Goal: Task Accomplishment & Management: Manage account settings

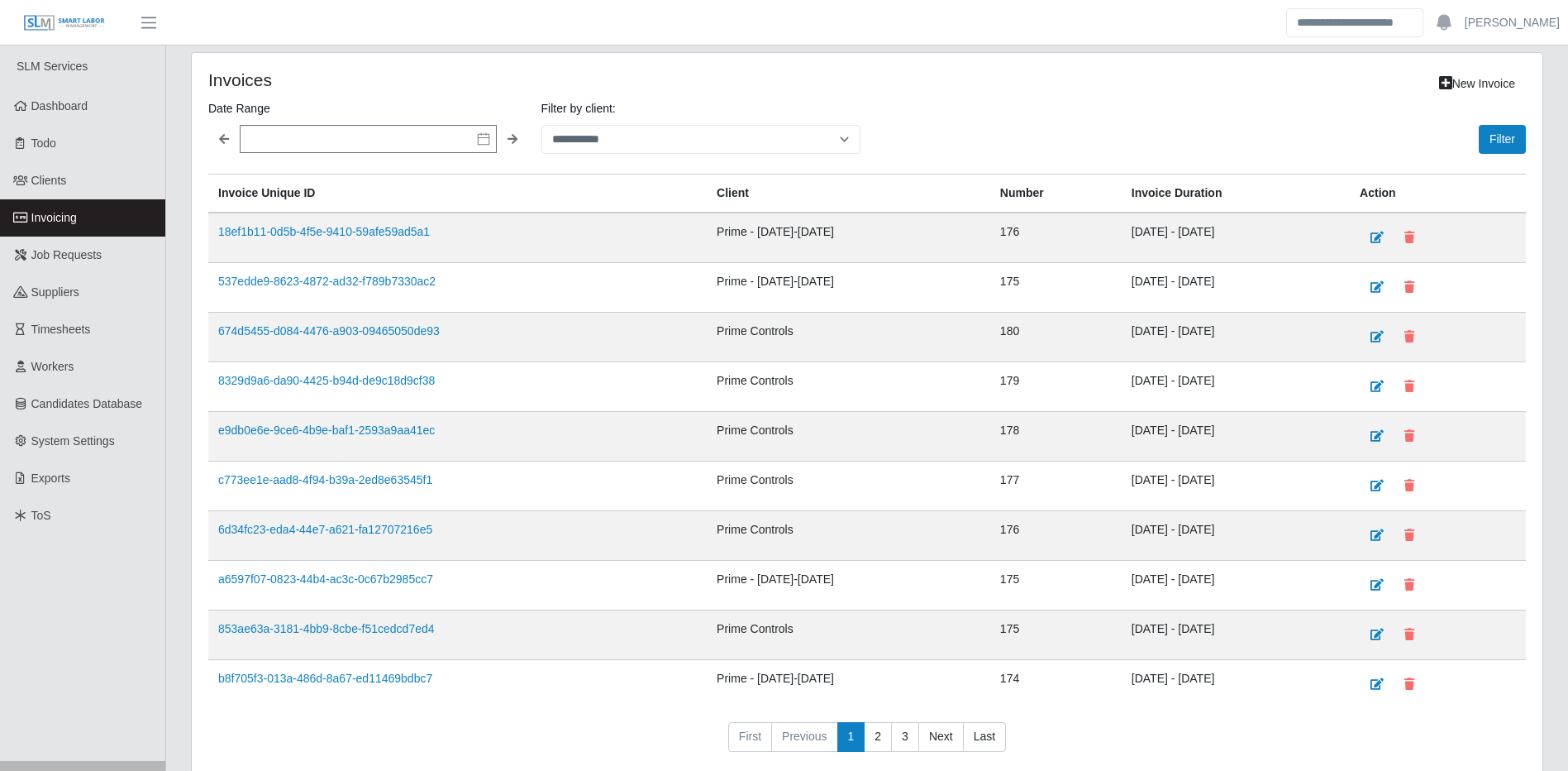
click at [96, 215] on link "Invoicing" at bounding box center [82, 218] width 166 height 38
click at [72, 326] on span "Timesheets" at bounding box center [60, 329] width 59 height 13
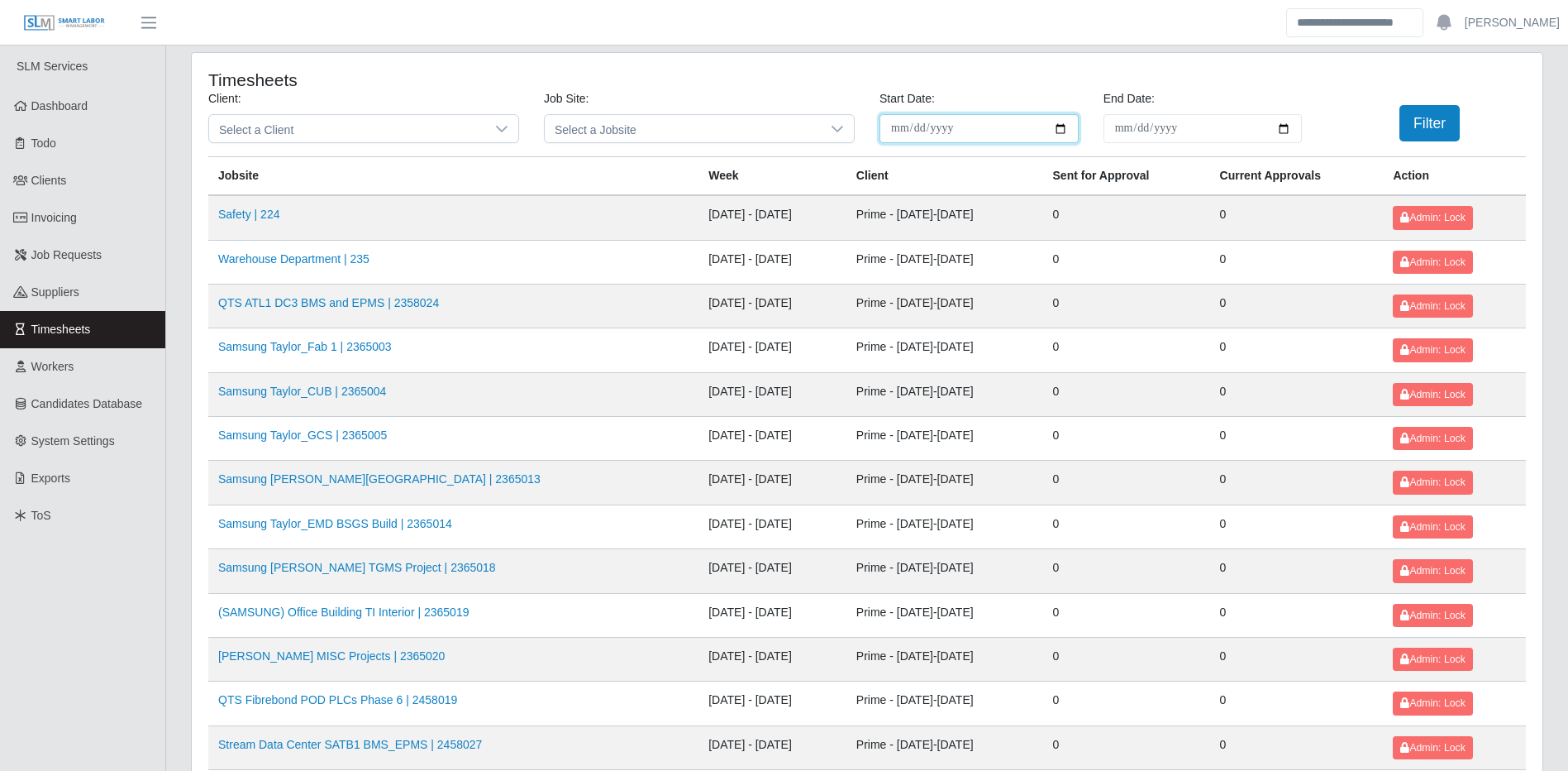
click at [940, 127] on input "**********" at bounding box center [979, 129] width 200 height 29
click at [1057, 133] on input "**********" at bounding box center [979, 129] width 200 height 29
type input "**********"
click at [1243, 125] on input "End Date:" at bounding box center [1204, 129] width 200 height 29
click at [1293, 133] on input "End Date:" at bounding box center [1204, 129] width 200 height 29
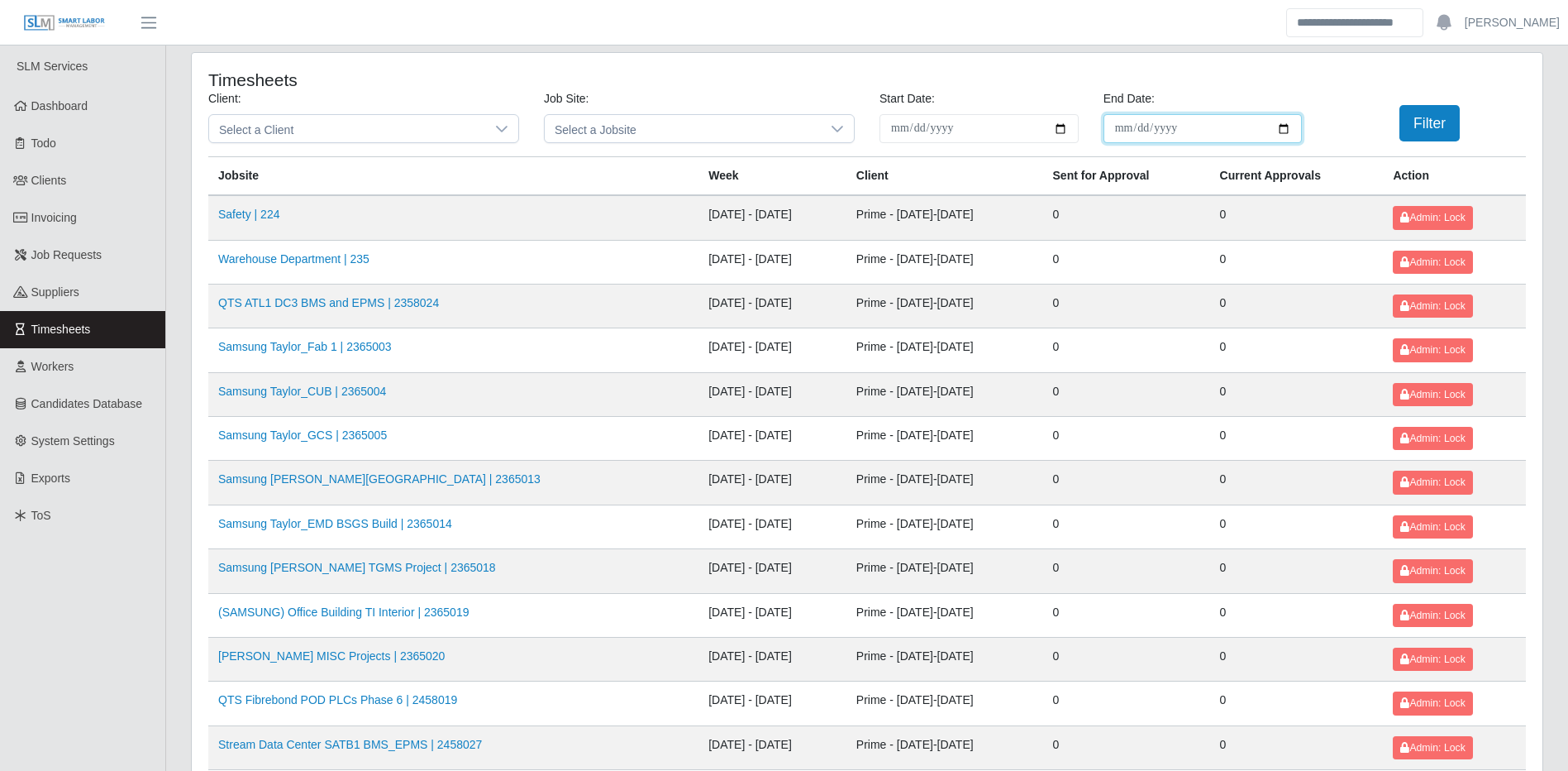
click at [1289, 131] on input "End Date:" at bounding box center [1204, 129] width 200 height 29
type input "**********"
click at [1447, 127] on button "Filter" at bounding box center [1430, 124] width 60 height 37
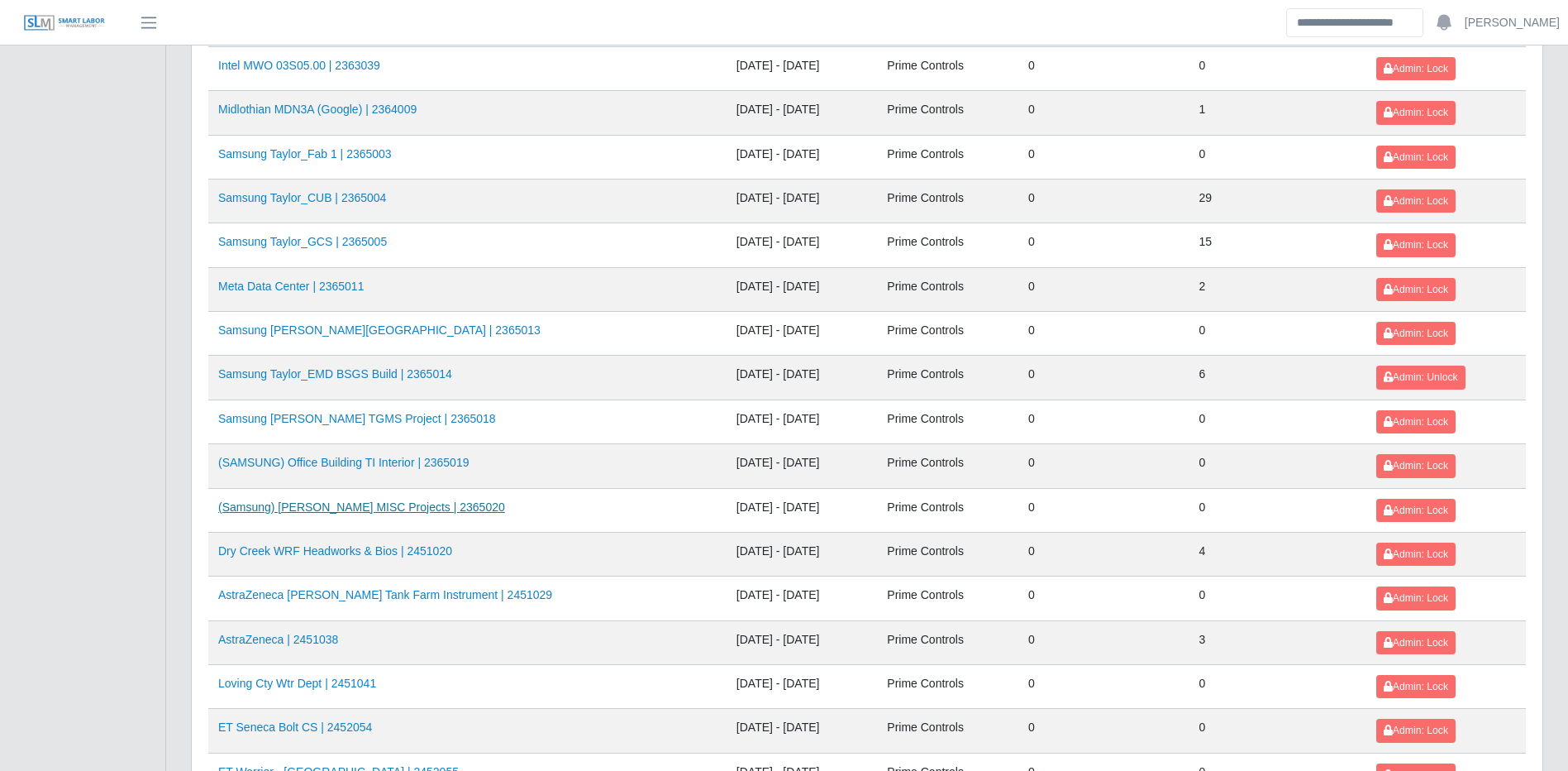
scroll to position [1765, 0]
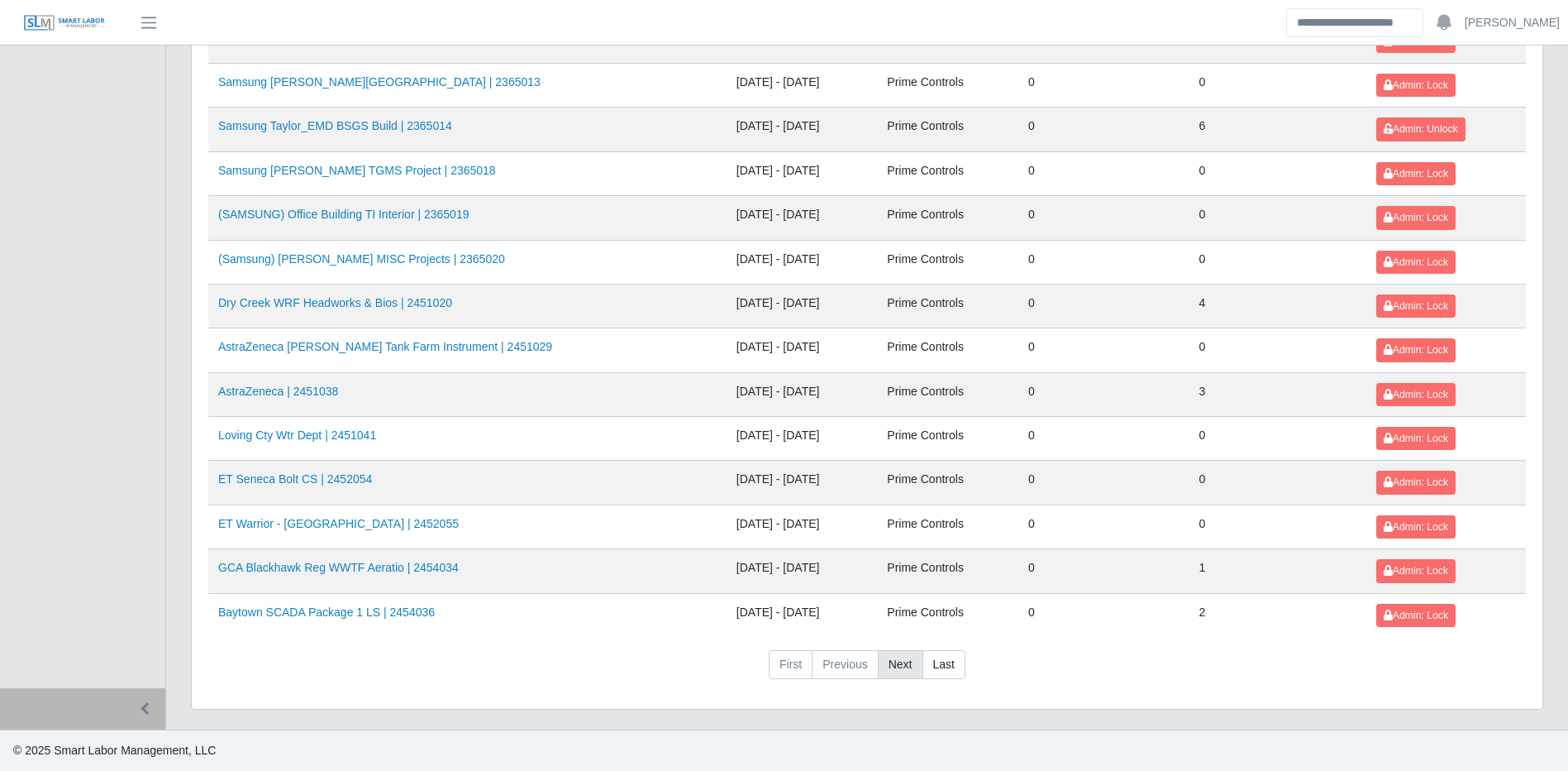
click at [901, 666] on link "Next" at bounding box center [901, 665] width 46 height 30
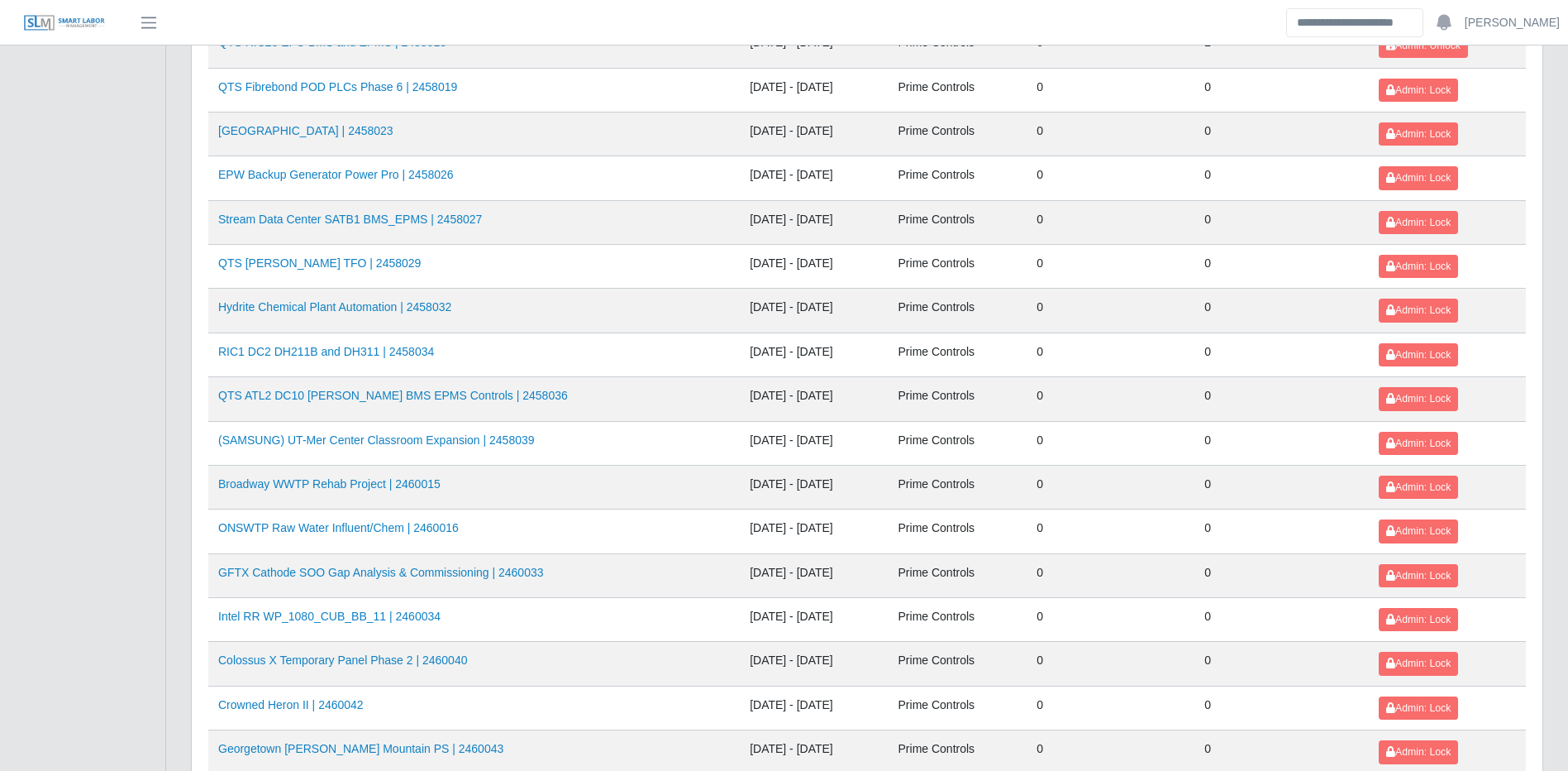
scroll to position [442, 0]
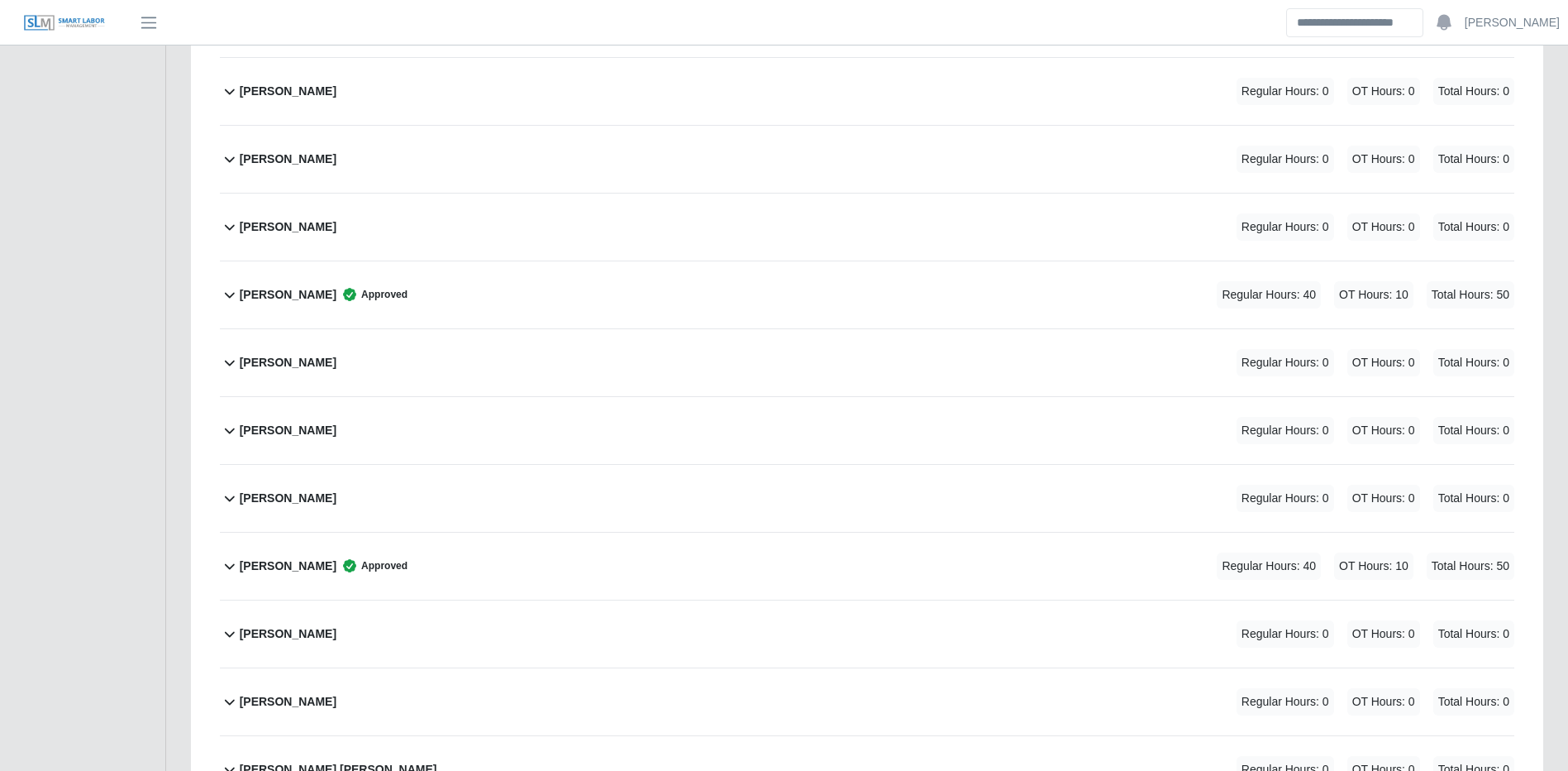
scroll to position [1406, 0]
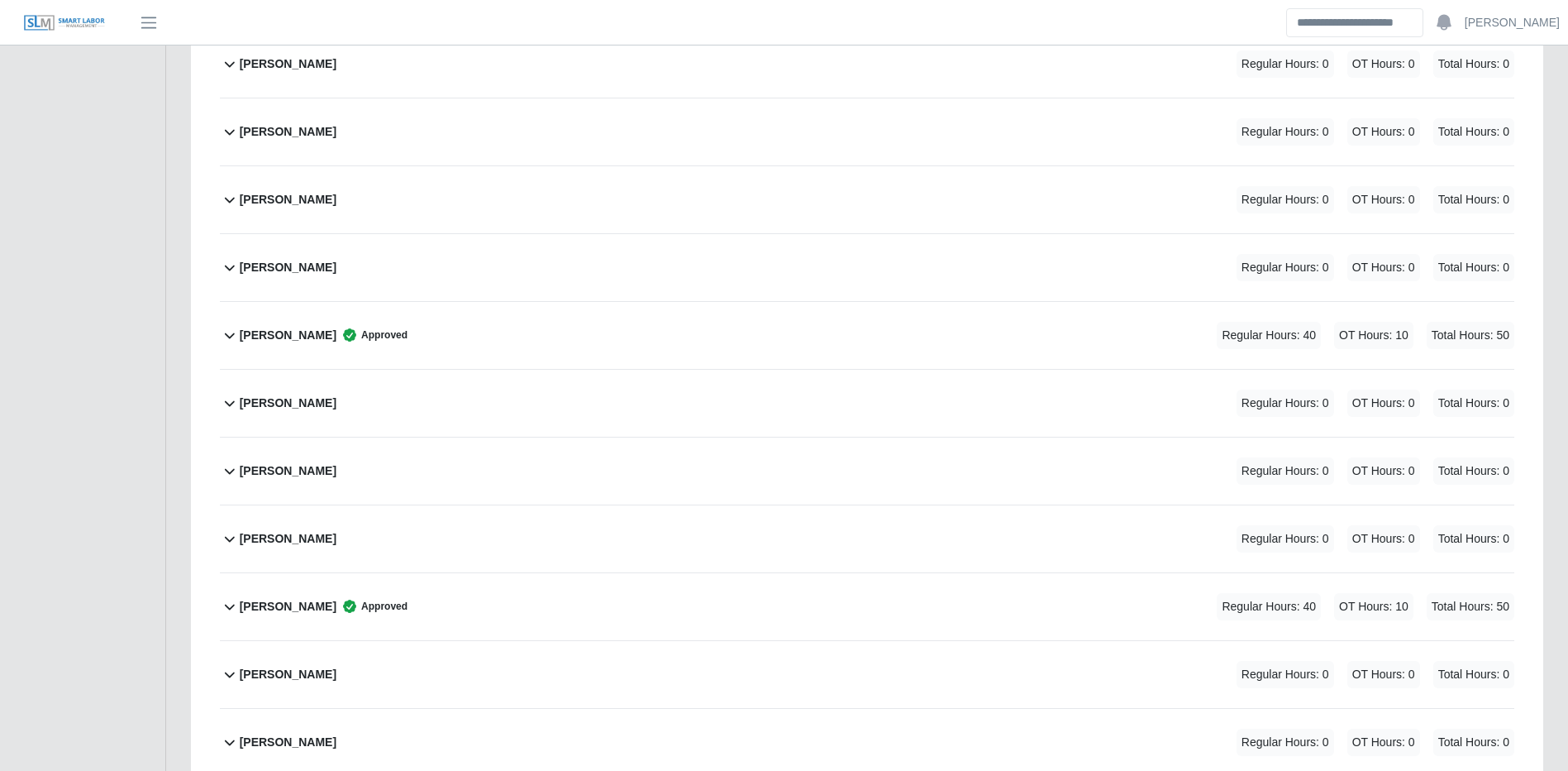
click at [605, 223] on div "[PERSON_NAME] Regular Hours: 0 OT Hours: 0 Total Hours: 0" at bounding box center [877, 200] width 1275 height 67
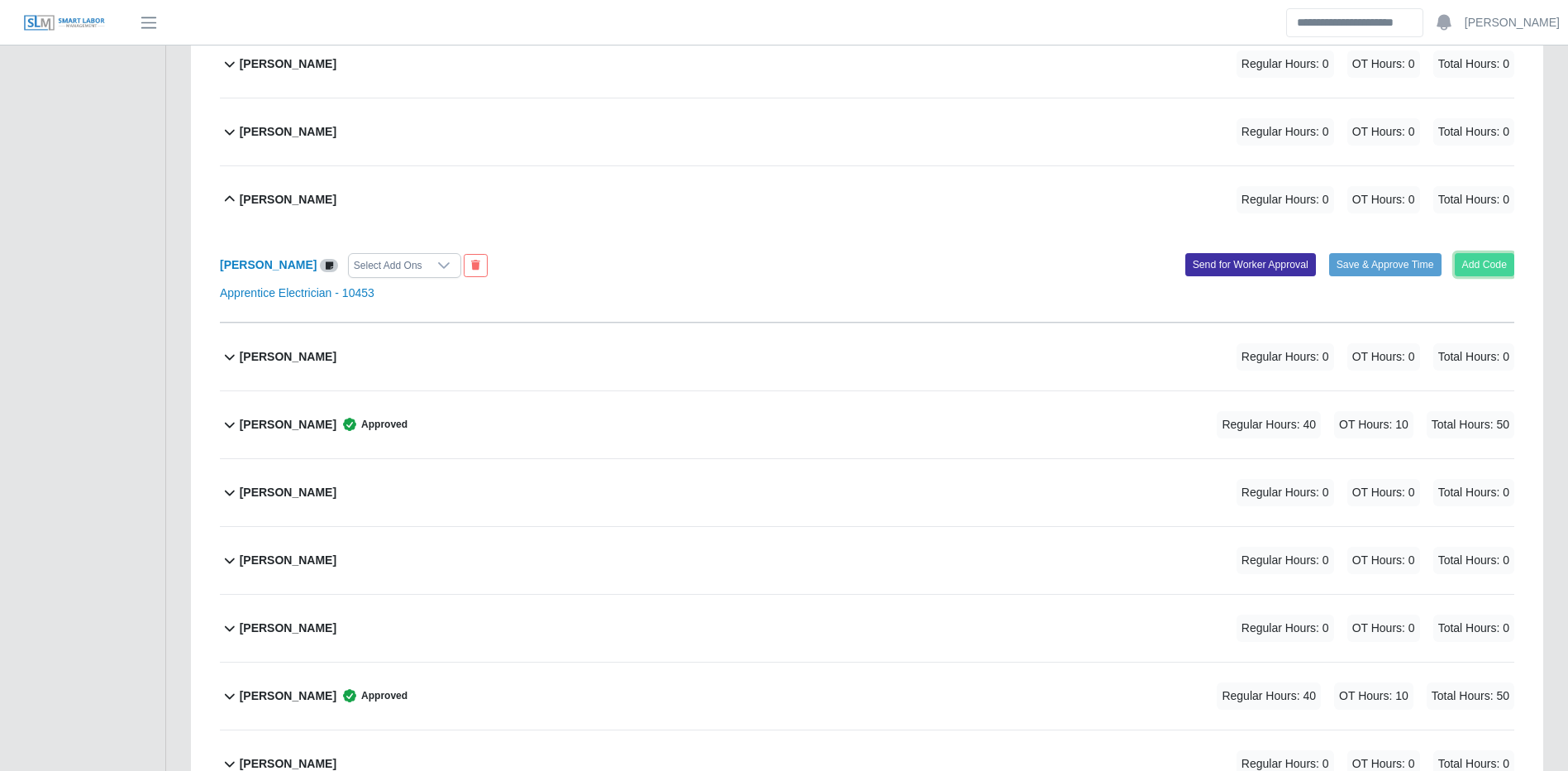
click at [1483, 273] on button "Add Code" at bounding box center [1486, 264] width 60 height 23
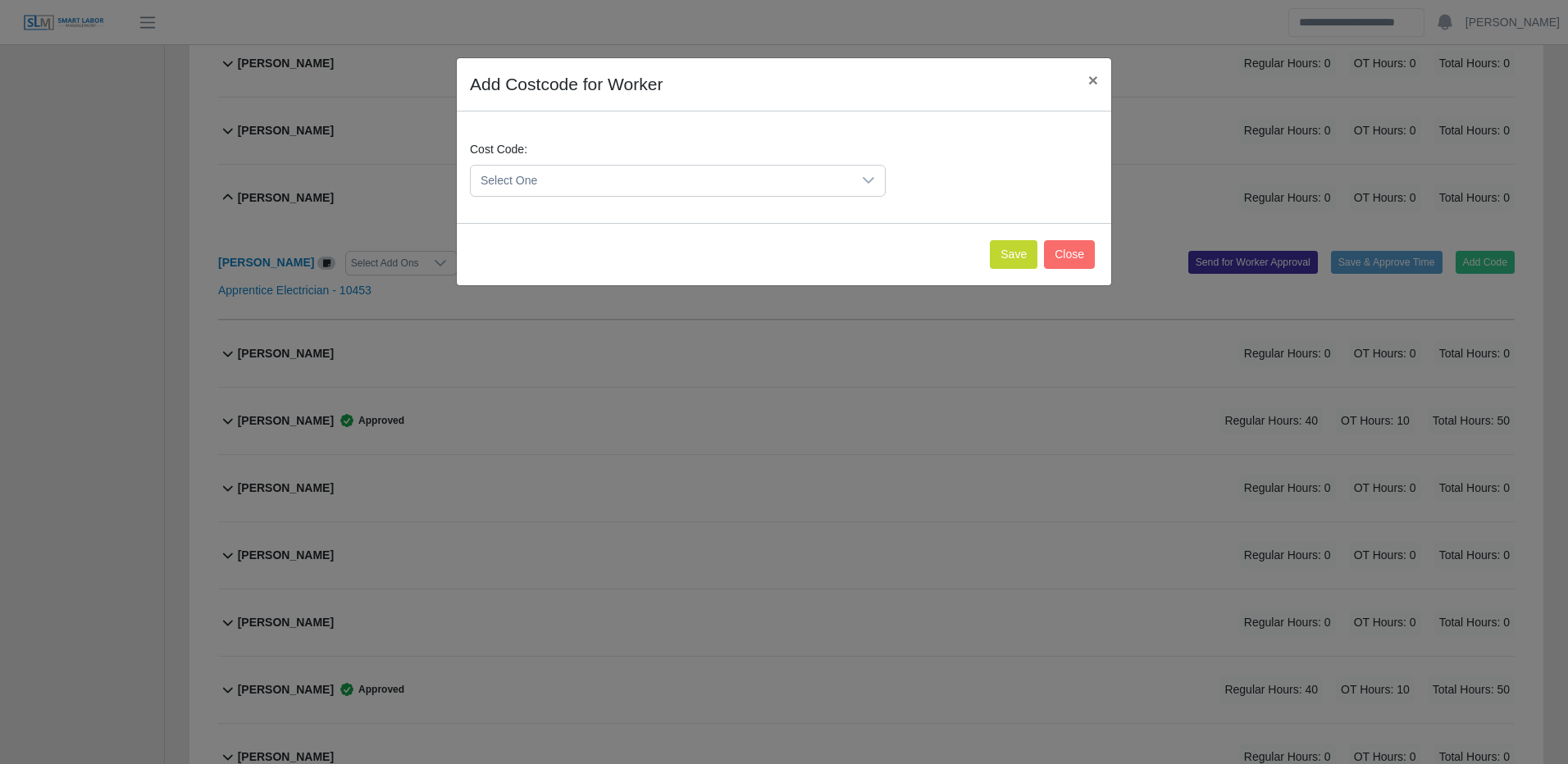
click at [676, 174] on span "Select One" at bounding box center [661, 180] width 381 height 30
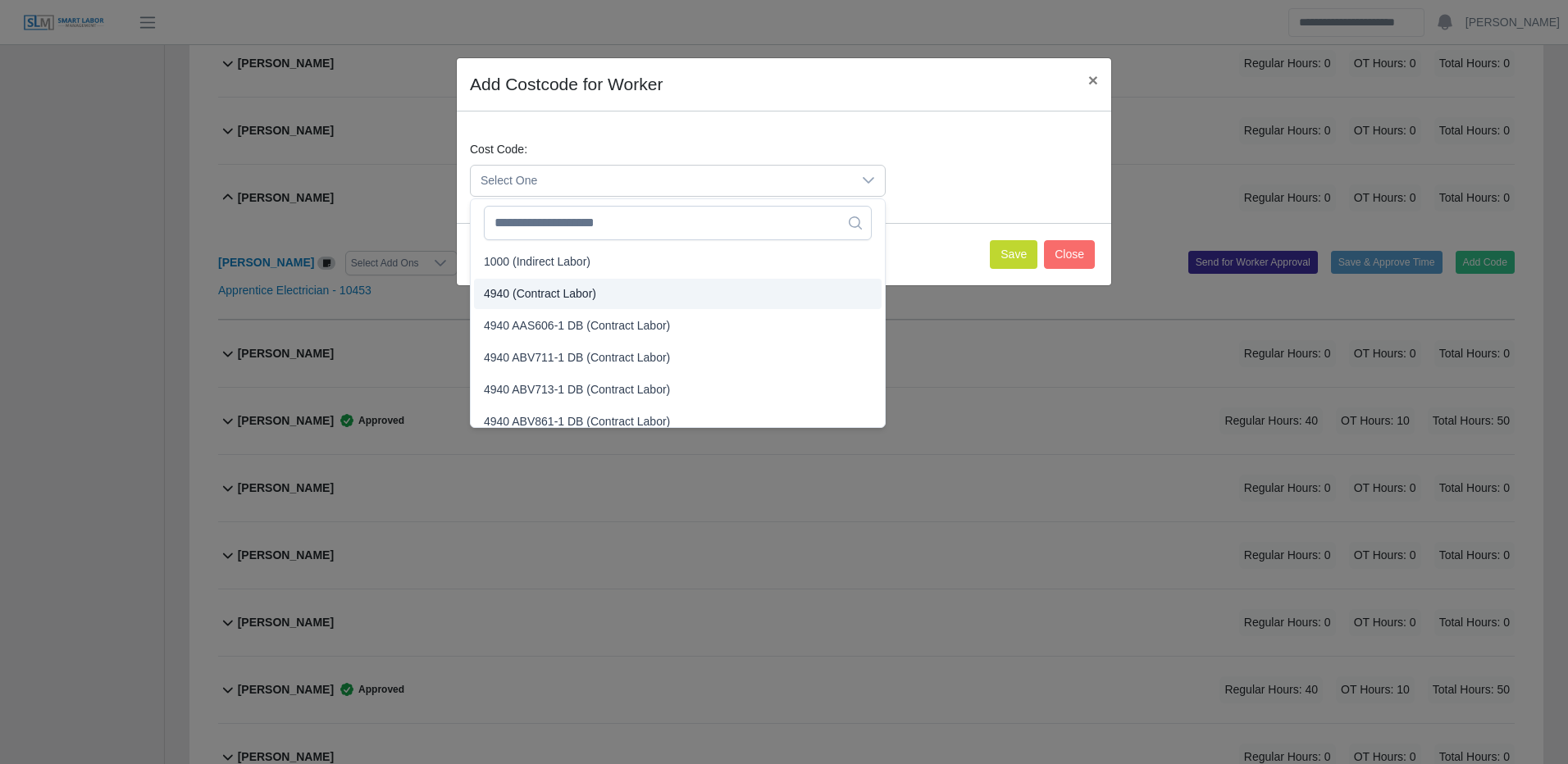
drag, startPoint x: 588, startPoint y: 297, endPoint x: 608, endPoint y: 290, distance: 21.2
click at [590, 293] on span "4940 (Contract Labor)" at bounding box center [540, 293] width 113 height 17
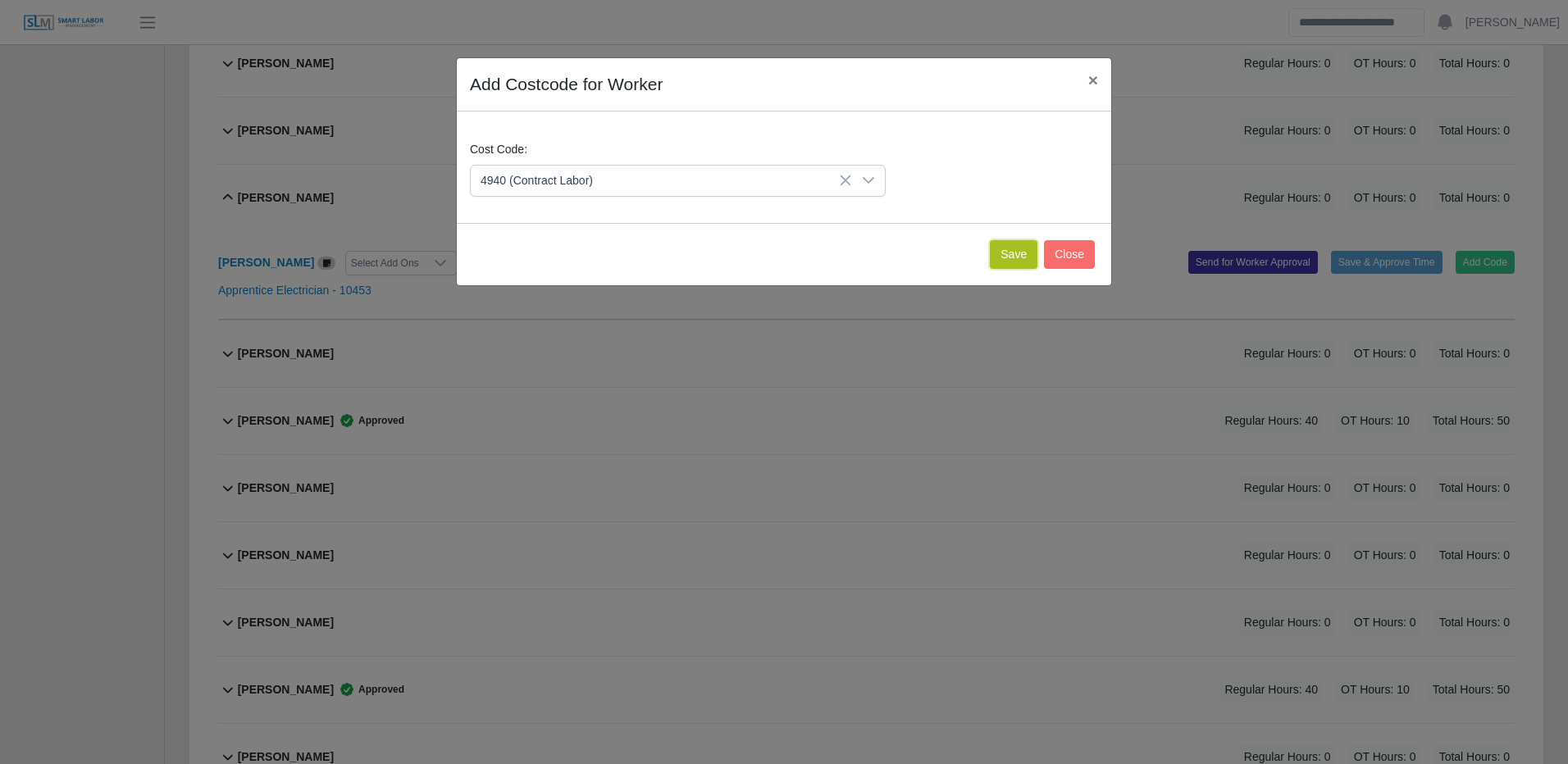
click at [1003, 266] on button "Save" at bounding box center [1013, 255] width 47 height 29
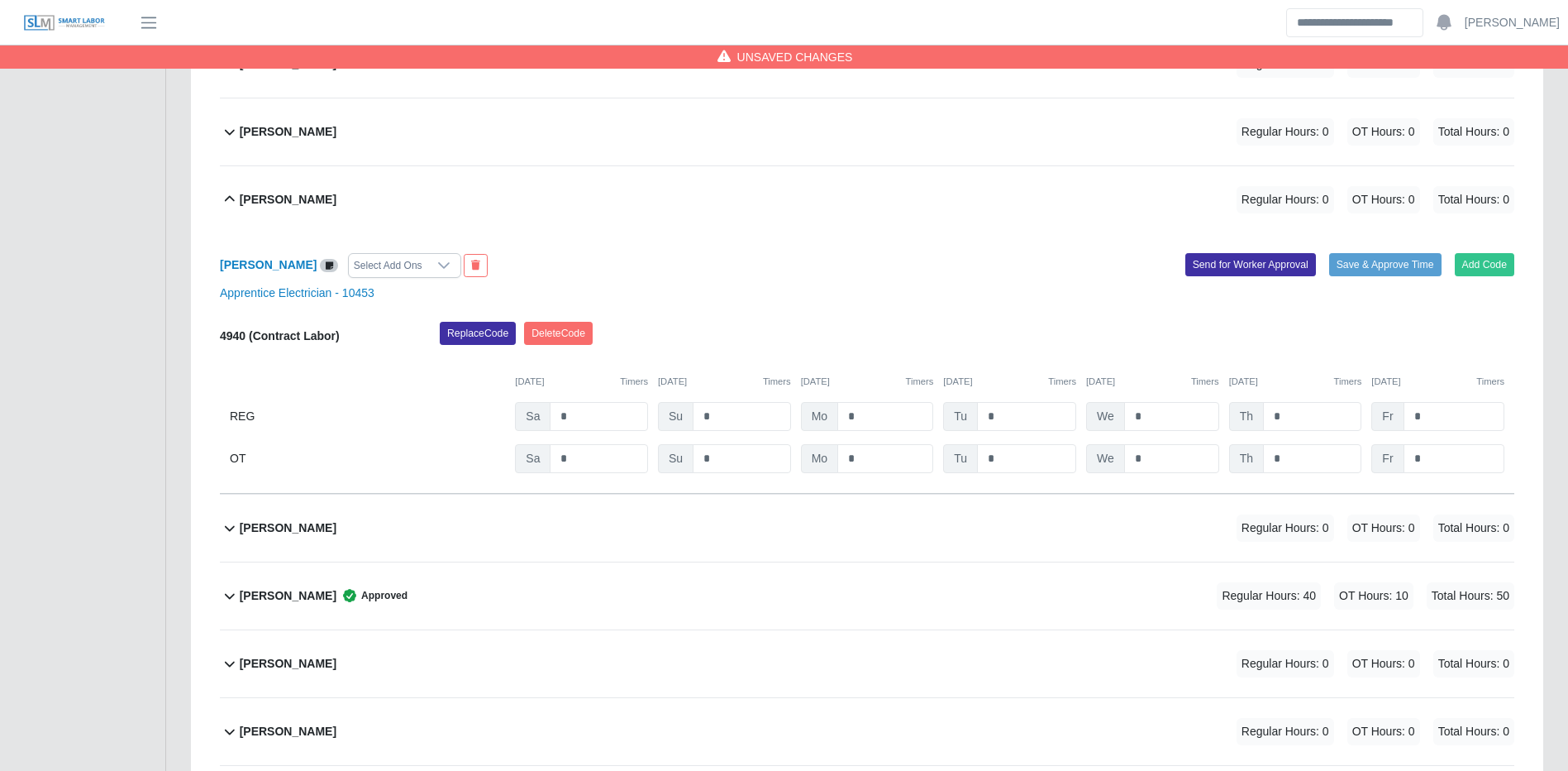
click at [935, 418] on div "REG Sa * Su * Mo * Tu * We * Th * Fr *" at bounding box center [867, 417] width 1294 height 29
click at [871, 416] on input "*" at bounding box center [885, 417] width 96 height 29
type input "**"
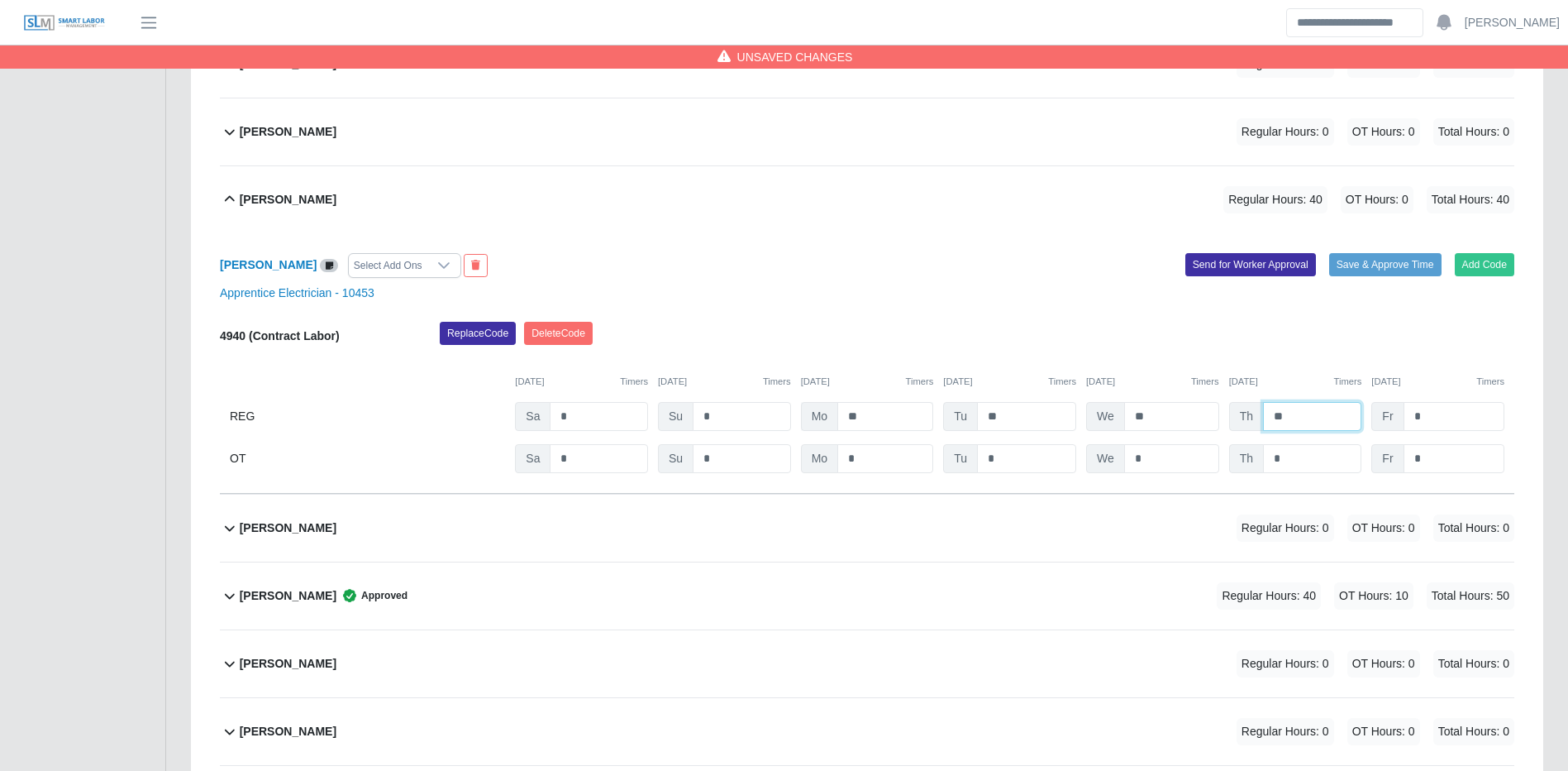
type input "**"
click at [1379, 274] on button "Save & Approve Time" at bounding box center [1385, 264] width 113 height 23
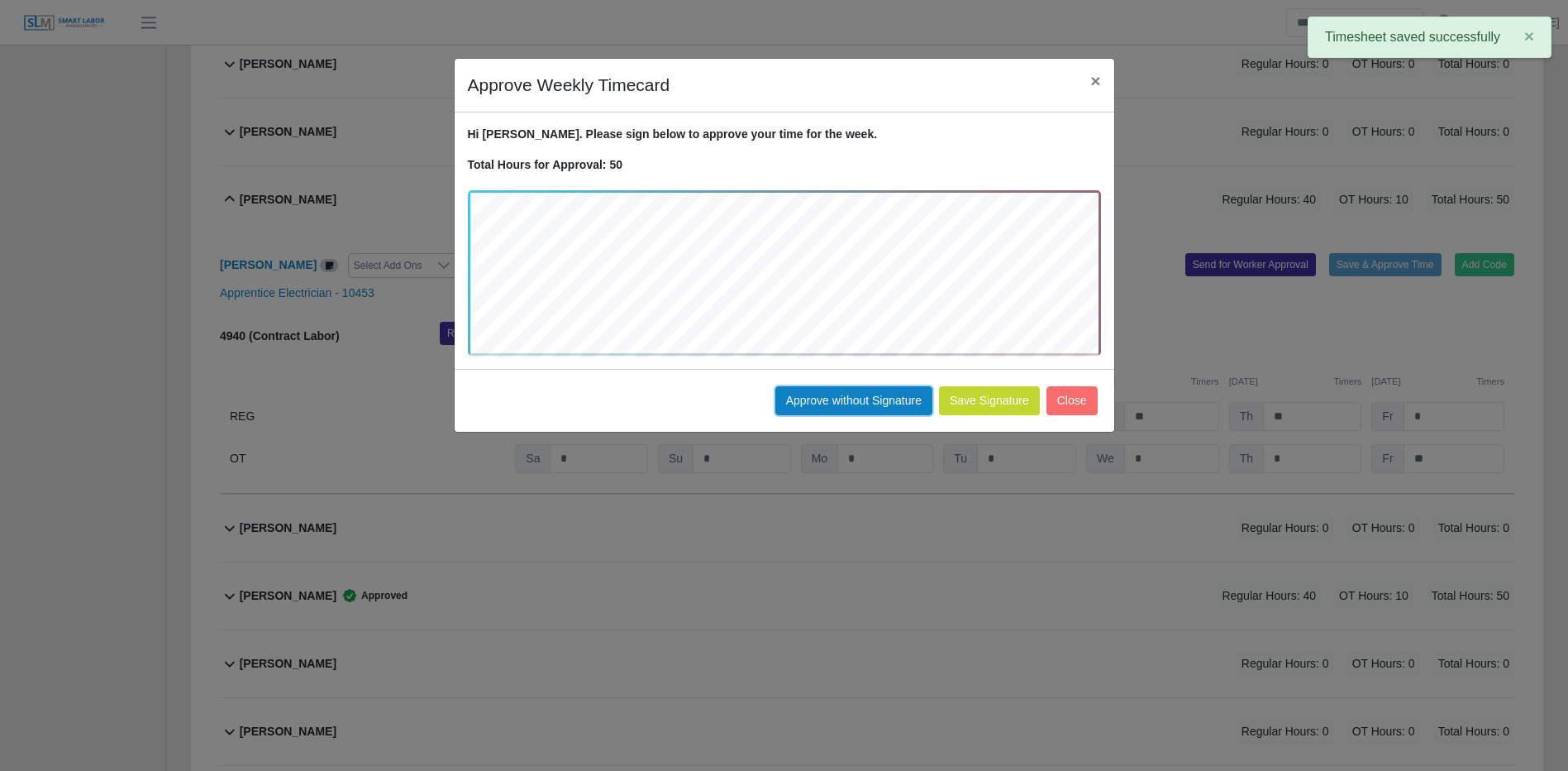
drag, startPoint x: 805, startPoint y: 396, endPoint x: 872, endPoint y: 390, distance: 67.3
click at [804, 394] on button "Approve without Signature" at bounding box center [854, 401] width 157 height 29
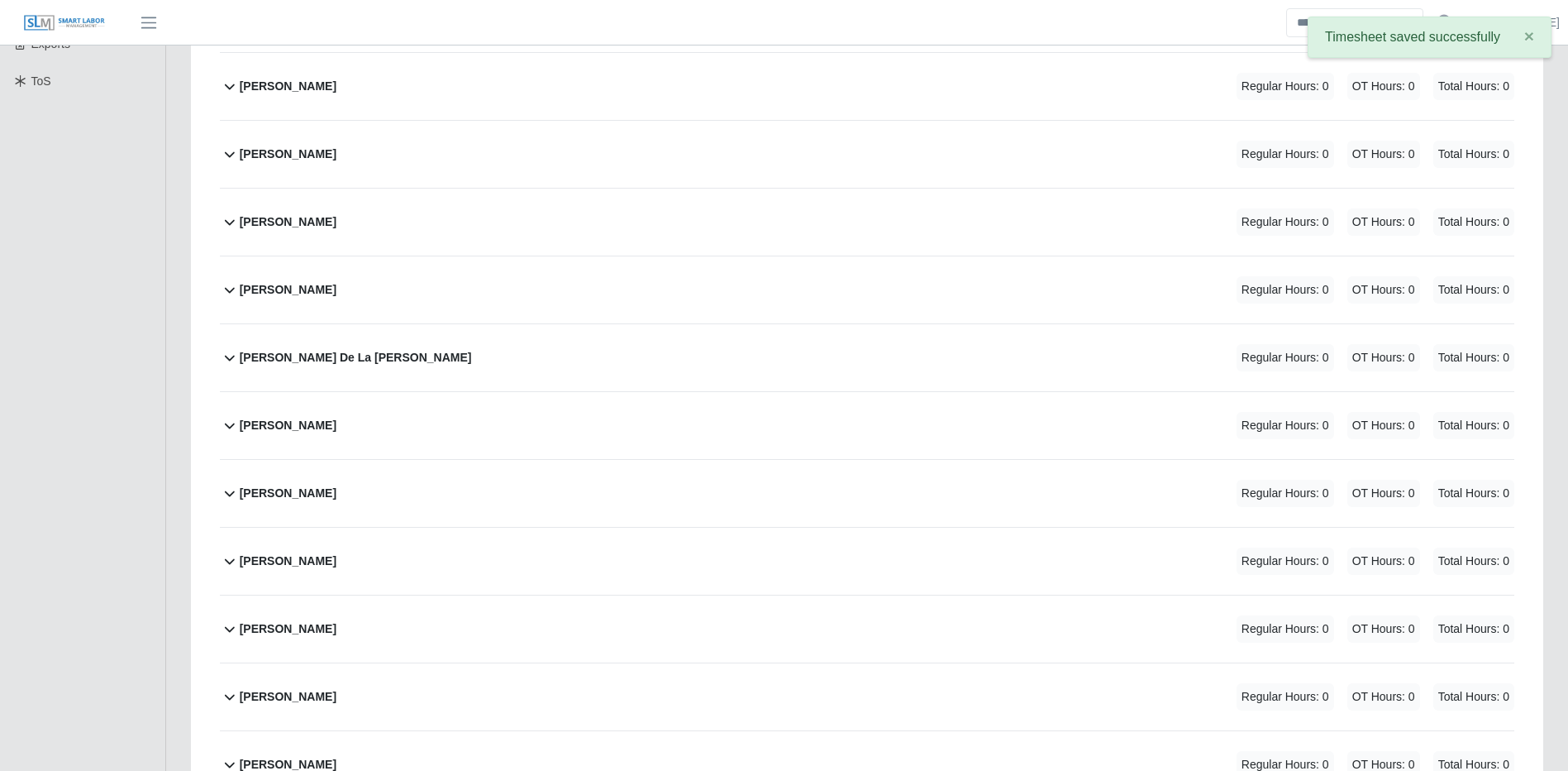
scroll to position [331, 0]
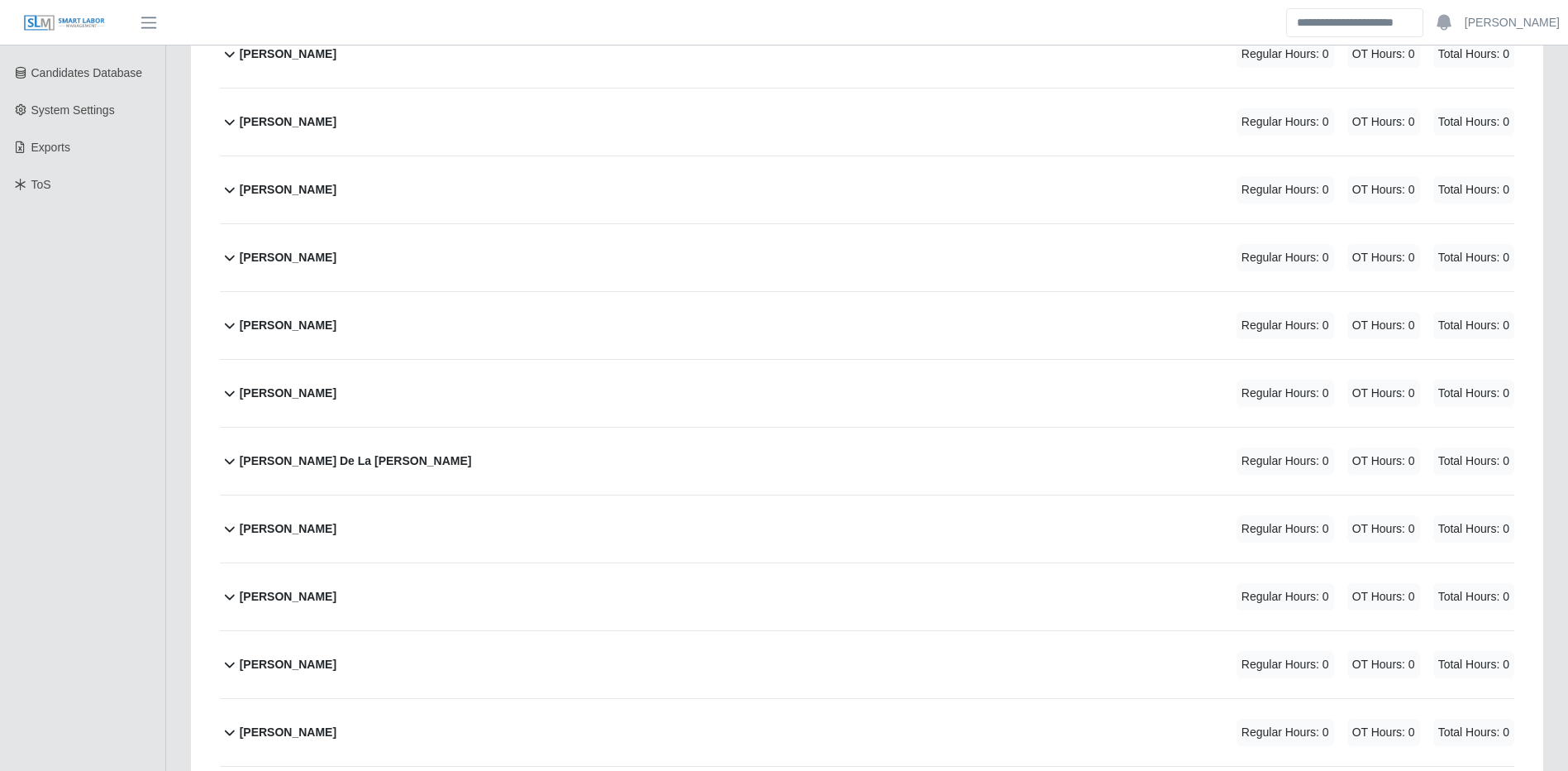
click at [721, 455] on div "Emilio De La Cruz Regular Hours: 0 OT Hours: 0 Total Hours: 0" at bounding box center [877, 461] width 1275 height 67
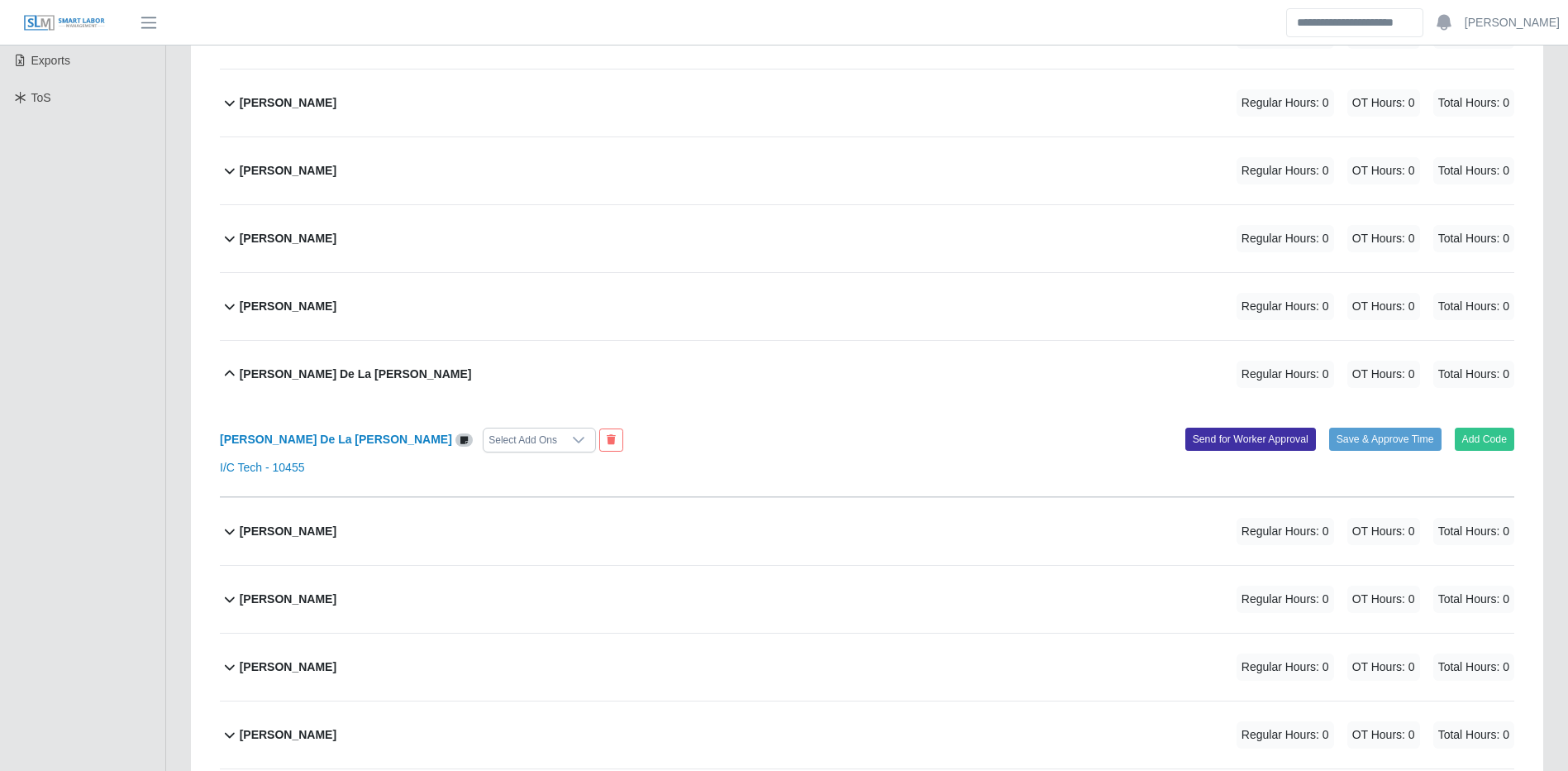
scroll to position [496, 0]
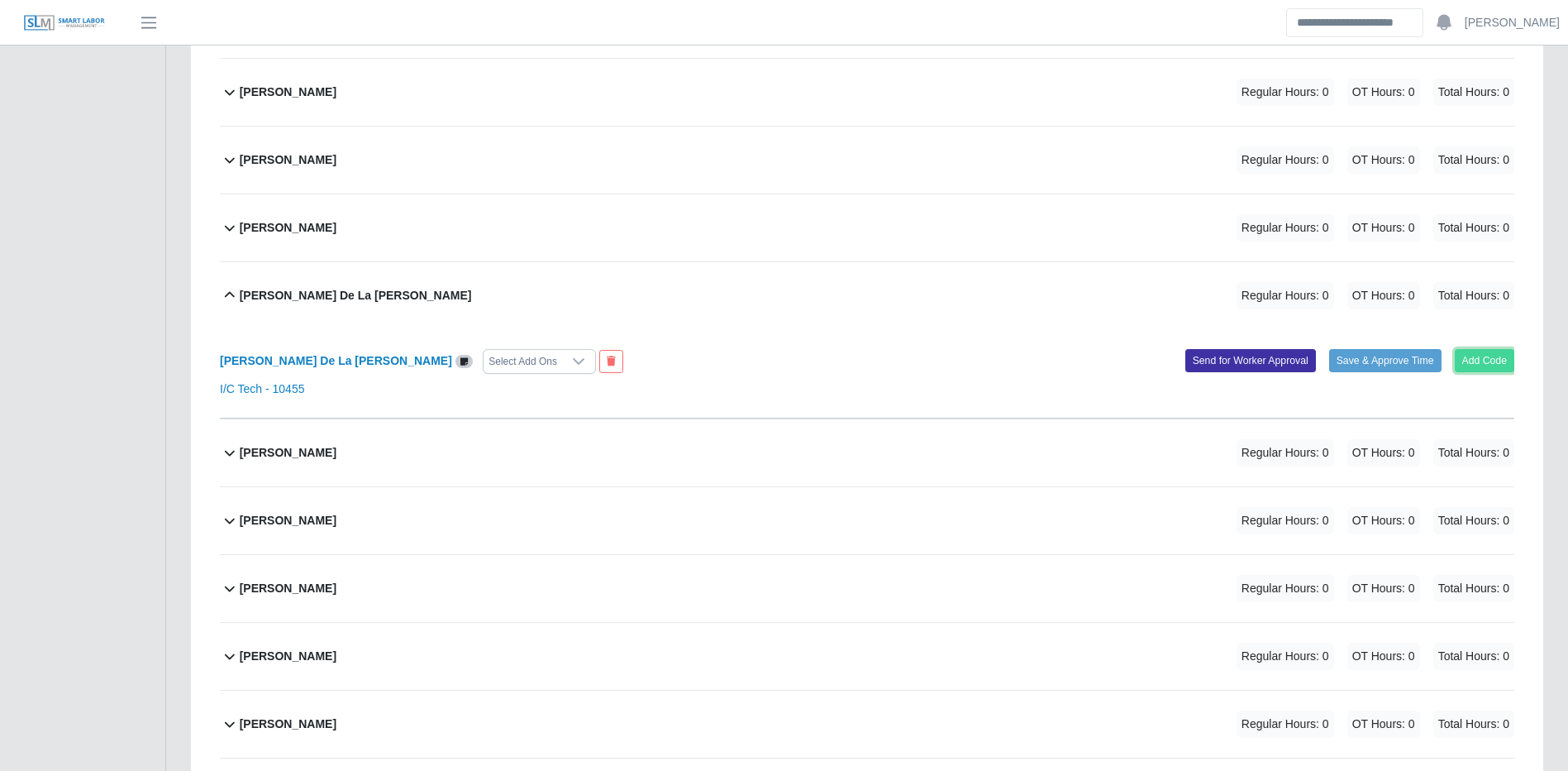
click at [1487, 369] on button "Add Code" at bounding box center [1486, 360] width 60 height 23
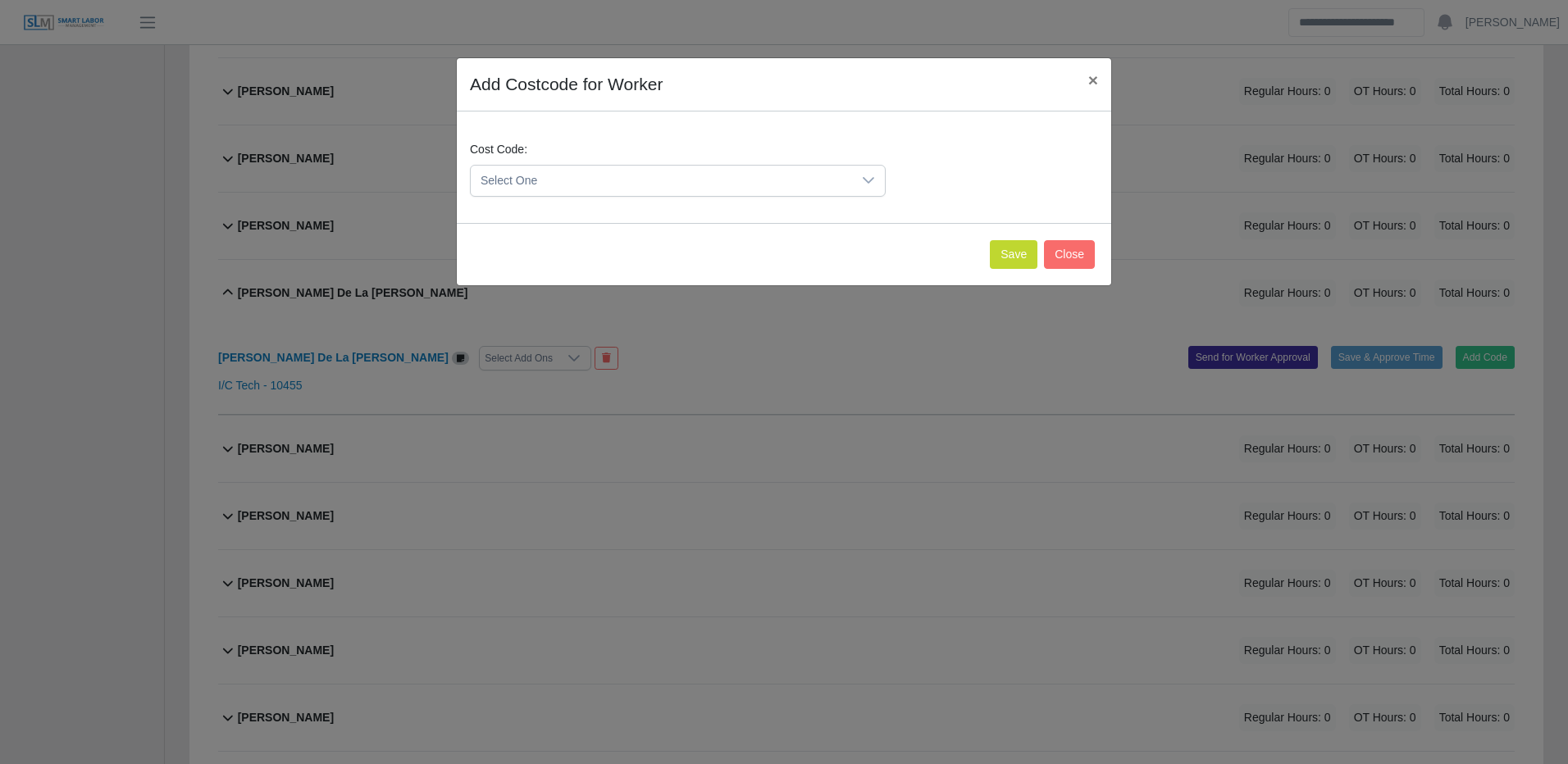
click at [800, 194] on span "Select One" at bounding box center [661, 180] width 381 height 30
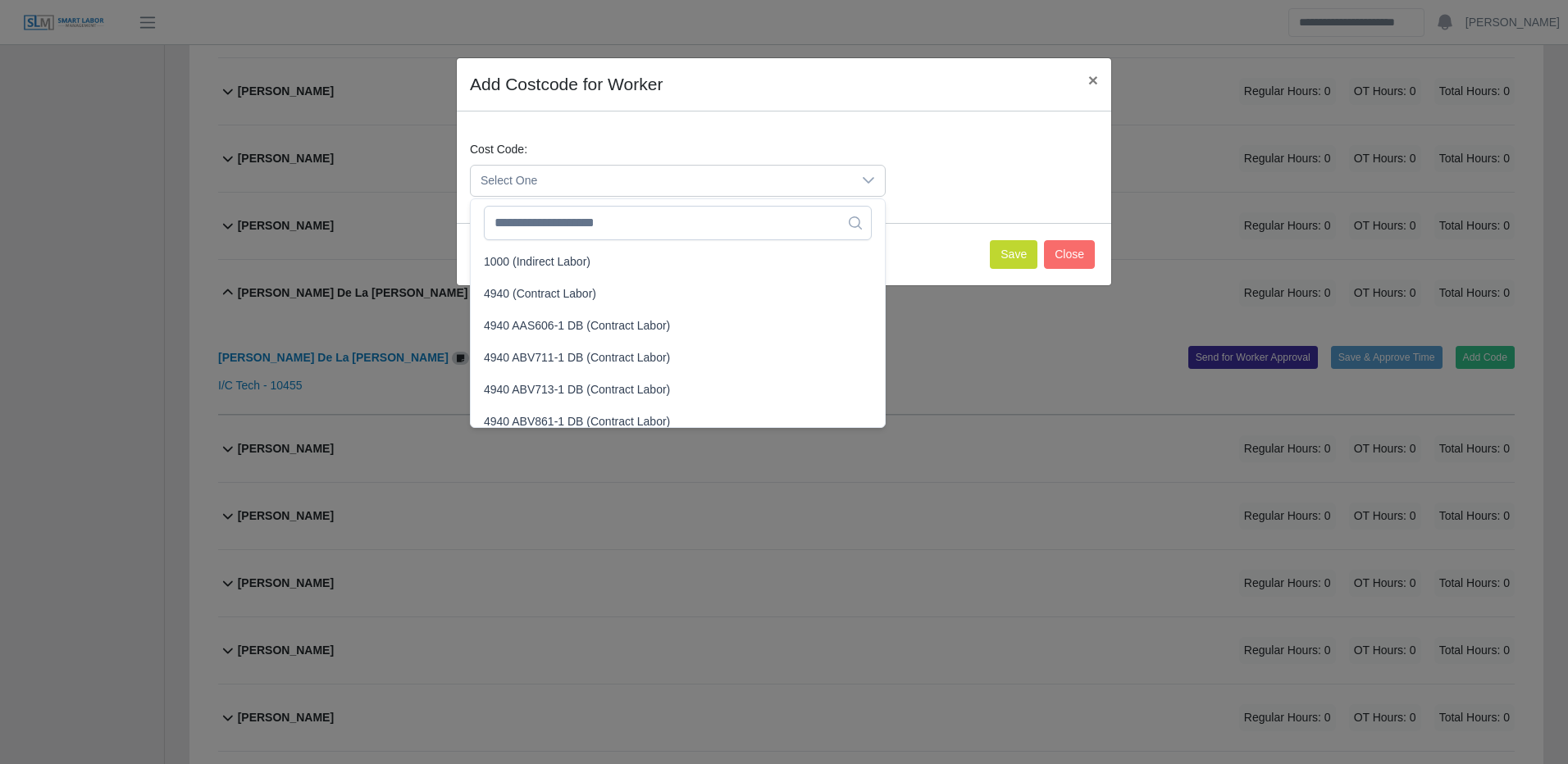
drag, startPoint x: 814, startPoint y: 189, endPoint x: 792, endPoint y: 157, distance: 38.8
click at [795, 155] on div "Cost Code: Select One" at bounding box center [677, 168] width 424 height 55
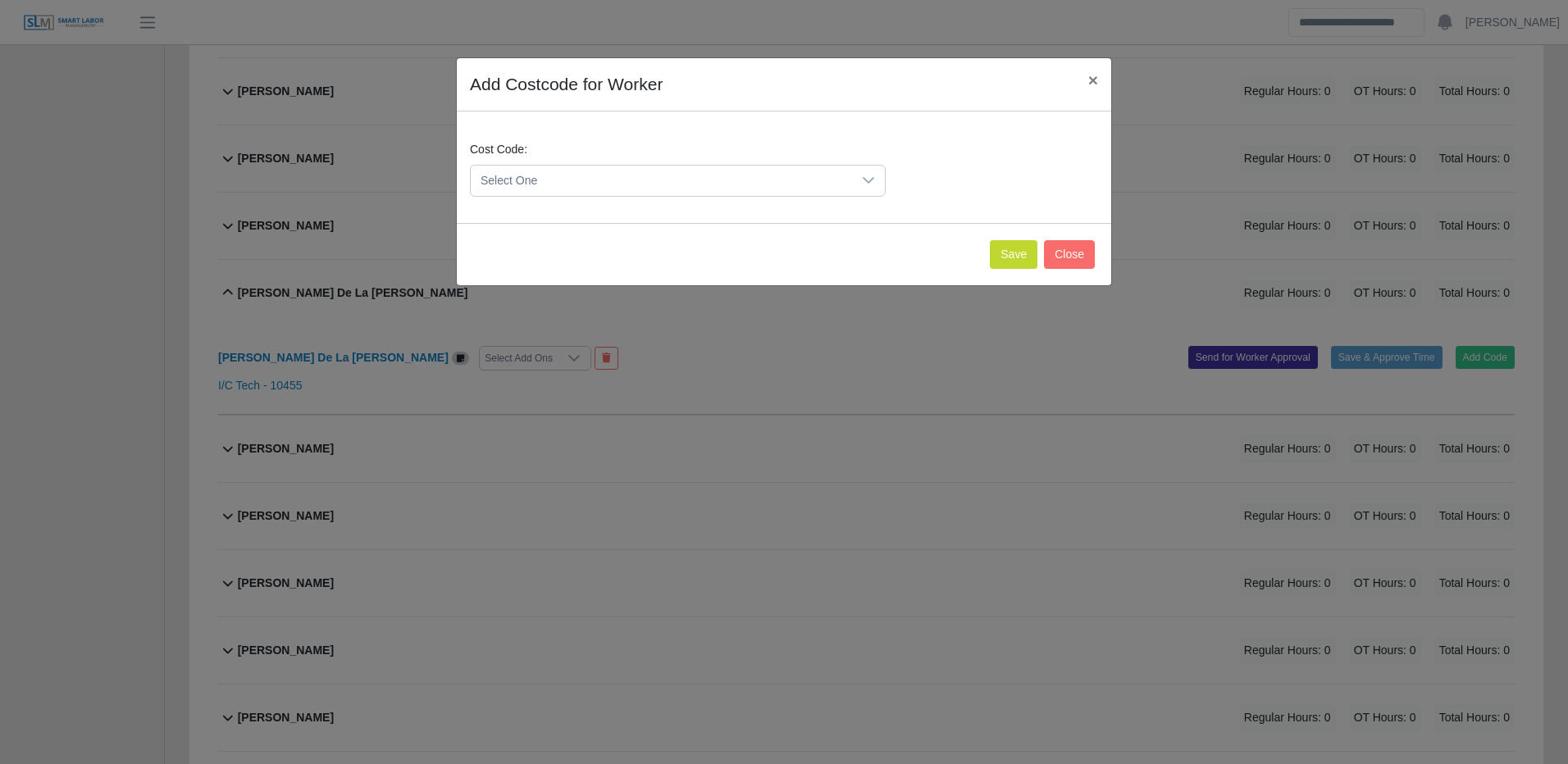
click at [759, 170] on span "Select One" at bounding box center [661, 180] width 381 height 30
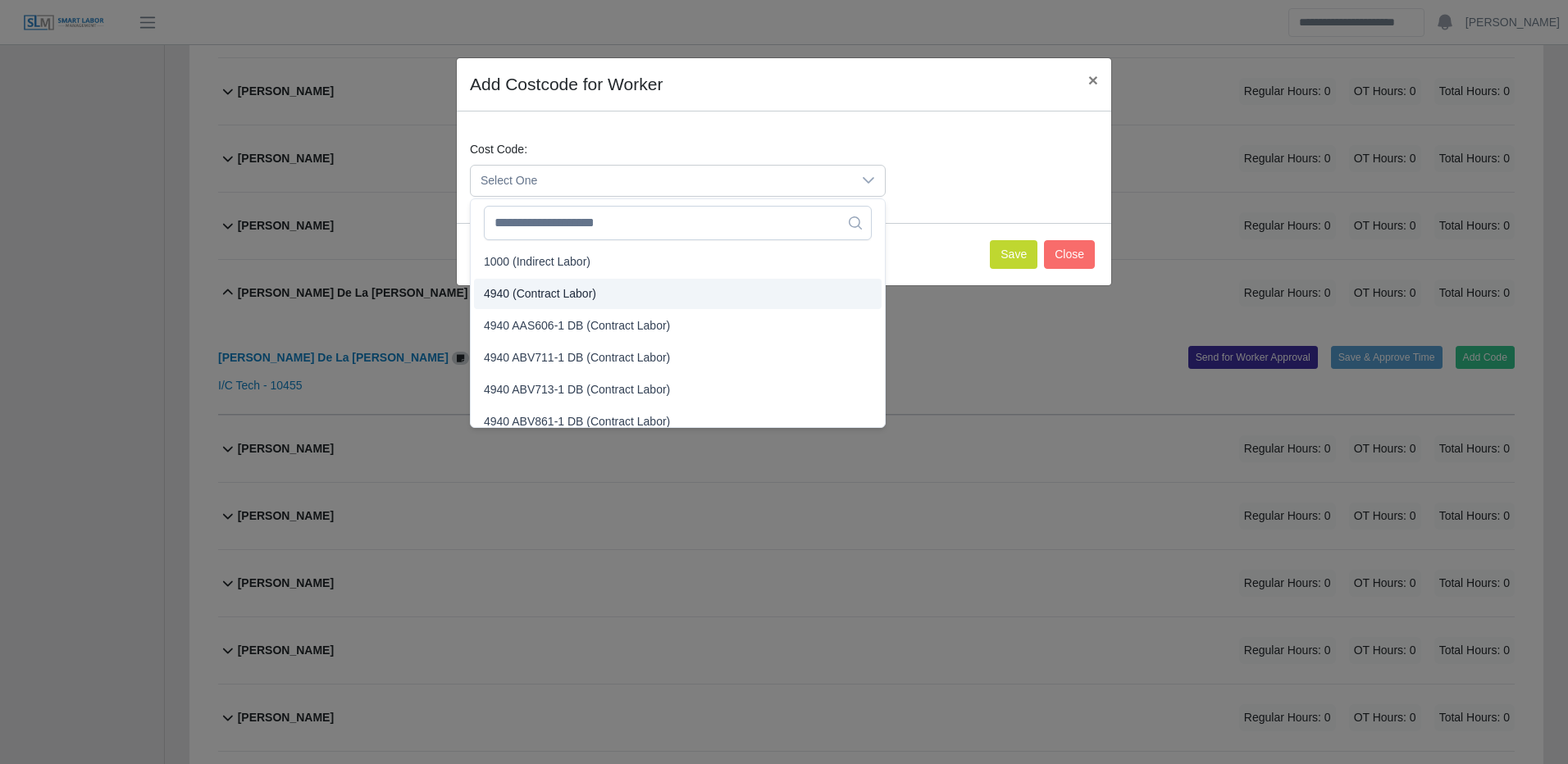
drag, startPoint x: 577, startPoint y: 291, endPoint x: 595, endPoint y: 289, distance: 18.1
click at [577, 291] on span "4940 (Contract Labor)" at bounding box center [540, 293] width 113 height 17
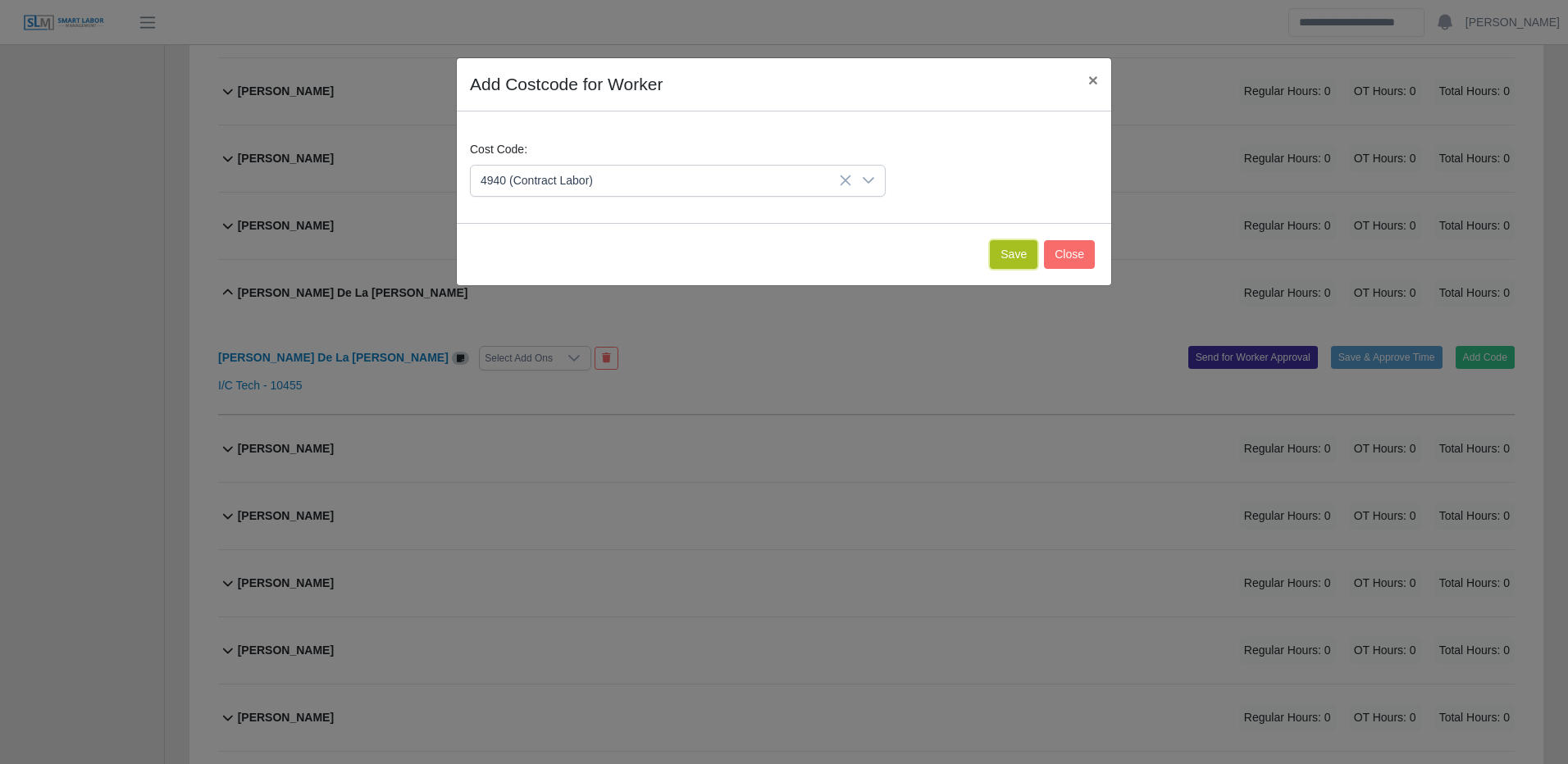
click at [1015, 255] on button "Save" at bounding box center [1013, 255] width 47 height 29
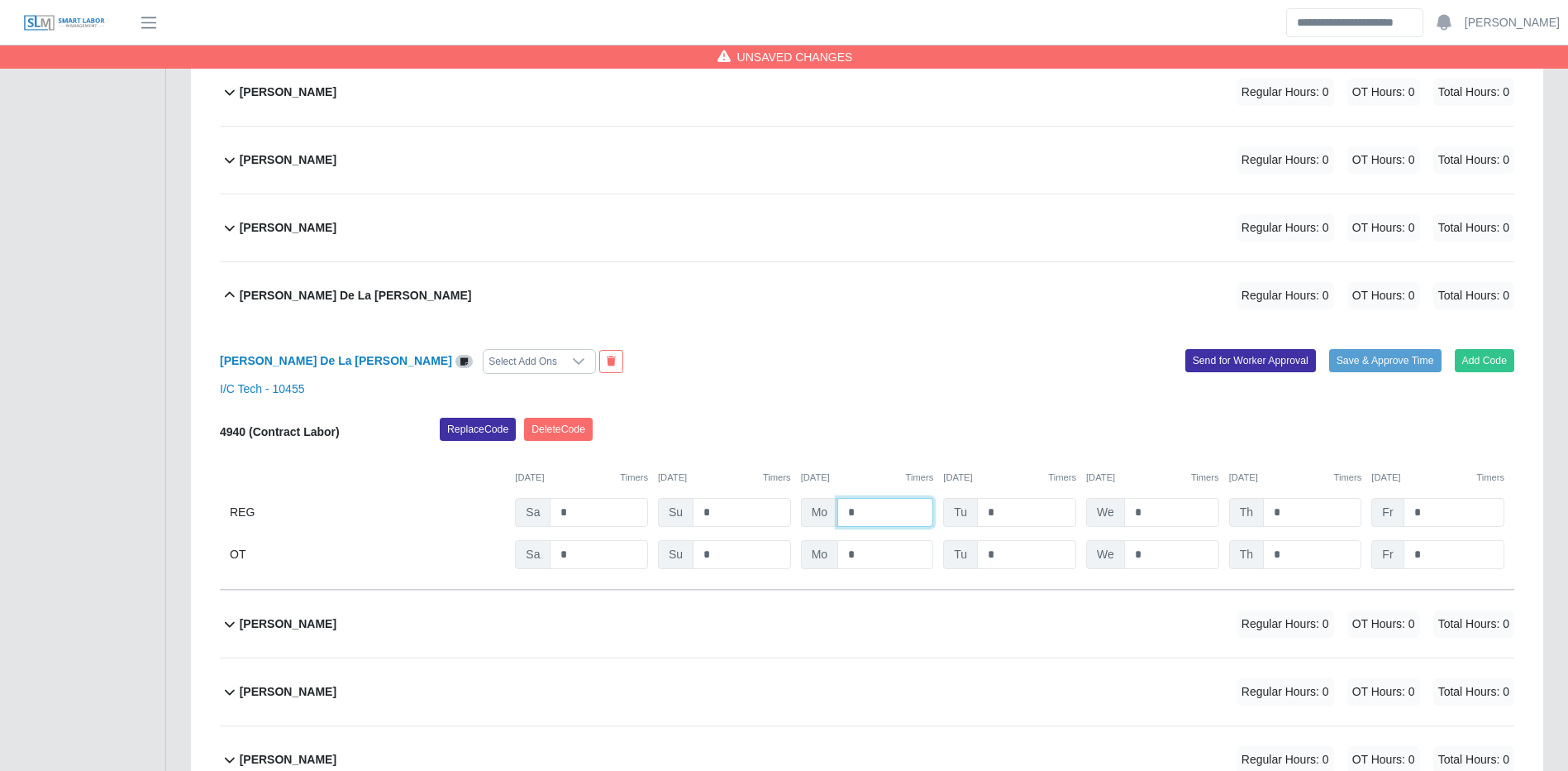
drag, startPoint x: 891, startPoint y: 510, endPoint x: 1575, endPoint y: 512, distance: 684.0
click at [892, 510] on input "*" at bounding box center [885, 513] width 96 height 29
type input "**"
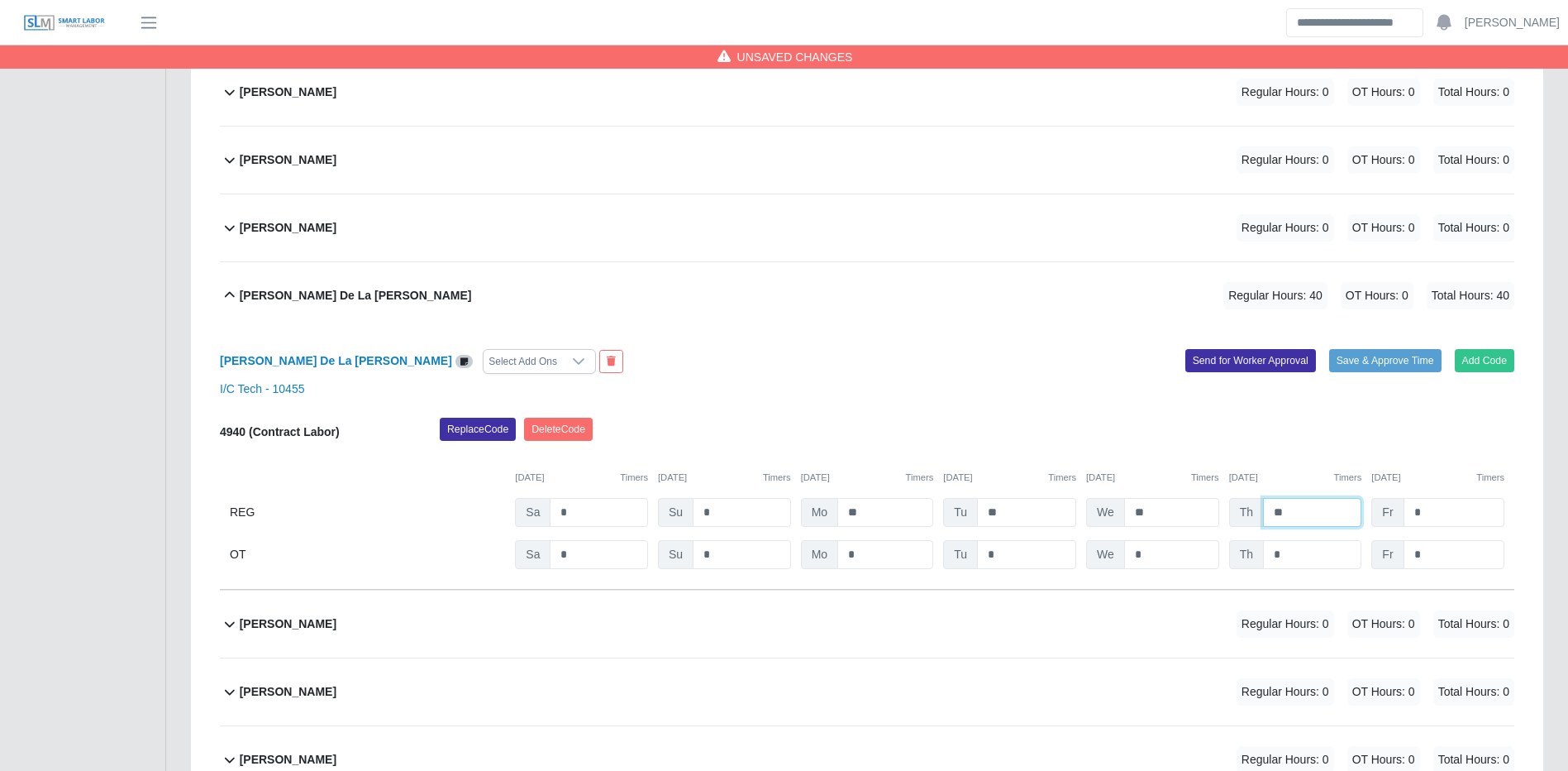
type input "**"
drag, startPoint x: 1057, startPoint y: 413, endPoint x: 1071, endPoint y: 411, distance: 14.1
click at [1056, 410] on div "Emilio De La Cruz Select Add Ons Add Code Save & Approve Time Send for Worker A…" at bounding box center [867, 459] width 1294 height 260
click at [1395, 369] on button "Save & Approve Time" at bounding box center [1385, 360] width 113 height 23
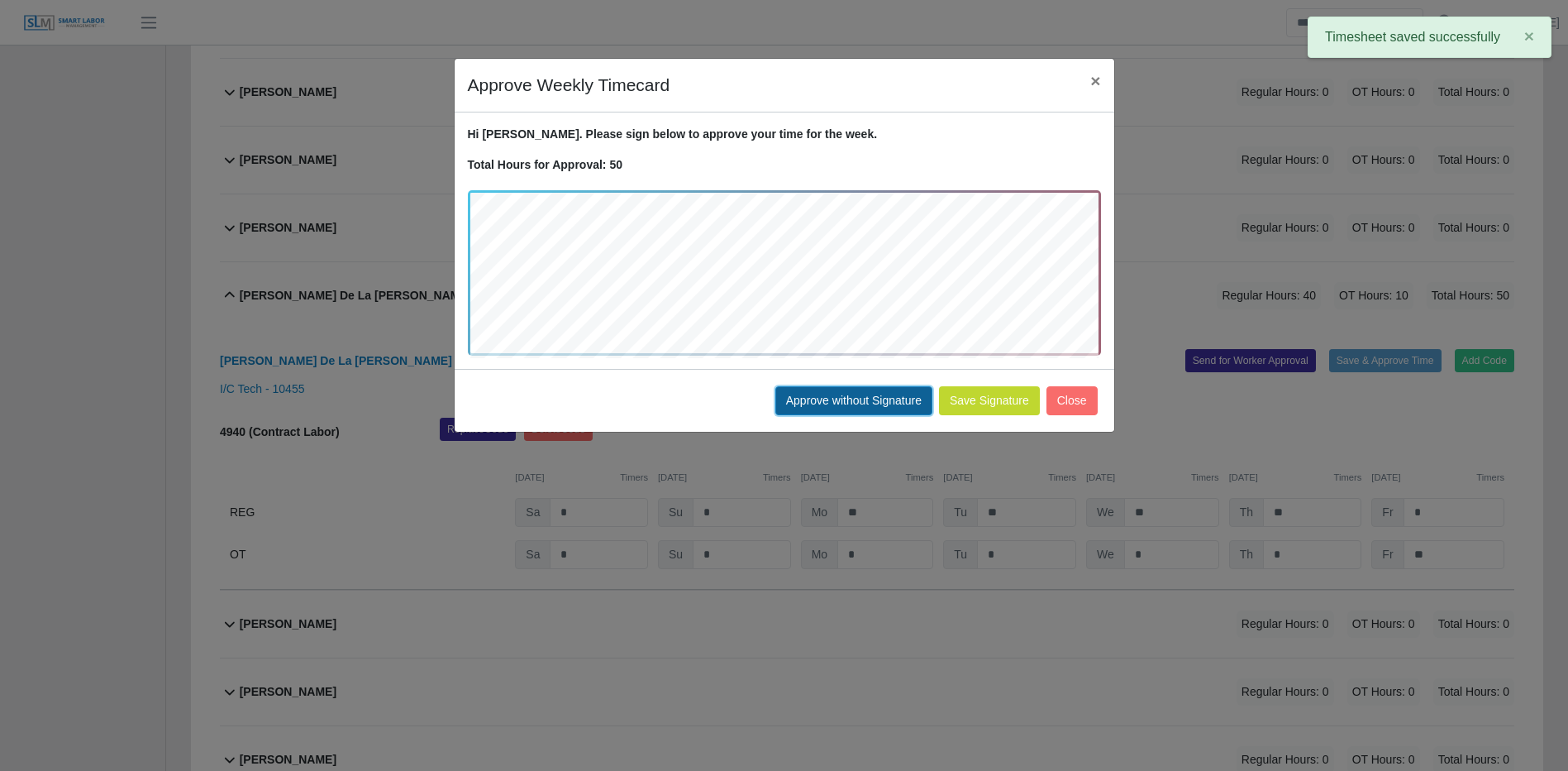
click at [886, 396] on button "Approve without Signature" at bounding box center [854, 401] width 157 height 29
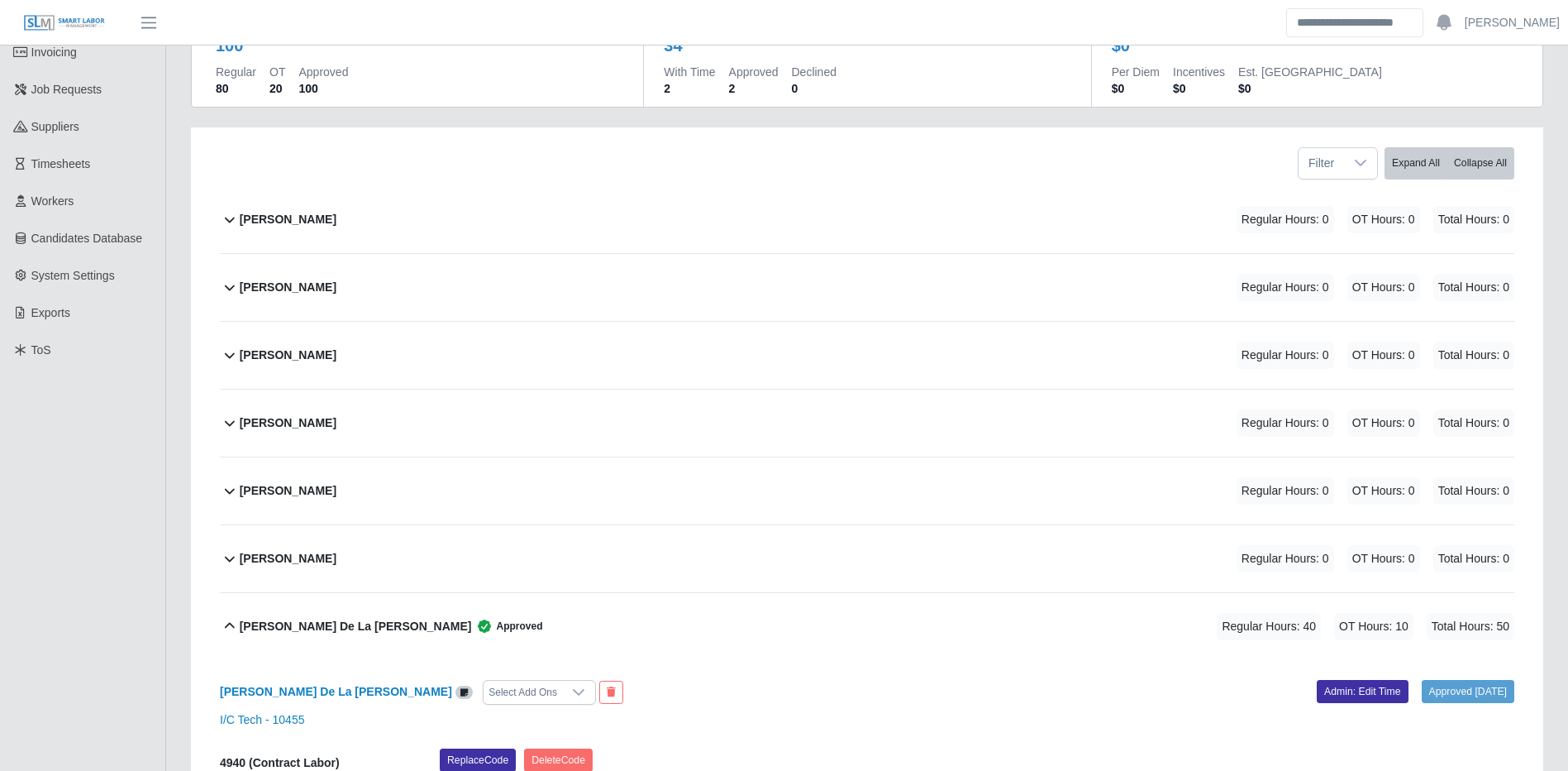
scroll to position [0, 0]
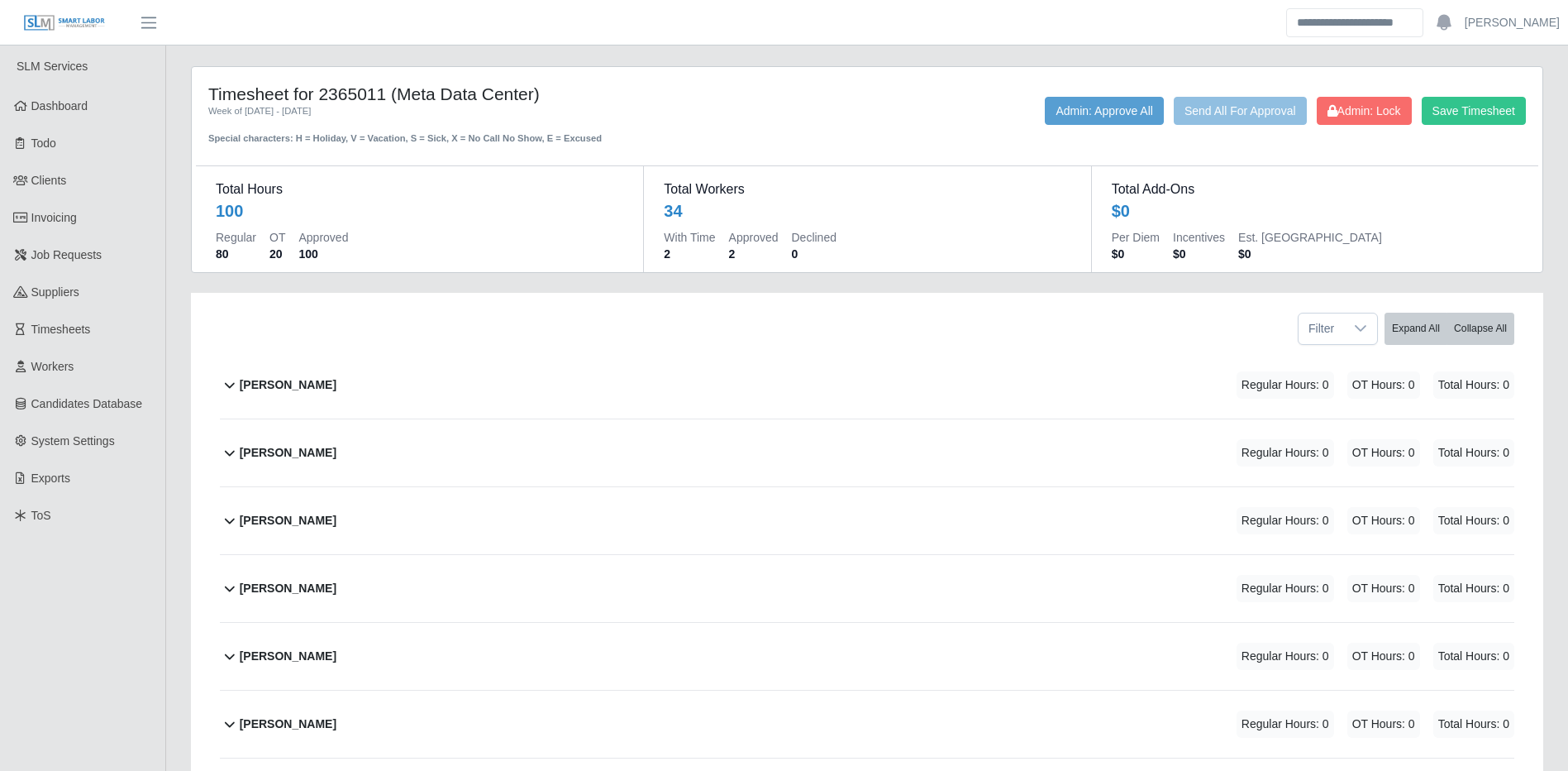
drag, startPoint x: 776, startPoint y: 458, endPoint x: 795, endPoint y: 458, distance: 19.0
click at [777, 458] on div "Armando Jaramillo Regular Hours: 0 OT Hours: 0 Total Hours: 0" at bounding box center [877, 452] width 1275 height 67
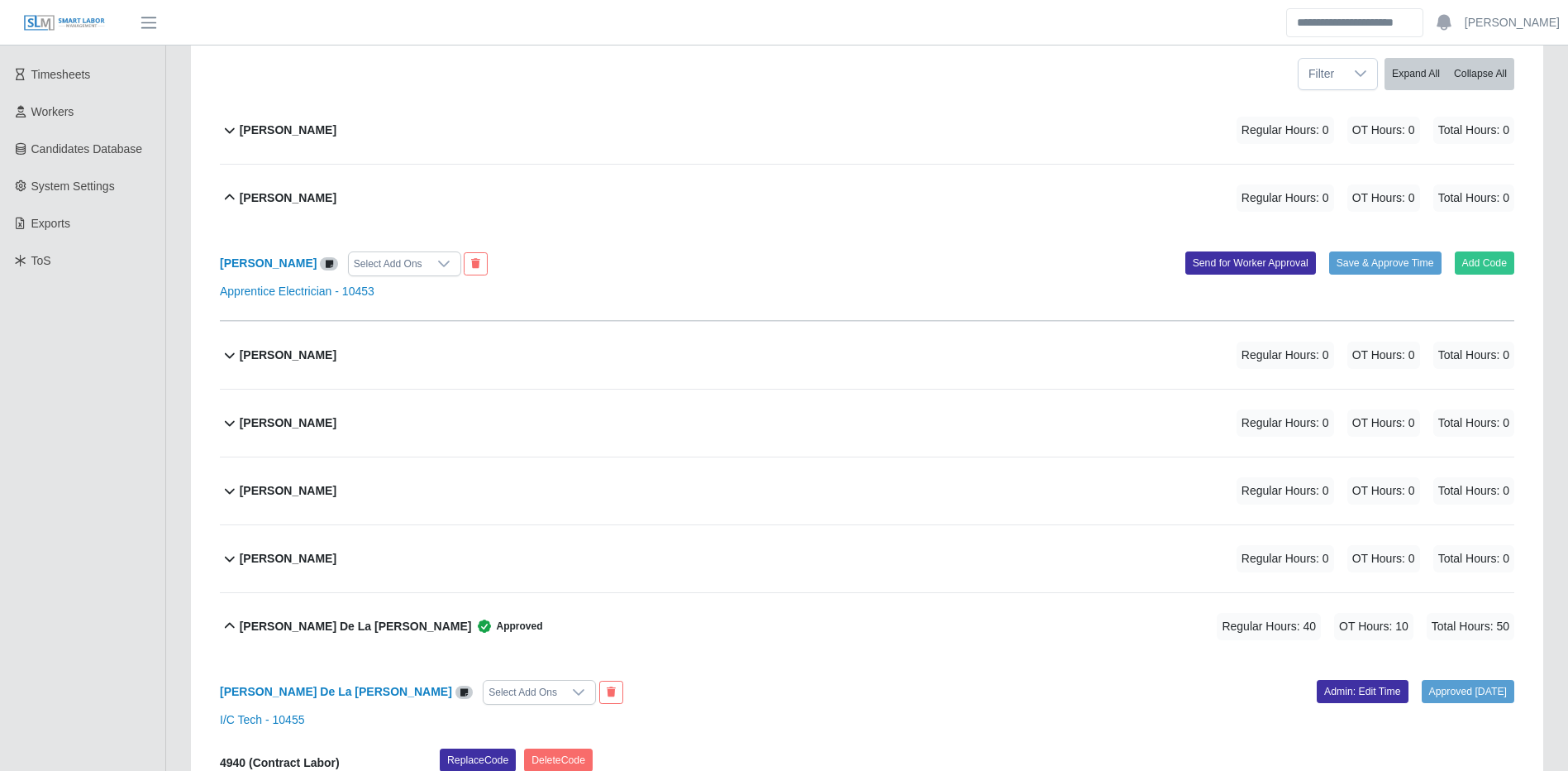
scroll to position [166, 0]
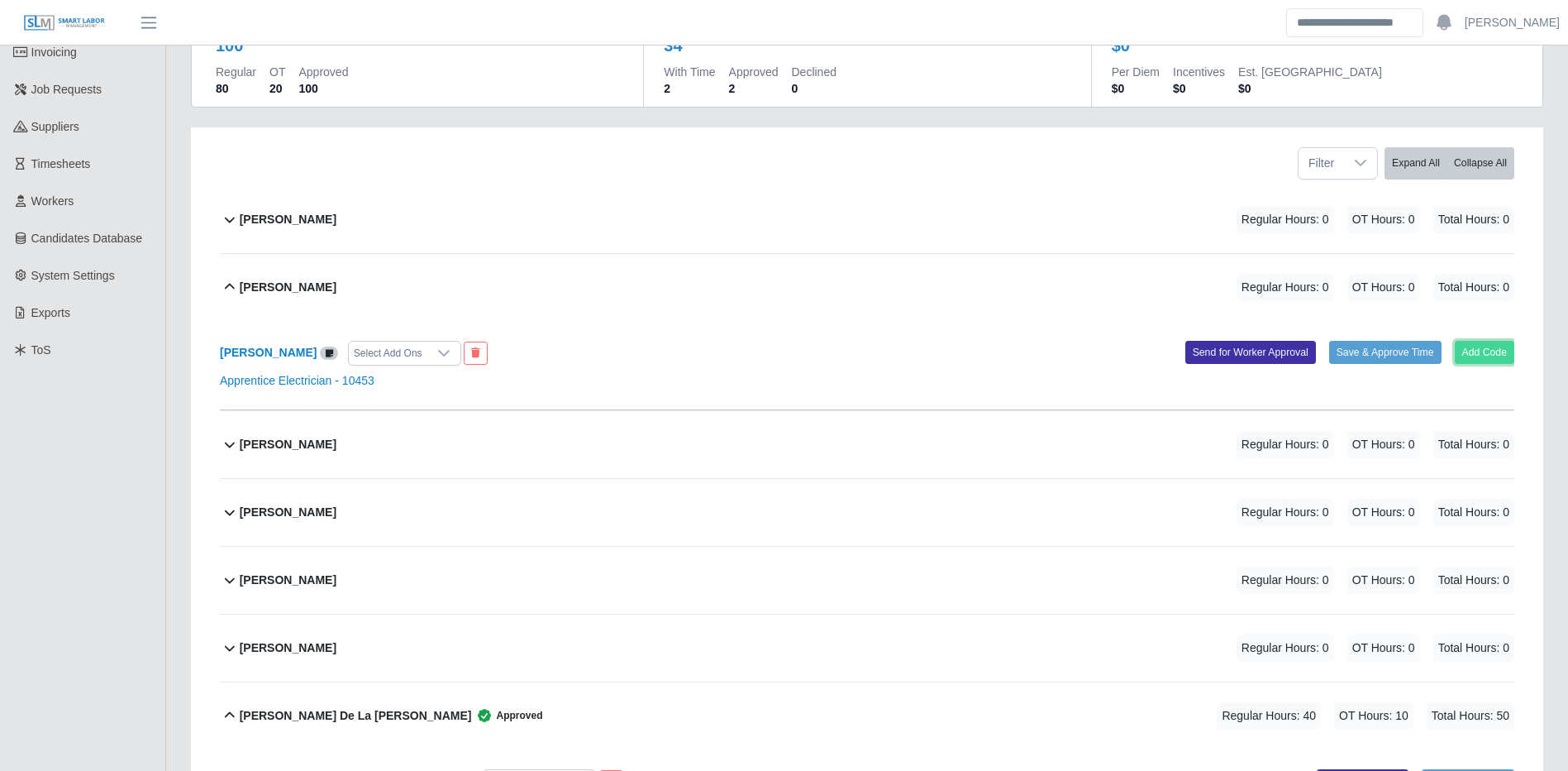
click at [1476, 358] on button "Add Code" at bounding box center [1486, 352] width 60 height 23
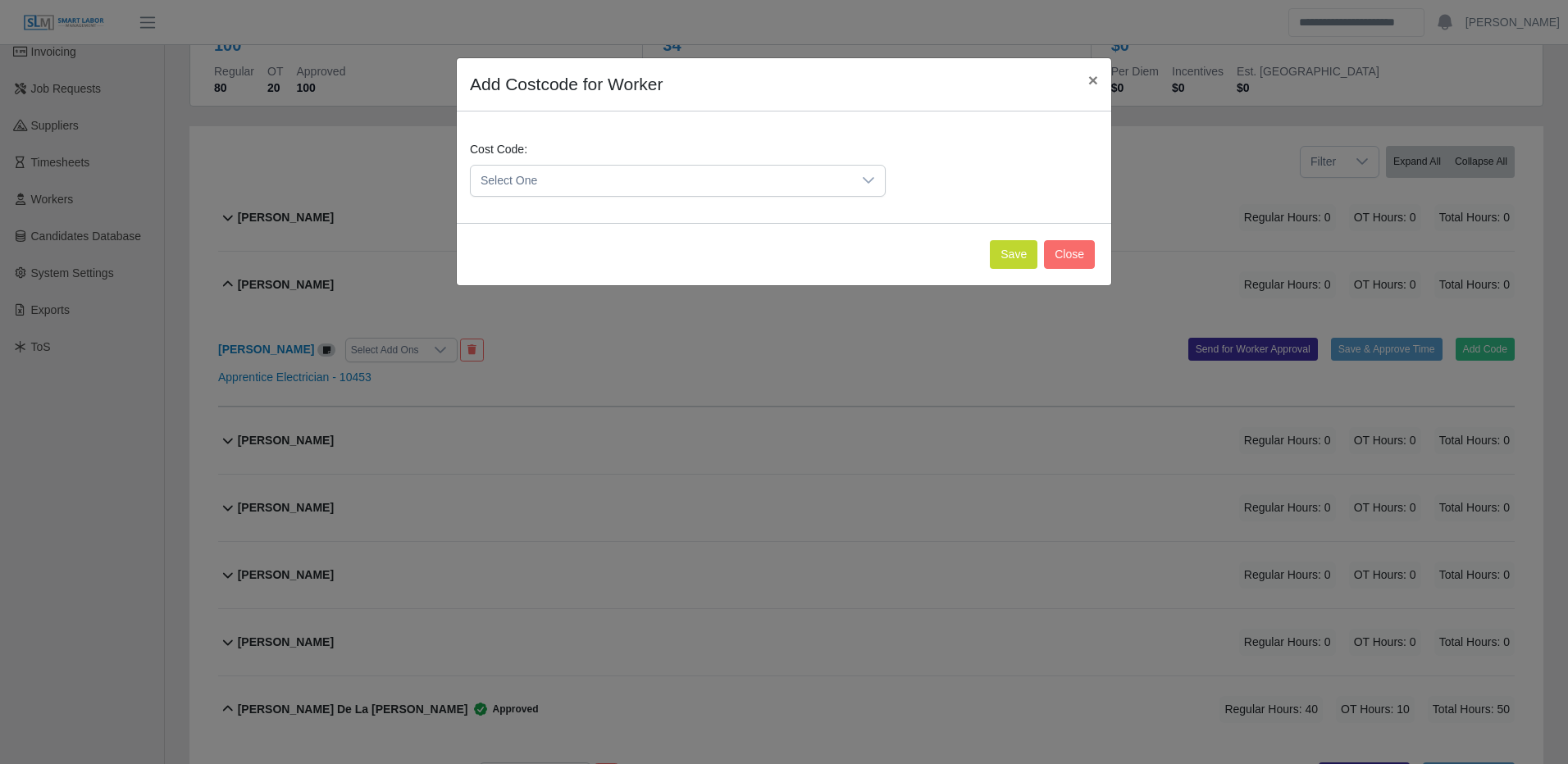
click at [546, 172] on span "Select One" at bounding box center [661, 180] width 381 height 30
click at [620, 194] on div "Cost Code: Select One" at bounding box center [784, 175] width 636 height 69
drag, startPoint x: 620, startPoint y: 194, endPoint x: 557, endPoint y: 182, distance: 64.1
click at [557, 182] on span "Select One" at bounding box center [661, 180] width 381 height 30
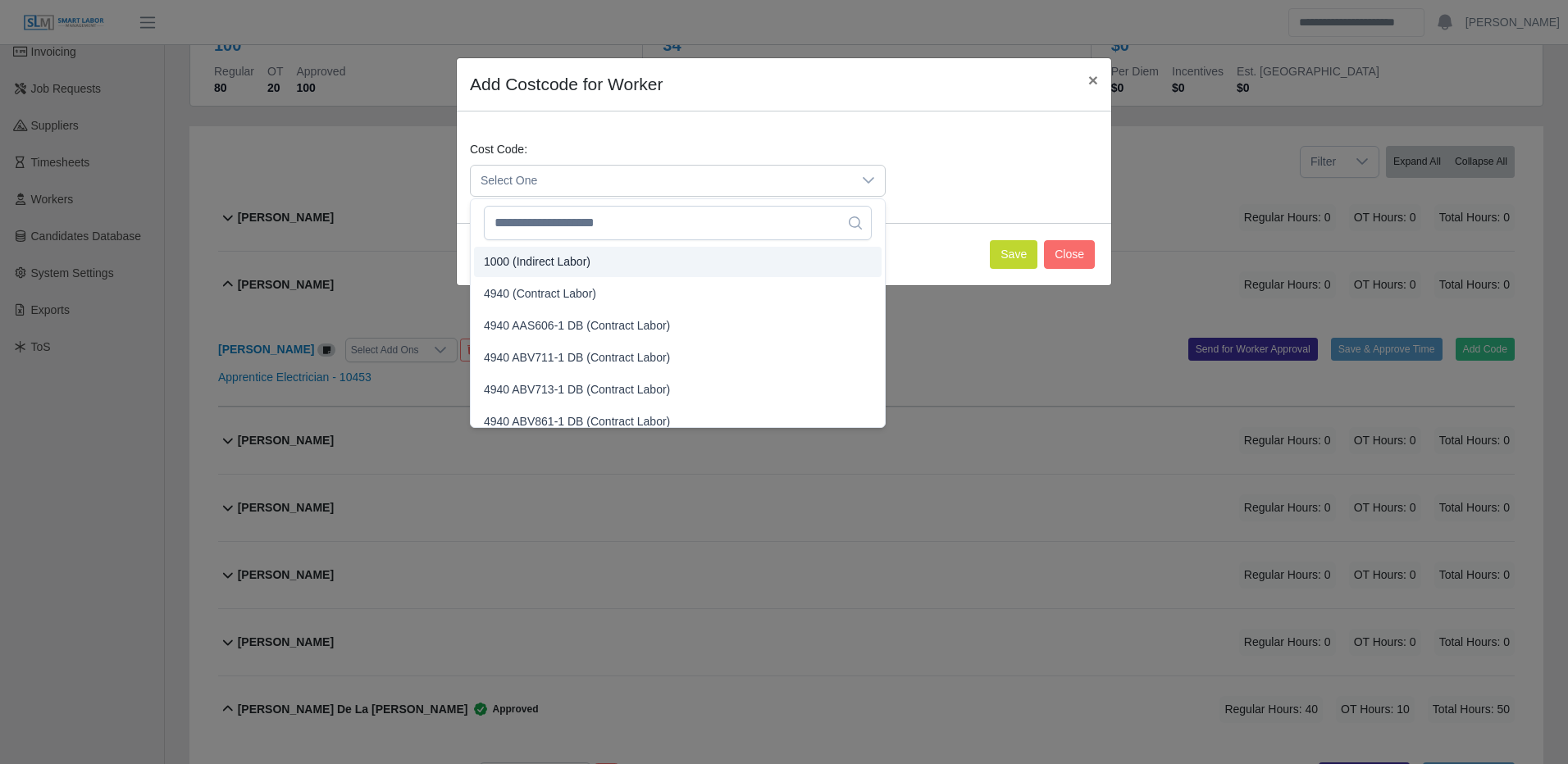
click at [564, 283] on li "4940 (Contract Labor)" at bounding box center [677, 293] width 408 height 30
click at [565, 283] on li "4940 (Contract Labor)" at bounding box center [677, 293] width 408 height 30
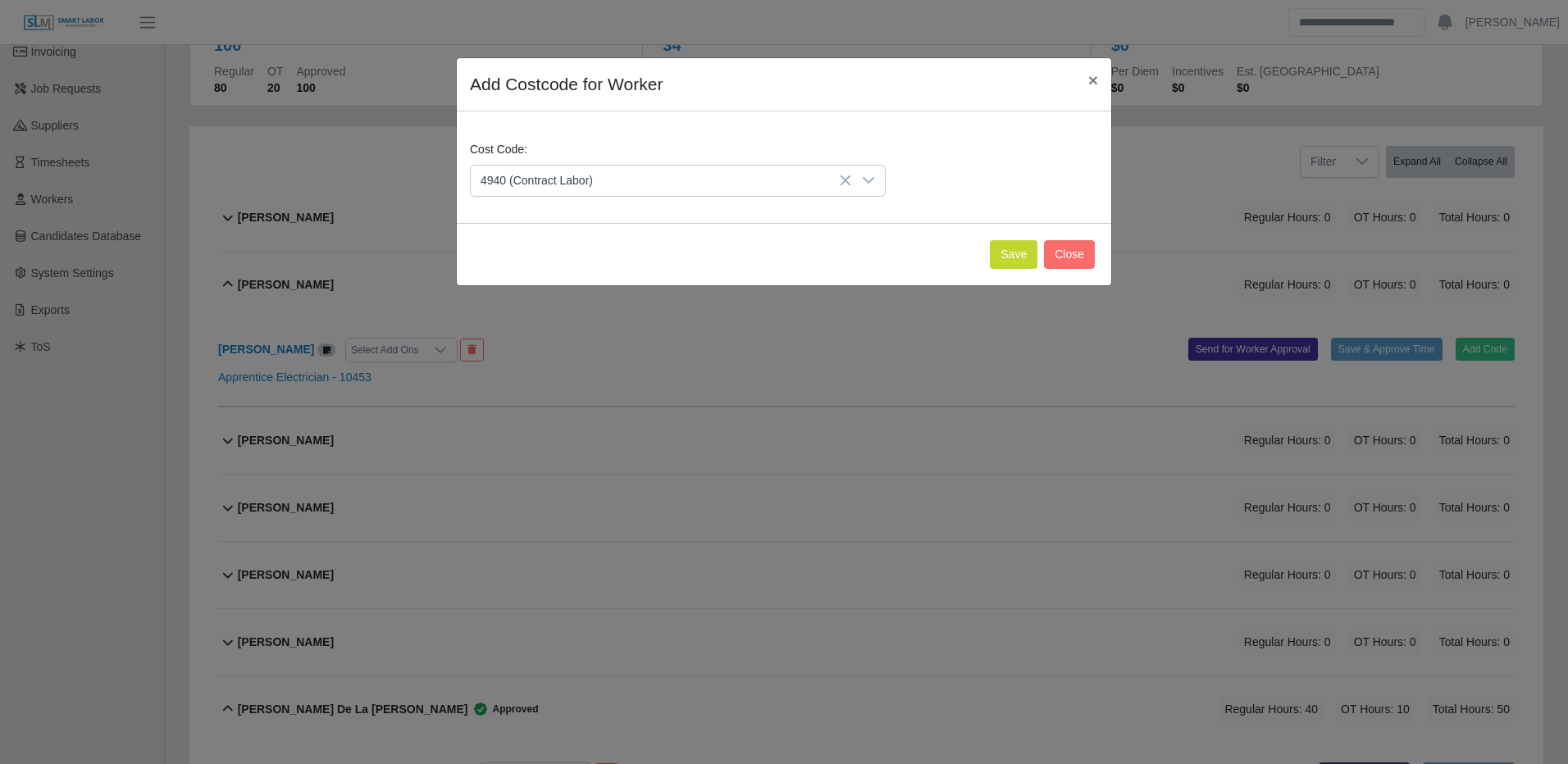
click at [987, 254] on div "Save Close" at bounding box center [784, 254] width 655 height 63
drag, startPoint x: 1020, startPoint y: 250, endPoint x: 1013, endPoint y: 256, distance: 9.2
click at [1020, 249] on button "Save" at bounding box center [1013, 255] width 47 height 29
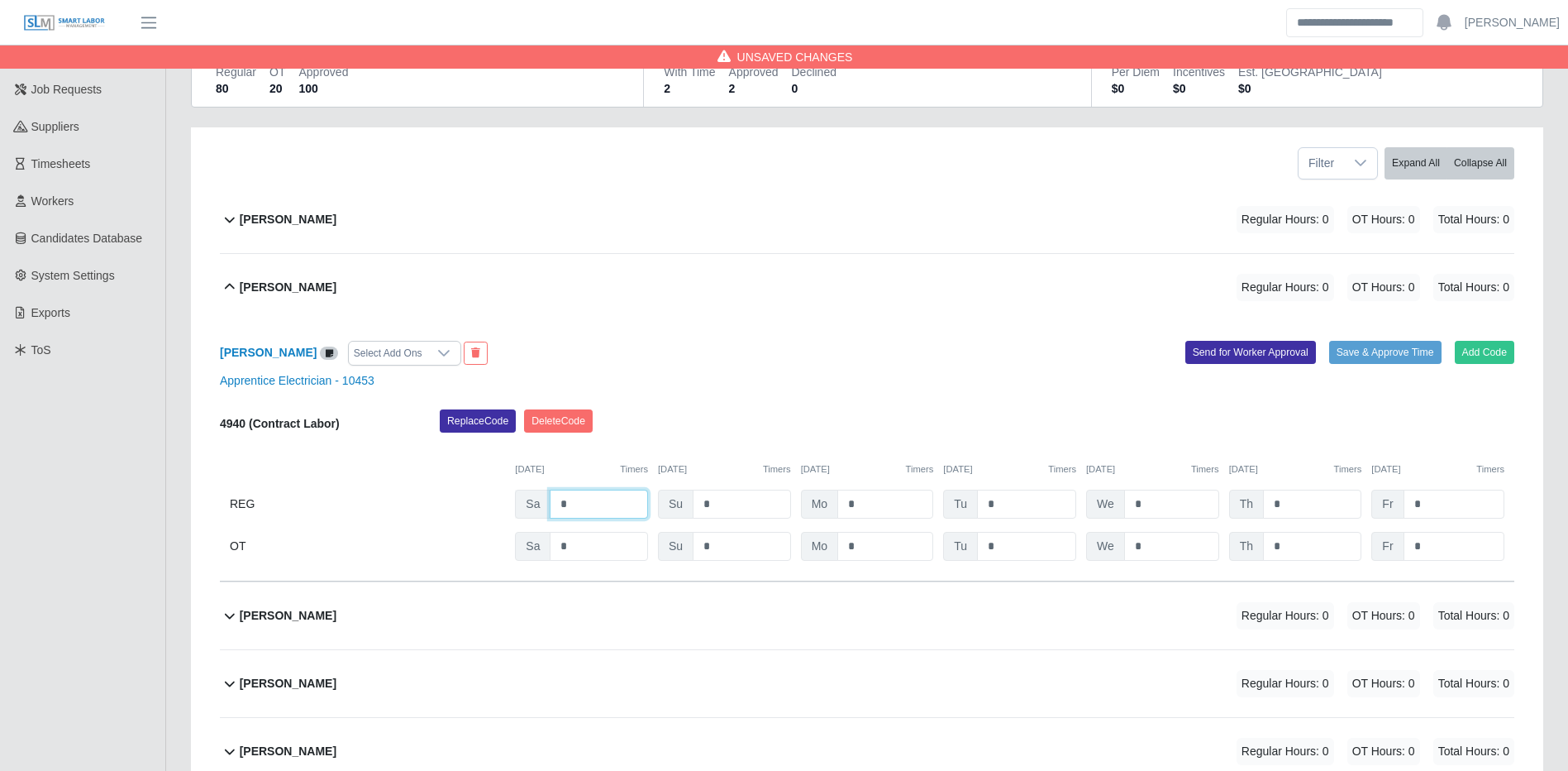
click at [611, 515] on input "*" at bounding box center [599, 505] width 98 height 29
type input "*"
type input "**"
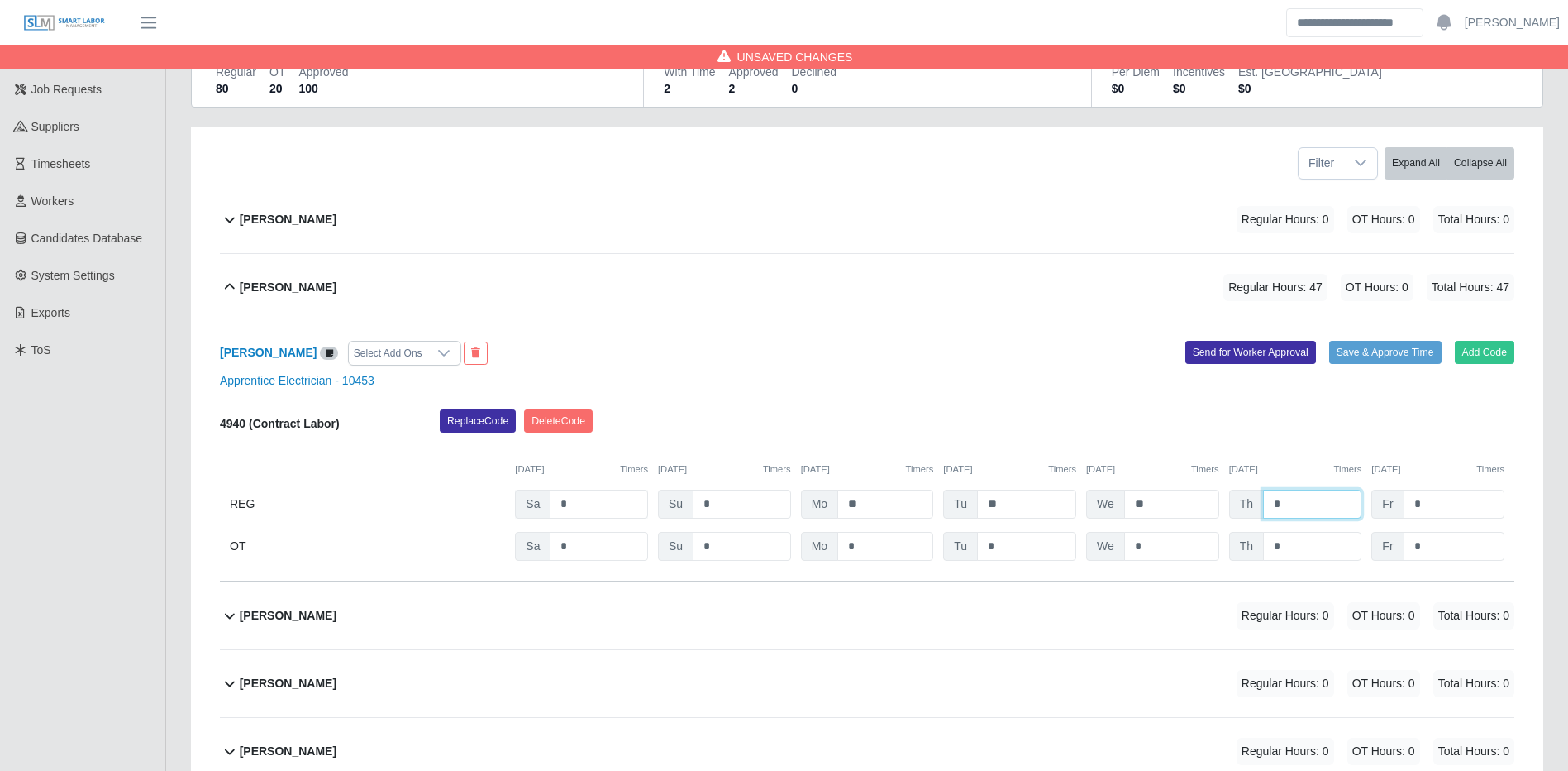
type input "*"
click at [1314, 546] on input "*" at bounding box center [1312, 547] width 98 height 29
type input "*"
type input "***"
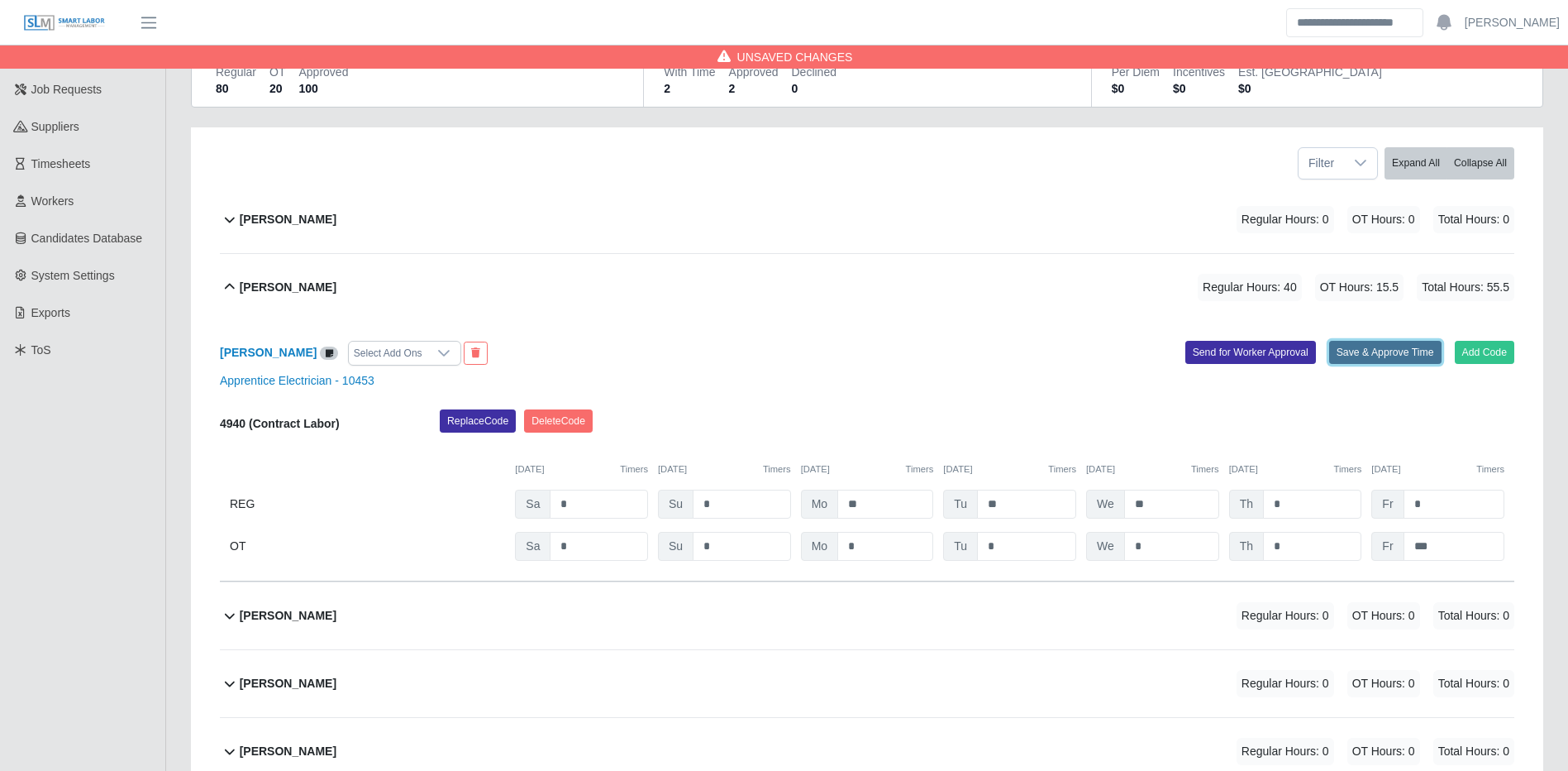
click at [1407, 352] on button "Save & Approve Time" at bounding box center [1385, 352] width 113 height 23
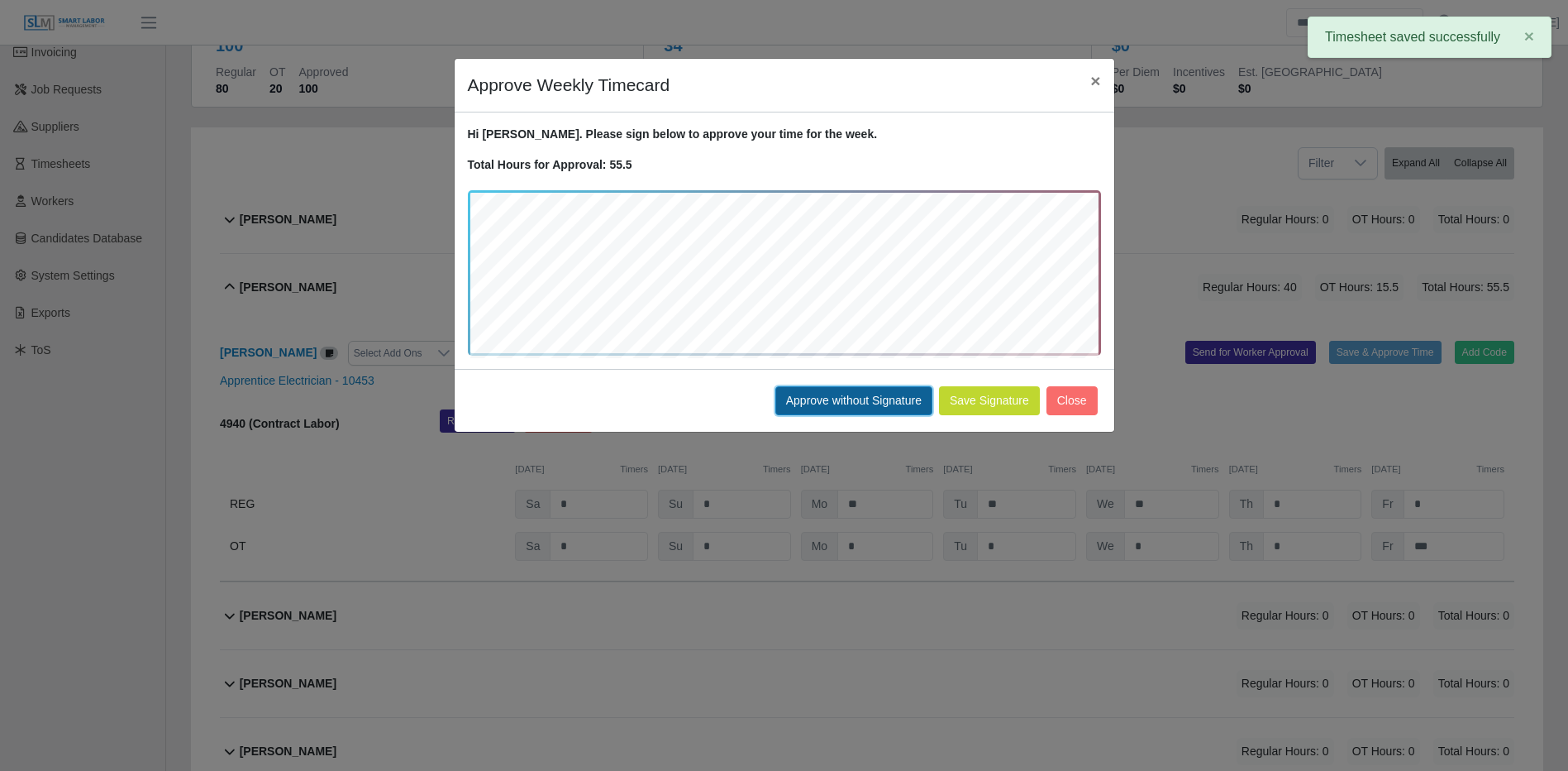
click at [778, 396] on button "Approve without Signature" at bounding box center [854, 401] width 157 height 29
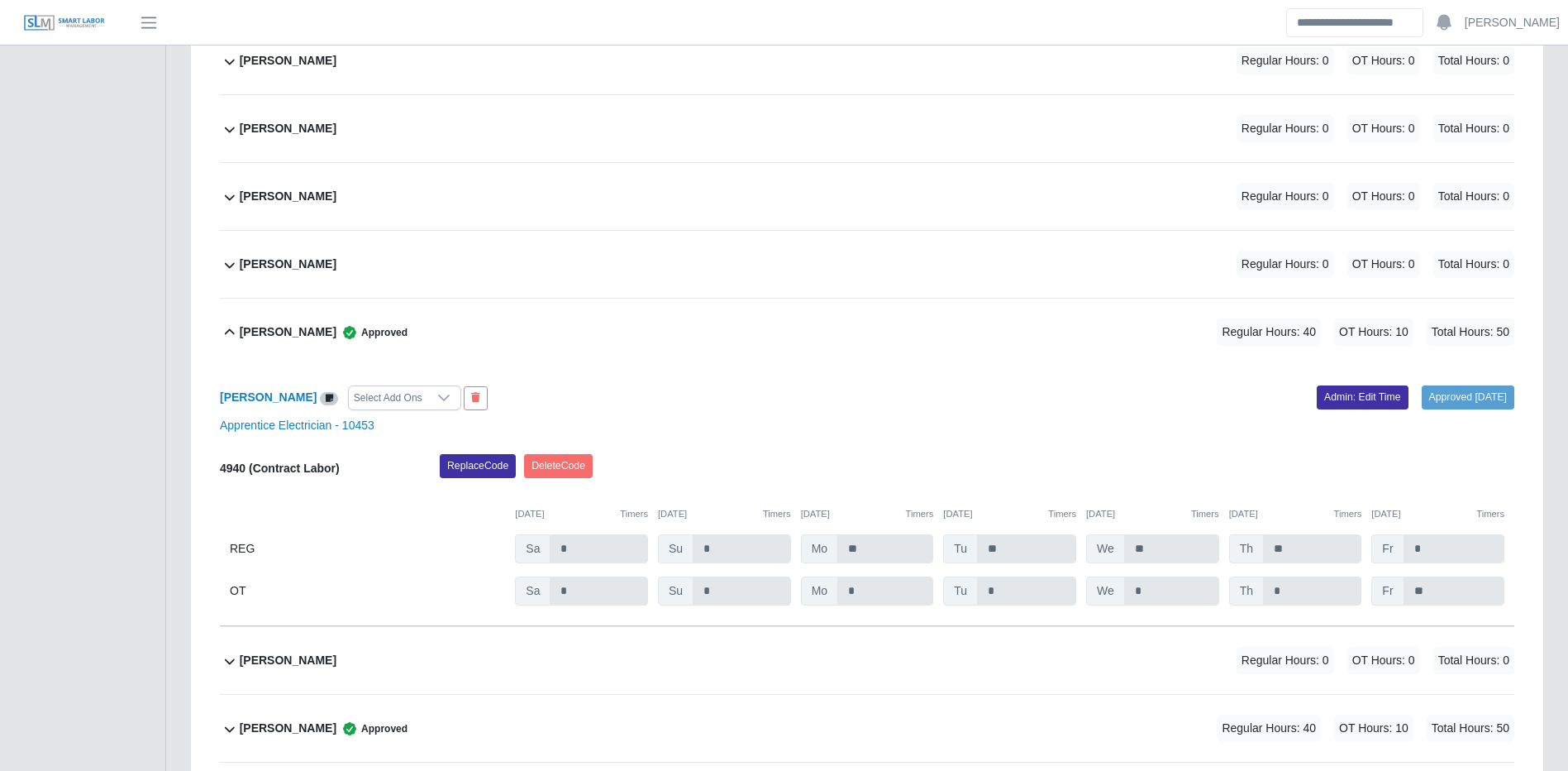
scroll to position [1654, 0]
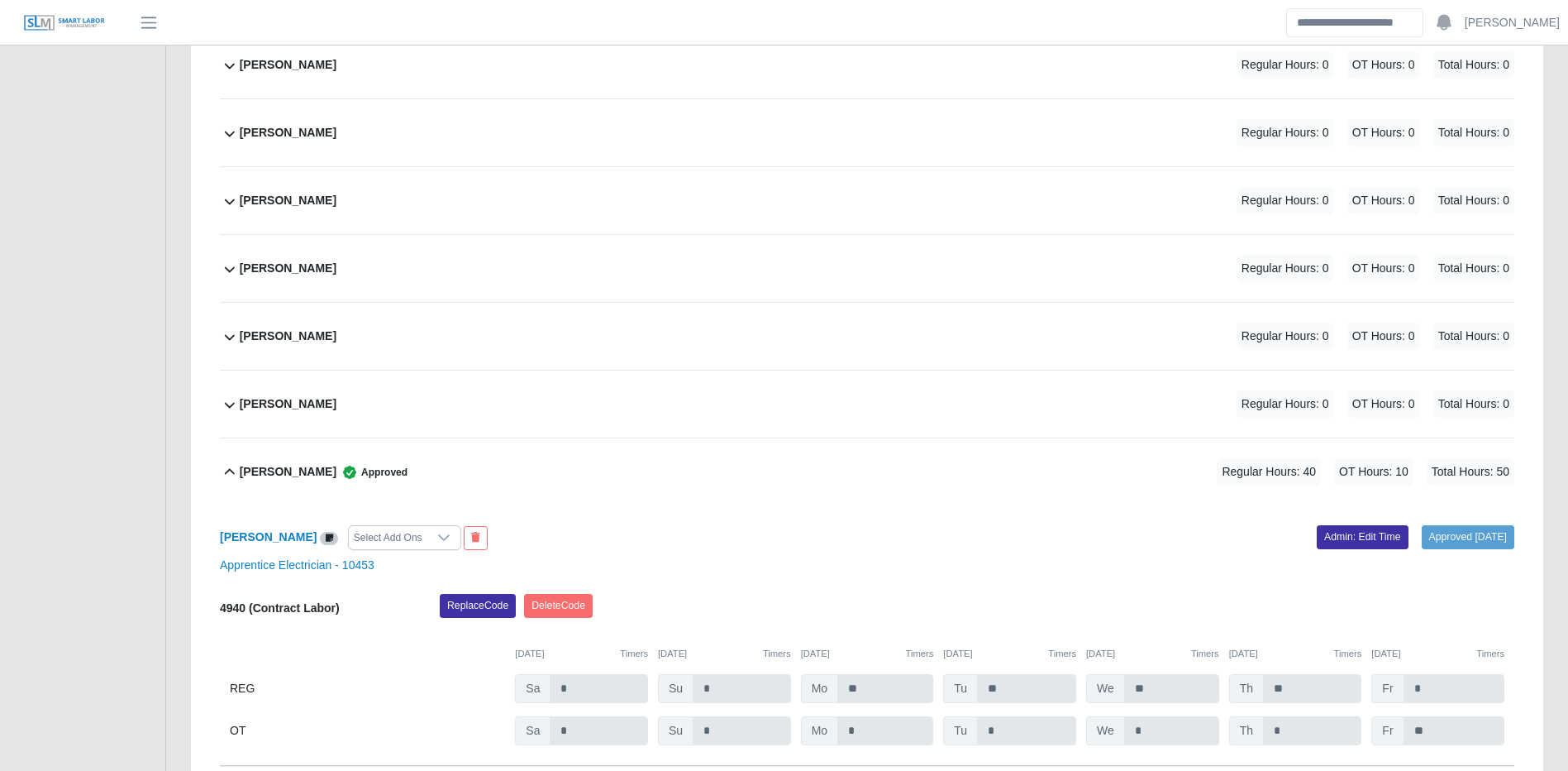
drag, startPoint x: 739, startPoint y: 330, endPoint x: 747, endPoint y: 331, distance: 8.1
click at [739, 330] on div "Kendry Baptista Regular Hours: 0 OT Hours: 0 Total Hours: 0" at bounding box center [877, 336] width 1275 height 67
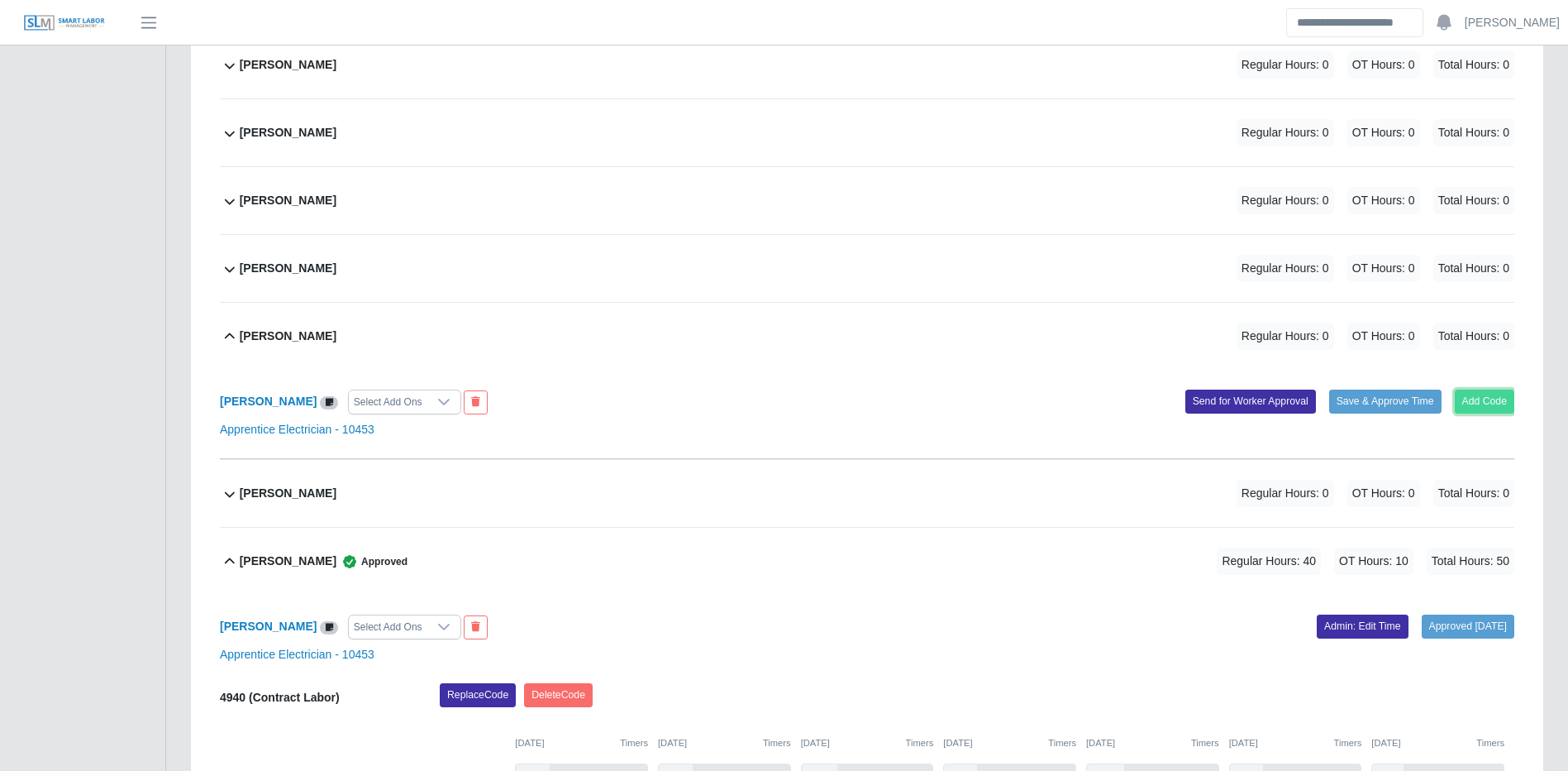
click at [1481, 412] on button "Add Code" at bounding box center [1486, 400] width 60 height 23
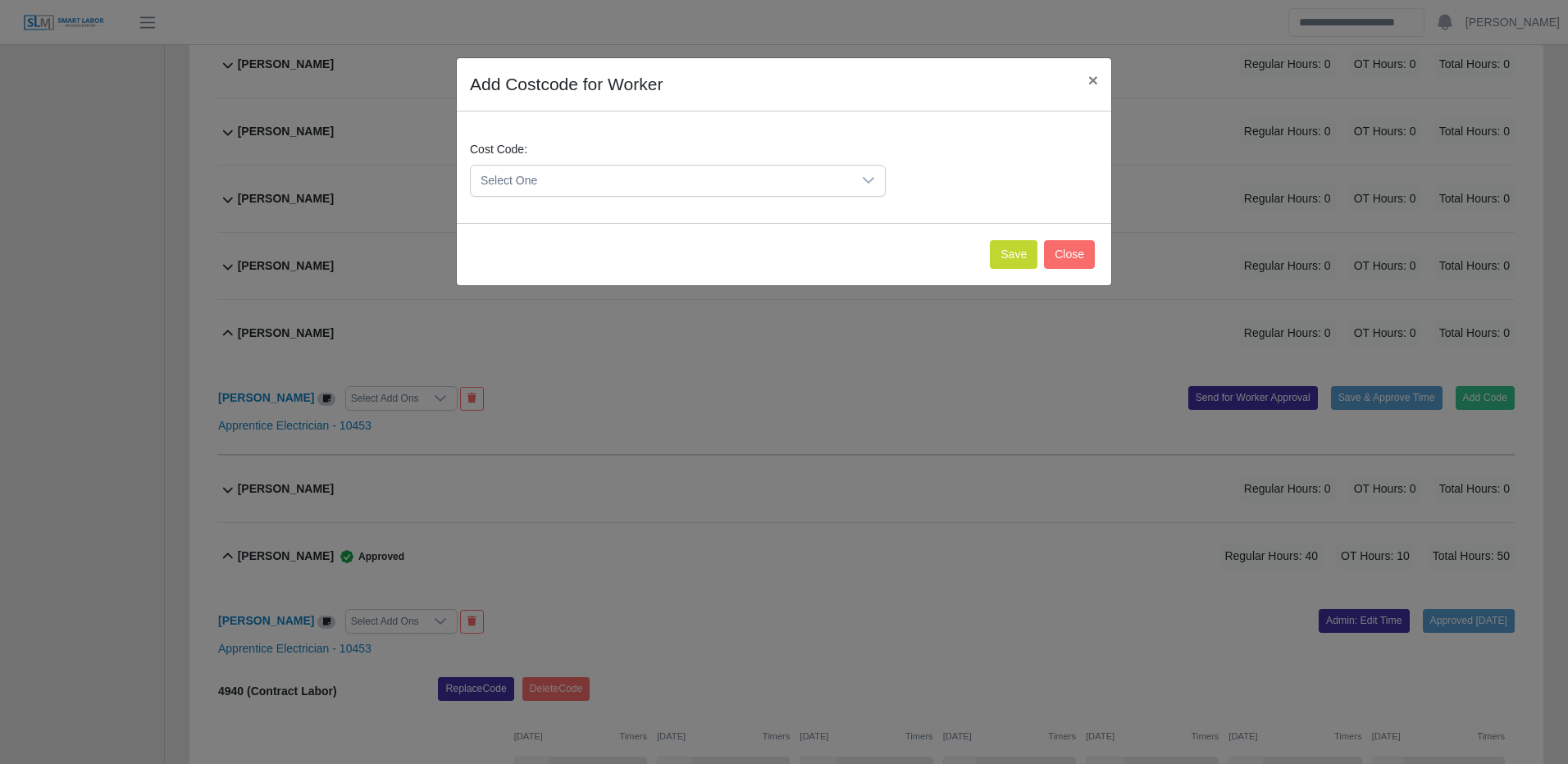
click at [651, 186] on span "Select One" at bounding box center [661, 180] width 381 height 30
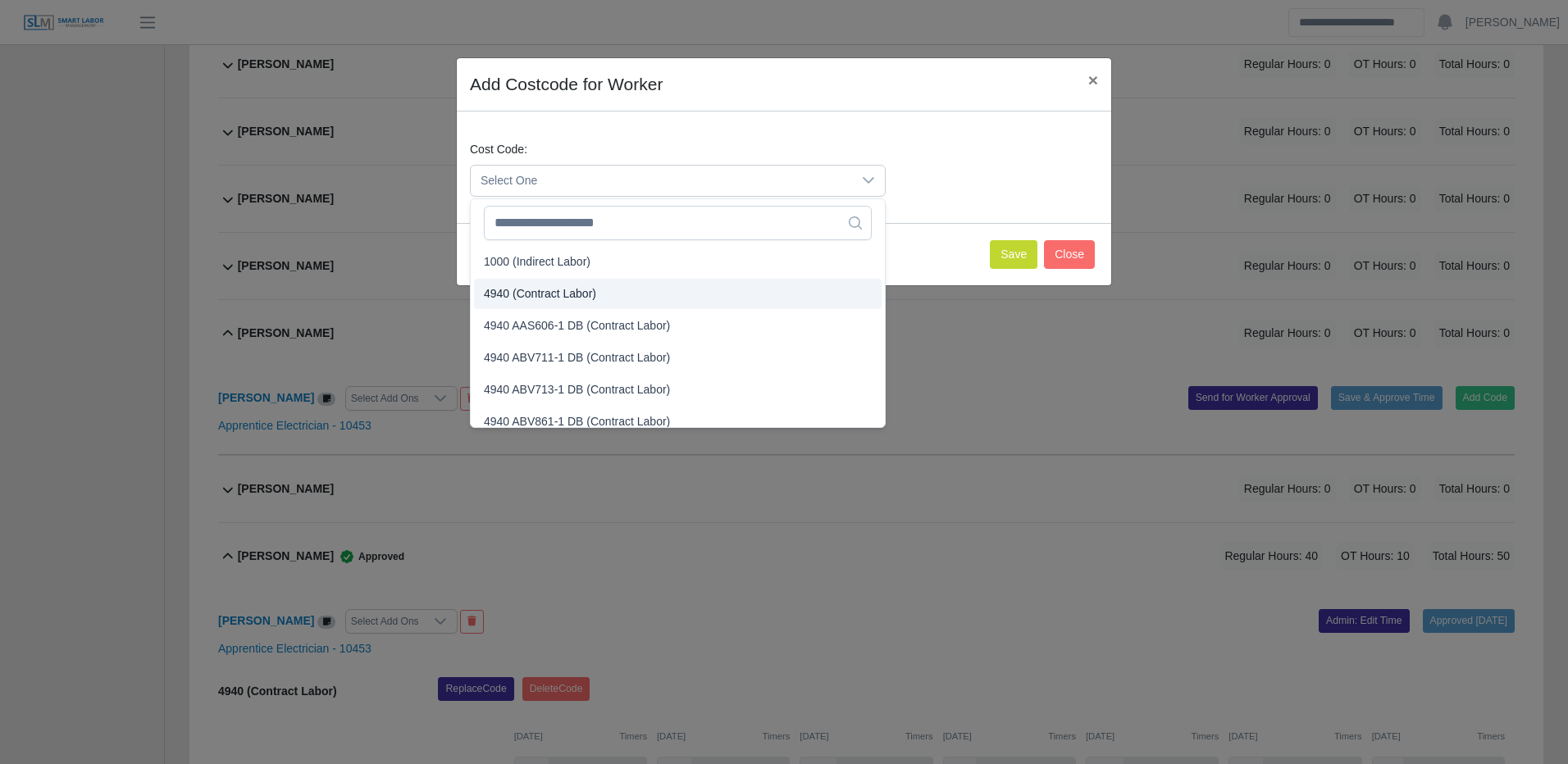
click at [521, 295] on span "4940 (Contract Labor)" at bounding box center [540, 293] width 113 height 17
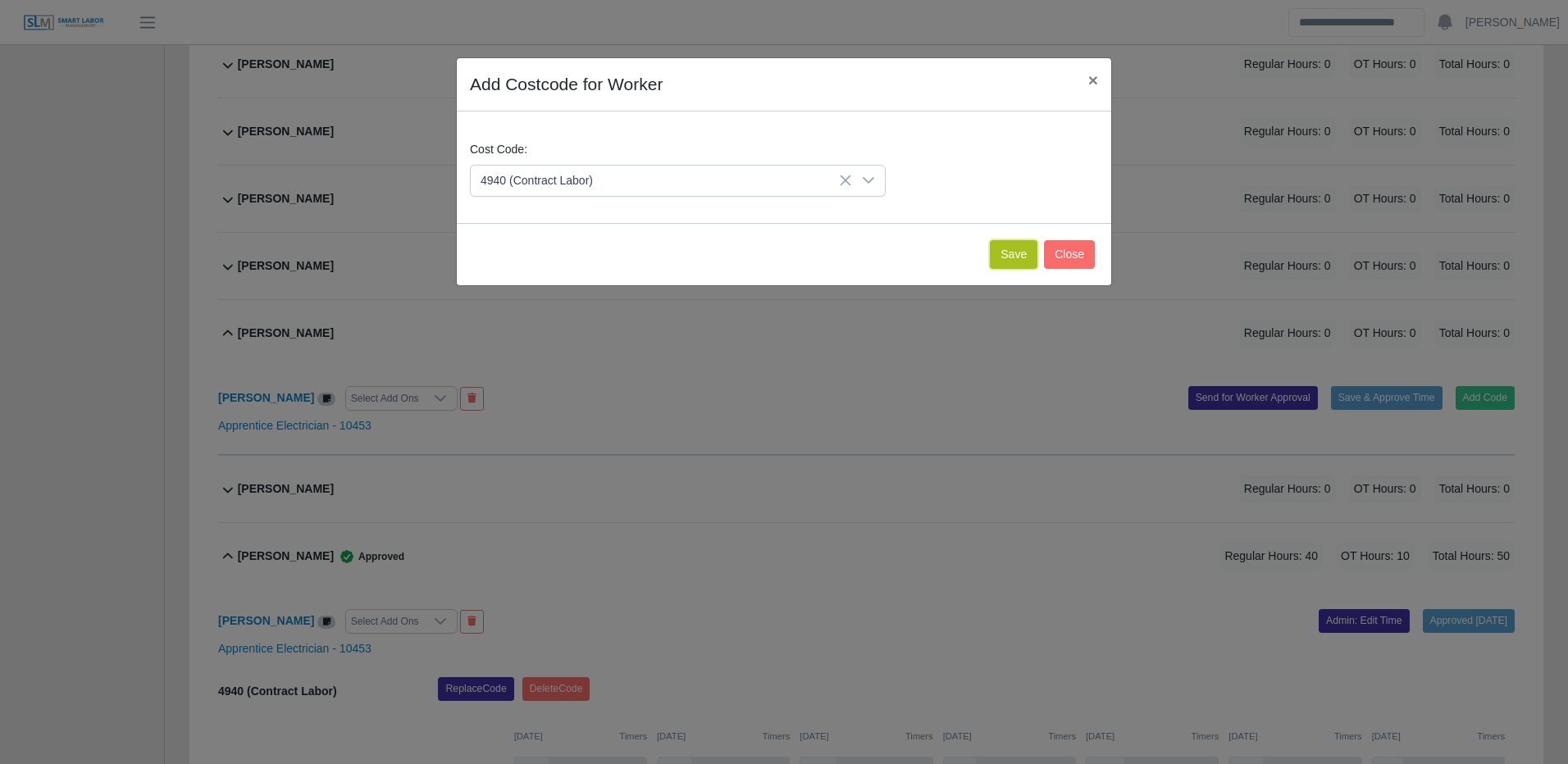
click at [1013, 260] on button "Save" at bounding box center [1013, 255] width 47 height 29
click at [1013, 260] on div "Juan Carlos Tapuro Regular Hours: 0 OT Hours: 0 Total Hours: 0" at bounding box center [876, 265] width 1277 height 66
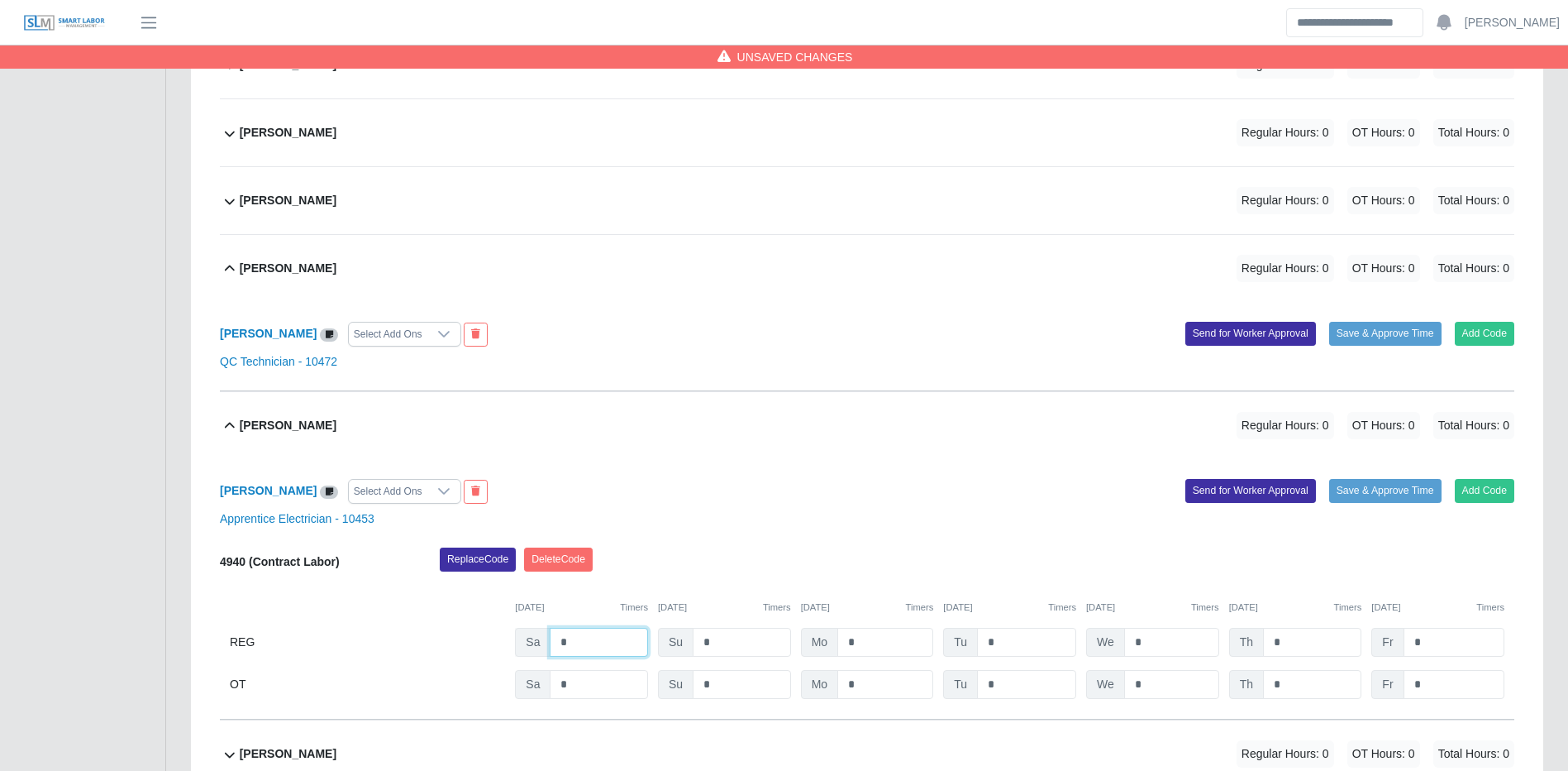
click at [602, 651] on input "*" at bounding box center [599, 643] width 98 height 29
type input "*"
type input "**"
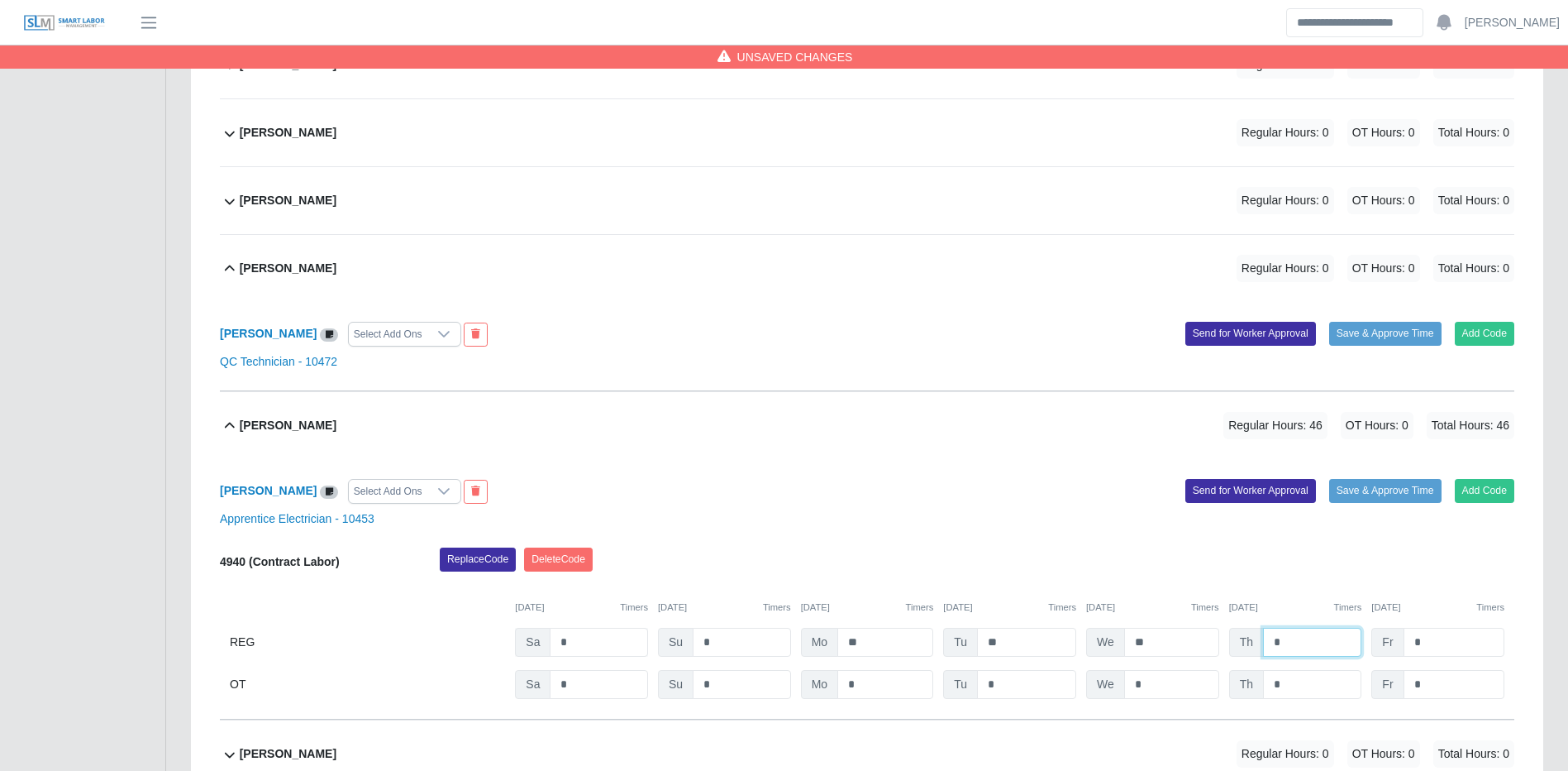
type input "*"
click at [1277, 690] on input "*" at bounding box center [1312, 685] width 98 height 29
type input "*"
type input "**"
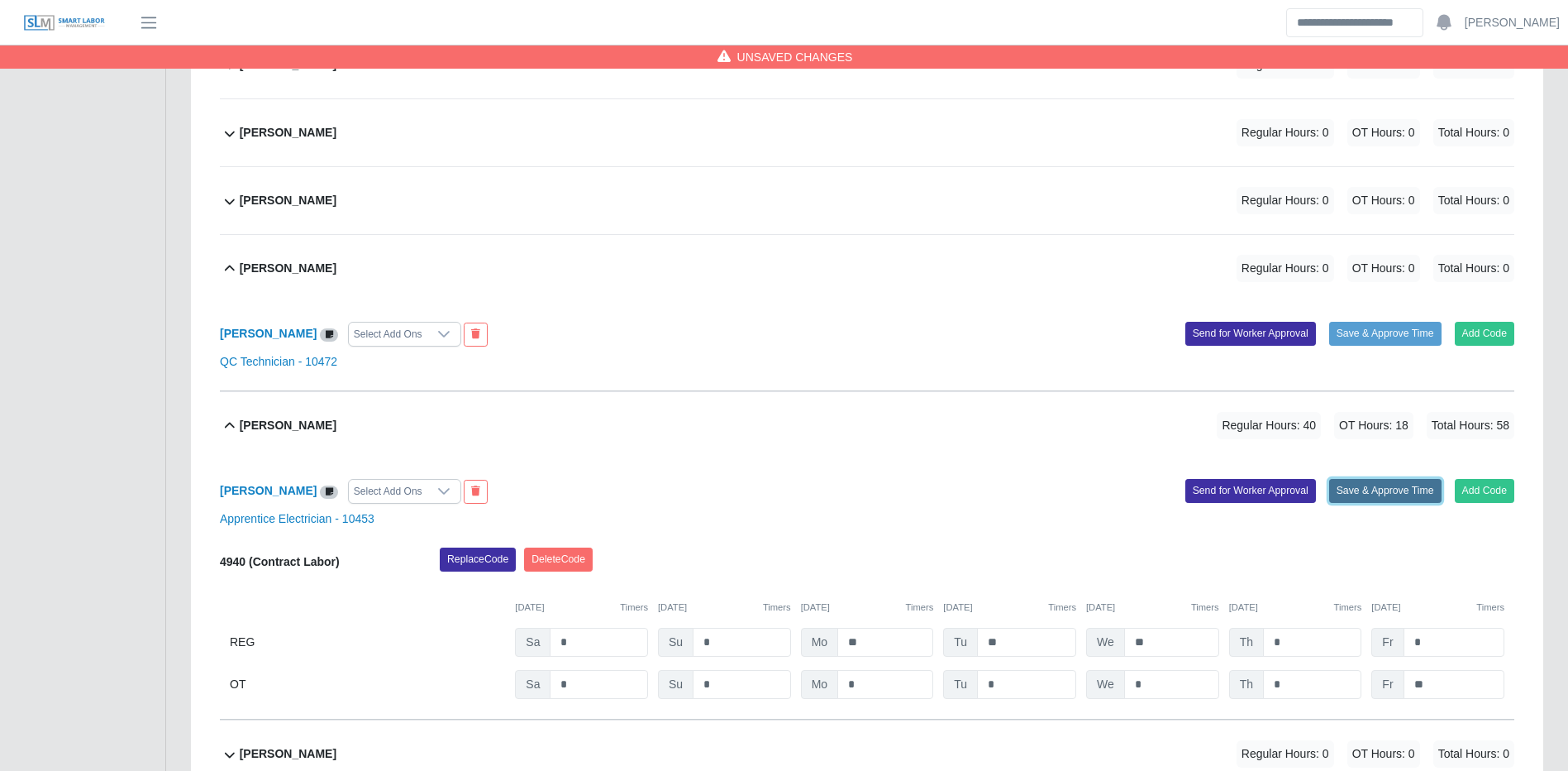
click at [1392, 491] on button "Save & Approve Time" at bounding box center [1385, 490] width 113 height 23
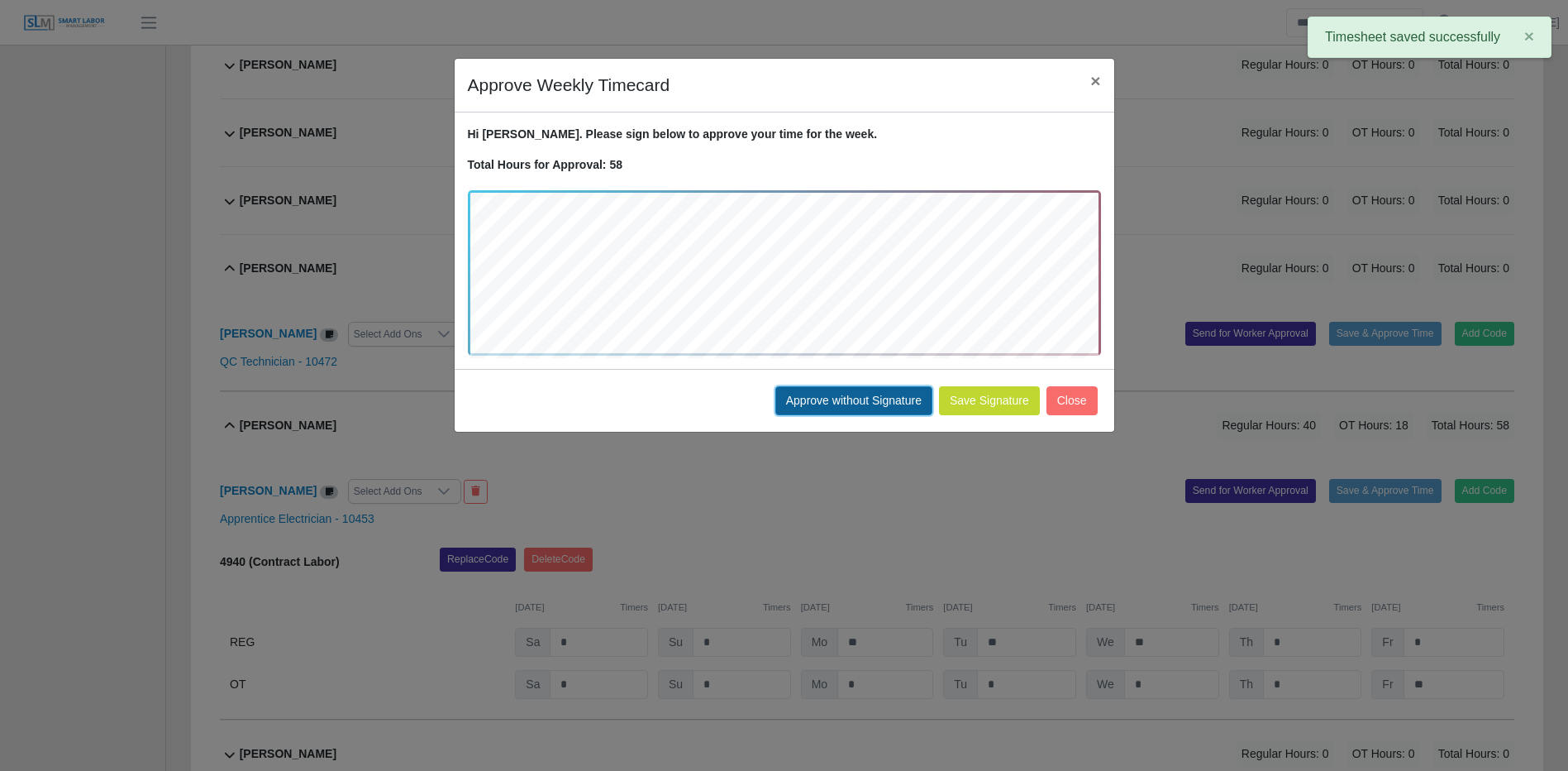
click at [816, 396] on button "Approve without Signature" at bounding box center [854, 401] width 157 height 29
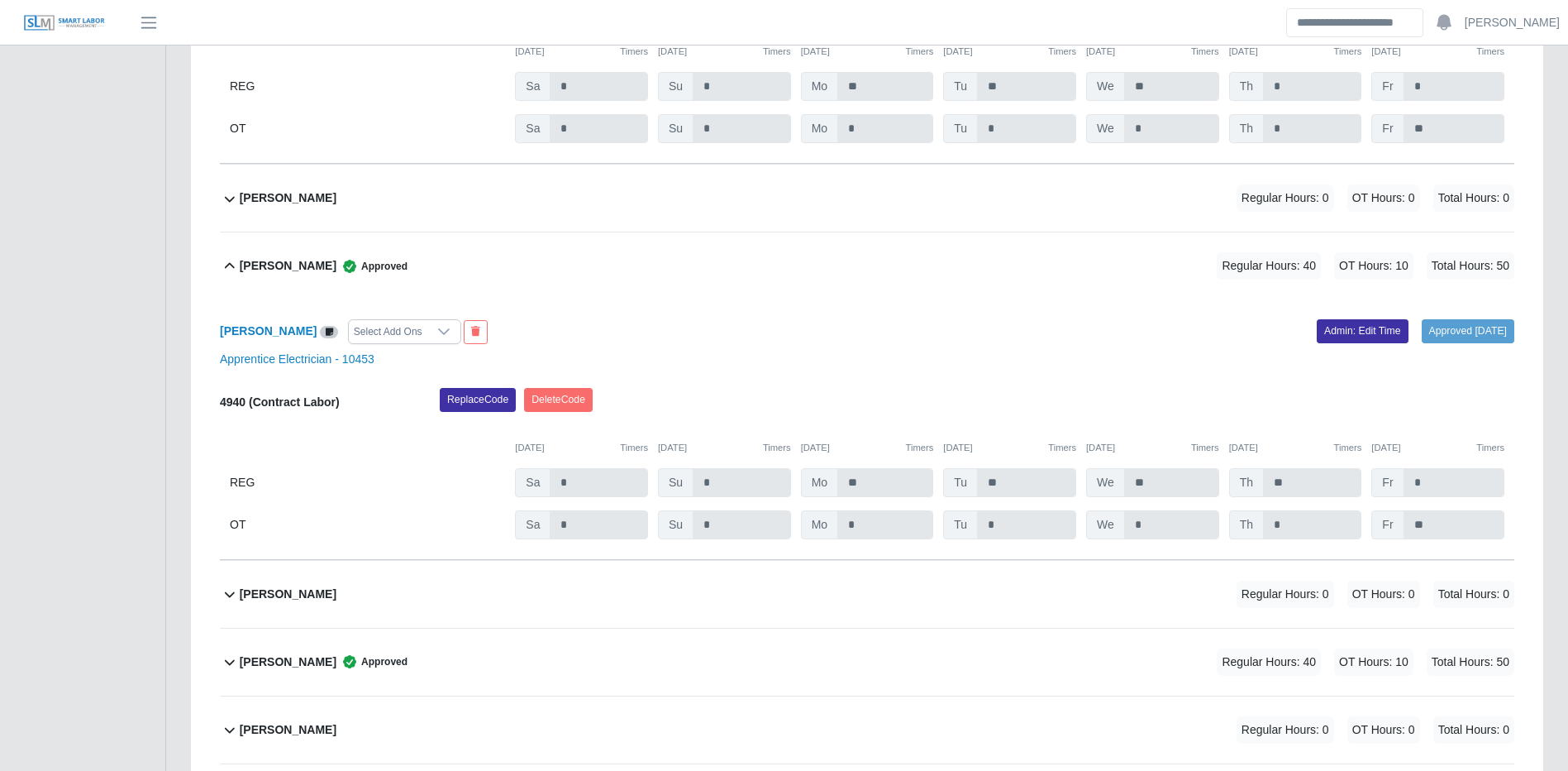
scroll to position [2316, 0]
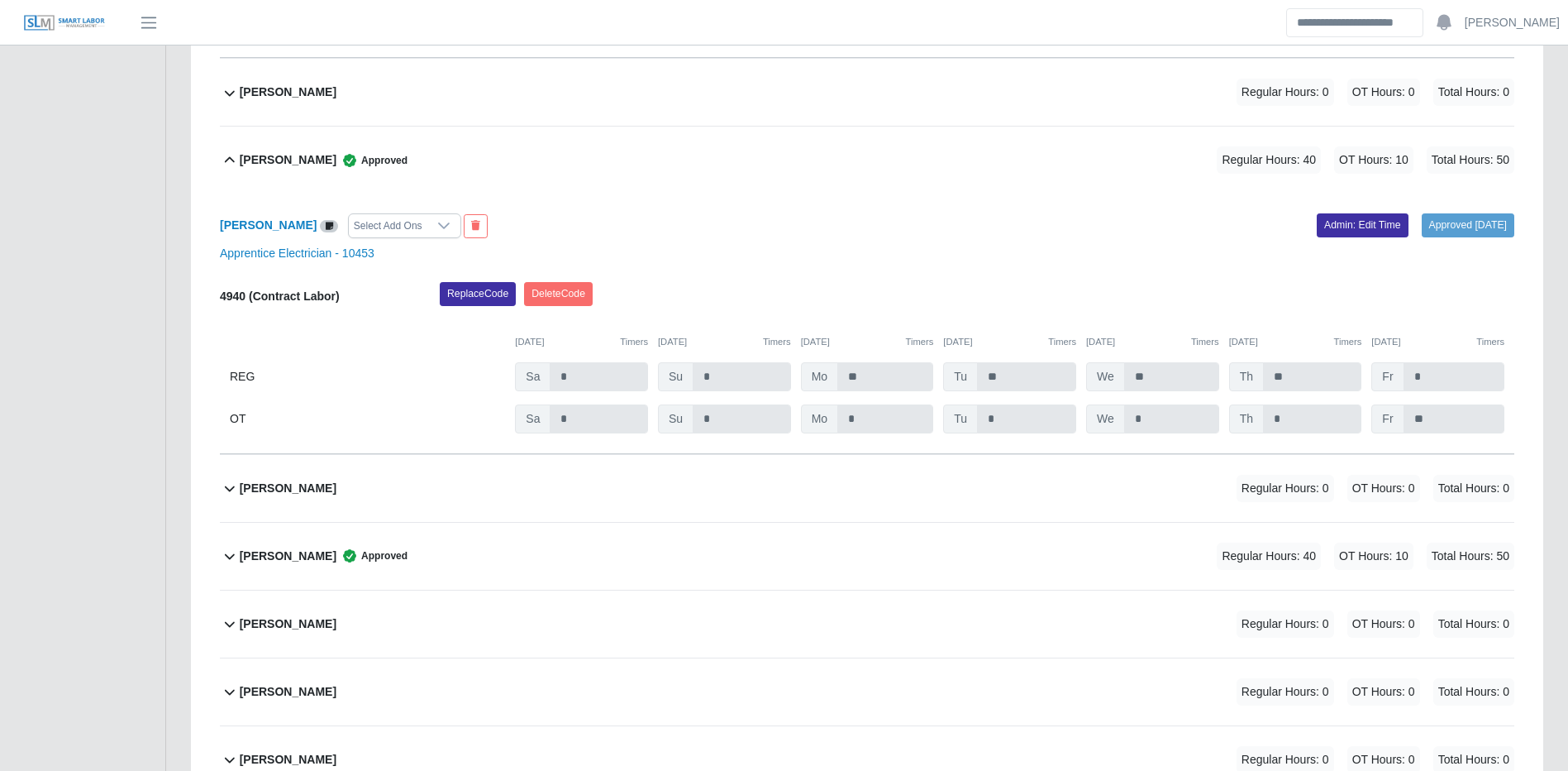
click at [1390, 74] on div "Luis Garcia Regular Hours: 0 OT Hours: 0 Total Hours: 0" at bounding box center [877, 92] width 1275 height 67
click at [1391, 74] on div "Luis Garcia Regular Hours: 0 OT Hours: 0 Total Hours: 0" at bounding box center [877, 92] width 1275 height 67
click at [1478, 99] on span "Total Hours: 0" at bounding box center [1474, 92] width 81 height 27
click at [1486, 90] on span "Total Hours: 0" at bounding box center [1474, 92] width 81 height 27
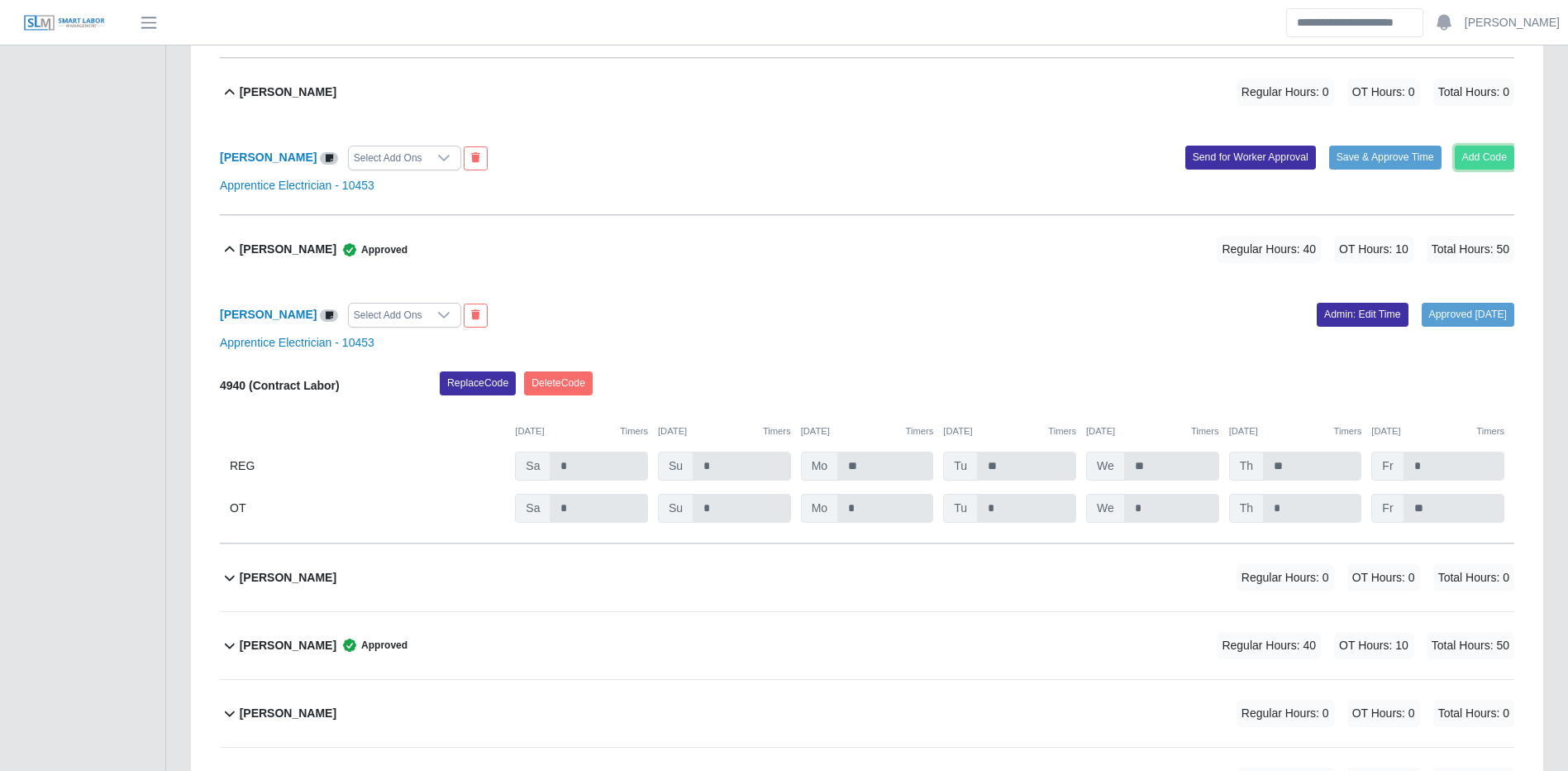
click at [1494, 161] on button "Add Code" at bounding box center [1486, 157] width 60 height 23
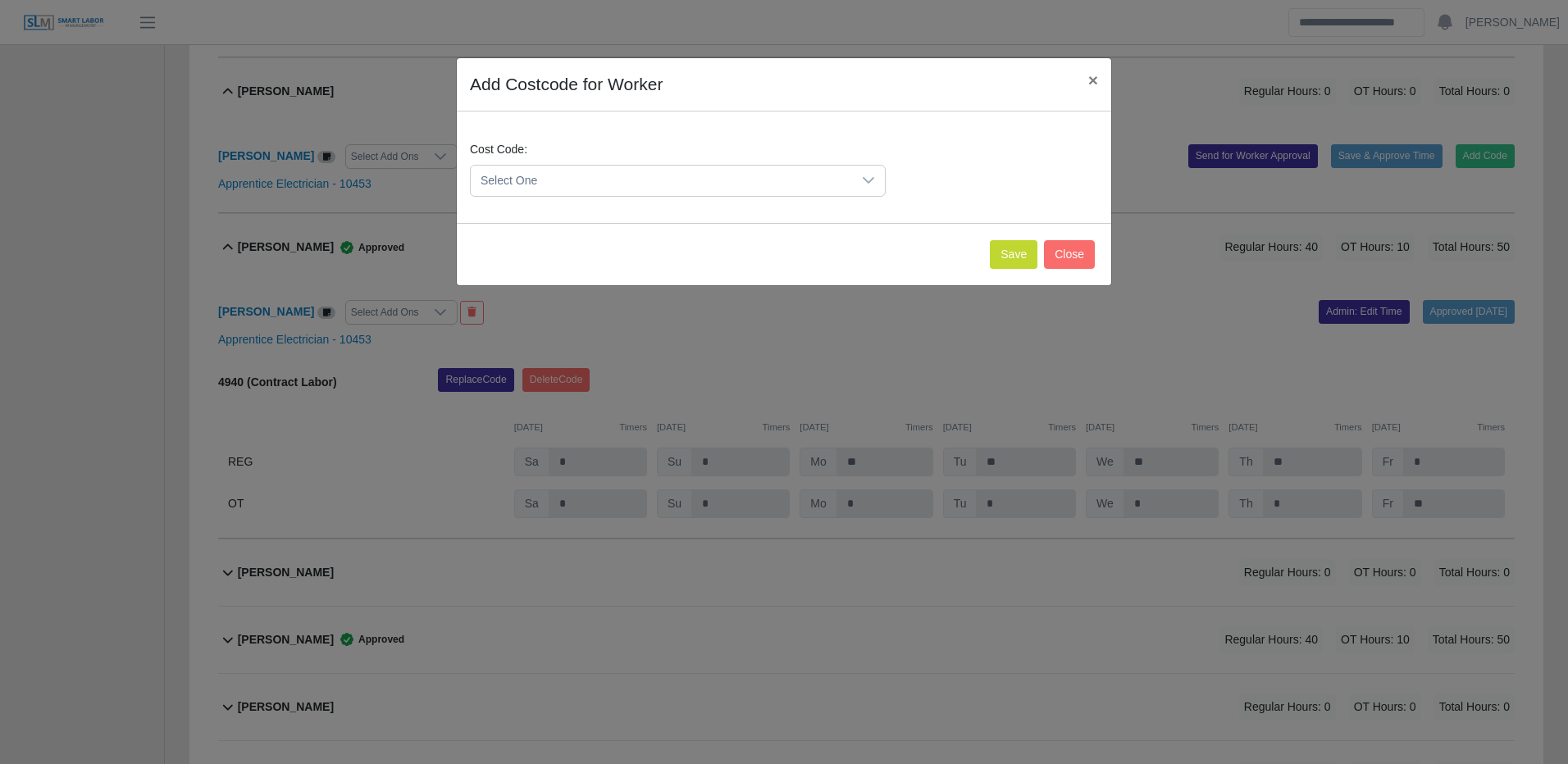
click at [730, 183] on span "Select One" at bounding box center [661, 180] width 381 height 30
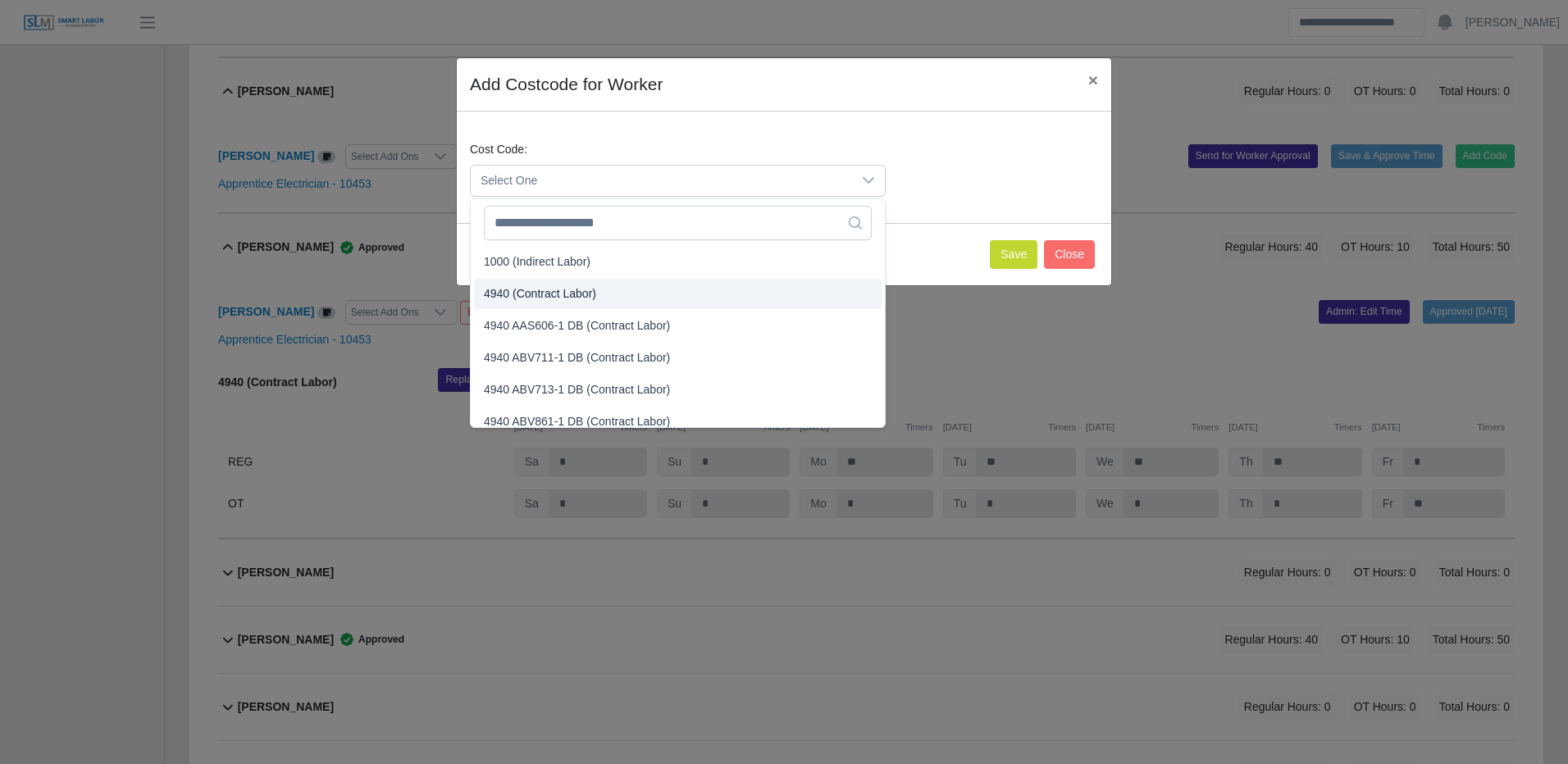
click at [598, 294] on li "4940 (Contract Labor)" at bounding box center [677, 293] width 408 height 30
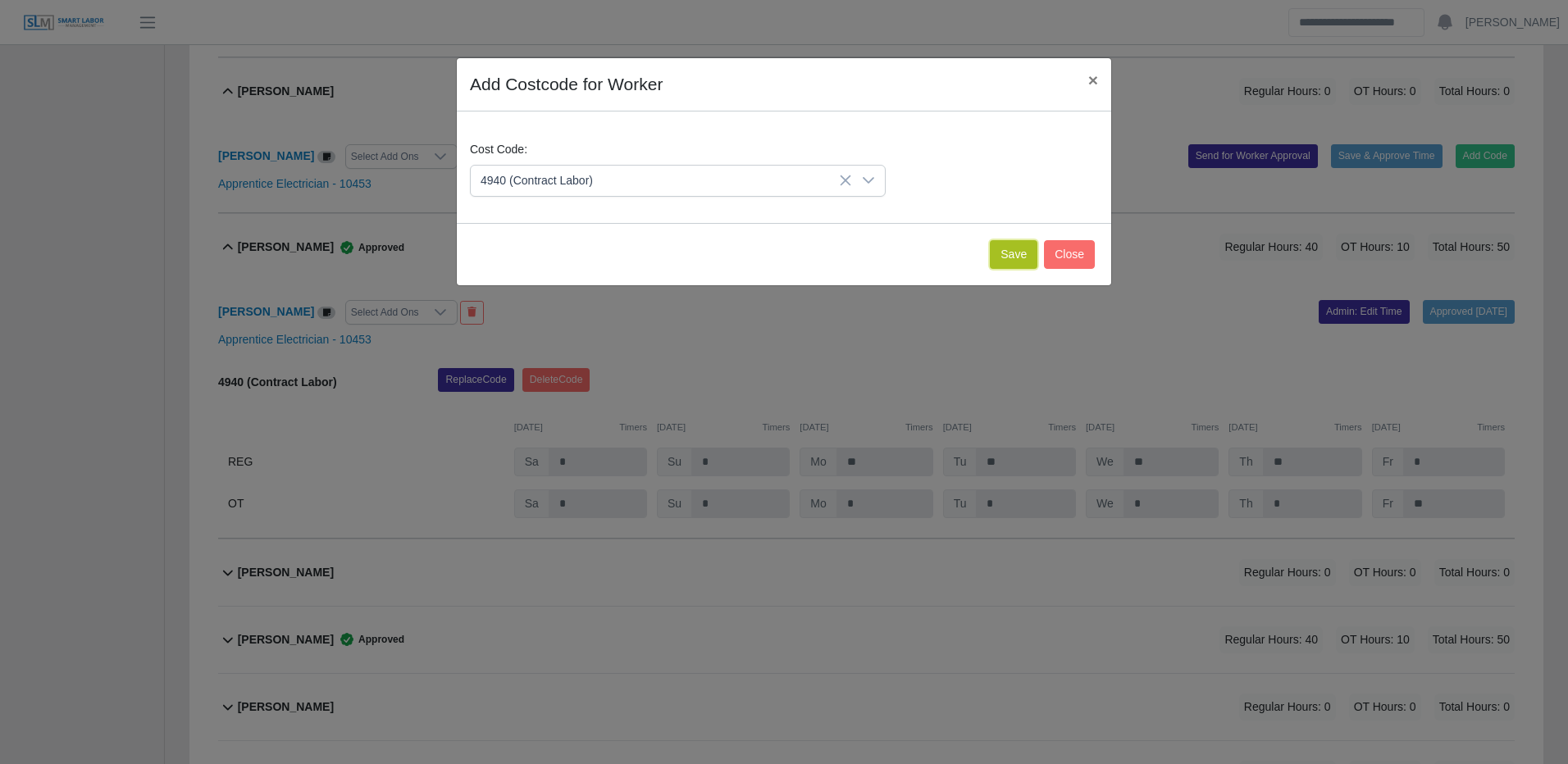
click at [1014, 249] on button "Save" at bounding box center [1013, 255] width 47 height 29
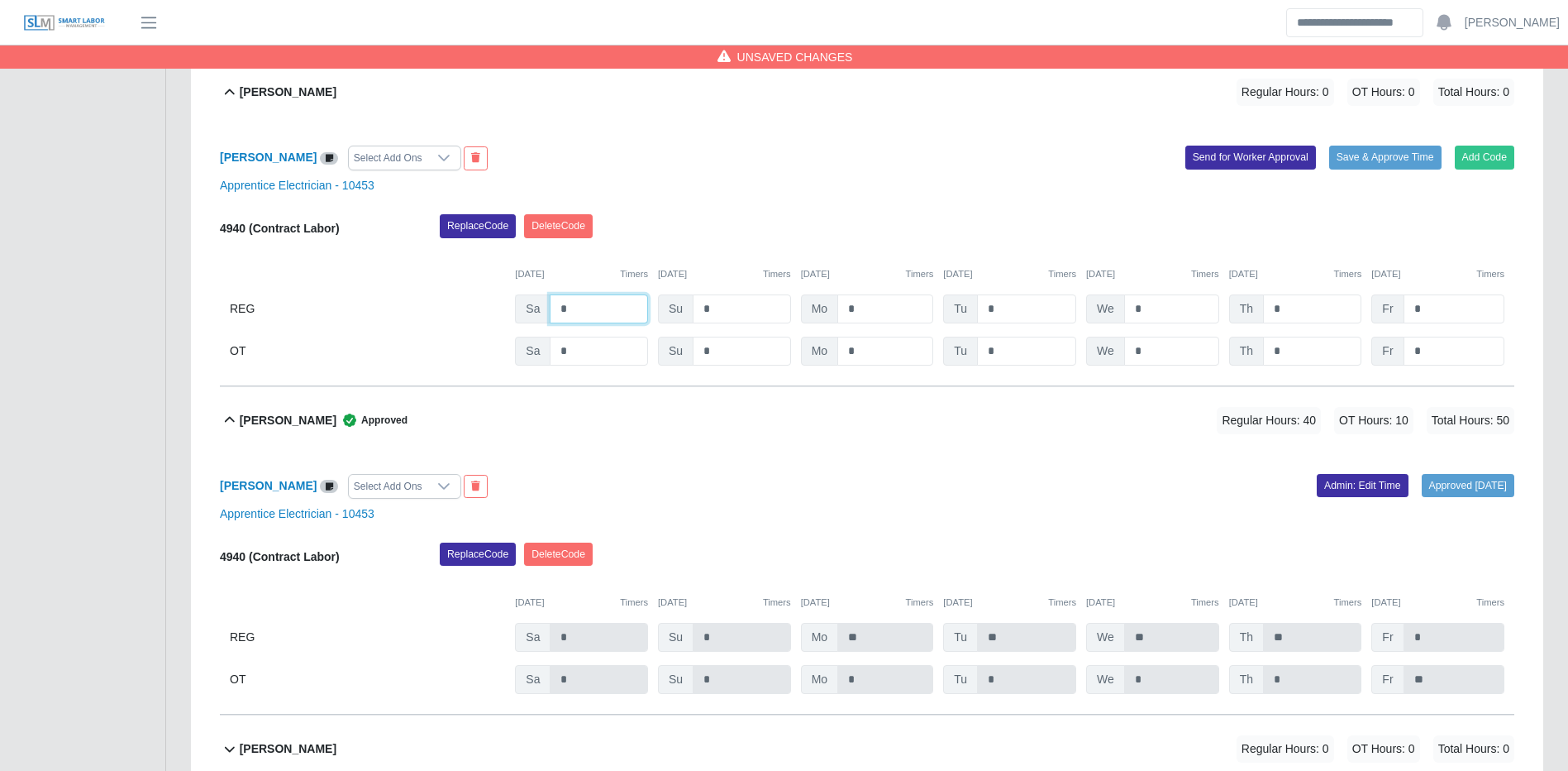
click at [584, 321] on input "*" at bounding box center [599, 309] width 98 height 29
type input "*"
type input "**"
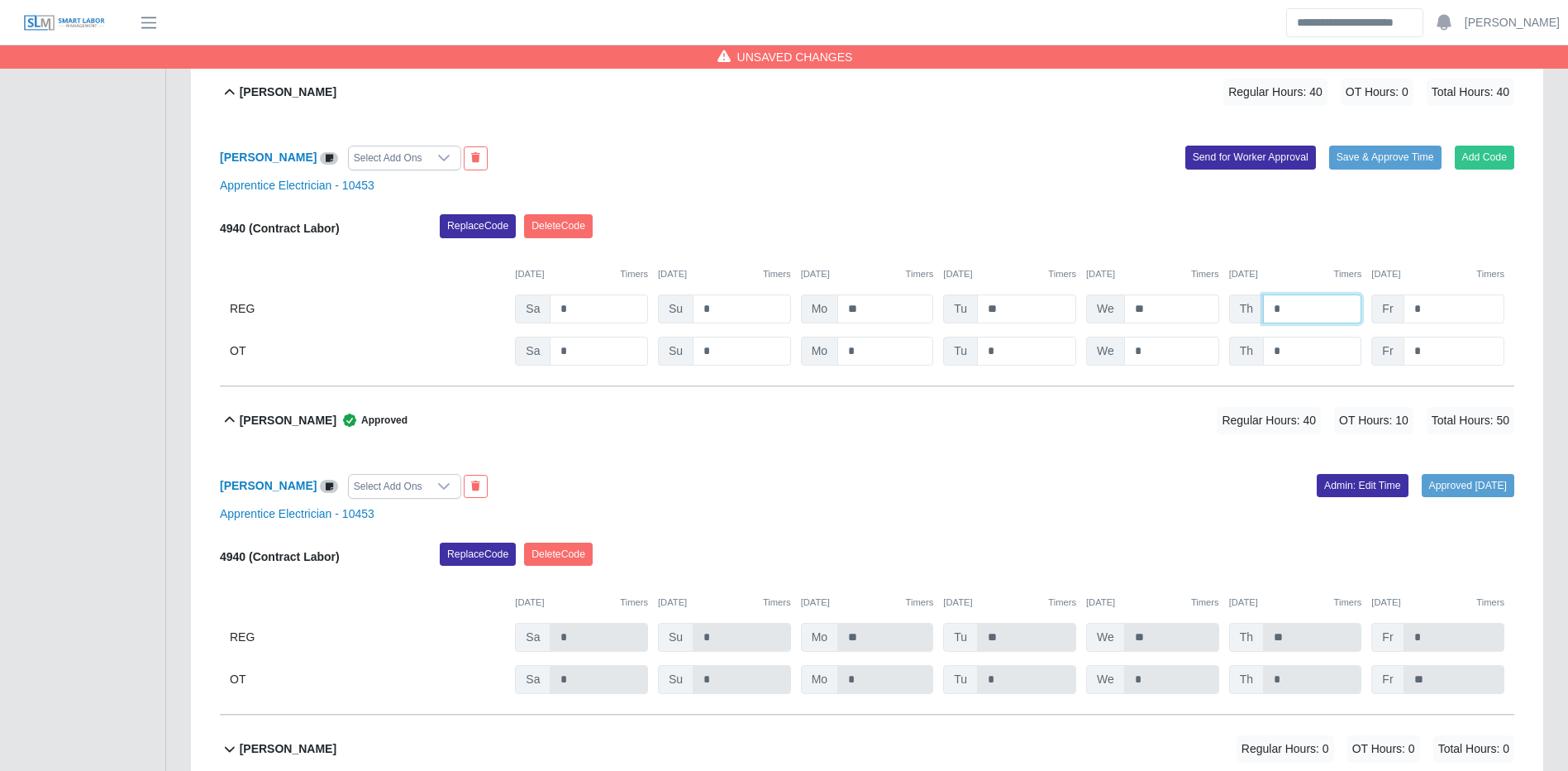
type input "*"
drag, startPoint x: 1303, startPoint y: 353, endPoint x: 1314, endPoint y: 349, distance: 11.7
click at [1304, 350] on input "*" at bounding box center [1312, 352] width 98 height 29
type input "*"
type input "**"
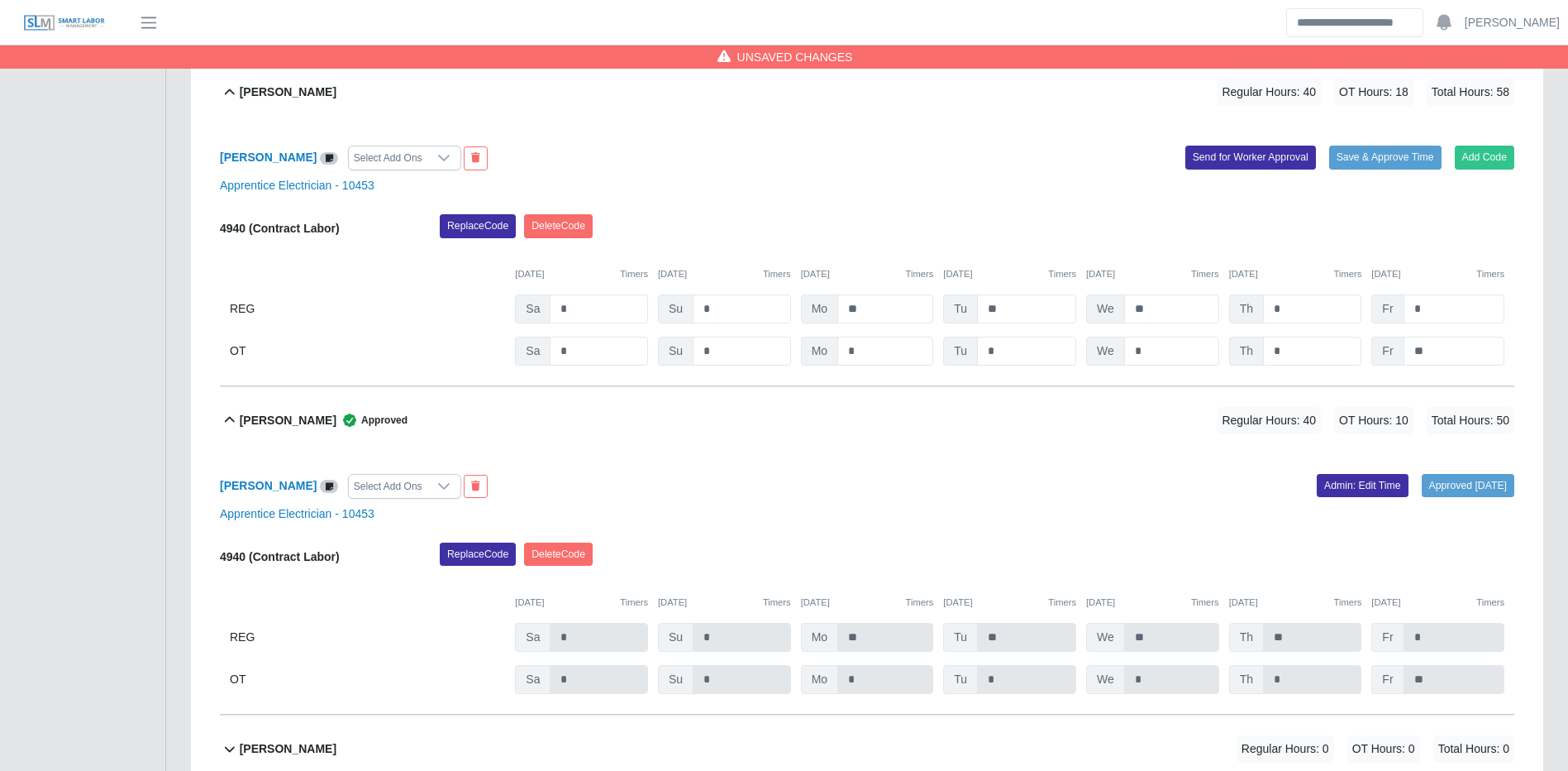
click at [1421, 234] on div "Replace Code Delete Code" at bounding box center [977, 231] width 1099 height 33
click at [1396, 163] on button "Save & Approve Time" at bounding box center [1385, 157] width 113 height 23
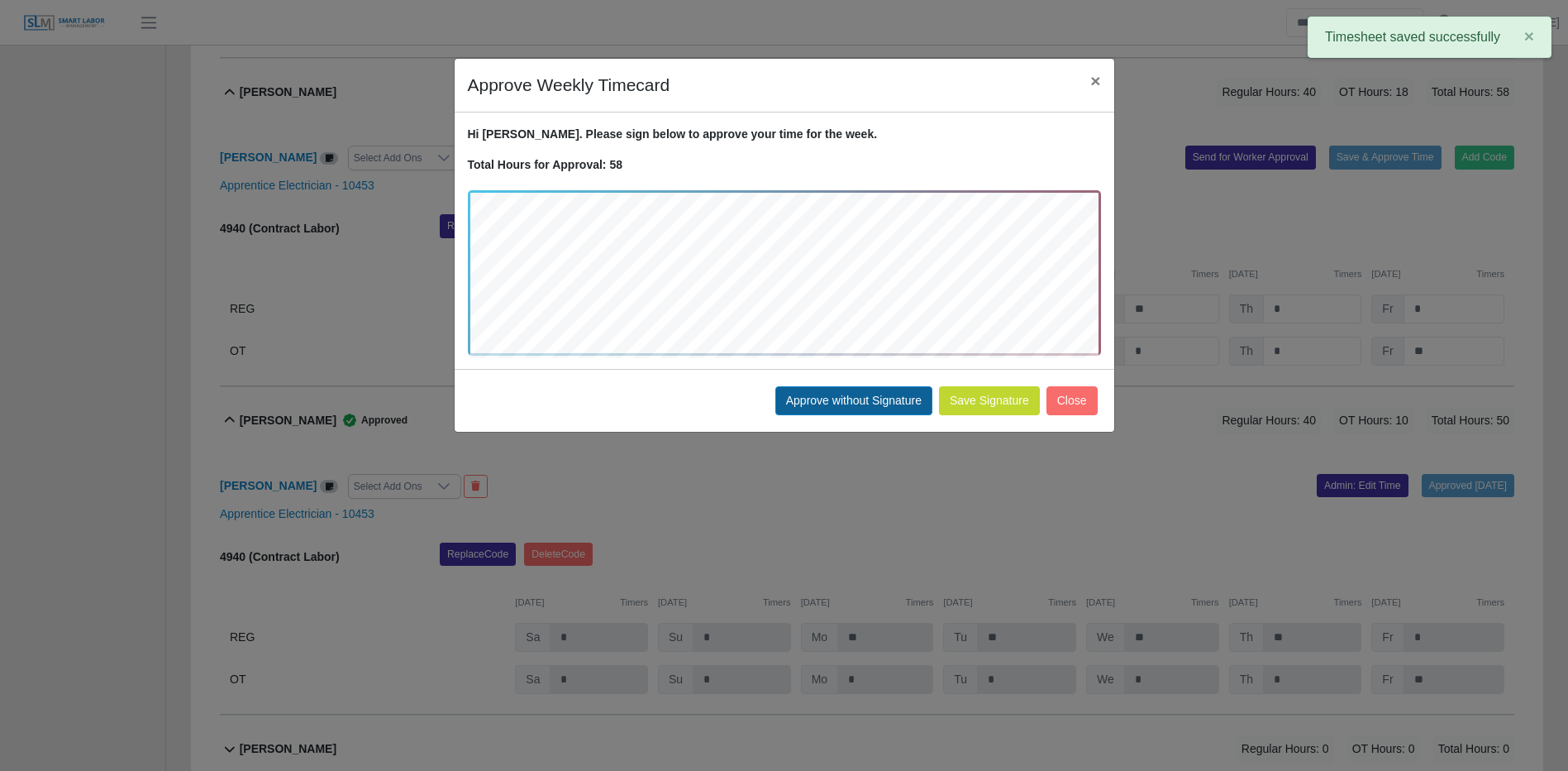
drag, startPoint x: 829, startPoint y: 385, endPoint x: 829, endPoint y: 396, distance: 11.0
click at [829, 396] on div "Save Signature Approve without Signature Close" at bounding box center [784, 400] width 660 height 63
click at [829, 396] on button "Approve without Signature" at bounding box center [854, 401] width 157 height 29
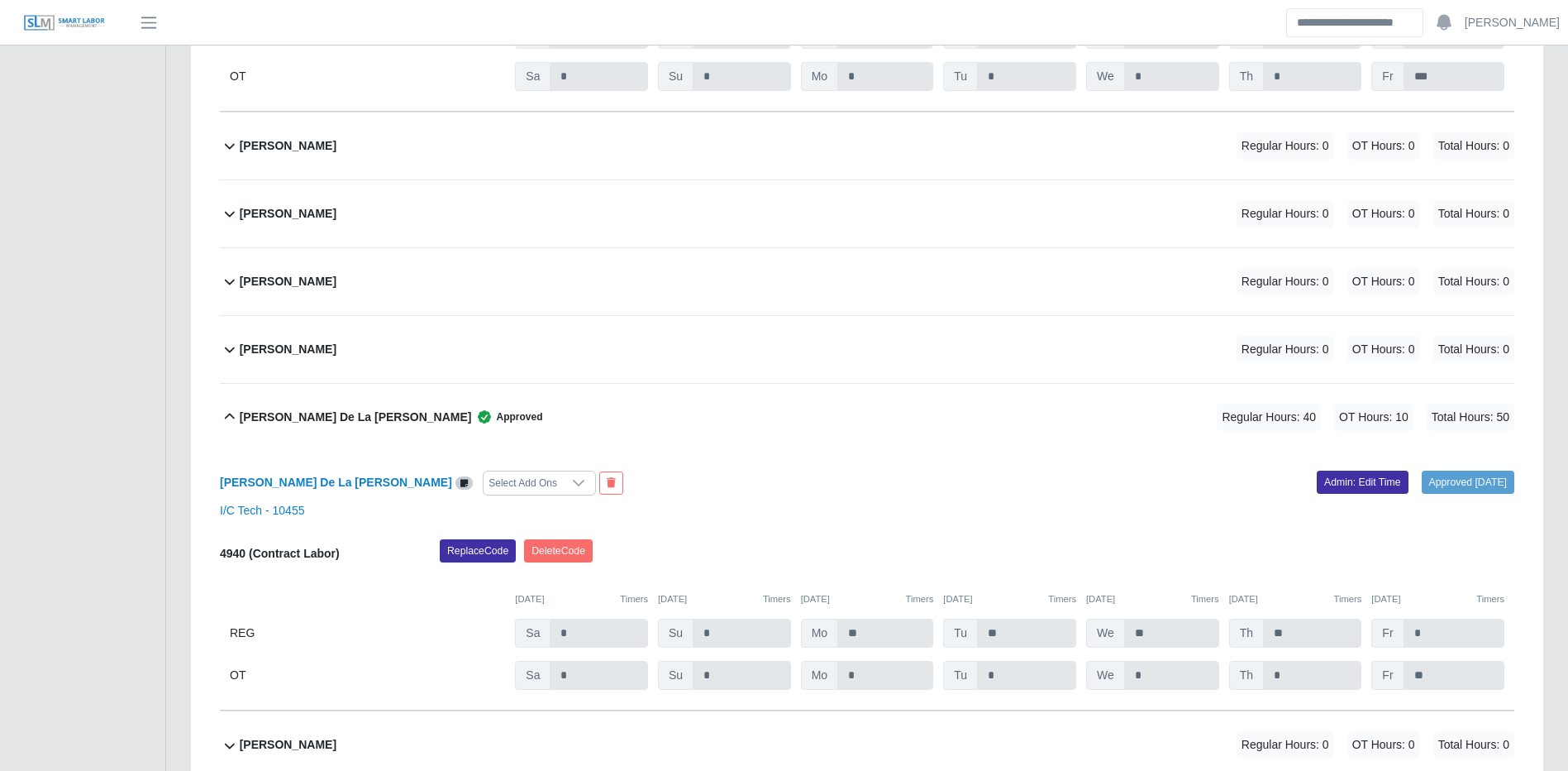
scroll to position [496, 0]
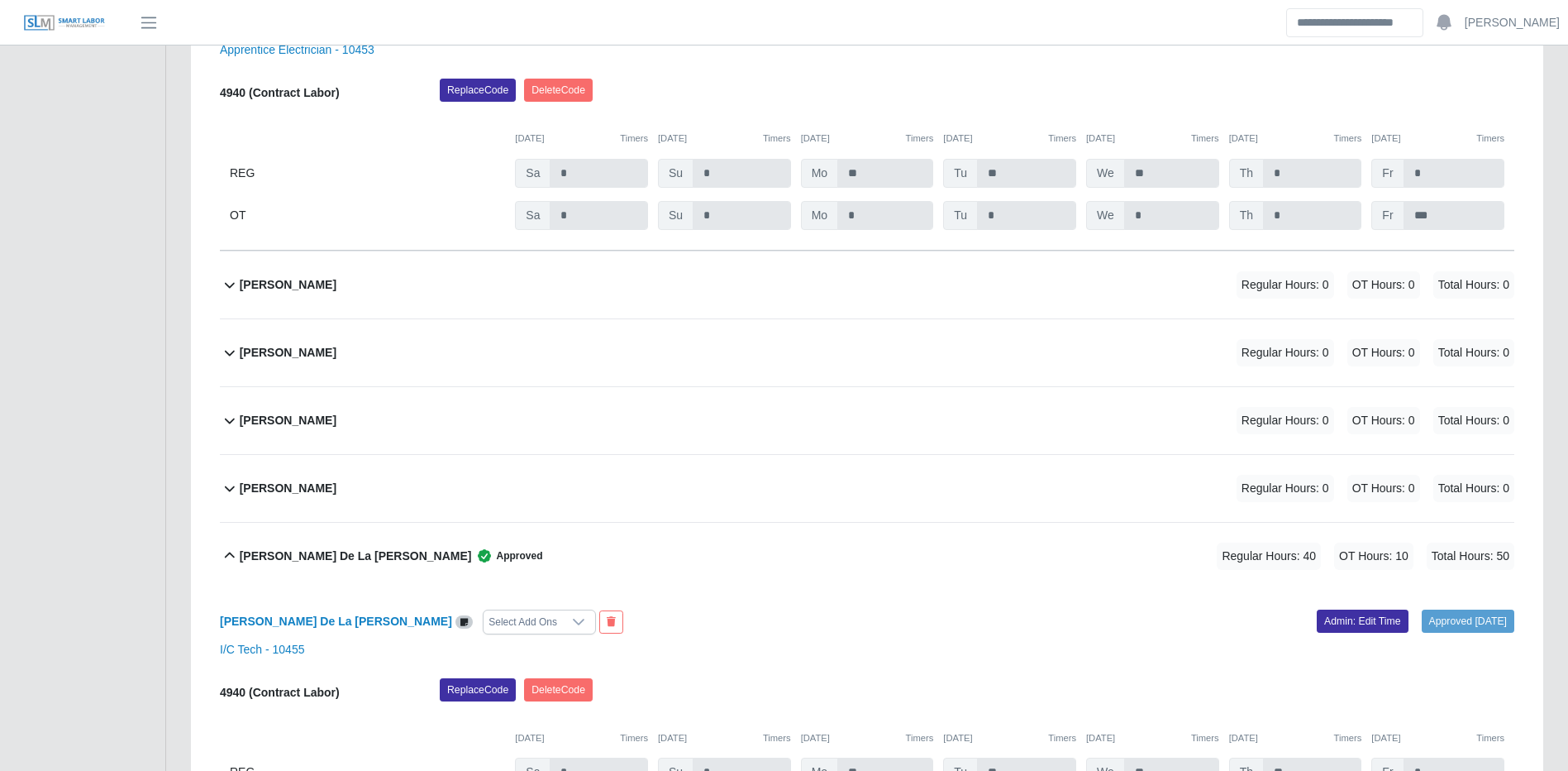
click at [978, 369] on div "Charles Hickingbottom Regular Hours: 0 OT Hours: 0 Total Hours: 0" at bounding box center [877, 353] width 1275 height 67
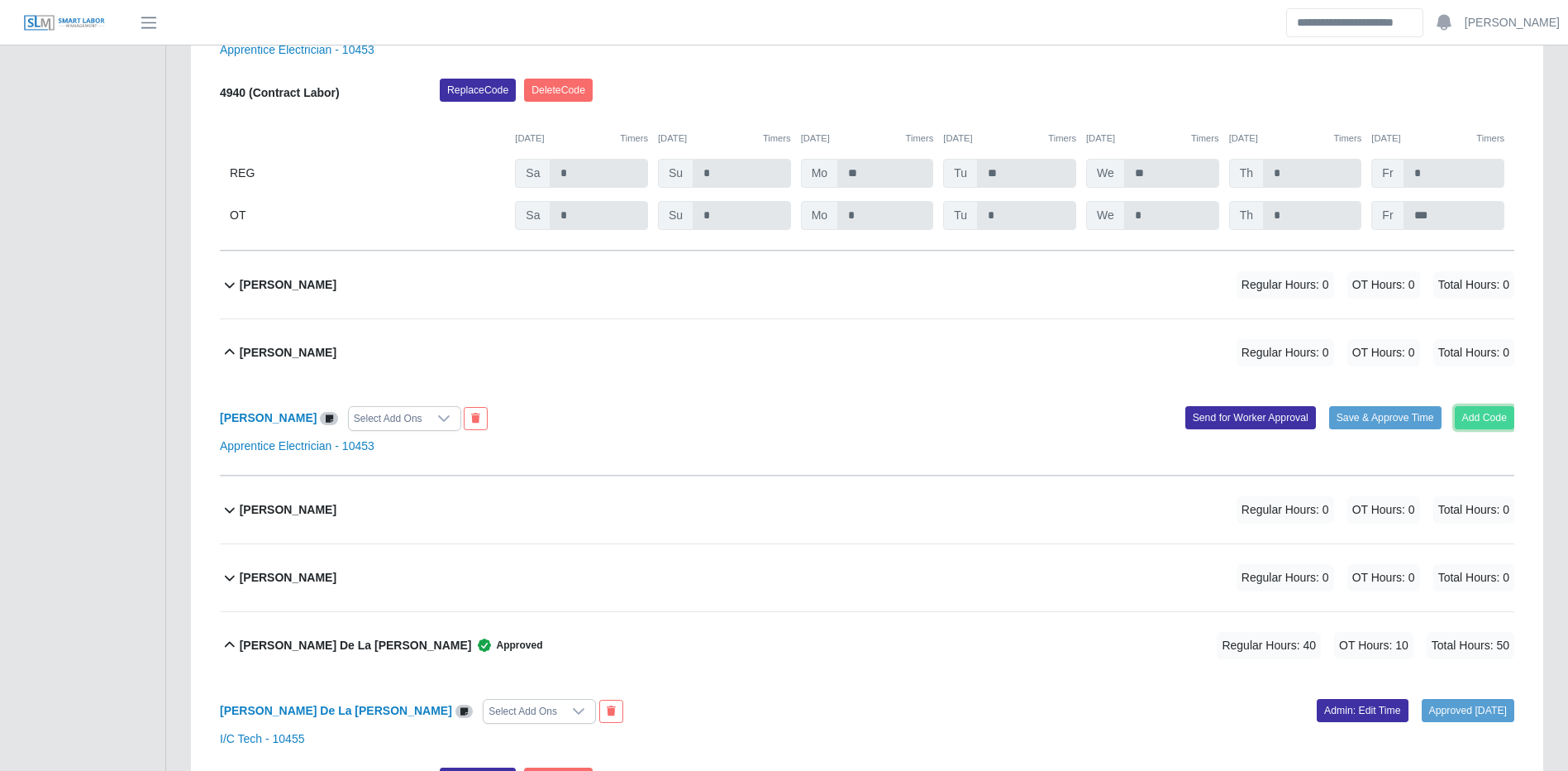
click at [1479, 407] on button "Add Code" at bounding box center [1486, 417] width 60 height 23
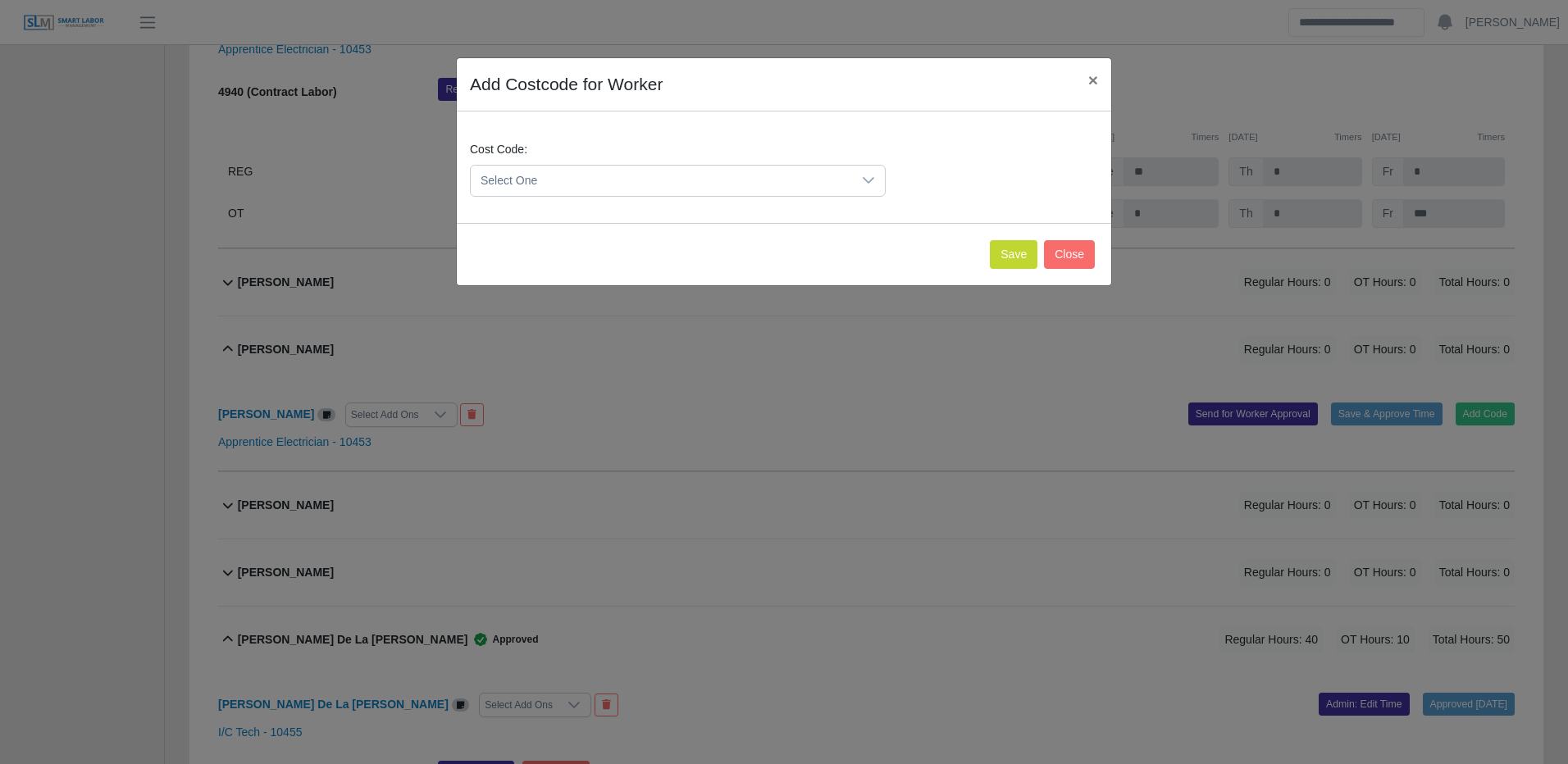
click at [703, 189] on span "Select One" at bounding box center [661, 180] width 381 height 30
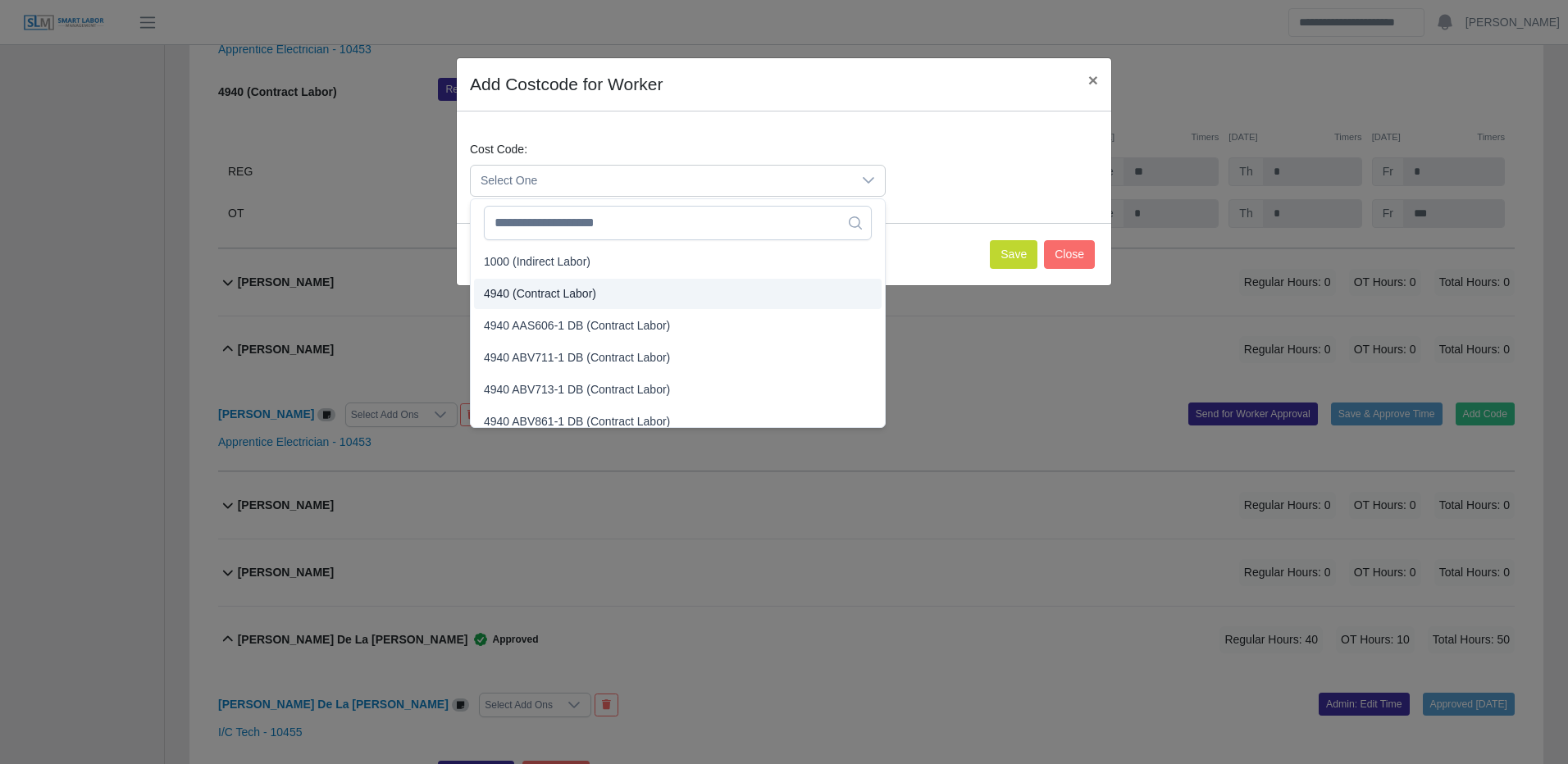
click at [554, 289] on span "4940 (Contract Labor)" at bounding box center [540, 293] width 113 height 17
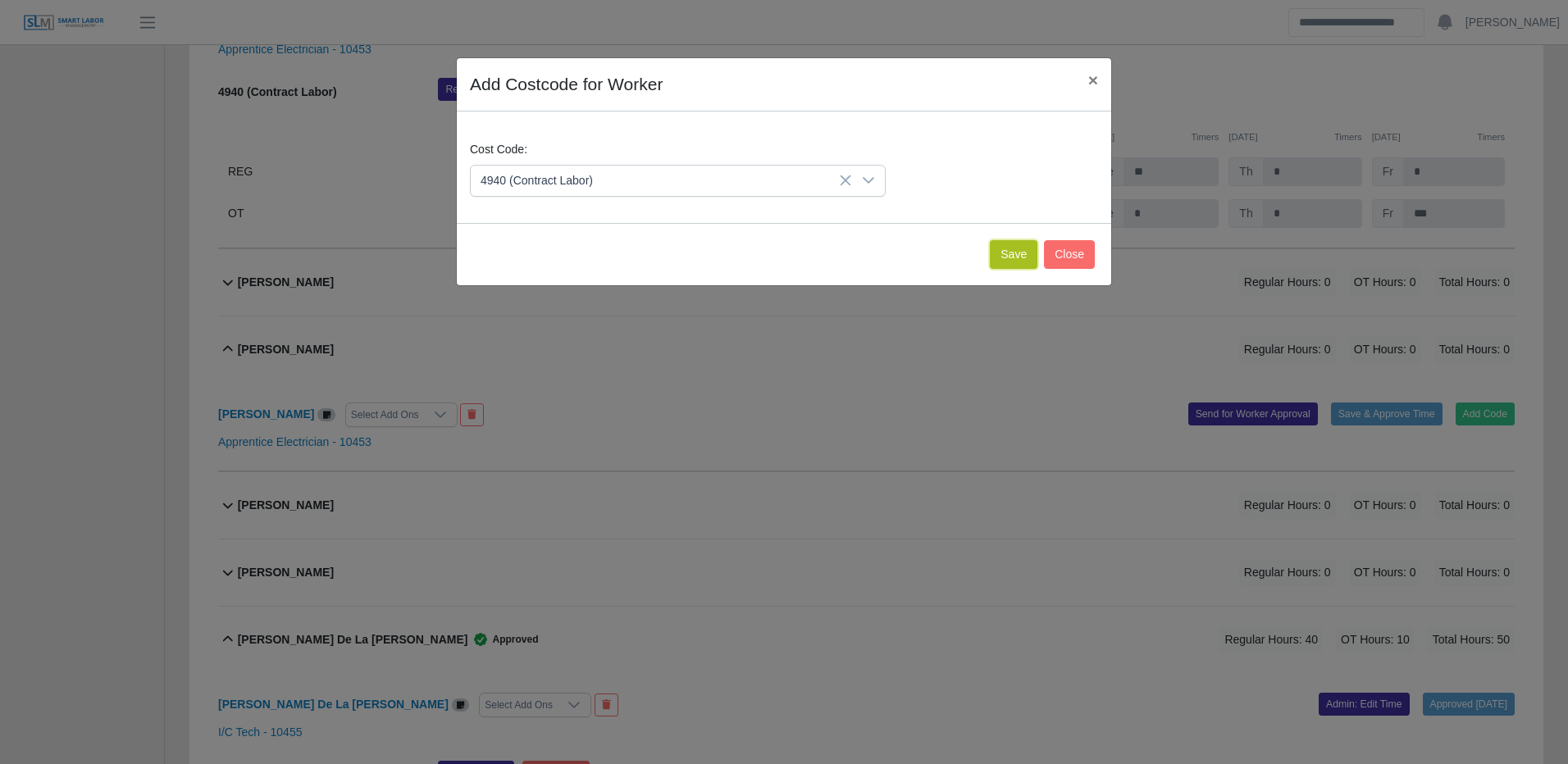
click at [1008, 256] on button "Save" at bounding box center [1013, 255] width 47 height 29
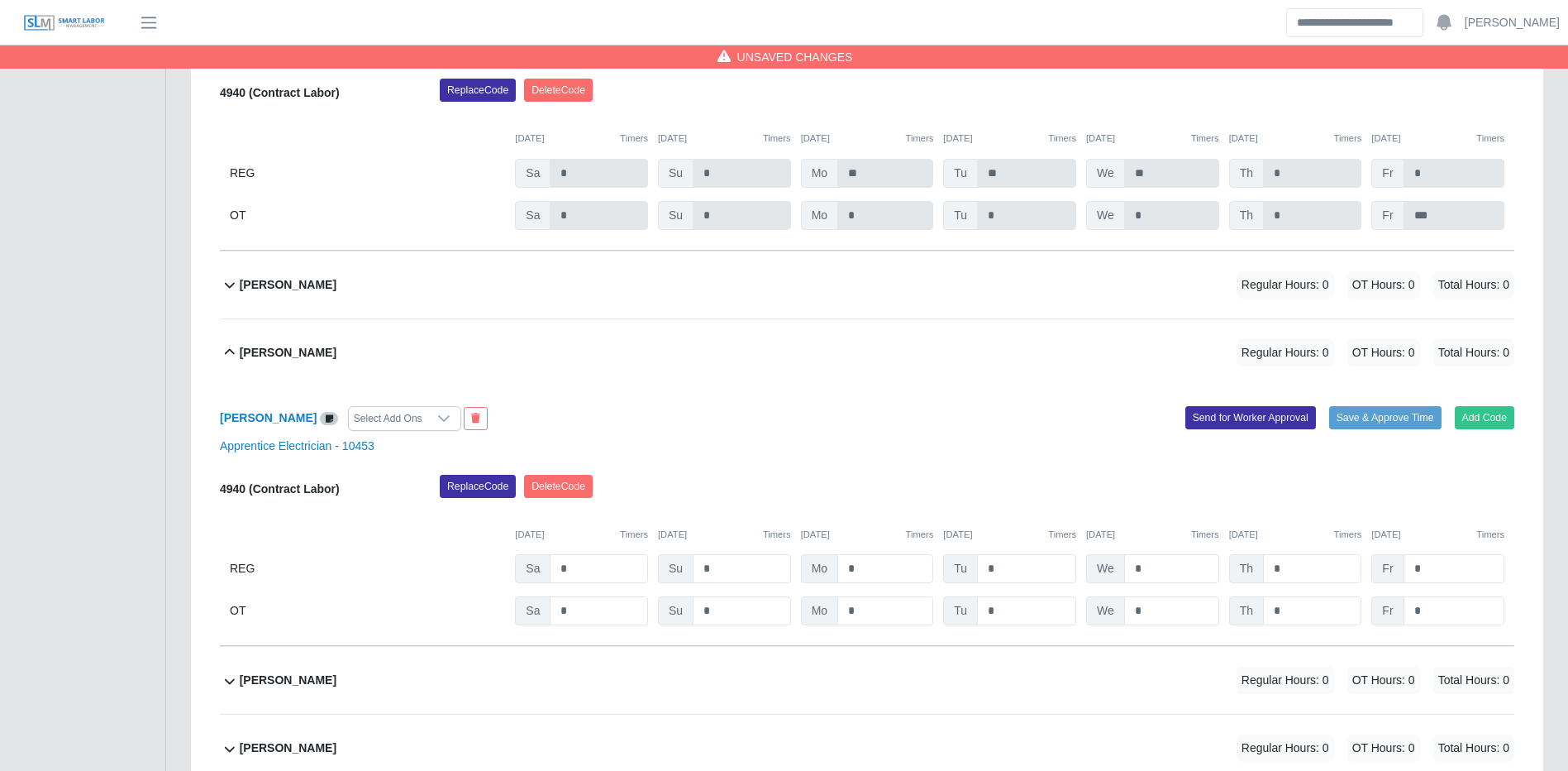
click at [582, 554] on div "4940 (Contract Labor) Replace Code Delete Code 09/27/2025 Timers 09/28/2025 Tim…" at bounding box center [867, 549] width 1294 height 151
drag, startPoint x: 581, startPoint y: 562, endPoint x: 600, endPoint y: 561, distance: 19.0
click at [582, 563] on input "*" at bounding box center [599, 569] width 98 height 29
type input "*"
type input "**"
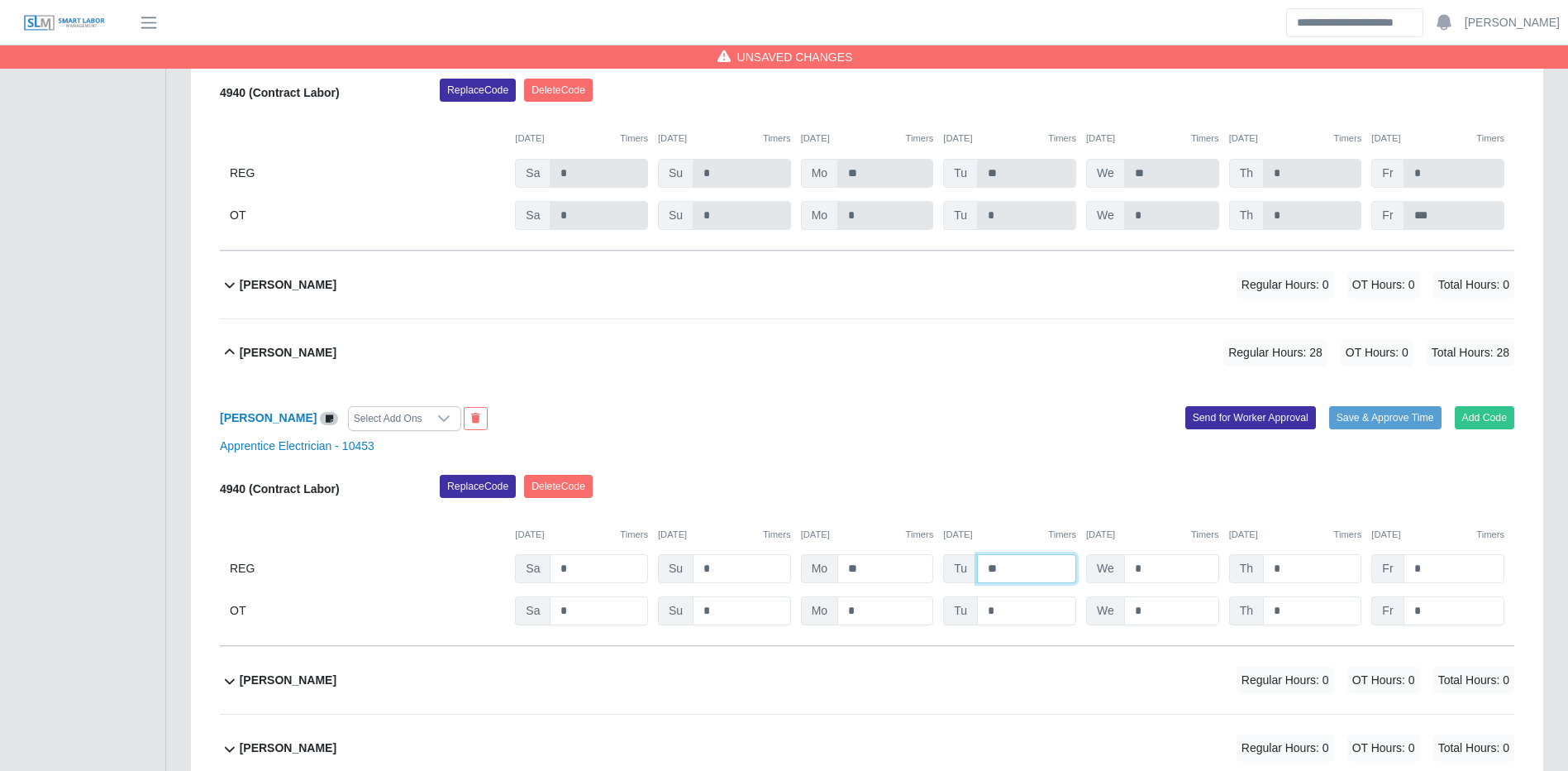
type input "**"
type input "*"
click at [1328, 603] on input "*" at bounding box center [1312, 611] width 98 height 29
type input "*"
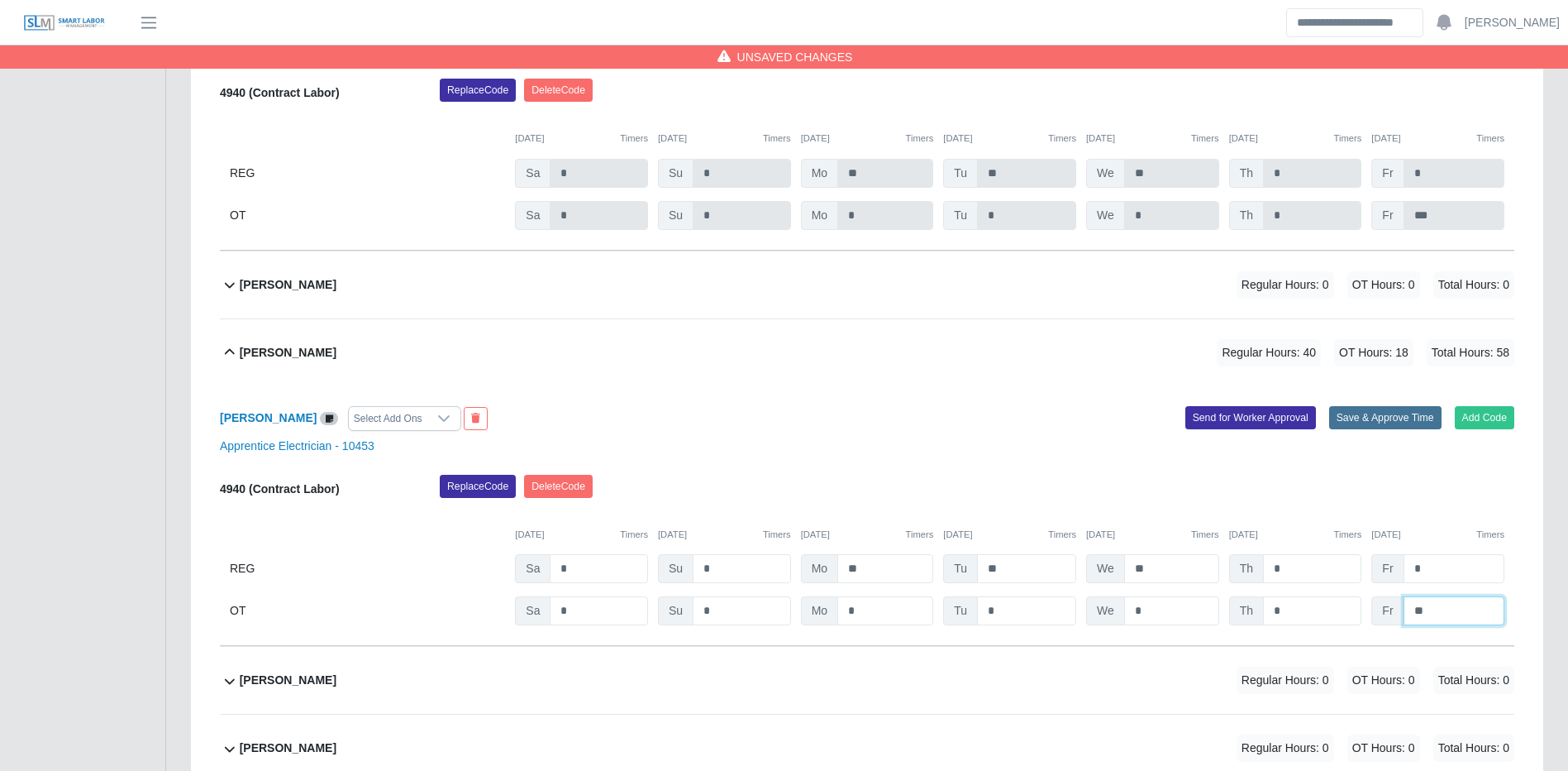
type input "**"
click at [1390, 422] on button "Save & Approve Time" at bounding box center [1385, 417] width 113 height 23
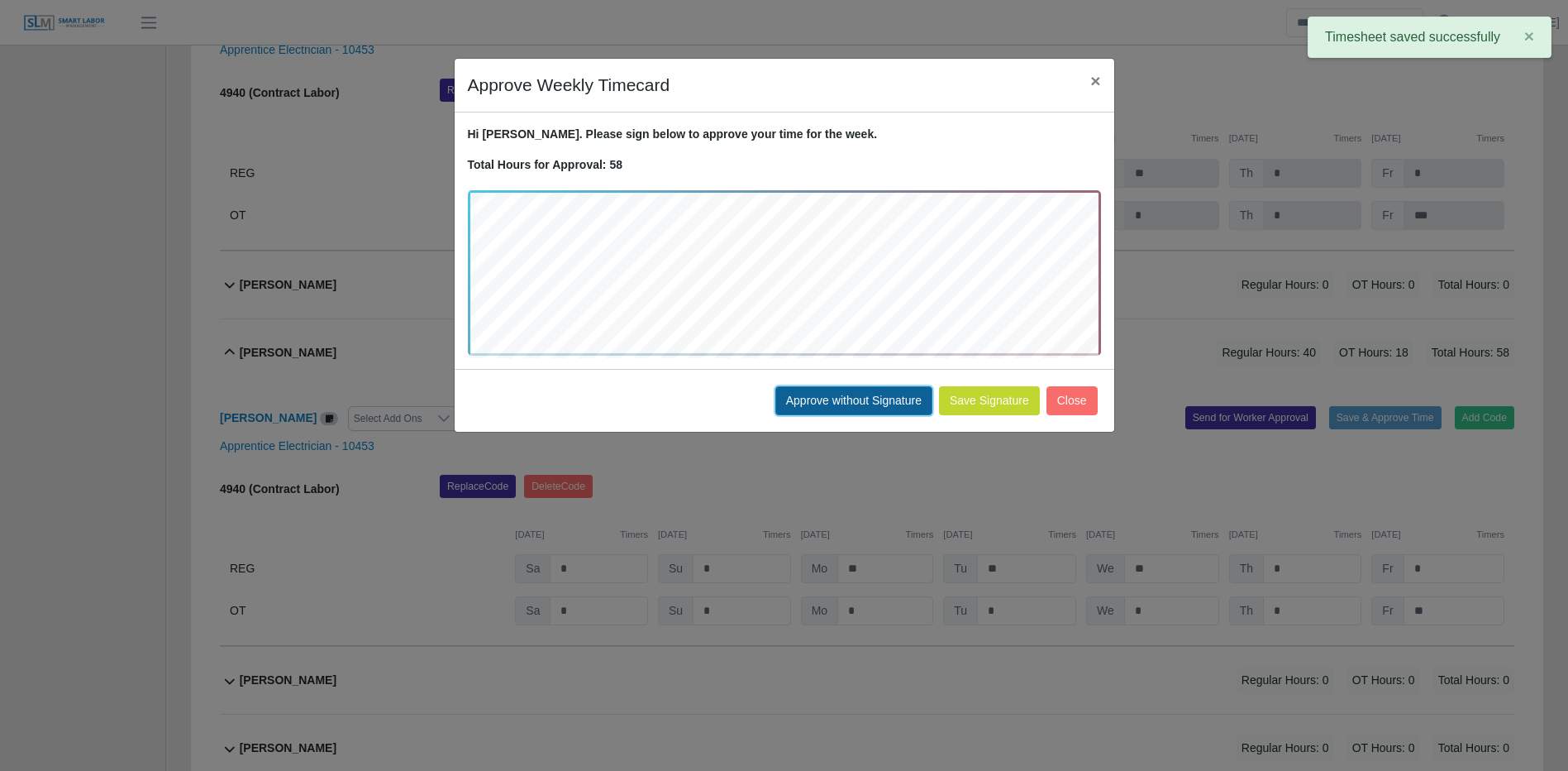
click at [873, 407] on button "Approve without Signature" at bounding box center [854, 401] width 157 height 29
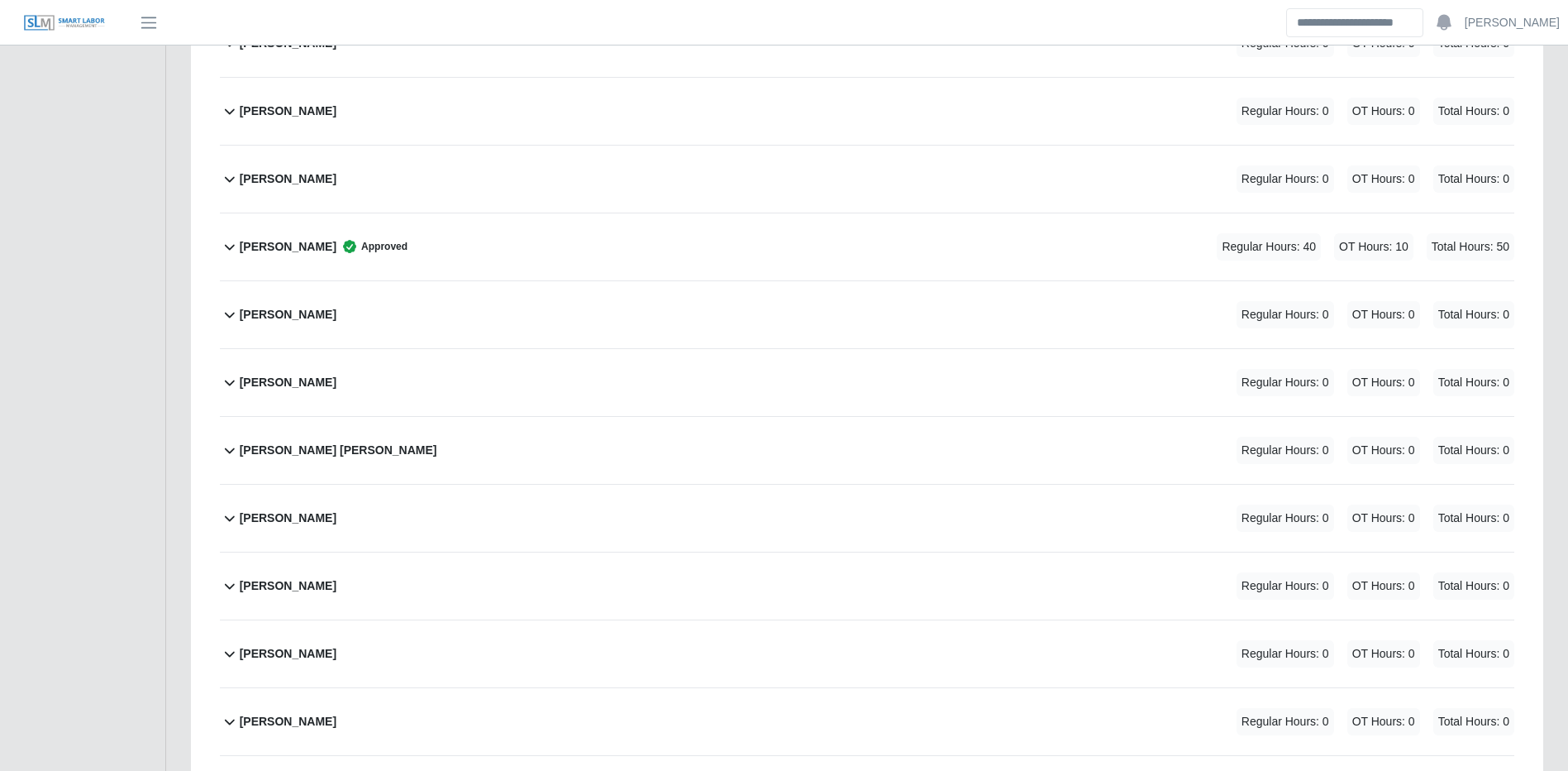
scroll to position [3581, 0]
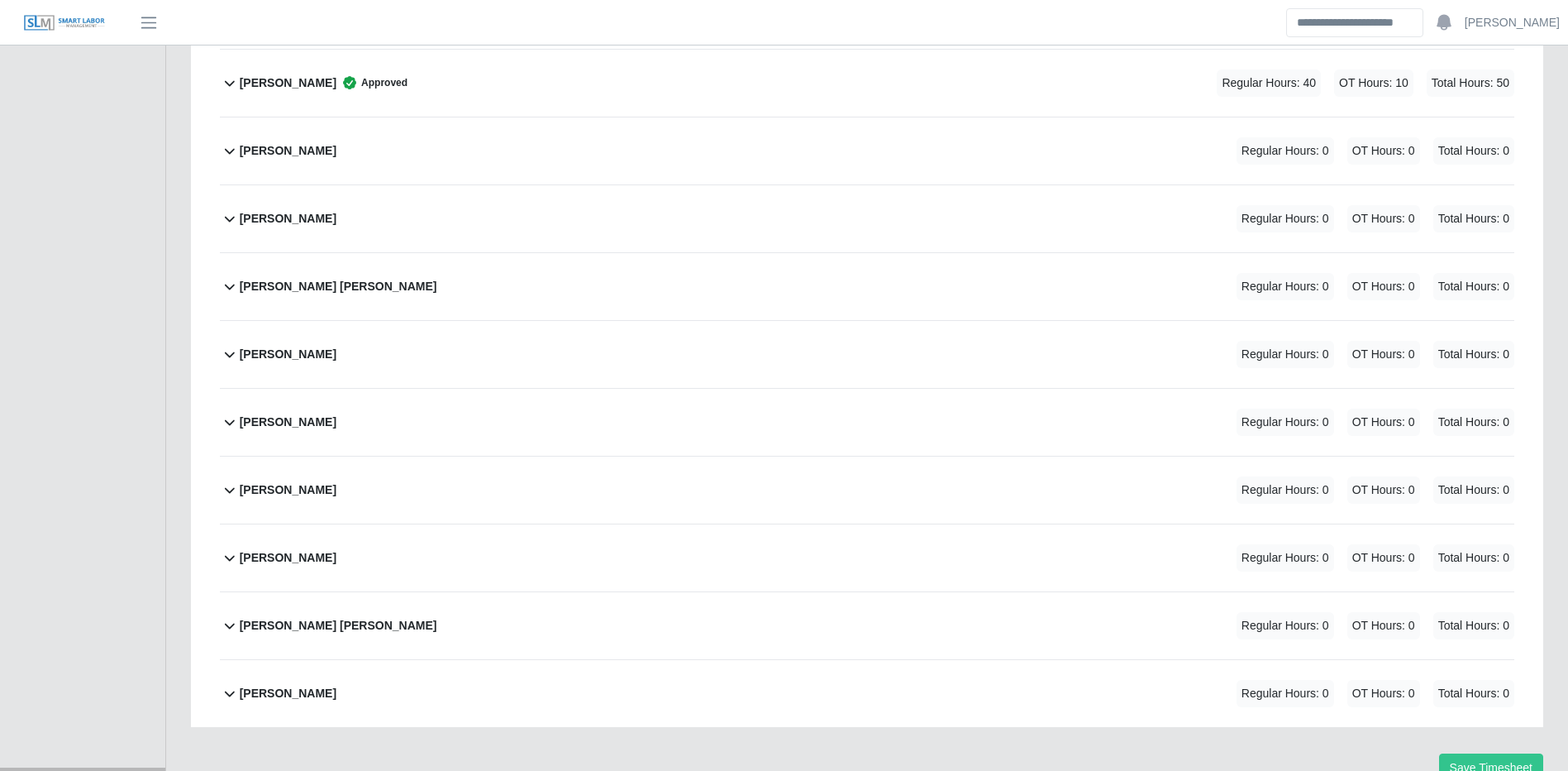
click at [487, 423] on div "Scott Sherwood Regular Hours: 0 OT Hours: 0 Total Hours: 0" at bounding box center [877, 421] width 1275 height 67
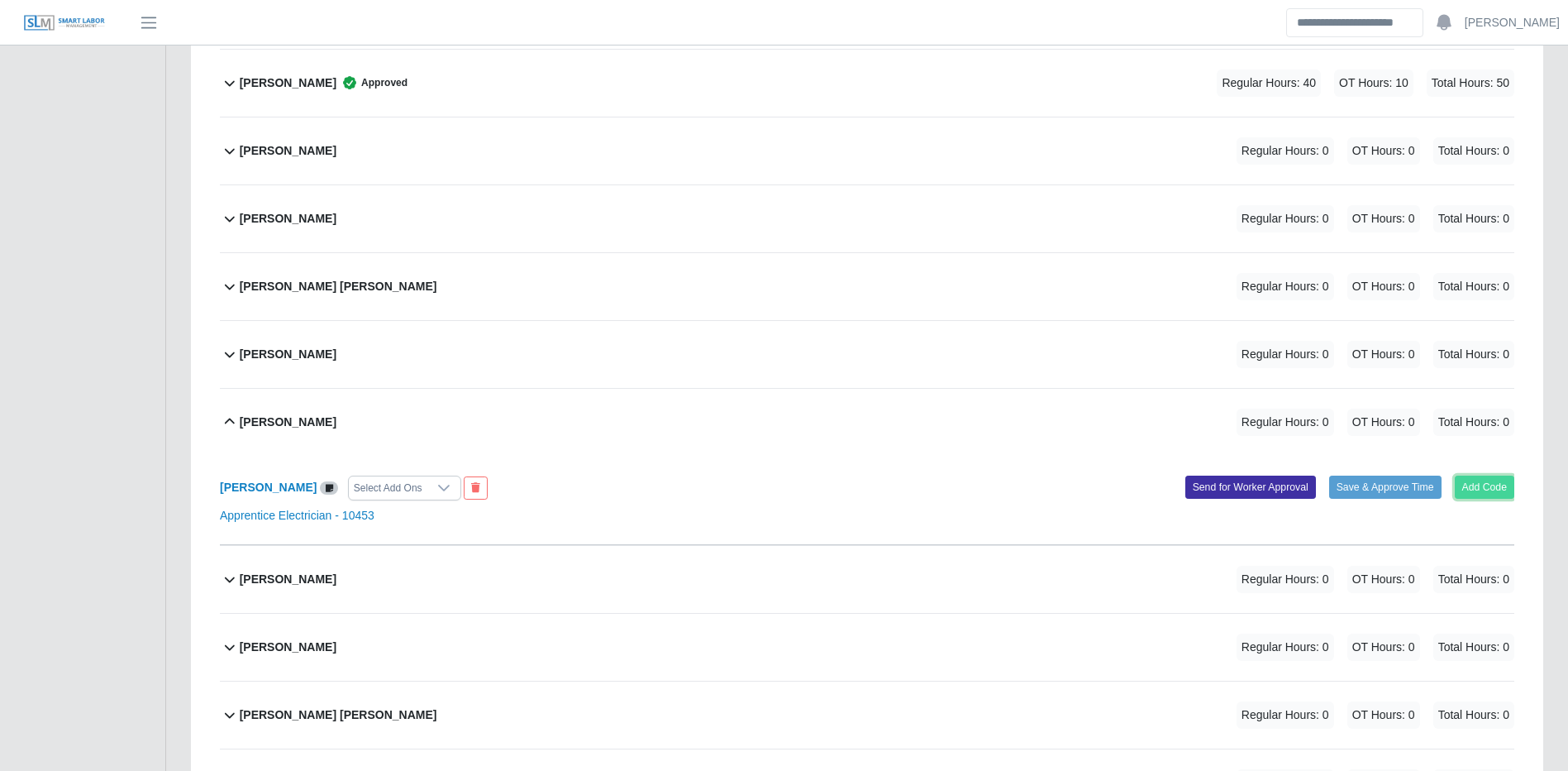
click at [1488, 499] on button "Add Code" at bounding box center [1486, 486] width 60 height 23
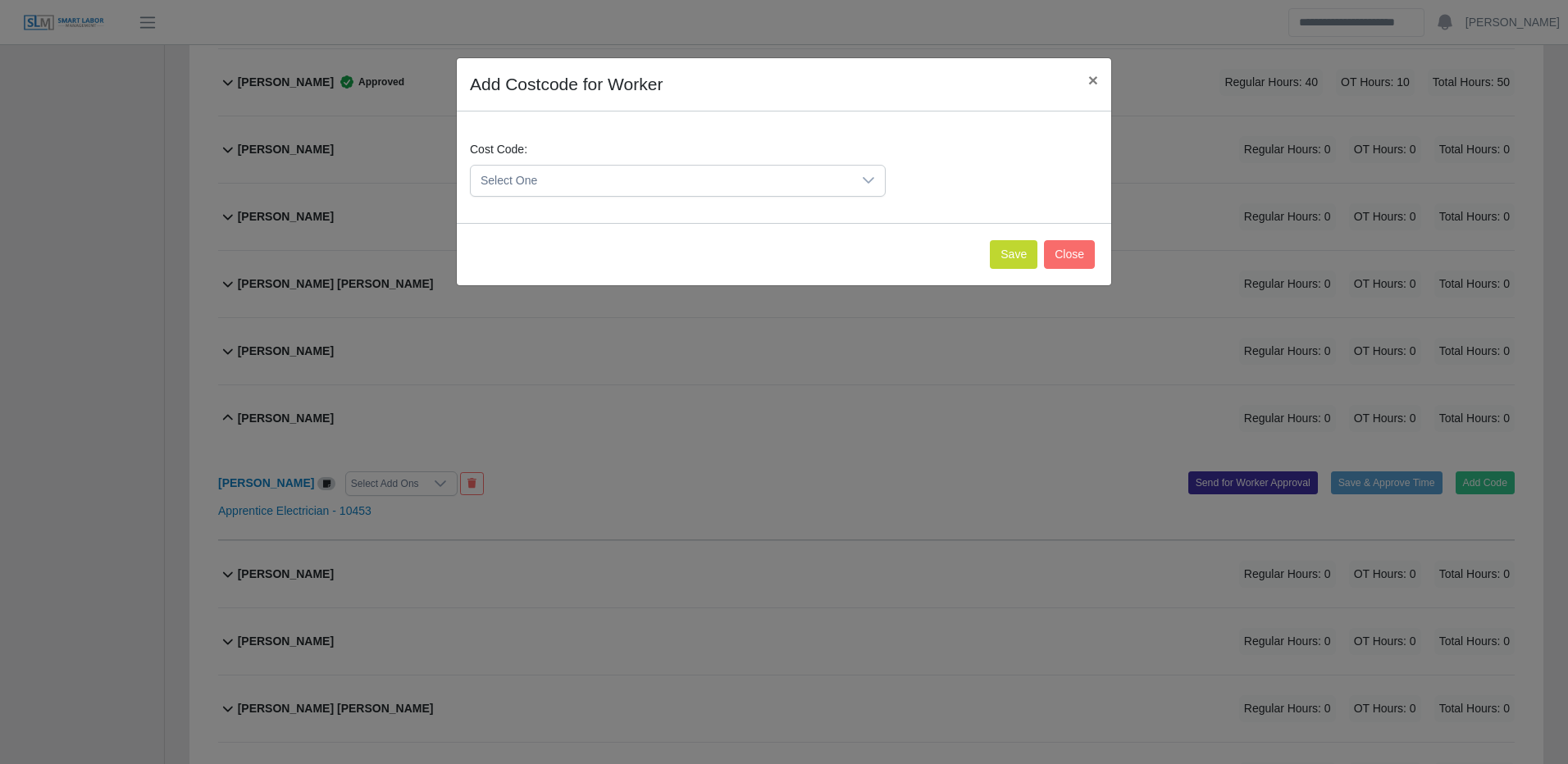
click at [739, 181] on span "Select One" at bounding box center [661, 180] width 381 height 30
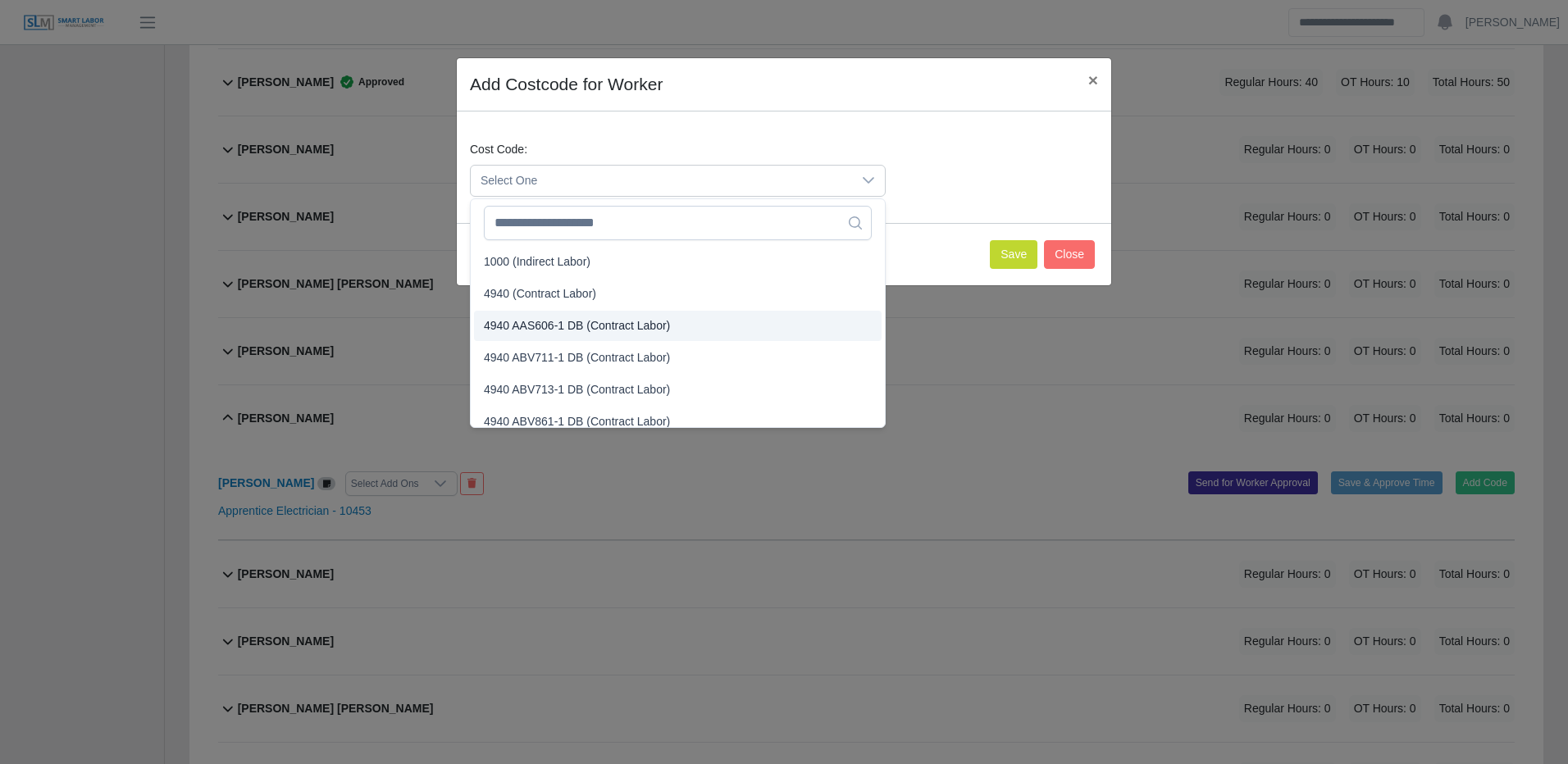
click at [578, 296] on span "4940 (Contract Labor)" at bounding box center [540, 293] width 113 height 17
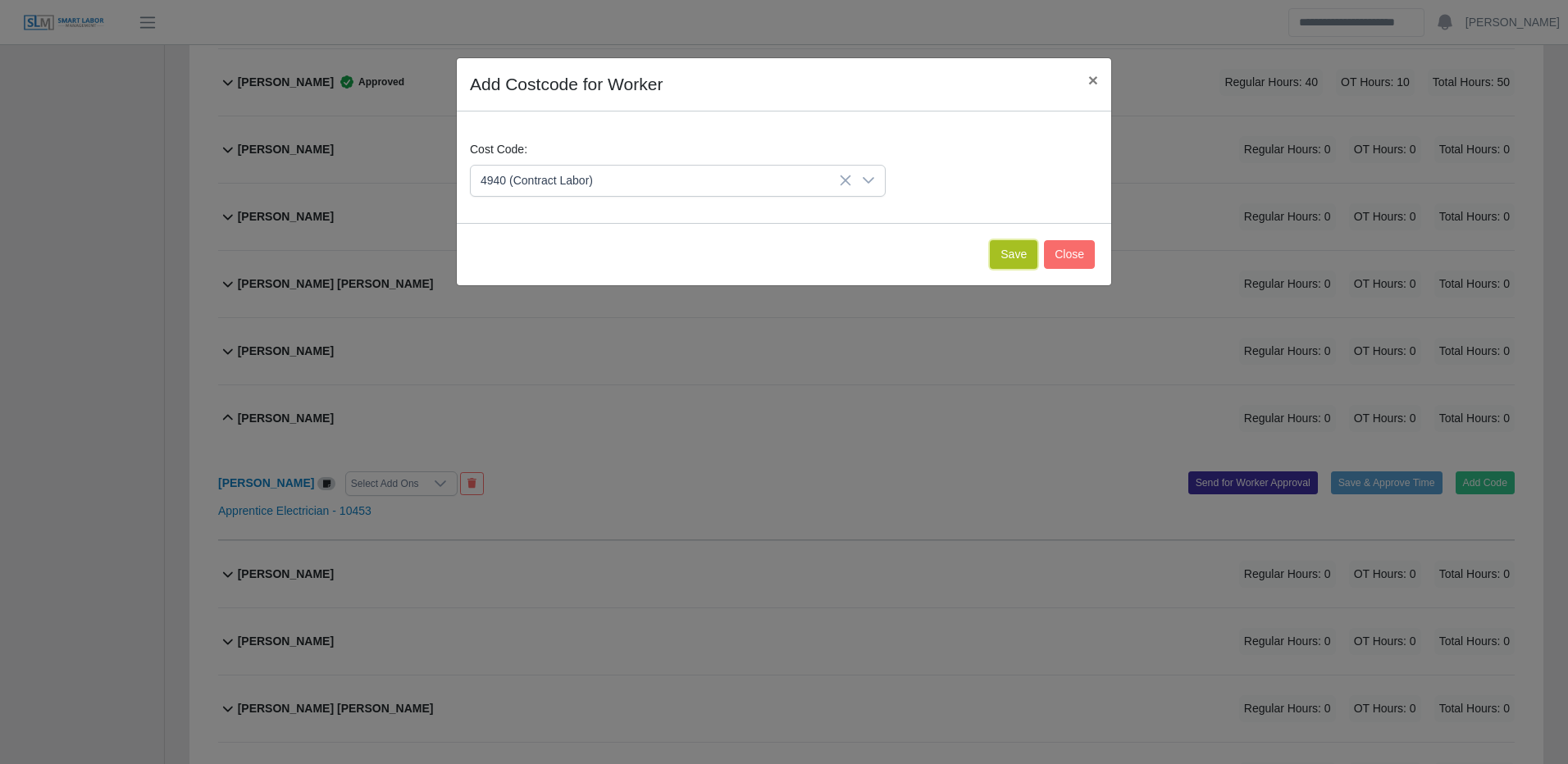
click at [1027, 257] on button "Save" at bounding box center [1013, 255] width 47 height 29
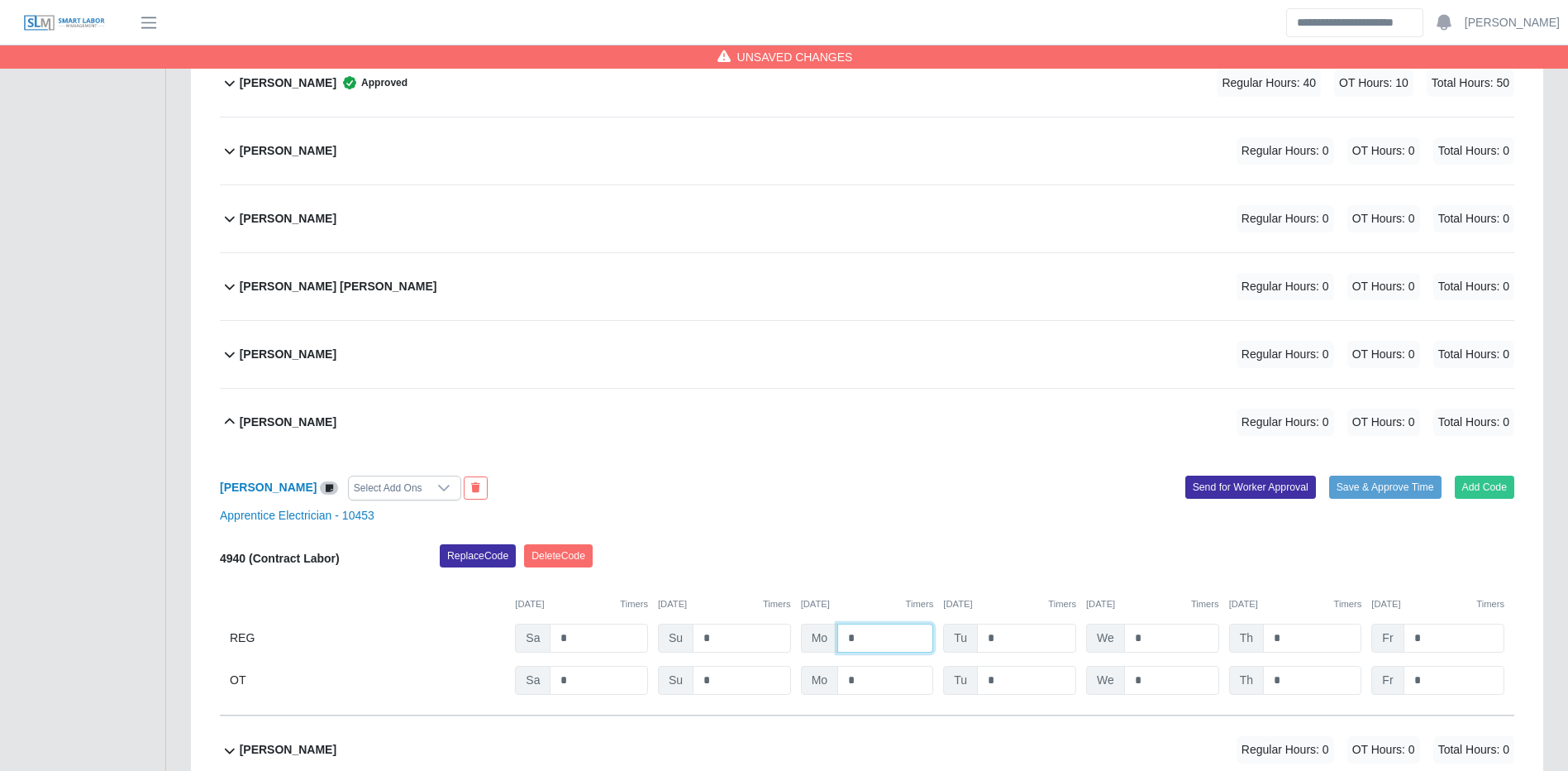
click at [849, 648] on input "*" at bounding box center [885, 638] width 96 height 29
type input "**"
type input "*"
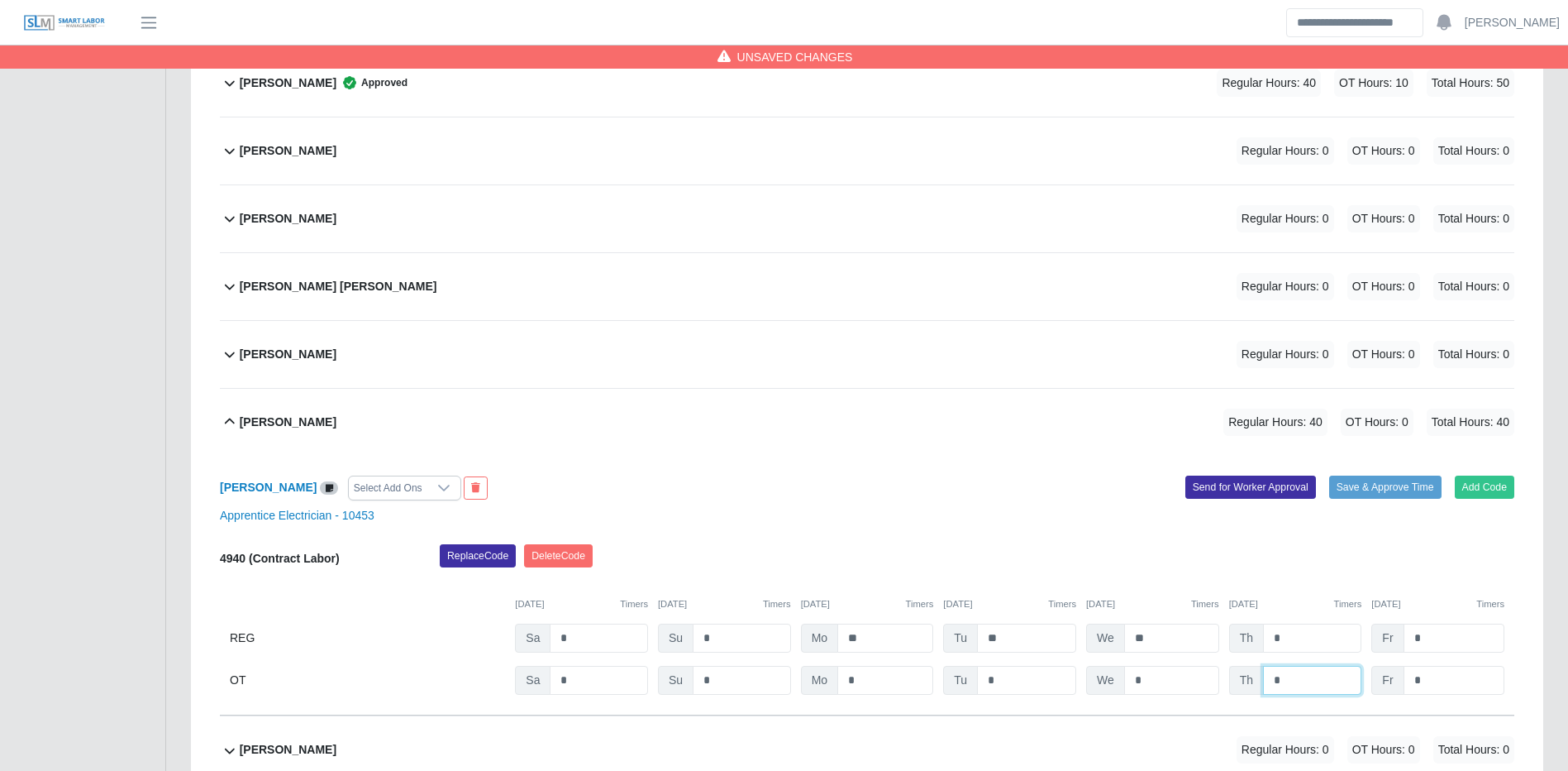
click at [1356, 679] on input "*" at bounding box center [1312, 680] width 98 height 29
type input "*"
type input "**"
click at [1366, 499] on button "Save & Approve Time" at bounding box center [1385, 486] width 113 height 23
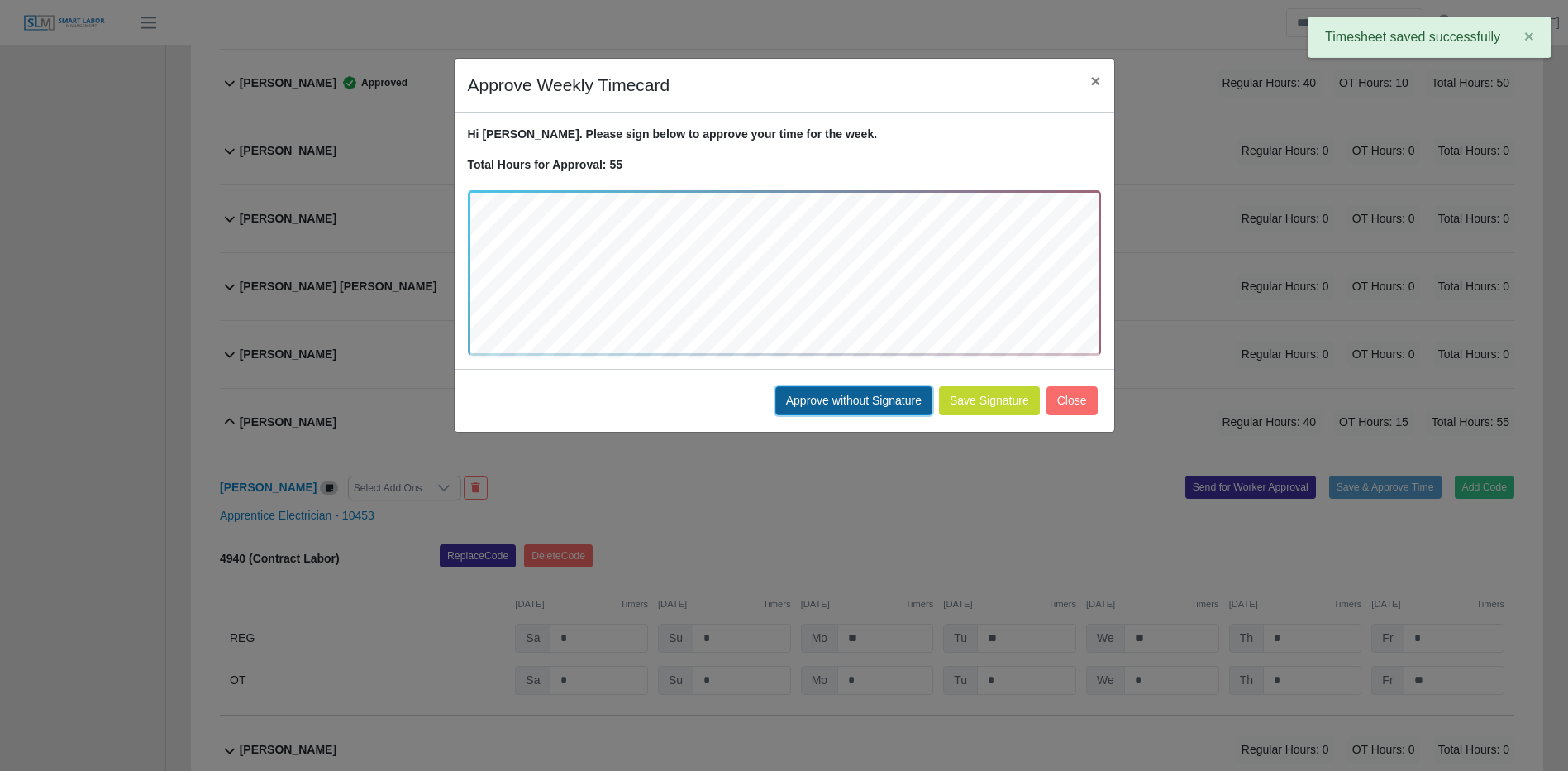
click at [828, 393] on button "Approve without Signature" at bounding box center [854, 401] width 157 height 29
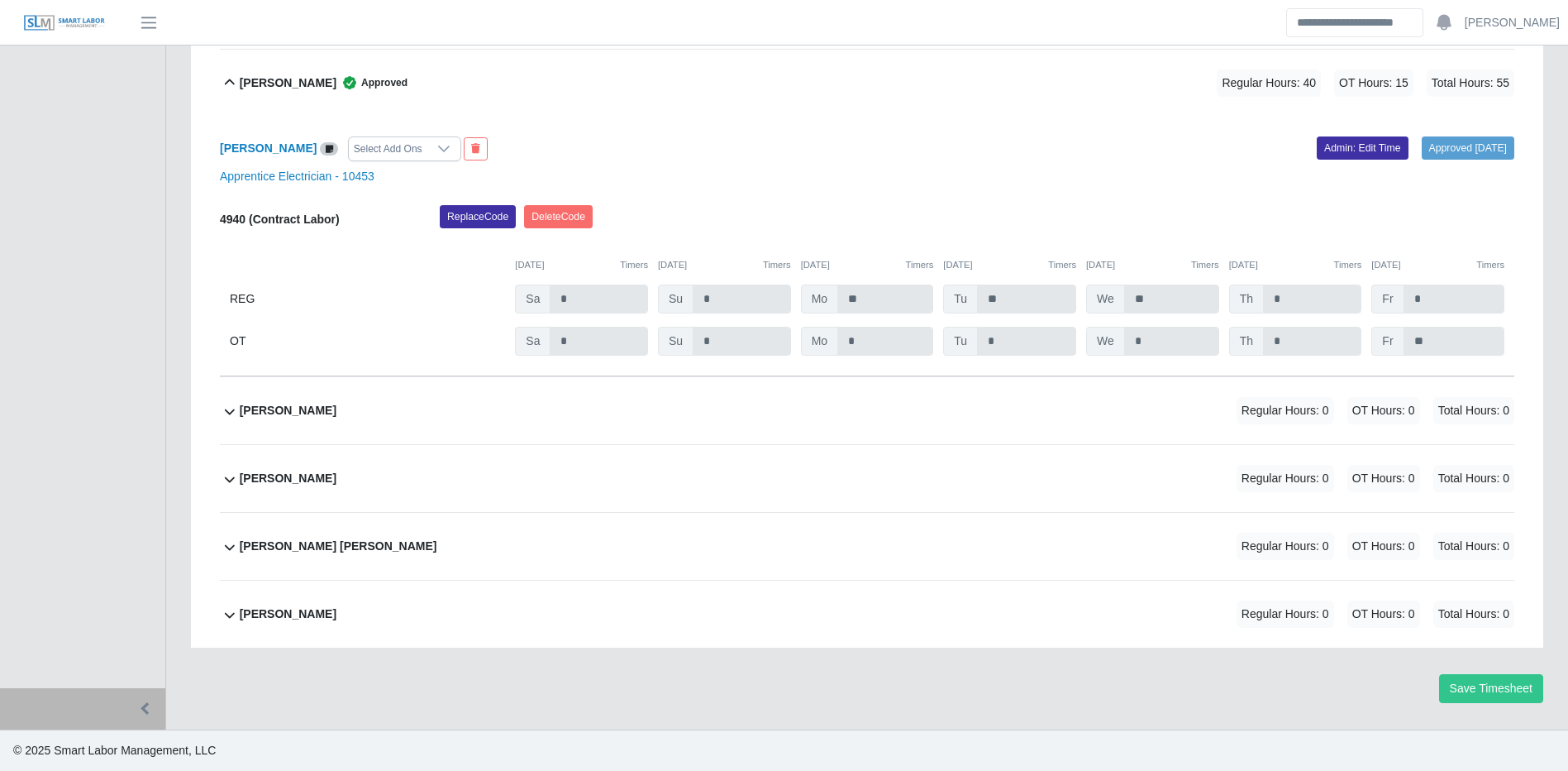
scroll to position [3925, 0]
drag, startPoint x: 439, startPoint y: 550, endPoint x: 466, endPoint y: 552, distance: 27.1
click at [439, 550] on div "Victor H Chacon Labarca Regular Hours: 0 OT Hours: 0 Total Hours: 0" at bounding box center [877, 546] width 1275 height 67
drag, startPoint x: 1410, startPoint y: 550, endPoint x: 1418, endPoint y: 559, distance: 12.0
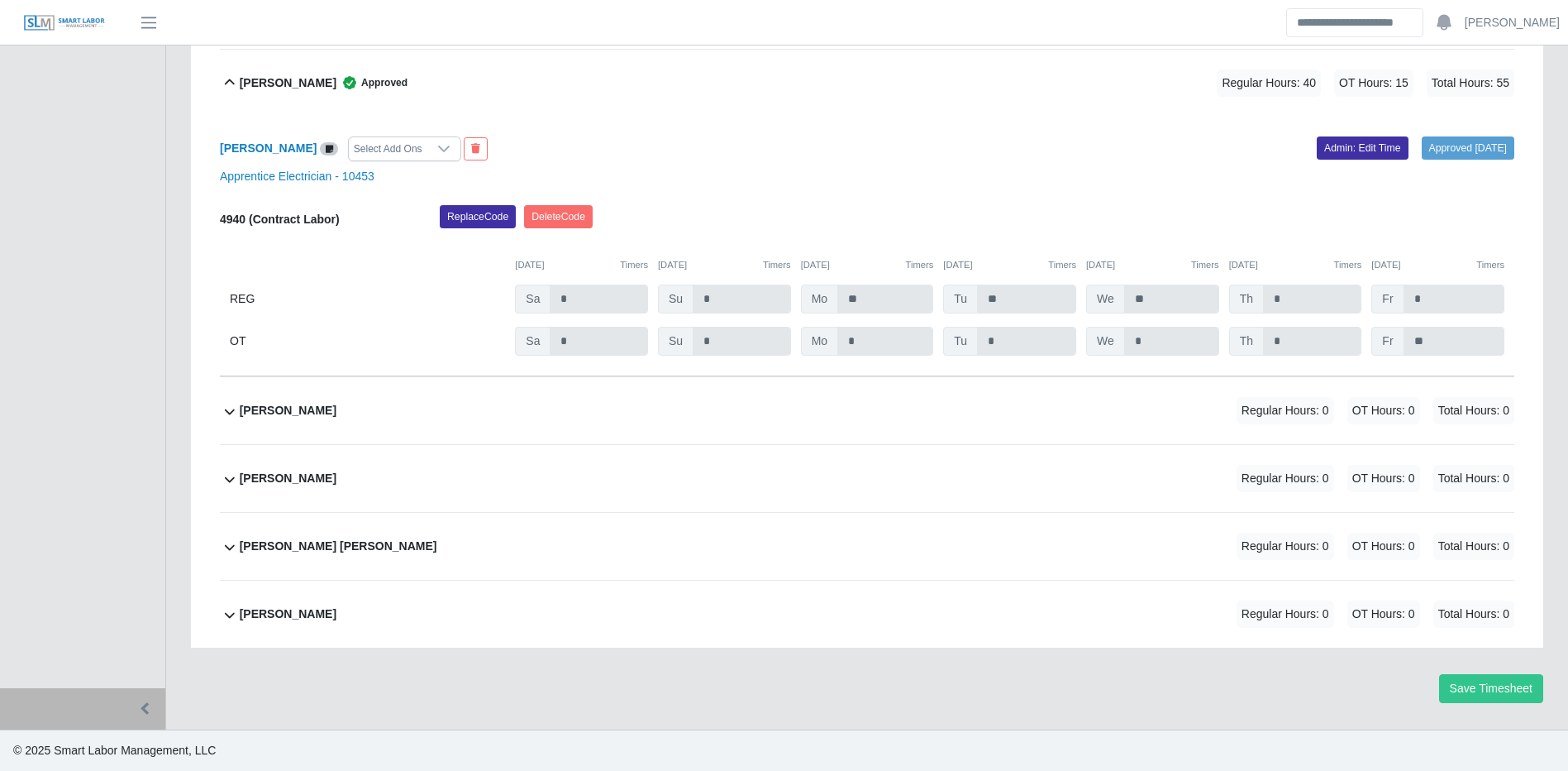
click at [1411, 550] on span "OT Hours: 0" at bounding box center [1383, 547] width 72 height 27
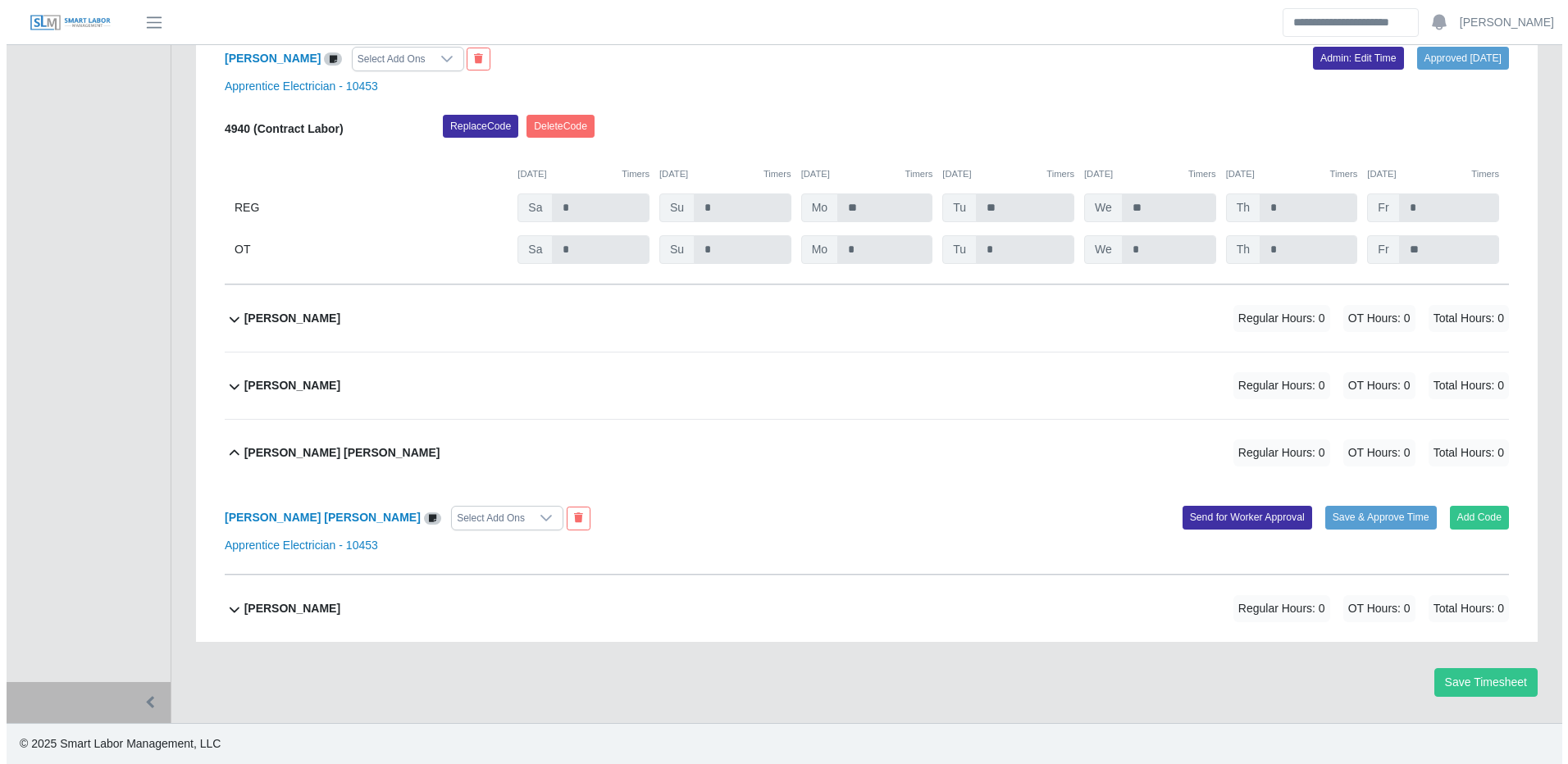
scroll to position [3979, 0]
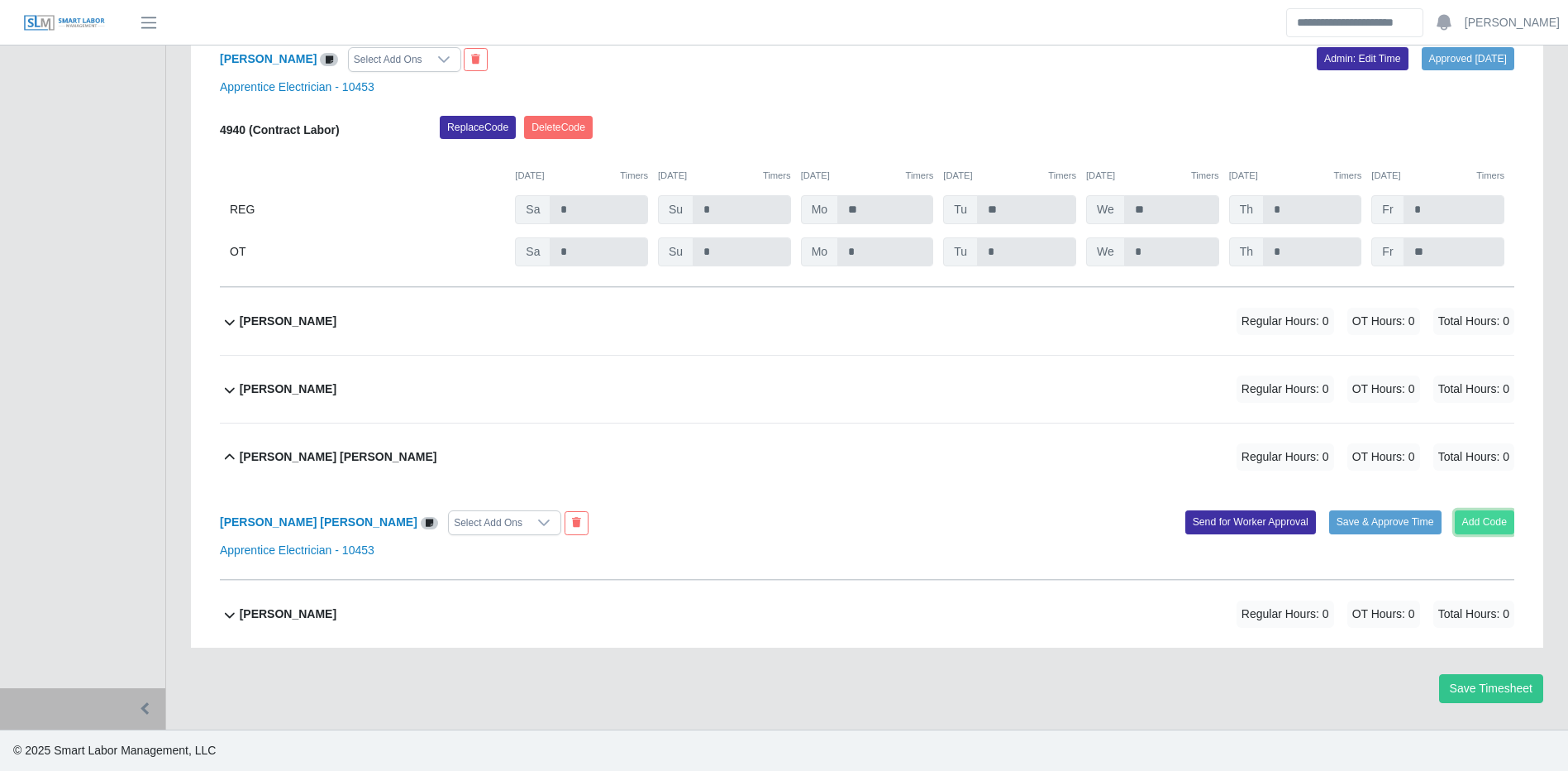
click at [1496, 528] on button "Add Code" at bounding box center [1486, 521] width 60 height 23
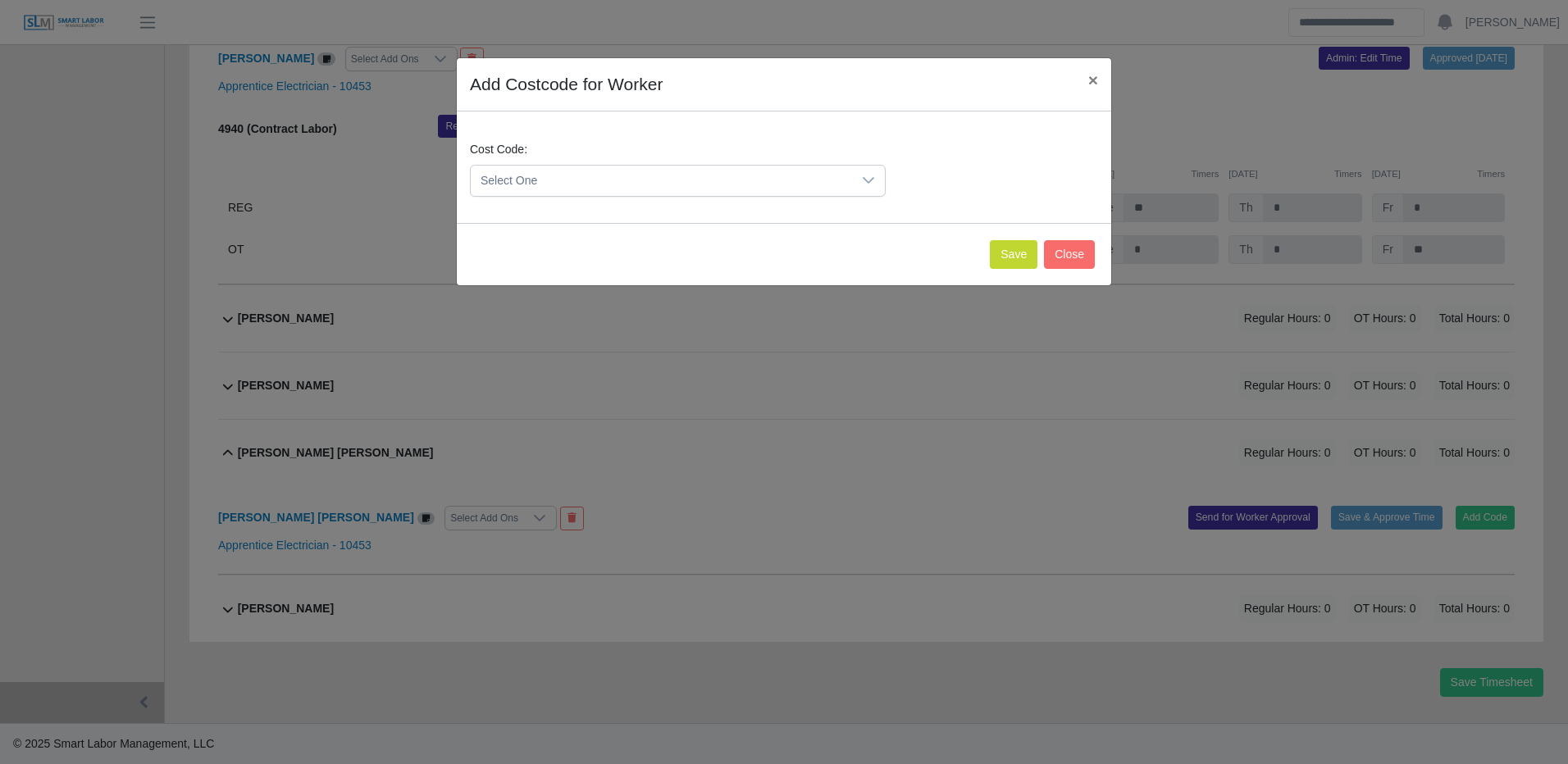
click at [713, 186] on span "Select One" at bounding box center [661, 180] width 381 height 30
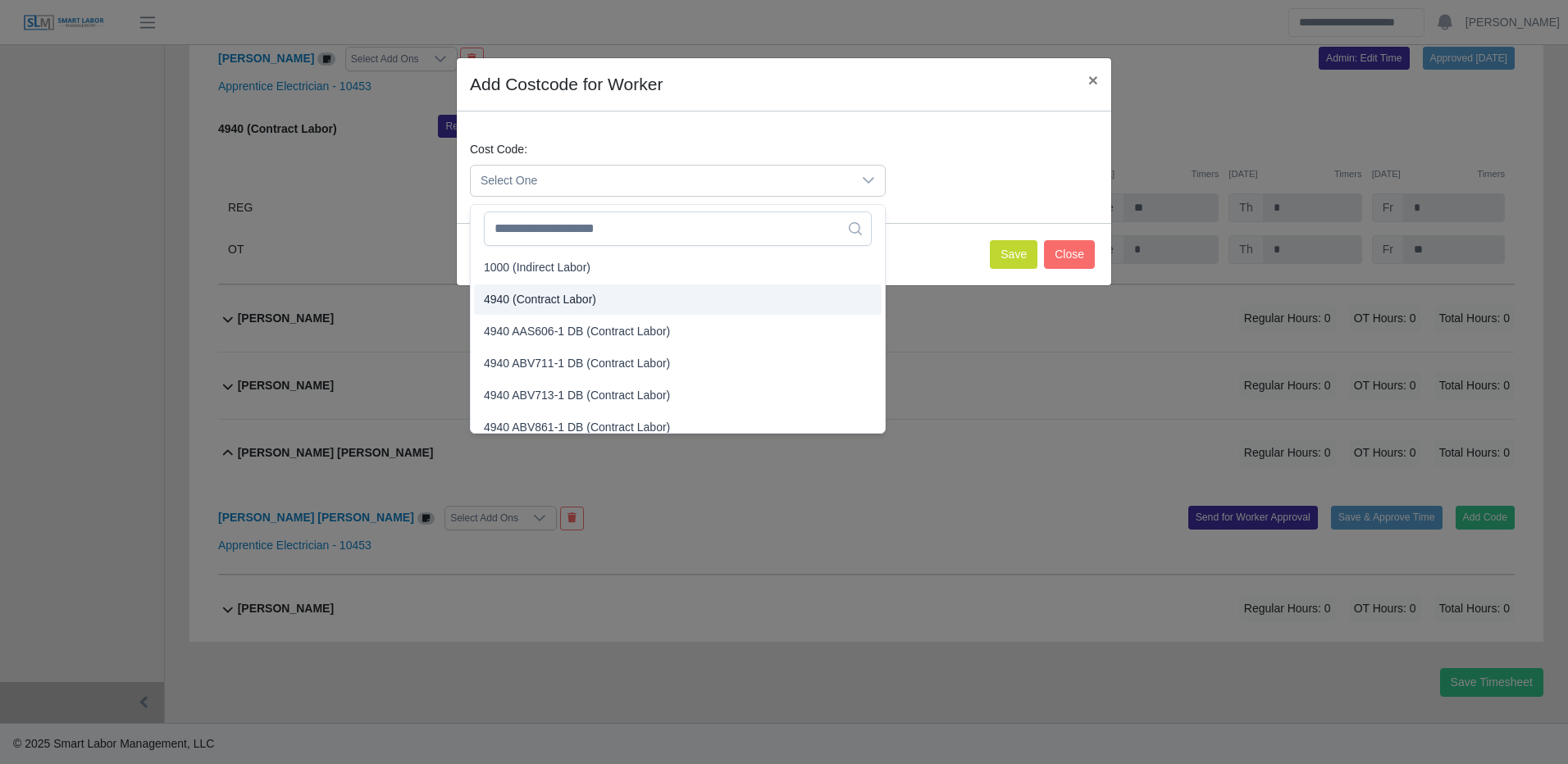
drag, startPoint x: 557, startPoint y: 290, endPoint x: 585, endPoint y: 296, distance: 28.6
click at [562, 292] on span "4940 (Contract Labor)" at bounding box center [540, 299] width 113 height 17
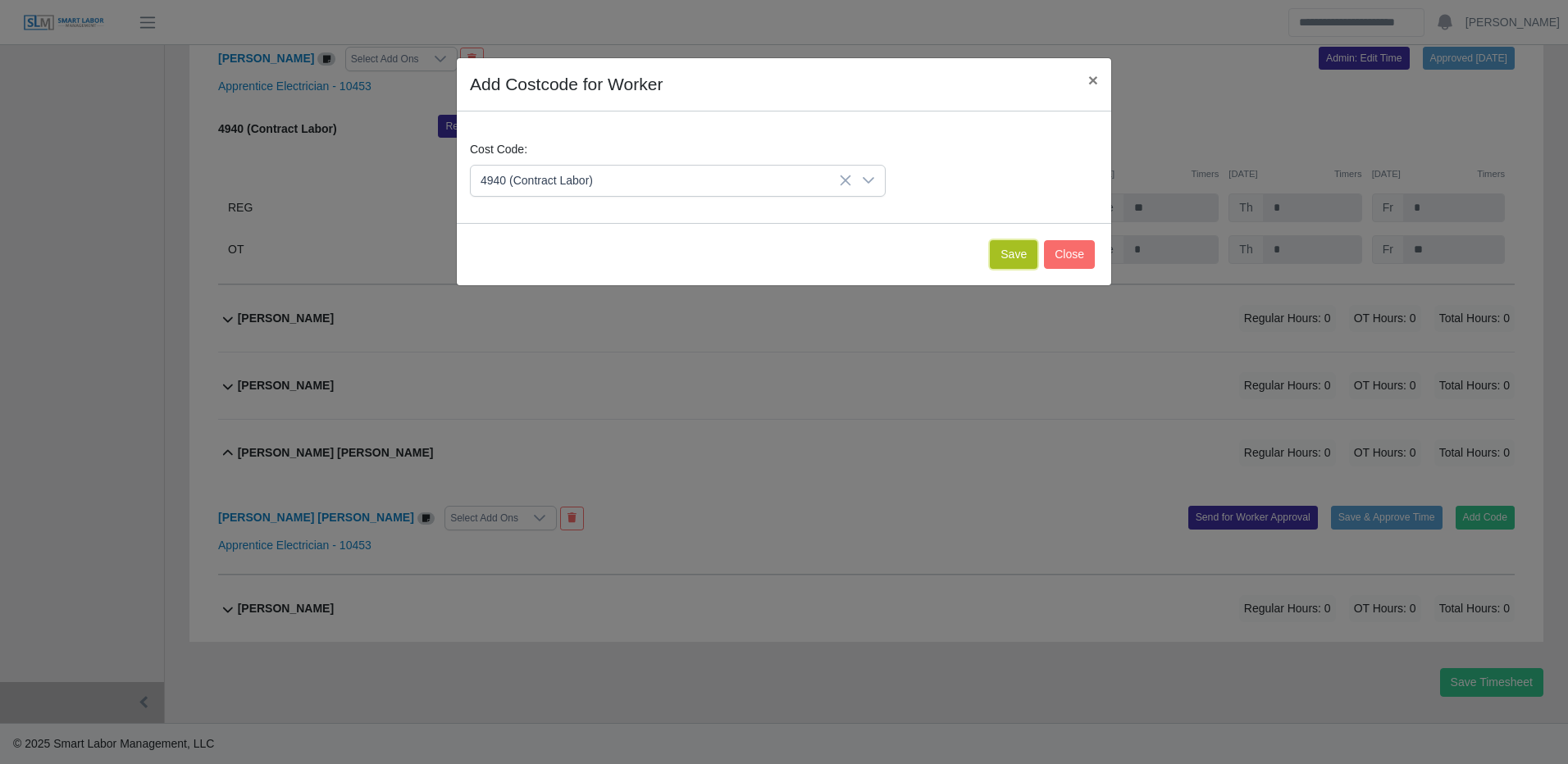
click at [1003, 260] on button "Save" at bounding box center [1013, 255] width 47 height 29
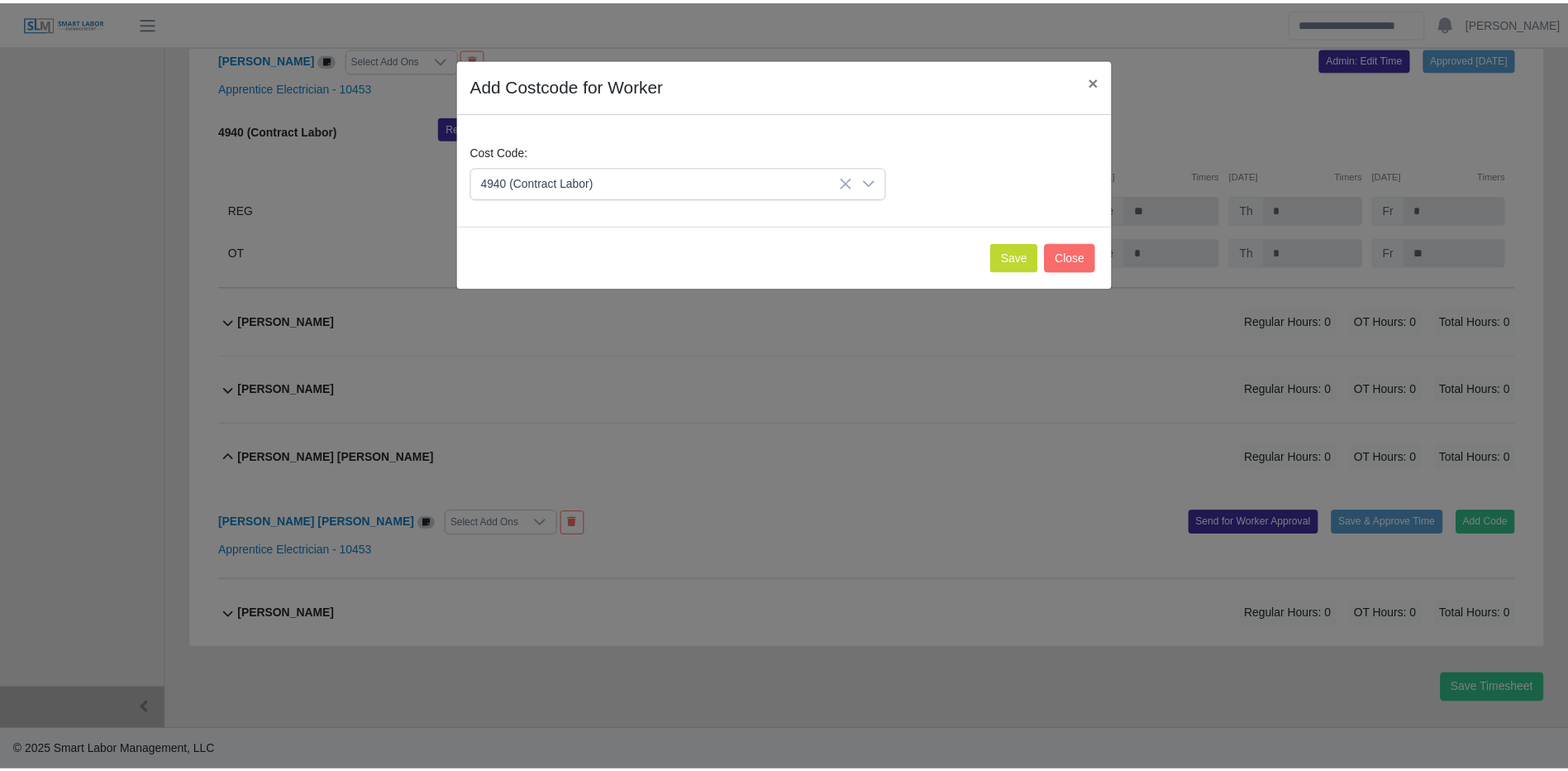
scroll to position [4186, 0]
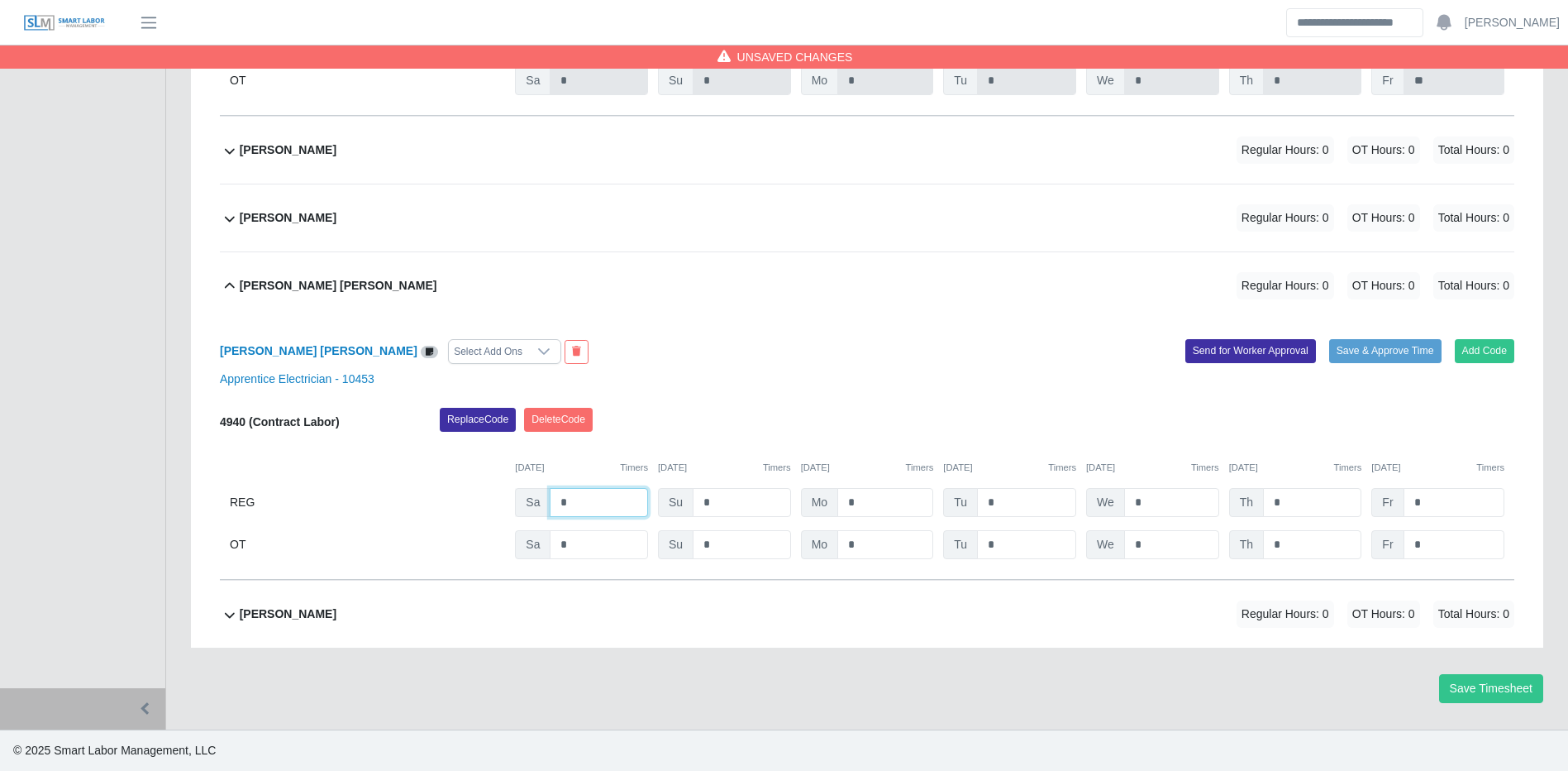
click at [617, 491] on input "*" at bounding box center [599, 503] width 98 height 29
type input "*"
type input "**"
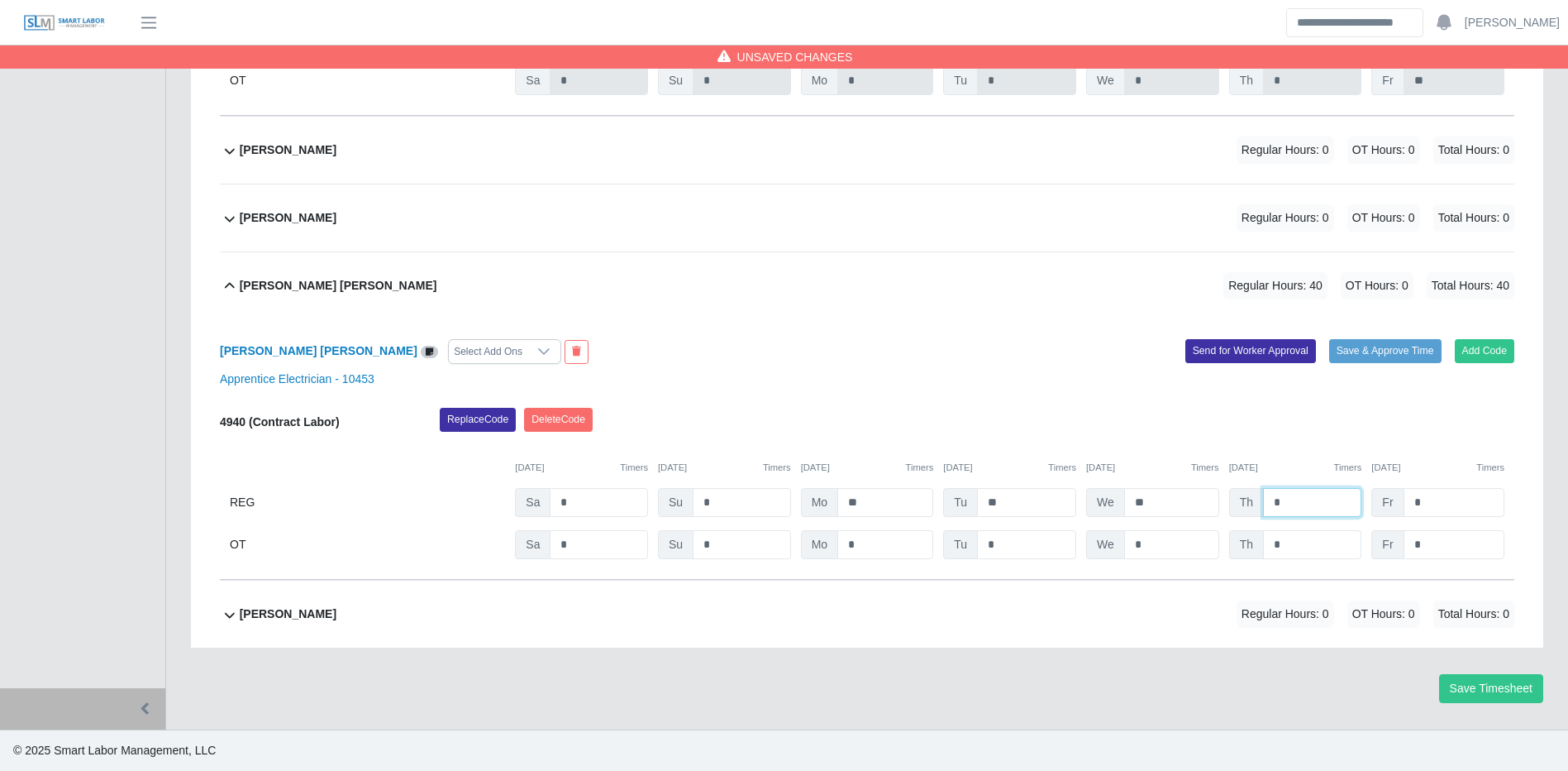
type input "*"
click at [1314, 555] on input "*" at bounding box center [1312, 545] width 98 height 29
type input "*"
type input "**"
click at [1397, 359] on button "Save & Approve Time" at bounding box center [1385, 350] width 113 height 23
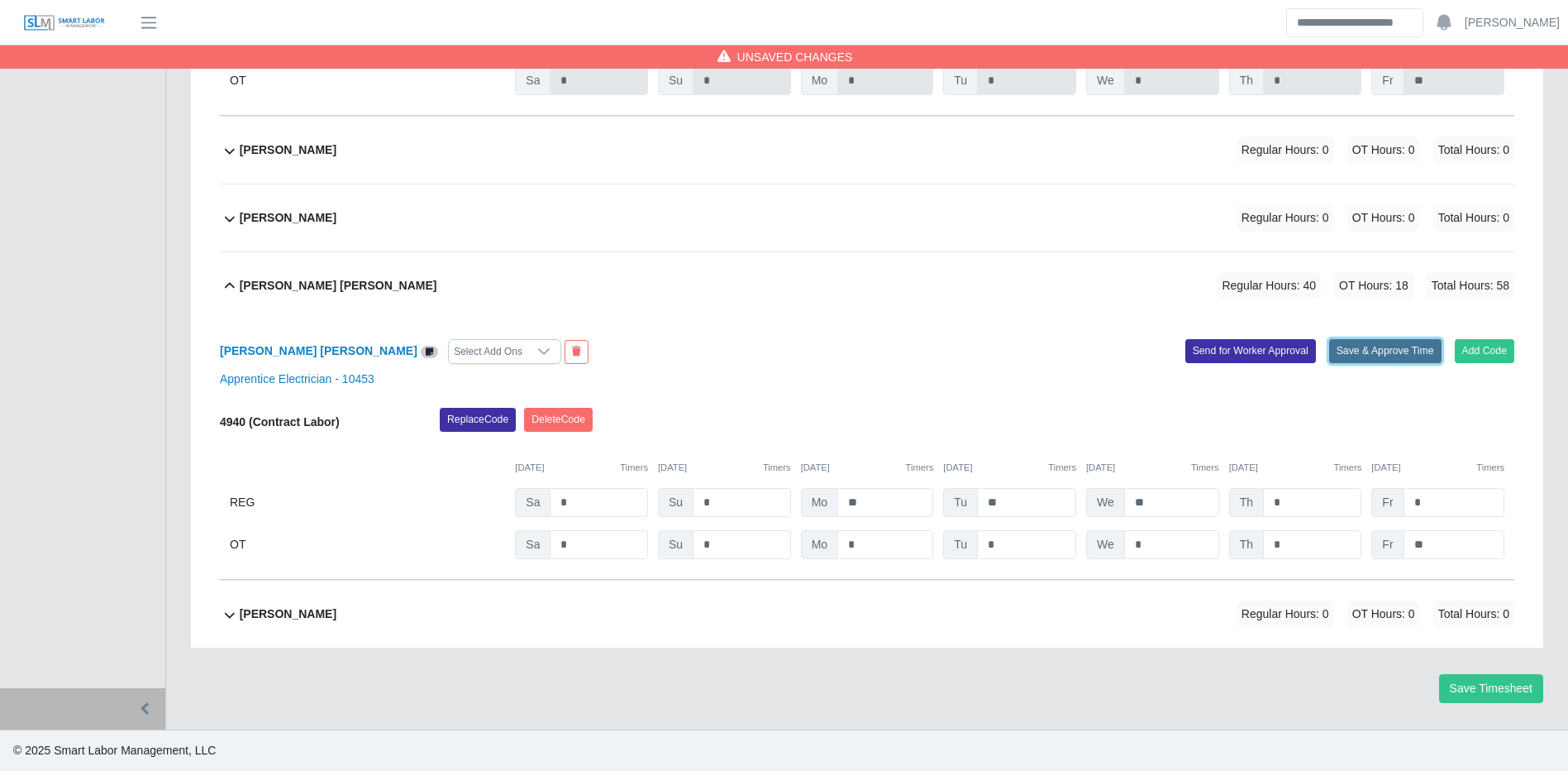
click at [1397, 359] on button "Save & Approve Time" at bounding box center [1385, 350] width 113 height 23
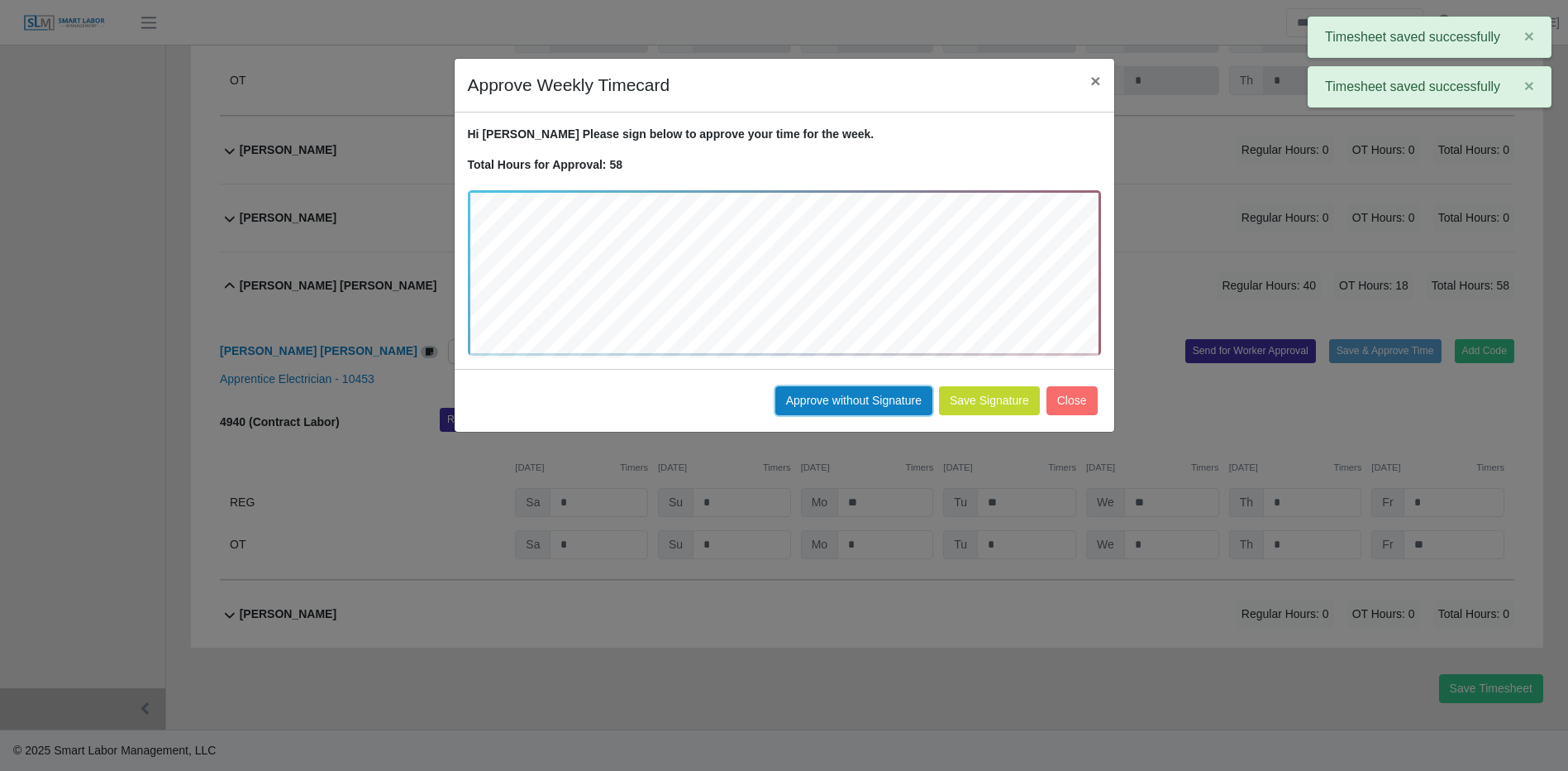
click at [870, 403] on button "Approve without Signature" at bounding box center [854, 401] width 157 height 29
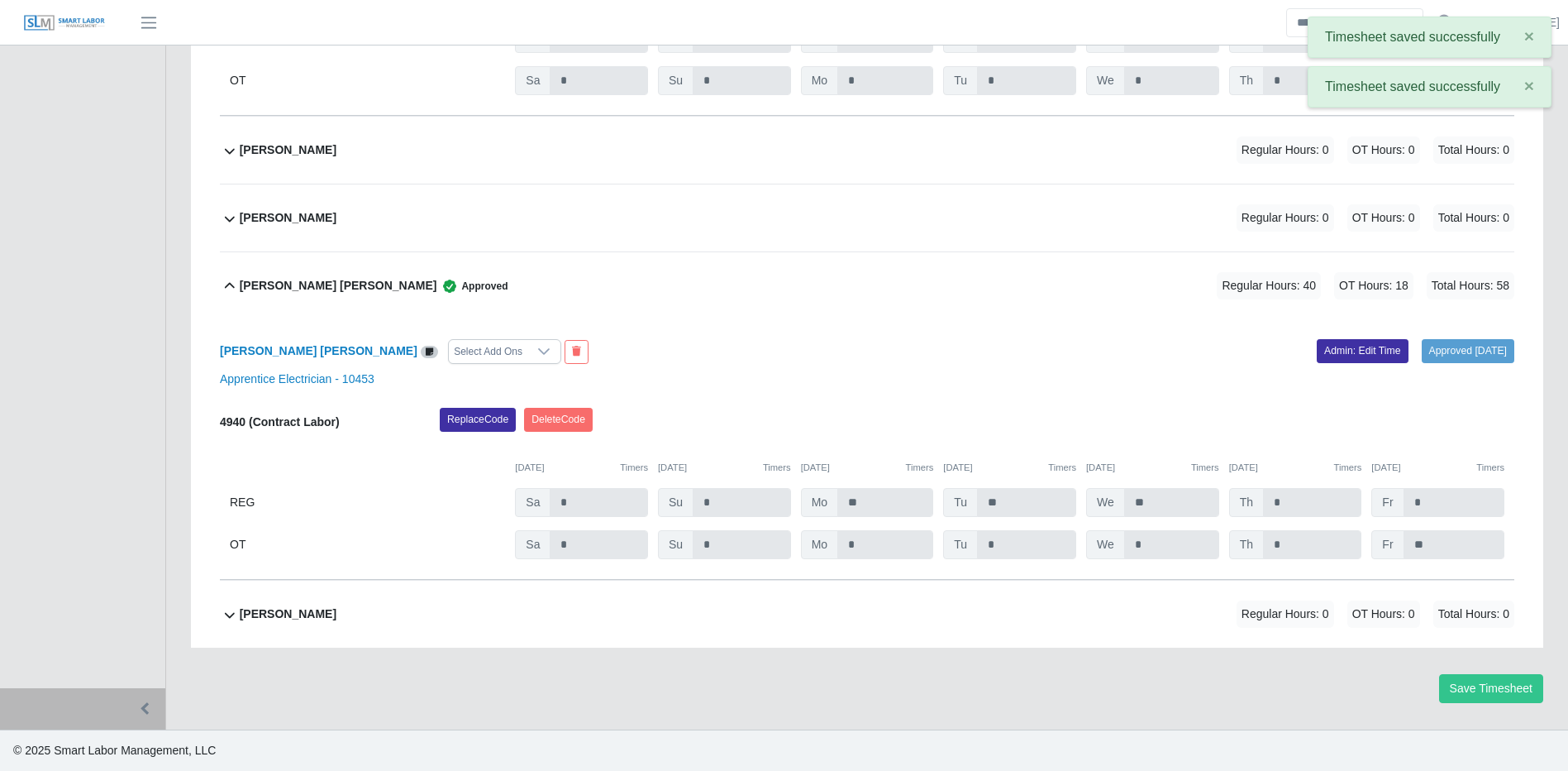
click at [764, 119] on div "Victor Chacon Morante Regular Hours: 0 OT Hours: 0 Total Hours: 0" at bounding box center [877, 149] width 1275 height 67
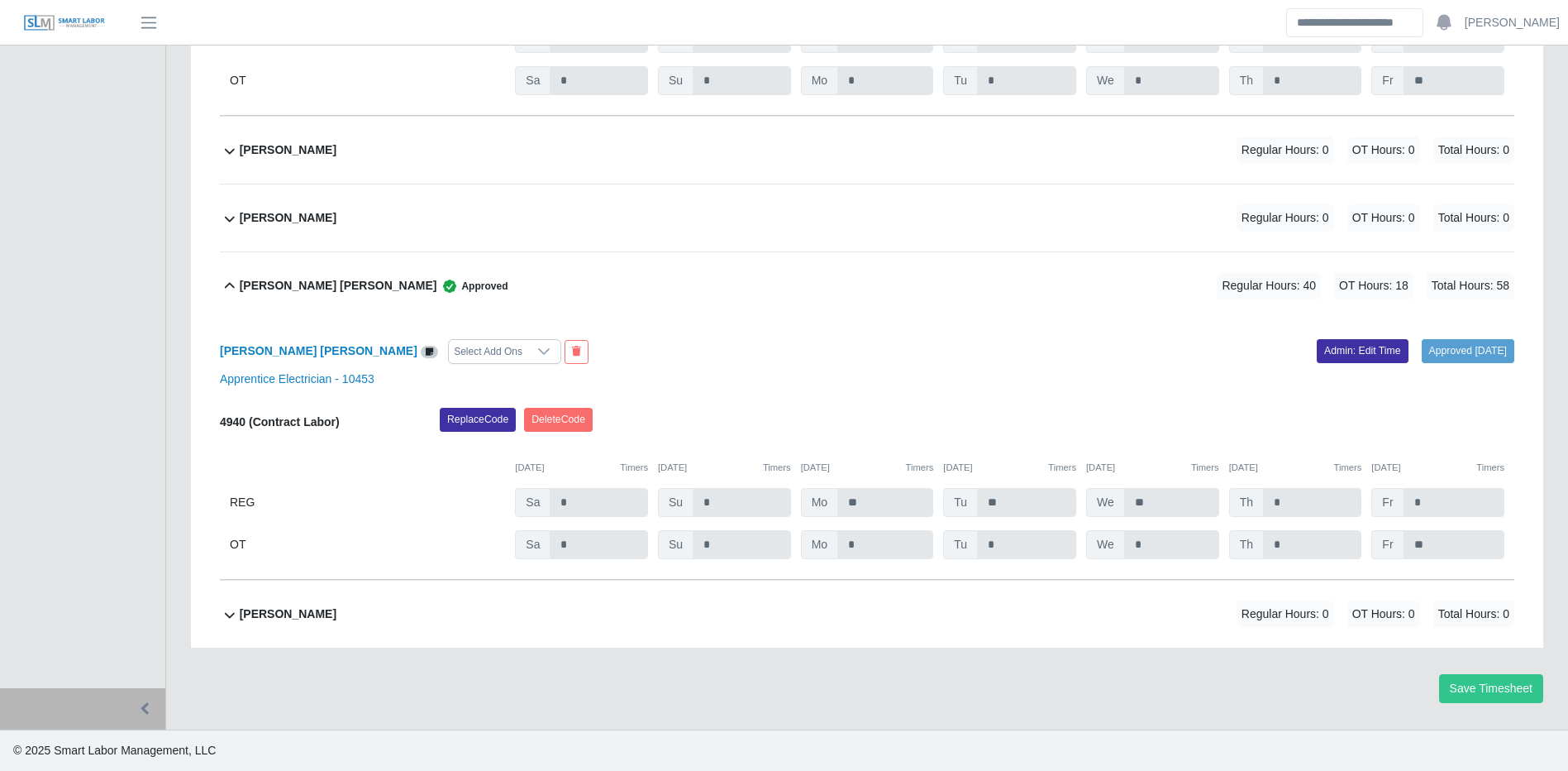
click at [1002, 158] on div "Victor Chacon Morante Regular Hours: 0 OT Hours: 0 Total Hours: 0" at bounding box center [877, 149] width 1275 height 67
click at [1002, 157] on div "Victor Chacon Morante Regular Hours: 0 OT Hours: 0 Total Hours: 0" at bounding box center [877, 149] width 1275 height 67
click at [1478, 159] on span "Total Hours: 0" at bounding box center [1474, 150] width 81 height 27
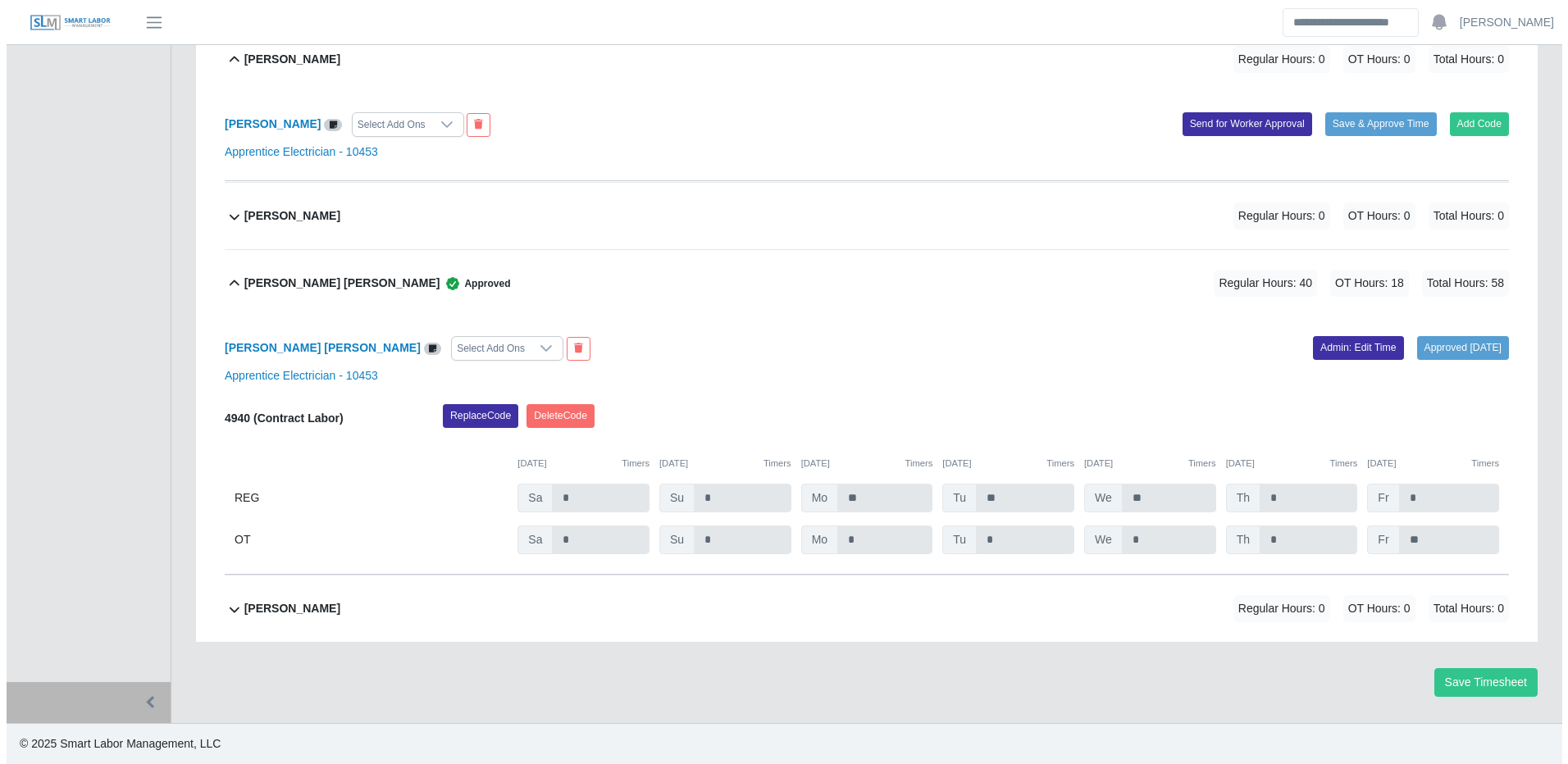
scroll to position [4236, 0]
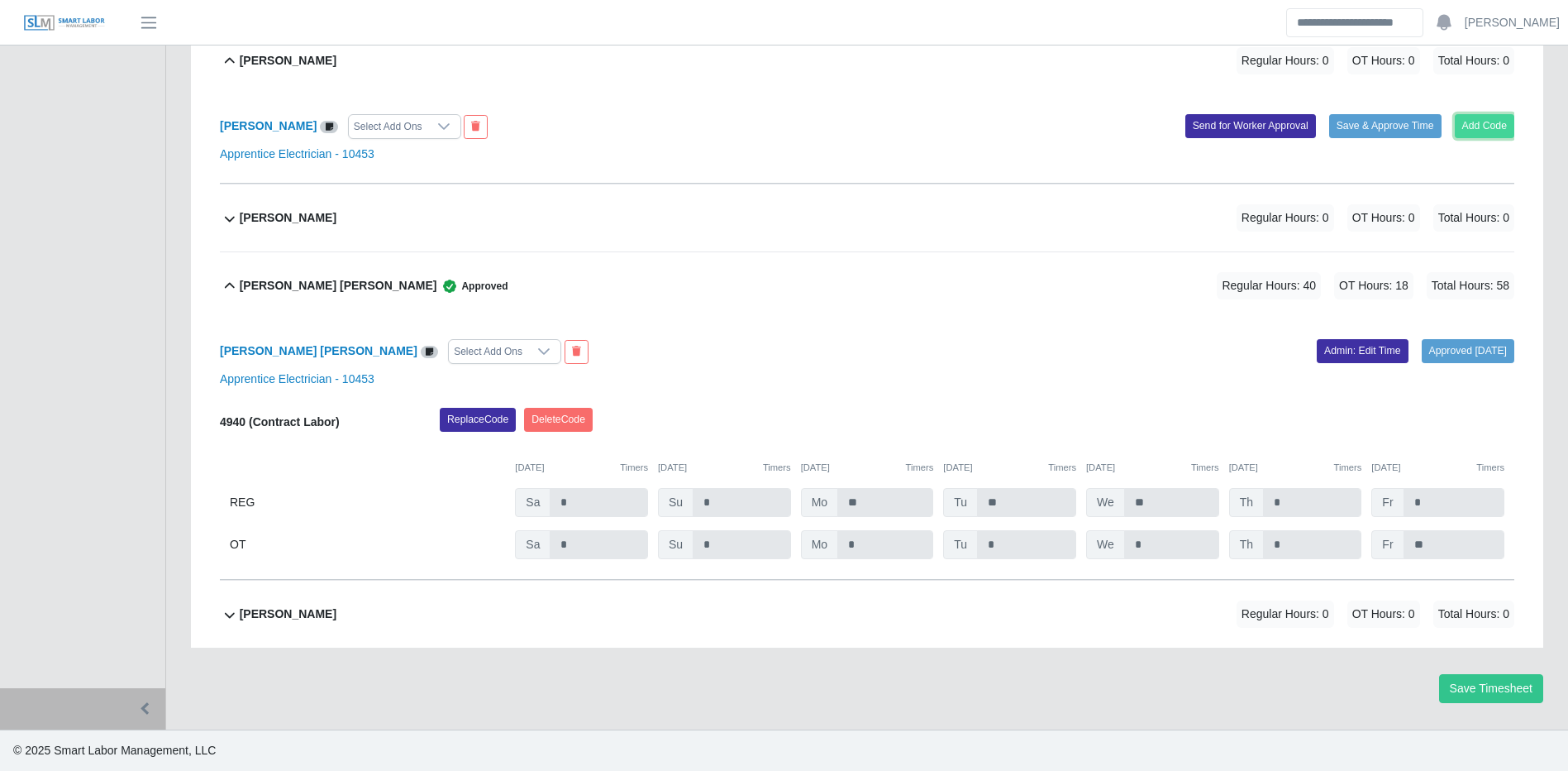
click at [1497, 135] on button "Add Code" at bounding box center [1486, 125] width 60 height 23
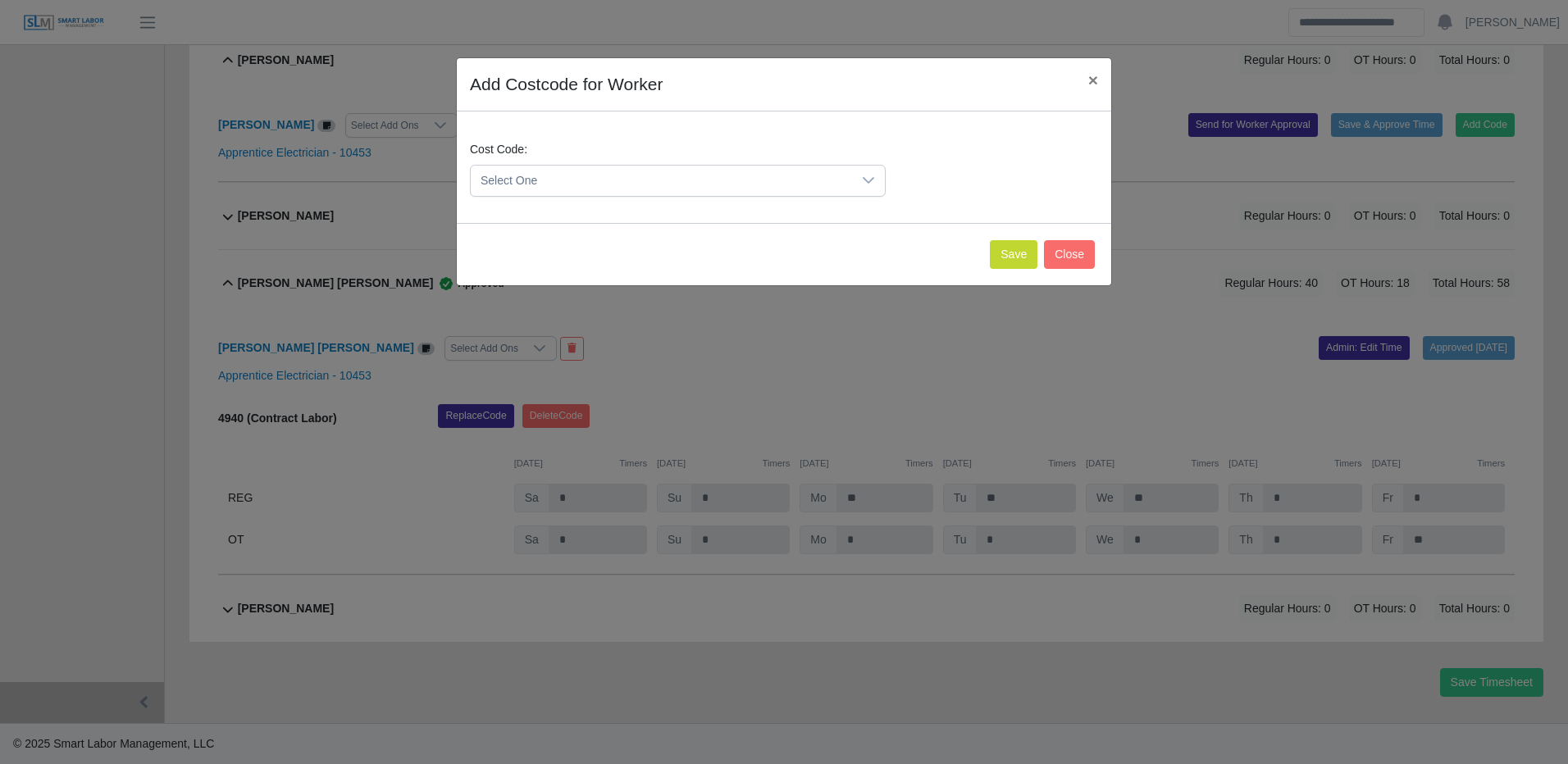
click at [698, 189] on span "Select One" at bounding box center [661, 180] width 381 height 30
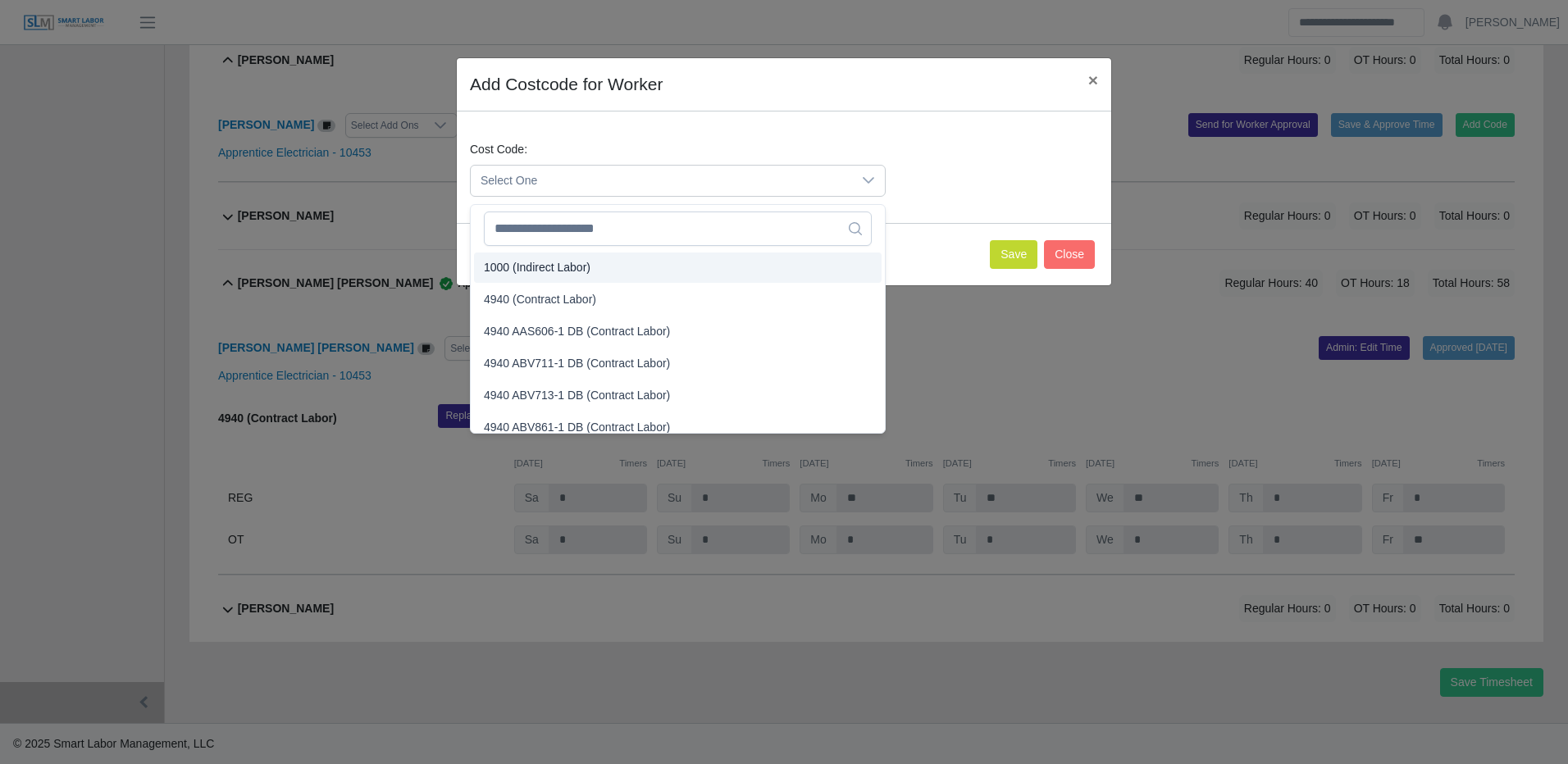
click at [579, 291] on span "4940 (Contract Labor)" at bounding box center [540, 299] width 113 height 17
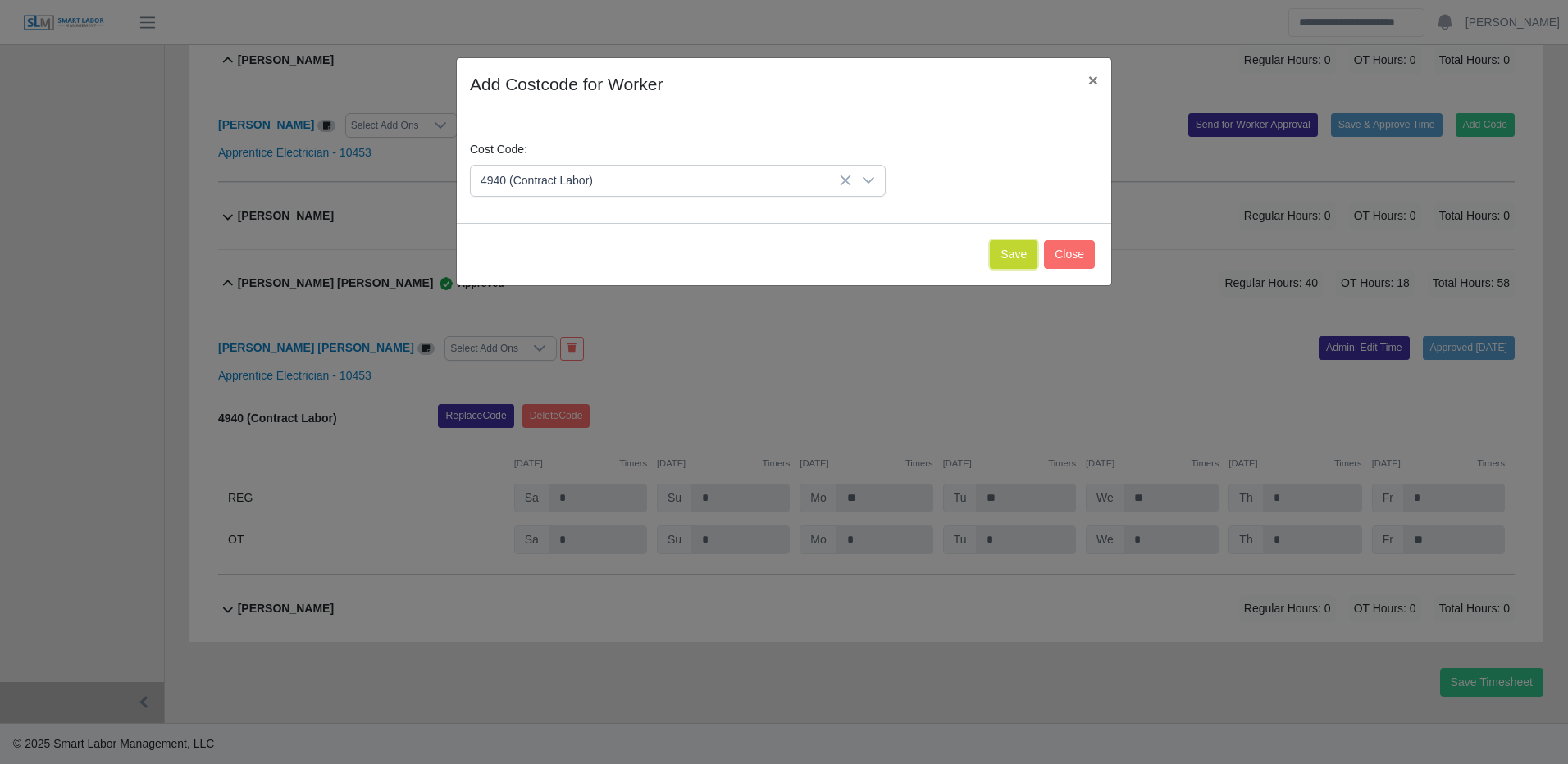
click at [999, 259] on button "Save" at bounding box center [1013, 255] width 47 height 29
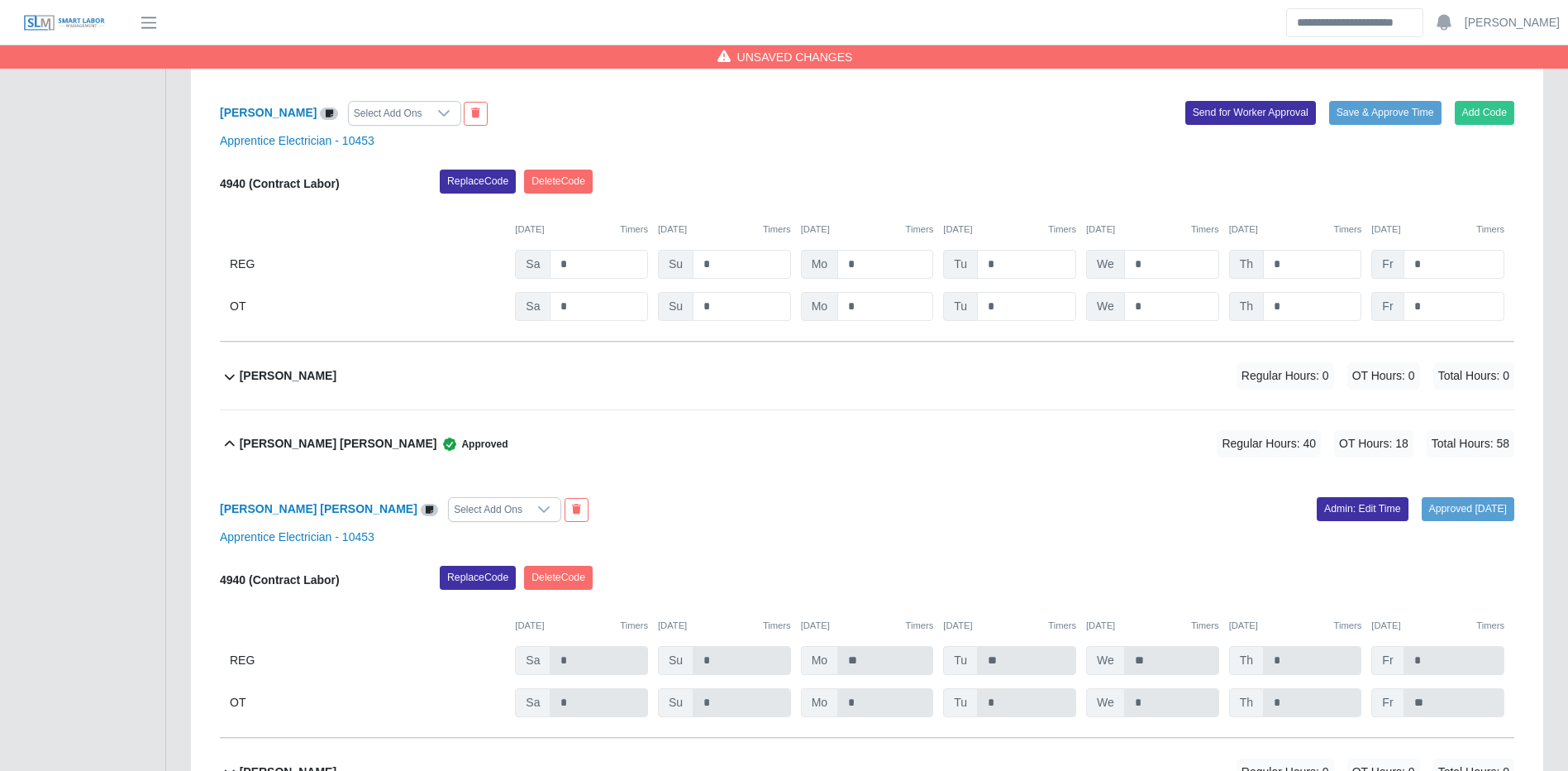
scroll to position [4282, 0]
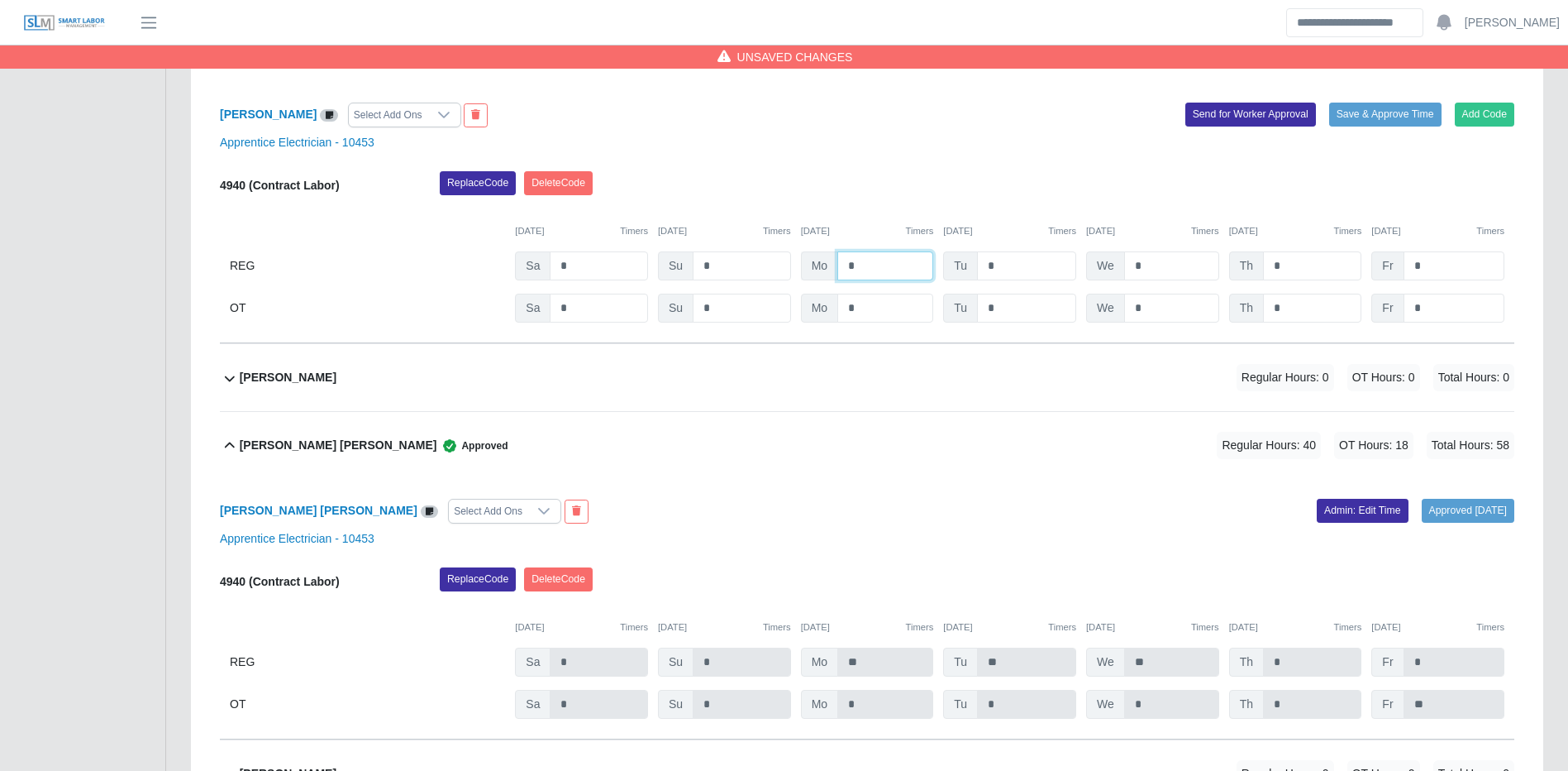
click at [901, 279] on input "*" at bounding box center [885, 266] width 96 height 29
click at [903, 277] on input "*" at bounding box center [885, 266] width 96 height 29
type input "**"
click at [1172, 266] on input "*" at bounding box center [1172, 266] width 95 height 29
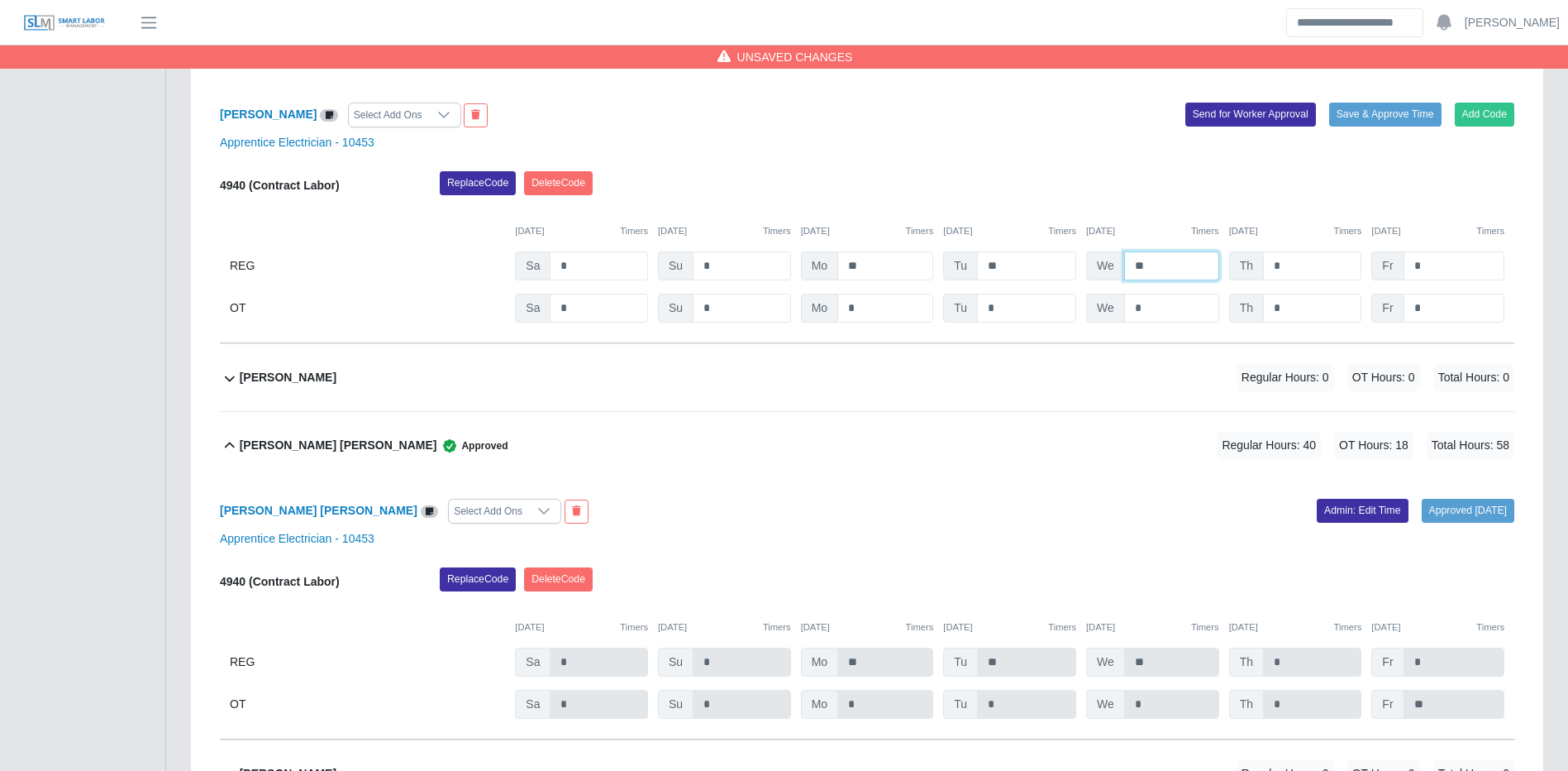
type input "**"
click at [1400, 125] on button "Save & Approve Time" at bounding box center [1385, 114] width 113 height 23
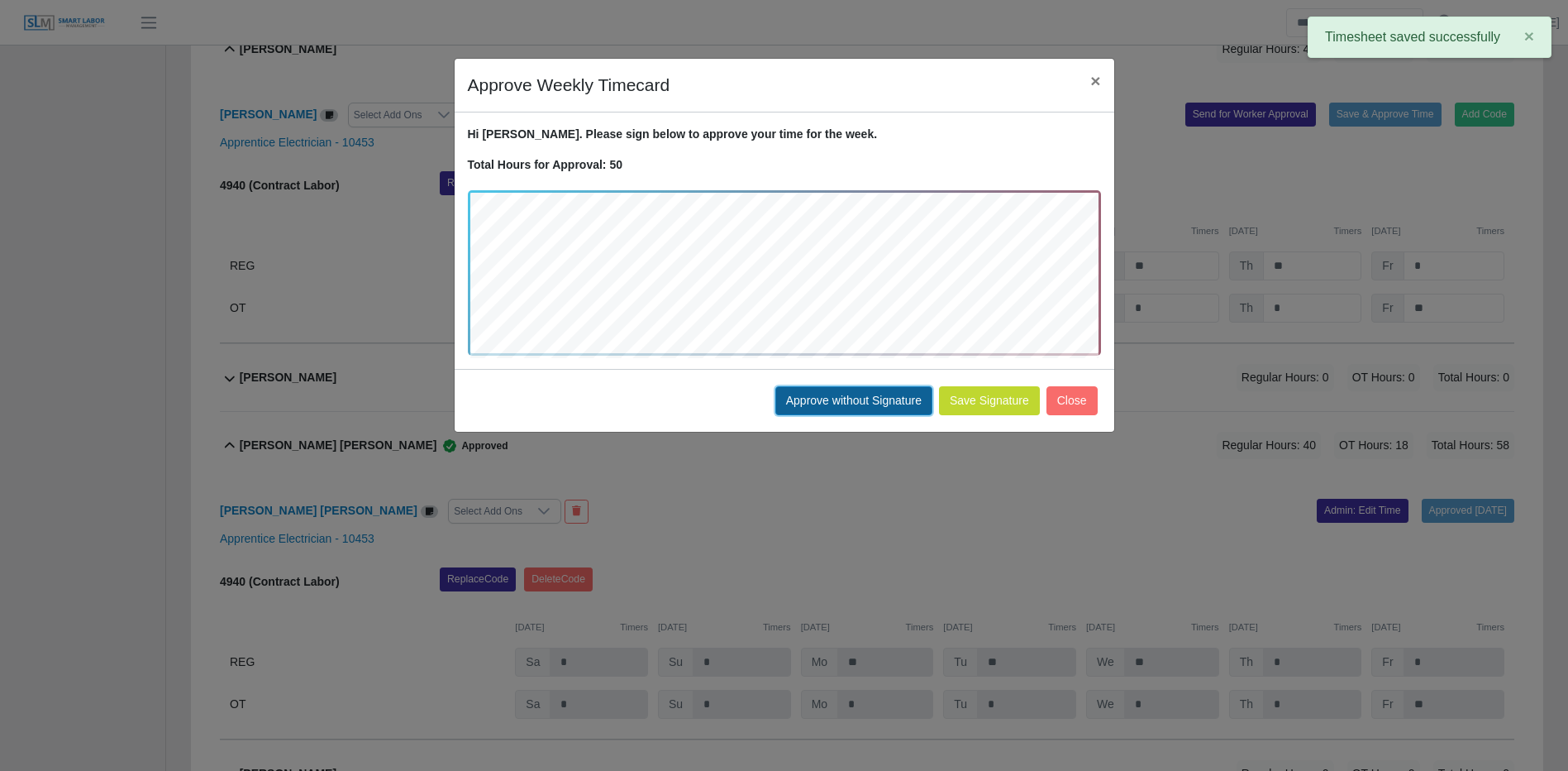
click at [833, 410] on button "Approve without Signature" at bounding box center [854, 401] width 157 height 29
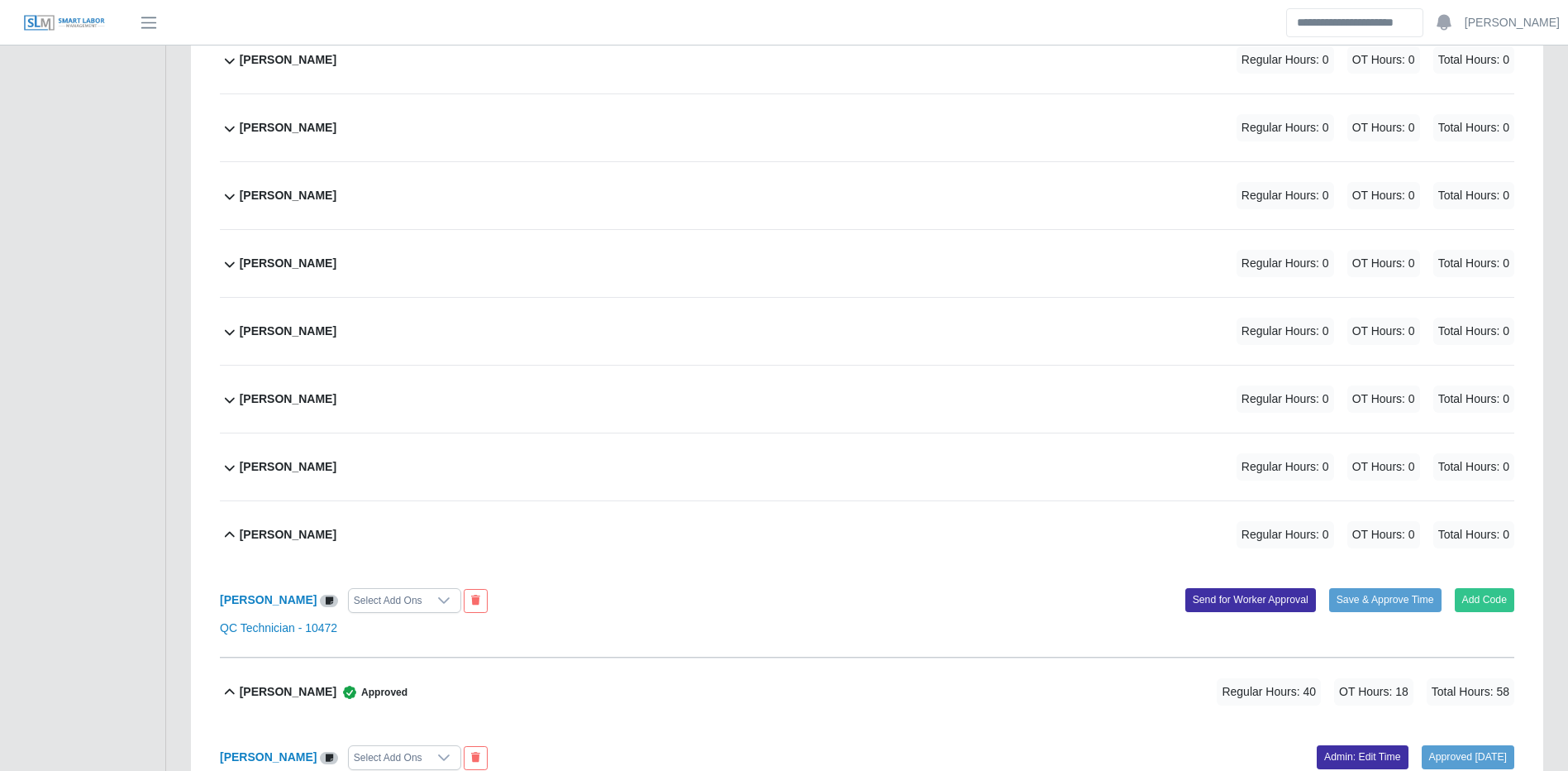
scroll to position [1552, 0]
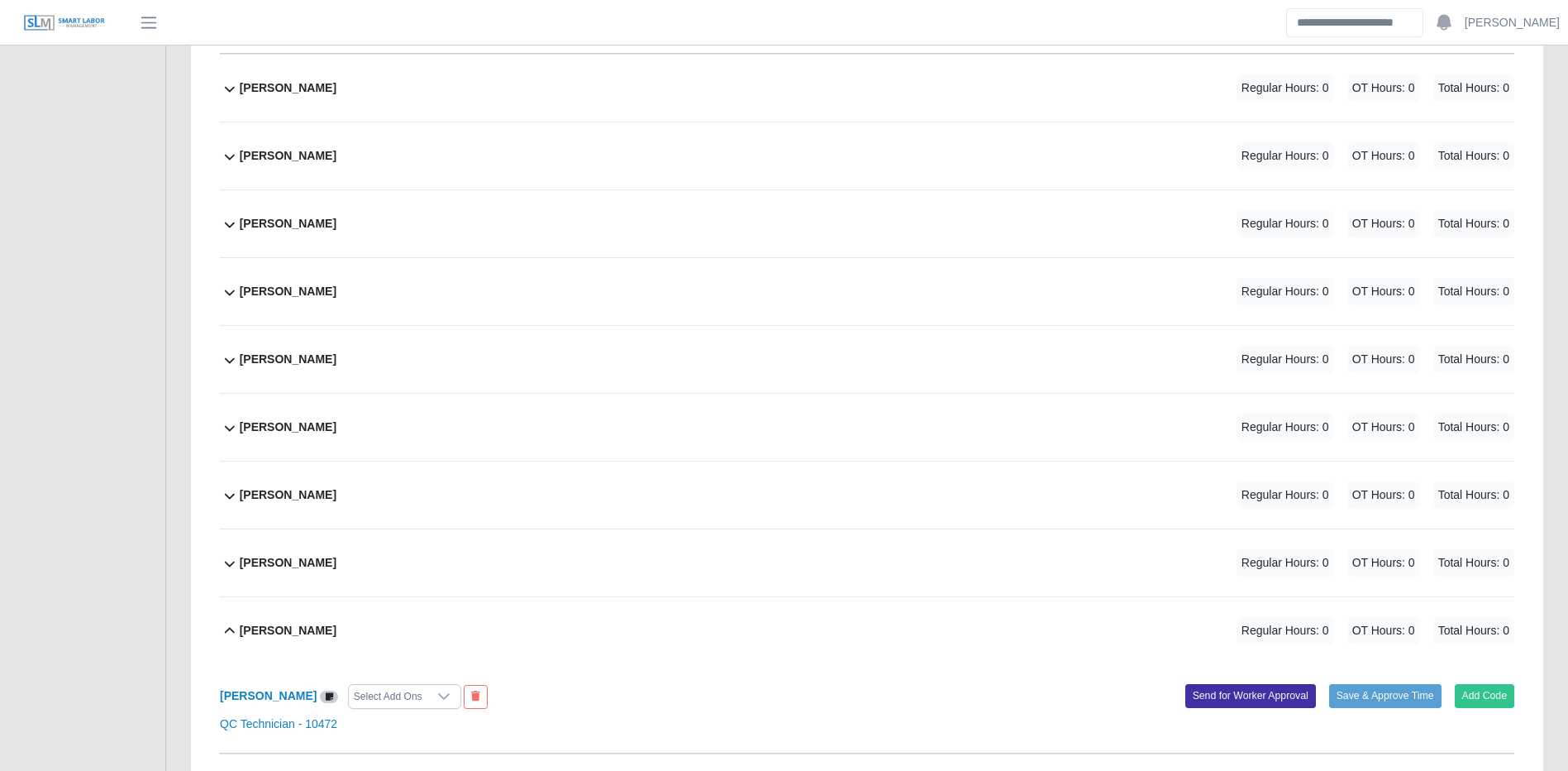
click at [492, 474] on div "Jose Morante Regular Hours: 0 OT Hours: 0 Total Hours: 0" at bounding box center [877, 494] width 1275 height 67
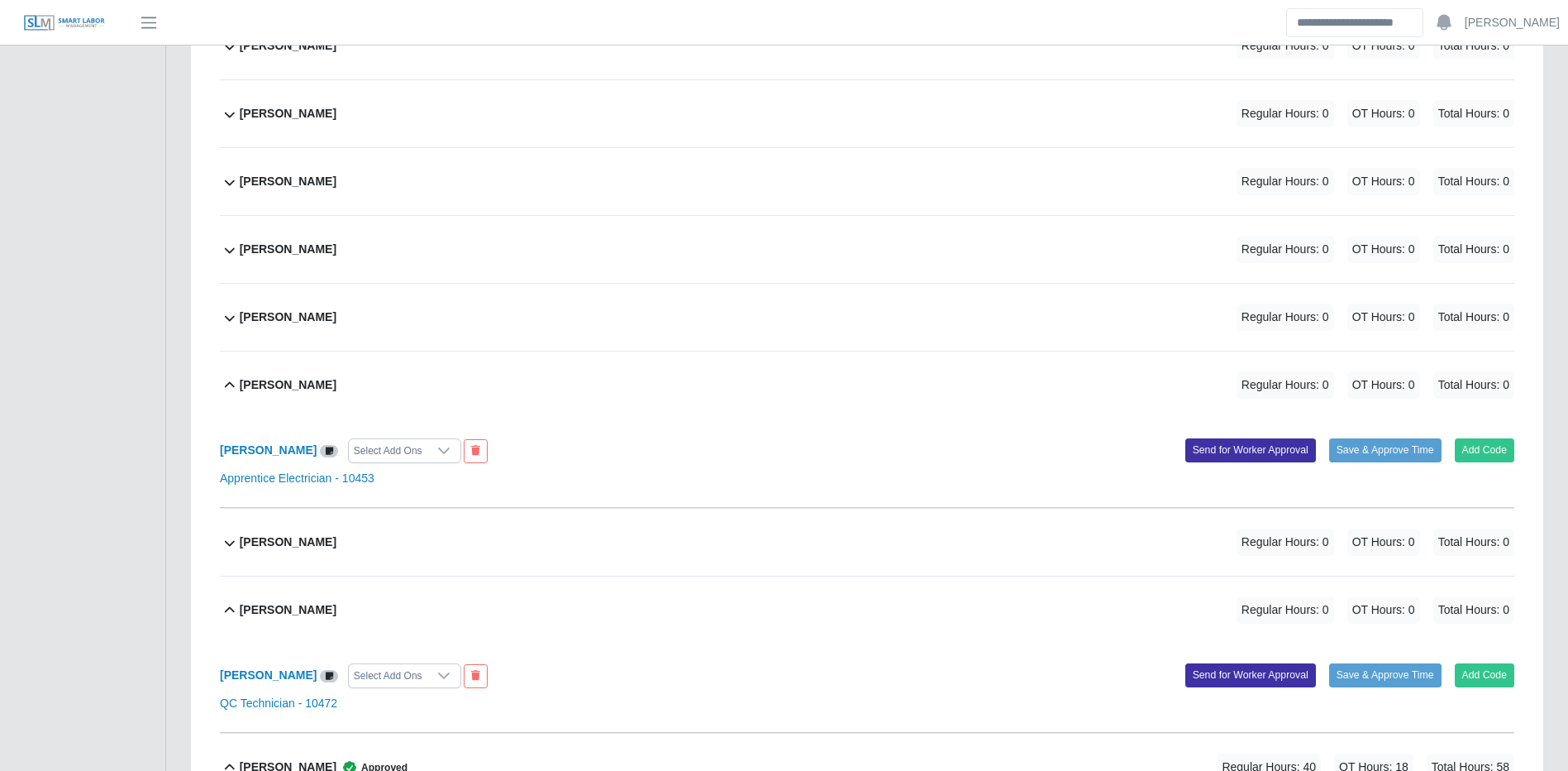
scroll to position [1800, 0]
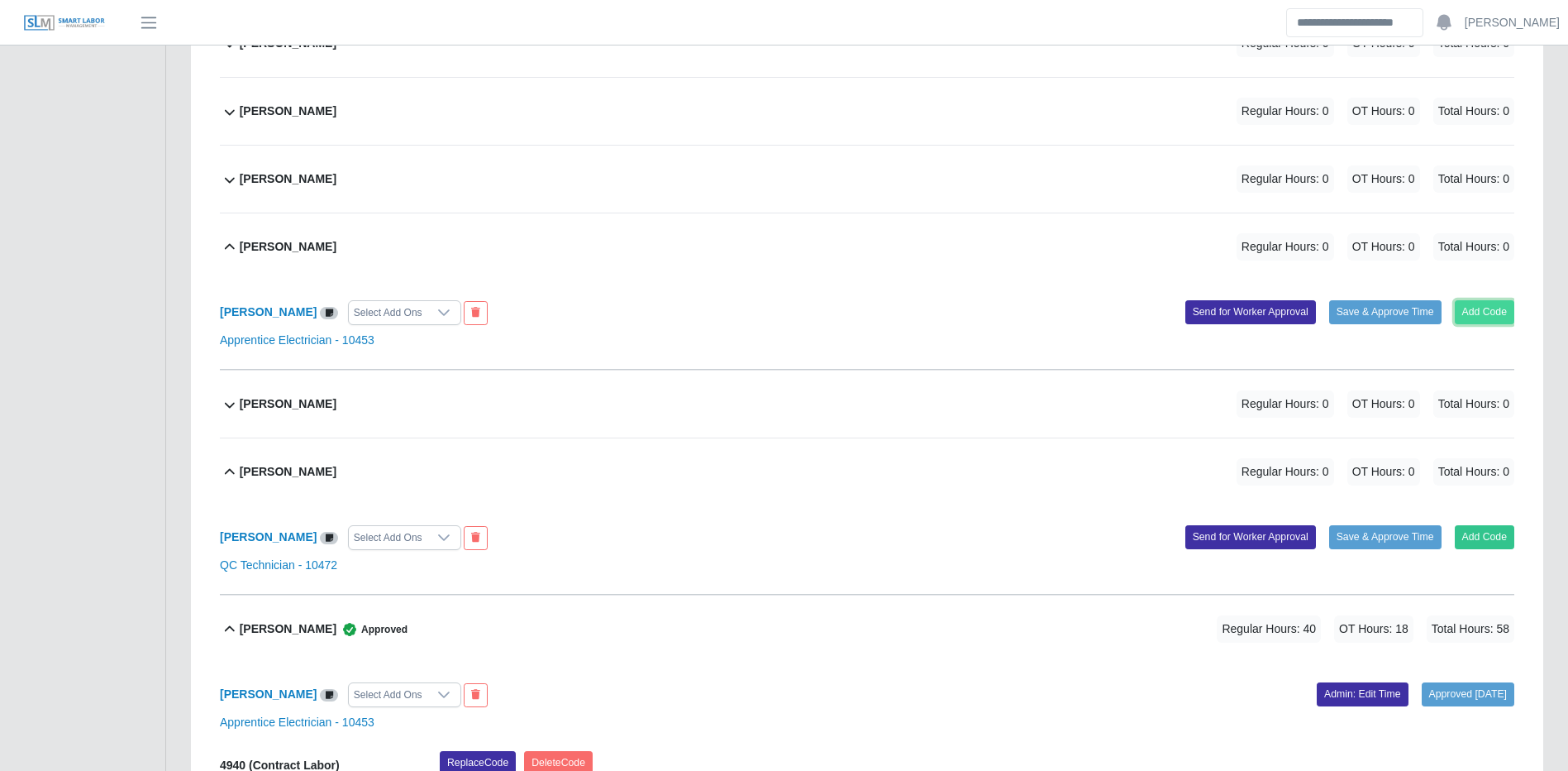
click at [1503, 309] on button "Add Code" at bounding box center [1486, 311] width 60 height 23
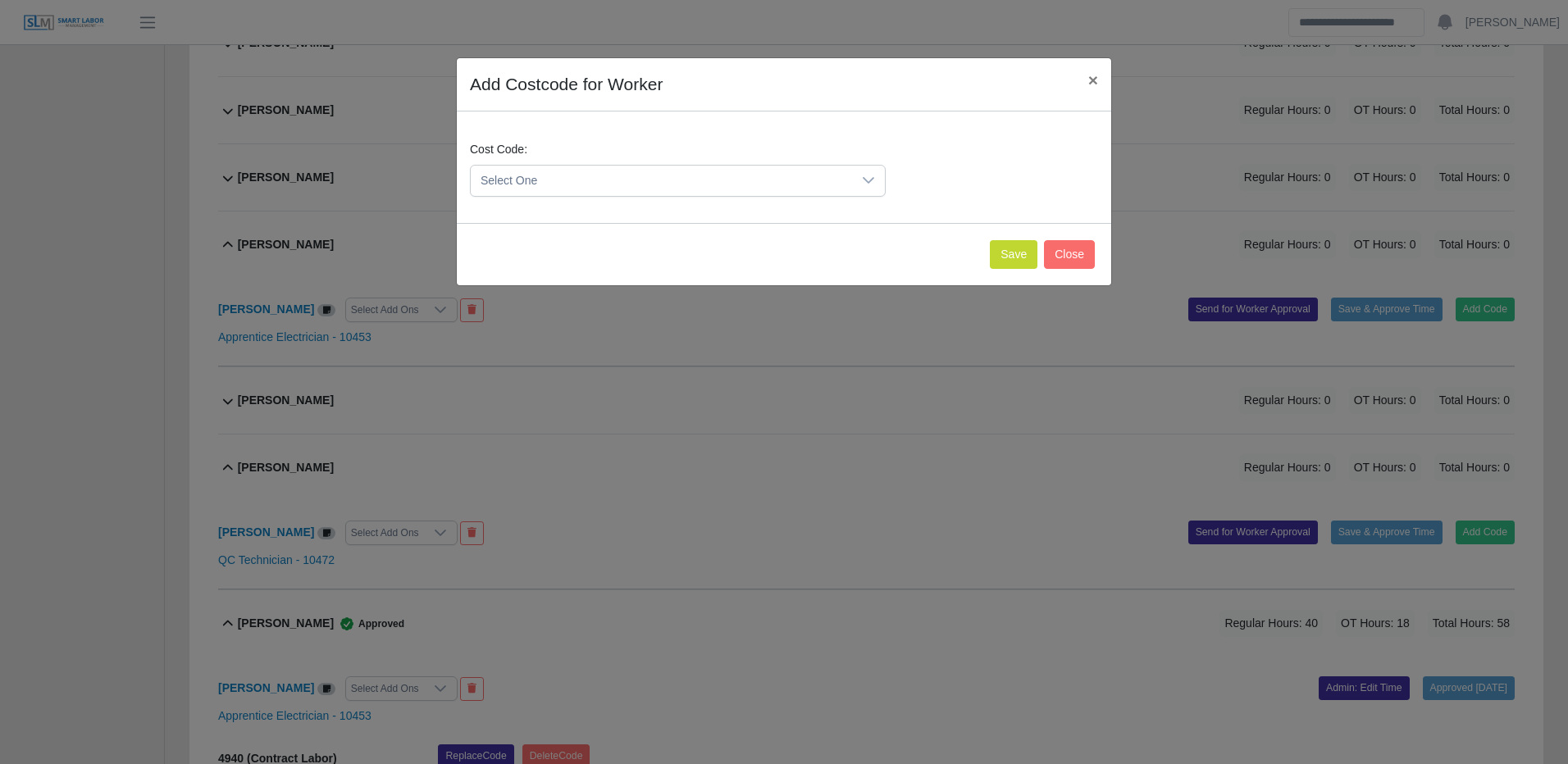
drag, startPoint x: 754, startPoint y: 182, endPoint x: 730, endPoint y: 191, distance: 25.6
click at [754, 182] on span "Select One" at bounding box center [661, 180] width 381 height 30
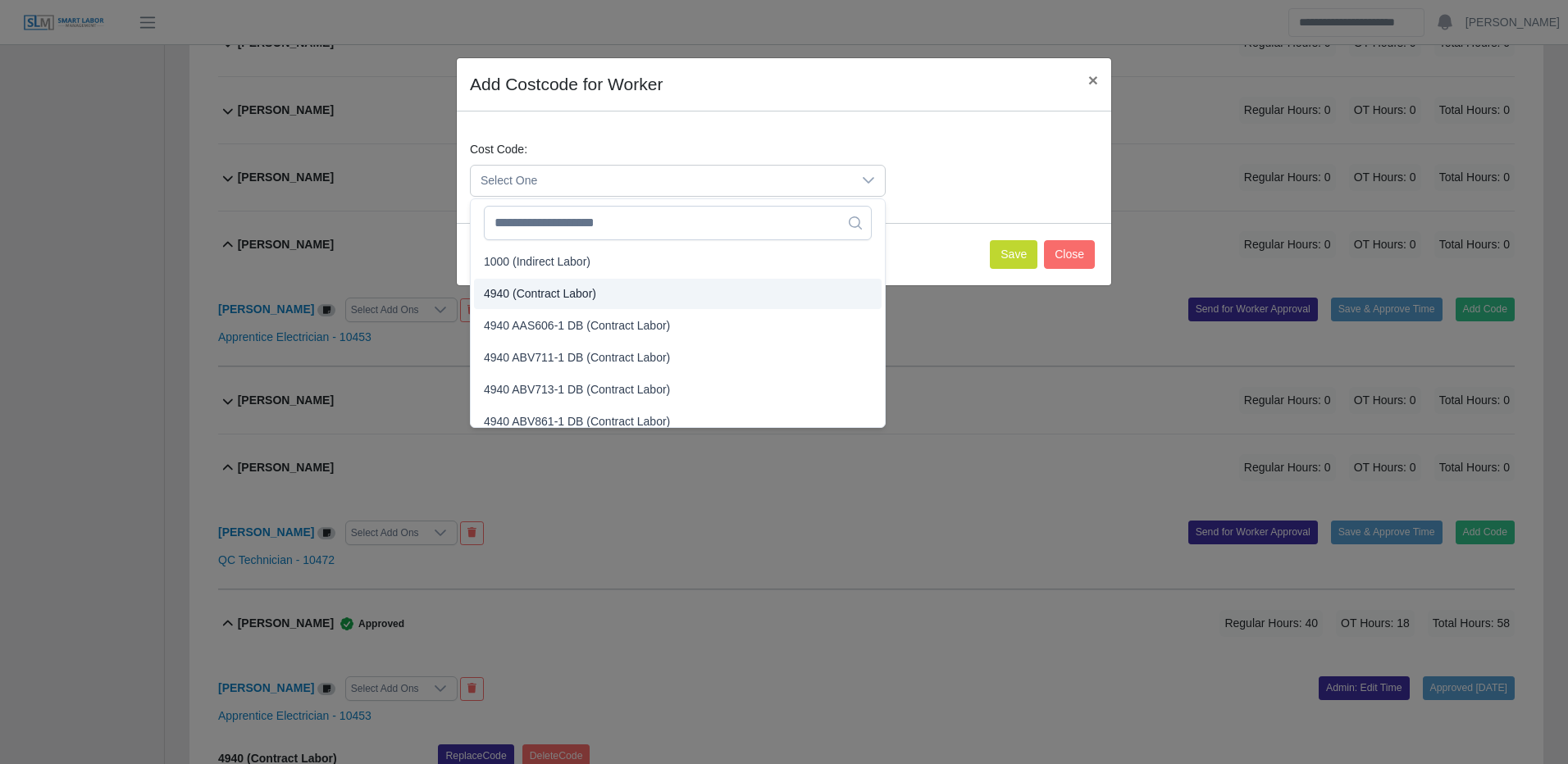
drag, startPoint x: 510, startPoint y: 293, endPoint x: 596, endPoint y: 282, distance: 86.7
click at [512, 293] on span "4940 (Contract Labor)" at bounding box center [540, 293] width 113 height 17
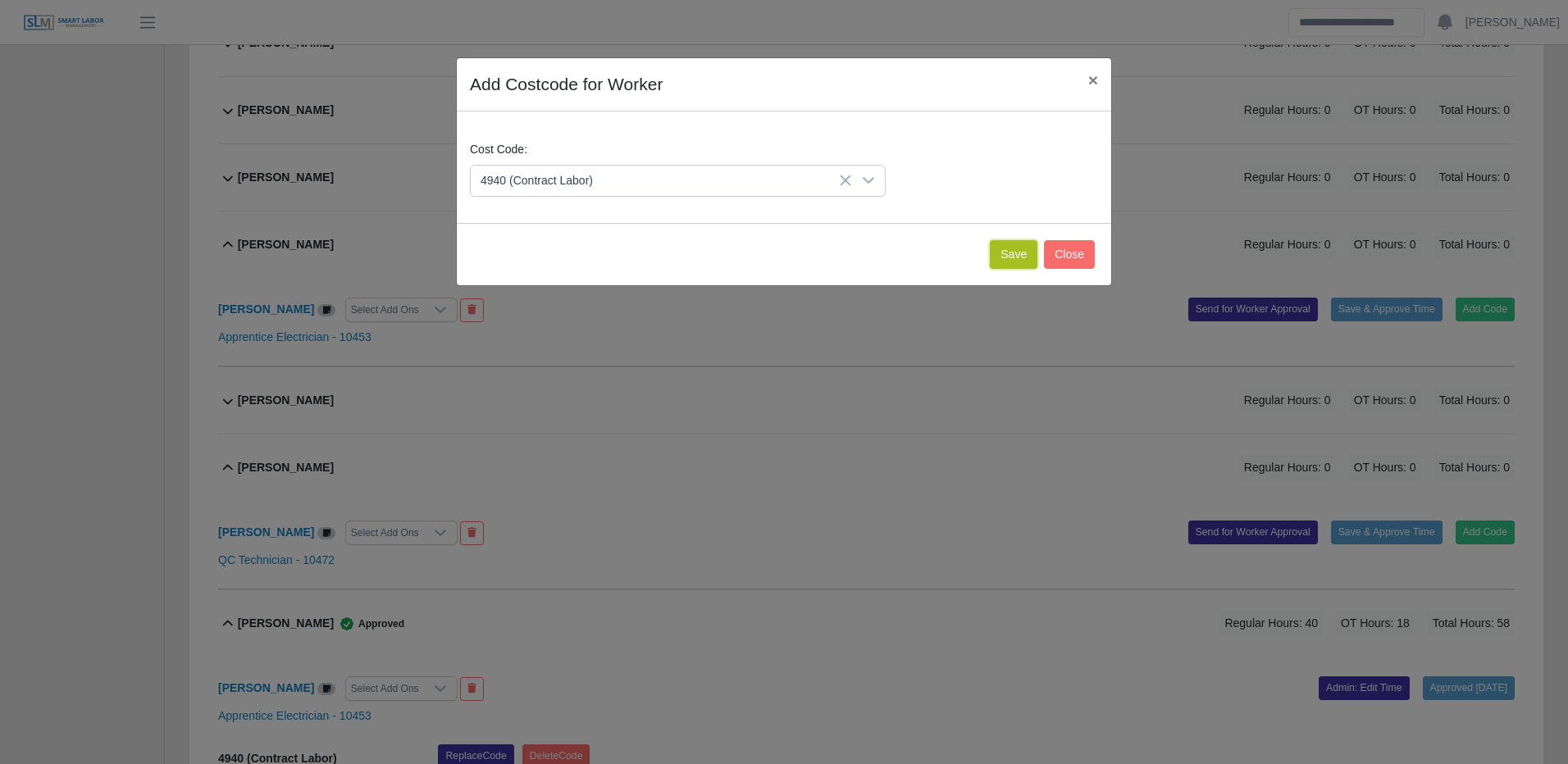
click at [1007, 249] on button "Save" at bounding box center [1013, 255] width 47 height 29
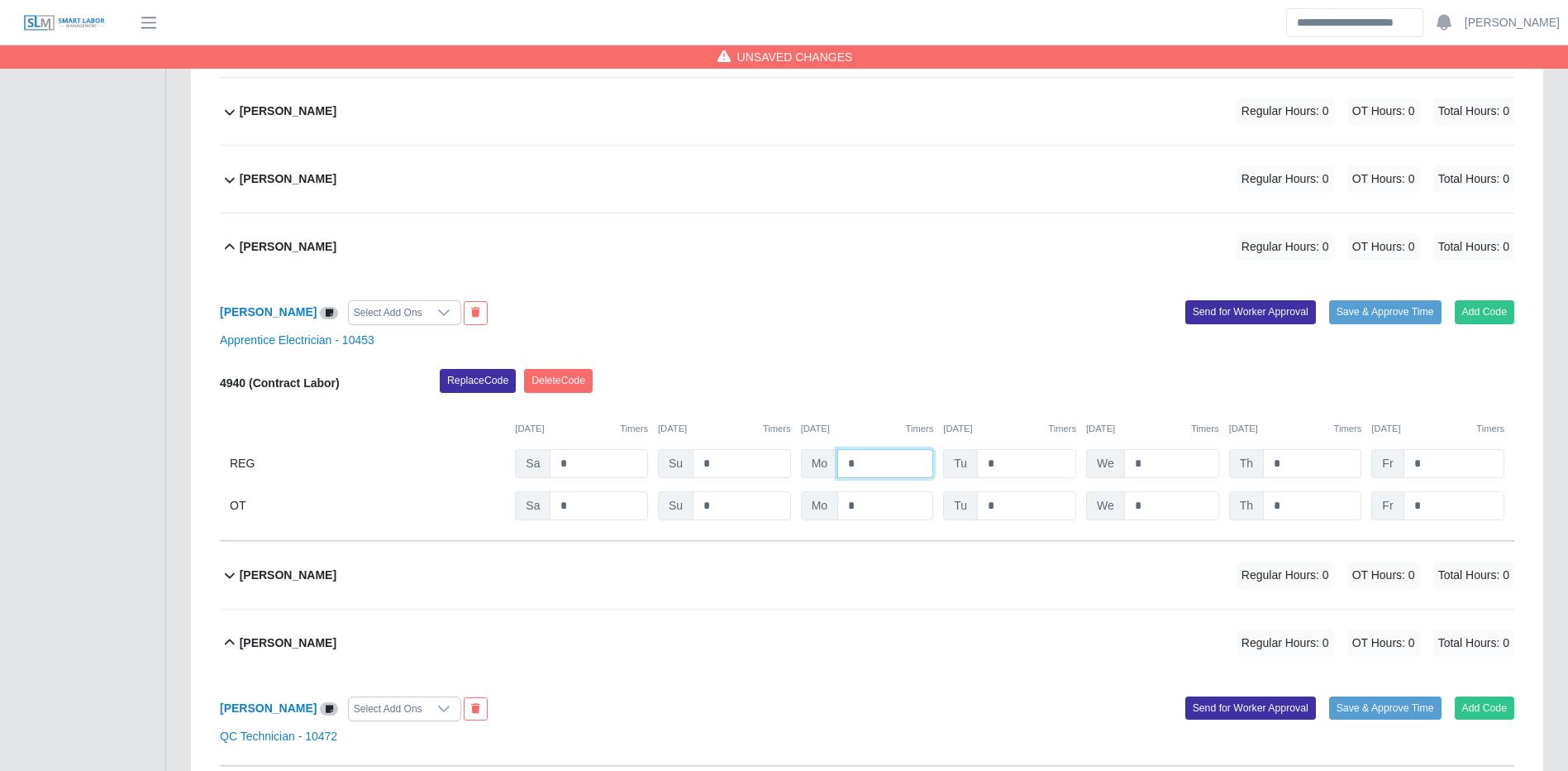
click at [871, 474] on input "*" at bounding box center [885, 463] width 96 height 29
type input "**"
click at [1046, 480] on div "4940 (Contract Labor) Replace Code Delete Code 09/27/2025 Timers 09/28/2025 Tim…" at bounding box center [867, 444] width 1294 height 151
click at [1048, 466] on input "***" at bounding box center [1027, 463] width 99 height 29
type input "**"
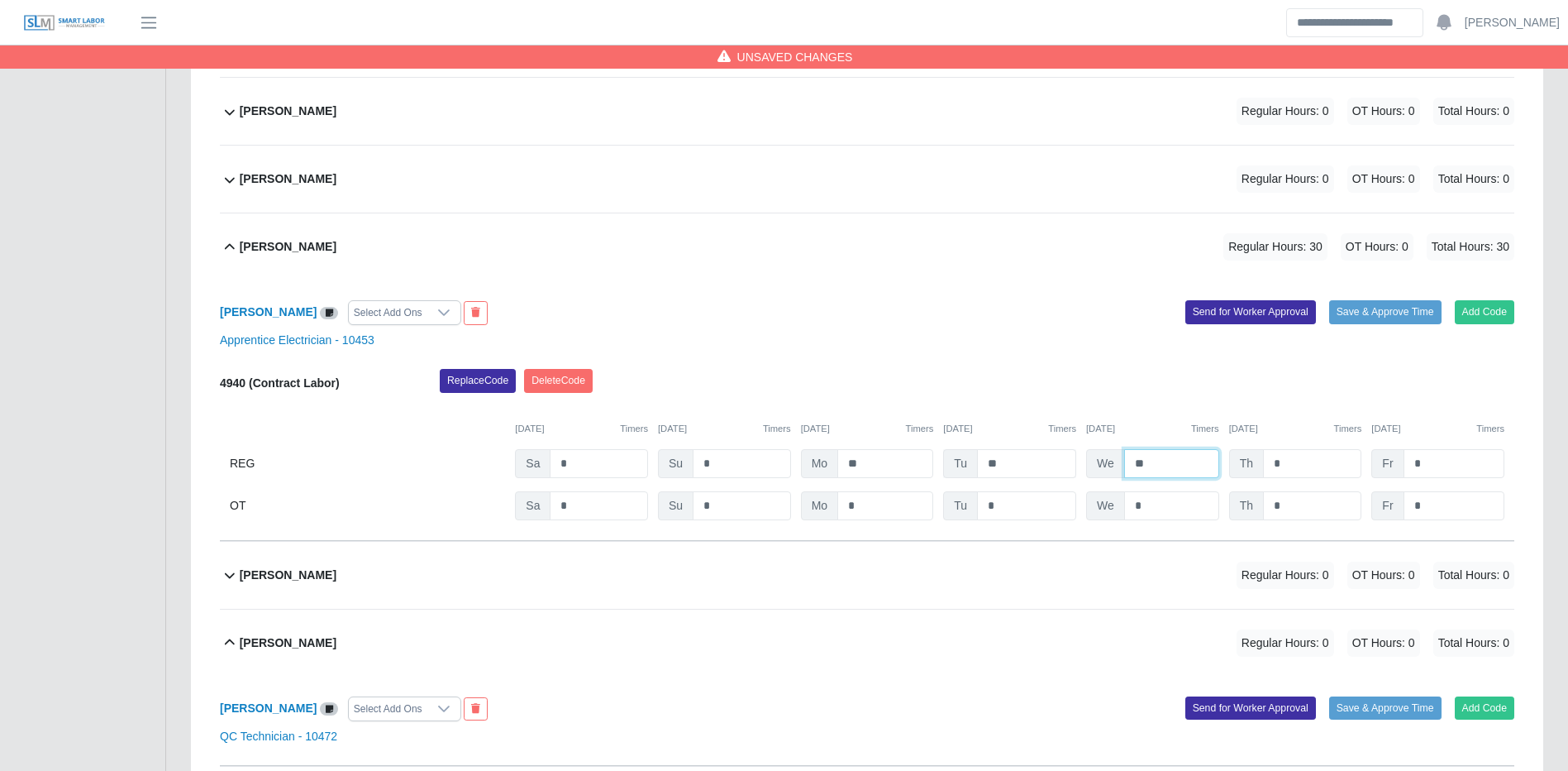
type input "**"
click at [1416, 320] on button "Save & Approve Time" at bounding box center [1385, 311] width 113 height 23
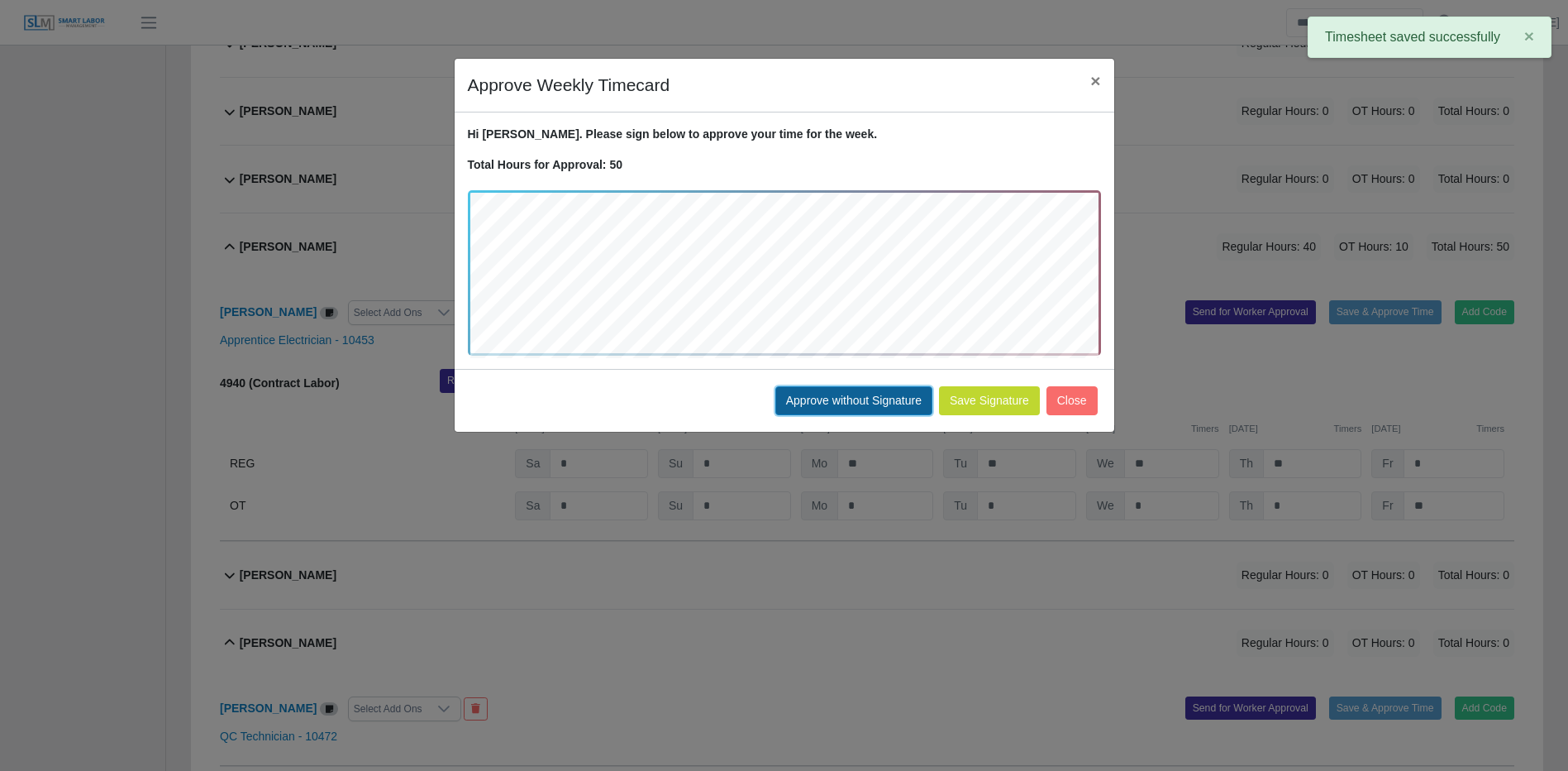
click at [802, 408] on button "Approve without Signature" at bounding box center [854, 401] width 157 height 29
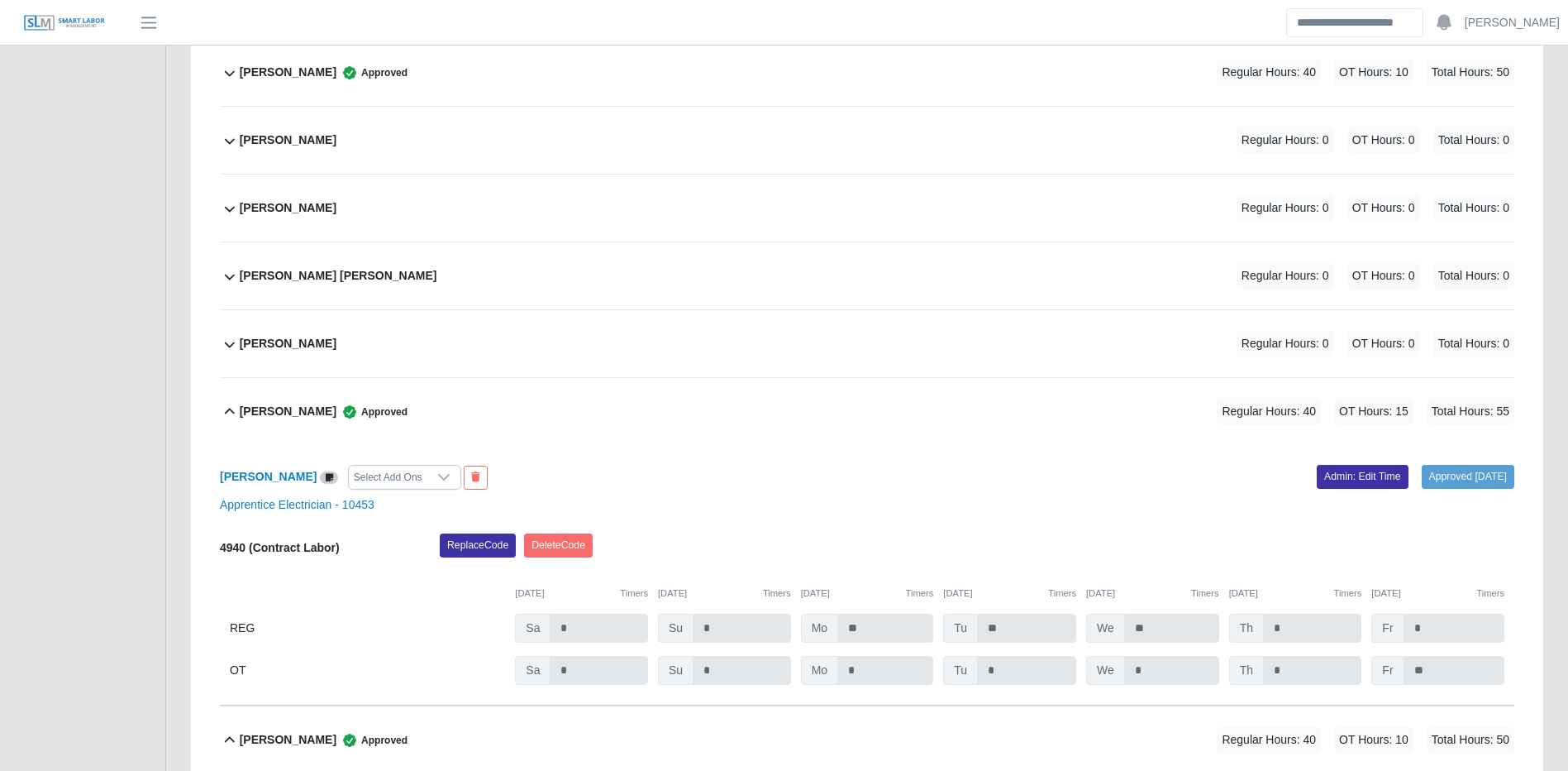
scroll to position [3868, 0]
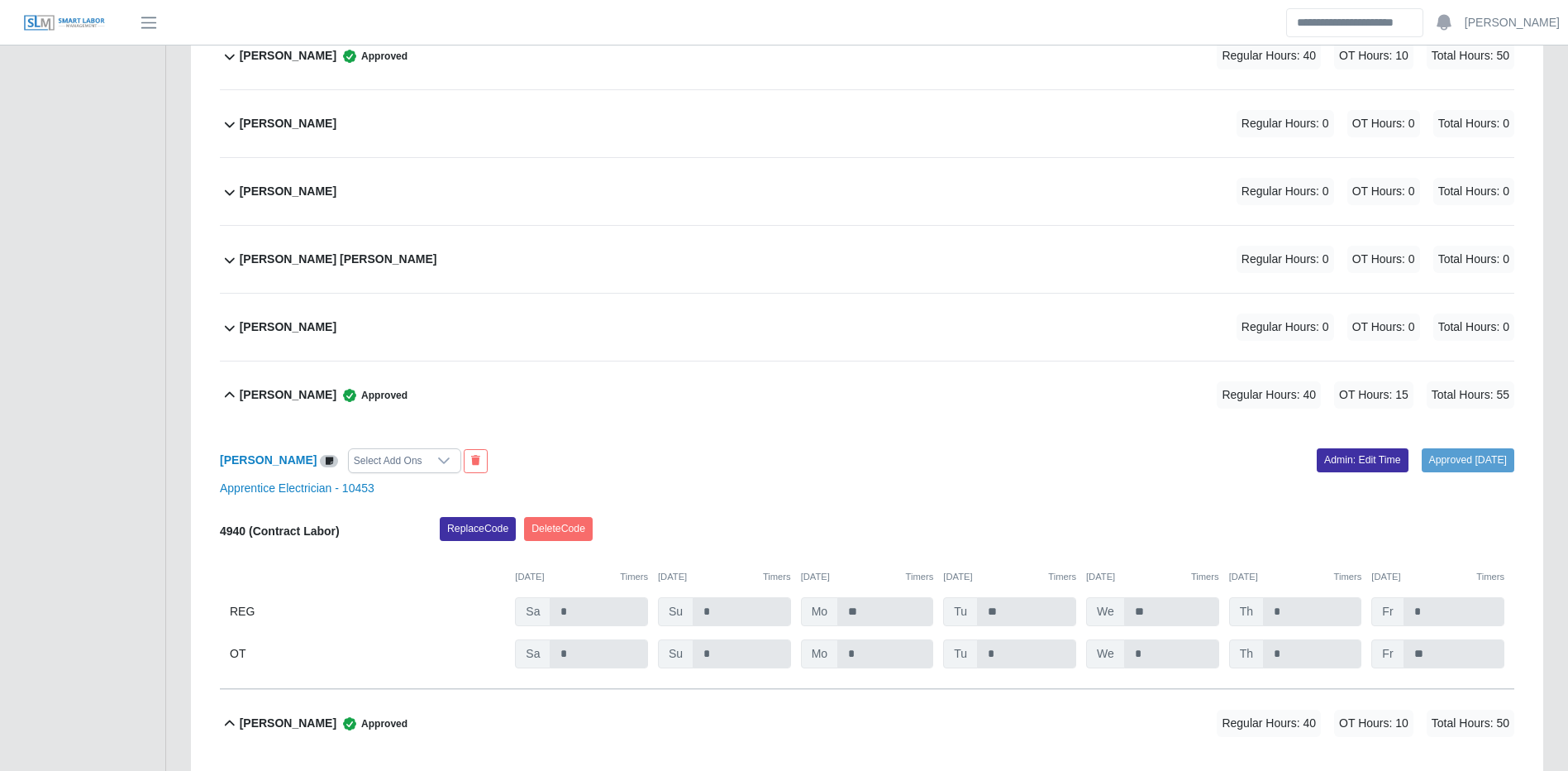
click at [454, 132] on div "Renny Villalobos Regular Hours: 0 OT Hours: 0 Total Hours: 0" at bounding box center [877, 123] width 1275 height 67
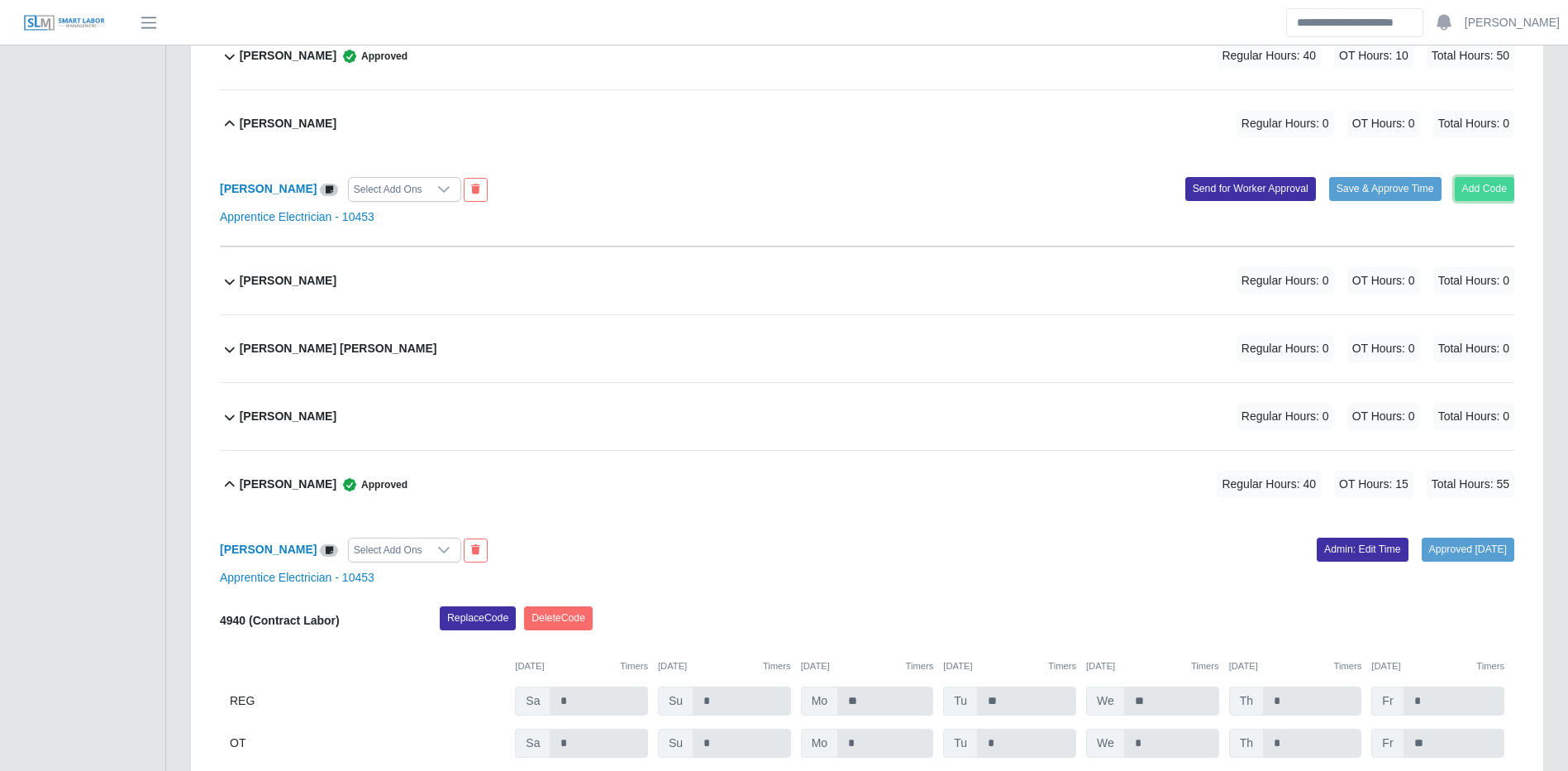
click at [1499, 193] on button "Add Code" at bounding box center [1486, 188] width 60 height 23
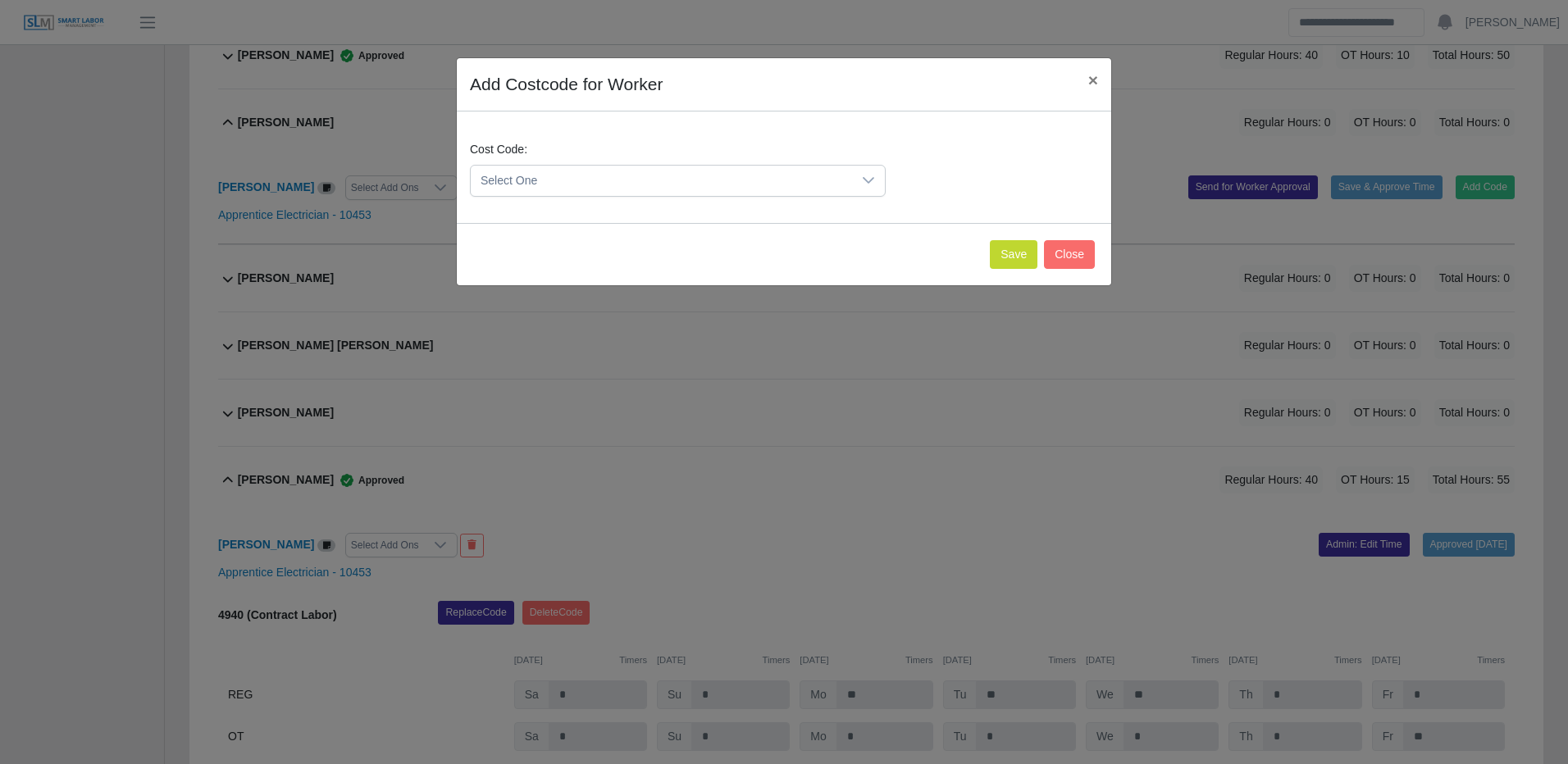
click at [603, 171] on span "Select One" at bounding box center [661, 180] width 381 height 30
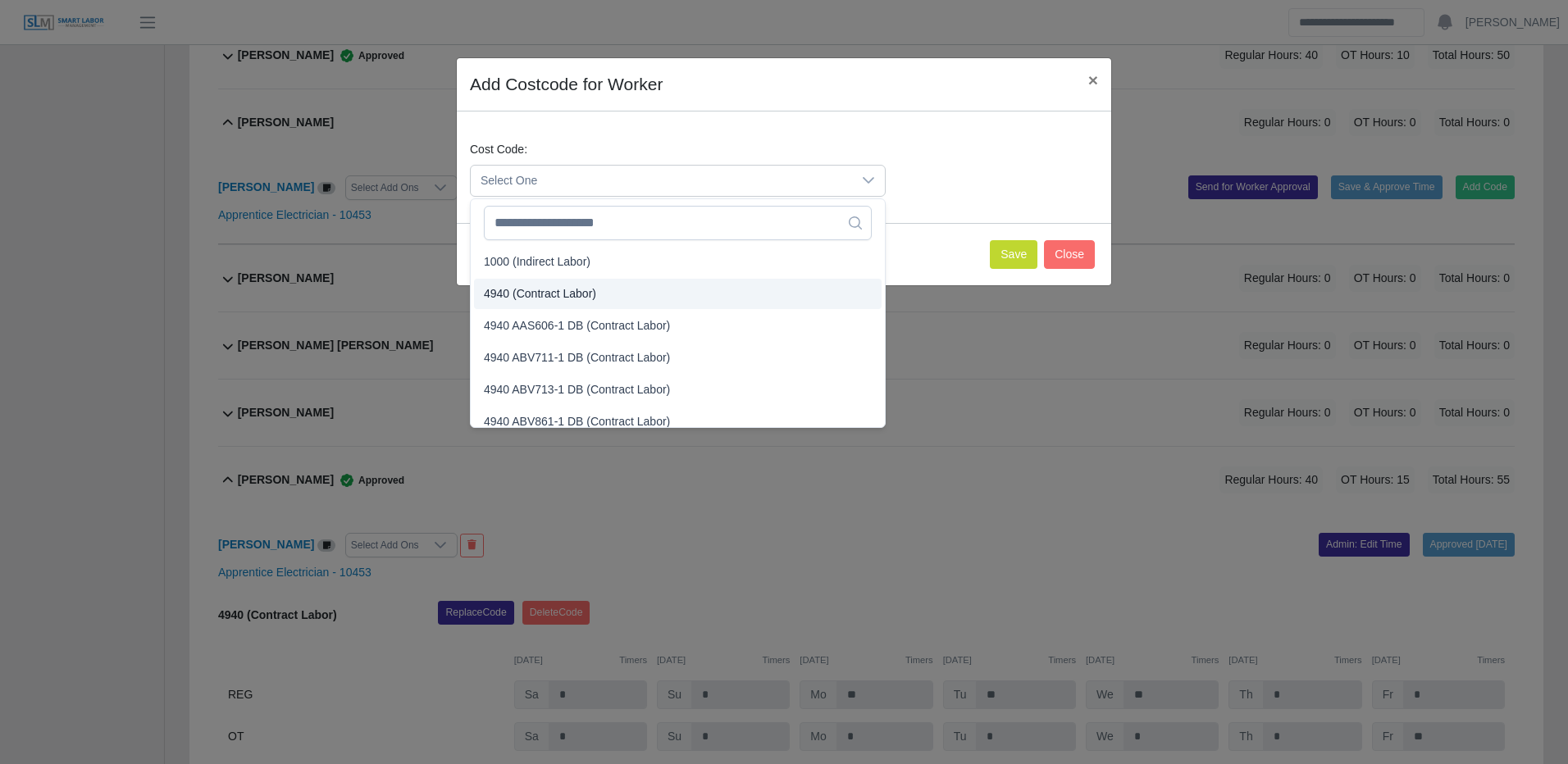
click at [547, 295] on span "4940 (Contract Labor)" at bounding box center [540, 293] width 113 height 17
click at [547, 294] on span "4940 (Contract Labor)" at bounding box center [540, 293] width 113 height 17
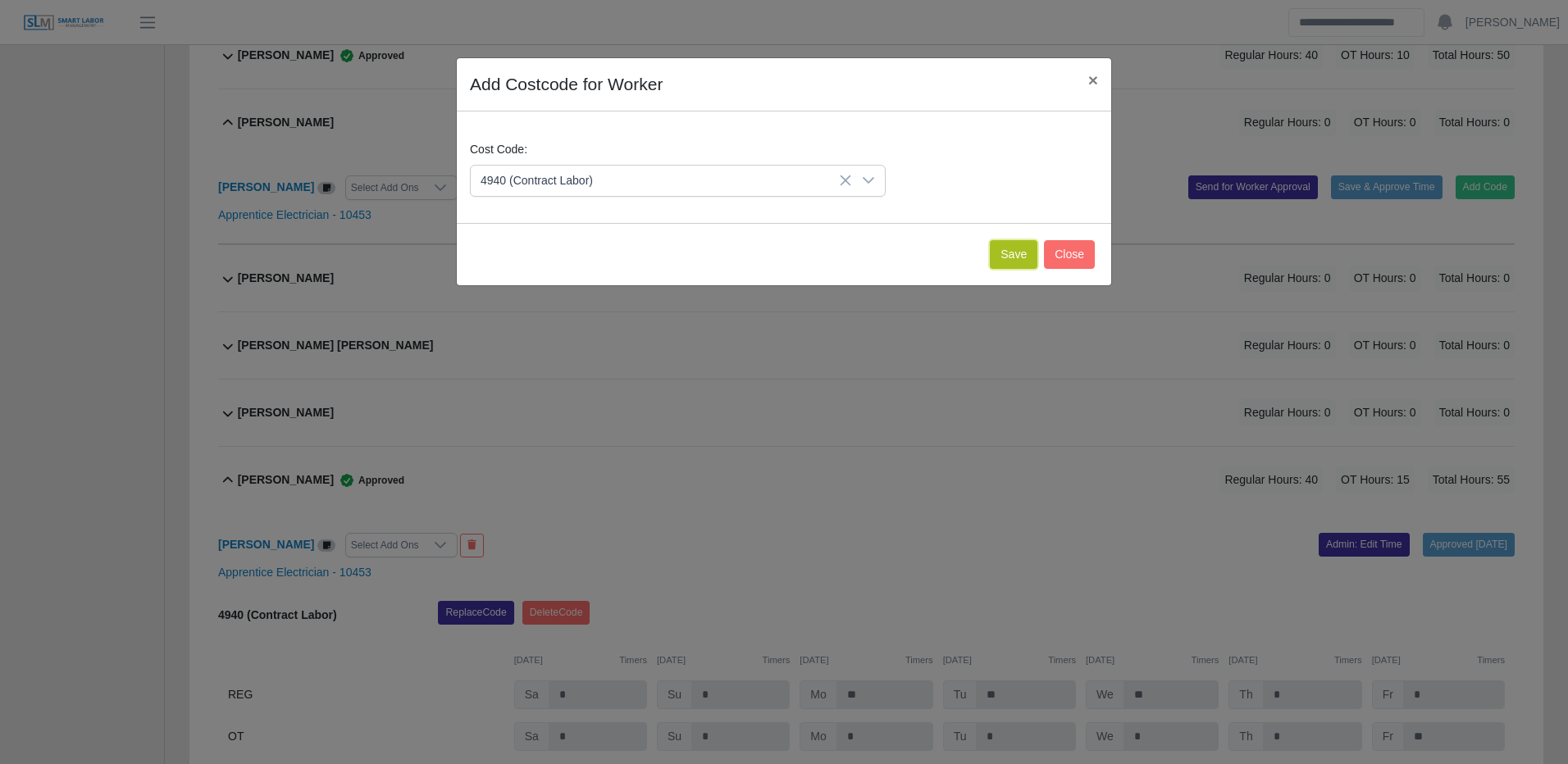
click at [1029, 258] on button "Save" at bounding box center [1013, 255] width 47 height 29
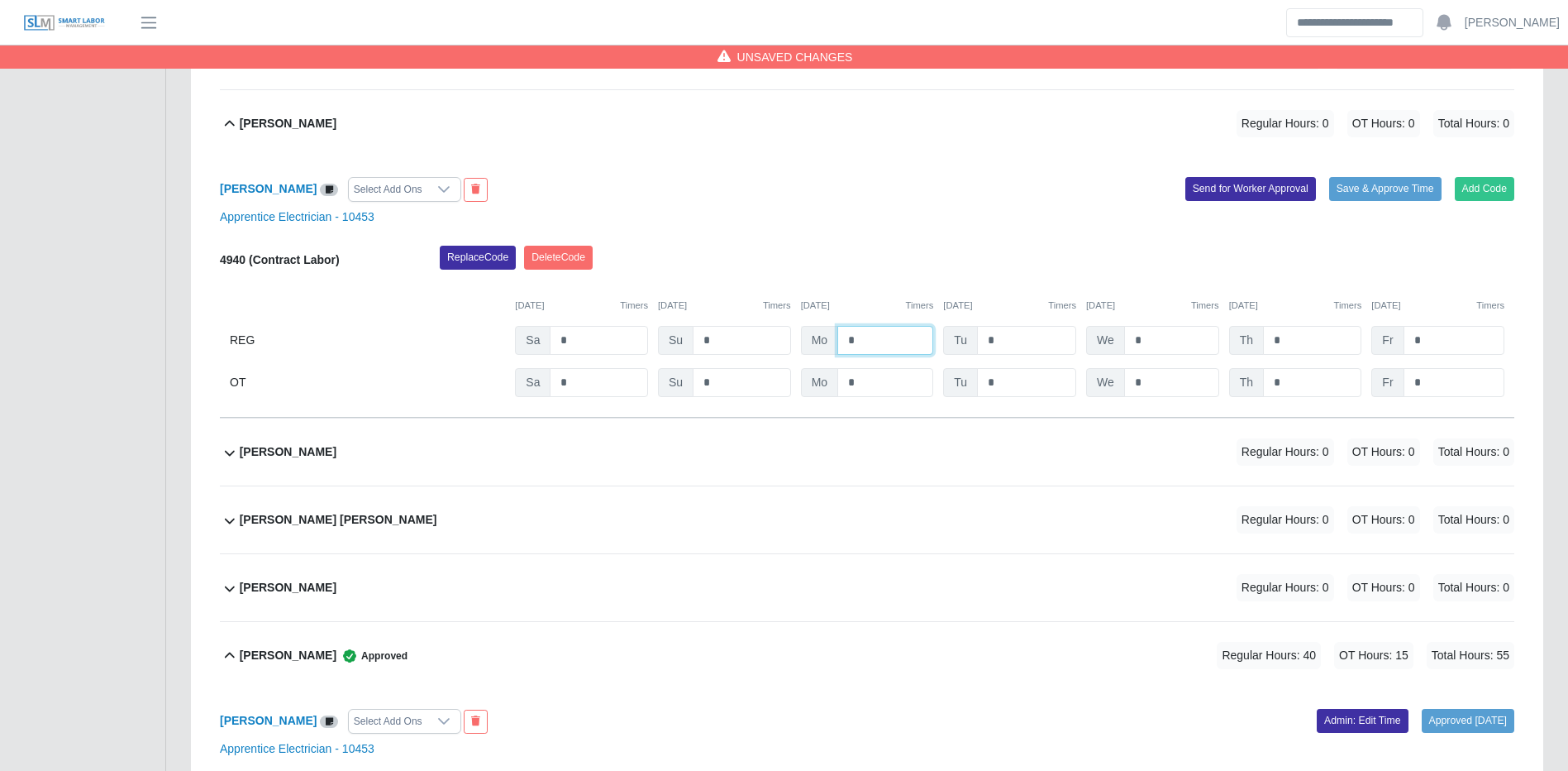
click at [867, 346] on input "*" at bounding box center [885, 341] width 96 height 29
type input "**"
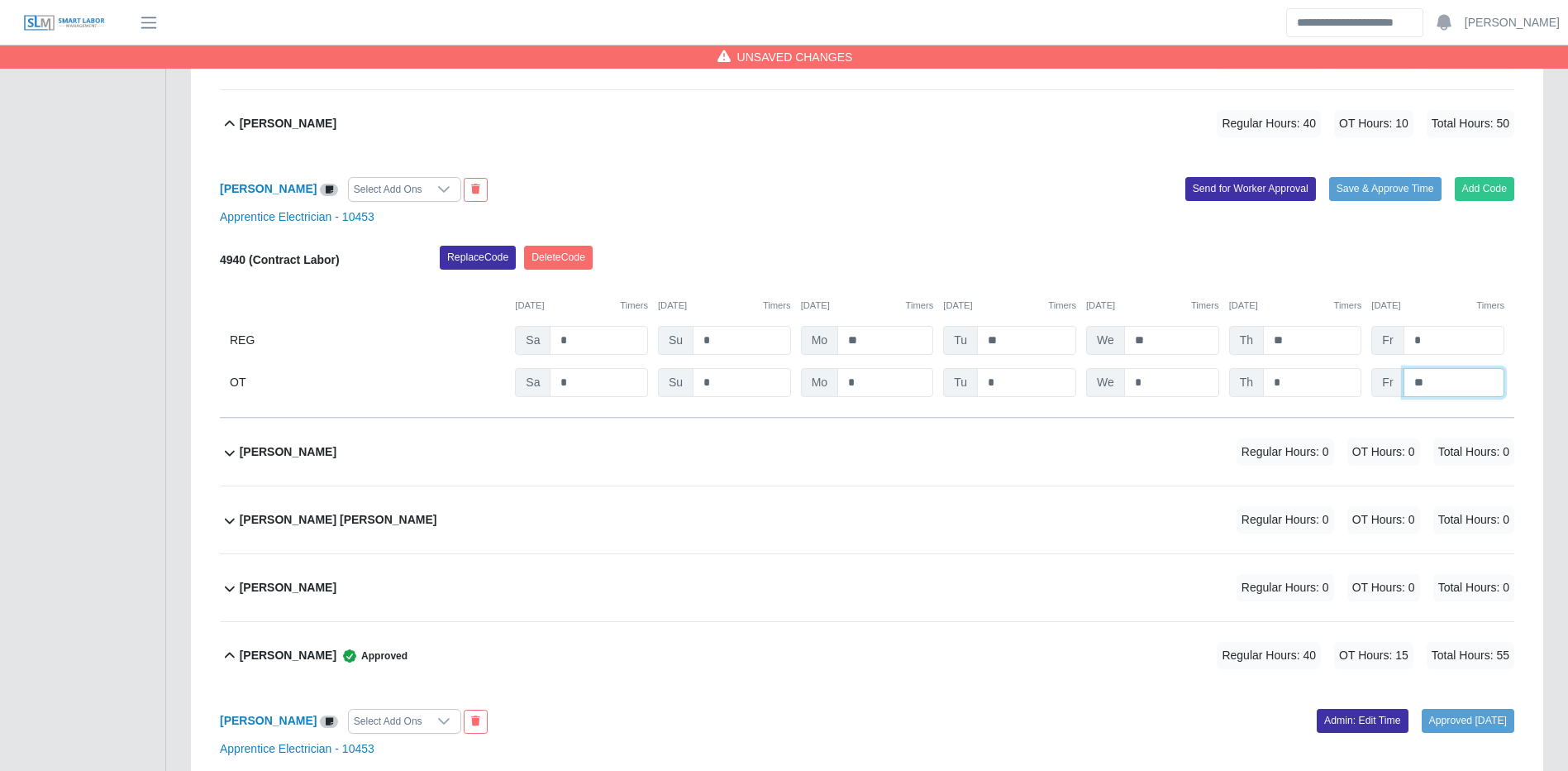
type input "**"
click at [1401, 201] on div "Add Code Save & Approve Time Send for Worker Approval" at bounding box center [1196, 189] width 660 height 25
click at [1411, 195] on button "Save & Approve Time" at bounding box center [1385, 188] width 113 height 23
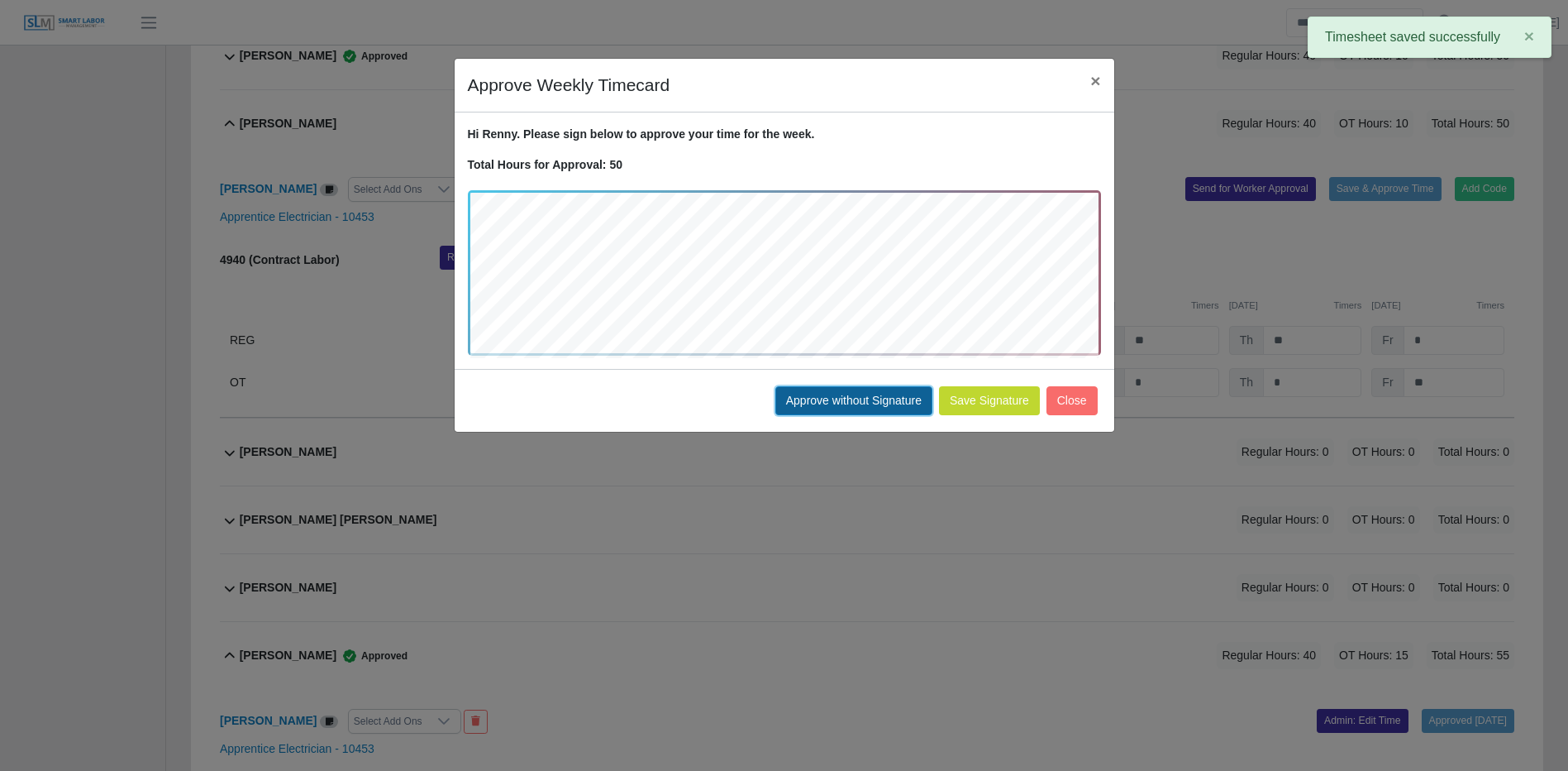
click at [825, 407] on button "Approve without Signature" at bounding box center [854, 401] width 157 height 29
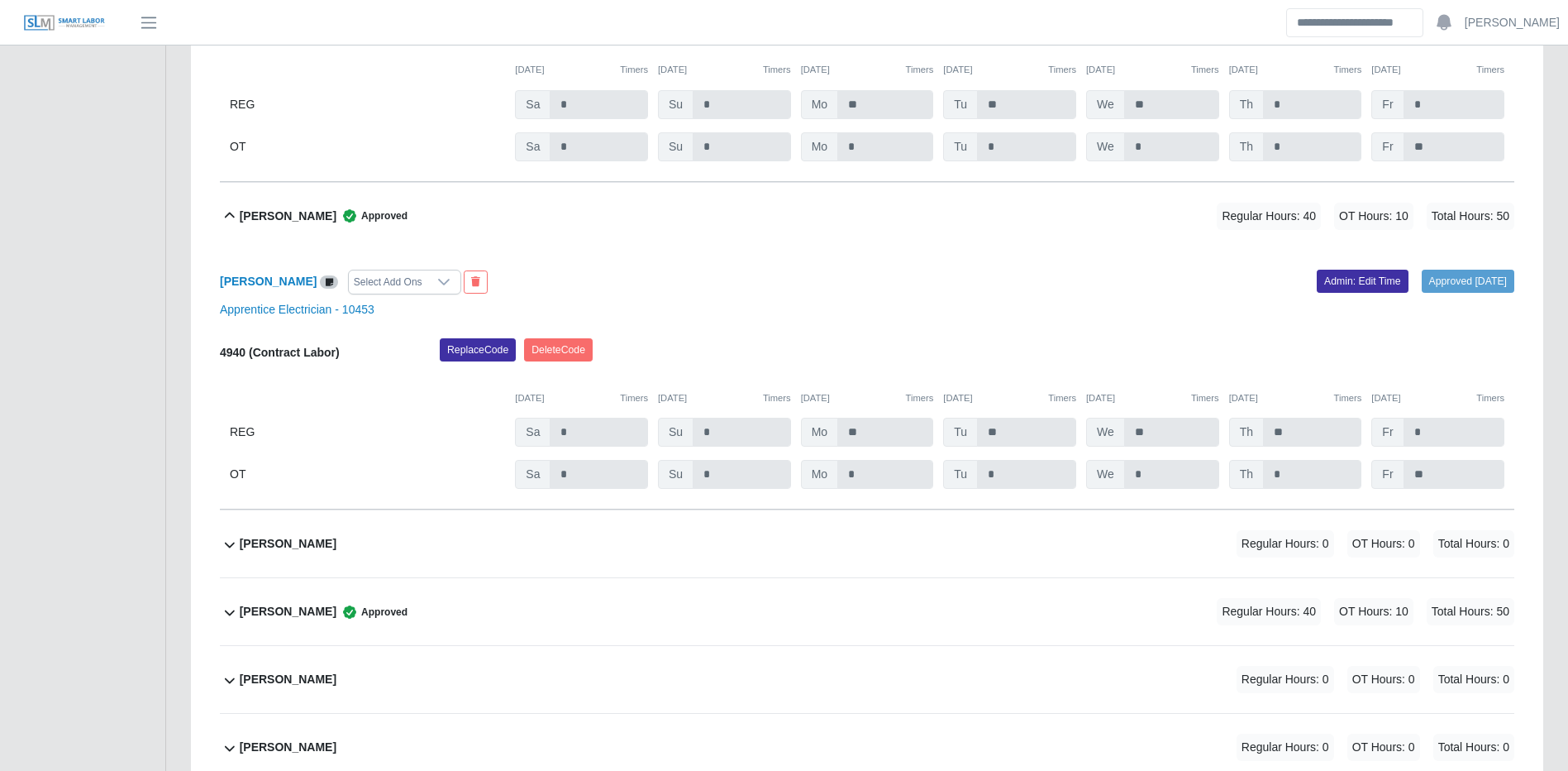
scroll to position [3289, 0]
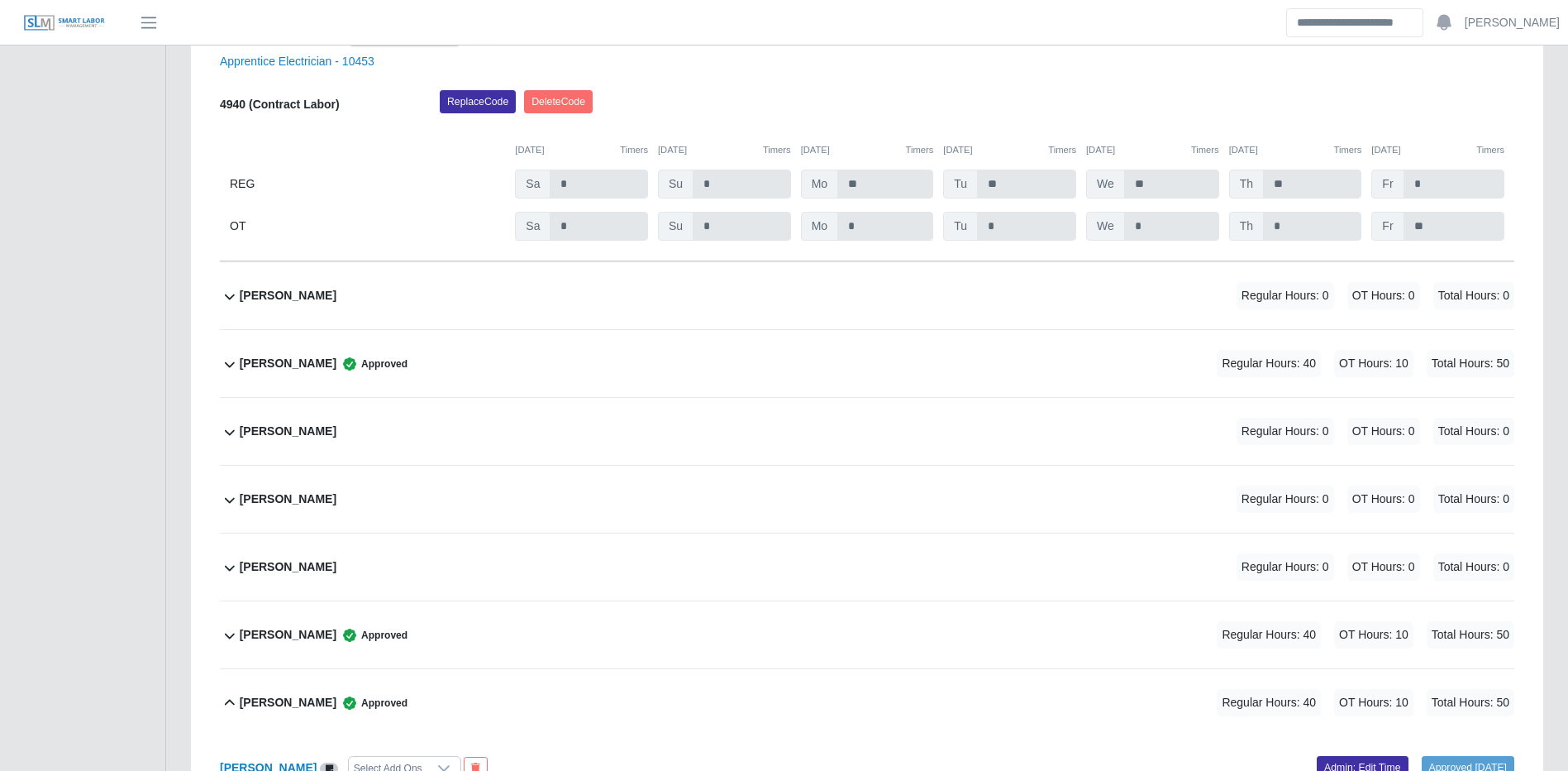
click at [918, 285] on div "Maria Acurero Regular Hours: 0 OT Hours: 0 Total Hours: 0" at bounding box center [877, 295] width 1275 height 67
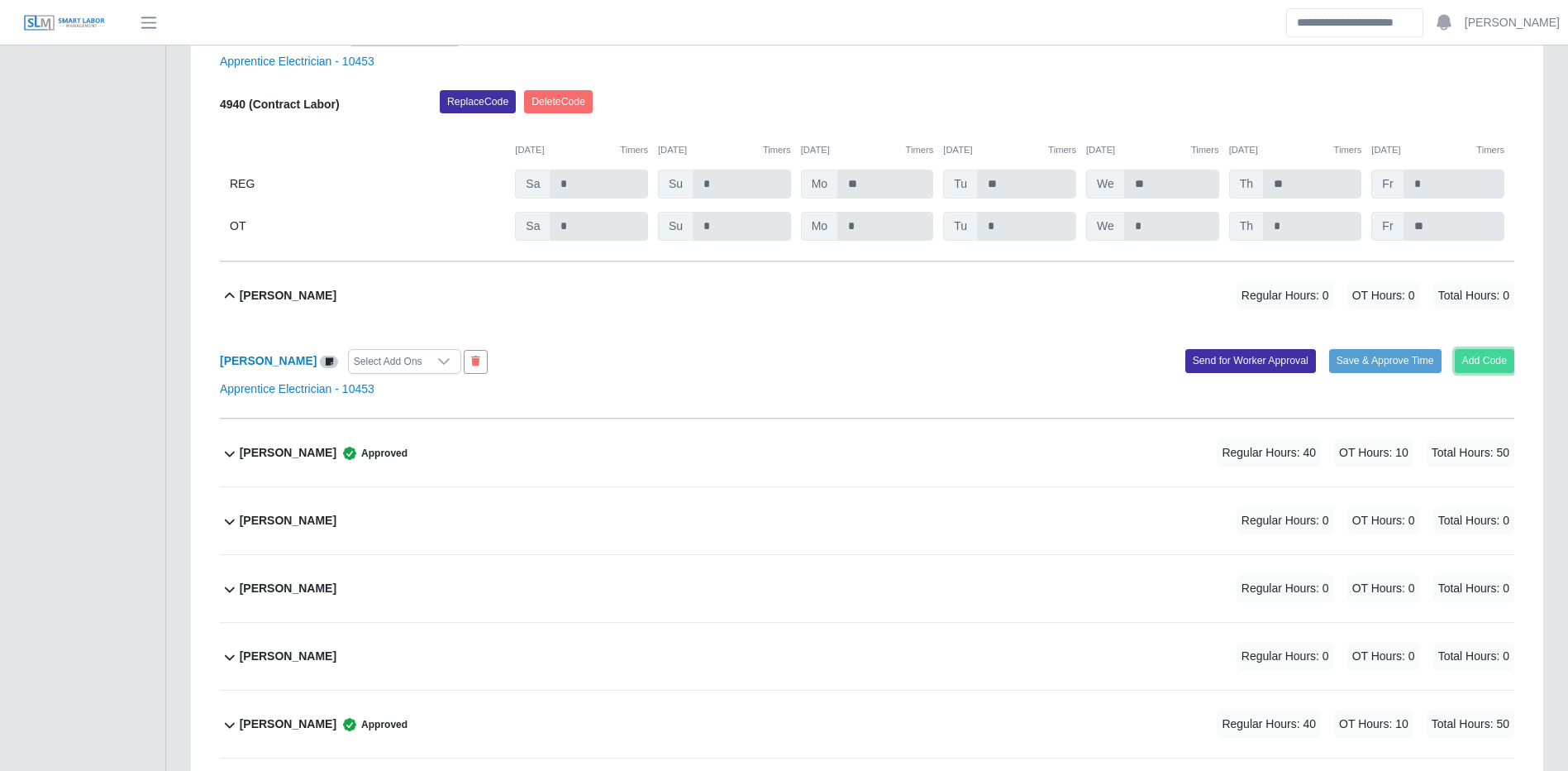
click at [1497, 355] on button "Add Code" at bounding box center [1486, 360] width 60 height 23
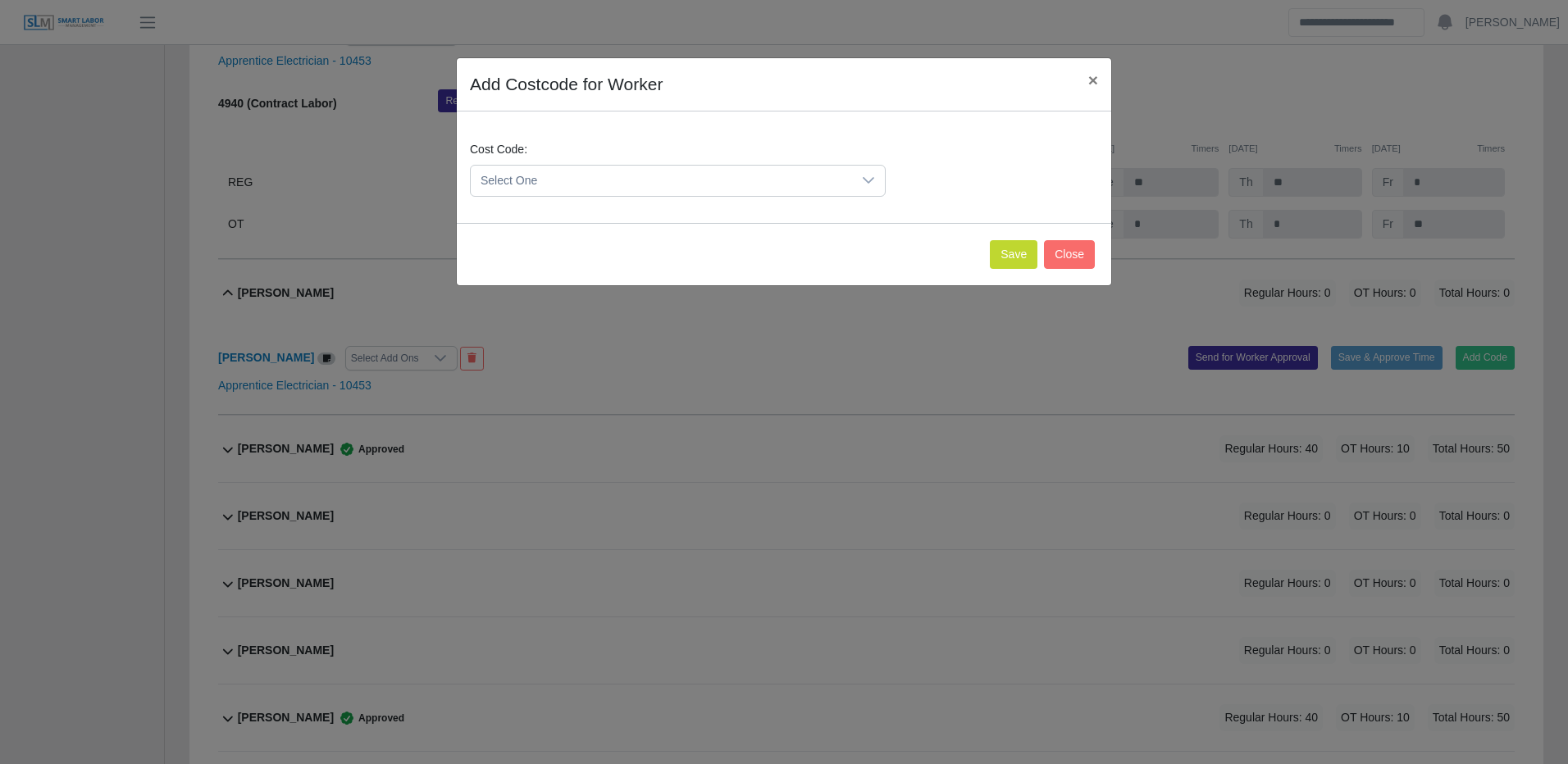
click at [534, 184] on span "Select One" at bounding box center [661, 180] width 381 height 30
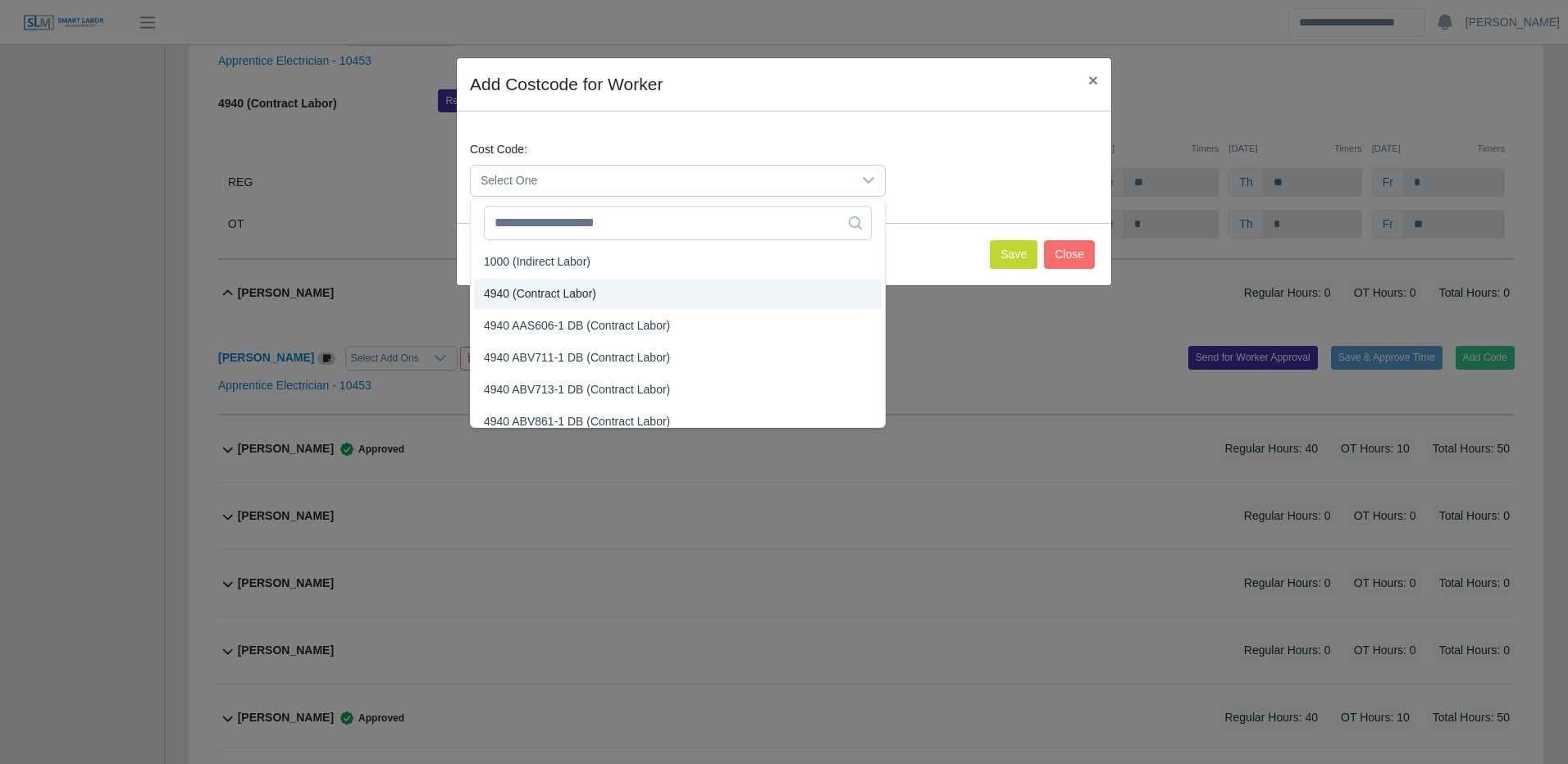
click at [524, 299] on span "4940 (Contract Labor)" at bounding box center [540, 293] width 113 height 17
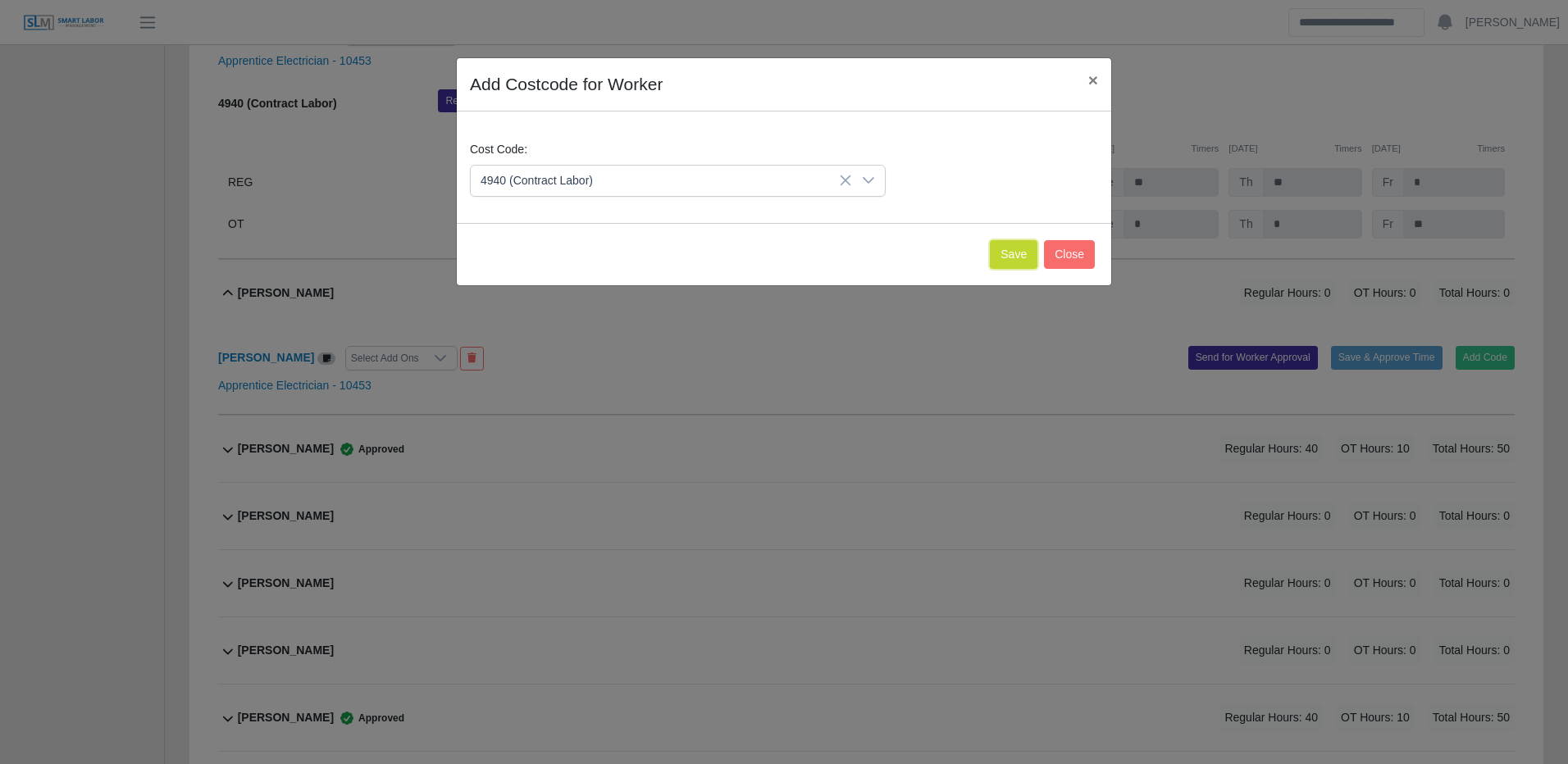
click at [1020, 253] on button "Save" at bounding box center [1013, 255] width 47 height 29
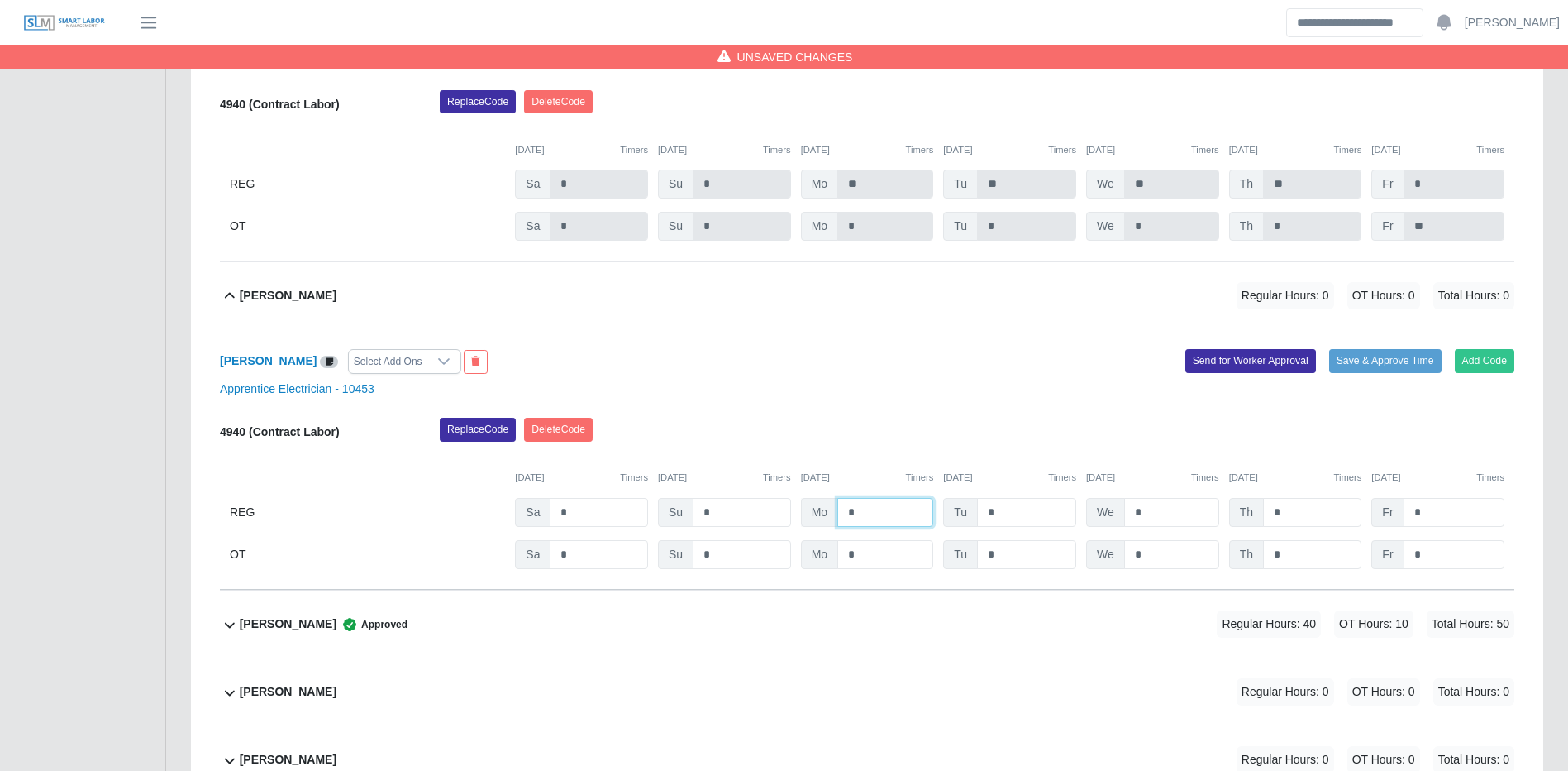
click at [914, 511] on input "*" at bounding box center [885, 513] width 96 height 29
type input "**"
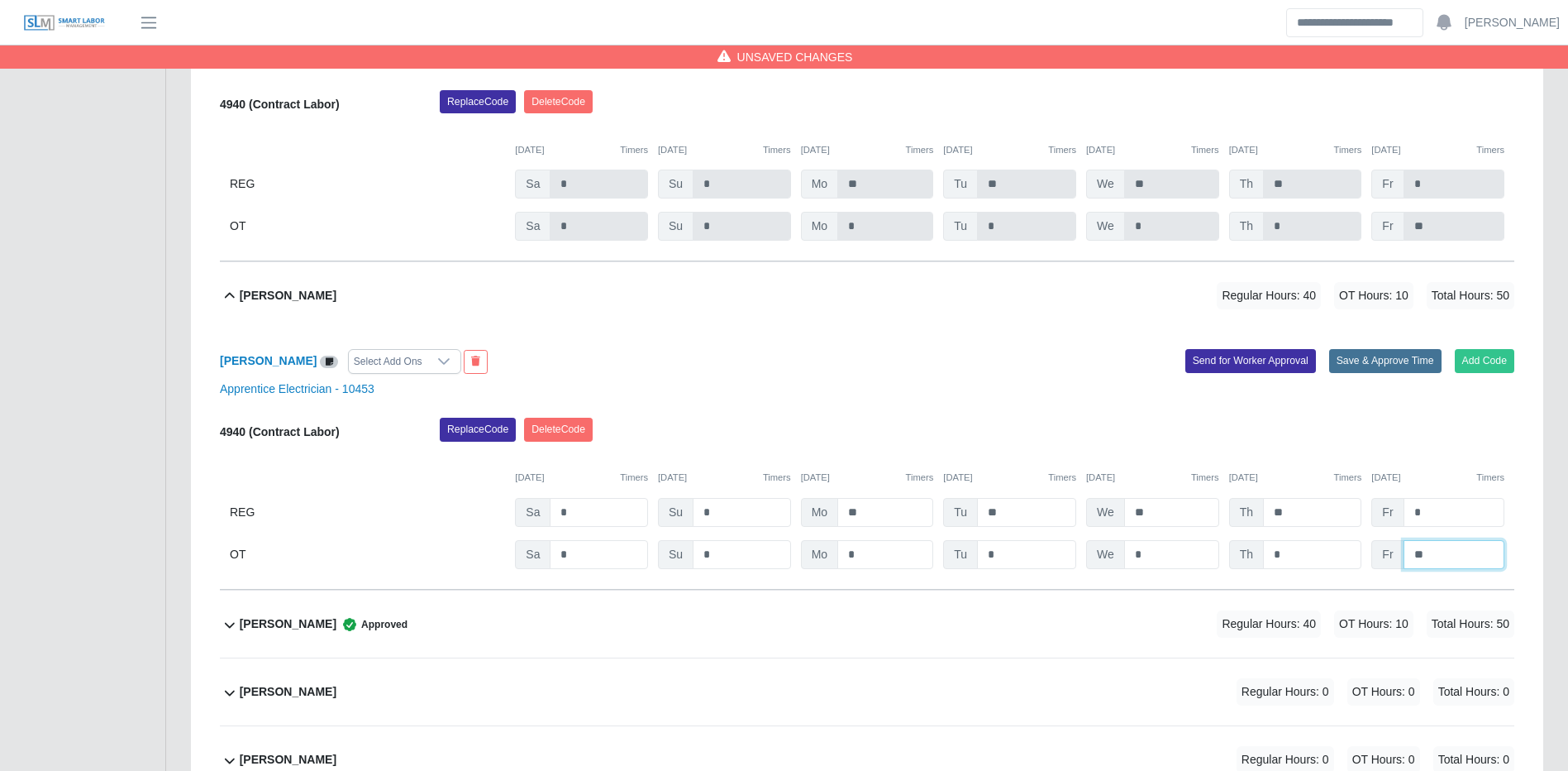
type input "**"
click at [1369, 364] on button "Save & Approve Time" at bounding box center [1385, 360] width 113 height 23
click at [1368, 364] on button "Save & Approve Time" at bounding box center [1385, 360] width 113 height 23
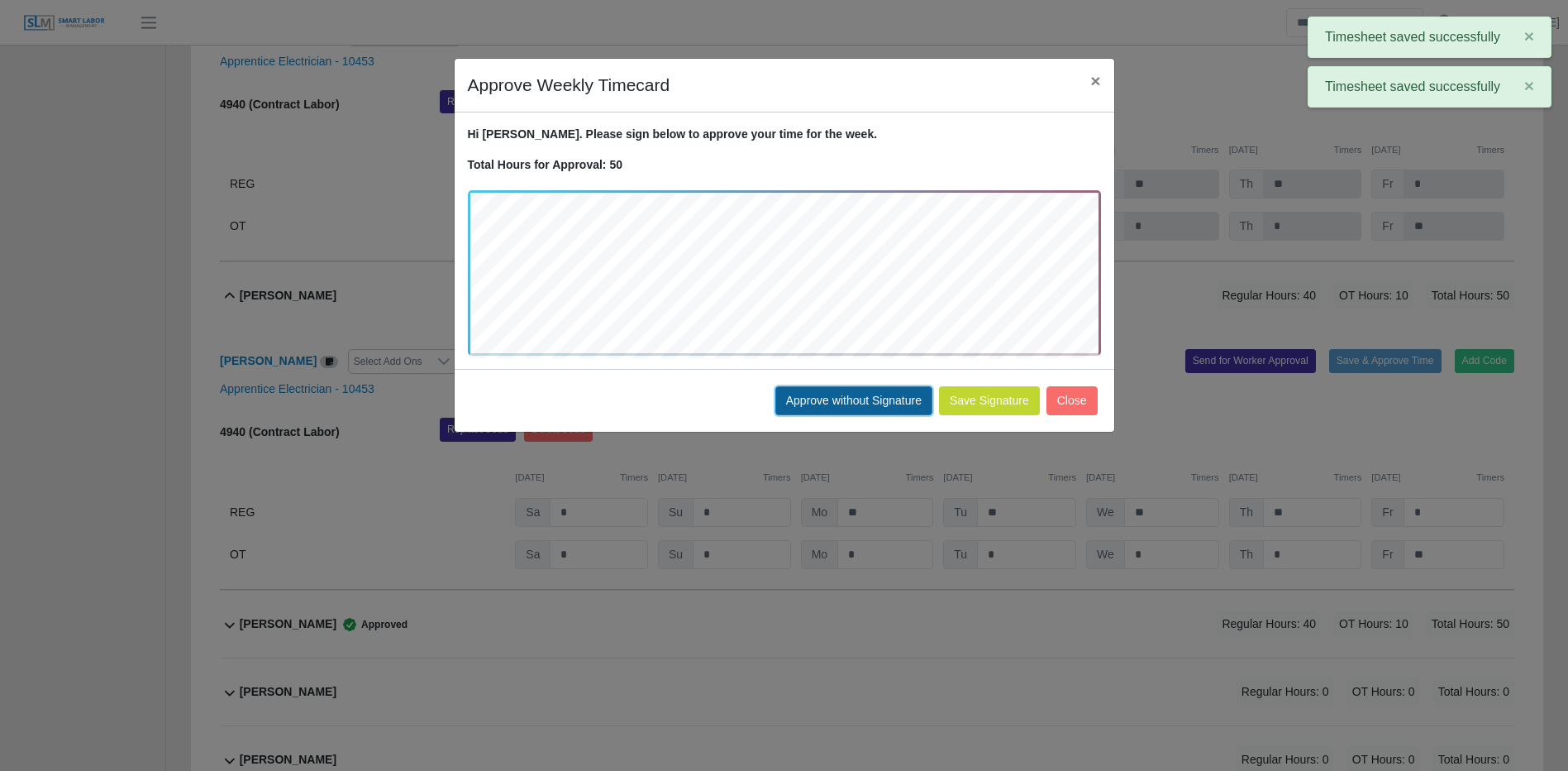
click at [821, 402] on button "Approve without Signature" at bounding box center [854, 401] width 157 height 29
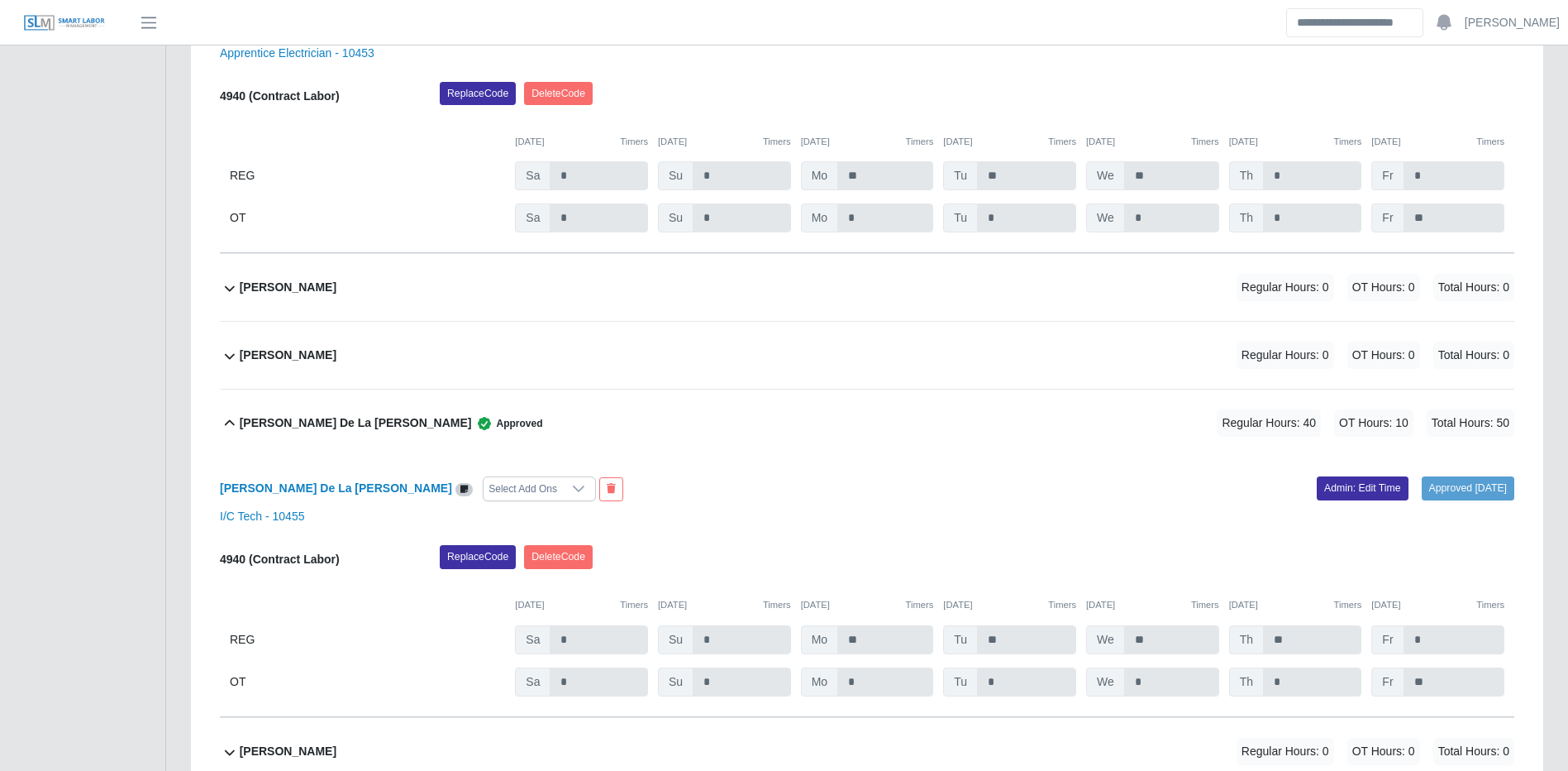
scroll to position [725, 0]
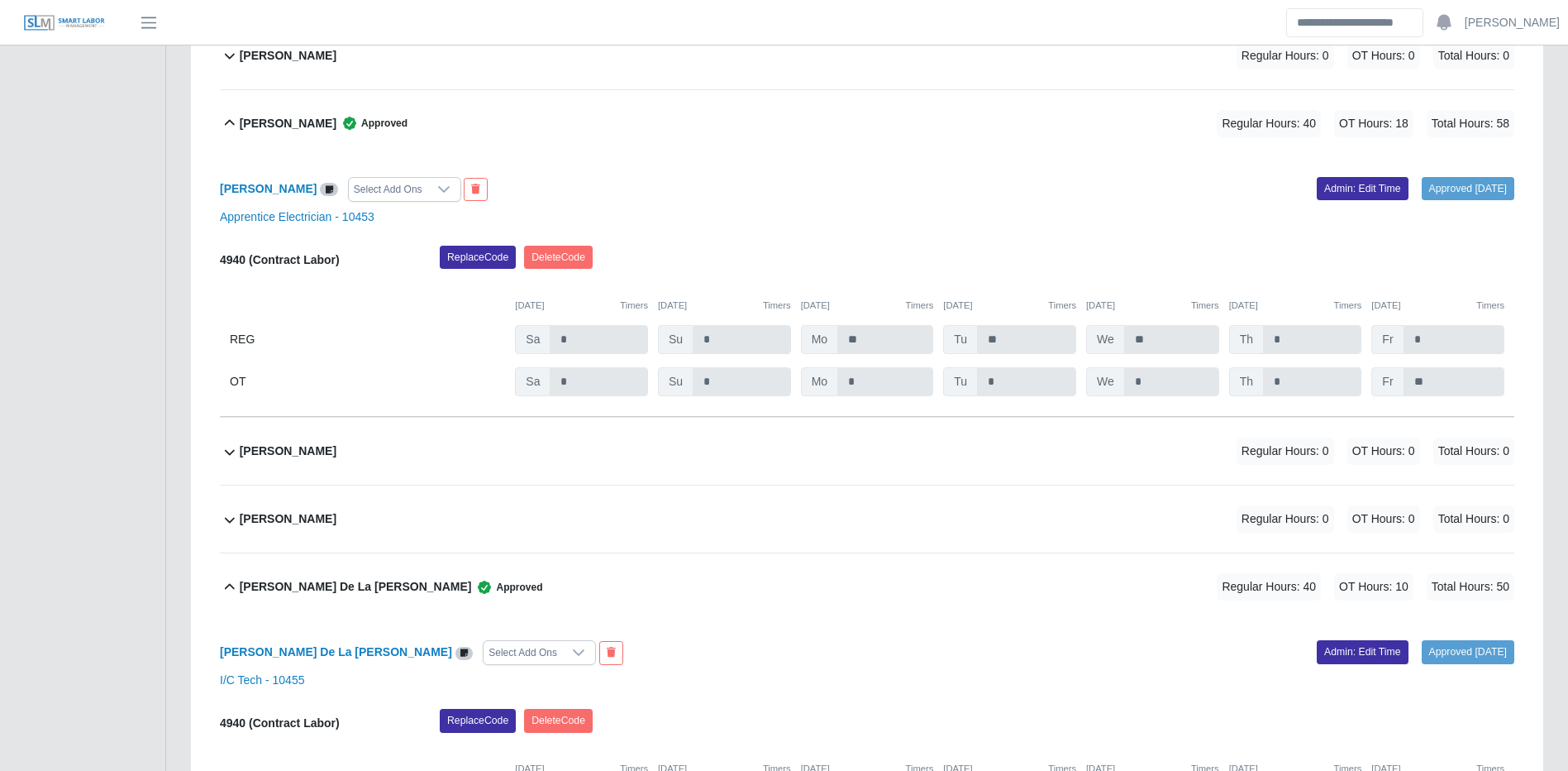
click at [1075, 466] on div "David Chacon Regular Hours: 0 OT Hours: 0 Total Hours: 0" at bounding box center [877, 451] width 1275 height 67
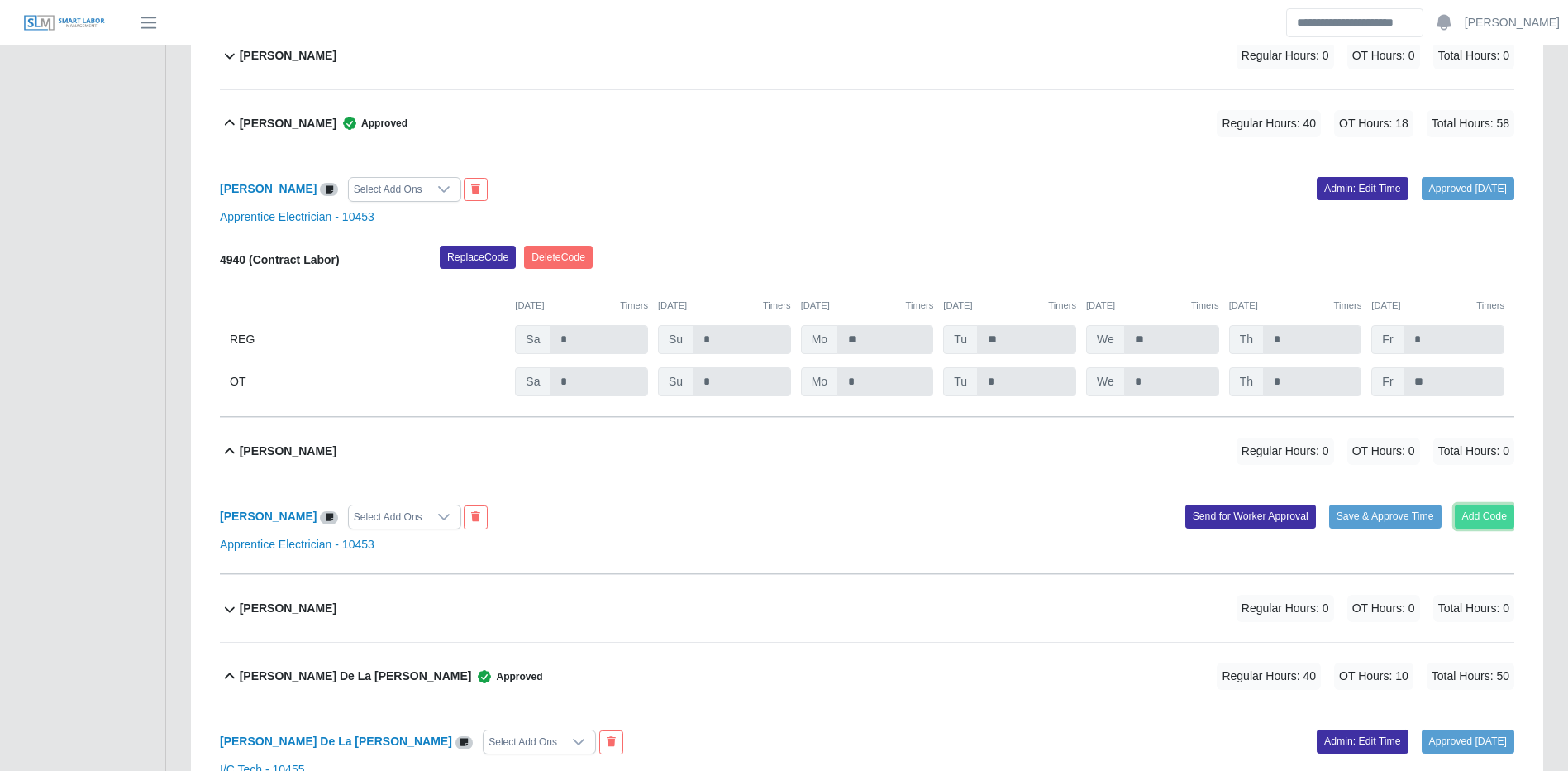
click at [1499, 508] on button "Add Code" at bounding box center [1486, 516] width 60 height 23
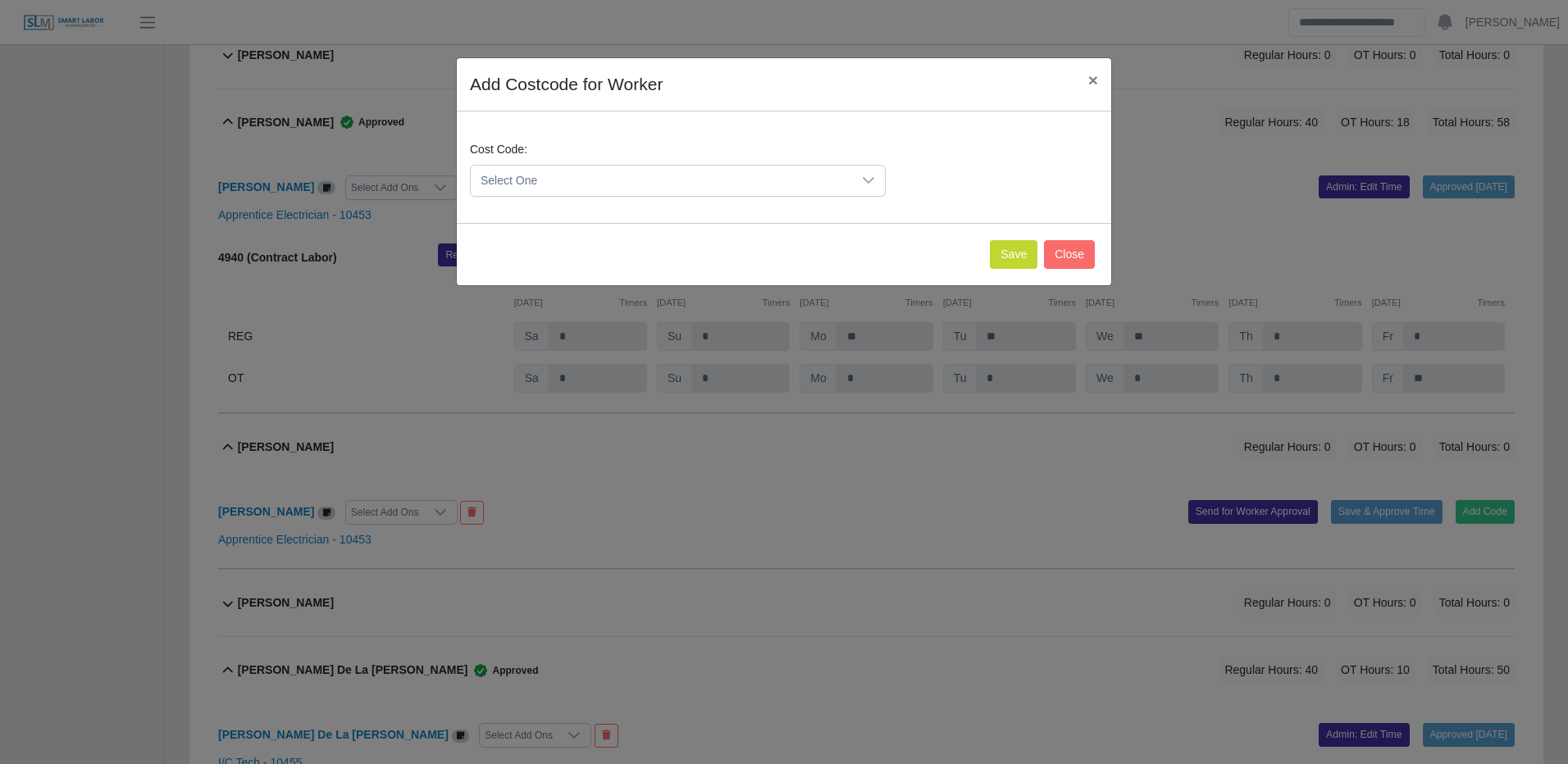
click at [817, 185] on span "Select One" at bounding box center [661, 180] width 381 height 30
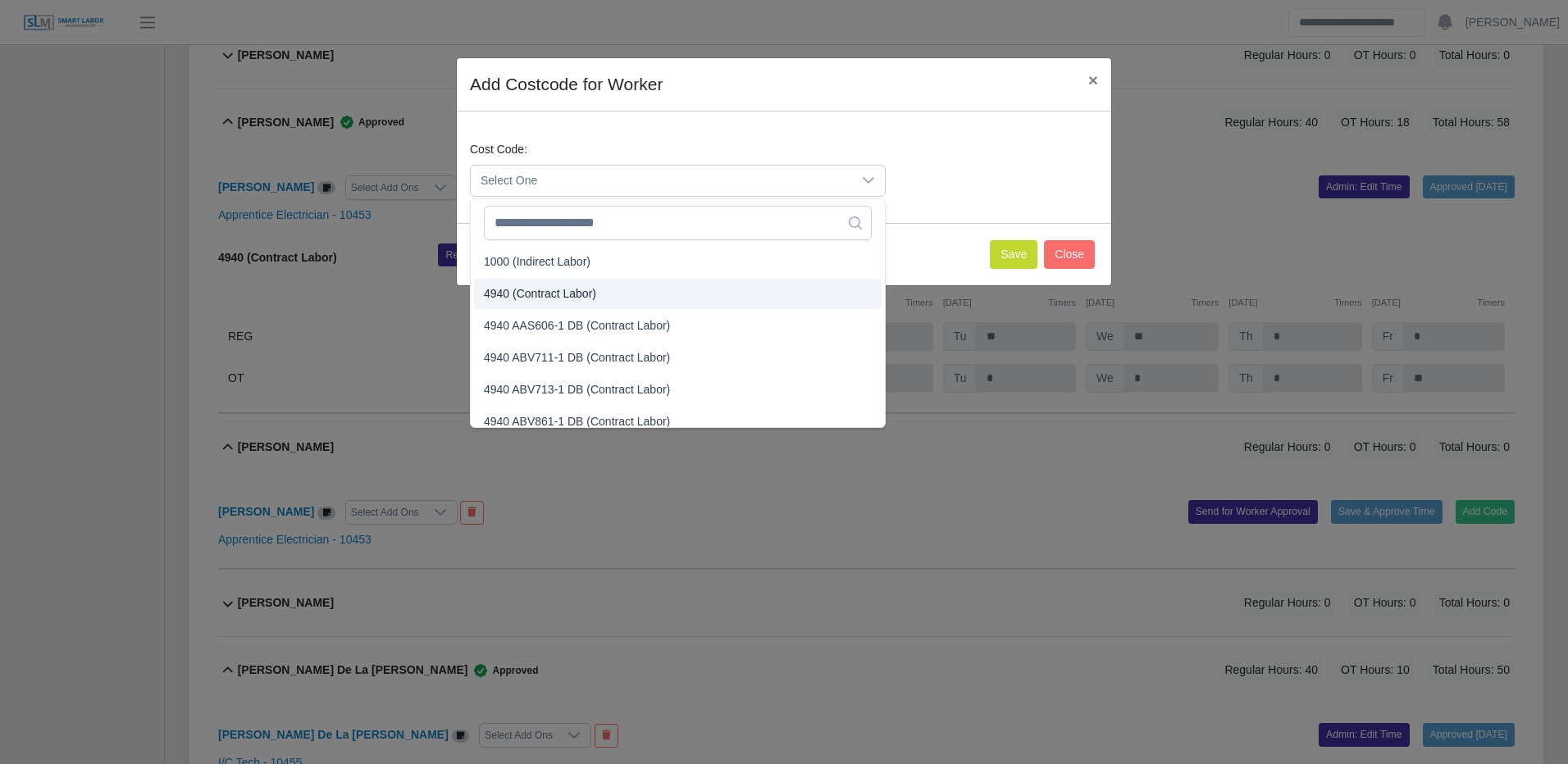
click at [556, 291] on span "4940 (Contract Labor)" at bounding box center [540, 293] width 113 height 17
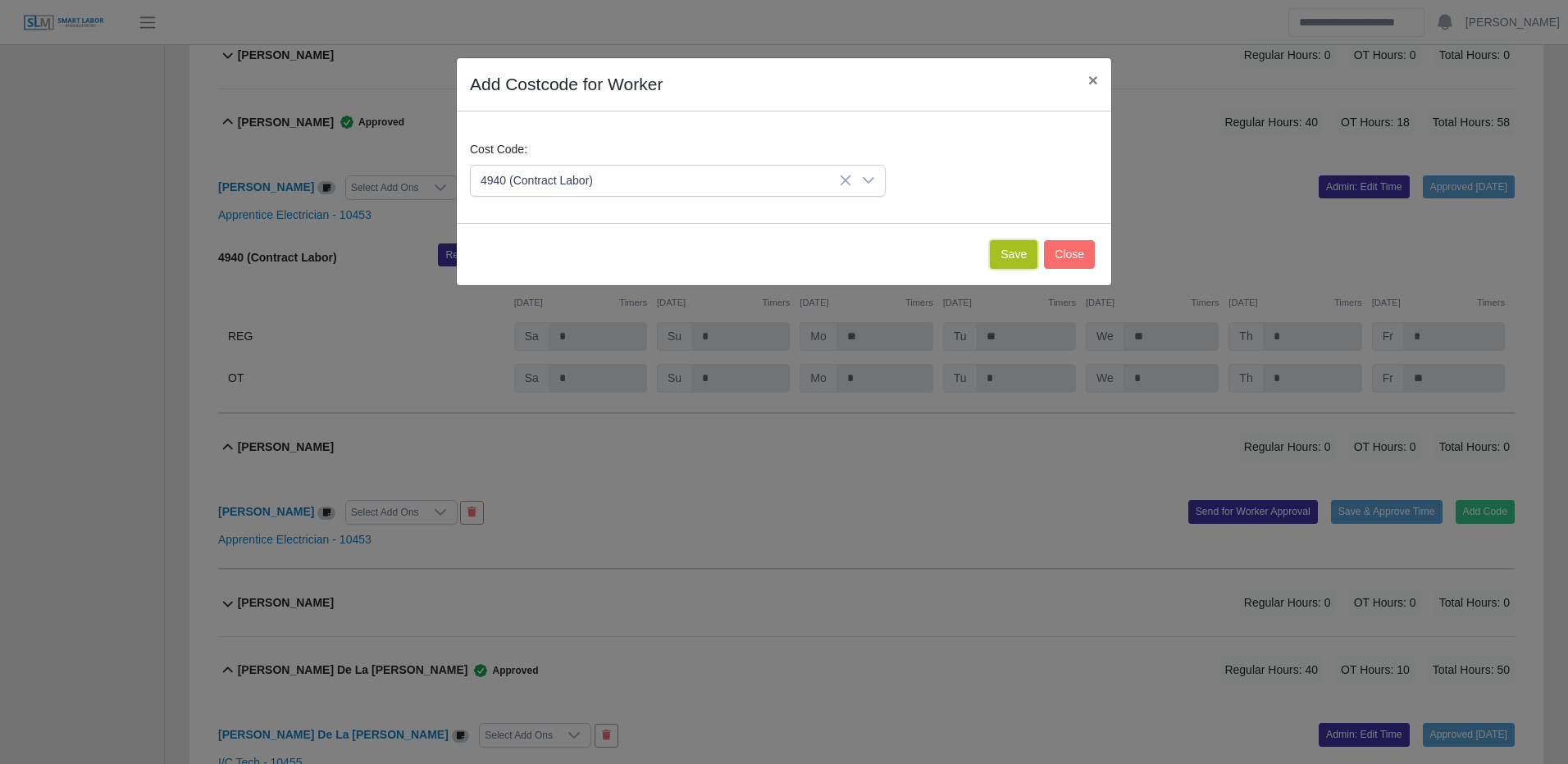
click at [1021, 252] on button "Save" at bounding box center [1013, 255] width 47 height 29
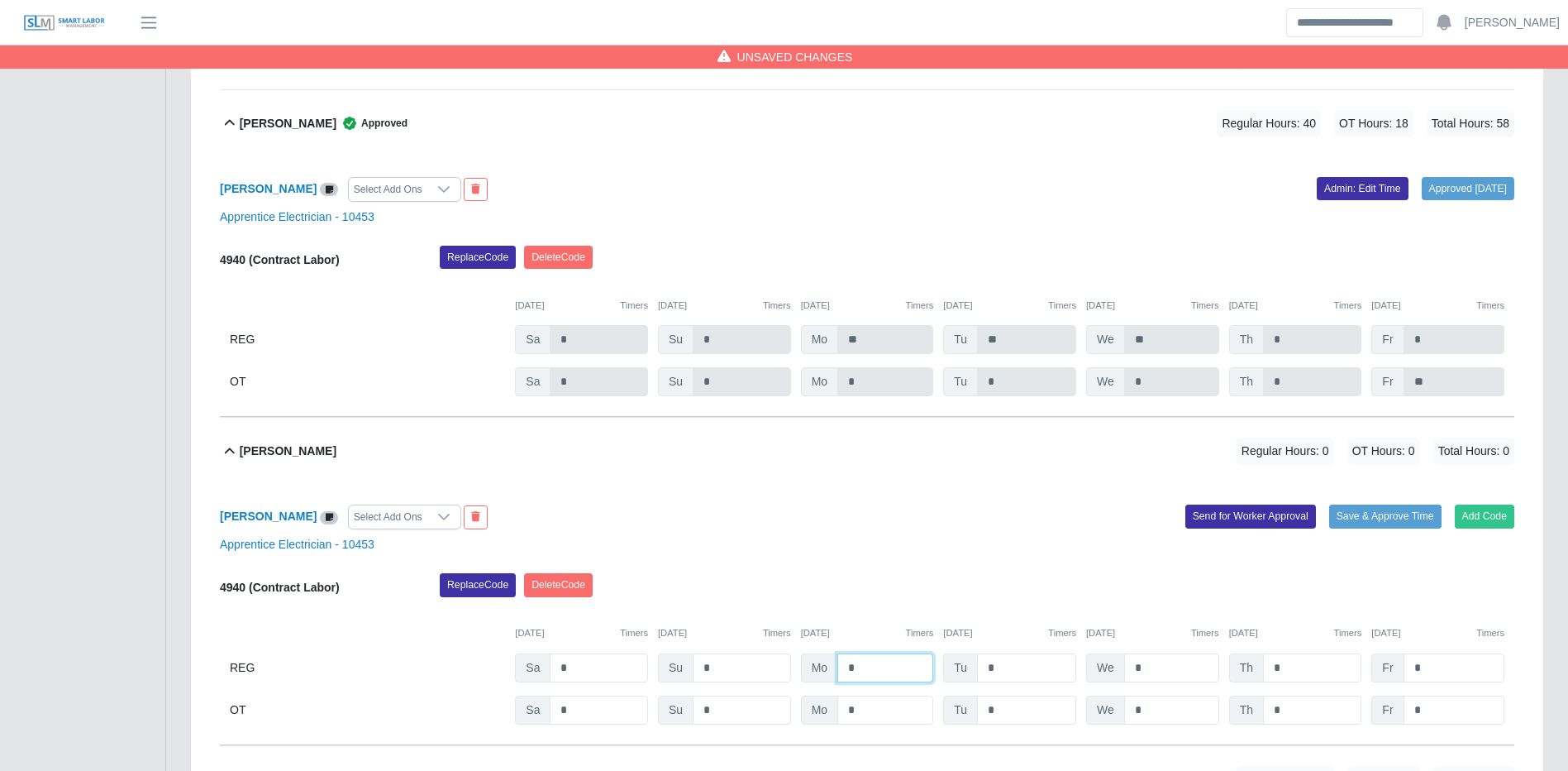
click at [882, 675] on input "*" at bounding box center [885, 668] width 96 height 29
type input "**"
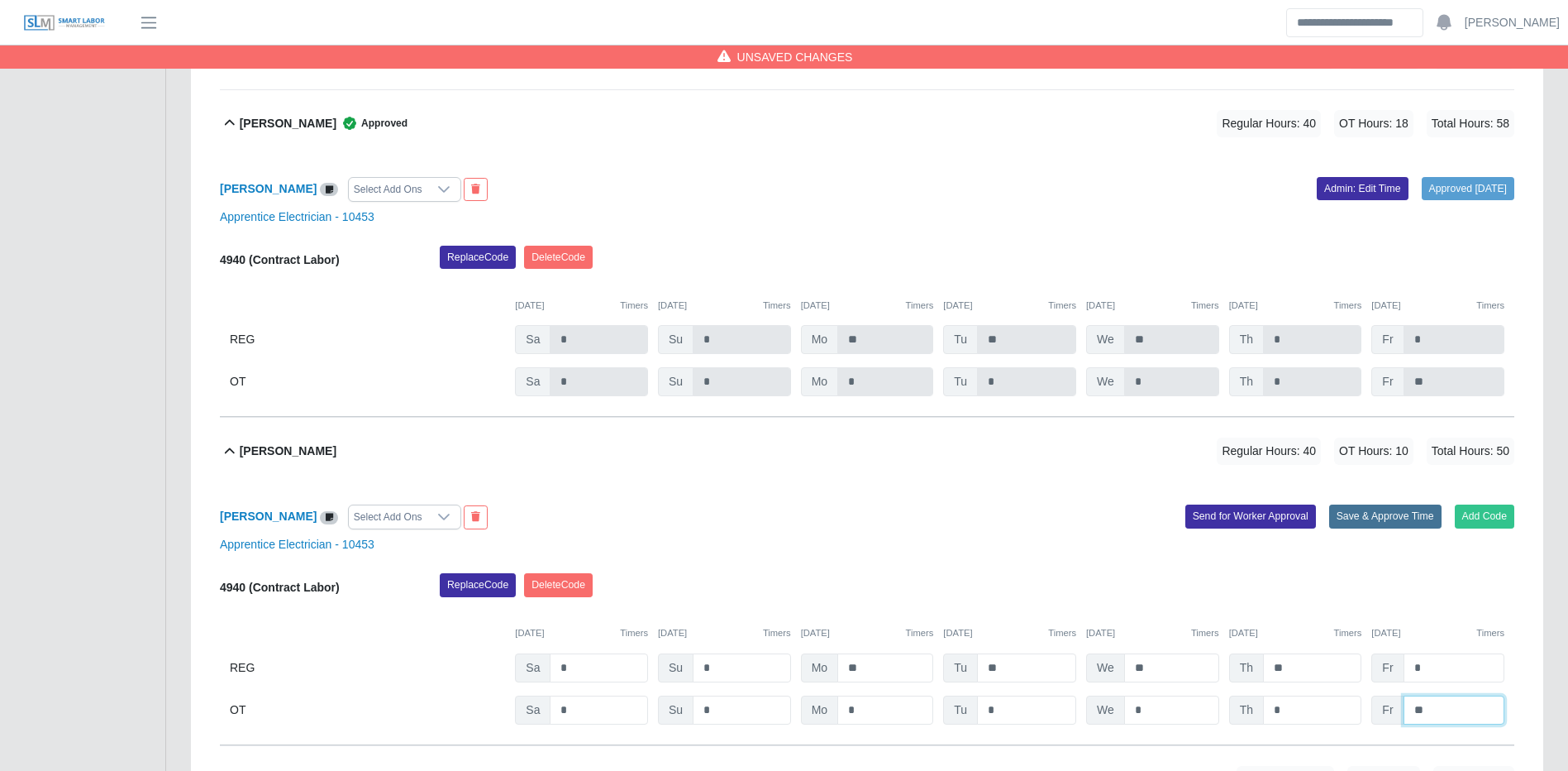
type input "**"
click at [1365, 527] on button "Save & Approve Time" at bounding box center [1385, 516] width 113 height 23
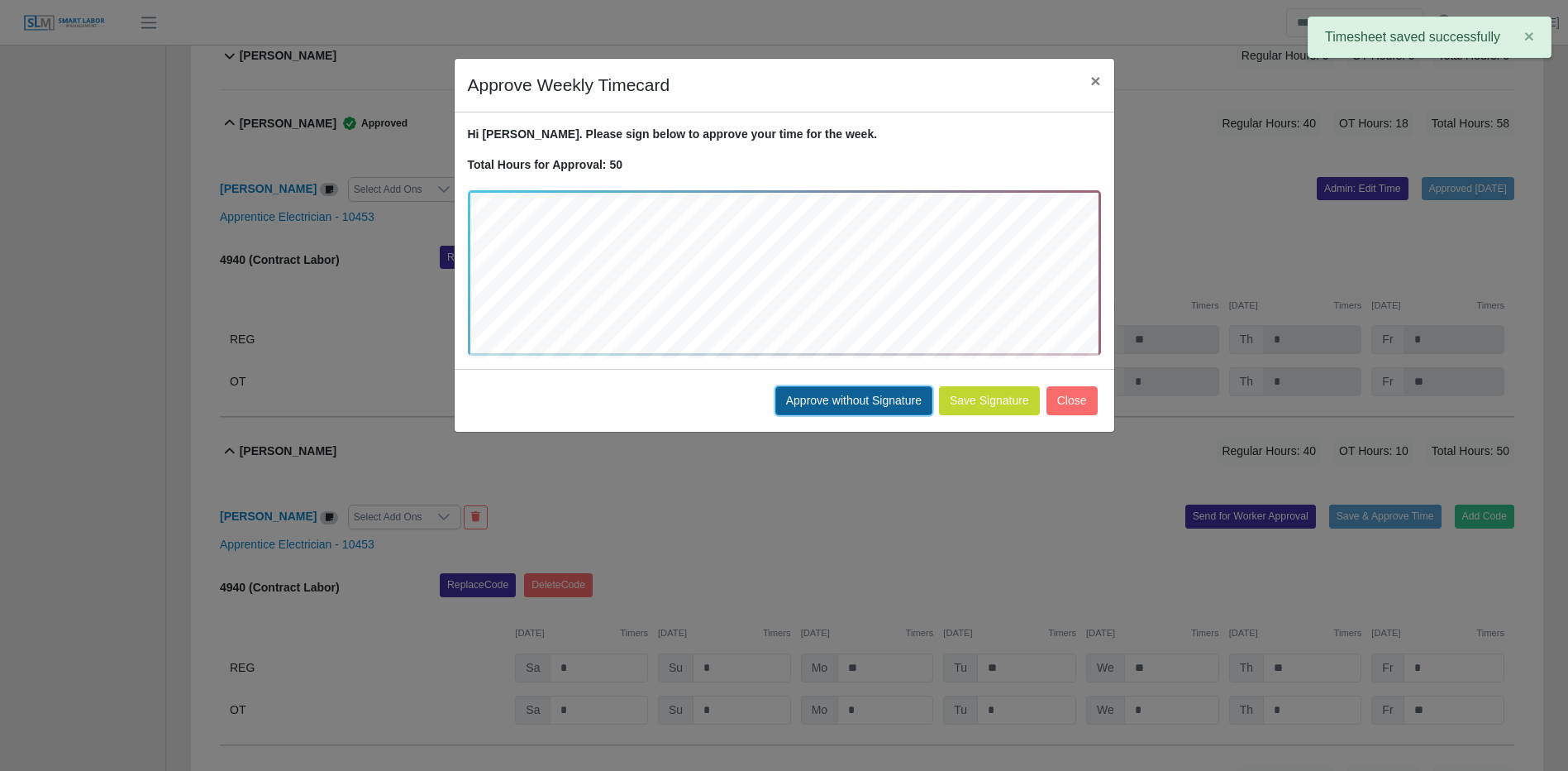
click at [814, 399] on button "Approve without Signature" at bounding box center [854, 401] width 157 height 29
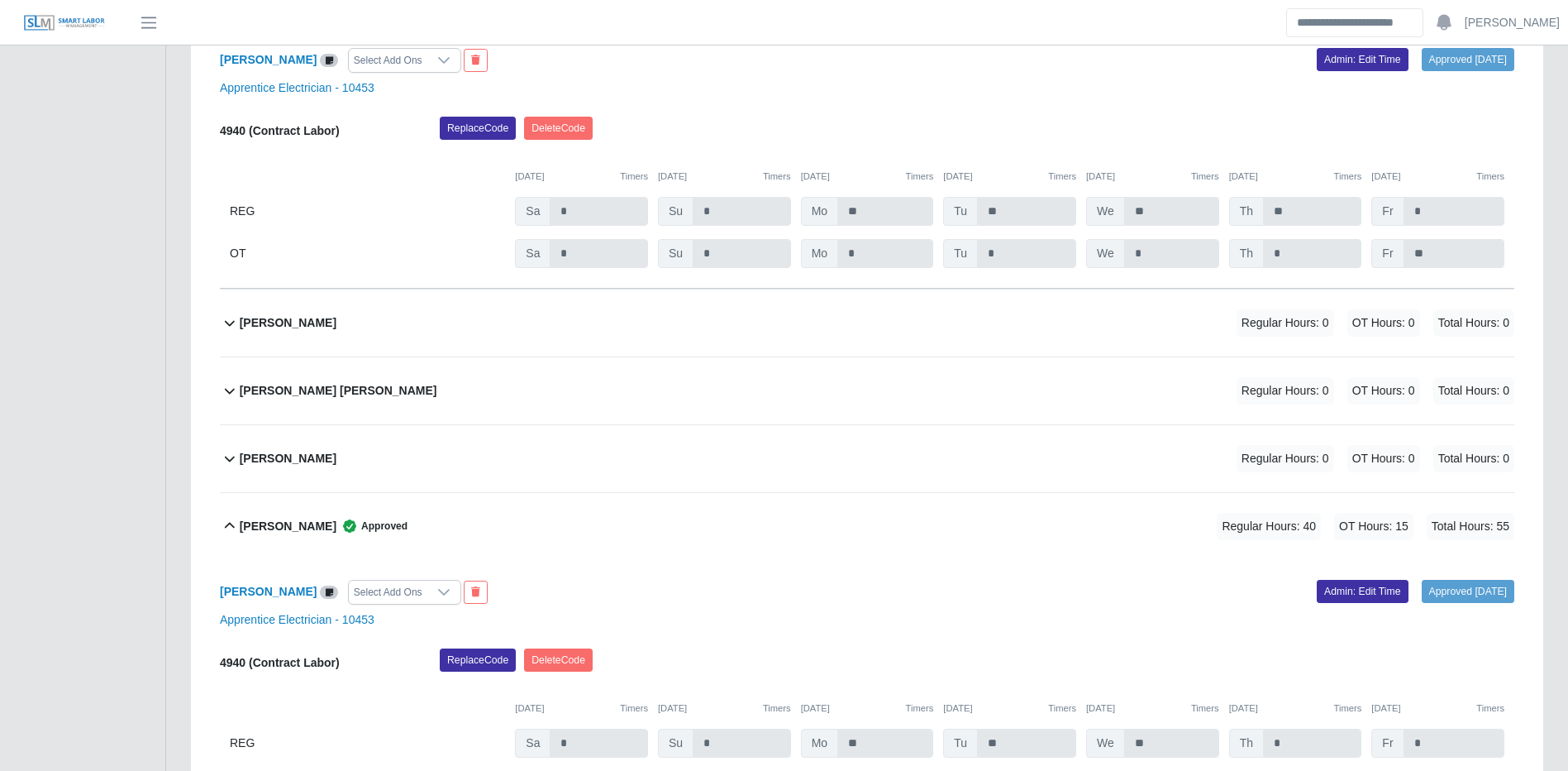
scroll to position [4695, 0]
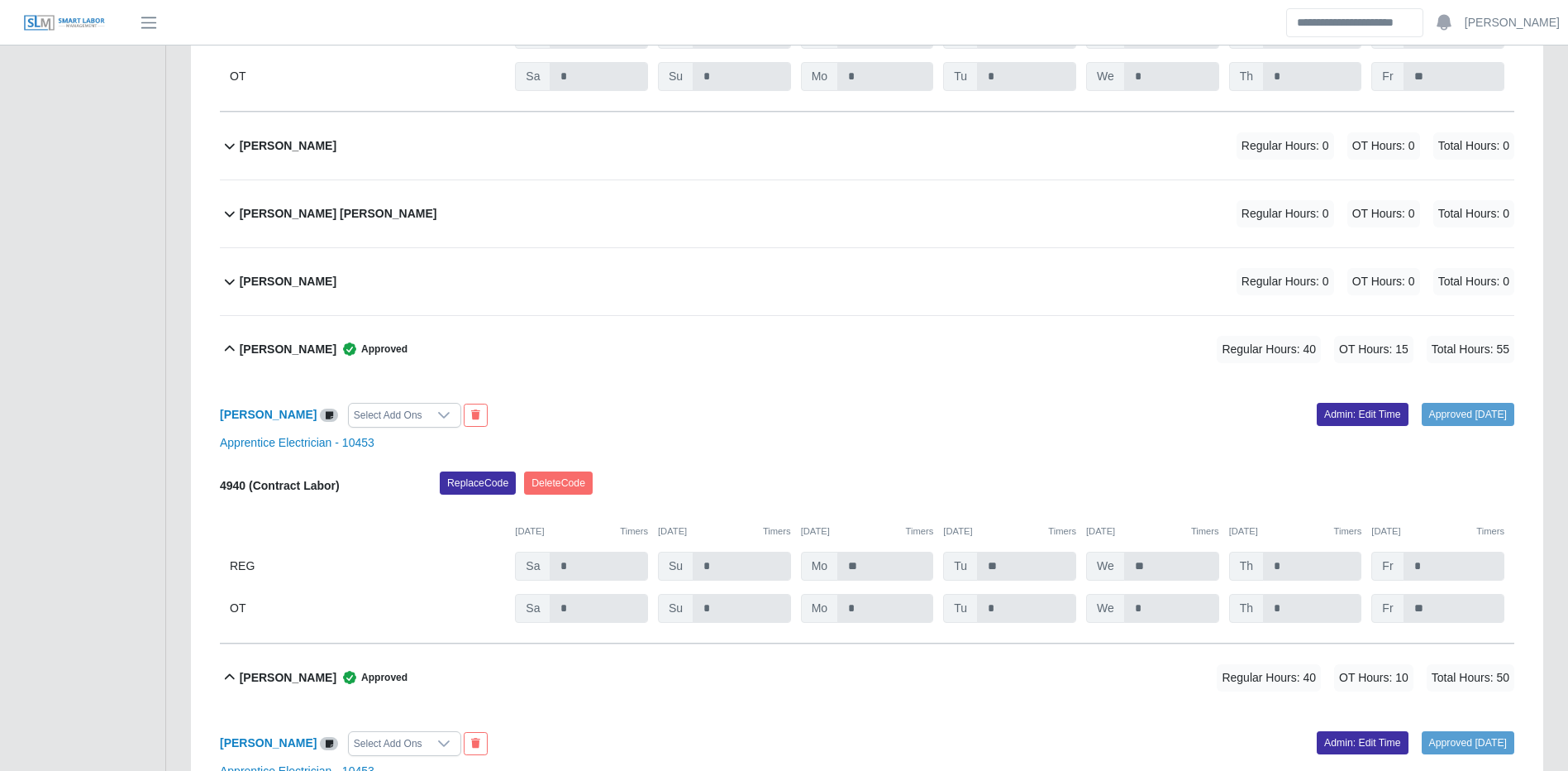
click at [1194, 156] on div "Regular Hours: 0 OT Hours: 0 Total Hours: 0" at bounding box center [1353, 147] width 324 height 27
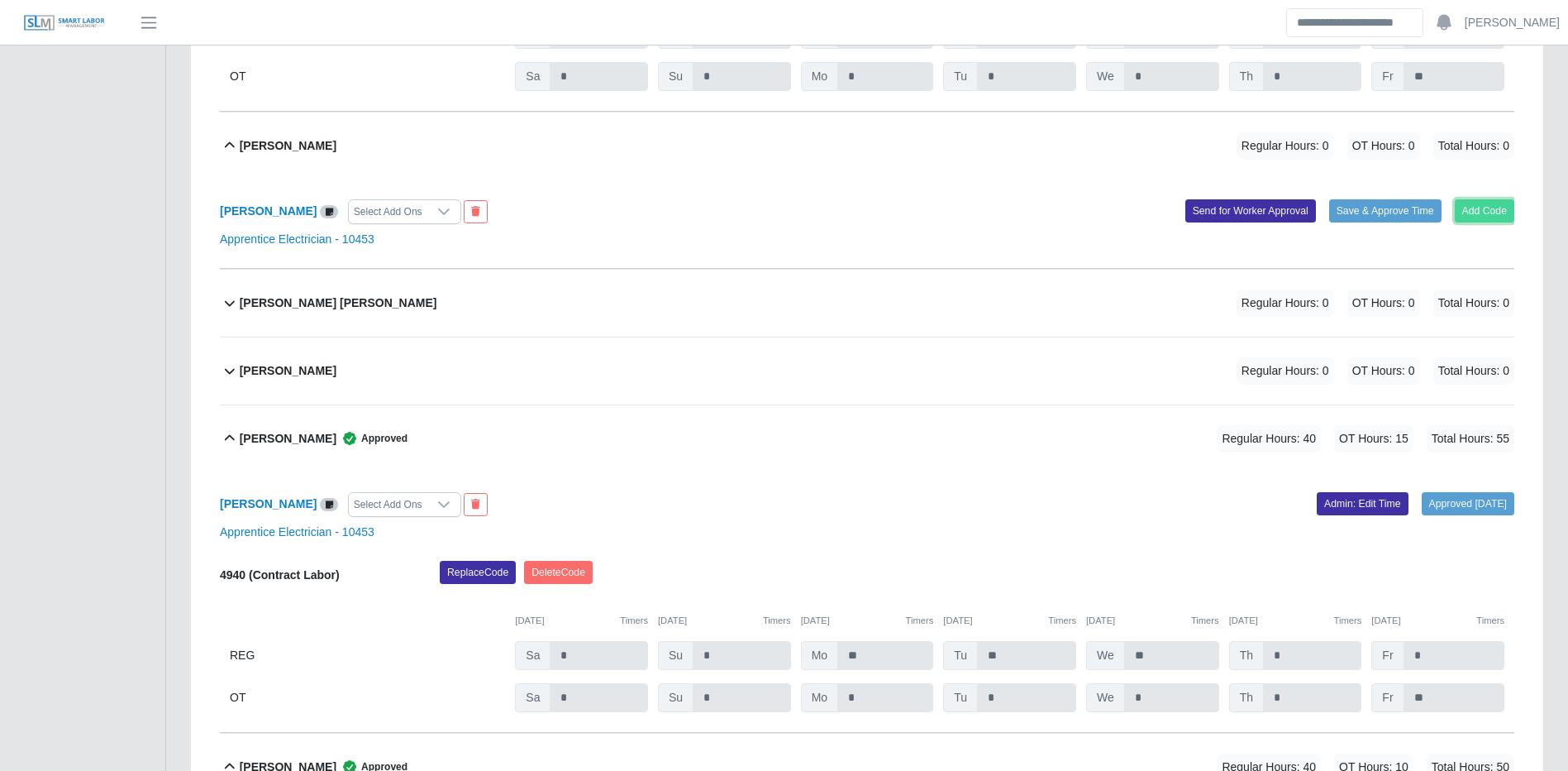
click at [1498, 223] on button "Add Code" at bounding box center [1486, 211] width 60 height 23
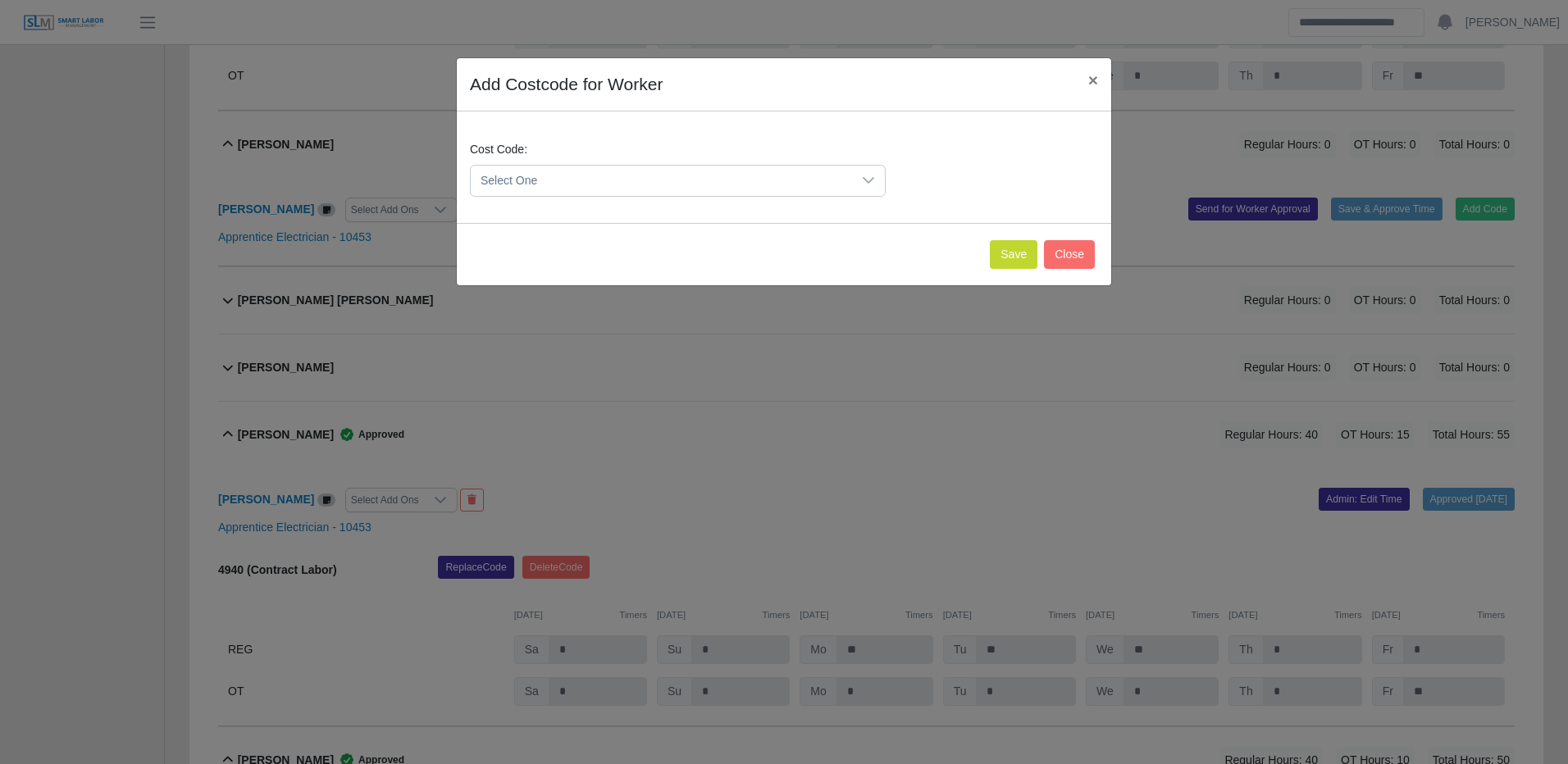
click at [713, 170] on span "Select One" at bounding box center [661, 180] width 381 height 30
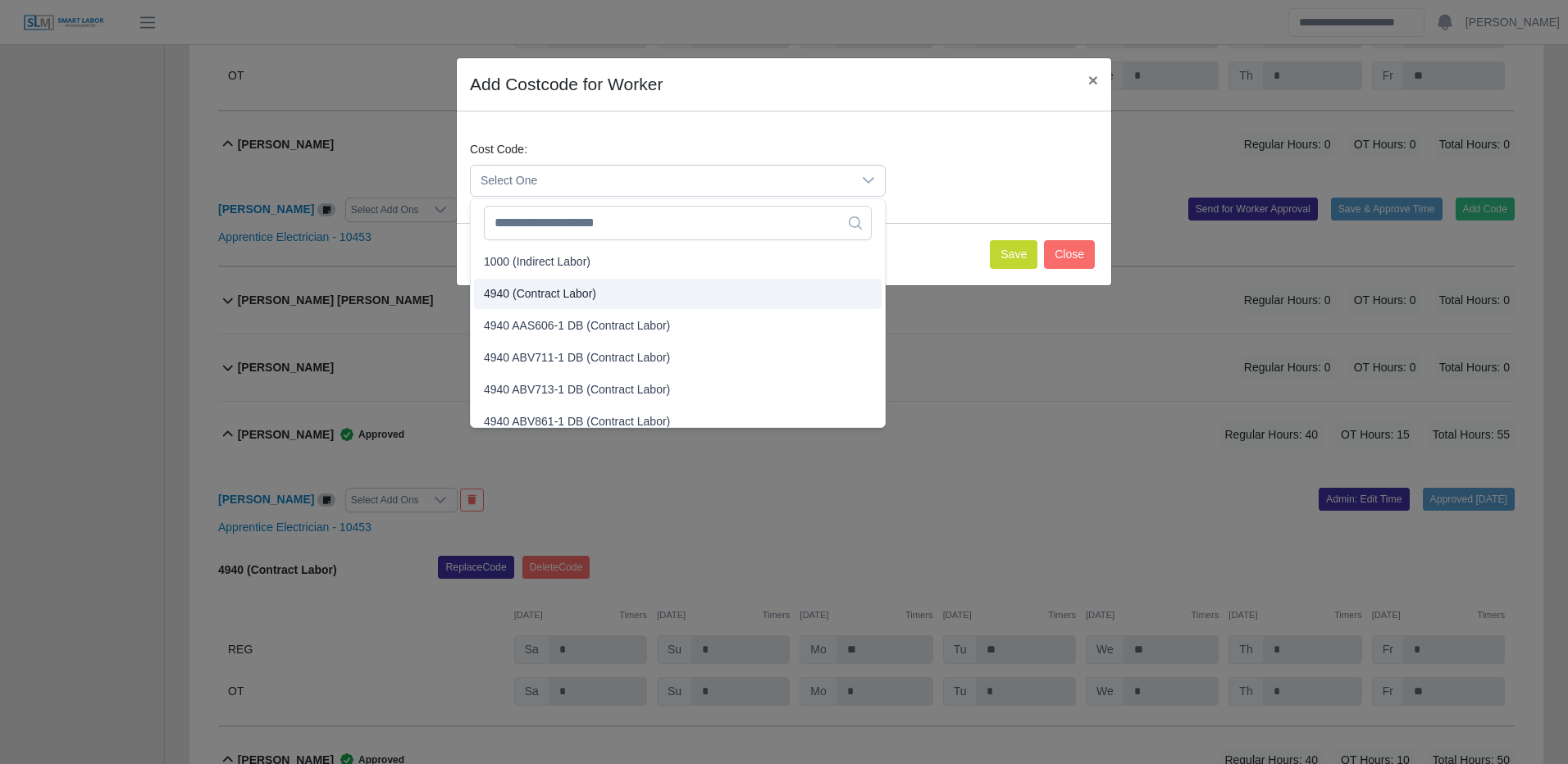
click at [547, 300] on span "4940 (Contract Labor)" at bounding box center [540, 293] width 113 height 17
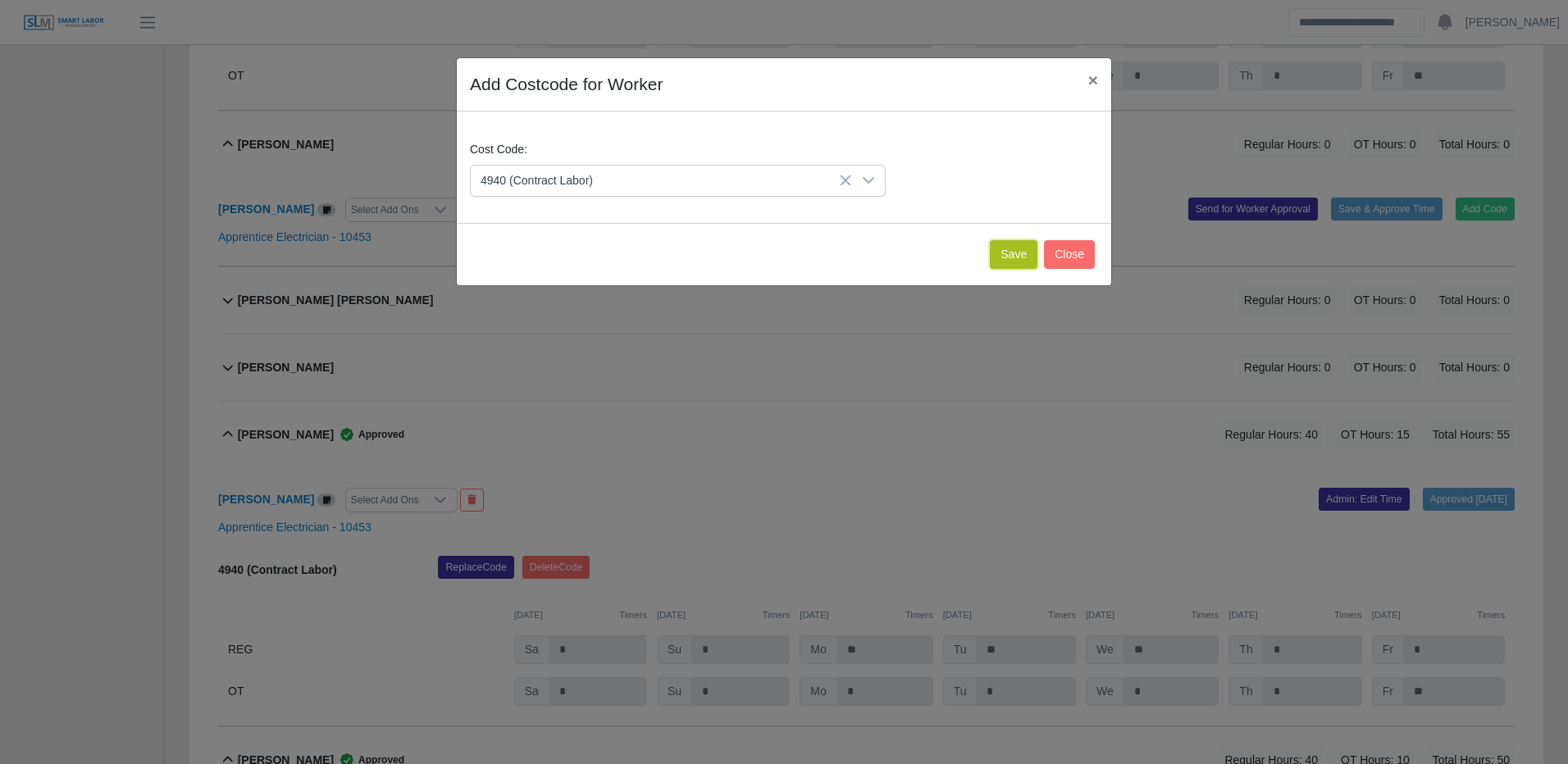
click at [1004, 251] on button "Save" at bounding box center [1013, 255] width 47 height 29
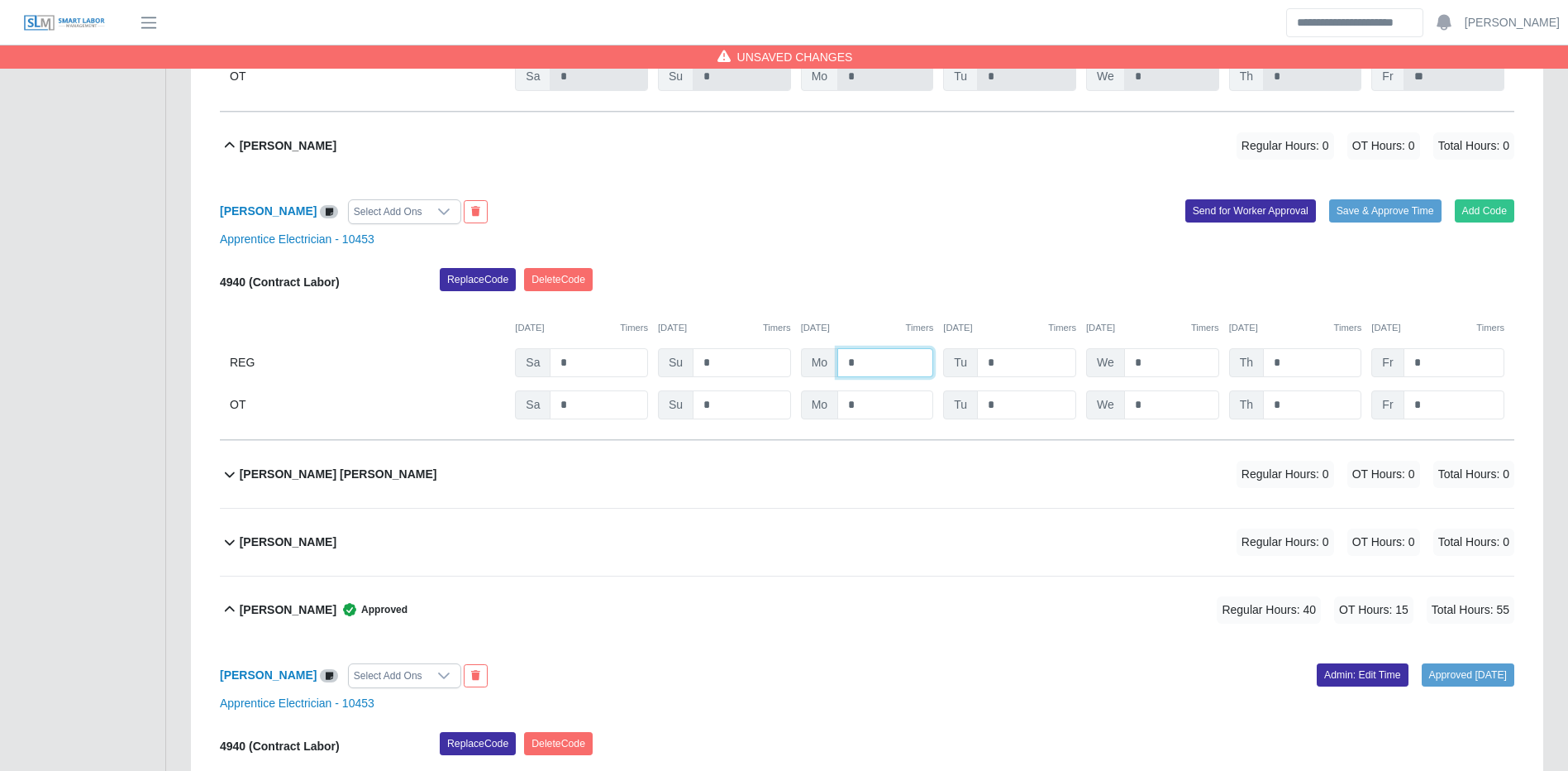
click at [901, 375] on input "*" at bounding box center [885, 363] width 96 height 29
type input "**"
type input "*"
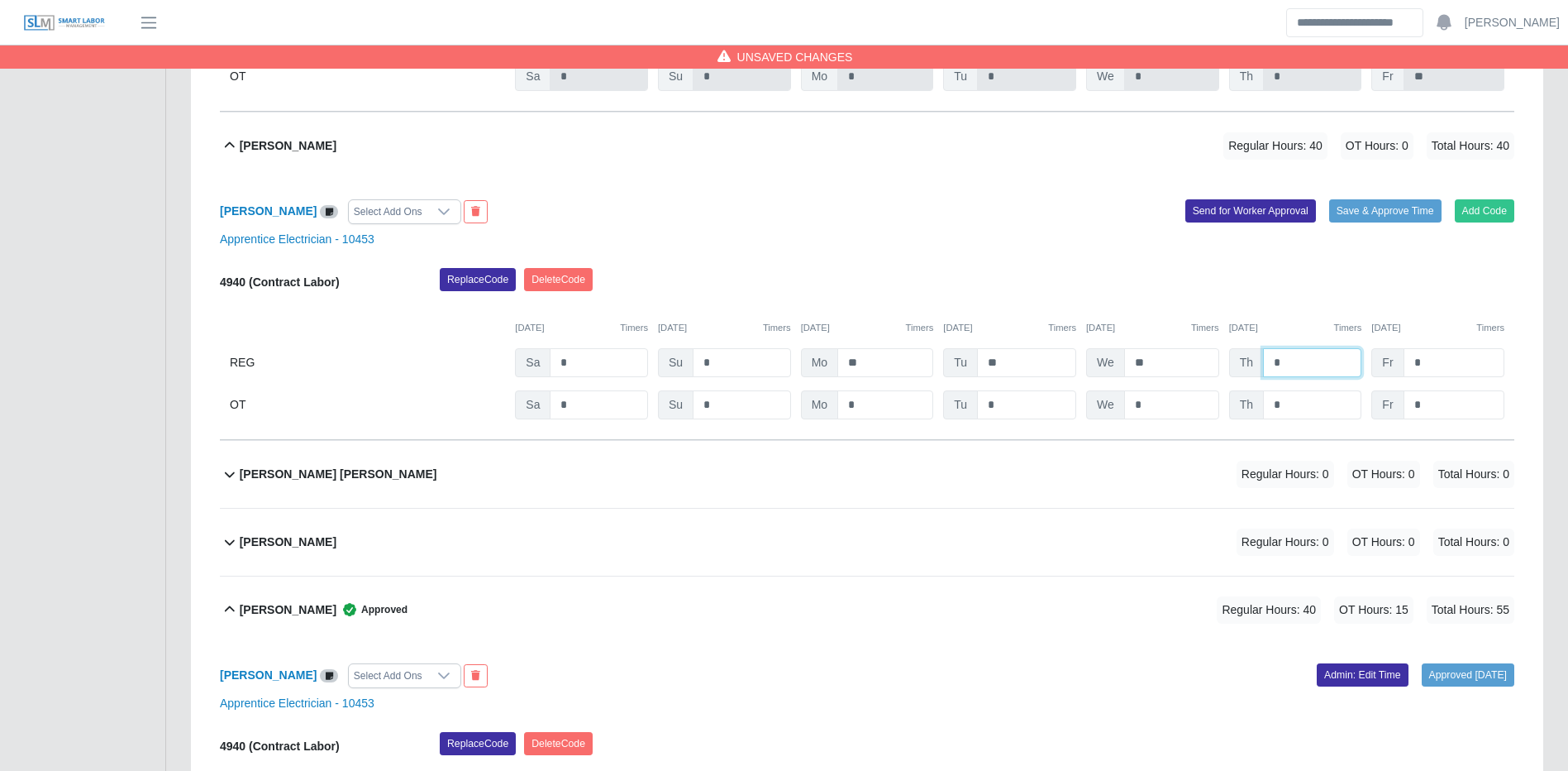
type input "*"
click at [1342, 403] on input "*" at bounding box center [1312, 405] width 98 height 29
type input "*"
type input "**"
click at [1383, 222] on button "Save & Approve Time" at bounding box center [1385, 211] width 113 height 23
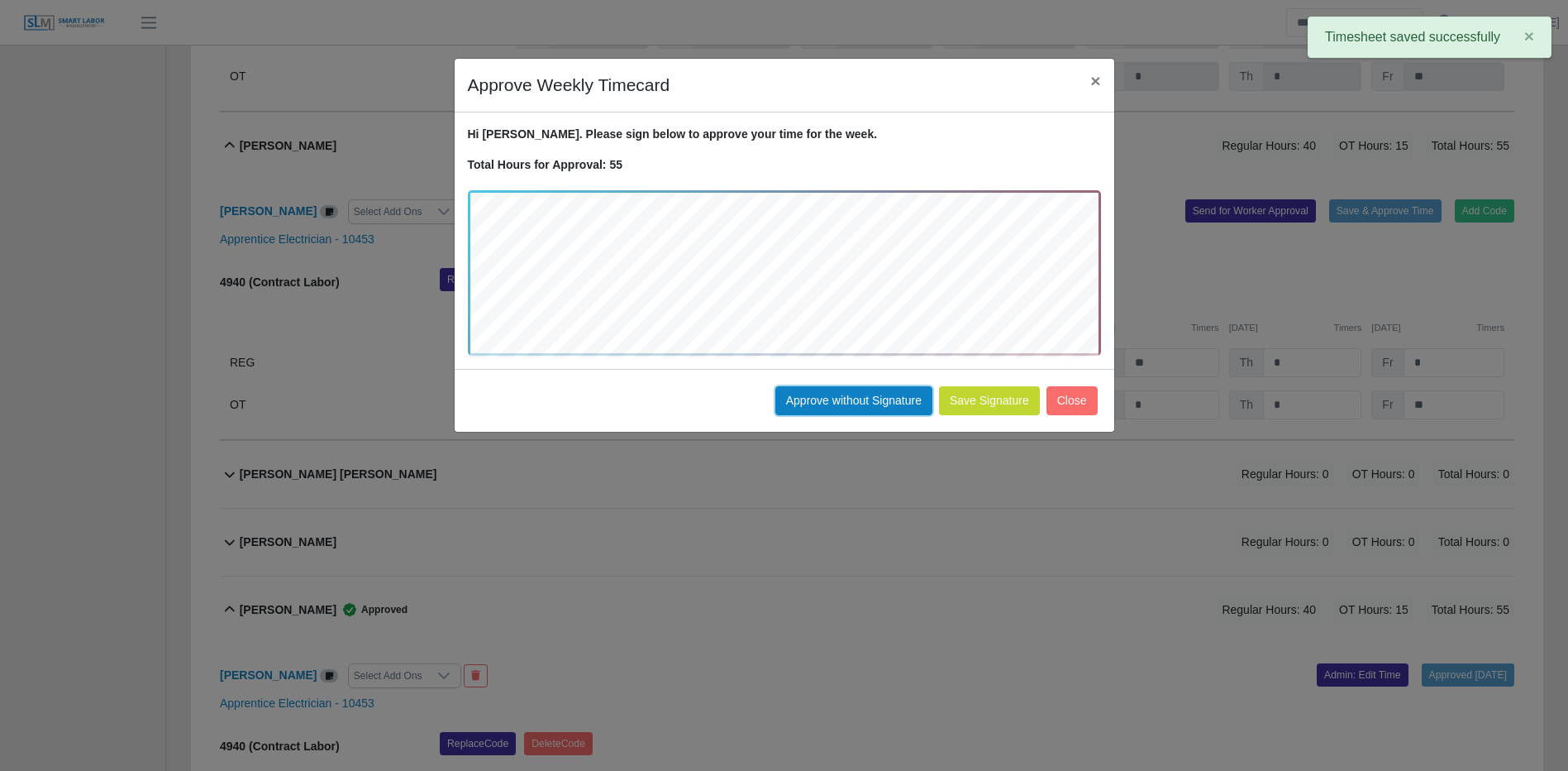
click at [854, 411] on button "Approve without Signature" at bounding box center [854, 401] width 157 height 29
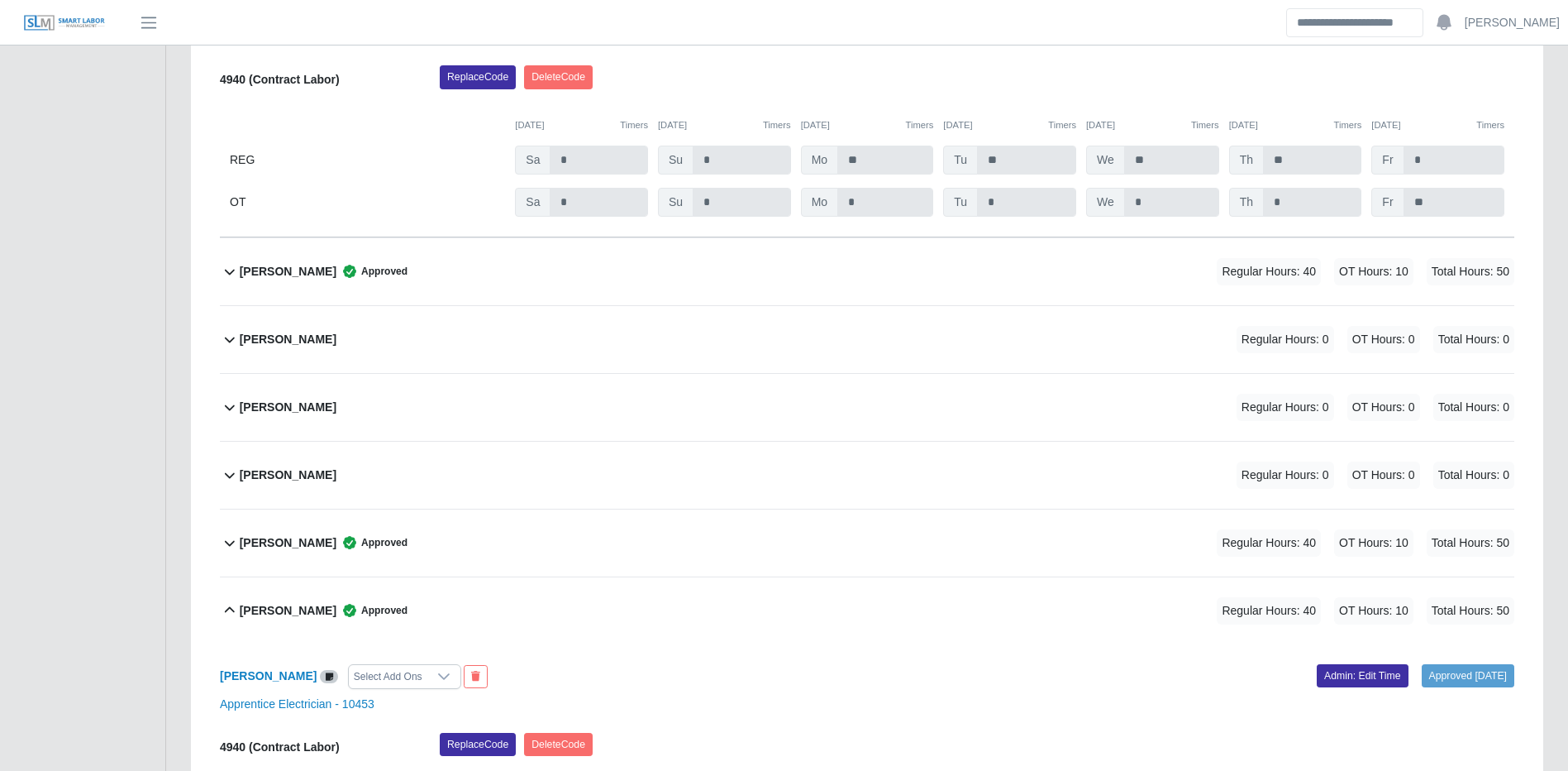
scroll to position [3950, 0]
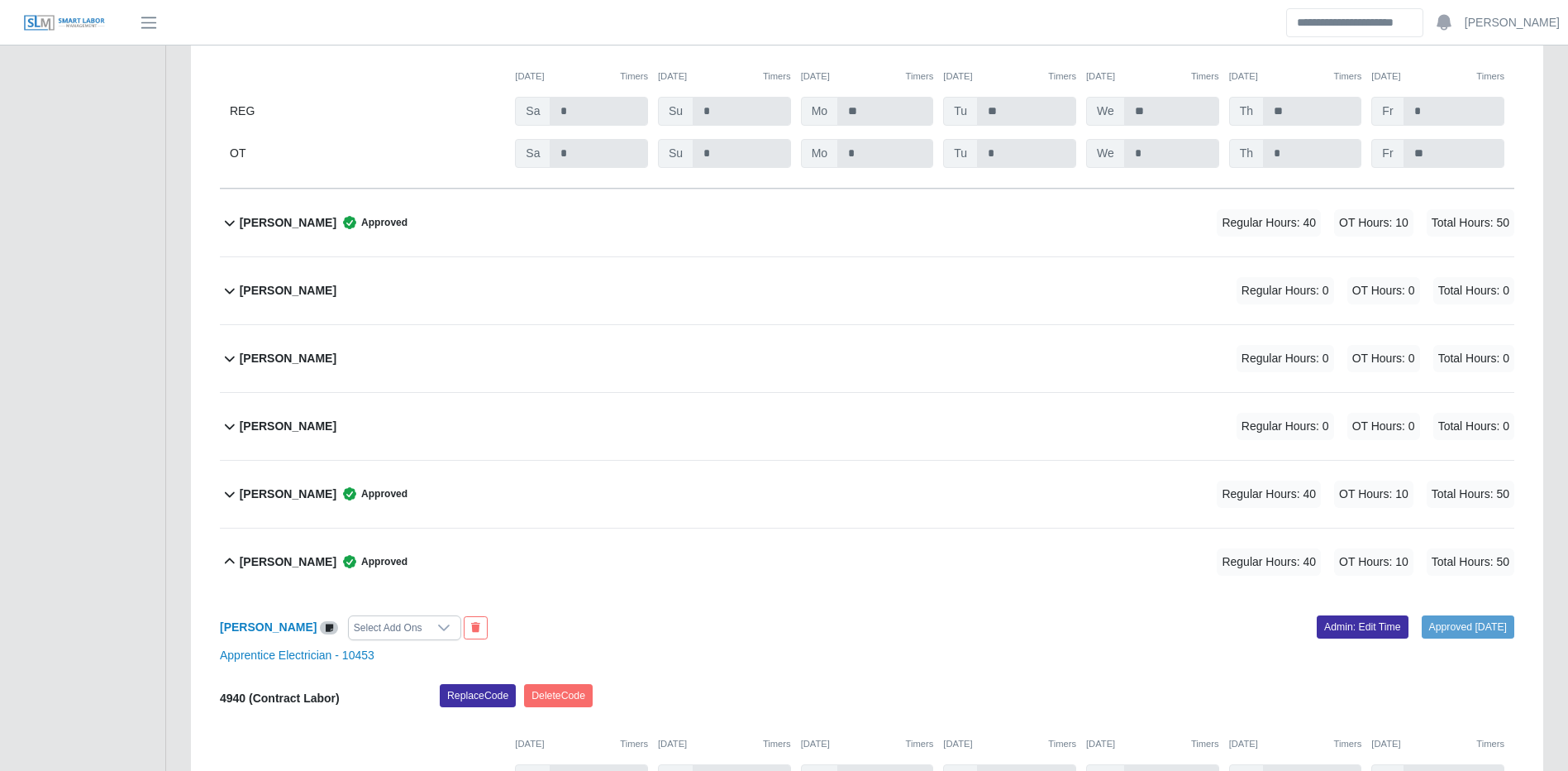
click at [978, 301] on div "Mariangely Labarca Regular Hours: 0 OT Hours: 0 Total Hours: 0" at bounding box center [877, 290] width 1275 height 67
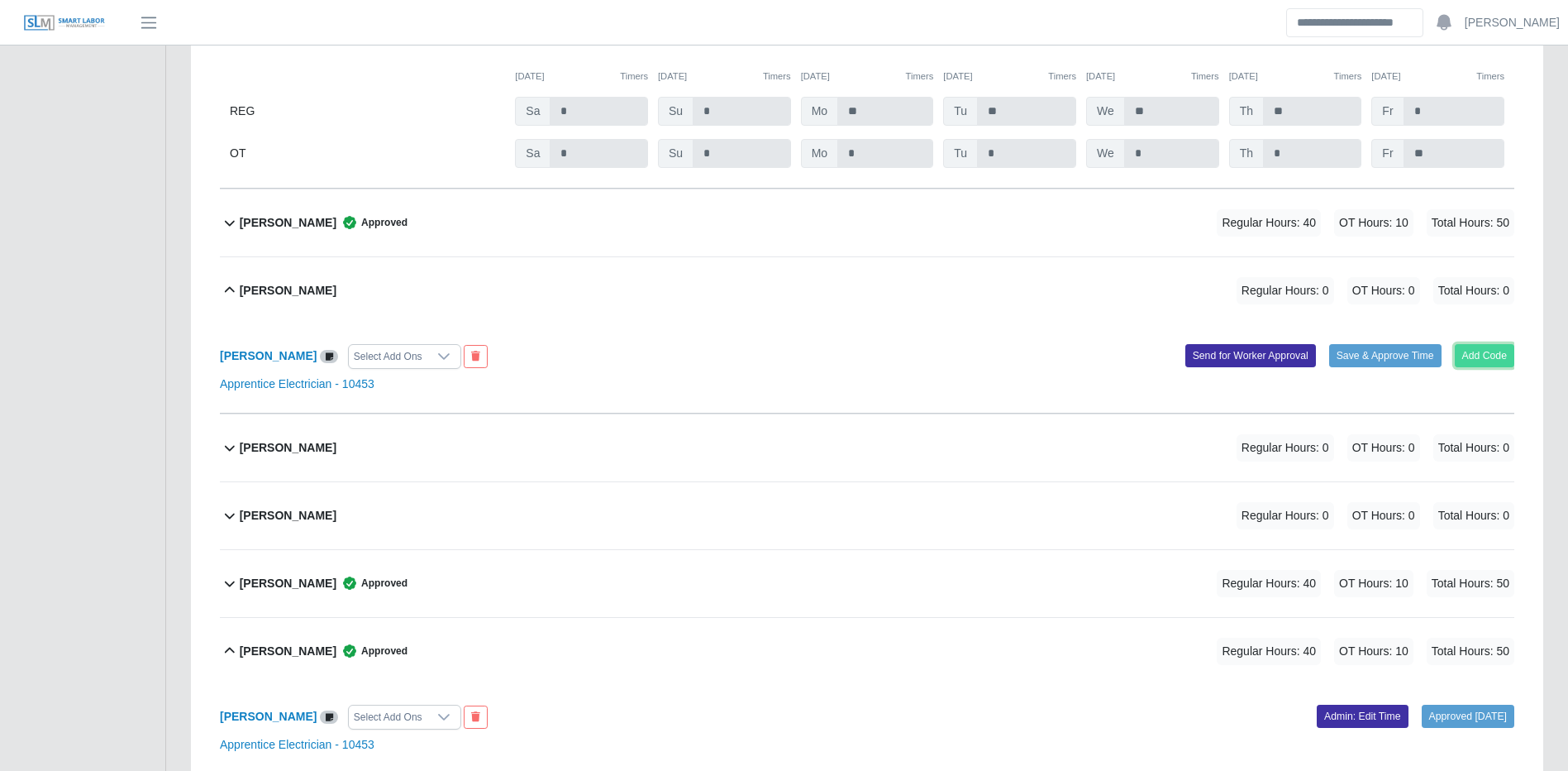
click at [1480, 367] on button "Add Code" at bounding box center [1486, 355] width 60 height 23
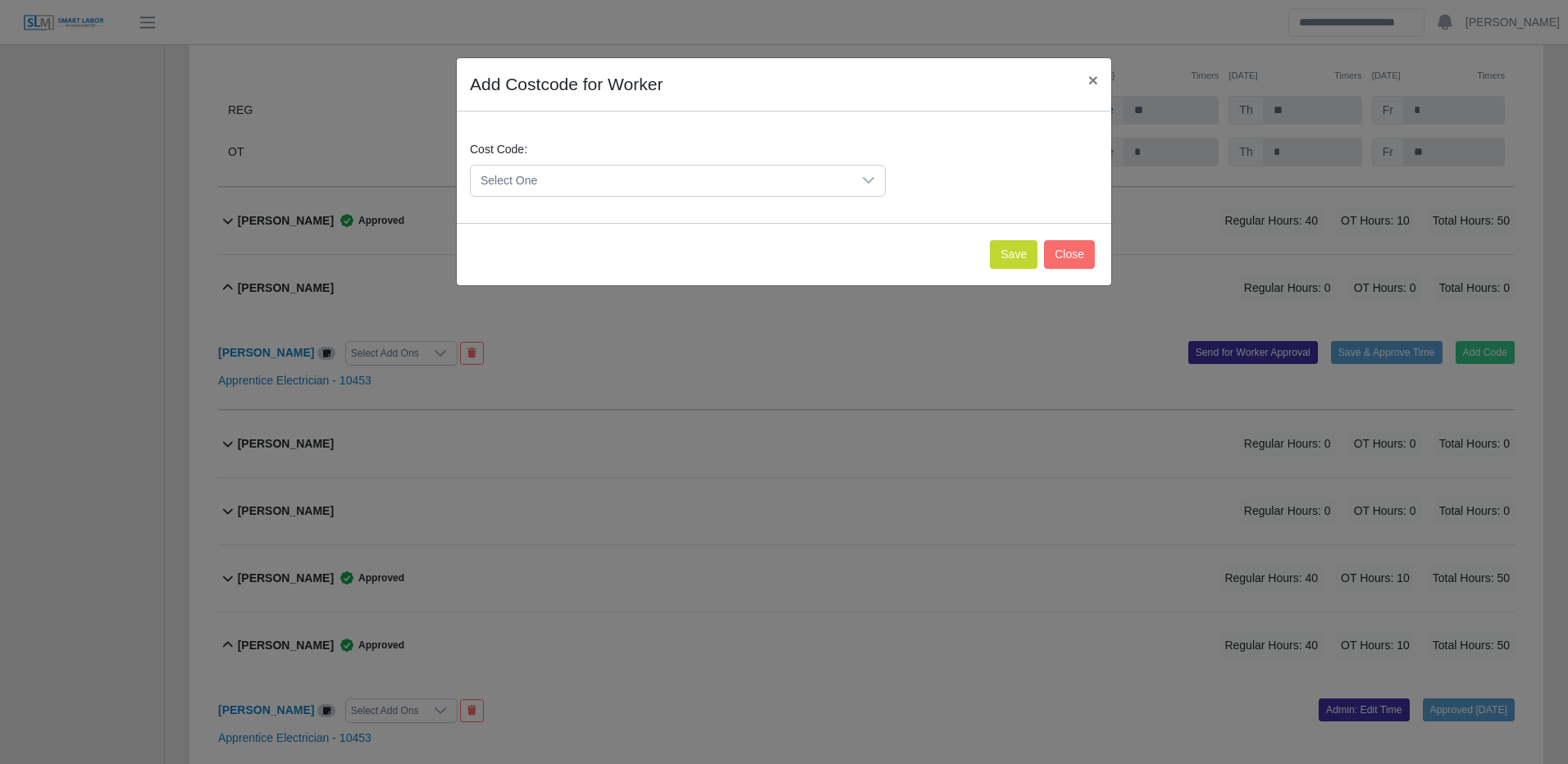
click at [688, 192] on span "Select One" at bounding box center [661, 180] width 381 height 30
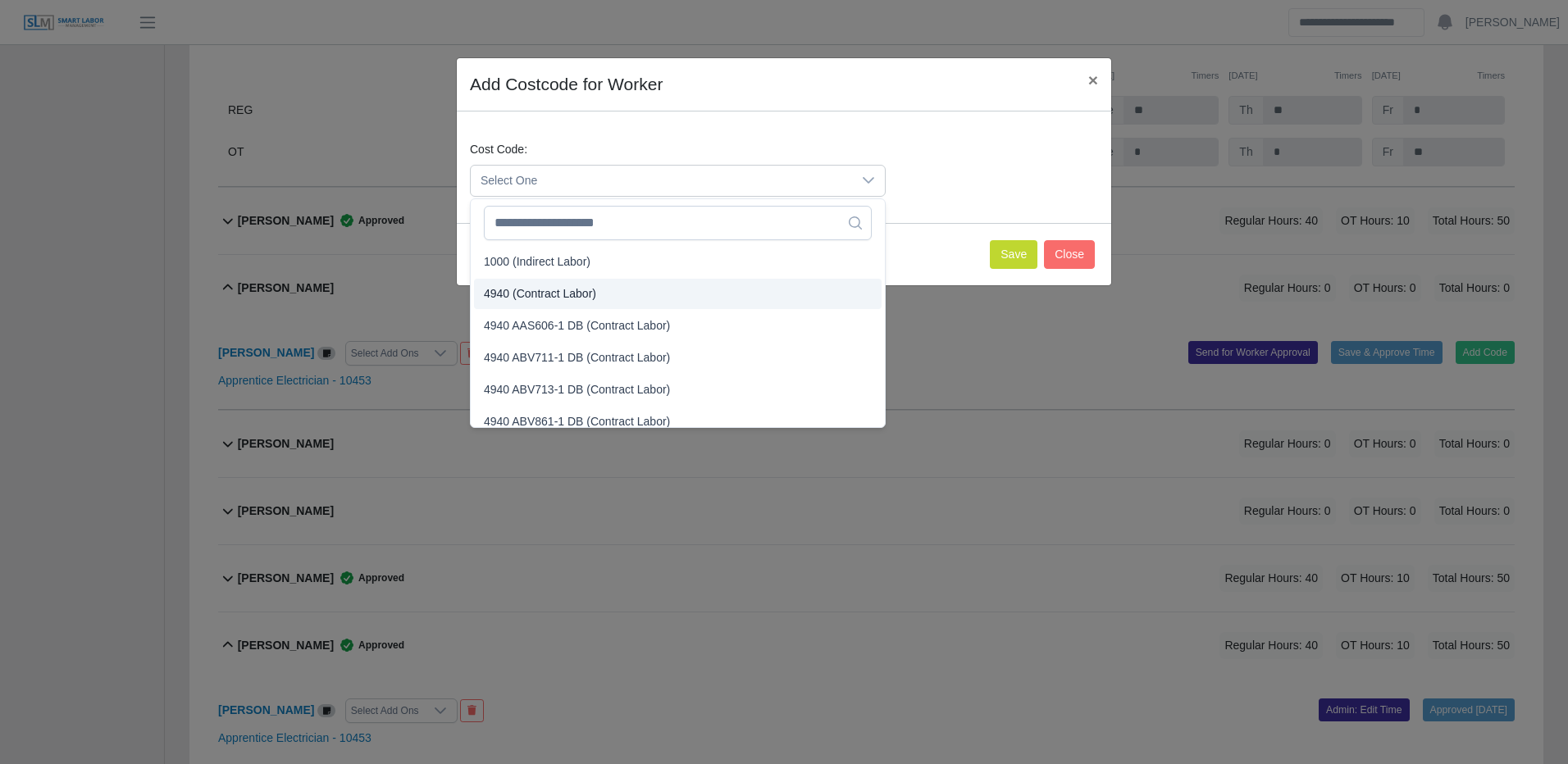
drag, startPoint x: 573, startPoint y: 287, endPoint x: 591, endPoint y: 283, distance: 18.4
click at [575, 286] on span "4940 (Contract Labor)" at bounding box center [540, 293] width 113 height 17
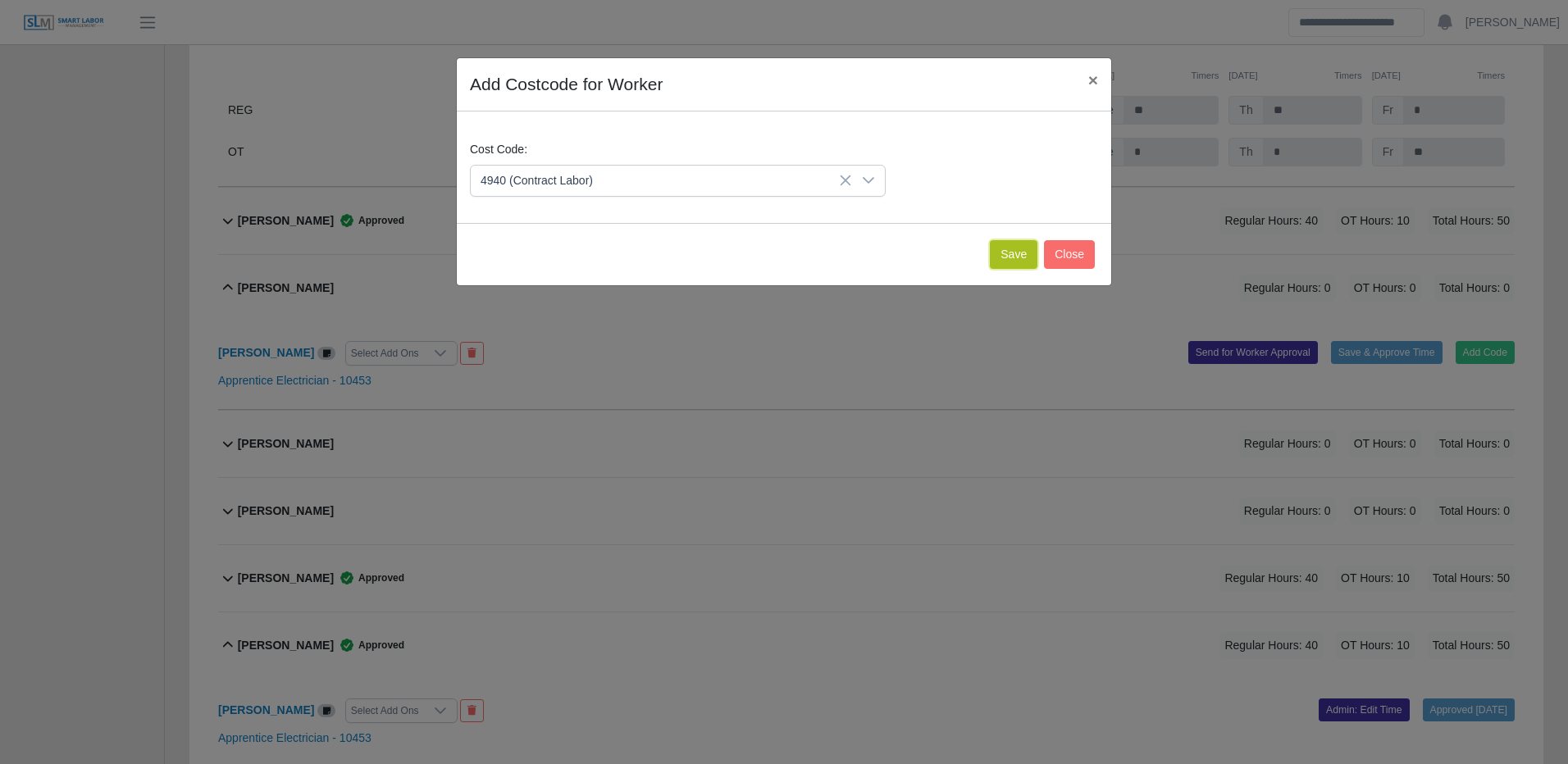
click at [1020, 253] on button "Save" at bounding box center [1013, 255] width 47 height 29
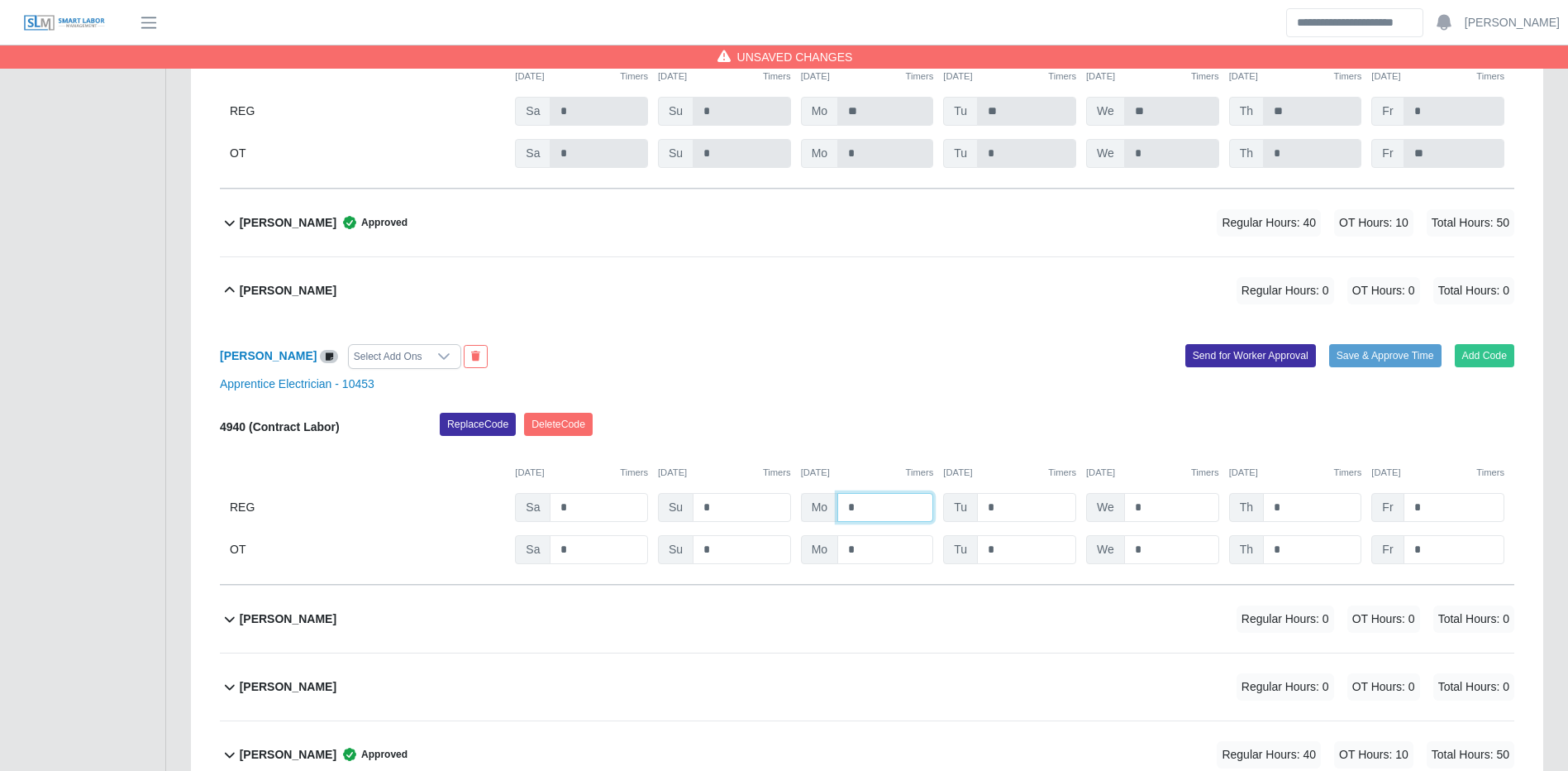
click at [869, 500] on input "*" at bounding box center [885, 507] width 96 height 29
type input "**"
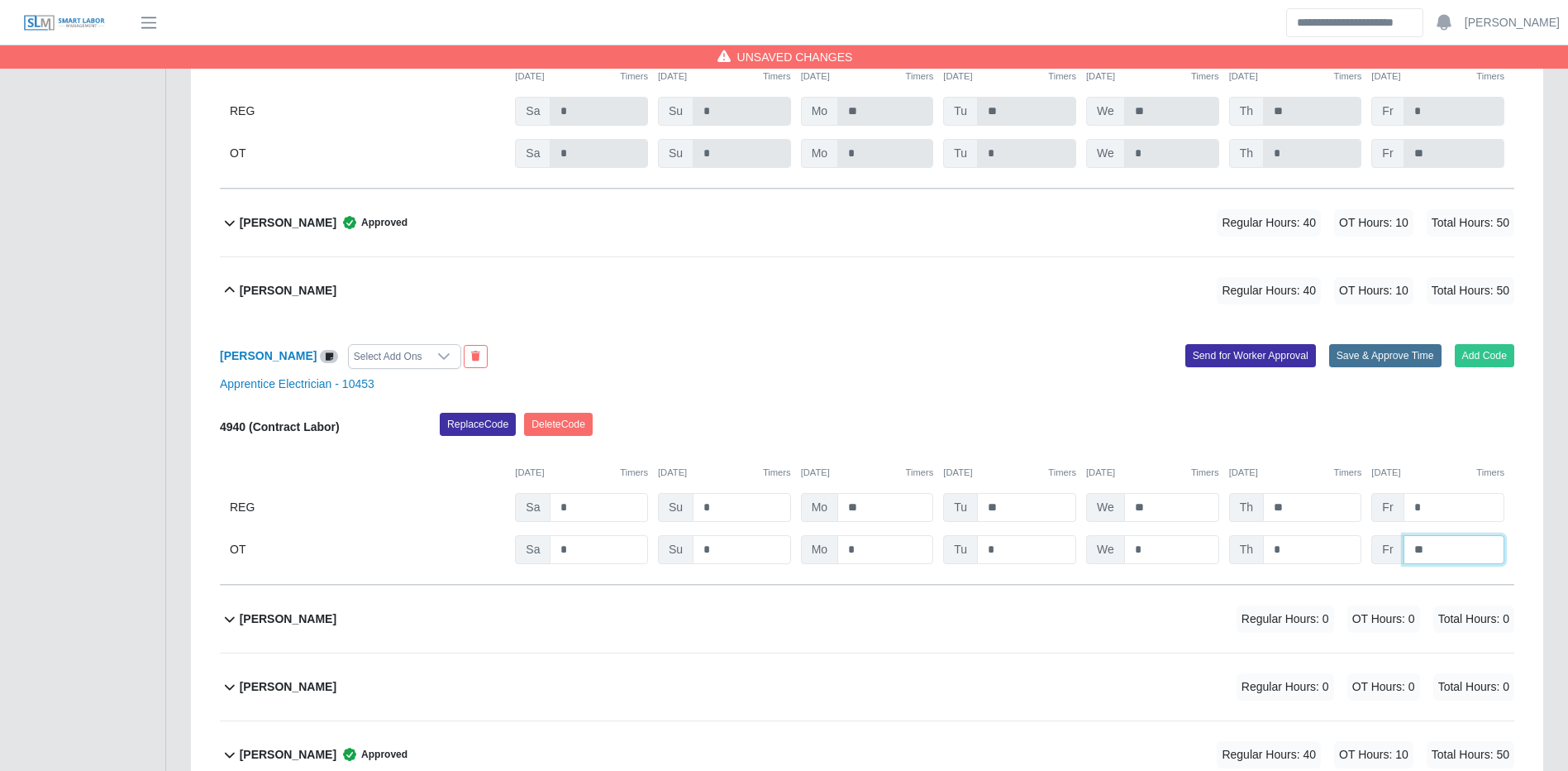
type input "**"
click at [1419, 357] on button "Save & Approve Time" at bounding box center [1385, 355] width 113 height 23
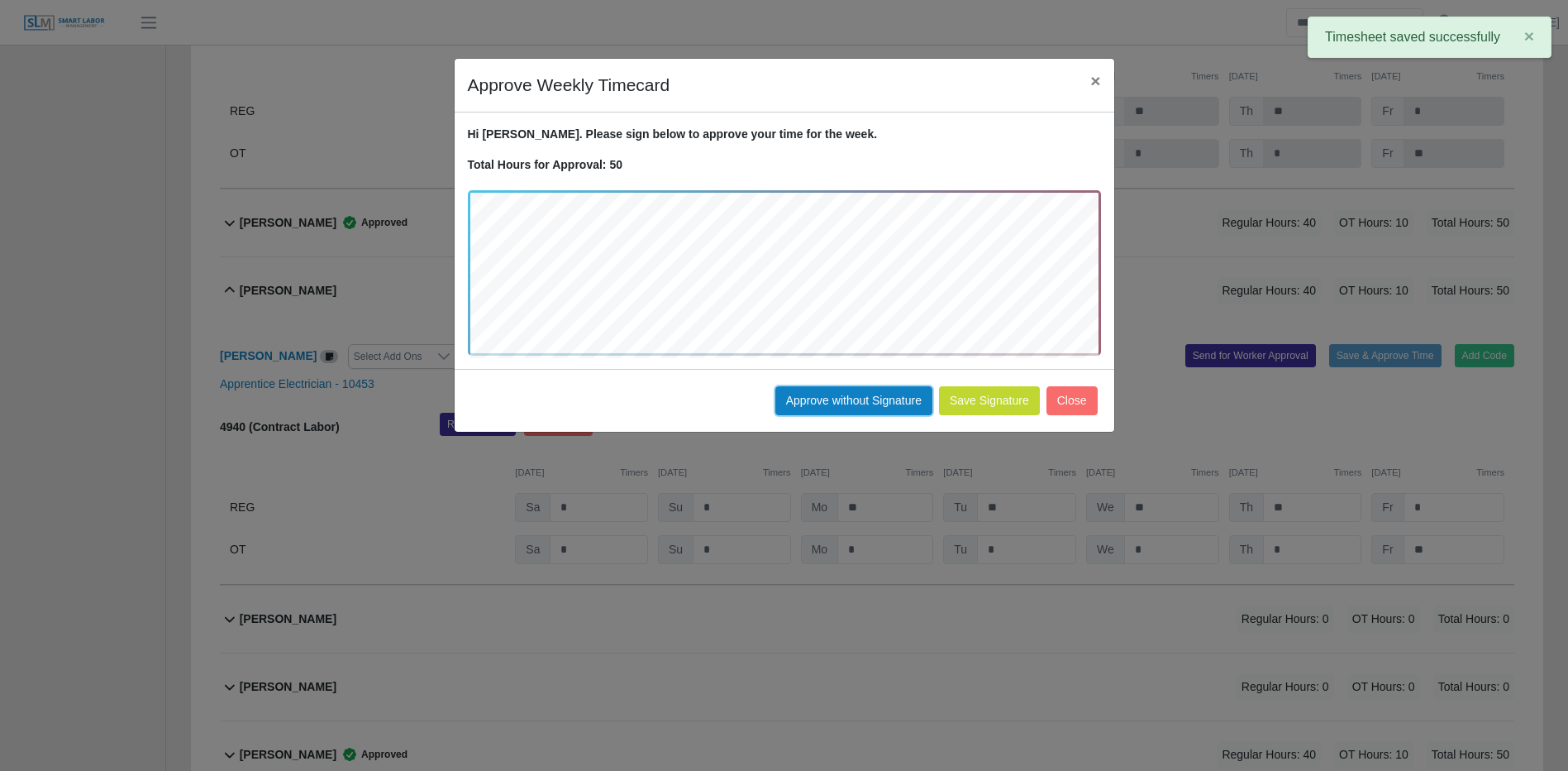
drag, startPoint x: 895, startPoint y: 401, endPoint x: 927, endPoint y: 401, distance: 32.0
click at [894, 400] on button "Approve without Signature" at bounding box center [854, 401] width 157 height 29
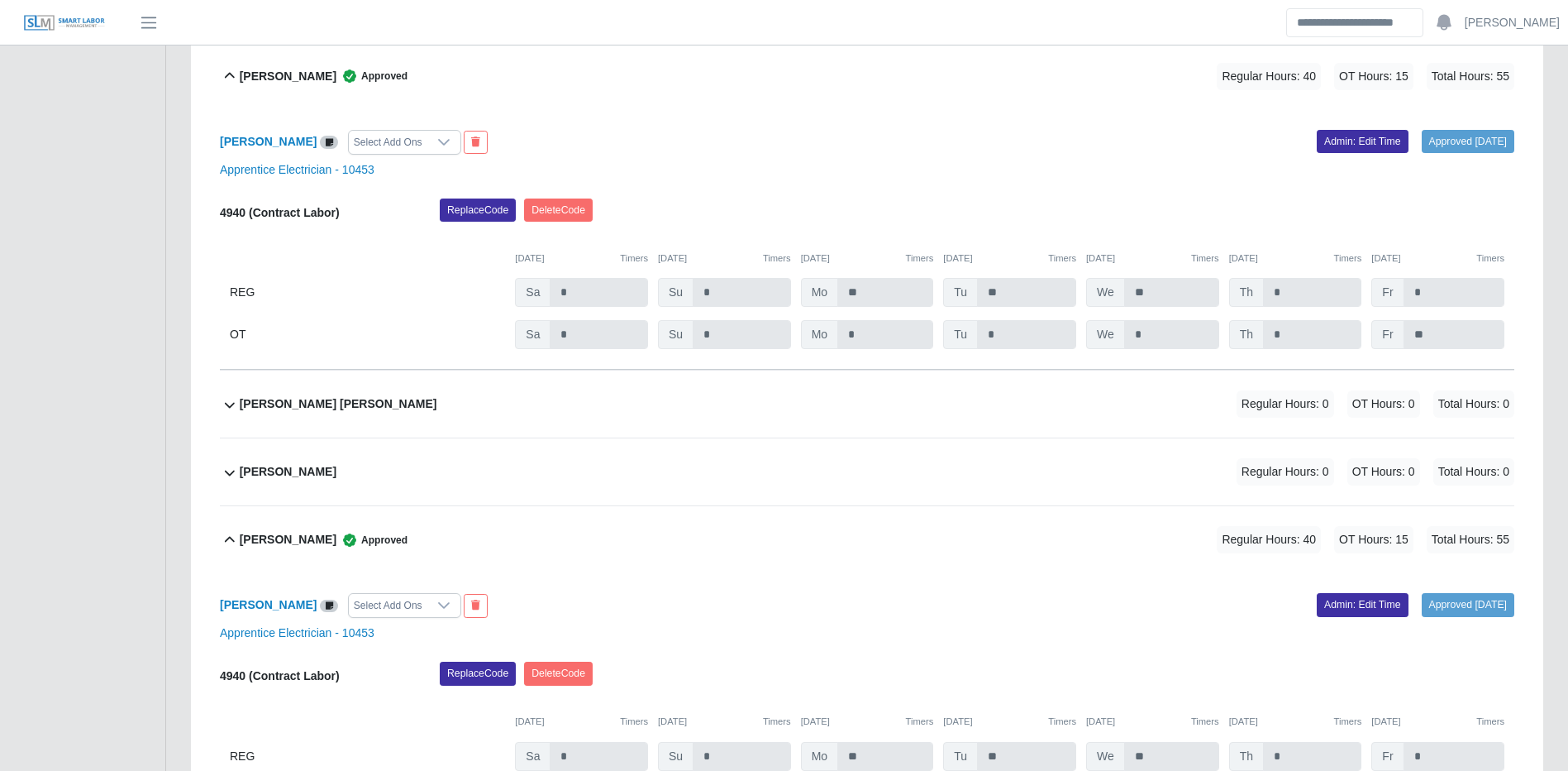
scroll to position [5026, 0]
click at [957, 397] on div "Ruben Gonzalez Lopez Regular Hours: 0 OT Hours: 0 Total Hours: 0" at bounding box center [877, 403] width 1275 height 67
click at [966, 400] on div "Ruben Gonzalez Lopez Regular Hours: 0 OT Hours: 0 Total Hours: 0" at bounding box center [877, 403] width 1275 height 67
click at [1212, 414] on div "Regular Hours: 0 OT Hours: 0 Total Hours: 0" at bounding box center [1353, 403] width 324 height 27
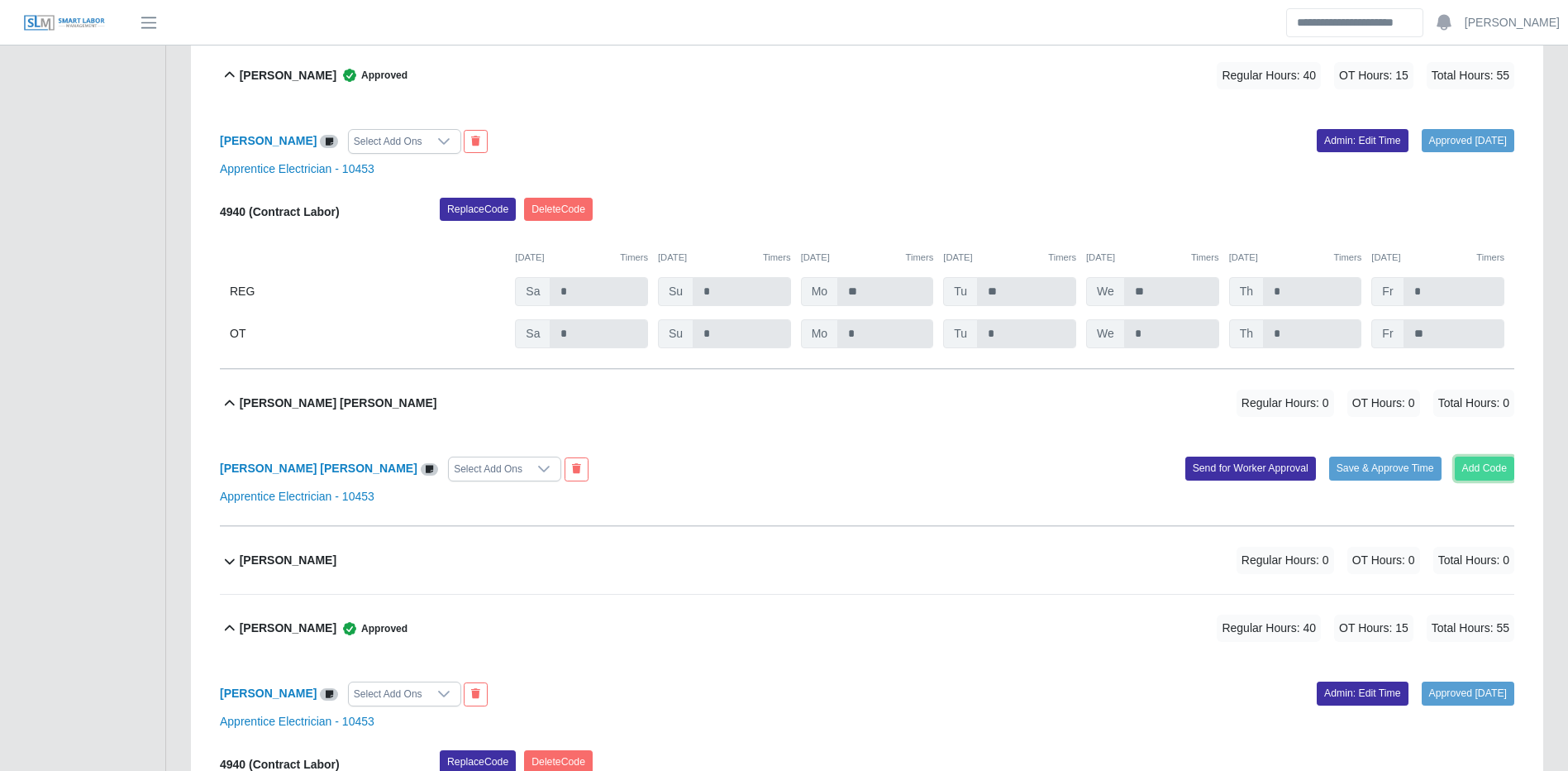
click at [1509, 480] on button "Add Code" at bounding box center [1486, 468] width 60 height 23
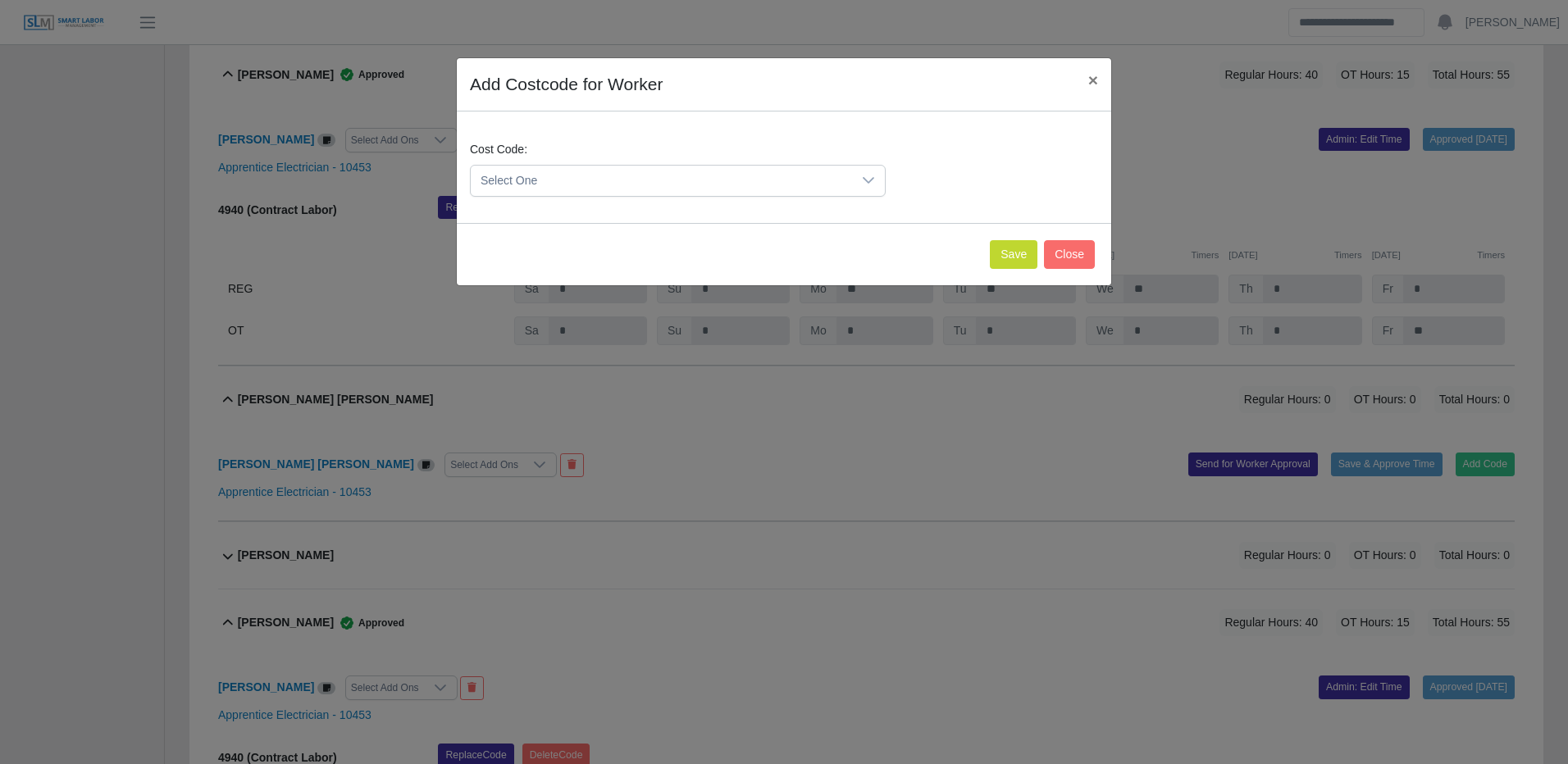
click at [773, 178] on span "Select One" at bounding box center [661, 180] width 381 height 30
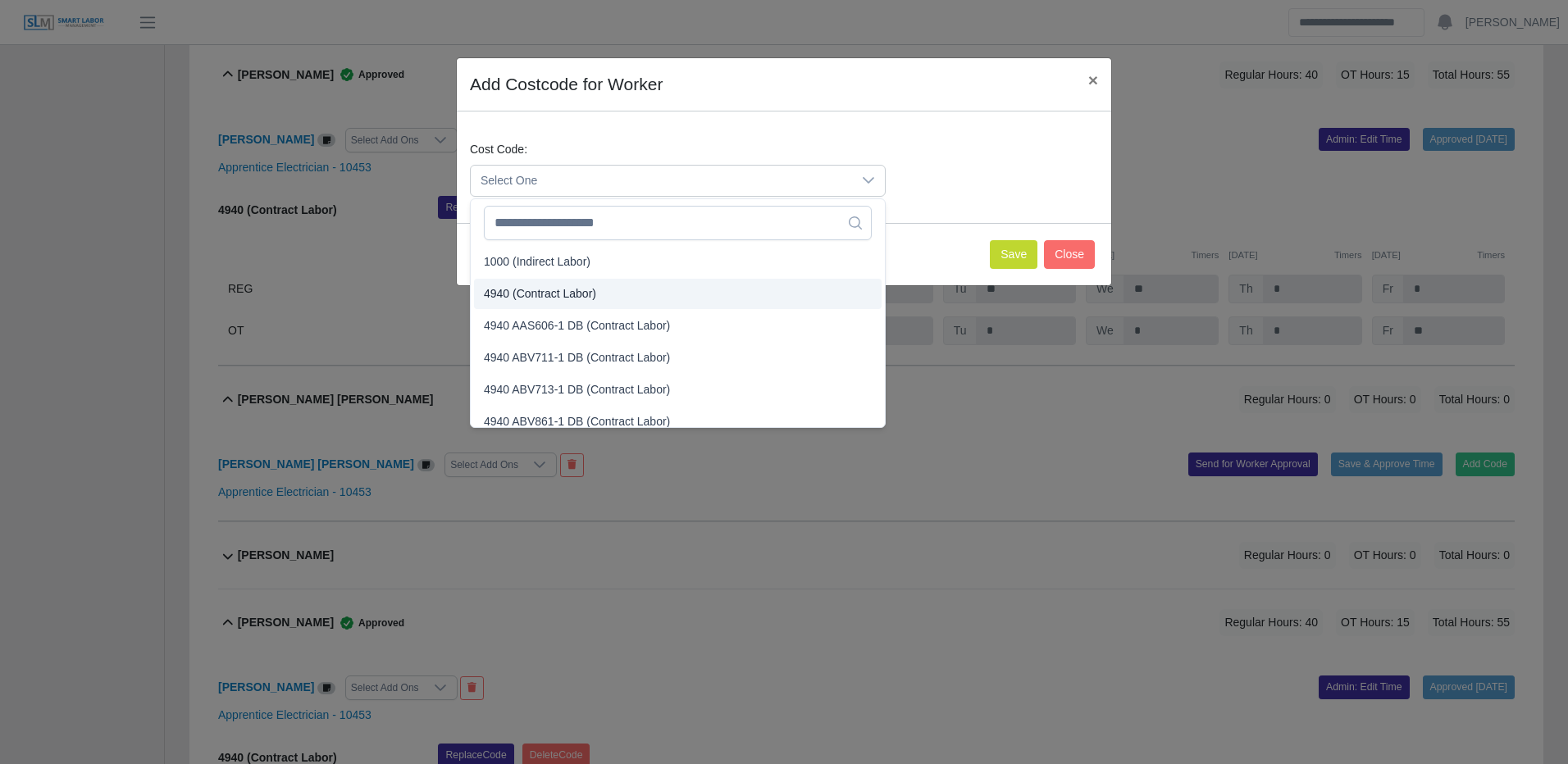
click at [553, 286] on span "4940 (Contract Labor)" at bounding box center [540, 293] width 113 height 17
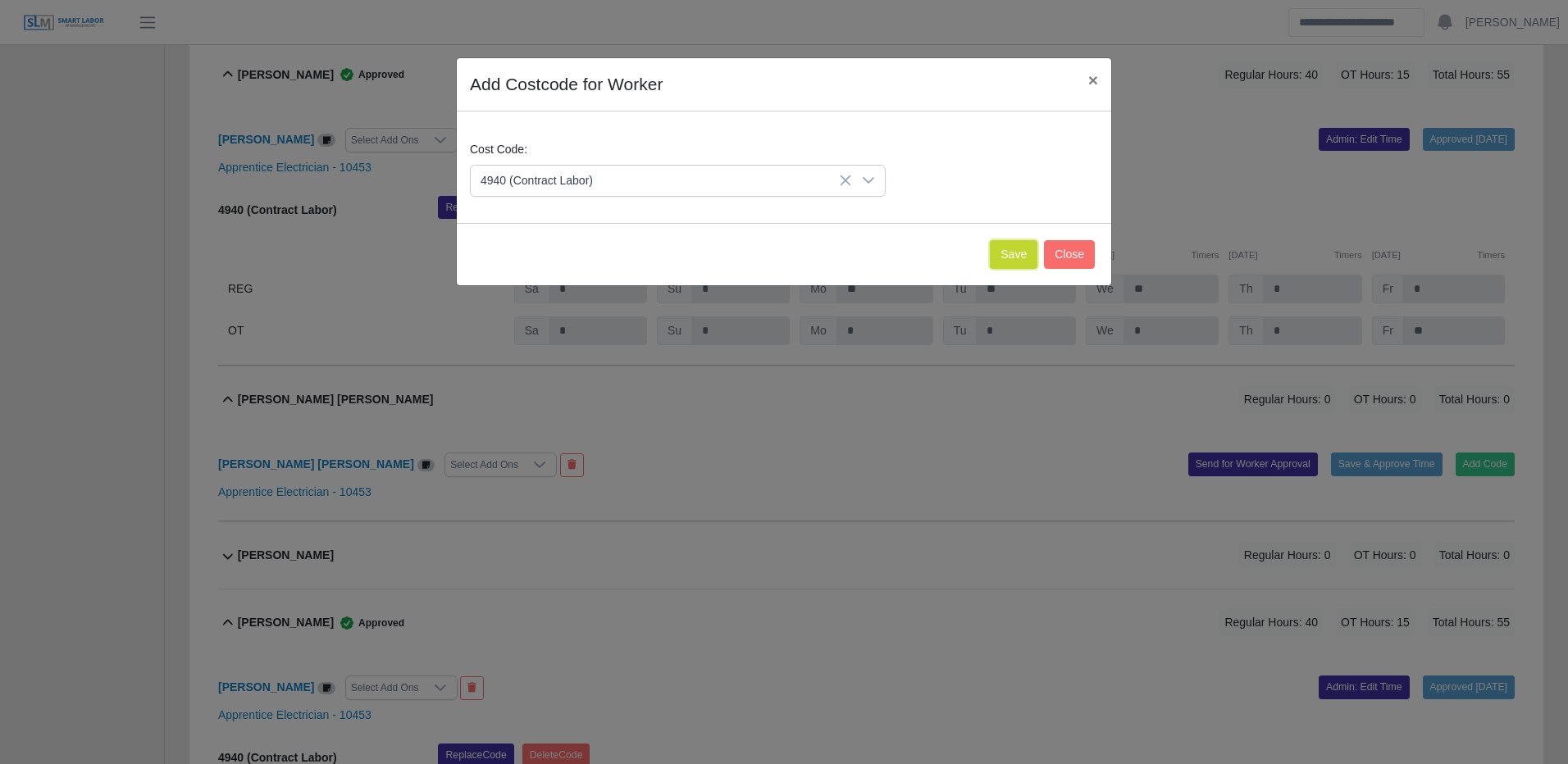
click at [1020, 252] on button "Save" at bounding box center [1013, 255] width 47 height 29
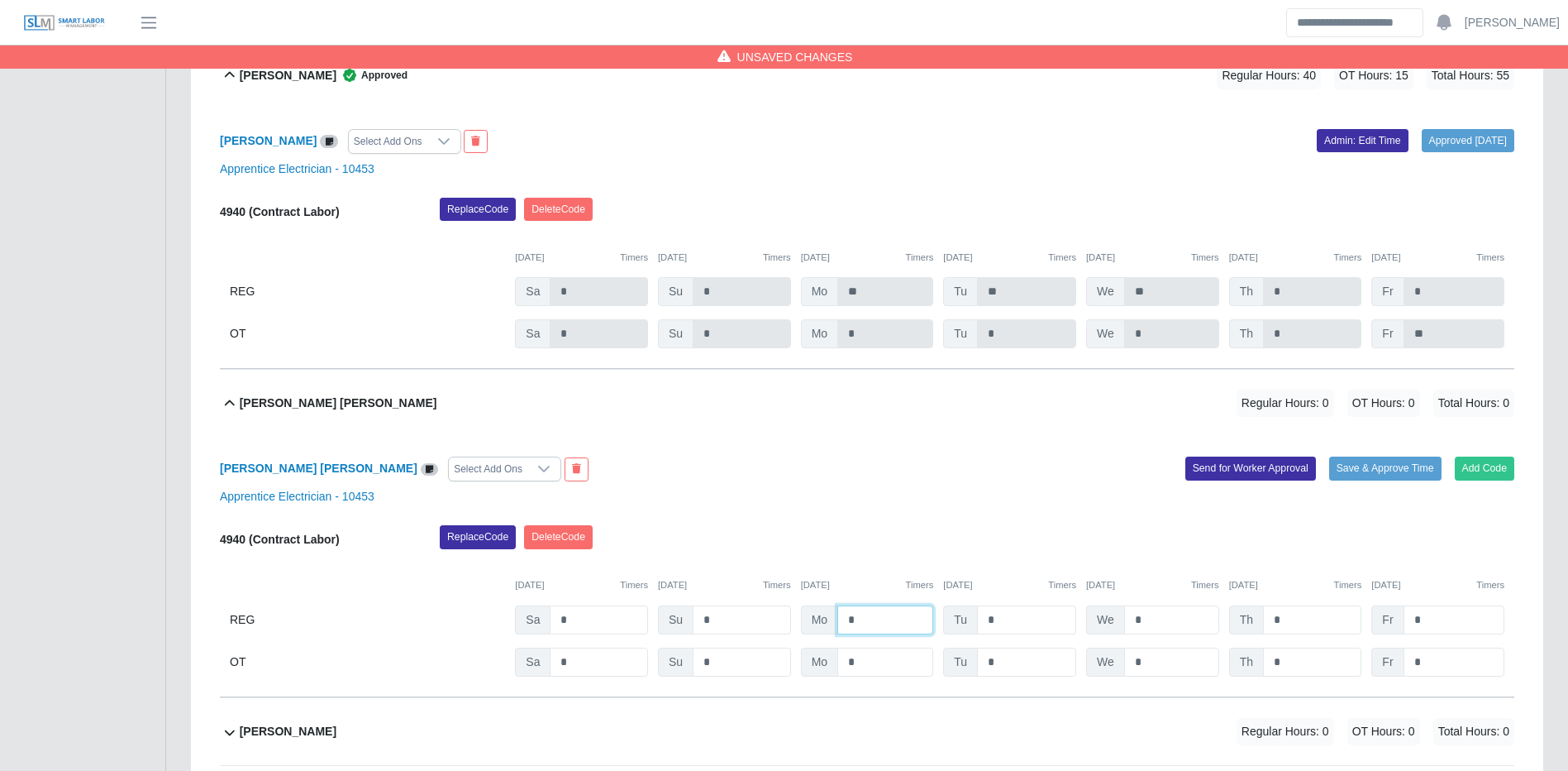
click at [880, 635] on input "*" at bounding box center [885, 620] width 96 height 29
type input "**"
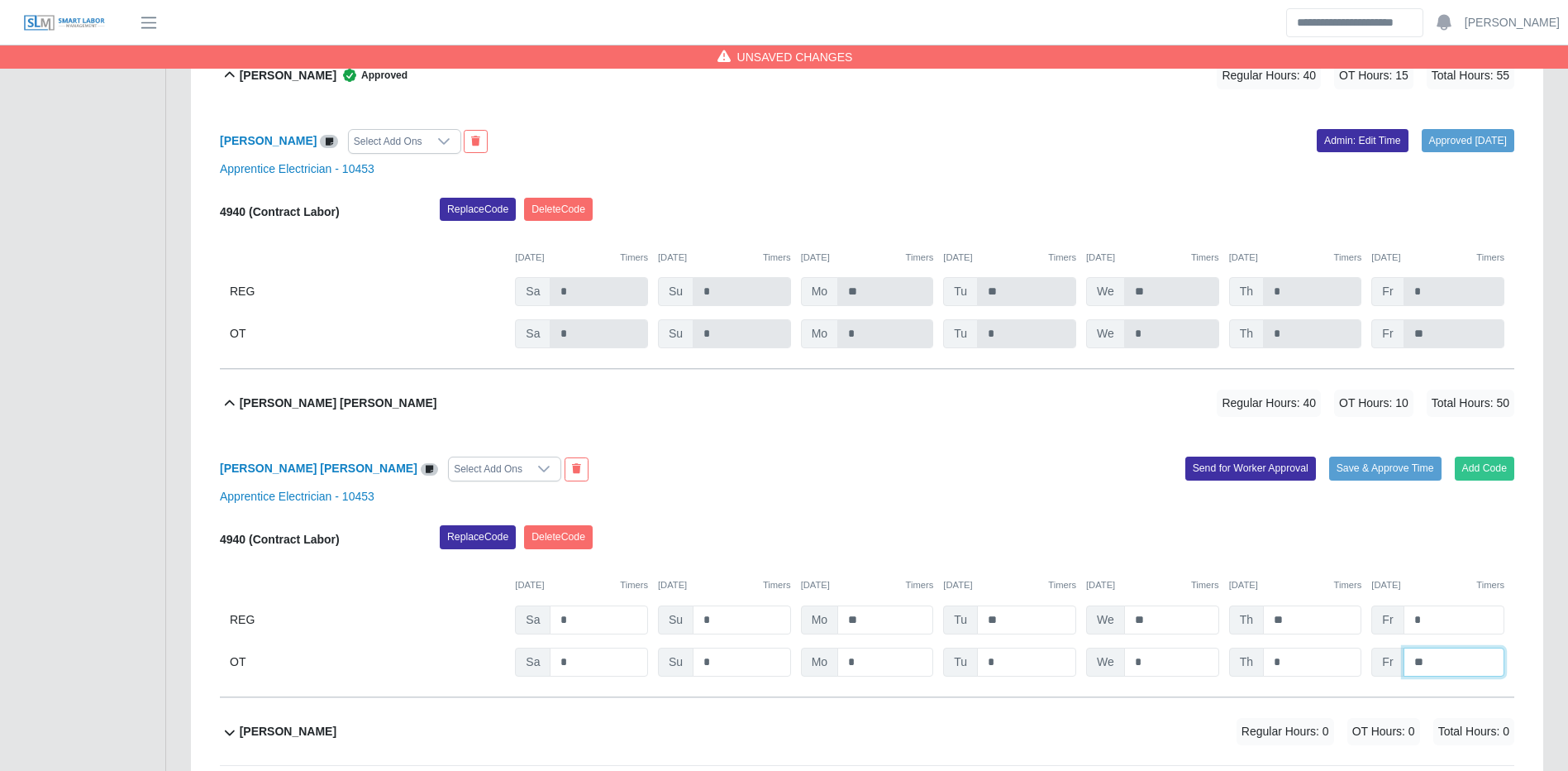
type input "**"
click at [1399, 463] on div "Ruben Gonzalez Lopez Select Add Ons Add Code Save & Approve Time Send for Worke…" at bounding box center [867, 567] width 1294 height 260
click at [1395, 472] on button "Save & Approve Time" at bounding box center [1385, 468] width 113 height 23
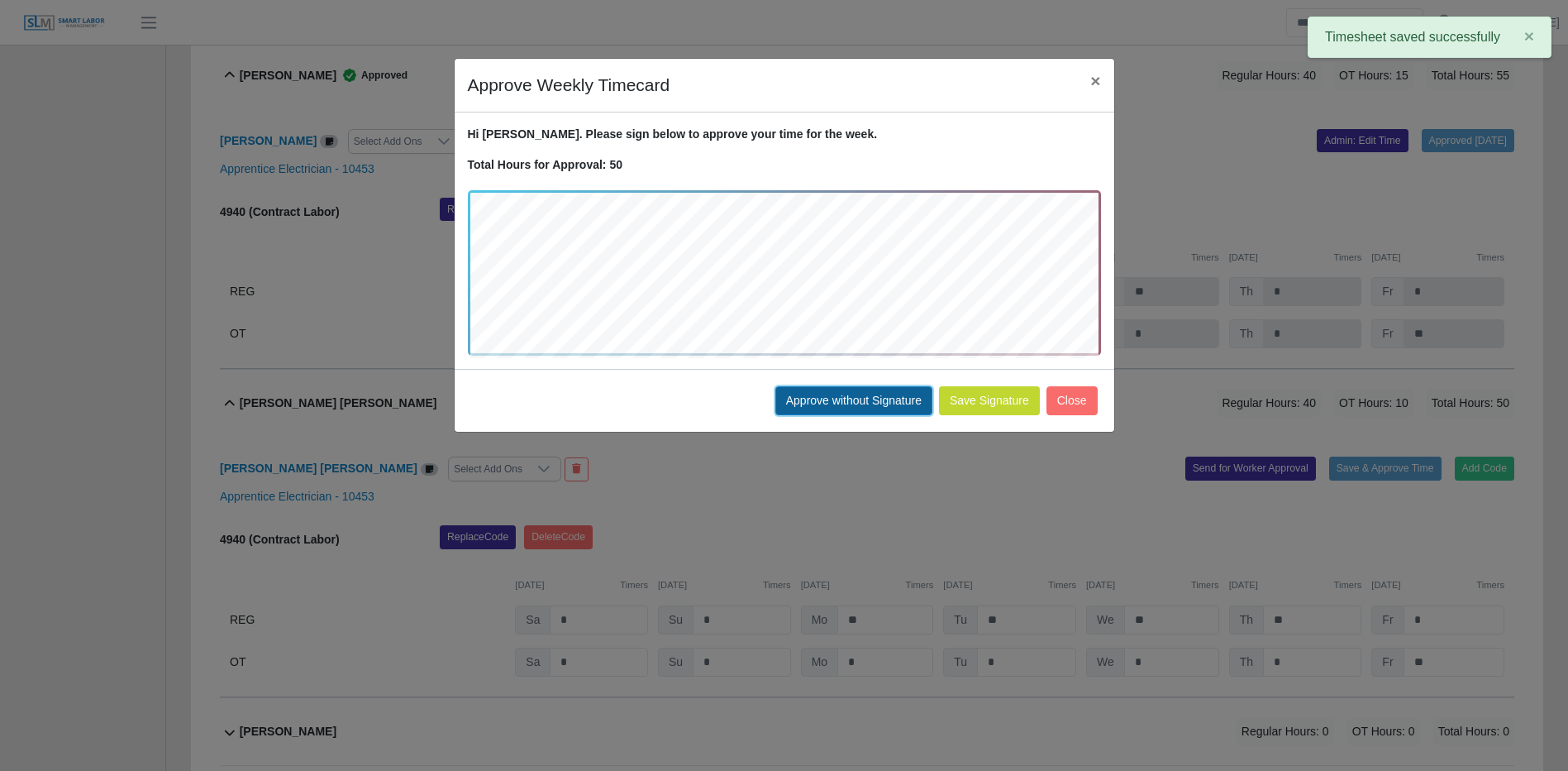
click at [880, 398] on button "Approve without Signature" at bounding box center [854, 401] width 157 height 29
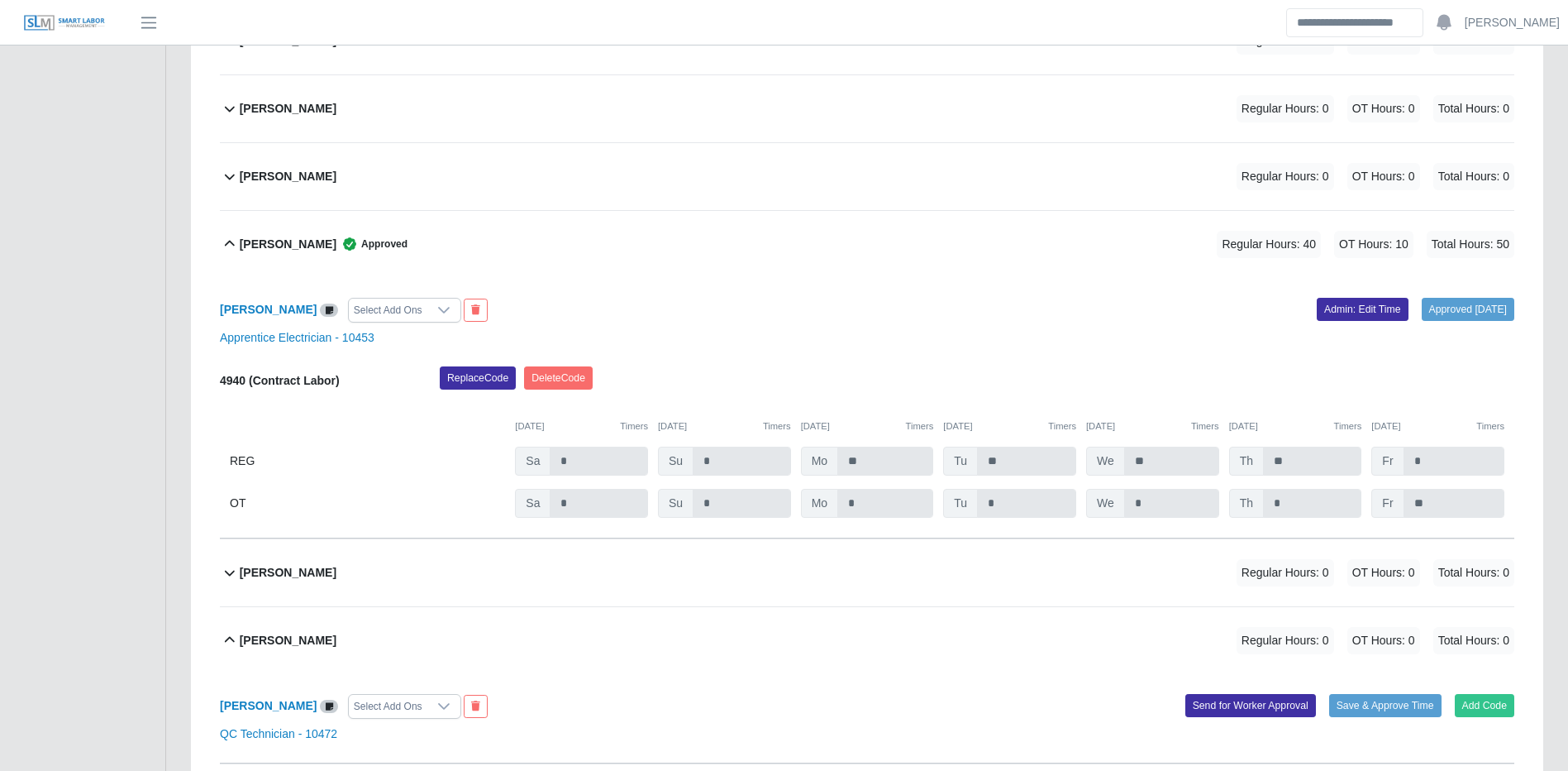
scroll to position [2297, 0]
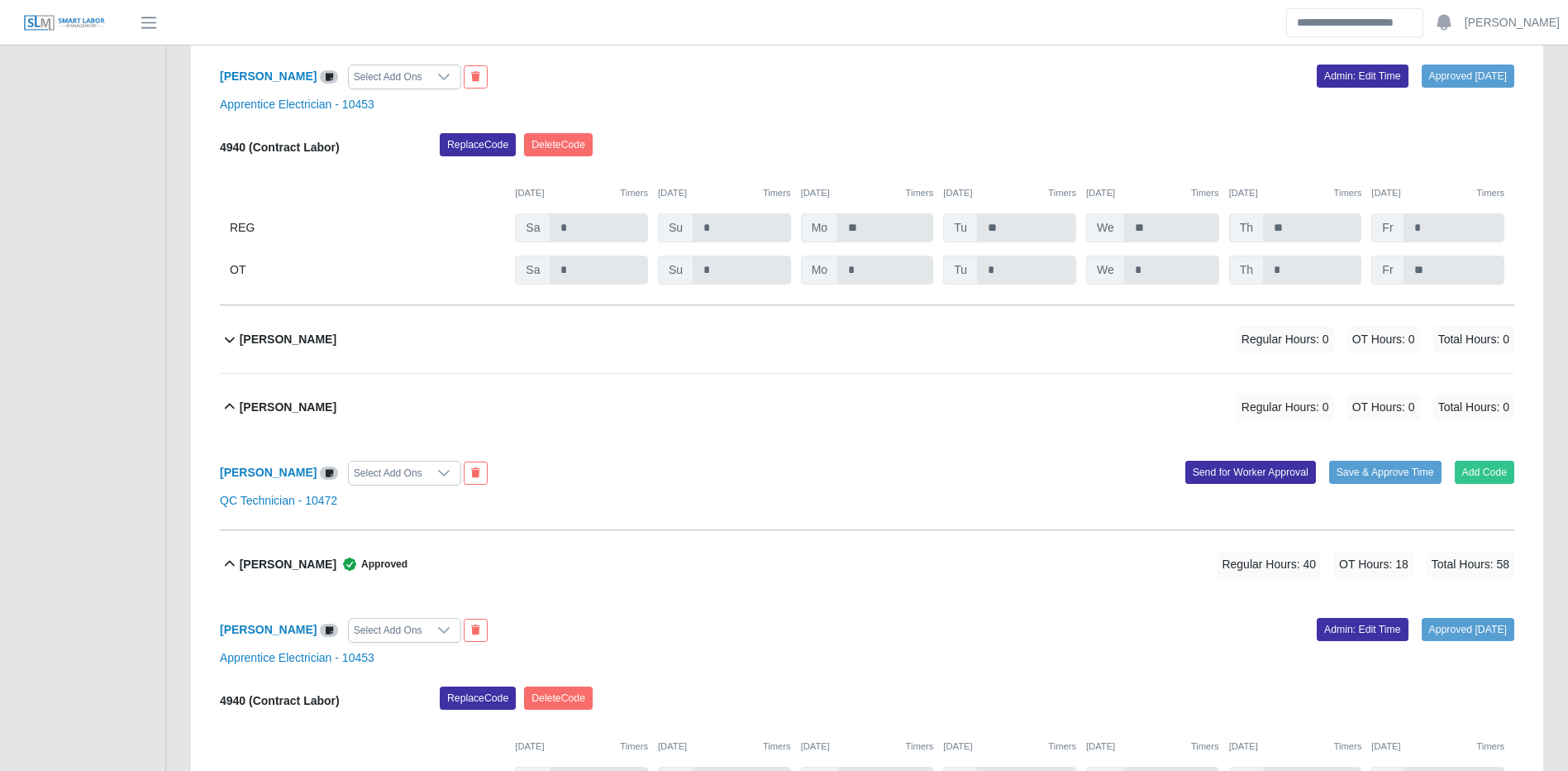
drag, startPoint x: 978, startPoint y: 334, endPoint x: 1080, endPoint y: 350, distance: 103.2
click at [979, 337] on div "Joshua Cruz Regular Hours: 0 OT Hours: 0 Total Hours: 0" at bounding box center [877, 339] width 1275 height 67
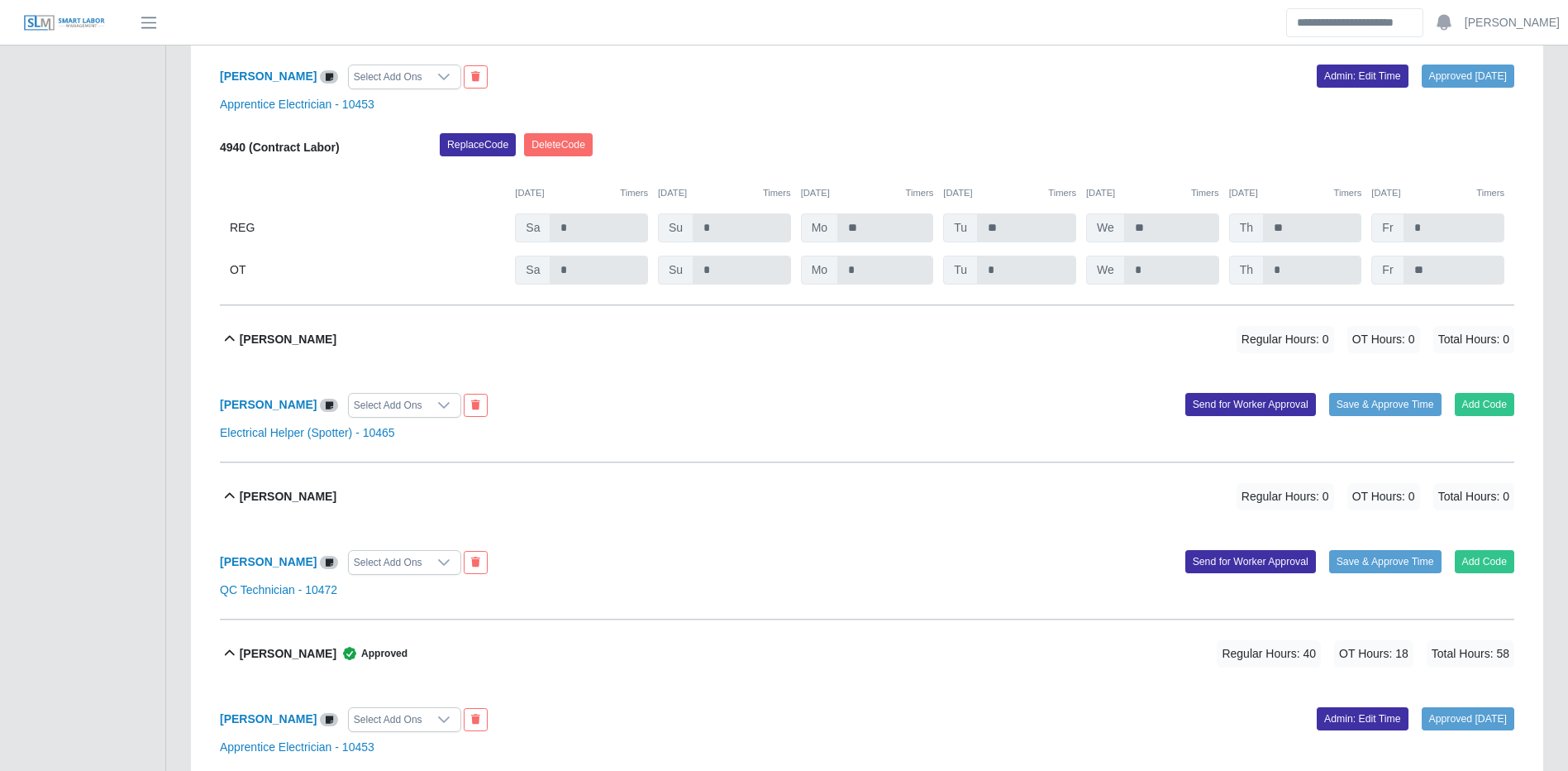
click at [1503, 423] on div "Joshua Cruz Select Add Ons Add Code Save & Approve Time Send for Worker Approva…" at bounding box center [867, 418] width 1294 height 90
click at [1503, 411] on button "Add Code" at bounding box center [1486, 404] width 60 height 23
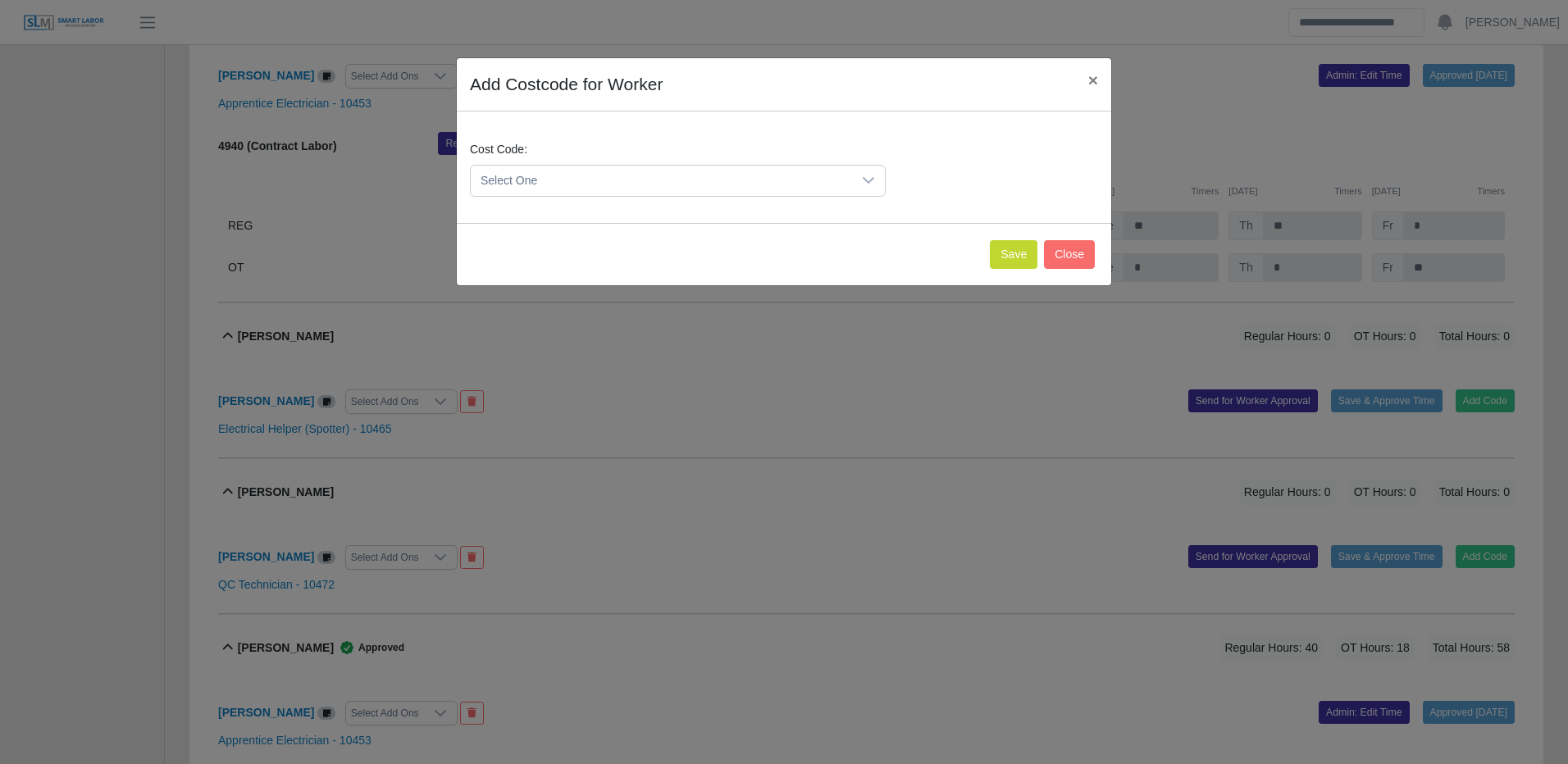
drag, startPoint x: 764, startPoint y: 171, endPoint x: 756, endPoint y: 187, distance: 17.9
click at [765, 171] on span "Select One" at bounding box center [661, 180] width 381 height 30
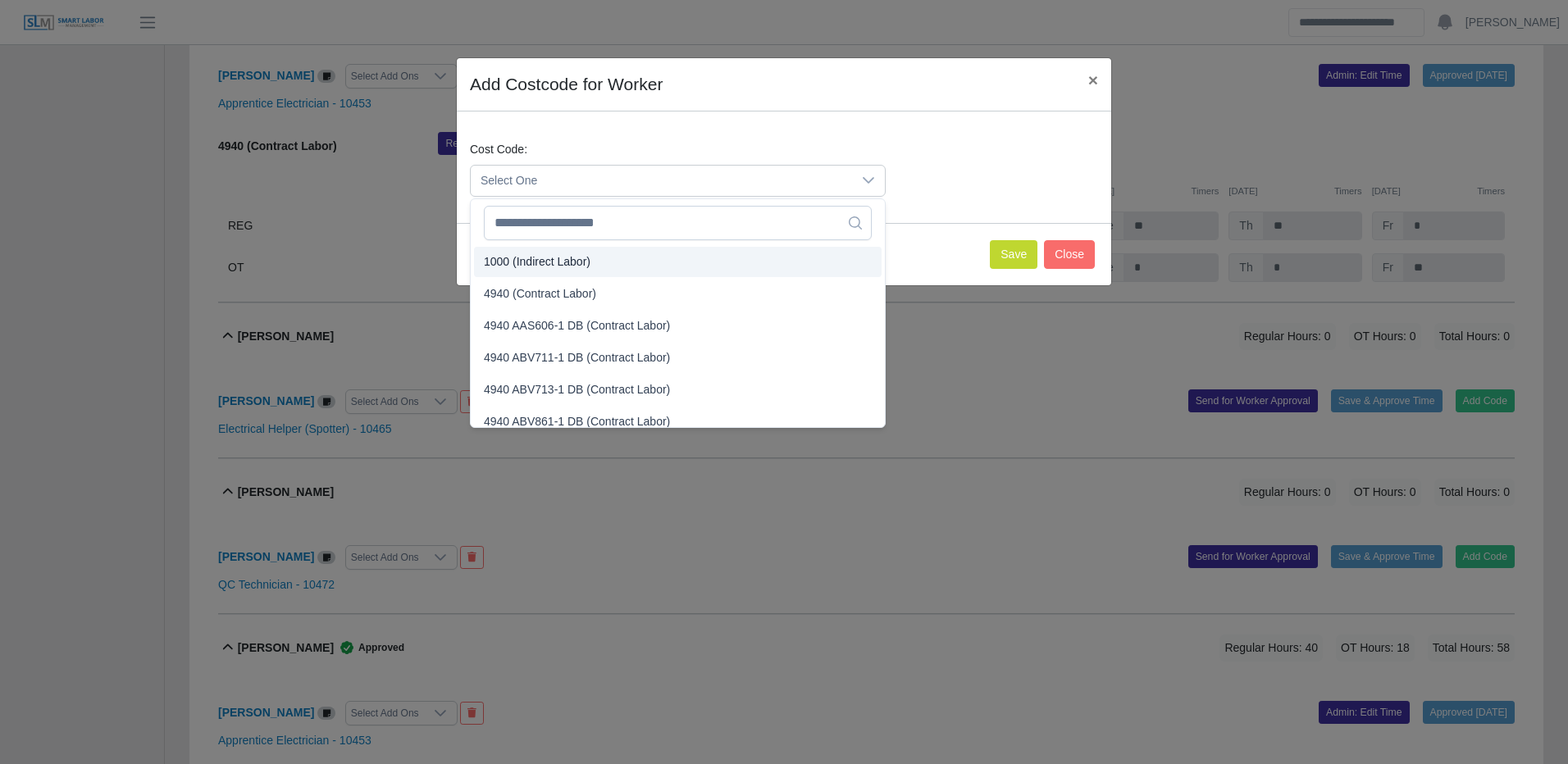
click at [581, 292] on span "4940 (Contract Labor)" at bounding box center [540, 293] width 113 height 17
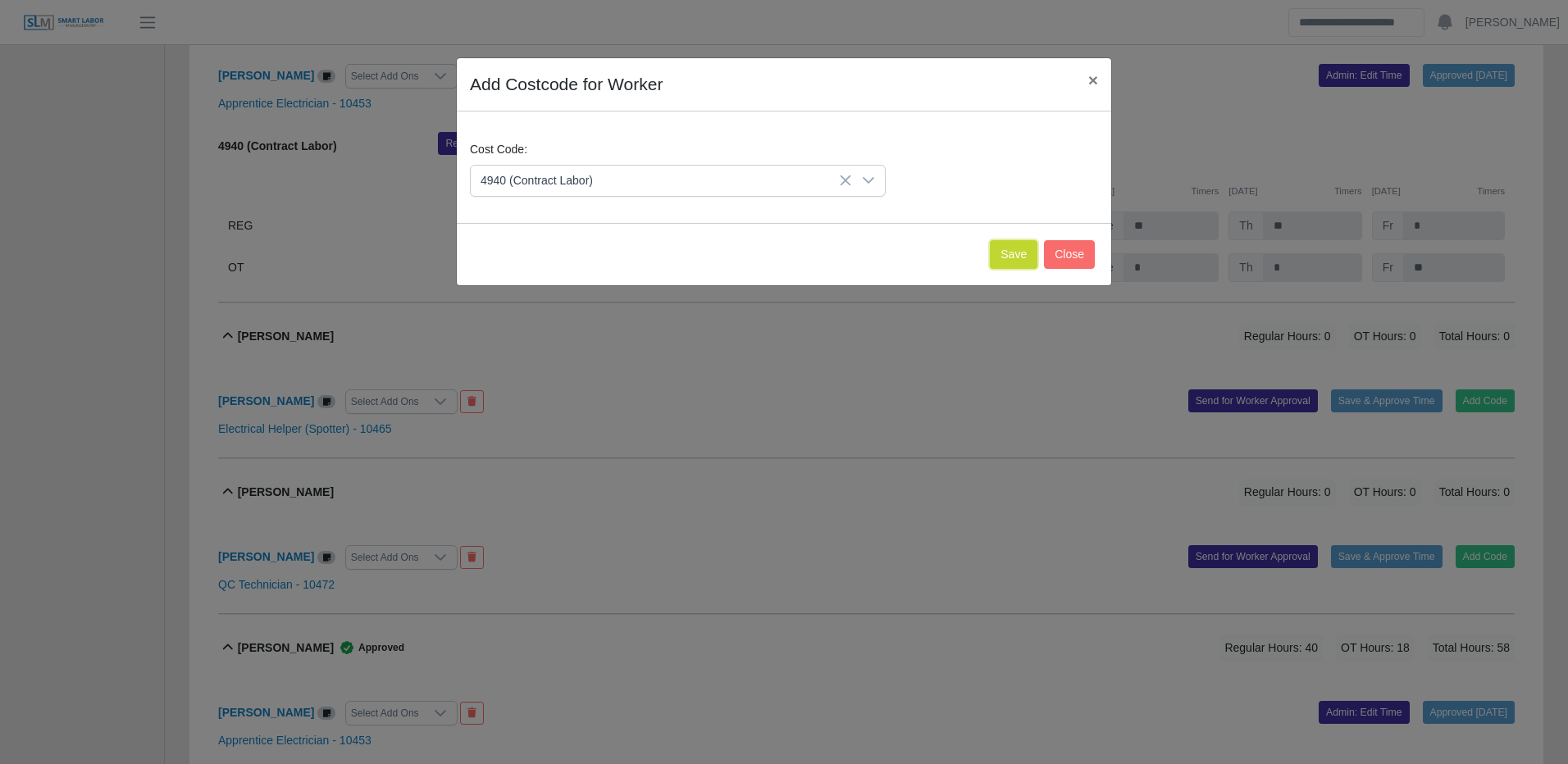
click at [1033, 250] on button "Save" at bounding box center [1013, 255] width 47 height 29
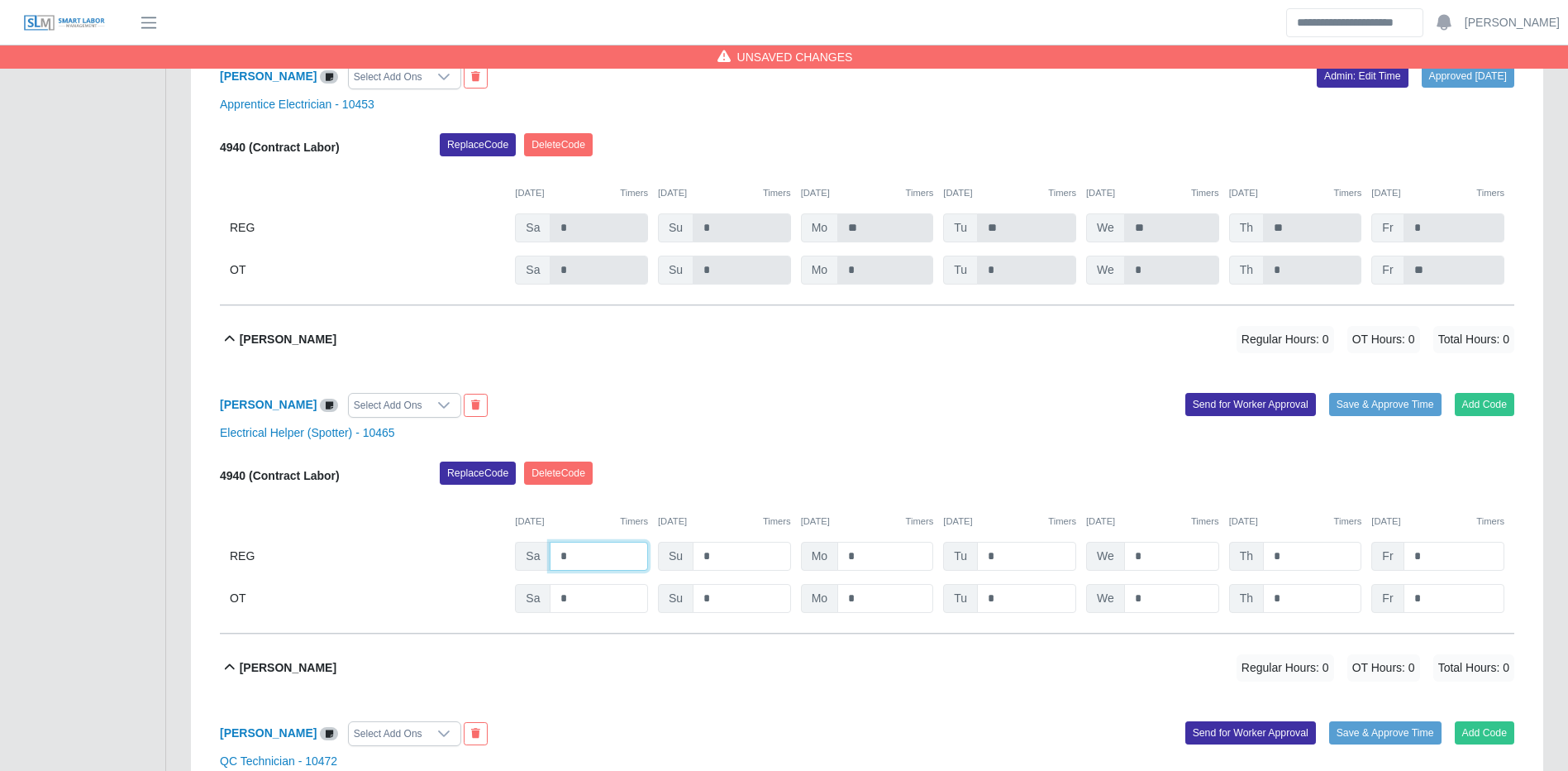
click at [578, 560] on input "*" at bounding box center [599, 557] width 98 height 29
type input "*"
type input "**"
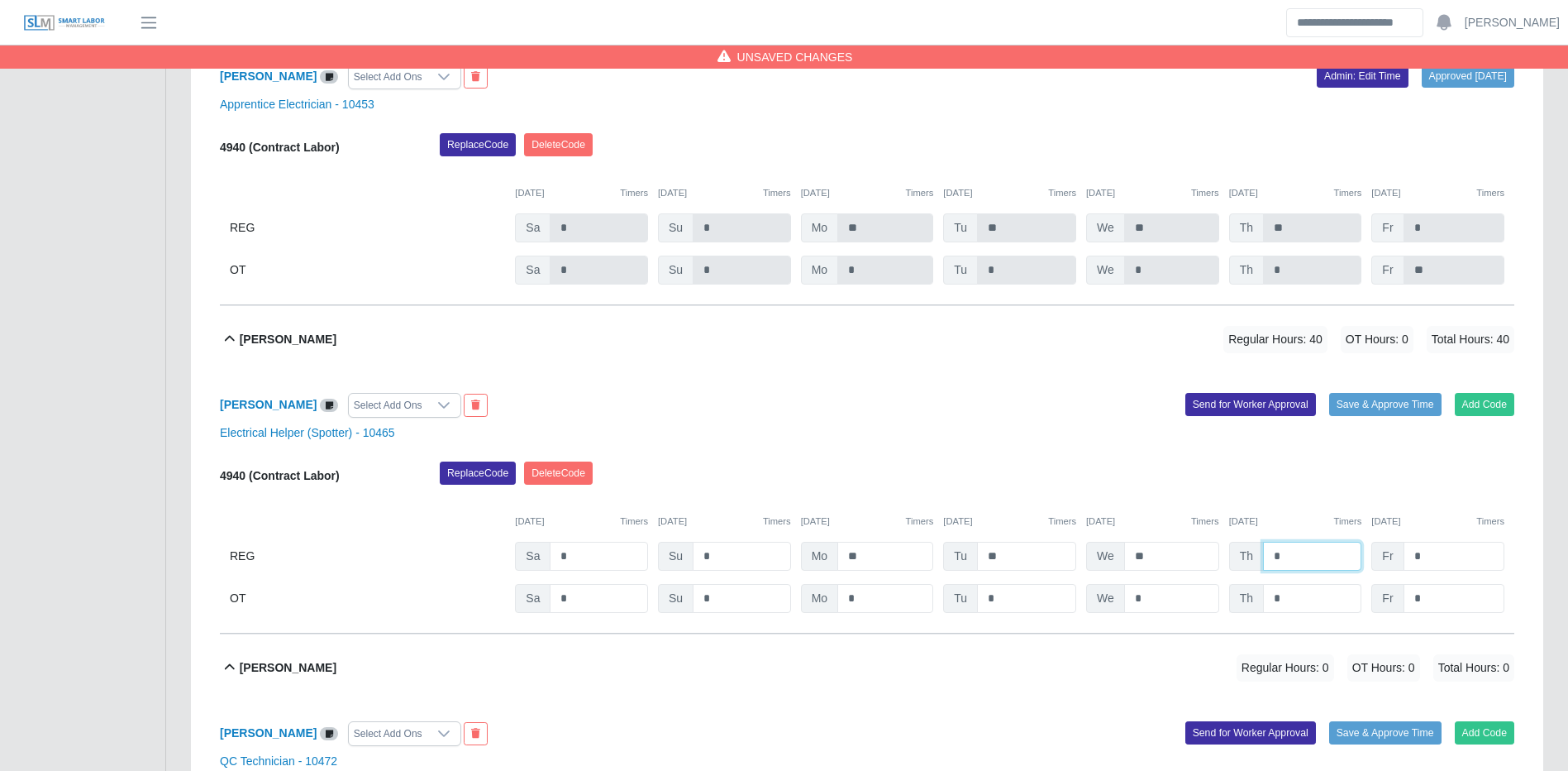
type input "*"
click at [1346, 611] on input "*" at bounding box center [1312, 599] width 98 height 29
type input "*"
type input "**"
drag, startPoint x: 1300, startPoint y: 596, endPoint x: 1188, endPoint y: 588, distance: 112.3
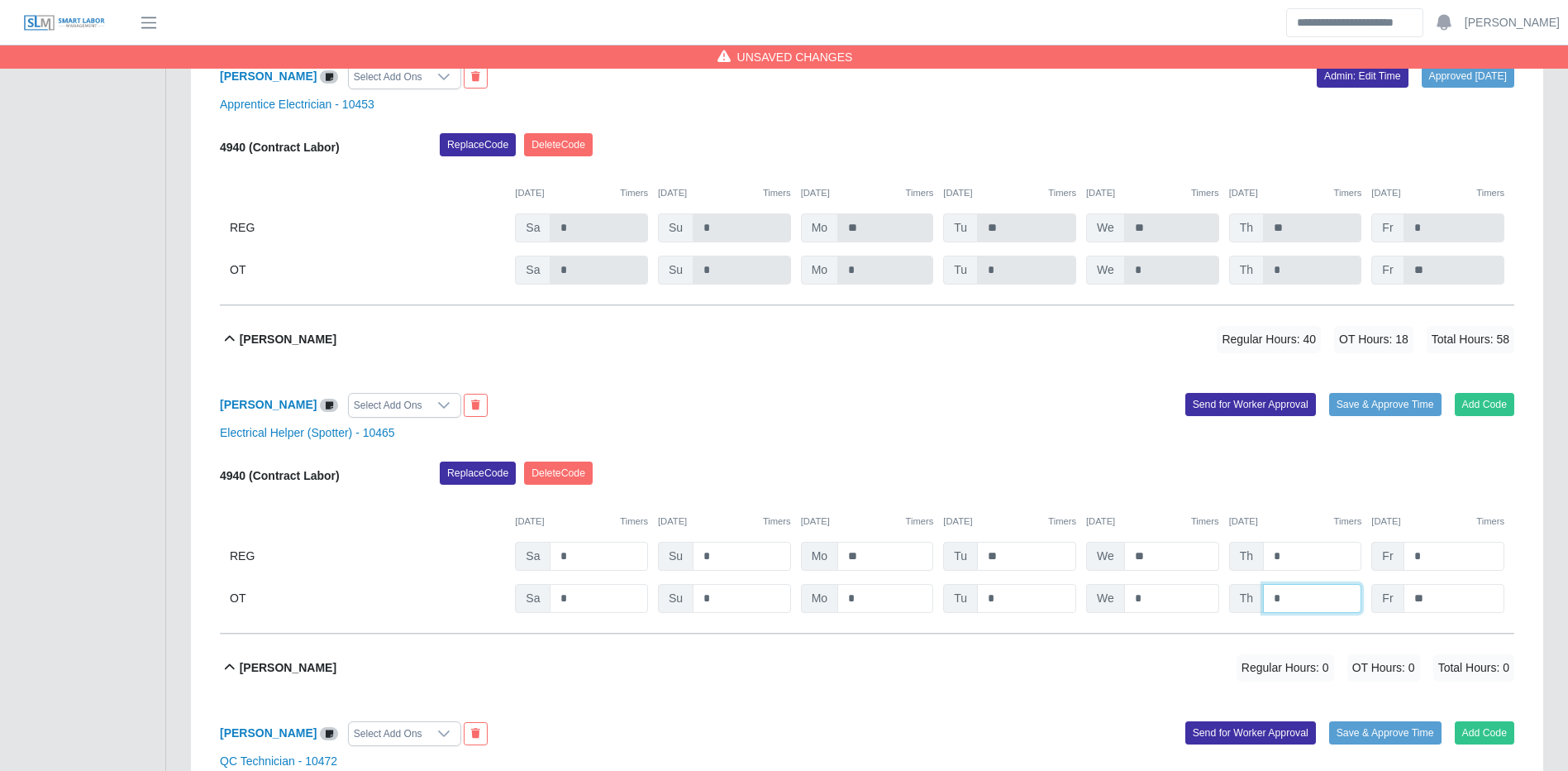
click at [1186, 588] on div "OT Sa * Su * Mo * Tu * We * Th * Fr **" at bounding box center [867, 599] width 1294 height 29
type input "*"
click at [1252, 463] on div "Joshua Cruz Select Add Ons Add Code Save & Approve Time Send for Worker Approva…" at bounding box center [867, 503] width 1294 height 260
click at [1417, 415] on button "Save & Approve Time" at bounding box center [1385, 404] width 113 height 23
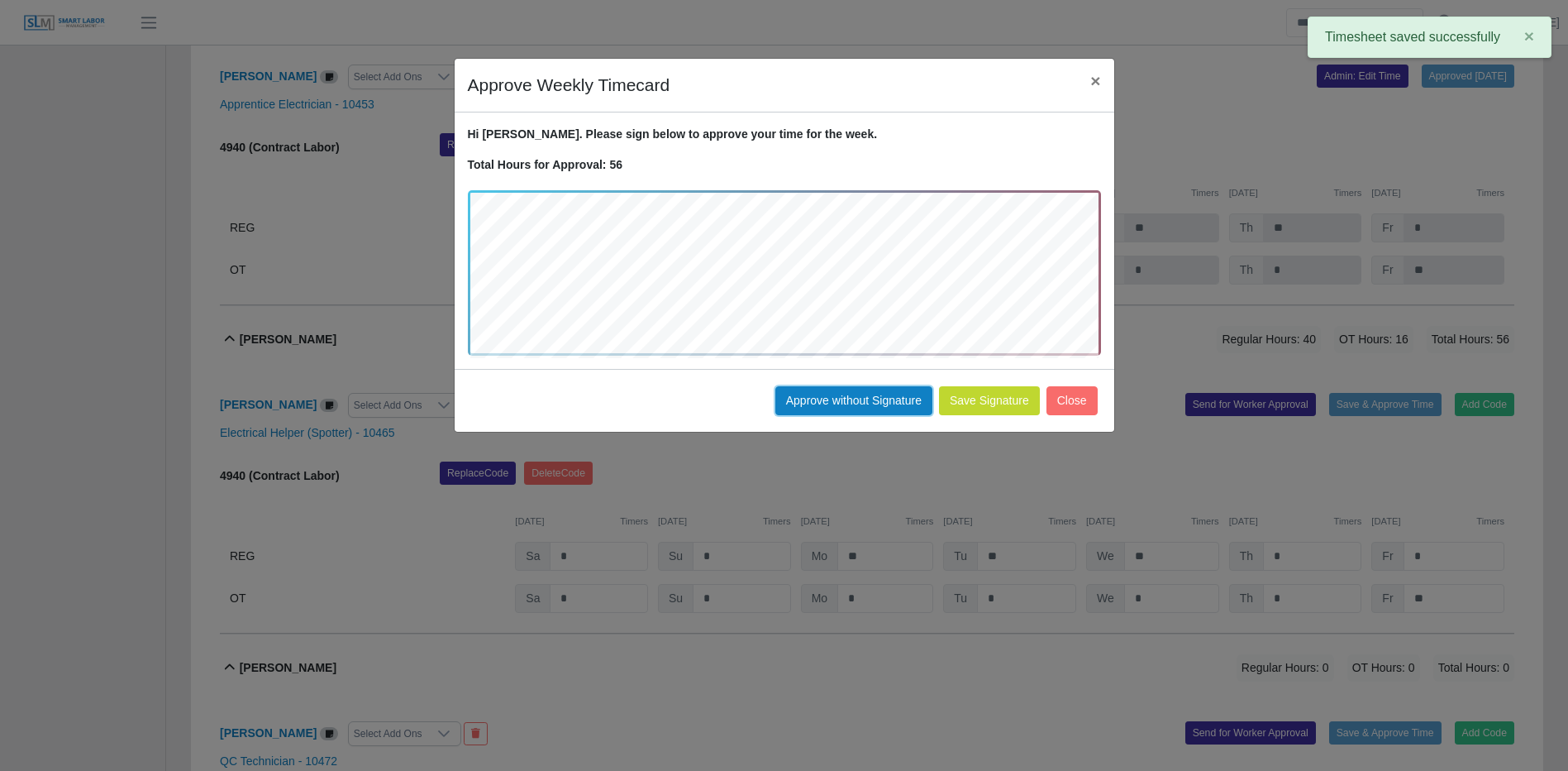
click at [816, 402] on button "Approve without Signature" at bounding box center [854, 401] width 157 height 29
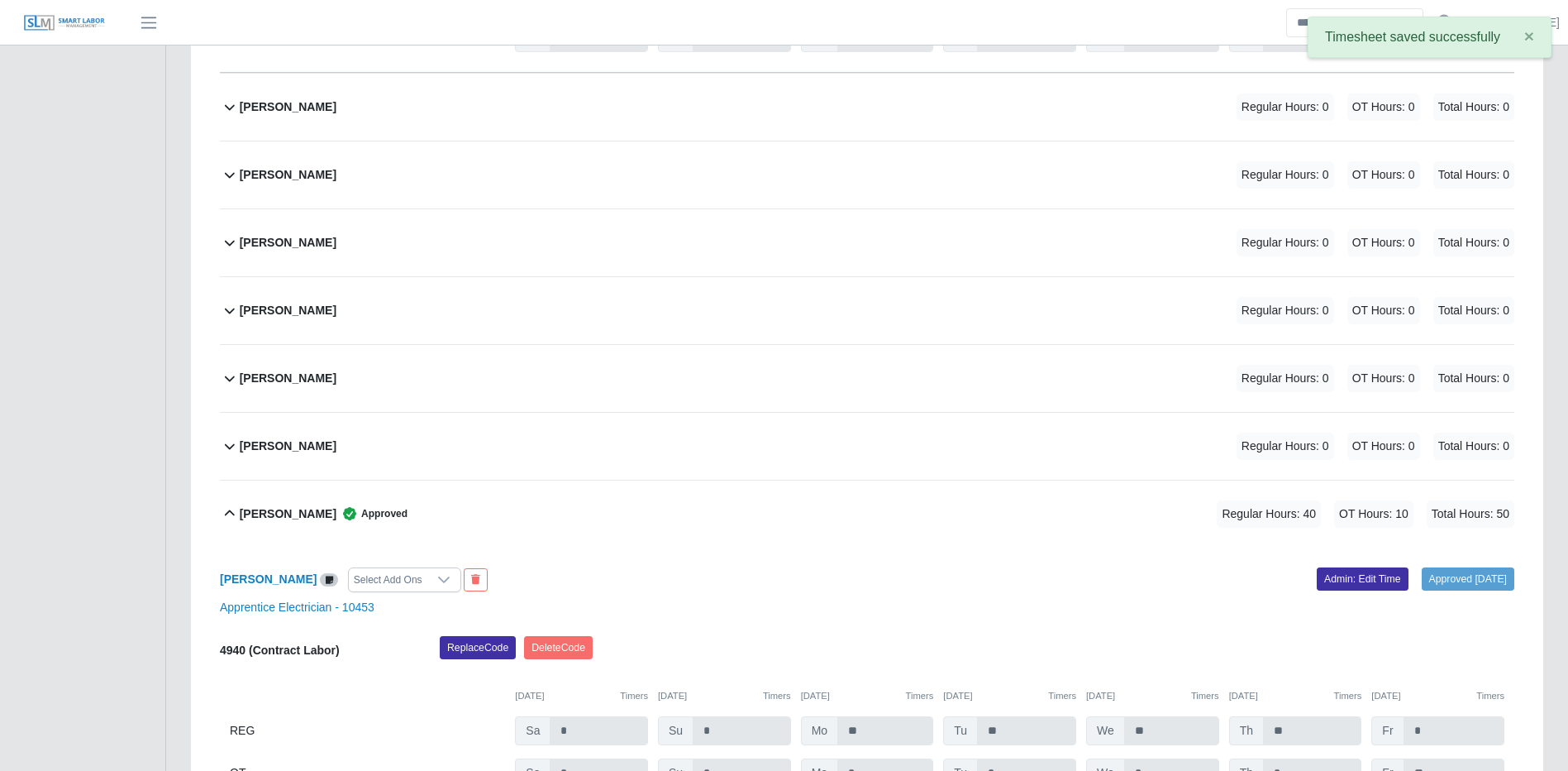
scroll to position [1635, 0]
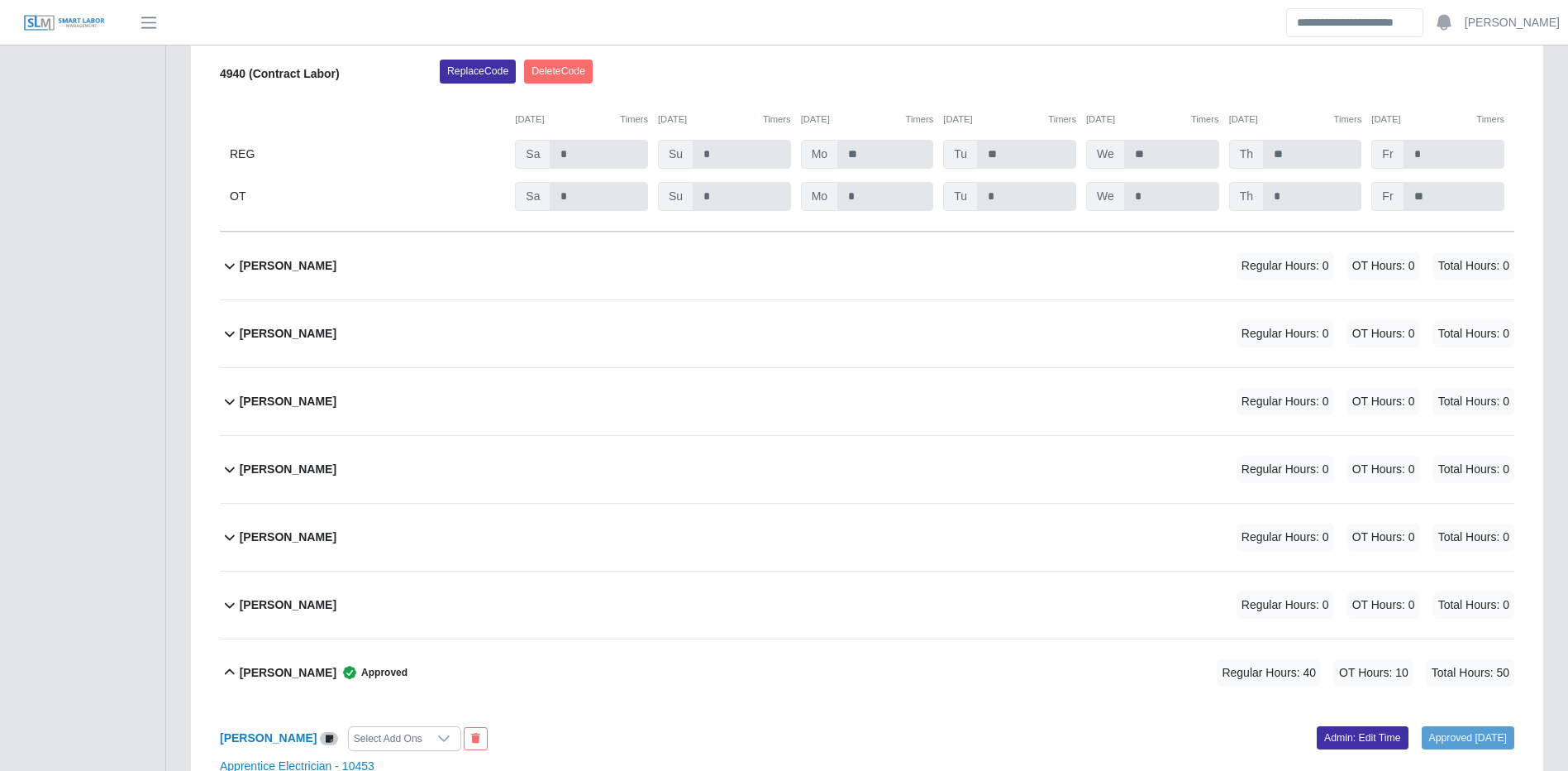
drag, startPoint x: 725, startPoint y: 468, endPoint x: 766, endPoint y: 474, distance: 41.4
click at [725, 467] on div "Jacob Ellis Regular Hours: 0 OT Hours: 0 Total Hours: 0" at bounding box center [877, 469] width 1275 height 67
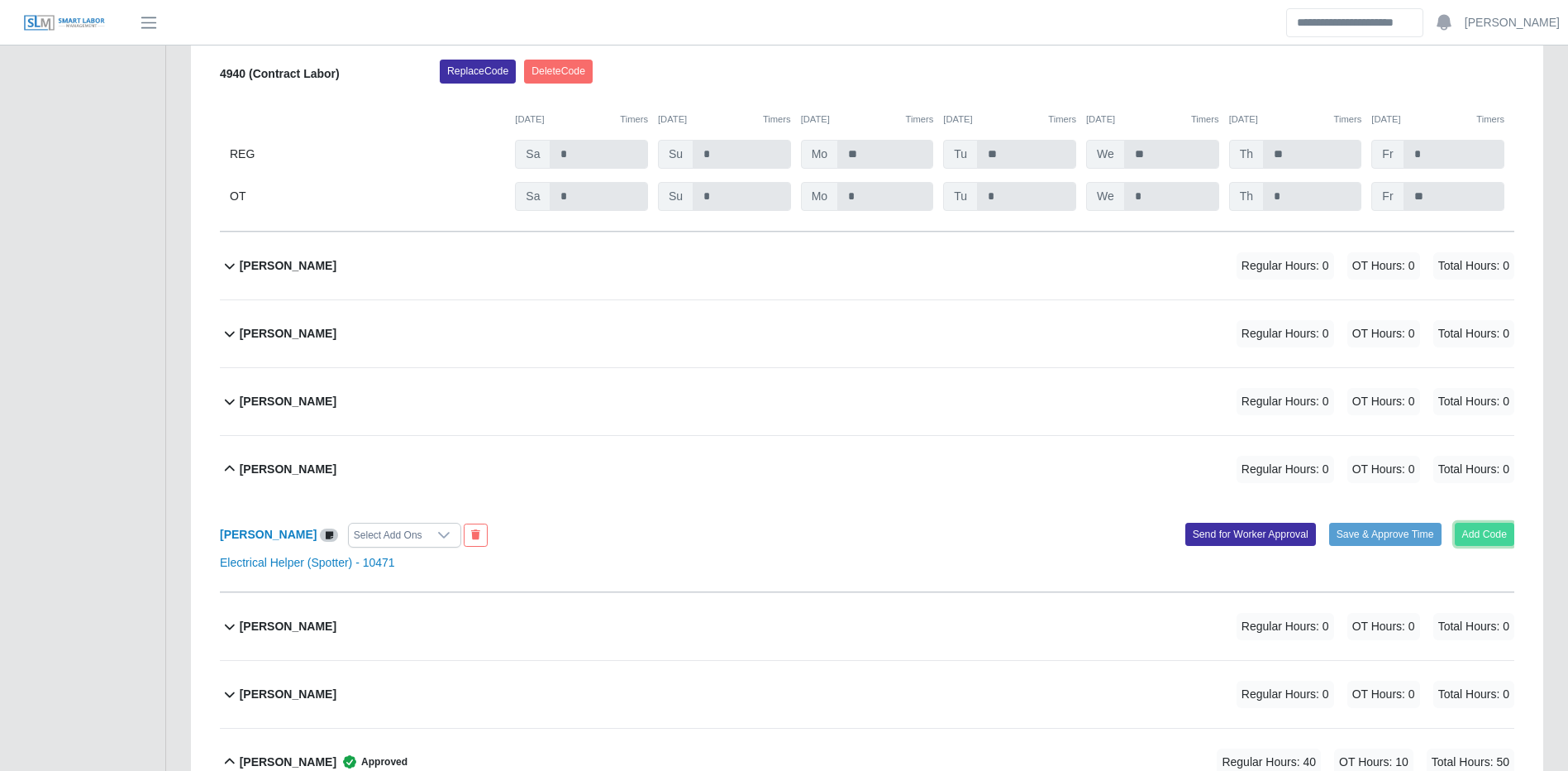
click at [1488, 538] on button "Add Code" at bounding box center [1486, 534] width 60 height 23
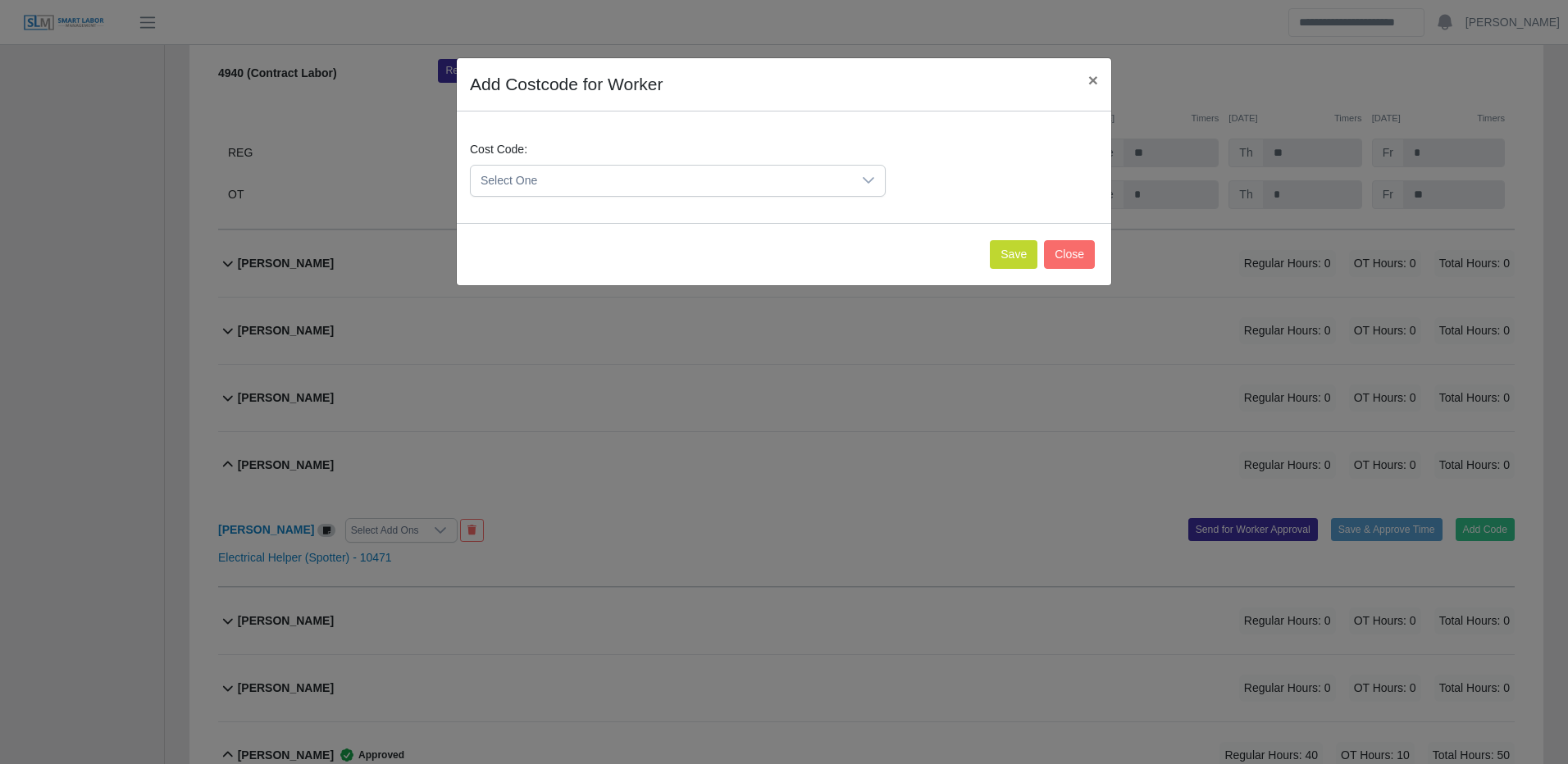
drag, startPoint x: 825, startPoint y: 185, endPoint x: 823, endPoint y: 193, distance: 8.2
click at [825, 184] on span "Select One" at bounding box center [661, 180] width 381 height 30
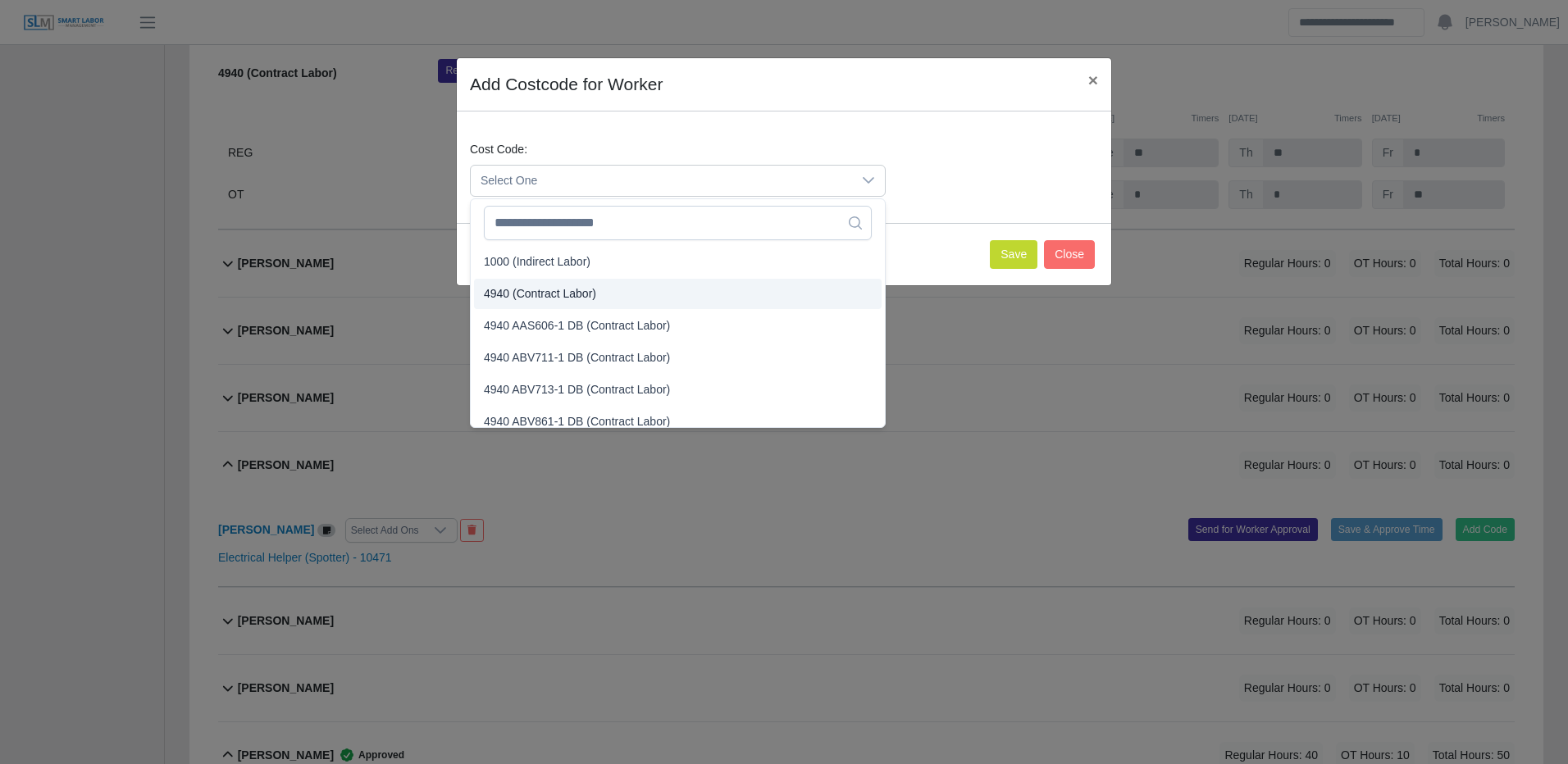
click at [610, 291] on li "4940 (Contract Labor)" at bounding box center [677, 293] width 408 height 30
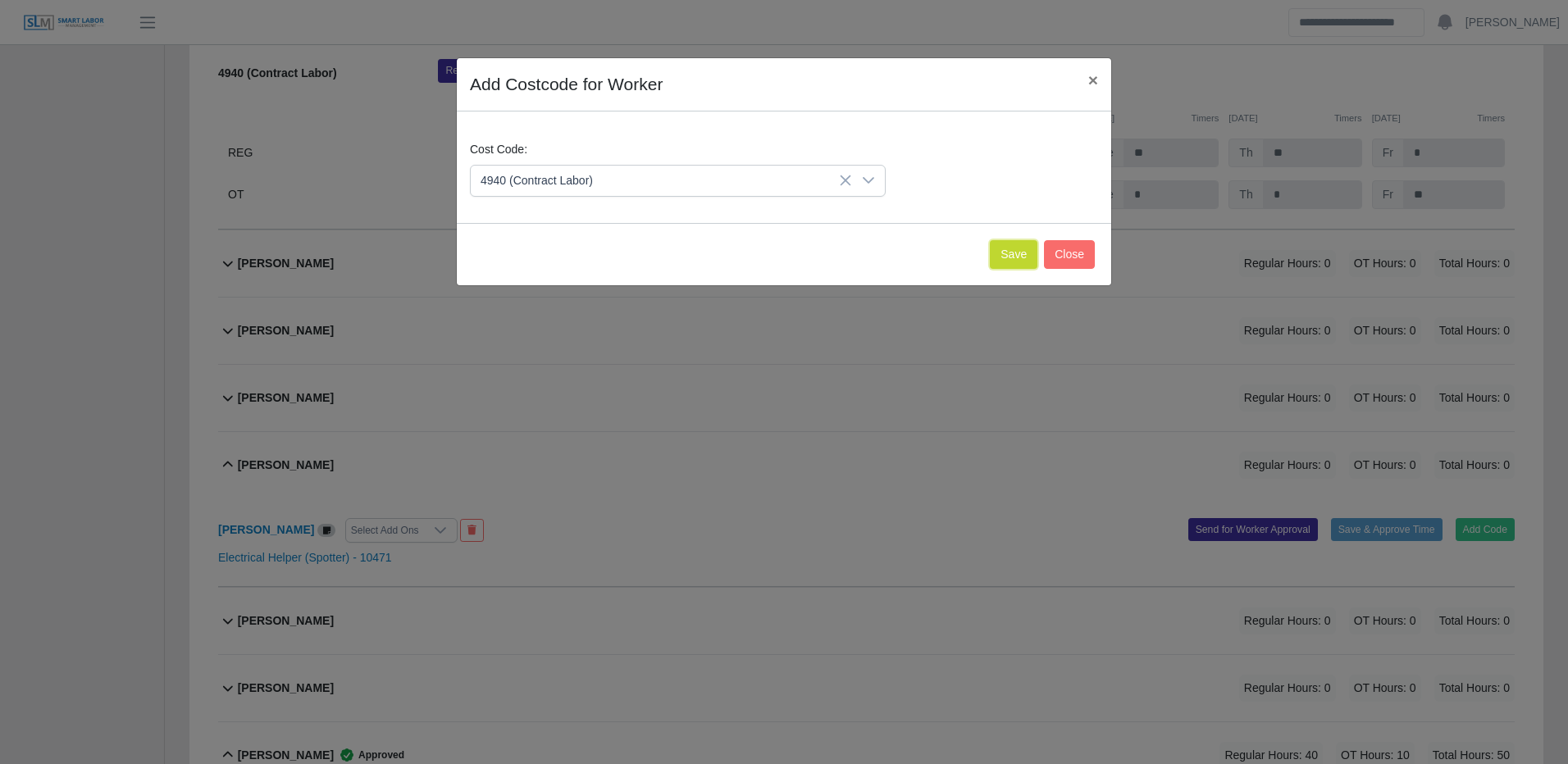
click at [1012, 251] on button "Save" at bounding box center [1013, 255] width 47 height 29
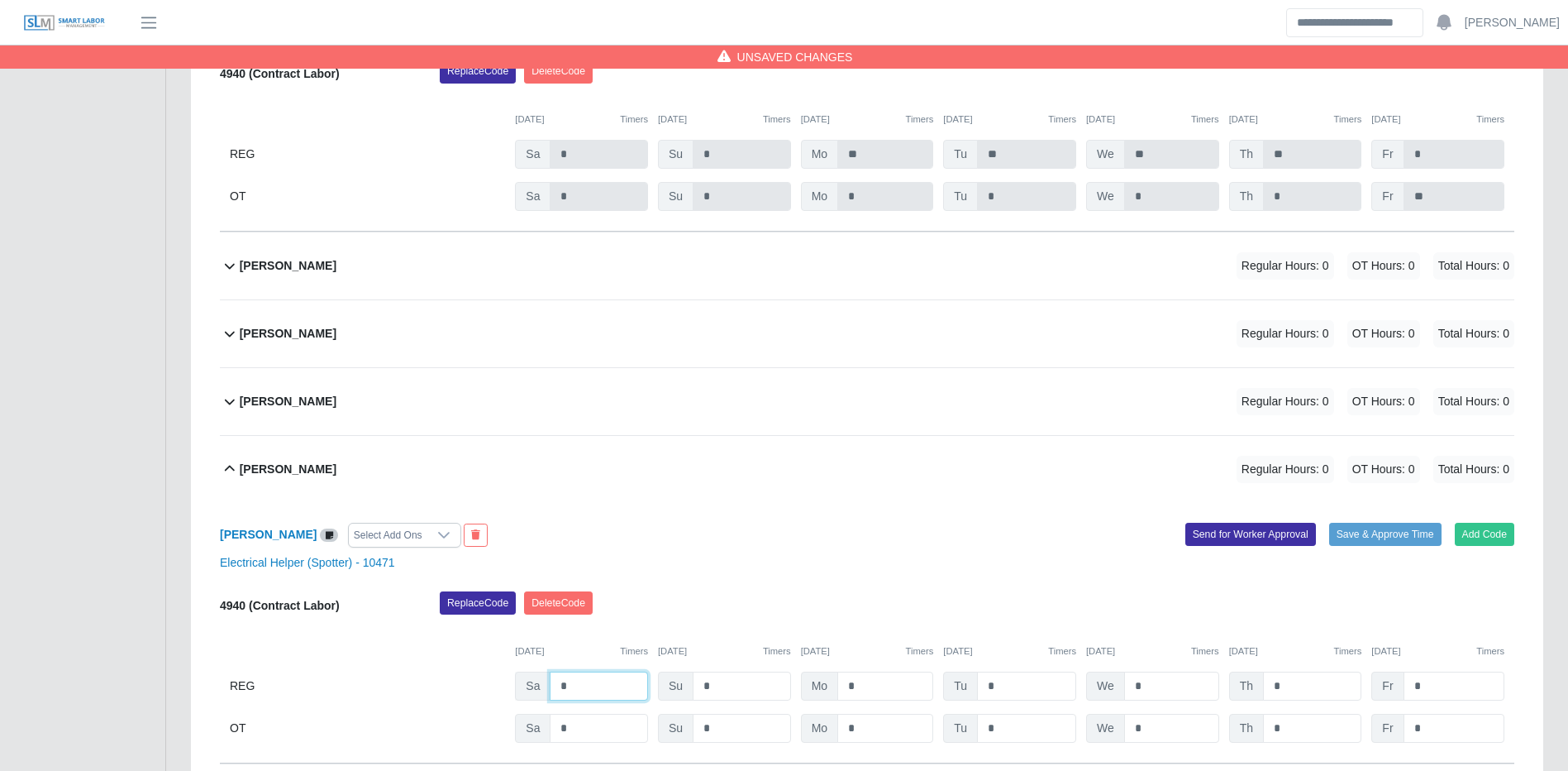
click at [601, 688] on input "*" at bounding box center [599, 686] width 98 height 29
type input "*"
type input "**"
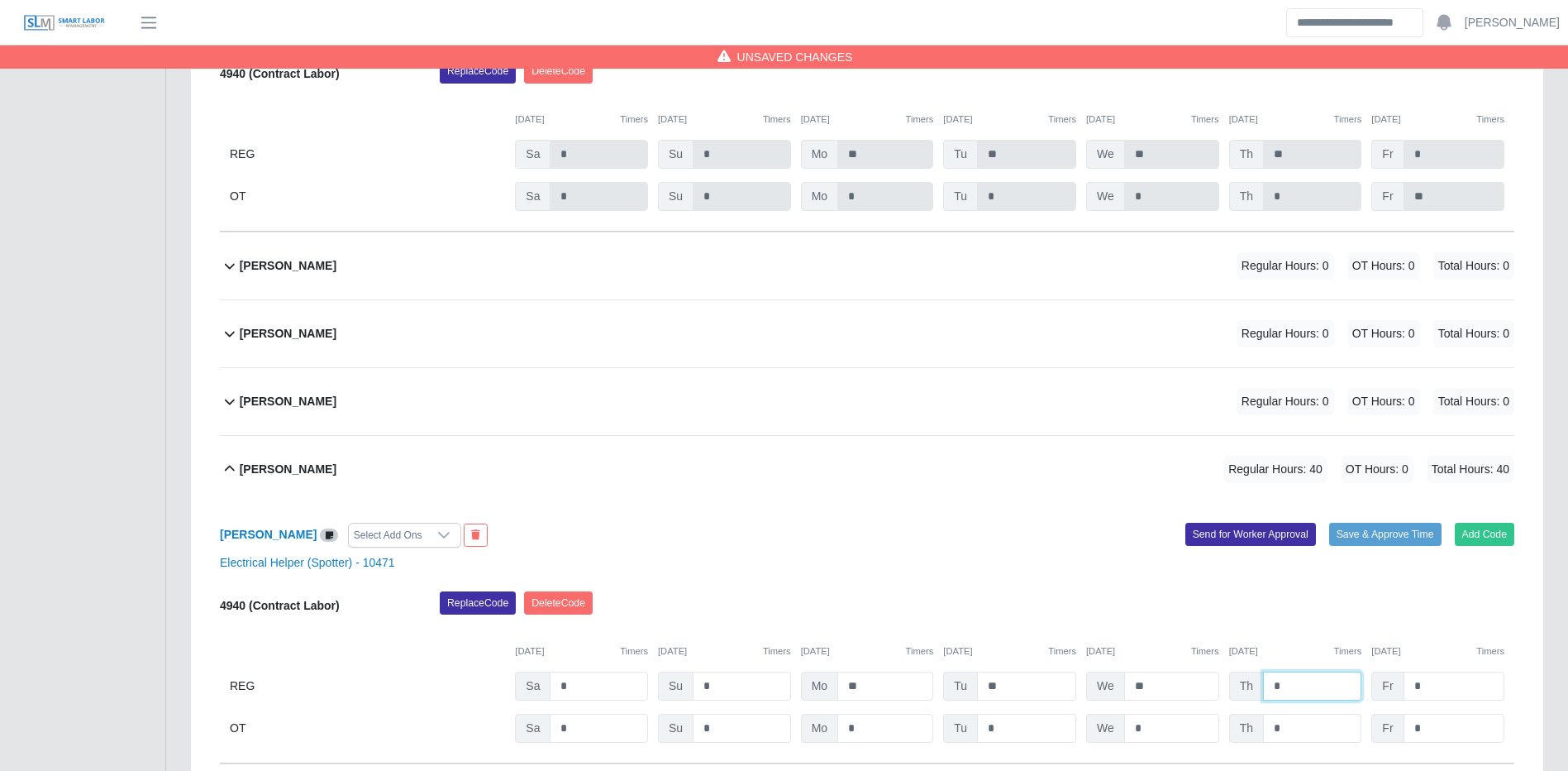
type input "*"
click at [1331, 726] on input "*" at bounding box center [1312, 728] width 98 height 29
type input "*"
type input "**"
click at [1386, 544] on button "Save & Approve Time" at bounding box center [1385, 534] width 113 height 23
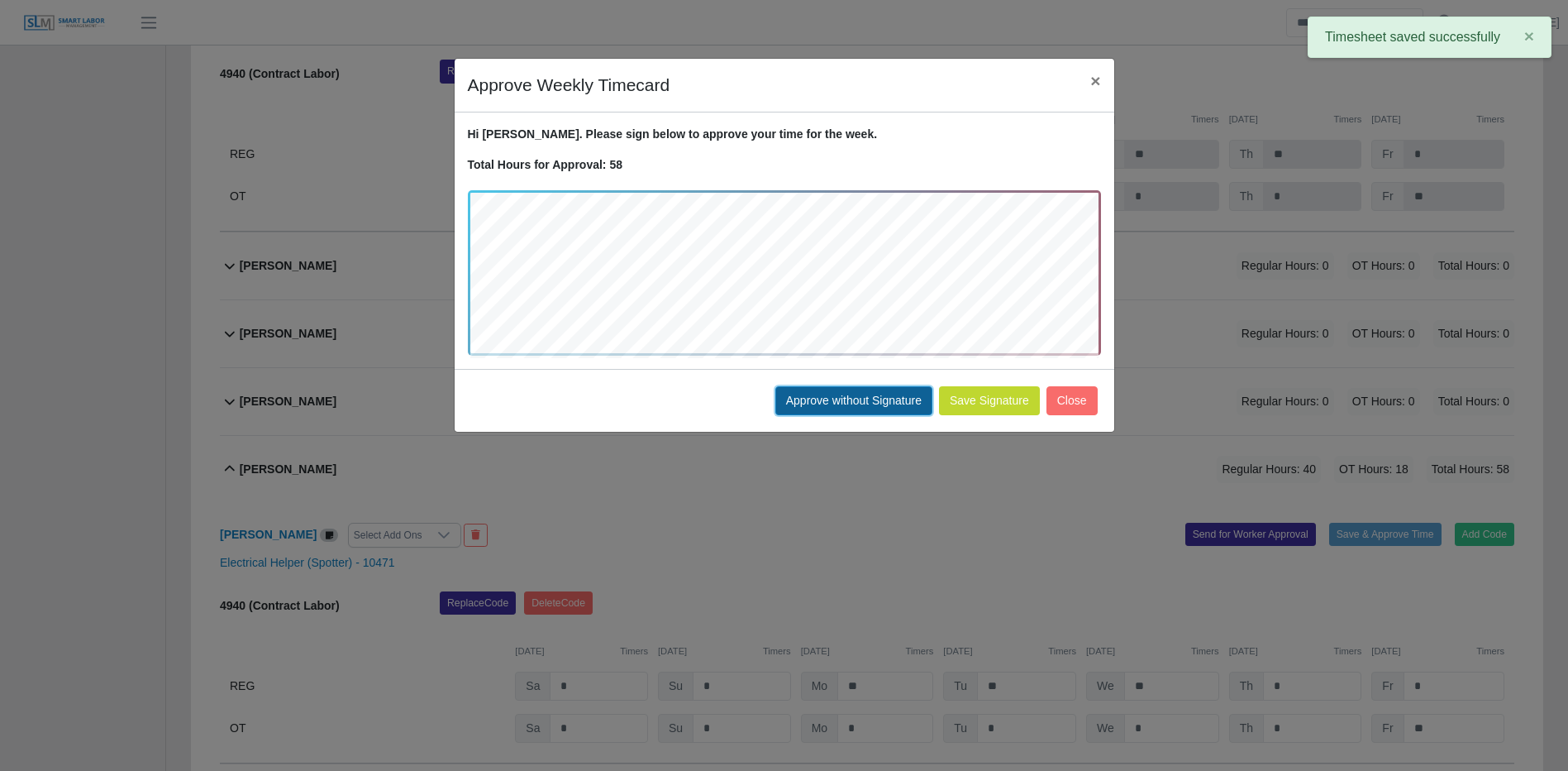
drag, startPoint x: 832, startPoint y: 396, endPoint x: 1222, endPoint y: 451, distance: 393.9
click at [831, 396] on button "Approve without Signature" at bounding box center [854, 401] width 157 height 29
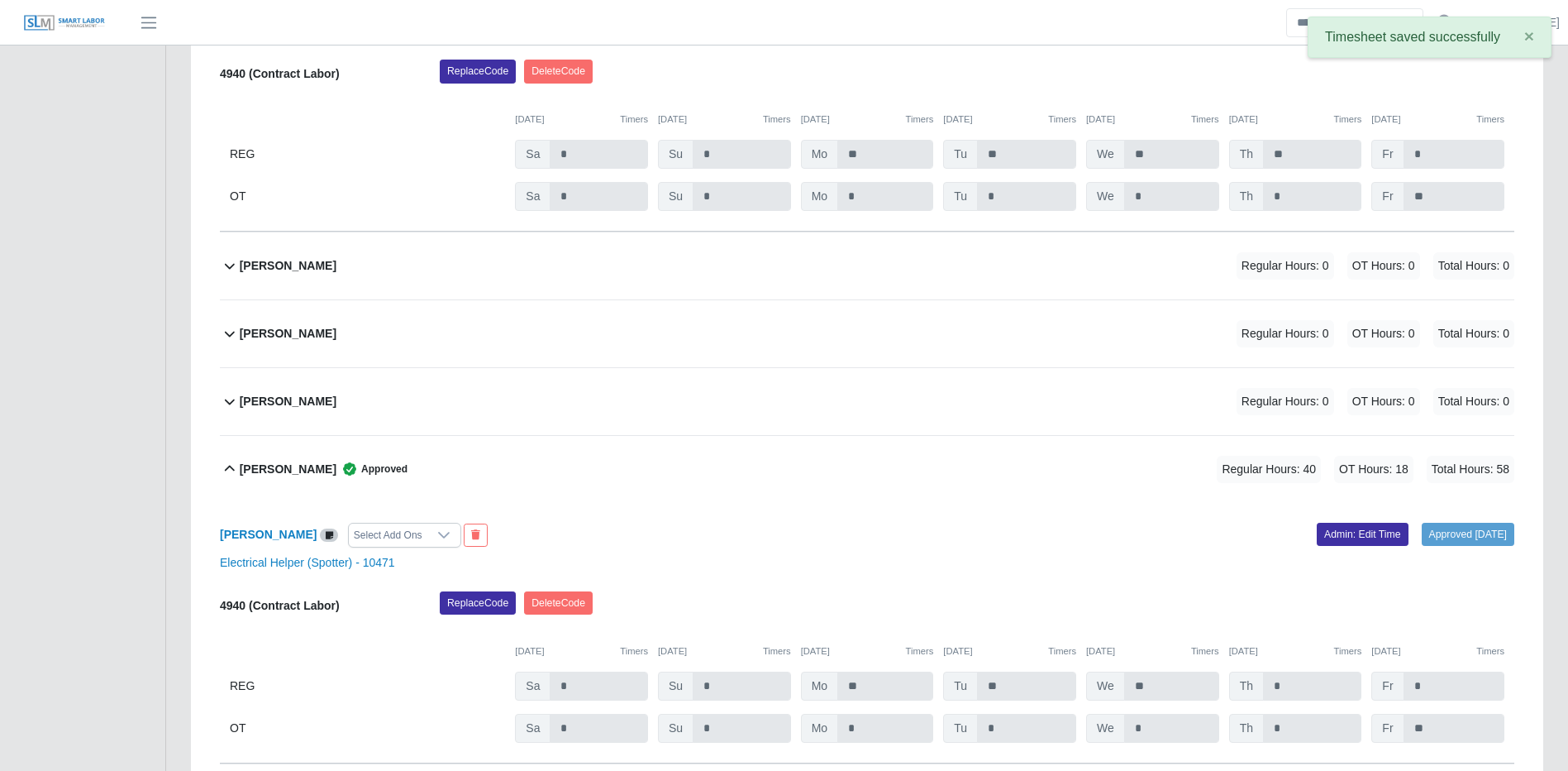
click at [924, 391] on div "Israel Santiago Regular Hours: 0 OT Hours: 0 Total Hours: 0" at bounding box center [877, 401] width 1275 height 67
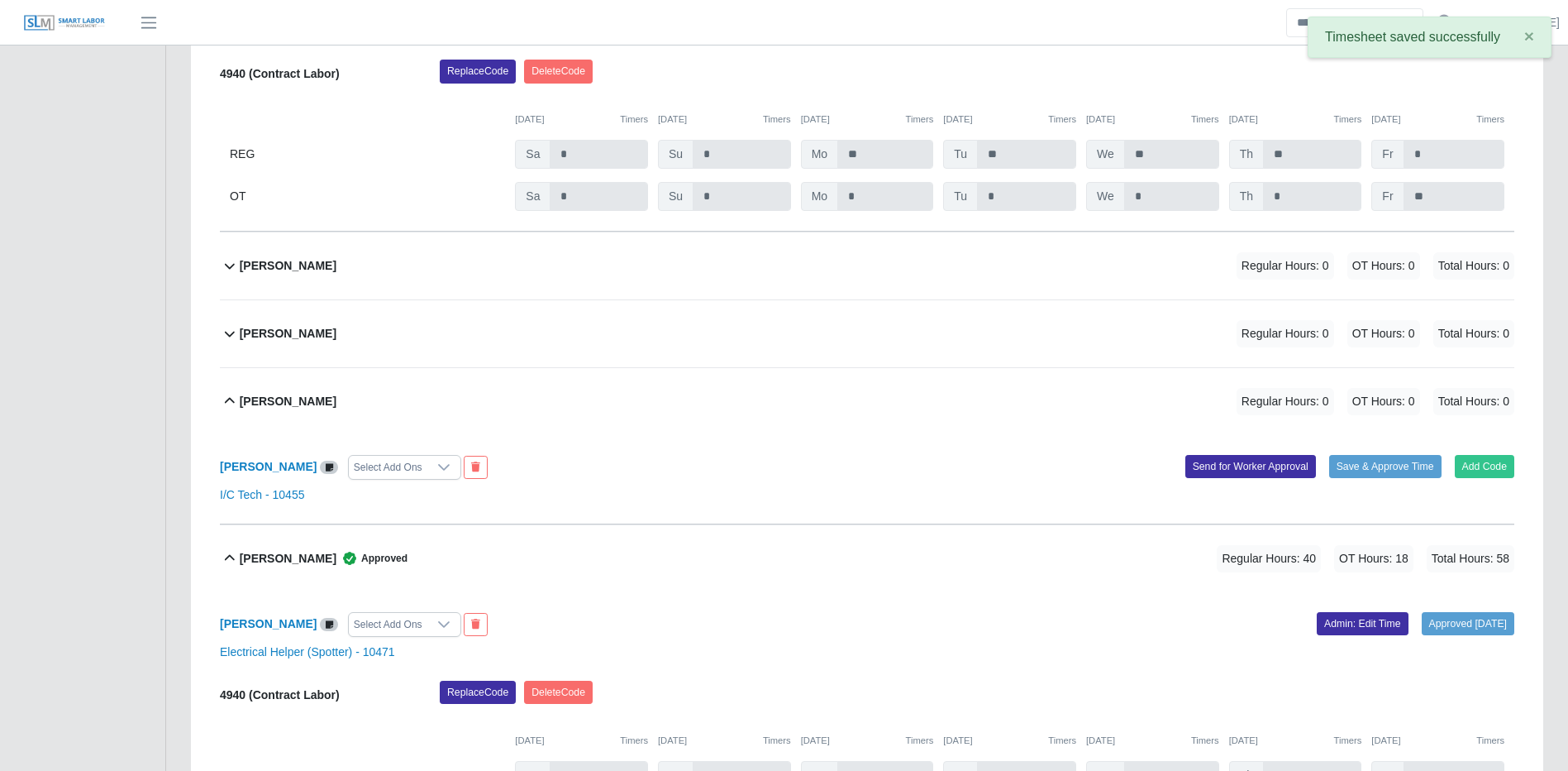
click at [1343, 367] on div "Gerardo Perez Regular Hours: 0 OT Hours: 0 Total Hours: 0" at bounding box center [877, 333] width 1275 height 67
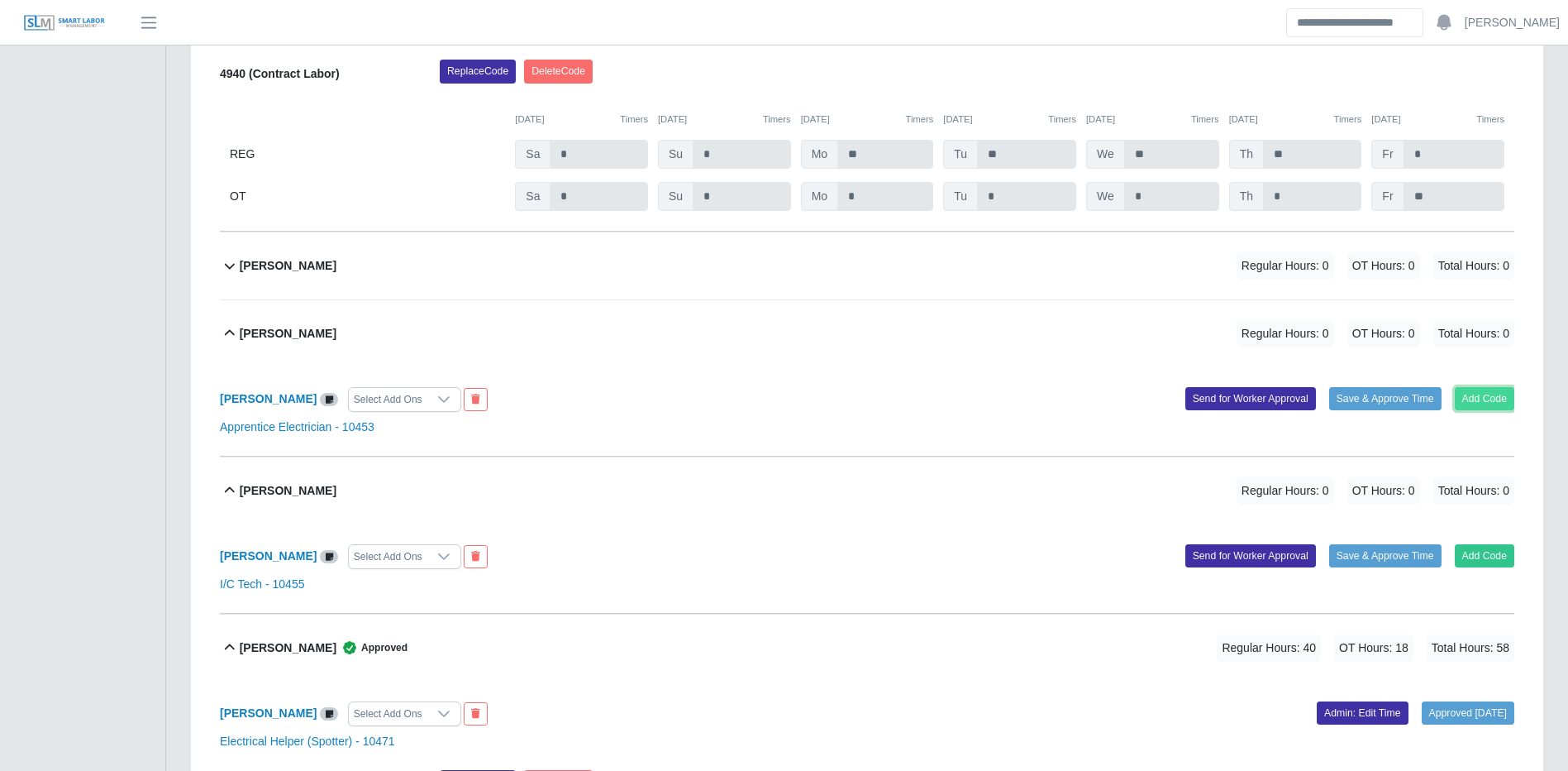
click at [1489, 395] on button "Add Code" at bounding box center [1486, 398] width 60 height 23
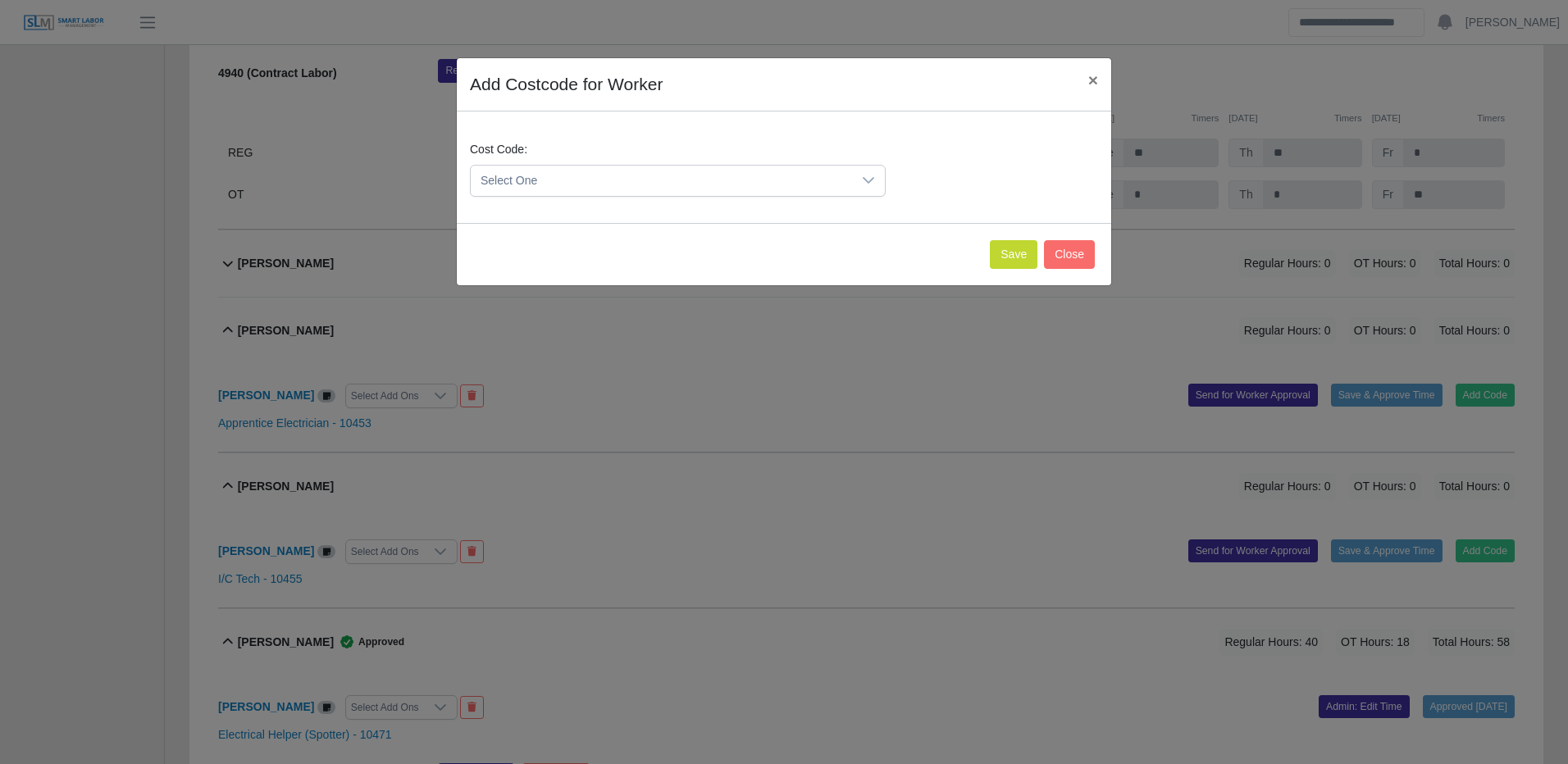
click at [708, 185] on span "Select One" at bounding box center [661, 180] width 381 height 30
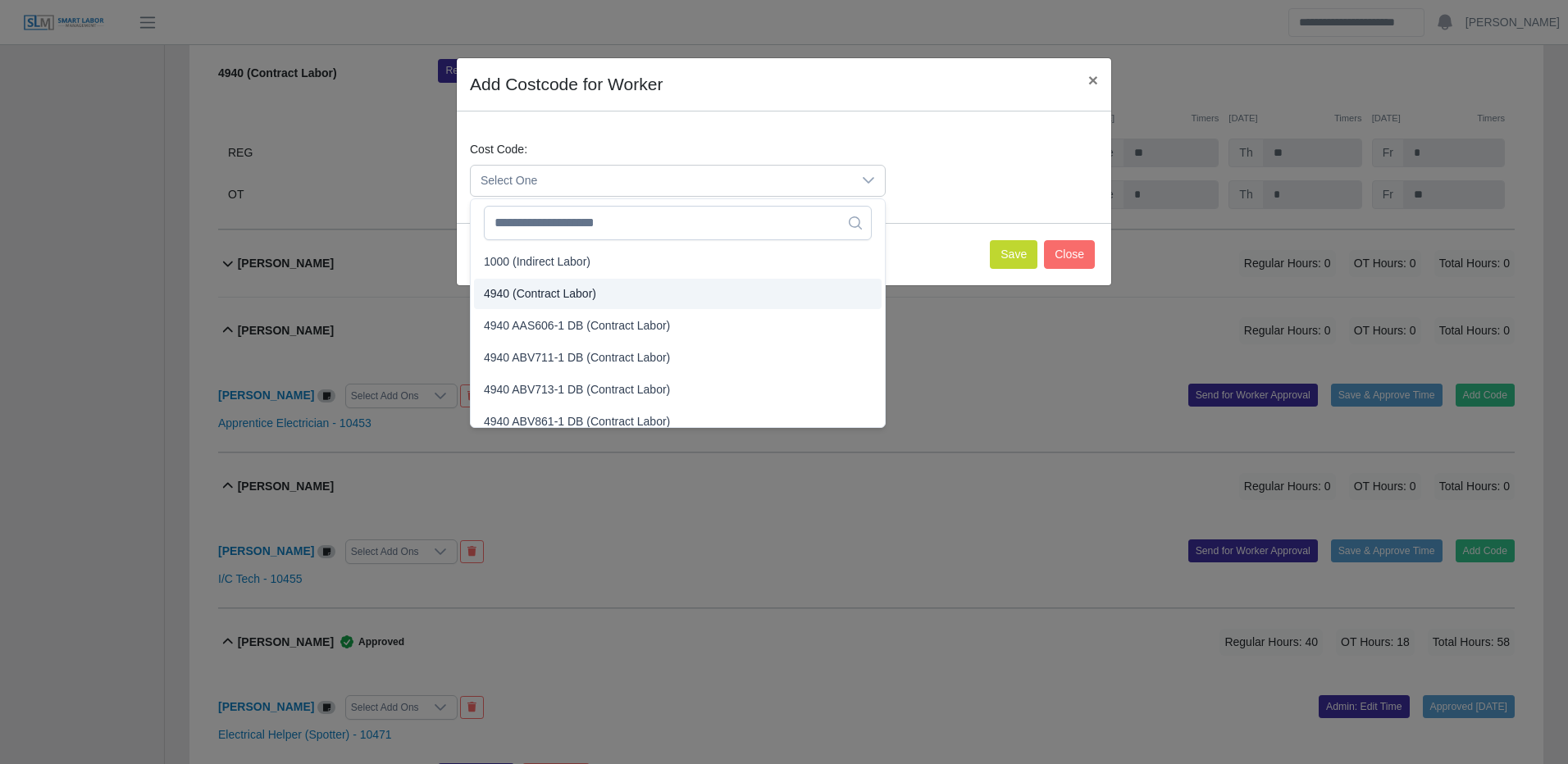
click at [570, 289] on span "4940 (Contract Labor)" at bounding box center [540, 293] width 113 height 17
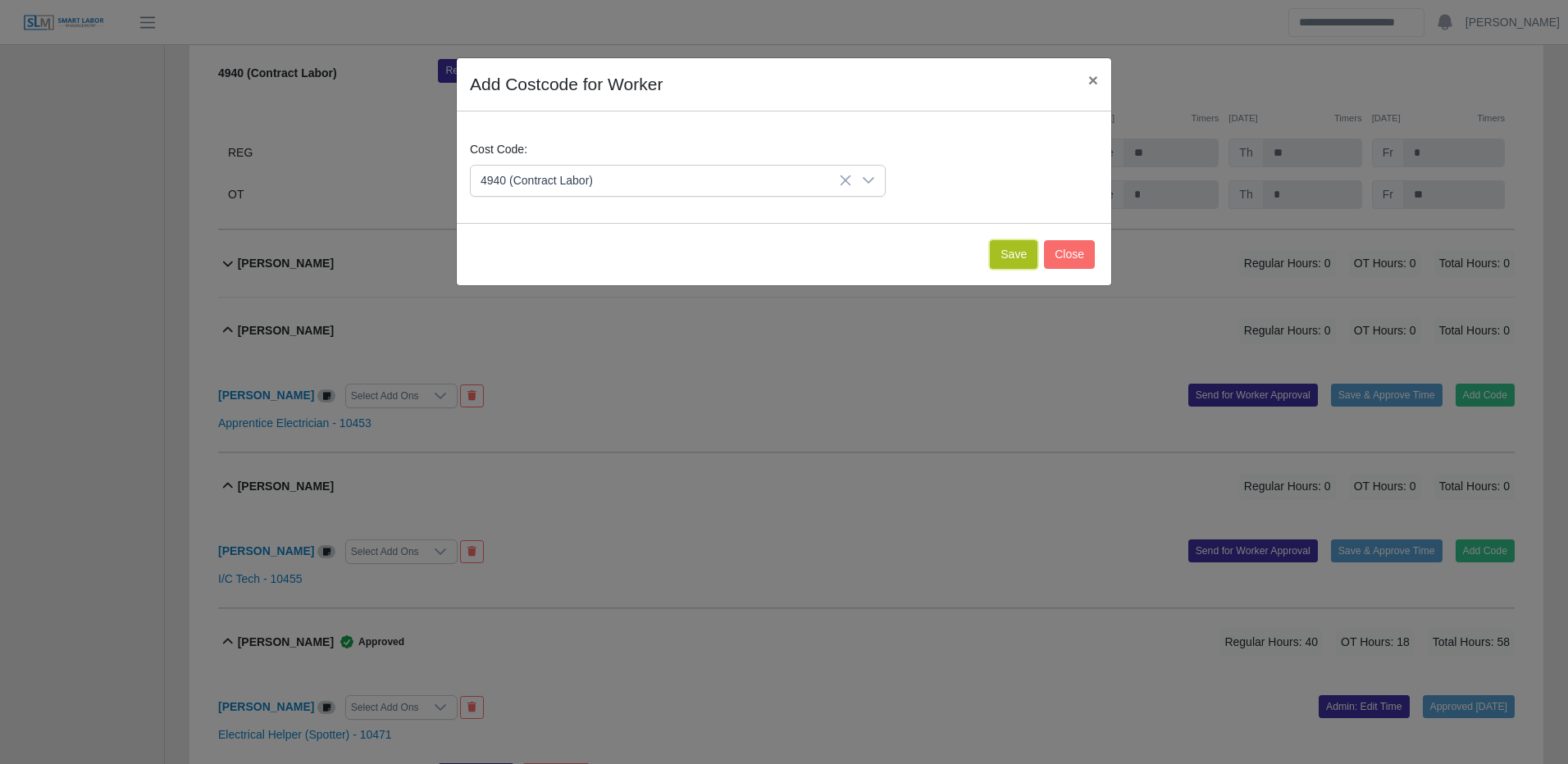
click at [1031, 245] on button "Save" at bounding box center [1013, 255] width 47 height 29
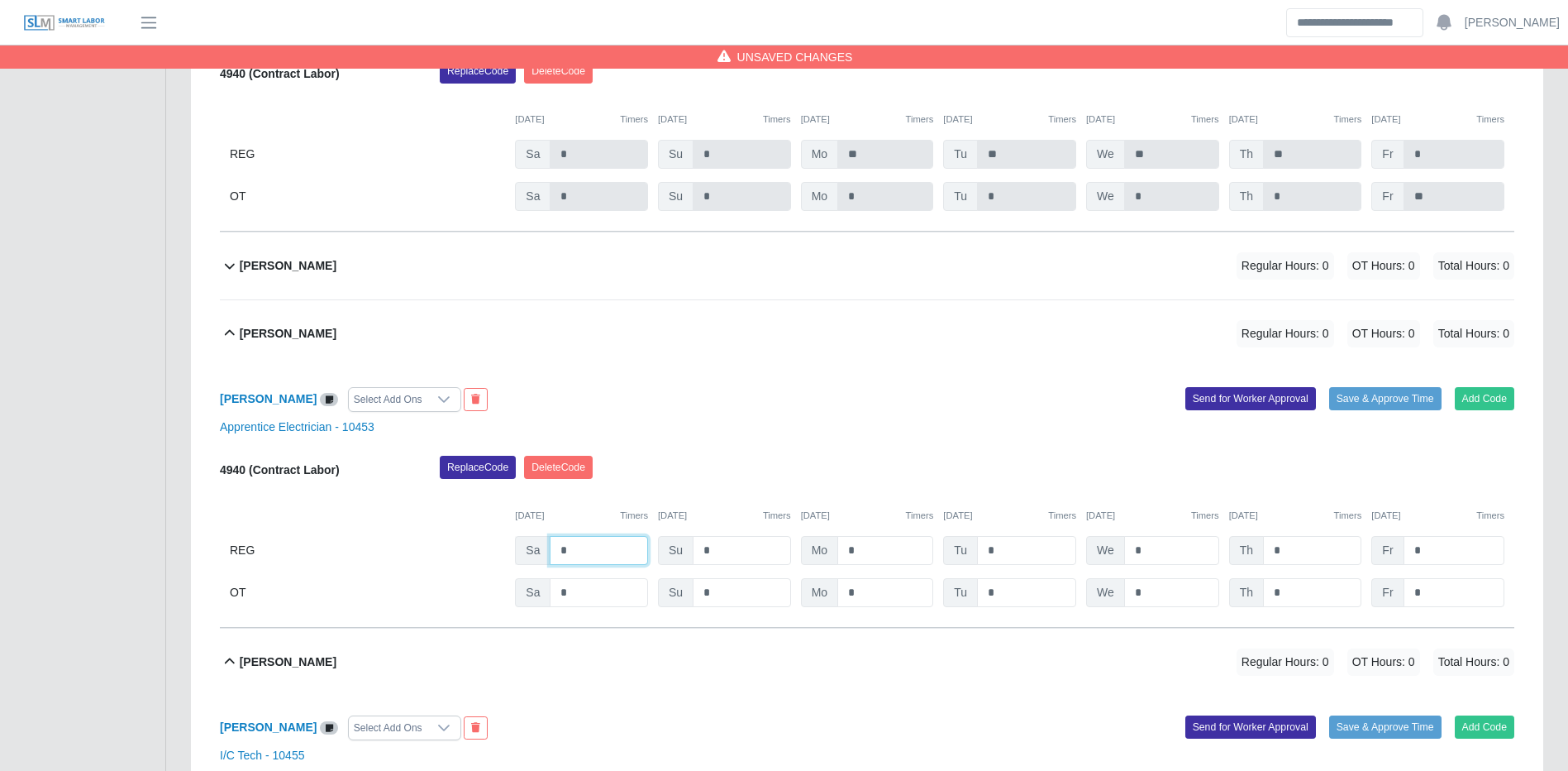
click at [605, 547] on input "*" at bounding box center [599, 550] width 98 height 29
type input "*"
type input "**"
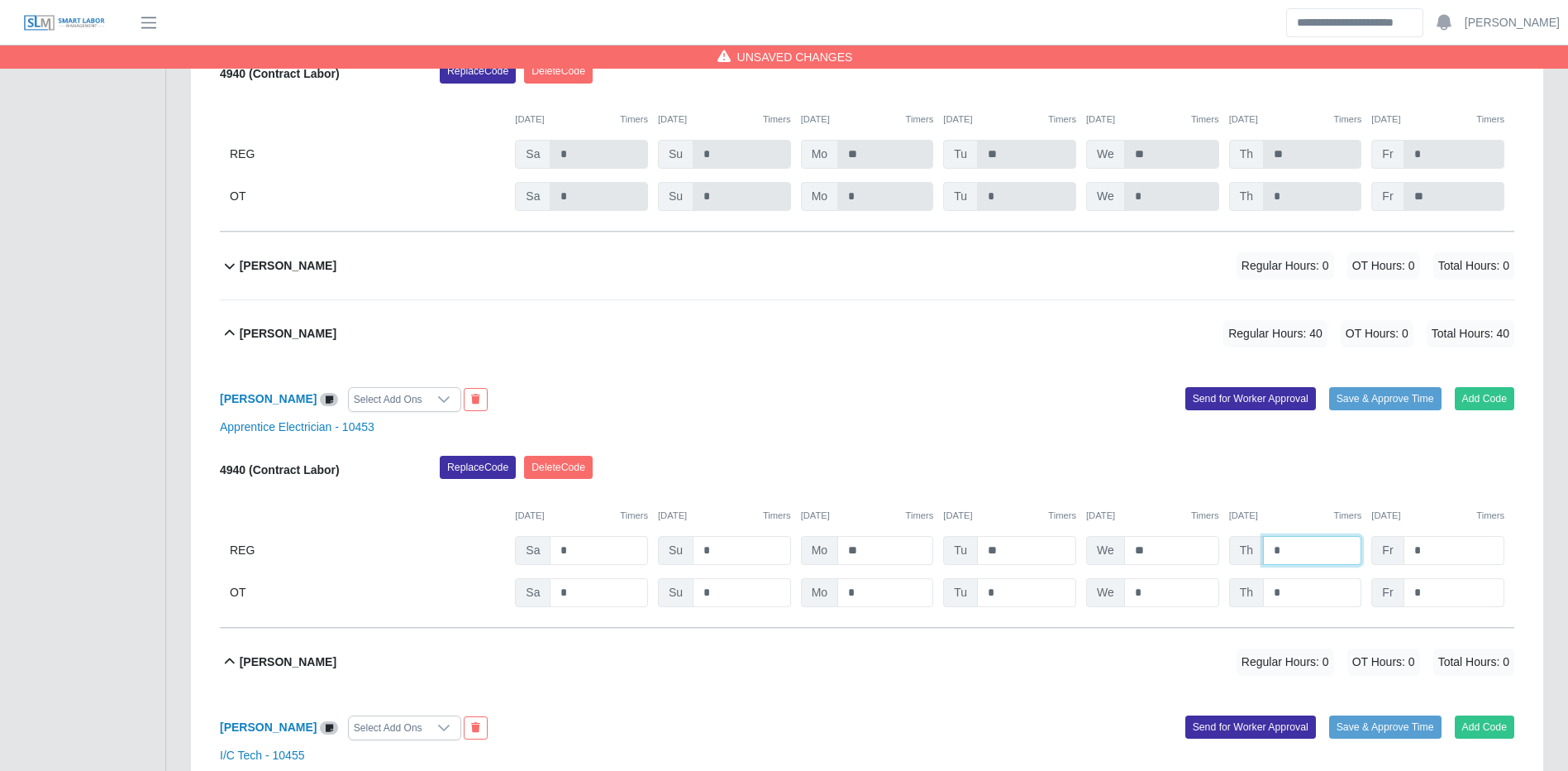
type input "*"
click at [1289, 603] on input "*" at bounding box center [1312, 592] width 98 height 29
type input "*"
type input "**"
click at [1392, 405] on button "Save & Approve Time" at bounding box center [1385, 398] width 113 height 23
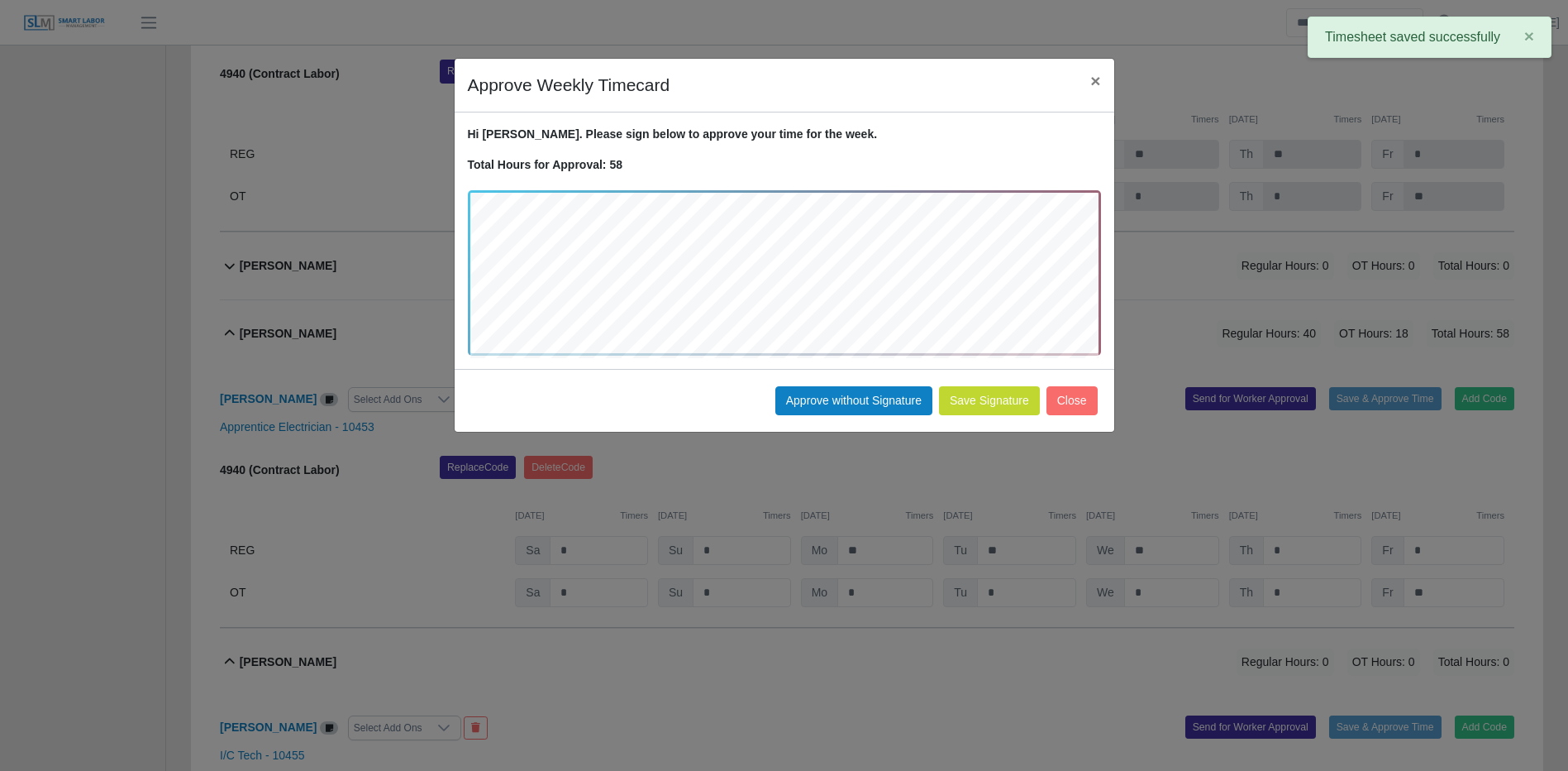
click at [790, 376] on div "Save Signature Approve without Signature Close" at bounding box center [784, 400] width 660 height 63
click at [803, 388] on button "Approve without Signature" at bounding box center [854, 401] width 157 height 29
click at [803, 388] on div "Approve Weekly Timecard × Hi Gerardo. Please sign below to approve your time fo…" at bounding box center [784, 386] width 1568 height 771
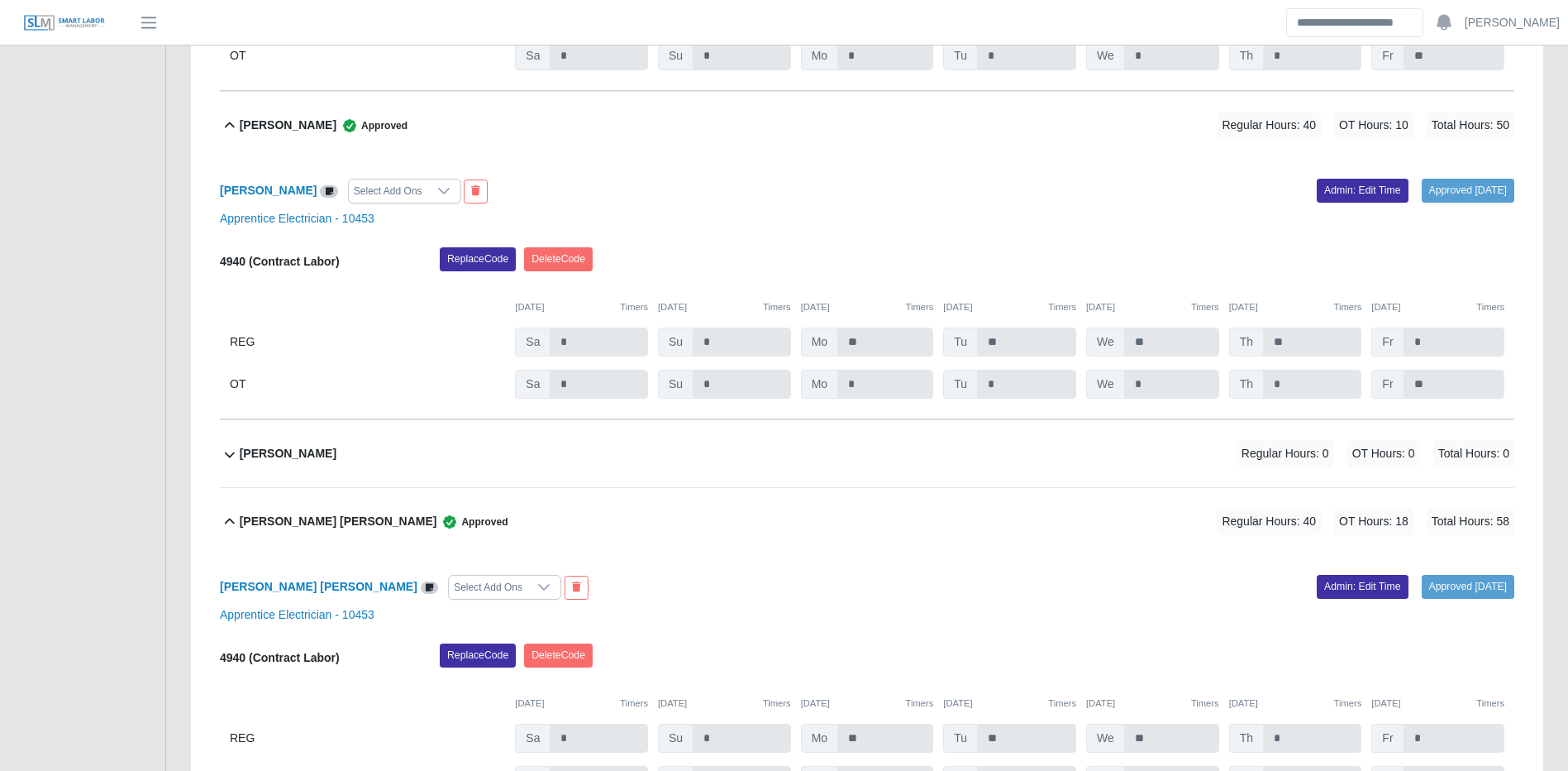
scroll to position [6897, 0]
click at [1119, 462] on div "Victor Chacon Regular Hours: 0 OT Hours: 0 Total Hours: 0" at bounding box center [877, 454] width 1275 height 67
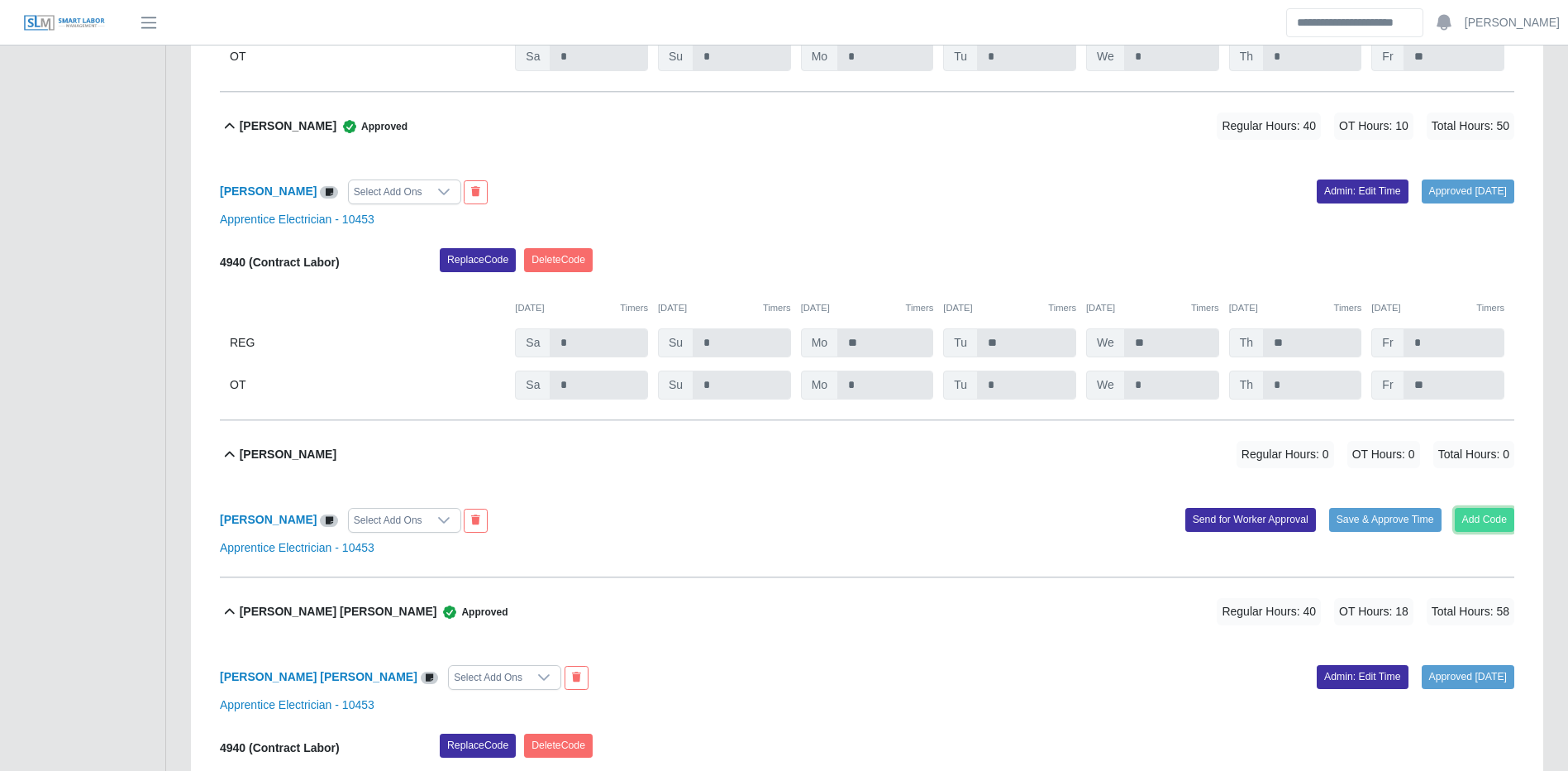
click at [1501, 531] on button "Add Code" at bounding box center [1486, 519] width 60 height 23
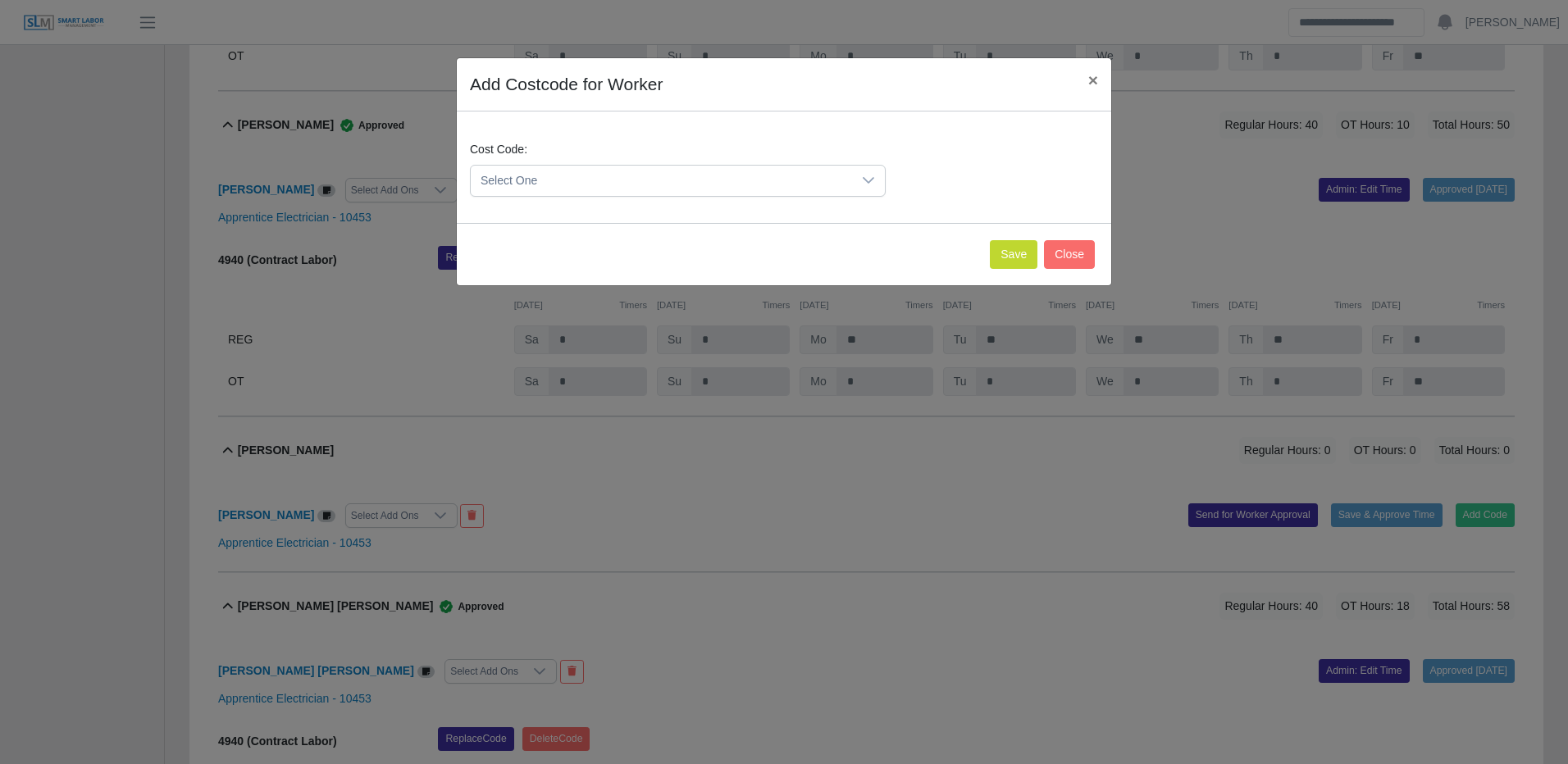
click at [735, 165] on span "Select One" at bounding box center [661, 180] width 381 height 30
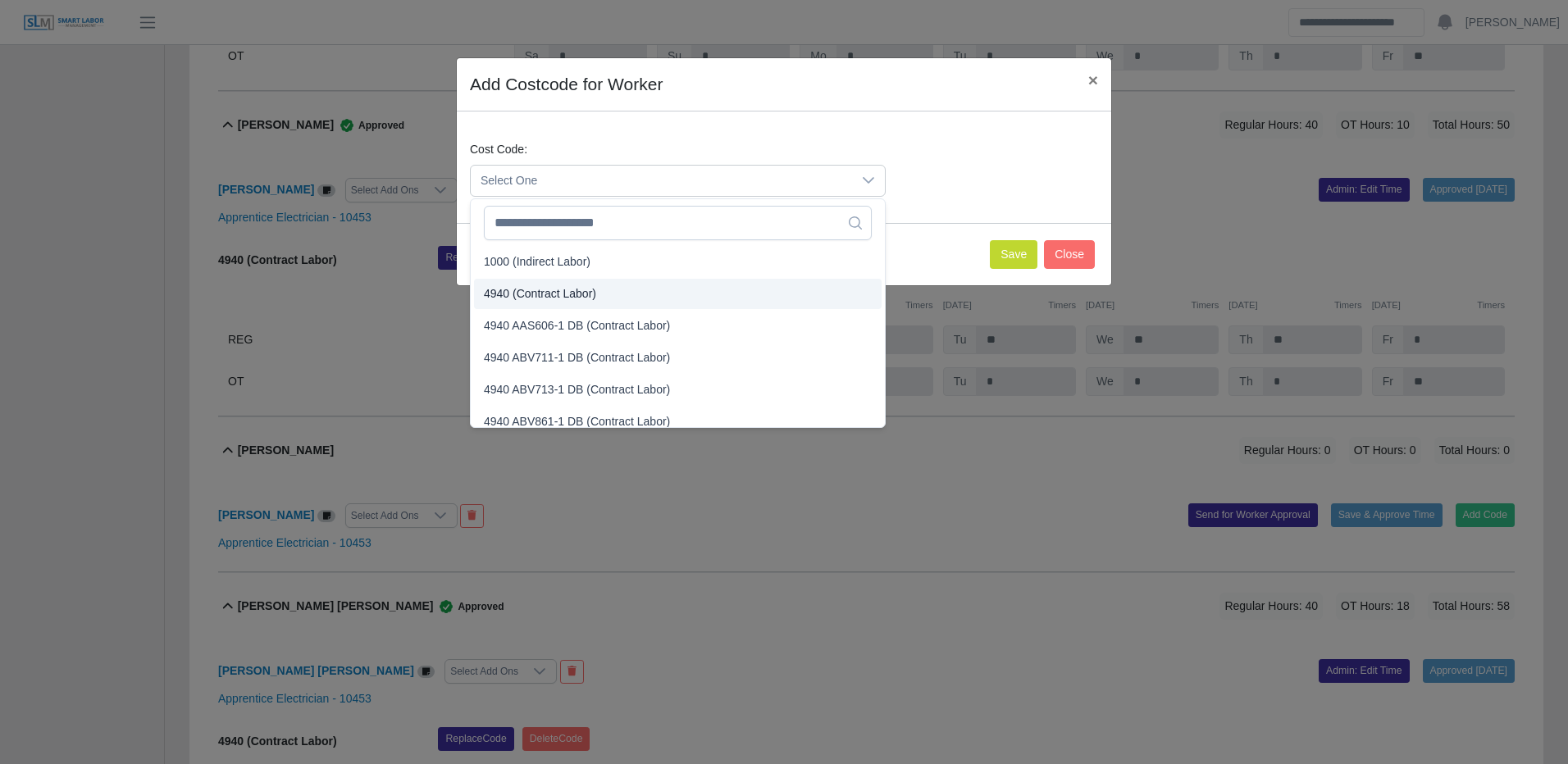
drag, startPoint x: 565, startPoint y: 299, endPoint x: 580, endPoint y: 293, distance: 16.2
click at [565, 298] on span "4940 (Contract Labor)" at bounding box center [540, 293] width 113 height 17
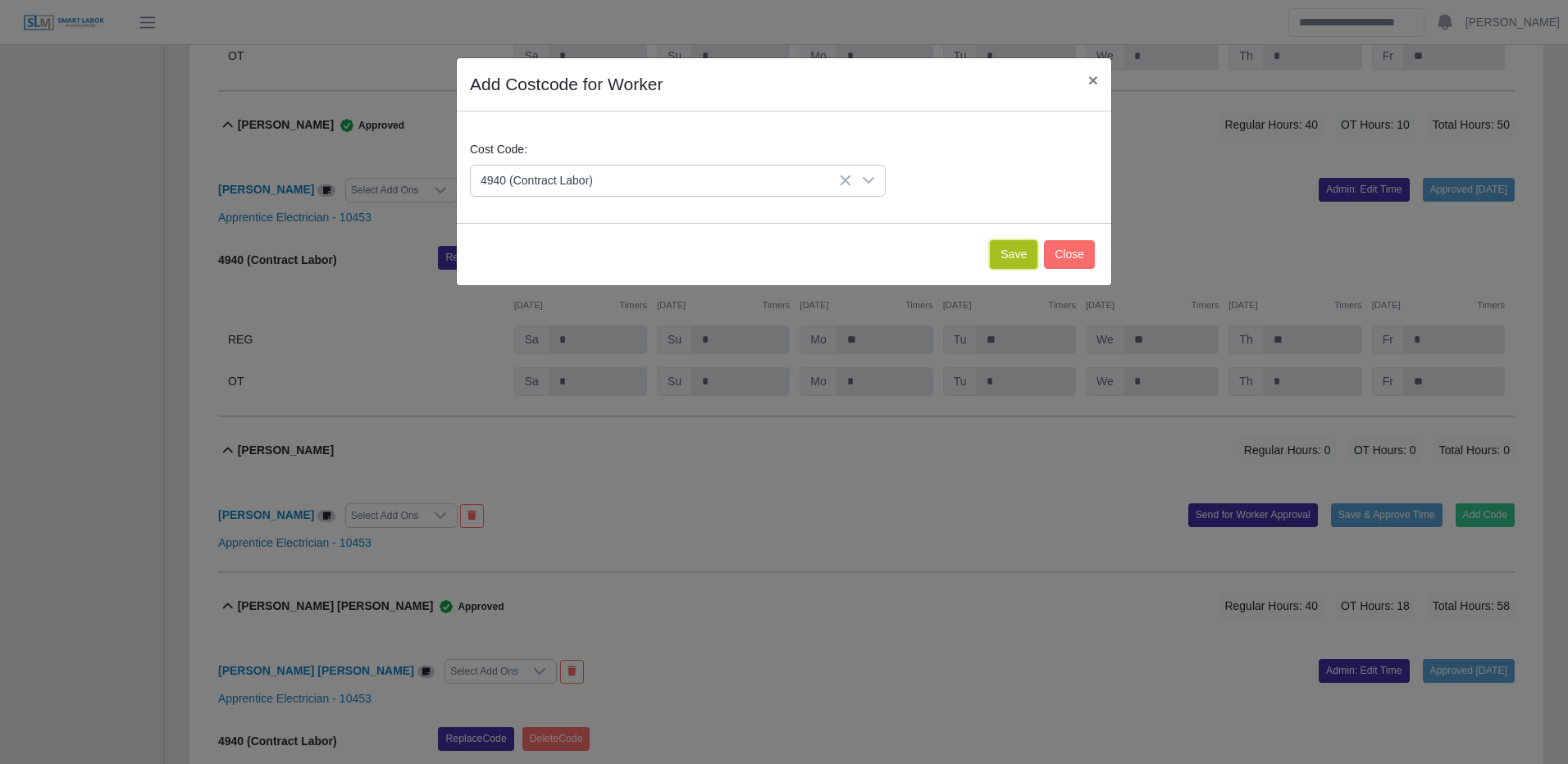
click at [1007, 257] on button "Save" at bounding box center [1013, 255] width 47 height 29
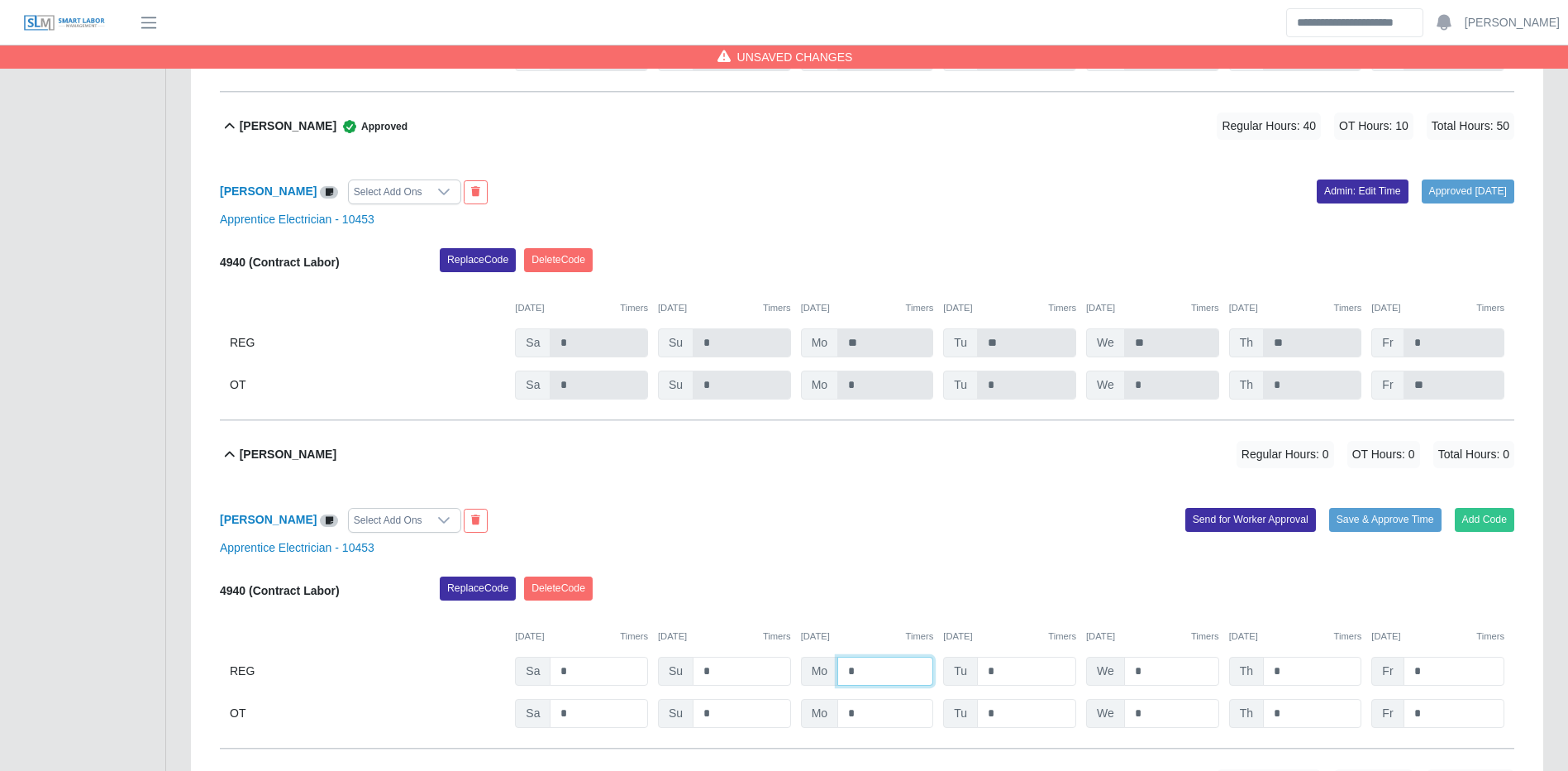
drag, startPoint x: 858, startPoint y: 690, endPoint x: 1154, endPoint y: 697, distance: 296.1
click at [862, 686] on input "*" at bounding box center [885, 671] width 96 height 29
type input "*"
type input "**"
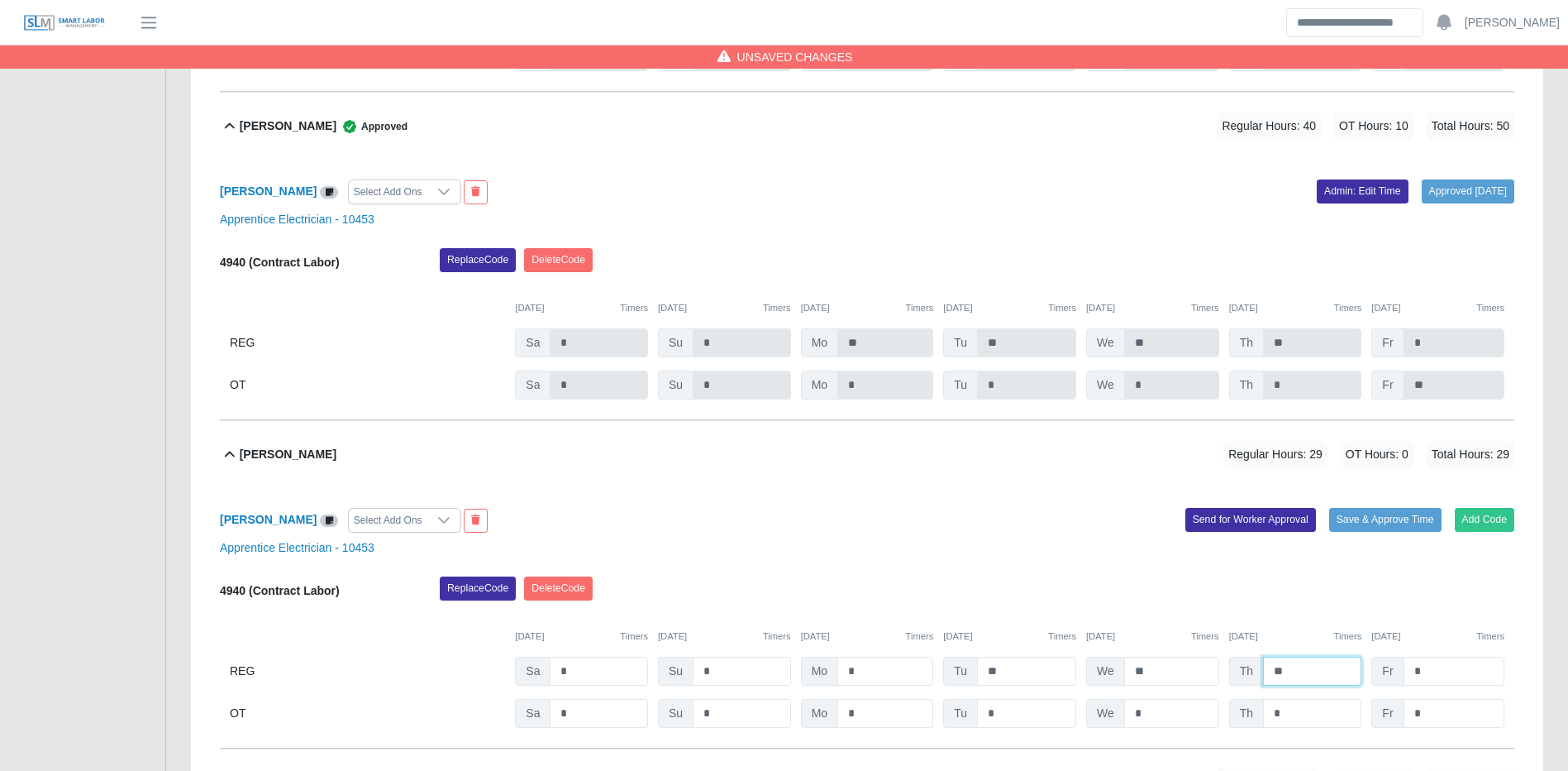
type input "**"
type input "*"
click at [1498, 728] on input "*" at bounding box center [1454, 713] width 101 height 29
type input "*"
click at [1442, 610] on div "Replace Code [GEOGRAPHIC_DATA] Code" at bounding box center [977, 593] width 1099 height 33
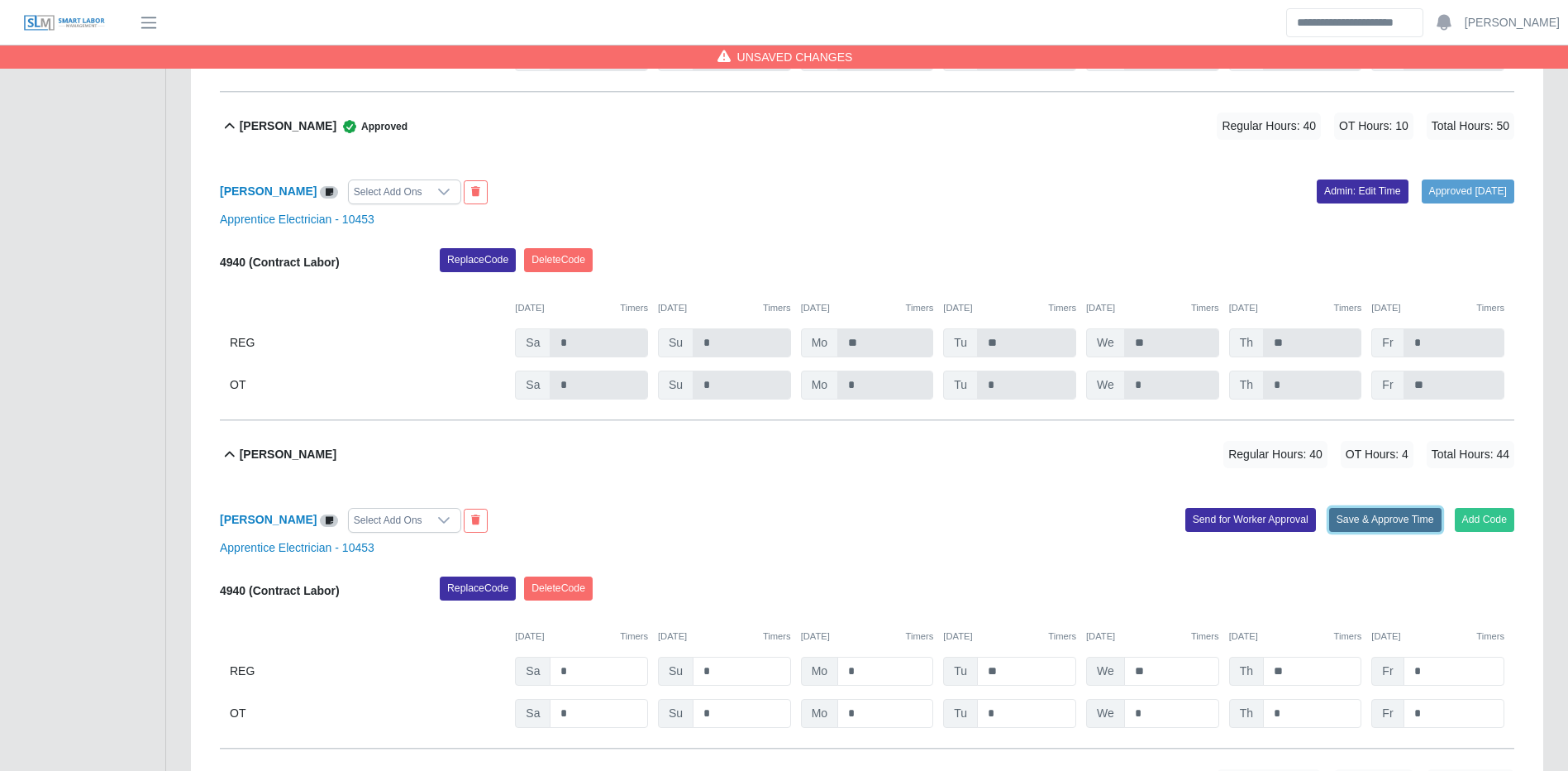
click at [1406, 531] on button "Save & Approve Time" at bounding box center [1385, 519] width 113 height 23
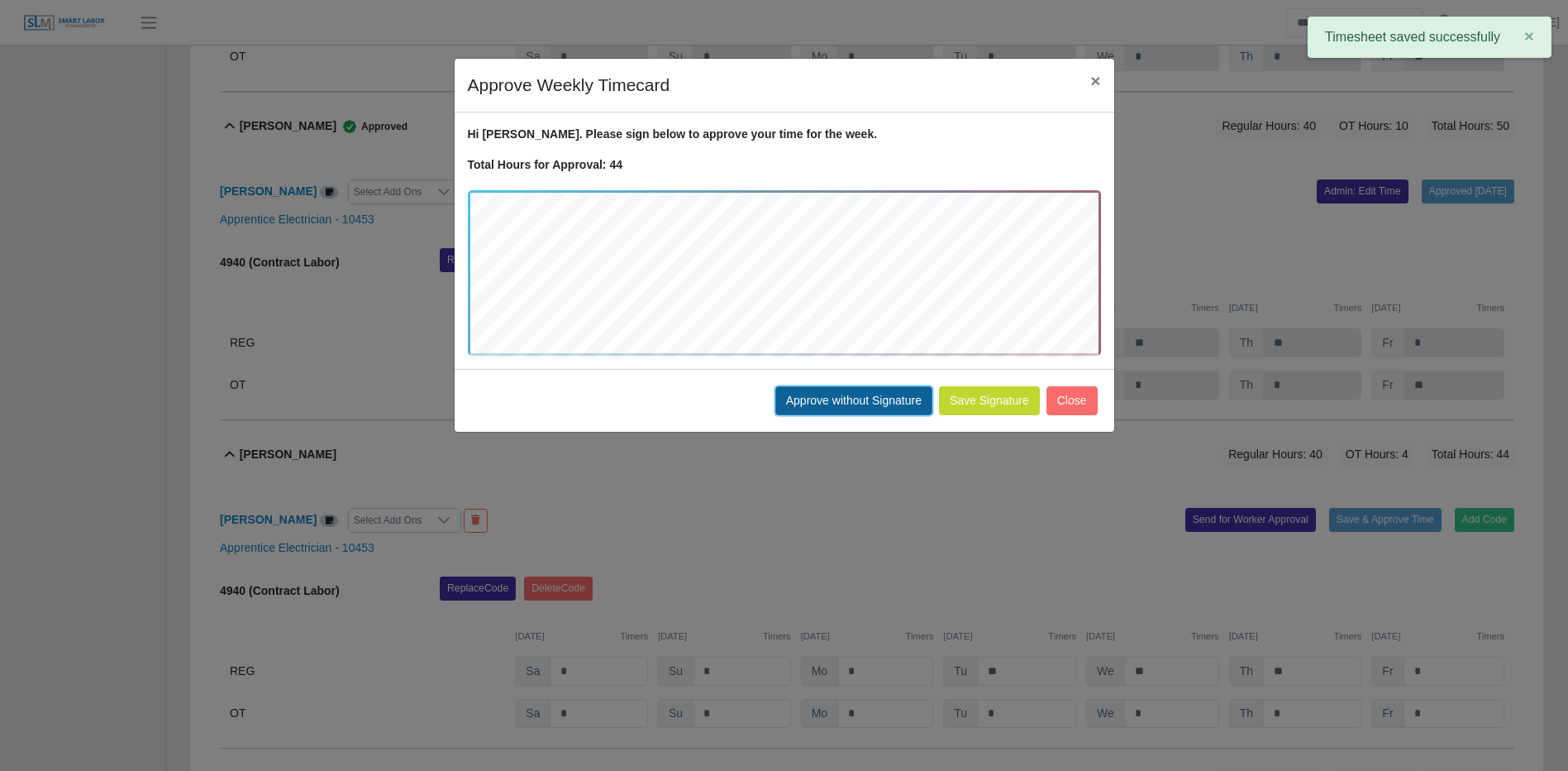
click at [912, 401] on button "Approve without Signature" at bounding box center [854, 401] width 157 height 29
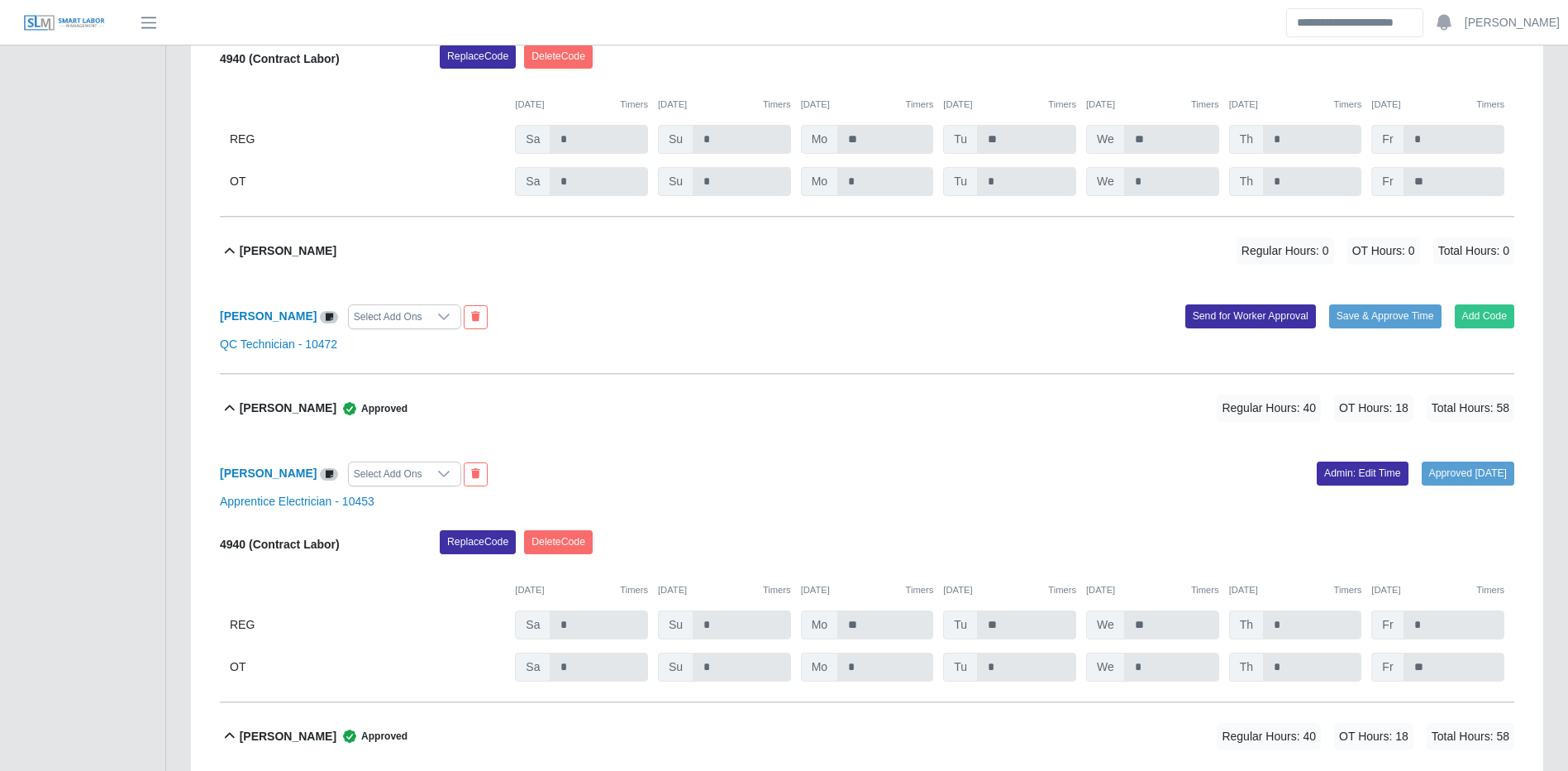
scroll to position [3093, 0]
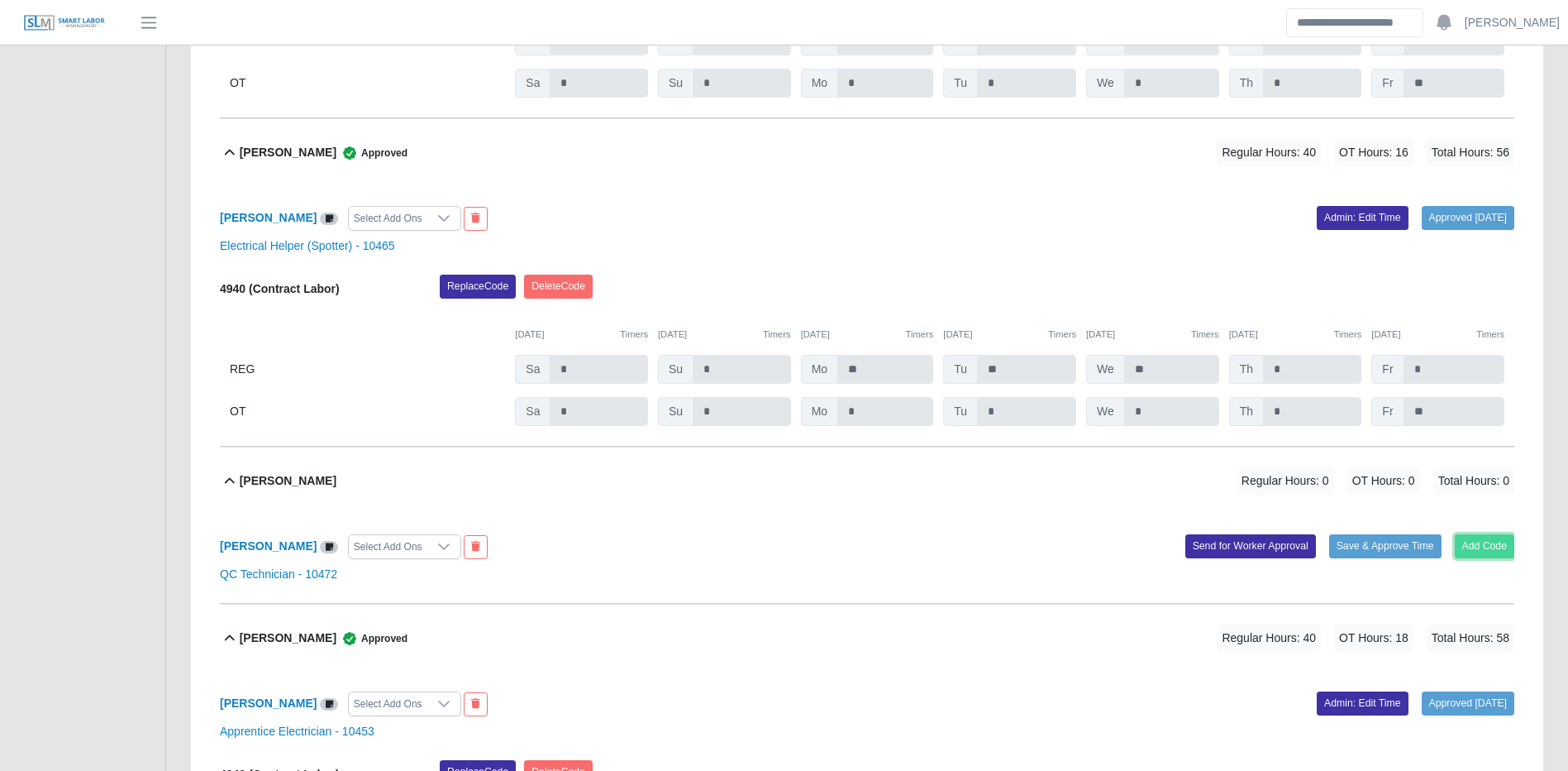
click at [1490, 552] on button "Add Code" at bounding box center [1486, 545] width 60 height 23
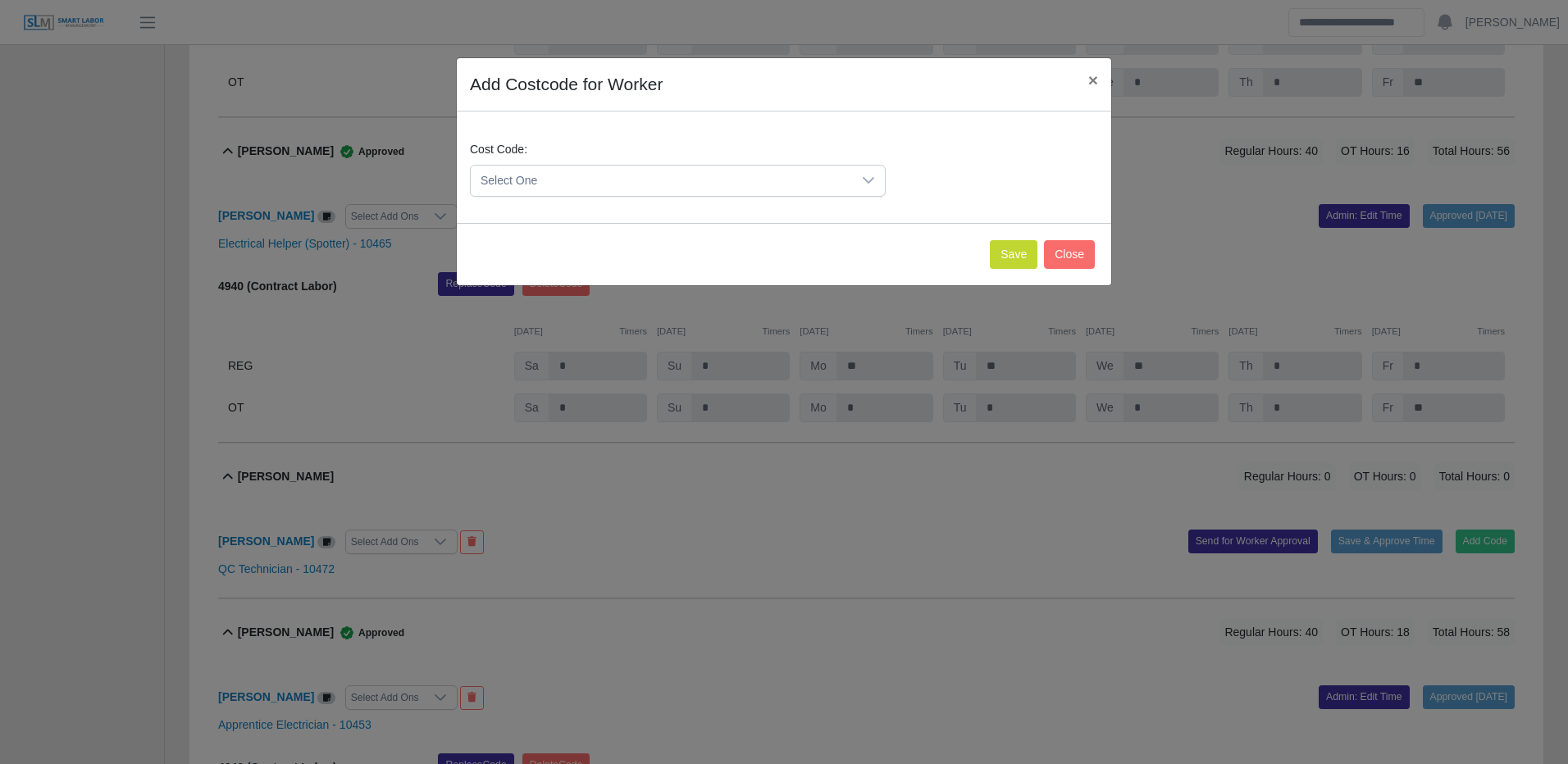
click at [665, 179] on span "Select One" at bounding box center [661, 180] width 381 height 30
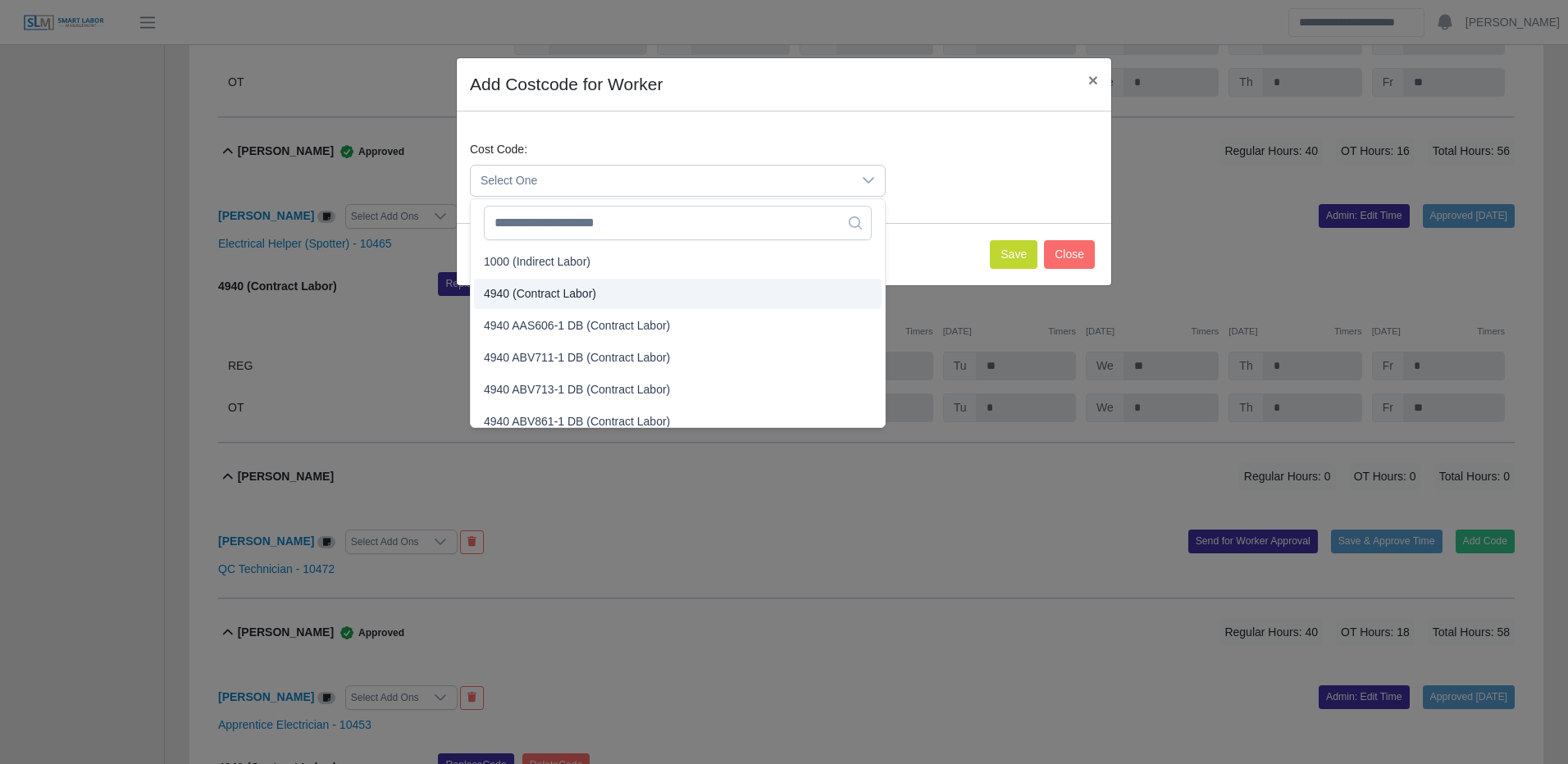
click at [567, 287] on span "4940 (Contract Labor)" at bounding box center [540, 293] width 113 height 17
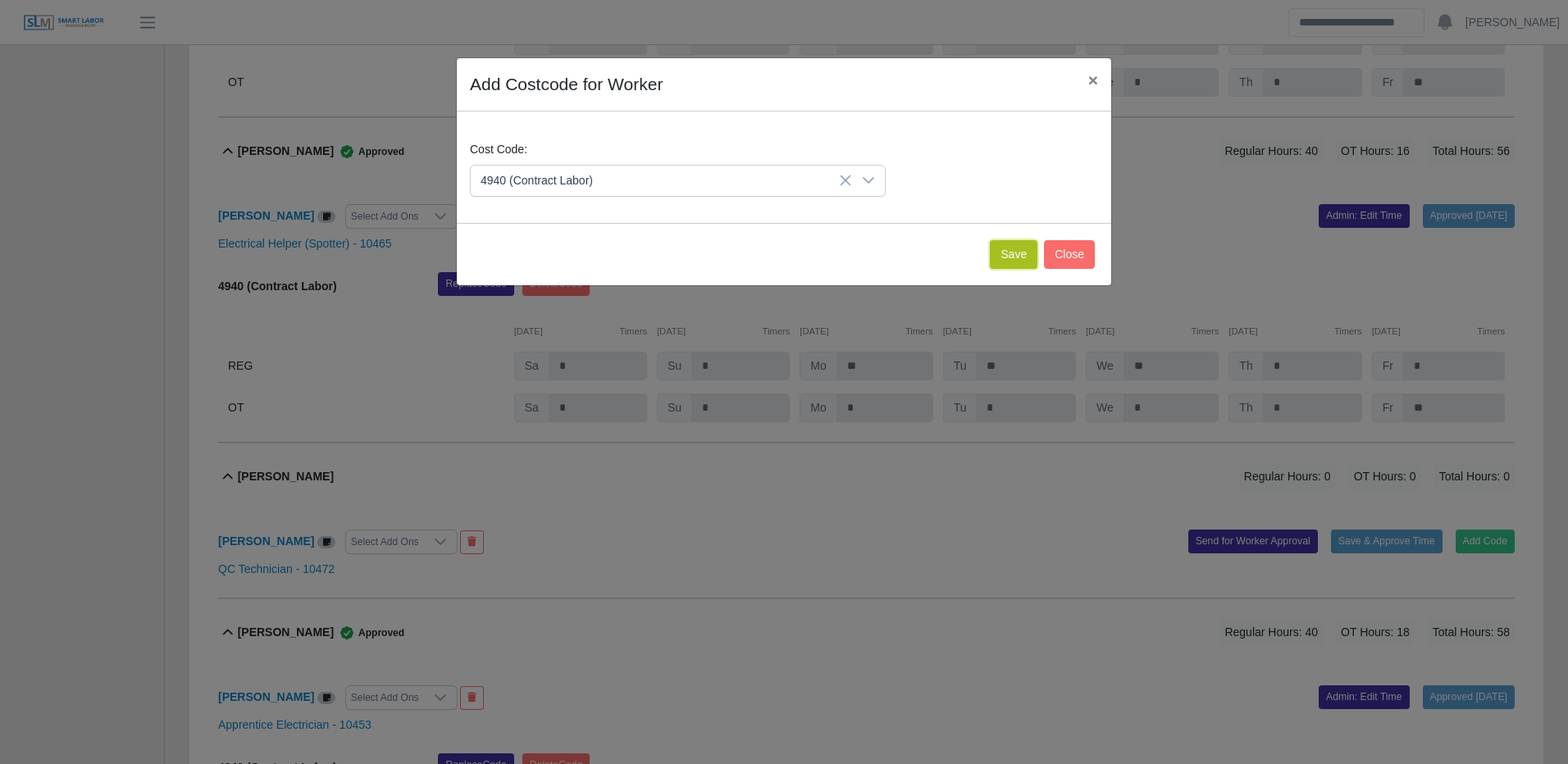
click at [1023, 247] on button "Save" at bounding box center [1013, 255] width 47 height 29
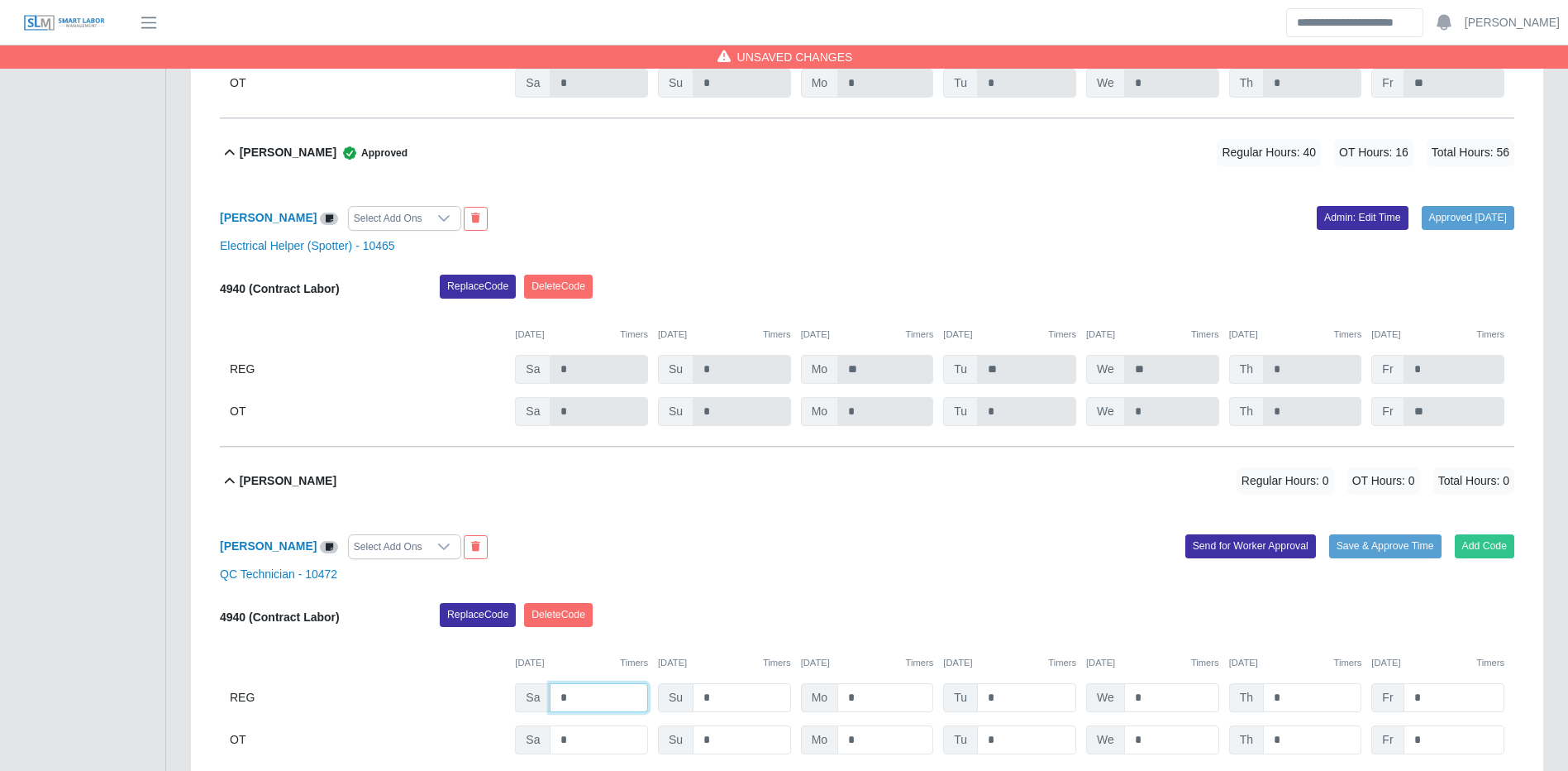
click at [583, 712] on input "*" at bounding box center [599, 698] width 98 height 29
type input "**"
type input "*"
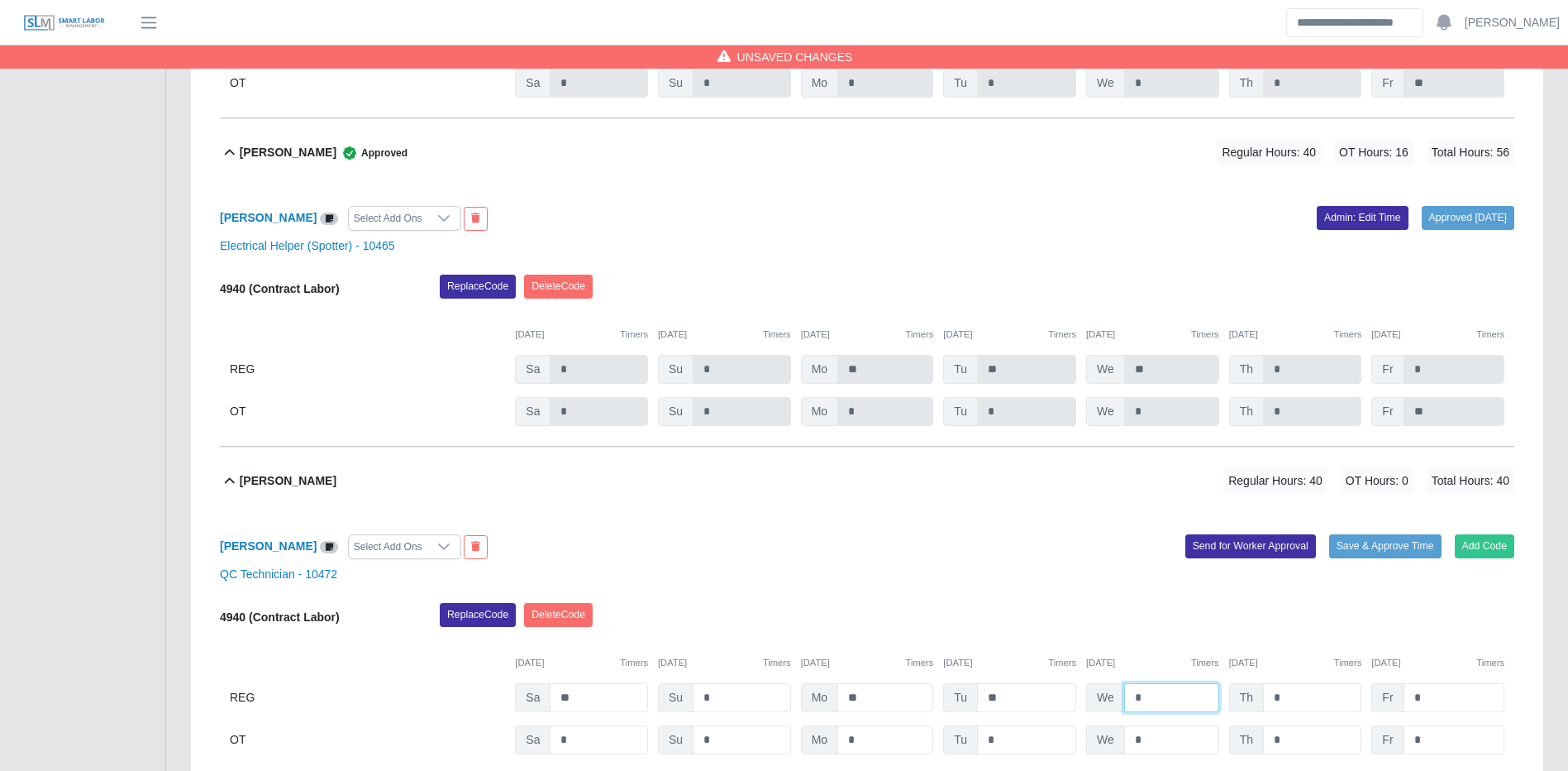
type input "*"
click at [1122, 743] on span "We" at bounding box center [1106, 740] width 38 height 29
click at [1150, 747] on input "*" at bounding box center [1172, 740] width 95 height 29
type input "**"
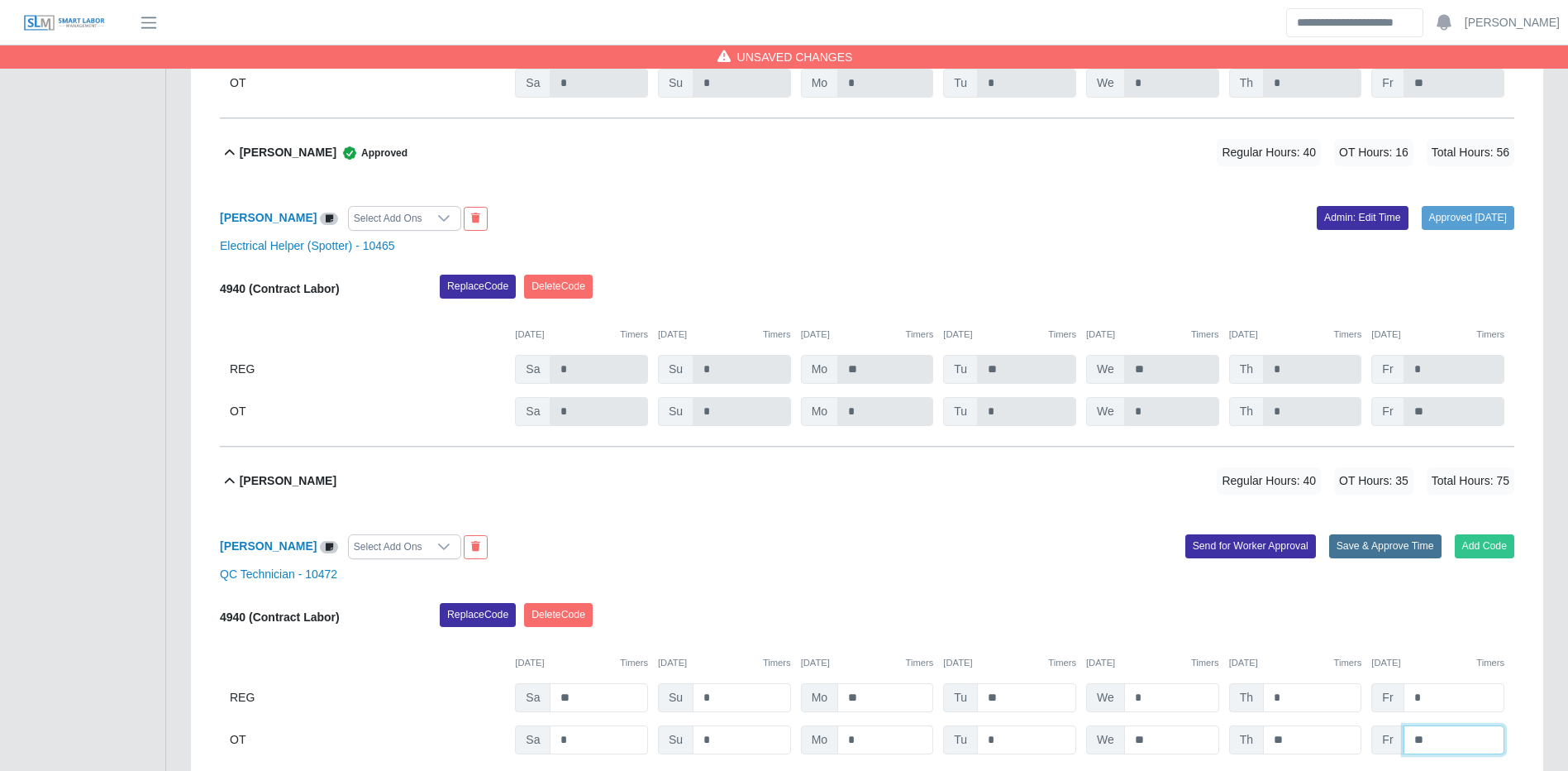
type input "**"
click at [1411, 555] on button "Save & Approve Time" at bounding box center [1385, 545] width 113 height 23
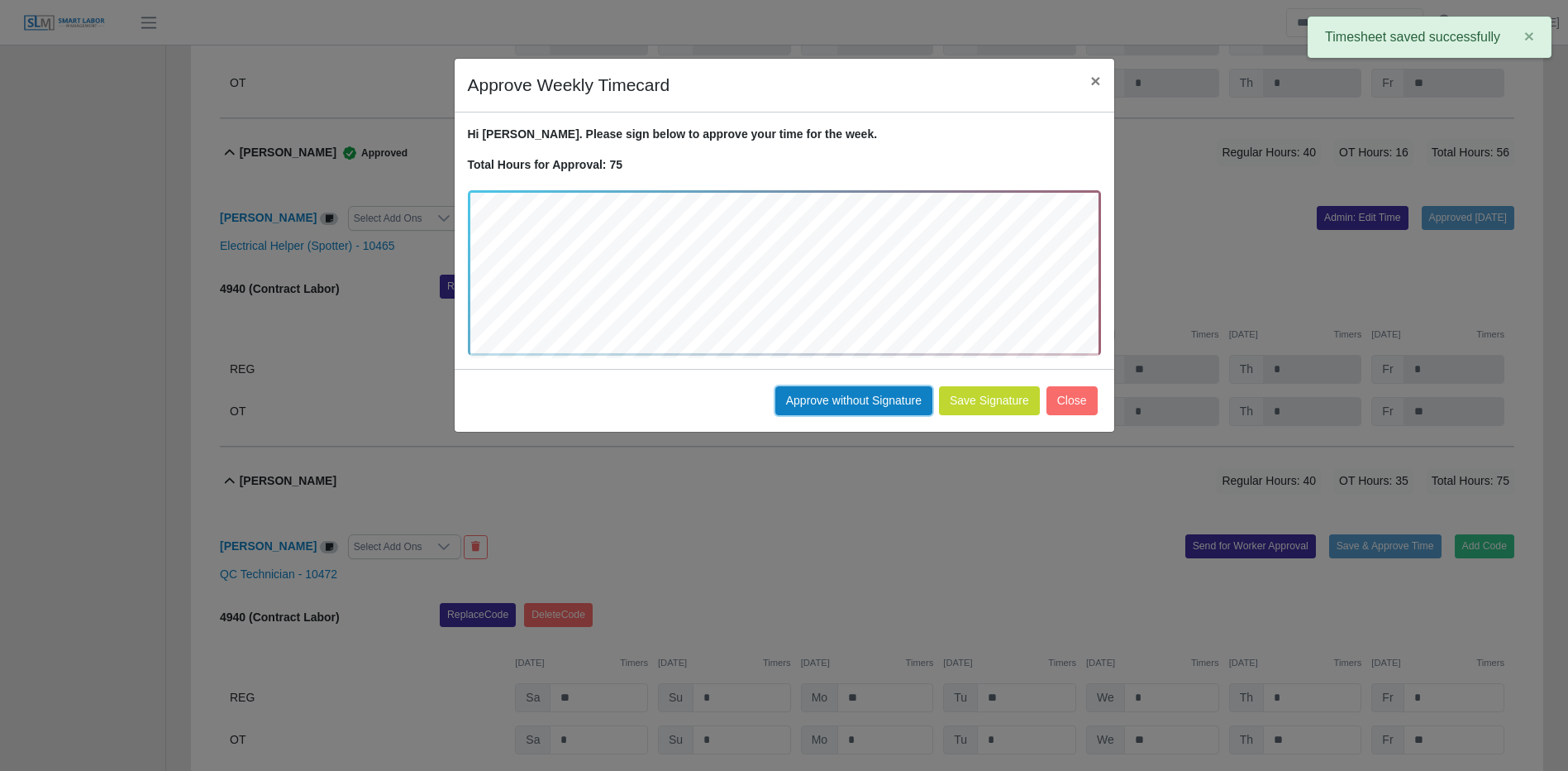
click at [902, 397] on button "Approve without Signature" at bounding box center [854, 401] width 157 height 29
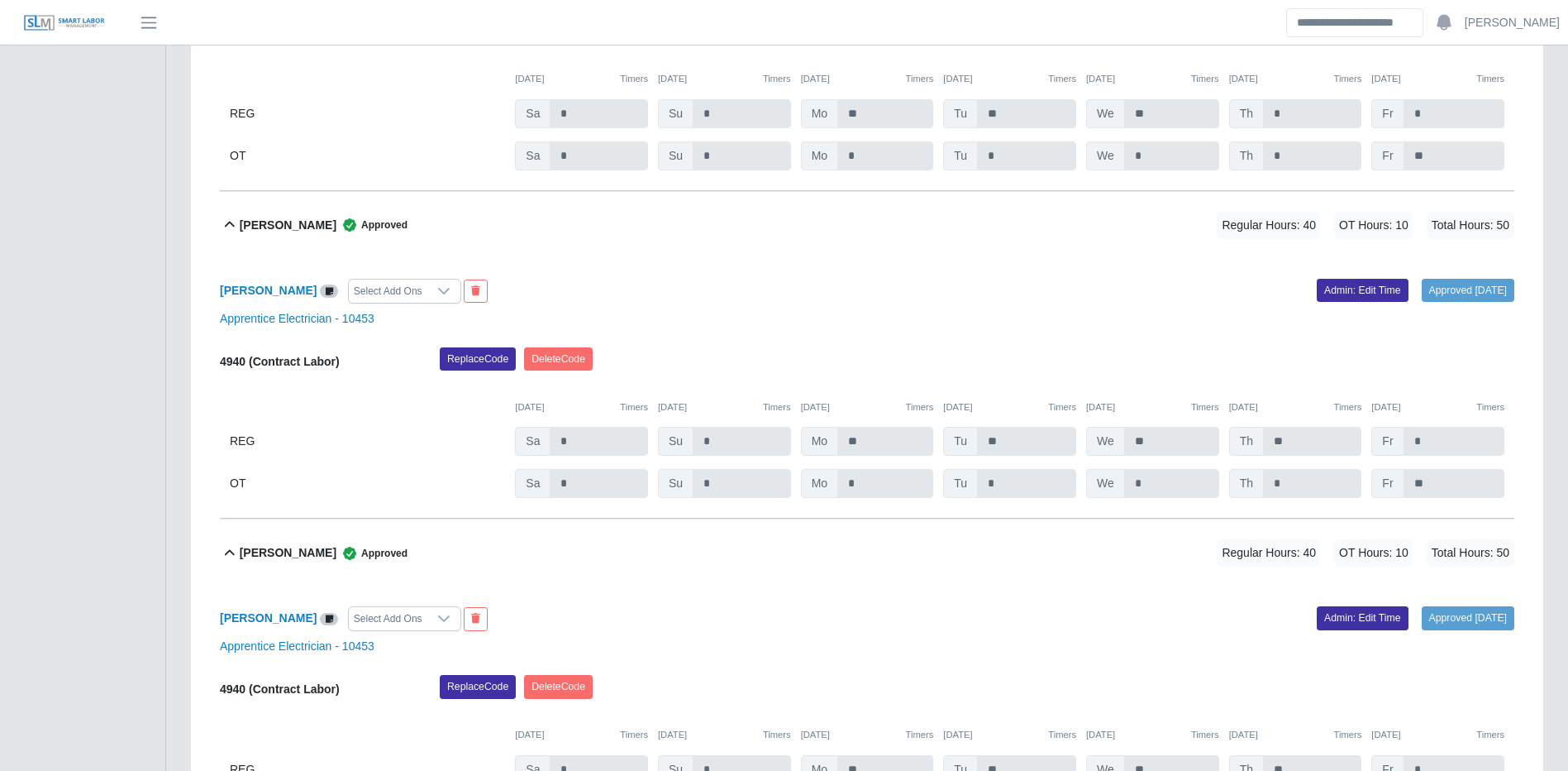
scroll to position [7578, 0]
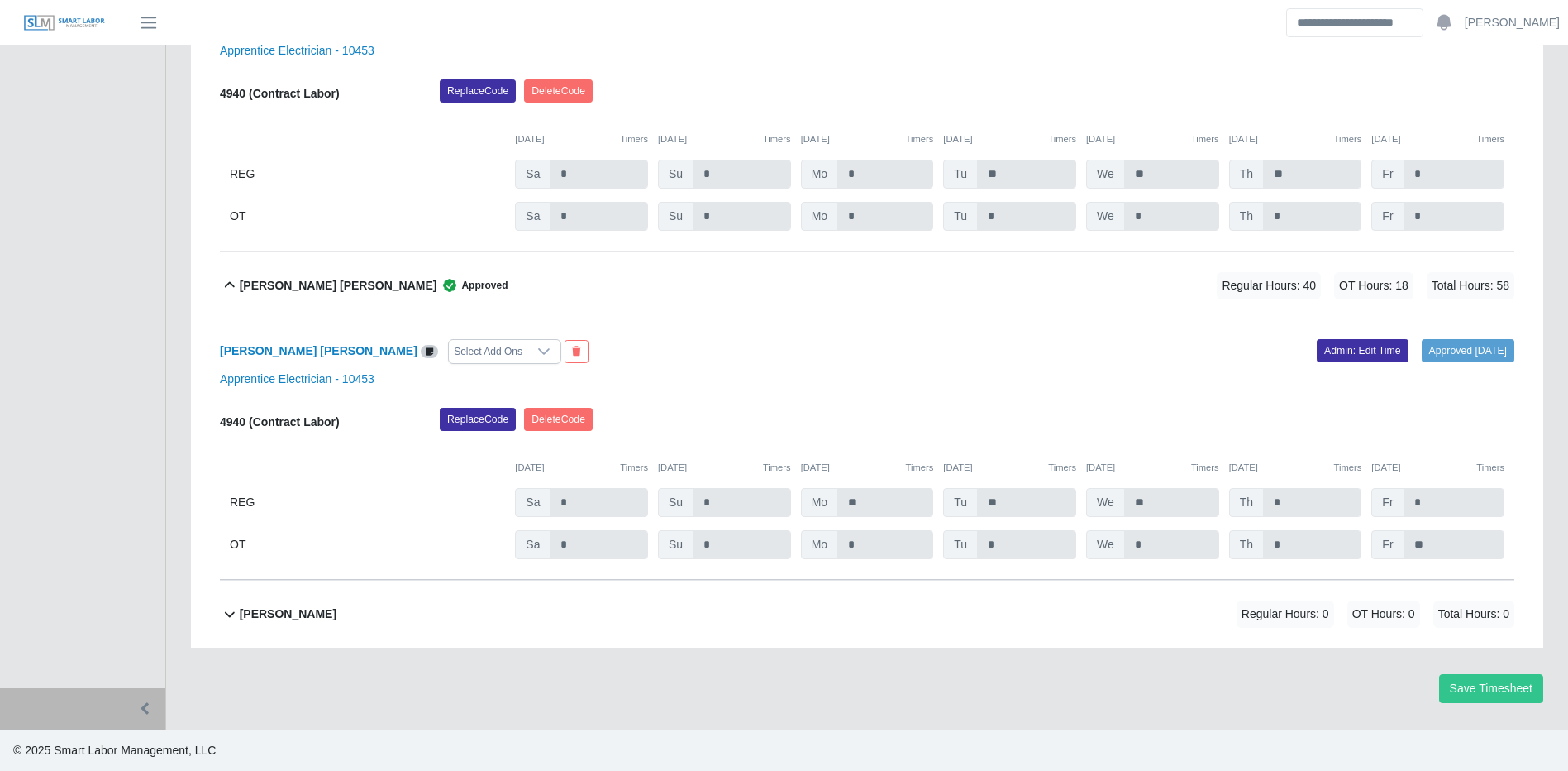
click at [586, 605] on div "Vince Vough Regular Hours: 0 OT Hours: 0 Total Hours: 0" at bounding box center [877, 614] width 1275 height 67
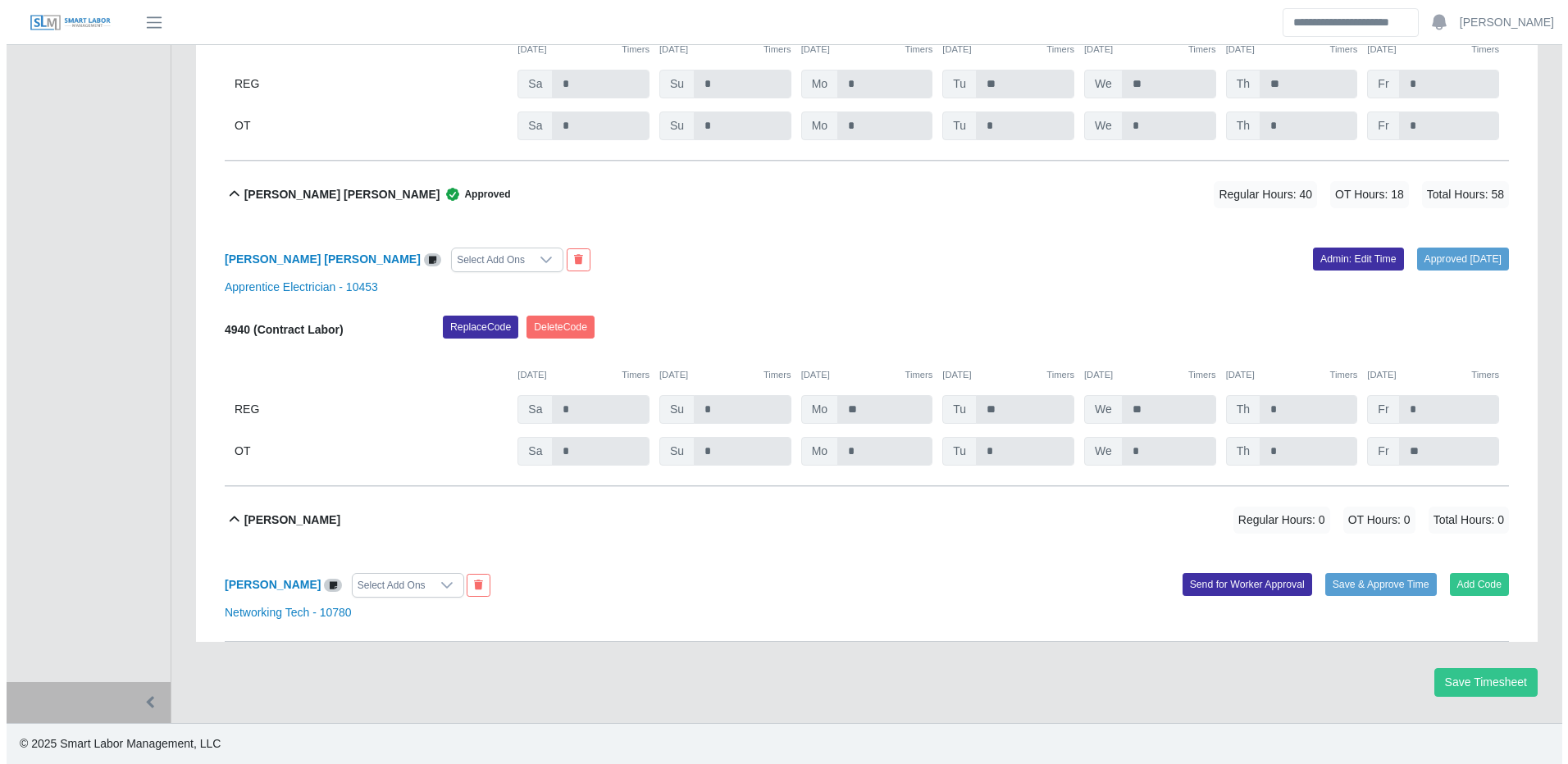
scroll to position [7597, 0]
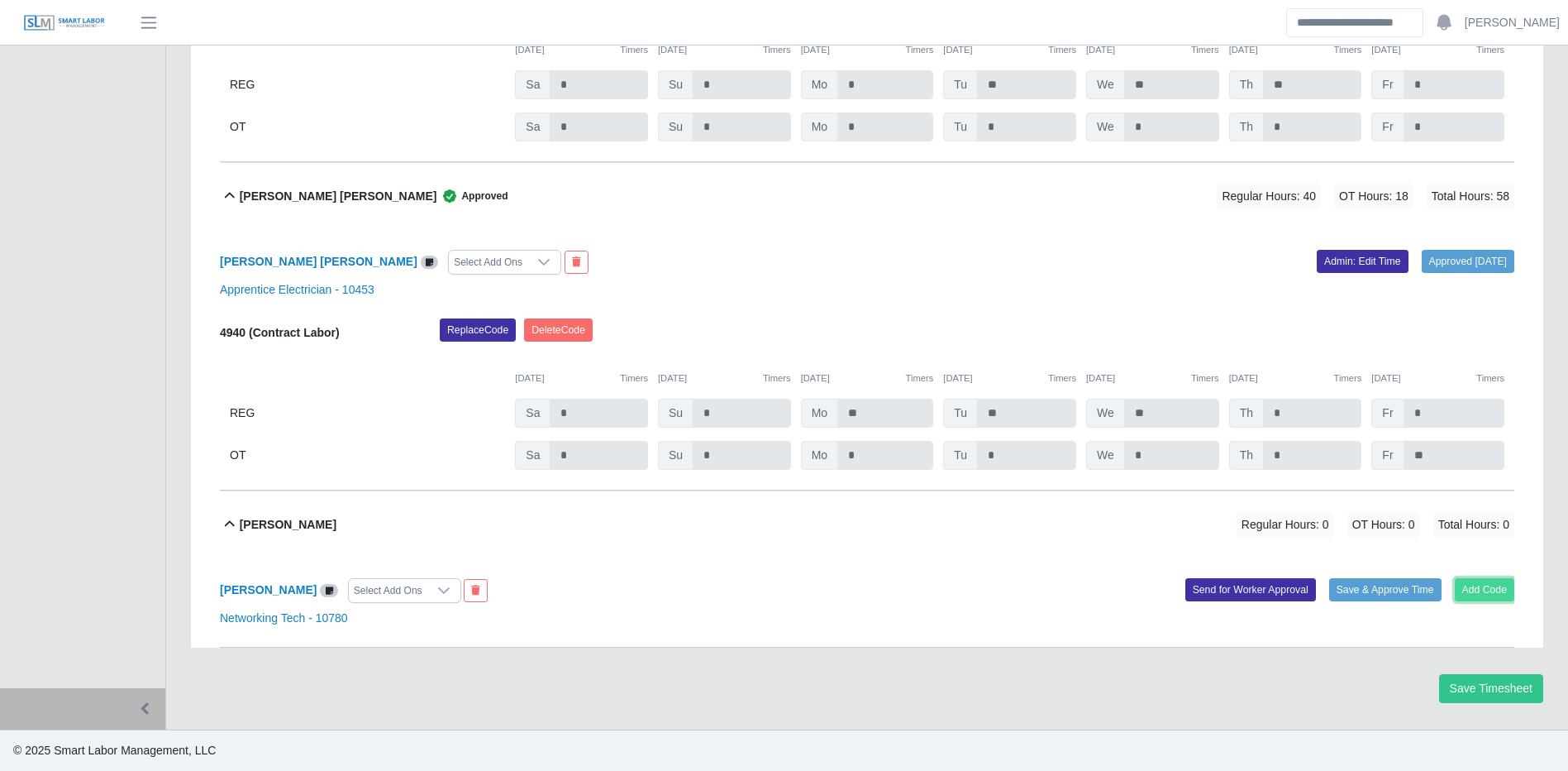
click at [1507, 585] on button "Add Code" at bounding box center [1486, 589] width 60 height 23
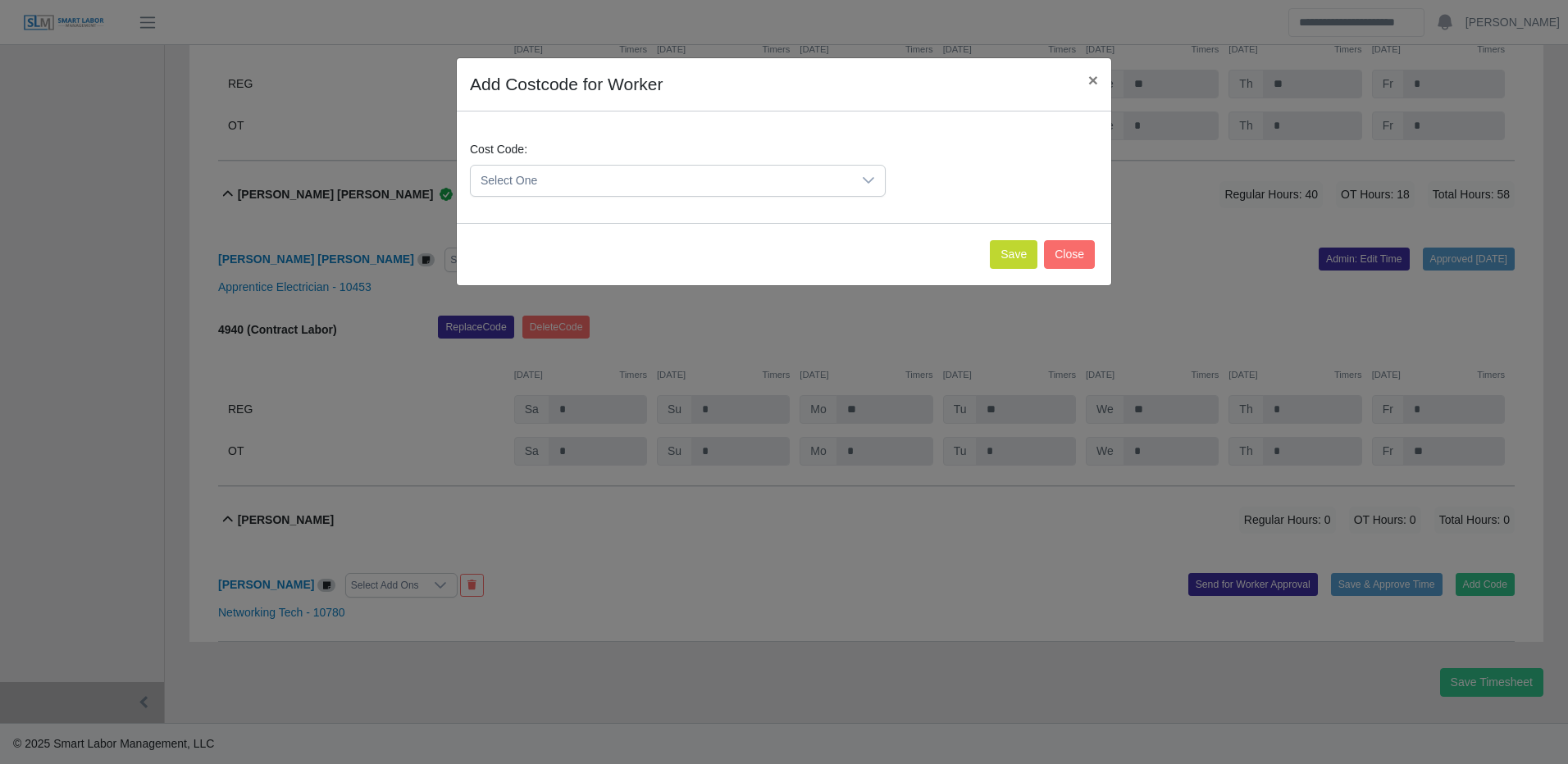
click at [698, 191] on span "Select One" at bounding box center [661, 180] width 381 height 30
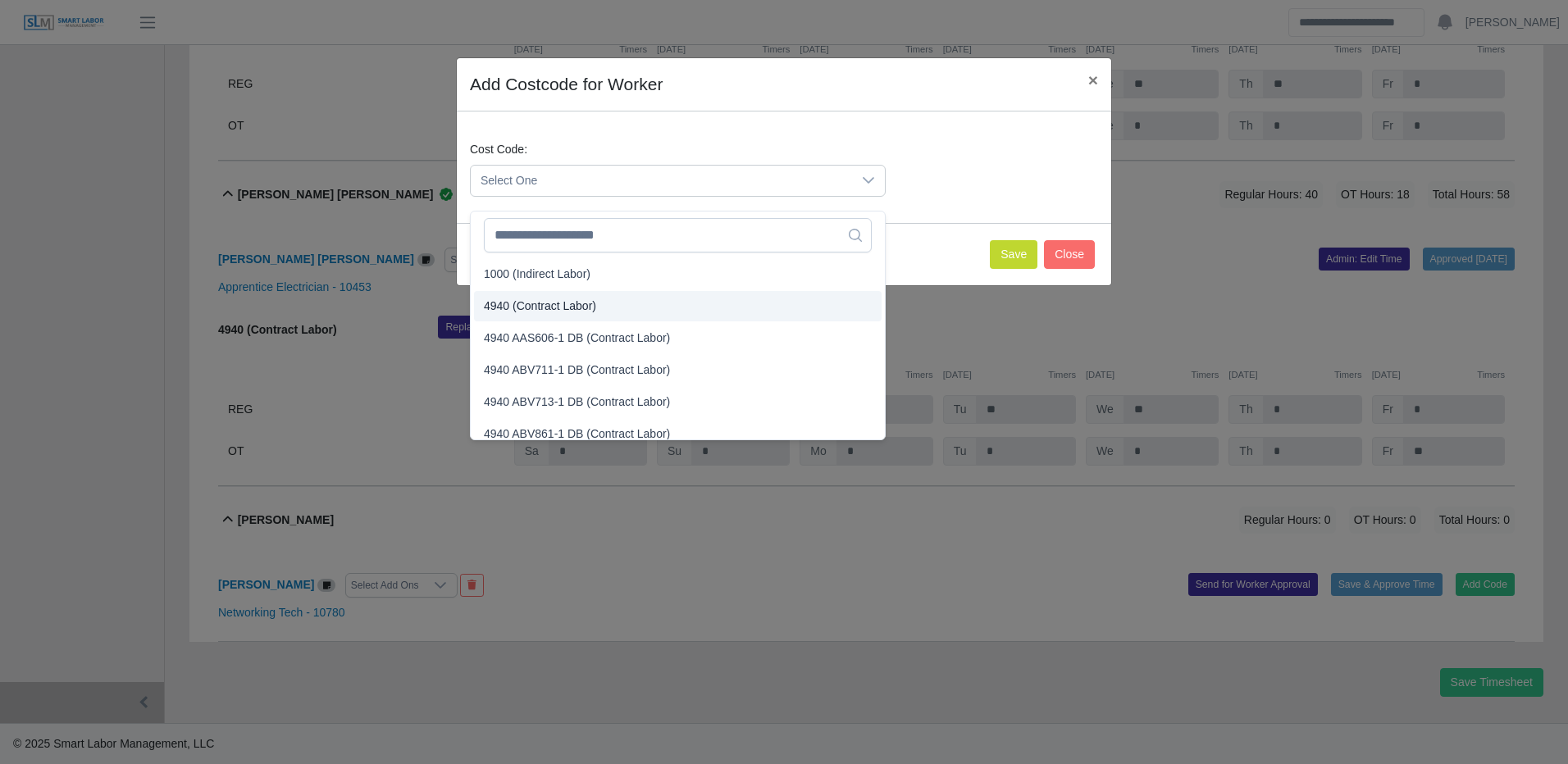
click at [582, 299] on span "4940 (Contract Labor)" at bounding box center [540, 306] width 113 height 17
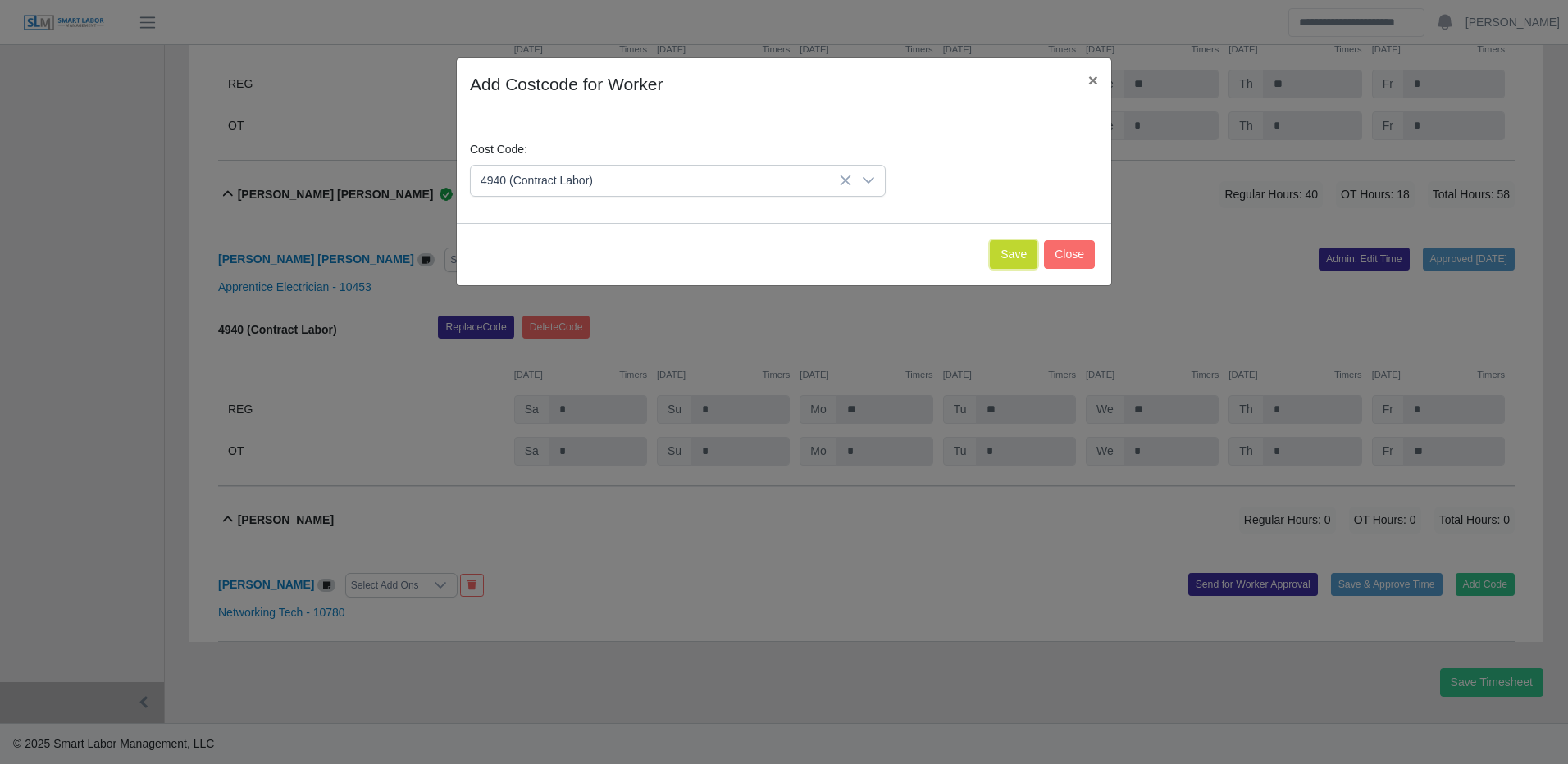
drag, startPoint x: 1008, startPoint y: 263, endPoint x: 983, endPoint y: 266, distance: 25.2
click at [1006, 263] on button "Save" at bounding box center [1013, 255] width 47 height 29
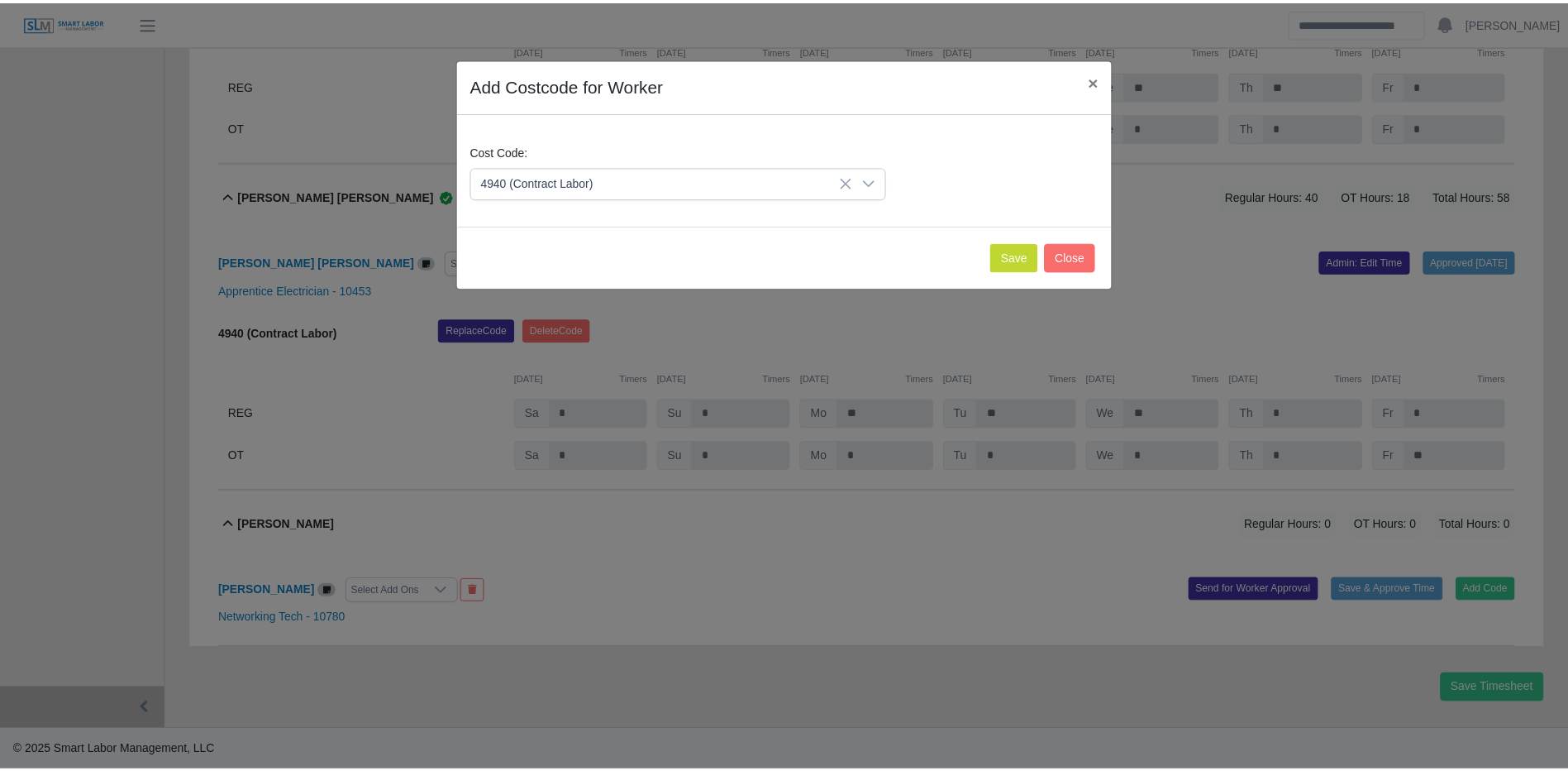
scroll to position [7838, 0]
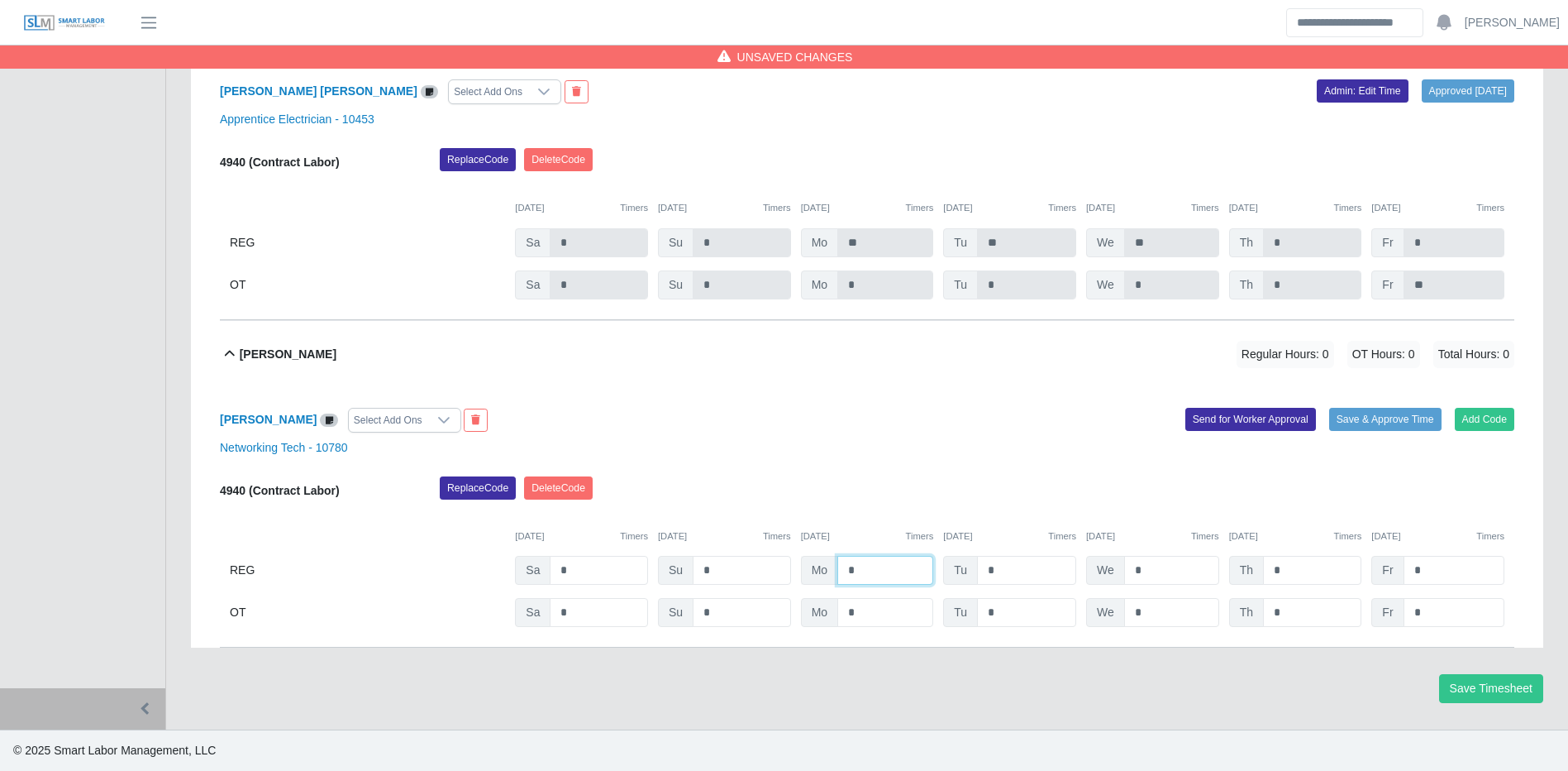
click at [887, 565] on input "*" at bounding box center [885, 570] width 96 height 29
type input "**"
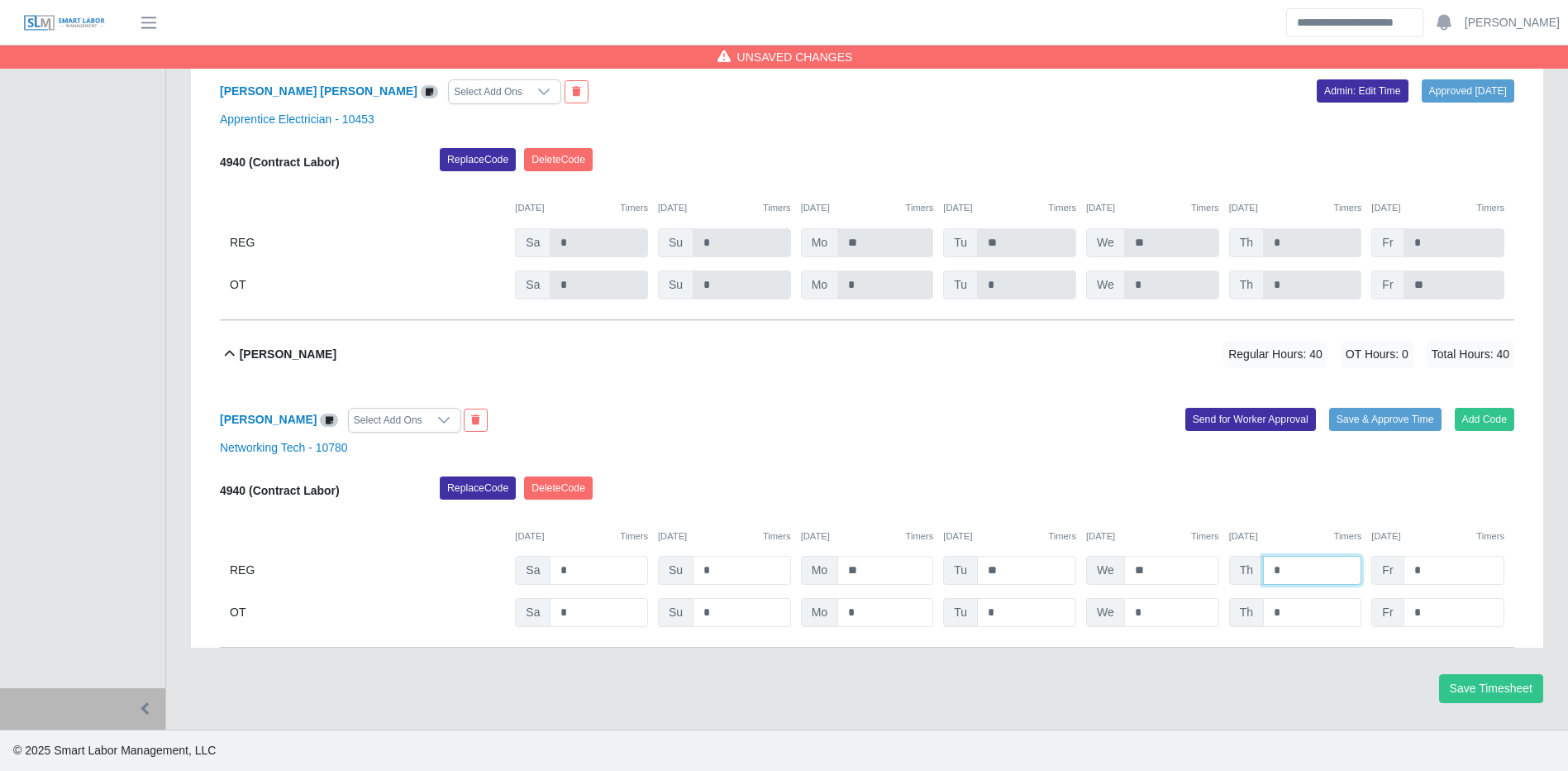
type input "*"
drag, startPoint x: 1303, startPoint y: 601, endPoint x: 1303, endPoint y: 585, distance: 16.0
click at [1303, 592] on div "4940 (Contract Labor) Replace Code Delete Code 09/27/2025 Timers 09/28/2025 Tim…" at bounding box center [867, 551] width 1294 height 151
type input "*"
type input "**"
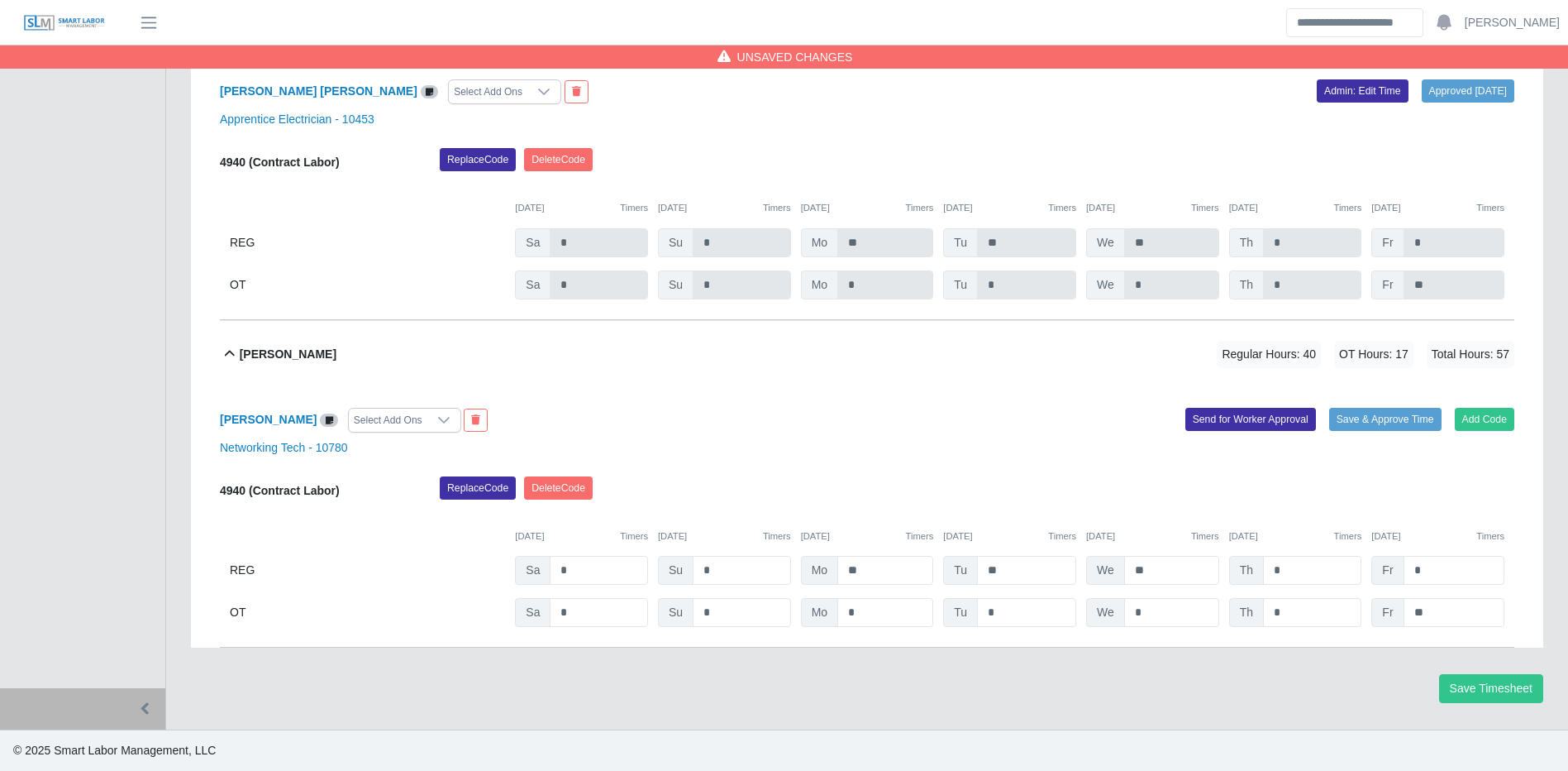
click at [376, 426] on div "Select Add Ons" at bounding box center [388, 419] width 79 height 23
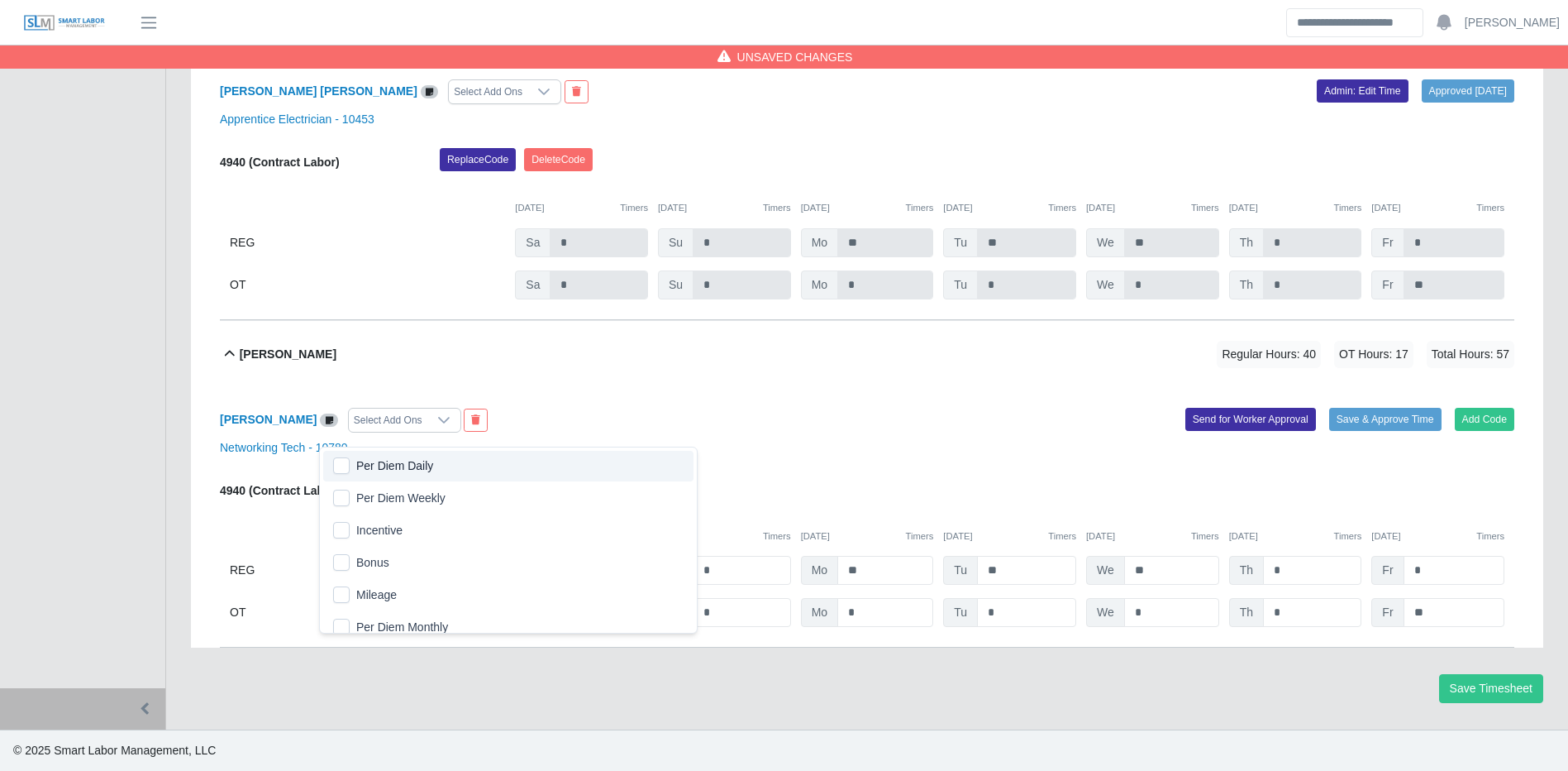
click at [366, 462] on li "Per Diem Daily" at bounding box center [508, 465] width 371 height 30
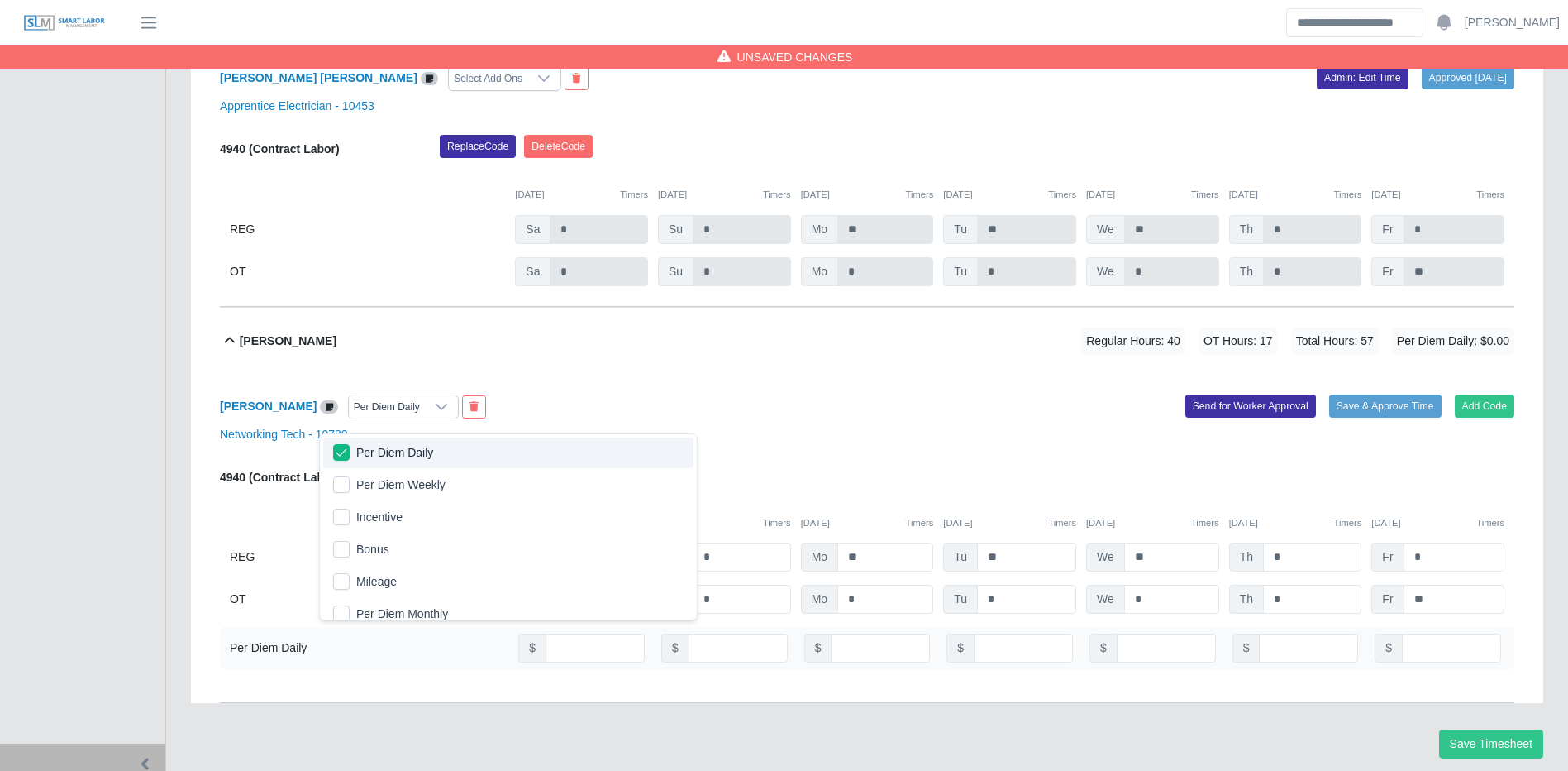
scroll to position [7907, 0]
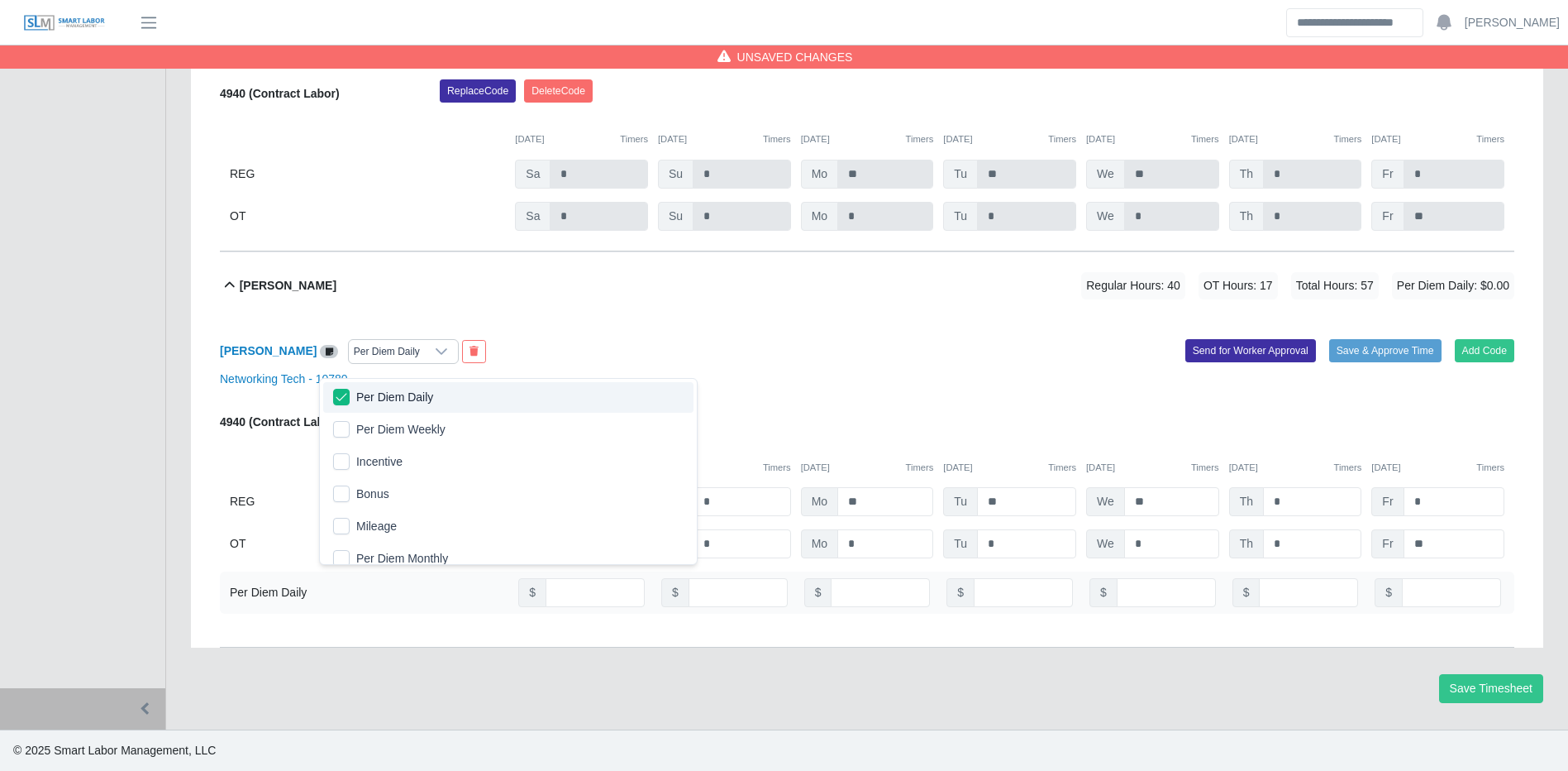
click at [341, 414] on li "Per Diem Weekly" at bounding box center [508, 429] width 371 height 30
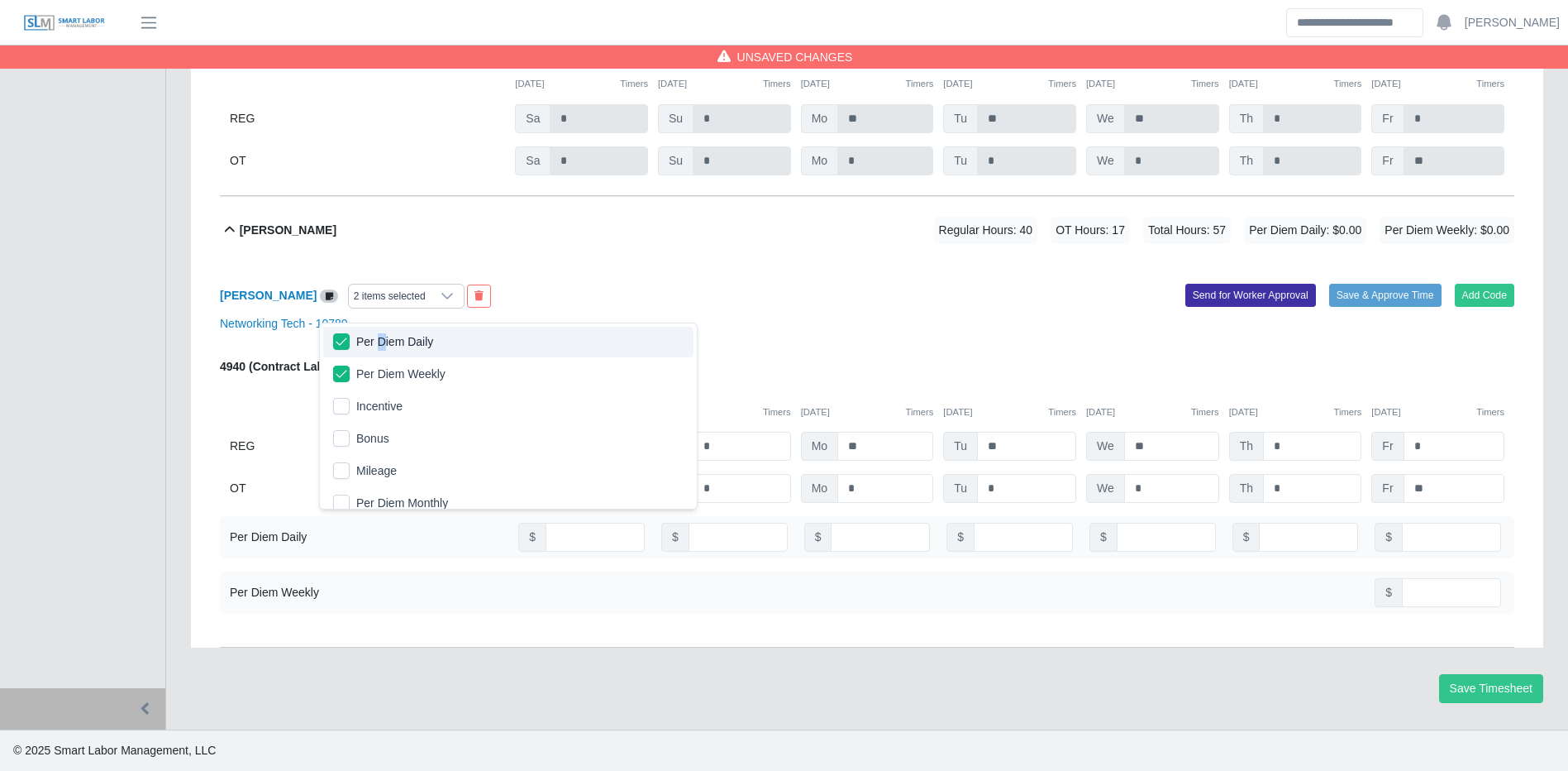
click at [380, 333] on span "Per Diem Daily" at bounding box center [395, 342] width 77 height 17
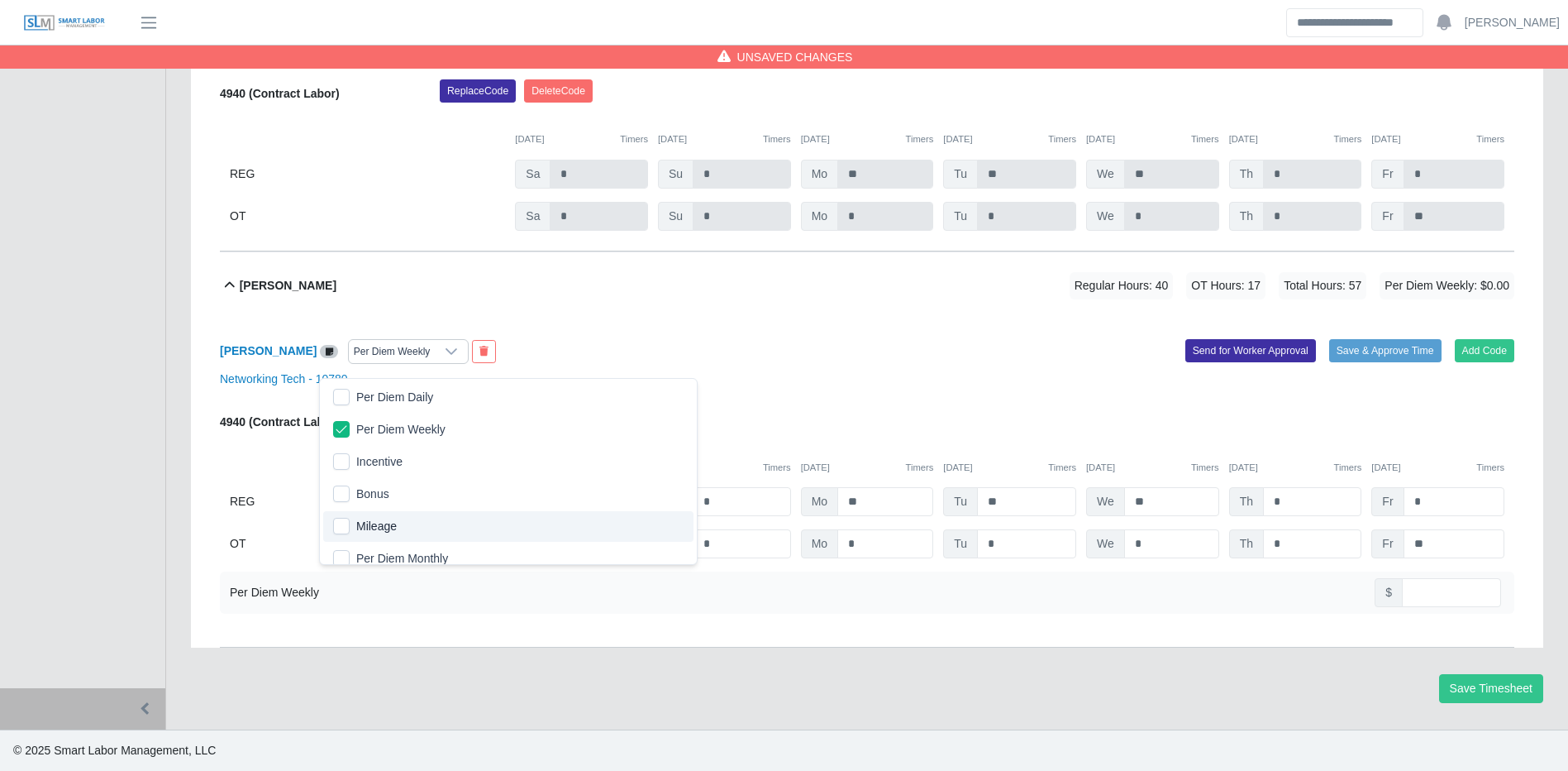
click at [1456, 614] on div "Vince Vough Per Diem Weekly Add Code Save & Approve Time Send for Worker Approv…" at bounding box center [867, 483] width 1294 height 329
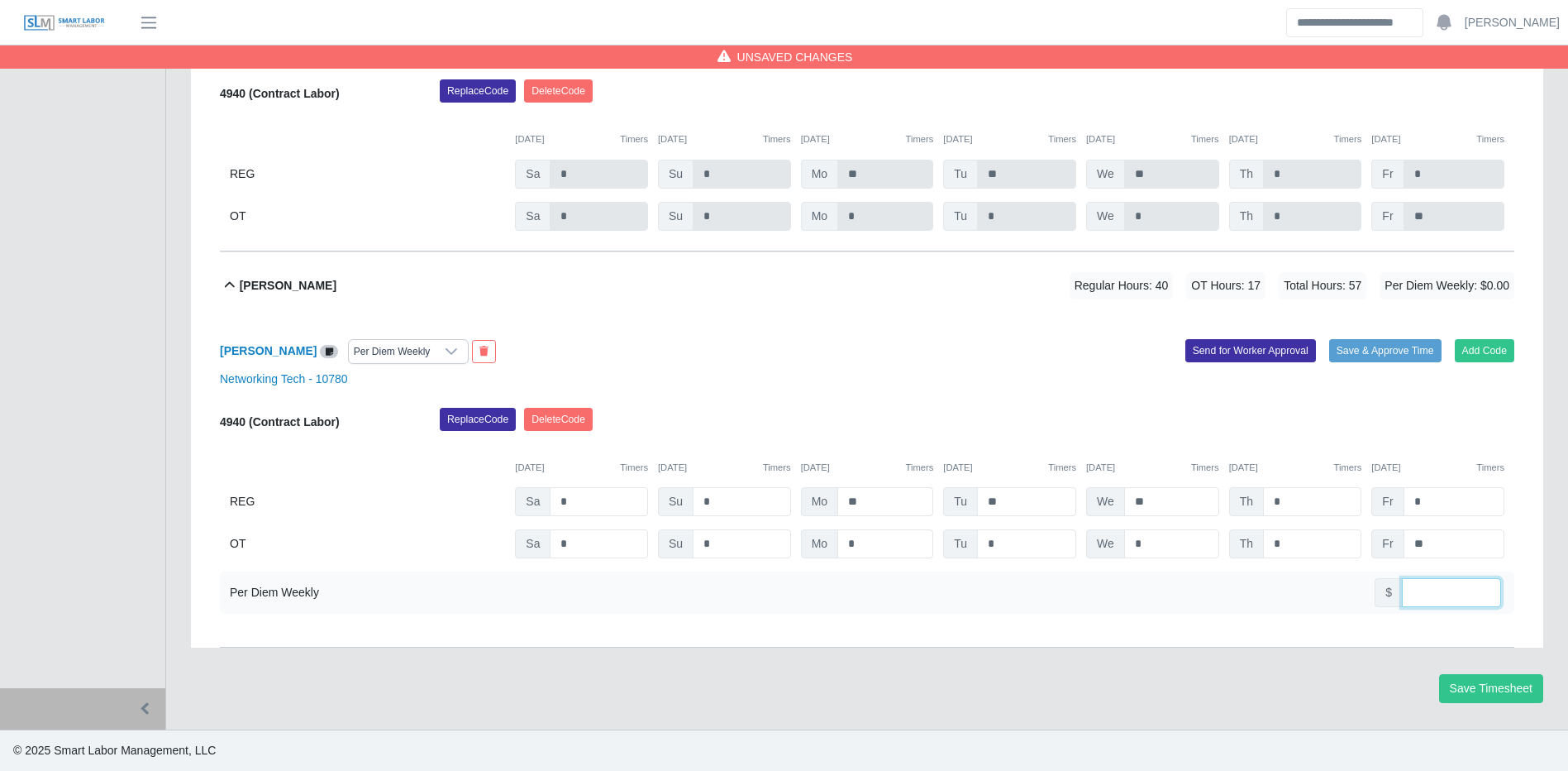
click at [1448, 587] on input "number" at bounding box center [1452, 592] width 99 height 29
type input "***"
click at [1410, 354] on button "Save & Approve Time" at bounding box center [1385, 350] width 113 height 23
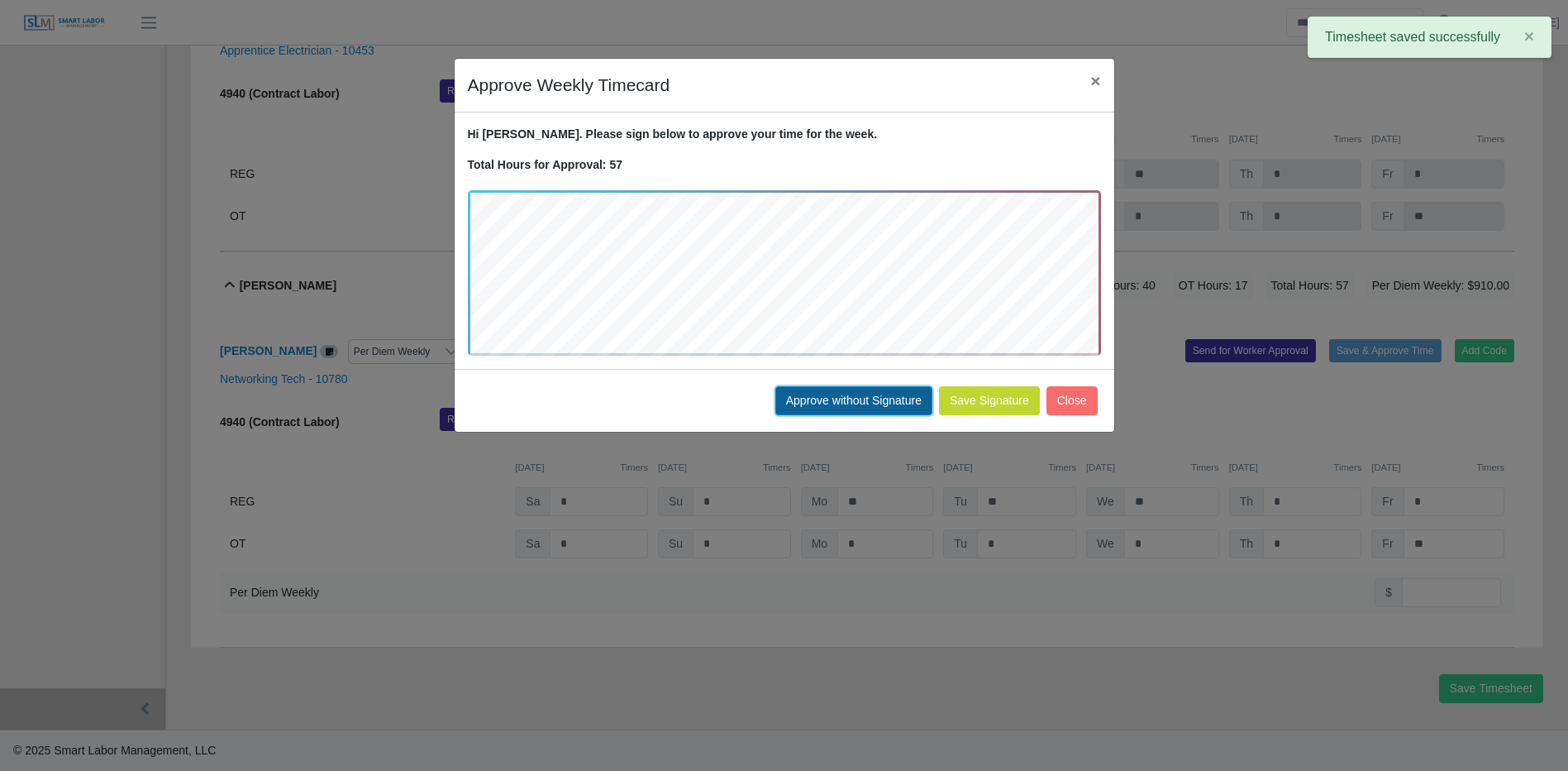
click at [858, 399] on button "Approve without Signature" at bounding box center [854, 401] width 157 height 29
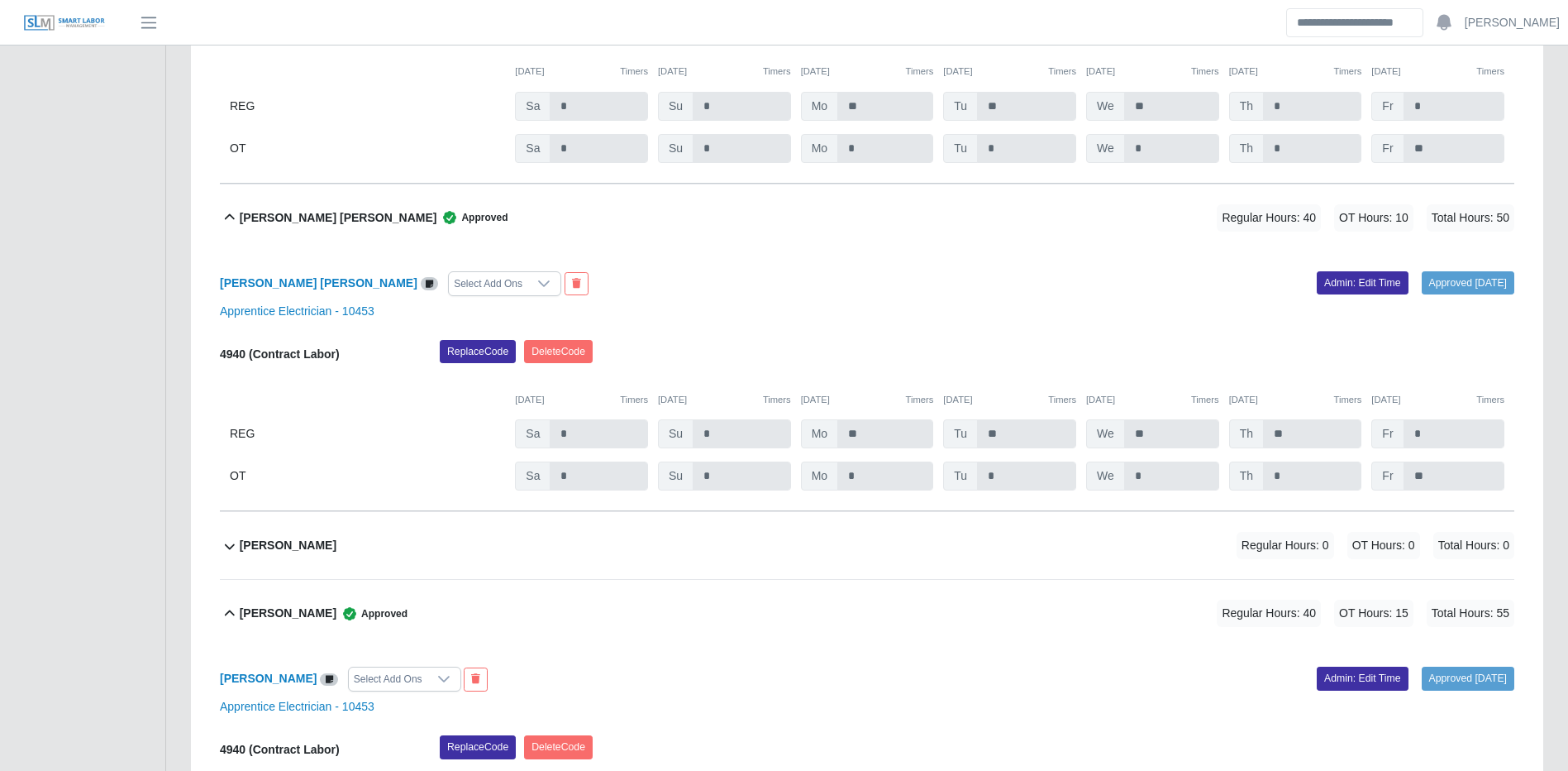
scroll to position [6501, 0]
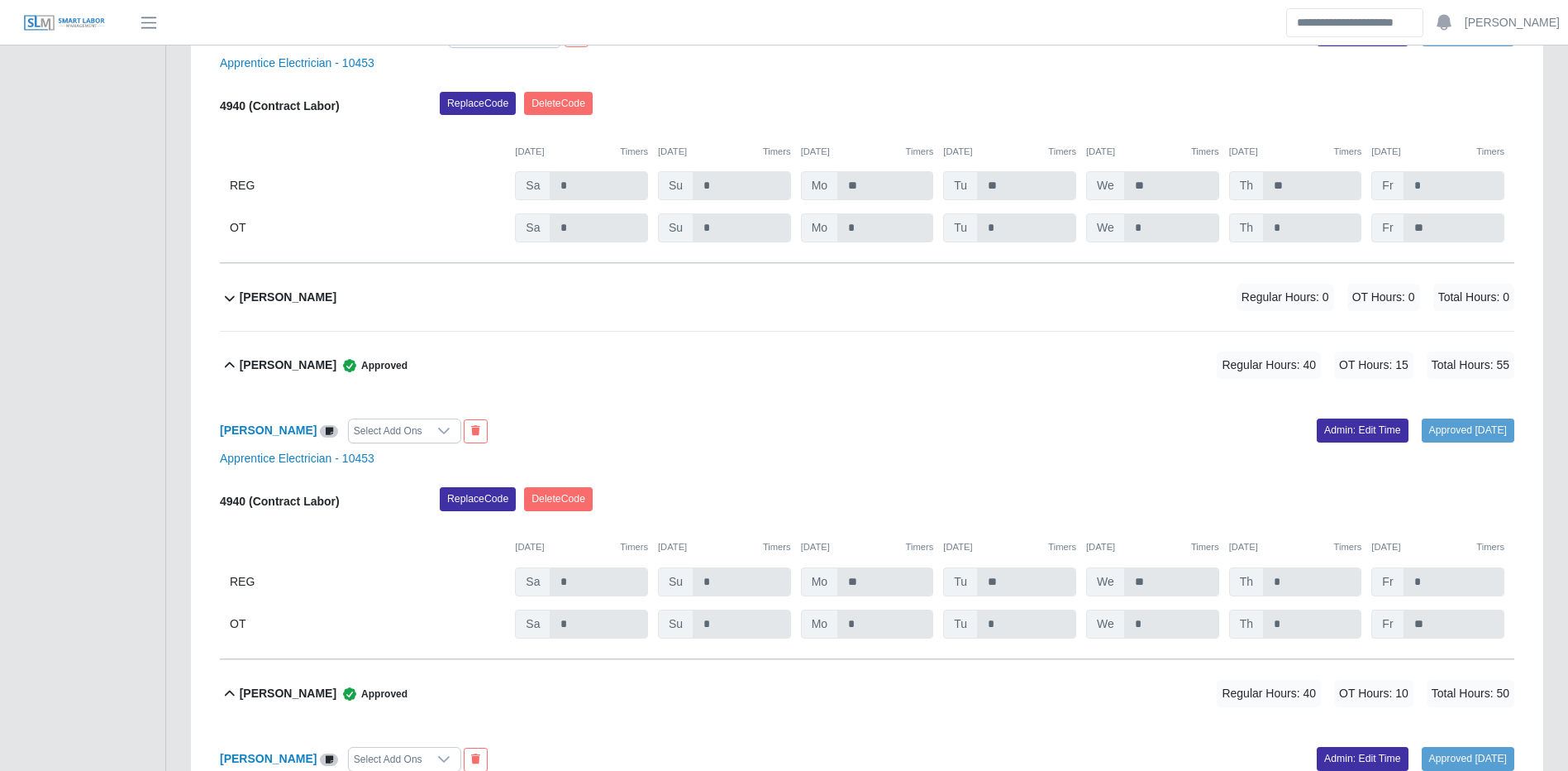
click at [1065, 308] on div "Samuel A Perez Regular Hours: 0 OT Hours: 0 Total Hours: 0" at bounding box center [877, 297] width 1275 height 67
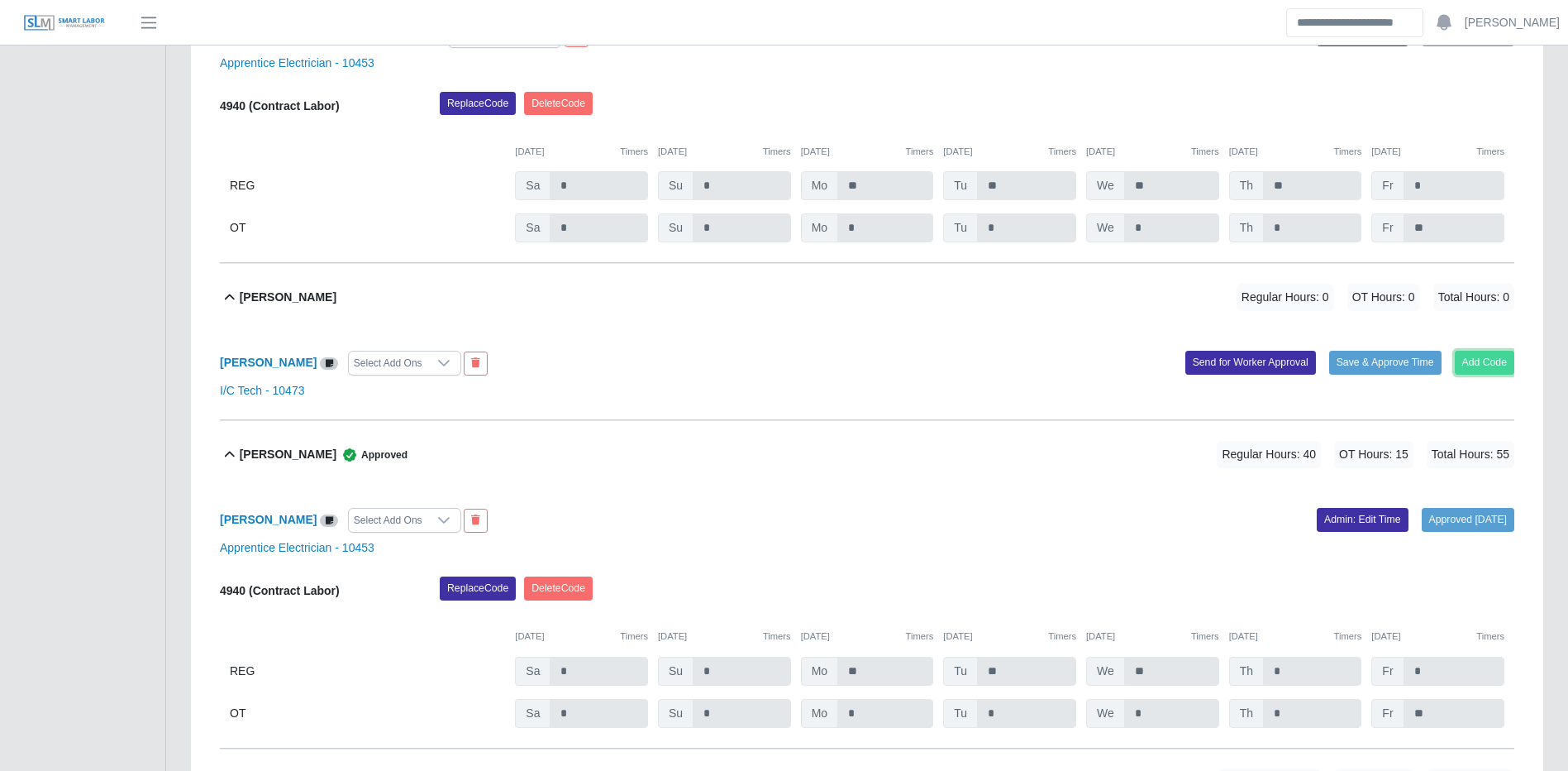
click at [1487, 374] on button "Add Code" at bounding box center [1486, 362] width 60 height 23
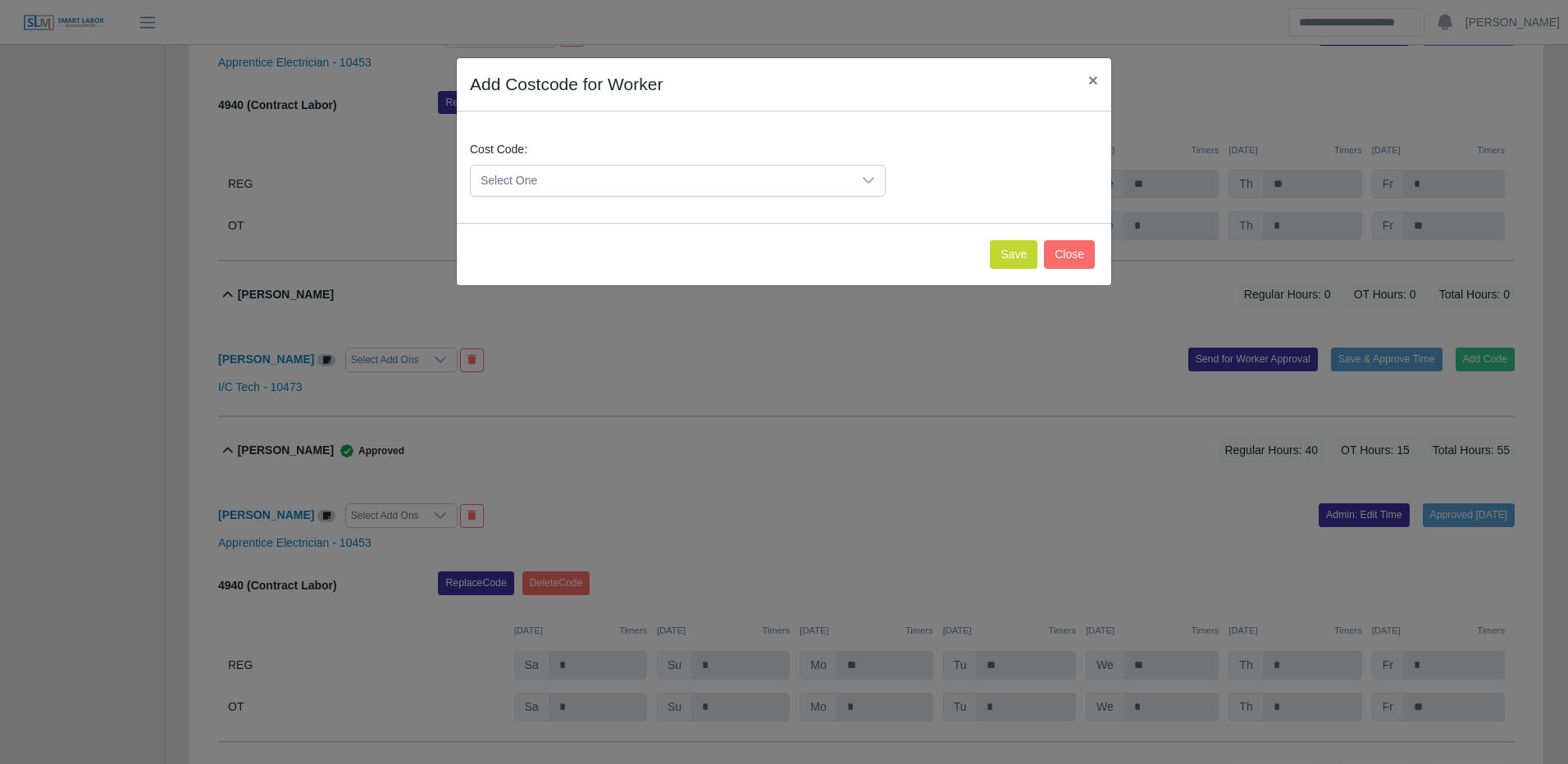
click at [530, 201] on div "Cost Code: Select One" at bounding box center [784, 175] width 636 height 69
click at [572, 183] on span "Select One" at bounding box center [661, 180] width 381 height 30
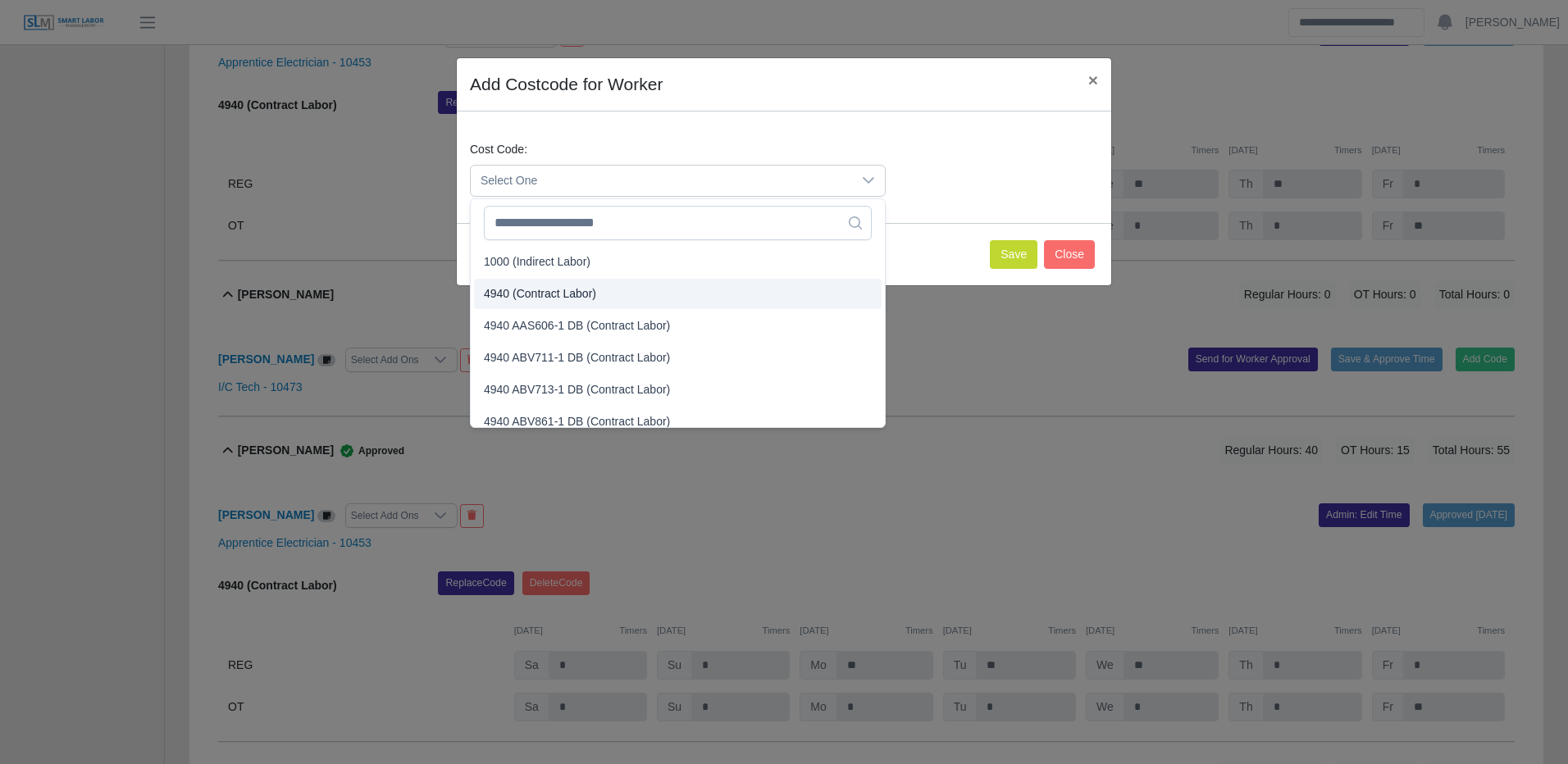
click at [526, 295] on span "4940 (Contract Labor)" at bounding box center [540, 293] width 113 height 17
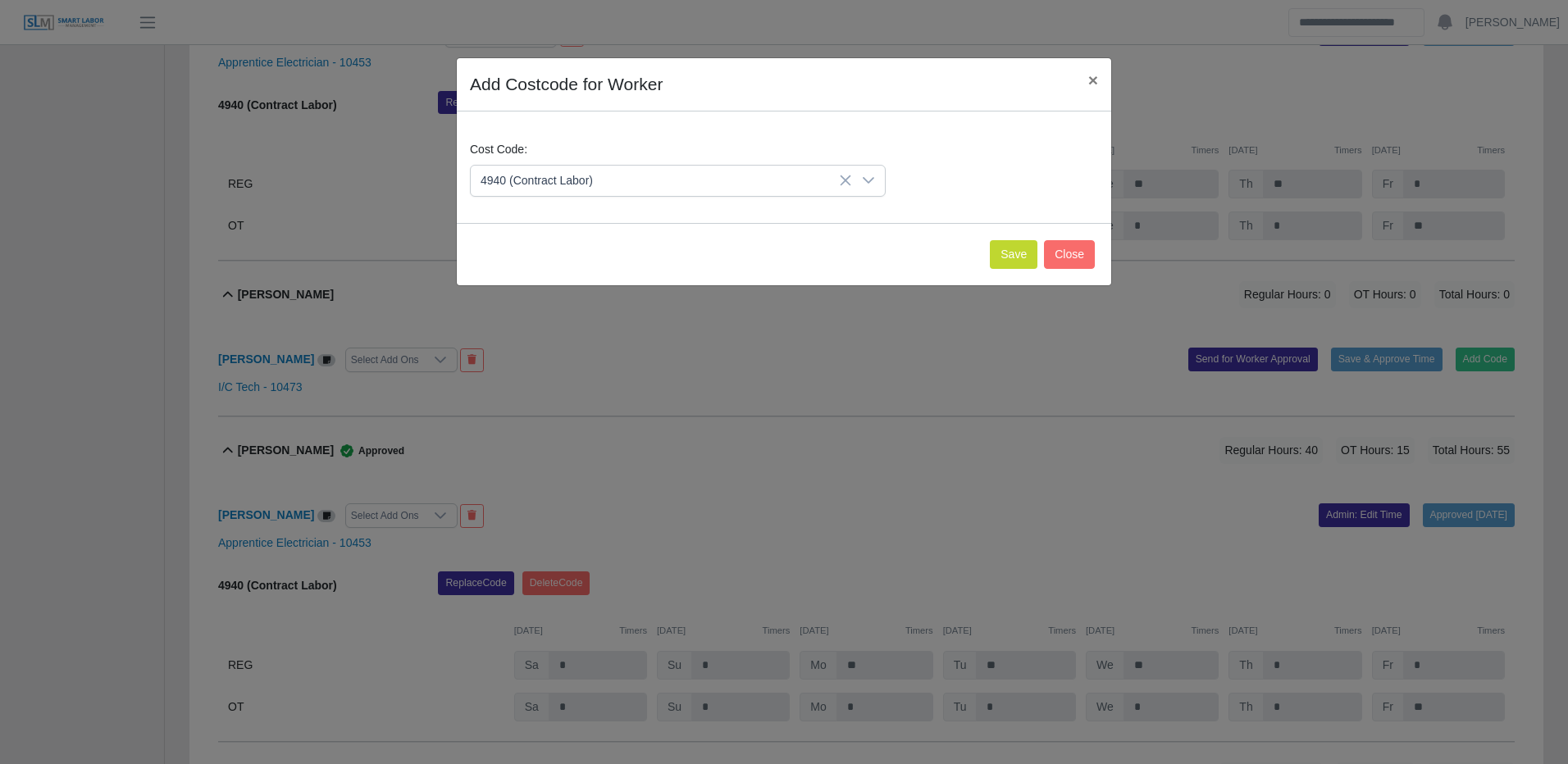
click at [1042, 243] on div "Save Close" at bounding box center [784, 254] width 655 height 63
click at [1021, 254] on button "Save" at bounding box center [1013, 255] width 47 height 29
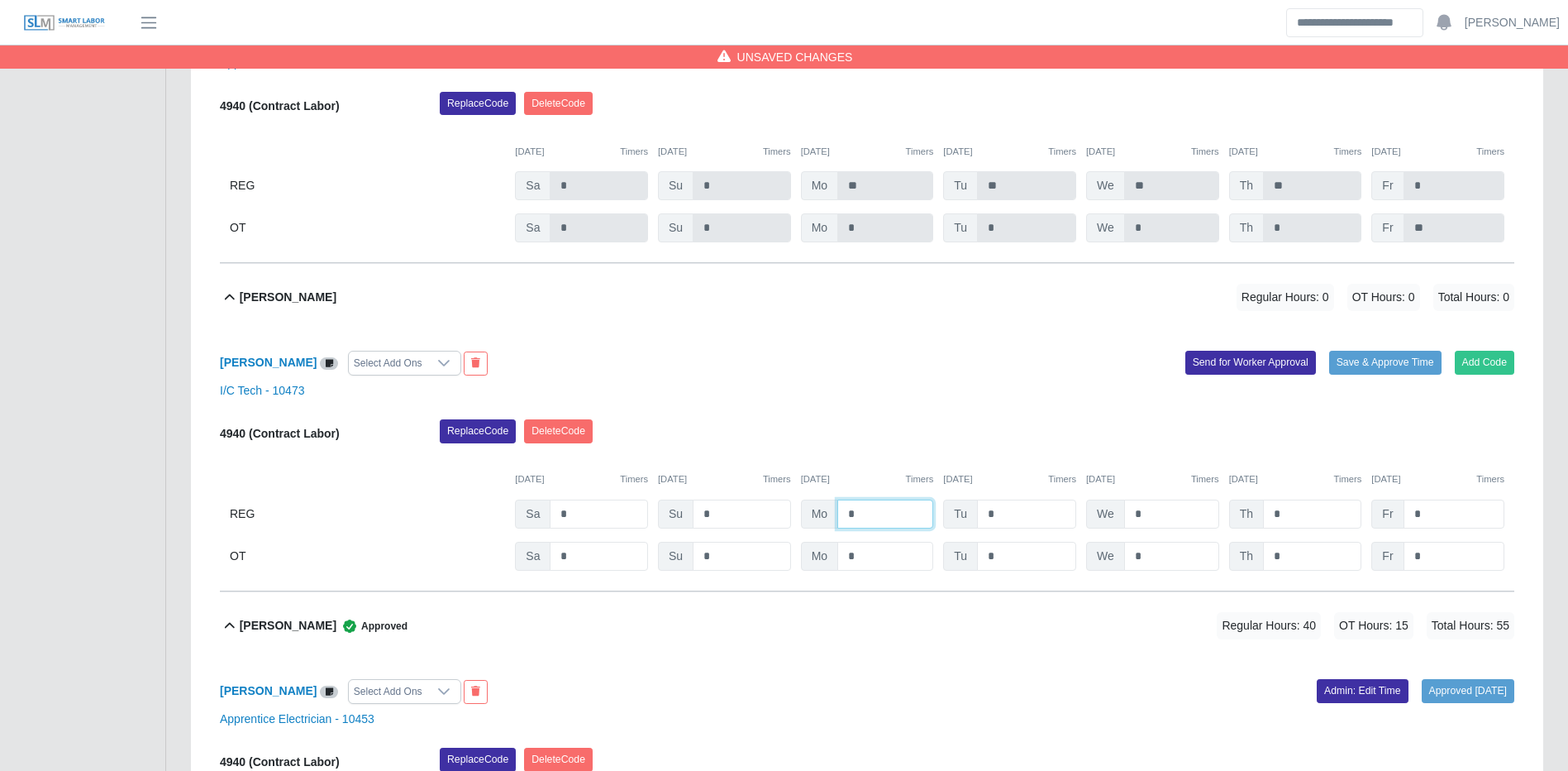
drag, startPoint x: 881, startPoint y: 516, endPoint x: 1580, endPoint y: 449, distance: 702.2
click at [884, 515] on input "*" at bounding box center [885, 515] width 96 height 29
type input "**"
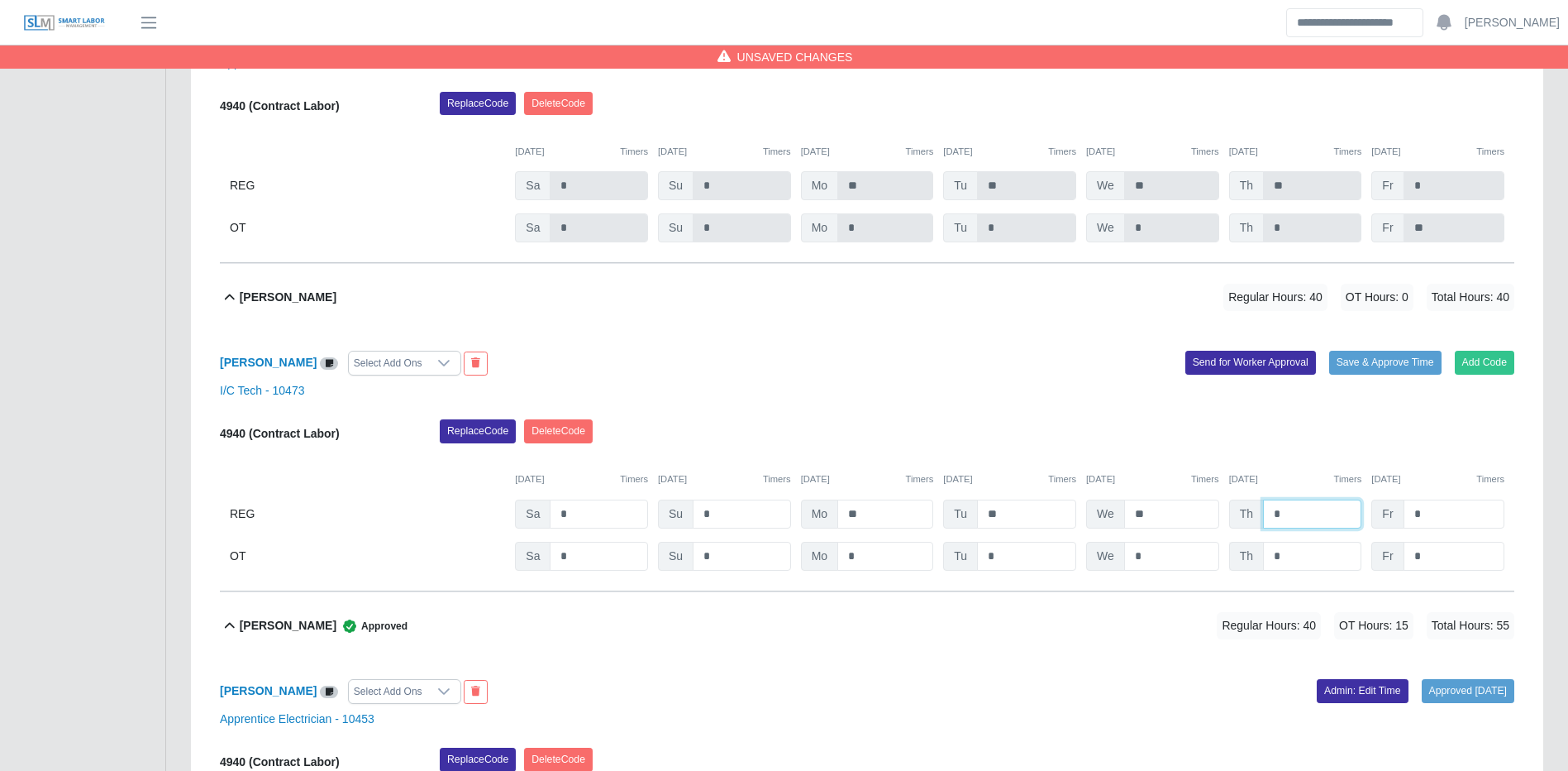
type input "*"
click at [1346, 562] on input "*" at bounding box center [1312, 557] width 98 height 29
click at [1347, 561] on input "*" at bounding box center [1312, 557] width 98 height 29
type input "**"
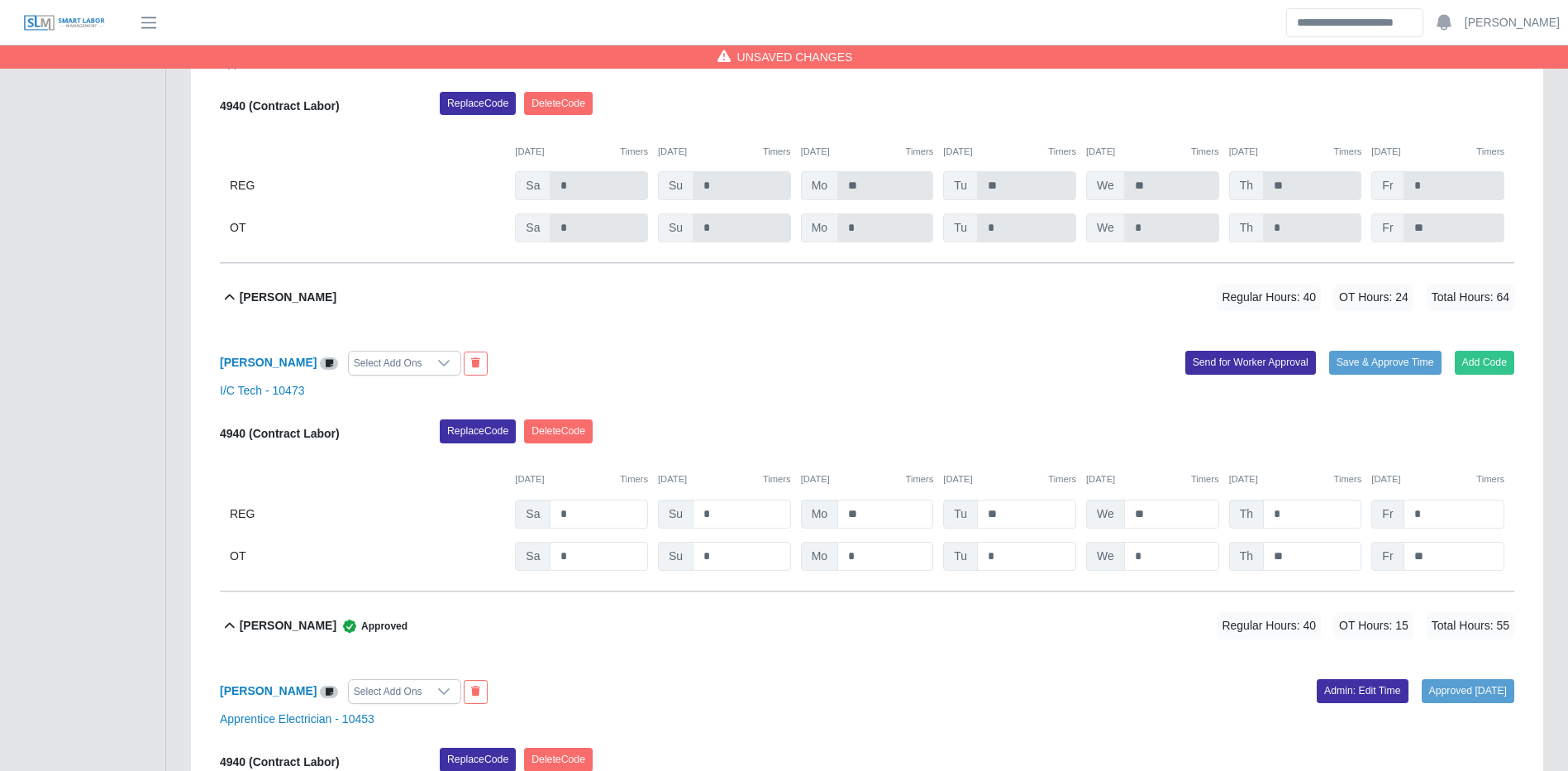
click at [1185, 447] on div "Replace Code [GEOGRAPHIC_DATA] Code" at bounding box center [977, 436] width 1099 height 33
click at [1410, 374] on button "Save & Approve Time" at bounding box center [1385, 362] width 113 height 23
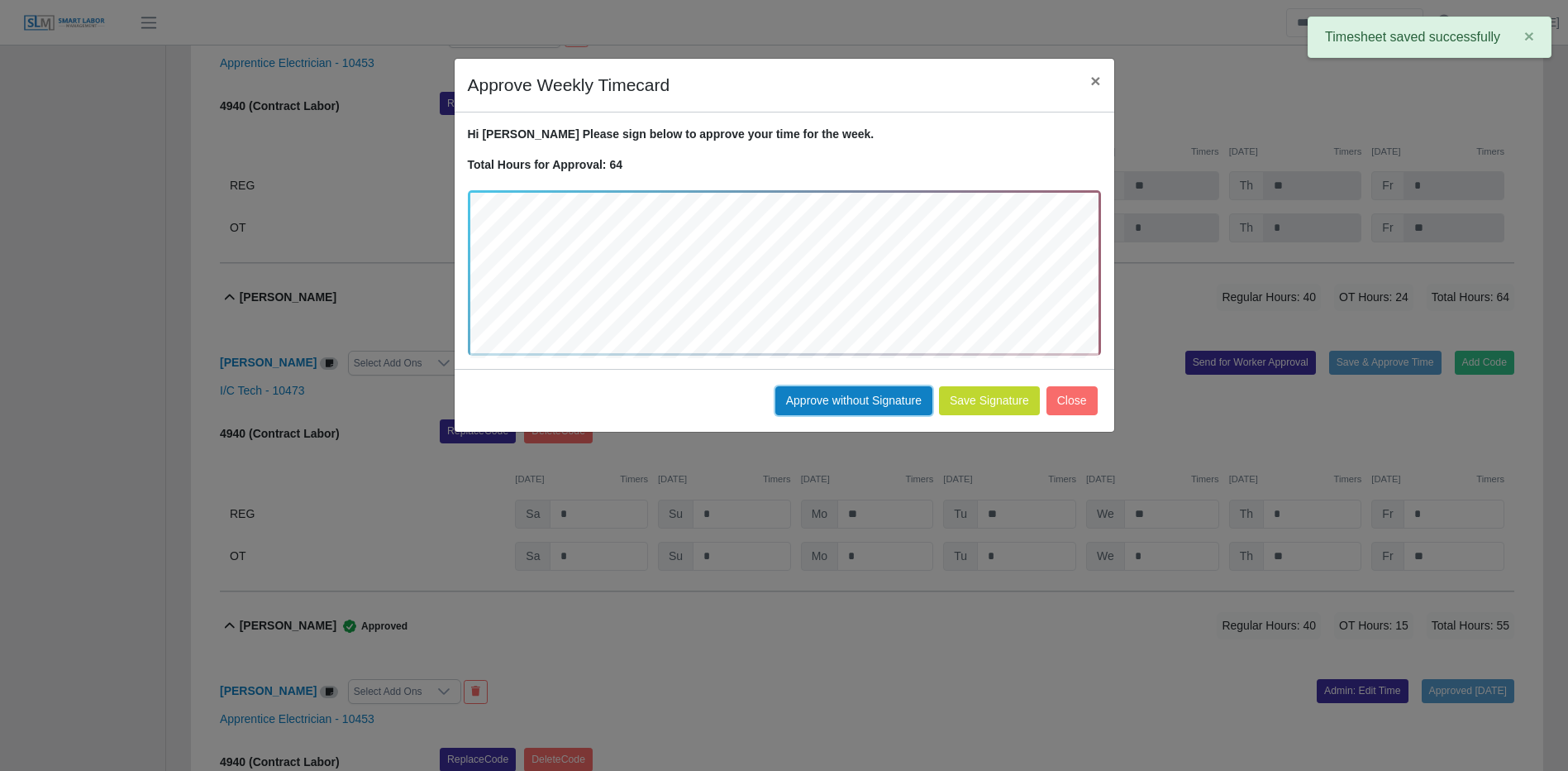
click at [795, 397] on button "Approve without Signature" at bounding box center [854, 401] width 157 height 29
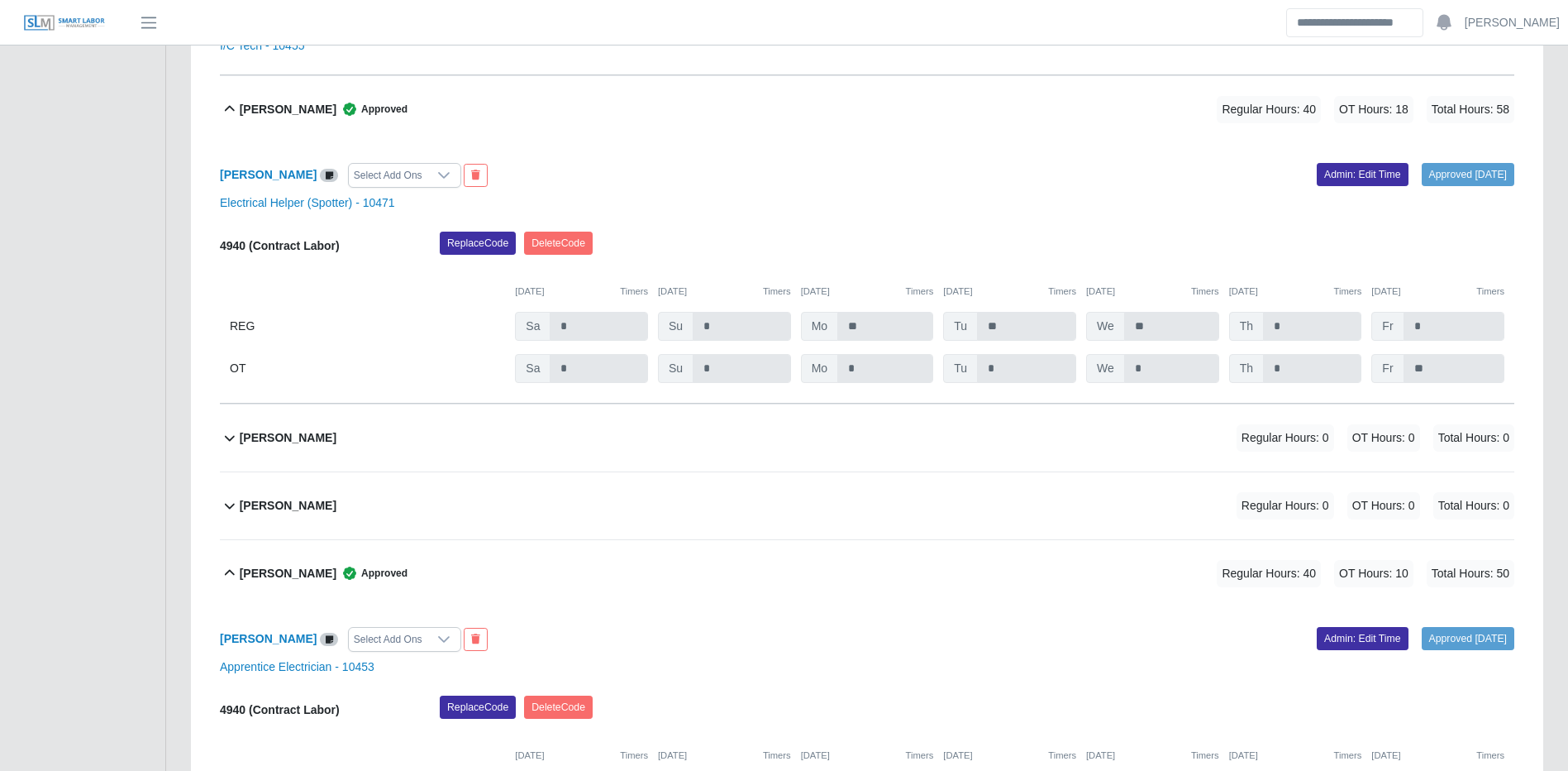
scroll to position [2284, 0]
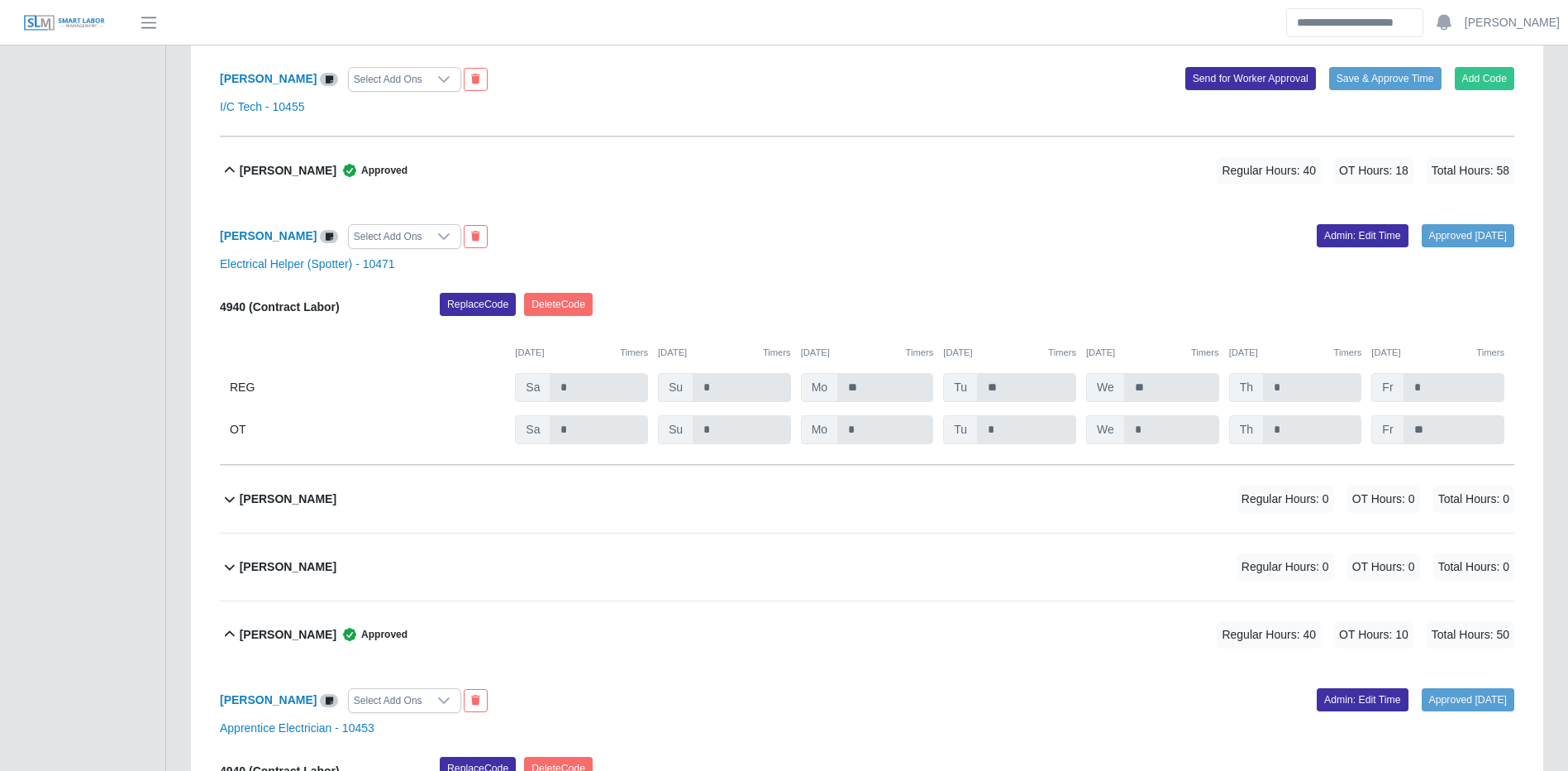
drag, startPoint x: 531, startPoint y: 363, endPoint x: 297, endPoint y: 504, distance: 273.2
click at [286, 494] on div "Javier Campos Regular Hours: 0 OT Hours: 0 Total Hours: 0" at bounding box center [877, 498] width 1275 height 67
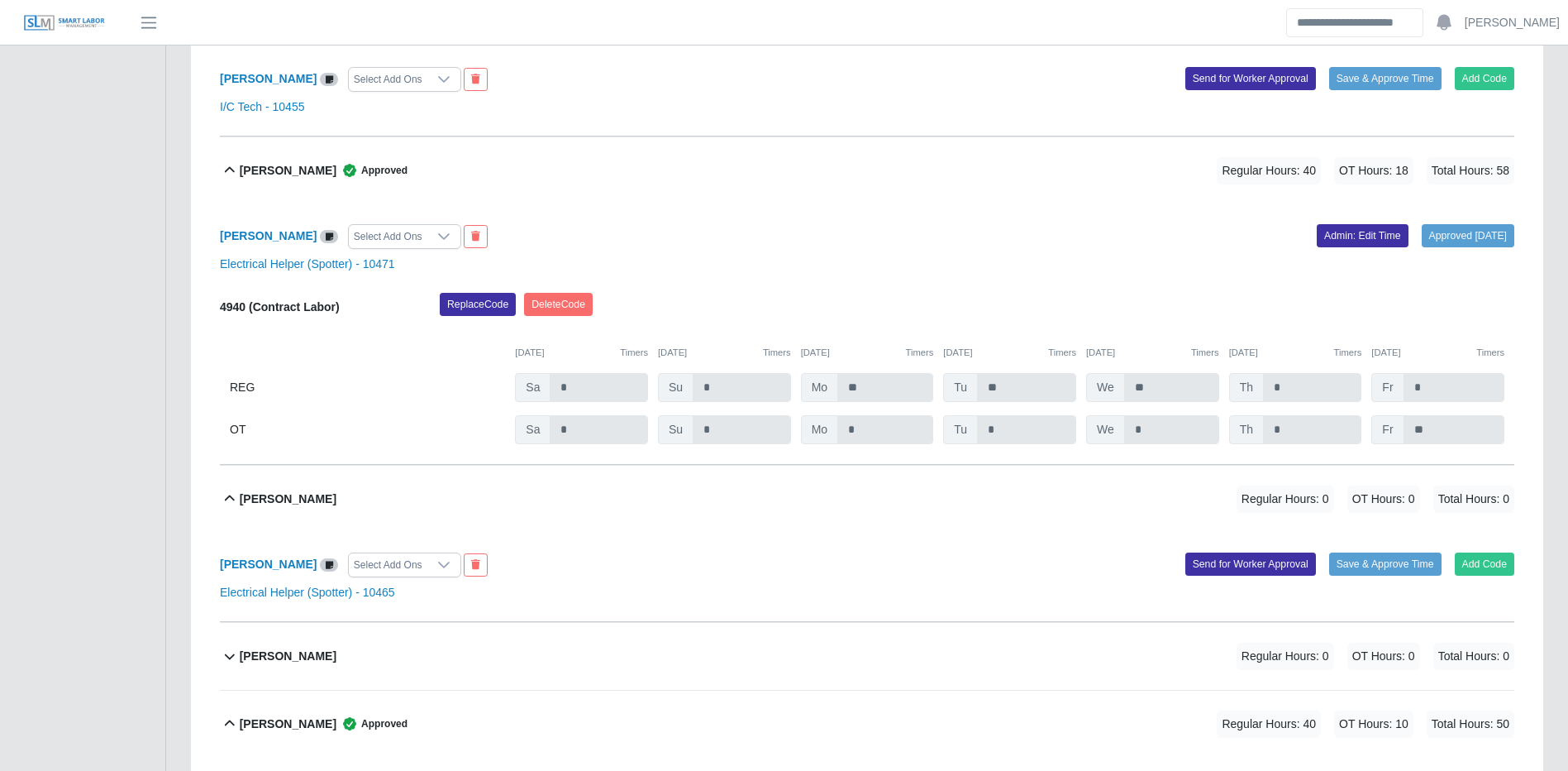
click at [535, 529] on div "Javier Campos Regular Hours: 0 OT Hours: 0 Total Hours: 0" at bounding box center [877, 498] width 1275 height 67
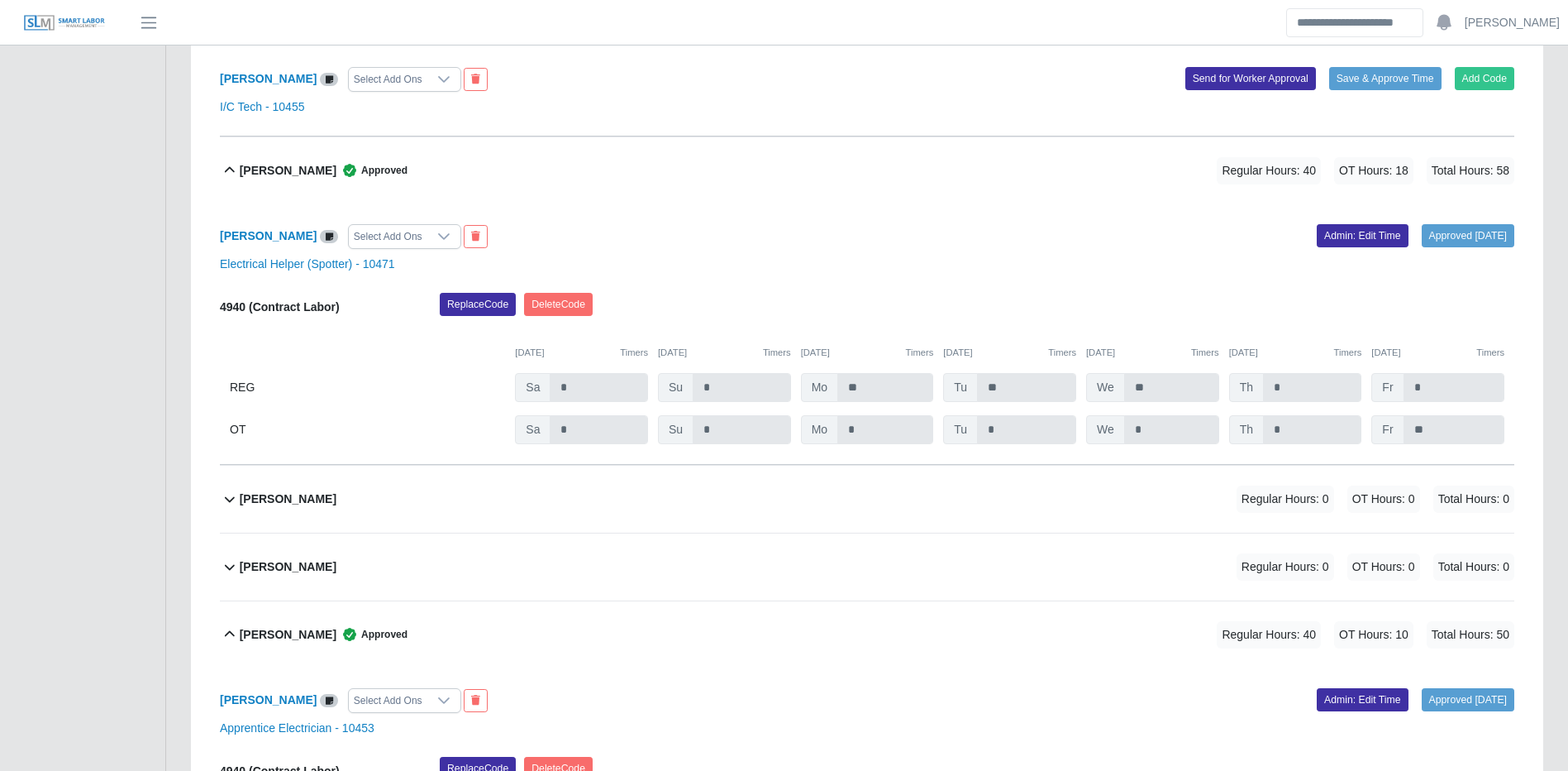
click at [522, 541] on div "Jocqua Roberts Regular Hours: 0 OT Hours: 0 Total Hours: 0" at bounding box center [877, 567] width 1275 height 67
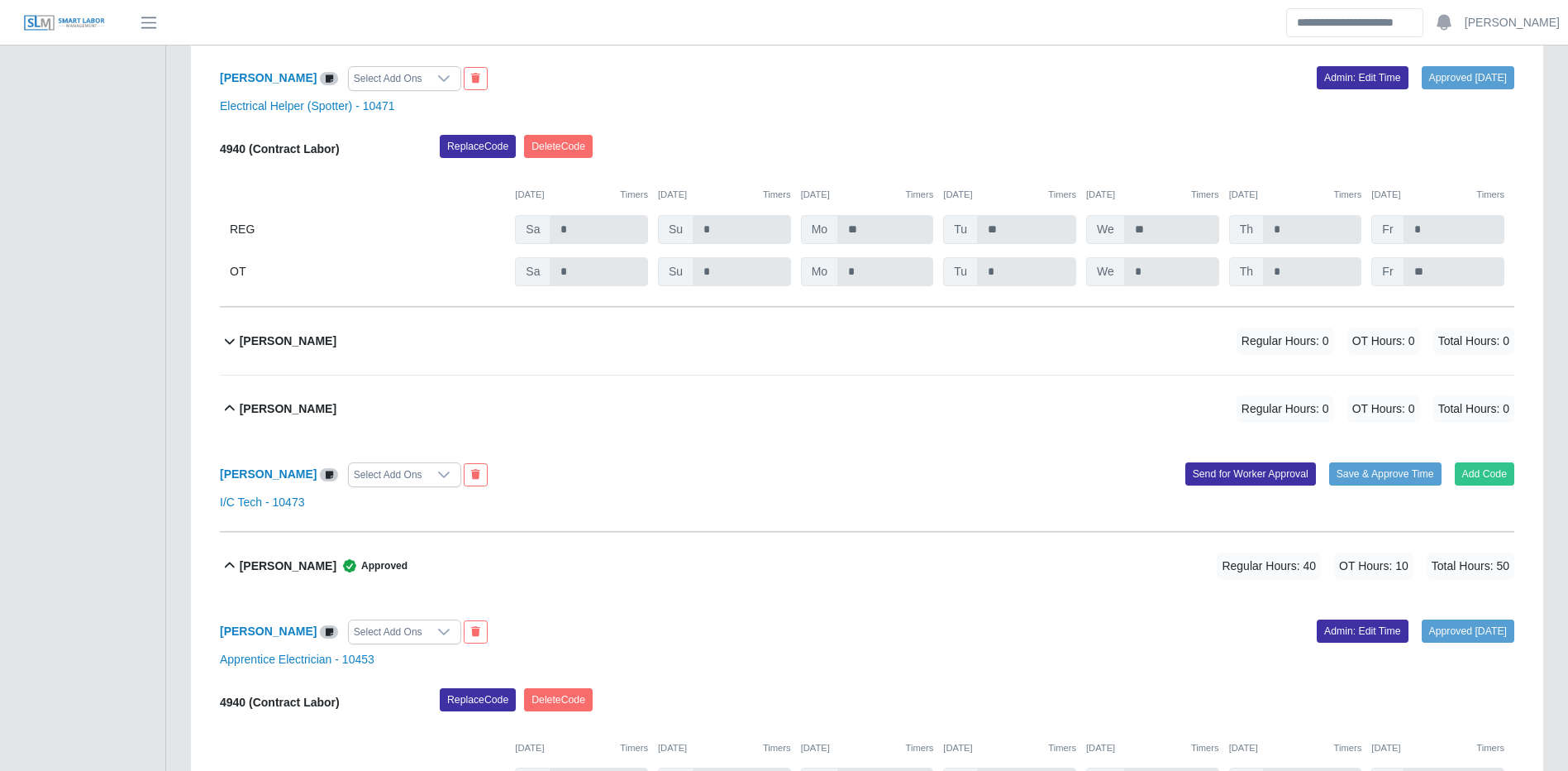
scroll to position [2532, 0]
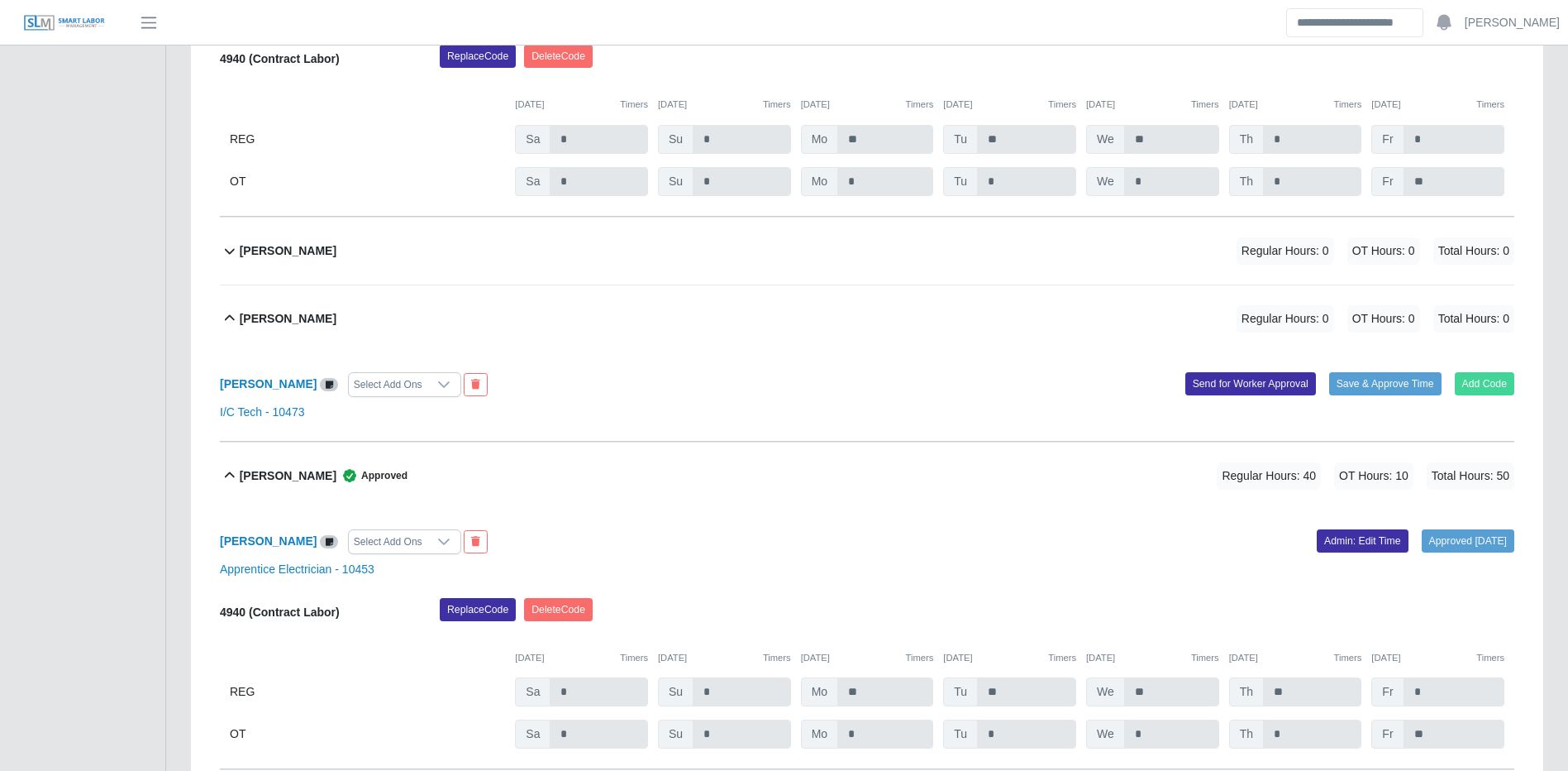
click at [1498, 392] on button "Add Code" at bounding box center [1486, 383] width 60 height 23
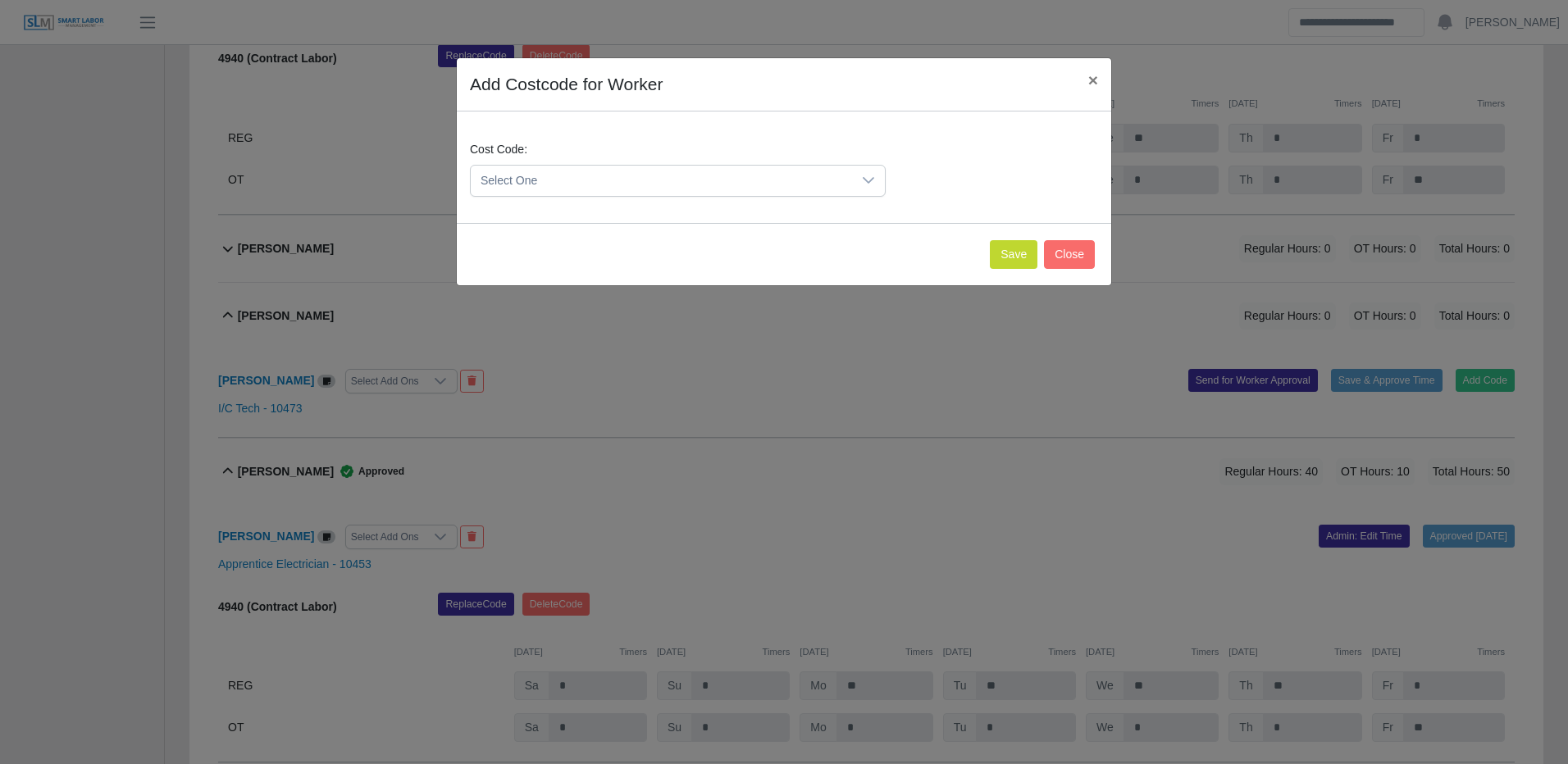
click at [695, 165] on div "Select One" at bounding box center [678, 181] width 416 height 32
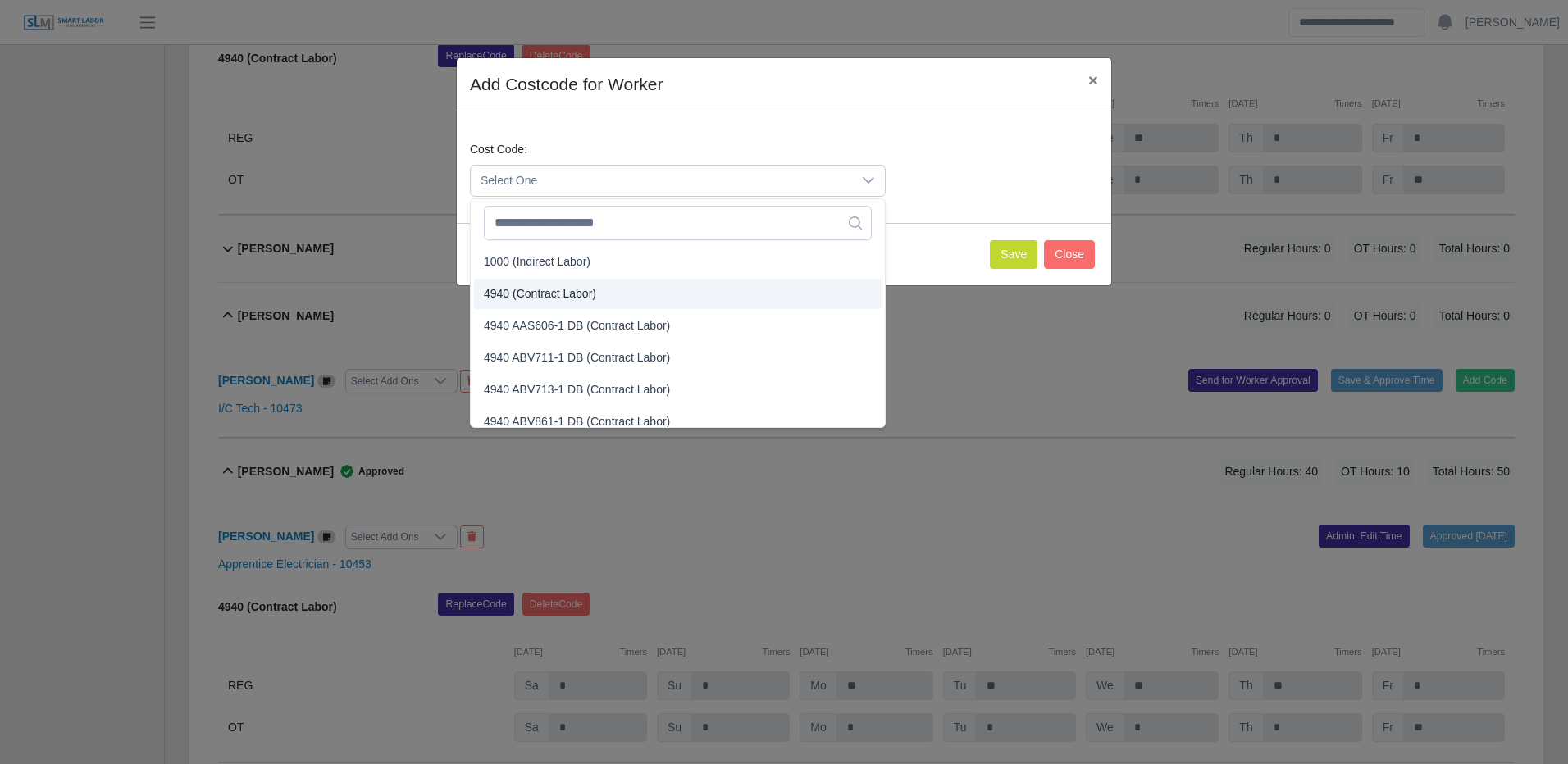
click at [556, 302] on li "4940 (Contract Labor)" at bounding box center [677, 293] width 408 height 30
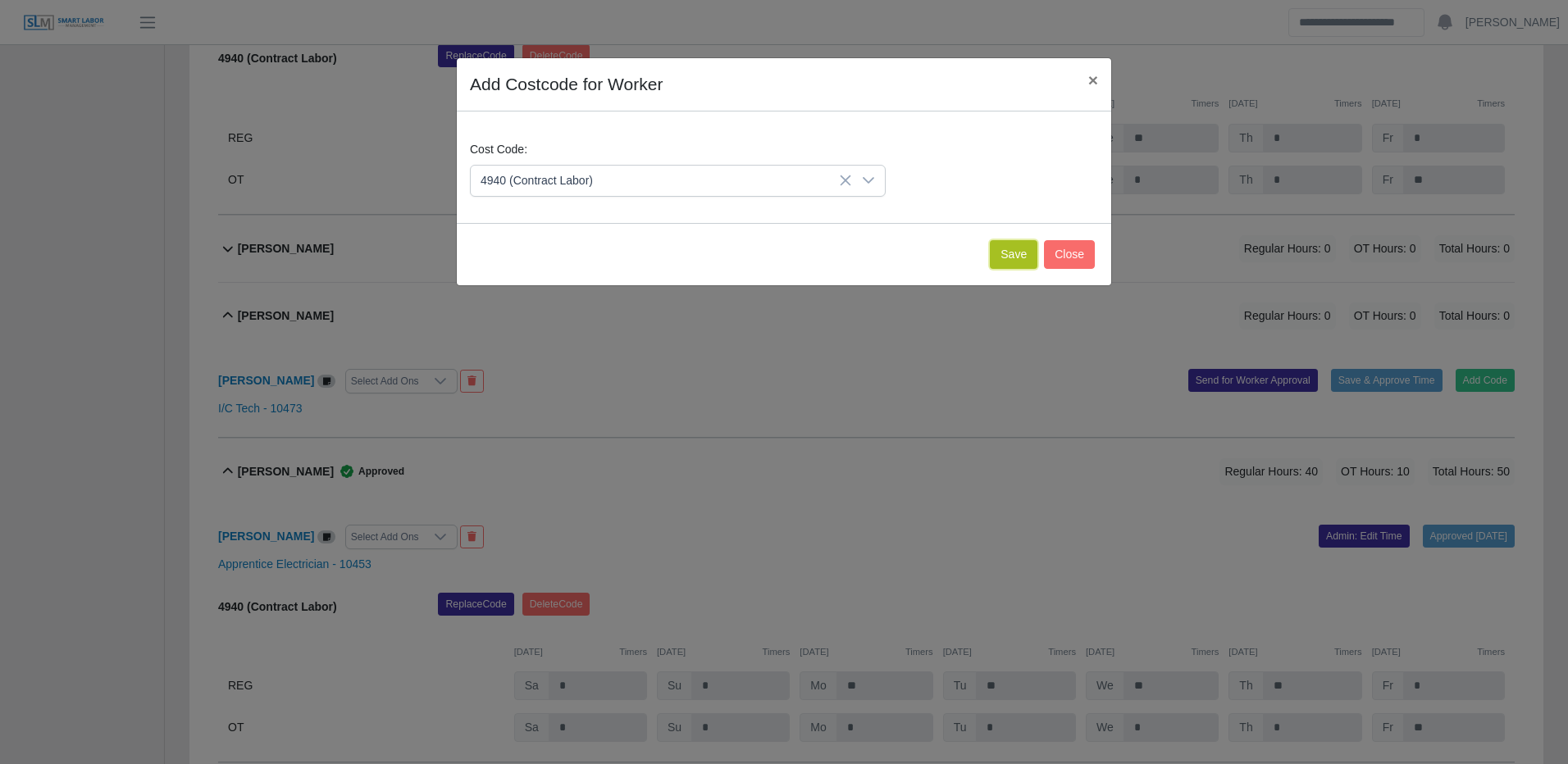
click at [1001, 257] on button "Save" at bounding box center [1013, 255] width 47 height 29
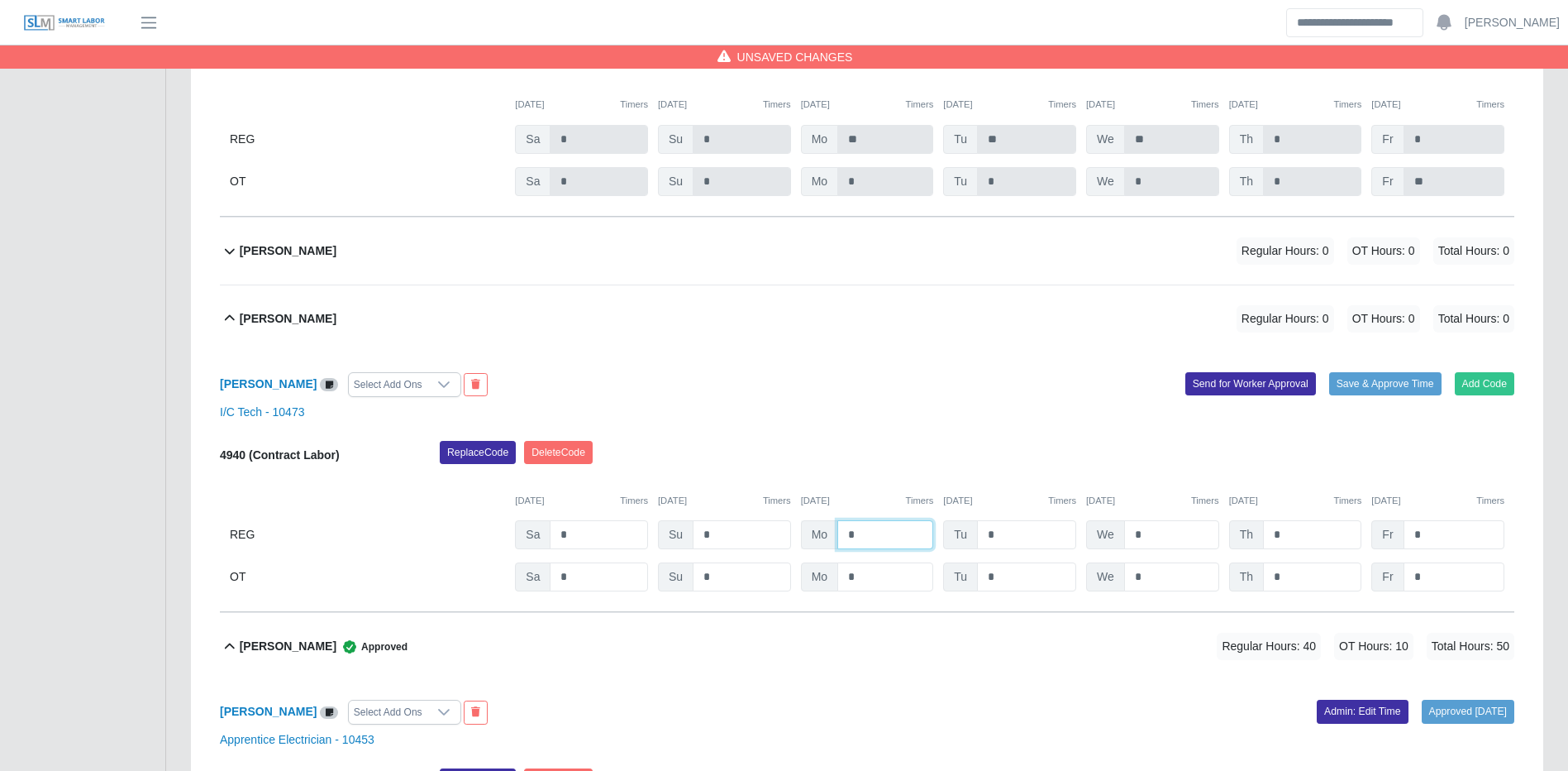
click at [905, 538] on input "*" at bounding box center [885, 535] width 96 height 29
type input "**"
type input "*"
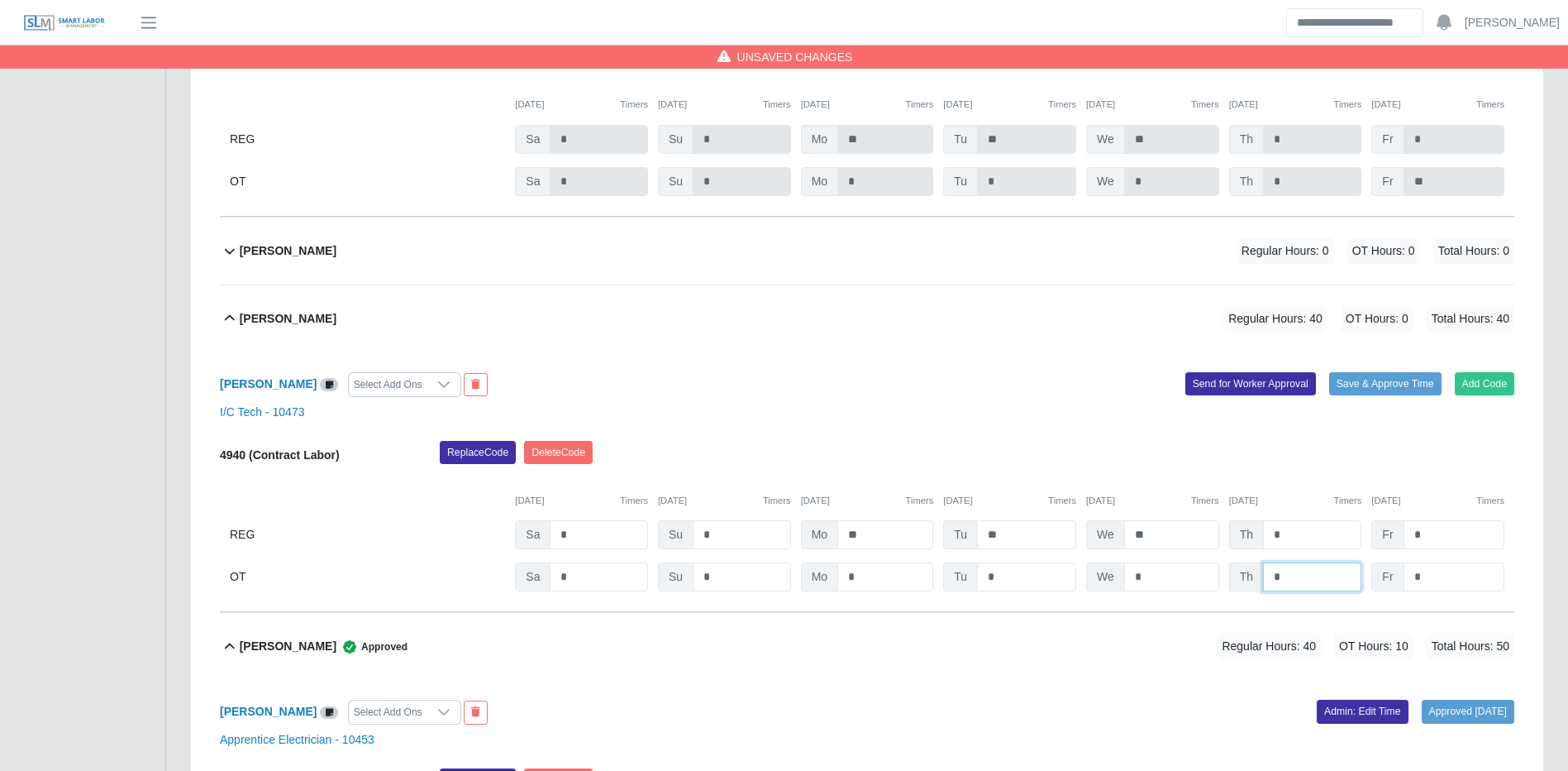
click at [1314, 591] on input "*" at bounding box center [1312, 577] width 98 height 29
type input "*"
click at [1361, 386] on button "Save & Approve Time" at bounding box center [1385, 383] width 113 height 23
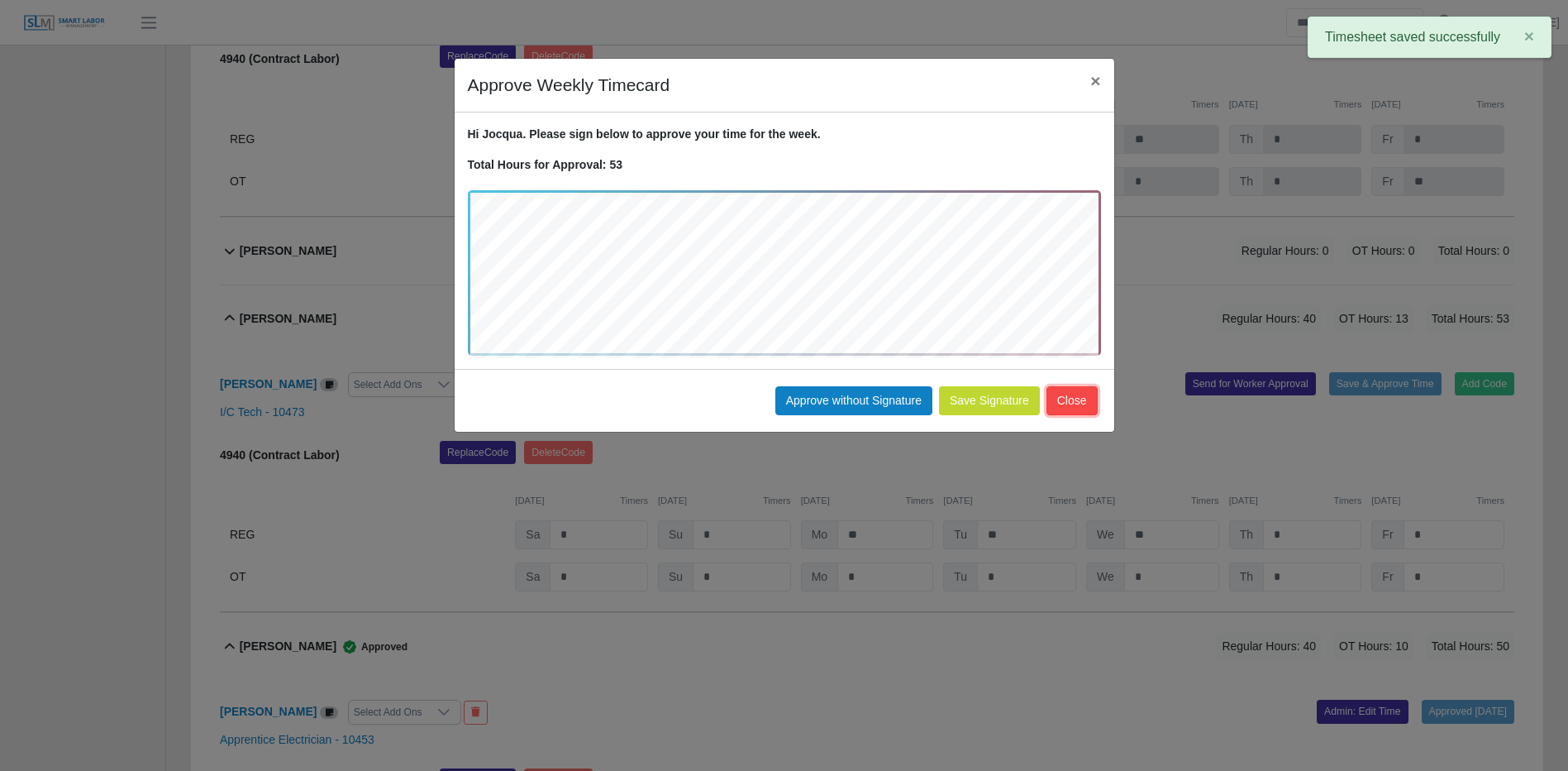
click at [1079, 409] on button "Close" at bounding box center [1072, 401] width 51 height 29
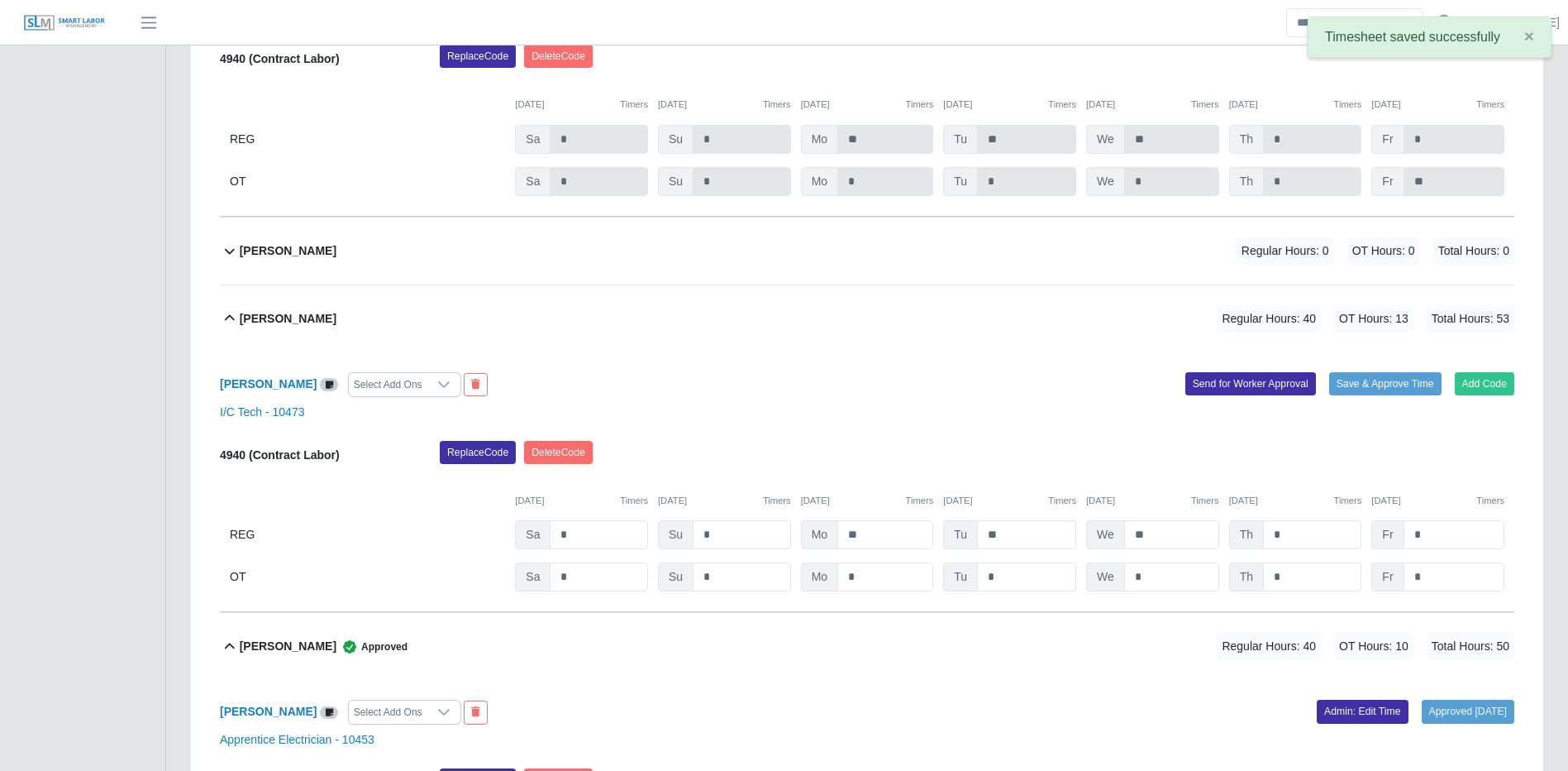
click at [406, 372] on div "Jocqua Roberts Select Add Ons Add Code Save & Approve Time Send for Worker Appr…" at bounding box center [867, 483] width 1294 height 260
click at [406, 386] on div "Select Add Ons" at bounding box center [388, 384] width 79 height 23
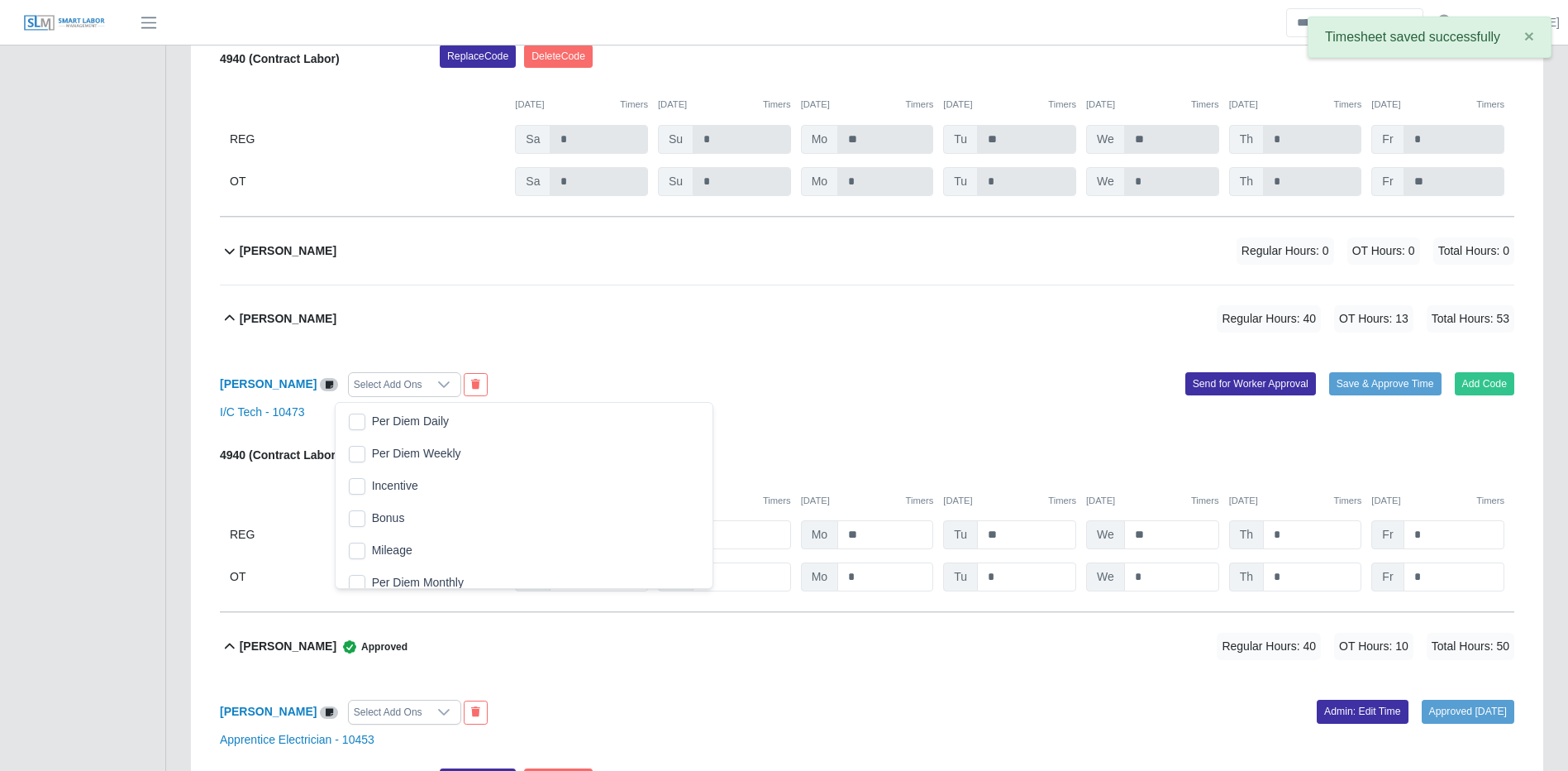
scroll to position [16, 11]
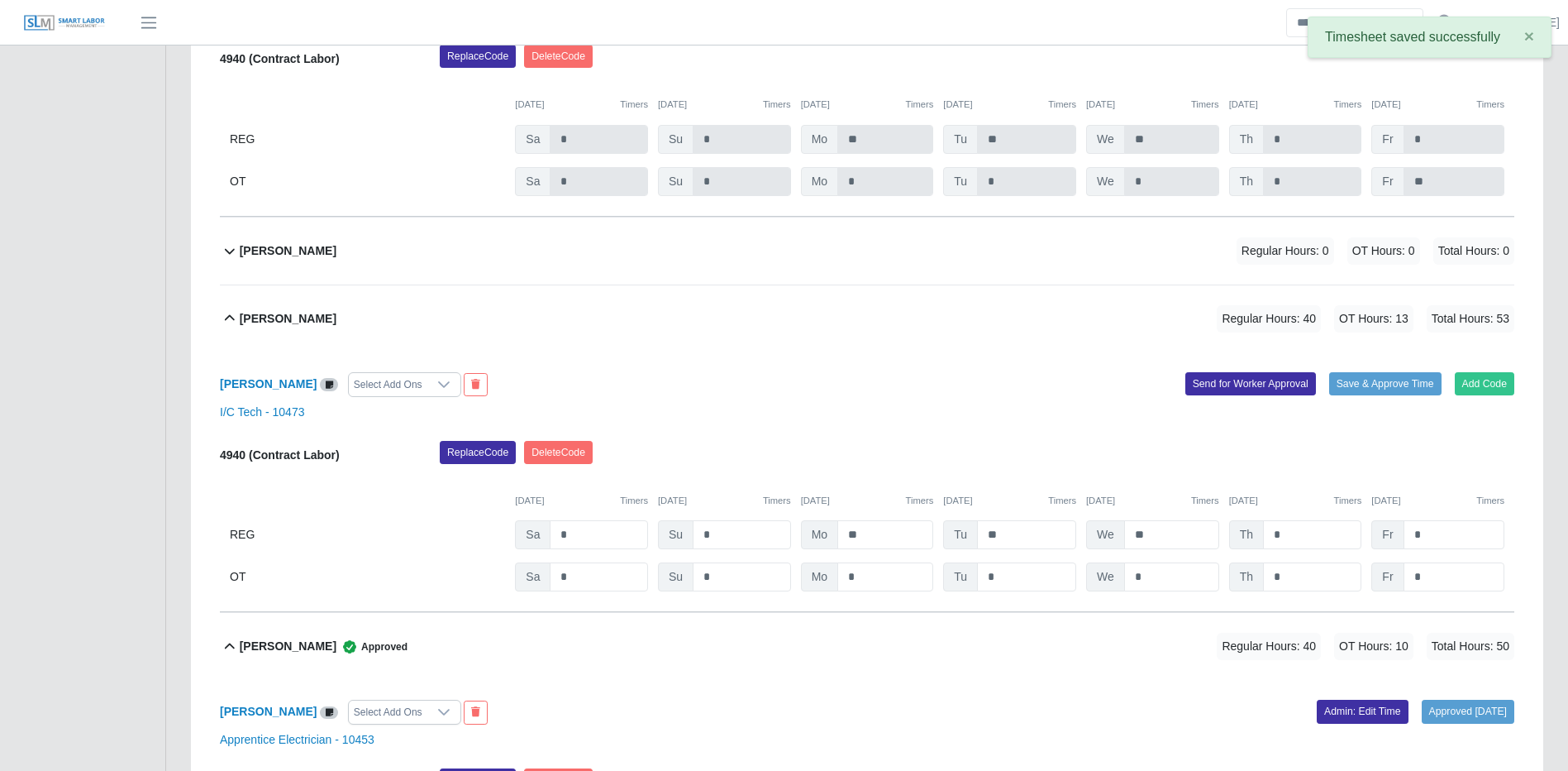
click at [393, 380] on div "Select Add Ons" at bounding box center [388, 384] width 79 height 23
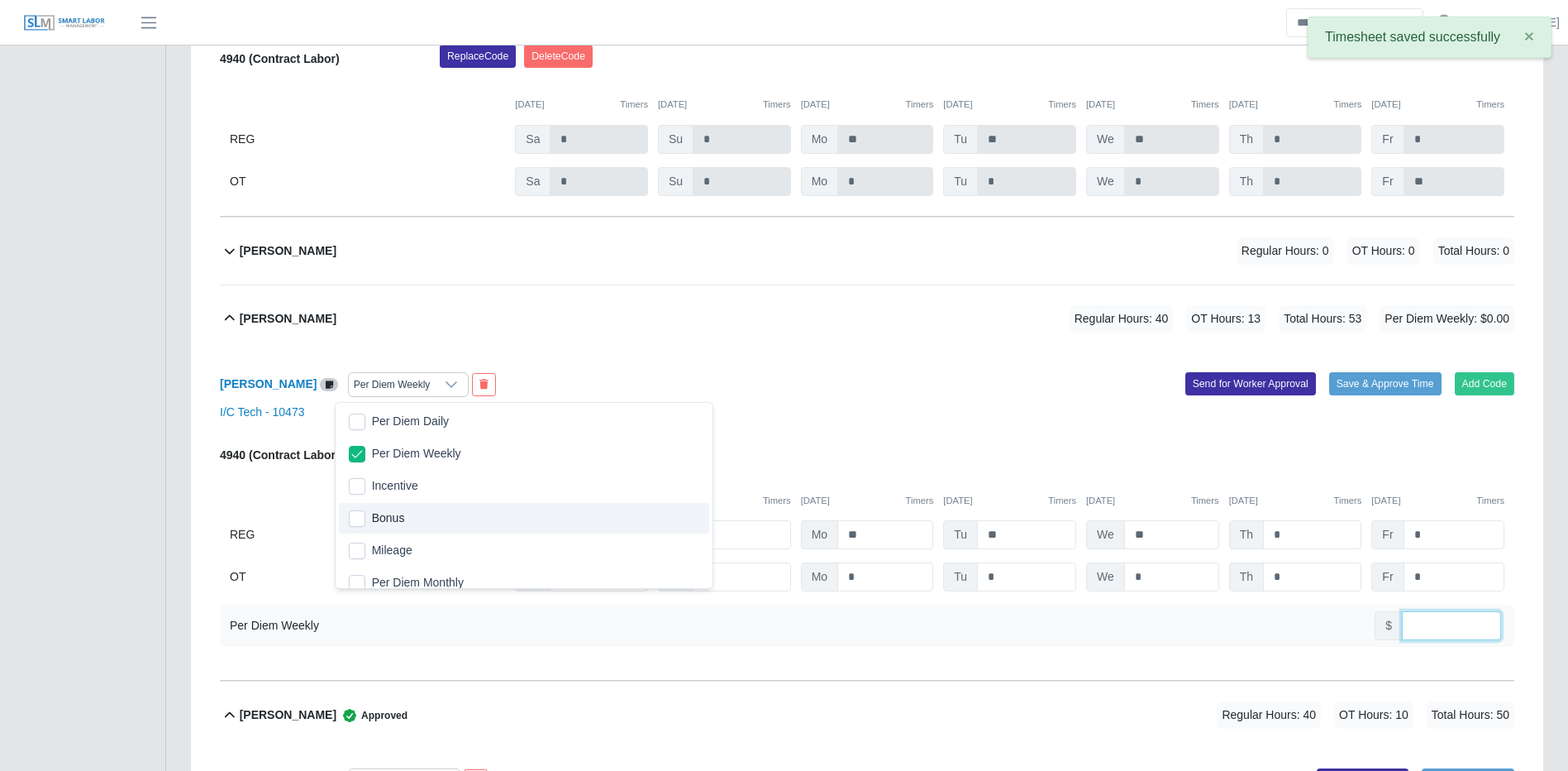
click at [1422, 634] on input "number" at bounding box center [1452, 625] width 99 height 29
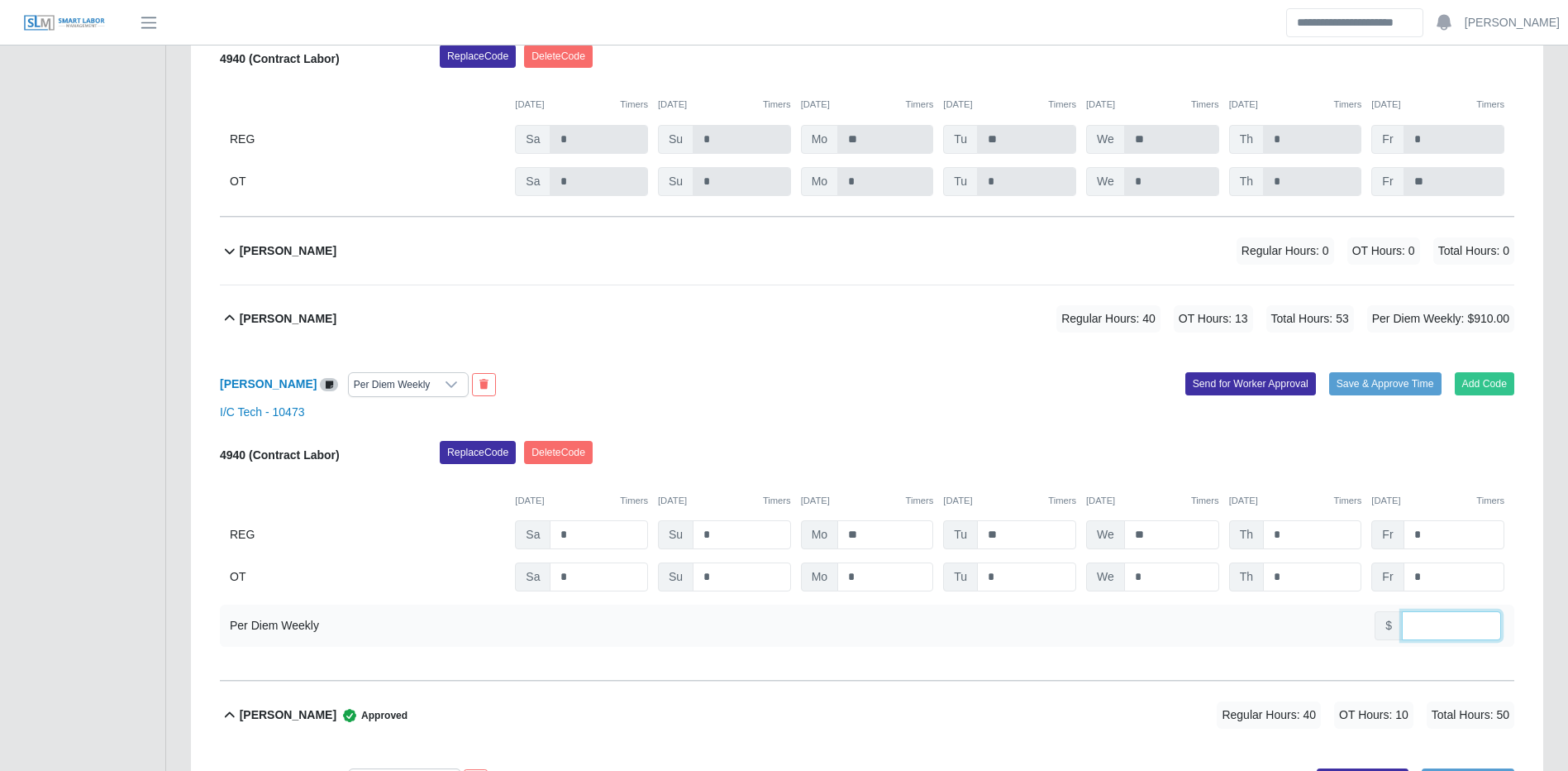
type input "***"
click at [1407, 370] on div "Jocqua Roberts Per Diem Weekly Add Code Save & Approve Time Send for Worker App…" at bounding box center [867, 516] width 1294 height 329
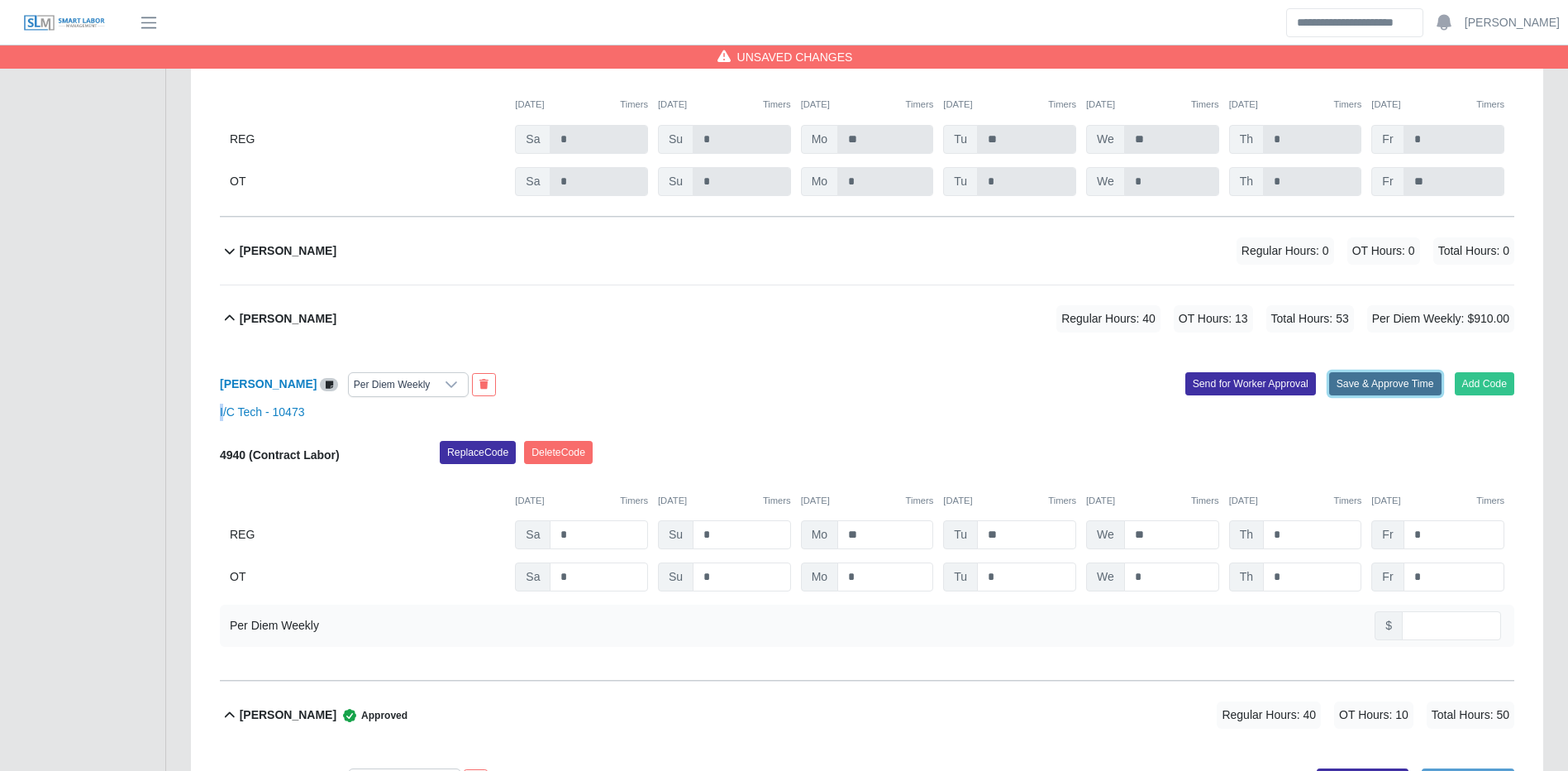
drag, startPoint x: 1407, startPoint y: 370, endPoint x: 1390, endPoint y: 397, distance: 31.9
click at [1390, 396] on button "Save & Approve Time" at bounding box center [1385, 383] width 113 height 23
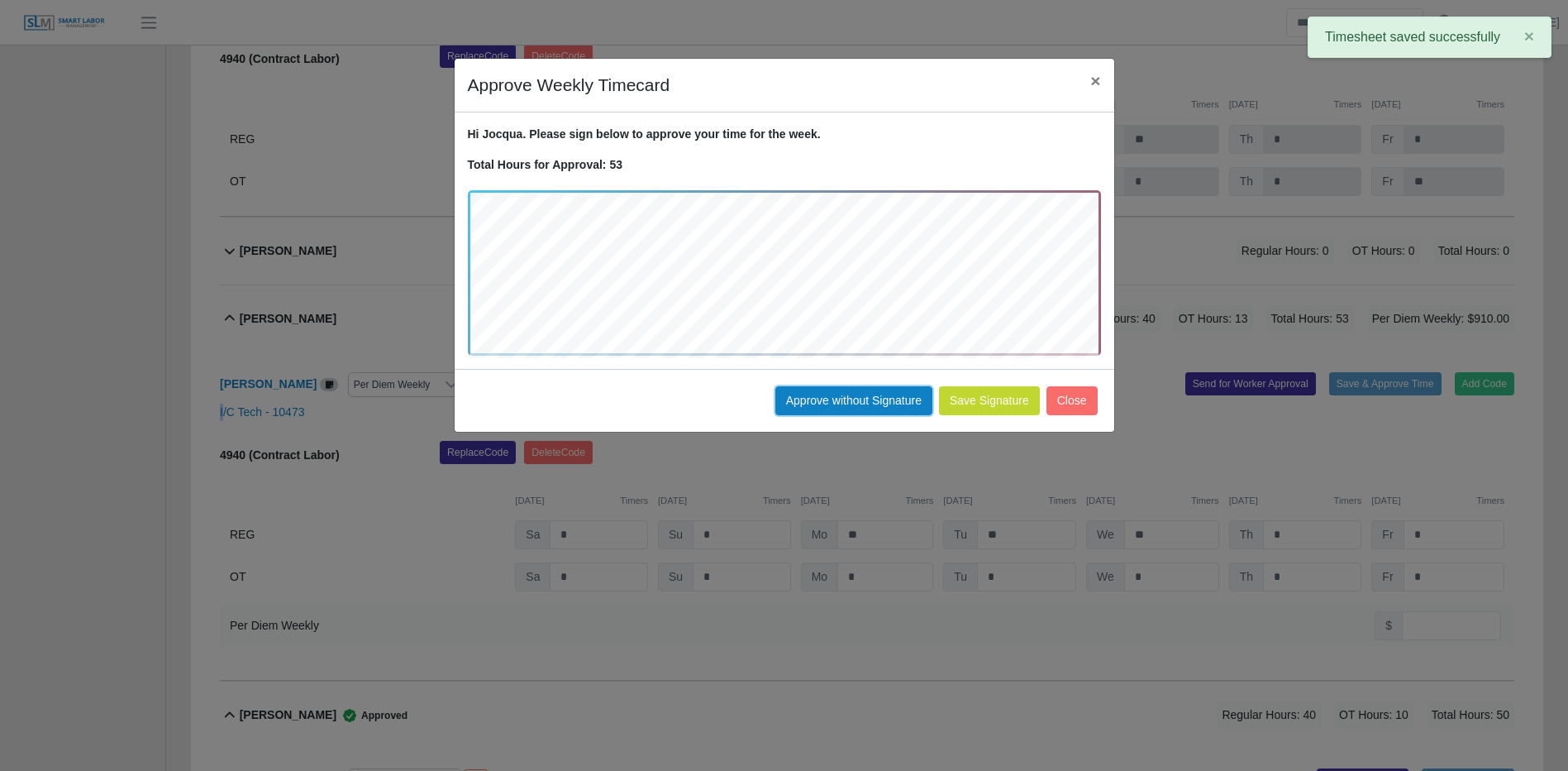
click at [859, 397] on button "Approve without Signature" at bounding box center [854, 401] width 157 height 29
click at [858, 396] on div "Approve Weekly Timecard × Hi Jocqua. Please sign below to approve your time for…" at bounding box center [784, 386] width 1568 height 771
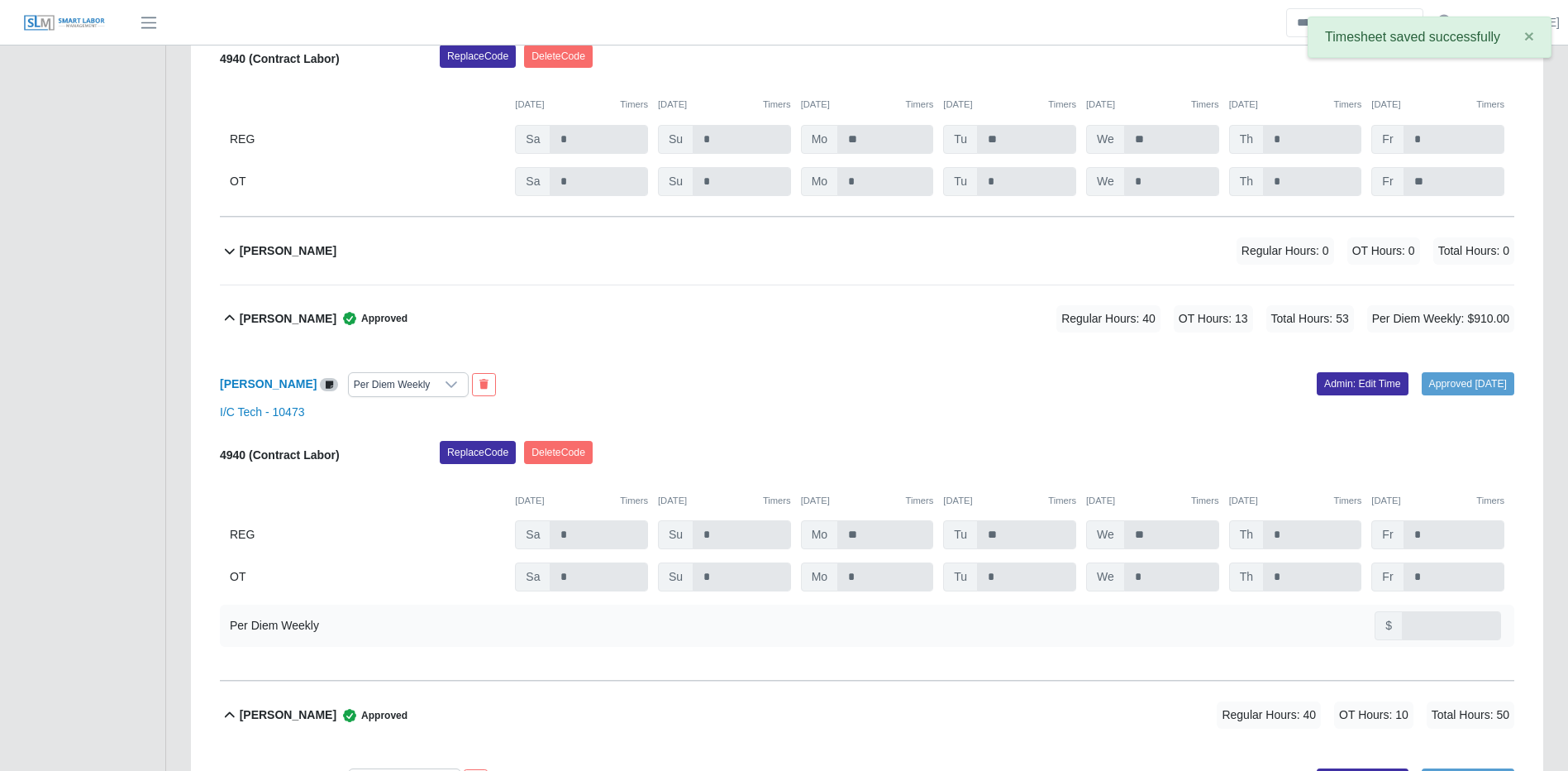
scroll to position [0, 0]
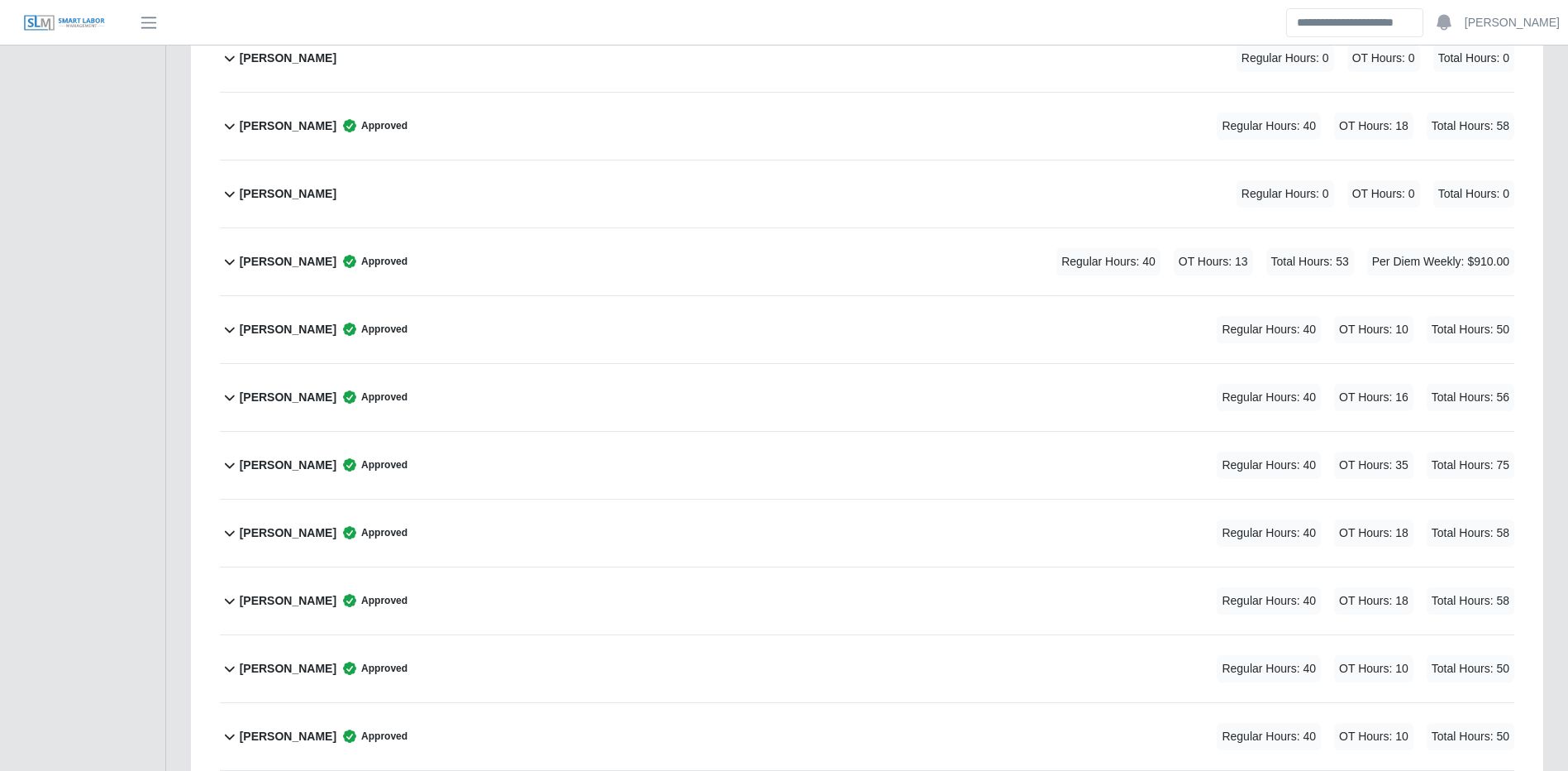
scroll to position [934, 0]
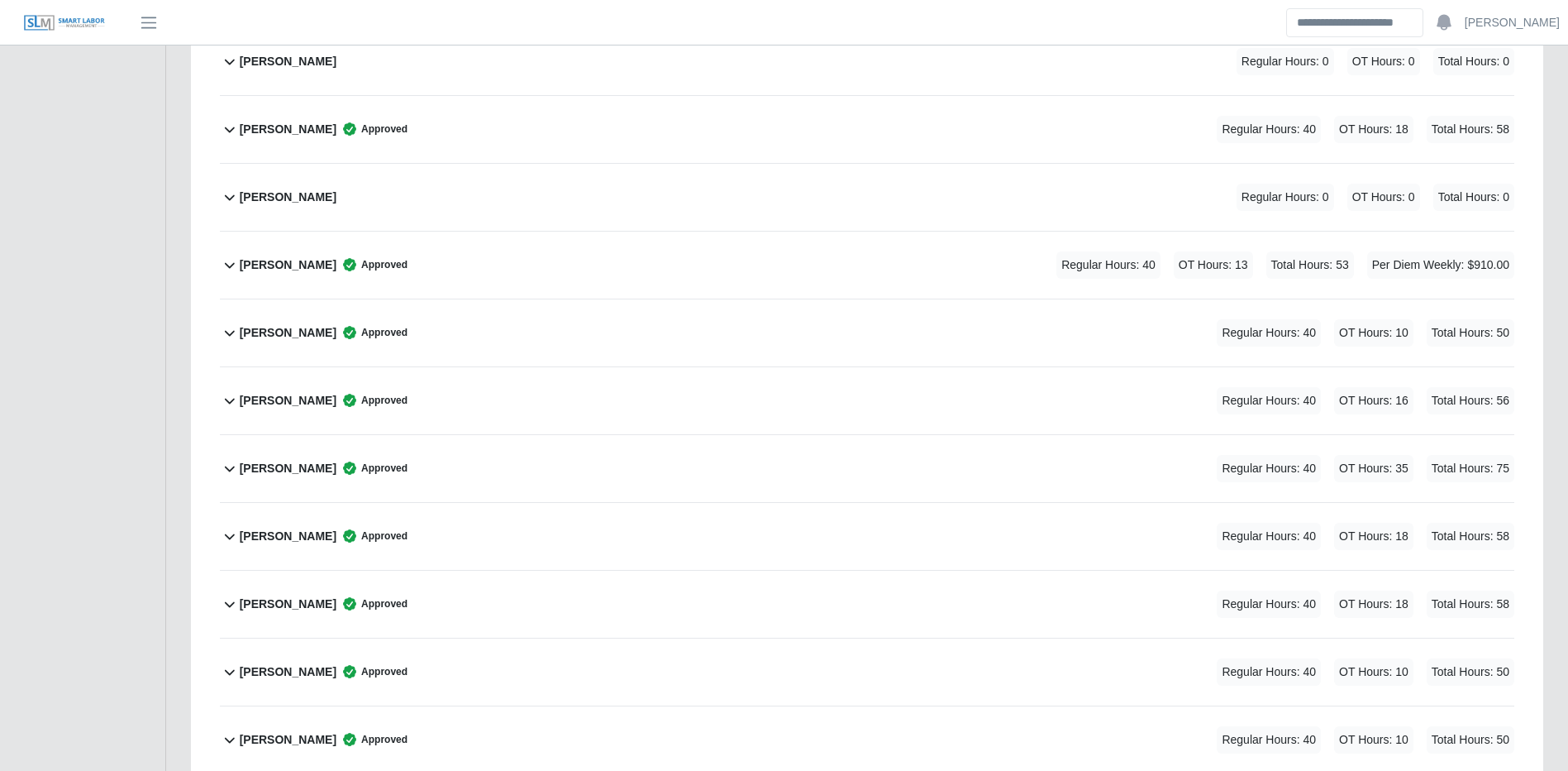
click at [636, 279] on div "Jocqua Roberts Approved Regular Hours: 40 OT Hours: 13 Total Hours: 53 Per Diem…" at bounding box center [877, 265] width 1275 height 67
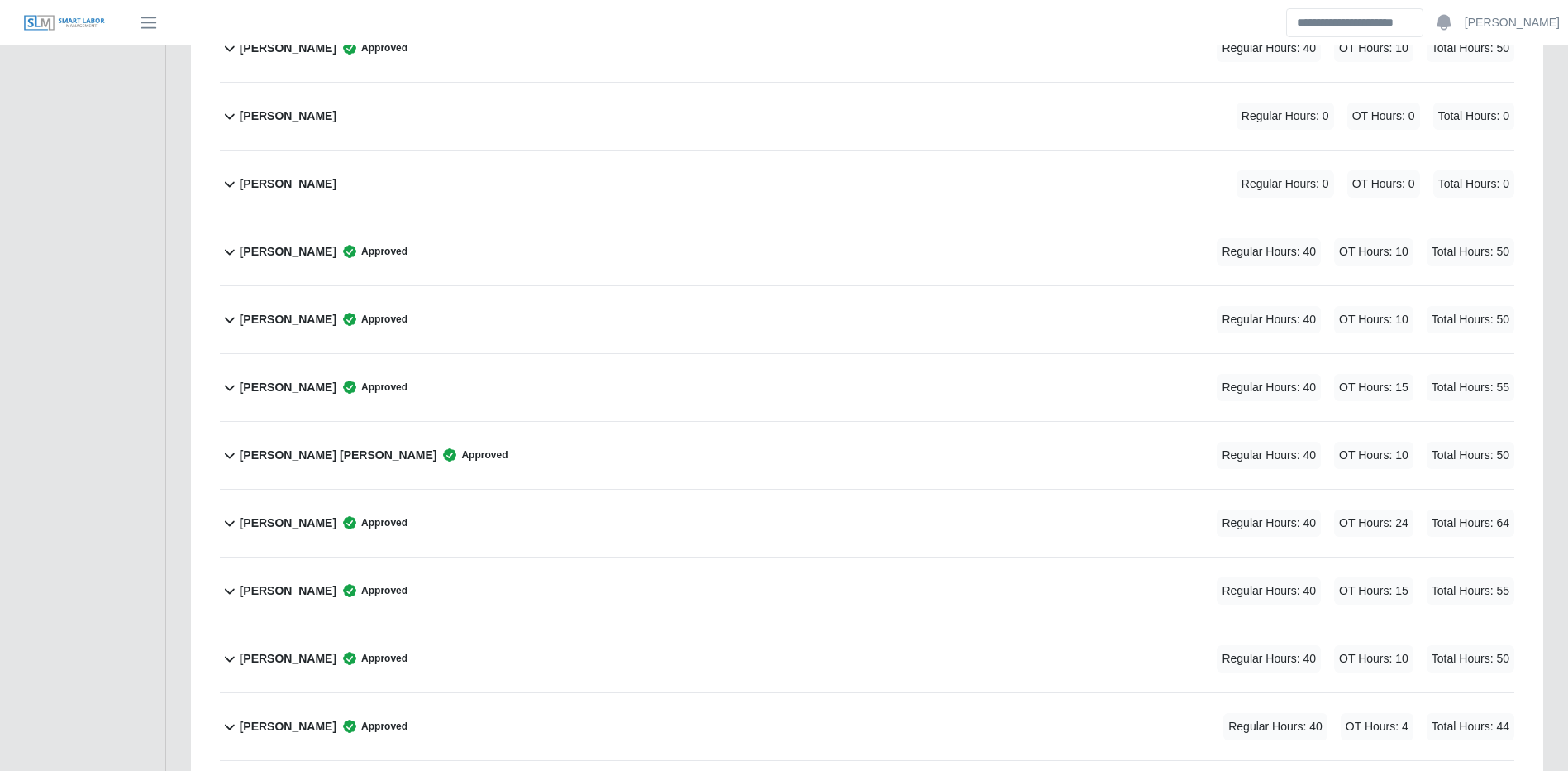
click at [622, 518] on div "Samuel A Perez Approved Regular Hours: 40 OT Hours: 24 Total Hours: 64" at bounding box center [877, 523] width 1275 height 67
click at [622, 517] on div "Samuel A Perez Approved Regular Hours: 40 OT Hours: 24 Total Hours: 64" at bounding box center [877, 523] width 1275 height 67
click at [856, 528] on div "Samuel A Perez Approved Regular Hours: 40 OT Hours: 24 Total Hours: 64" at bounding box center [877, 523] width 1275 height 67
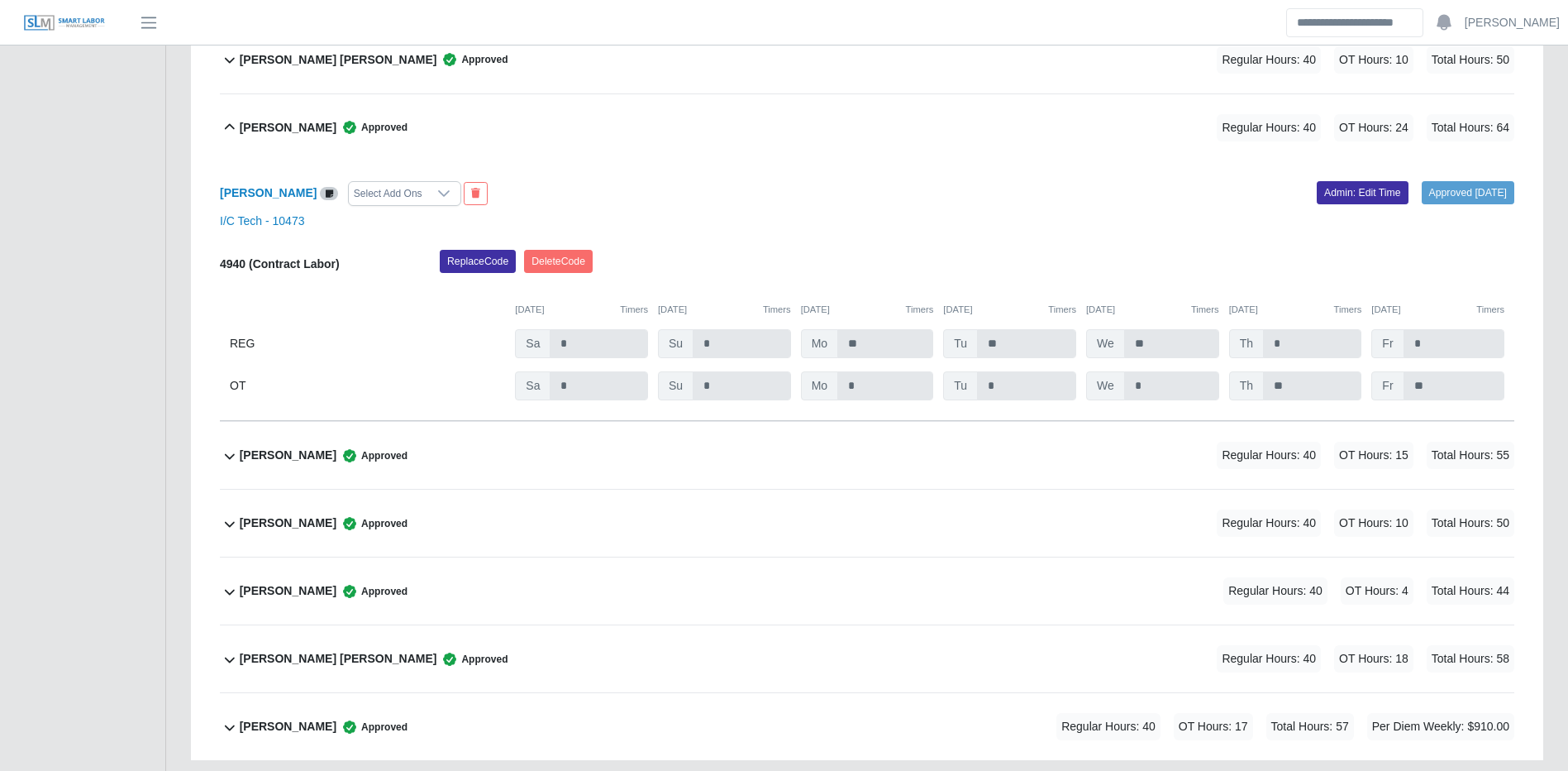
scroll to position [2600, 0]
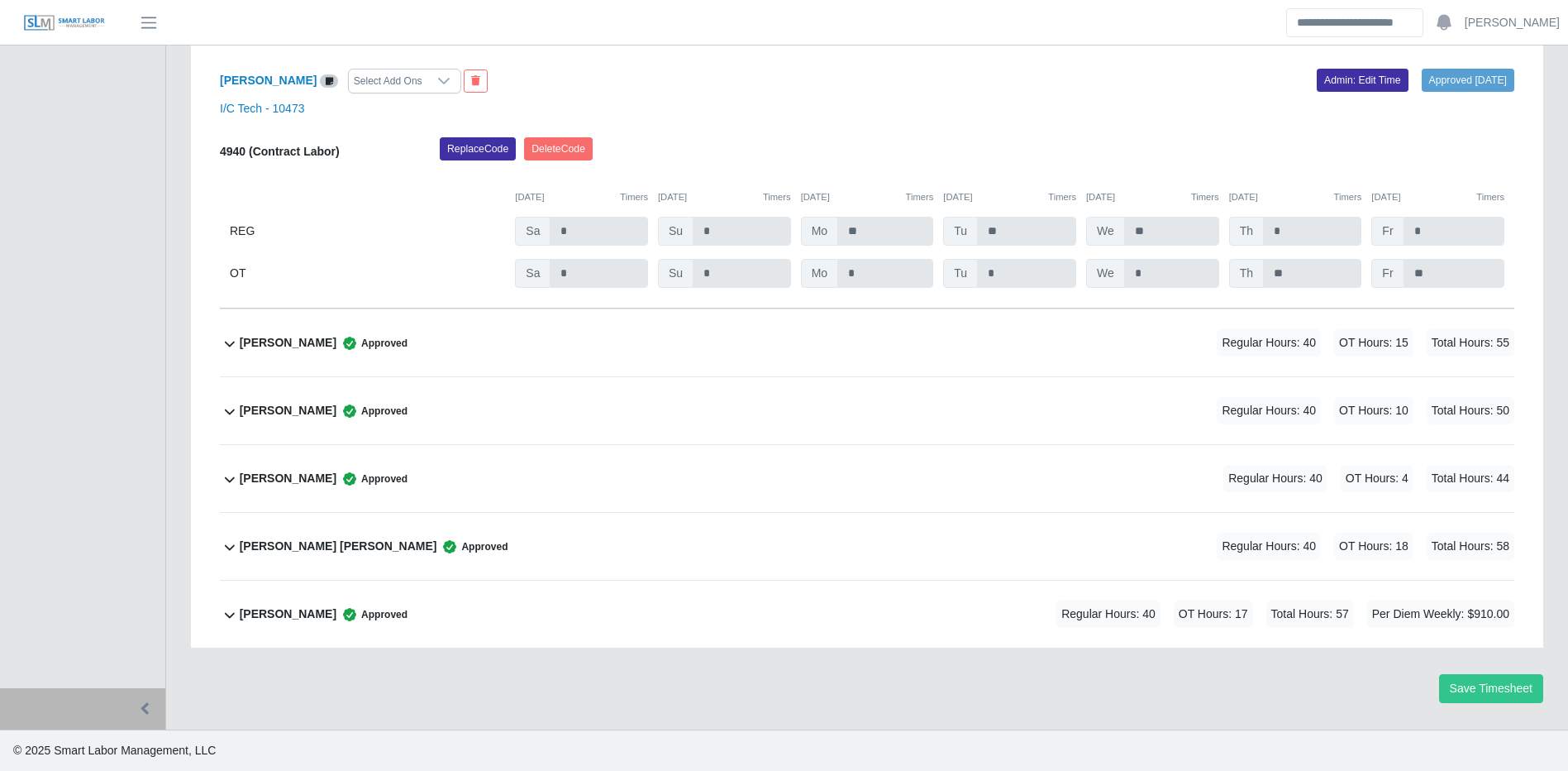
click at [1026, 641] on div "Vince Vough Approved Regular Hours: 40 OT Hours: 17 Total Hours: 57 Per Diem We…" at bounding box center [877, 614] width 1275 height 67
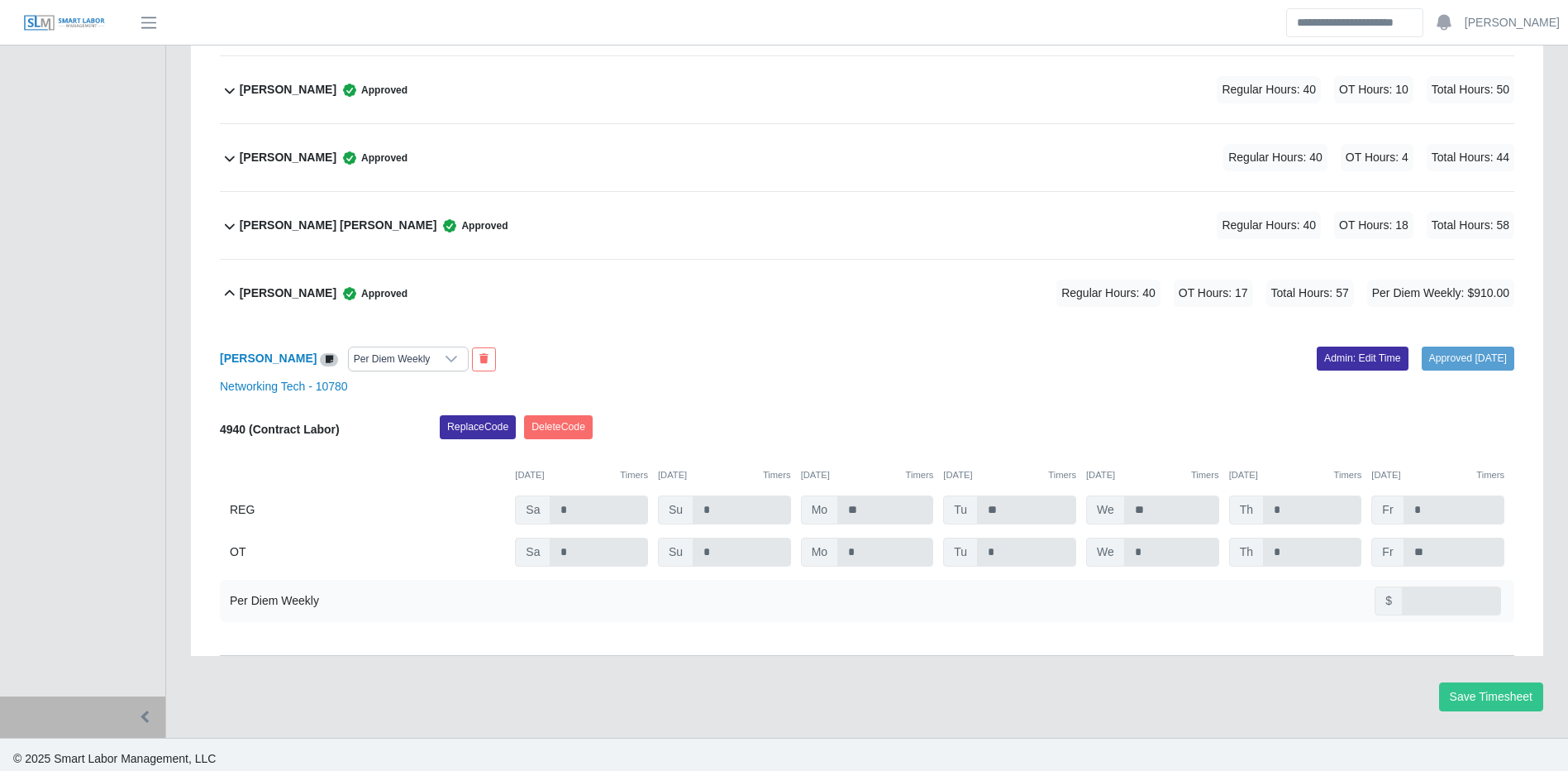
scroll to position [2928, 0]
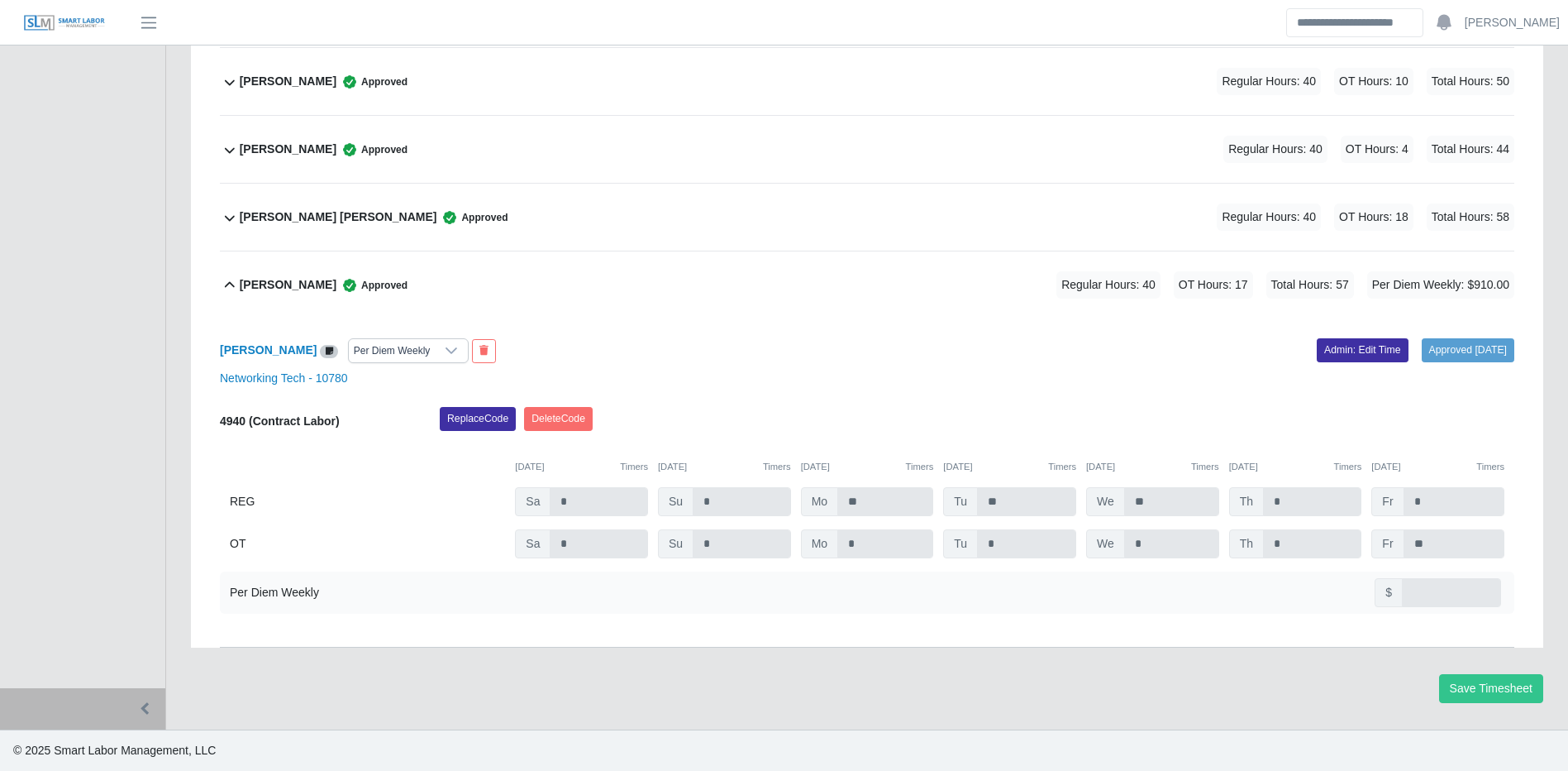
click at [1333, 333] on div "Vince Vough Per Diem Weekly Approved 10/06/2025 Admin: Edit Time Networking Tec…" at bounding box center [867, 483] width 1294 height 329
click at [1327, 353] on link "Admin: Edit Time" at bounding box center [1363, 349] width 92 height 23
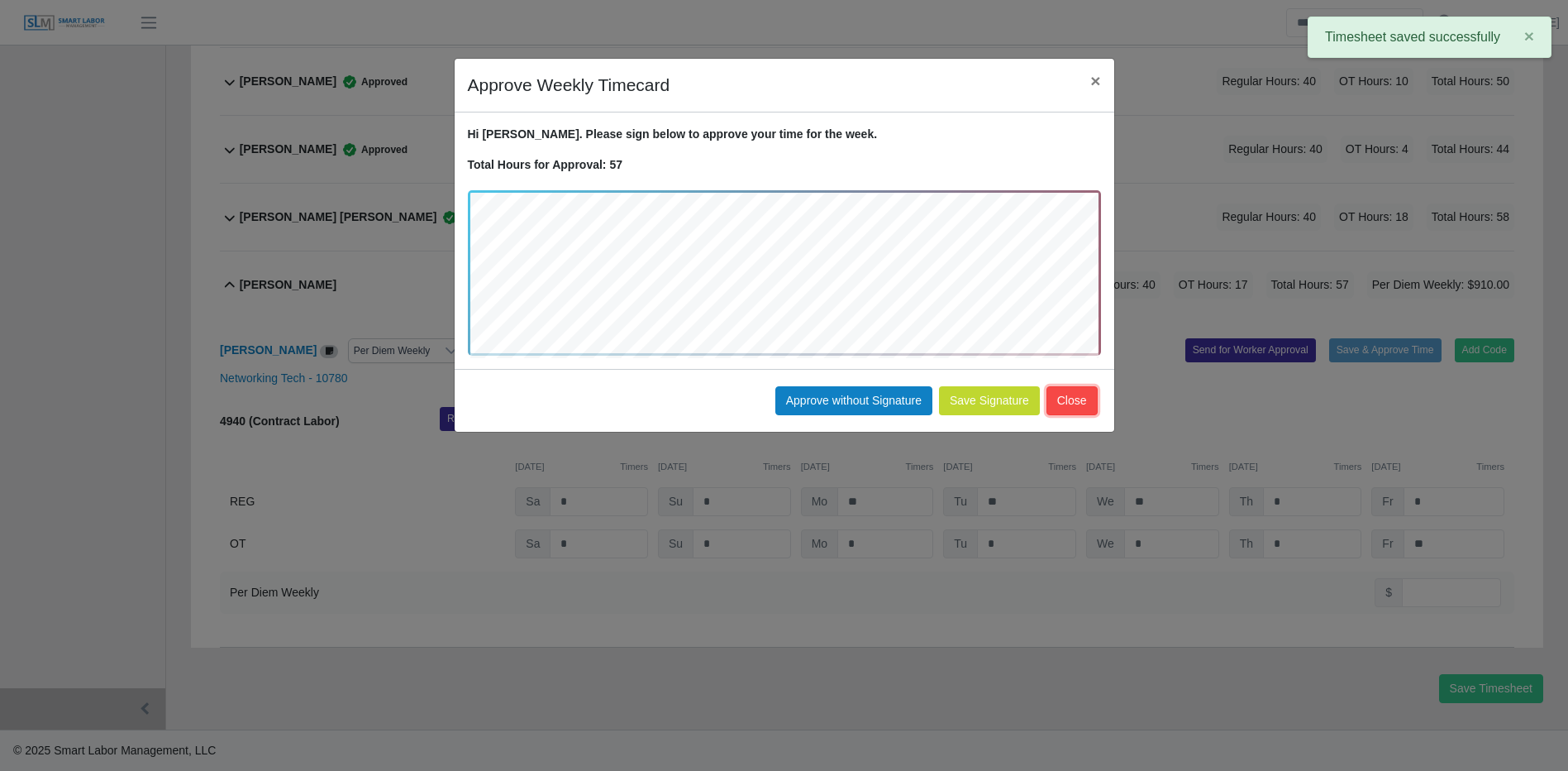
click at [1082, 408] on button "Close" at bounding box center [1072, 401] width 51 height 29
click at [1082, 408] on div "Replace Code [GEOGRAPHIC_DATA] Code" at bounding box center [977, 423] width 1099 height 33
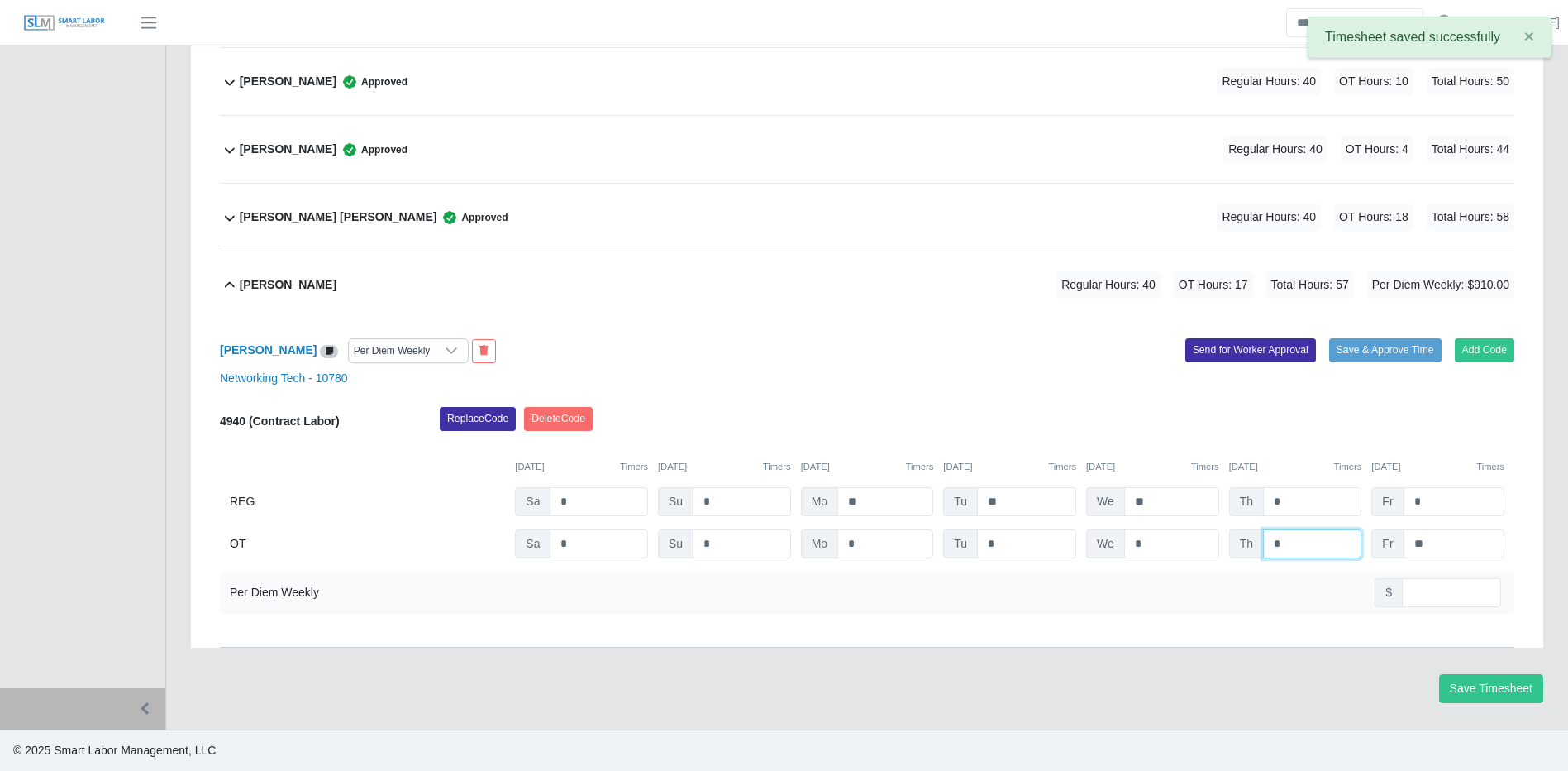
click at [1310, 548] on input "*" at bounding box center [1312, 544] width 98 height 29
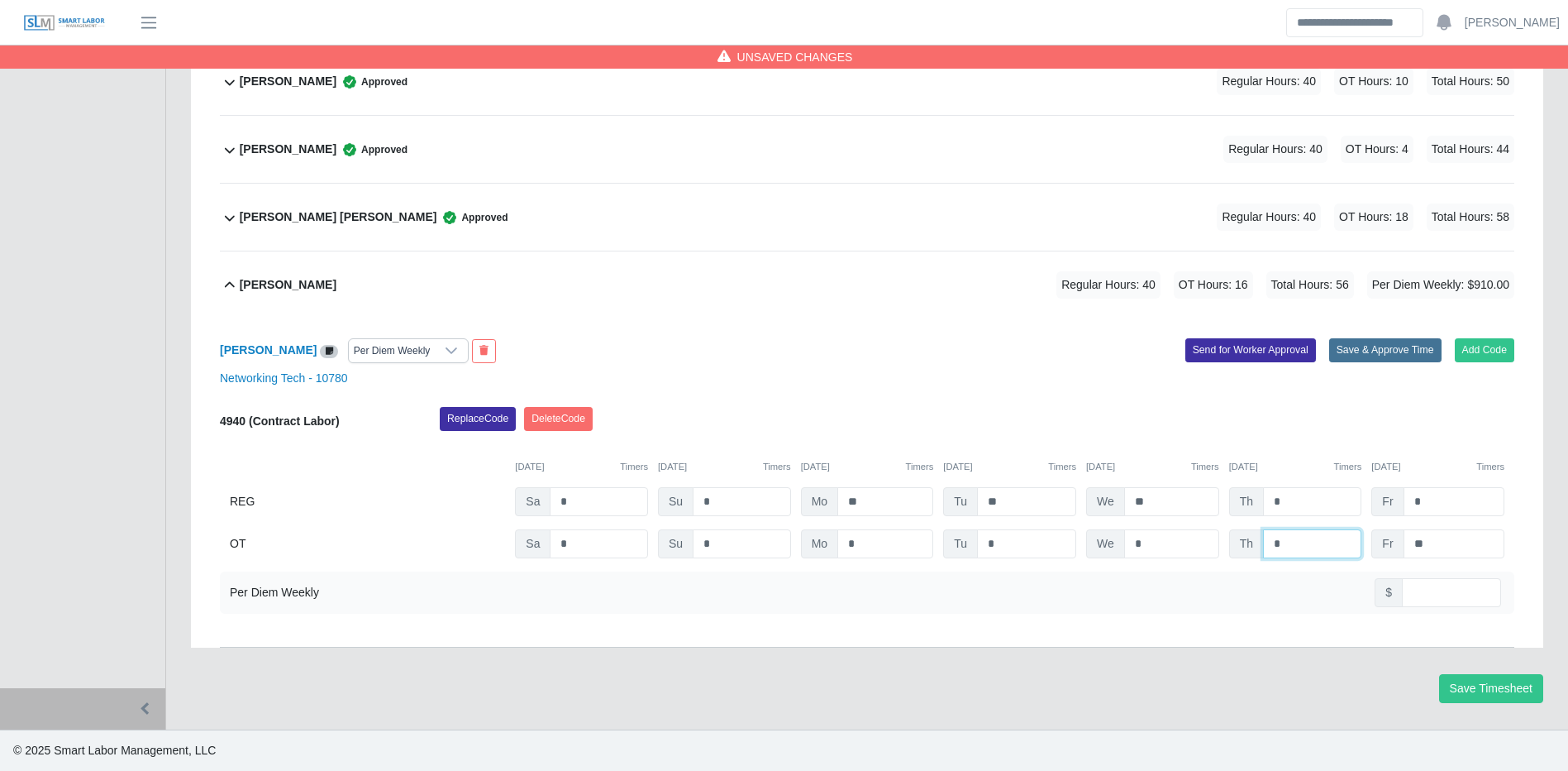
type input "*"
click at [1405, 357] on button "Save & Approve Time" at bounding box center [1385, 349] width 113 height 23
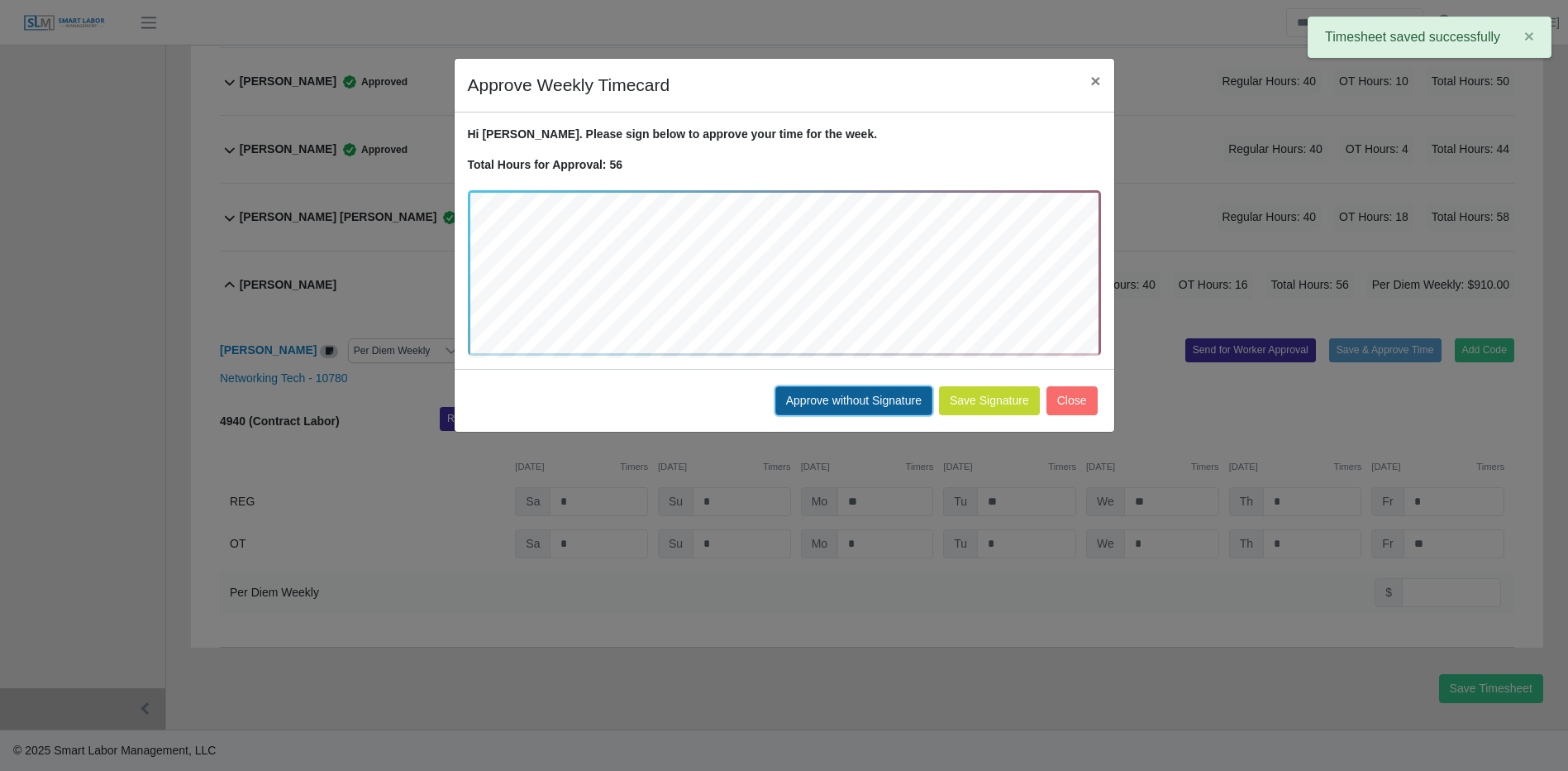
click at [881, 406] on button "Approve without Signature" at bounding box center [854, 401] width 157 height 29
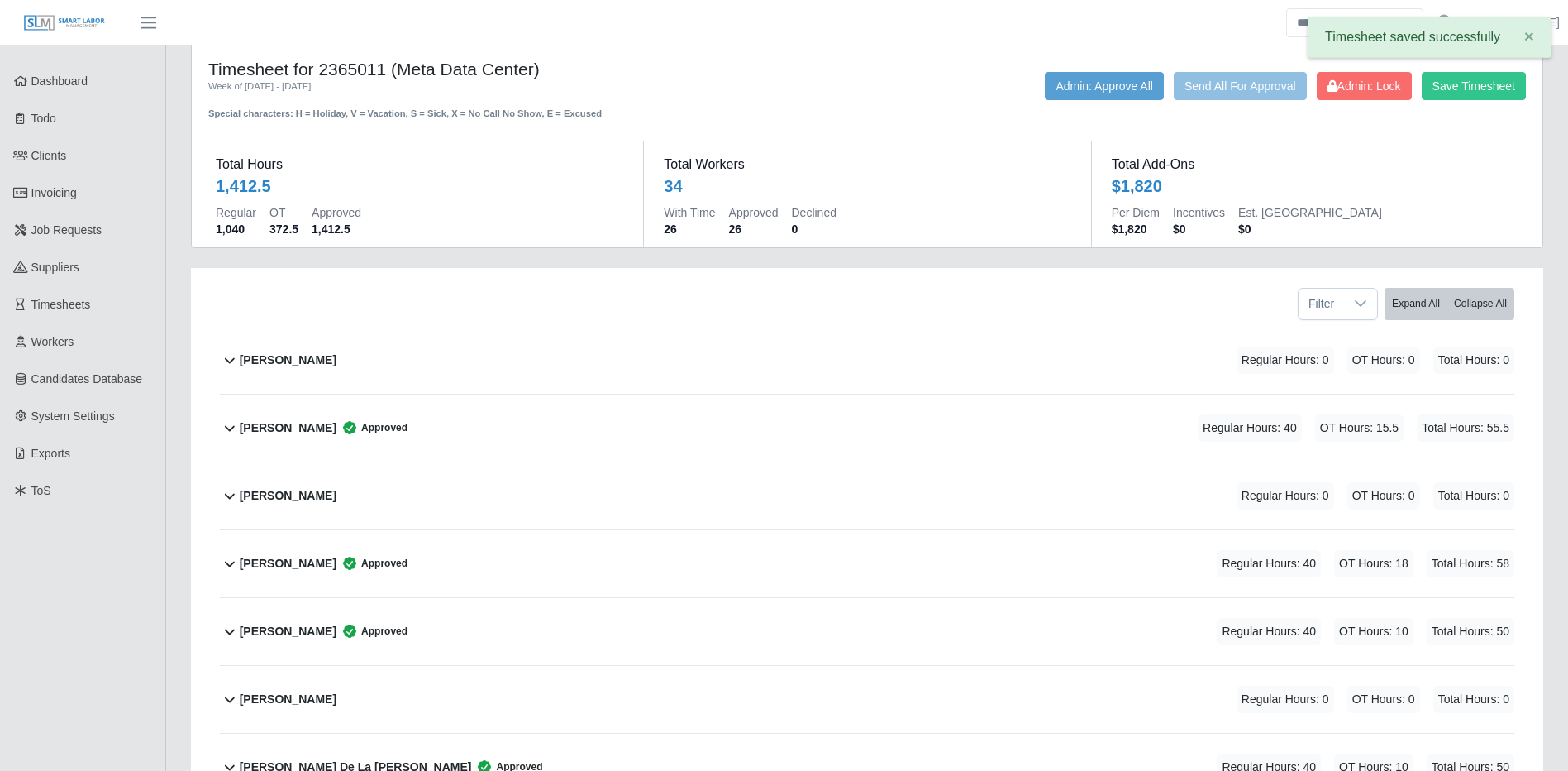
scroll to position [0, 0]
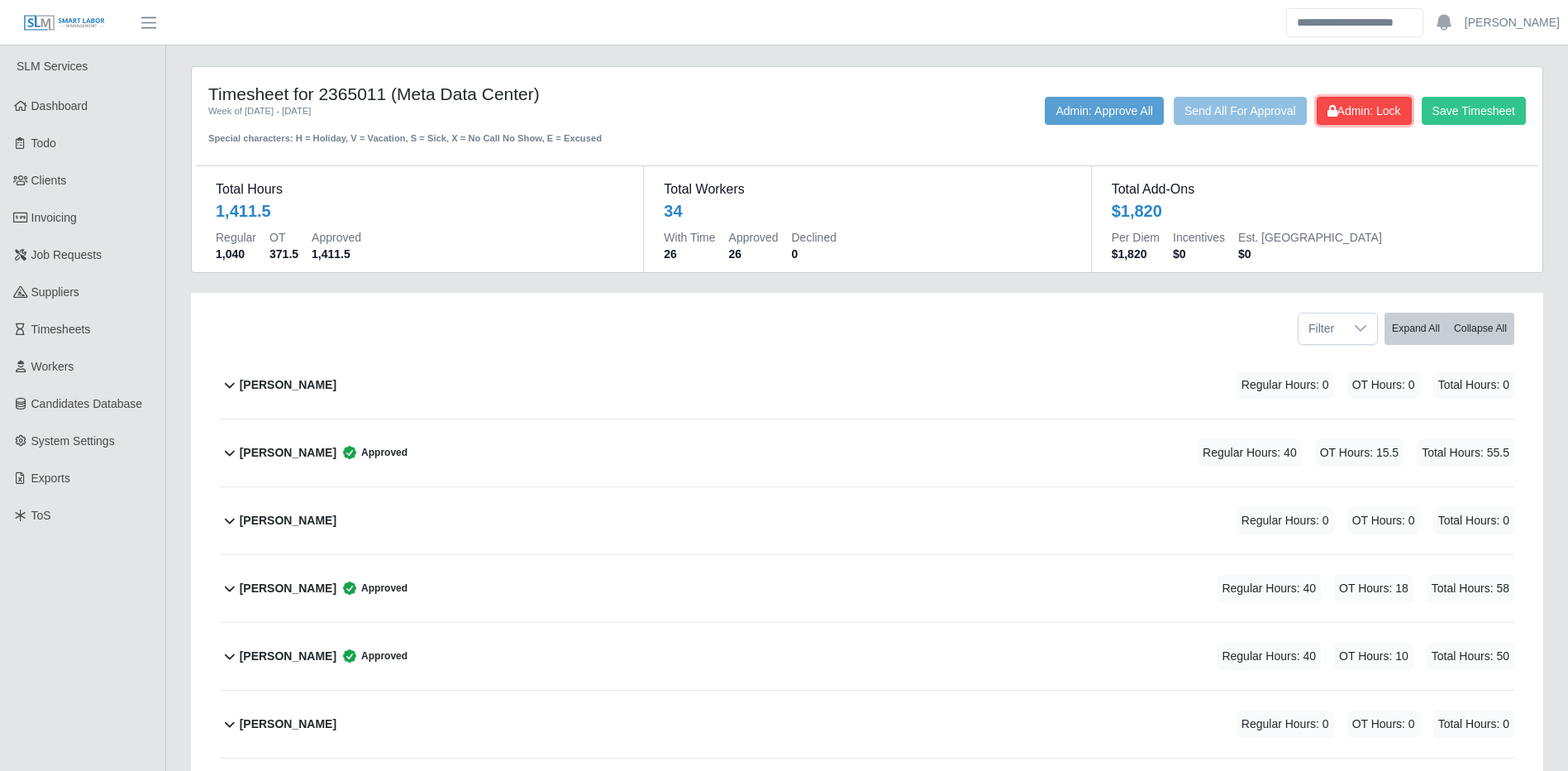
click at [1394, 112] on span "Admin: Lock" at bounding box center [1364, 111] width 73 height 13
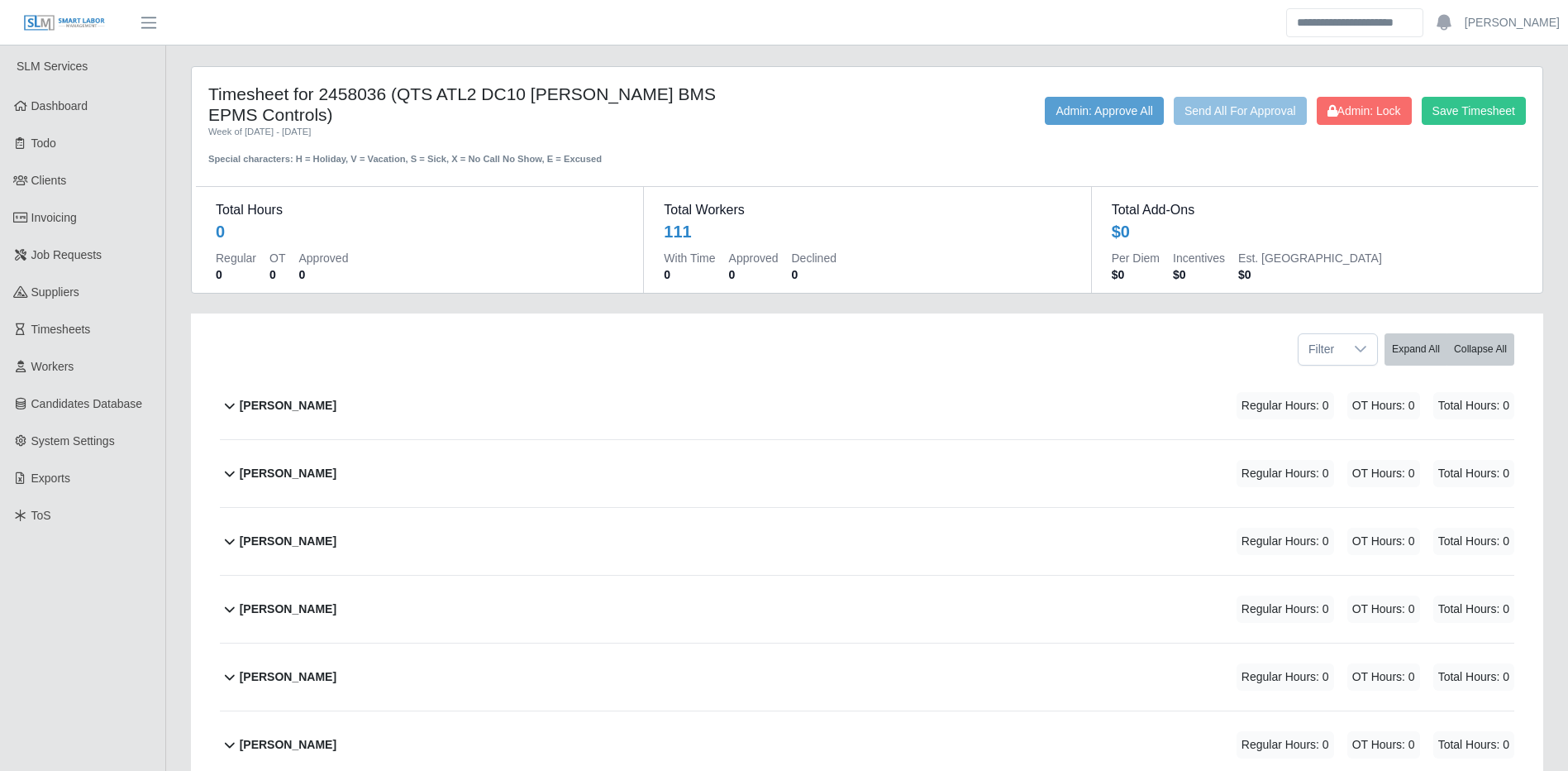
scroll to position [82, 0]
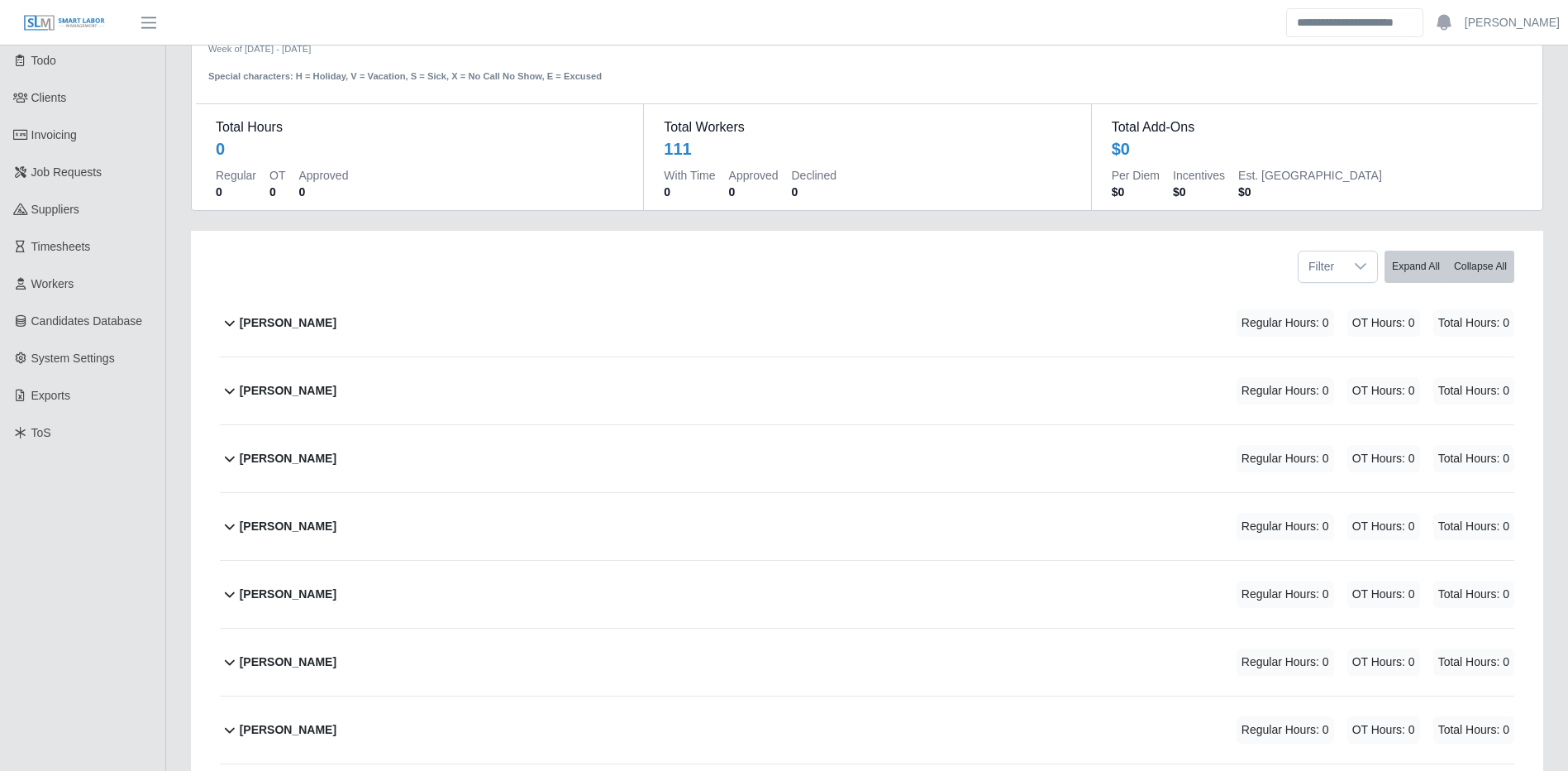
click at [623, 334] on div "[PERSON_NAME] Regular Hours: 0 OT Hours: 0 Total Hours: 0" at bounding box center [877, 322] width 1275 height 67
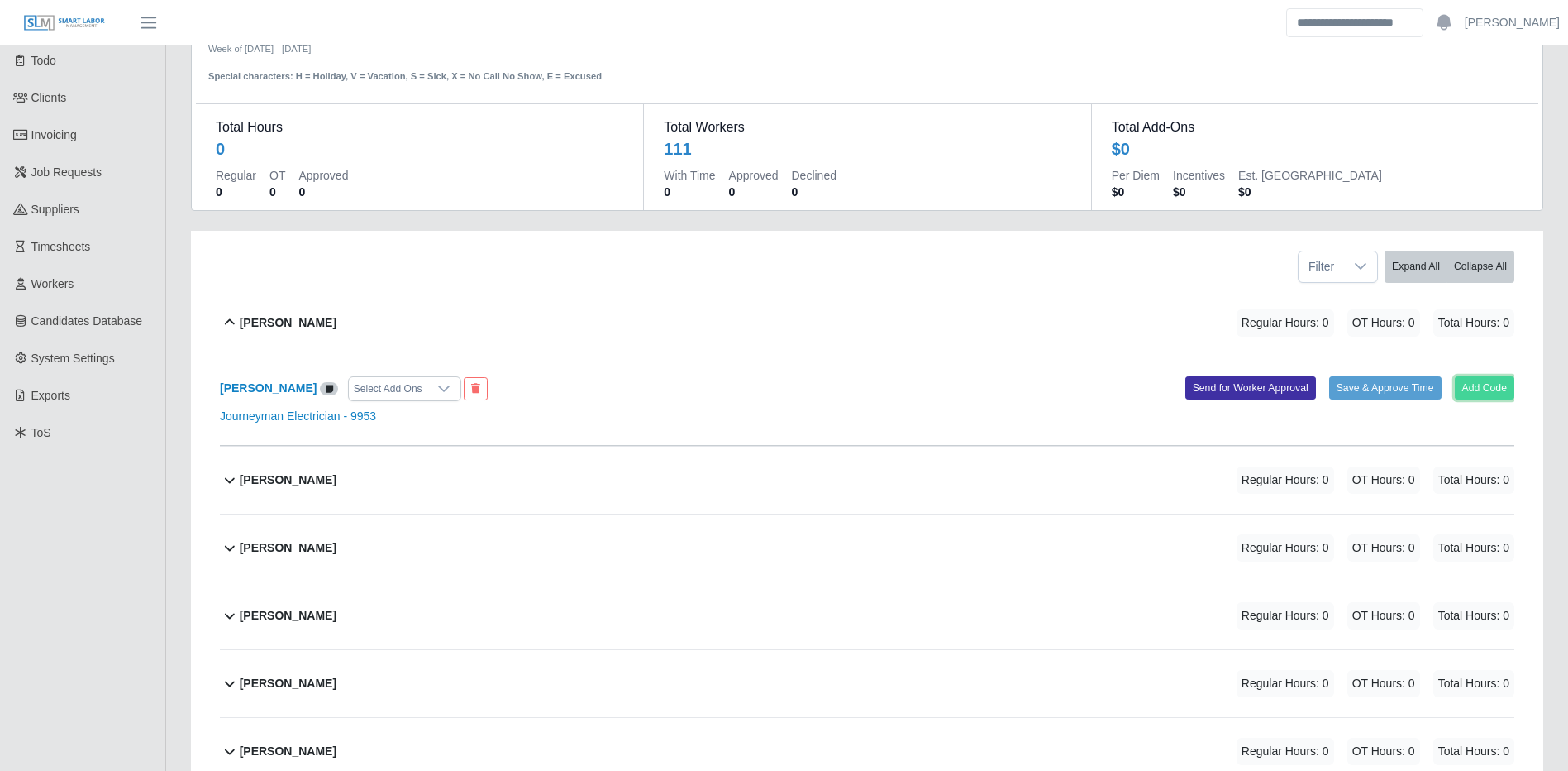
click at [1495, 397] on button "Add Code" at bounding box center [1486, 387] width 60 height 23
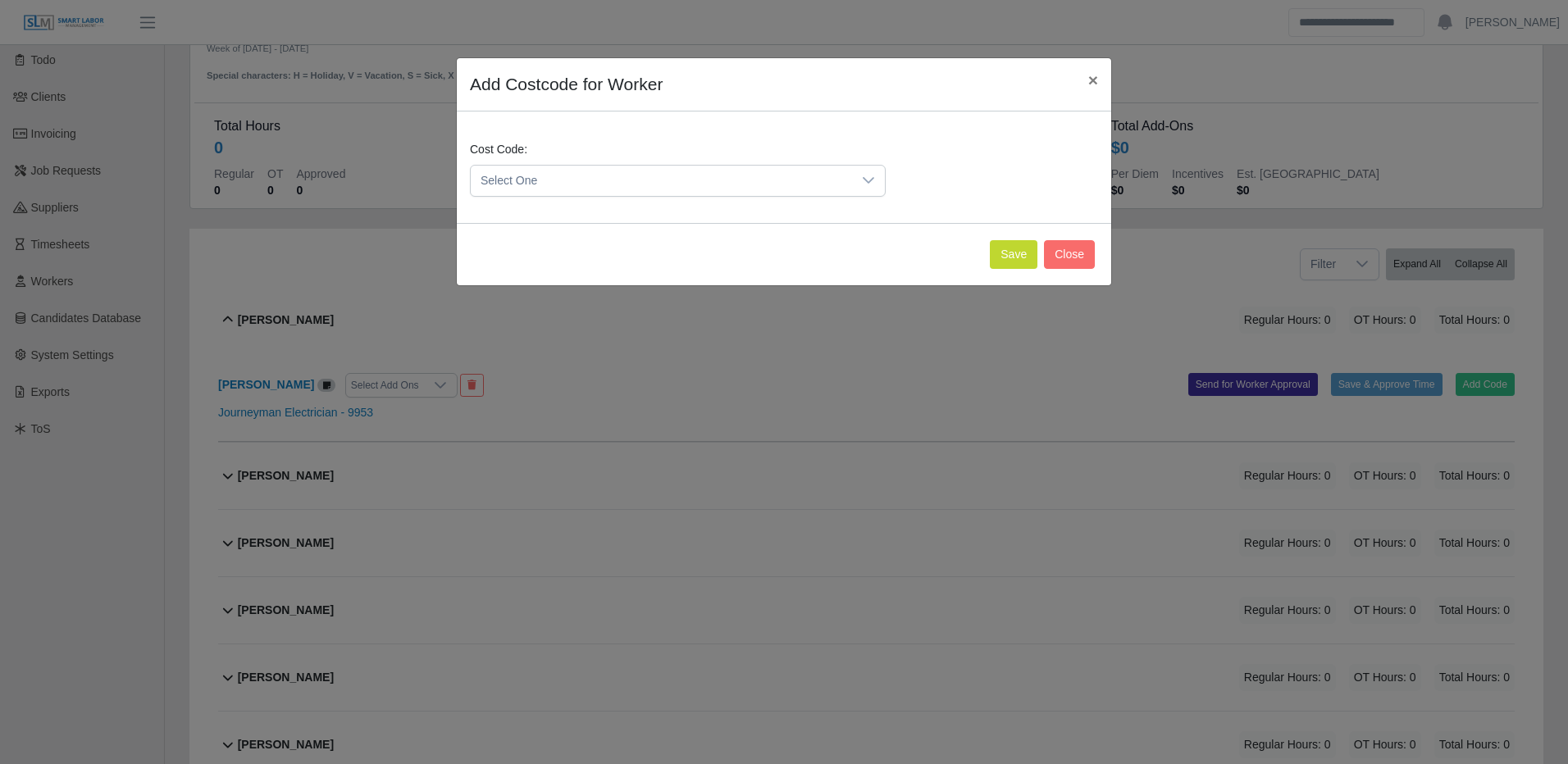
click at [818, 177] on span "Select One" at bounding box center [661, 180] width 381 height 30
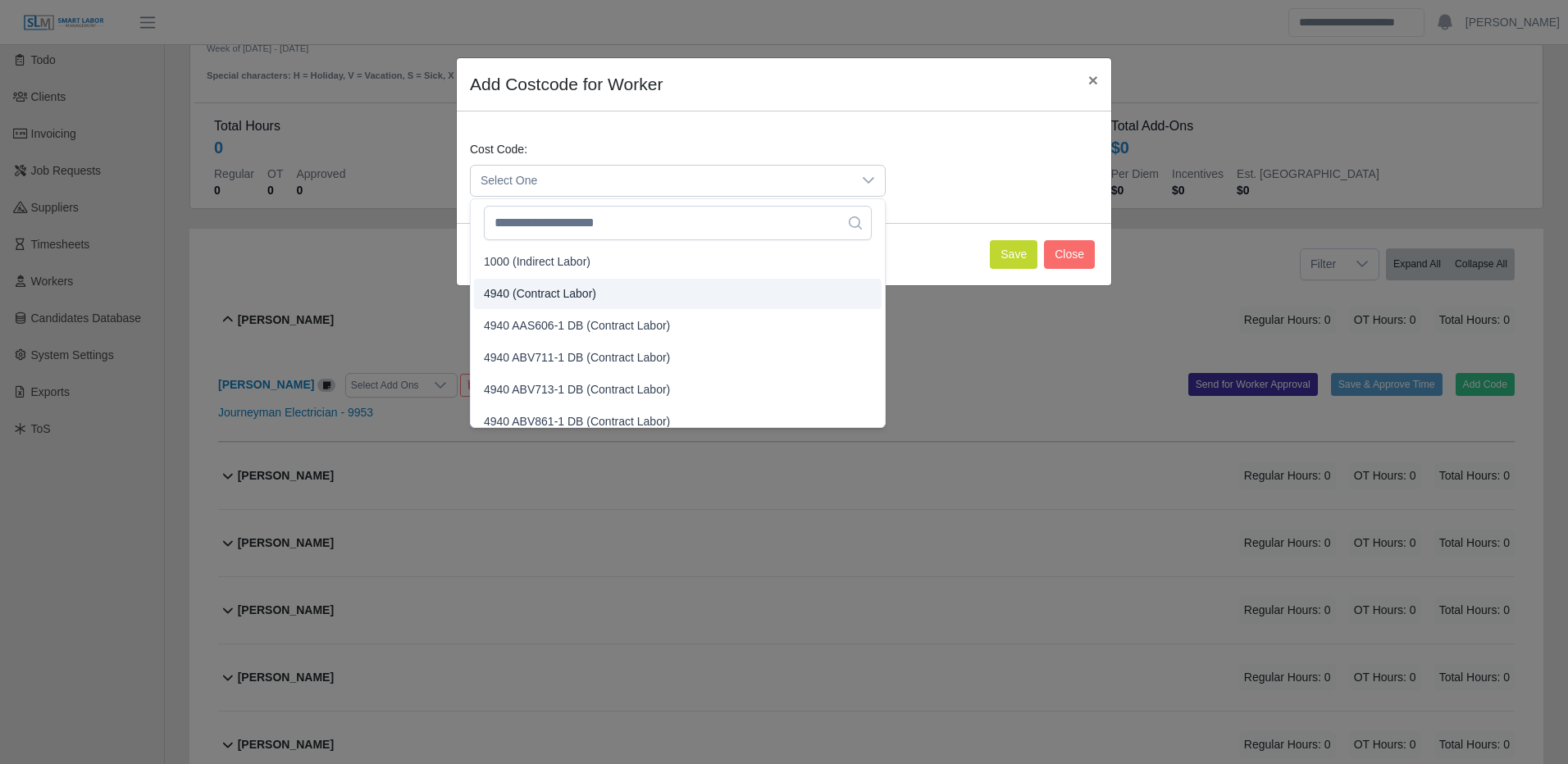
click at [521, 285] on span "4940 (Contract Labor)" at bounding box center [540, 293] width 113 height 17
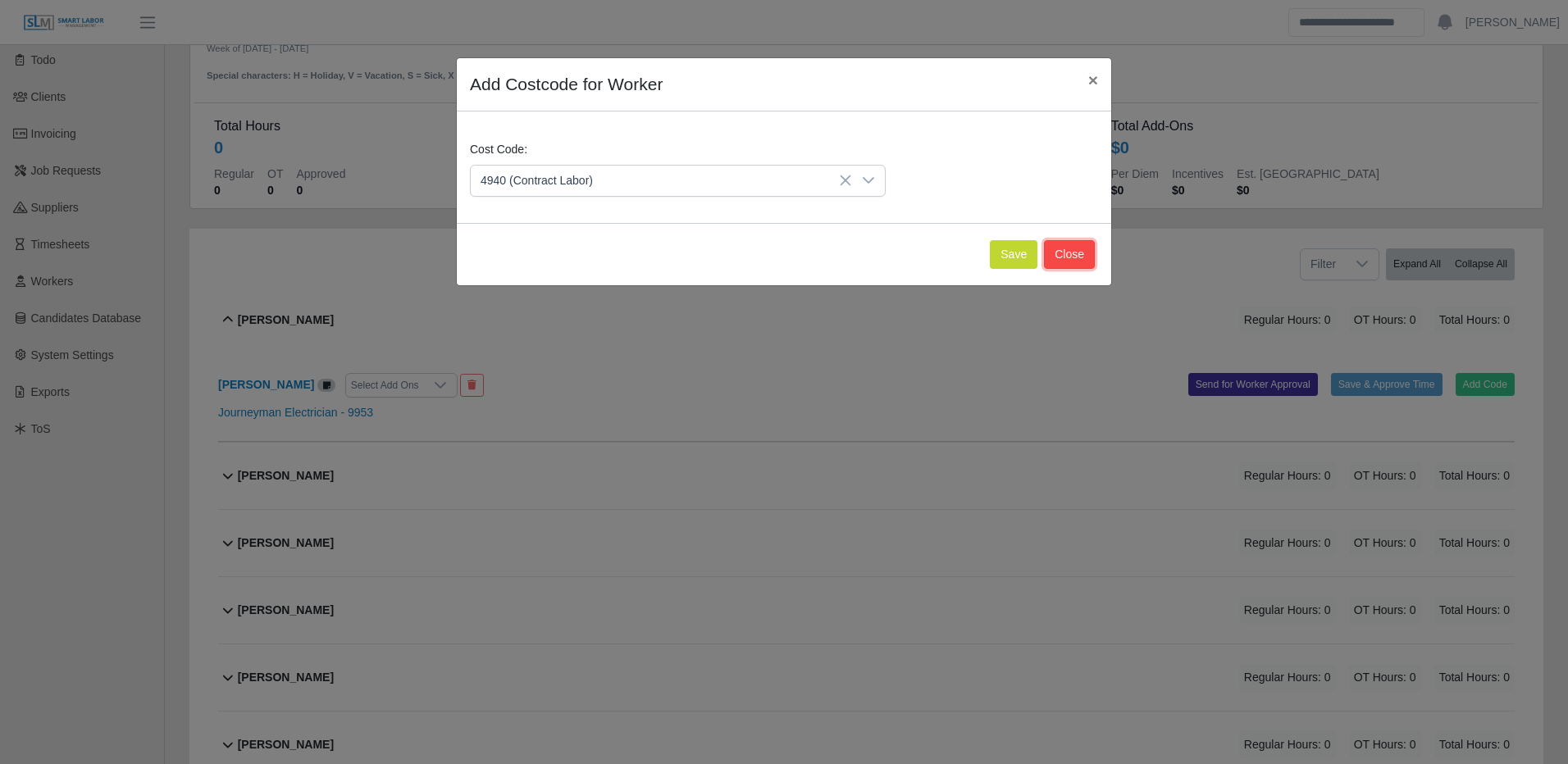
click at [1046, 260] on button "Close" at bounding box center [1070, 255] width 51 height 29
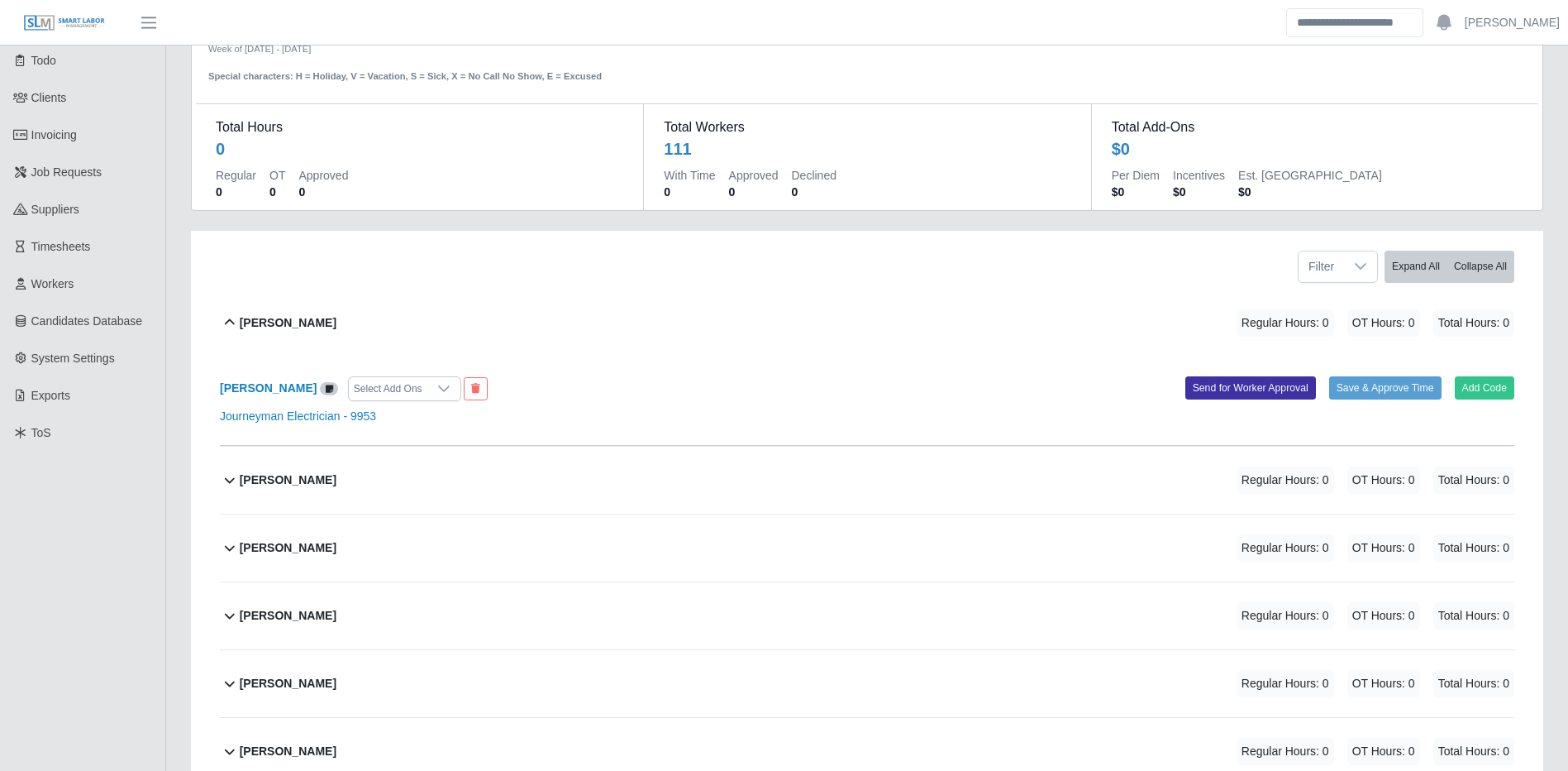
click at [1481, 401] on div "Add Code Save & Approve Time Send for Worker Approval" at bounding box center [1196, 388] width 660 height 25
click at [1484, 398] on button "Add Code" at bounding box center [1486, 387] width 60 height 23
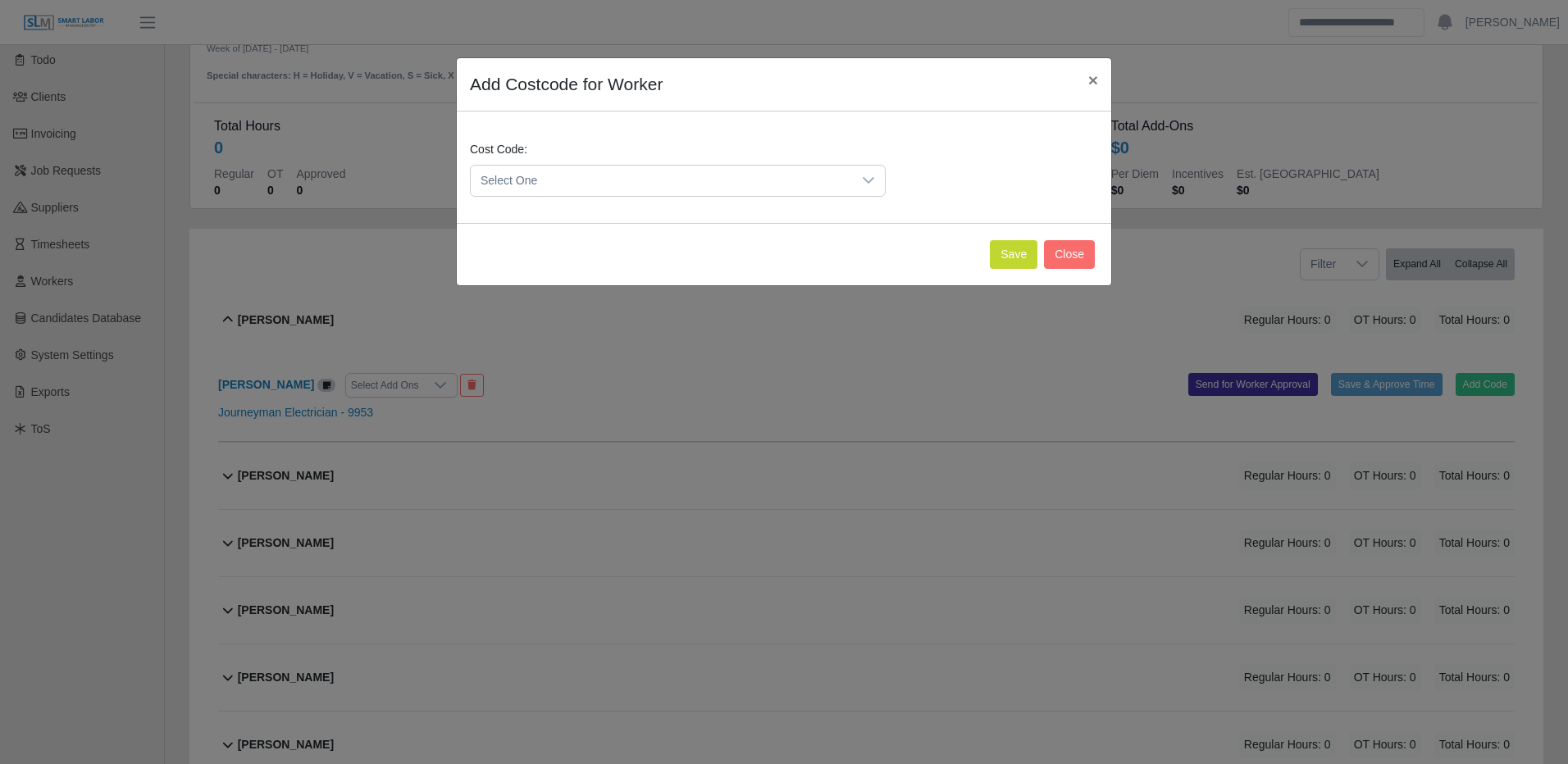
drag, startPoint x: 664, startPoint y: 190, endPoint x: 655, endPoint y: 190, distance: 9.0
click at [668, 184] on span "Select One" at bounding box center [661, 180] width 381 height 30
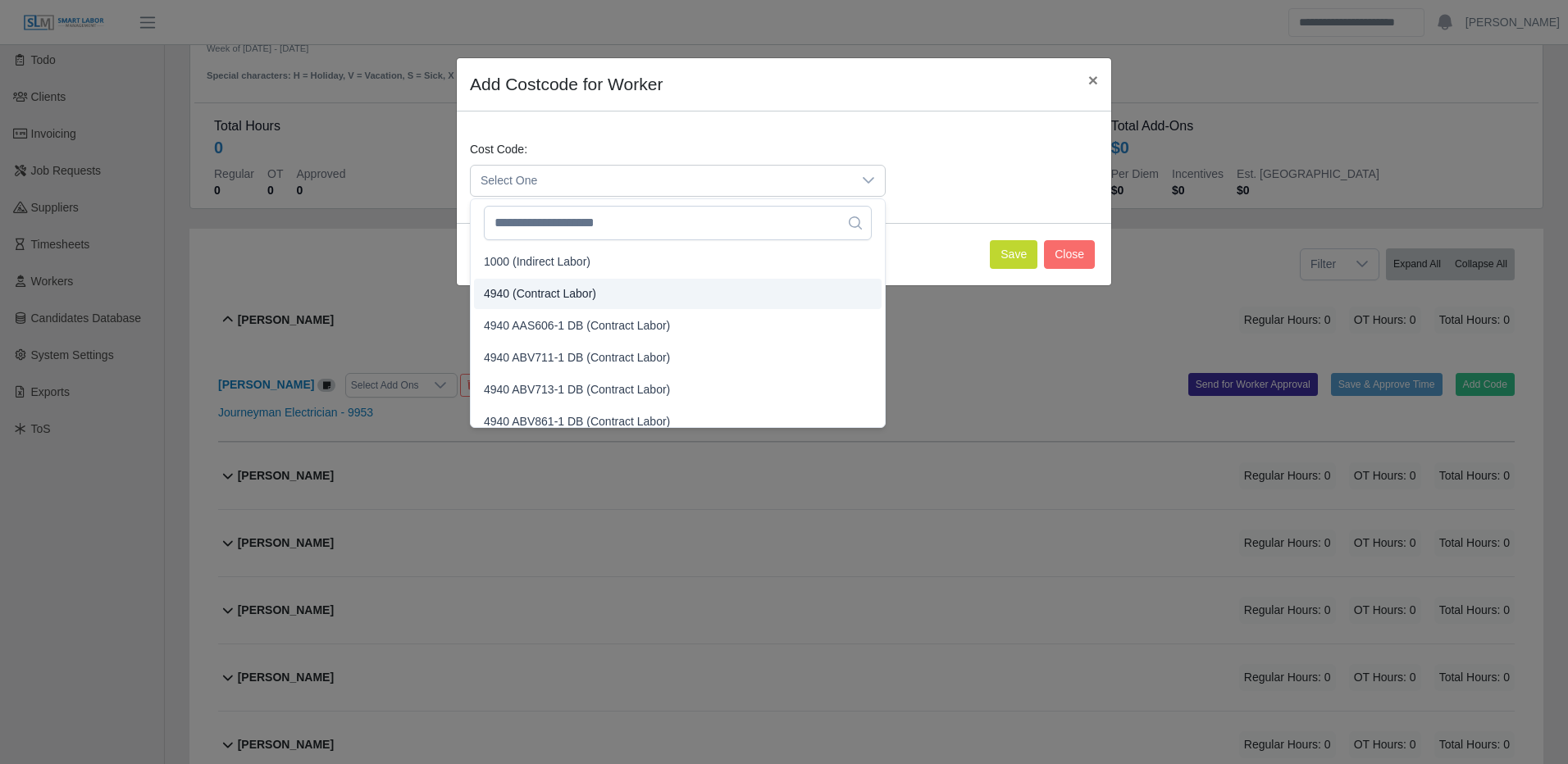
click at [532, 299] on span "4940 (Contract Labor)" at bounding box center [540, 293] width 113 height 17
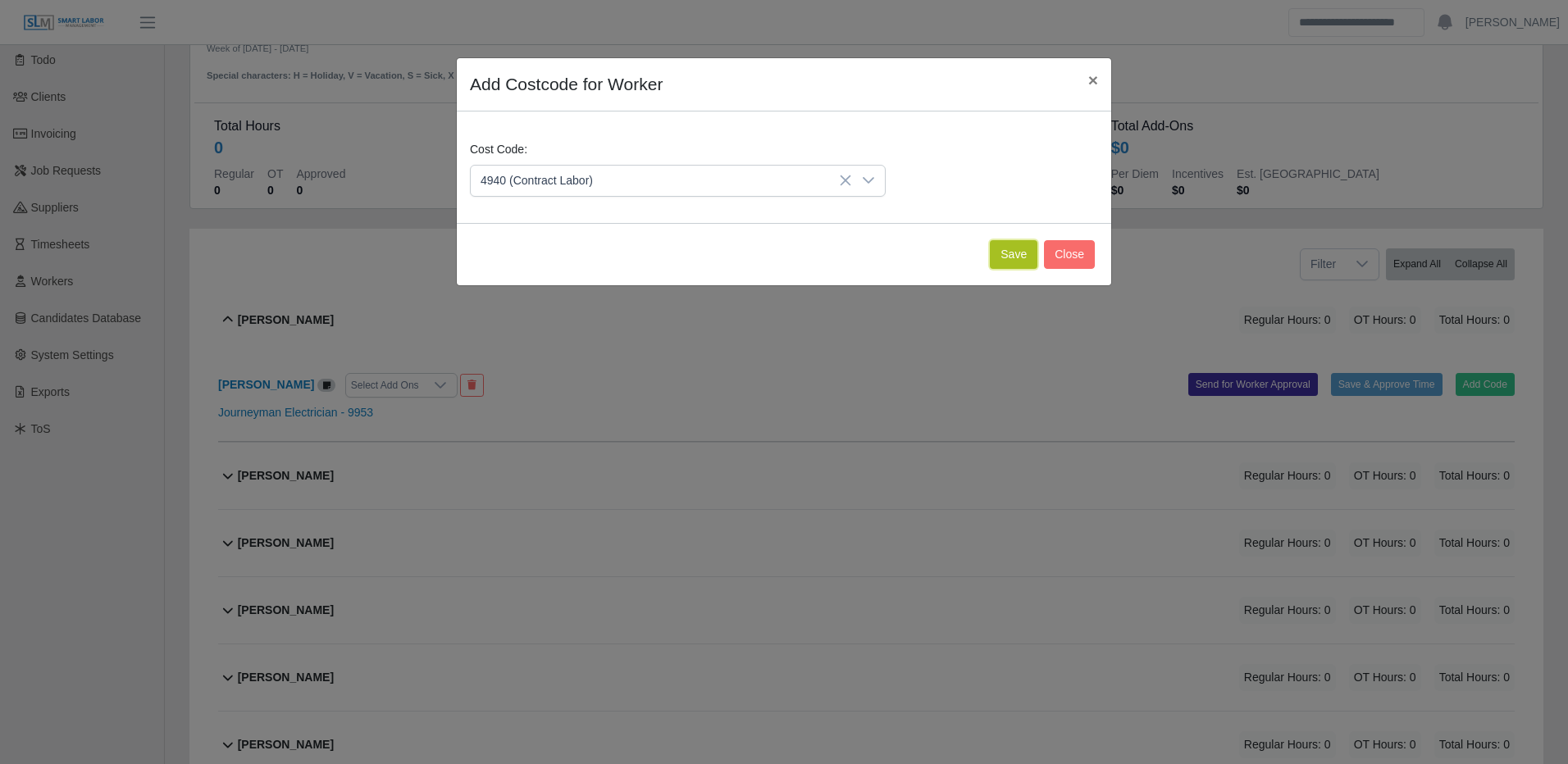
click at [1028, 256] on button "Save" at bounding box center [1013, 255] width 47 height 29
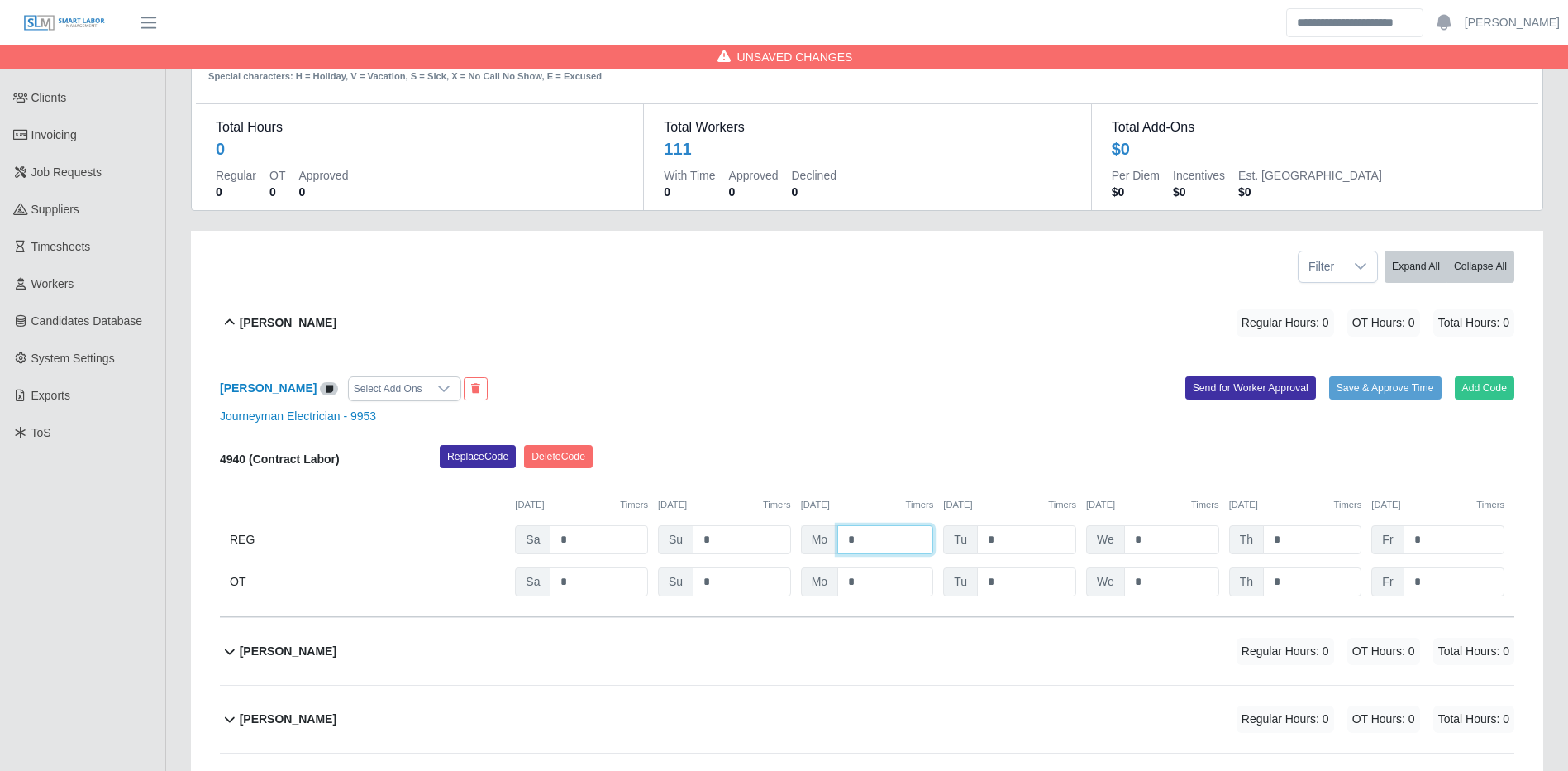
click at [902, 543] on input "*" at bounding box center [885, 540] width 96 height 29
type input "**"
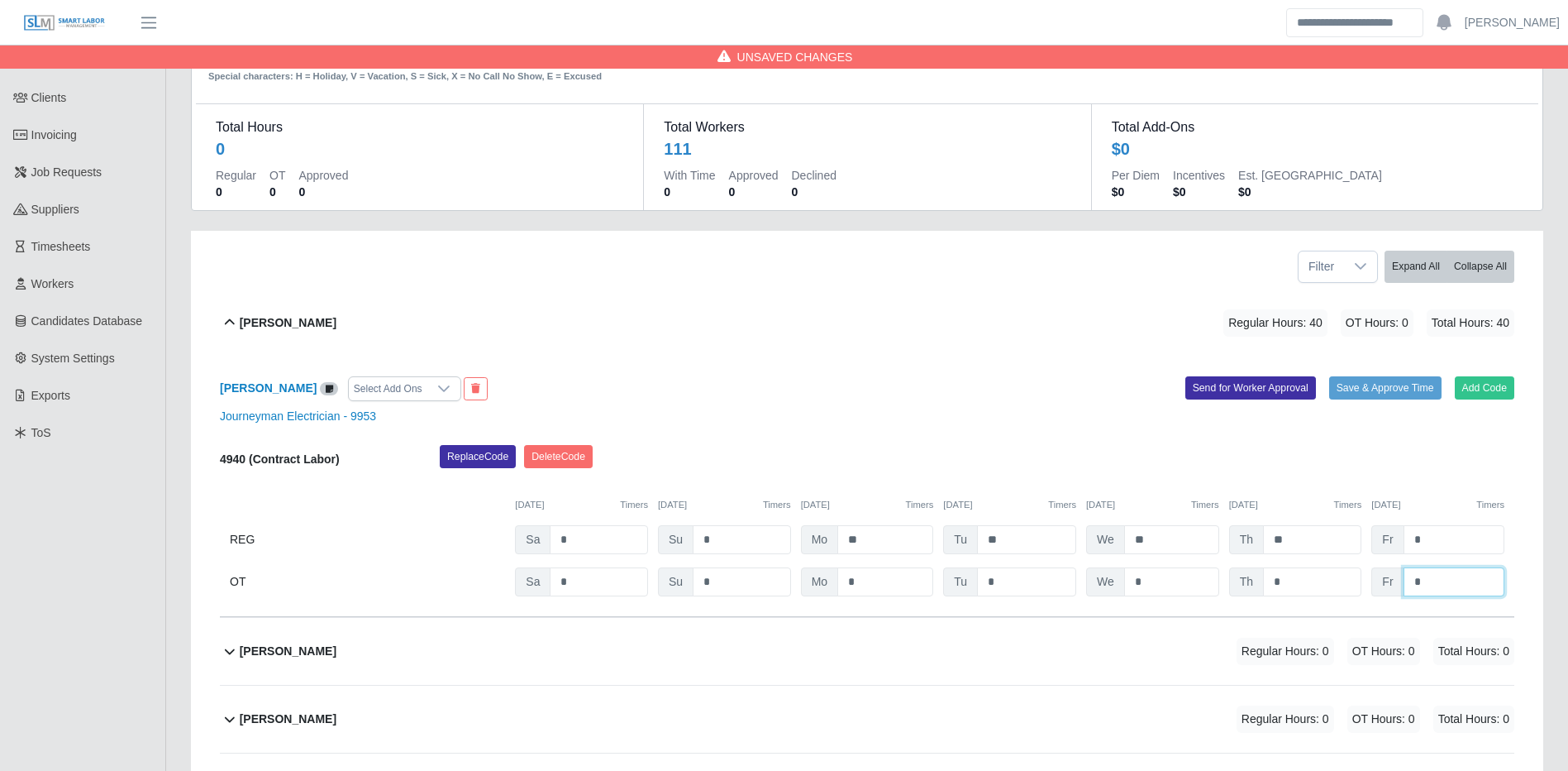
click at [1452, 585] on input "*" at bounding box center [1454, 582] width 101 height 29
type input "**"
click at [1430, 387] on button "Save & Approve Time" at bounding box center [1385, 387] width 113 height 23
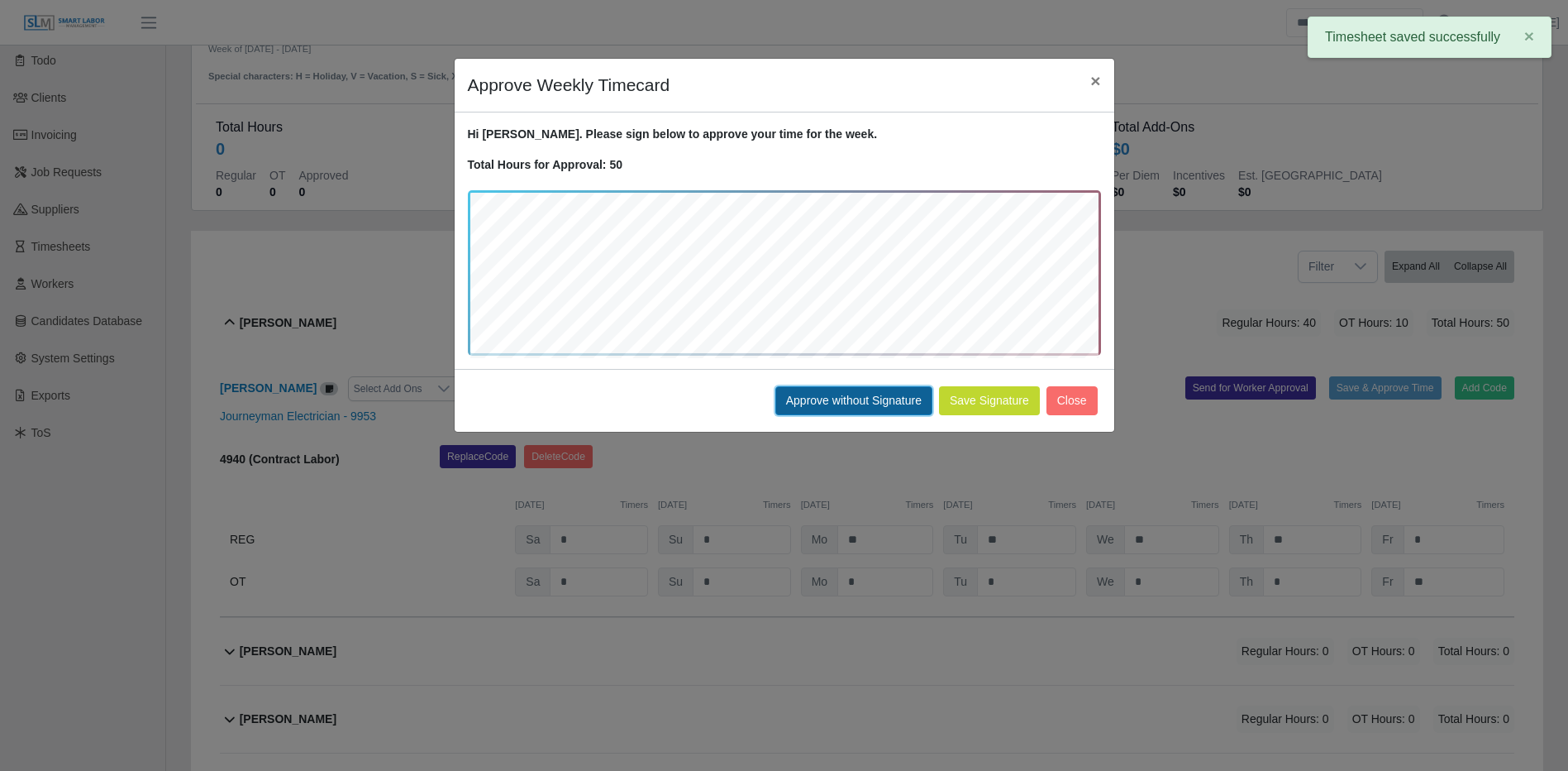
click at [878, 405] on button "Approve without Signature" at bounding box center [854, 401] width 157 height 29
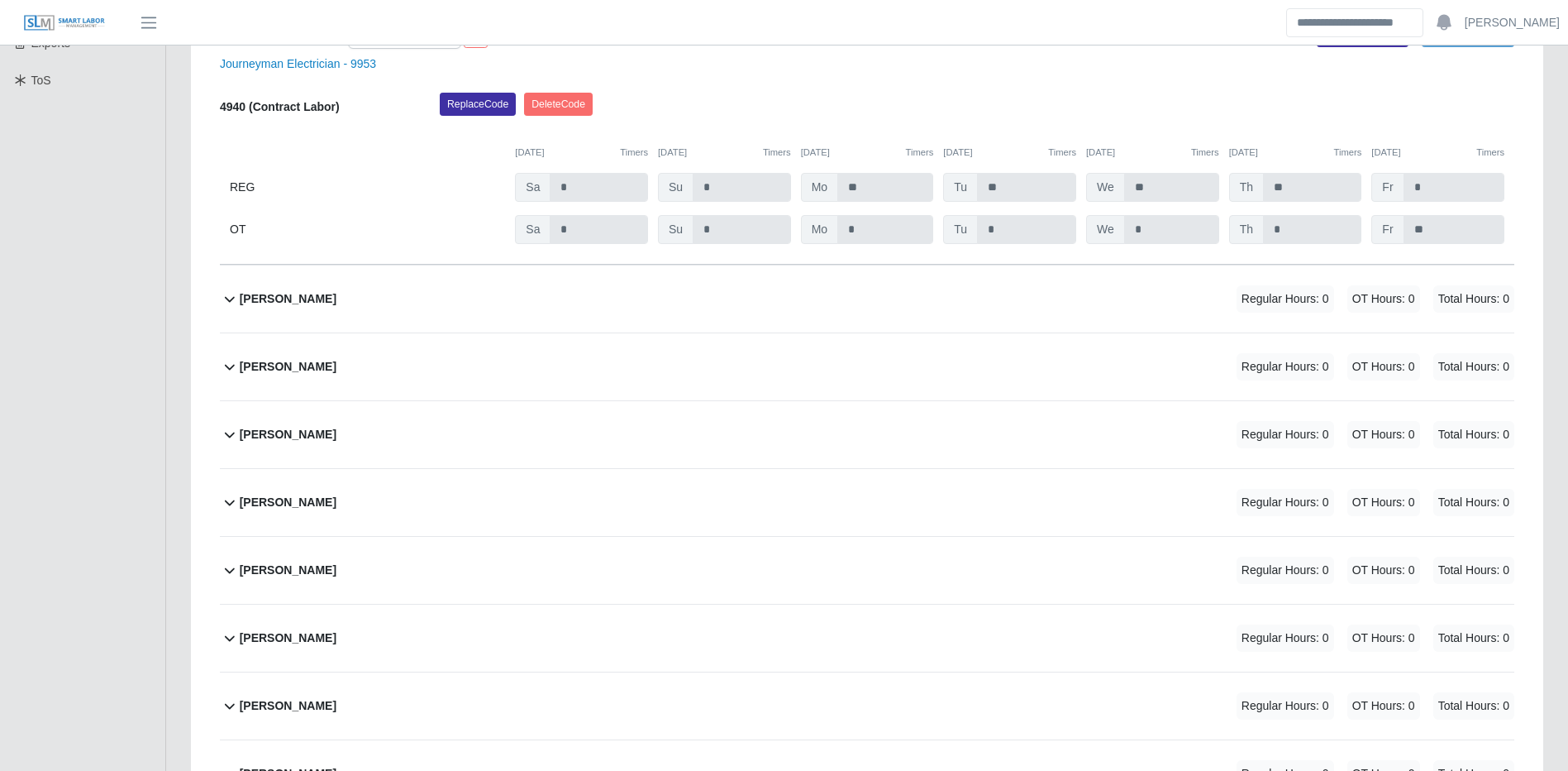
scroll to position [496, 0]
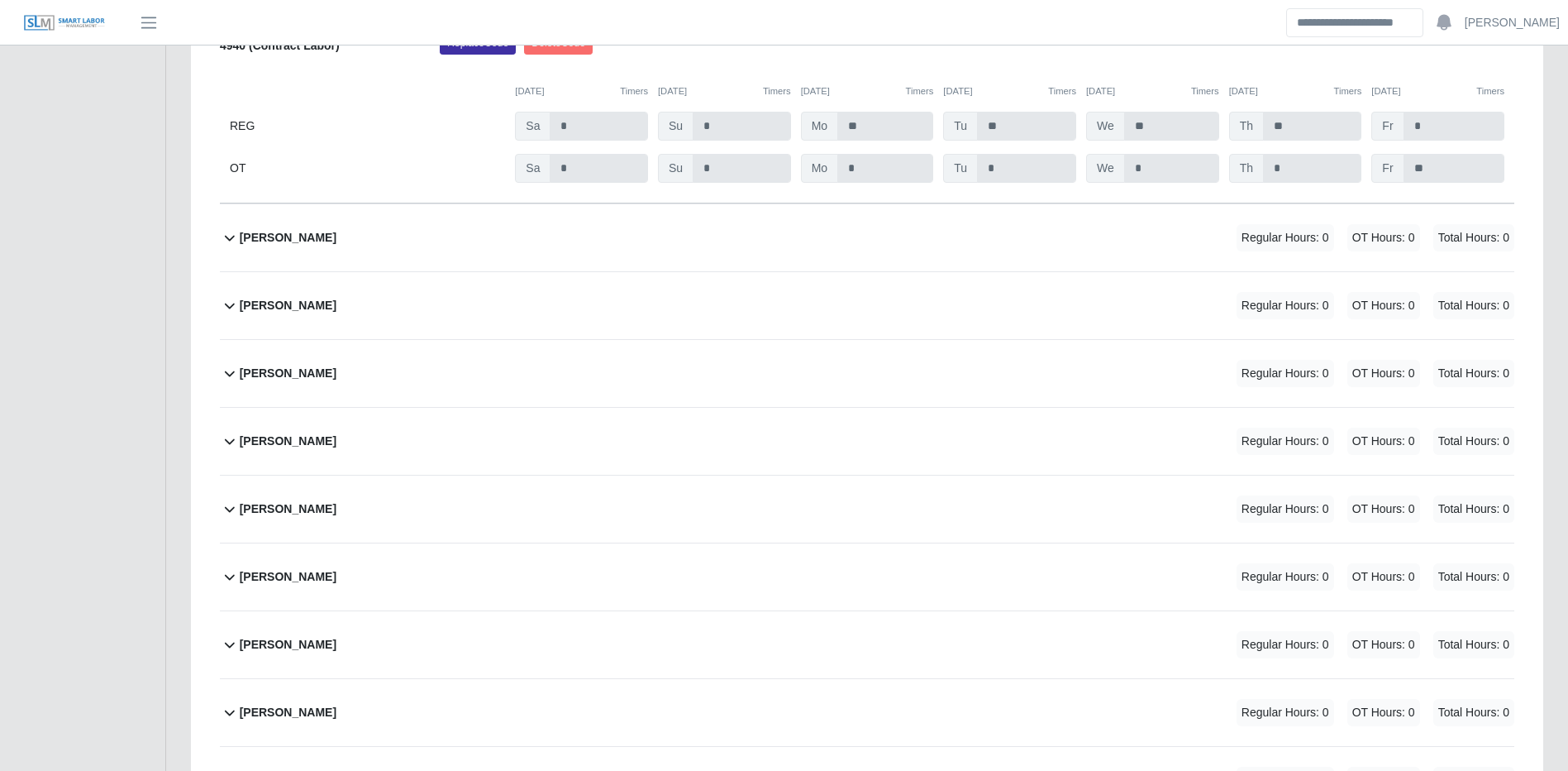
click at [1184, 252] on div "Alexis Lopez Regular Hours: 0 OT Hours: 0 Total Hours: 0" at bounding box center [877, 237] width 1275 height 67
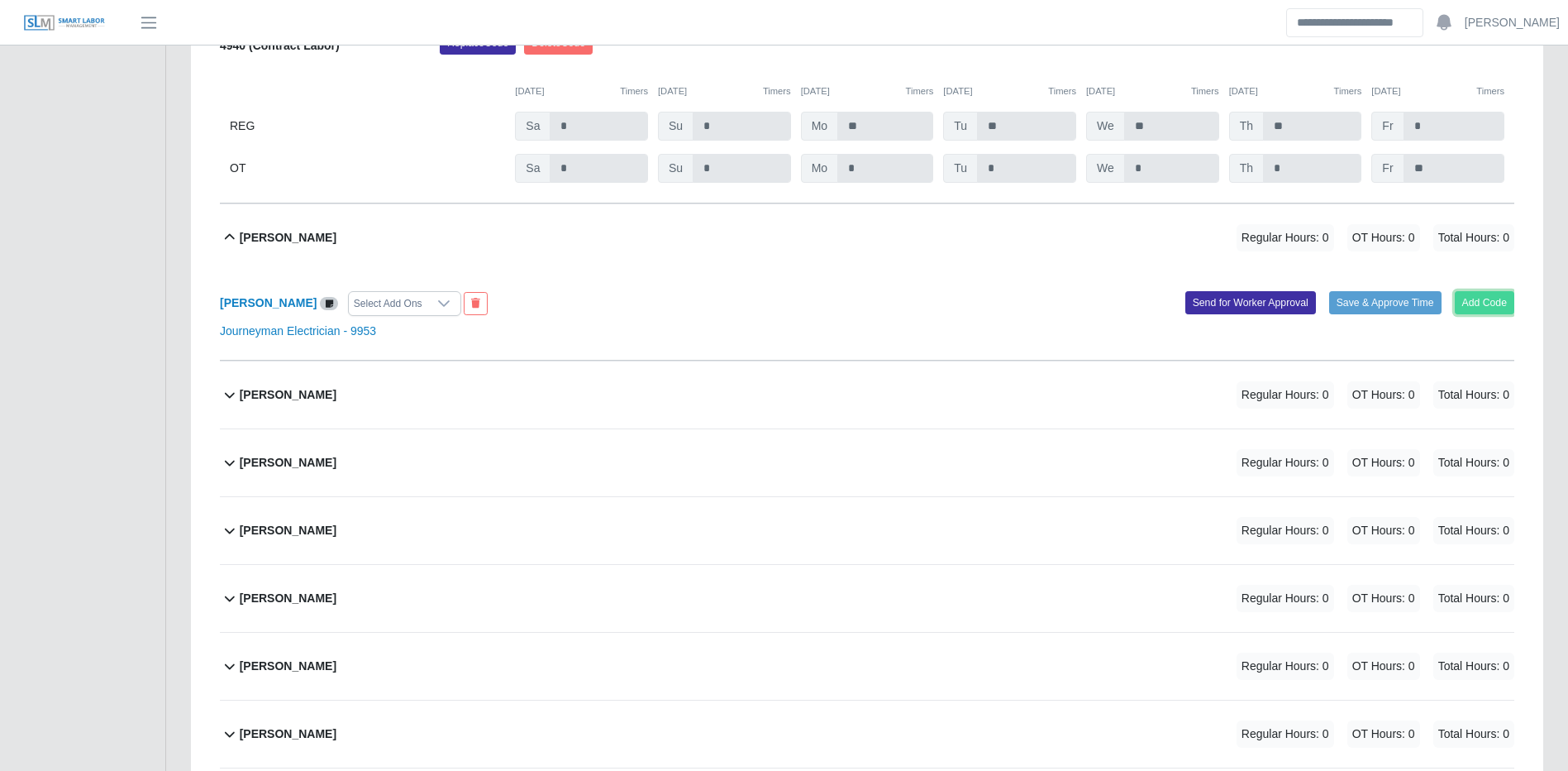
click at [1481, 299] on button "Add Code" at bounding box center [1486, 302] width 60 height 23
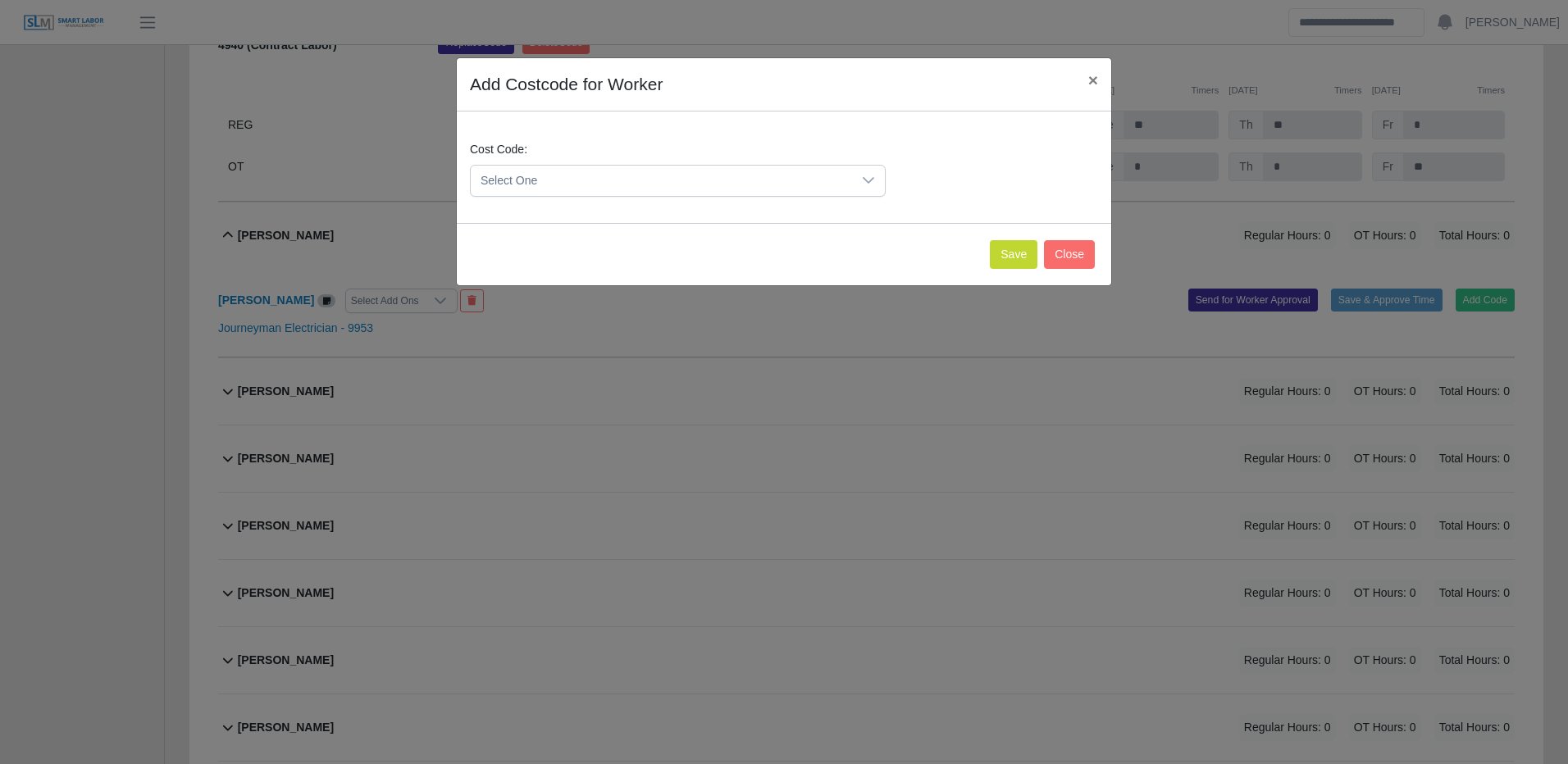
drag, startPoint x: 841, startPoint y: 173, endPoint x: 778, endPoint y: 193, distance: 66.1
click at [842, 173] on span "Select One" at bounding box center [661, 180] width 381 height 30
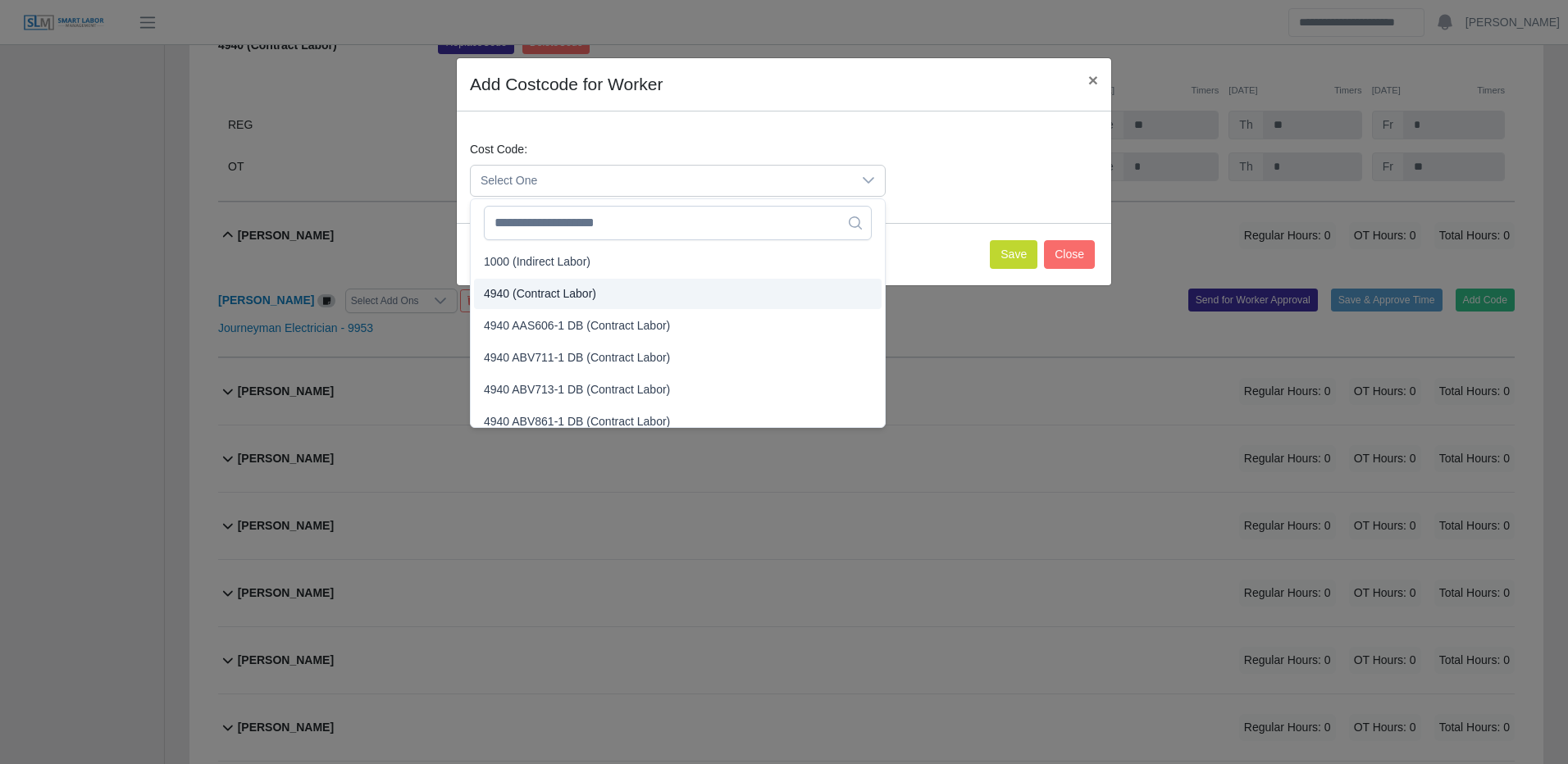
drag, startPoint x: 538, startPoint y: 291, endPoint x: 913, endPoint y: 254, distance: 376.8
click at [538, 288] on span "4940 (Contract Labor)" at bounding box center [540, 293] width 113 height 17
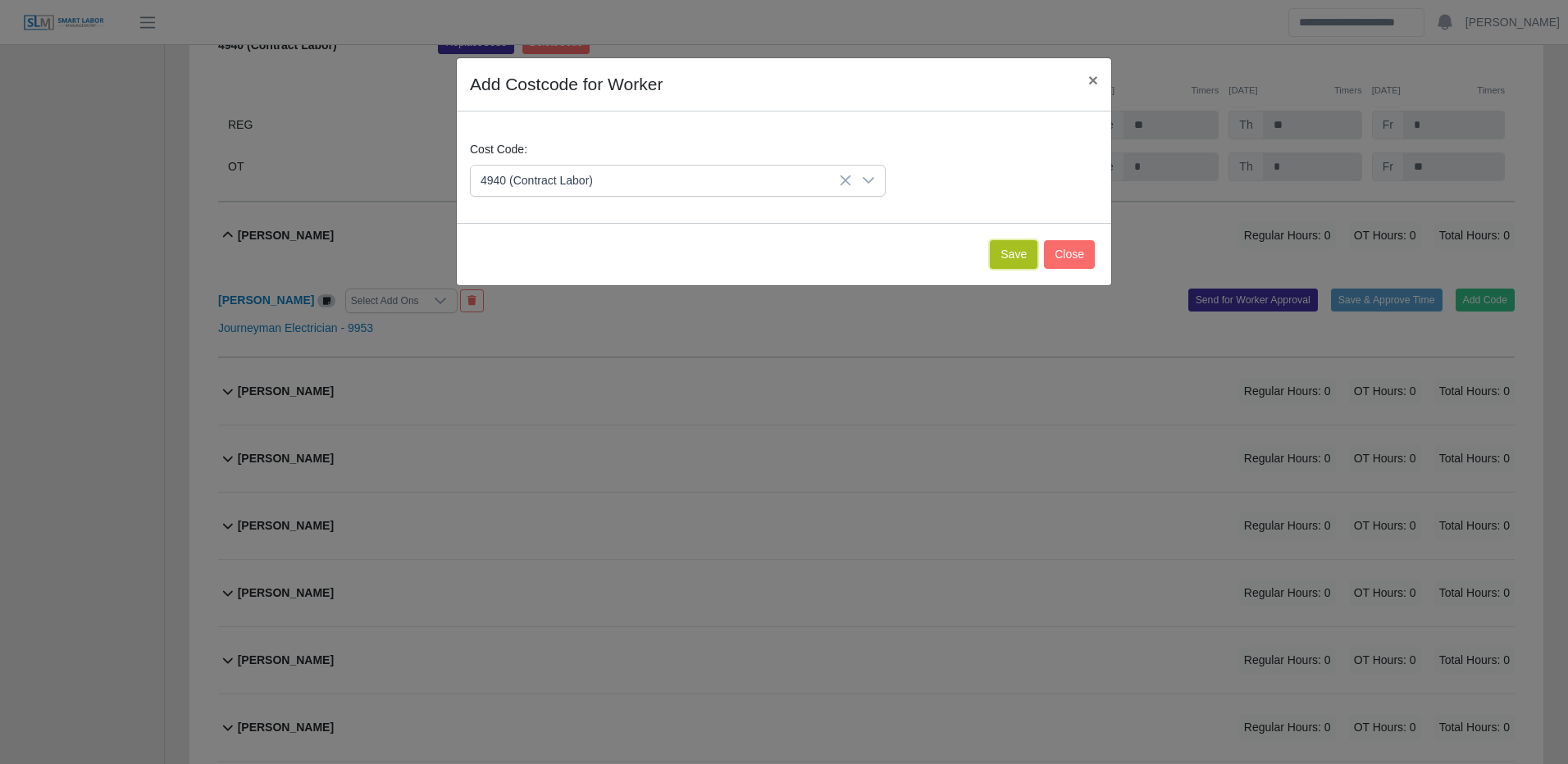
click at [1025, 250] on button "Save" at bounding box center [1013, 255] width 47 height 29
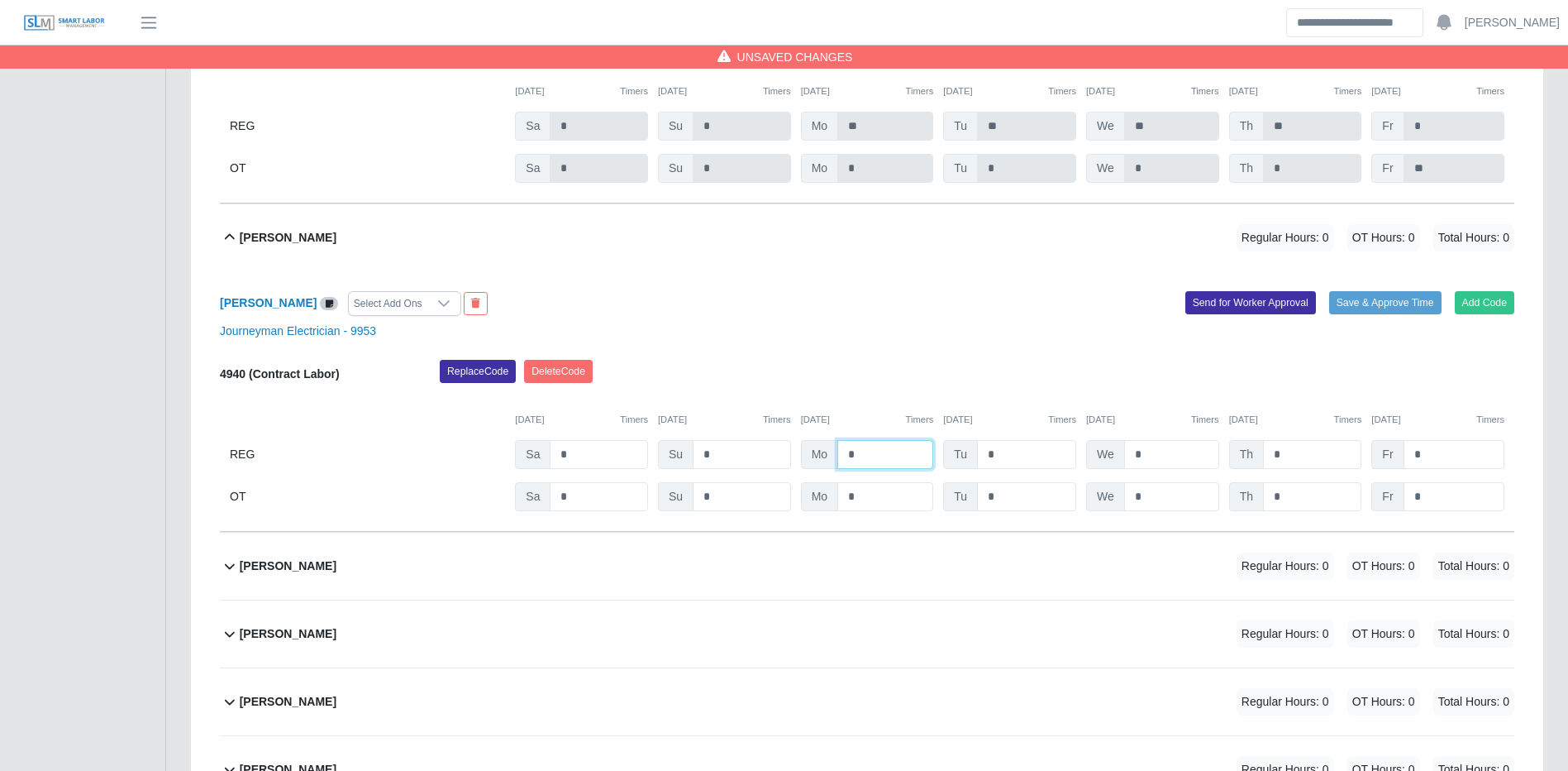
click at [895, 448] on input "*" at bounding box center [885, 454] width 96 height 29
type input "**"
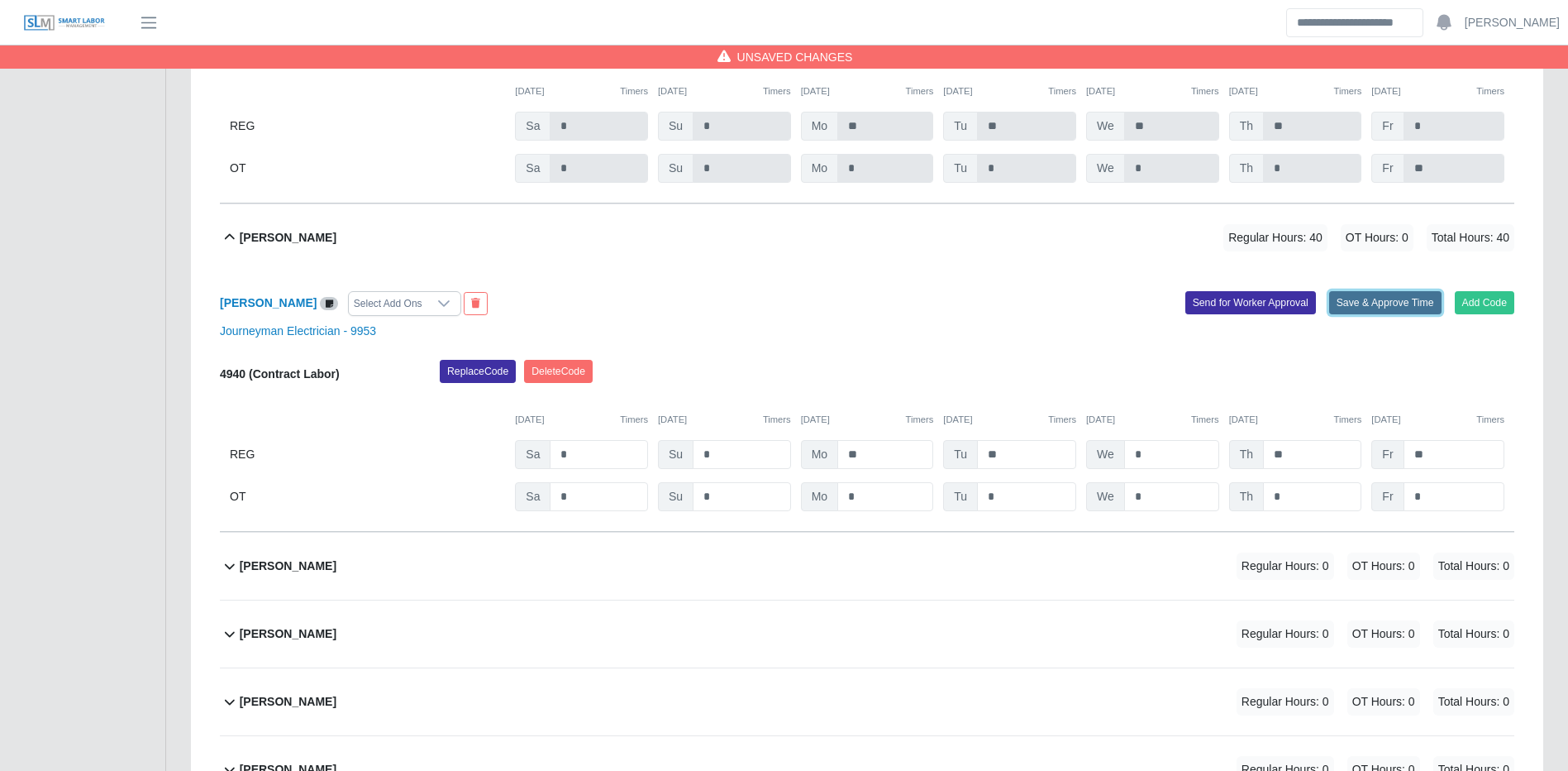
click at [1368, 309] on button "Save & Approve Time" at bounding box center [1385, 302] width 113 height 23
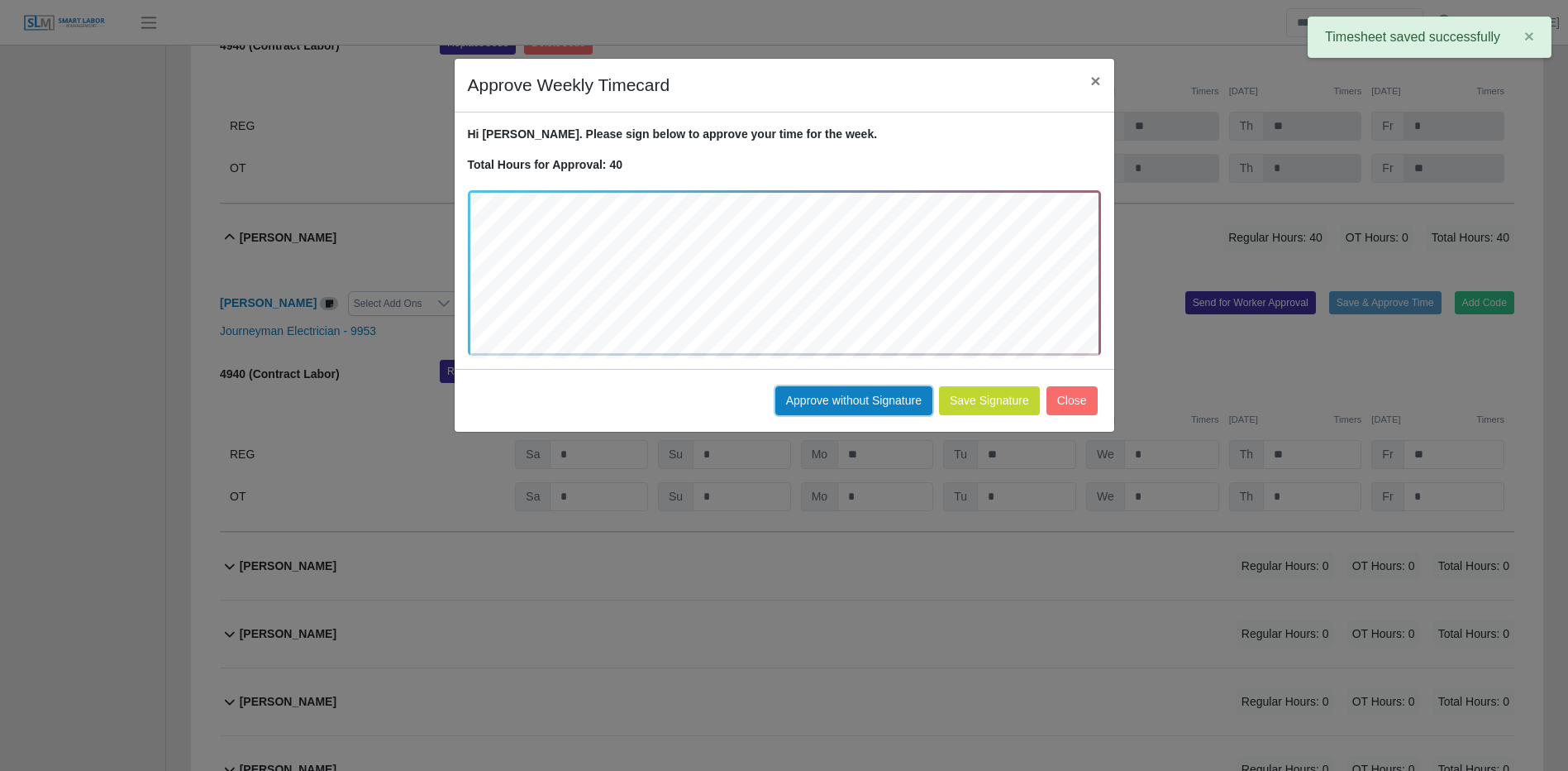
click at [885, 397] on button "Approve without Signature" at bounding box center [854, 401] width 157 height 29
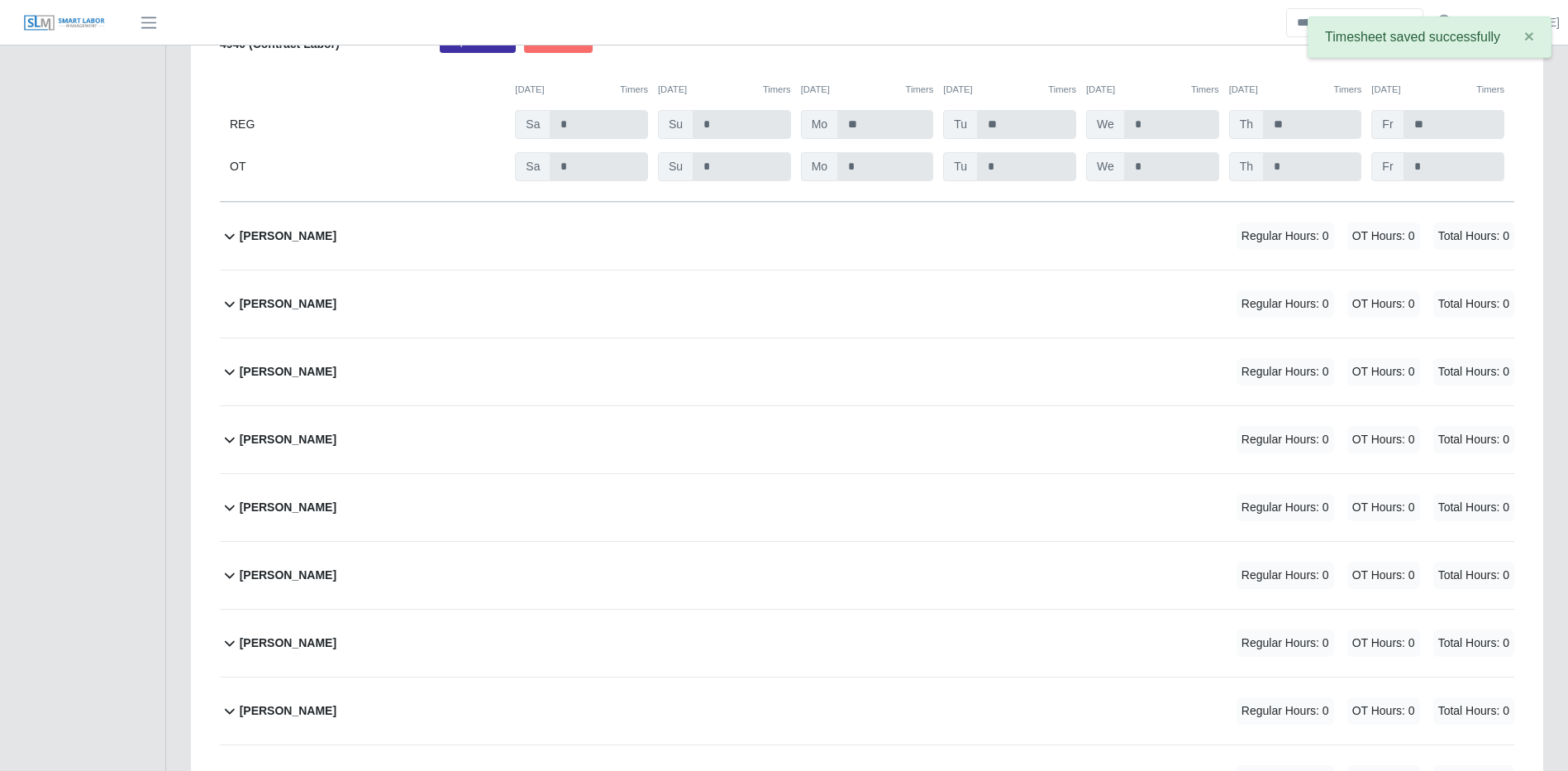
scroll to position [827, 0]
drag, startPoint x: 1173, startPoint y: 239, endPoint x: 1203, endPoint y: 245, distance: 30.6
click at [1174, 239] on div "Andrelys Espina Regular Hours: 0 OT Hours: 0 Total Hours: 0" at bounding box center [877, 234] width 1275 height 67
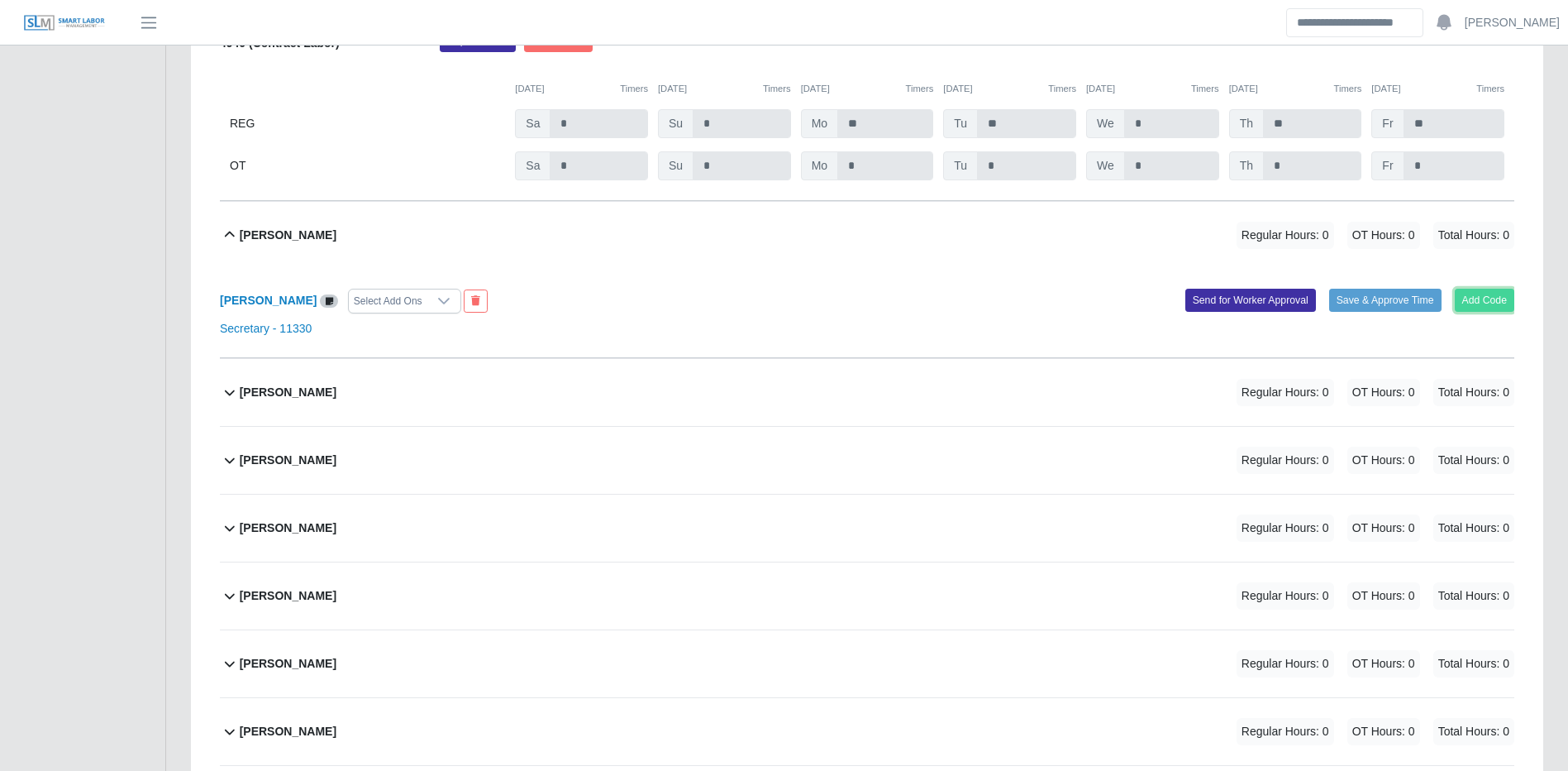
click at [1465, 299] on button "Add Code" at bounding box center [1486, 299] width 60 height 23
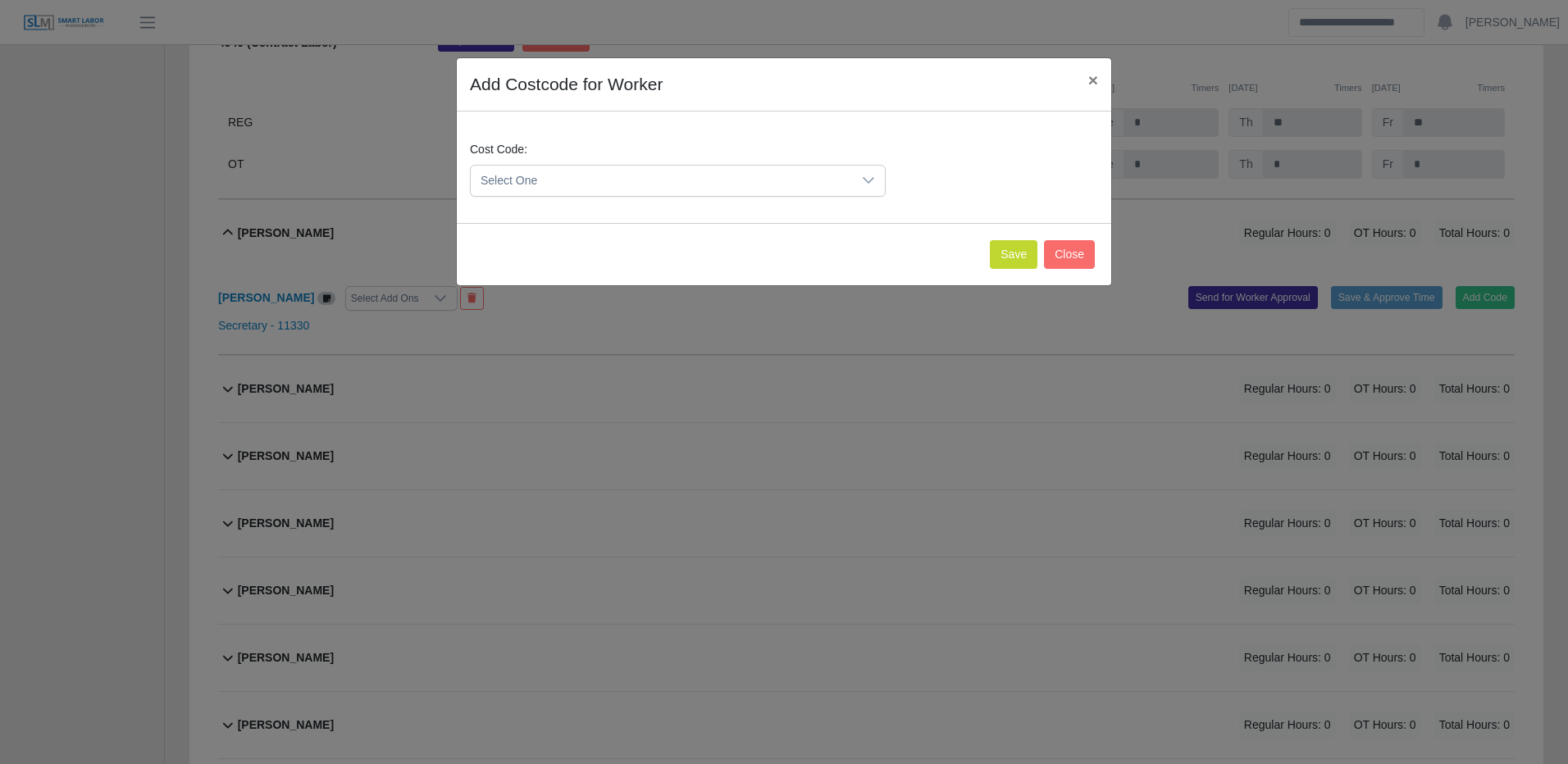
click at [842, 185] on span "Select One" at bounding box center [661, 180] width 381 height 30
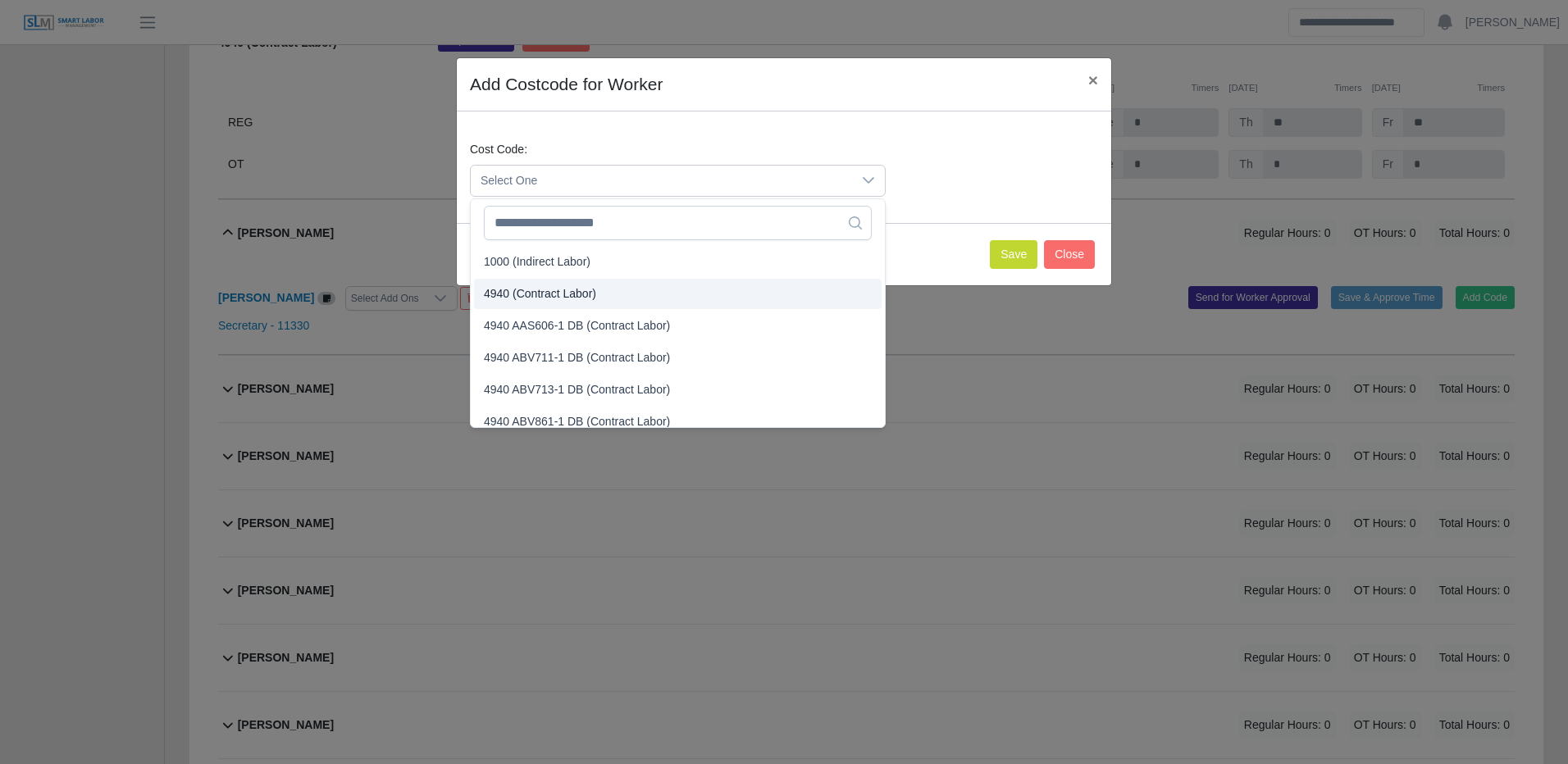
click at [609, 299] on li "4940 (Contract Labor)" at bounding box center [677, 293] width 408 height 30
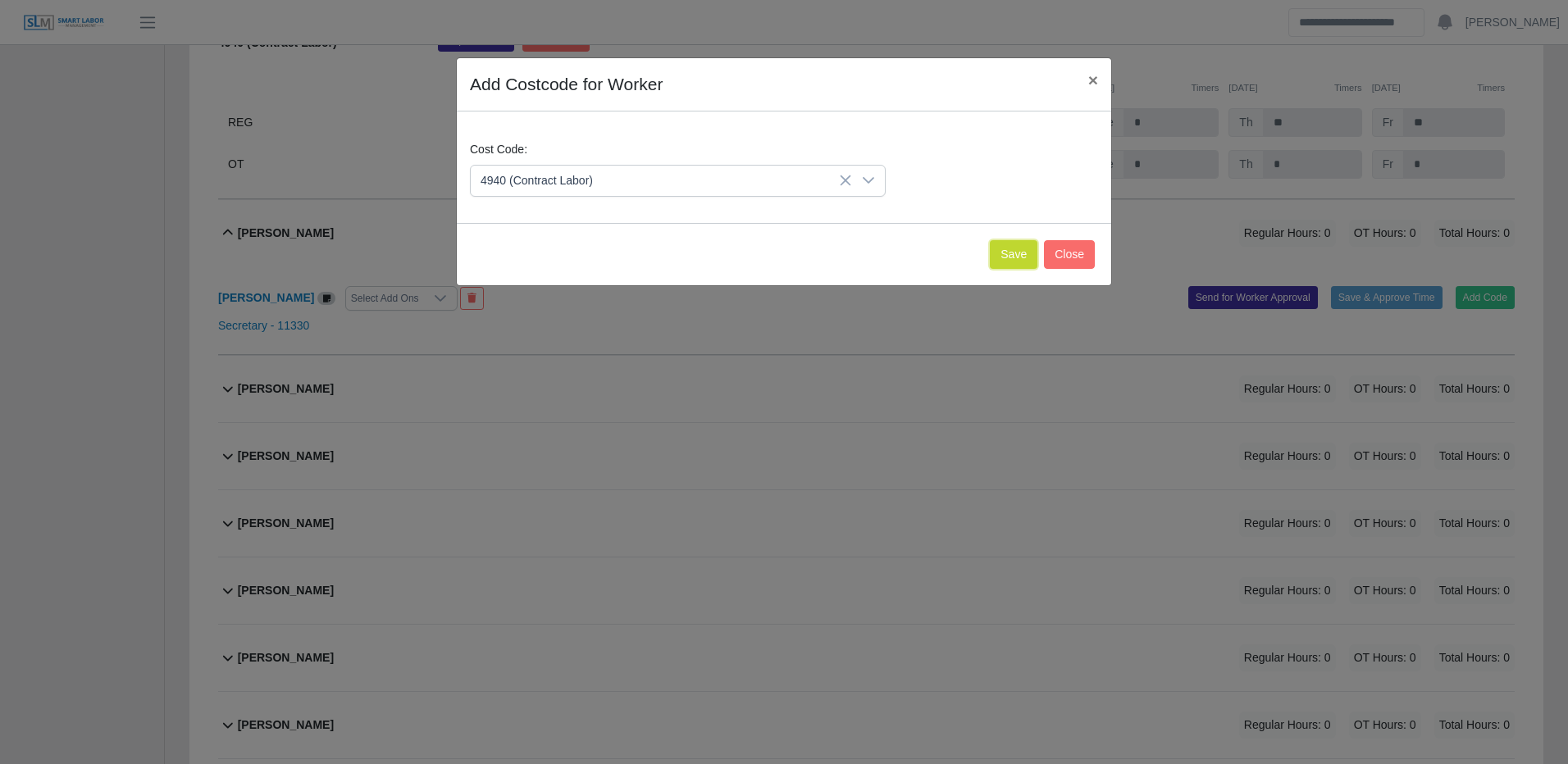
click at [1008, 251] on button "Save" at bounding box center [1013, 255] width 47 height 29
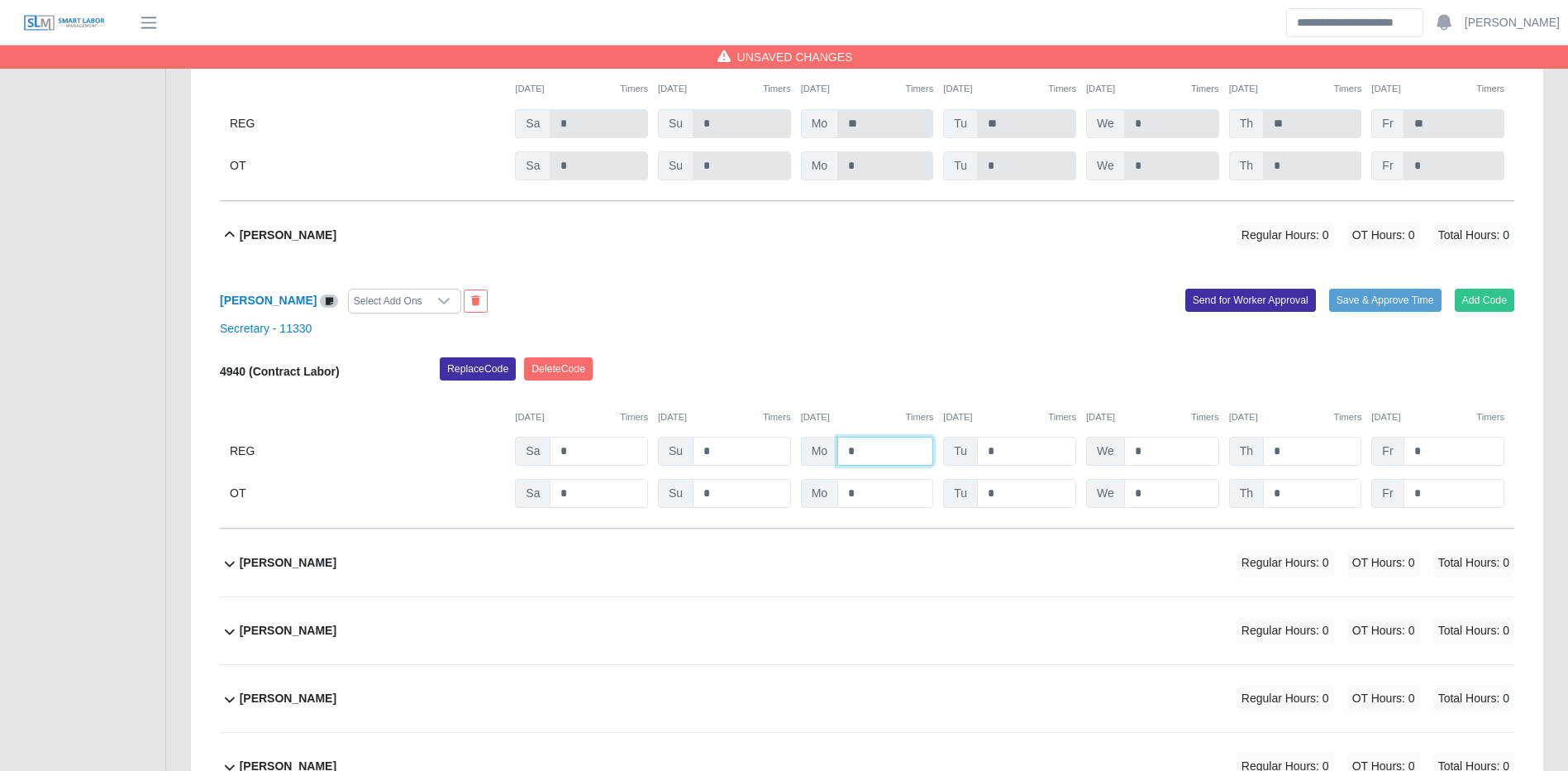
click at [883, 447] on input "*" at bounding box center [885, 451] width 96 height 29
type input "**"
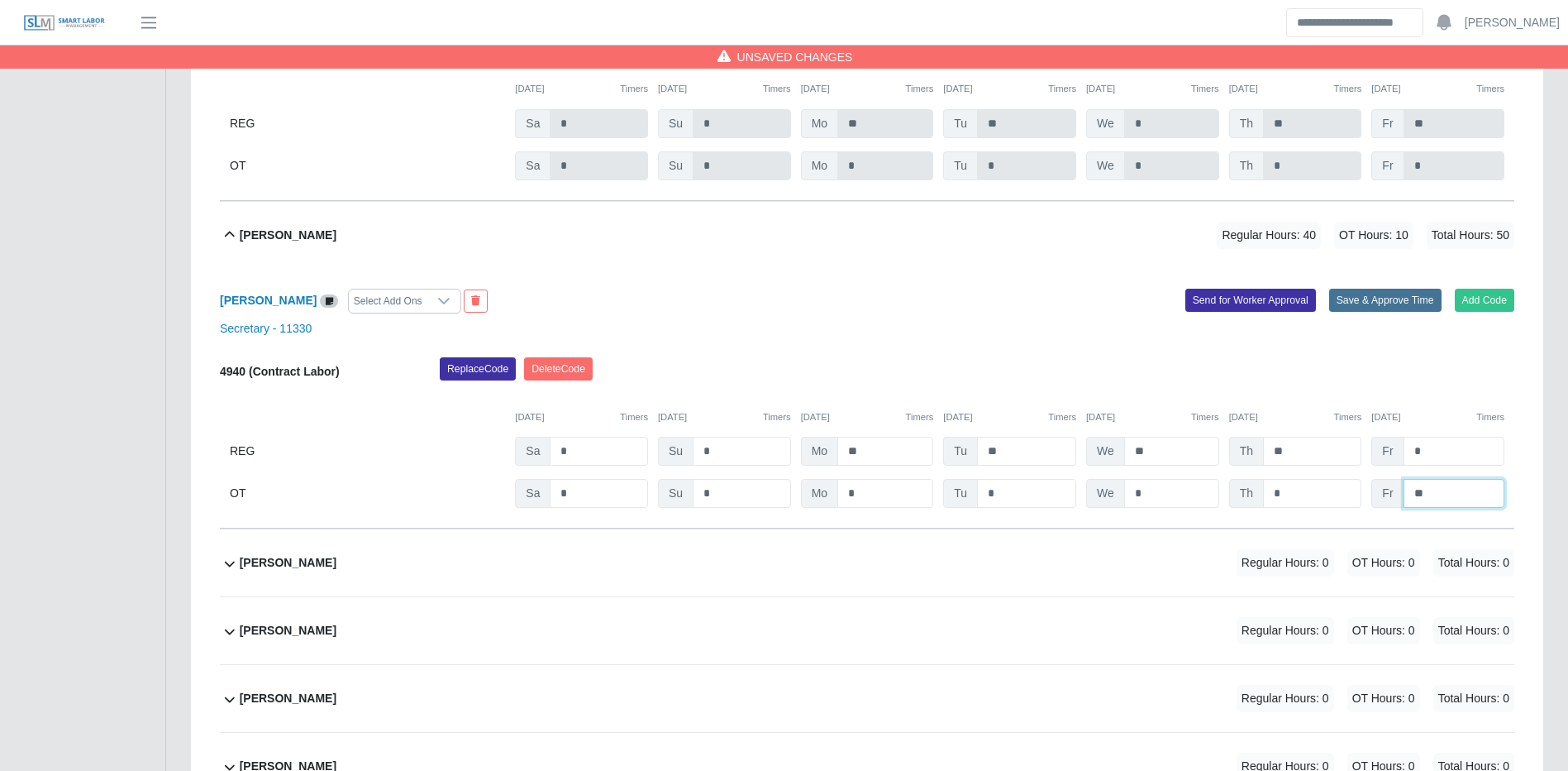
type input "**"
click at [1405, 311] on button "Save & Approve Time" at bounding box center [1385, 299] width 113 height 23
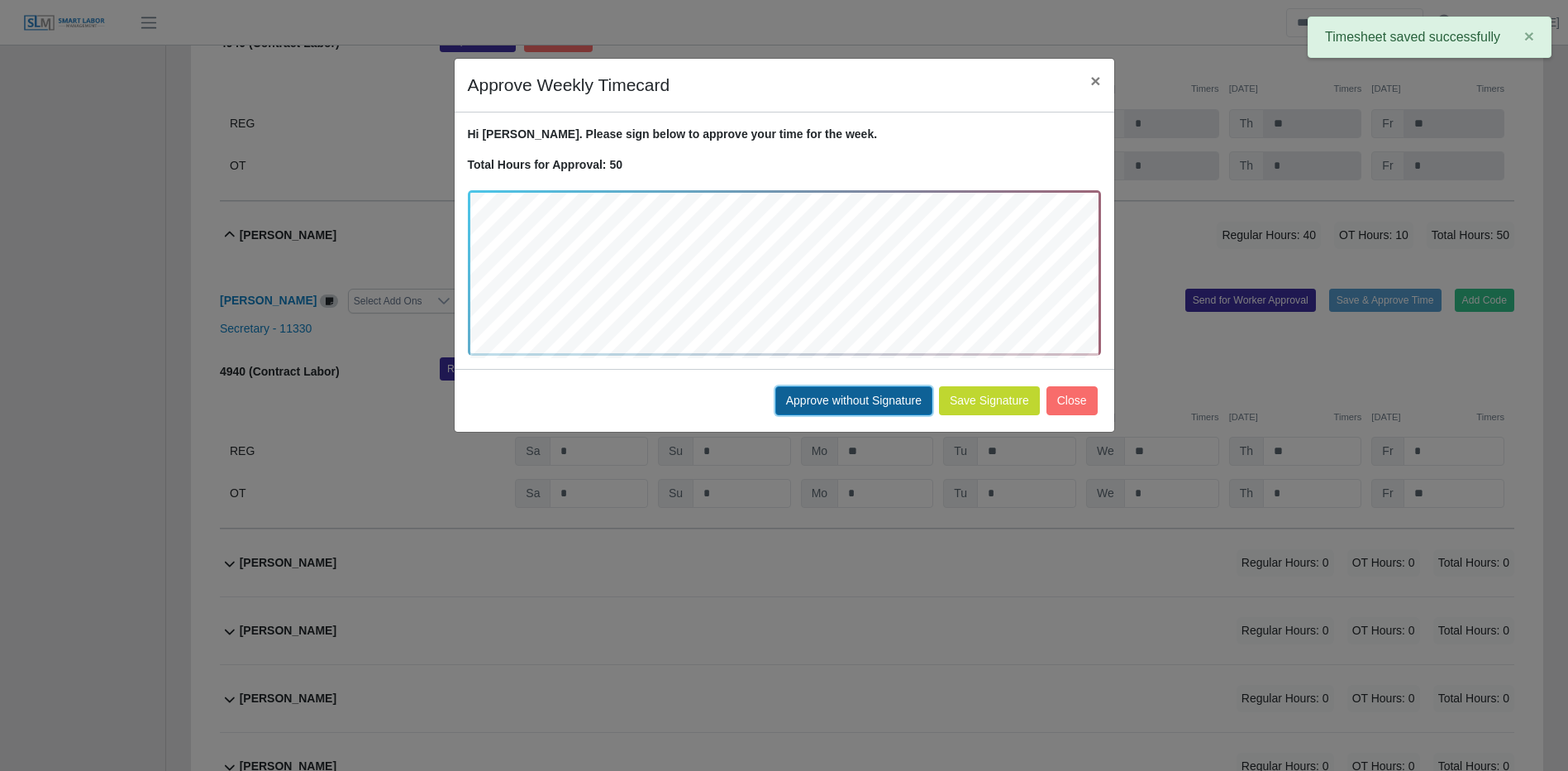
click at [834, 398] on button "Approve without Signature" at bounding box center [854, 401] width 157 height 29
click at [834, 398] on div "Approve Weekly Timecard × Hi Andrelys. Please sign below to approve your time f…" at bounding box center [784, 386] width 1568 height 771
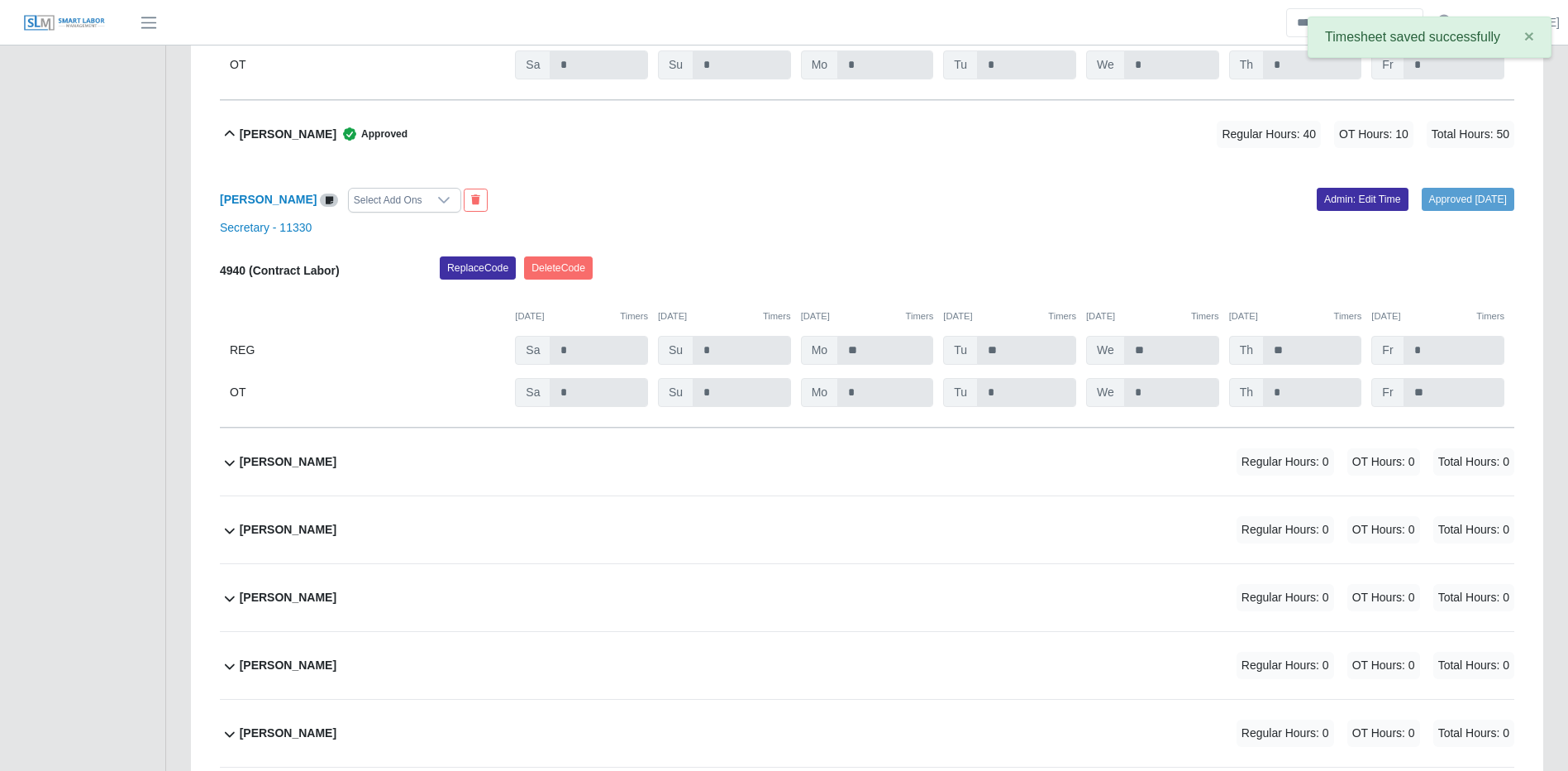
scroll to position [1075, 0]
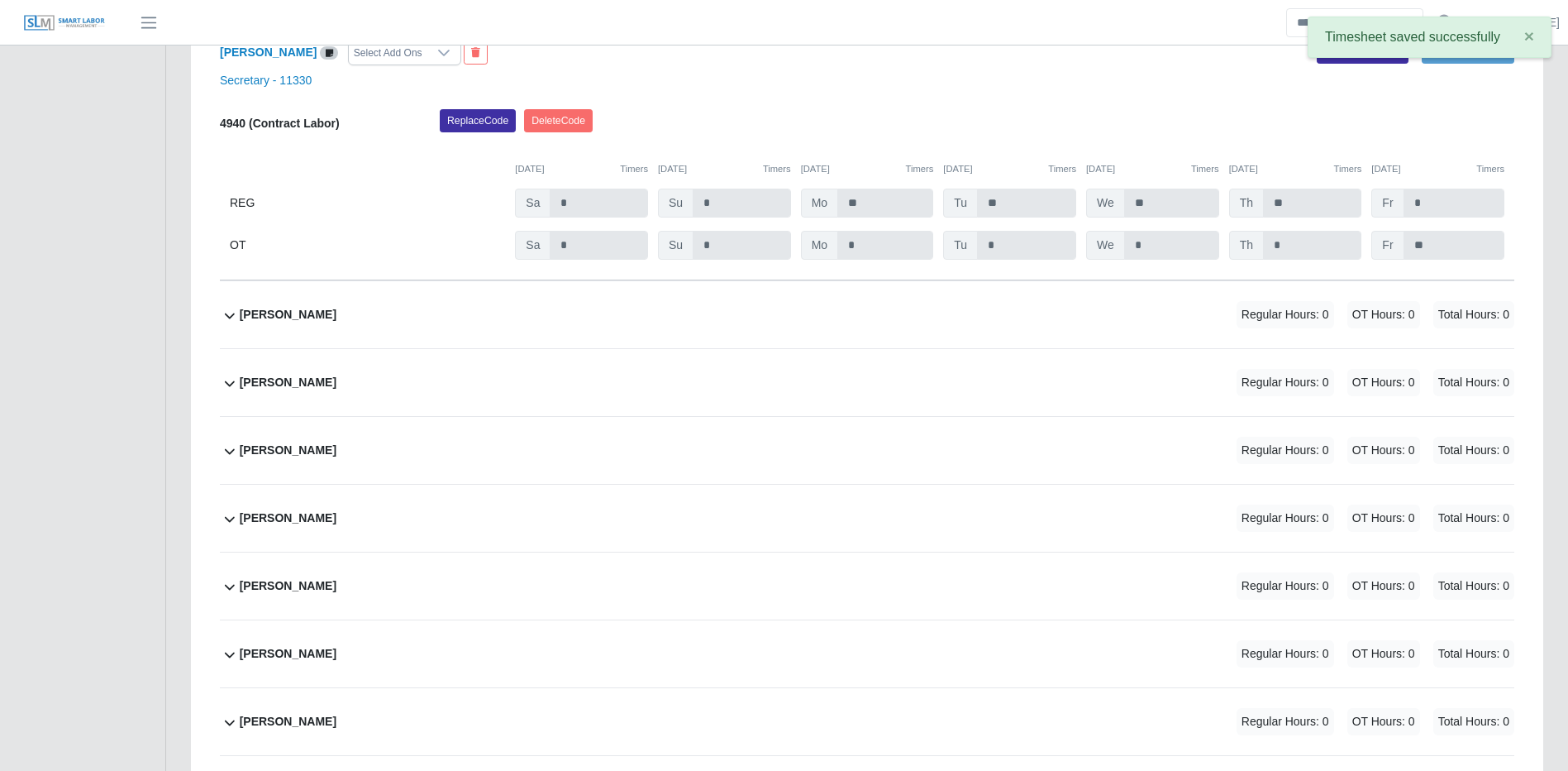
click at [1044, 303] on div "Andres Delgado Regular Hours: 0 OT Hours: 0 Total Hours: 0" at bounding box center [877, 314] width 1275 height 67
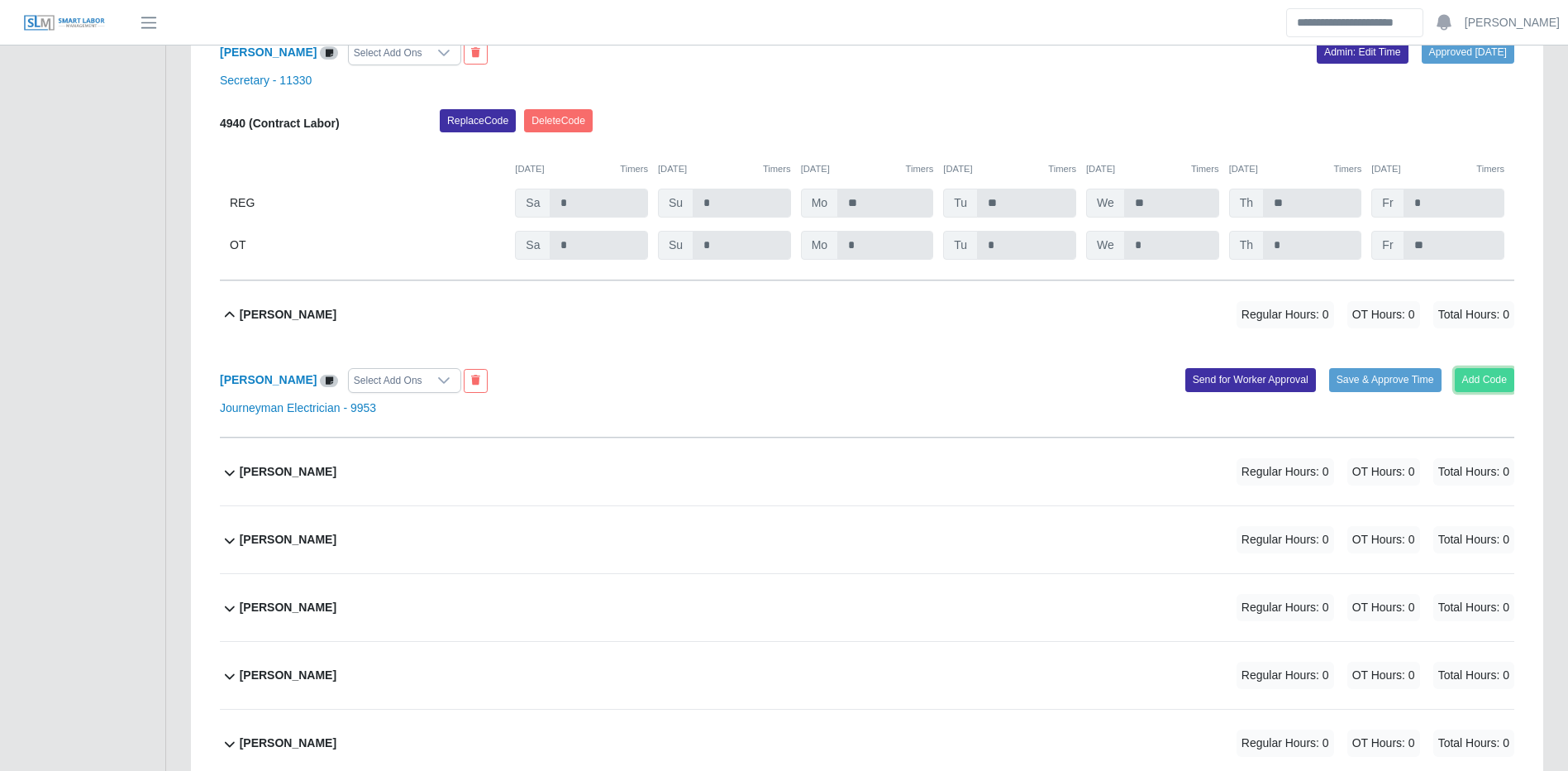
click at [1497, 378] on button "Add Code" at bounding box center [1486, 379] width 60 height 23
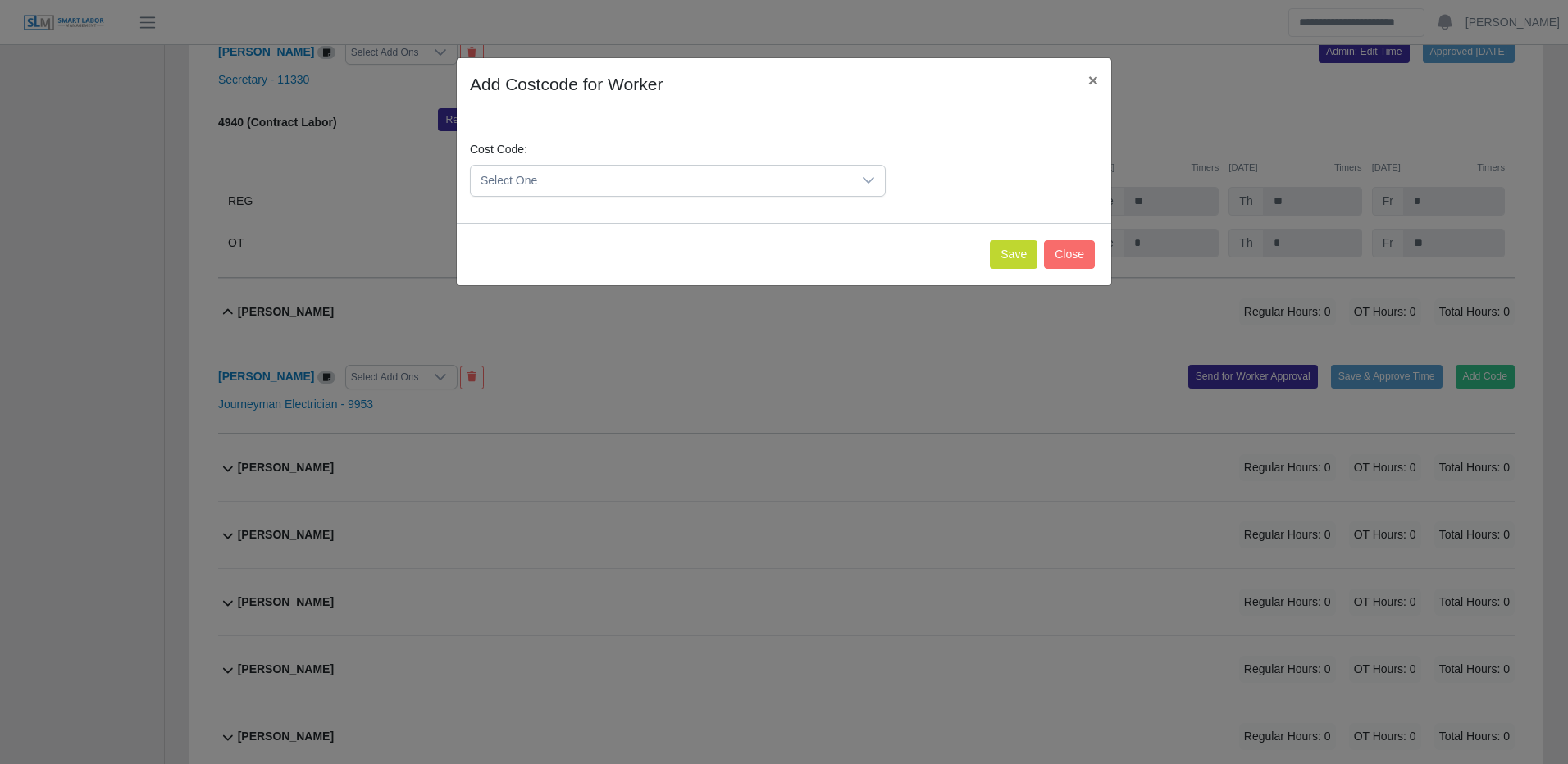
click at [681, 165] on div "Select One" at bounding box center [678, 181] width 416 height 32
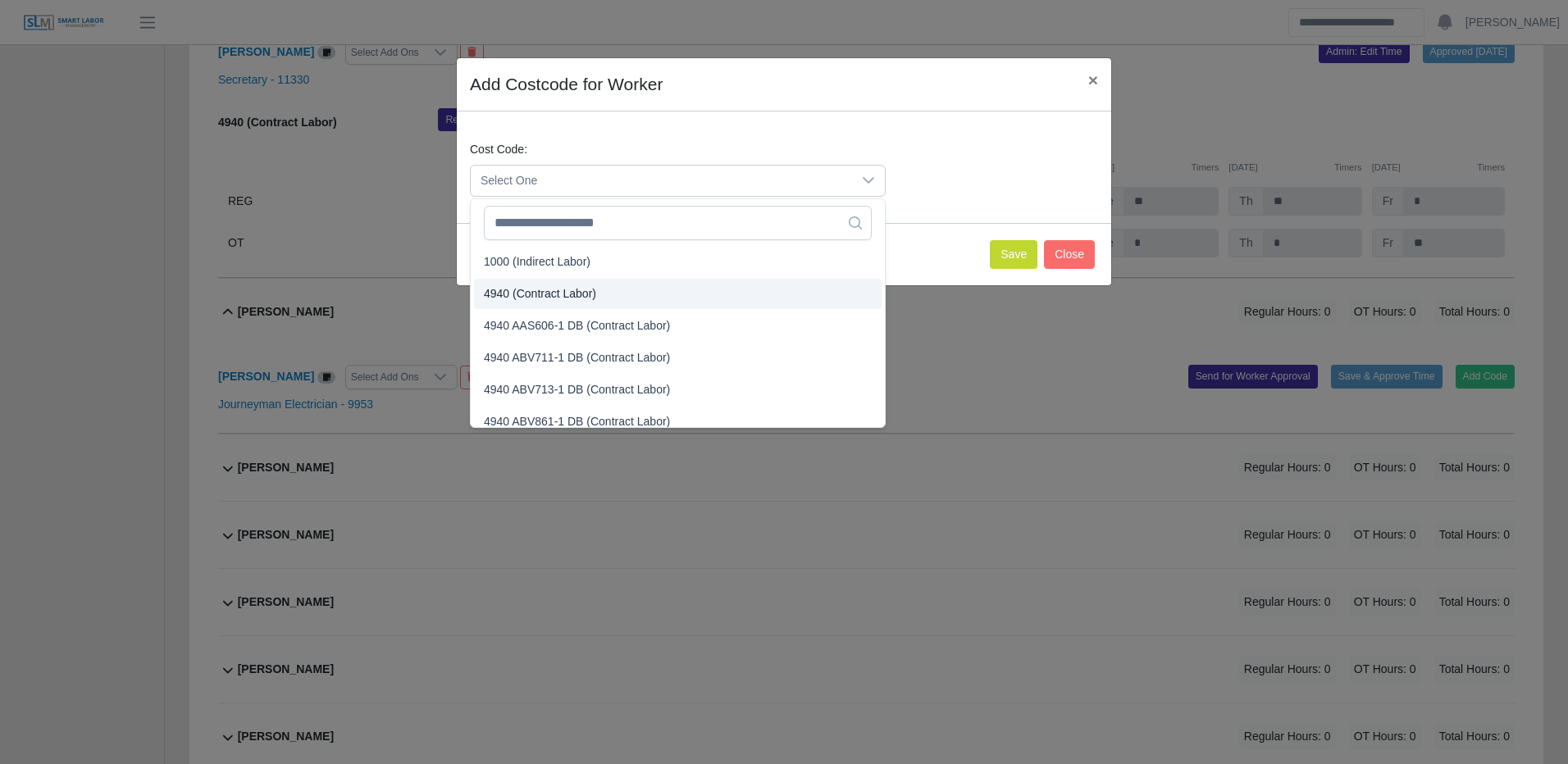
click at [553, 290] on span "4940 (Contract Labor)" at bounding box center [540, 293] width 113 height 17
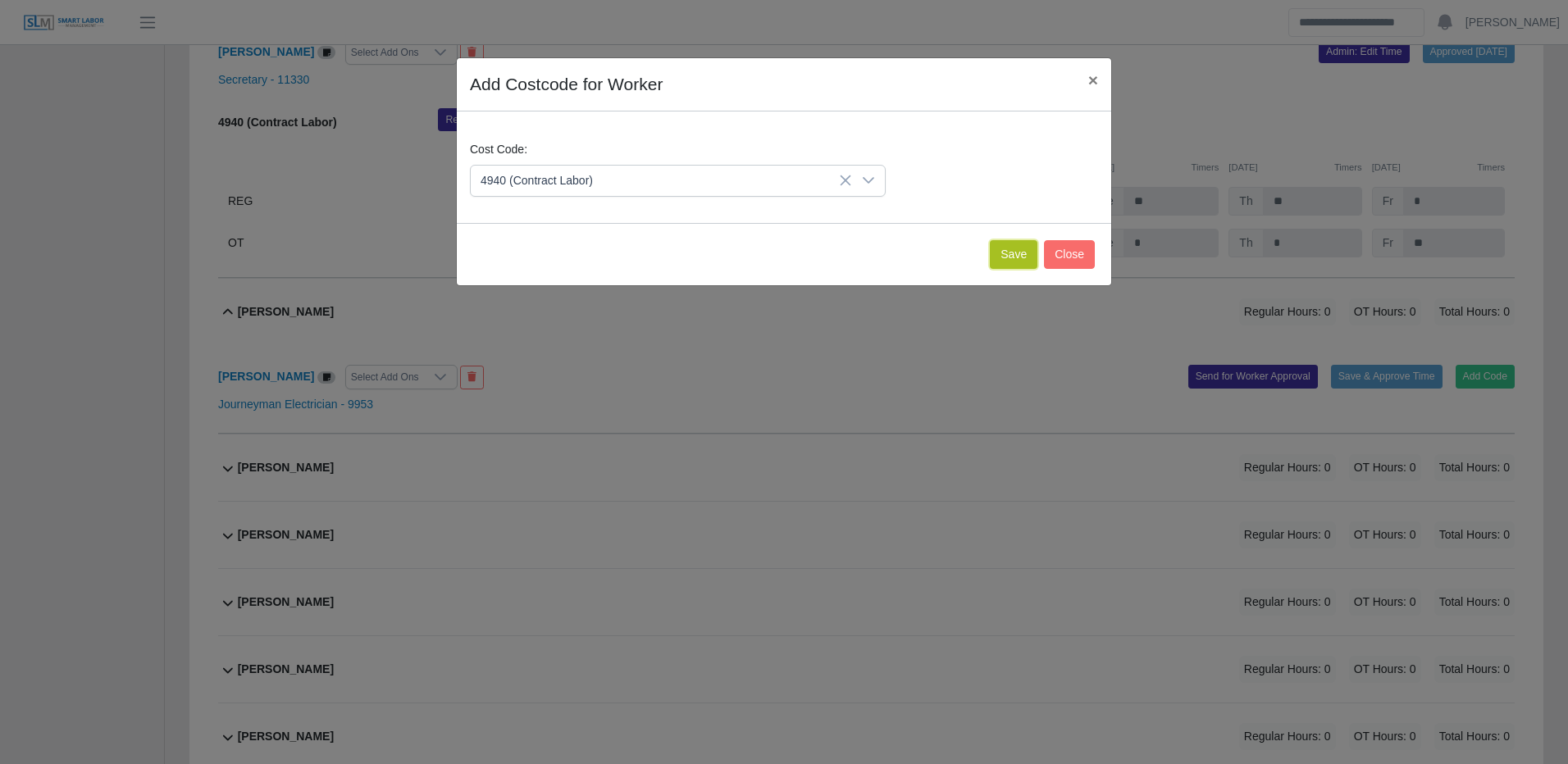
click at [1002, 261] on button "Save" at bounding box center [1013, 255] width 47 height 29
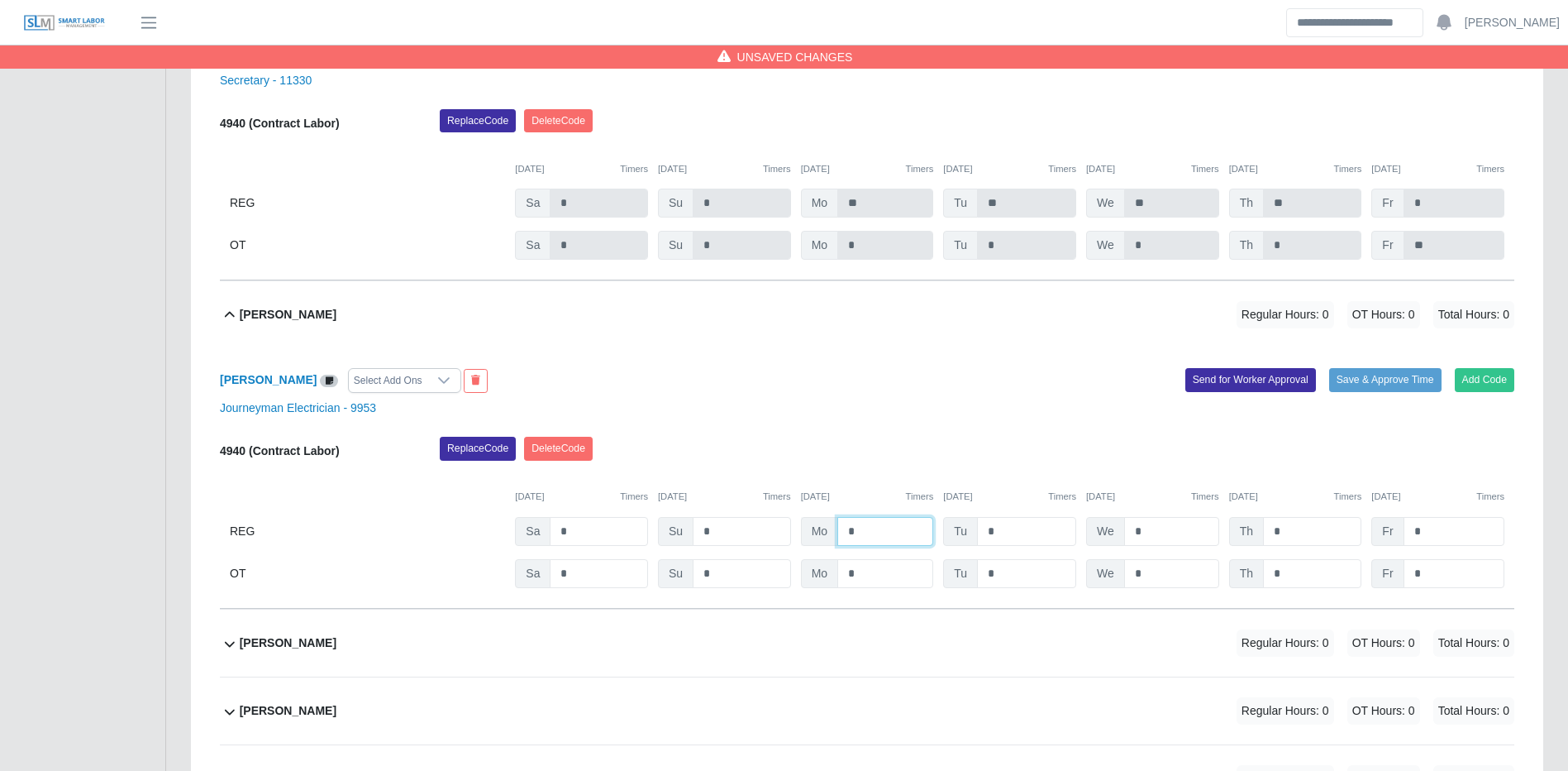
click at [883, 532] on input "*" at bounding box center [885, 531] width 96 height 29
type input "**"
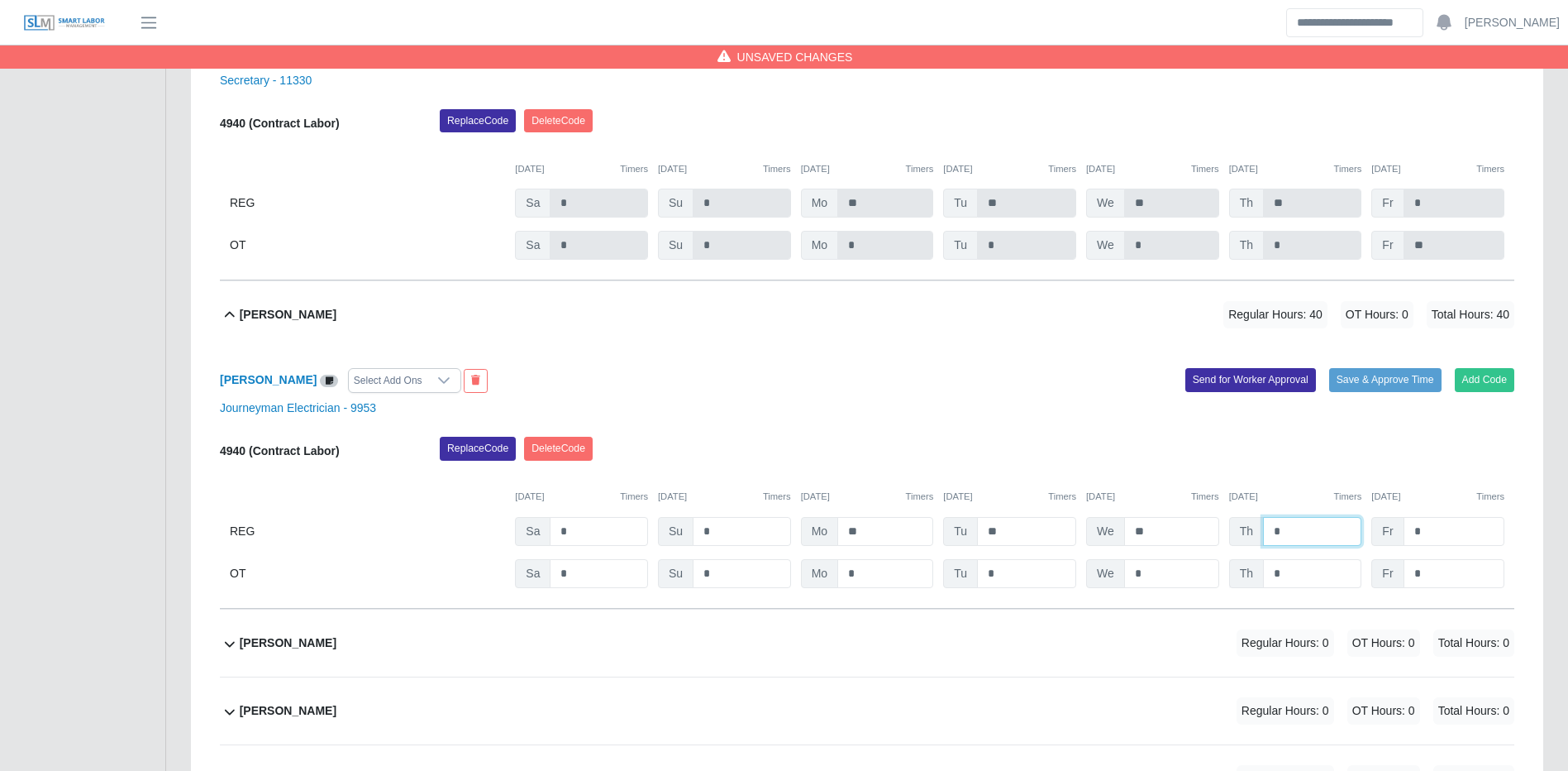
type input "*"
click at [1278, 581] on input "*" at bounding box center [1312, 574] width 98 height 29
type input "***"
type input "**"
click at [1382, 382] on button "Save & Approve Time" at bounding box center [1385, 379] width 113 height 23
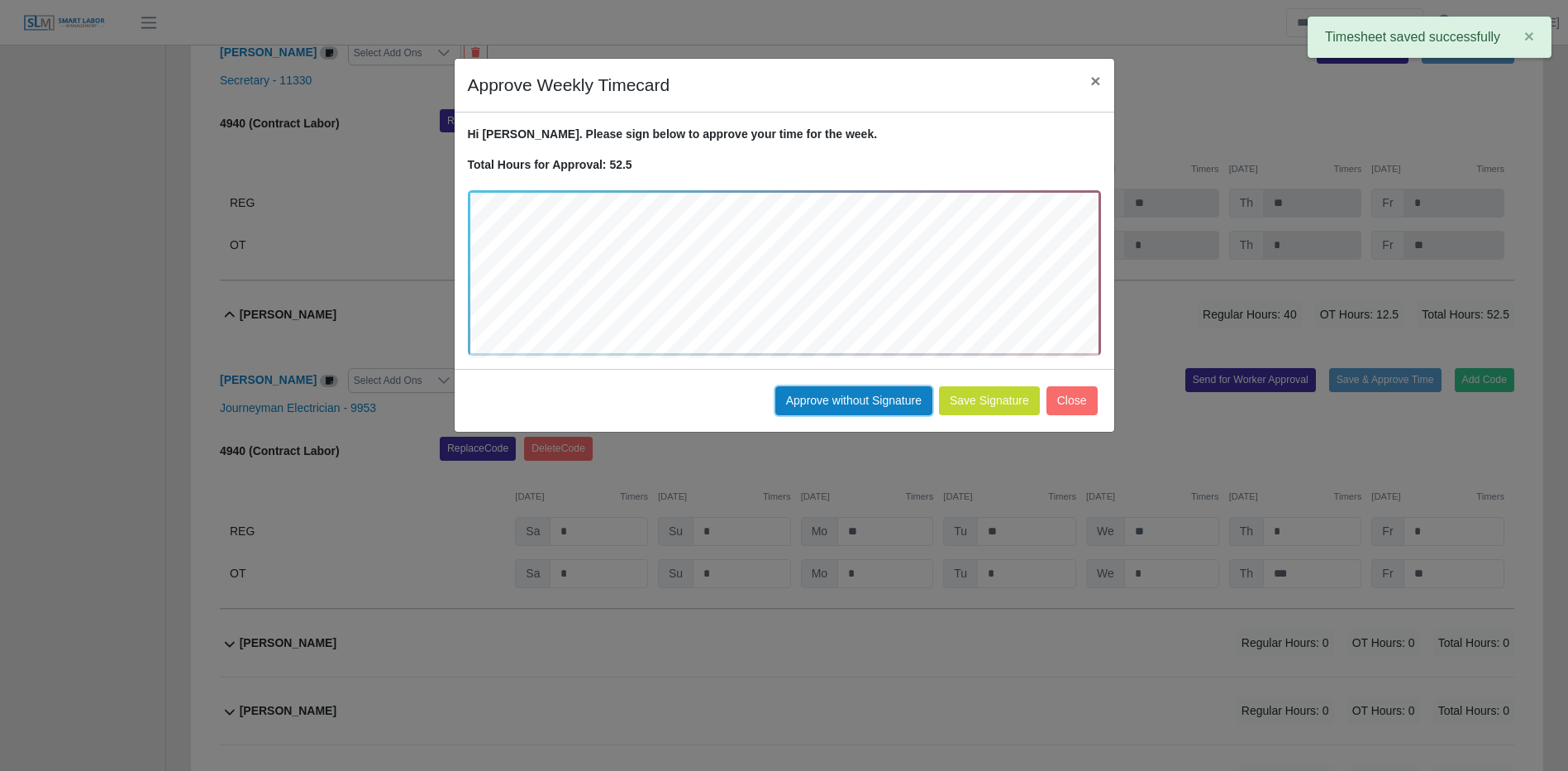
drag, startPoint x: 864, startPoint y: 394, endPoint x: 1157, endPoint y: 377, distance: 293.5
click at [865, 394] on button "Approve without Signature" at bounding box center [854, 401] width 157 height 29
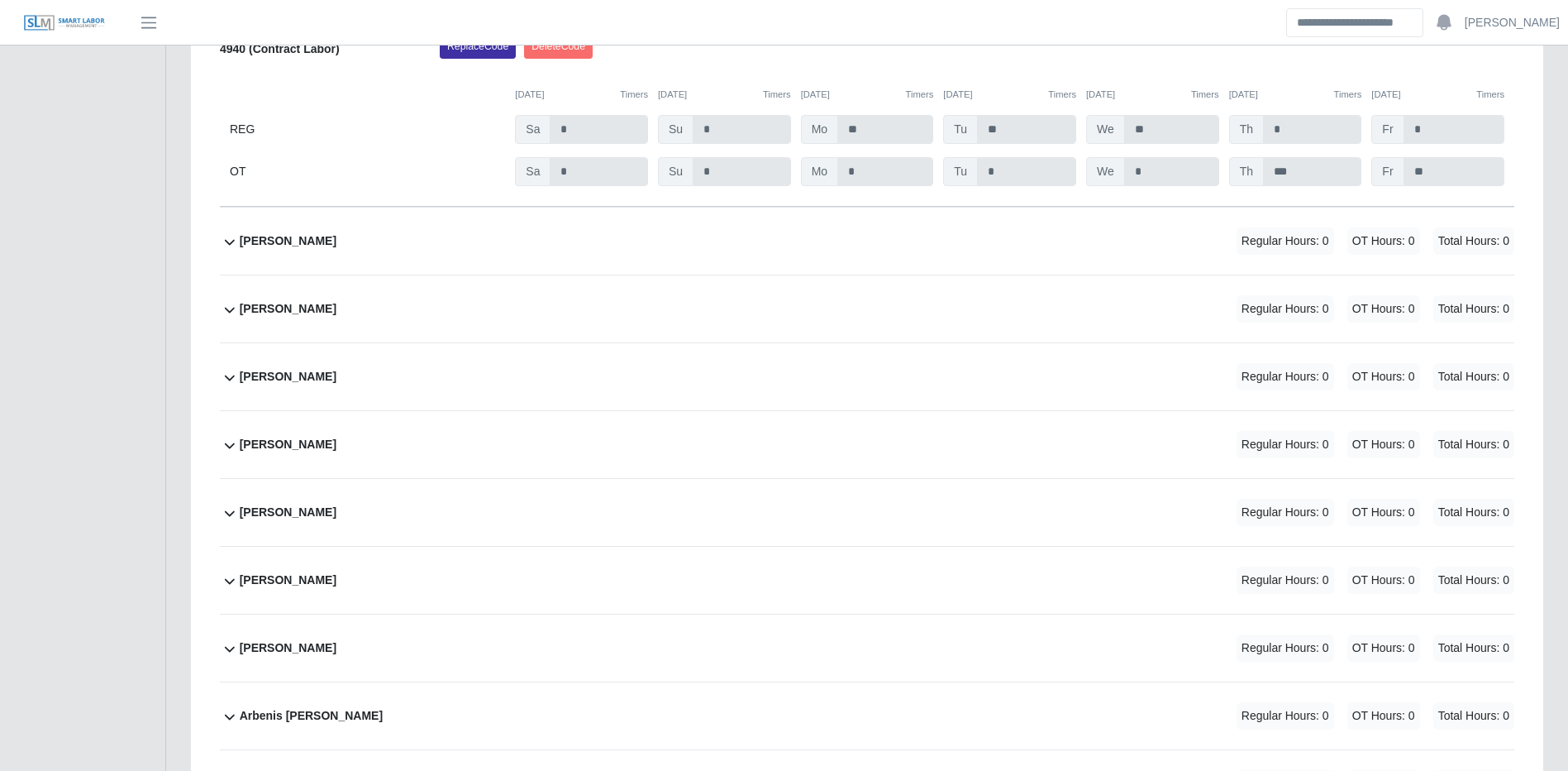
scroll to position [1489, 0]
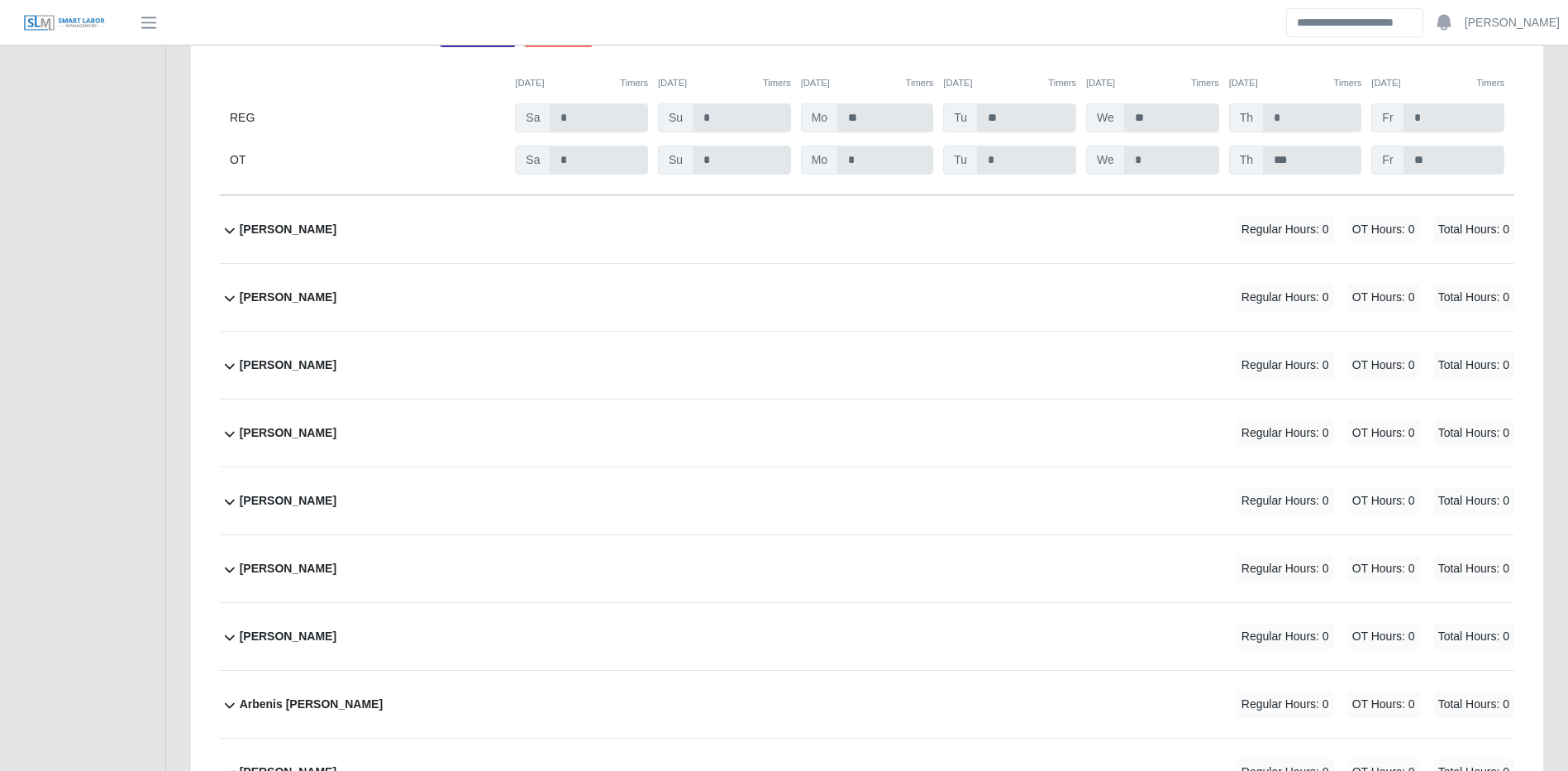
click at [750, 377] on div "Angel Ball Regular Hours: 0 OT Hours: 0 Total Hours: 0" at bounding box center [877, 364] width 1275 height 67
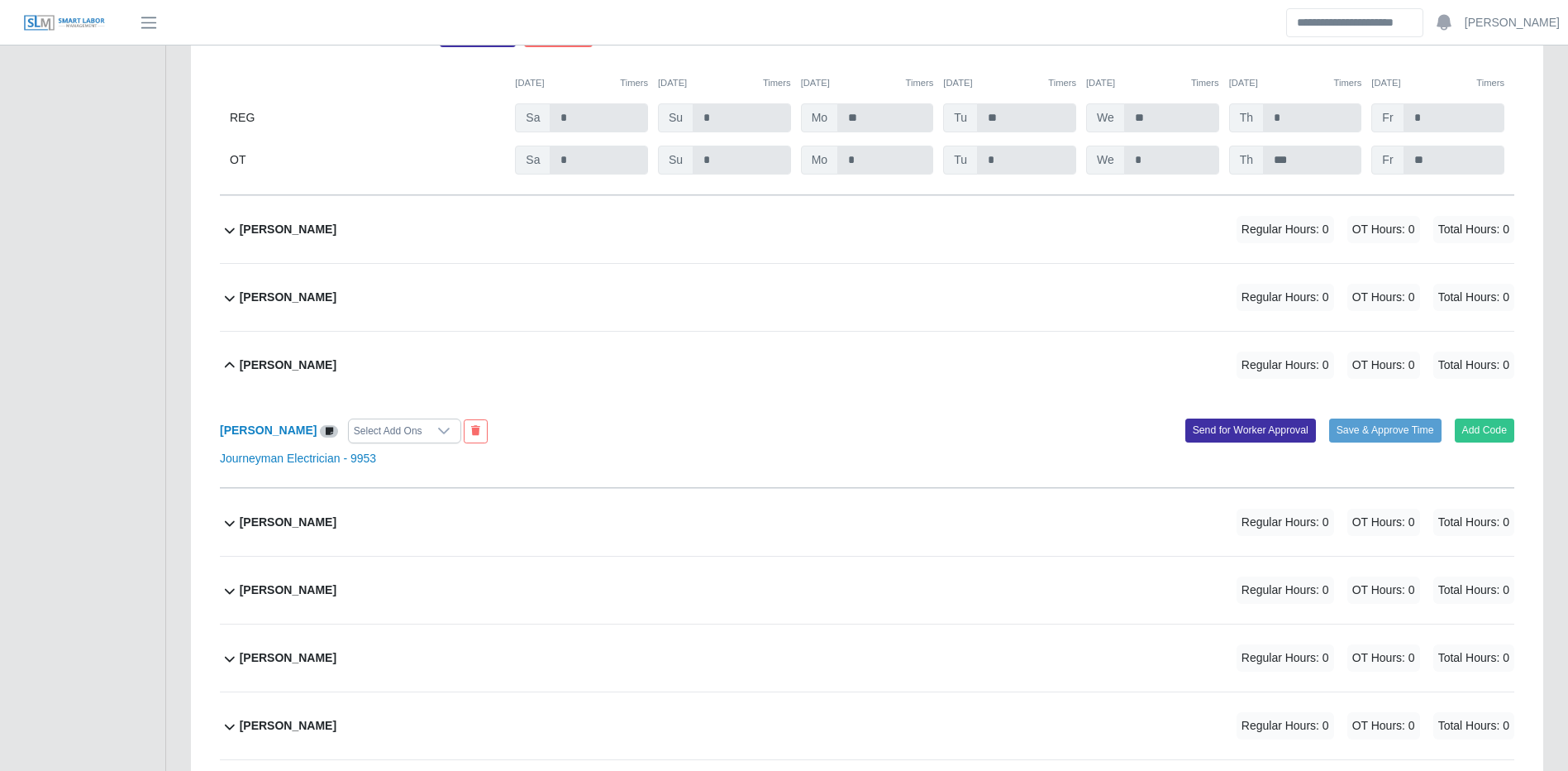
click at [1493, 430] on button "Add Code" at bounding box center [1486, 429] width 60 height 23
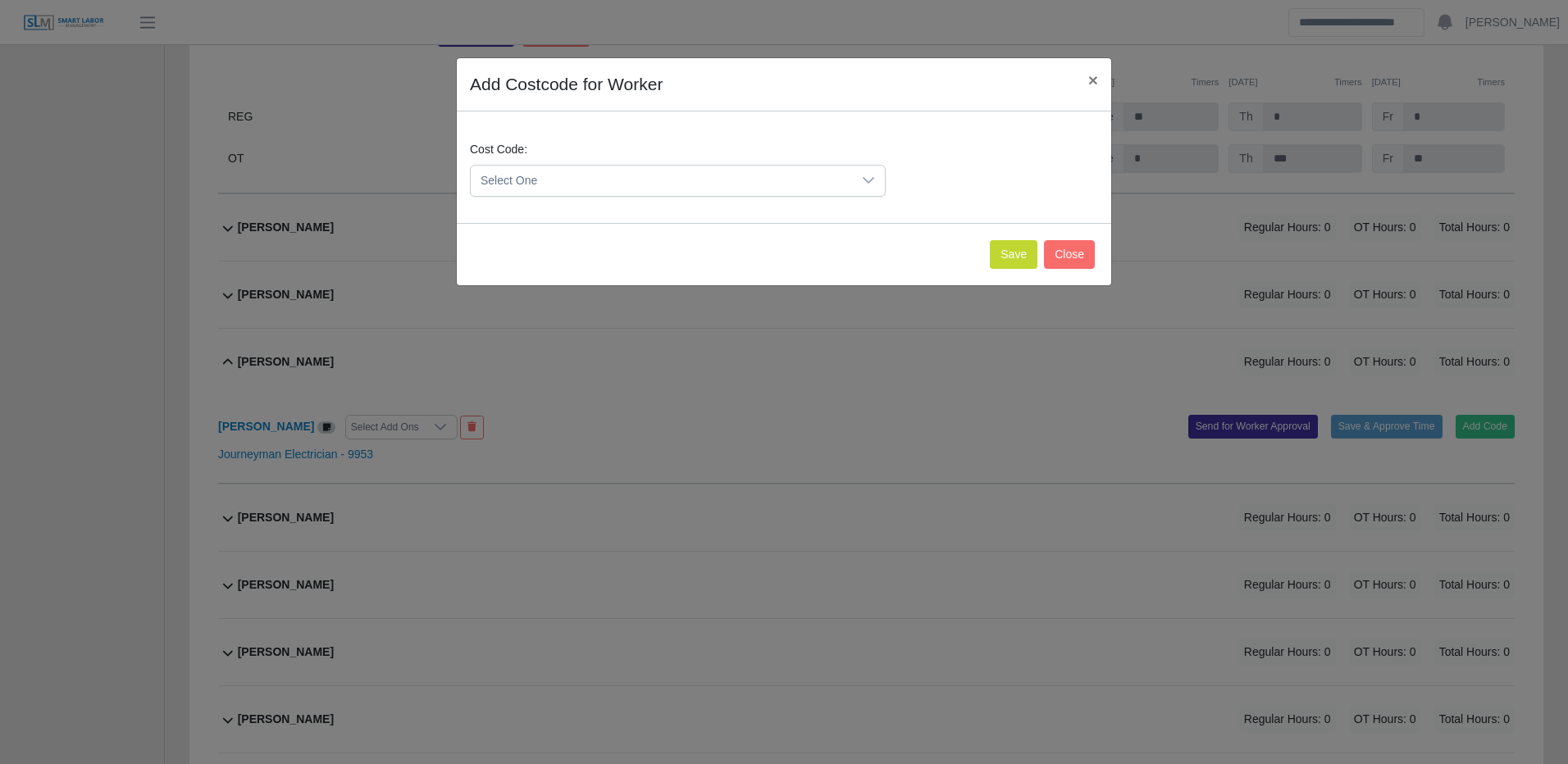
click at [732, 180] on span "Select One" at bounding box center [661, 180] width 381 height 30
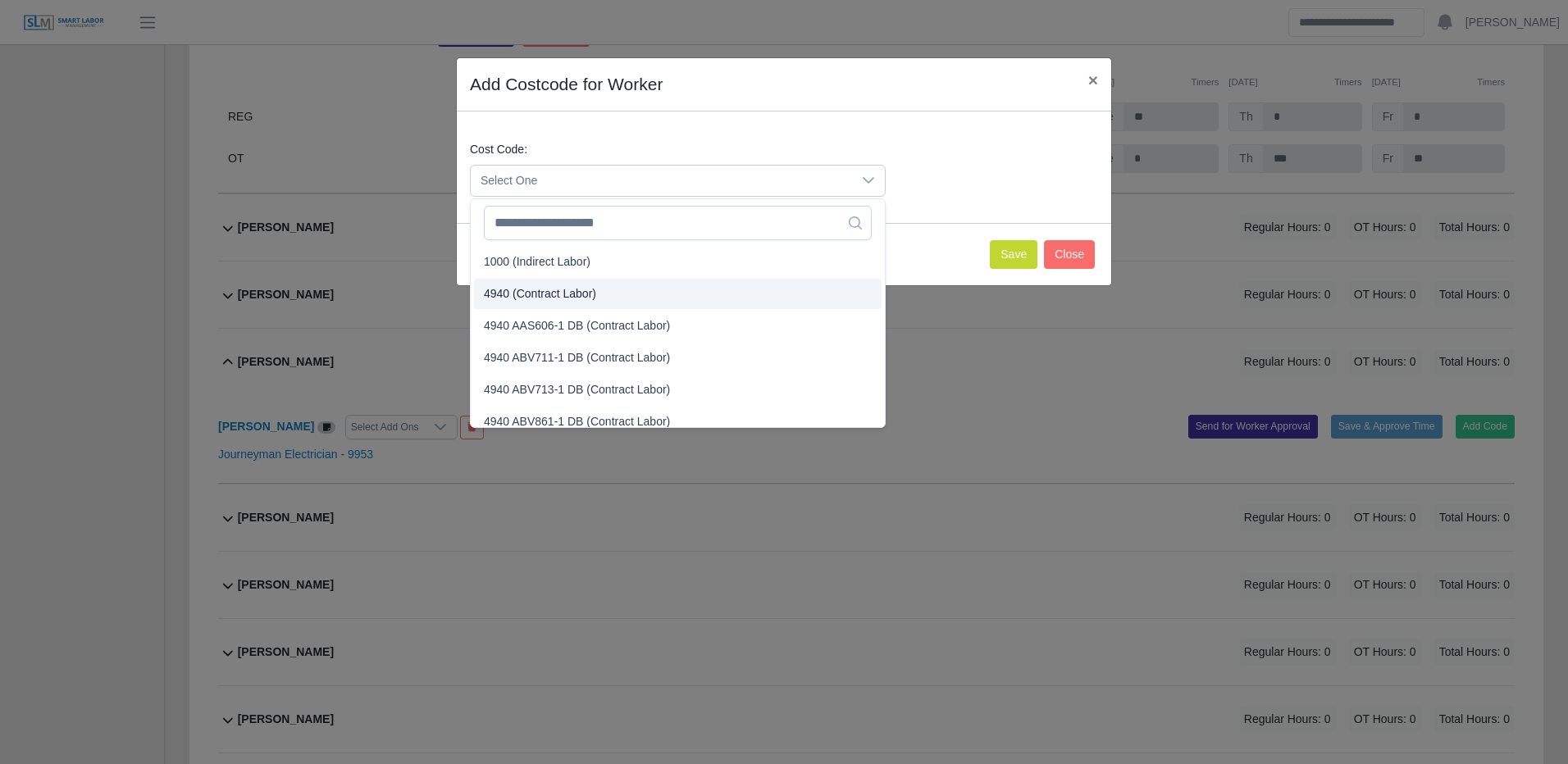
click at [560, 299] on span "4940 (Contract Labor)" at bounding box center [540, 293] width 113 height 17
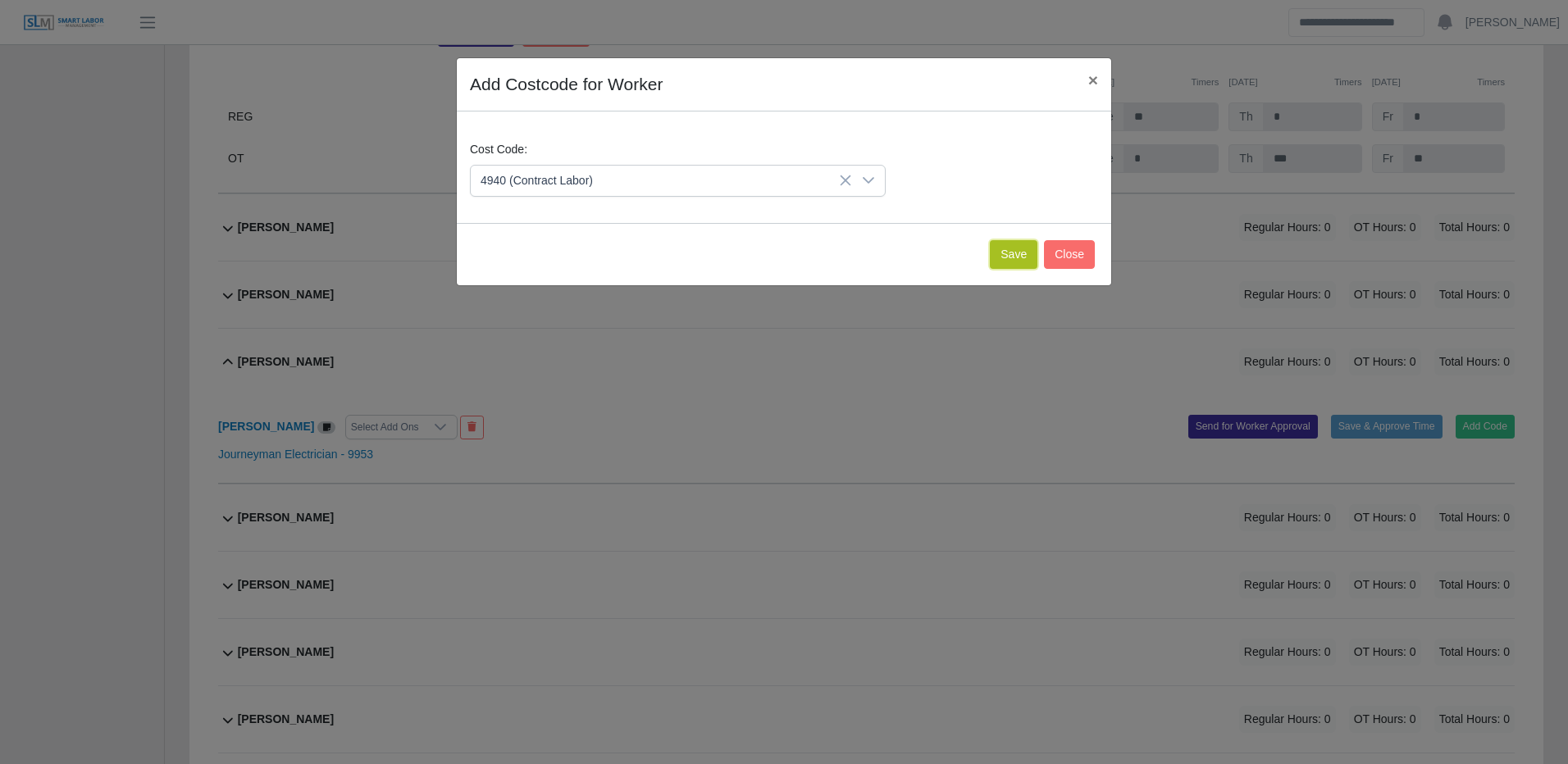
click at [1012, 254] on button "Save" at bounding box center [1013, 255] width 47 height 29
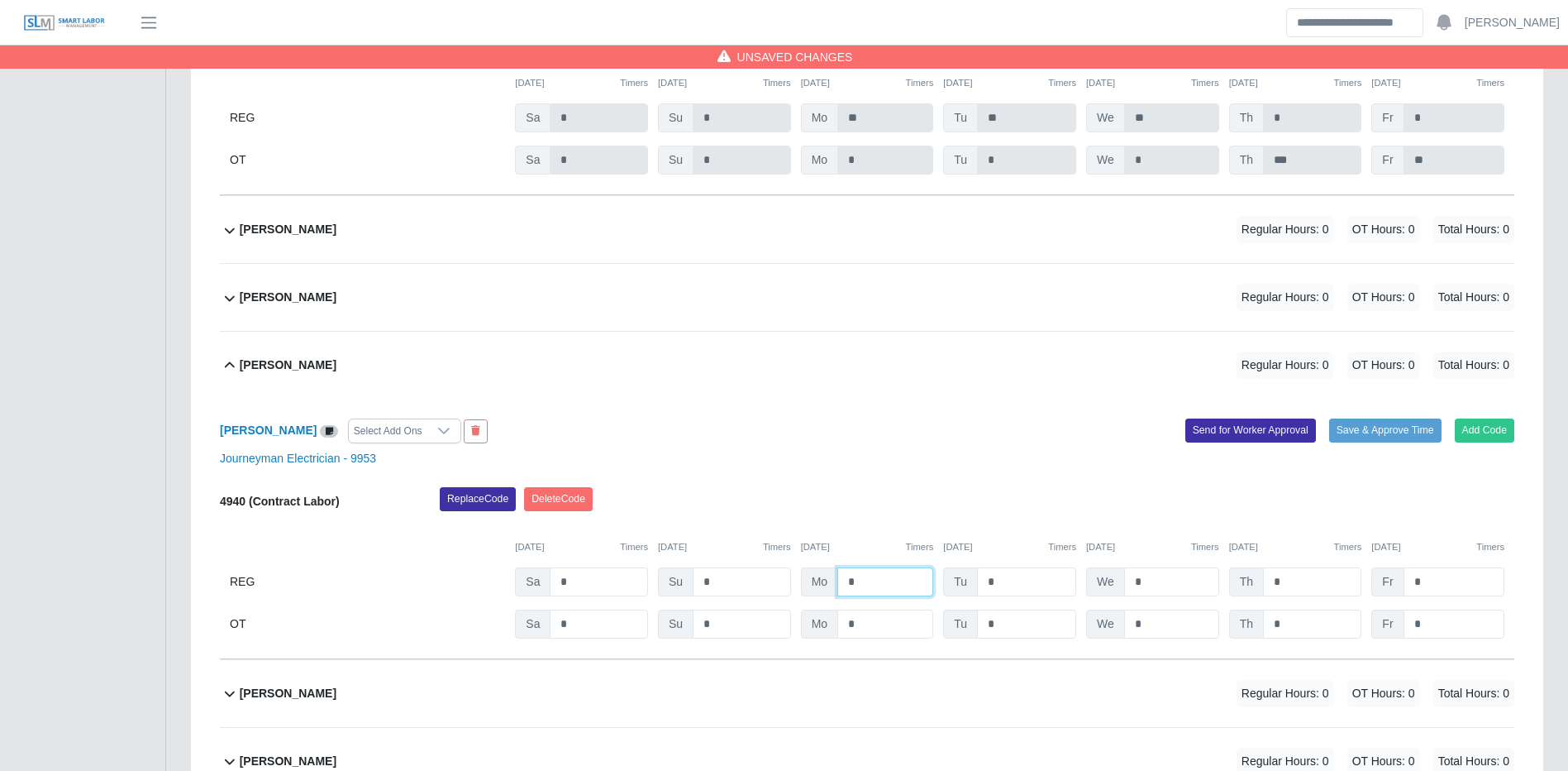
click at [892, 593] on input "*" at bounding box center [885, 582] width 96 height 29
type input "**"
click at [1319, 590] on input "*" at bounding box center [1312, 582] width 98 height 29
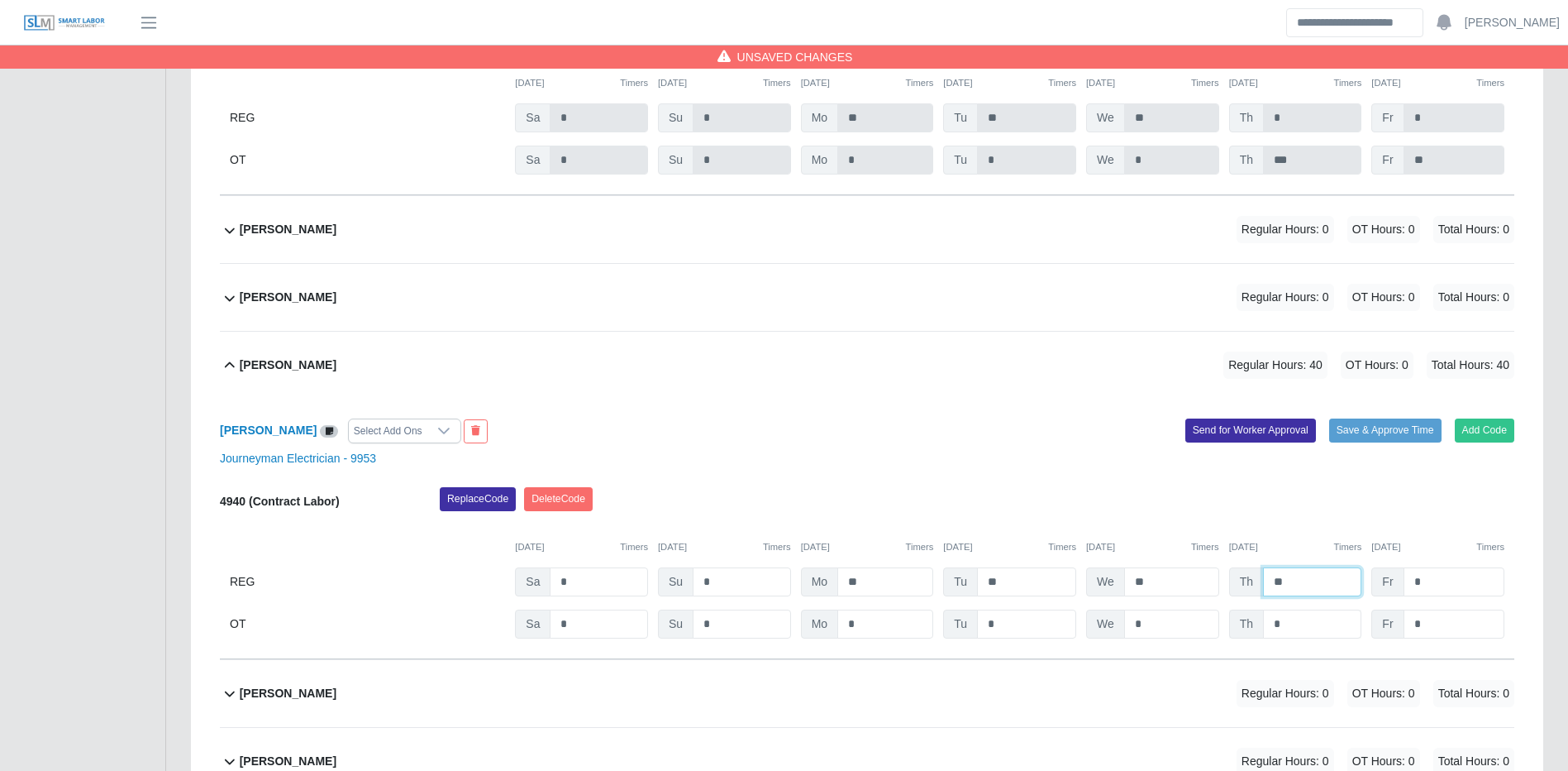
type input "**"
click at [1418, 431] on button "Save & Approve Time" at bounding box center [1385, 429] width 113 height 23
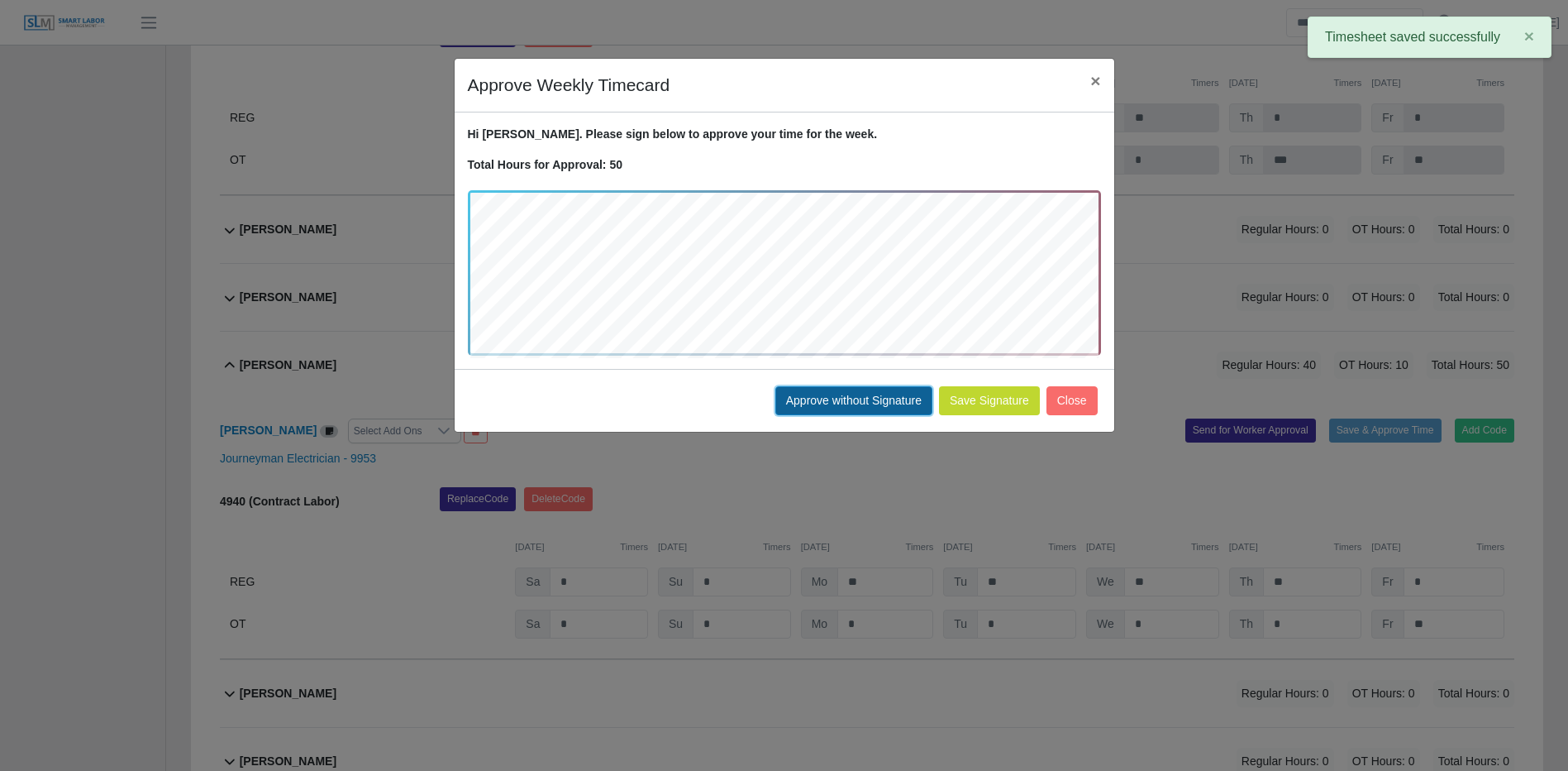
click at [892, 412] on button "Approve without Signature" at bounding box center [854, 401] width 157 height 29
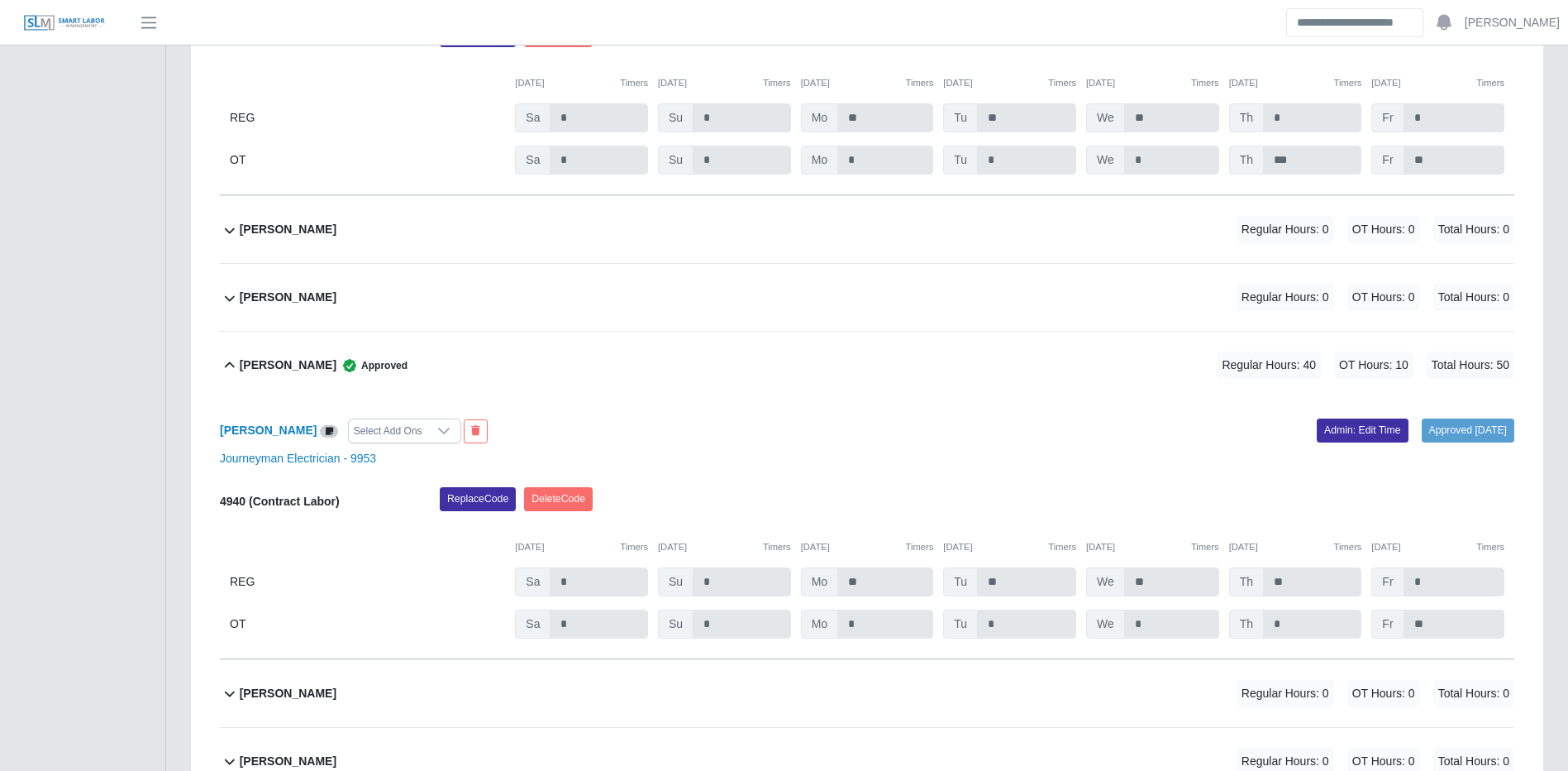
click at [781, 226] on div "Angel Ocasio Maldonado Regular Hours: 0 OT Hours: 0 Total Hours: 0" at bounding box center [877, 229] width 1275 height 67
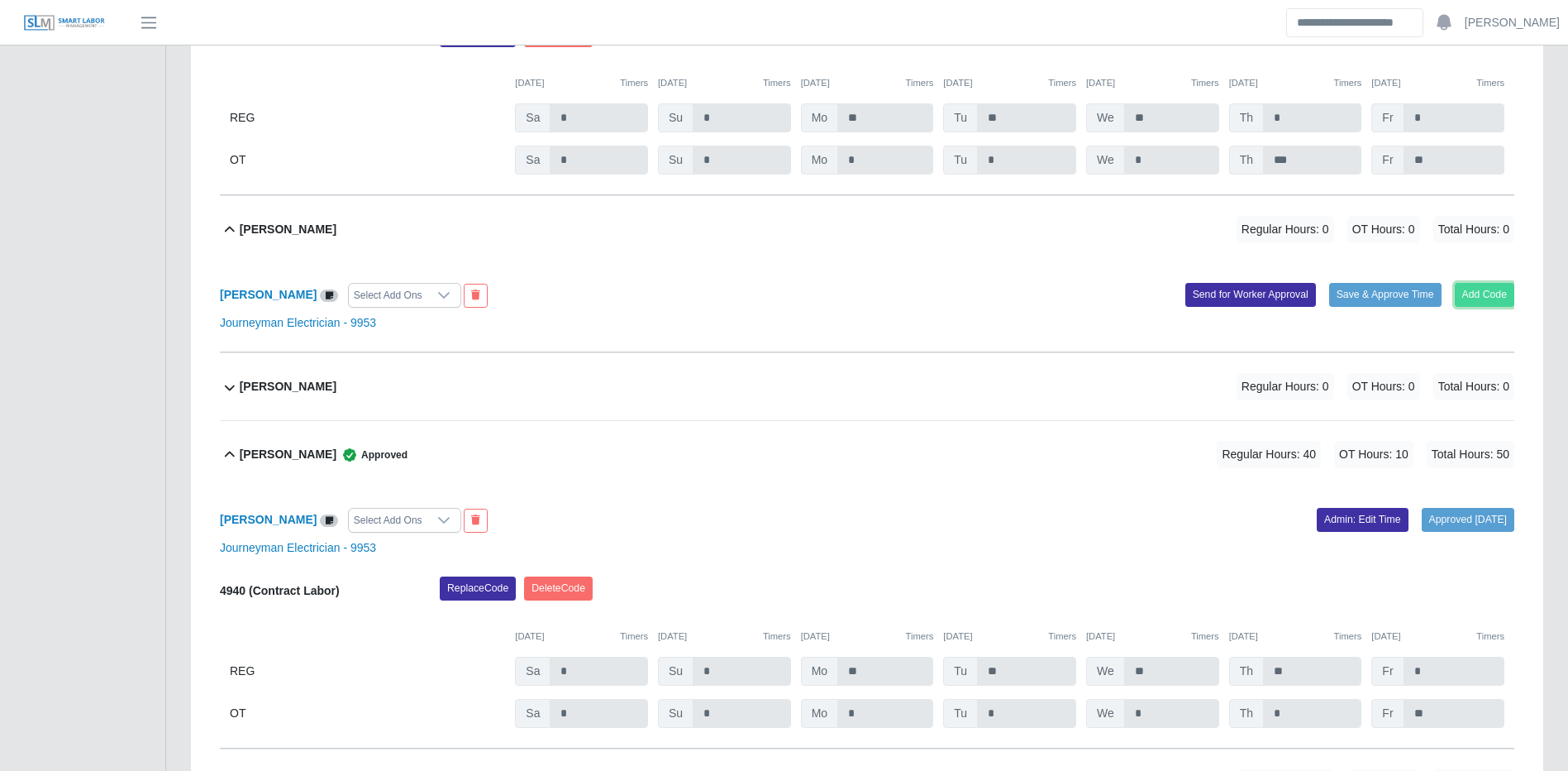
click at [1476, 298] on button "Add Code" at bounding box center [1486, 294] width 60 height 23
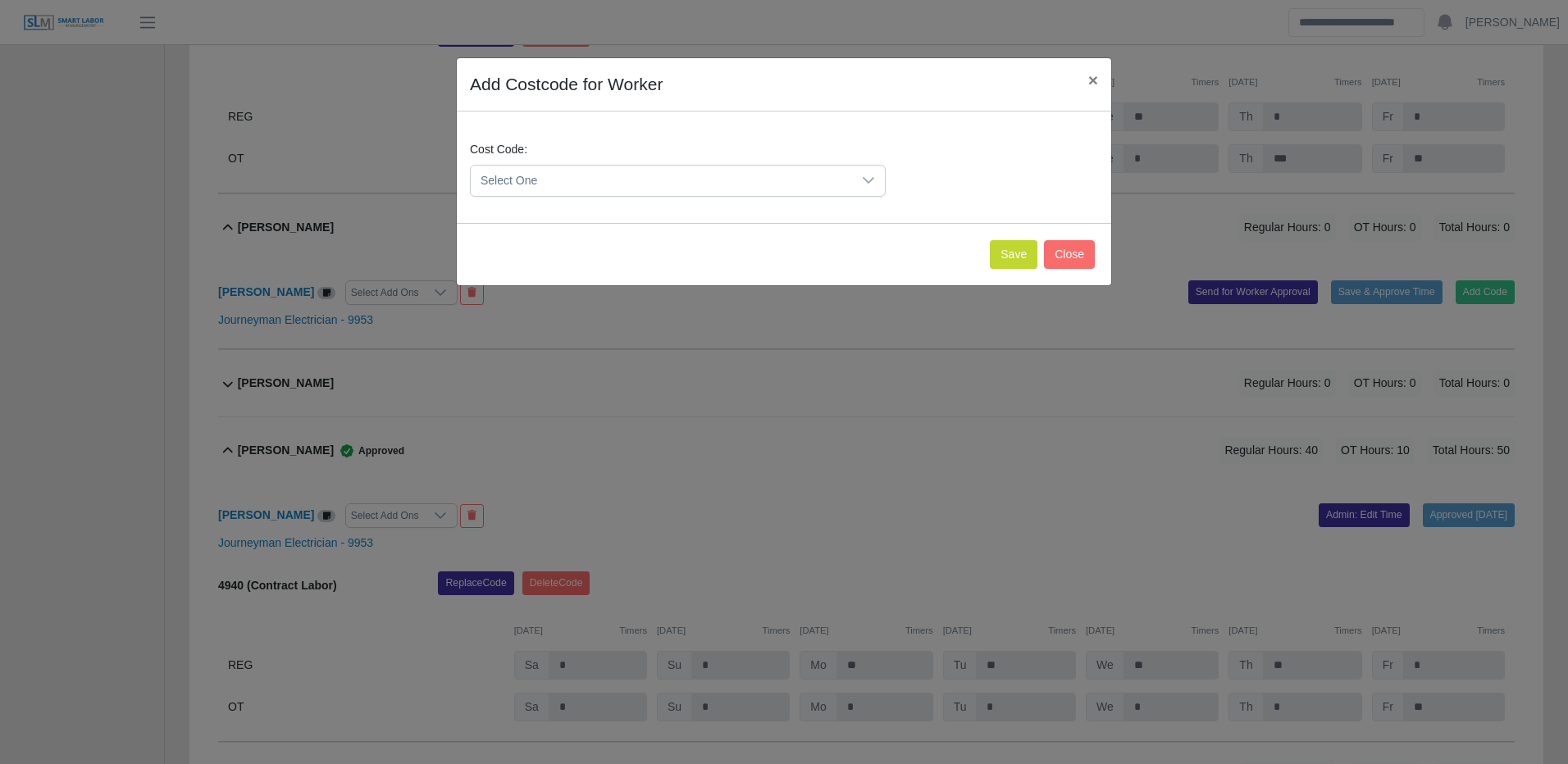
click at [659, 187] on span "Select One" at bounding box center [661, 180] width 381 height 30
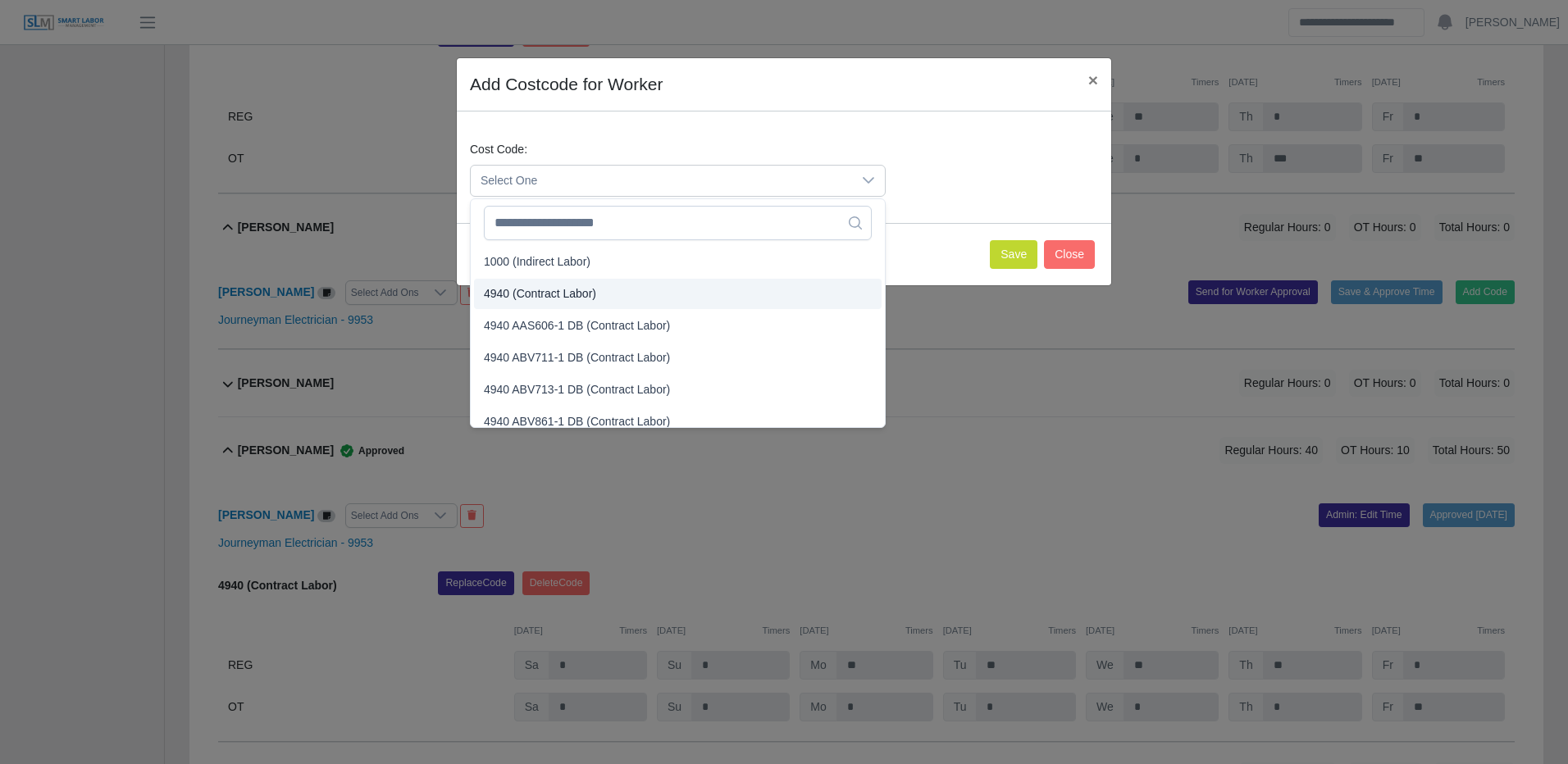
drag, startPoint x: 576, startPoint y: 289, endPoint x: 606, endPoint y: 283, distance: 30.6
click at [576, 287] on span "4940 (Contract Labor)" at bounding box center [540, 293] width 113 height 17
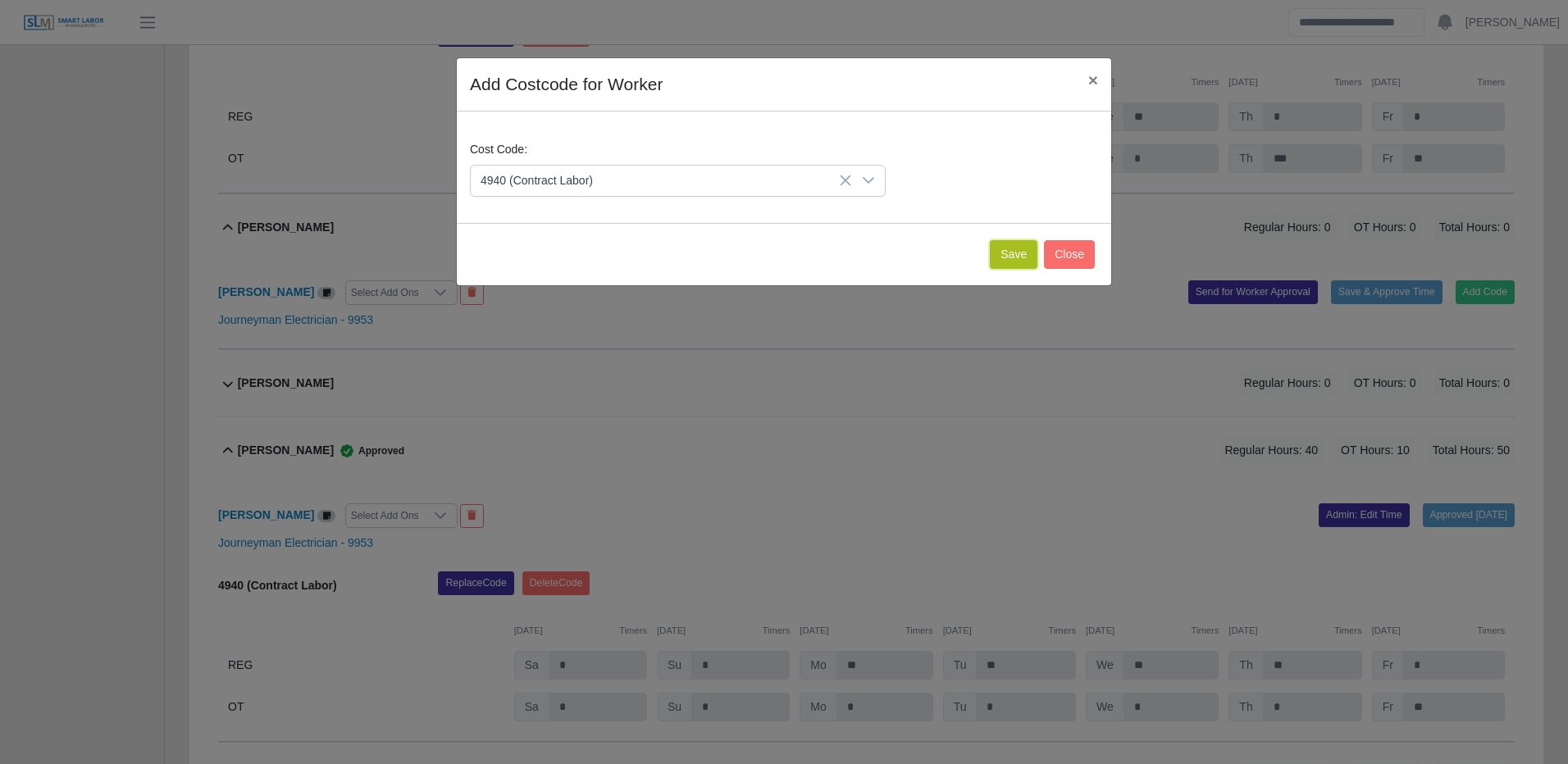
click at [1006, 250] on button "Save" at bounding box center [1013, 255] width 47 height 29
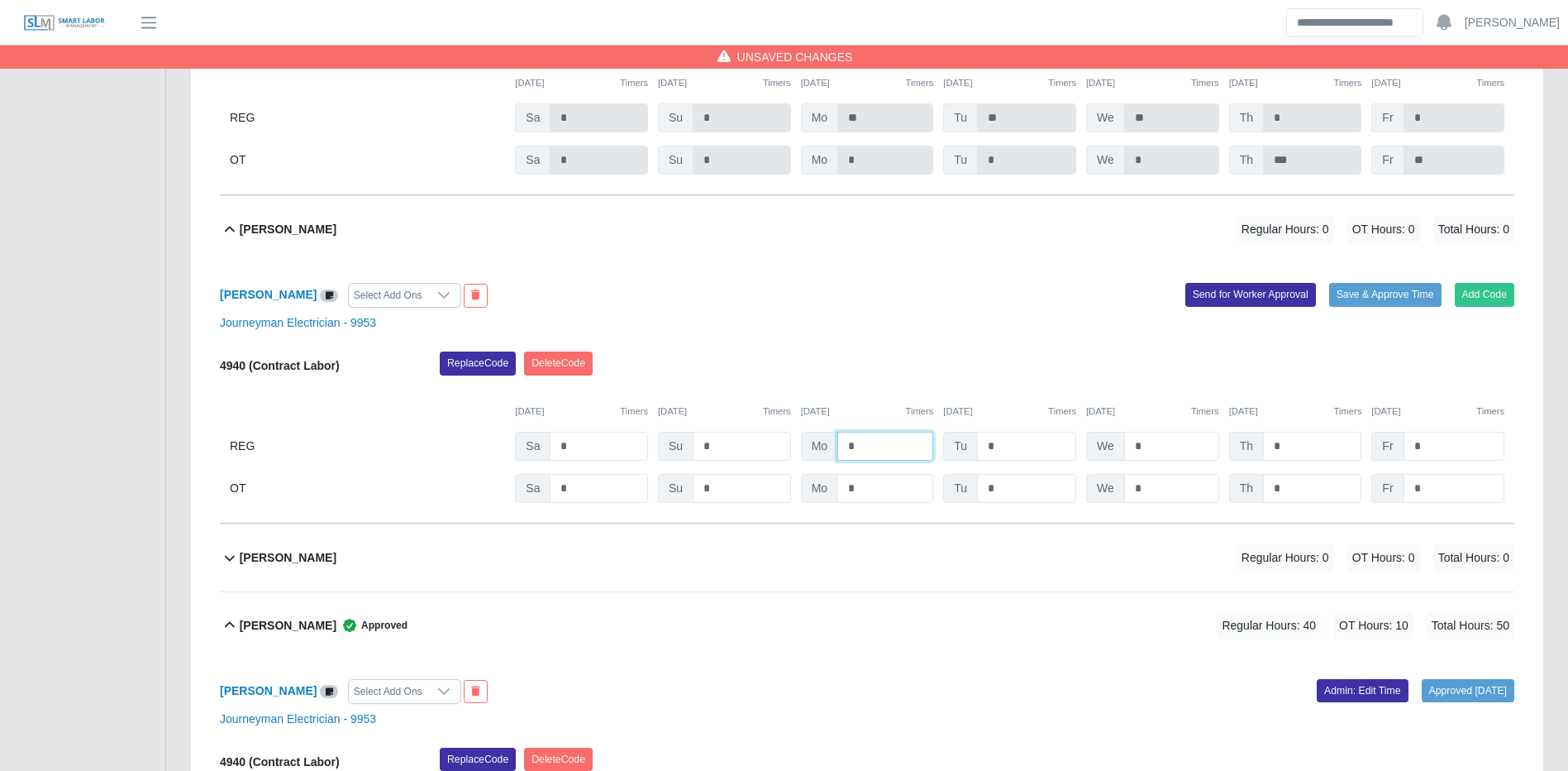
click at [892, 446] on input "*" at bounding box center [885, 446] width 96 height 29
type input "**"
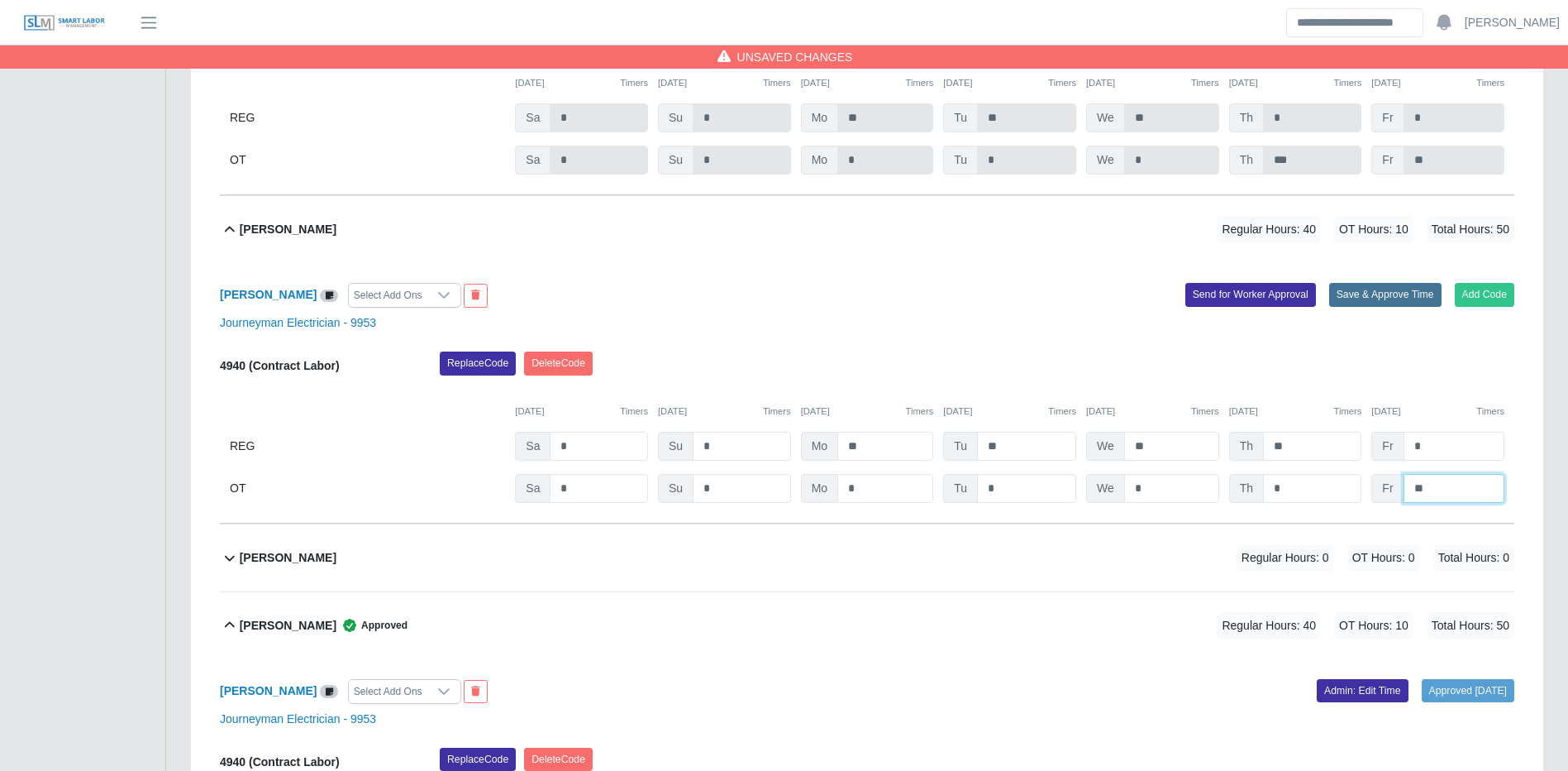
type input "**"
click at [1411, 305] on button "Save & Approve Time" at bounding box center [1385, 294] width 113 height 23
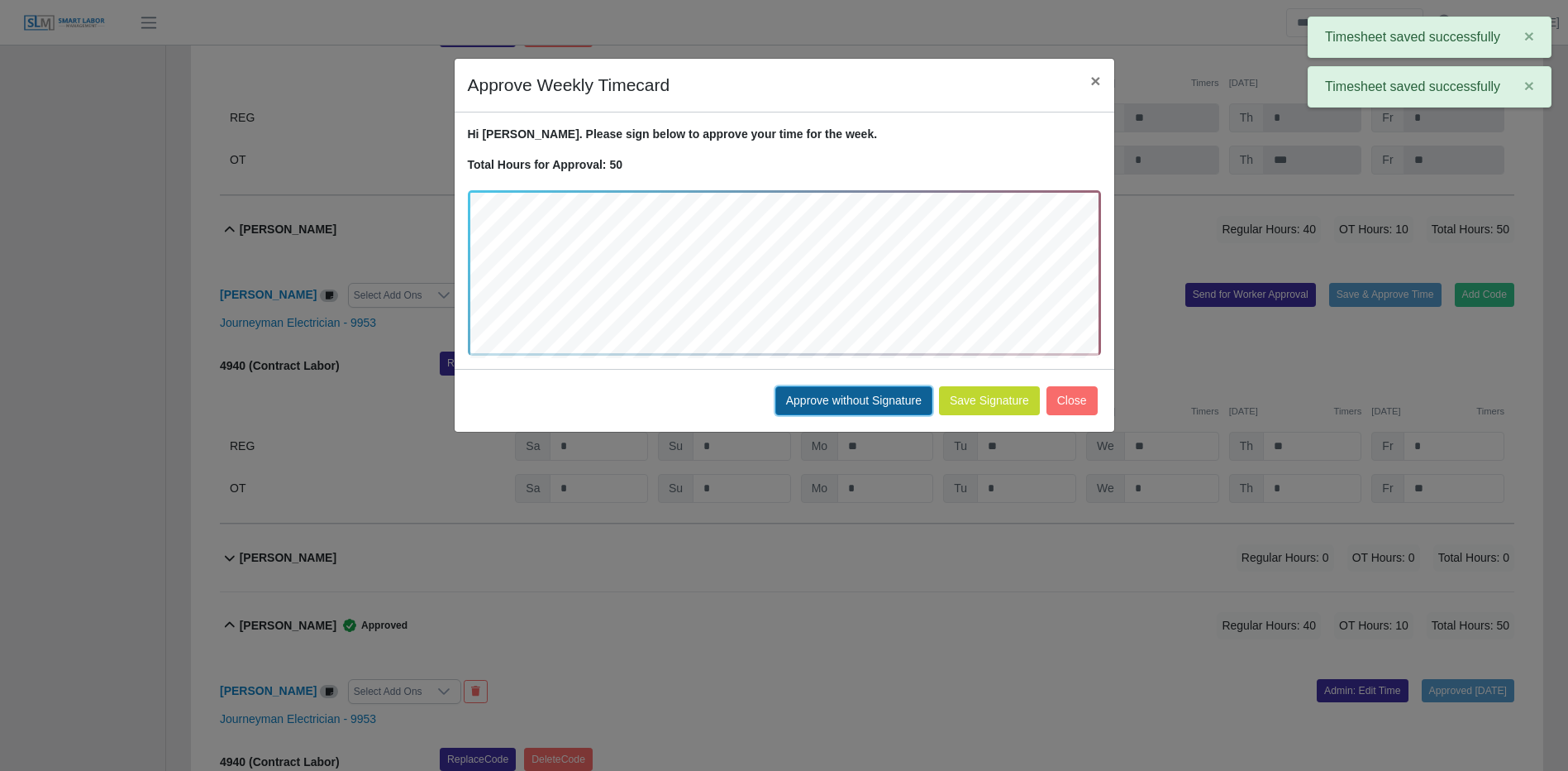
click at [816, 408] on button "Approve without Signature" at bounding box center [854, 401] width 157 height 29
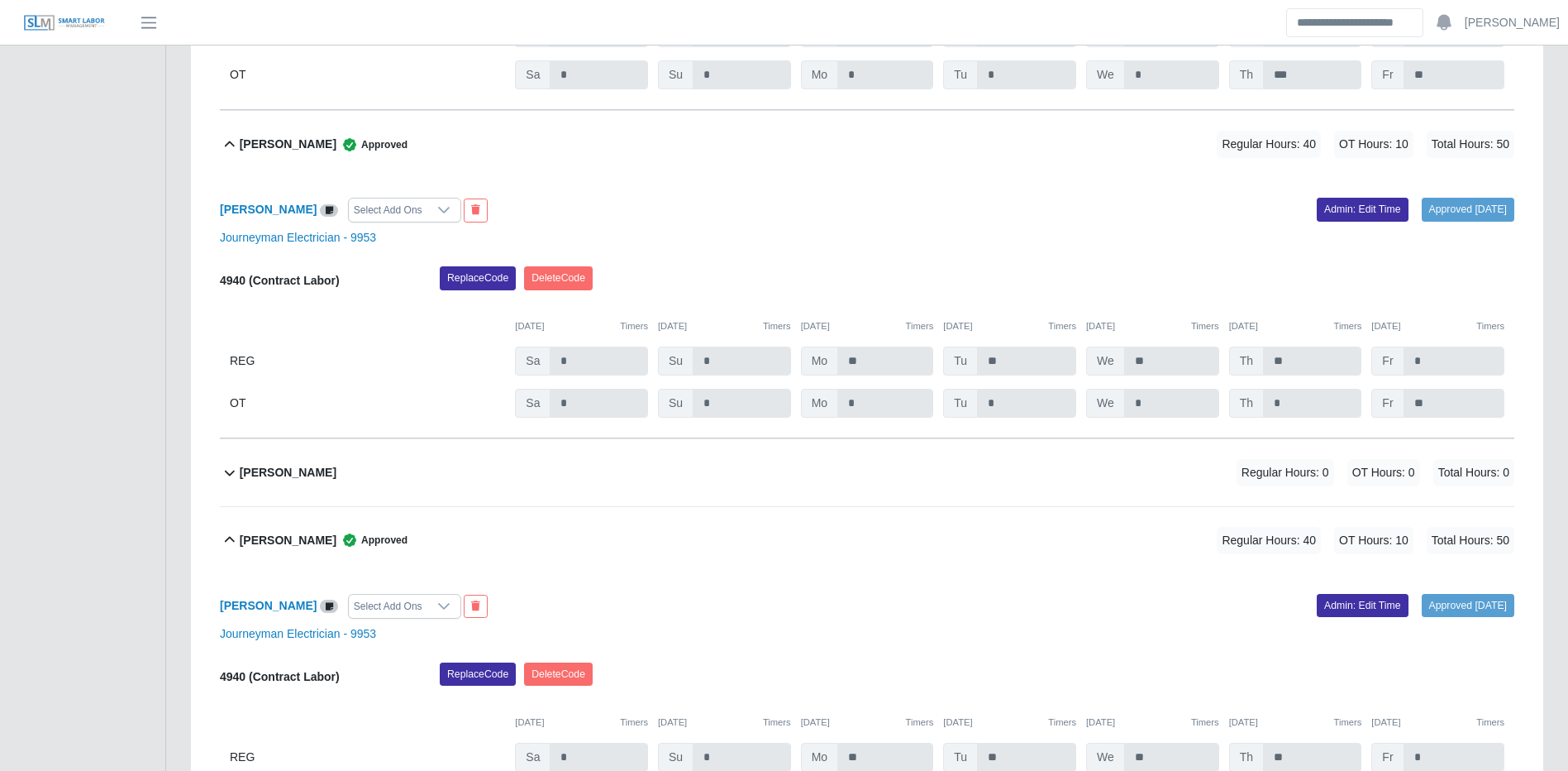
scroll to position [1654, 0]
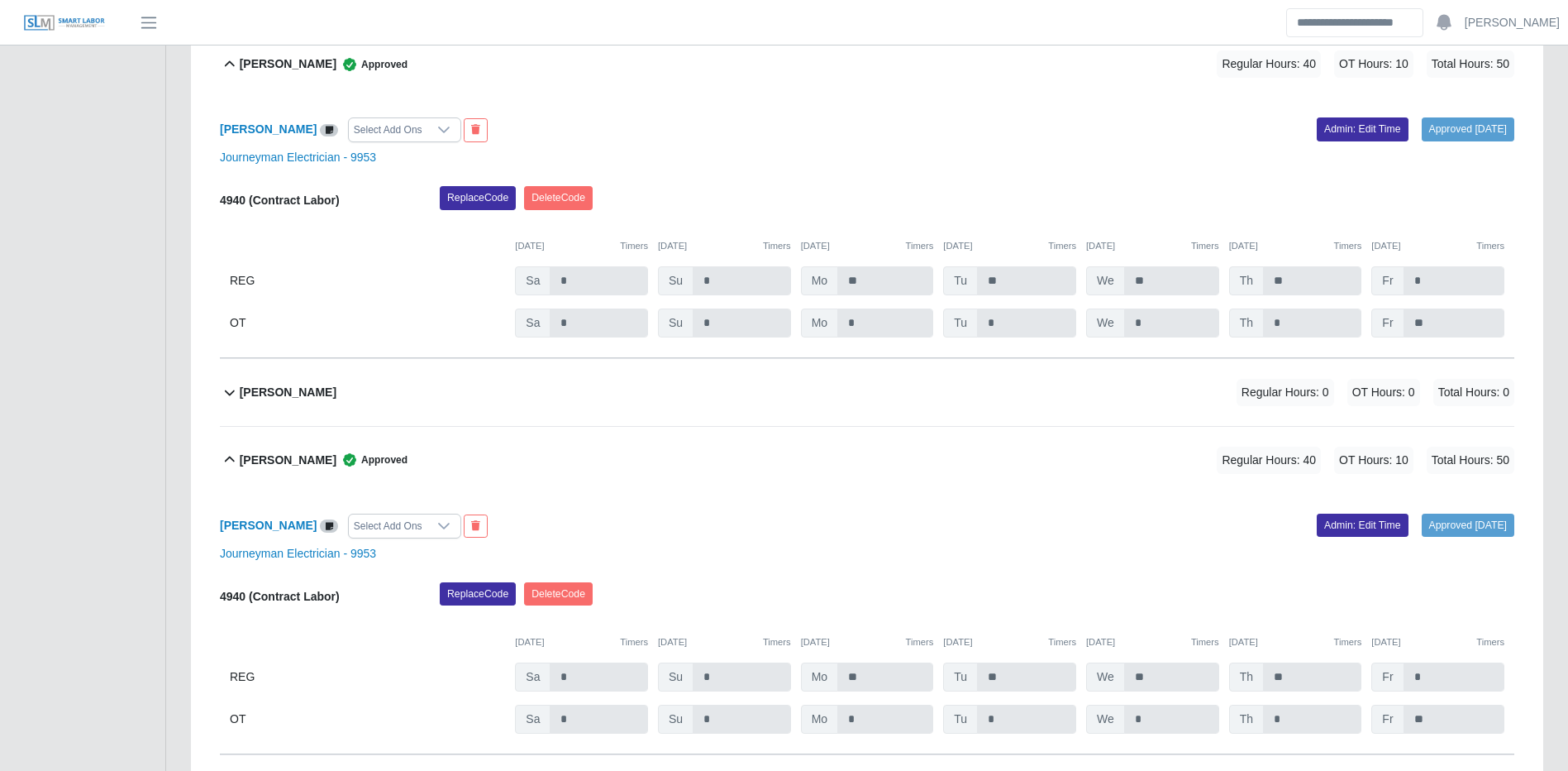
click at [1169, 409] on div "Angel Torres Regular Hours: 0 OT Hours: 0 Total Hours: 0" at bounding box center [877, 392] width 1275 height 67
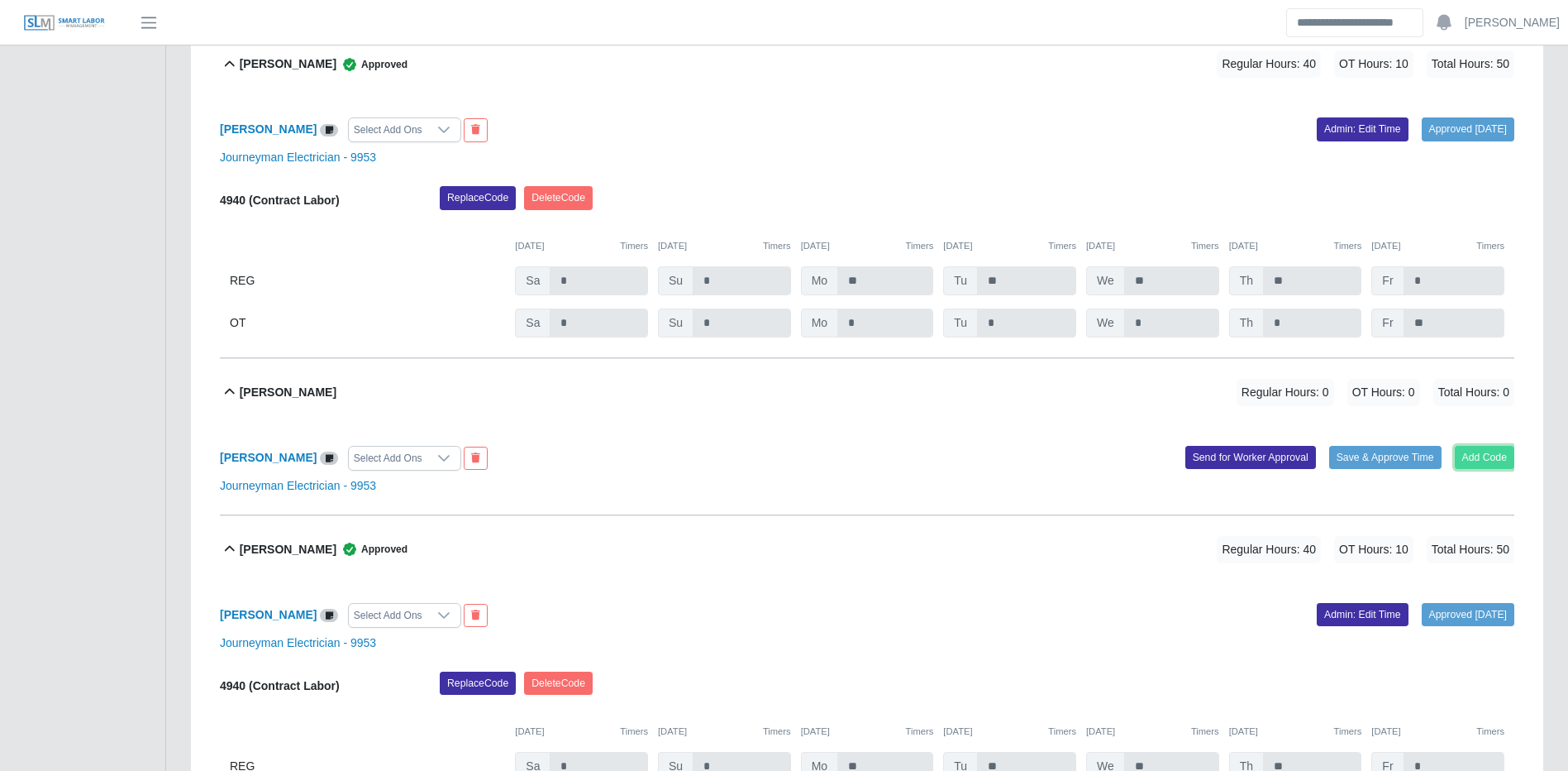
click at [1487, 459] on button "Add Code" at bounding box center [1486, 457] width 60 height 23
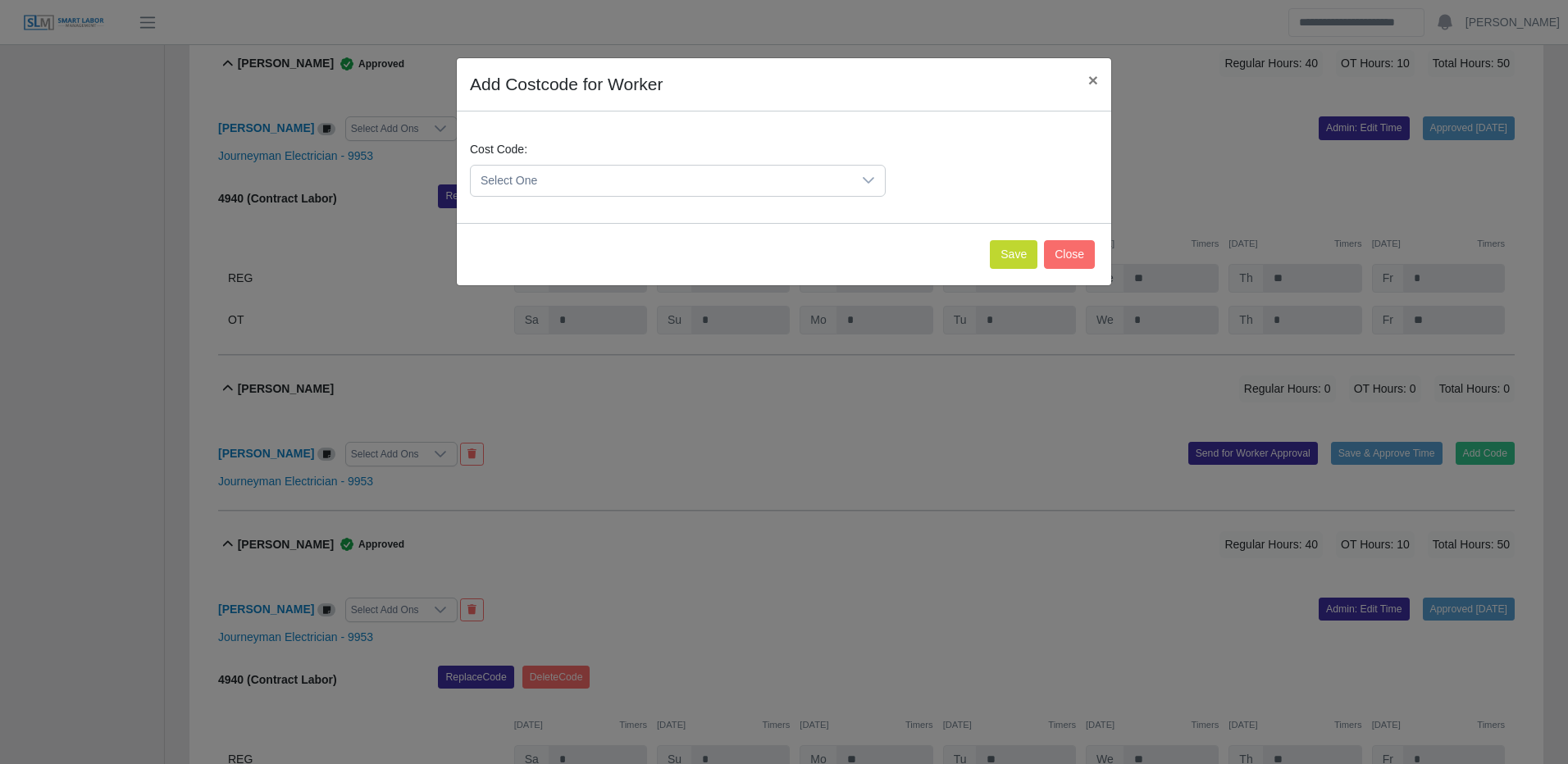
click at [757, 182] on span "Select One" at bounding box center [661, 180] width 381 height 30
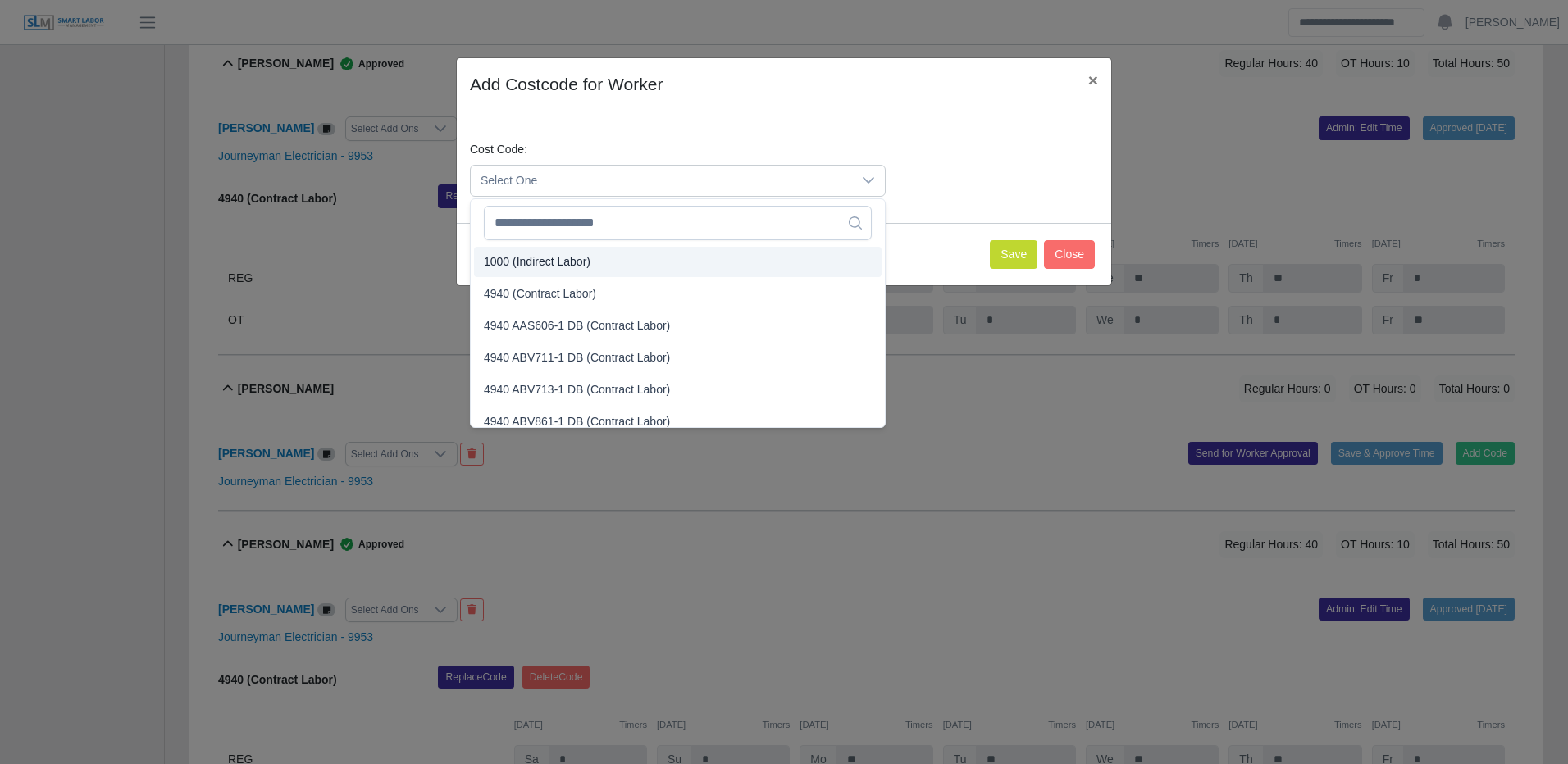
click at [577, 289] on span "4940 (Contract Labor)" at bounding box center [540, 293] width 113 height 17
click at [578, 289] on span "4940 (Contract Labor)" at bounding box center [540, 293] width 113 height 17
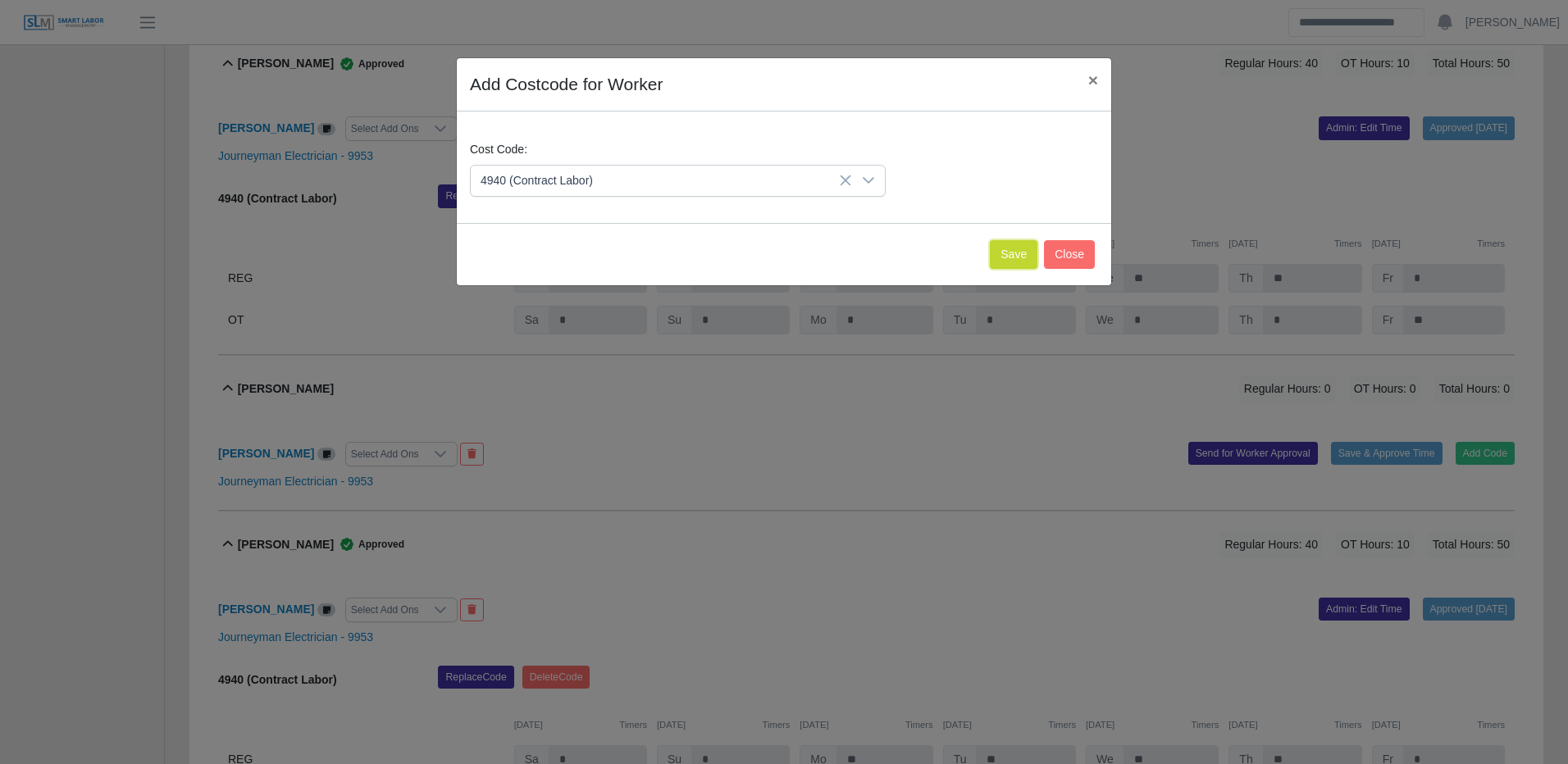
click at [1012, 257] on button "Save" at bounding box center [1013, 255] width 47 height 29
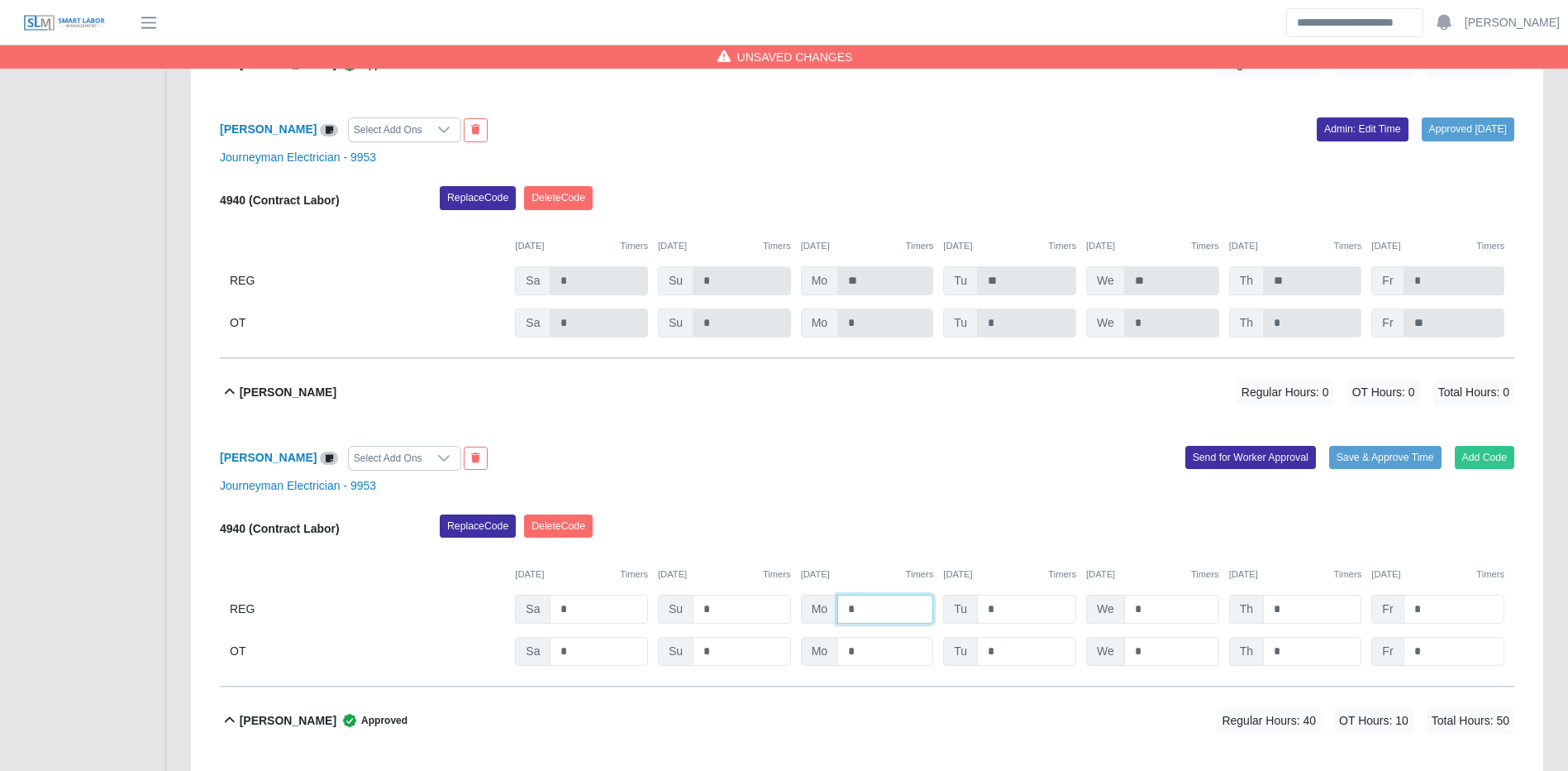
click at [890, 605] on input "*" at bounding box center [885, 609] width 96 height 29
type input "**"
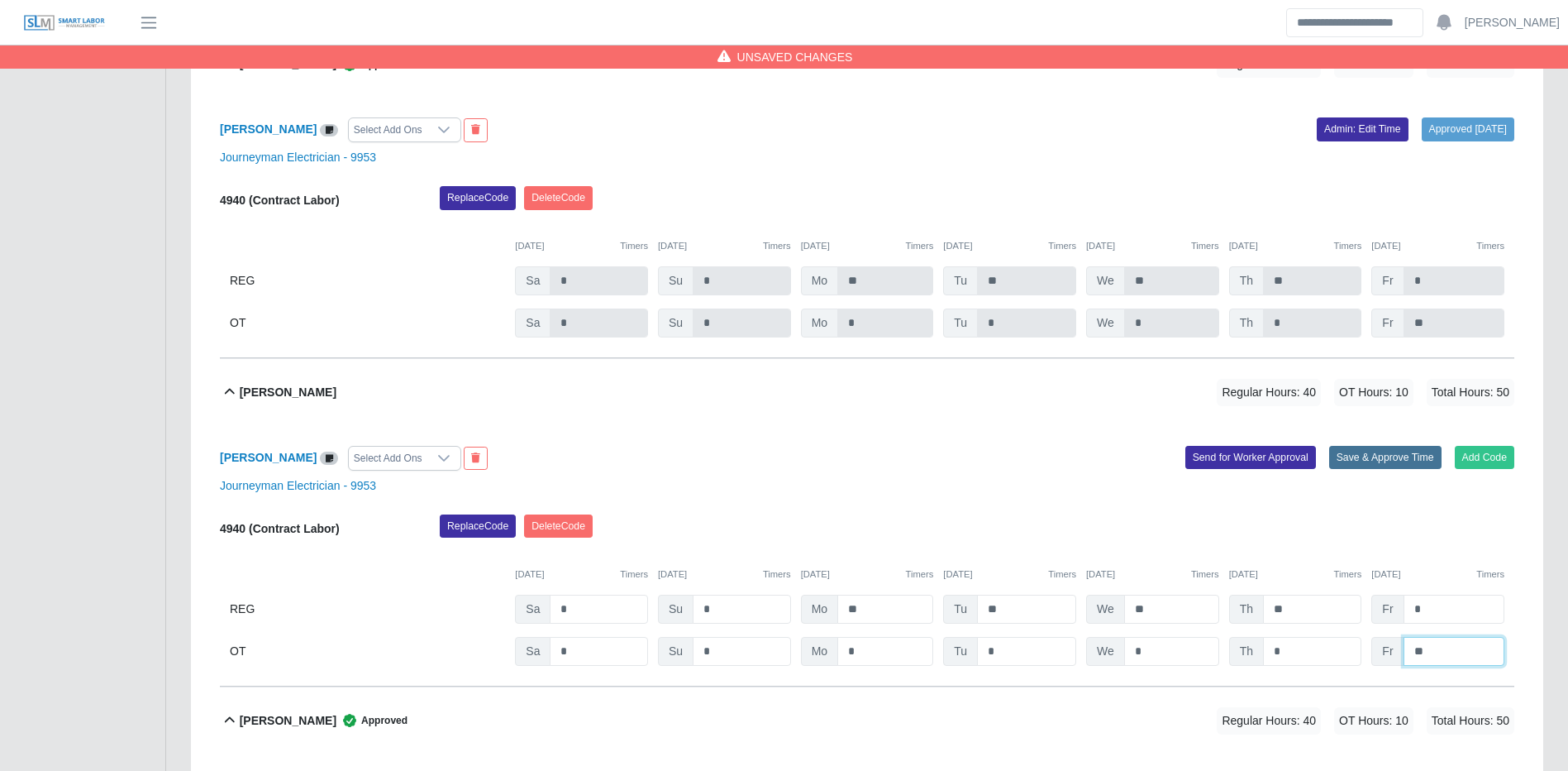
type input "**"
click at [1398, 467] on button "Save & Approve Time" at bounding box center [1385, 457] width 113 height 23
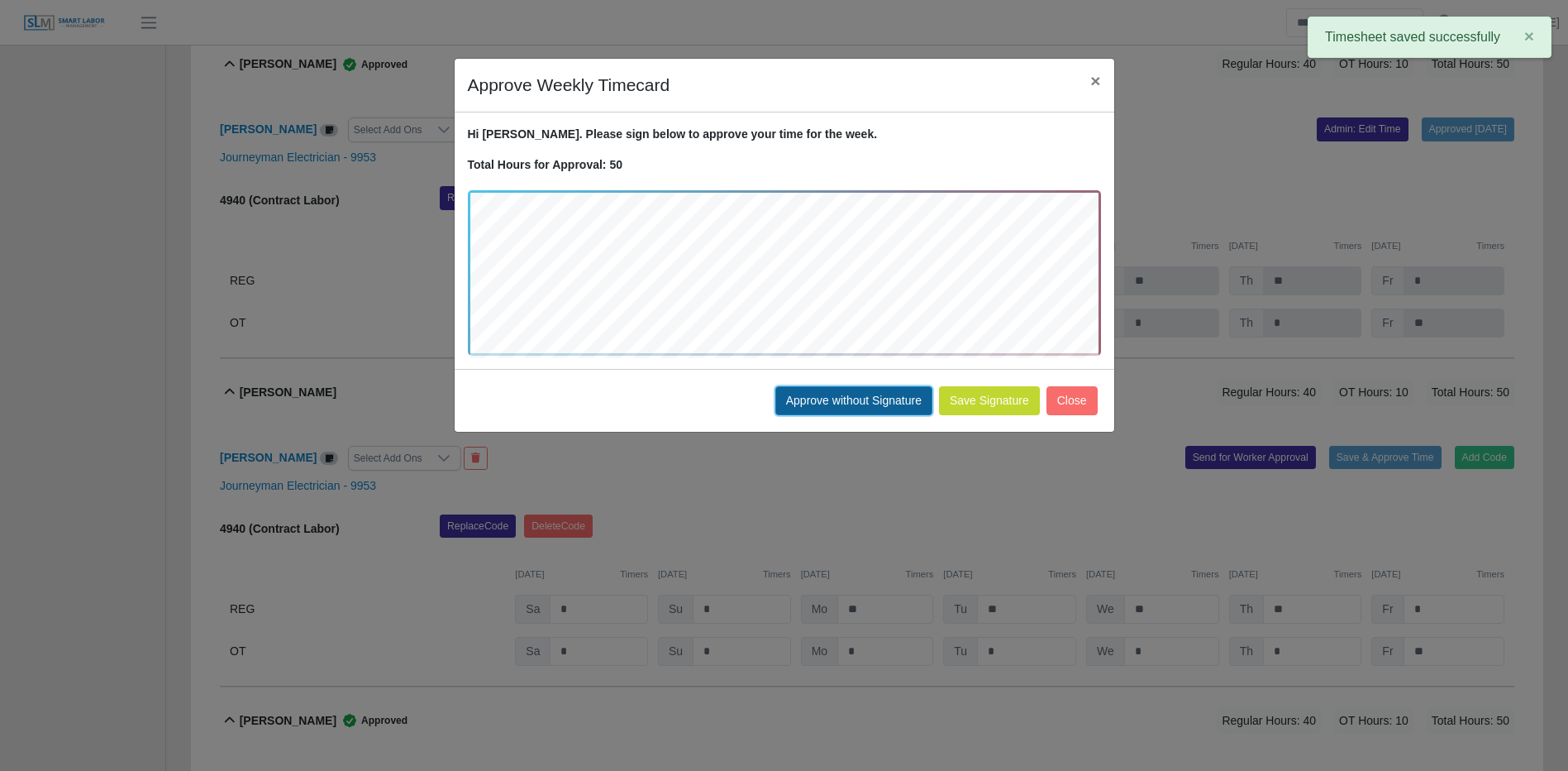
click at [816, 396] on button "Approve without Signature" at bounding box center [854, 401] width 157 height 29
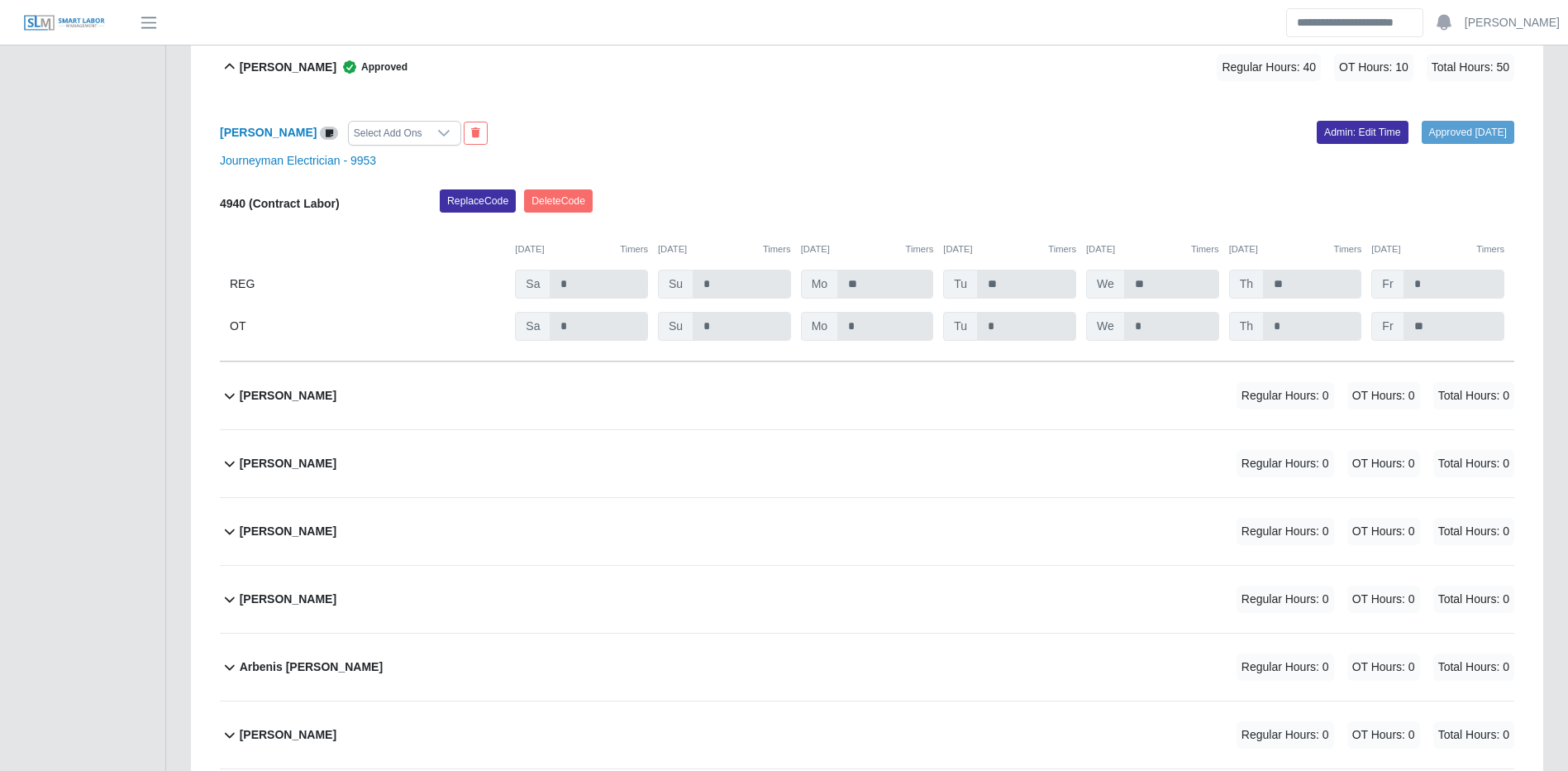
scroll to position [2481, 0]
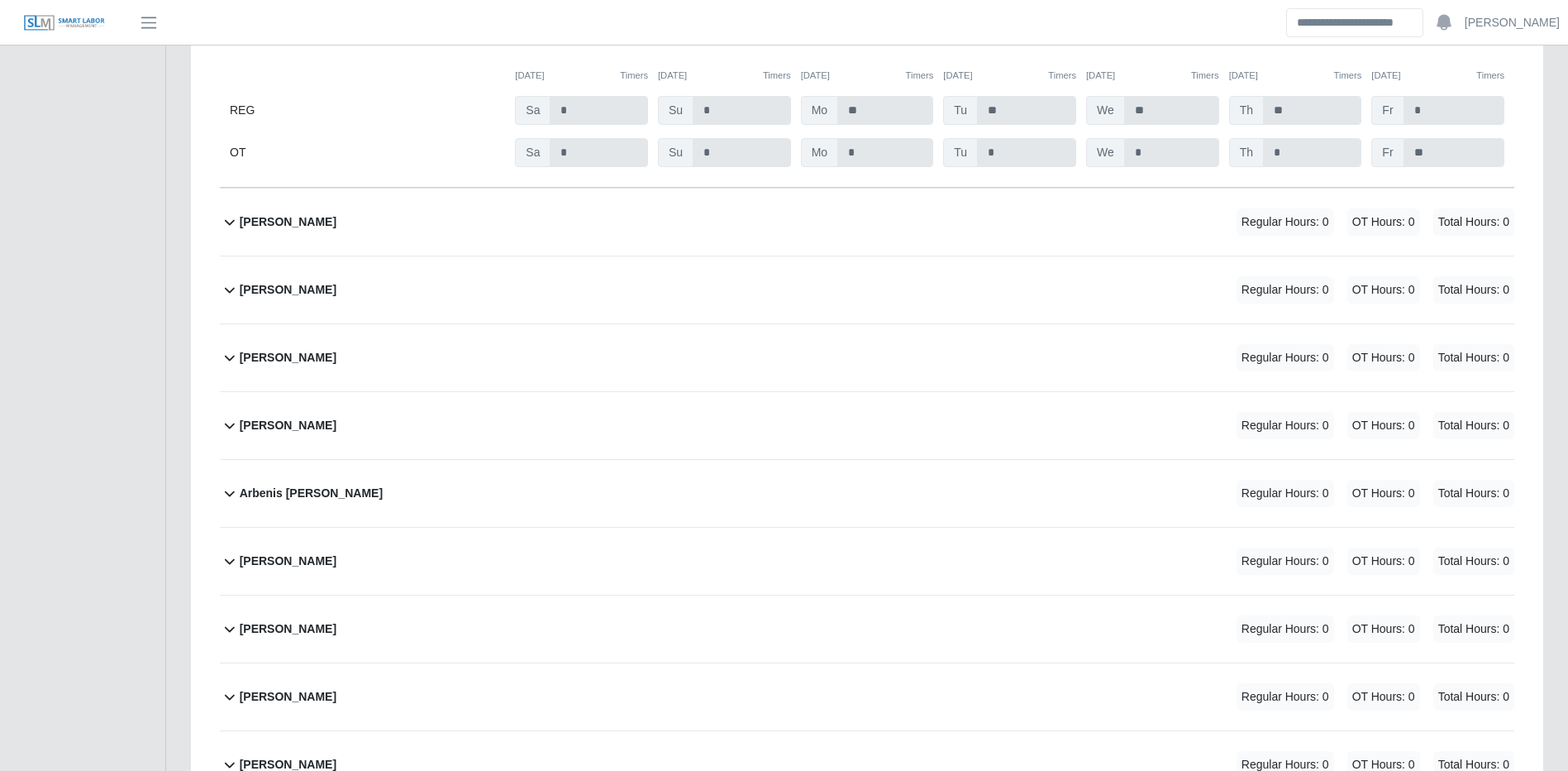
click at [682, 305] on div "Anthony Tolentino Cerda Regular Hours: 0 OT Hours: 0 Total Hours: 0" at bounding box center [877, 289] width 1275 height 67
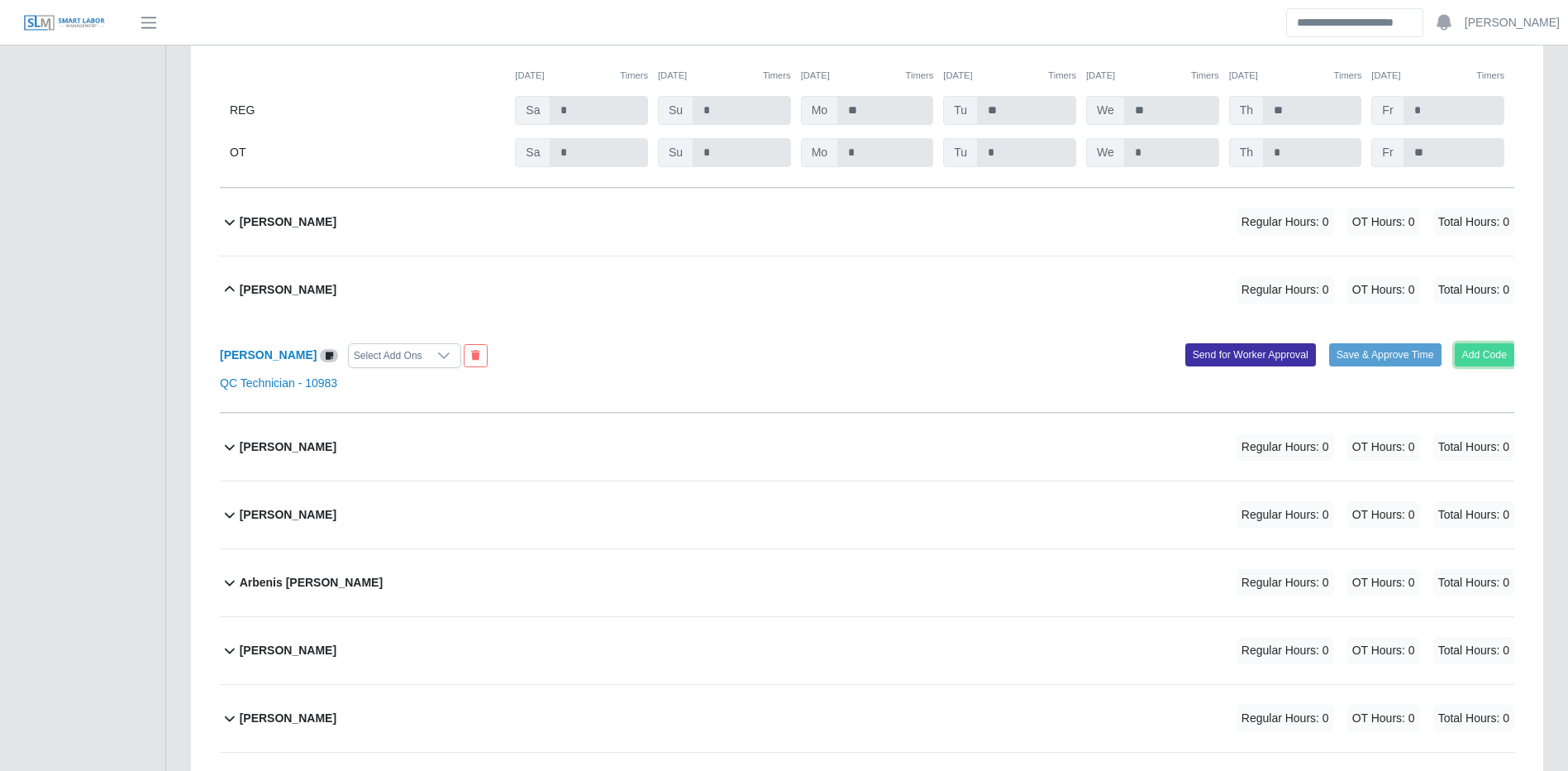
click at [1479, 354] on button "Add Code" at bounding box center [1486, 354] width 60 height 23
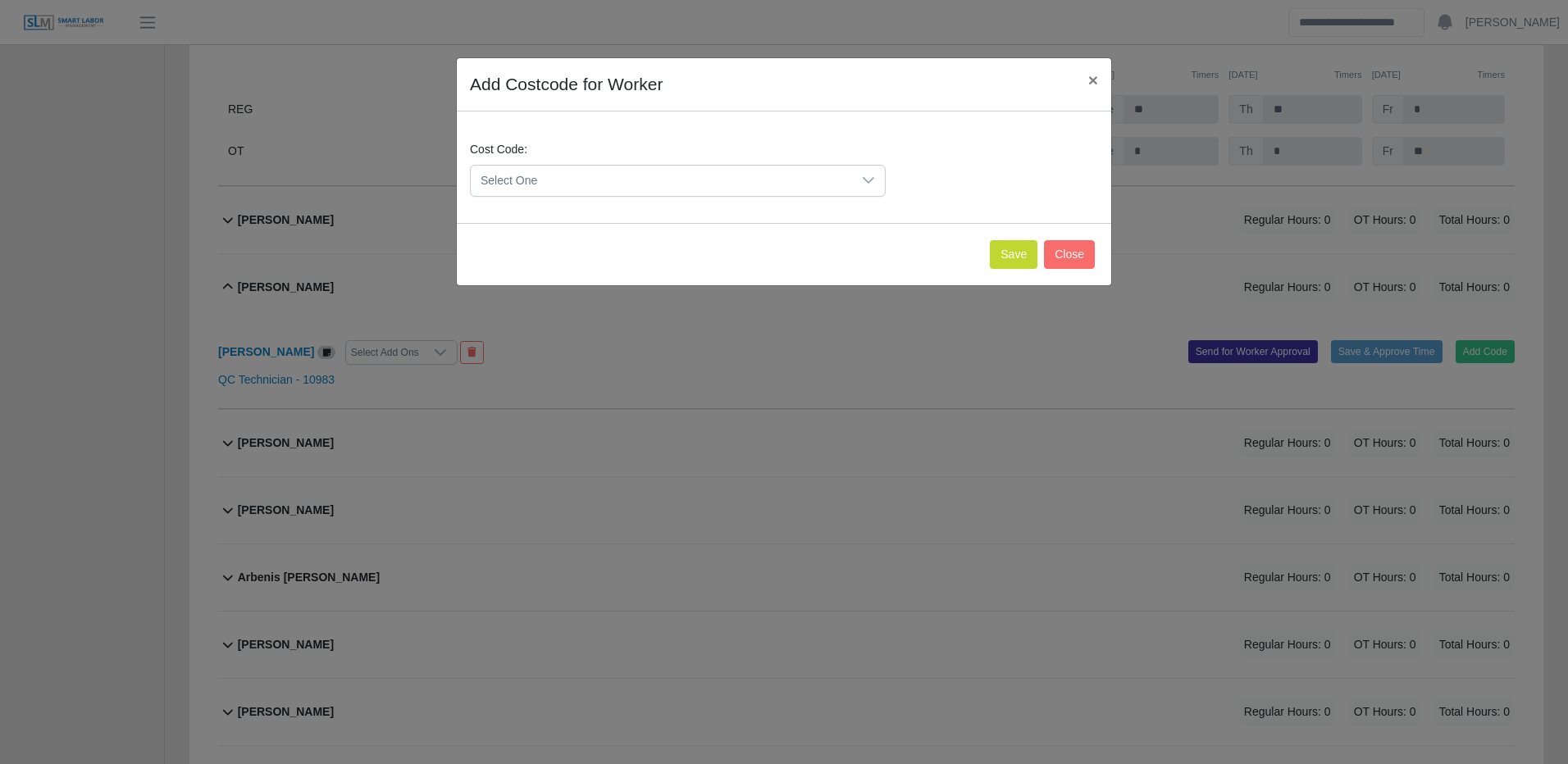
click at [715, 162] on div "Cost Code: Select One" at bounding box center [677, 168] width 424 height 55
click at [697, 175] on span "Select One" at bounding box center [661, 180] width 381 height 30
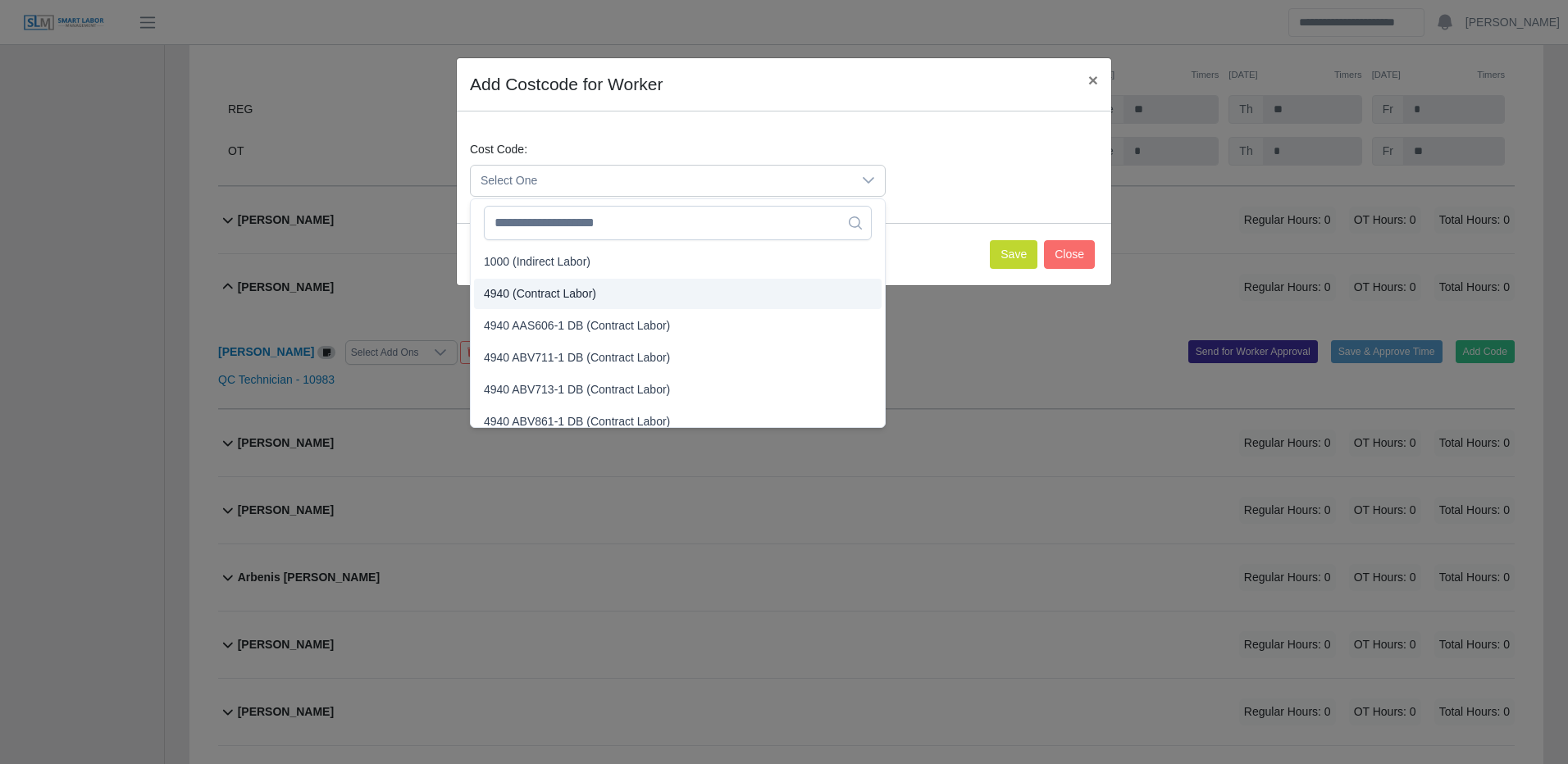
drag, startPoint x: 527, startPoint y: 297, endPoint x: 597, endPoint y: 279, distance: 72.3
click at [528, 296] on span "4940 (Contract Labor)" at bounding box center [540, 293] width 113 height 17
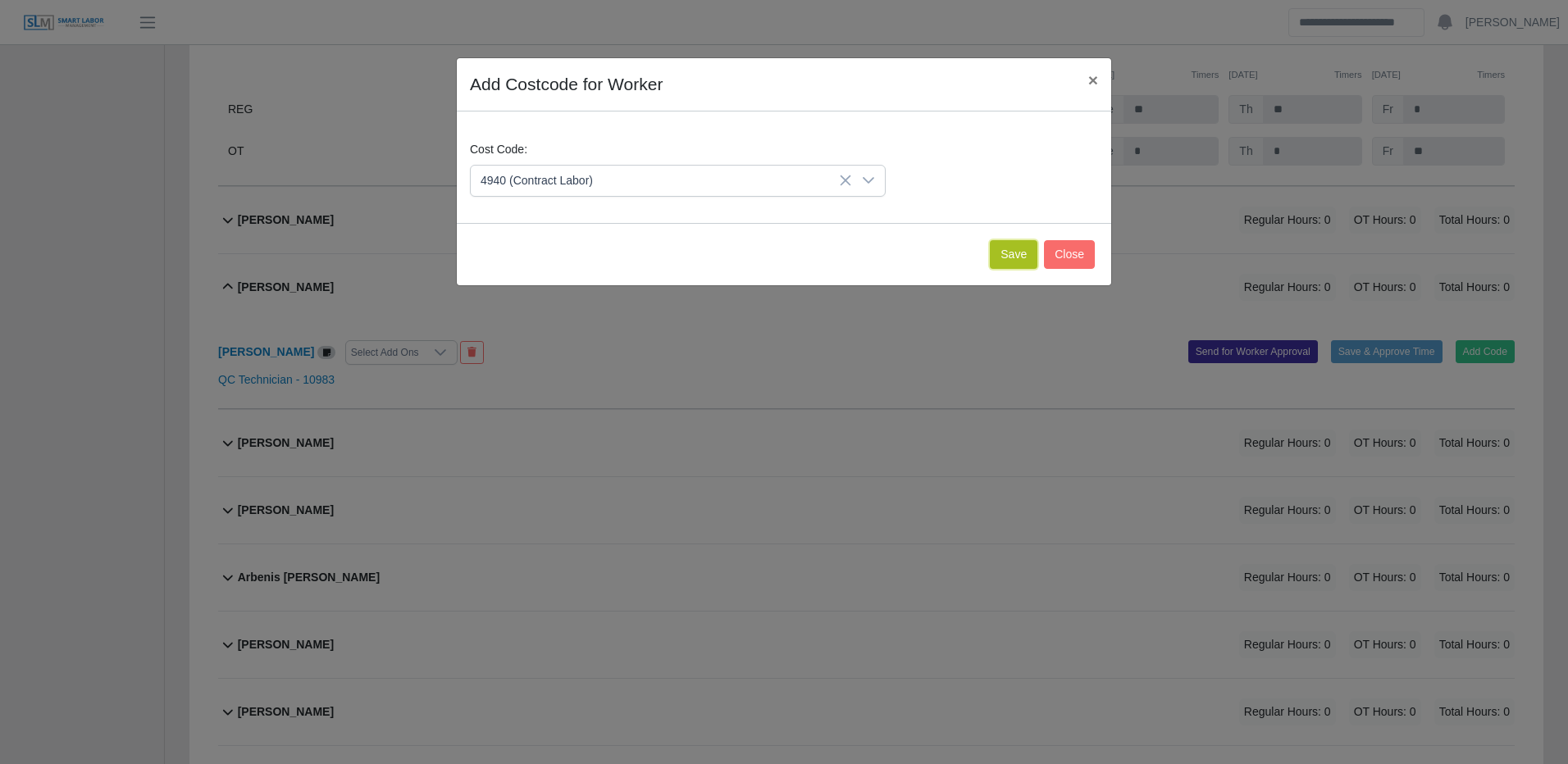
click at [1003, 245] on button "Save" at bounding box center [1013, 255] width 47 height 29
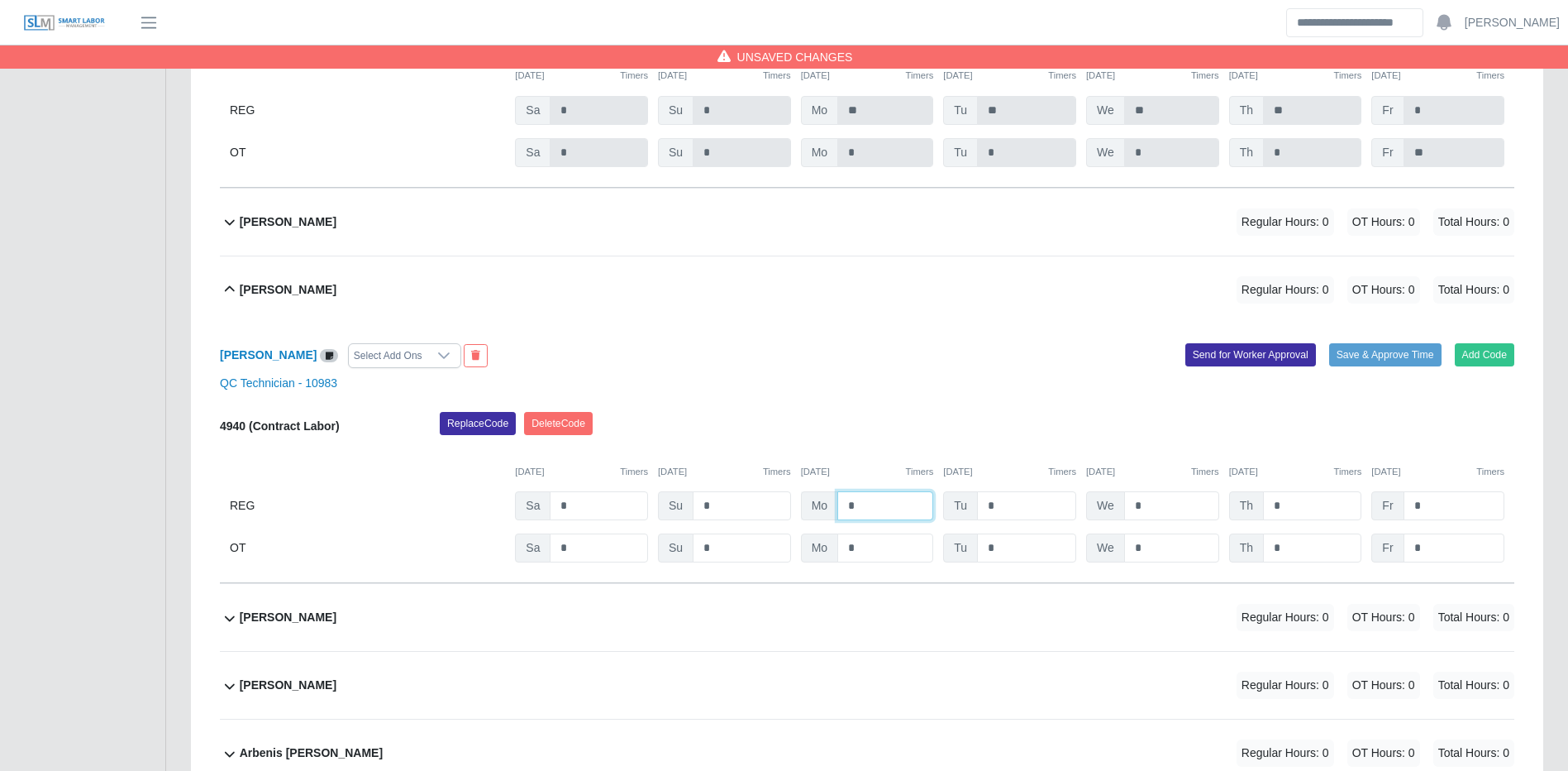
click at [876, 516] on input "*" at bounding box center [885, 505] width 96 height 29
type input "**"
type input "*"
type input "**"
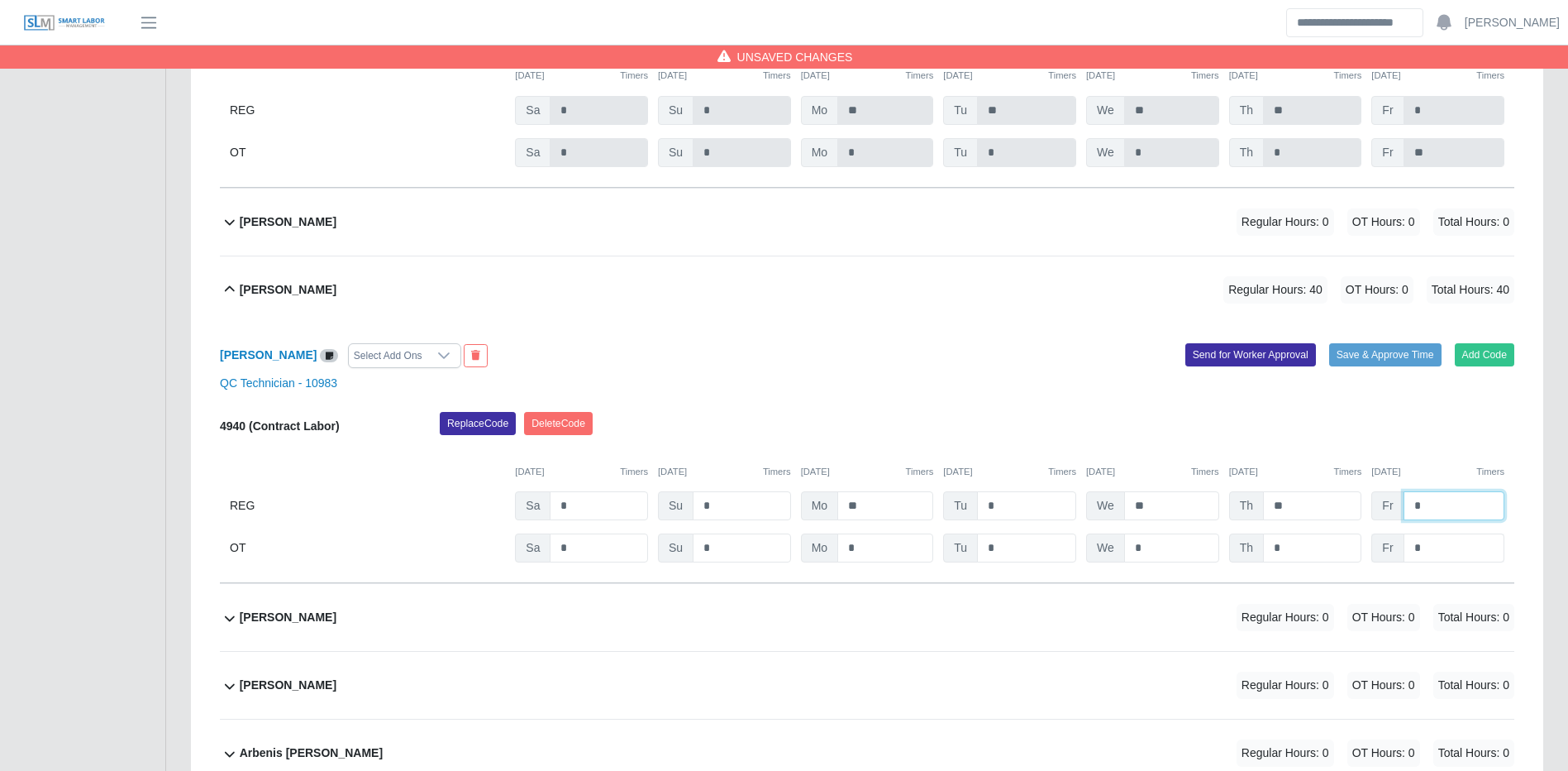
type input "*"
click at [1469, 549] on input "*" at bounding box center [1454, 548] width 101 height 29
type input "*"
click at [1431, 356] on button "Save & Approve Time" at bounding box center [1385, 354] width 113 height 23
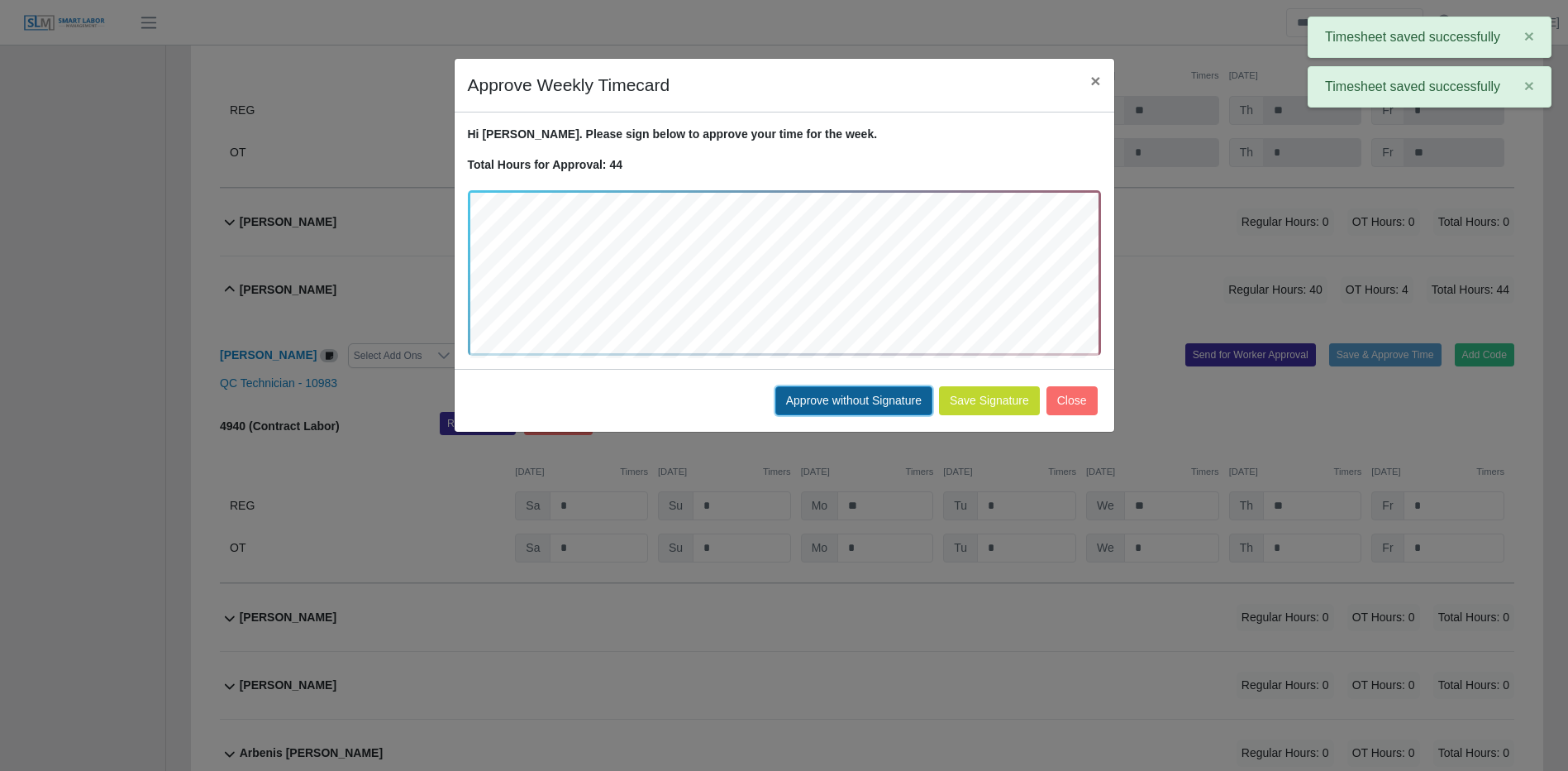
drag, startPoint x: 814, startPoint y: 397, endPoint x: 1412, endPoint y: 339, distance: 600.8
click at [814, 397] on button "Approve without Signature" at bounding box center [854, 401] width 157 height 29
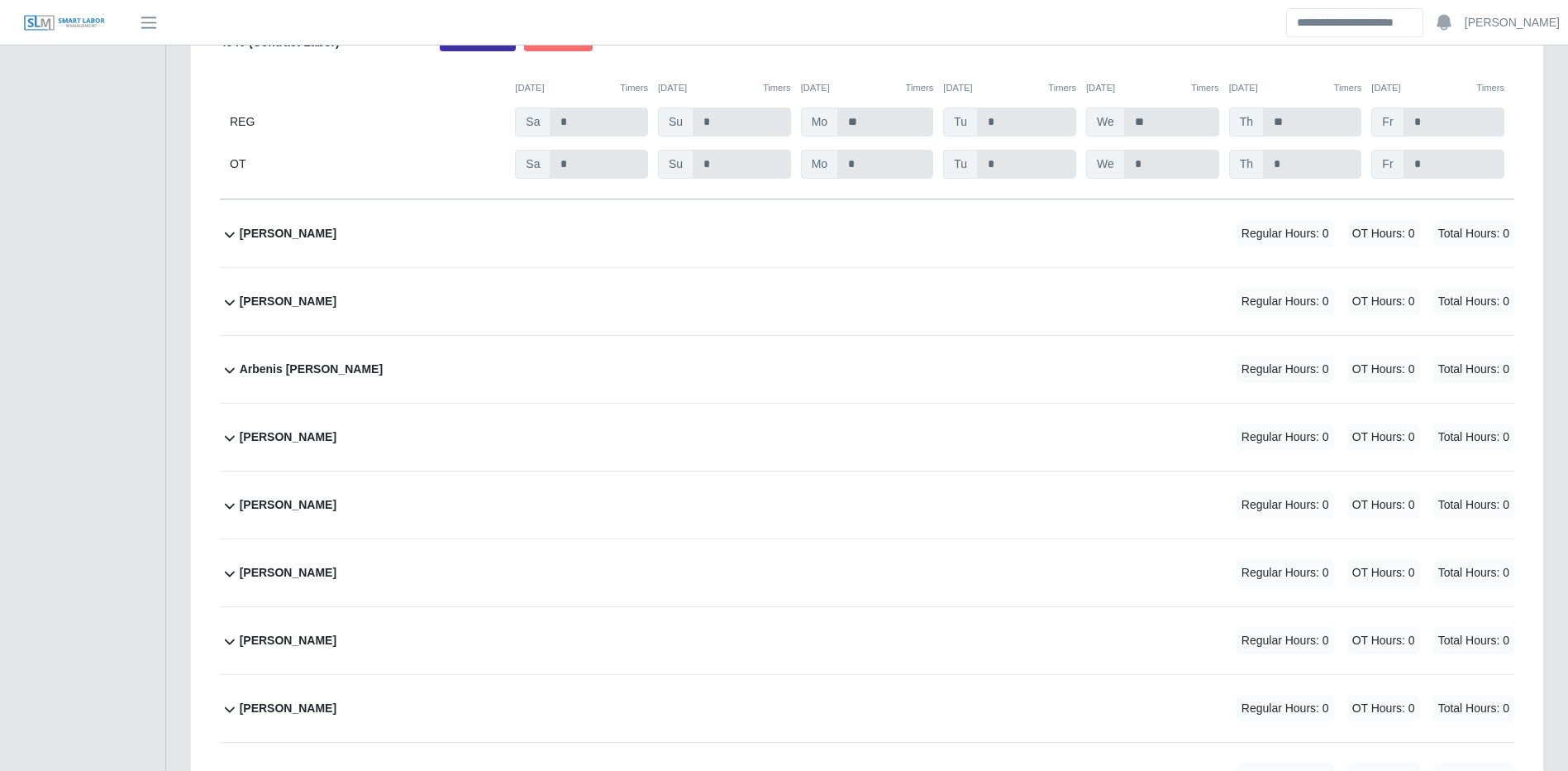
scroll to position [2894, 0]
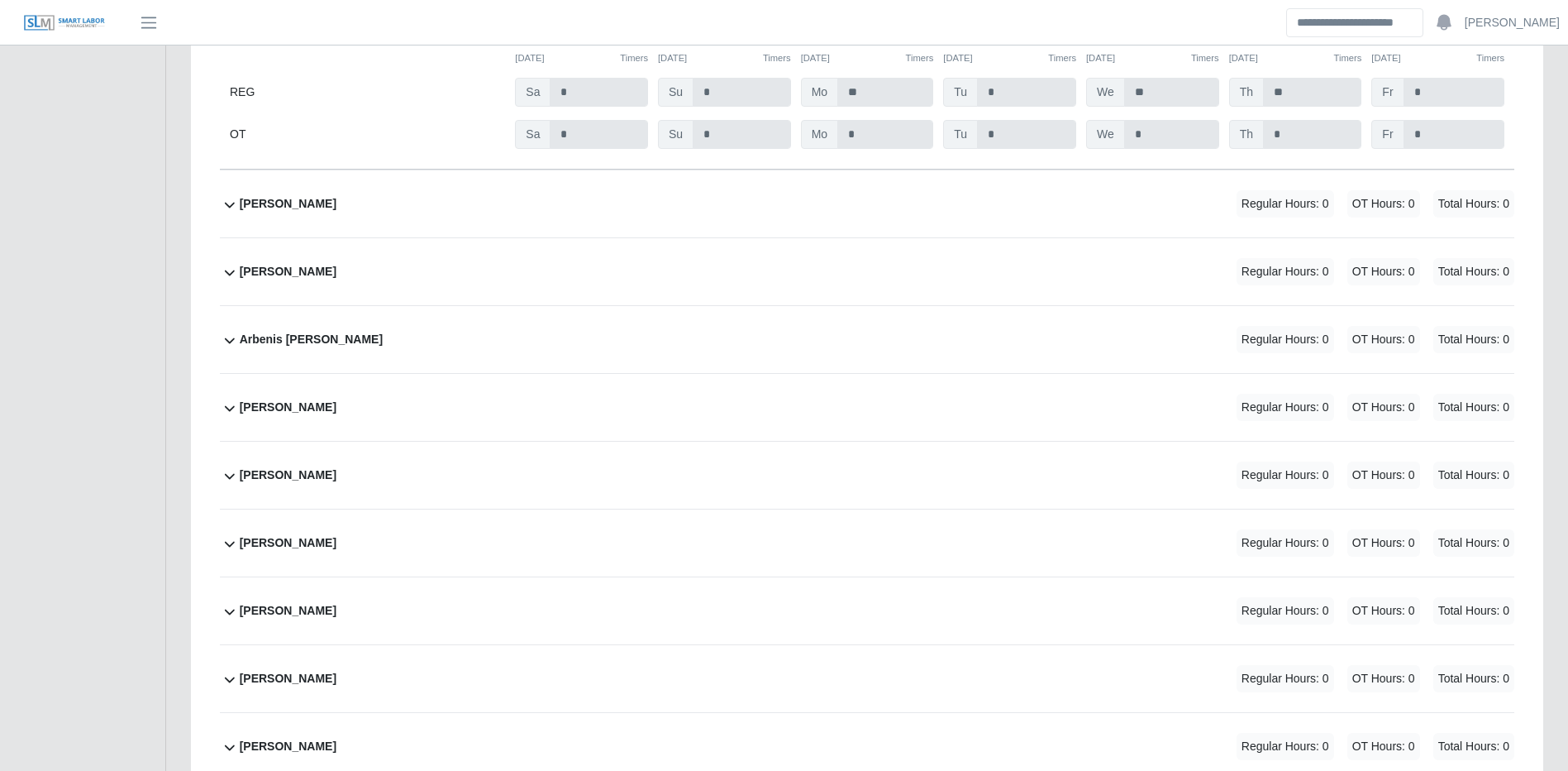
click at [1000, 293] on div "Antony Jimenez Regular Hours: 0 OT Hours: 0 Total Hours: 0" at bounding box center [877, 271] width 1275 height 67
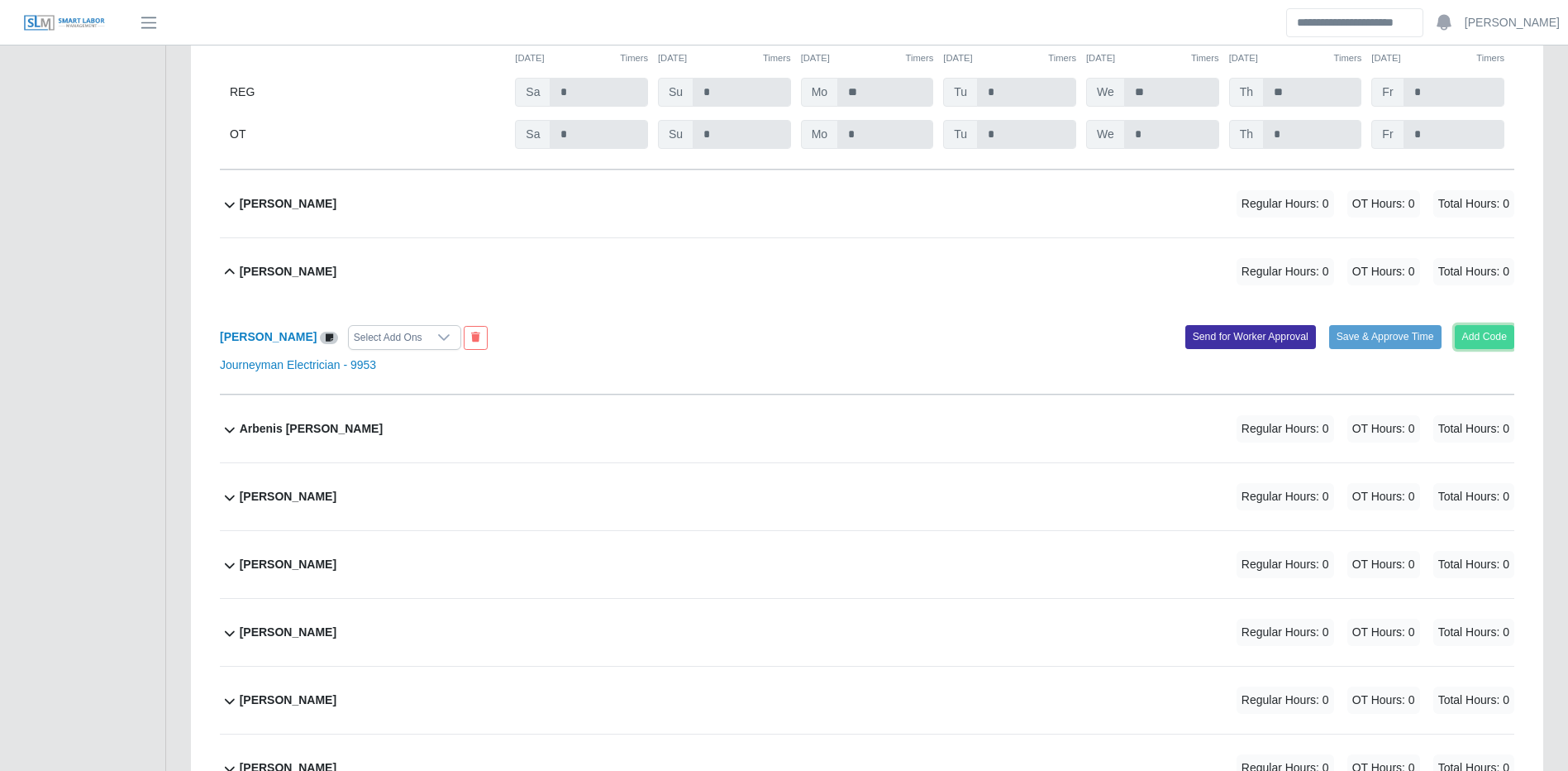
click at [1486, 340] on button "Add Code" at bounding box center [1486, 336] width 60 height 23
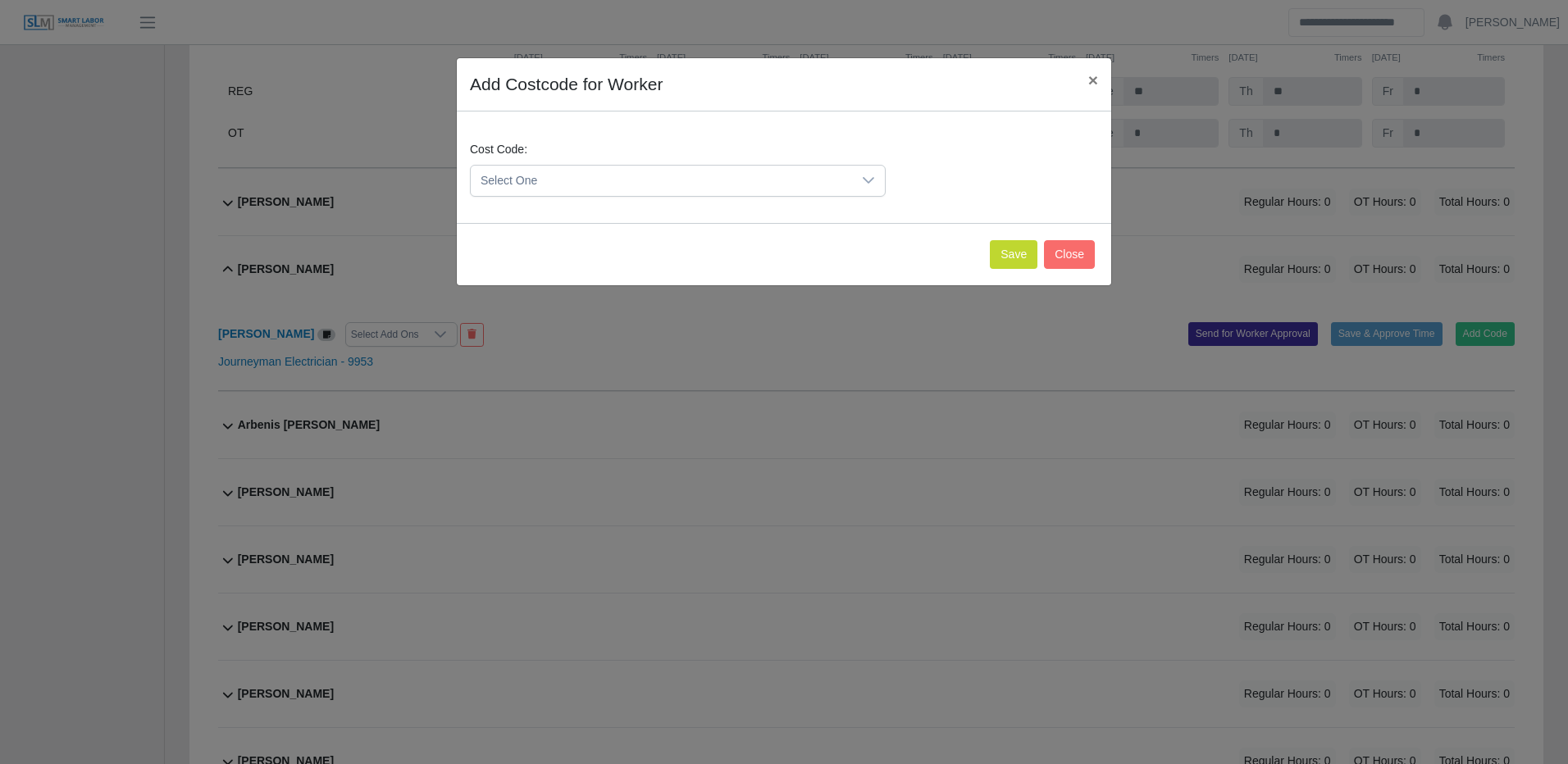
click at [814, 184] on span "Select One" at bounding box center [661, 180] width 381 height 30
click at [647, 178] on span "Select One" at bounding box center [661, 180] width 381 height 30
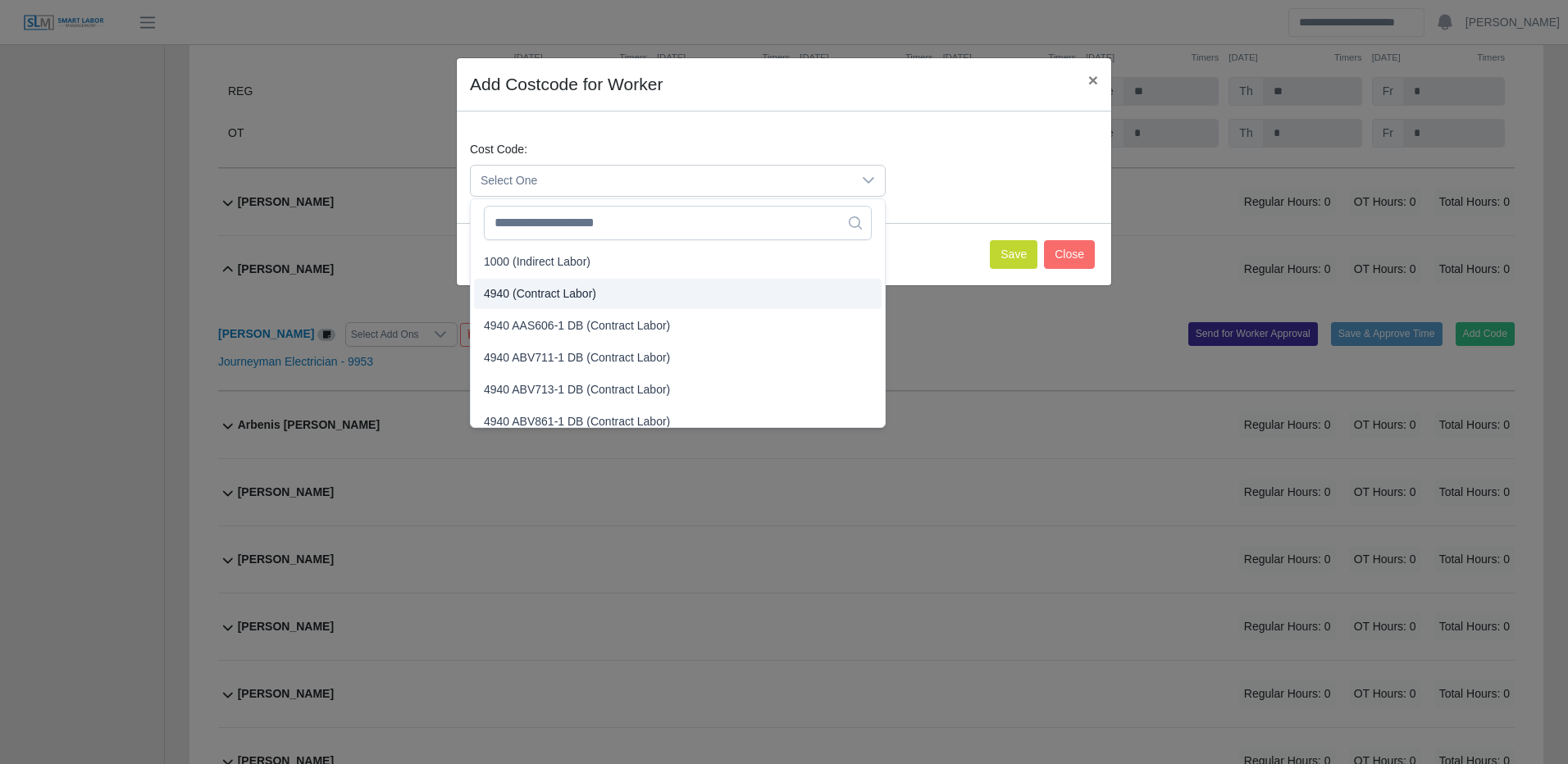
click at [563, 297] on span "4940 (Contract Labor)" at bounding box center [540, 293] width 113 height 17
click at [565, 297] on span "4940 (Contract Labor)" at bounding box center [540, 293] width 113 height 17
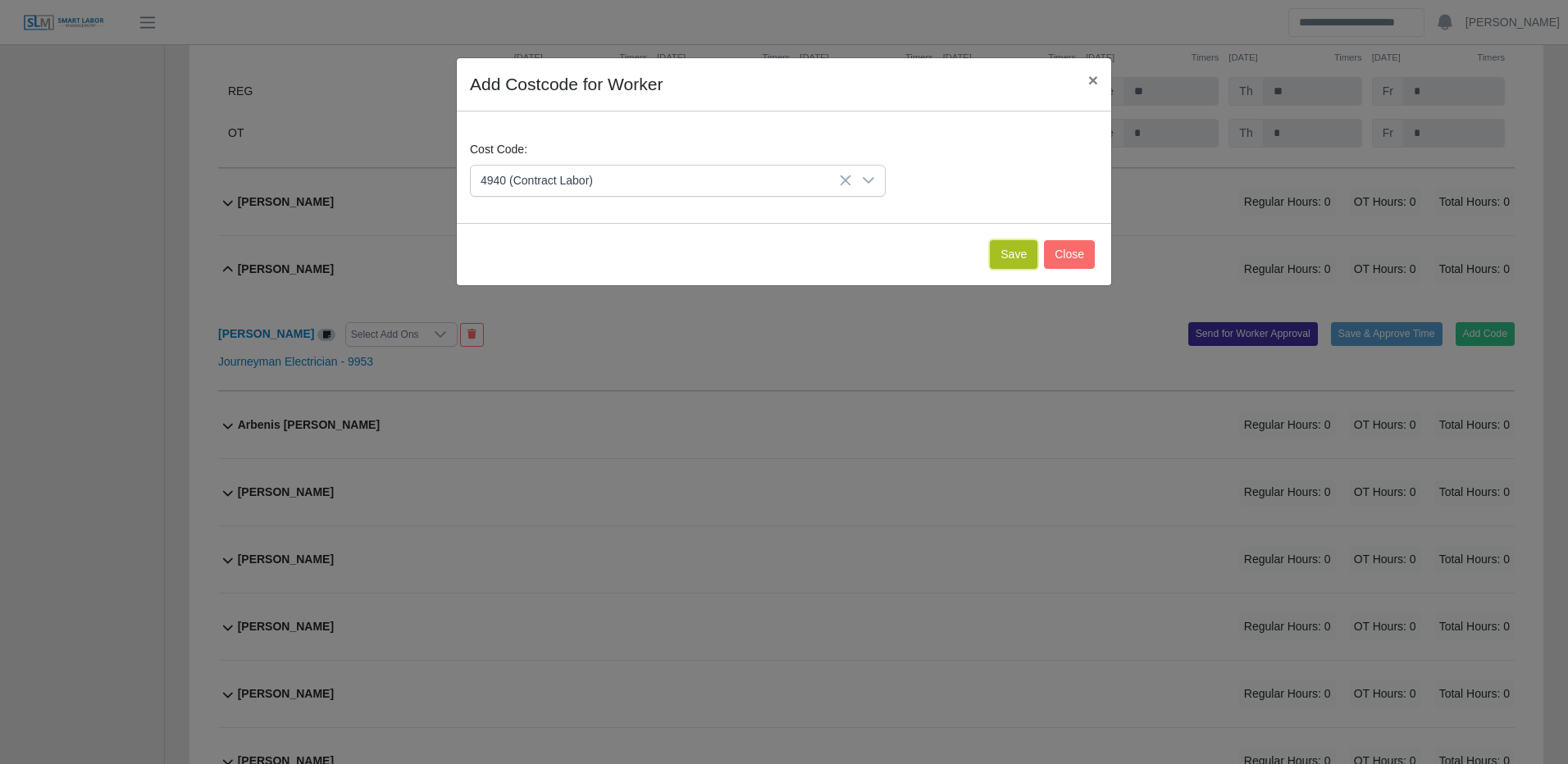
click at [1003, 253] on button "Save" at bounding box center [1013, 255] width 47 height 29
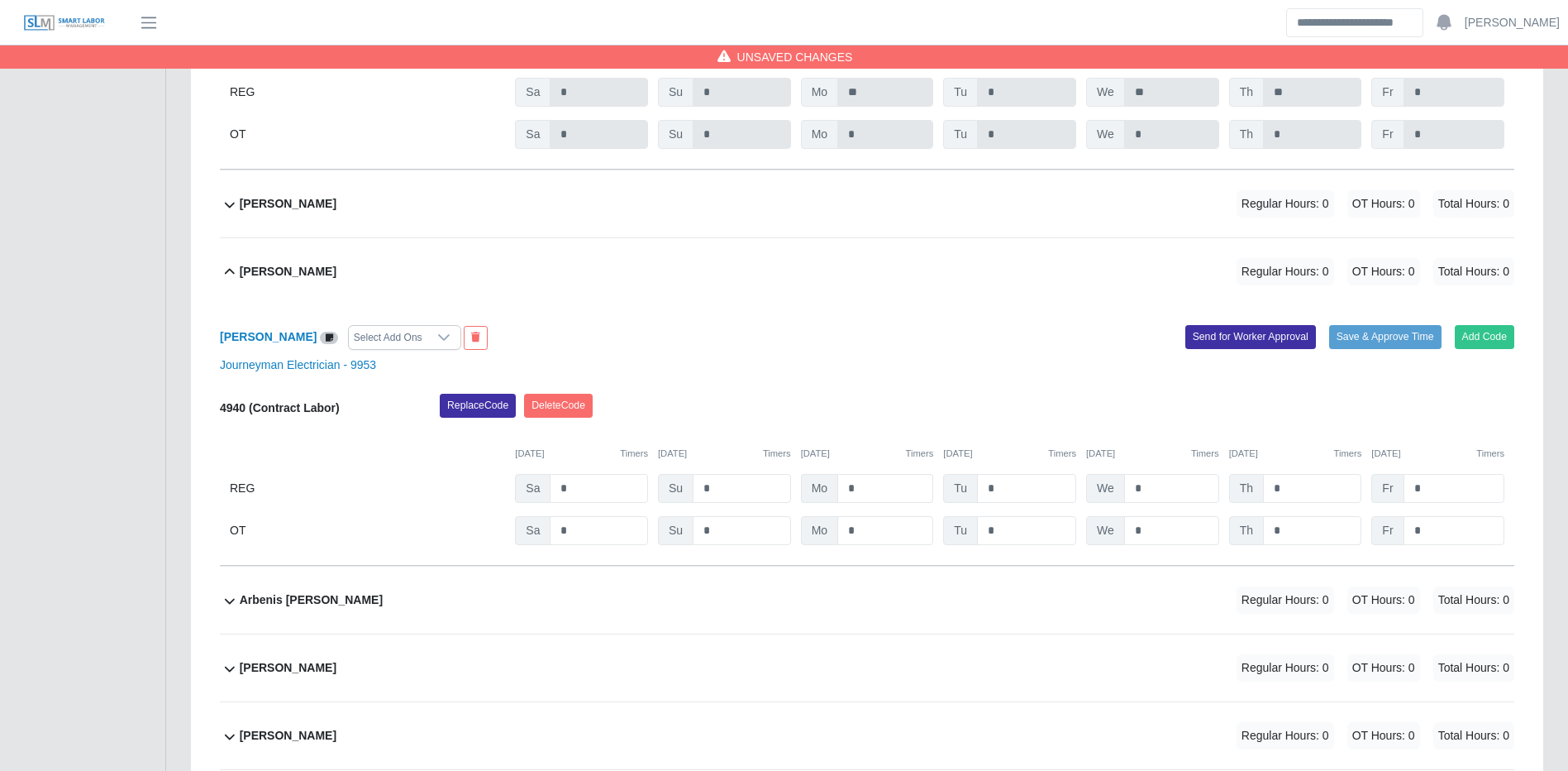
click at [895, 480] on div "4940 (Contract Labor) Replace Code Delete Code 09/27/2025 Timers 09/28/2025 Tim…" at bounding box center [867, 469] width 1294 height 151
click at [884, 503] on input "*" at bounding box center [885, 489] width 96 height 29
type input "**"
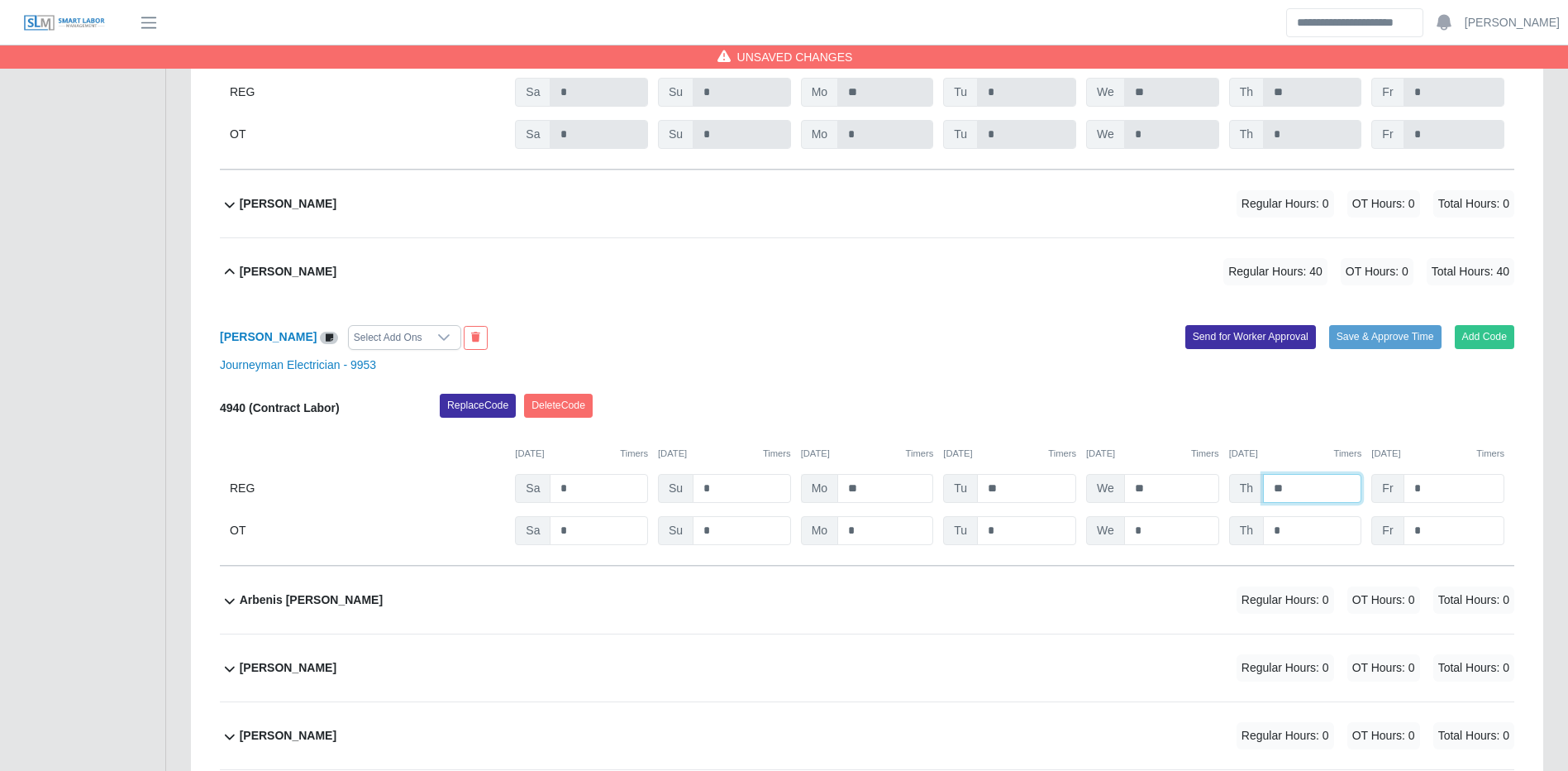
type input "**"
click at [1335, 442] on div "[DATE] Timers [DATE] Timers [DATE] Timers [DATE] Timers [DATE] Timers [DATE] Ti…" at bounding box center [867, 443] width 1294 height 34
click at [1422, 348] on button "Save & Approve Time" at bounding box center [1385, 336] width 113 height 23
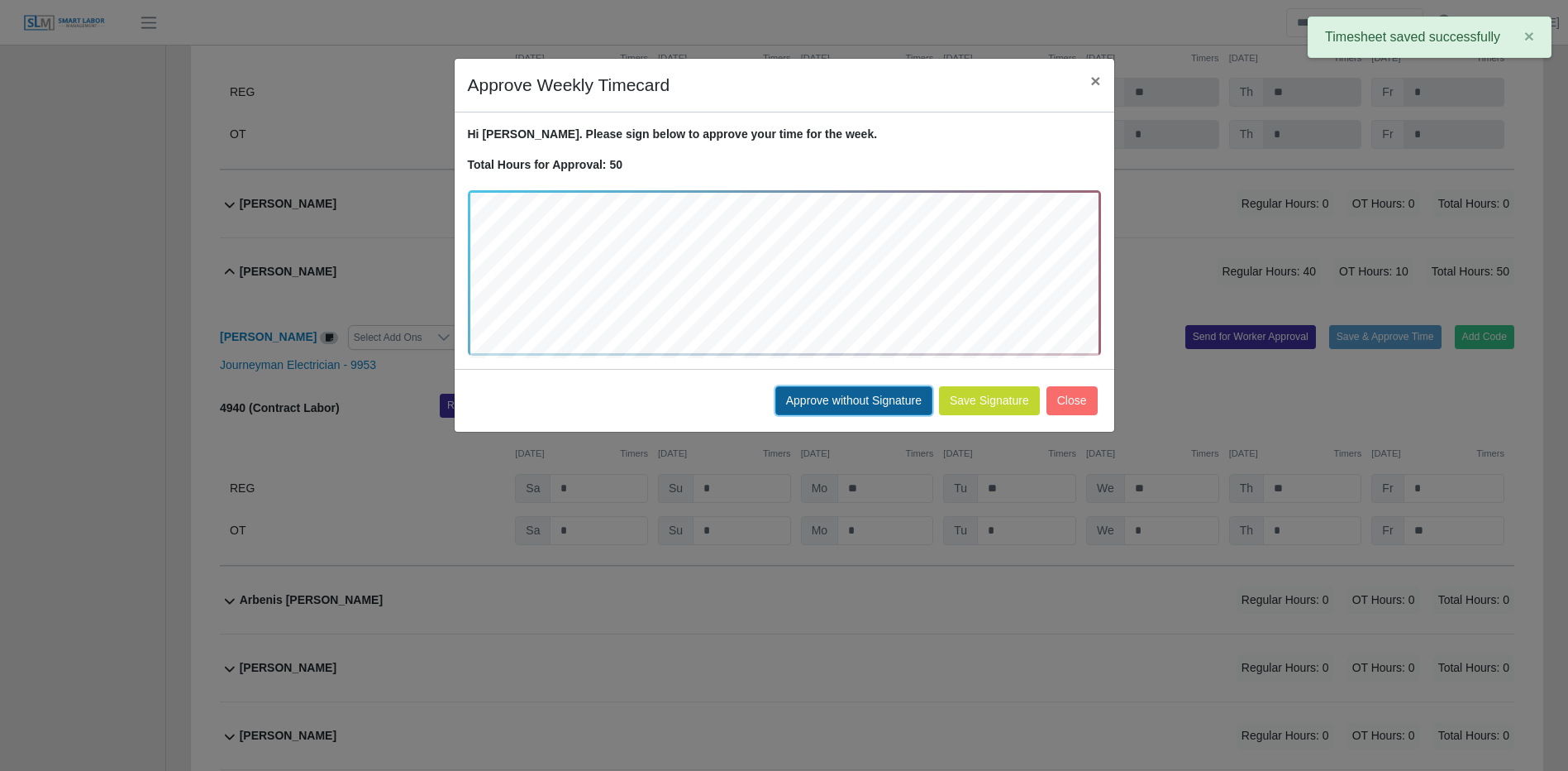
click at [816, 390] on button "Approve without Signature" at bounding box center [854, 401] width 157 height 29
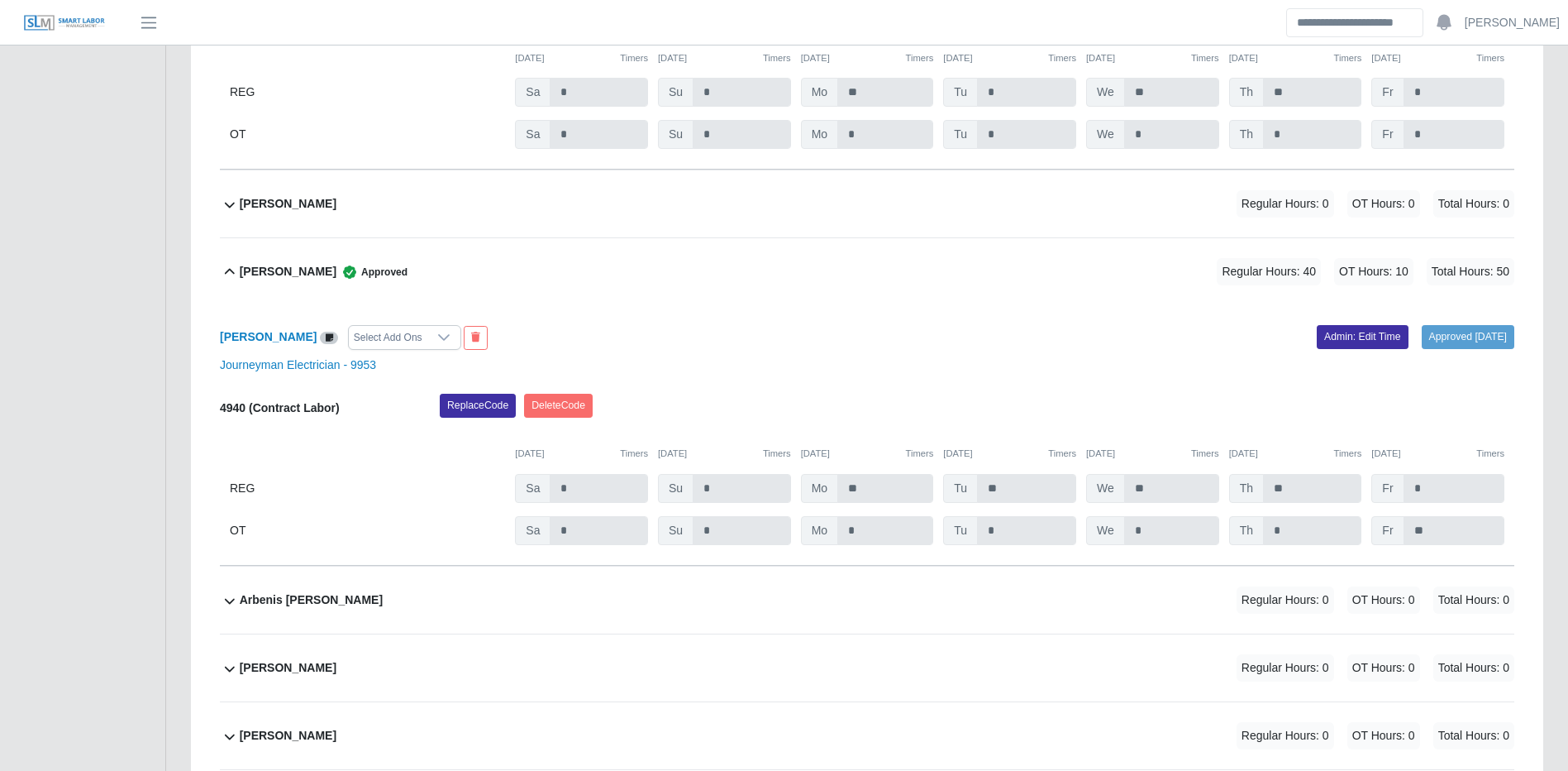
click at [901, 210] on div "Antony Garica Regular Hours: 0 OT Hours: 0 Total Hours: 0" at bounding box center [877, 203] width 1275 height 67
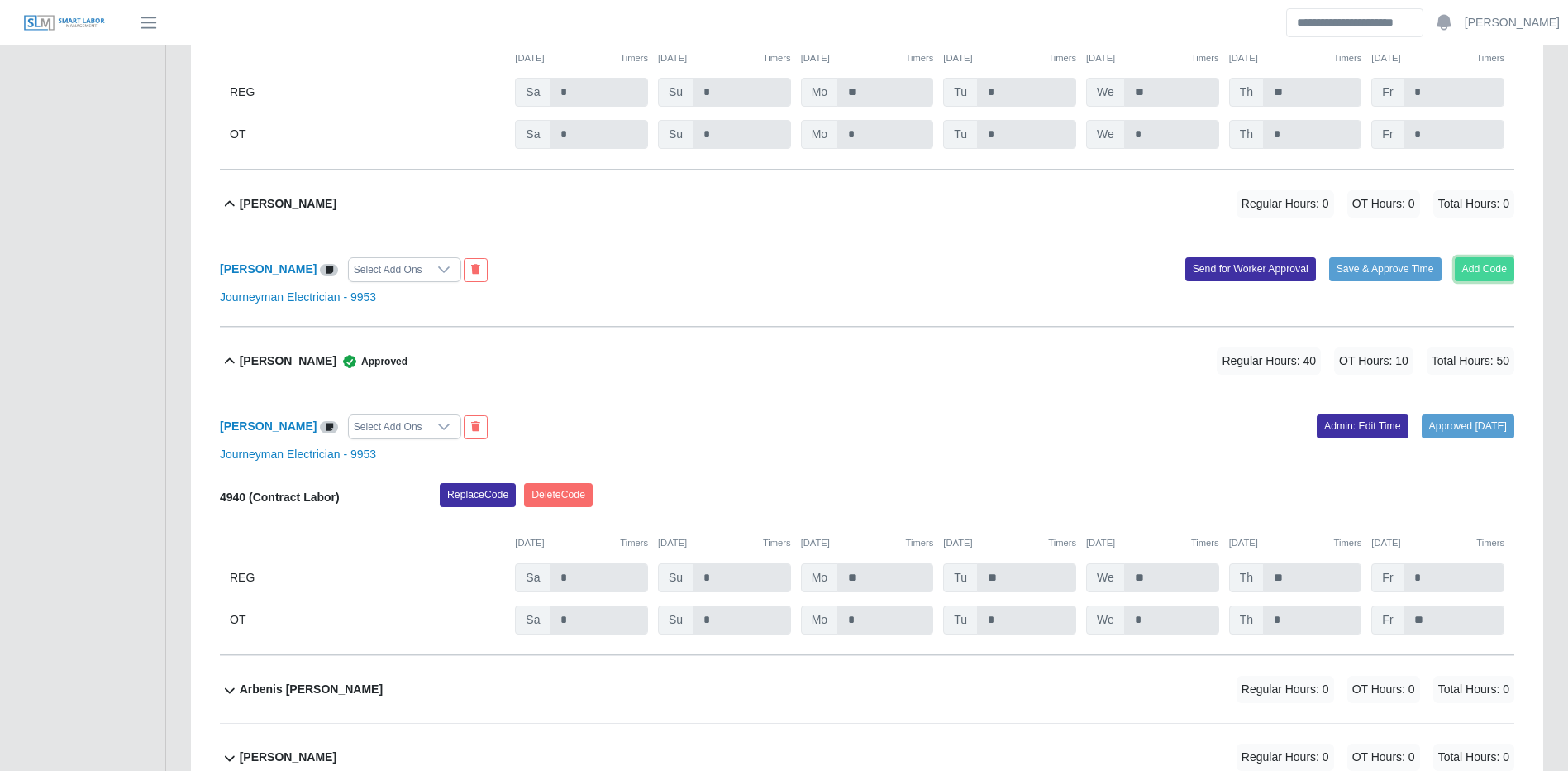
click at [1471, 270] on button "Add Code" at bounding box center [1486, 268] width 60 height 23
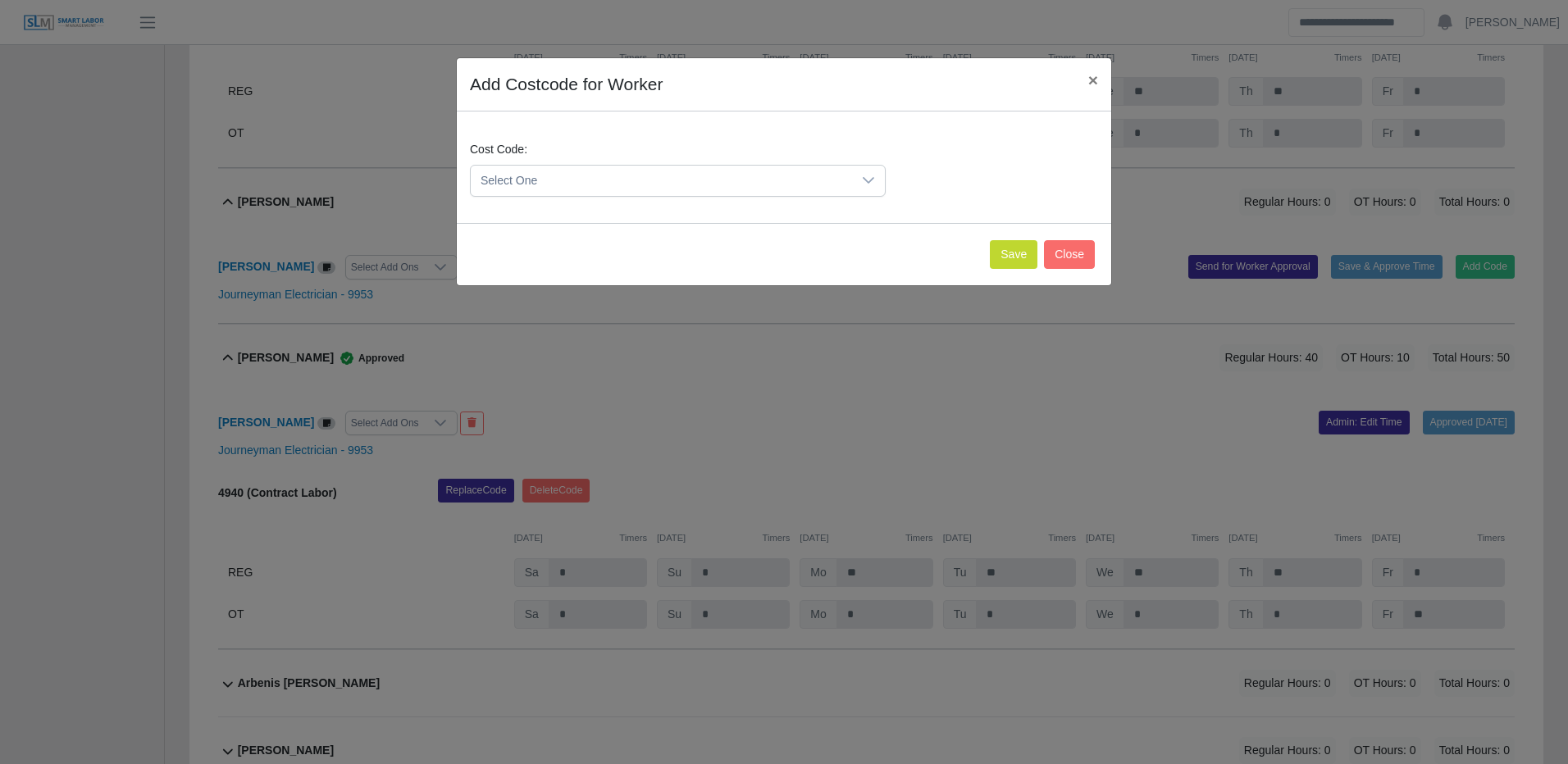
click at [768, 163] on div "Cost Code: Select One" at bounding box center [677, 168] width 424 height 55
click at [741, 175] on span "Select One" at bounding box center [661, 180] width 381 height 30
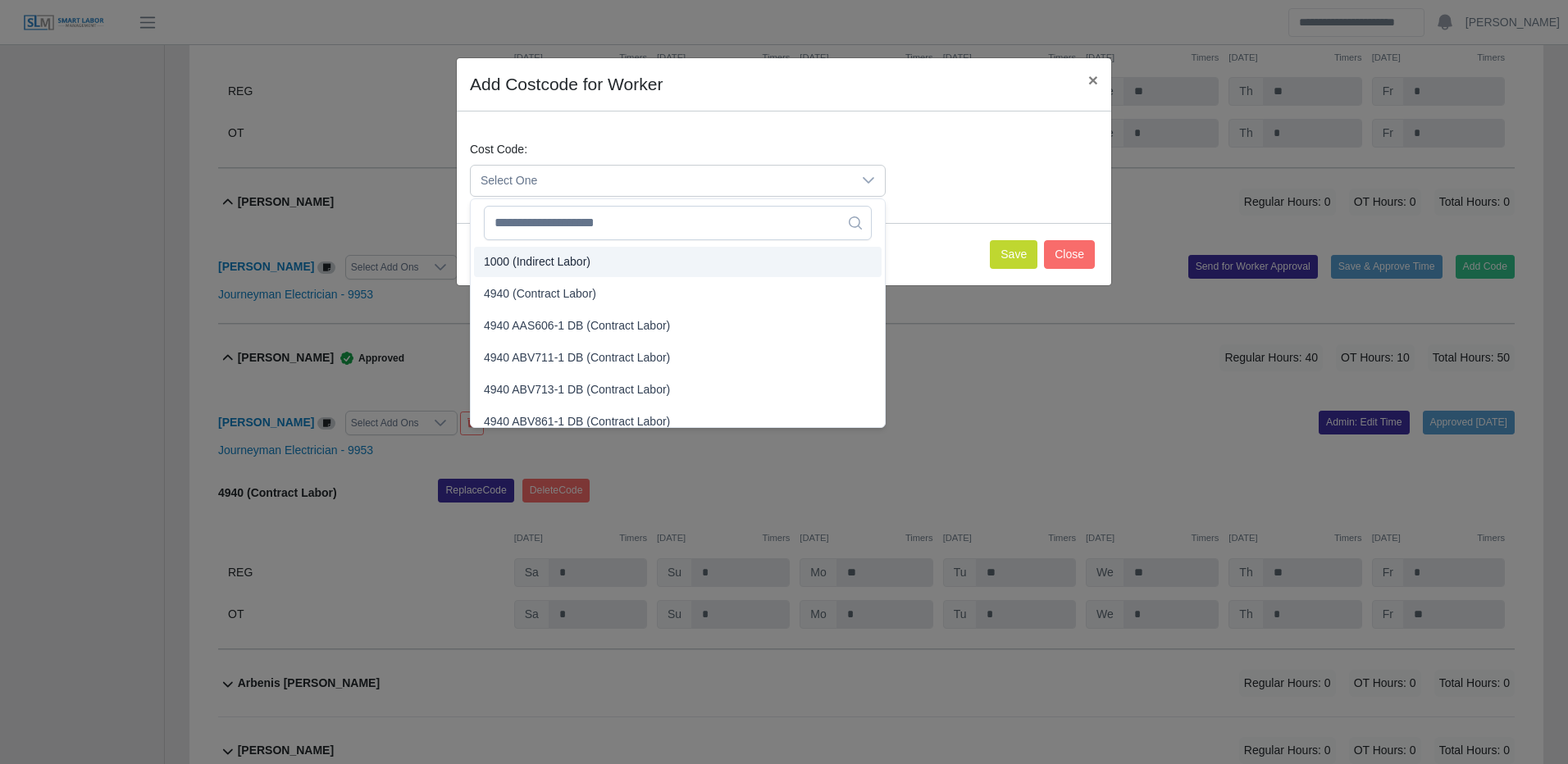
click at [531, 285] on span "4940 (Contract Labor)" at bounding box center [540, 293] width 113 height 17
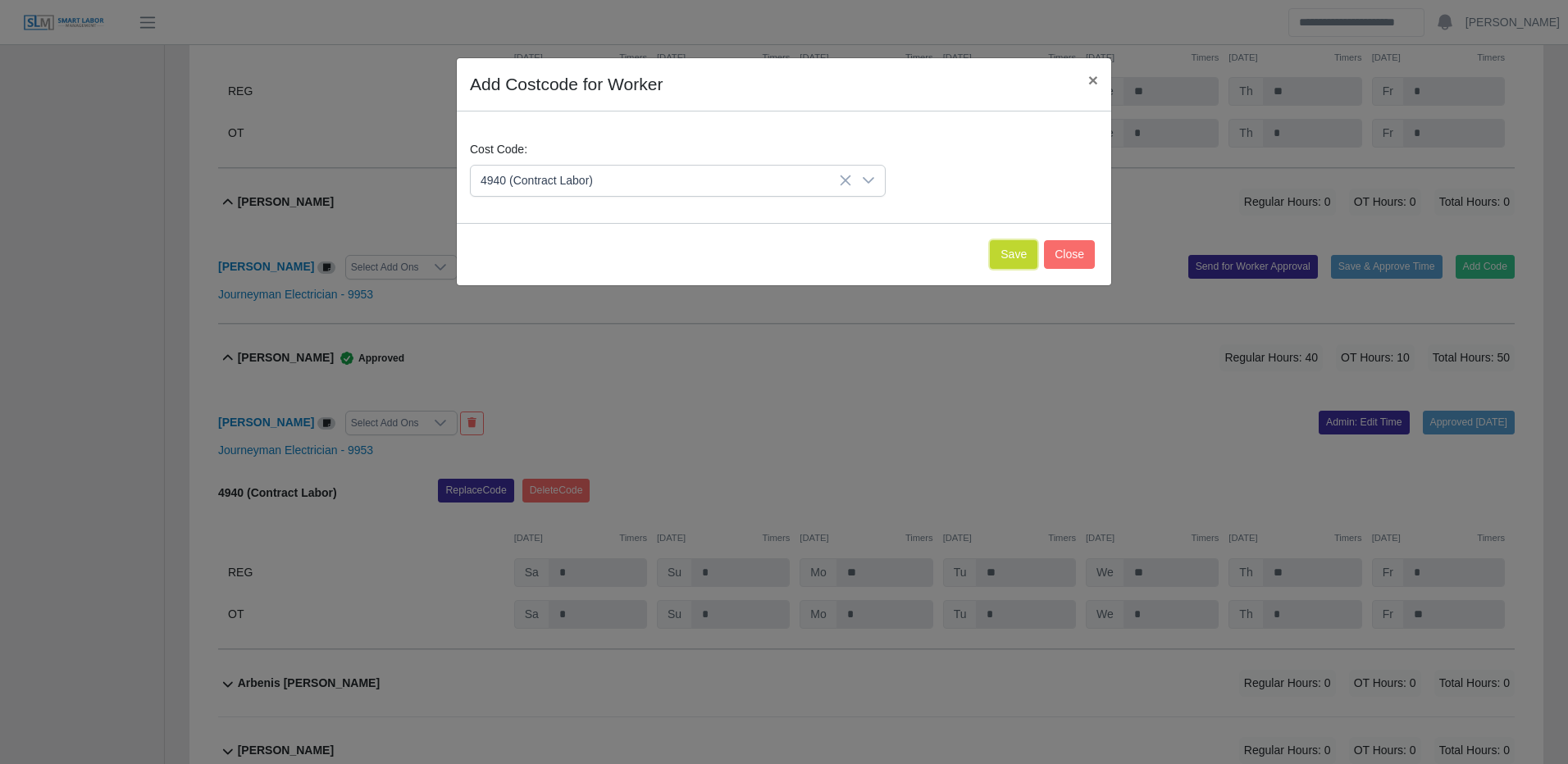
click at [1004, 250] on button "Save" at bounding box center [1013, 255] width 47 height 29
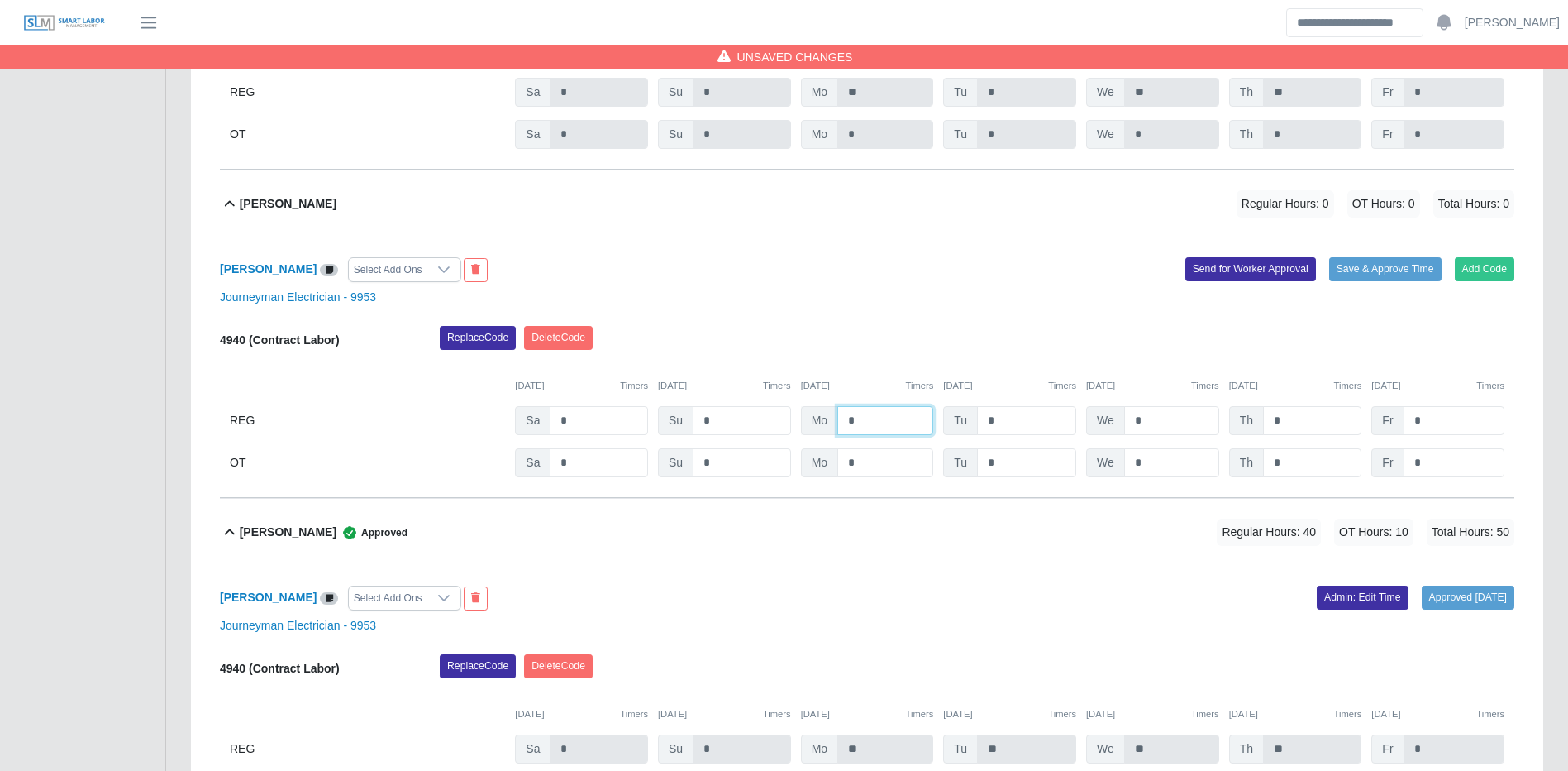
click at [903, 431] on input "*" at bounding box center [885, 420] width 96 height 29
type input "**"
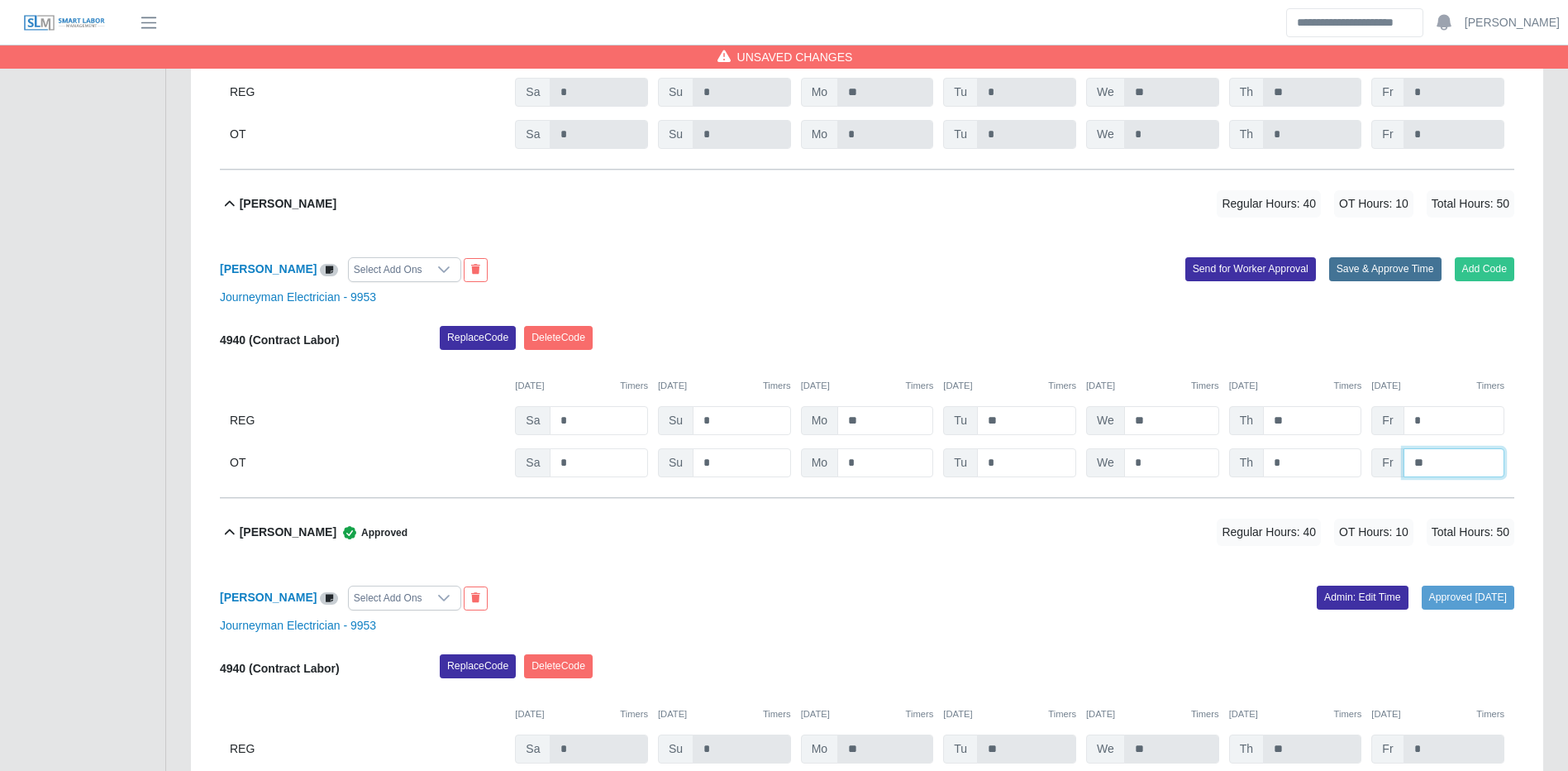
type input "**"
click at [1362, 264] on button "Save & Approve Time" at bounding box center [1385, 268] width 113 height 23
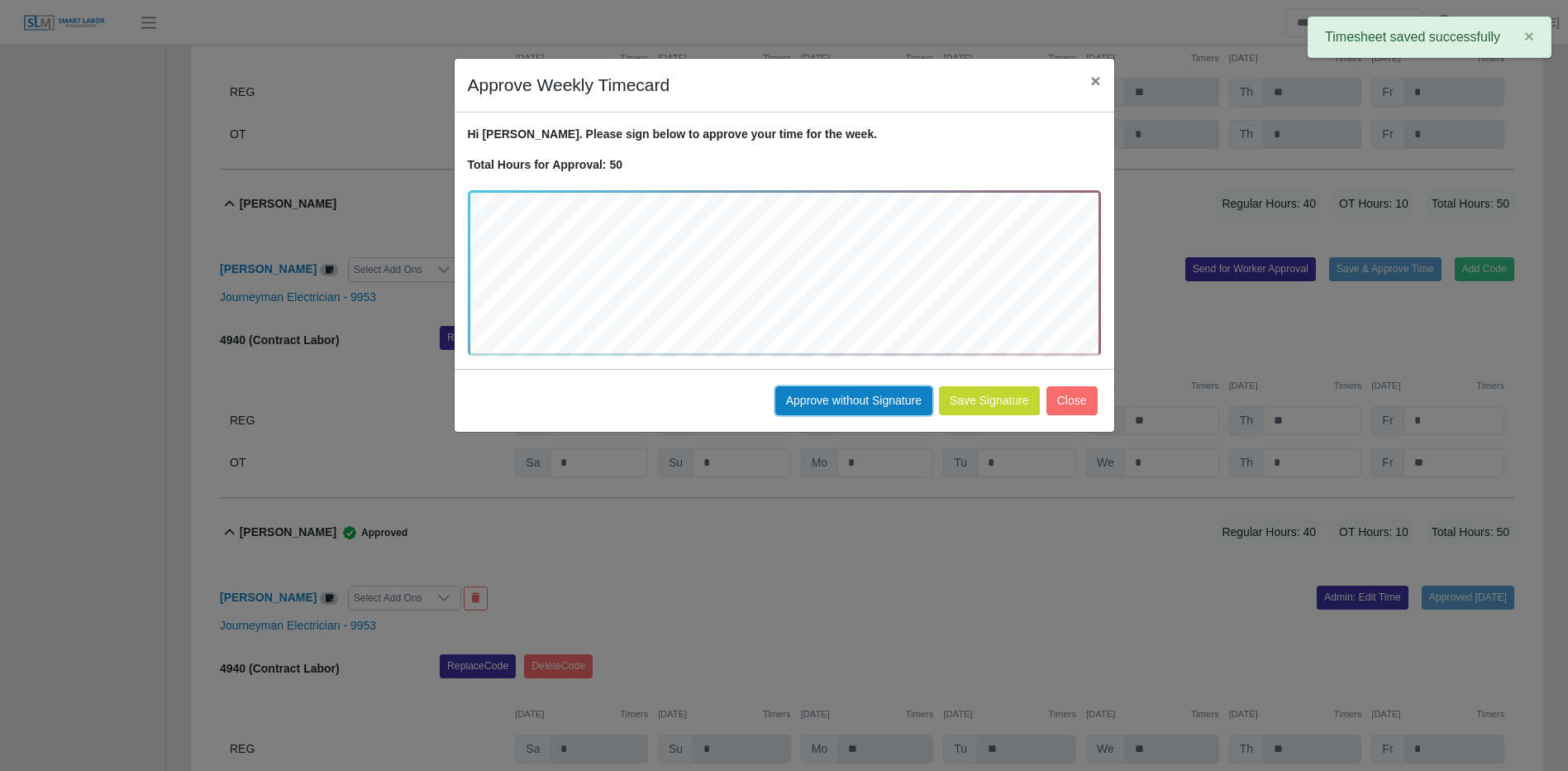
drag, startPoint x: 835, startPoint y: 396, endPoint x: 858, endPoint y: 397, distance: 23.0
click at [836, 396] on button "Approve without Signature" at bounding box center [854, 401] width 157 height 29
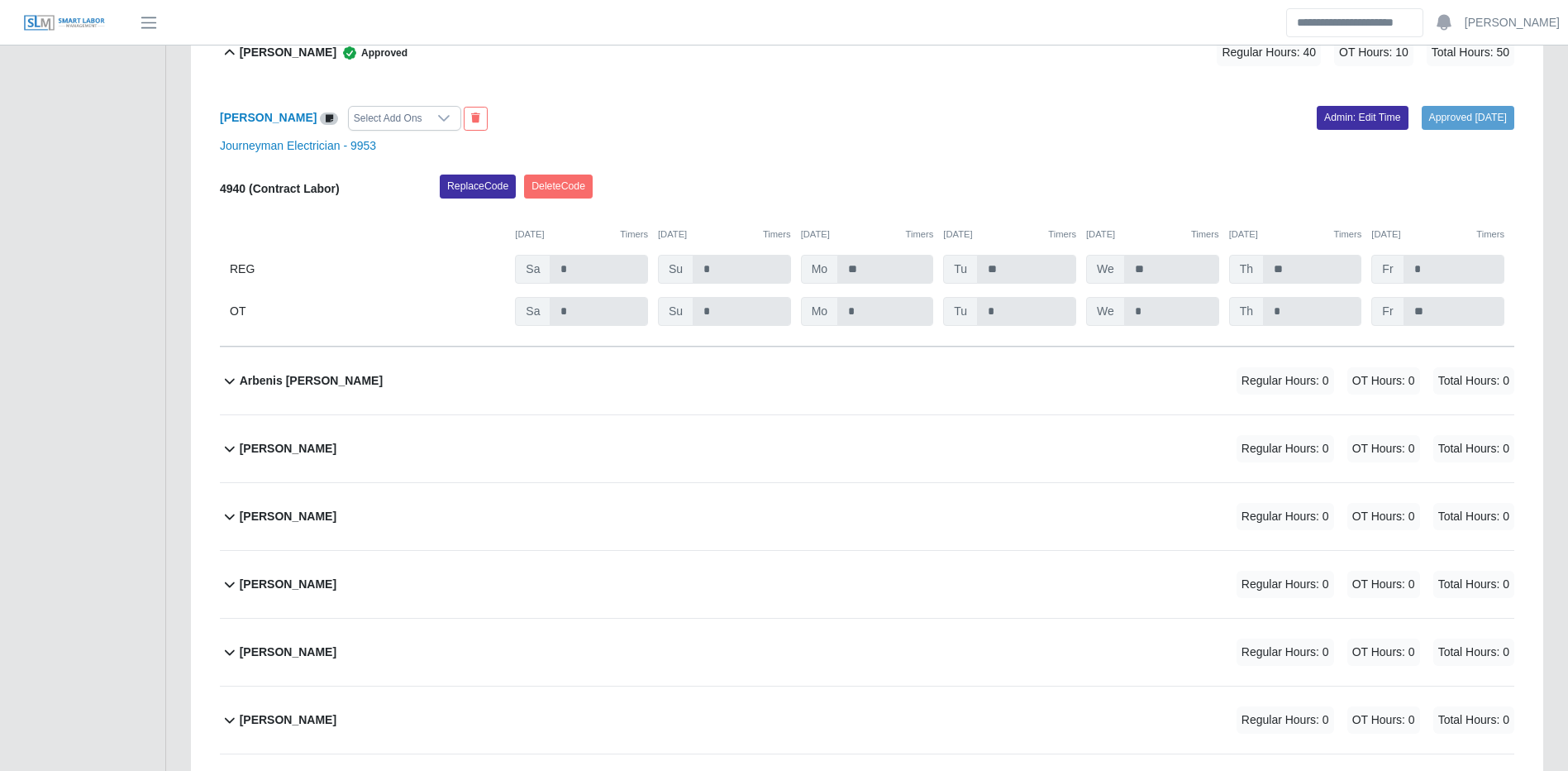
scroll to position [3473, 0]
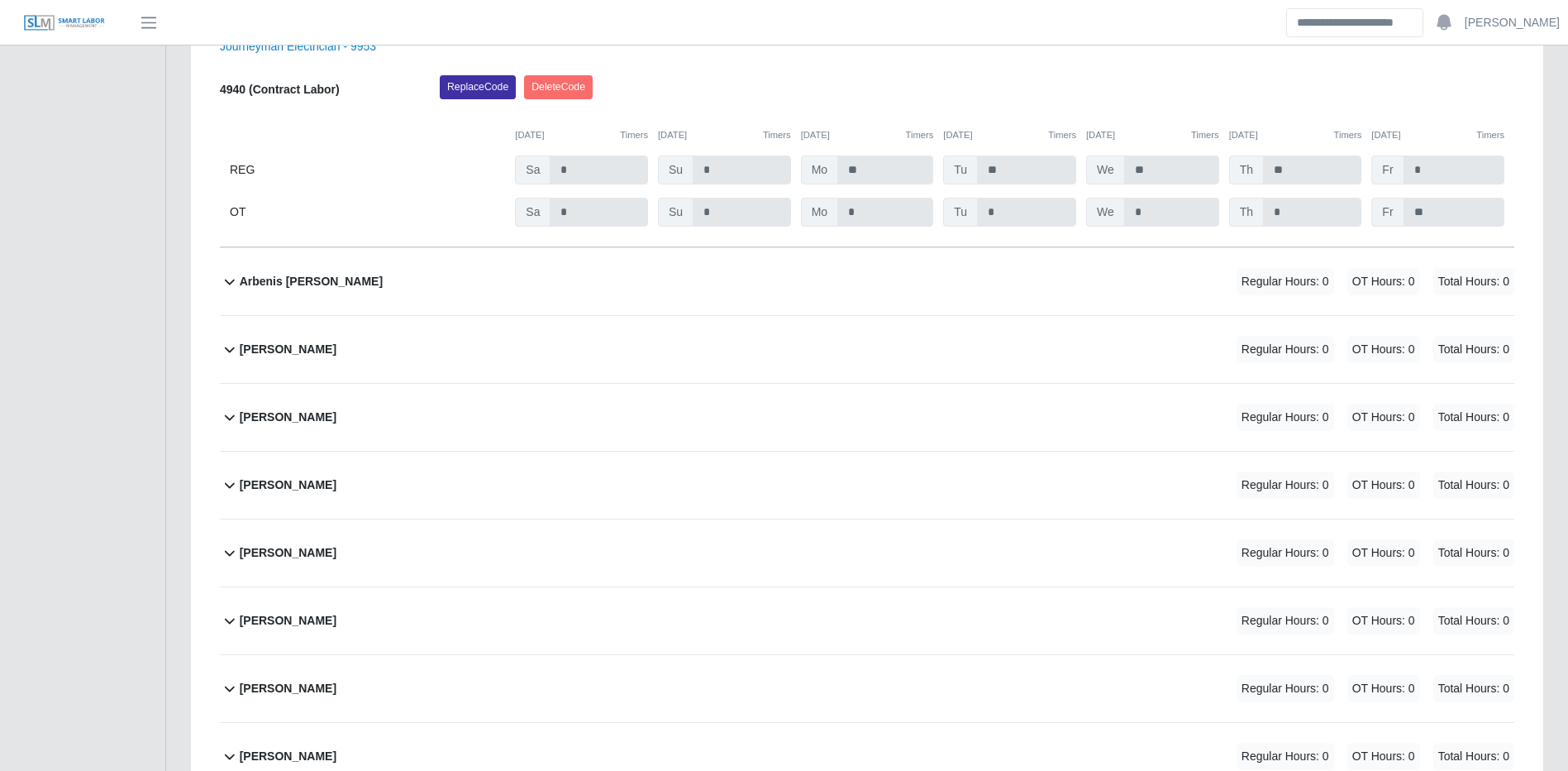
click at [1173, 286] on div "Arbenis Cepeda Regular Hours: 0 OT Hours: 0 Total Hours: 0" at bounding box center [877, 281] width 1275 height 67
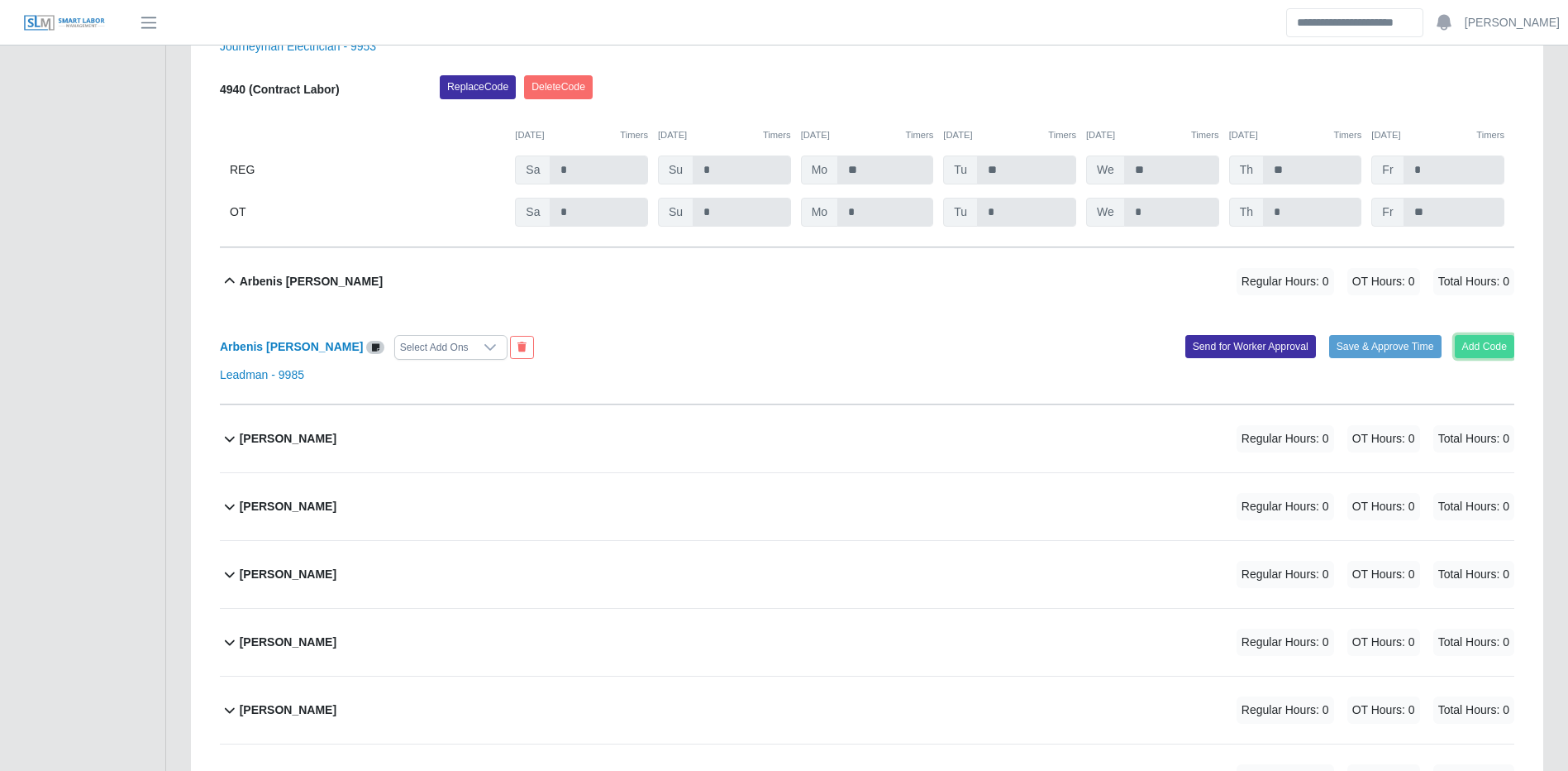
click at [1490, 346] on button "Add Code" at bounding box center [1486, 346] width 60 height 23
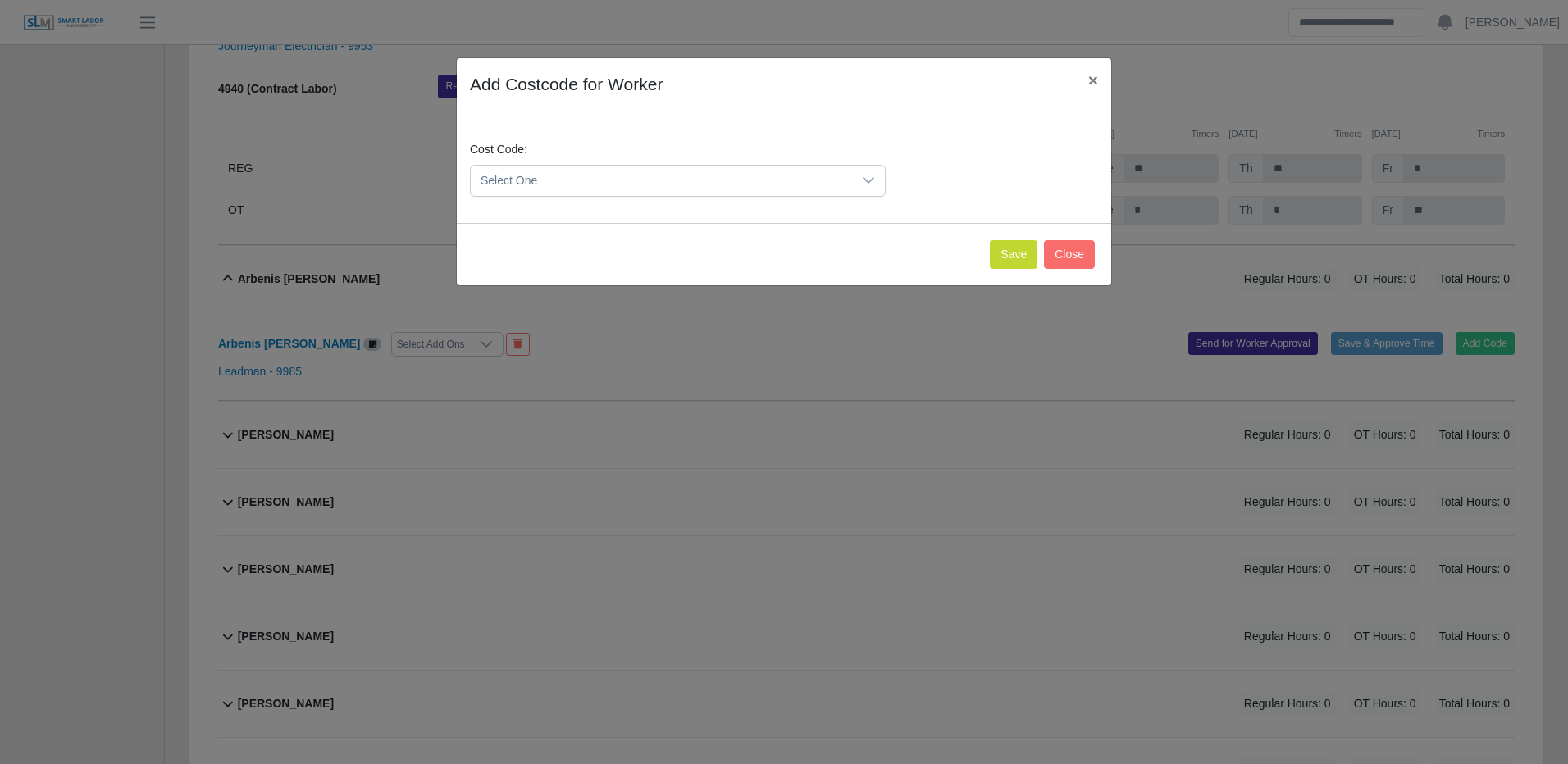
click at [781, 176] on span "Select One" at bounding box center [661, 180] width 381 height 30
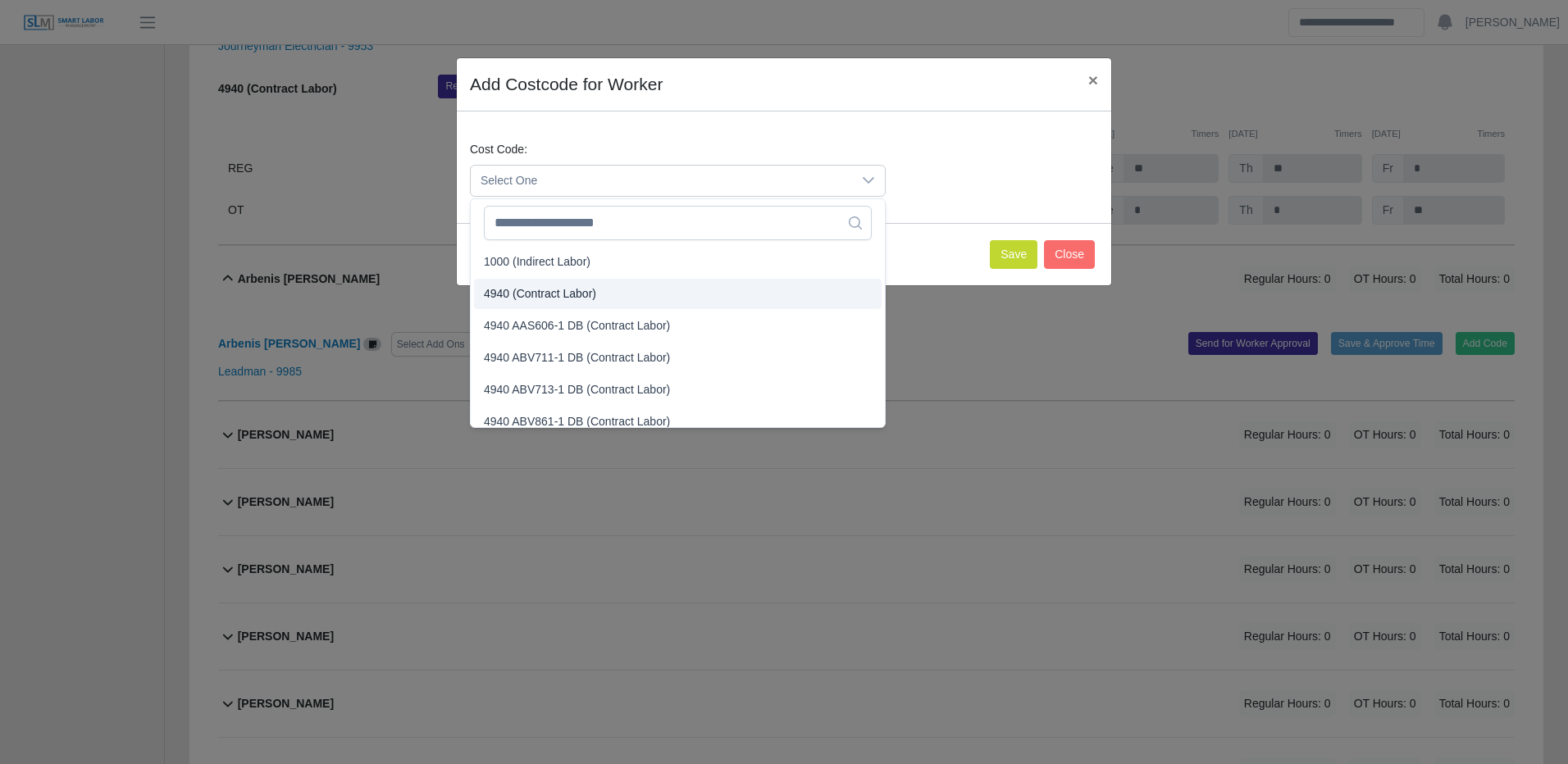
click at [603, 291] on li "4940 (Contract Labor)" at bounding box center [677, 293] width 408 height 30
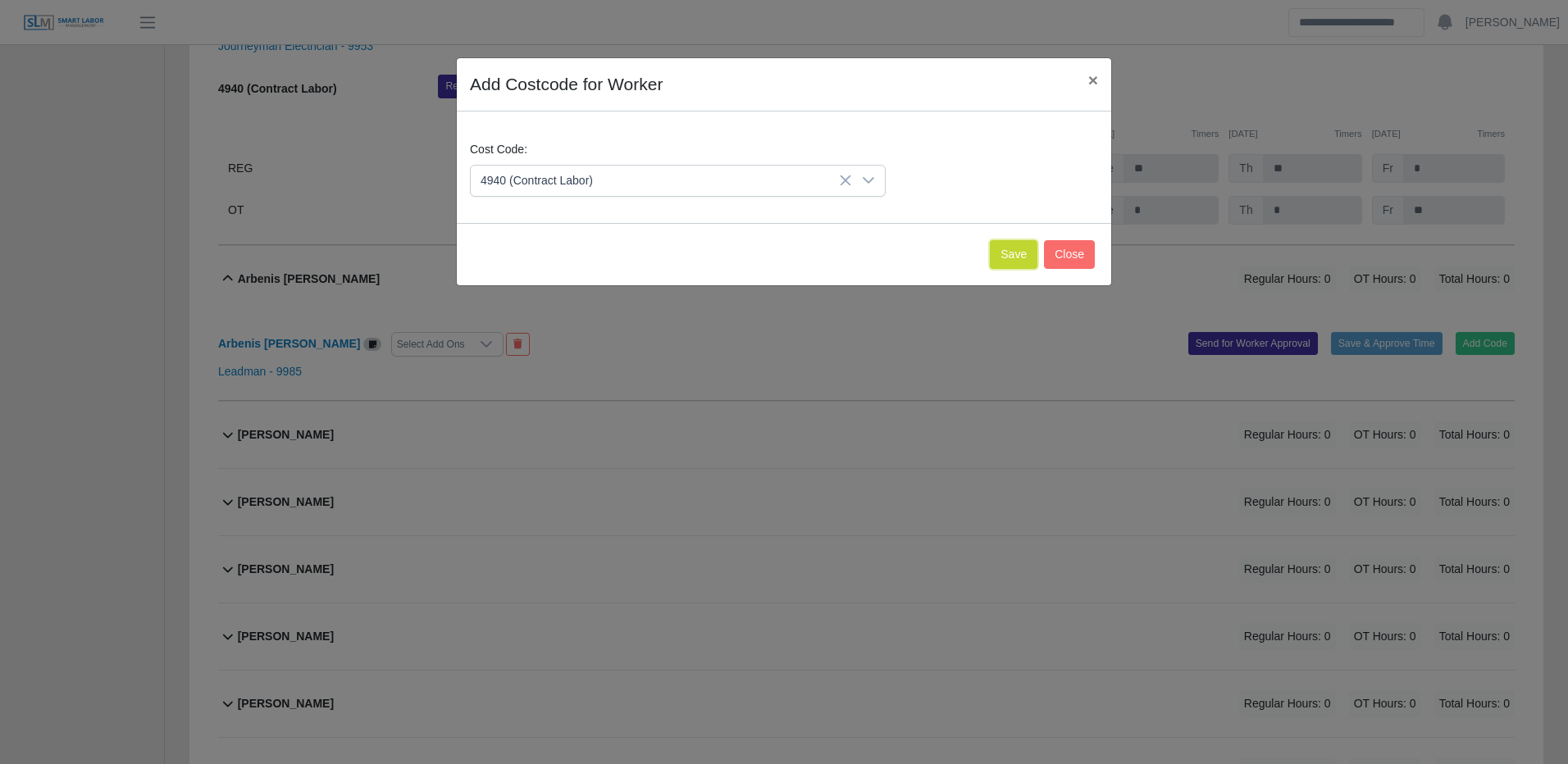
click at [1007, 250] on button "Save" at bounding box center [1013, 255] width 47 height 29
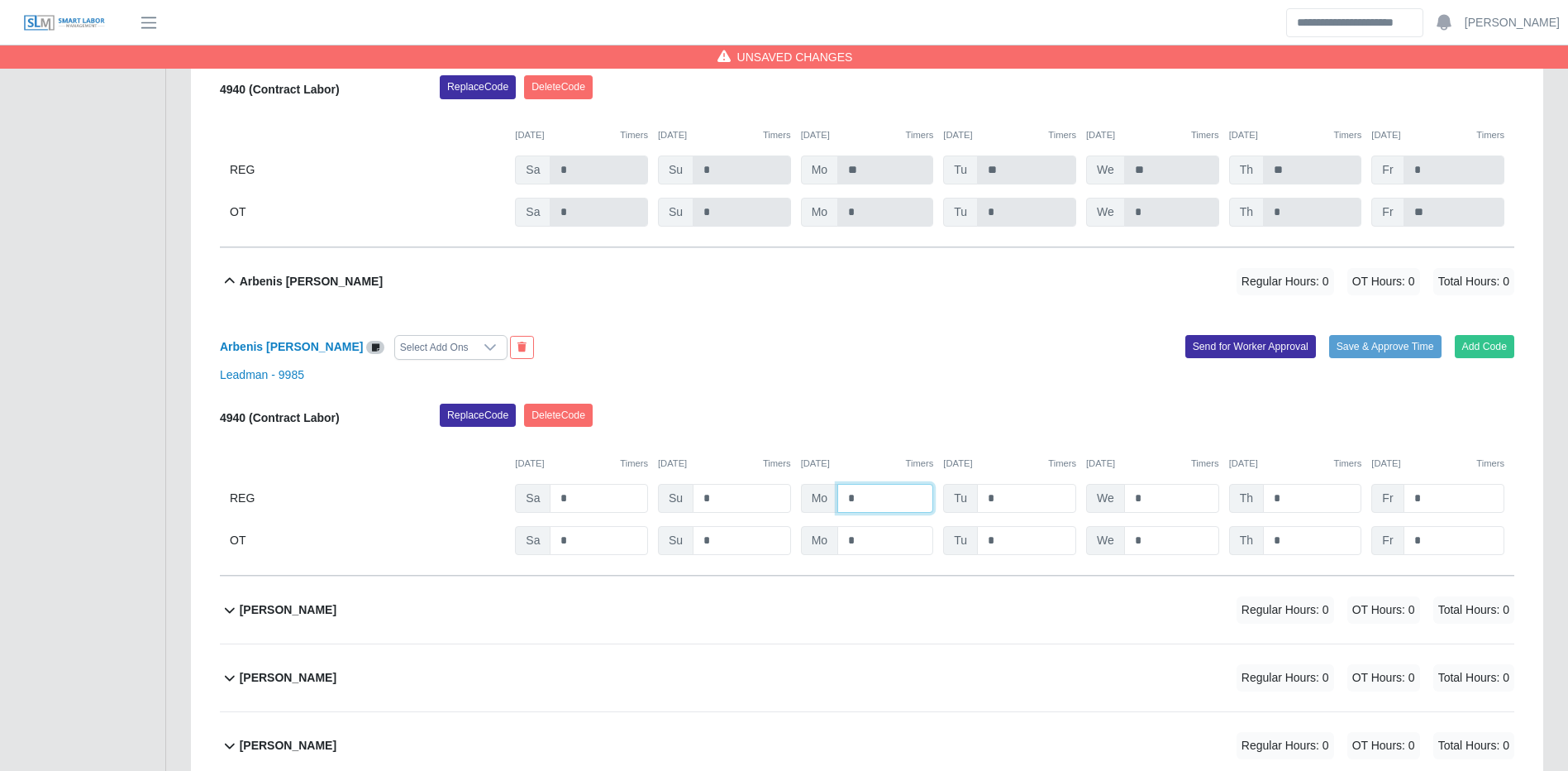
click at [857, 513] on input "*" at bounding box center [885, 498] width 96 height 29
type input "**"
type input "*"
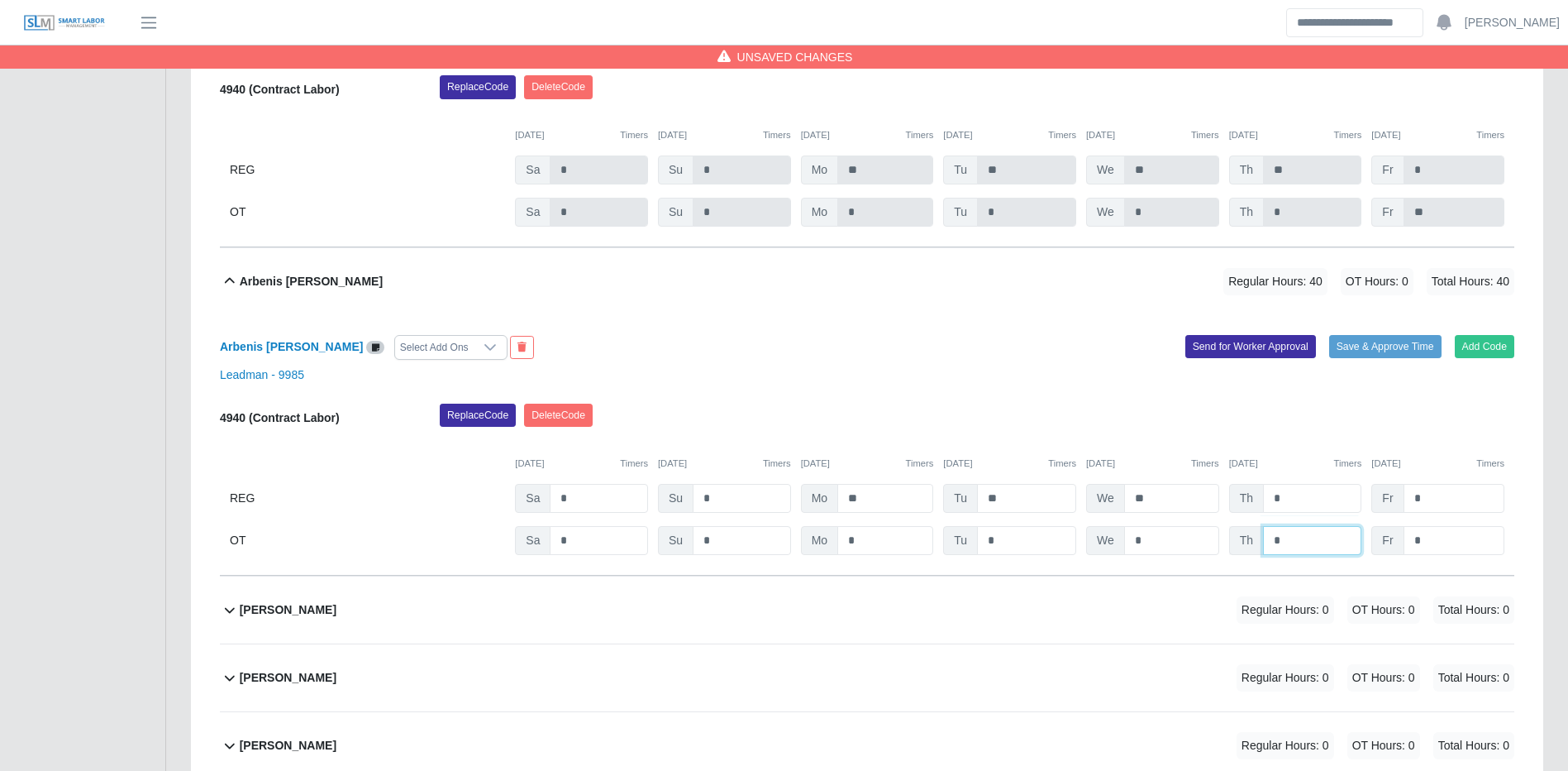
click at [1273, 548] on input "*" at bounding box center [1312, 540] width 98 height 29
click at [1276, 547] on input "*" at bounding box center [1312, 540] width 98 height 29
type input "*"
type input "**"
click at [1370, 353] on button "Save & Approve Time" at bounding box center [1385, 346] width 113 height 23
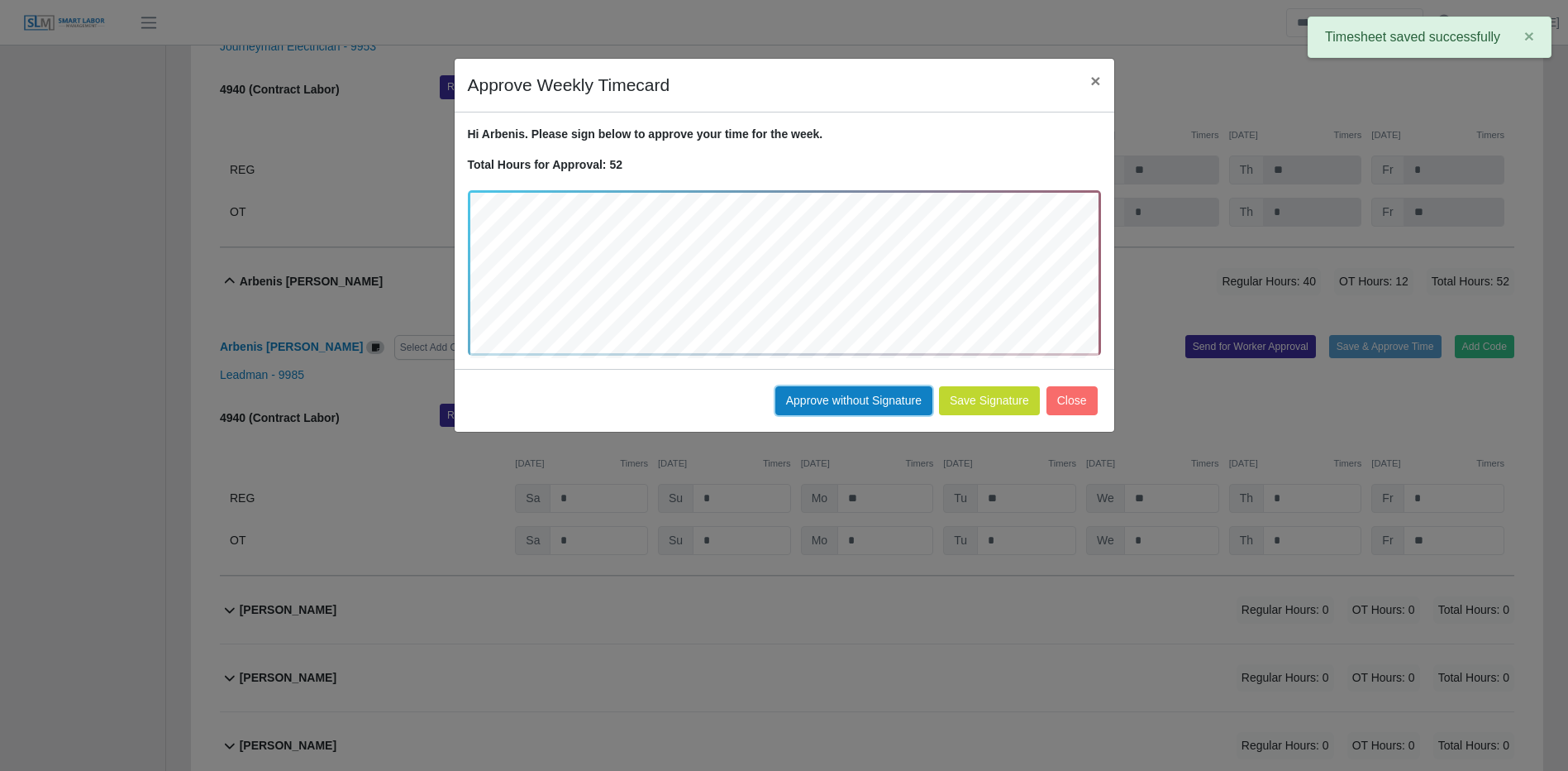
click at [863, 397] on button "Approve without Signature" at bounding box center [854, 401] width 157 height 29
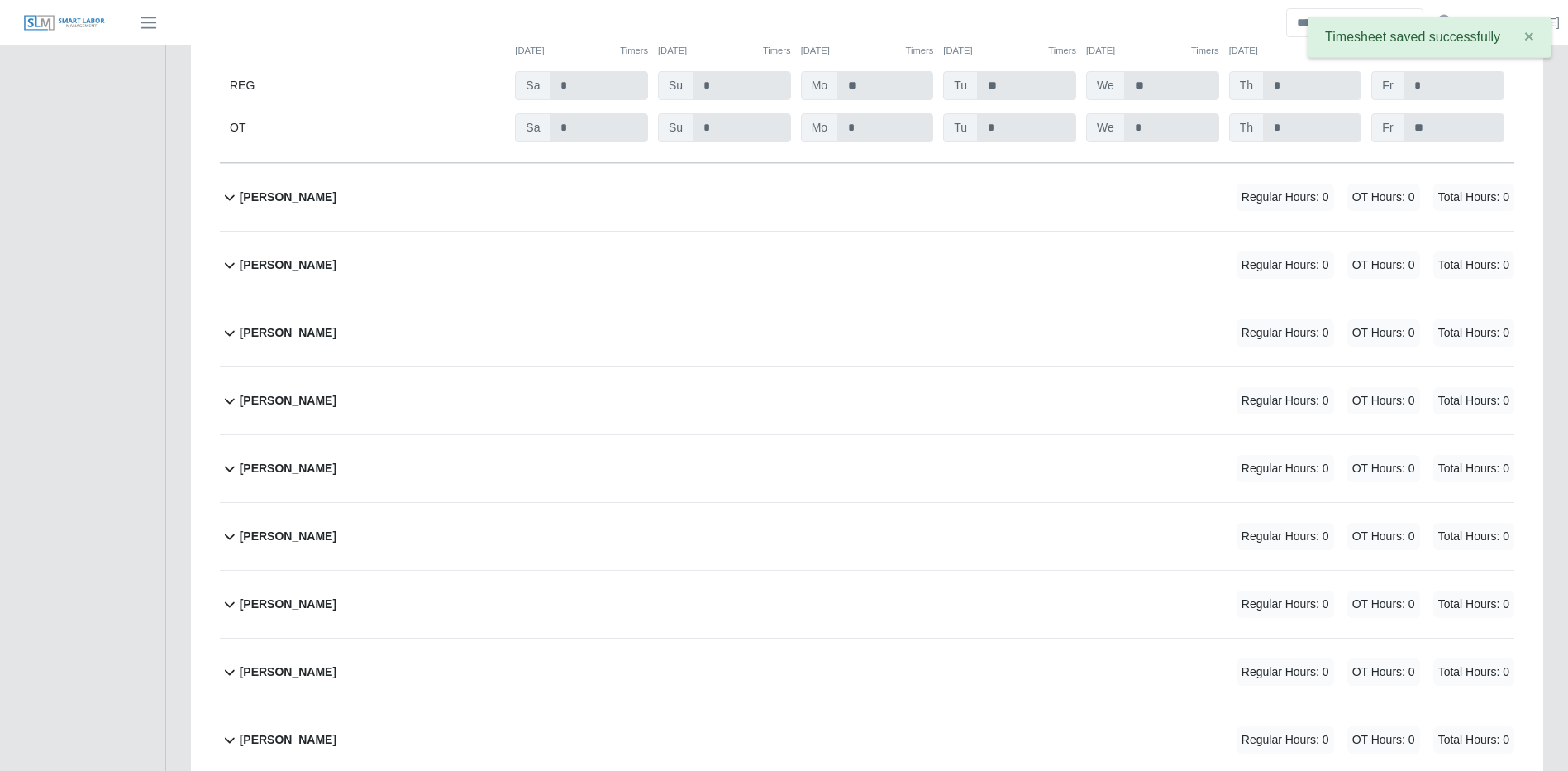
scroll to position [3887, 0]
click at [1171, 205] on div "Arcenio Cepeda Regular Hours: 0 OT Hours: 0 Total Hours: 0" at bounding box center [877, 196] width 1275 height 67
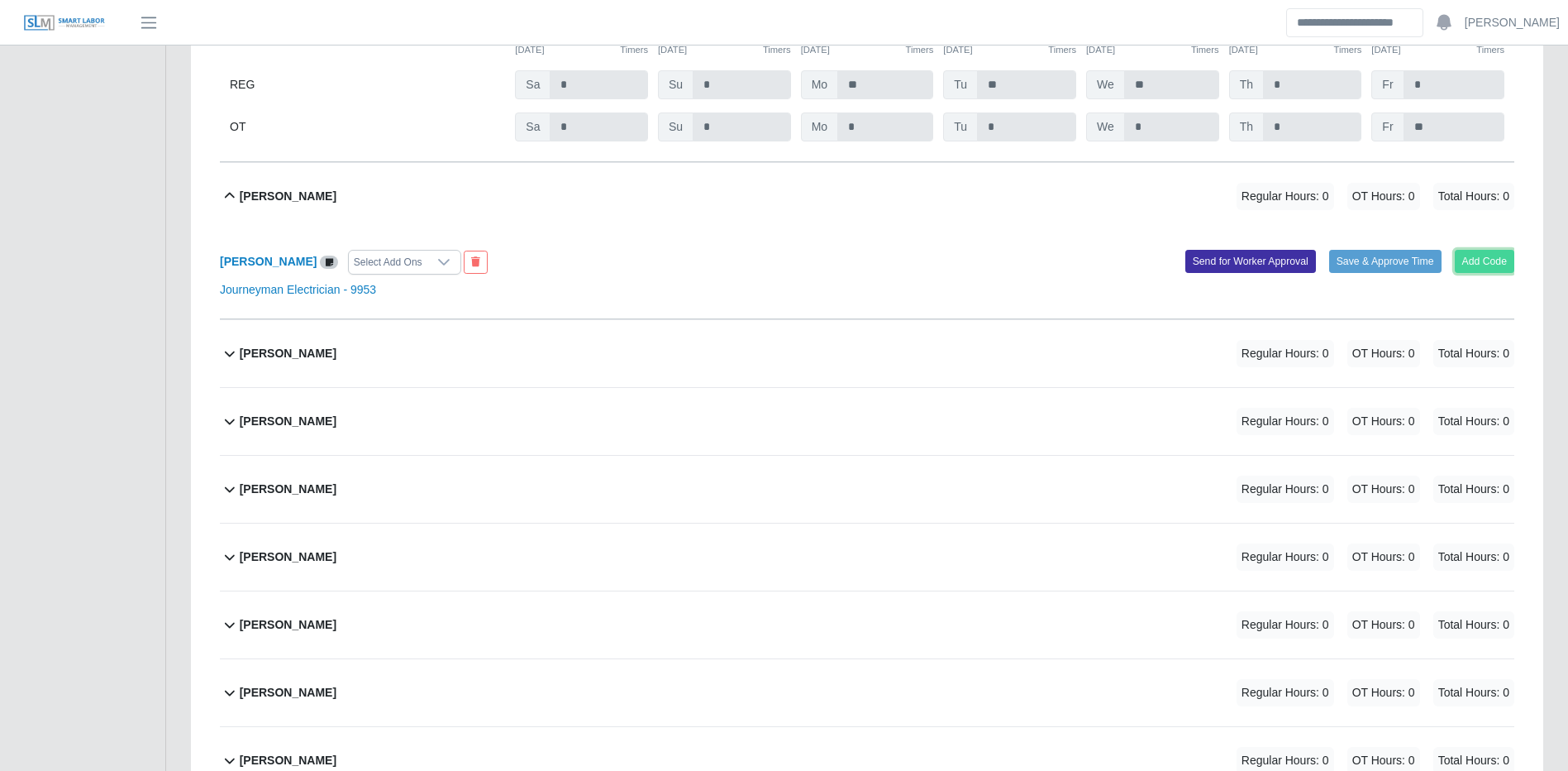
click at [1475, 273] on button "Add Code" at bounding box center [1486, 261] width 60 height 23
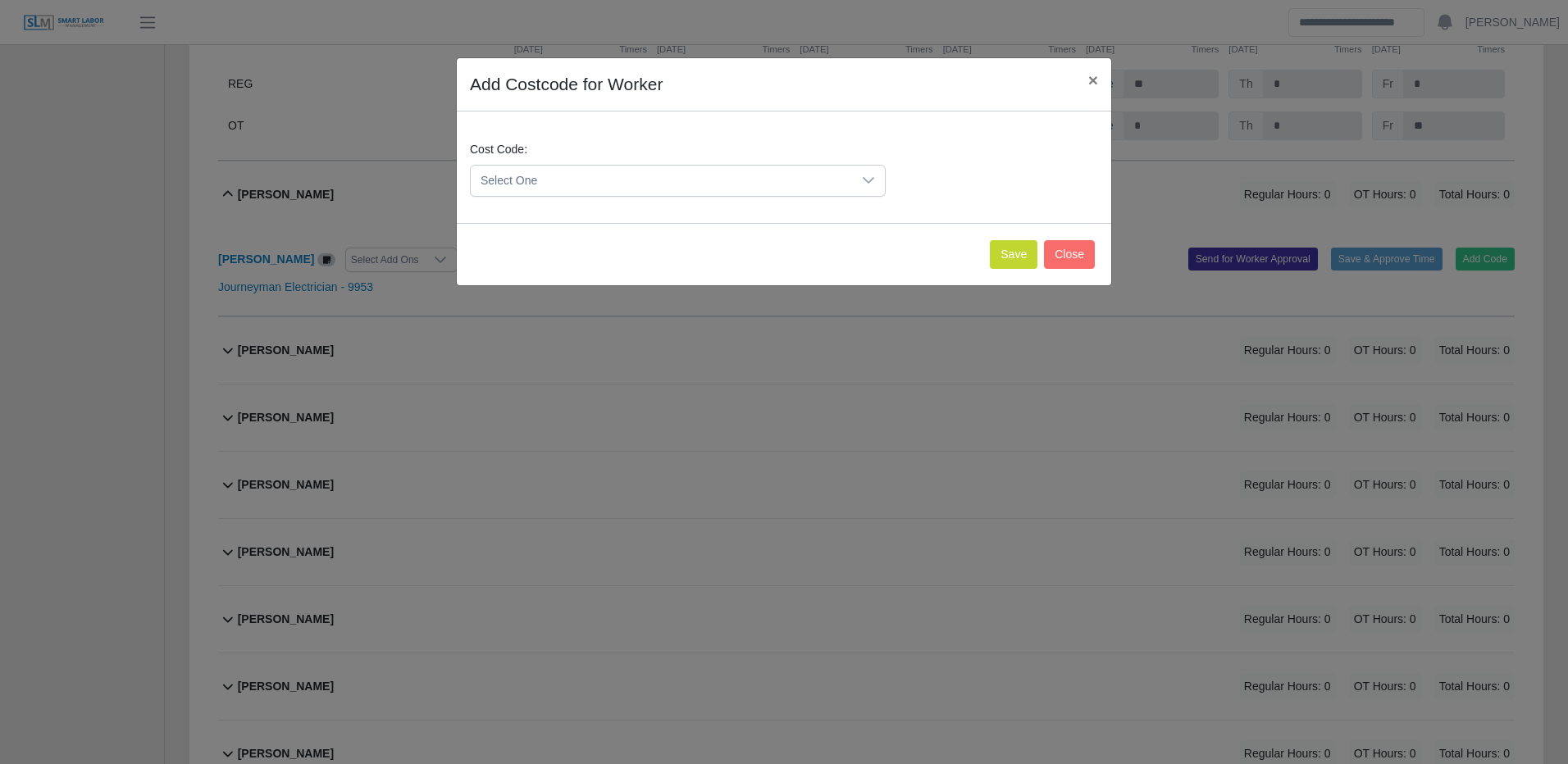
click at [770, 187] on span "Select One" at bounding box center [661, 180] width 381 height 30
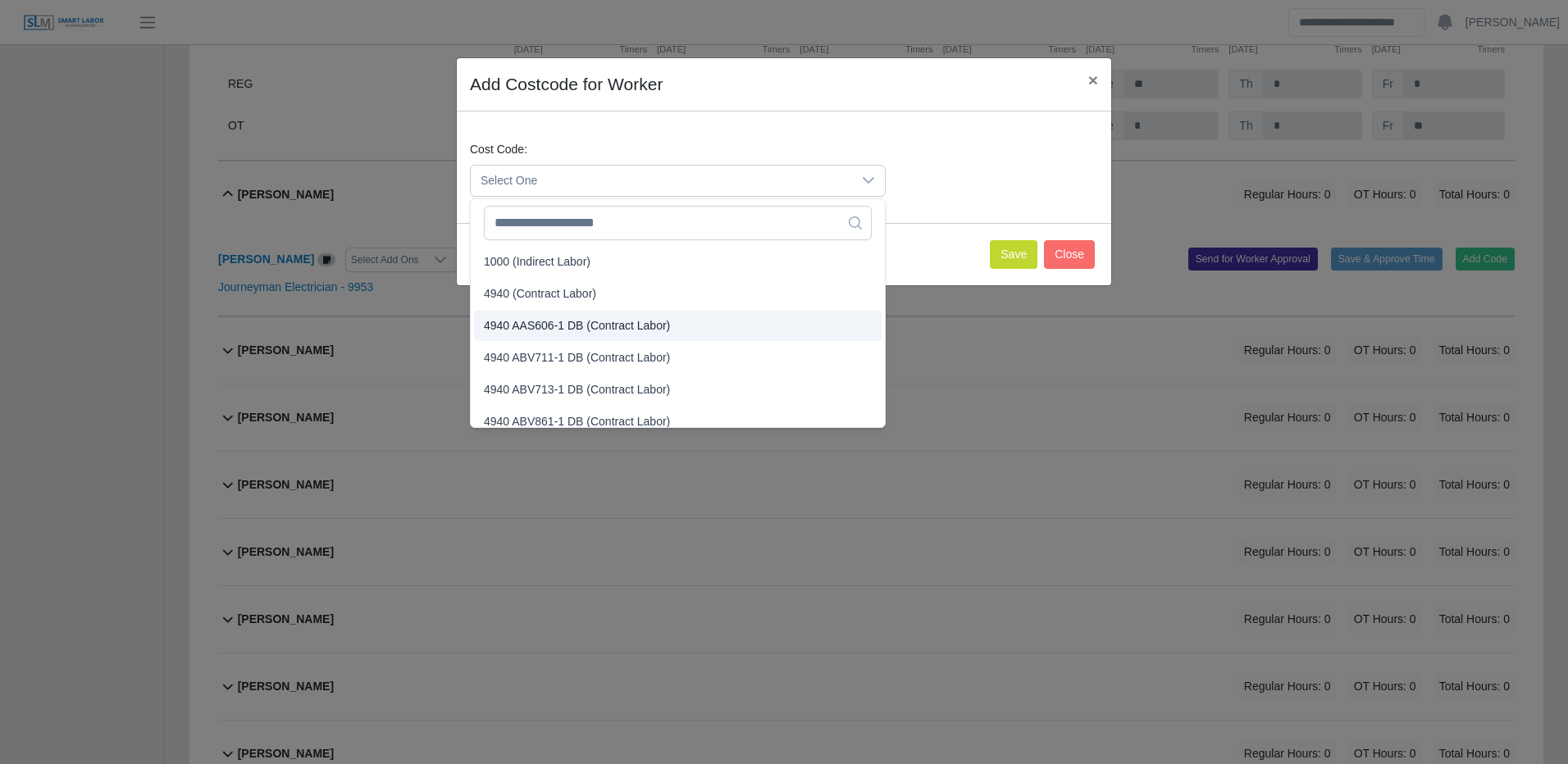
click at [540, 294] on span "4940 (Contract Labor)" at bounding box center [540, 293] width 113 height 17
click at [541, 294] on span "4940 (Contract Labor)" at bounding box center [540, 293] width 113 height 17
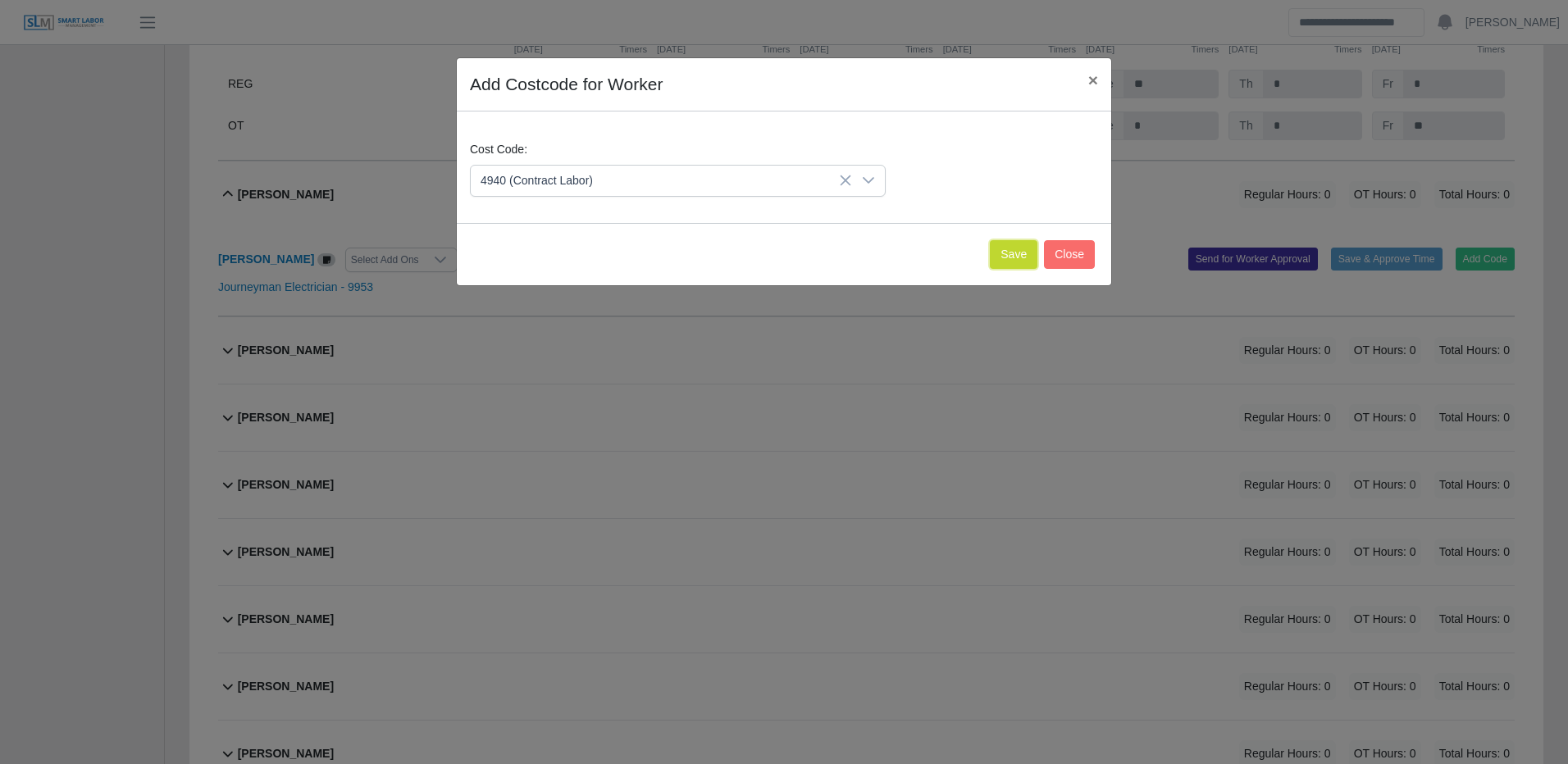
click at [1009, 245] on button "Save" at bounding box center [1013, 255] width 47 height 29
click at [1009, 245] on div "Arcenio Cepeda Select Add Ons Add Code Save & Approve Time Send for Worker Appr…" at bounding box center [866, 272] width 1297 height 89
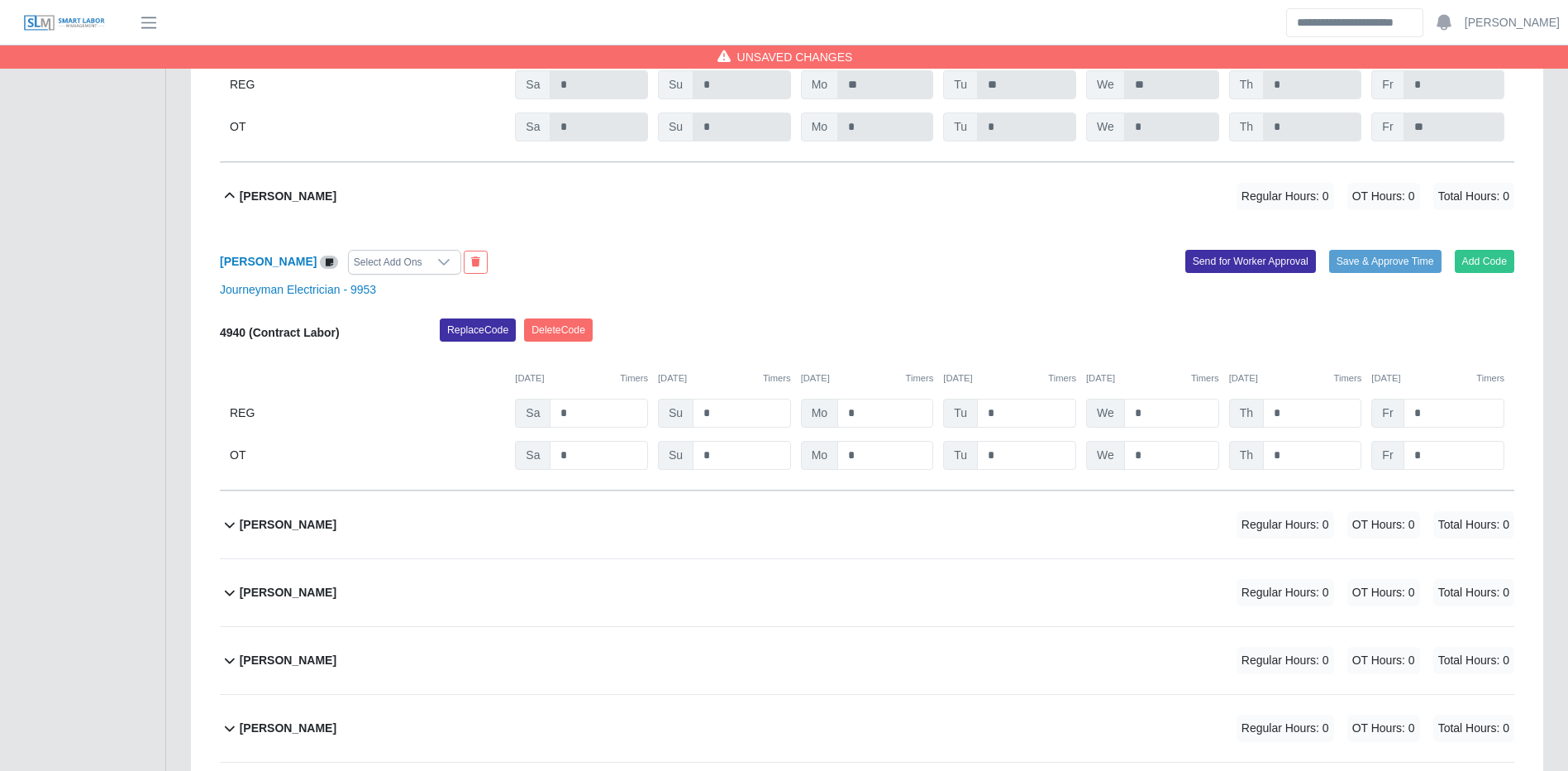
click at [909, 440] on div "4940 (Contract Labor) Replace Code Delete Code 09/27/2025 Timers 09/28/2025 Tim…" at bounding box center [867, 394] width 1294 height 151
click at [869, 417] on input "*" at bounding box center [885, 413] width 96 height 29
type input "**"
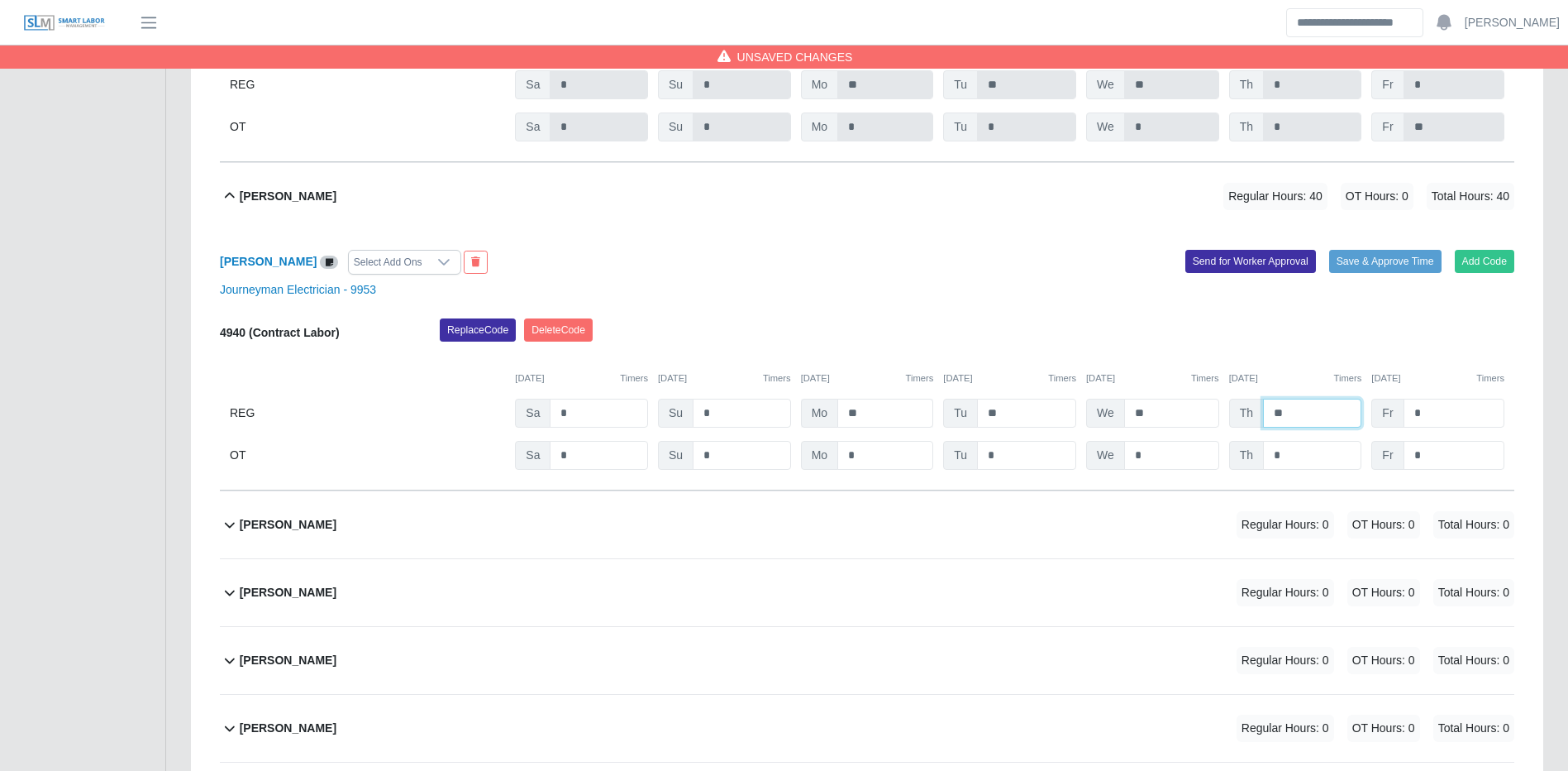
type input "**"
click at [1396, 257] on button "Save & Approve Time" at bounding box center [1385, 261] width 113 height 23
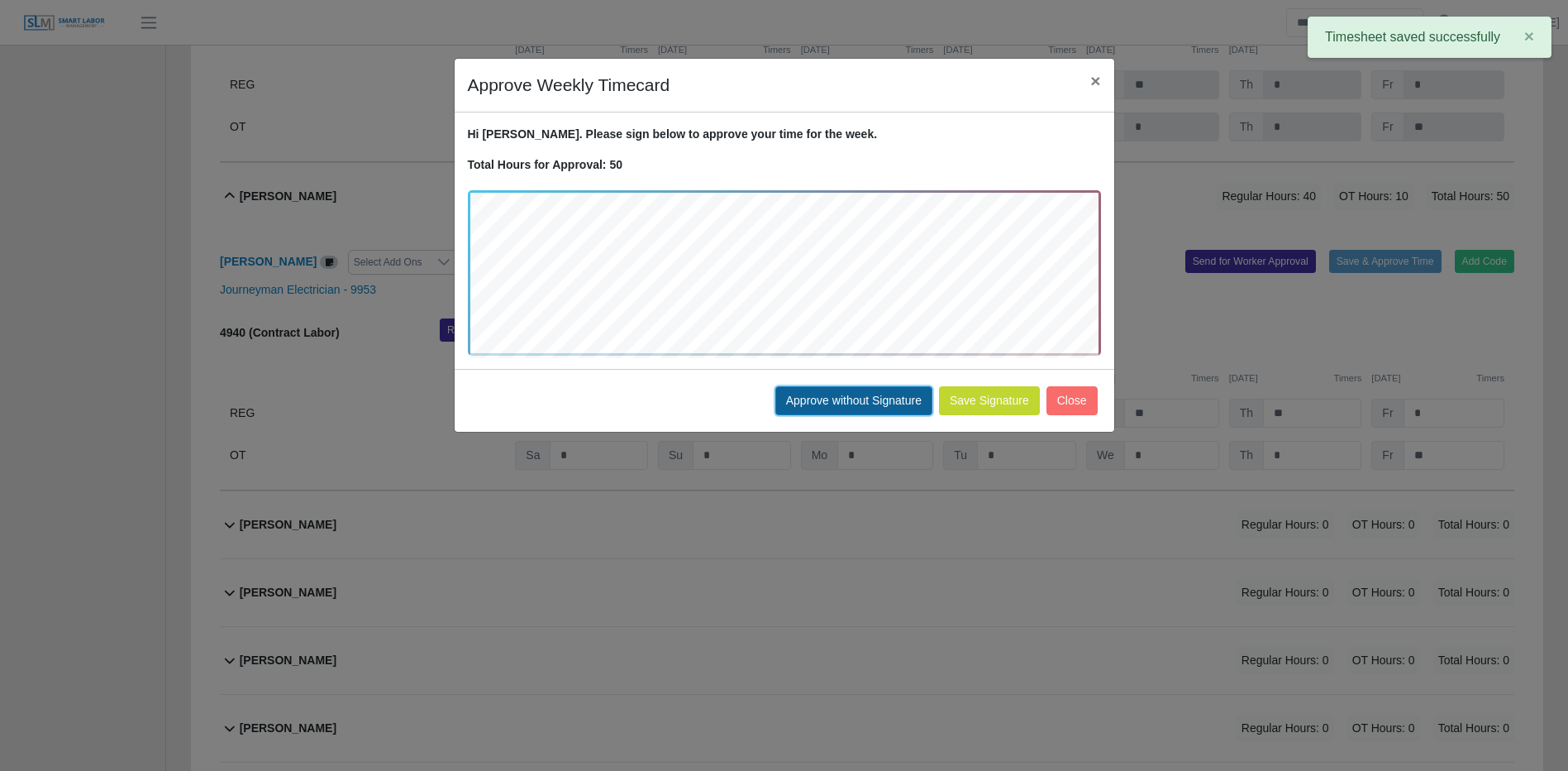
click at [807, 386] on button "Approve without Signature" at bounding box center [854, 401] width 157 height 29
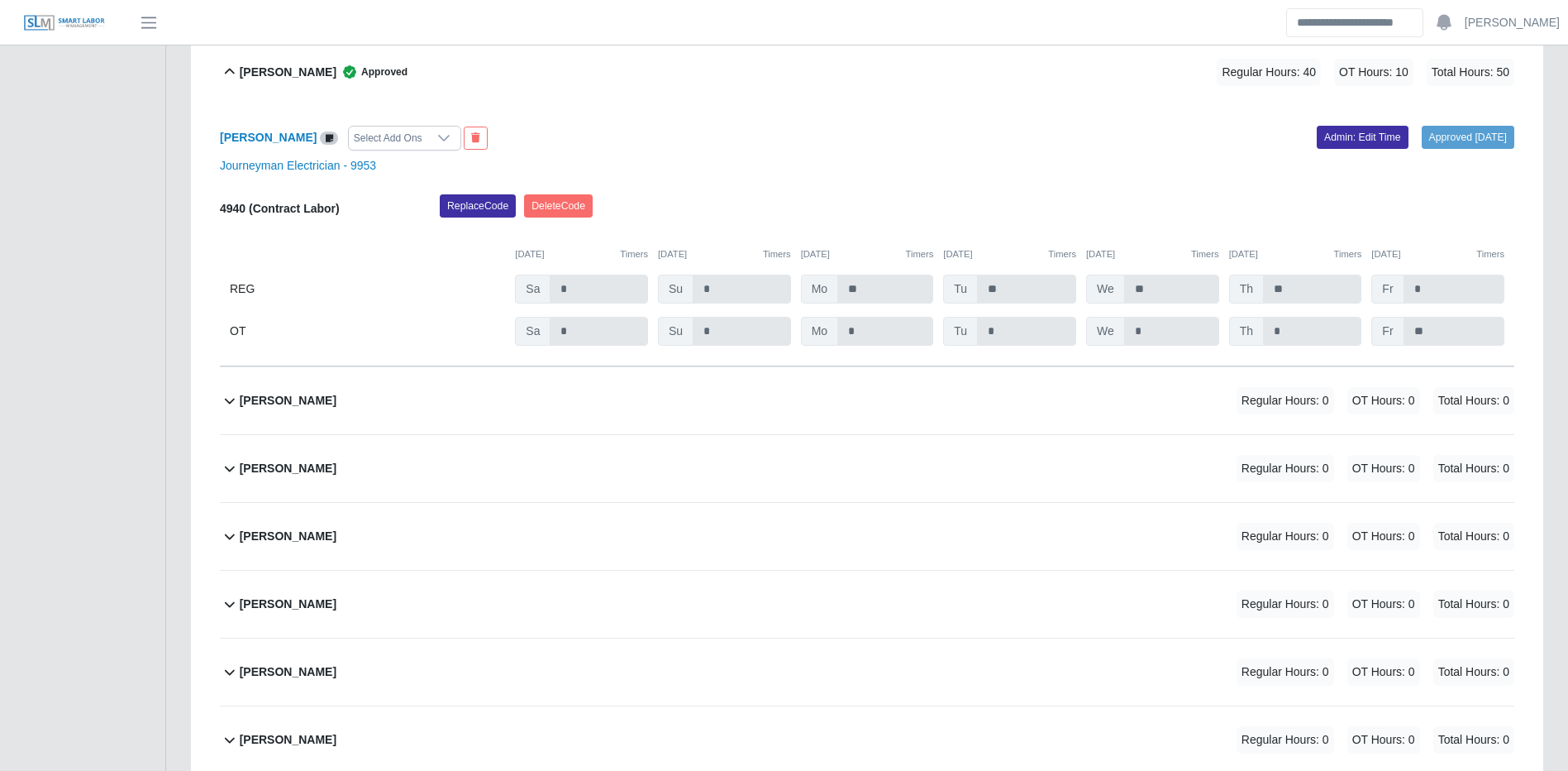
scroll to position [4135, 0]
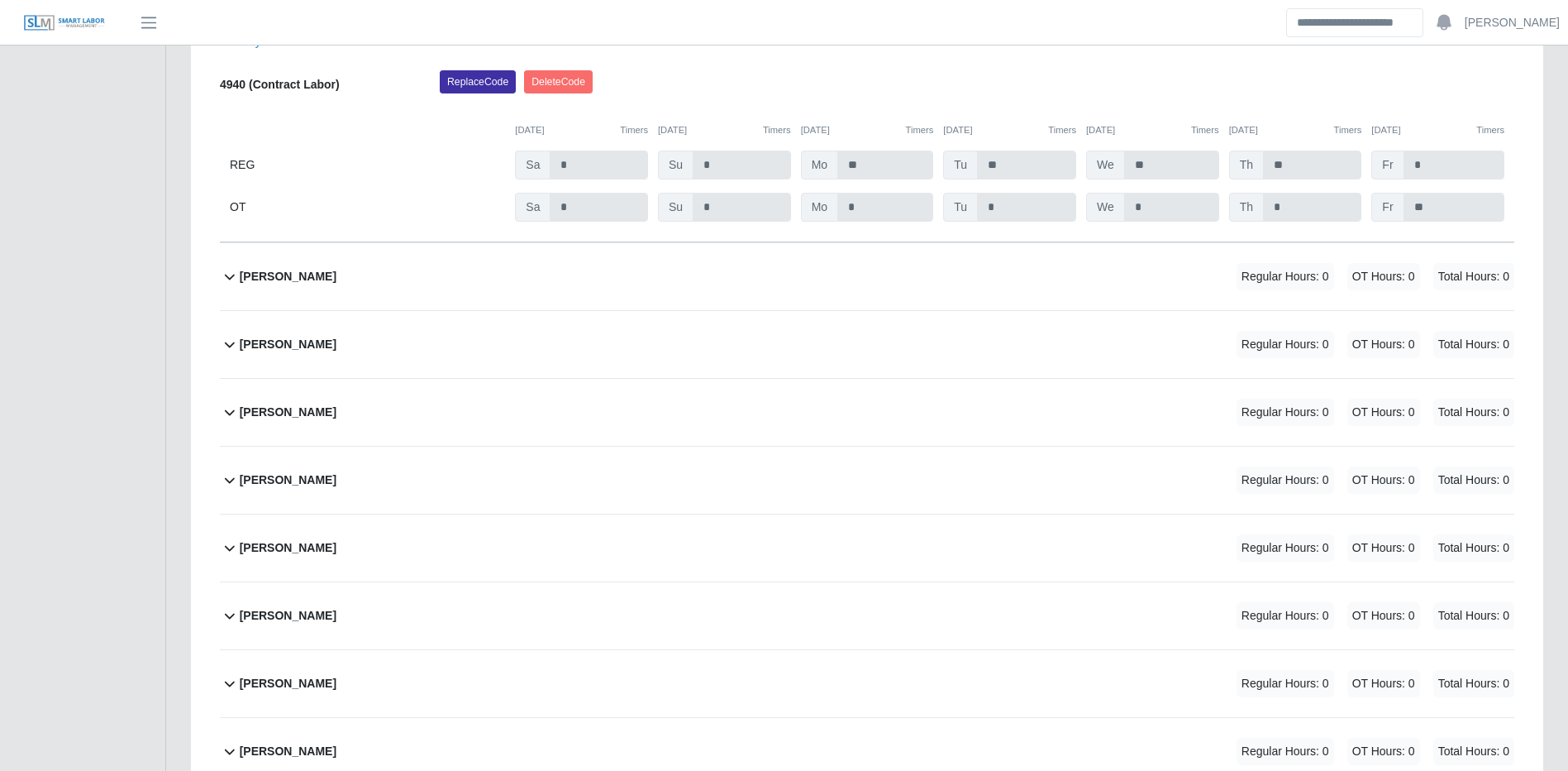
click at [643, 286] on div "Argenis Cepeda Regular Hours: 0 OT Hours: 0 Total Hours: 0" at bounding box center [877, 277] width 1275 height 67
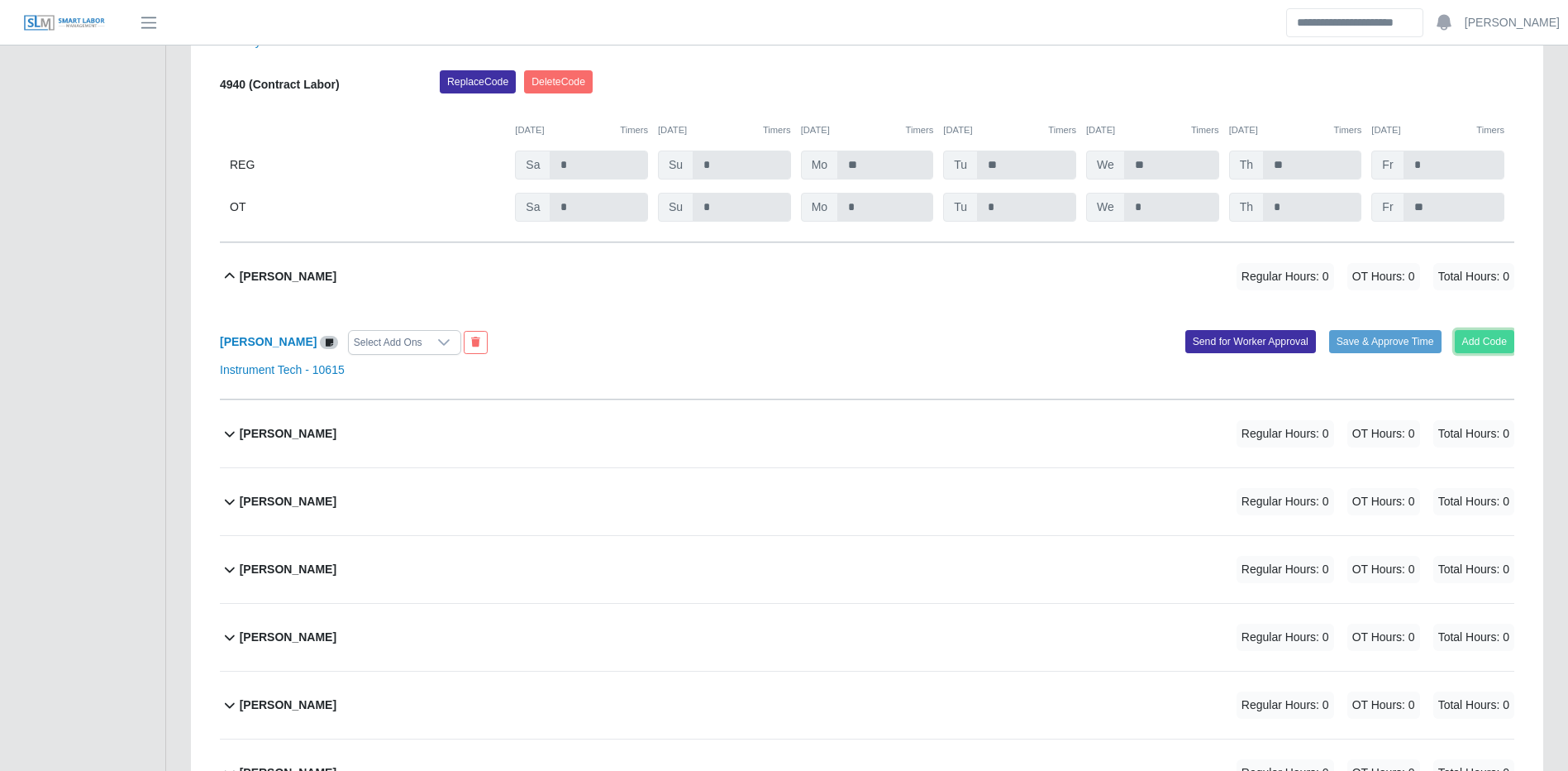
click at [1491, 343] on button "Add Code" at bounding box center [1486, 341] width 60 height 23
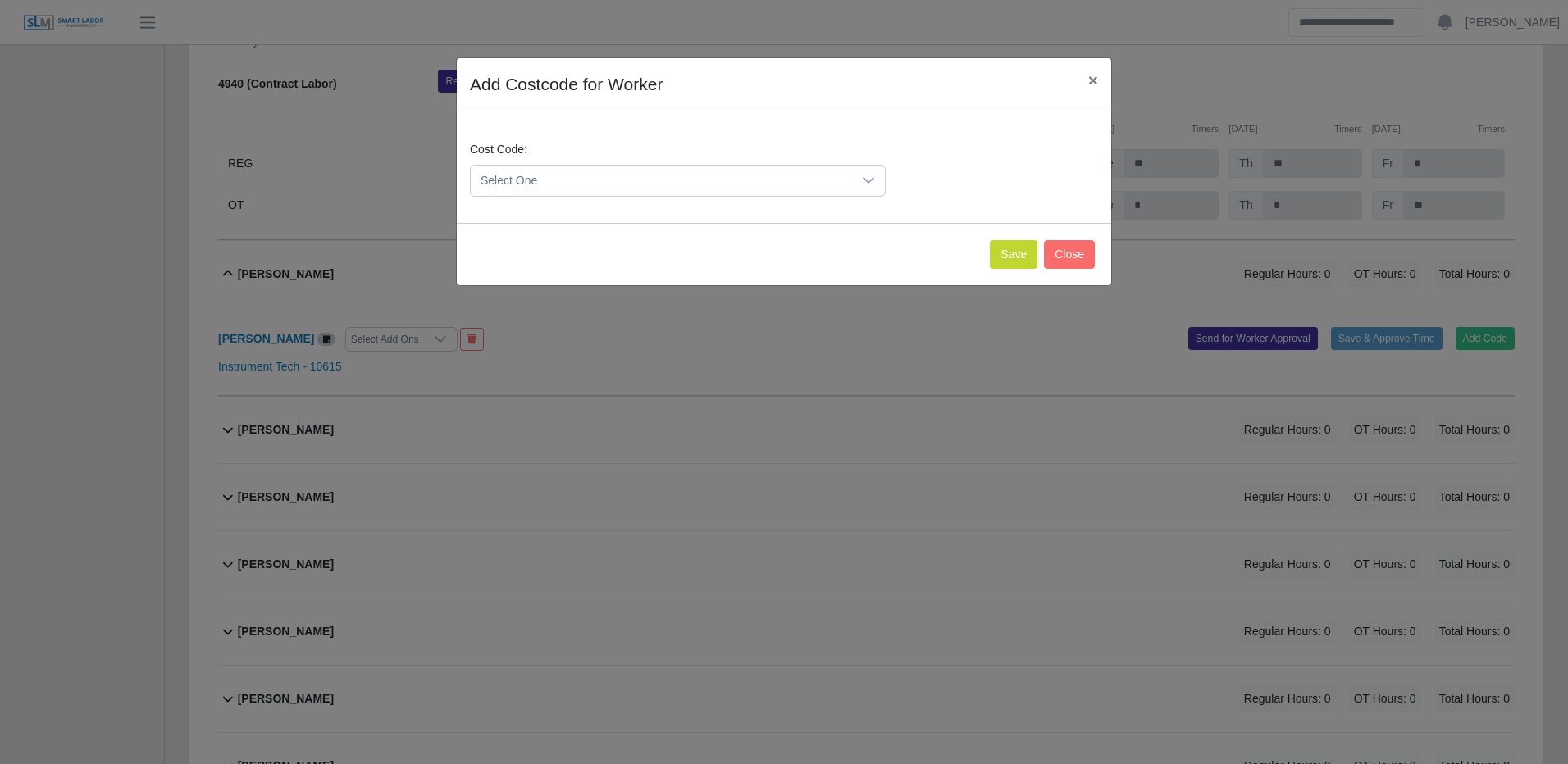
click at [659, 172] on span "Select One" at bounding box center [661, 180] width 381 height 30
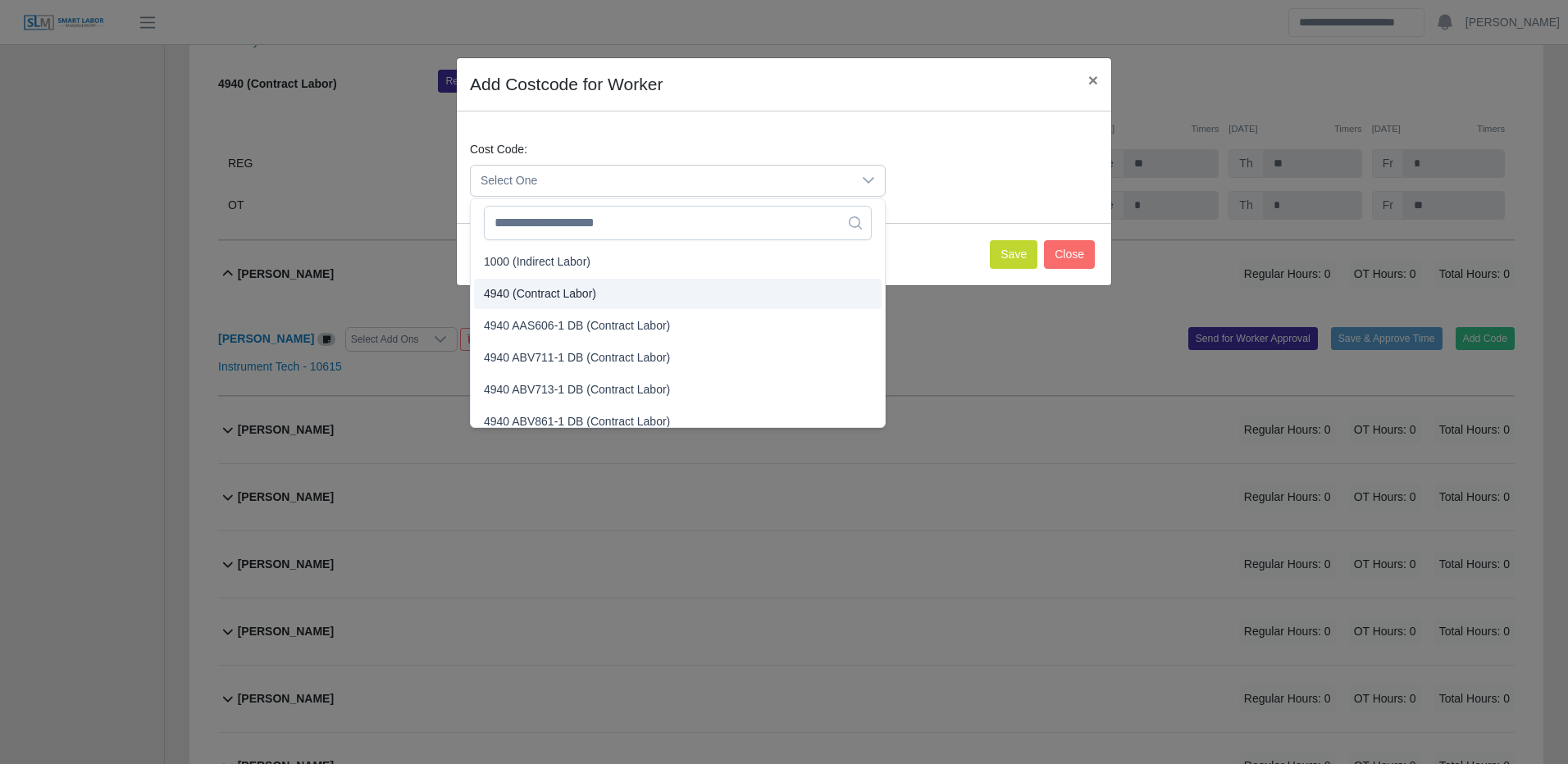
click at [550, 292] on span "4940 (Contract Labor)" at bounding box center [540, 293] width 113 height 17
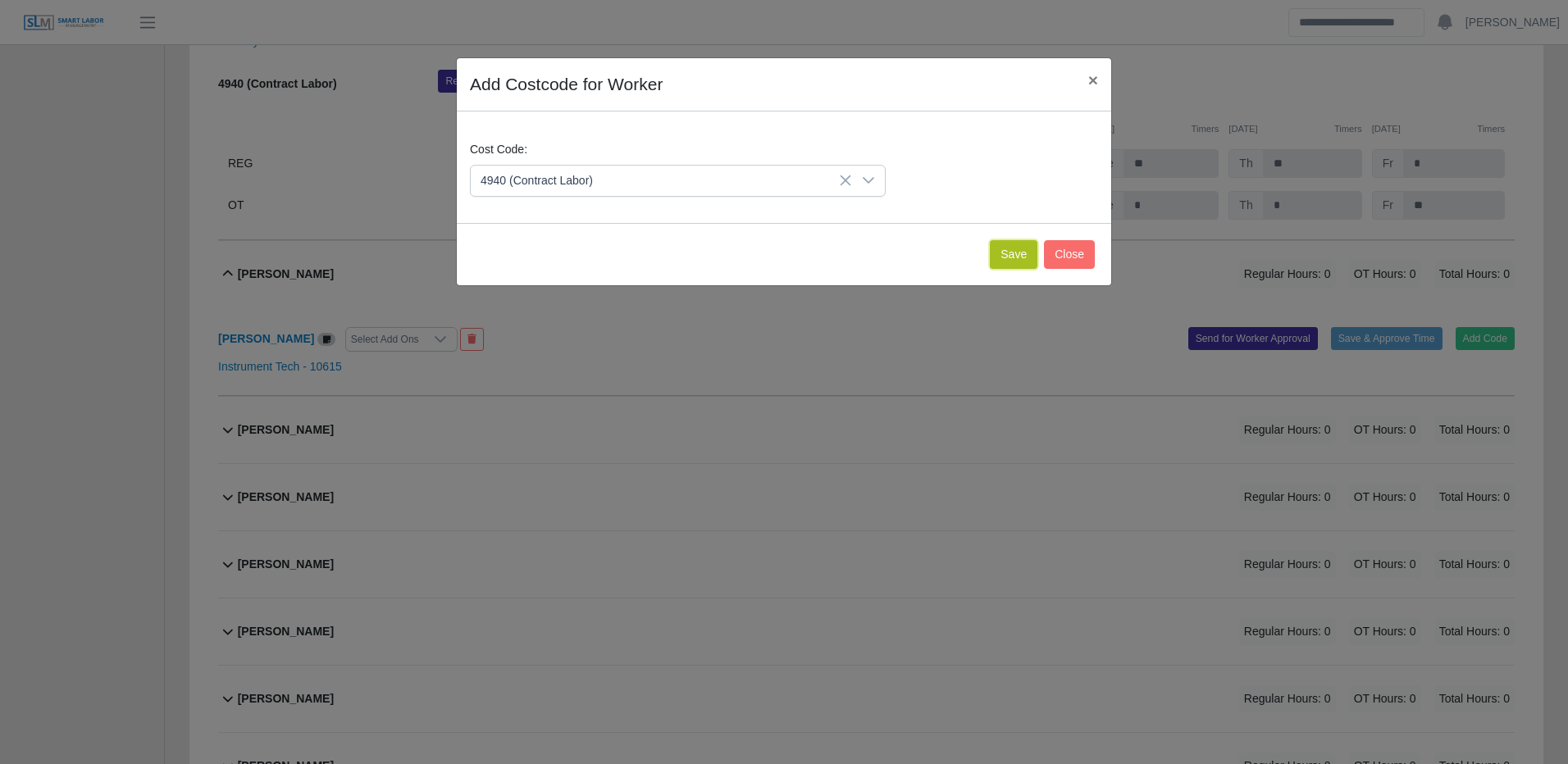
click at [1004, 254] on button "Save" at bounding box center [1013, 255] width 47 height 29
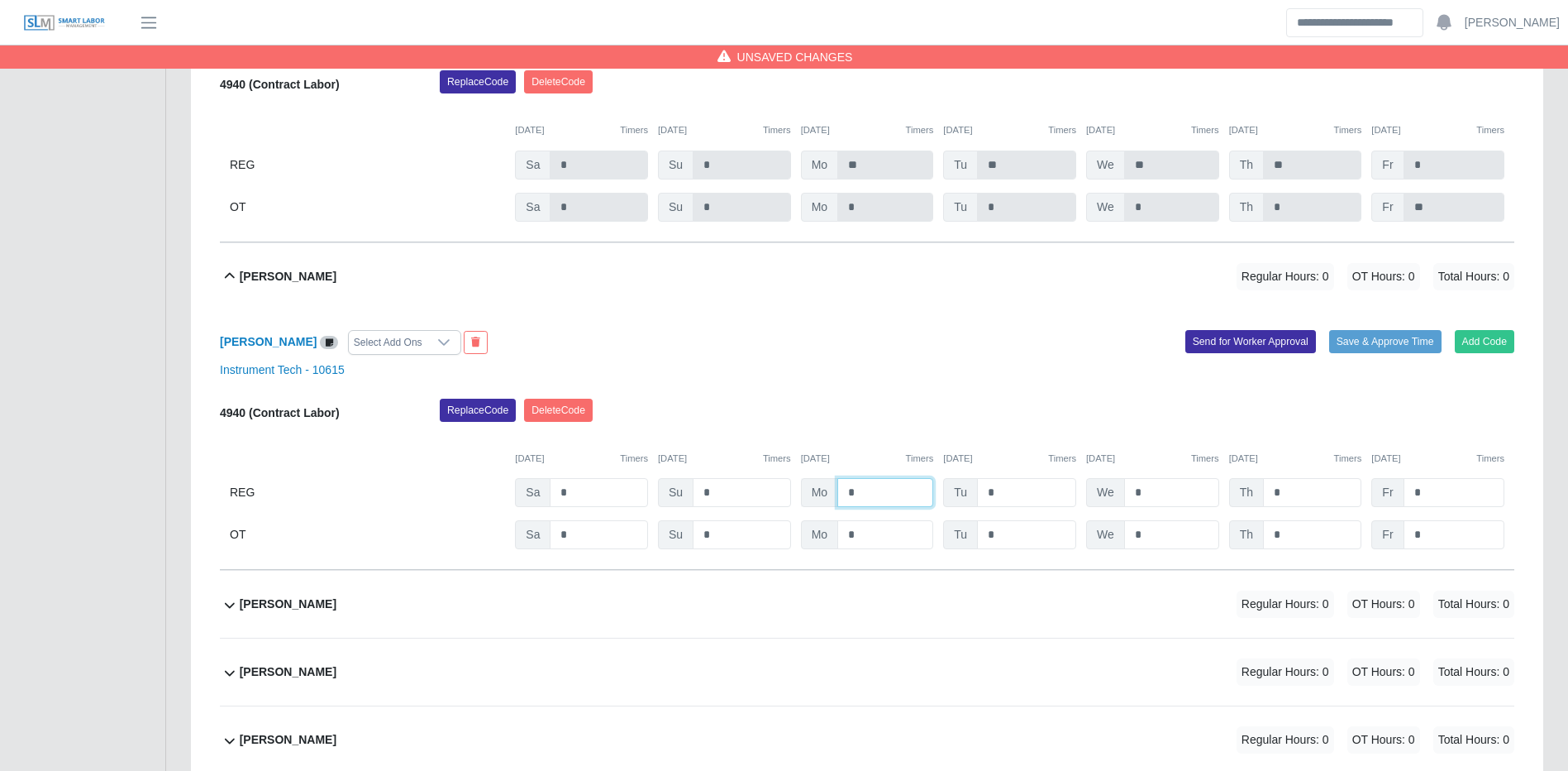
click at [904, 500] on input "*" at bounding box center [885, 493] width 96 height 29
type input "**"
type input "*"
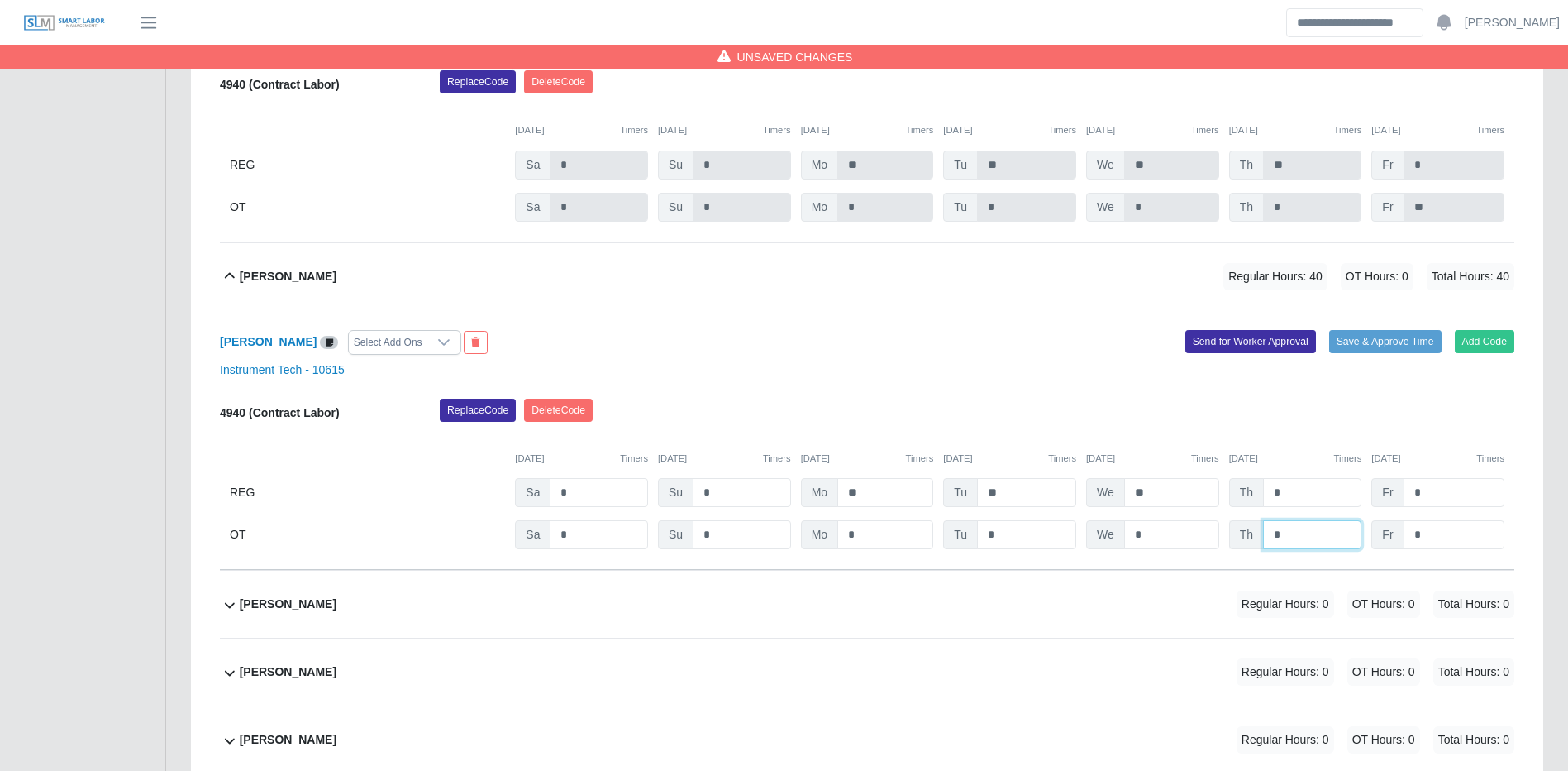
click at [1285, 548] on input "*" at bounding box center [1312, 535] width 98 height 29
type input "*"
type input "**"
click at [1371, 352] on button "Save & Approve Time" at bounding box center [1385, 341] width 113 height 23
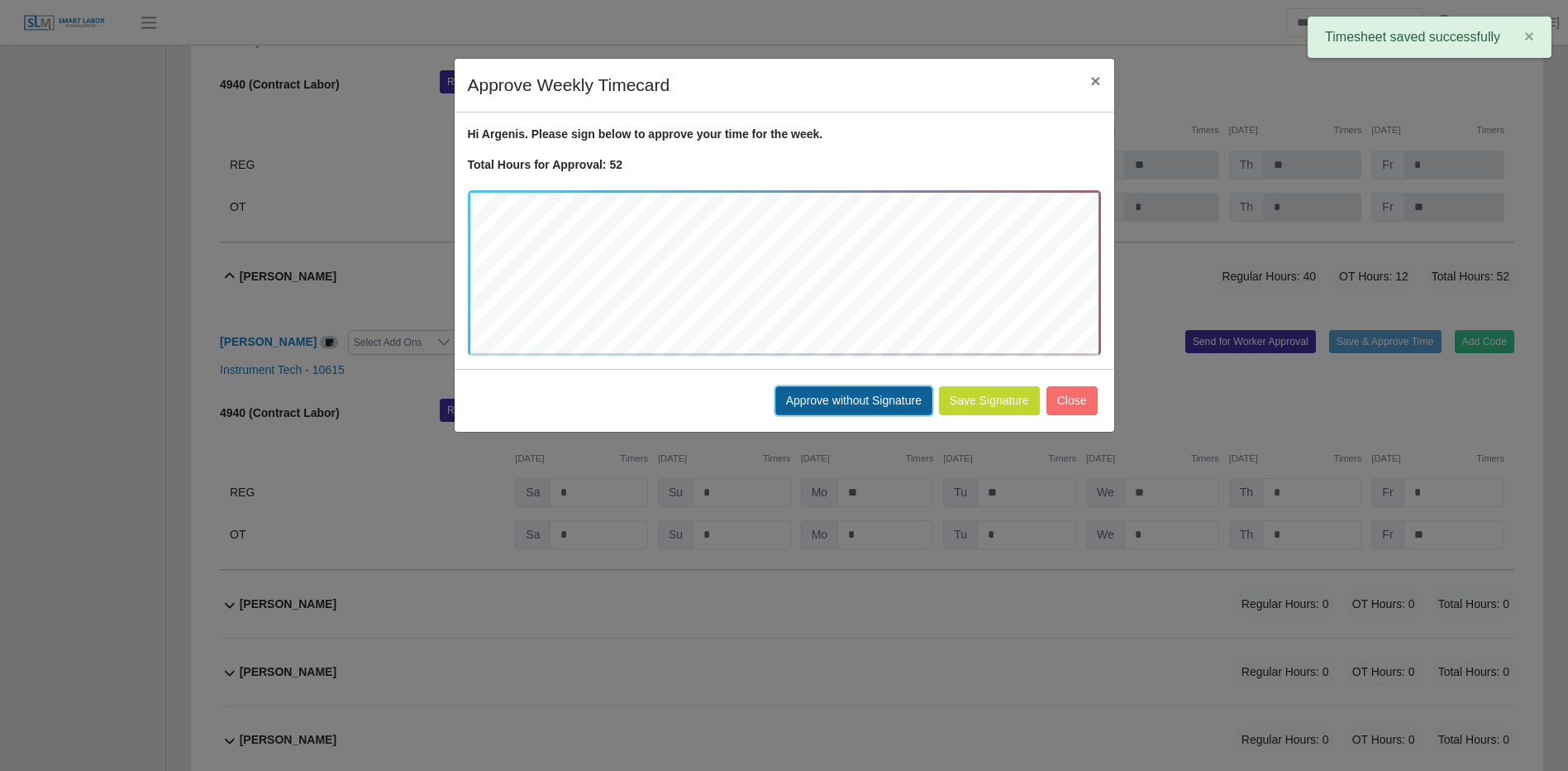
click at [842, 396] on button "Approve without Signature" at bounding box center [854, 401] width 157 height 29
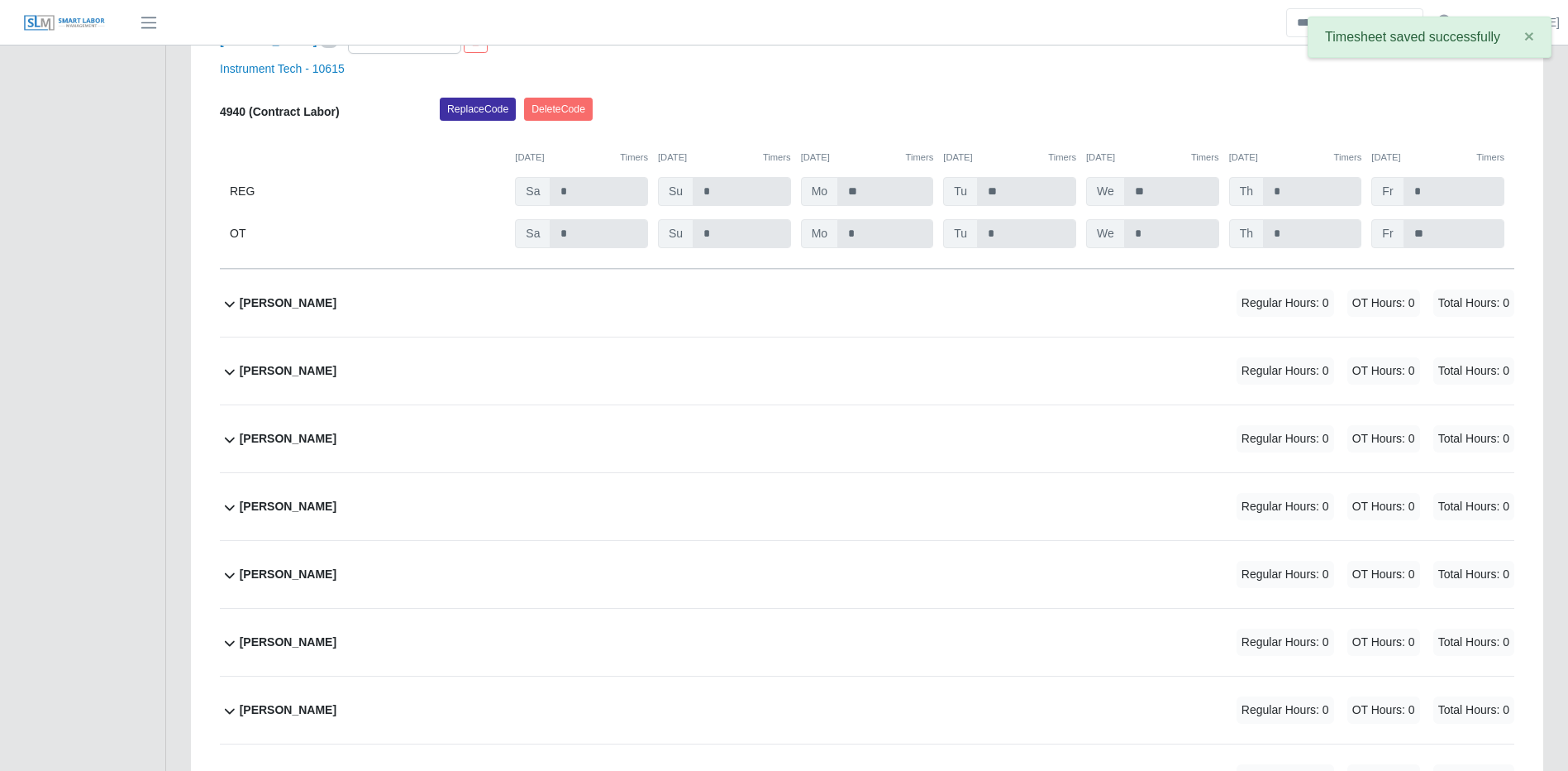
scroll to position [4466, 0]
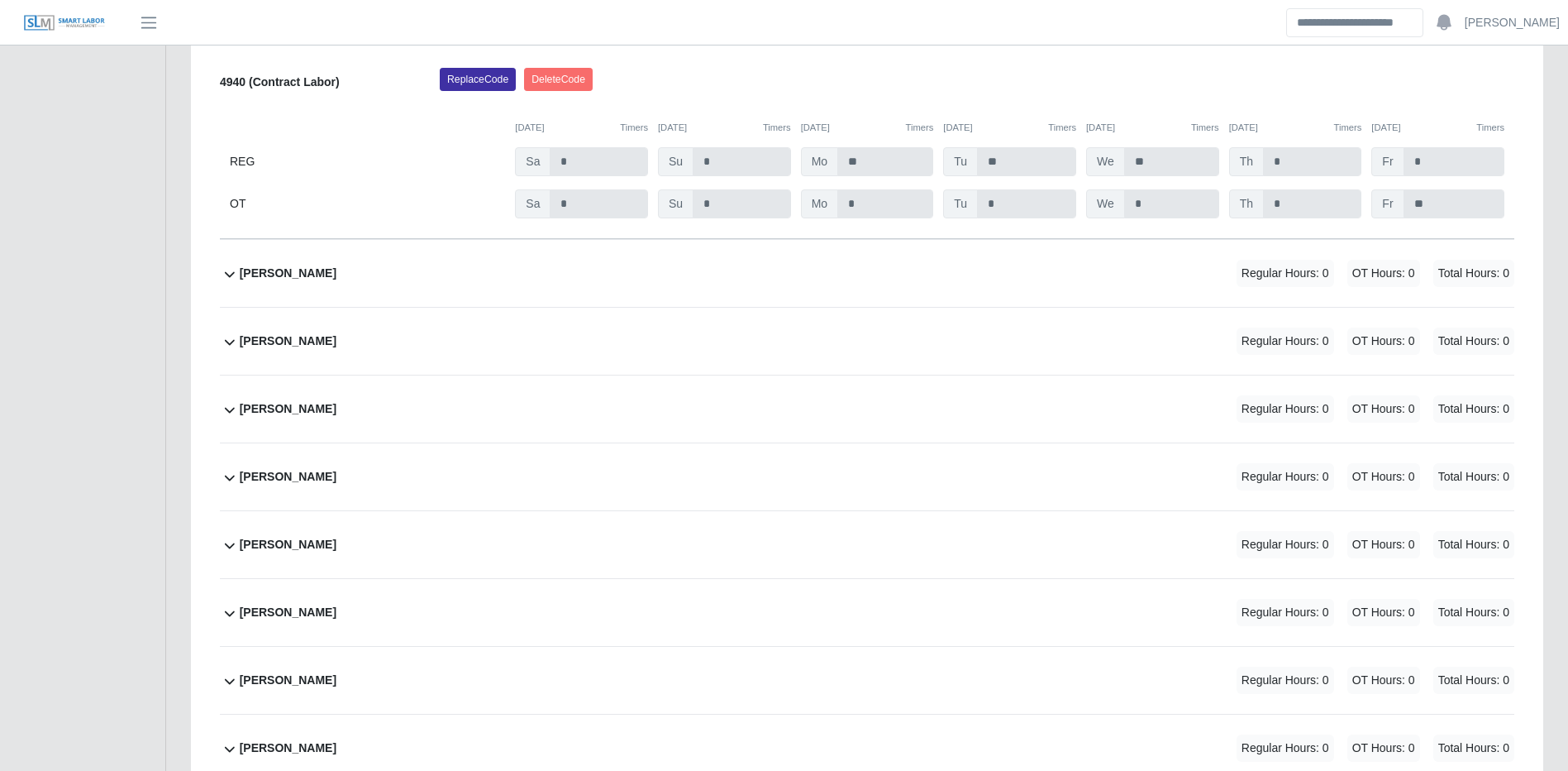
click at [1054, 287] on div "Arnulfo Aldana Regular Hours: 0 OT Hours: 0 Total Hours: 0" at bounding box center [877, 273] width 1275 height 67
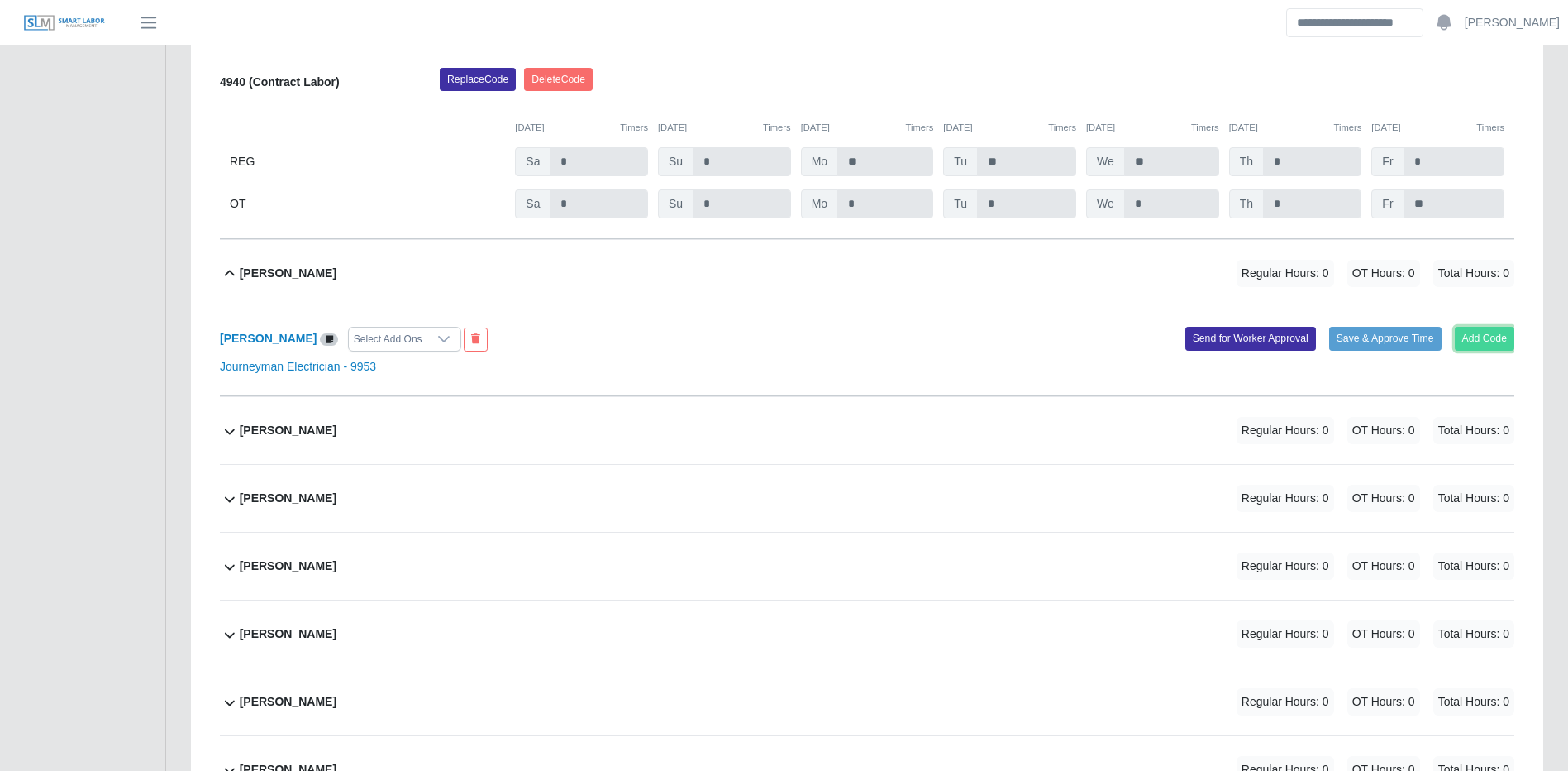
click at [1462, 347] on button "Add Code" at bounding box center [1486, 338] width 60 height 23
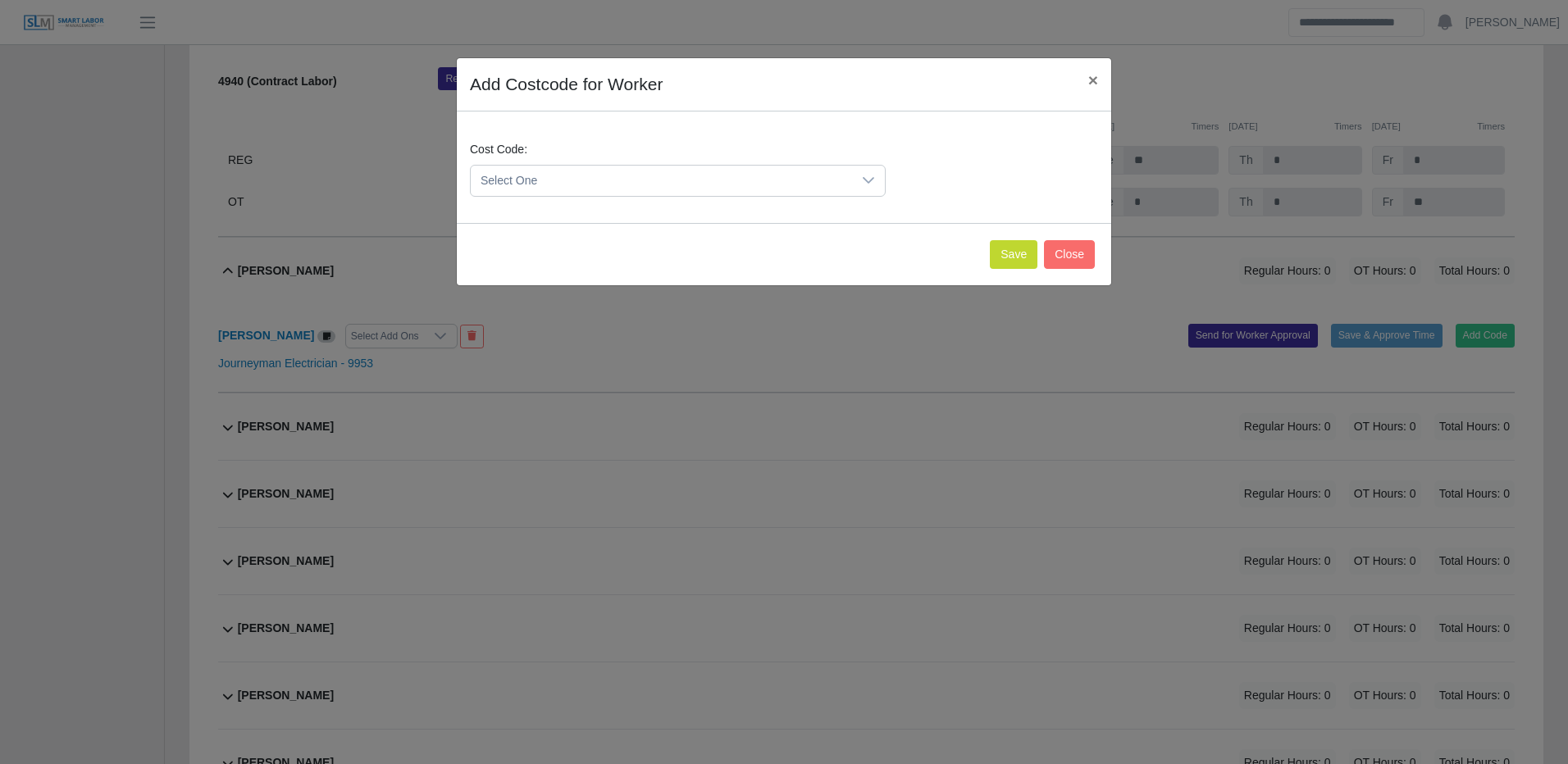
click at [792, 186] on span "Select One" at bounding box center [661, 180] width 381 height 30
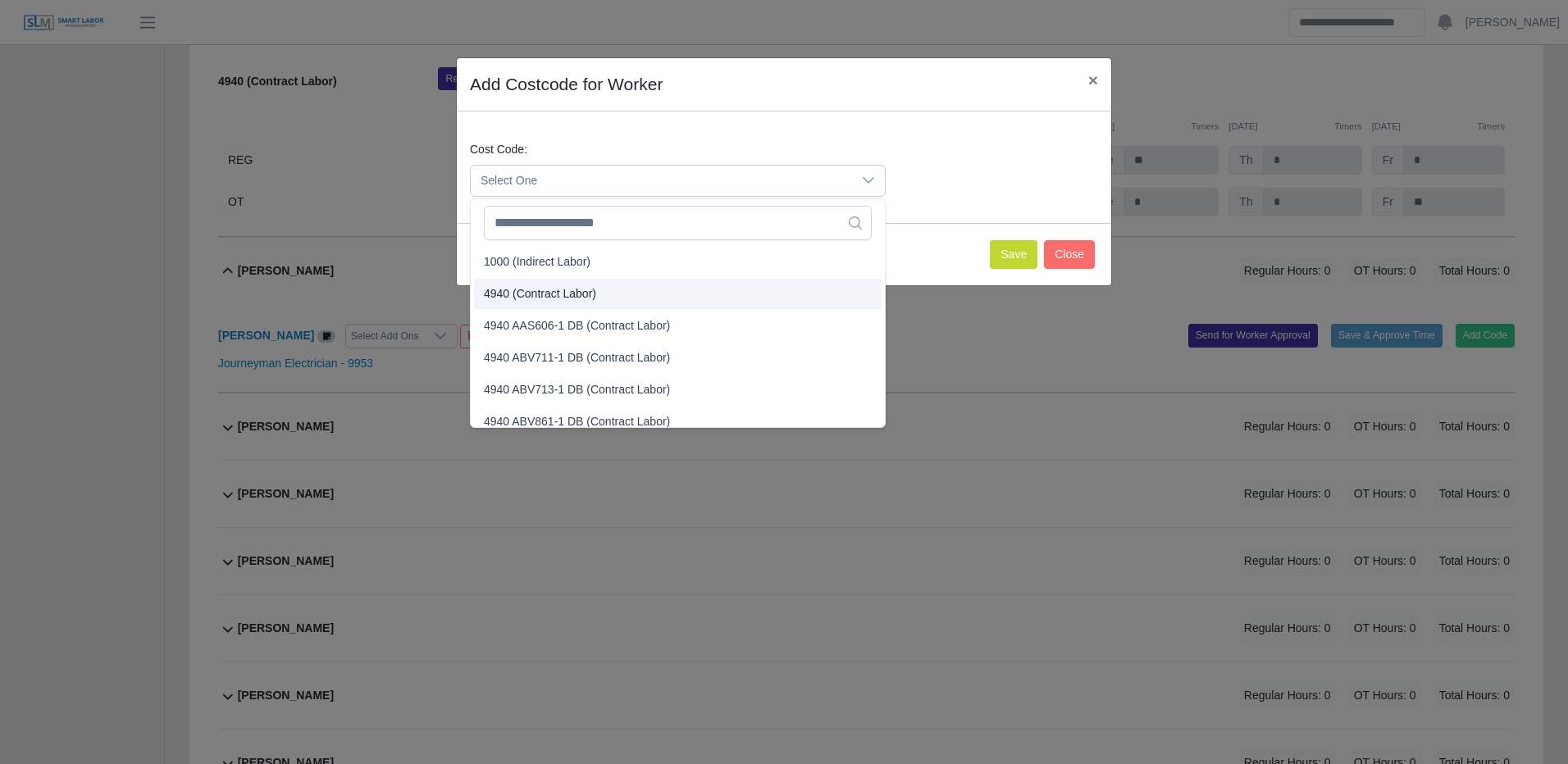
click at [583, 299] on span "4940 (Contract Labor)" at bounding box center [540, 293] width 113 height 17
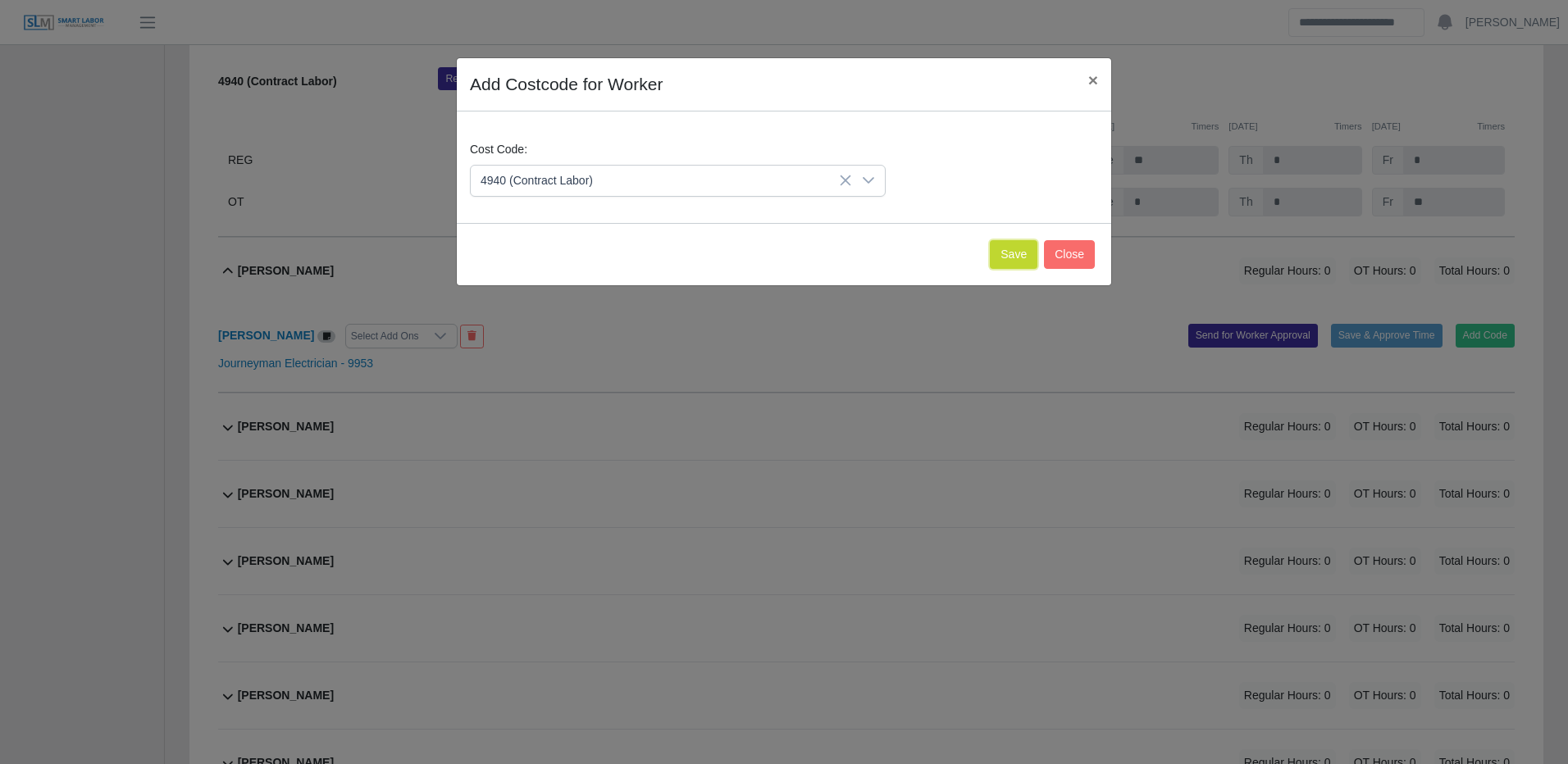
click at [1031, 250] on button "Save" at bounding box center [1013, 255] width 47 height 29
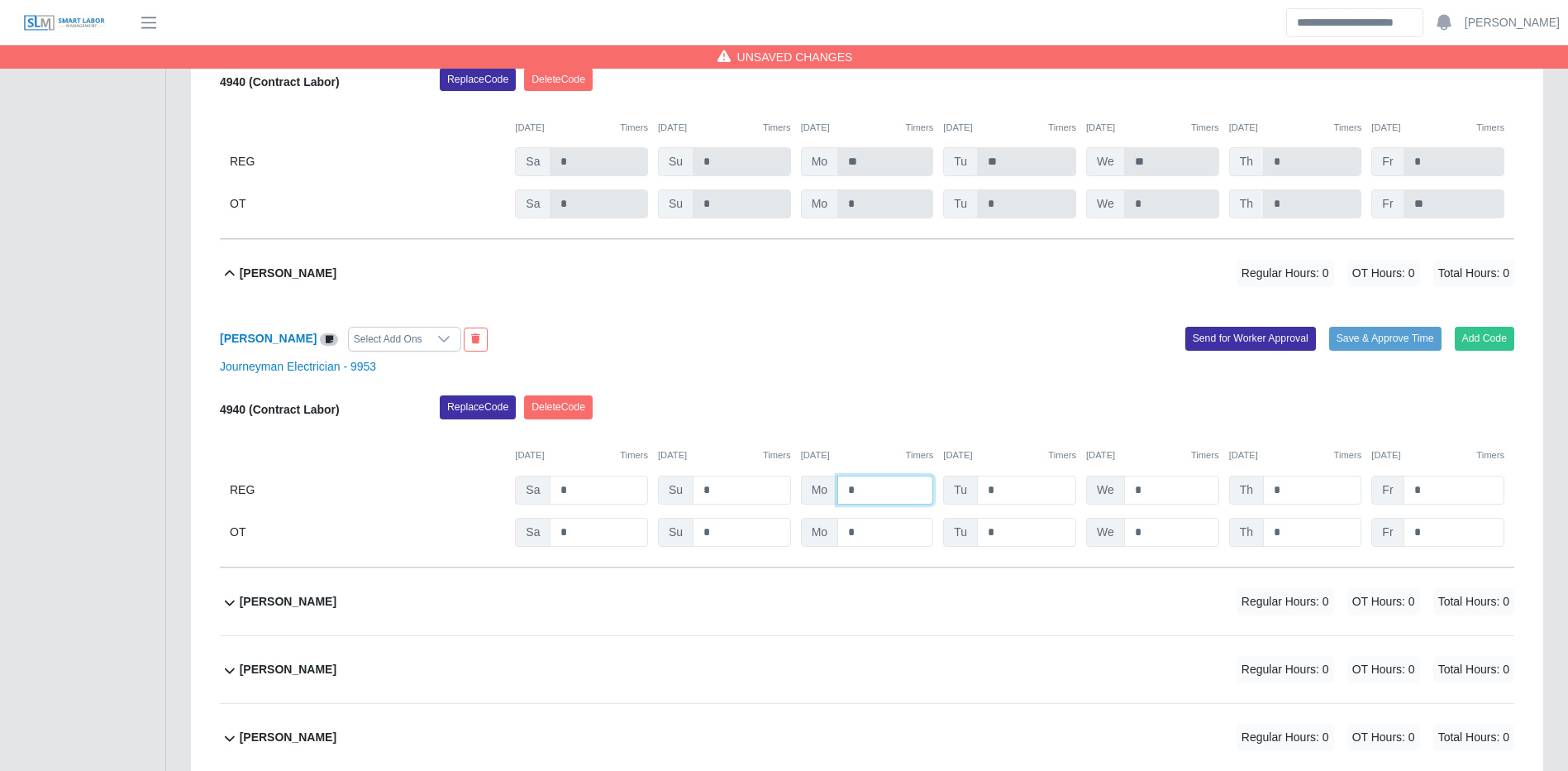
click at [878, 488] on input "*" at bounding box center [885, 490] width 96 height 29
type input "**"
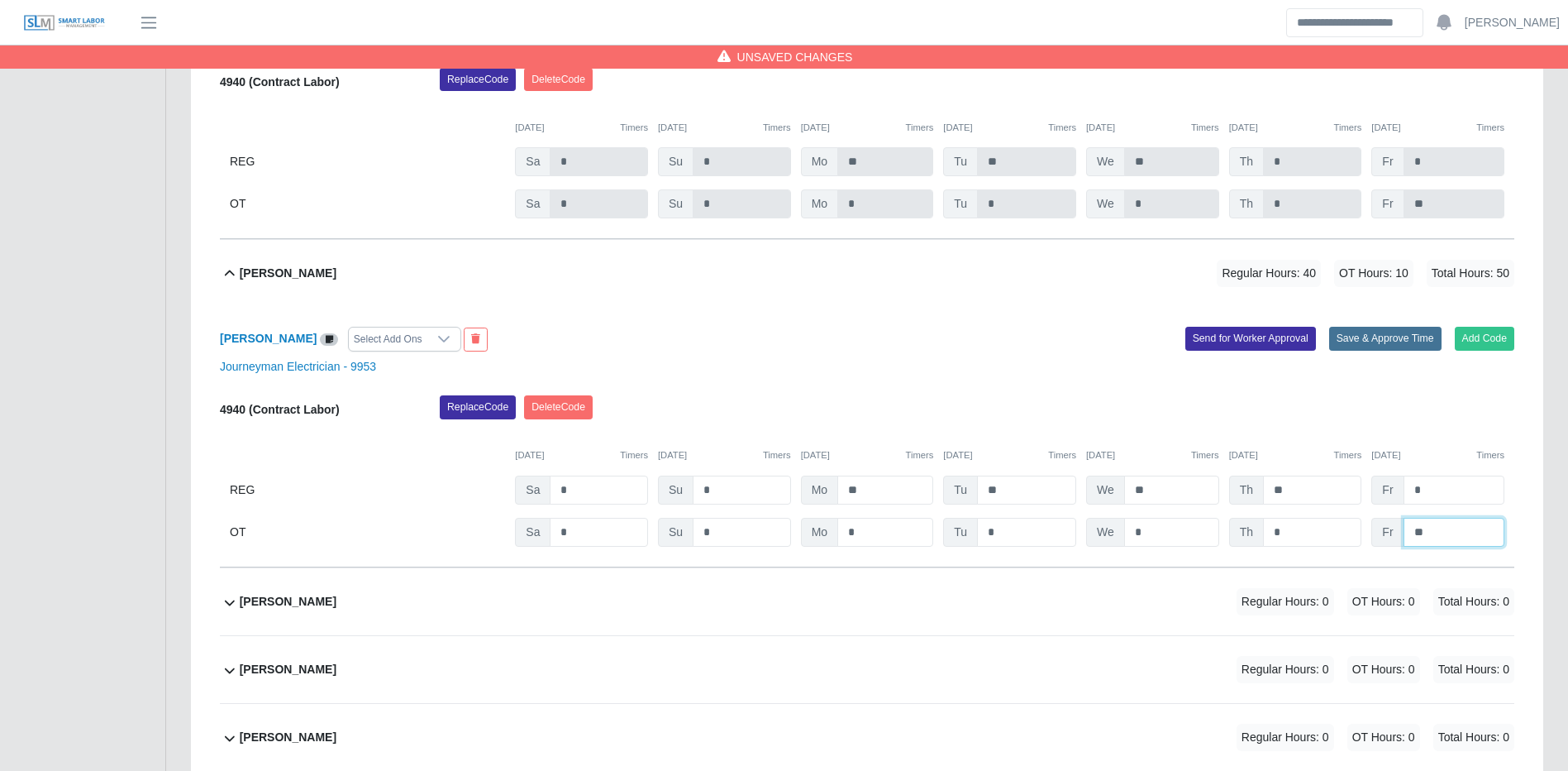
type input "**"
click at [1402, 335] on button "Save & Approve Time" at bounding box center [1385, 338] width 113 height 23
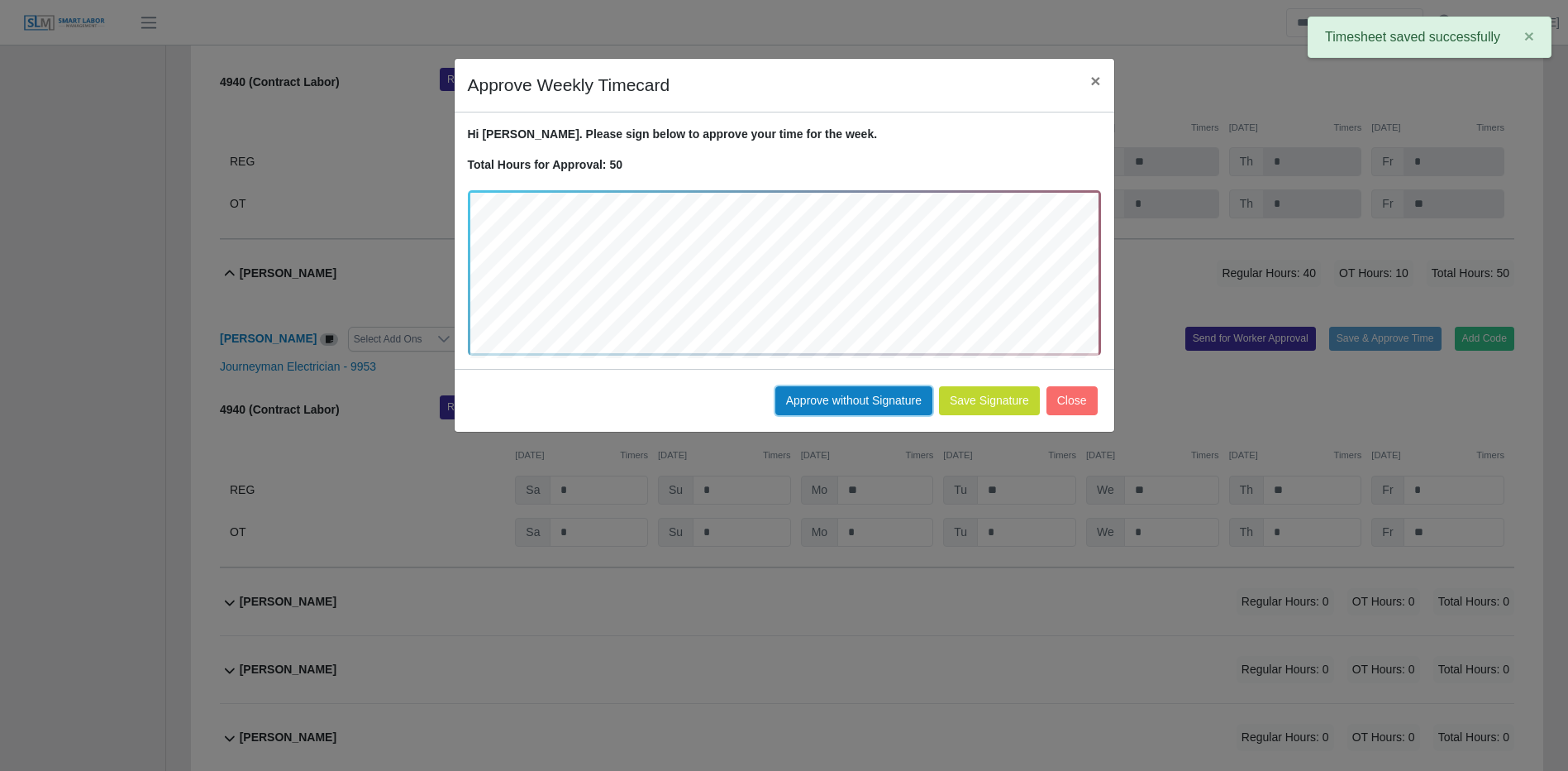
click at [801, 391] on button "Approve without Signature" at bounding box center [854, 401] width 157 height 29
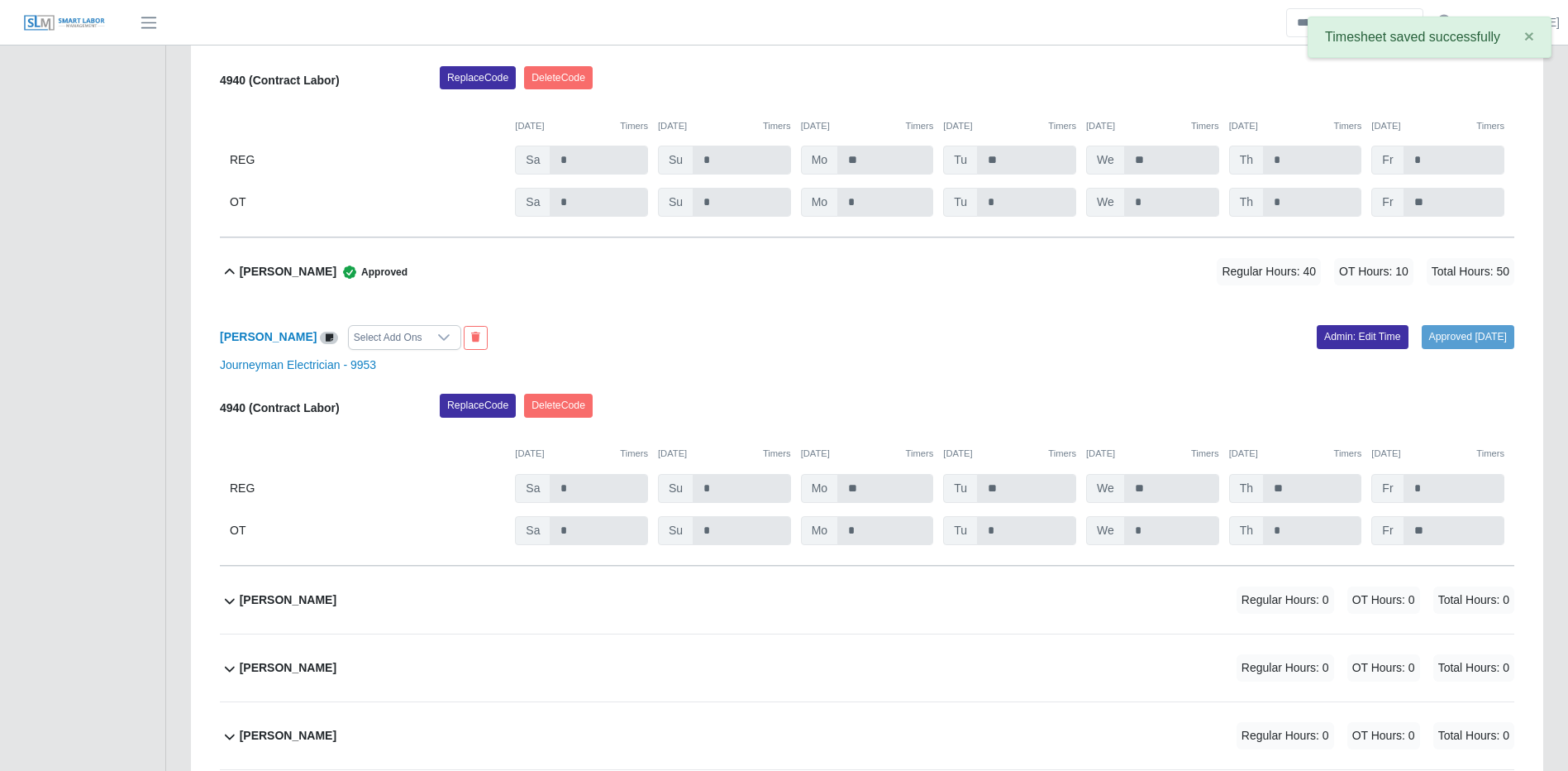
scroll to position [4631, 0]
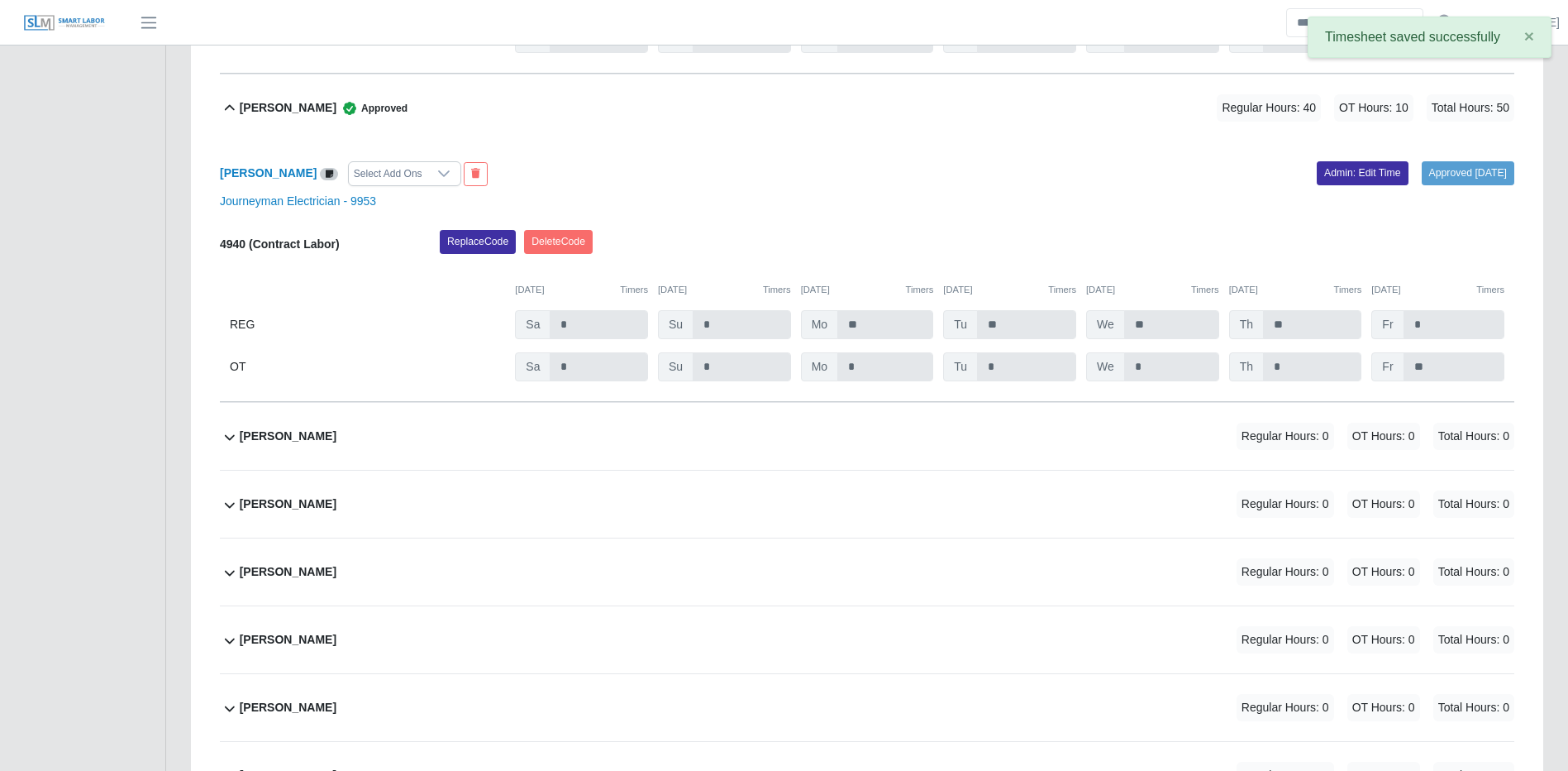
click at [1125, 443] on div "Arturo Martinez Regular Hours: 0 OT Hours: 0 Total Hours: 0" at bounding box center [877, 436] width 1275 height 67
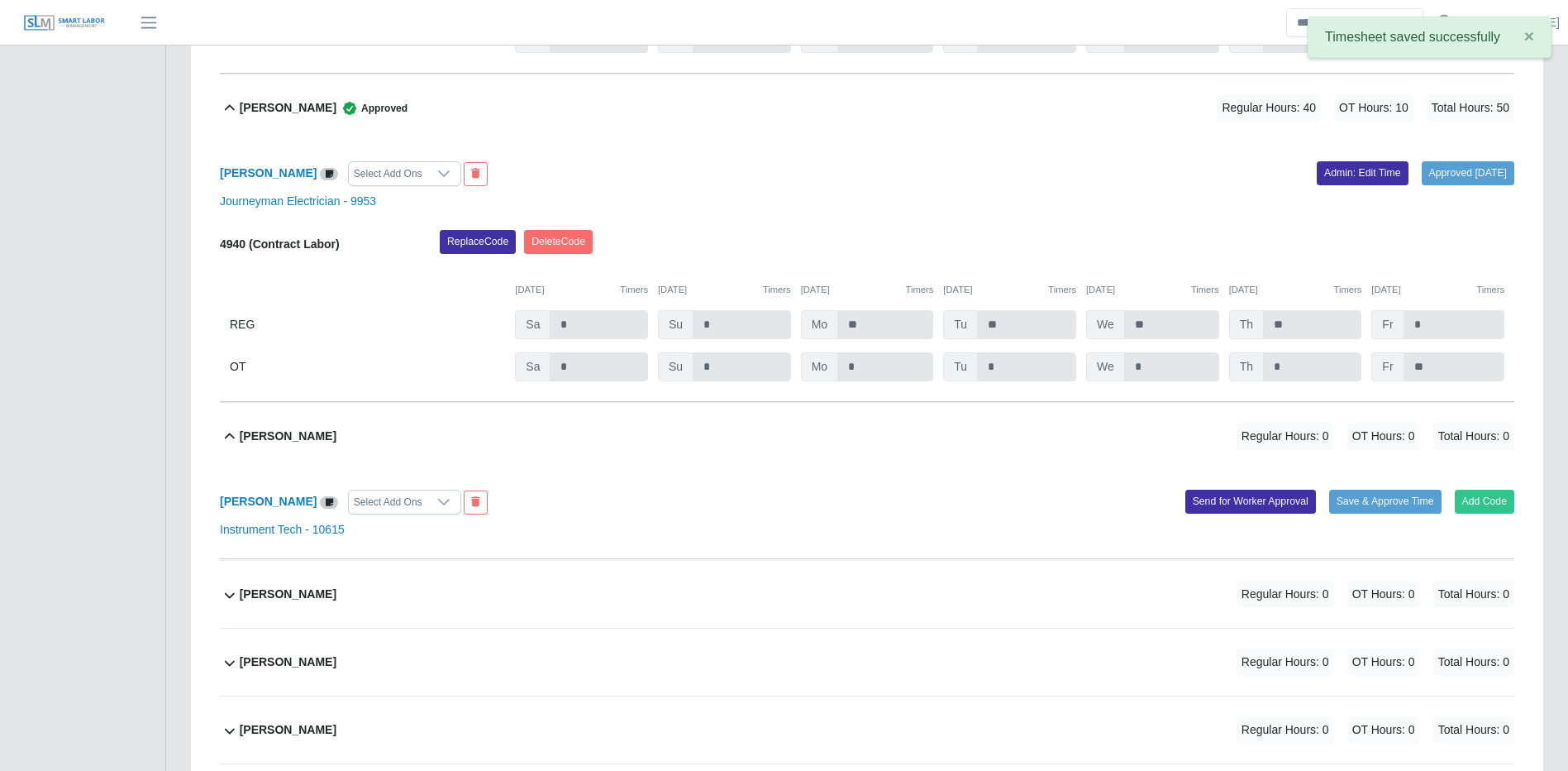
click at [1124, 443] on div "Arturo Martinez Regular Hours: 0 OT Hours: 0 Total Hours: 0" at bounding box center [877, 436] width 1275 height 67
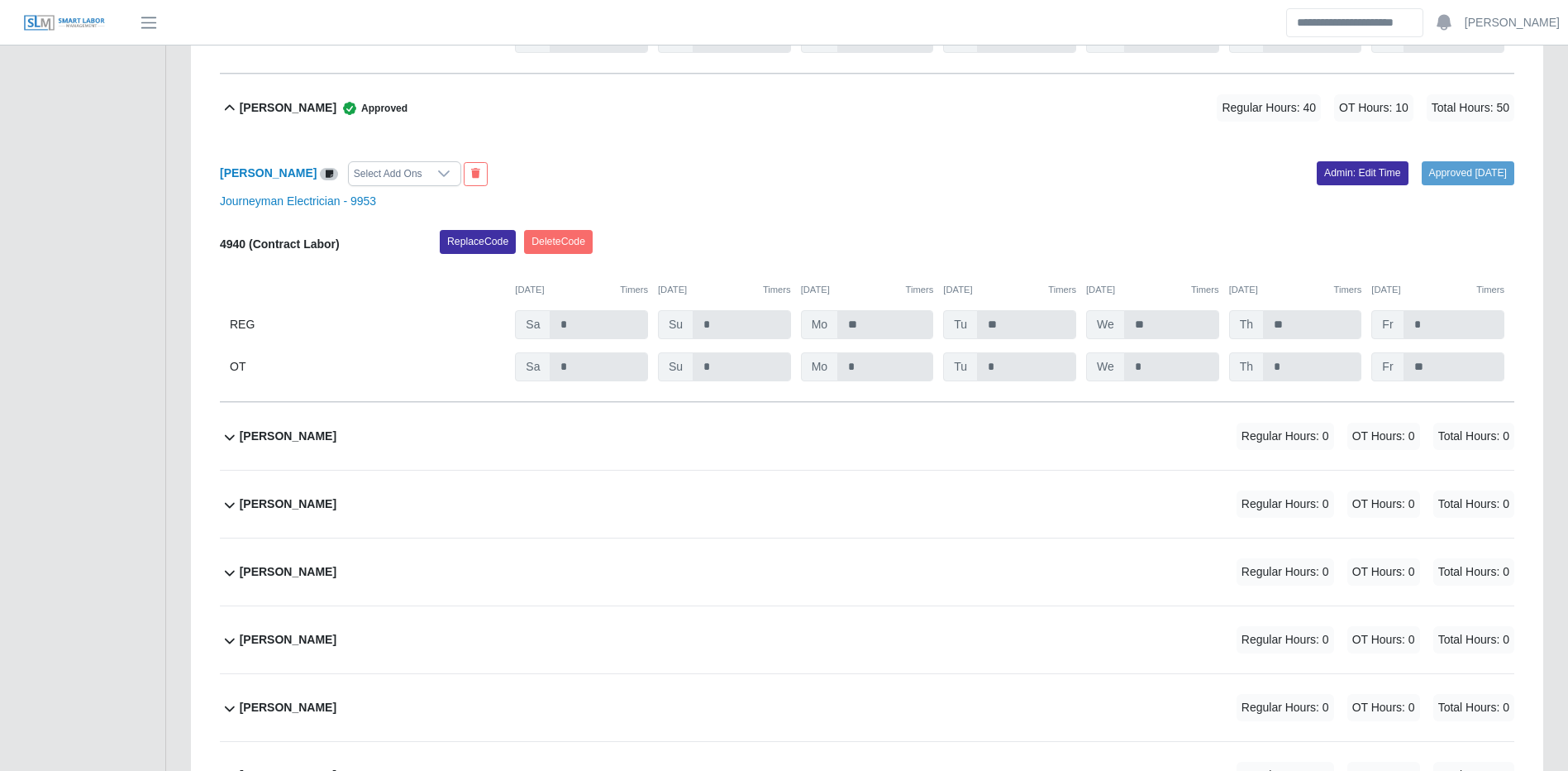
click at [1135, 452] on div "Arturo Martinez Regular Hours: 0 OT Hours: 0 Total Hours: 0" at bounding box center [877, 436] width 1275 height 67
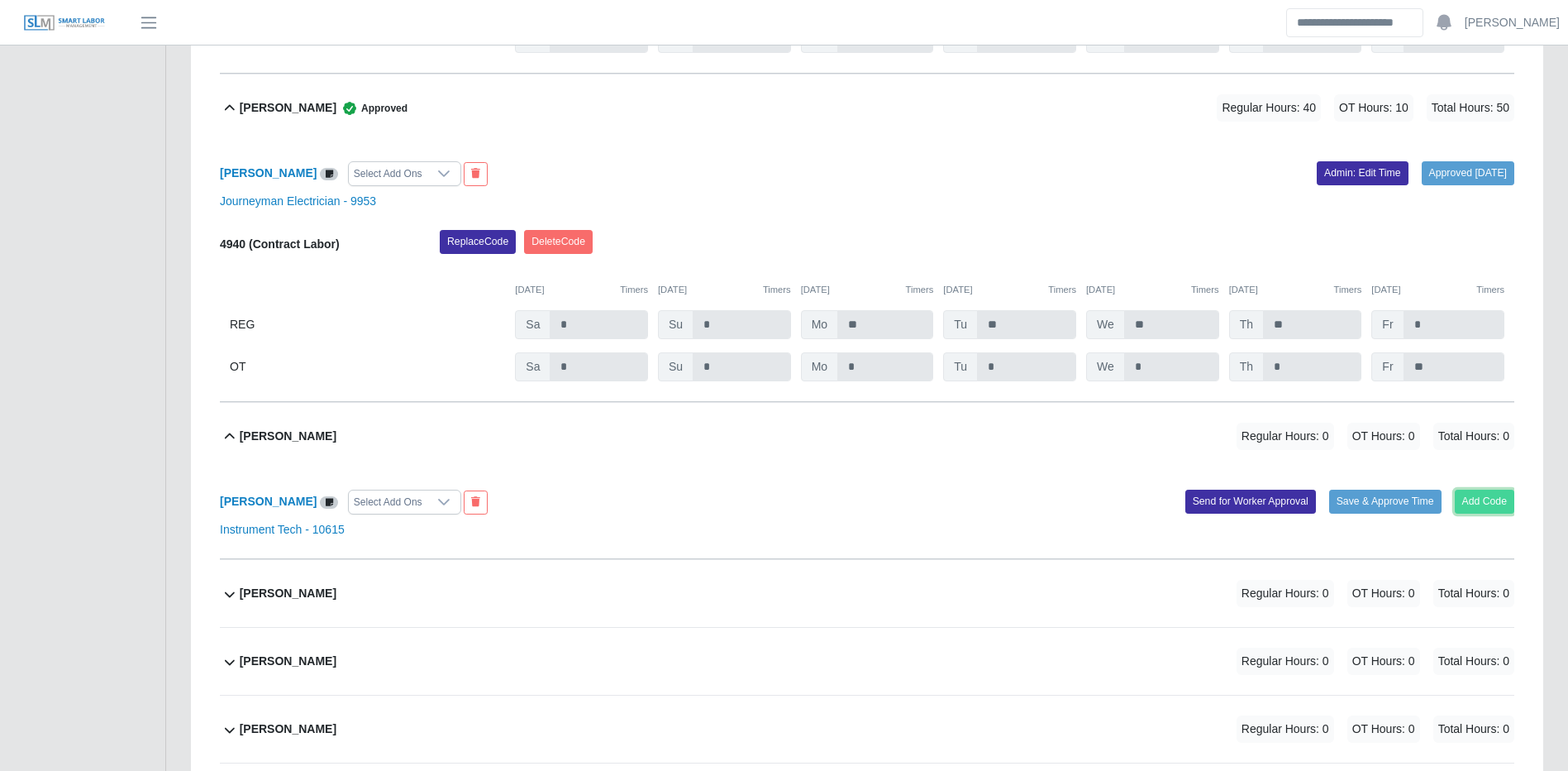
click at [1471, 509] on button "Add Code" at bounding box center [1486, 501] width 60 height 23
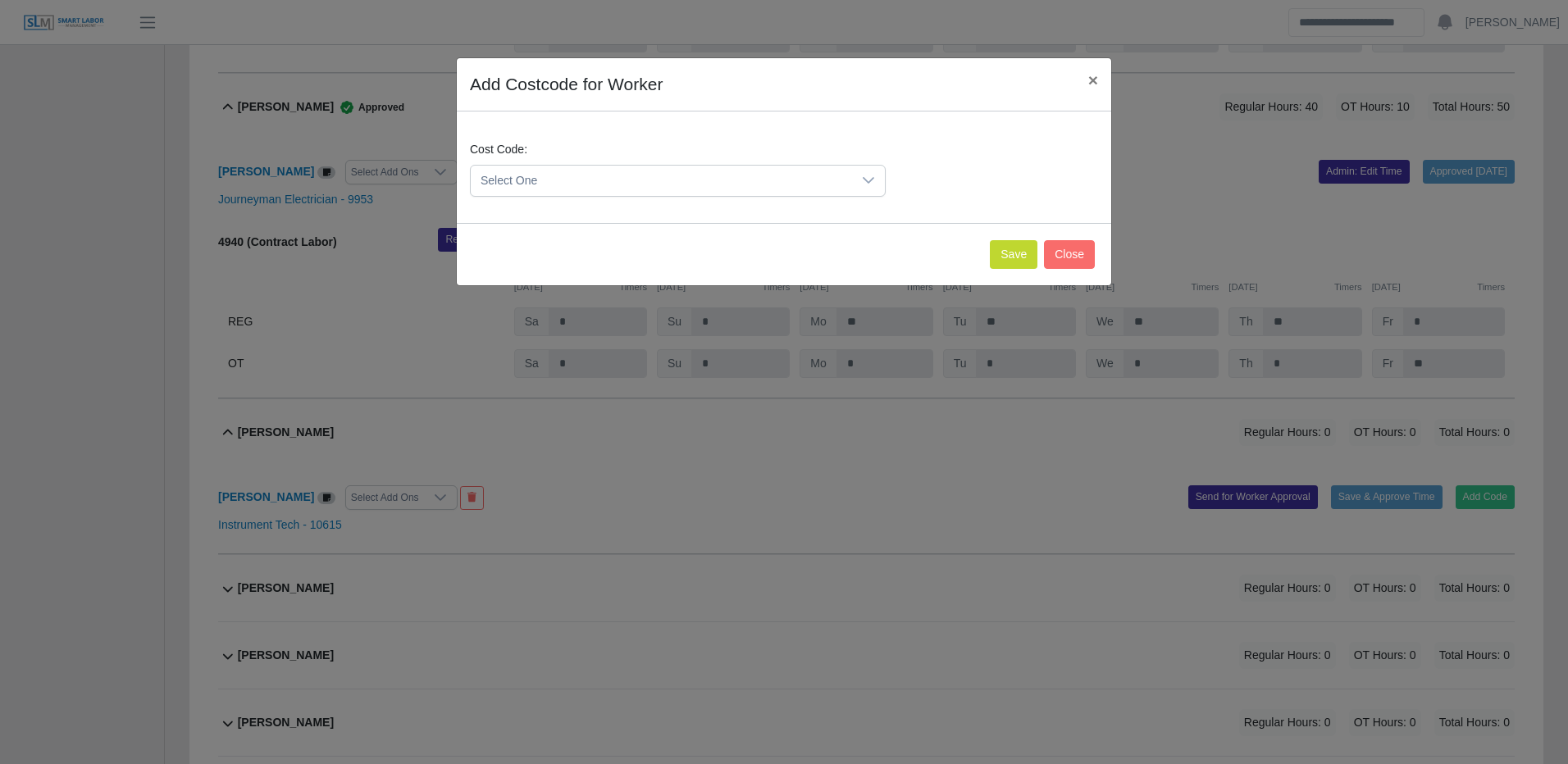
click at [804, 184] on span "Select One" at bounding box center [661, 180] width 381 height 30
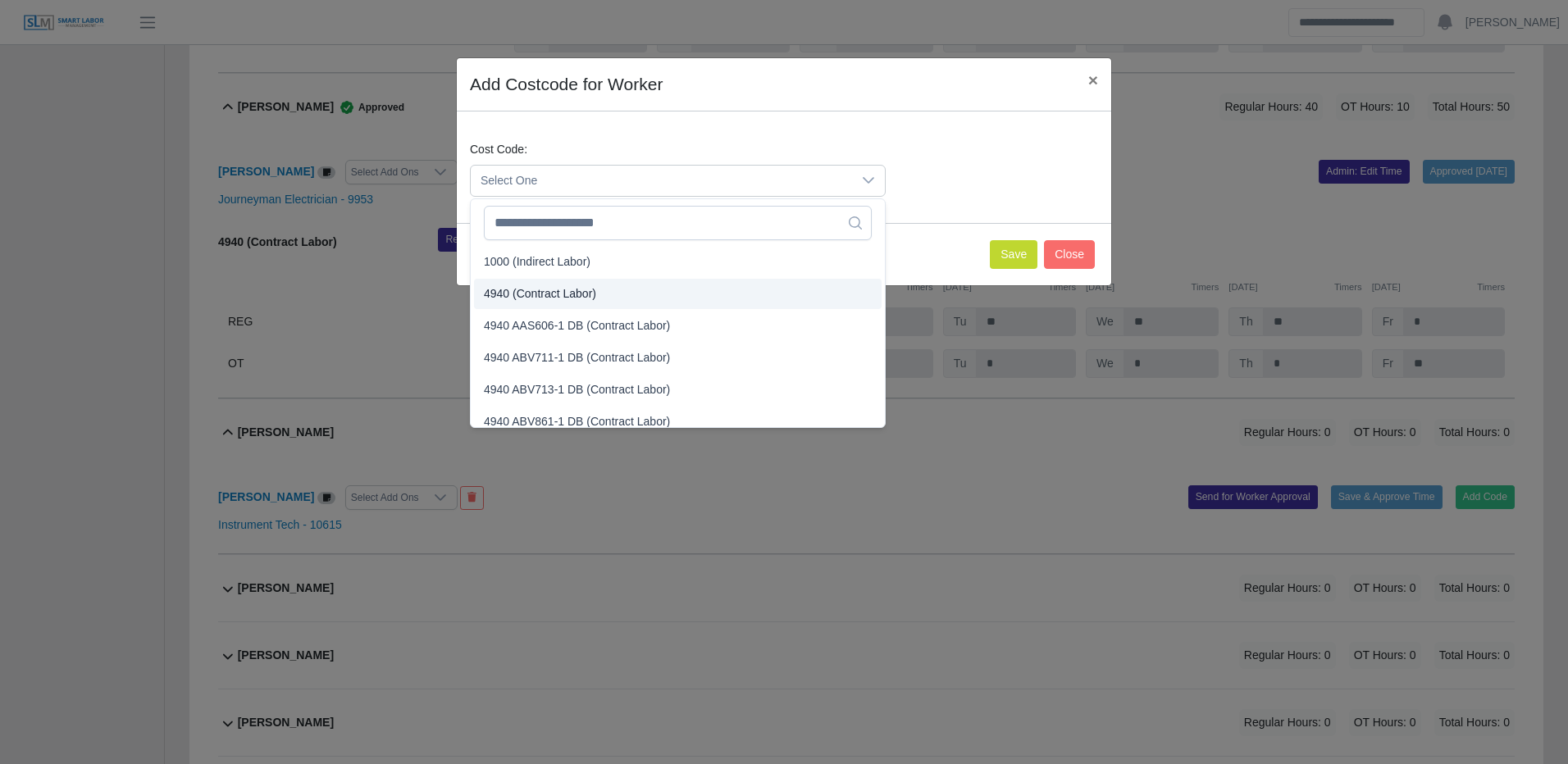
click at [593, 299] on span "4940 (Contract Labor)" at bounding box center [540, 293] width 113 height 17
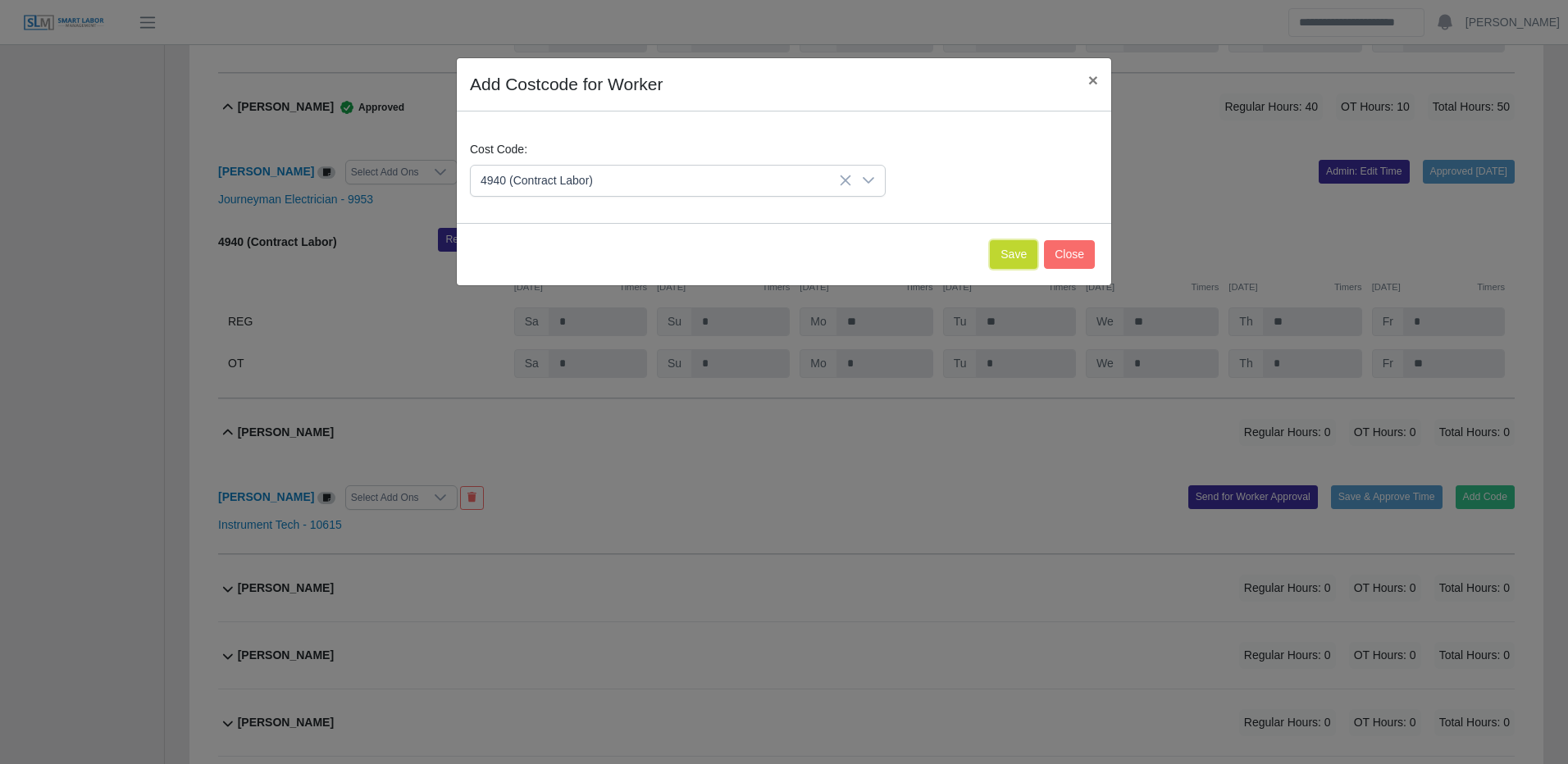
click at [1021, 259] on button "Save" at bounding box center [1013, 255] width 47 height 29
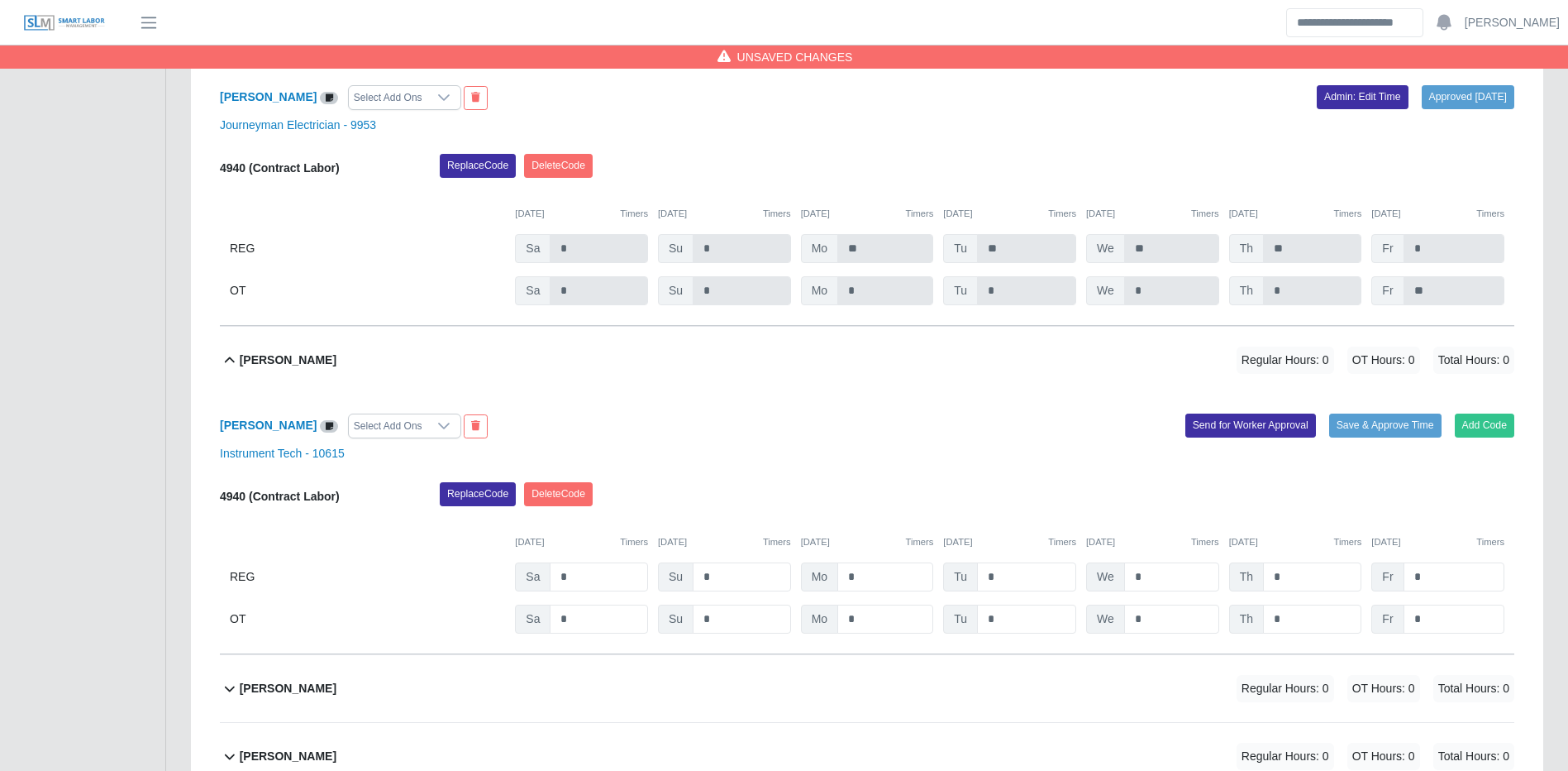
scroll to position [4796, 0]
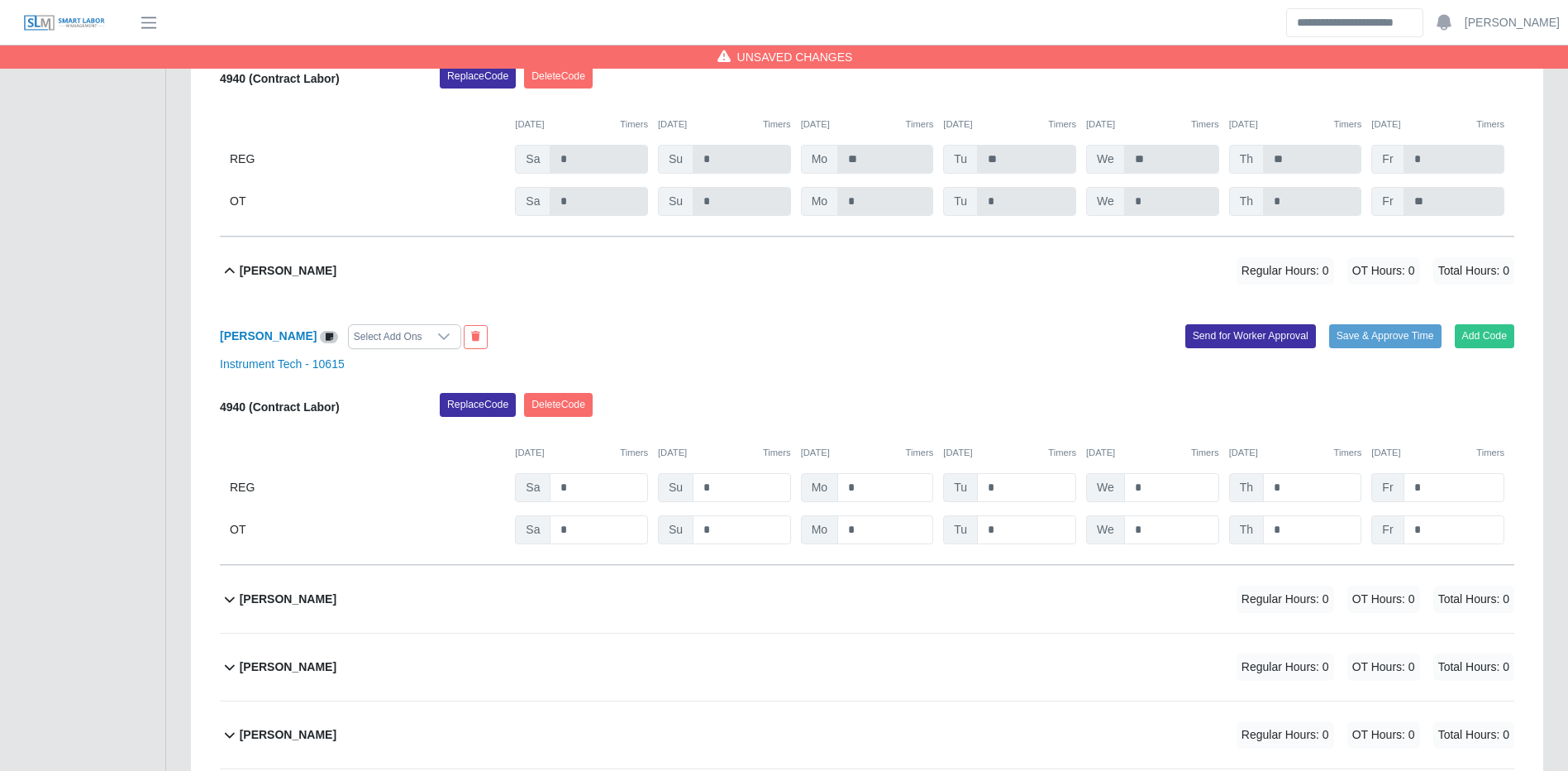
click at [891, 480] on div "4940 (Contract Labor) Replace Code Delete Code 09/27/2025 Timers 09/28/2025 Tim…" at bounding box center [867, 468] width 1294 height 151
click at [892, 480] on div "4940 (Contract Labor) Replace Code Delete Code 09/27/2025 Timers 09/28/2025 Tim…" at bounding box center [867, 468] width 1294 height 151
click at [869, 511] on div "4940 (Contract Labor) Replace Code Delete Code 09/27/2025 Timers 09/28/2025 Tim…" at bounding box center [867, 468] width 1294 height 151
click at [871, 502] on input "*" at bounding box center [885, 488] width 96 height 29
type input "**"
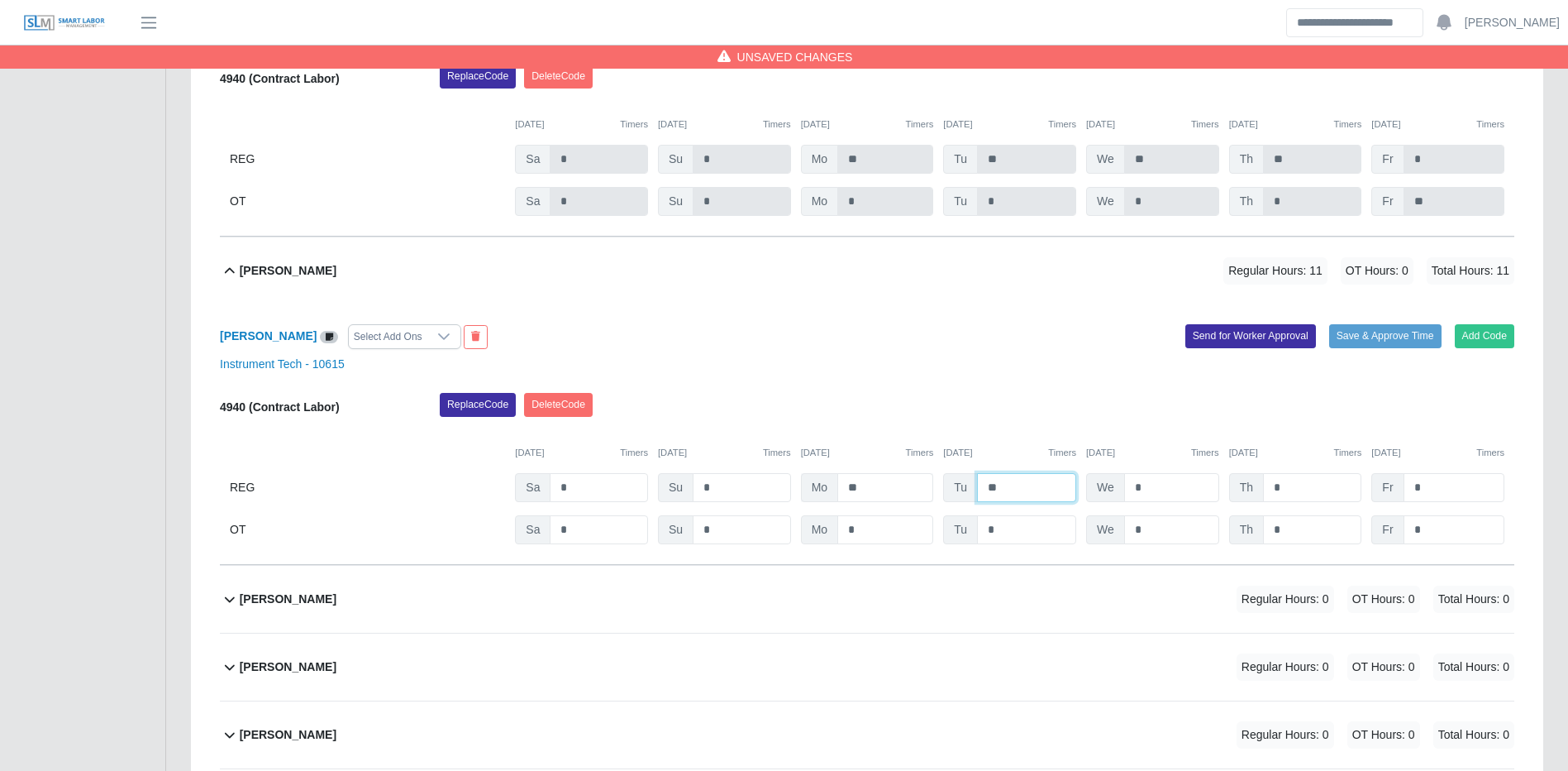
type input "**"
click at [1368, 347] on button "Save & Approve Time" at bounding box center [1385, 335] width 113 height 23
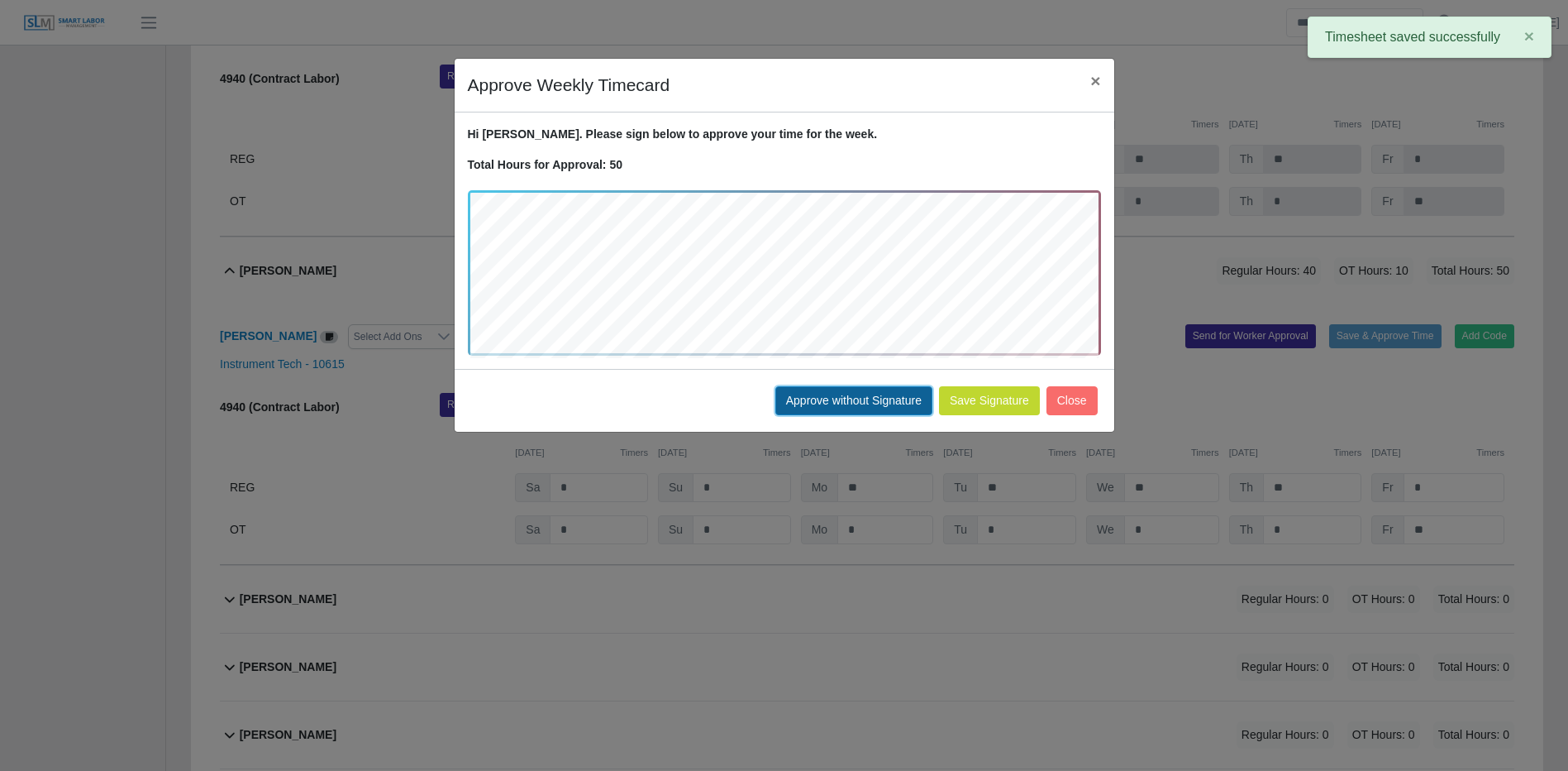
click at [867, 407] on button "Approve without Signature" at bounding box center [854, 401] width 157 height 29
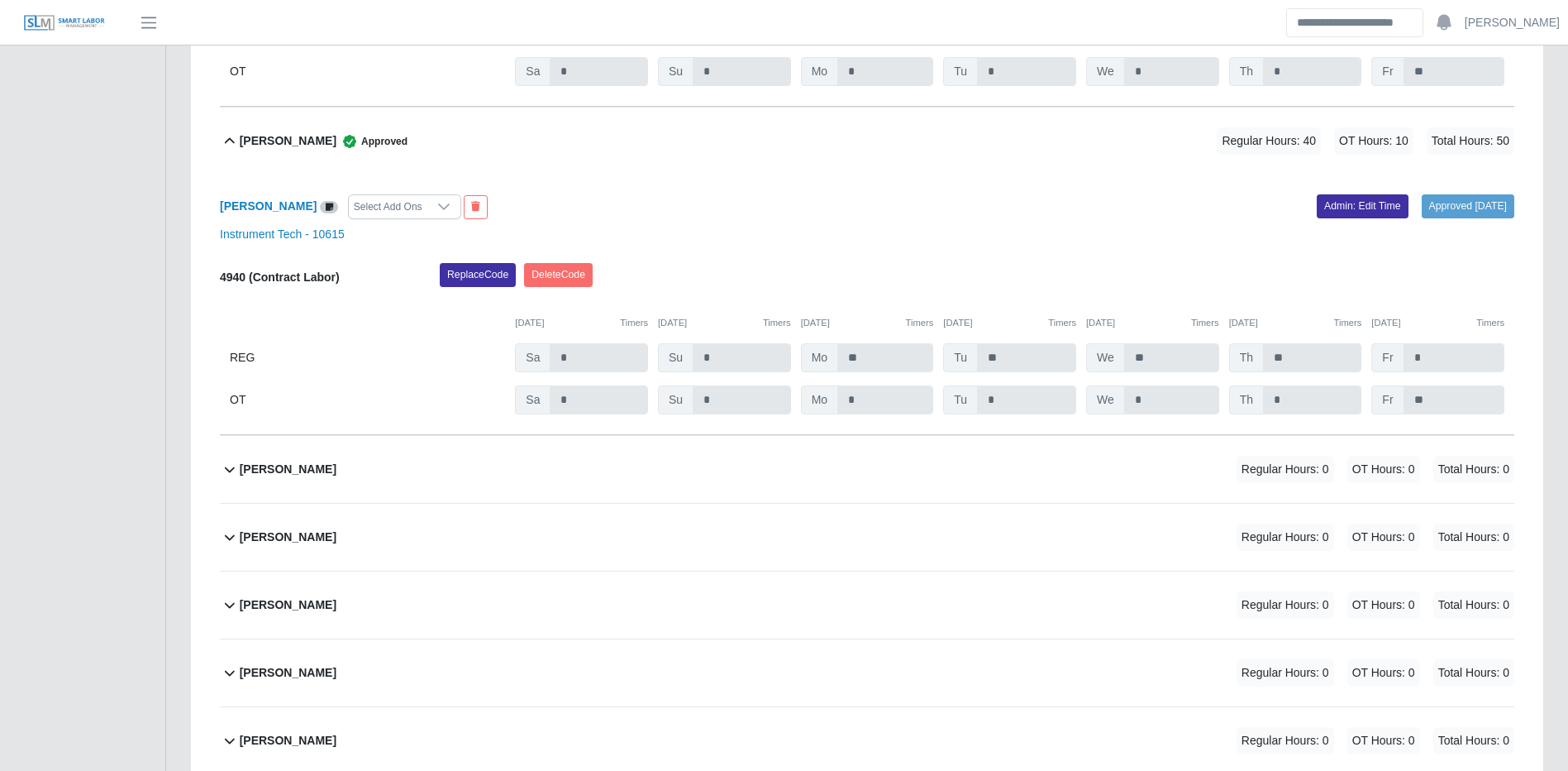
scroll to position [4962, 0]
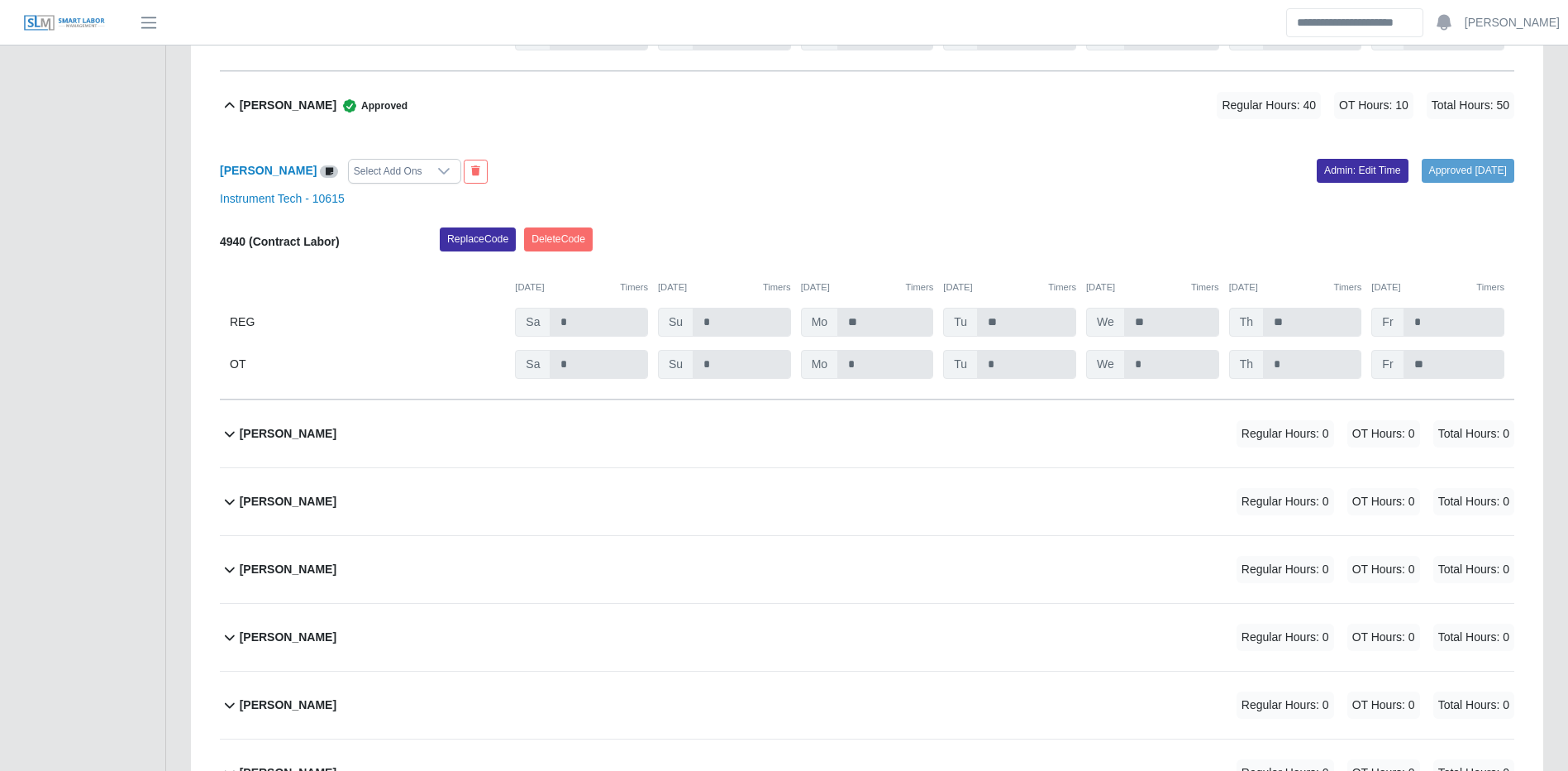
click at [646, 430] on div "Audiel Alavarez Regular Hours: 0 OT Hours: 0 Total Hours: 0" at bounding box center [877, 433] width 1275 height 67
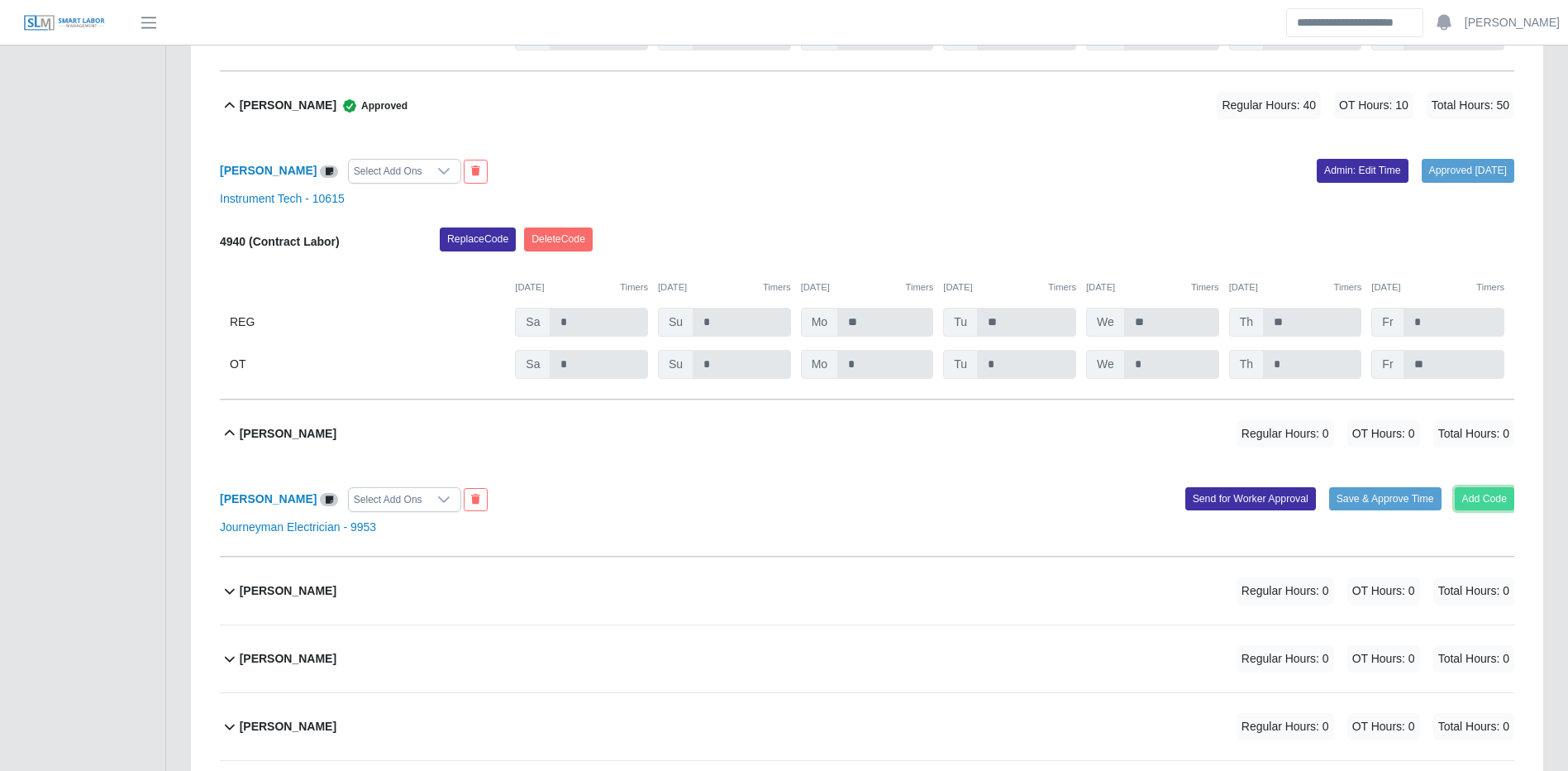
click at [1502, 504] on button "Add Code" at bounding box center [1486, 498] width 60 height 23
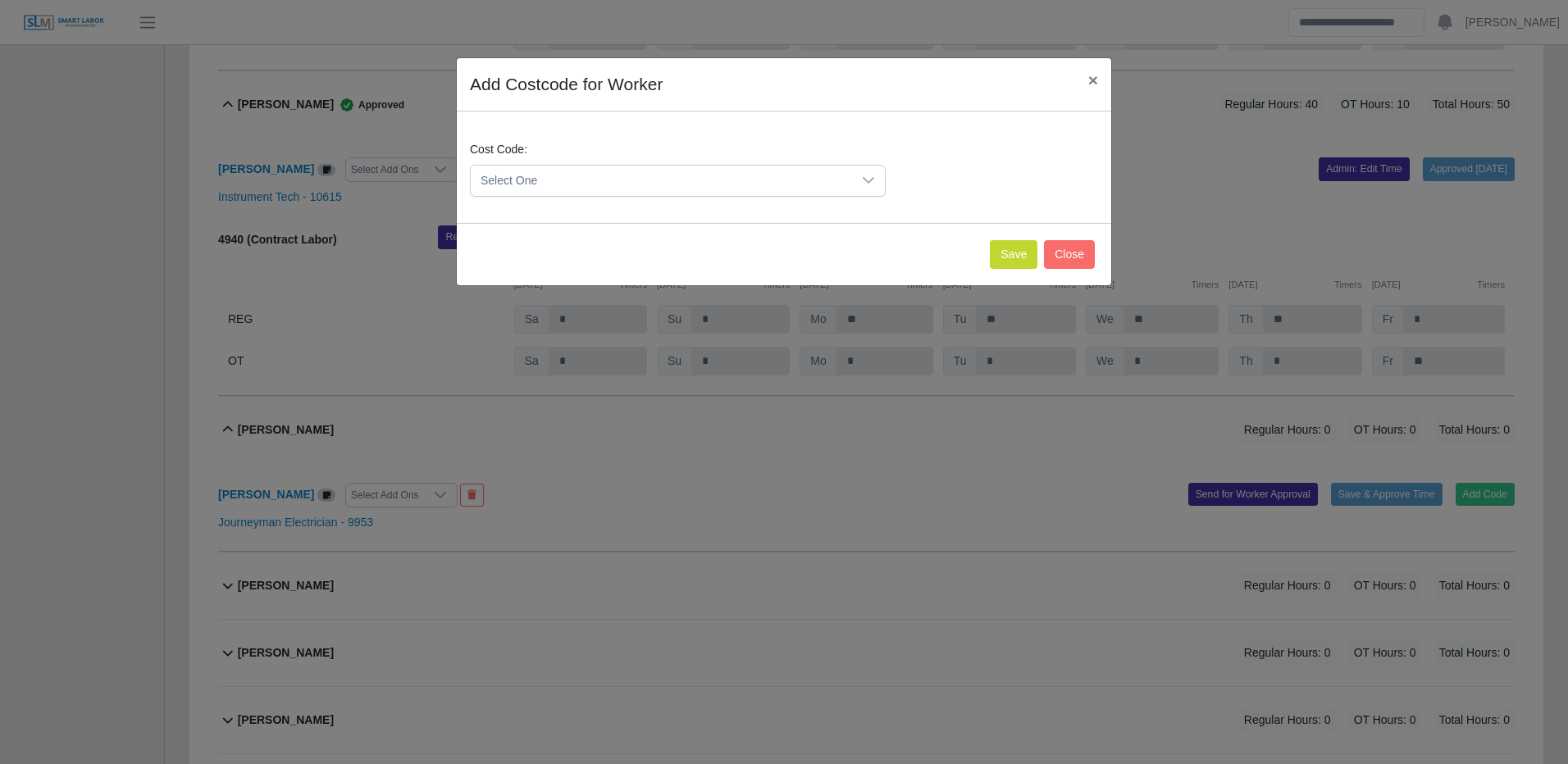
click at [825, 181] on span "Select One" at bounding box center [661, 180] width 381 height 30
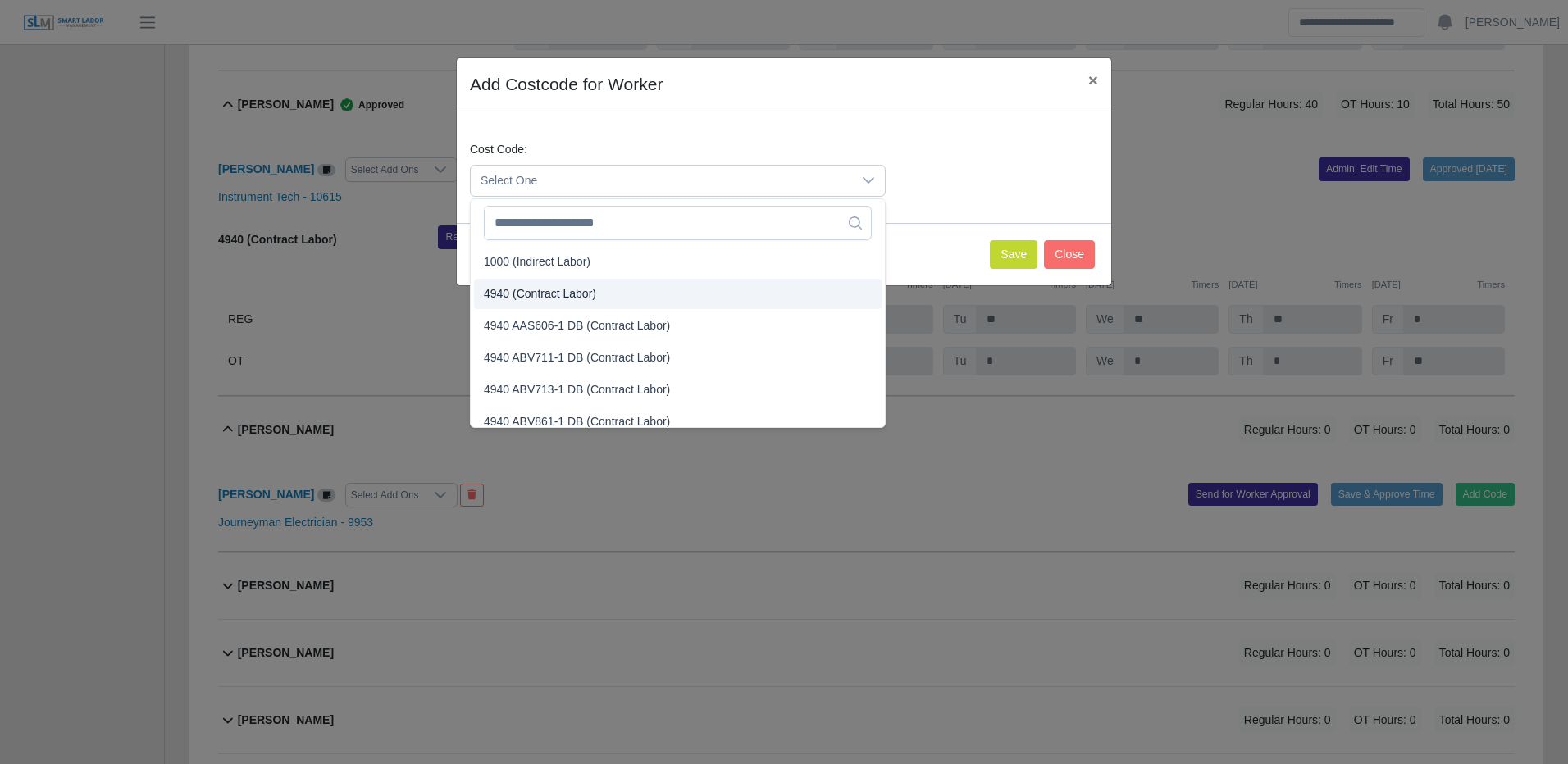
click at [590, 292] on span "4940 (Contract Labor)" at bounding box center [540, 293] width 113 height 17
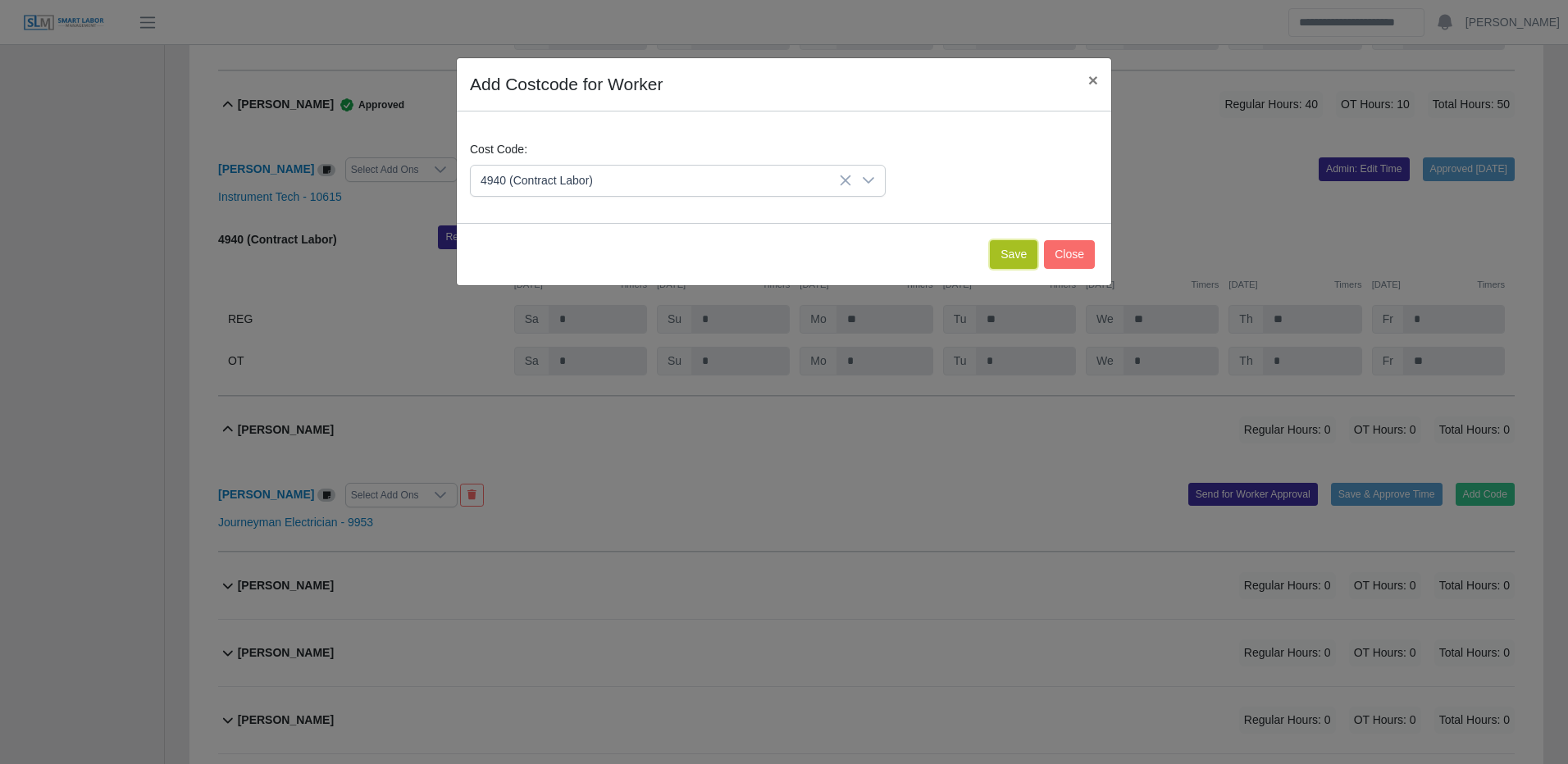
click at [1011, 250] on button "Save" at bounding box center [1013, 255] width 47 height 29
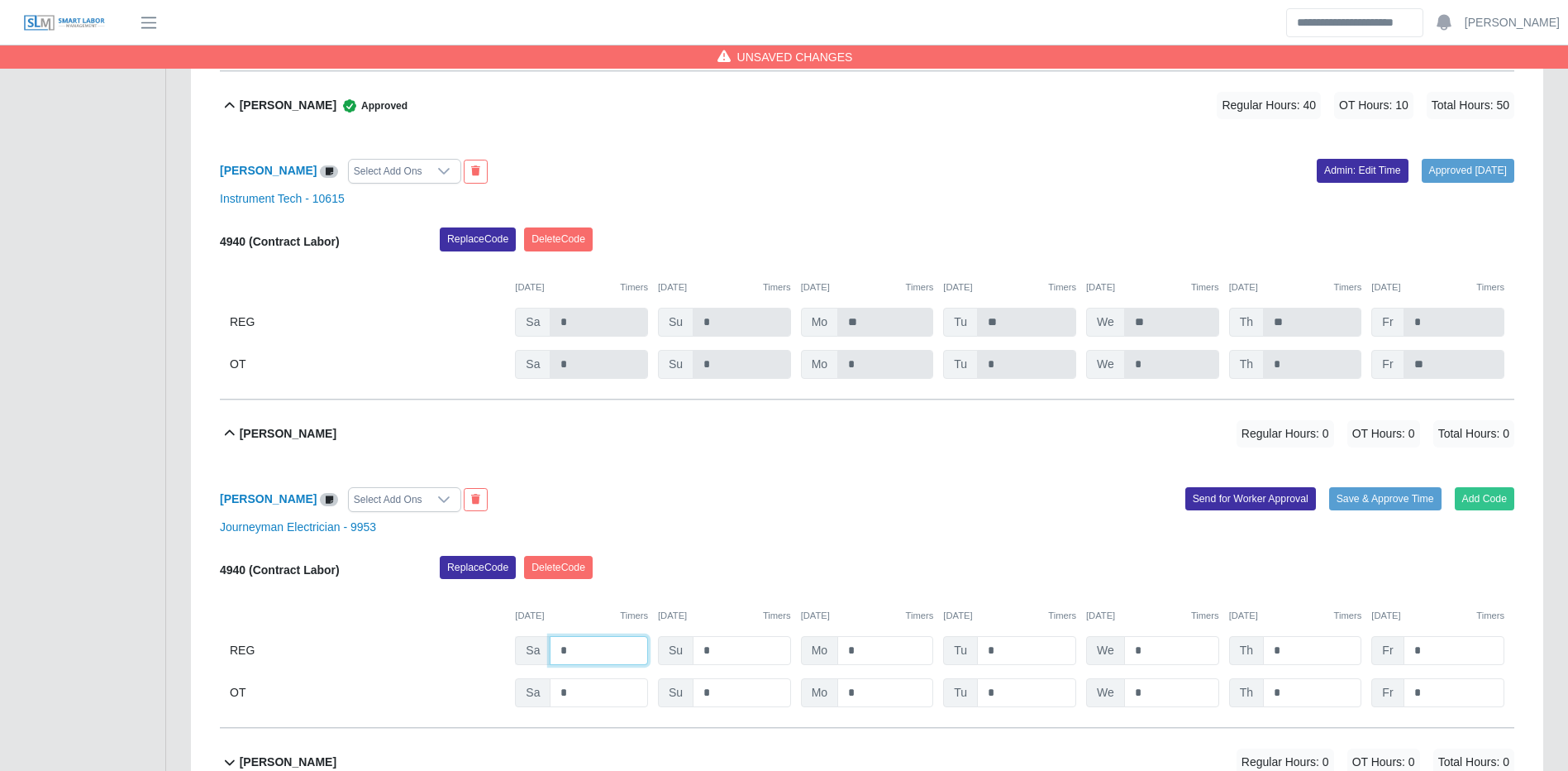
click at [588, 665] on input "*" at bounding box center [599, 651] width 98 height 29
type input "*"
type input "**"
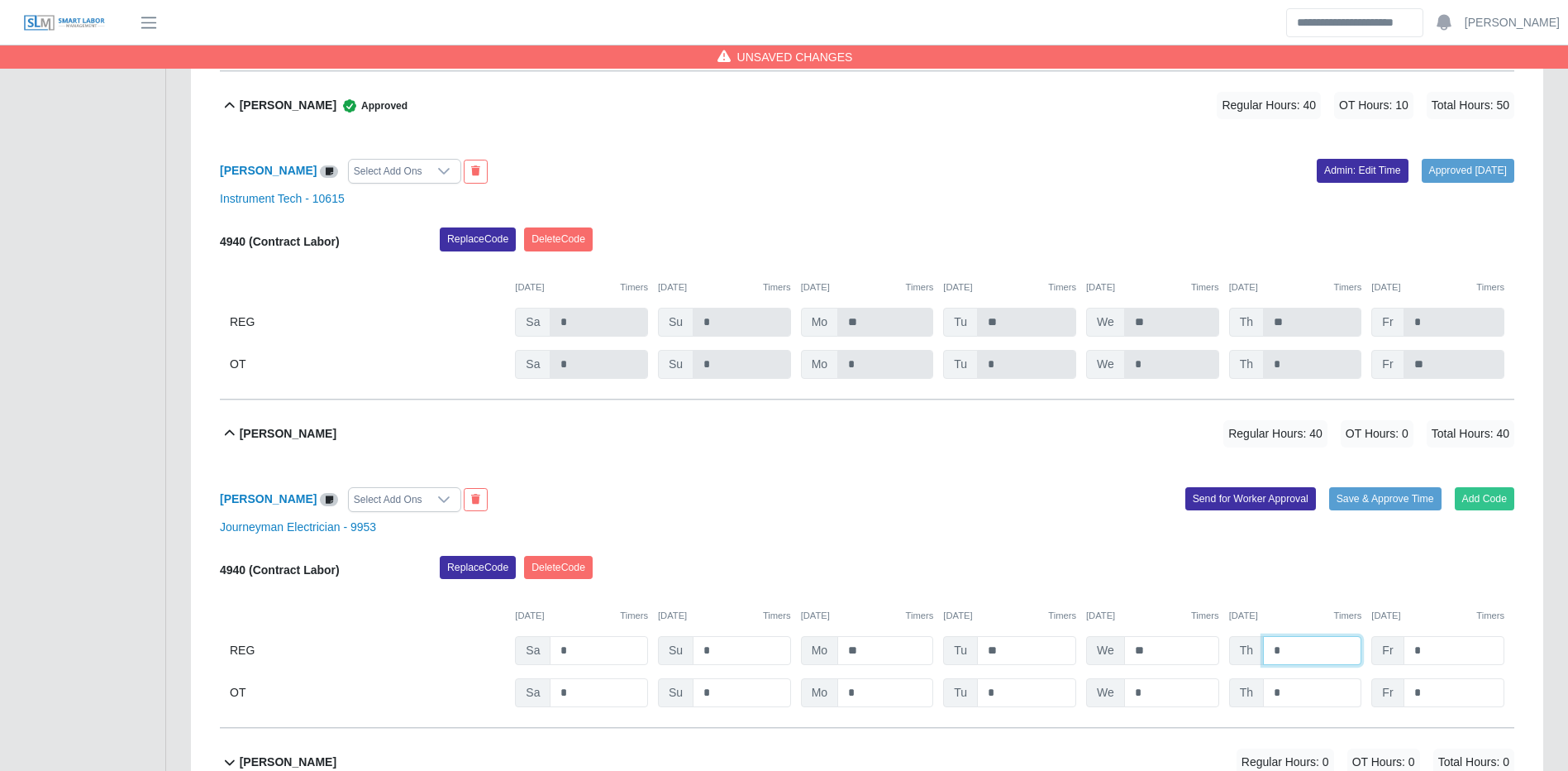
type input "*"
click at [1330, 707] on input "*" at bounding box center [1312, 693] width 98 height 29
type input "*"
type input "**"
click at [1426, 510] on button "Save & Approve Time" at bounding box center [1385, 498] width 113 height 23
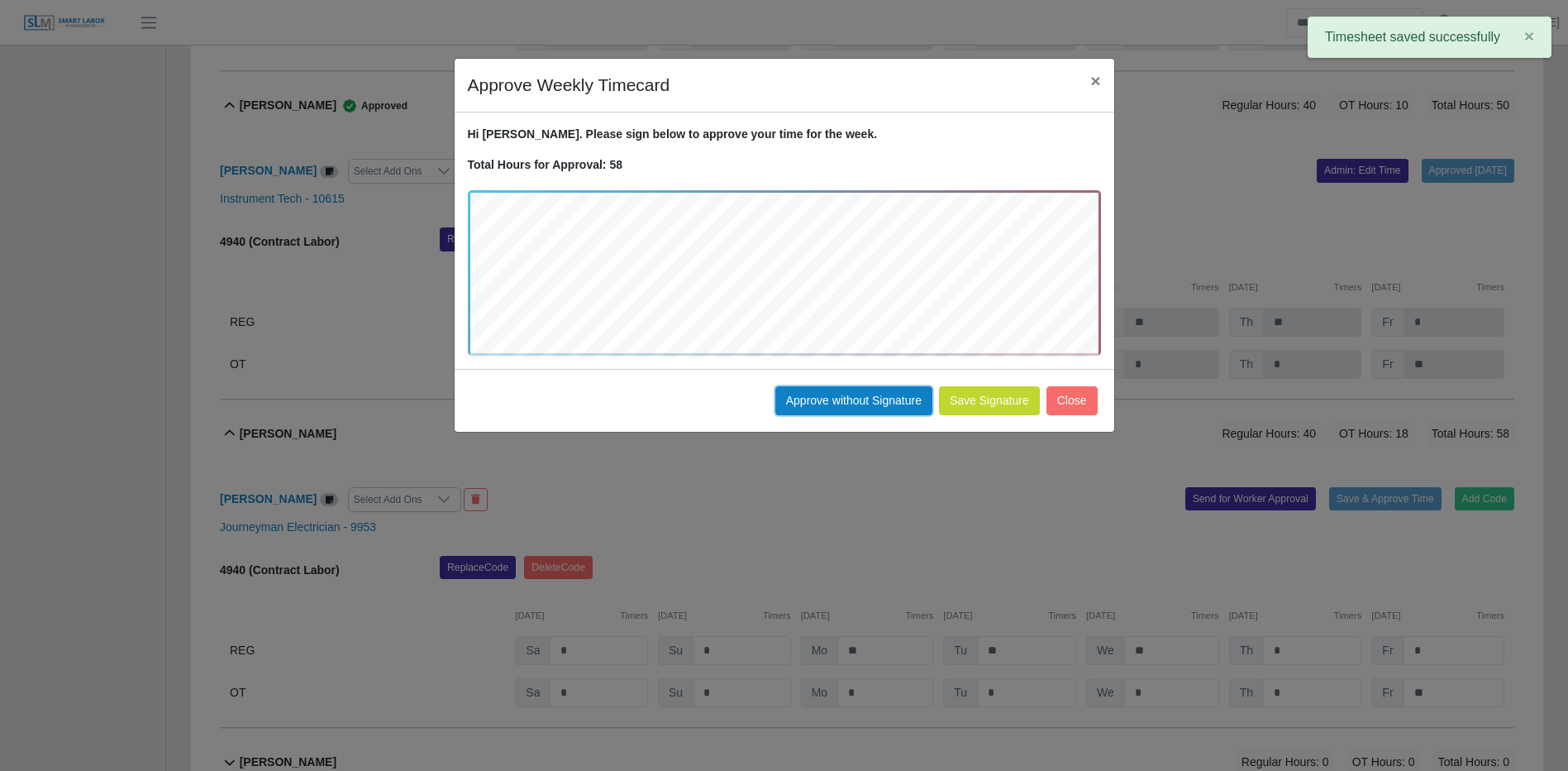
click at [829, 406] on button "Approve without Signature" at bounding box center [854, 401] width 157 height 29
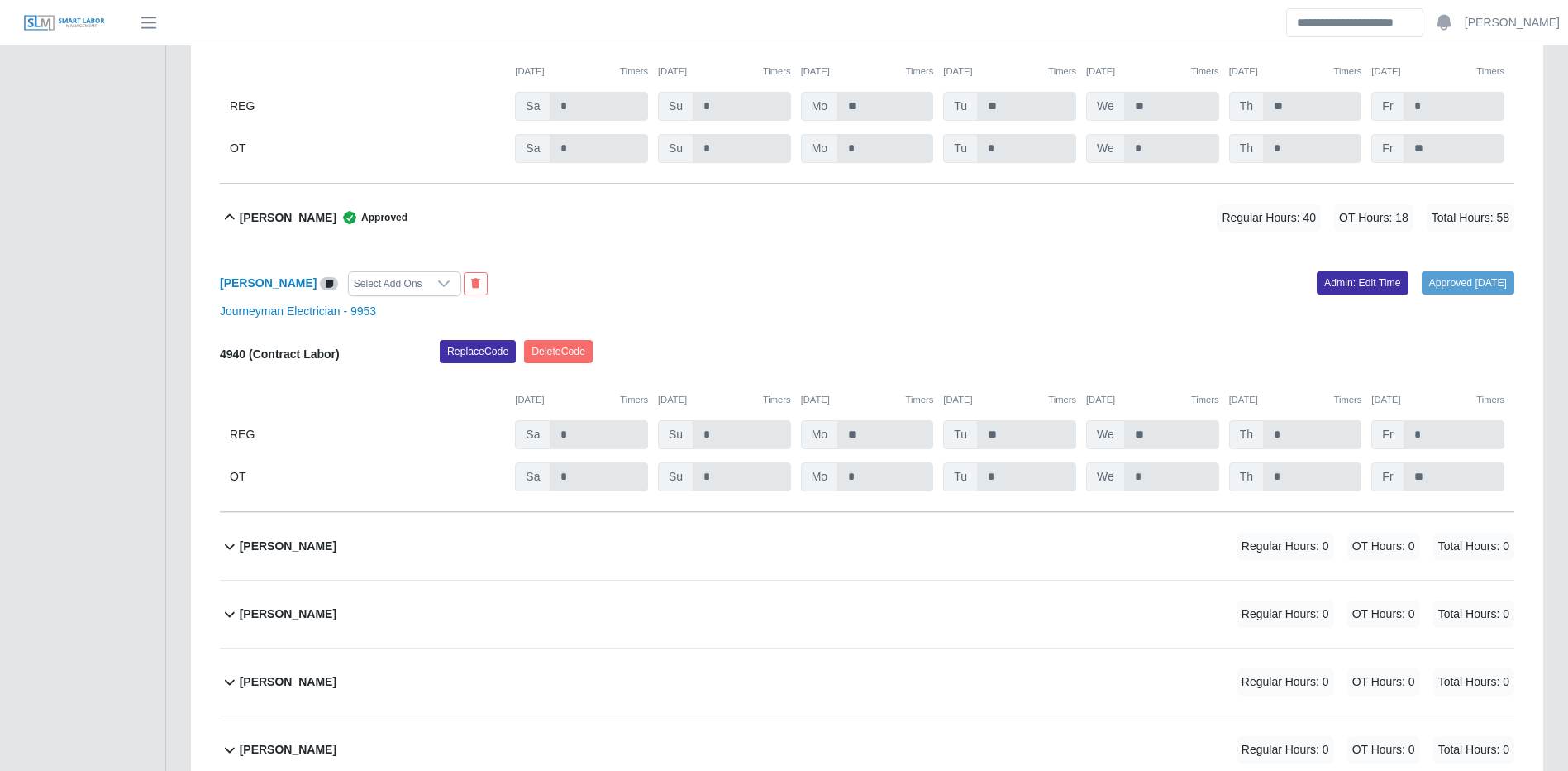
scroll to position [5293, 0]
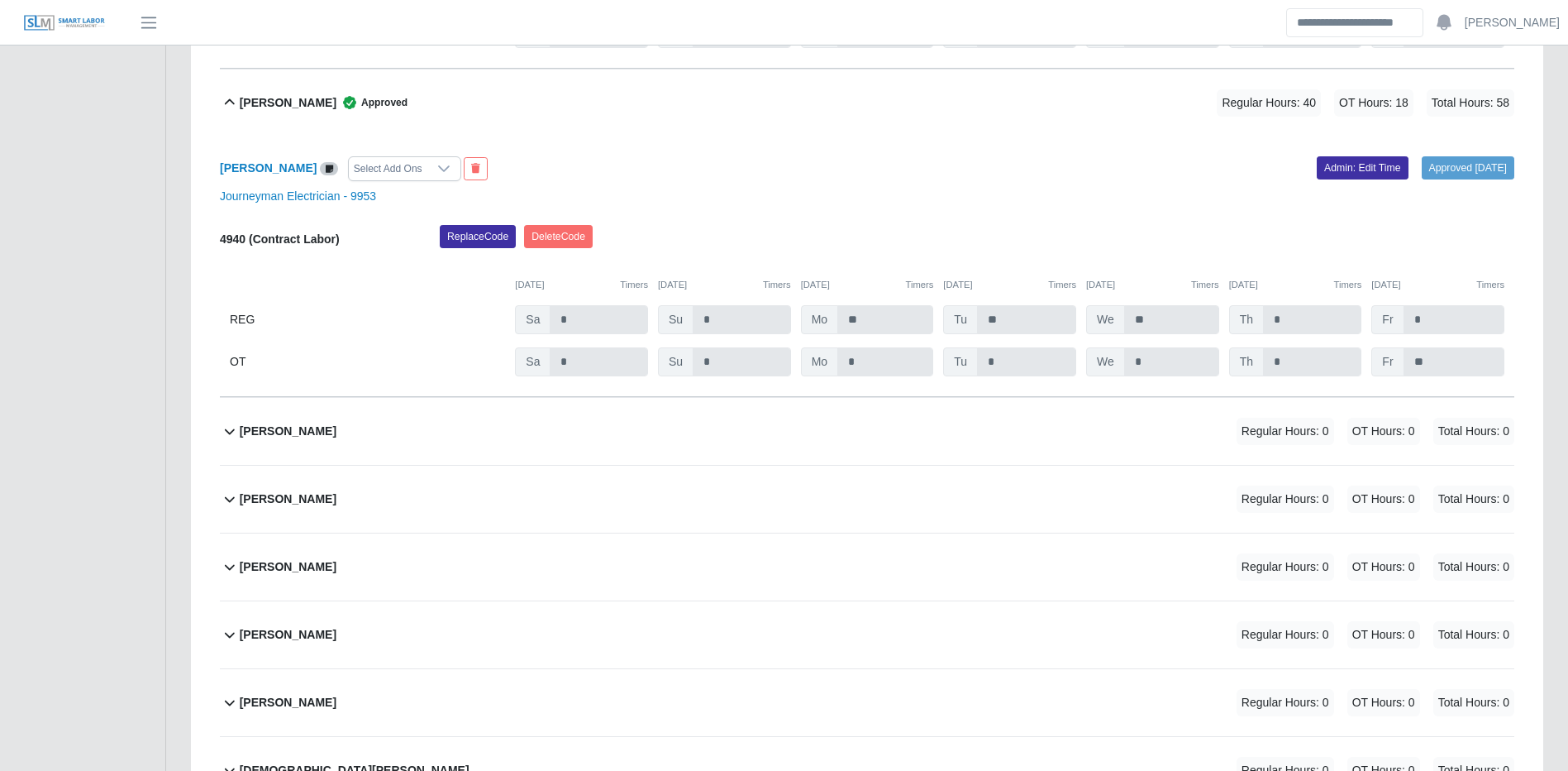
drag, startPoint x: 551, startPoint y: 441, endPoint x: 875, endPoint y: 458, distance: 324.4
click at [556, 441] on div "Bettina Ponce Regular Hours: 0 OT Hours: 0 Total Hours: 0" at bounding box center [877, 430] width 1275 height 67
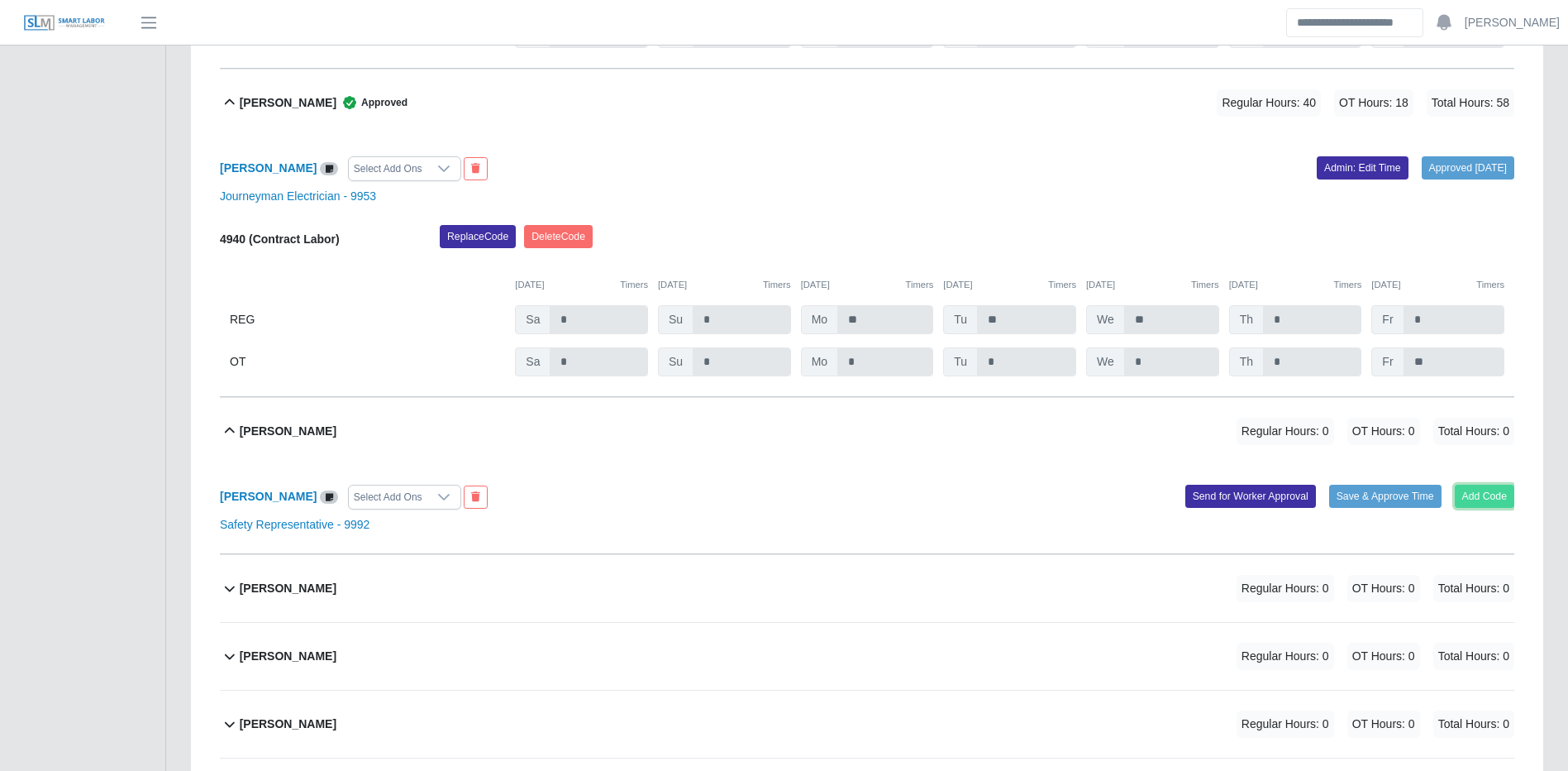
click at [1489, 503] on button "Add Code" at bounding box center [1486, 495] width 60 height 23
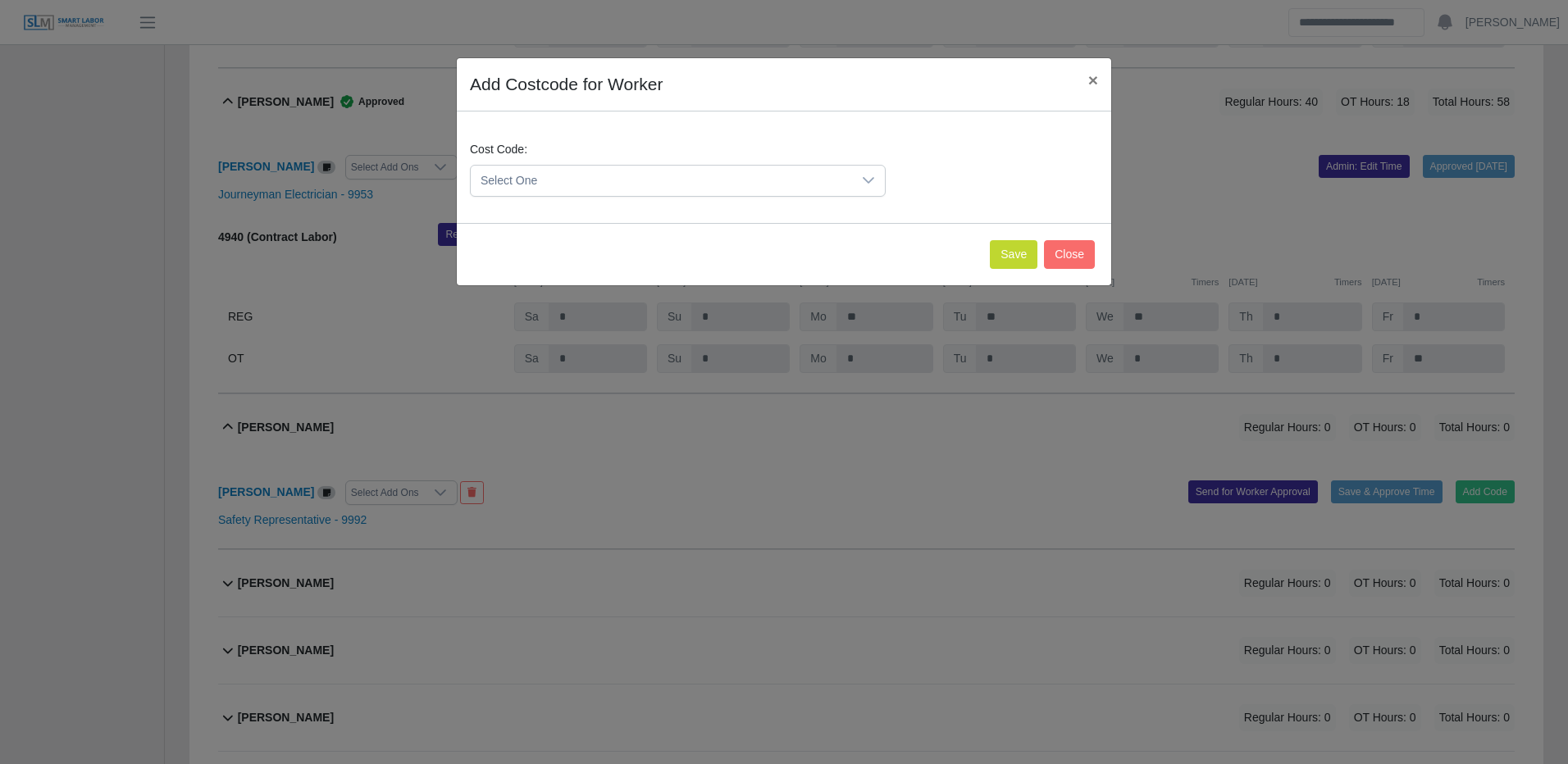
click at [666, 176] on span "Select One" at bounding box center [661, 180] width 381 height 30
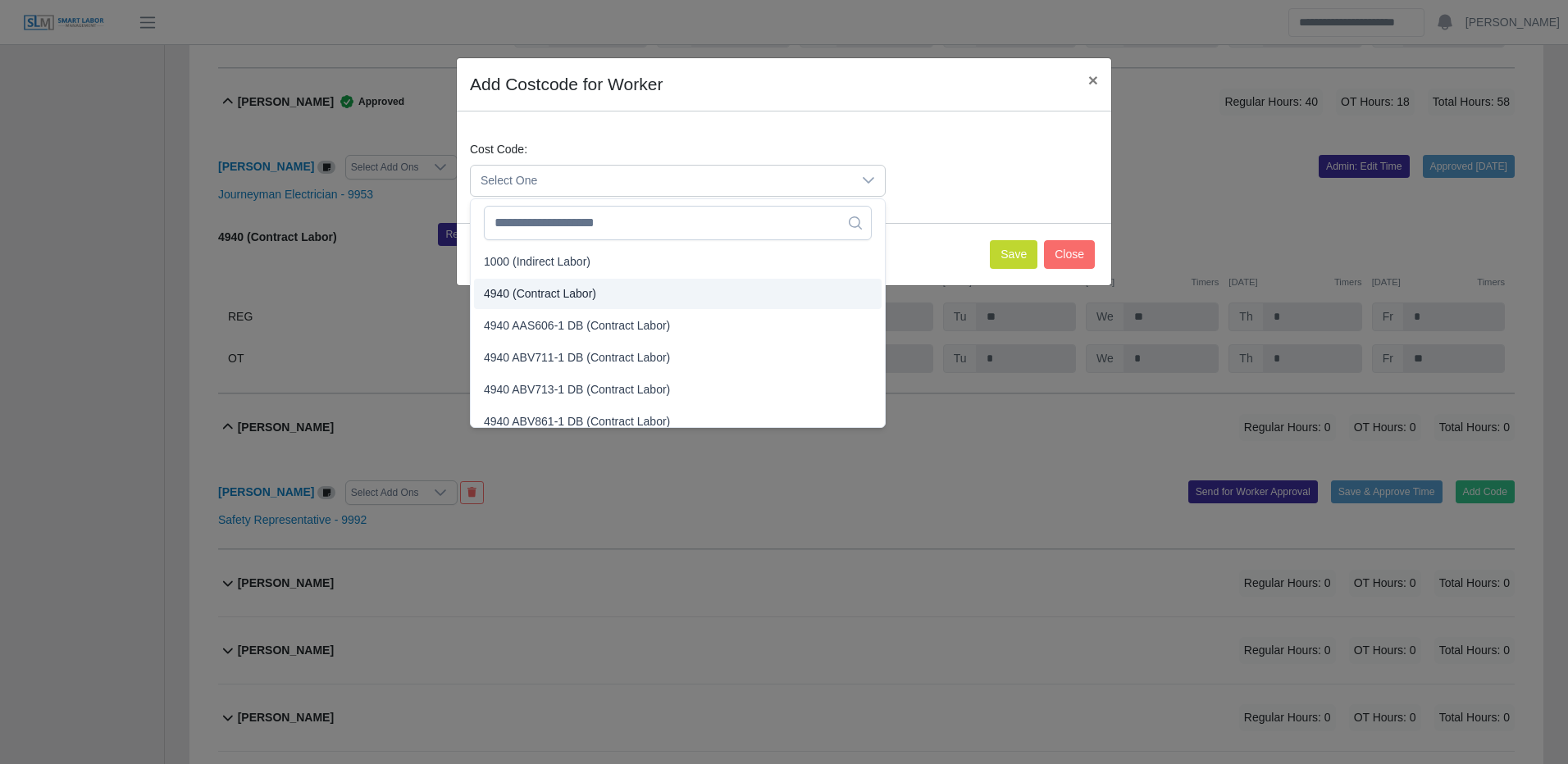
drag, startPoint x: 561, startPoint y: 301, endPoint x: 604, endPoint y: 290, distance: 44.4
click at [561, 300] on span "4940 (Contract Labor)" at bounding box center [540, 293] width 113 height 17
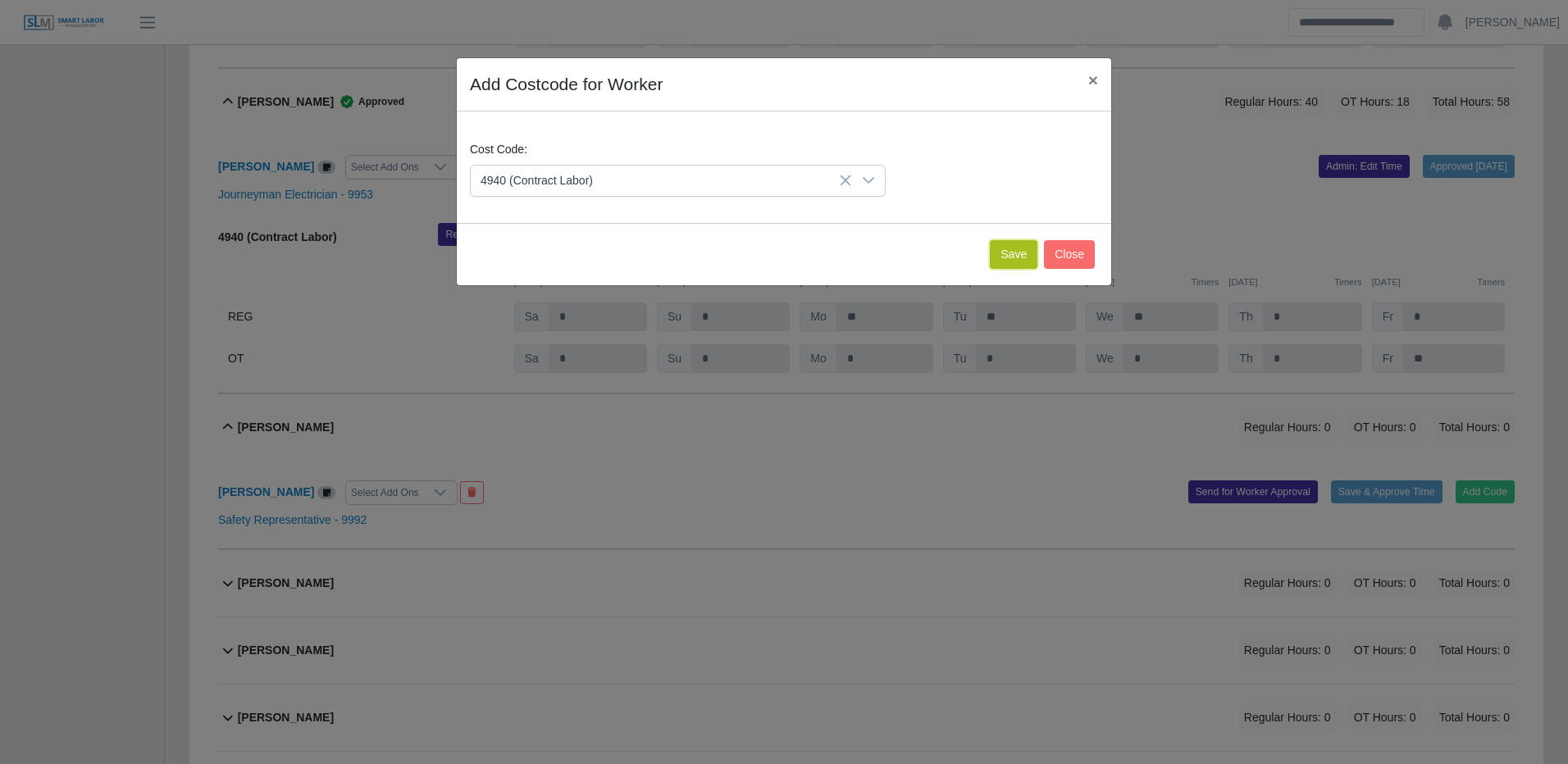
click at [995, 240] on button "Save" at bounding box center [1013, 255] width 47 height 29
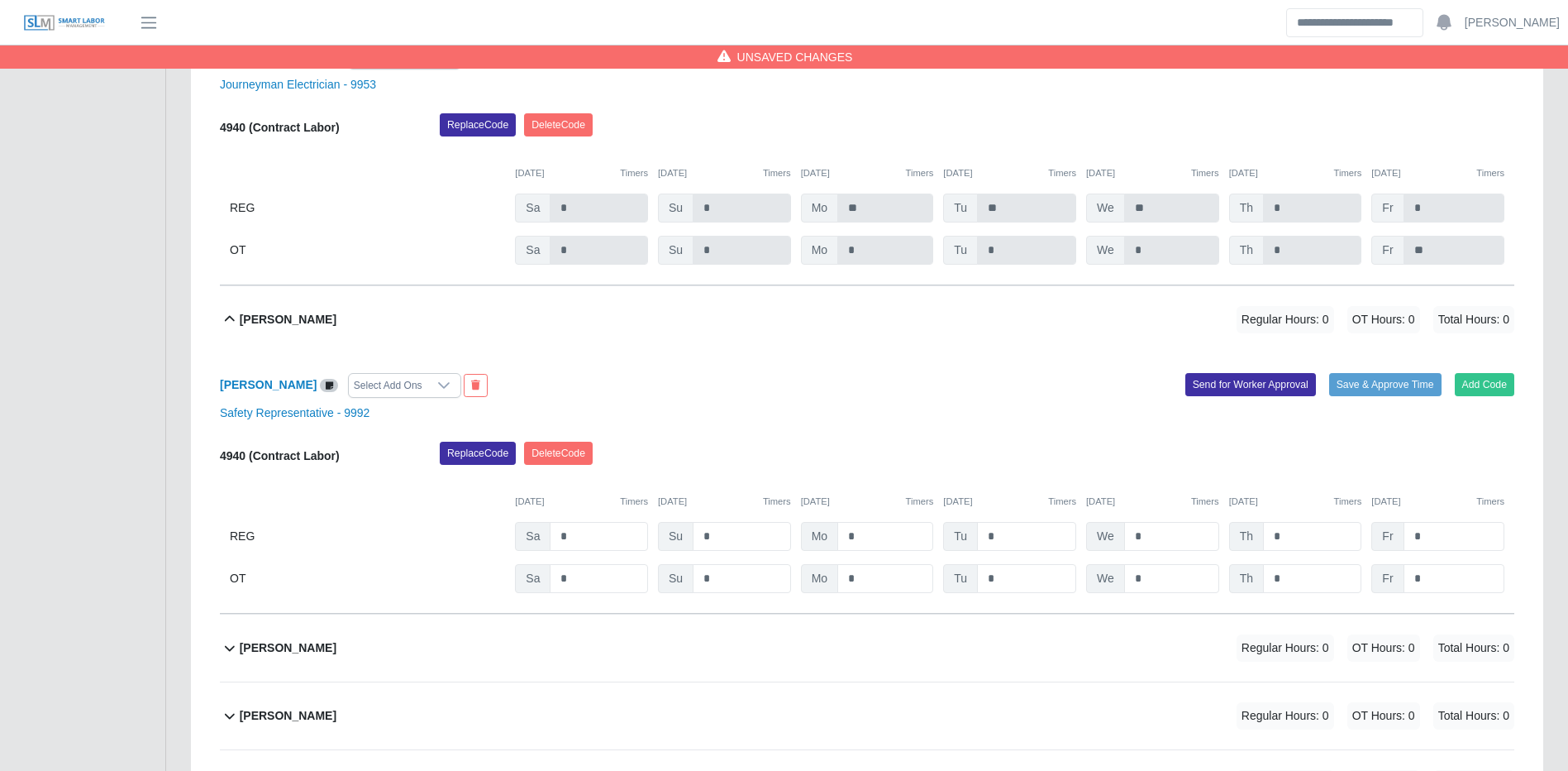
scroll to position [5541, 0]
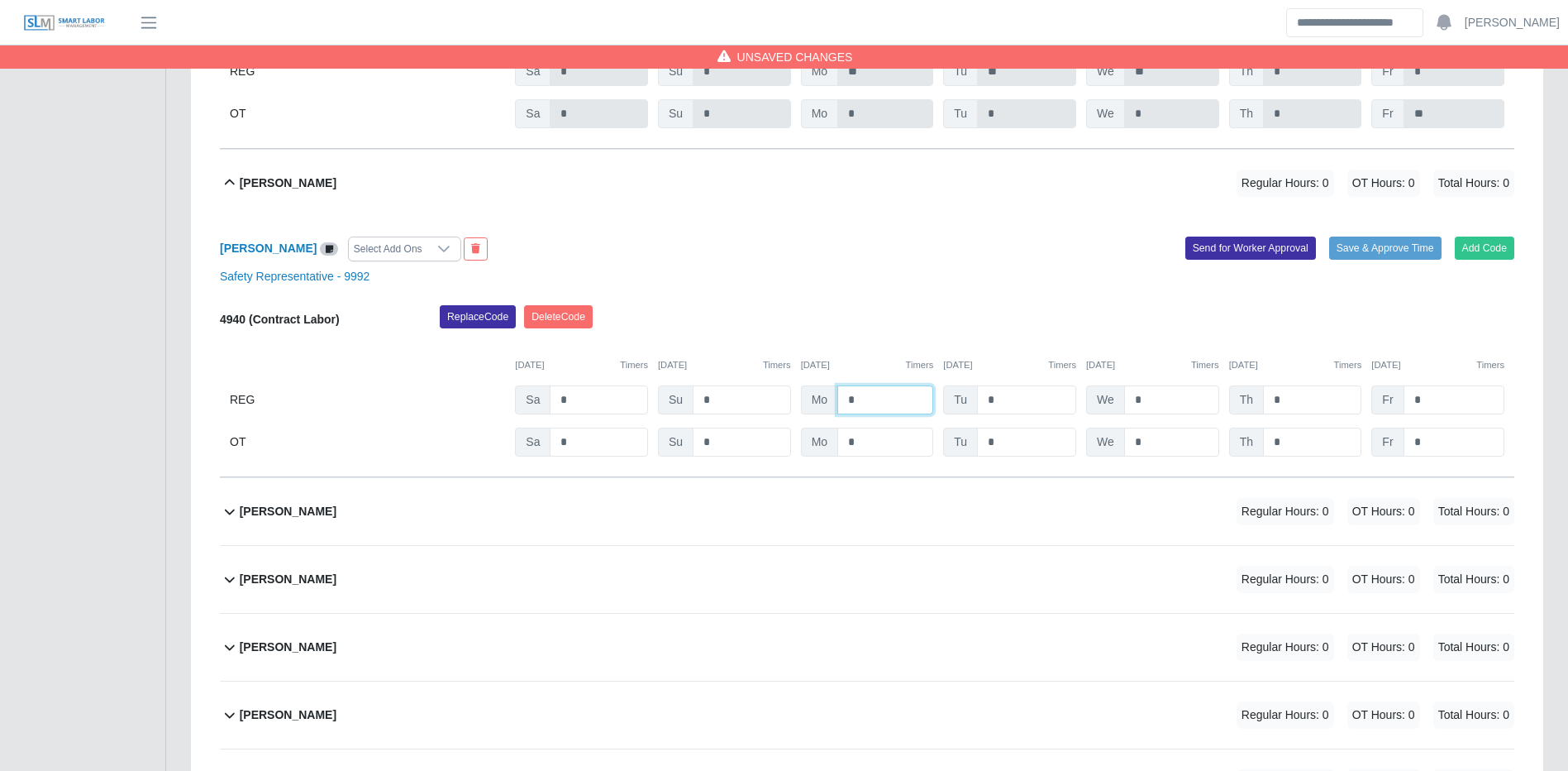
click at [921, 408] on input "*" at bounding box center [885, 400] width 96 height 29
type input "**"
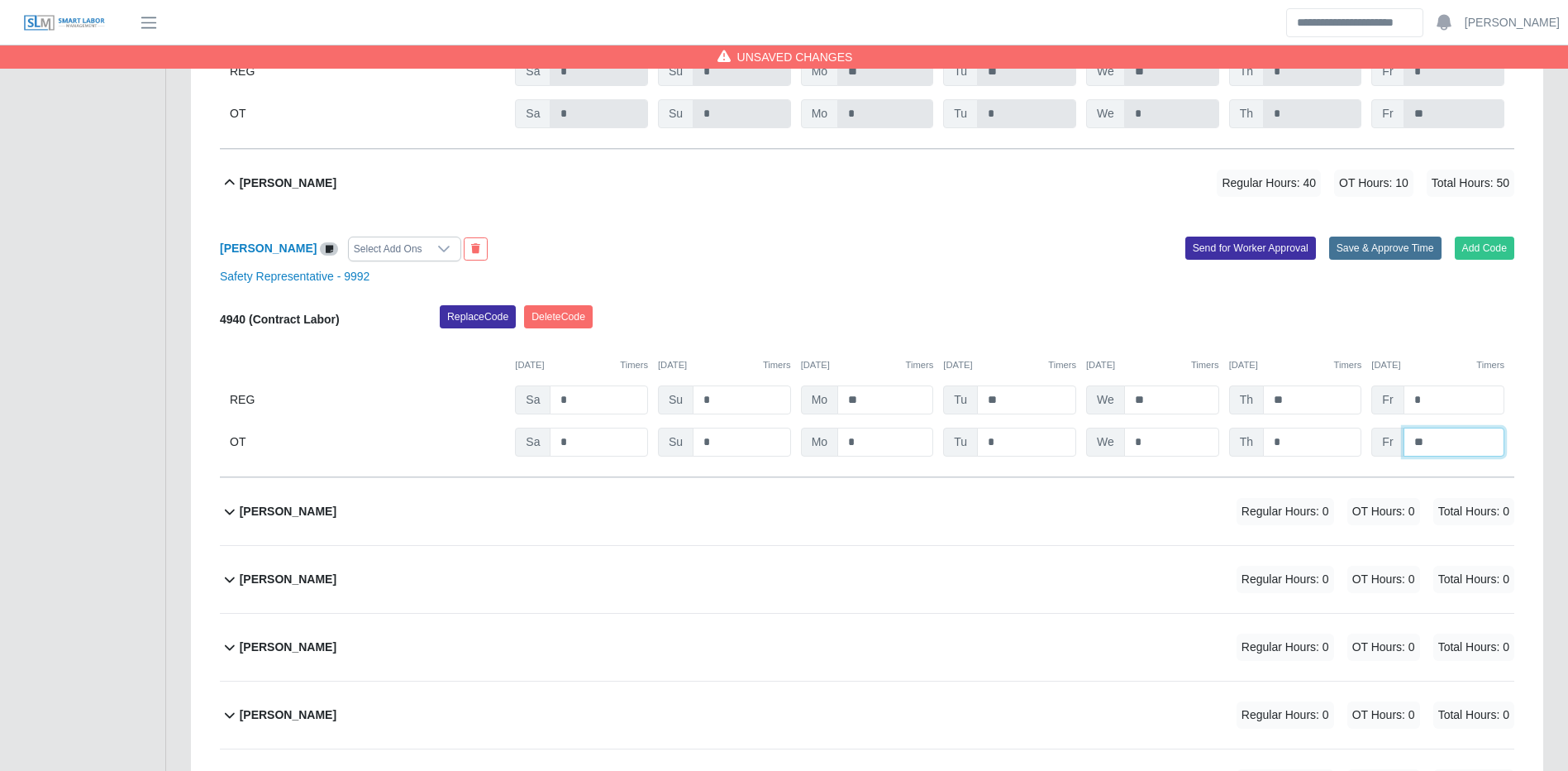
type input "**"
click at [1403, 260] on button "Save & Approve Time" at bounding box center [1385, 247] width 113 height 23
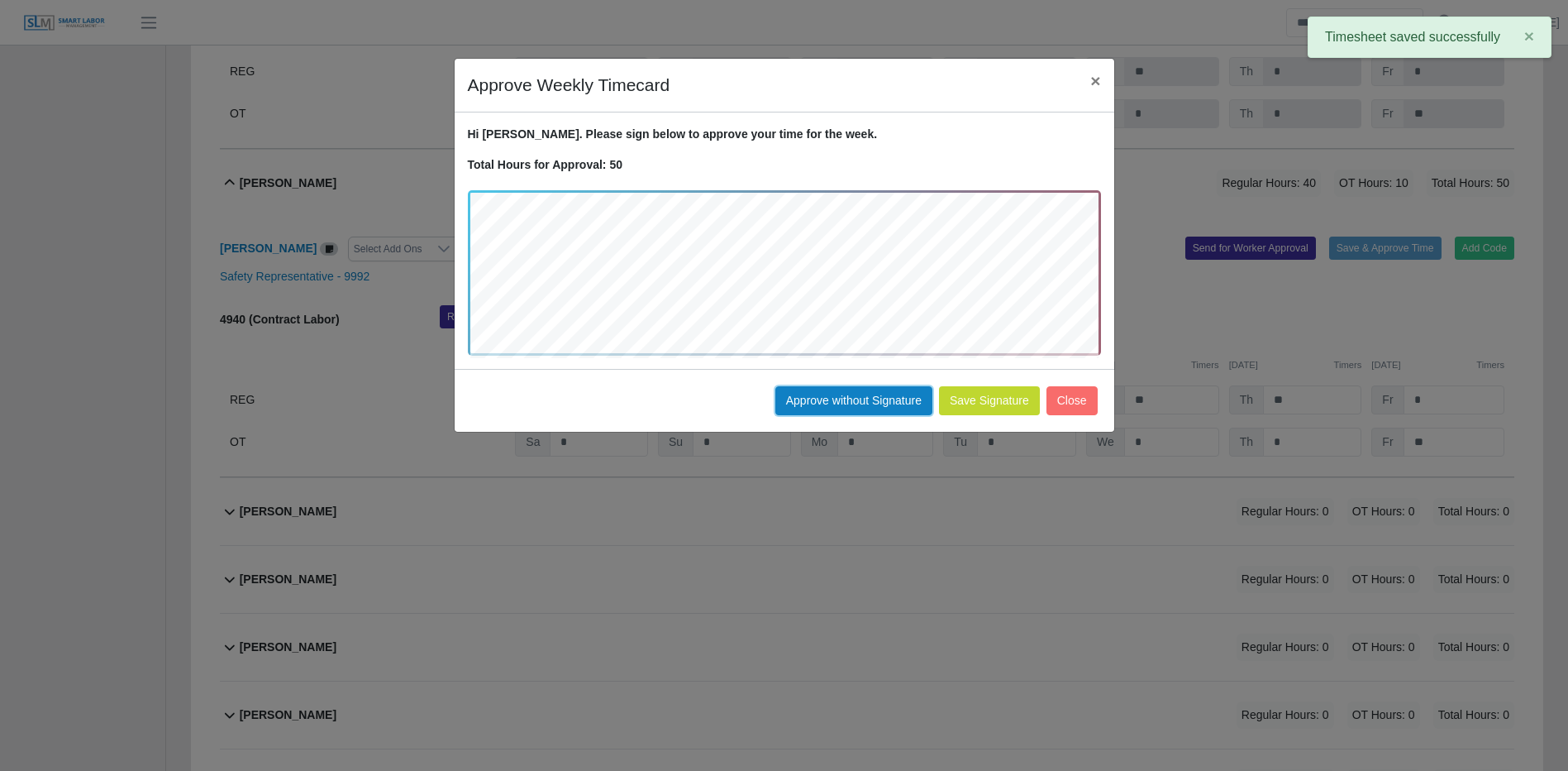
drag, startPoint x: 849, startPoint y: 393, endPoint x: 869, endPoint y: 394, distance: 20.0
click at [850, 393] on button "Approve without Signature" at bounding box center [854, 401] width 157 height 29
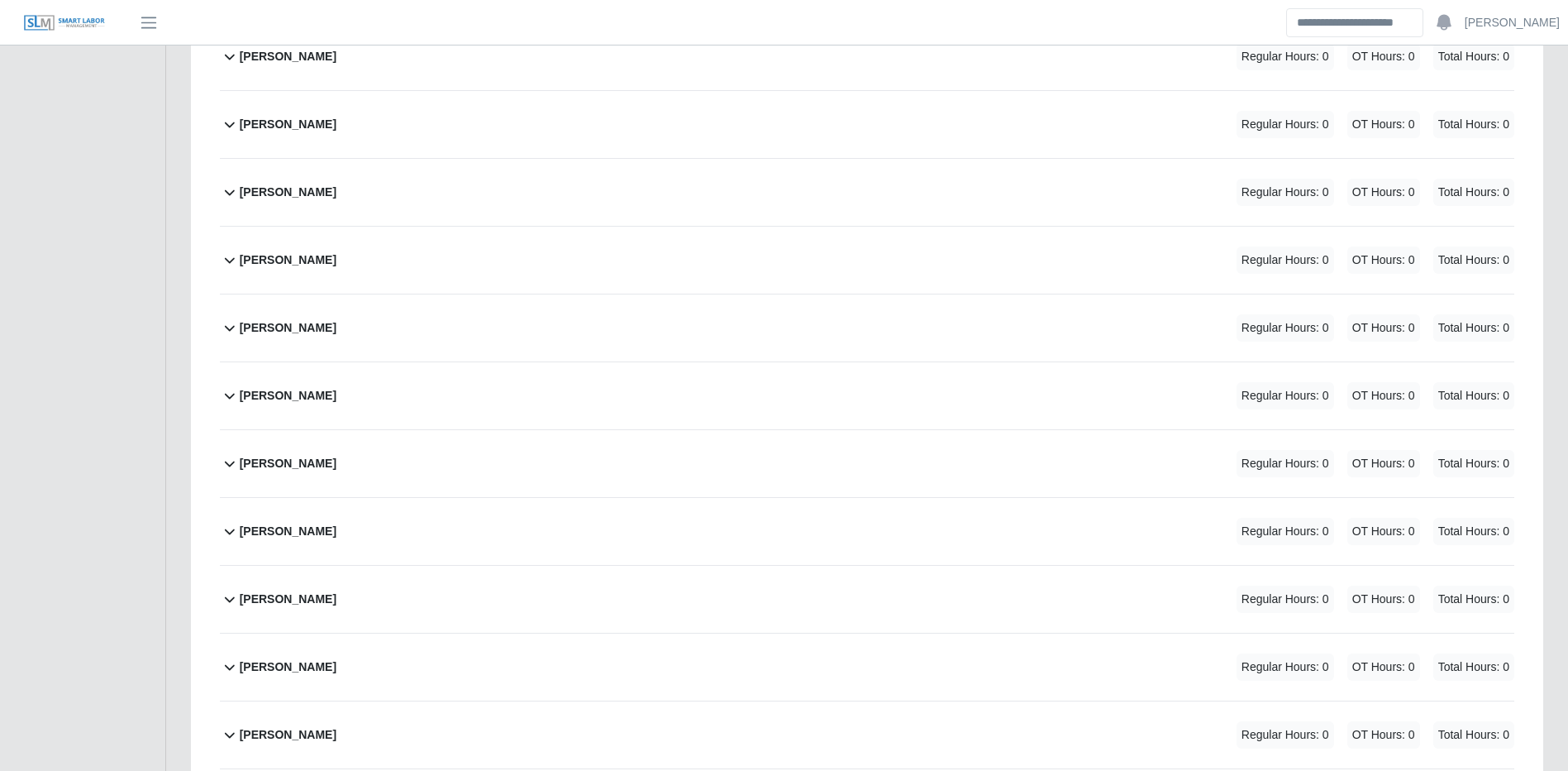
scroll to position [11413, 0]
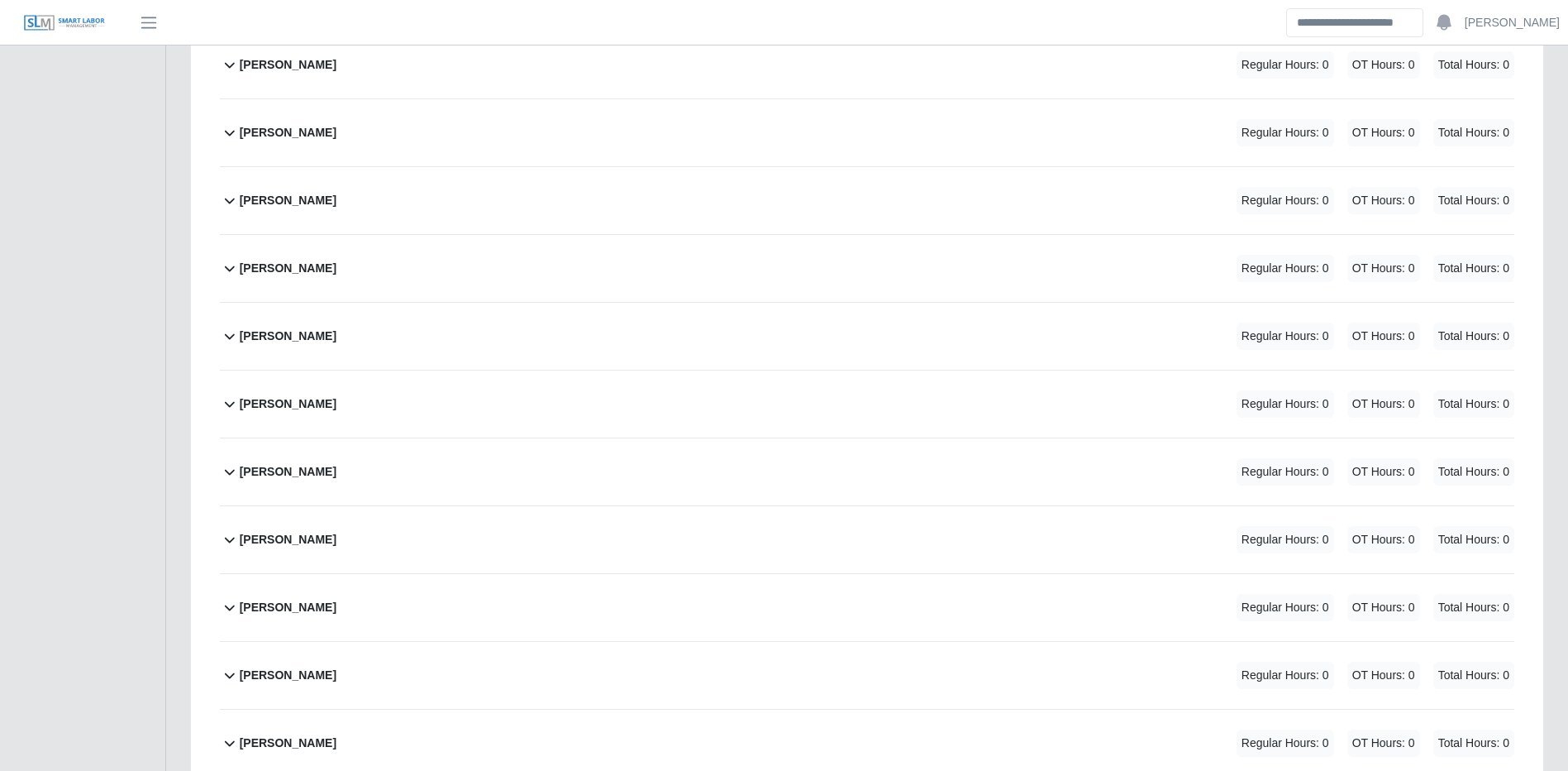
click at [510, 336] on div "Nicky Bey Orsini Regular Hours: 0 OT Hours: 0 Total Hours: 0" at bounding box center [877, 336] width 1275 height 67
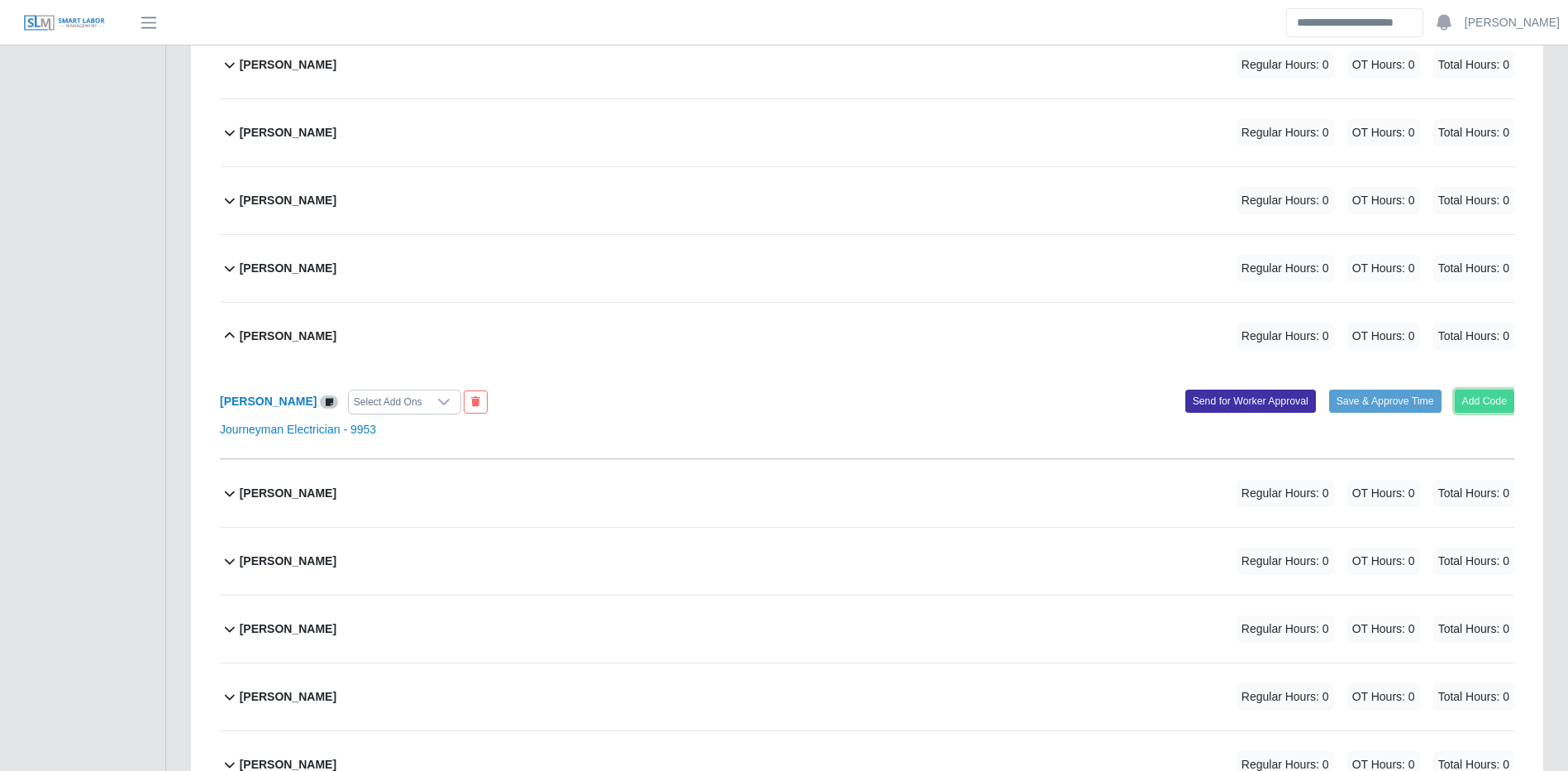
click at [1484, 413] on button "Add Code" at bounding box center [1486, 400] width 60 height 23
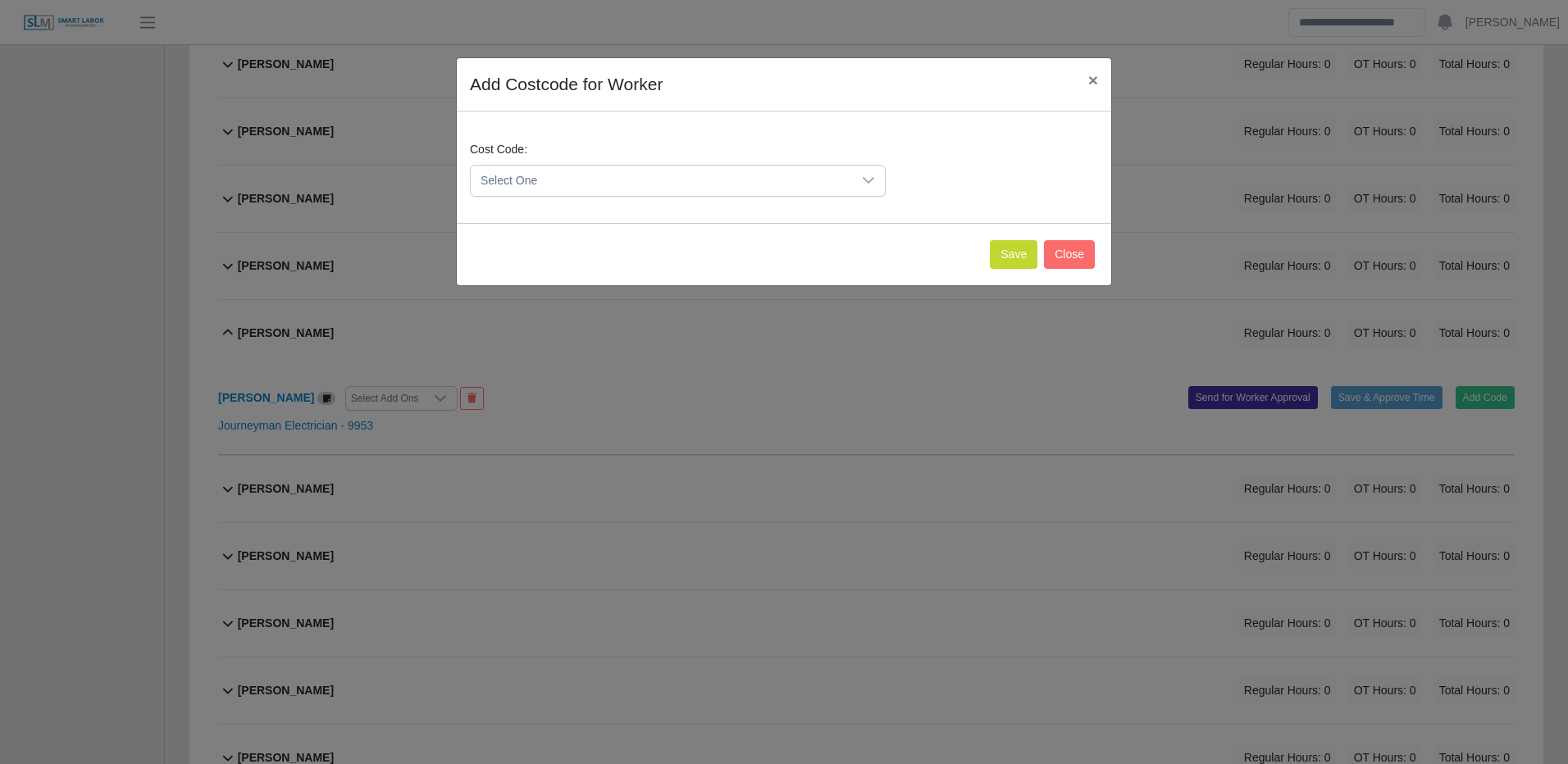
click at [715, 185] on span "Select One" at bounding box center [661, 180] width 381 height 30
click at [671, 188] on span "Select One" at bounding box center [661, 180] width 381 height 30
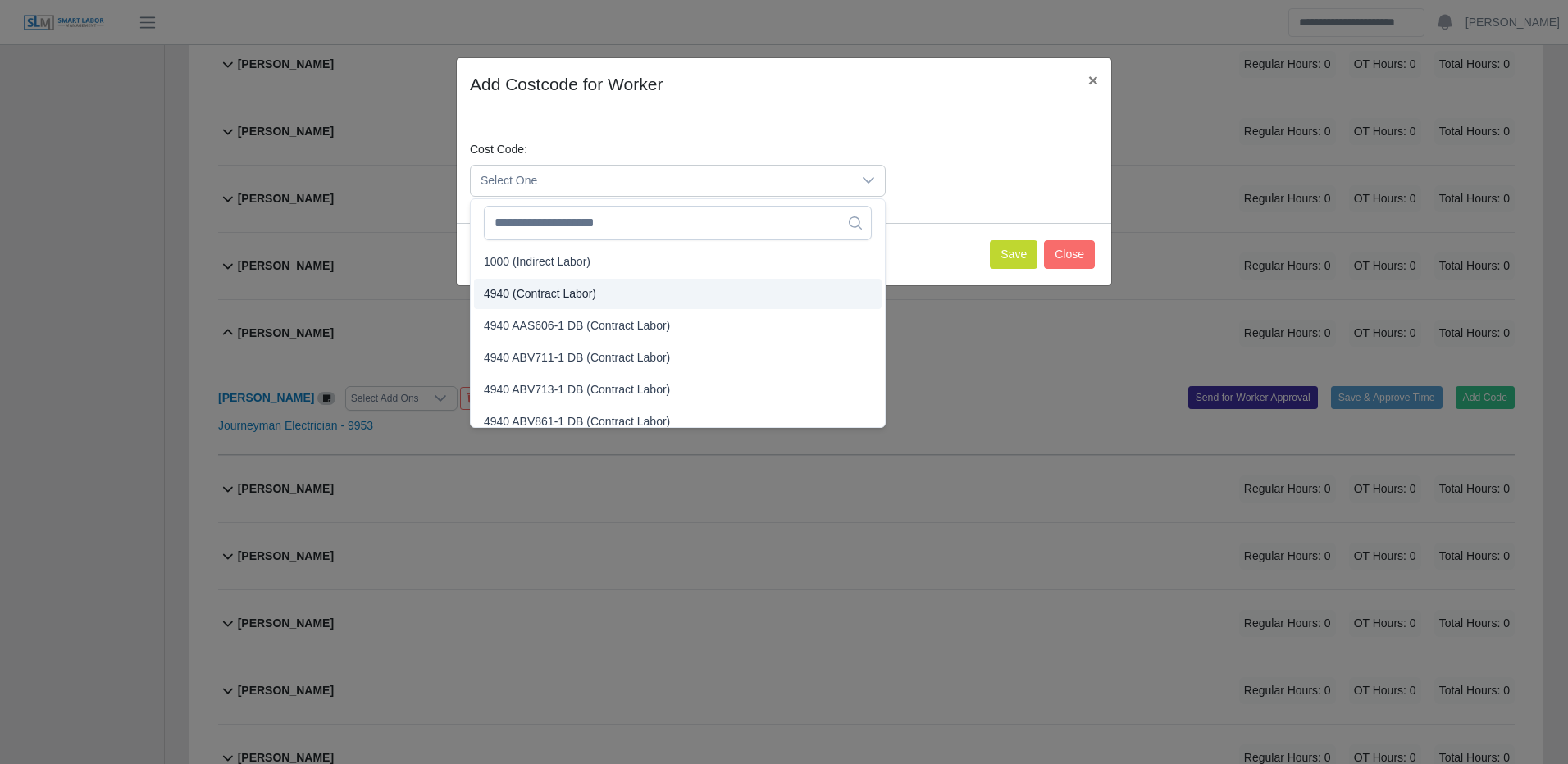
click at [574, 297] on span "4940 (Contract Labor)" at bounding box center [540, 293] width 113 height 17
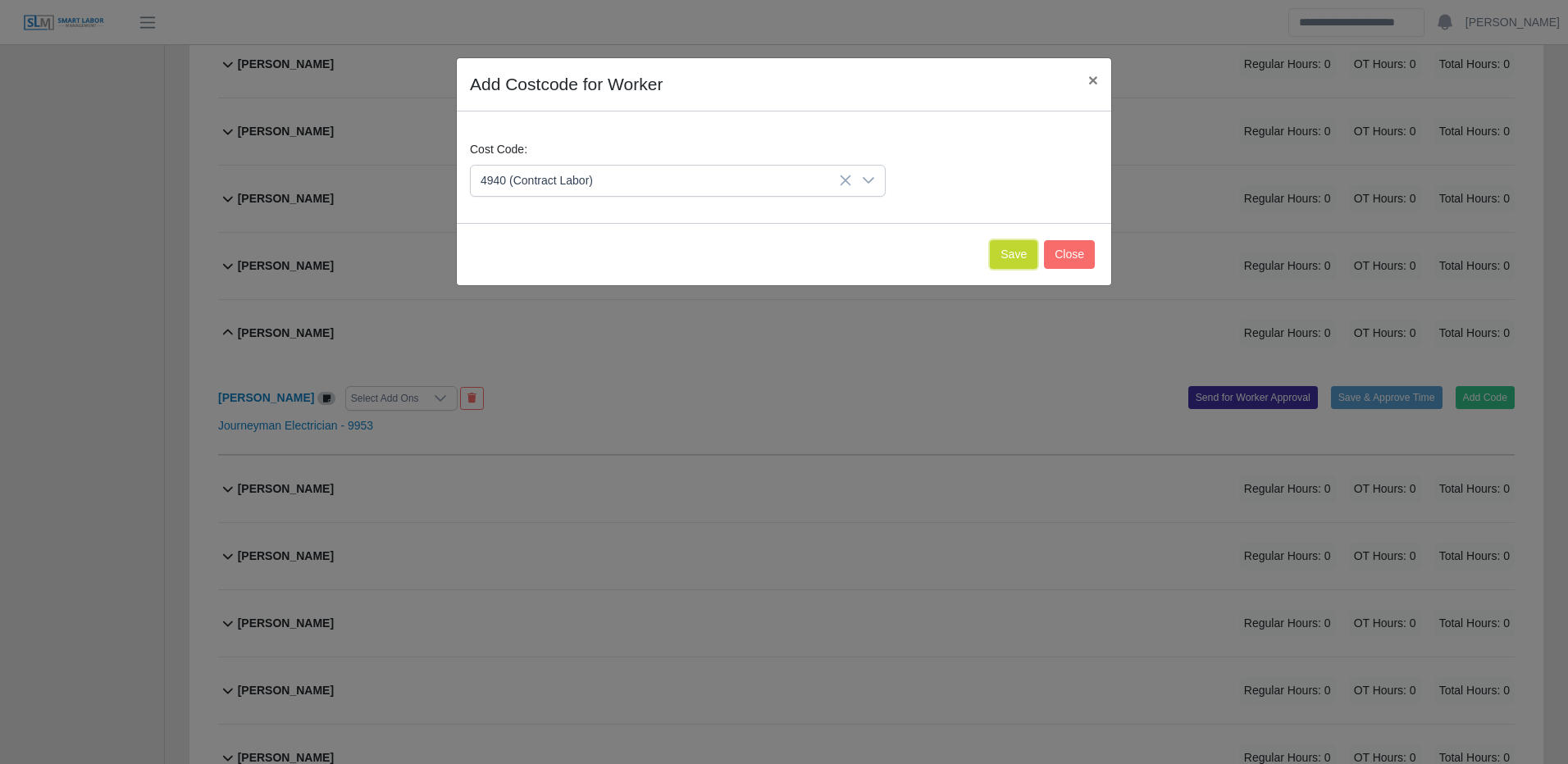
click at [1001, 248] on button "Save" at bounding box center [1013, 255] width 47 height 29
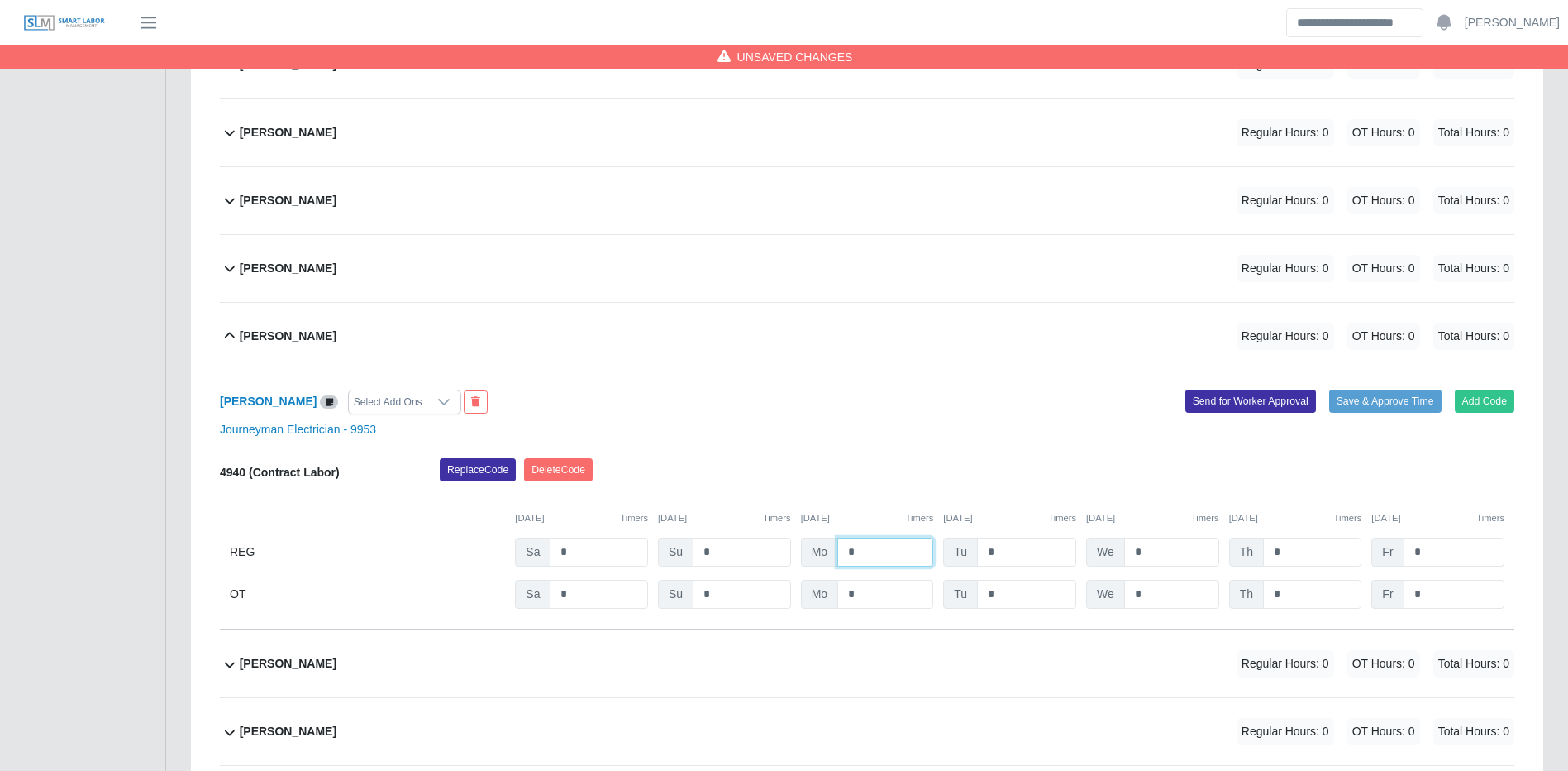
click at [849, 567] on input "*" at bounding box center [885, 552] width 96 height 29
type input "**"
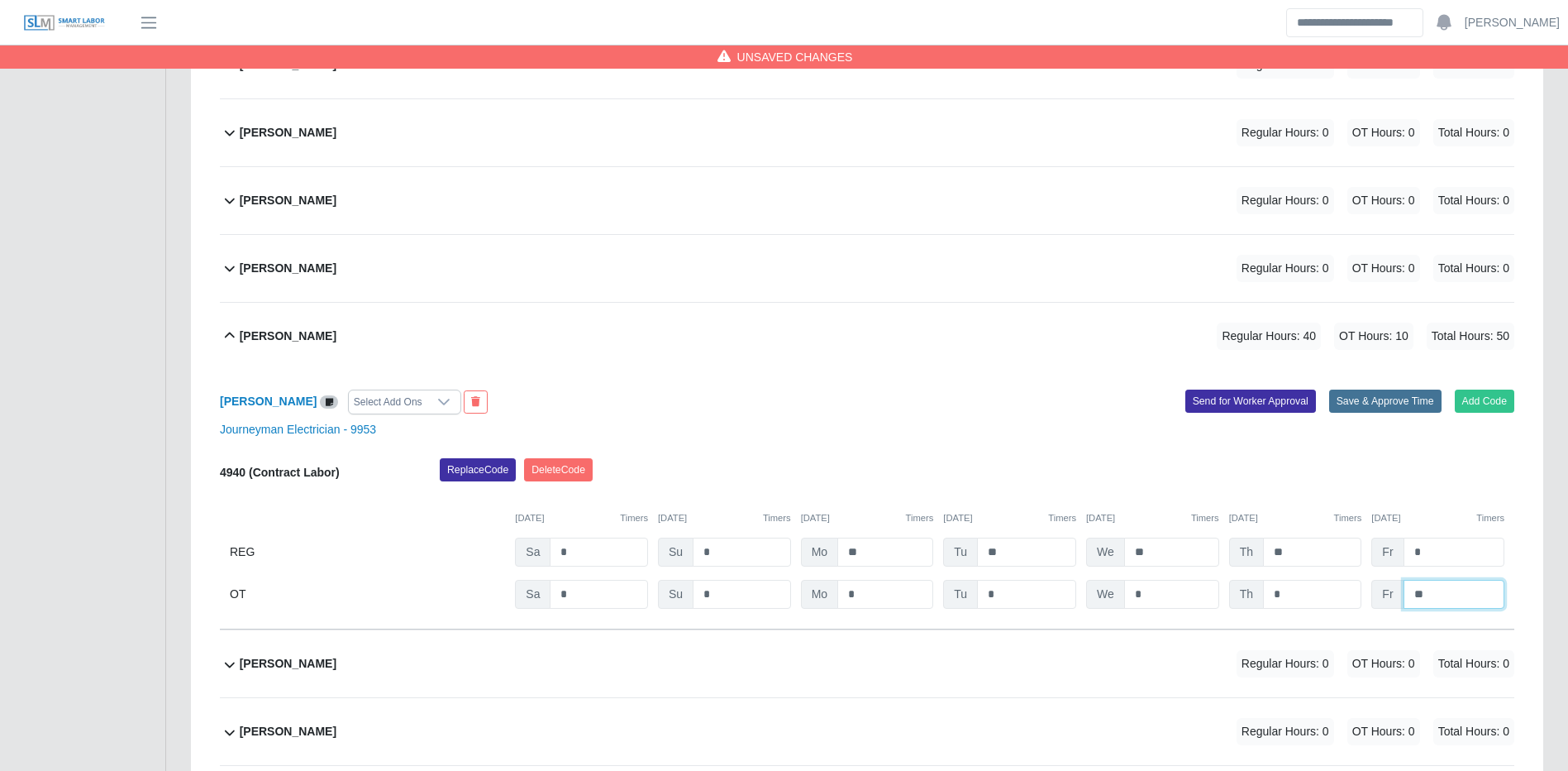
type input "**"
click at [1414, 413] on button "Save & Approve Time" at bounding box center [1385, 400] width 113 height 23
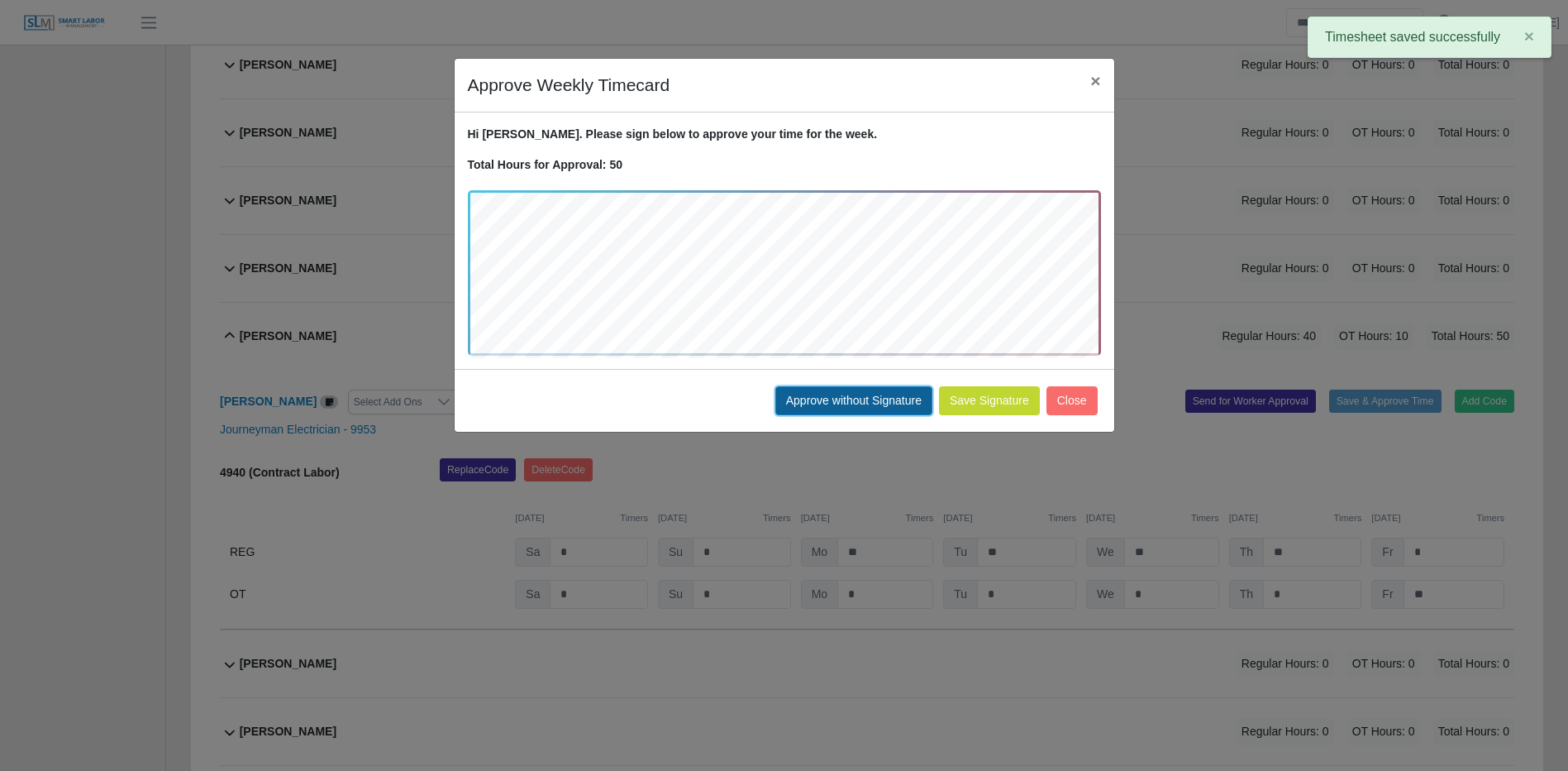
click at [810, 406] on button "Approve without Signature" at bounding box center [854, 401] width 157 height 29
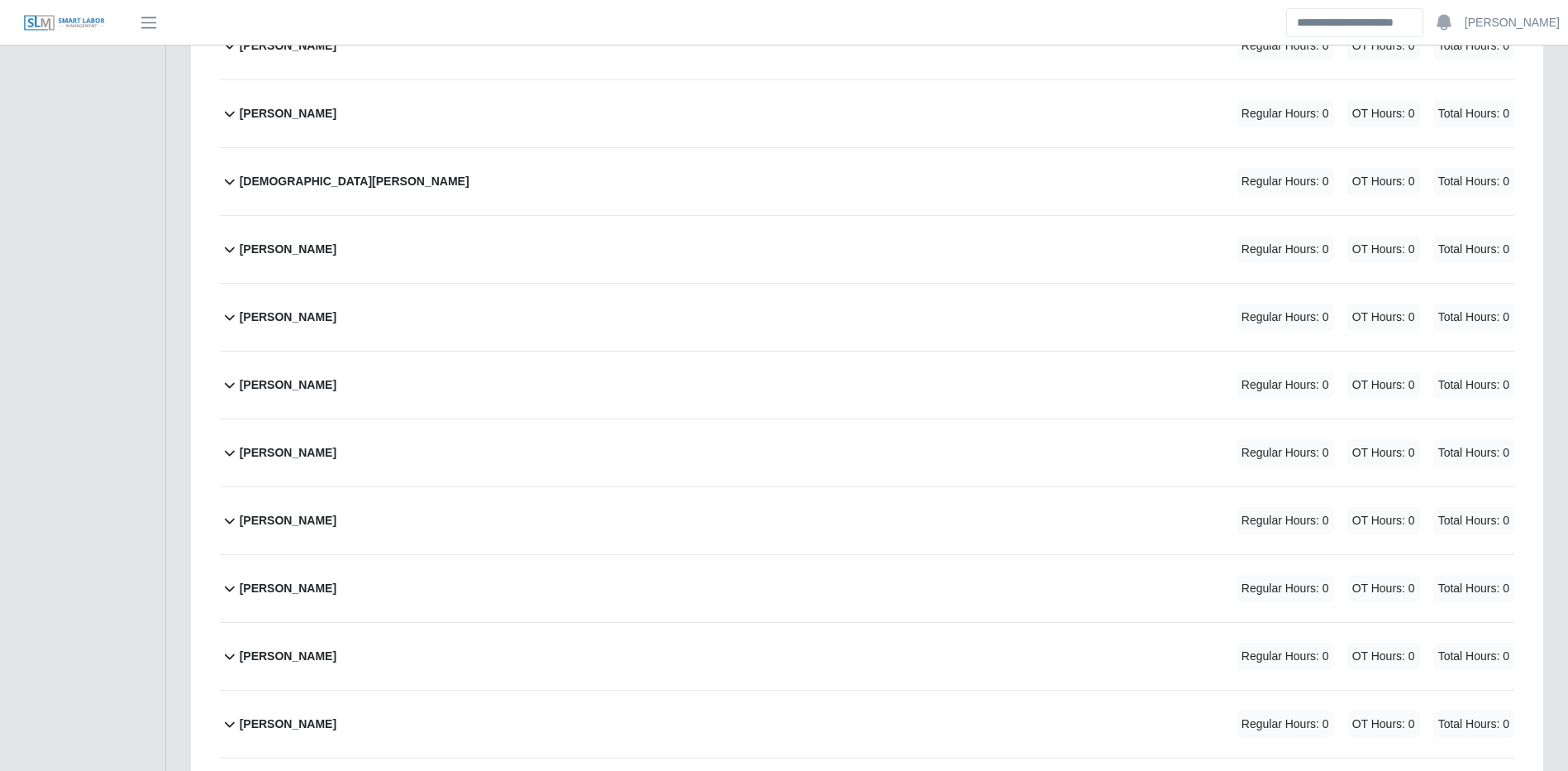
scroll to position [5769, 0]
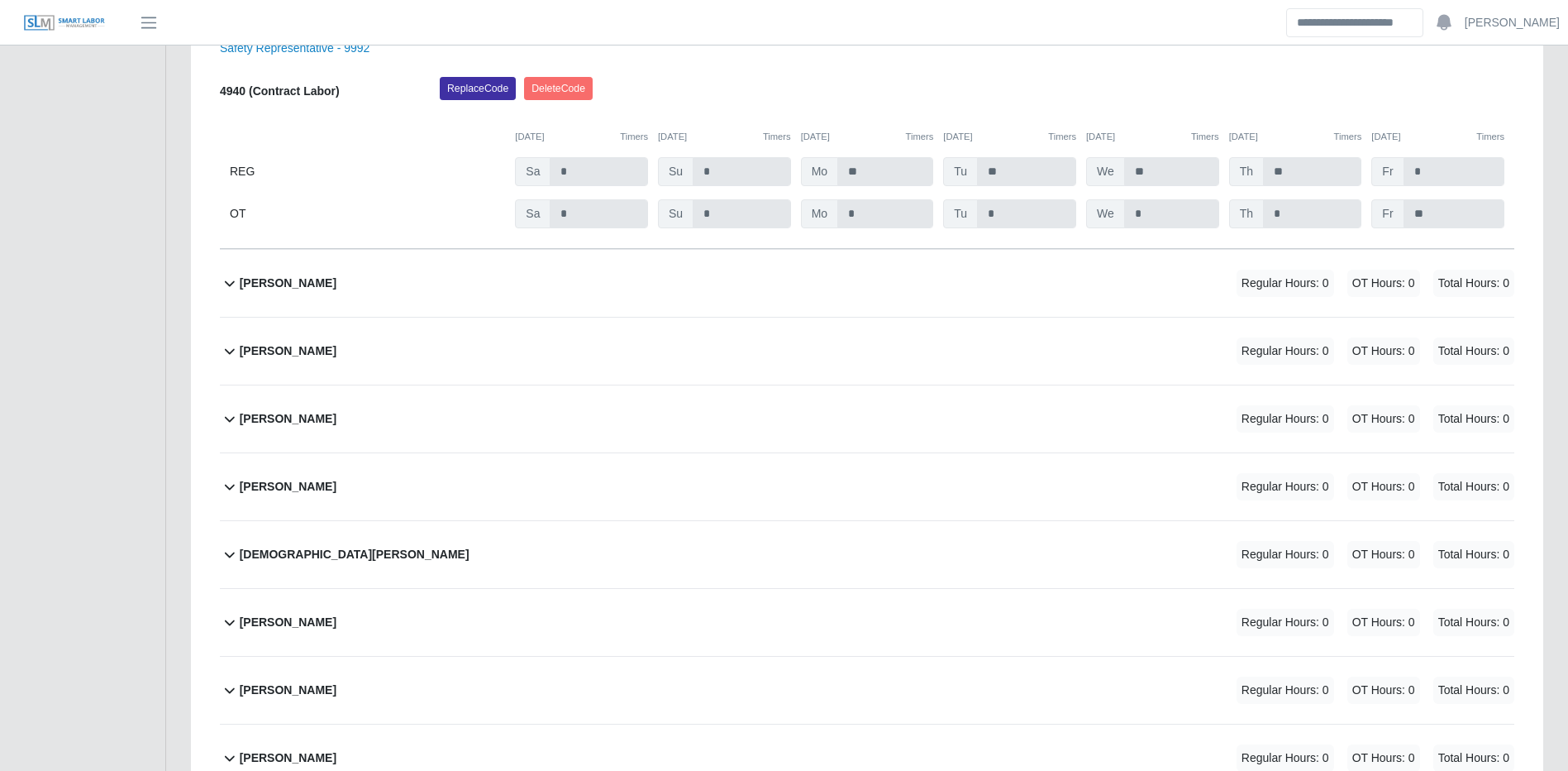
click at [729, 372] on div "Carlos Morales Regular Hours: 0 OT Hours: 0 Total Hours: 0" at bounding box center [877, 351] width 1275 height 67
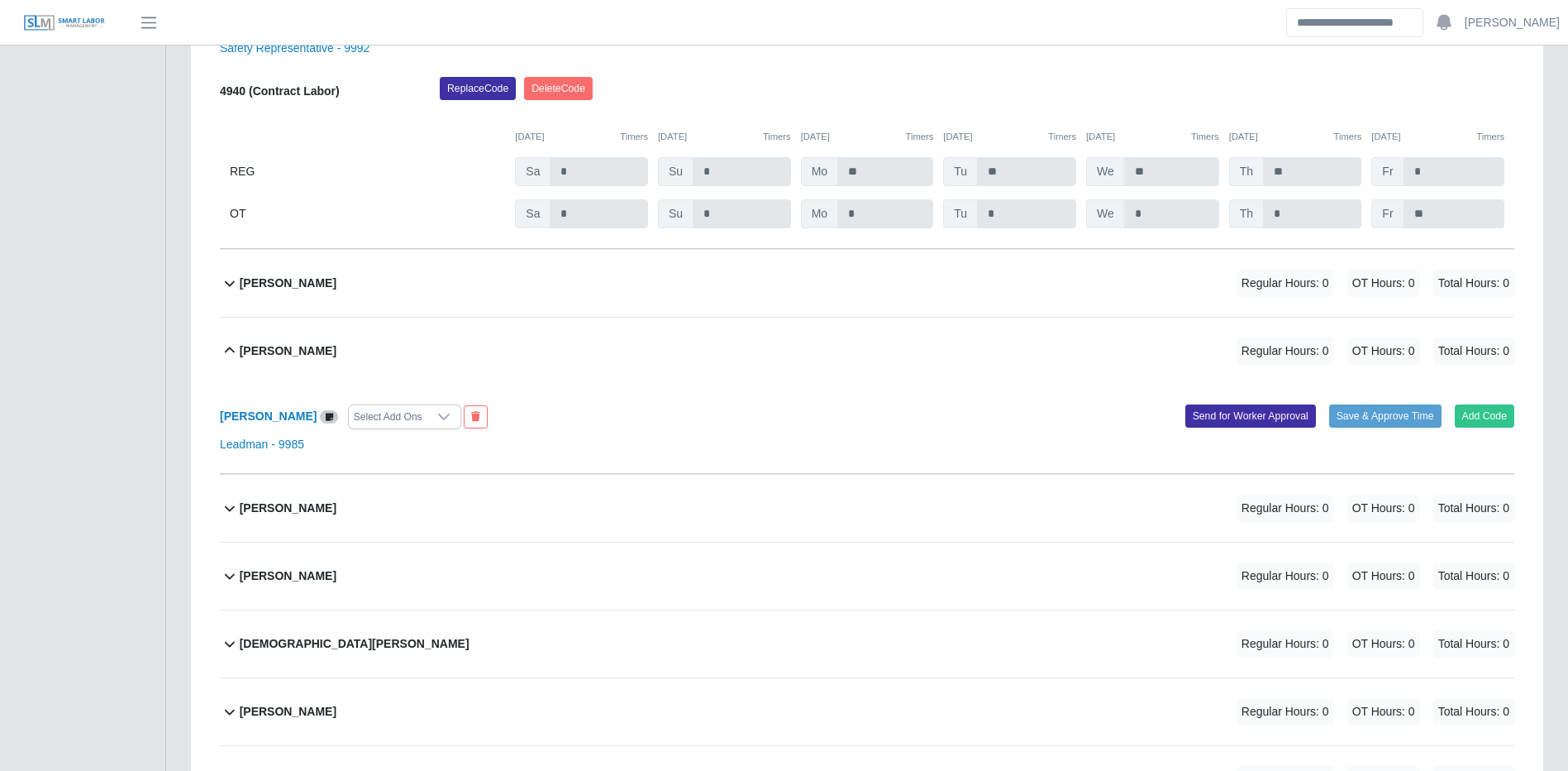
click at [1520, 426] on div "Adalberto Lopez Approved Regular Hours: 40 OT Hours: 10 Total Hours: 50 Adalber…" at bounding box center [867, 754] width 1319 height 12302
click at [1501, 425] on button "Add Code" at bounding box center [1486, 416] width 60 height 23
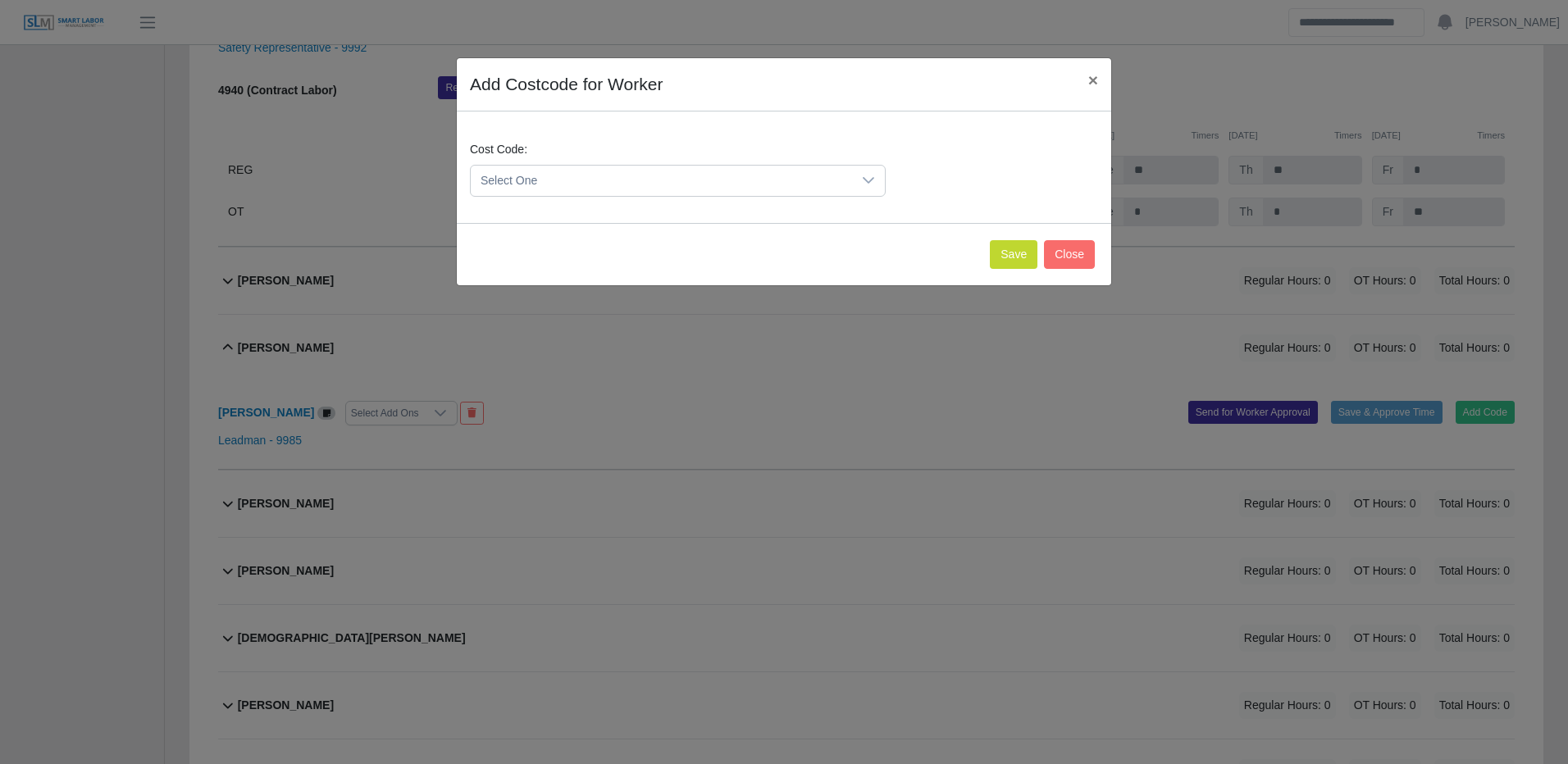
click at [687, 182] on span "Select One" at bounding box center [661, 180] width 381 height 30
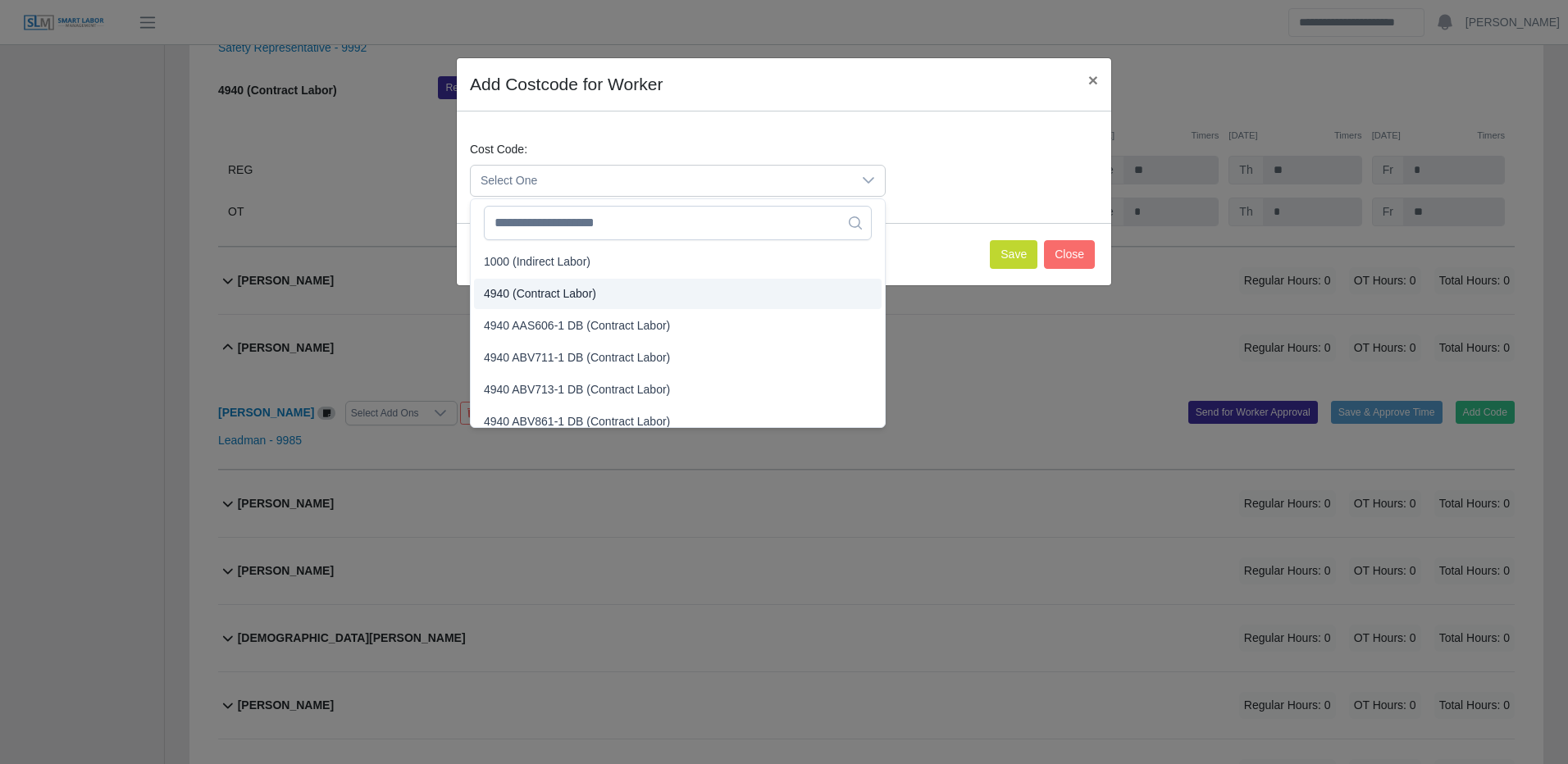
click at [568, 285] on span "4940 (Contract Labor)" at bounding box center [540, 293] width 113 height 17
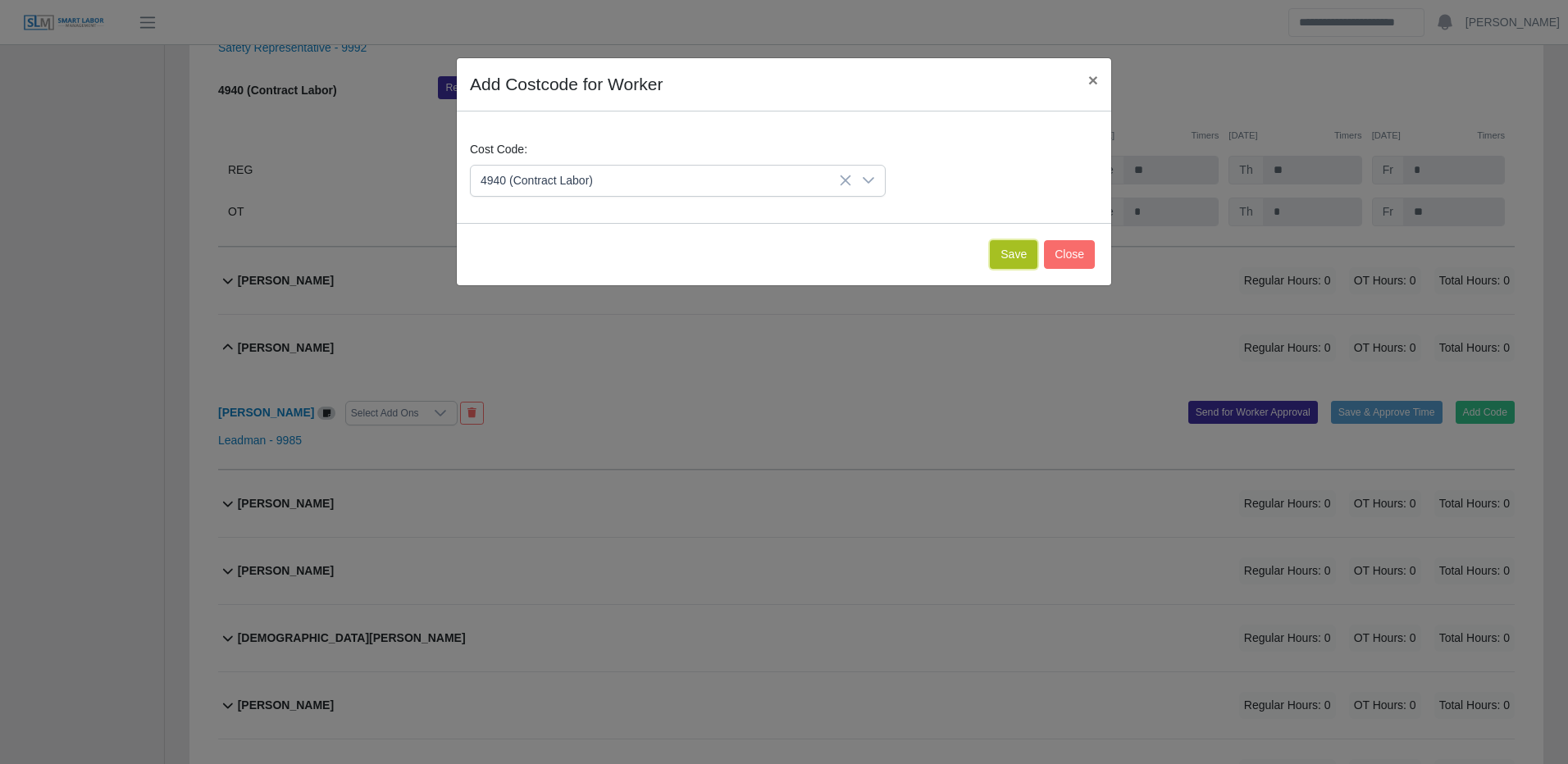
click at [1002, 256] on button "Save" at bounding box center [1013, 255] width 47 height 29
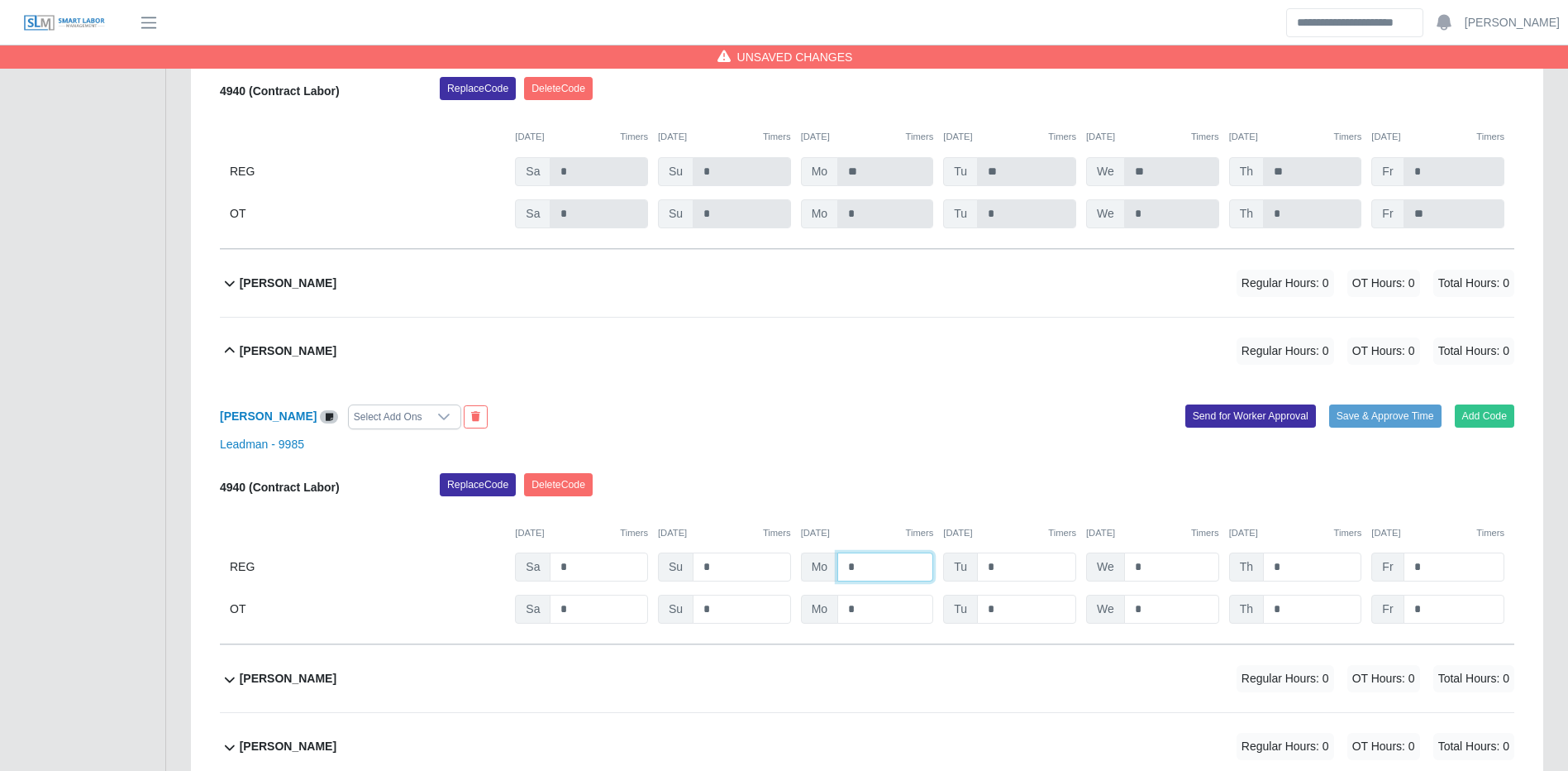
click at [876, 581] on input "*" at bounding box center [885, 567] width 96 height 29
type input "**"
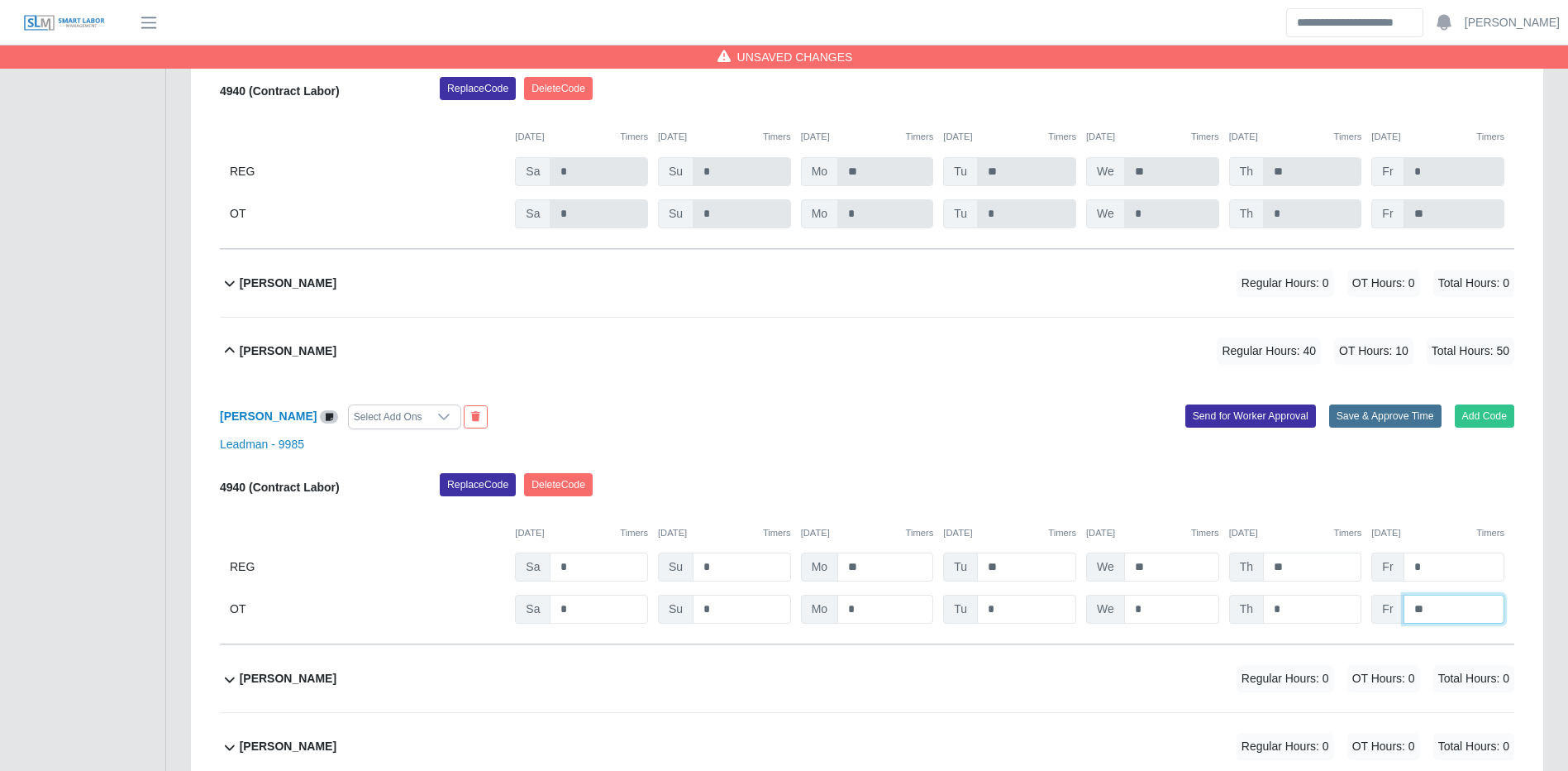
type input "**"
click at [1394, 428] on button "Save & Approve Time" at bounding box center [1385, 416] width 113 height 23
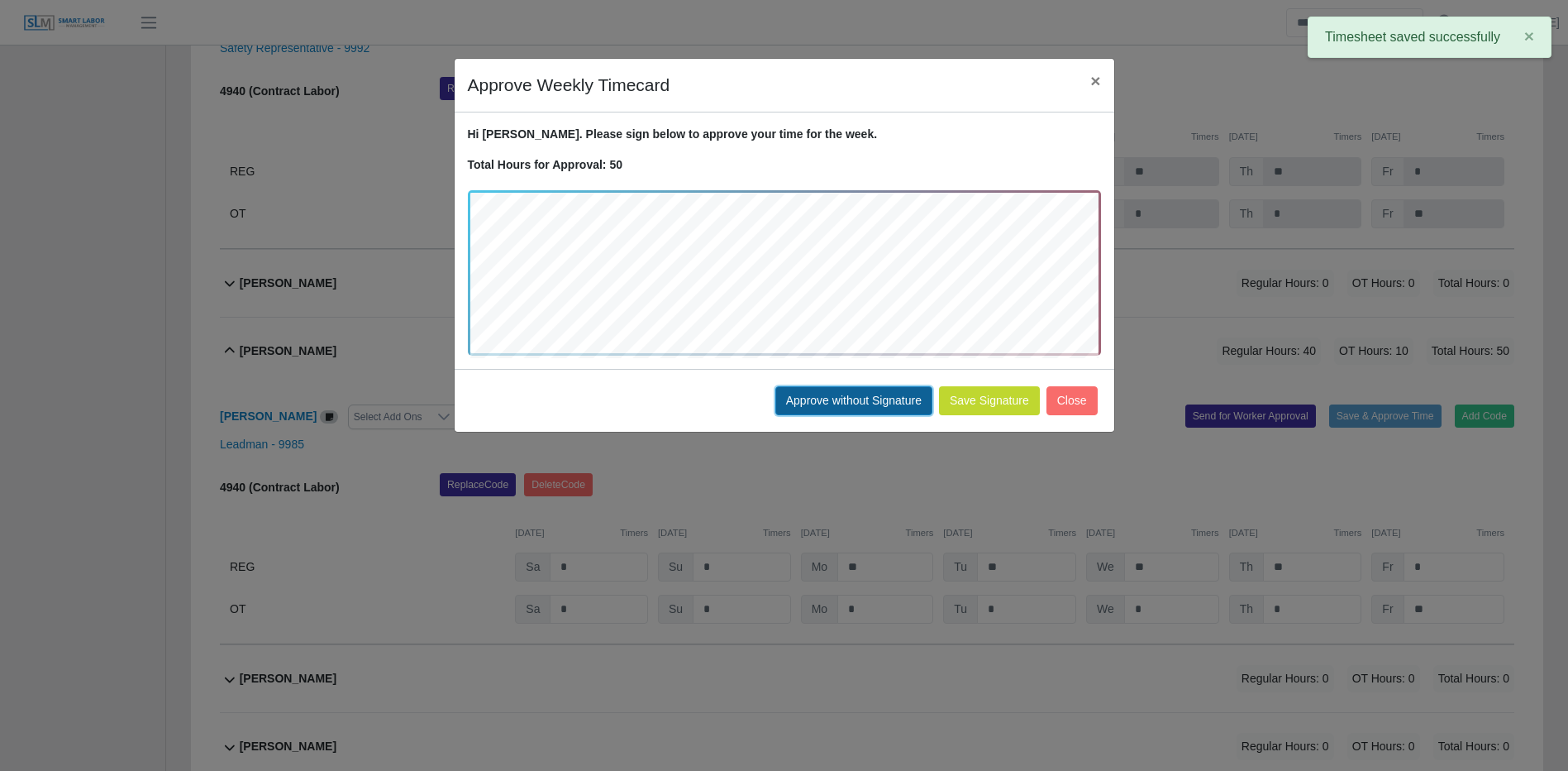
click at [887, 397] on button "Approve without Signature" at bounding box center [854, 401] width 157 height 29
click at [887, 397] on div "Approve Weekly Timecard × Hi Carlos. Please sign below to approve your time for…" at bounding box center [784, 386] width 1568 height 771
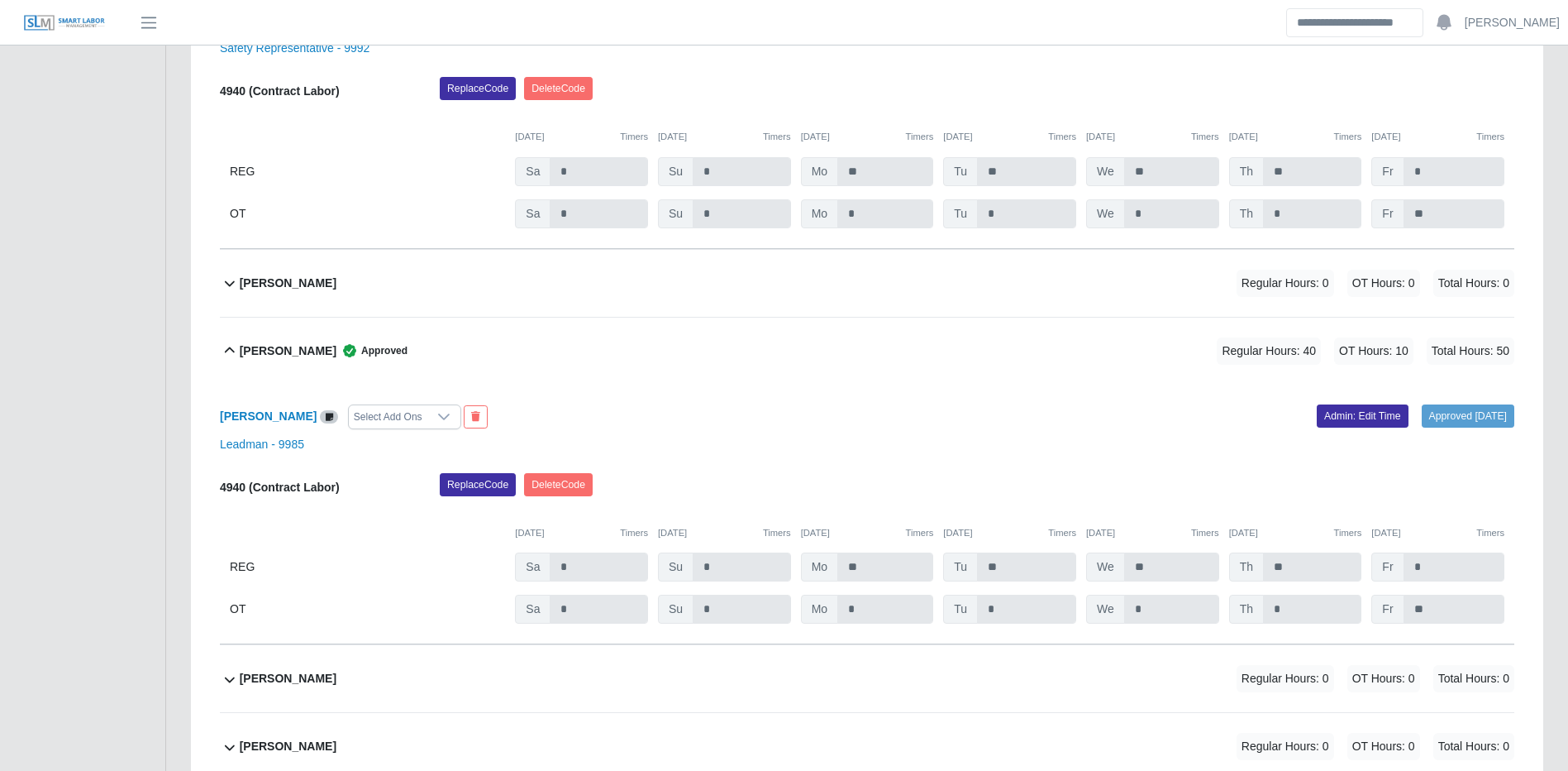
click at [1114, 271] on div "Carlos Rodriguez Regular Hours: 0 OT Hours: 0 Total Hours: 0" at bounding box center [877, 283] width 1275 height 67
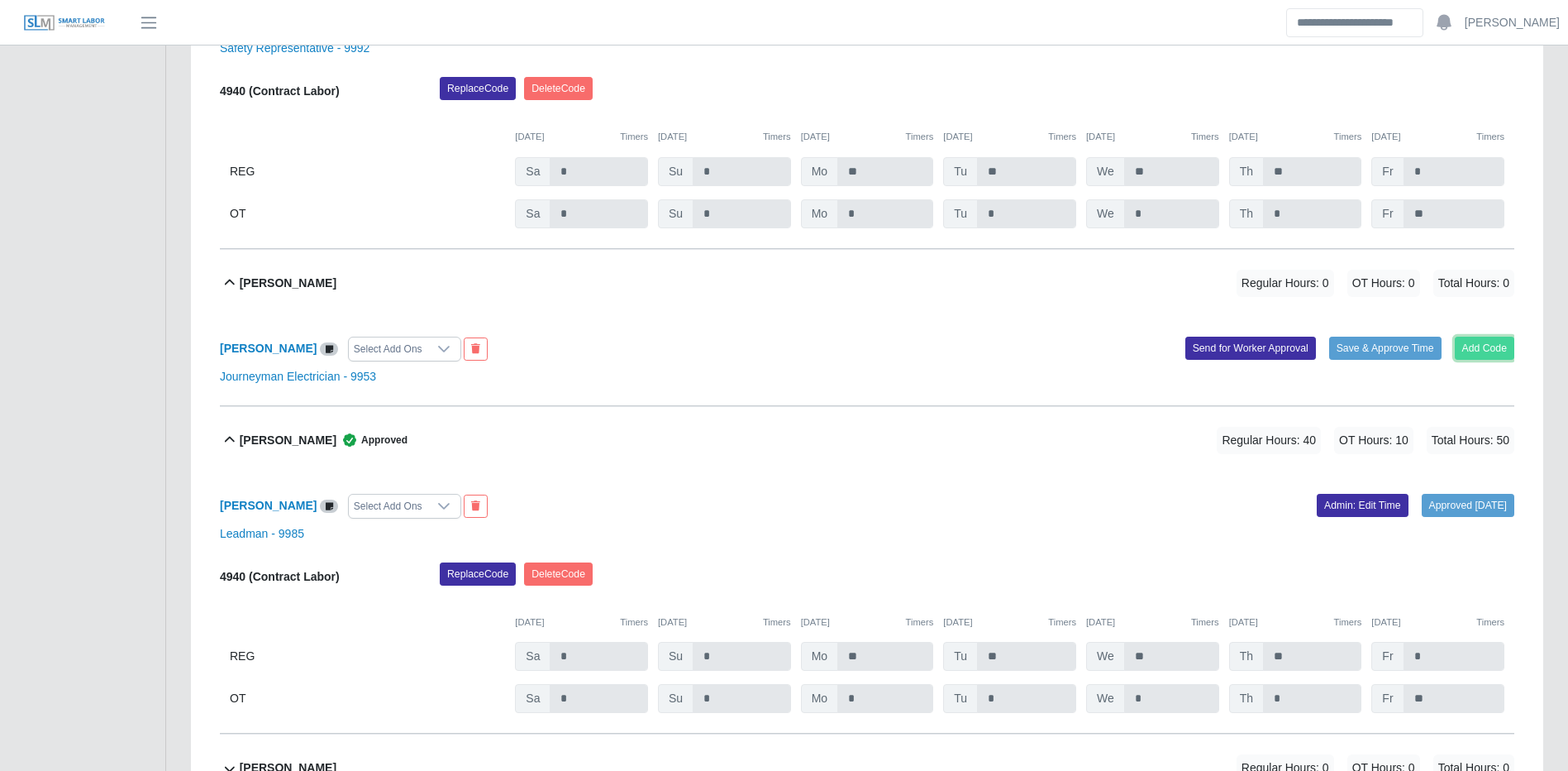
click at [1497, 353] on button "Add Code" at bounding box center [1486, 348] width 60 height 23
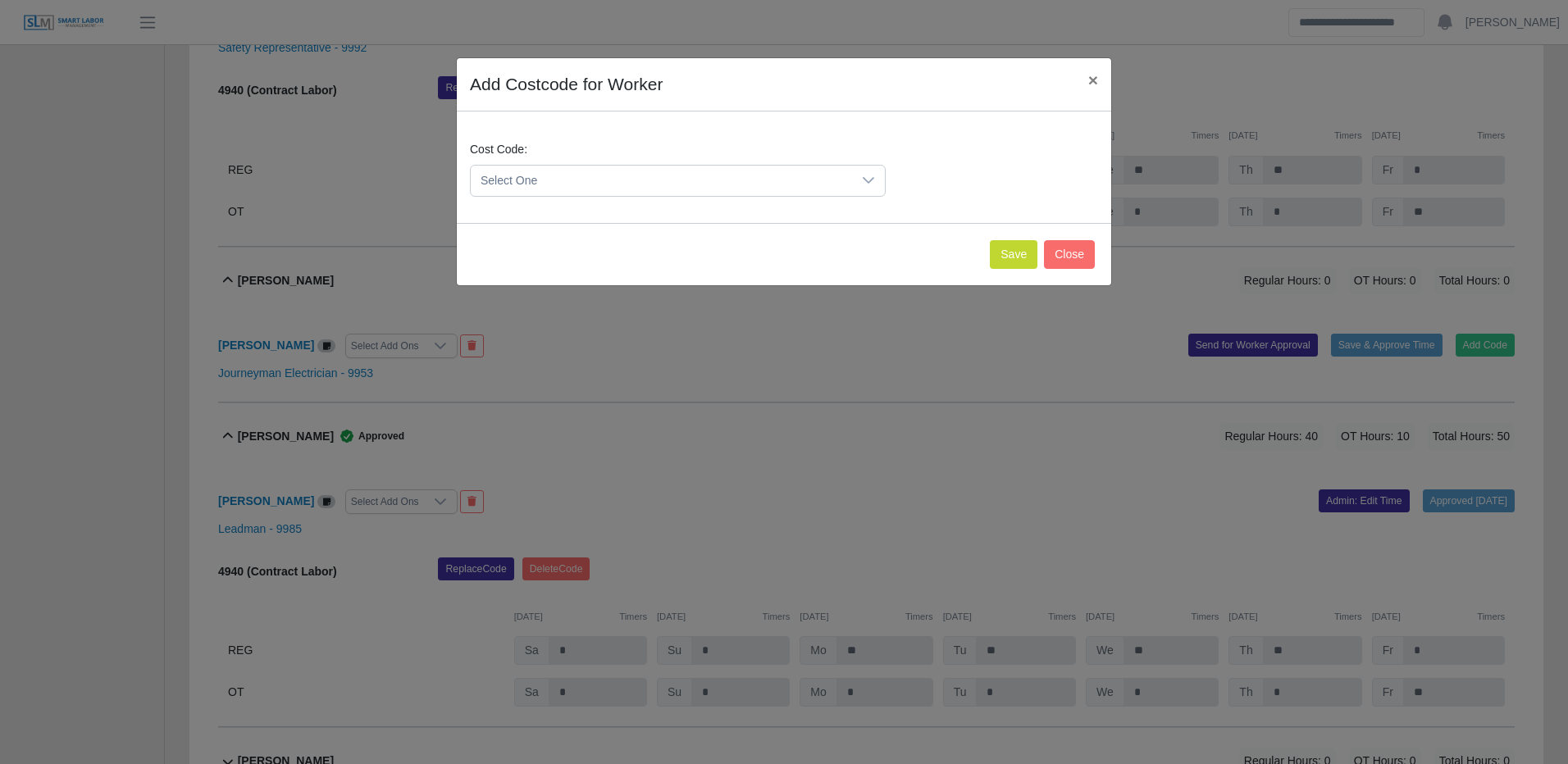
click at [577, 175] on span "Select One" at bounding box center [661, 180] width 381 height 30
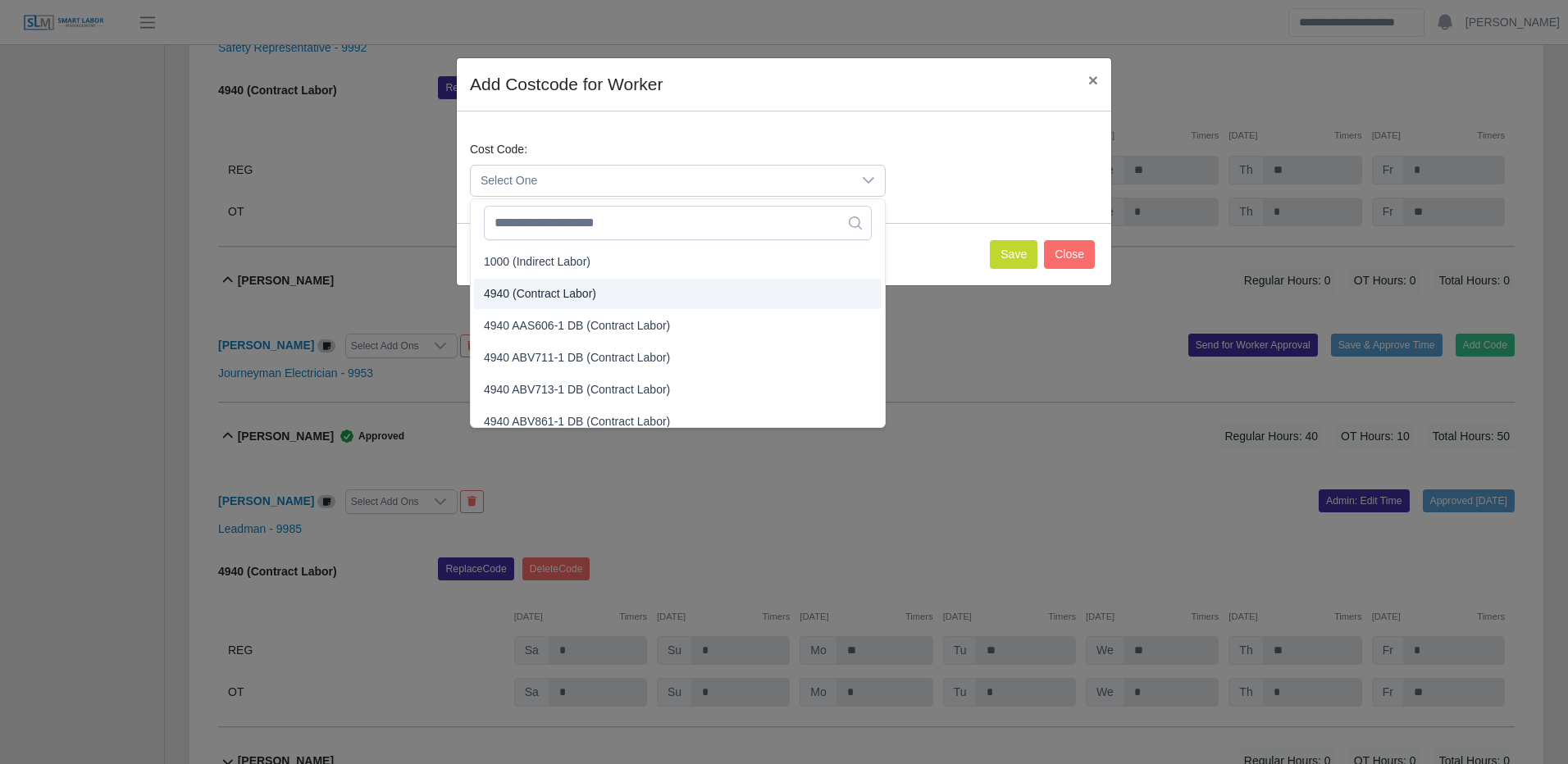
click at [523, 287] on span "4940 (Contract Labor)" at bounding box center [540, 293] width 113 height 17
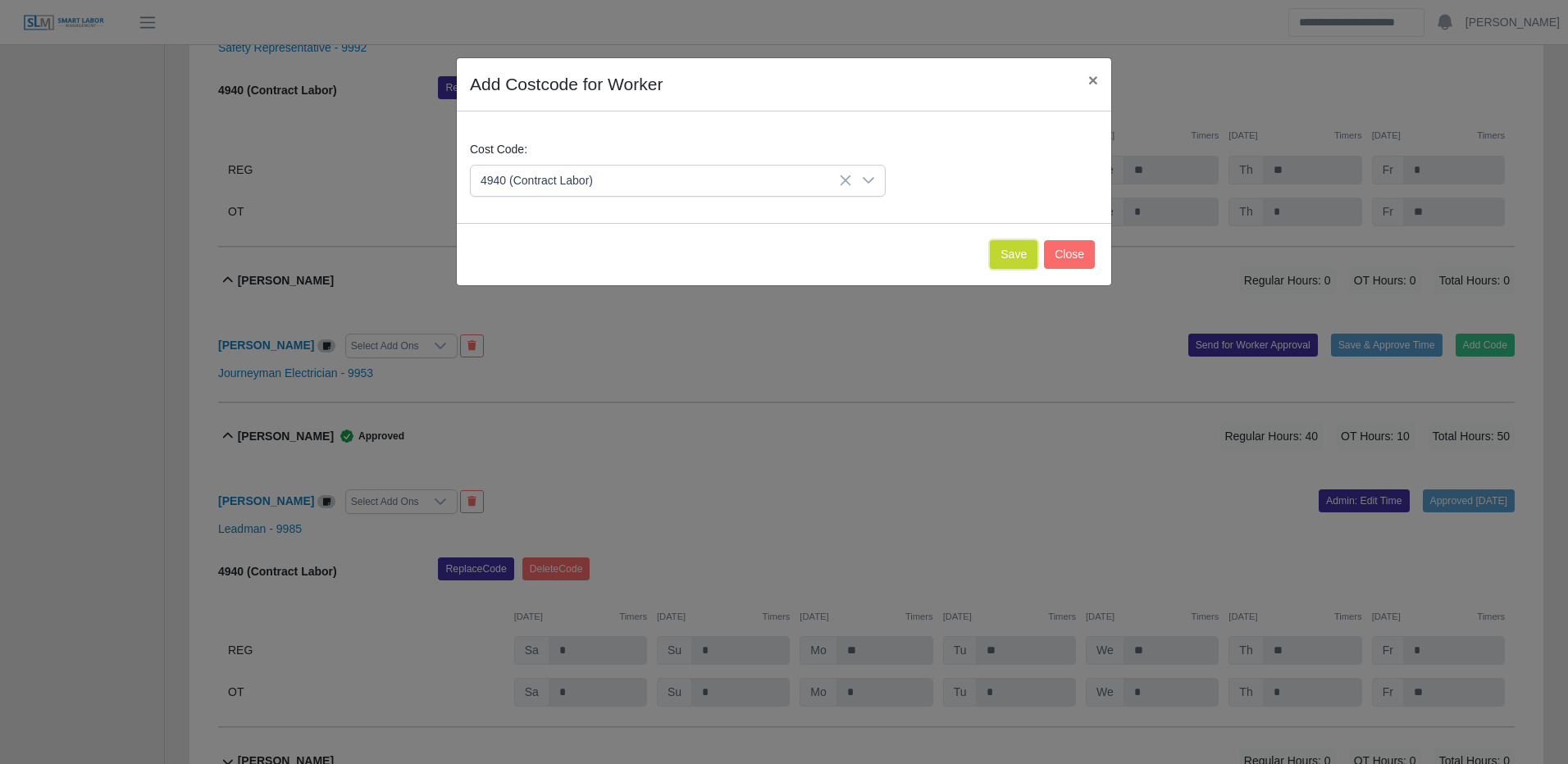
click at [1001, 250] on button "Save" at bounding box center [1013, 255] width 47 height 29
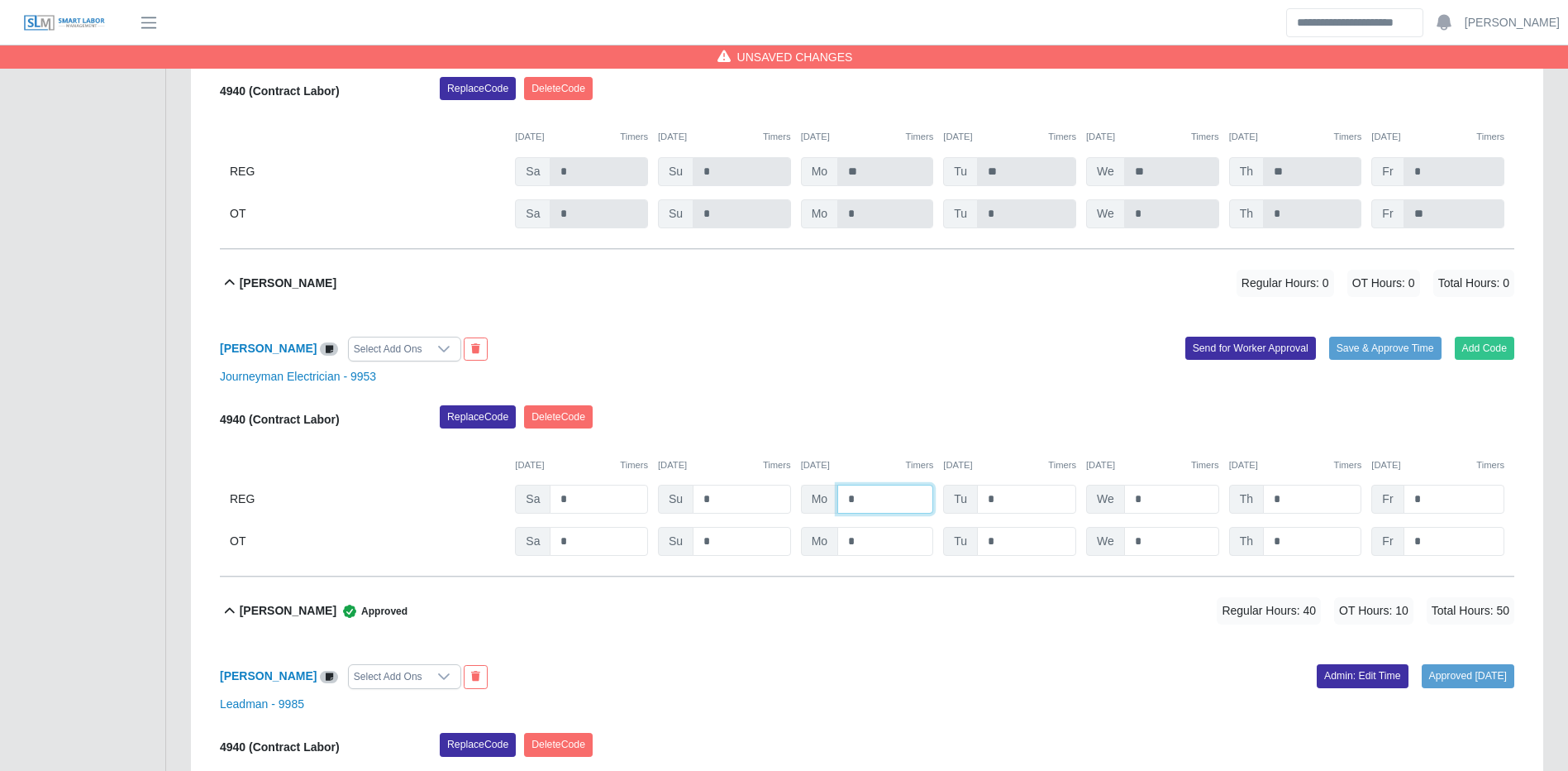
click at [907, 500] on input "*" at bounding box center [885, 499] width 96 height 29
type input "**"
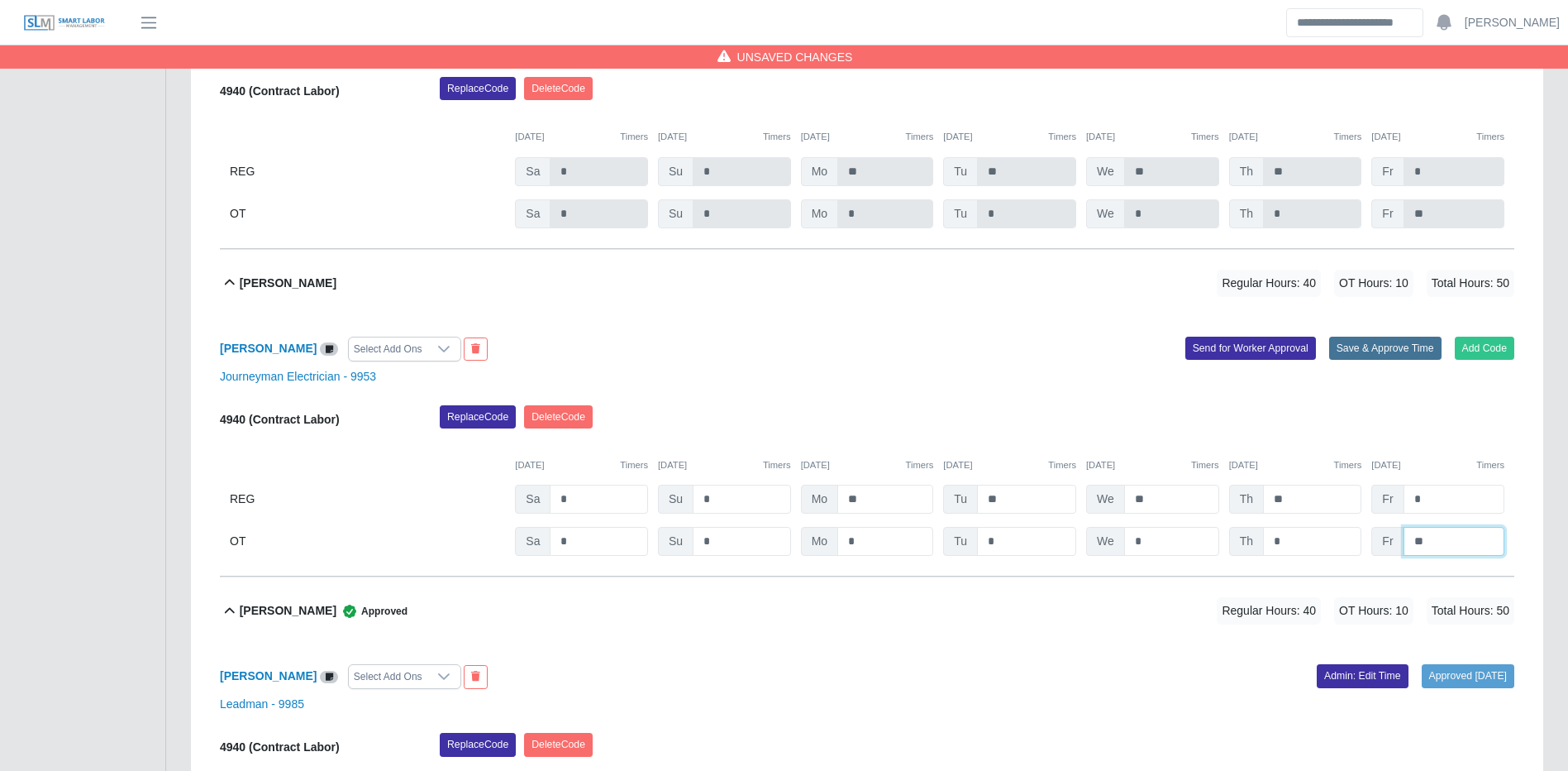
type input "**"
click at [1385, 350] on button "Save & Approve Time" at bounding box center [1385, 348] width 113 height 23
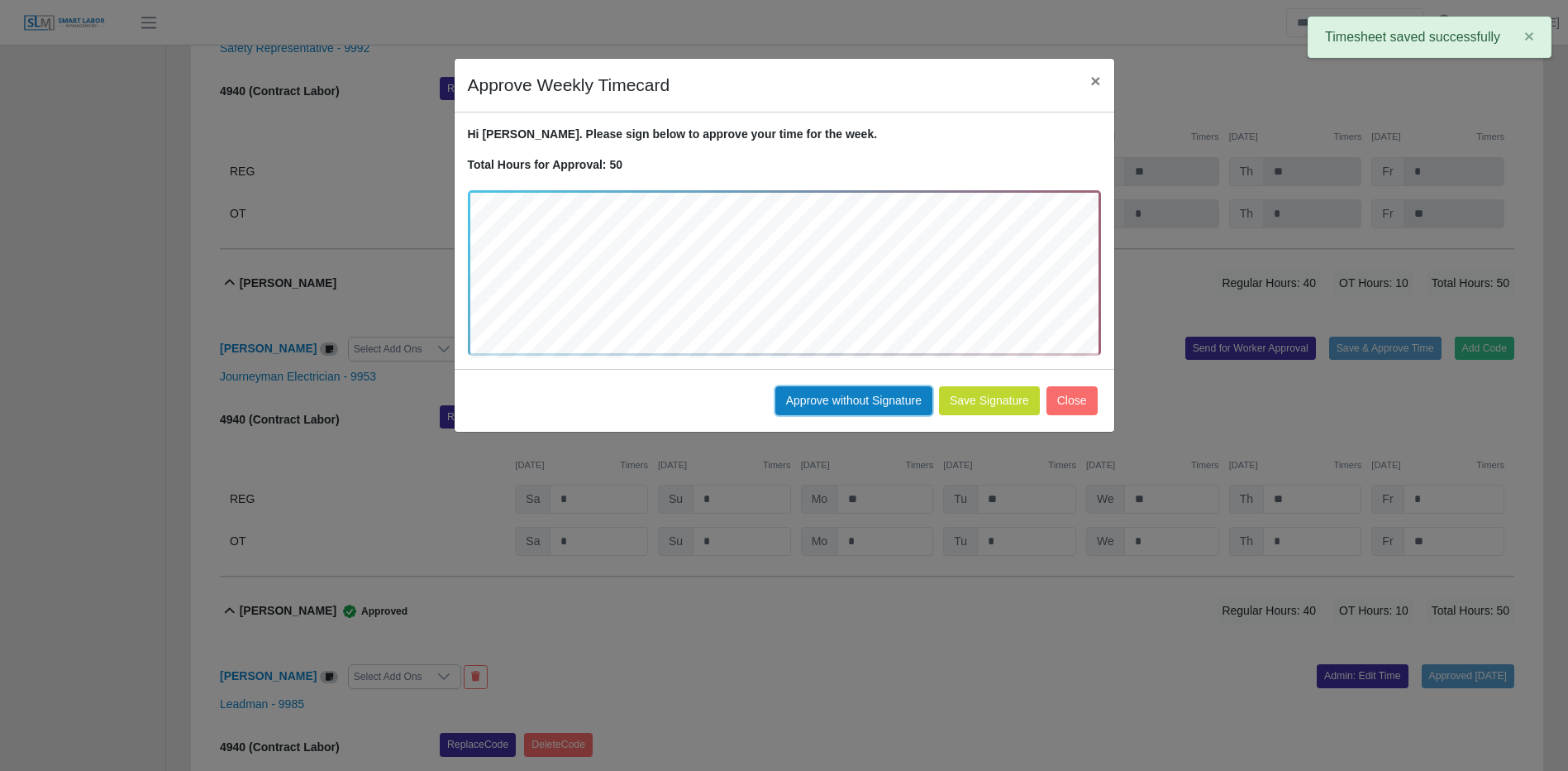
click at [896, 398] on button "Approve without Signature" at bounding box center [854, 401] width 157 height 29
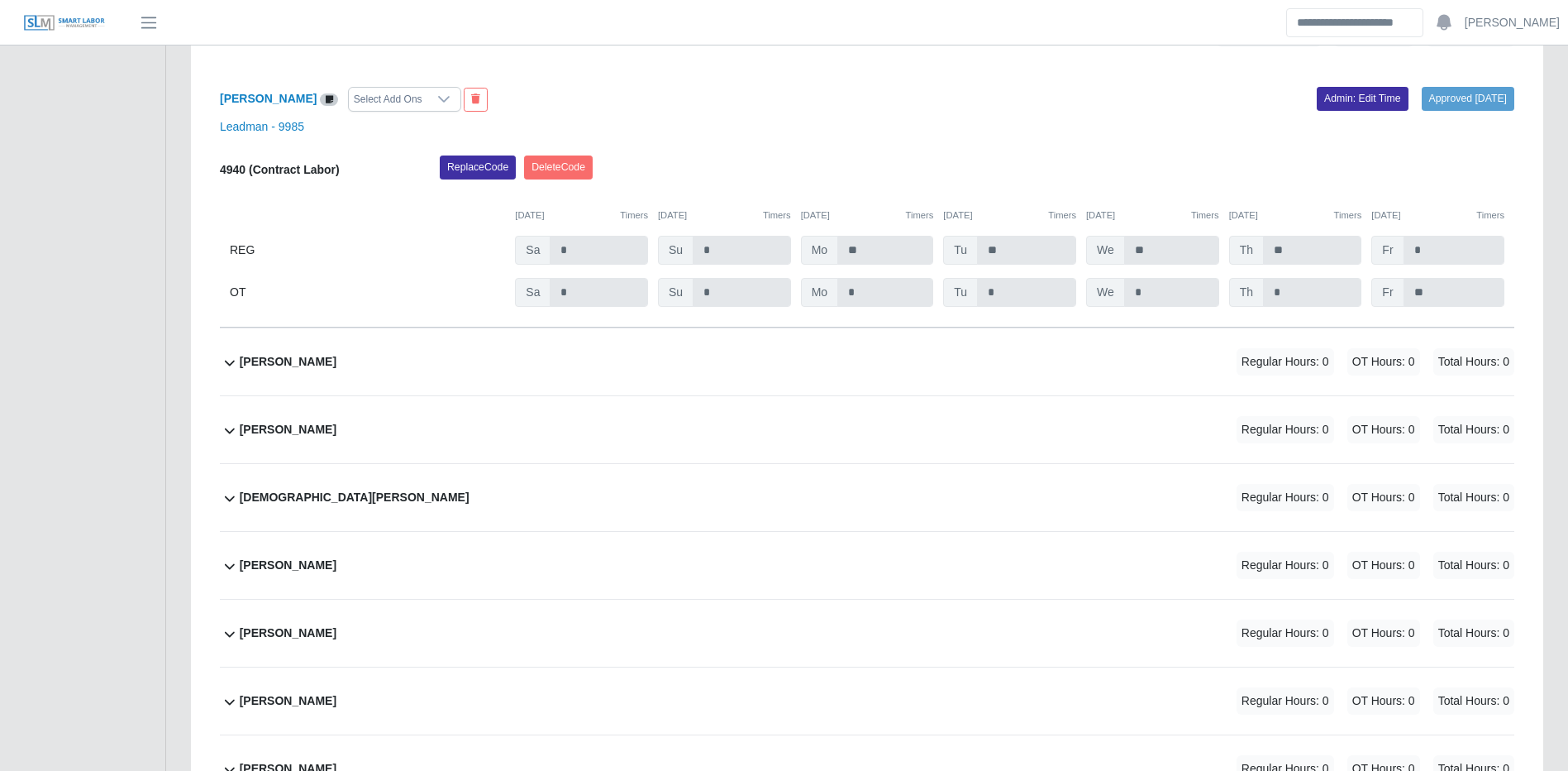
scroll to position [6348, 0]
click at [933, 381] on div "Casandra Rodriguez Regular Hours: 0 OT Hours: 0 Total Hours: 0" at bounding box center [877, 360] width 1275 height 67
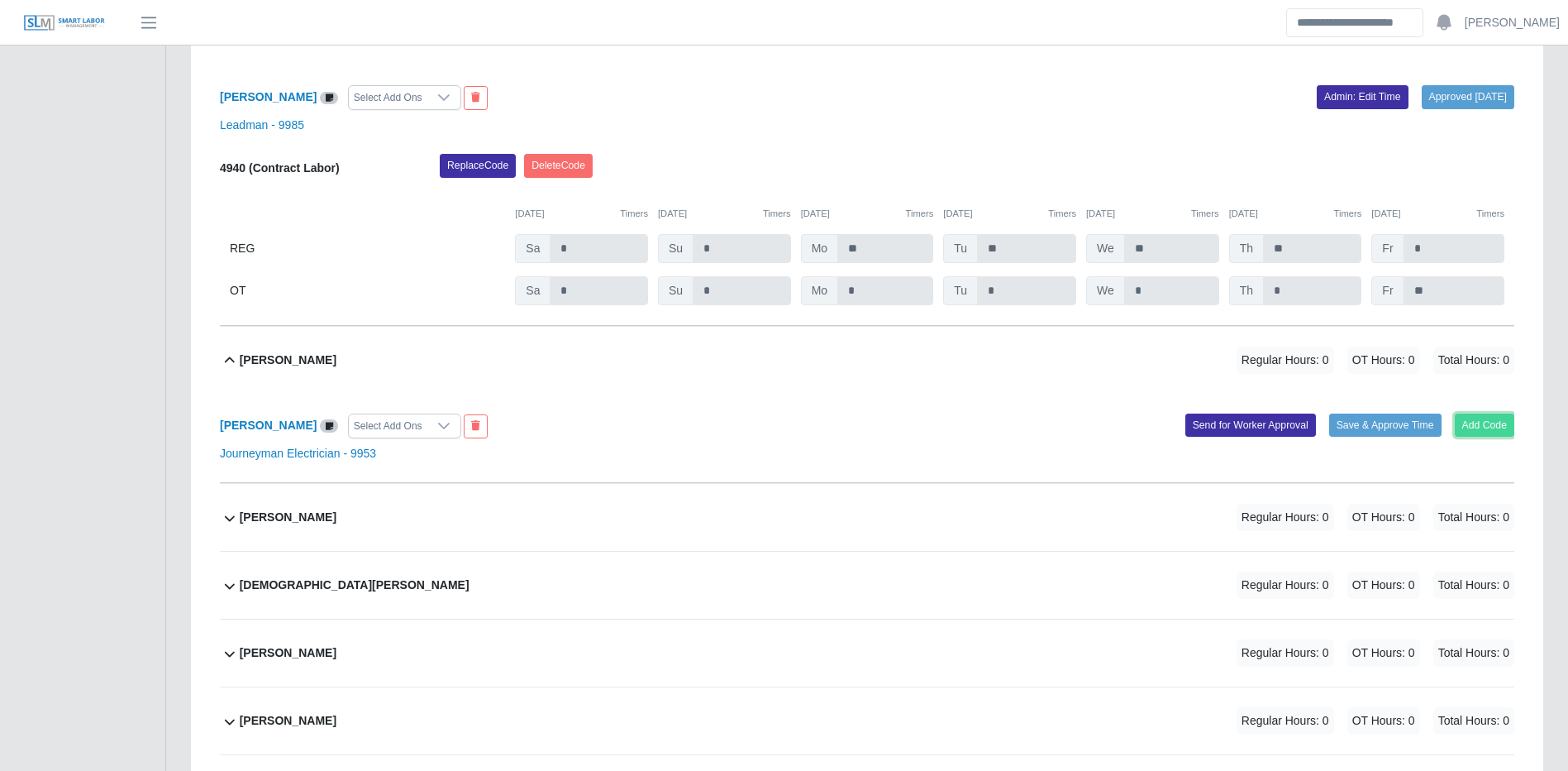
click at [1503, 437] on button "Add Code" at bounding box center [1486, 425] width 60 height 23
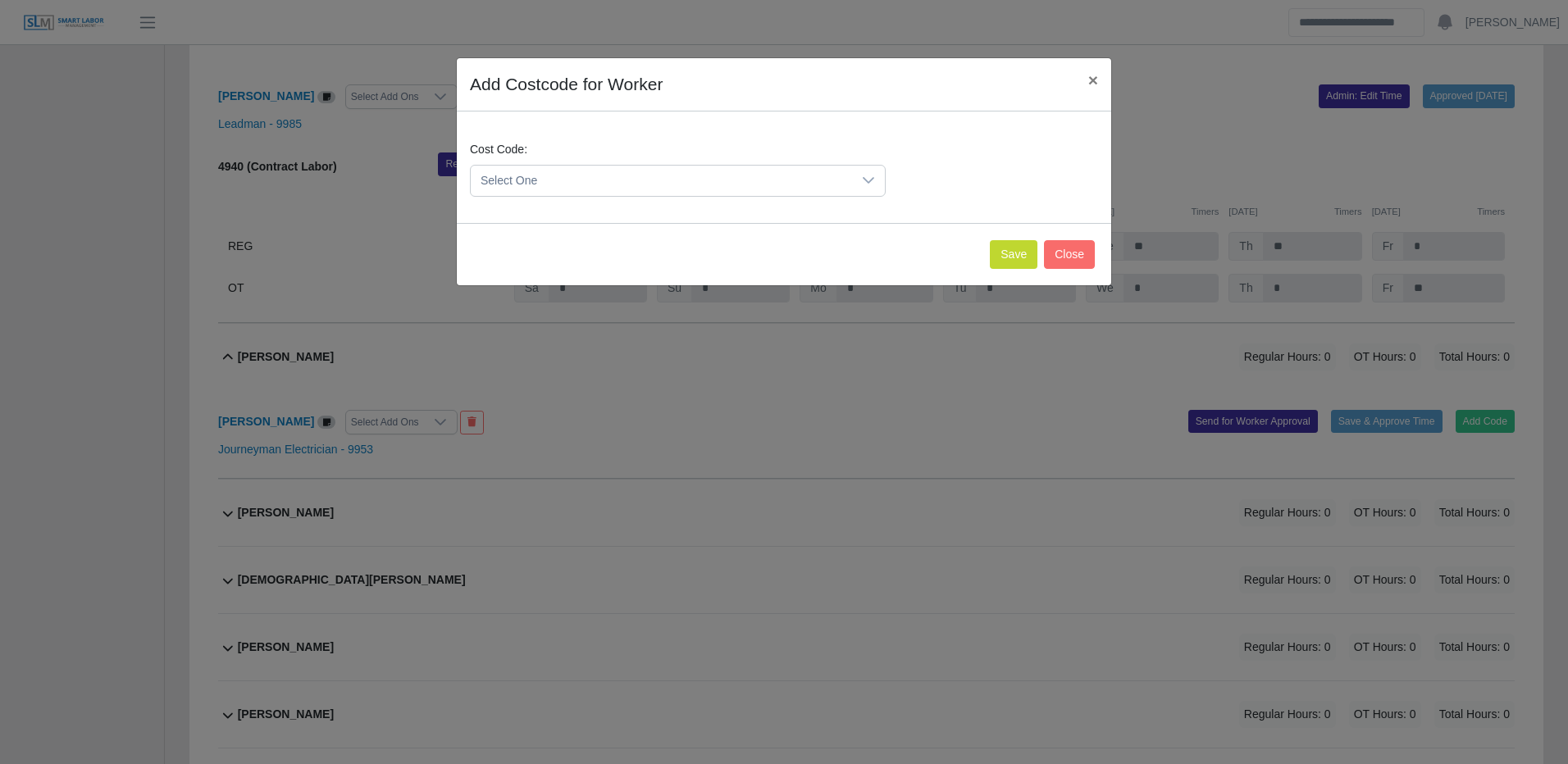
click at [771, 165] on span "Select One" at bounding box center [661, 180] width 381 height 30
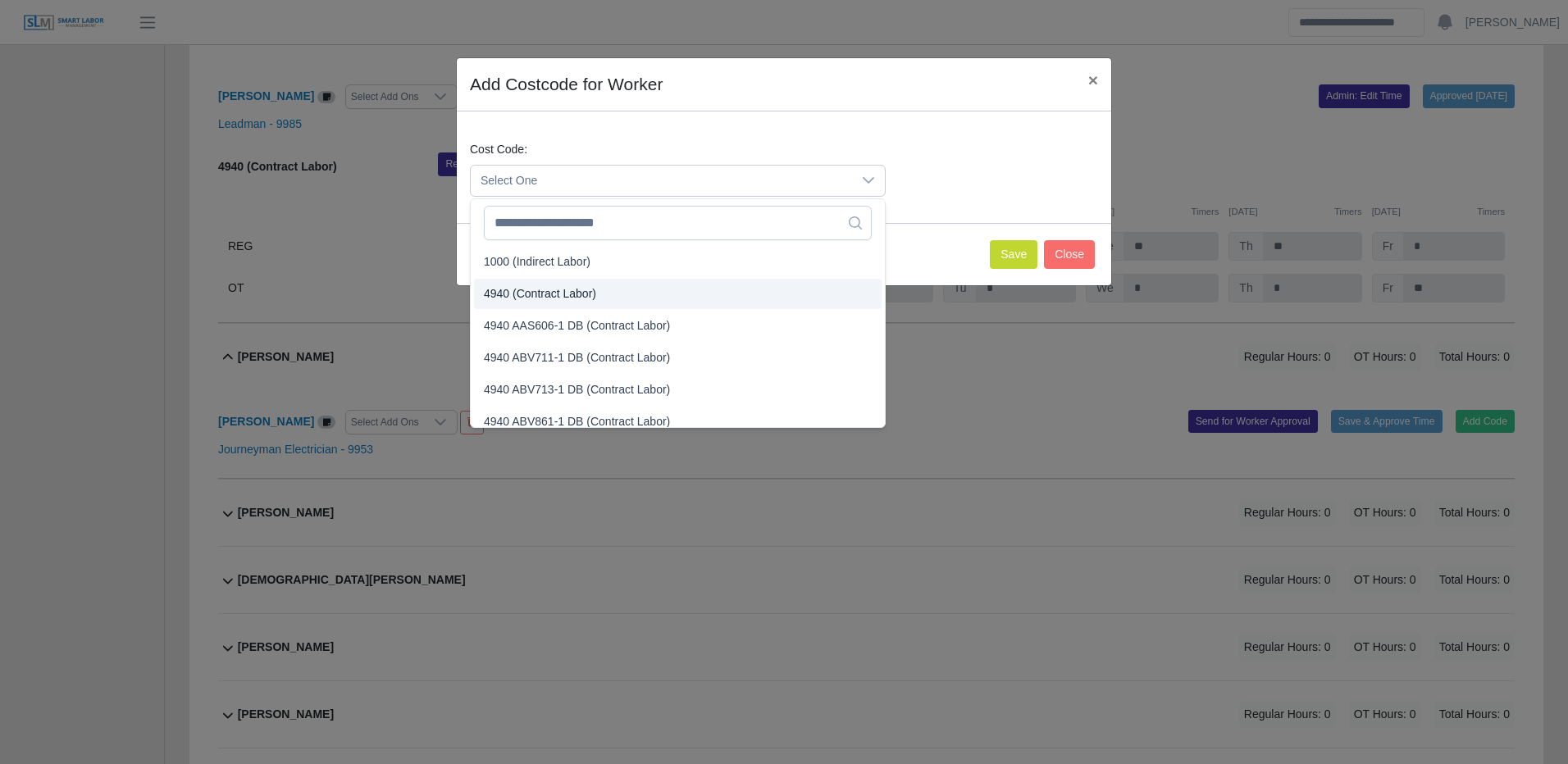
click at [590, 290] on span "4940 (Contract Labor)" at bounding box center [540, 293] width 113 height 17
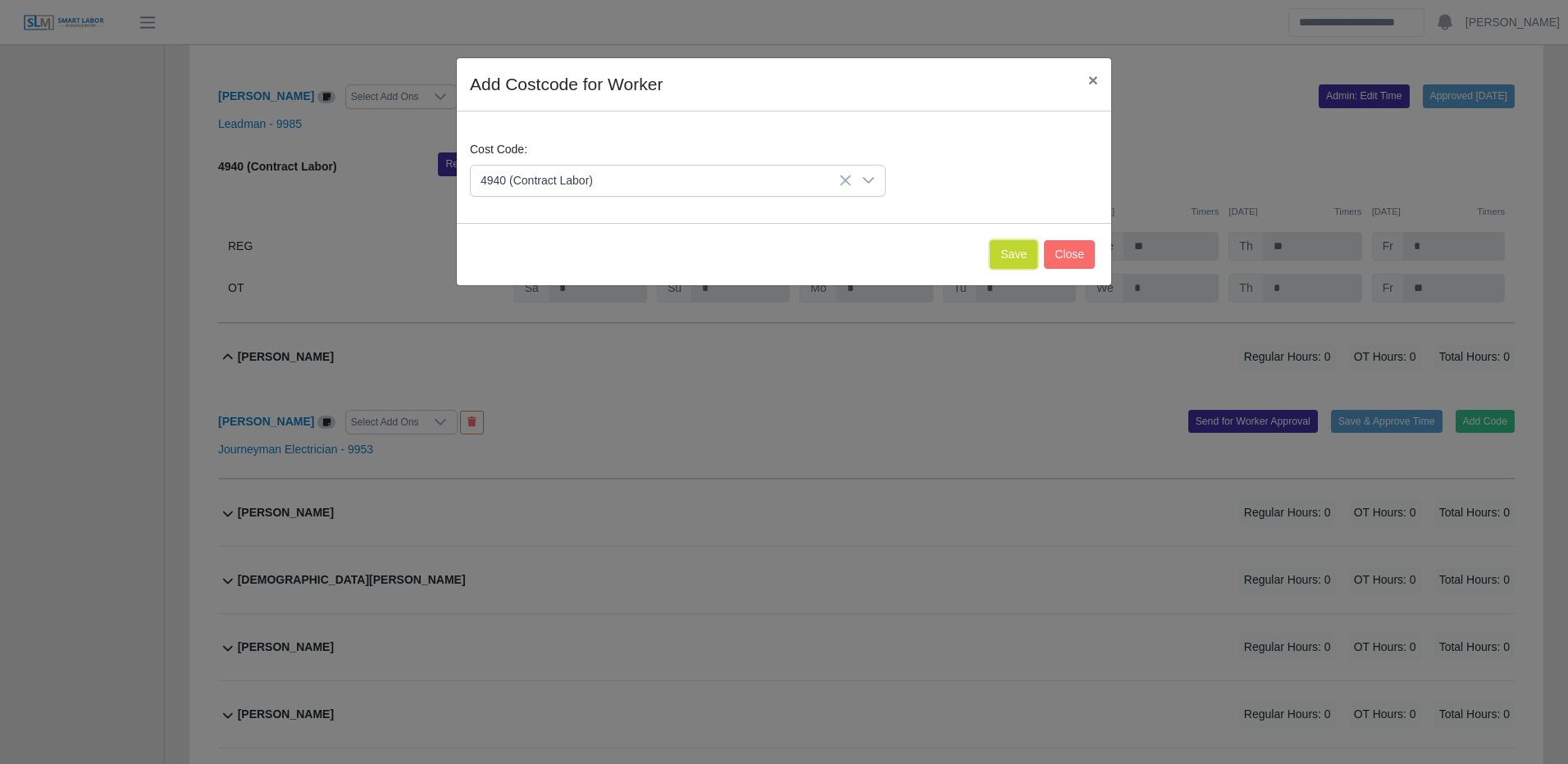
click at [994, 259] on button "Save" at bounding box center [1013, 255] width 47 height 29
click at [994, 259] on input "**" at bounding box center [1026, 247] width 100 height 29
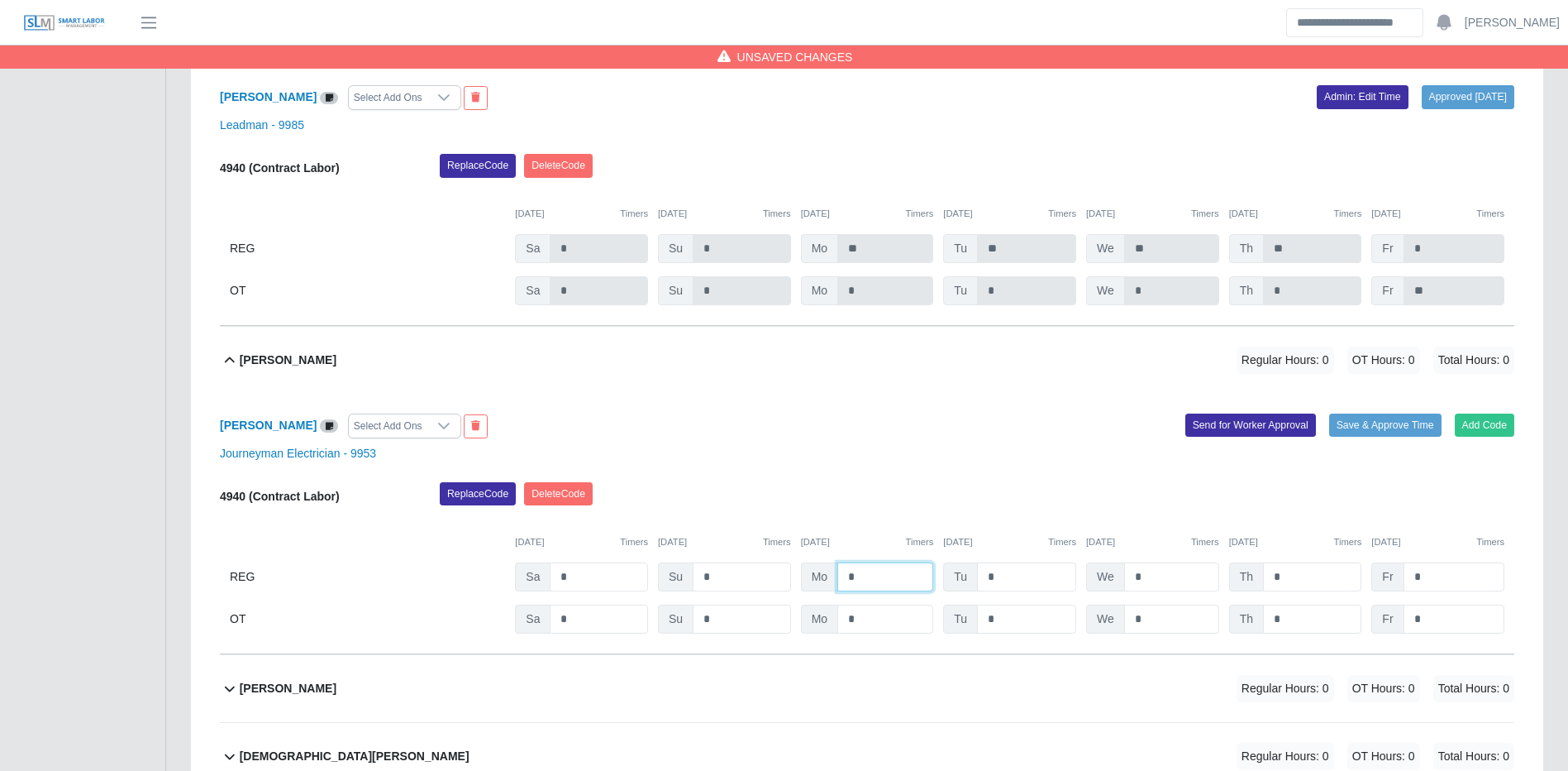
click at [890, 592] on input "*" at bounding box center [885, 577] width 96 height 29
type input "**"
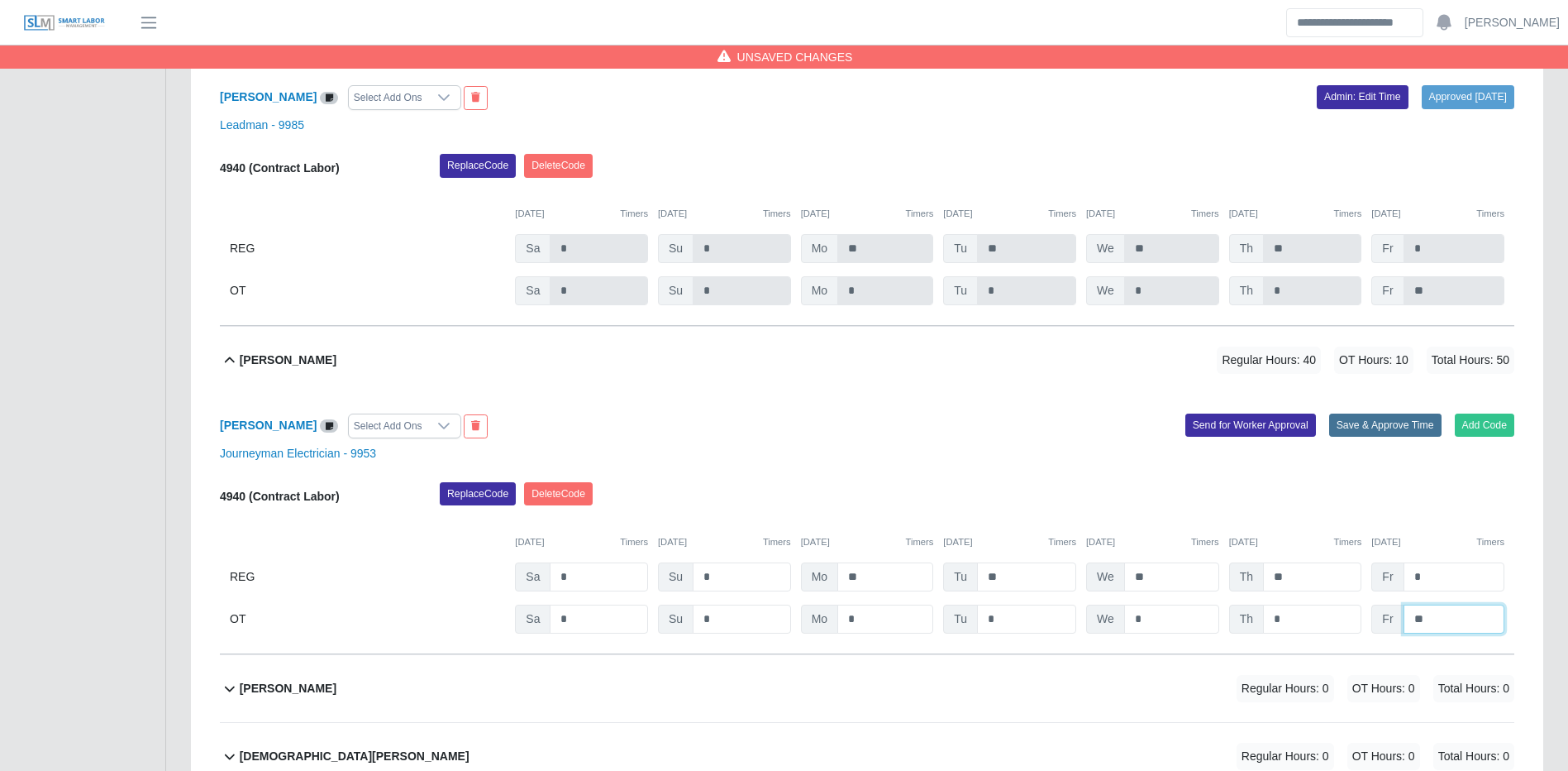
type input "**"
click at [1379, 437] on button "Save & Approve Time" at bounding box center [1385, 425] width 113 height 23
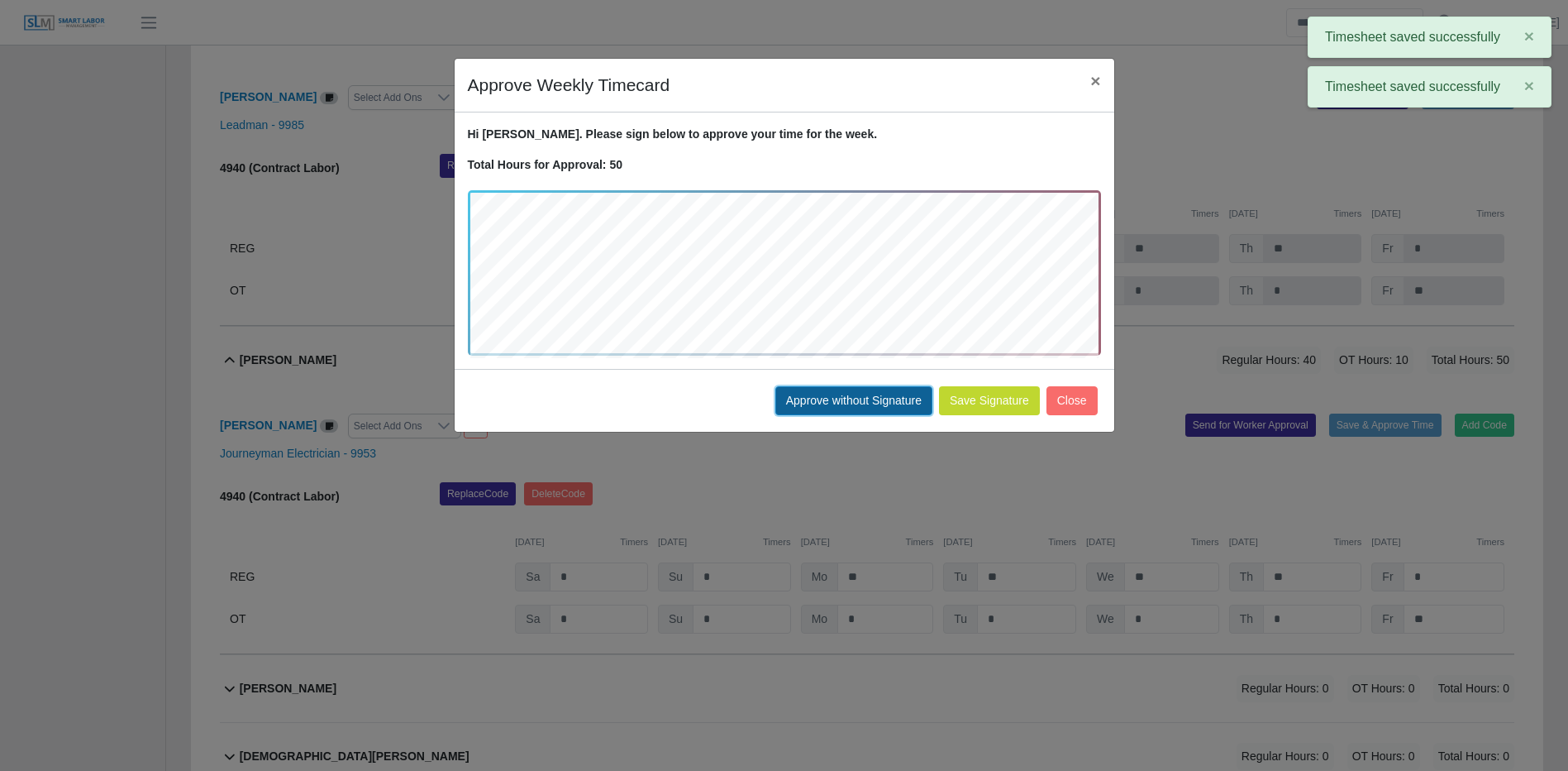
click at [823, 392] on button "Approve without Signature" at bounding box center [854, 401] width 157 height 29
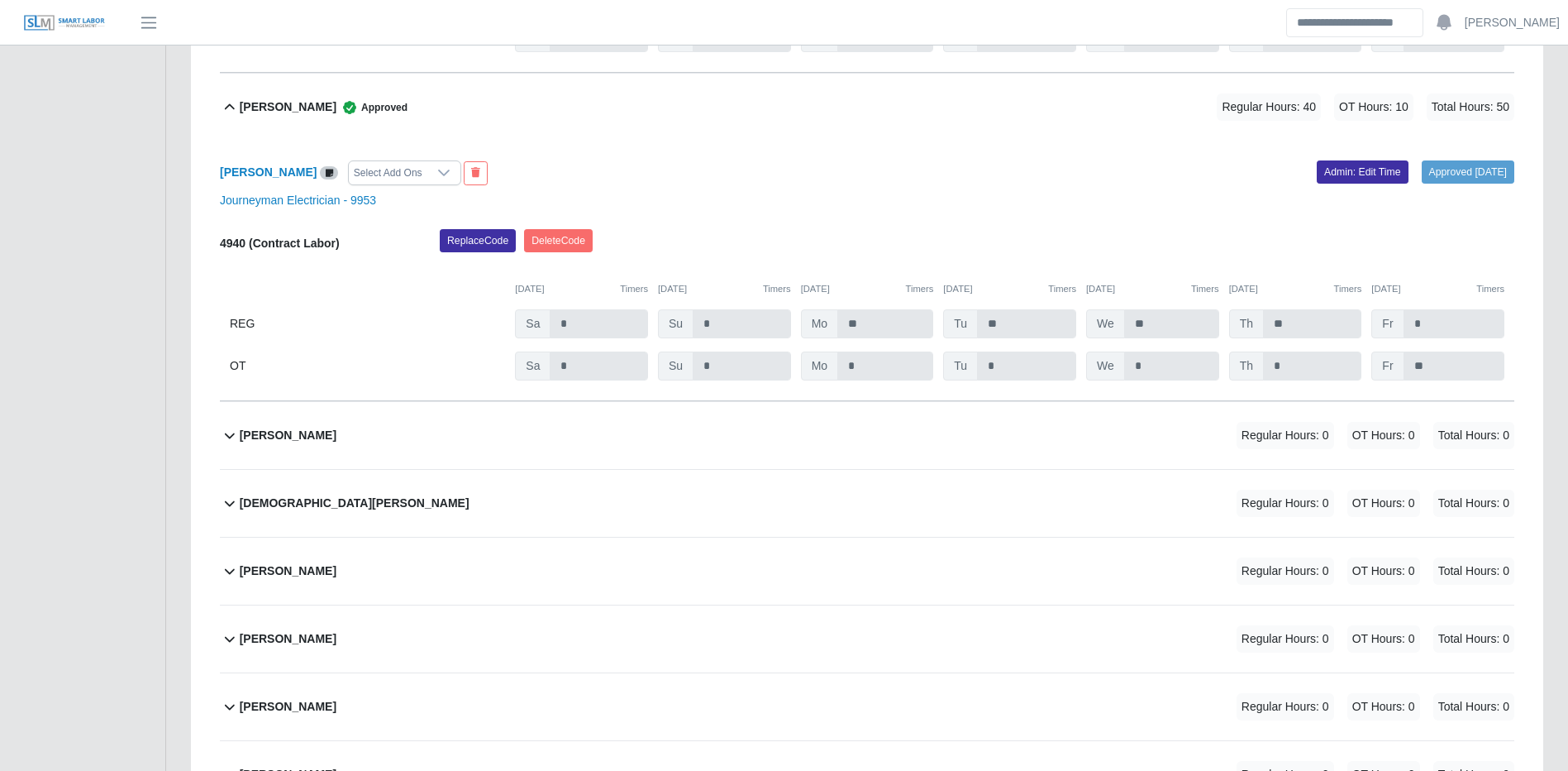
scroll to position [6761, 0]
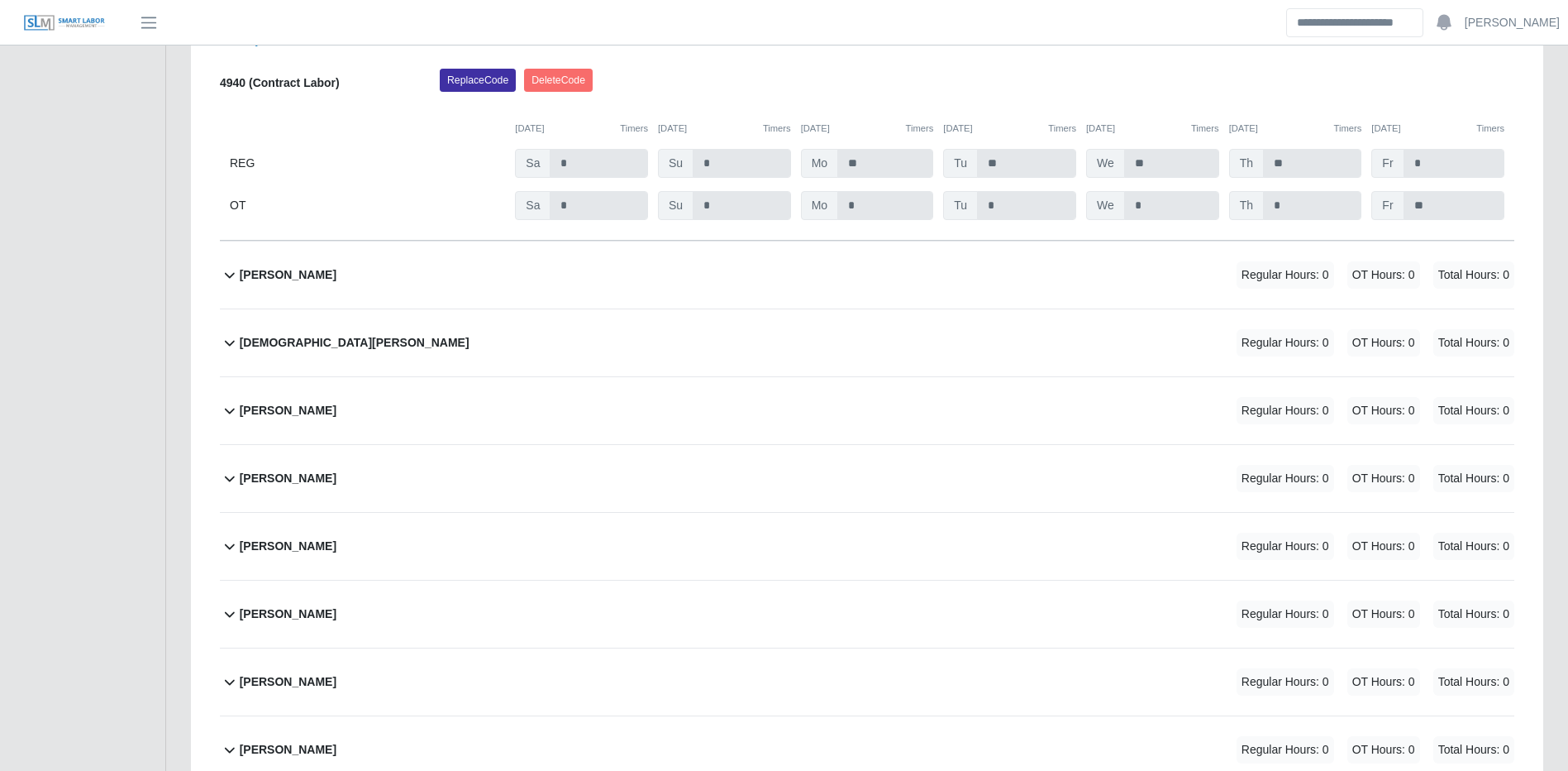
click at [1144, 295] on div "Cesar Espina Regular Hours: 0 OT Hours: 0 Total Hours: 0" at bounding box center [877, 275] width 1275 height 67
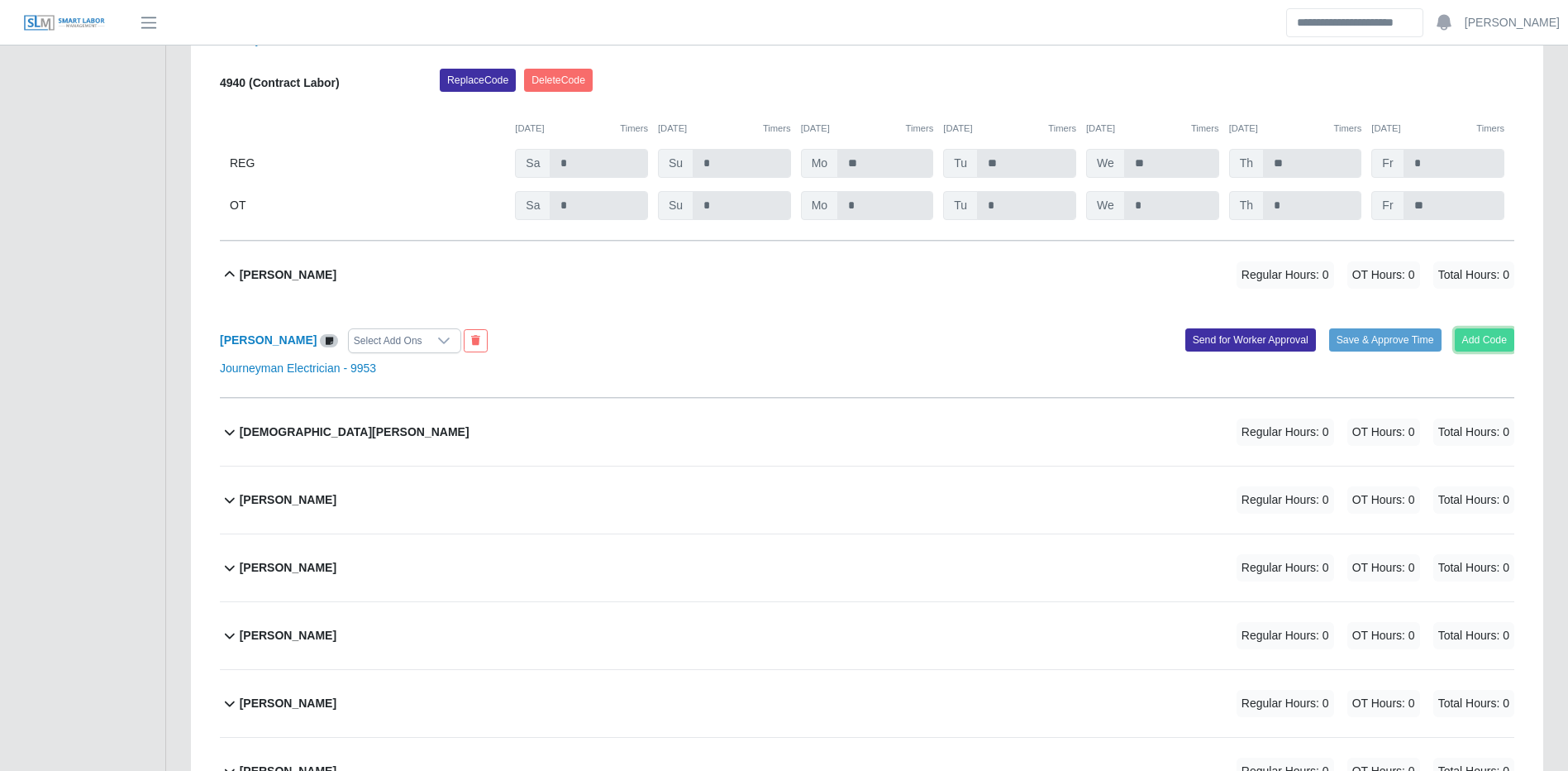
click at [1494, 352] on button "Add Code" at bounding box center [1486, 340] width 60 height 23
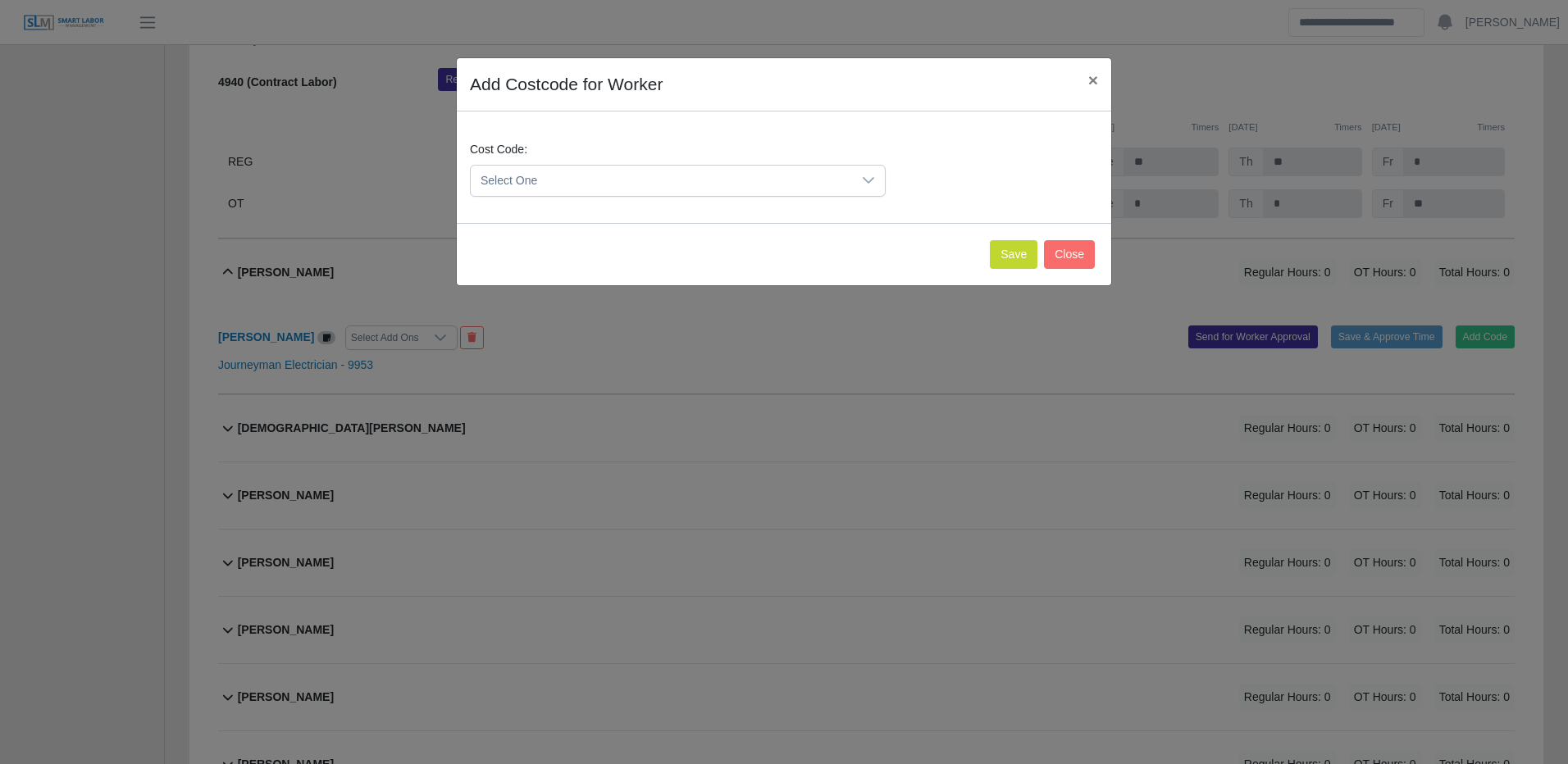
click at [802, 184] on span "Select One" at bounding box center [661, 180] width 381 height 30
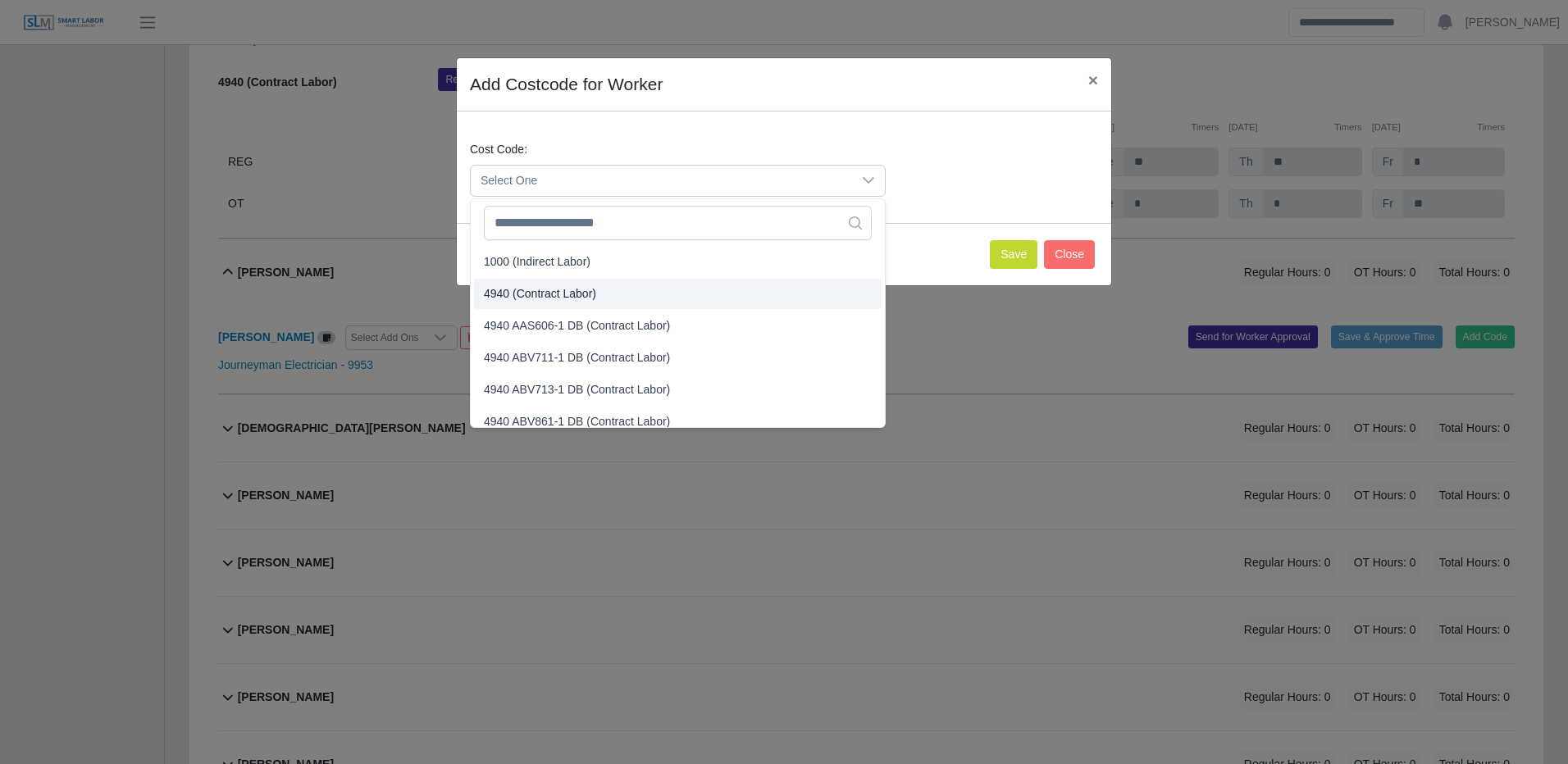
click at [592, 290] on span "4940 (Contract Labor)" at bounding box center [540, 293] width 113 height 17
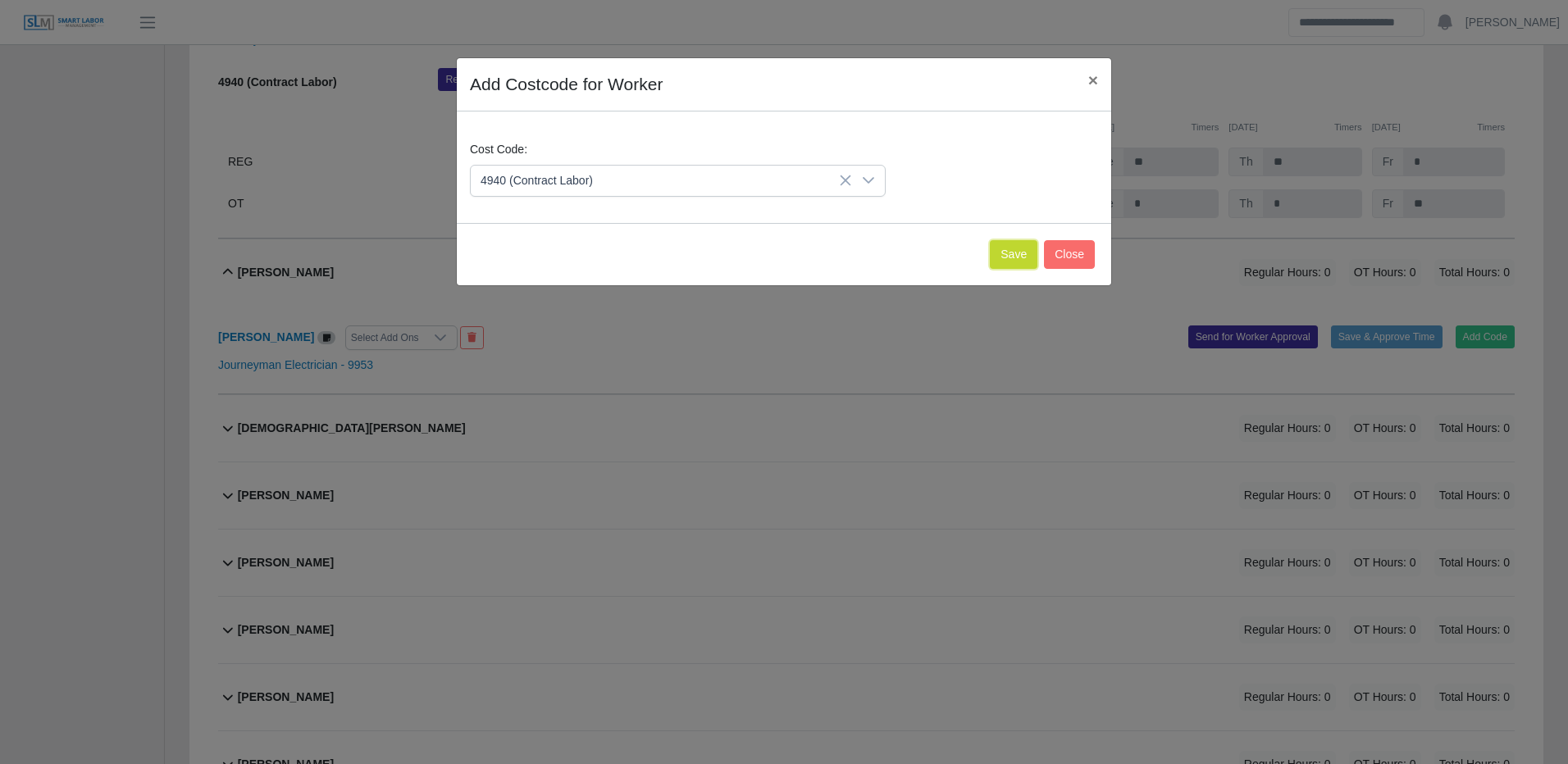
click at [1011, 260] on button "Save" at bounding box center [1013, 255] width 47 height 29
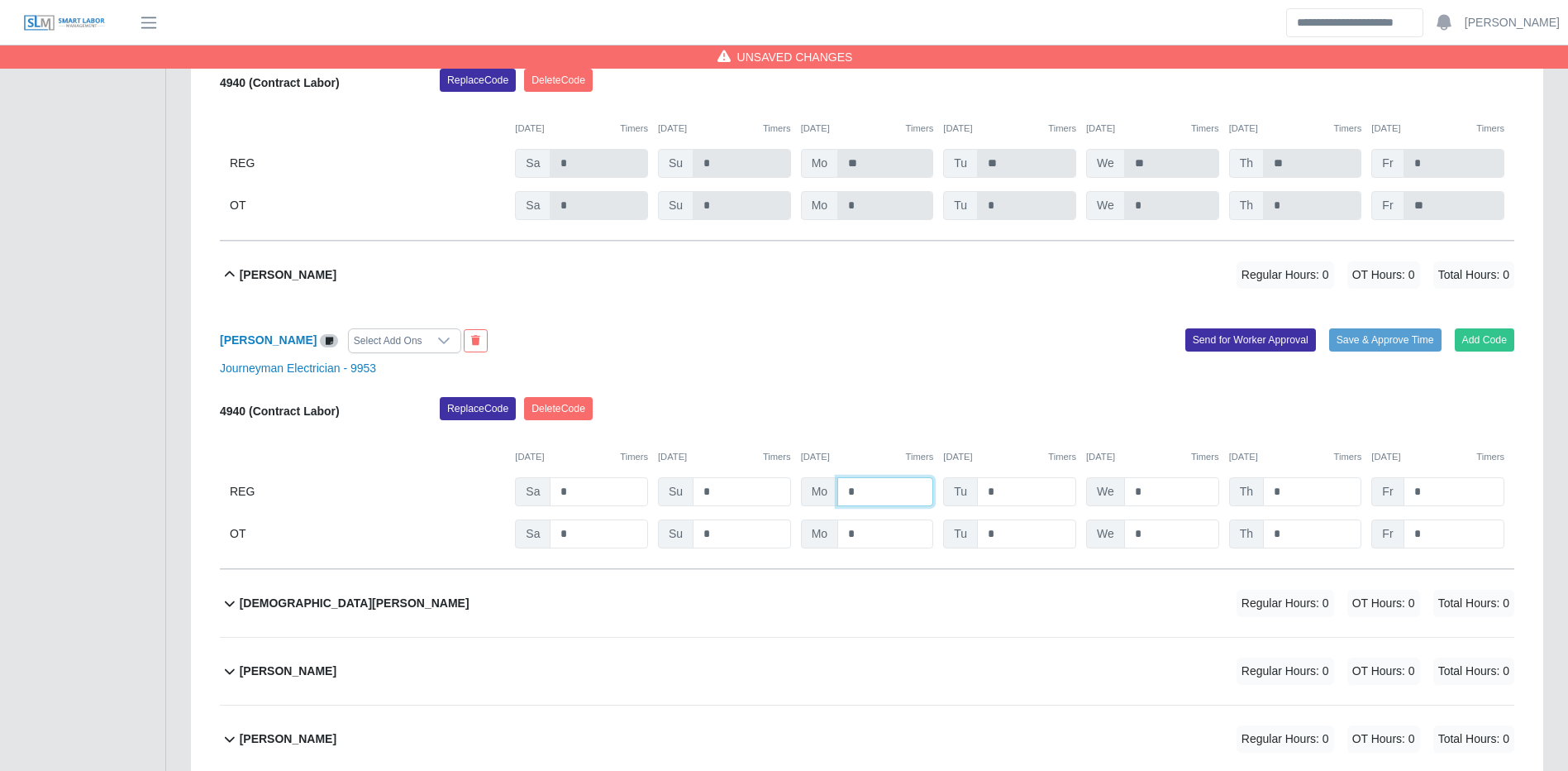
click at [893, 496] on input "*" at bounding box center [885, 492] width 96 height 29
type input "**"
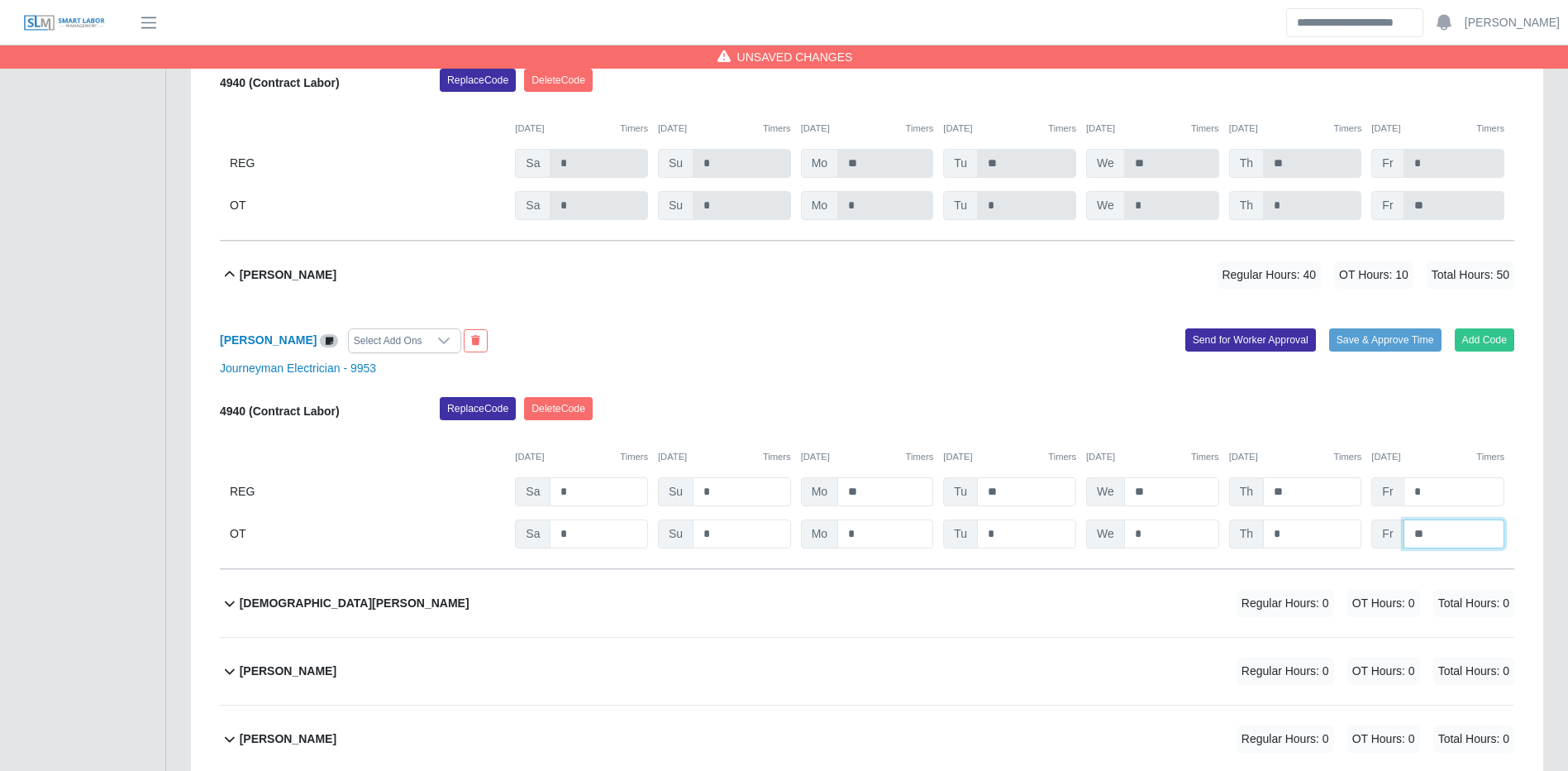
type input "**"
click at [1336, 353] on div "Add Code Save & Approve Time Send for Worker Approval" at bounding box center [1196, 341] width 660 height 25
click at [1356, 352] on button "Save & Approve Time" at bounding box center [1385, 340] width 113 height 23
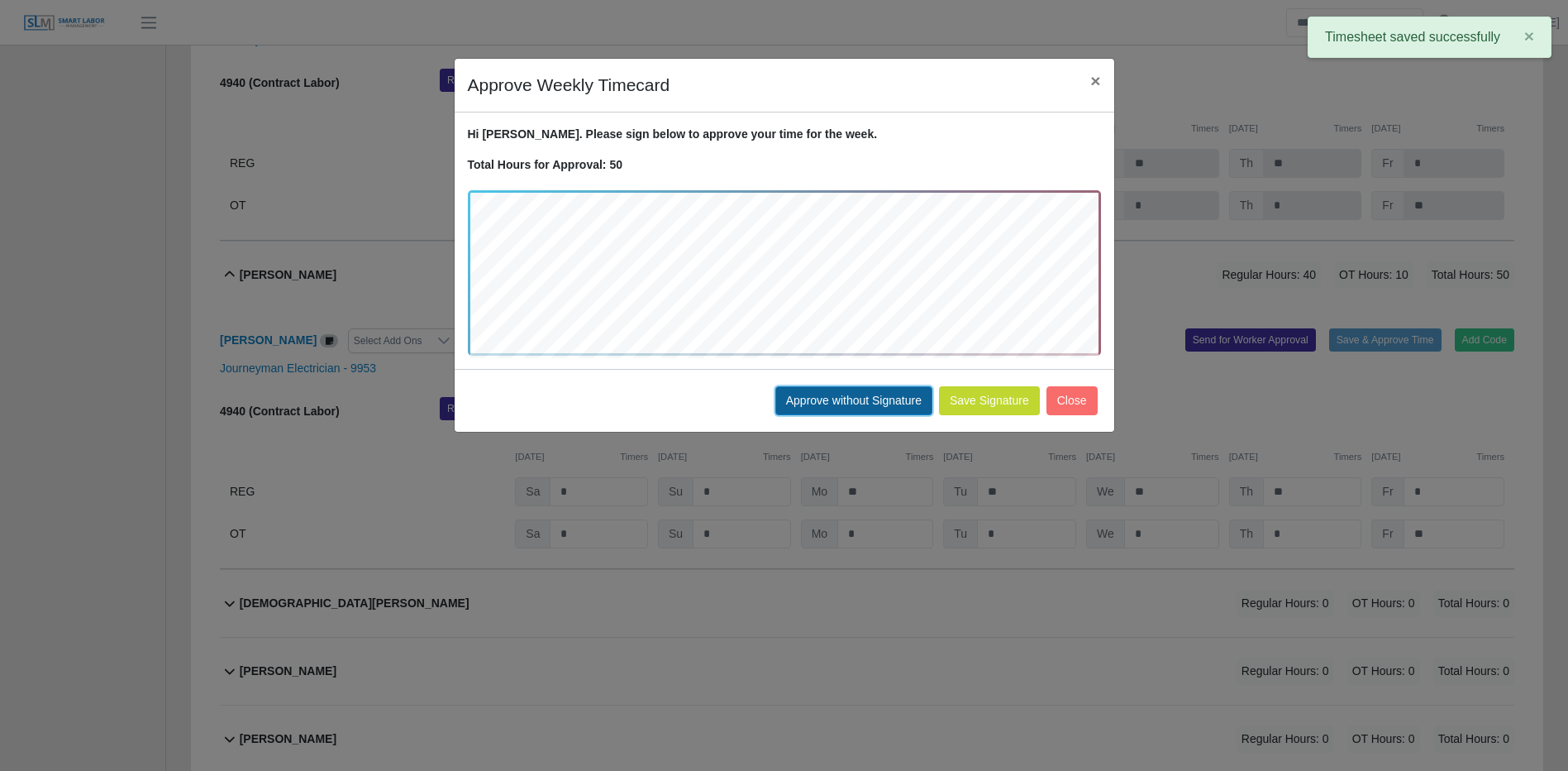
click at [907, 404] on button "Approve without Signature" at bounding box center [854, 401] width 157 height 29
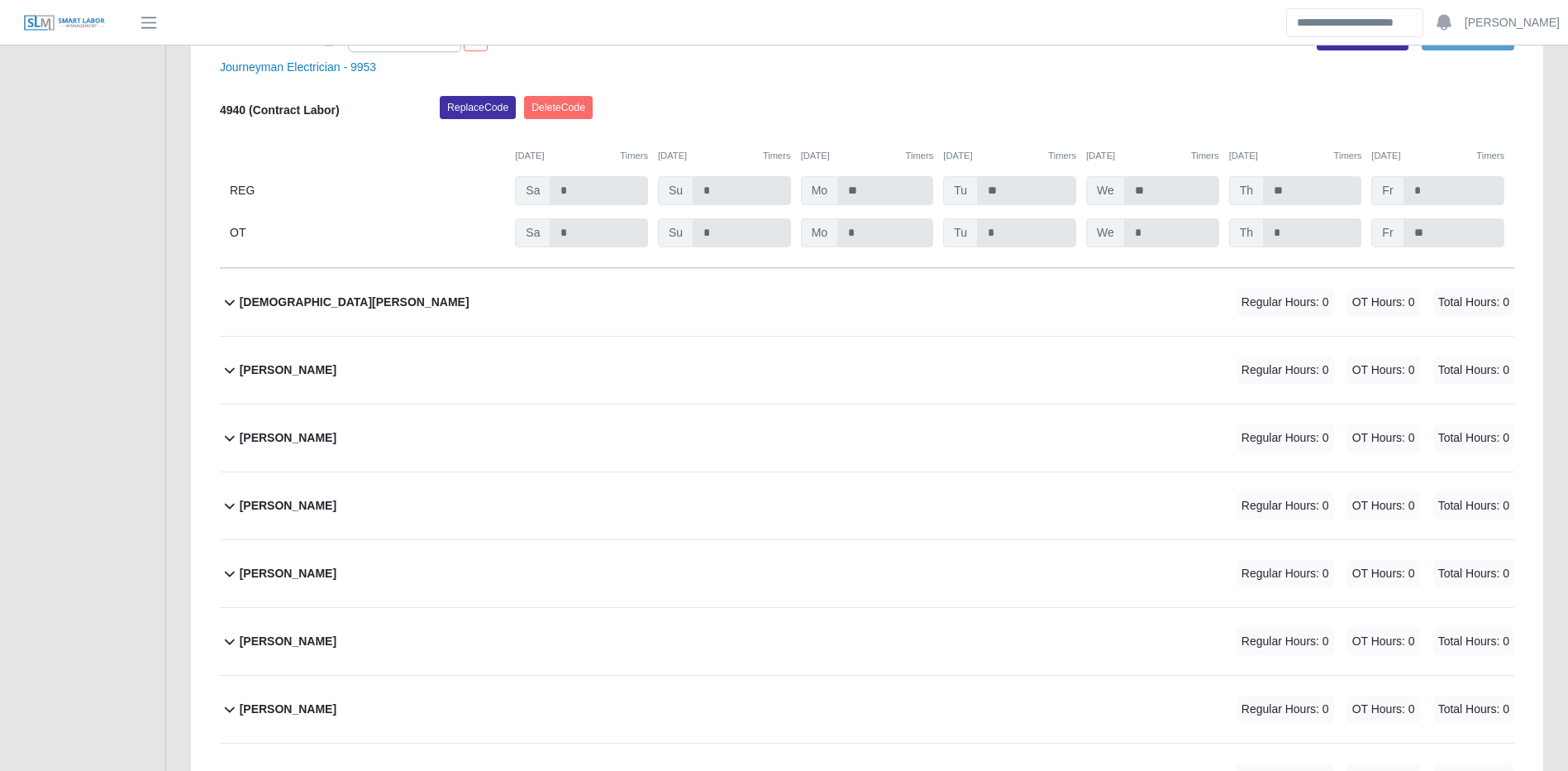
scroll to position [7093, 0]
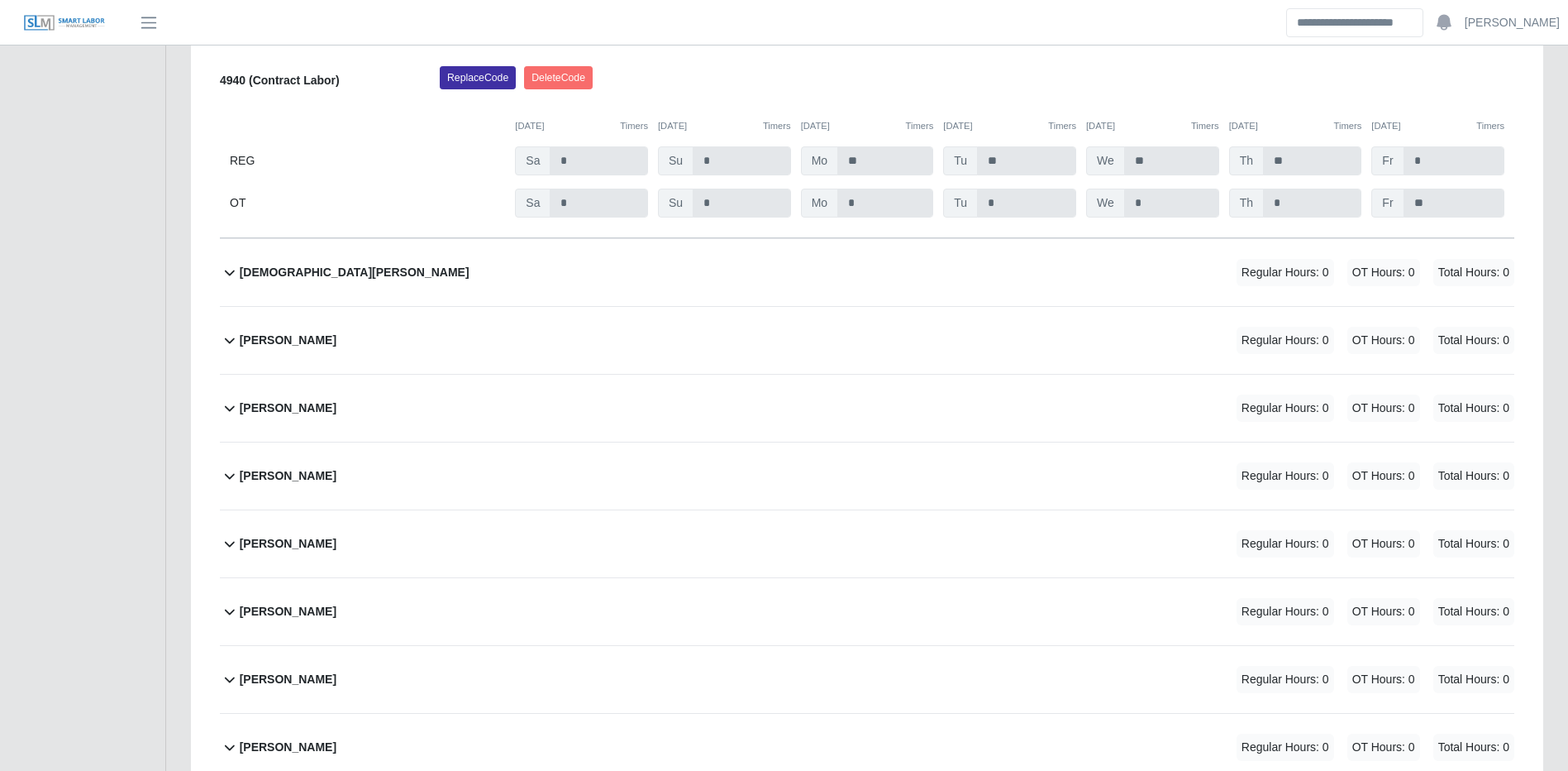
click at [1173, 271] on div "Christian Hernandez Regular Hours: 0 OT Hours: 0 Total Hours: 0" at bounding box center [877, 272] width 1275 height 67
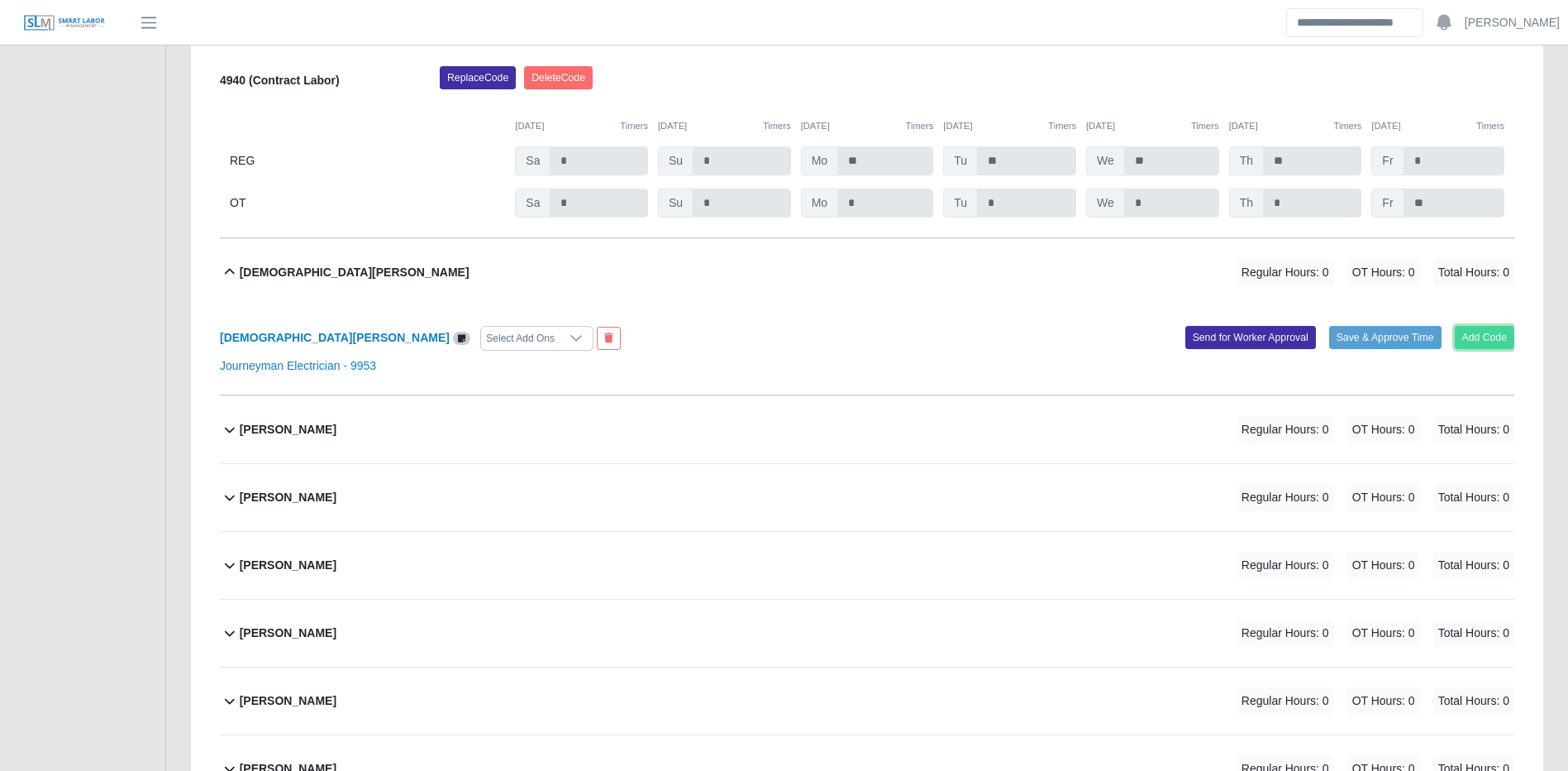
click at [1499, 349] on button "Add Code" at bounding box center [1486, 337] width 60 height 23
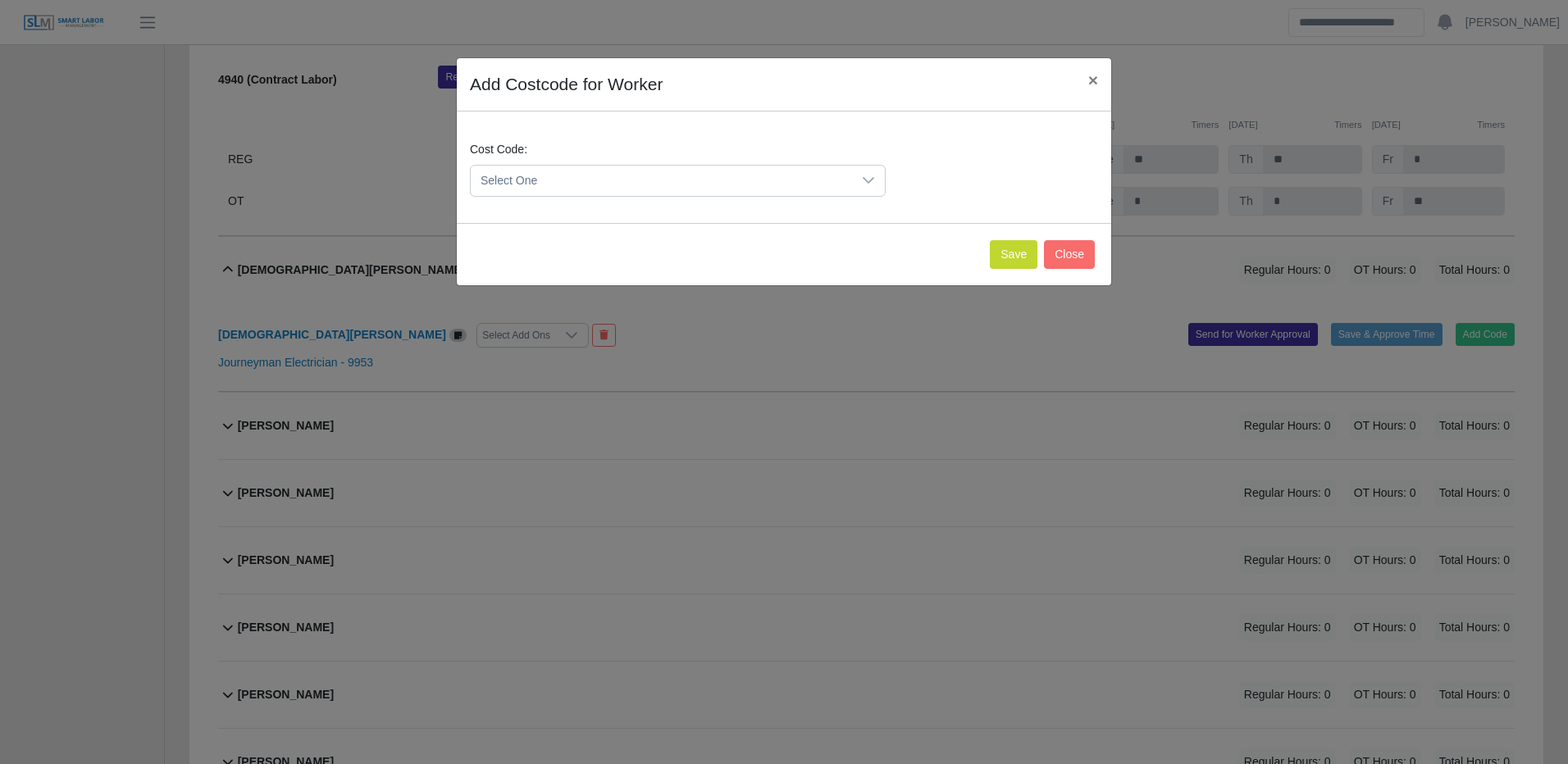
click at [765, 191] on span "Select One" at bounding box center [661, 180] width 381 height 30
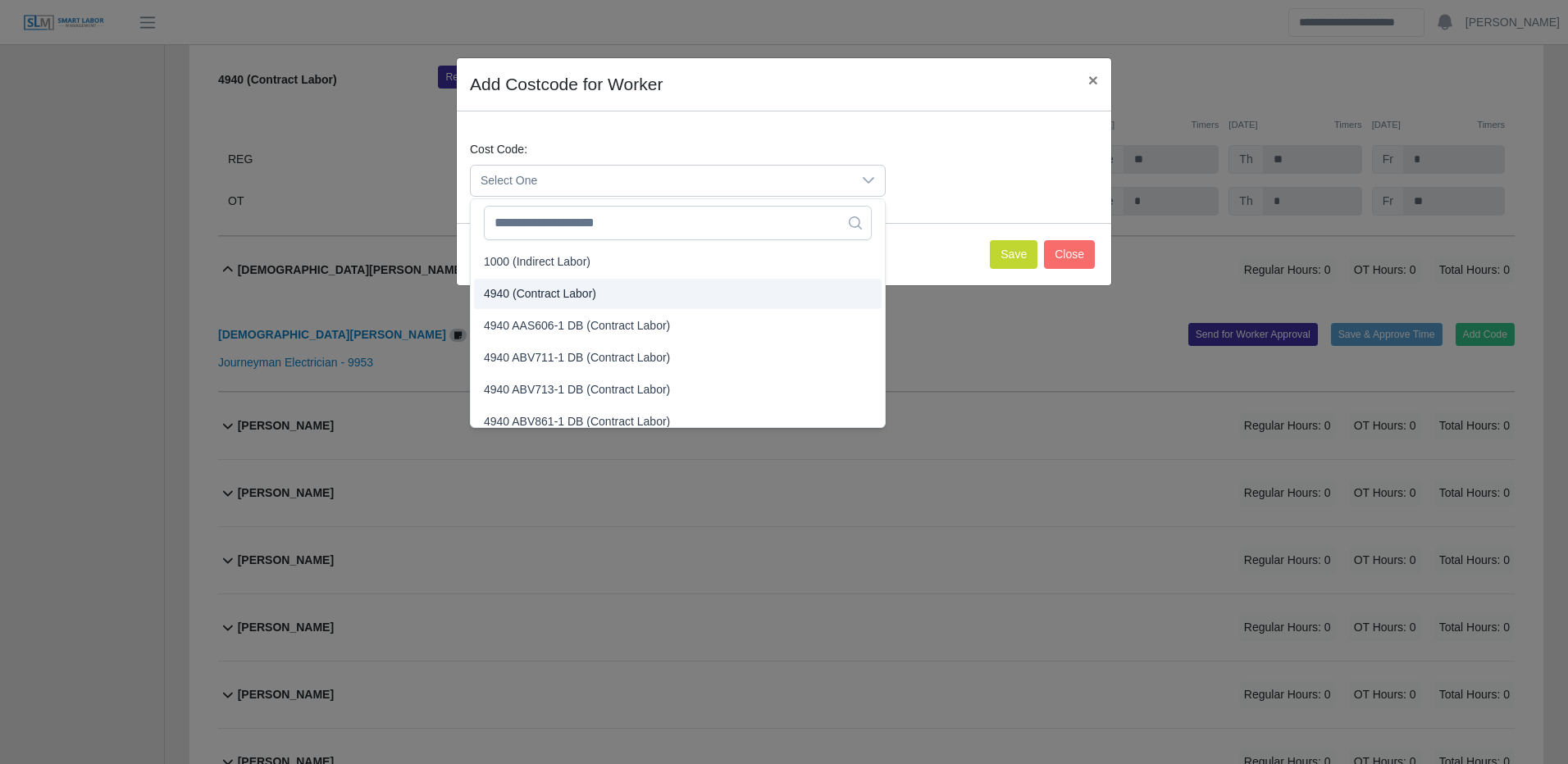
click at [587, 285] on span "4940 (Contract Labor)" at bounding box center [540, 293] width 113 height 17
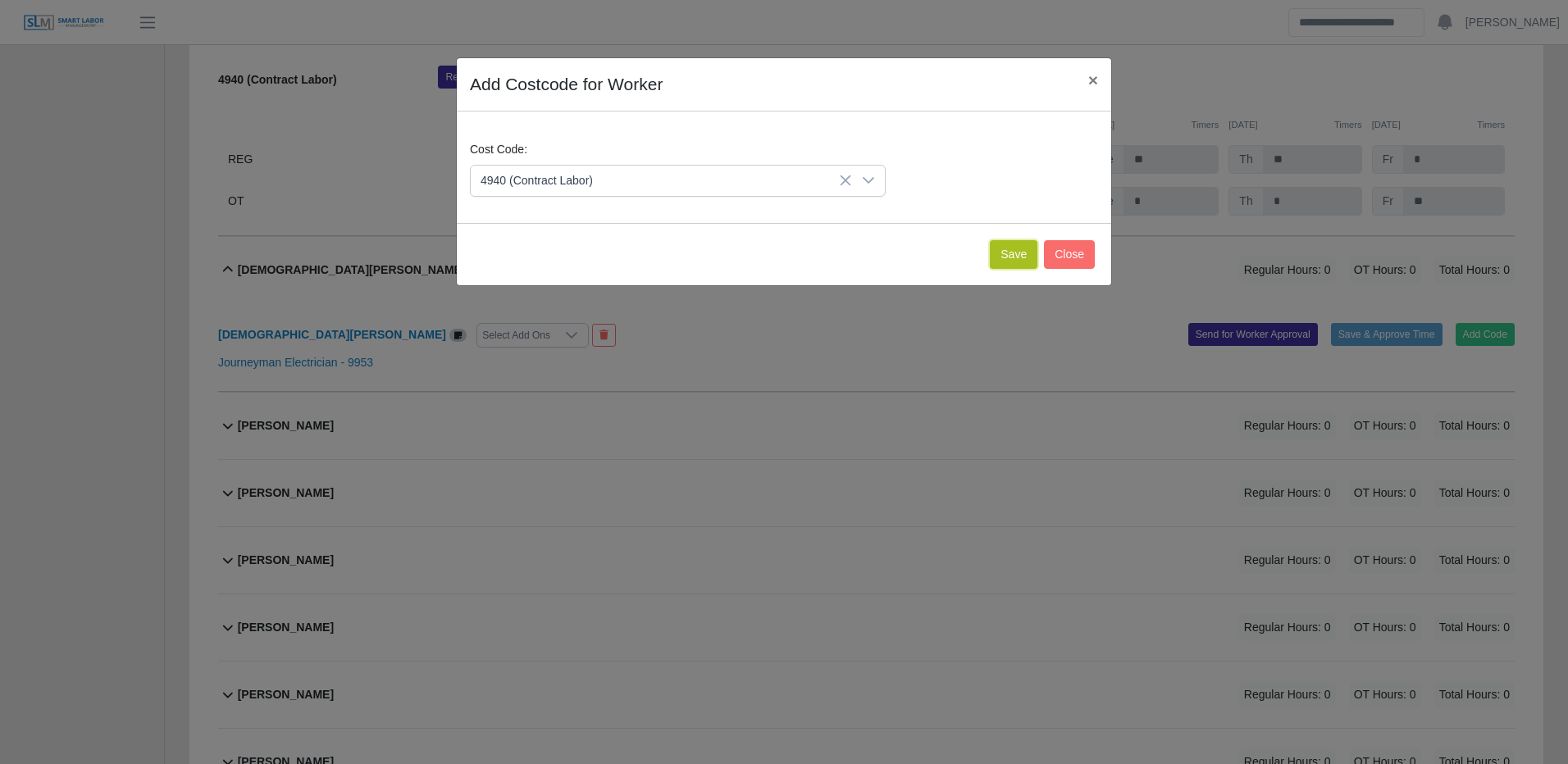
click at [1017, 251] on button "Save" at bounding box center [1013, 255] width 47 height 29
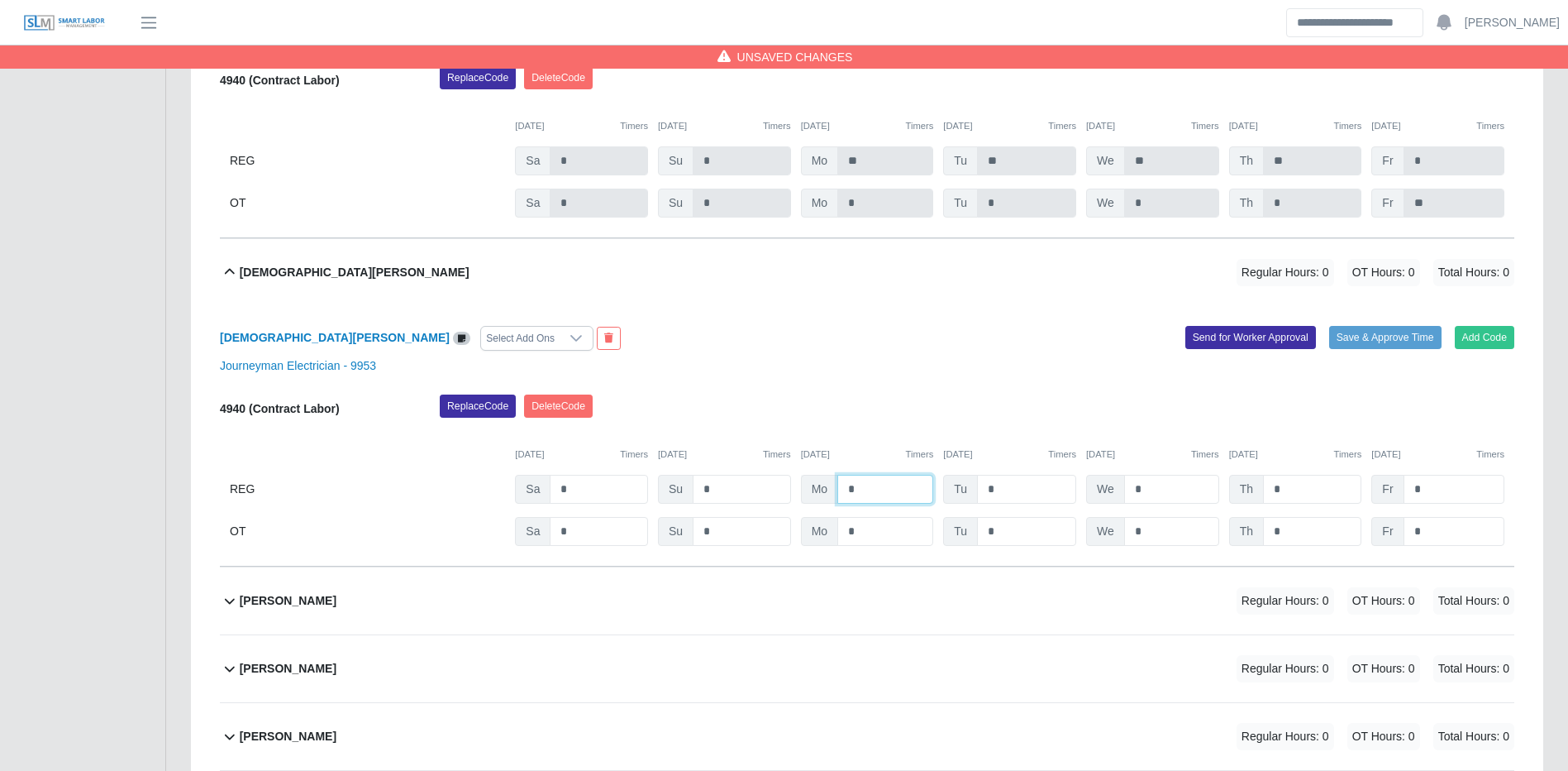
click at [925, 494] on input "*" at bounding box center [885, 489] width 96 height 29
type input "**"
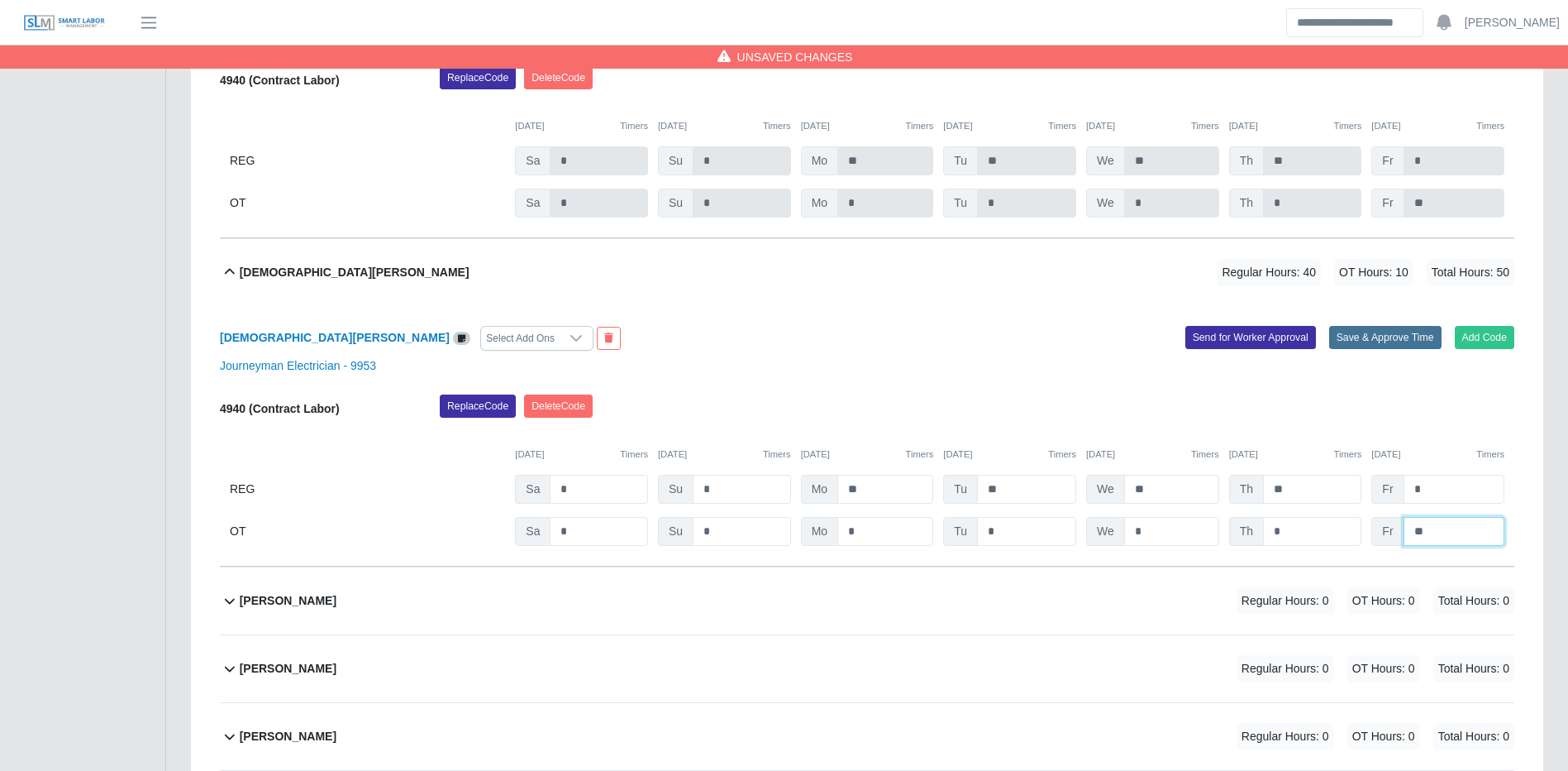
type input "**"
click at [1345, 349] on button "Save & Approve Time" at bounding box center [1385, 337] width 113 height 23
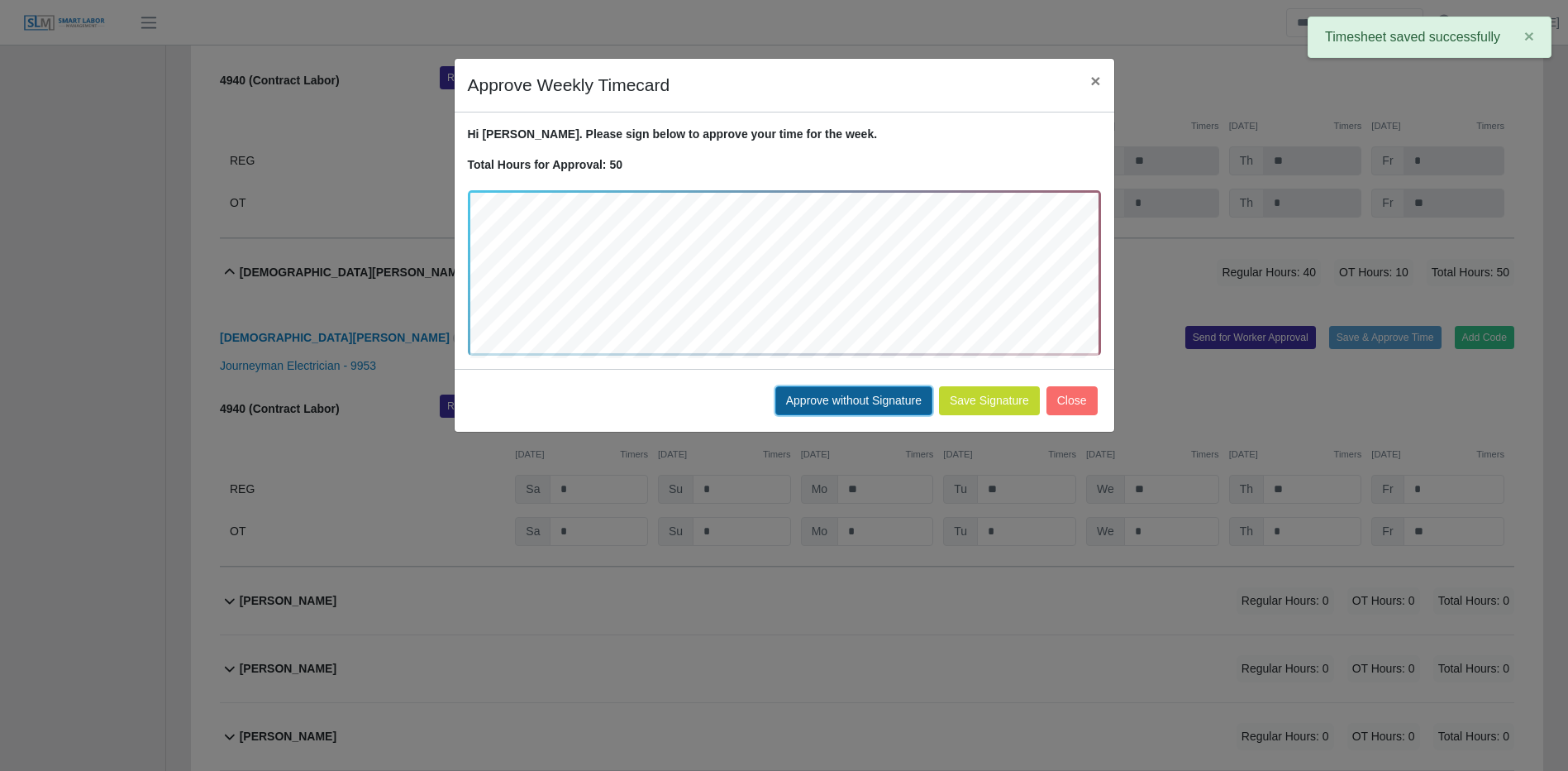
click at [881, 396] on button "Approve without Signature" at bounding box center [854, 401] width 157 height 29
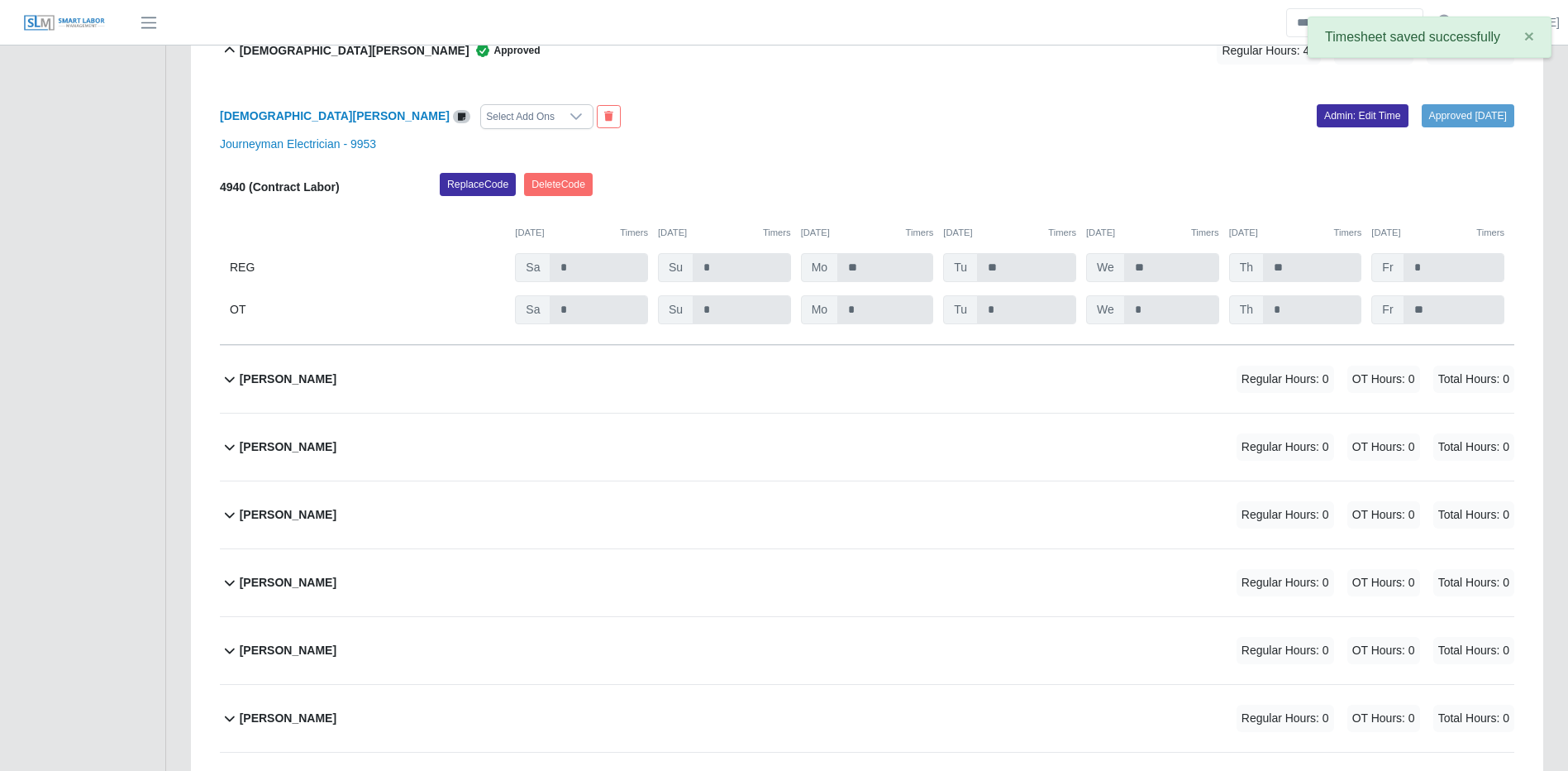
scroll to position [7423, 0]
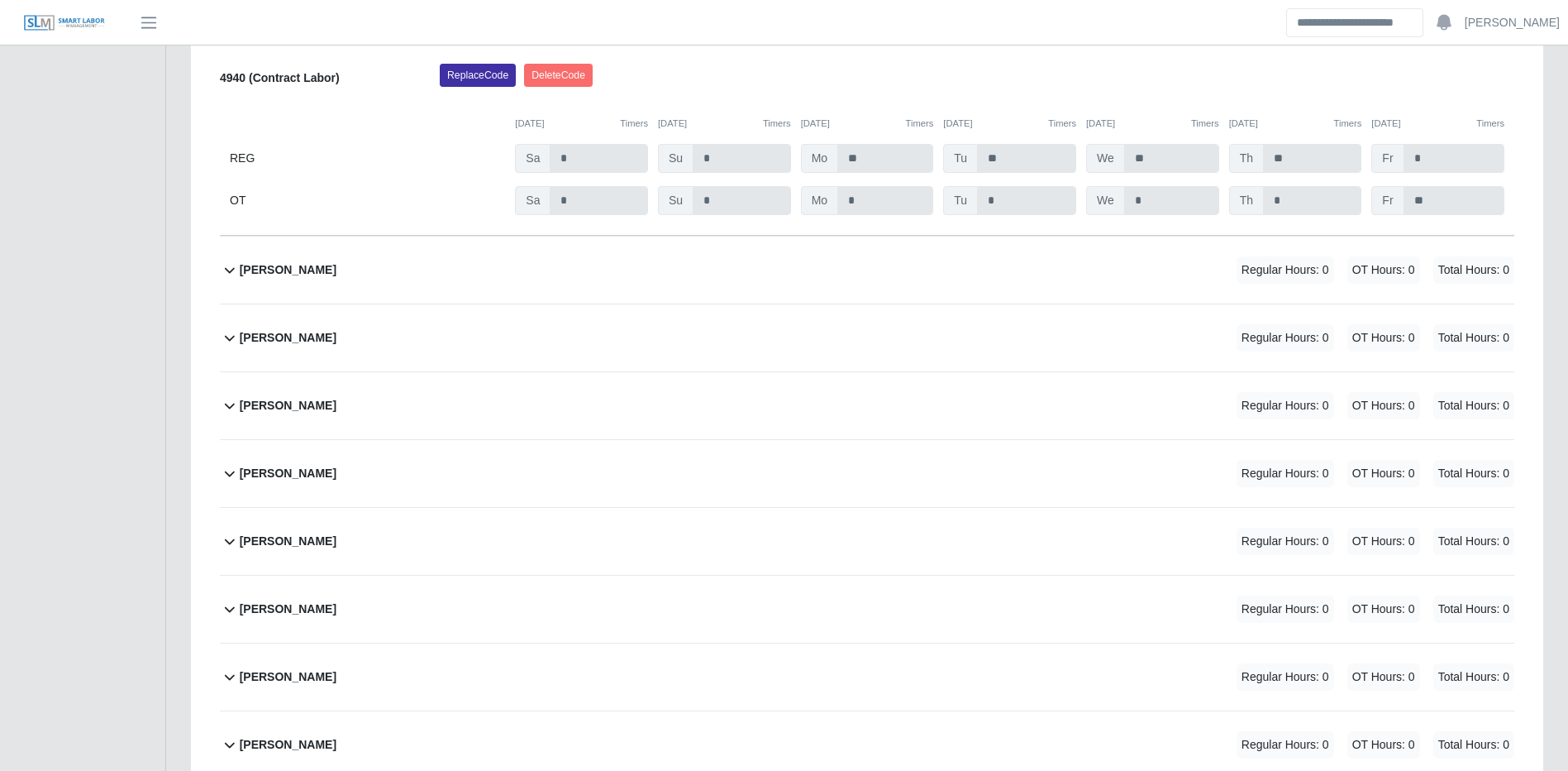
click at [1163, 354] on div "Claudia Gonzalez Regular Hours: 0 OT Hours: 0 Total Hours: 0" at bounding box center [877, 337] width 1275 height 67
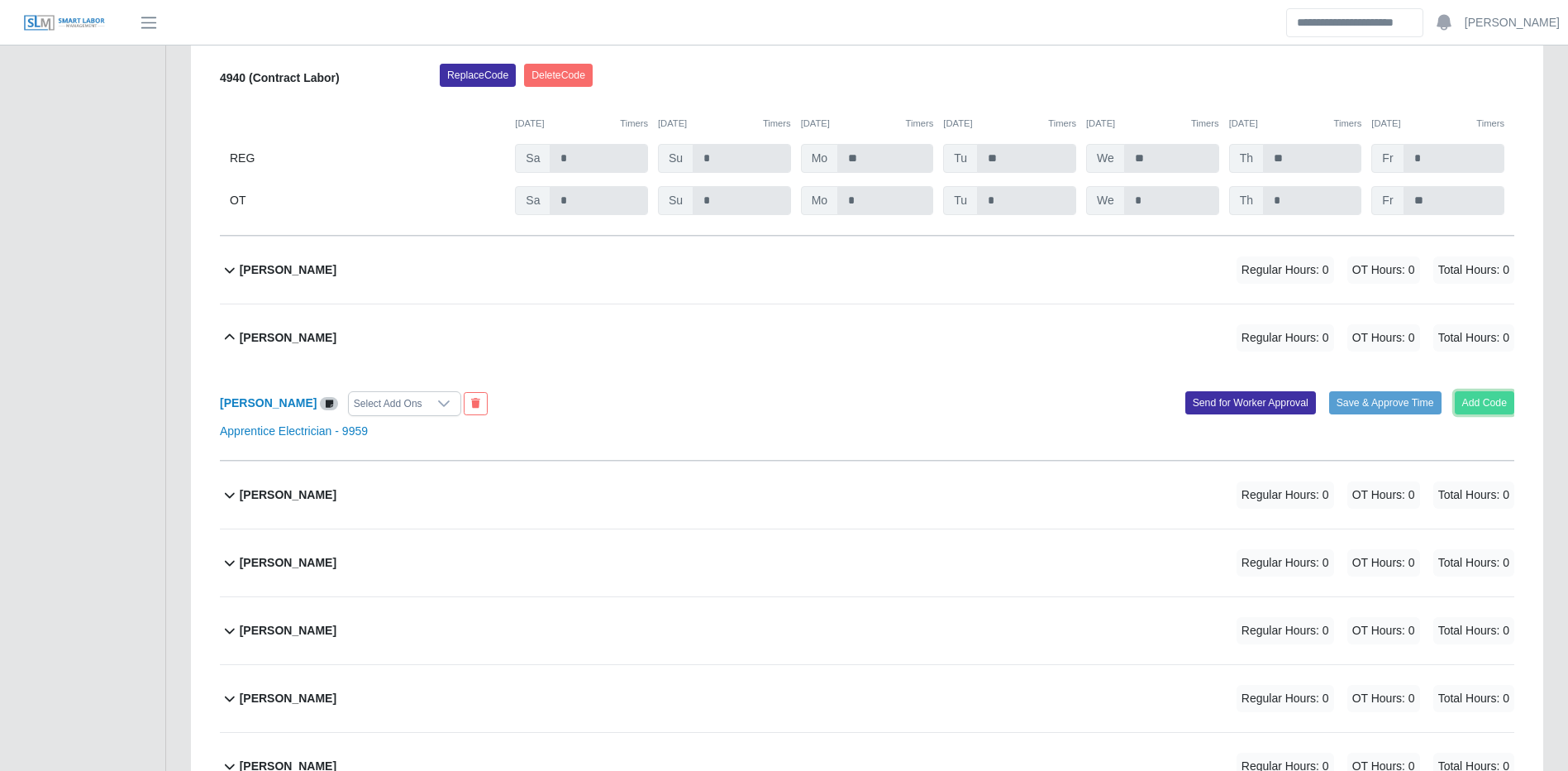
click at [1498, 414] on button "Add Code" at bounding box center [1486, 402] width 60 height 23
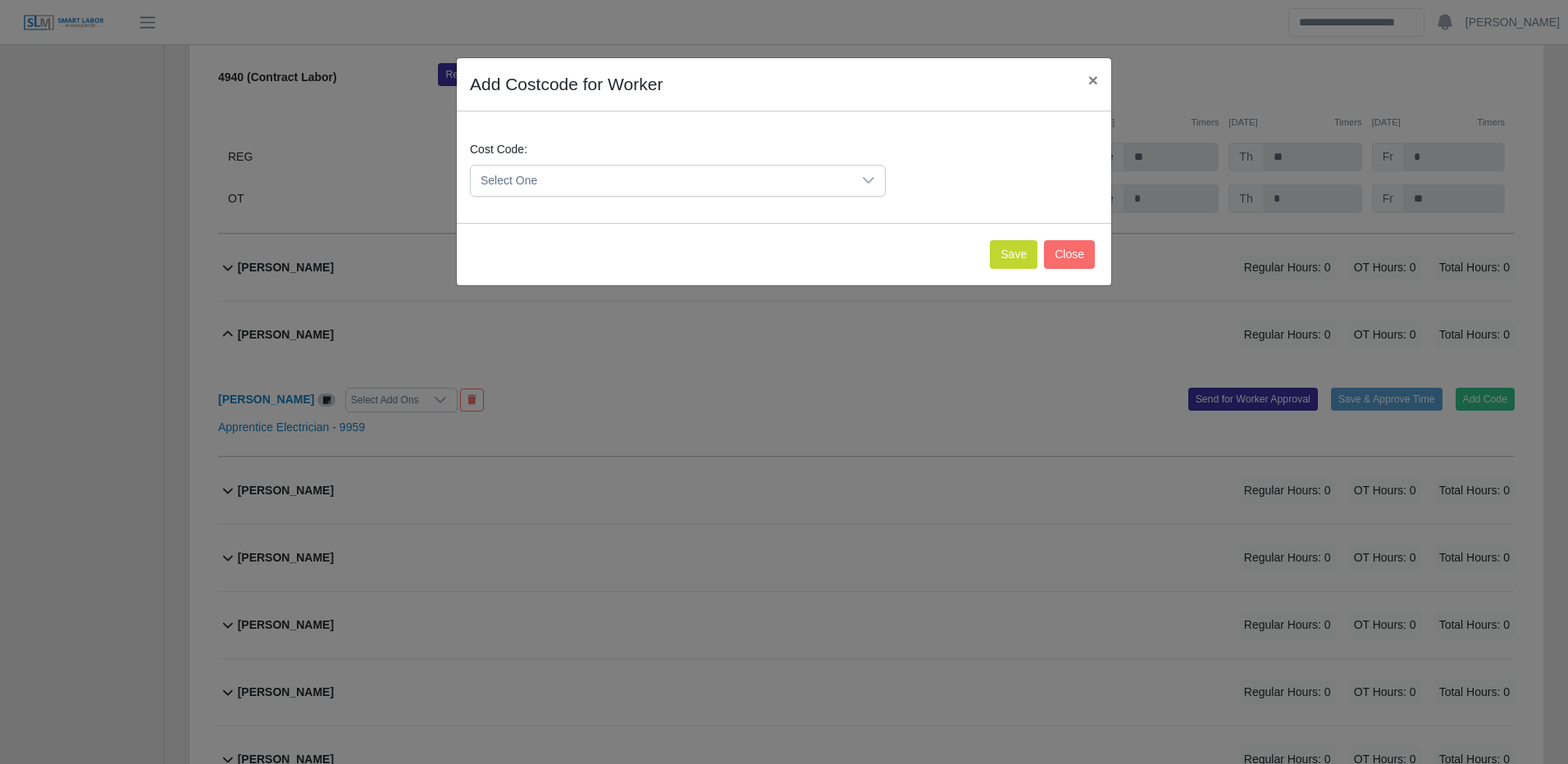
click at [829, 183] on span "Select One" at bounding box center [661, 180] width 381 height 30
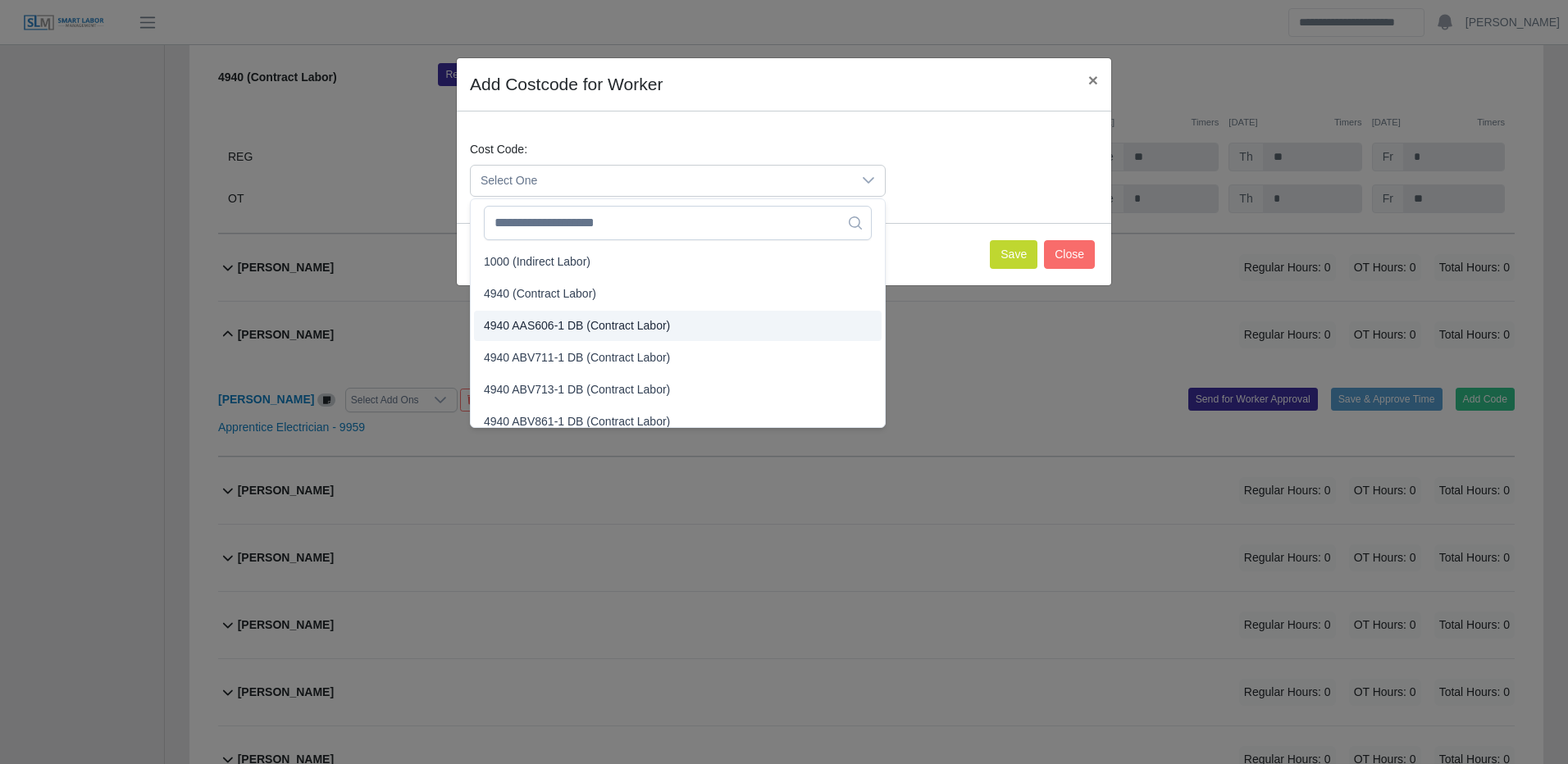
click at [544, 292] on span "4940 (Contract Labor)" at bounding box center [540, 293] width 113 height 17
click at [545, 291] on span "4940 (Contract Labor)" at bounding box center [540, 293] width 113 height 17
click at [546, 291] on span "4940 (Contract Labor)" at bounding box center [540, 293] width 113 height 17
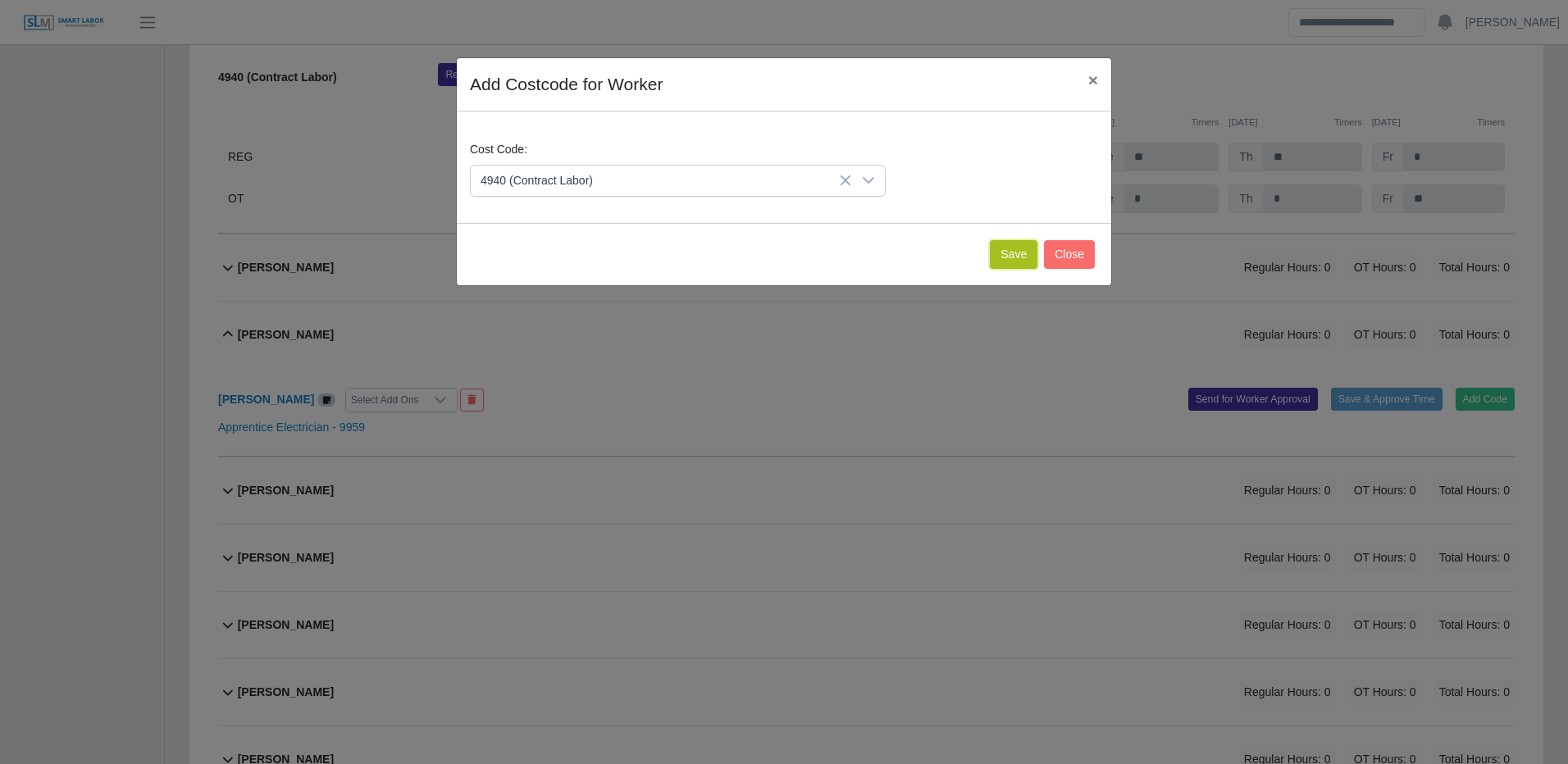
click at [995, 241] on button "Save" at bounding box center [1013, 255] width 47 height 29
click at [995, 233] on div "Christian Hernandez Select Add Ons Approved 10/06/2025 Admin: Edit Time Journey…" at bounding box center [866, 104] width 1297 height 258
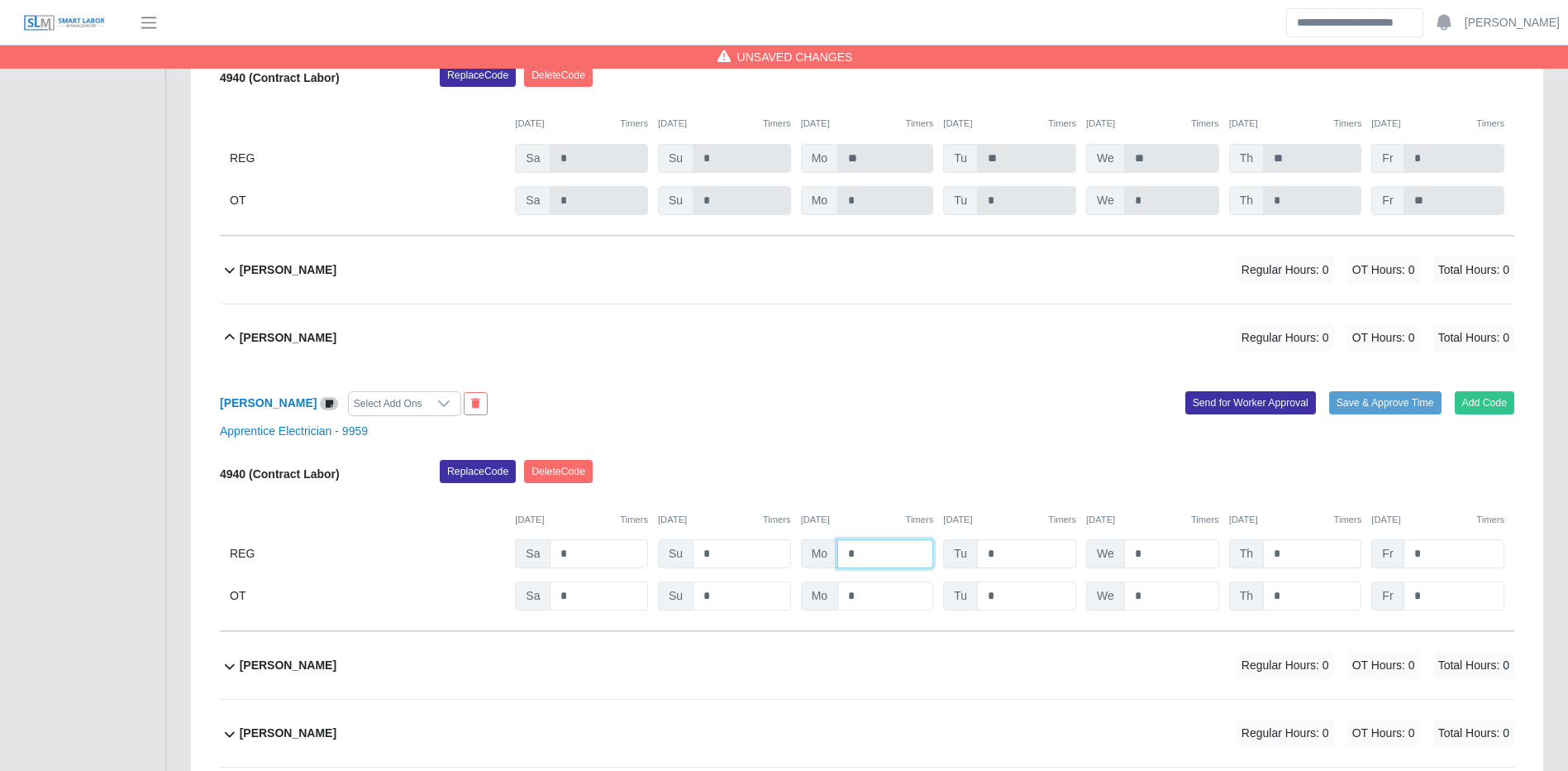
click at [882, 568] on input "*" at bounding box center [885, 554] width 96 height 29
type input "**"
type input "*"
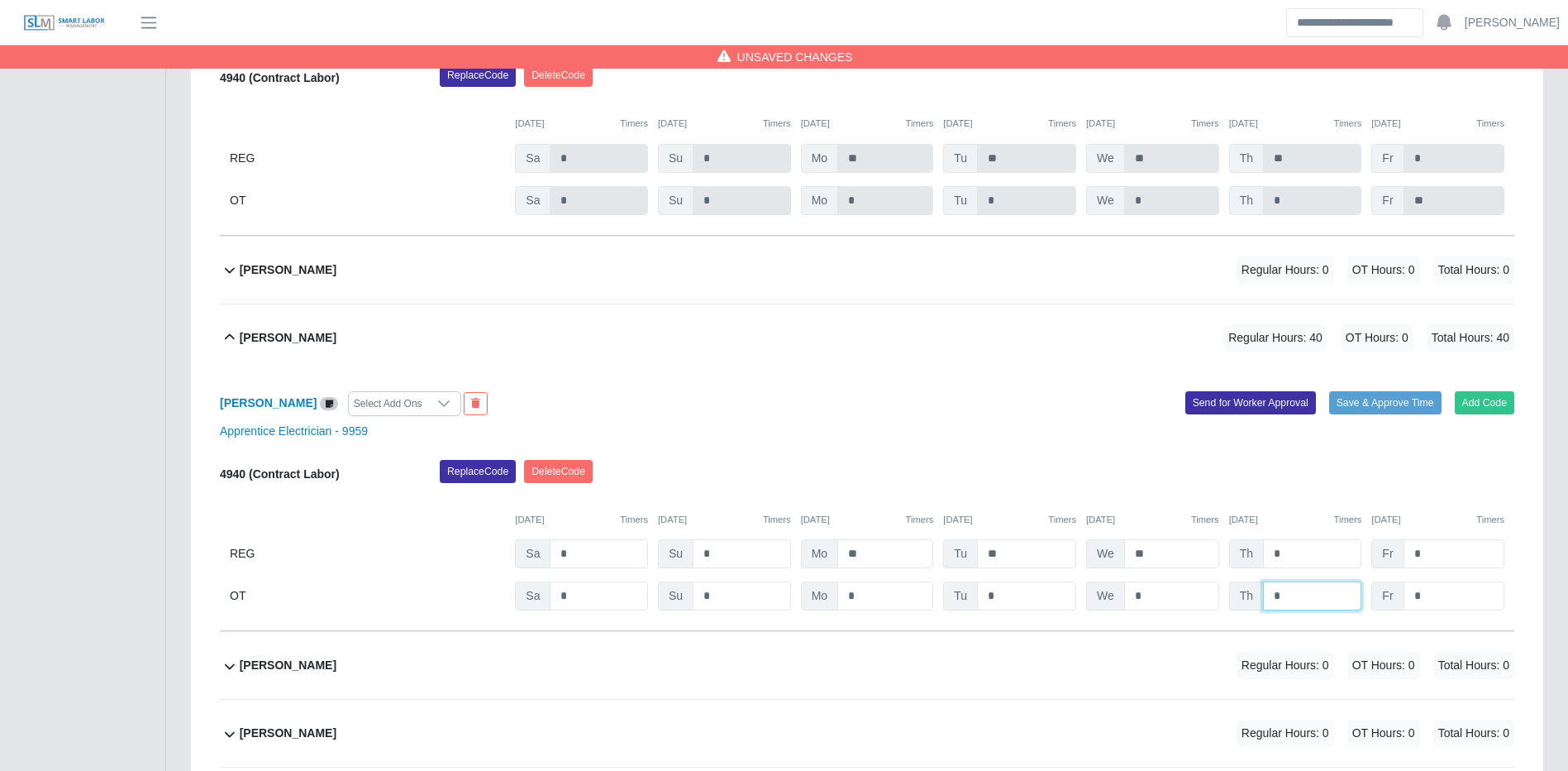
click at [1283, 604] on input "*" at bounding box center [1312, 596] width 98 height 29
type input "*"
type input "**"
click at [1404, 400] on div "Claudia Gonzalez Select Add Ons Add Code Save & Approve Time Send for Worker Ap…" at bounding box center [867, 502] width 1294 height 260
click at [1395, 413] on button "Save & Approve Time" at bounding box center [1385, 402] width 113 height 23
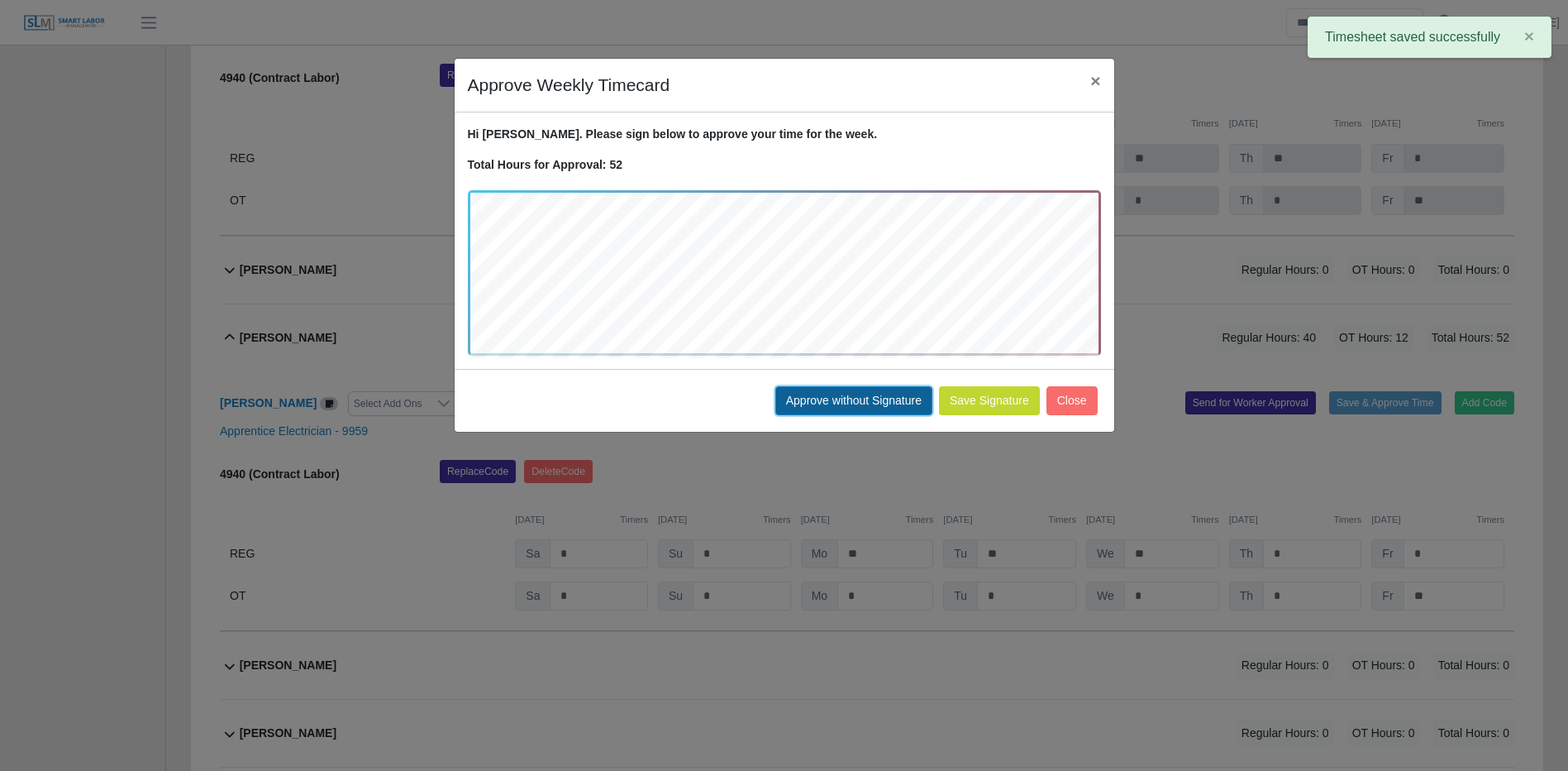
click at [812, 406] on button "Approve without Signature" at bounding box center [854, 401] width 157 height 29
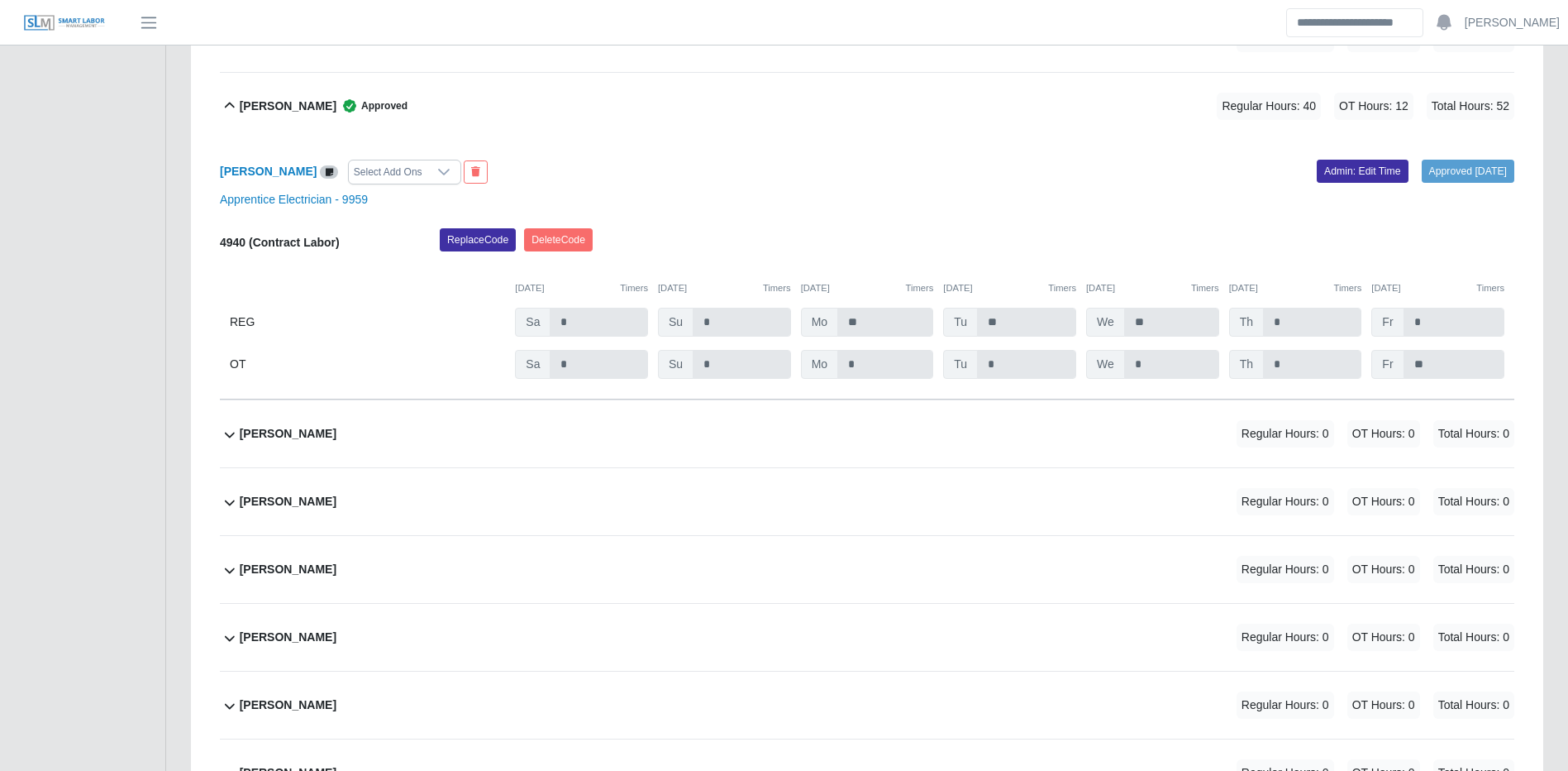
scroll to position [7754, 0]
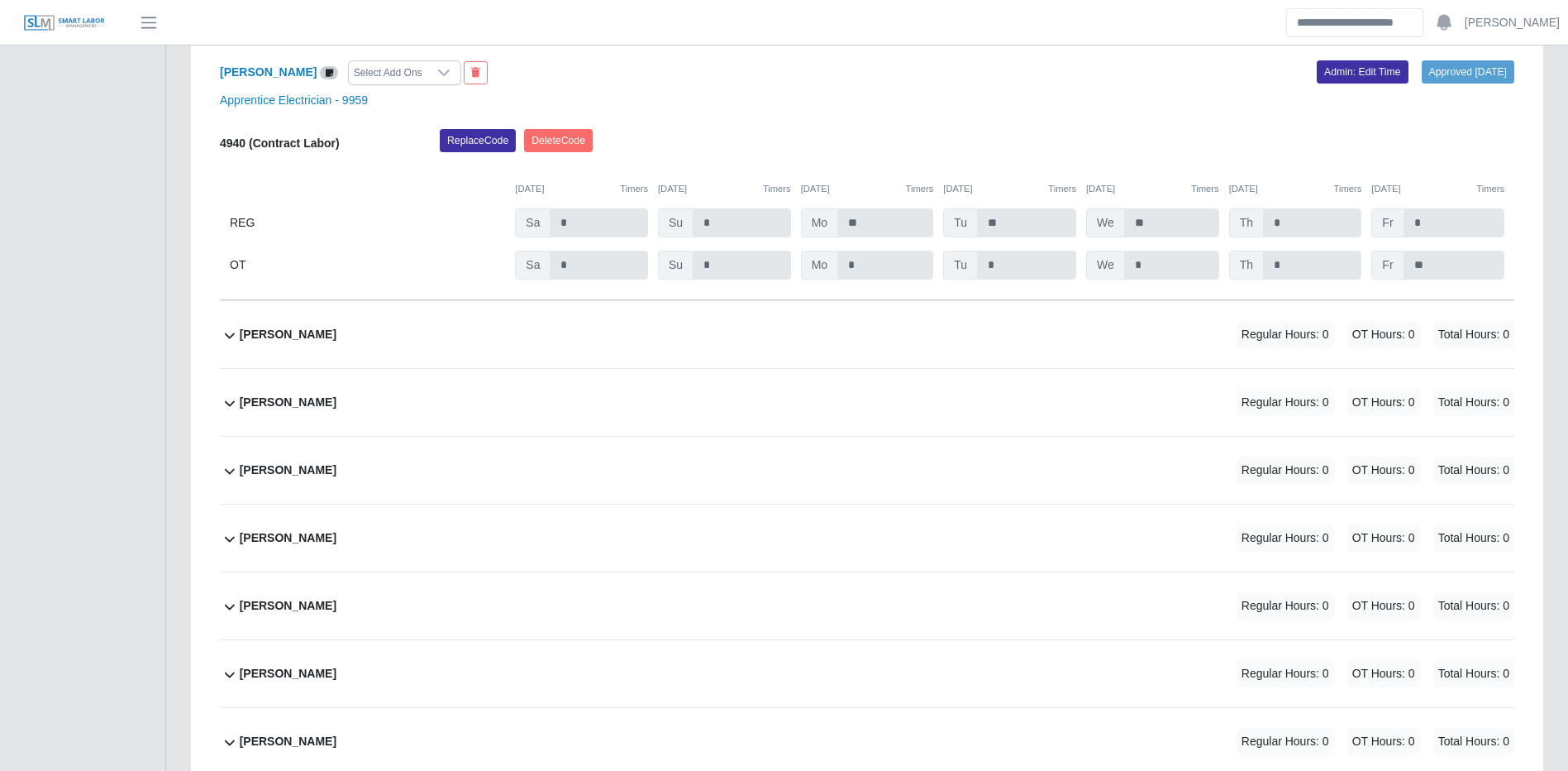
click at [1096, 323] on div "Consuelo Vega Regular Hours: 0 OT Hours: 0 Total Hours: 0" at bounding box center [877, 334] width 1275 height 67
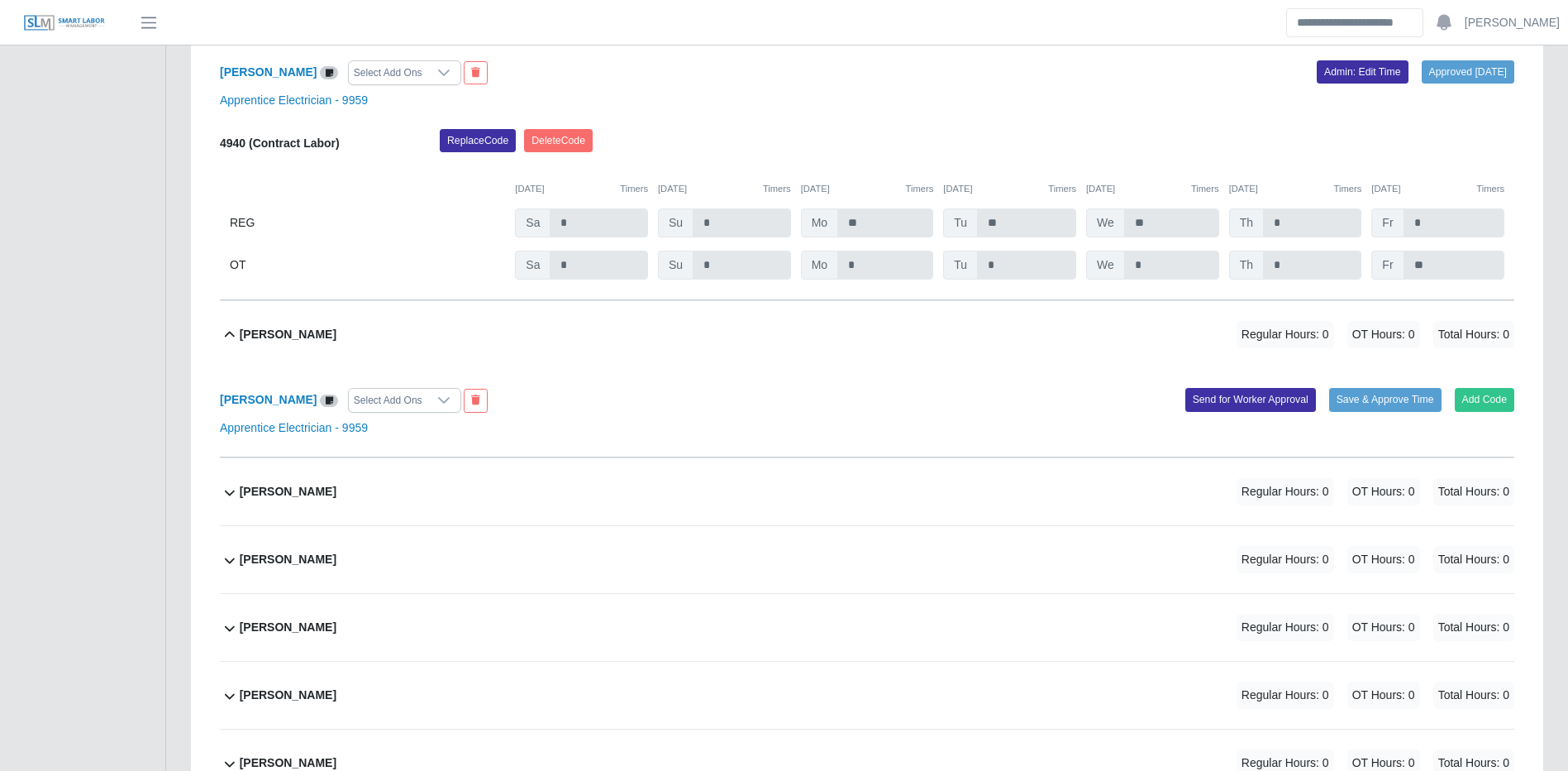
click at [1472, 413] on div "Add Code Save & Approve Time Send for Worker Approval" at bounding box center [1196, 400] width 660 height 25
click at [1475, 411] on button "Add Code" at bounding box center [1486, 399] width 60 height 23
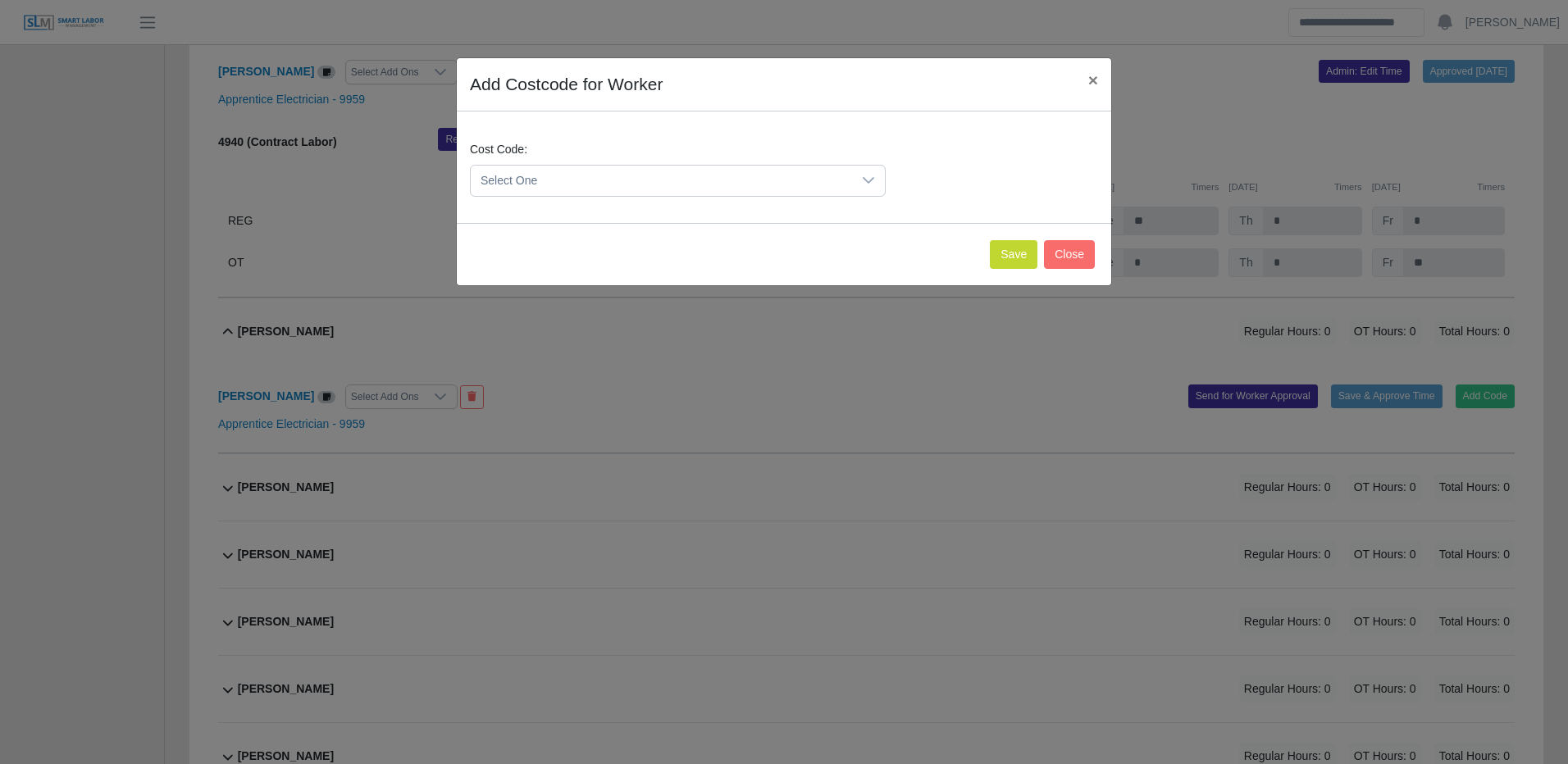
click at [588, 173] on span "Select One" at bounding box center [661, 180] width 381 height 30
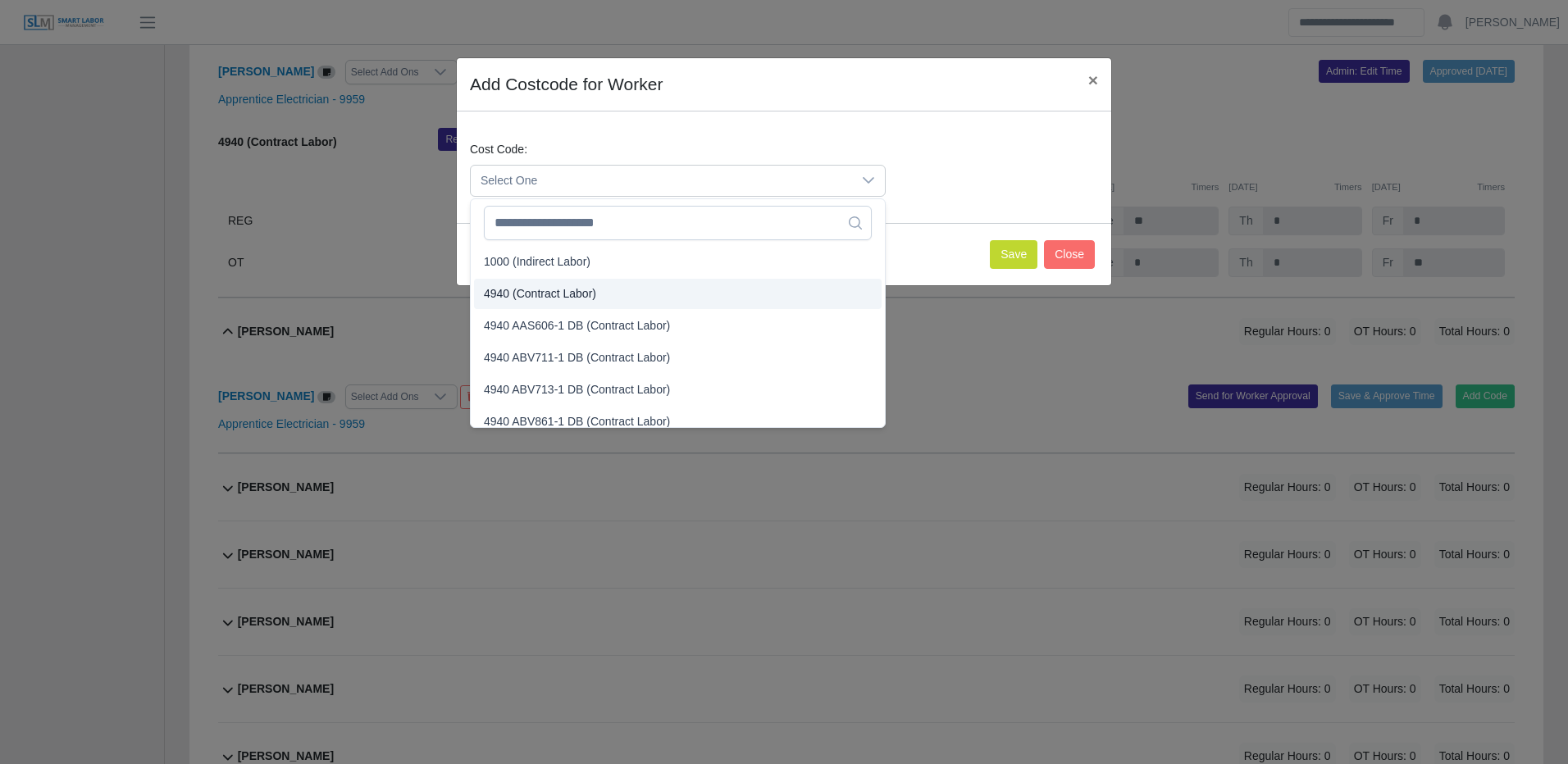
click at [598, 289] on li "4940 (Contract Labor)" at bounding box center [677, 293] width 408 height 30
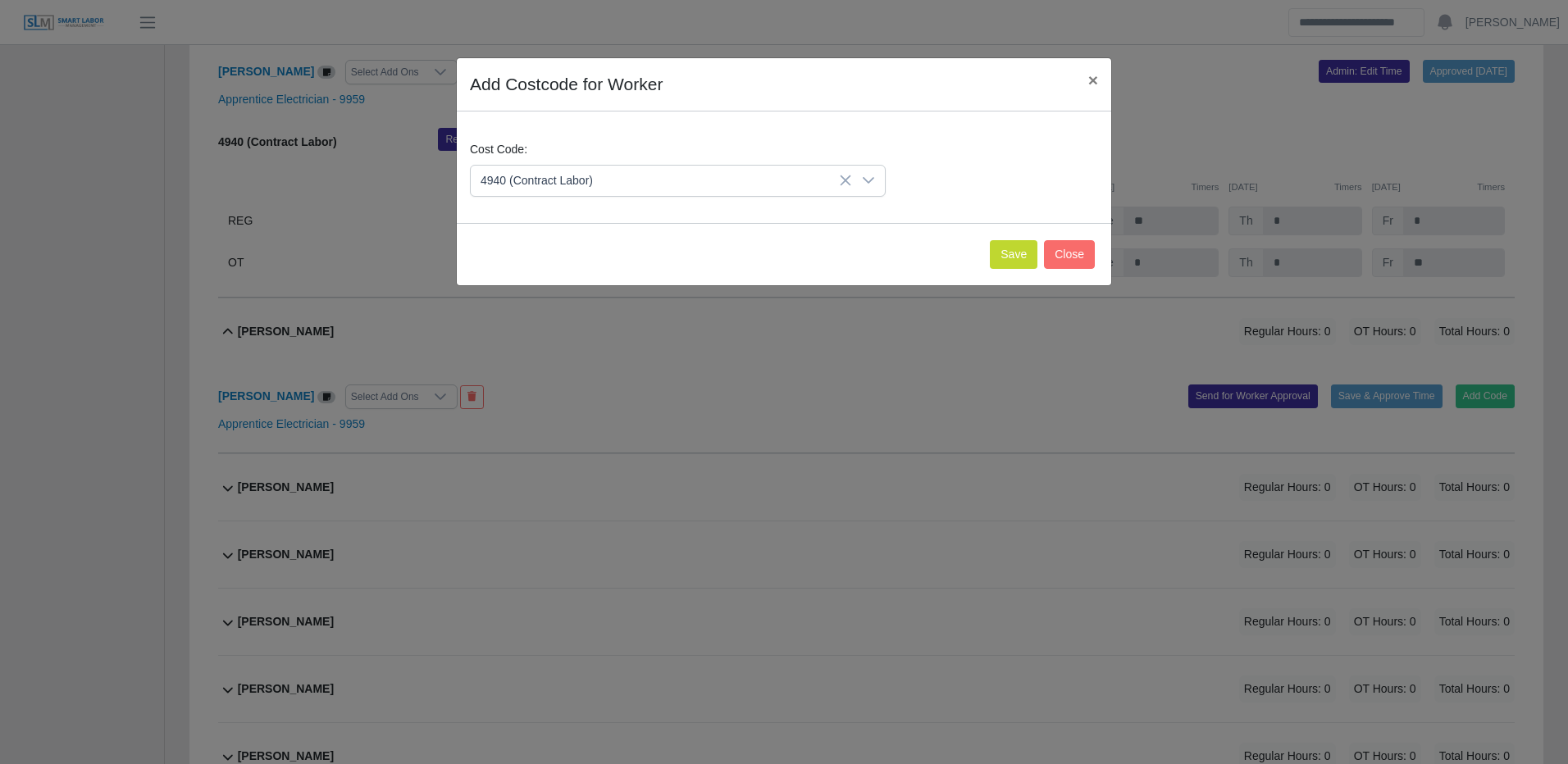
click at [1036, 274] on div "Save Close" at bounding box center [784, 254] width 655 height 63
click at [1006, 247] on button "Save" at bounding box center [1013, 255] width 47 height 29
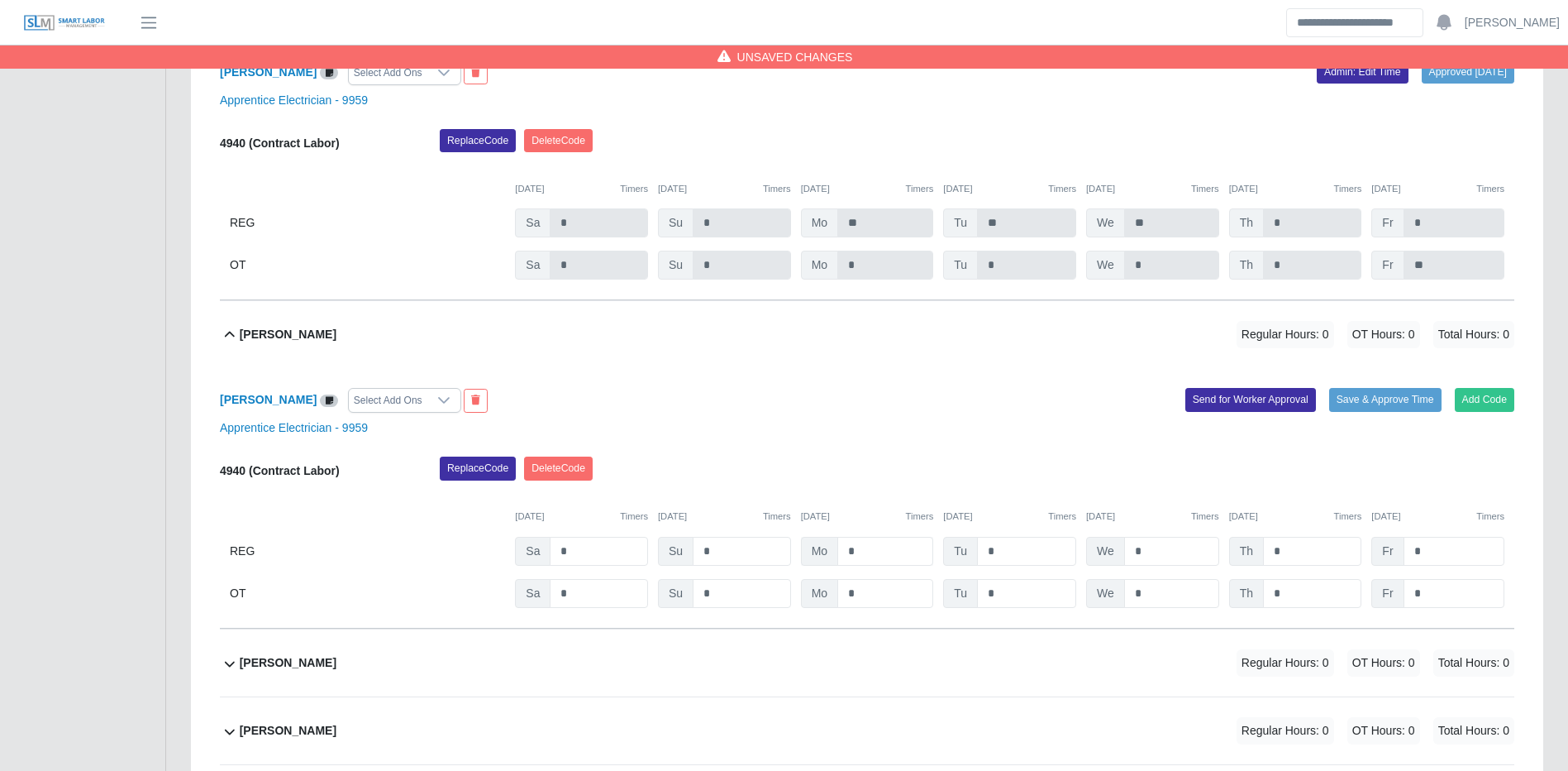
drag, startPoint x: 894, startPoint y: 542, endPoint x: 891, endPoint y: 550, distance: 8.5
click at [893, 543] on div "4940 (Contract Labor) Replace Code Delete Code 09/27/2025 Timers 09/28/2025 Tim…" at bounding box center [867, 532] width 1294 height 151
drag, startPoint x: 891, startPoint y: 550, endPoint x: 888, endPoint y: 562, distance: 12.4
click at [890, 557] on input "*" at bounding box center [885, 551] width 96 height 29
type input "**"
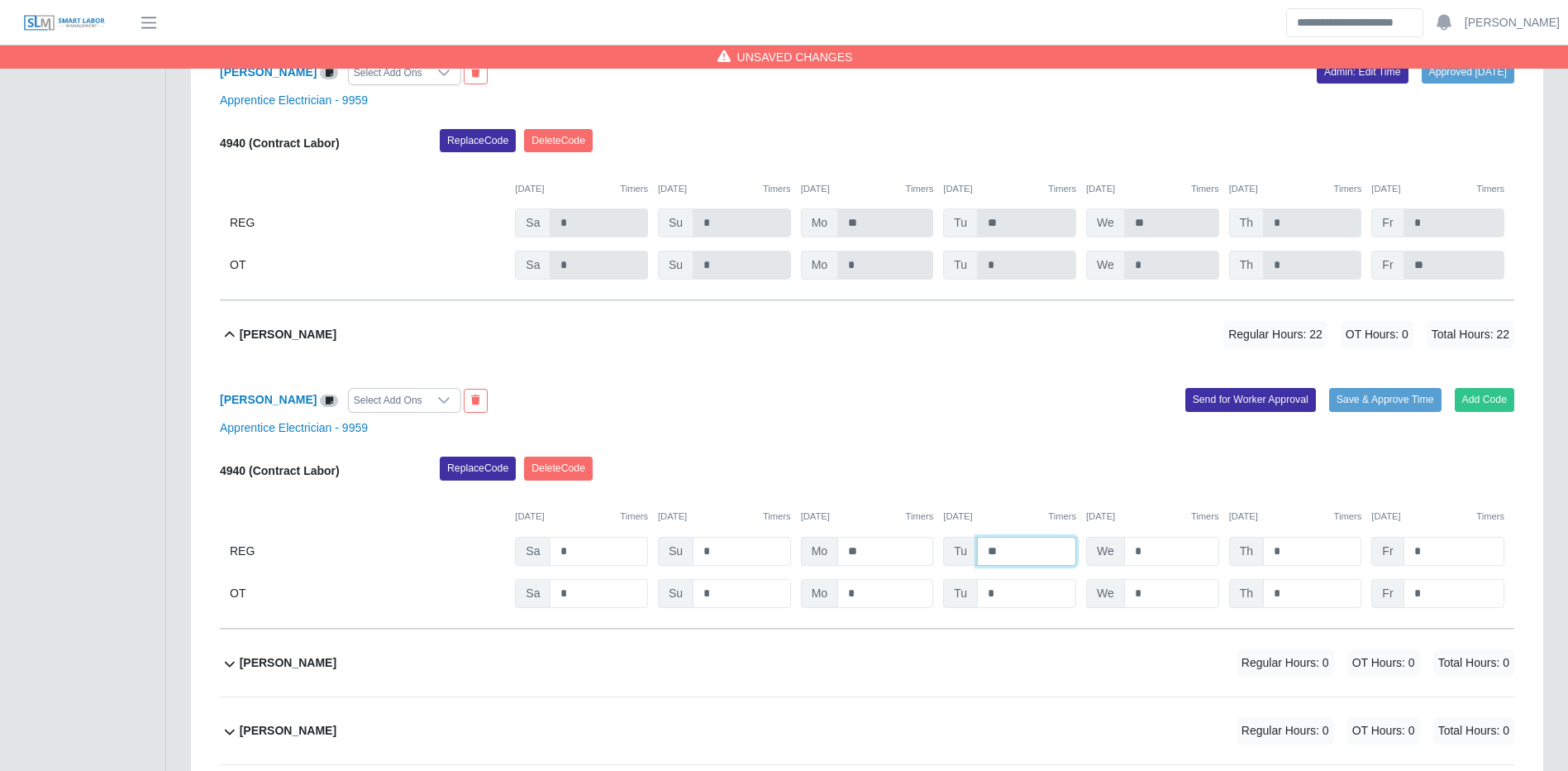
type input "**"
type input "*"
click at [1280, 603] on input "*" at bounding box center [1312, 593] width 98 height 29
type input "*"
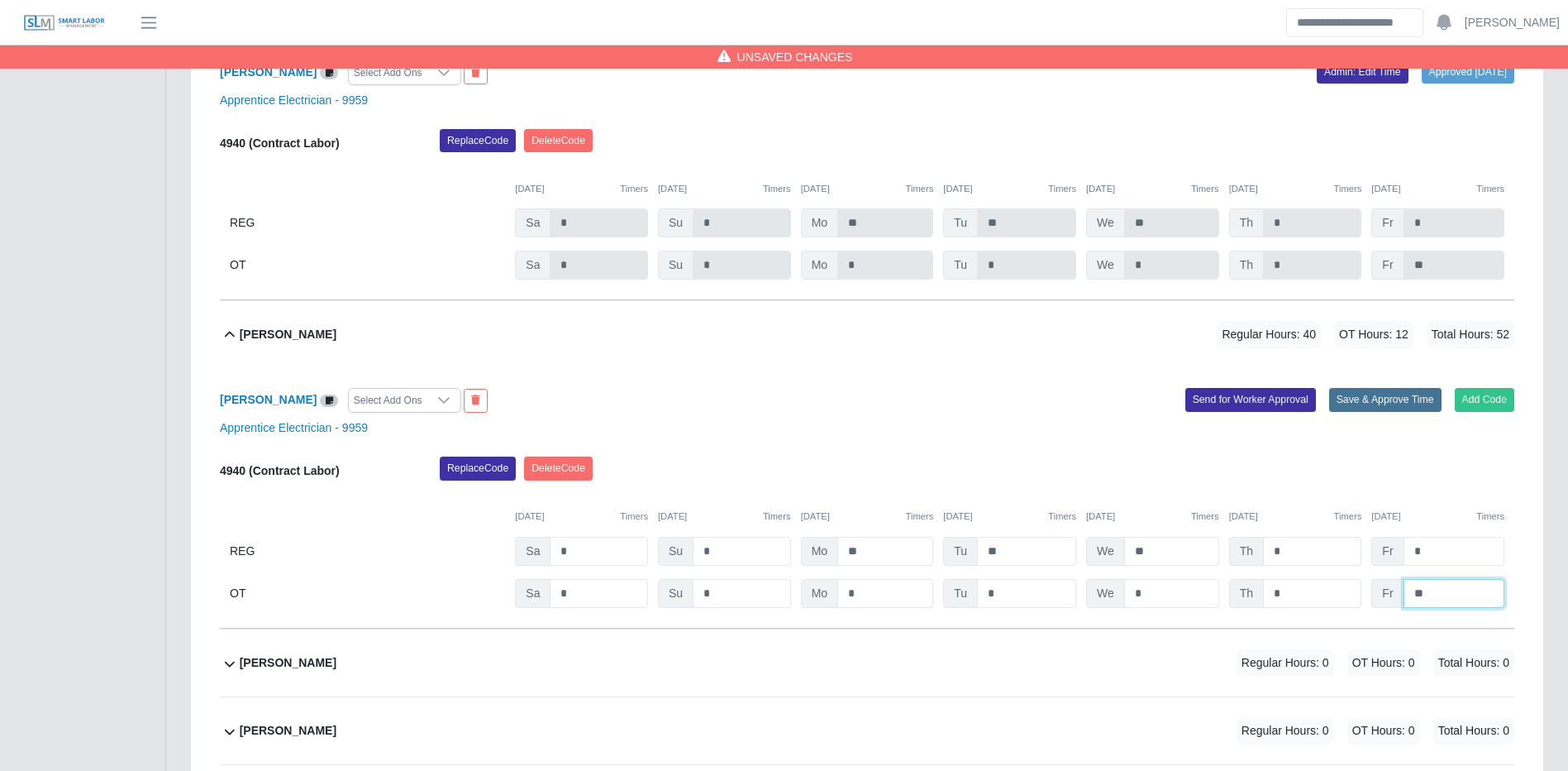
type input "**"
click at [1368, 411] on button "Save & Approve Time" at bounding box center [1385, 399] width 113 height 23
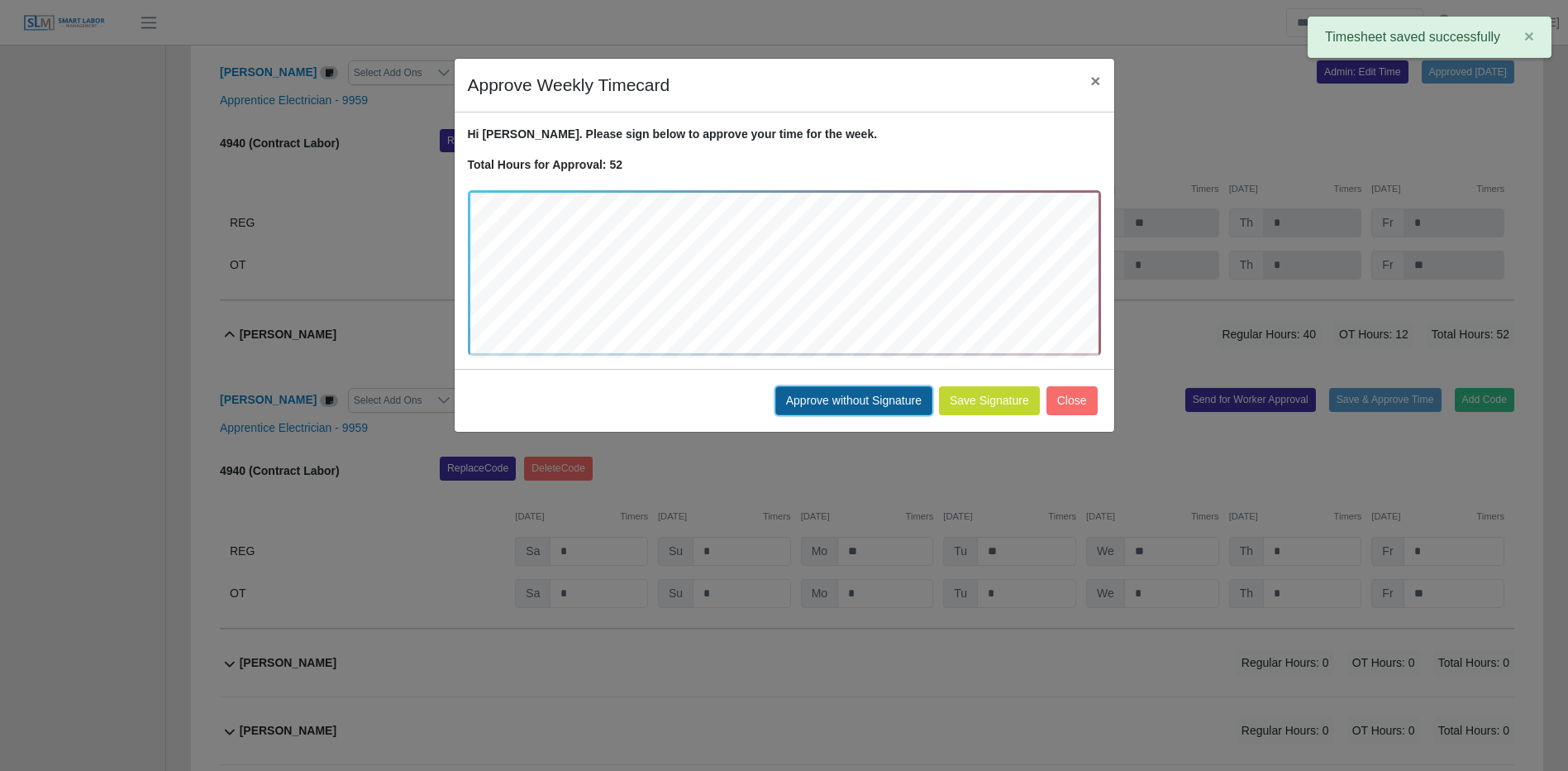
drag, startPoint x: 812, startPoint y: 406, endPoint x: 832, endPoint y: 403, distance: 20.2
click at [813, 406] on button "Approve without Signature" at bounding box center [854, 401] width 157 height 29
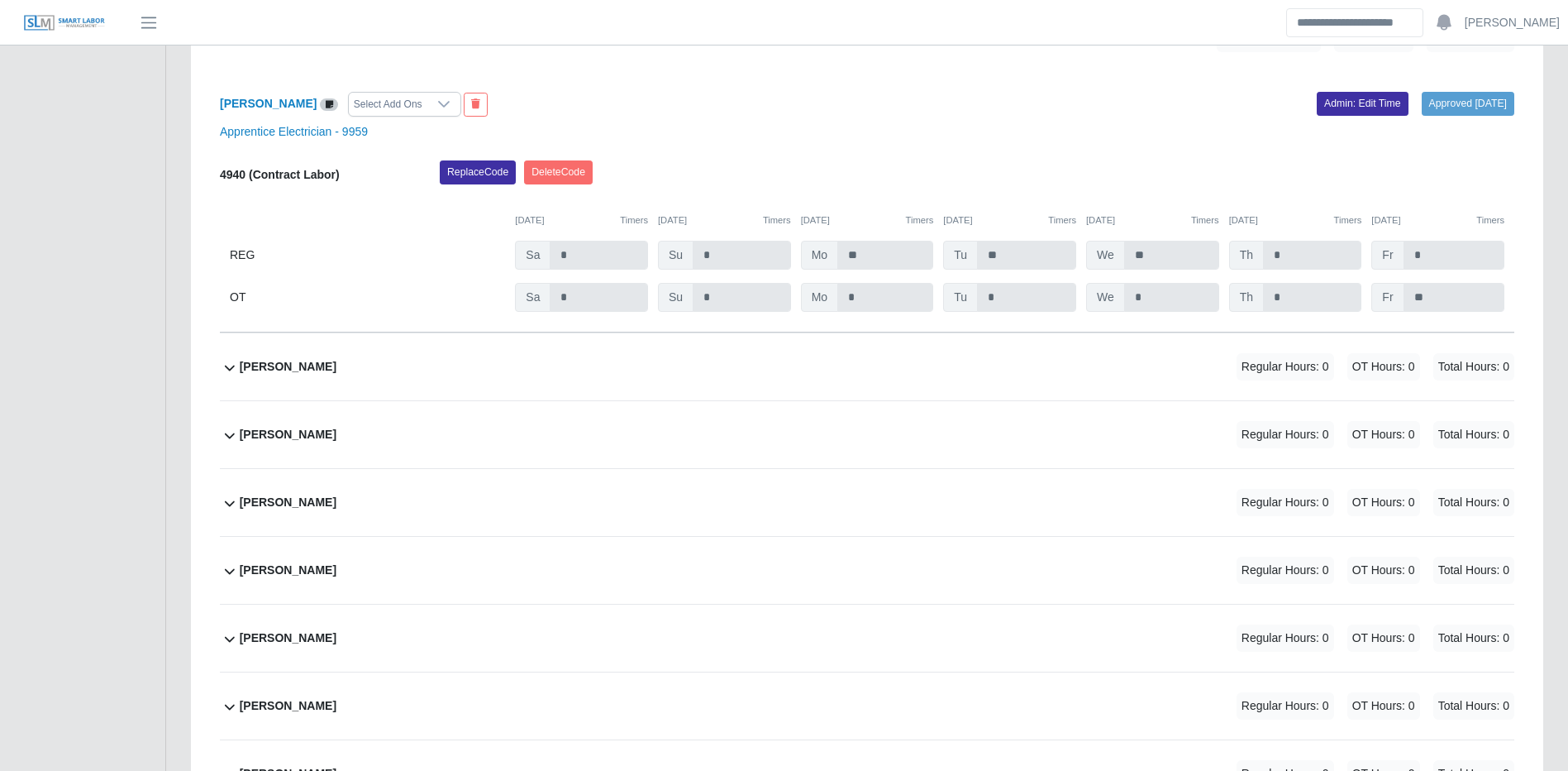
scroll to position [8168, 0]
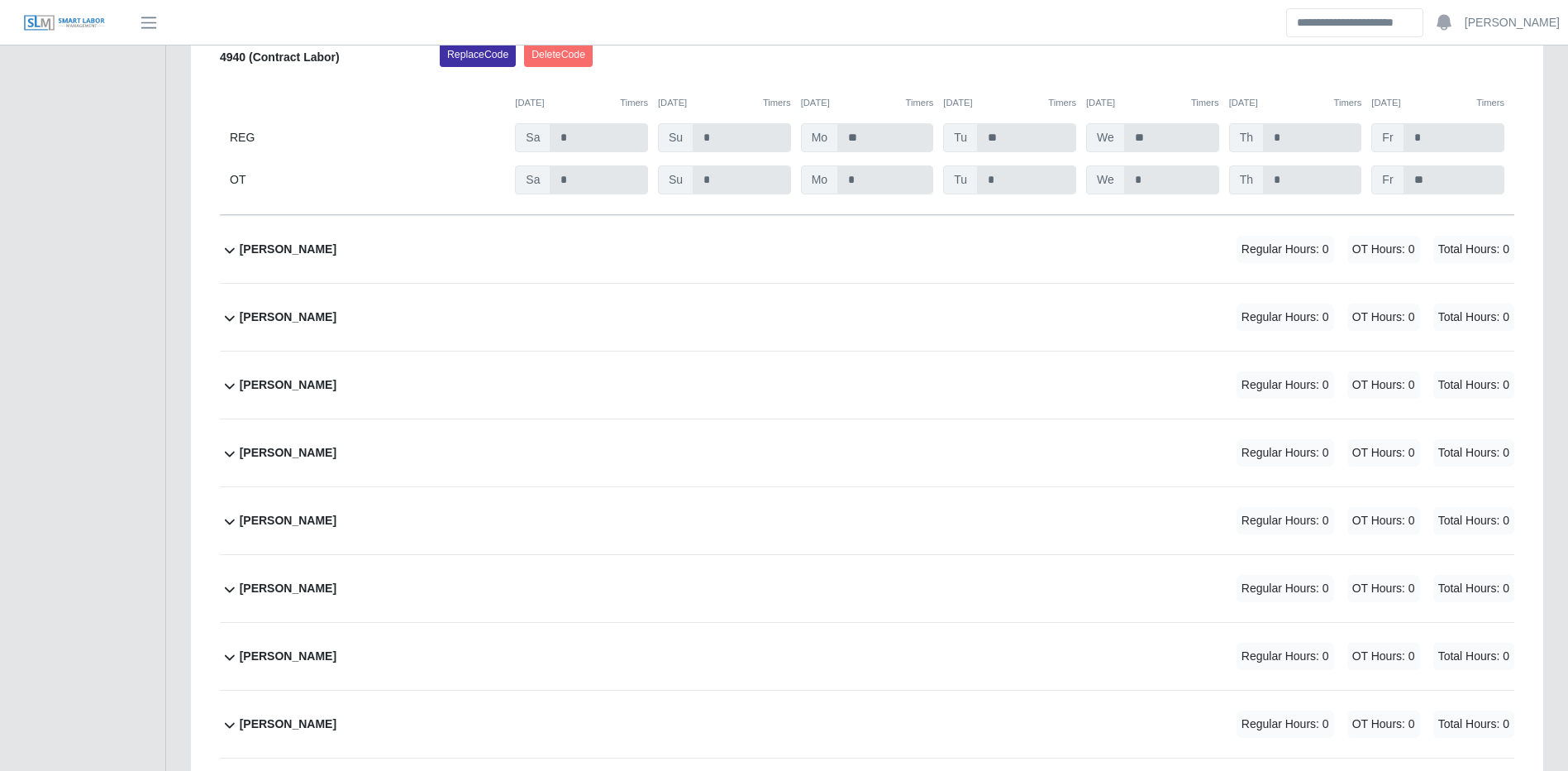
click at [997, 337] on div "Daniel Briceno Regular Hours: 0 OT Hours: 0 Total Hours: 0" at bounding box center [877, 317] width 1275 height 67
click at [1300, 331] on span "Regular Hours: 0" at bounding box center [1285, 317] width 98 height 27
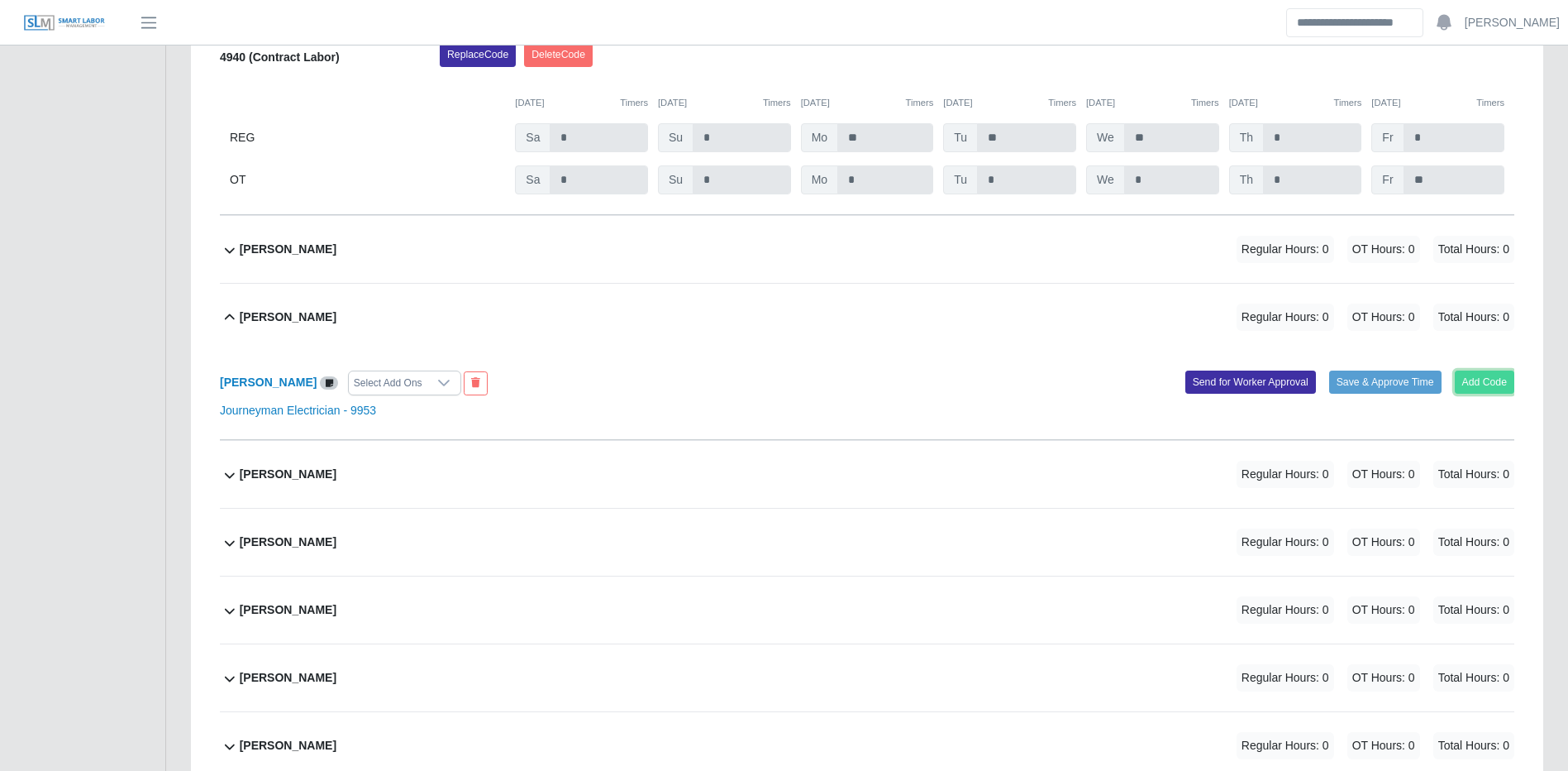
click at [1500, 394] on button "Add Code" at bounding box center [1486, 382] width 60 height 23
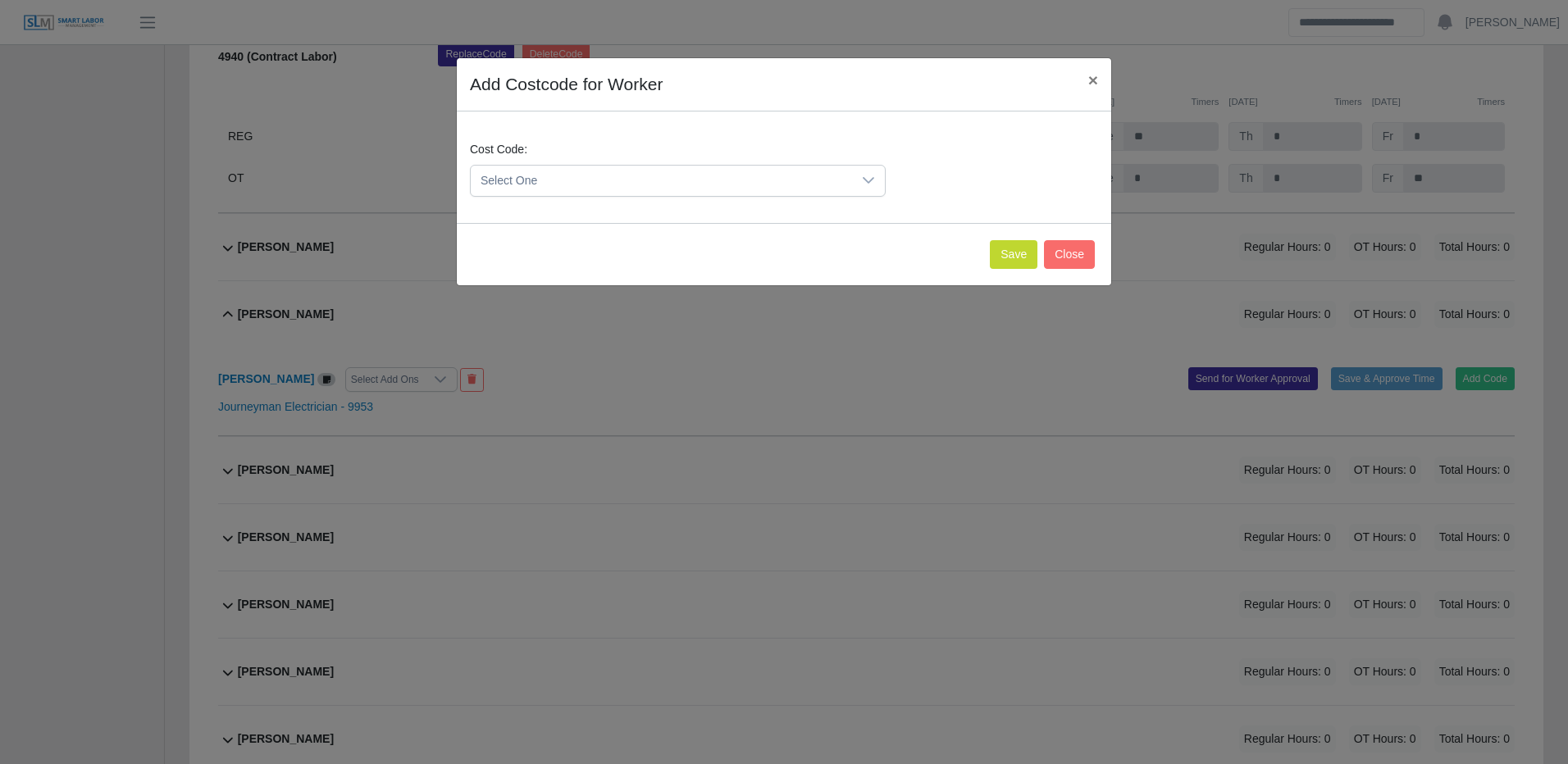
click at [809, 165] on span "Select One" at bounding box center [661, 180] width 381 height 30
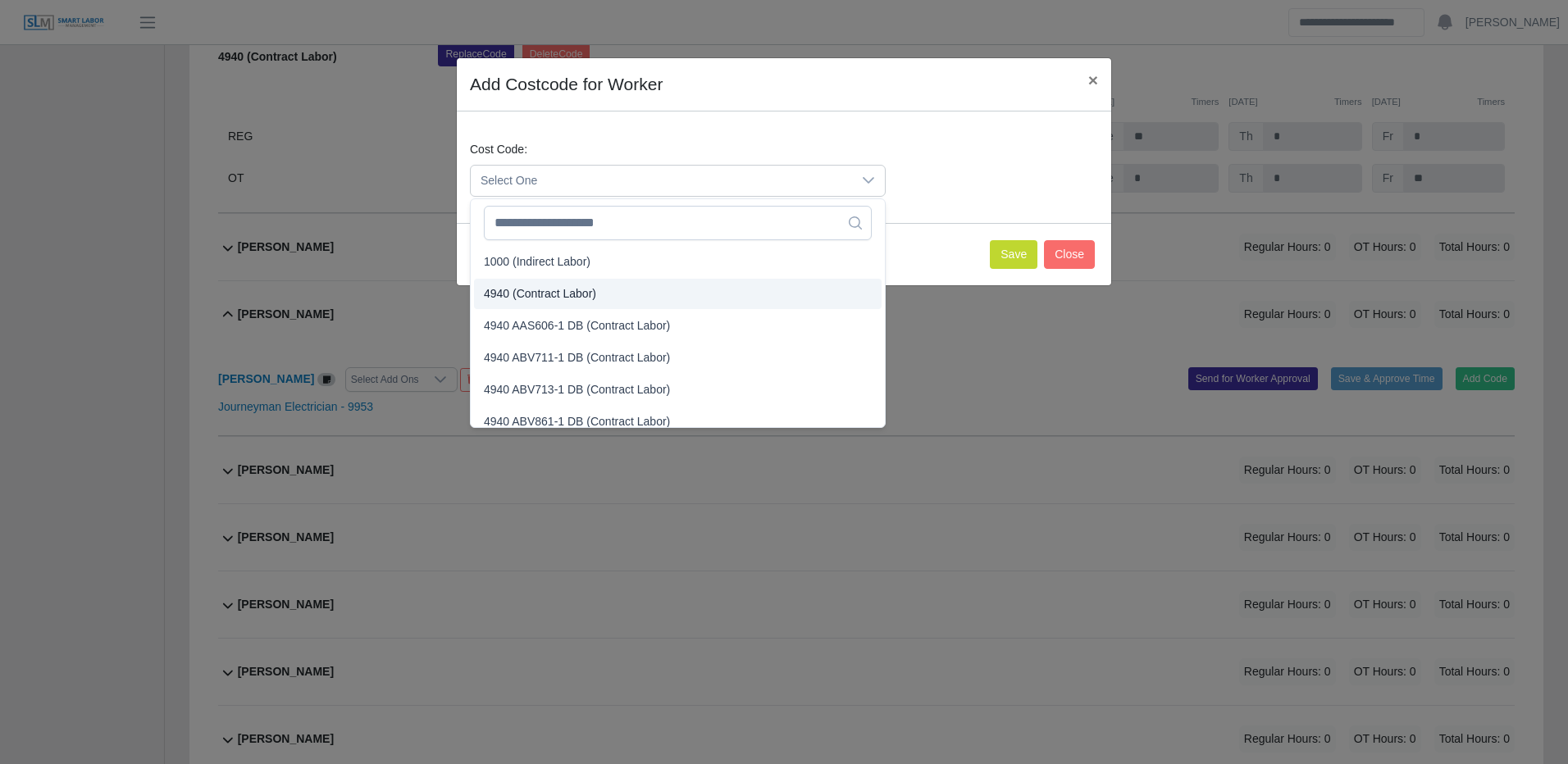
click at [512, 291] on span "4940 (Contract Labor)" at bounding box center [540, 293] width 113 height 17
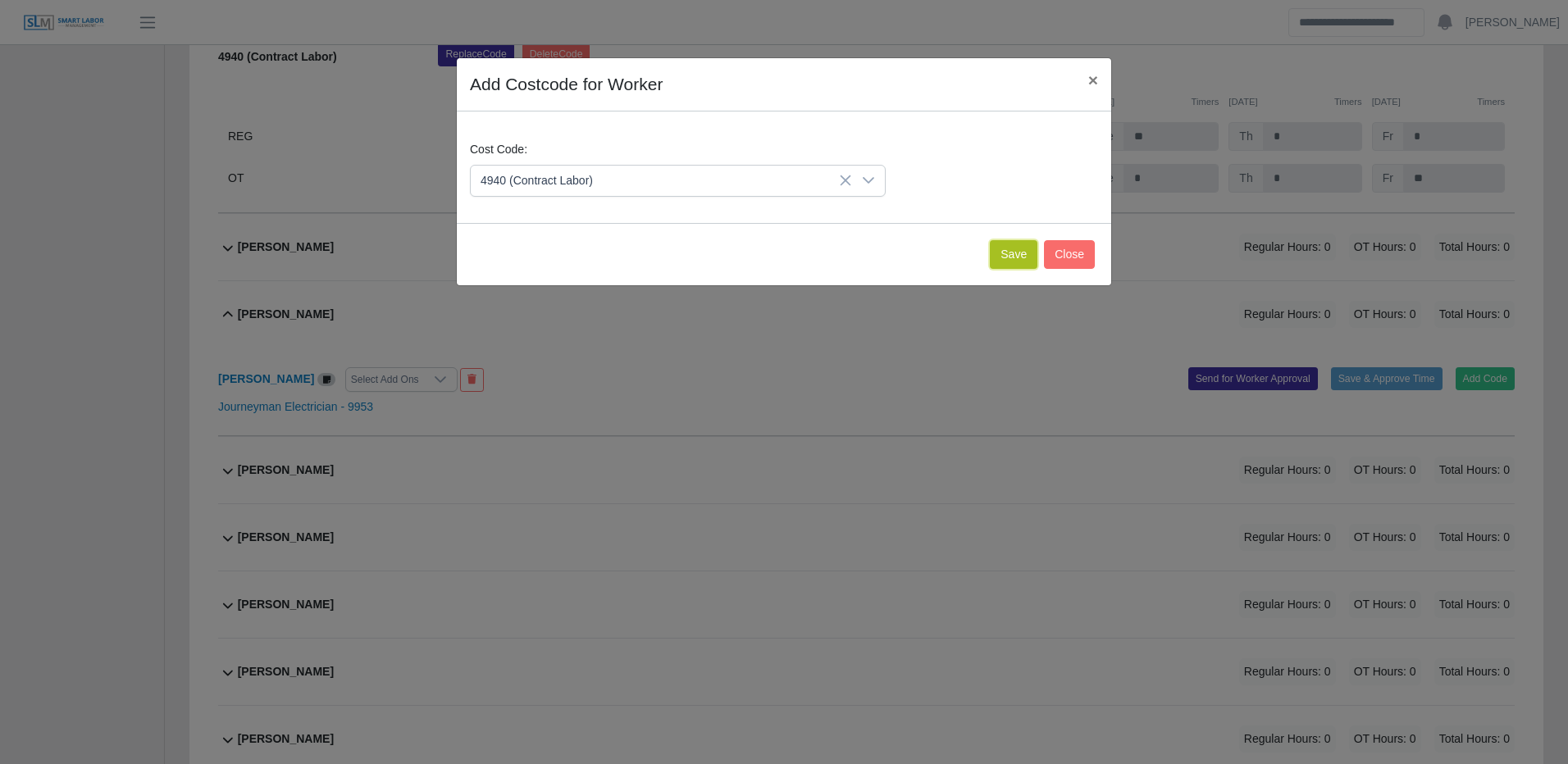
click at [1021, 259] on button "Save" at bounding box center [1013, 255] width 47 height 29
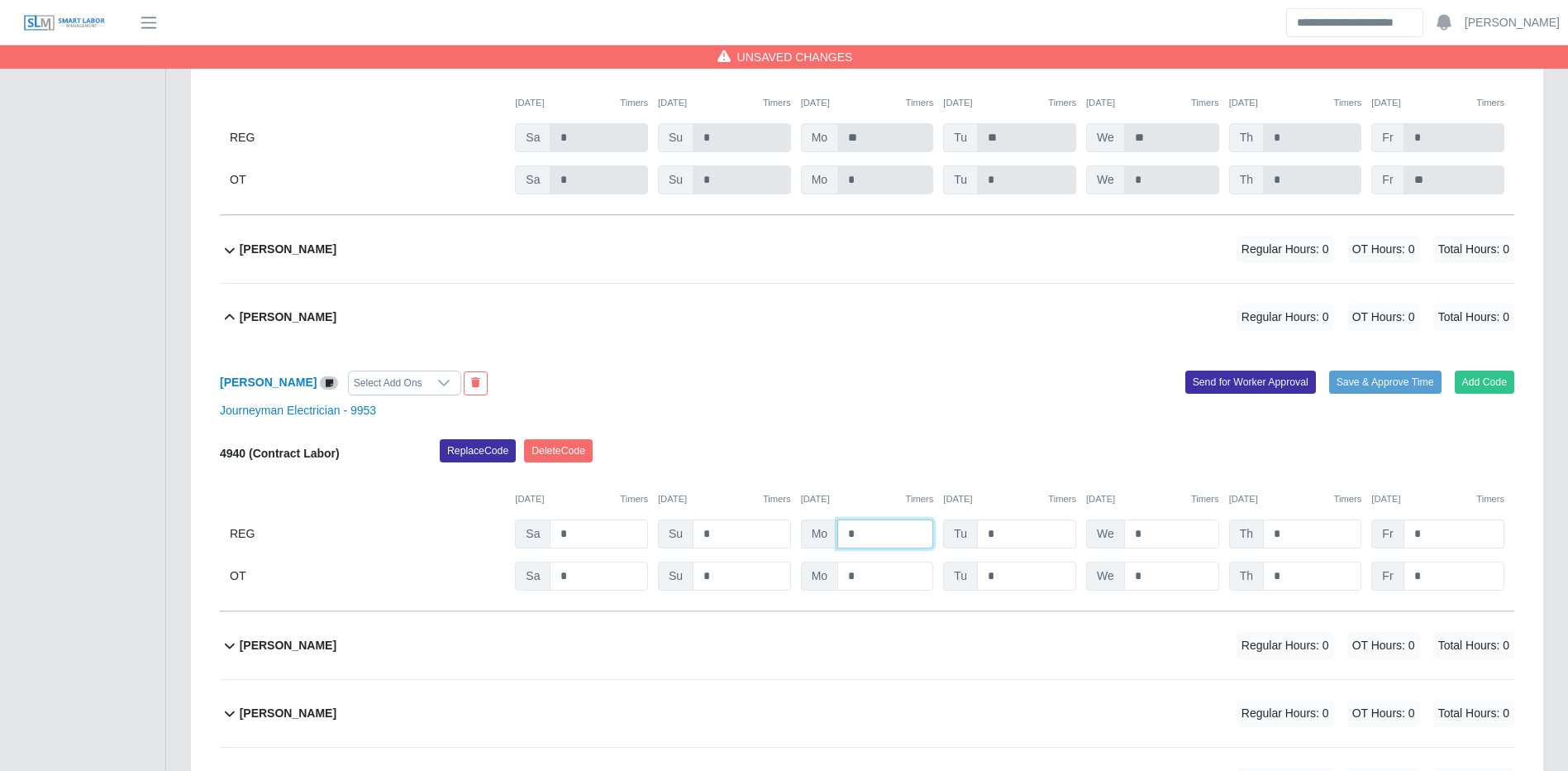
click at [897, 542] on input "*" at bounding box center [885, 534] width 96 height 29
type input "**"
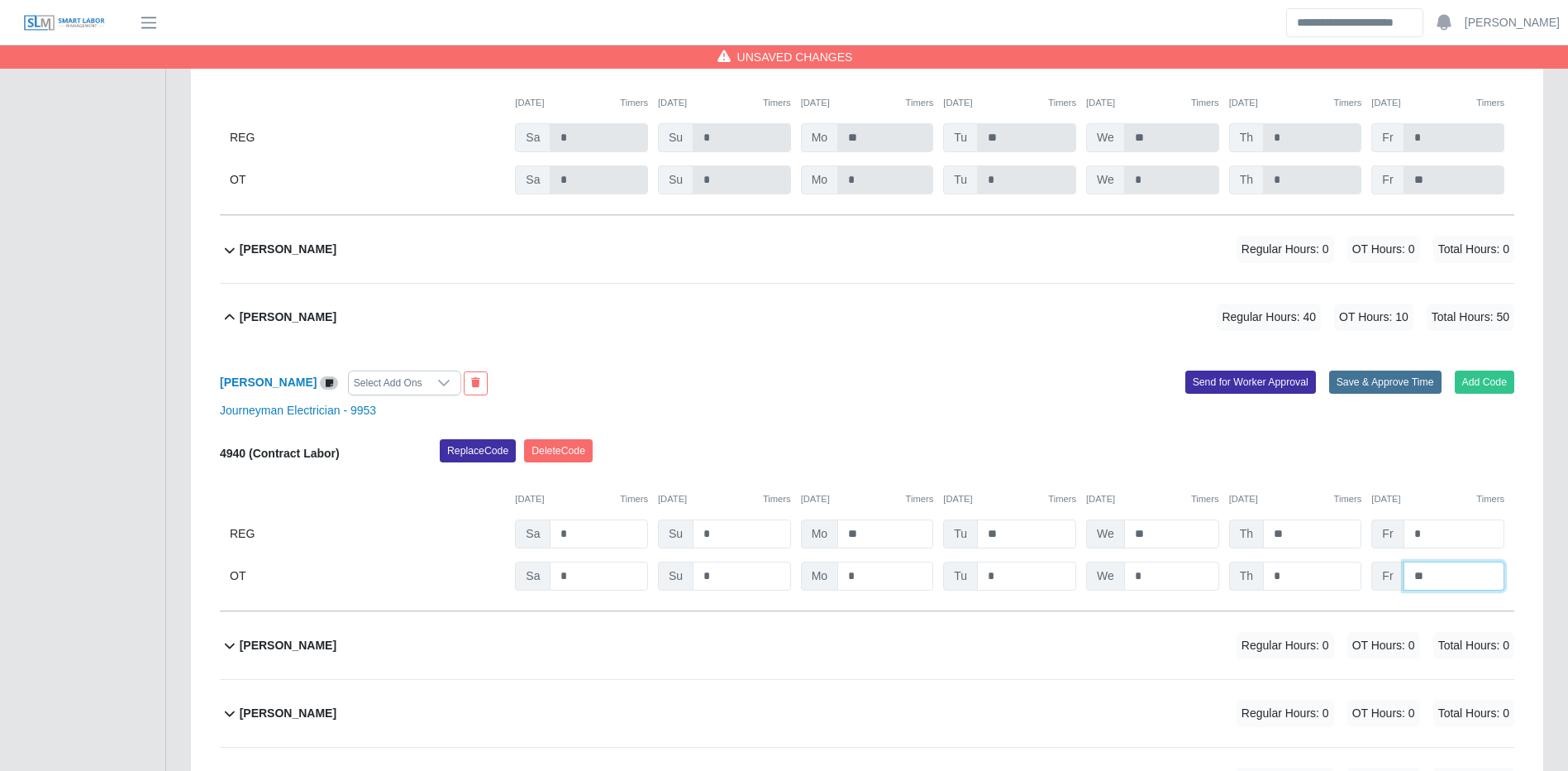
type input "**"
click at [1375, 394] on button "Save & Approve Time" at bounding box center [1385, 382] width 113 height 23
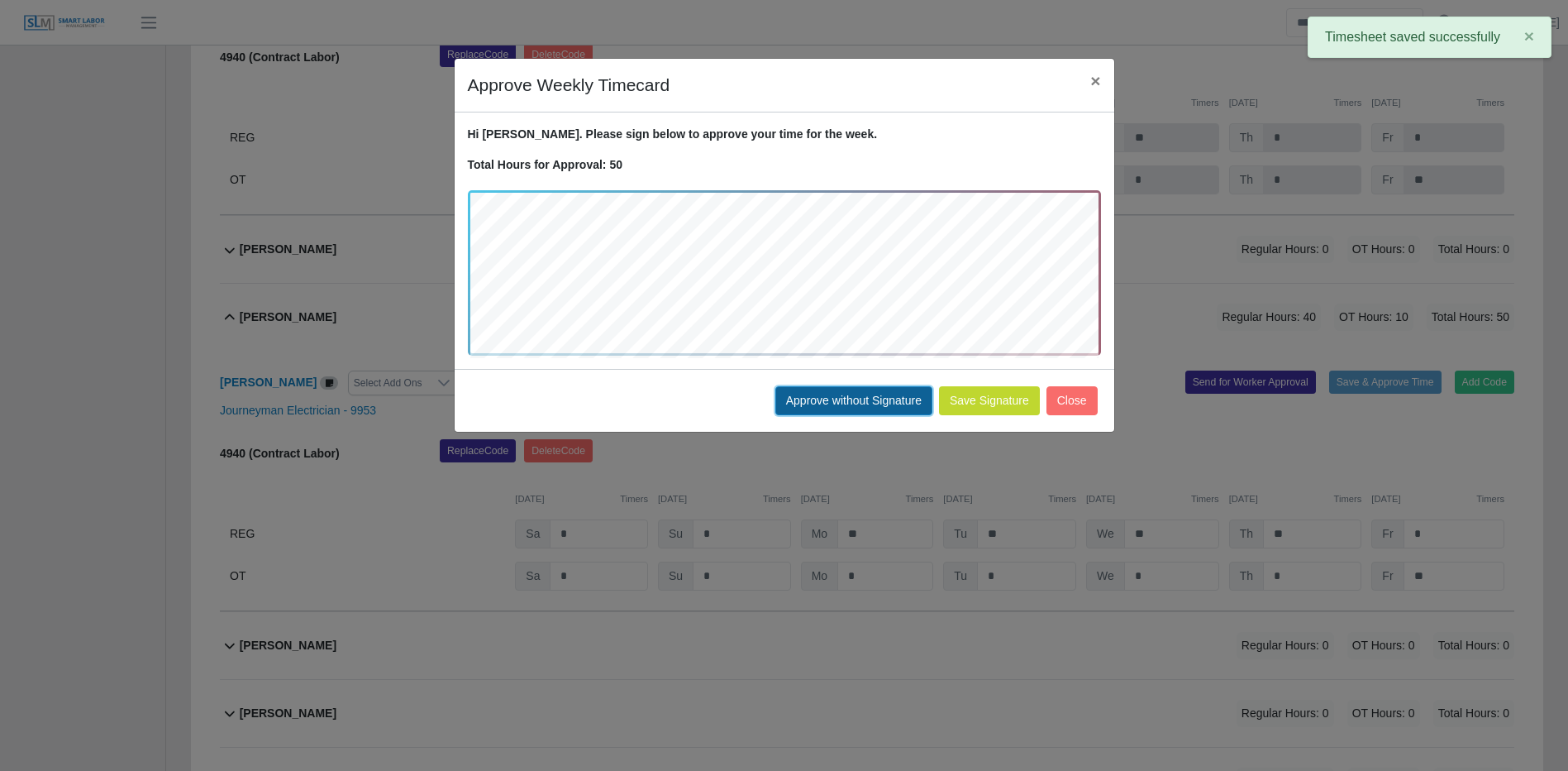
click at [808, 405] on button "Approve without Signature" at bounding box center [854, 401] width 157 height 29
click at [808, 404] on div "Approve Weekly Timecard × Hi Daniel. Please sign below to approve your time for…" at bounding box center [784, 386] width 1568 height 771
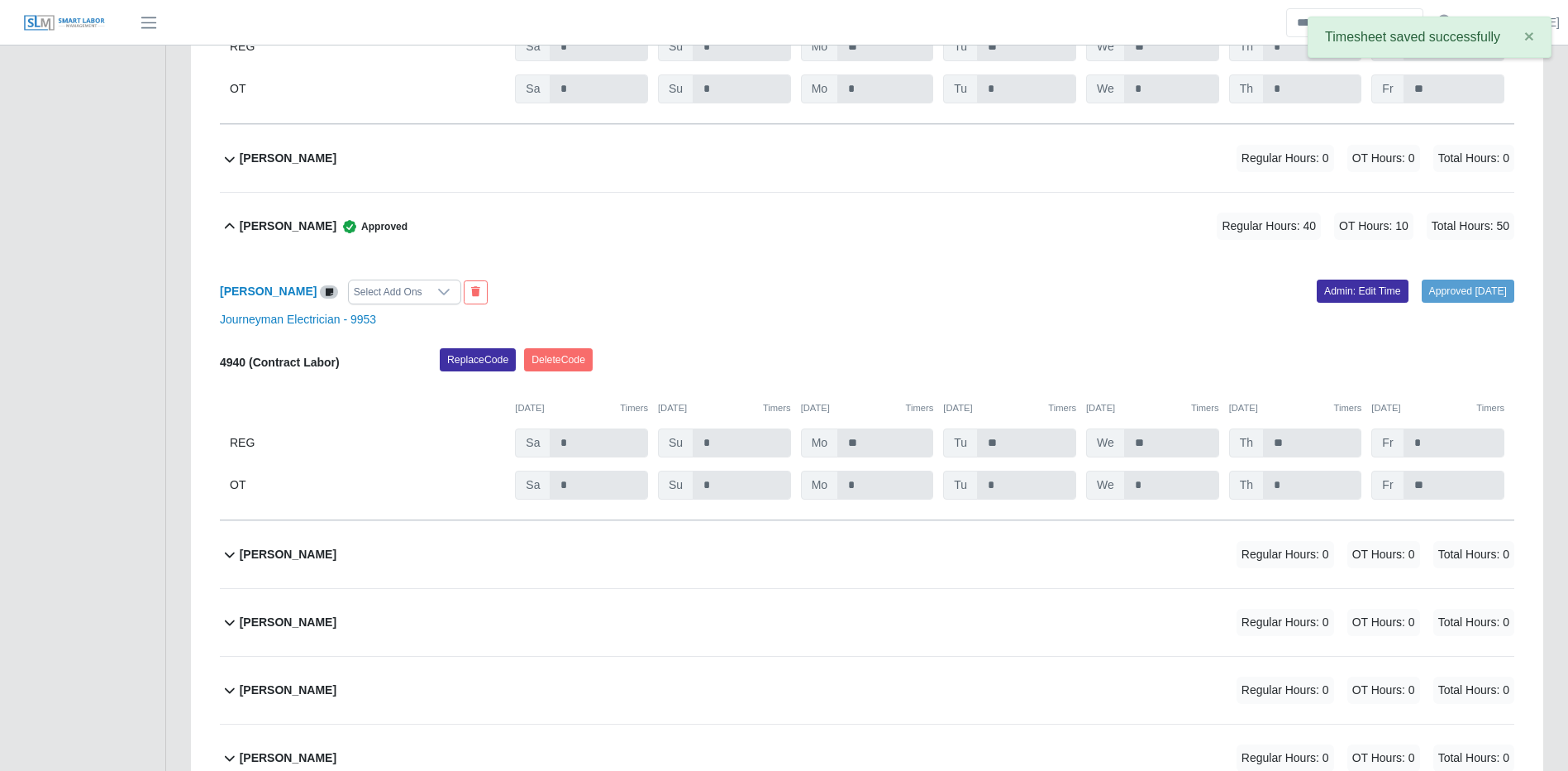
scroll to position [8498, 0]
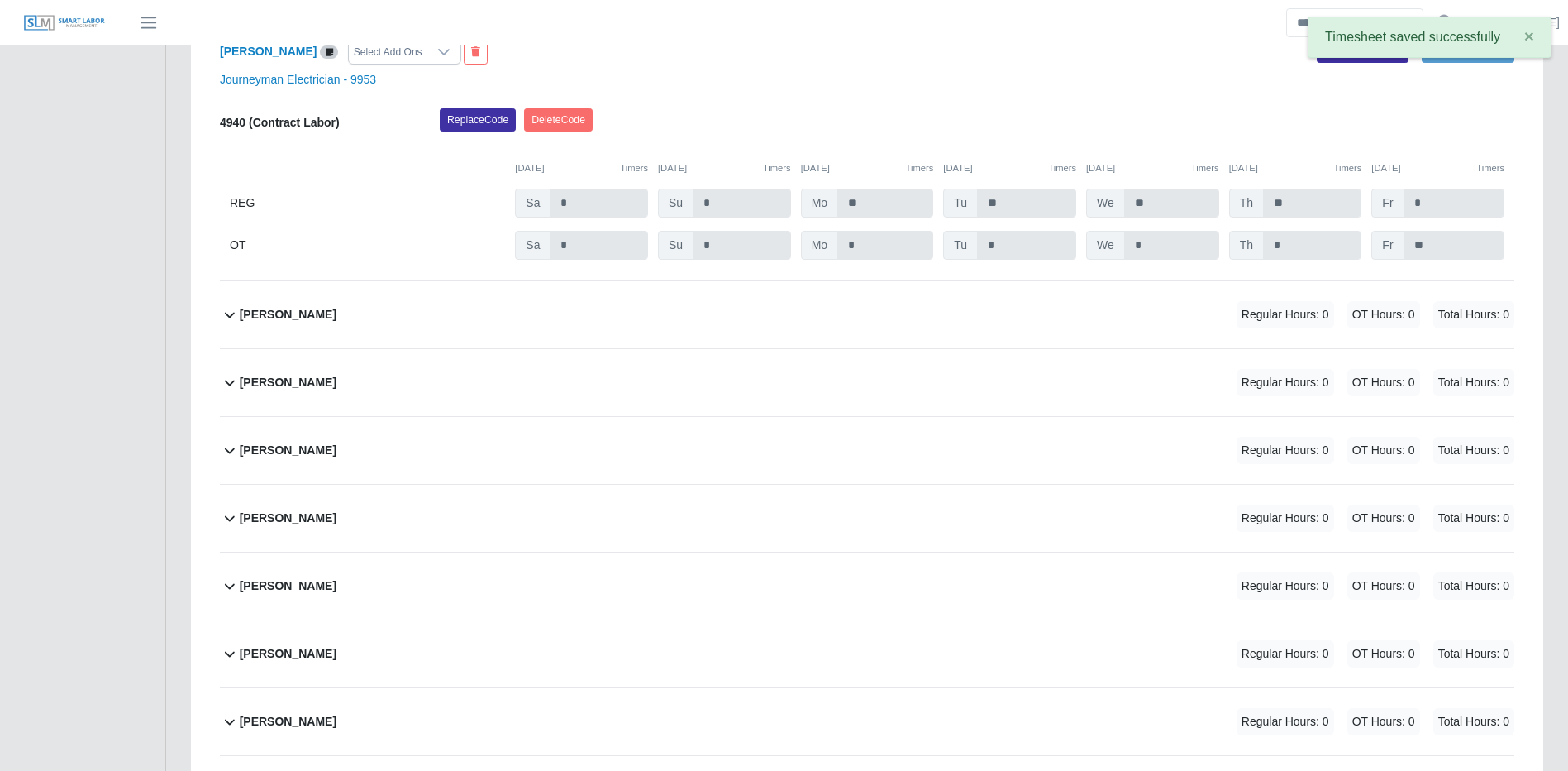
click at [1227, 320] on div "Regular Hours: 0 OT Hours: 0 Total Hours: 0" at bounding box center [1353, 315] width 324 height 27
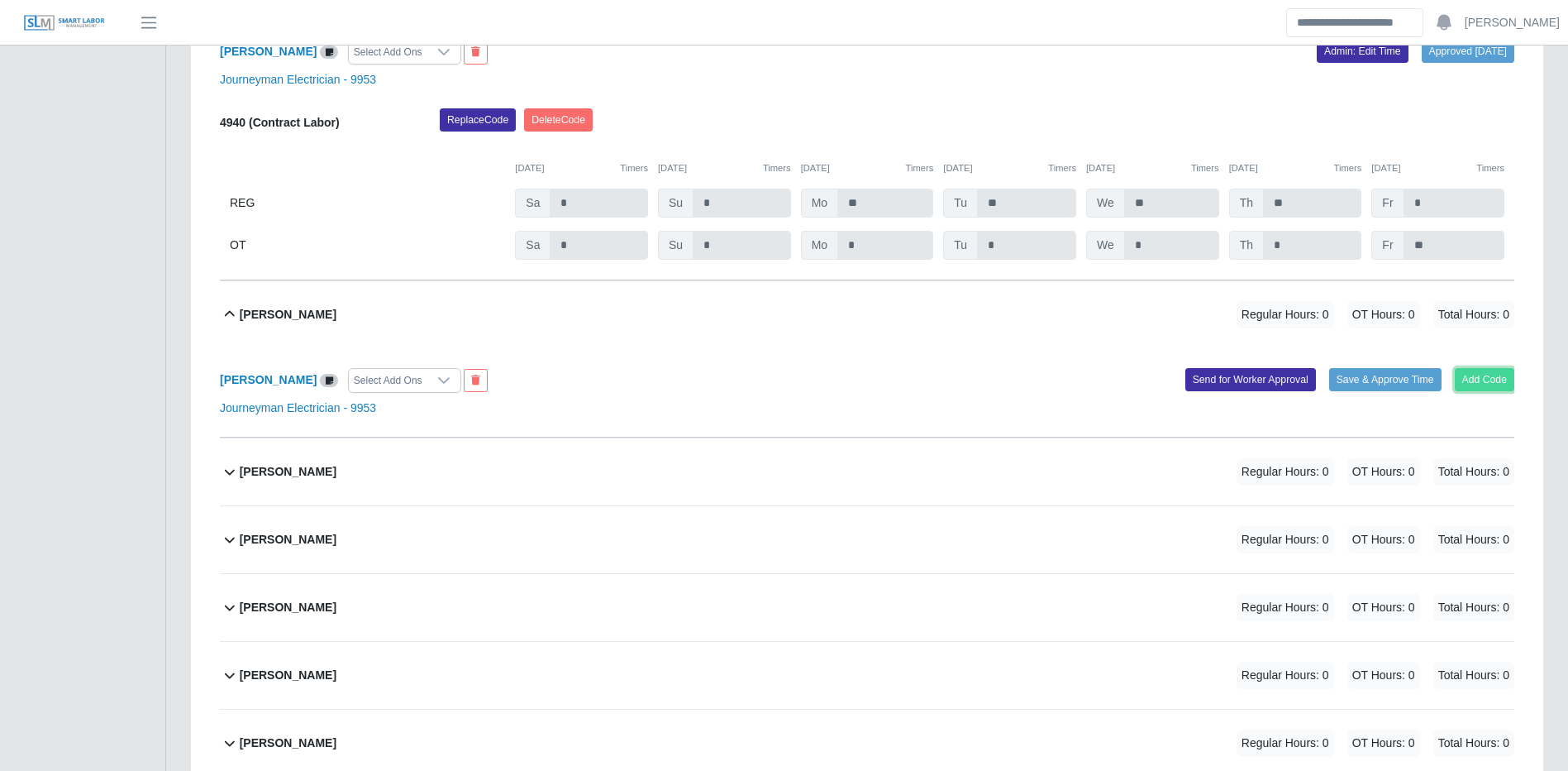
click at [1504, 389] on button "Add Code" at bounding box center [1486, 379] width 60 height 23
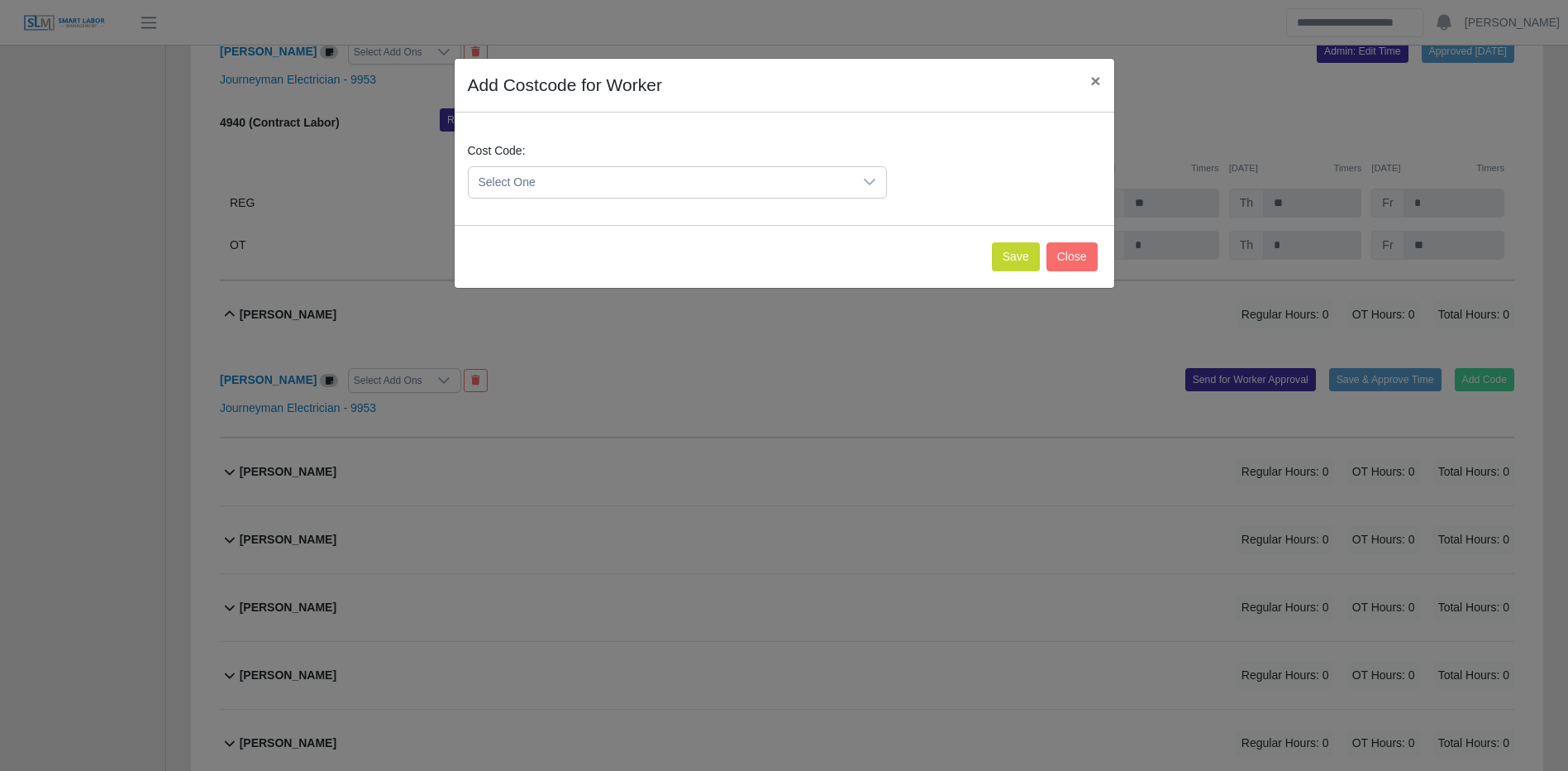
click at [1504, 389] on div "Add Costcode for Worker × Cost Code: Select One Save Close" at bounding box center [784, 386] width 1568 height 771
click at [827, 174] on span "Select One" at bounding box center [666, 181] width 384 height 30
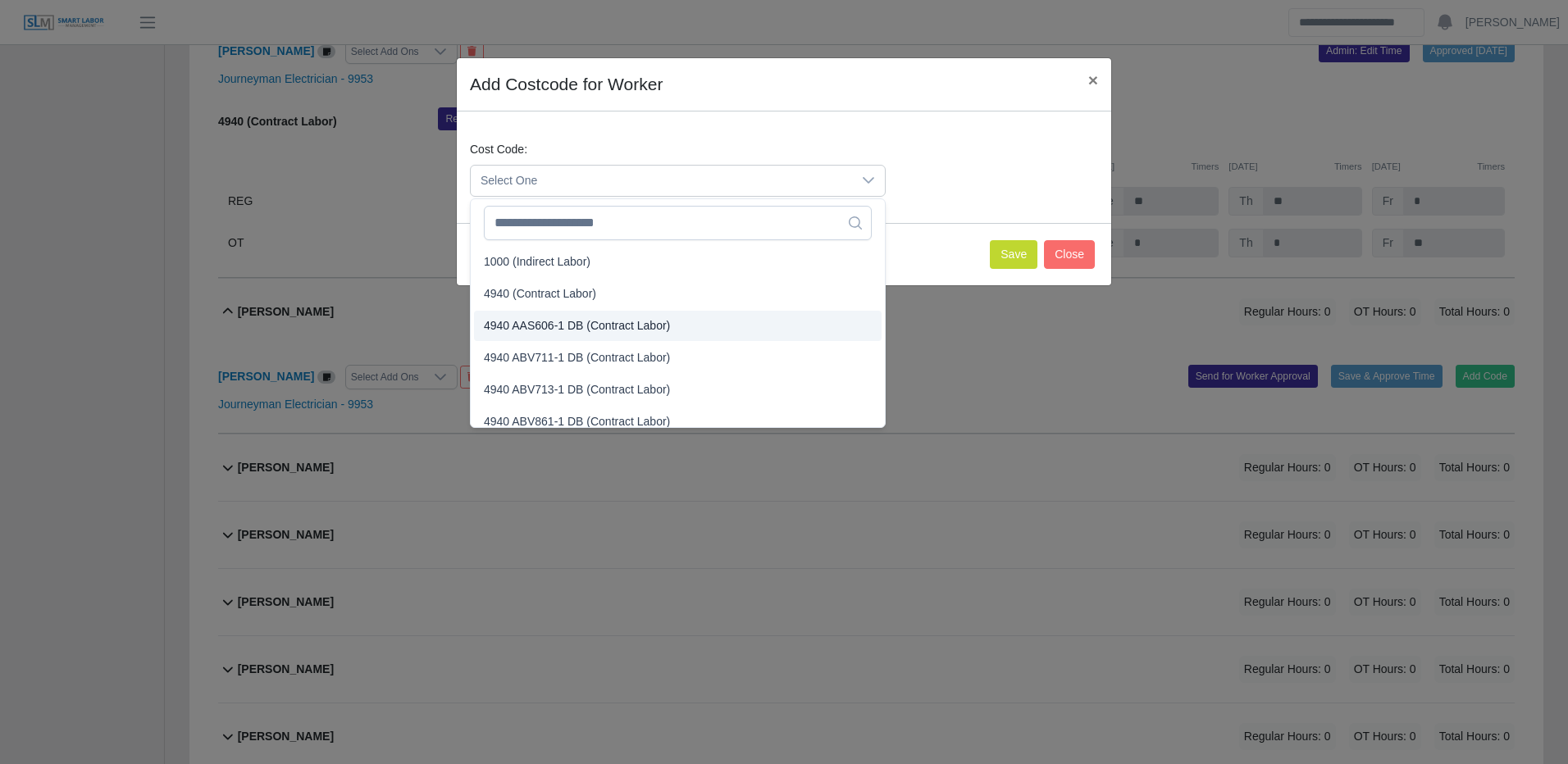
click at [593, 295] on span "4940 (Contract Labor)" at bounding box center [540, 293] width 113 height 17
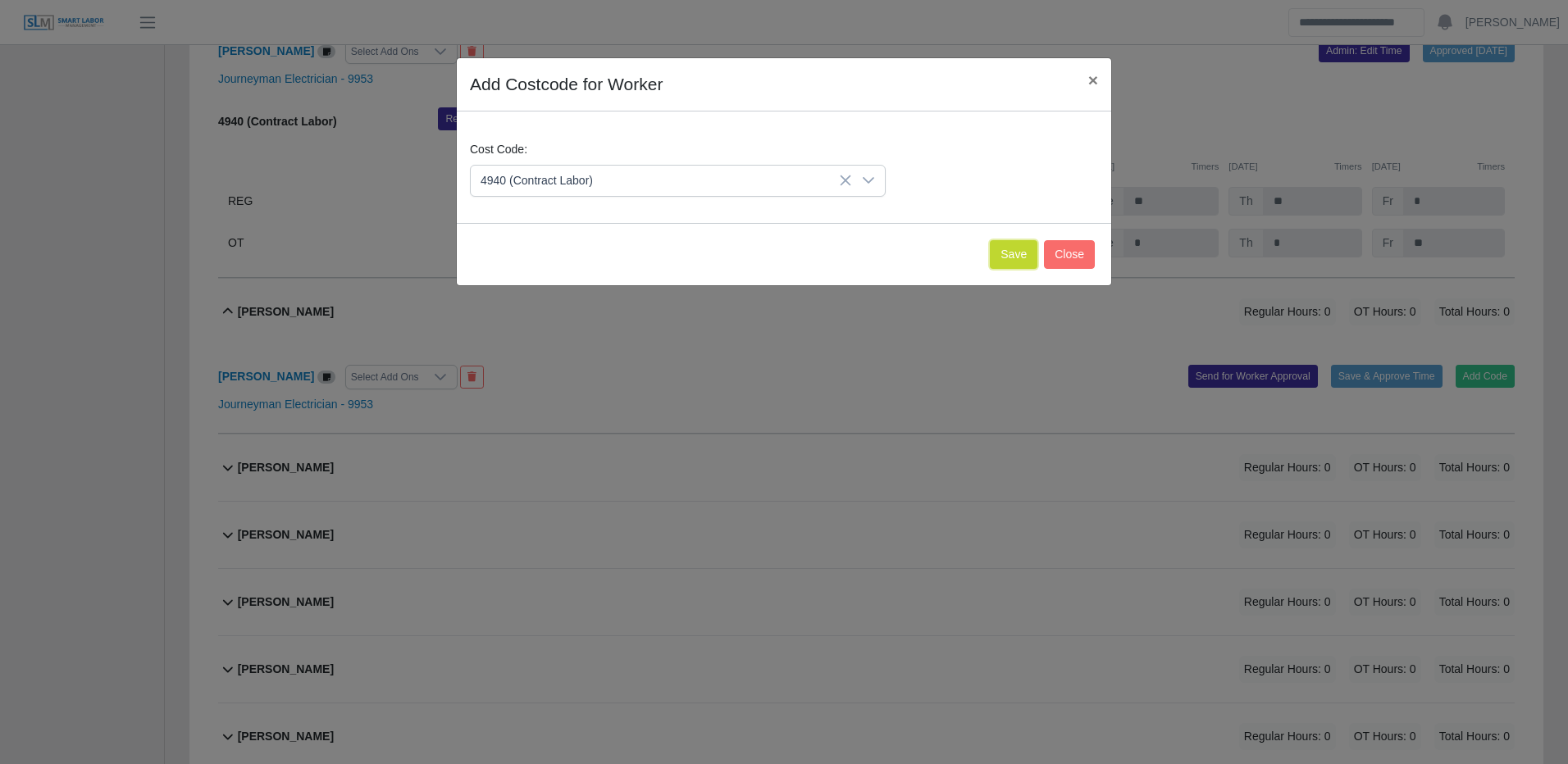
click at [1006, 258] on button "Save" at bounding box center [1013, 255] width 47 height 29
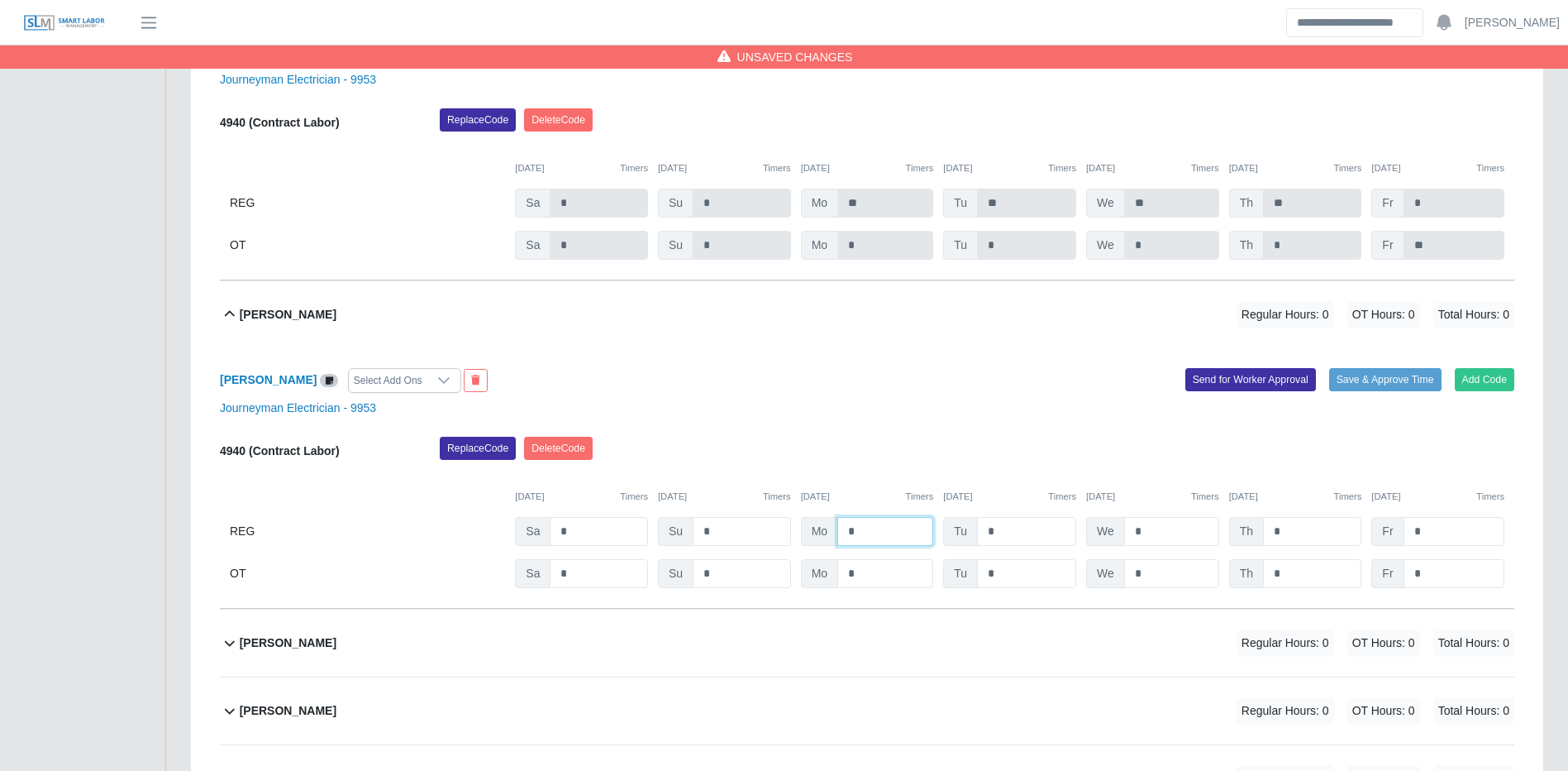
click at [868, 546] on input "*" at bounding box center [885, 531] width 96 height 29
type input "**"
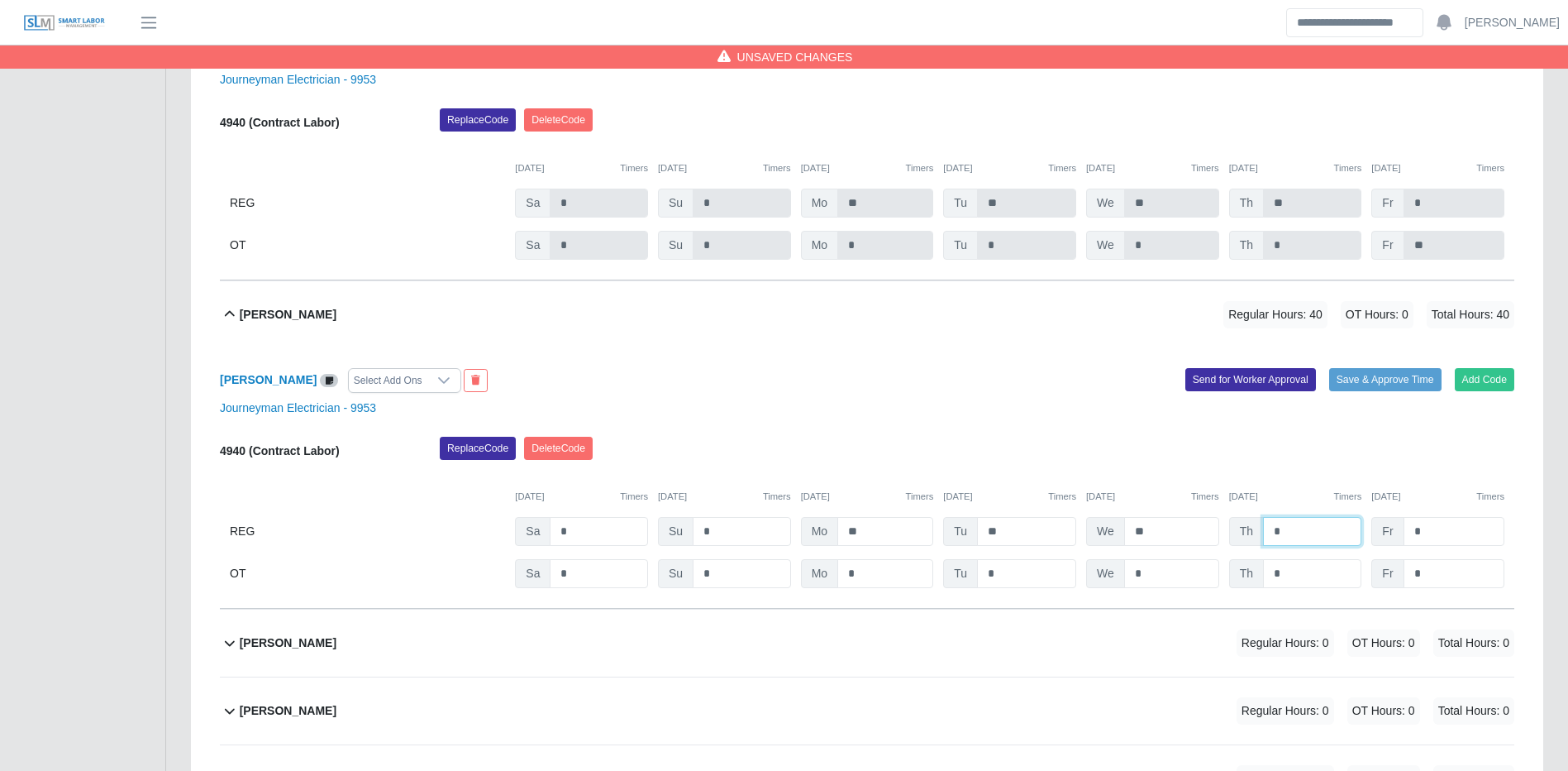
type input "*"
click at [1317, 453] on div "Replace Code [GEOGRAPHIC_DATA] Code" at bounding box center [977, 453] width 1099 height 33
click at [1292, 583] on input "*" at bounding box center [1312, 574] width 98 height 29
type input "*"
type input "**"
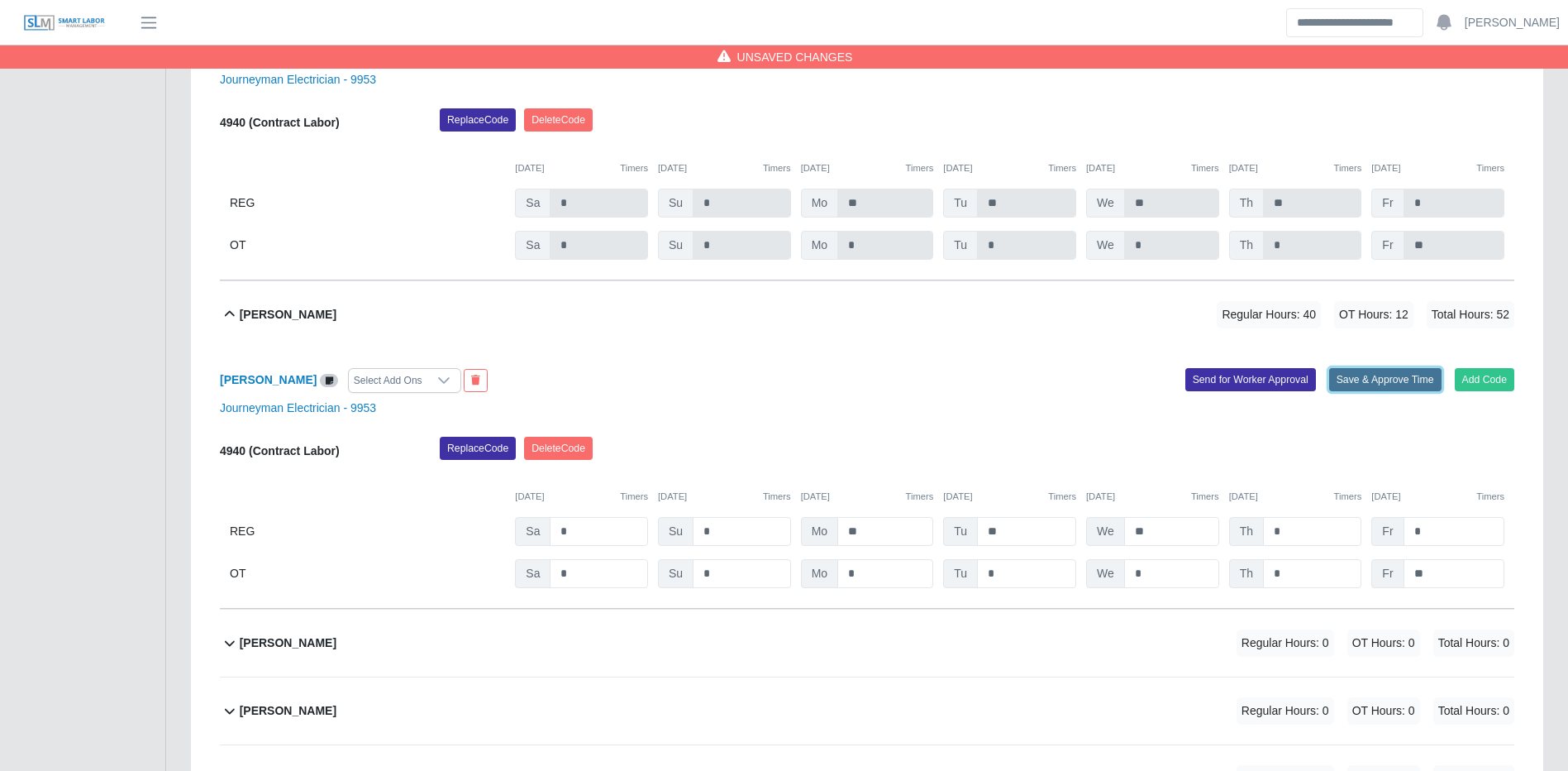
click at [1390, 391] on button "Save & Approve Time" at bounding box center [1385, 379] width 113 height 23
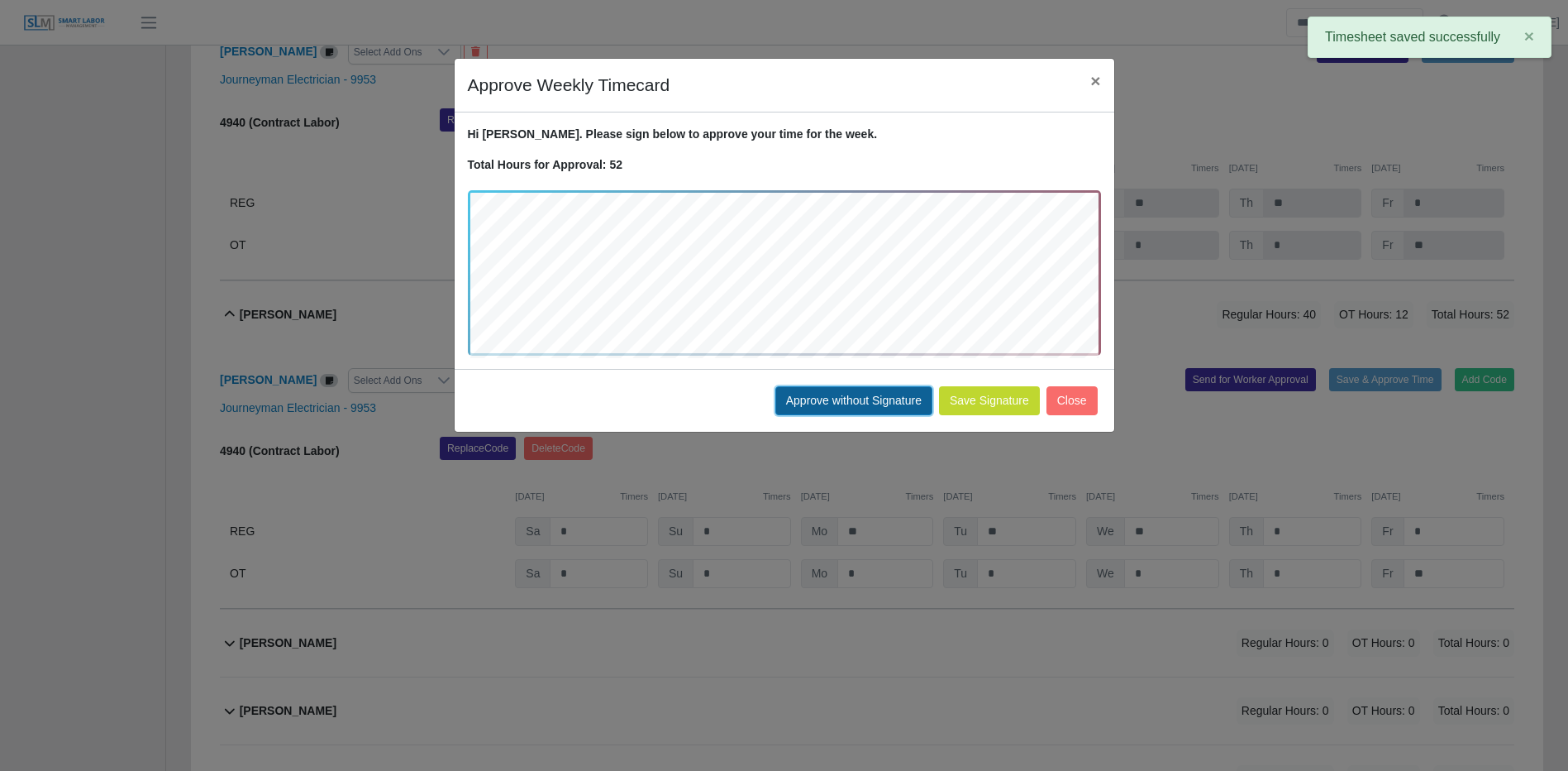
click at [828, 407] on button "Approve without Signature" at bounding box center [854, 401] width 157 height 29
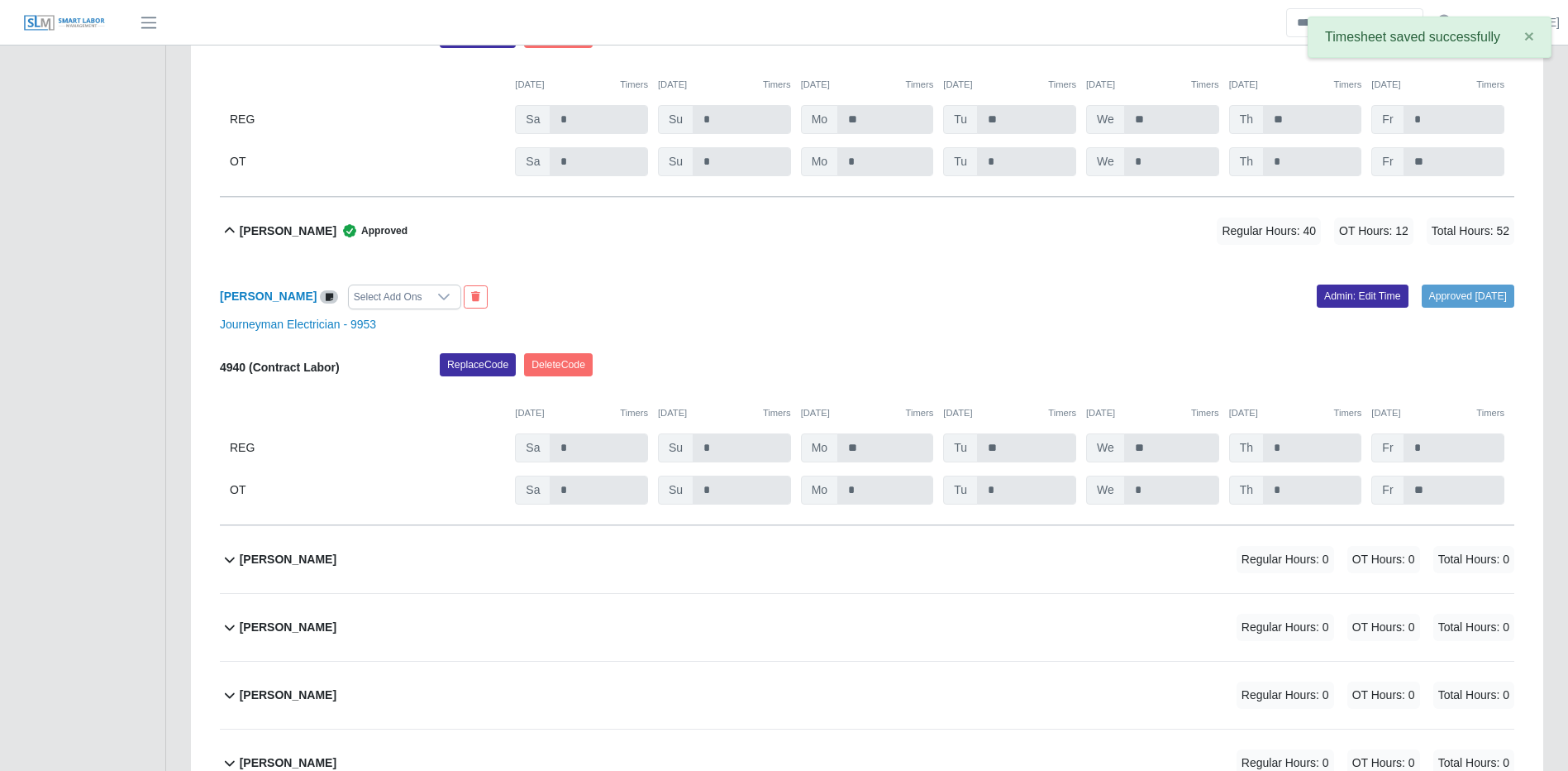
scroll to position [8829, 0]
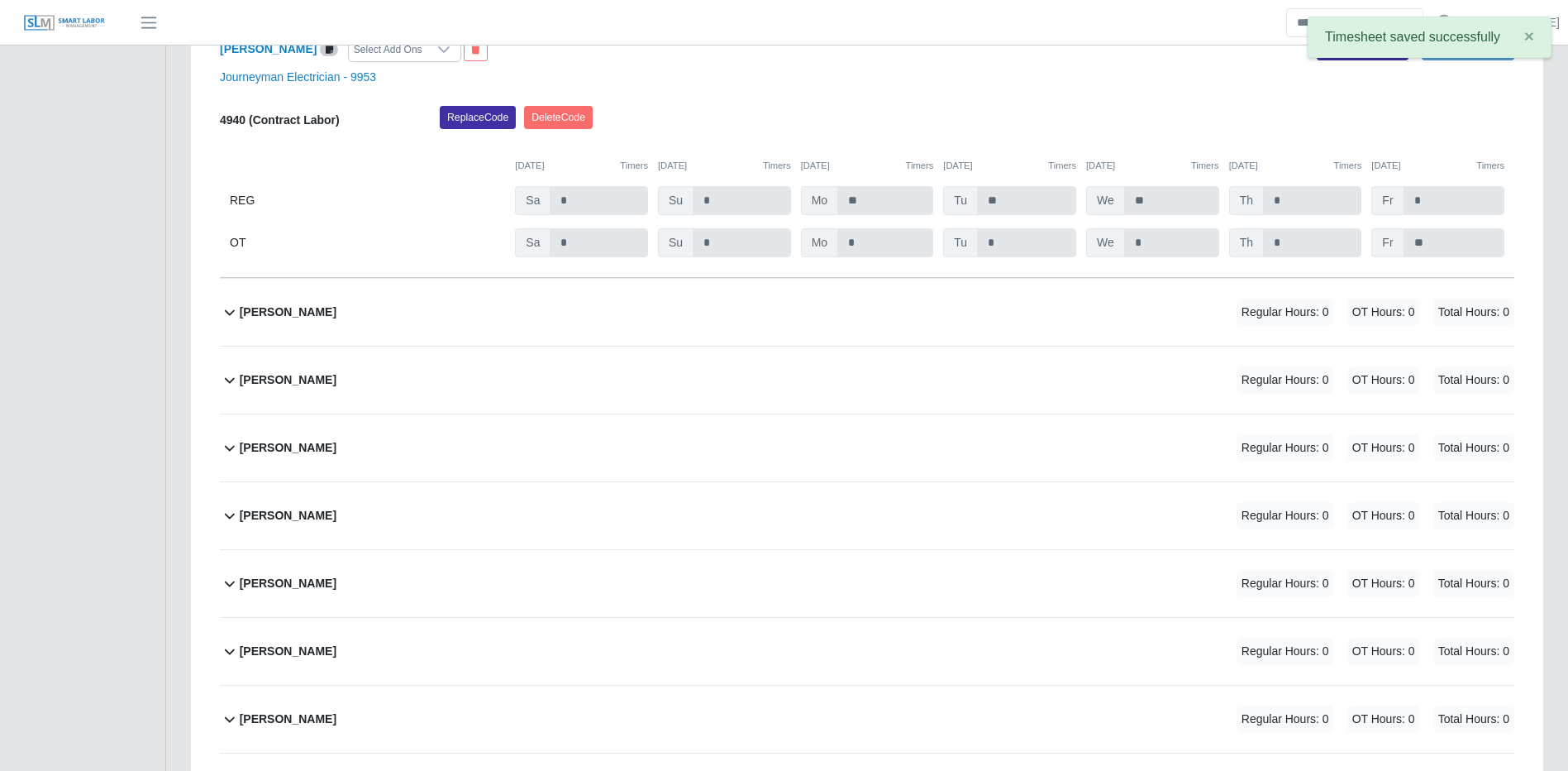
click at [1171, 346] on div "Daniel Garcia Regular Hours: 0 OT Hours: 0 Total Hours: 0" at bounding box center [877, 311] width 1275 height 67
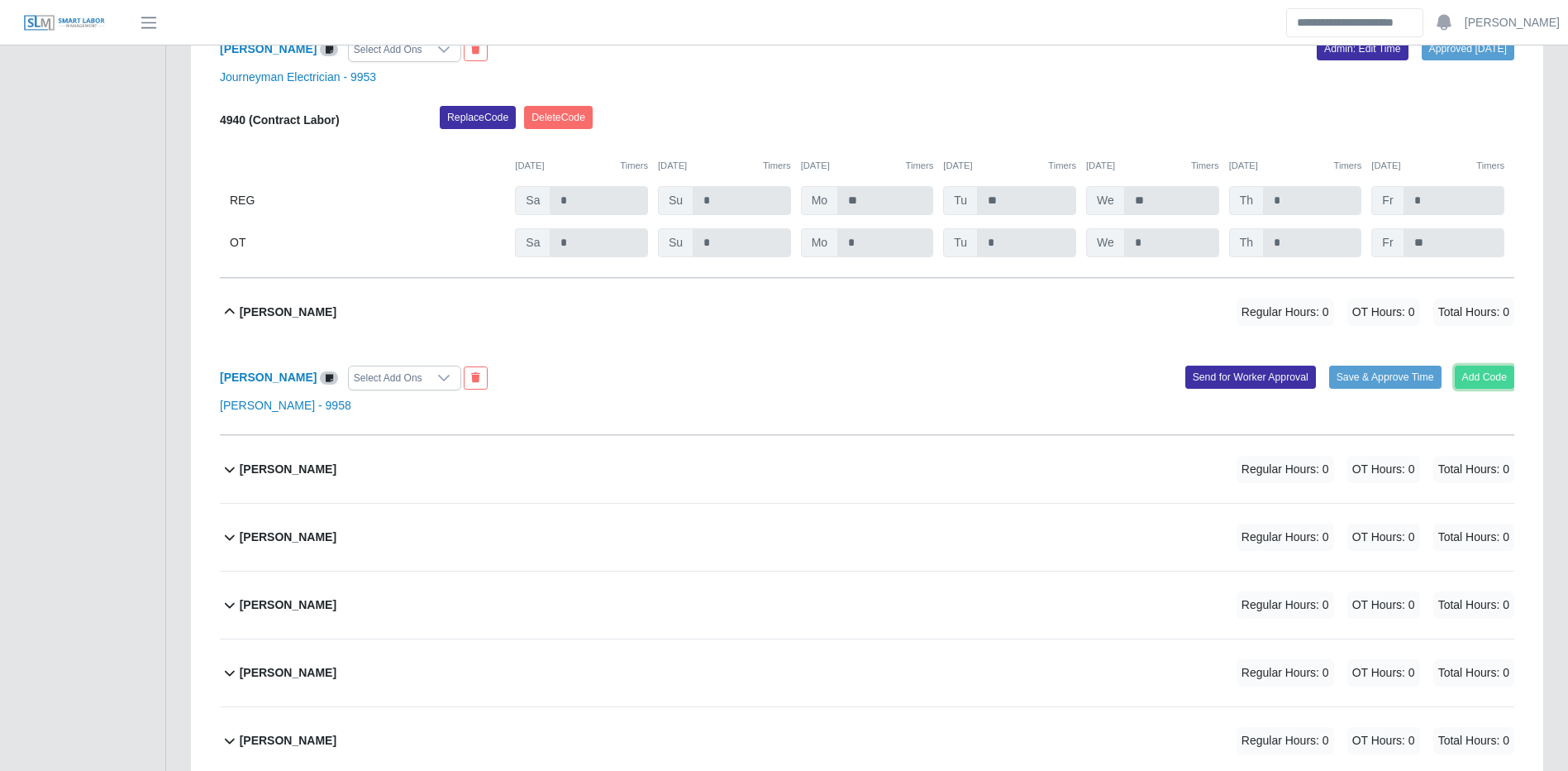
click at [1487, 388] on button "Add Code" at bounding box center [1486, 376] width 60 height 23
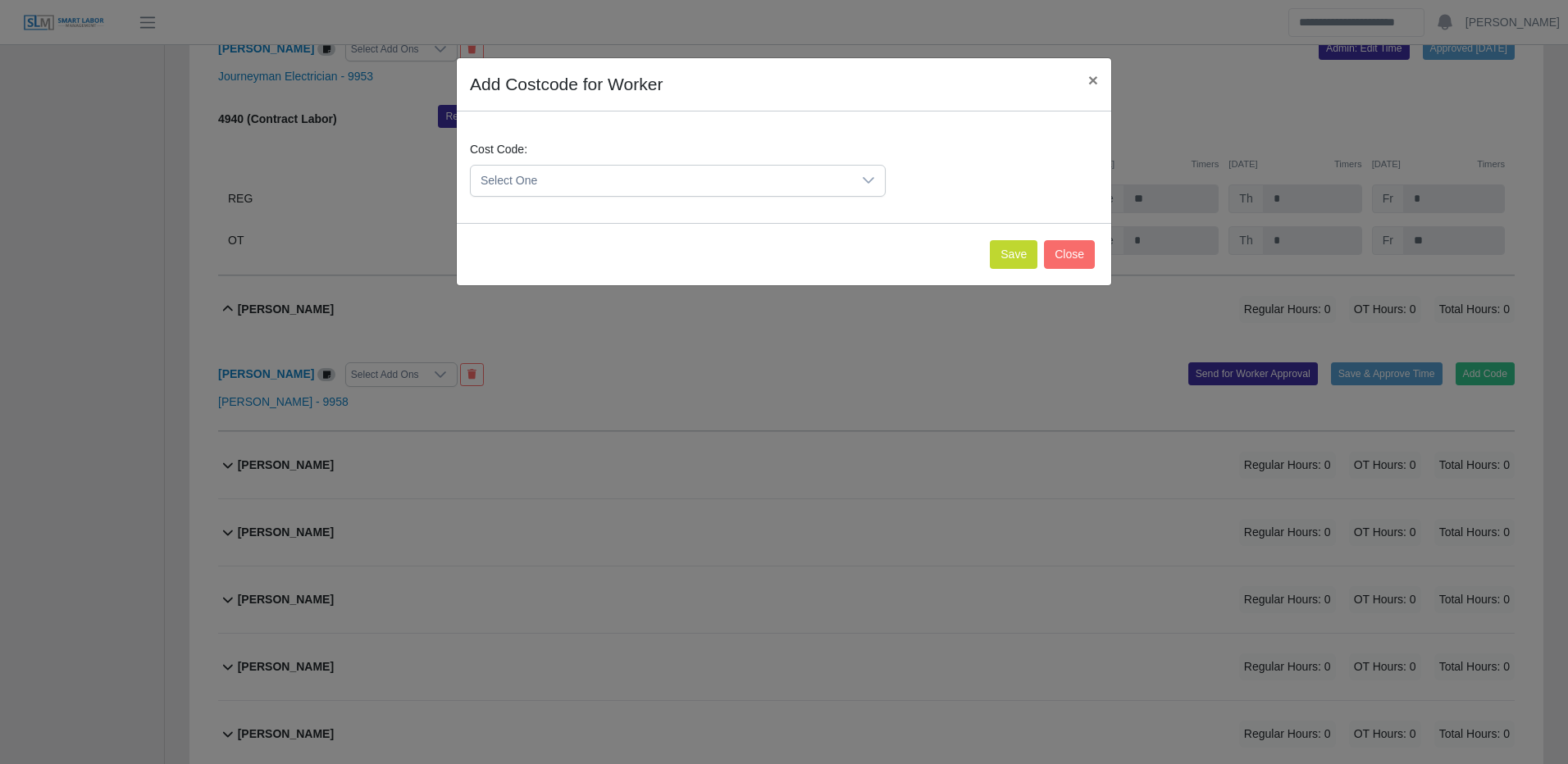
drag, startPoint x: 792, startPoint y: 174, endPoint x: 766, endPoint y: 193, distance: 32.2
click at [792, 173] on span "Select One" at bounding box center [661, 180] width 381 height 30
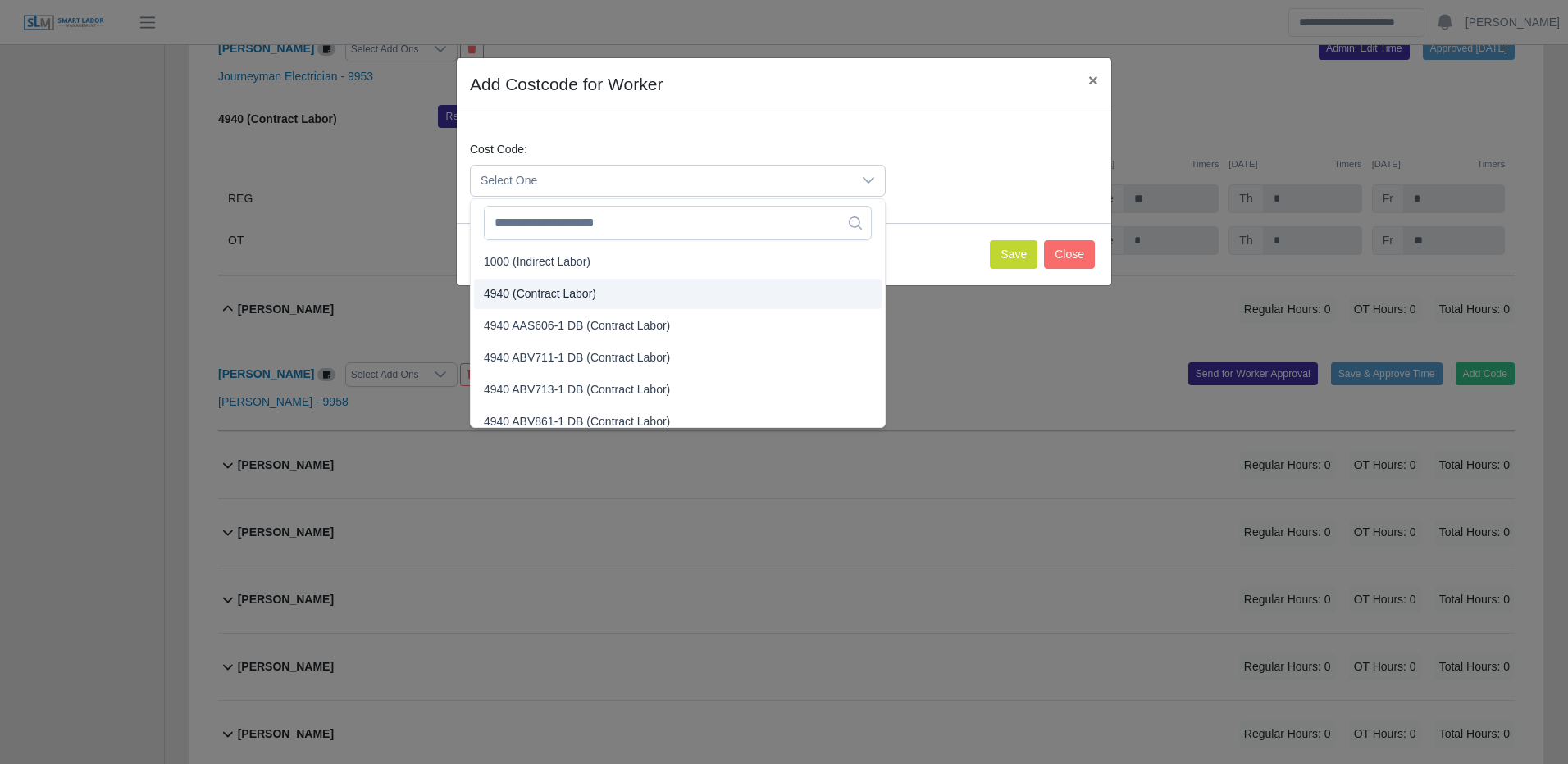
click at [537, 286] on span "4940 (Contract Labor)" at bounding box center [540, 293] width 113 height 17
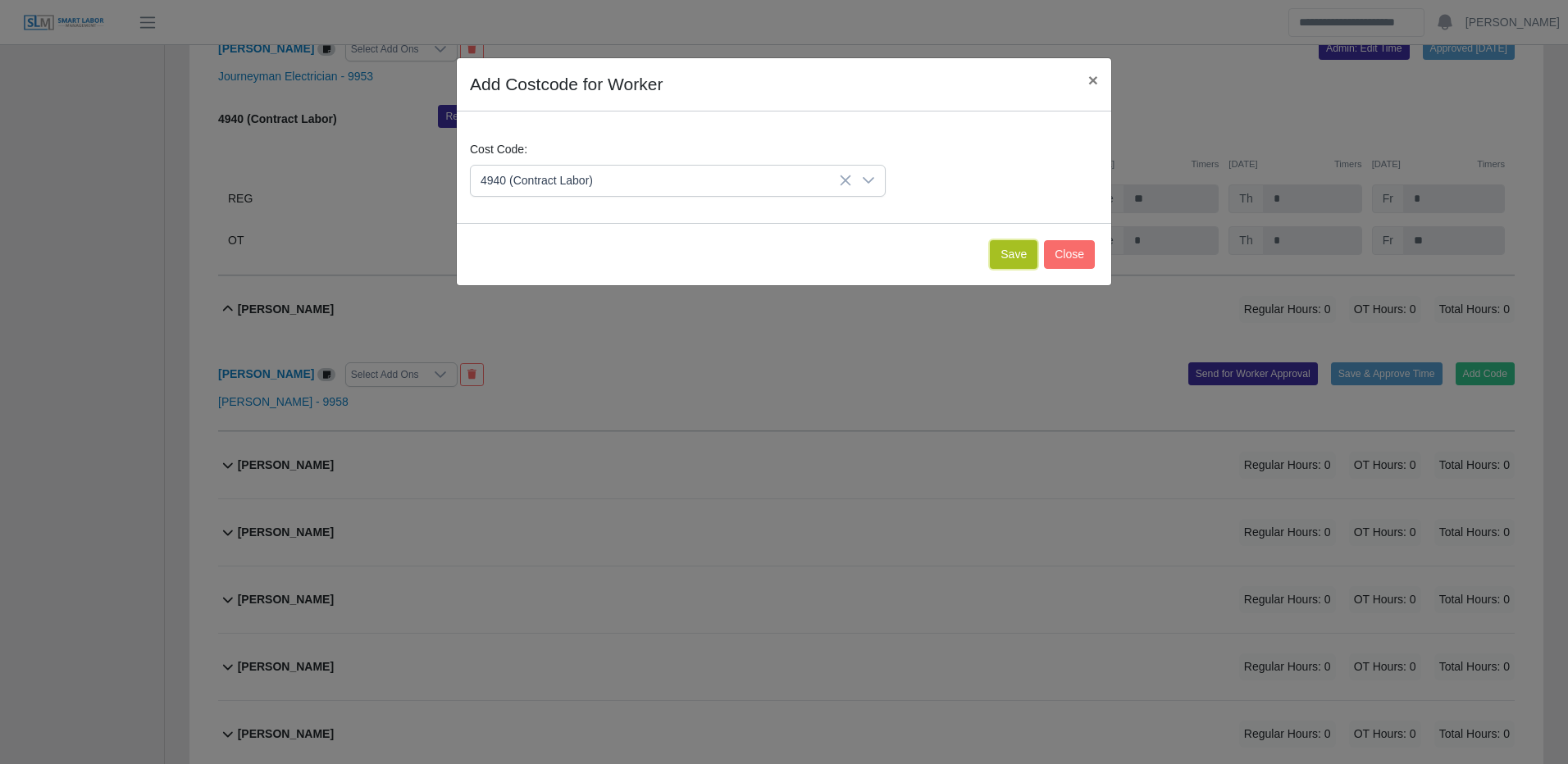
click at [1020, 252] on button "Save" at bounding box center [1013, 255] width 47 height 29
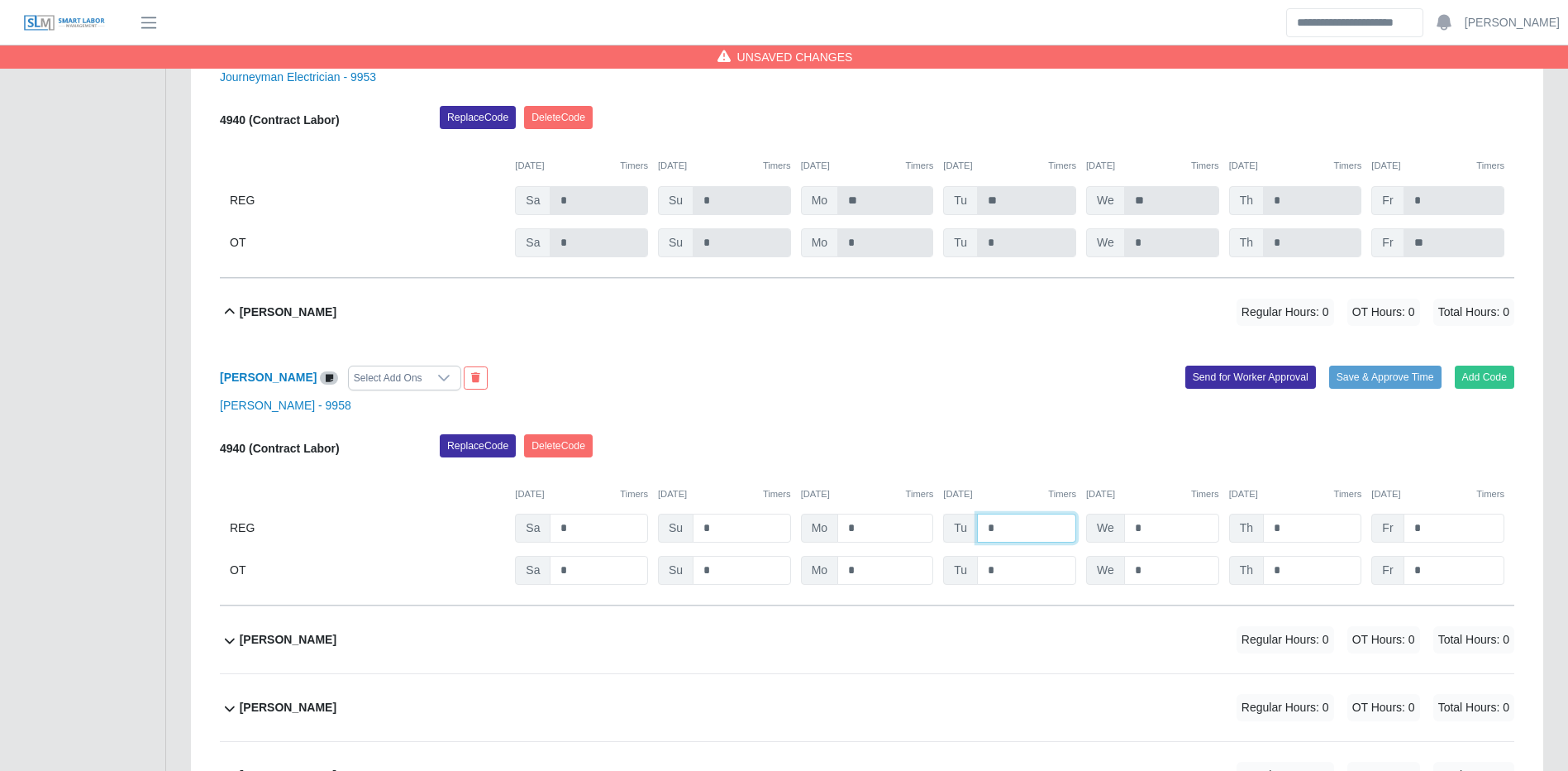
click at [1007, 542] on input "*" at bounding box center [1027, 528] width 99 height 29
type input "**"
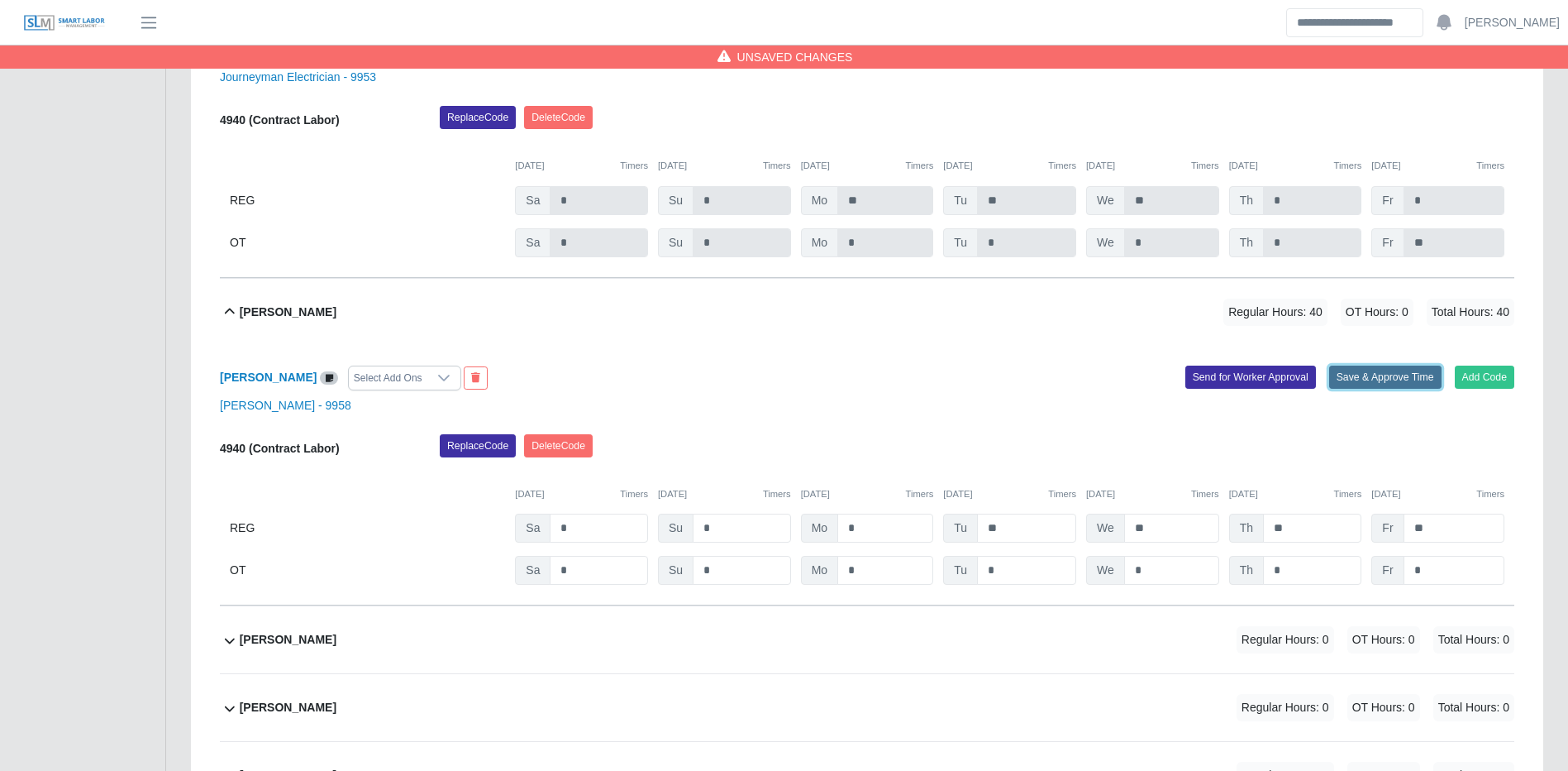
click at [1421, 388] on button "Save & Approve Time" at bounding box center [1385, 376] width 113 height 23
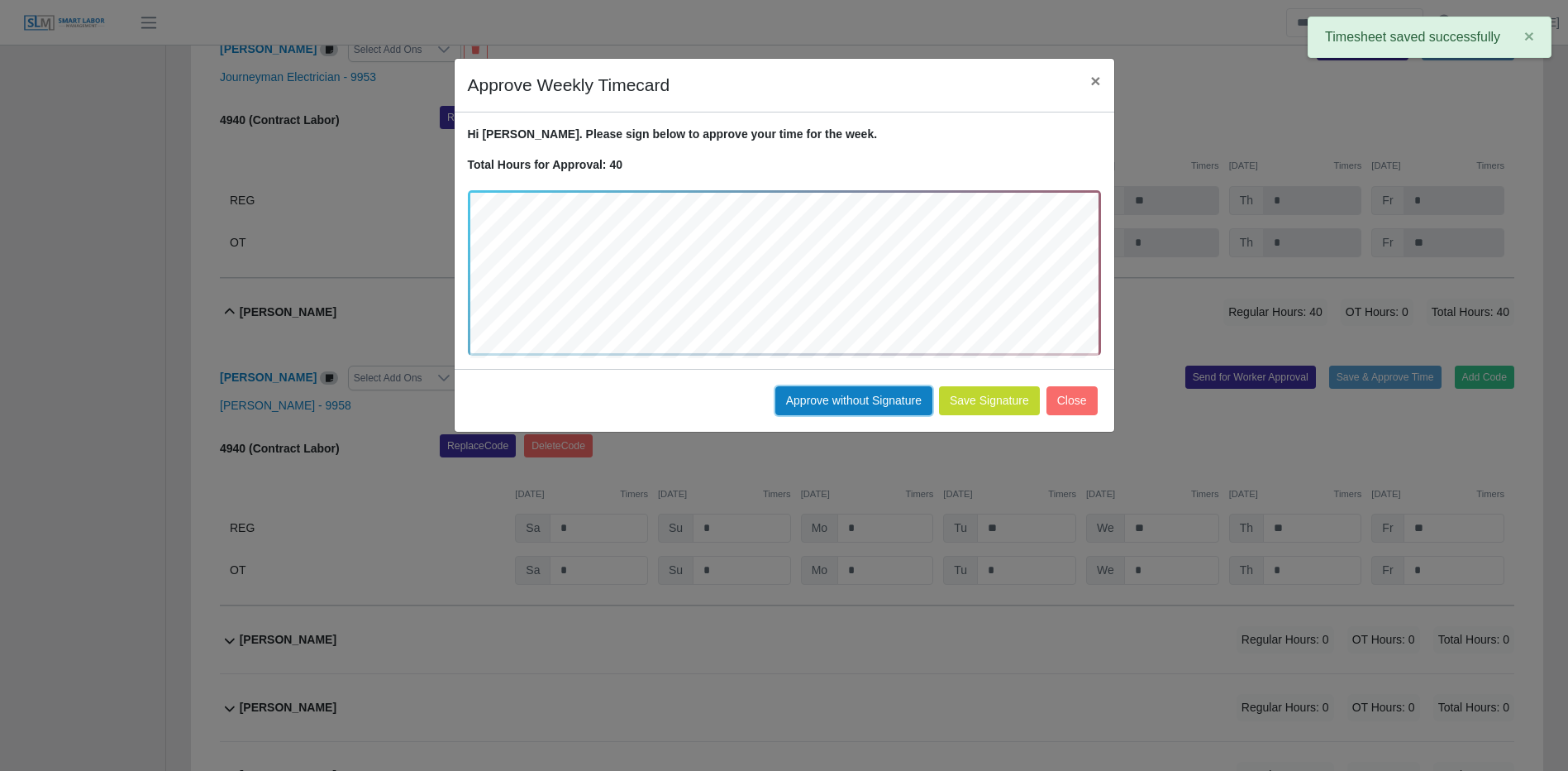
click at [855, 393] on button "Approve without Signature" at bounding box center [854, 401] width 157 height 29
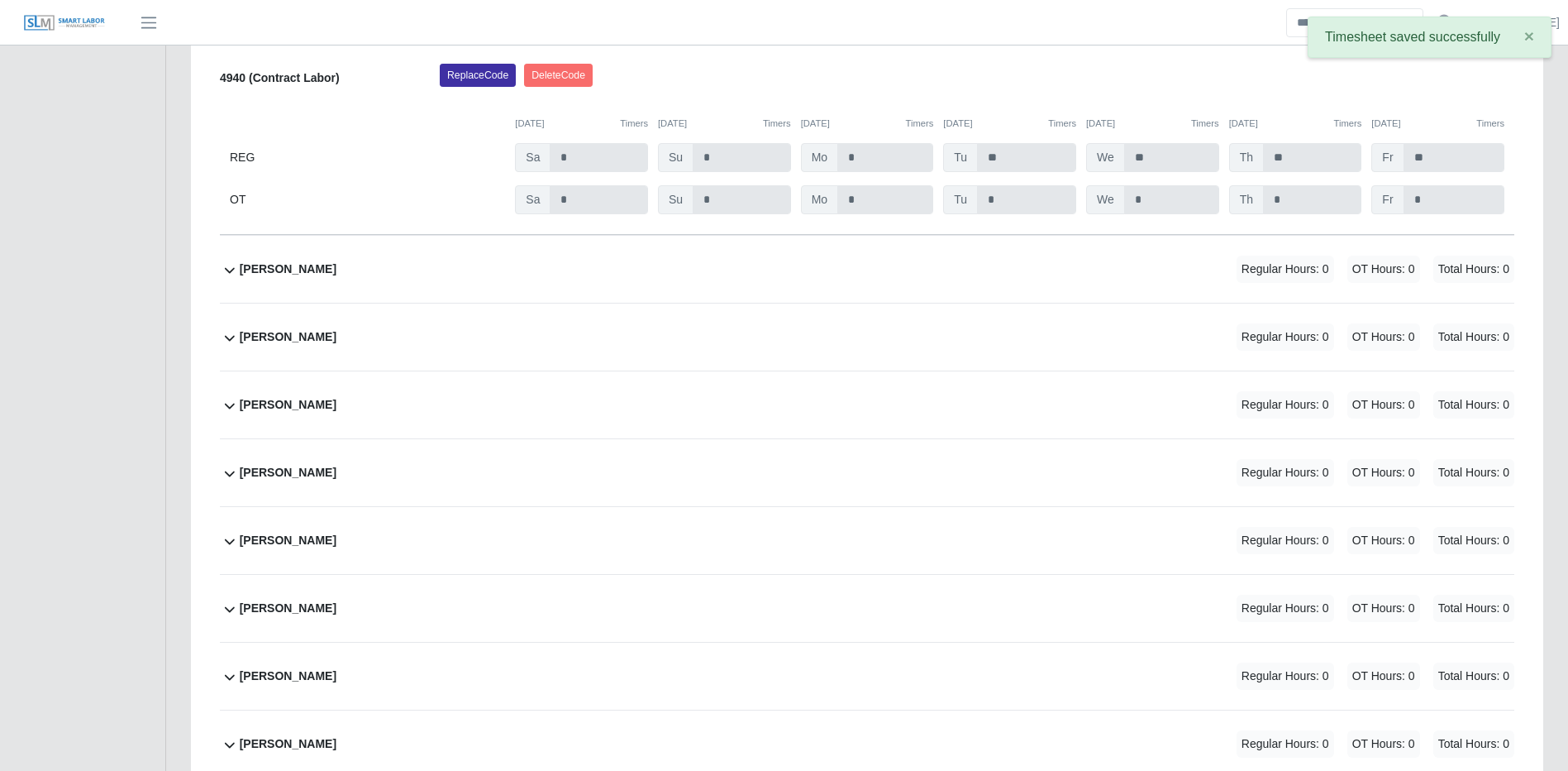
scroll to position [9243, 0]
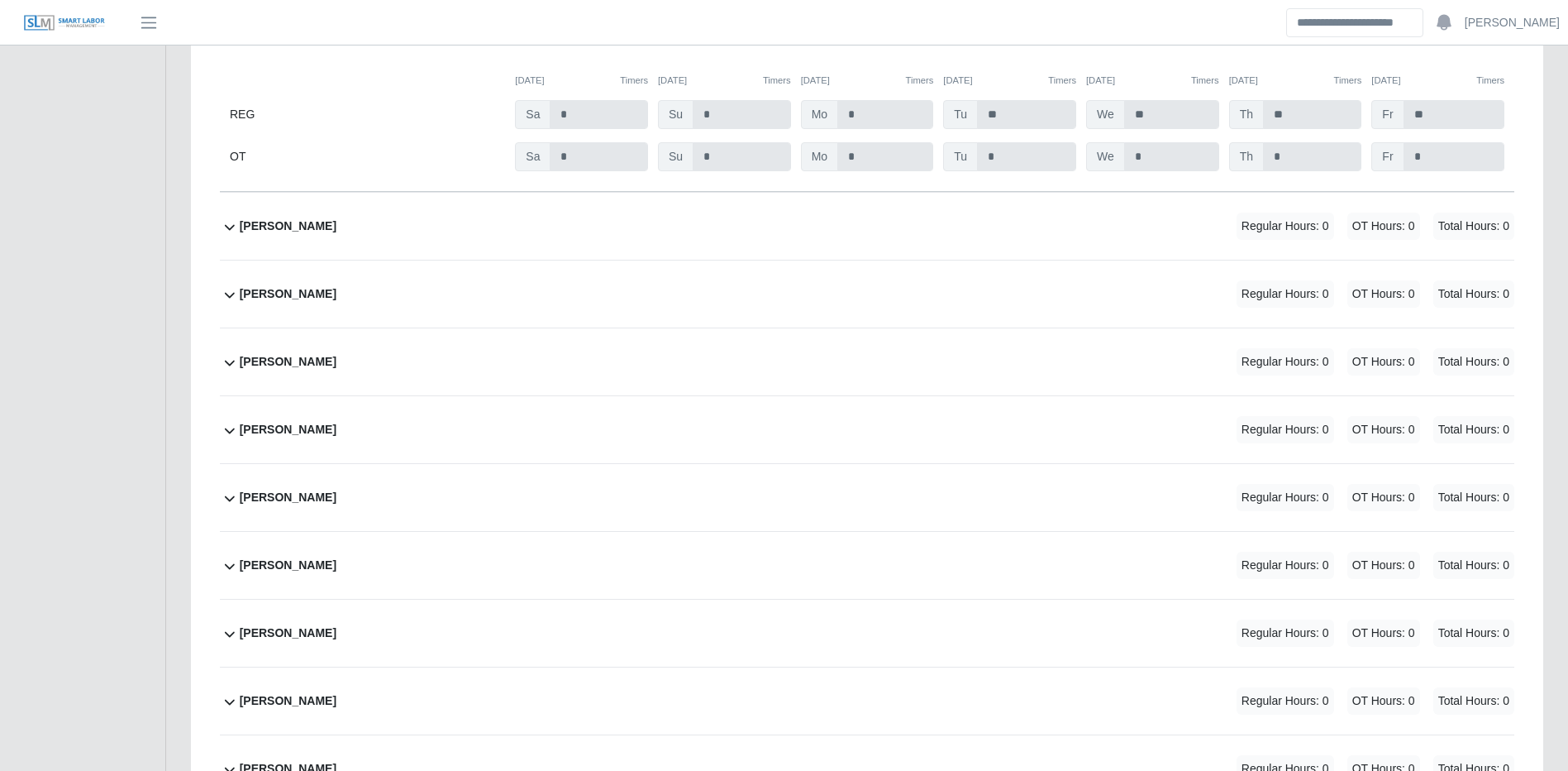
click at [1259, 240] on span "Regular Hours: 0" at bounding box center [1285, 226] width 98 height 27
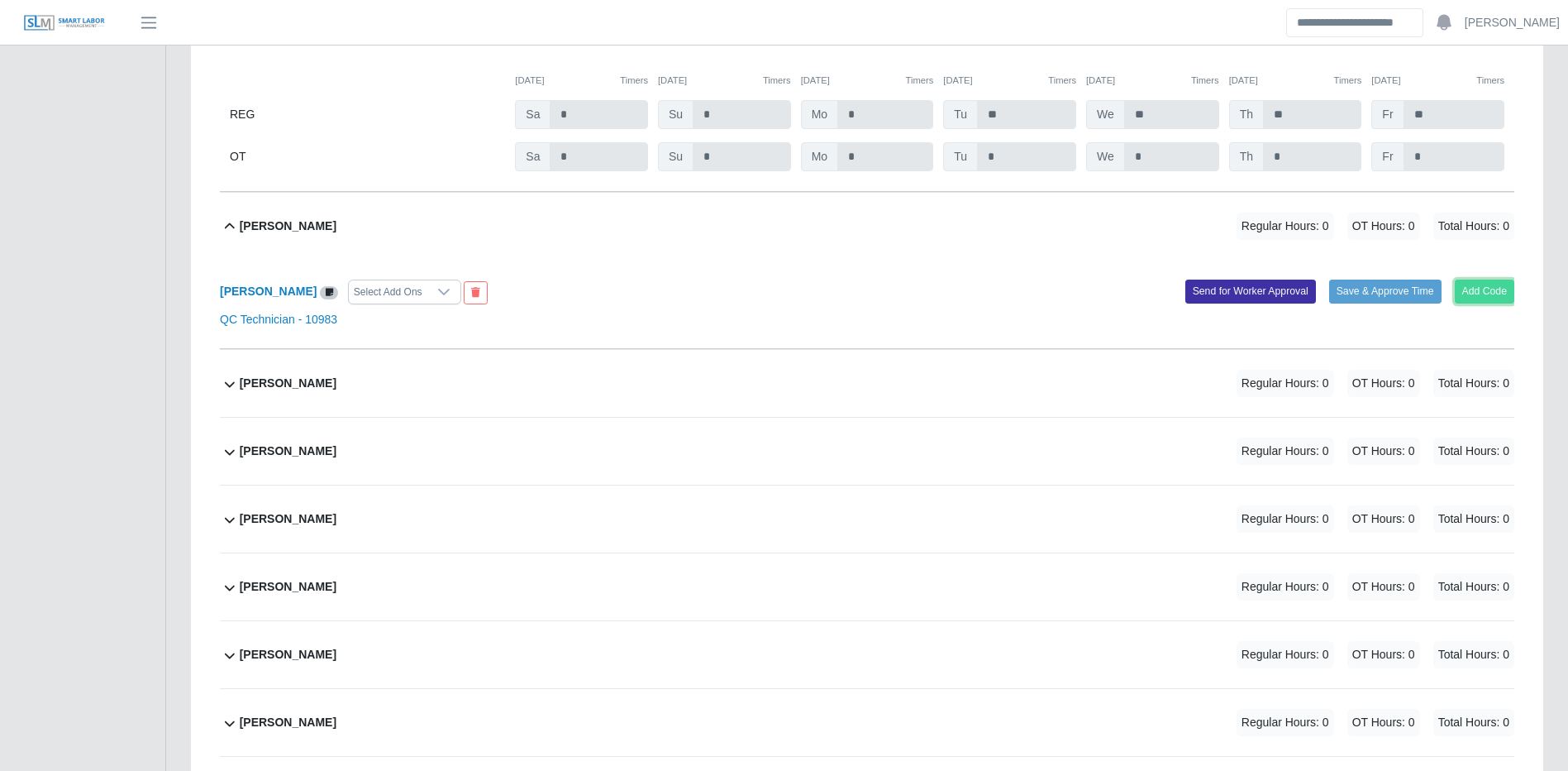
click at [1490, 297] on button "Add Code" at bounding box center [1486, 290] width 60 height 23
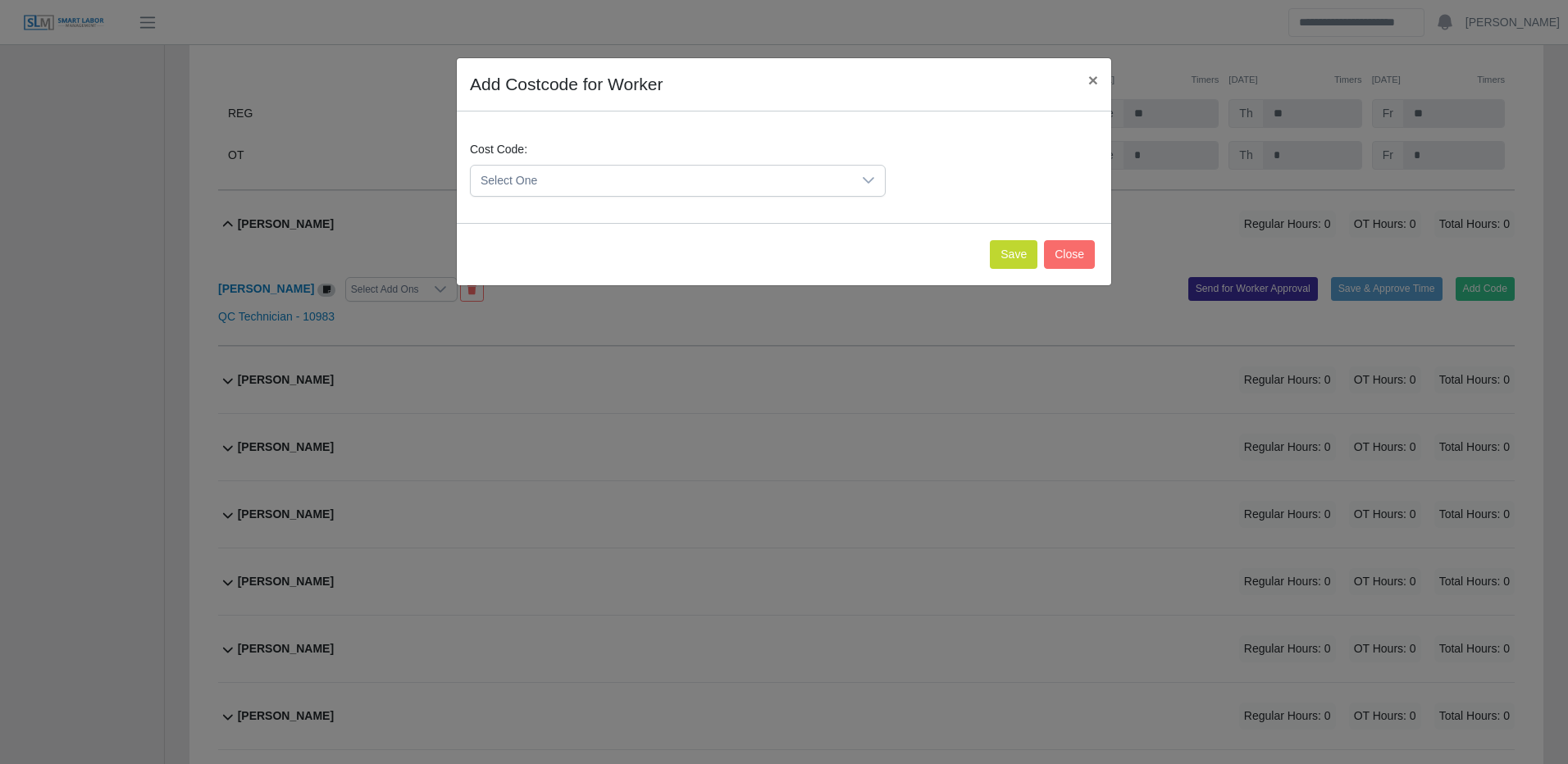
click at [797, 153] on div "Cost Code: Select One" at bounding box center [677, 168] width 424 height 55
click at [770, 182] on span "Select One" at bounding box center [661, 180] width 381 height 30
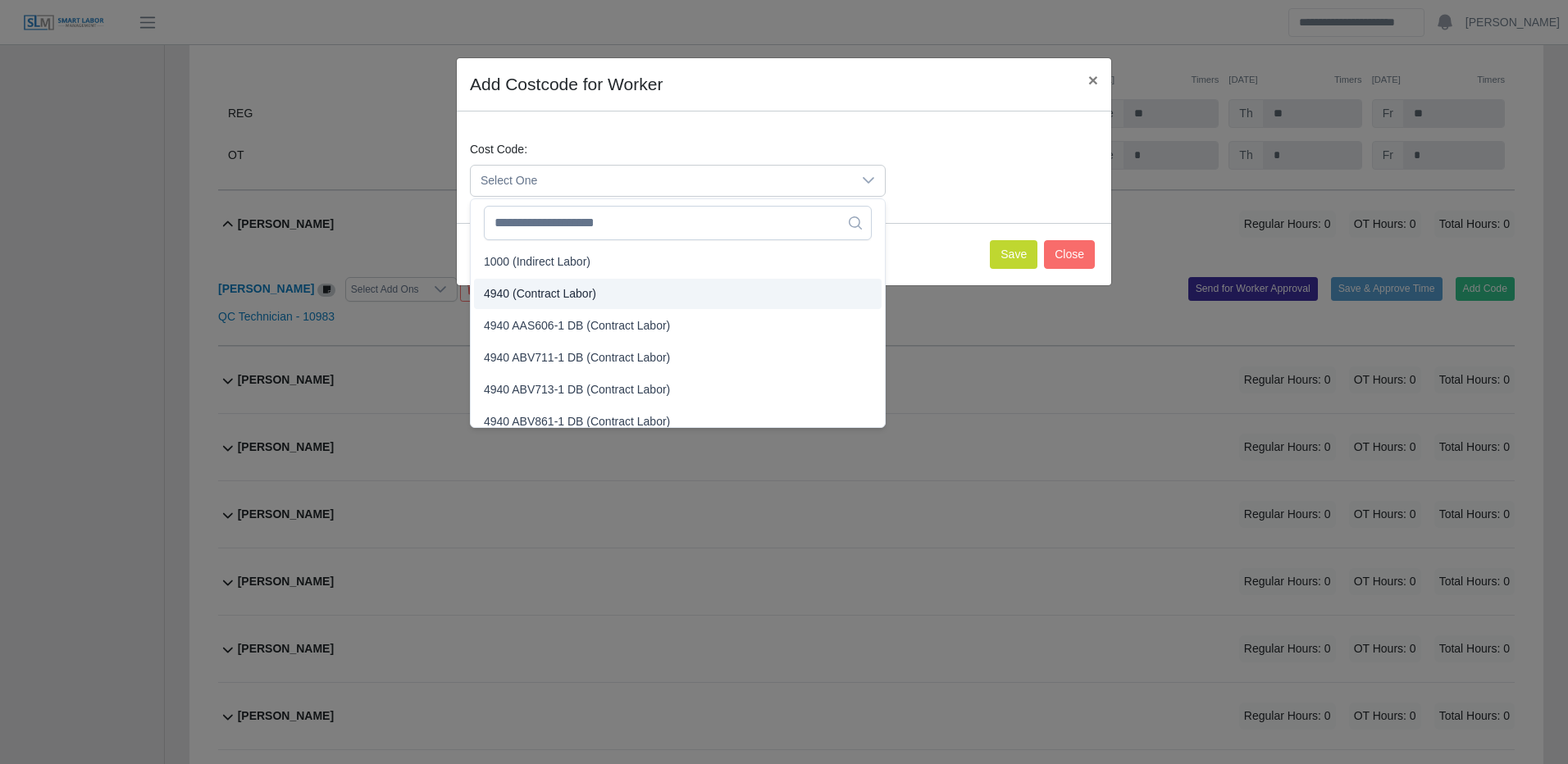
click at [537, 289] on span "4940 (Contract Labor)" at bounding box center [540, 293] width 113 height 17
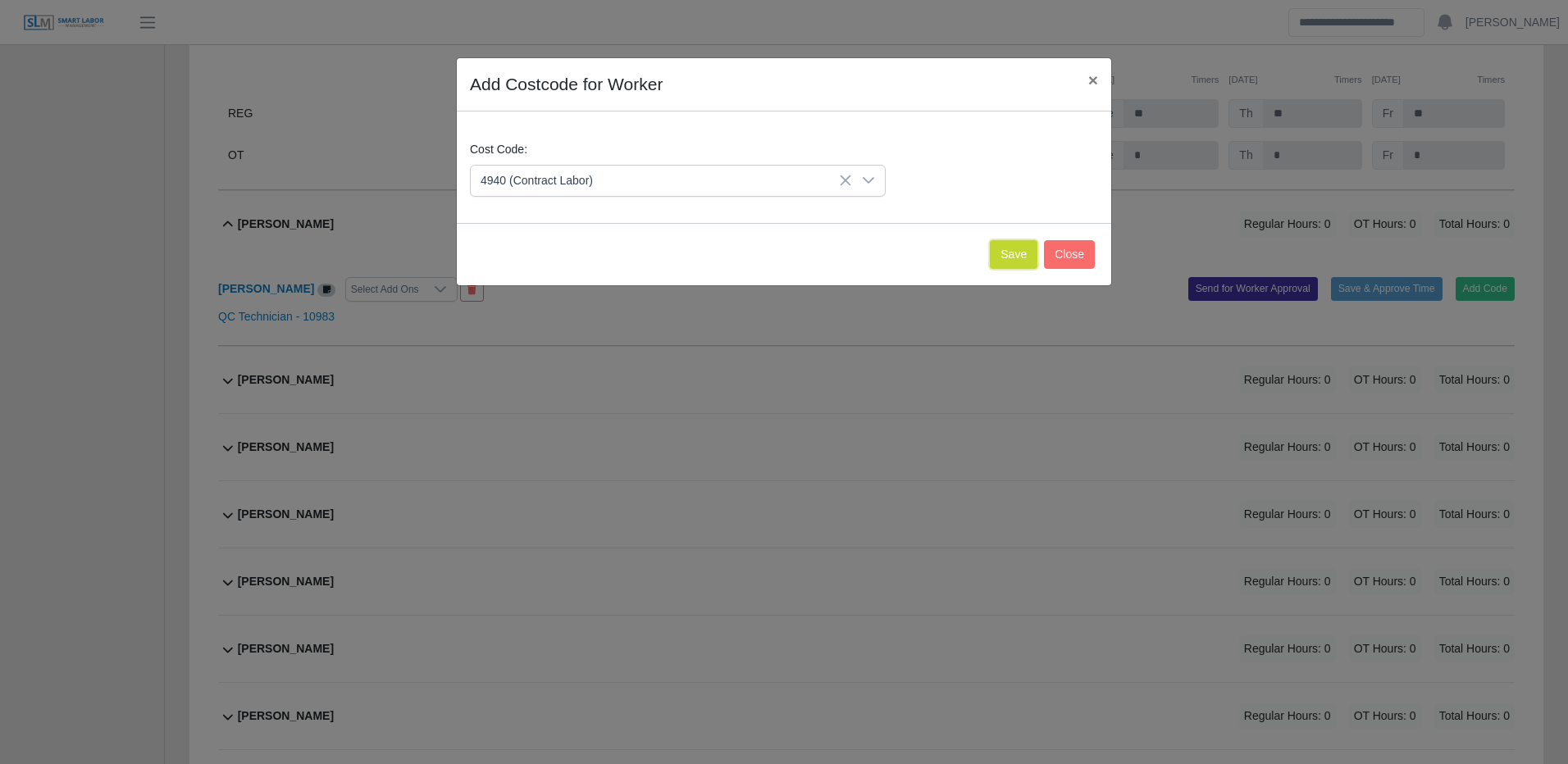
click at [1012, 256] on button "Save" at bounding box center [1013, 255] width 47 height 29
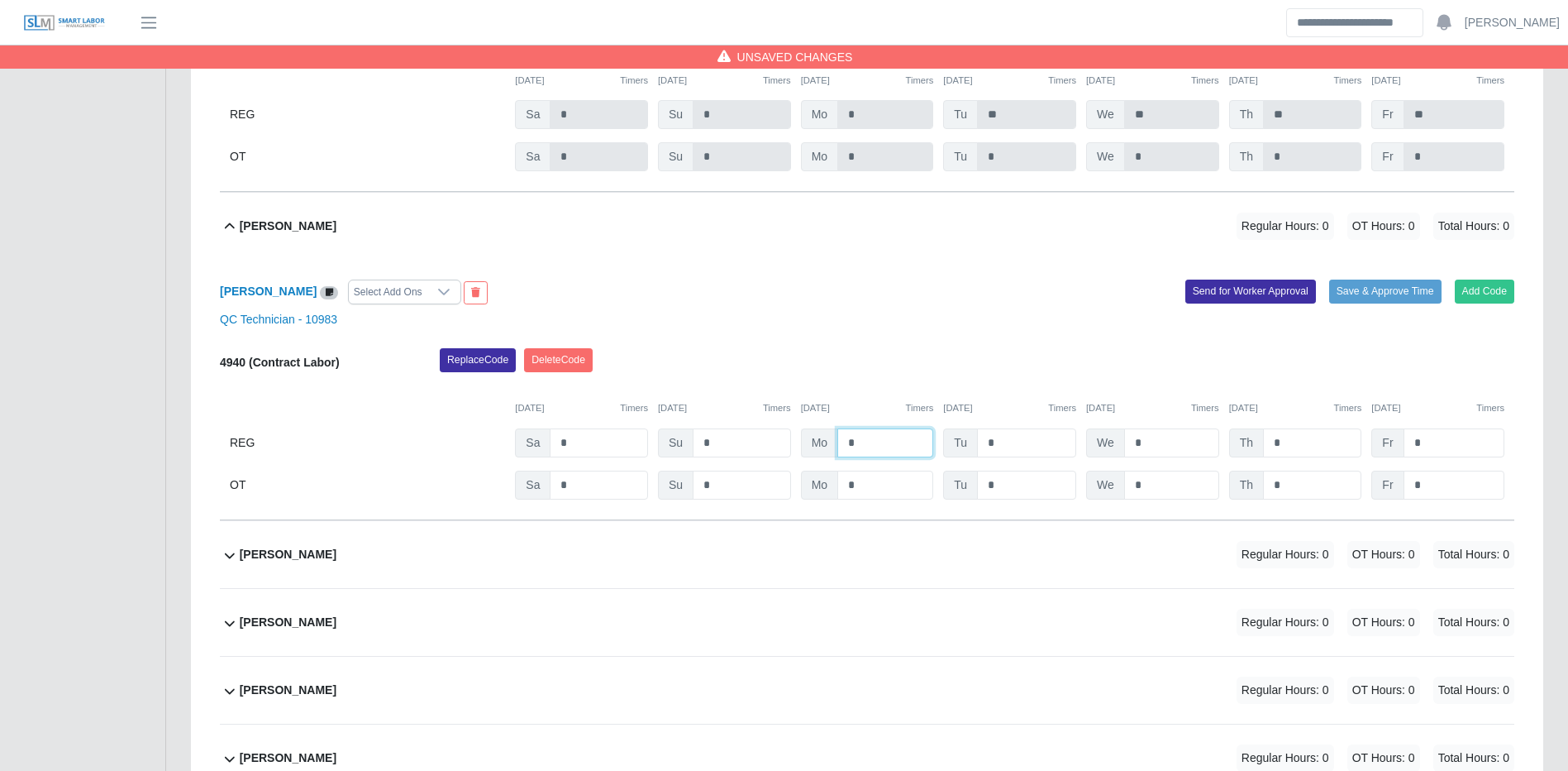
click at [883, 457] on input "*" at bounding box center [885, 443] width 96 height 29
type input "**"
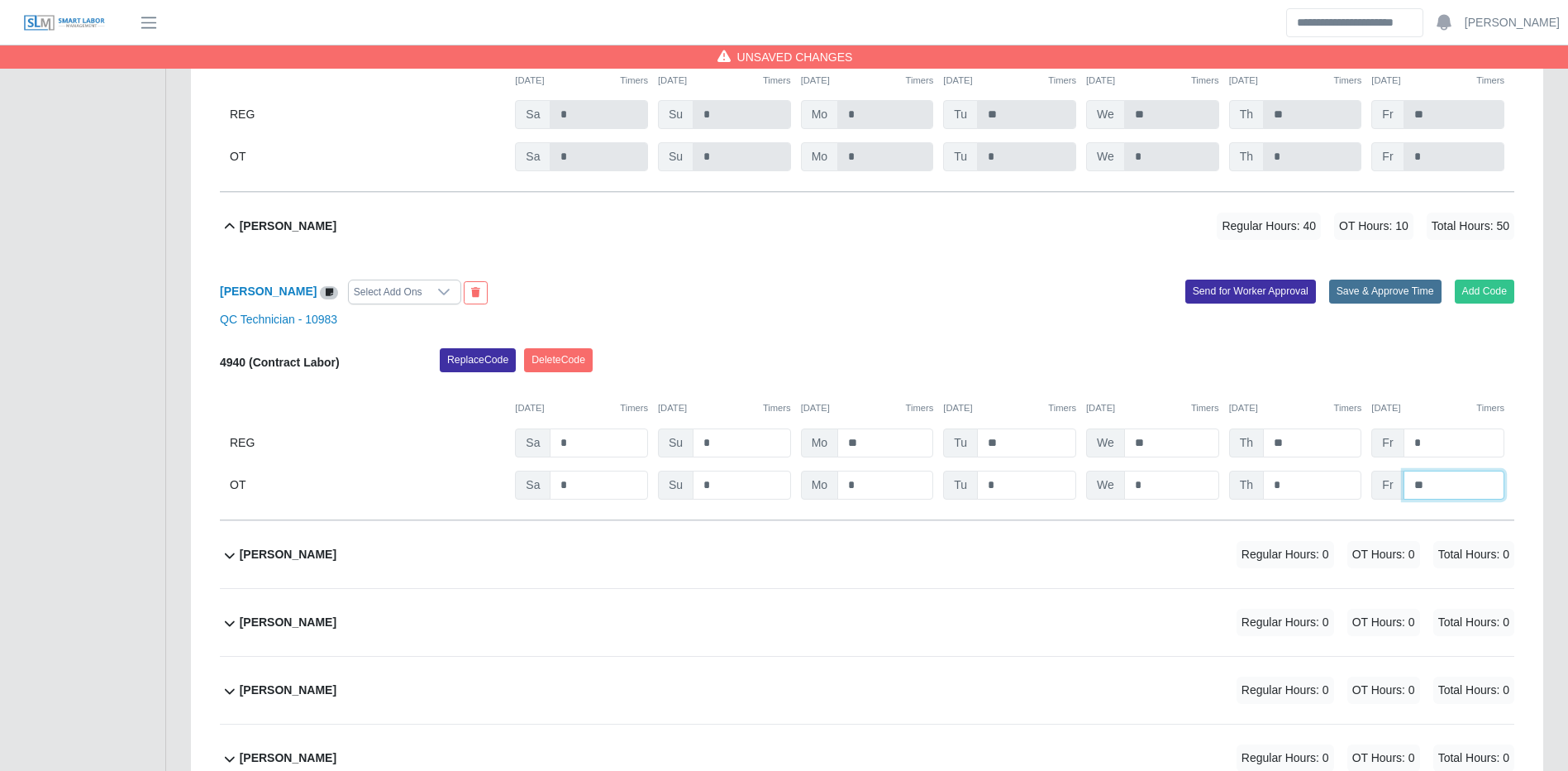
type input "**"
click at [1345, 303] on button "Save & Approve Time" at bounding box center [1385, 290] width 113 height 23
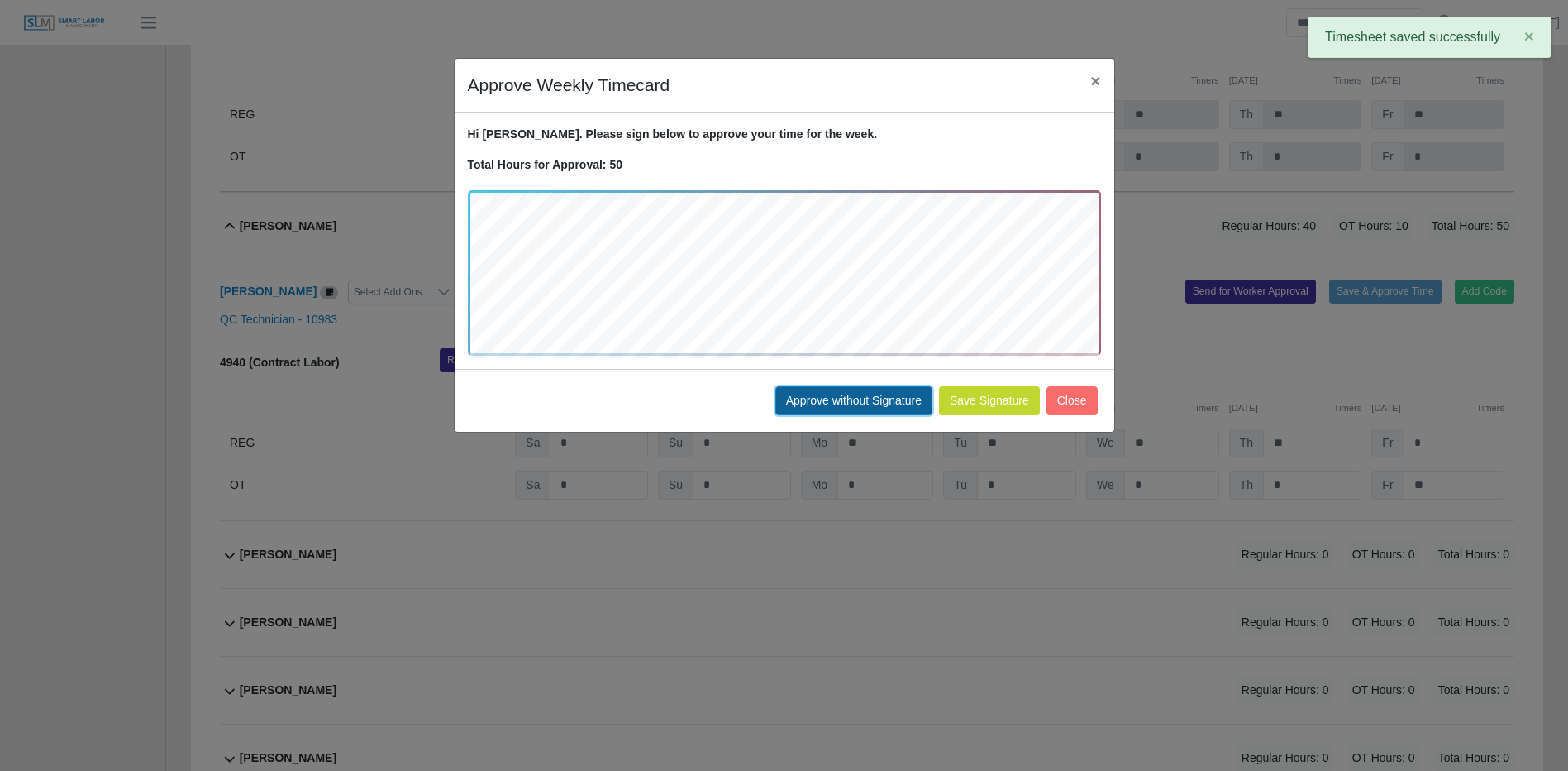
click at [824, 397] on button "Approve without Signature" at bounding box center [854, 401] width 157 height 29
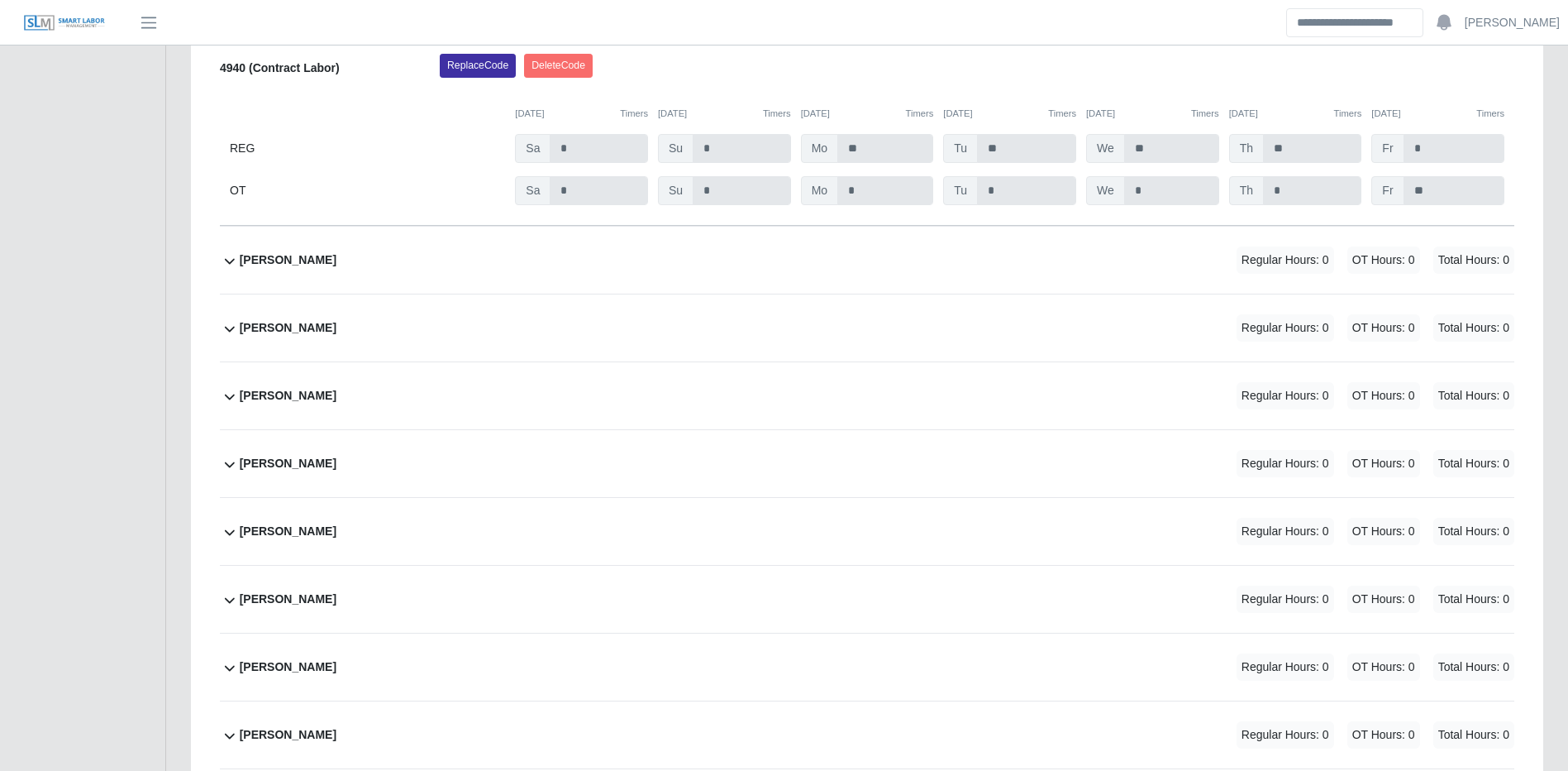
scroll to position [9573, 0]
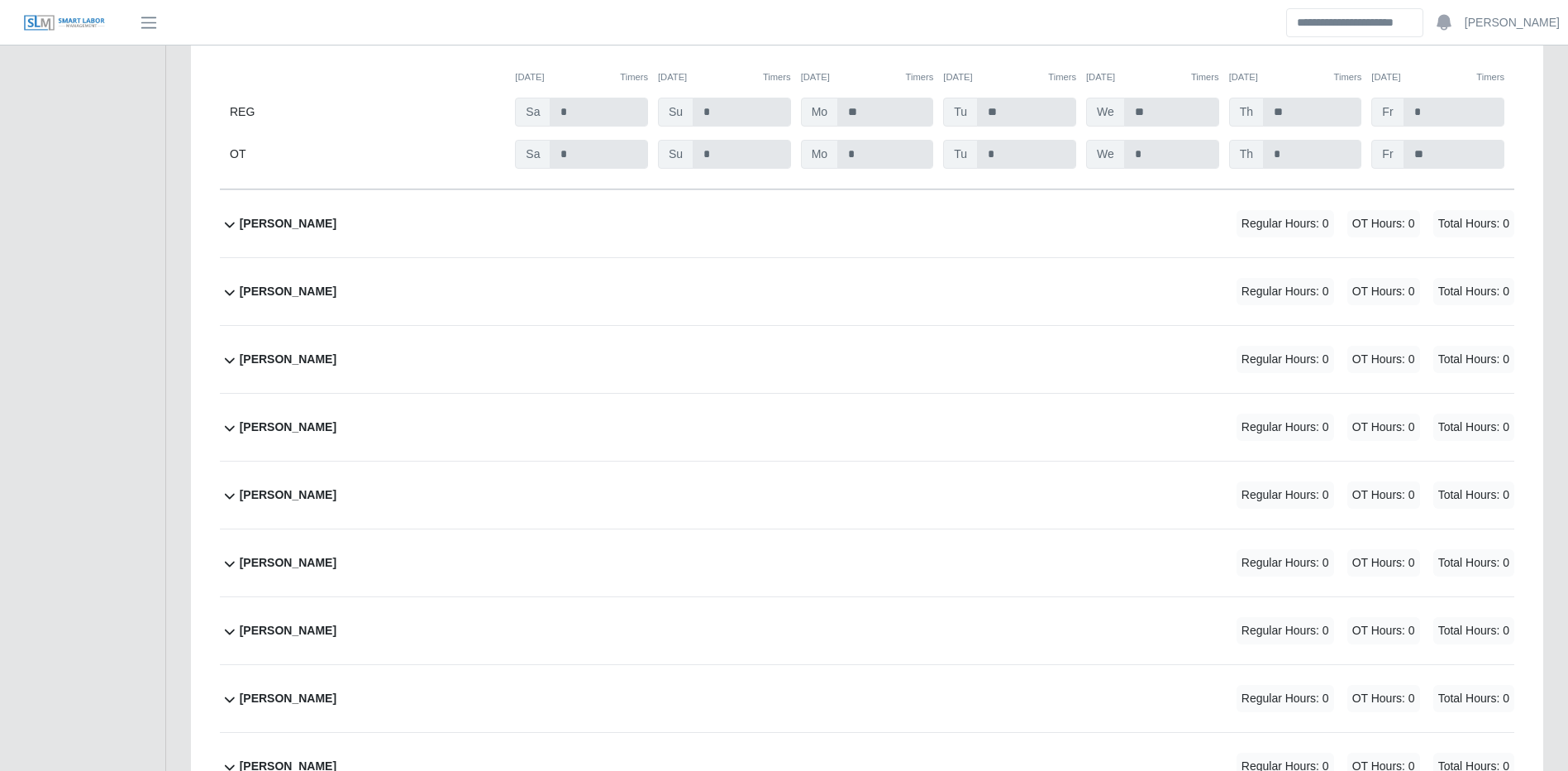
drag, startPoint x: 1258, startPoint y: 260, endPoint x: 1276, endPoint y: 279, distance: 26.2
click at [1258, 257] on div "Dayana Madera Regular Hours: 0 OT Hours: 0 Total Hours: 0" at bounding box center [877, 223] width 1275 height 67
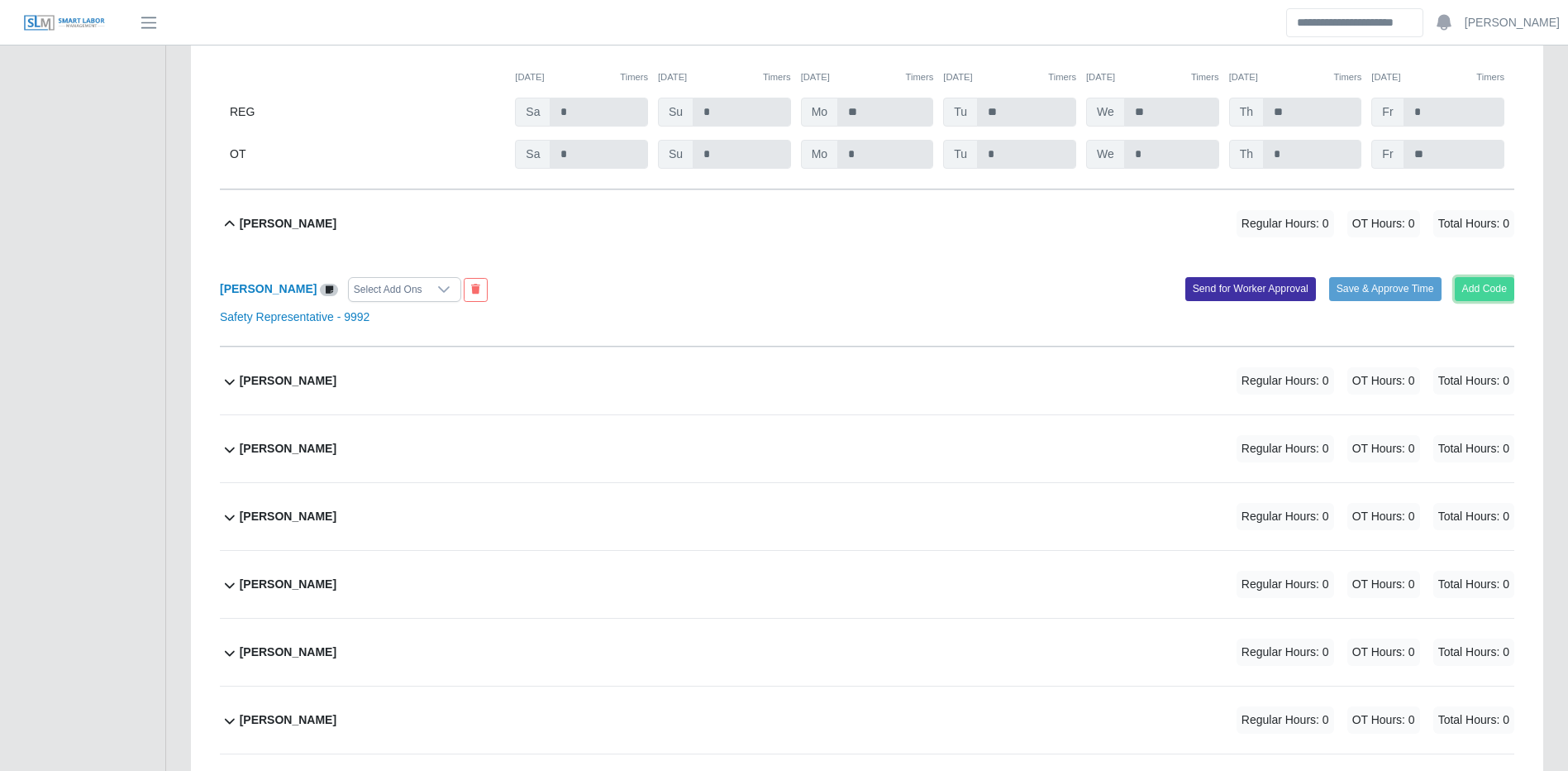
click at [1498, 300] on button "Add Code" at bounding box center [1486, 288] width 60 height 23
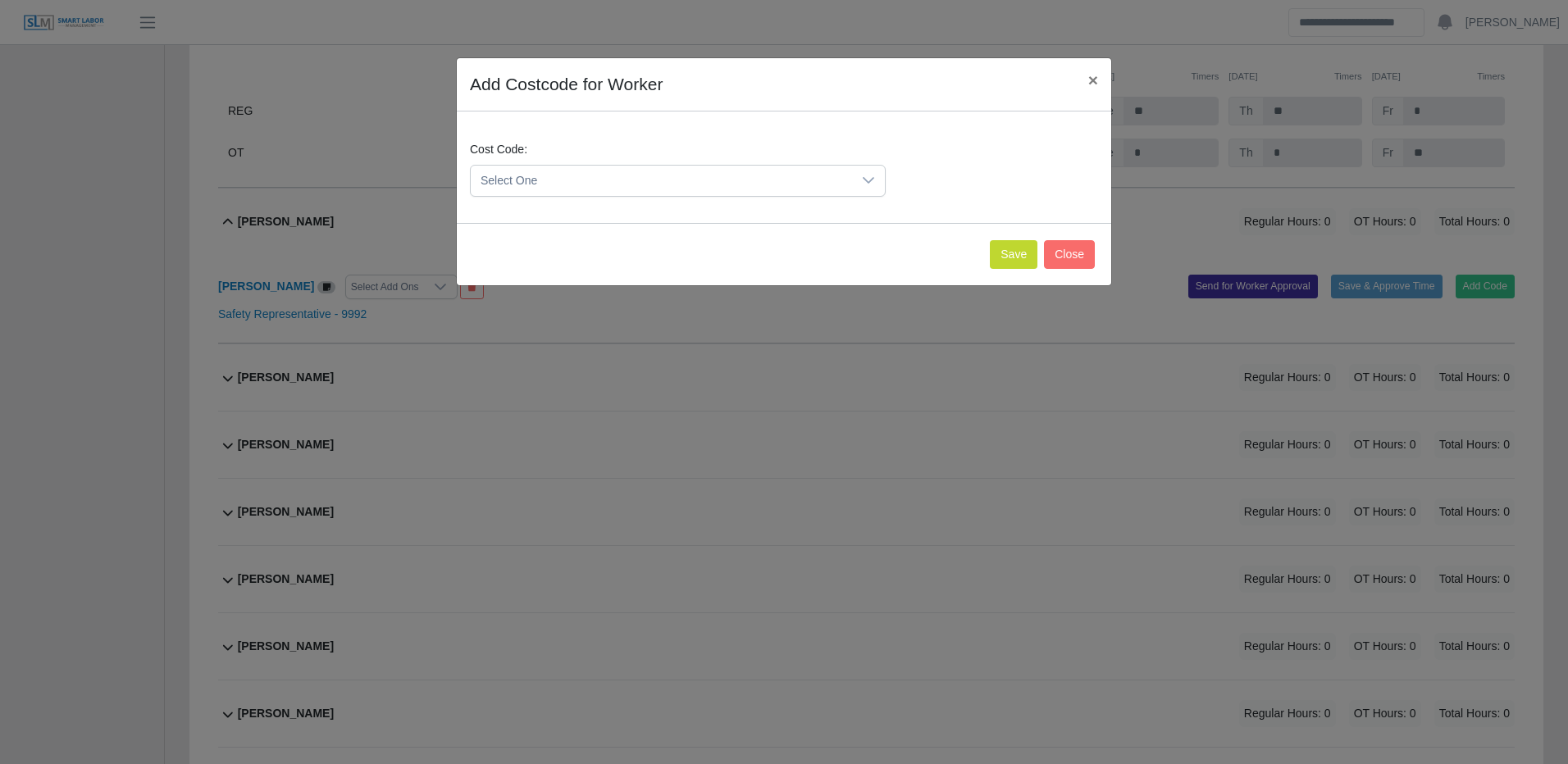
click at [780, 179] on span "Select One" at bounding box center [661, 180] width 381 height 30
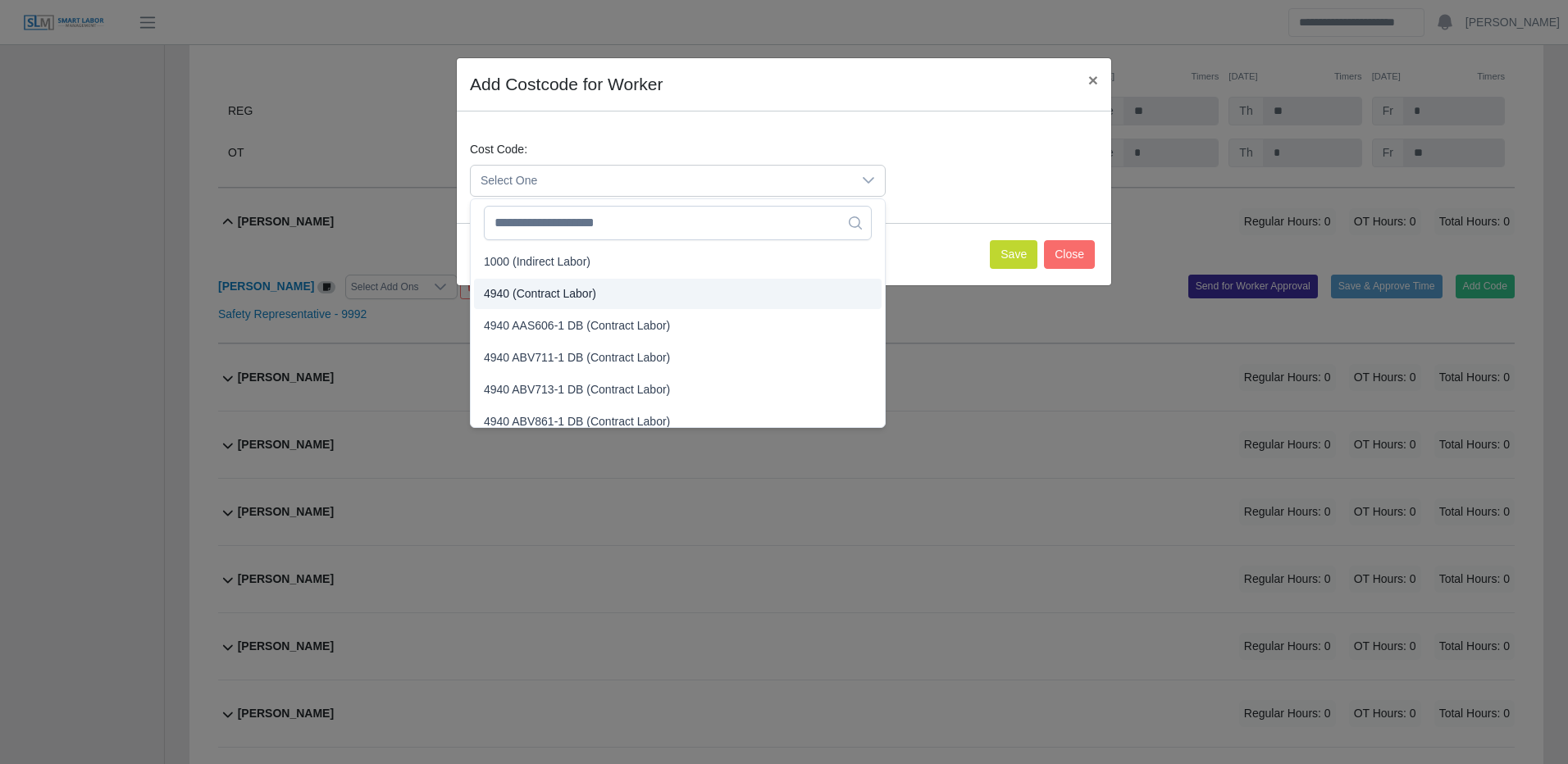
click at [567, 289] on span "4940 (Contract Labor)" at bounding box center [540, 293] width 113 height 17
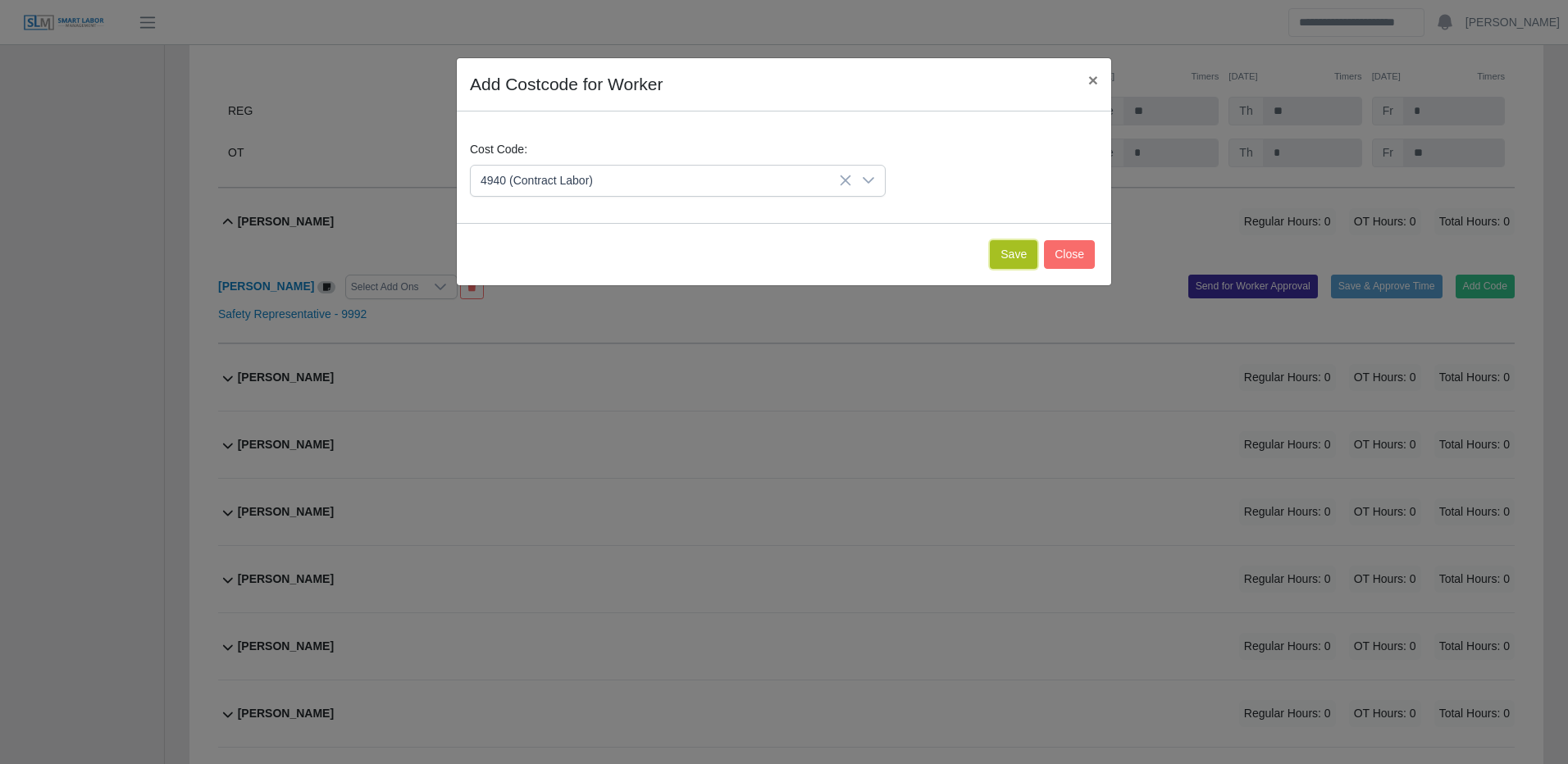
click at [1030, 250] on button "Save" at bounding box center [1013, 255] width 47 height 29
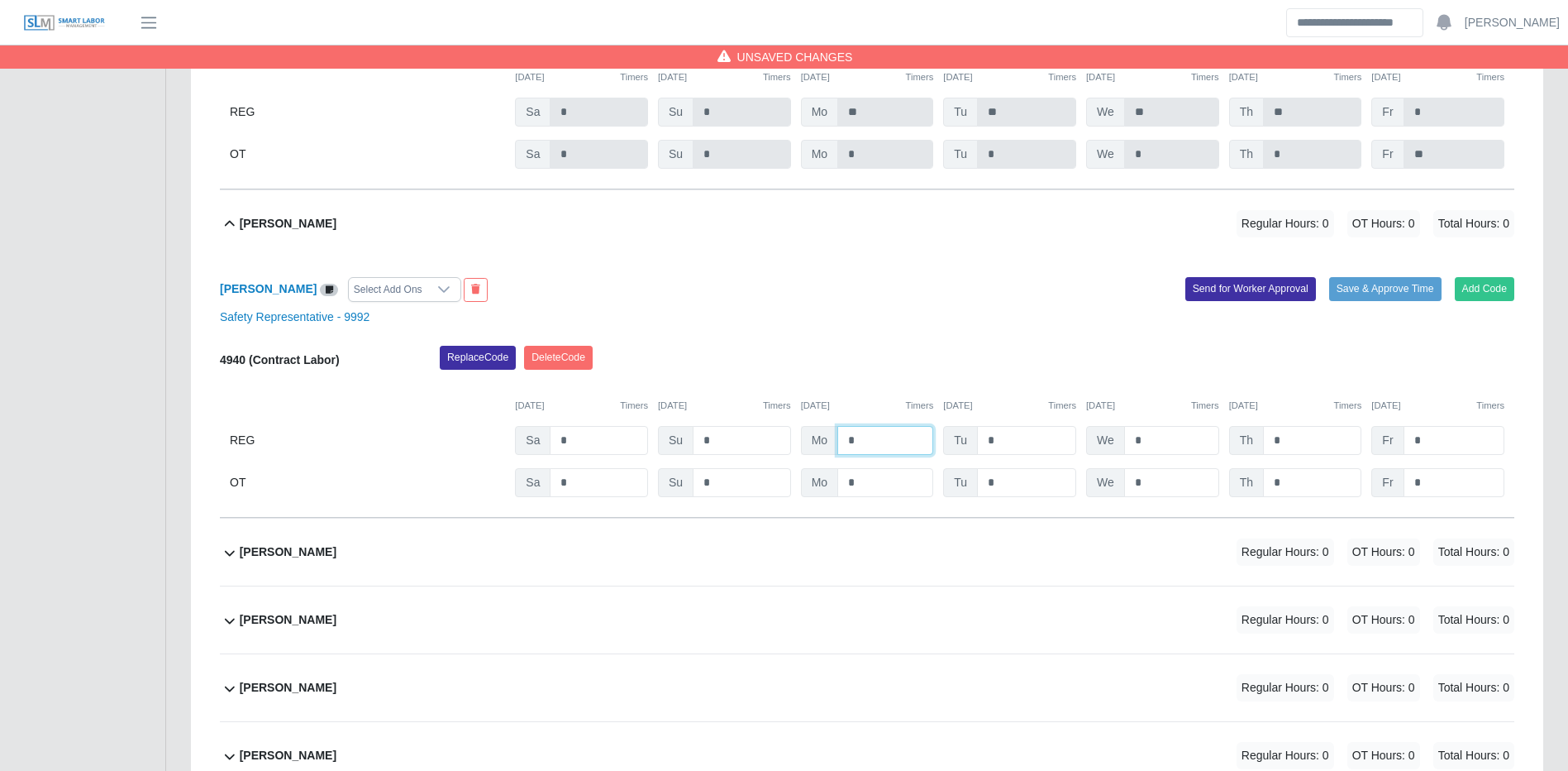
click at [856, 455] on input "*" at bounding box center [885, 440] width 96 height 29
type input "**"
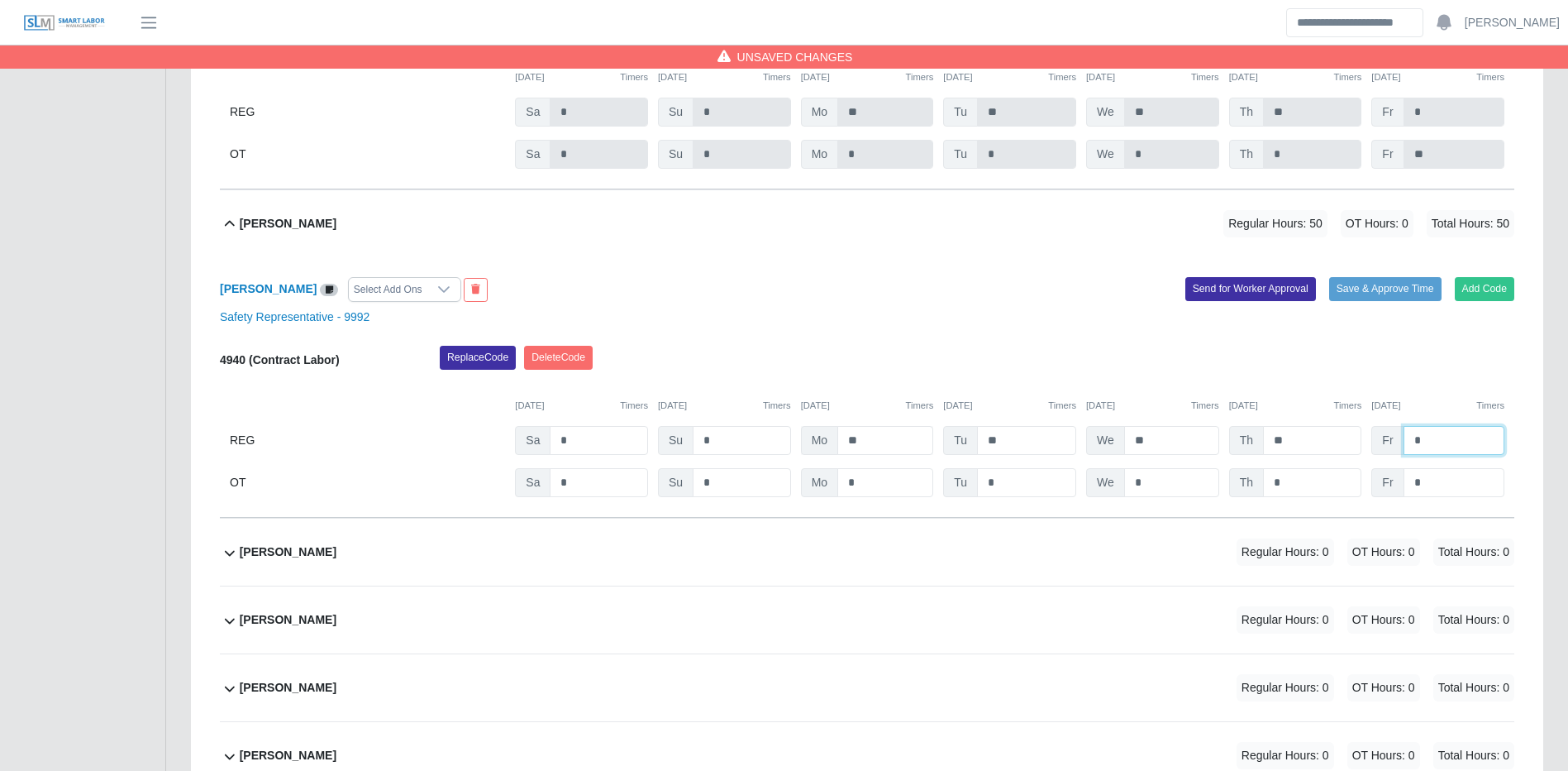
type input "*"
click at [1431, 497] on input "*" at bounding box center [1454, 483] width 101 height 29
type input "*"
type input "**"
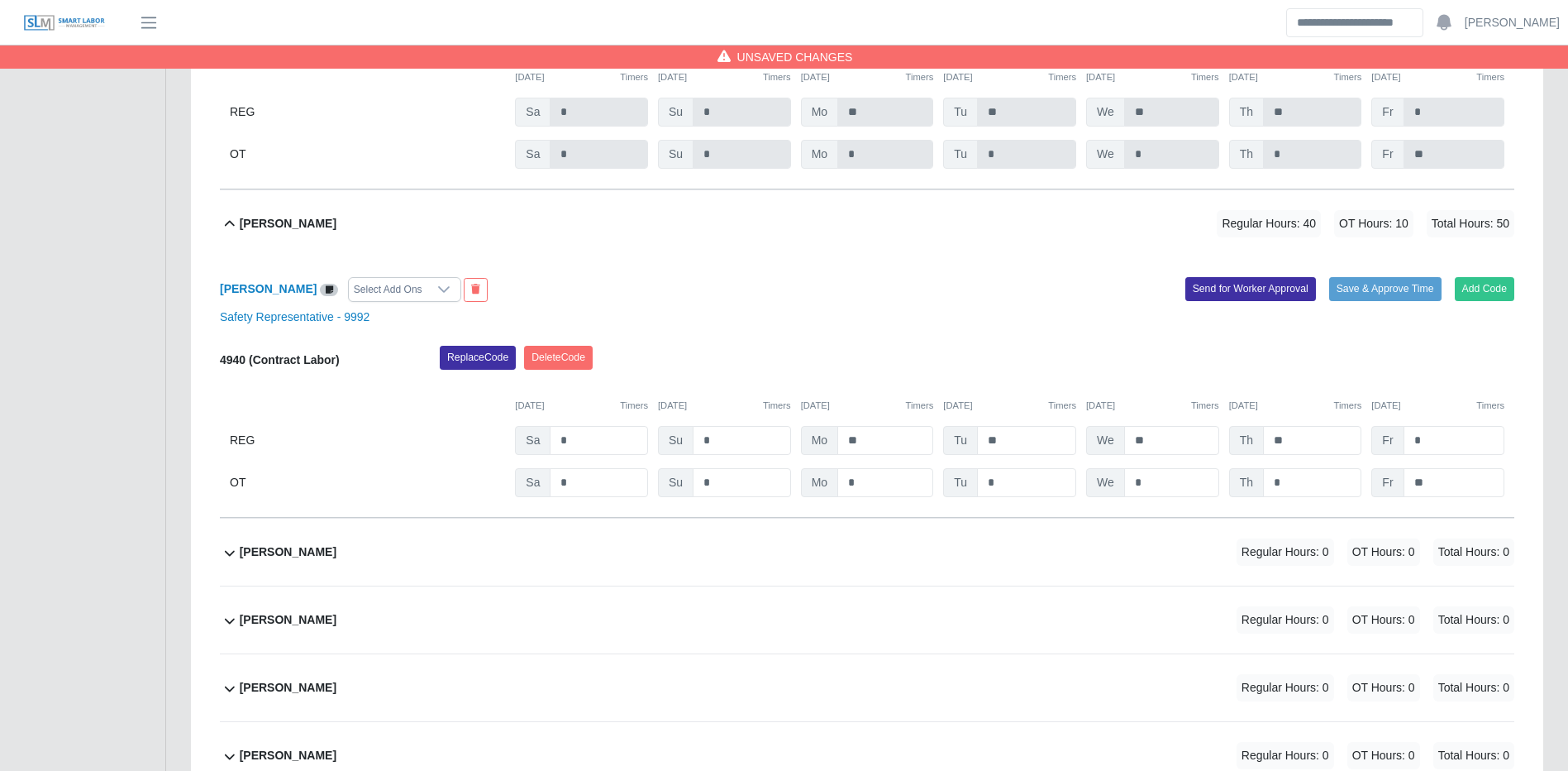
click at [1407, 325] on div "Safety Representative - 9992" at bounding box center [867, 317] width 1319 height 17
click at [1413, 300] on button "Save & Approve Time" at bounding box center [1385, 288] width 113 height 23
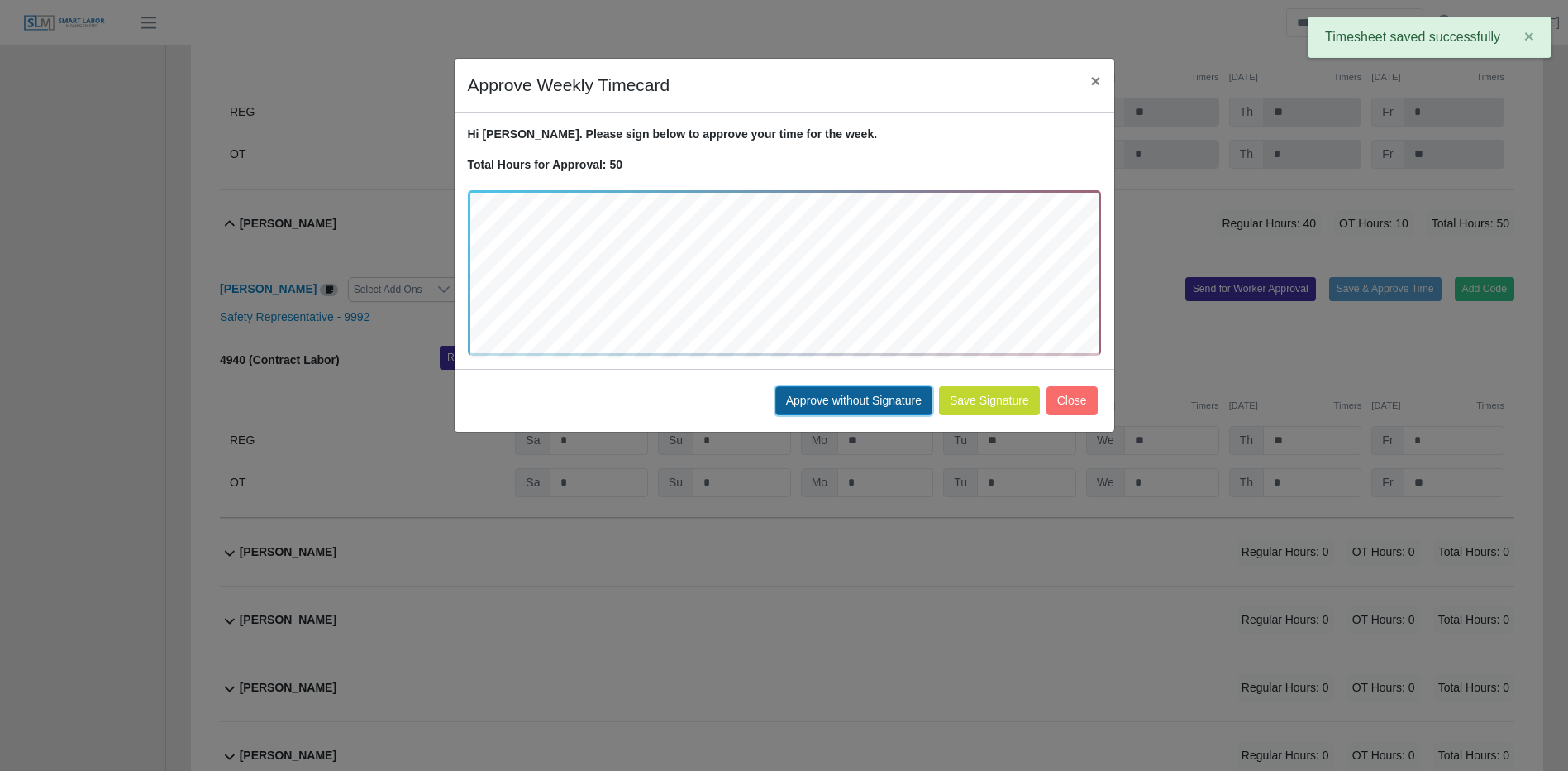
click at [808, 396] on button "Approve without Signature" at bounding box center [854, 401] width 157 height 29
drag, startPoint x: 808, startPoint y: 396, endPoint x: 1073, endPoint y: 358, distance: 267.7
click at [808, 395] on div "Approve Weekly Timecard × Hi Dayana. Please sign below to approve your time for…" at bounding box center [784, 386] width 1568 height 771
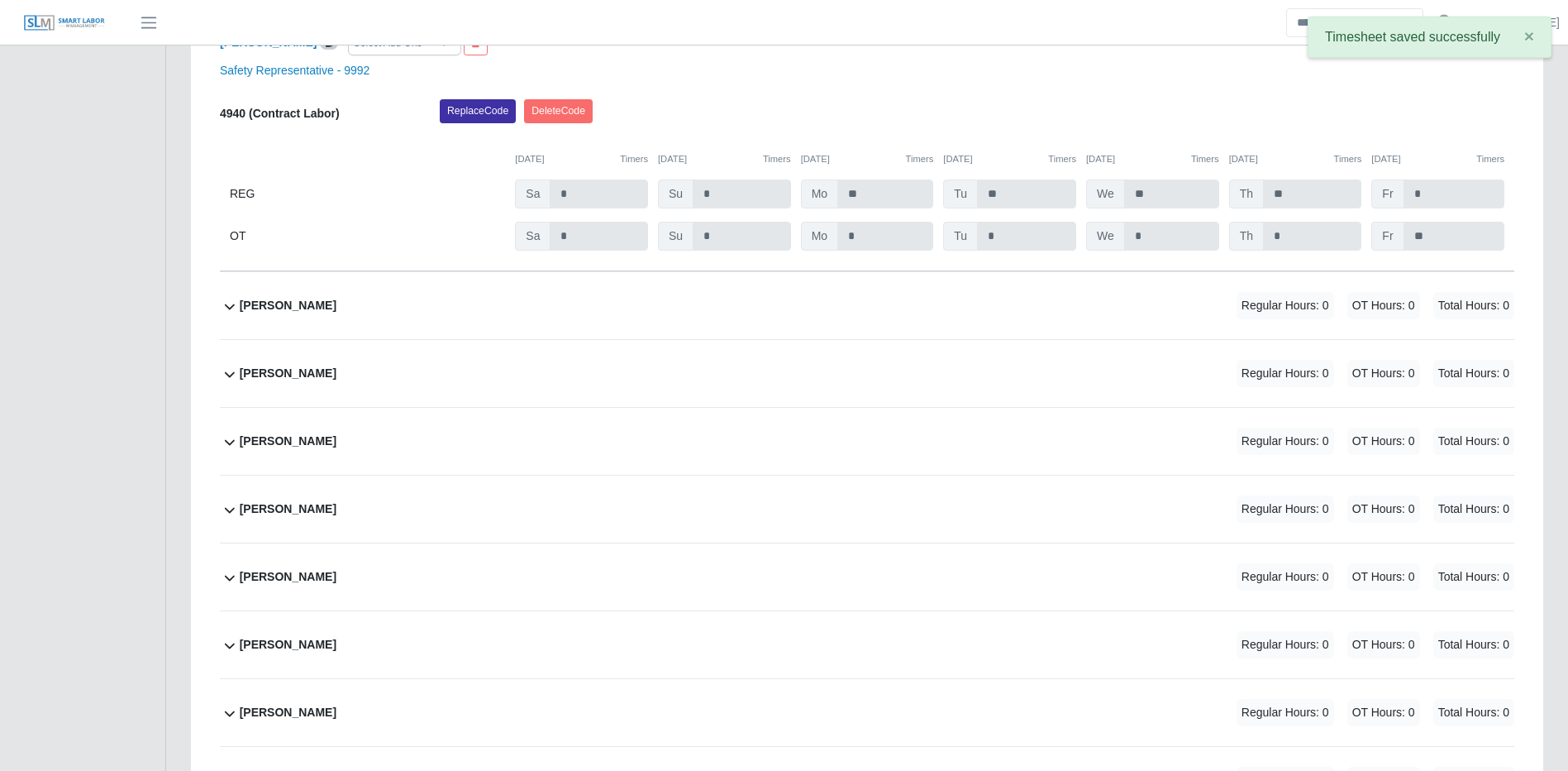
scroll to position [9822, 0]
click at [1037, 356] on div "Edgar Nieves Ramos Regular Hours: 0 OT Hours: 0 Total Hours: 0" at bounding box center [877, 371] width 1275 height 67
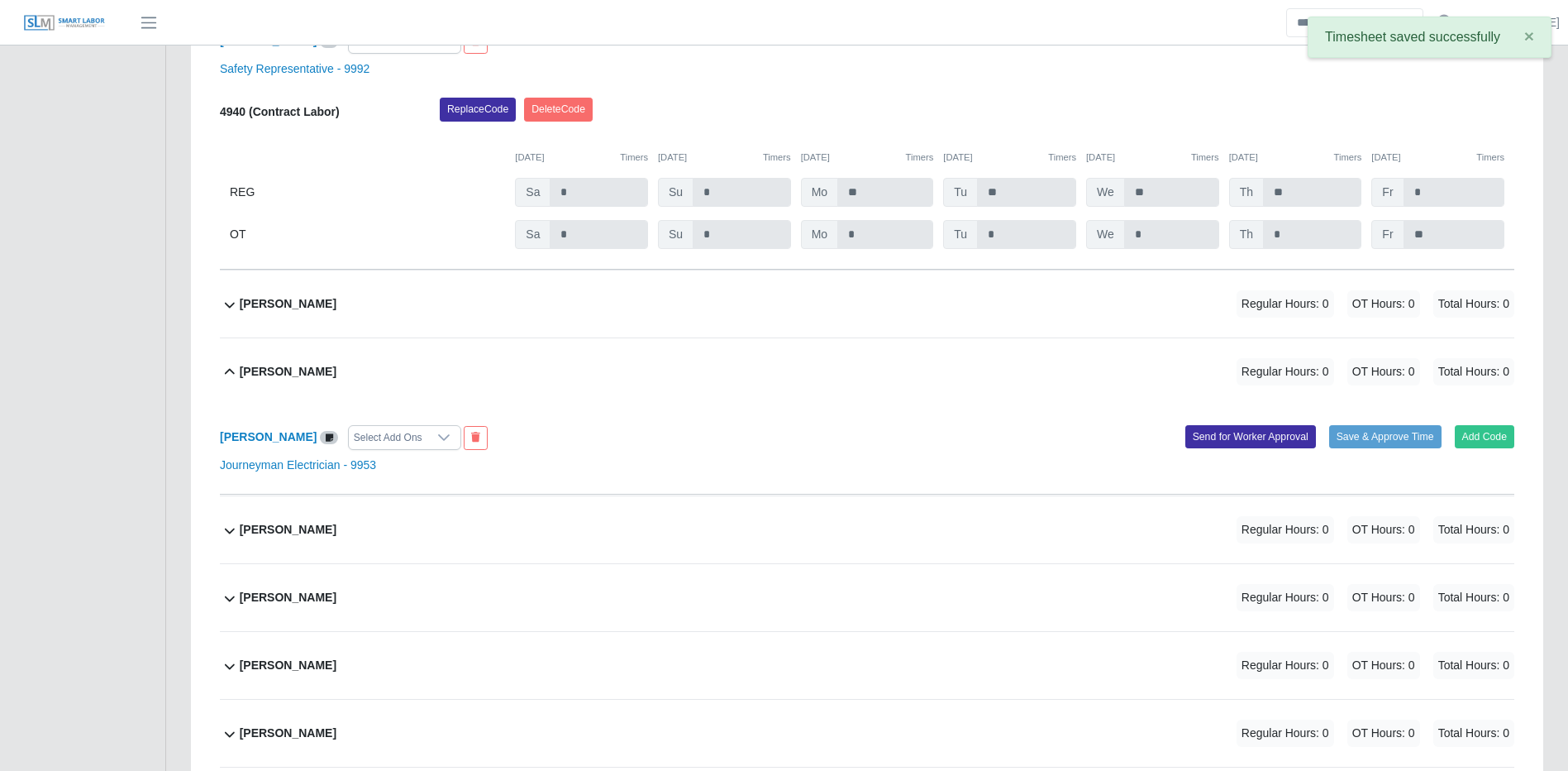
click at [1120, 330] on div "Edgar Leon Regular Hours: 0 OT Hours: 0 Total Hours: 0" at bounding box center [877, 303] width 1275 height 67
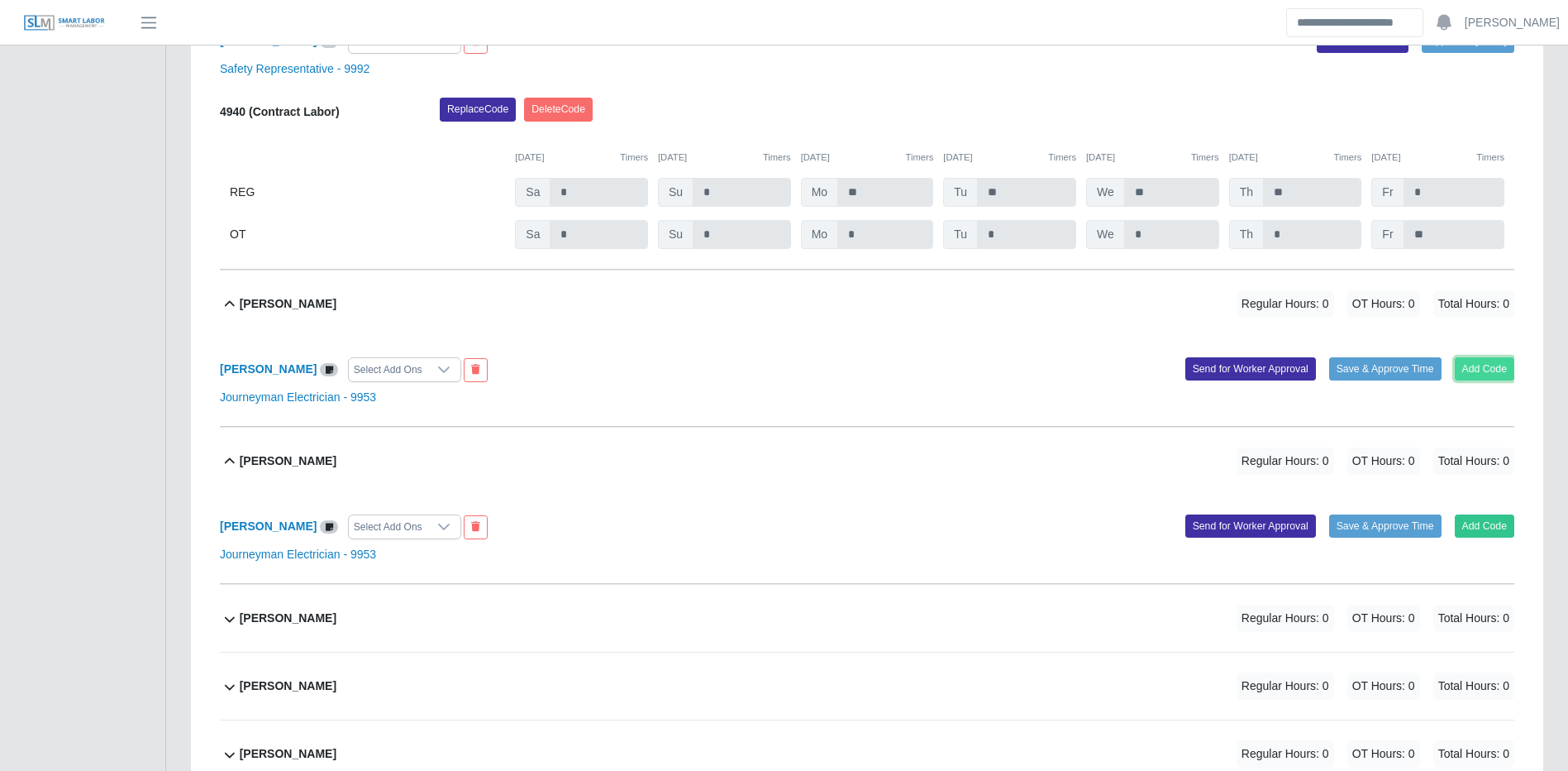
click at [1498, 376] on button "Add Code" at bounding box center [1486, 368] width 60 height 23
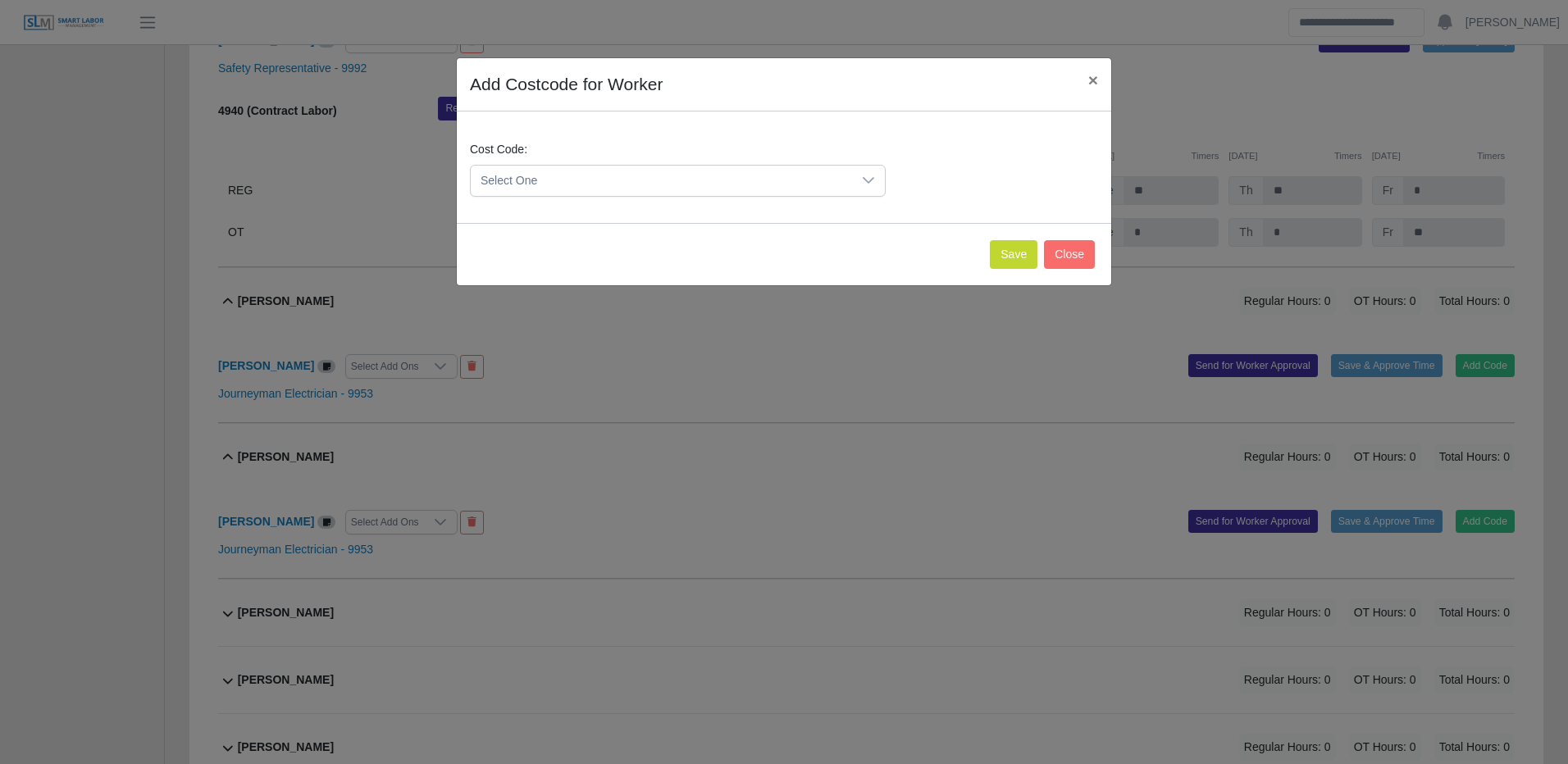
click at [860, 191] on div at bounding box center [868, 180] width 33 height 30
click at [860, 190] on div at bounding box center [868, 180] width 33 height 30
click at [587, 195] on span "Select One" at bounding box center [661, 180] width 381 height 30
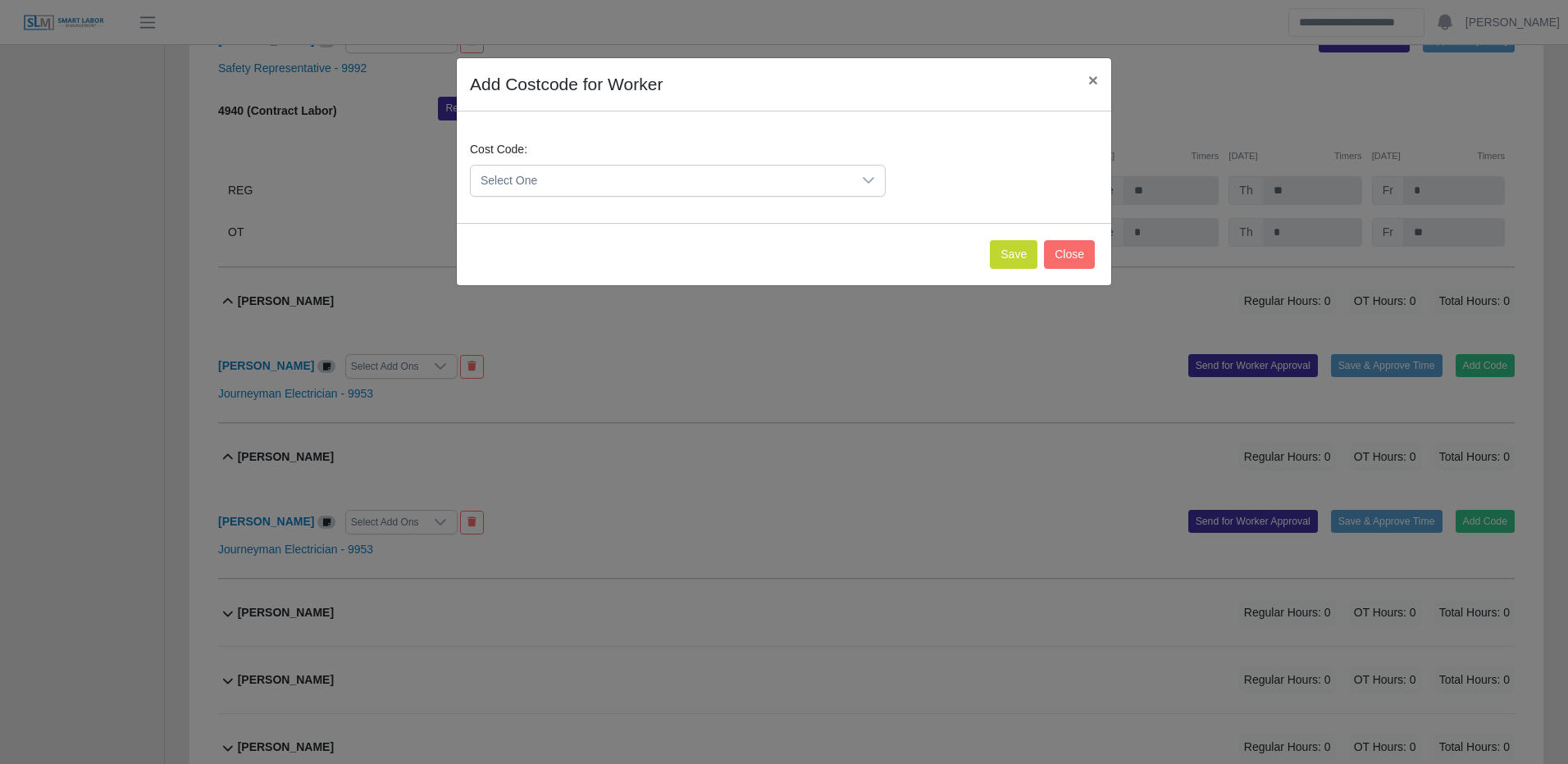
click at [587, 195] on span "Select One" at bounding box center [661, 180] width 381 height 30
click at [584, 166] on span "Select One" at bounding box center [661, 180] width 381 height 30
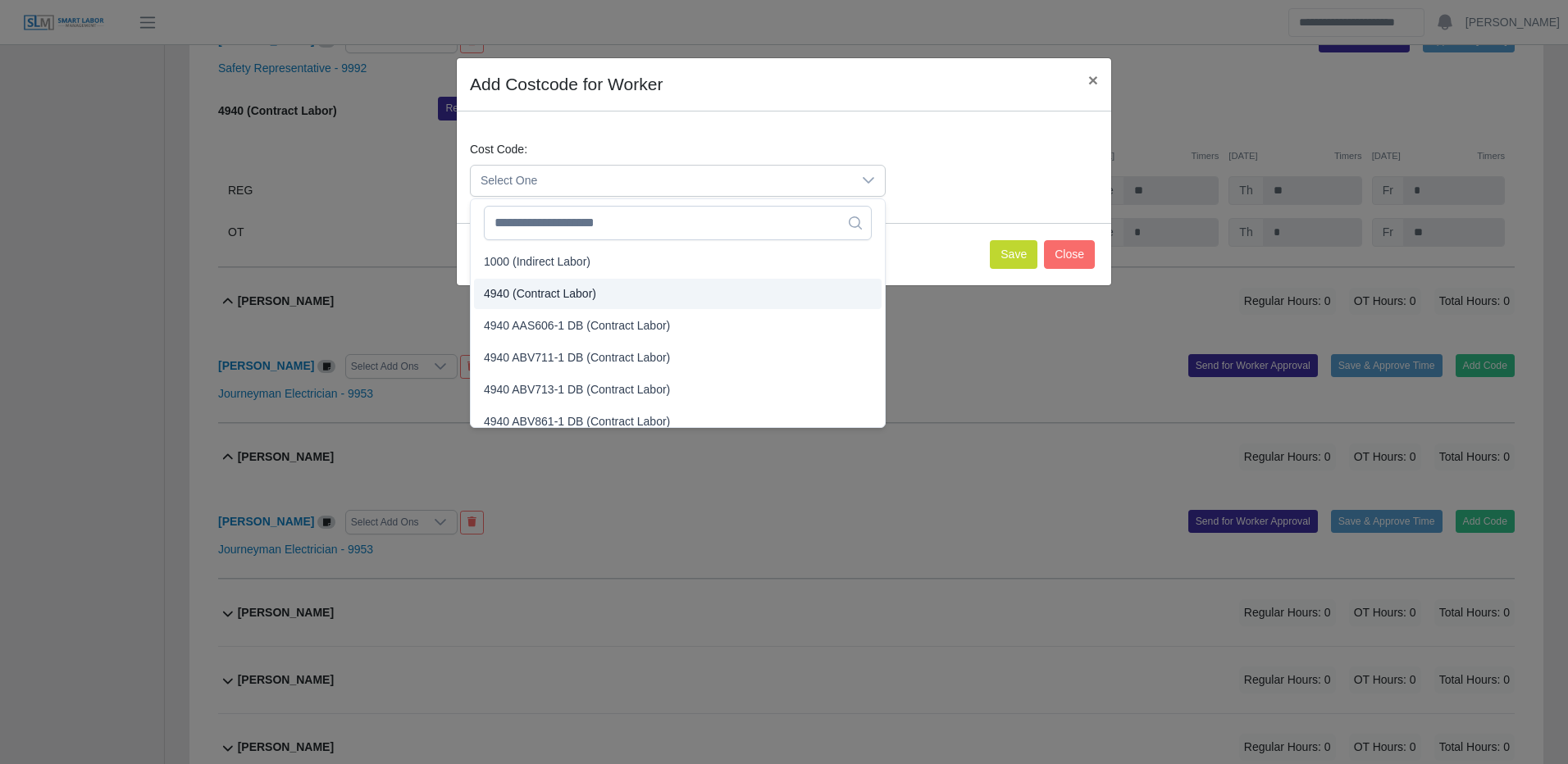
click at [554, 297] on span "4940 (Contract Labor)" at bounding box center [540, 293] width 113 height 17
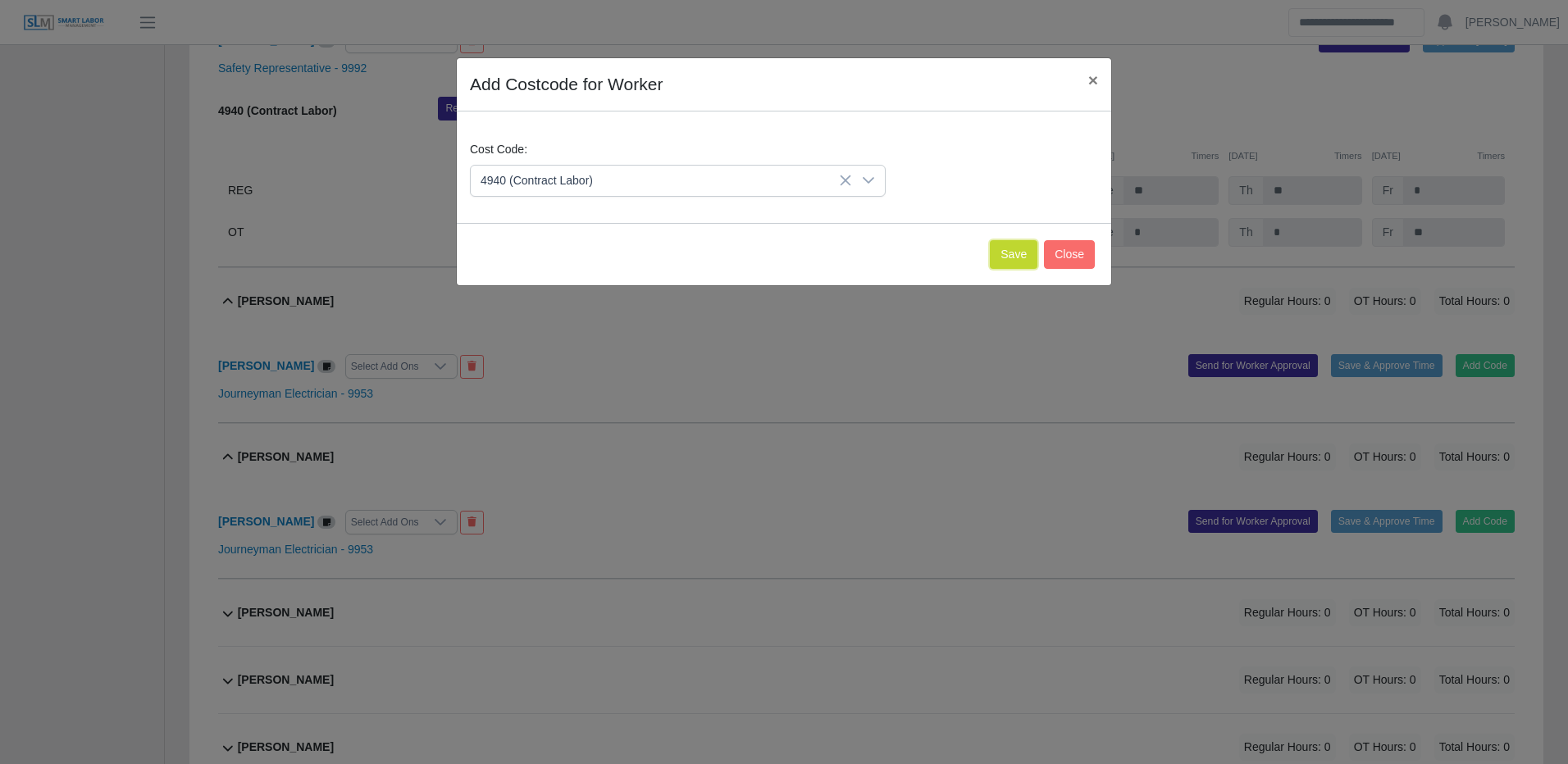
click at [995, 248] on button "Save" at bounding box center [1013, 255] width 47 height 29
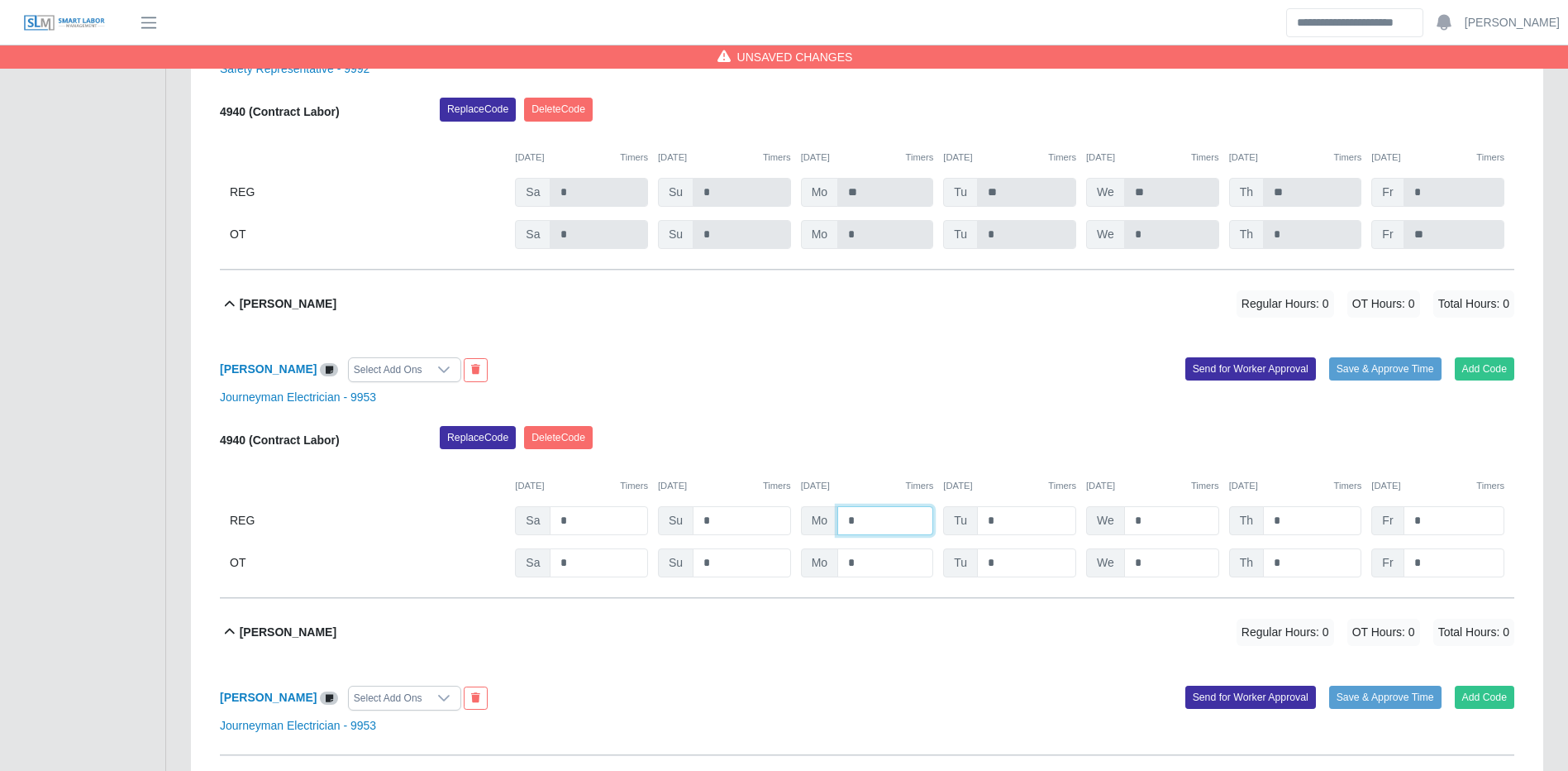
click at [886, 532] on input "*" at bounding box center [885, 521] width 96 height 29
type input "**"
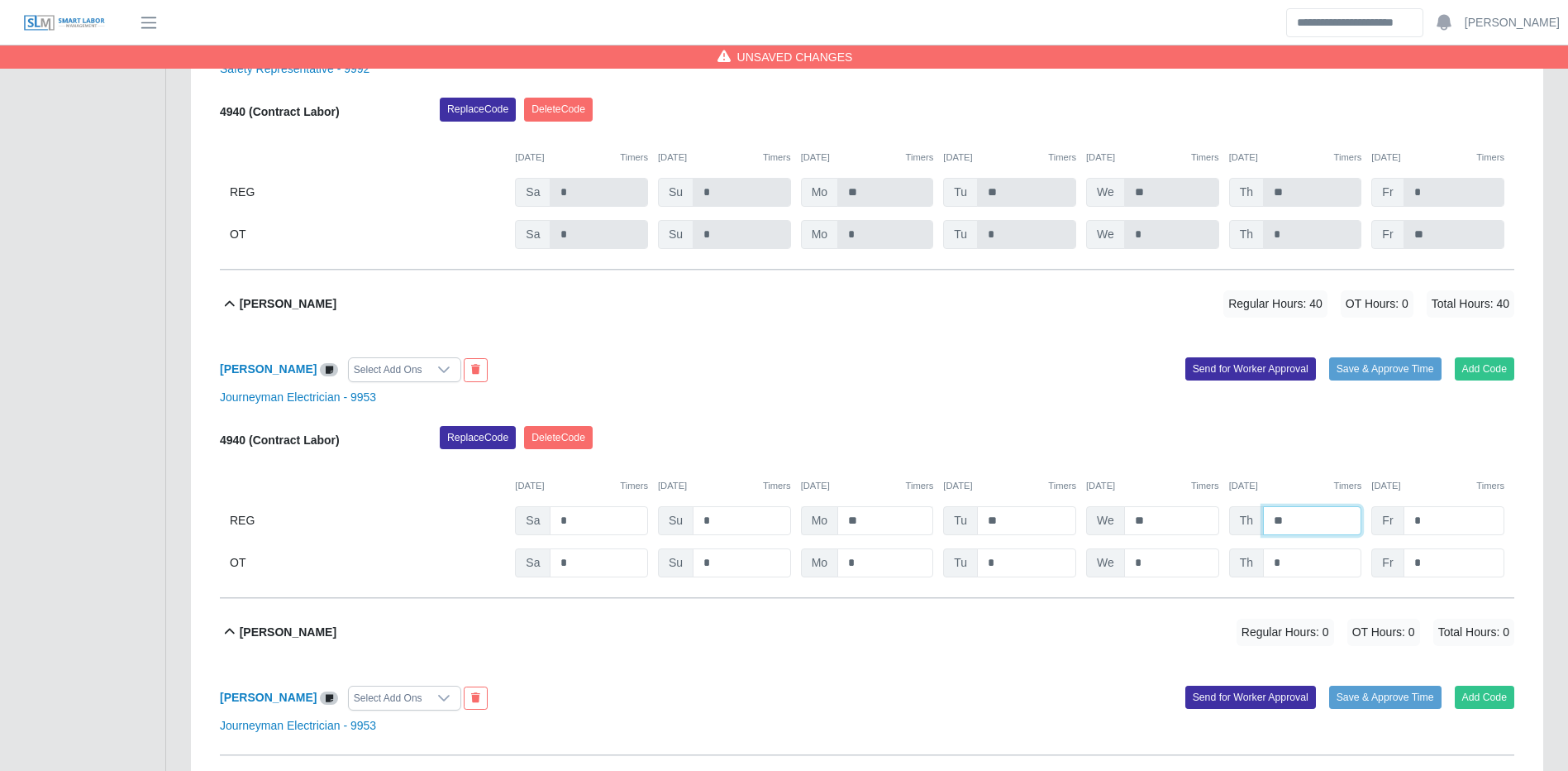
type input "**"
click at [1416, 380] on button "Save & Approve Time" at bounding box center [1385, 368] width 113 height 23
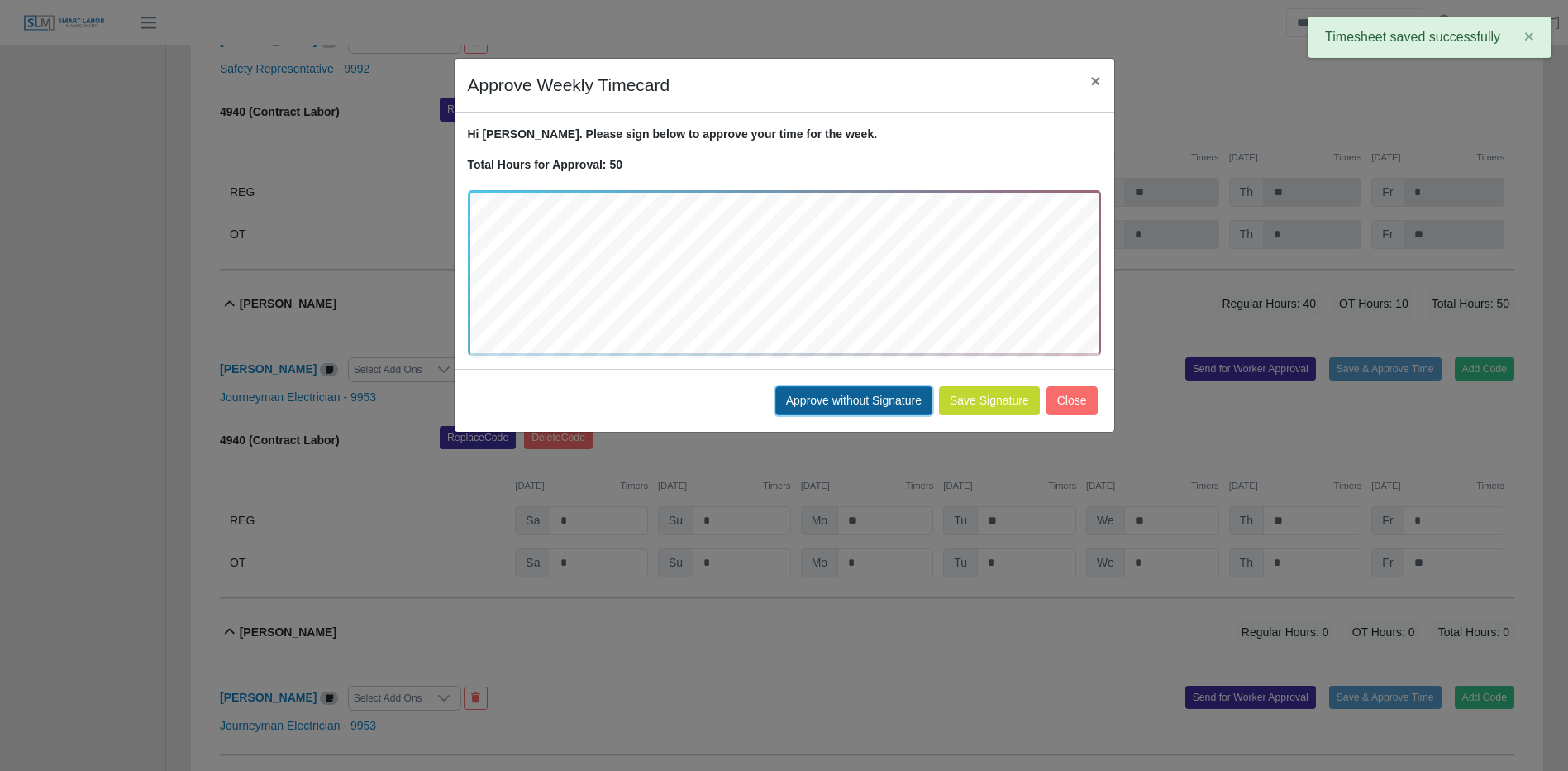
click at [899, 401] on button "Approve without Signature" at bounding box center [854, 401] width 157 height 29
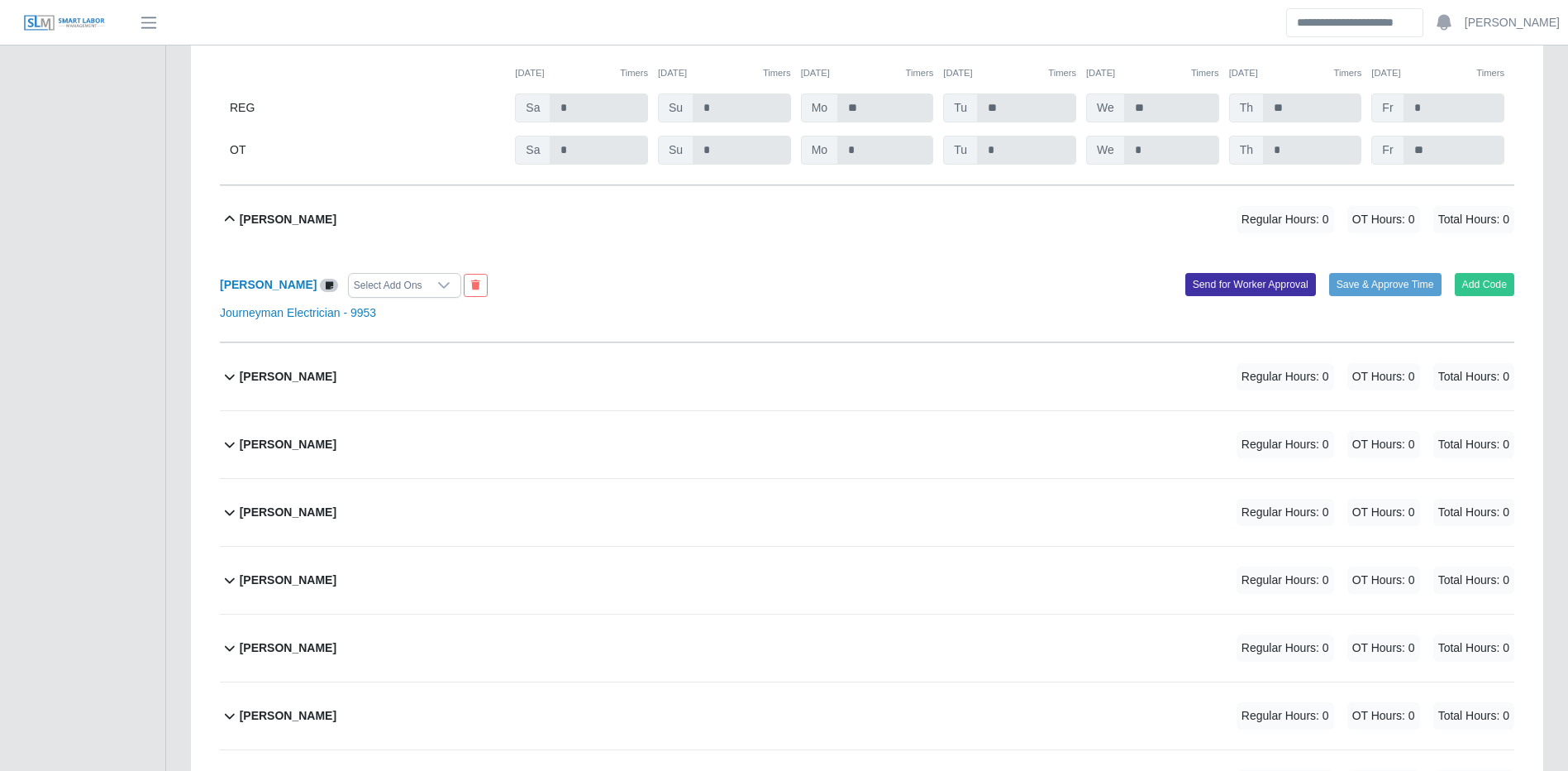
scroll to position [10235, 0]
click at [1474, 295] on button "Add Code" at bounding box center [1486, 283] width 60 height 23
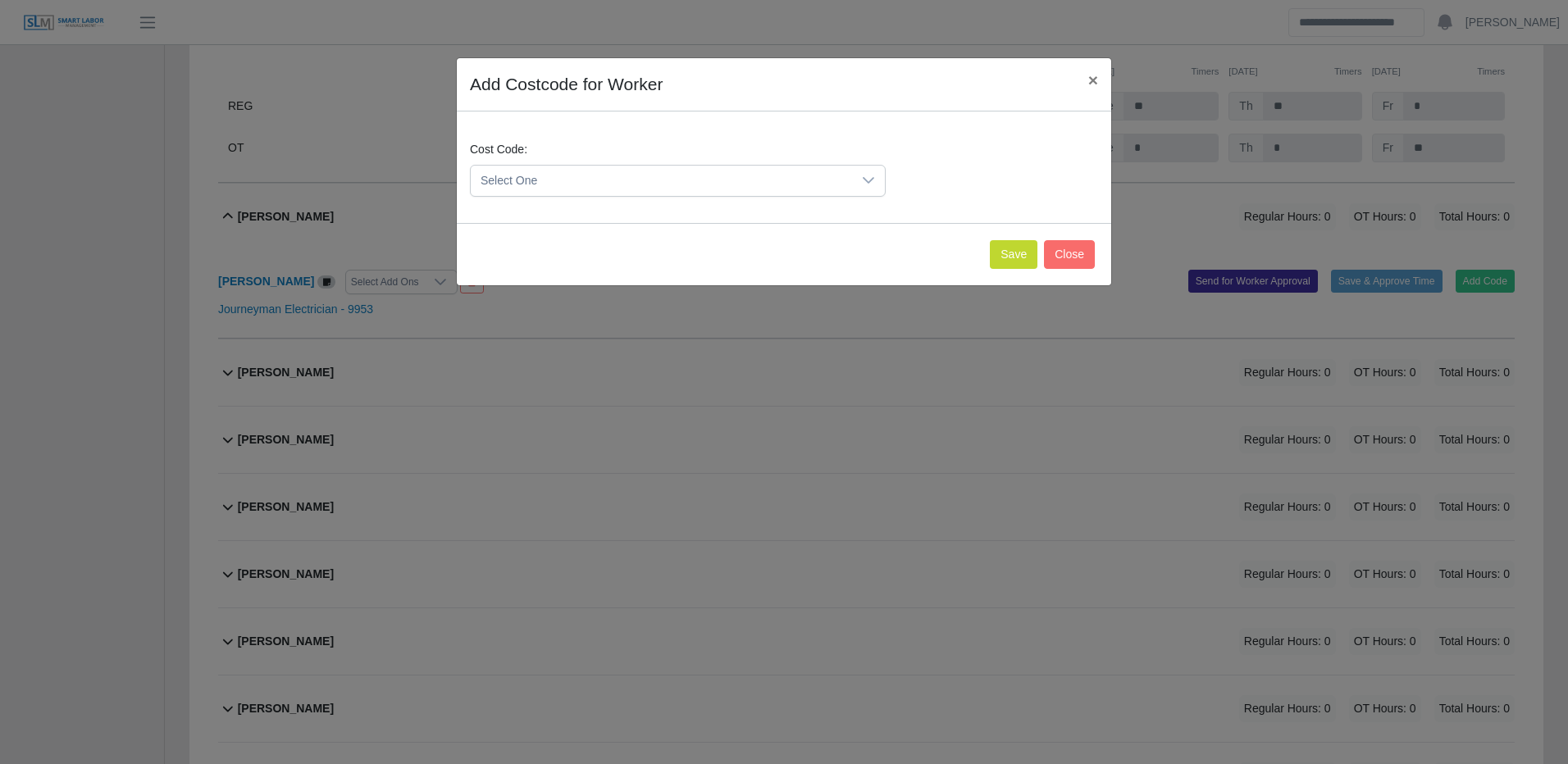
click at [808, 182] on span "Select One" at bounding box center [661, 180] width 381 height 30
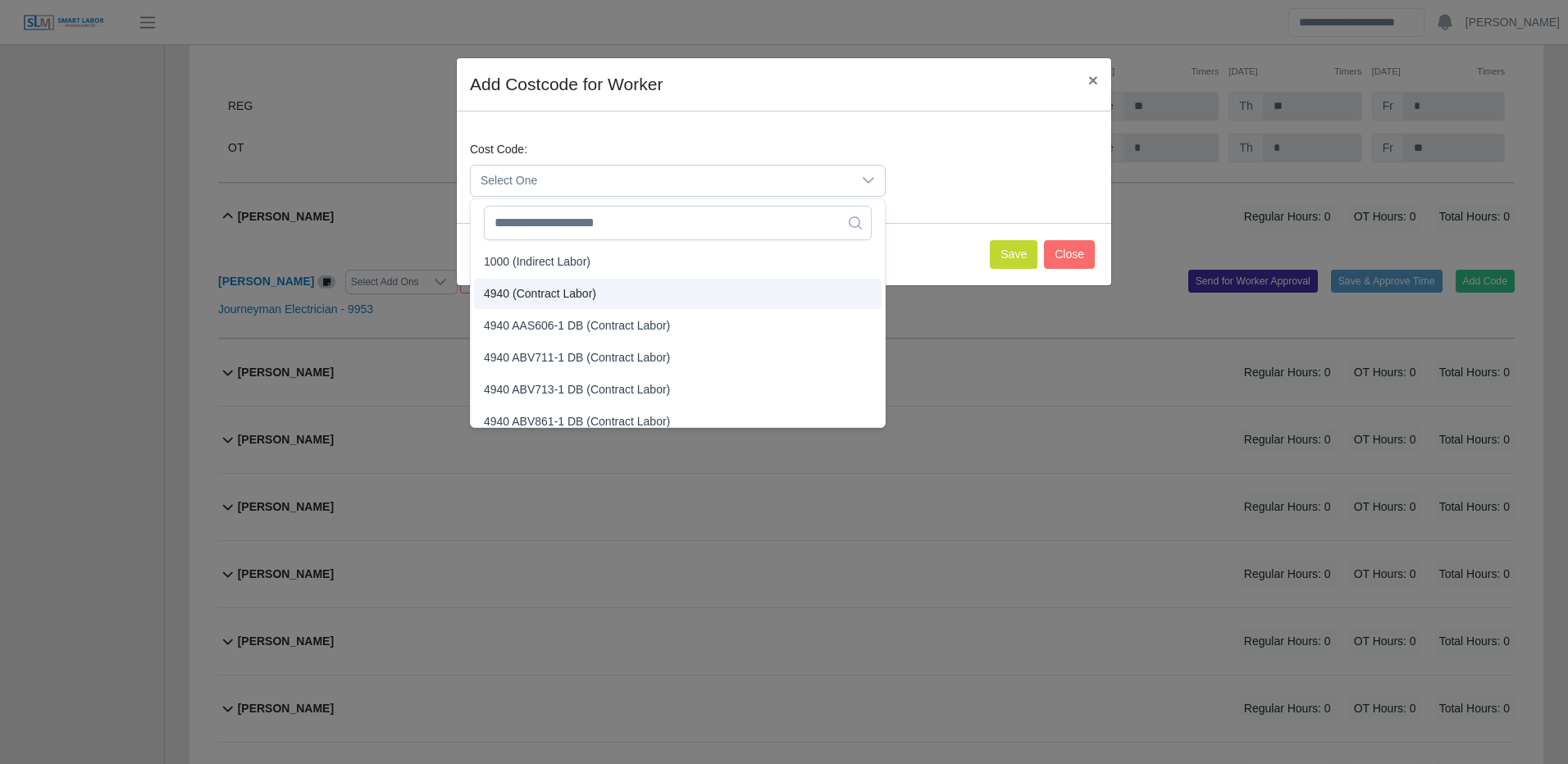
click at [534, 292] on span "4940 (Contract Labor)" at bounding box center [540, 293] width 113 height 17
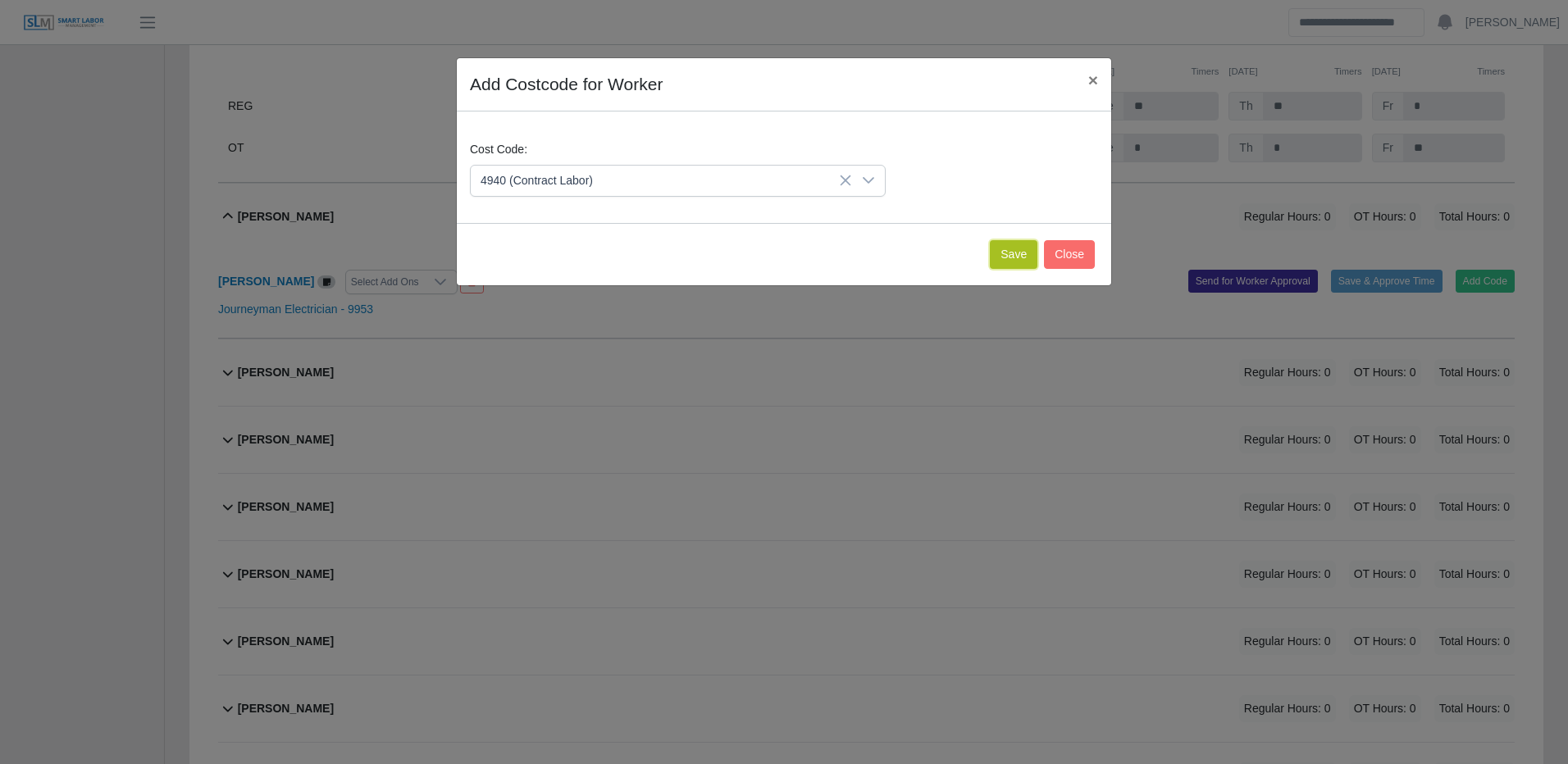
click at [1021, 250] on button "Save" at bounding box center [1013, 255] width 47 height 29
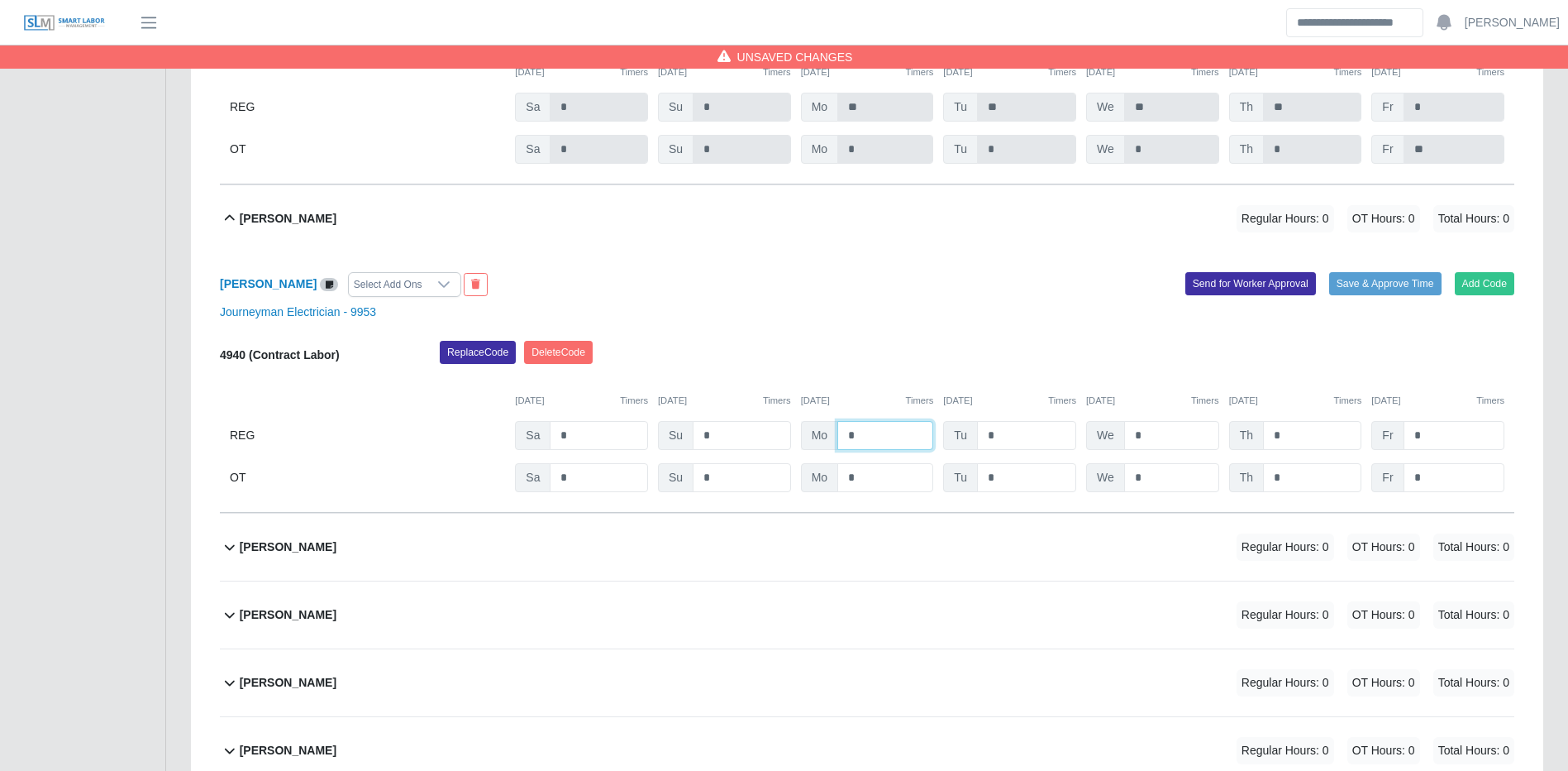
click at [873, 450] on input "*" at bounding box center [885, 436] width 96 height 29
type input "**"
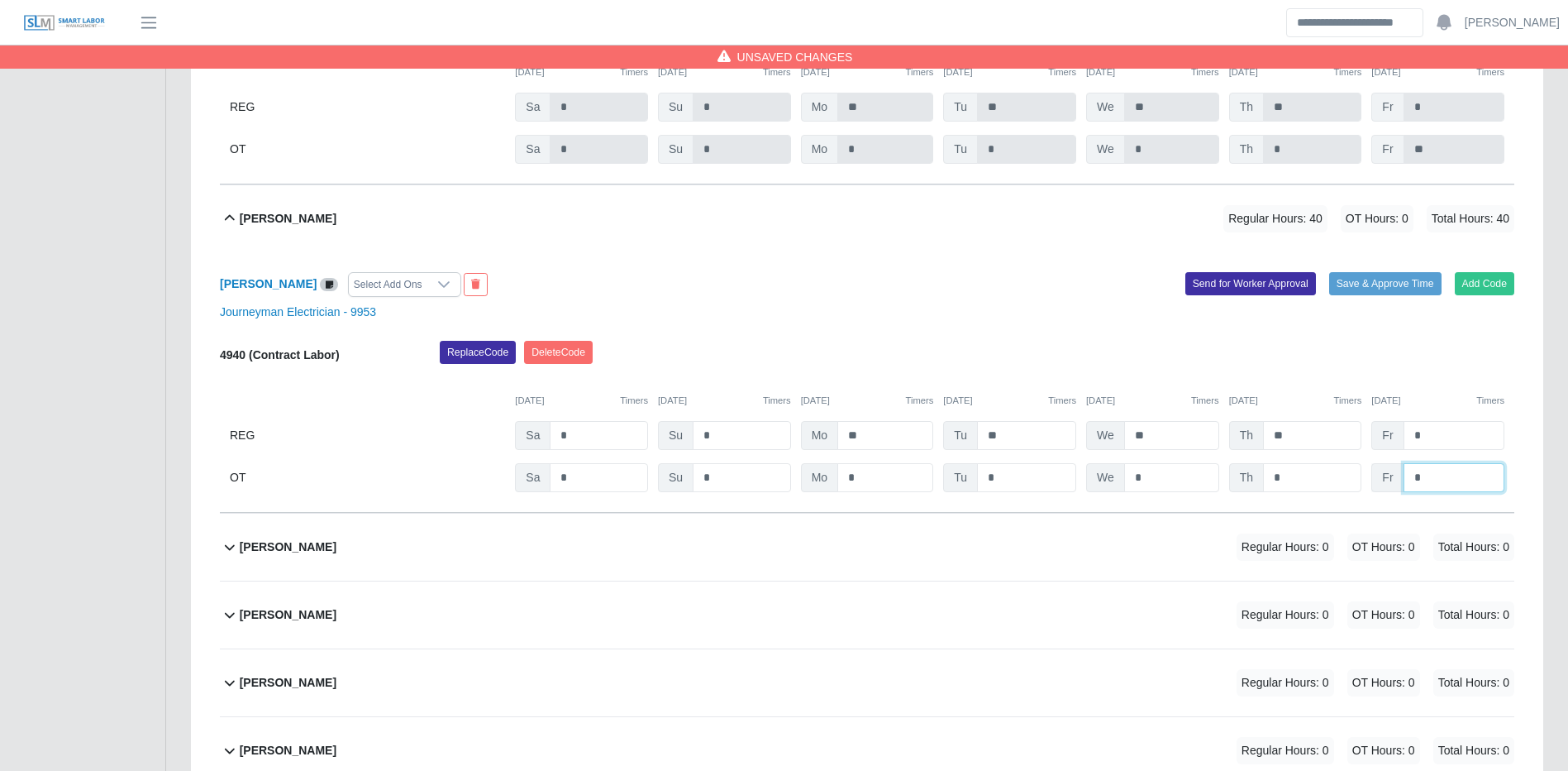
click at [1425, 490] on input "*" at bounding box center [1454, 478] width 101 height 29
type input "**"
click at [1401, 295] on button "Save & Approve Time" at bounding box center [1385, 283] width 113 height 23
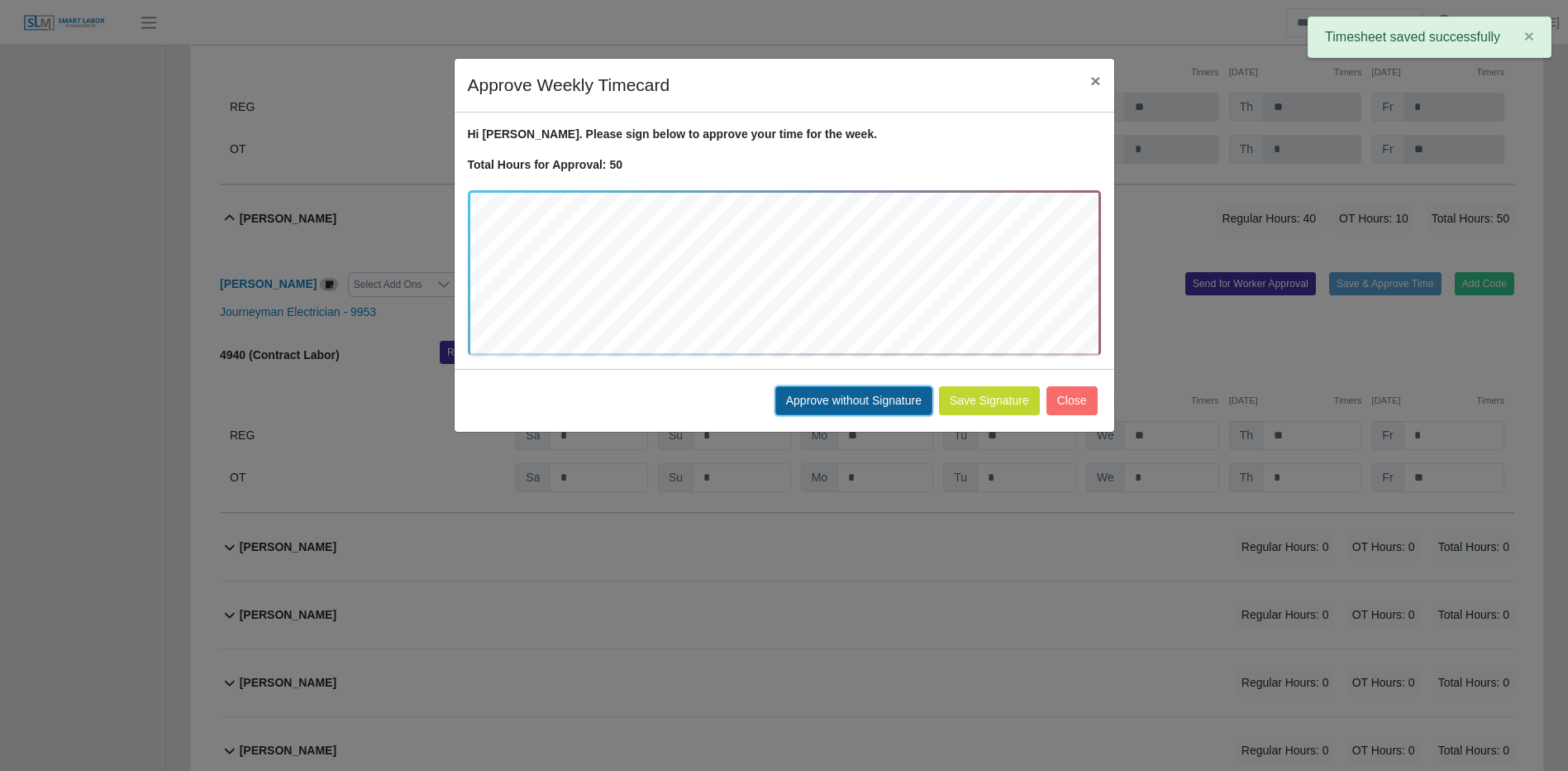
click at [813, 407] on button "Approve without Signature" at bounding box center [854, 401] width 157 height 29
click at [813, 407] on div "Approve Weekly Timecard × Hi Edgar. Please sign below to approve your time for …" at bounding box center [784, 386] width 1568 height 771
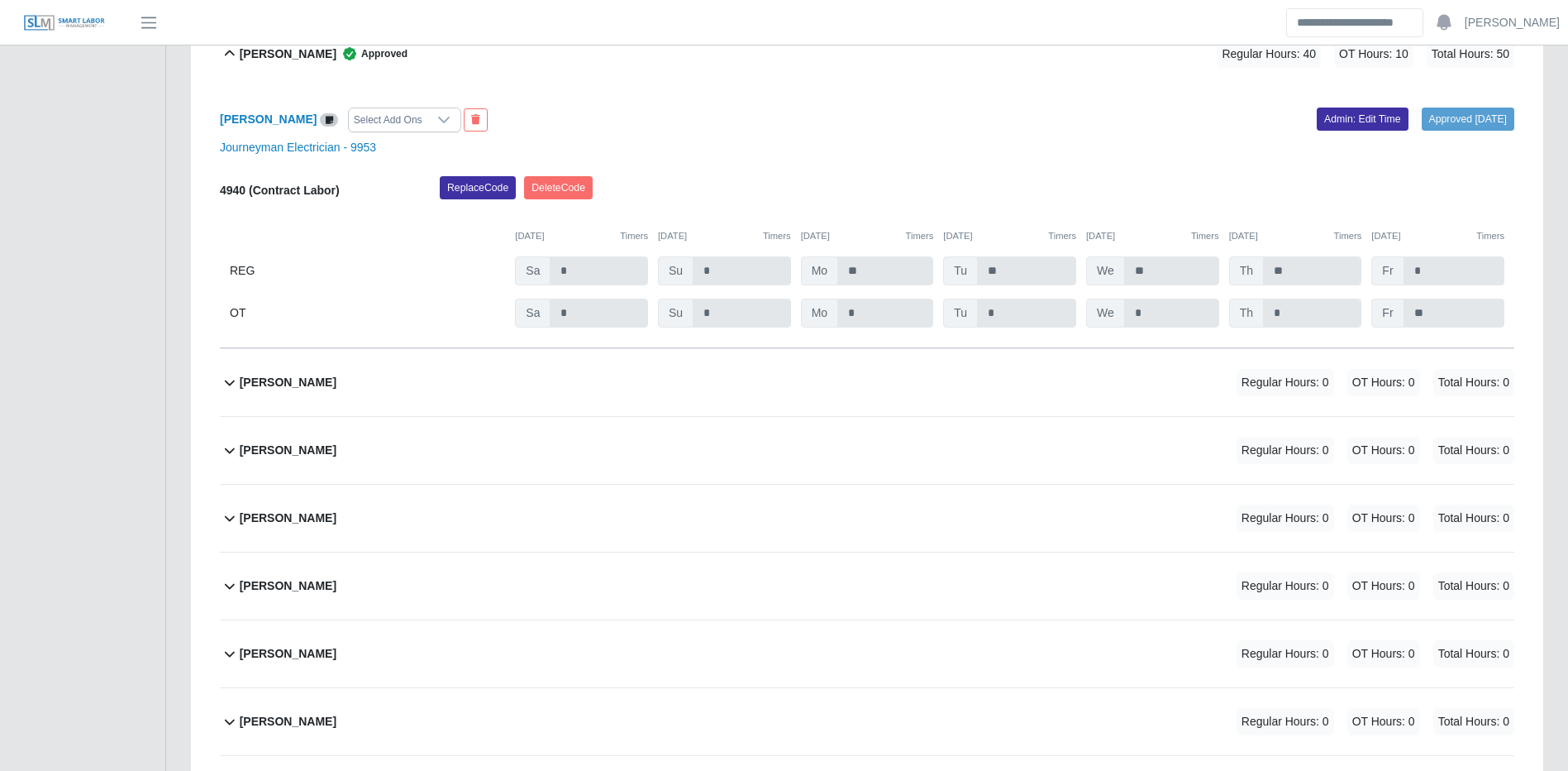
scroll to position [10400, 0]
drag, startPoint x: 1094, startPoint y: 397, endPoint x: 1191, endPoint y: 436, distance: 104.5
click at [1094, 397] on div "Edgardo Cebrera Regular Hours: 0 OT Hours: 0 Total Hours: 0" at bounding box center [877, 381] width 1275 height 67
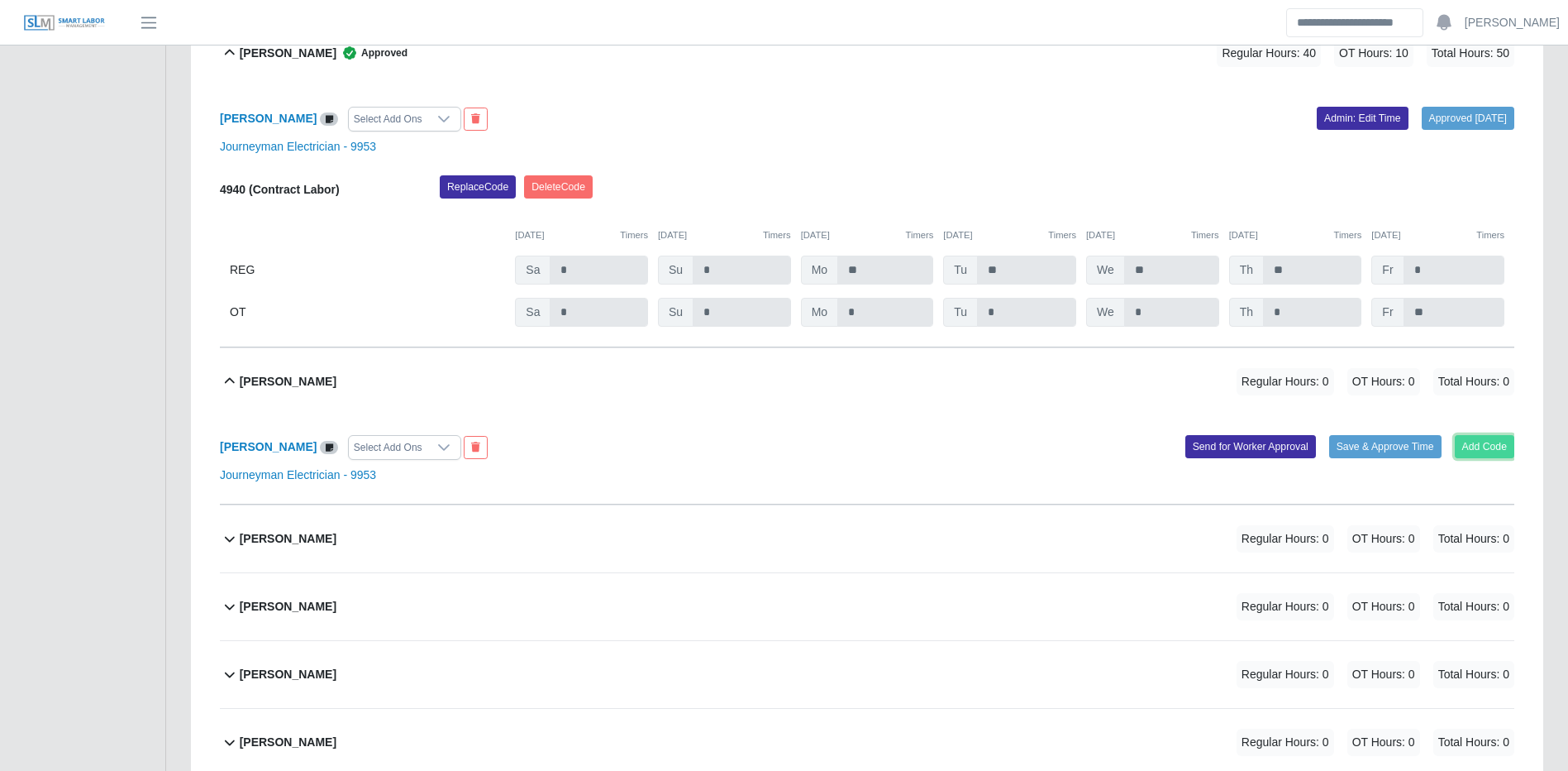
click at [1472, 458] on button "Add Code" at bounding box center [1486, 446] width 60 height 23
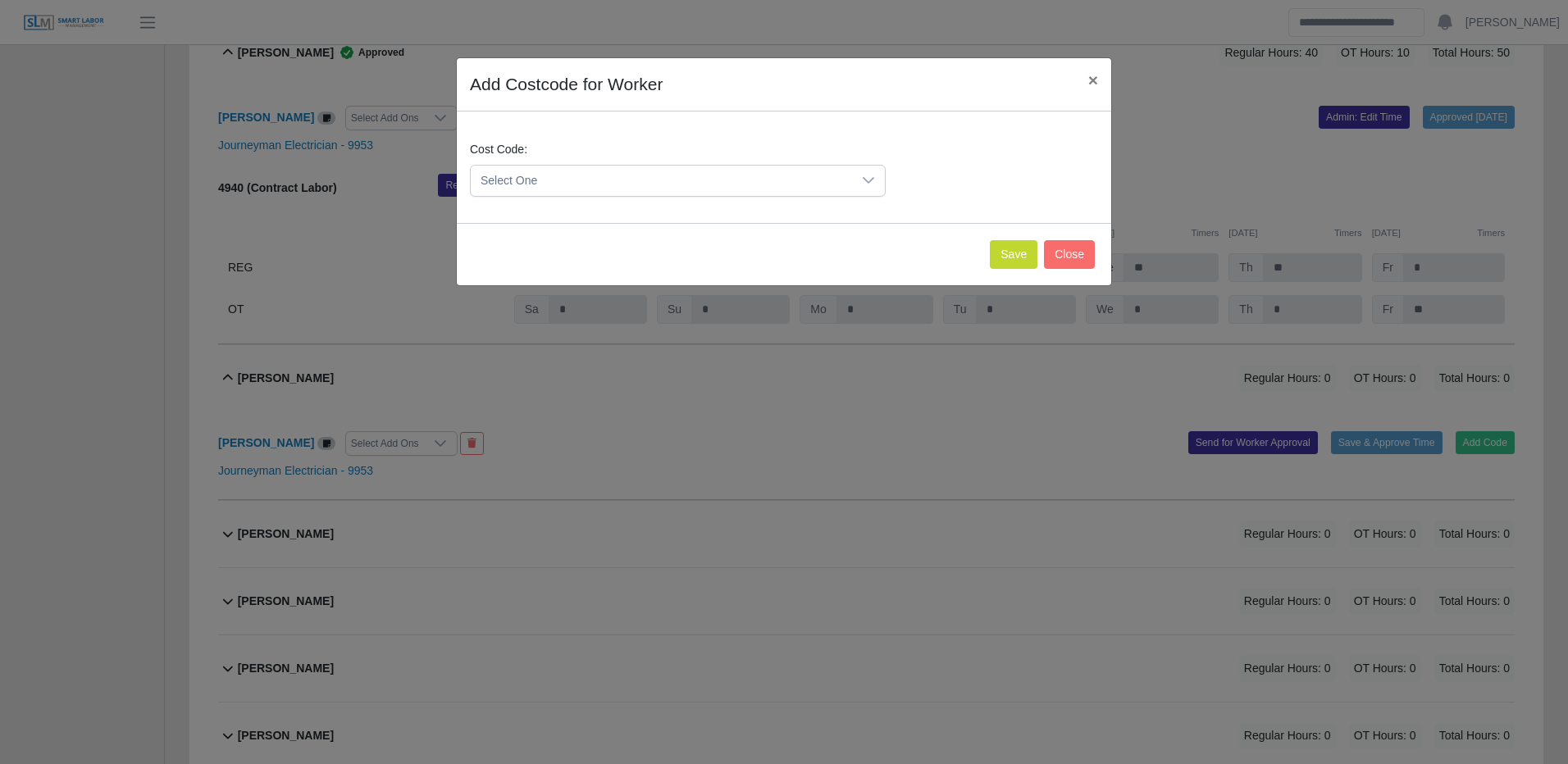
click at [718, 172] on span "Select One" at bounding box center [661, 180] width 381 height 30
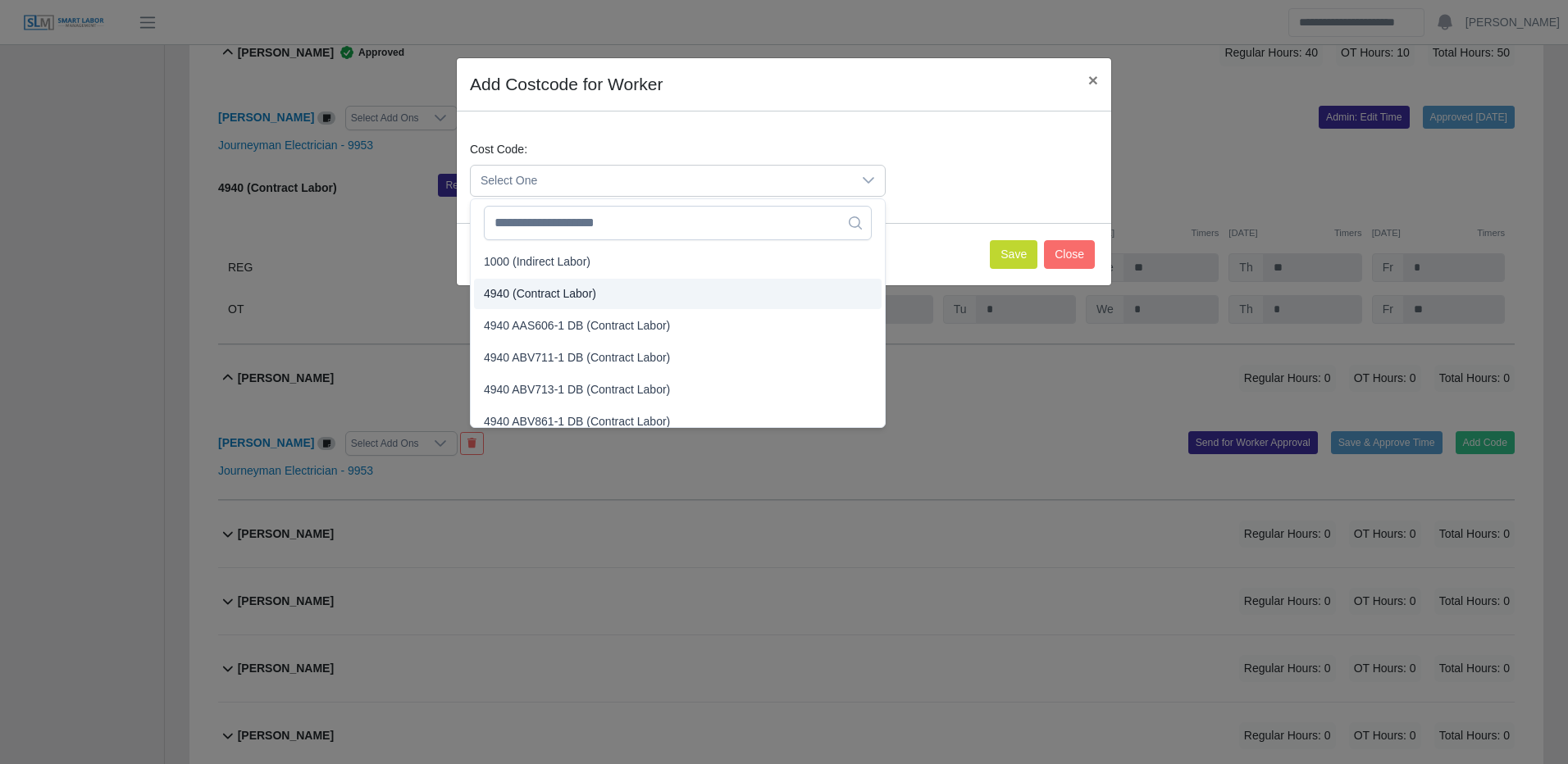
click at [580, 296] on span "4940 (Contract Labor)" at bounding box center [540, 293] width 113 height 17
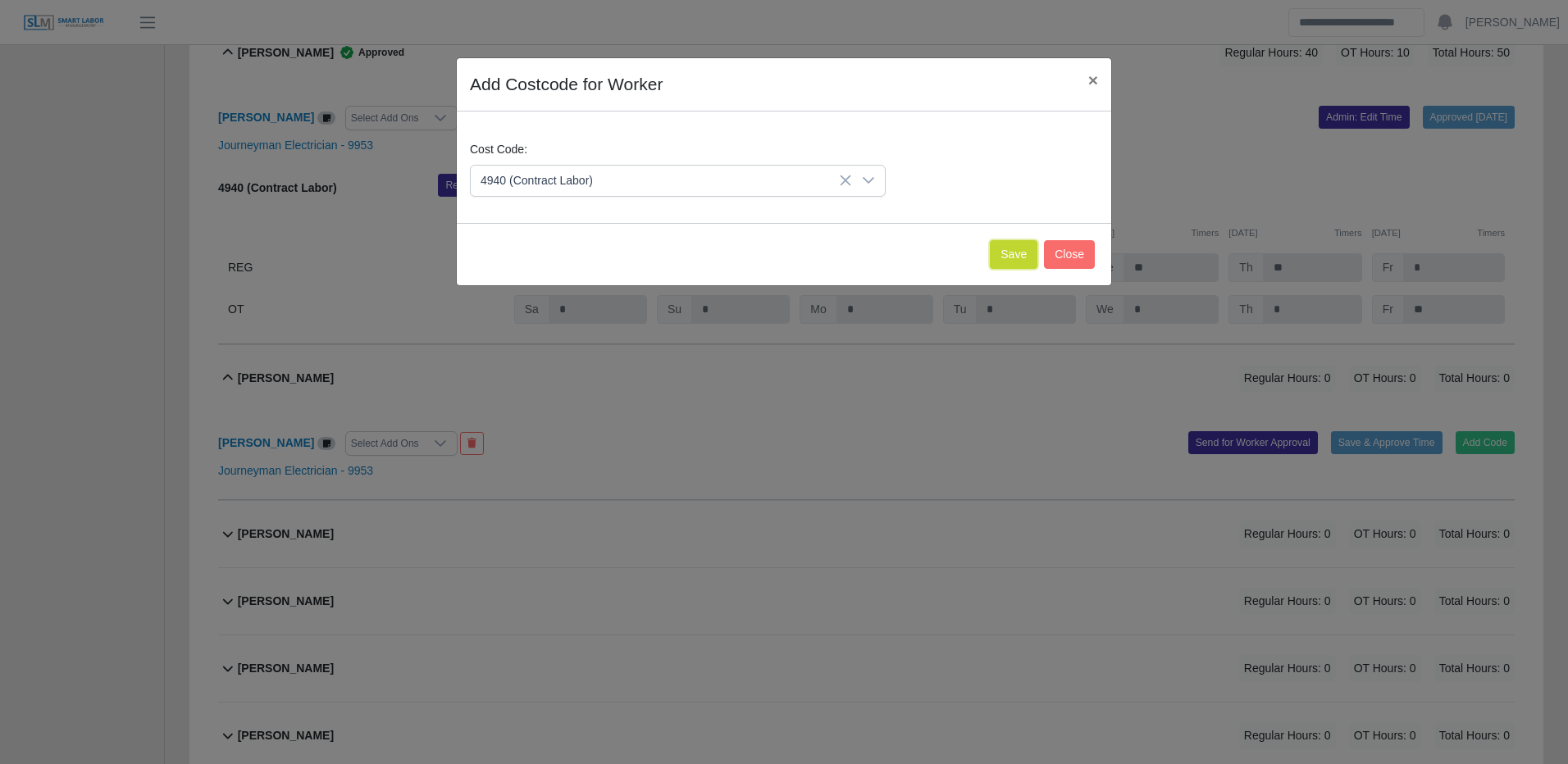
click at [1023, 252] on button "Save" at bounding box center [1013, 255] width 47 height 29
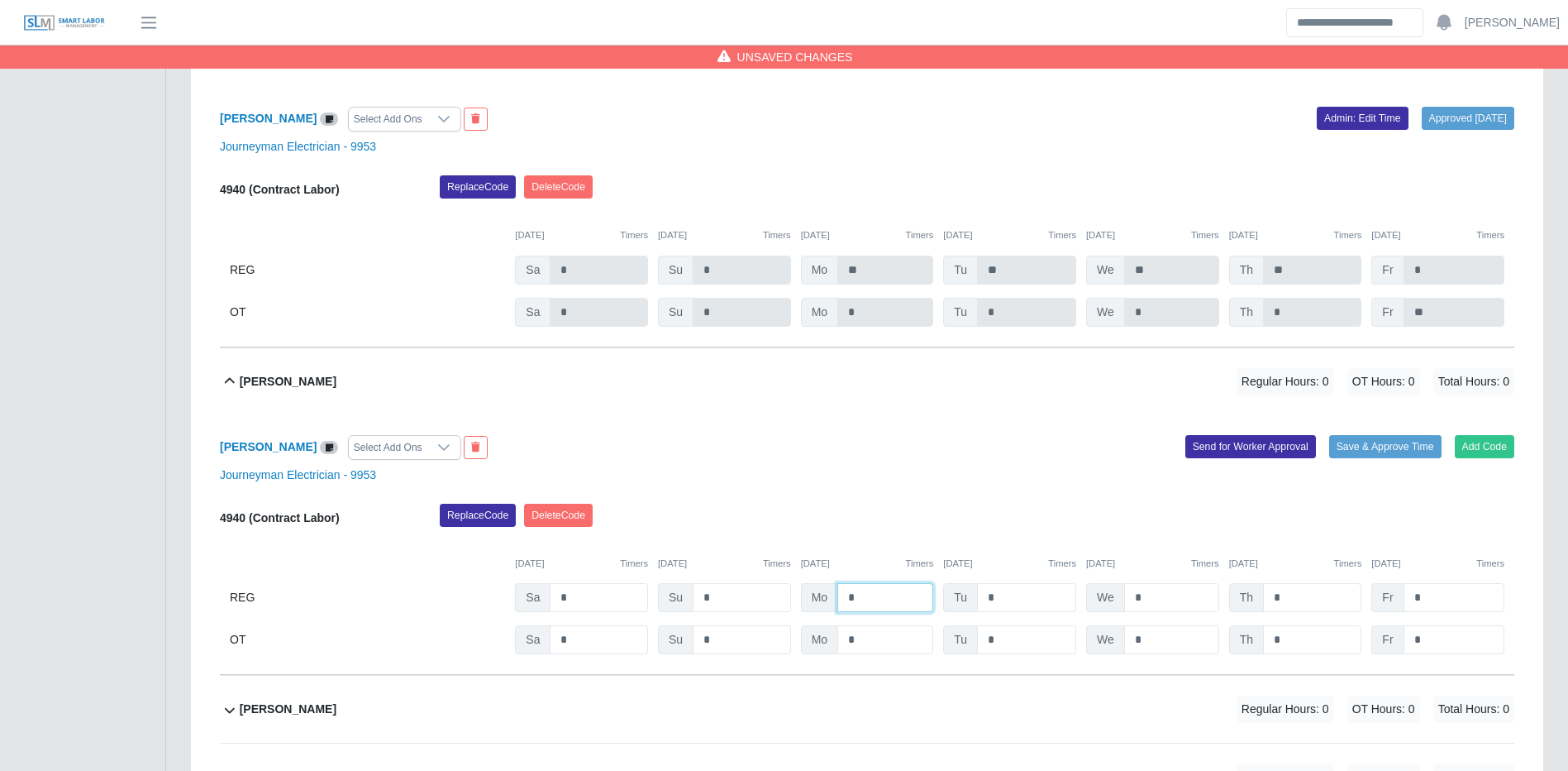
click at [901, 608] on input "*" at bounding box center [885, 598] width 96 height 29
type input "**"
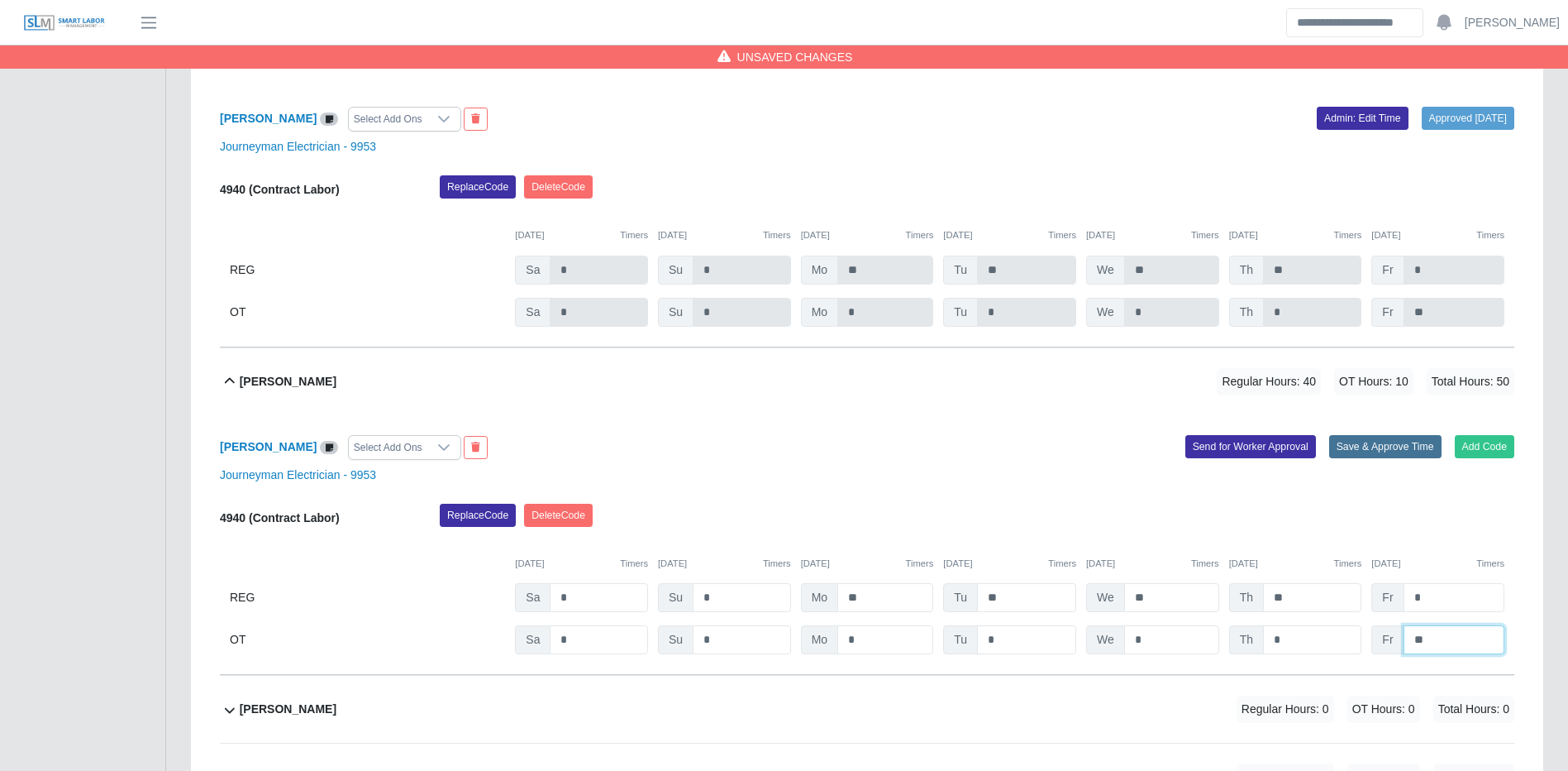
type input "**"
click at [1362, 458] on button "Save & Approve Time" at bounding box center [1385, 446] width 113 height 23
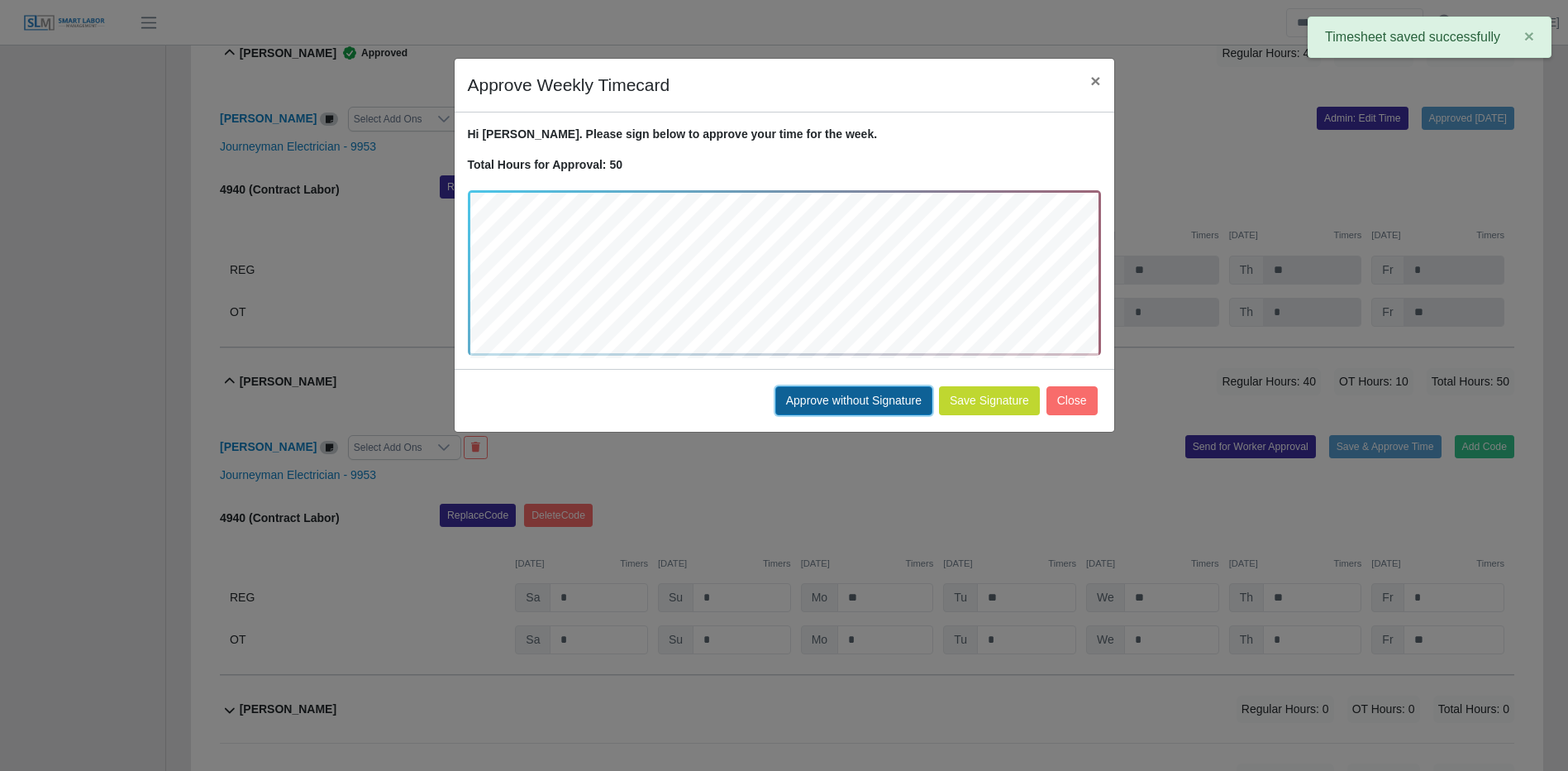
click at [865, 413] on button "Approve without Signature" at bounding box center [854, 401] width 157 height 29
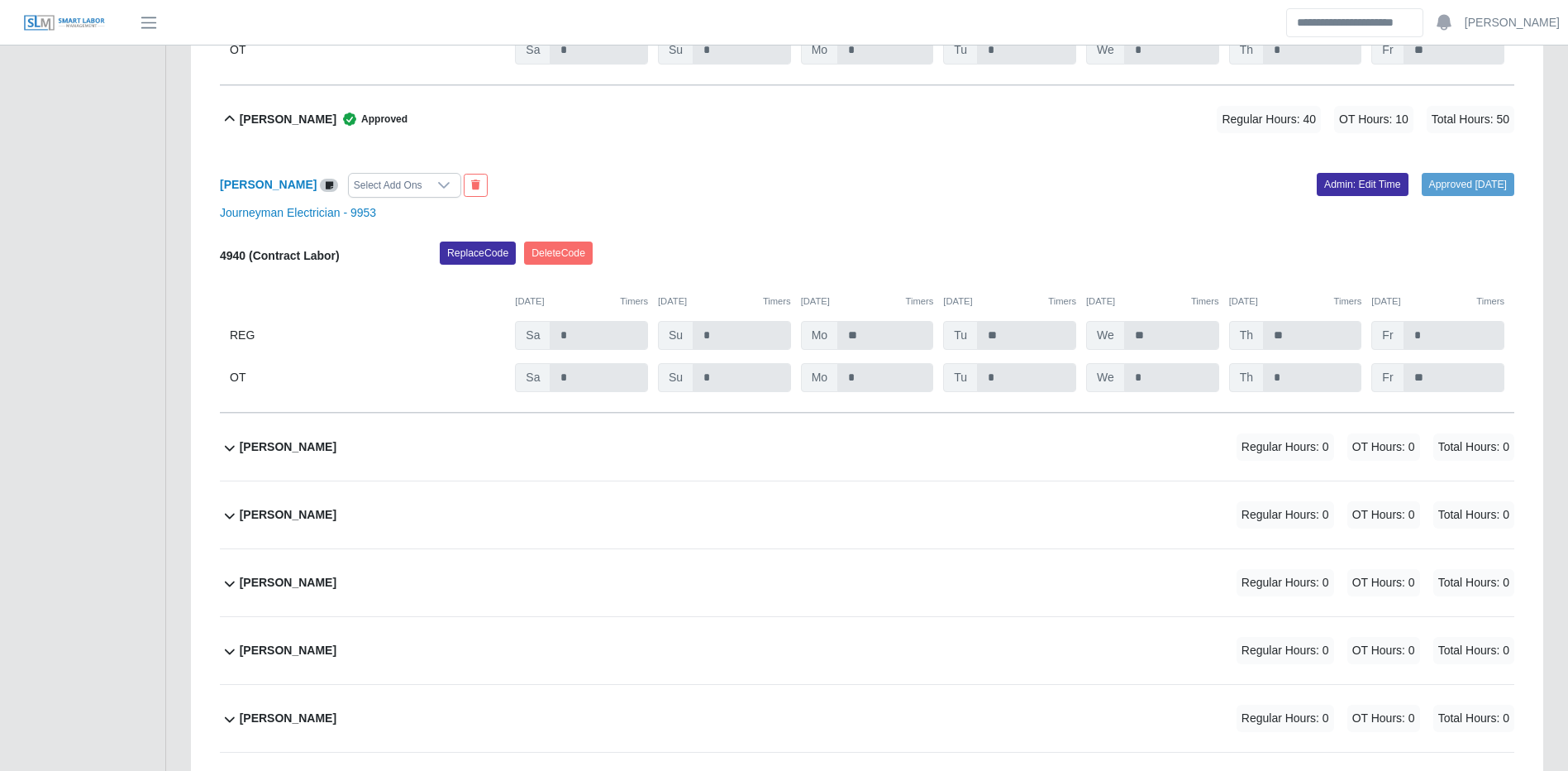
scroll to position [10897, 0]
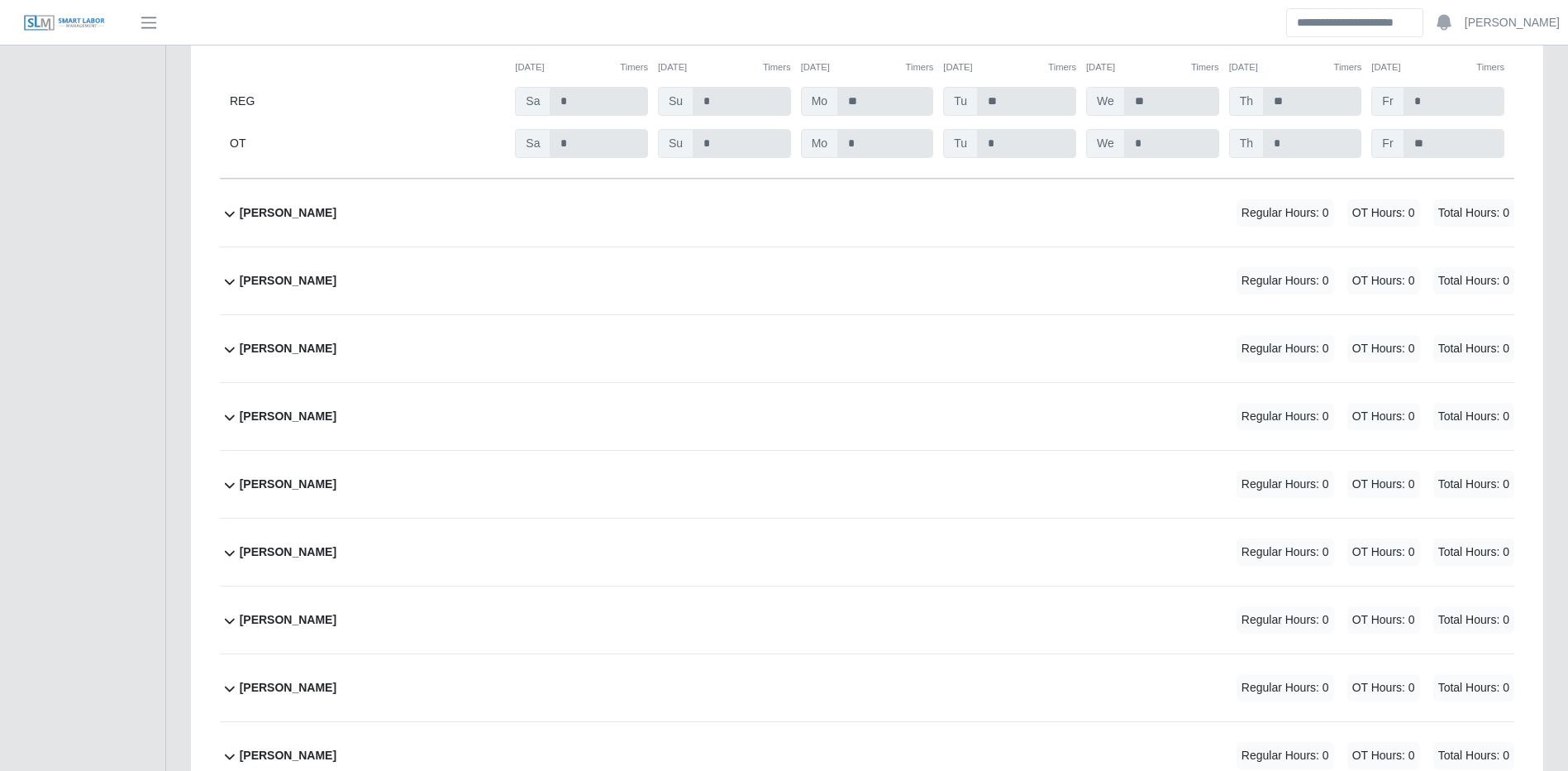
click at [1165, 226] on div "Eduardo Roman Regular Hours: 0 OT Hours: 0 Total Hours: 0" at bounding box center [877, 212] width 1275 height 67
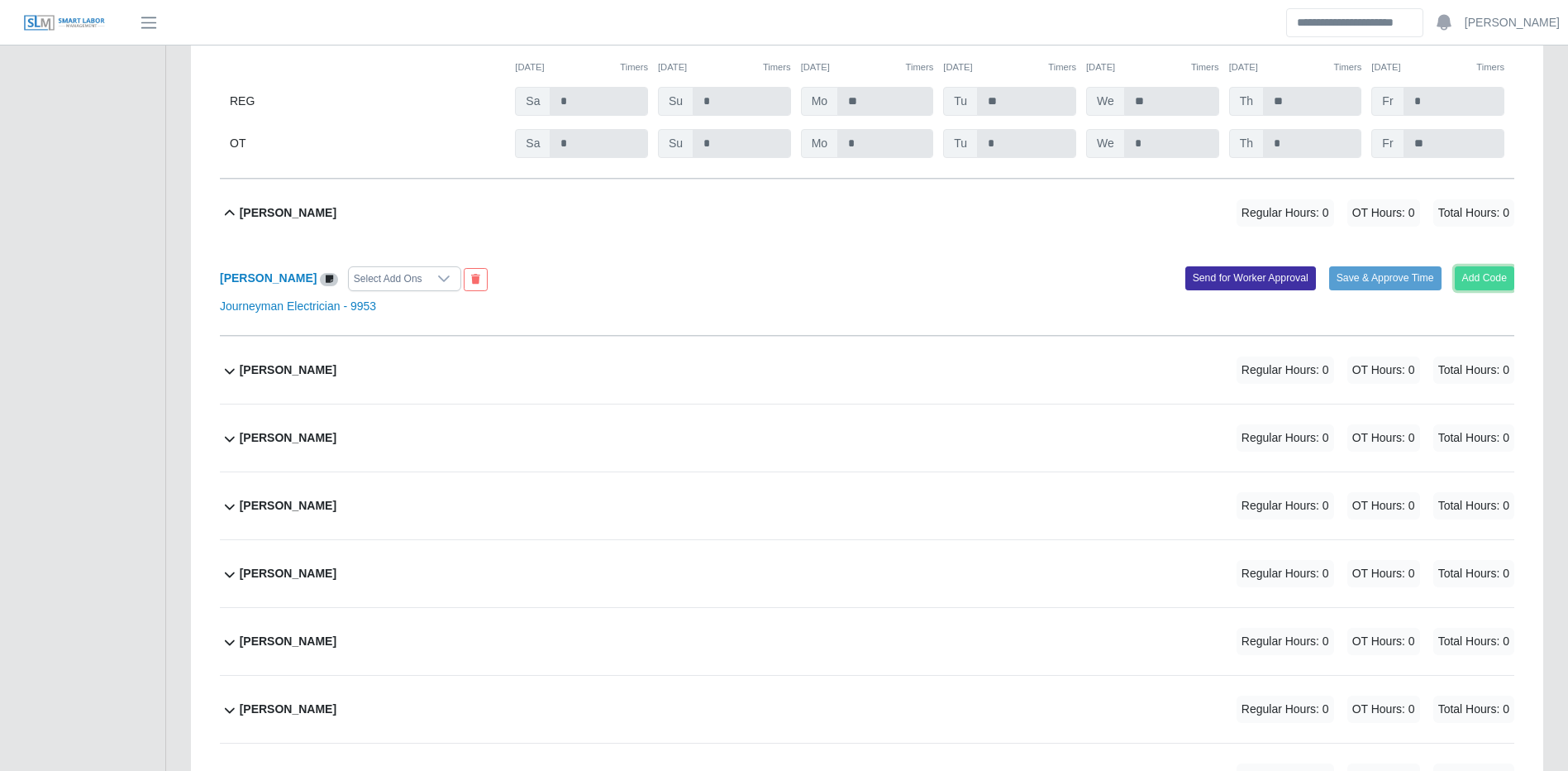
click at [1489, 289] on button "Add Code" at bounding box center [1486, 277] width 60 height 23
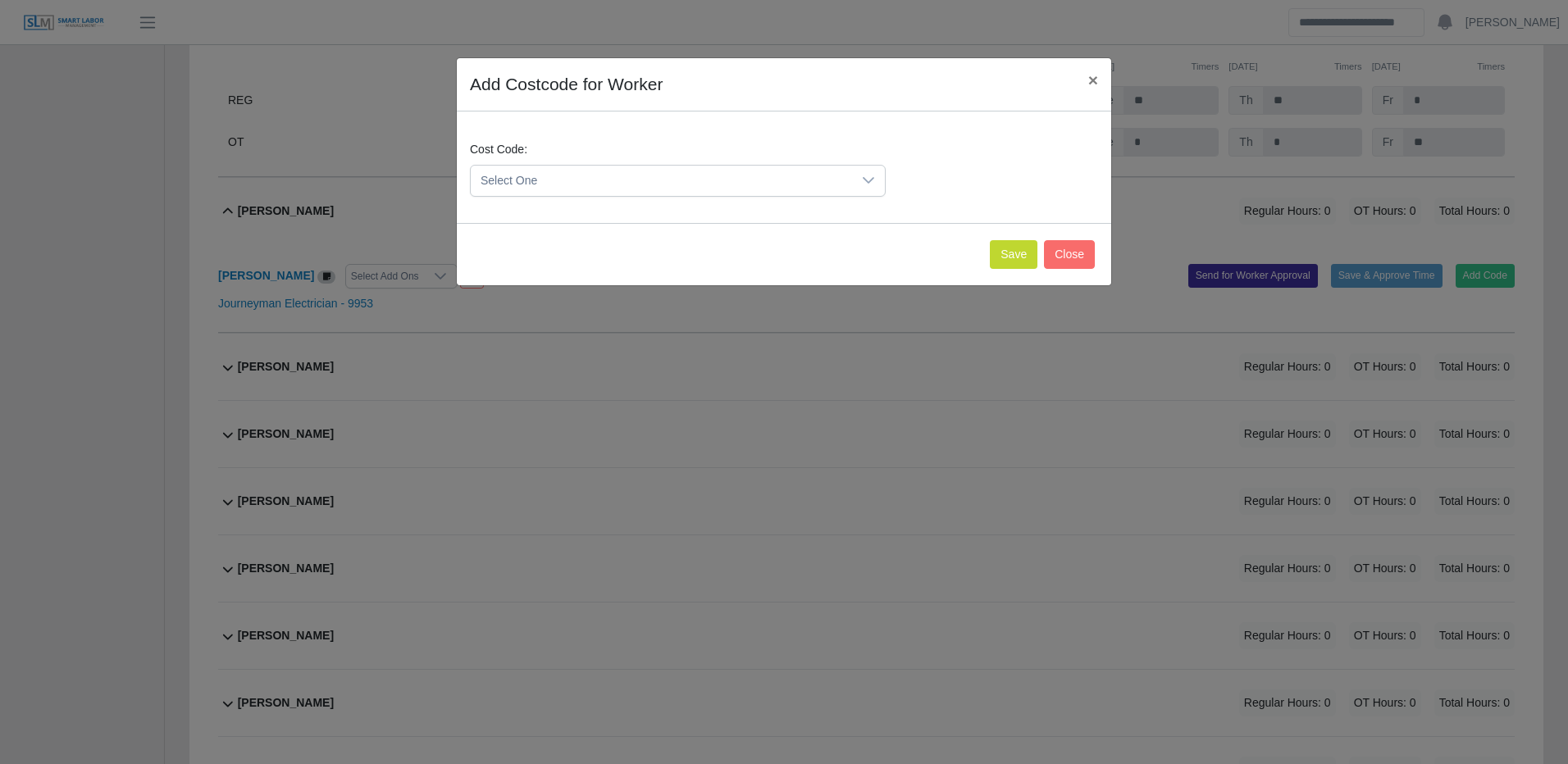
click at [667, 192] on span "Select One" at bounding box center [661, 180] width 381 height 30
click at [676, 184] on span "Select One" at bounding box center [661, 180] width 381 height 30
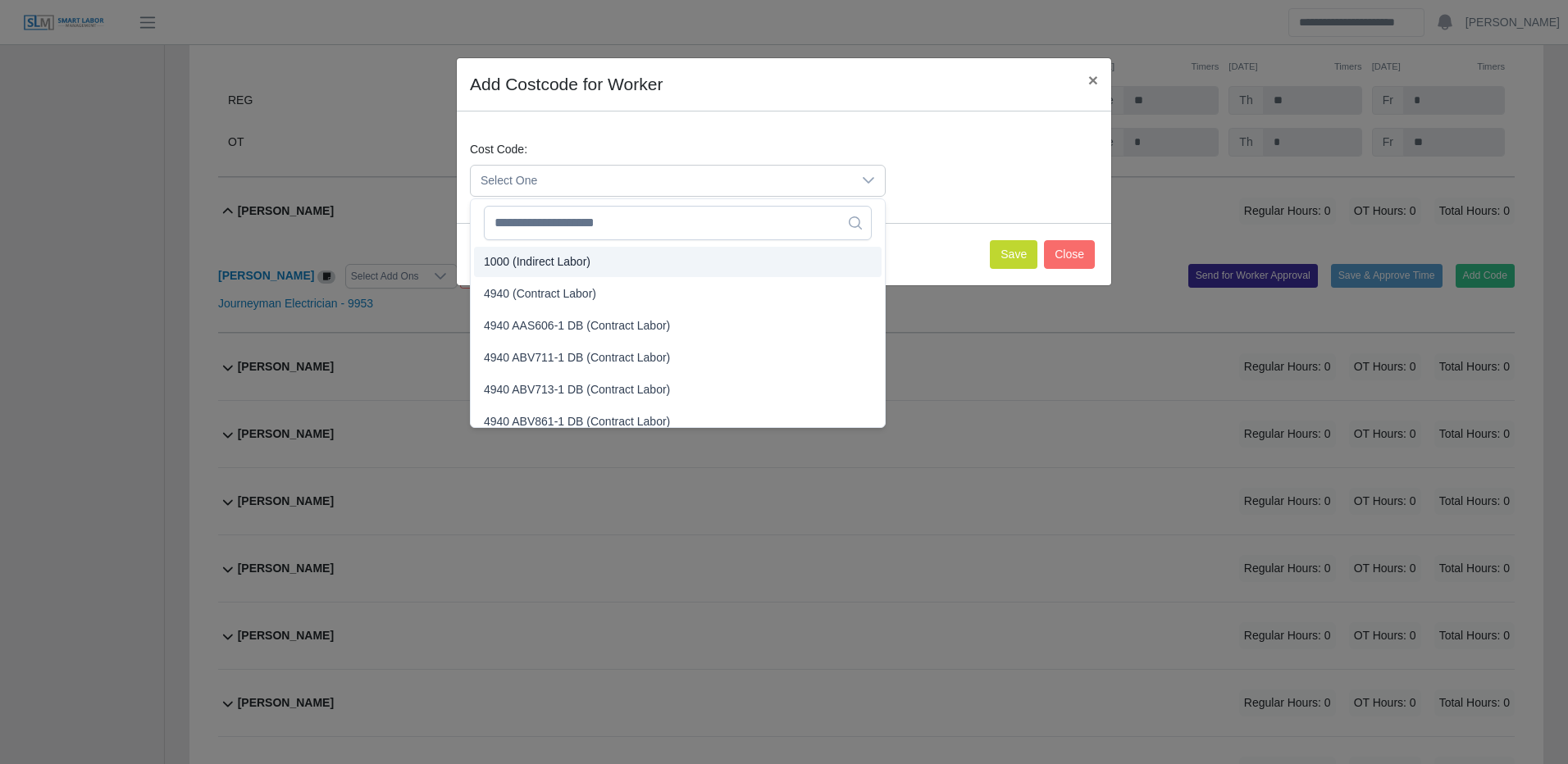
click at [557, 298] on span "4940 (Contract Labor)" at bounding box center [540, 293] width 113 height 17
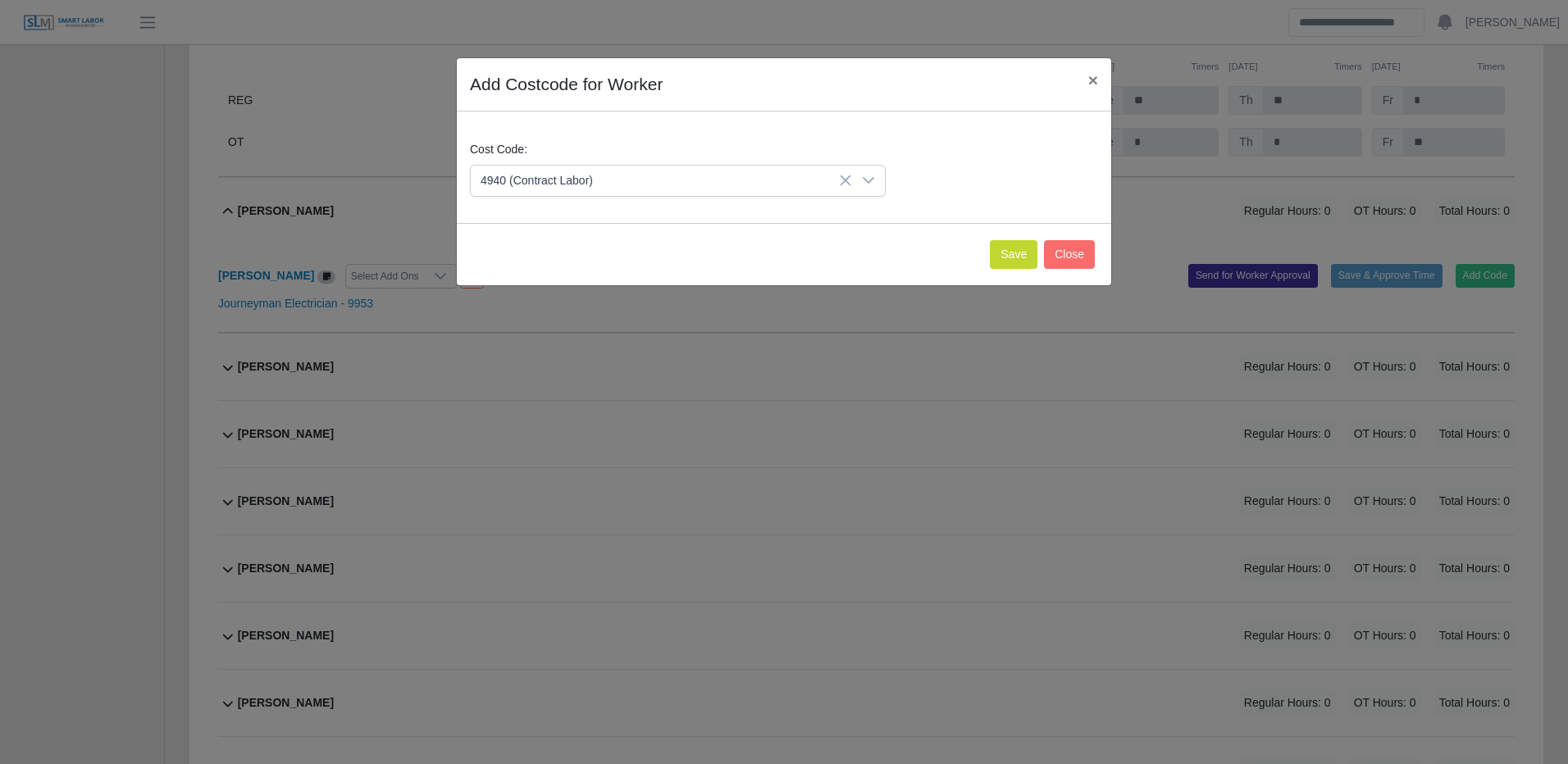
click at [961, 259] on div "Save Close" at bounding box center [784, 254] width 655 height 63
click at [1006, 244] on button "Save" at bounding box center [1013, 255] width 47 height 29
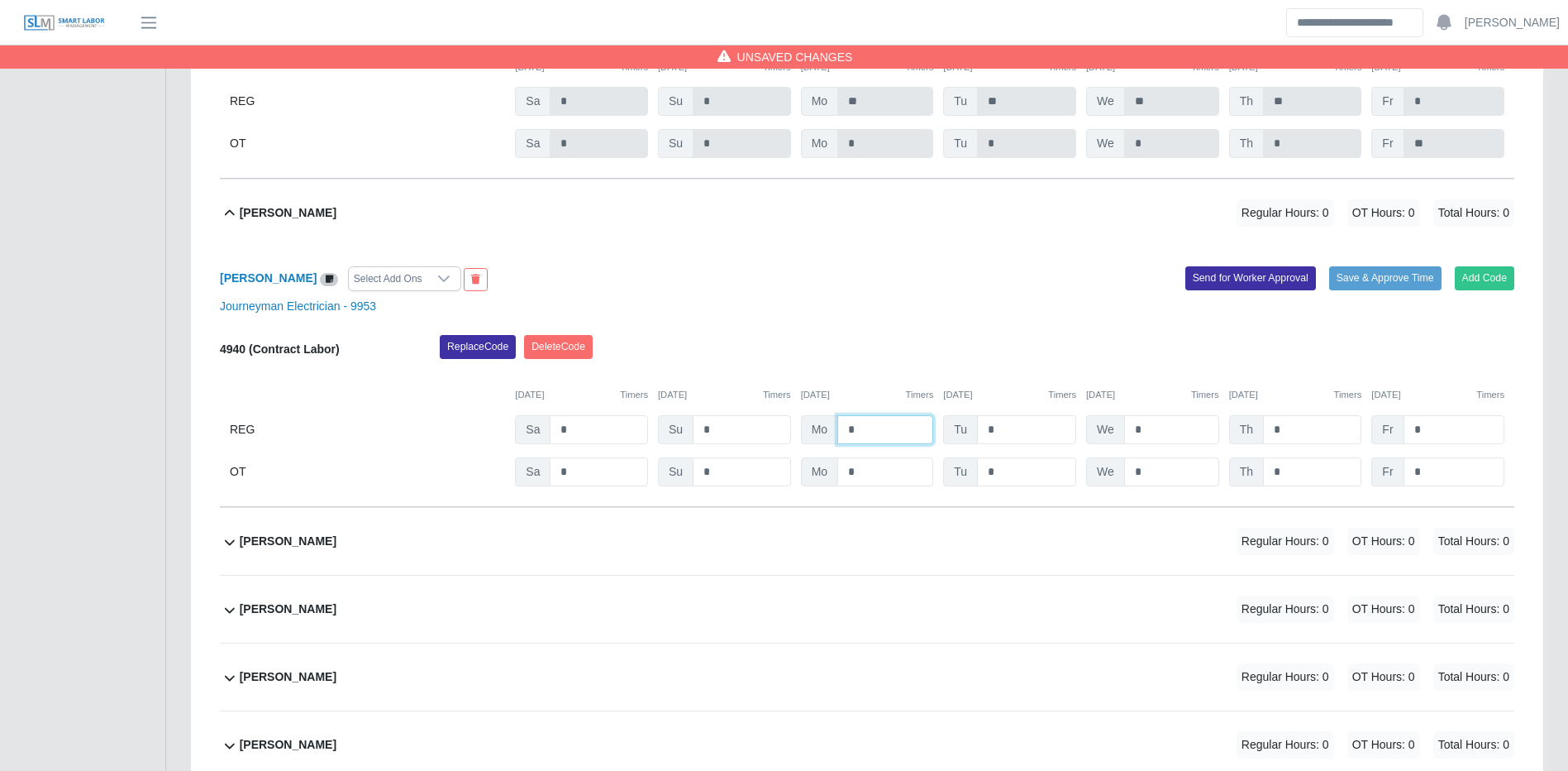
click at [901, 441] on input "*" at bounding box center [885, 429] width 96 height 29
type input "**"
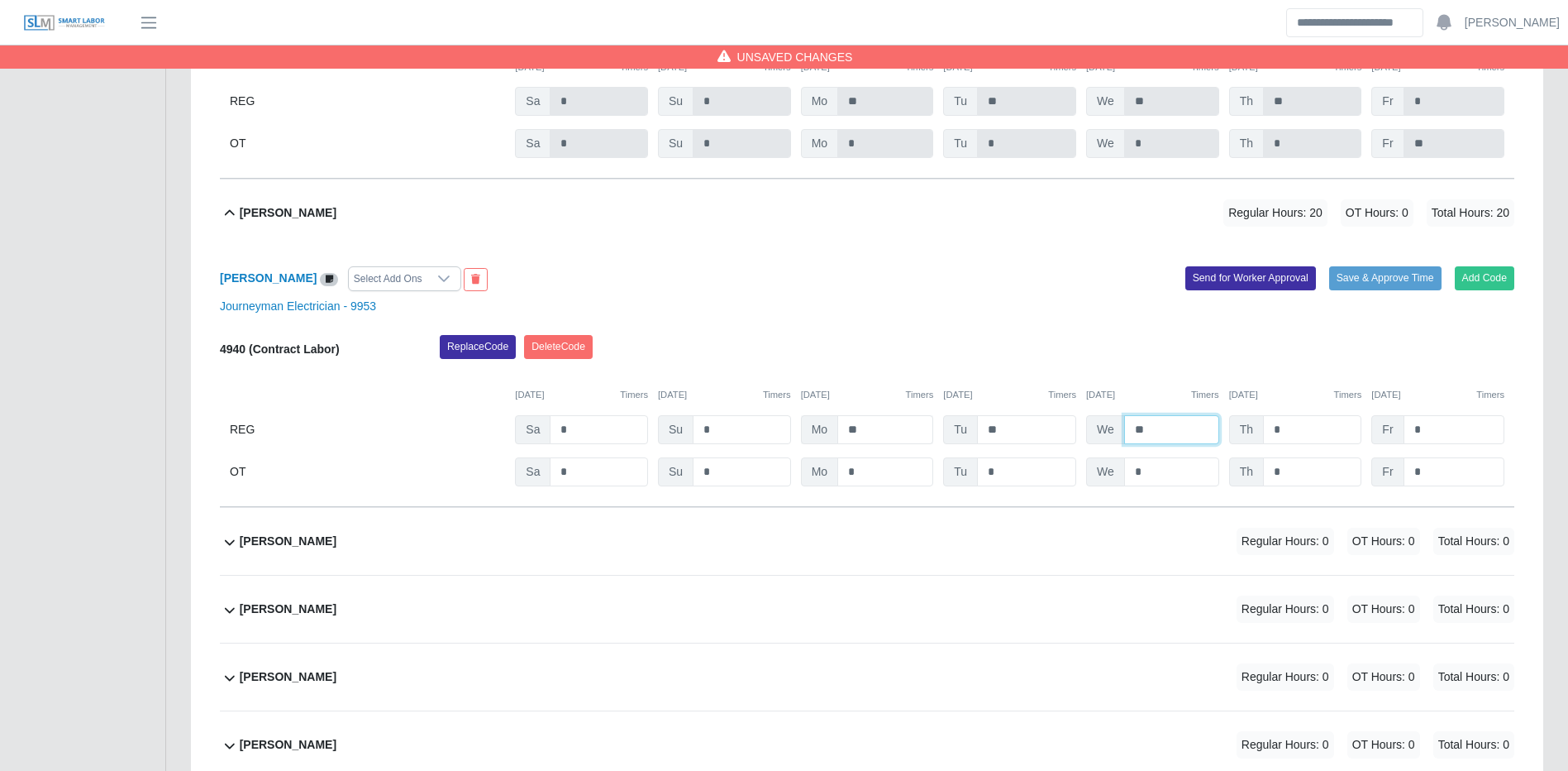
type input "**"
click at [1362, 289] on button "Save & Approve Time" at bounding box center [1385, 277] width 113 height 23
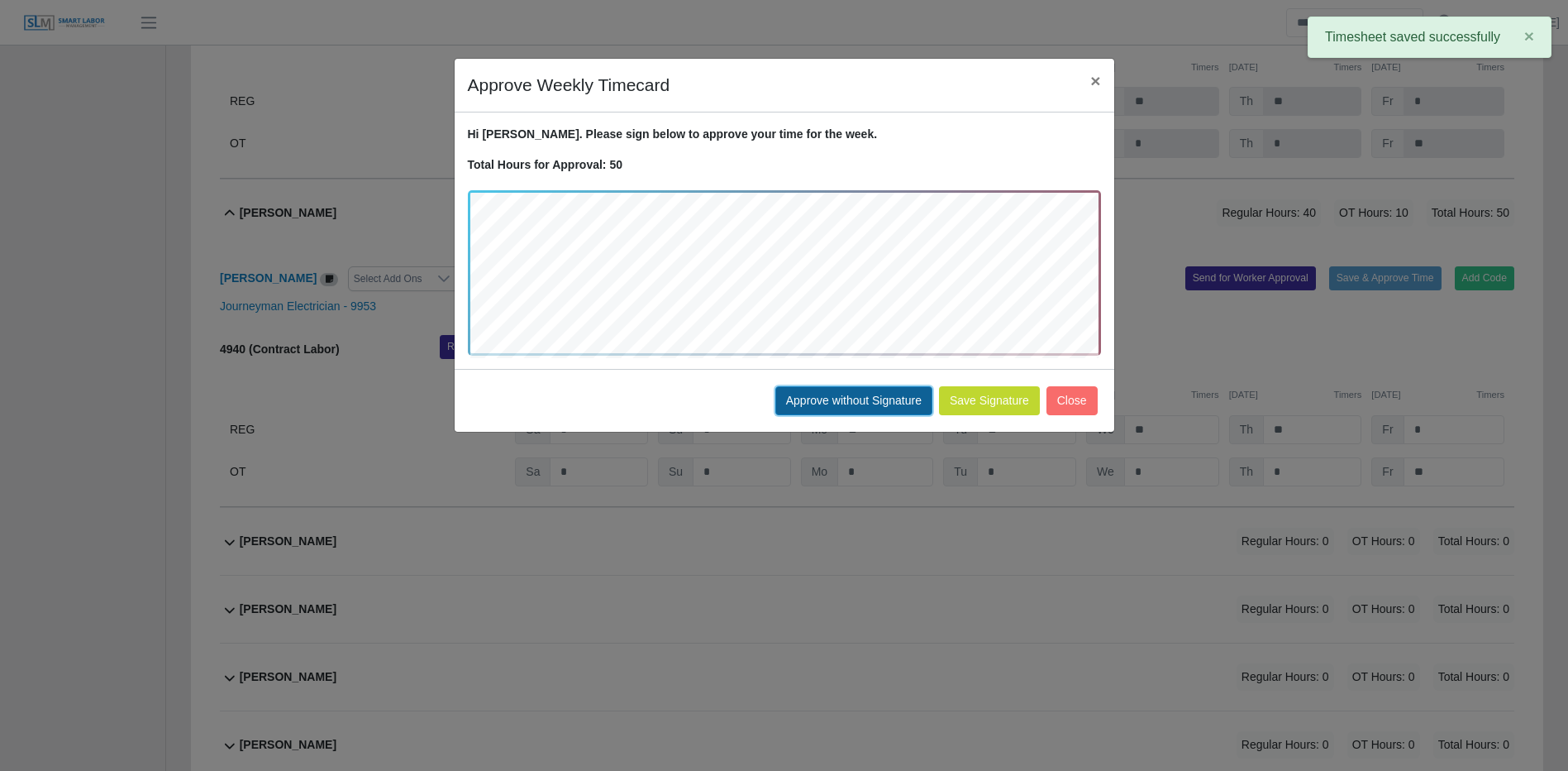
click at [862, 403] on button "Approve without Signature" at bounding box center [854, 401] width 157 height 29
drag, startPoint x: 862, startPoint y: 403, endPoint x: 964, endPoint y: 404, distance: 102.0
click at [862, 403] on div "Approve Weekly Timecard × Hi Eduardo. Please sign below to approve your time fo…" at bounding box center [784, 386] width 1568 height 771
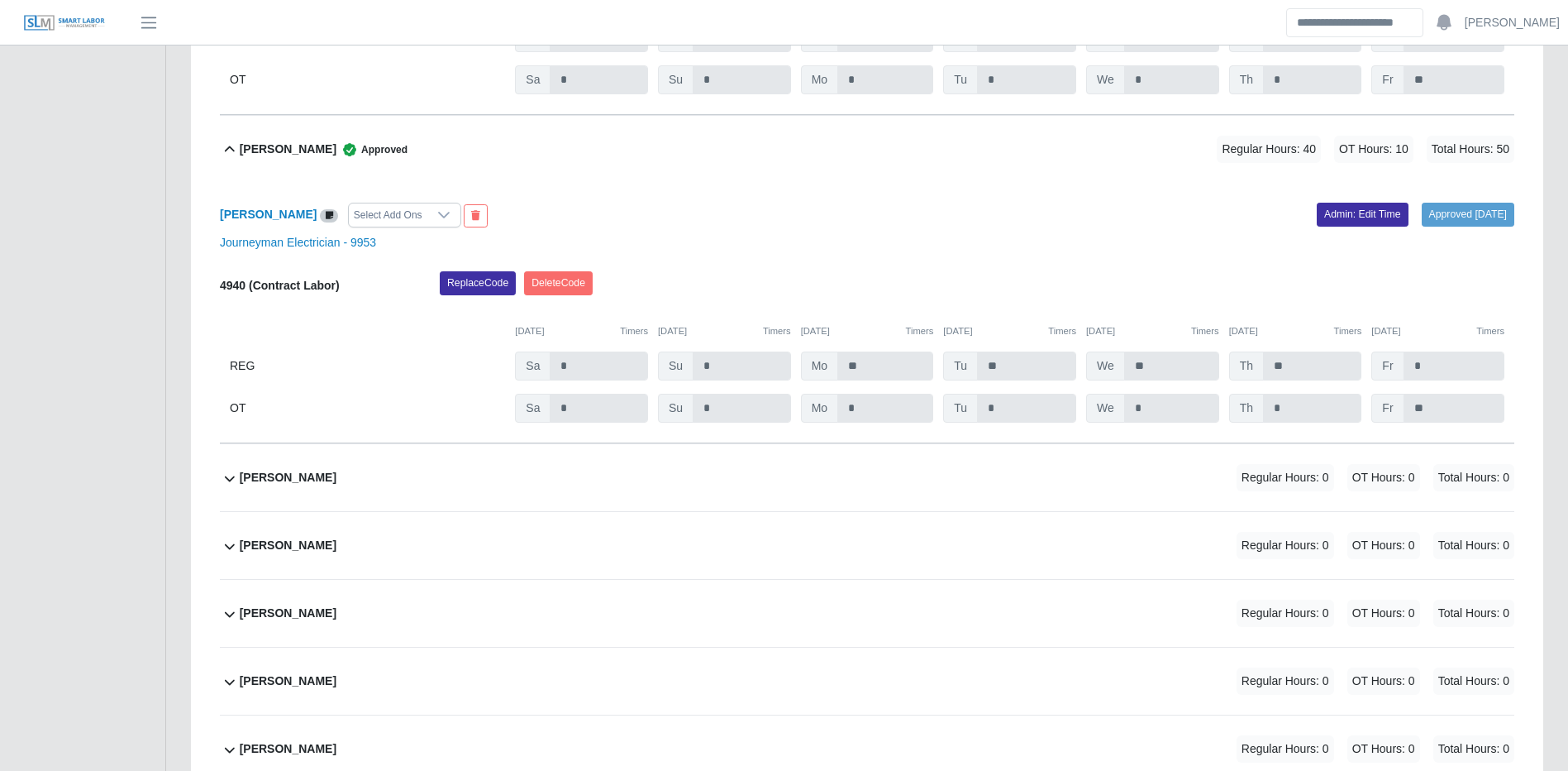
scroll to position [11062, 0]
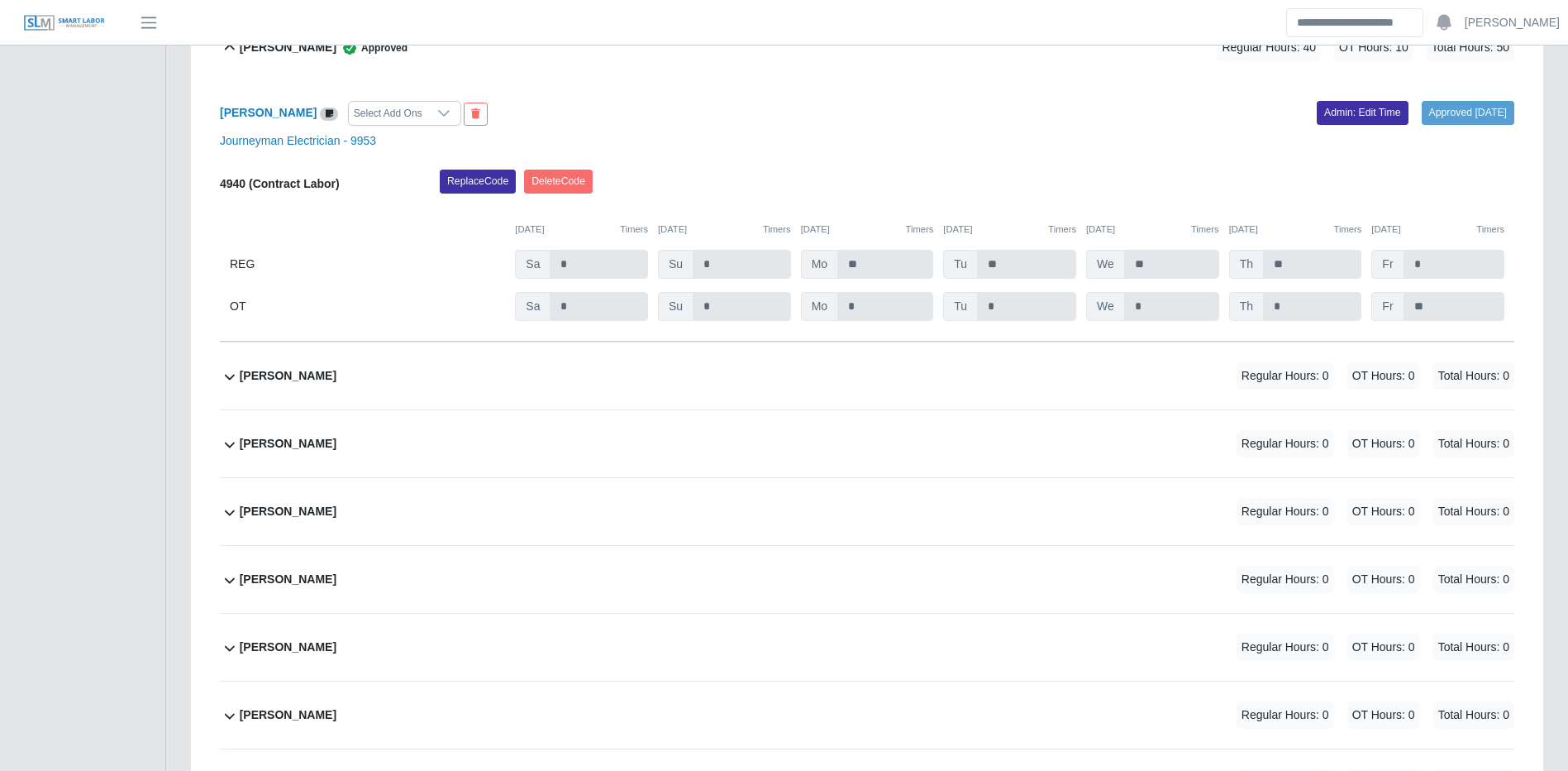
click at [1074, 400] on div "Edwin Zelaya Regular Hours: 0 OT Hours: 0 Total Hours: 0" at bounding box center [877, 375] width 1275 height 67
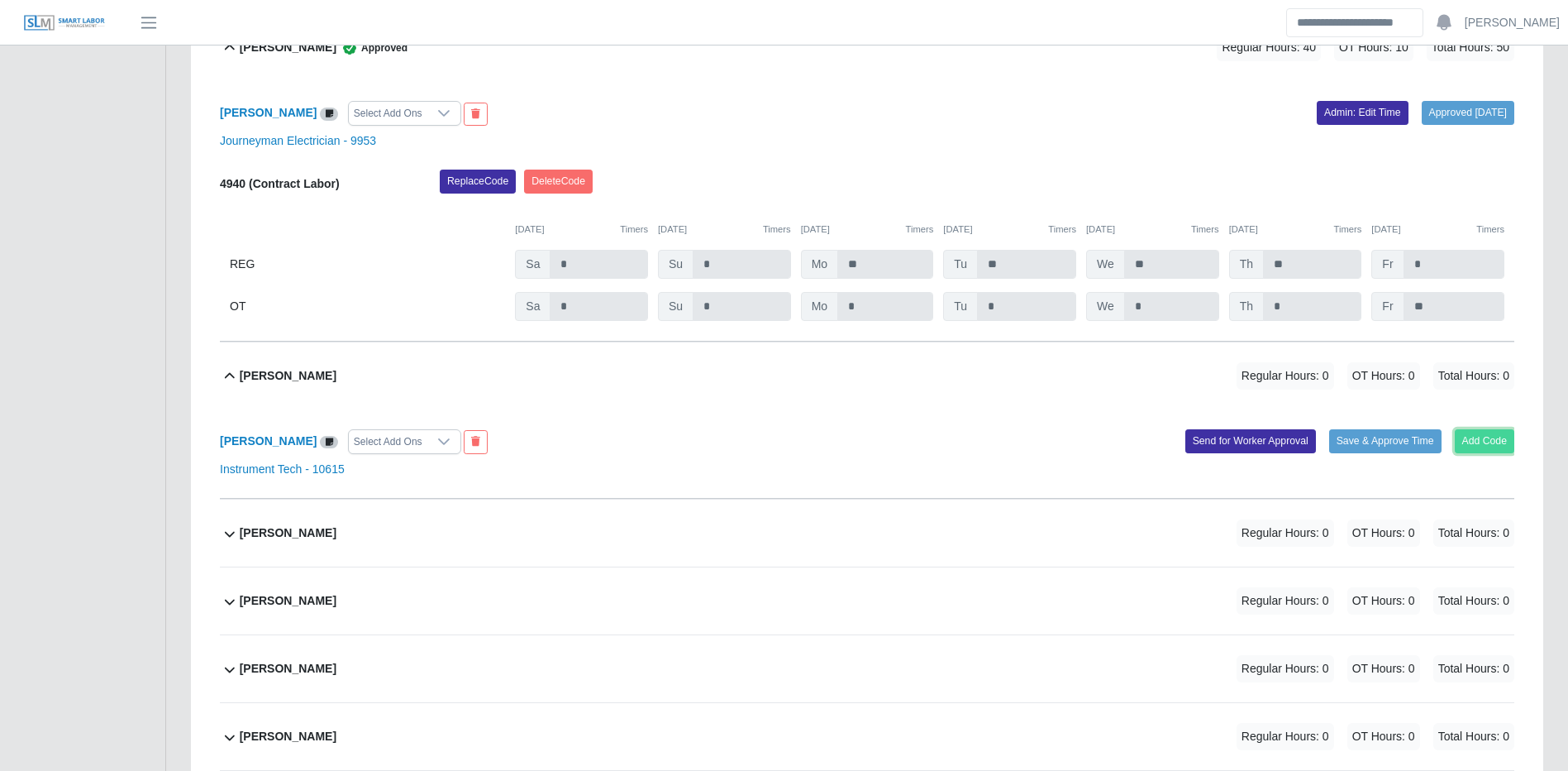
click at [1458, 452] on button "Add Code" at bounding box center [1486, 440] width 60 height 23
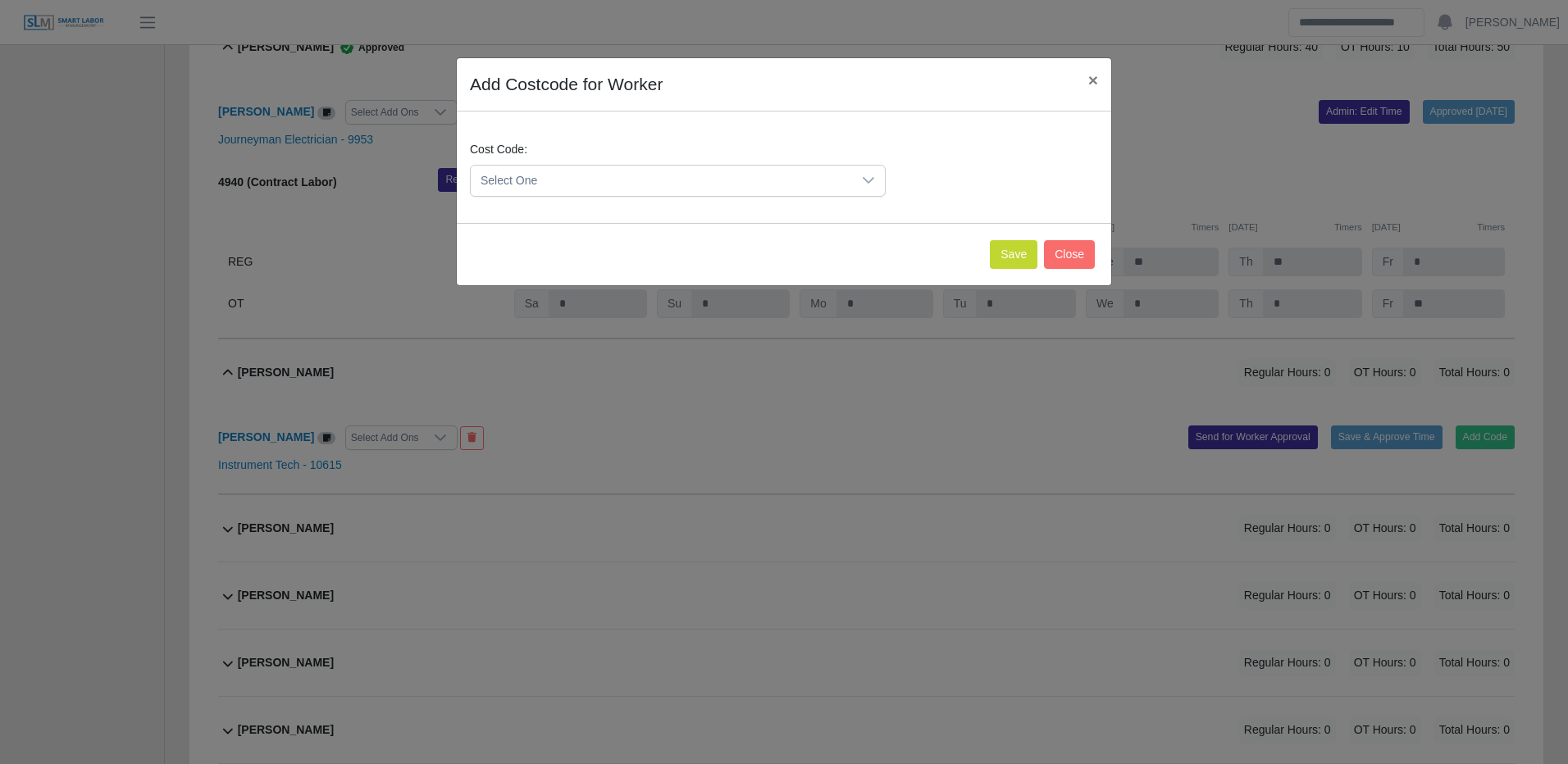
click at [811, 177] on span "Select One" at bounding box center [661, 180] width 381 height 30
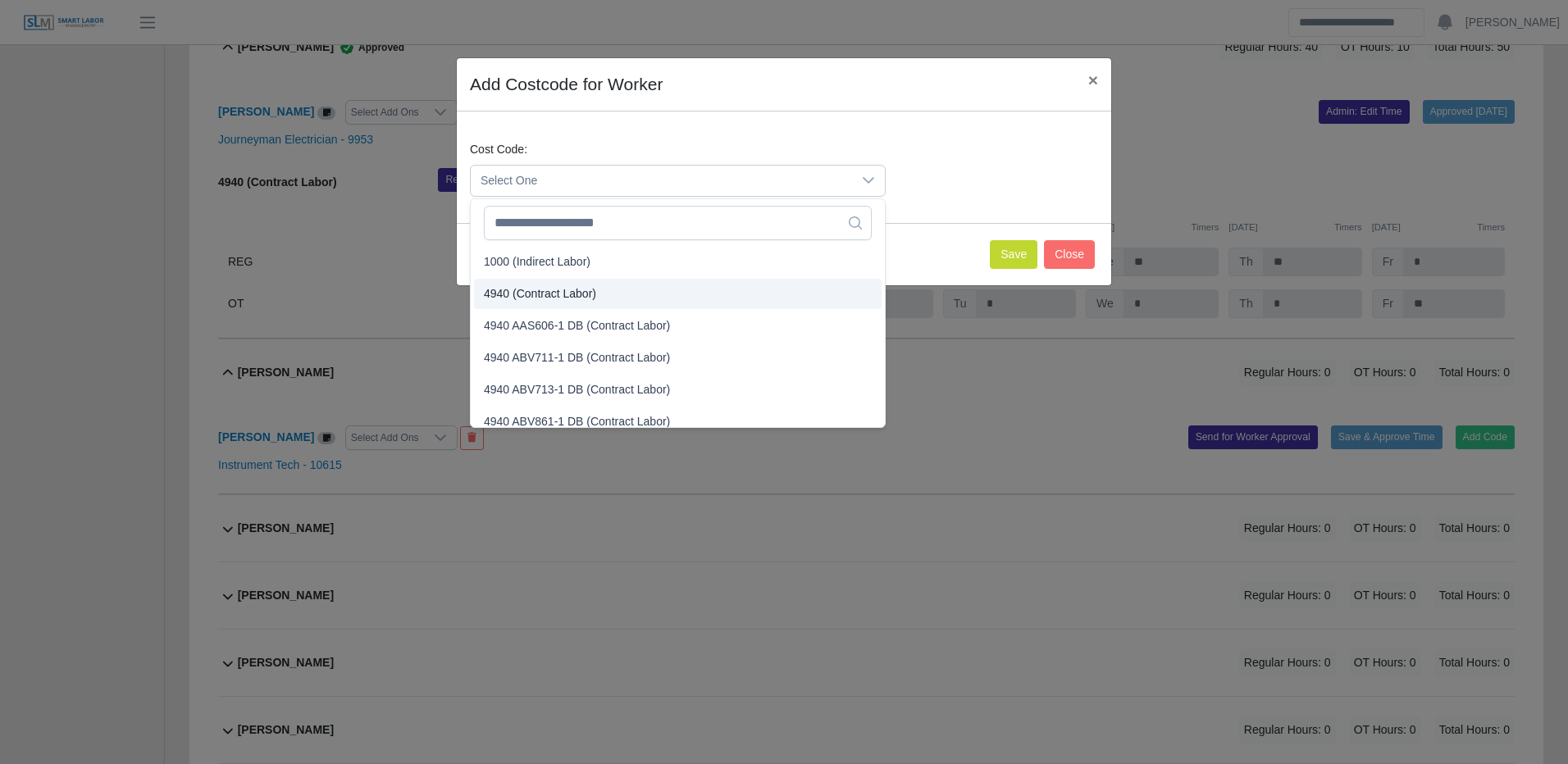
click at [666, 294] on li "4940 (Contract Labor)" at bounding box center [677, 293] width 408 height 30
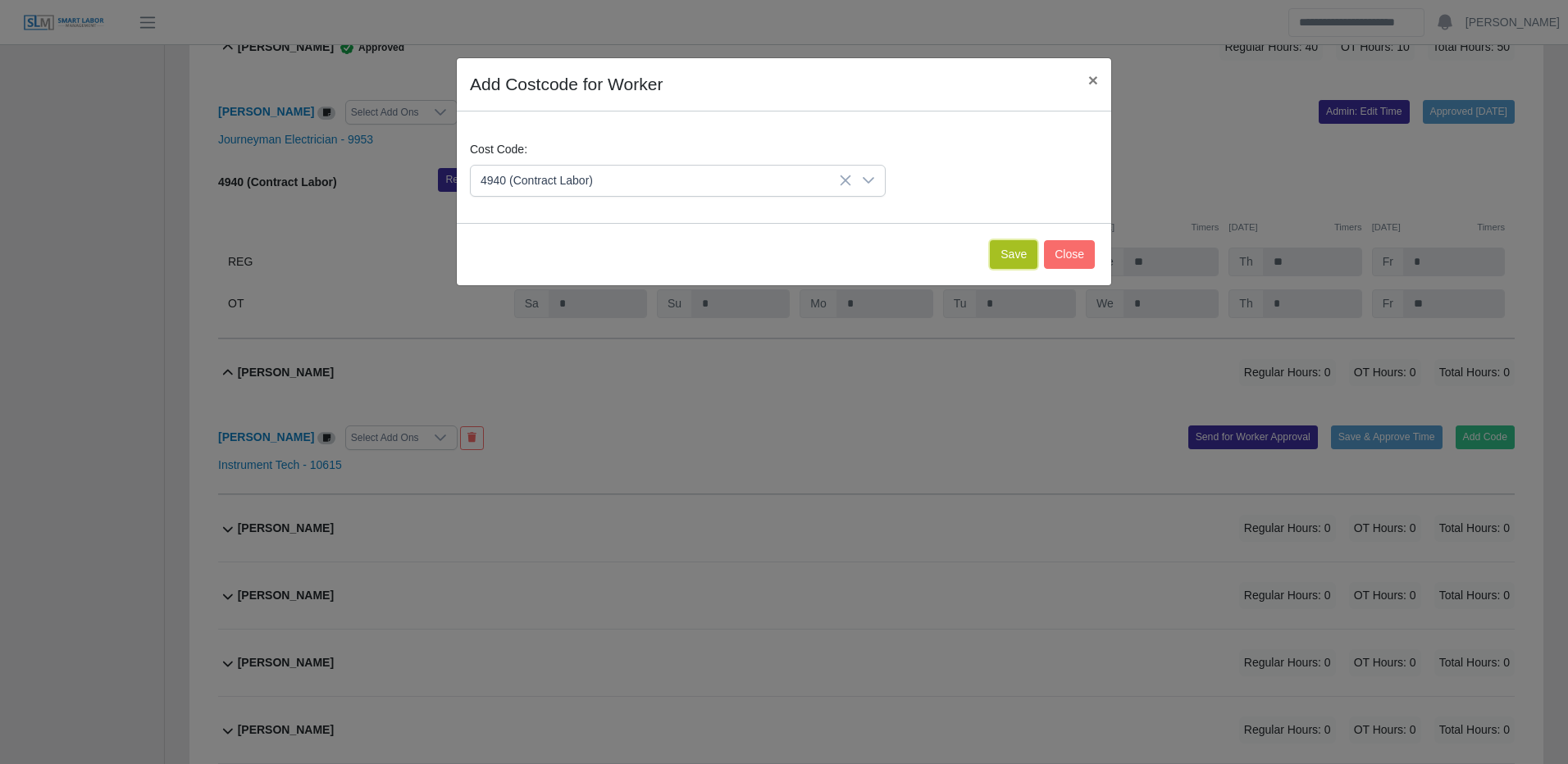
click at [1006, 254] on button "Save" at bounding box center [1013, 255] width 47 height 29
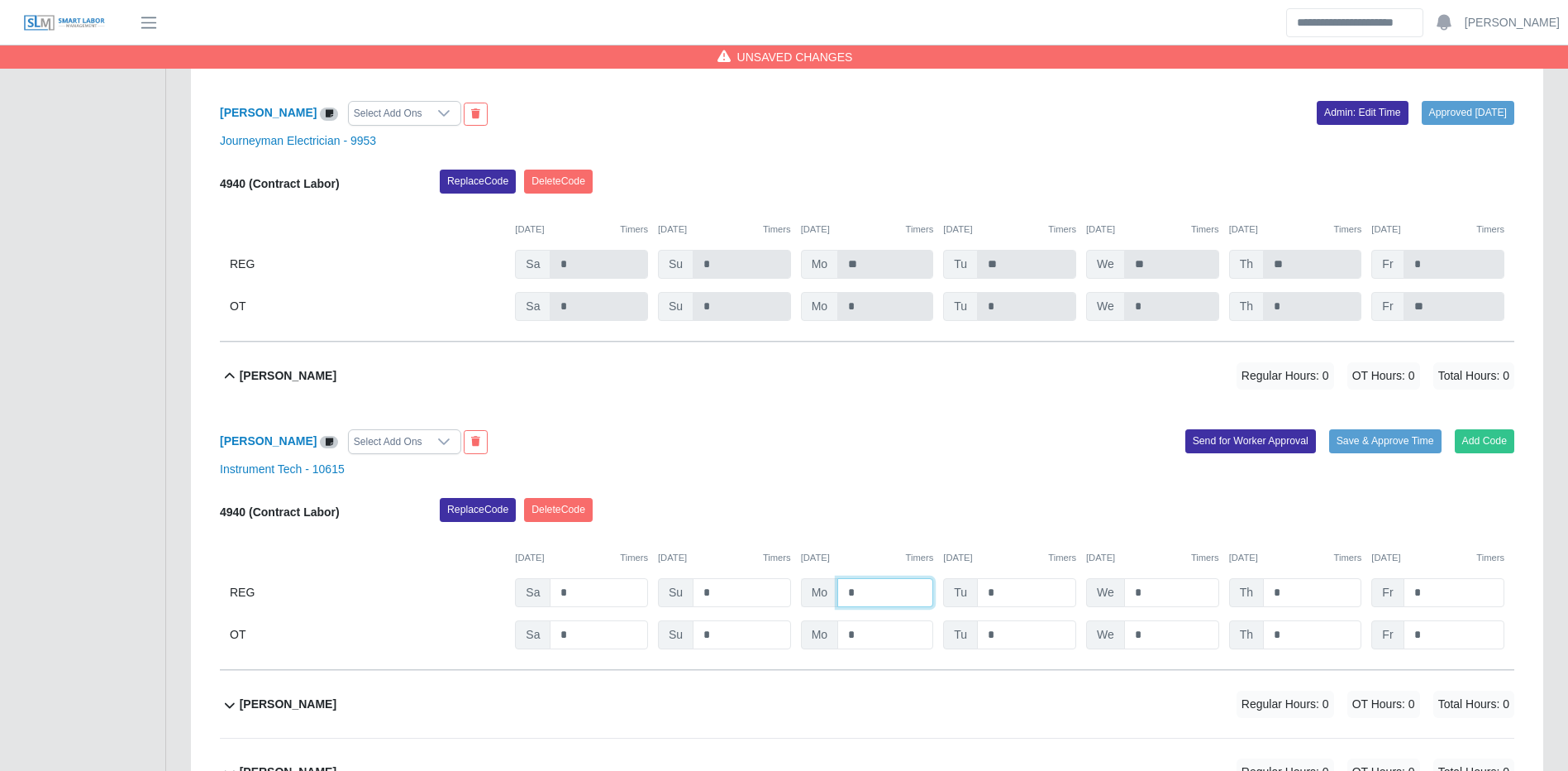
click at [872, 607] on input "*" at bounding box center [885, 592] width 96 height 29
type input "**"
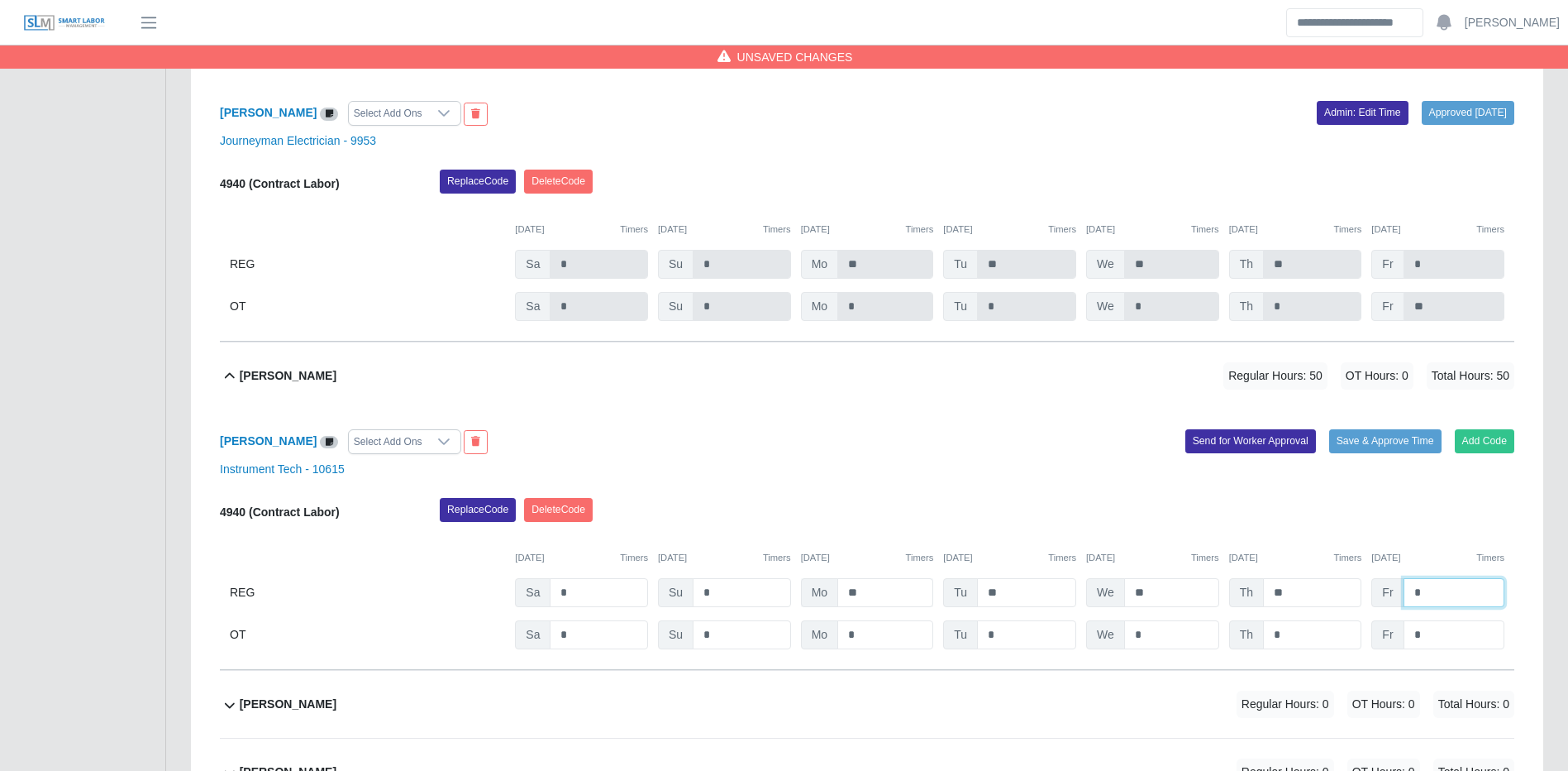
type input "*"
type input "**"
click at [1389, 452] on button "Save & Approve Time" at bounding box center [1385, 440] width 113 height 23
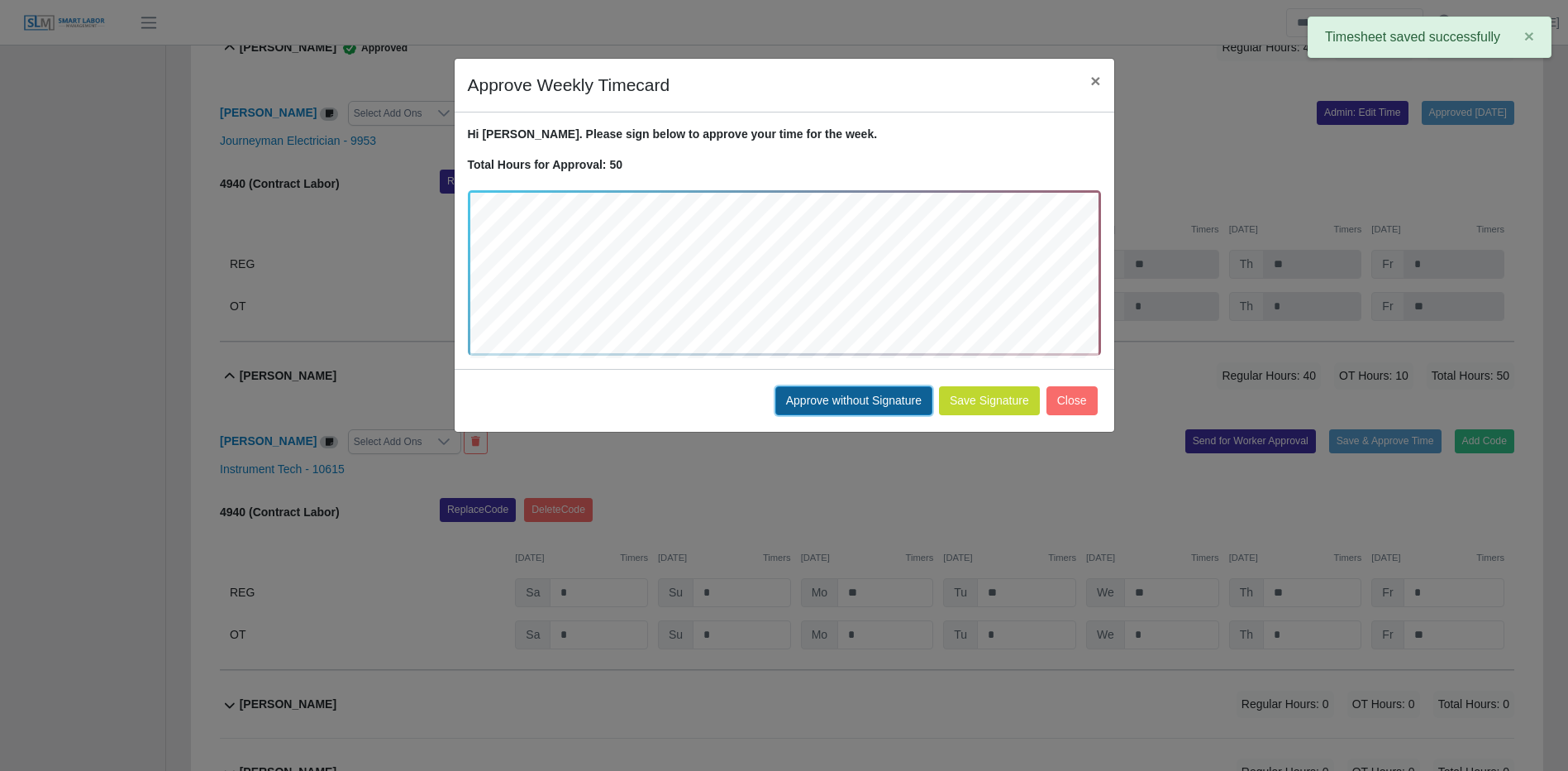
click at [918, 407] on button "Approve without Signature" at bounding box center [854, 401] width 157 height 29
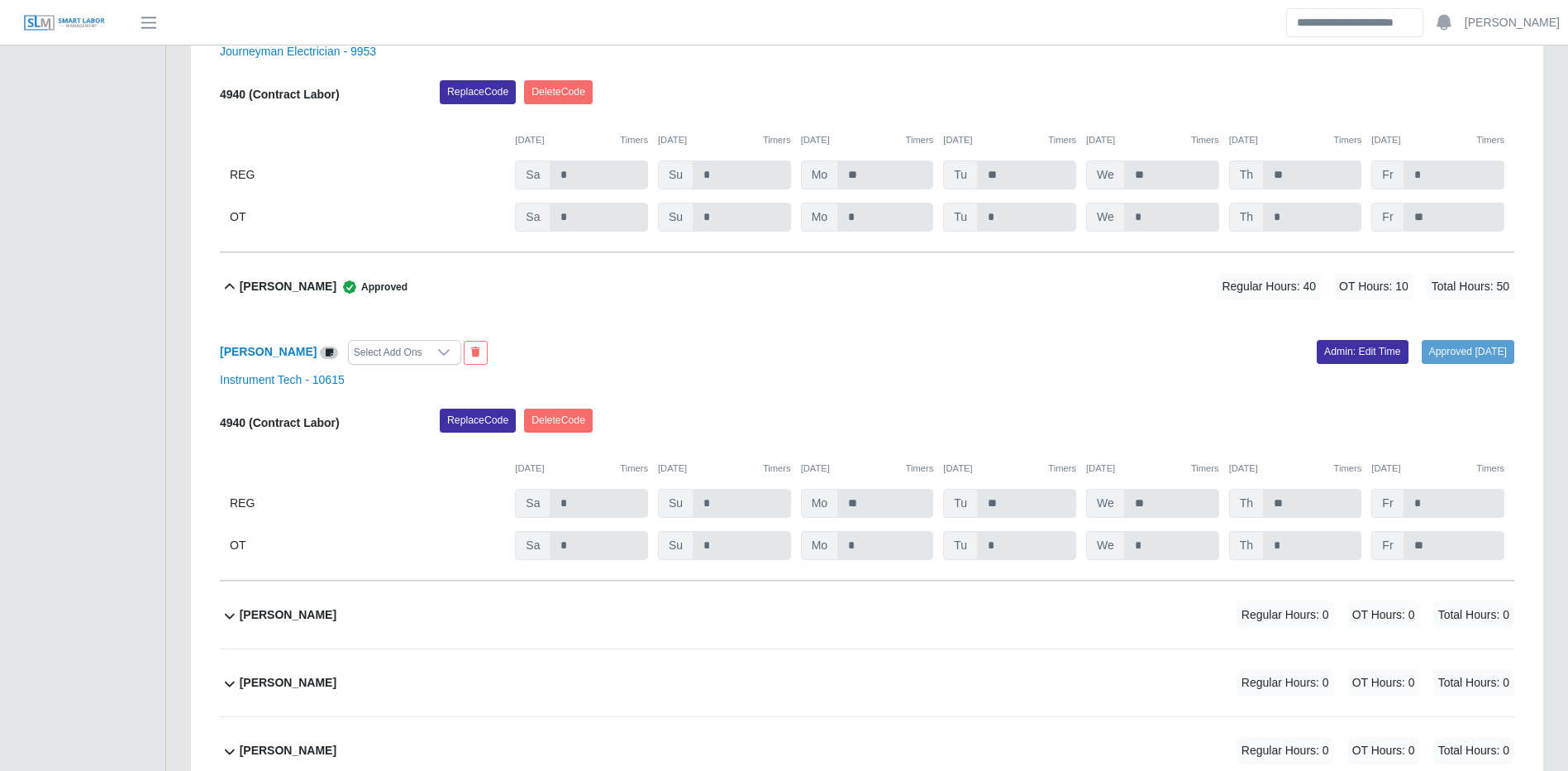
scroll to position [11393, 0]
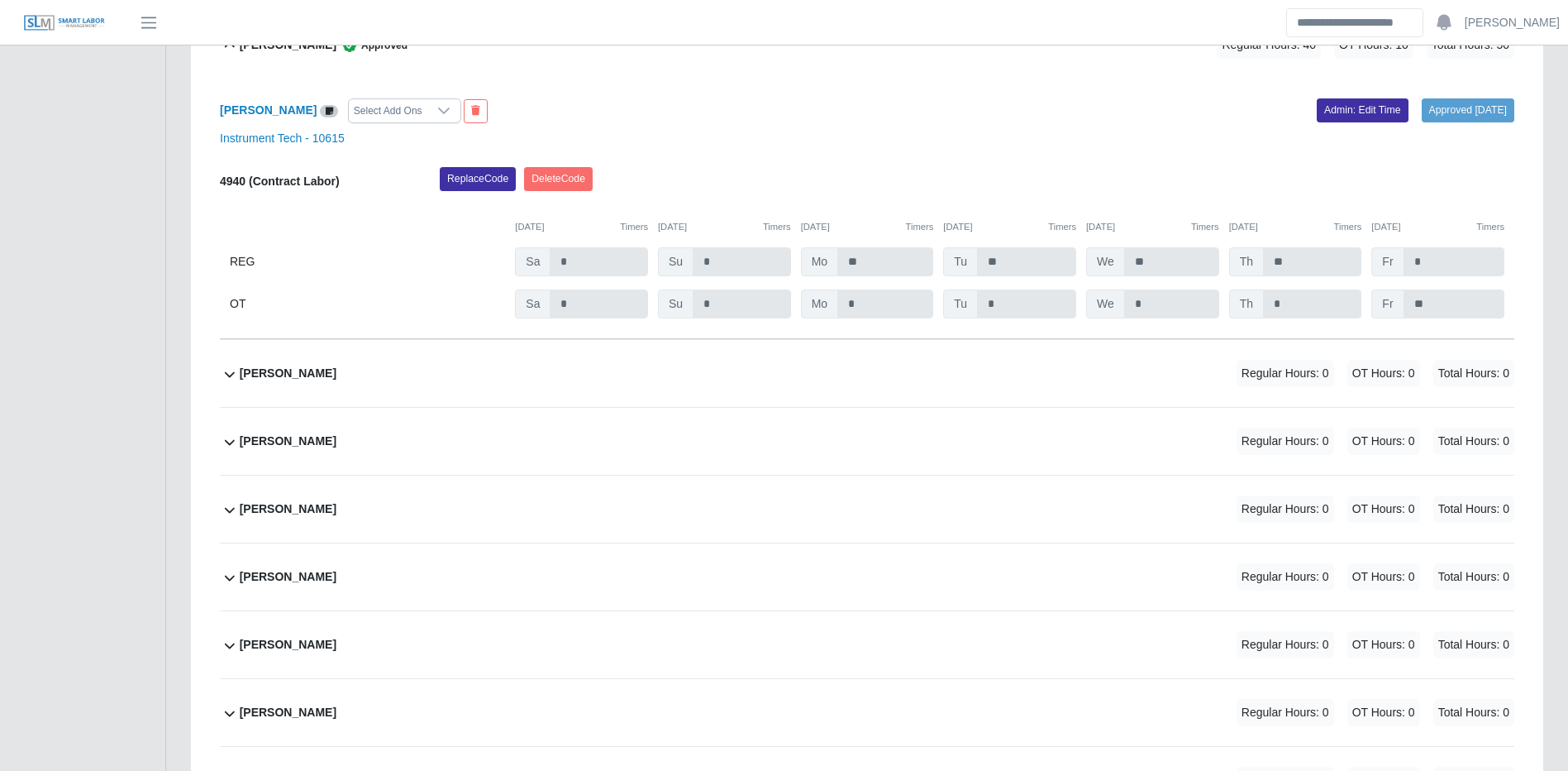
click at [1163, 400] on div "Eliezer Morales Regular Hours: 0 OT Hours: 0 Total Hours: 0" at bounding box center [877, 373] width 1275 height 67
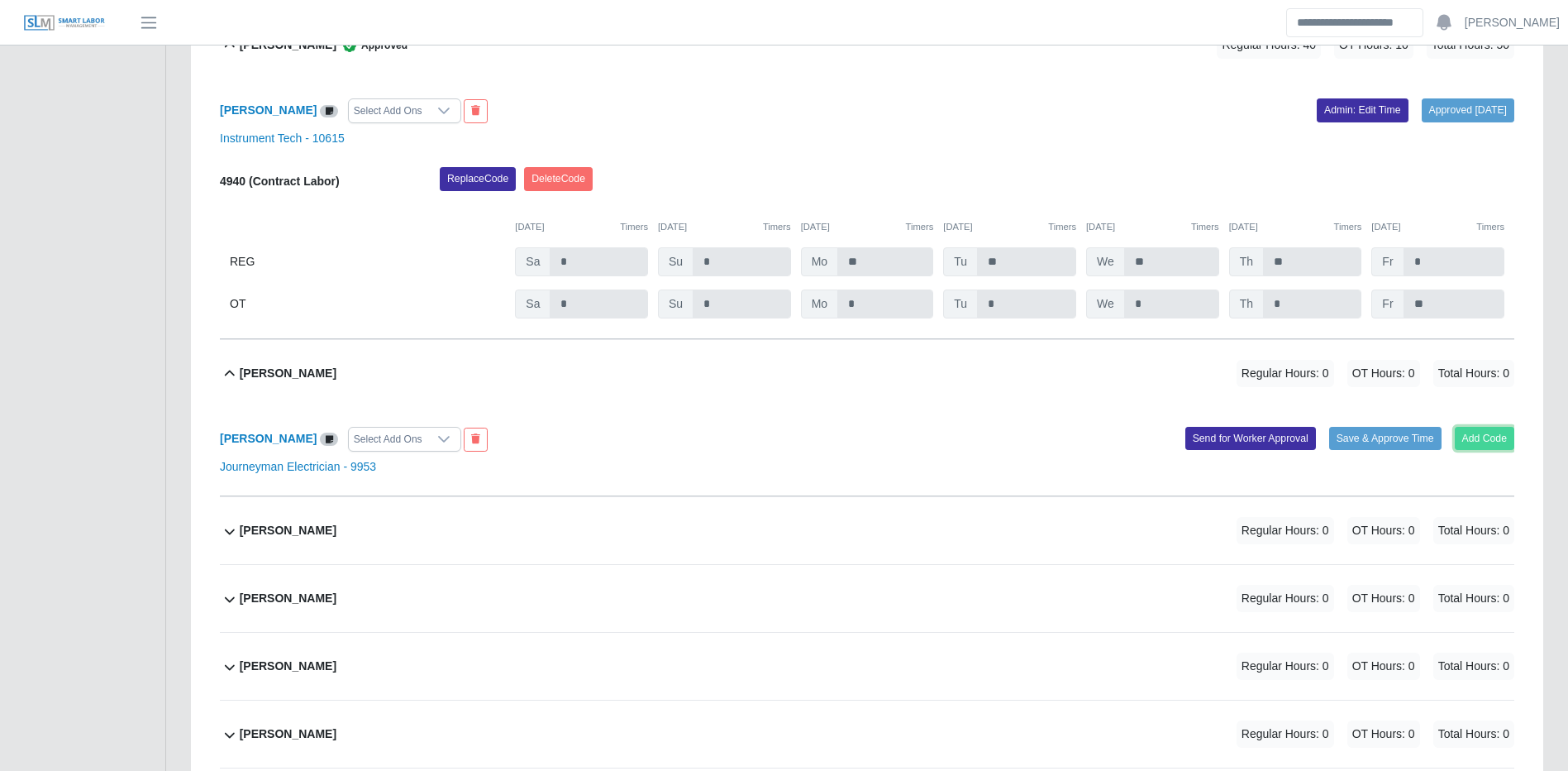
click at [1498, 450] on button "Add Code" at bounding box center [1486, 438] width 60 height 23
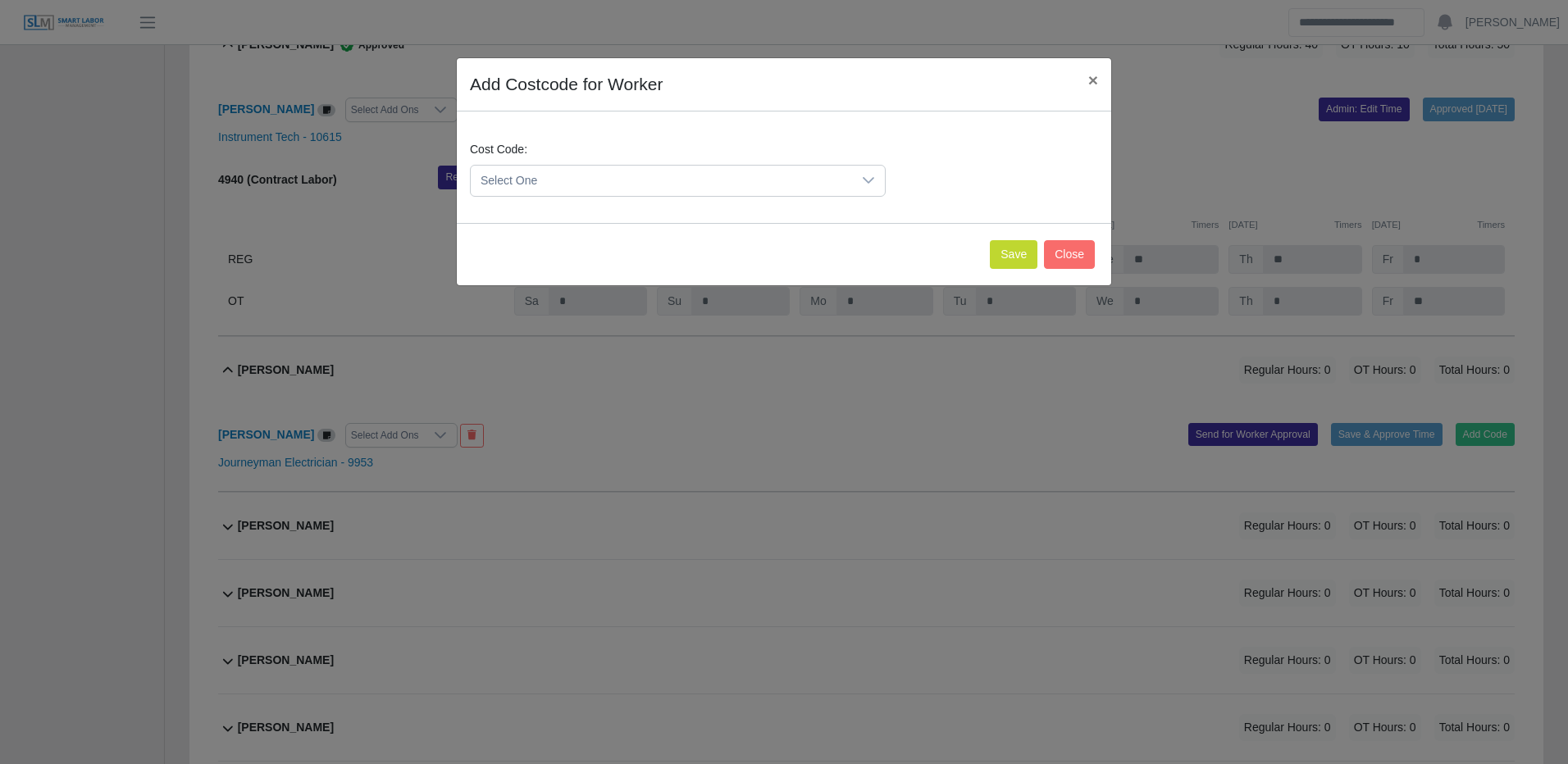
click at [764, 190] on span "Select One" at bounding box center [661, 180] width 381 height 30
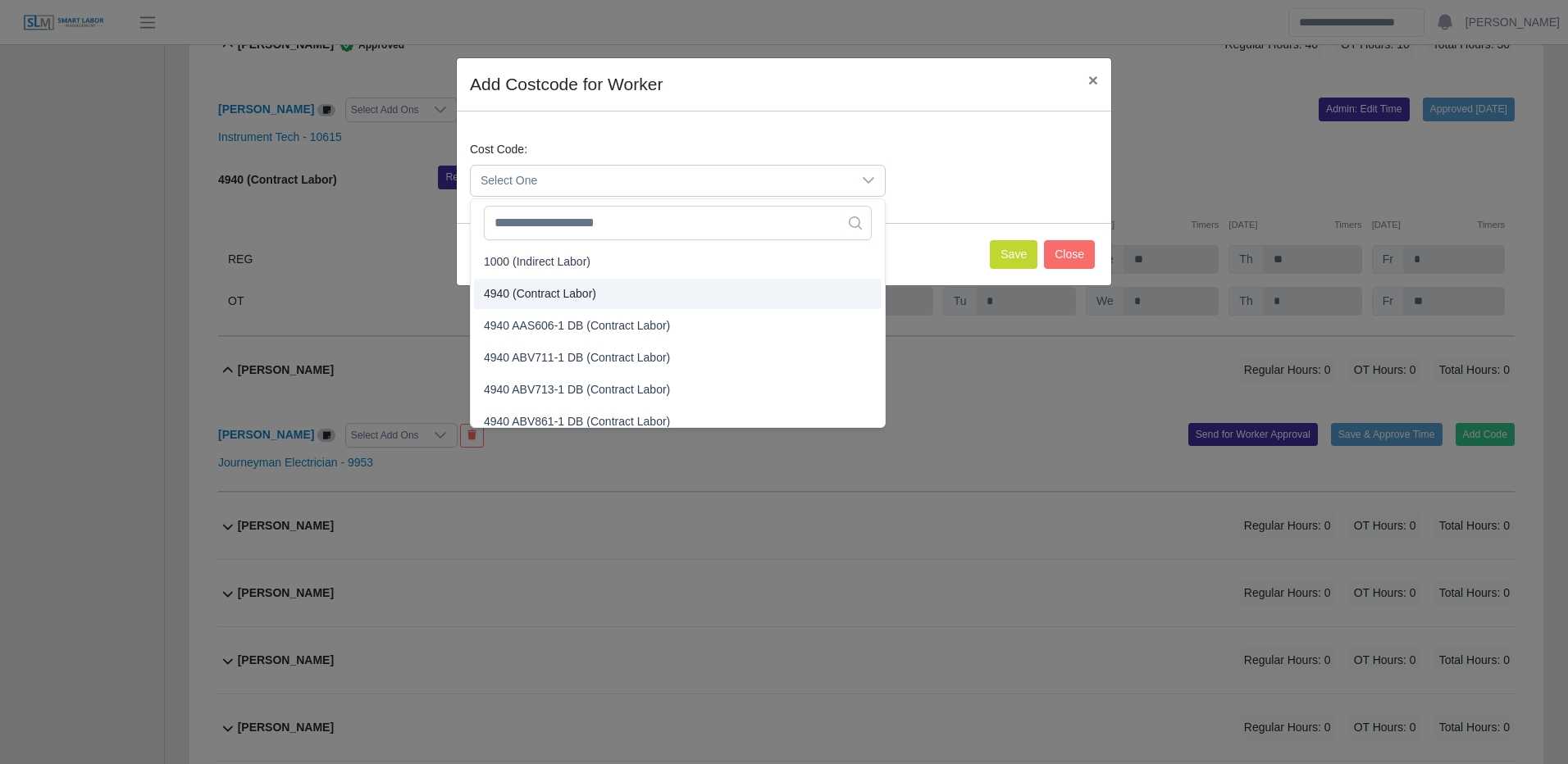
click at [636, 285] on li "4940 (Contract Labor)" at bounding box center [677, 293] width 408 height 30
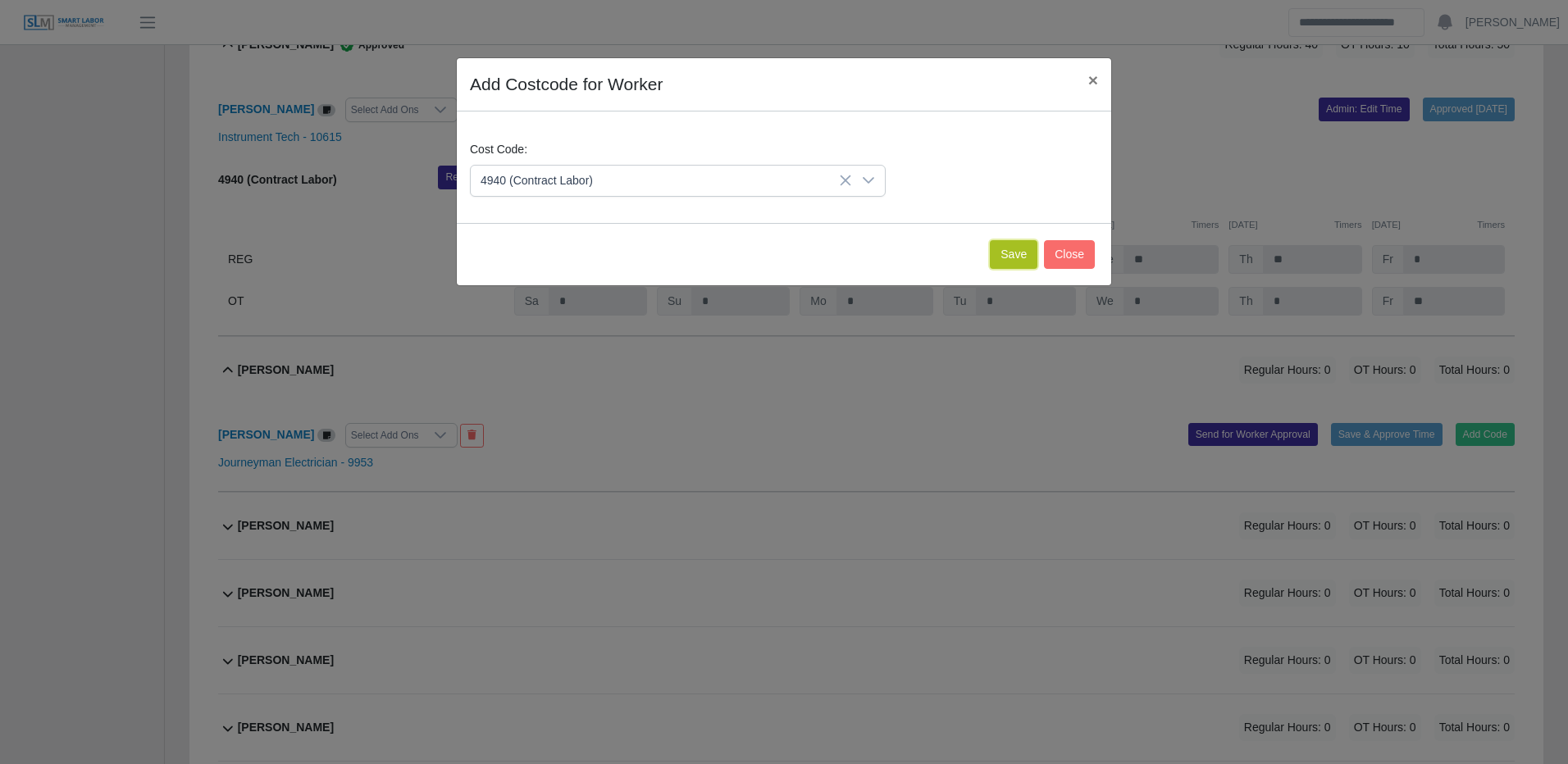
click at [1012, 246] on button "Save" at bounding box center [1013, 255] width 47 height 29
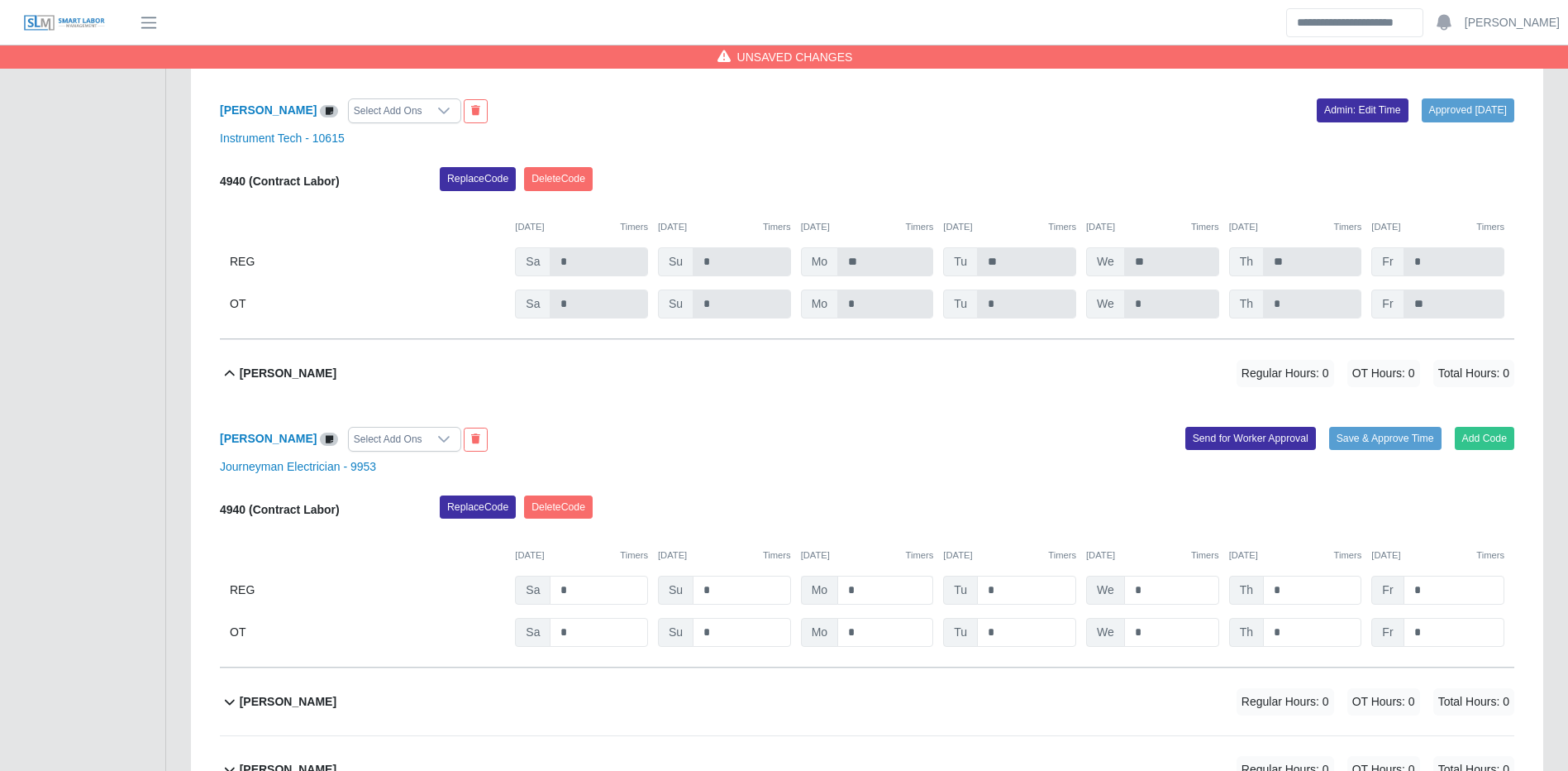
click at [871, 600] on div "4940 (Contract Labor) Replace Code Delete Code 09/27/2025 Timers 09/28/2025 Tim…" at bounding box center [867, 570] width 1294 height 151
click at [859, 603] on input "*" at bounding box center [885, 591] width 96 height 29
type input "**"
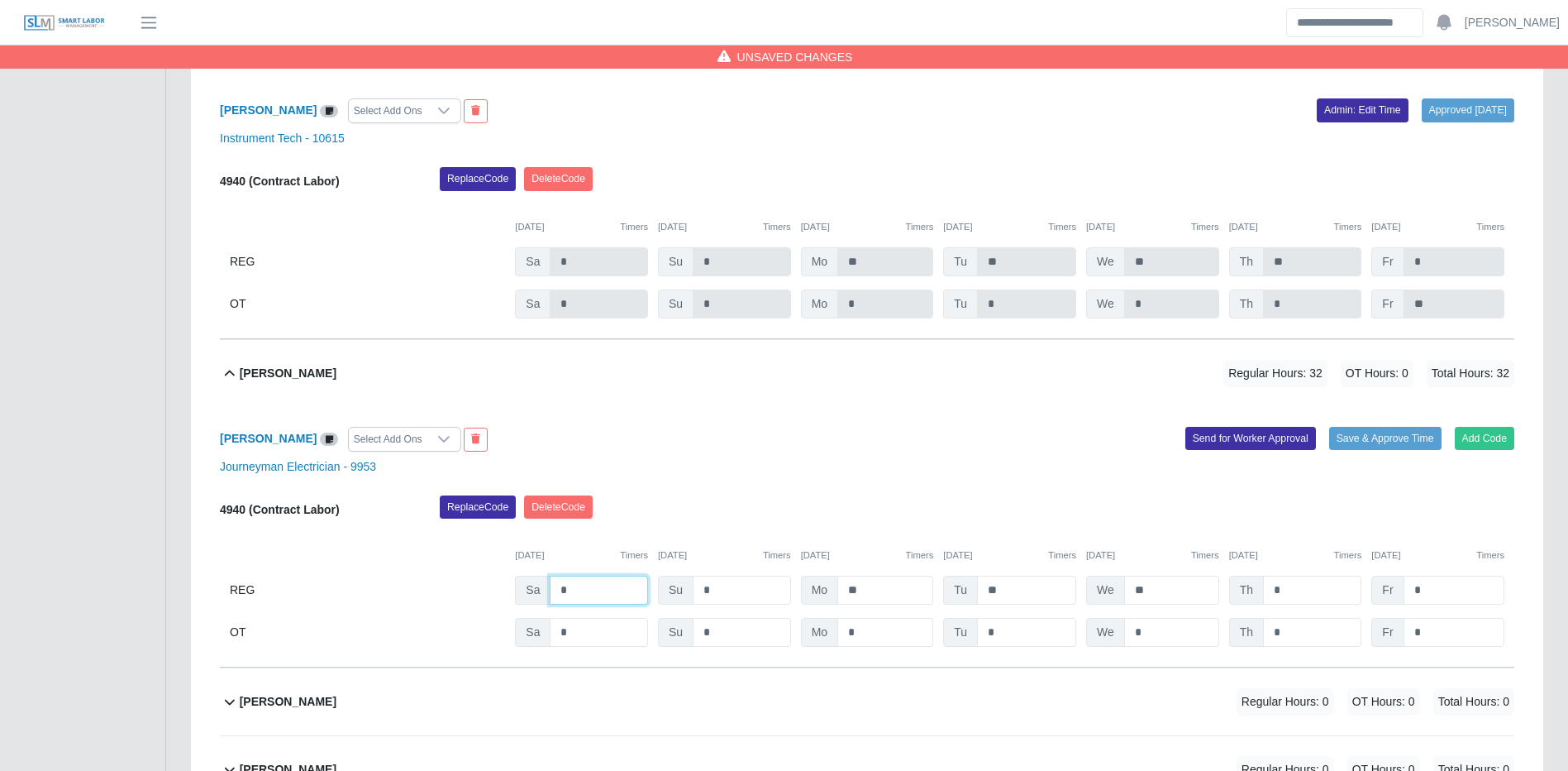
click at [600, 603] on input "*" at bounding box center [599, 591] width 98 height 29
type input "*"
click at [1302, 604] on input "*" at bounding box center [1312, 591] width 98 height 29
click at [1291, 646] on input "*" at bounding box center [1312, 633] width 98 height 29
type input "**"
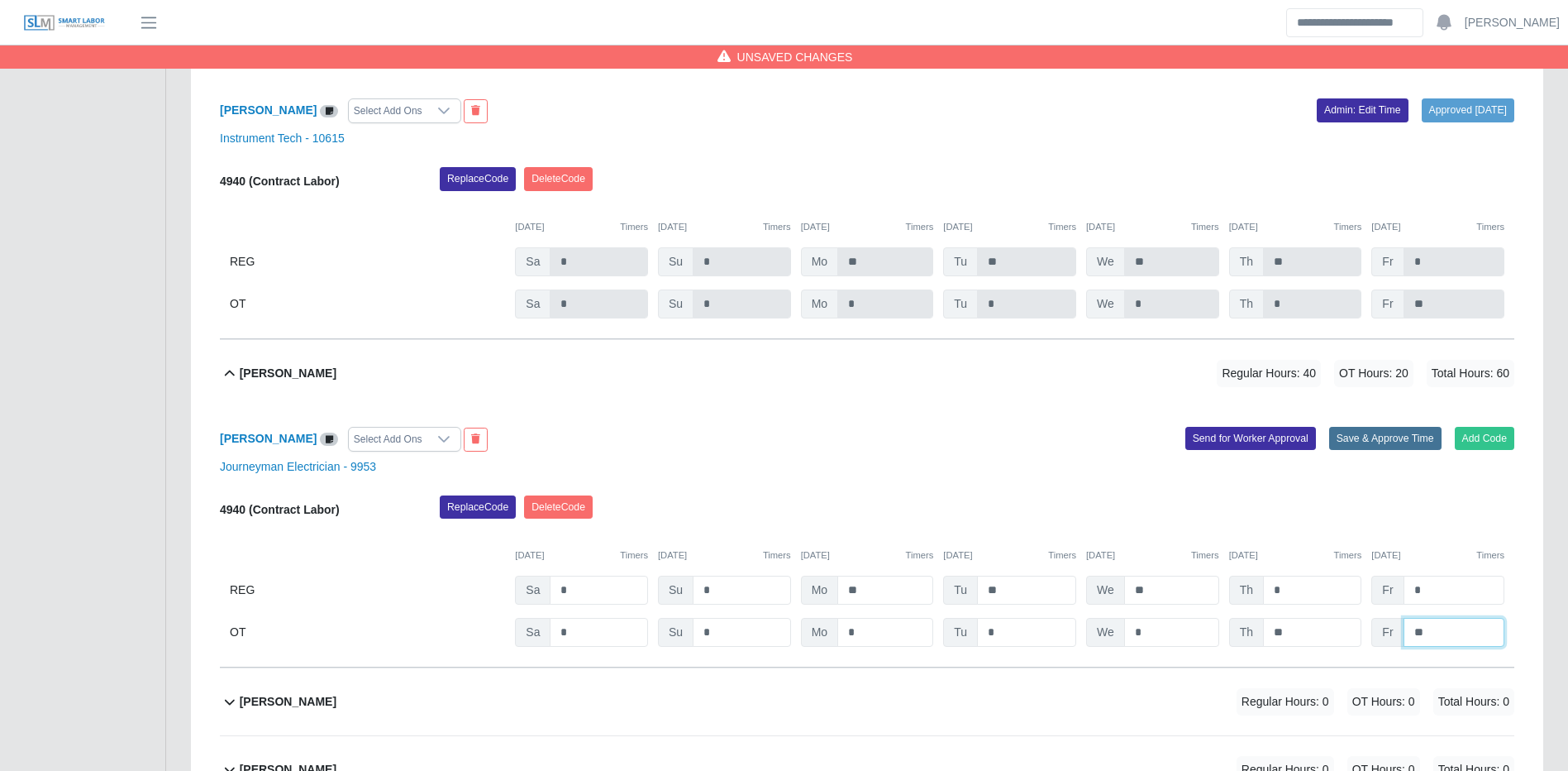
type input "**"
click at [1388, 450] on button "Save & Approve Time" at bounding box center [1385, 438] width 113 height 23
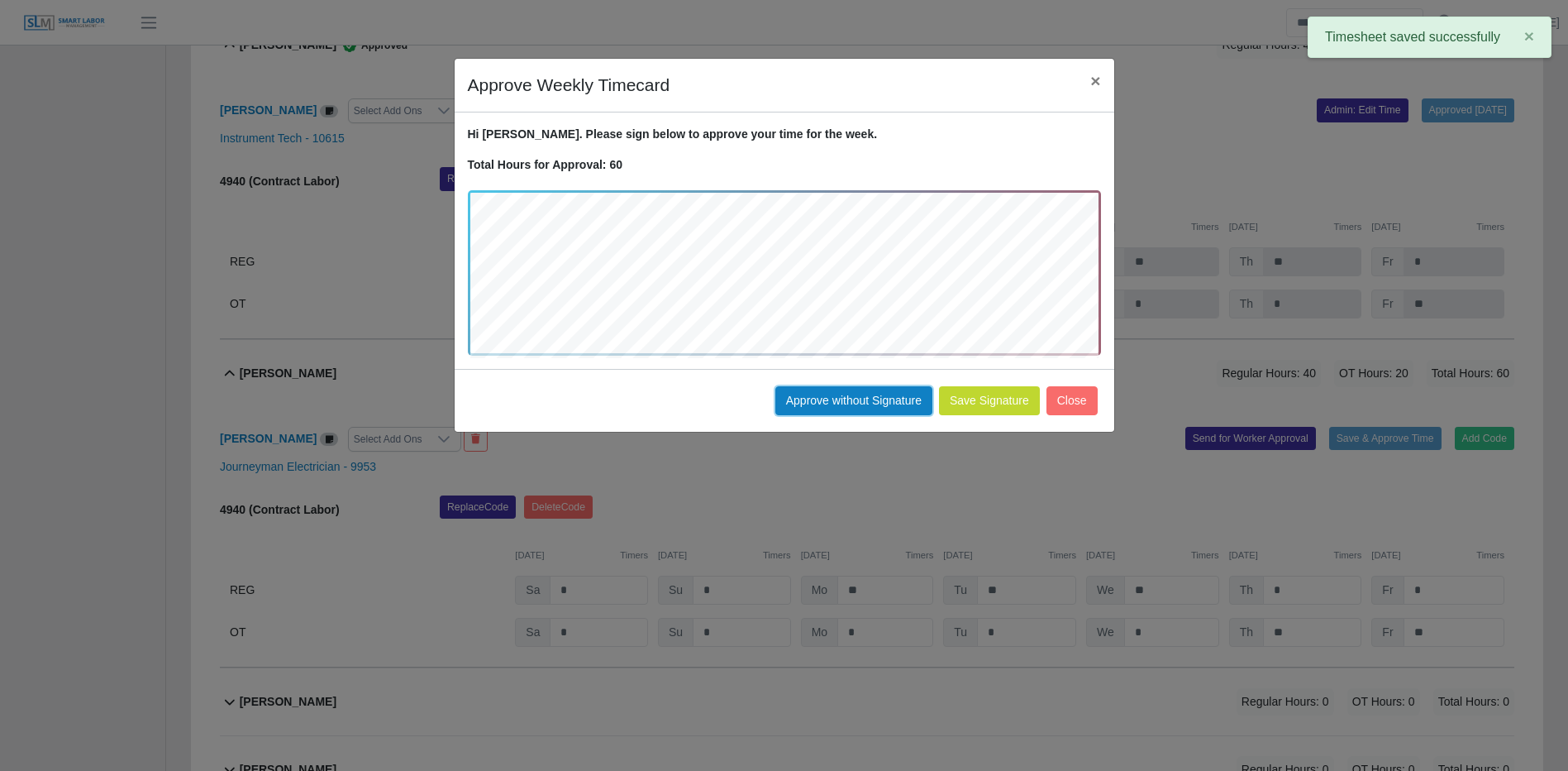
click at [790, 403] on button "Approve without Signature" at bounding box center [854, 401] width 157 height 29
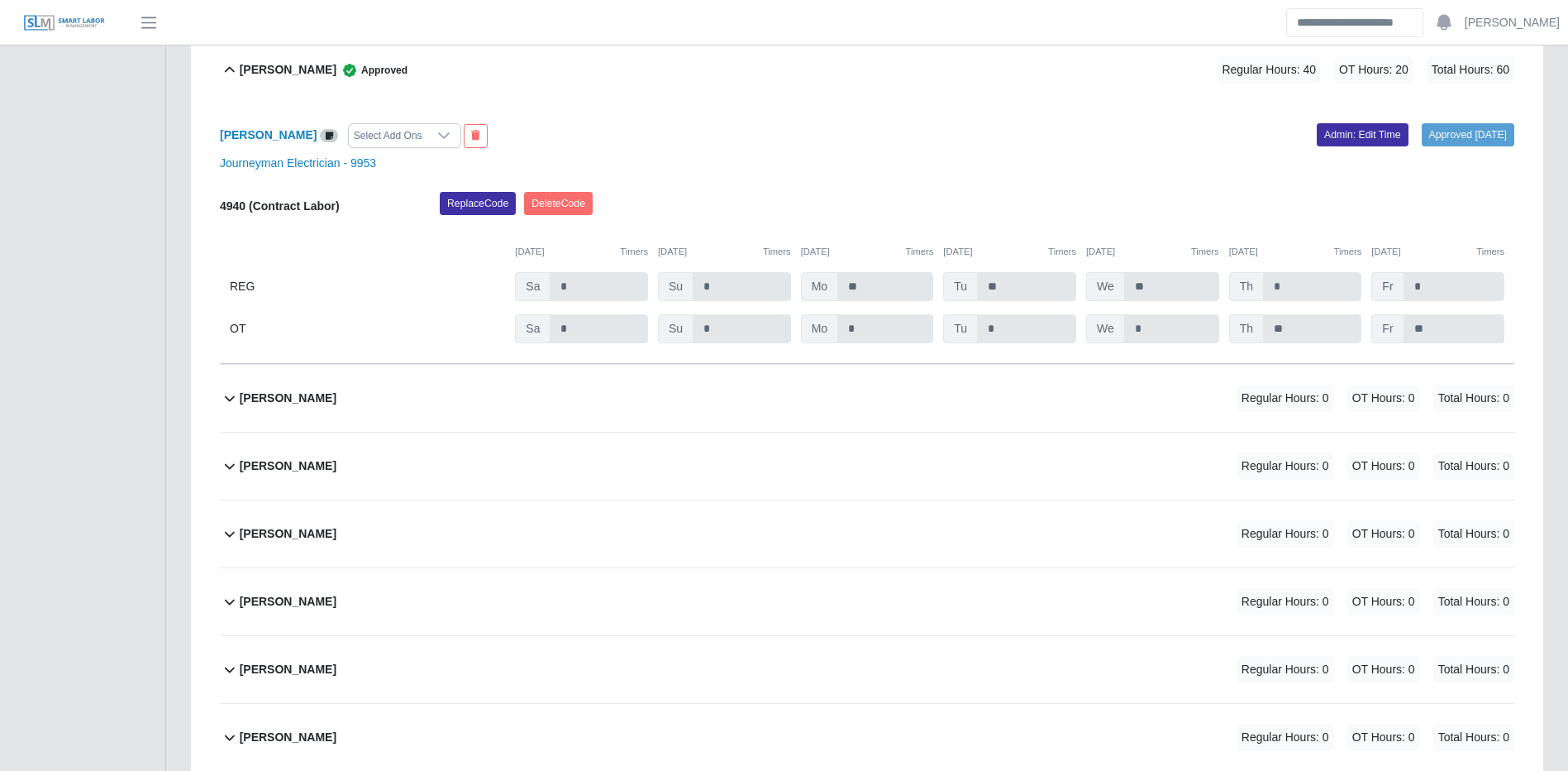
scroll to position [11723, 0]
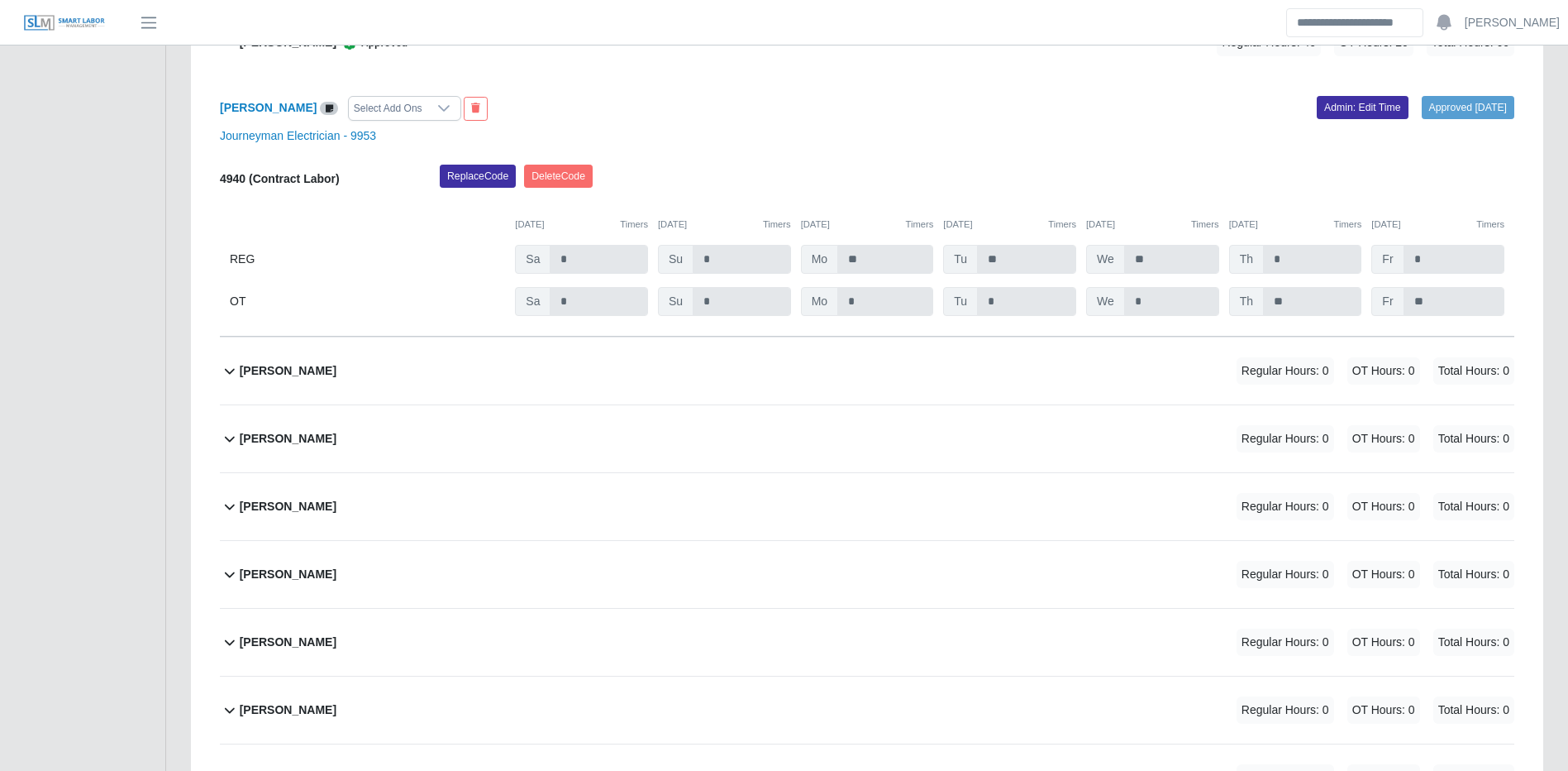
click at [1238, 385] on span "Regular Hours: 0" at bounding box center [1285, 371] width 98 height 27
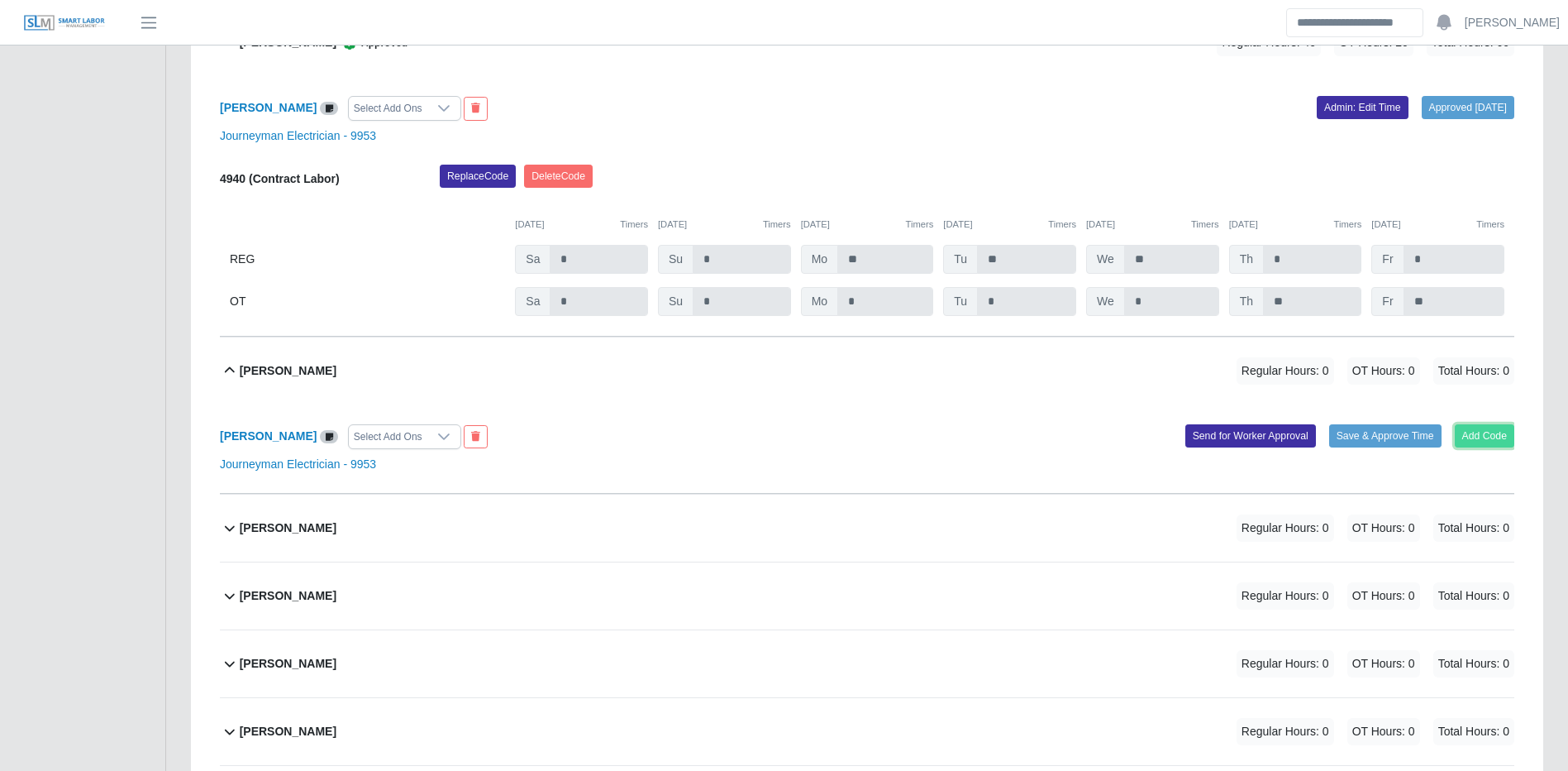
click at [1475, 448] on button "Add Code" at bounding box center [1486, 435] width 60 height 23
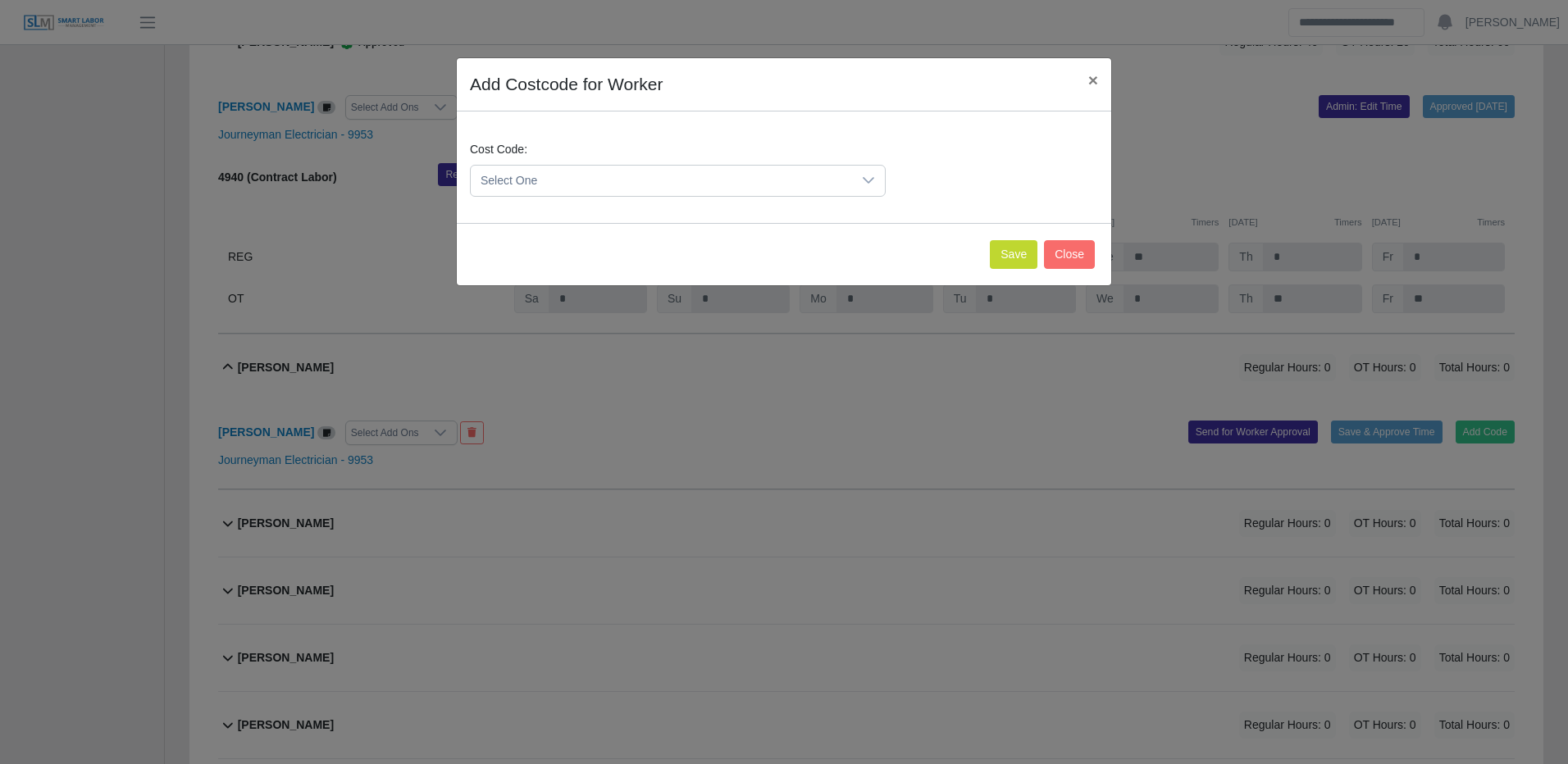
click at [800, 181] on span "Select One" at bounding box center [661, 180] width 381 height 30
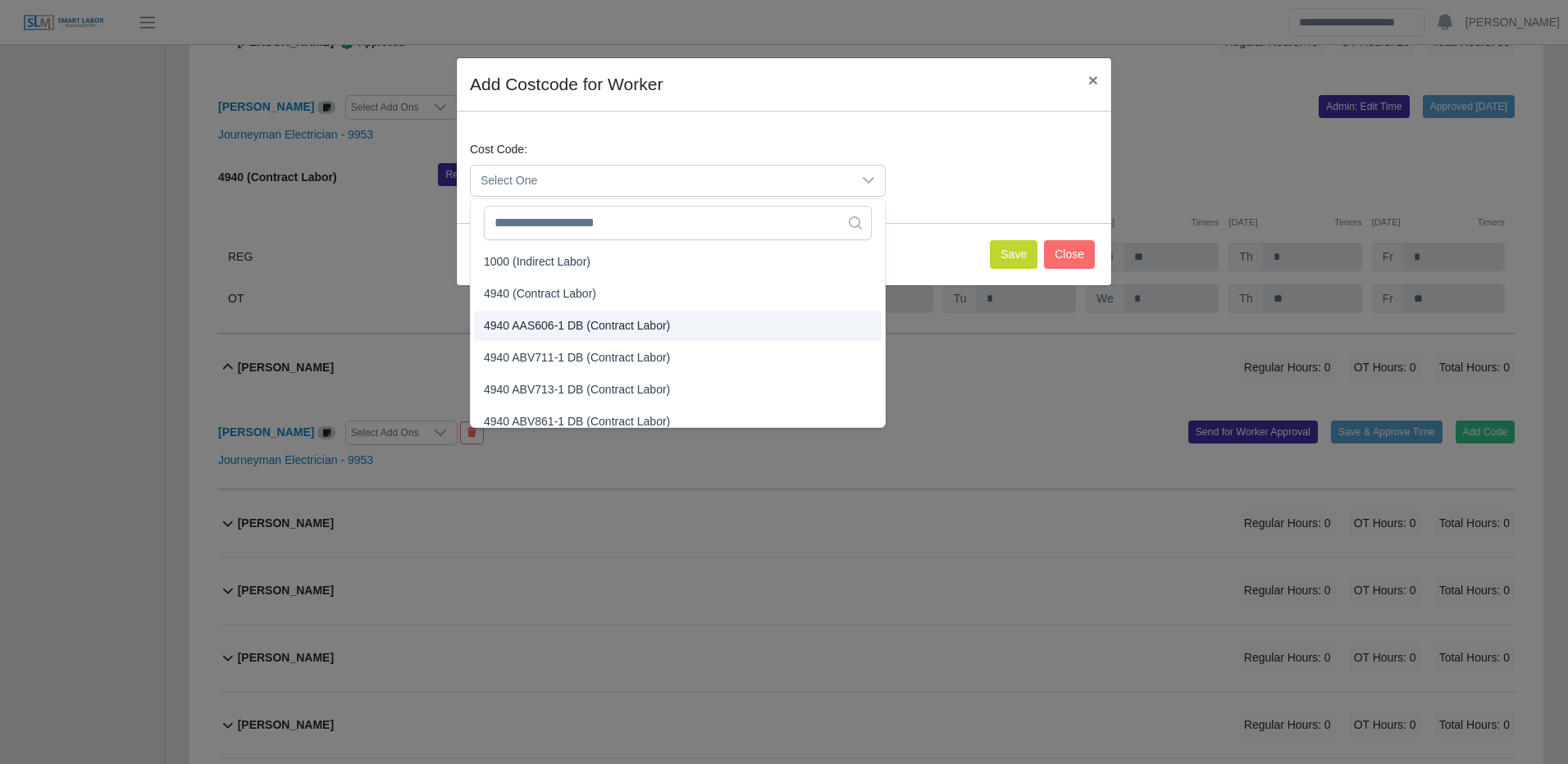
drag, startPoint x: 589, startPoint y: 296, endPoint x: 602, endPoint y: 293, distance: 13.3
click at [590, 296] on span "4940 (Contract Labor)" at bounding box center [540, 293] width 113 height 17
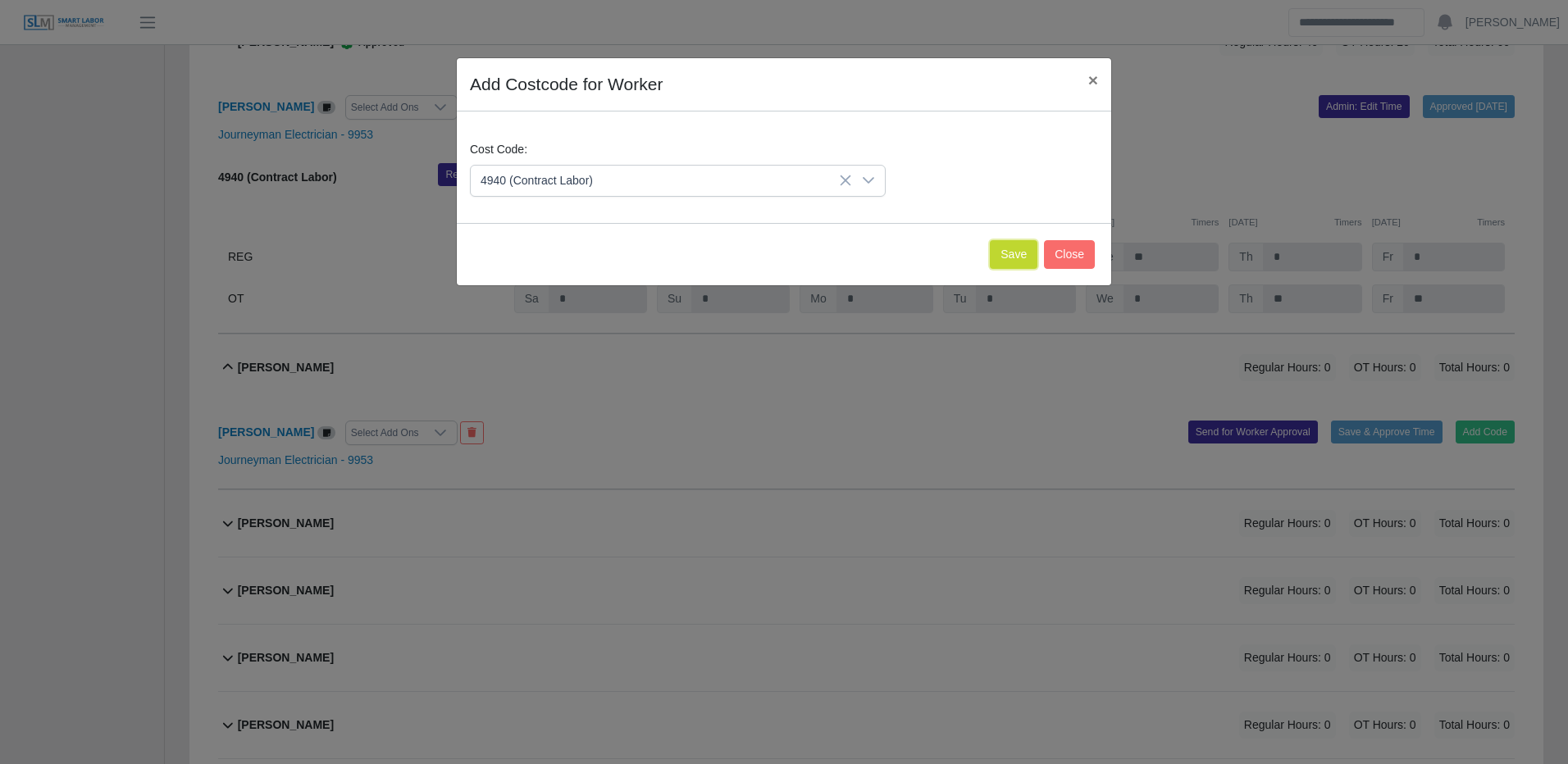
click at [1017, 251] on button "Save" at bounding box center [1013, 255] width 47 height 29
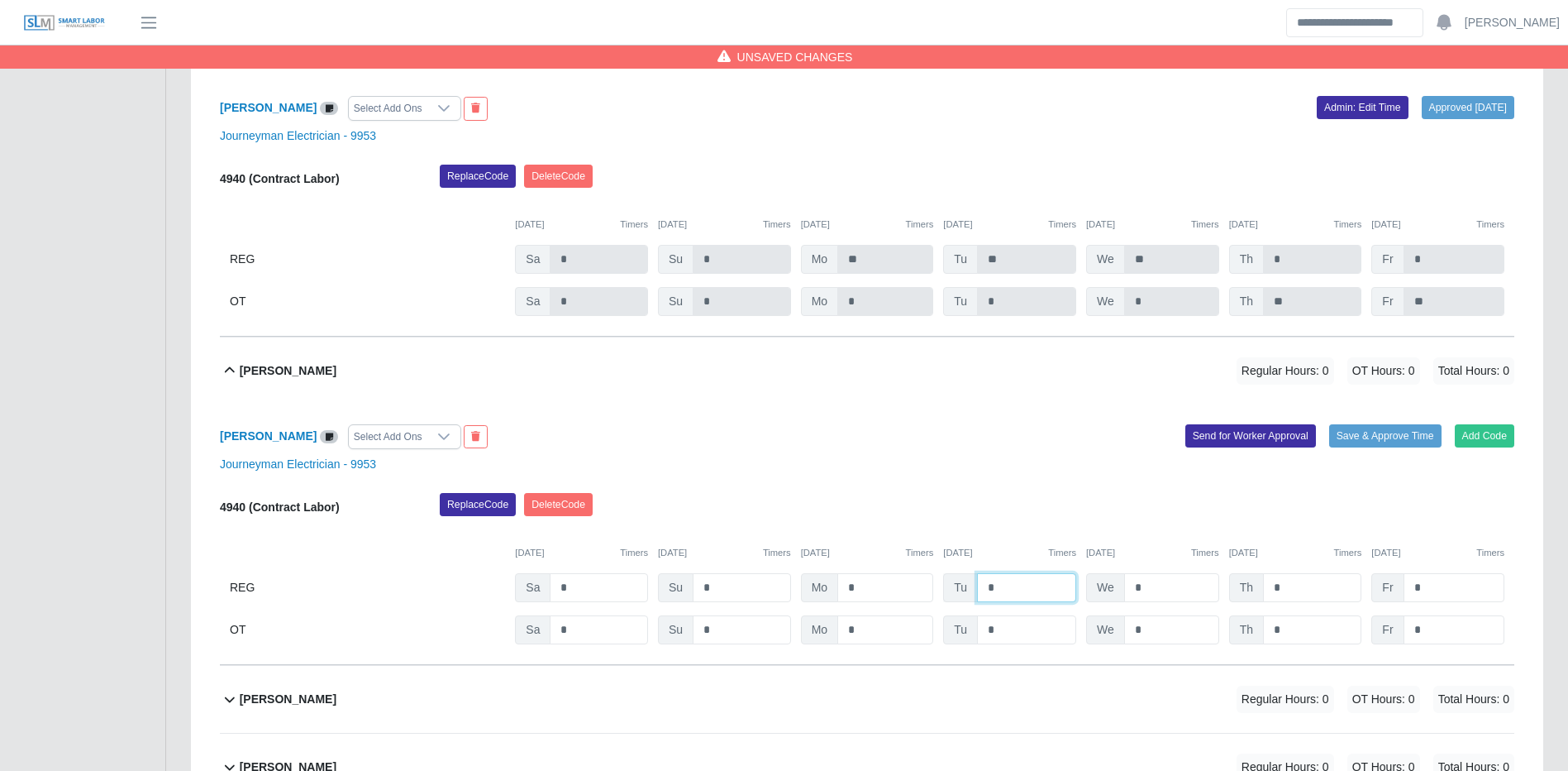
click at [1015, 603] on input "*" at bounding box center [1027, 588] width 99 height 29
type input "**"
click at [1431, 603] on input "*" at bounding box center [1454, 588] width 101 height 29
click at [1413, 448] on button "Save & Approve Time" at bounding box center [1385, 435] width 113 height 23
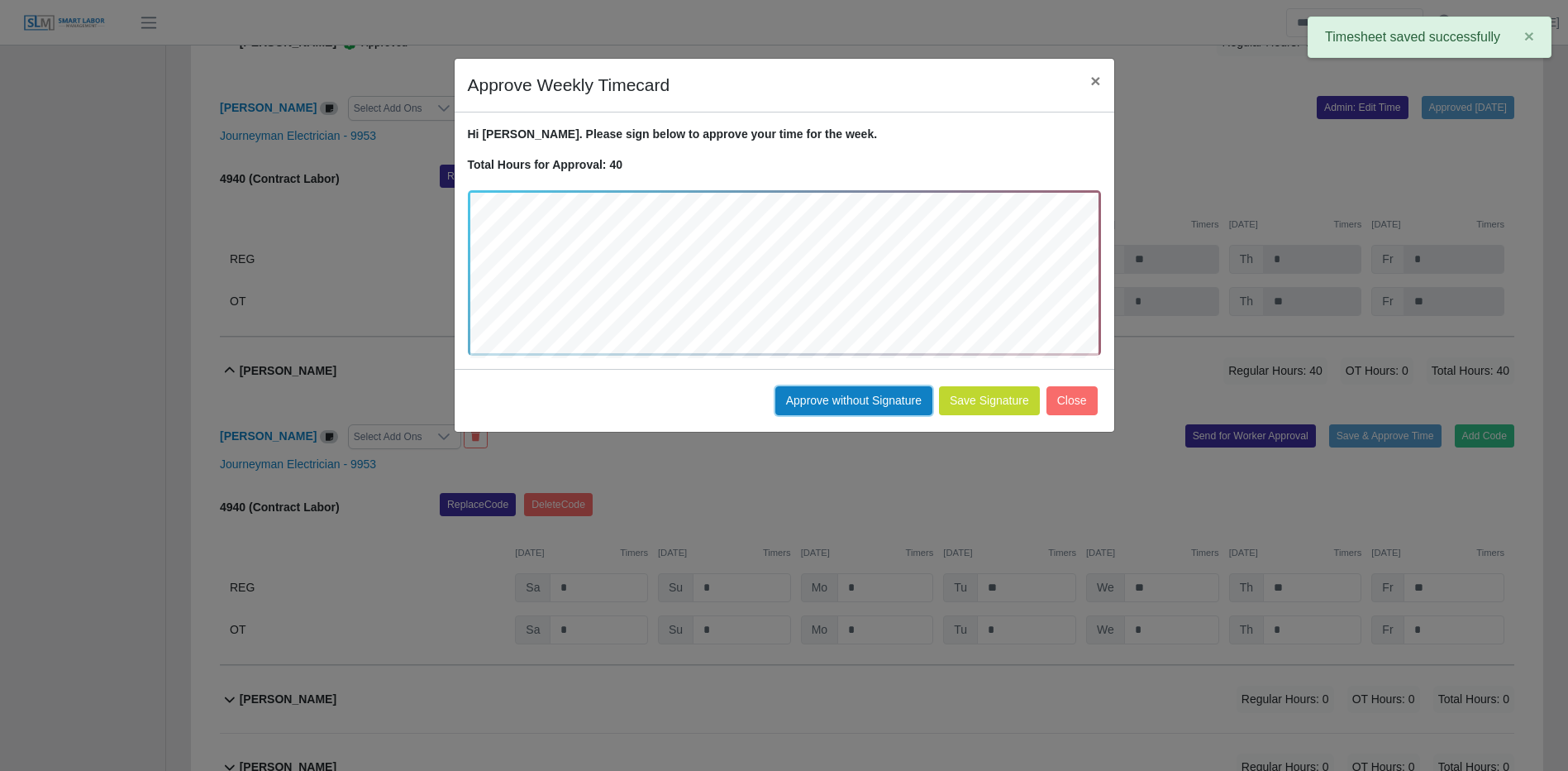
click at [872, 405] on button "Approve without Signature" at bounding box center [854, 401] width 157 height 29
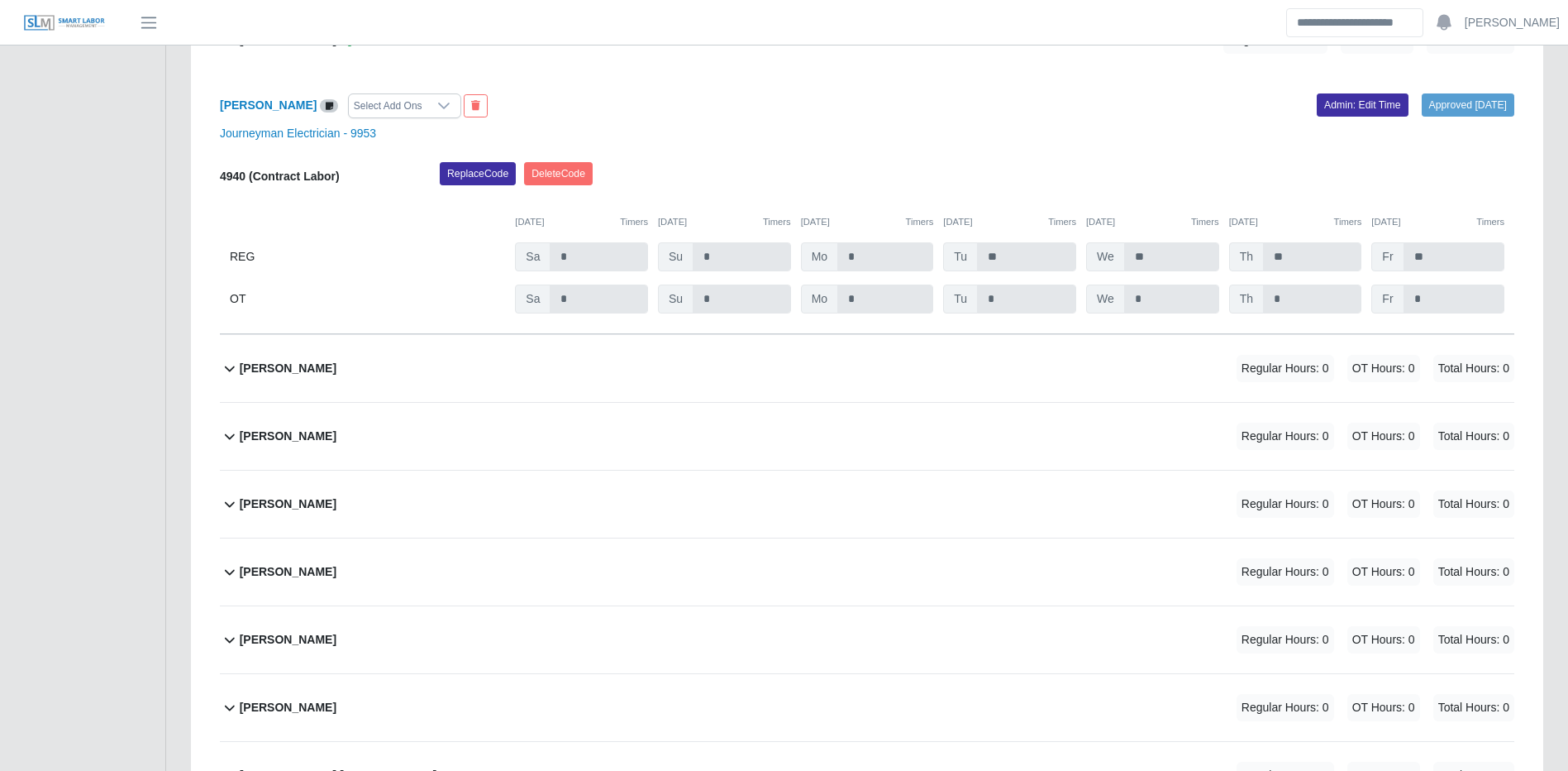
scroll to position [12137, 0]
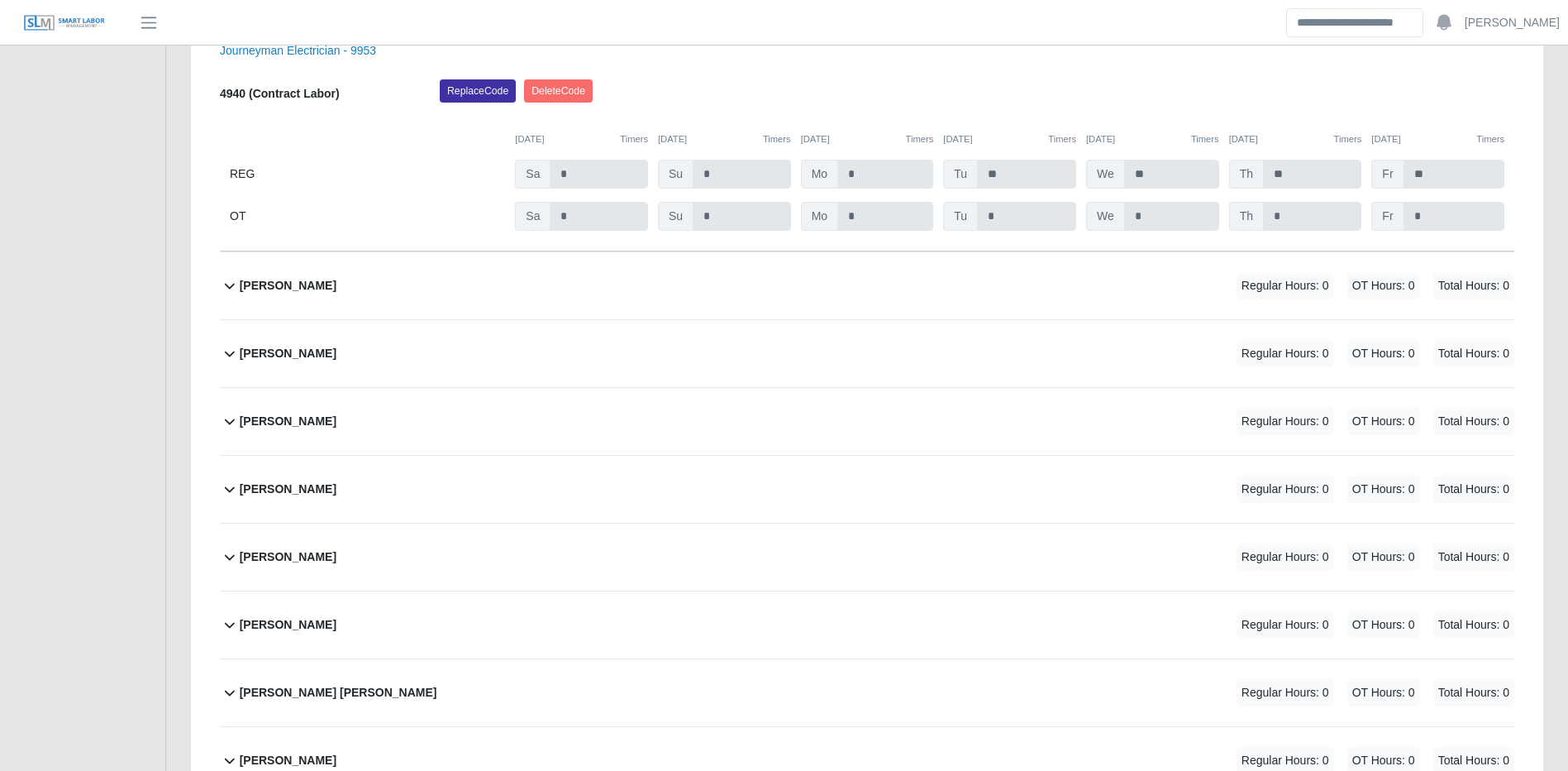
drag, startPoint x: 1092, startPoint y: 303, endPoint x: 1167, endPoint y: 333, distance: 80.8
click at [1092, 303] on div "Emmanuel Barrientos Regular Hours: 0 OT Hours: 0 Total Hours: 0" at bounding box center [877, 285] width 1275 height 67
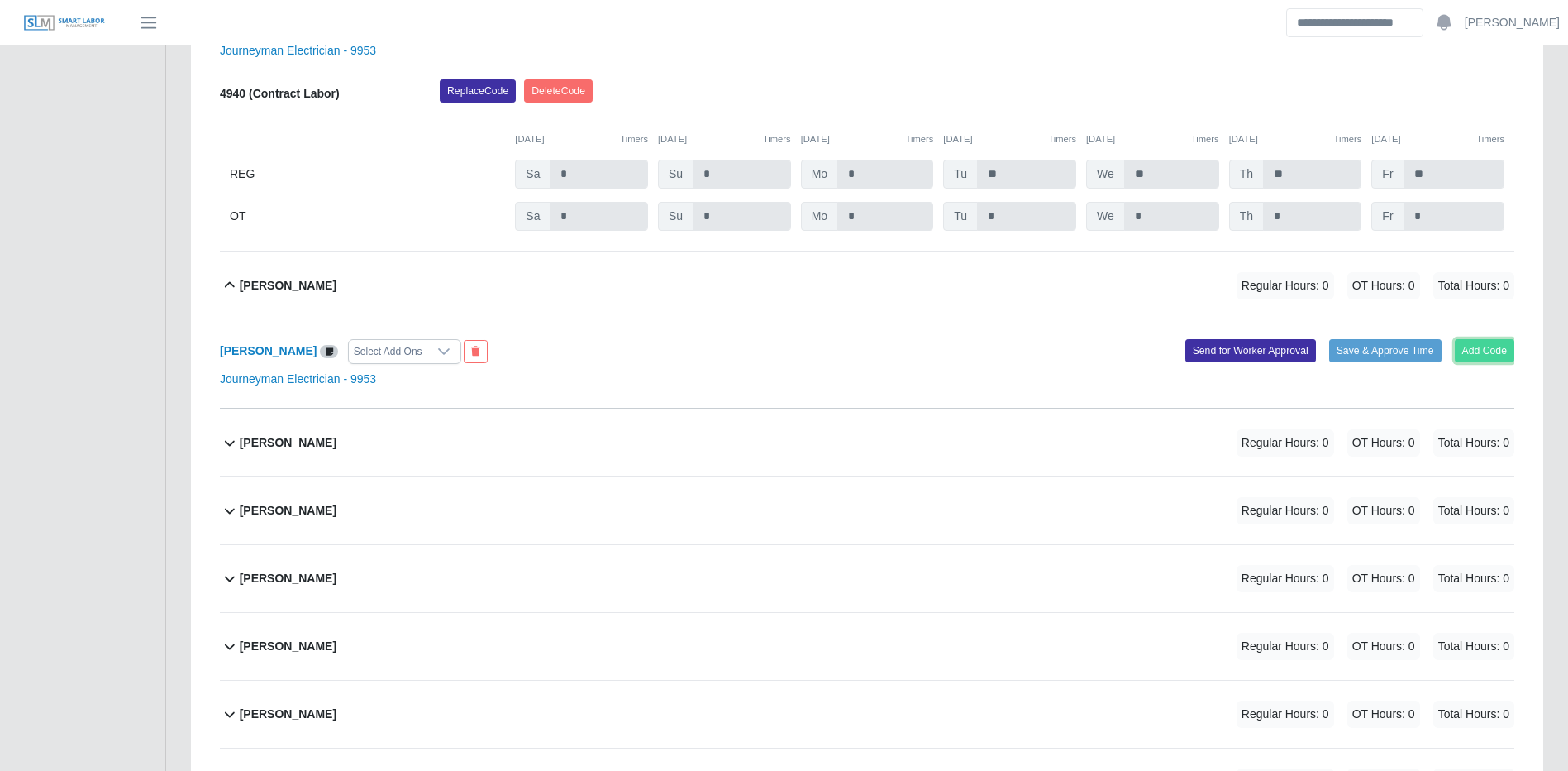
click at [1460, 363] on button "Add Code" at bounding box center [1486, 350] width 60 height 23
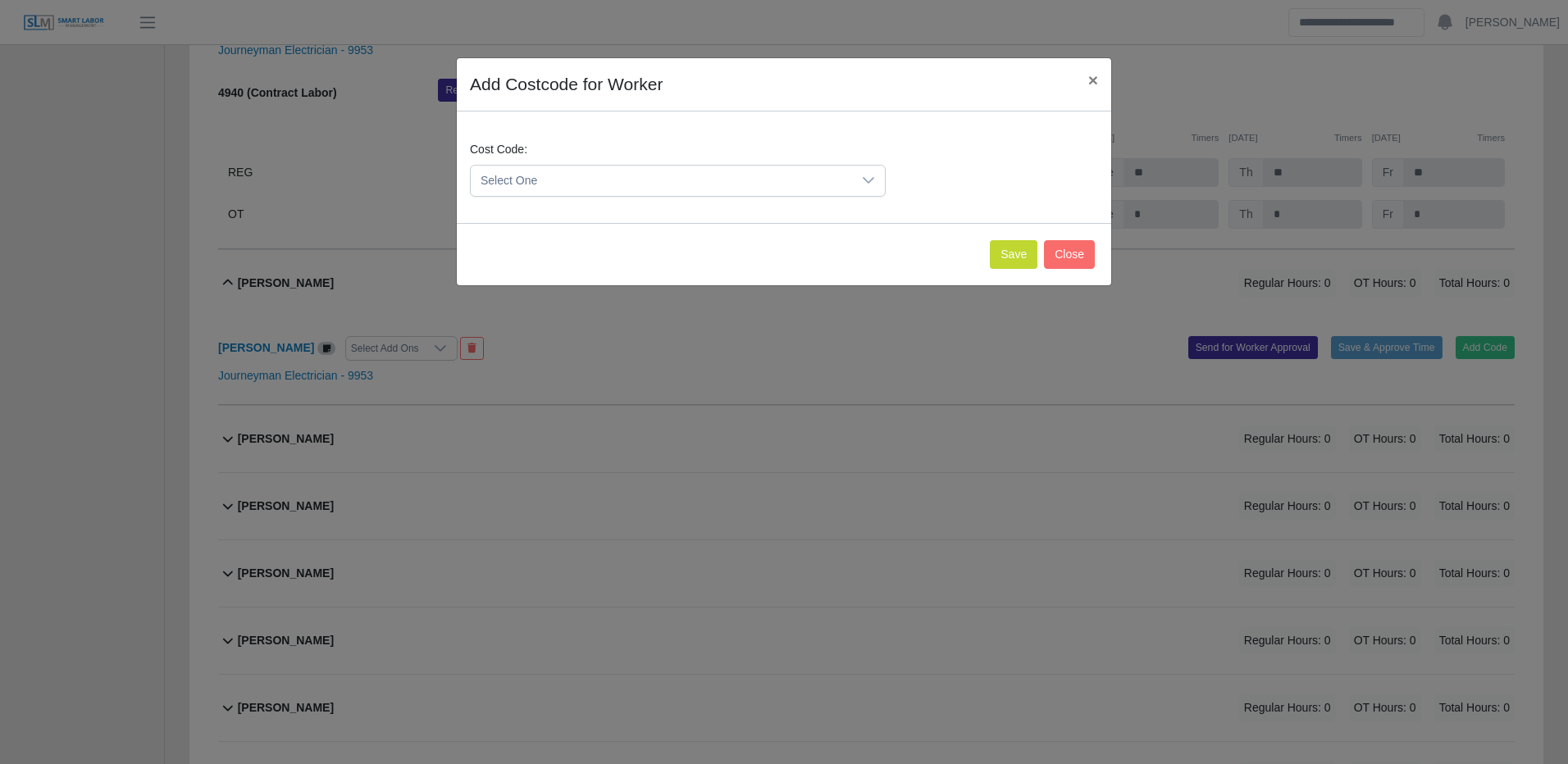
drag, startPoint x: 809, startPoint y: 181, endPoint x: 775, endPoint y: 197, distance: 37.6
click at [809, 181] on span "Select One" at bounding box center [661, 180] width 381 height 30
click at [585, 184] on span "Select One" at bounding box center [661, 180] width 381 height 30
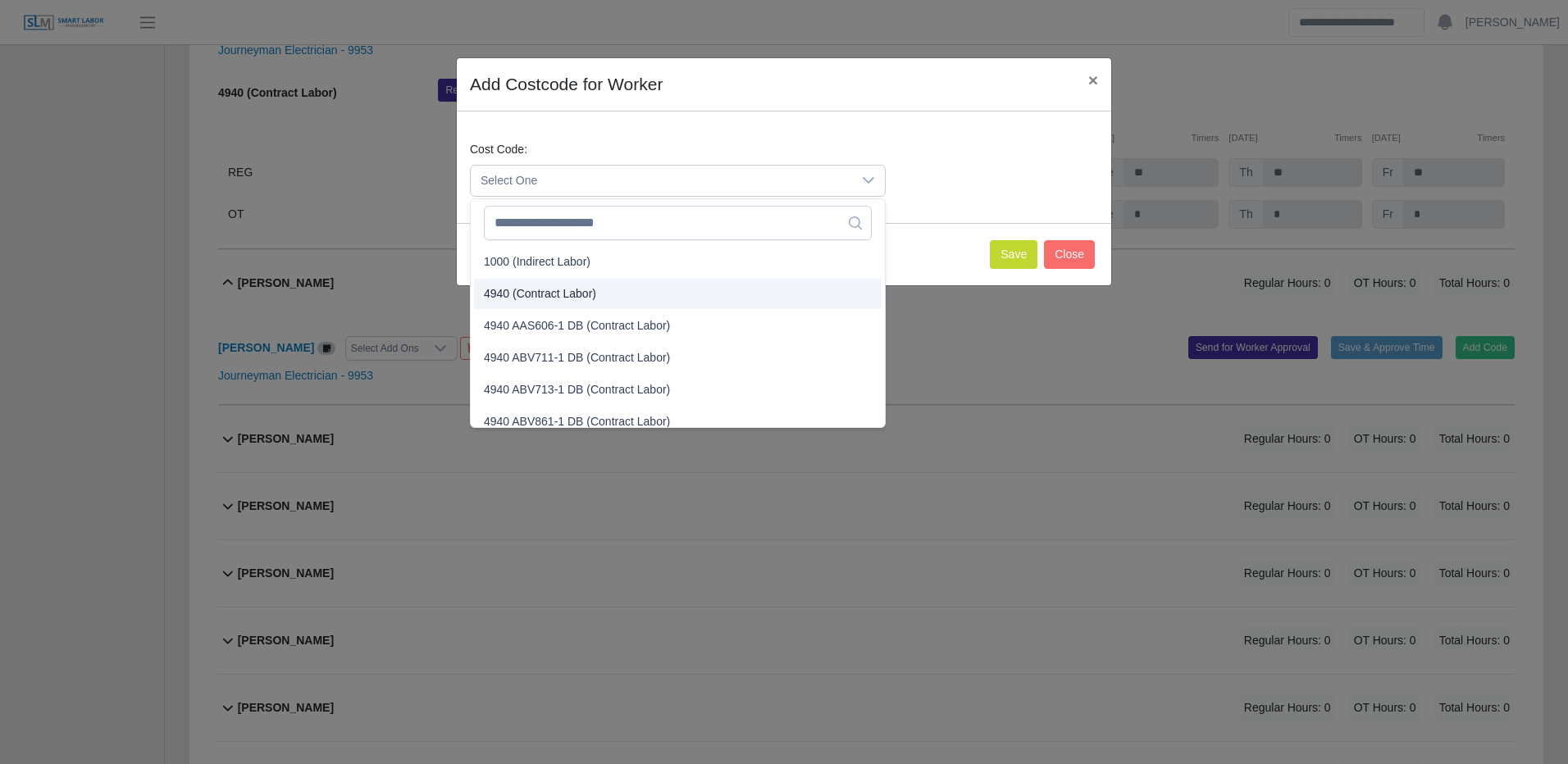
click at [529, 295] on span "4940 (Contract Labor)" at bounding box center [540, 293] width 113 height 17
click at [530, 295] on span "4940 (Contract Labor)" at bounding box center [540, 293] width 113 height 17
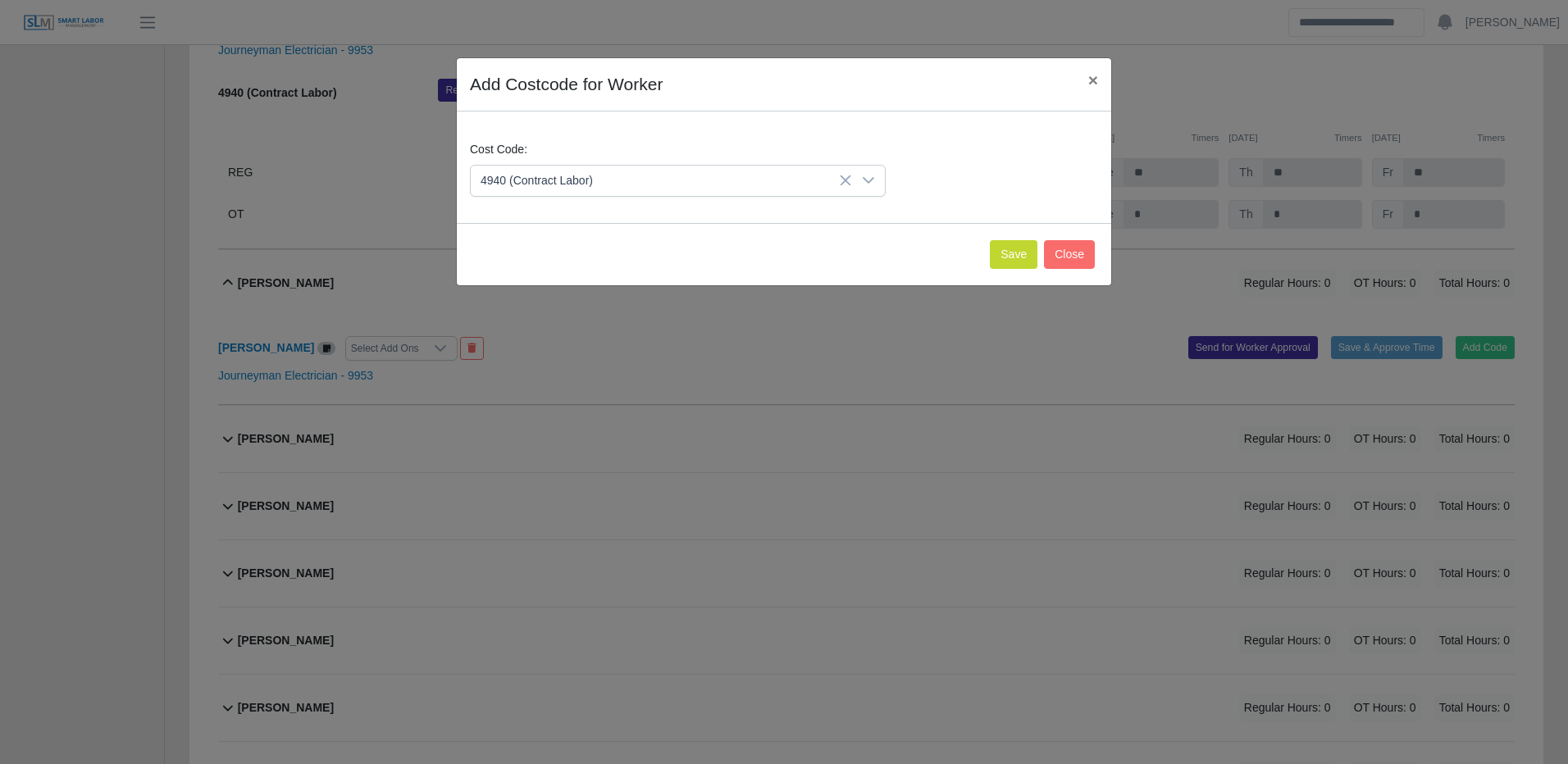
click at [975, 254] on div "Save Close" at bounding box center [784, 254] width 655 height 63
click at [1011, 263] on button "Save" at bounding box center [1013, 255] width 47 height 29
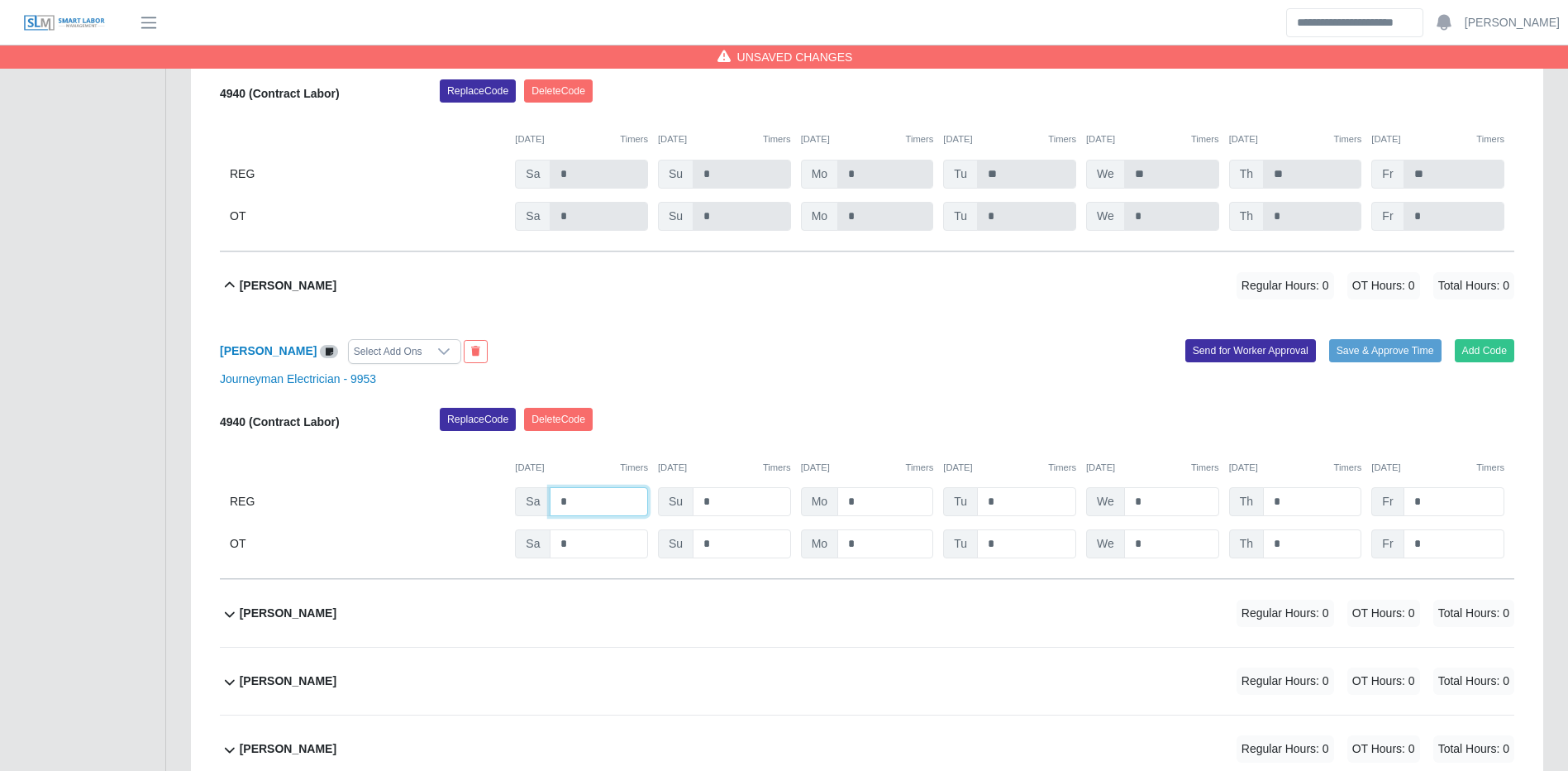
click at [578, 516] on input "*" at bounding box center [599, 502] width 98 height 29
click at [1306, 559] on input "*" at bounding box center [1312, 544] width 98 height 29
click at [1391, 363] on button "Save & Approve Time" at bounding box center [1385, 350] width 113 height 23
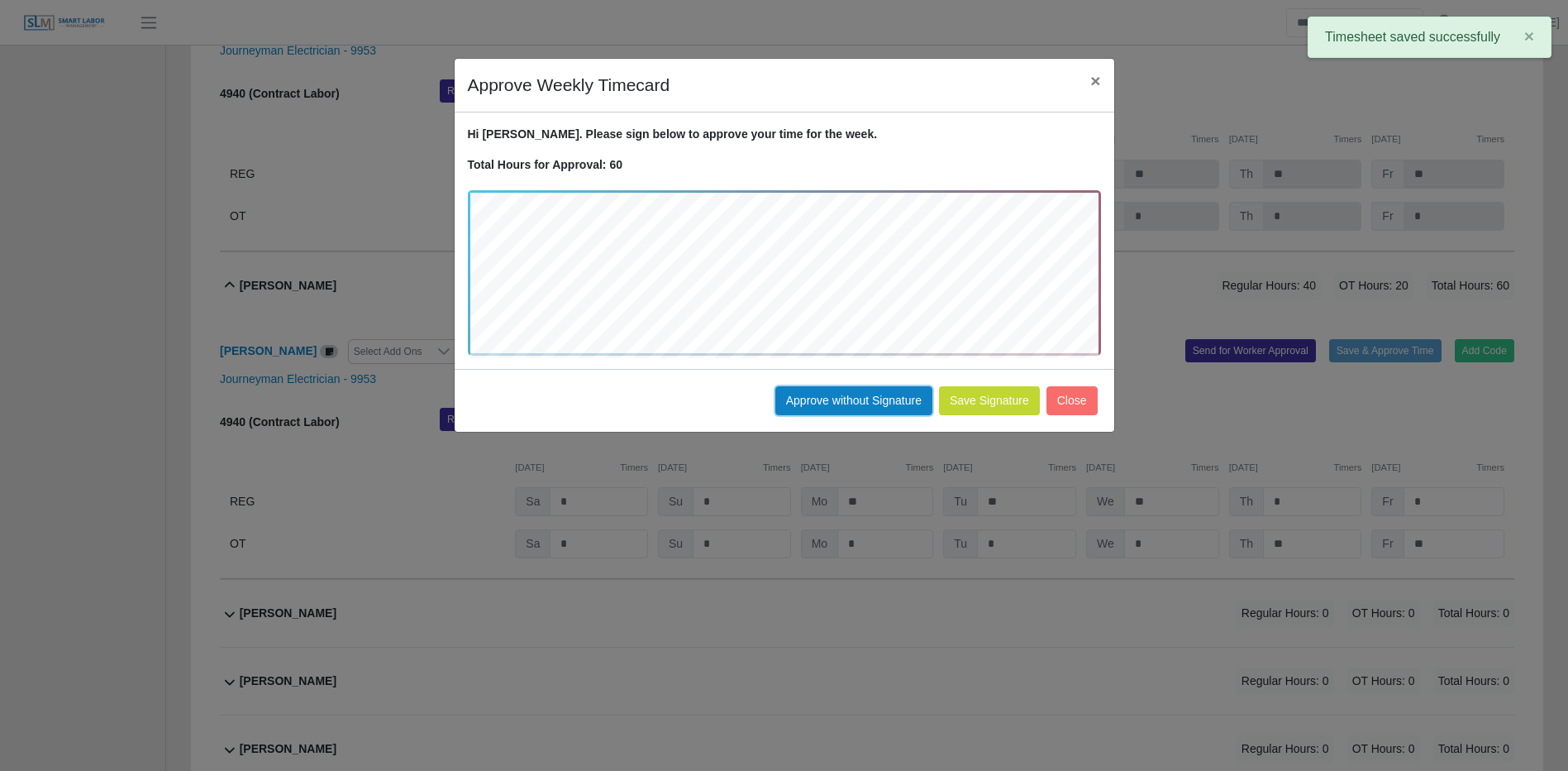
drag, startPoint x: 892, startPoint y: 402, endPoint x: 1150, endPoint y: 372, distance: 259.7
click at [892, 401] on button "Approve without Signature" at bounding box center [854, 401] width 157 height 29
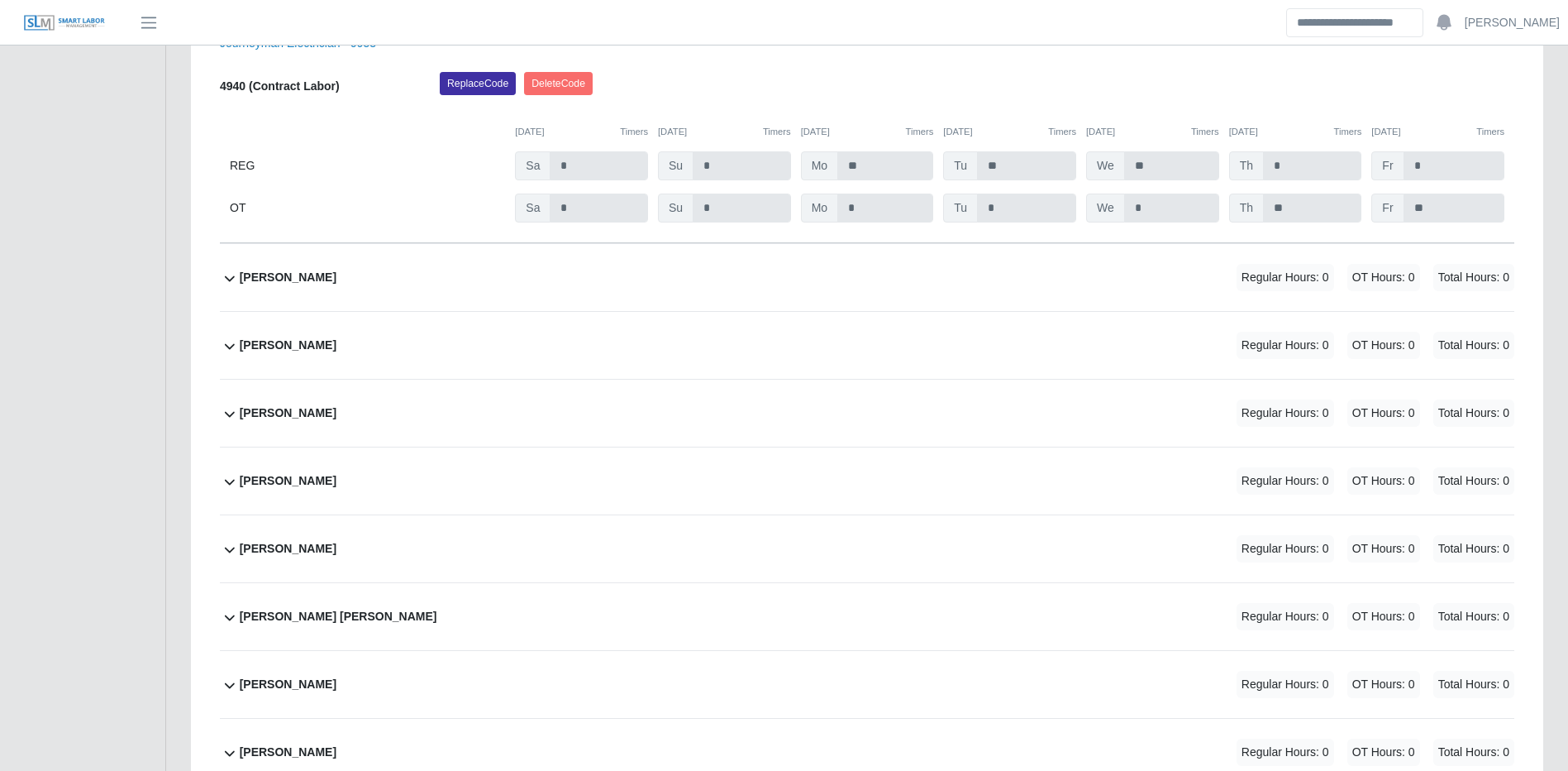
scroll to position [12550, 0]
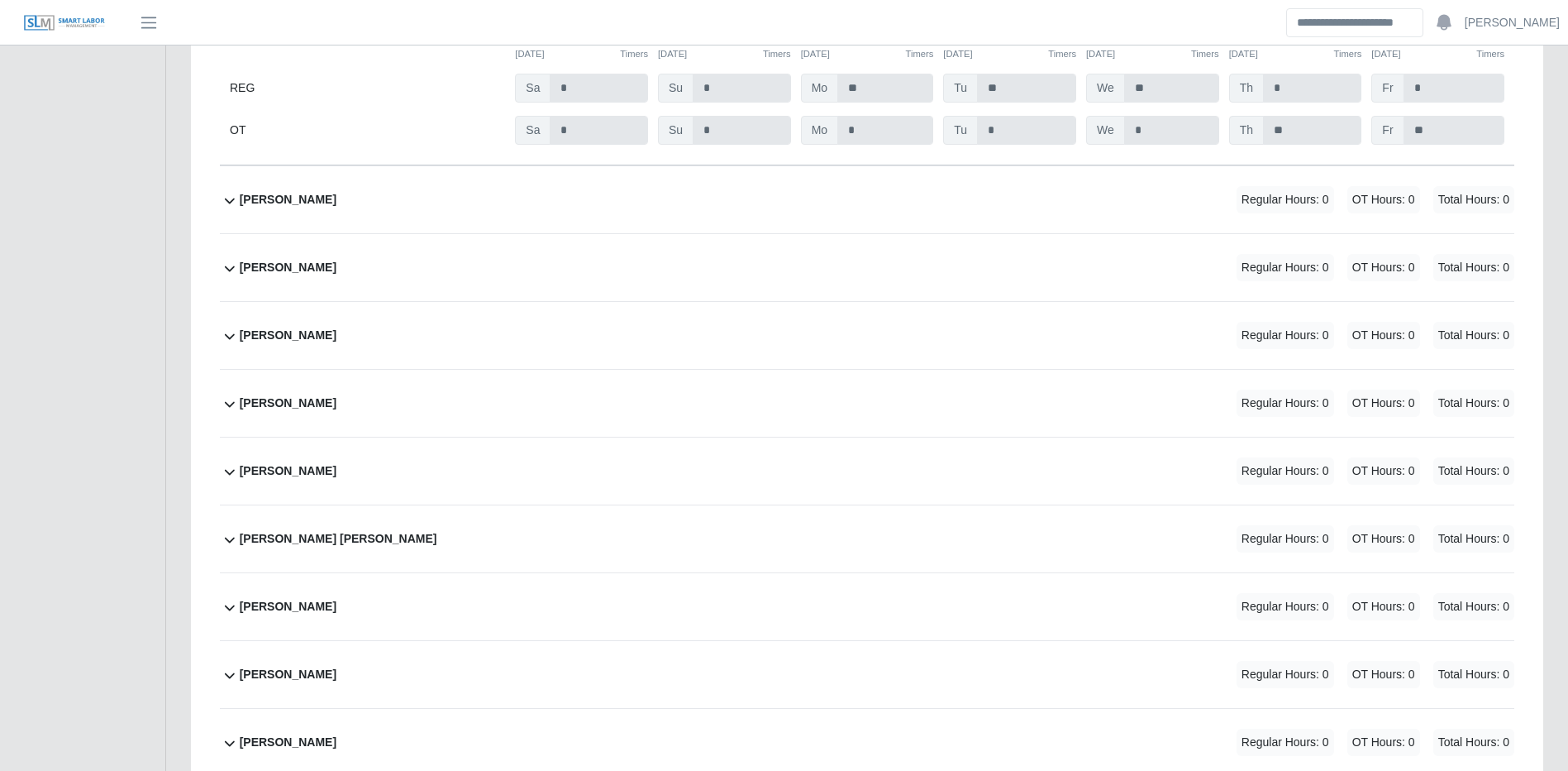
click at [1063, 233] on div "Erick Ramirez Regular Hours: 0 OT Hours: 0 Total Hours: 0" at bounding box center [877, 200] width 1275 height 67
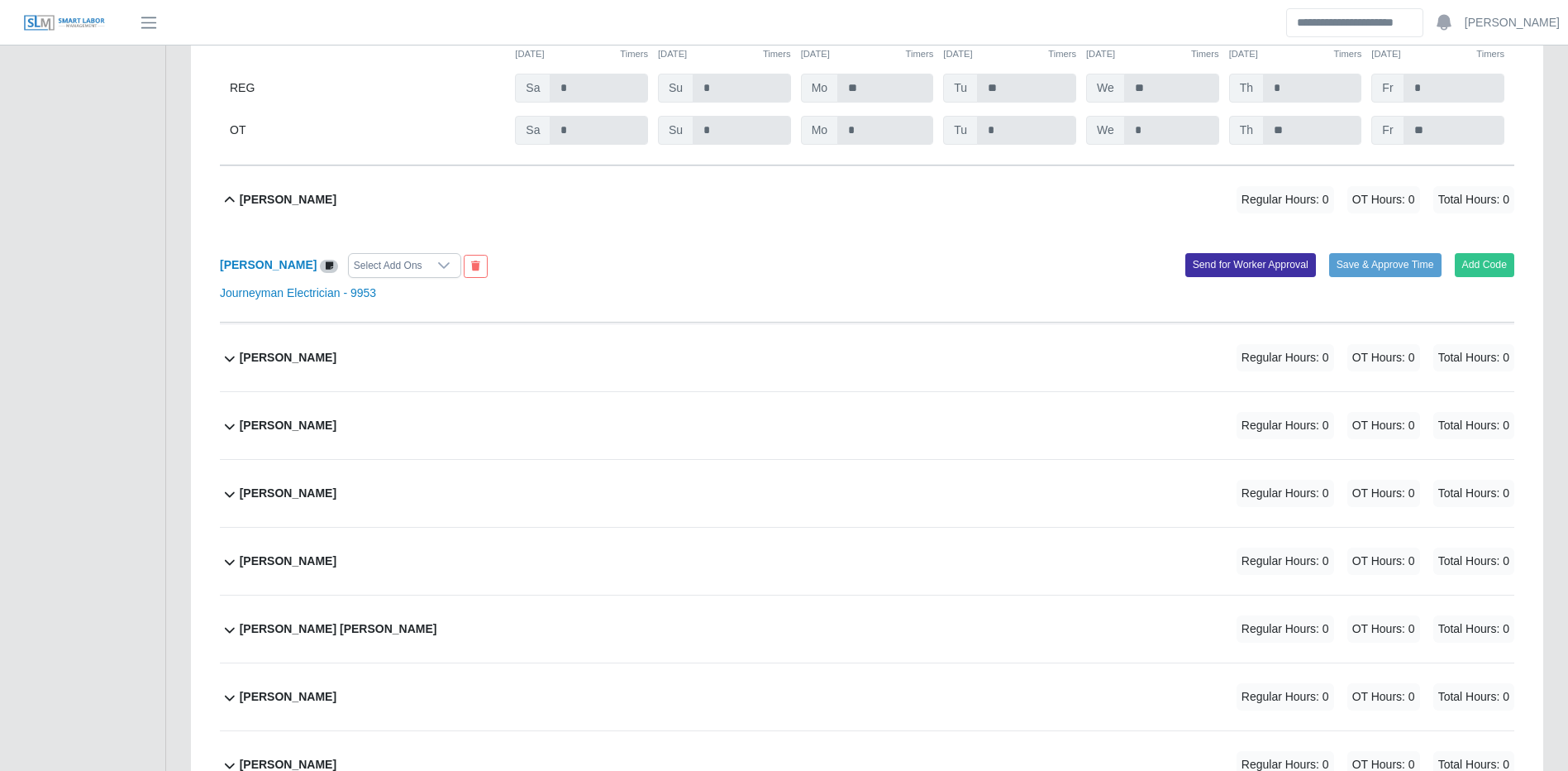
click at [1063, 233] on div "Erick Ramirez Regular Hours: 0 OT Hours: 0 Total Hours: 0" at bounding box center [877, 200] width 1275 height 67
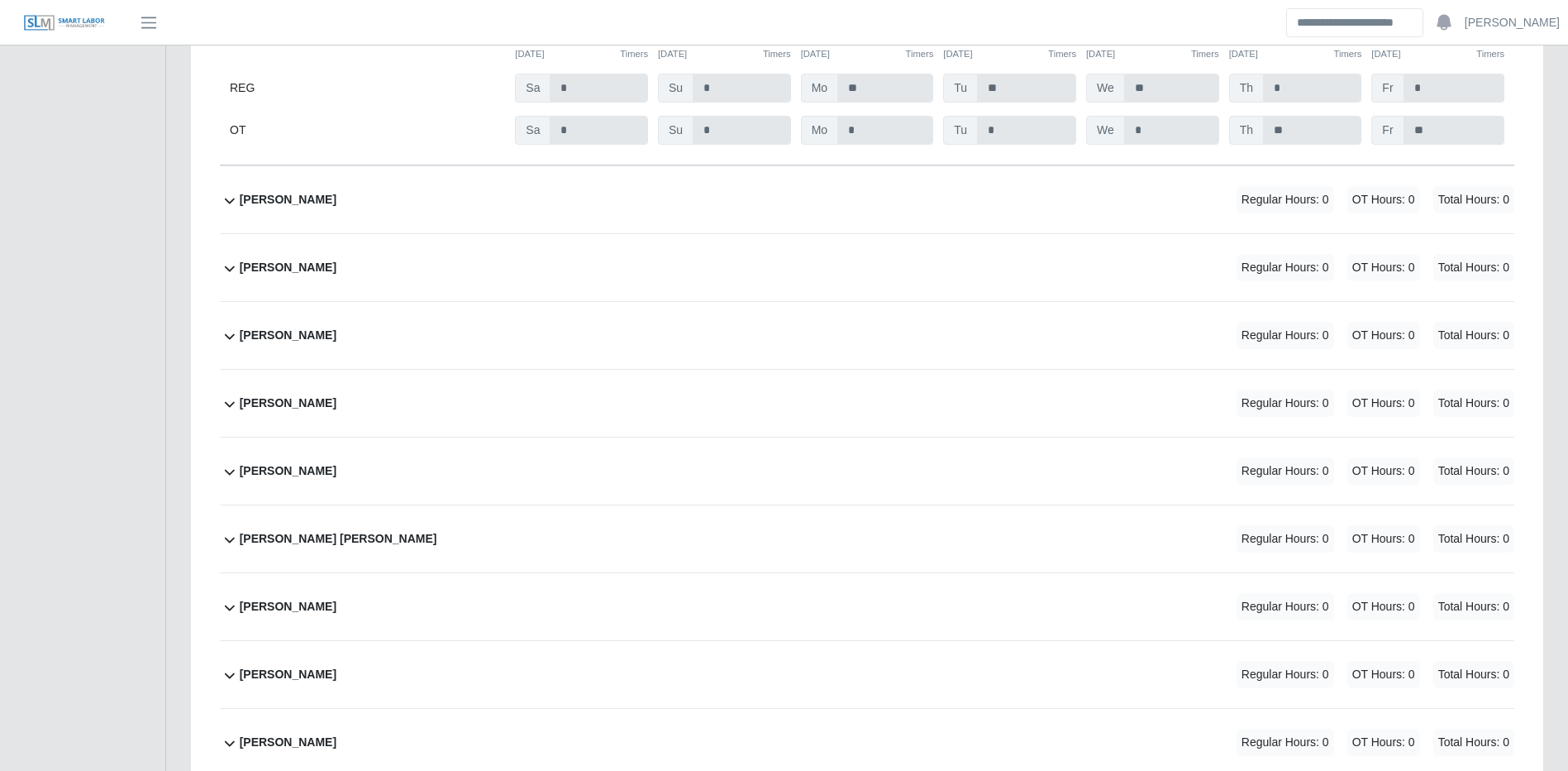
drag, startPoint x: 1093, startPoint y: 234, endPoint x: 1340, endPoint y: 275, distance: 250.4
click at [1094, 233] on div "Erick Ramirez Regular Hours: 0 OT Hours: 0 Total Hours: 0" at bounding box center [877, 200] width 1275 height 67
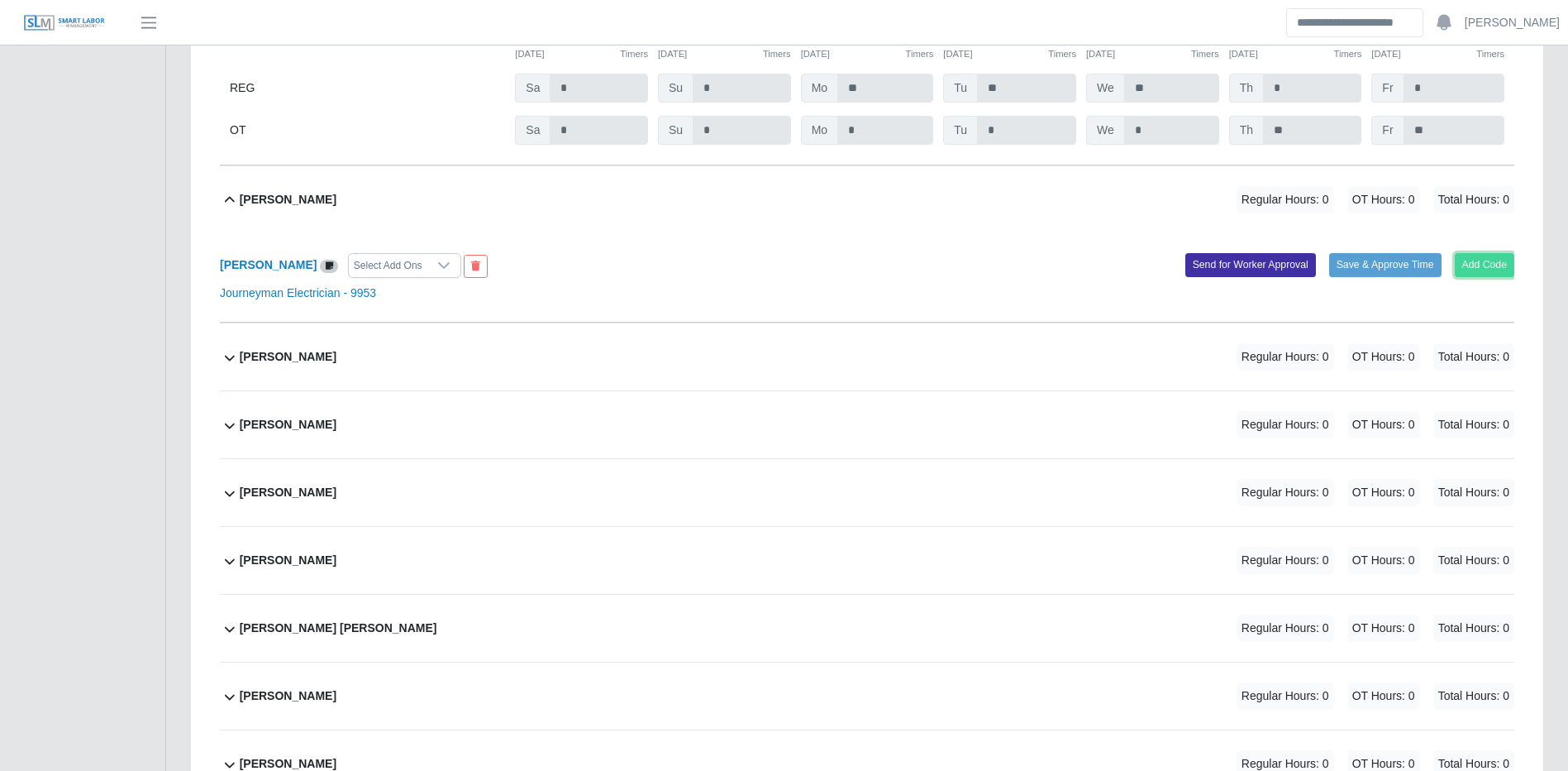
click at [1504, 277] on button "Add Code" at bounding box center [1486, 264] width 60 height 23
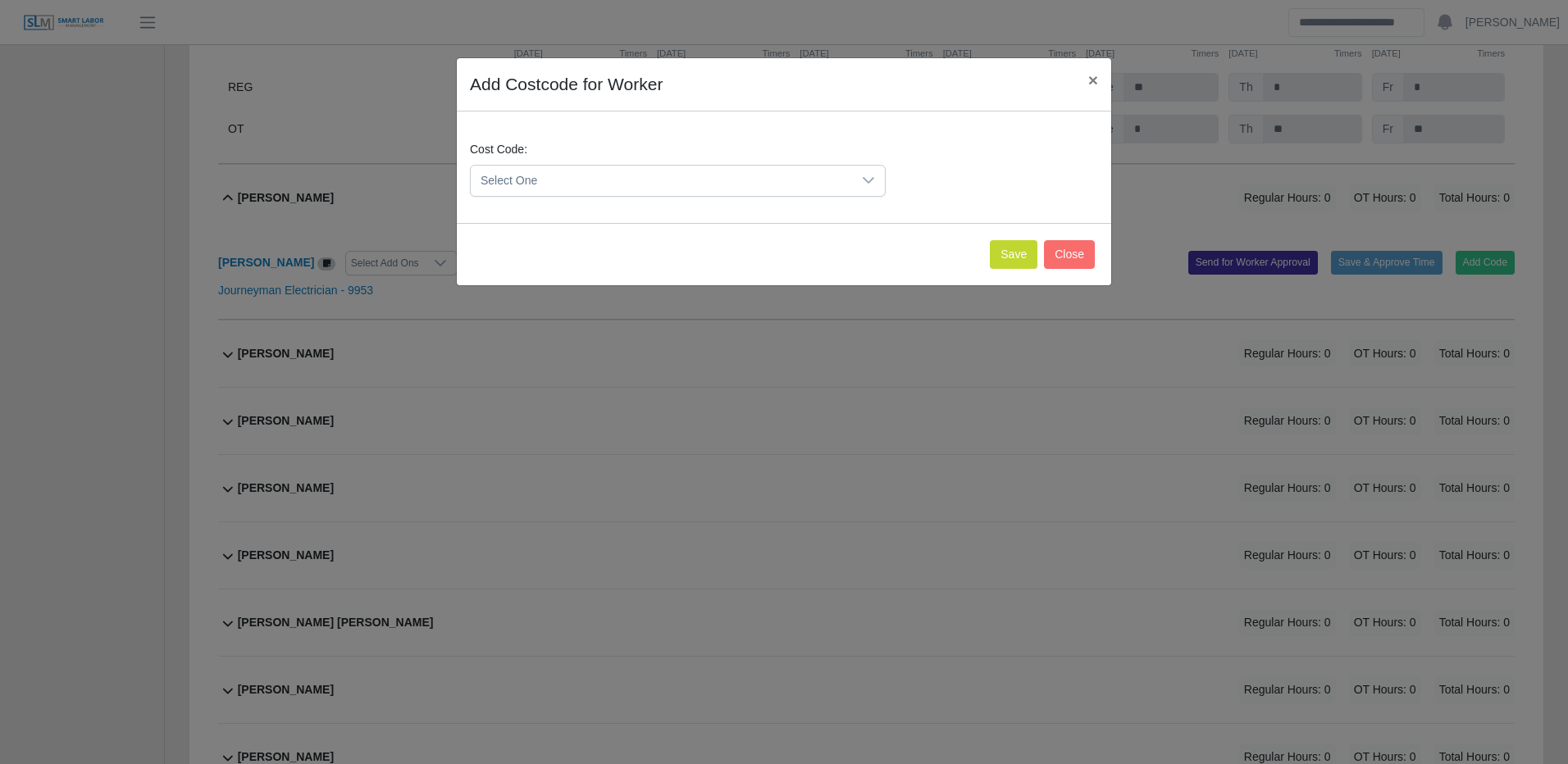
click at [835, 178] on span "Select One" at bounding box center [661, 180] width 381 height 30
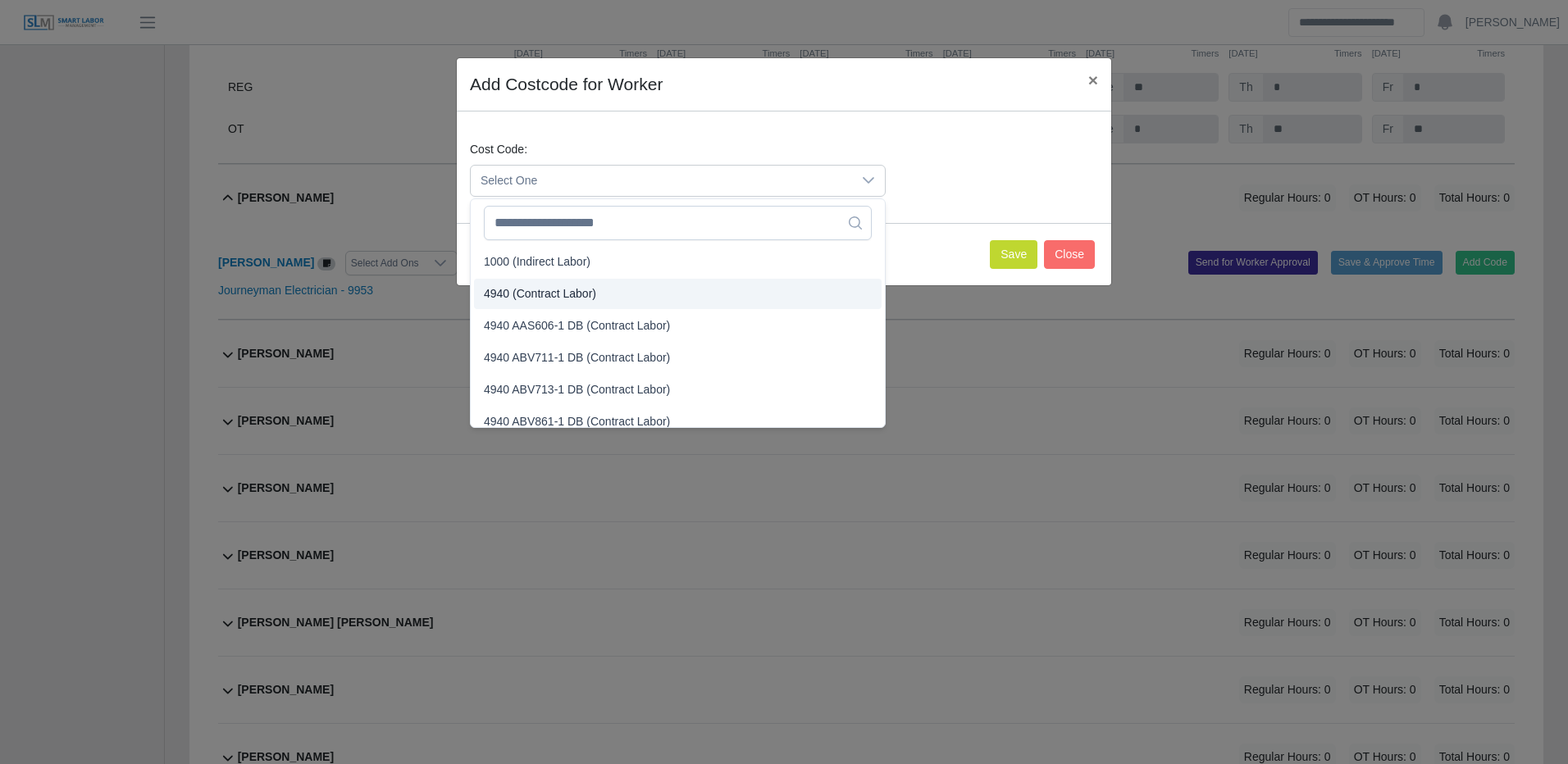
click at [555, 302] on li "4940 (Contract Labor)" at bounding box center [677, 293] width 408 height 30
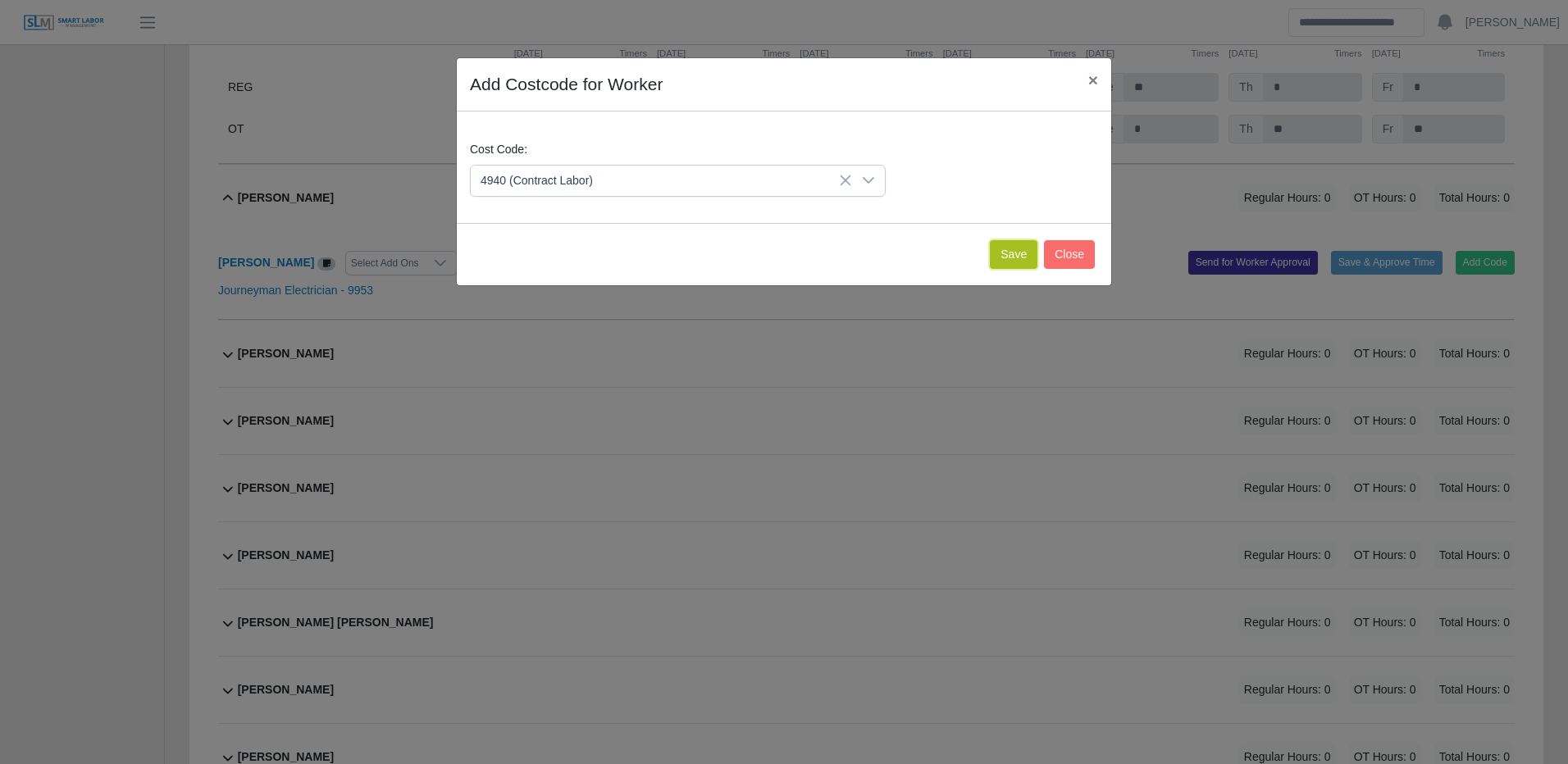
click at [1038, 258] on button "Save" at bounding box center [1013, 255] width 47 height 29
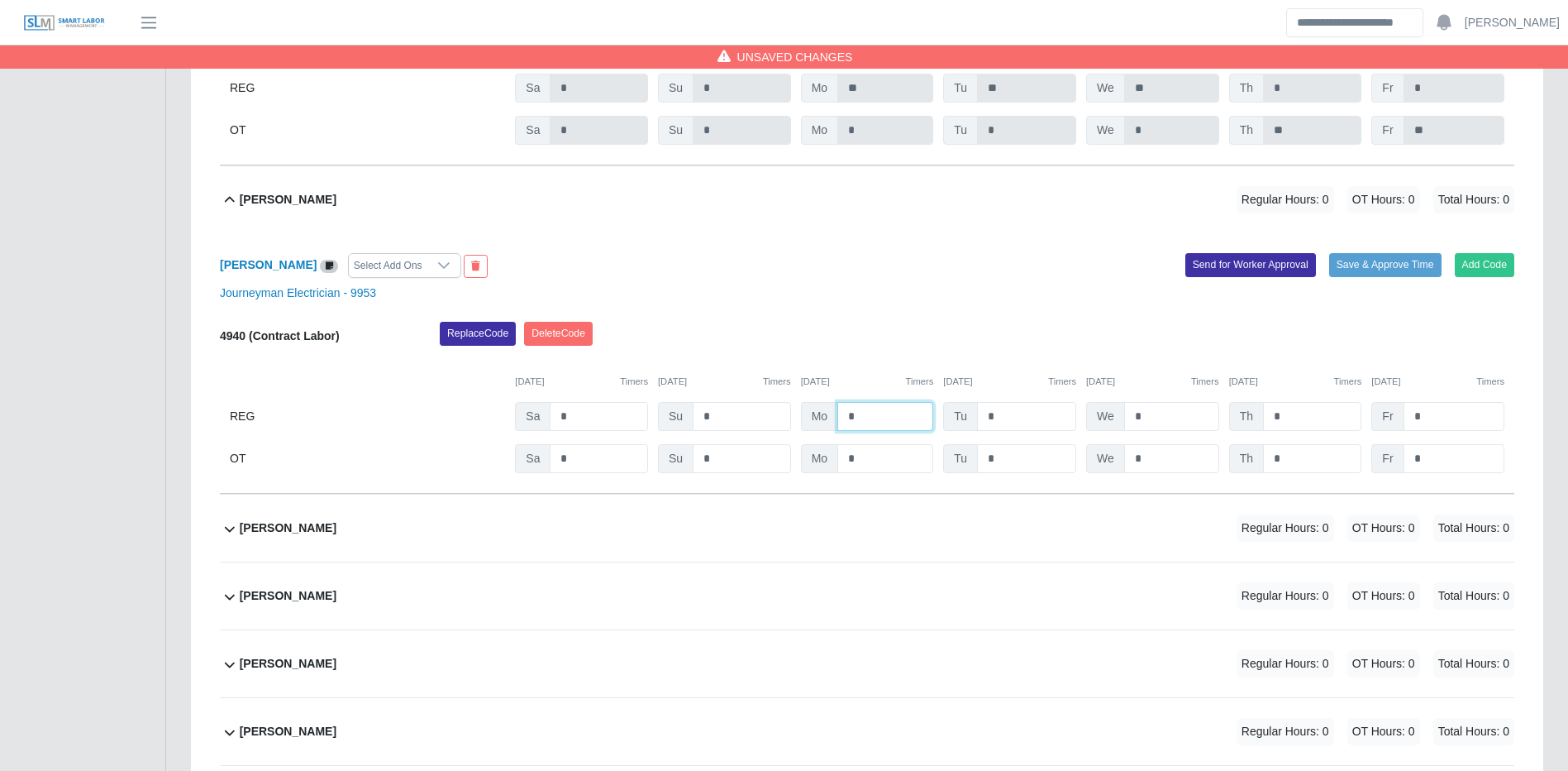
click at [904, 431] on input "*" at bounding box center [885, 417] width 96 height 29
click at [1356, 429] on input "**" at bounding box center [1312, 417] width 98 height 29
click at [1357, 277] on button "Save & Approve Time" at bounding box center [1385, 264] width 113 height 23
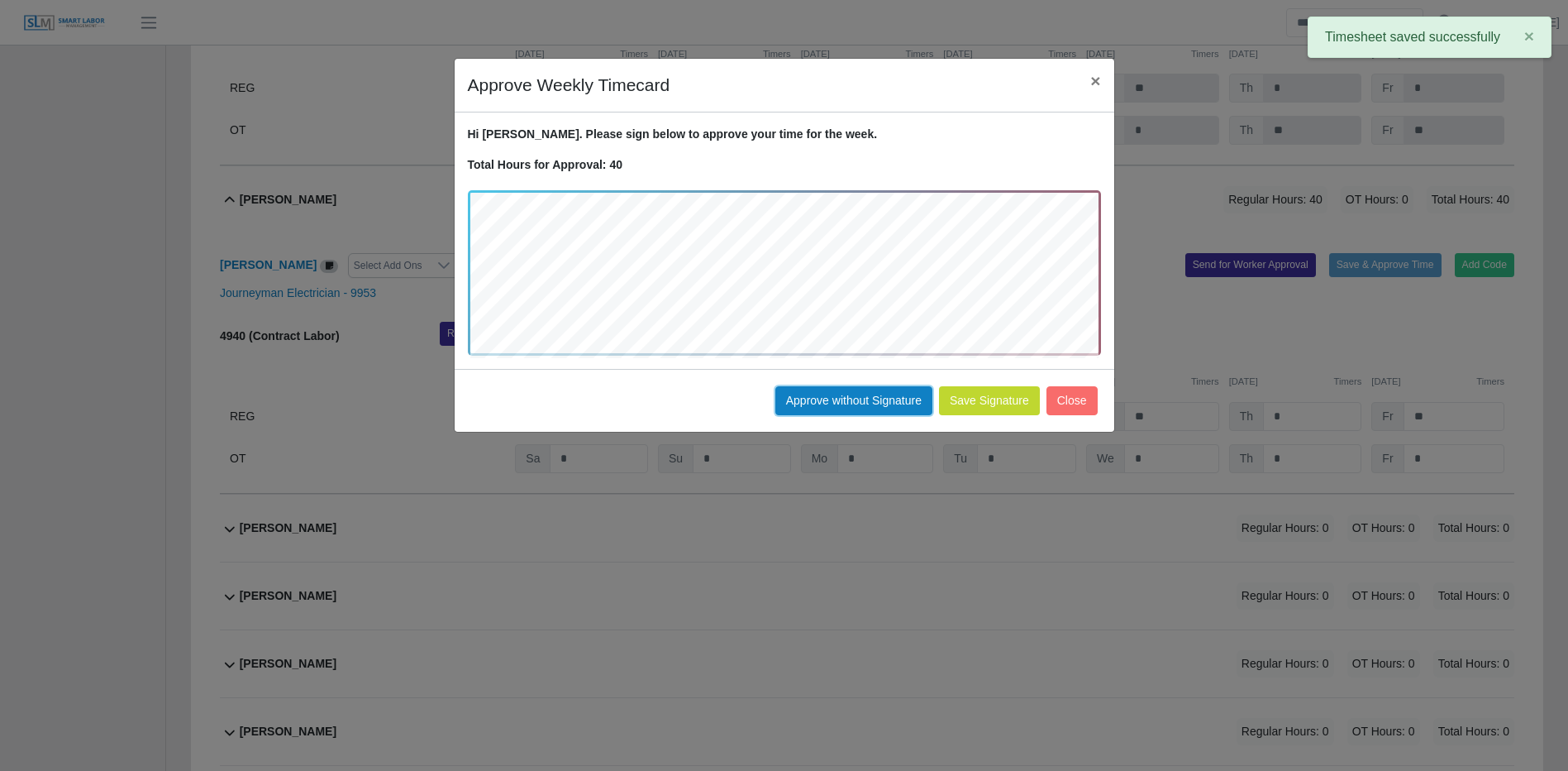
click at [874, 405] on button "Approve without Signature" at bounding box center [854, 401] width 157 height 29
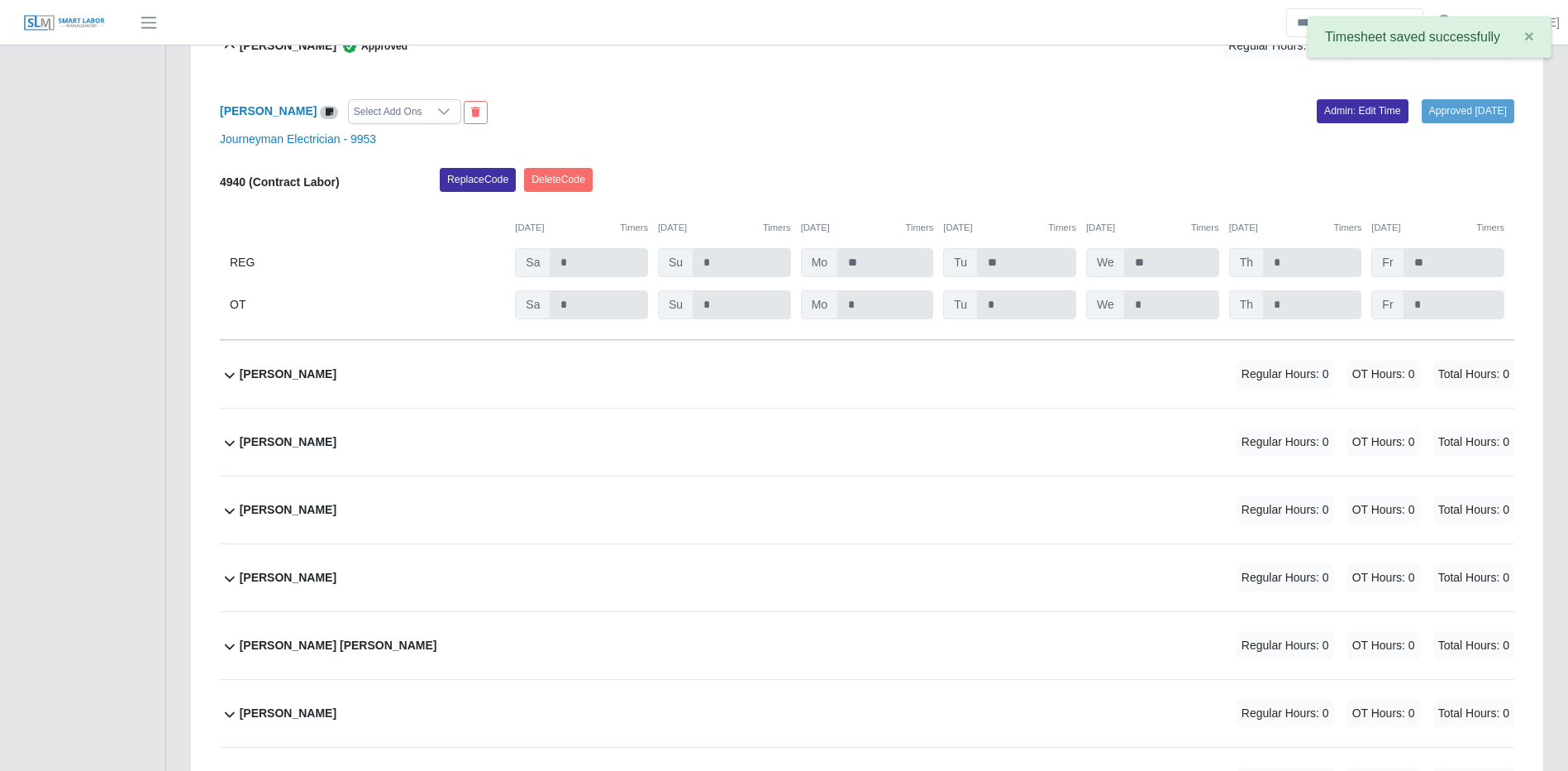
scroll to position [12798, 0]
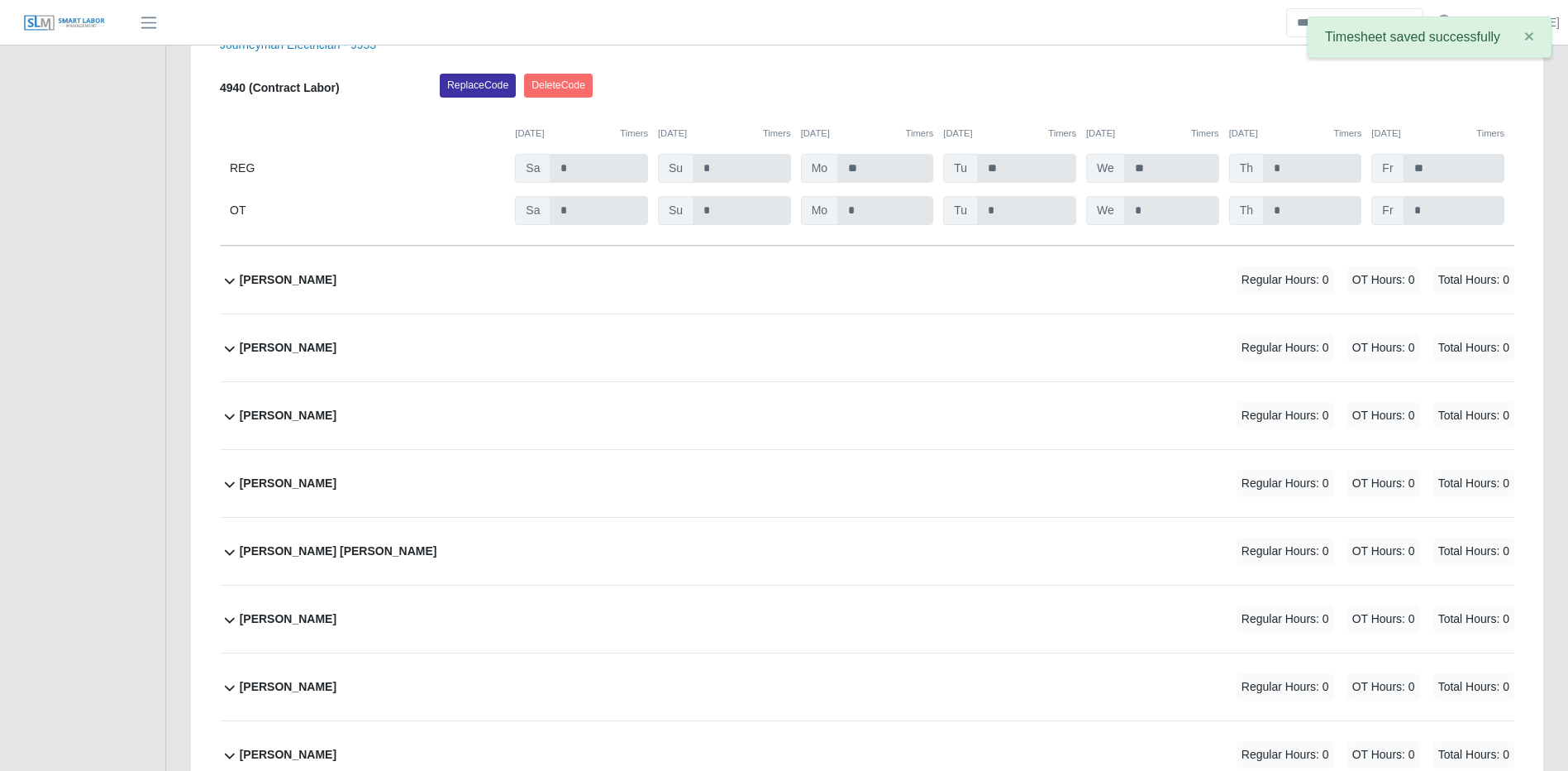
click at [950, 313] on div "Ernesto Bohorquez Regular Hours: 0 OT Hours: 0 Total Hours: 0" at bounding box center [877, 279] width 1275 height 67
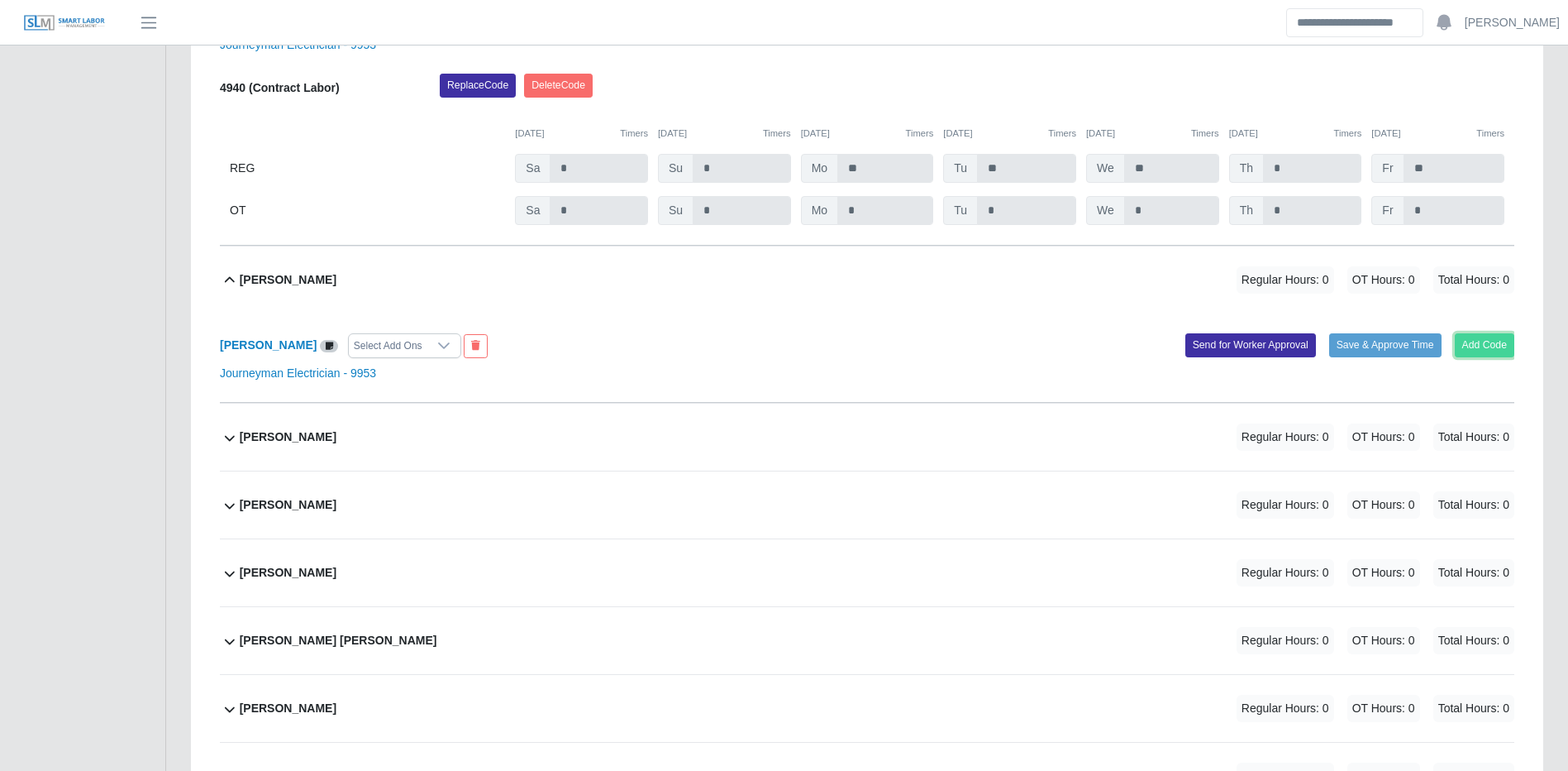
click at [1489, 356] on button "Add Code" at bounding box center [1486, 344] width 60 height 23
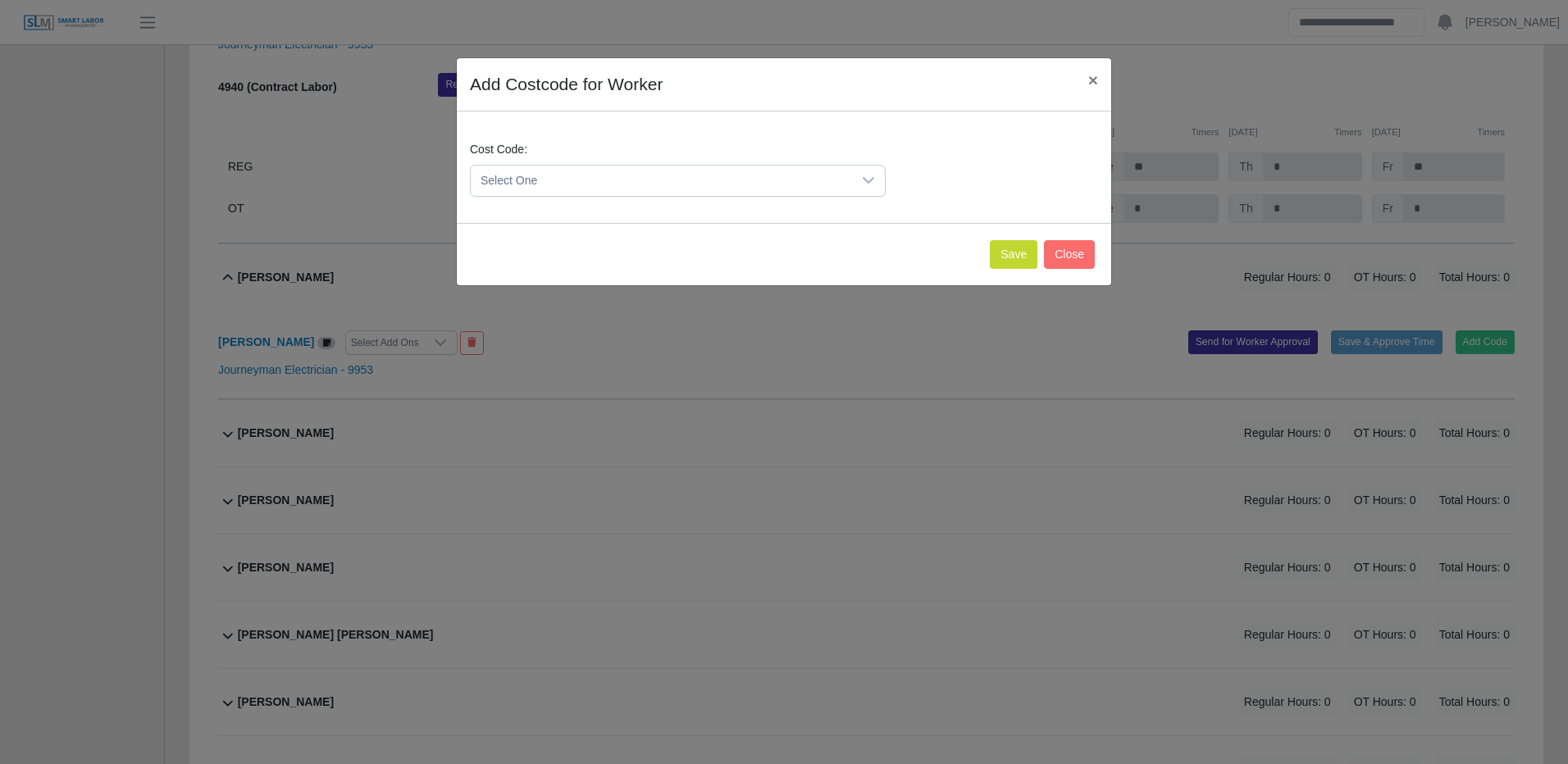
click at [656, 183] on span "Select One" at bounding box center [661, 180] width 381 height 30
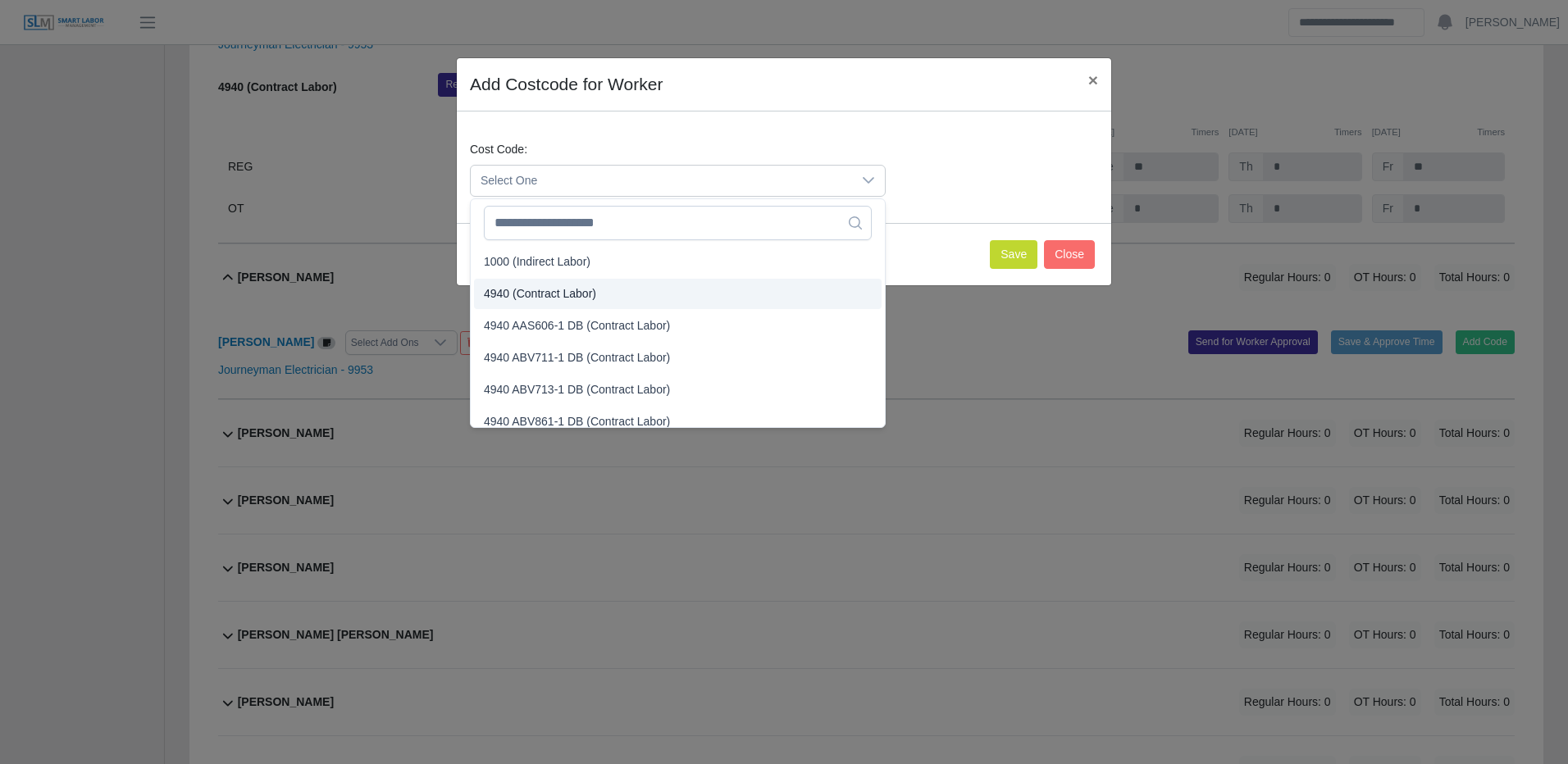
click at [529, 295] on span "4940 (Contract Labor)" at bounding box center [540, 293] width 113 height 17
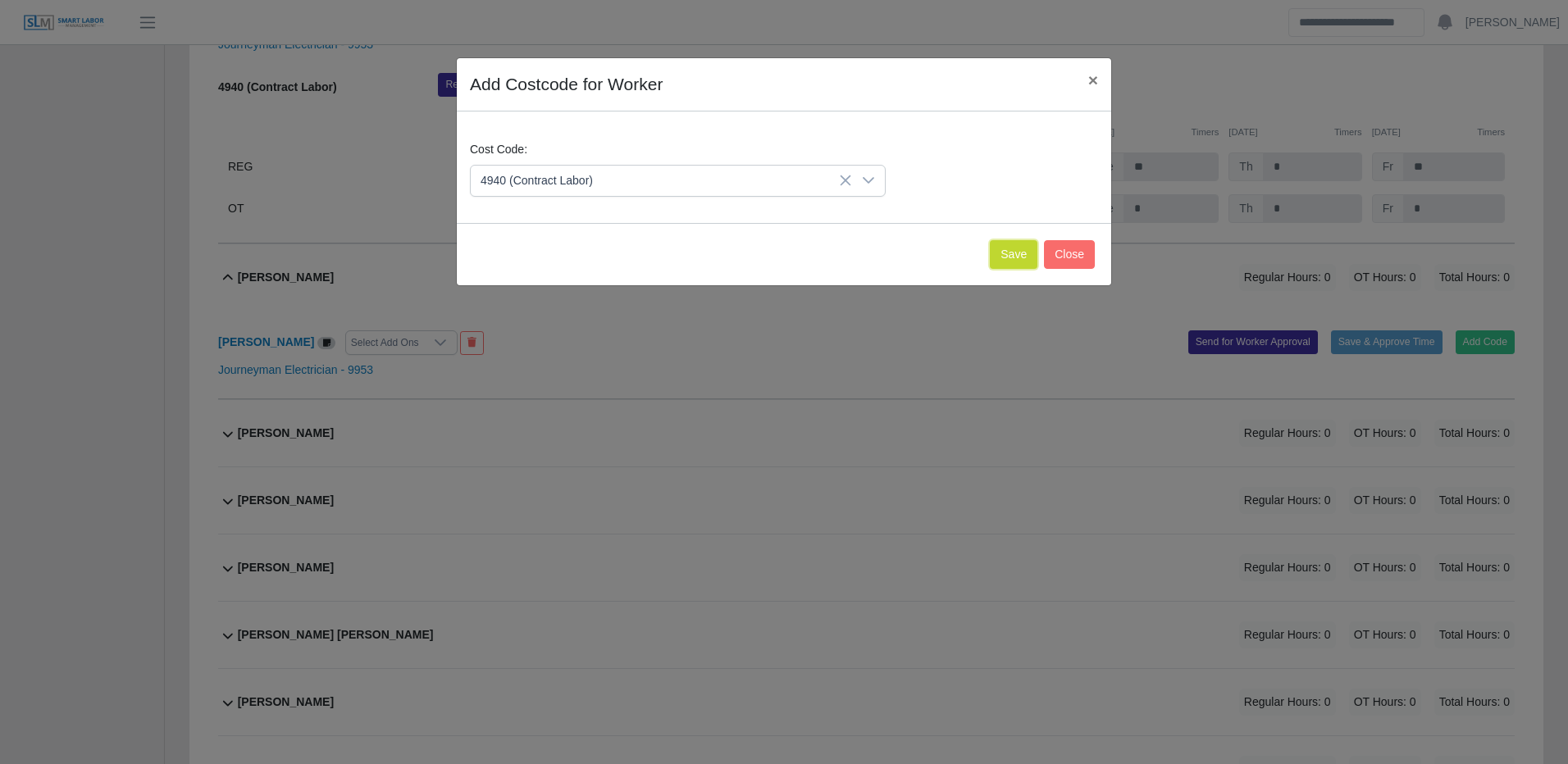
drag, startPoint x: 997, startPoint y: 256, endPoint x: 1003, endPoint y: 262, distance: 8.5
click at [999, 260] on button "Save" at bounding box center [1013, 255] width 47 height 29
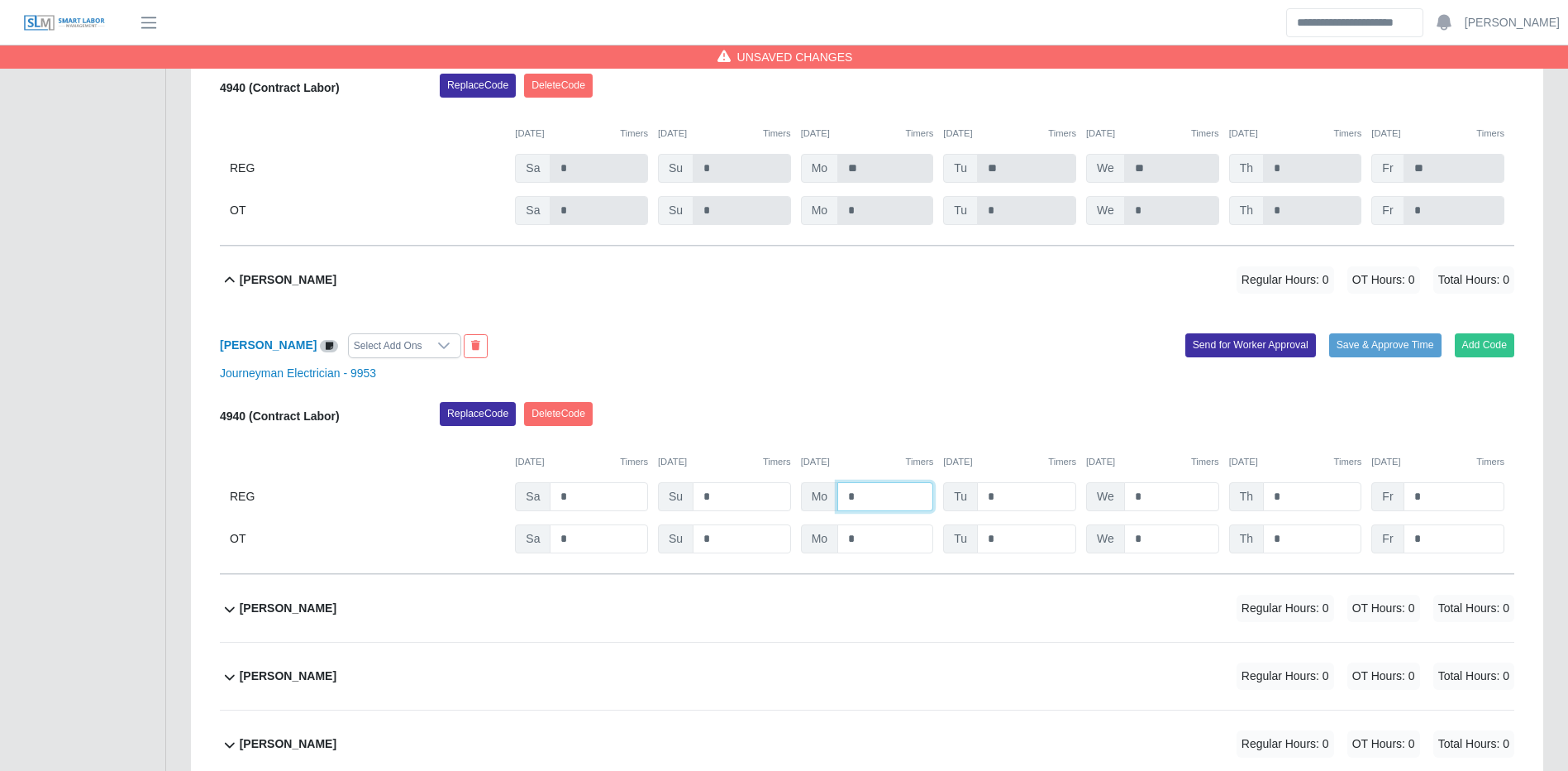
click at [906, 511] on input "*" at bounding box center [885, 497] width 96 height 29
click at [1432, 356] on button "Save & Approve Time" at bounding box center [1385, 344] width 113 height 23
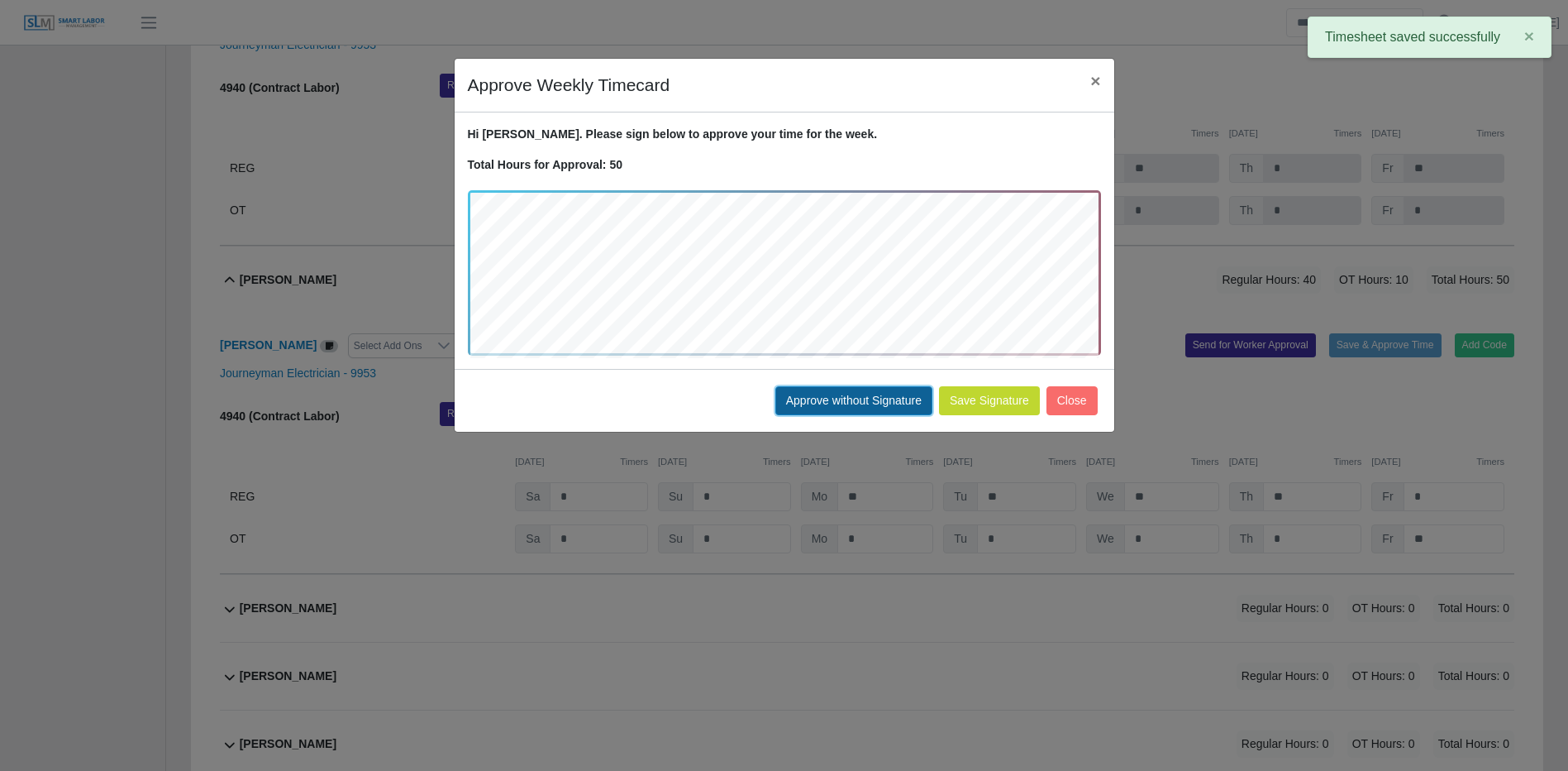
click at [815, 406] on button "Approve without Signature" at bounding box center [854, 401] width 157 height 29
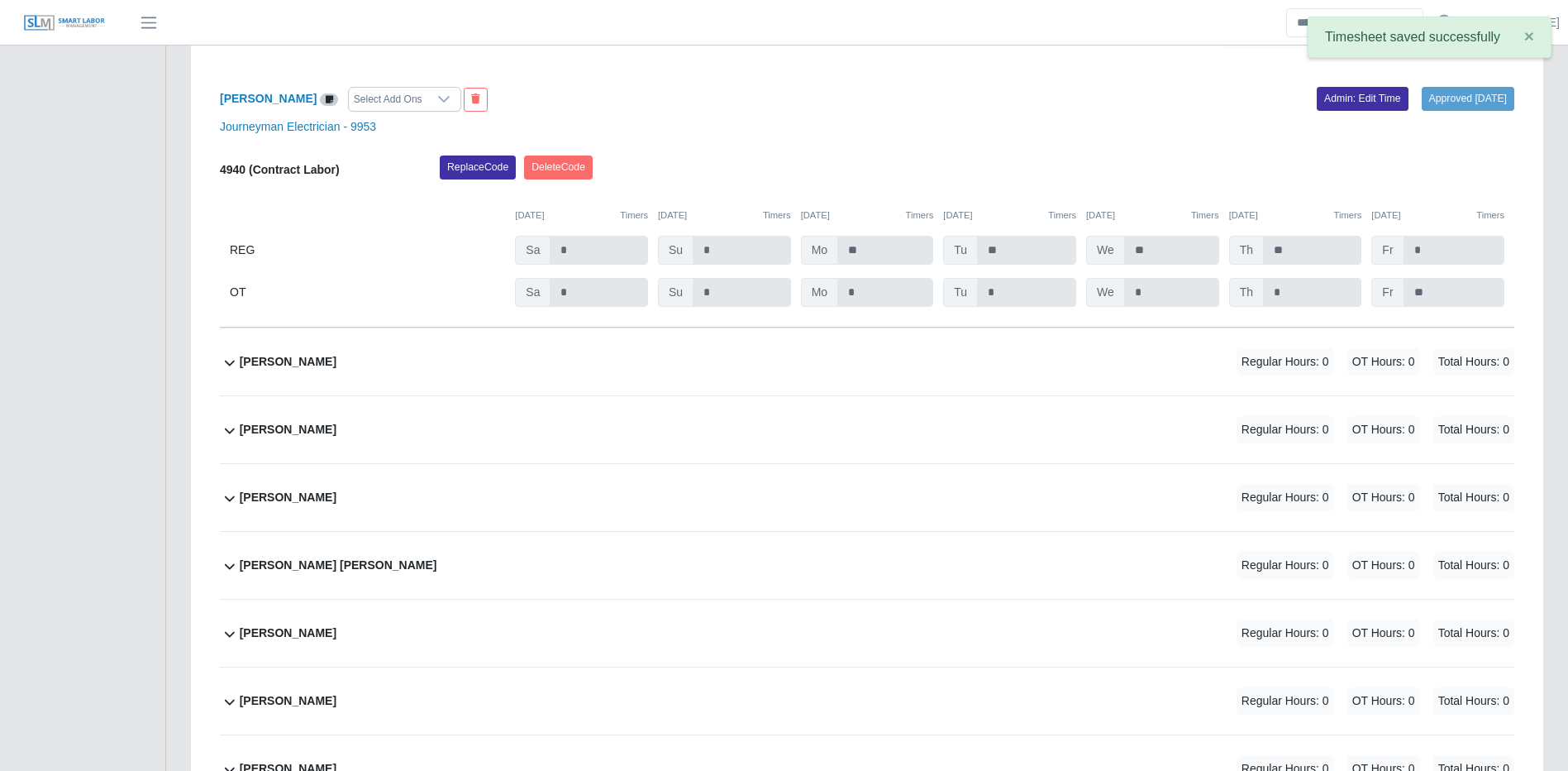
scroll to position [13047, 0]
click at [1071, 372] on div "Ervis Delgado Regular Hours: 0 OT Hours: 0 Total Hours: 0" at bounding box center [877, 360] width 1275 height 67
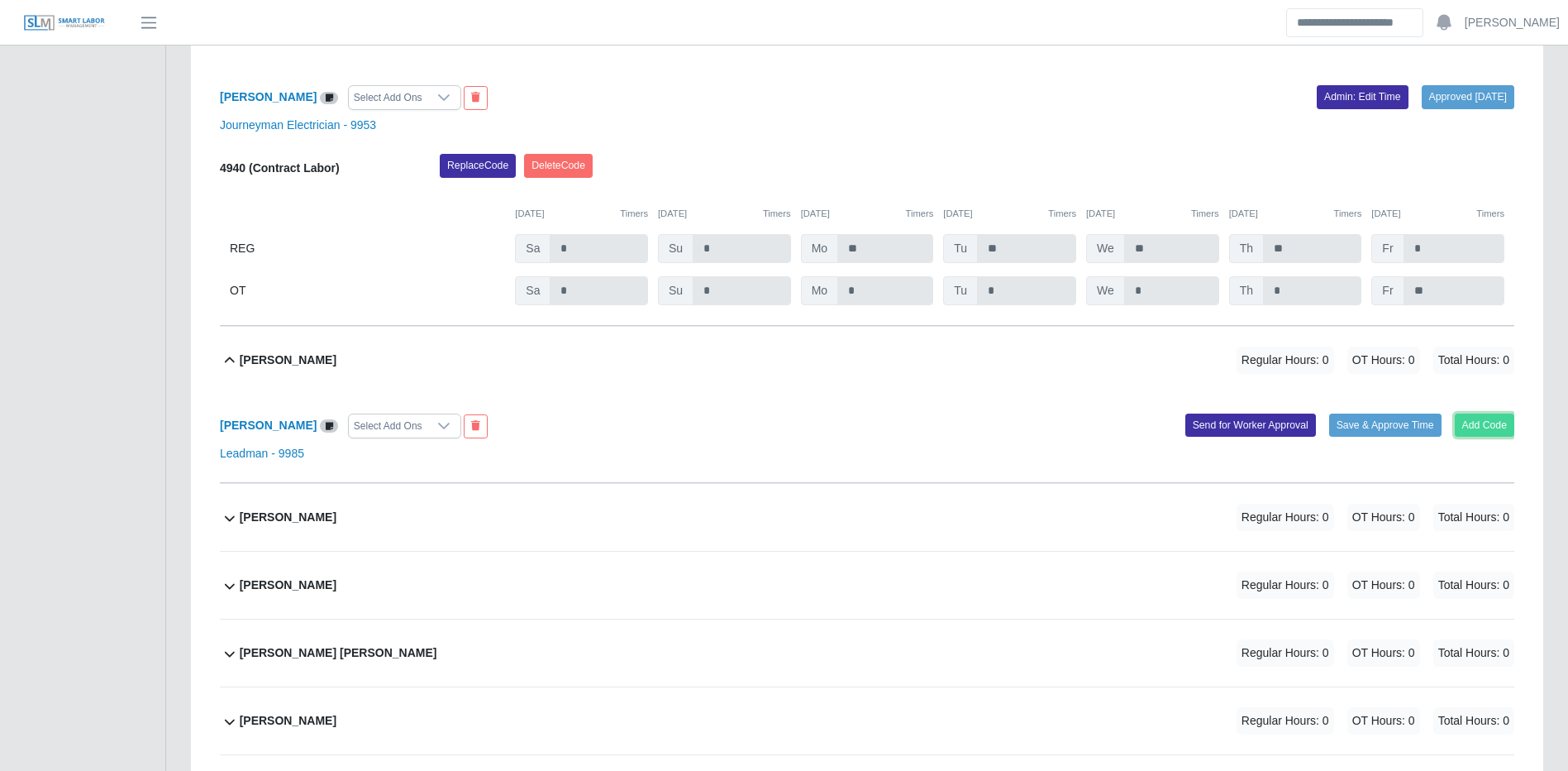
click at [1466, 437] on button "Add Code" at bounding box center [1486, 425] width 60 height 23
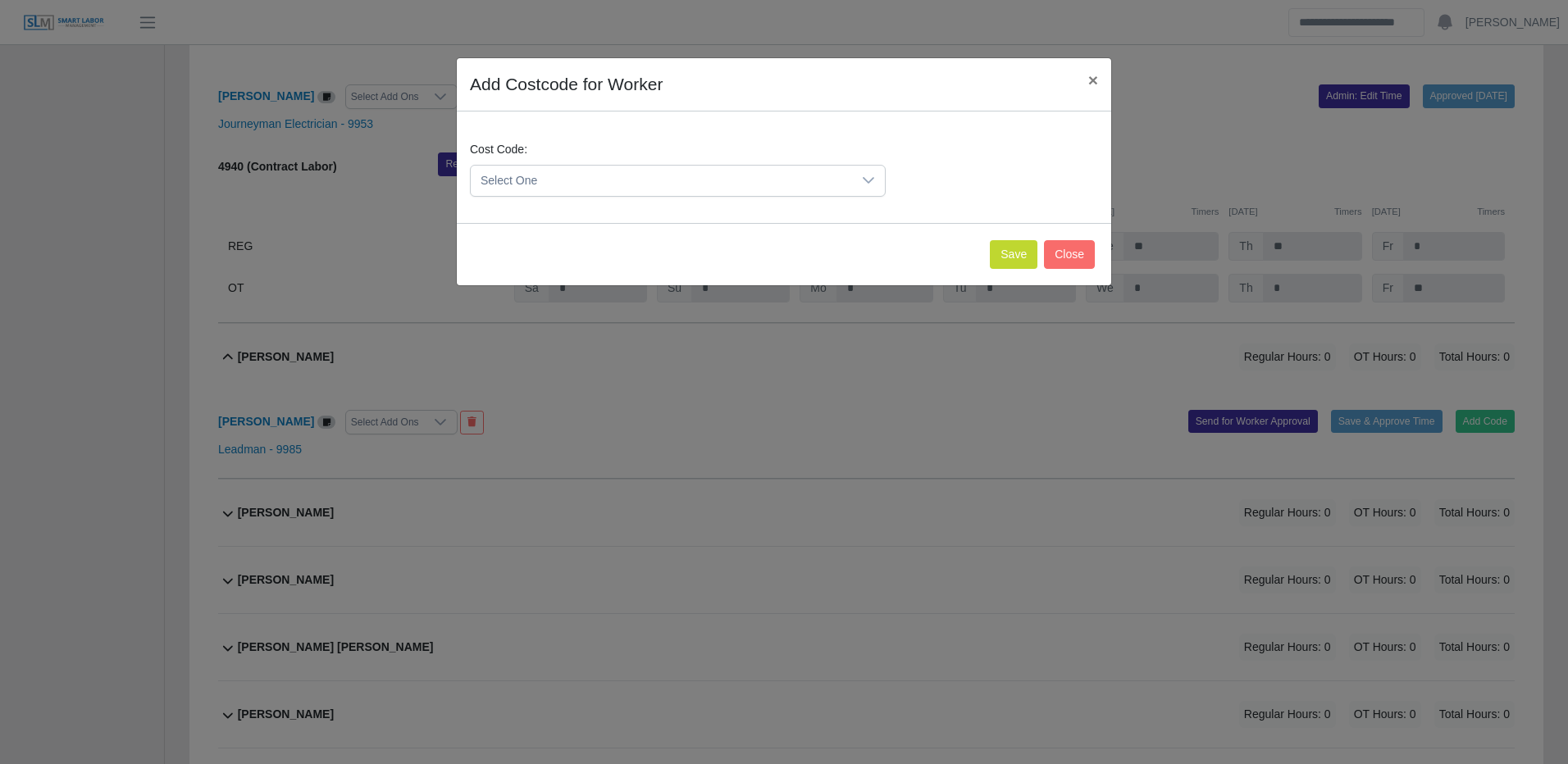
click at [791, 182] on span "Select One" at bounding box center [661, 180] width 381 height 30
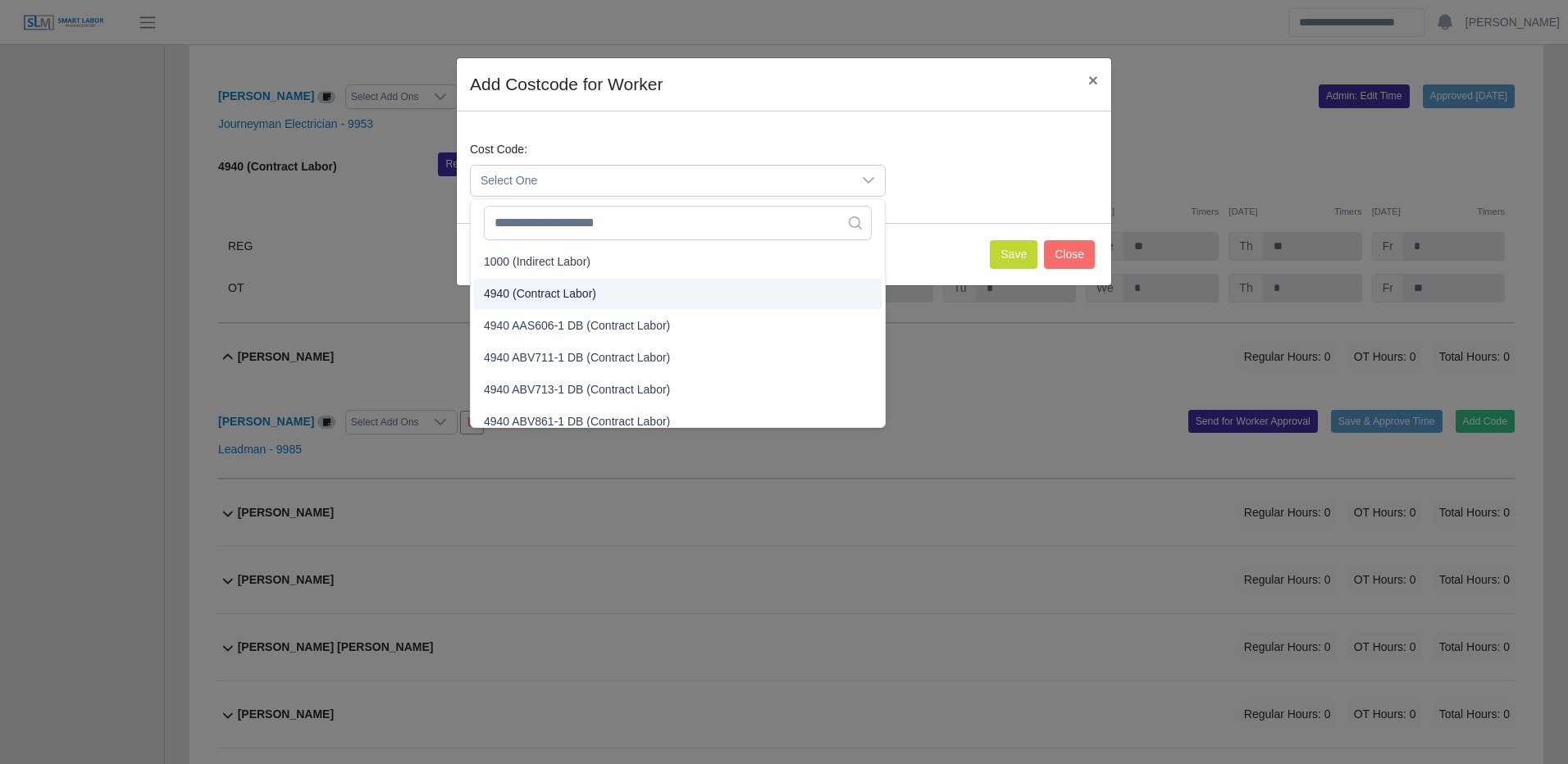
drag, startPoint x: 555, startPoint y: 299, endPoint x: 564, endPoint y: 296, distance: 9.5
click at [555, 299] on span "4940 (Contract Labor)" at bounding box center [540, 293] width 113 height 17
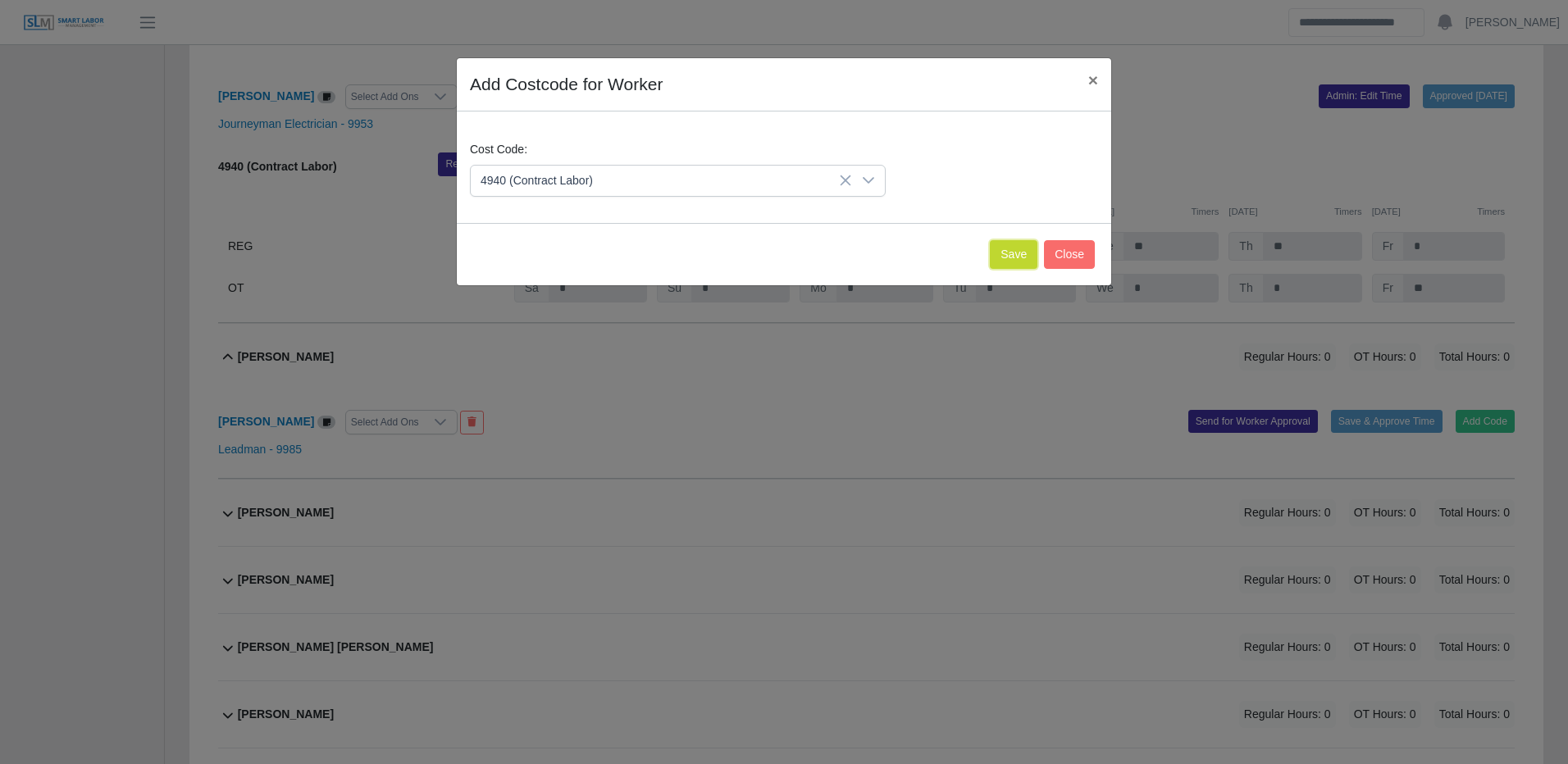
click at [1010, 250] on button "Save" at bounding box center [1013, 255] width 47 height 29
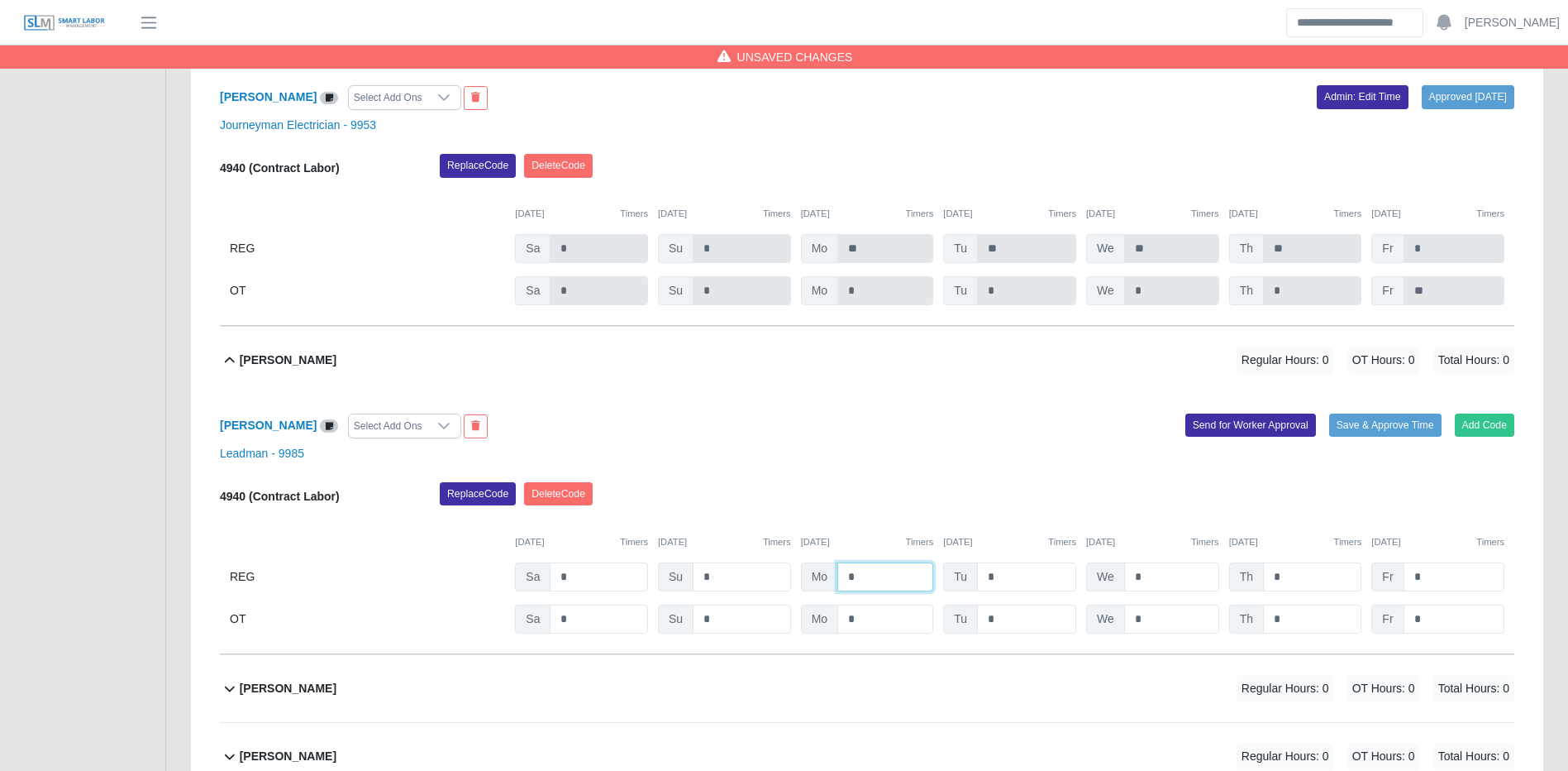
click at [909, 592] on input "*" at bounding box center [885, 577] width 96 height 29
click at [914, 592] on input "***" at bounding box center [885, 577] width 96 height 29
click at [1367, 437] on button "Save & Approve Time" at bounding box center [1385, 425] width 113 height 23
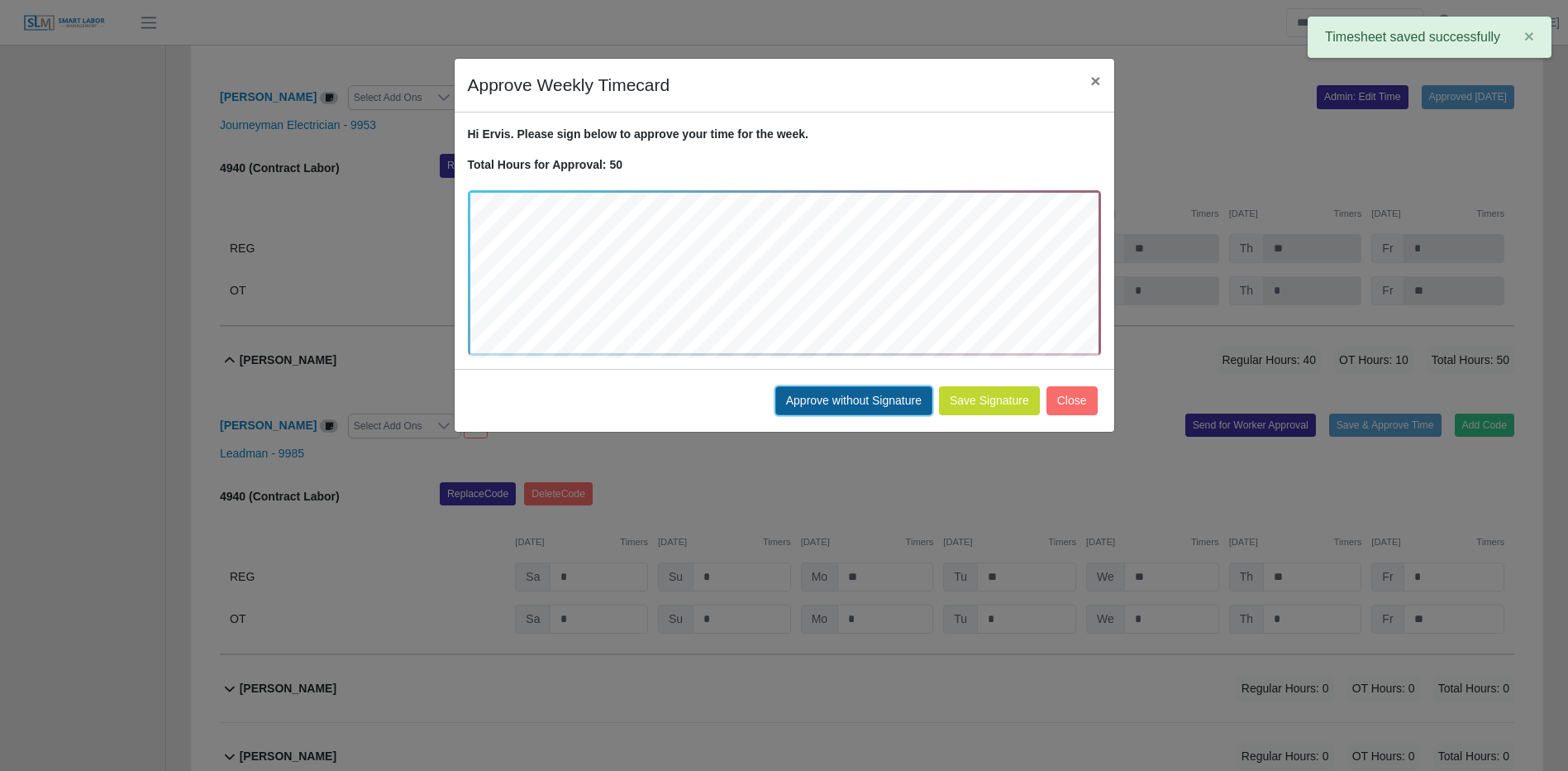
click at [892, 398] on button "Approve without Signature" at bounding box center [854, 401] width 157 height 29
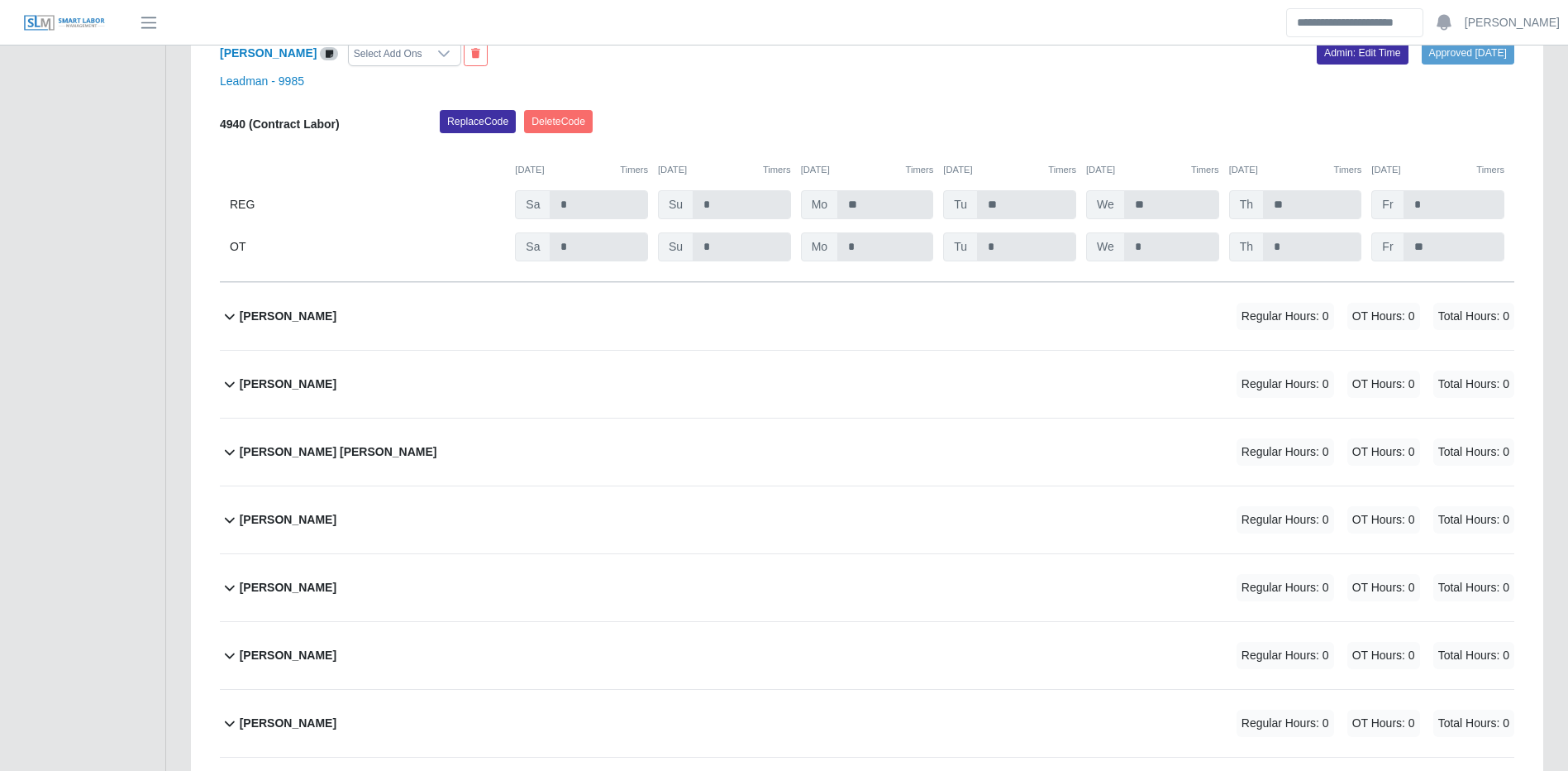
scroll to position [13460, 0]
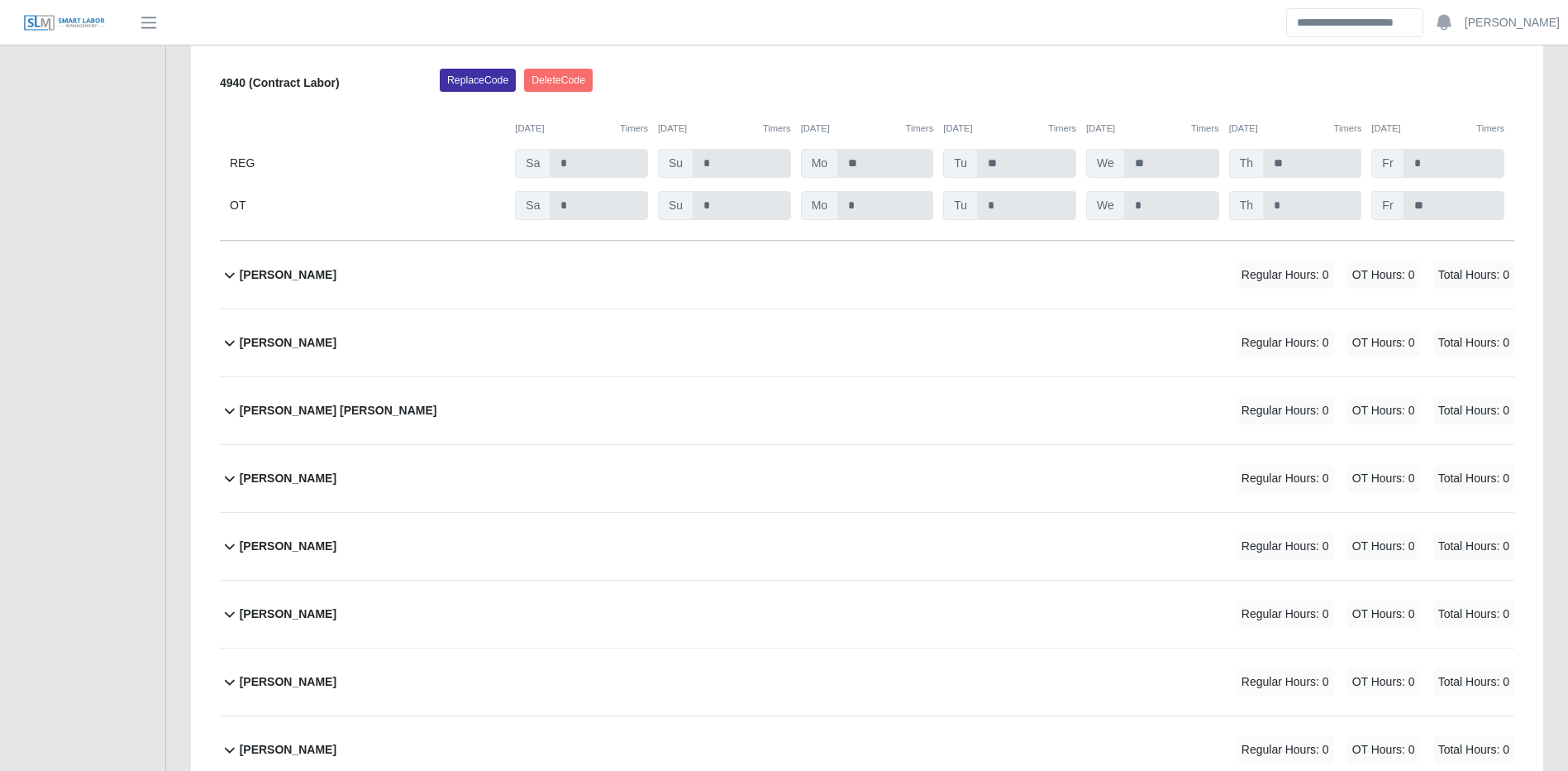
click at [1325, 288] on span "Regular Hours: 0" at bounding box center [1285, 275] width 98 height 27
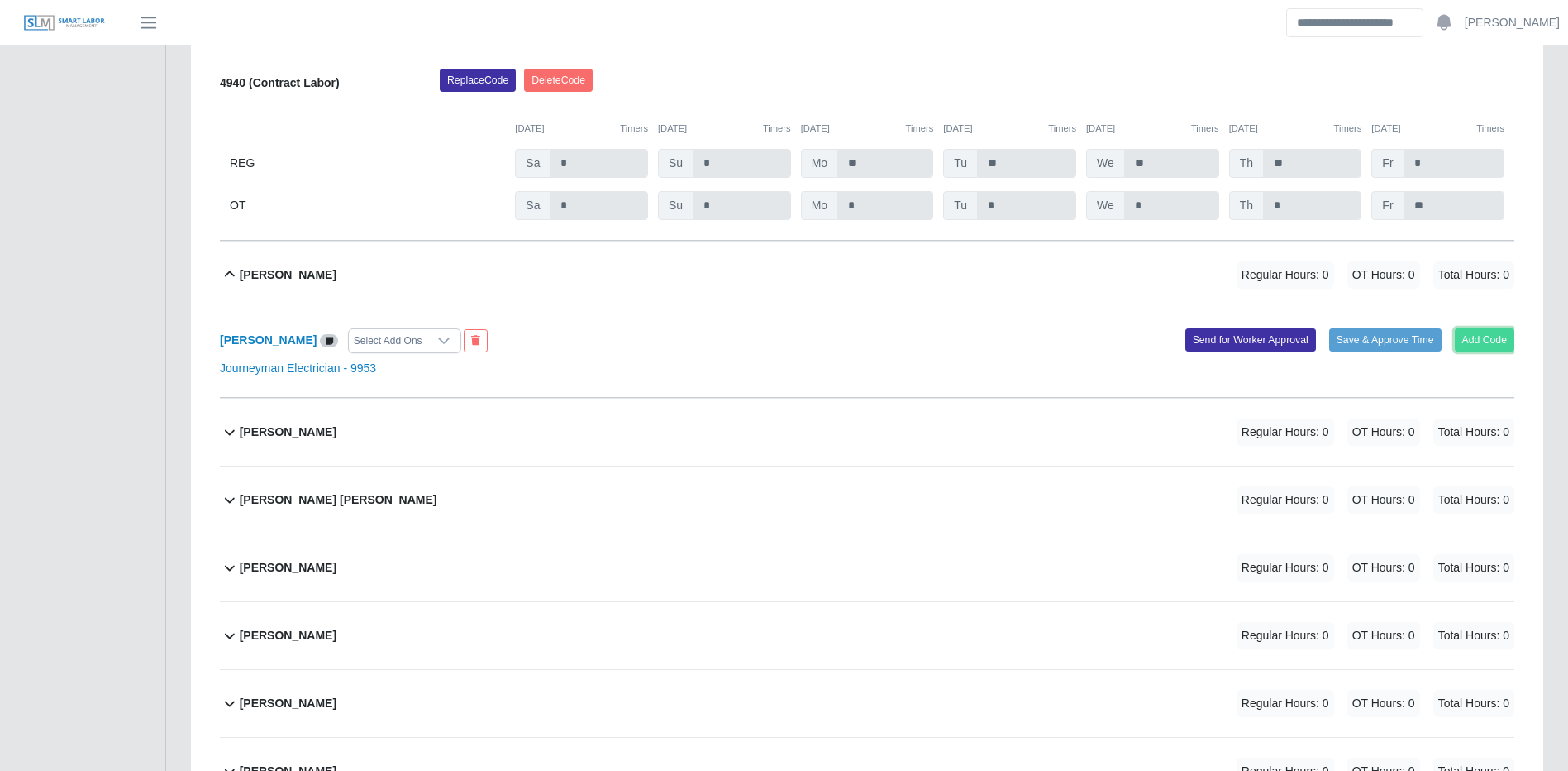
click at [1469, 352] on button "Add Code" at bounding box center [1486, 340] width 60 height 23
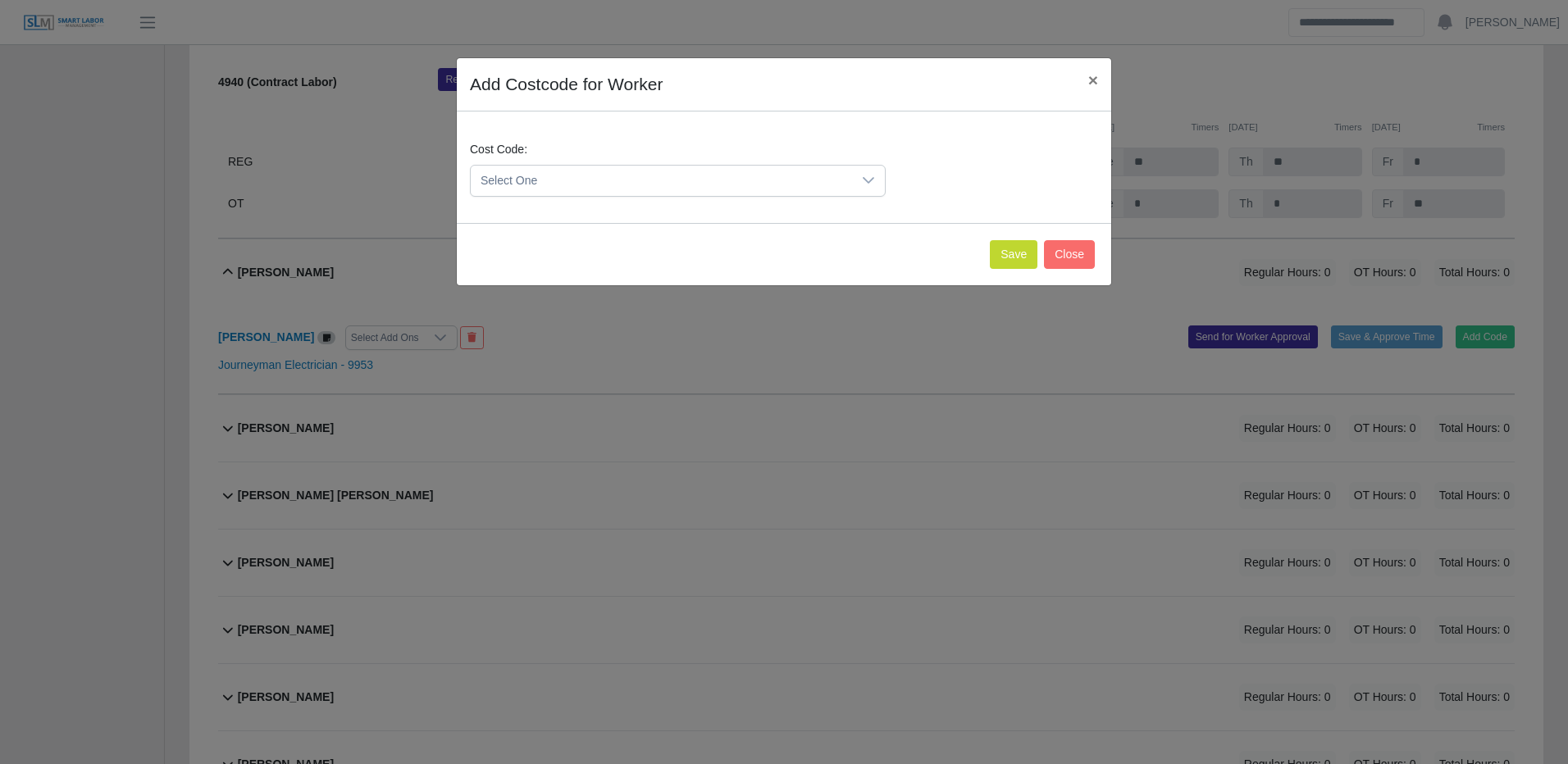
click at [823, 182] on span "Select One" at bounding box center [661, 180] width 381 height 30
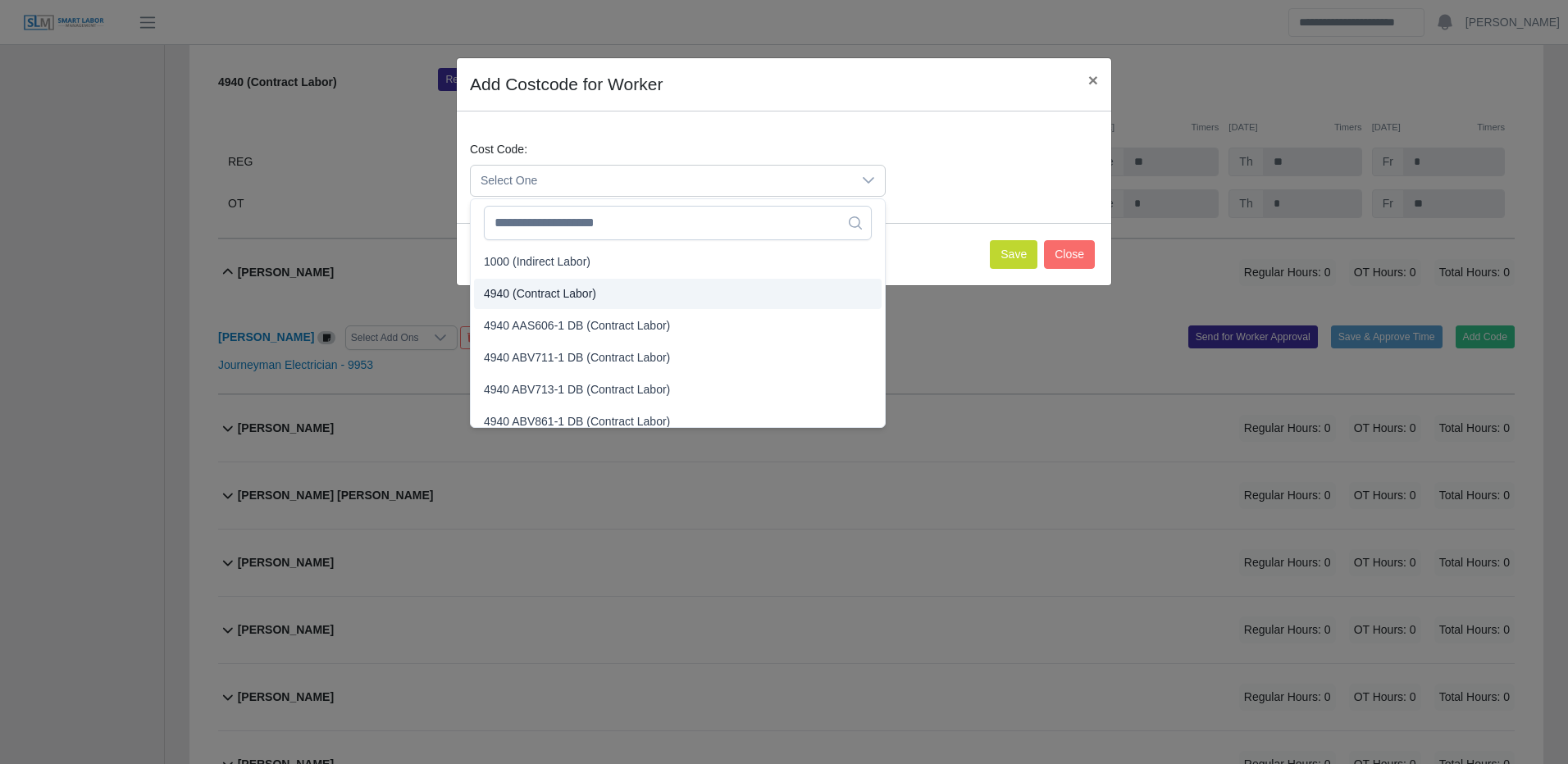
click at [558, 285] on span "4940 (Contract Labor)" at bounding box center [540, 293] width 113 height 17
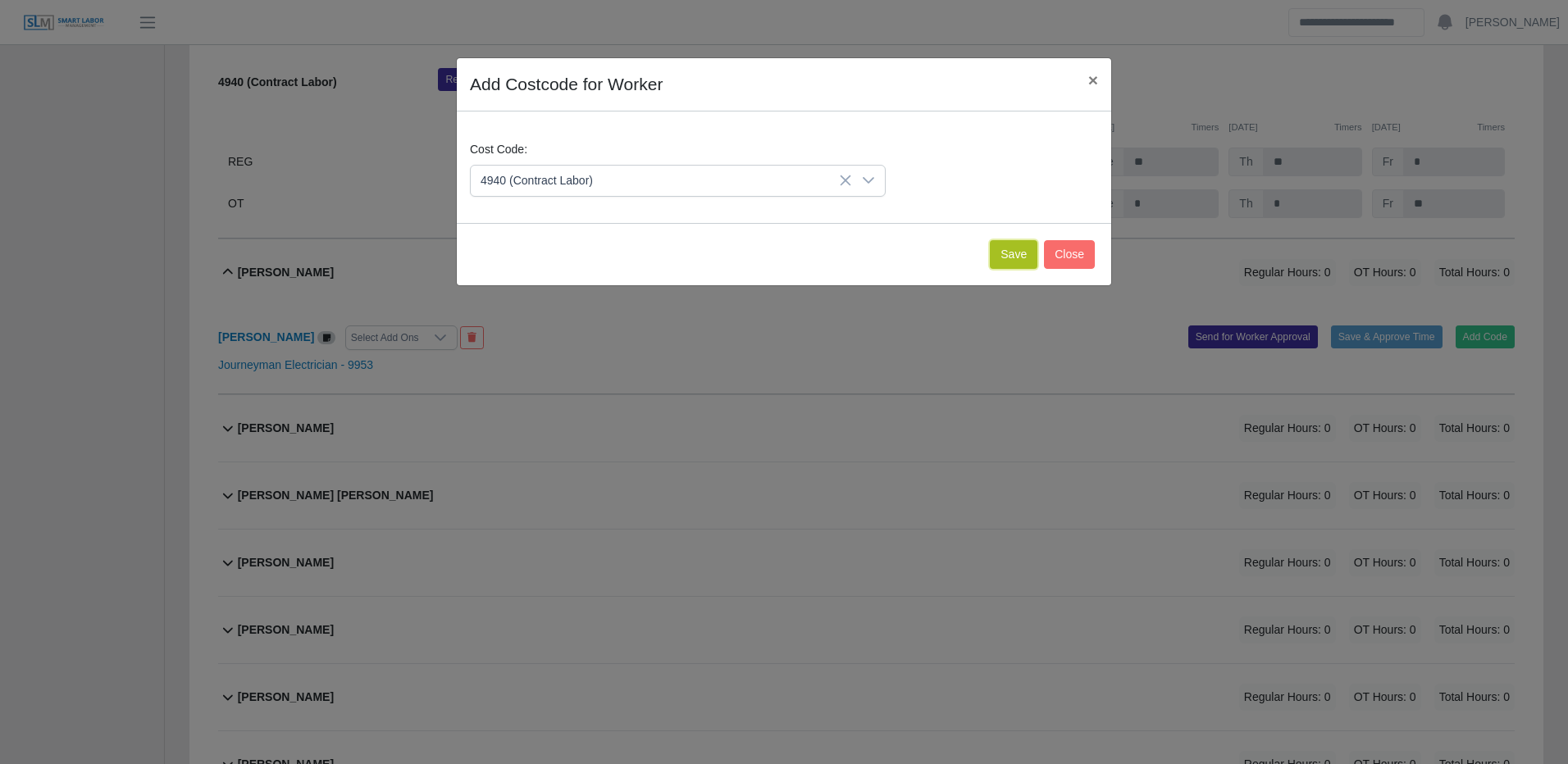
click at [1013, 254] on button "Save" at bounding box center [1013, 255] width 47 height 29
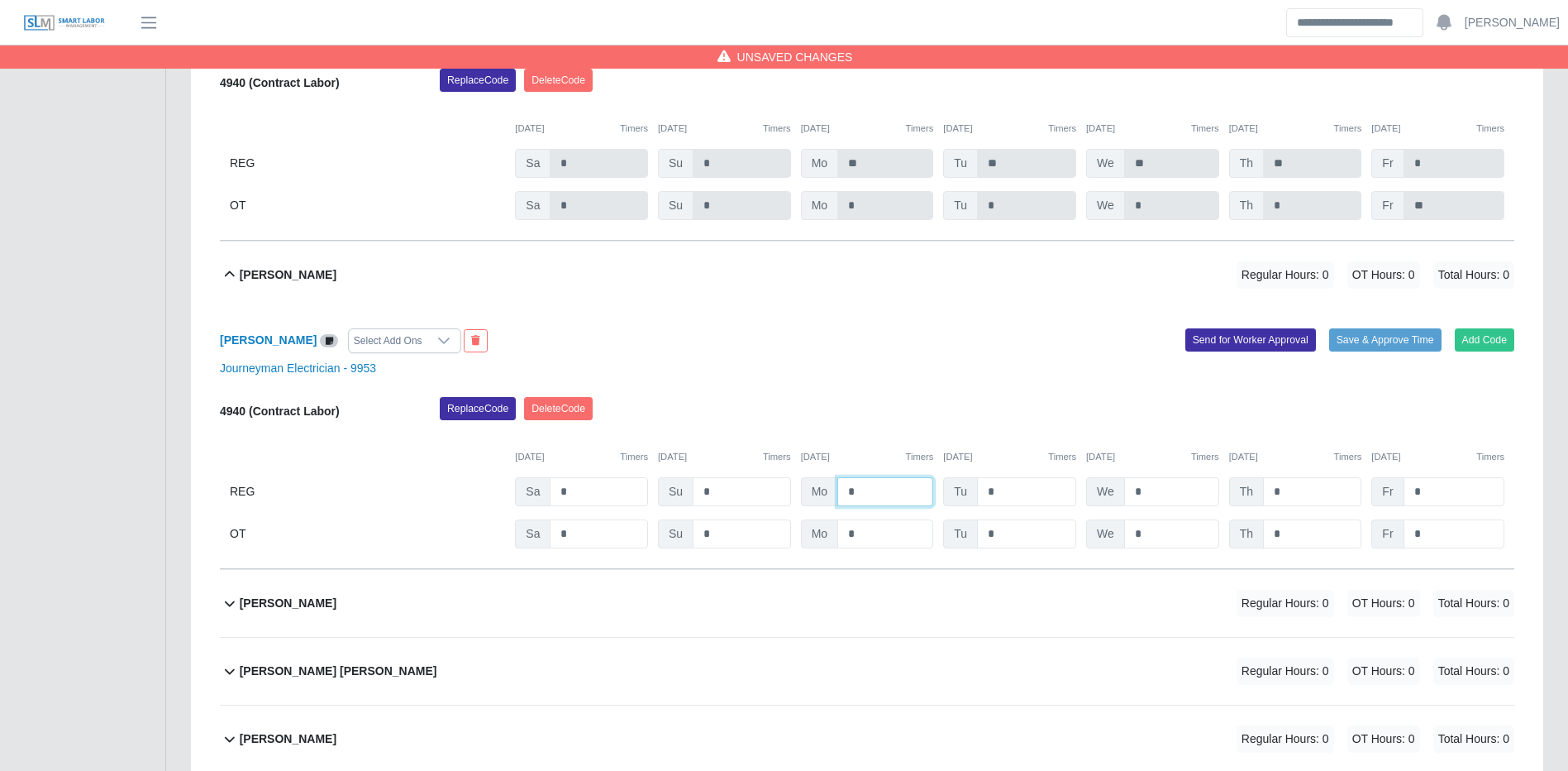
click at [870, 506] on input "*" at bounding box center [885, 492] width 96 height 29
click at [1344, 352] on button "Save & Approve Time" at bounding box center [1385, 340] width 113 height 23
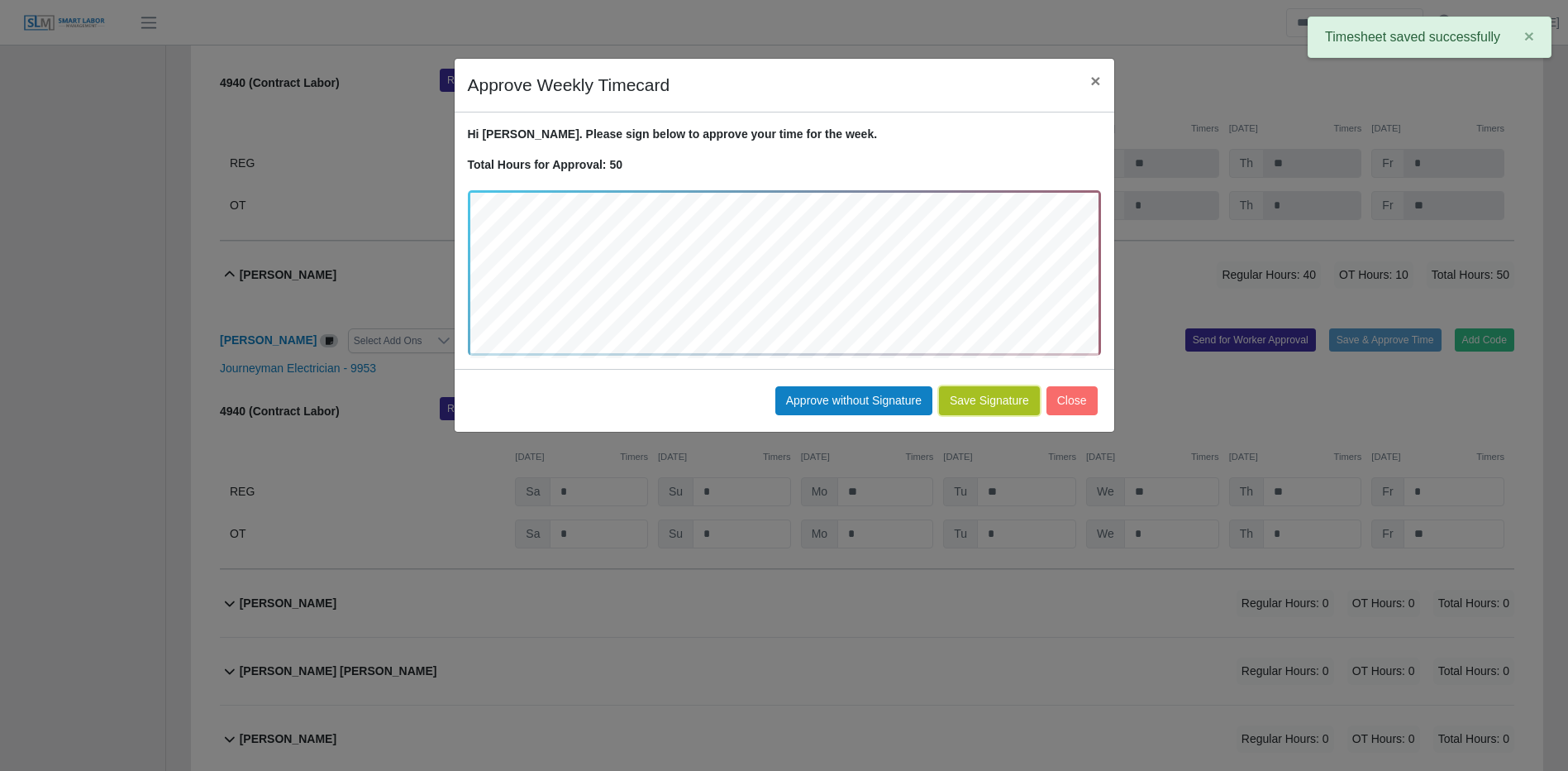
click at [986, 404] on button "Save Signature" at bounding box center [989, 401] width 101 height 29
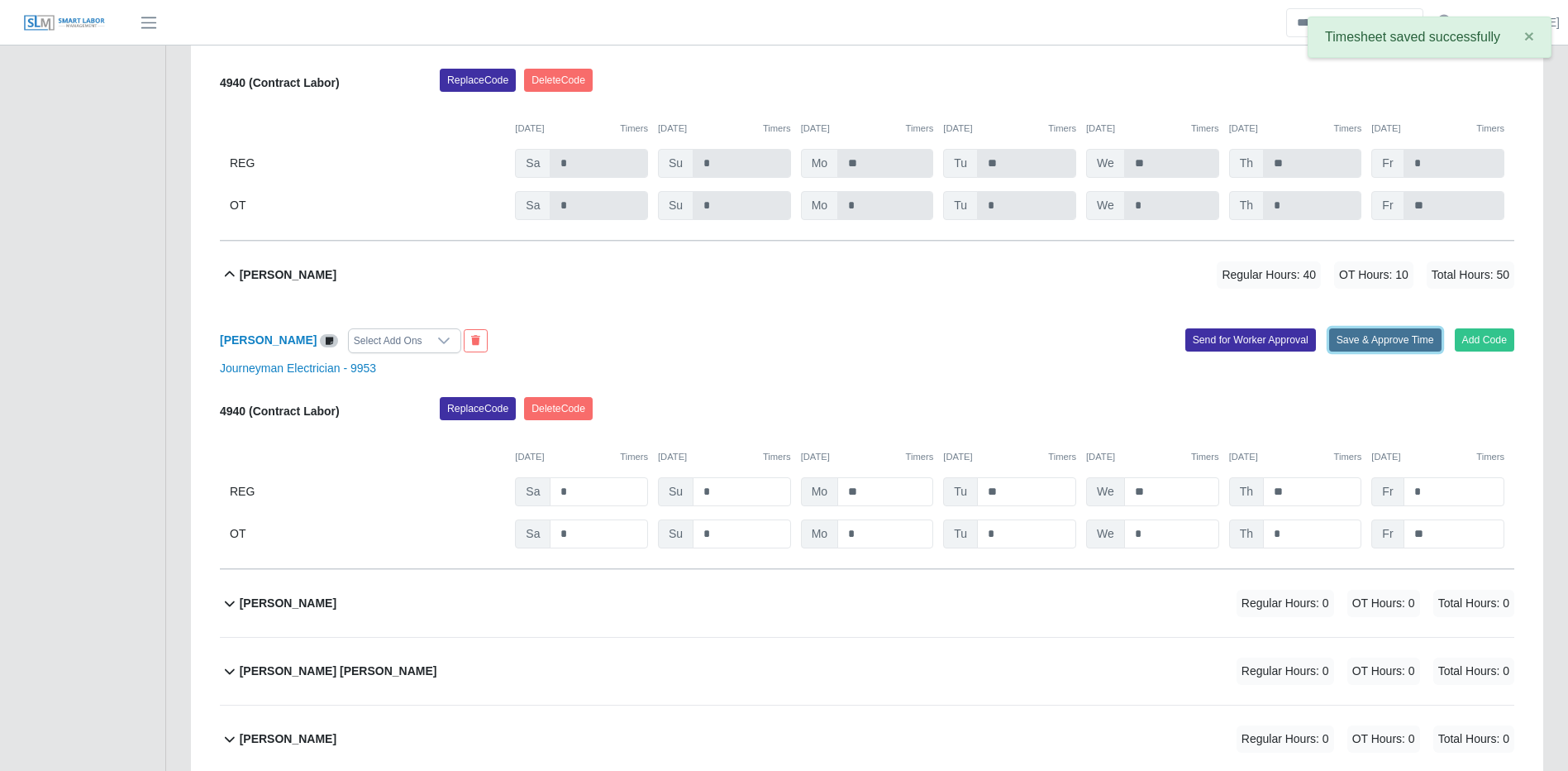
click at [1401, 352] on button "Save & Approve Time" at bounding box center [1385, 340] width 113 height 23
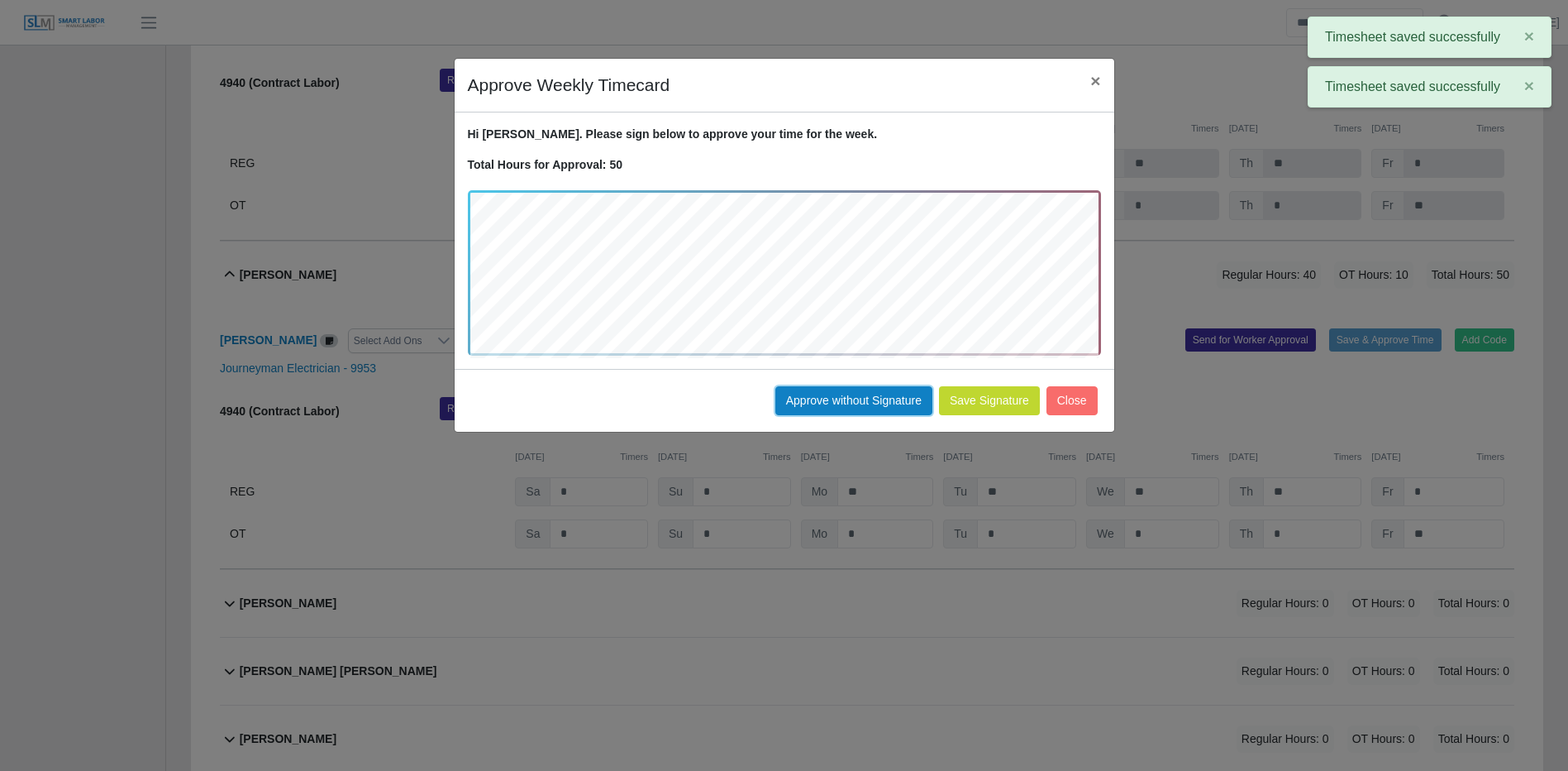
click at [858, 408] on button "Approve without Signature" at bounding box center [854, 401] width 157 height 29
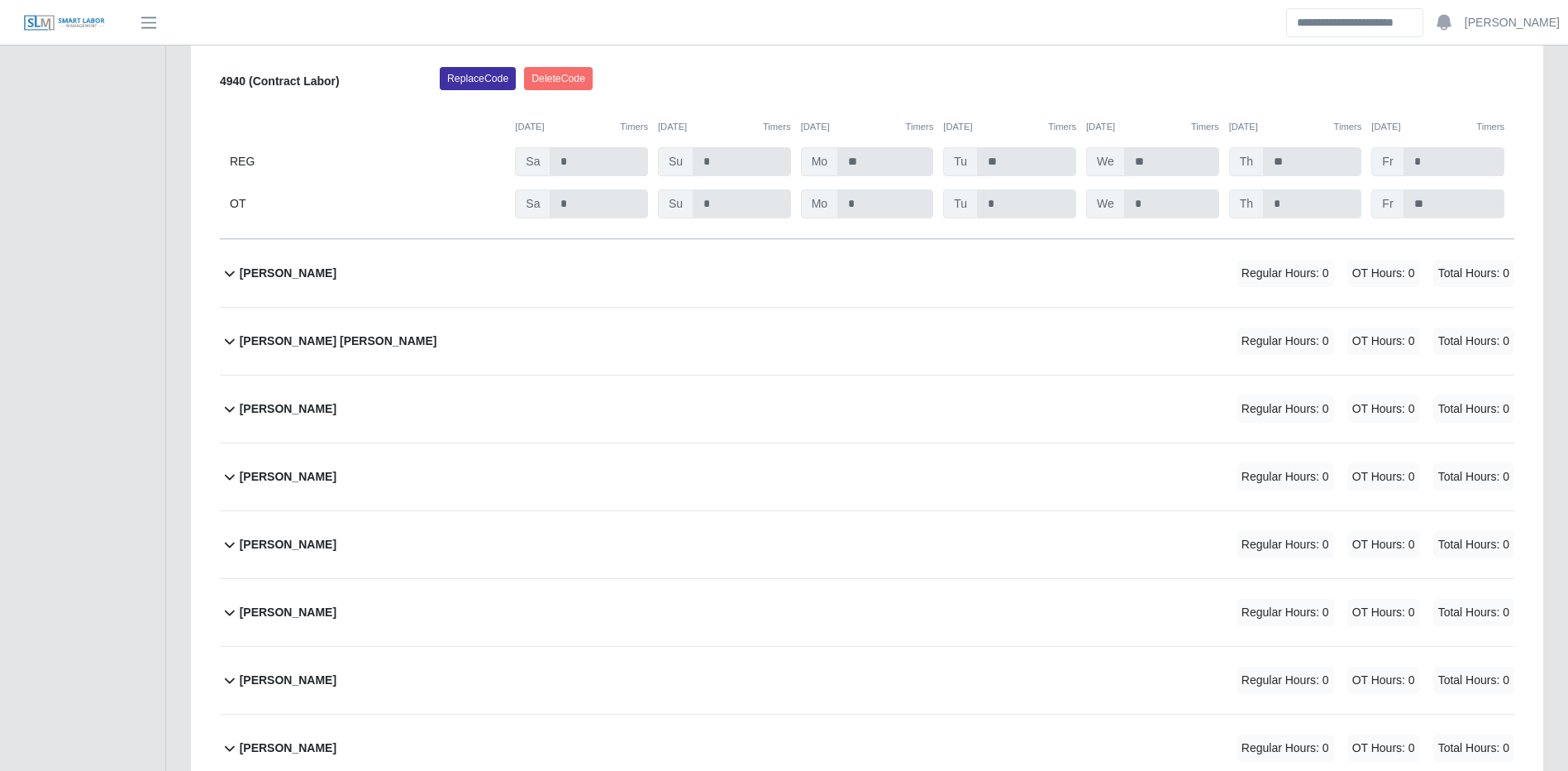
scroll to position [13791, 0]
click at [1160, 306] on div "Fernando Moreno Regular Hours: 0 OT Hours: 0 Total Hours: 0" at bounding box center [877, 272] width 1275 height 67
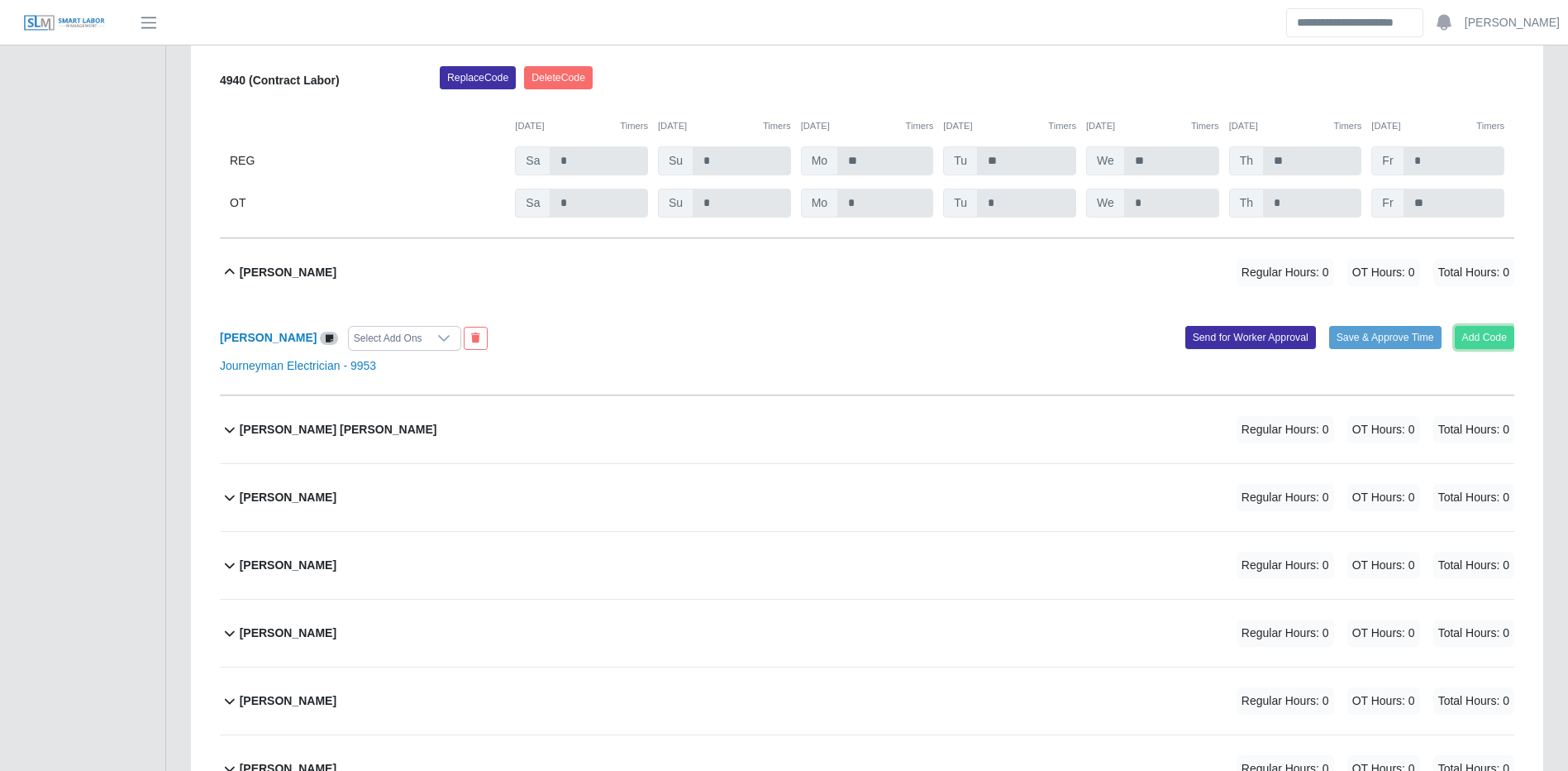
click at [1475, 349] on button "Add Code" at bounding box center [1486, 337] width 60 height 23
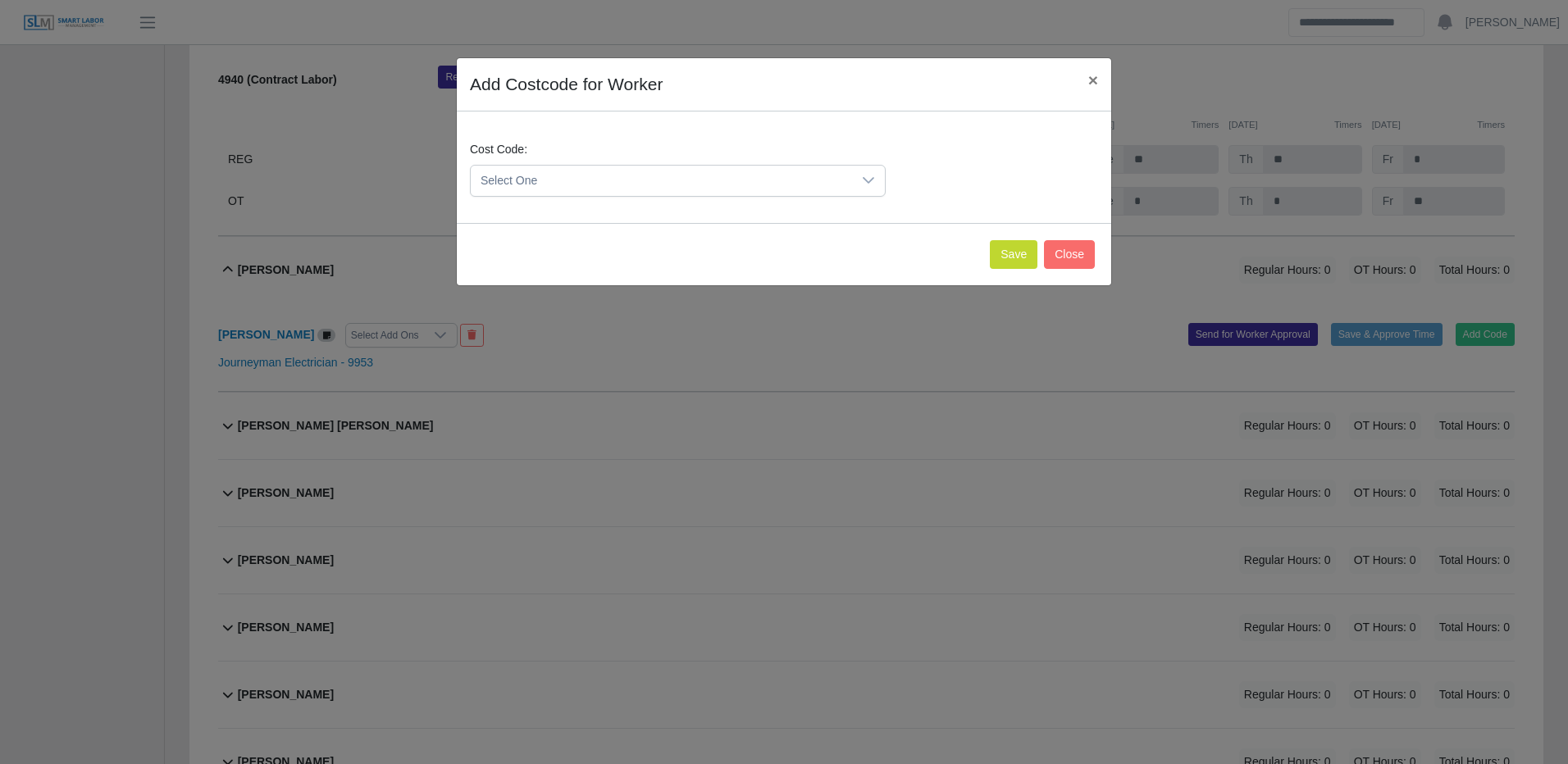
click at [787, 165] on div "Select One" at bounding box center [678, 181] width 416 height 32
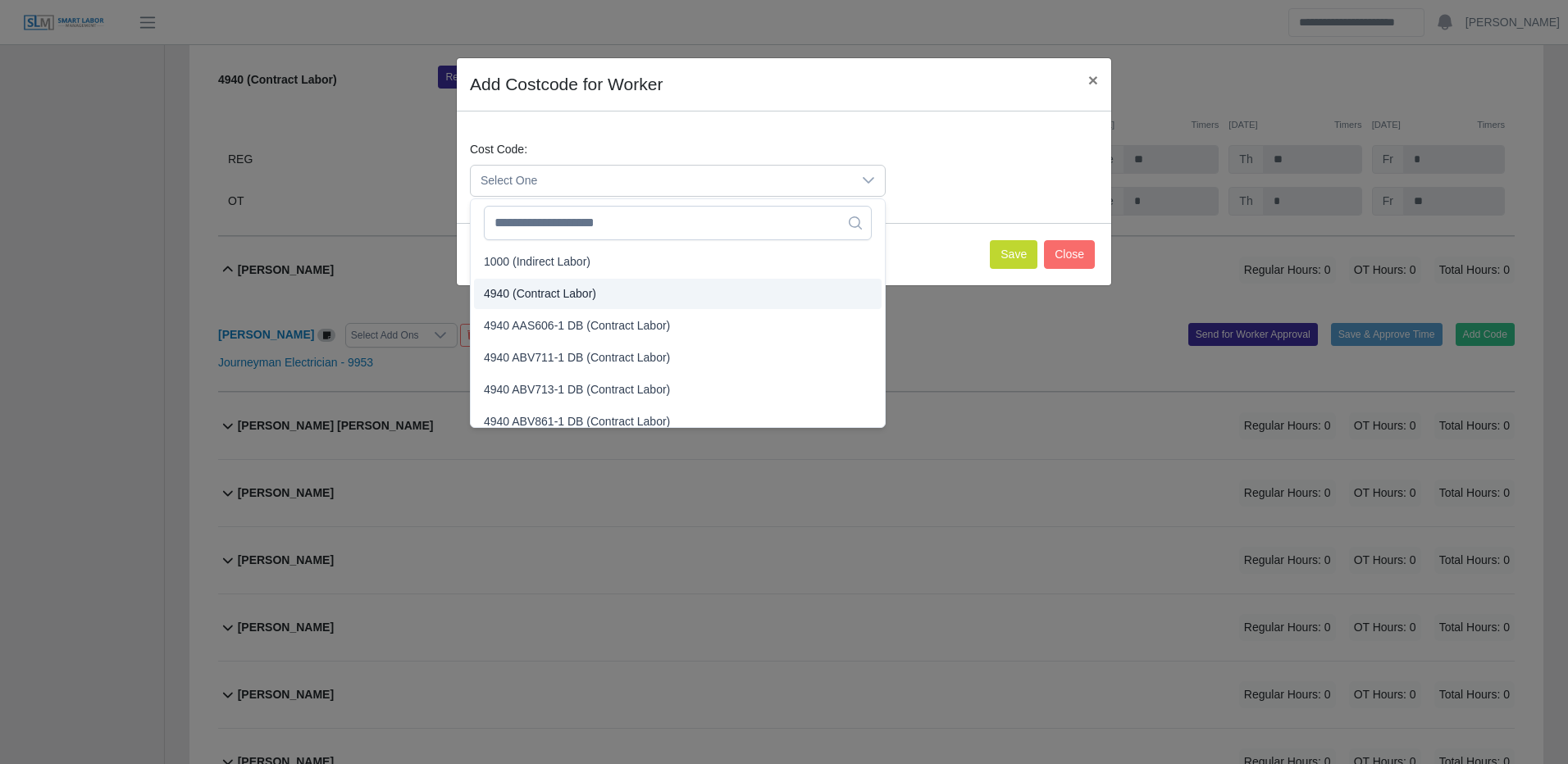
click at [594, 293] on span "4940 (Contract Labor)" at bounding box center [540, 293] width 113 height 17
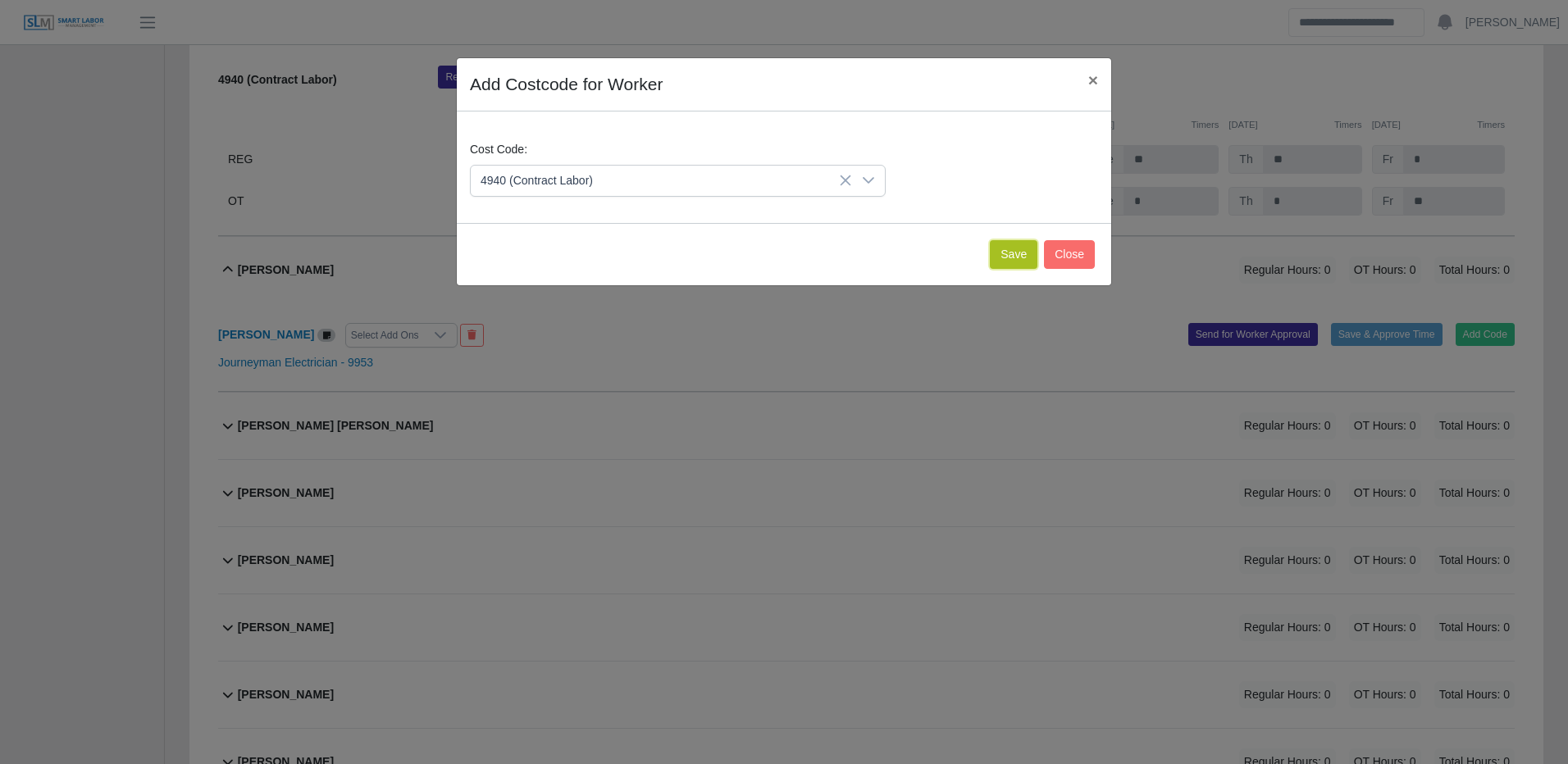
click at [1011, 256] on button "Save" at bounding box center [1013, 255] width 47 height 29
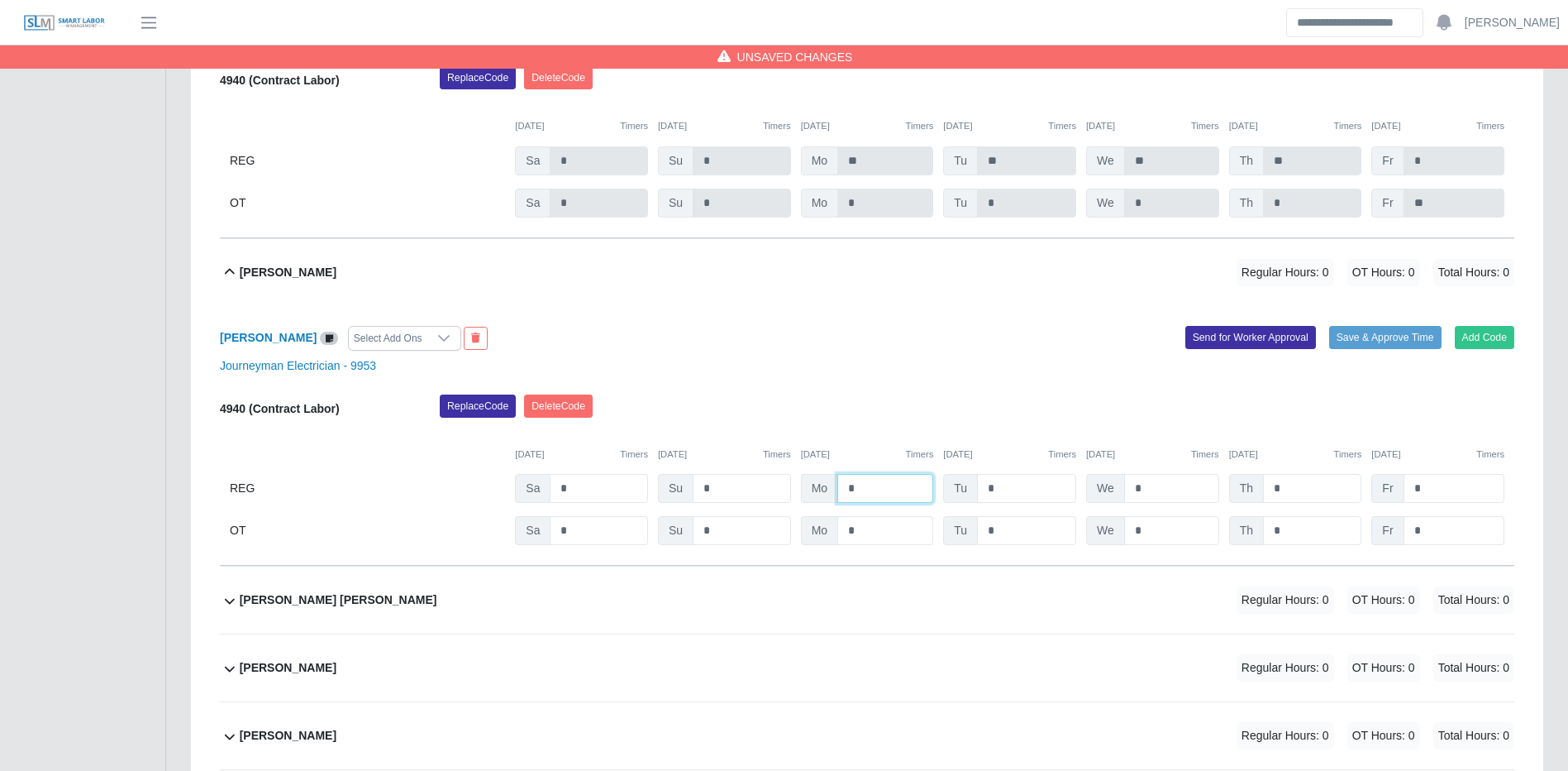
click at [914, 503] on input "*" at bounding box center [885, 489] width 96 height 29
click at [915, 503] on input "*" at bounding box center [885, 489] width 96 height 29
click at [1373, 349] on button "Save & Approve Time" at bounding box center [1385, 337] width 113 height 23
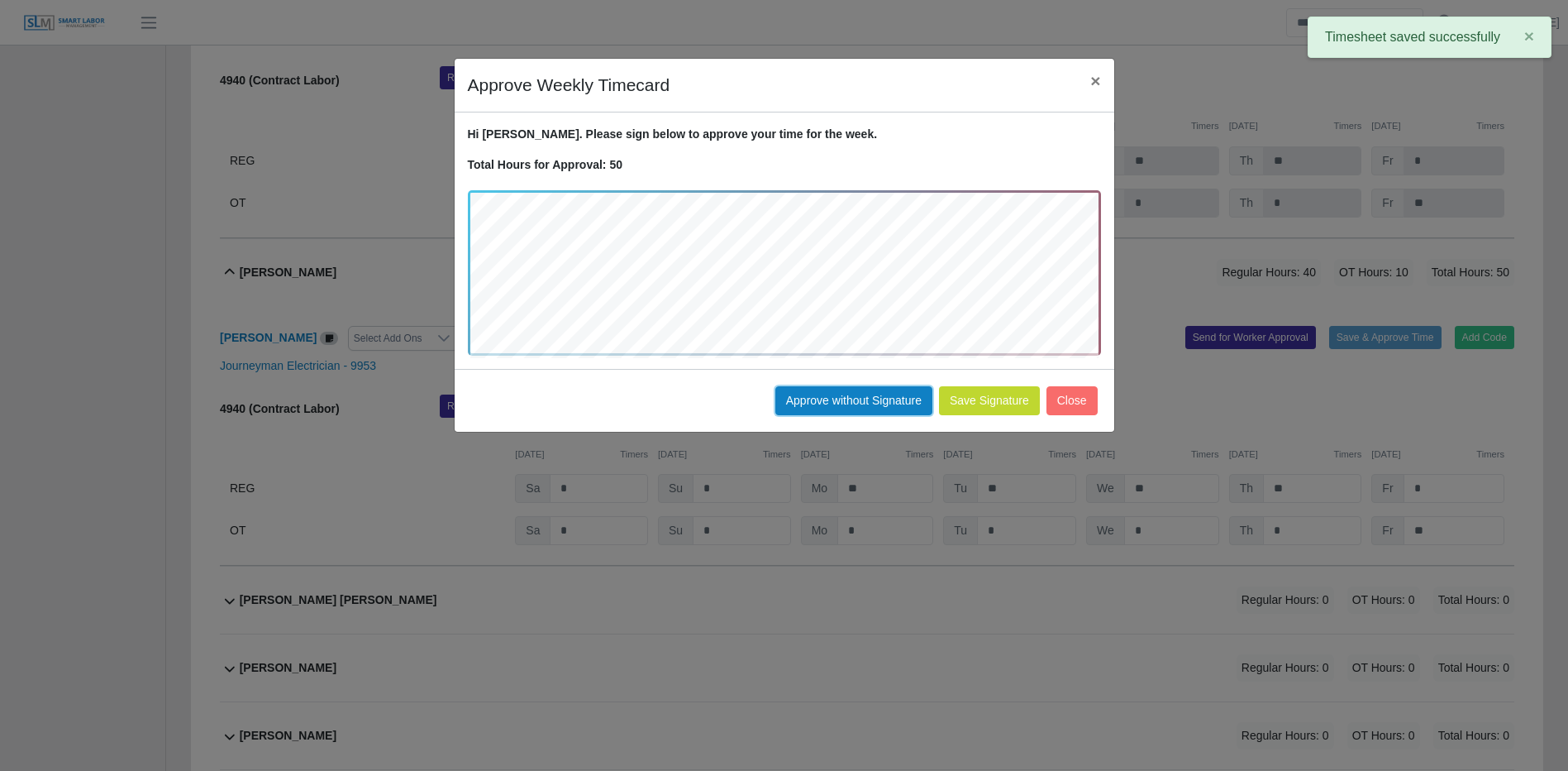
drag, startPoint x: 892, startPoint y: 401, endPoint x: 882, endPoint y: 397, distance: 10.8
click at [892, 398] on button "Approve without Signature" at bounding box center [854, 401] width 157 height 29
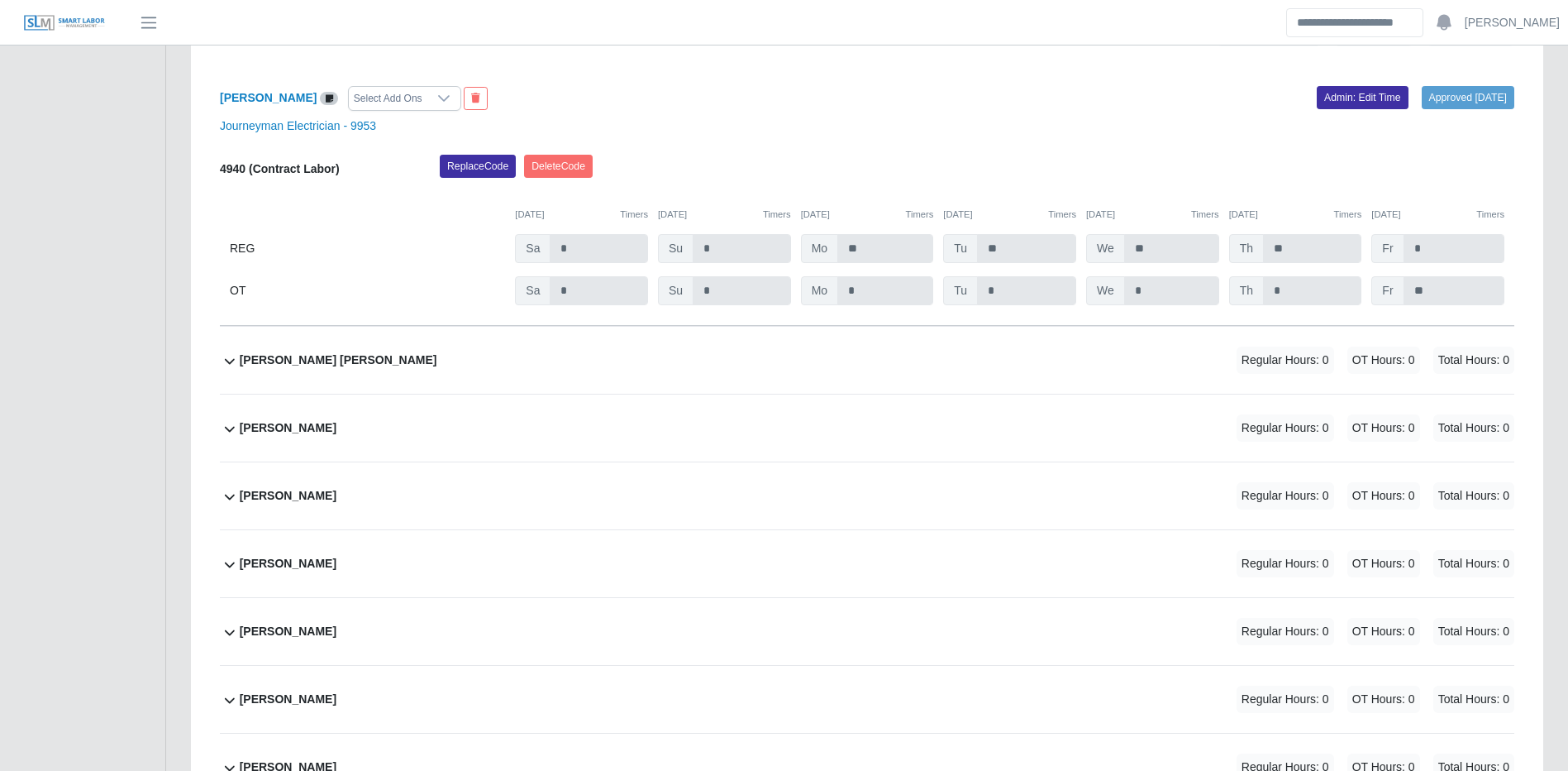
scroll to position [14039, 0]
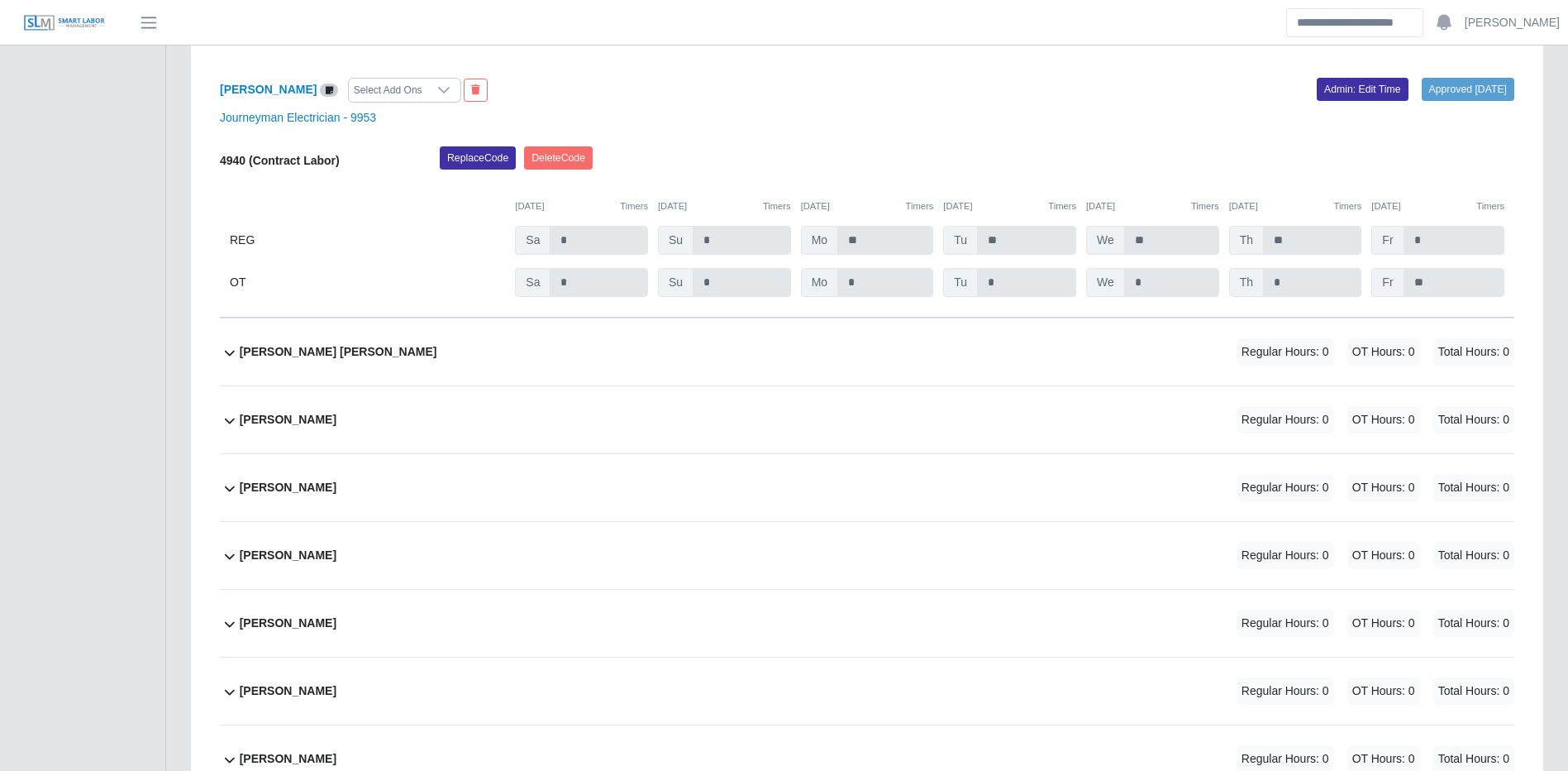
click at [908, 453] on div "Francisco Perez Regular Hours: 0 OT Hours: 0 Total Hours: 0" at bounding box center [877, 419] width 1275 height 67
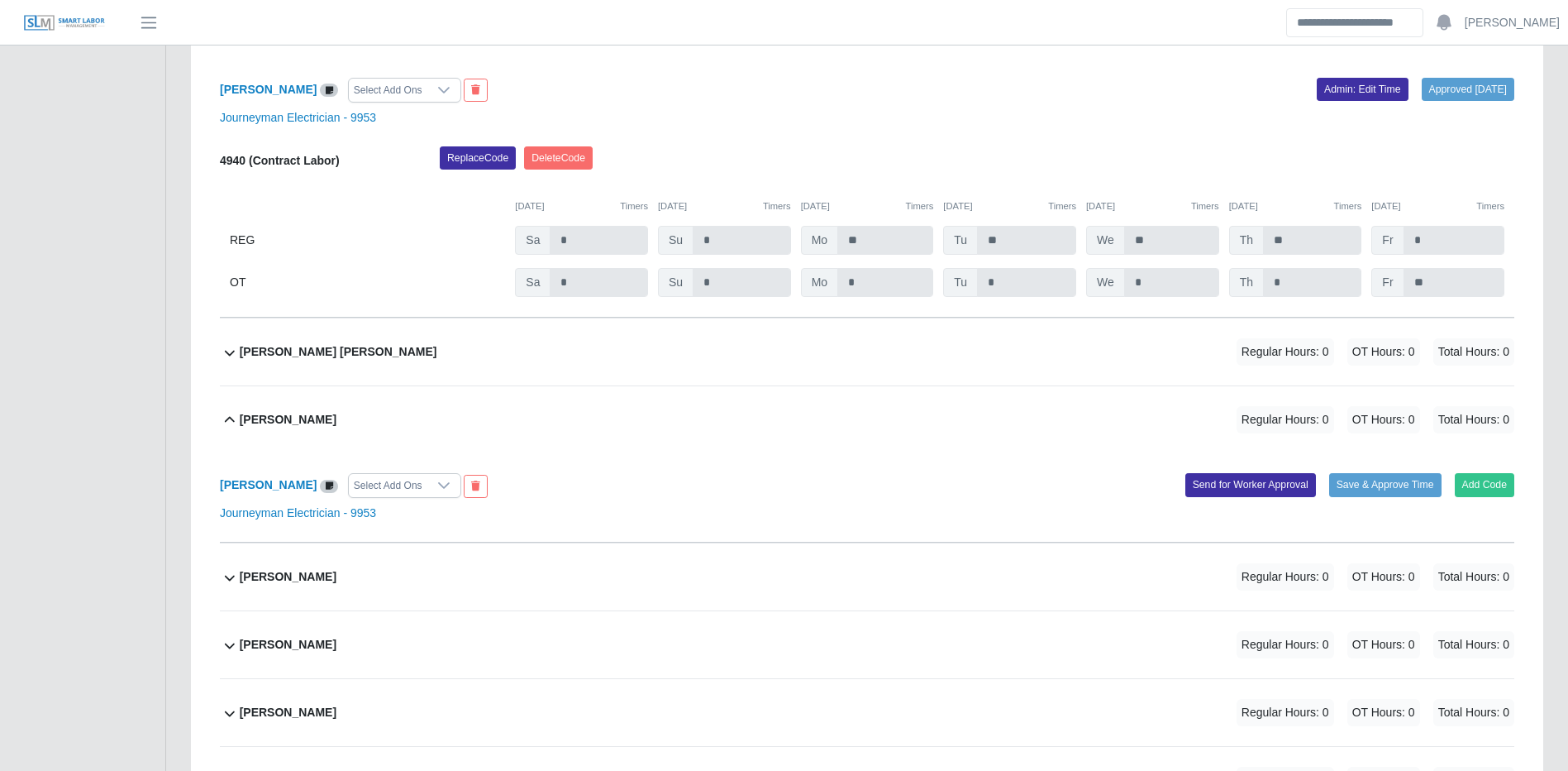
click at [1468, 496] on div "Francisco Perez Select Add Ons Add Code Save & Approve Time Send for Worker App…" at bounding box center [867, 498] width 1294 height 90
click at [1443, 498] on div "Add Code Save & Approve Time Send for Worker Approval" at bounding box center [1196, 485] width 660 height 25
click at [1473, 496] on button "Add Code" at bounding box center [1486, 484] width 60 height 23
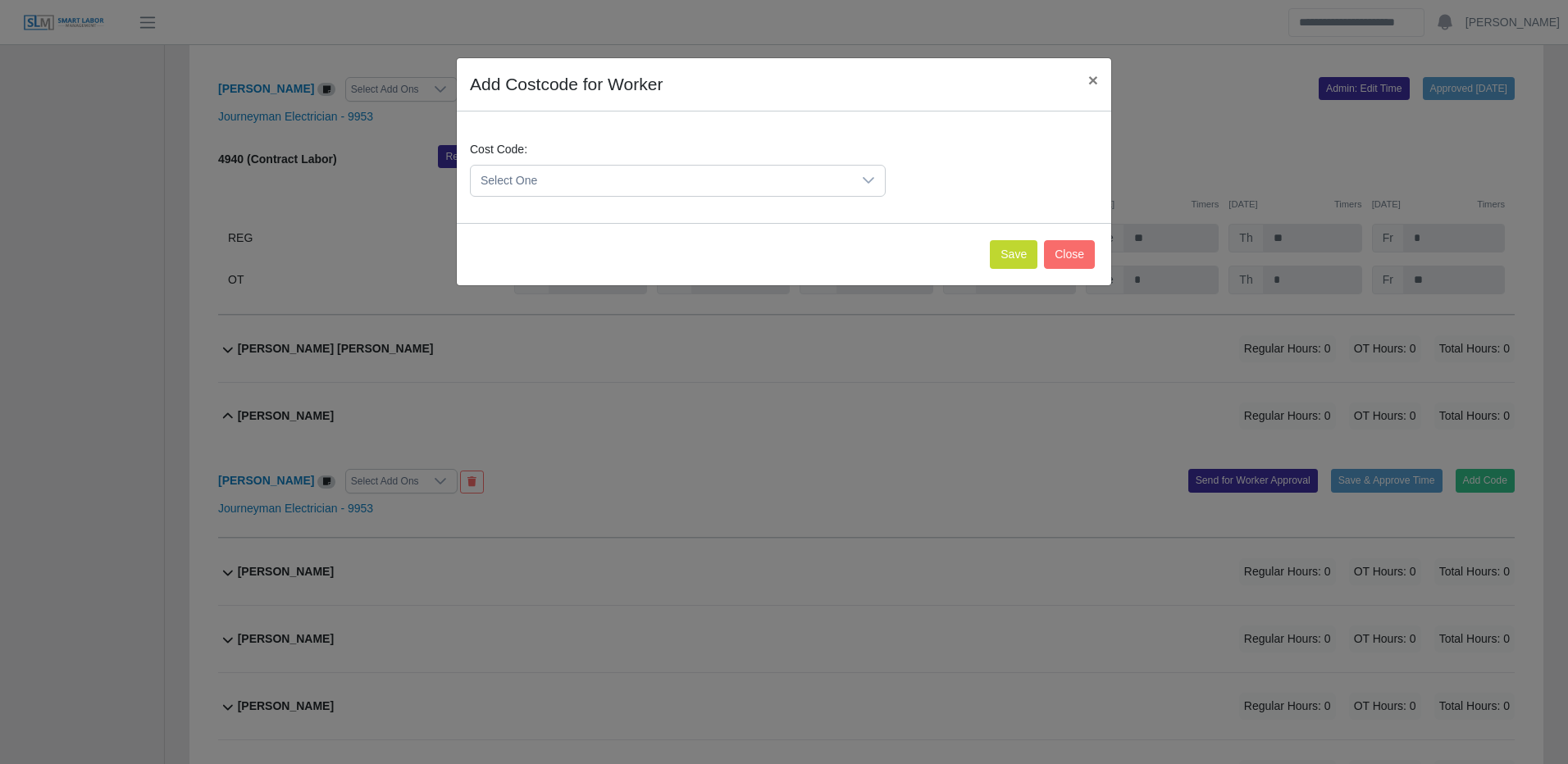
click at [779, 189] on span "Select One" at bounding box center [661, 180] width 381 height 30
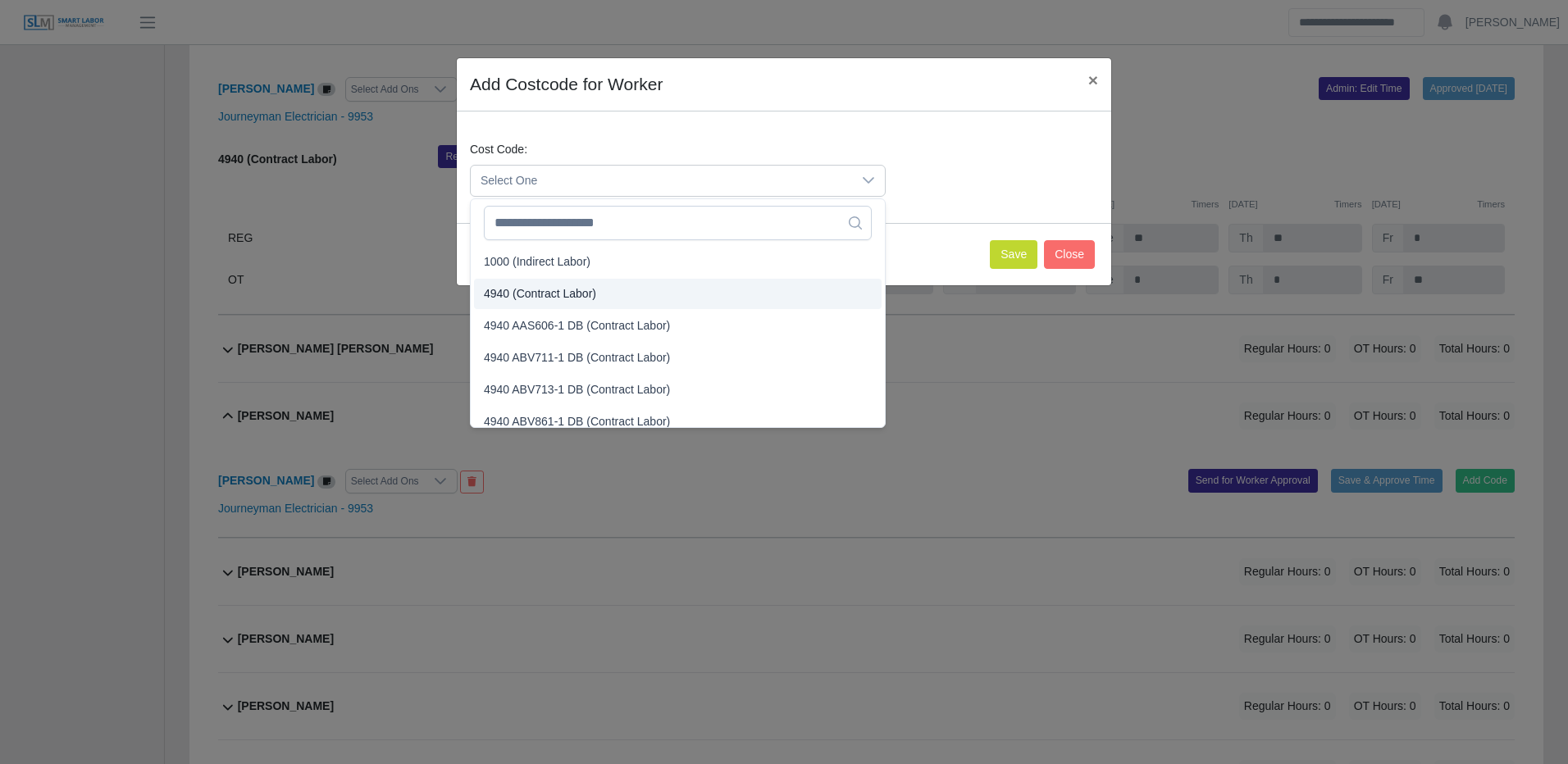
click at [601, 289] on li "4940 (Contract Labor)" at bounding box center [677, 293] width 408 height 30
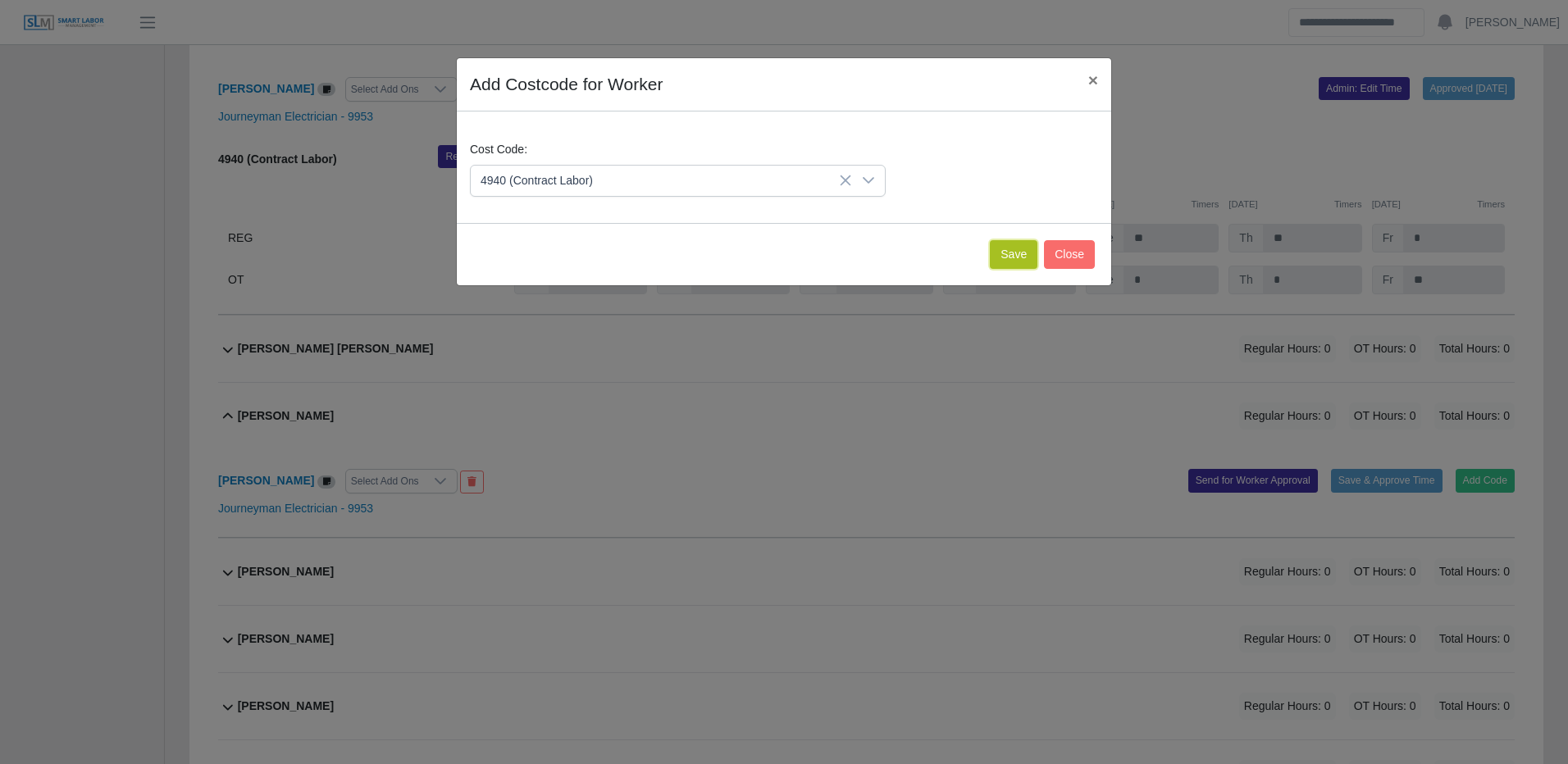
click at [1028, 253] on button "Save" at bounding box center [1013, 255] width 47 height 29
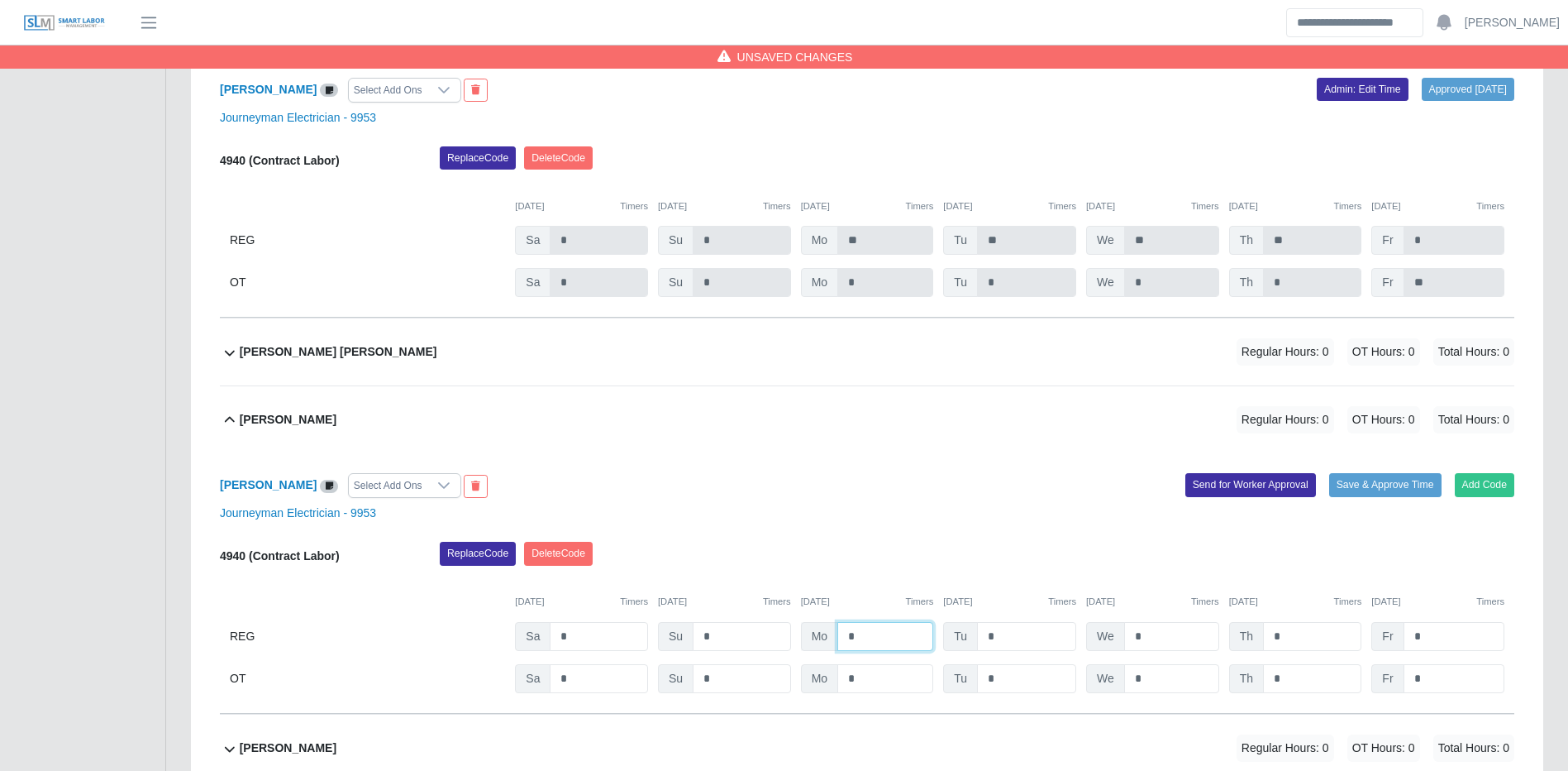
click at [875, 651] on input "*" at bounding box center [885, 636] width 96 height 29
click at [1368, 498] on div "Add Code Save & Approve Time Send for Worker Approval" at bounding box center [1196, 485] width 660 height 25
click at [1368, 498] on div "Add Code Save & Approve Time Send for Worker Approval" at bounding box center [1196, 485] width 660 height 25
click at [1377, 496] on button "Save & Approve Time" at bounding box center [1385, 484] width 113 height 23
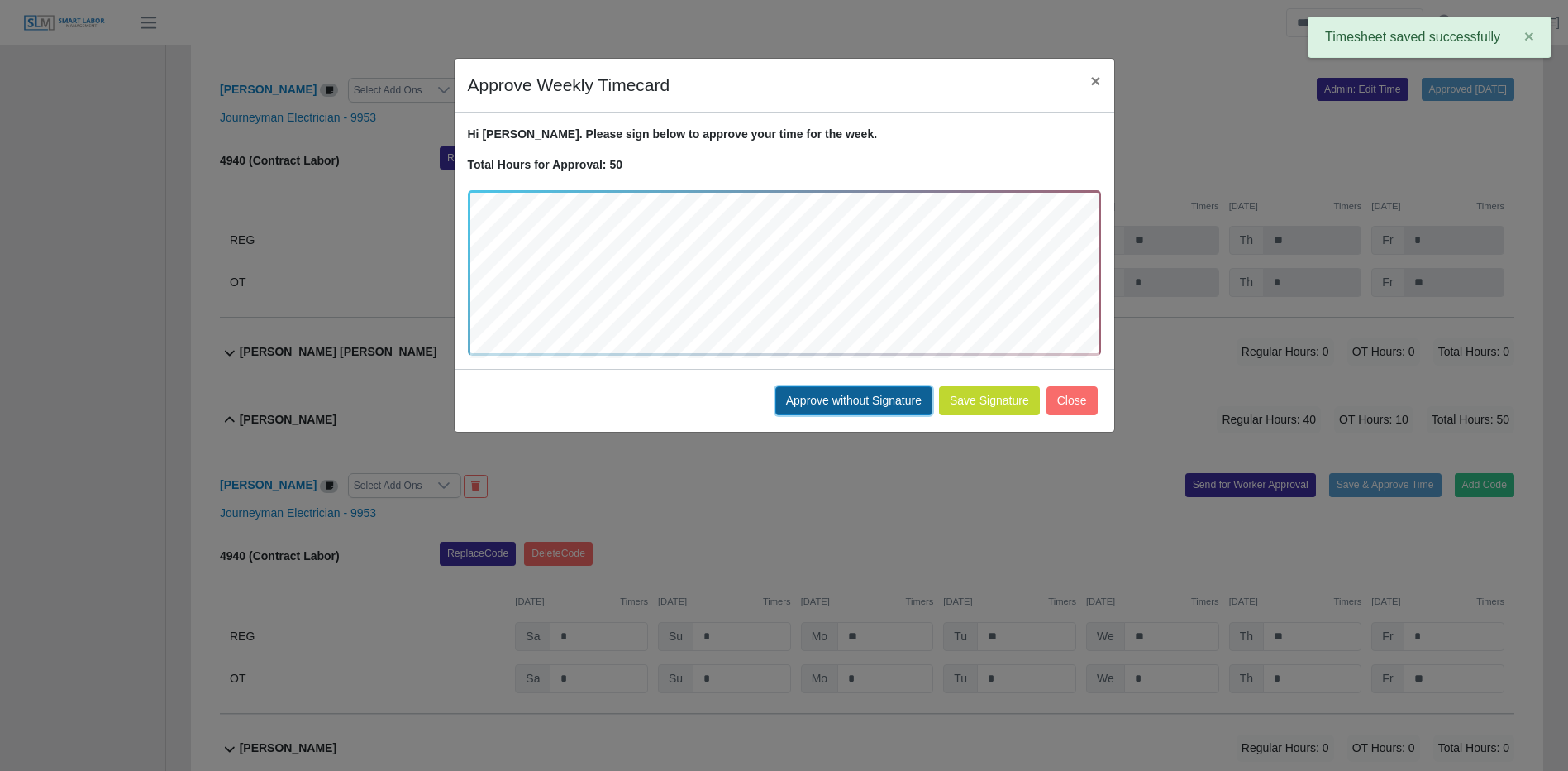
click at [882, 394] on button "Approve without Signature" at bounding box center [854, 401] width 157 height 29
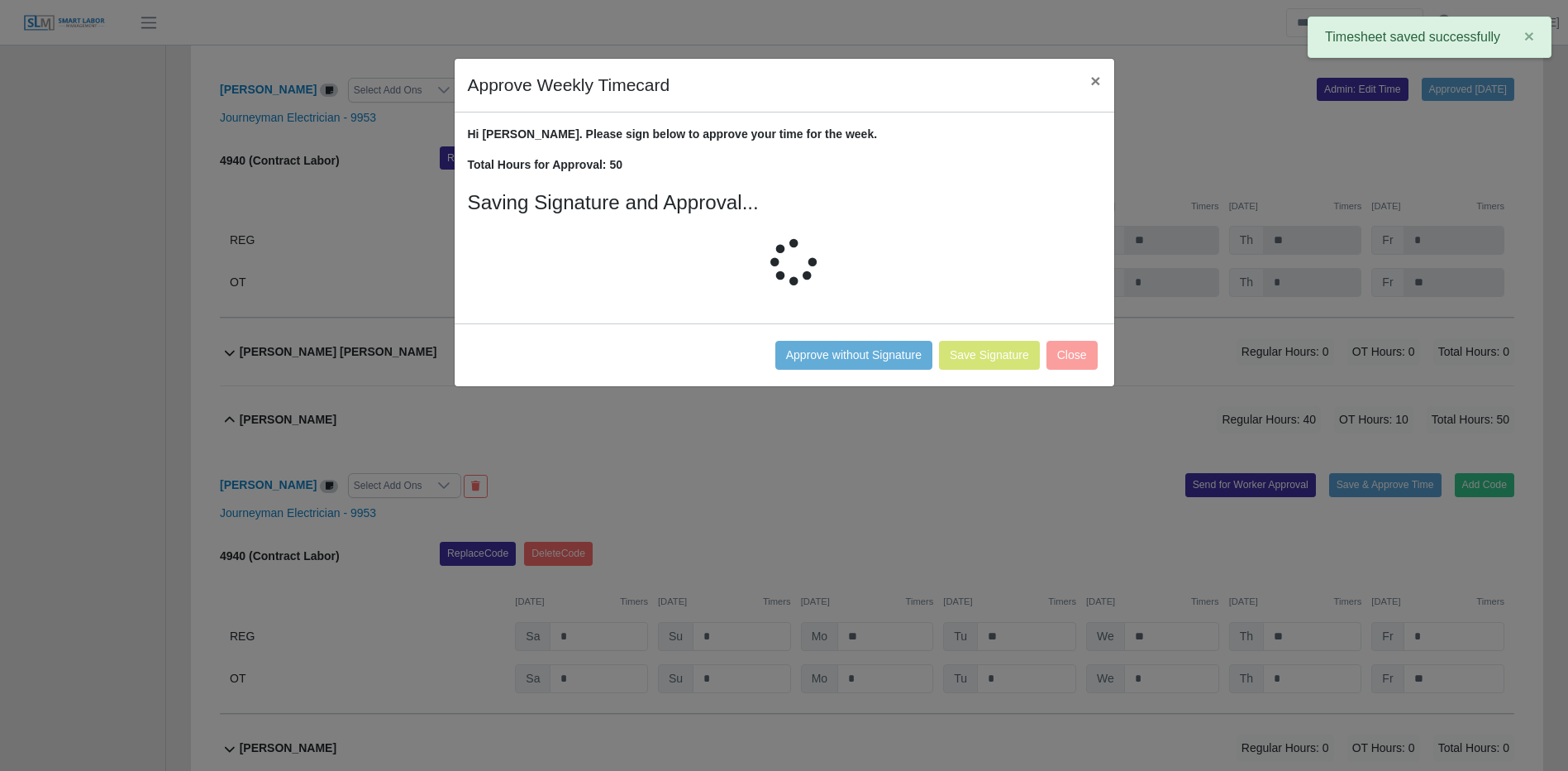
click at [1292, 365] on span "Regular Hours: 0" at bounding box center [1285, 352] width 98 height 27
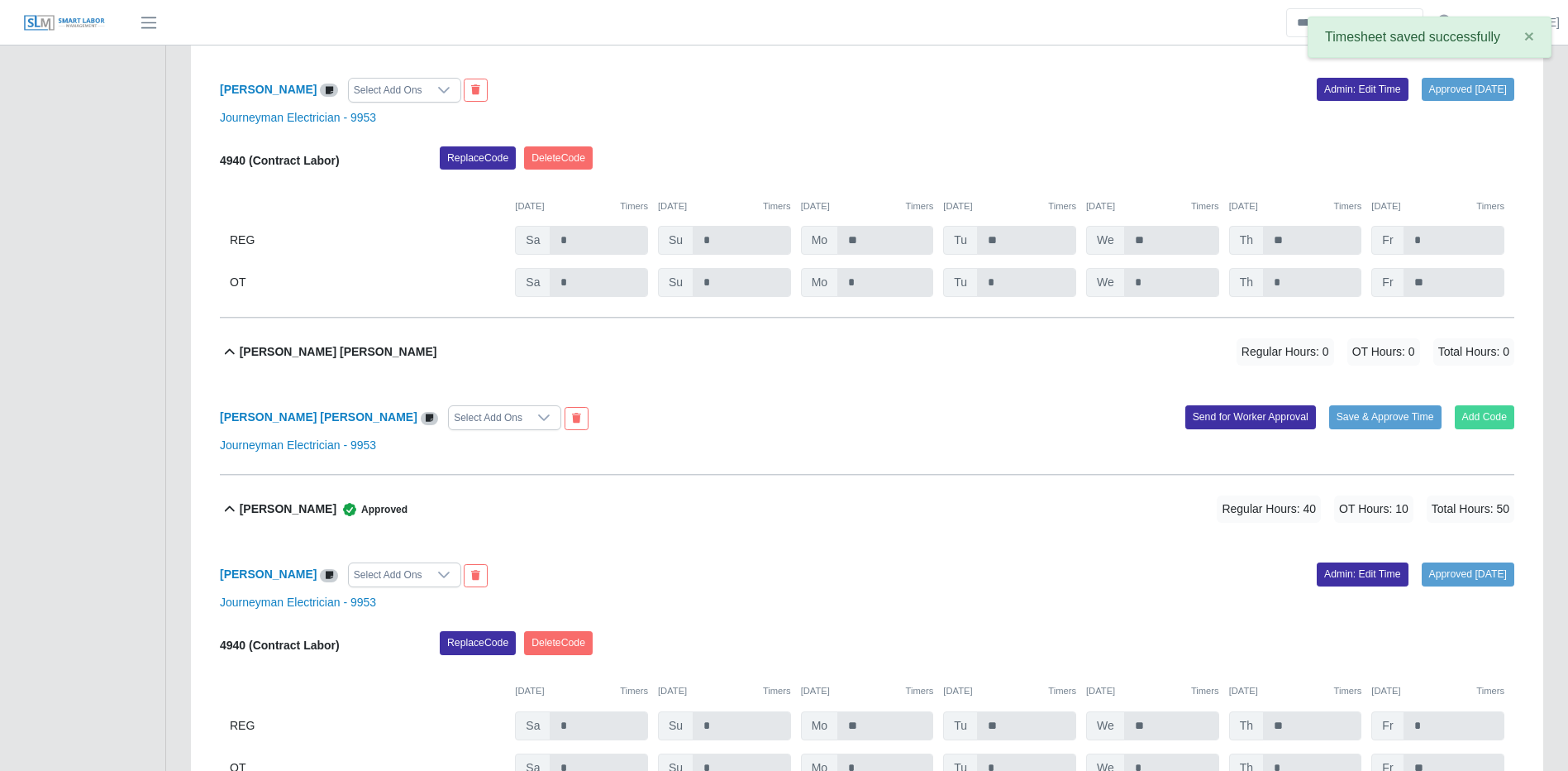
click at [1507, 429] on button "Add Code" at bounding box center [1486, 417] width 60 height 23
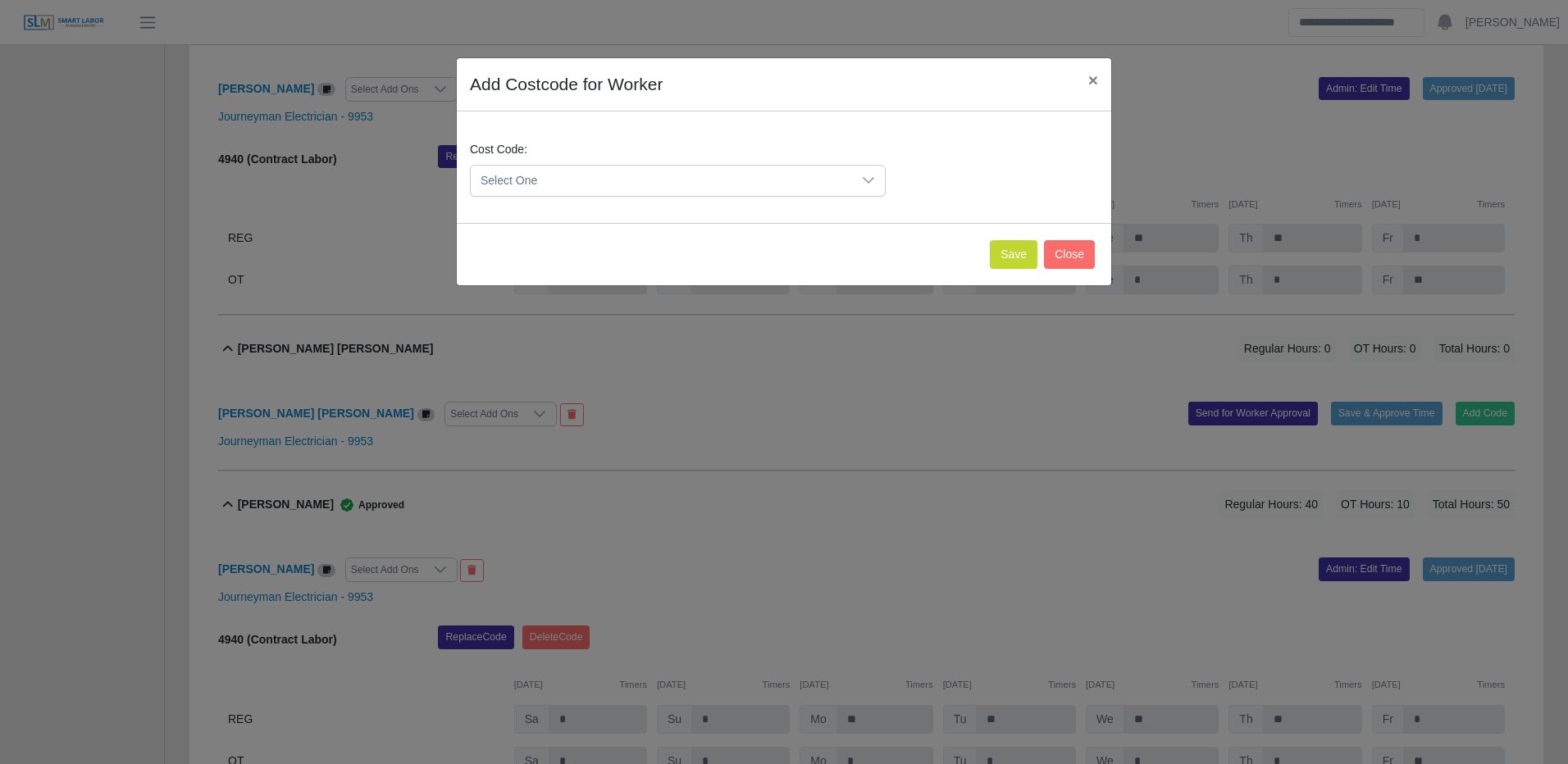
click at [809, 178] on span "Select One" at bounding box center [661, 180] width 381 height 30
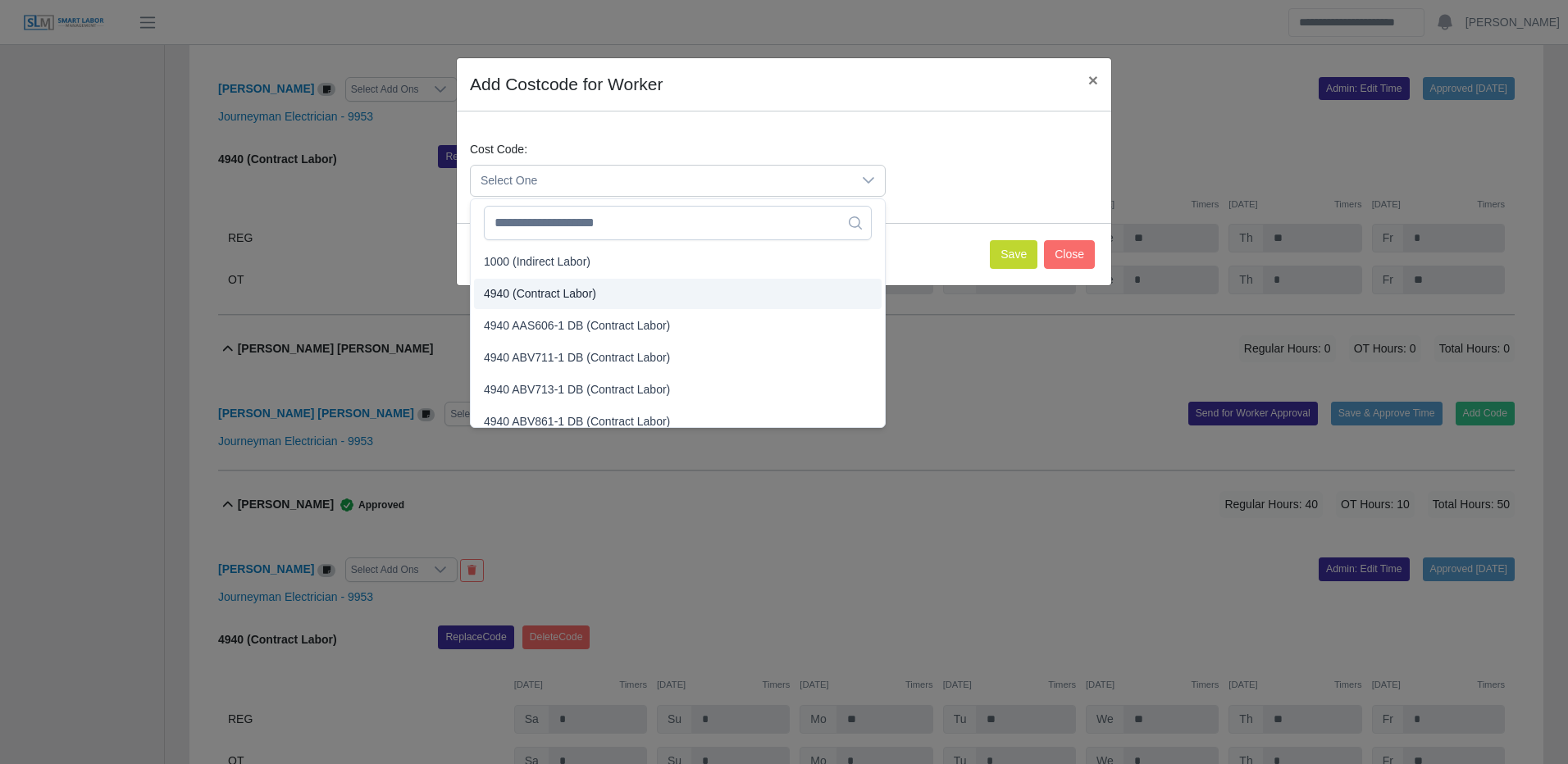
click at [602, 295] on li "4940 (Contract Labor)" at bounding box center [677, 293] width 408 height 30
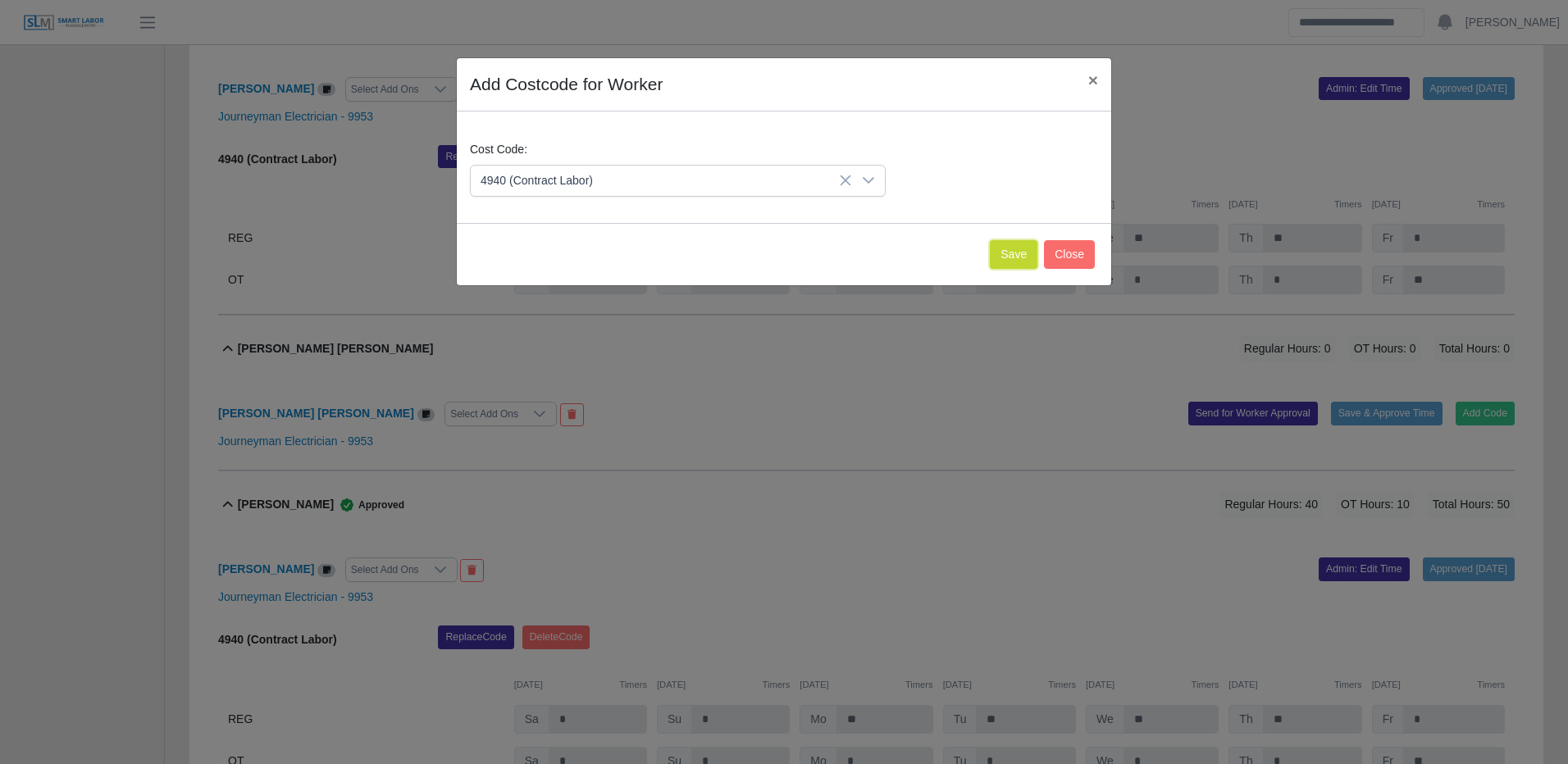
drag, startPoint x: 1037, startPoint y: 261, endPoint x: 1046, endPoint y: 263, distance: 9.2
click at [1036, 261] on button "Save" at bounding box center [1013, 255] width 47 height 29
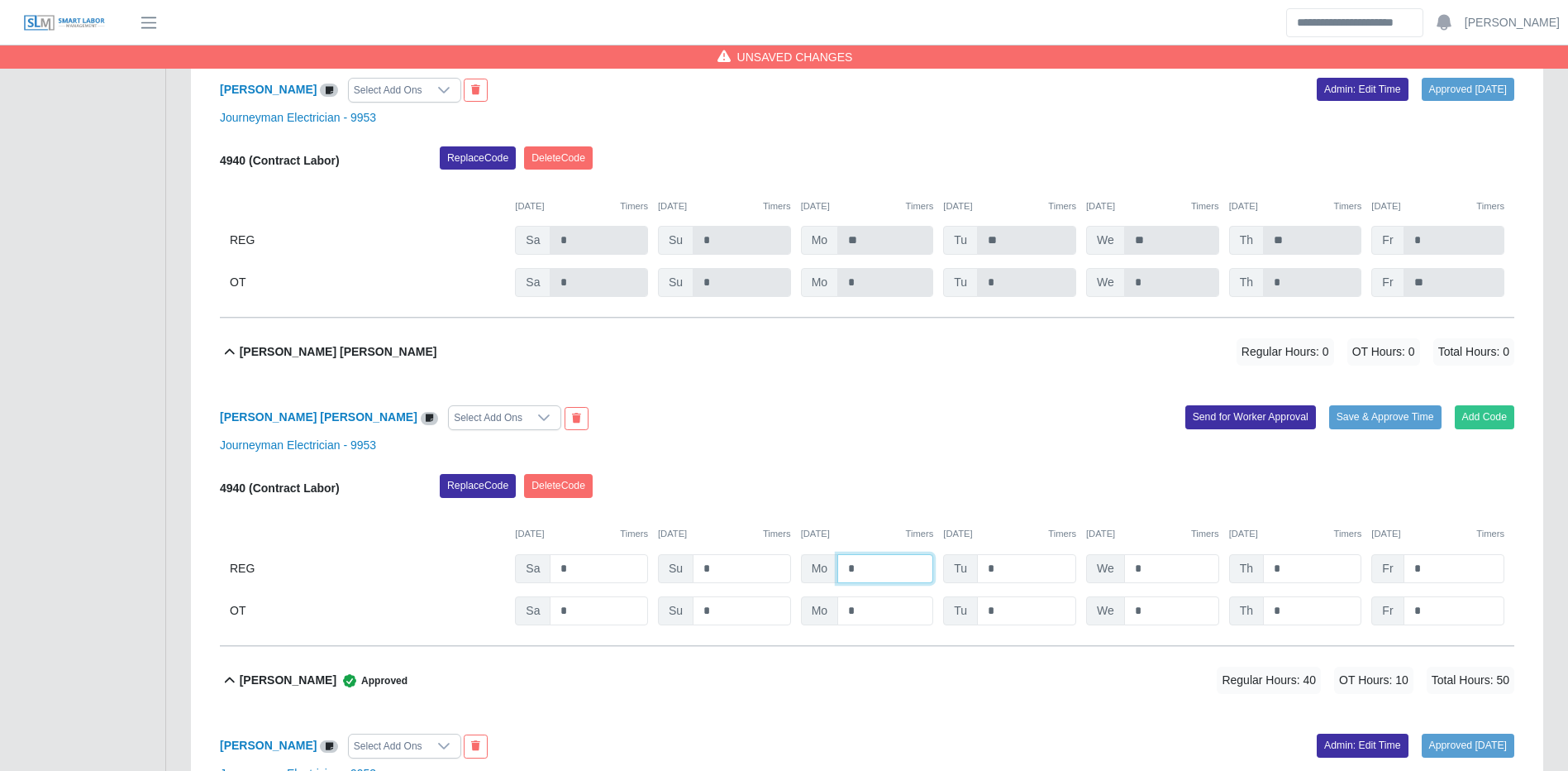
click at [871, 579] on input "*" at bounding box center [885, 569] width 96 height 29
click at [1276, 625] on input "*" at bounding box center [1312, 611] width 98 height 29
click at [1371, 429] on button "Save & Approve Time" at bounding box center [1385, 417] width 113 height 23
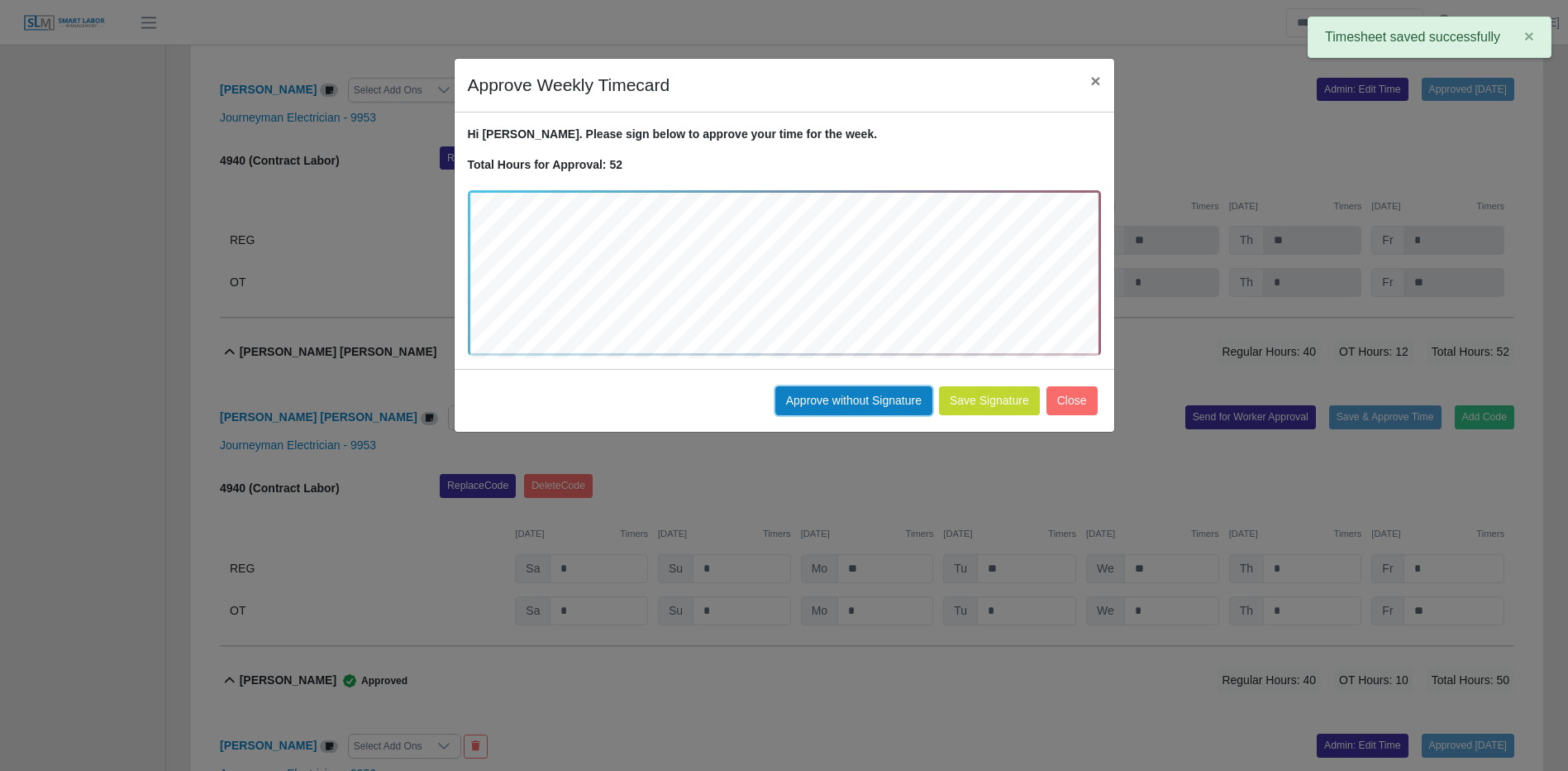
drag, startPoint x: 820, startPoint y: 396, endPoint x: 1580, endPoint y: 327, distance: 763.1
click at [823, 395] on button "Approve without Signature" at bounding box center [854, 401] width 157 height 29
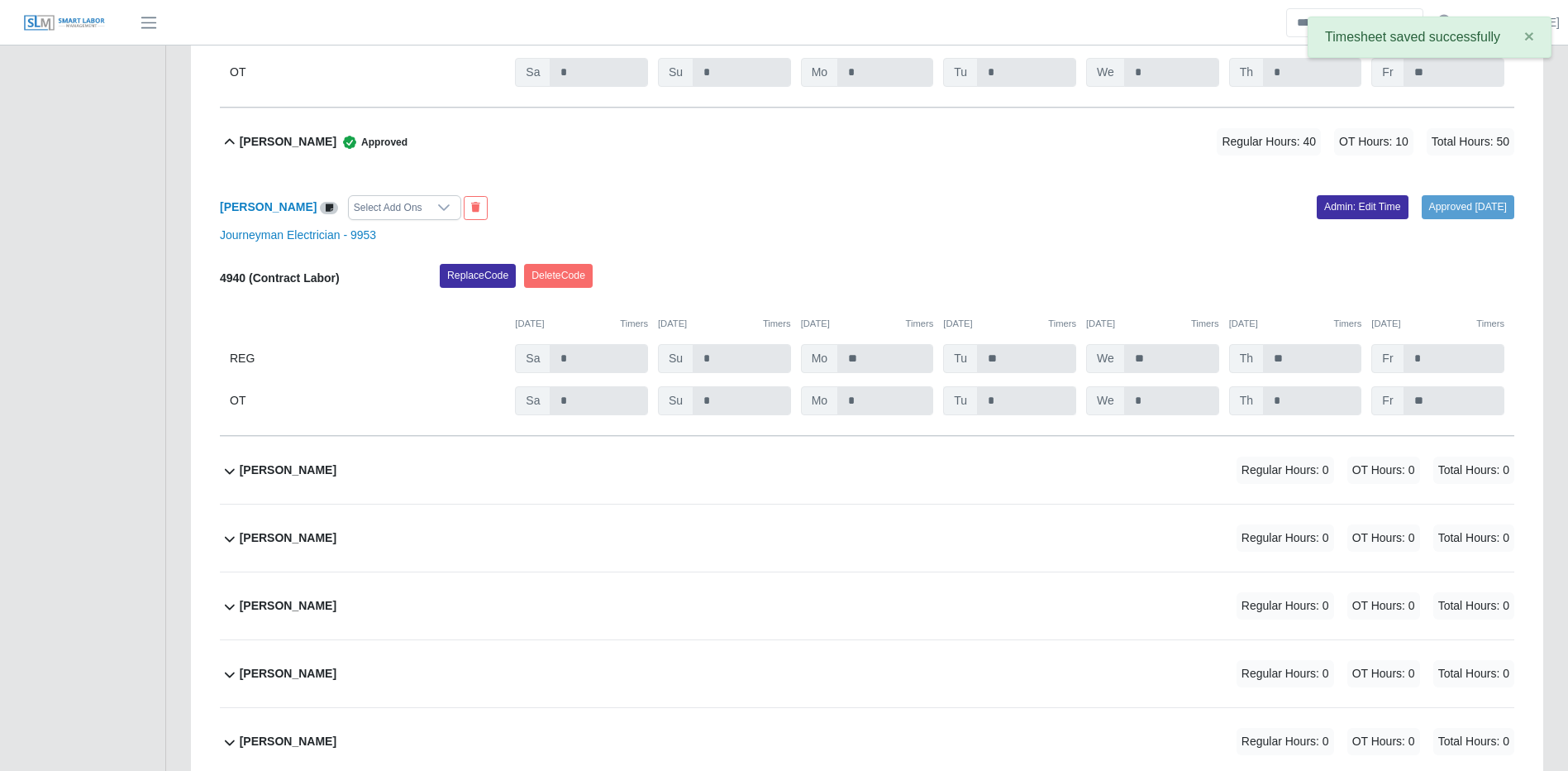
scroll to position [14618, 0]
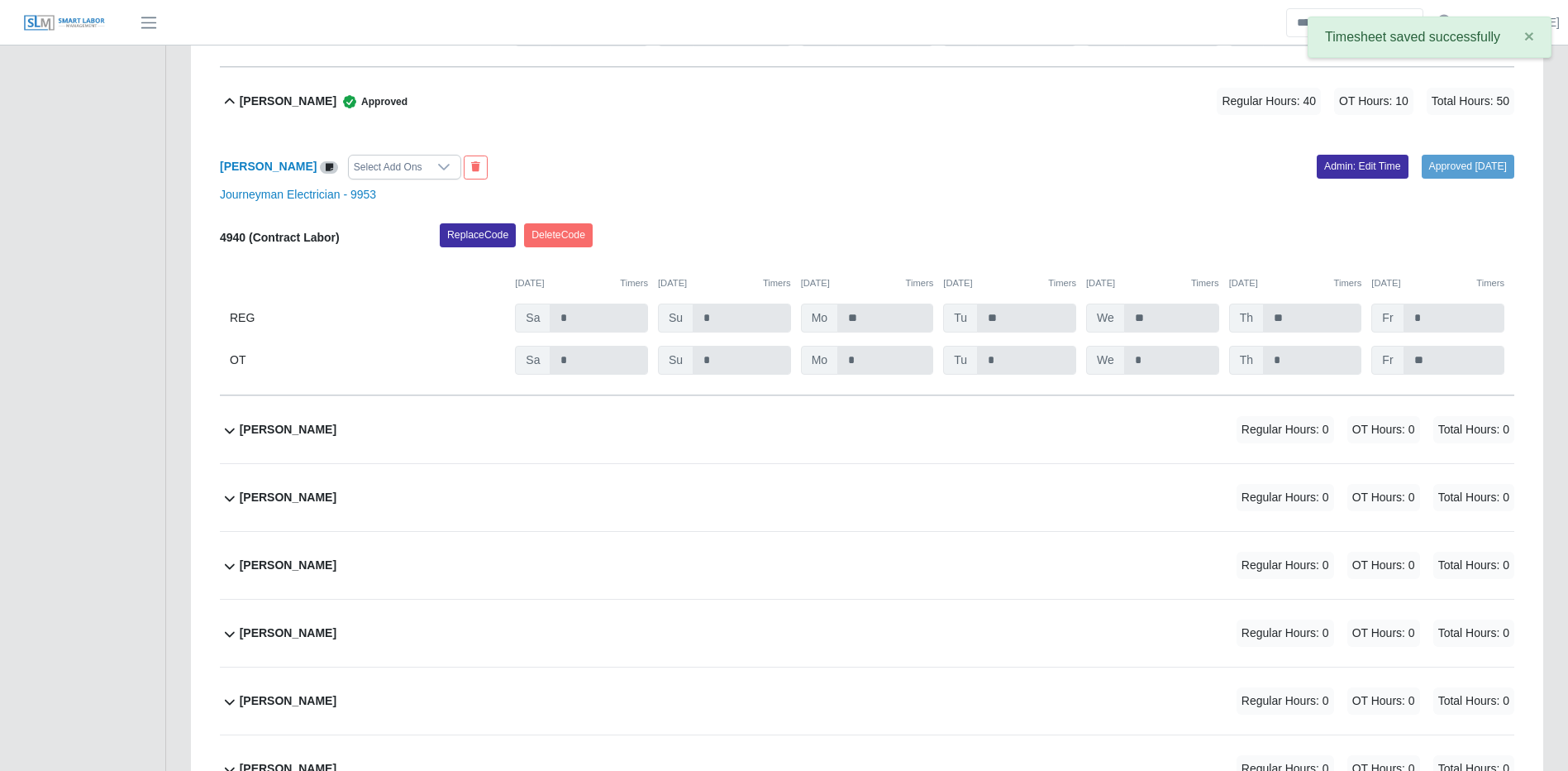
click at [1065, 443] on div "Francisco Veloso Regular Hours: 0 OT Hours: 0 Total Hours: 0" at bounding box center [877, 429] width 1275 height 67
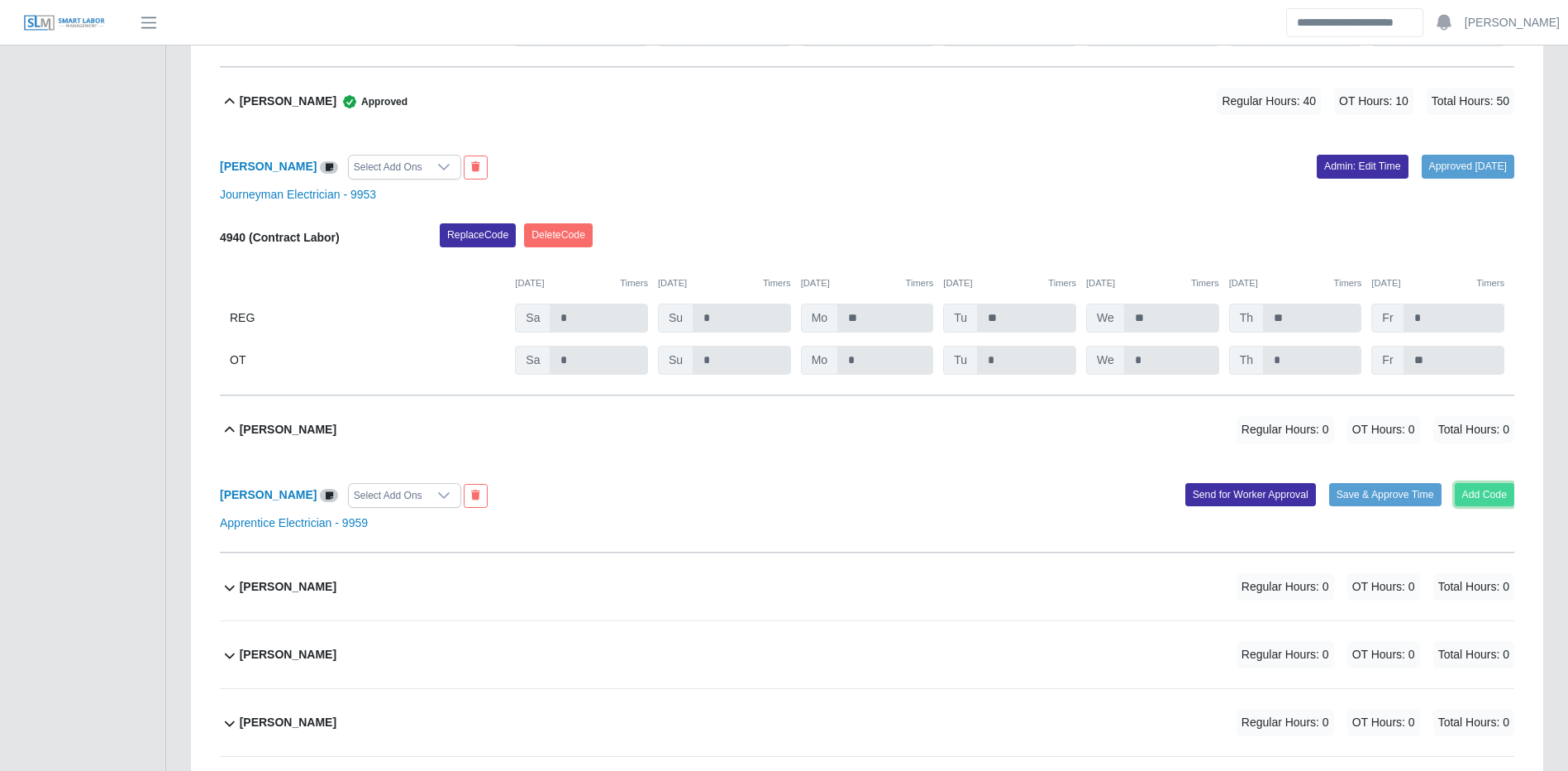
click at [1470, 506] on button "Add Code" at bounding box center [1486, 494] width 60 height 23
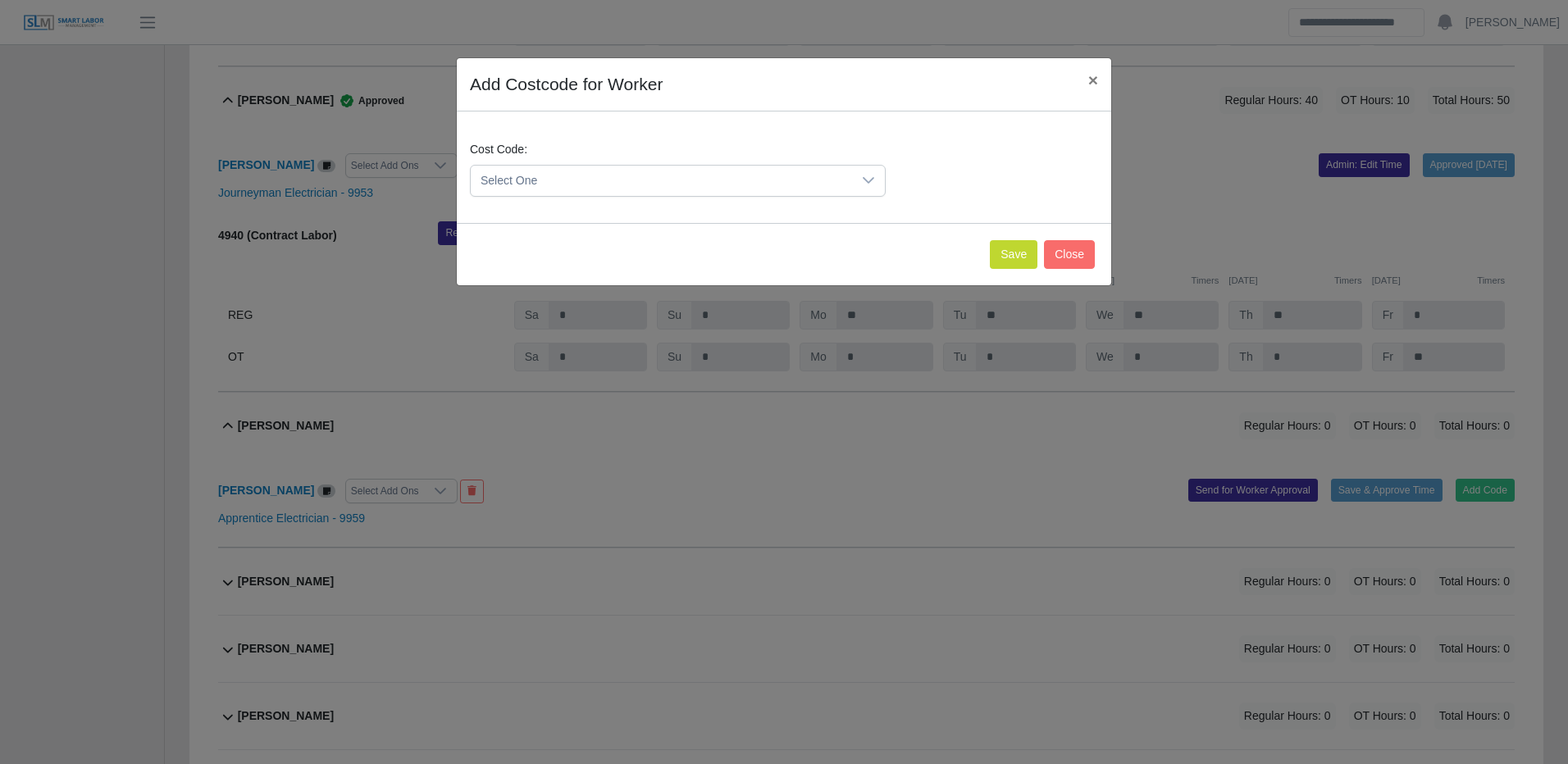
click at [843, 181] on span "Select One" at bounding box center [661, 180] width 381 height 30
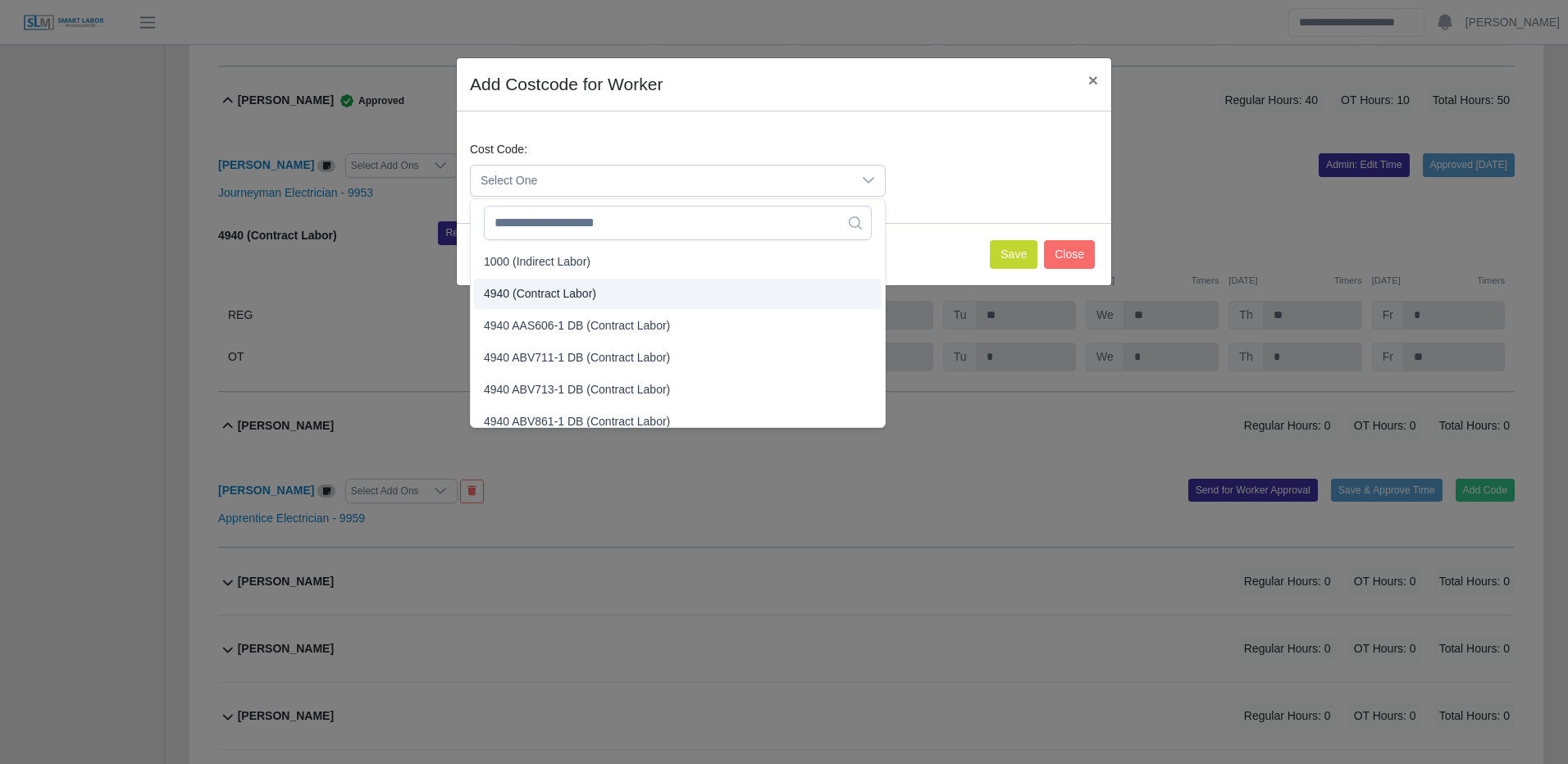
click at [563, 294] on span "4940 (Contract Labor)" at bounding box center [540, 293] width 113 height 17
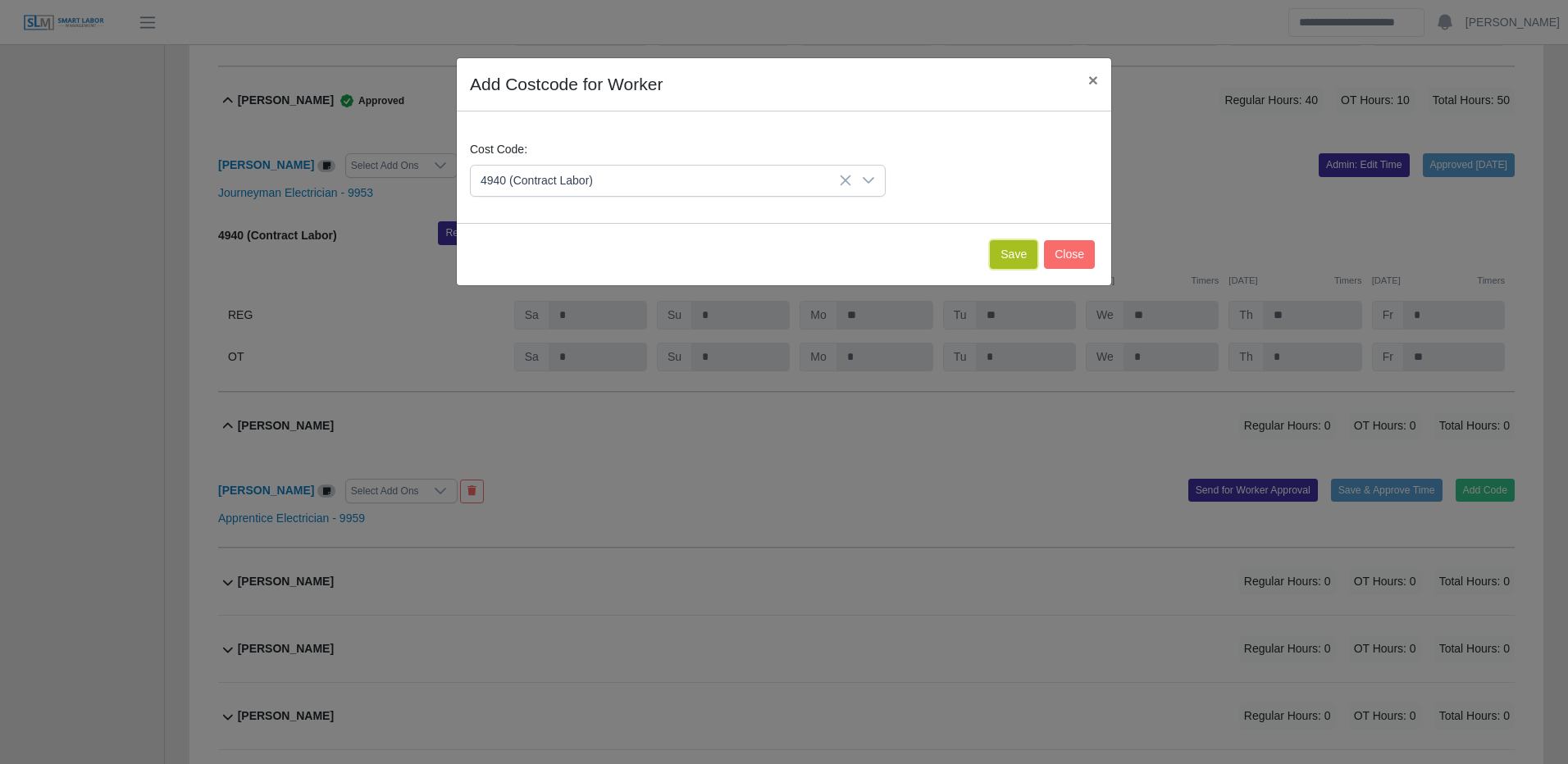
click at [1012, 252] on button "Save" at bounding box center [1013, 255] width 47 height 29
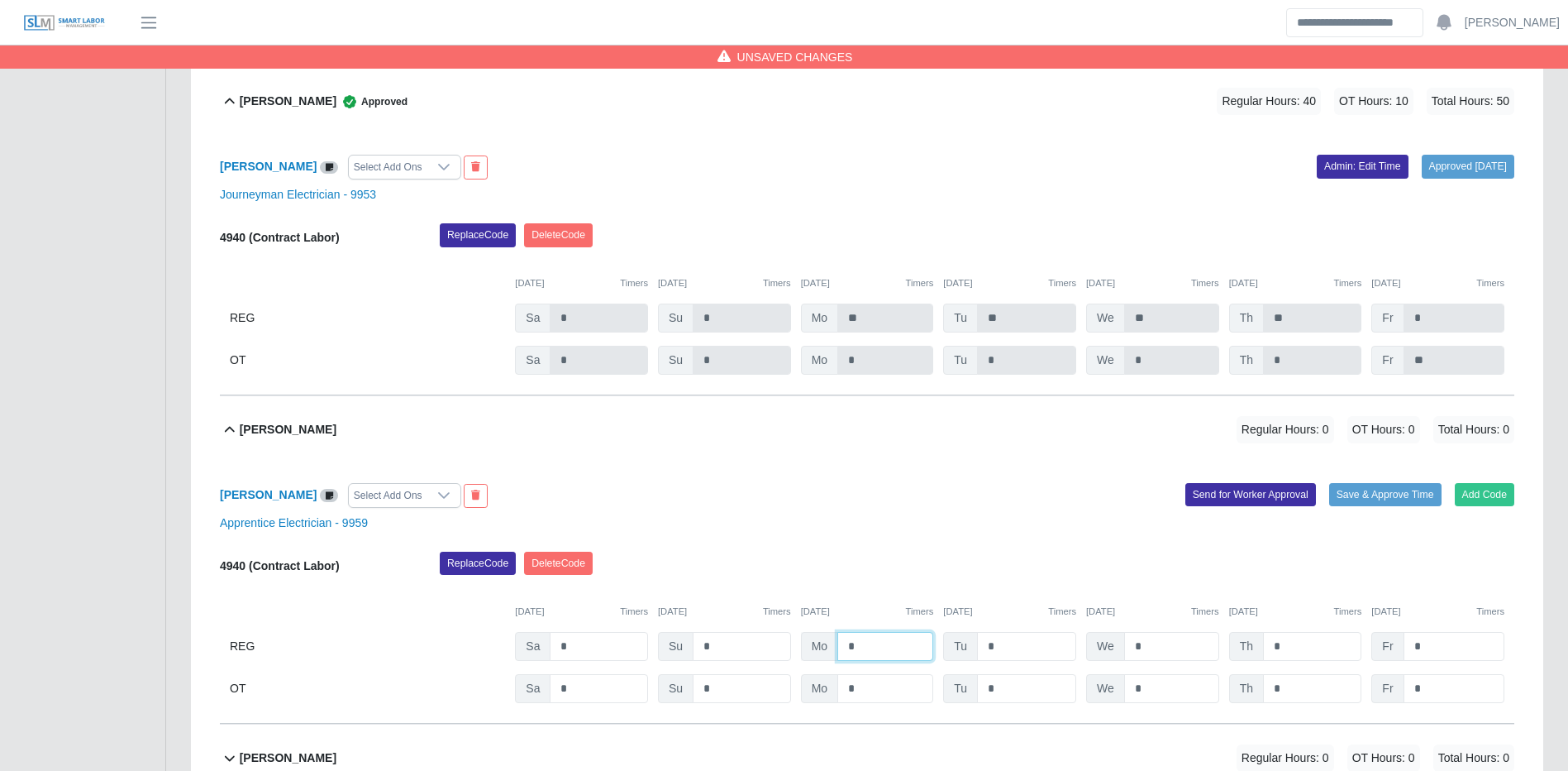
click at [889, 661] on input "*" at bounding box center [885, 646] width 96 height 29
click at [1449, 703] on input "*" at bounding box center [1454, 689] width 101 height 29
click at [797, 583] on div "Replace Code [GEOGRAPHIC_DATA] Code" at bounding box center [977, 568] width 1099 height 33
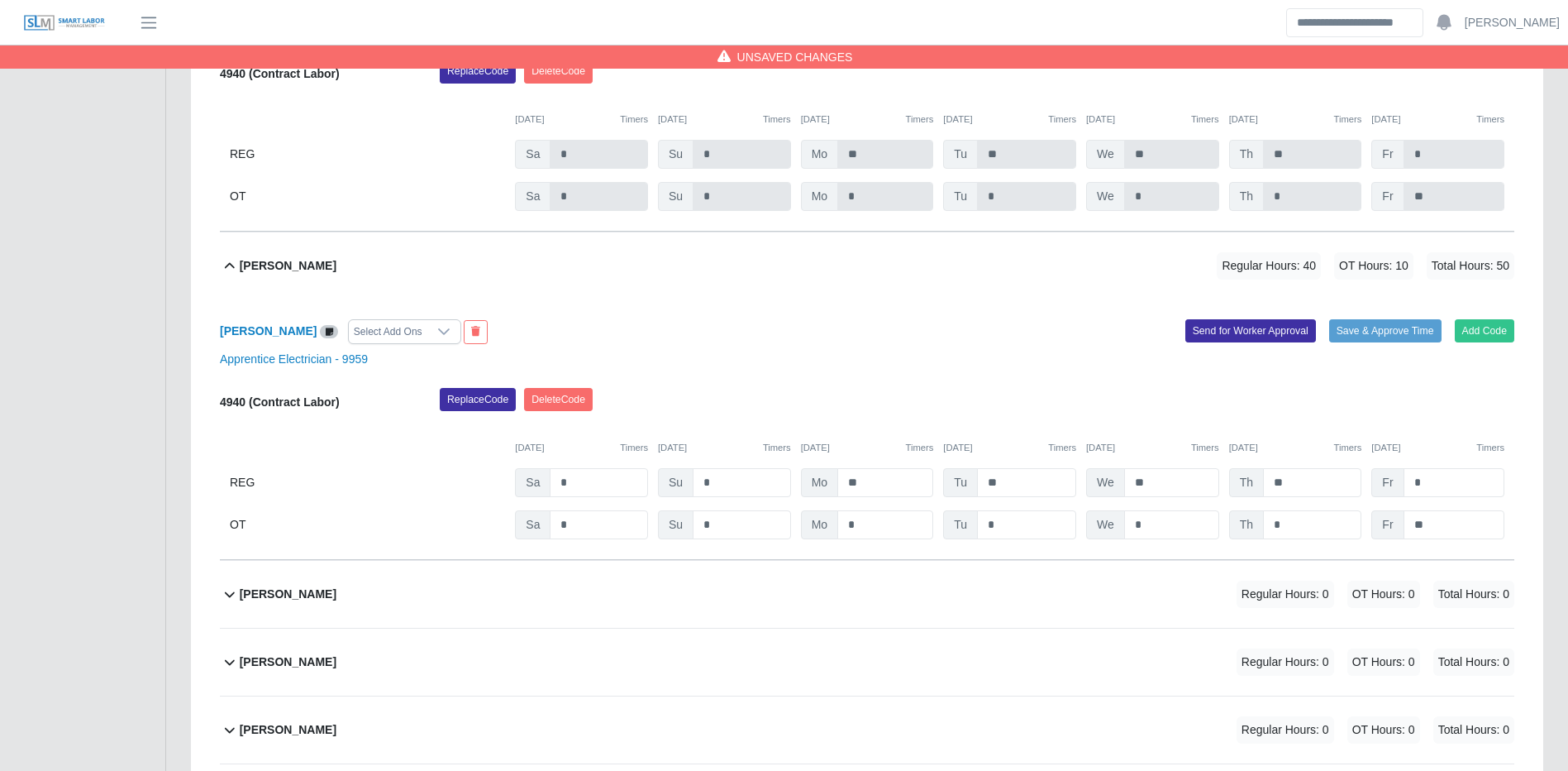
scroll to position [14784, 0]
click at [1350, 341] on button "Save & Approve Time" at bounding box center [1385, 329] width 113 height 23
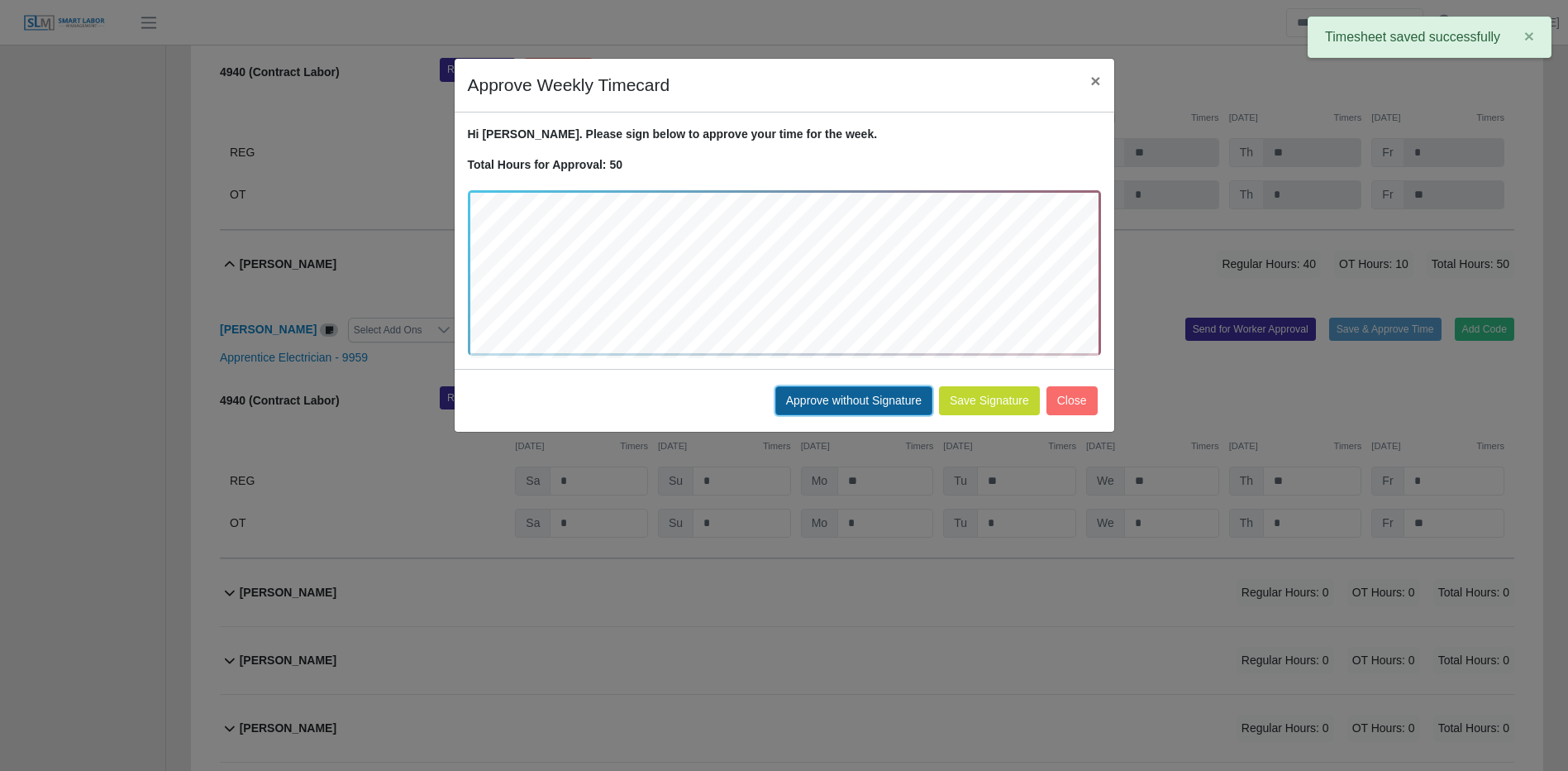
click at [877, 394] on button "Approve without Signature" at bounding box center [854, 401] width 157 height 29
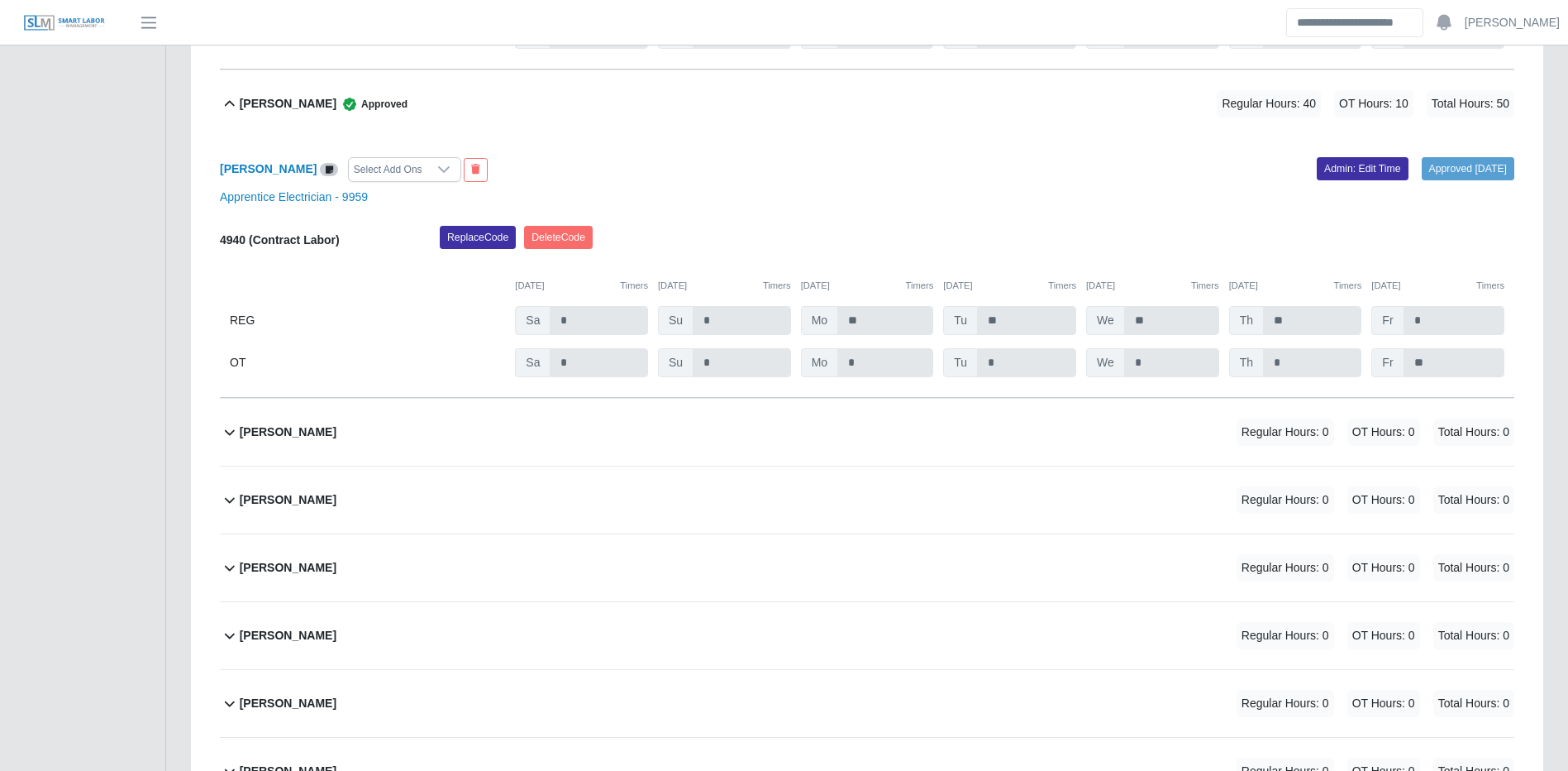
scroll to position [14949, 0]
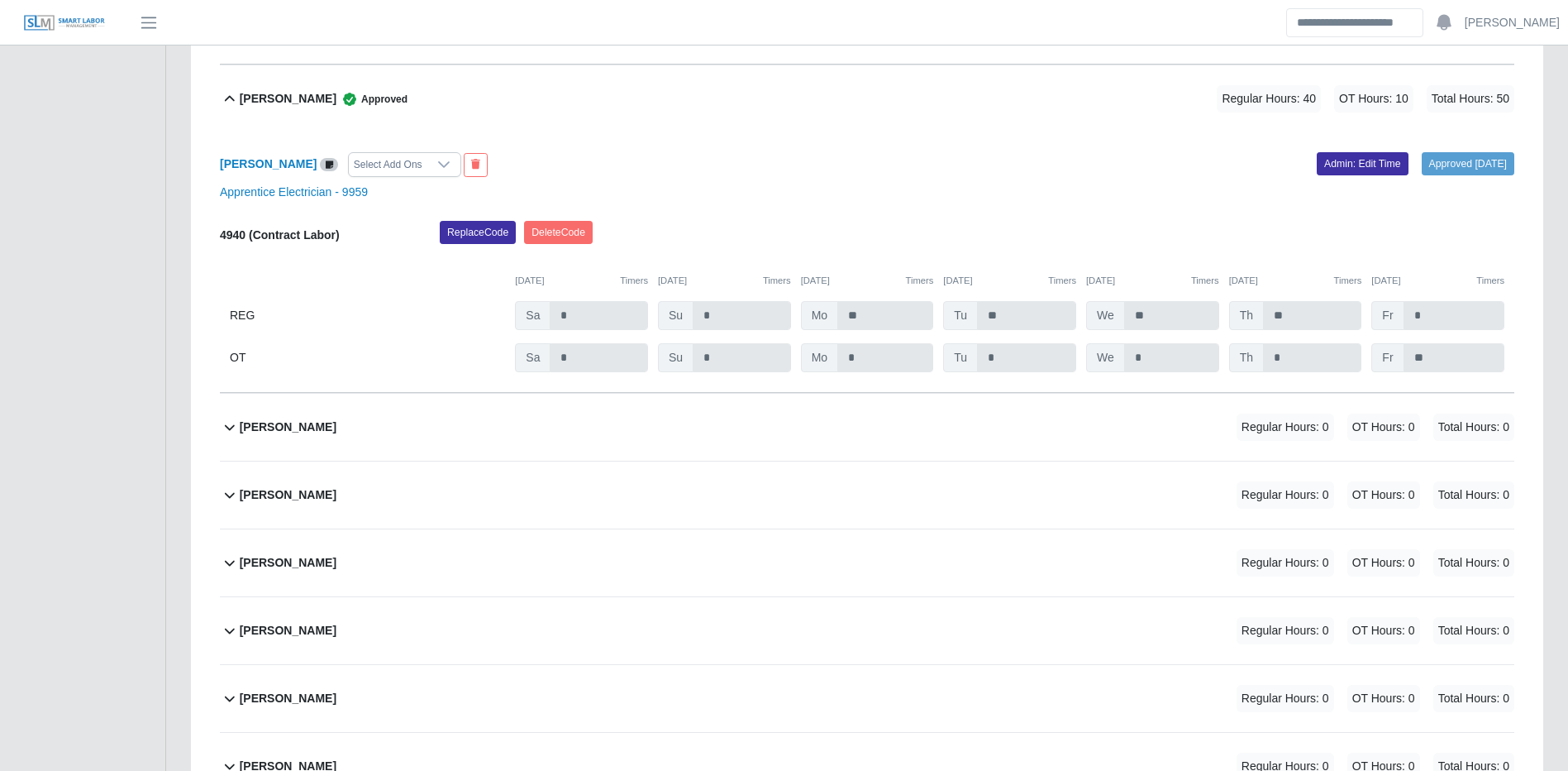
click at [1155, 457] on div "Fredy Vega Regular Hours: 0 OT Hours: 0 Total Hours: 0" at bounding box center [877, 427] width 1275 height 67
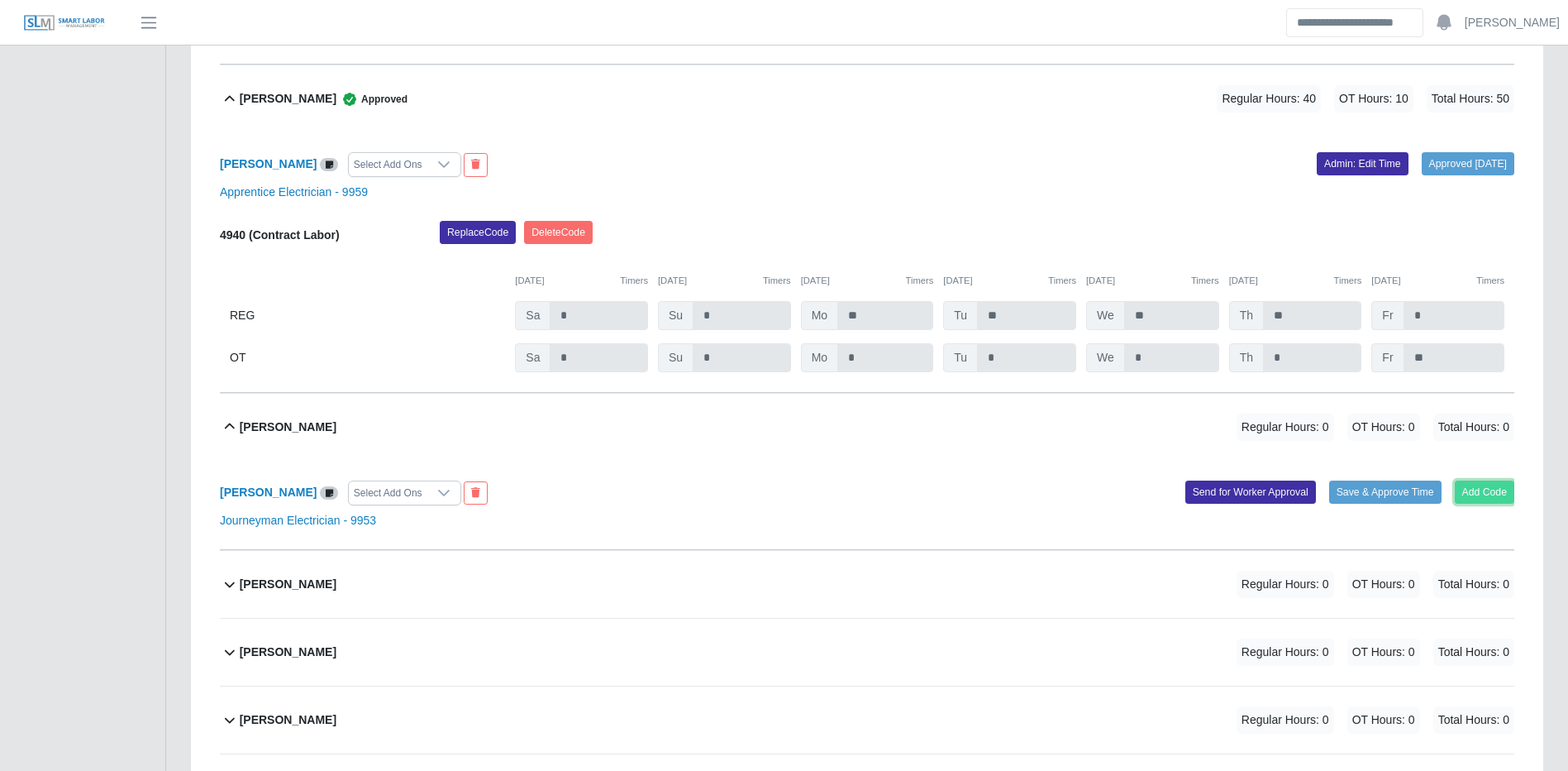
click at [1483, 504] on button "Add Code" at bounding box center [1486, 492] width 60 height 23
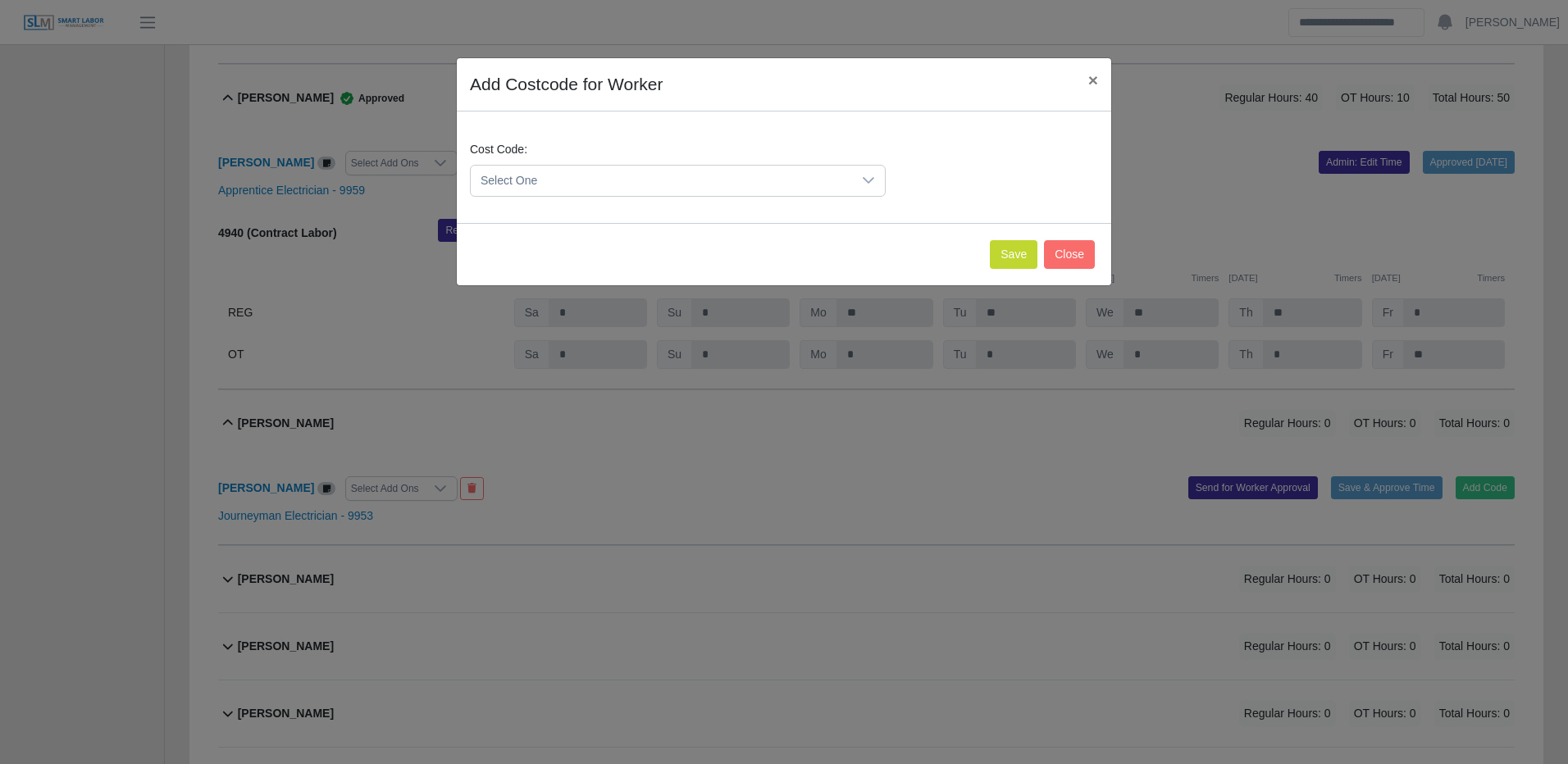
click at [791, 179] on span "Select One" at bounding box center [661, 180] width 381 height 30
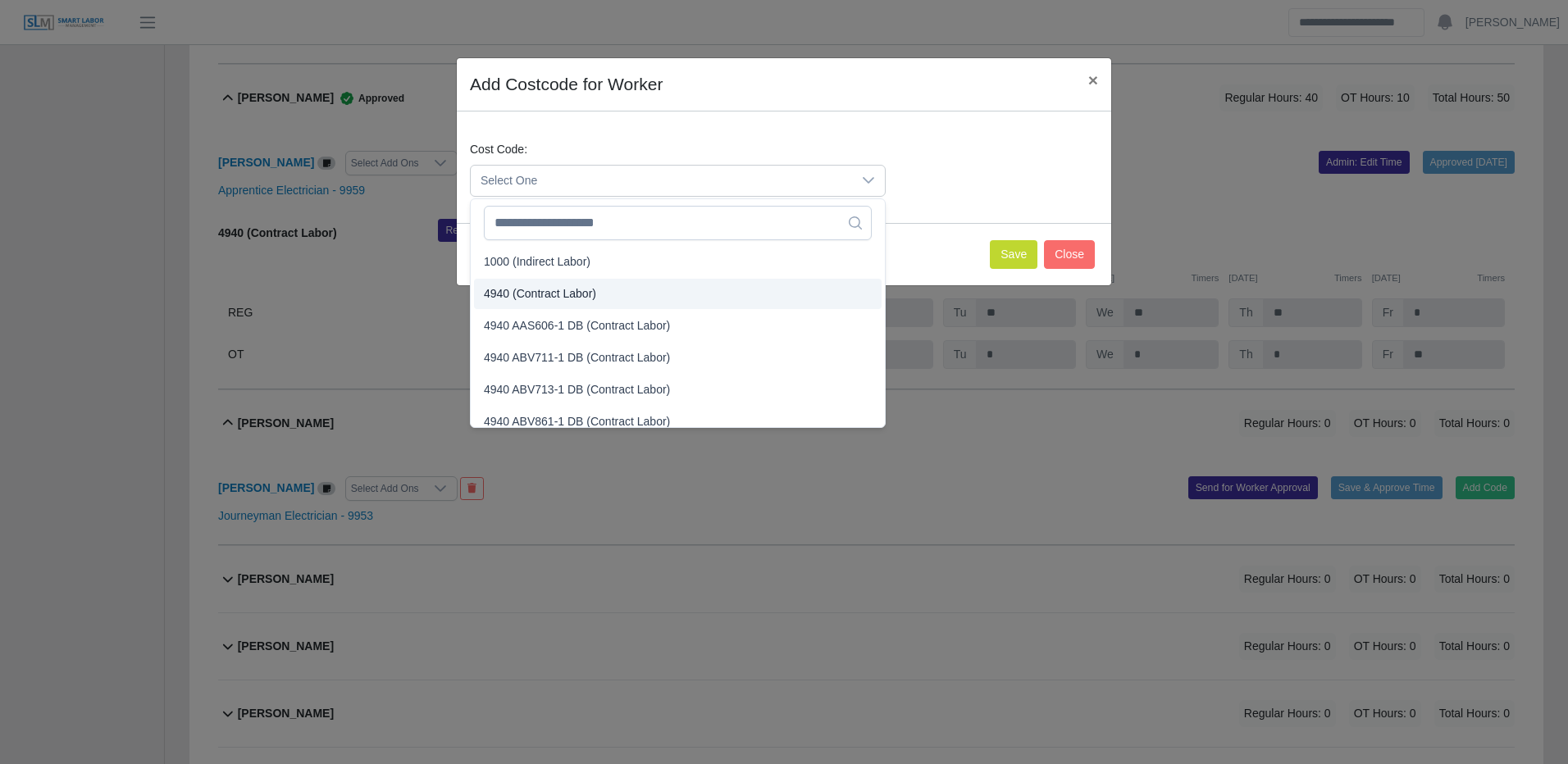
click at [603, 295] on li "4940 (Contract Labor)" at bounding box center [677, 293] width 408 height 30
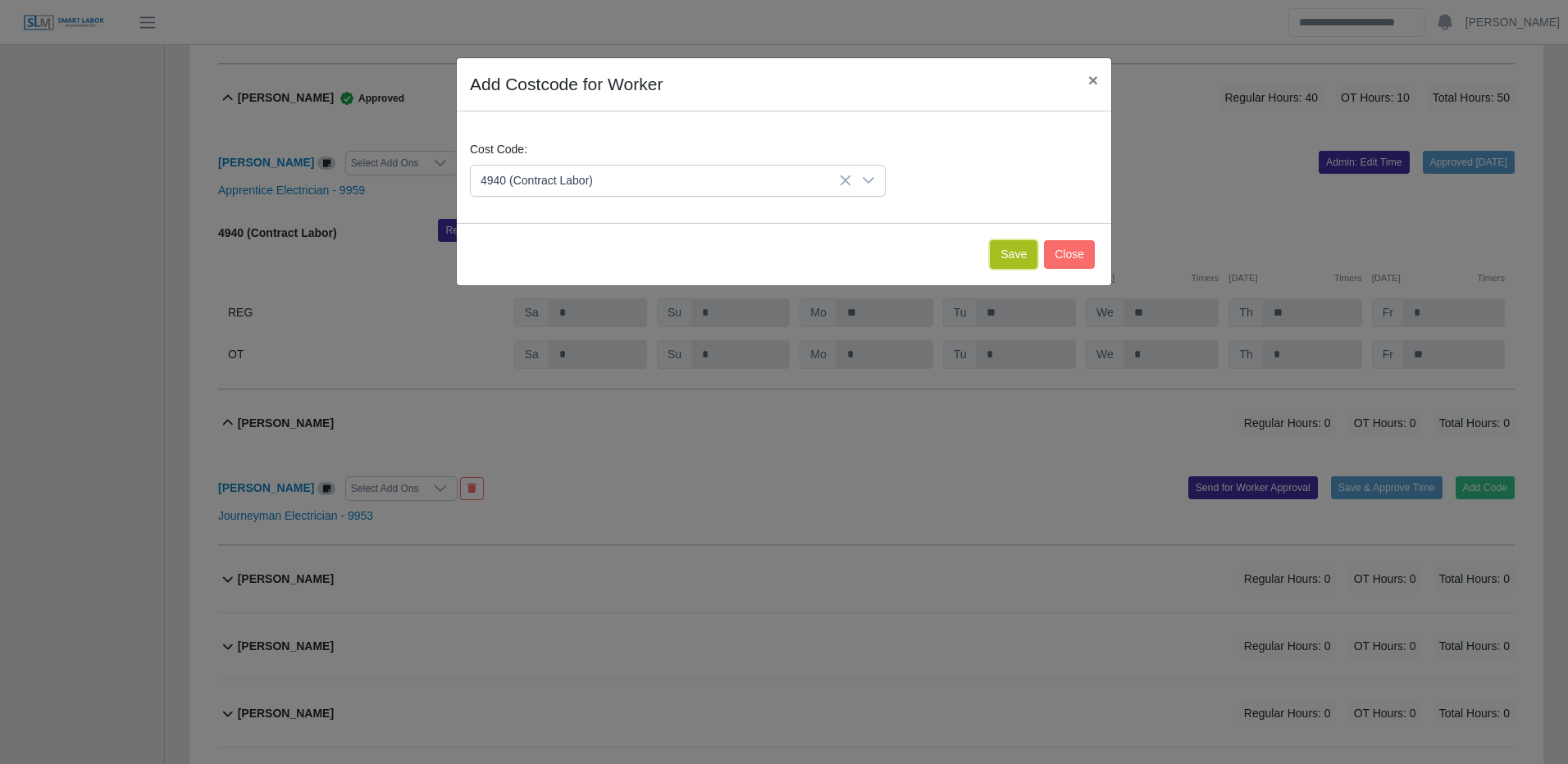
click at [1011, 260] on button "Save" at bounding box center [1013, 255] width 47 height 29
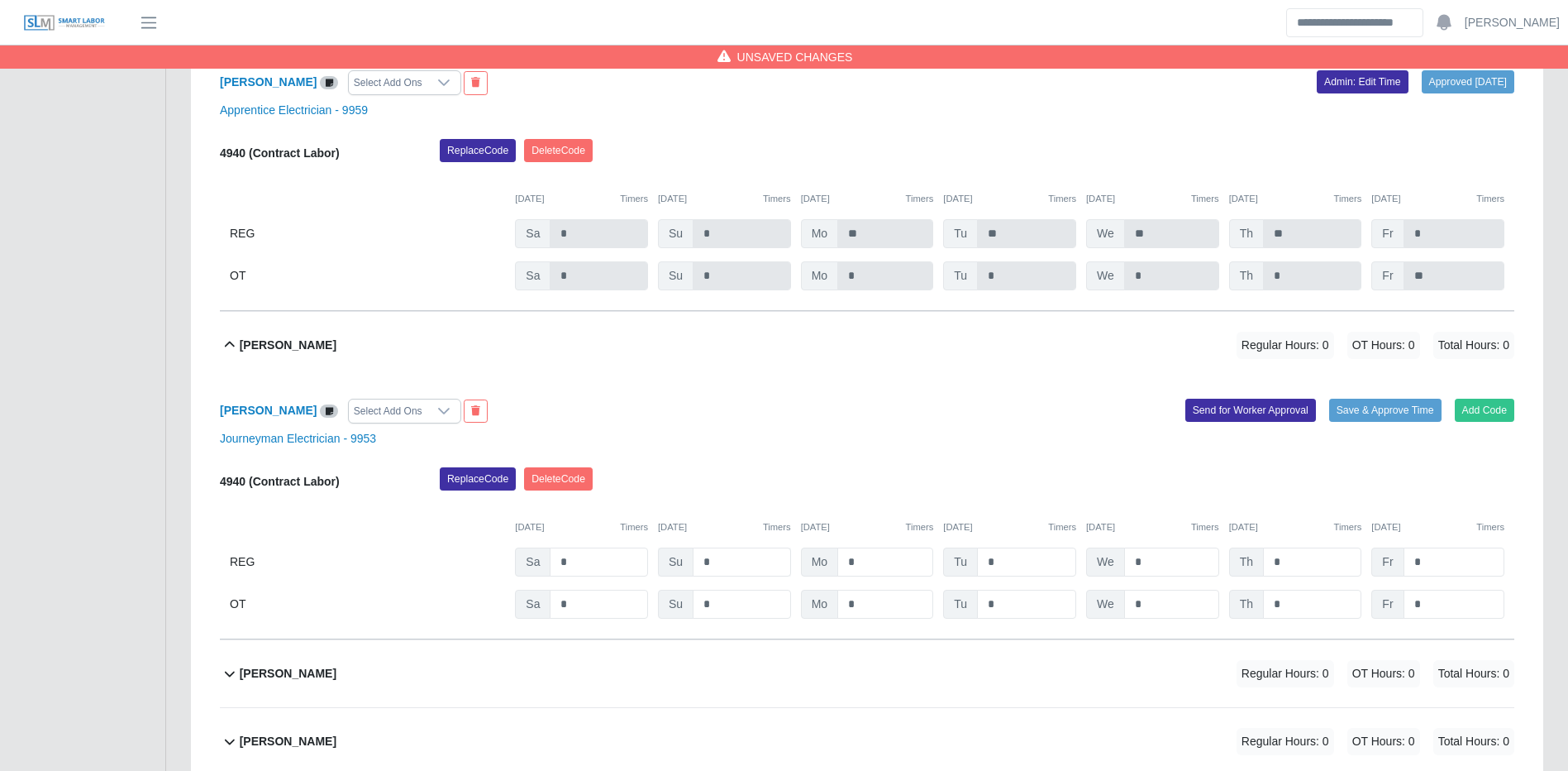
scroll to position [15197, 0]
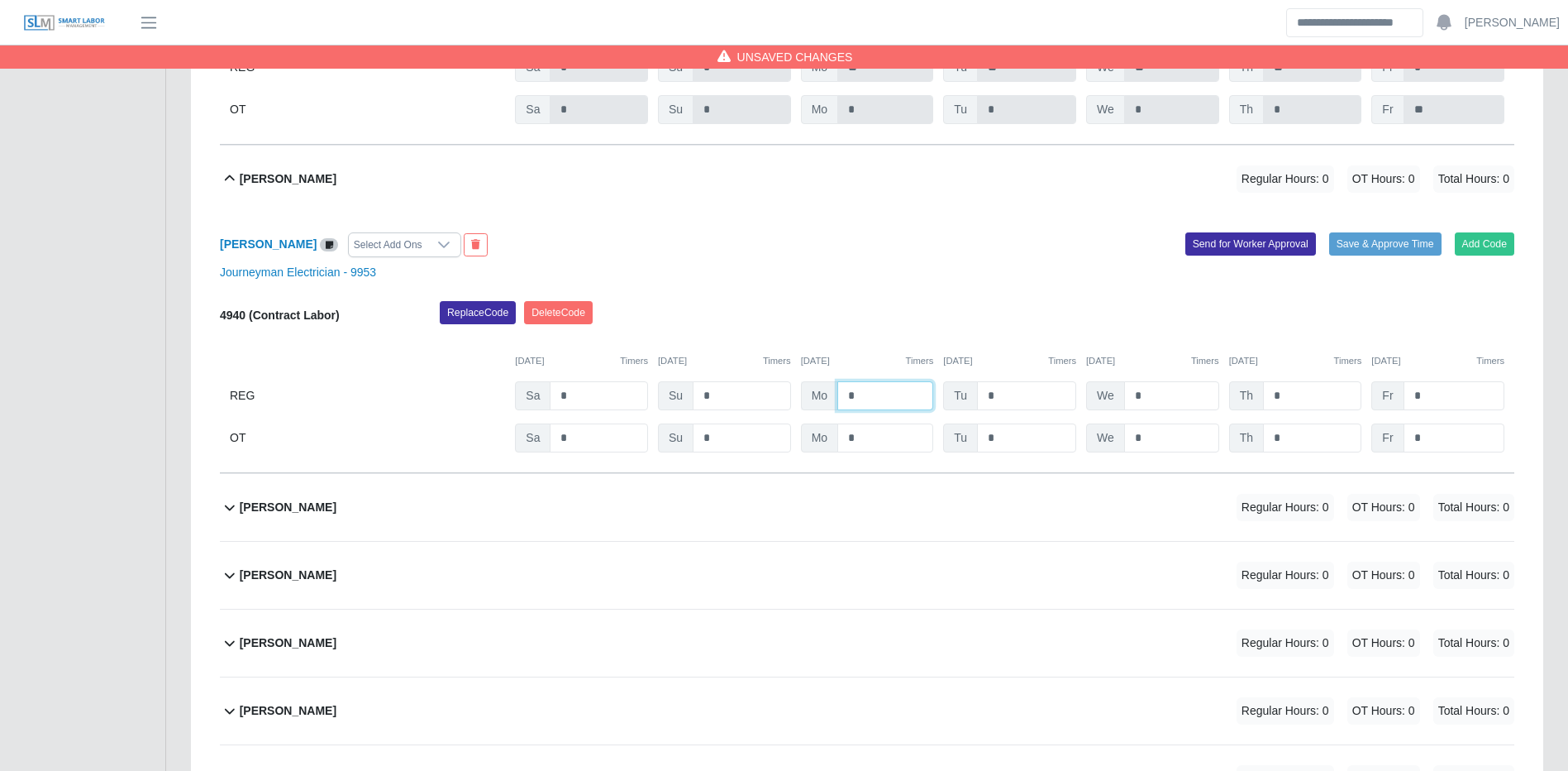
click at [874, 410] on input "*" at bounding box center [885, 396] width 96 height 29
click at [1394, 255] on button "Save & Approve Time" at bounding box center [1385, 244] width 113 height 23
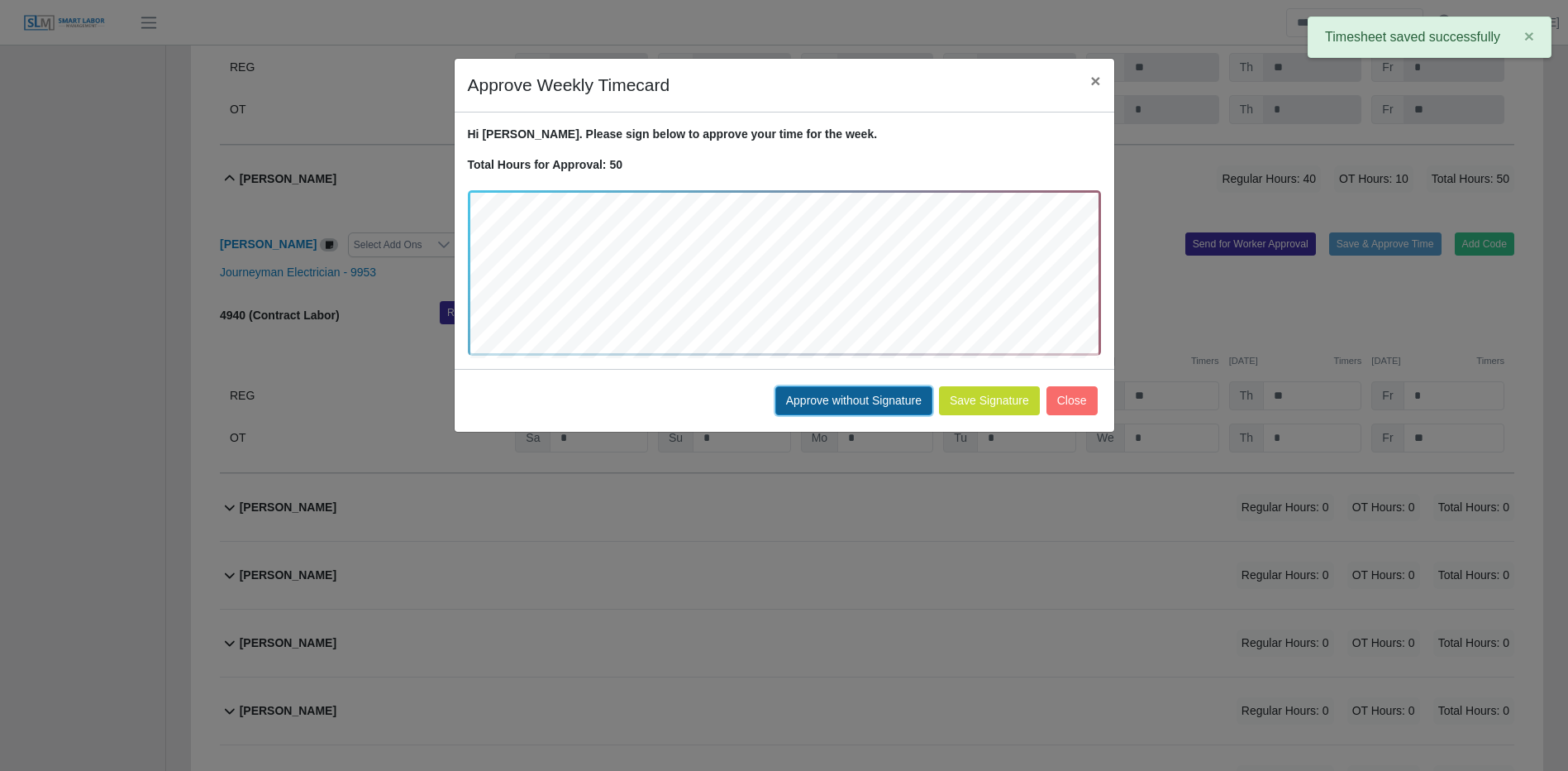
click at [832, 392] on button "Approve without Signature" at bounding box center [854, 401] width 157 height 29
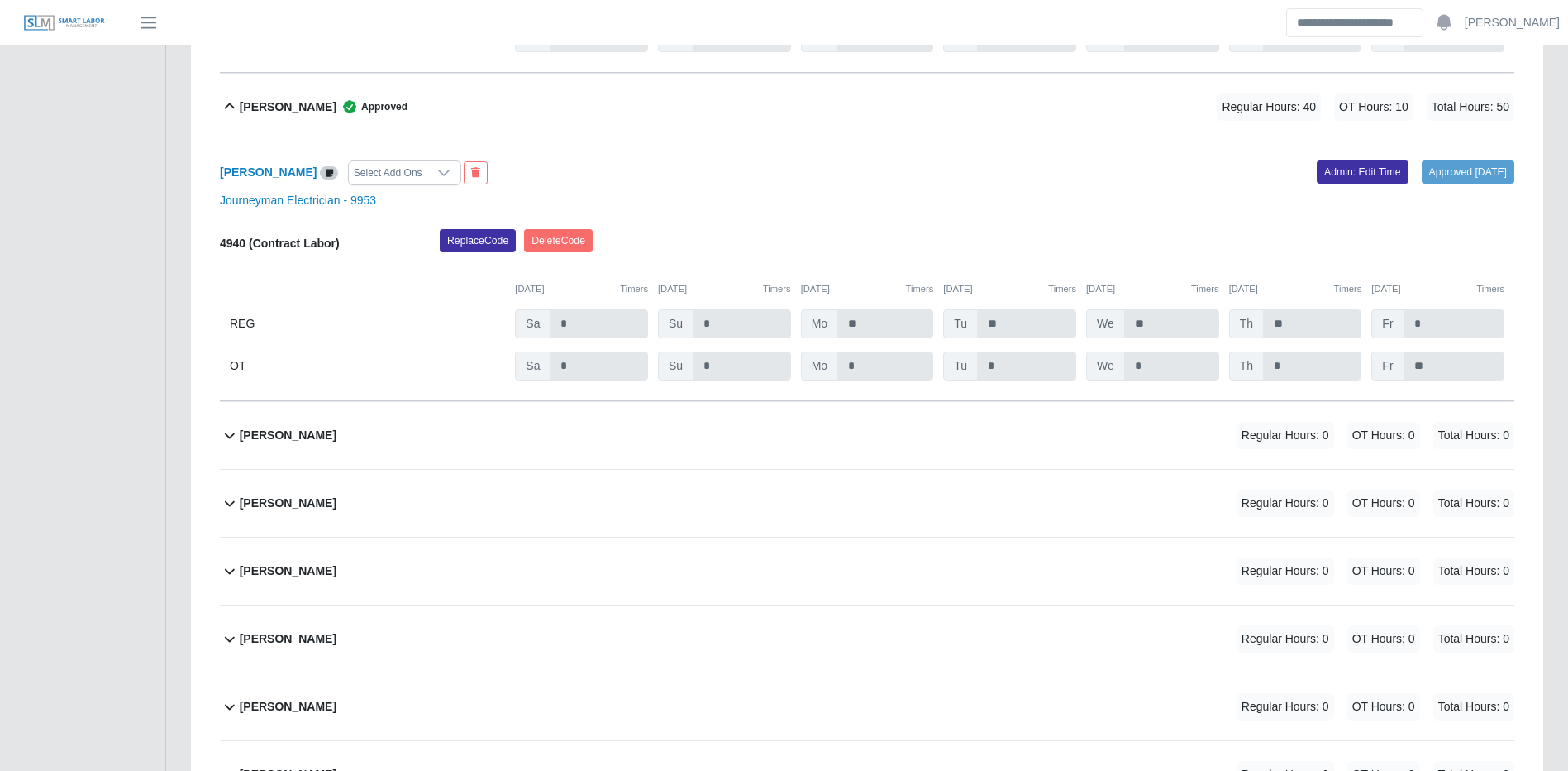
scroll to position [15362, 0]
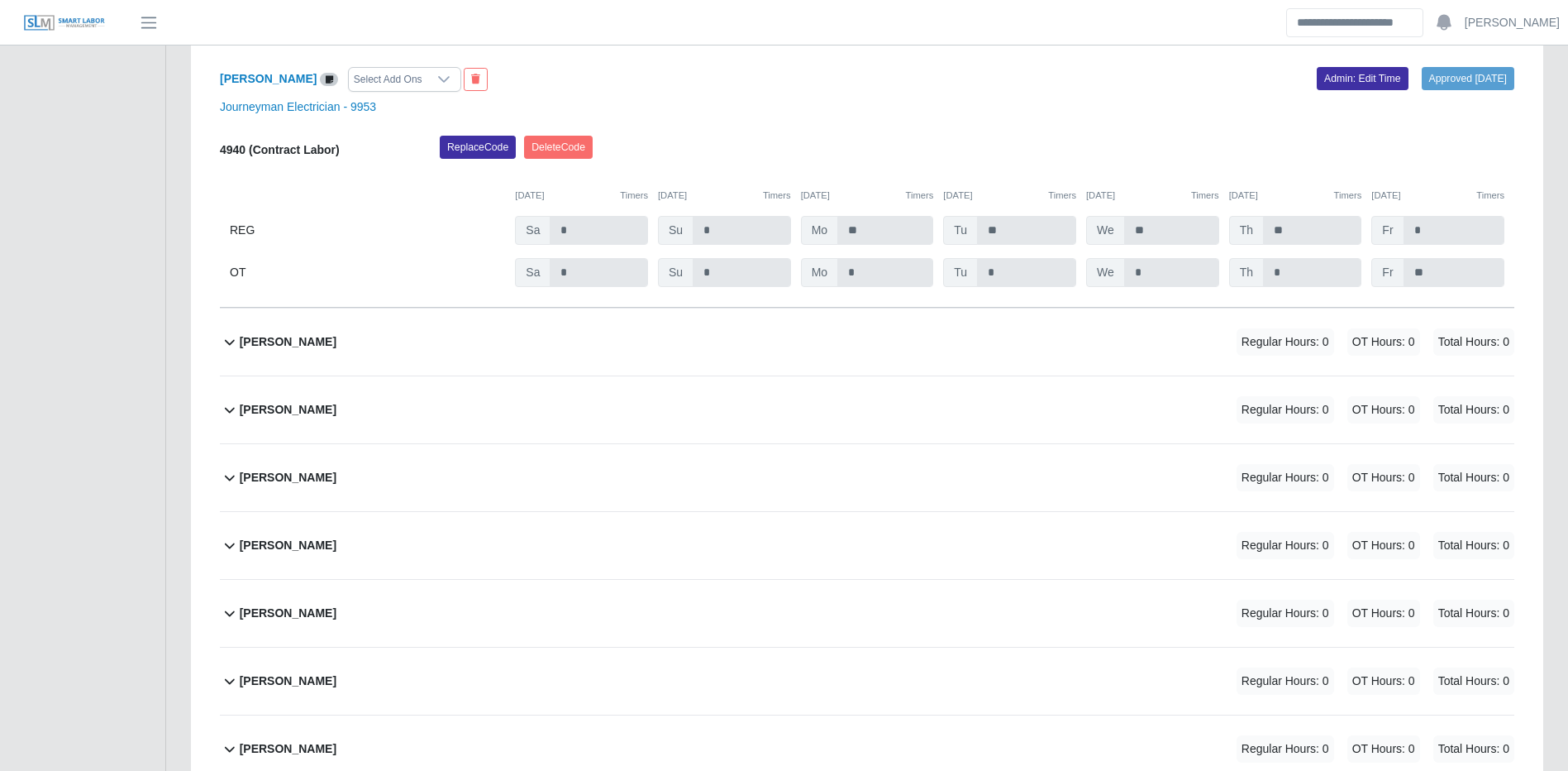
drag, startPoint x: 1030, startPoint y: 382, endPoint x: 1147, endPoint y: 381, distance: 117.0
click at [1030, 375] on div "Gabriela Villaparedes Regular Hours: 0 OT Hours: 0 Total Hours: 0" at bounding box center [877, 342] width 1275 height 67
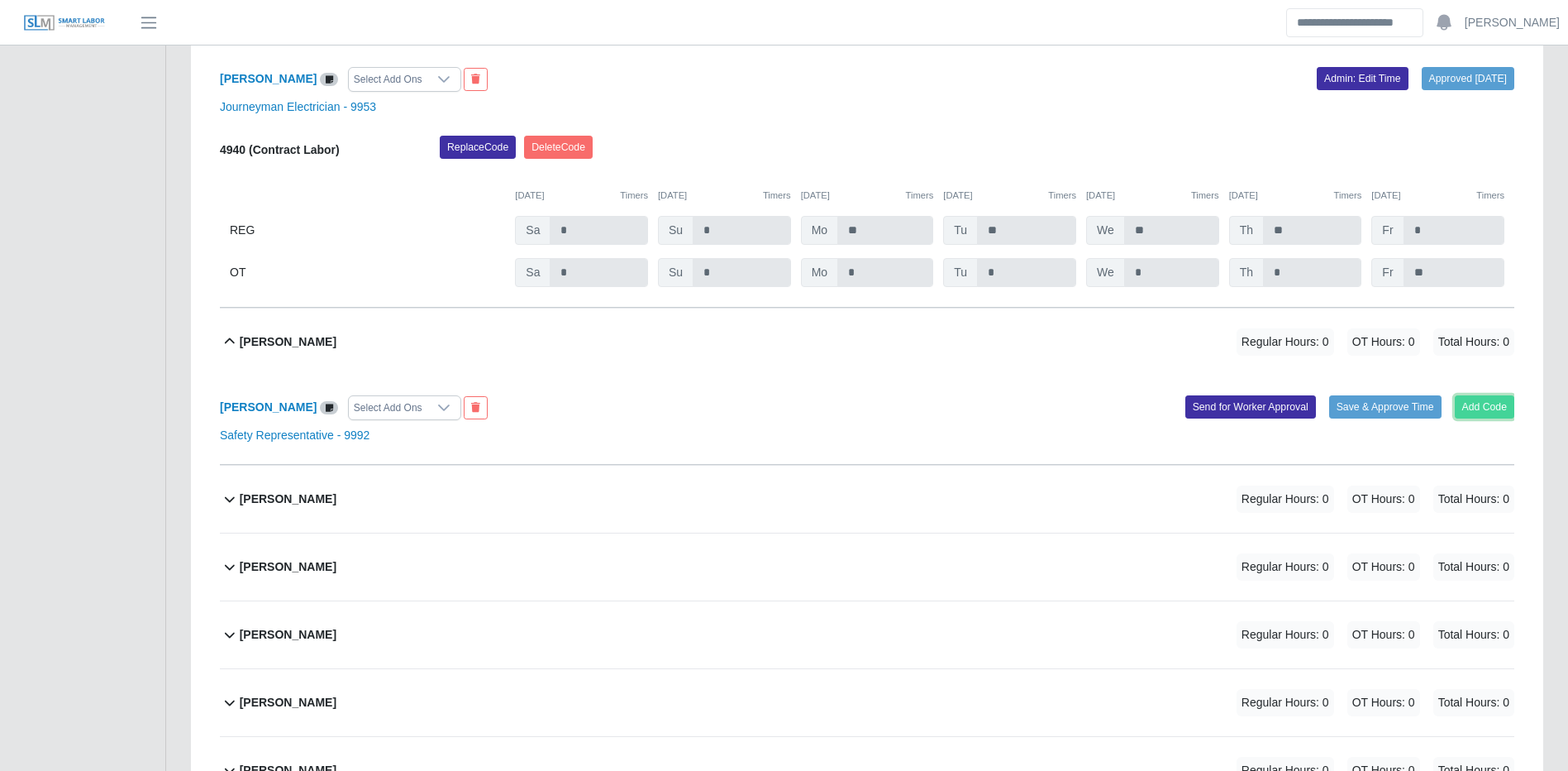
click at [1495, 418] on button "Add Code" at bounding box center [1486, 407] width 60 height 23
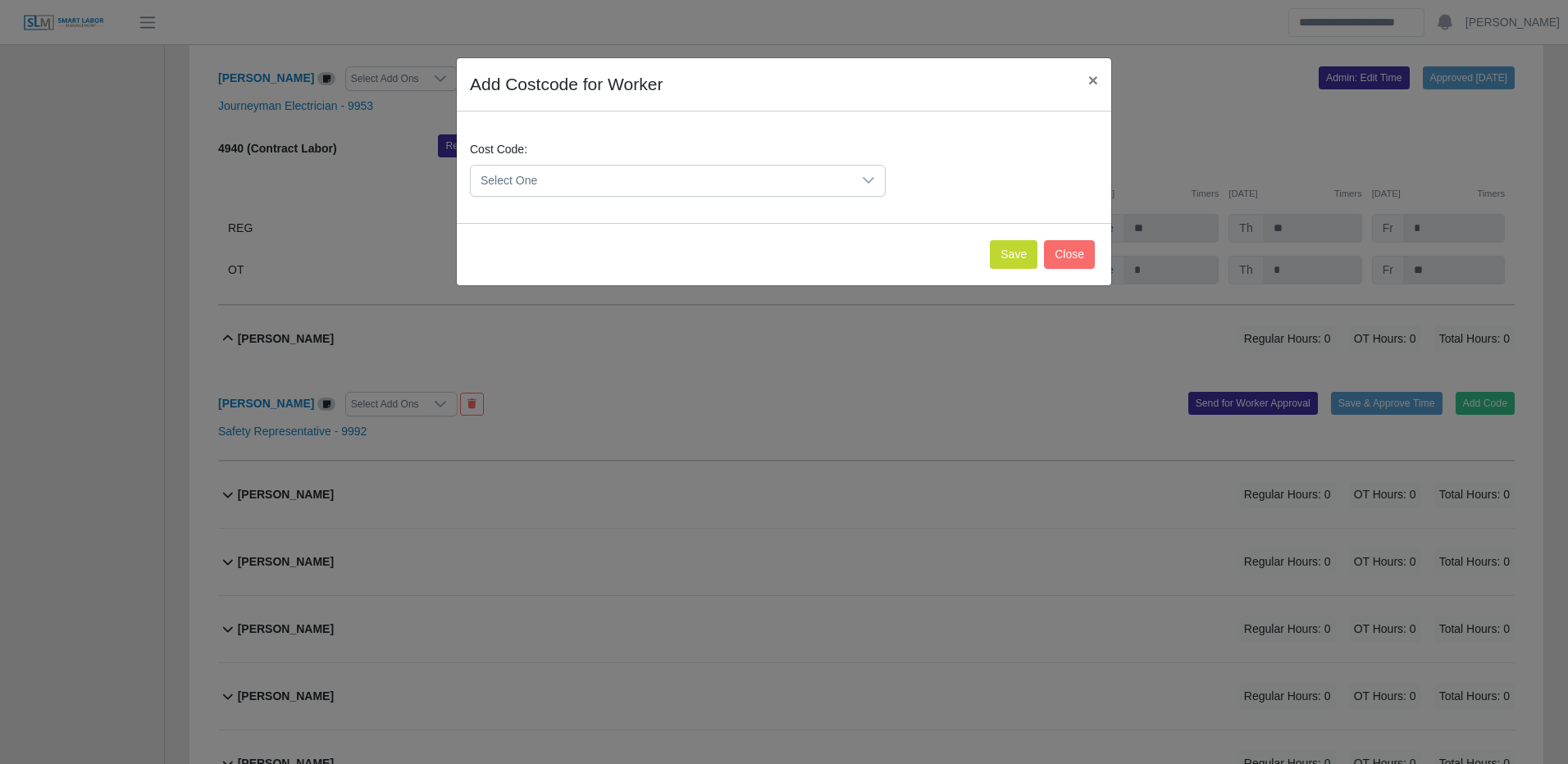
click at [635, 182] on span "Select One" at bounding box center [661, 180] width 381 height 30
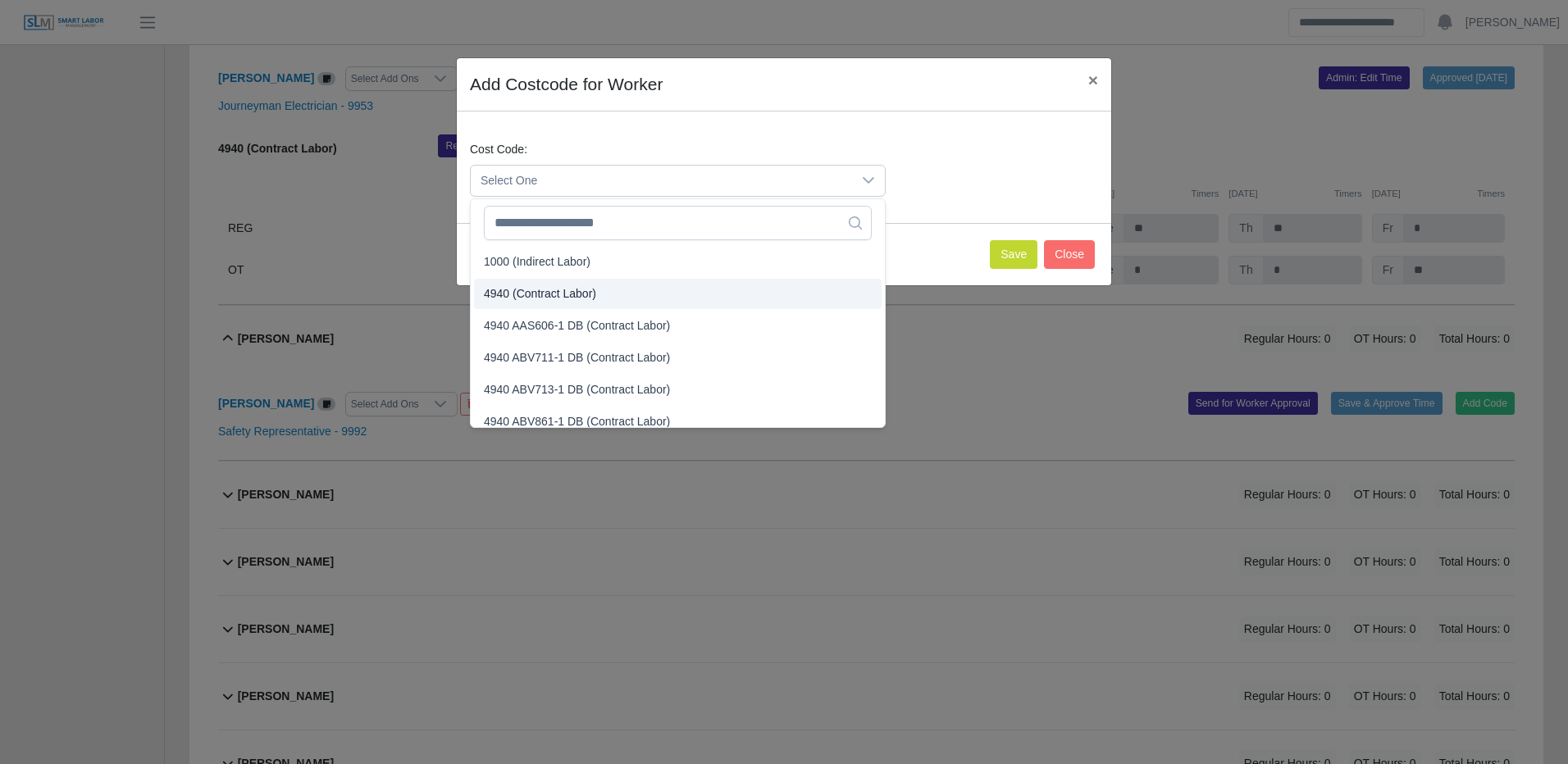
click at [563, 295] on span "4940 (Contract Labor)" at bounding box center [540, 293] width 113 height 17
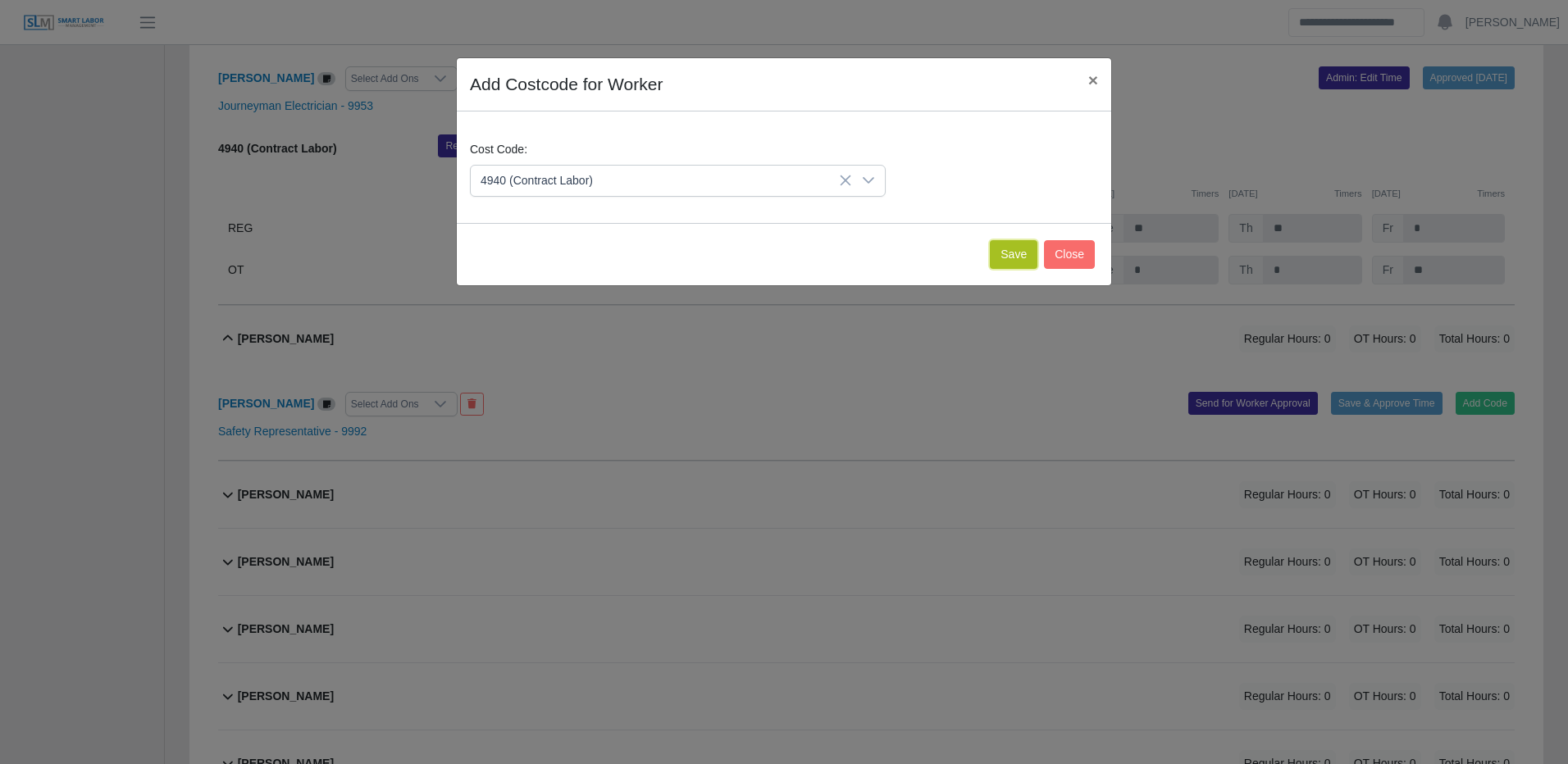
click at [1003, 250] on button "Save" at bounding box center [1013, 255] width 47 height 29
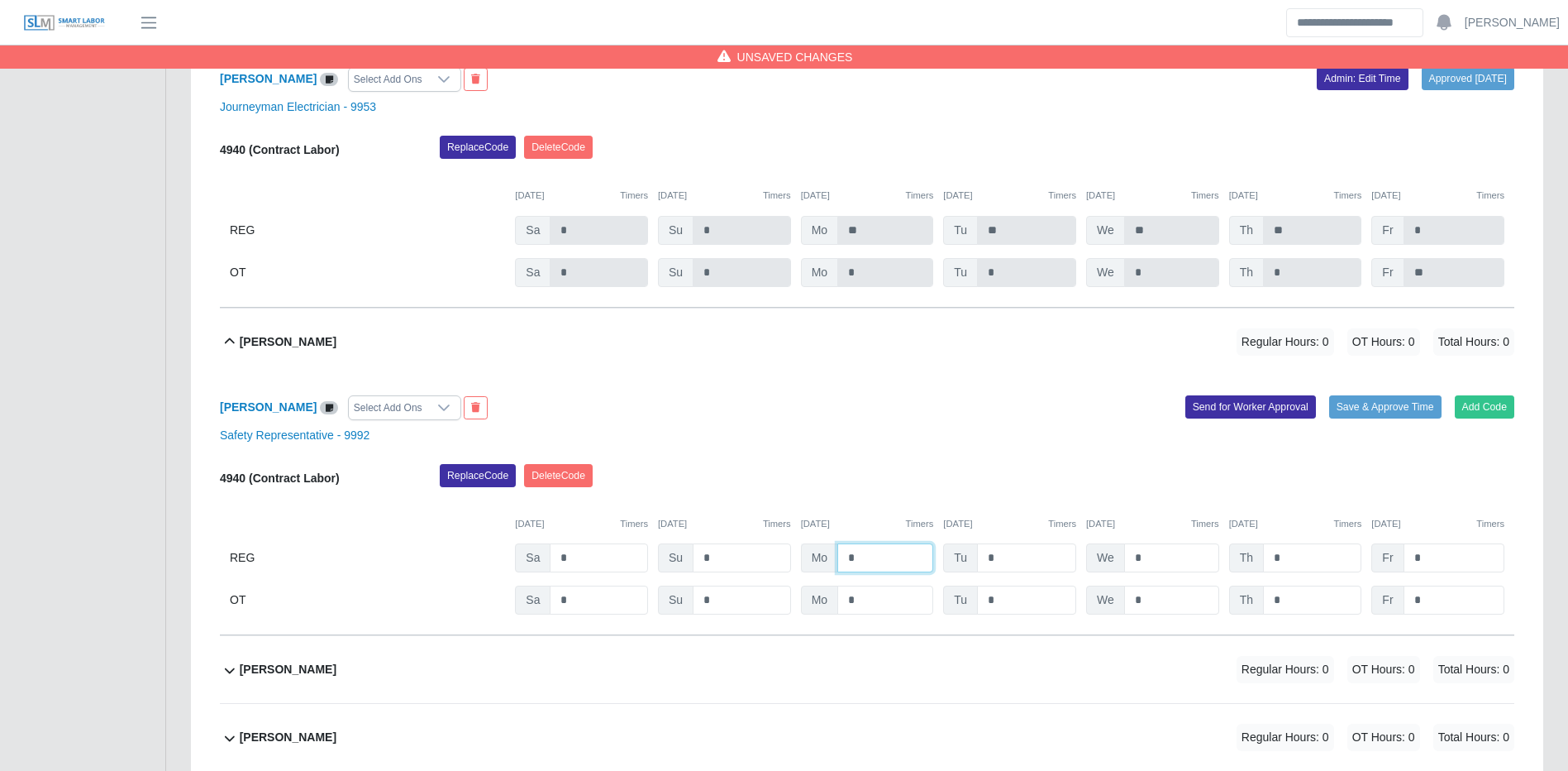
click at [903, 572] on input "*" at bounding box center [885, 558] width 96 height 29
click at [1491, 614] on input "*" at bounding box center [1454, 600] width 101 height 29
click at [1459, 489] on div "Gabriela Villaparedes Select Add Ons Add Code Save & Approve Time Send for Work…" at bounding box center [867, 505] width 1294 height 260
click at [1398, 418] on button "Save & Approve Time" at bounding box center [1385, 407] width 113 height 23
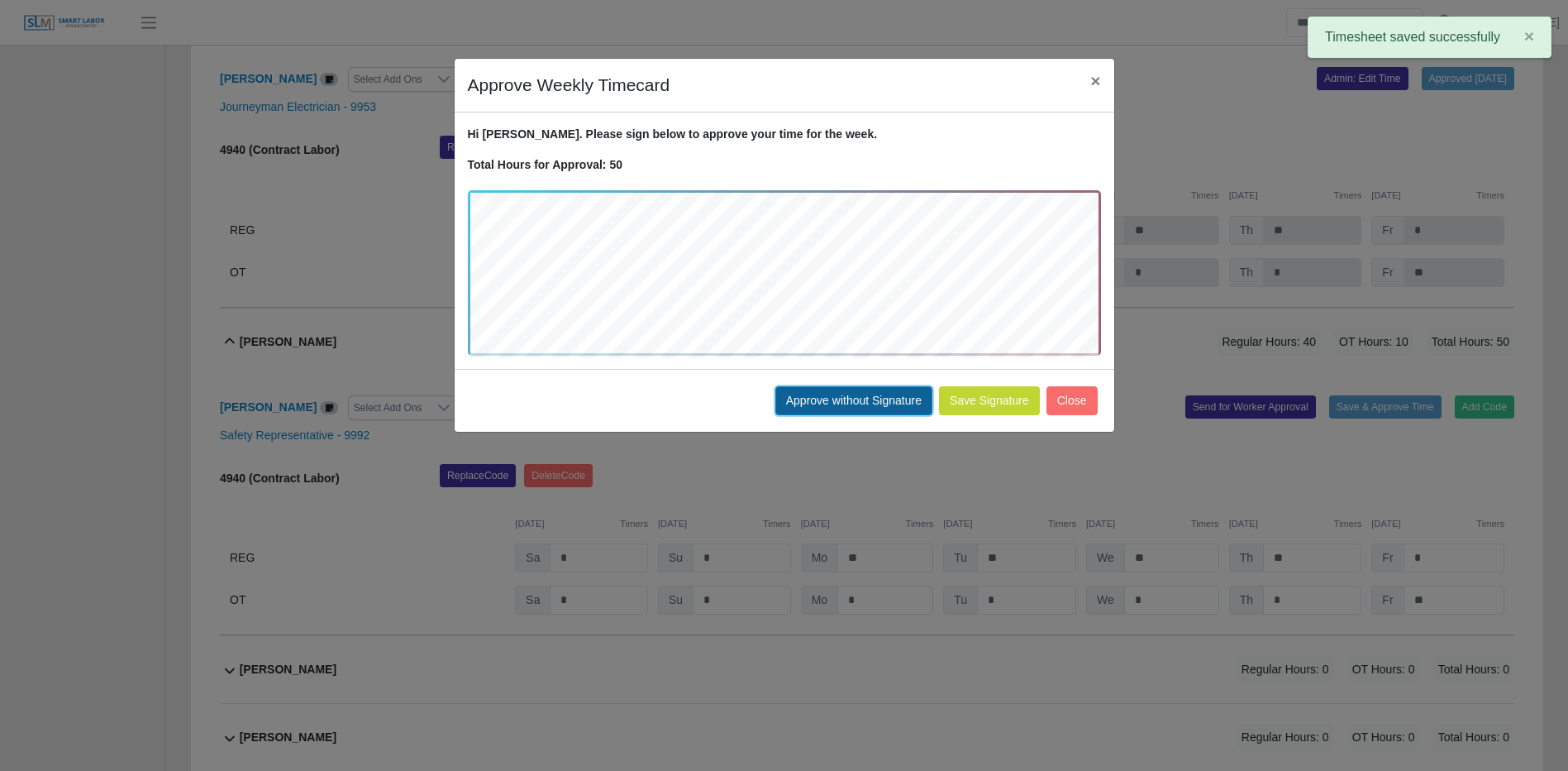
click at [837, 390] on button "Approve without Signature" at bounding box center [854, 401] width 157 height 29
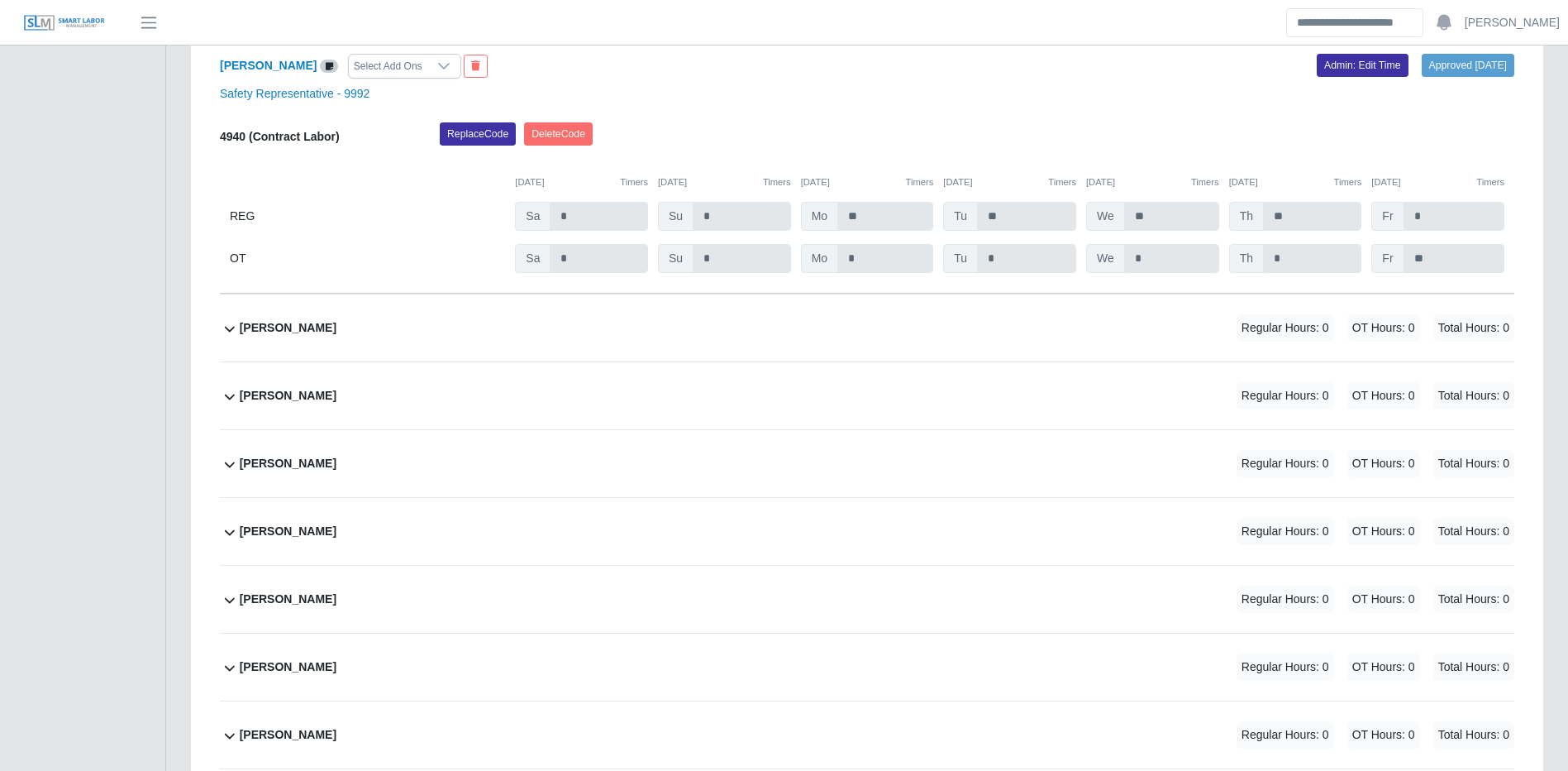
scroll to position [15859, 0]
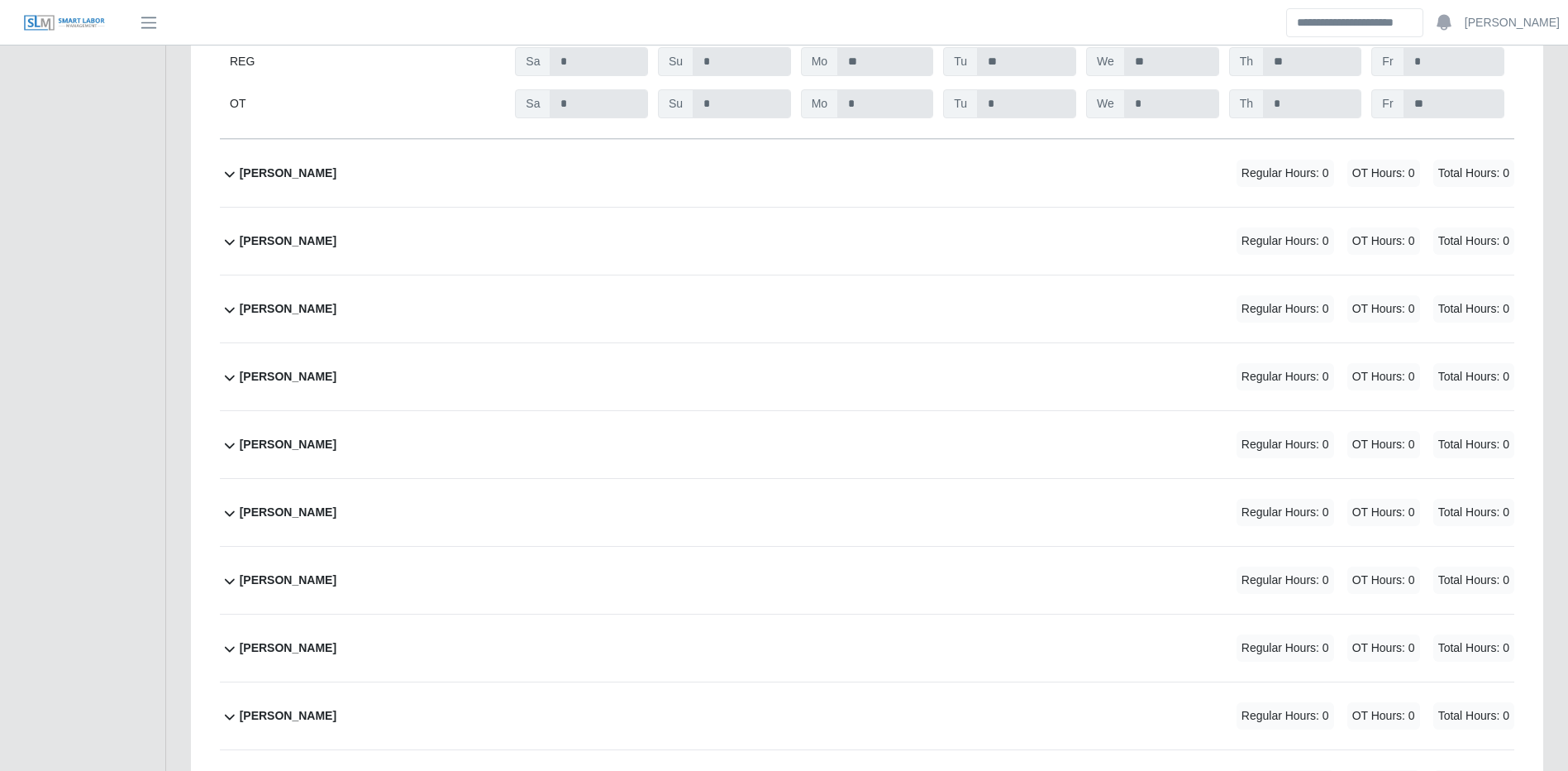
click at [1265, 255] on span "Regular Hours: 0" at bounding box center [1285, 241] width 98 height 27
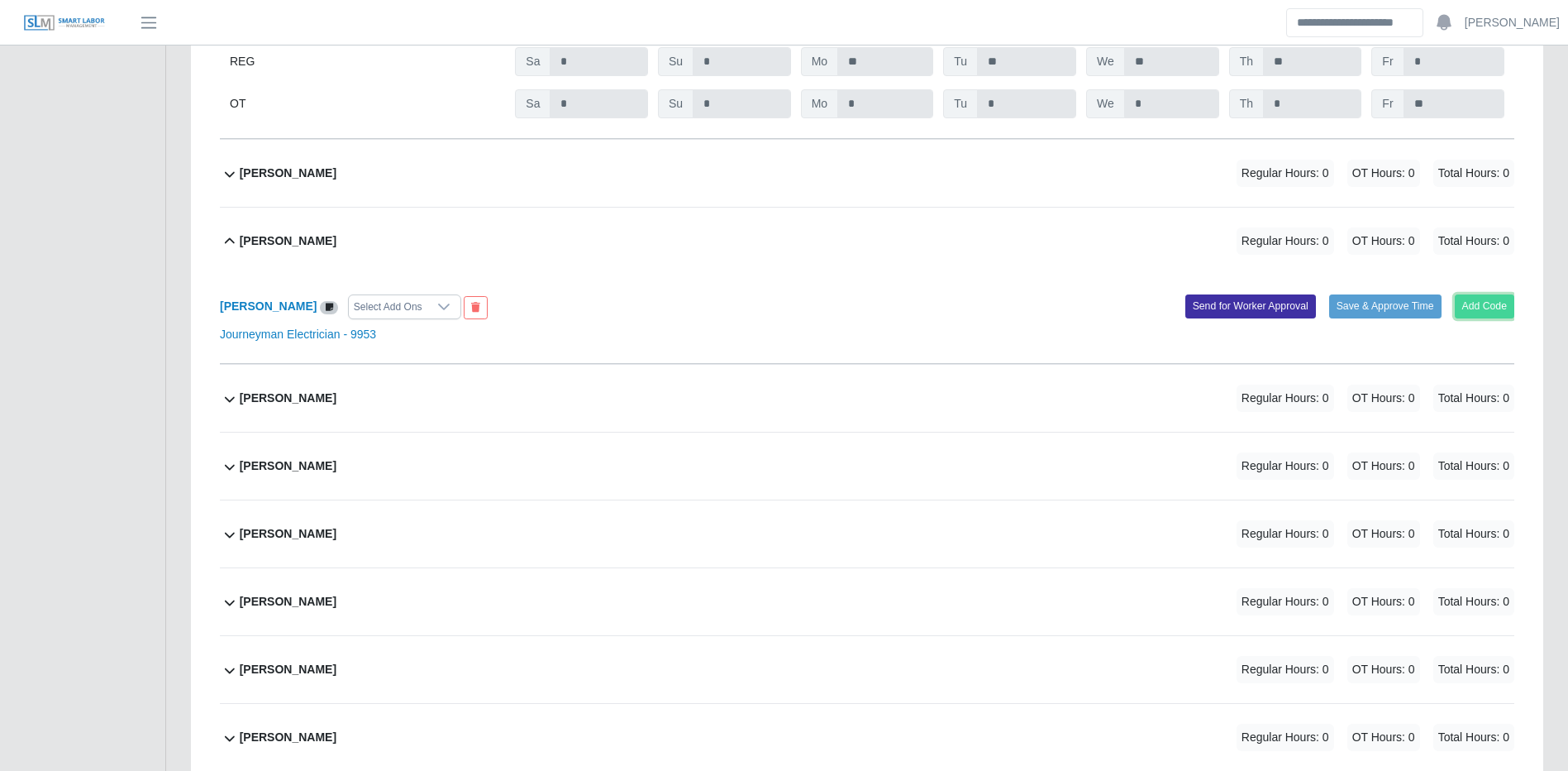
click at [1487, 318] on button "Add Code" at bounding box center [1486, 306] width 60 height 23
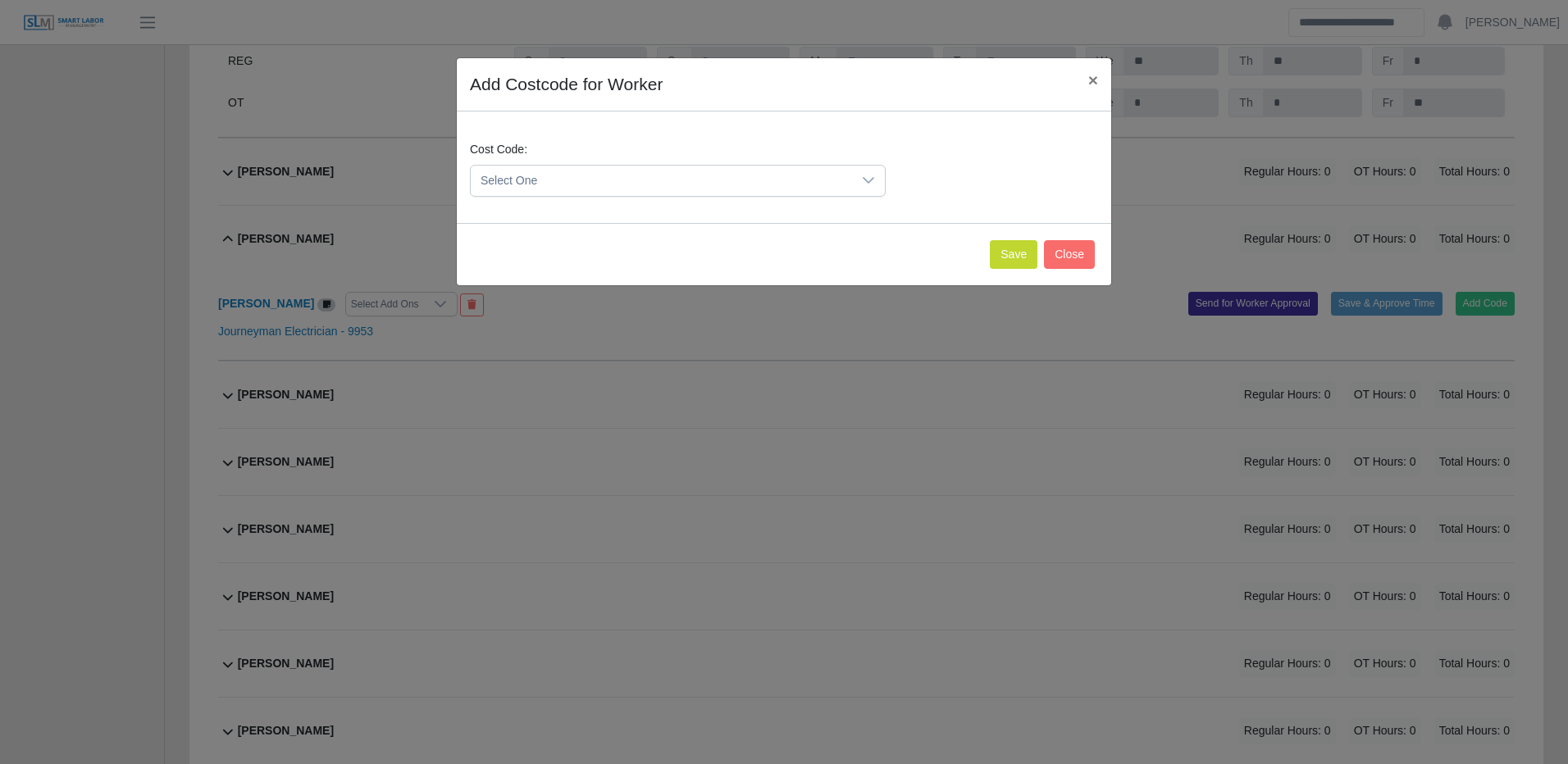
drag, startPoint x: 830, startPoint y: 174, endPoint x: 746, endPoint y: 192, distance: 85.9
click at [830, 173] on span "Select One" at bounding box center [661, 180] width 381 height 30
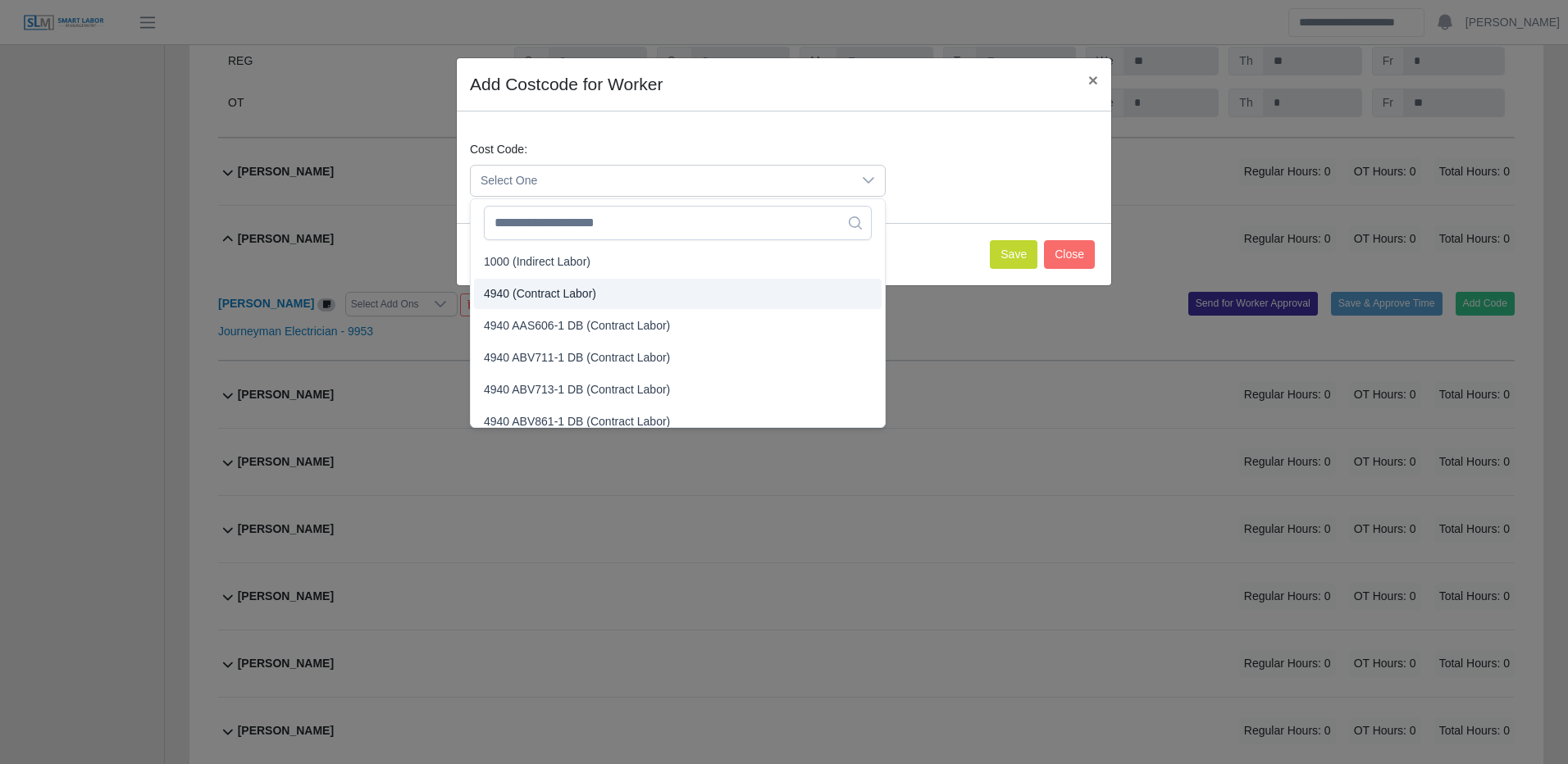
drag, startPoint x: 593, startPoint y: 299, endPoint x: 604, endPoint y: 293, distance: 12.5
click at [594, 299] on span "4940 (Contract Labor)" at bounding box center [540, 293] width 113 height 17
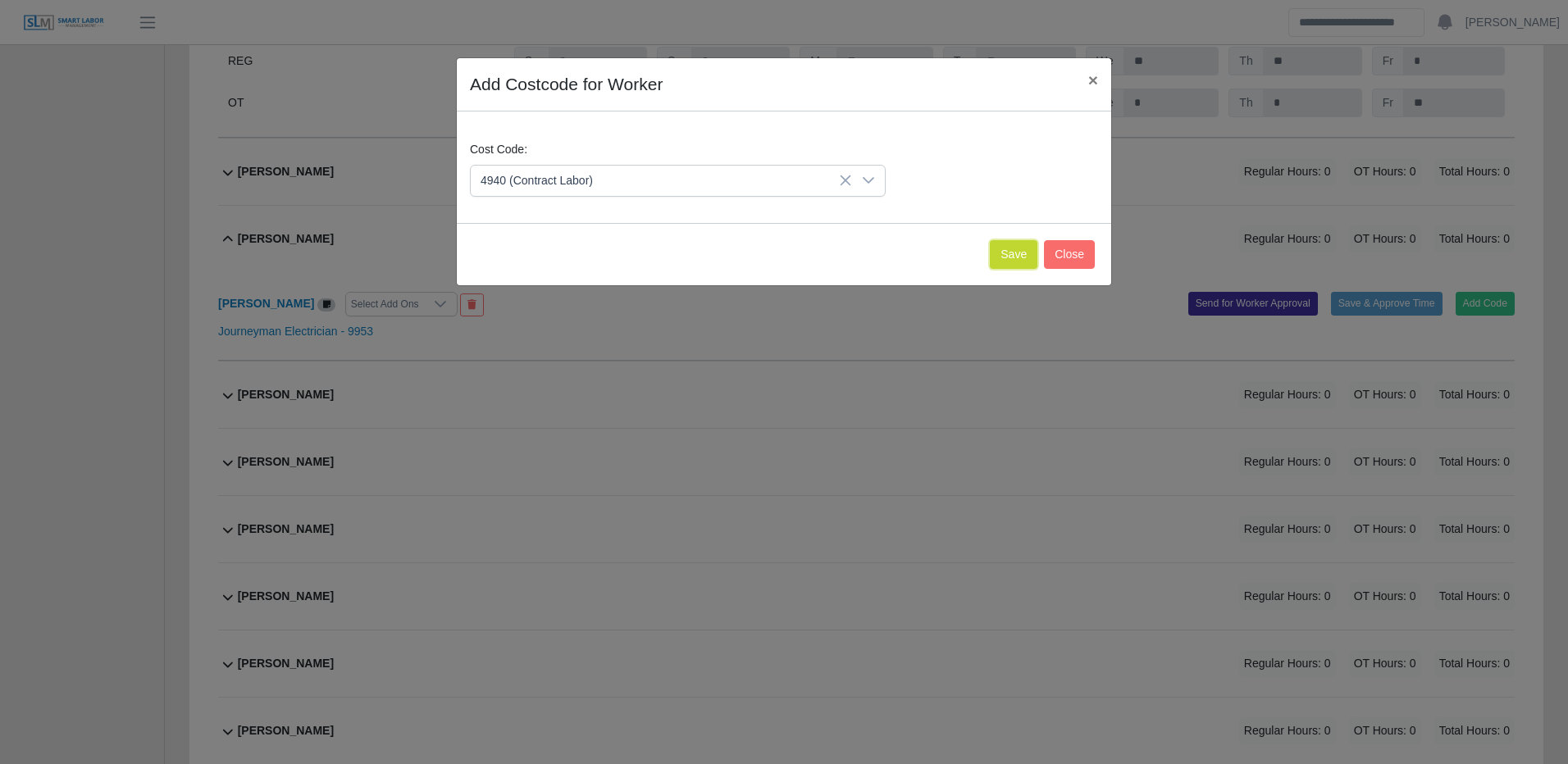
click at [1027, 248] on button "Save" at bounding box center [1013, 255] width 47 height 29
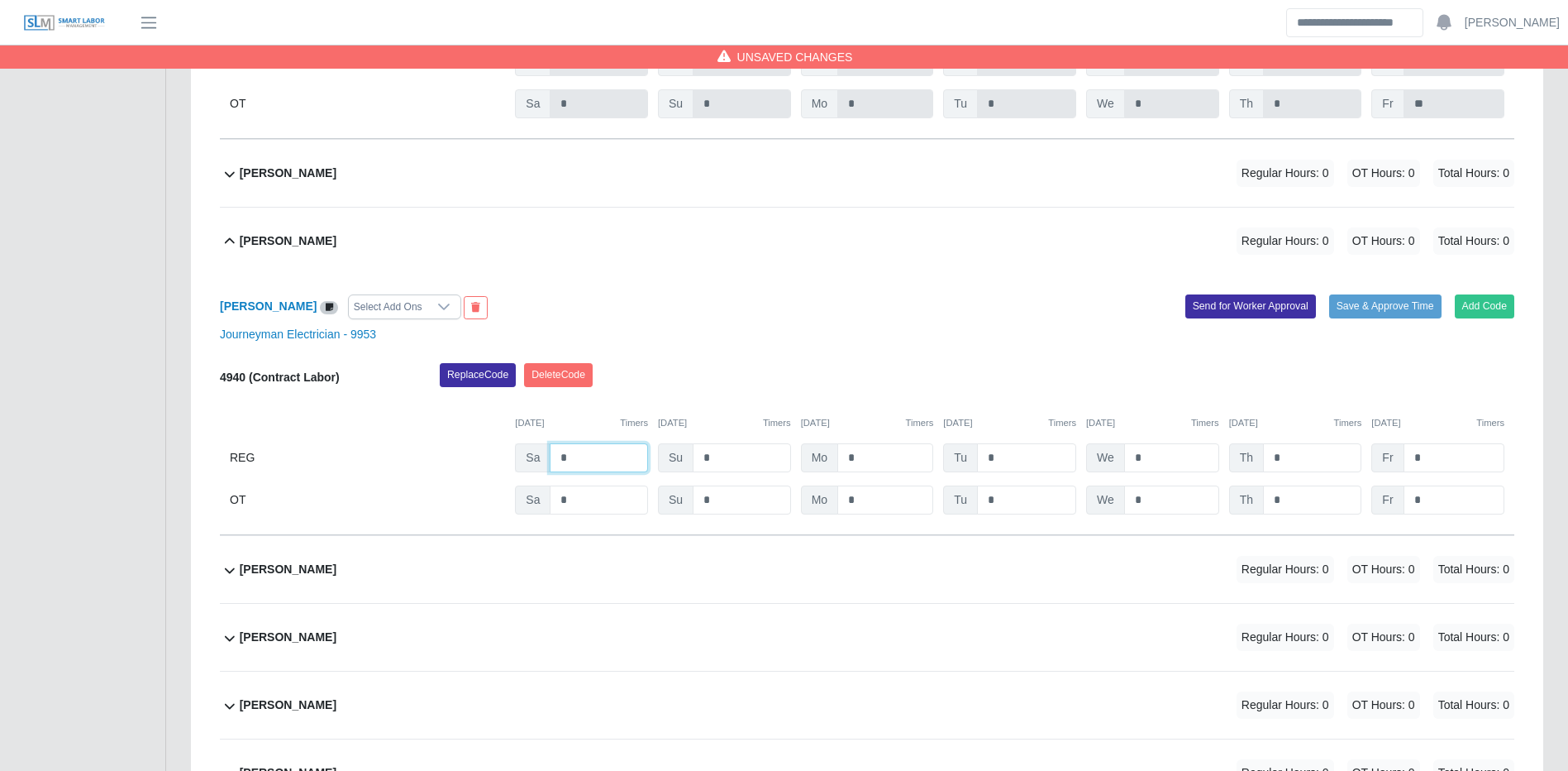
click at [606, 472] on input "*" at bounding box center [599, 458] width 98 height 29
click at [1286, 515] on input "*" at bounding box center [1312, 500] width 98 height 29
click at [1359, 318] on button "Save & Approve Time" at bounding box center [1385, 306] width 113 height 23
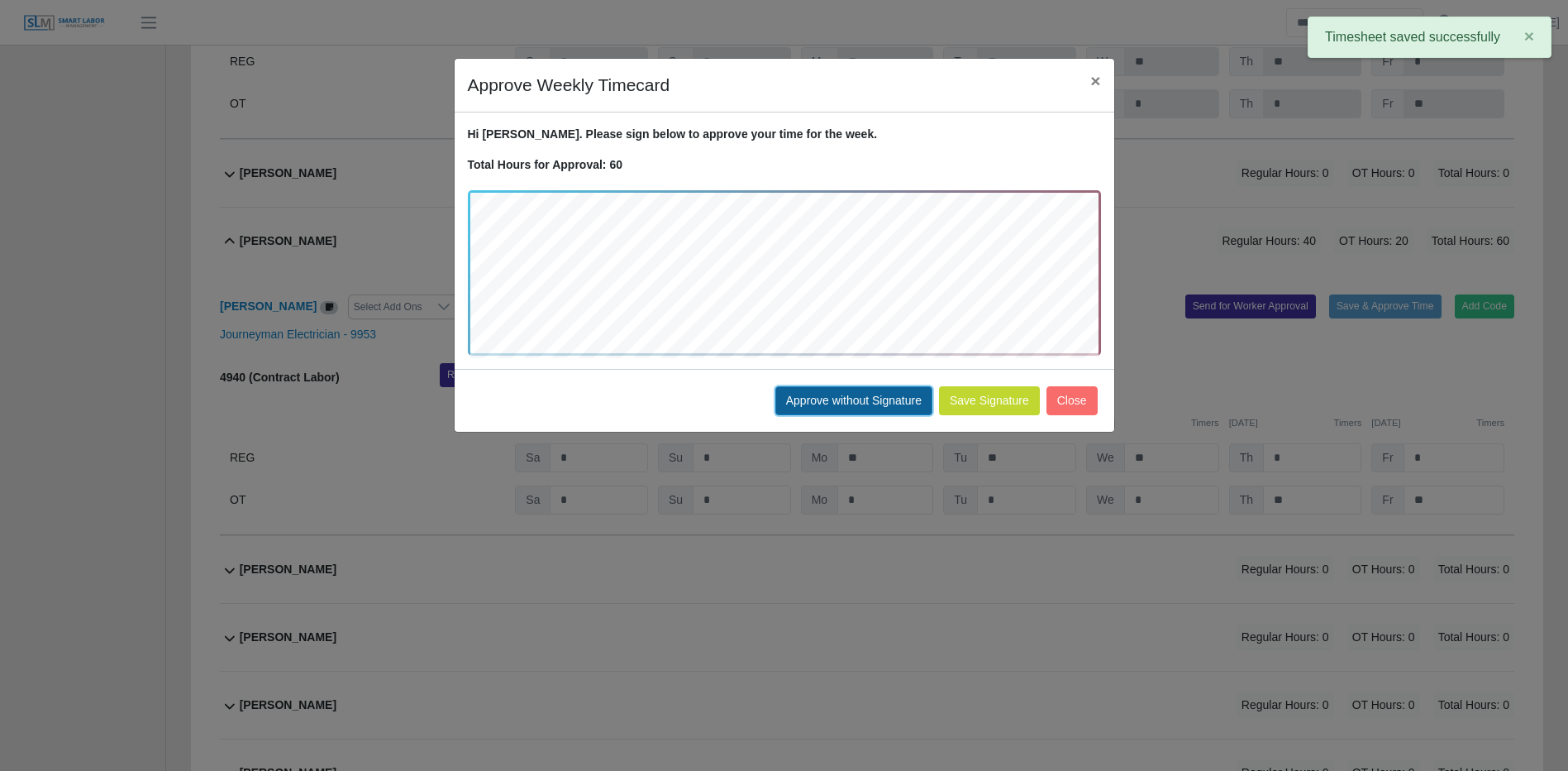
click at [880, 393] on button "Approve without Signature" at bounding box center [854, 401] width 157 height 29
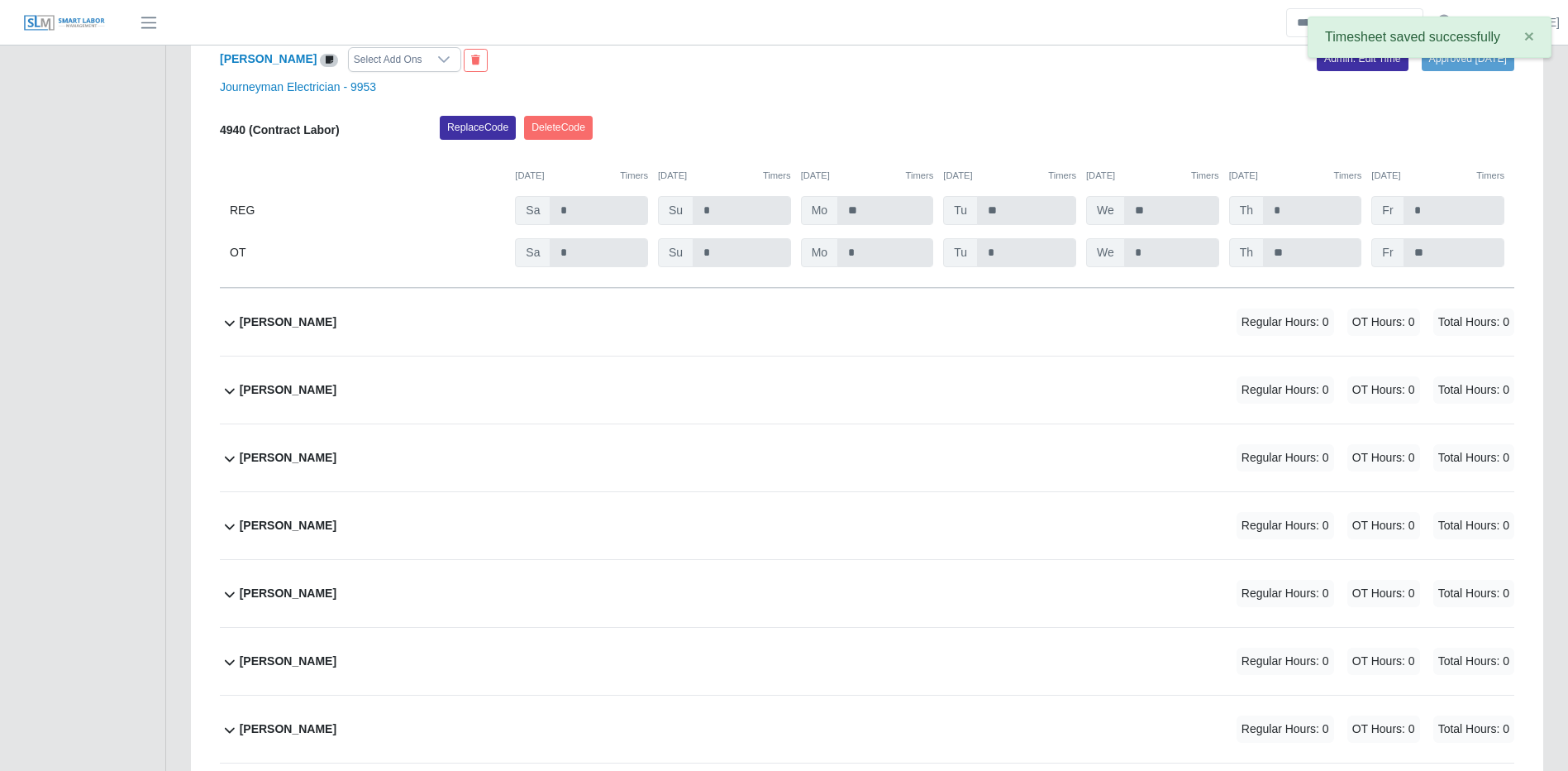
scroll to position [16107, 0]
click at [884, 354] on div "Hassell Garcia Regular Hours: 0 OT Hours: 0 Total Hours: 0" at bounding box center [877, 320] width 1275 height 67
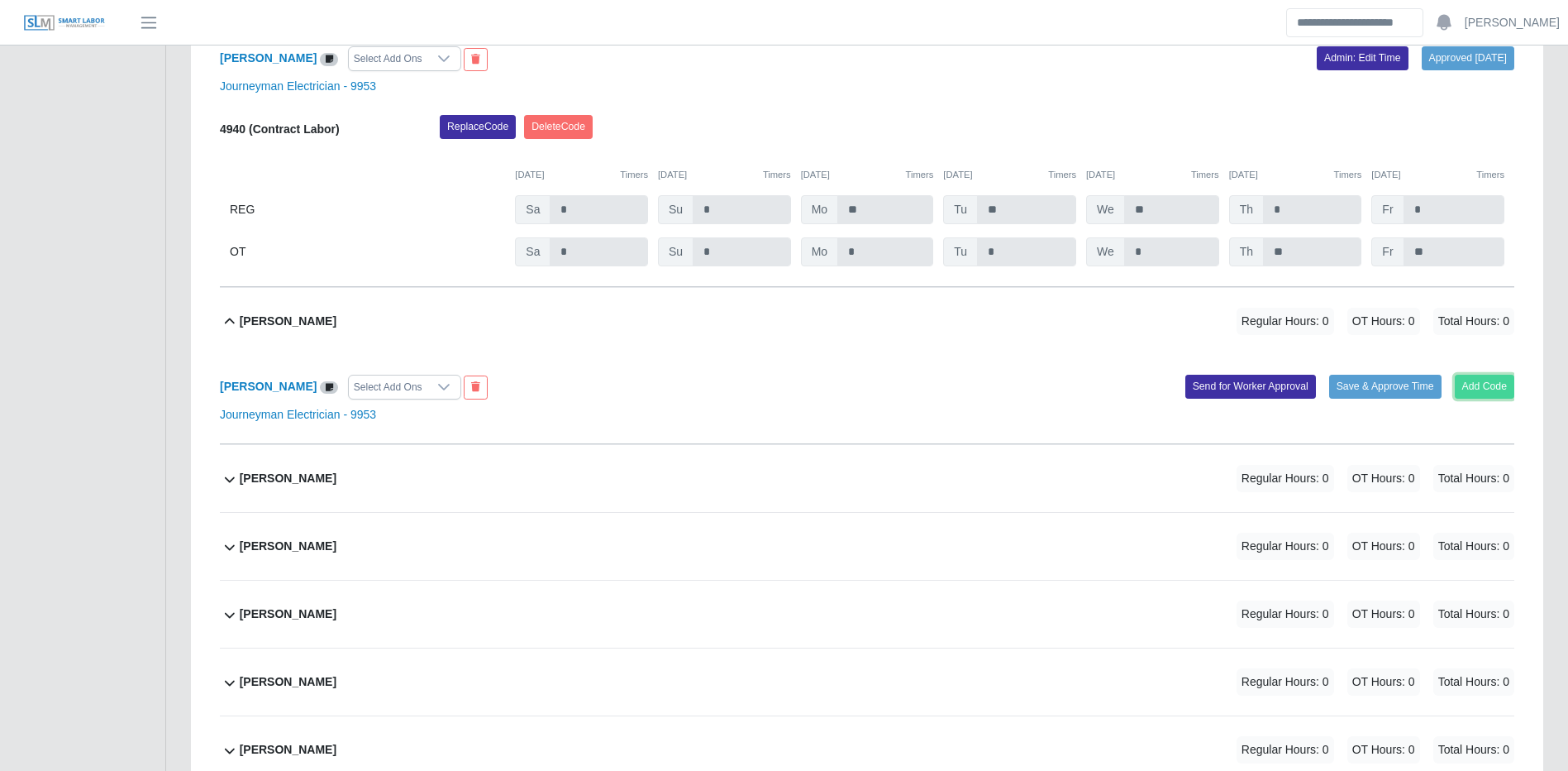
click at [1505, 397] on button "Add Code" at bounding box center [1486, 386] width 60 height 23
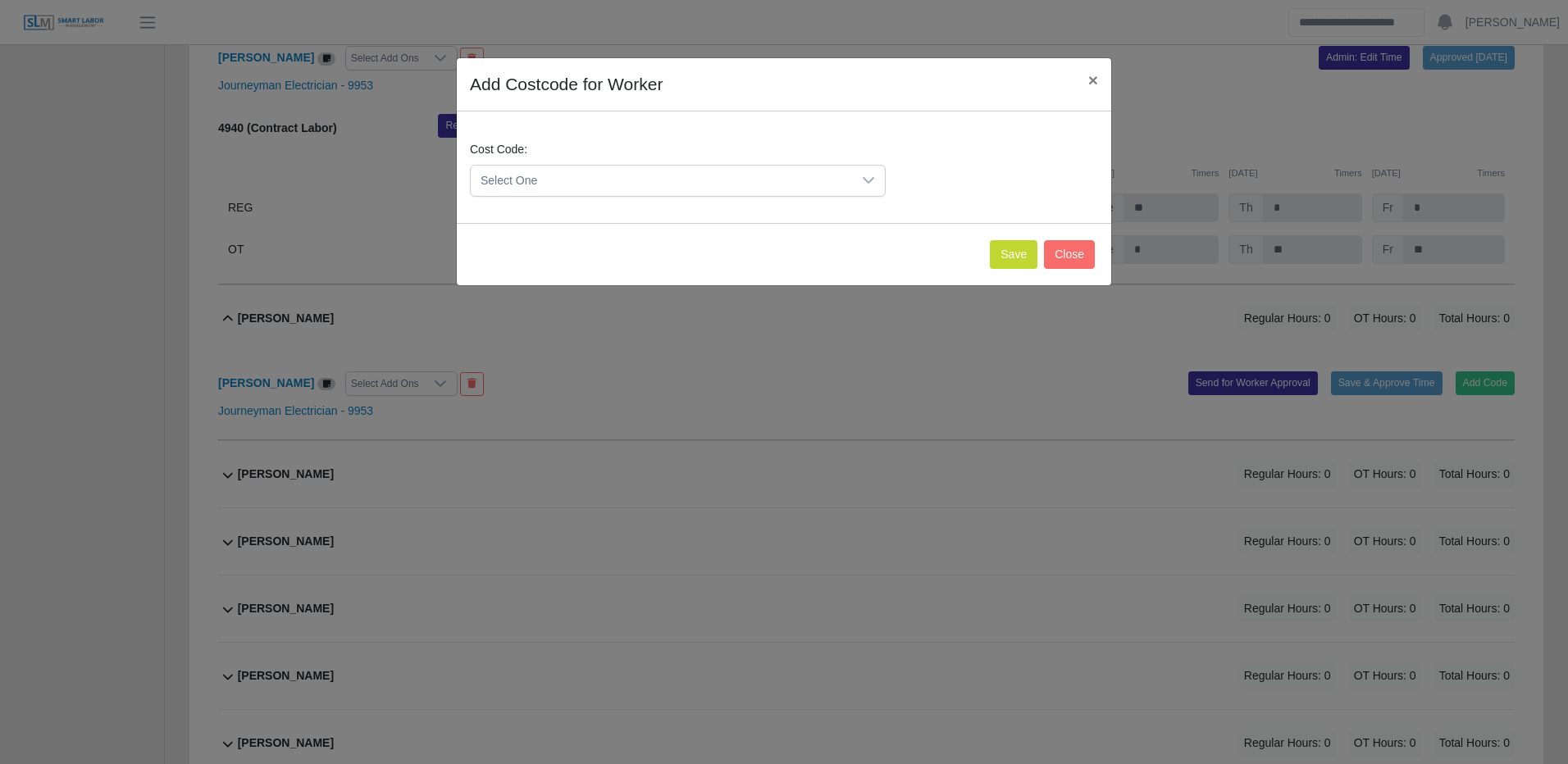
click at [753, 177] on span "Select One" at bounding box center [661, 180] width 381 height 30
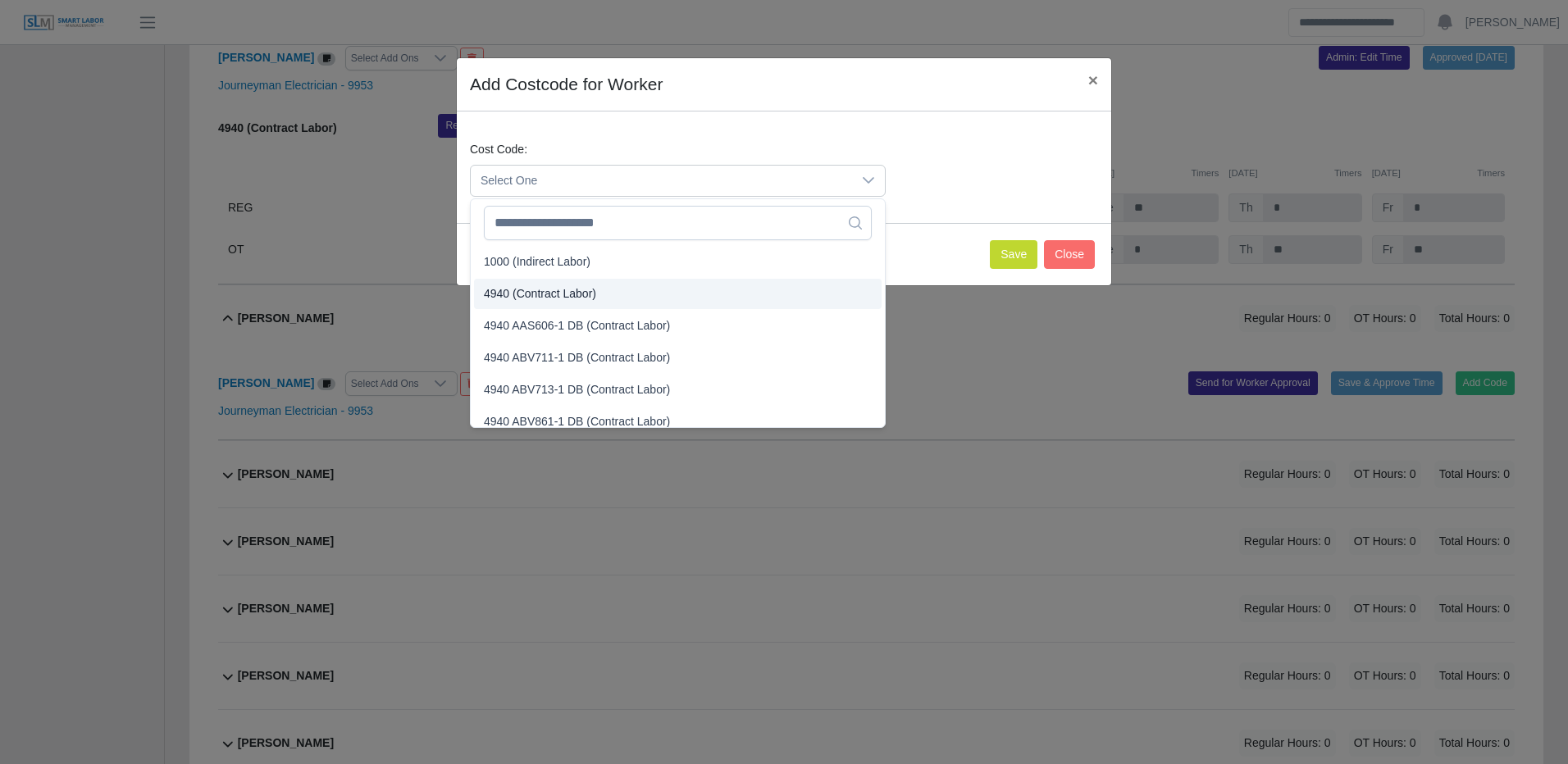
click at [550, 294] on span "4940 (Contract Labor)" at bounding box center [540, 293] width 113 height 17
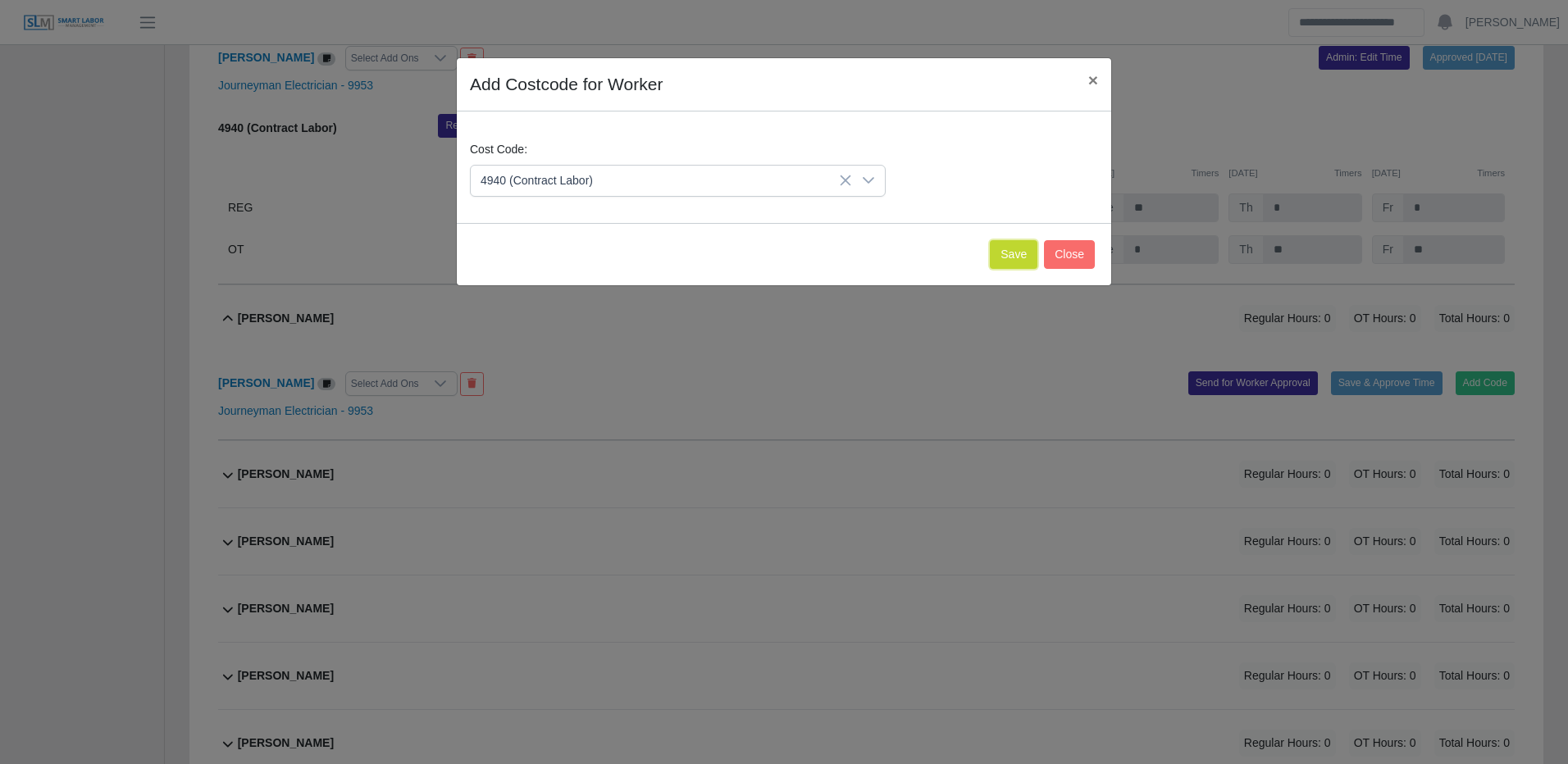
click at [1020, 250] on button "Save" at bounding box center [1013, 255] width 47 height 29
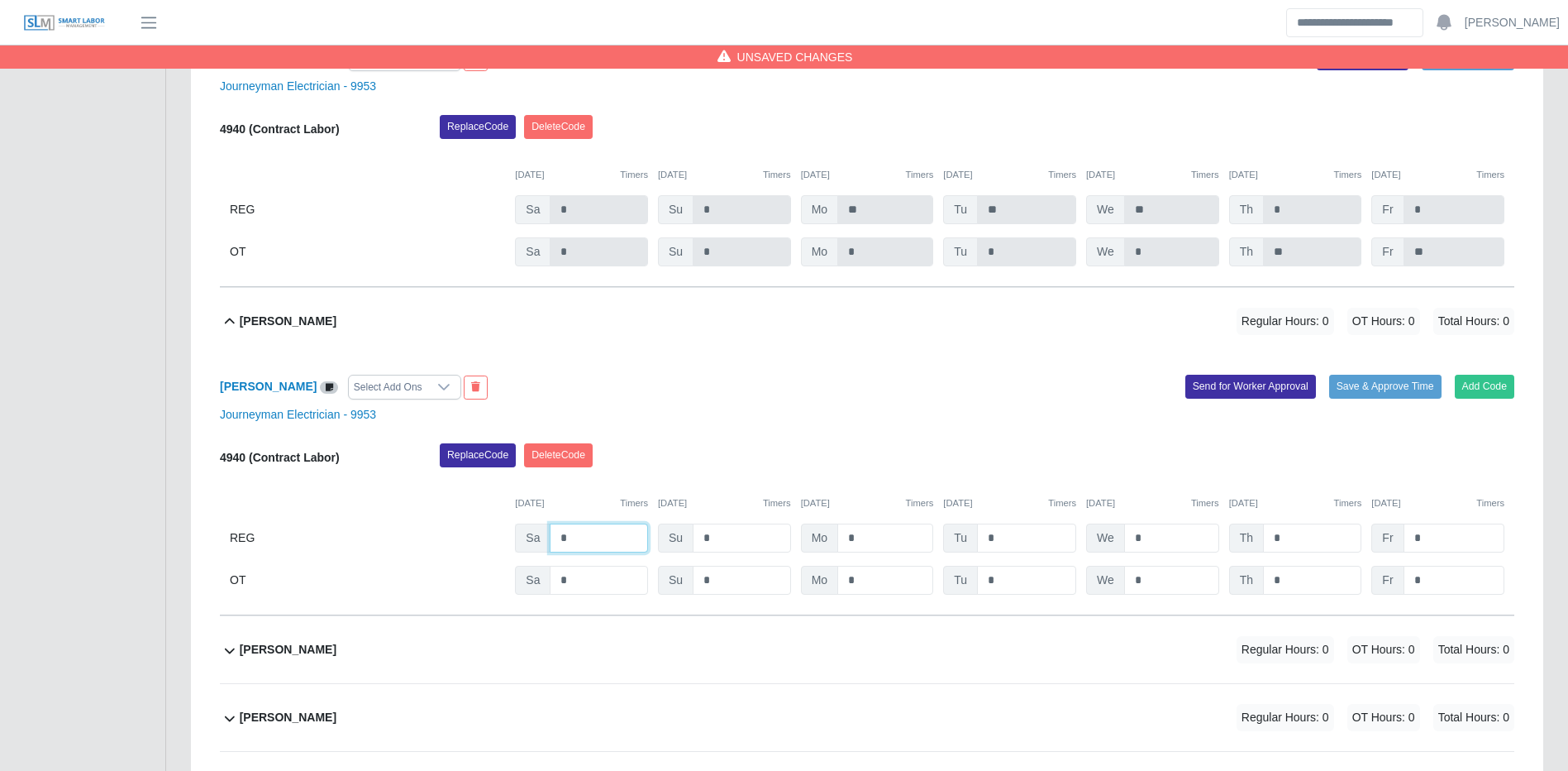
click at [602, 552] on input "*" at bounding box center [599, 538] width 98 height 29
click at [915, 552] on input "**" at bounding box center [885, 538] width 96 height 29
click at [1001, 552] on input "***" at bounding box center [1027, 538] width 99 height 29
click at [1357, 594] on input "*" at bounding box center [1312, 581] width 98 height 29
click at [1360, 397] on button "Save & Approve Time" at bounding box center [1385, 386] width 113 height 23
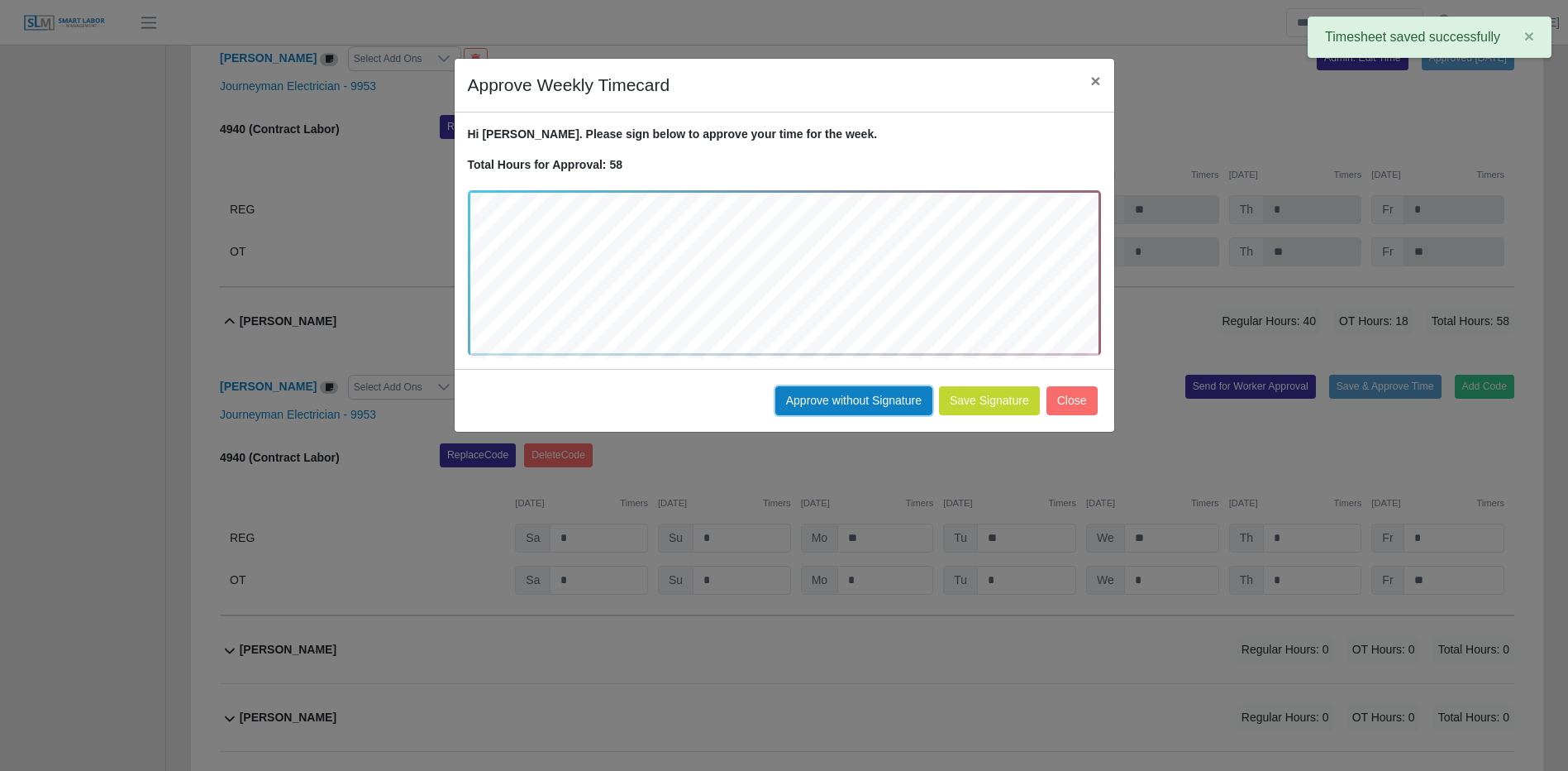
drag, startPoint x: 867, startPoint y: 407, endPoint x: 895, endPoint y: 386, distance: 35.0
click at [867, 406] on button "Approve without Signature" at bounding box center [854, 401] width 157 height 29
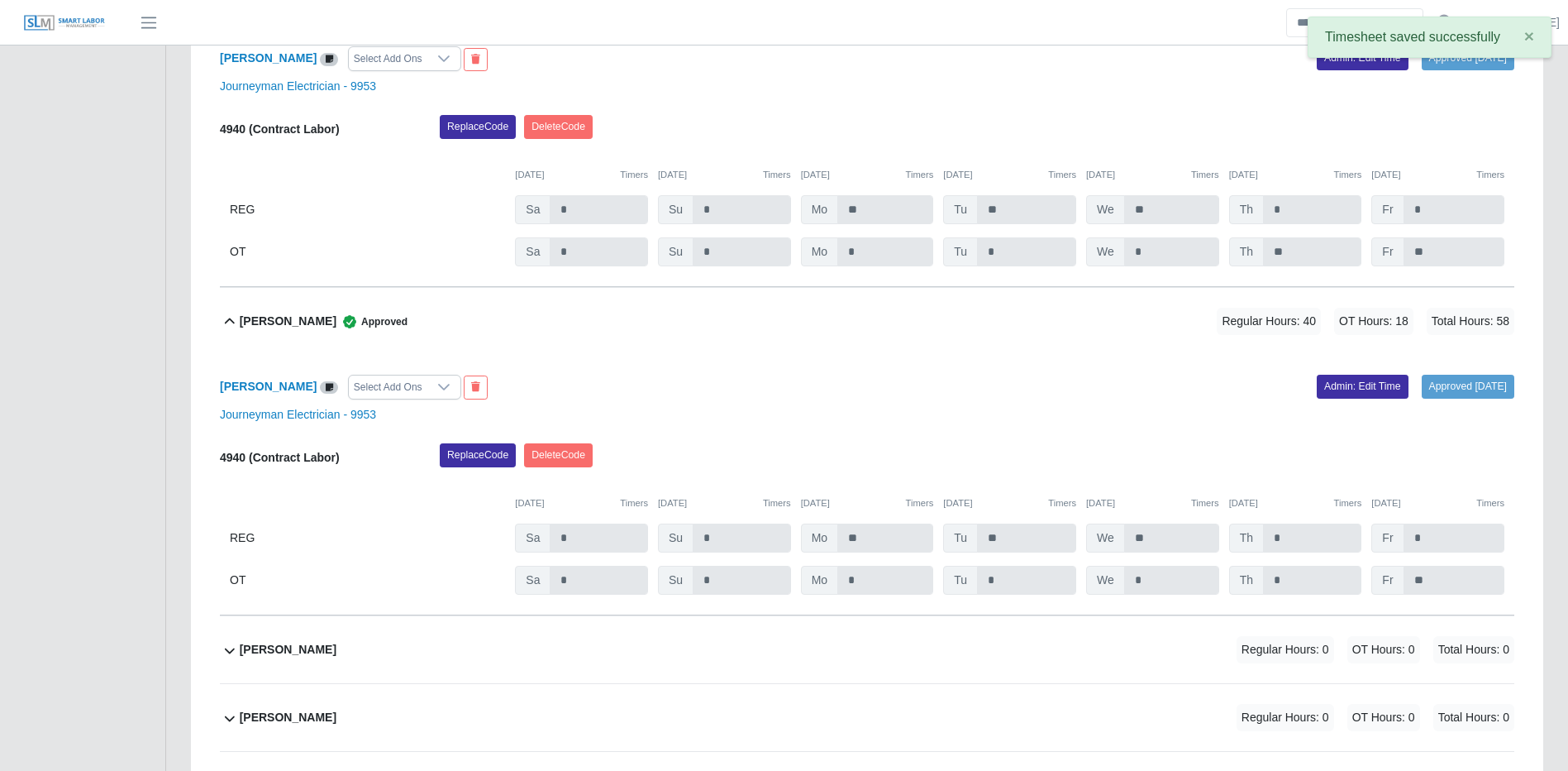
click at [1484, 394] on div "Hassell Garcia Select Add Ons Approved 10/06/2025 Admin: Edit Time Journeyman E…" at bounding box center [867, 484] width 1294 height 260
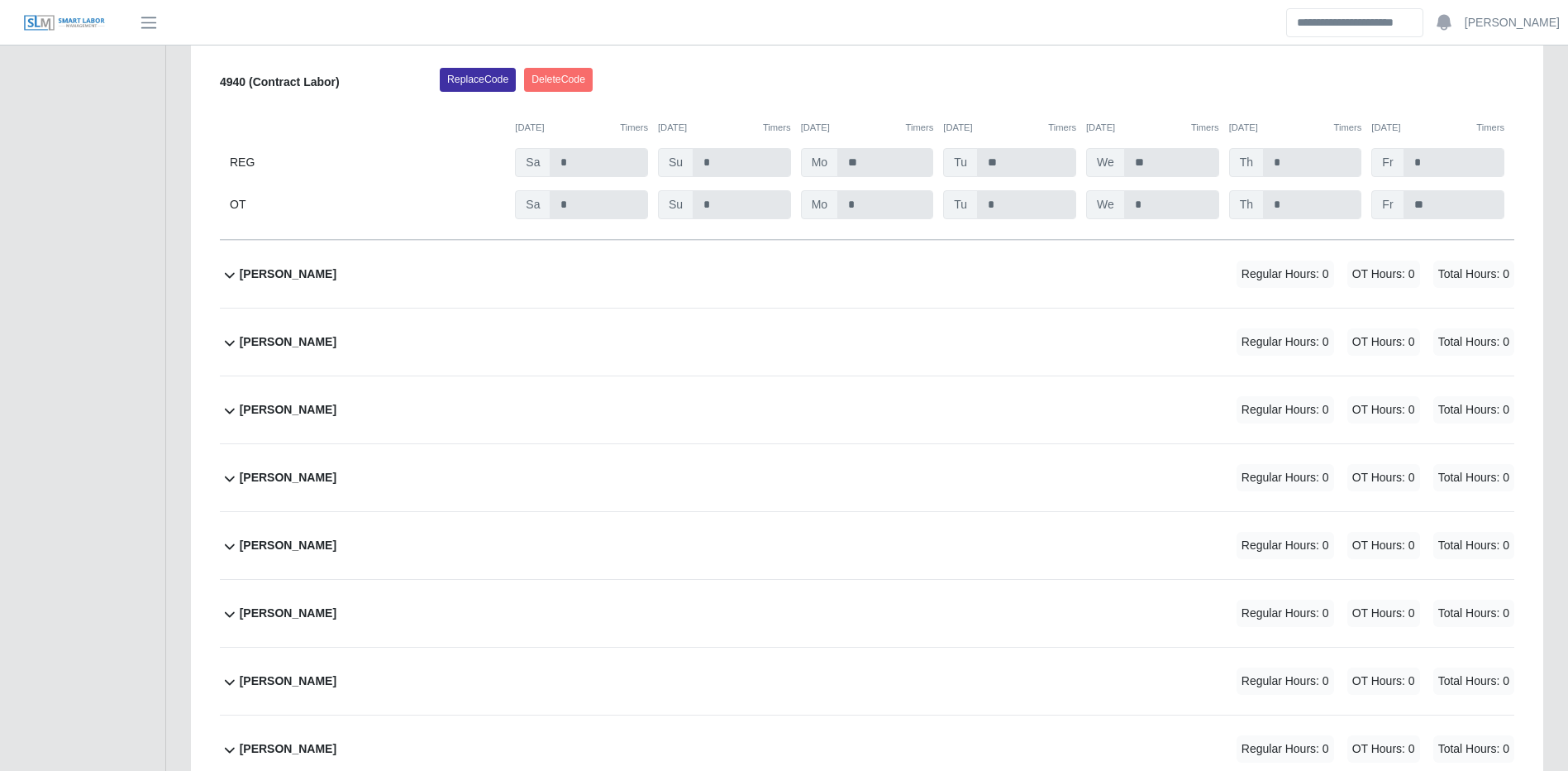
scroll to position [16521, 0]
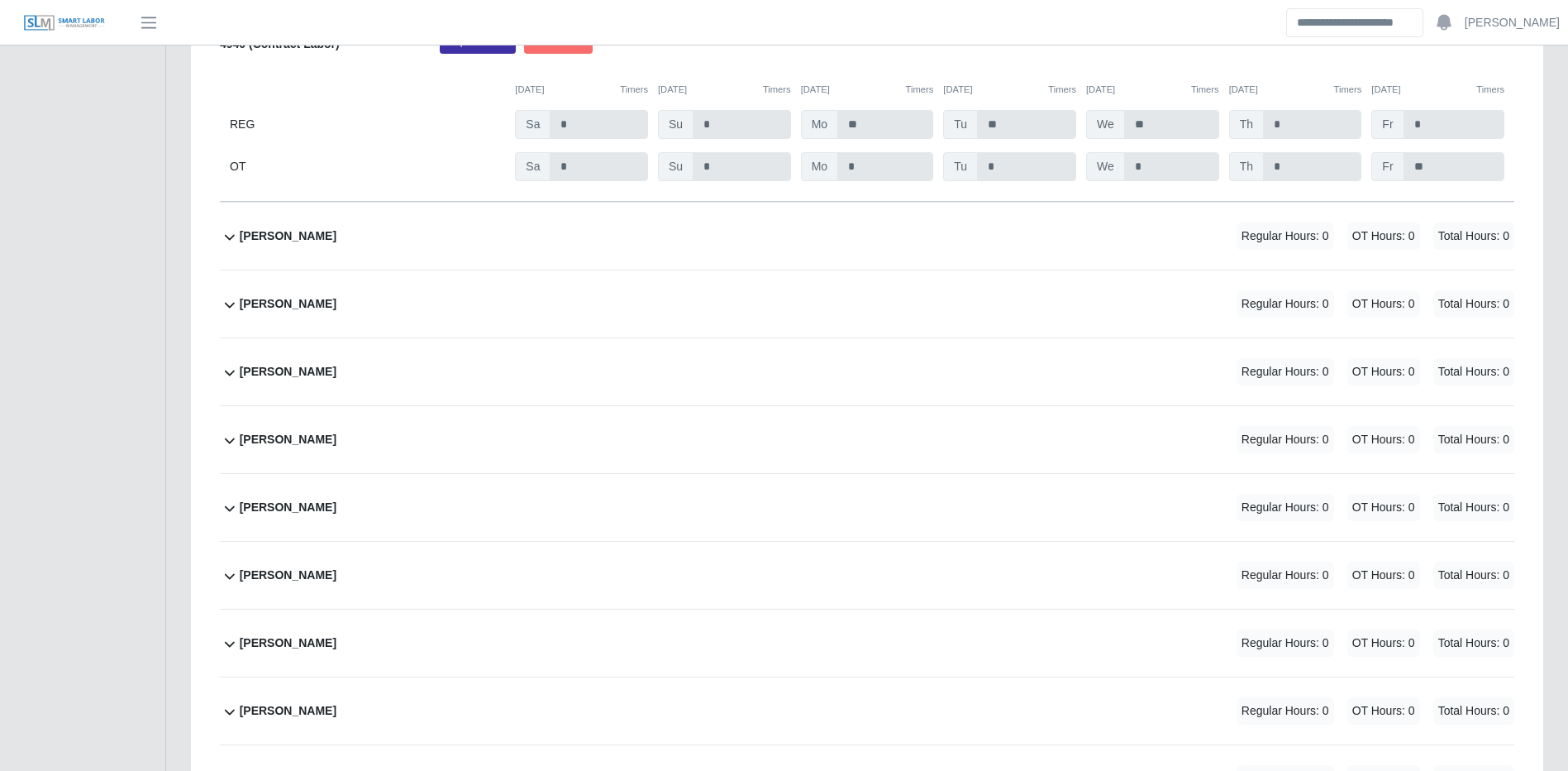
click at [803, 337] on div "Hector Perez Regular Hours: 0 OT Hours: 0 Total Hours: 0" at bounding box center [877, 303] width 1275 height 67
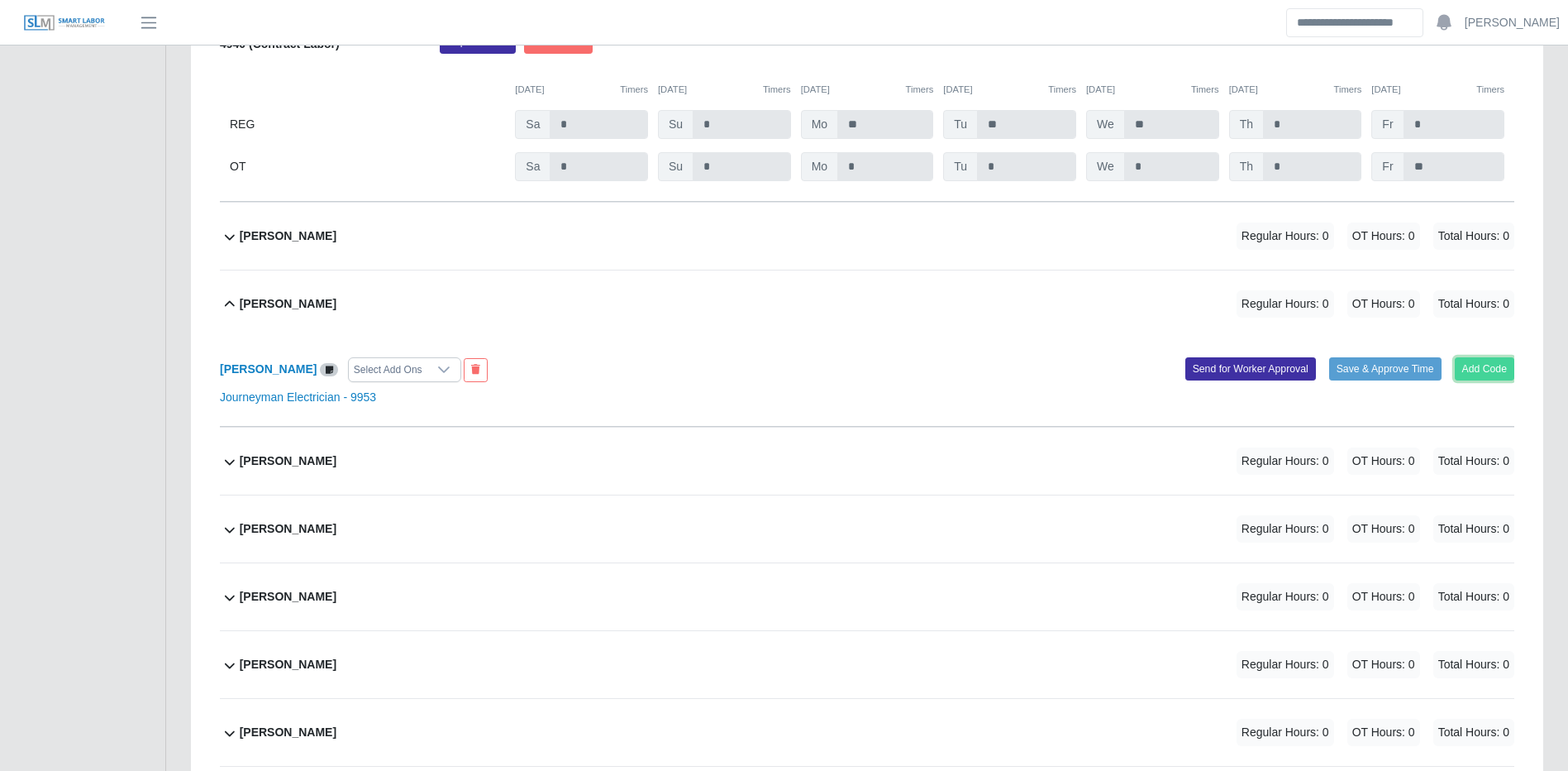
click at [1464, 380] on button "Add Code" at bounding box center [1486, 368] width 60 height 23
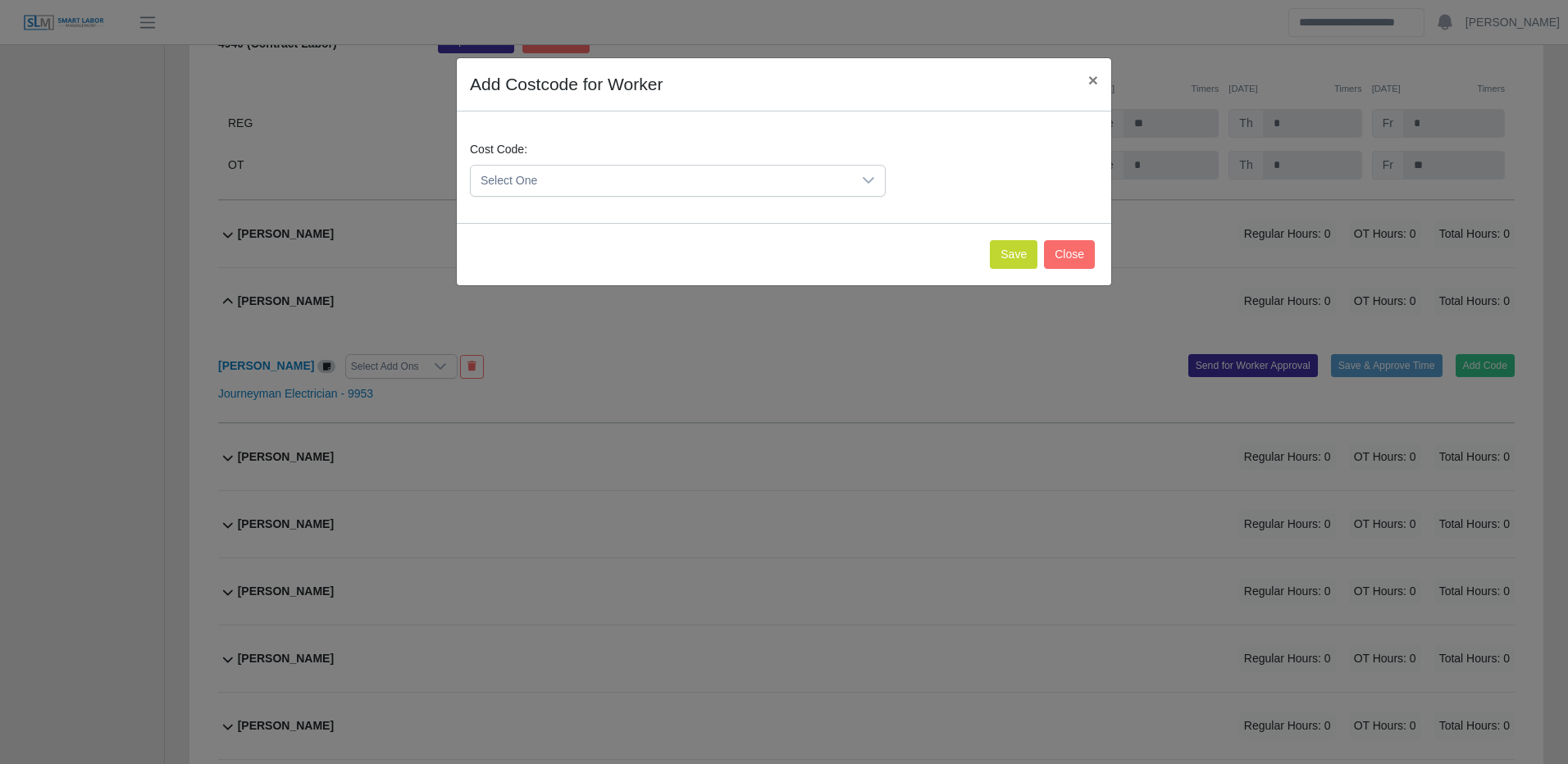
click at [764, 192] on span "Select One" at bounding box center [661, 180] width 381 height 30
click at [764, 191] on span "Select One" at bounding box center [661, 180] width 381 height 30
click at [623, 179] on span "Select One" at bounding box center [661, 180] width 381 height 30
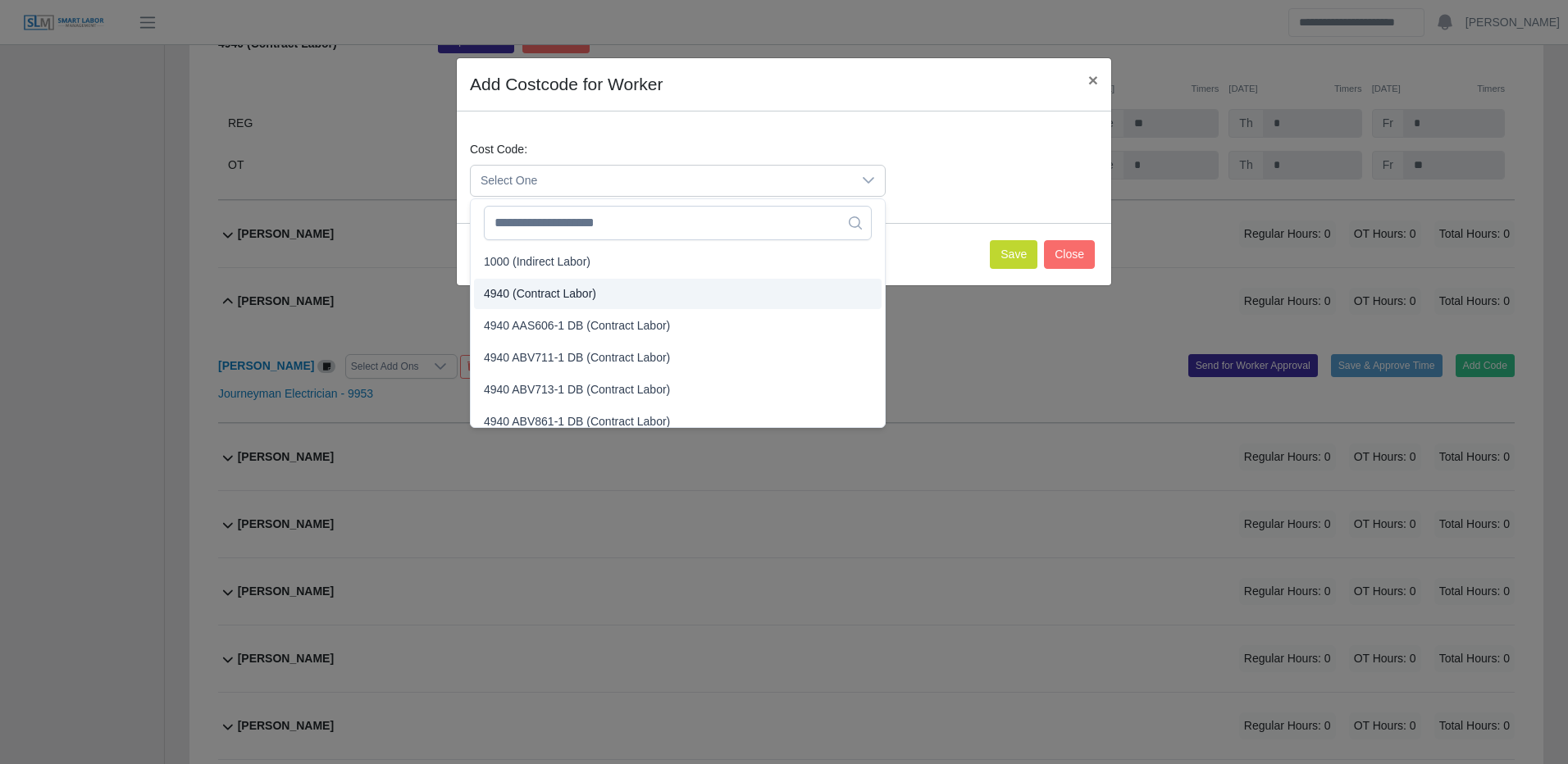
click at [553, 297] on span "4940 (Contract Labor)" at bounding box center [540, 293] width 113 height 17
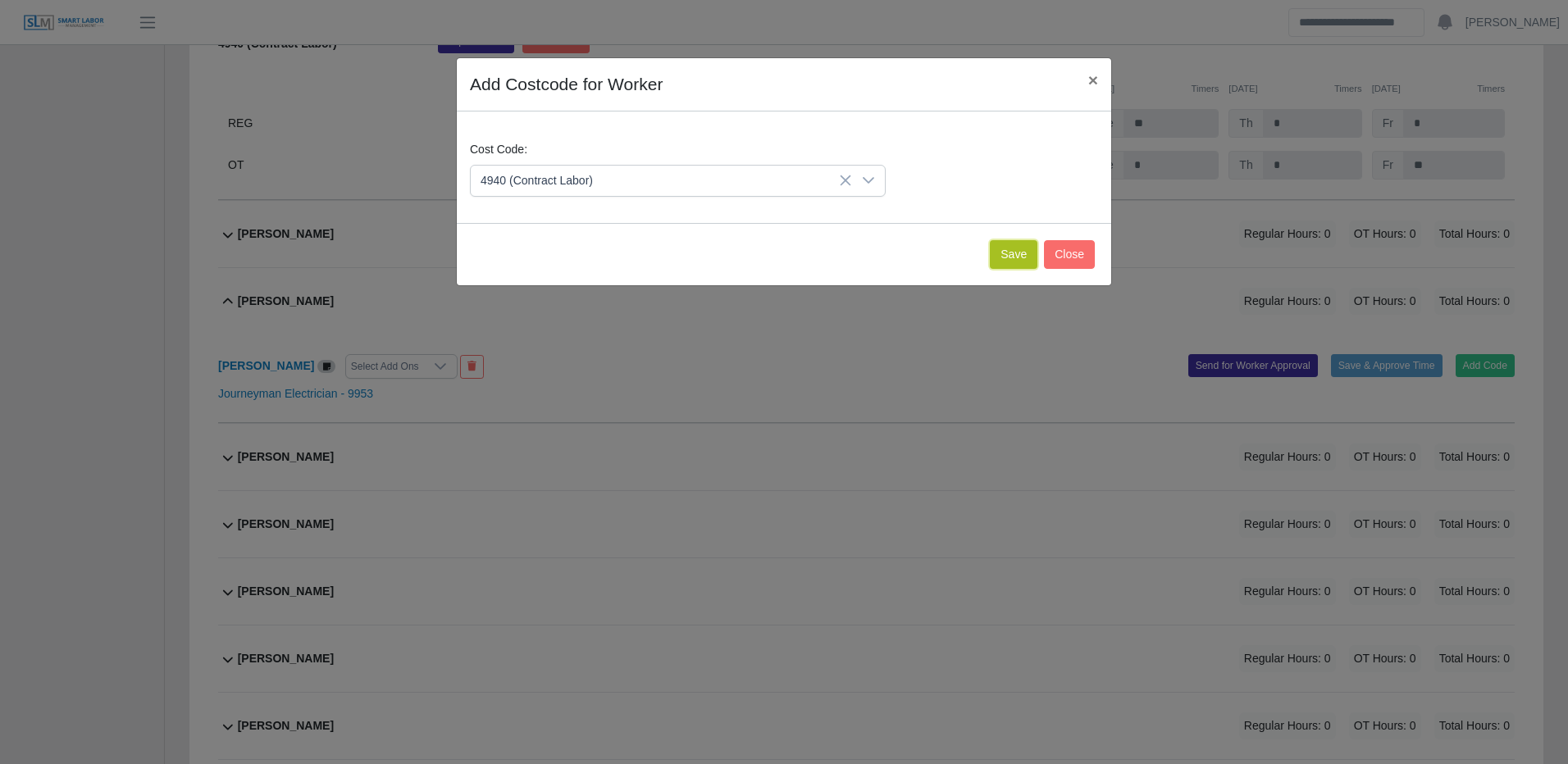
click at [1021, 247] on button "Save" at bounding box center [1013, 255] width 47 height 29
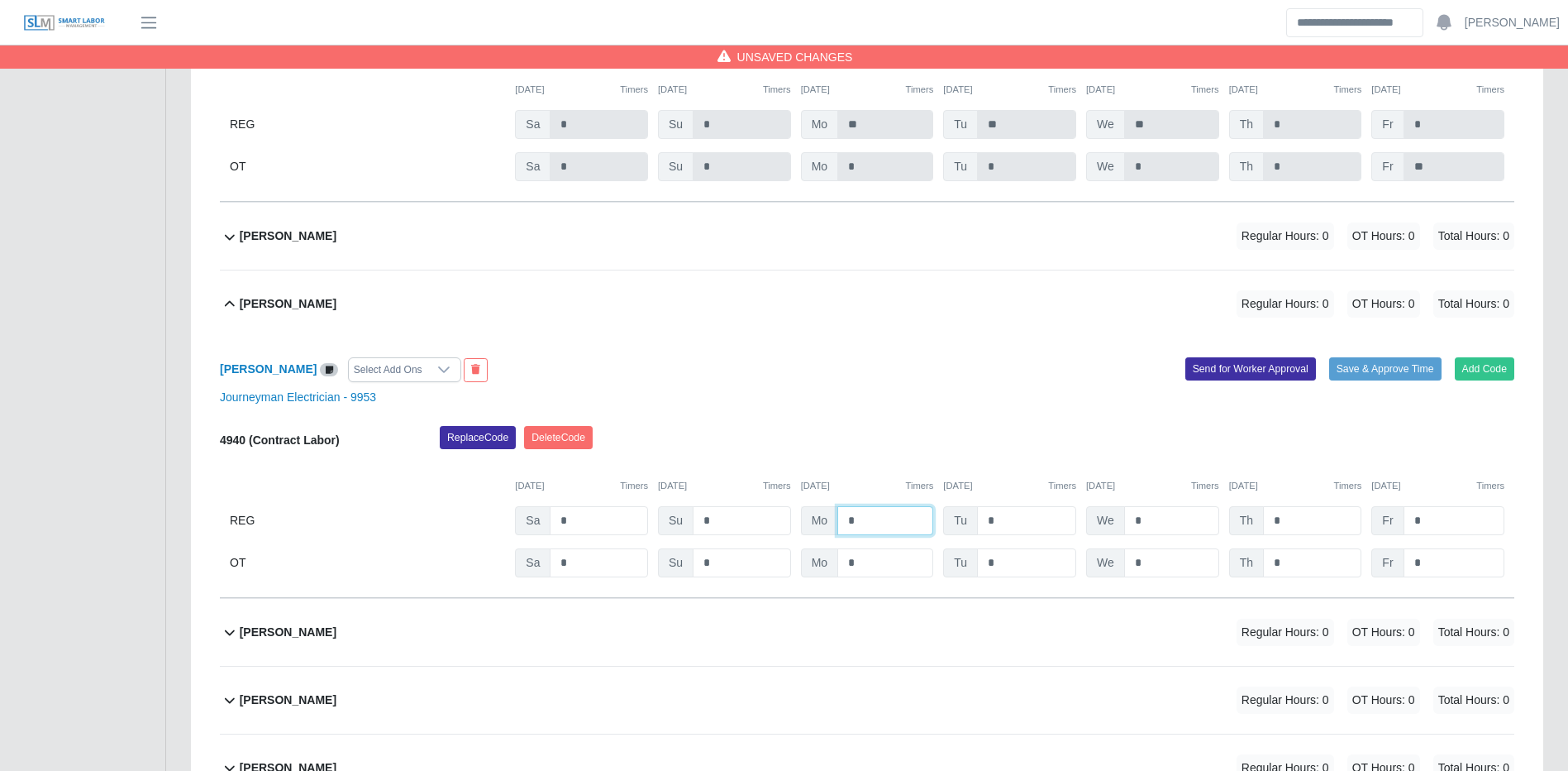
click at [864, 535] on input "*" at bounding box center [885, 521] width 96 height 29
click at [1404, 380] on button "Save & Approve Time" at bounding box center [1385, 368] width 113 height 23
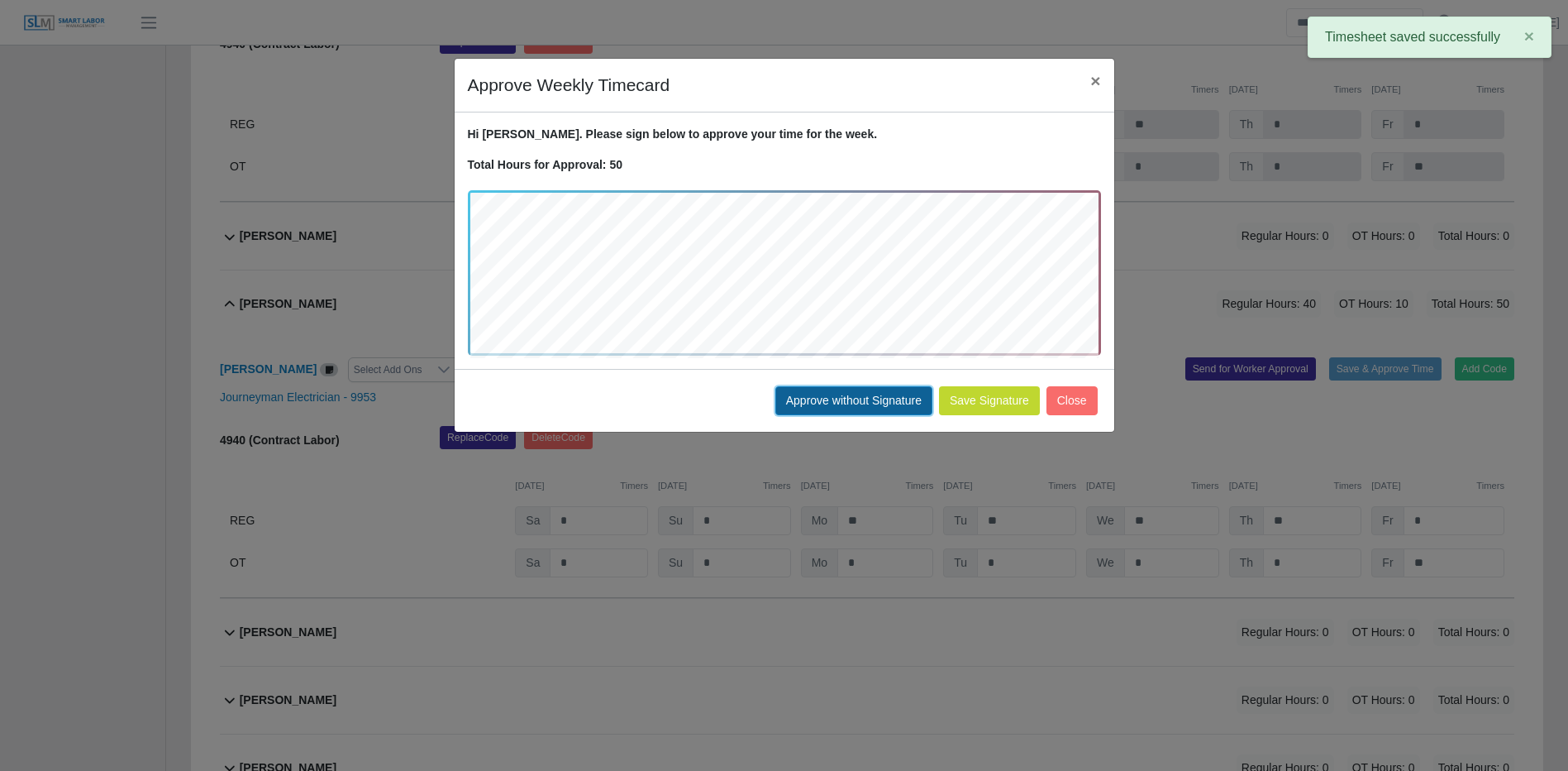
drag, startPoint x: 872, startPoint y: 389, endPoint x: 891, endPoint y: 395, distance: 19.9
click at [873, 389] on button "Approve without Signature" at bounding box center [854, 401] width 157 height 29
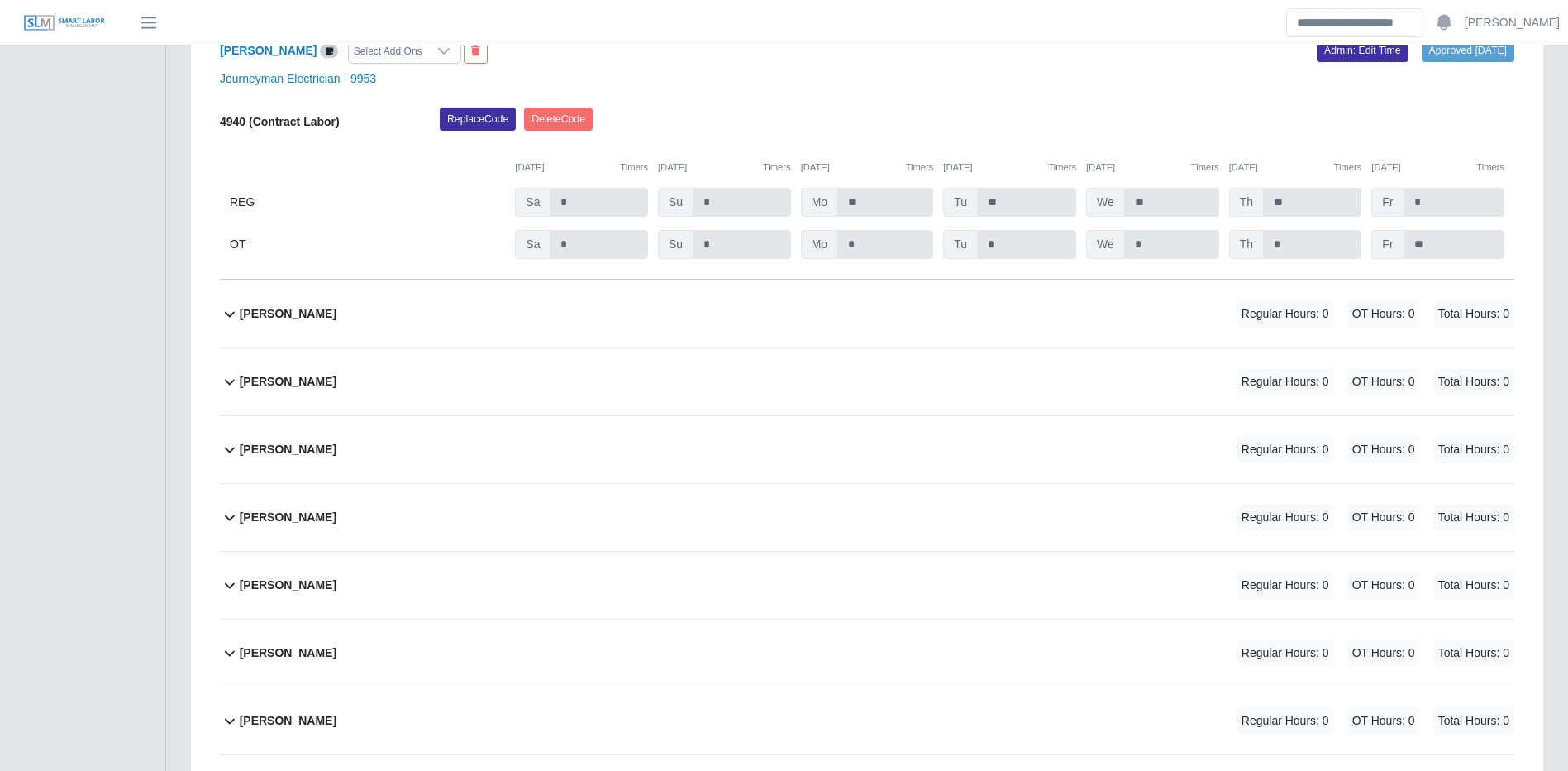
scroll to position [16934, 0]
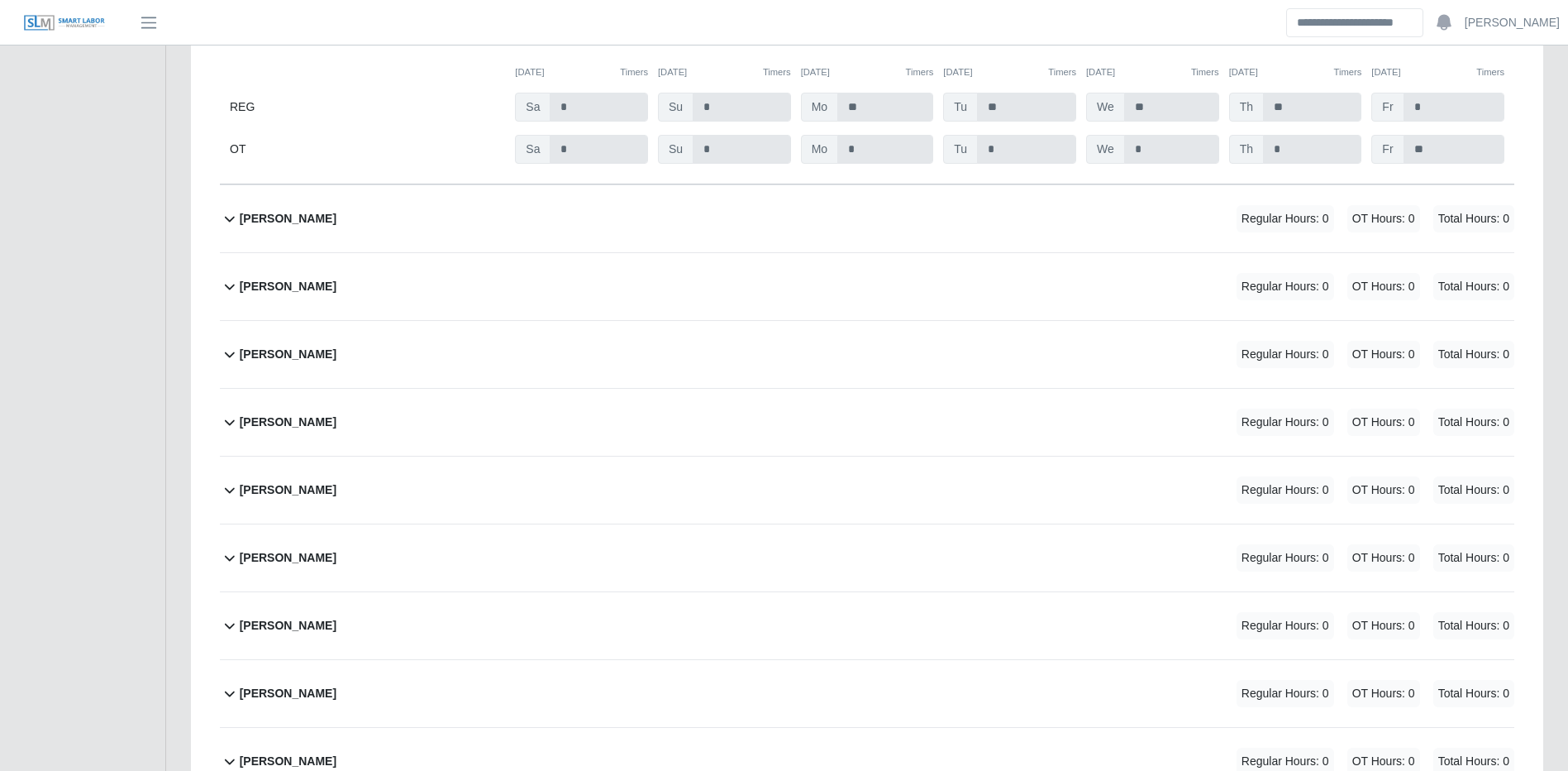
click at [1268, 233] on span "Regular Hours: 0" at bounding box center [1285, 219] width 98 height 27
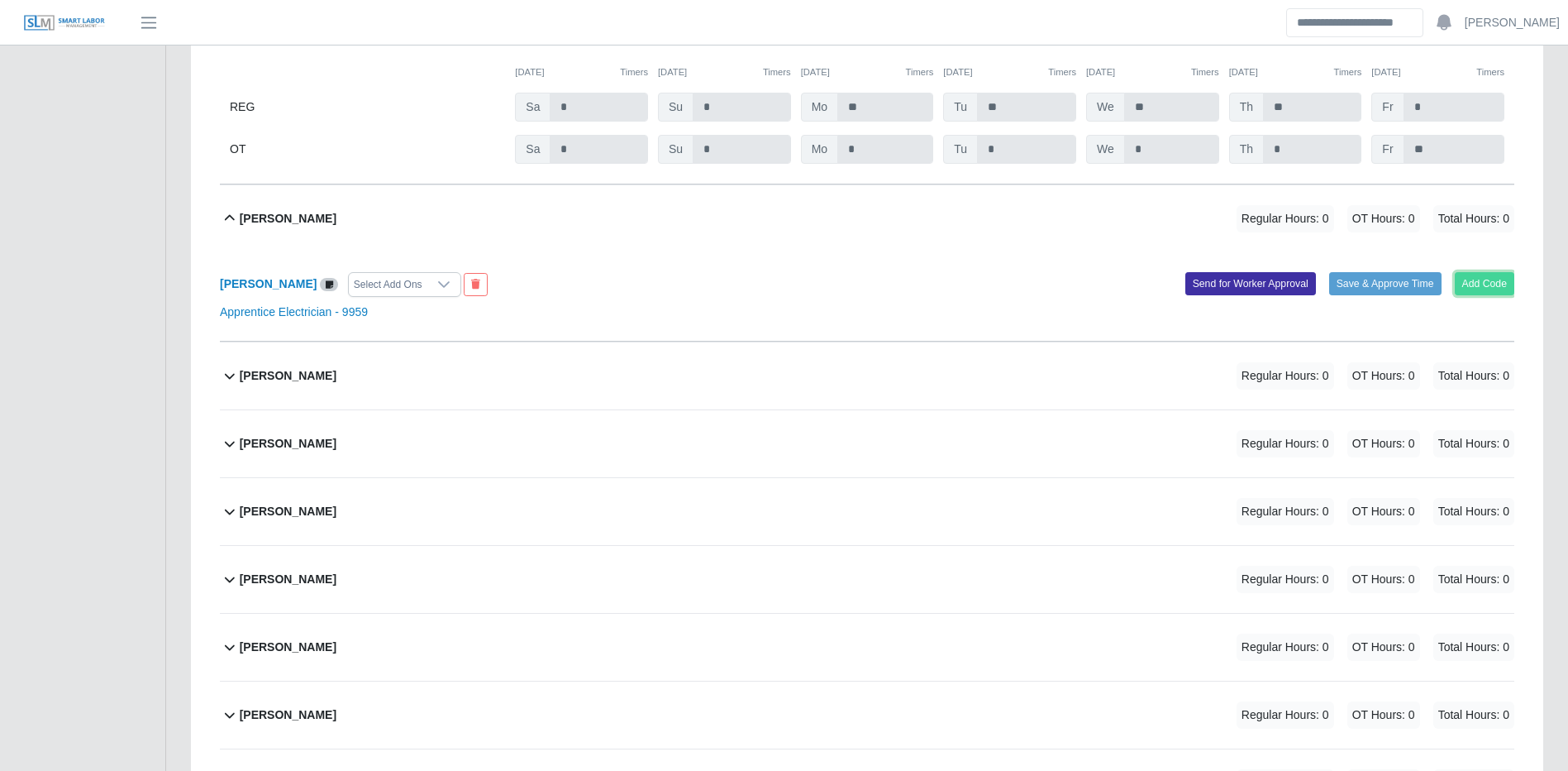
click at [1481, 295] on button "Add Code" at bounding box center [1486, 283] width 60 height 23
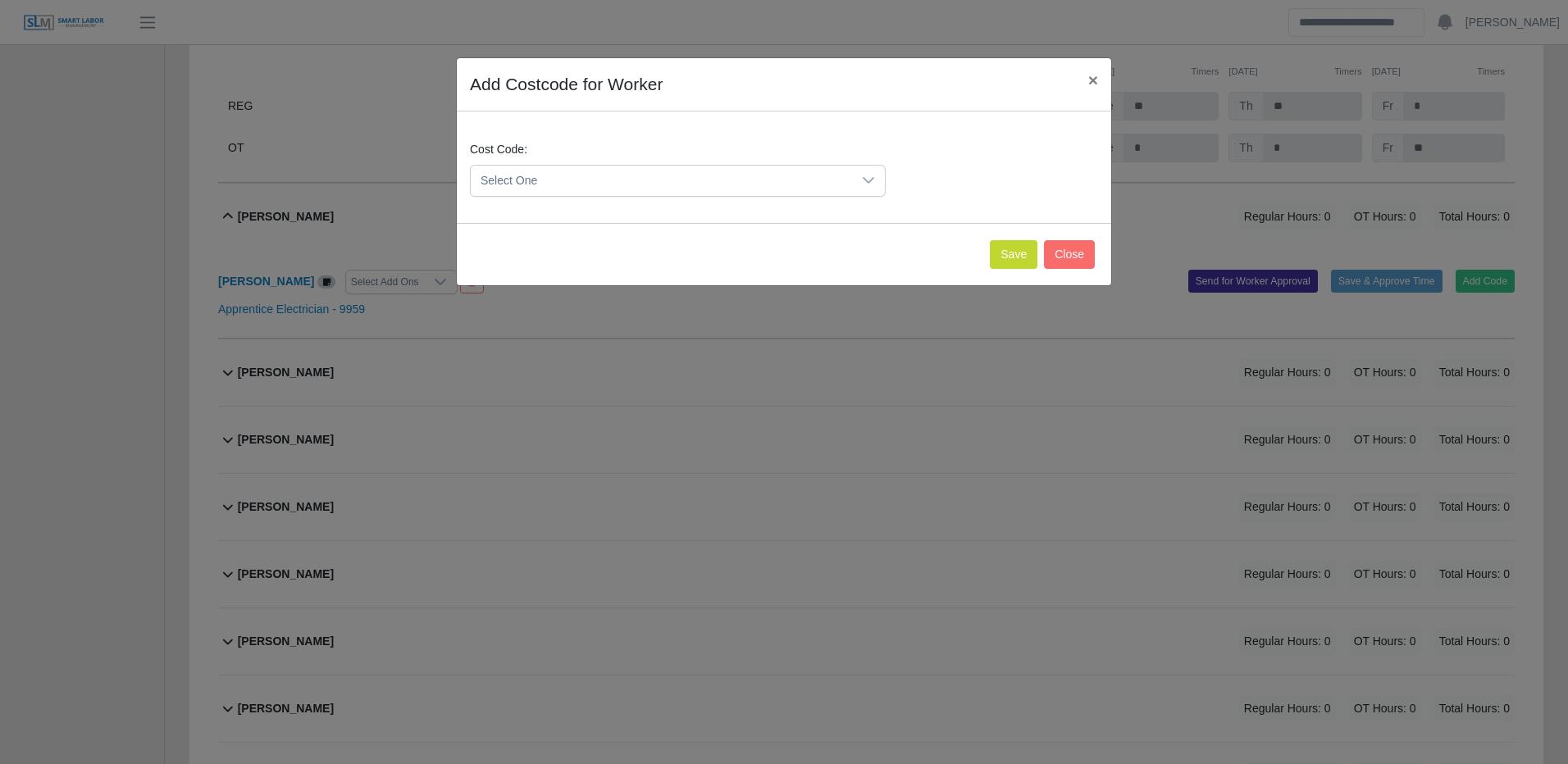
click at [774, 181] on span "Select One" at bounding box center [661, 180] width 381 height 30
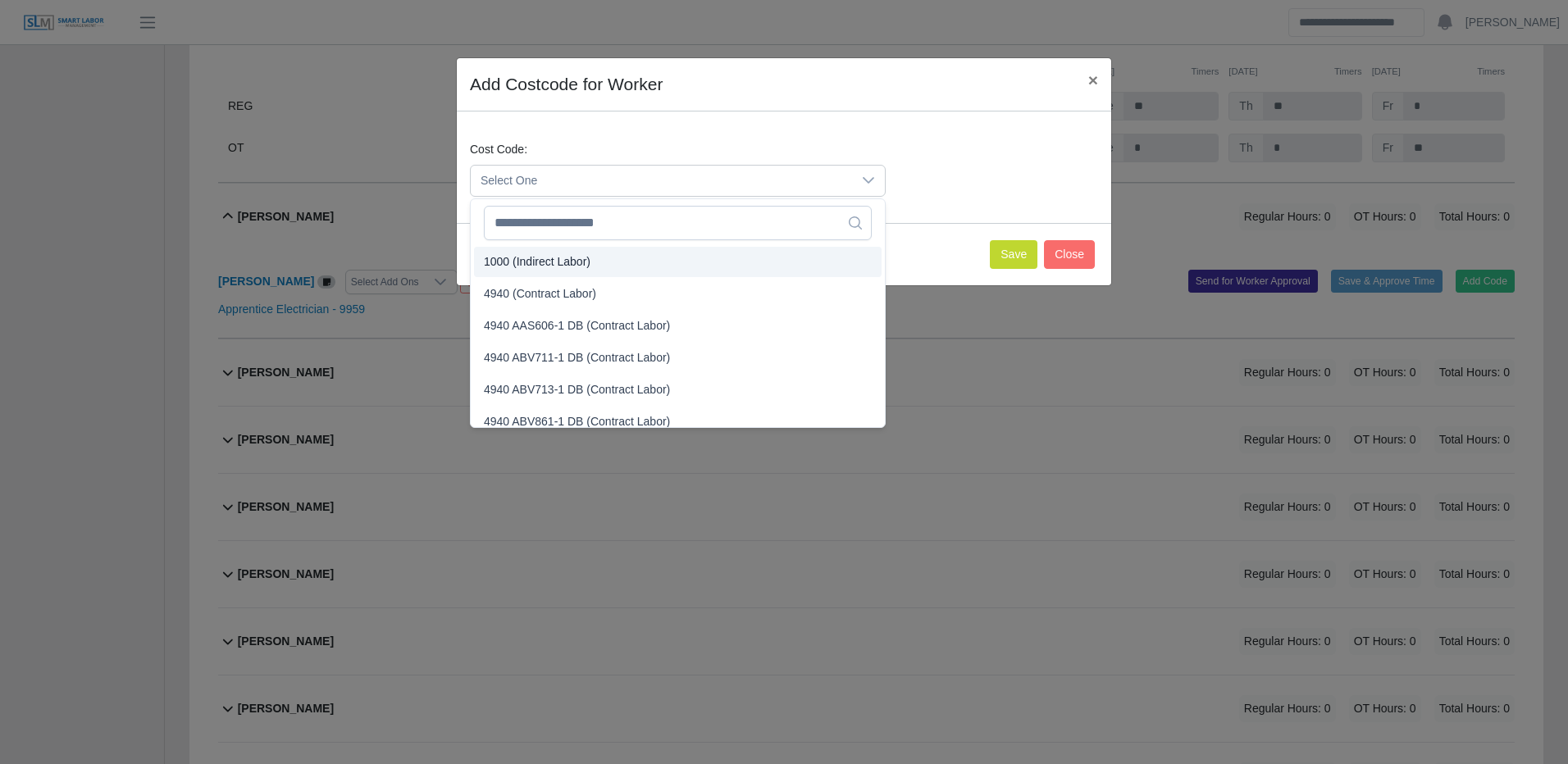
click at [584, 287] on span "4940 (Contract Labor)" at bounding box center [540, 293] width 113 height 17
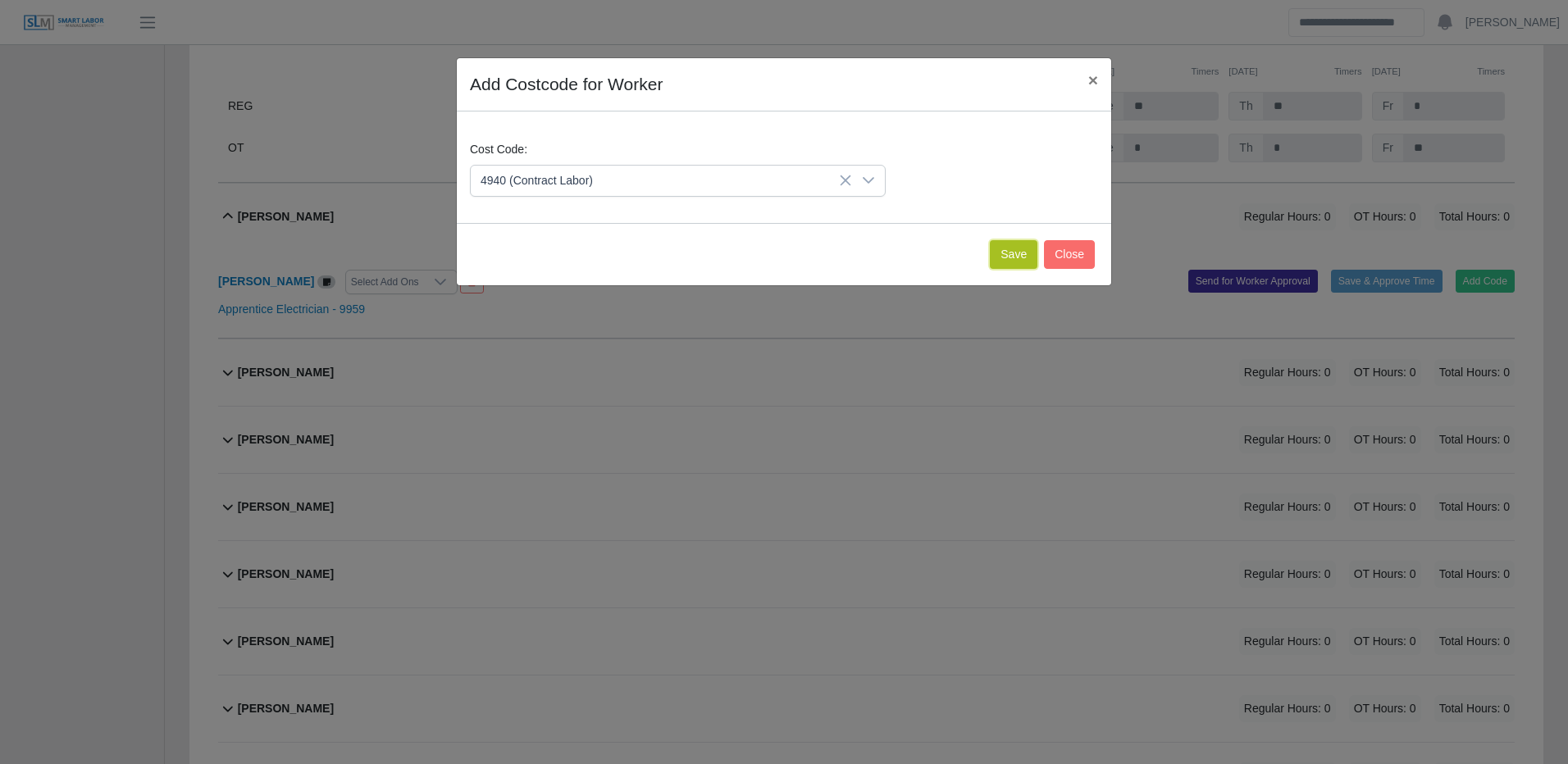
click at [1018, 260] on button "Save" at bounding box center [1013, 255] width 47 height 29
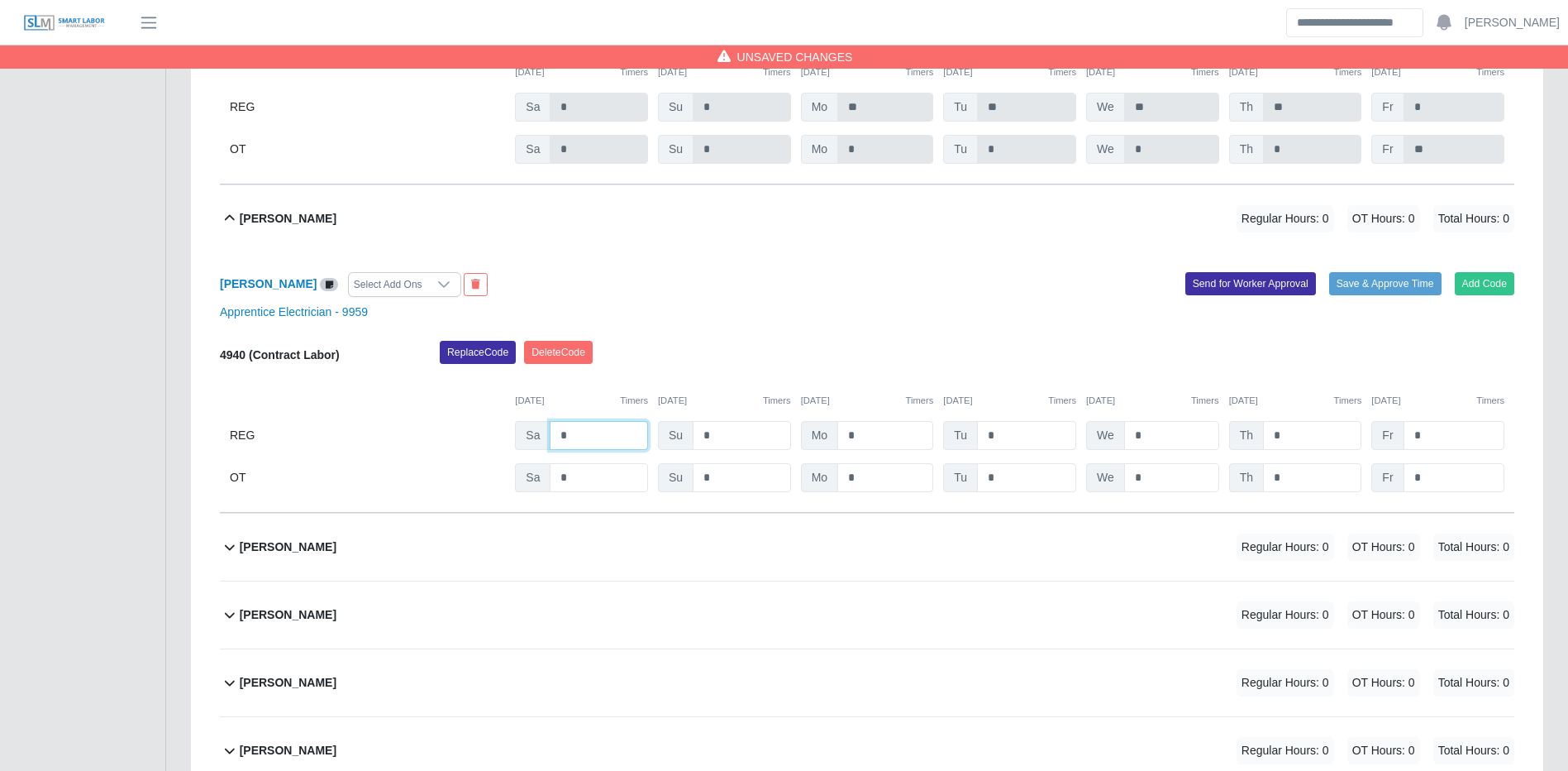
click at [611, 450] on input "*" at bounding box center [599, 436] width 98 height 29
click at [1318, 492] on input "*" at bounding box center [1312, 478] width 98 height 29
click at [1357, 295] on button "Save & Approve Time" at bounding box center [1385, 283] width 113 height 23
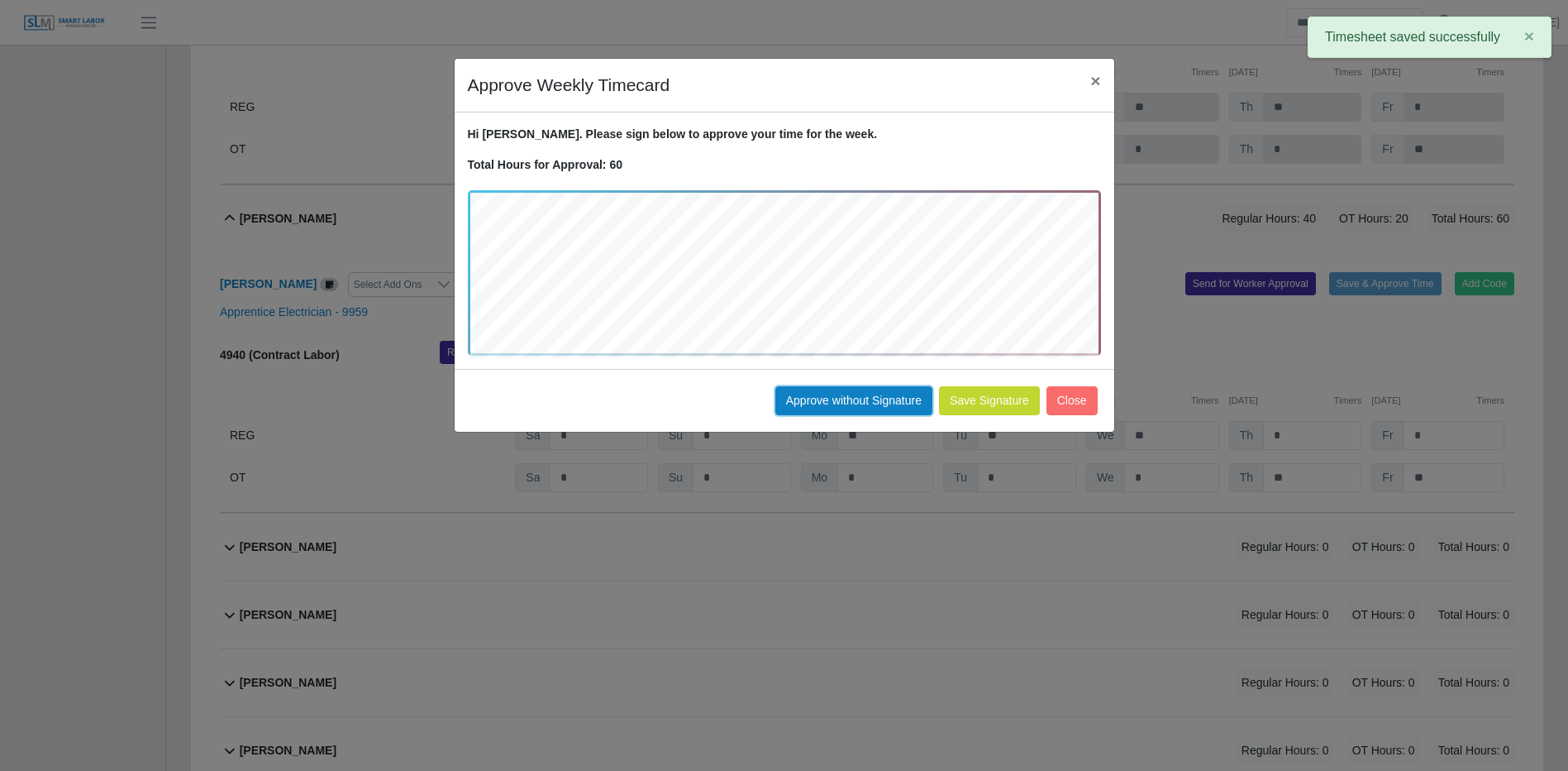
drag, startPoint x: 850, startPoint y: 398, endPoint x: 1284, endPoint y: 380, distance: 434.4
click at [850, 397] on button "Approve without Signature" at bounding box center [854, 401] width 157 height 29
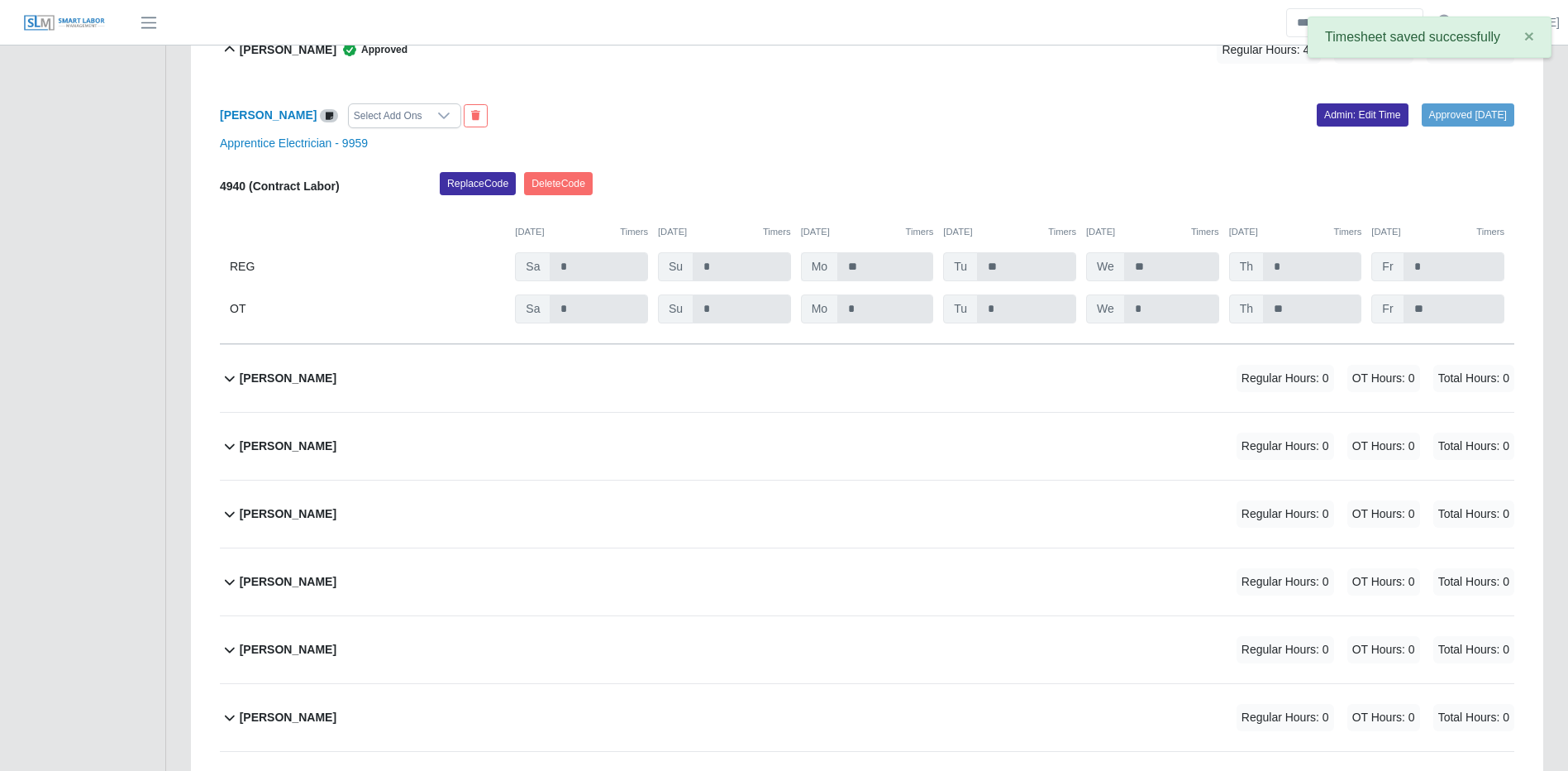
scroll to position [17182, 0]
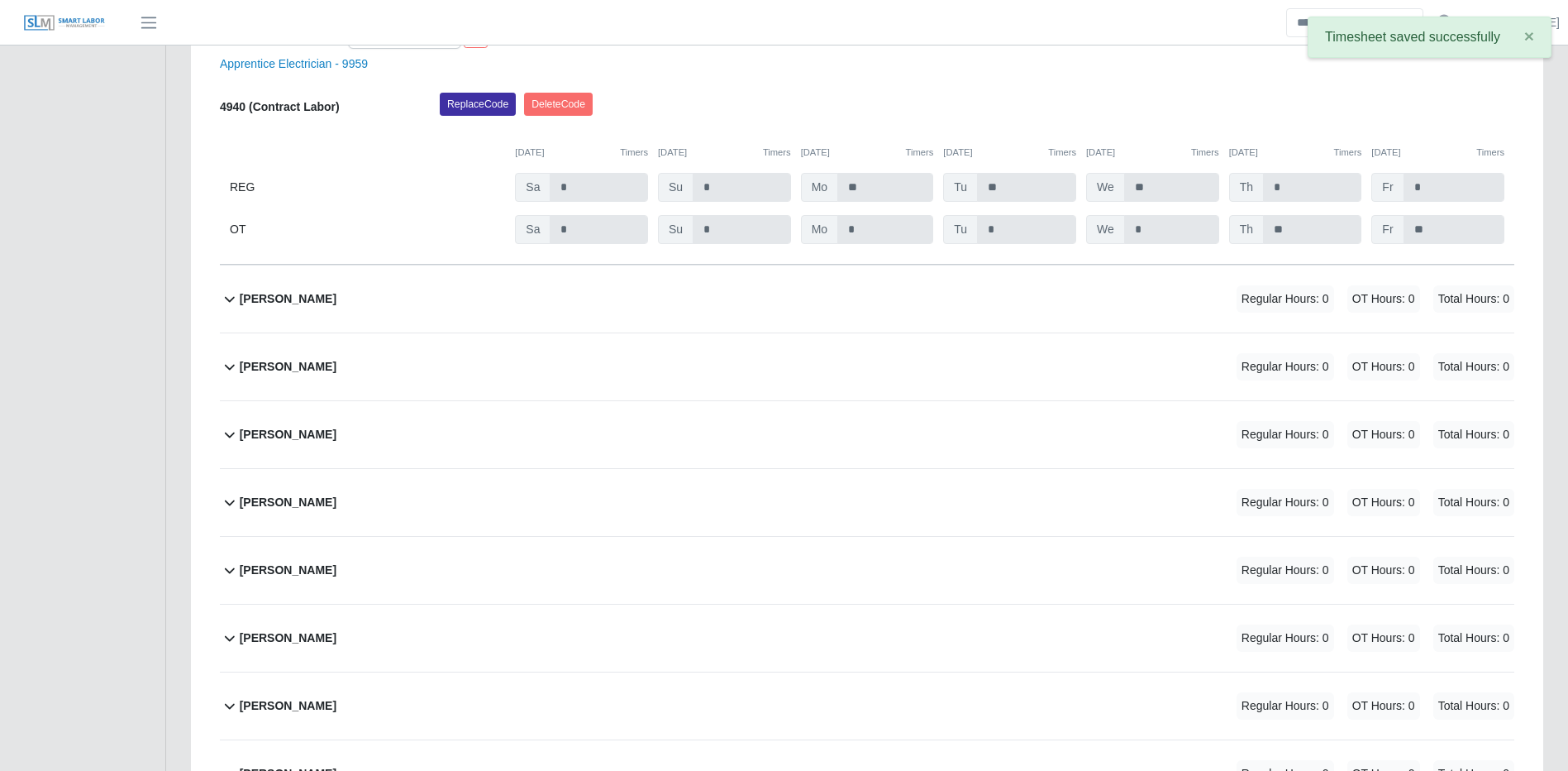
click at [960, 332] on div "Irene Valdovinos Regular Hours: 0 OT Hours: 0 Total Hours: 0" at bounding box center [877, 299] width 1275 height 67
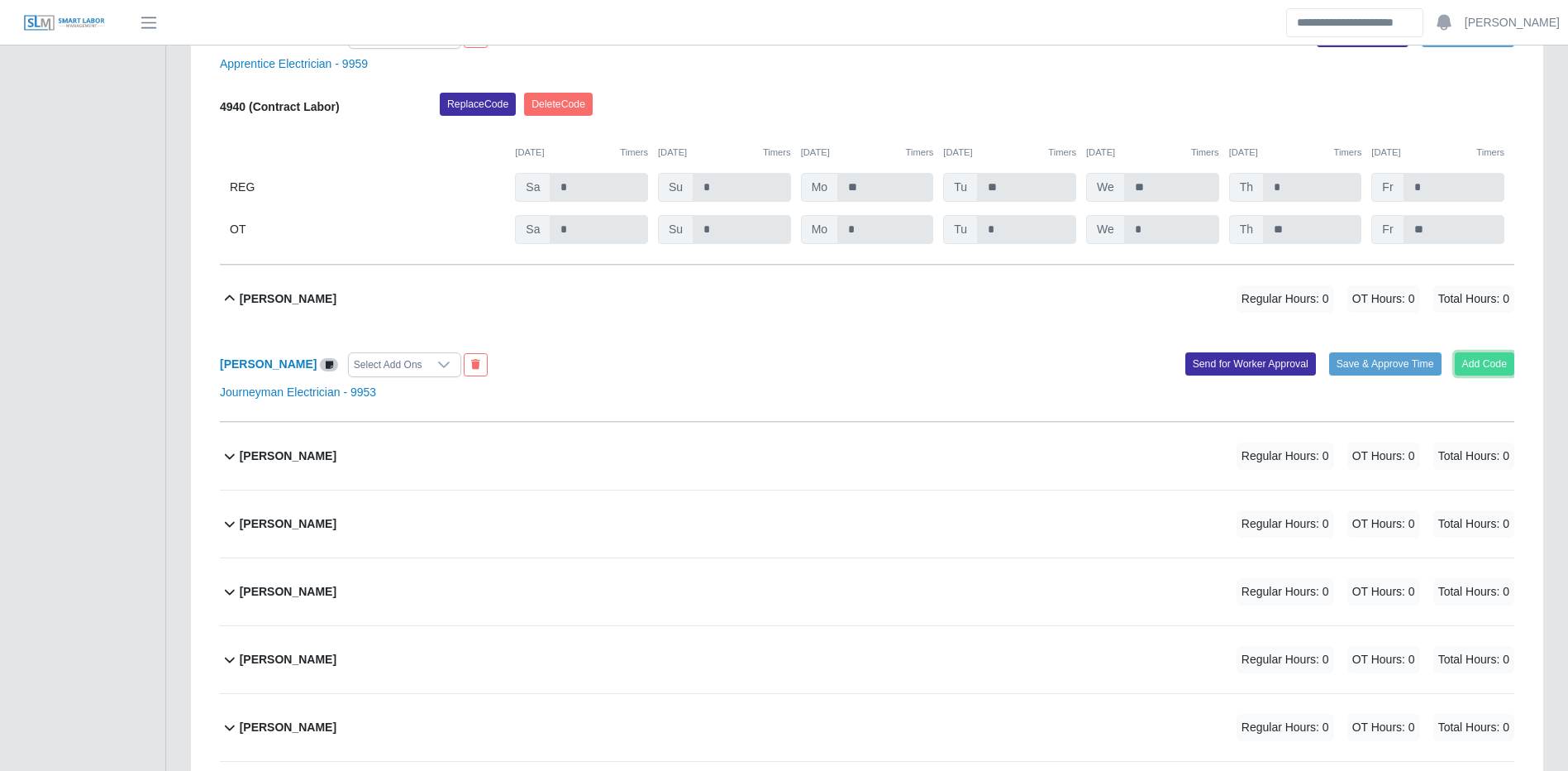
click at [1498, 375] on button "Add Code" at bounding box center [1486, 364] width 60 height 23
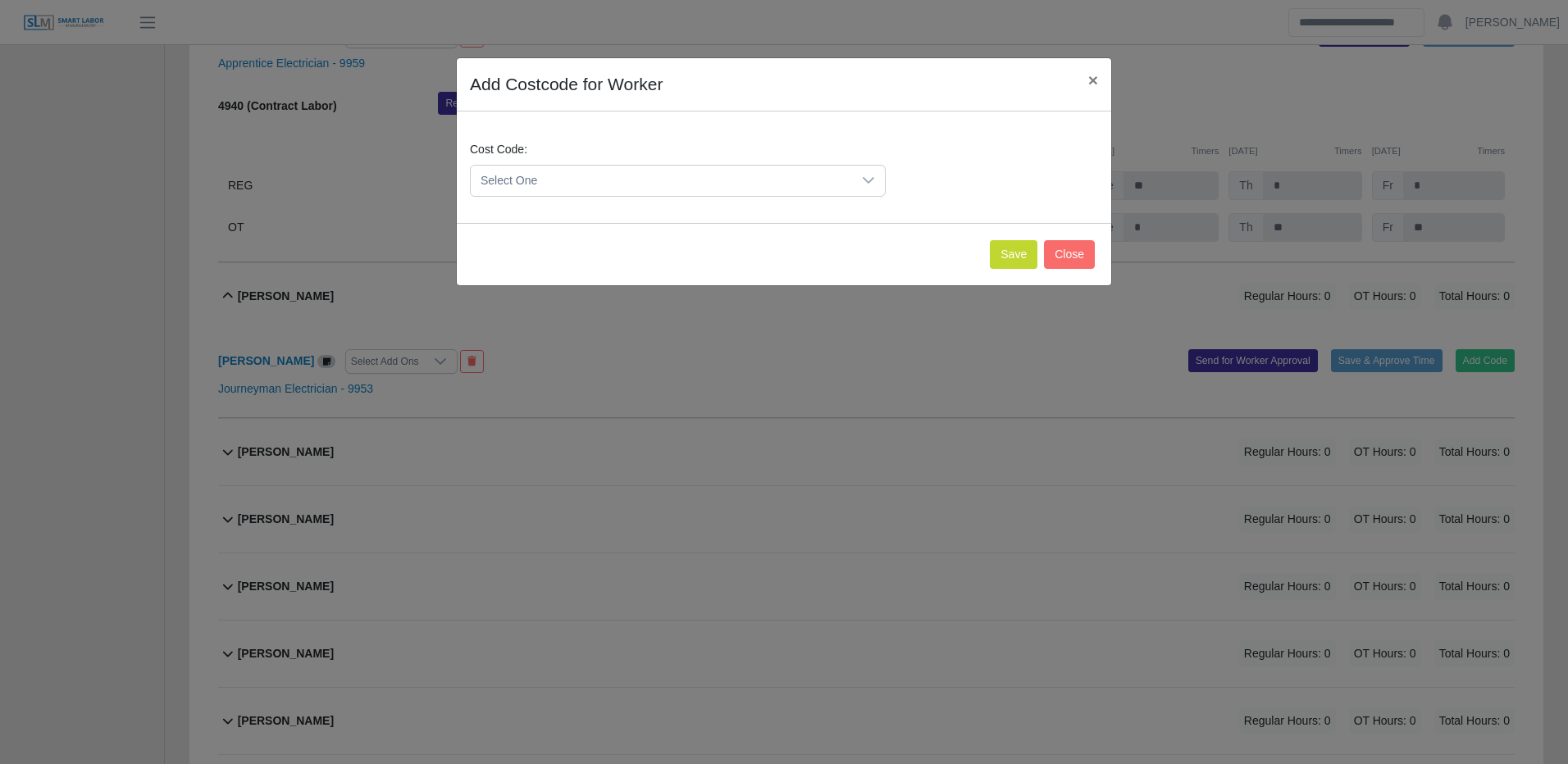
drag, startPoint x: 654, startPoint y: 170, endPoint x: 657, endPoint y: 181, distance: 11.4
click at [655, 171] on span "Select One" at bounding box center [661, 180] width 381 height 30
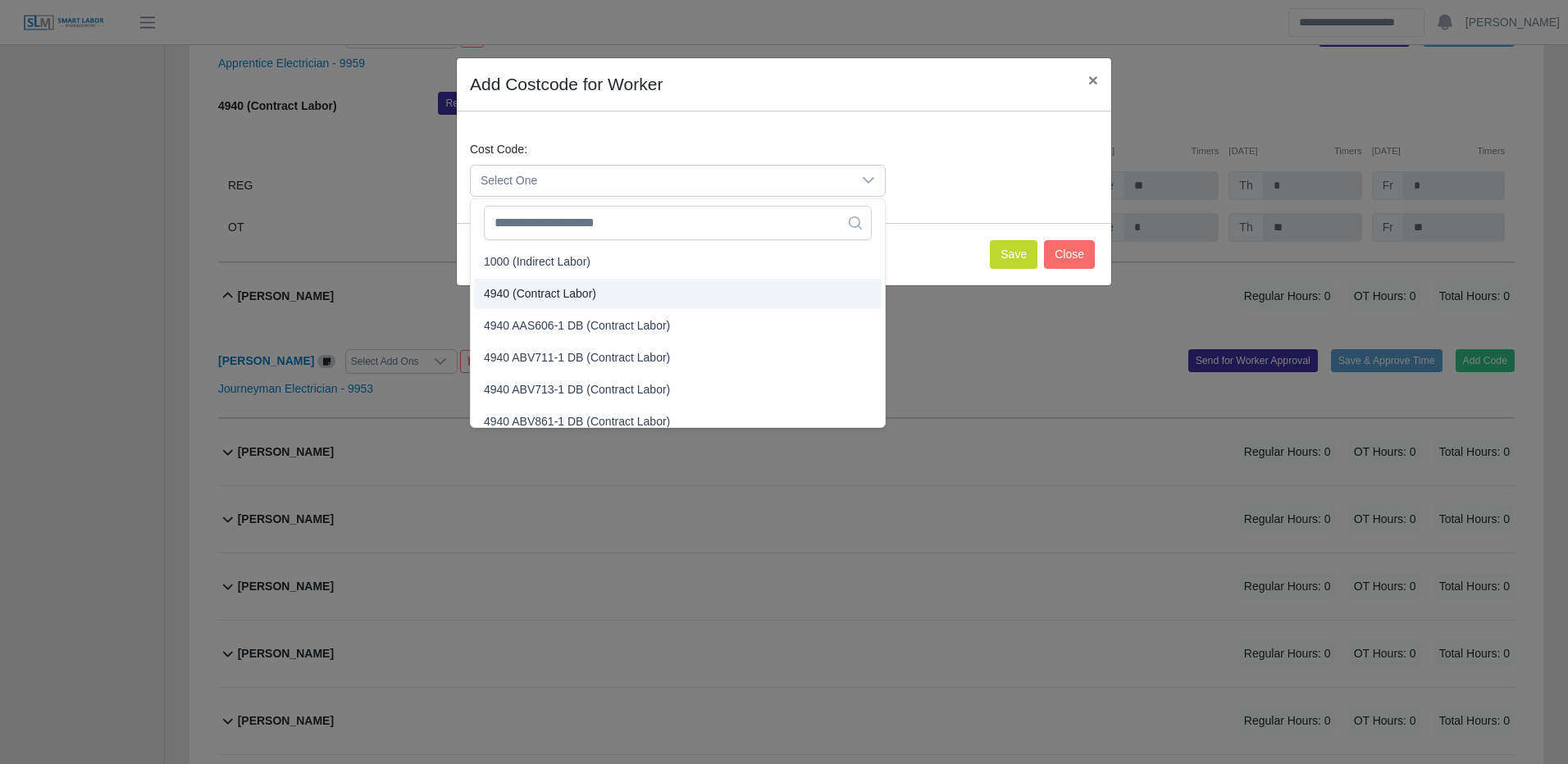
click at [549, 293] on span "4940 (Contract Labor)" at bounding box center [540, 293] width 113 height 17
click at [551, 293] on span "4940 (Contract Labor)" at bounding box center [540, 293] width 113 height 17
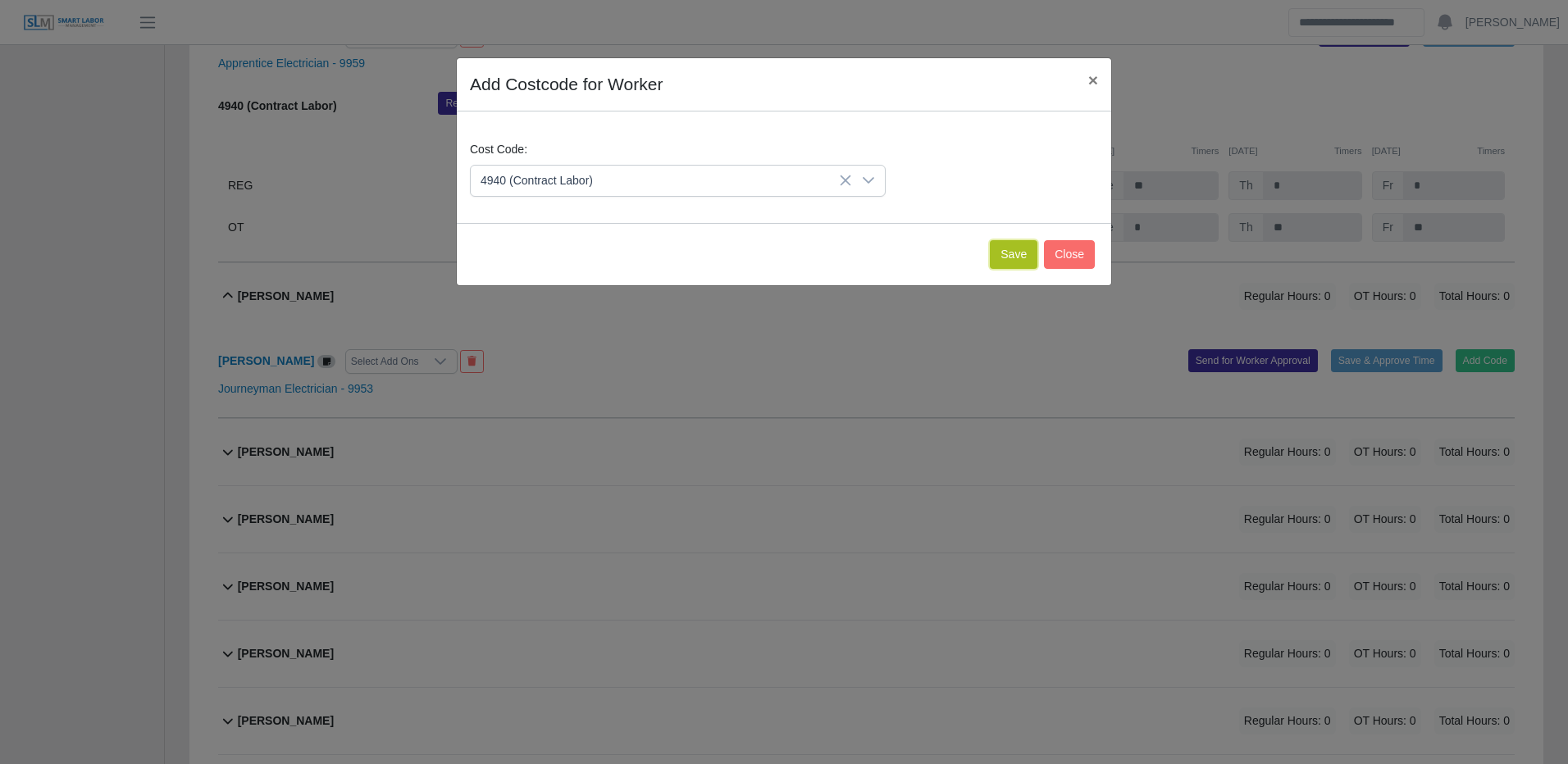
click at [1021, 260] on button "Save" at bounding box center [1013, 255] width 47 height 29
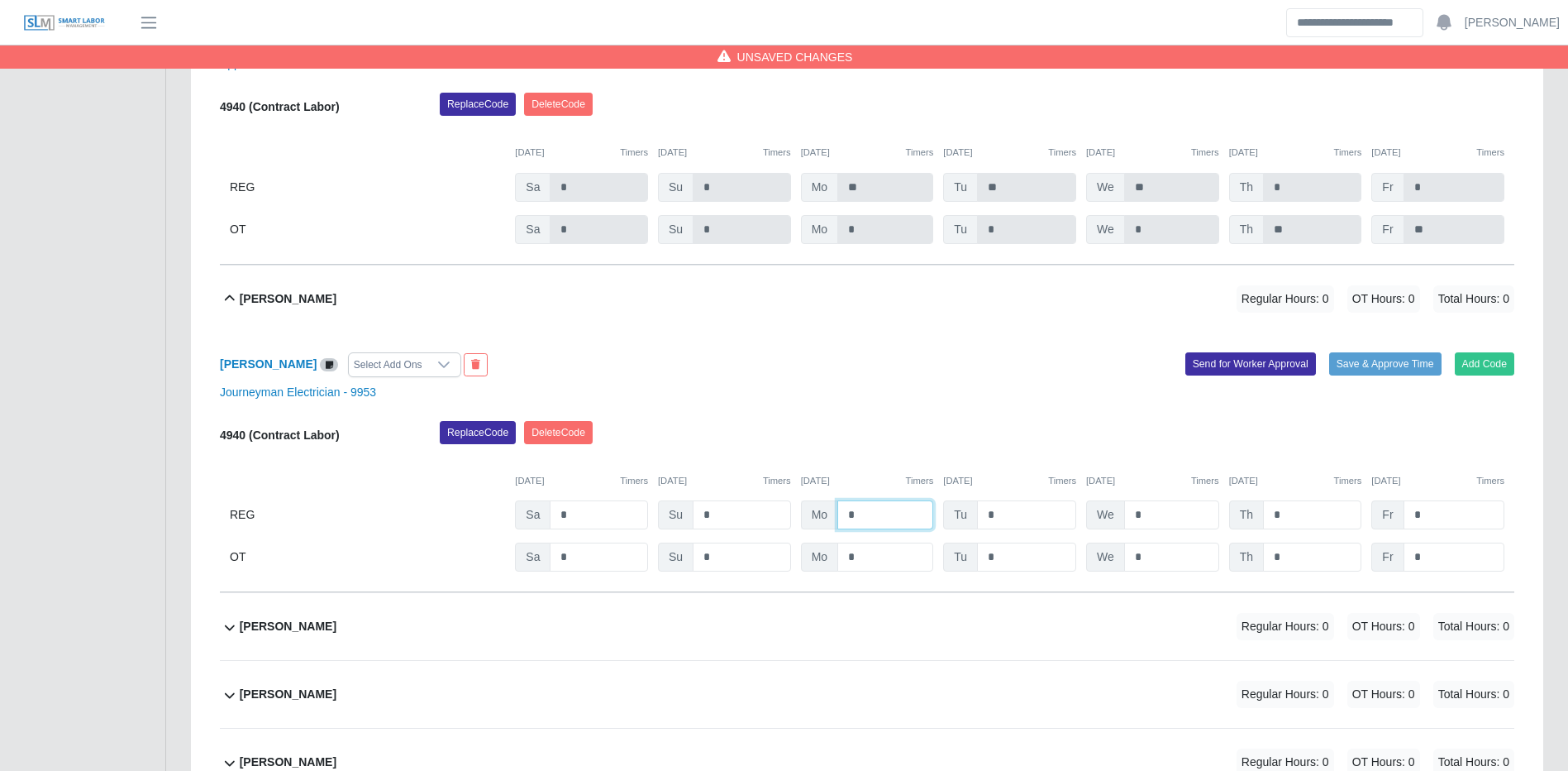
click at [916, 529] on input "*" at bounding box center [885, 515] width 96 height 29
click at [1373, 375] on button "Save & Approve Time" at bounding box center [1385, 364] width 113 height 23
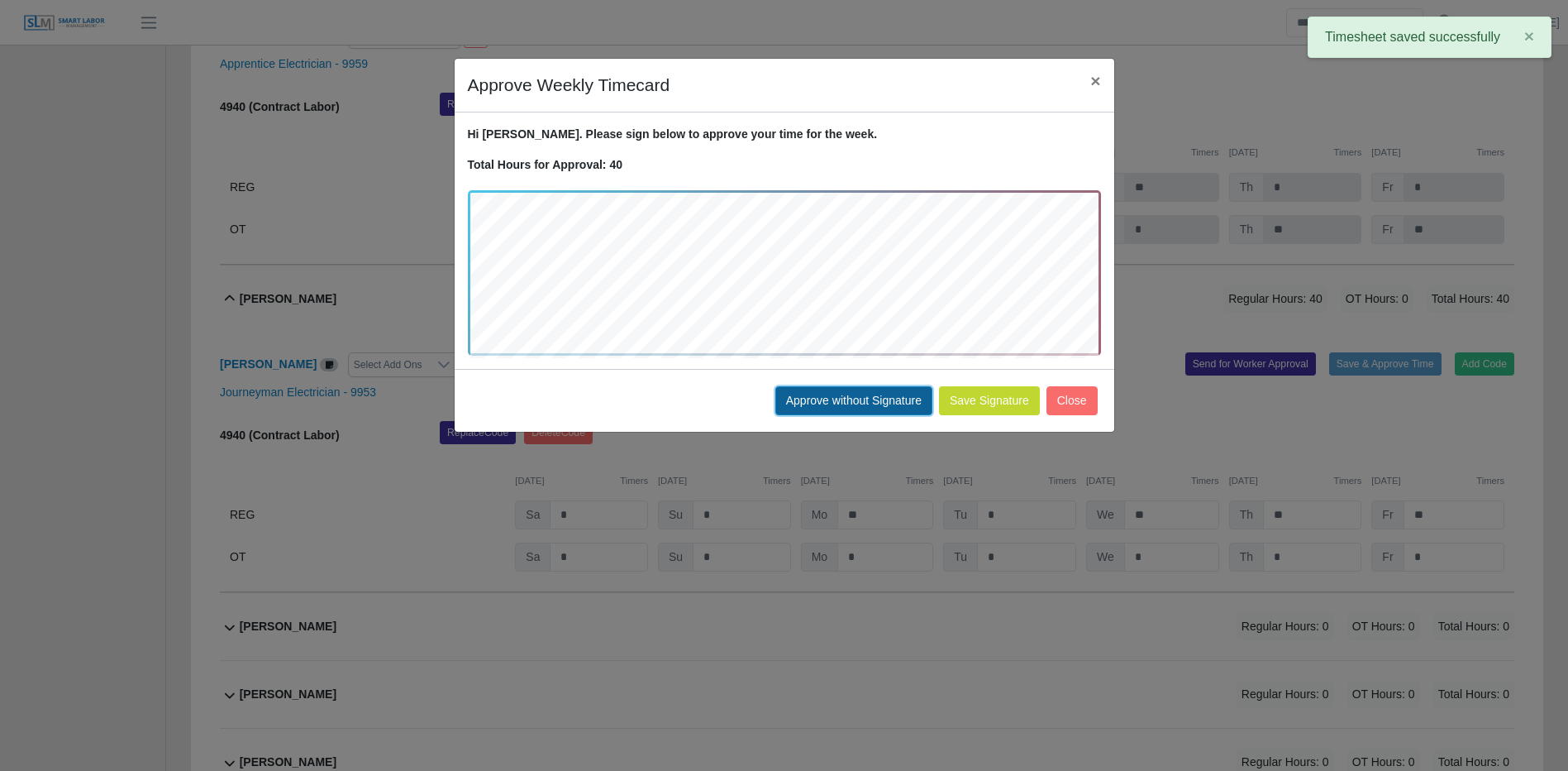
click at [864, 397] on button "Approve without Signature" at bounding box center [854, 401] width 157 height 29
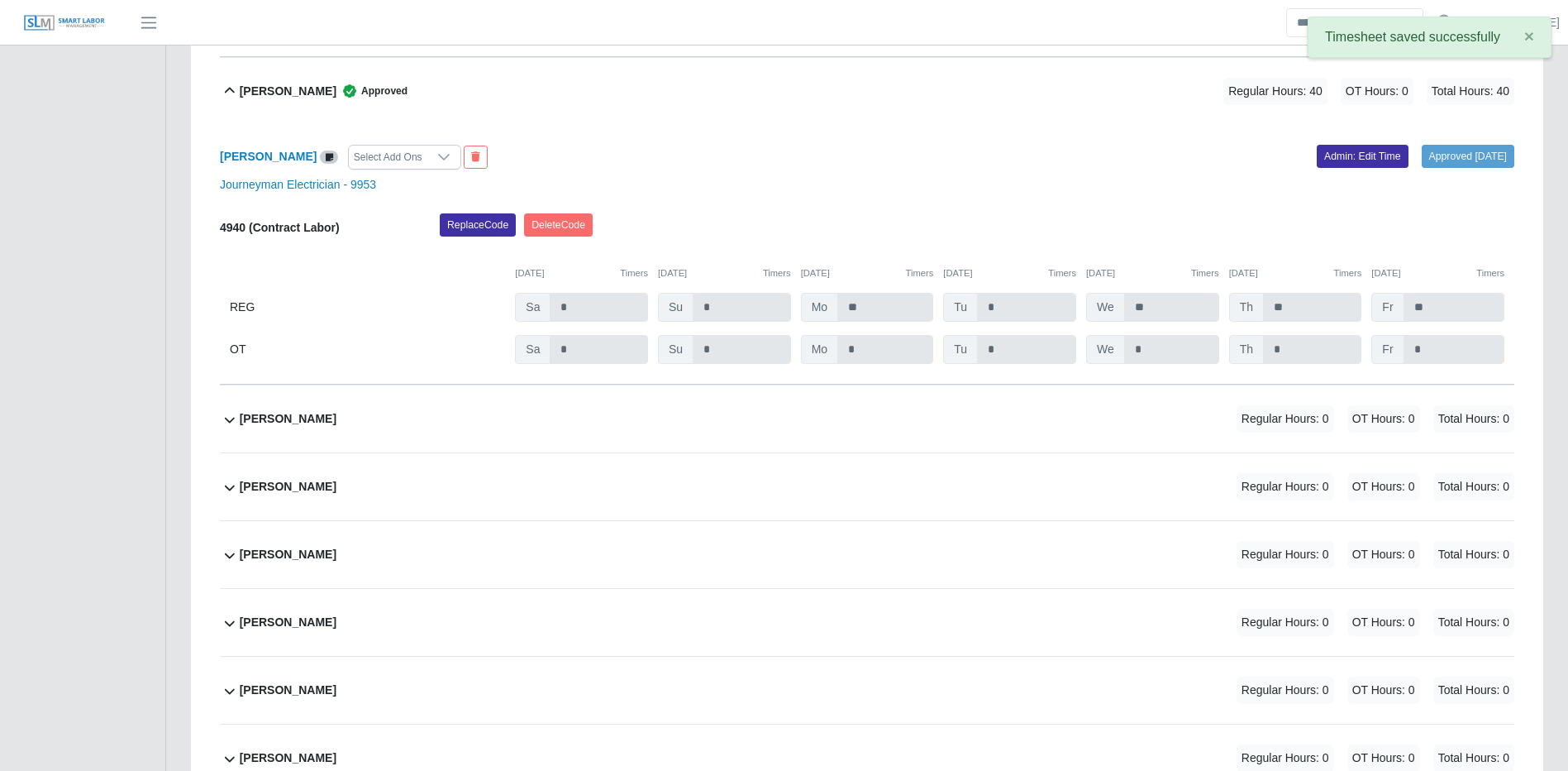
scroll to position [17512, 0]
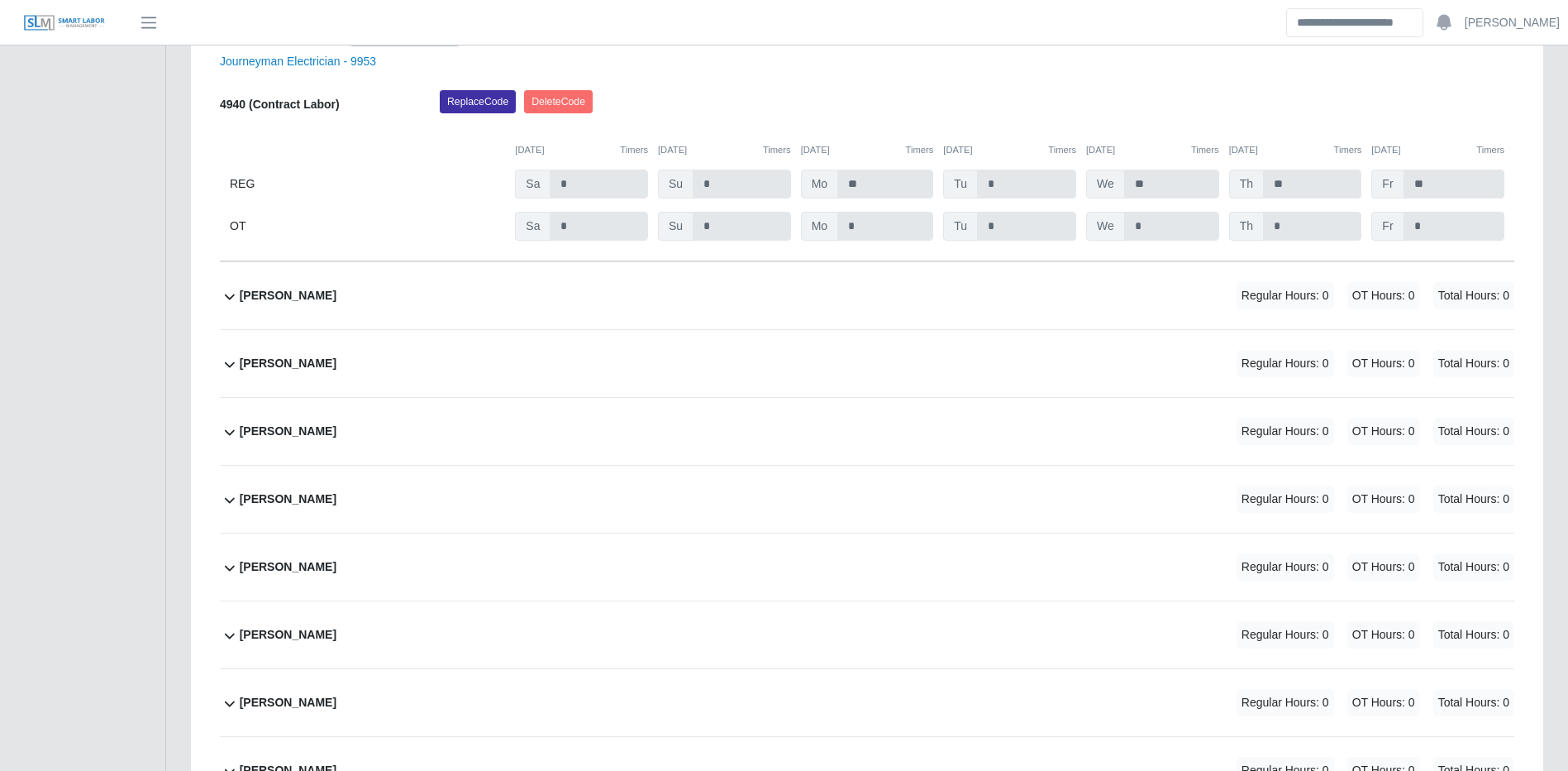
drag, startPoint x: 1181, startPoint y: 303, endPoint x: 1292, endPoint y: 320, distance: 112.3
click at [1183, 303] on div "Ivan Cocepcion Ramirez Regular Hours: 0 OT Hours: 0 Total Hours: 0" at bounding box center [877, 295] width 1275 height 67
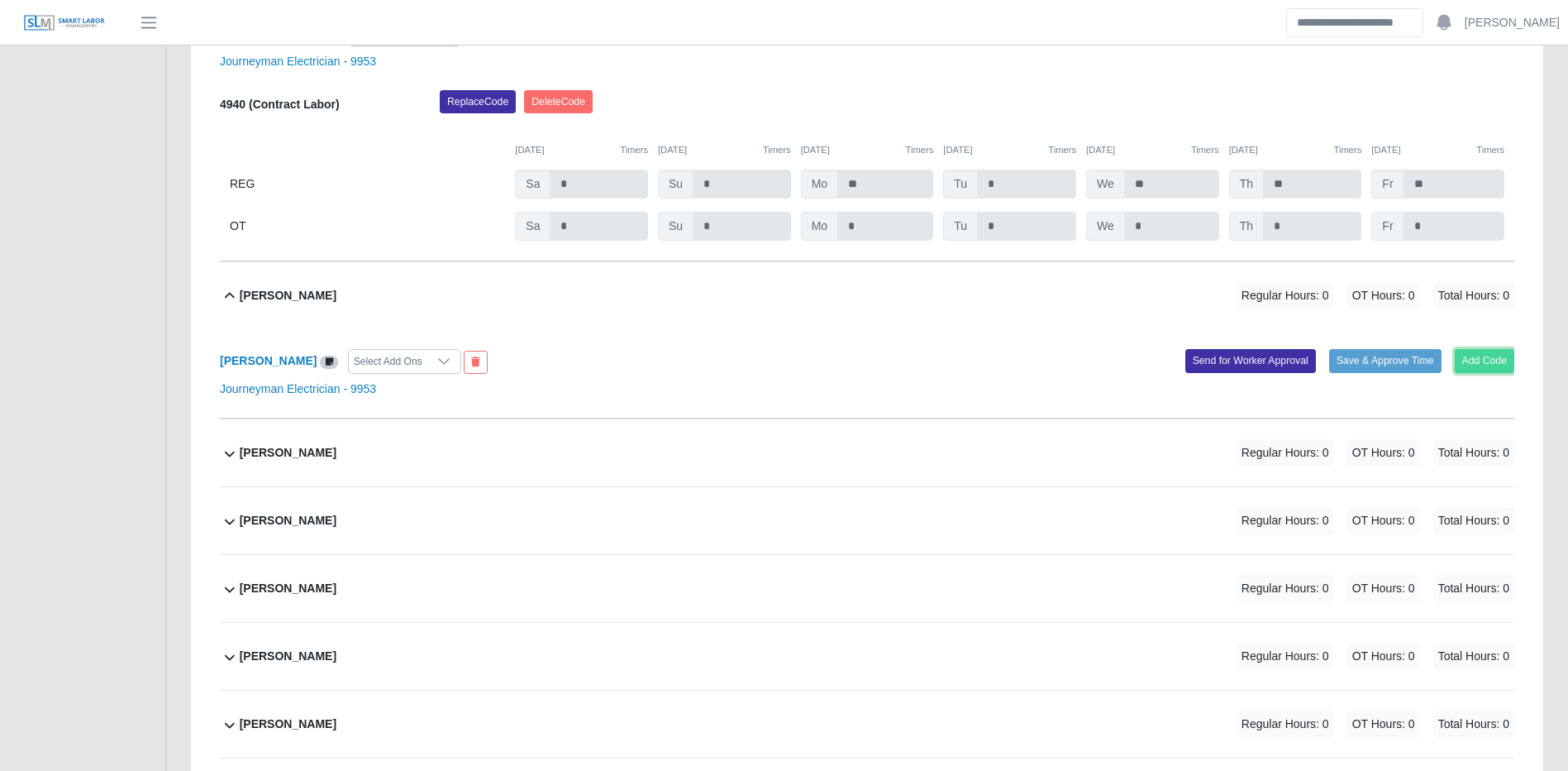
click at [1494, 372] on button "Add Code" at bounding box center [1486, 360] width 60 height 23
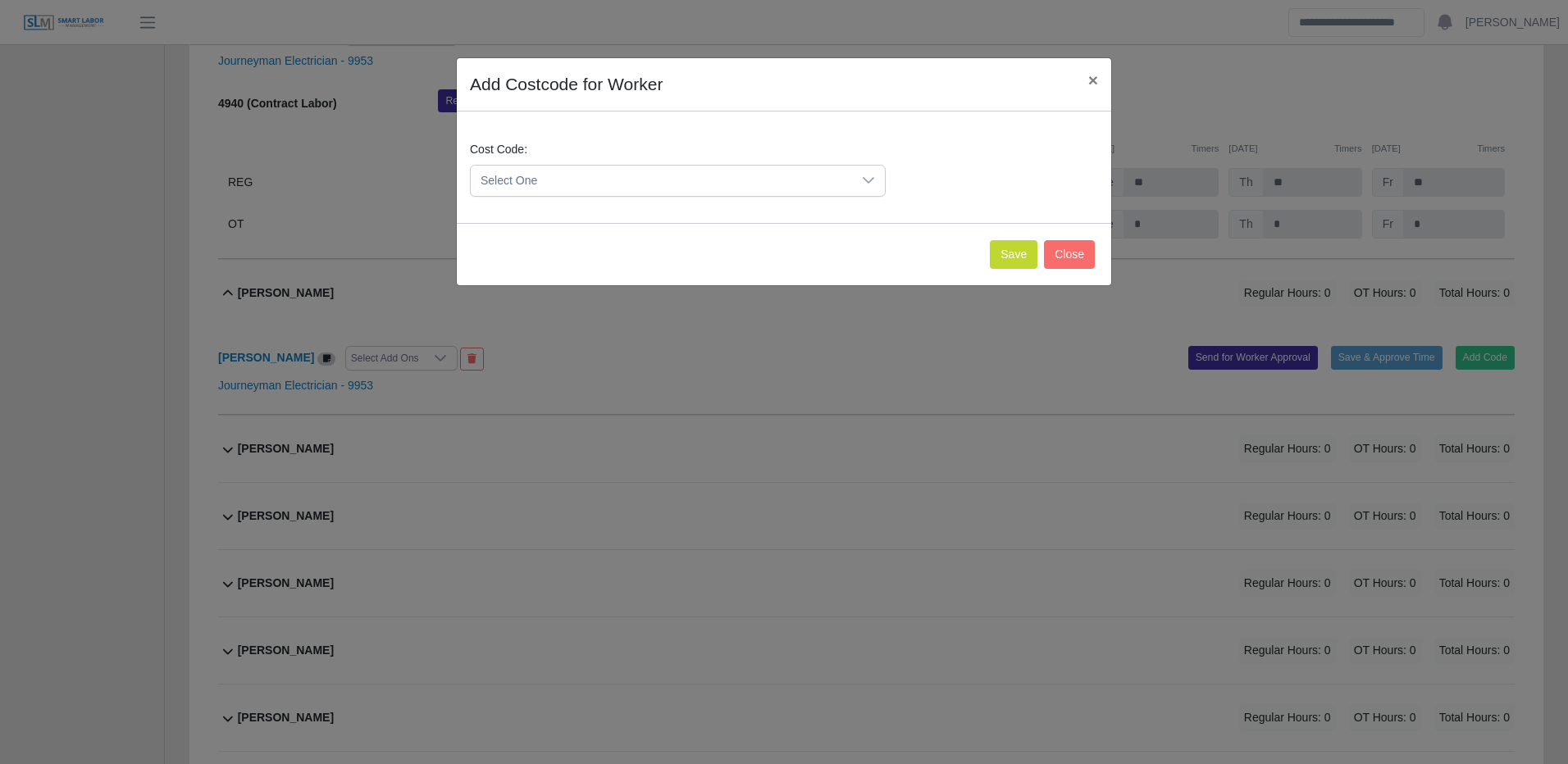
drag, startPoint x: 722, startPoint y: 184, endPoint x: 712, endPoint y: 185, distance: 10.0
click at [724, 184] on span "Select One" at bounding box center [661, 180] width 381 height 30
click at [725, 184] on span "Select One" at bounding box center [661, 180] width 381 height 30
click at [568, 182] on span "Select One" at bounding box center [661, 180] width 381 height 30
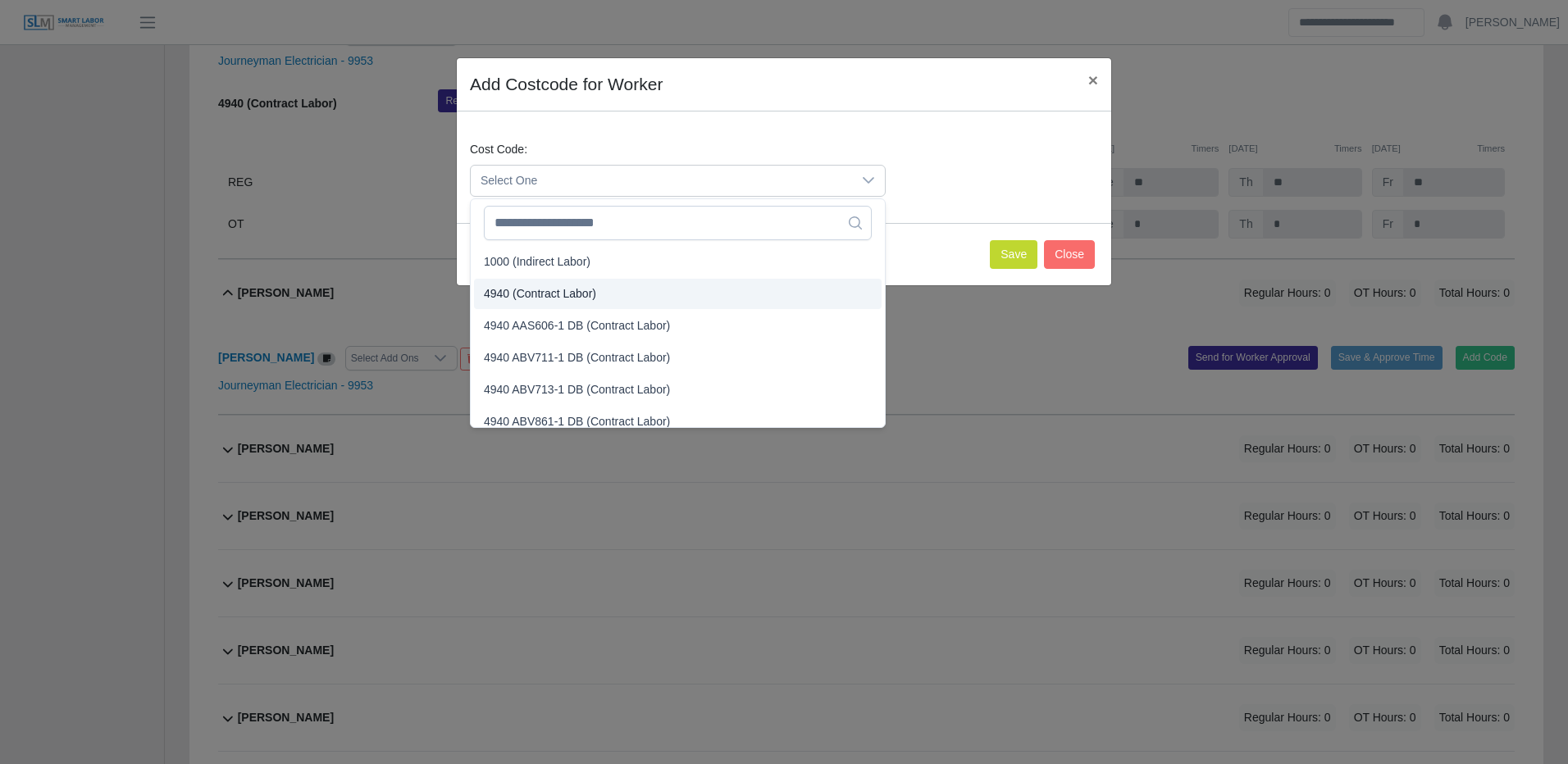
click at [555, 291] on span "4940 (Contract Labor)" at bounding box center [540, 293] width 113 height 17
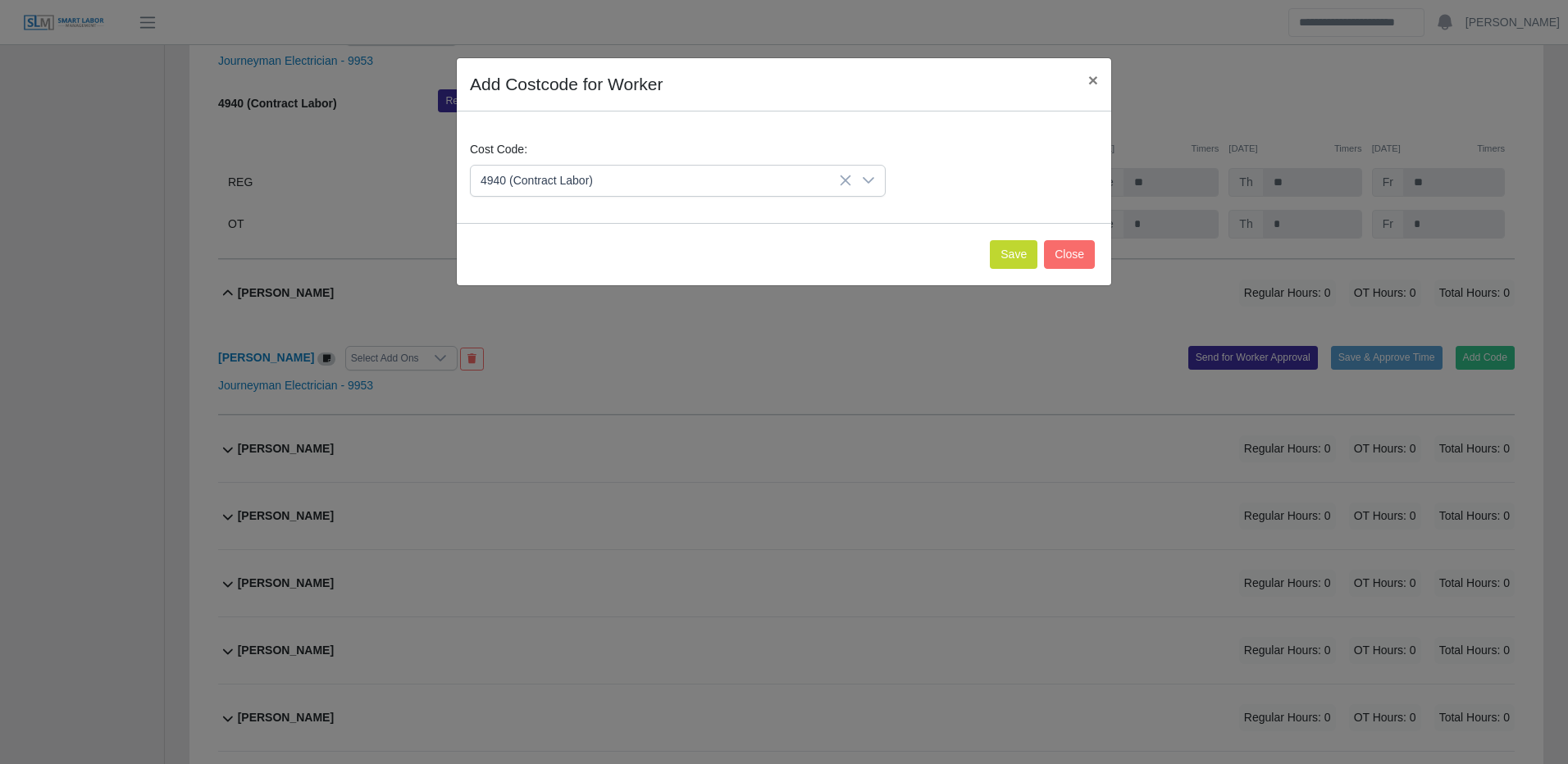
click at [1042, 259] on div "Save Close" at bounding box center [784, 254] width 655 height 63
click at [1027, 245] on button "Save" at bounding box center [1013, 255] width 47 height 29
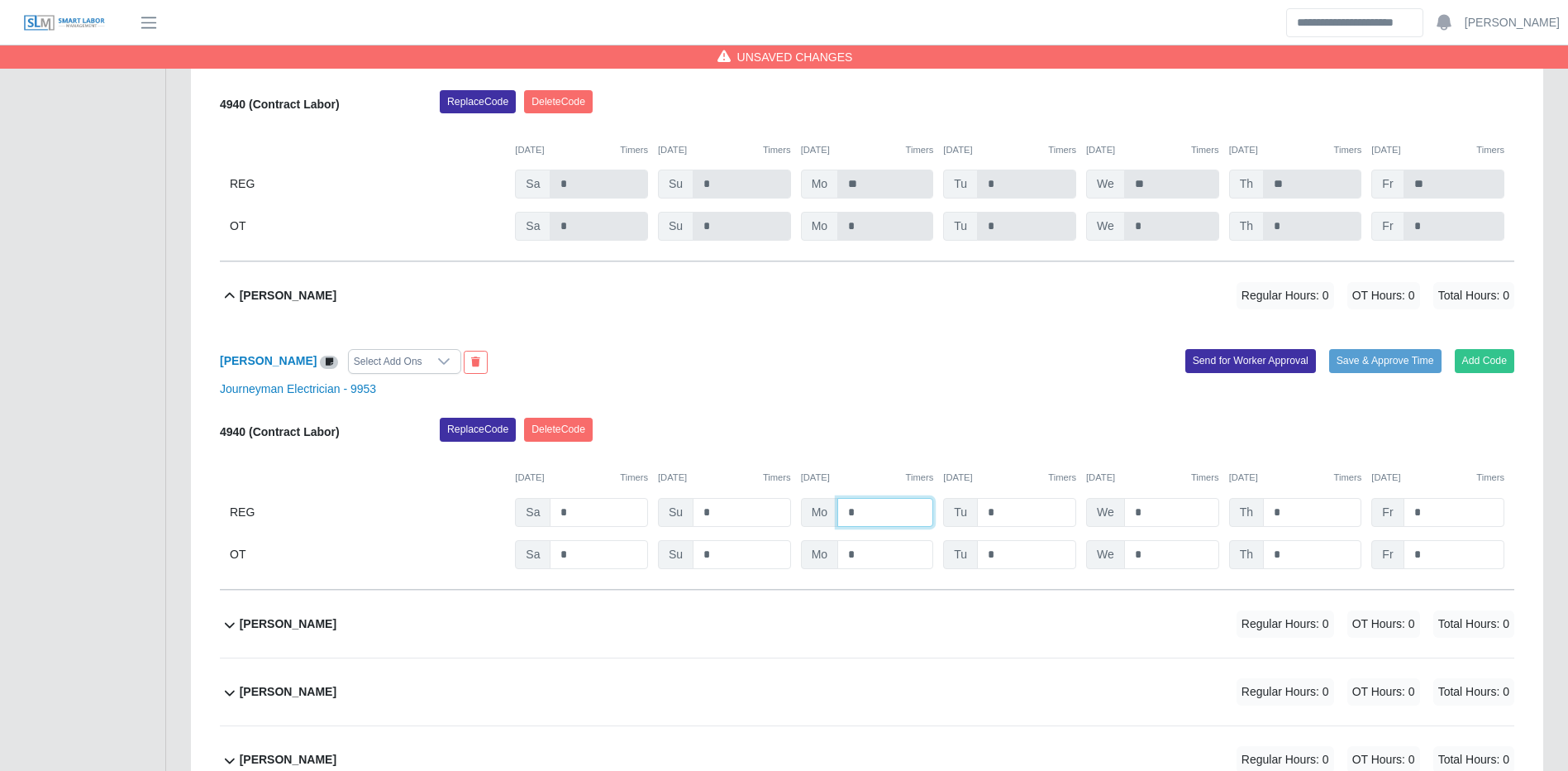
drag, startPoint x: 875, startPoint y: 538, endPoint x: 883, endPoint y: 526, distance: 14.4
click at [877, 527] on input "*" at bounding box center [885, 513] width 96 height 29
click at [1377, 372] on button "Save & Approve Time" at bounding box center [1385, 360] width 113 height 23
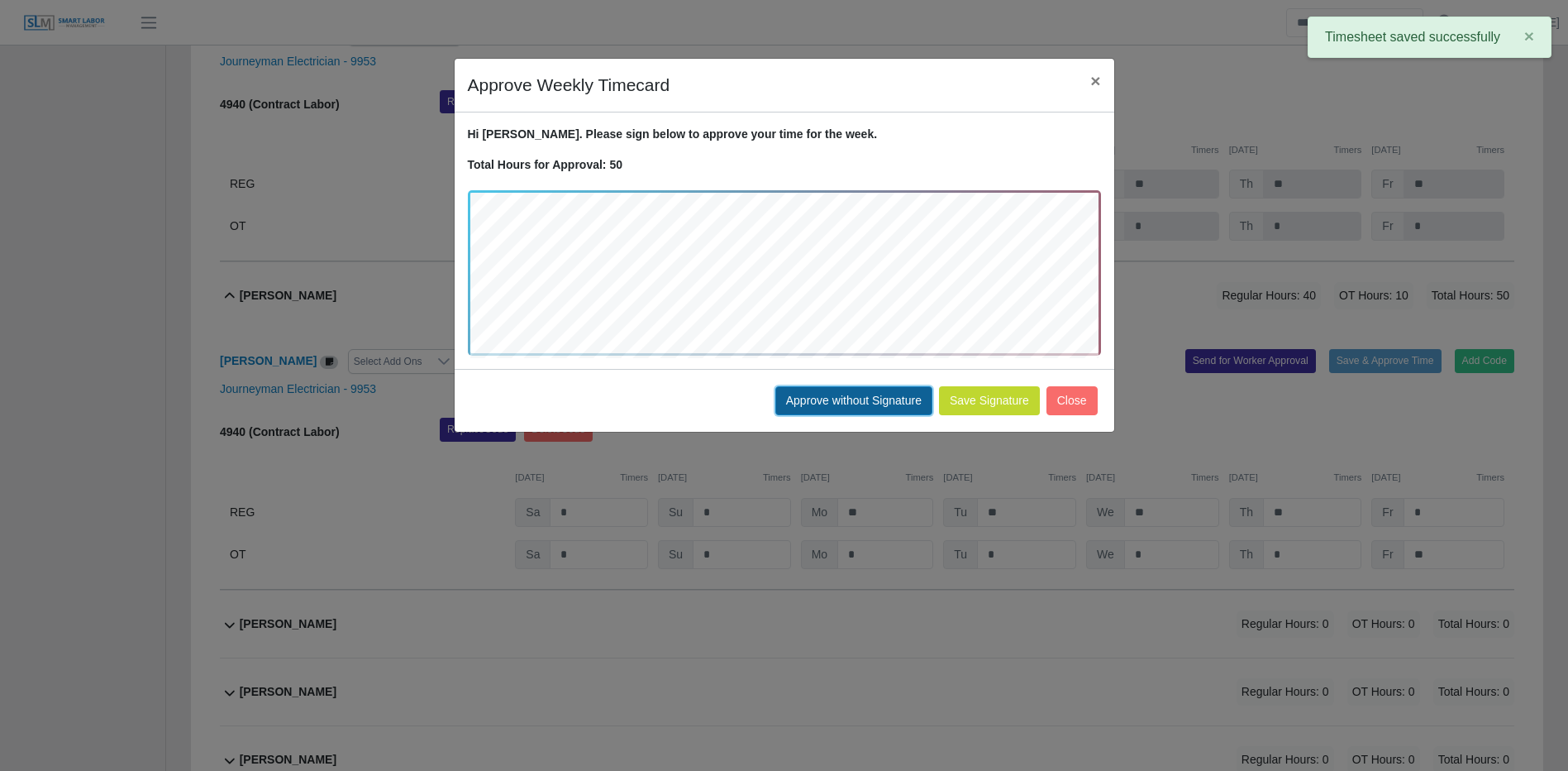
click at [852, 403] on button "Approve without Signature" at bounding box center [854, 401] width 157 height 29
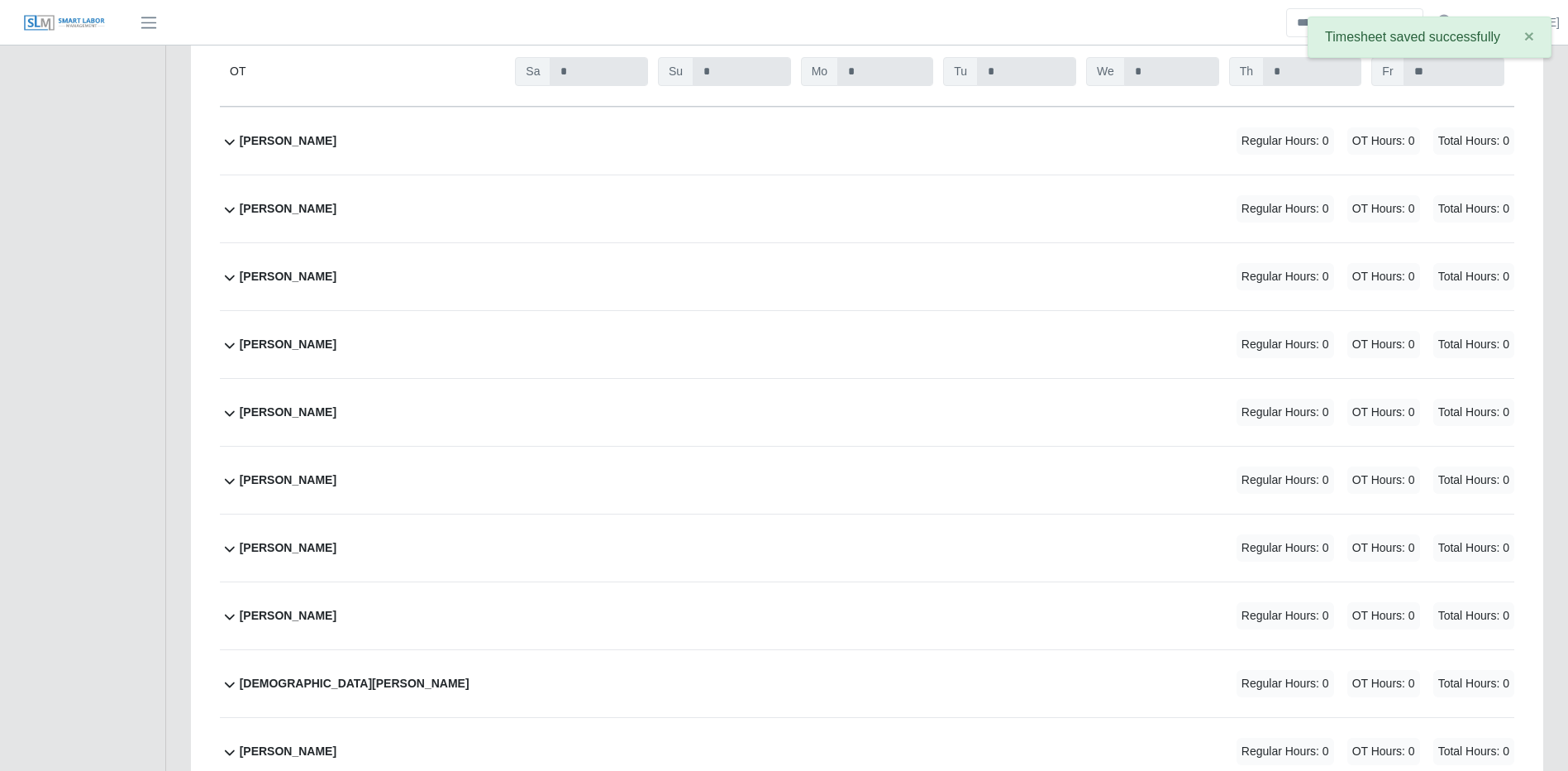
scroll to position [18009, 0]
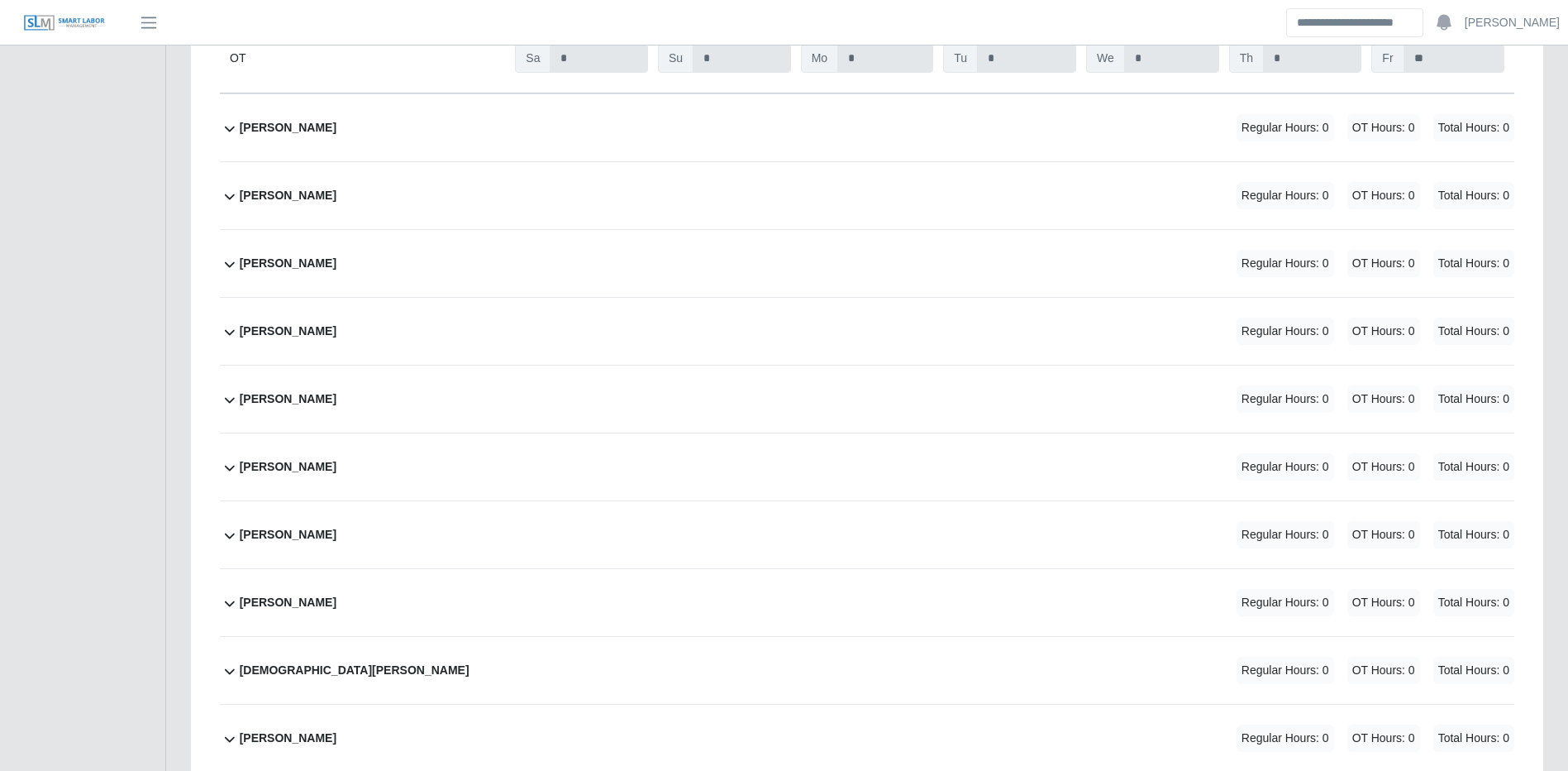
click at [1109, 229] on div "Jan Carlos Vasquez Regular Hours: 0 OT Hours: 0 Total Hours: 0" at bounding box center [877, 195] width 1275 height 67
click at [1110, 229] on div "Jan Carlos Vasquez Regular Hours: 0 OT Hours: 0 Total Hours: 0" at bounding box center [877, 195] width 1275 height 67
click at [1473, 210] on span "Total Hours: 0" at bounding box center [1474, 196] width 81 height 27
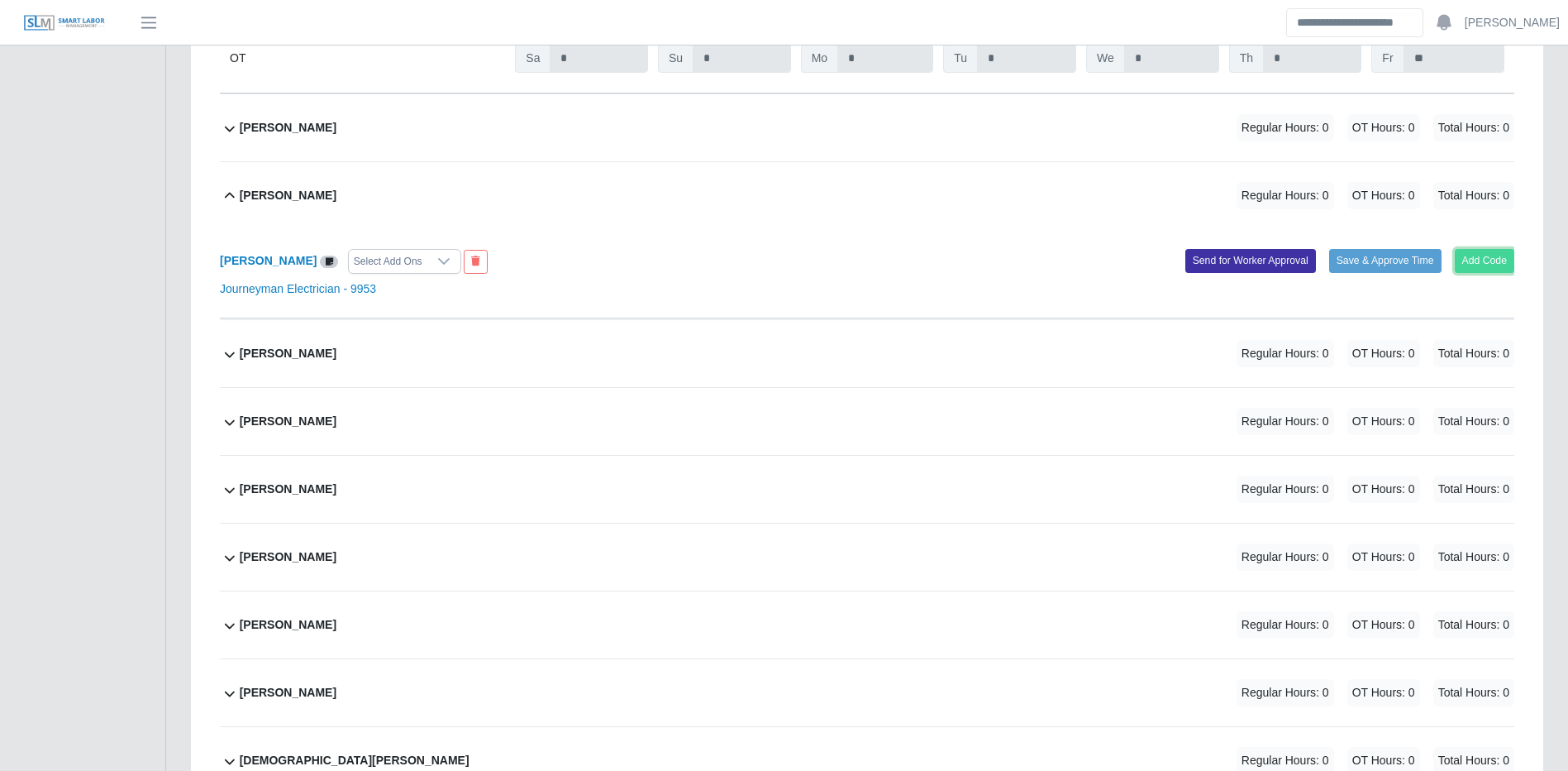
click at [1499, 272] on button "Add Code" at bounding box center [1486, 260] width 60 height 23
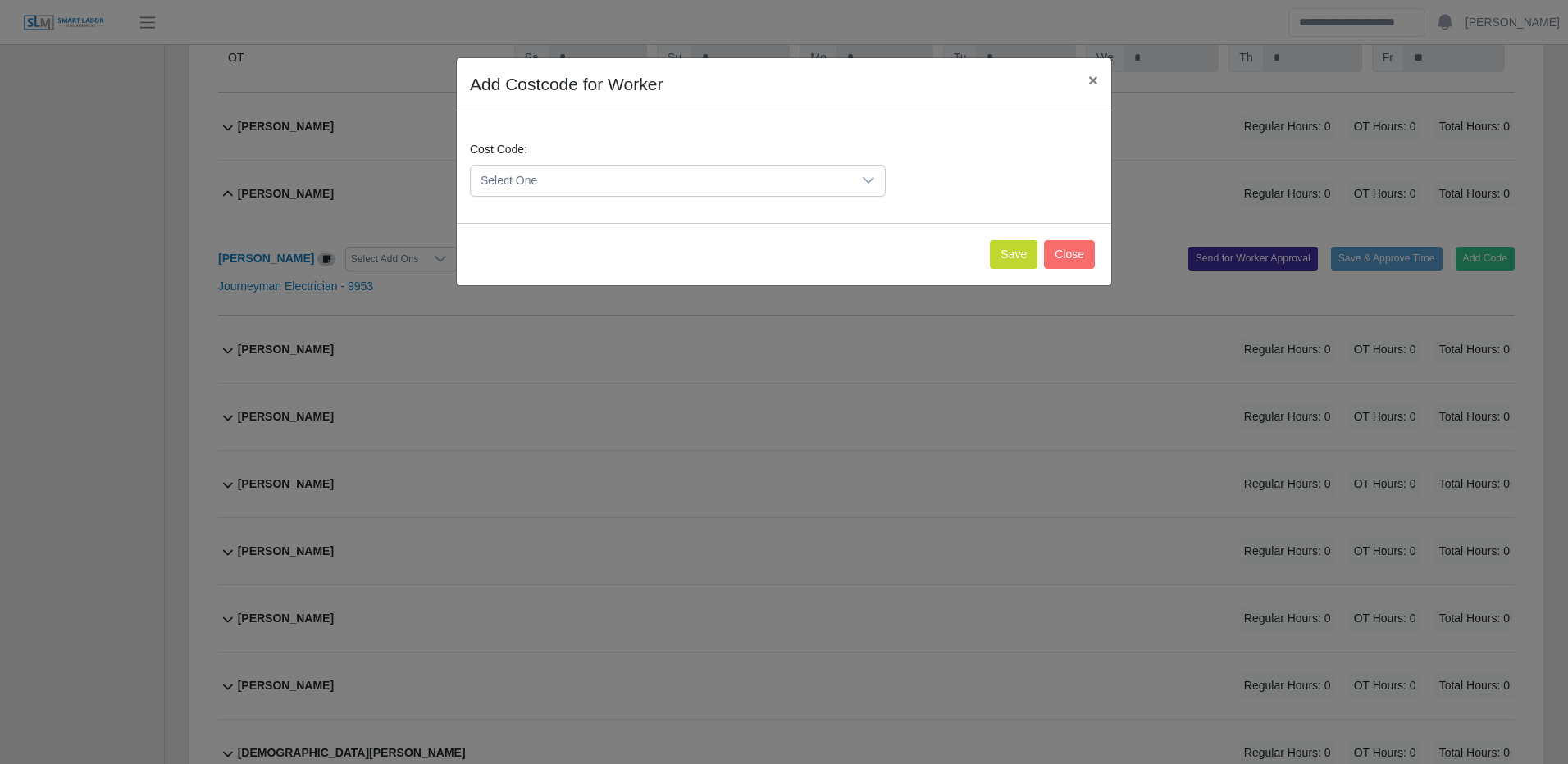
click at [752, 183] on span "Select One" at bounding box center [661, 180] width 381 height 30
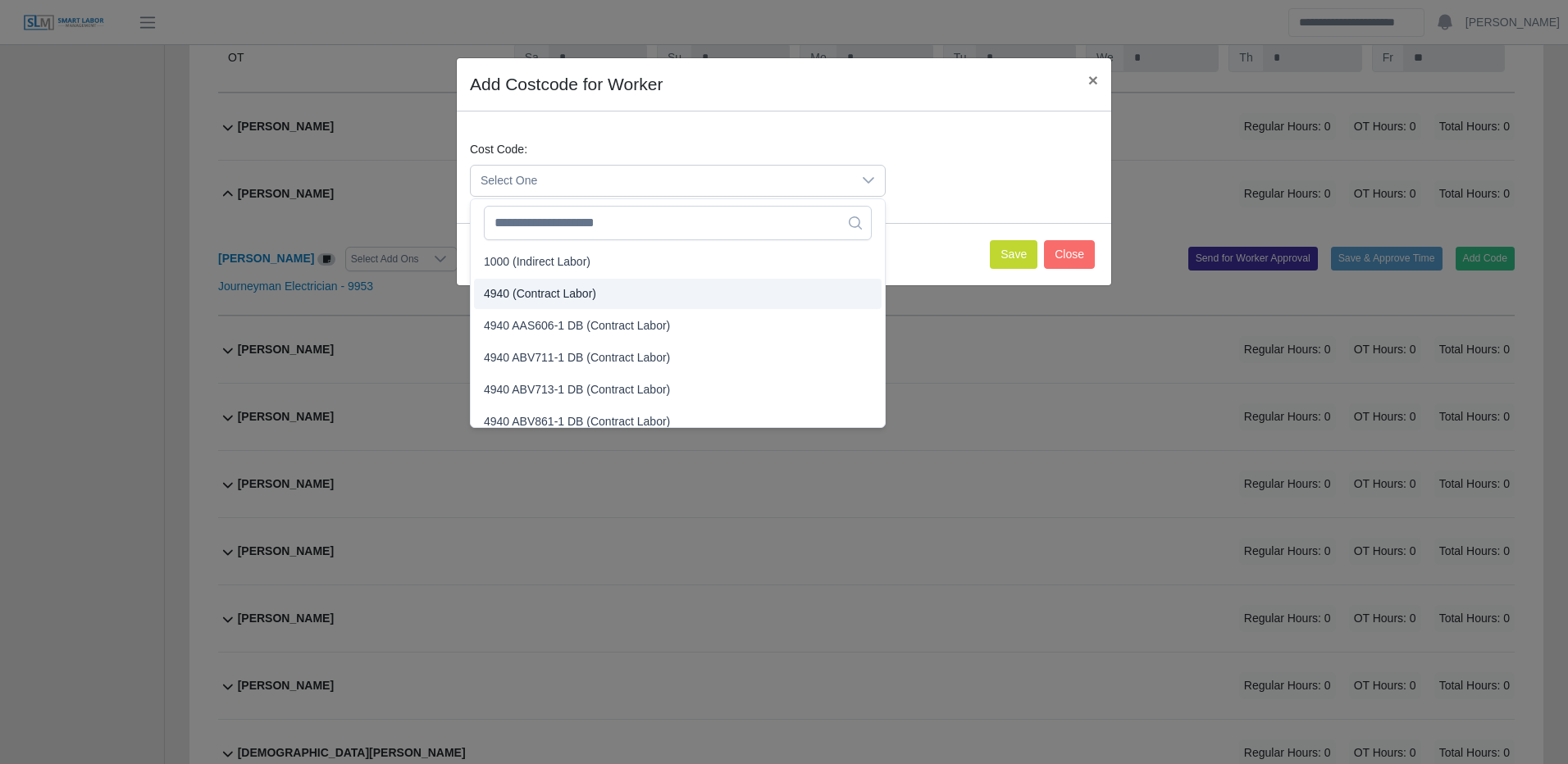
click at [606, 280] on li "4940 (Contract Labor)" at bounding box center [677, 293] width 408 height 30
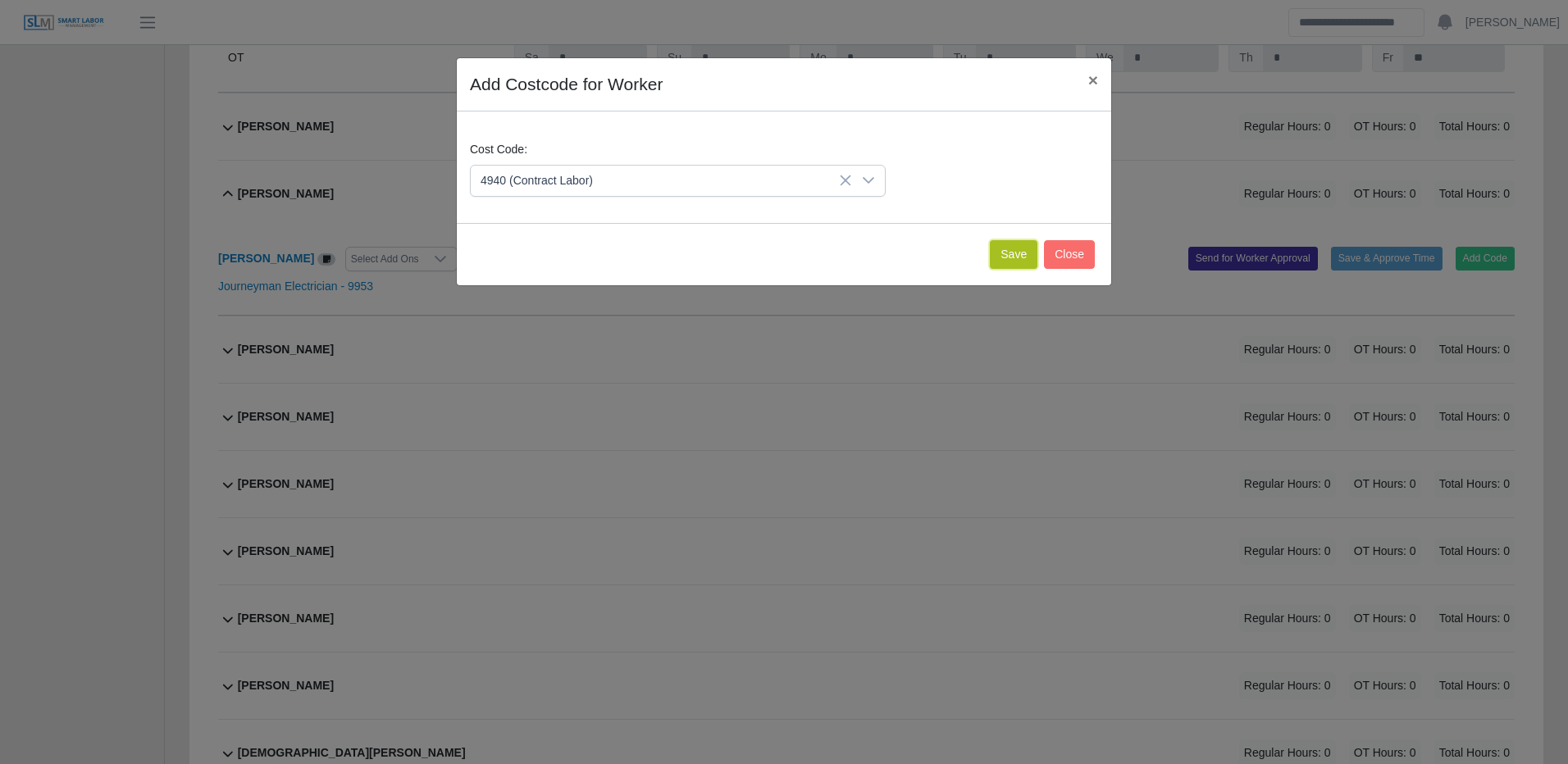
click at [1011, 252] on button "Save" at bounding box center [1013, 255] width 47 height 29
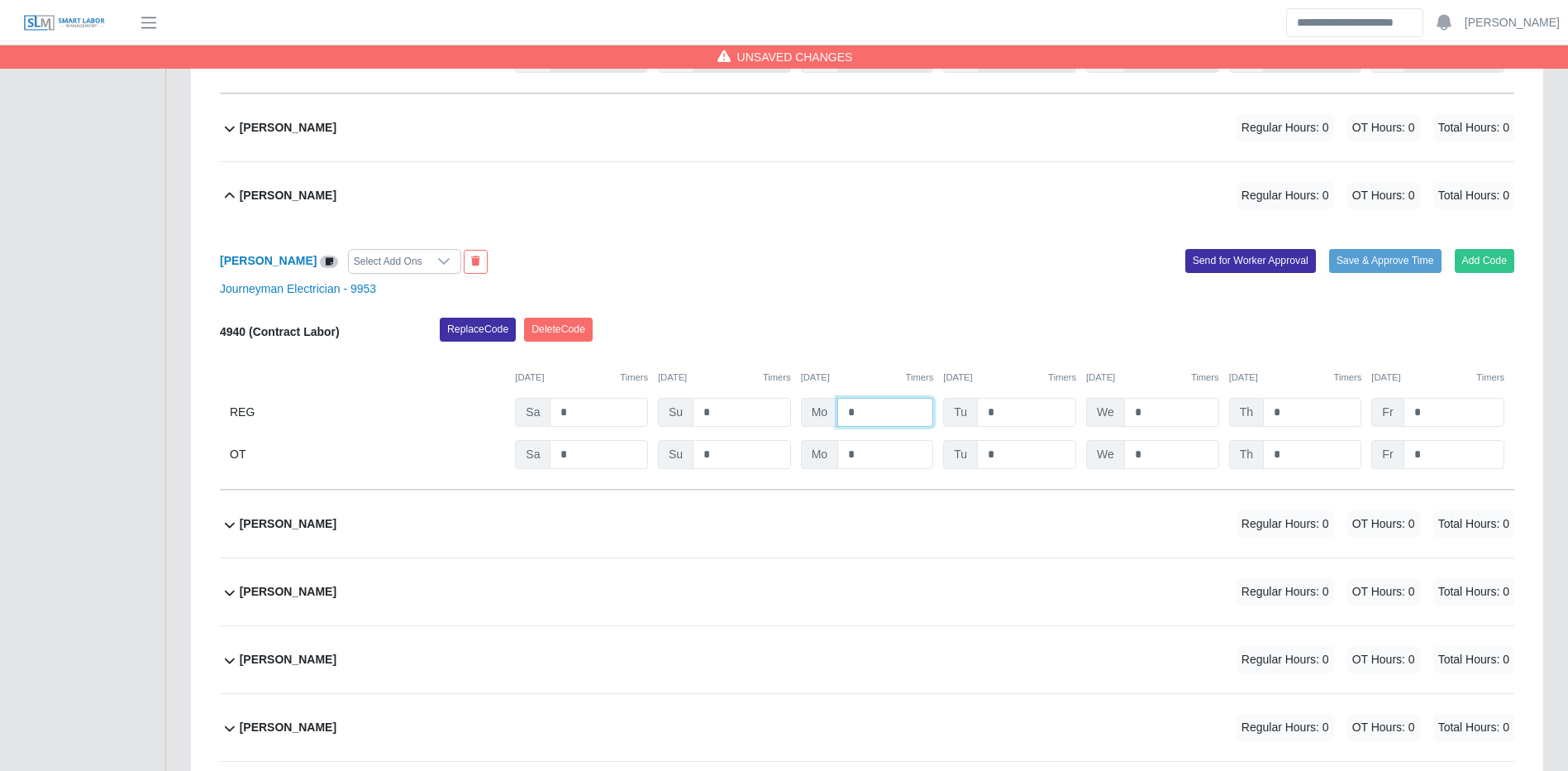
drag, startPoint x: 876, startPoint y: 441, endPoint x: 876, endPoint y: 431, distance: 10.0
click at [874, 427] on input "*" at bounding box center [885, 412] width 96 height 29
click at [1374, 272] on button "Save & Approve Time" at bounding box center [1385, 260] width 113 height 23
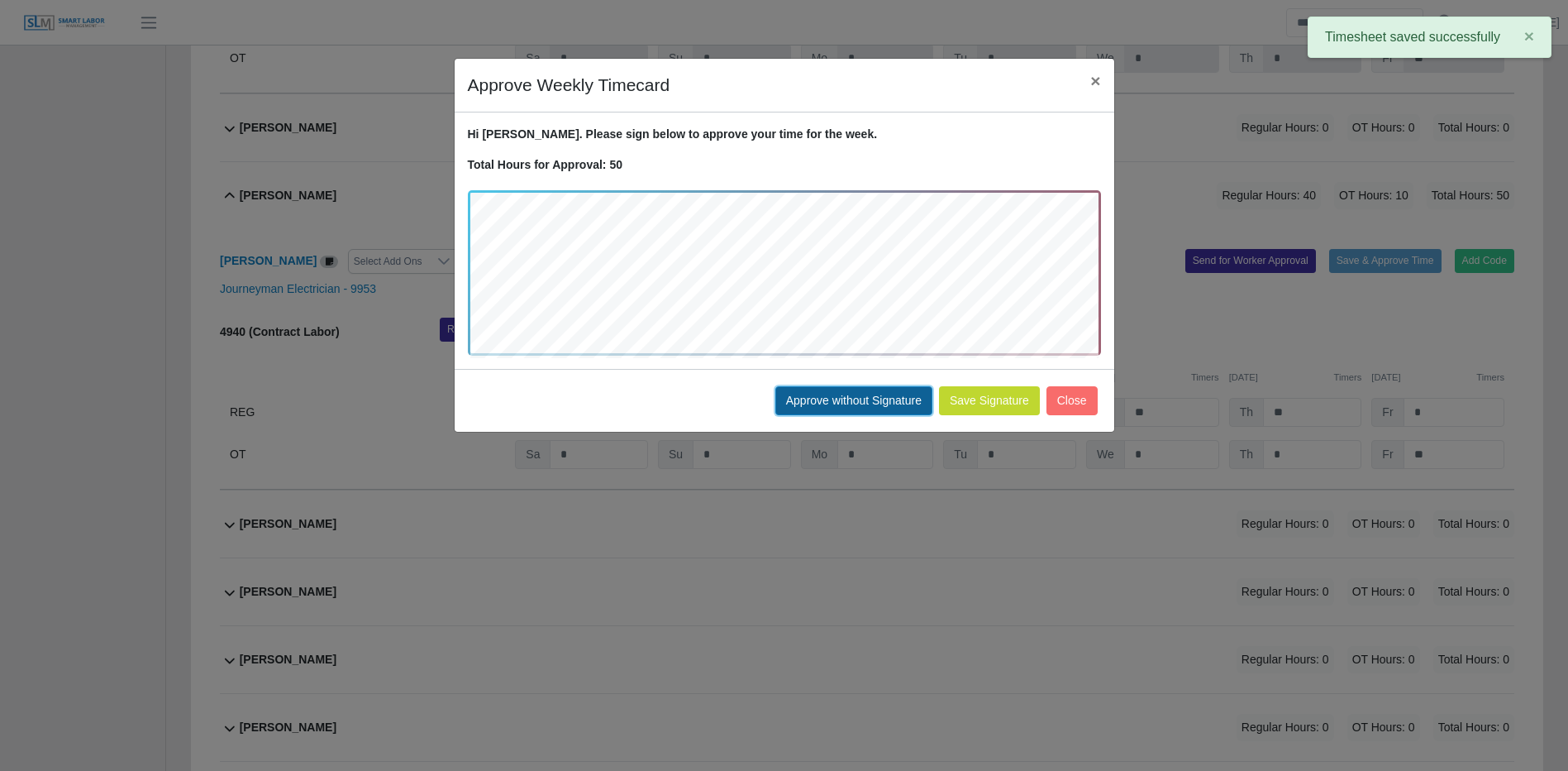
click at [858, 397] on button "Approve without Signature" at bounding box center [854, 401] width 157 height 29
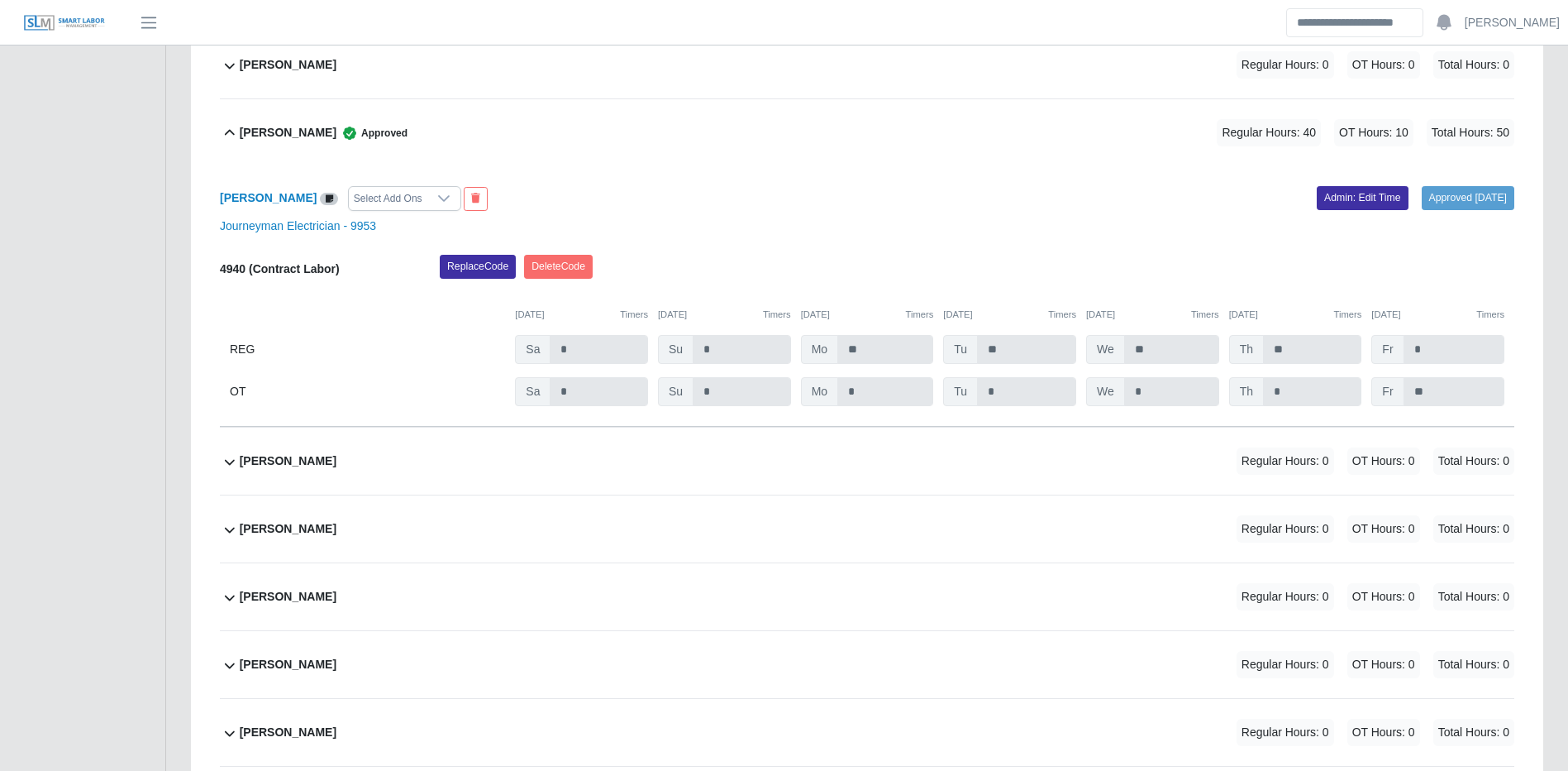
scroll to position [18174, 0]
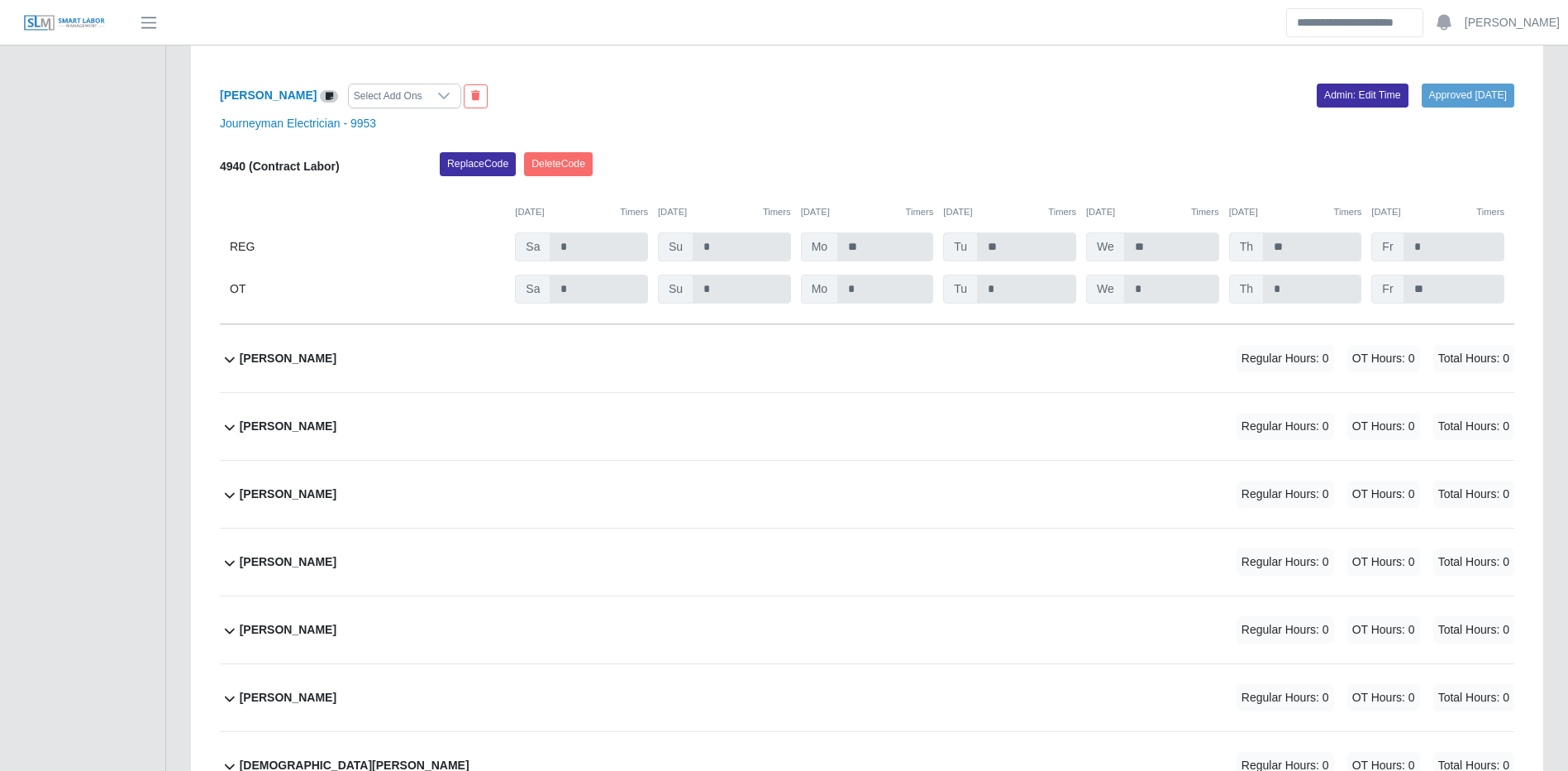
click at [827, 392] on div "Jason Prado Regular Hours: 0 OT Hours: 0 Total Hours: 0" at bounding box center [877, 358] width 1275 height 67
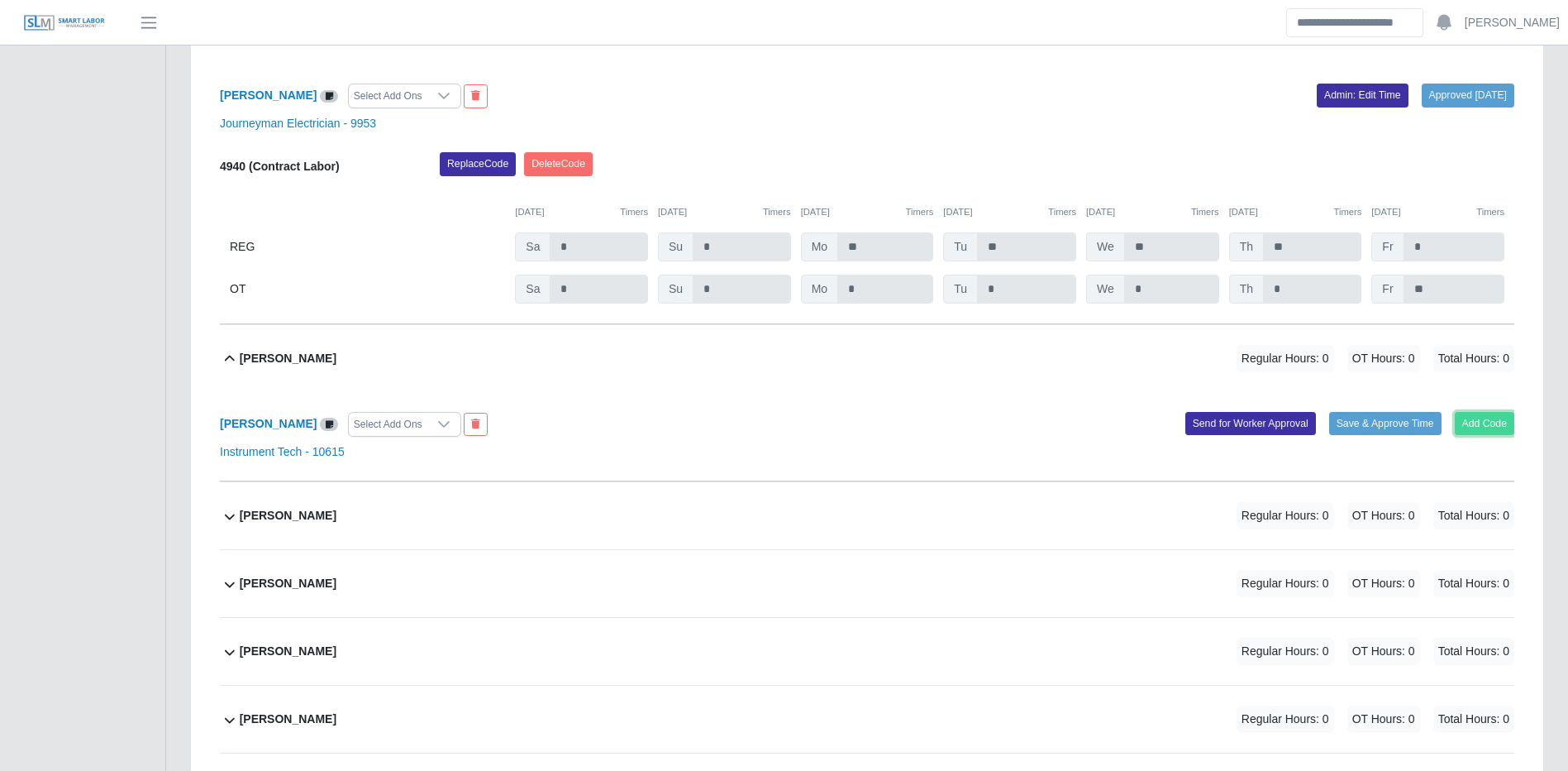
click at [1498, 435] on button "Add Code" at bounding box center [1486, 423] width 60 height 23
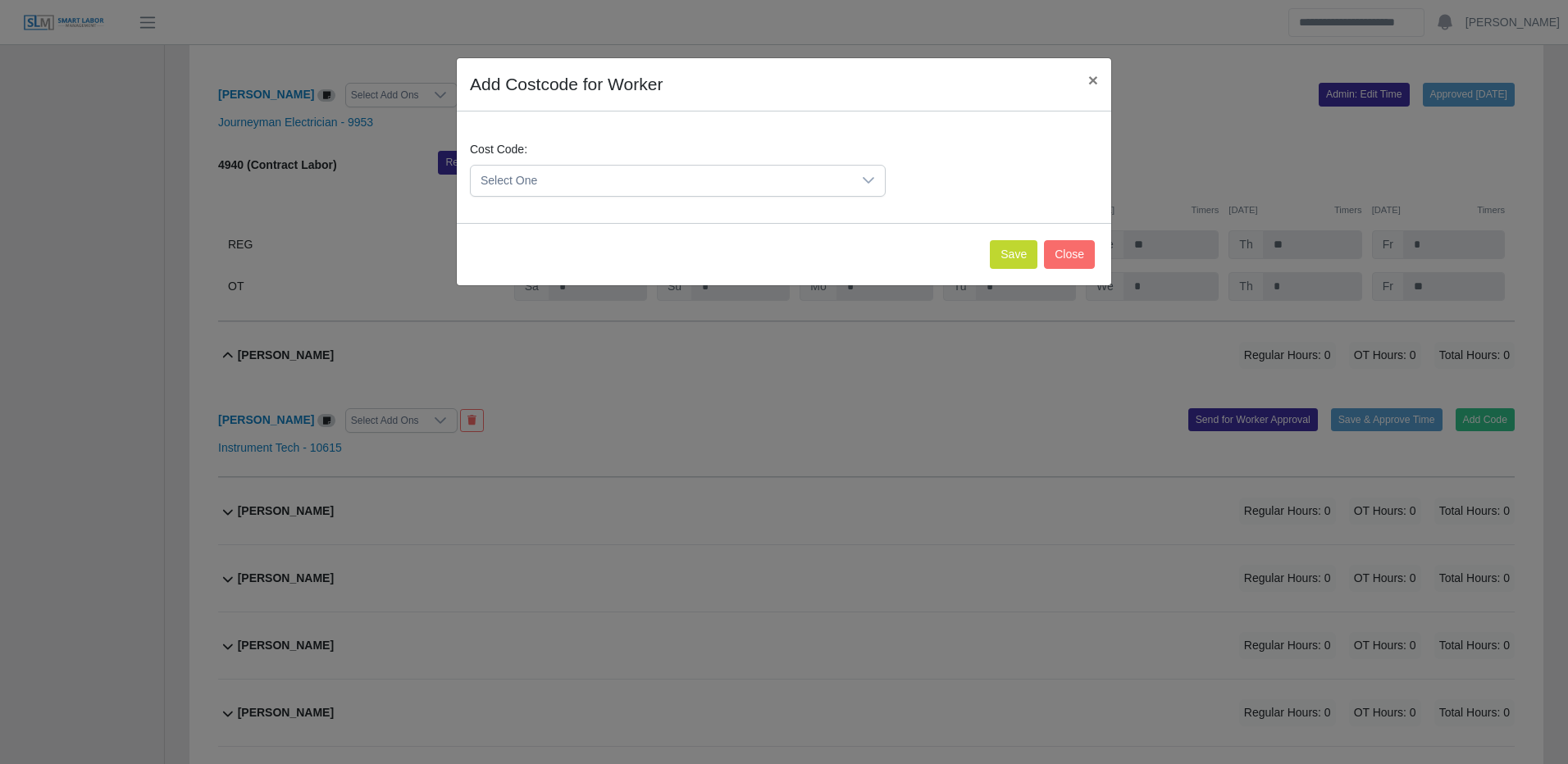
click at [633, 178] on span "Select One" at bounding box center [661, 180] width 381 height 30
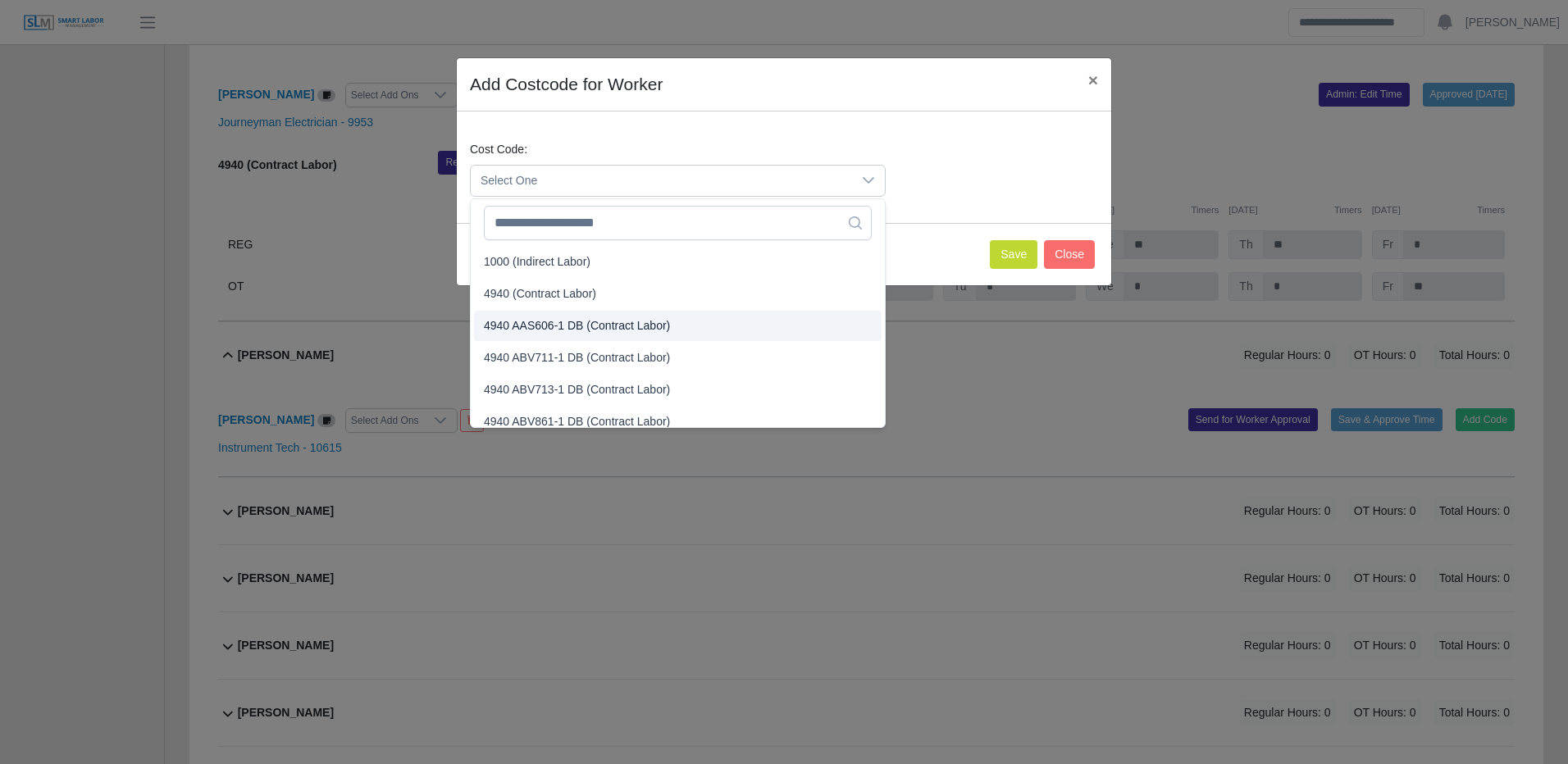
drag, startPoint x: 561, startPoint y: 294, endPoint x: 588, endPoint y: 286, distance: 28.2
click at [562, 294] on span "4940 (Contract Labor)" at bounding box center [540, 293] width 113 height 17
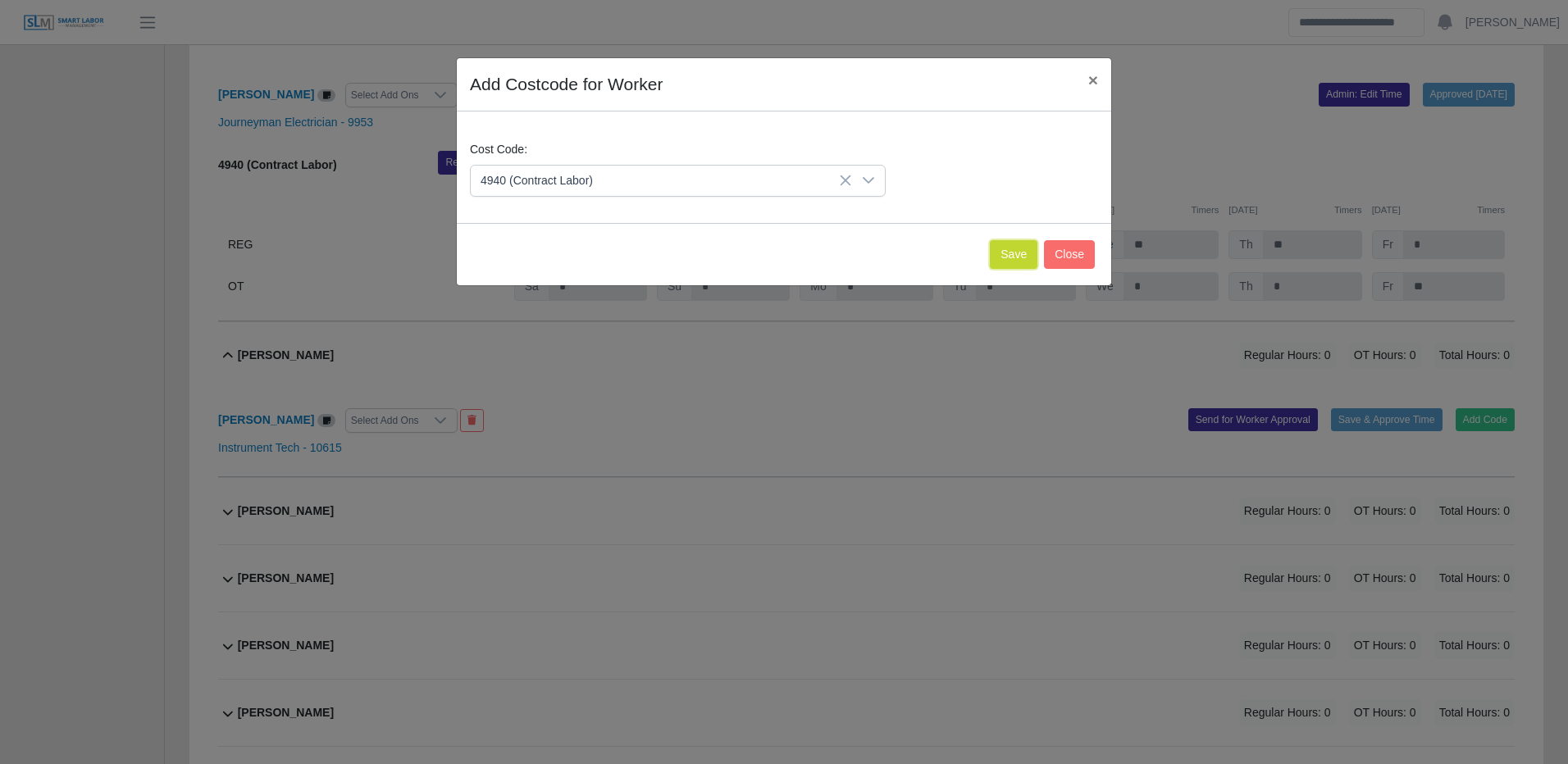
drag, startPoint x: 1019, startPoint y: 261, endPoint x: 1021, endPoint y: 252, distance: 9.2
click at [1019, 263] on button "Save" at bounding box center [1013, 255] width 47 height 29
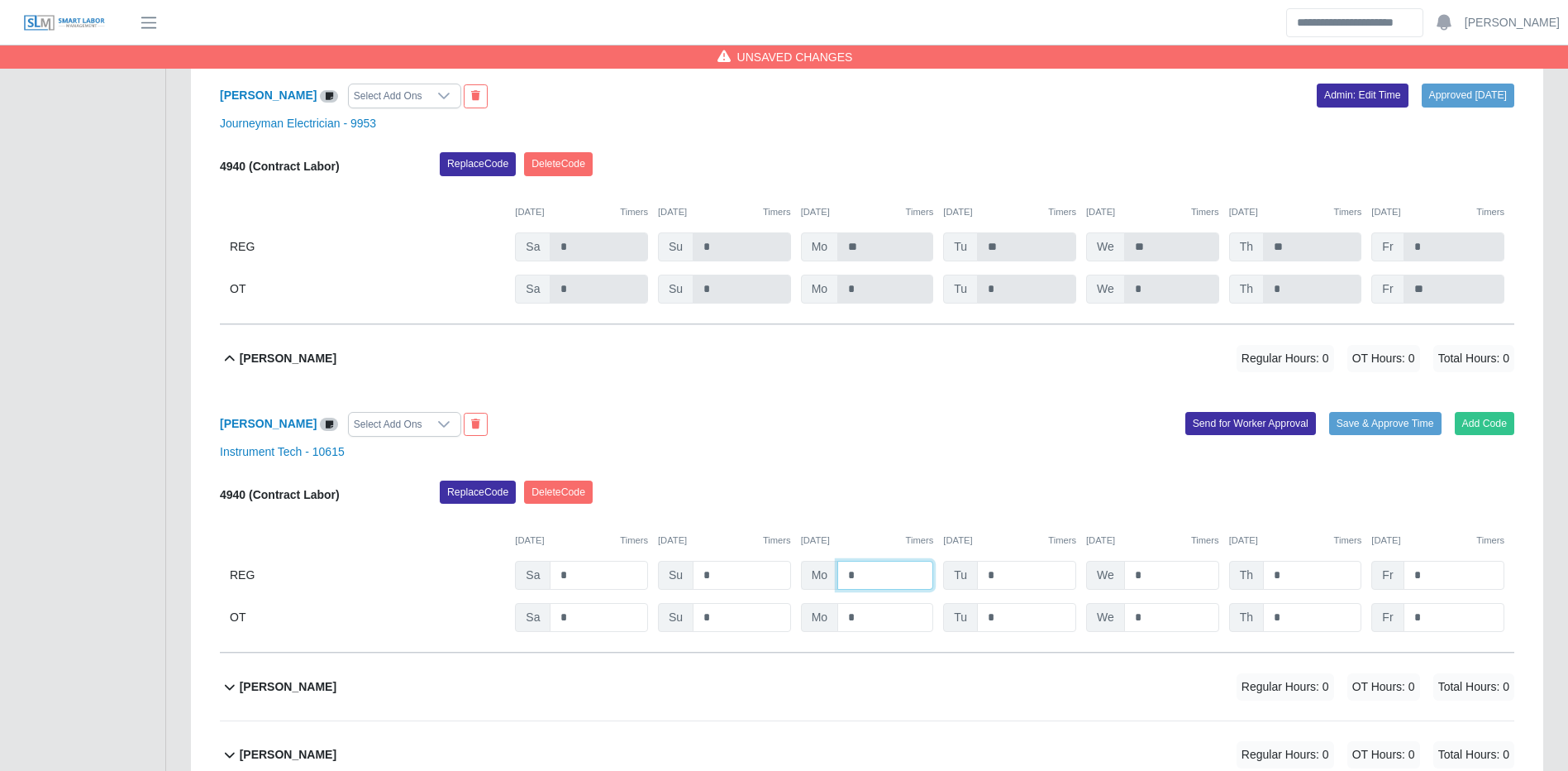
click at [883, 590] on input "*" at bounding box center [885, 575] width 96 height 29
click at [1447, 632] on div "4940 (Contract Labor) Replace Code Delete Code 09/27/2025 Timers 09/28/2025 Tim…" at bounding box center [867, 556] width 1294 height 151
click at [1440, 632] on input "*" at bounding box center [1454, 617] width 101 height 29
click at [1413, 435] on button "Save & Approve Time" at bounding box center [1385, 423] width 113 height 23
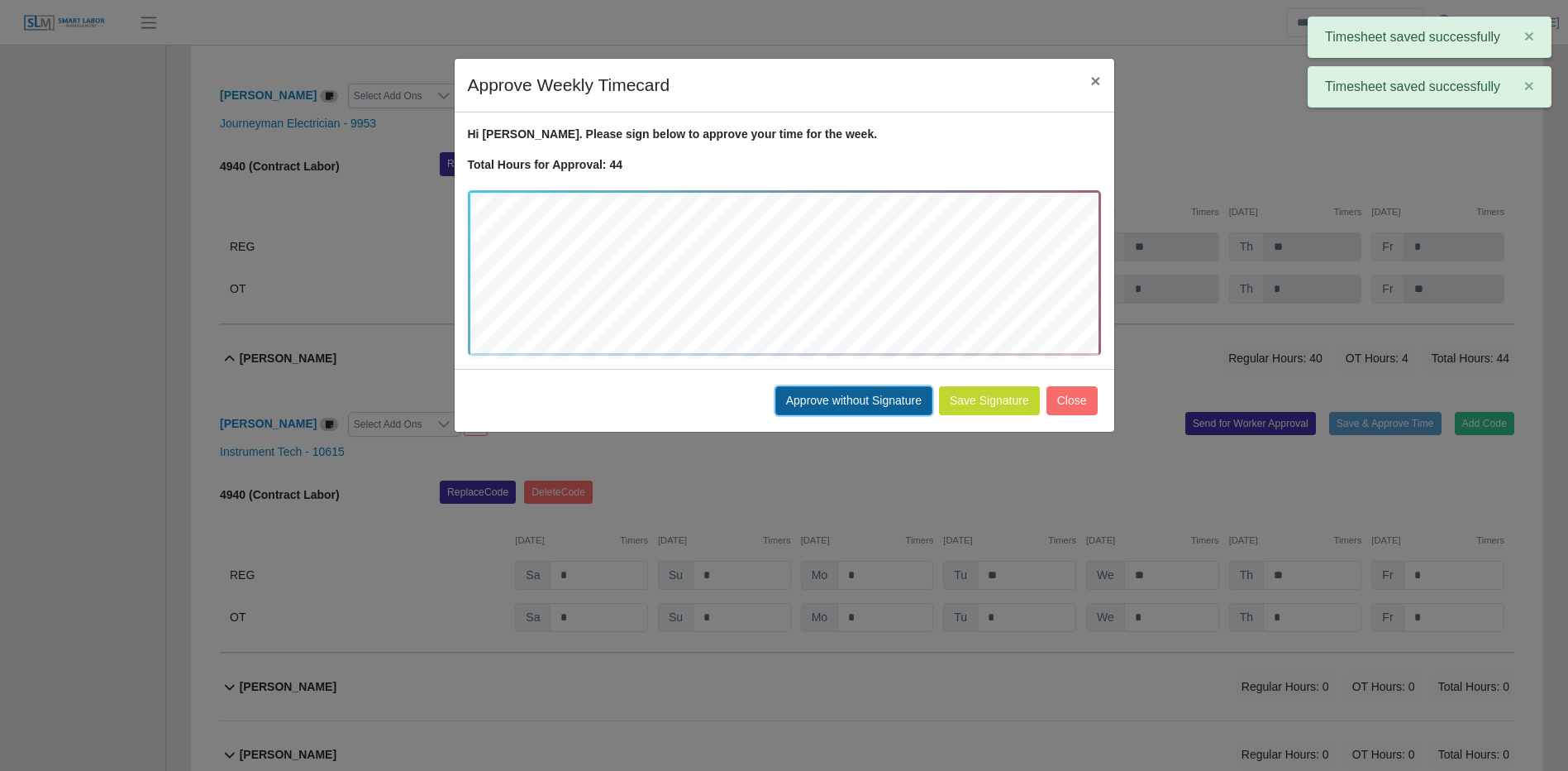
click at [903, 405] on button "Approve without Signature" at bounding box center [854, 401] width 157 height 29
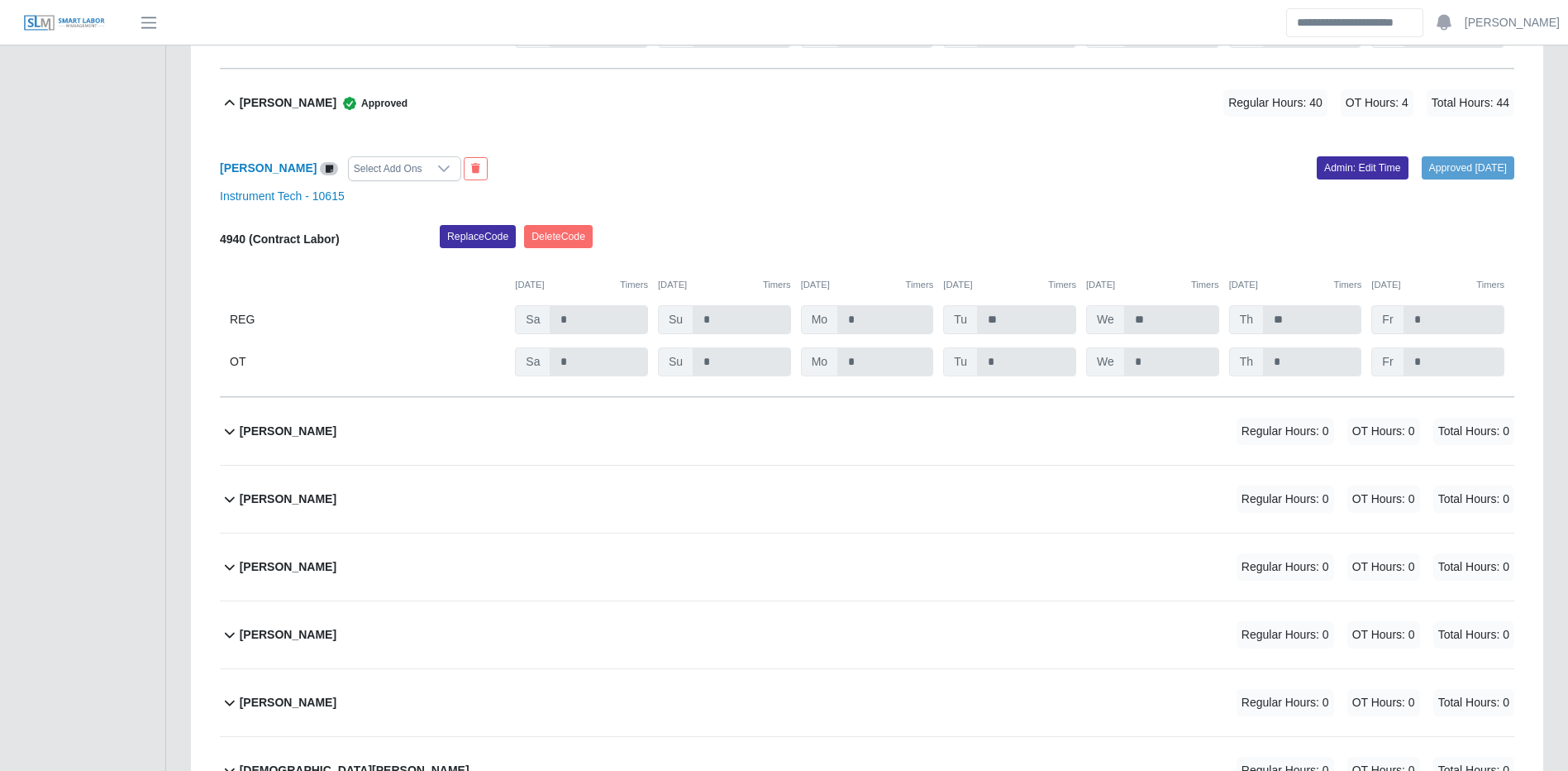
scroll to position [18587, 0]
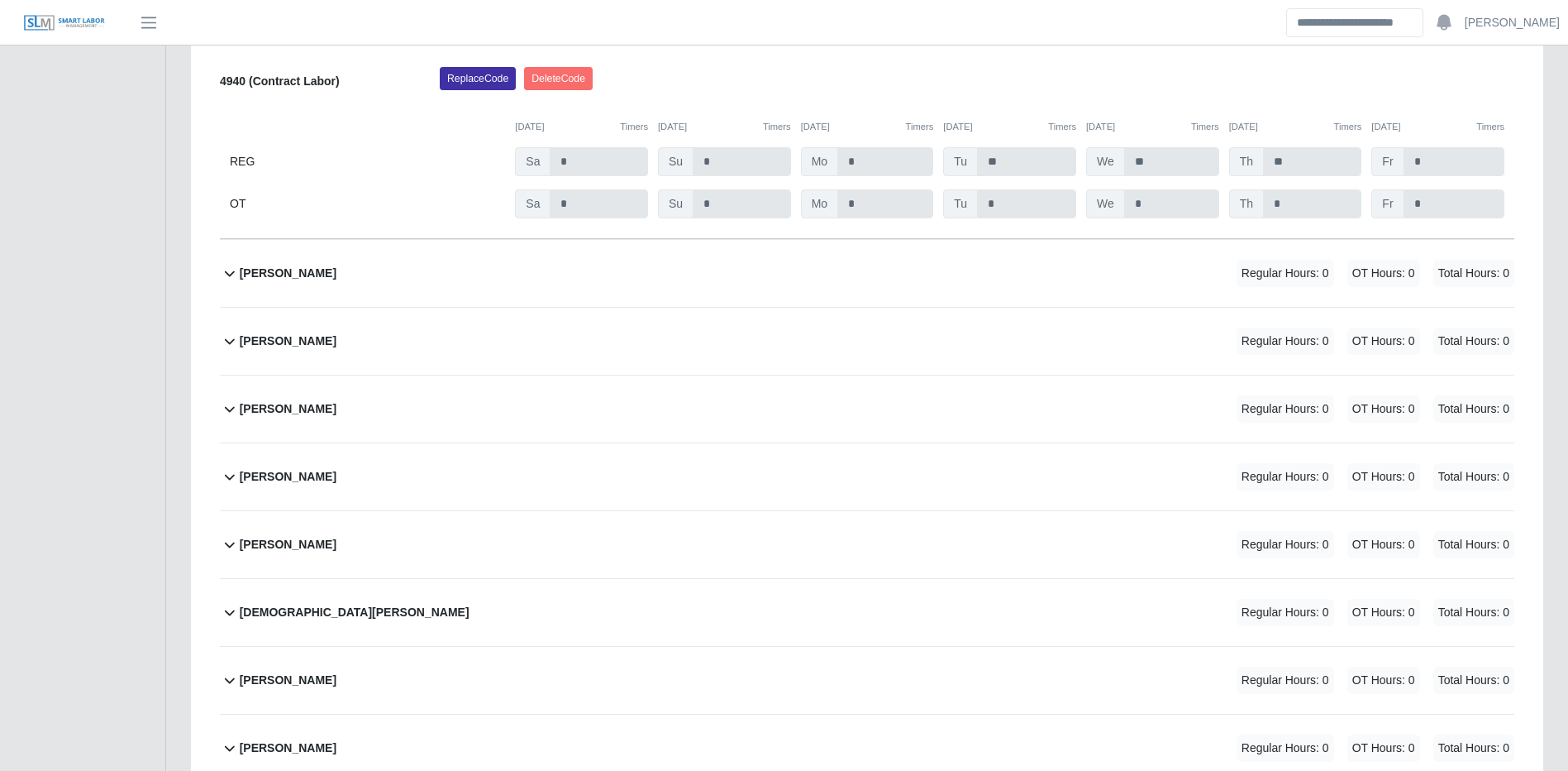
click at [1199, 287] on div "Regular Hours: 0 OT Hours: 0 Total Hours: 0" at bounding box center [1353, 274] width 324 height 27
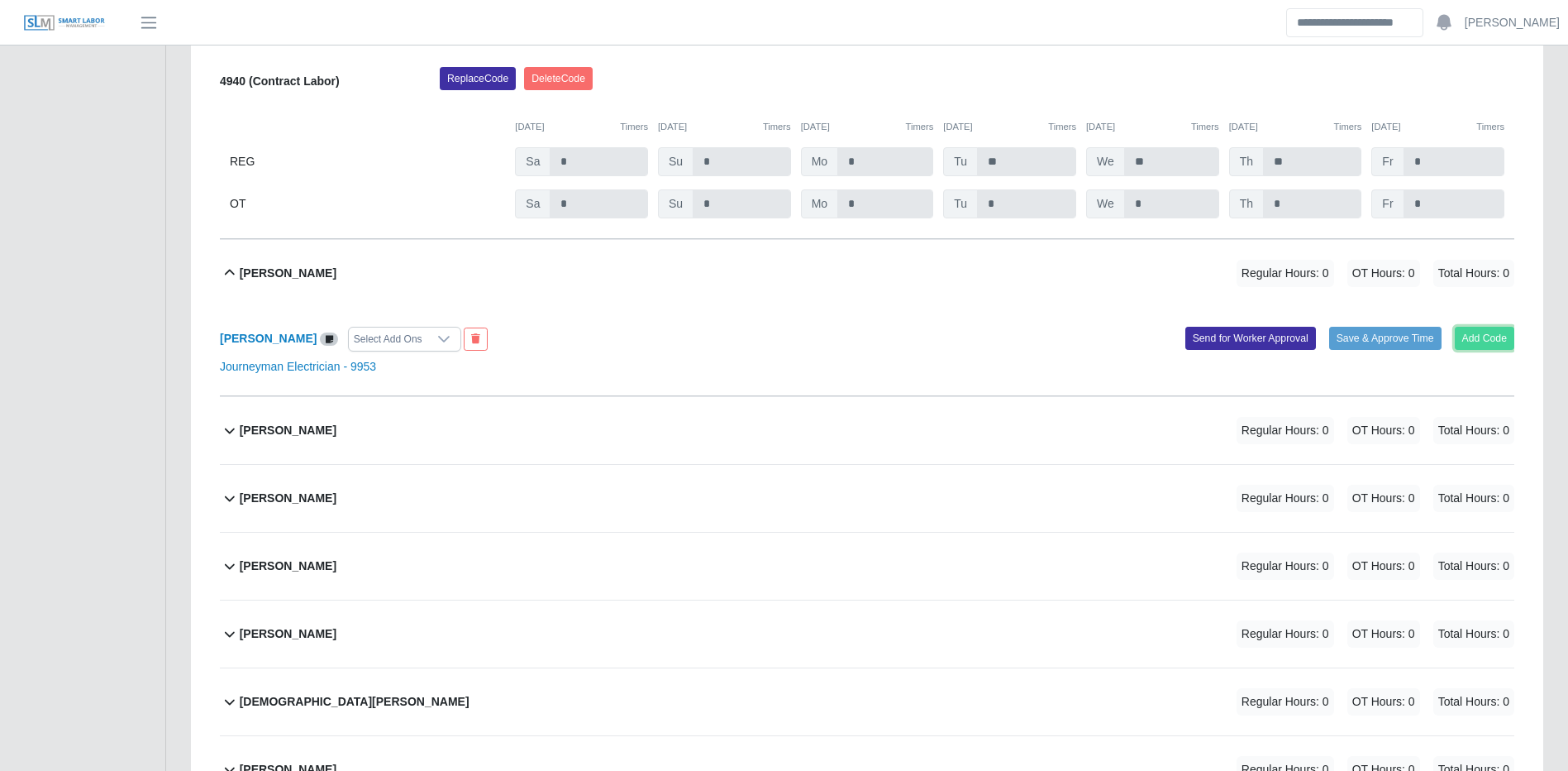
click at [1472, 350] on button "Add Code" at bounding box center [1486, 338] width 60 height 23
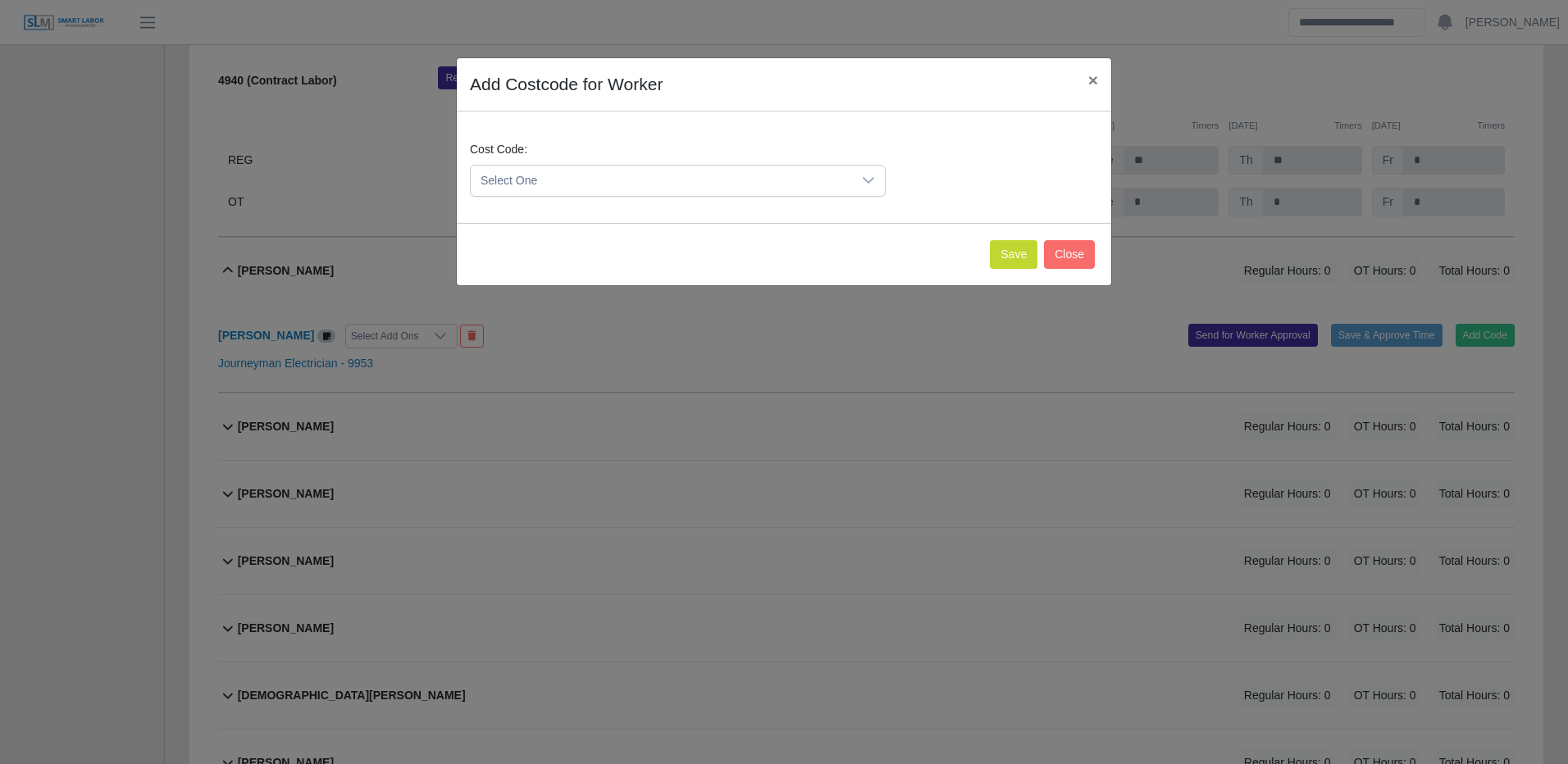
click at [759, 178] on span "Select One" at bounding box center [661, 180] width 381 height 30
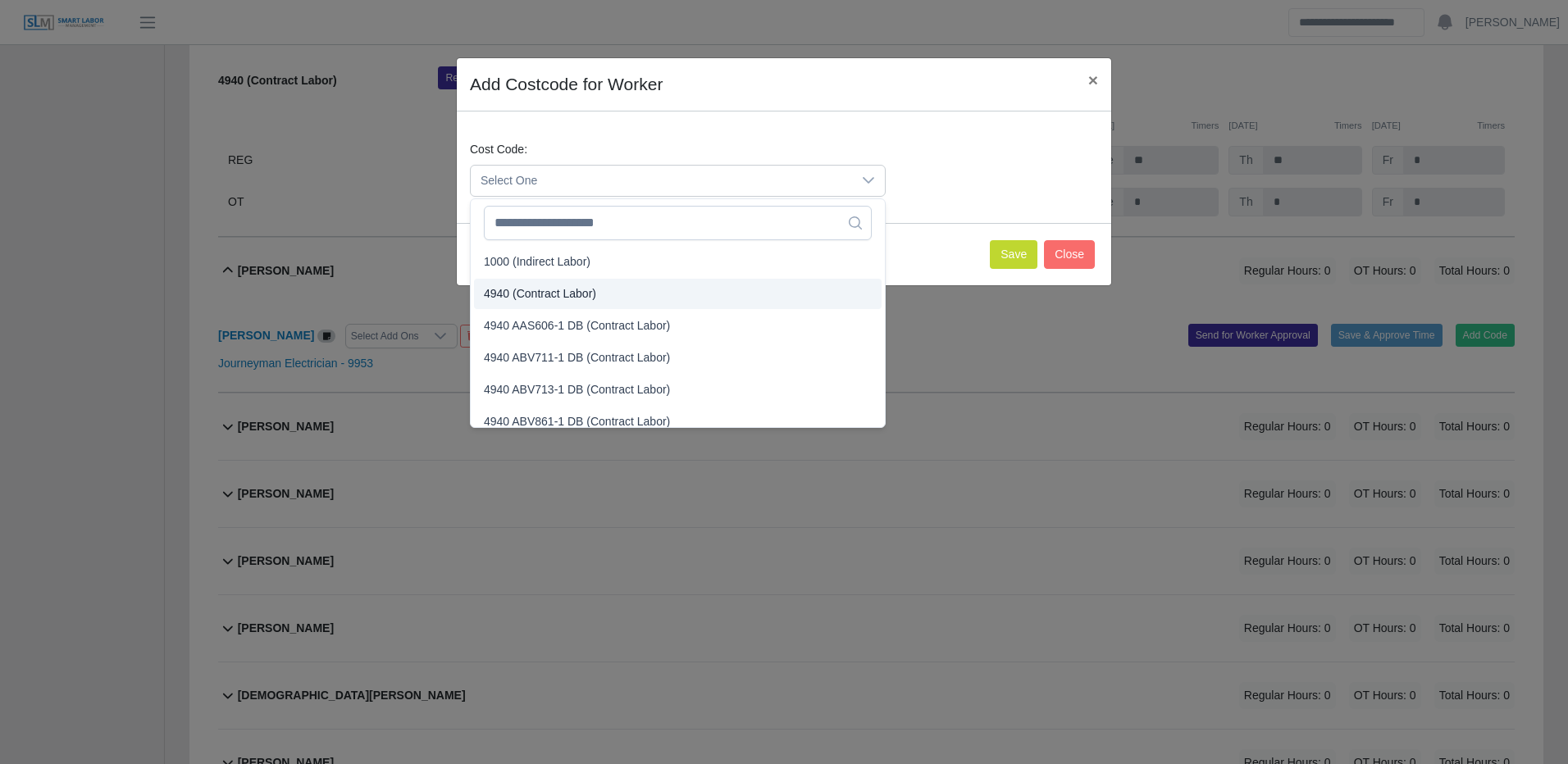
click at [572, 300] on span "4940 (Contract Labor)" at bounding box center [540, 293] width 113 height 17
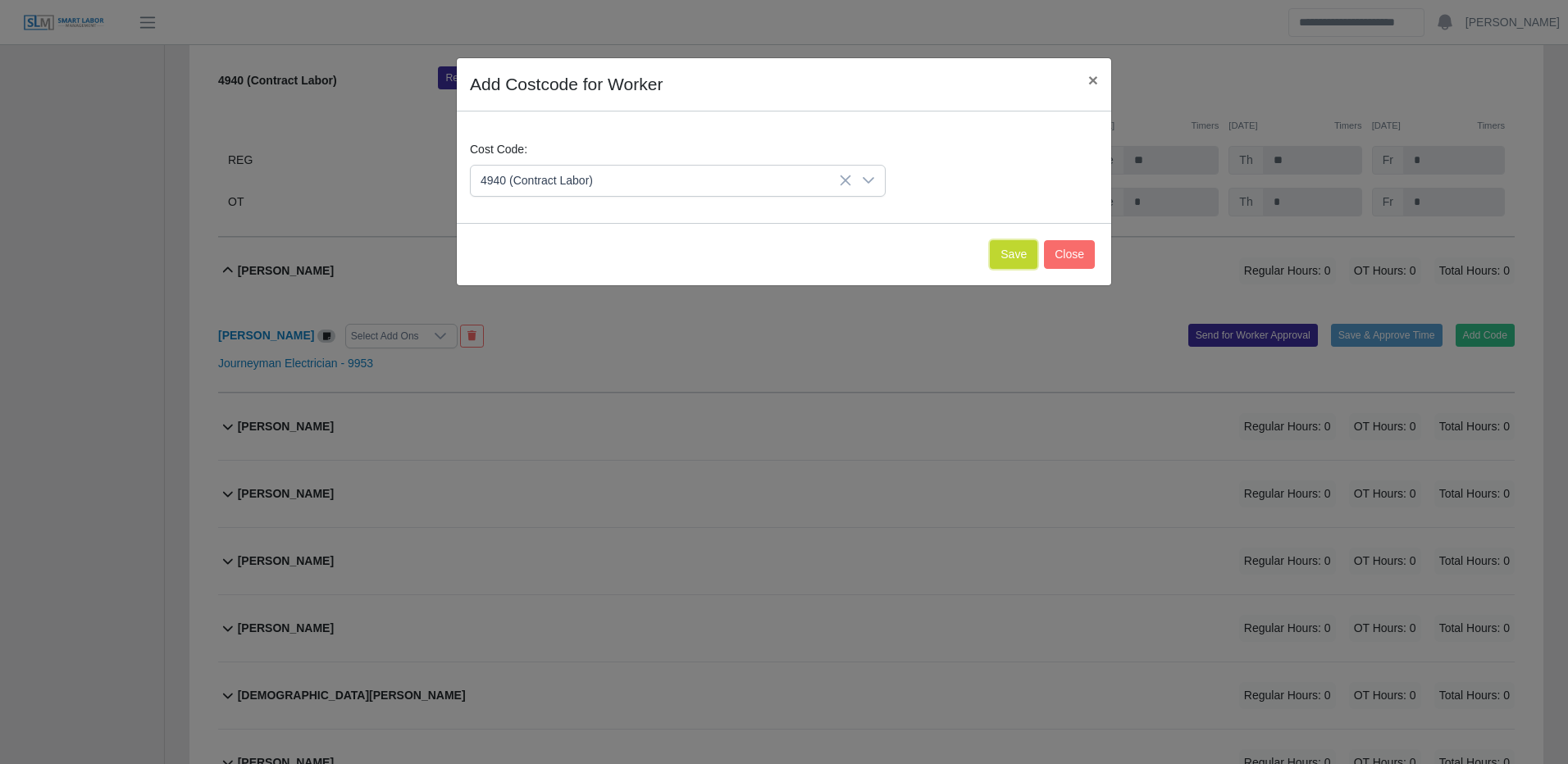
click at [1021, 254] on button "Save" at bounding box center [1013, 255] width 47 height 29
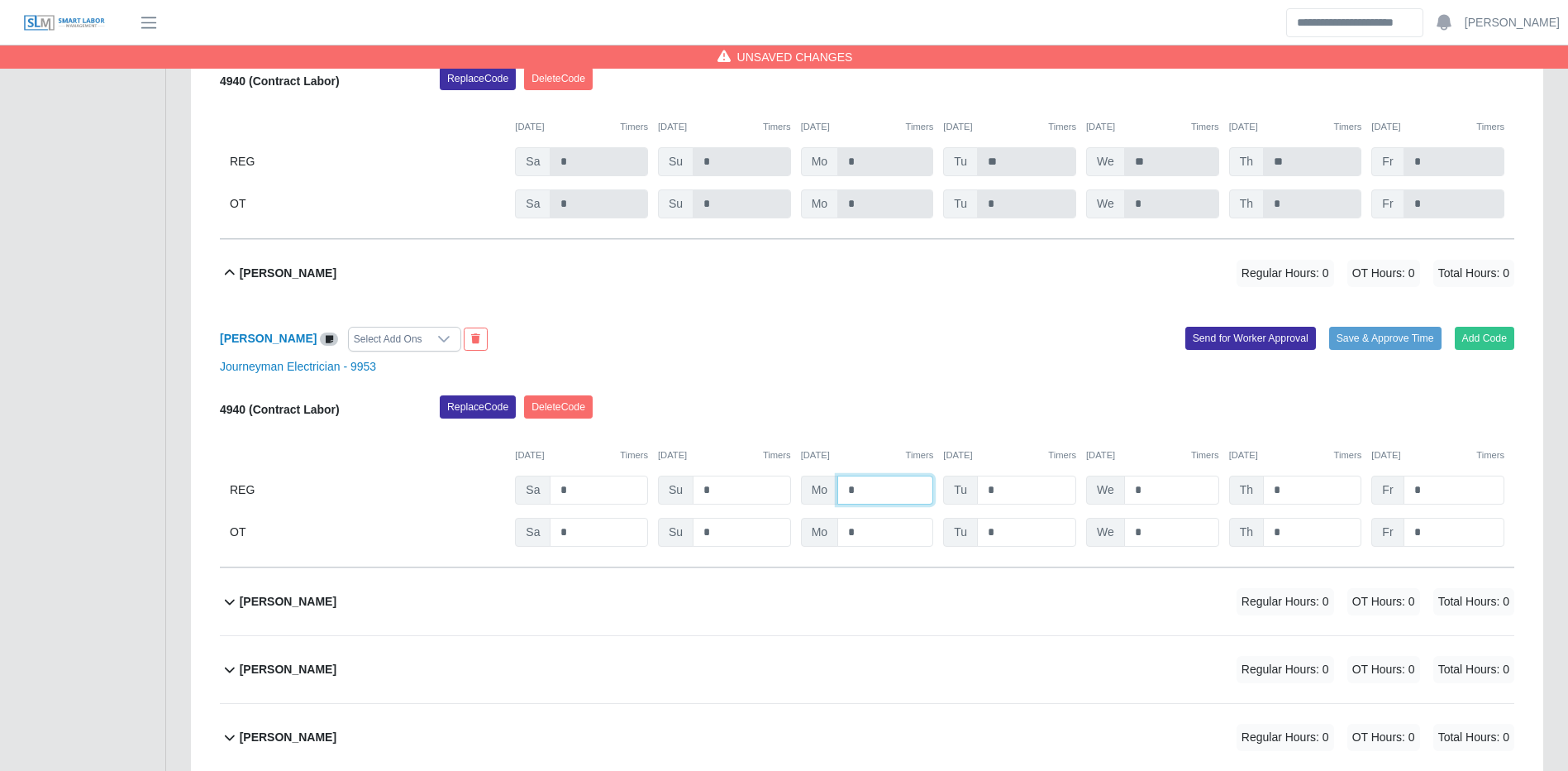
click at [865, 505] on input "*" at bounding box center [885, 490] width 96 height 29
click at [1398, 350] on button "Save & Approve Time" at bounding box center [1385, 338] width 113 height 23
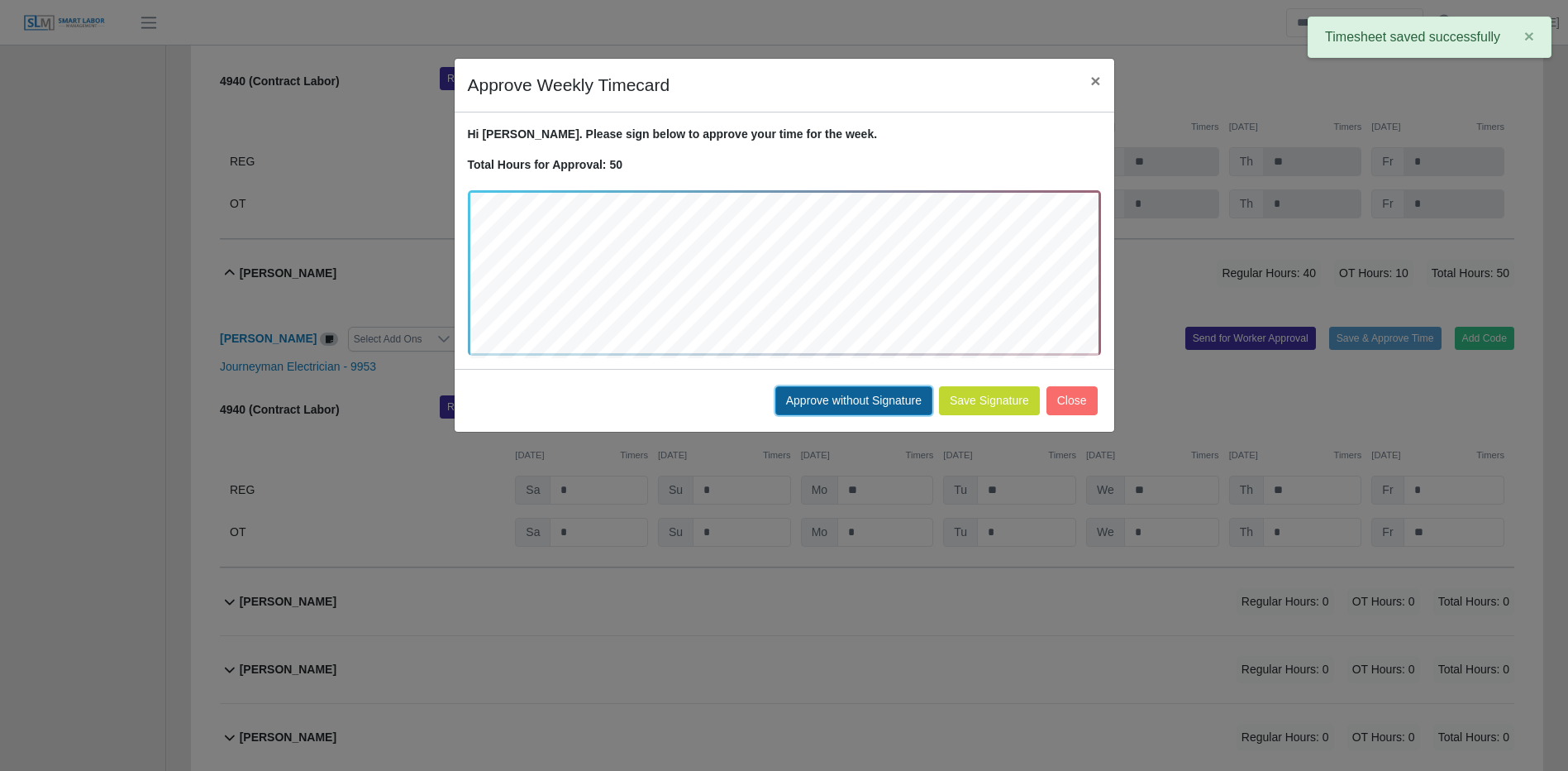
click at [875, 386] on button "Approve without Signature" at bounding box center [854, 401] width 157 height 29
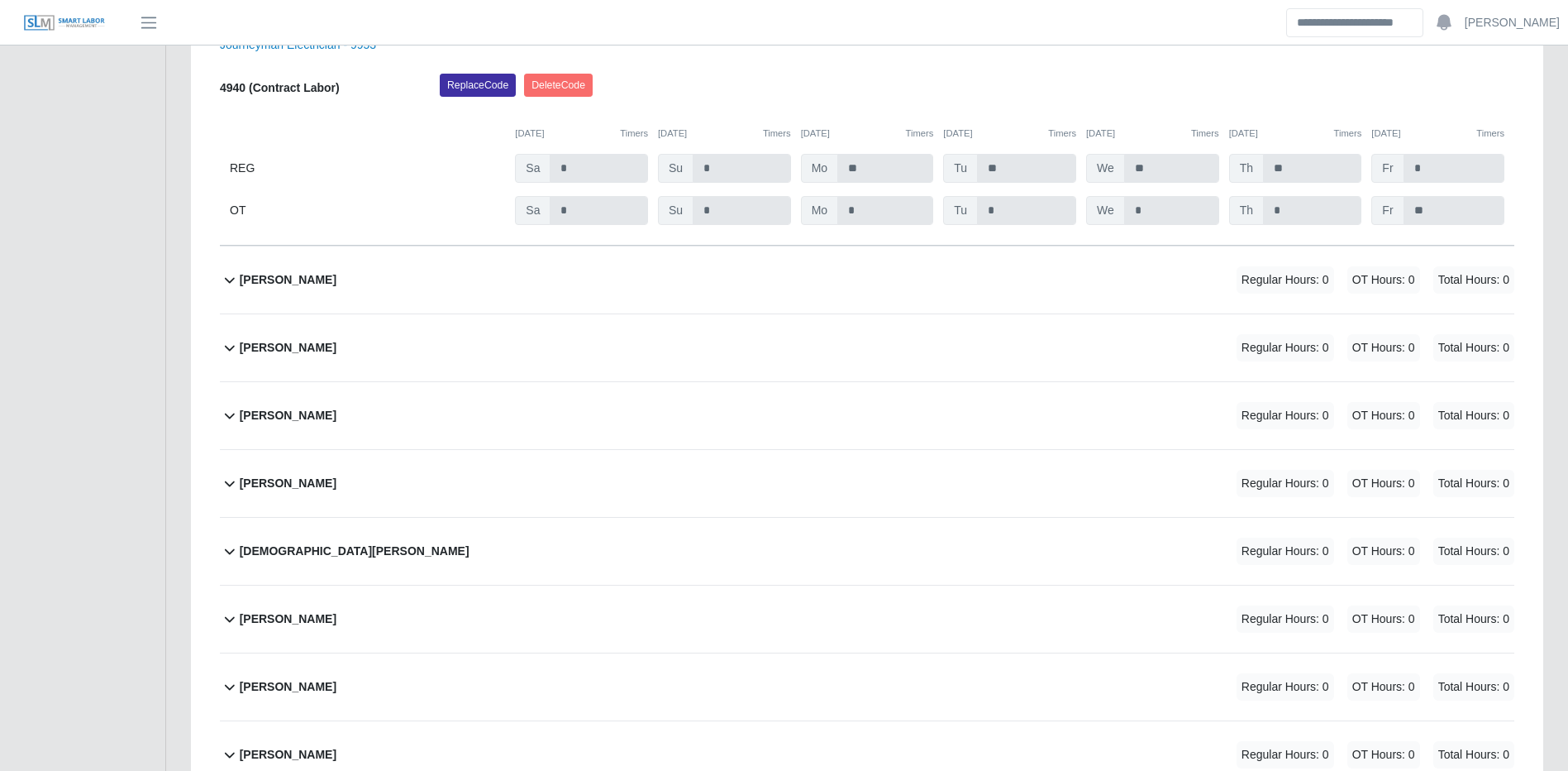
scroll to position [18919, 0]
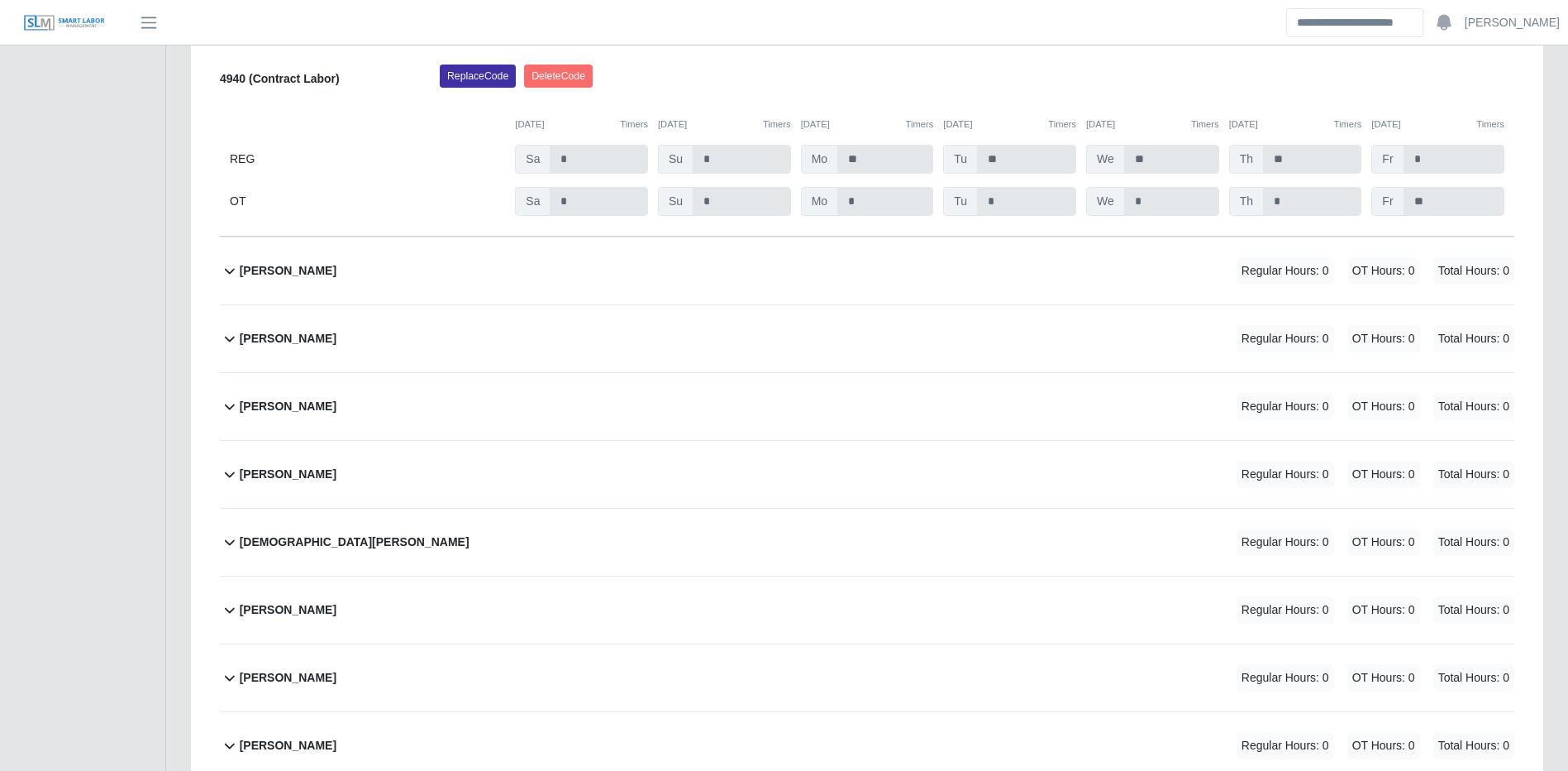
drag, startPoint x: 1131, startPoint y: 302, endPoint x: 1216, endPoint y: 329, distance: 89.2
click at [1131, 302] on div "Javier Romero Regular Hours: 0 OT Hours: 0 Total Hours: 0" at bounding box center [877, 270] width 1275 height 67
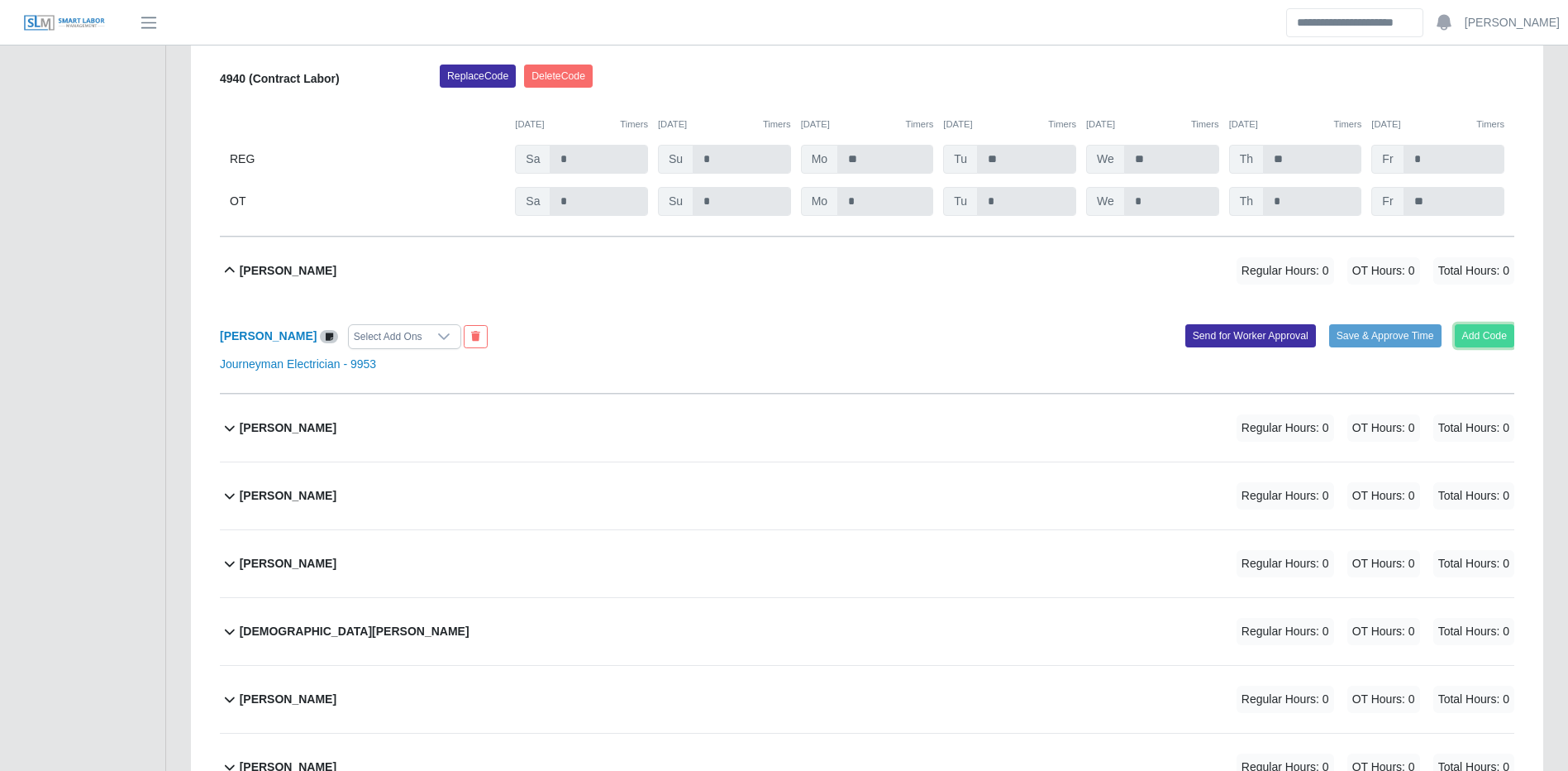
click at [1475, 347] on button "Add Code" at bounding box center [1486, 335] width 60 height 23
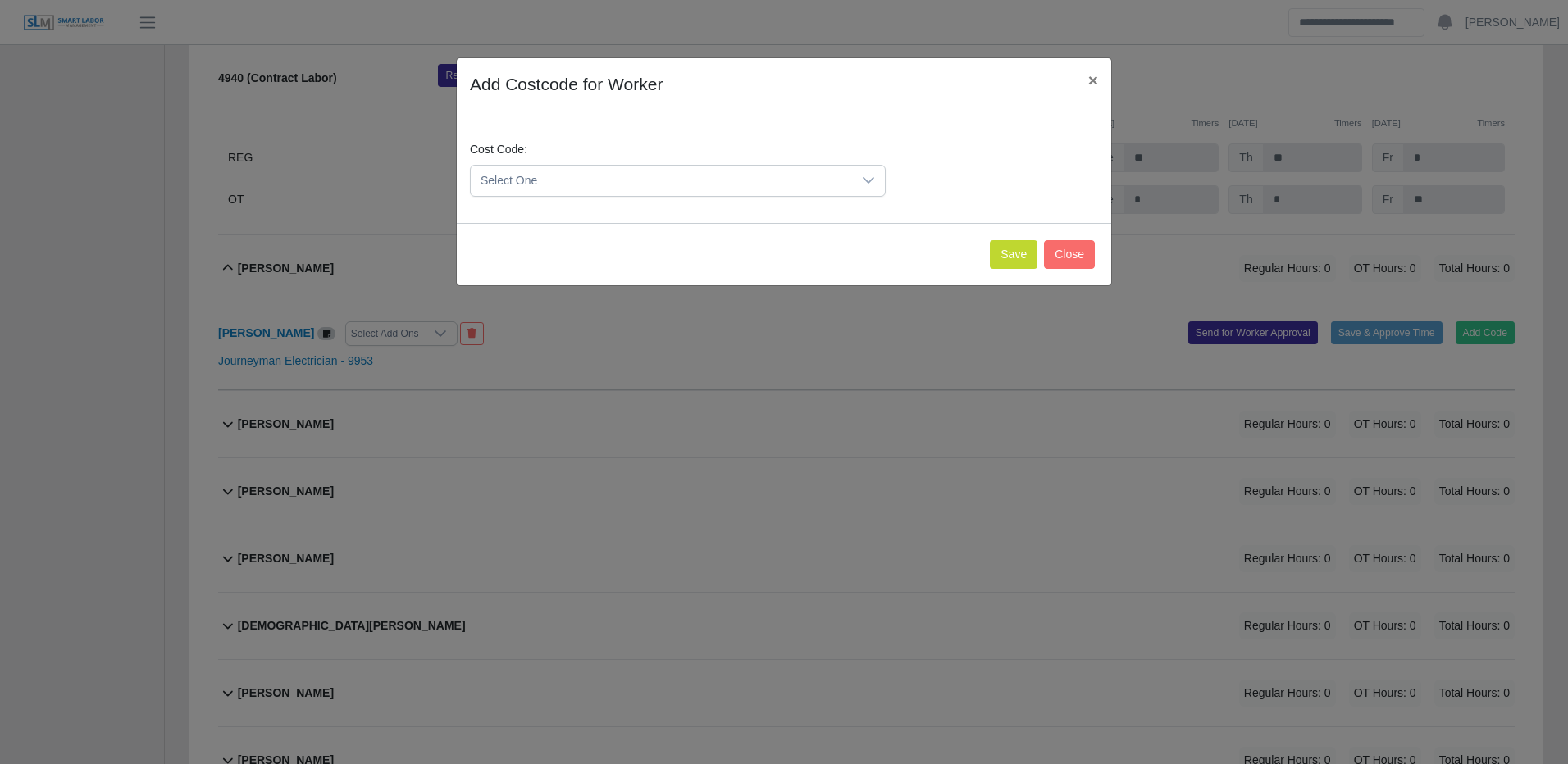
click at [730, 165] on div "Select One" at bounding box center [678, 181] width 416 height 32
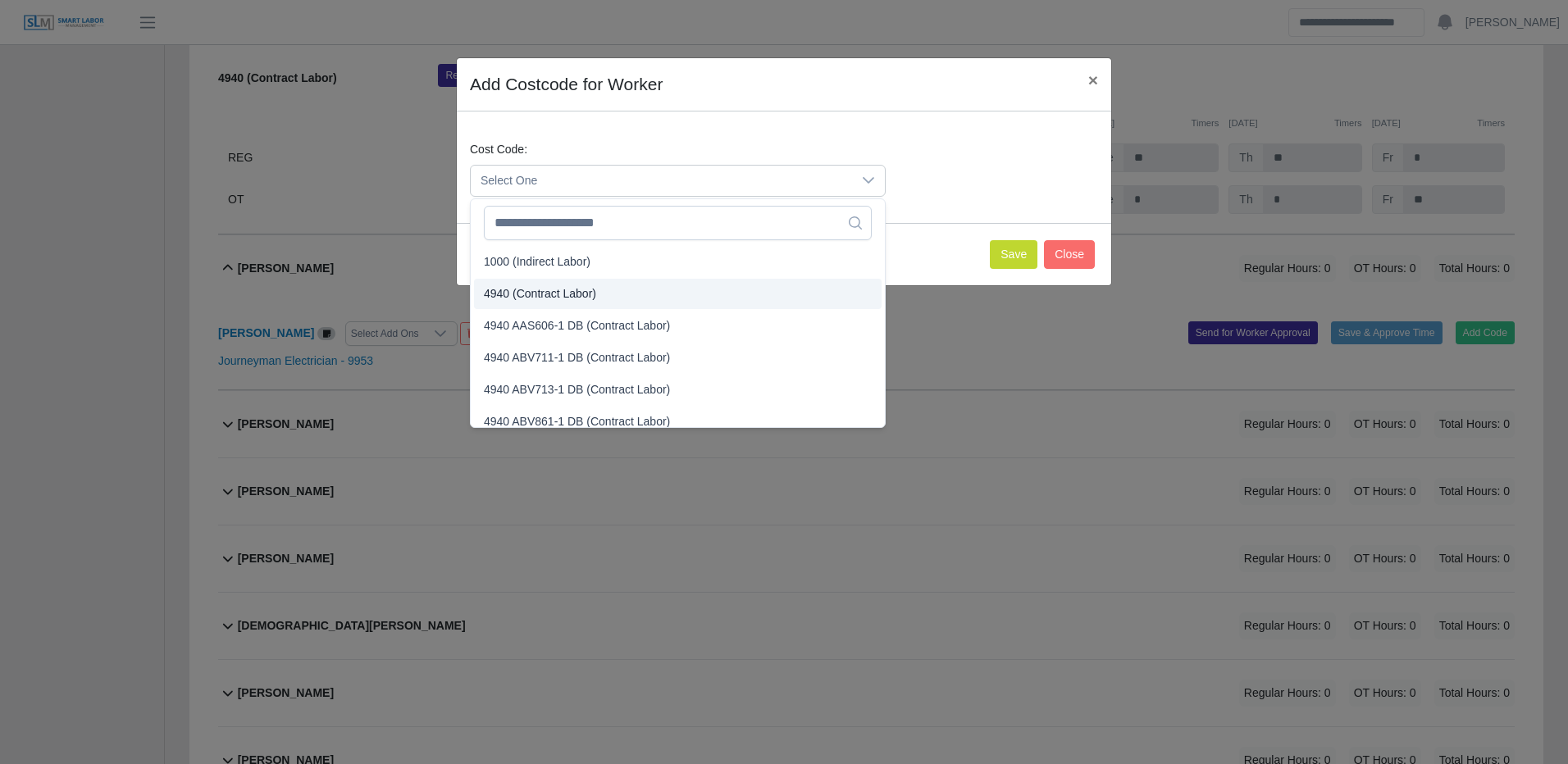
click at [562, 294] on span "4940 (Contract Labor)" at bounding box center [540, 293] width 113 height 17
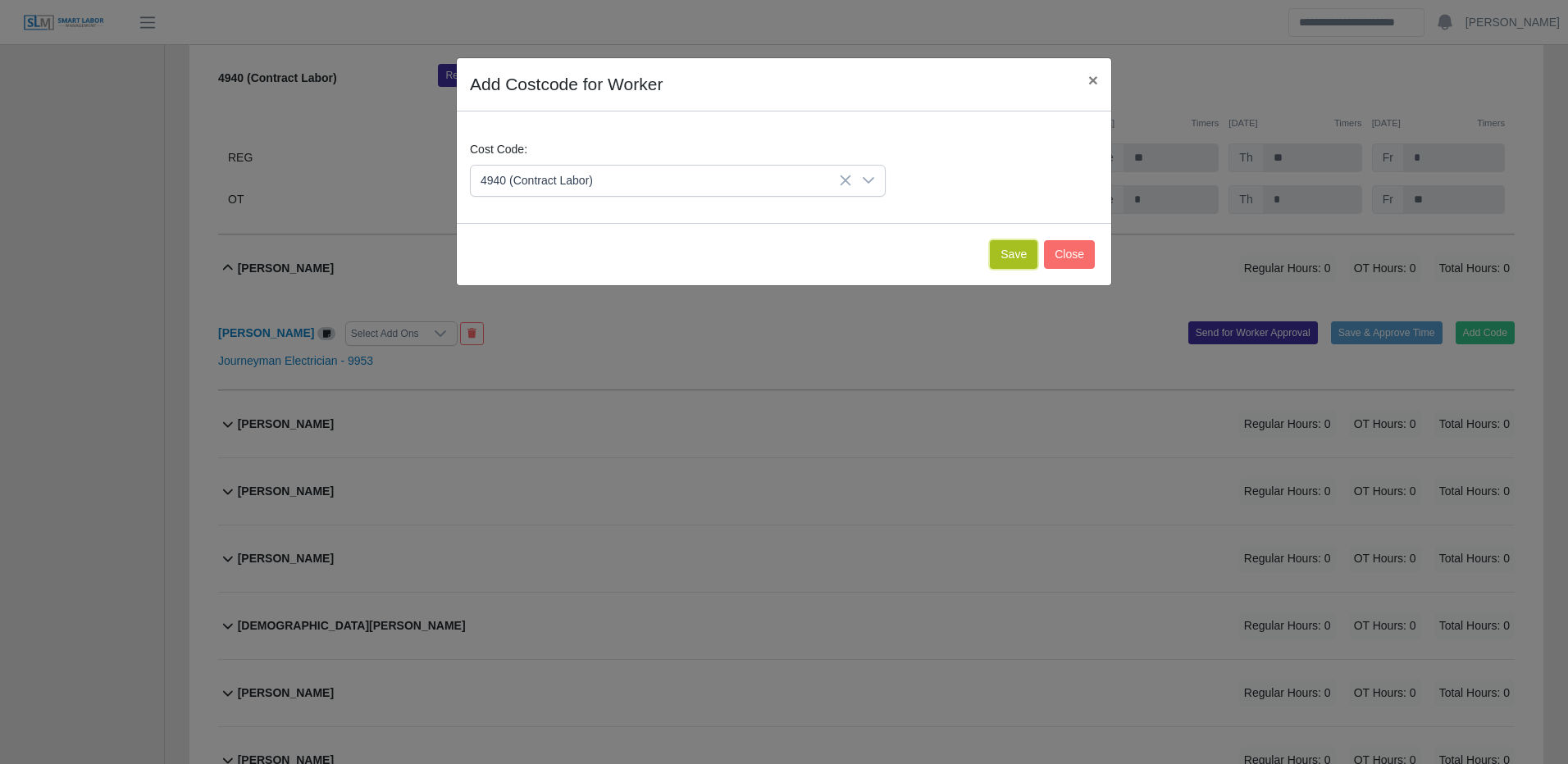
click at [1009, 248] on button "Save" at bounding box center [1013, 255] width 47 height 29
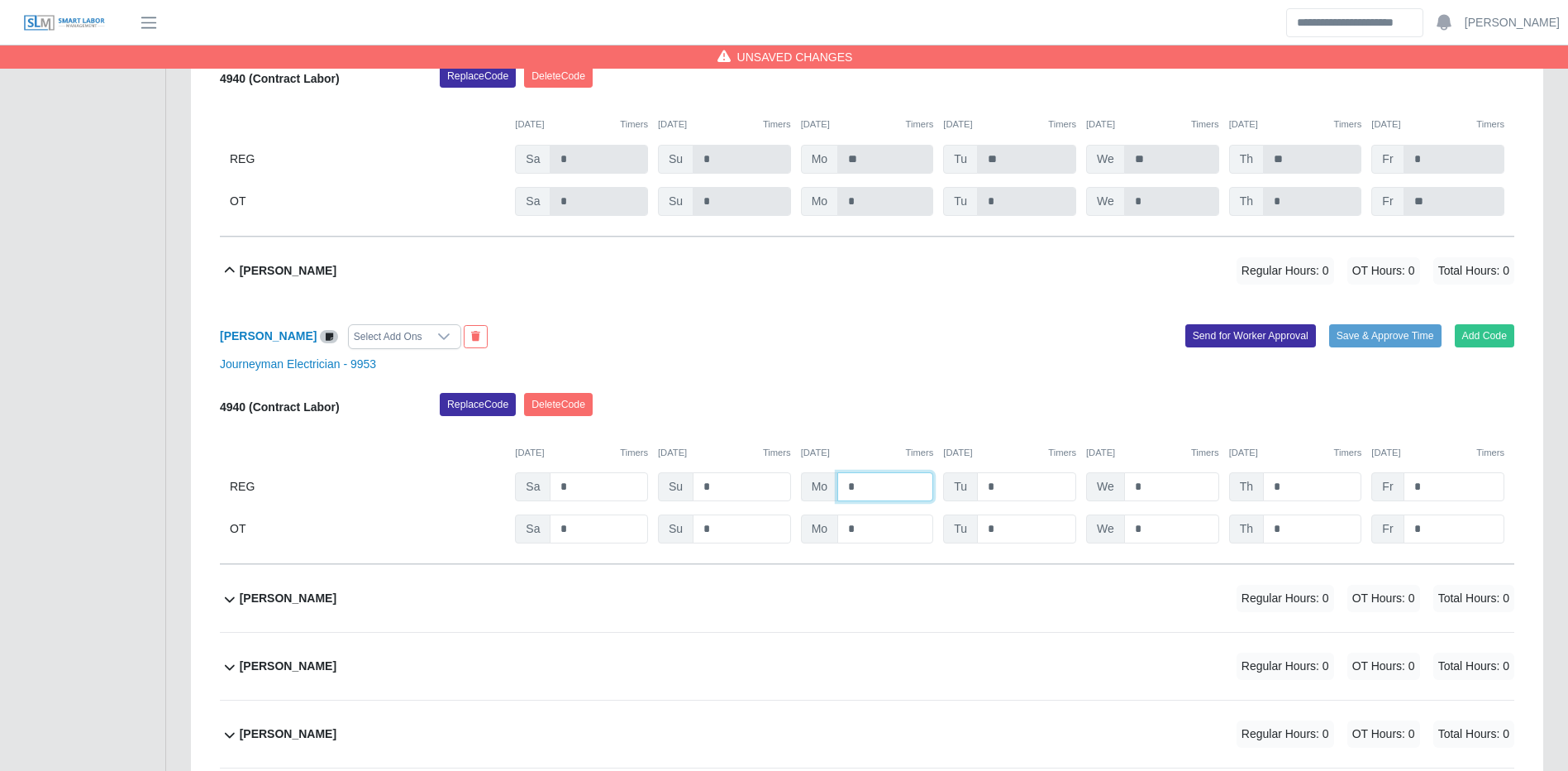
click at [867, 501] on input "*" at bounding box center [885, 487] width 96 height 29
click at [1384, 347] on button "Save & Approve Time" at bounding box center [1385, 335] width 113 height 23
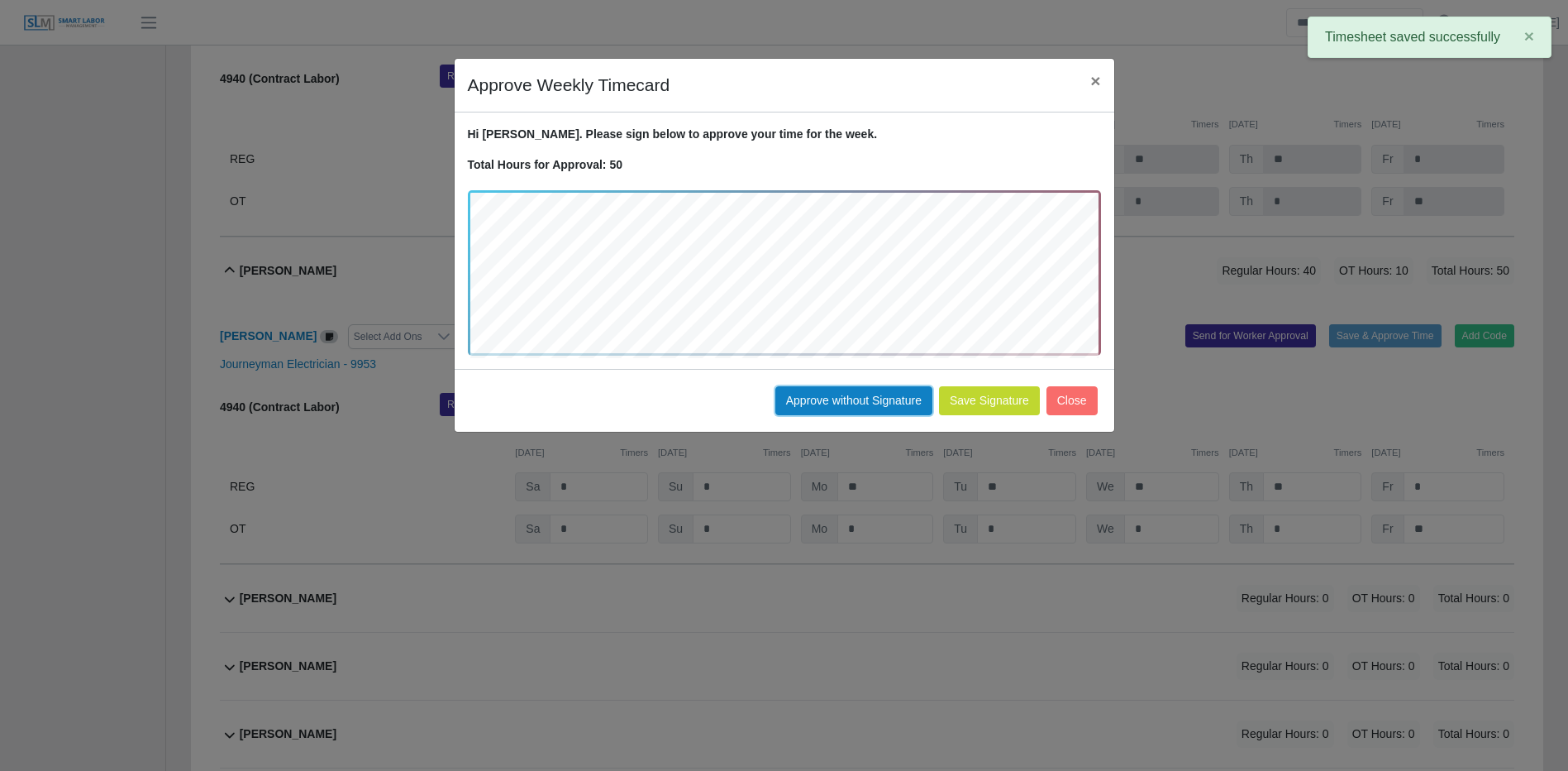
click at [850, 398] on button "Approve without Signature" at bounding box center [854, 401] width 157 height 29
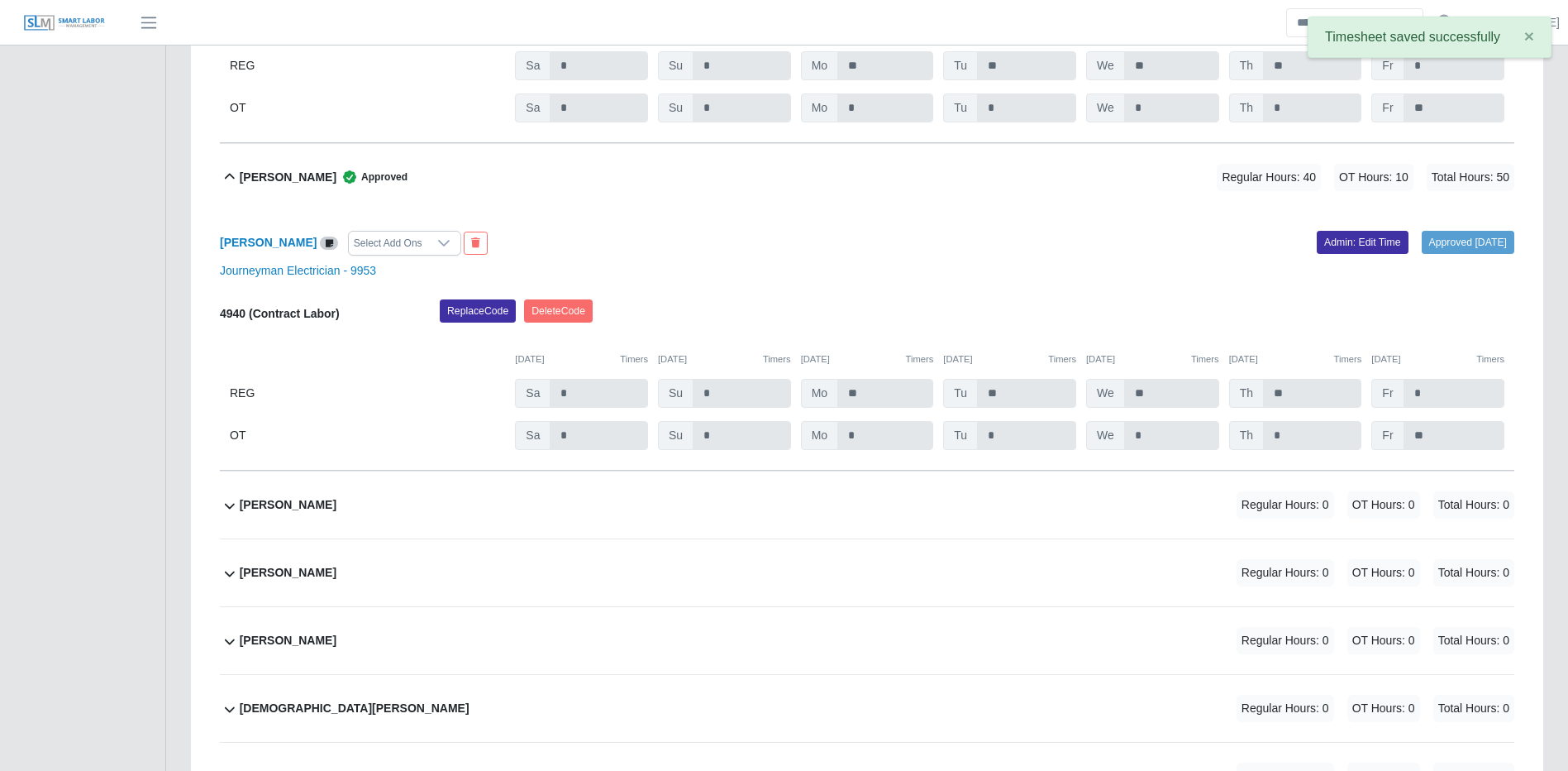
scroll to position [19249, 0]
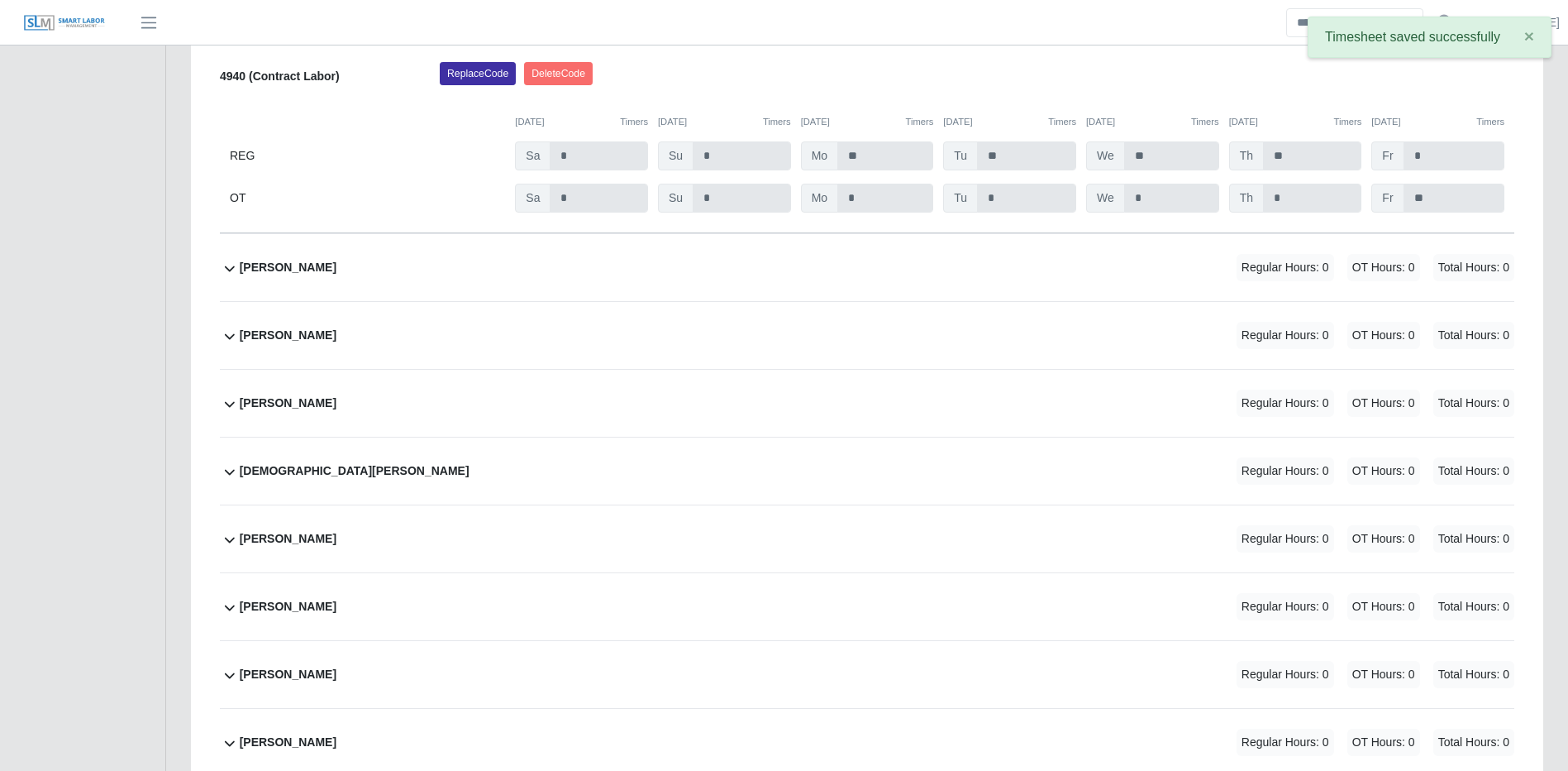
click at [1210, 281] on div "Regular Hours: 0 OT Hours: 0 Total Hours: 0" at bounding box center [1353, 267] width 324 height 27
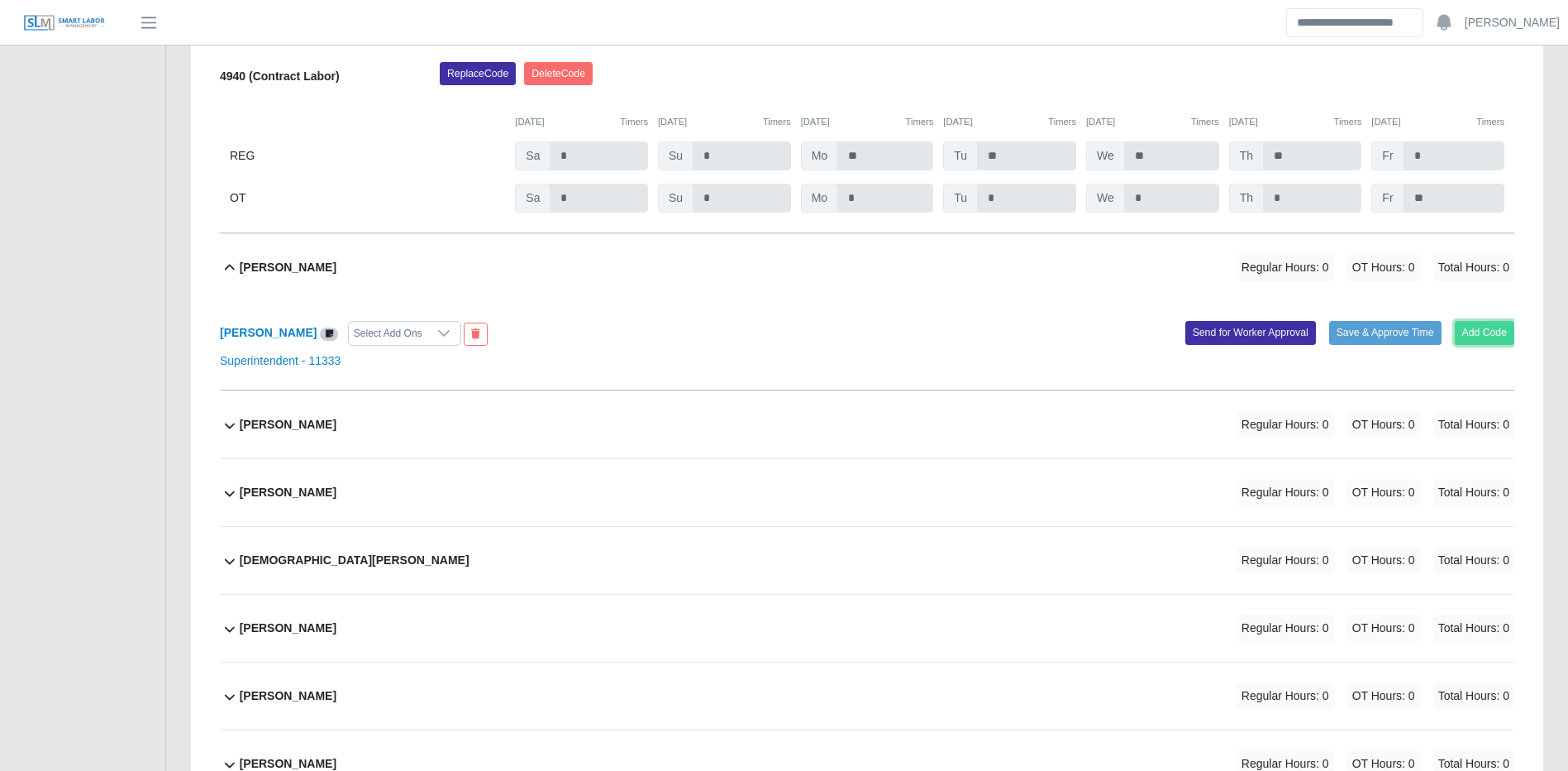
click at [1501, 344] on button "Add Code" at bounding box center [1486, 331] width 60 height 23
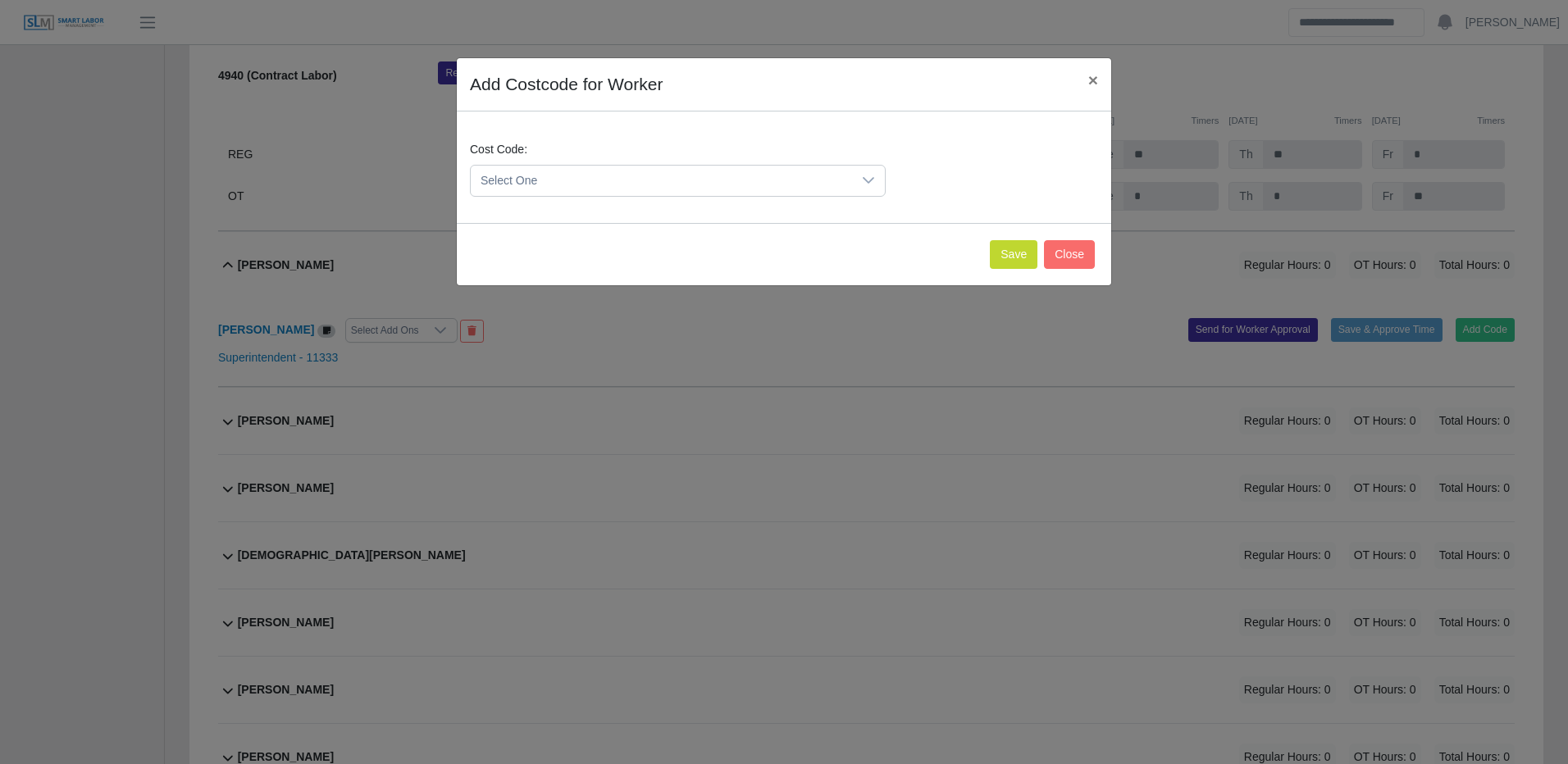
click at [764, 173] on span "Select One" at bounding box center [661, 180] width 381 height 30
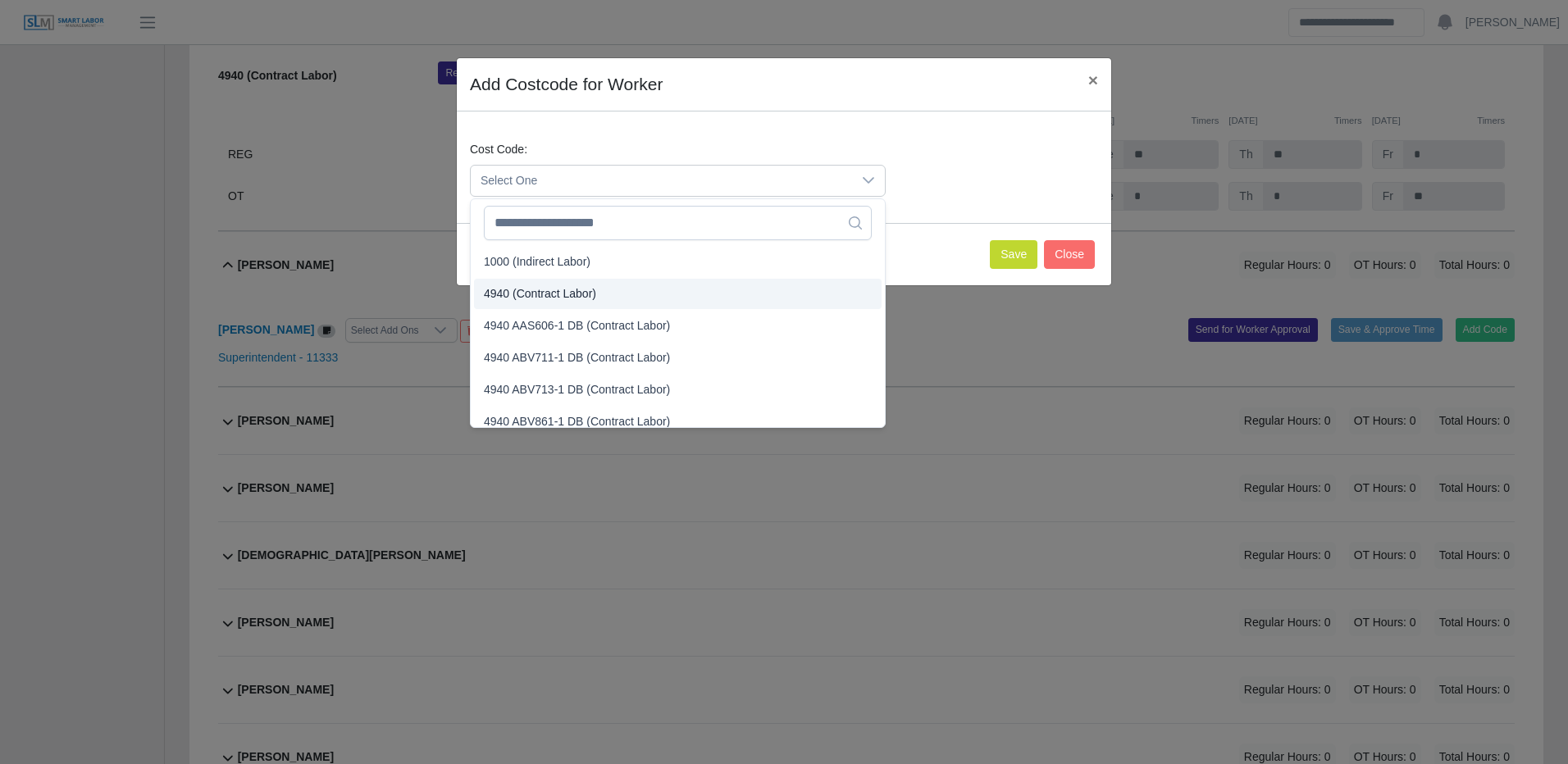
click at [580, 294] on span "4940 (Contract Labor)" at bounding box center [540, 293] width 113 height 17
click at [582, 293] on span "4940 (Contract Labor)" at bounding box center [540, 293] width 113 height 17
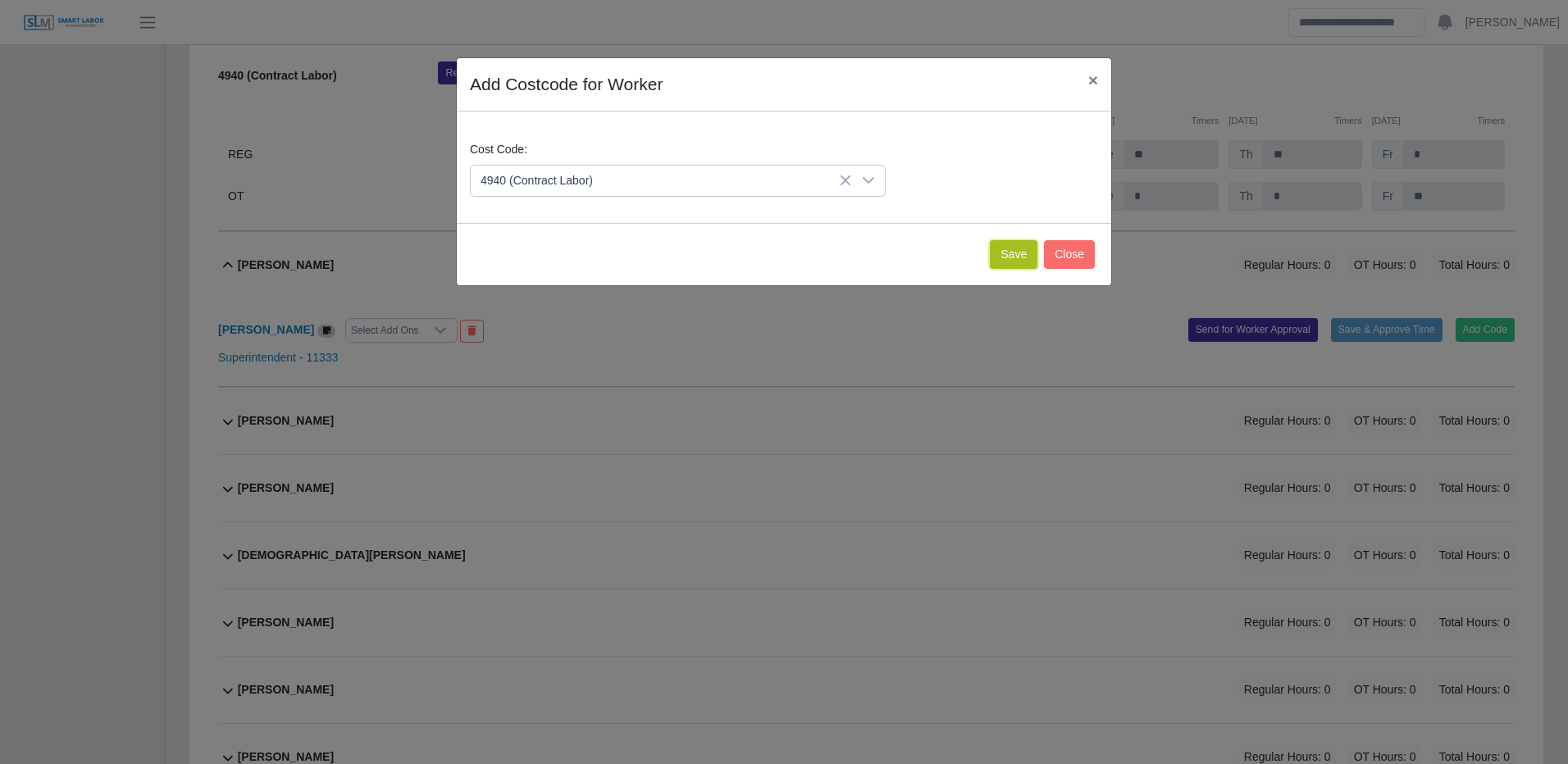
click at [1021, 258] on button "Save" at bounding box center [1013, 255] width 47 height 29
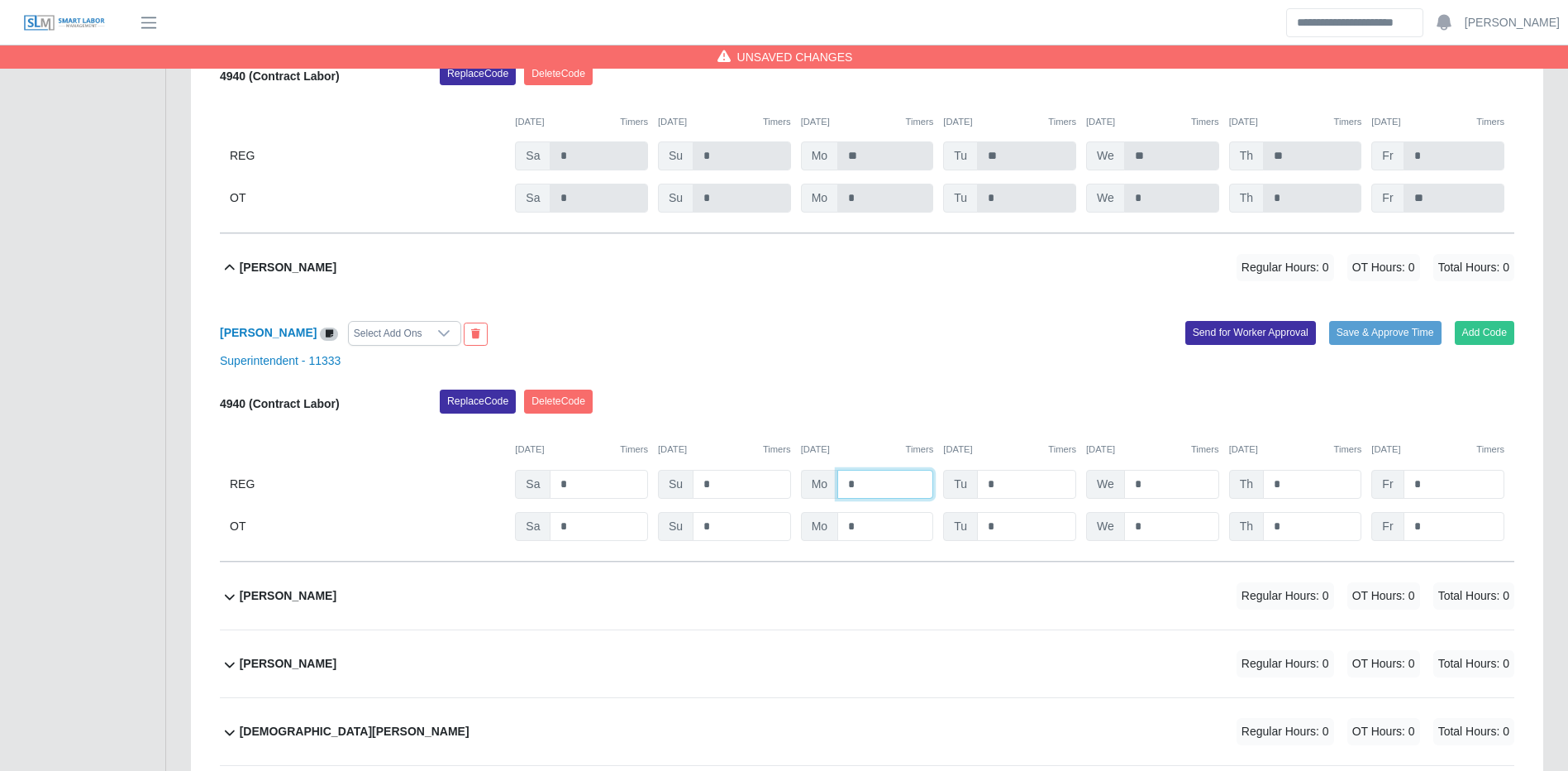
click at [850, 499] on input "*" at bounding box center [885, 484] width 96 height 29
click at [622, 457] on button "Timers" at bounding box center [633, 449] width 28 height 14
click at [620, 499] on input "*" at bounding box center [599, 484] width 98 height 29
click at [1314, 541] on input "*" at bounding box center [1312, 527] width 98 height 29
click at [1343, 344] on button "Save & Approve Time" at bounding box center [1385, 331] width 113 height 23
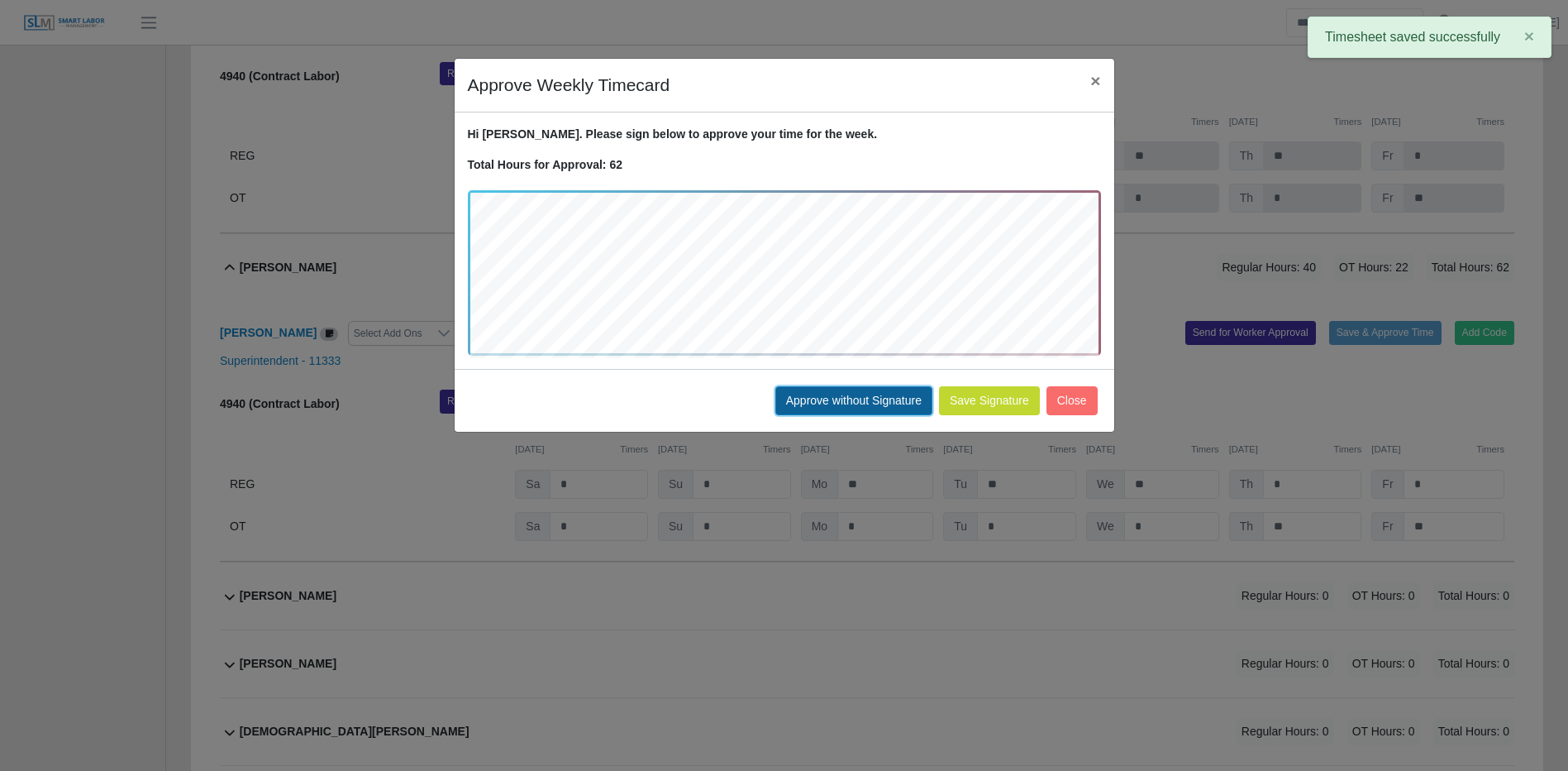
click at [894, 400] on button "Approve without Signature" at bounding box center [854, 401] width 157 height 29
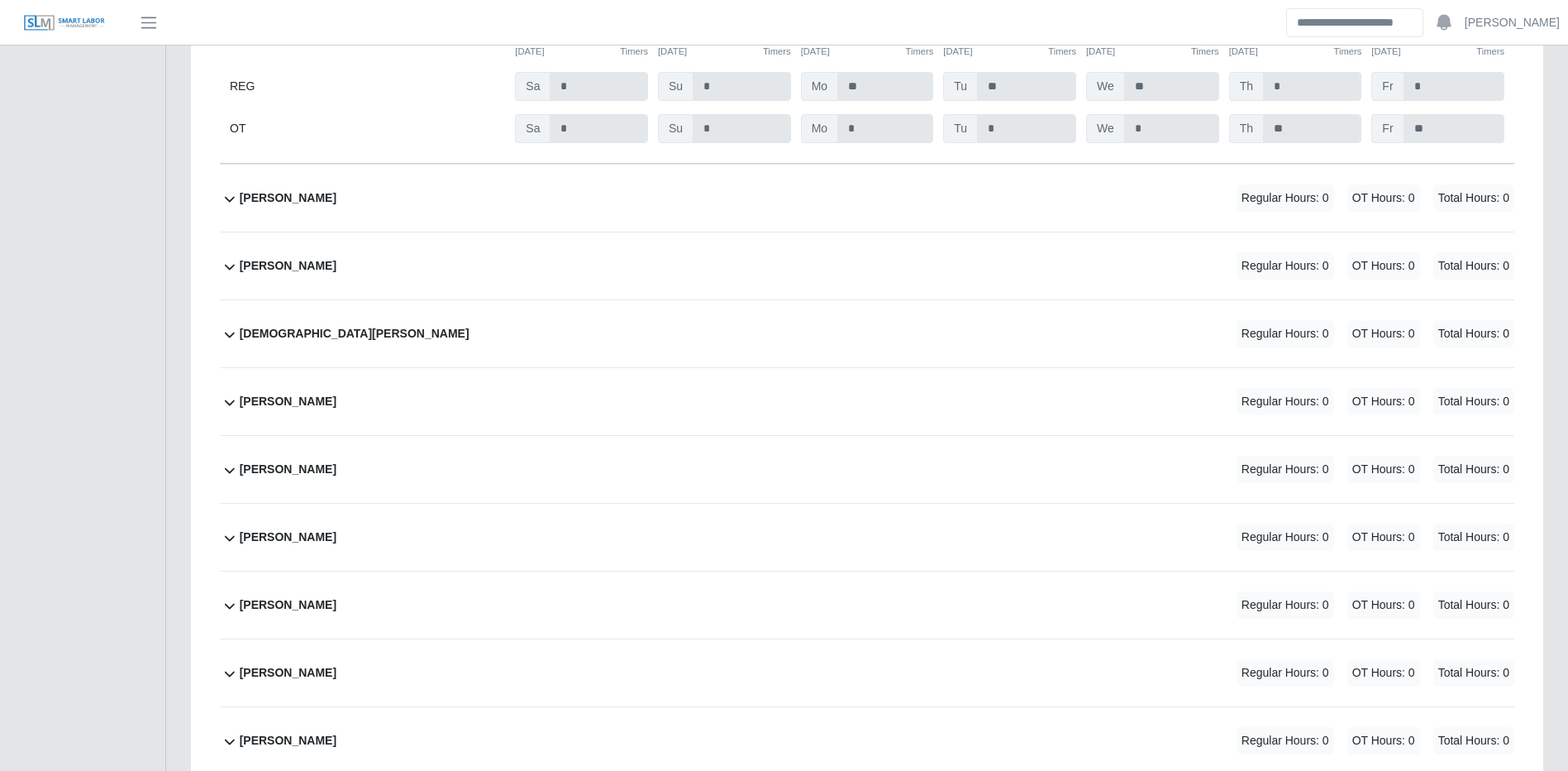
scroll to position [19663, 0]
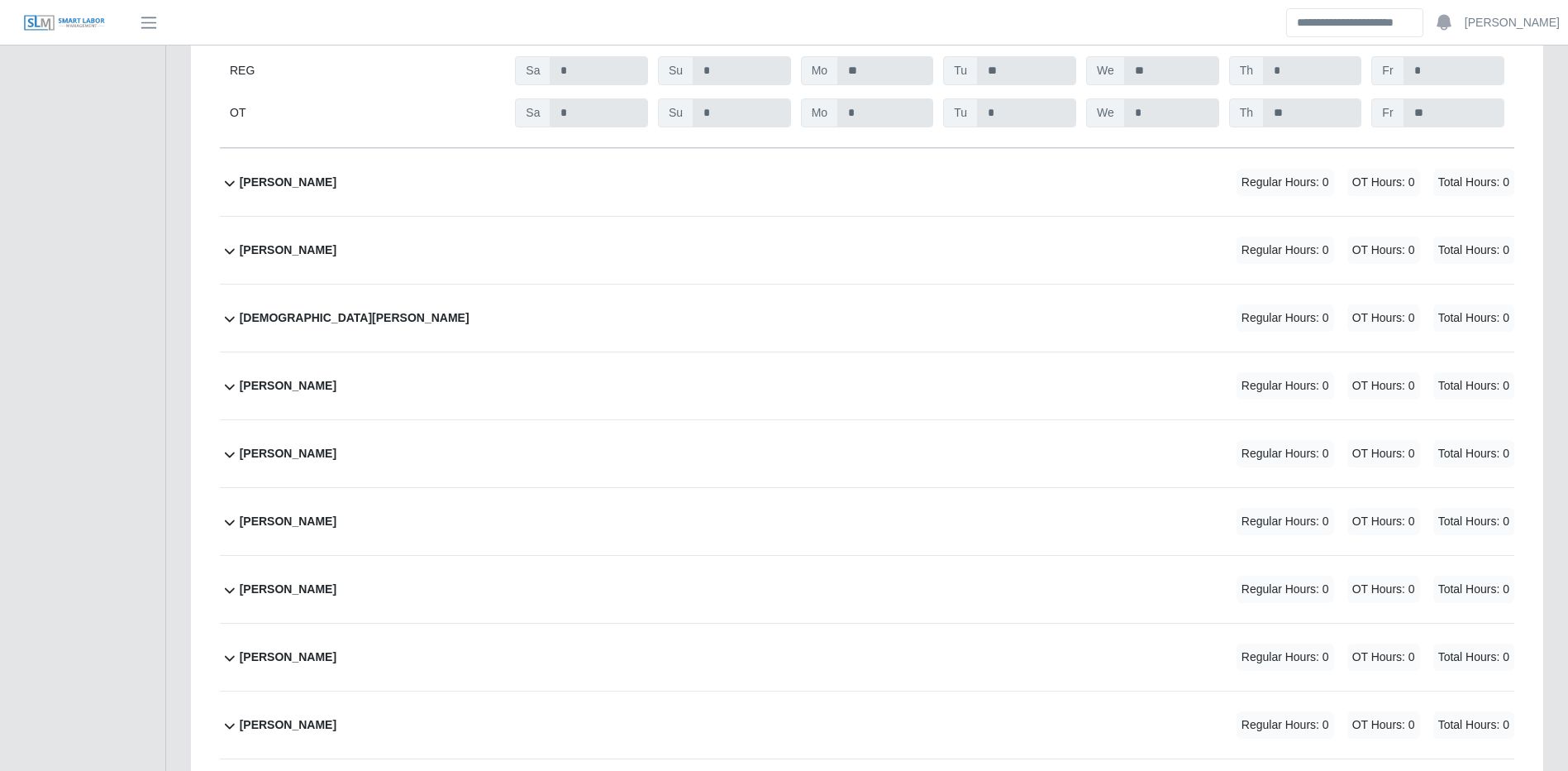
click at [652, 275] on div "Jerry Luzardo Regular Hours: 0 OT Hours: 0 Total Hours: 0" at bounding box center [877, 250] width 1275 height 67
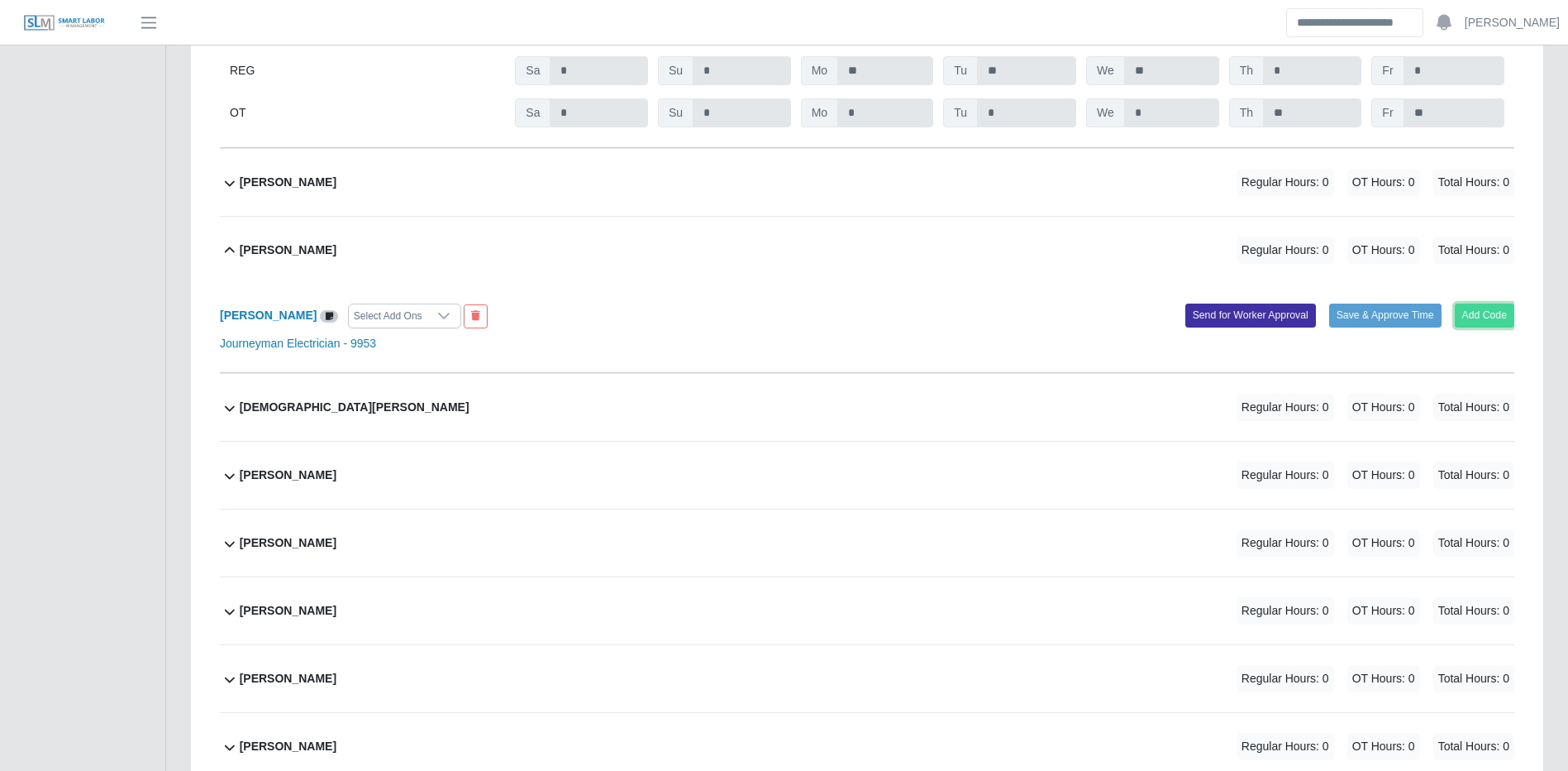
click at [1470, 327] on button "Add Code" at bounding box center [1486, 314] width 60 height 23
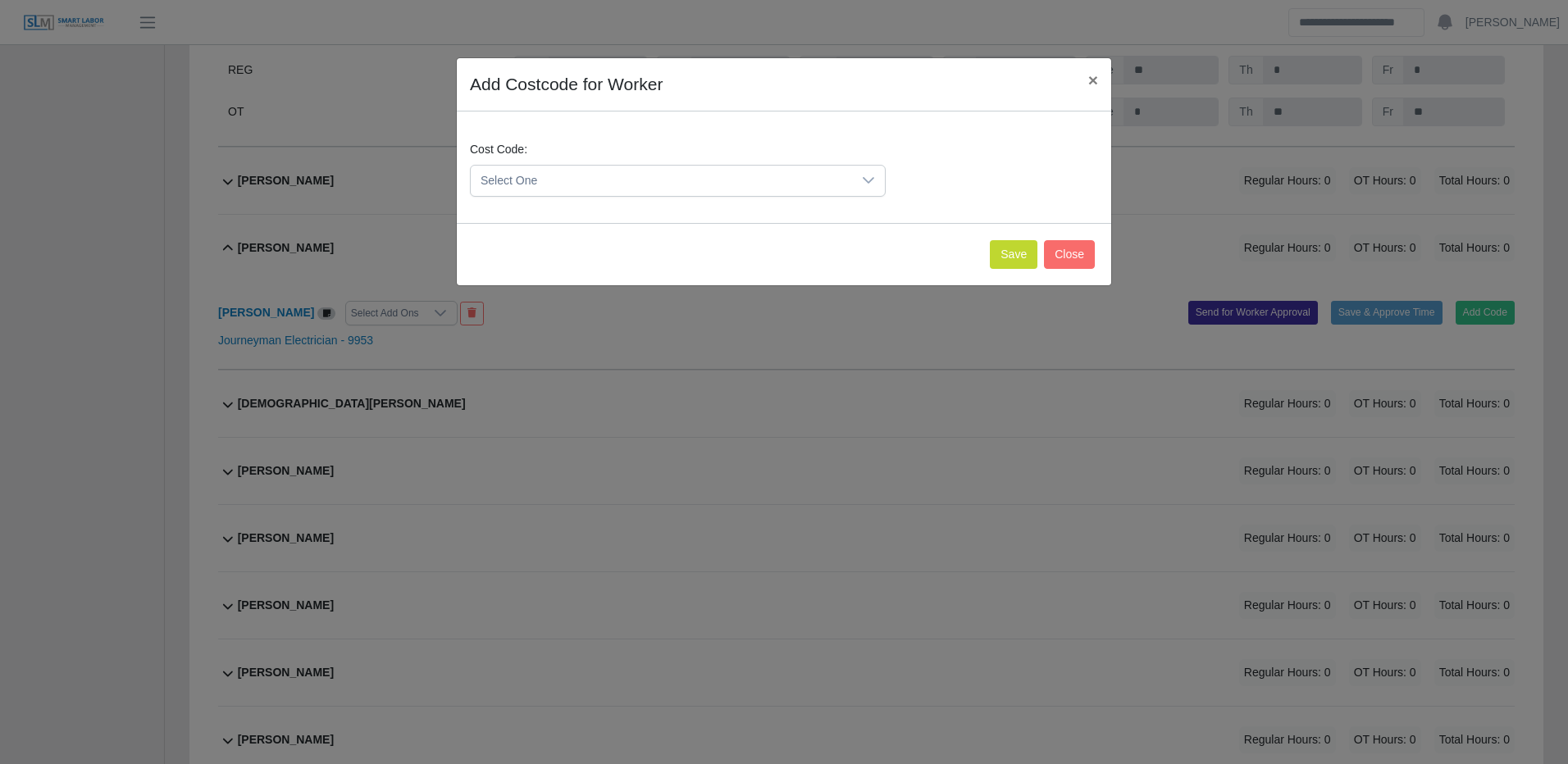
click at [770, 188] on span "Select One" at bounding box center [661, 180] width 381 height 30
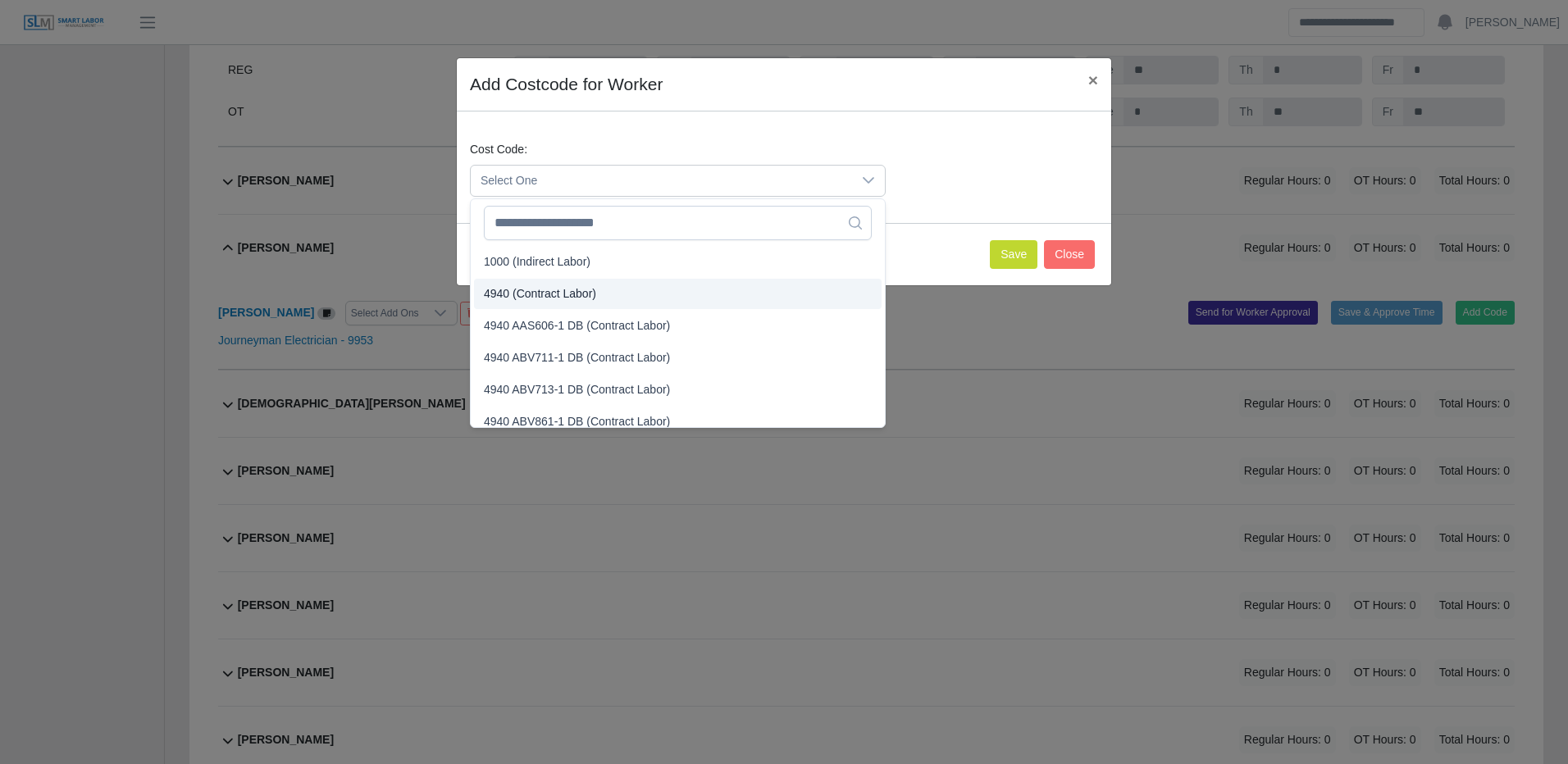
drag, startPoint x: 618, startPoint y: 290, endPoint x: 649, endPoint y: 295, distance: 31.4
click at [623, 292] on li "4940 (Contract Labor)" at bounding box center [677, 293] width 408 height 30
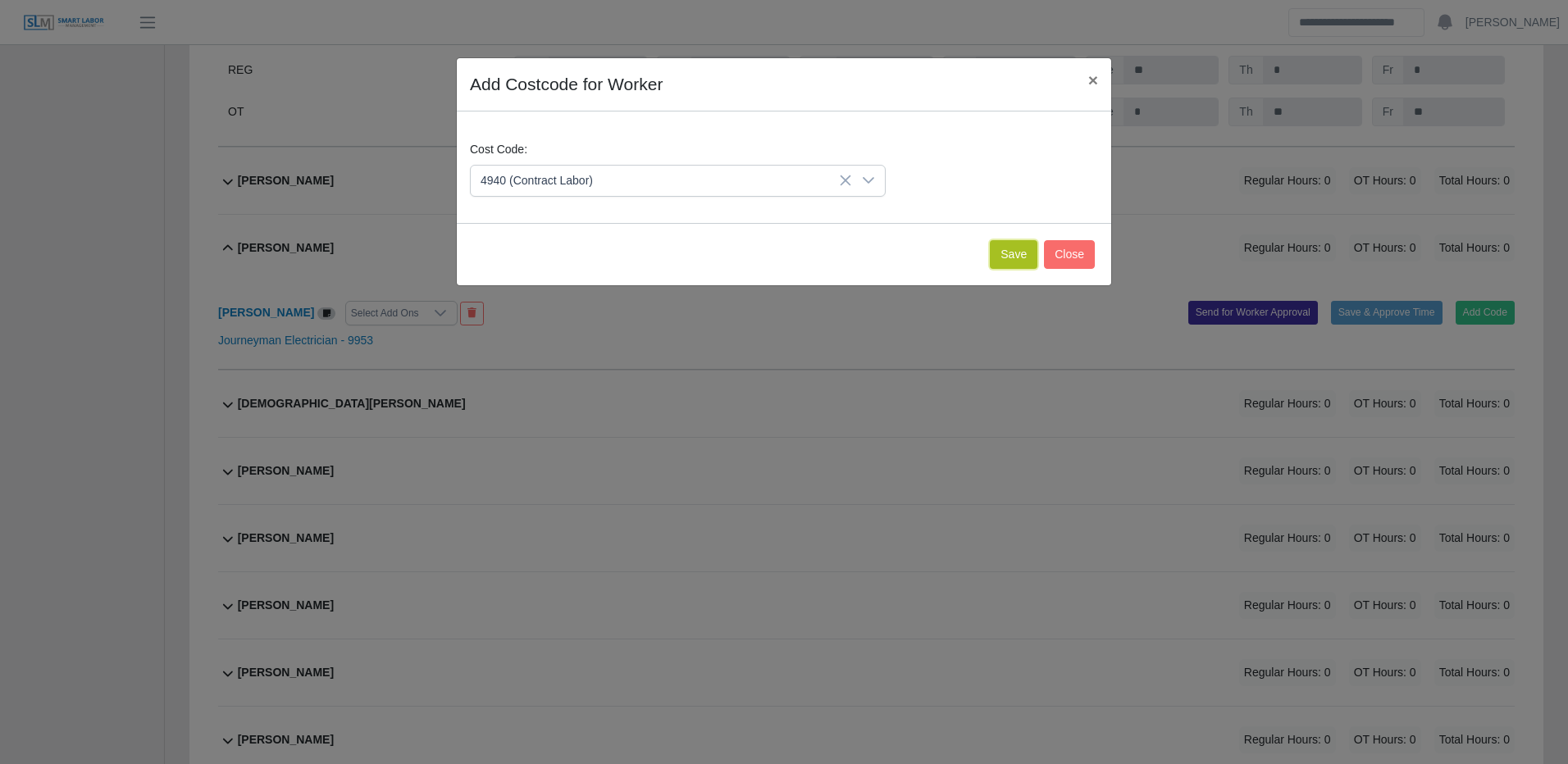
click at [1017, 251] on button "Save" at bounding box center [1013, 255] width 47 height 29
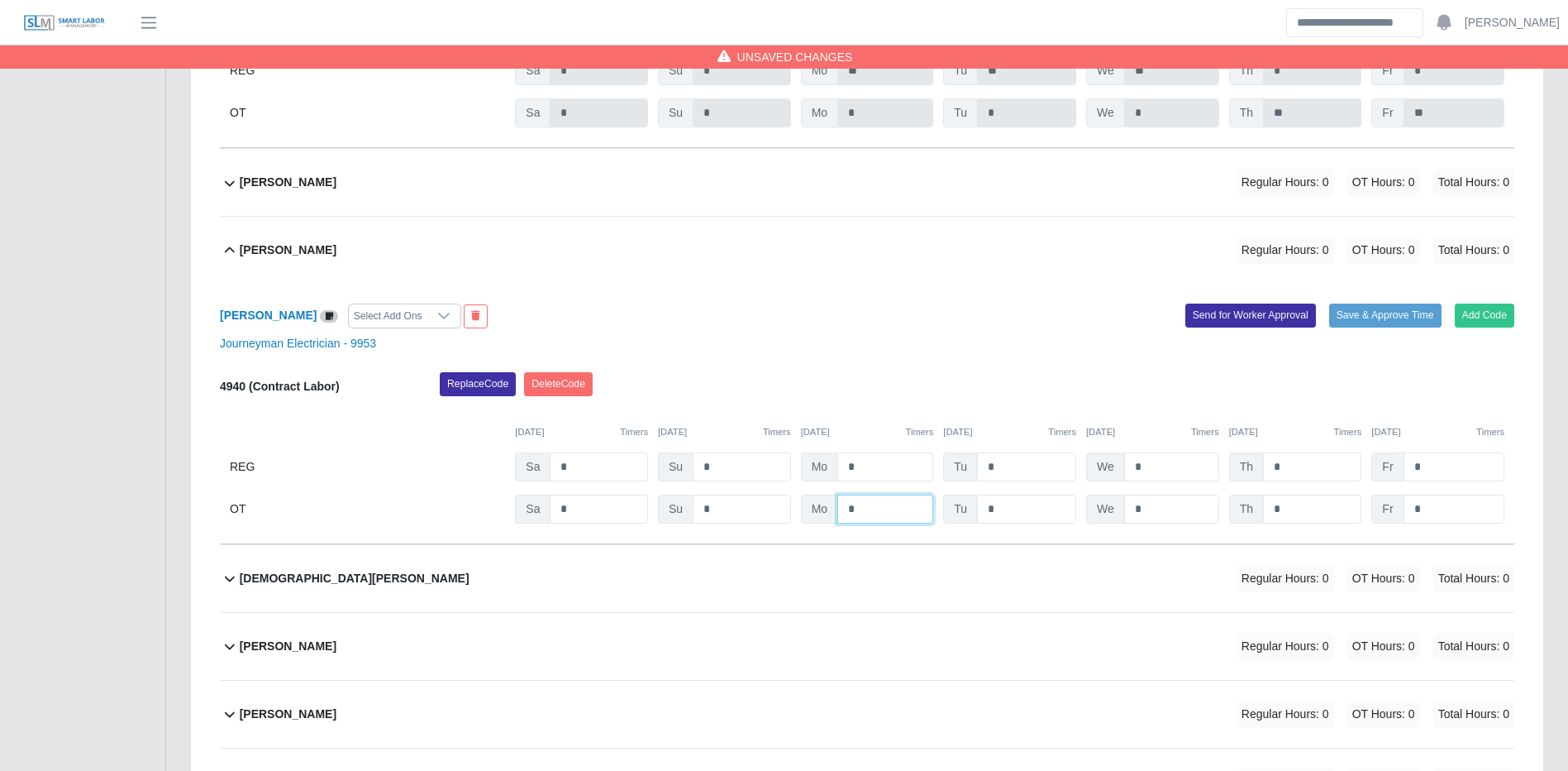
drag, startPoint x: 898, startPoint y: 528, endPoint x: 892, endPoint y: 513, distance: 16.2
click at [898, 524] on input "*" at bounding box center [885, 509] width 96 height 29
click at [892, 482] on input "*" at bounding box center [885, 467] width 96 height 29
click at [1279, 524] on input "*" at bounding box center [1312, 509] width 98 height 29
click at [1402, 327] on button "Save & Approve Time" at bounding box center [1385, 314] width 113 height 23
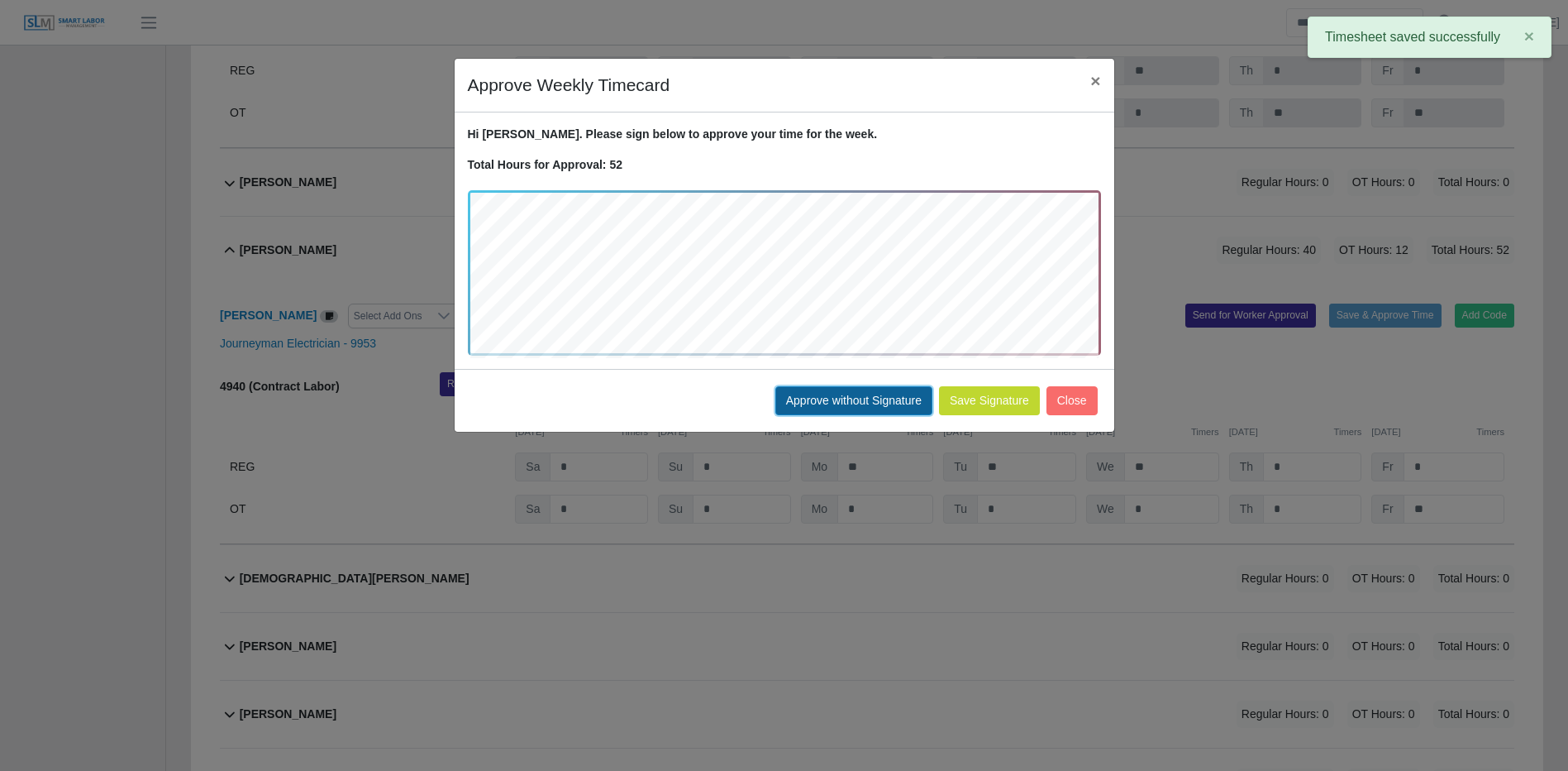
click at [871, 410] on button "Approve without Signature" at bounding box center [854, 401] width 157 height 29
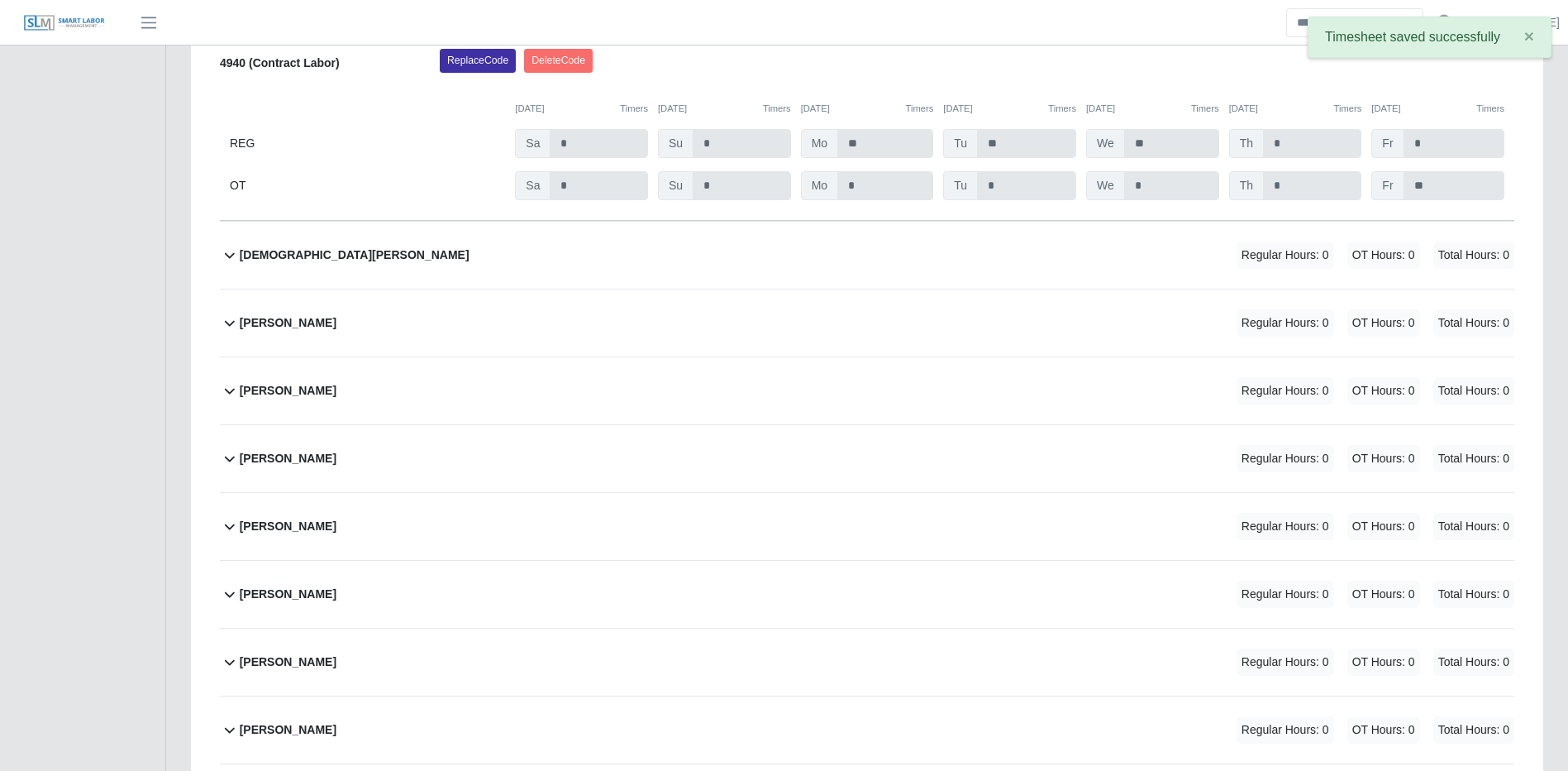
scroll to position [19994, 0]
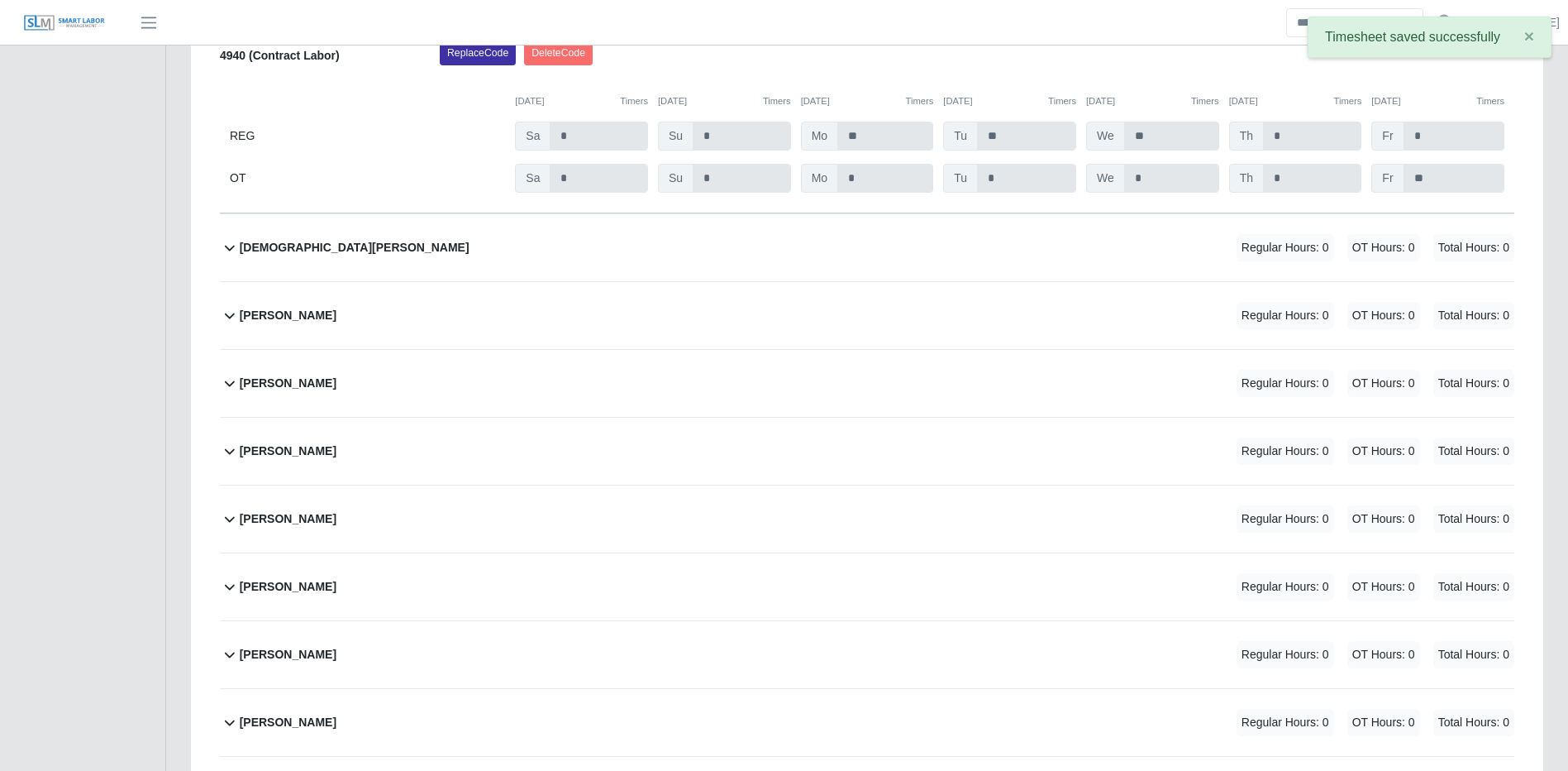
drag, startPoint x: 1015, startPoint y: 282, endPoint x: 1108, endPoint y: 288, distance: 93.2
click at [1015, 281] on div "Jesus Mendez Regular Hours: 0 OT Hours: 0 Total Hours: 0" at bounding box center [877, 247] width 1275 height 67
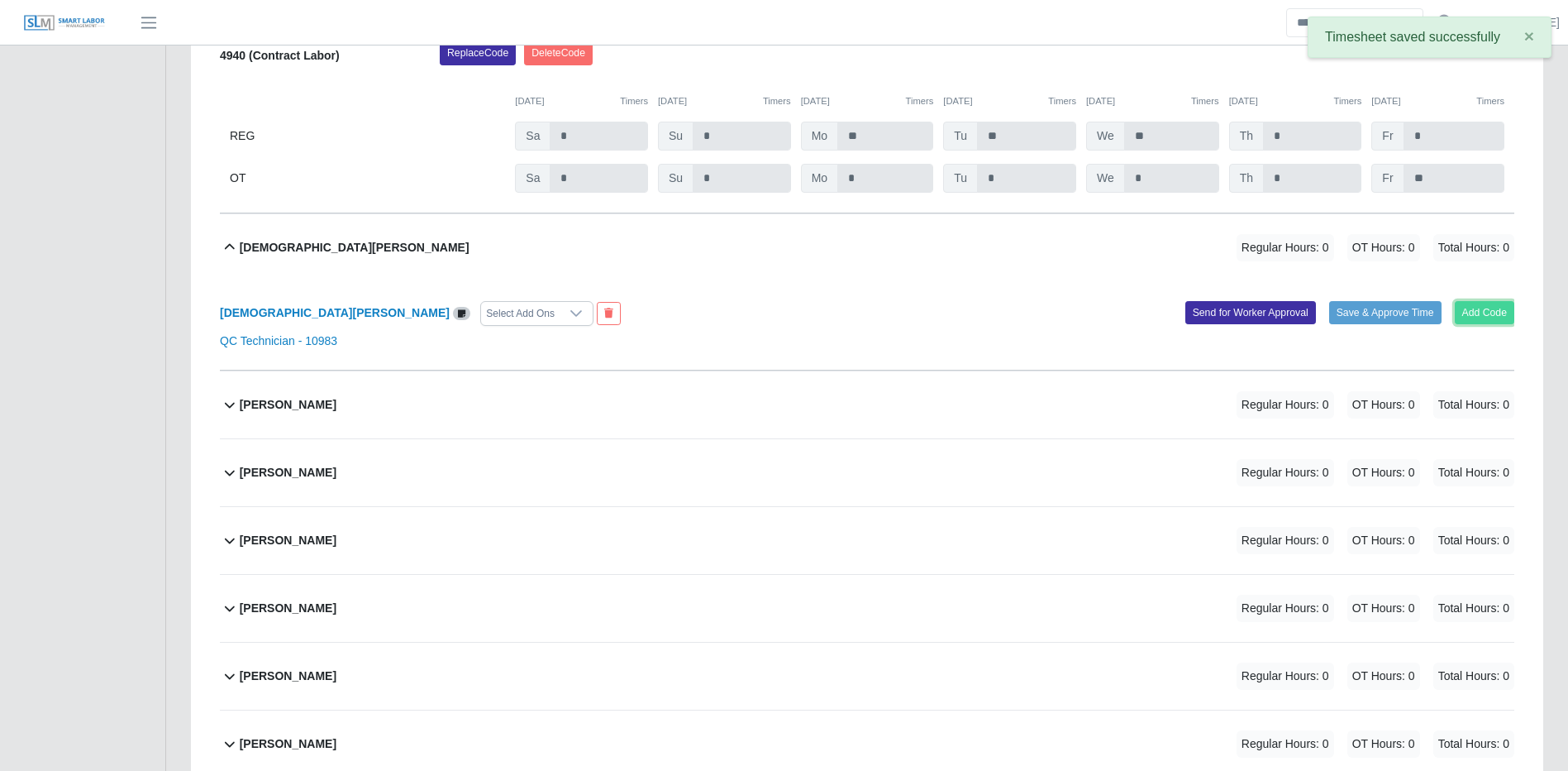
click at [1507, 324] on button "Add Code" at bounding box center [1486, 312] width 60 height 23
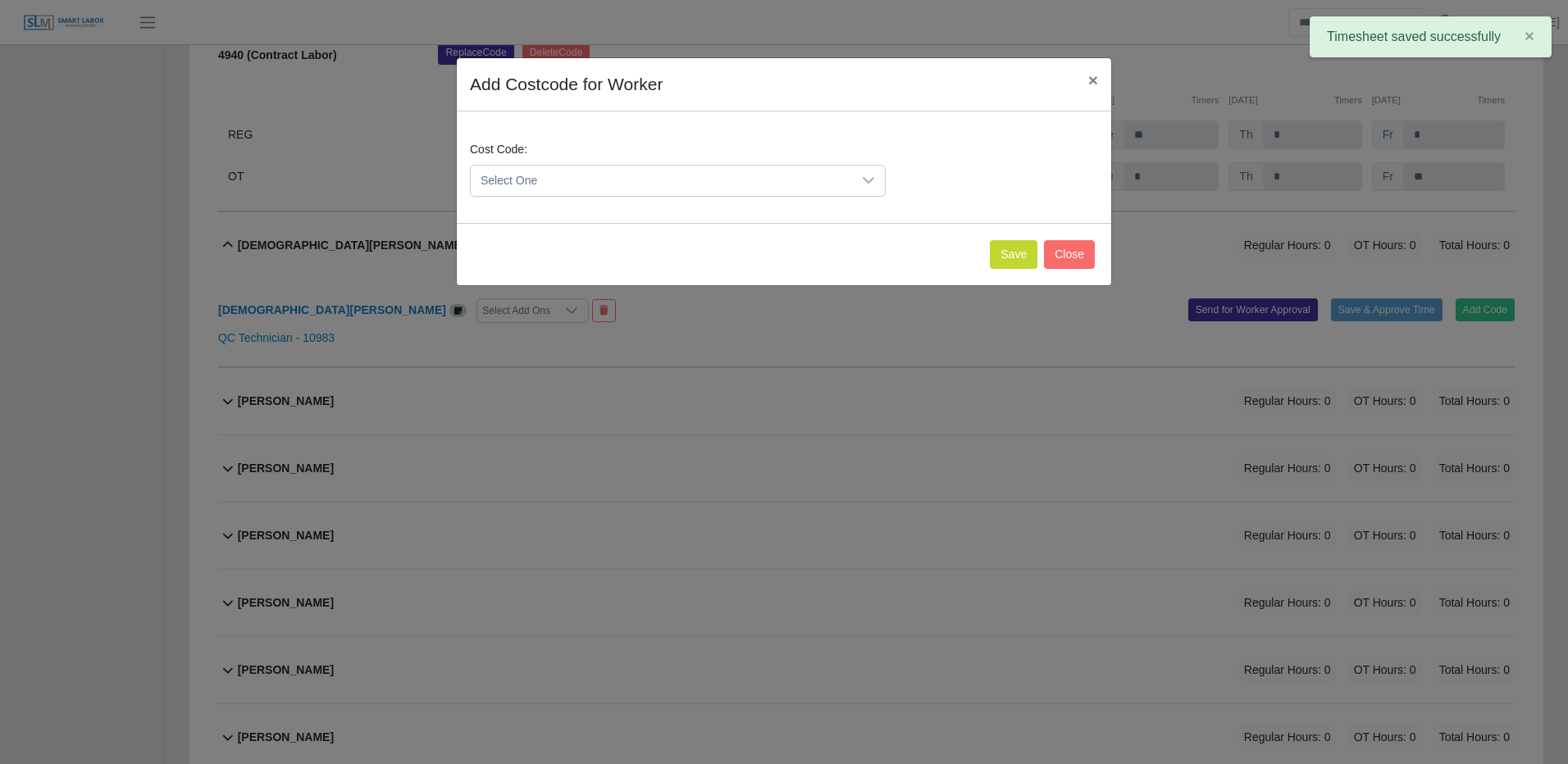
click at [654, 162] on div "Cost Code: Select One" at bounding box center [677, 168] width 424 height 55
click at [649, 176] on span "Select One" at bounding box center [661, 180] width 381 height 30
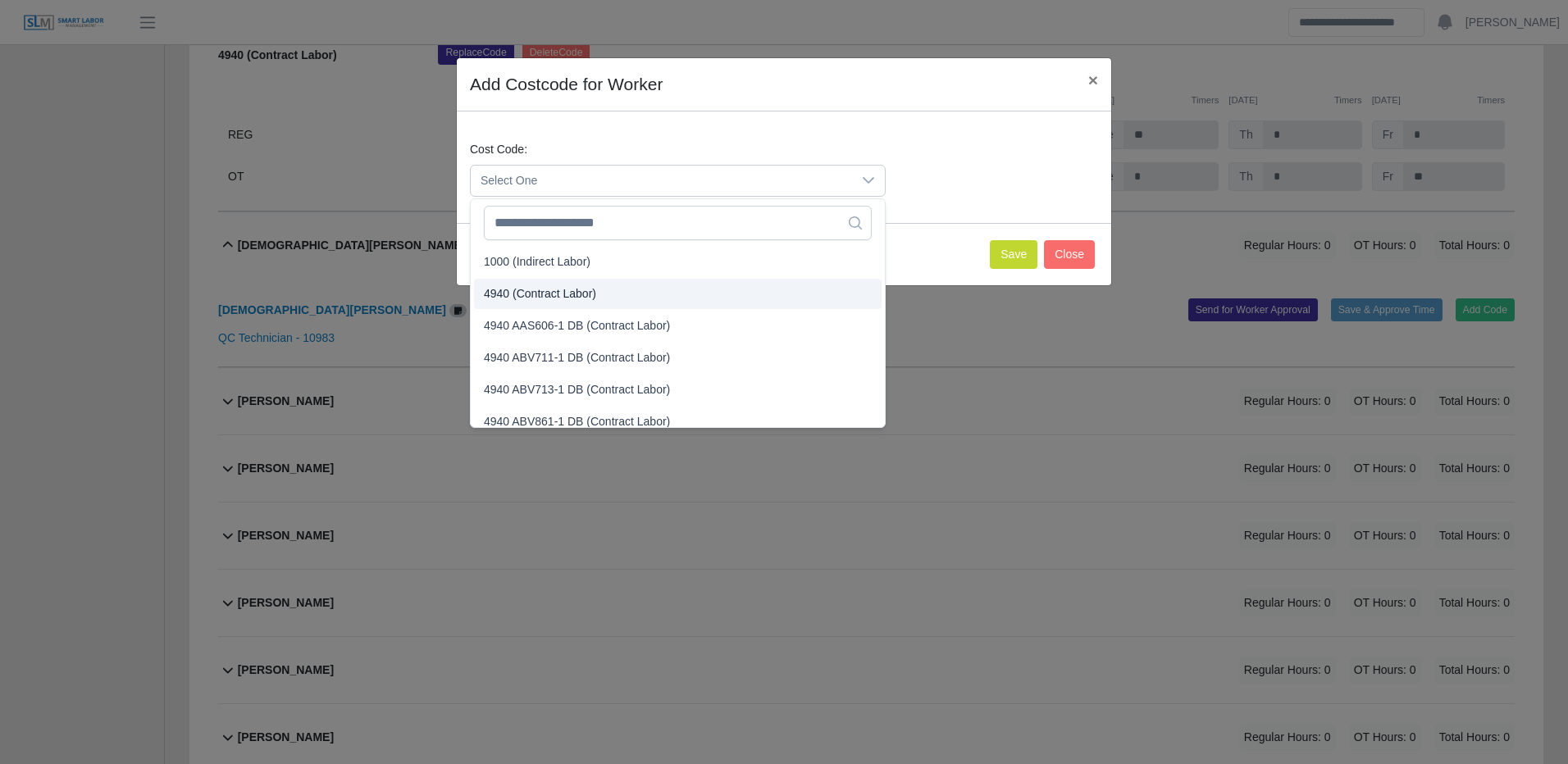
drag, startPoint x: 545, startPoint y: 289, endPoint x: 560, endPoint y: 286, distance: 15.3
click at [545, 288] on span "4940 (Contract Labor)" at bounding box center [540, 293] width 113 height 17
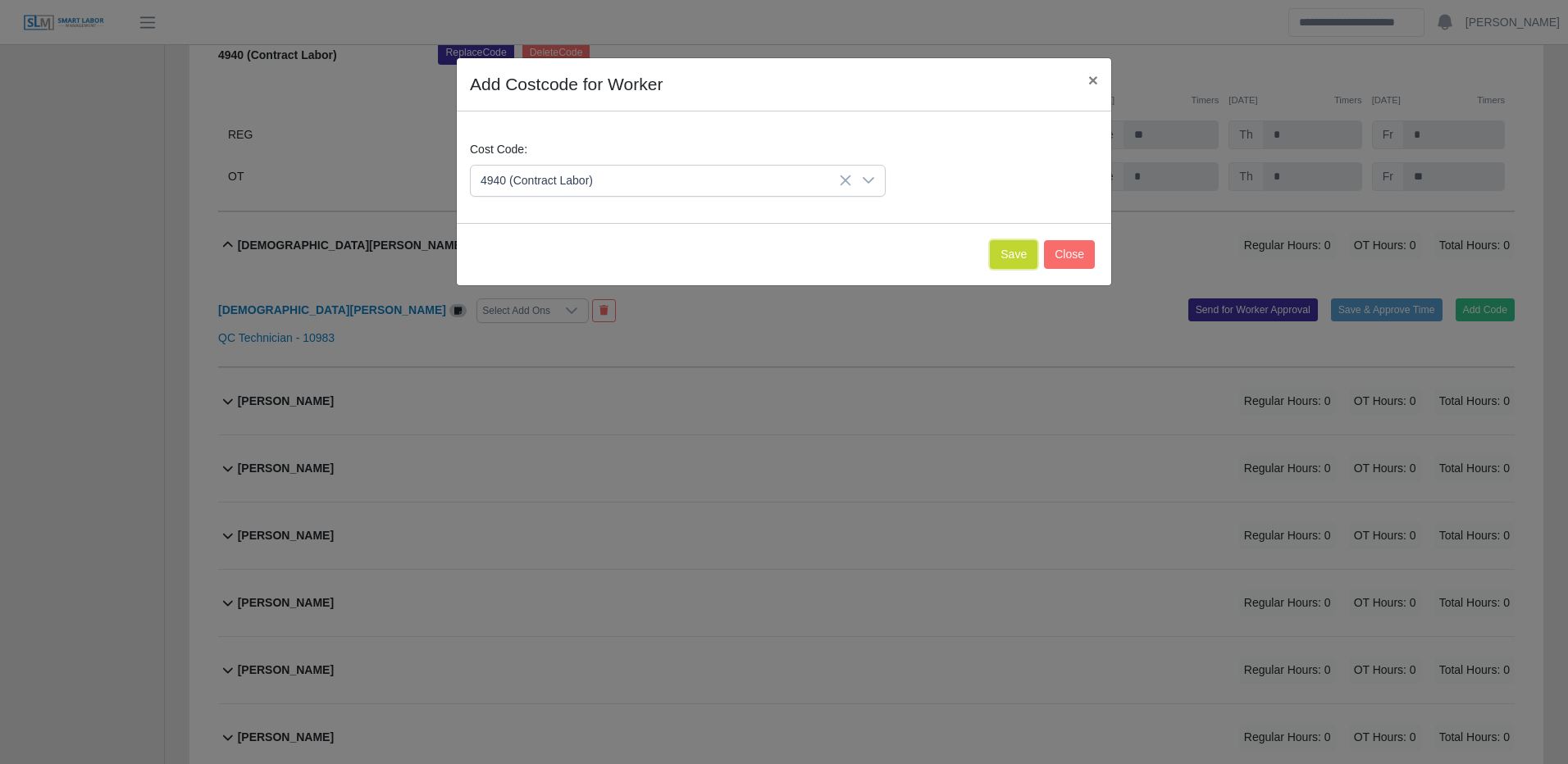
click at [1030, 255] on button "Save" at bounding box center [1013, 255] width 47 height 29
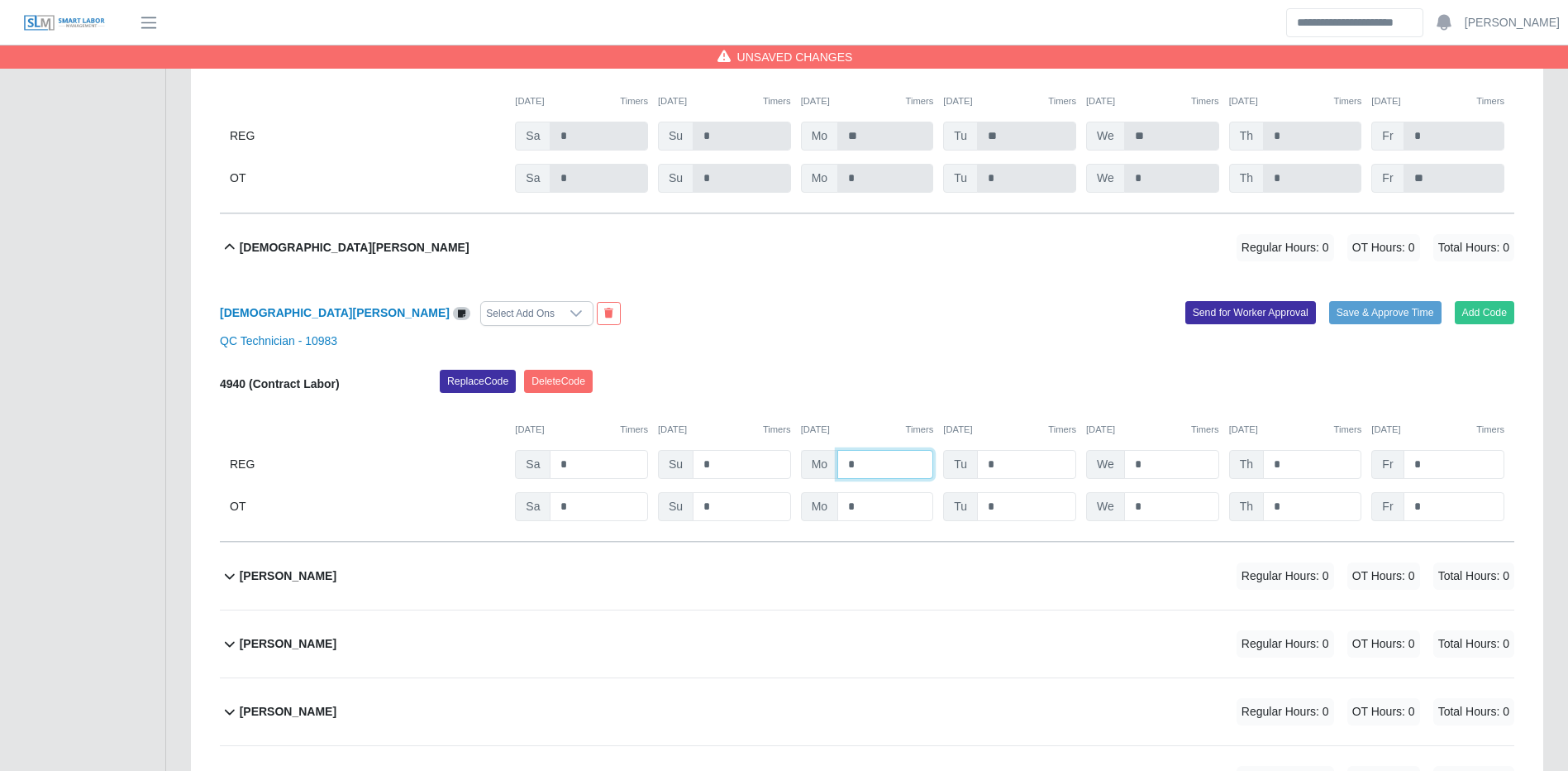
click at [886, 479] on input "*" at bounding box center [885, 464] width 96 height 29
click at [1350, 324] on button "Save & Approve Time" at bounding box center [1385, 312] width 113 height 23
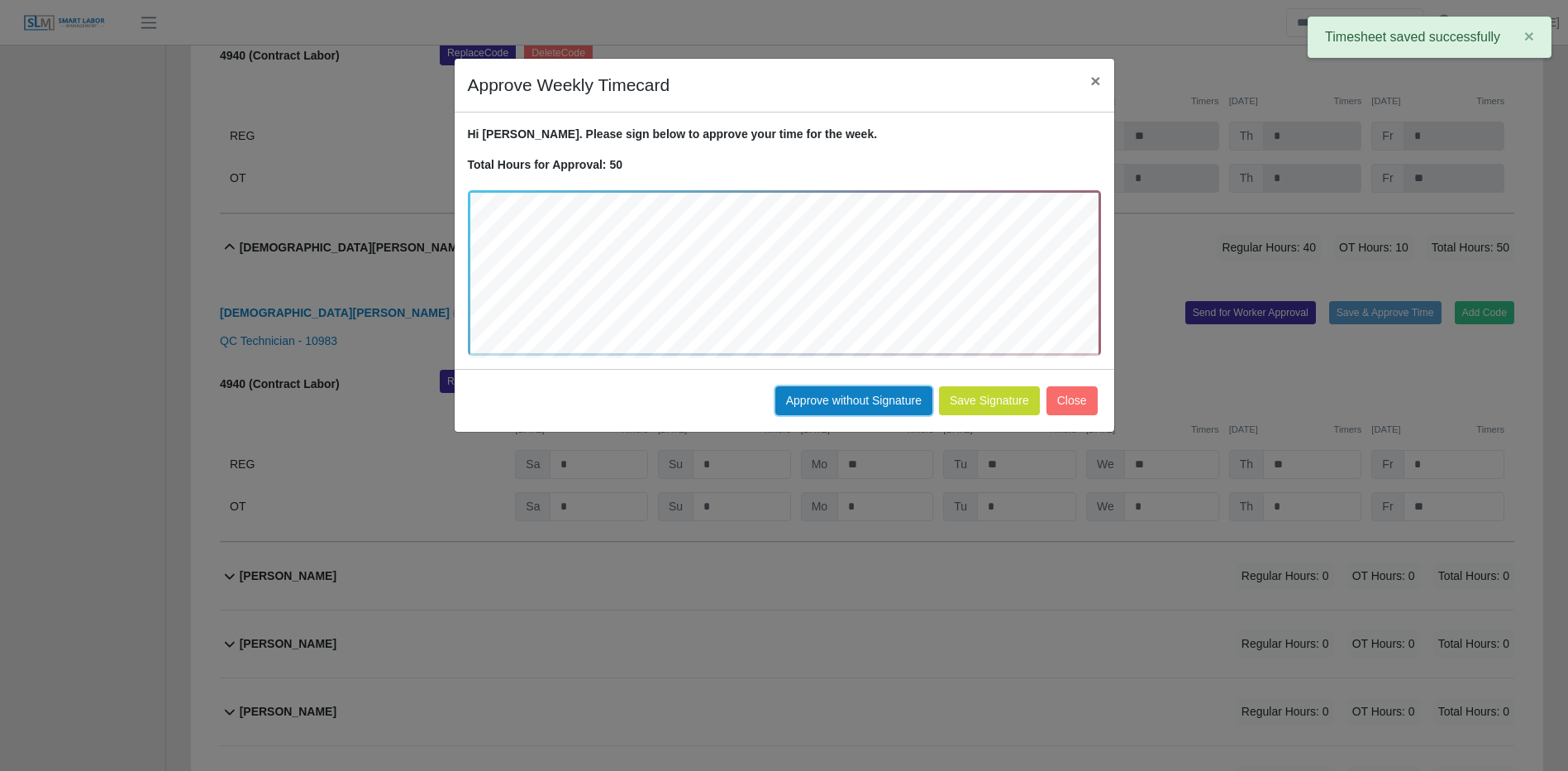
click at [875, 396] on button "Approve without Signature" at bounding box center [854, 401] width 157 height 29
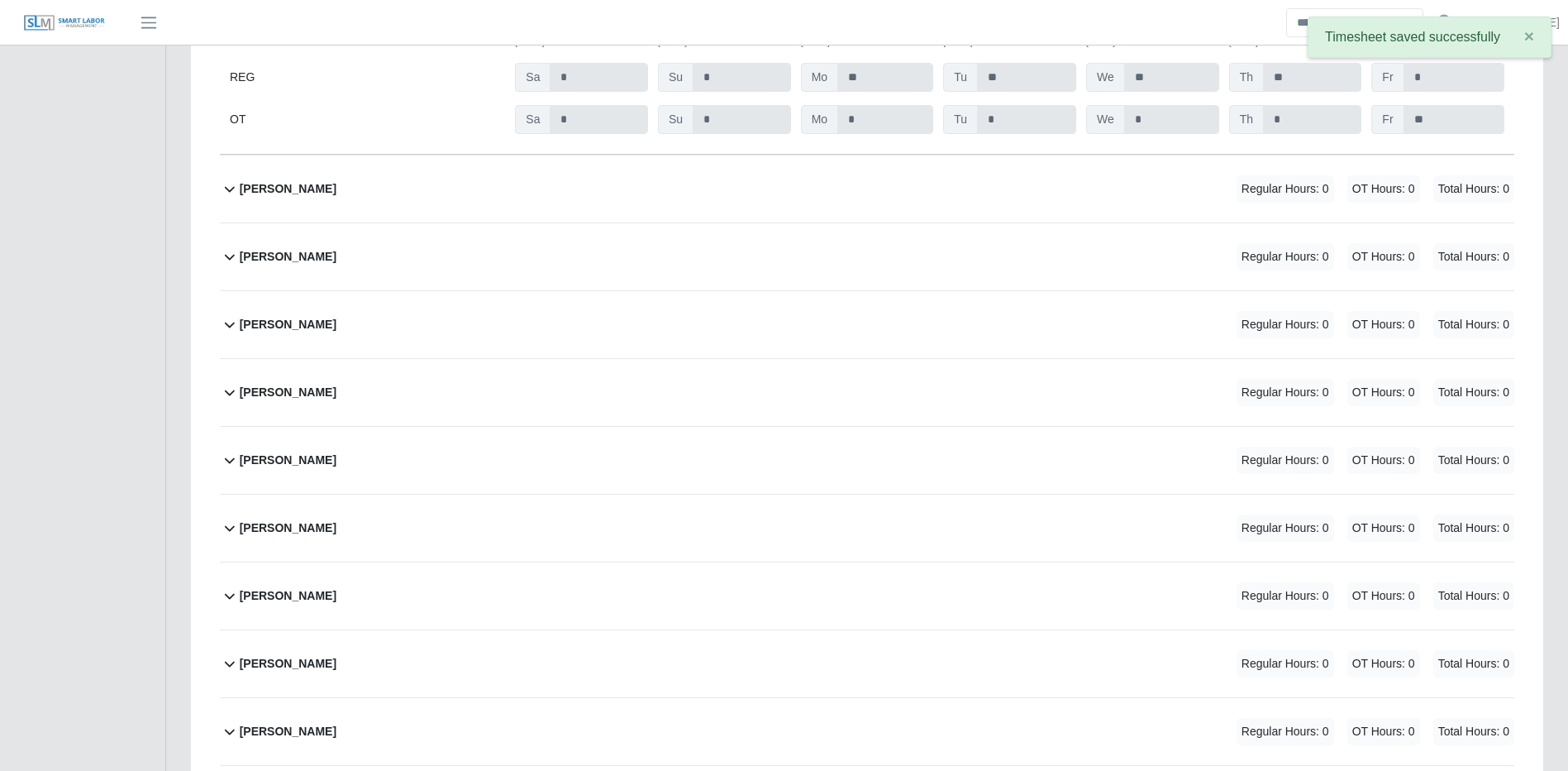
scroll to position [20407, 0]
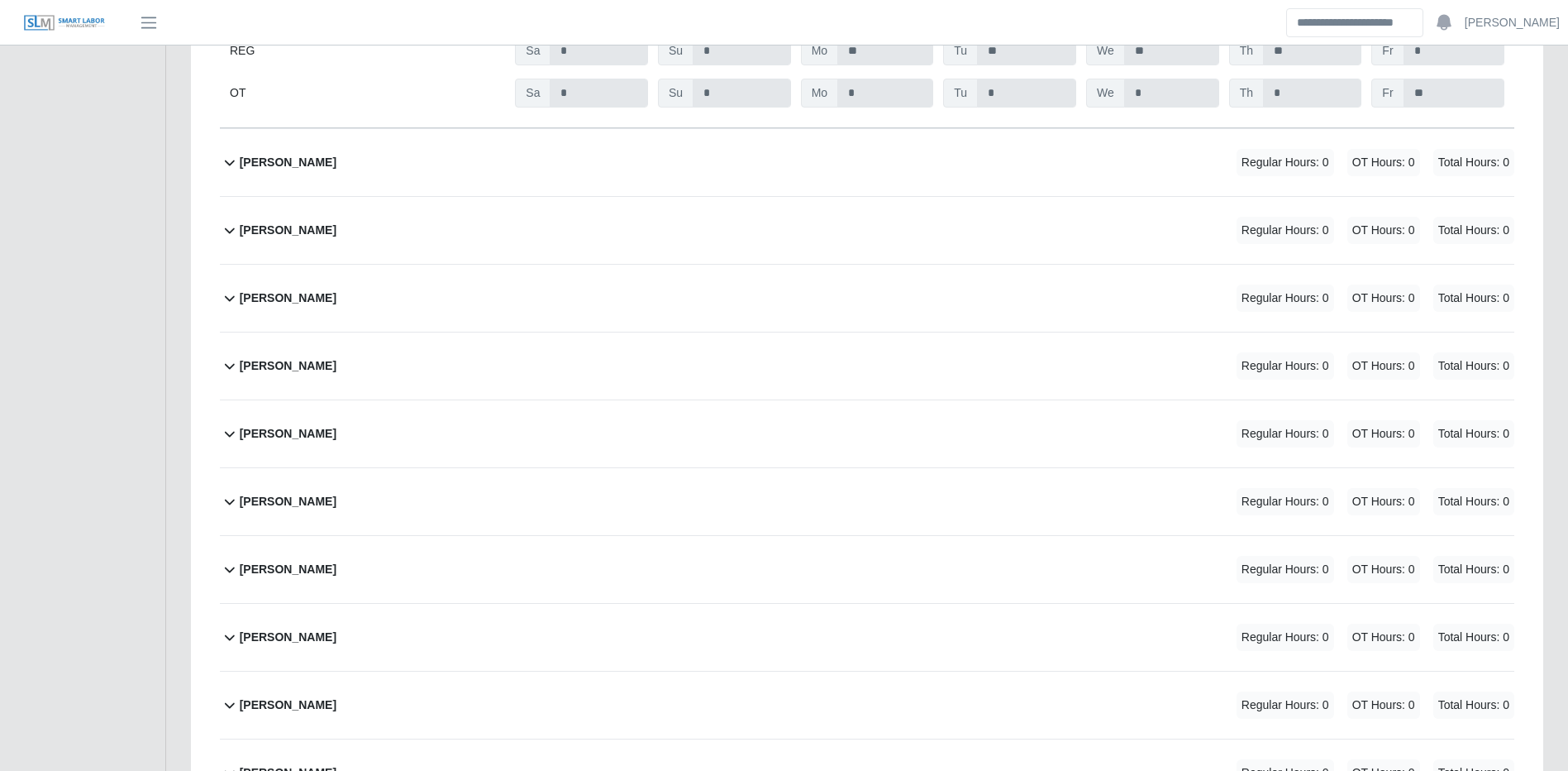
drag, startPoint x: 1149, startPoint y: 215, endPoint x: 1159, endPoint y: 218, distance: 10.4
click at [1149, 196] on div "John Rodriguez Regular Hours: 0 OT Hours: 0 Total Hours: 0" at bounding box center [877, 162] width 1275 height 67
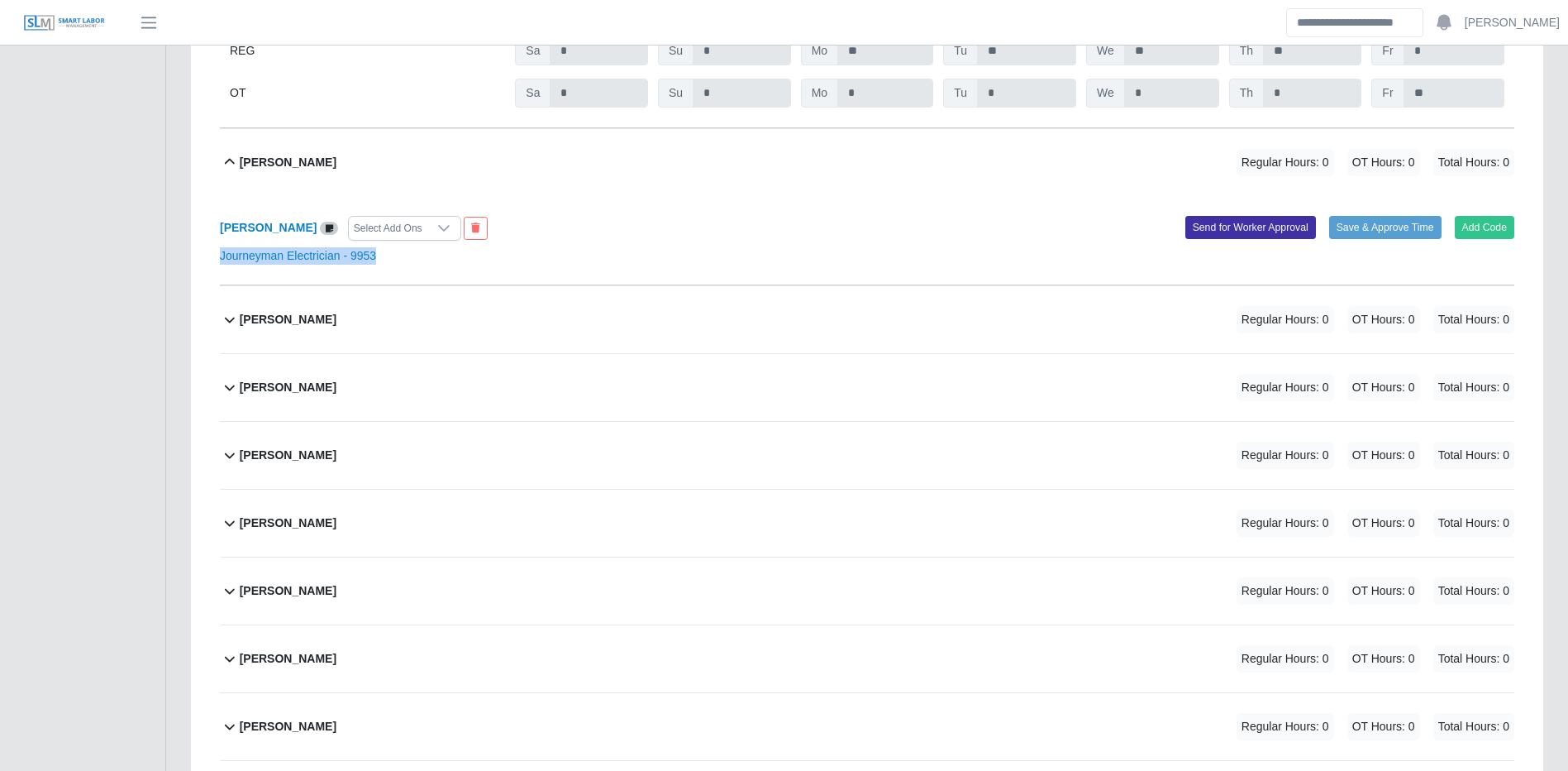
click at [1476, 274] on div "John Rodriguez Select Add Ons Add Code Save & Approve Time Send for Worker Appr…" at bounding box center [867, 241] width 1294 height 90
drag, startPoint x: 1476, startPoint y: 274, endPoint x: 1476, endPoint y: 264, distance: 10.0
click at [1476, 239] on button "Add Code" at bounding box center [1486, 227] width 60 height 23
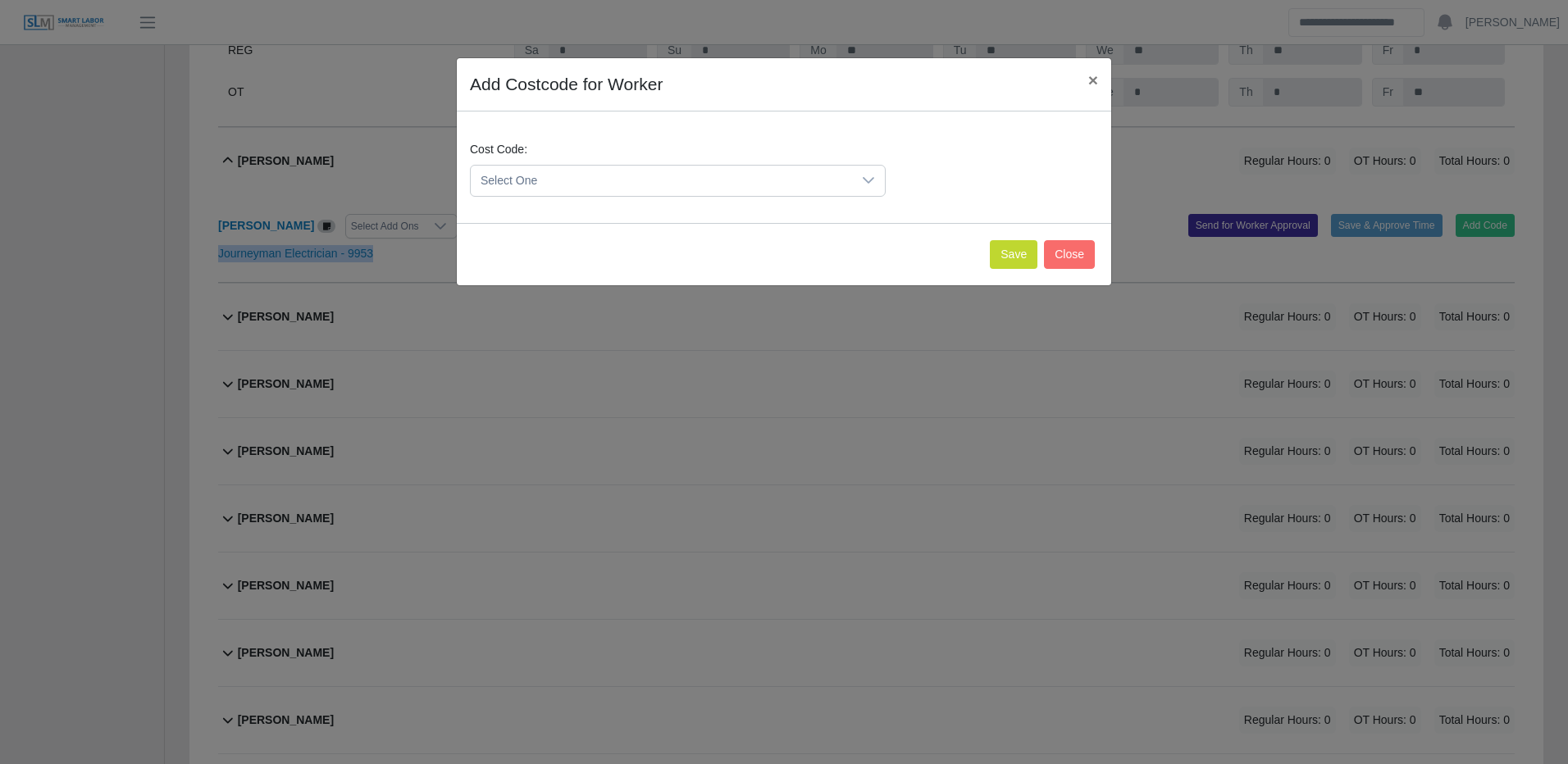
click at [825, 171] on span "Select One" at bounding box center [661, 180] width 381 height 30
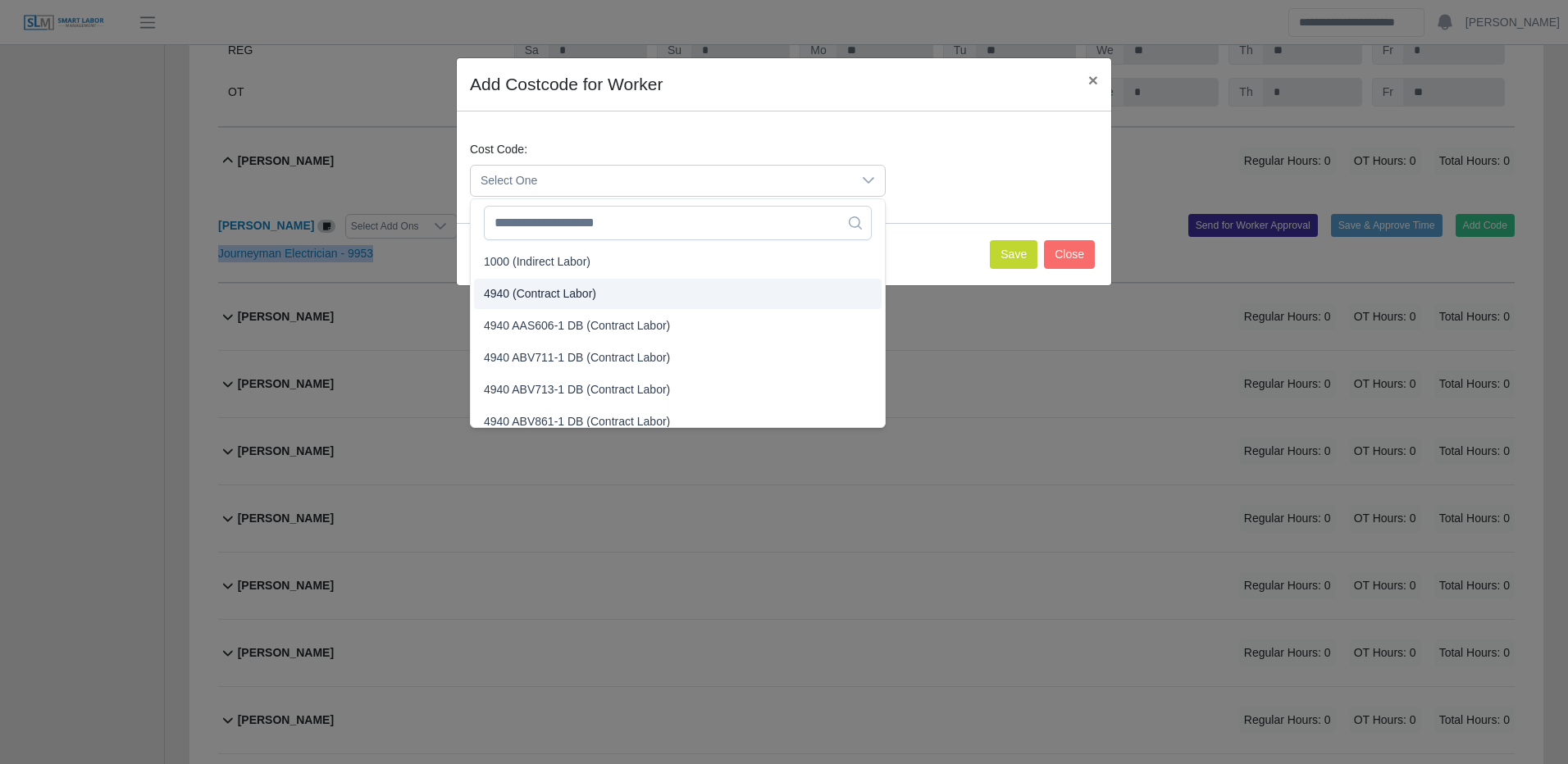
click at [517, 300] on span "4940 (Contract Labor)" at bounding box center [540, 293] width 113 height 17
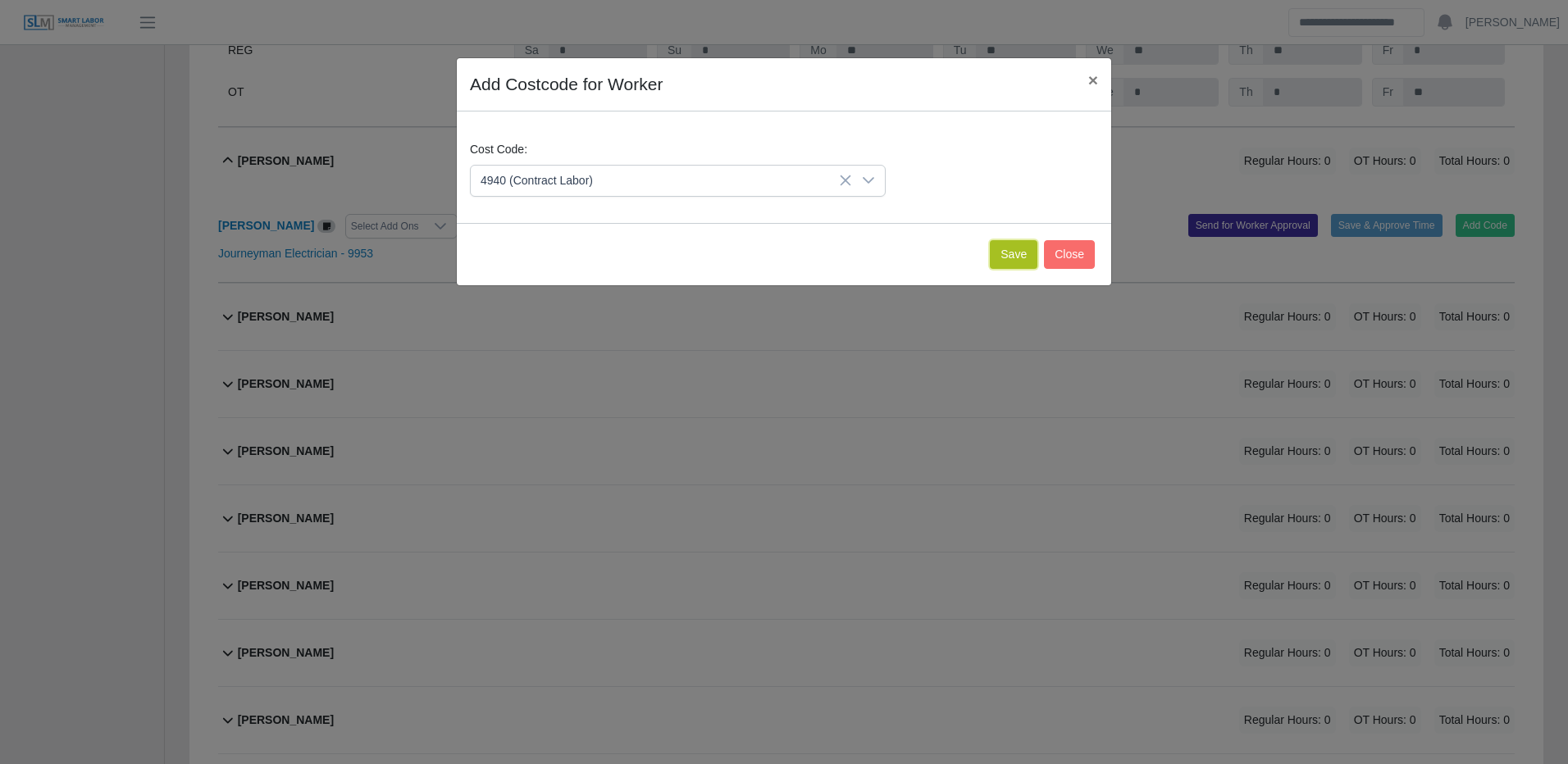
click at [1001, 257] on button "Save" at bounding box center [1013, 255] width 47 height 29
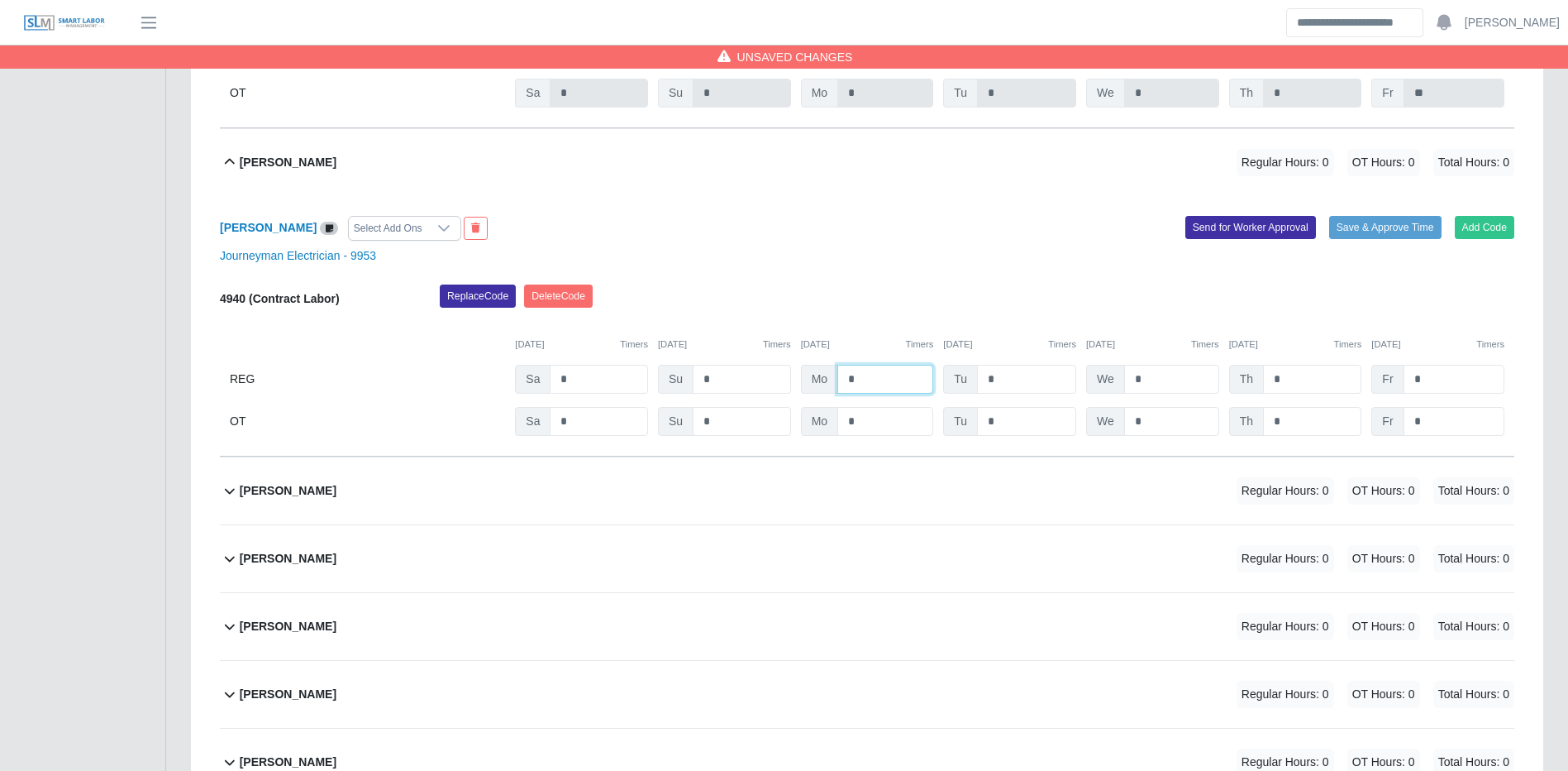
click at [871, 394] on input "*" at bounding box center [885, 379] width 96 height 29
click at [1408, 239] on button "Save & Approve Time" at bounding box center [1385, 227] width 113 height 23
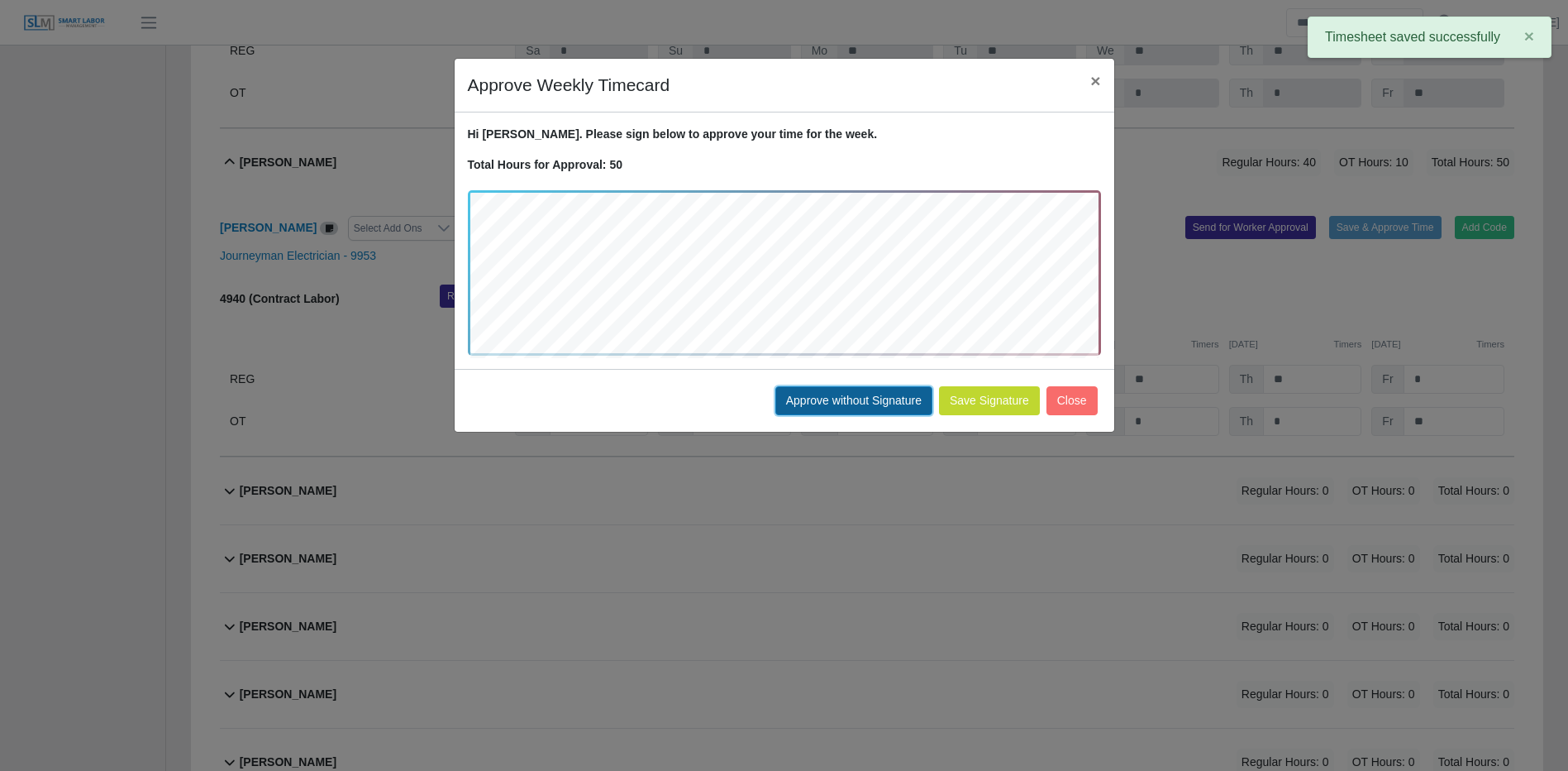
click at [892, 397] on button "Approve without Signature" at bounding box center [854, 401] width 157 height 29
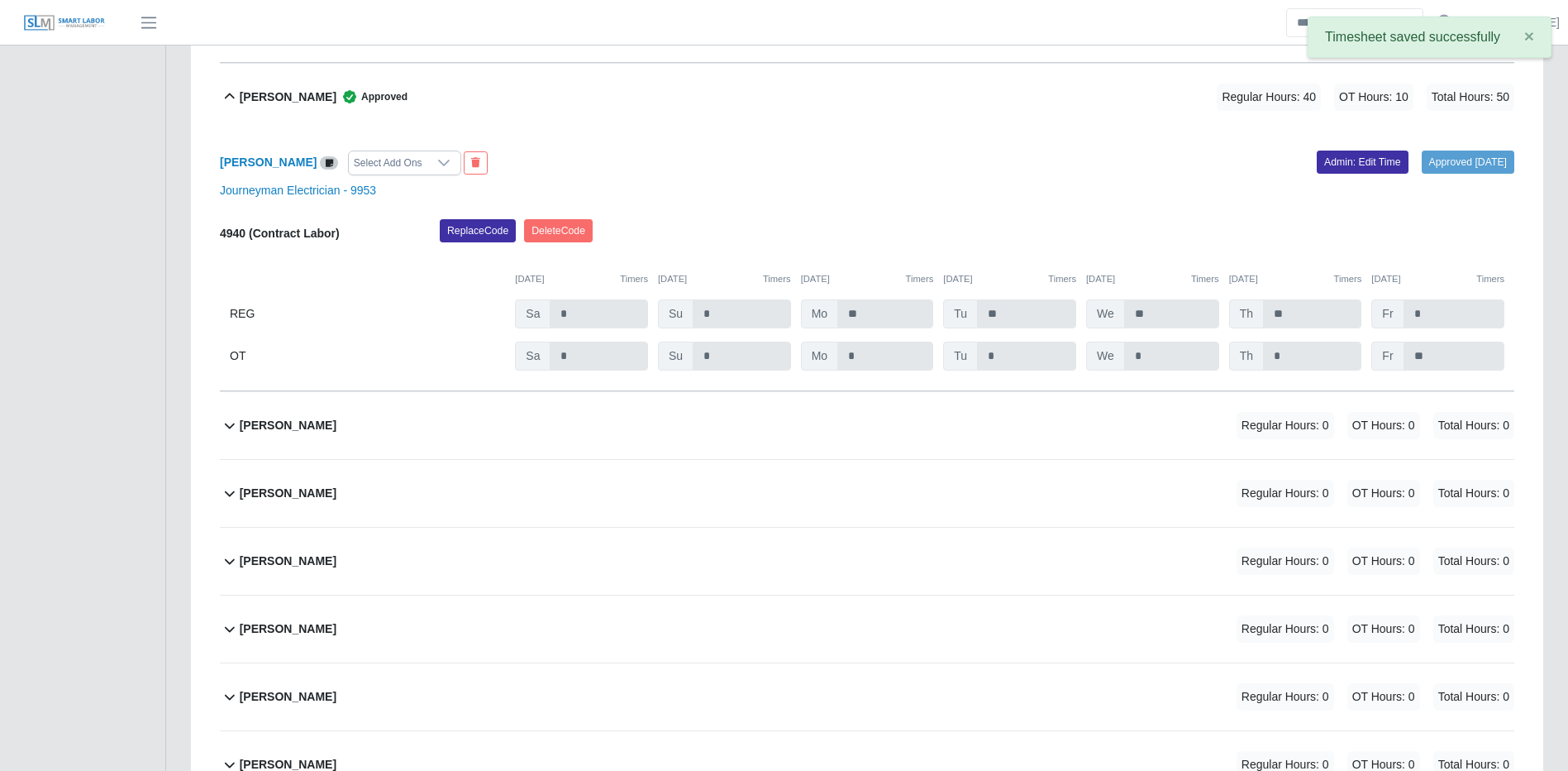
scroll to position [20573, 0]
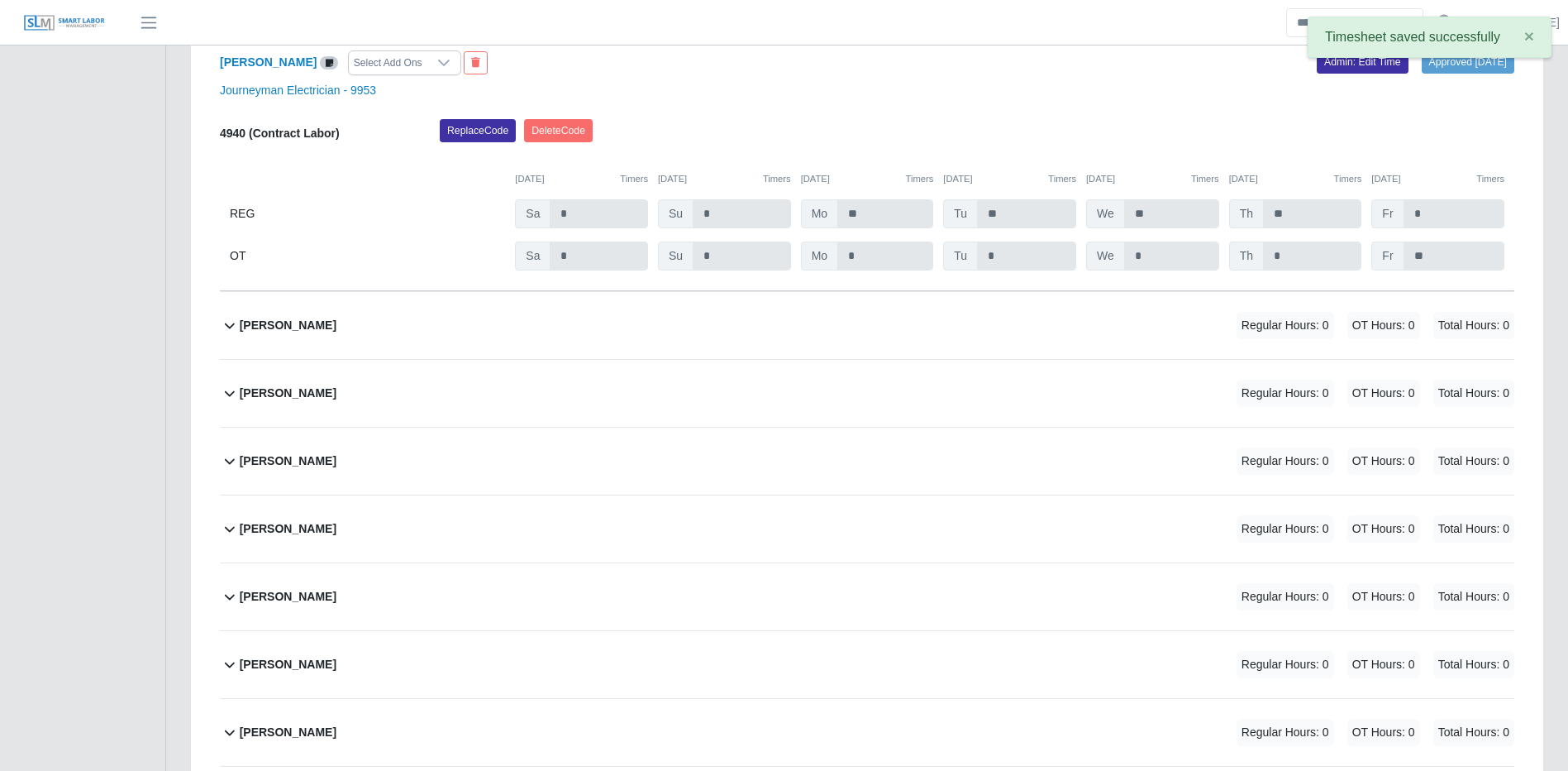
click at [975, 359] on div "Johnny Garcia Regular Hours: 0 OT Hours: 0 Total Hours: 0" at bounding box center [877, 325] width 1275 height 67
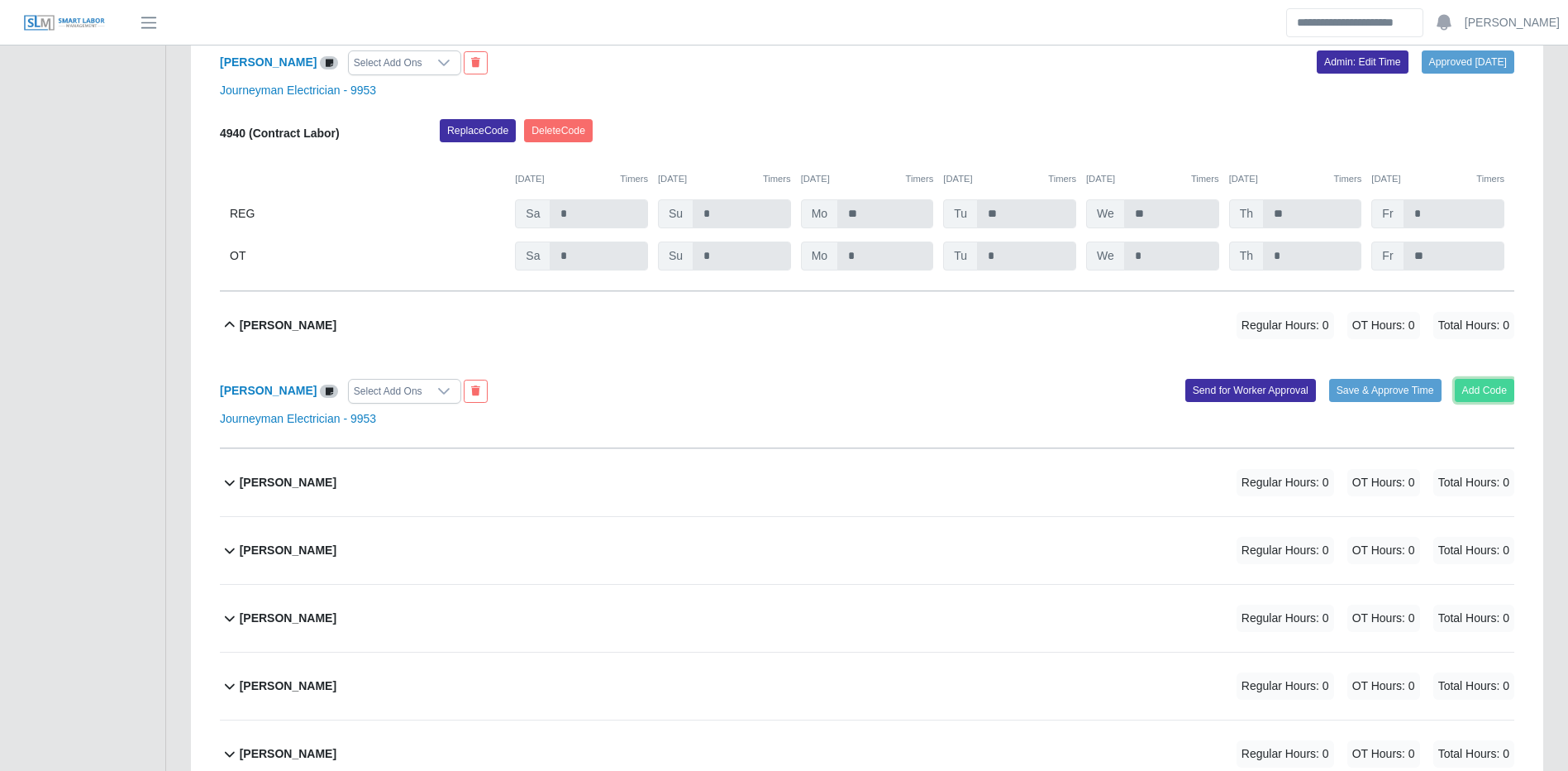
click at [1502, 402] on button "Add Code" at bounding box center [1486, 390] width 60 height 23
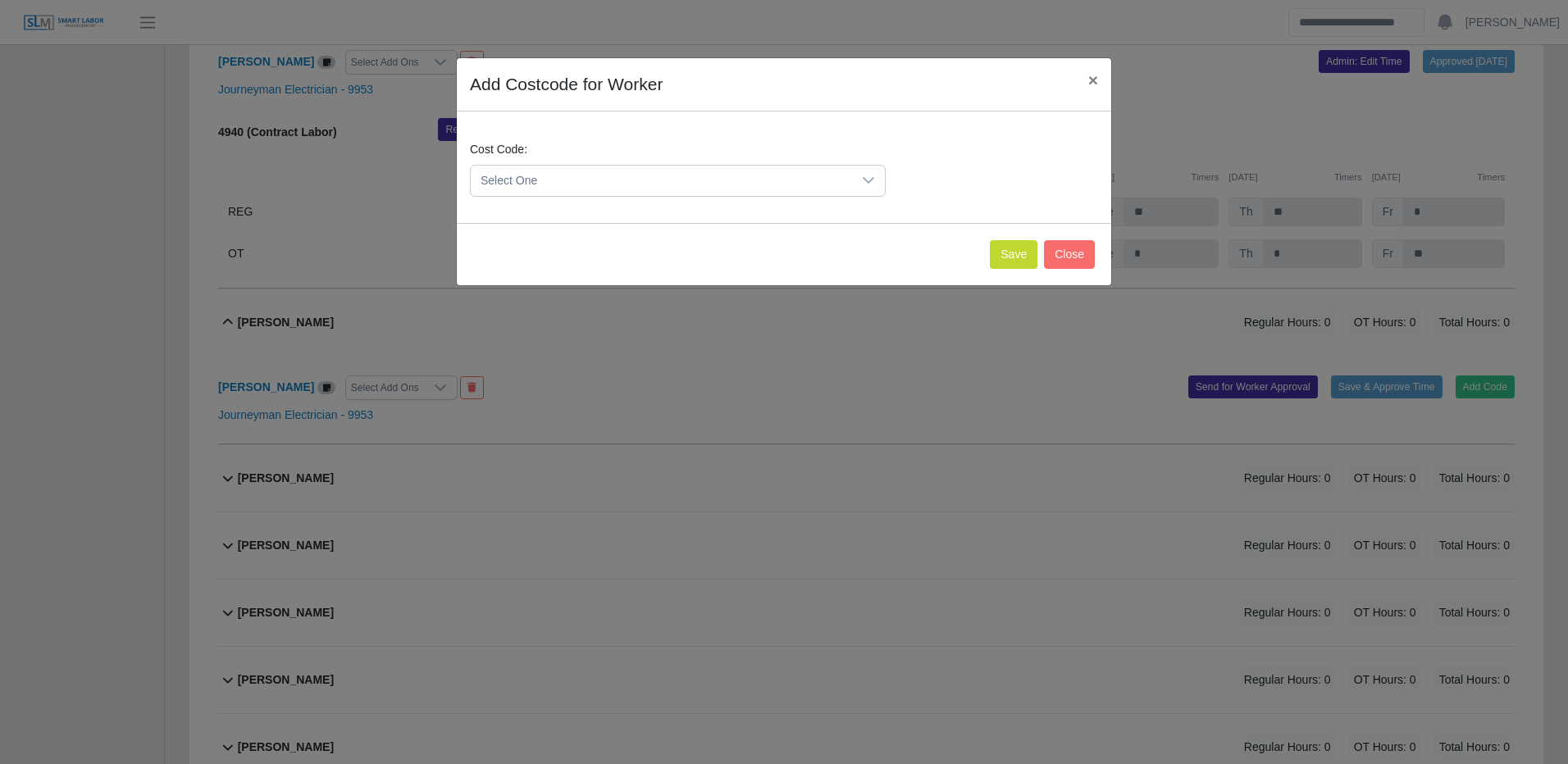
click at [820, 185] on span "Select One" at bounding box center [661, 180] width 381 height 30
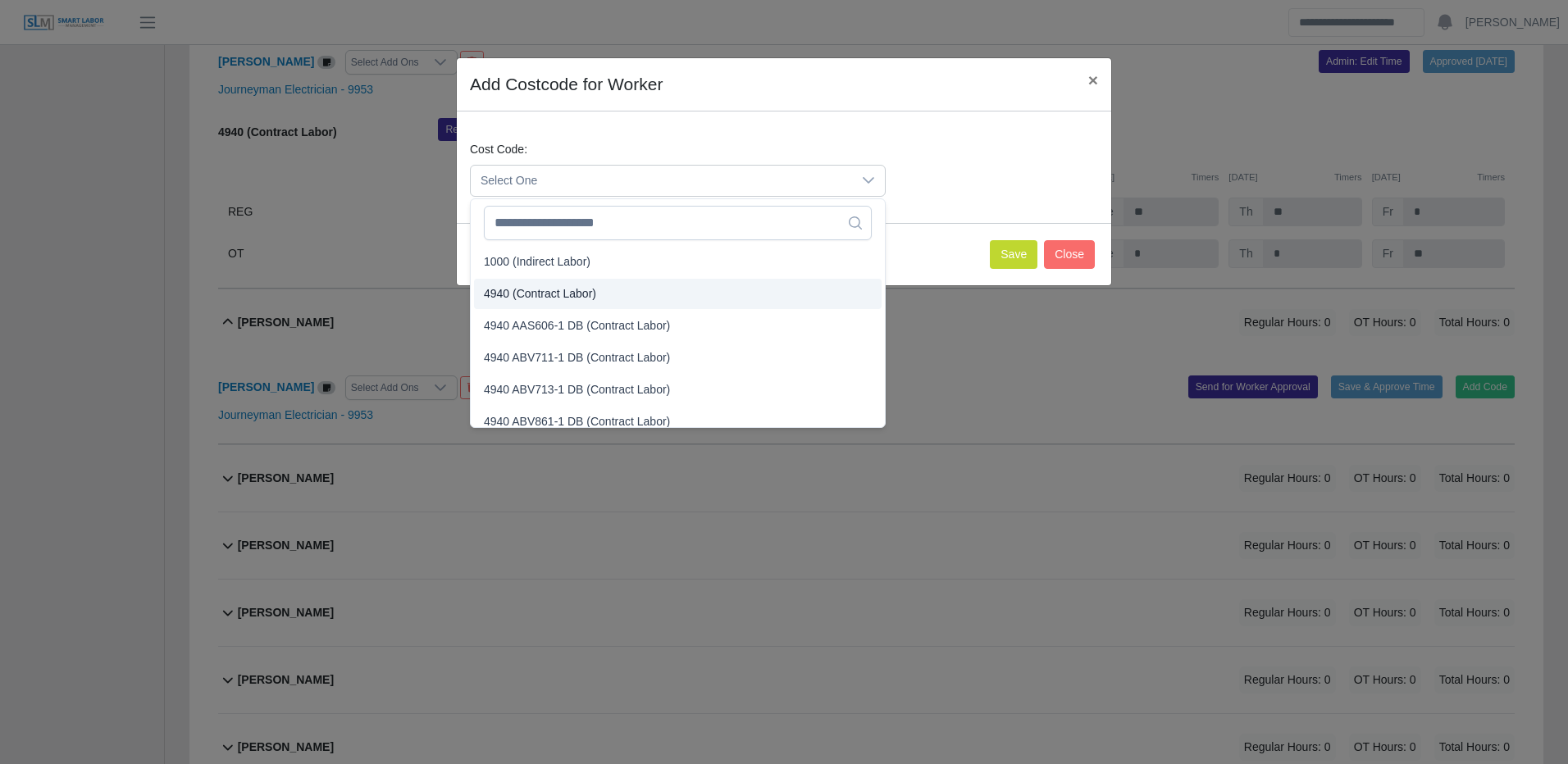
drag, startPoint x: 597, startPoint y: 298, endPoint x: 746, endPoint y: 279, distance: 150.2
click at [597, 297] on li "4940 (Contract Labor)" at bounding box center [677, 293] width 408 height 30
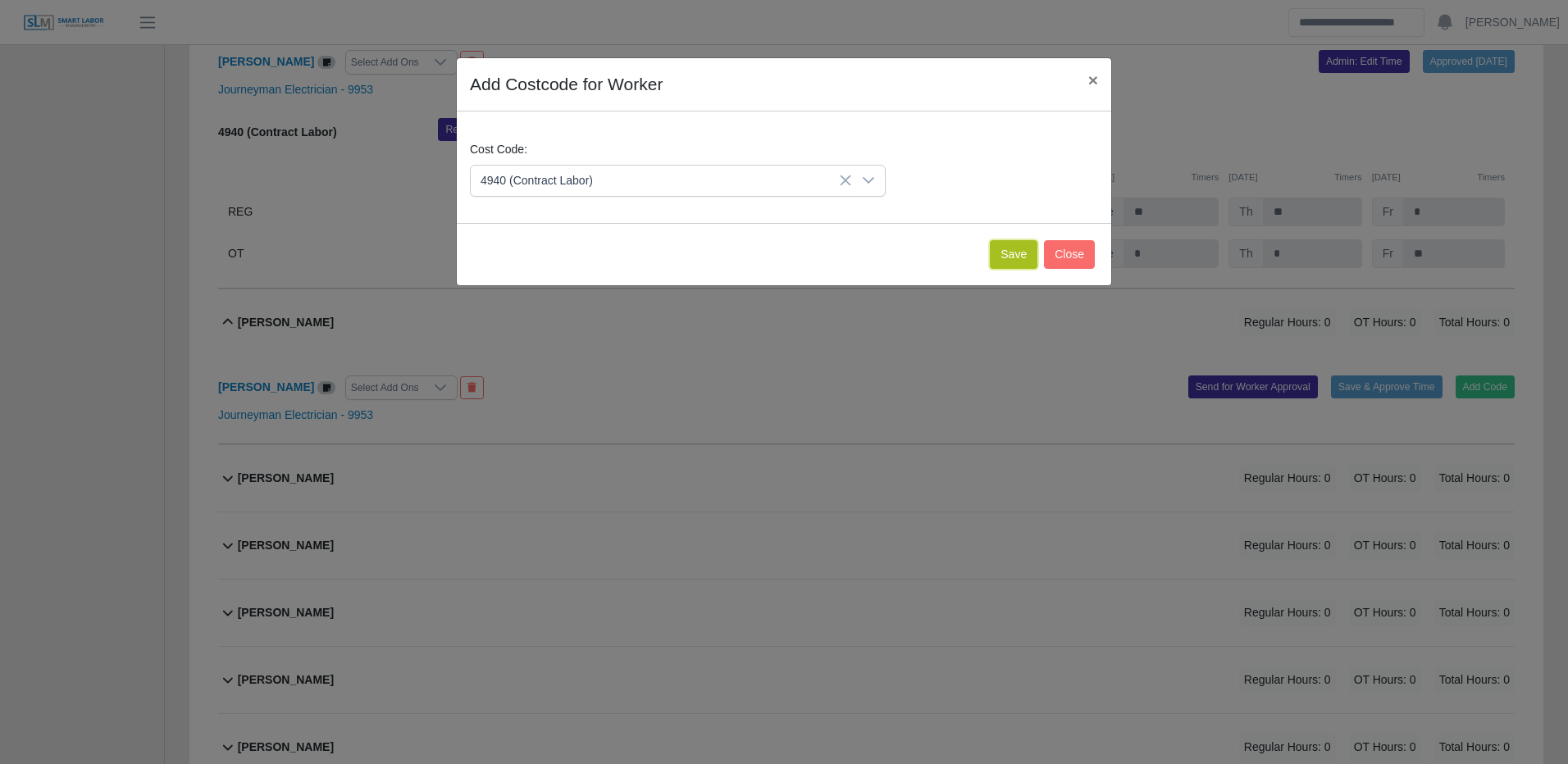
click at [1008, 251] on button "Save" at bounding box center [1013, 255] width 47 height 29
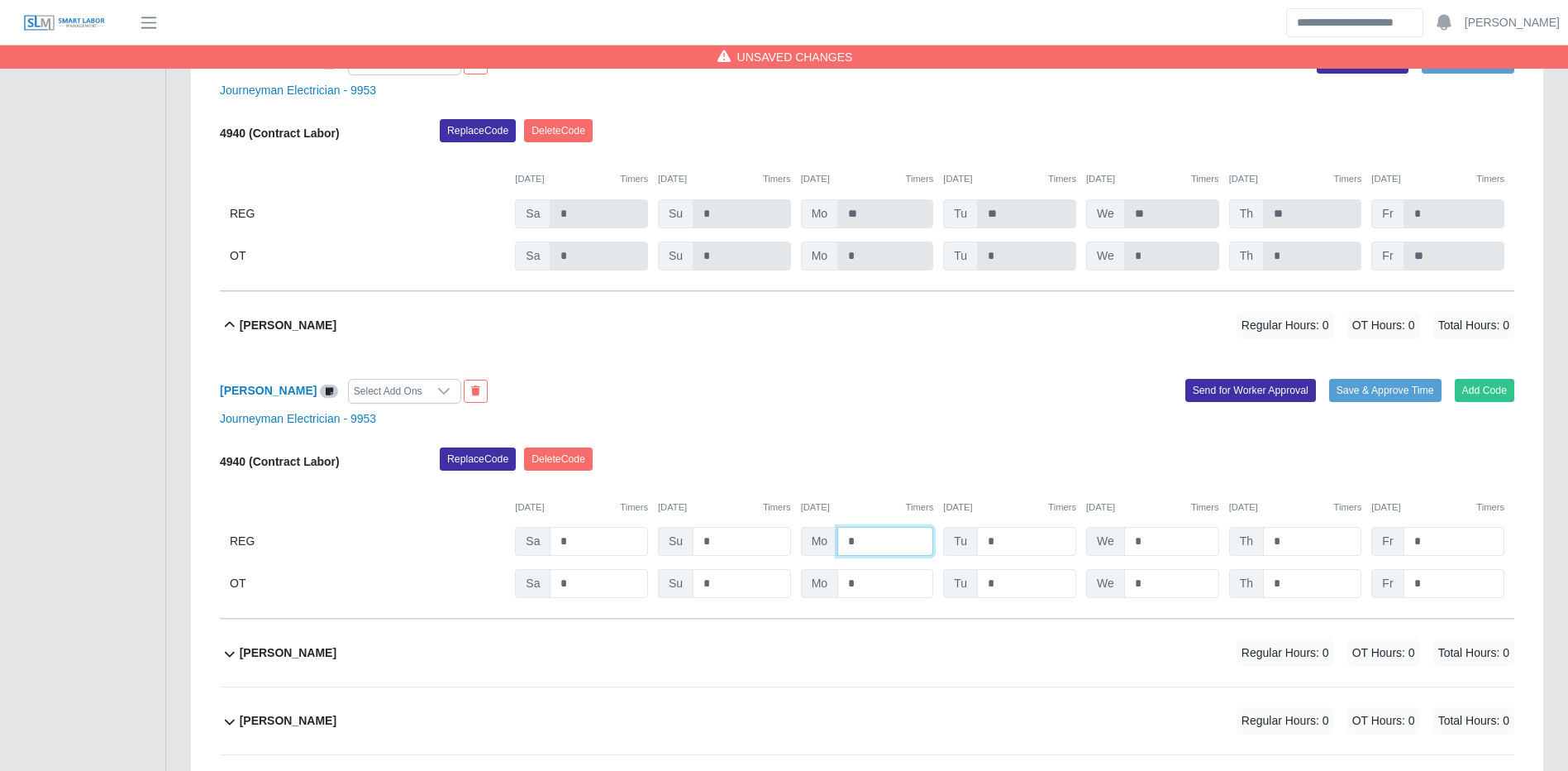
click at [854, 556] on input "*" at bounding box center [885, 541] width 96 height 29
click at [1332, 402] on button "Save & Approve Time" at bounding box center [1385, 390] width 113 height 23
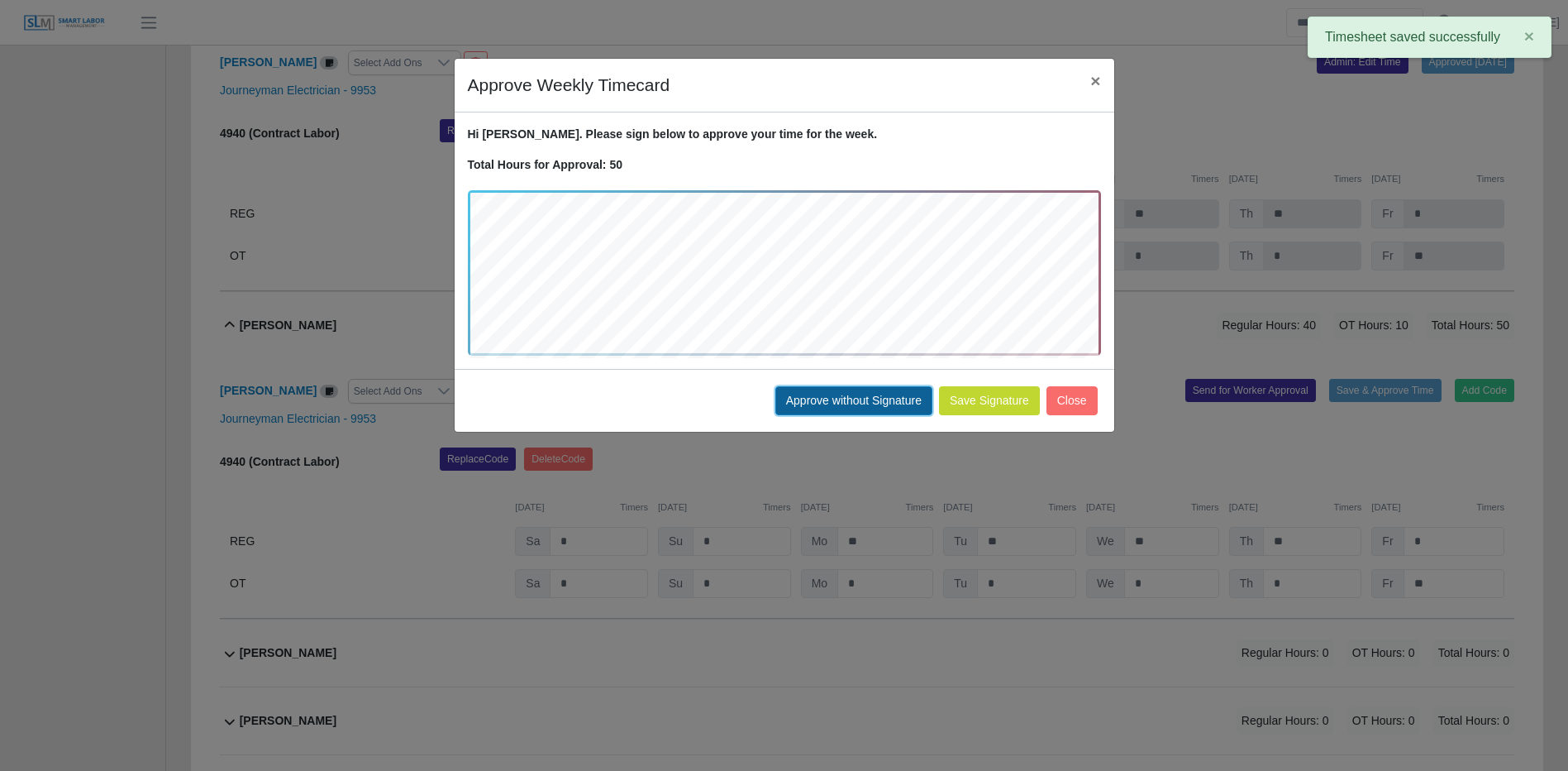
click at [880, 406] on button "Approve without Signature" at bounding box center [854, 401] width 157 height 29
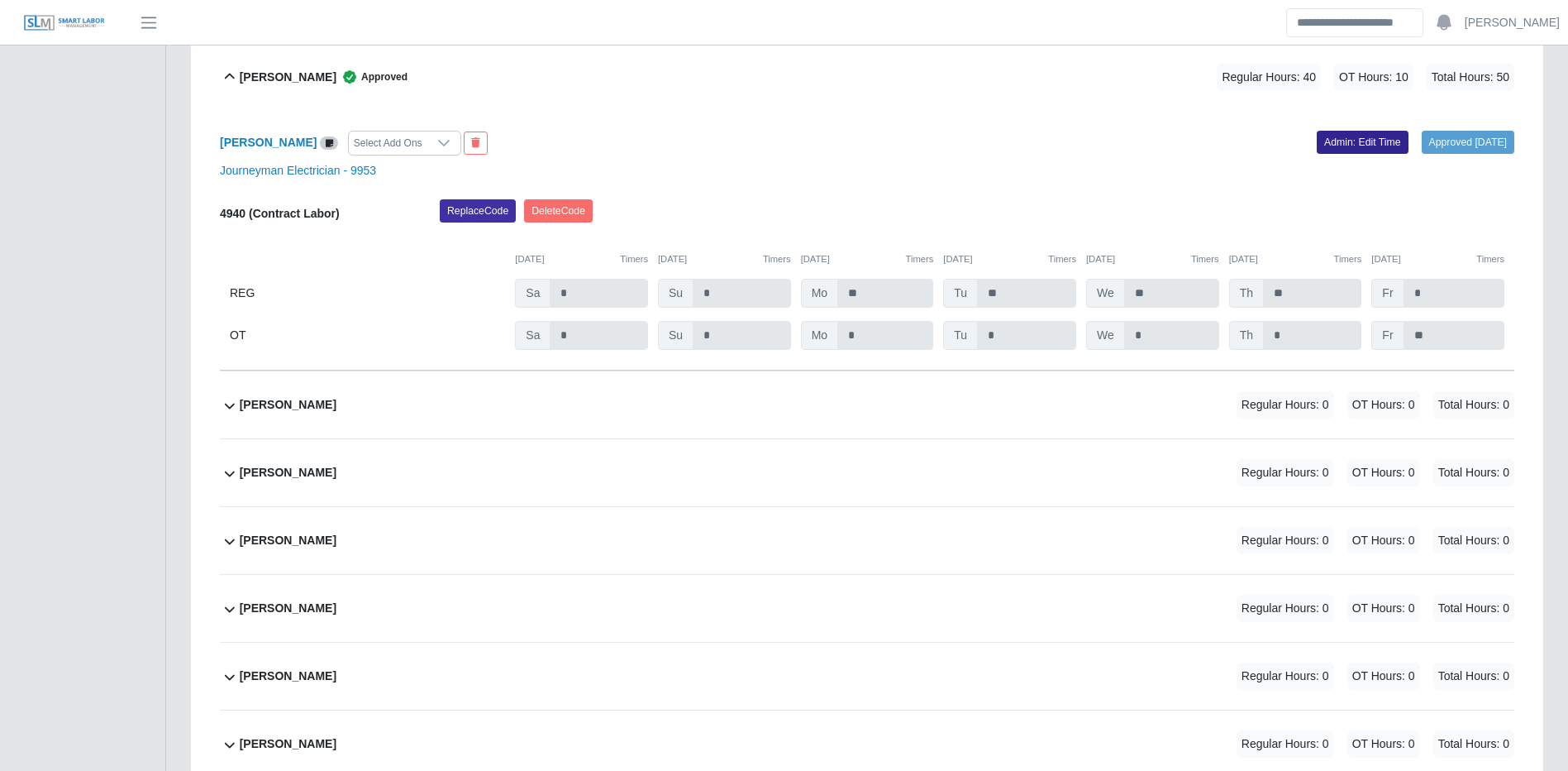
scroll to position [20986, 0]
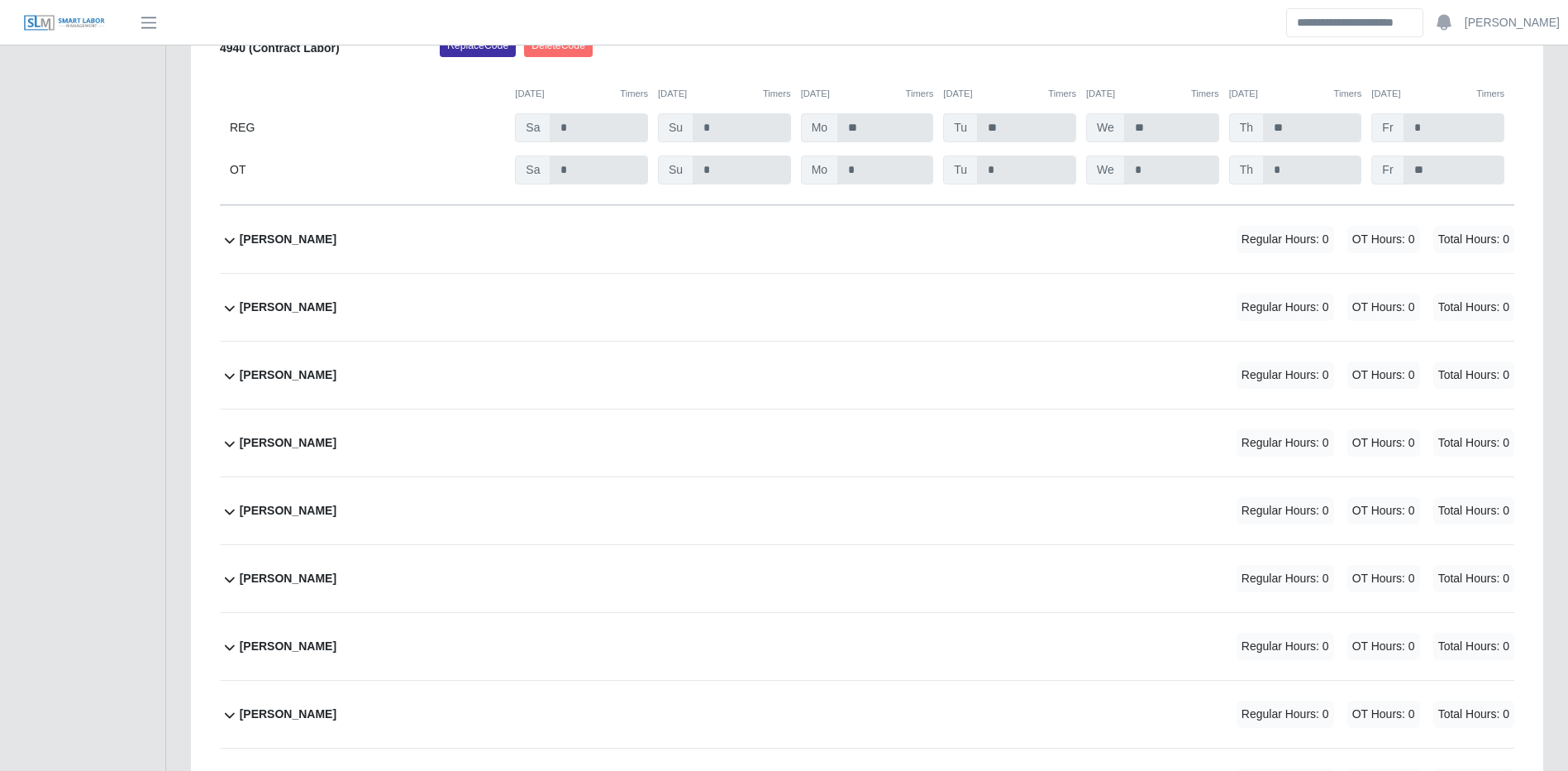
click at [1314, 341] on div "Jonathan Perez Regular Hours: 0 OT Hours: 0 Total Hours: 0" at bounding box center [877, 307] width 1275 height 67
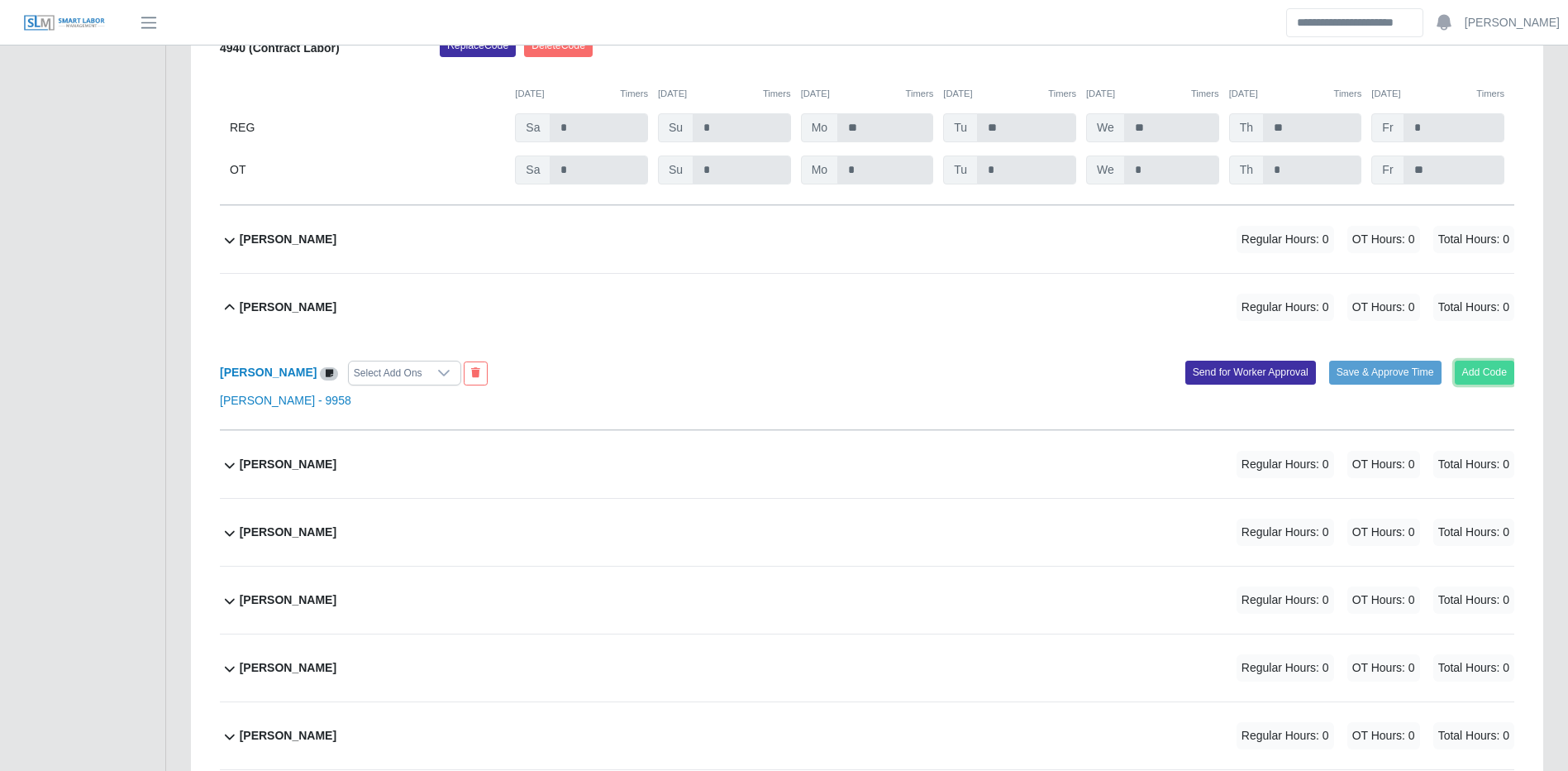
click at [1498, 384] on button "Add Code" at bounding box center [1486, 372] width 60 height 23
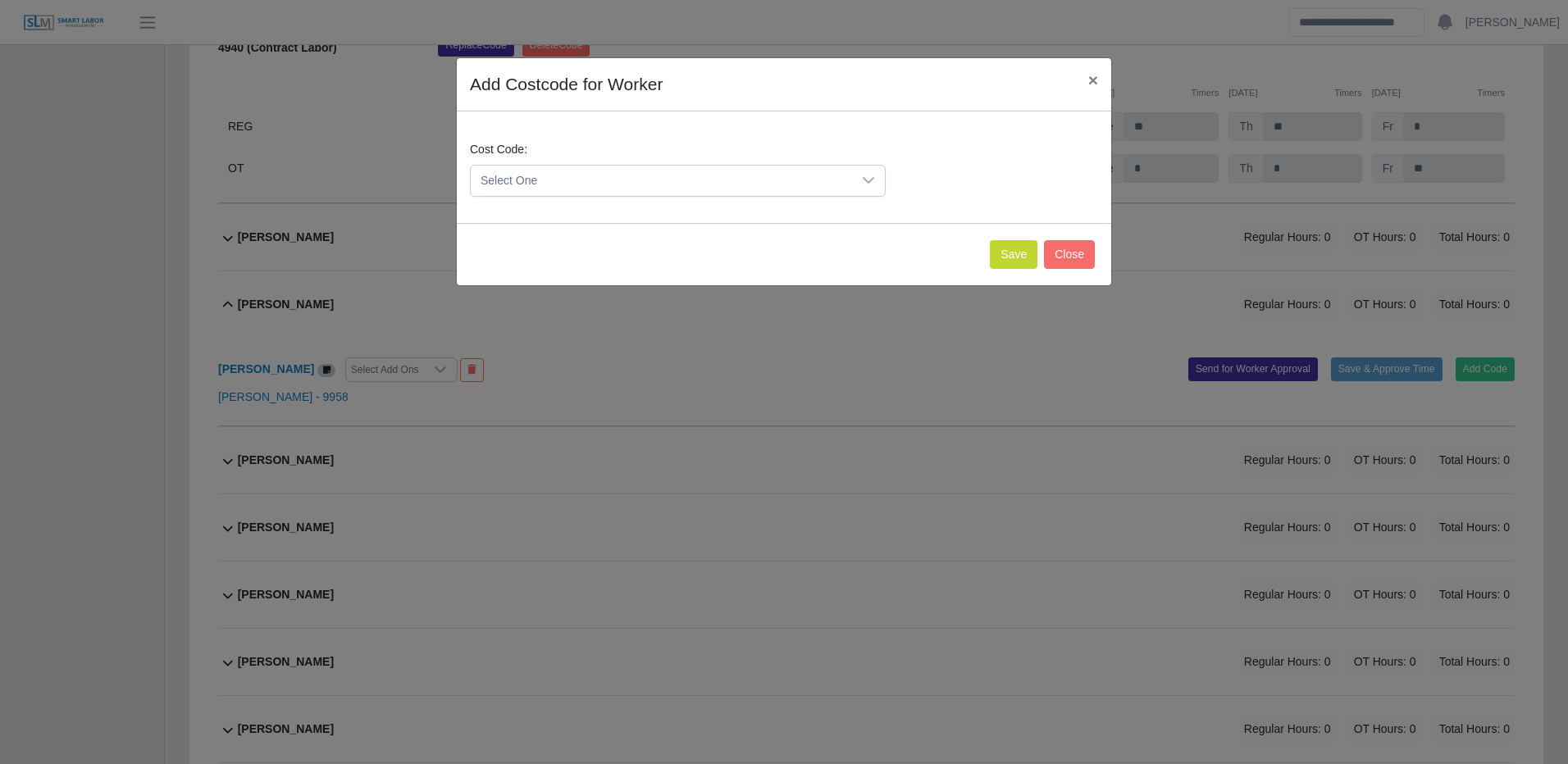
click at [783, 172] on span "Select One" at bounding box center [661, 180] width 381 height 30
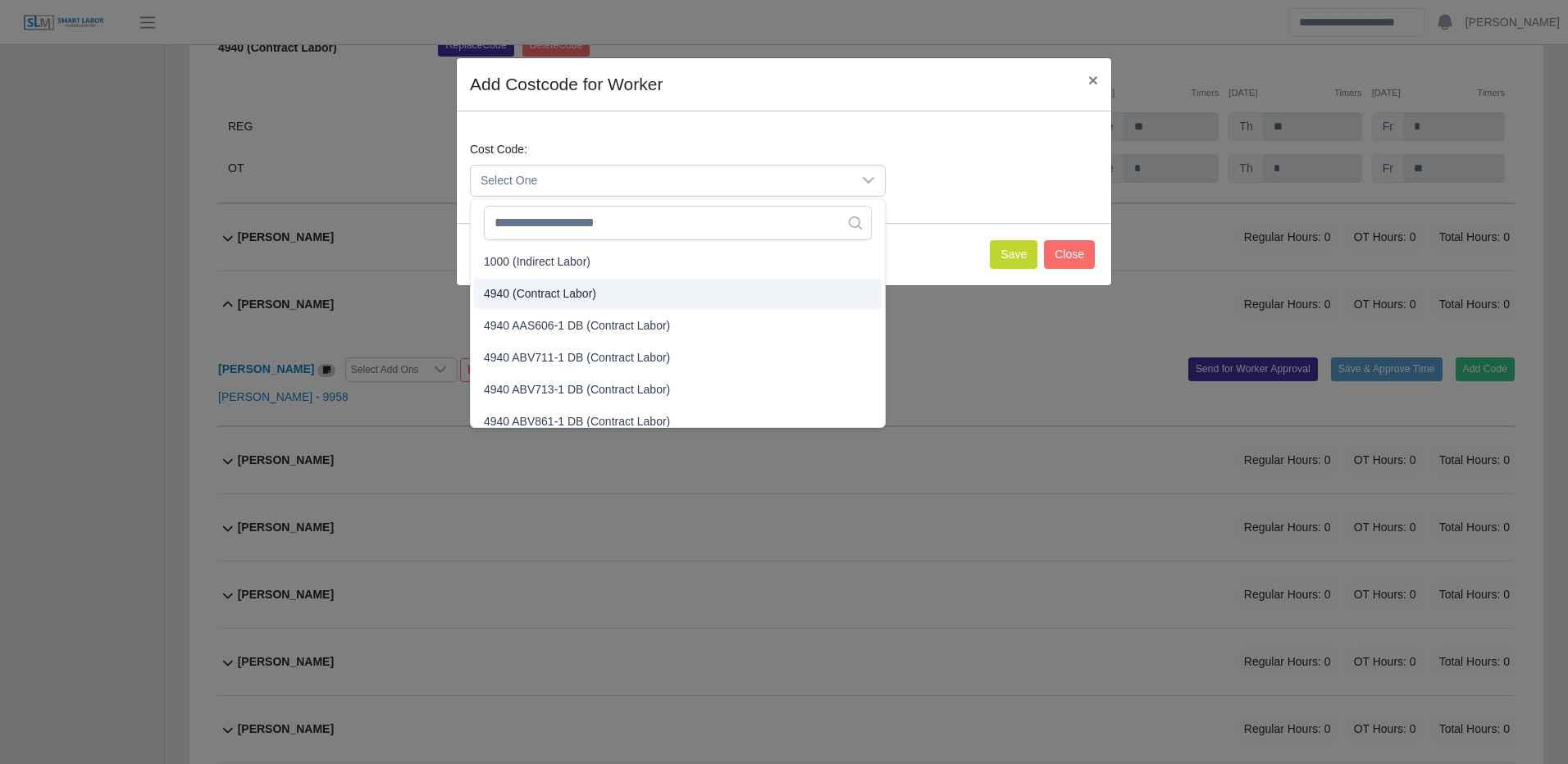
click at [559, 298] on span "4940 (Contract Labor)" at bounding box center [540, 293] width 113 height 17
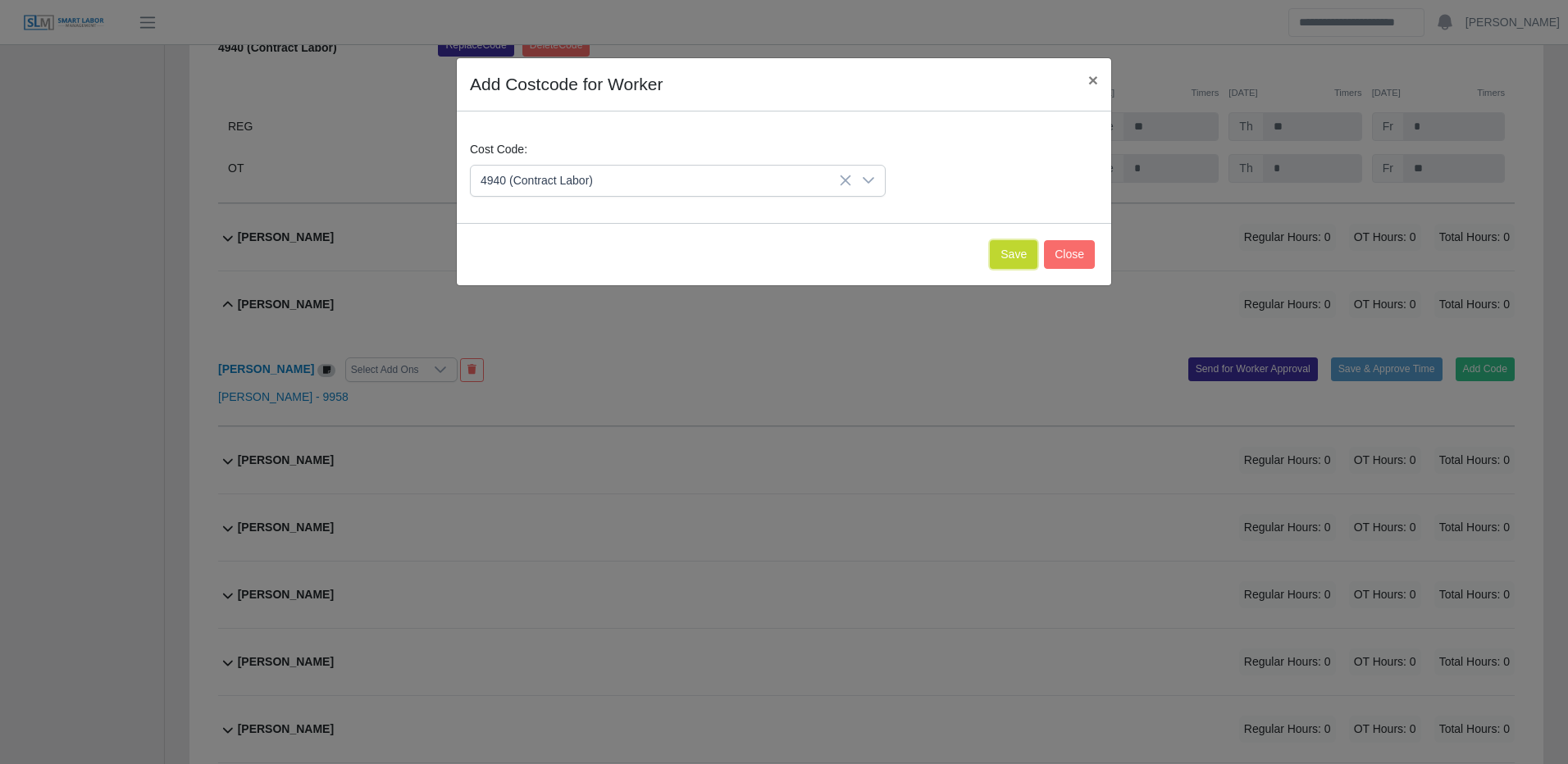
drag, startPoint x: 993, startPoint y: 251, endPoint x: 986, endPoint y: 263, distance: 13.9
click at [993, 250] on button "Save" at bounding box center [1013, 255] width 47 height 29
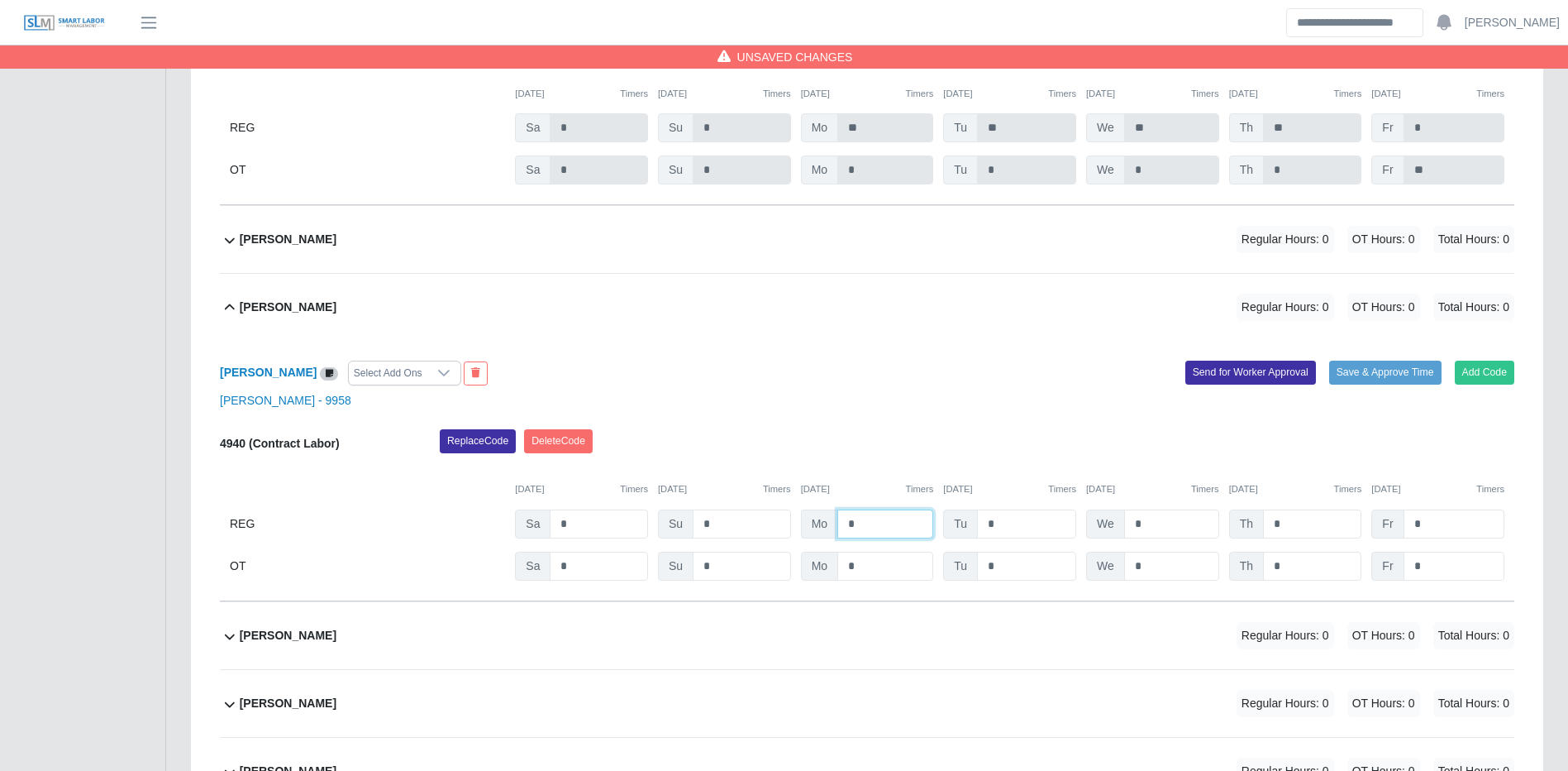
click at [876, 538] on input "*" at bounding box center [885, 524] width 96 height 29
click at [1354, 384] on button "Save & Approve Time" at bounding box center [1385, 372] width 113 height 23
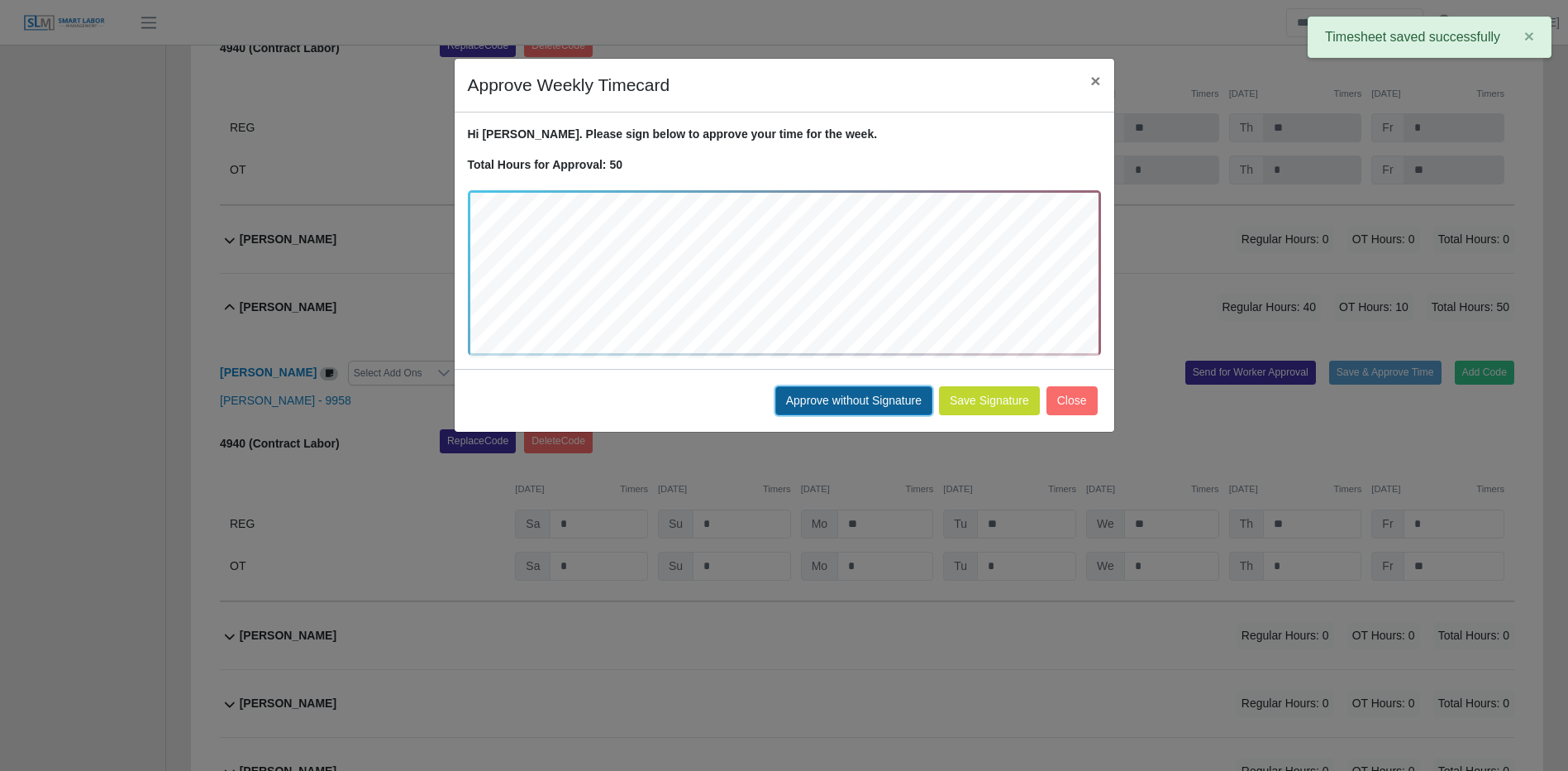
click at [871, 393] on button "Approve without Signature" at bounding box center [854, 401] width 157 height 29
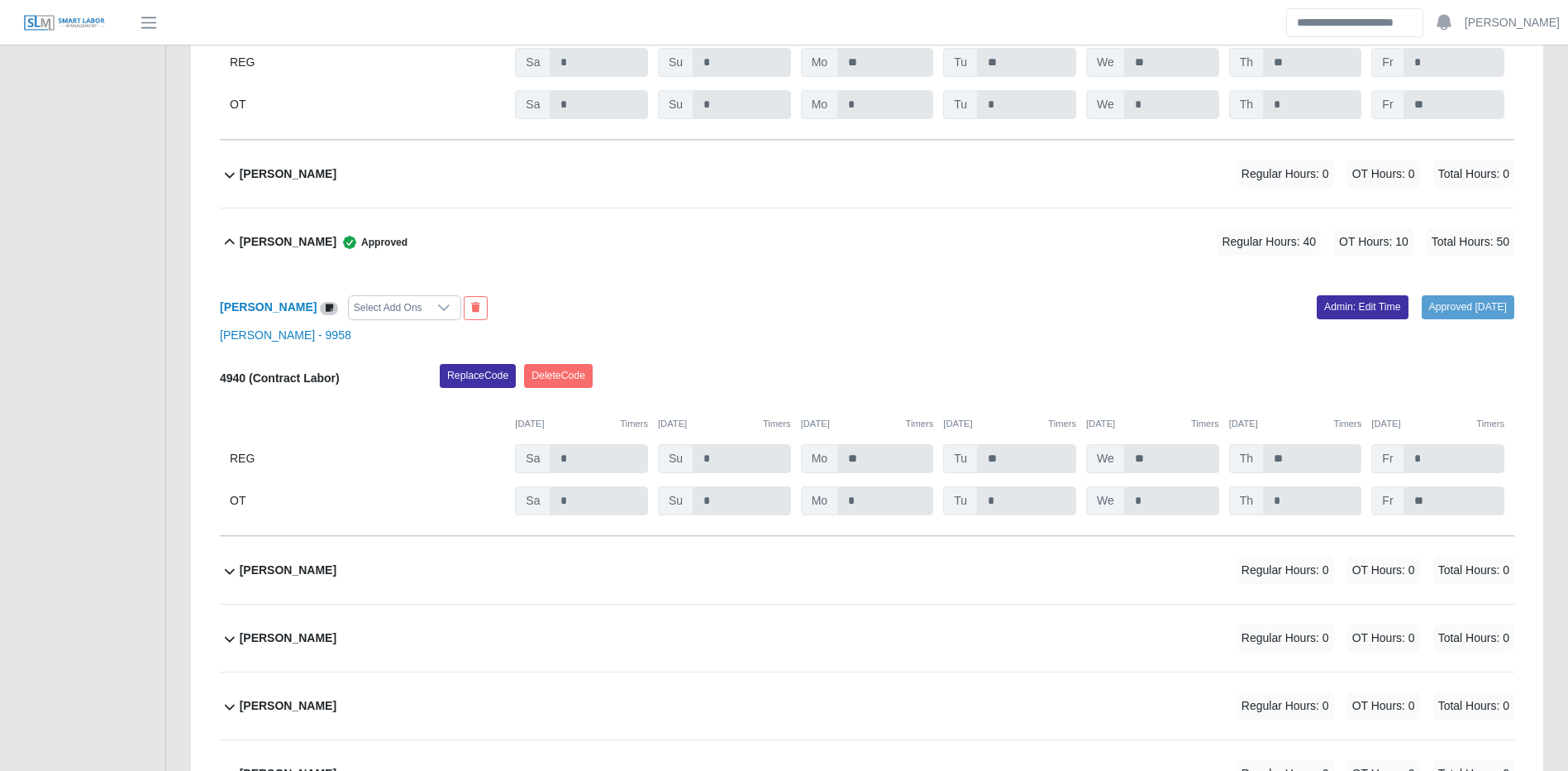
scroll to position [21235, 0]
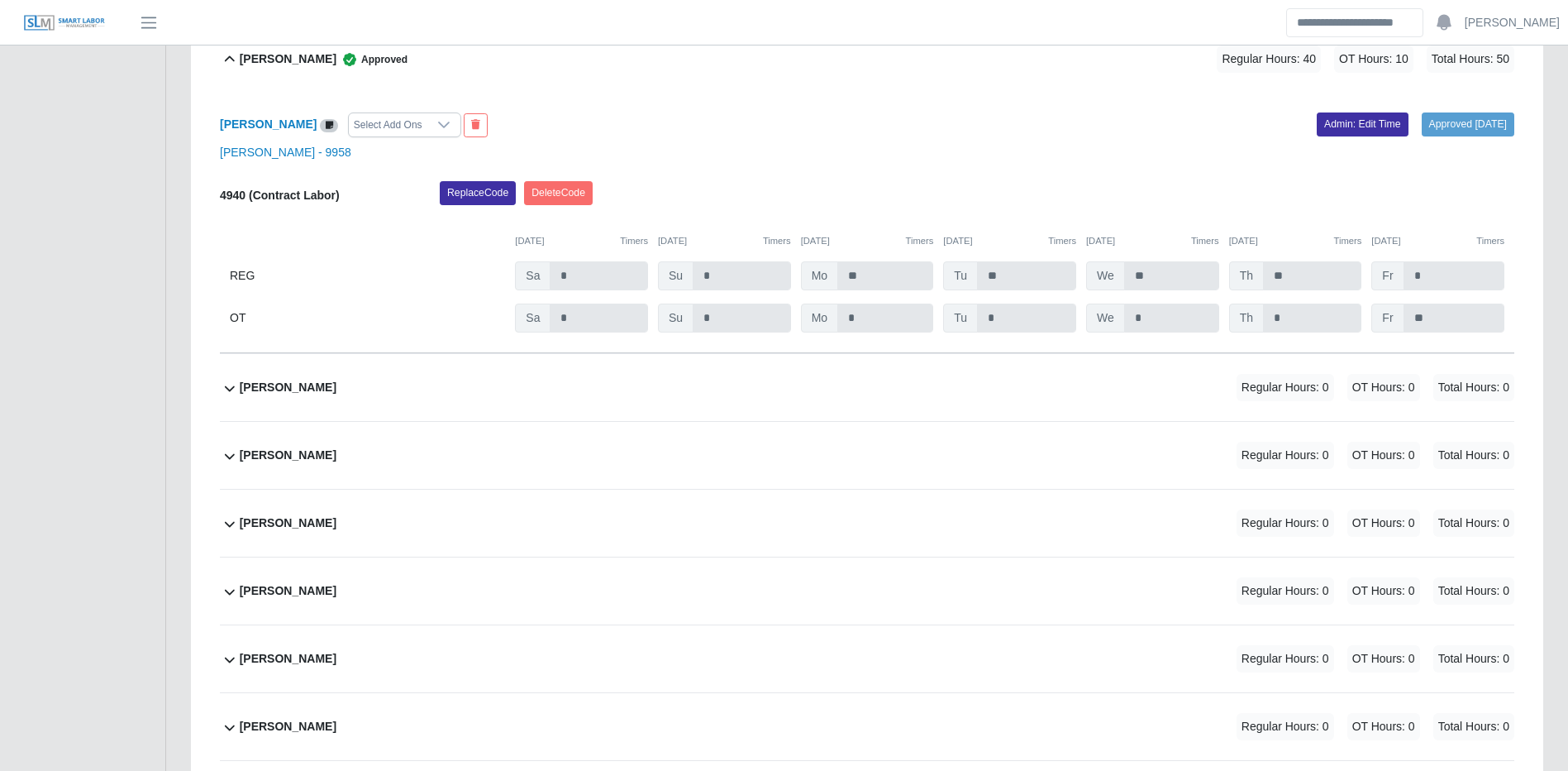
click at [1122, 421] on div "Jorge Ortiz Regular Hours: 0 OT Hours: 0 Total Hours: 0" at bounding box center [877, 387] width 1275 height 67
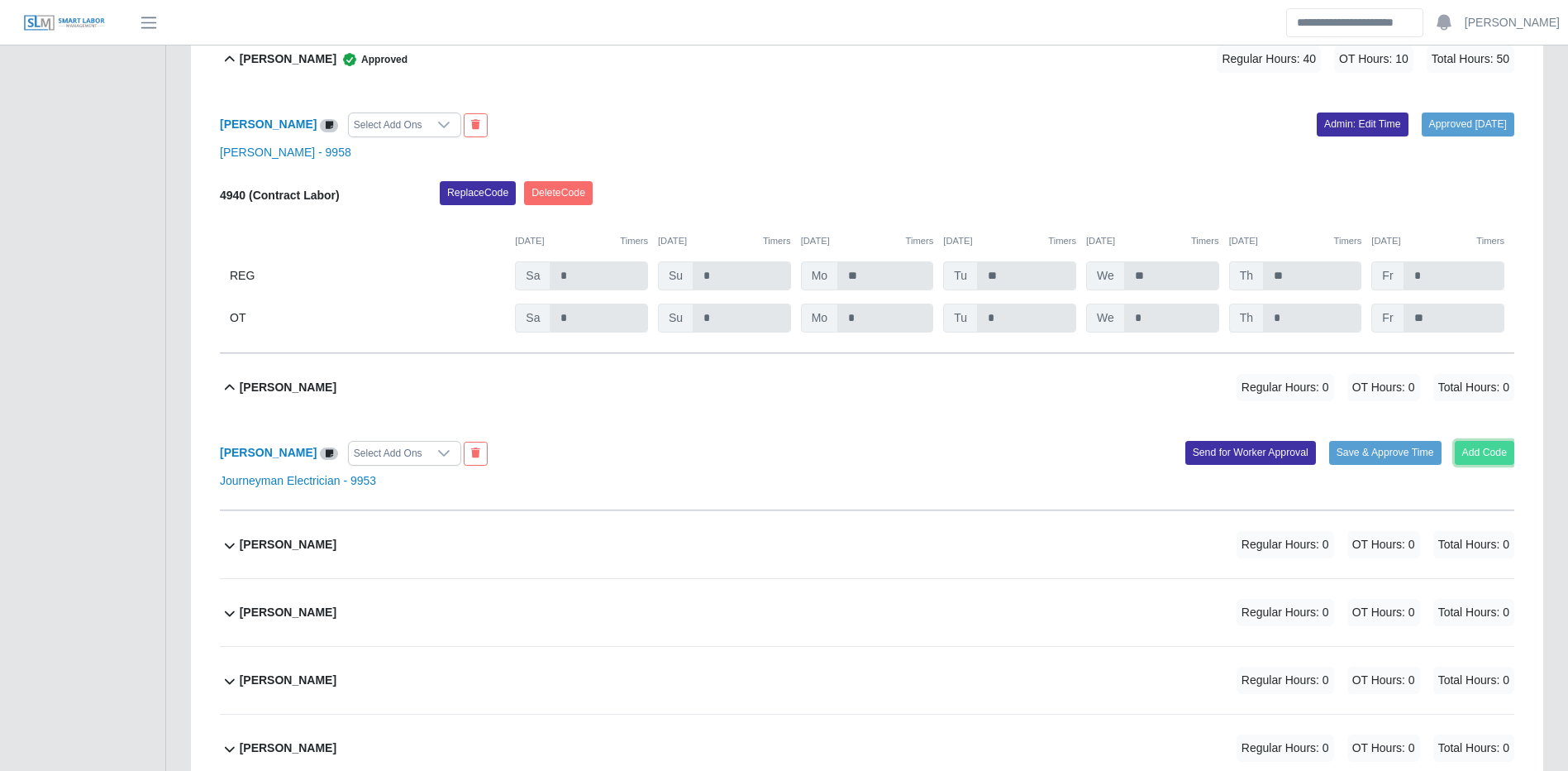
click at [1484, 464] on button "Add Code" at bounding box center [1486, 451] width 60 height 23
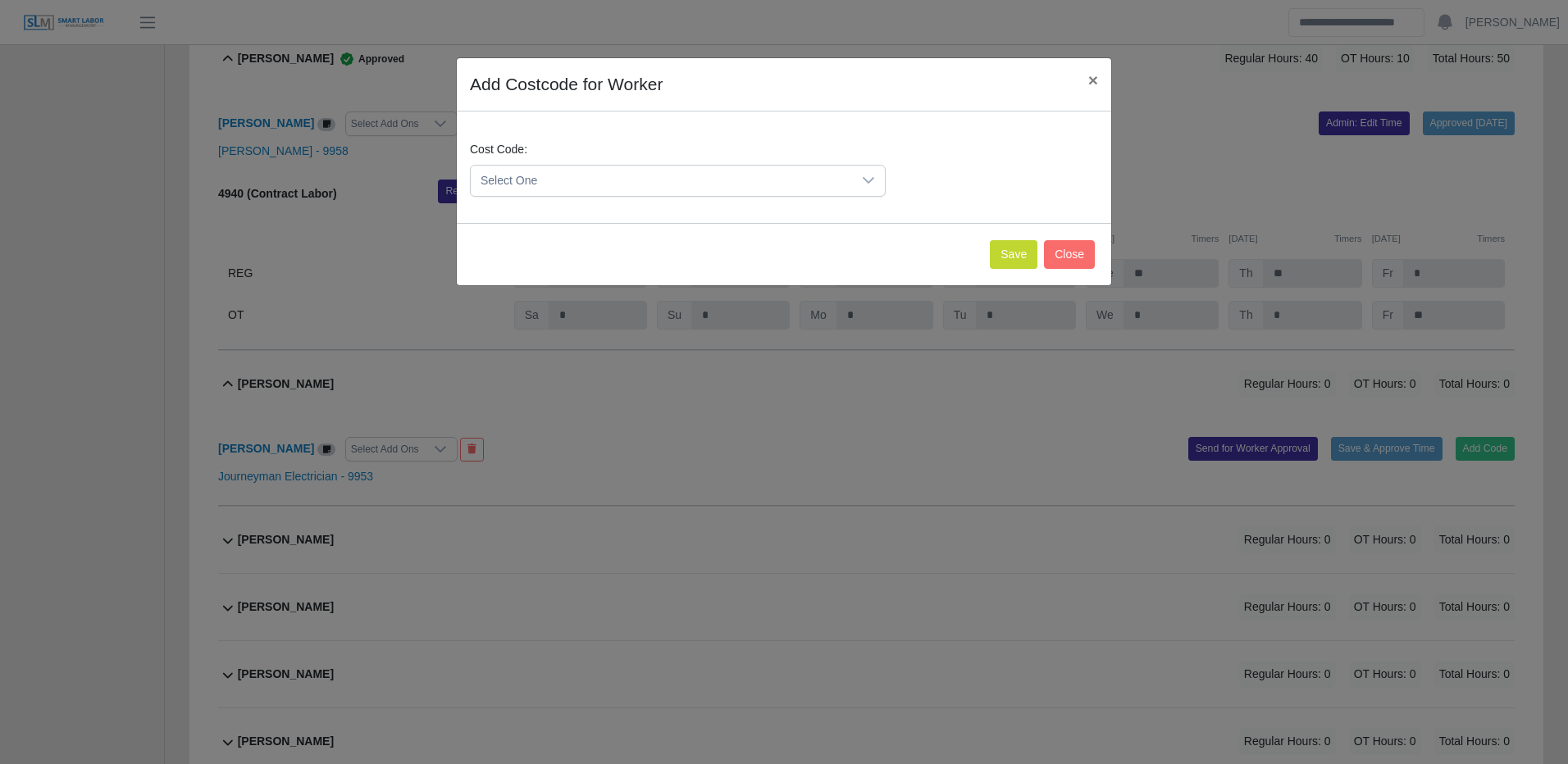
click at [765, 180] on span "Select One" at bounding box center [661, 180] width 381 height 30
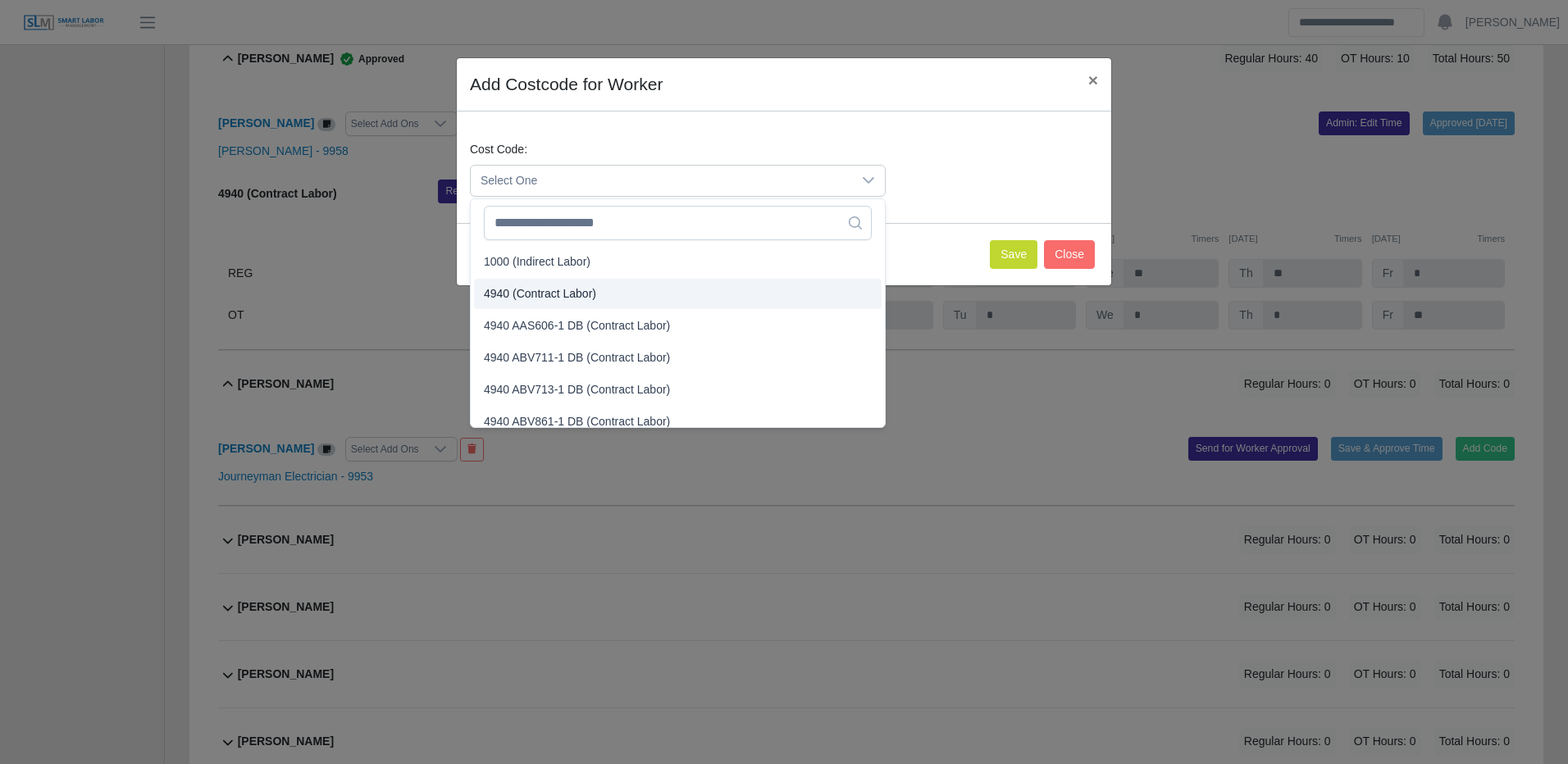
click at [595, 292] on li "4940 (Contract Labor)" at bounding box center [677, 293] width 408 height 30
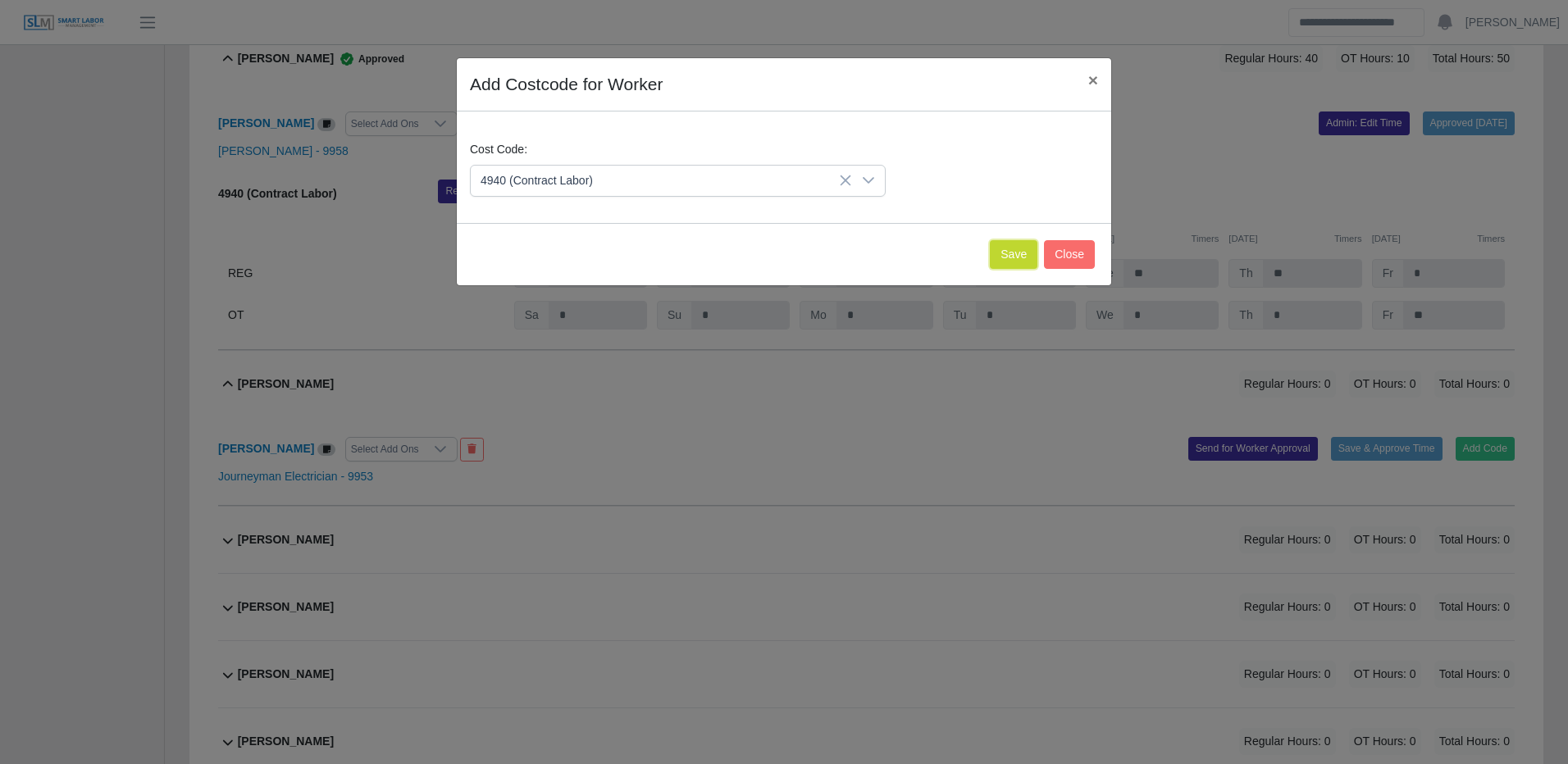
click at [1002, 248] on button "Save" at bounding box center [1013, 255] width 47 height 29
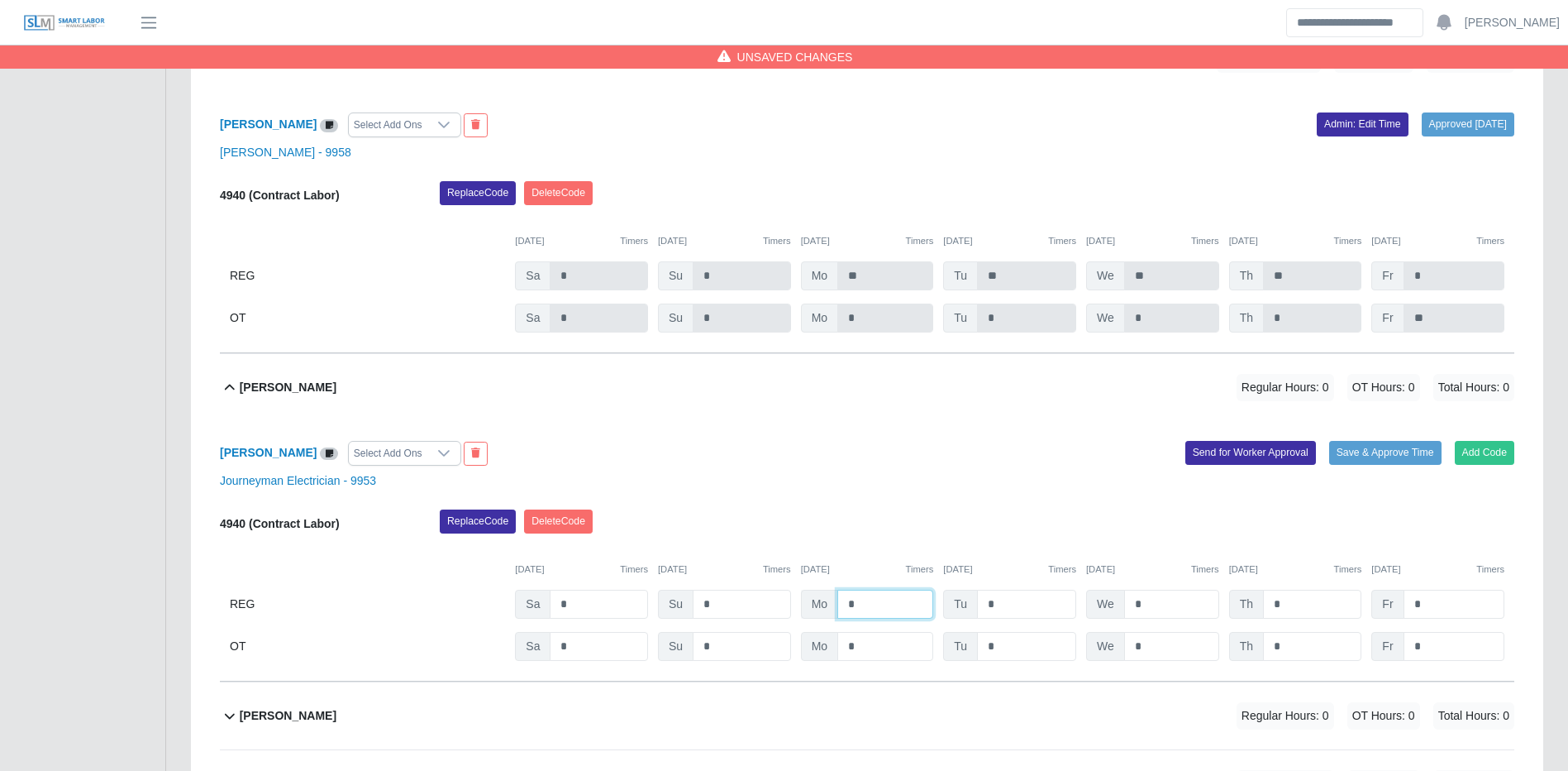
click at [900, 619] on input "*" at bounding box center [885, 604] width 96 height 29
drag, startPoint x: 1446, startPoint y: 504, endPoint x: 1411, endPoint y: 491, distance: 37.3
click at [1443, 504] on div "Jorge Ortiz Select Add Ons Add Code Save & Approve Time Send for Worker Approva…" at bounding box center [867, 551] width 1294 height 260
click at [1404, 464] on button "Save & Approve Time" at bounding box center [1385, 451] width 113 height 23
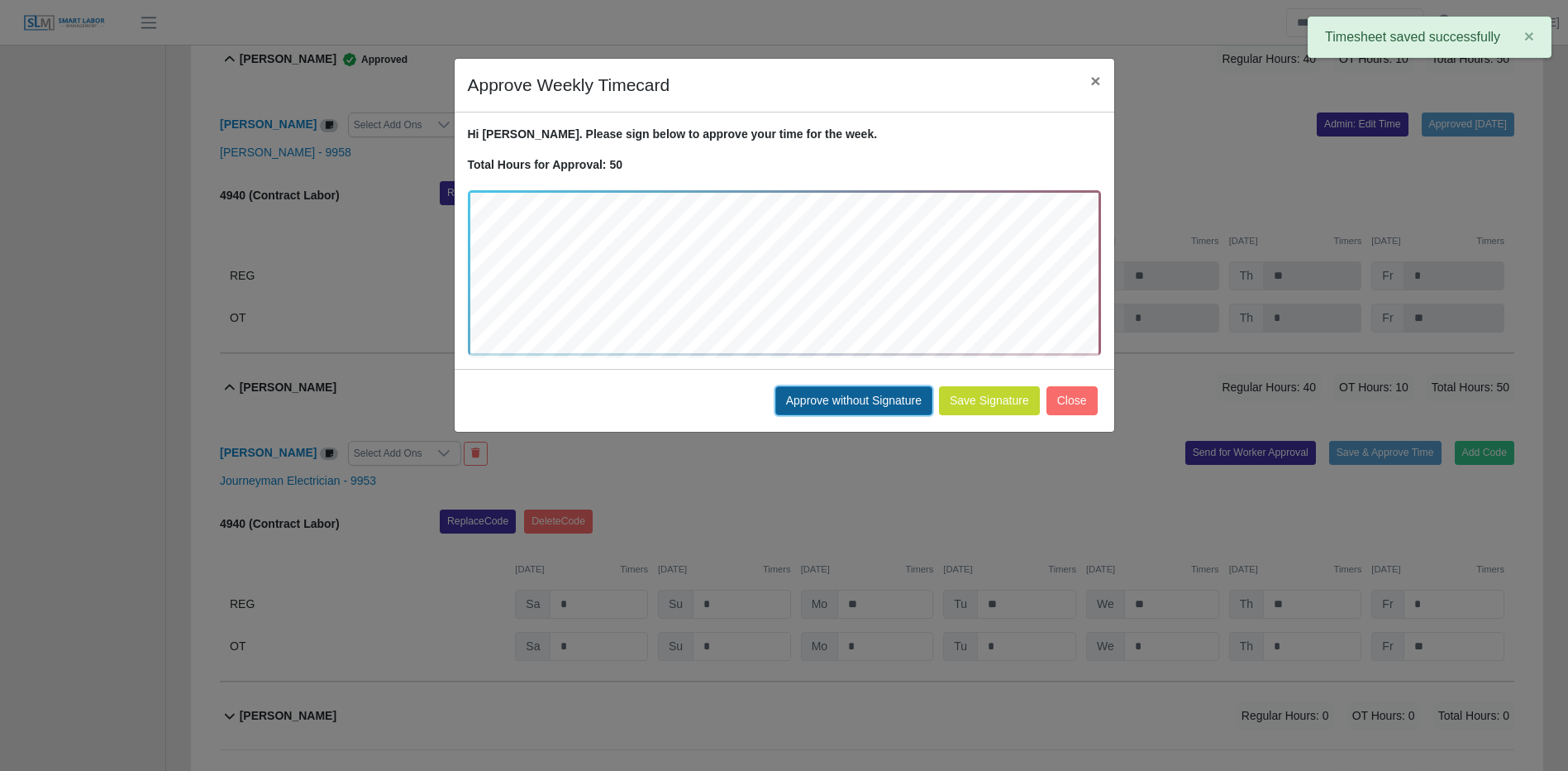
click at [860, 403] on button "Approve without Signature" at bounding box center [854, 401] width 157 height 29
click at [860, 403] on div "Approve Weekly Timecard × Hi Jorge. Please sign below to approve your time for …" at bounding box center [784, 386] width 1568 height 771
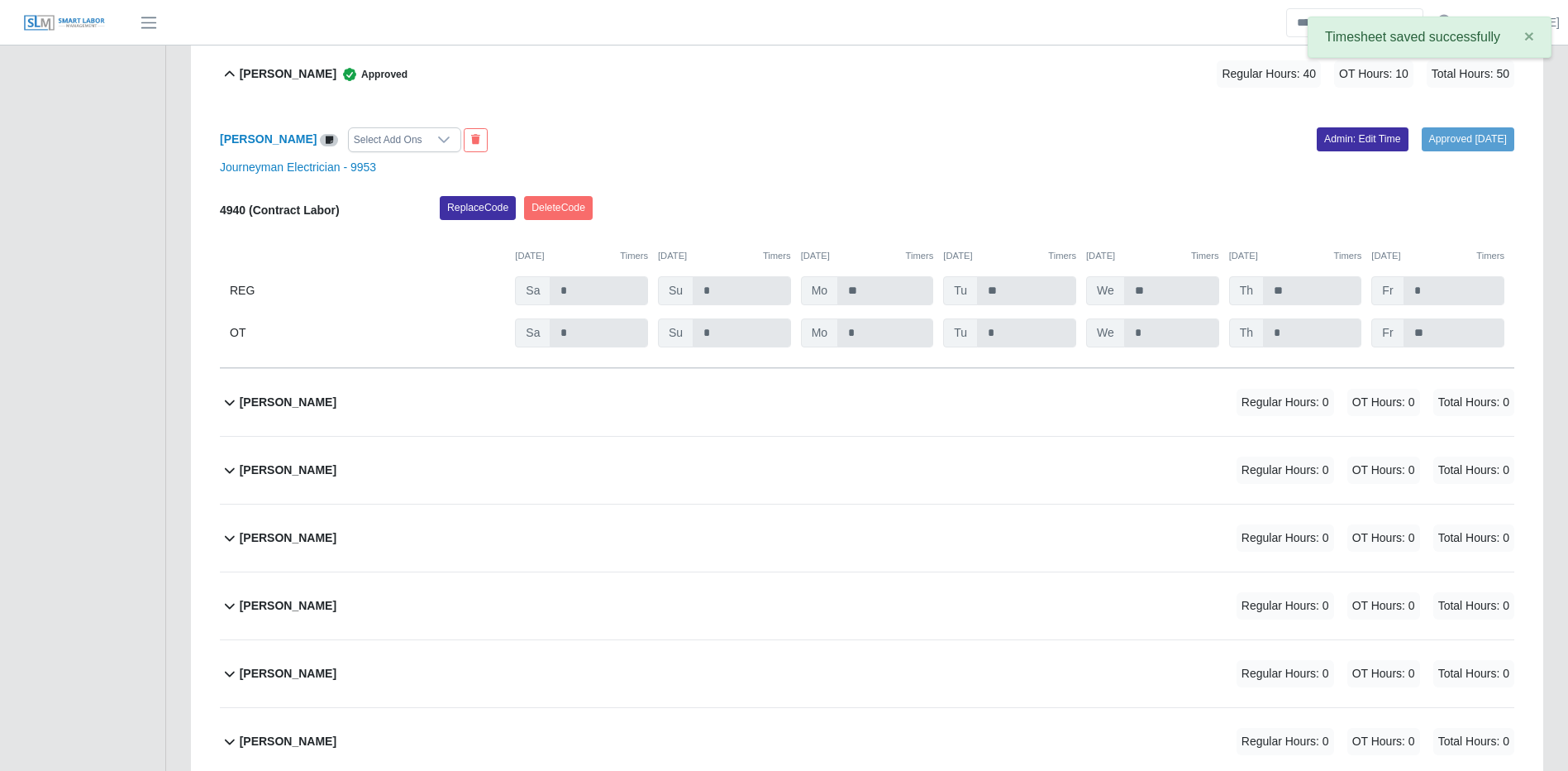
scroll to position [21648, 0]
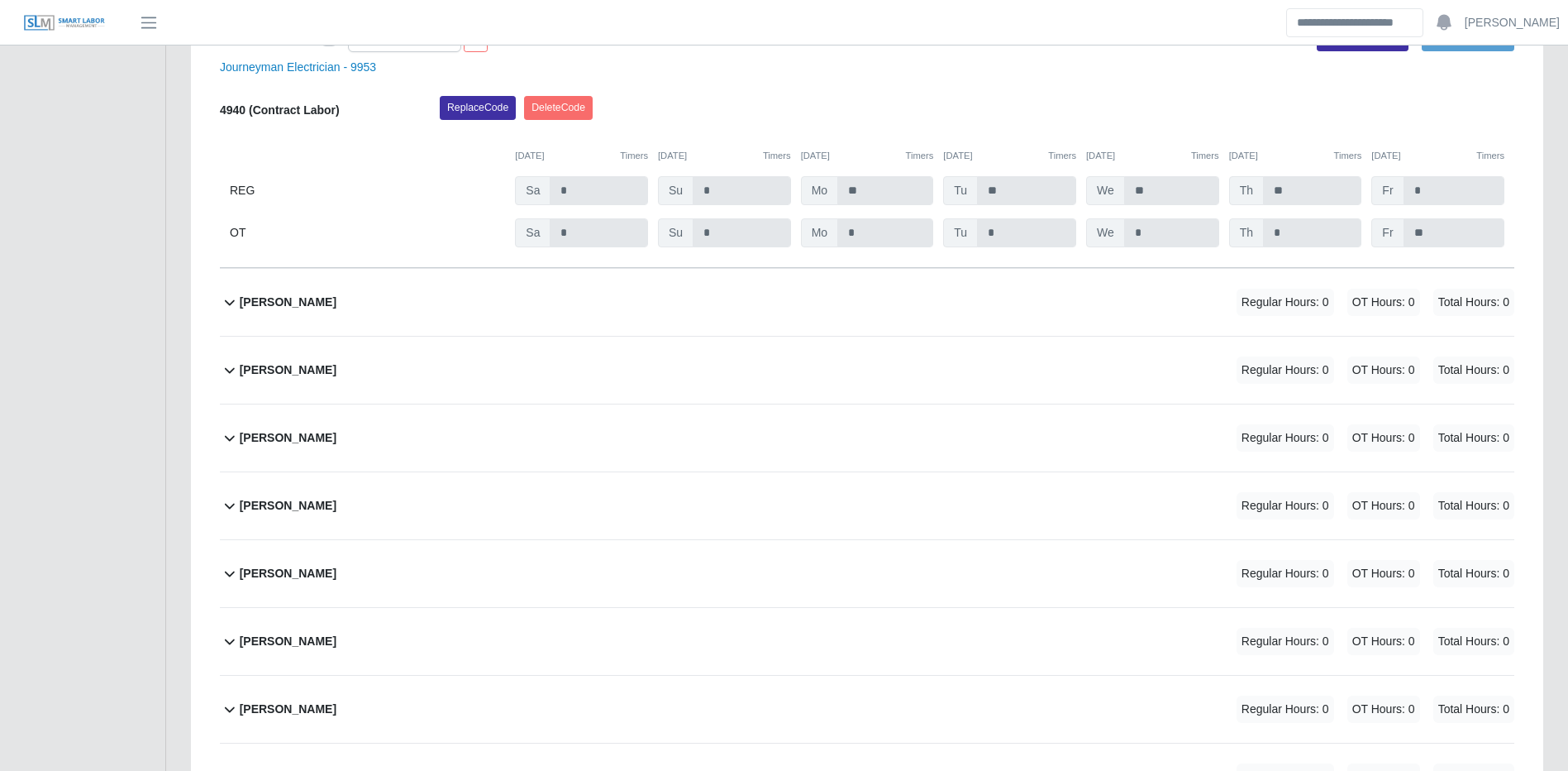
click at [1173, 336] on div "Jorge Vargas Regular Hours: 0 OT Hours: 0 Total Hours: 0" at bounding box center [877, 302] width 1275 height 67
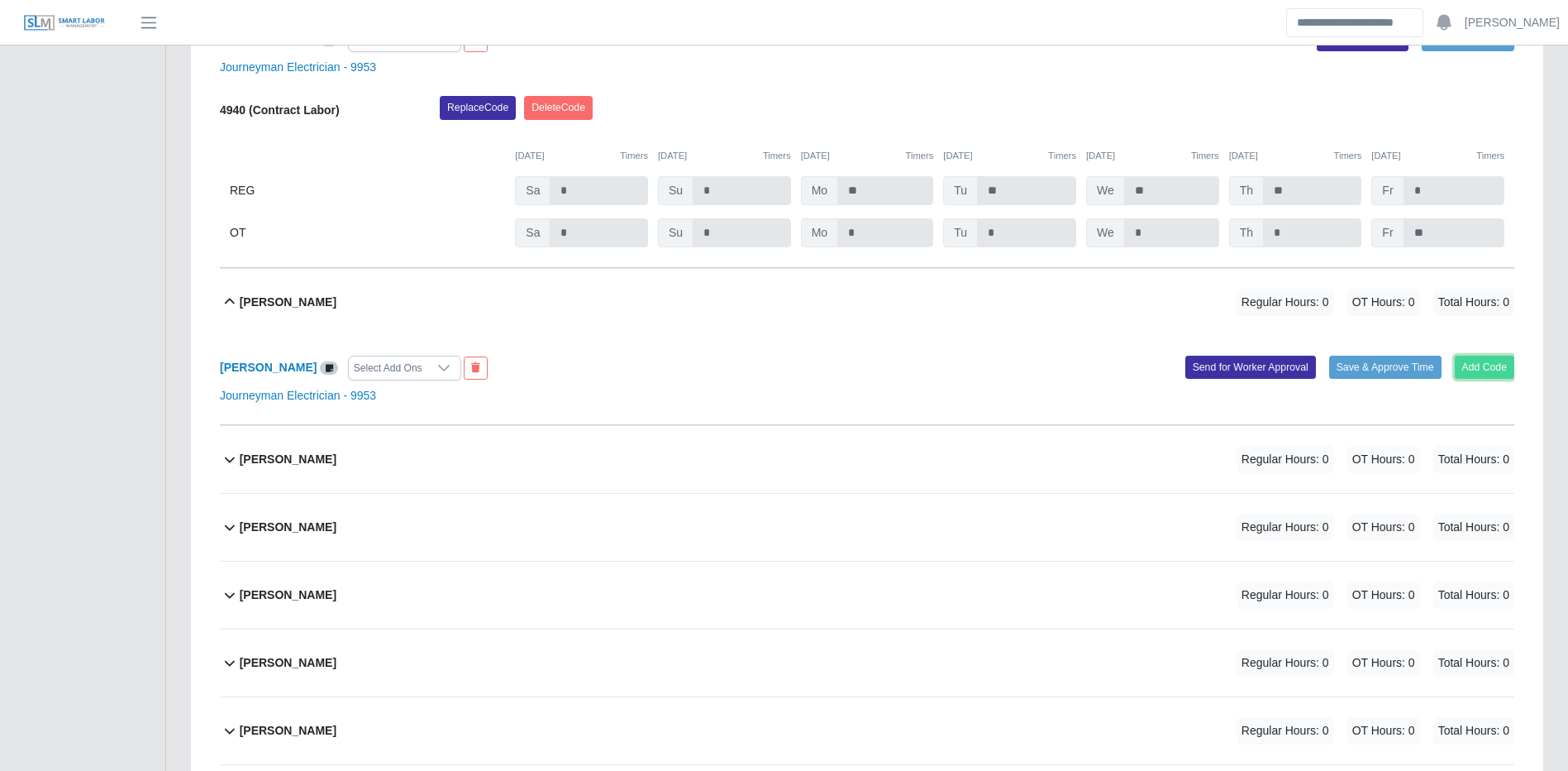
click at [1497, 379] on button "Add Code" at bounding box center [1486, 366] width 60 height 23
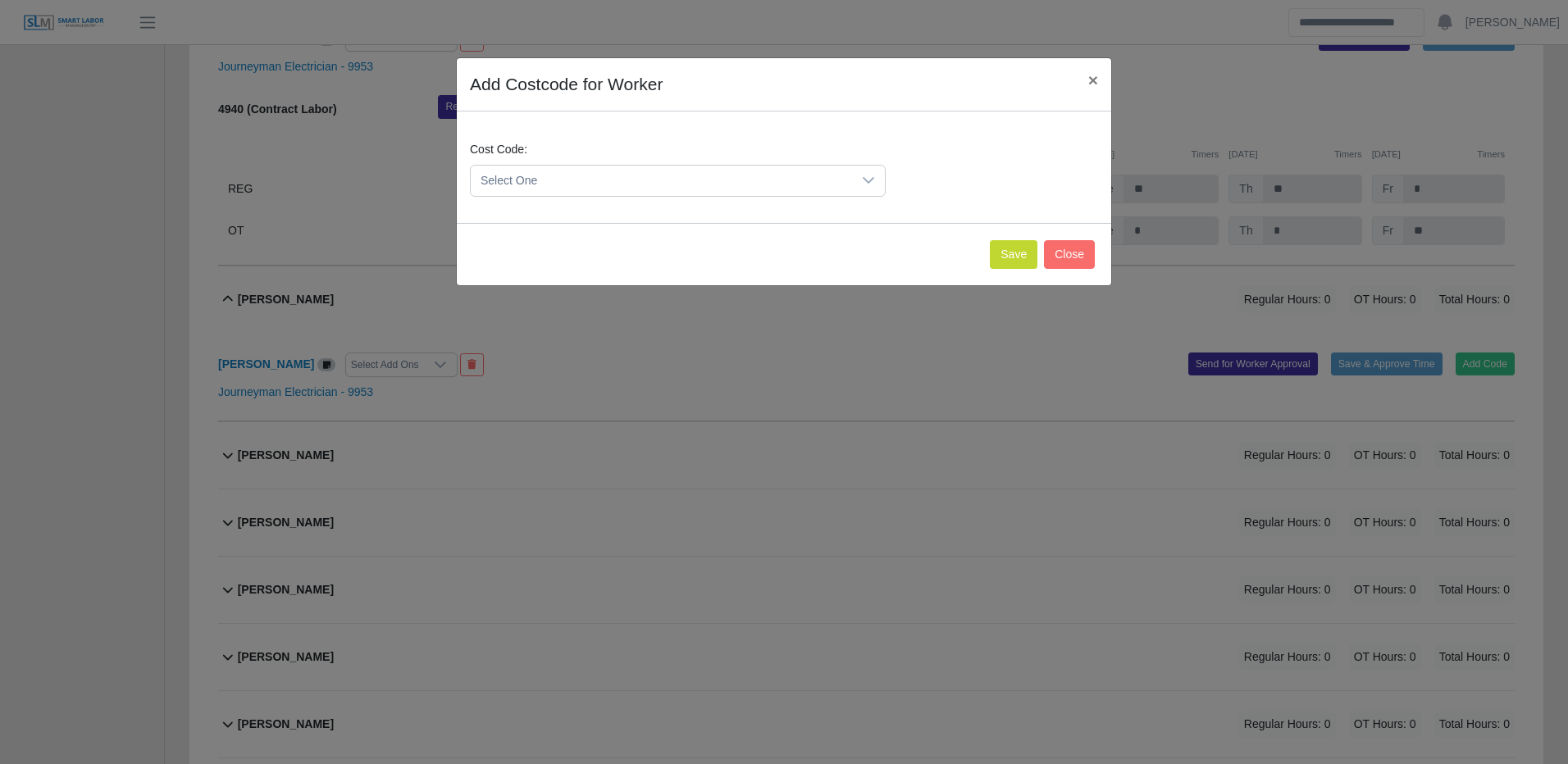
click at [745, 182] on span "Select One" at bounding box center [661, 180] width 381 height 30
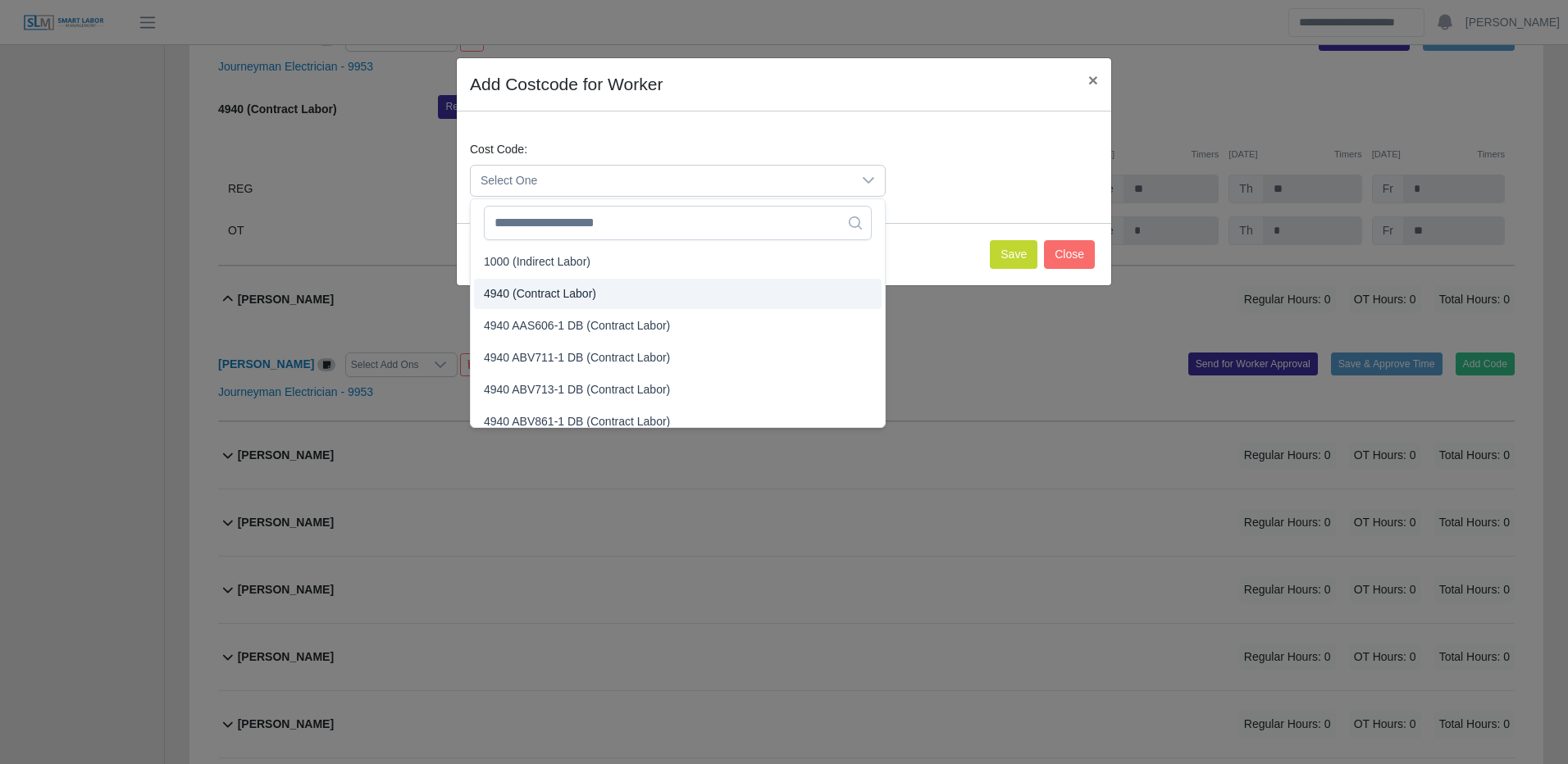
click at [523, 288] on span "4940 (Contract Labor)" at bounding box center [540, 293] width 113 height 17
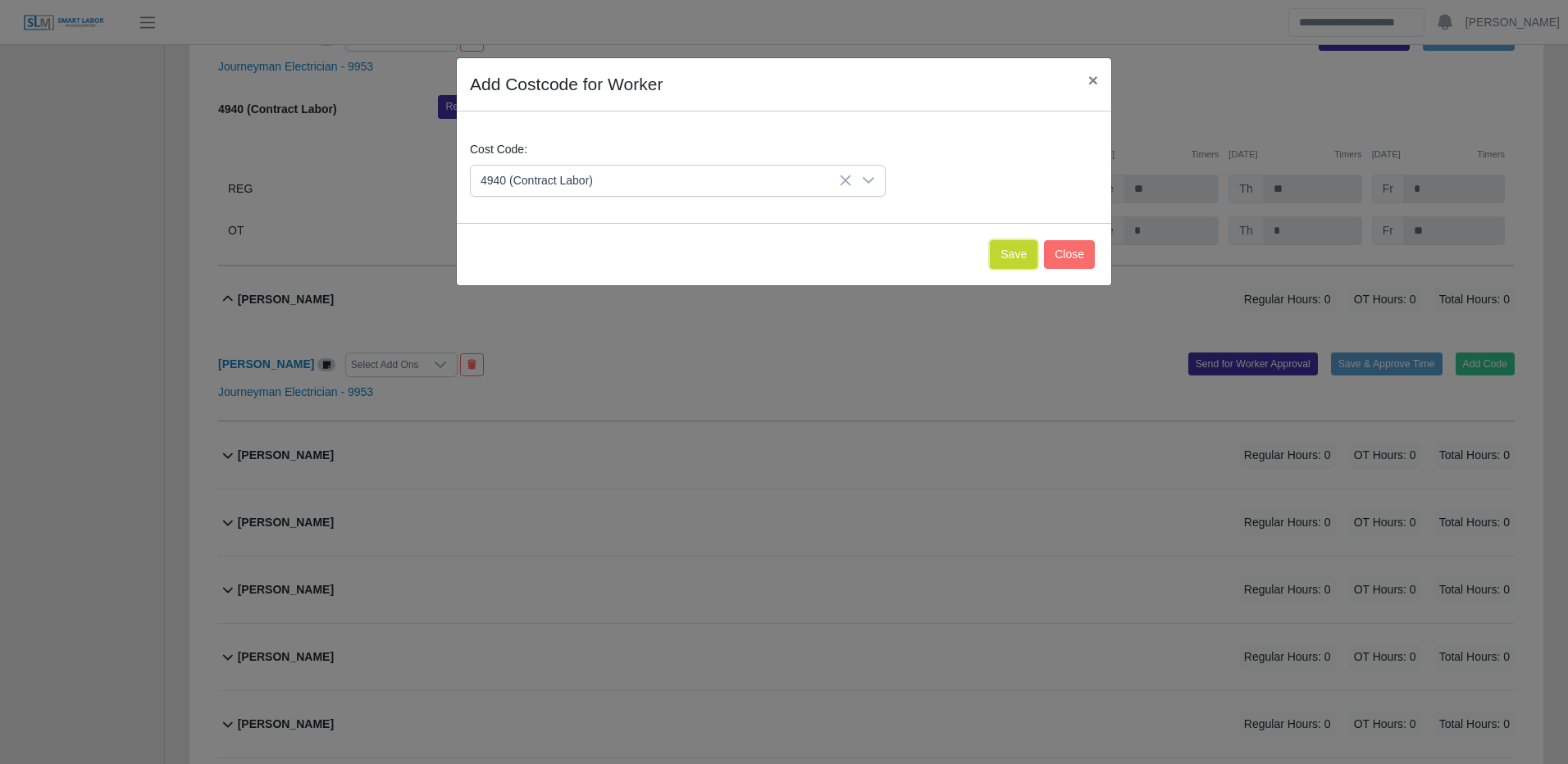
drag, startPoint x: 1021, startPoint y: 253, endPoint x: 1007, endPoint y: 252, distance: 14.0
click at [1020, 253] on button "Save" at bounding box center [1013, 255] width 47 height 29
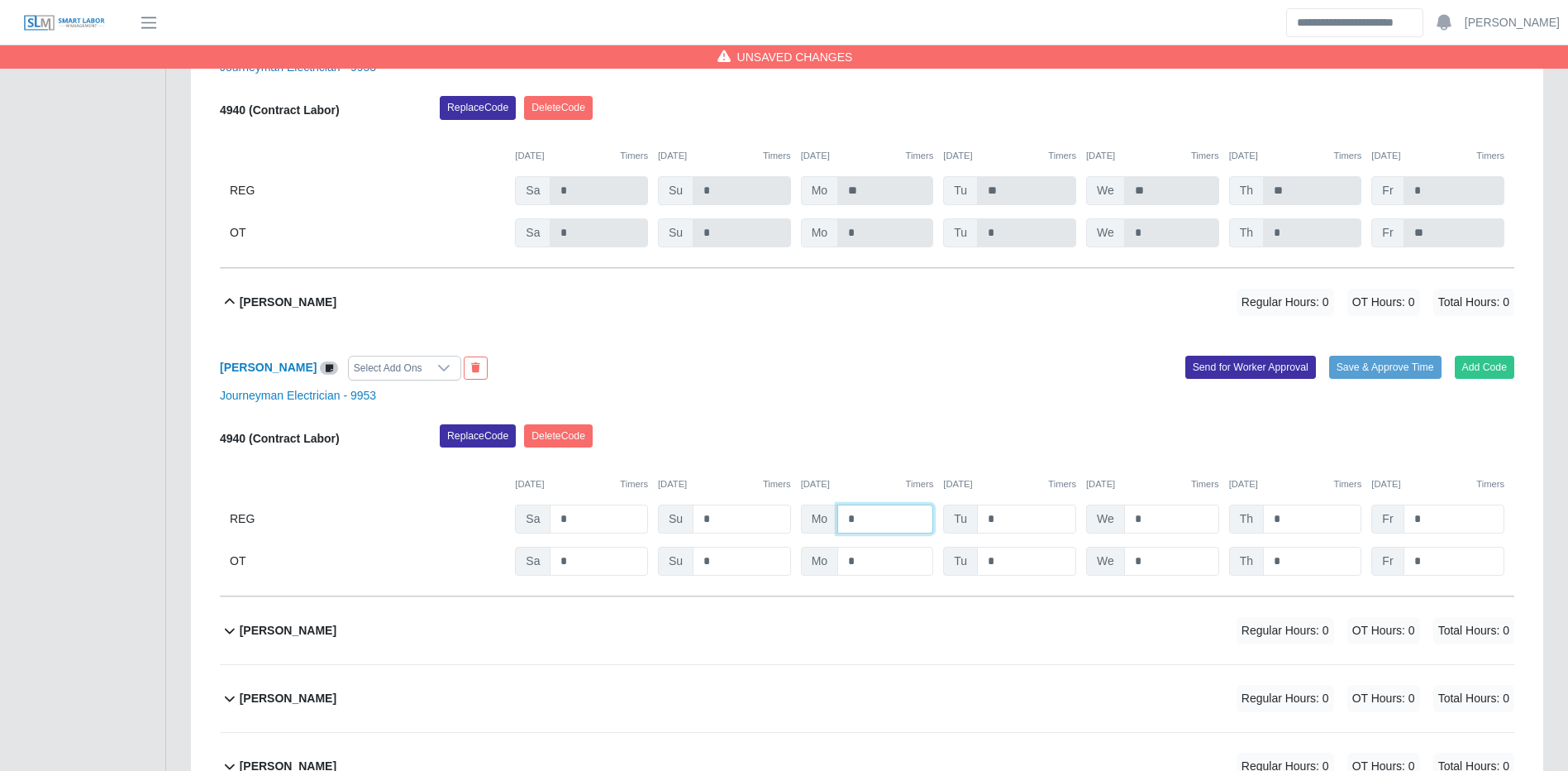
click at [895, 534] on input "*" at bounding box center [885, 519] width 96 height 29
click at [1352, 418] on div "Jorge Vargas Select Add Ons Add Code Save & Approve Time Send for Worker Approv…" at bounding box center [867, 466] width 1294 height 260
click at [1358, 379] on button "Save & Approve Time" at bounding box center [1385, 366] width 113 height 23
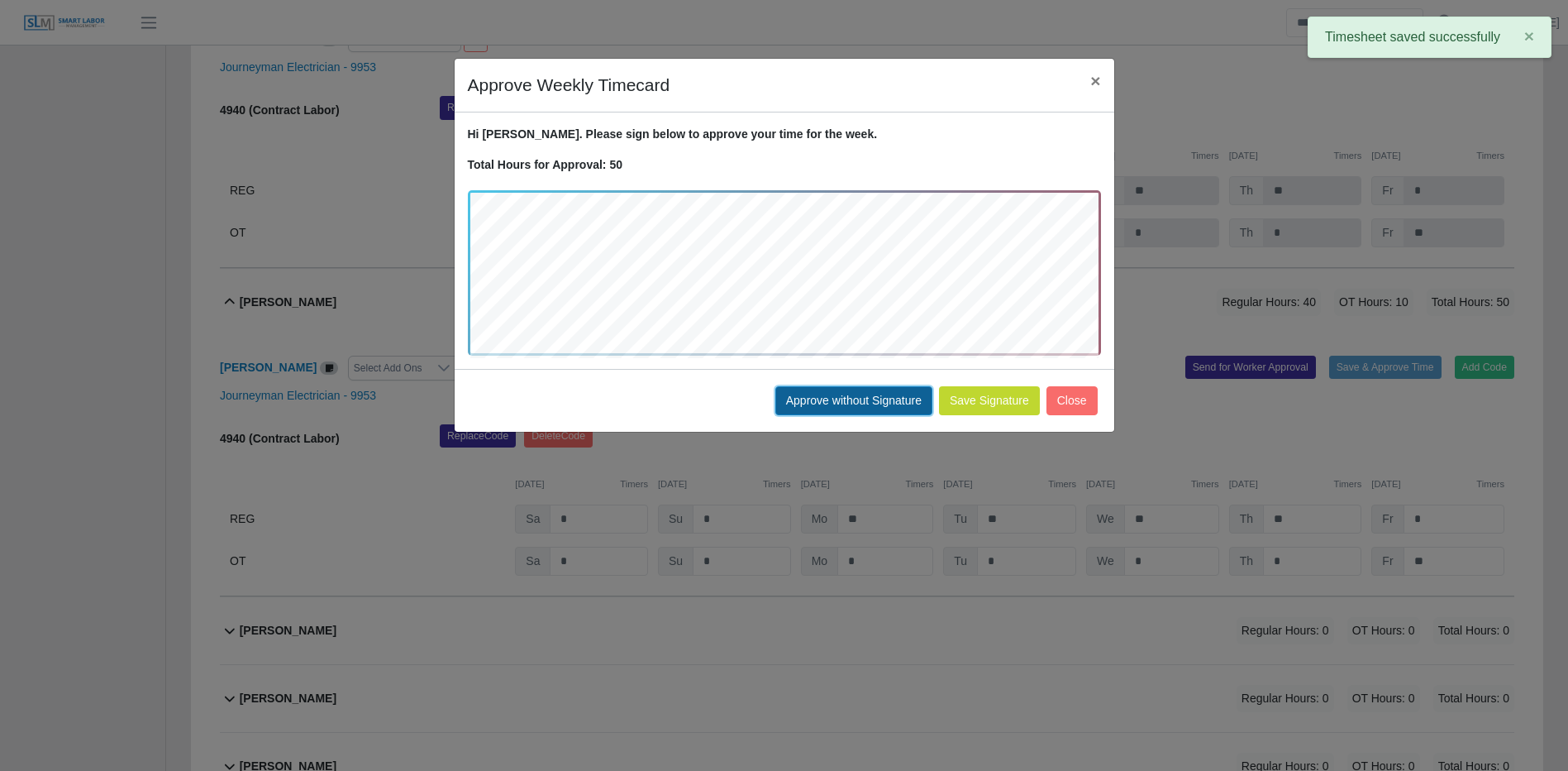
click at [854, 405] on button "Approve without Signature" at bounding box center [854, 401] width 157 height 29
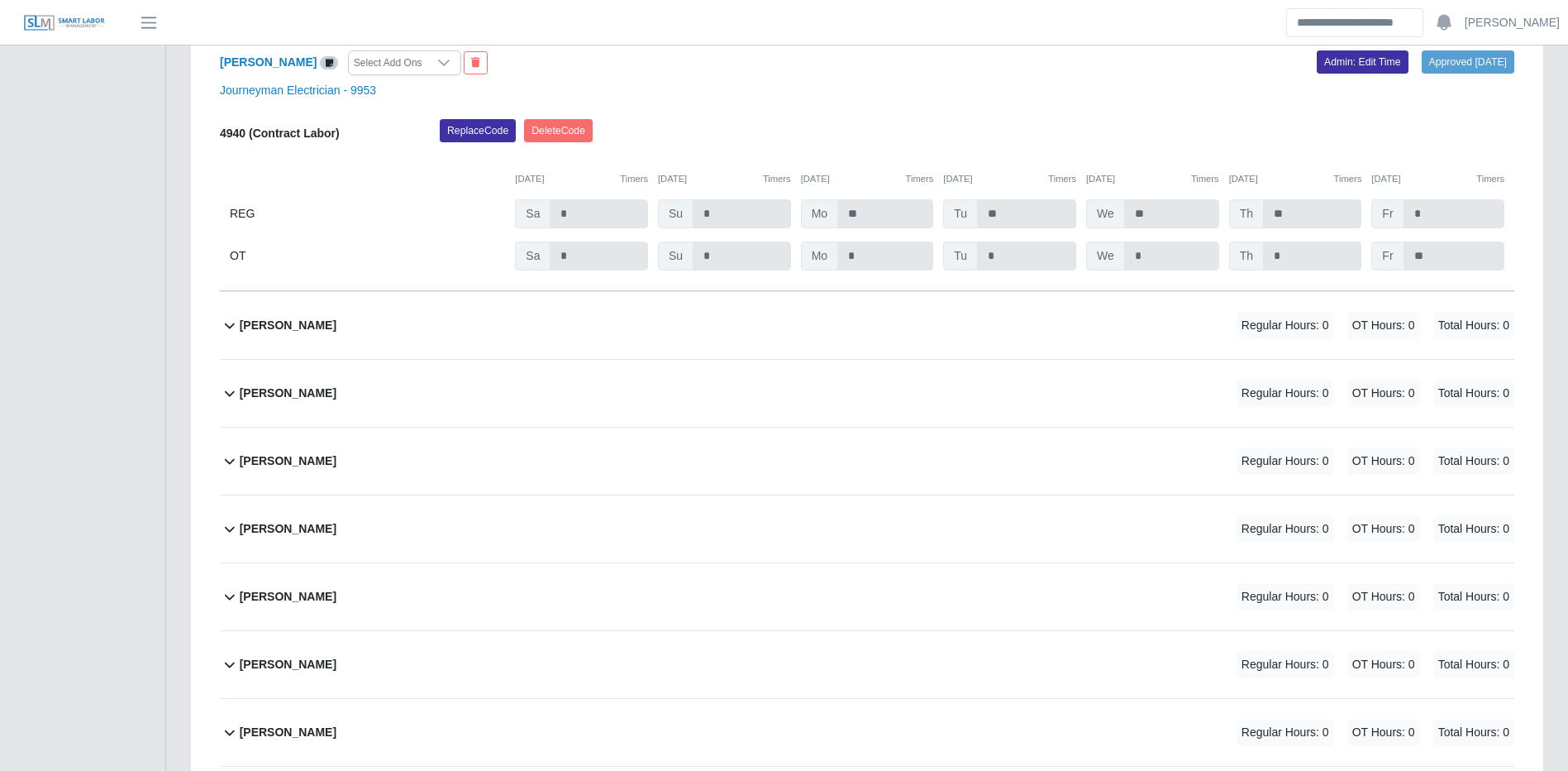
scroll to position [21978, 0]
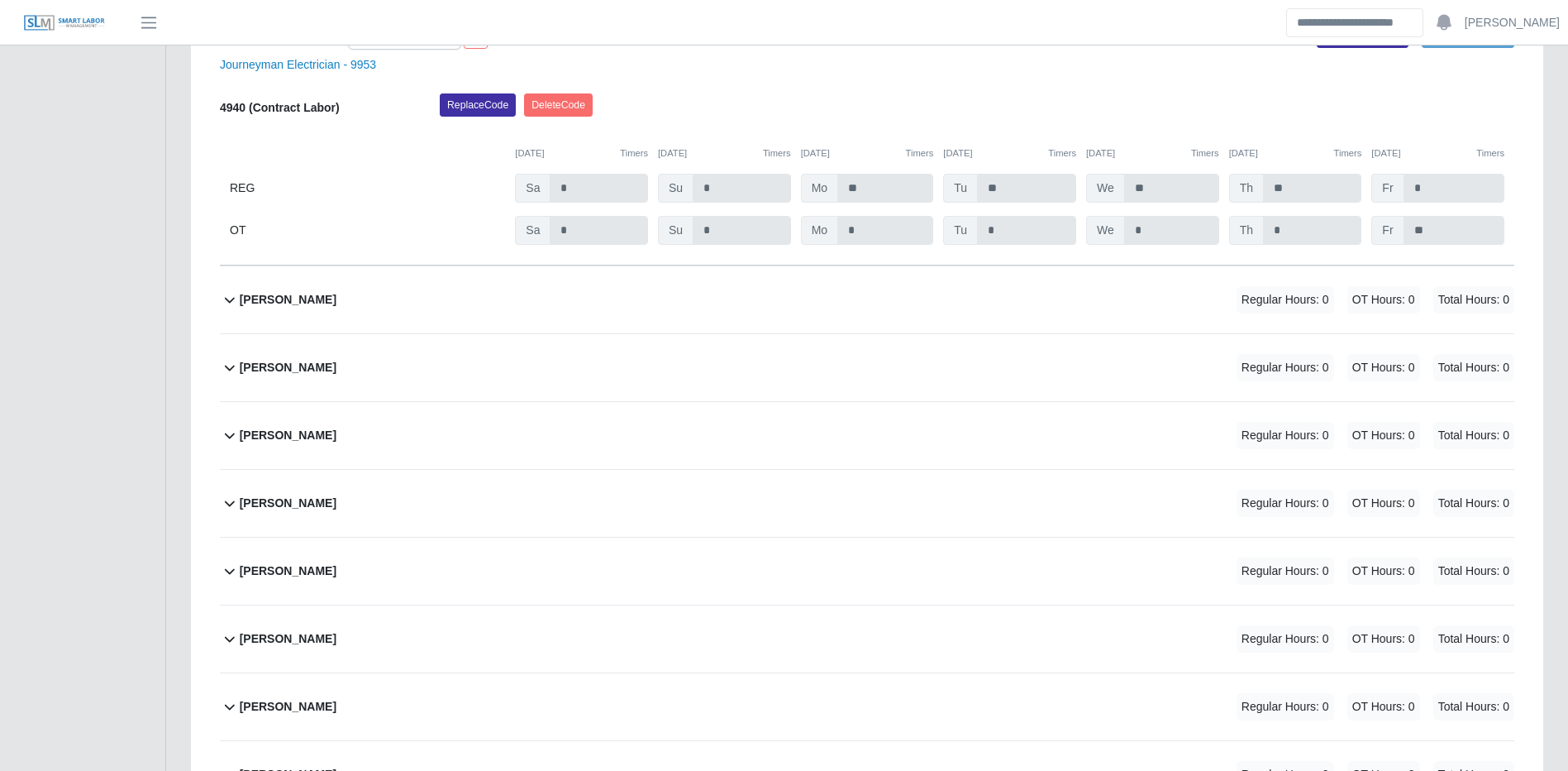
click at [1021, 333] on div "Jose Fernandez Regular Hours: 0 OT Hours: 0 Total Hours: 0" at bounding box center [877, 299] width 1275 height 67
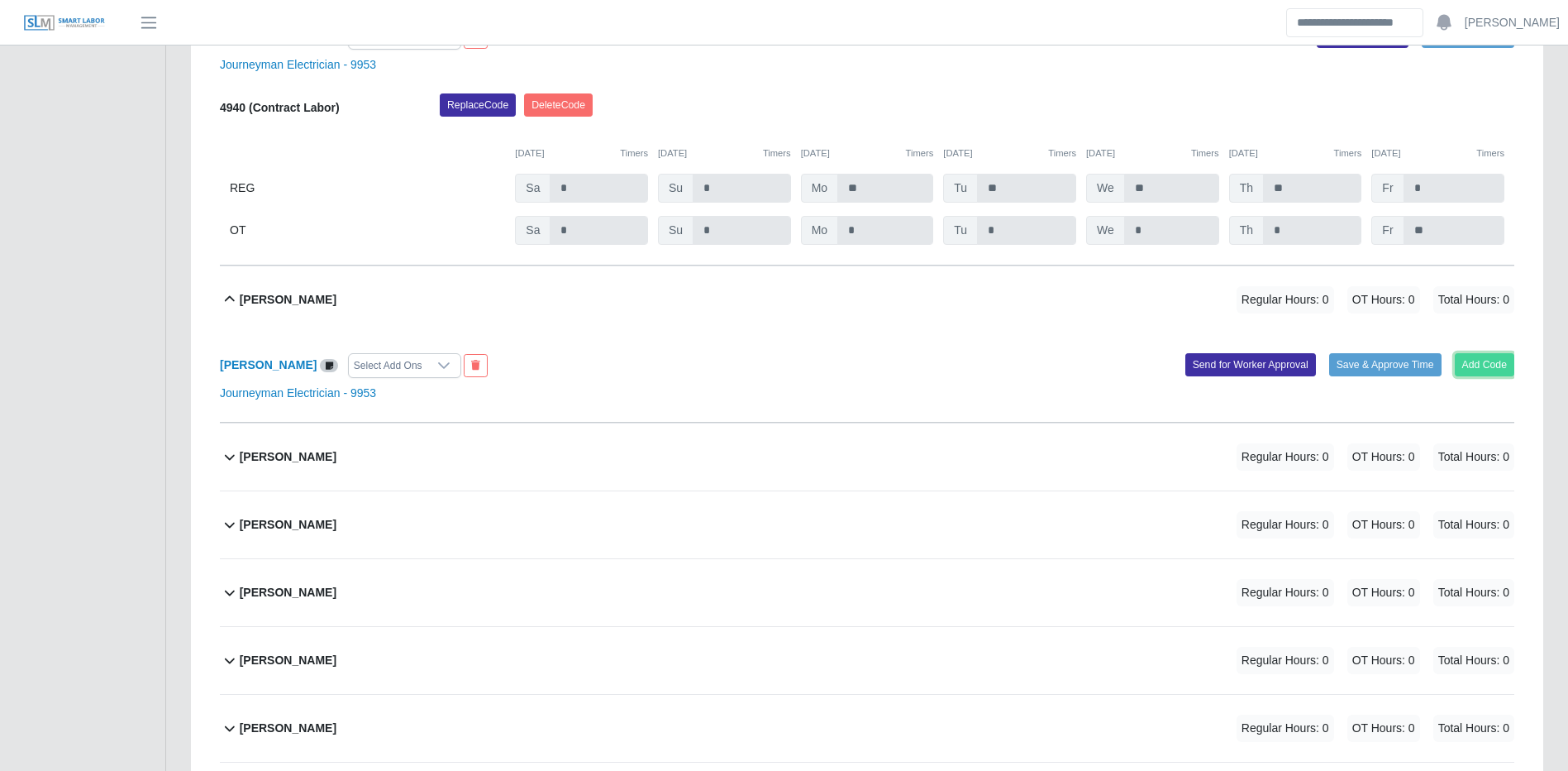
click at [1489, 376] on button "Add Code" at bounding box center [1486, 364] width 60 height 23
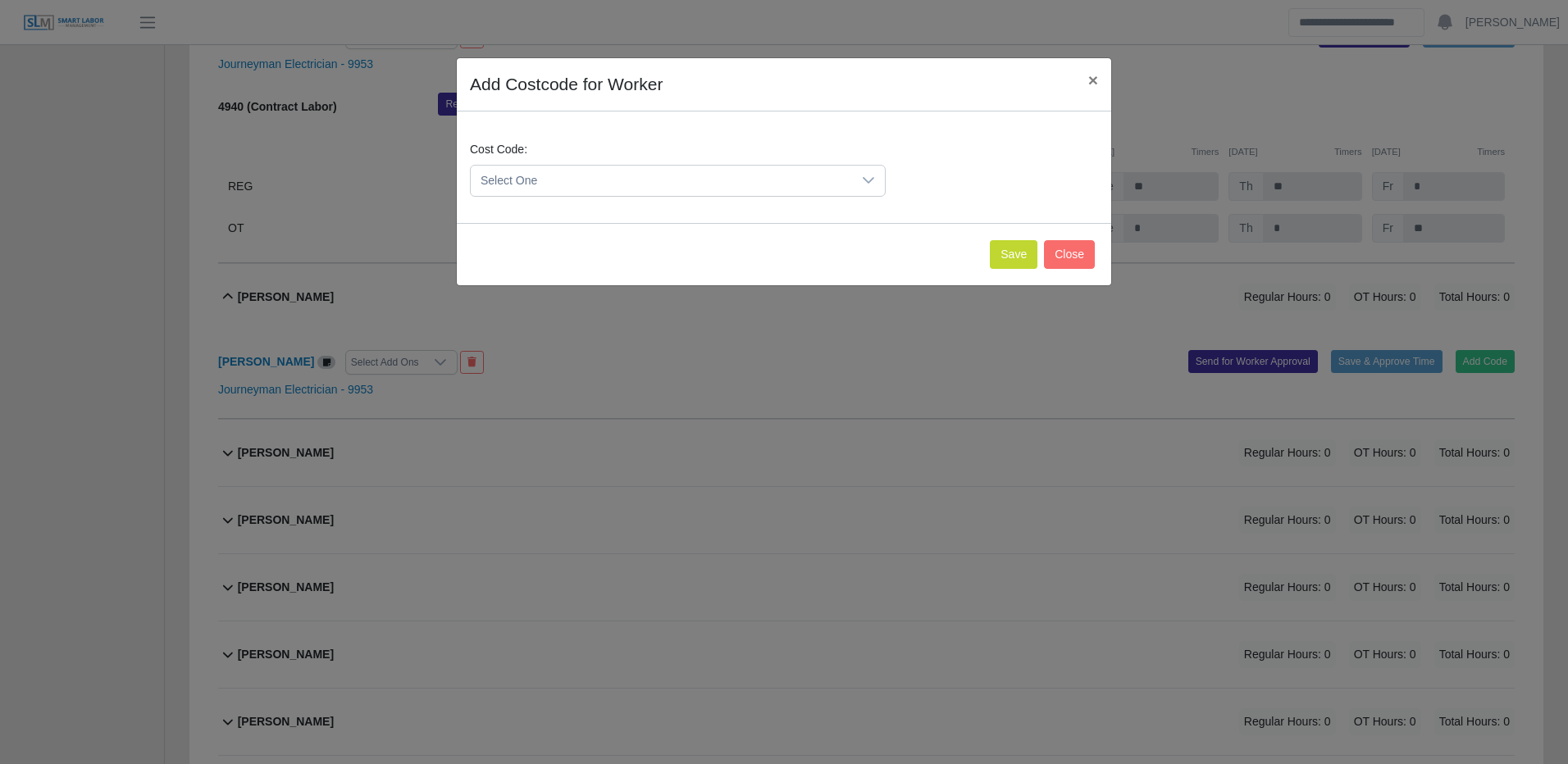
click at [815, 175] on span "Select One" at bounding box center [661, 180] width 381 height 30
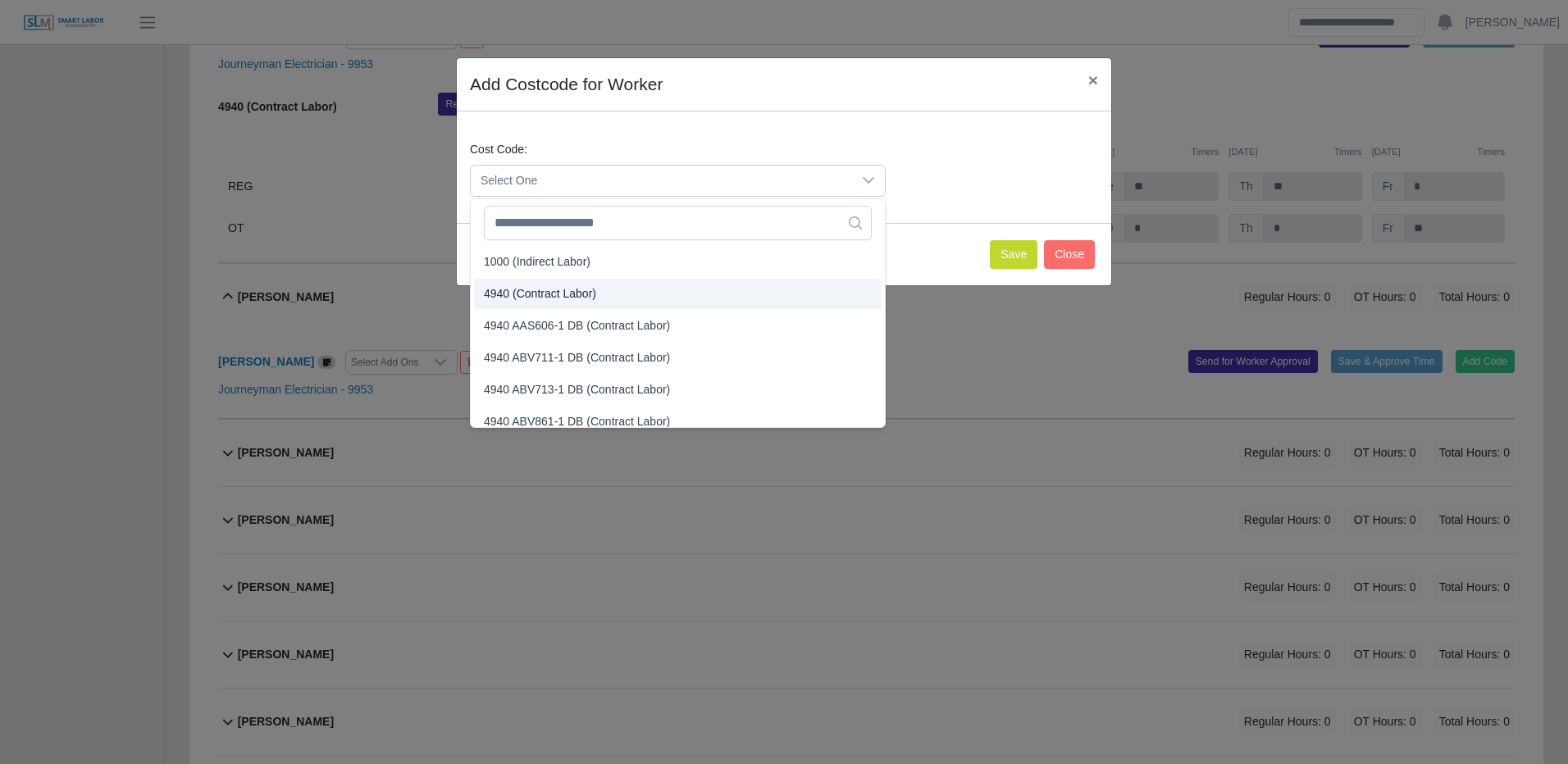
click at [605, 285] on li "4940 (Contract Labor)" at bounding box center [677, 293] width 408 height 30
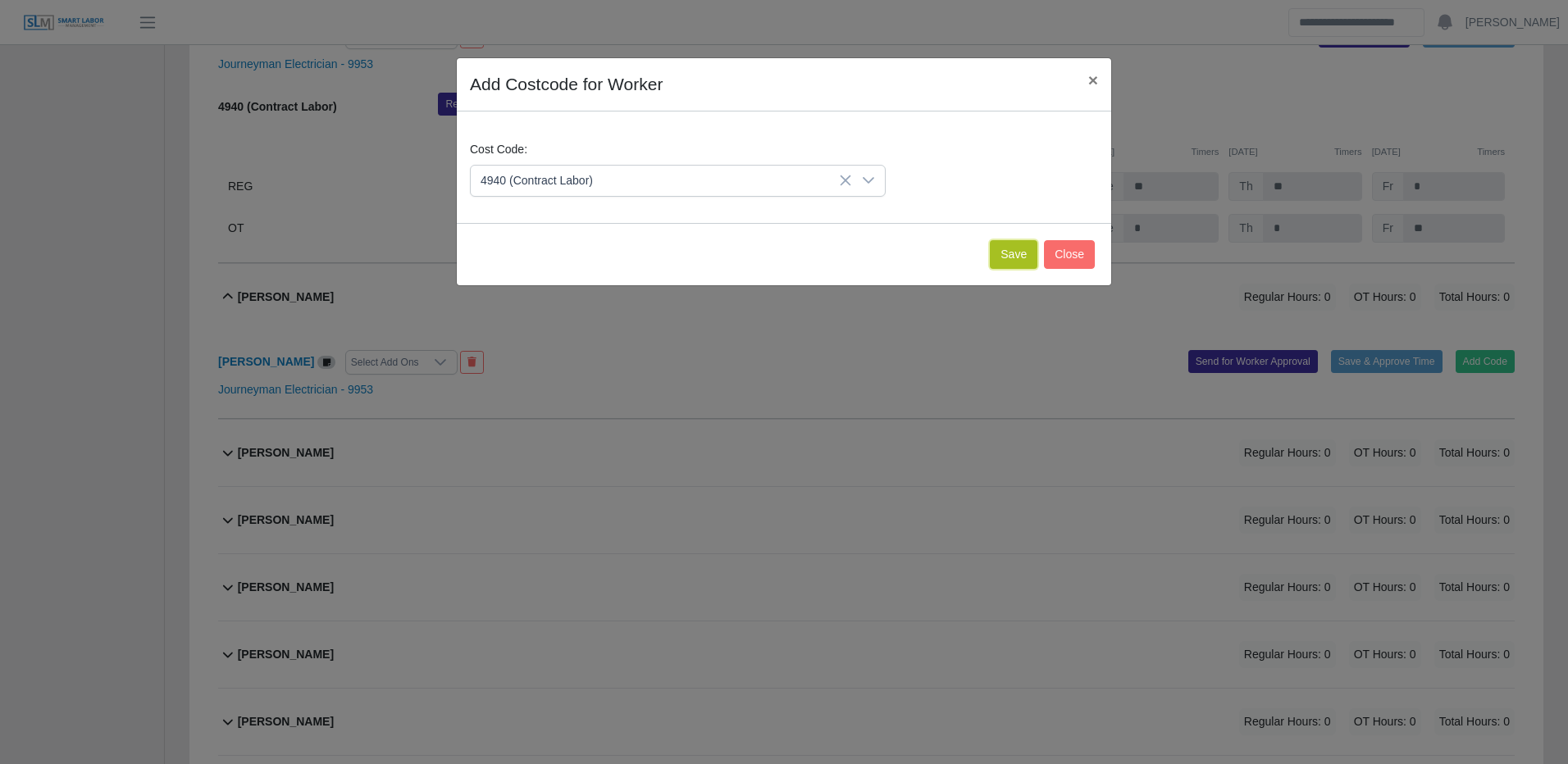
click at [998, 263] on button "Save" at bounding box center [1013, 255] width 47 height 29
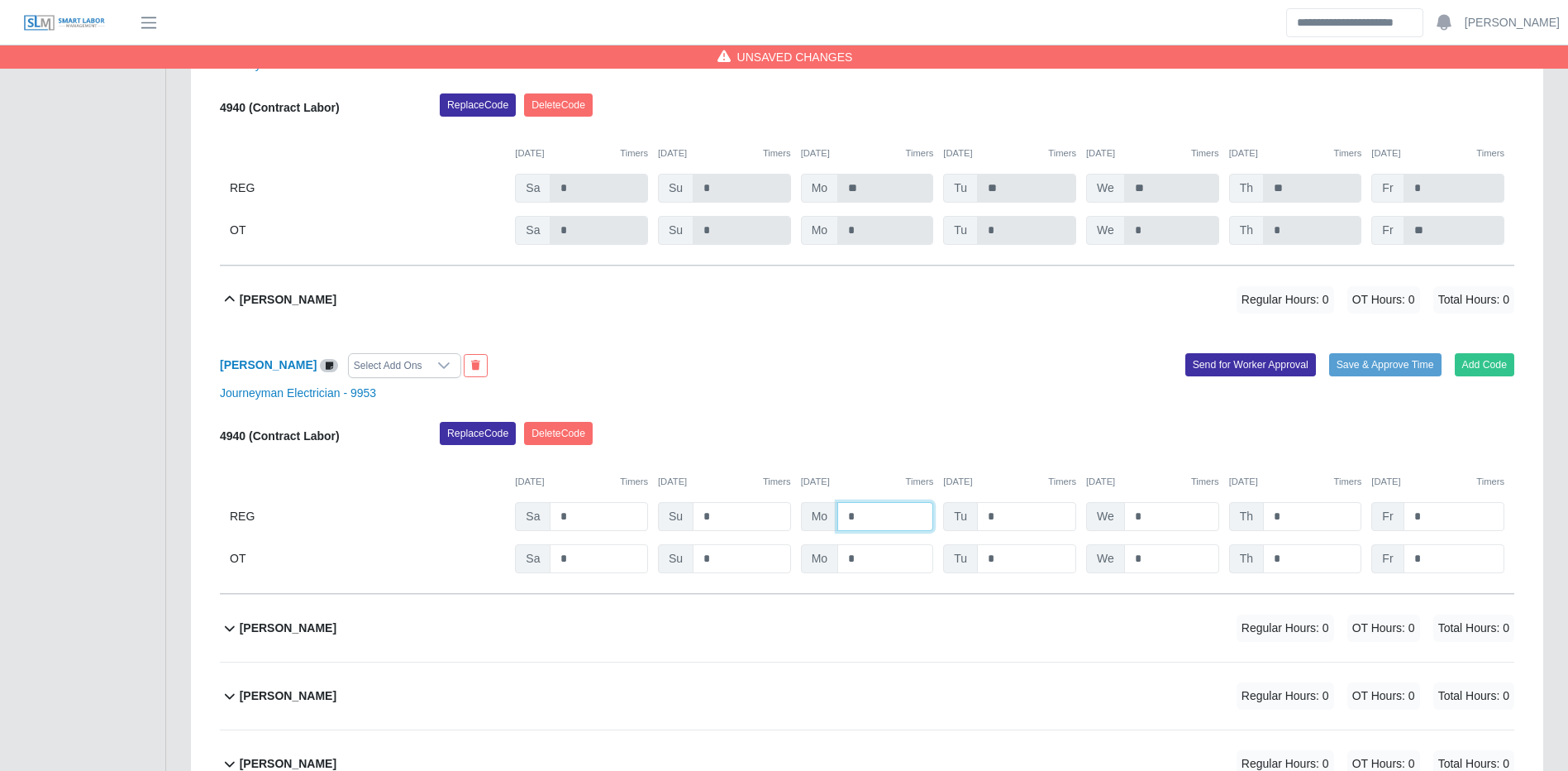
click at [881, 531] on input "*" at bounding box center [885, 516] width 96 height 29
click at [1411, 376] on button "Save & Approve Time" at bounding box center [1385, 364] width 113 height 23
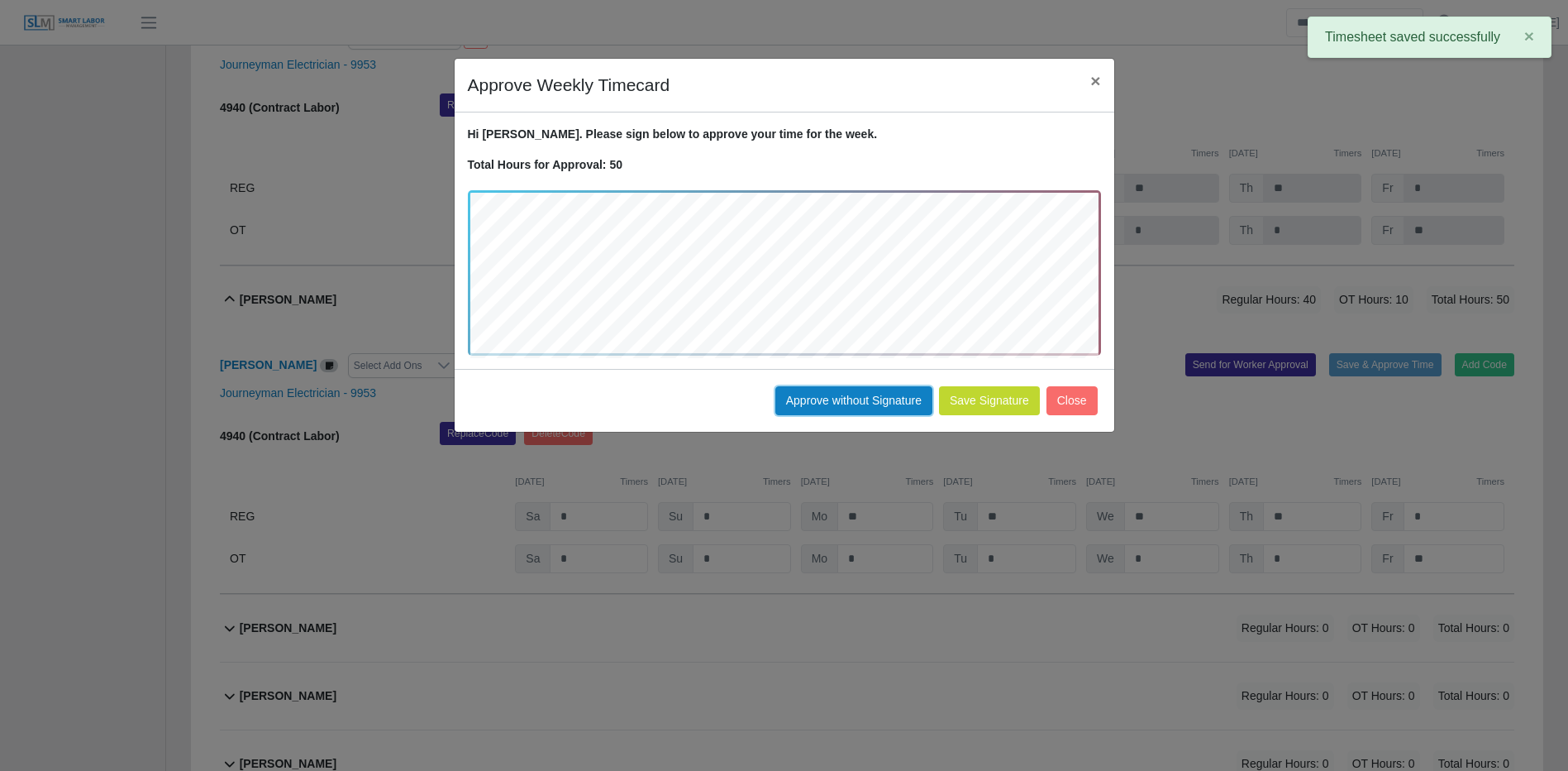
click at [797, 398] on button "Approve without Signature" at bounding box center [854, 401] width 157 height 29
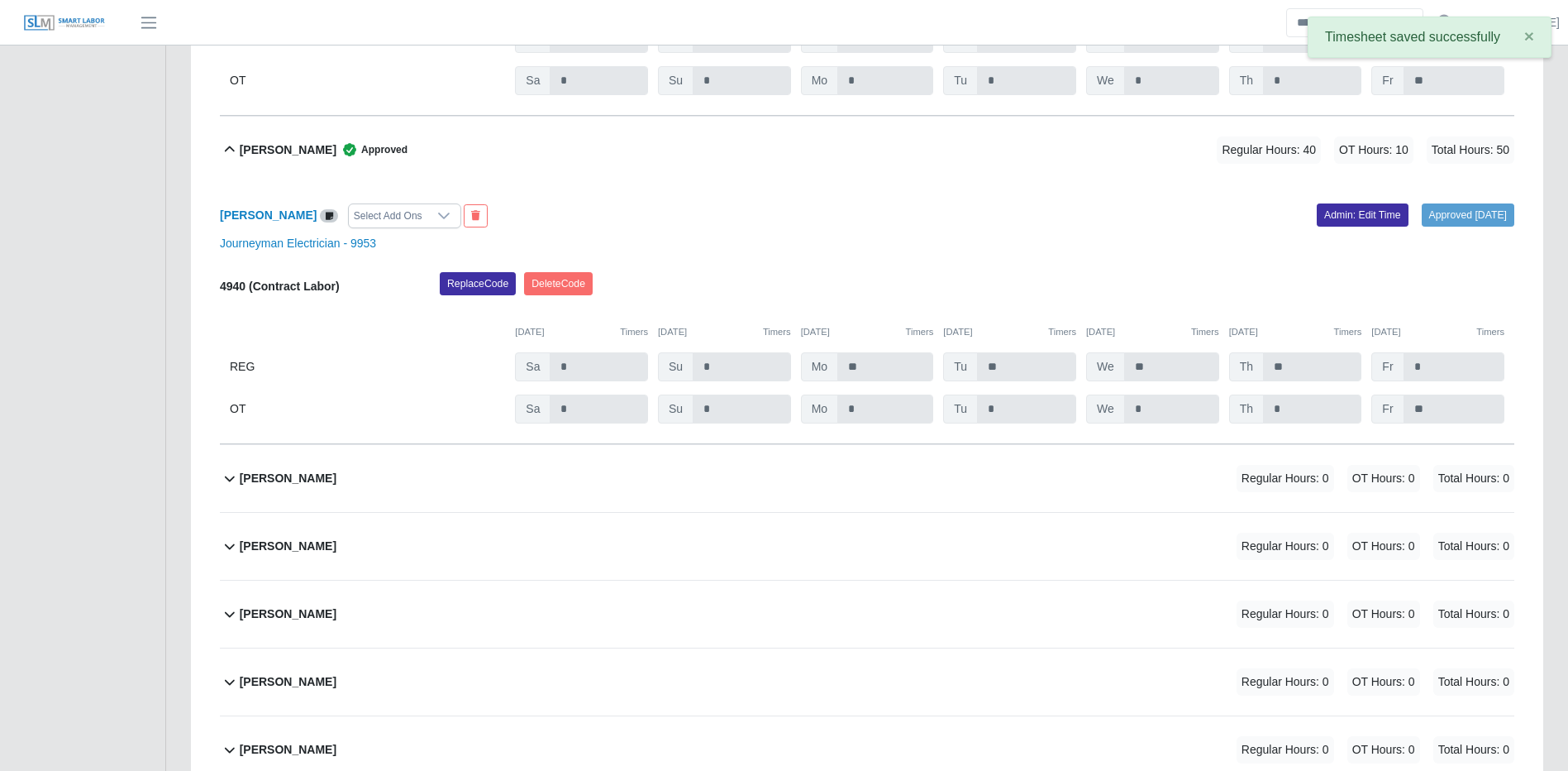
scroll to position [22310, 0]
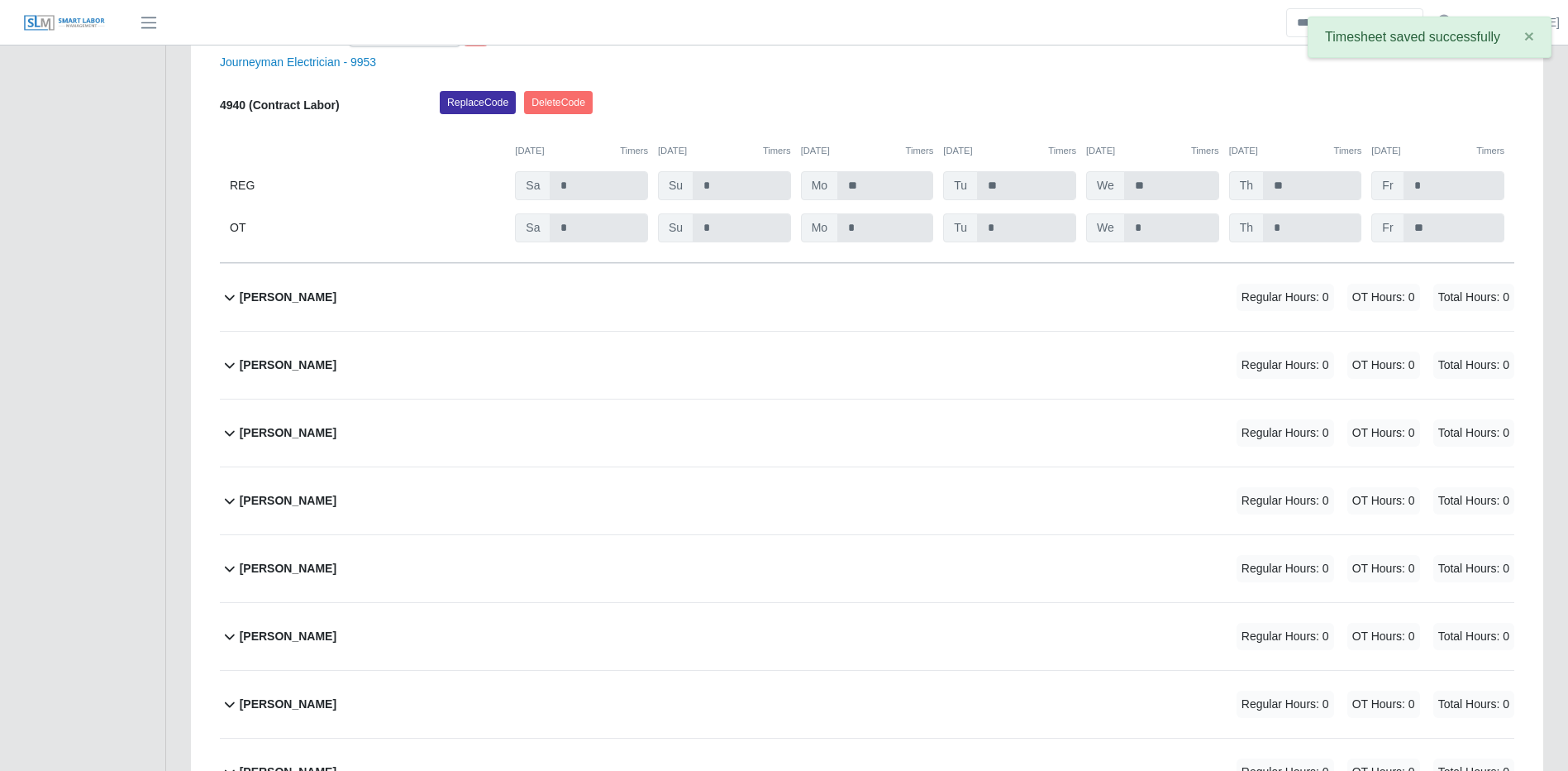
click at [963, 330] on div "Jose Corado Regular Hours: 0 OT Hours: 0 Total Hours: 0" at bounding box center [877, 297] width 1275 height 67
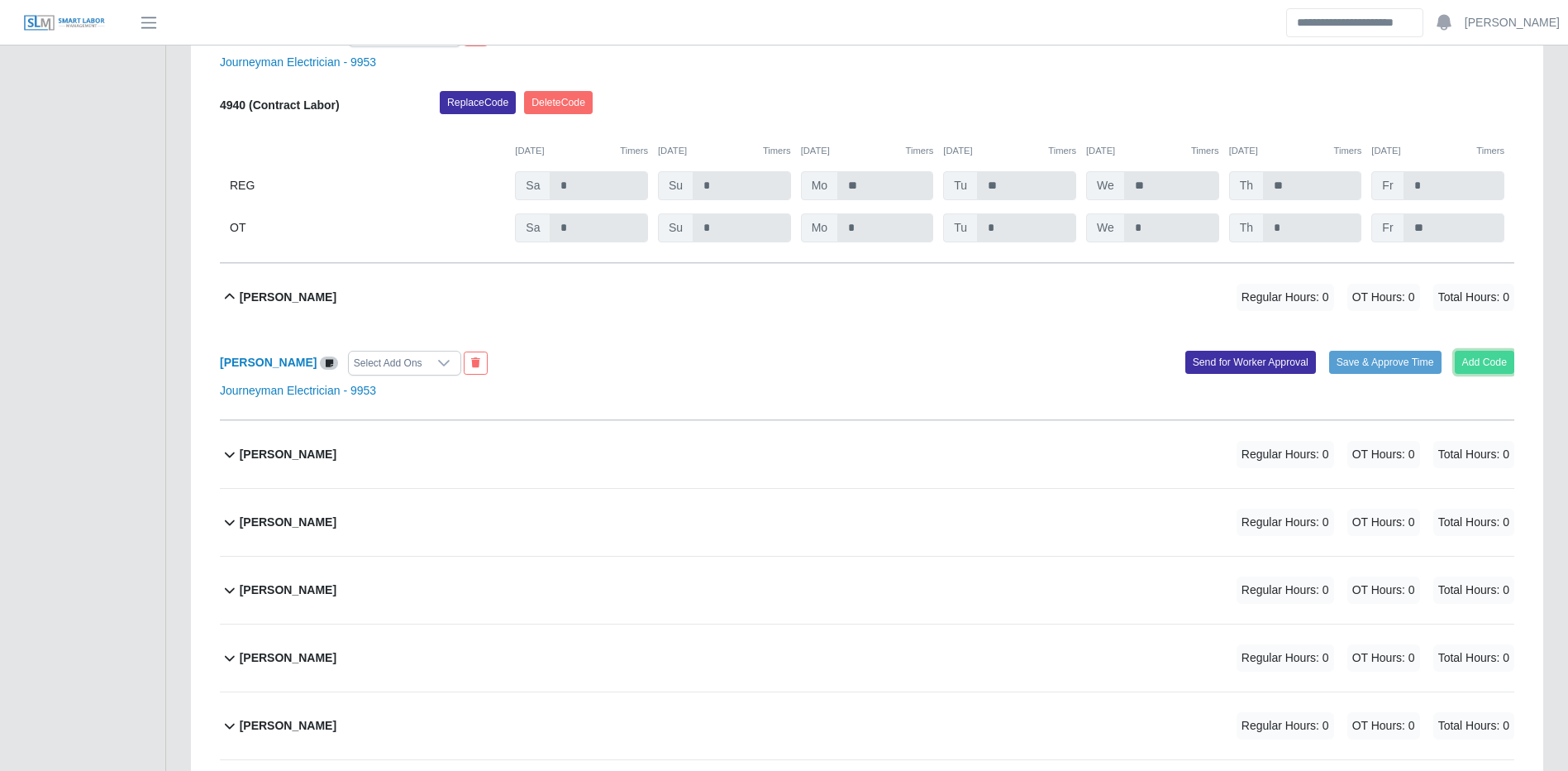
click at [1508, 374] on button "Add Code" at bounding box center [1486, 362] width 60 height 23
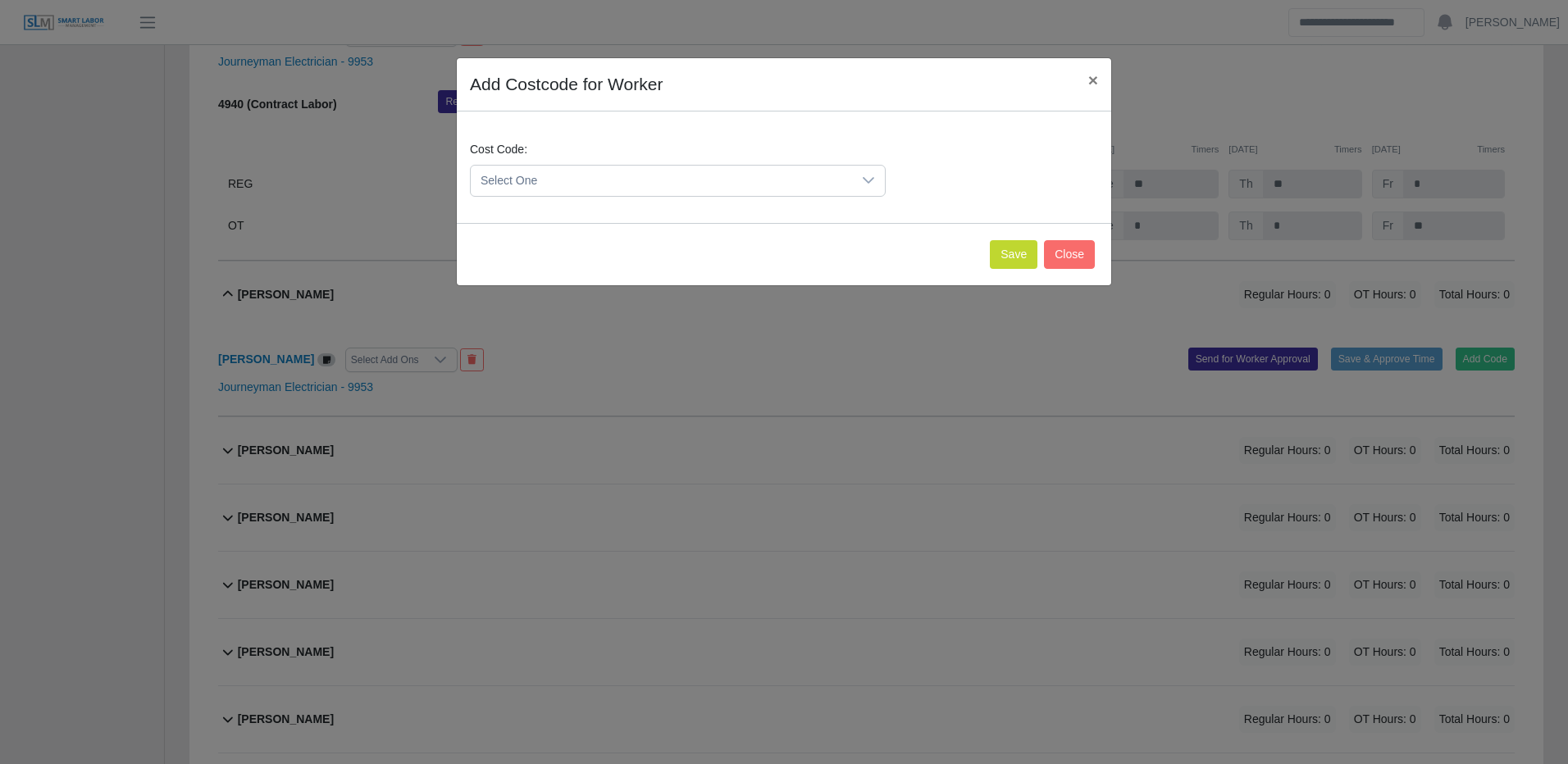
click at [810, 195] on span "Select One" at bounding box center [661, 180] width 381 height 30
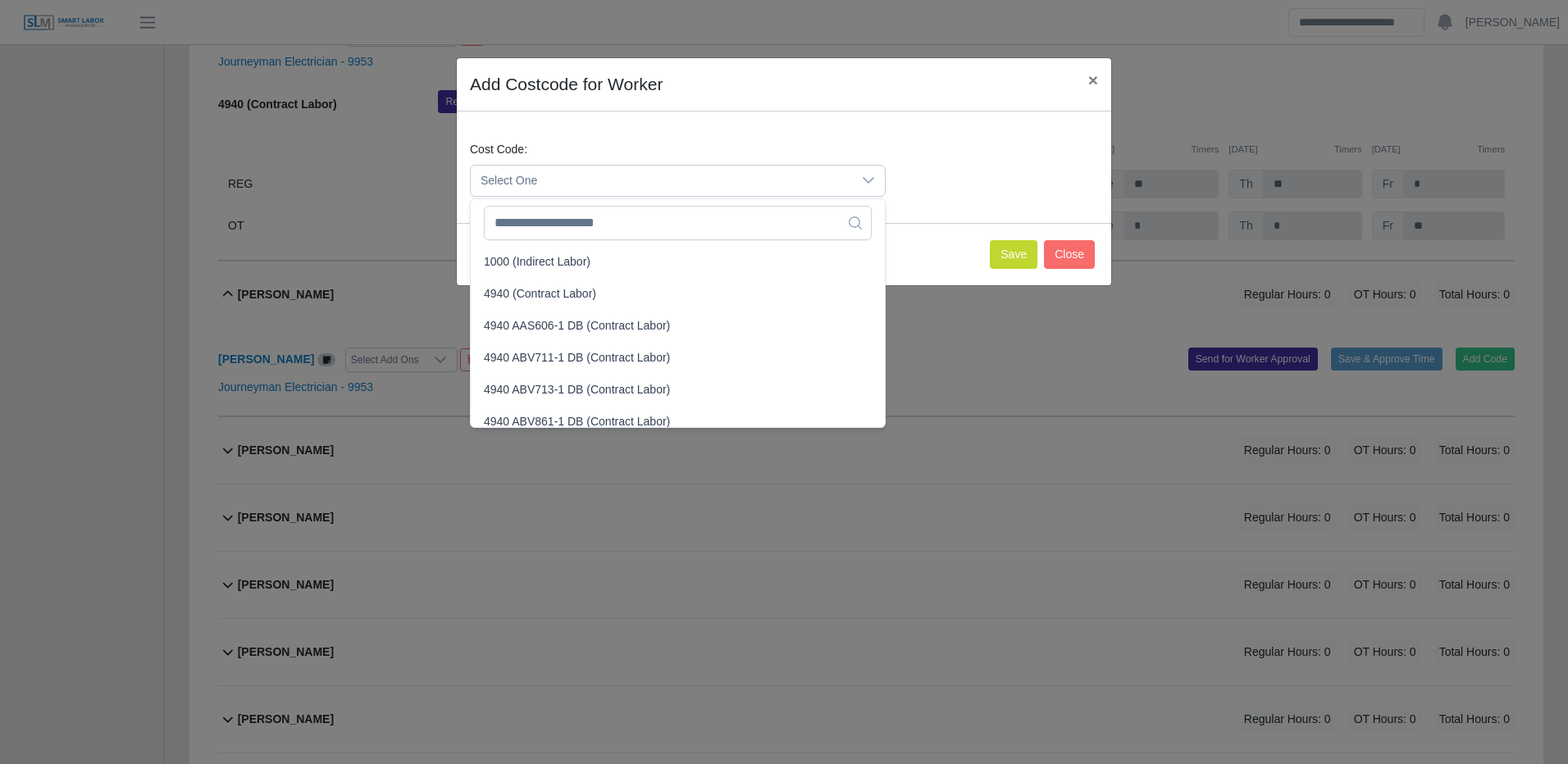
click at [814, 191] on span "Select One" at bounding box center [661, 180] width 381 height 30
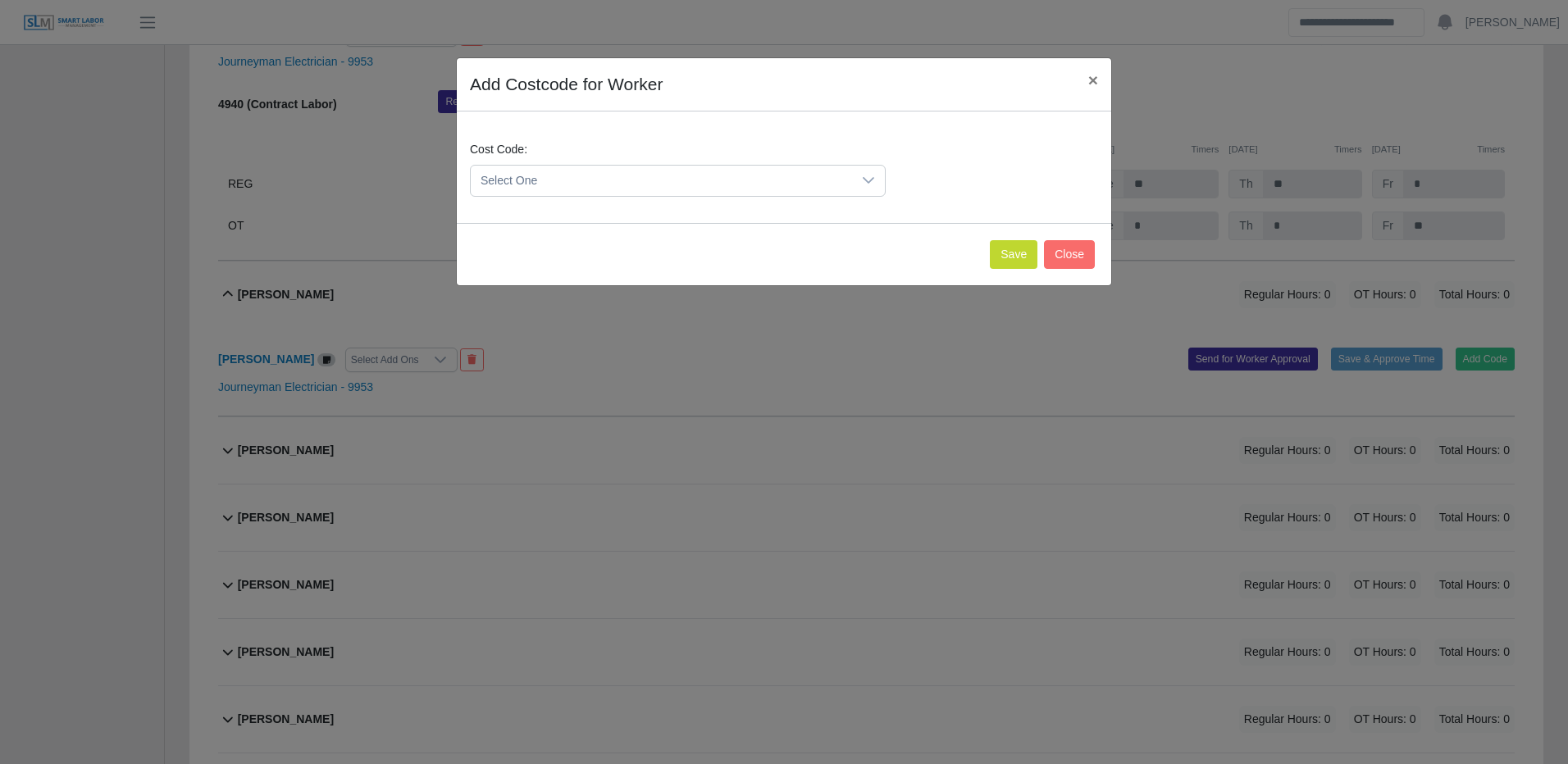
drag, startPoint x: 784, startPoint y: 200, endPoint x: 776, endPoint y: 206, distance: 10.0
click at [784, 199] on div "Cost Code: Select One" at bounding box center [784, 175] width 636 height 69
click at [560, 185] on span "Select One" at bounding box center [661, 180] width 381 height 30
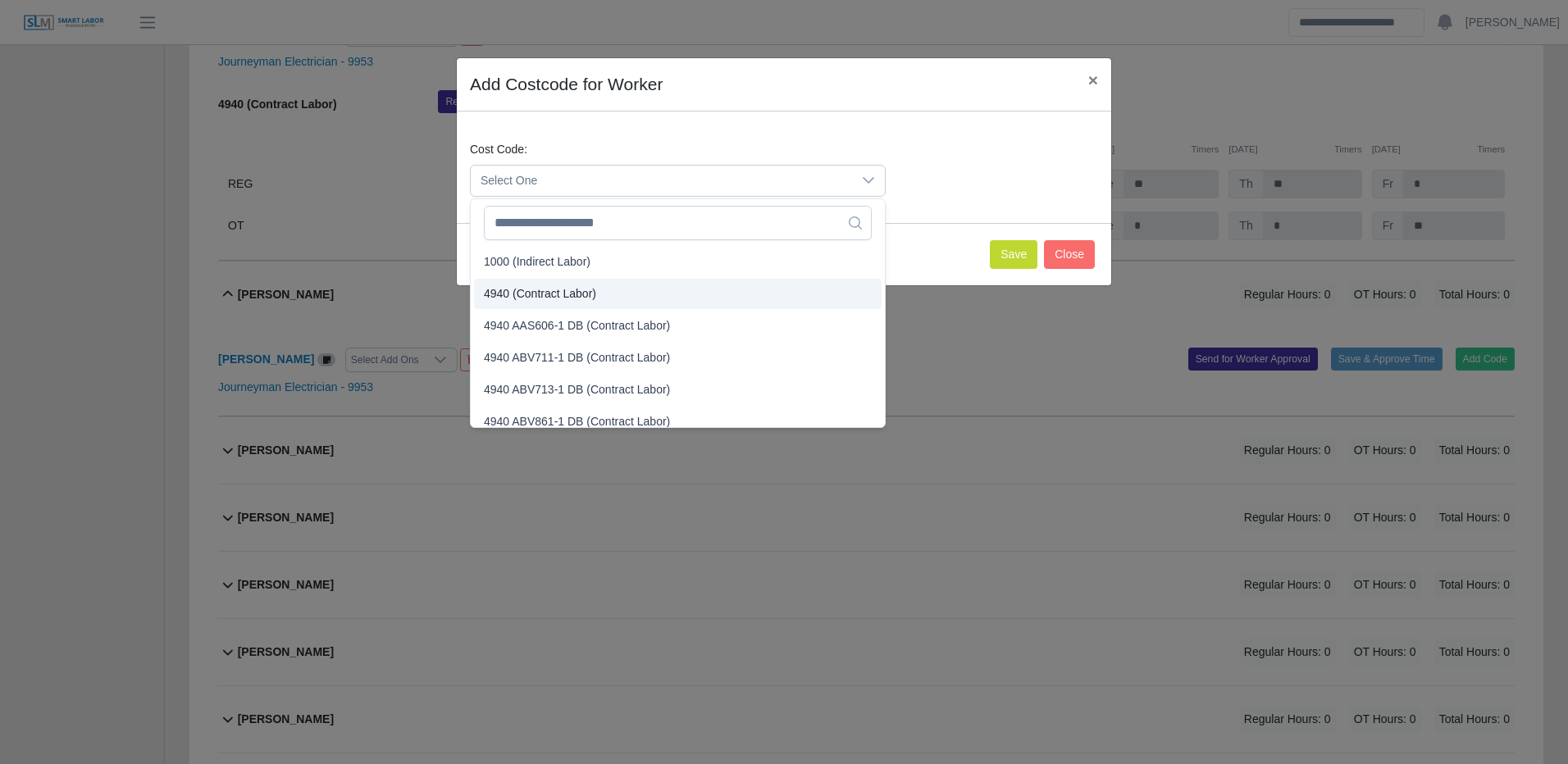
click at [537, 289] on span "4940 (Contract Labor)" at bounding box center [540, 293] width 113 height 17
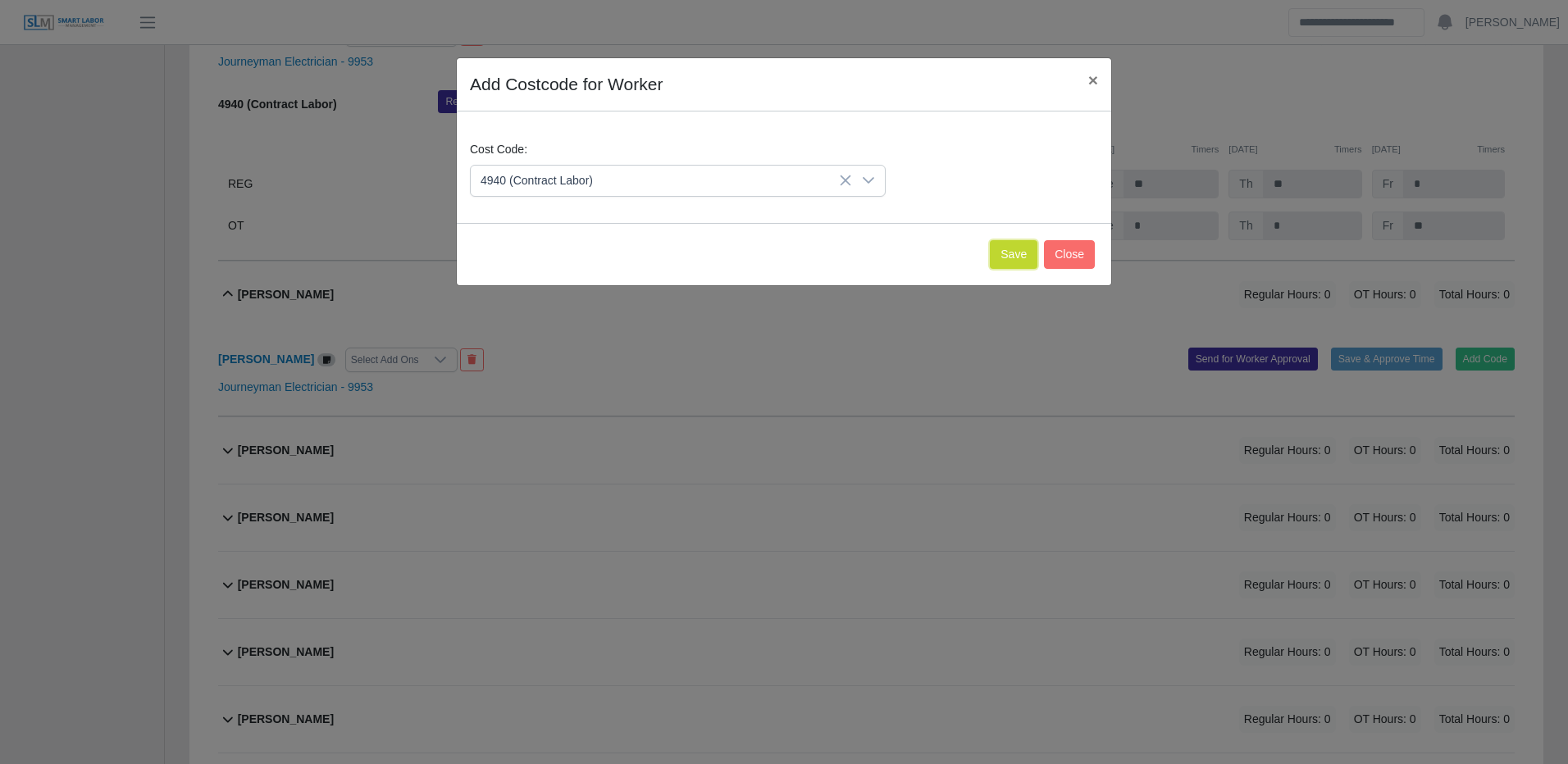
click at [1002, 243] on button "Save" at bounding box center [1013, 255] width 47 height 29
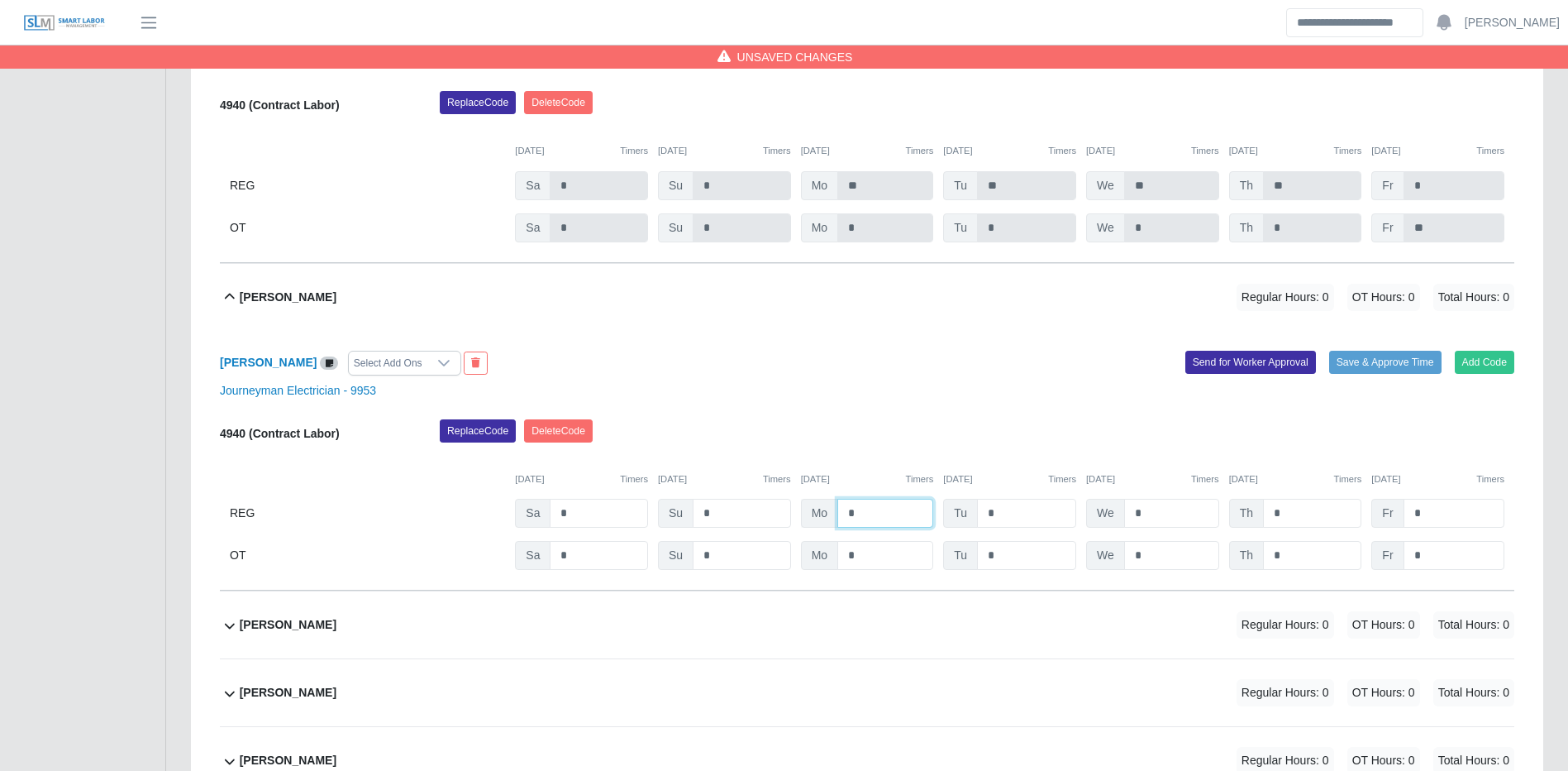
click at [901, 527] on input "*" at bounding box center [885, 514] width 96 height 29
click at [1368, 374] on button "Save & Approve Time" at bounding box center [1385, 362] width 113 height 23
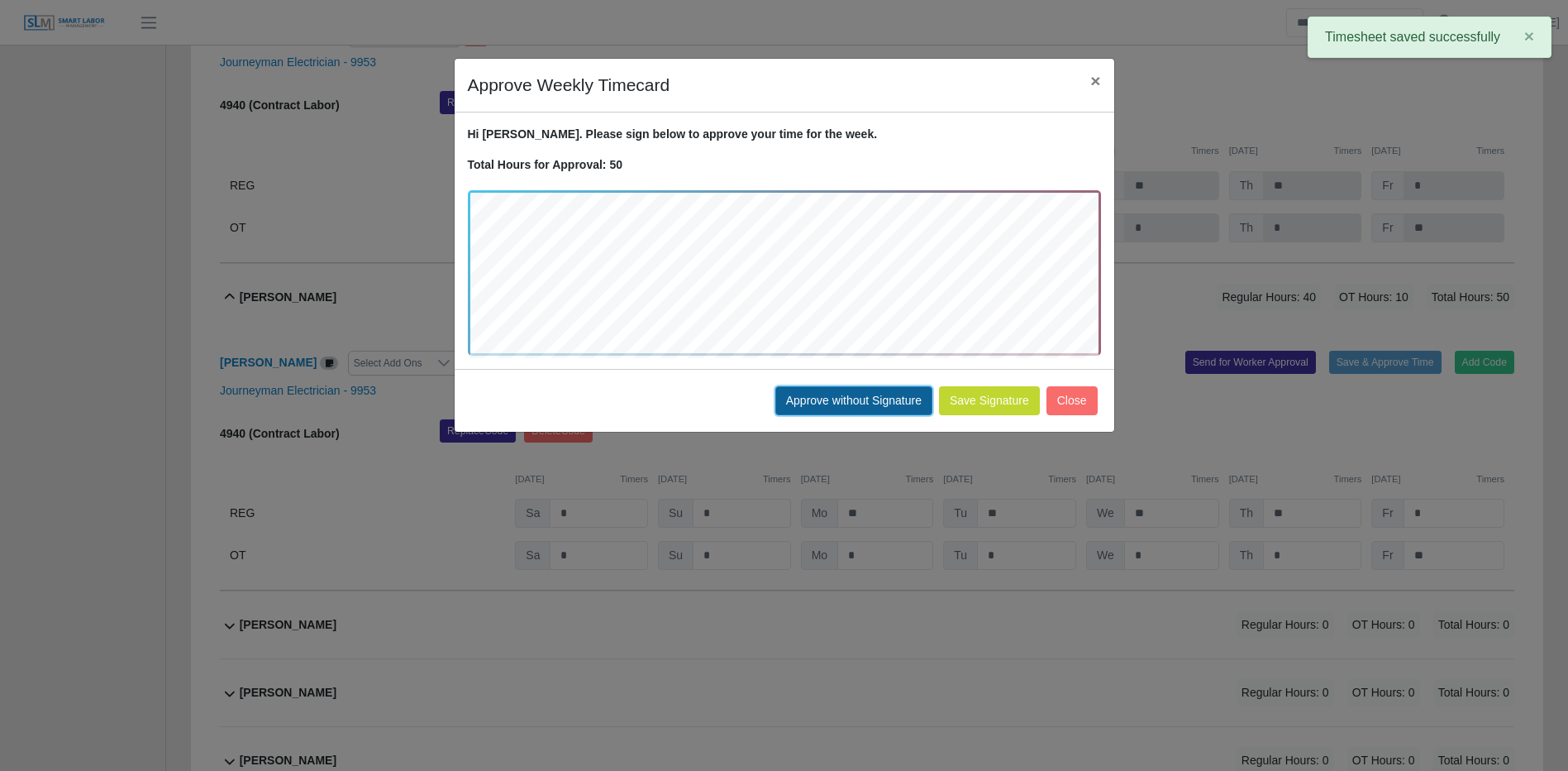
click at [800, 404] on button "Approve without Signature" at bounding box center [854, 401] width 157 height 29
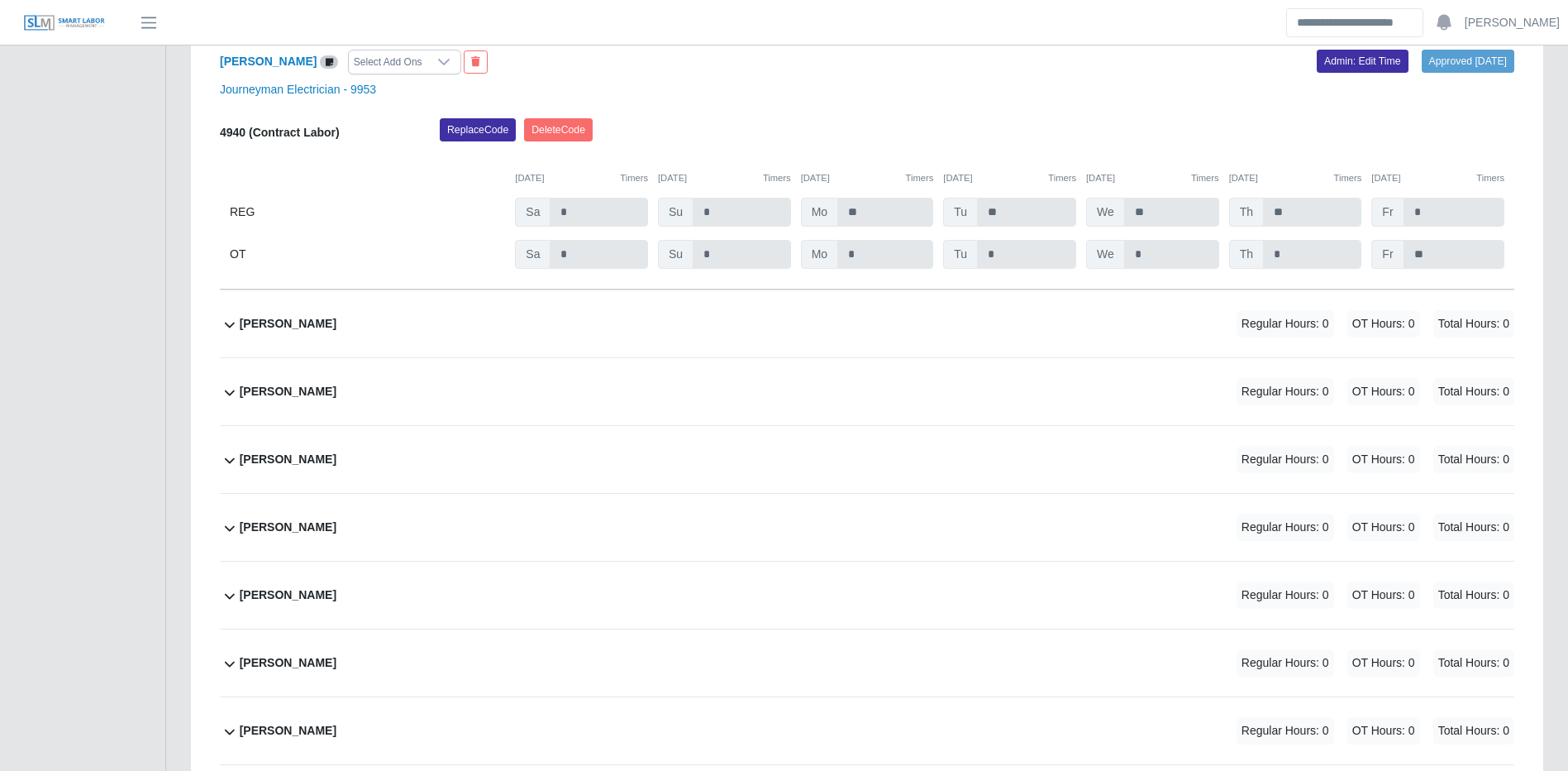
scroll to position [22723, 0]
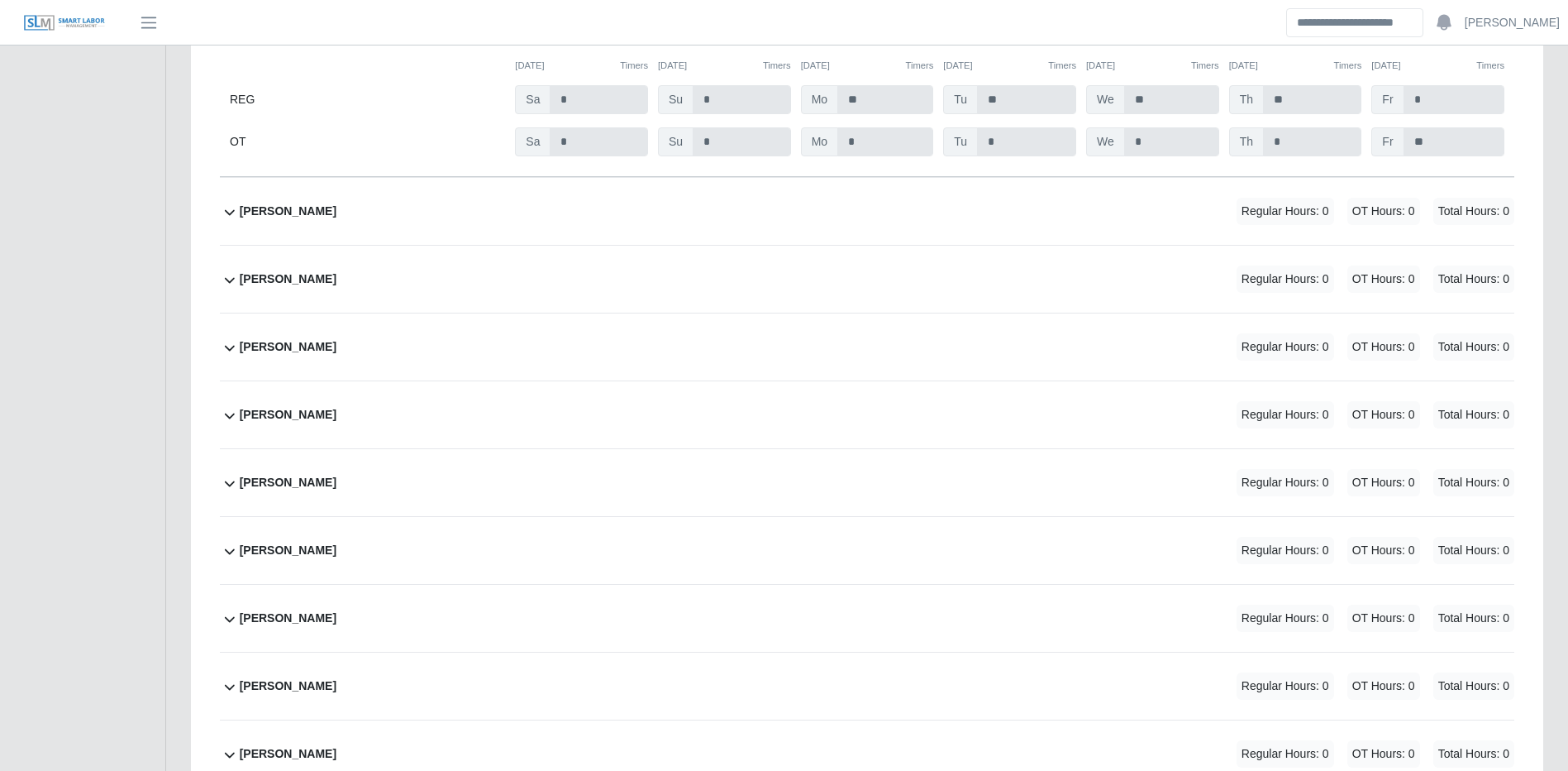
click at [1216, 293] on div "Regular Hours: 0 OT Hours: 0 Total Hours: 0" at bounding box center [1353, 279] width 324 height 27
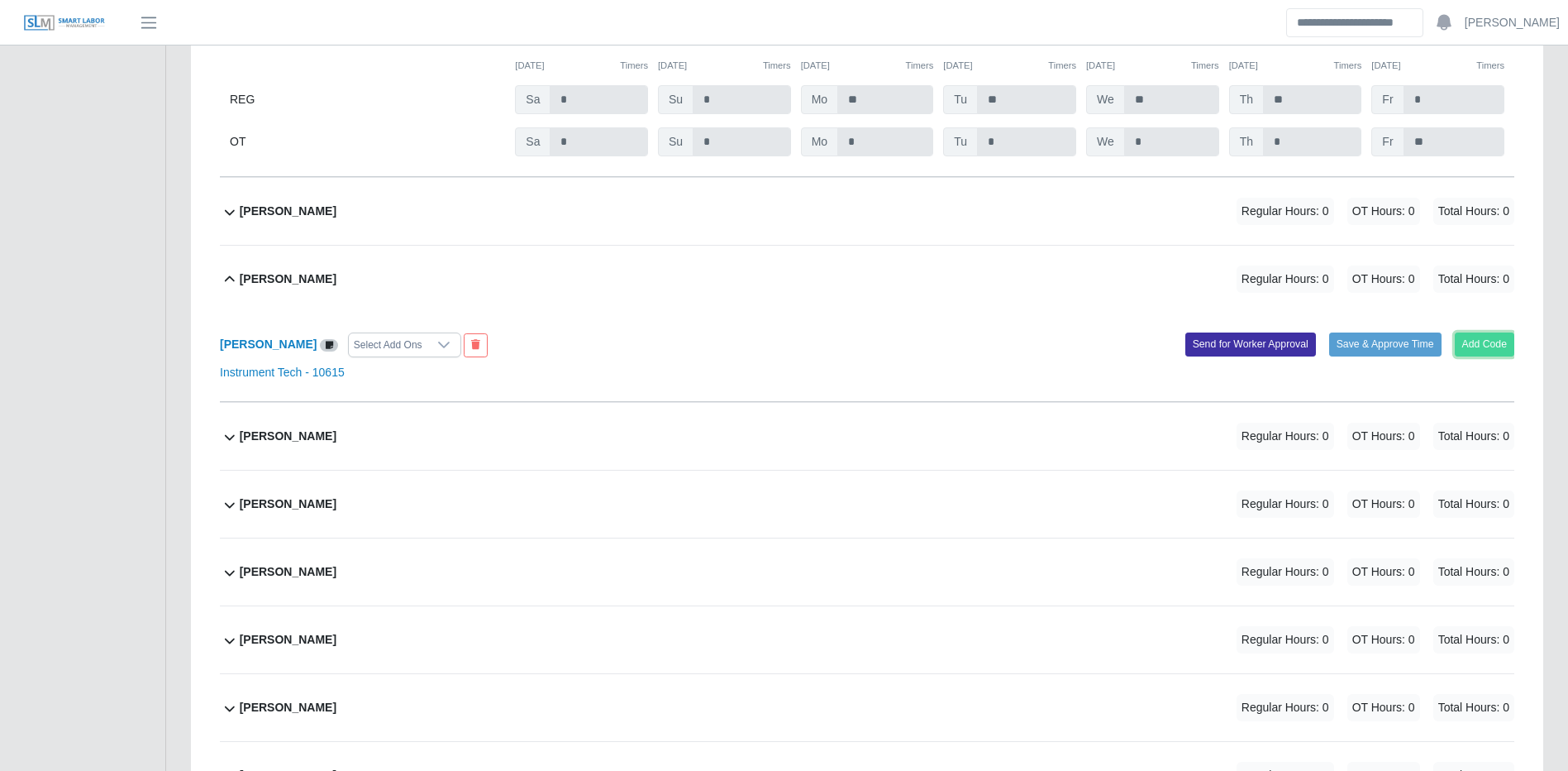
click at [1478, 355] on button "Add Code" at bounding box center [1486, 343] width 60 height 23
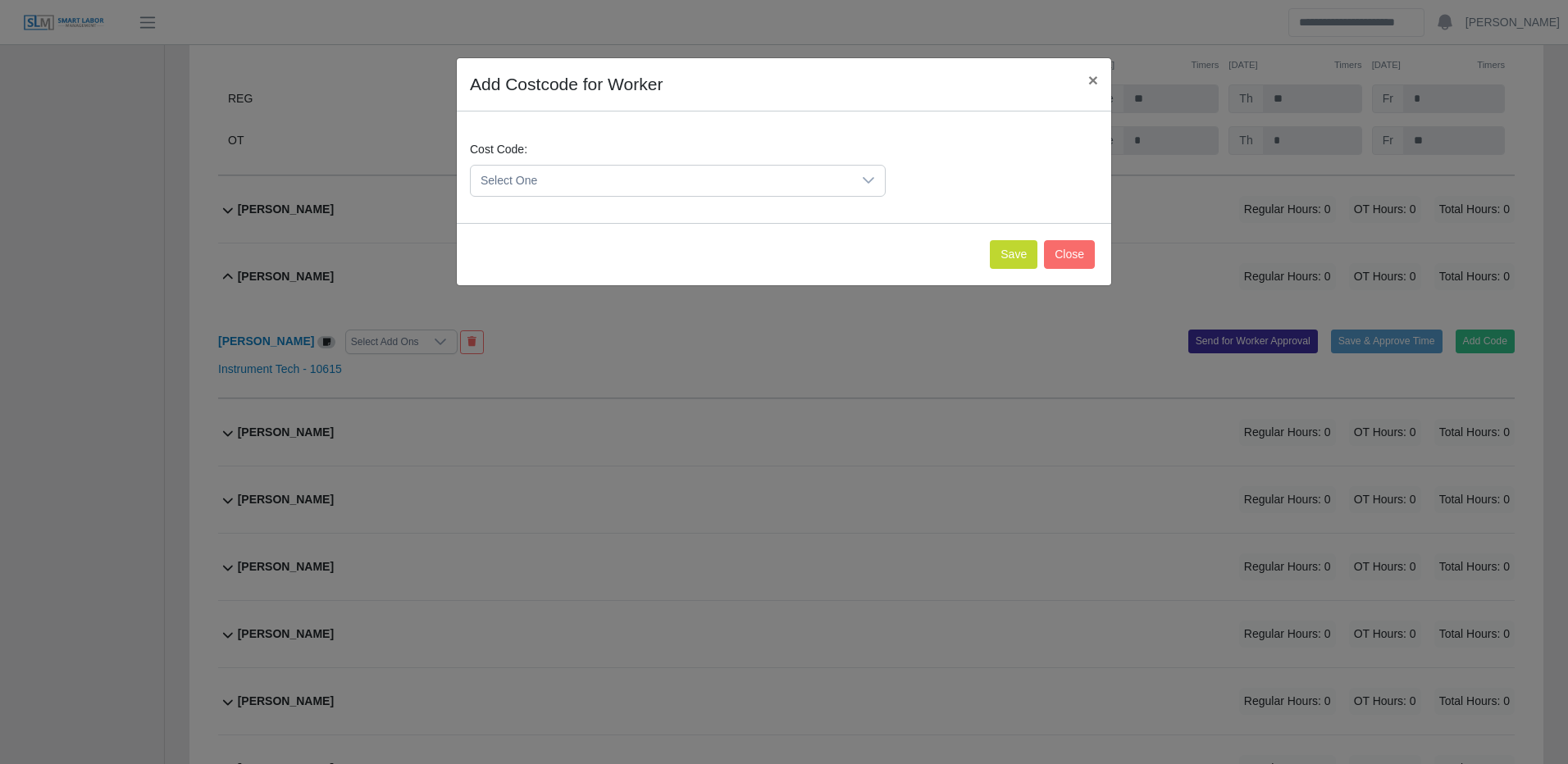
click at [780, 183] on span "Select One" at bounding box center [661, 180] width 381 height 30
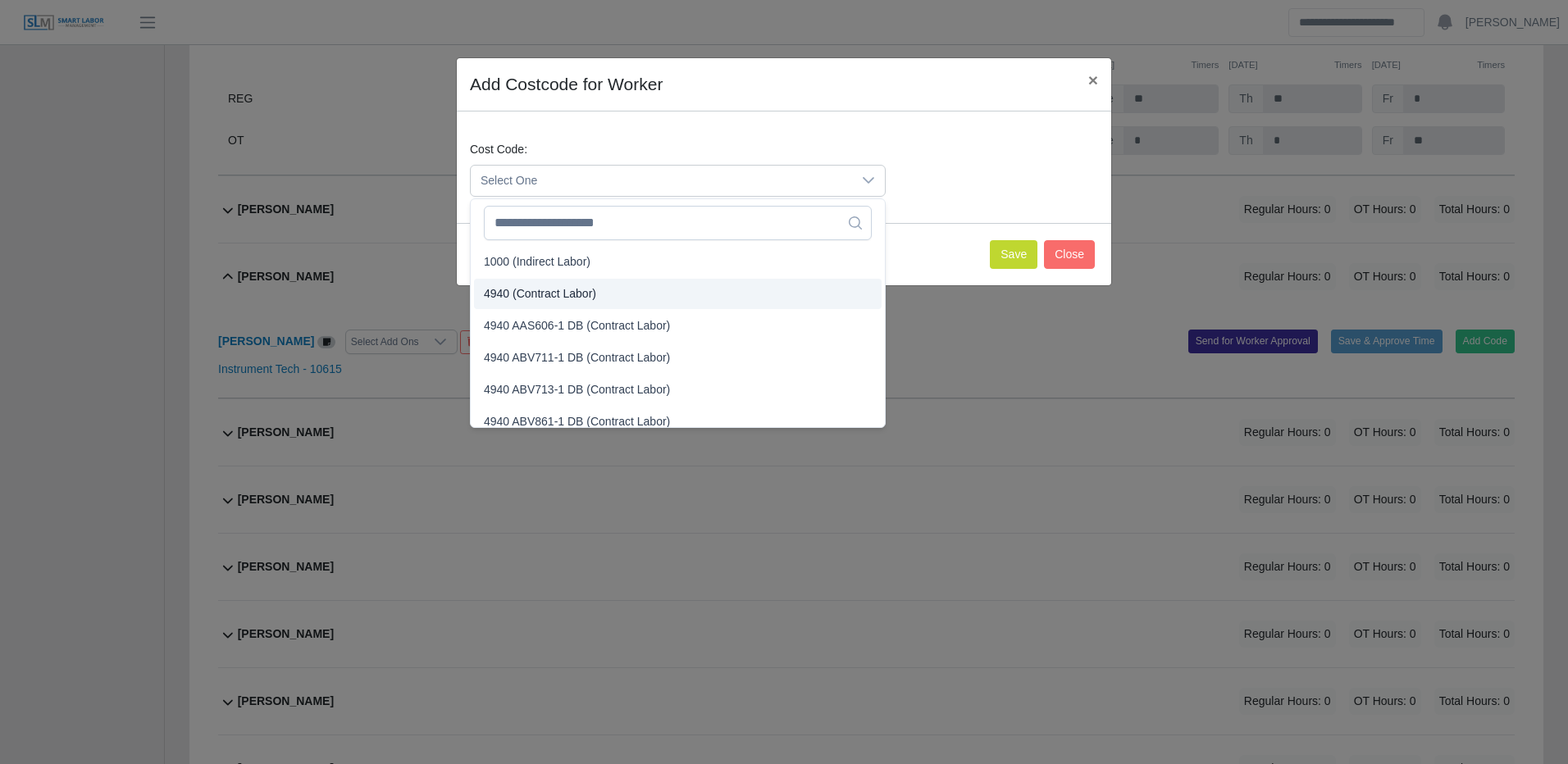
click at [656, 284] on li "4940 (Contract Labor)" at bounding box center [677, 293] width 408 height 30
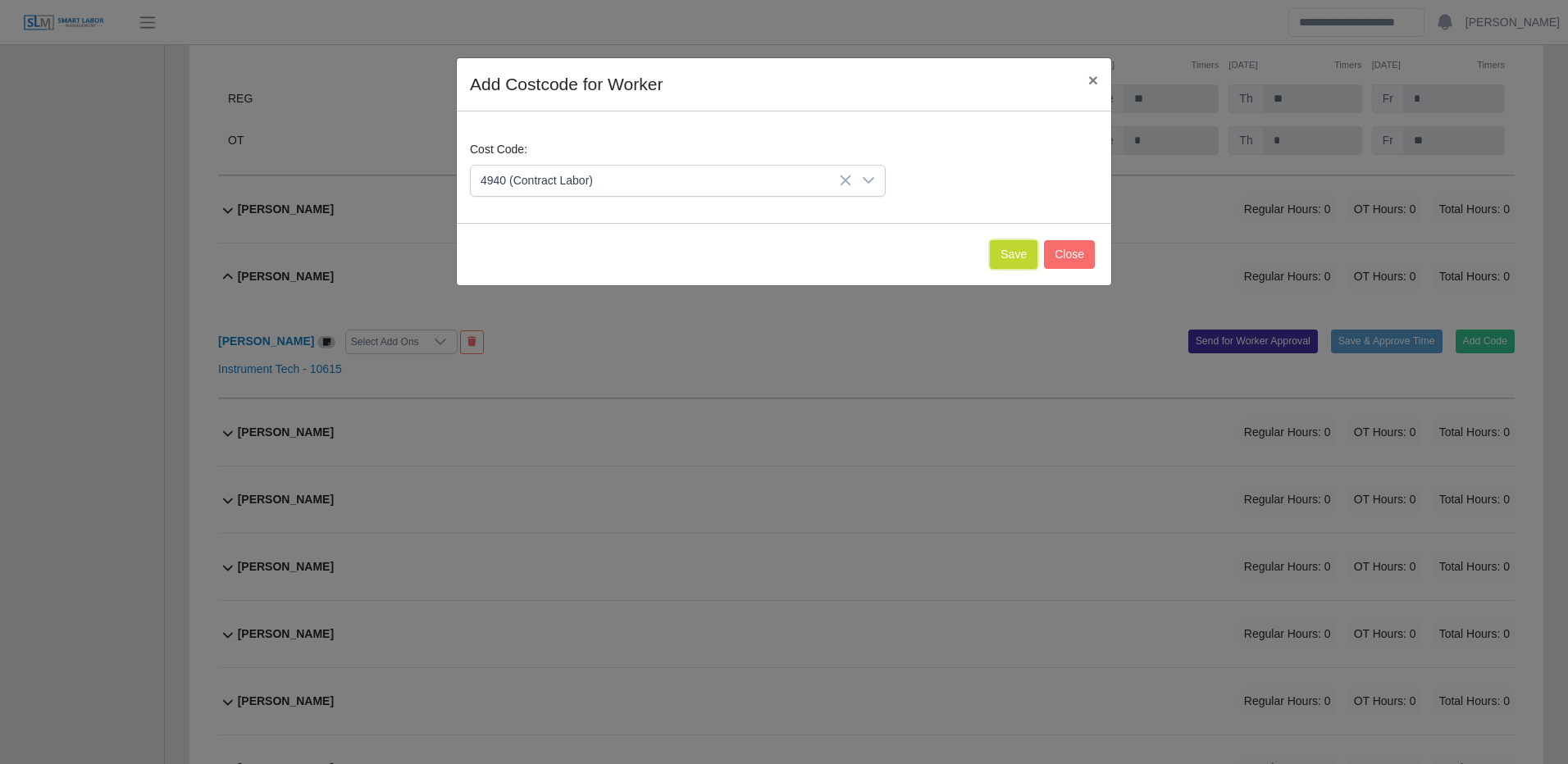
click at [1015, 250] on button "Save" at bounding box center [1013, 255] width 47 height 29
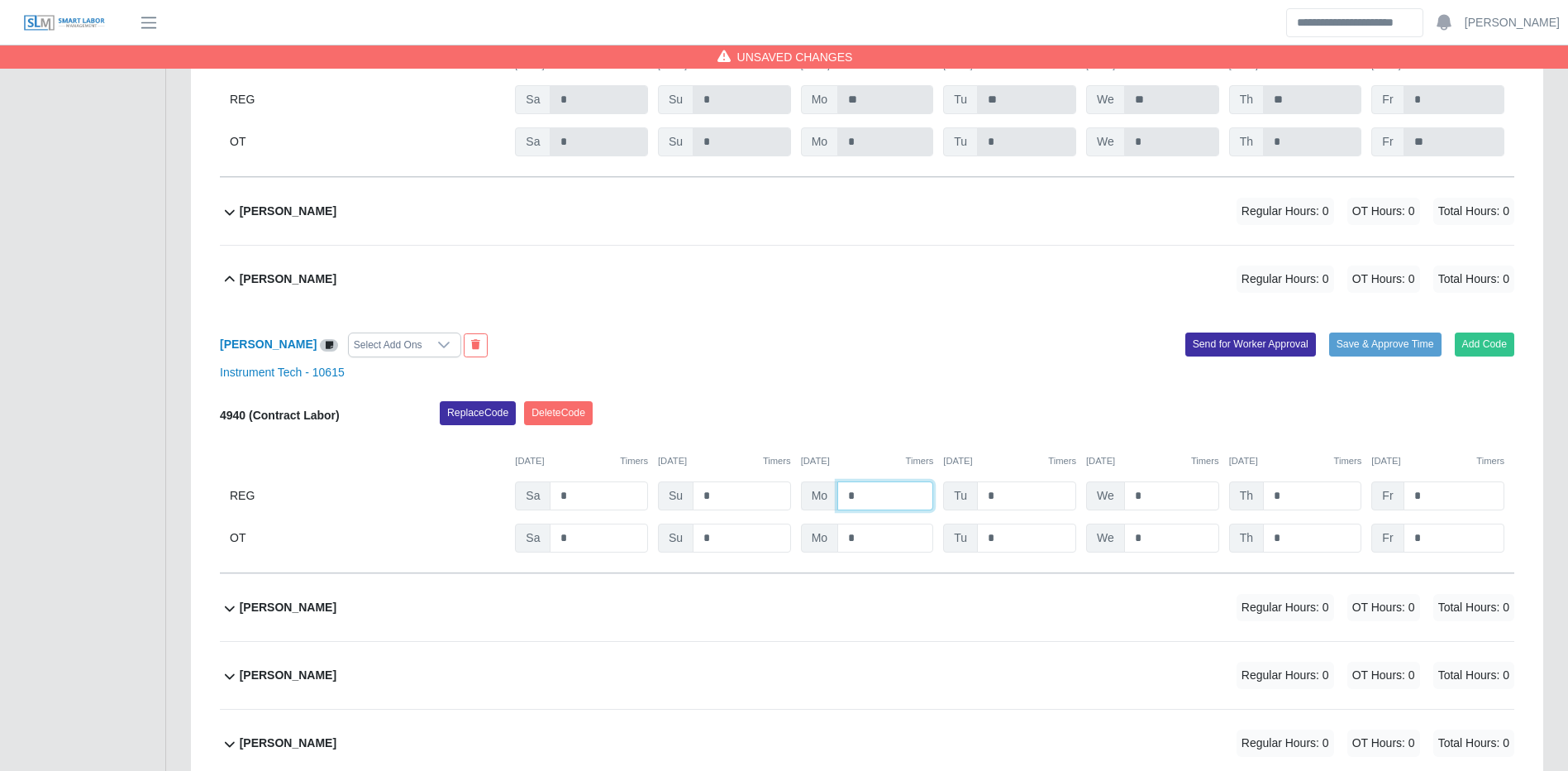
click at [883, 510] on input "*" at bounding box center [885, 496] width 96 height 29
click at [1453, 552] on input "*" at bounding box center [1454, 538] width 101 height 29
click at [1397, 397] on div "Jose Martinez Select Add Ons Add Code Save & Approve Time Send for Worker Appro…" at bounding box center [867, 442] width 1294 height 260
click at [1399, 355] on button "Save & Approve Time" at bounding box center [1385, 343] width 113 height 23
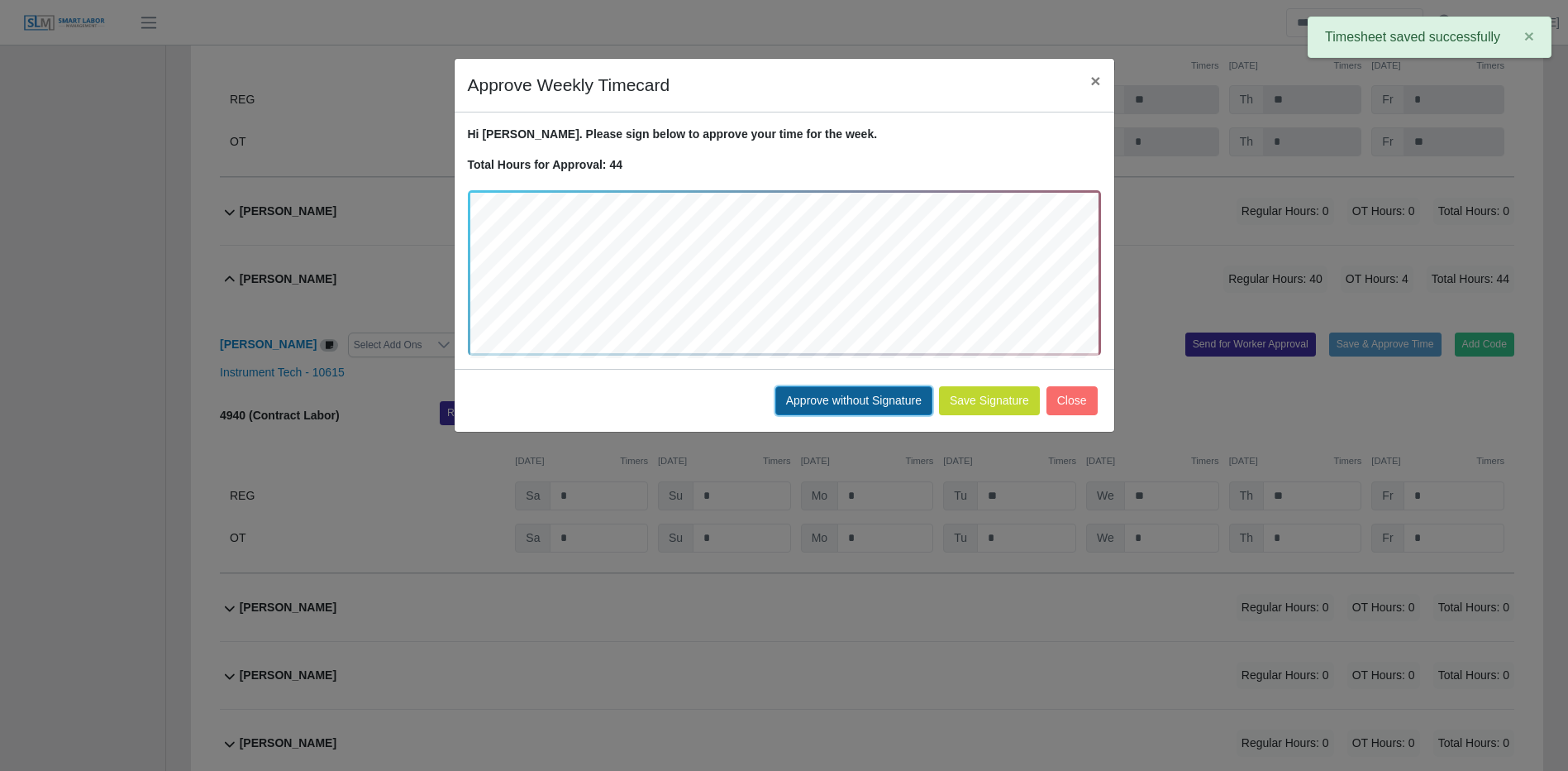
click at [830, 390] on button "Approve without Signature" at bounding box center [854, 401] width 157 height 29
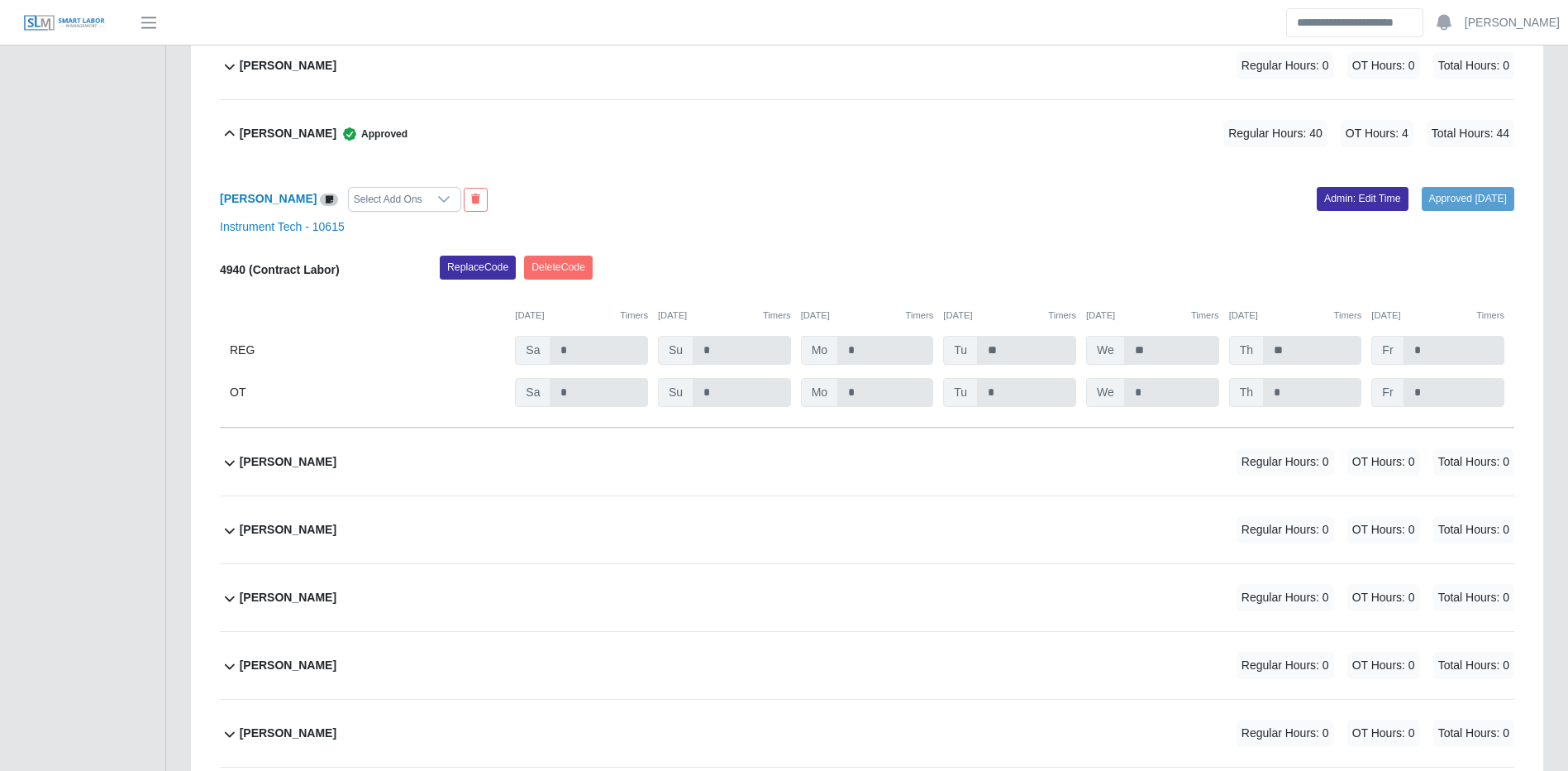
scroll to position [22971, 0]
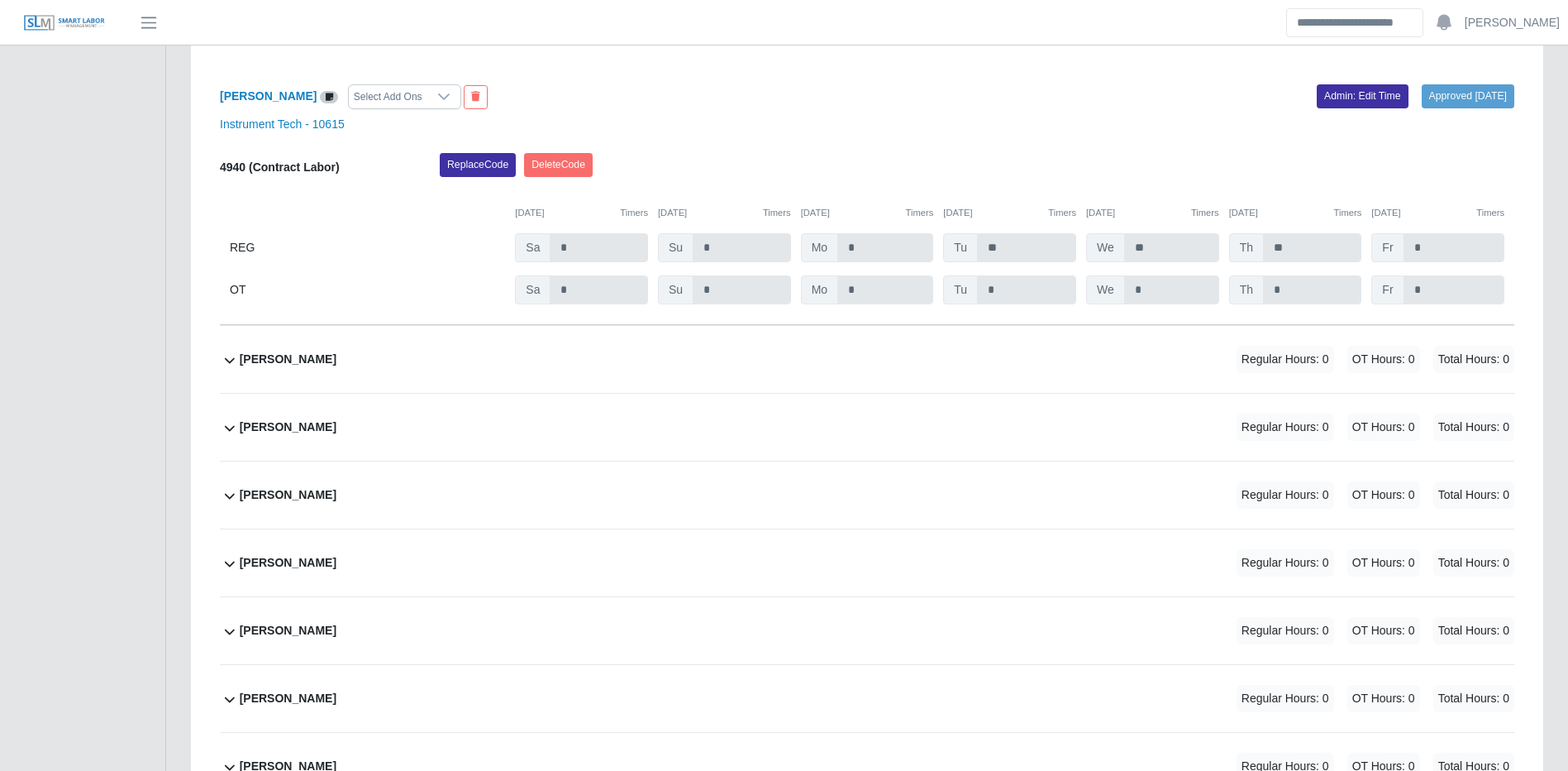
click at [1108, 392] on div "Joselkys Garcia Regular Hours: 0 OT Hours: 0 Total Hours: 0" at bounding box center [877, 359] width 1275 height 67
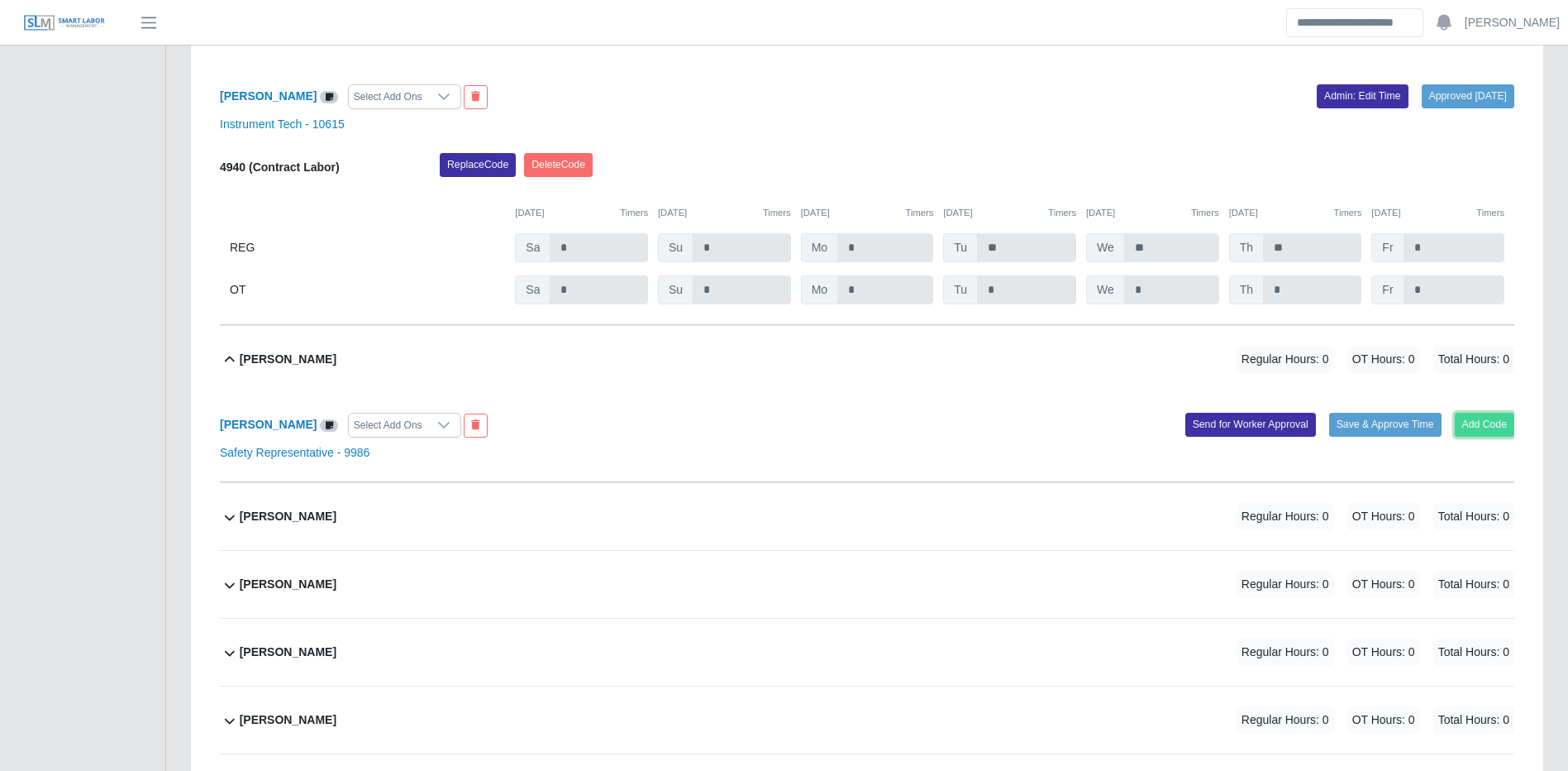
click at [1476, 436] on button "Add Code" at bounding box center [1486, 424] width 60 height 23
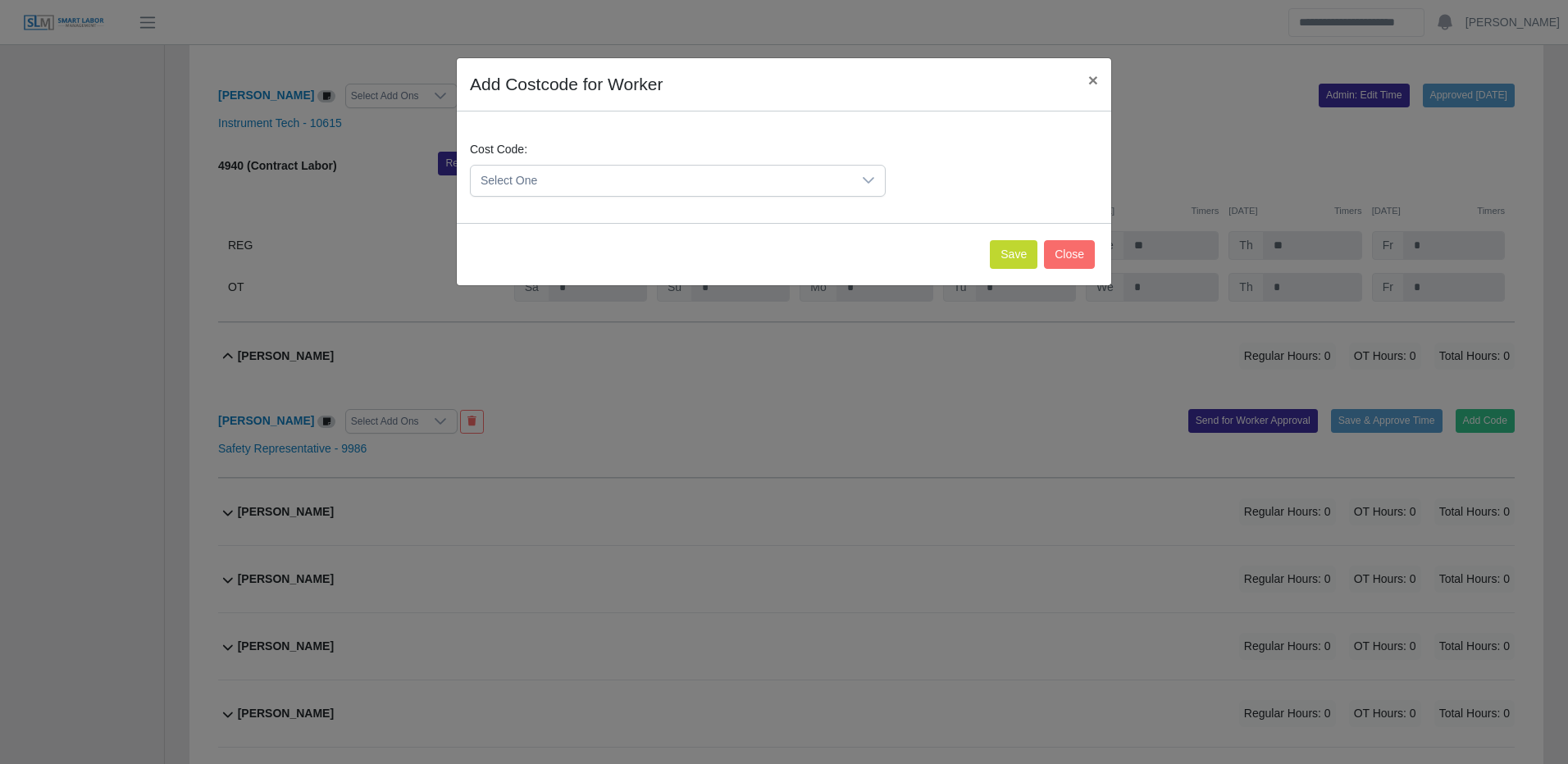
click at [698, 173] on span "Select One" at bounding box center [661, 180] width 381 height 30
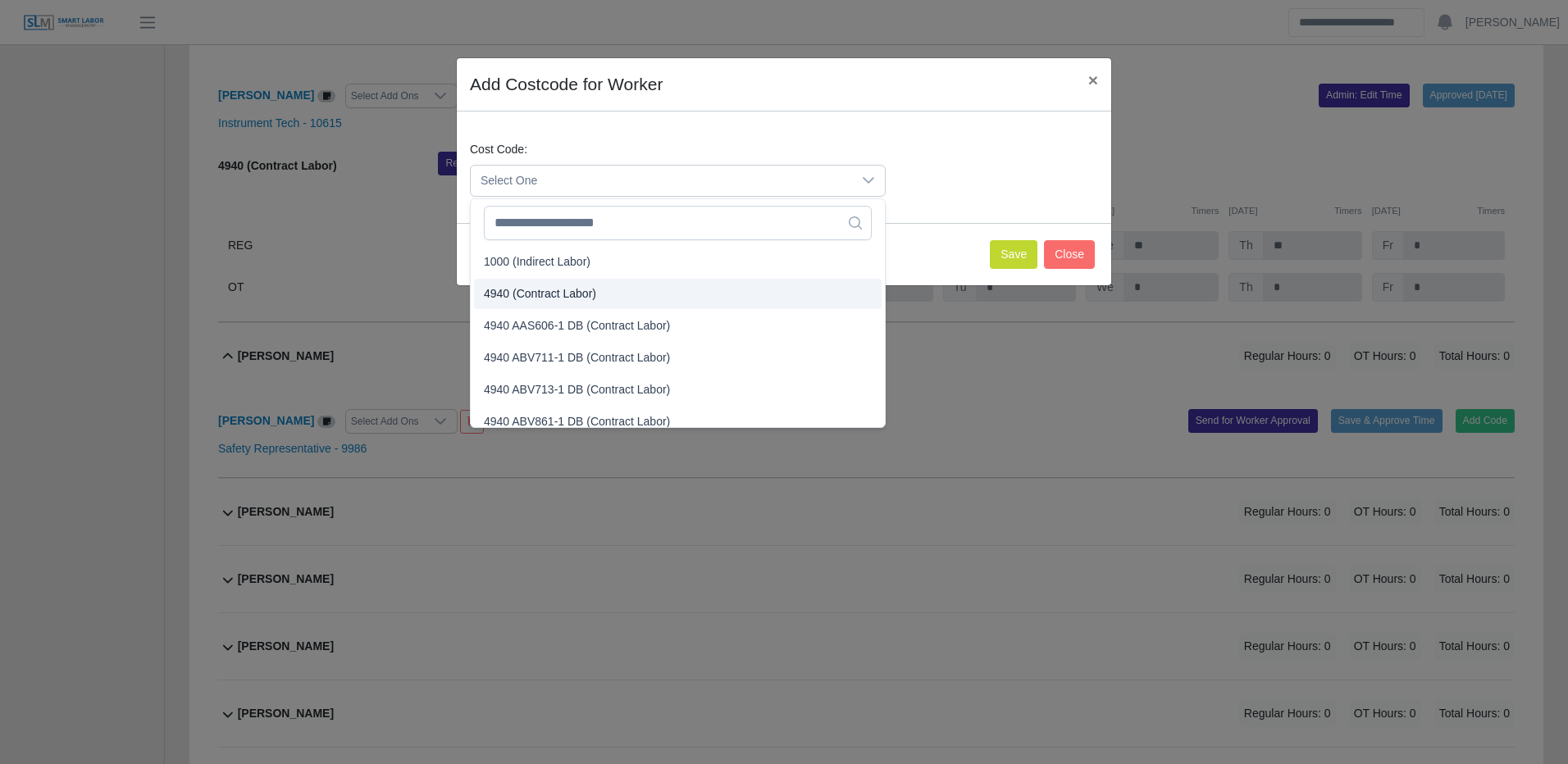
drag, startPoint x: 515, startPoint y: 307, endPoint x: 613, endPoint y: 303, distance: 98.1
click at [515, 306] on li "4940 (Contract Labor)" at bounding box center [677, 293] width 408 height 30
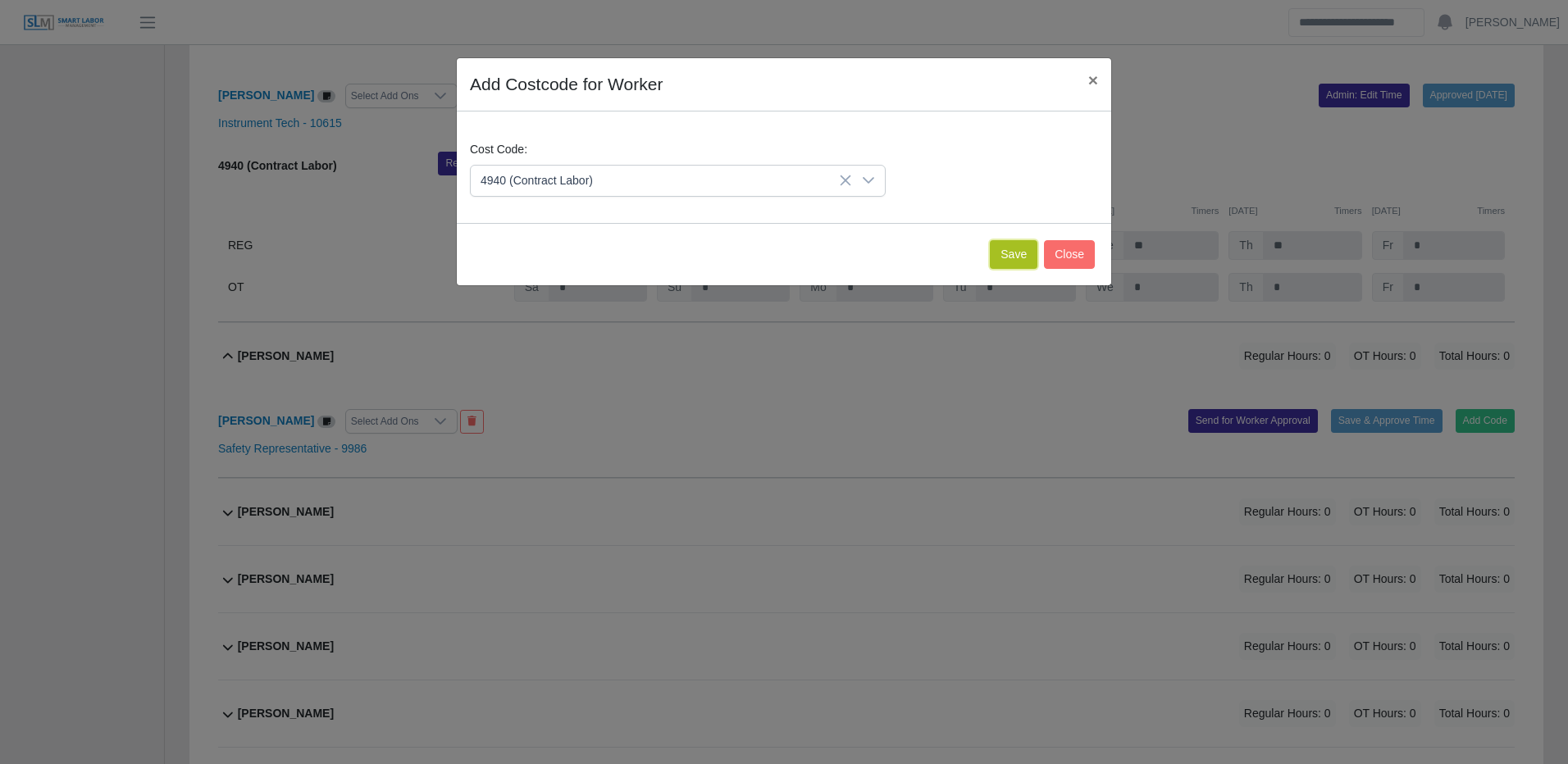
click at [1030, 254] on button "Save" at bounding box center [1013, 255] width 47 height 29
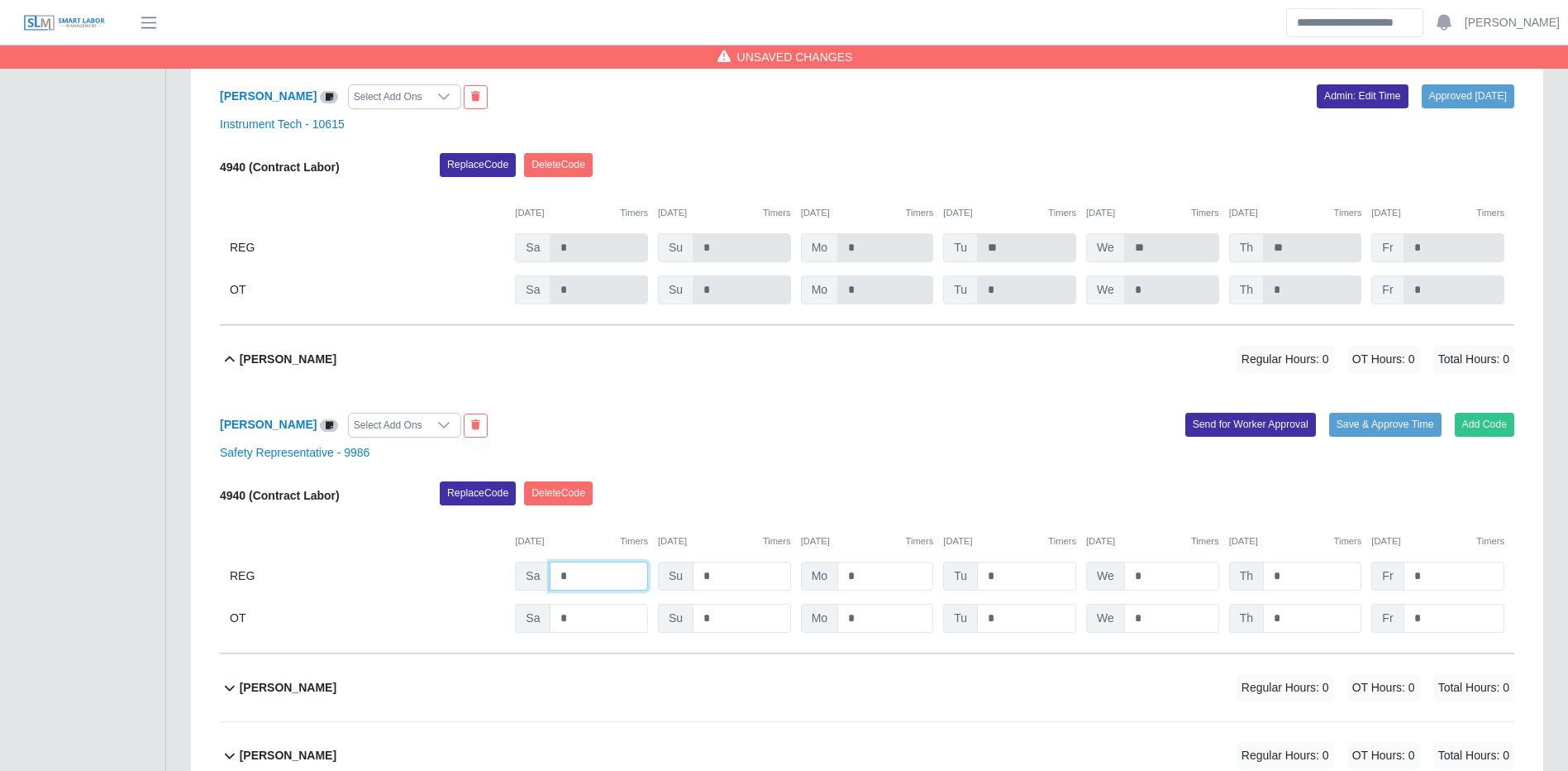
click at [587, 591] on input "*" at bounding box center [599, 576] width 98 height 29
click at [1330, 633] on input "*" at bounding box center [1312, 618] width 98 height 29
click at [1397, 436] on button "Save & Approve Time" at bounding box center [1385, 424] width 113 height 23
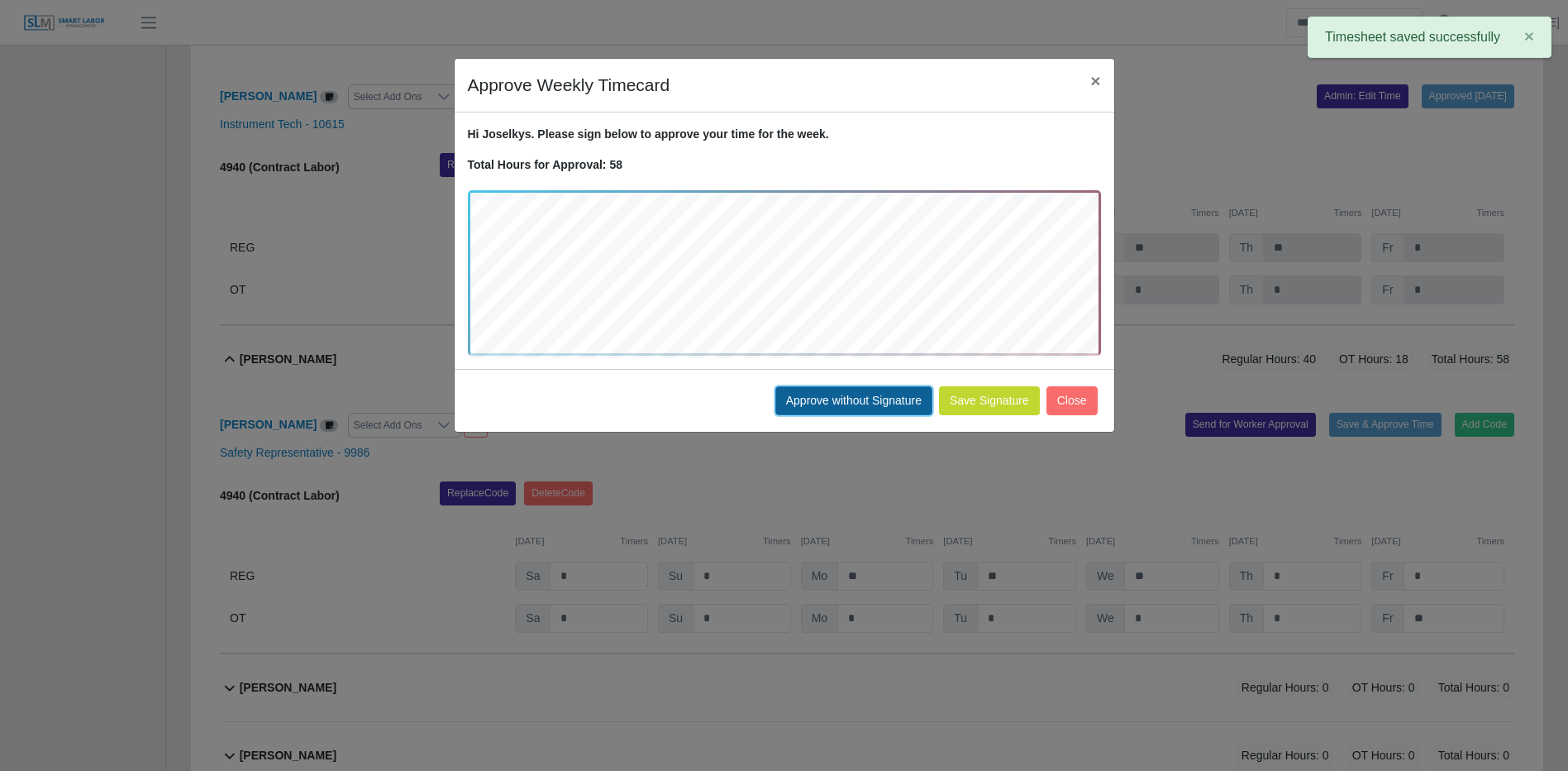
click at [841, 395] on button "Approve without Signature" at bounding box center [854, 401] width 157 height 29
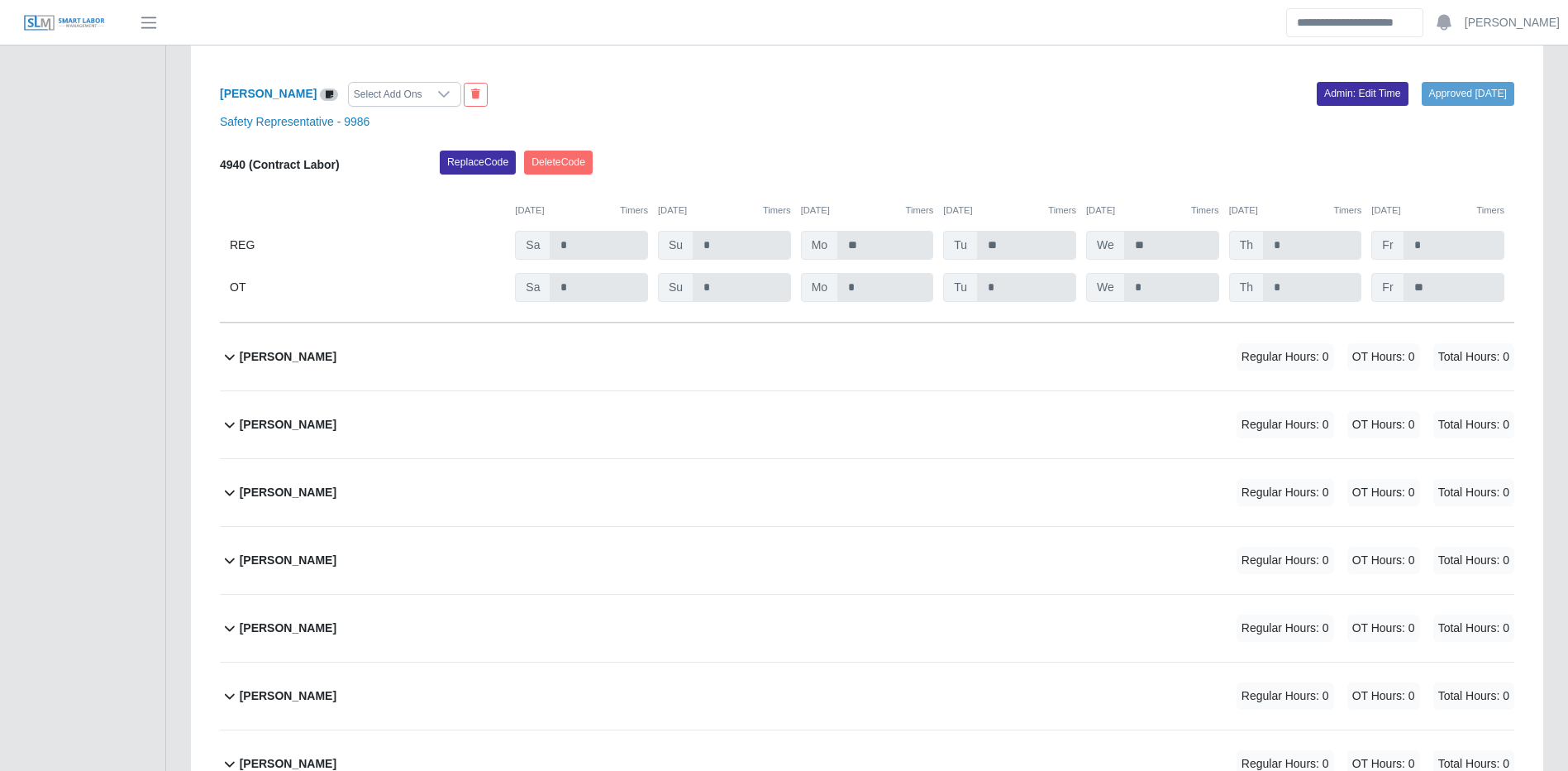
scroll to position [23467, 0]
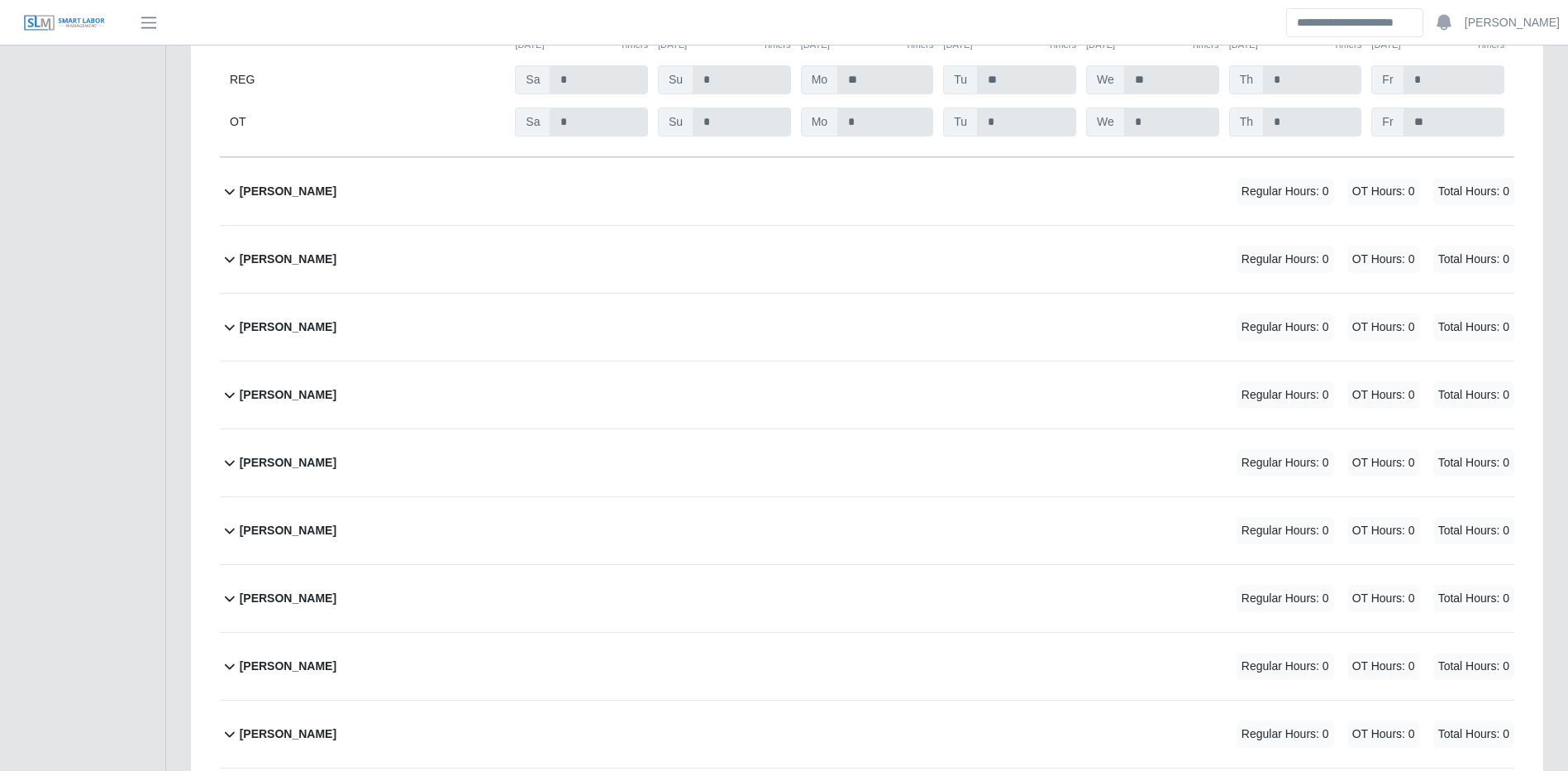
click at [924, 361] on div "Juan Arevalo Regular Hours: 0 OT Hours: 0 Total Hours: 0" at bounding box center [877, 327] width 1275 height 67
click at [1407, 341] on span "OT Hours: 0" at bounding box center [1383, 327] width 72 height 27
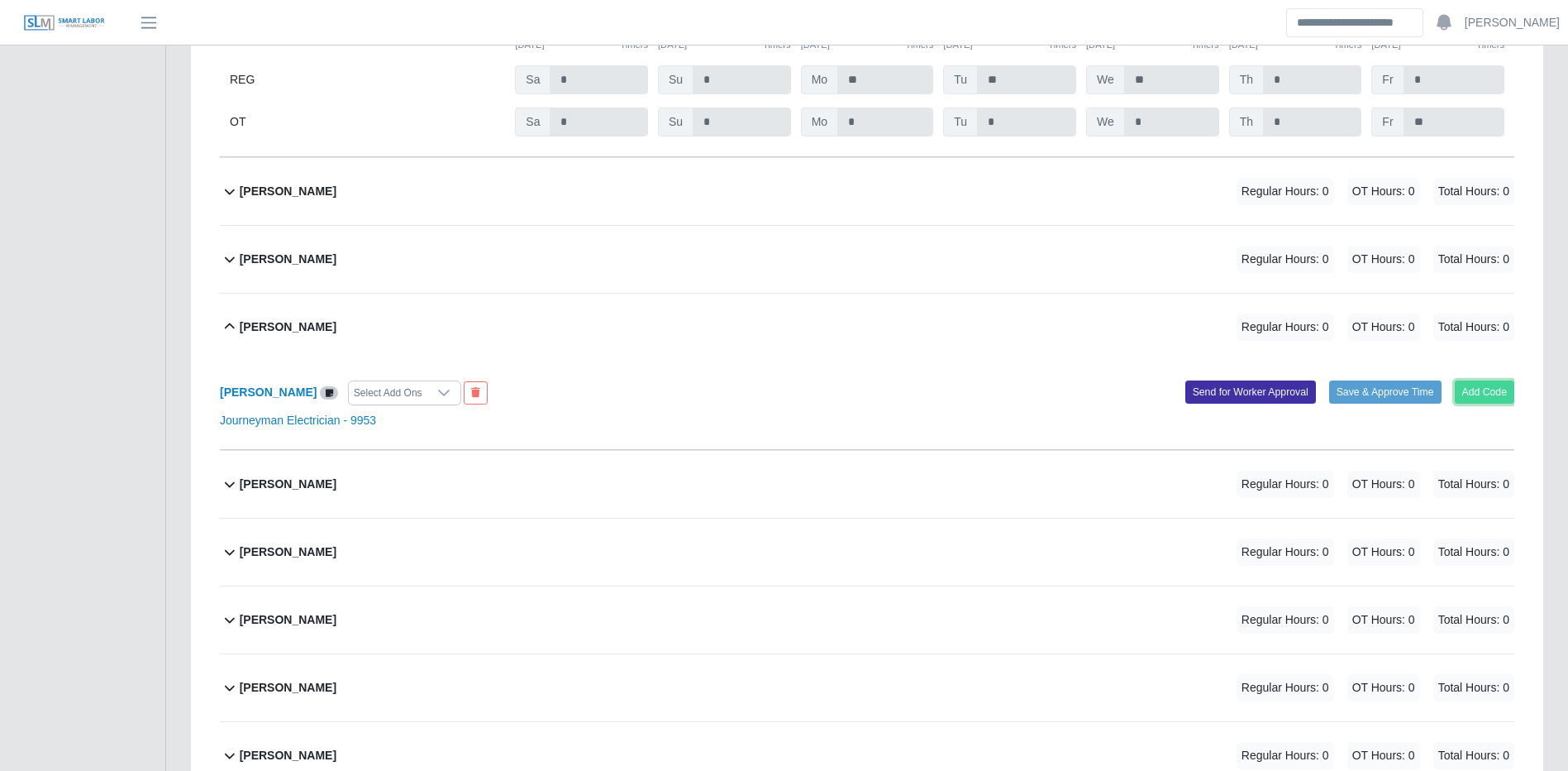
click at [1491, 404] on button "Add Code" at bounding box center [1486, 391] width 60 height 23
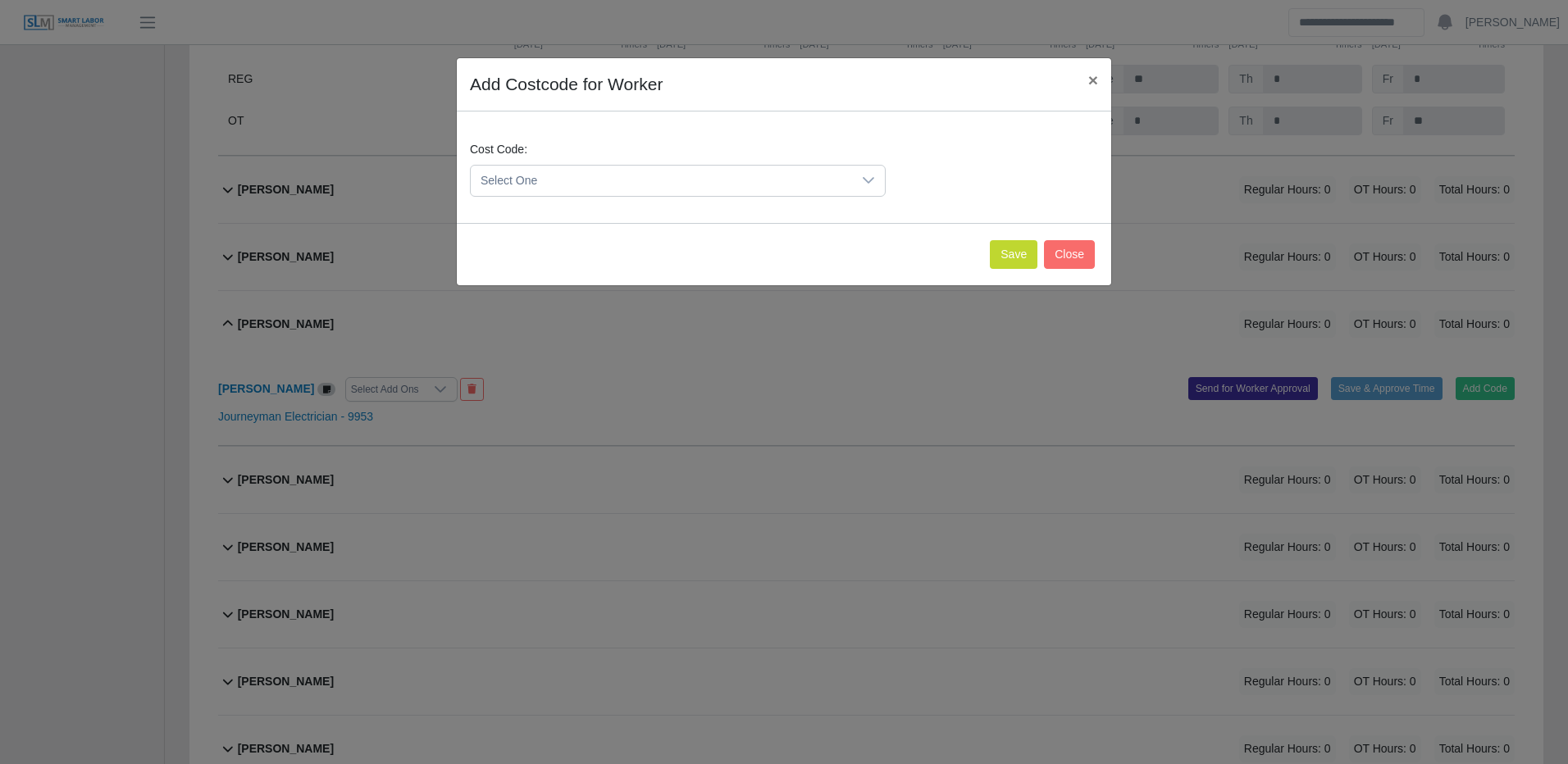
click at [818, 178] on span "Select One" at bounding box center [661, 180] width 381 height 30
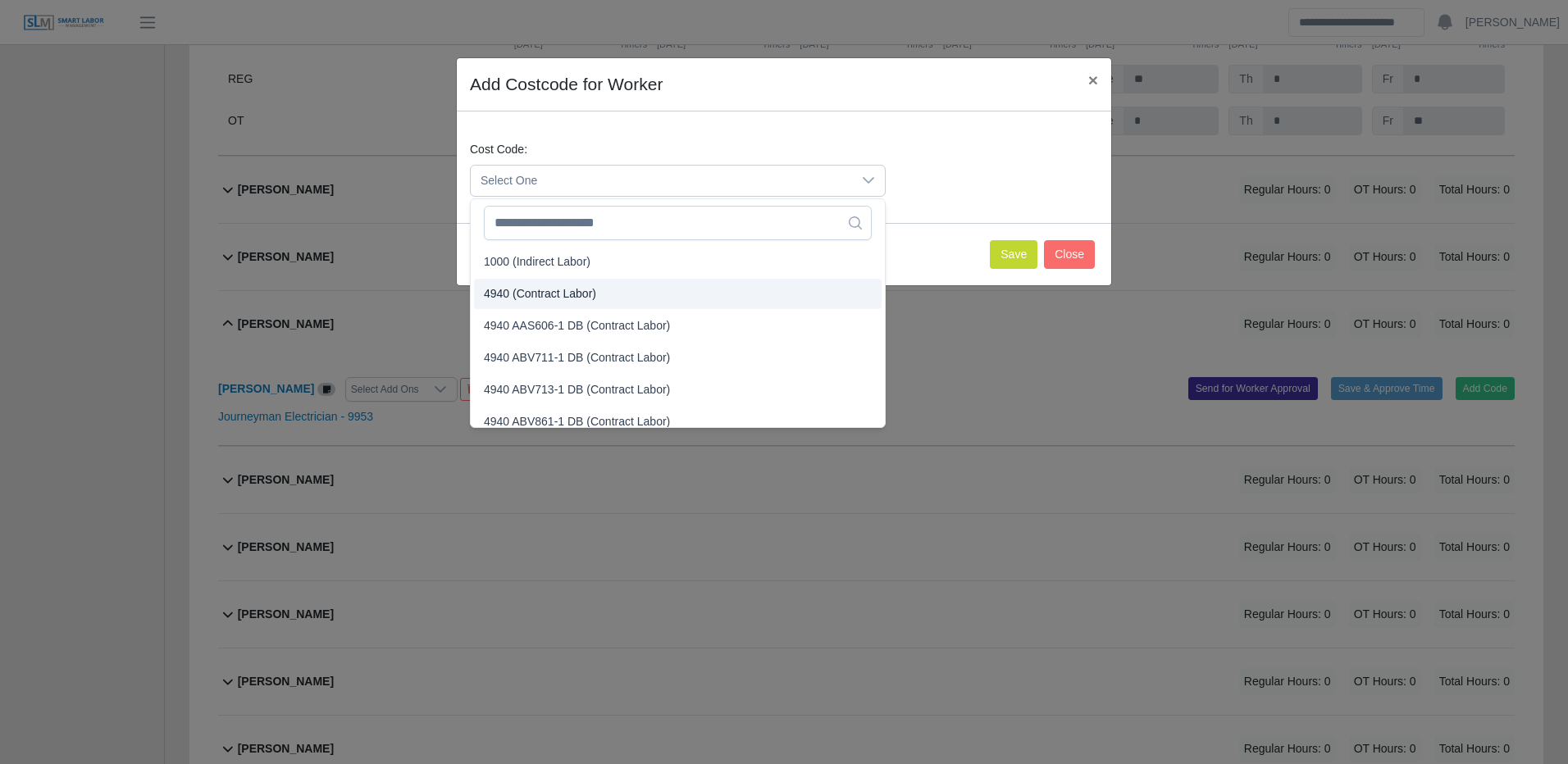
click at [595, 289] on li "4940 (Contract Labor)" at bounding box center [677, 293] width 408 height 30
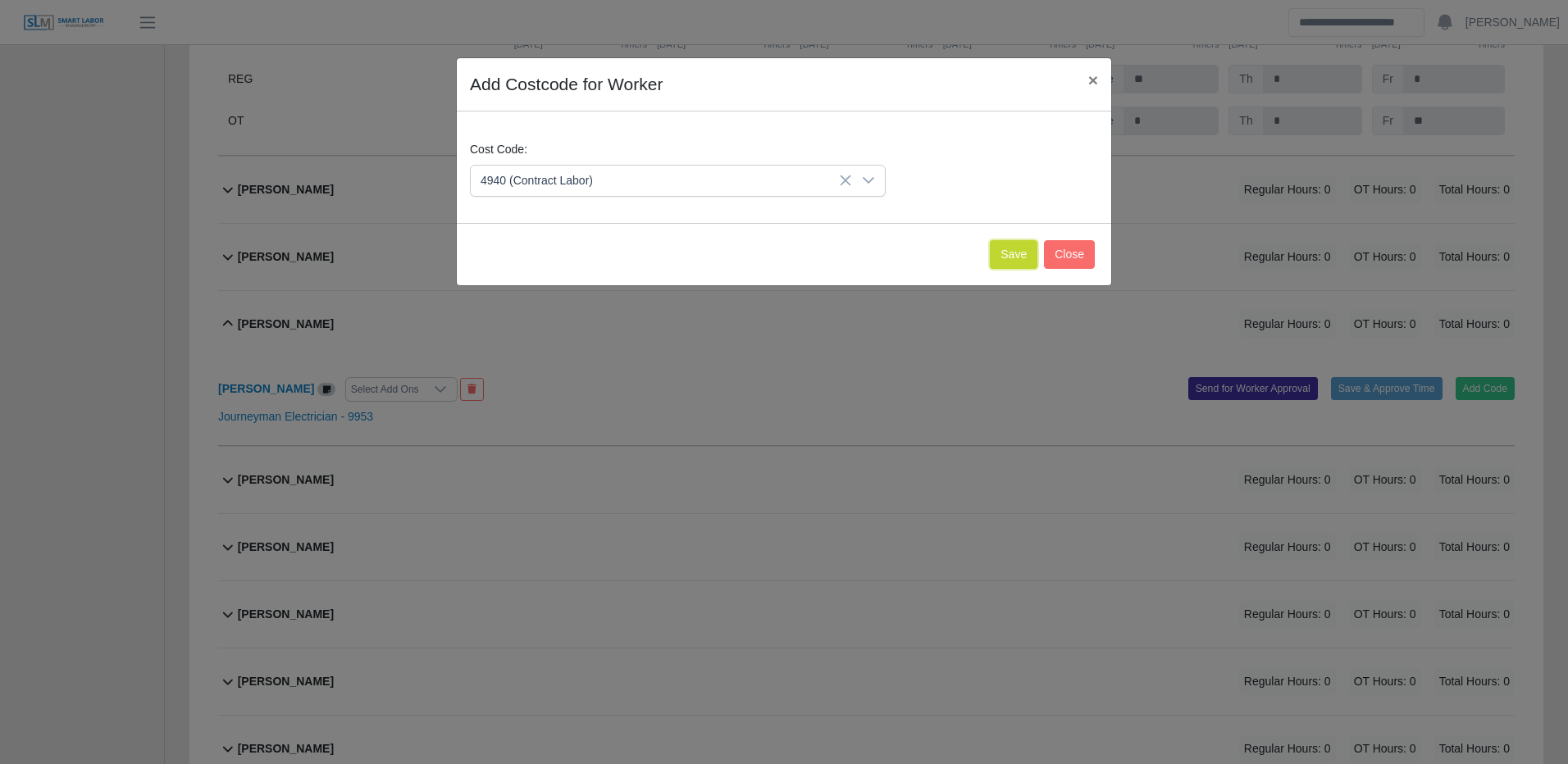
click at [1008, 251] on button "Save" at bounding box center [1013, 255] width 47 height 29
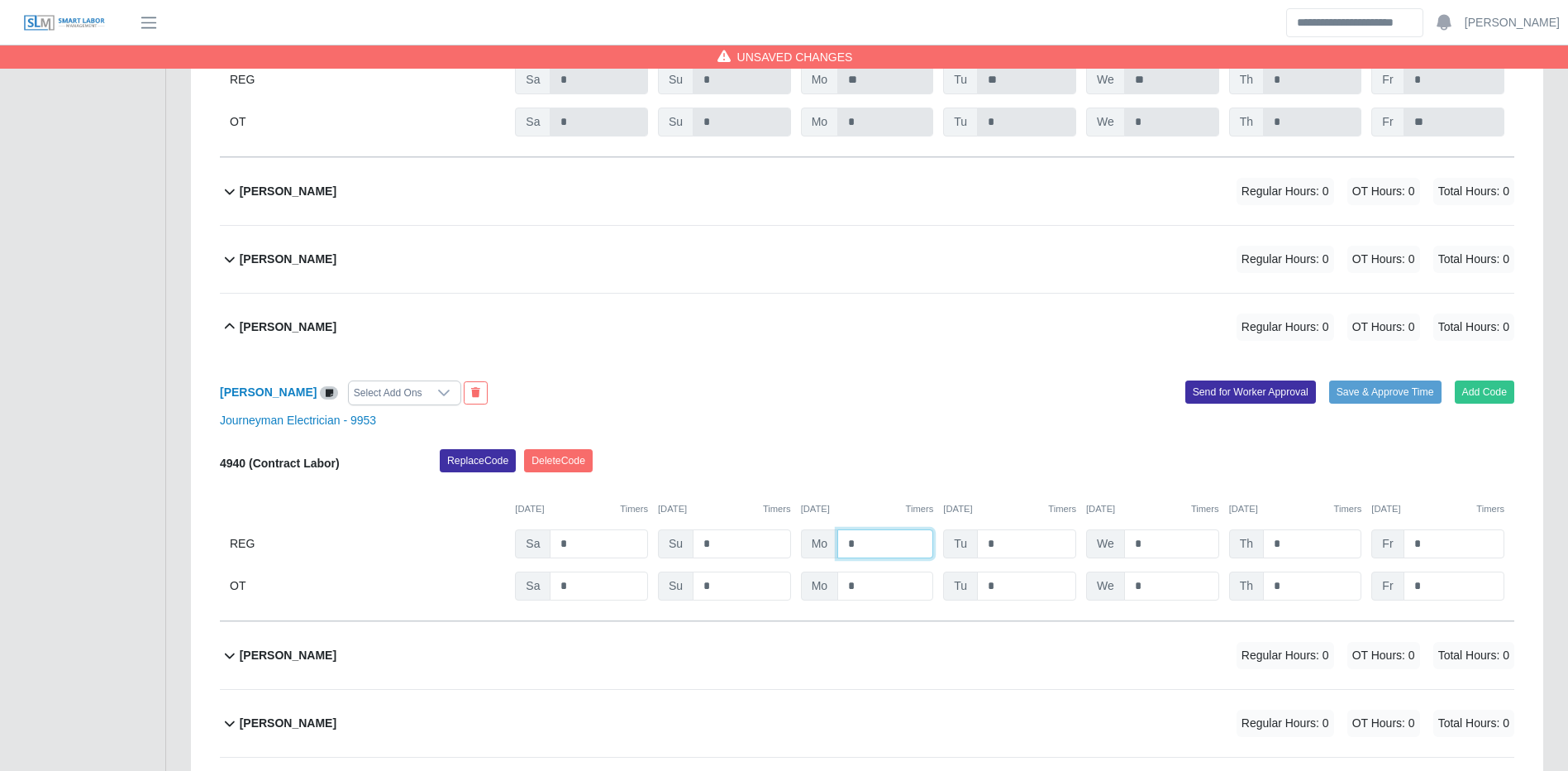
click at [872, 559] on input "*" at bounding box center [885, 544] width 96 height 29
click at [1397, 404] on button "Save & Approve Time" at bounding box center [1385, 391] width 113 height 23
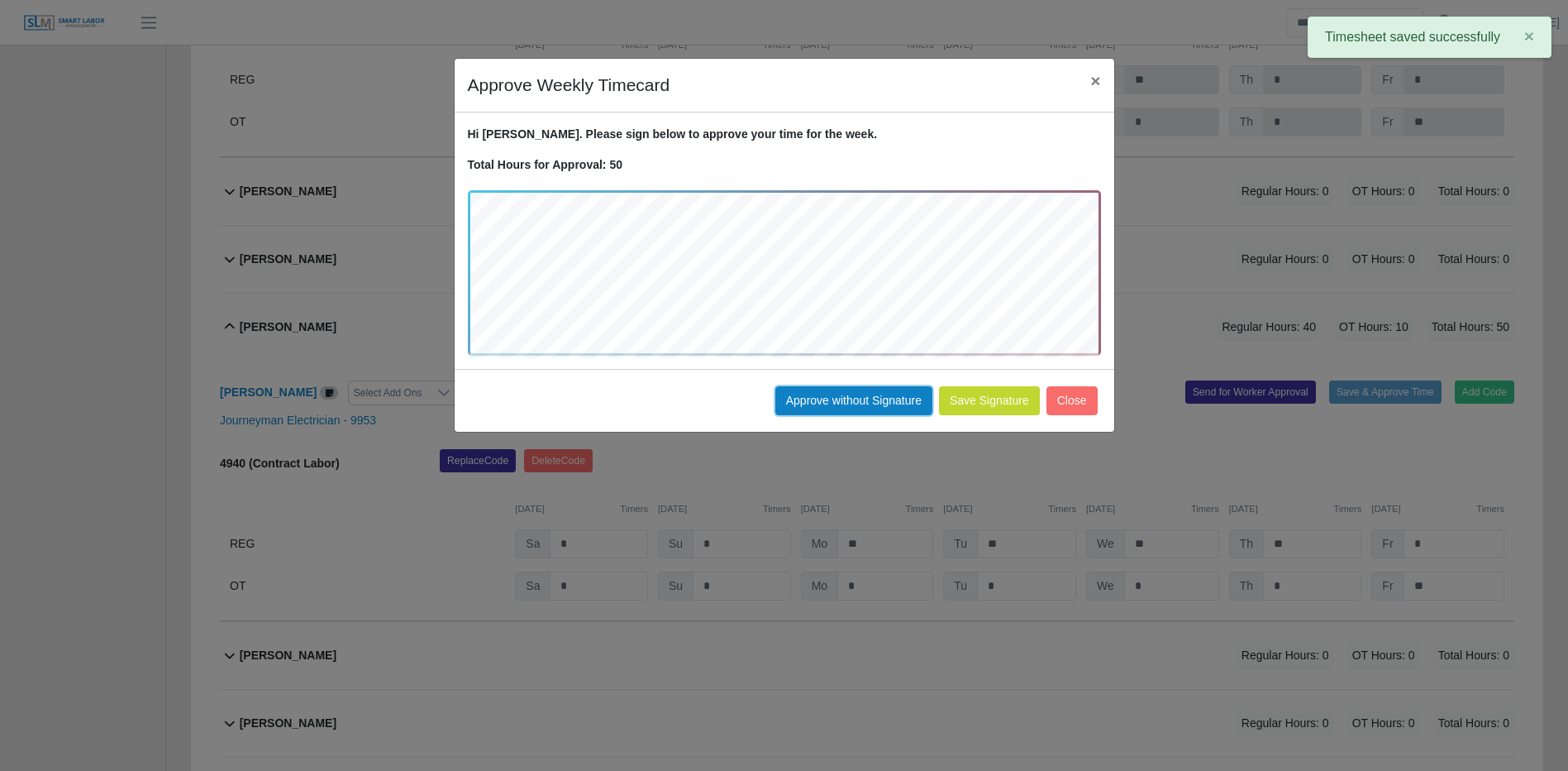
click at [914, 397] on button "Approve without Signature" at bounding box center [854, 401] width 157 height 29
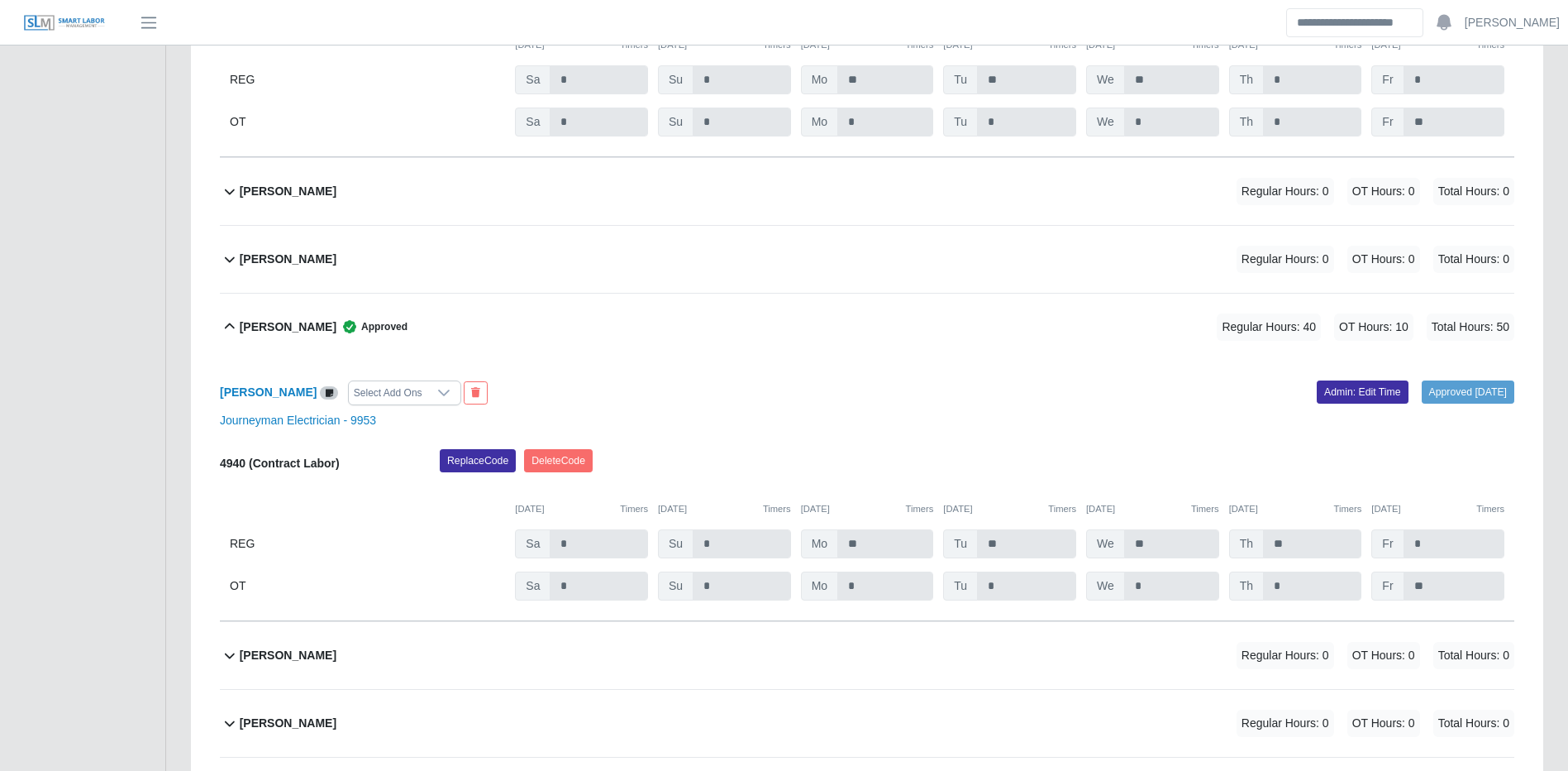
click at [914, 218] on div "Juan Cano Regular Hours: 0 OT Hours: 0 Total Hours: 0" at bounding box center [877, 191] width 1275 height 67
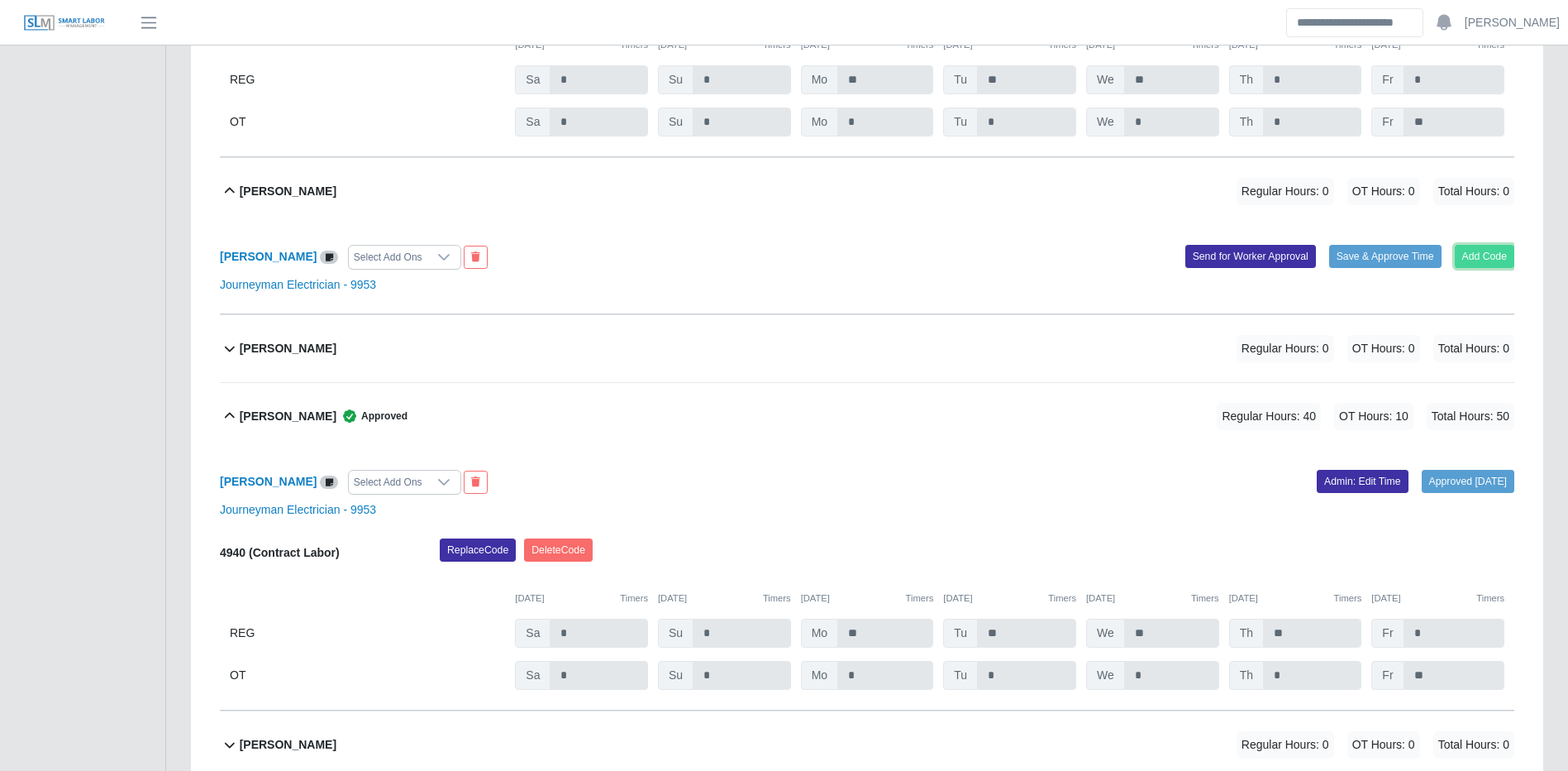
click at [1472, 268] on button "Add Code" at bounding box center [1486, 255] width 60 height 23
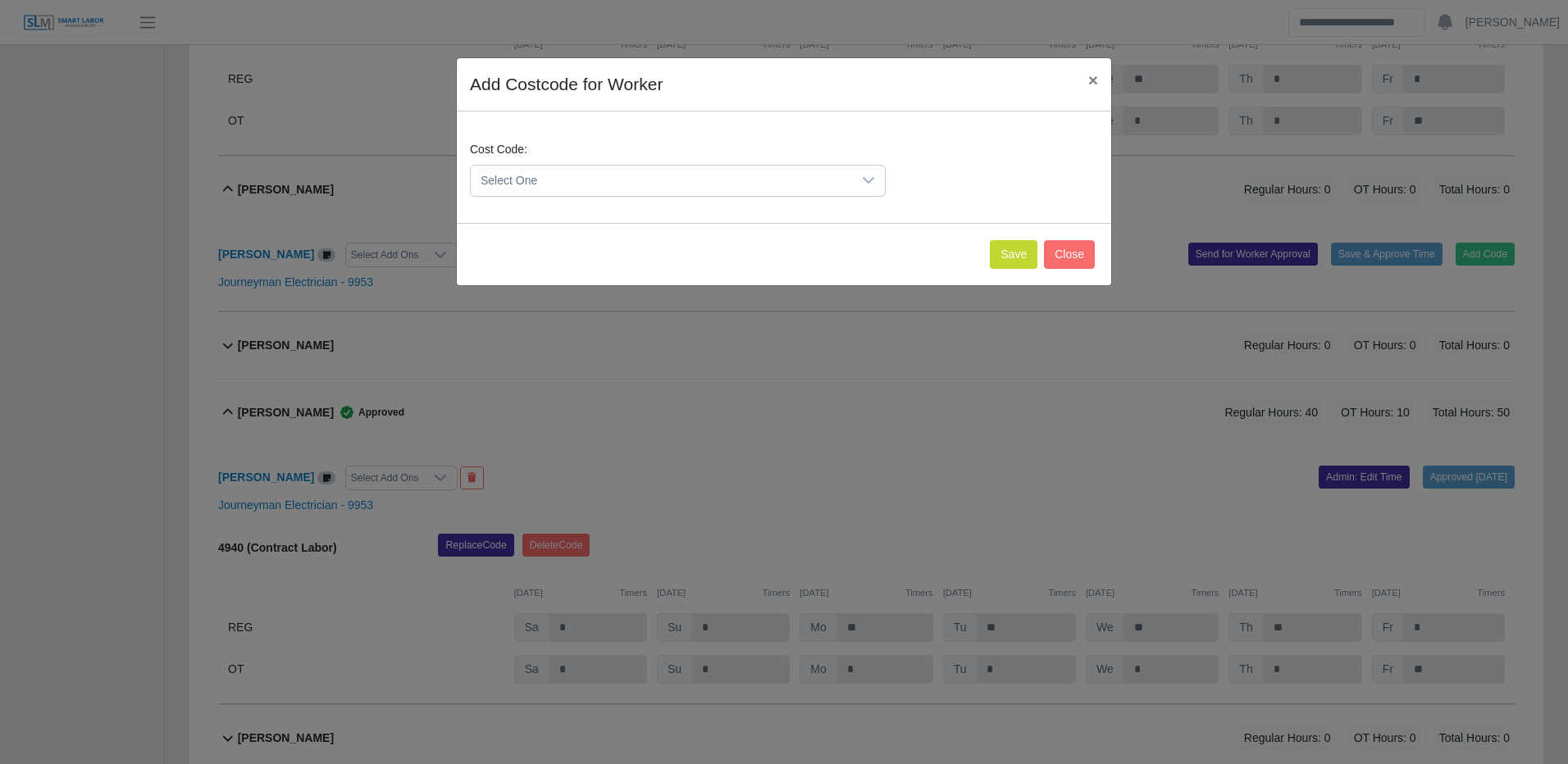
click at [749, 182] on span "Select One" at bounding box center [661, 180] width 381 height 30
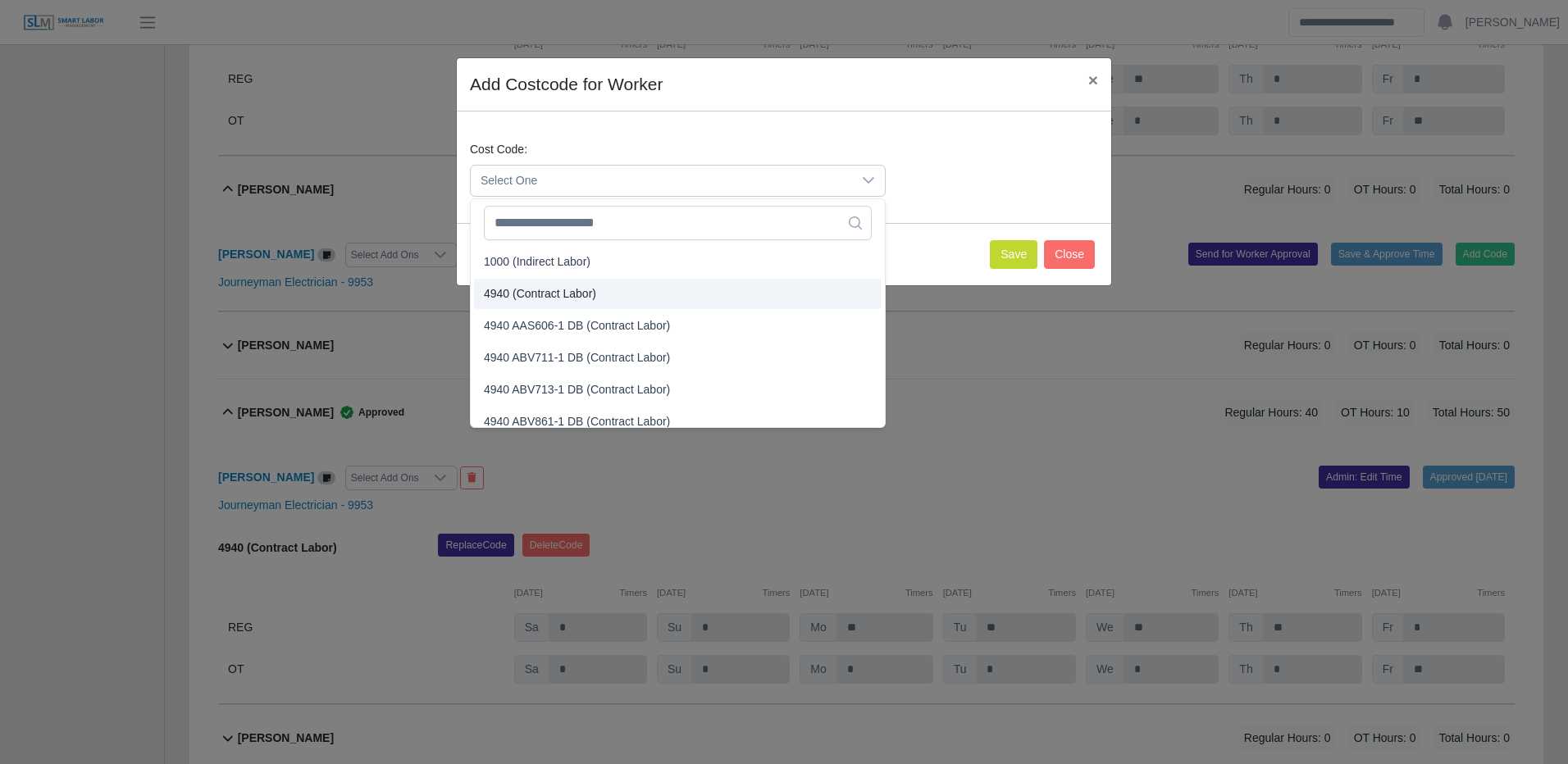
drag, startPoint x: 652, startPoint y: 294, endPoint x: 703, endPoint y: 287, distance: 51.5
click at [654, 292] on li "4940 (Contract Labor)" at bounding box center [677, 293] width 408 height 30
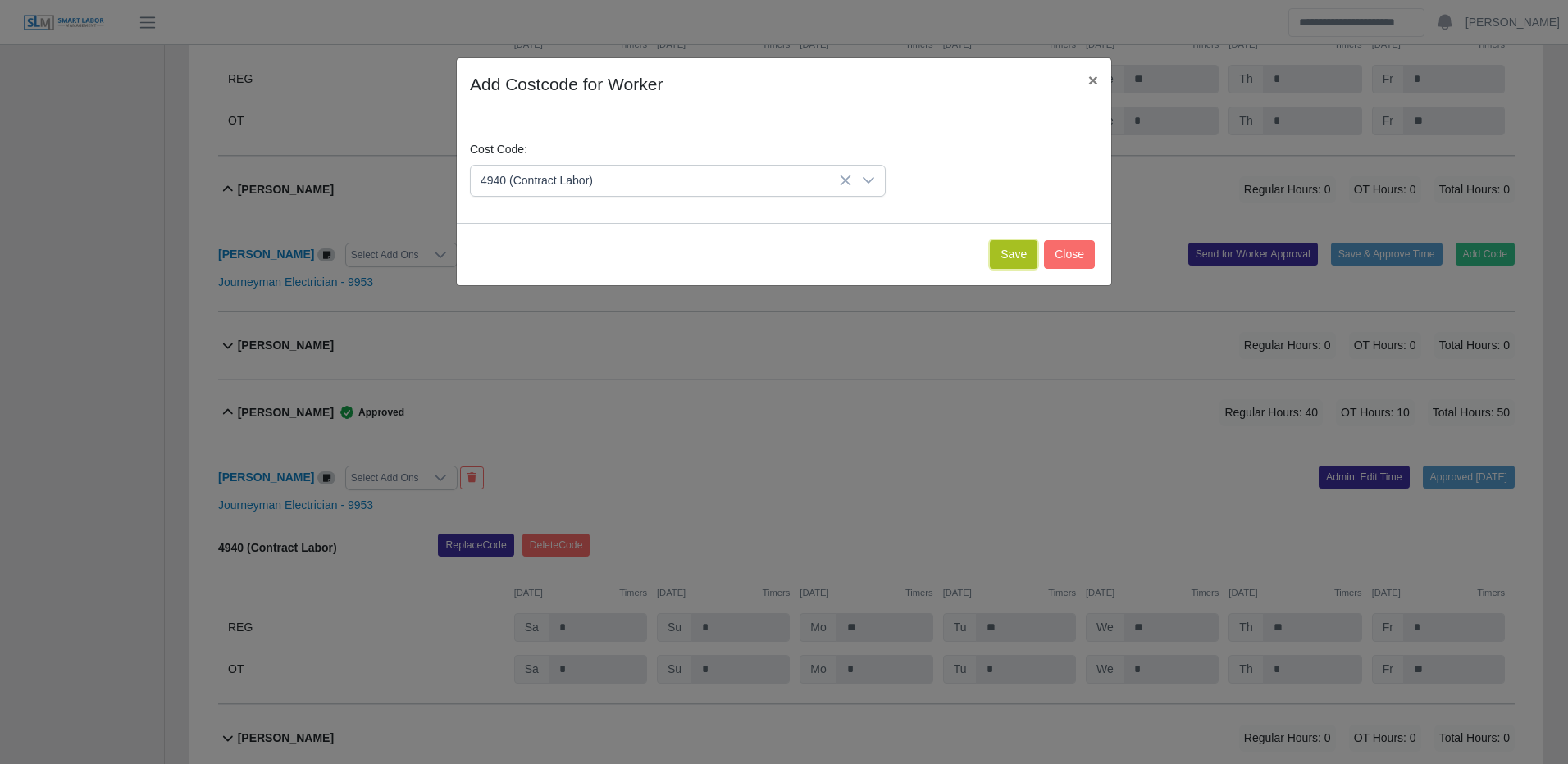
click at [1003, 251] on button "Save" at bounding box center [1013, 255] width 47 height 29
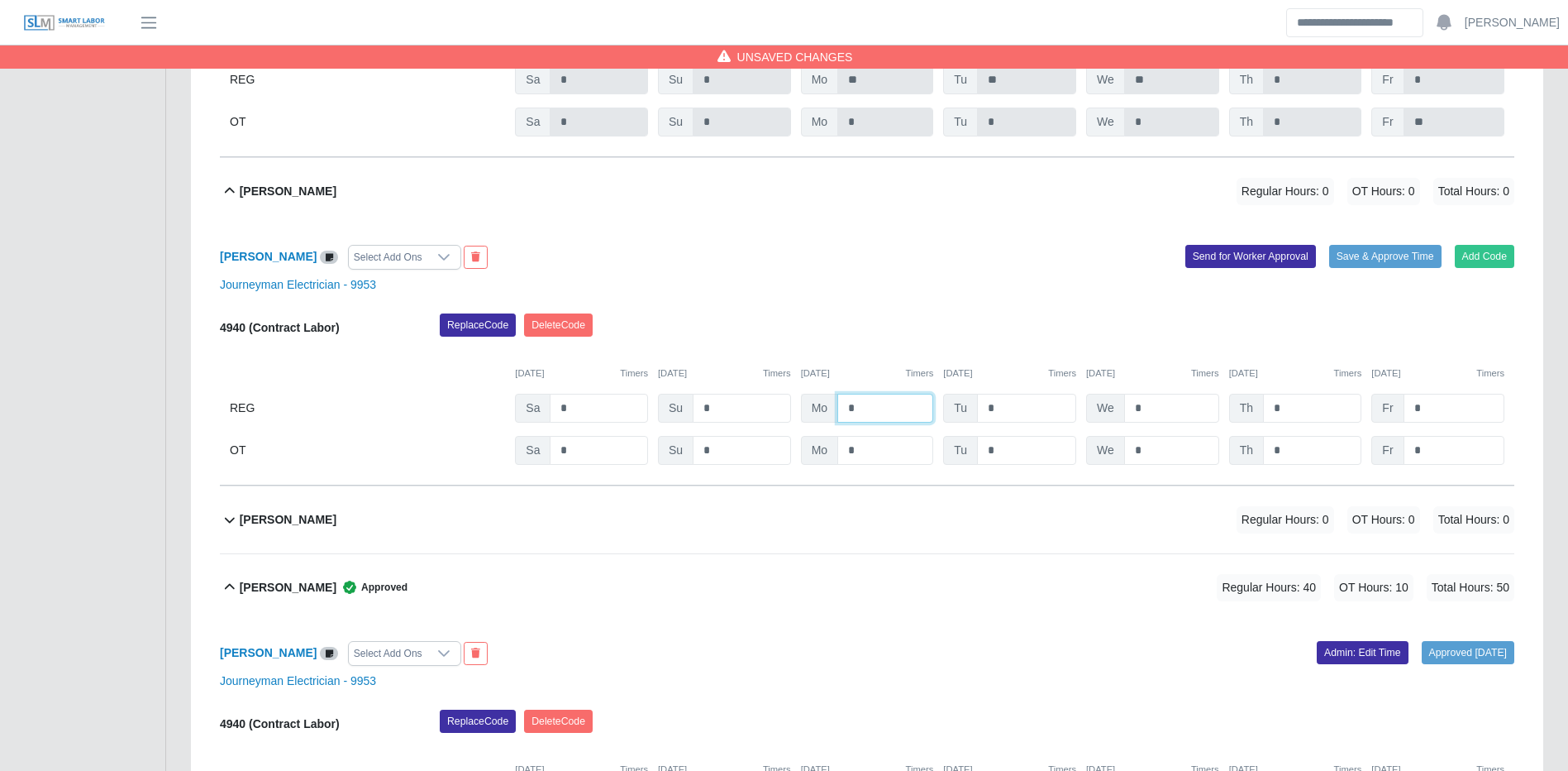
click at [885, 423] on input "*" at bounding box center [885, 408] width 96 height 29
click at [1368, 268] on button "Save & Approve Time" at bounding box center [1385, 255] width 113 height 23
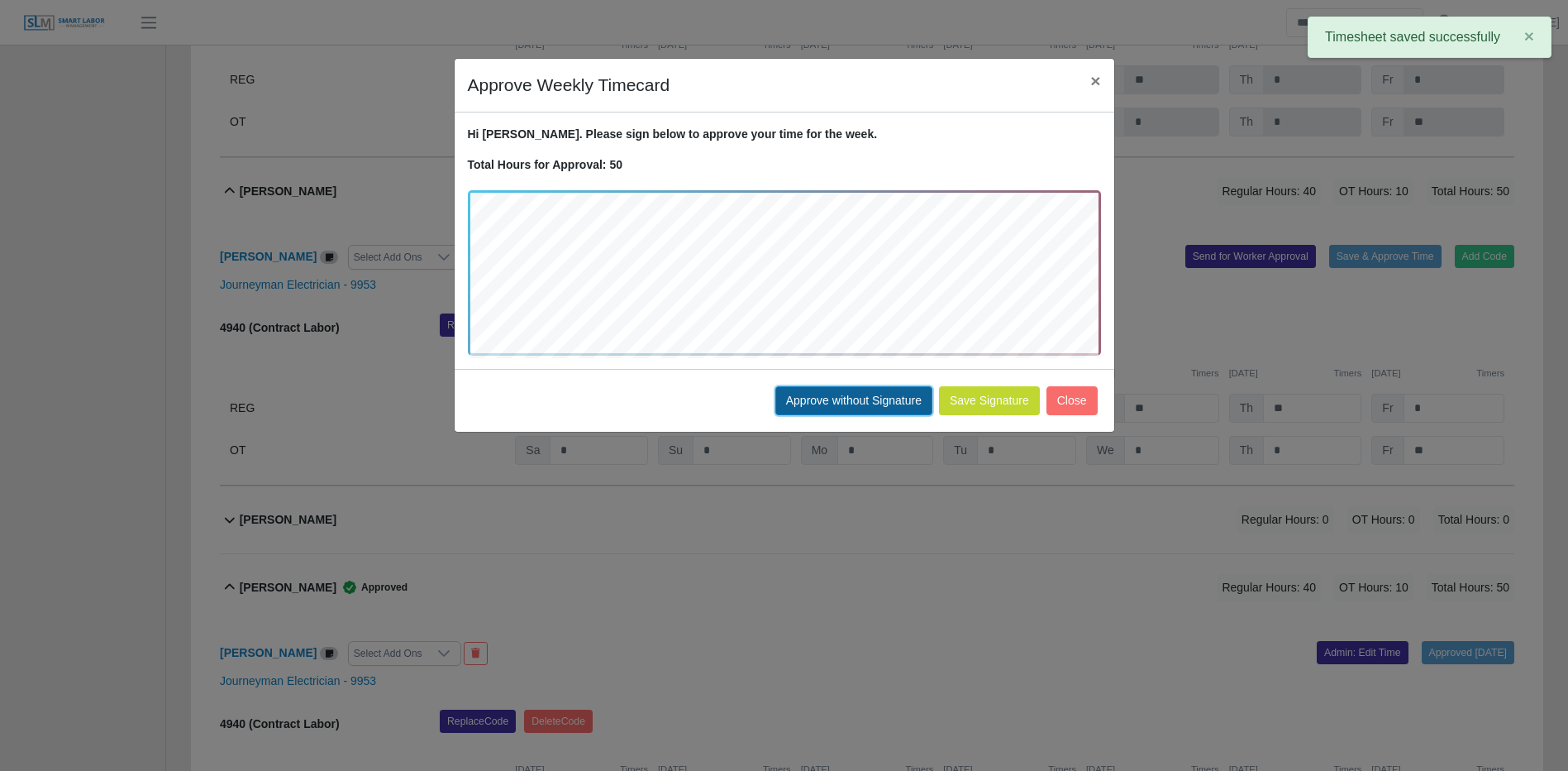
click at [839, 391] on button "Approve without Signature" at bounding box center [854, 401] width 157 height 29
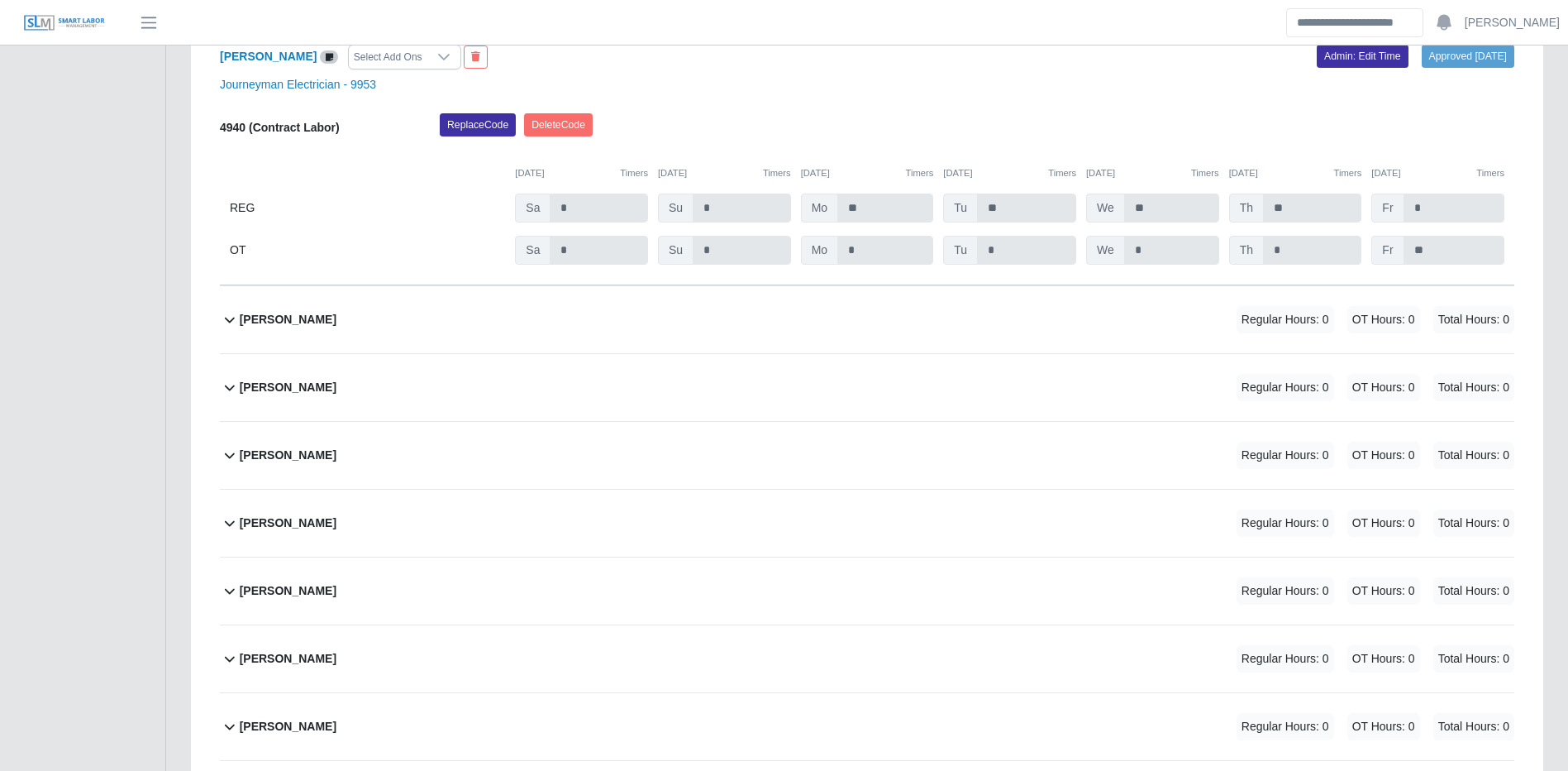
scroll to position [24129, 0]
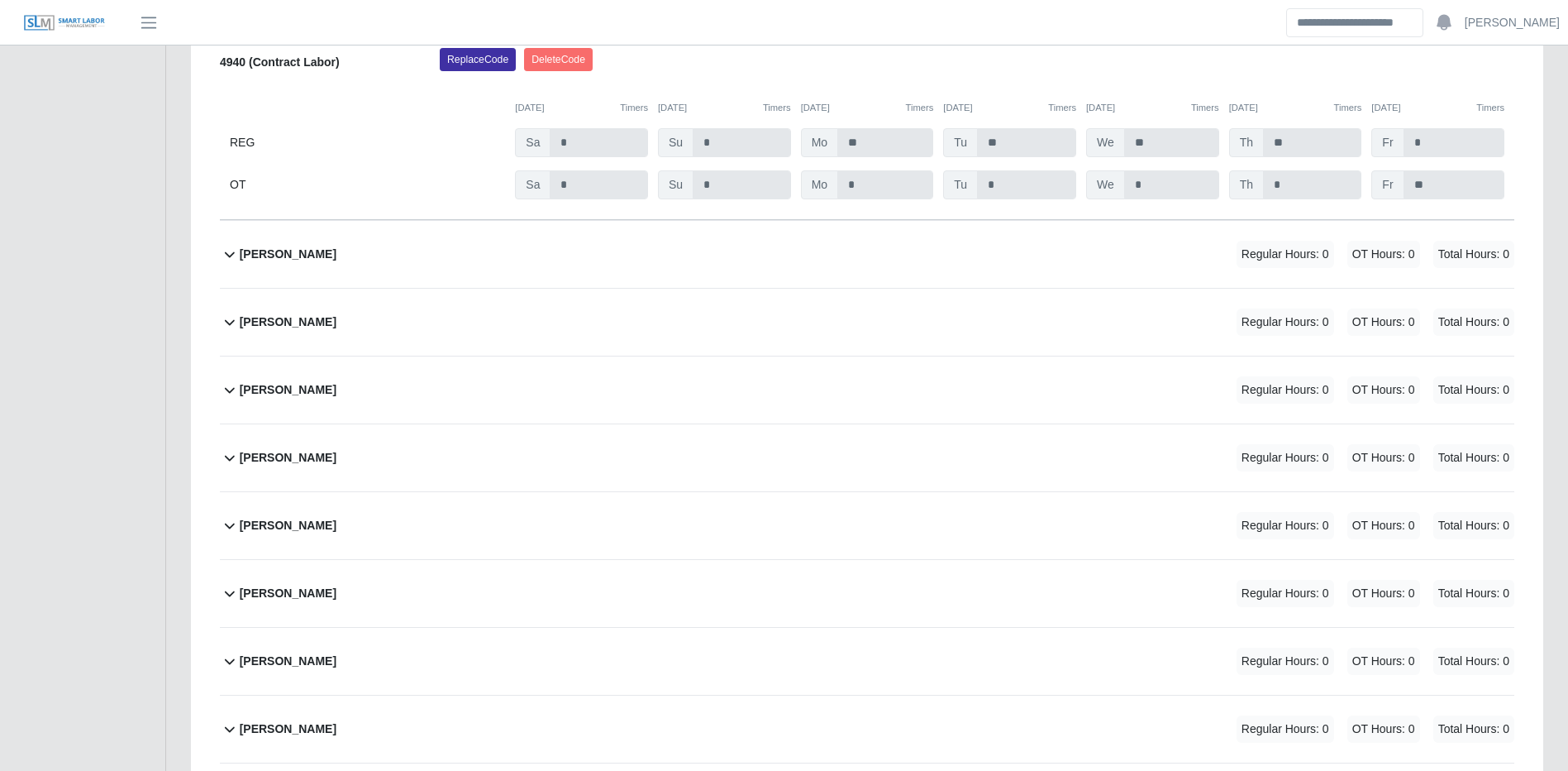
drag, startPoint x: 881, startPoint y: 433, endPoint x: 908, endPoint y: 440, distance: 27.9
click at [881, 423] on div "Juan Delgado Regular Hours: 0 OT Hours: 0 Total Hours: 0" at bounding box center [877, 389] width 1275 height 67
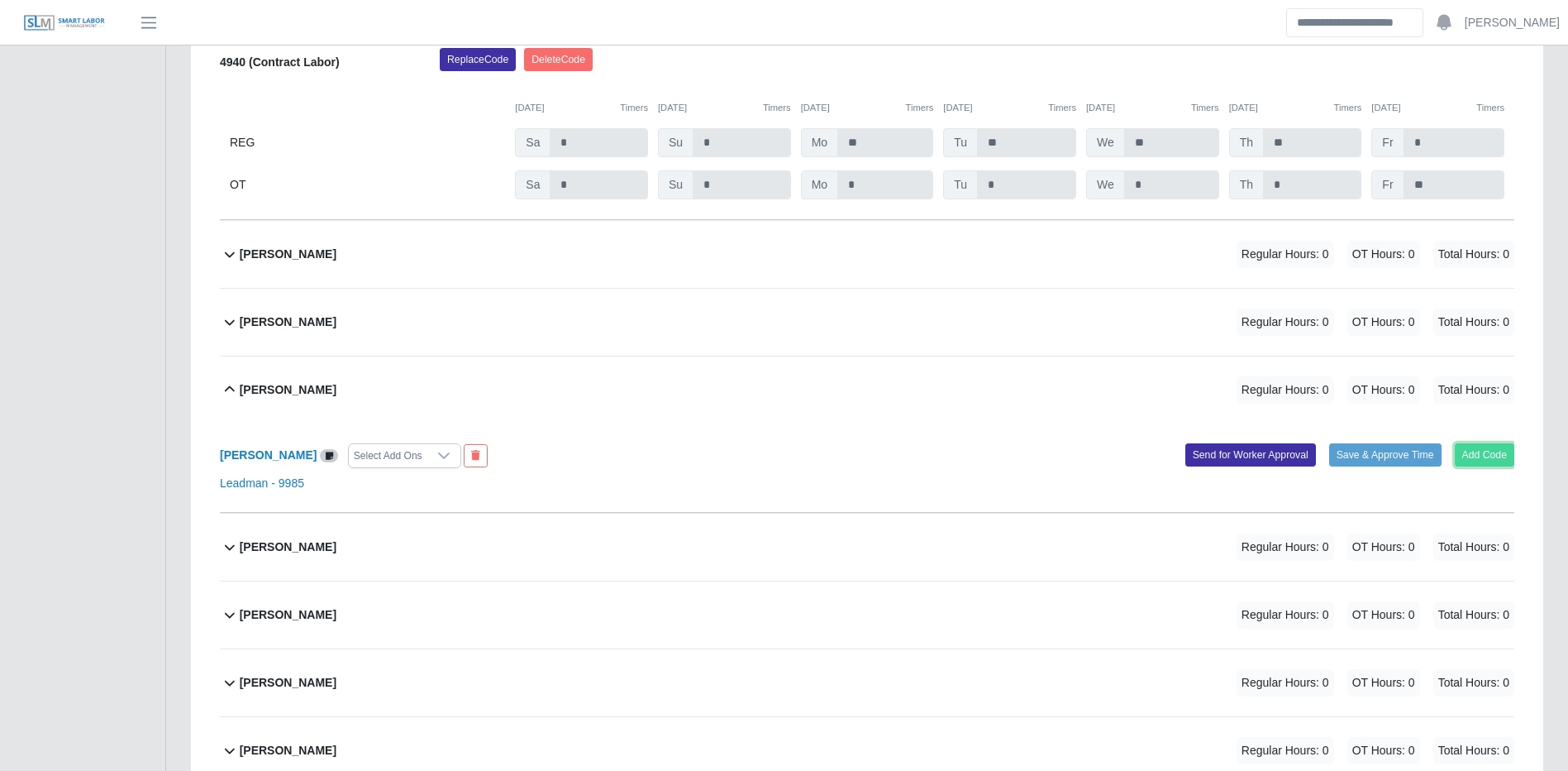
click at [1473, 466] on button "Add Code" at bounding box center [1486, 454] width 60 height 23
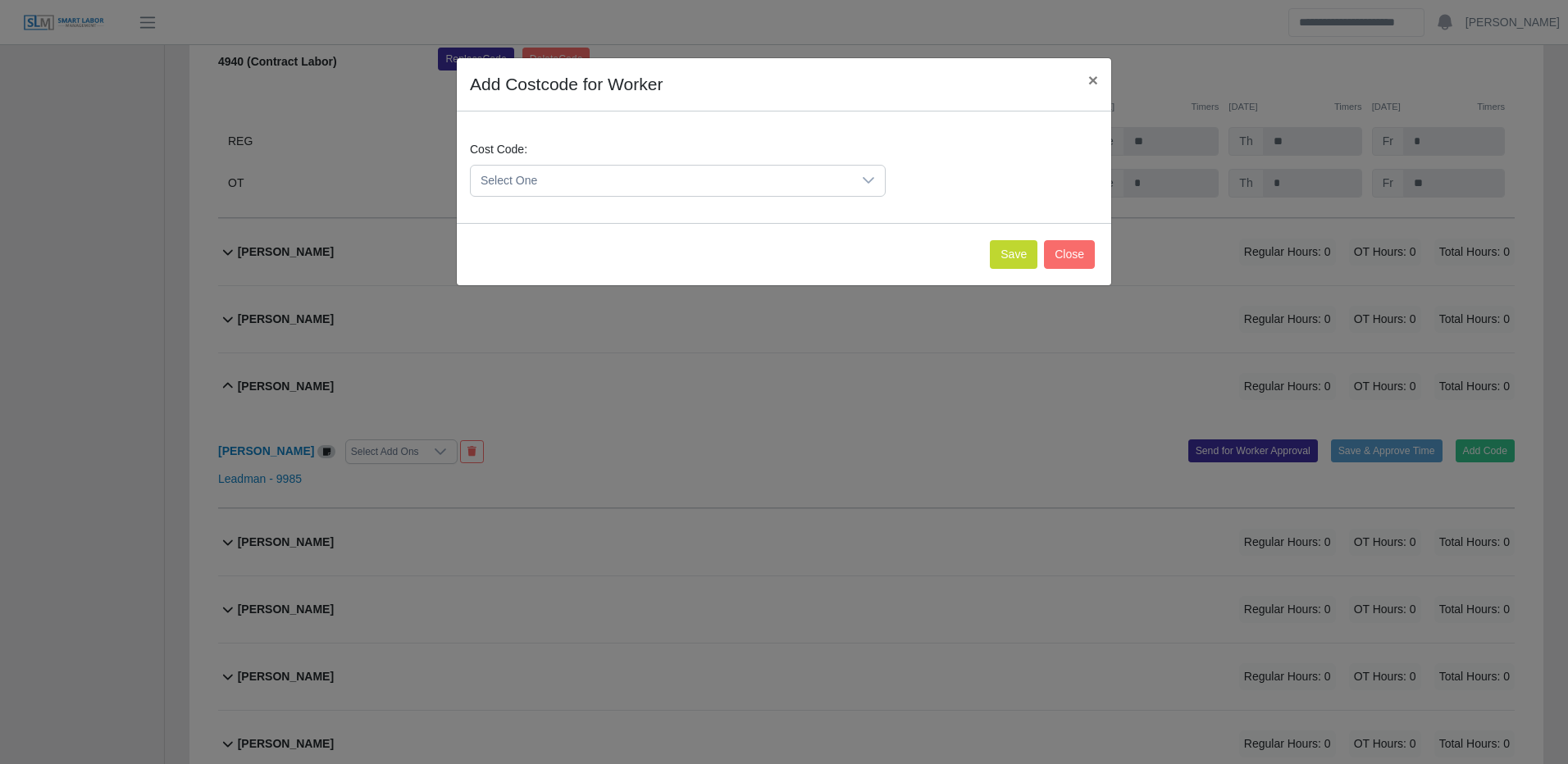
click at [770, 176] on span "Select One" at bounding box center [661, 180] width 381 height 30
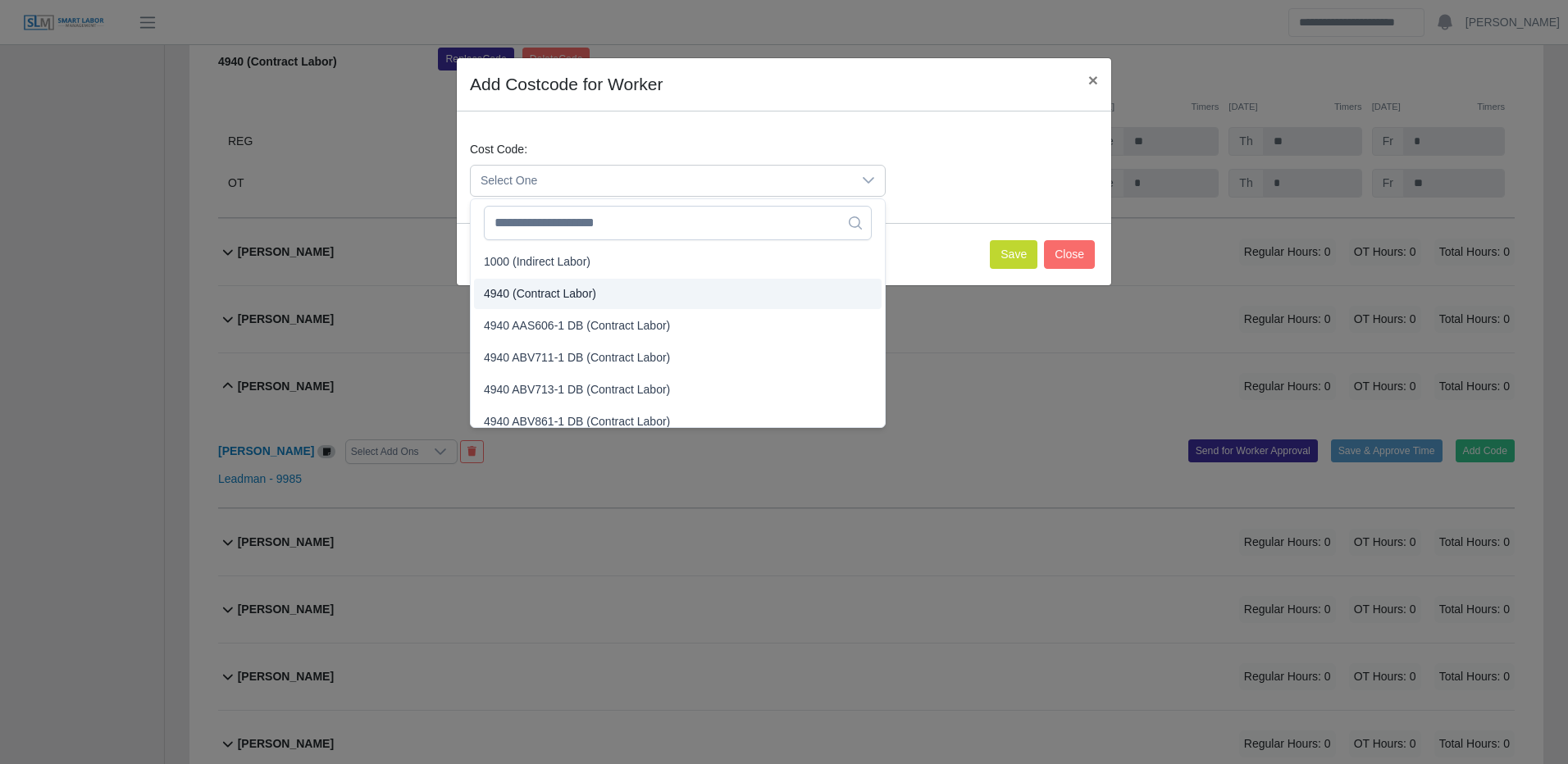
click at [578, 292] on span "4940 (Contract Labor)" at bounding box center [540, 293] width 113 height 17
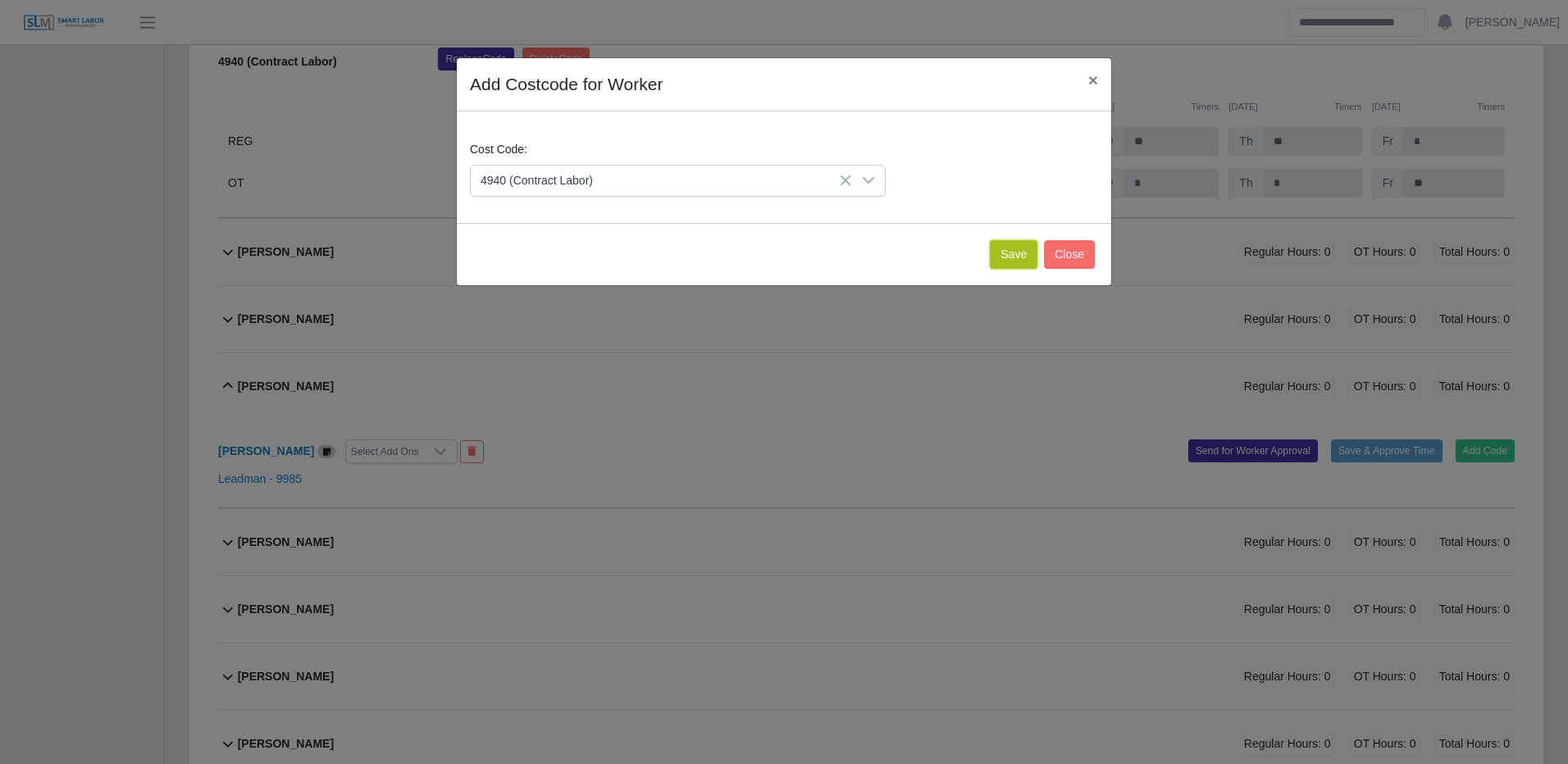
click at [1009, 256] on button "Save" at bounding box center [1013, 255] width 47 height 29
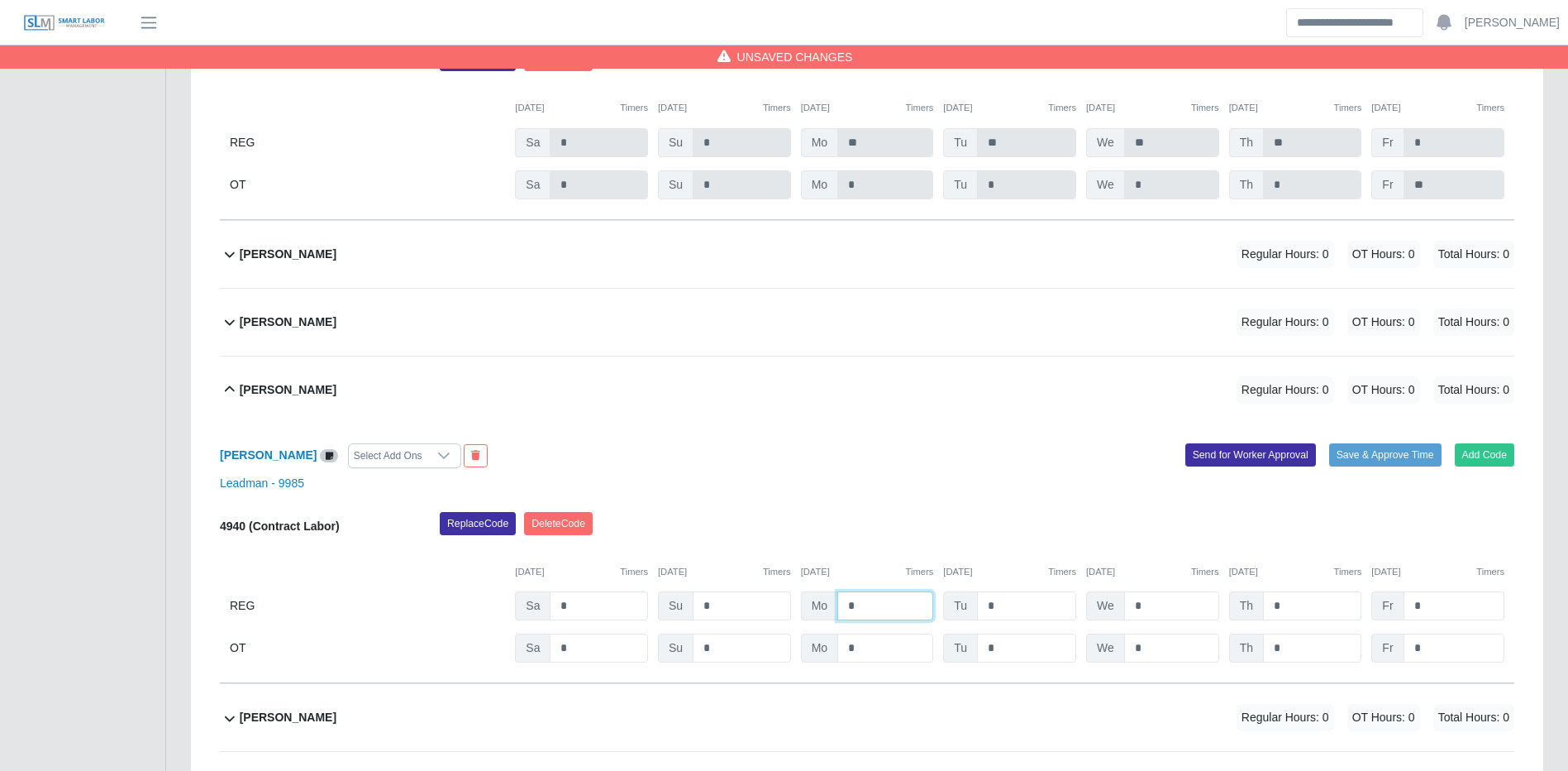
click at [906, 620] on input "*" at bounding box center [885, 606] width 96 height 29
click at [1360, 466] on button "Save & Approve Time" at bounding box center [1385, 454] width 113 height 23
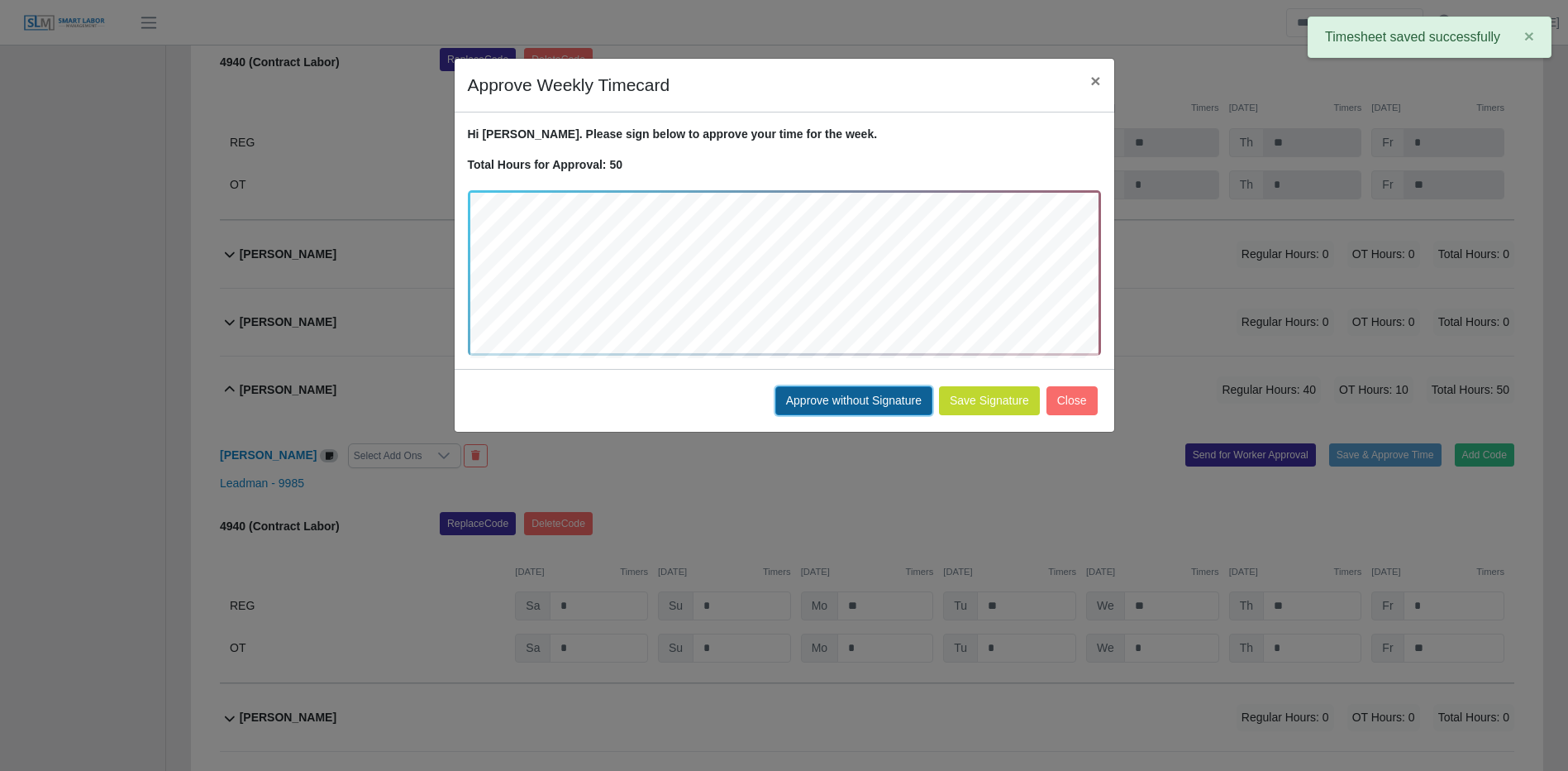
click at [843, 405] on button "Approve without Signature" at bounding box center [854, 401] width 157 height 29
click at [843, 405] on div "Approve Weekly Timecard × Hi Juan. Please sign below to approve your time for t…" at bounding box center [784, 386] width 1568 height 771
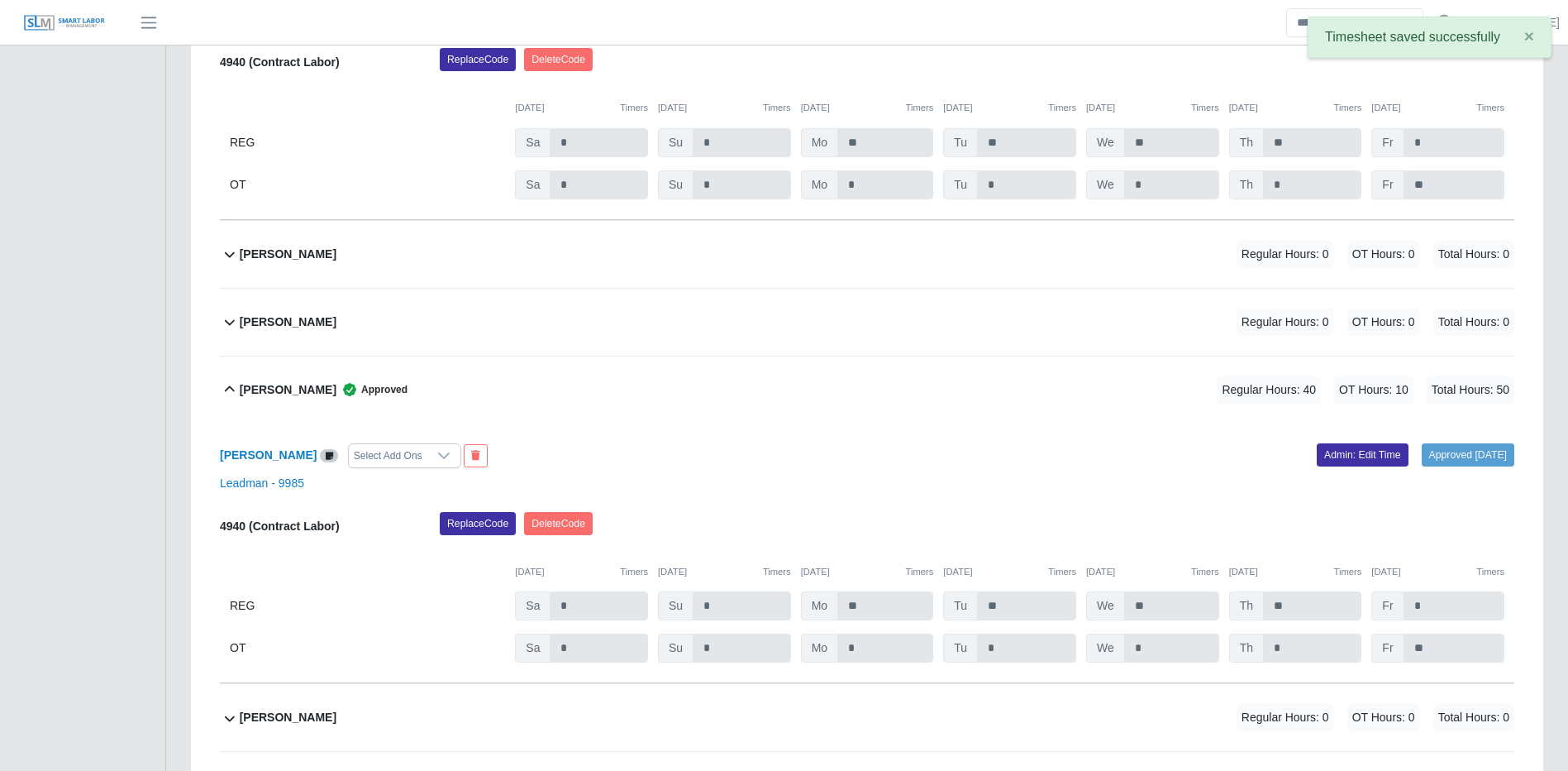
click at [445, 288] on div "Juan Melendez Regular Hours: 0 OT Hours: 0 Total Hours: 0" at bounding box center [877, 254] width 1275 height 67
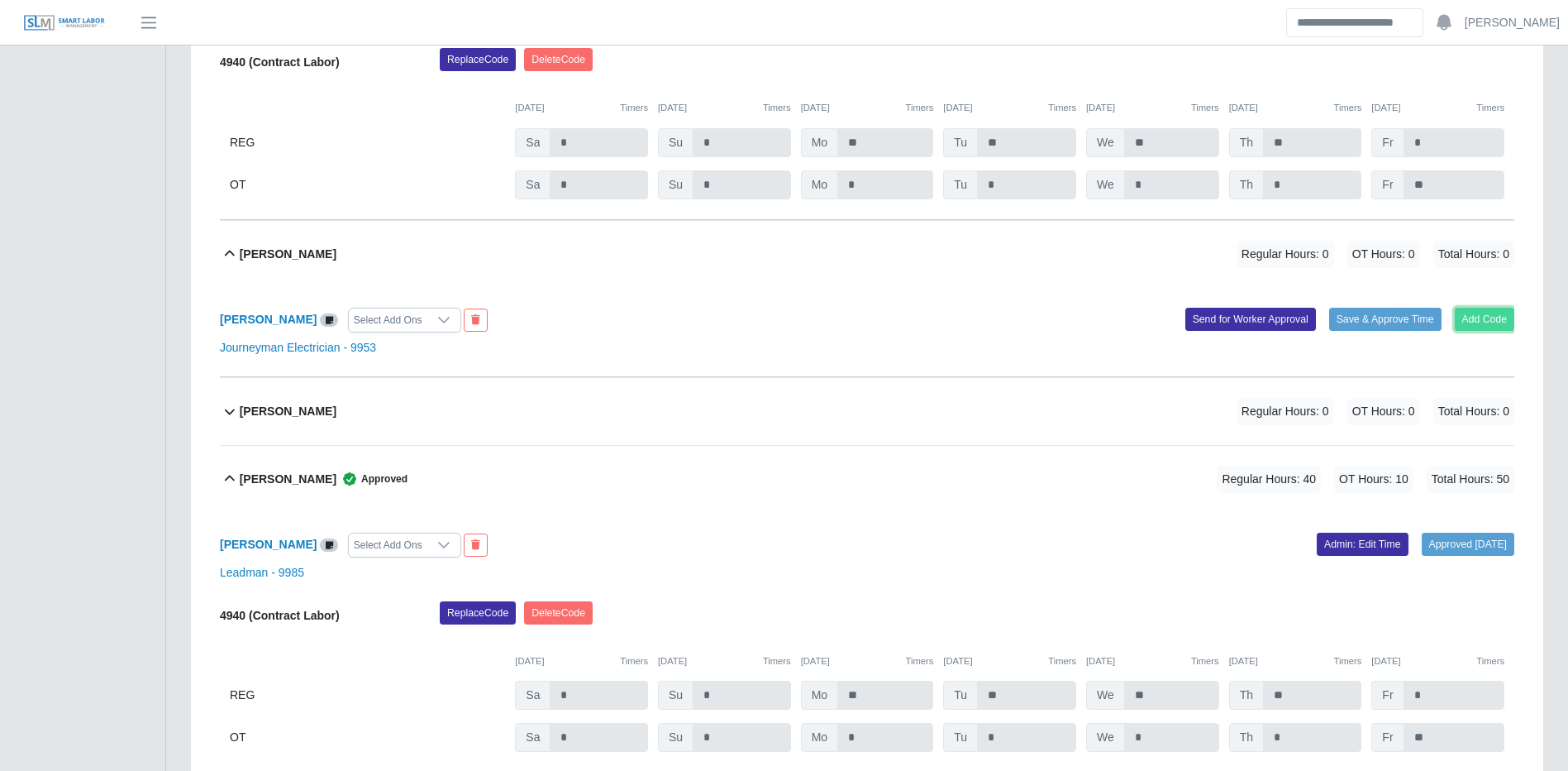
click at [1492, 331] on button "Add Code" at bounding box center [1486, 319] width 60 height 23
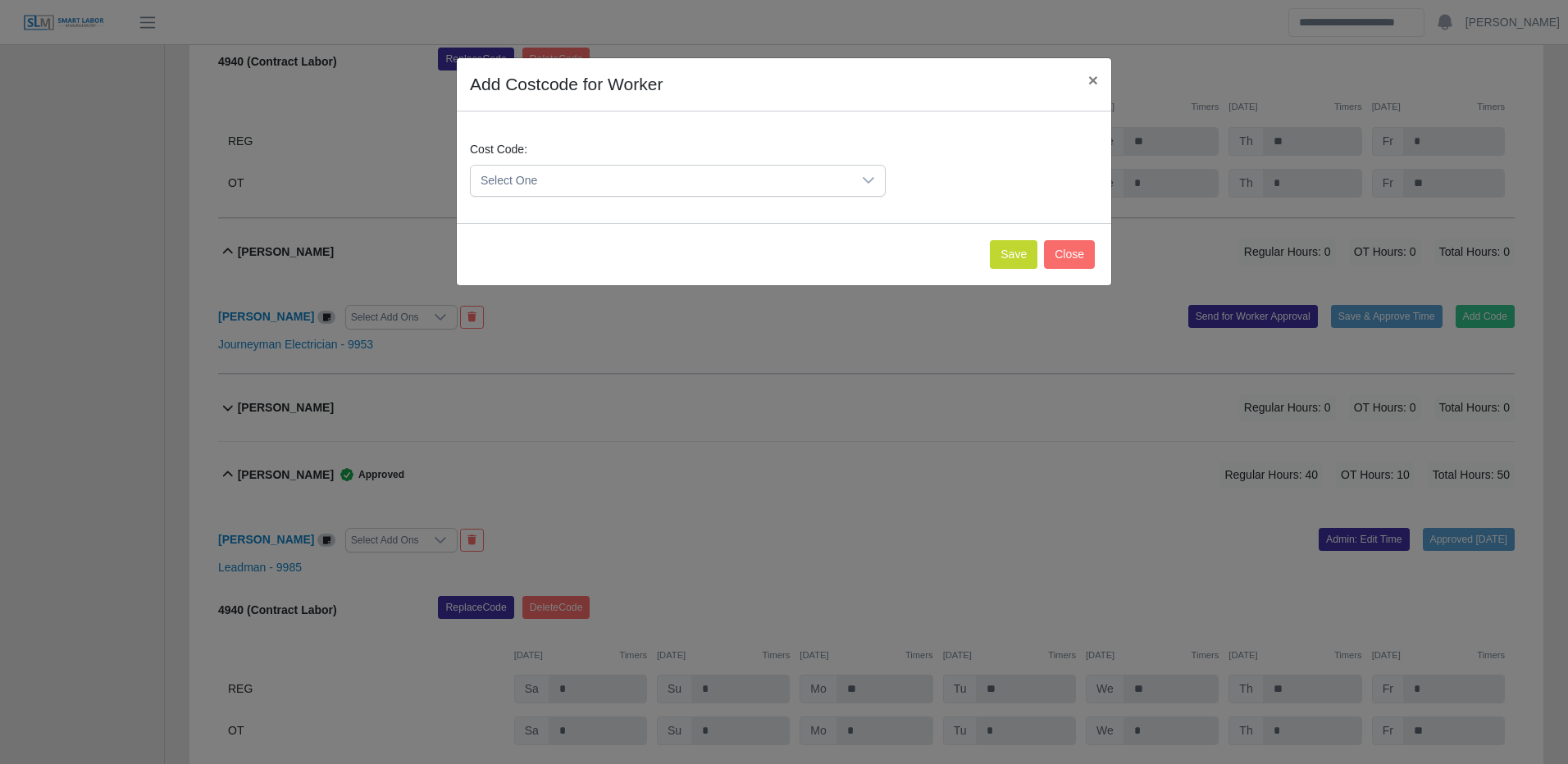
click at [614, 175] on span "Select One" at bounding box center [661, 180] width 381 height 30
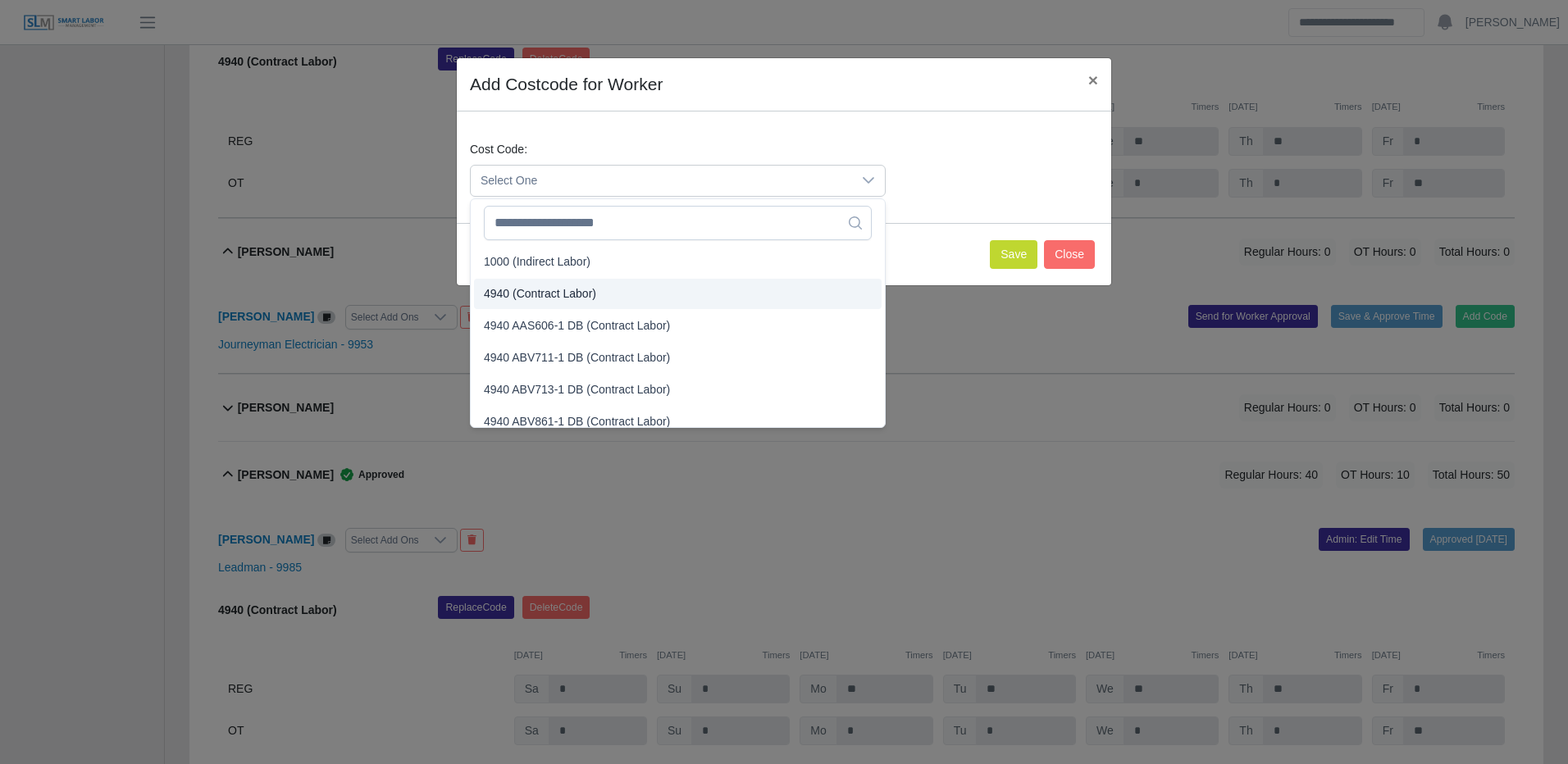
click at [568, 293] on span "4940 (Contract Labor)" at bounding box center [540, 293] width 113 height 17
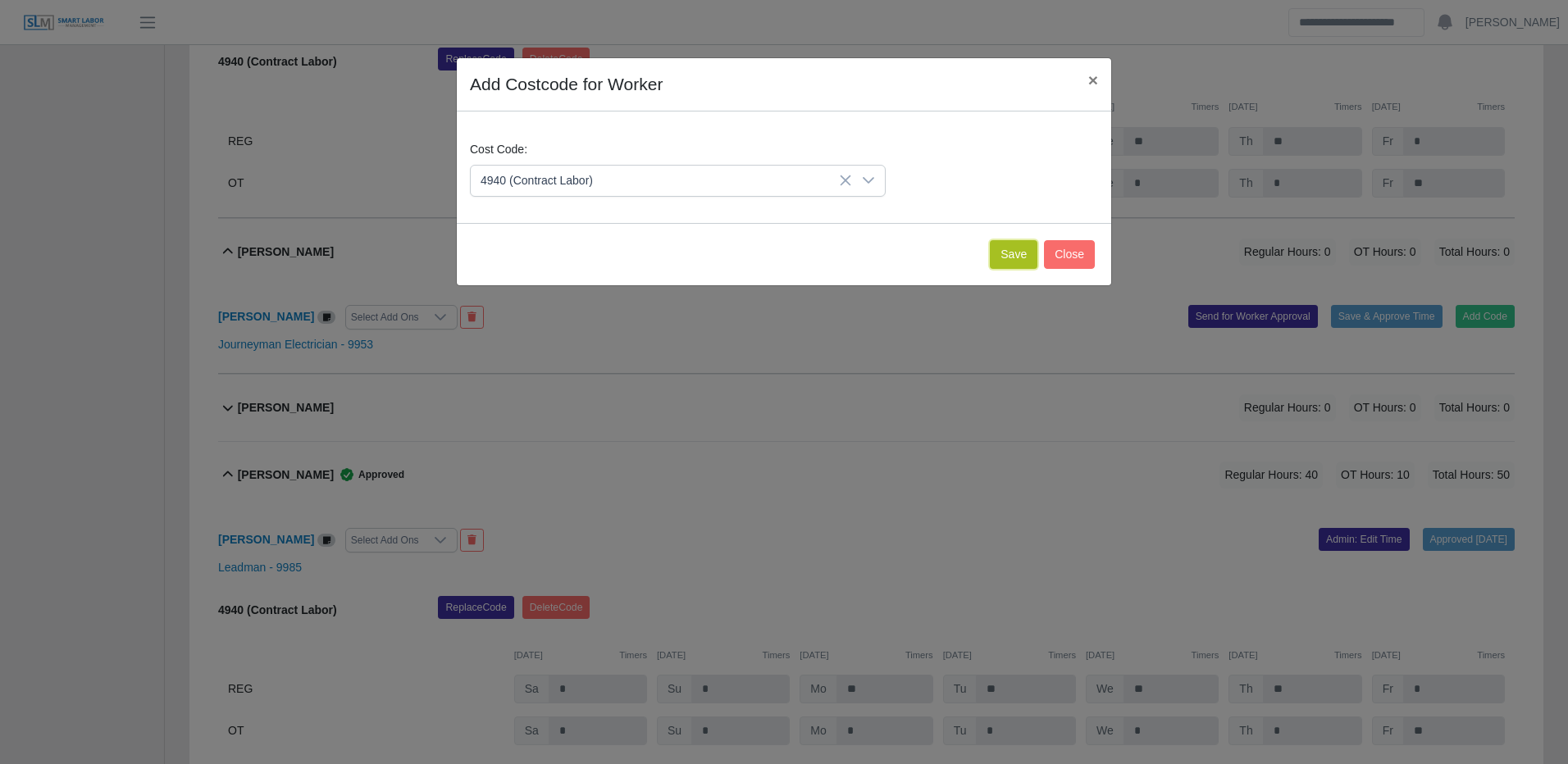
click at [1008, 258] on button "Save" at bounding box center [1013, 255] width 47 height 29
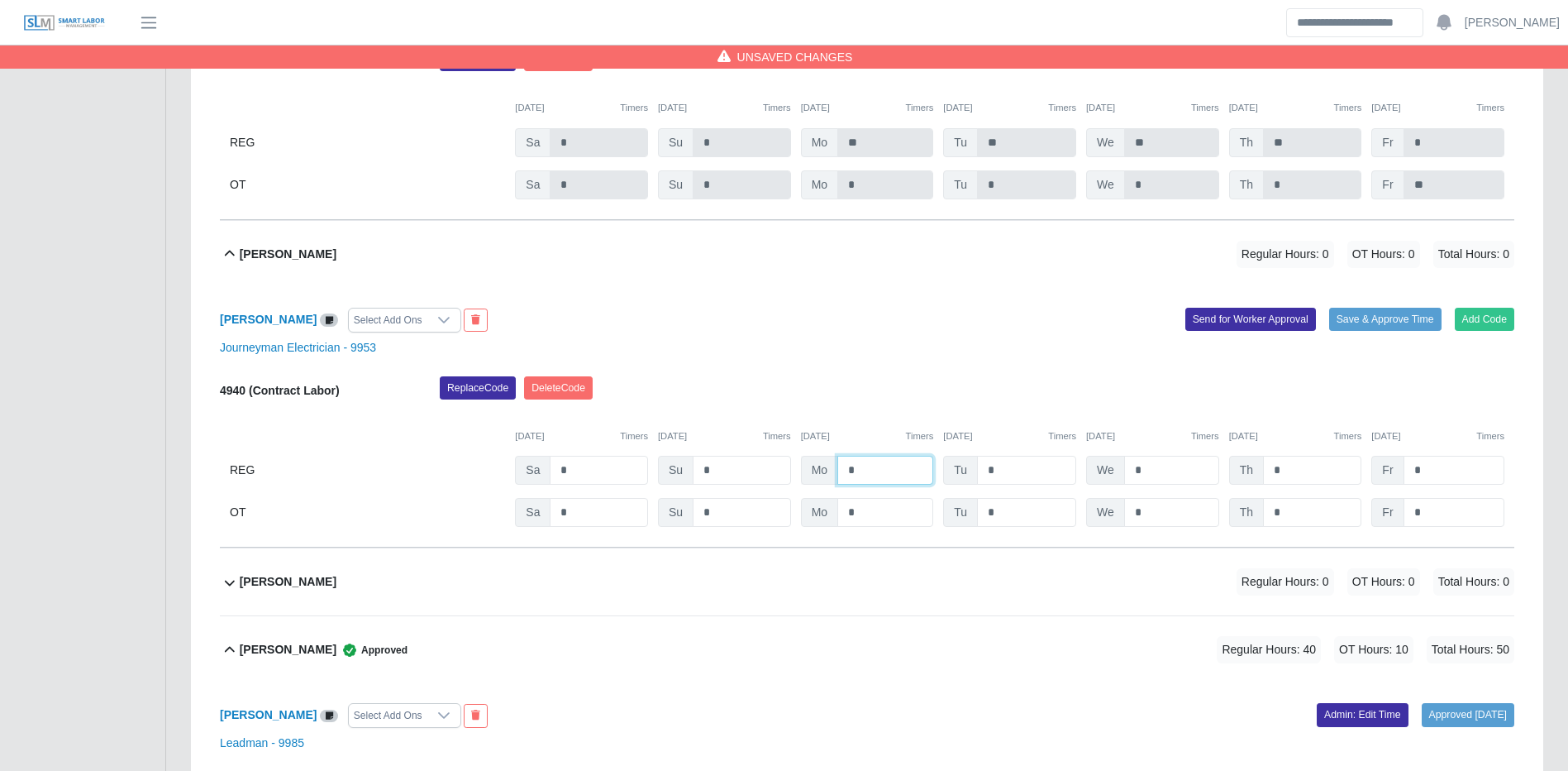
click at [904, 484] on input "*" at bounding box center [885, 471] width 96 height 29
click at [1369, 331] on button "Save & Approve Time" at bounding box center [1385, 319] width 113 height 23
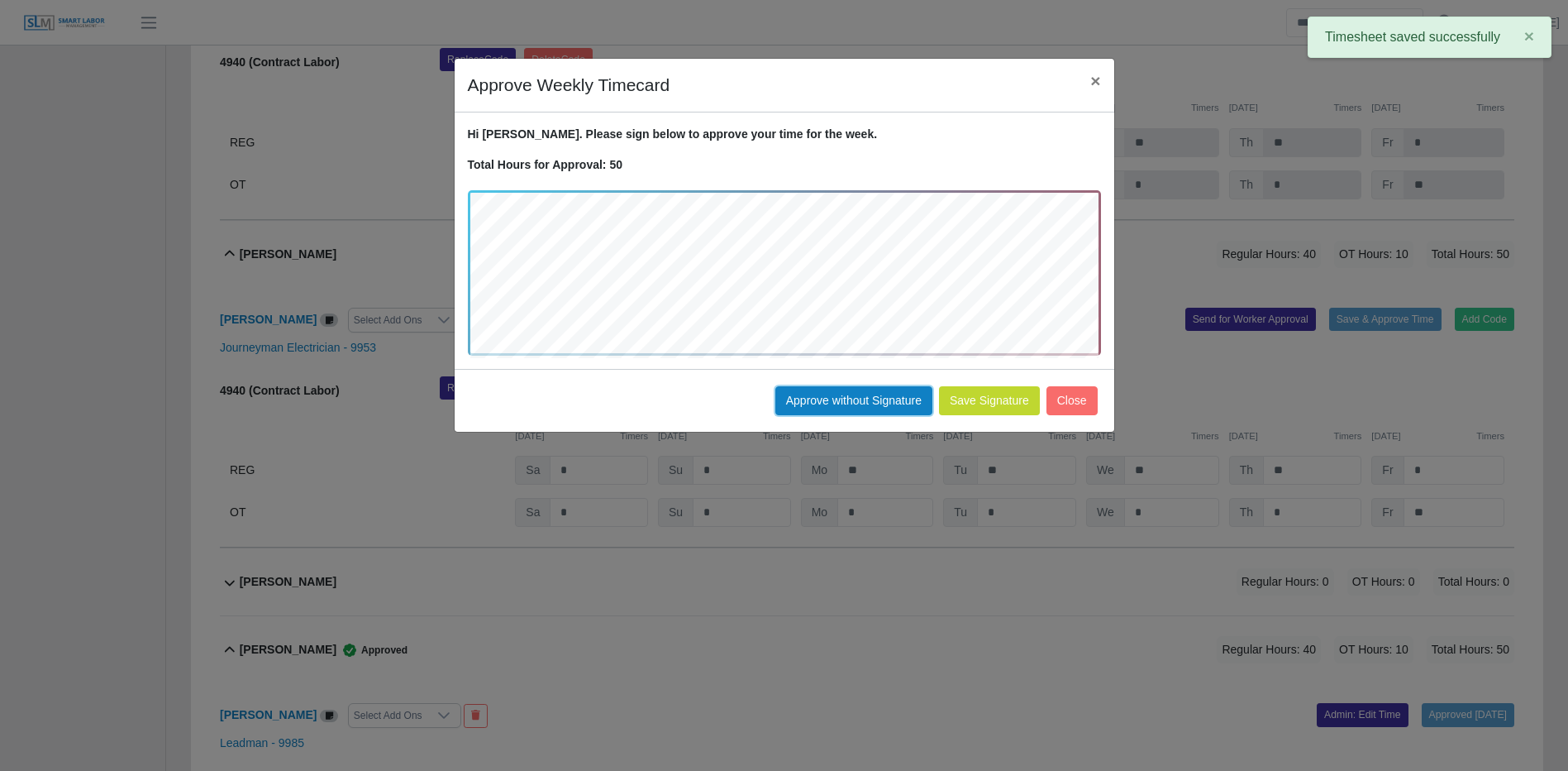
click at [919, 406] on button "Approve without Signature" at bounding box center [854, 401] width 157 height 29
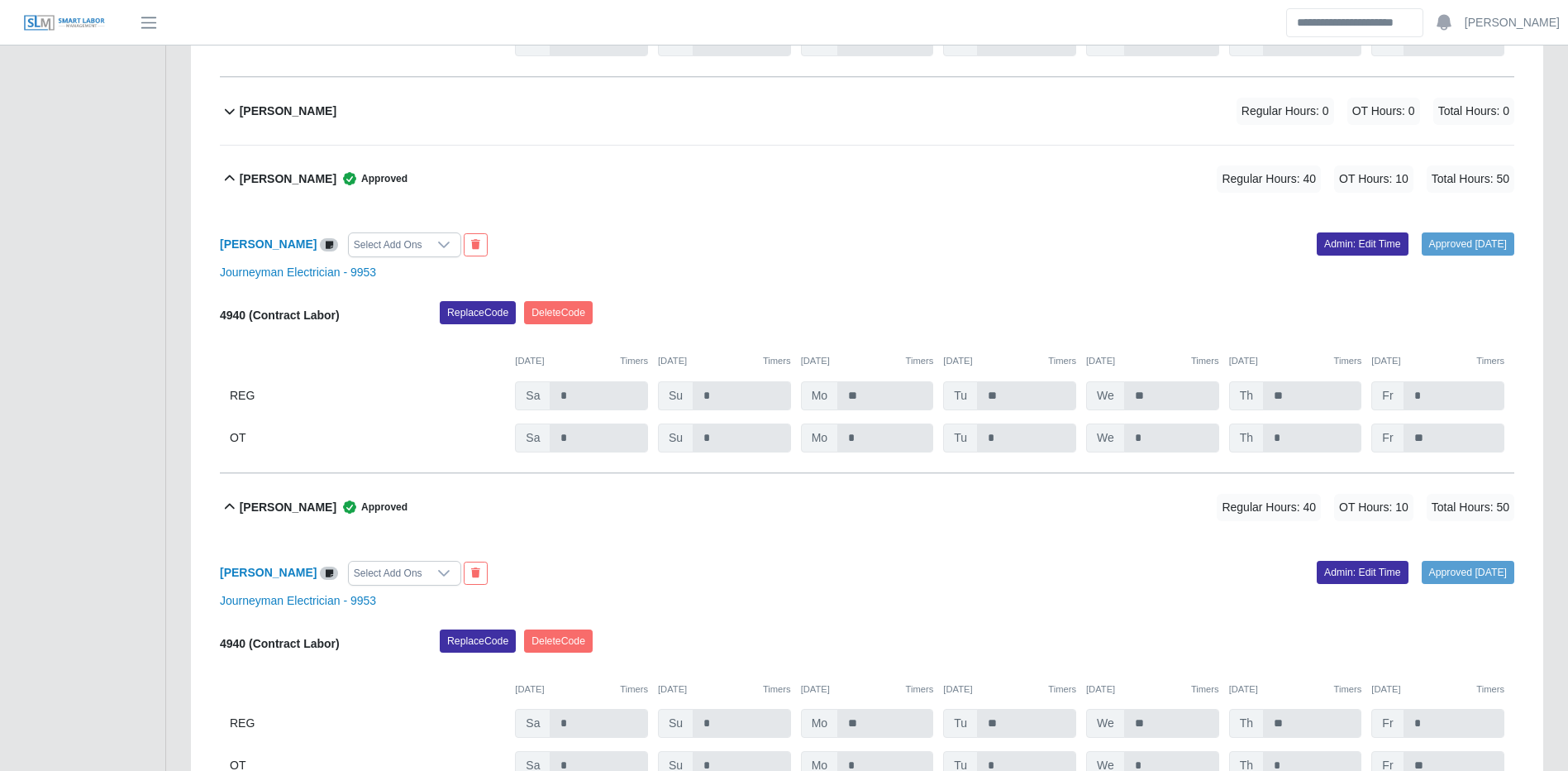
scroll to position [23798, 0]
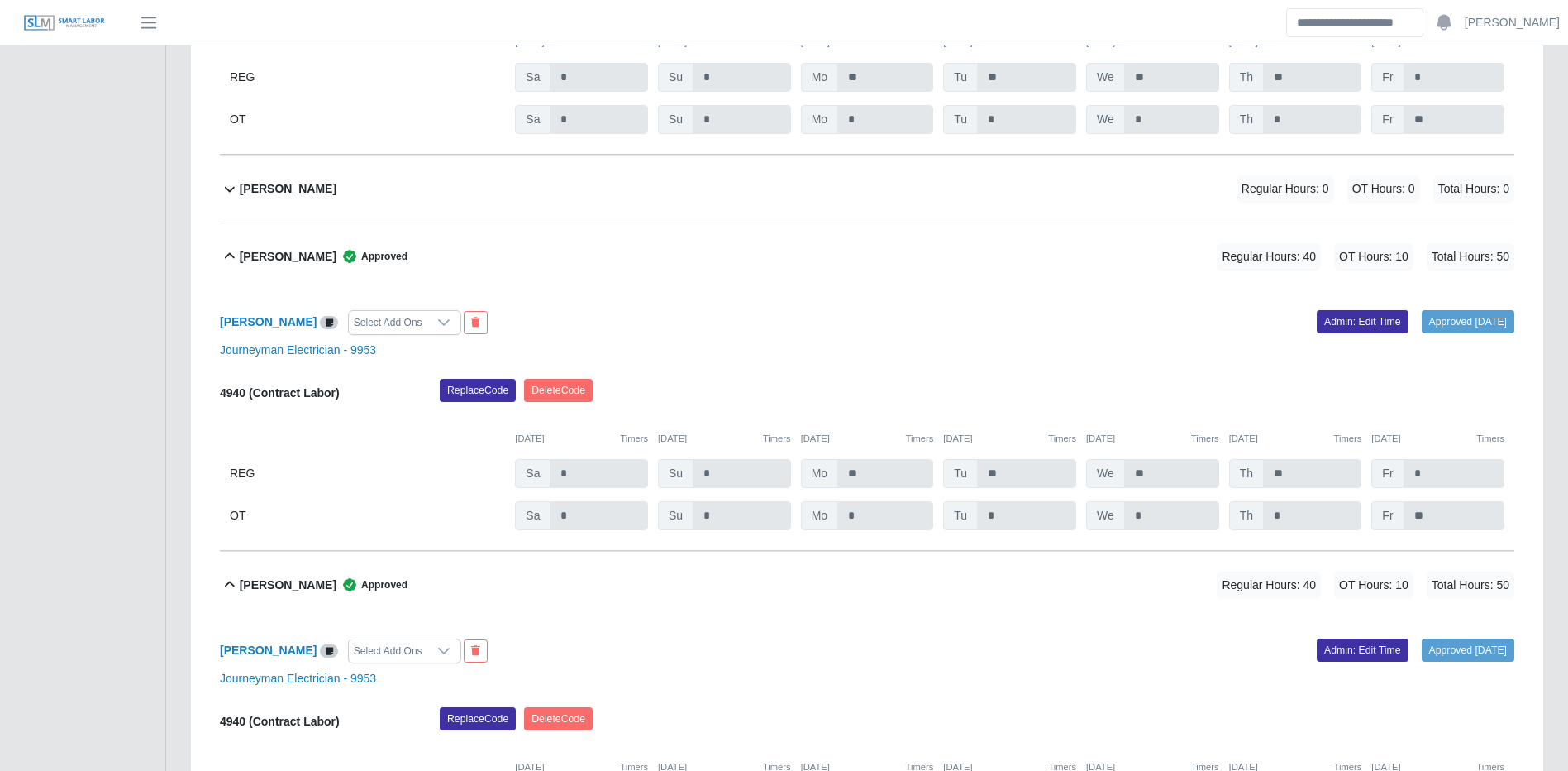
click at [1142, 223] on div "Juan Rodriguez Jr Regular Hours: 0 OT Hours: 0 Total Hours: 0" at bounding box center [877, 189] width 1275 height 67
click at [1455, 202] on span "Total Hours: 0" at bounding box center [1474, 189] width 81 height 27
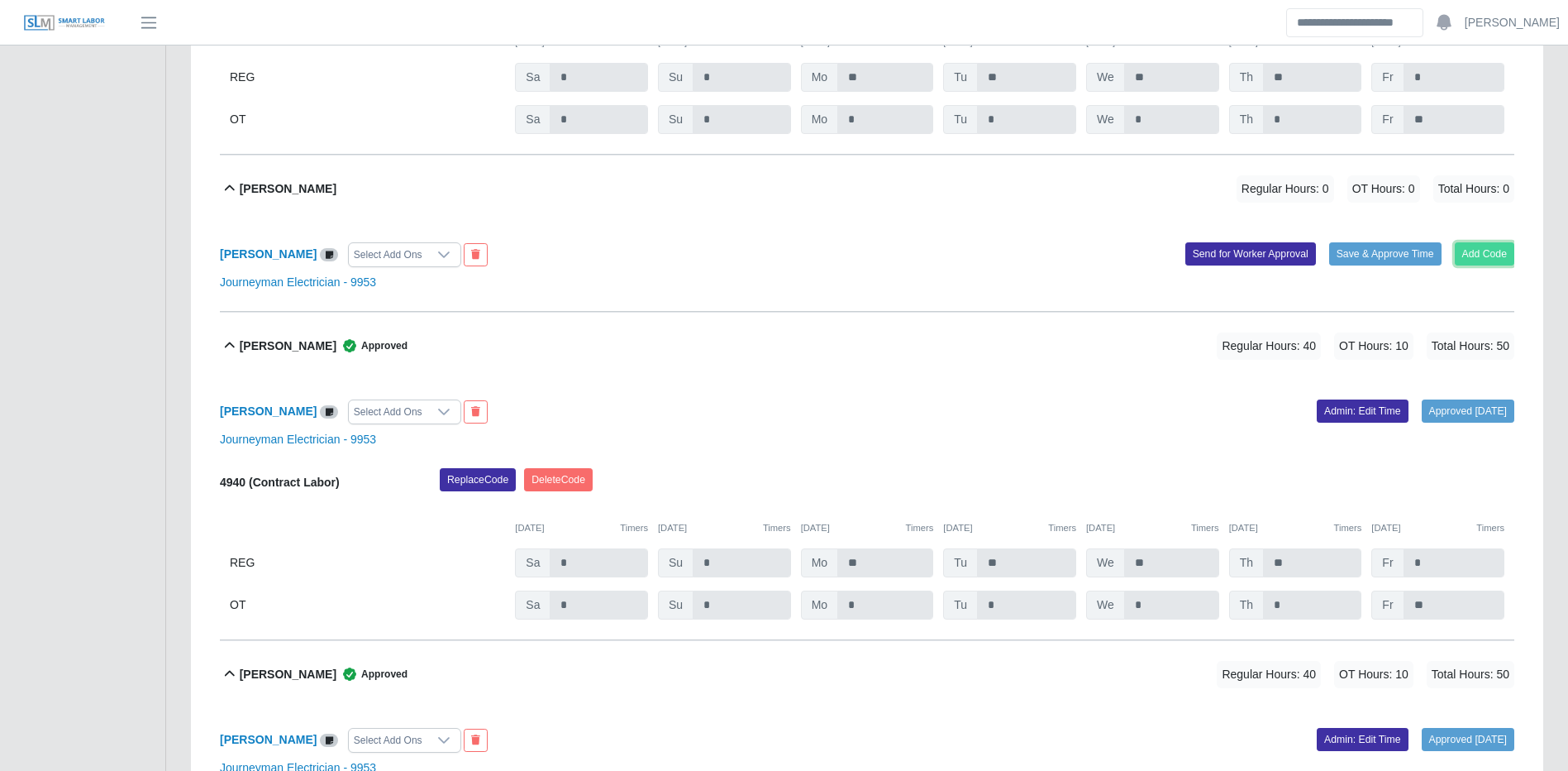
click at [1486, 266] on button "Add Code" at bounding box center [1486, 254] width 60 height 23
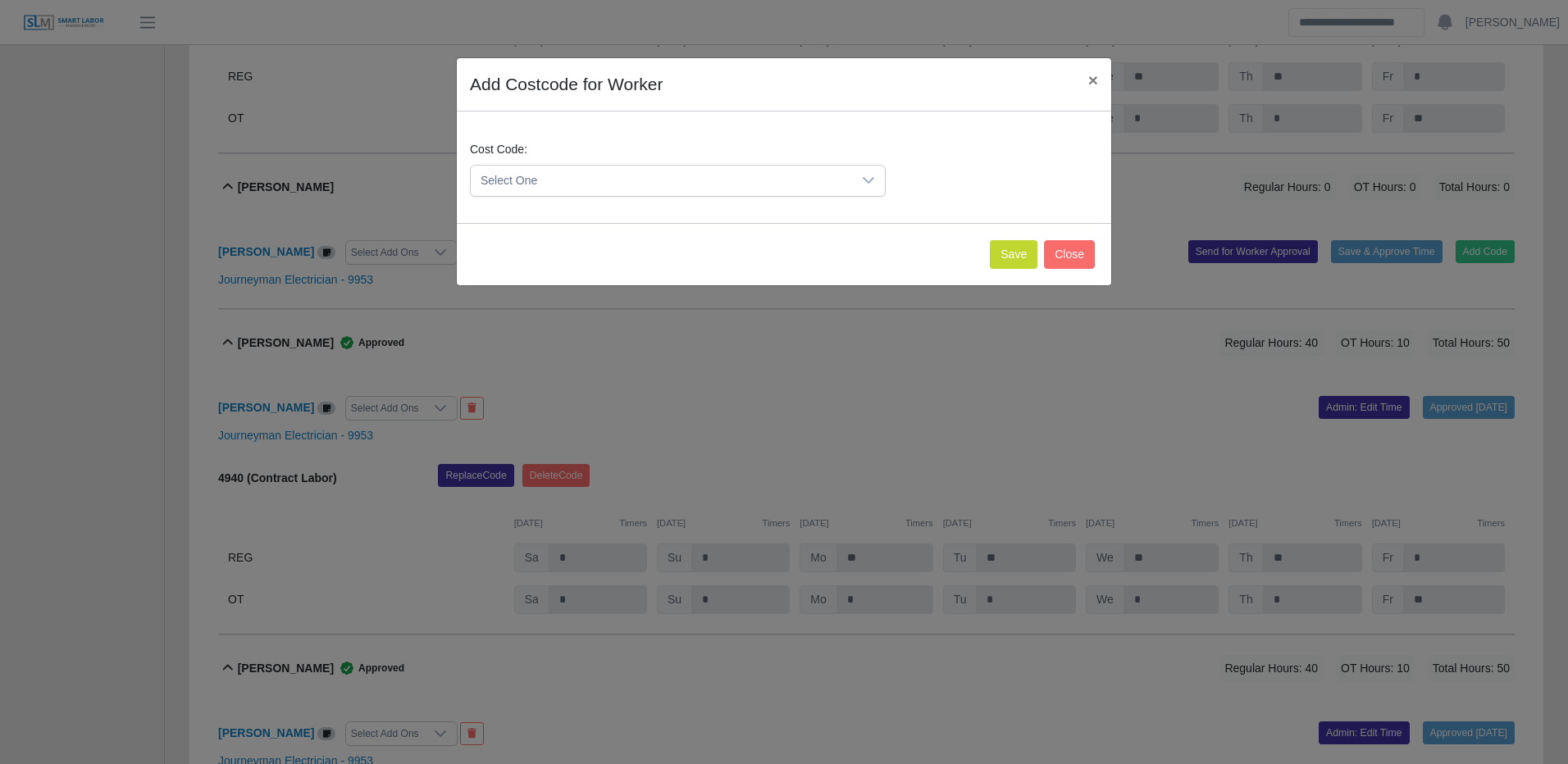
click at [741, 173] on span "Select One" at bounding box center [661, 180] width 381 height 30
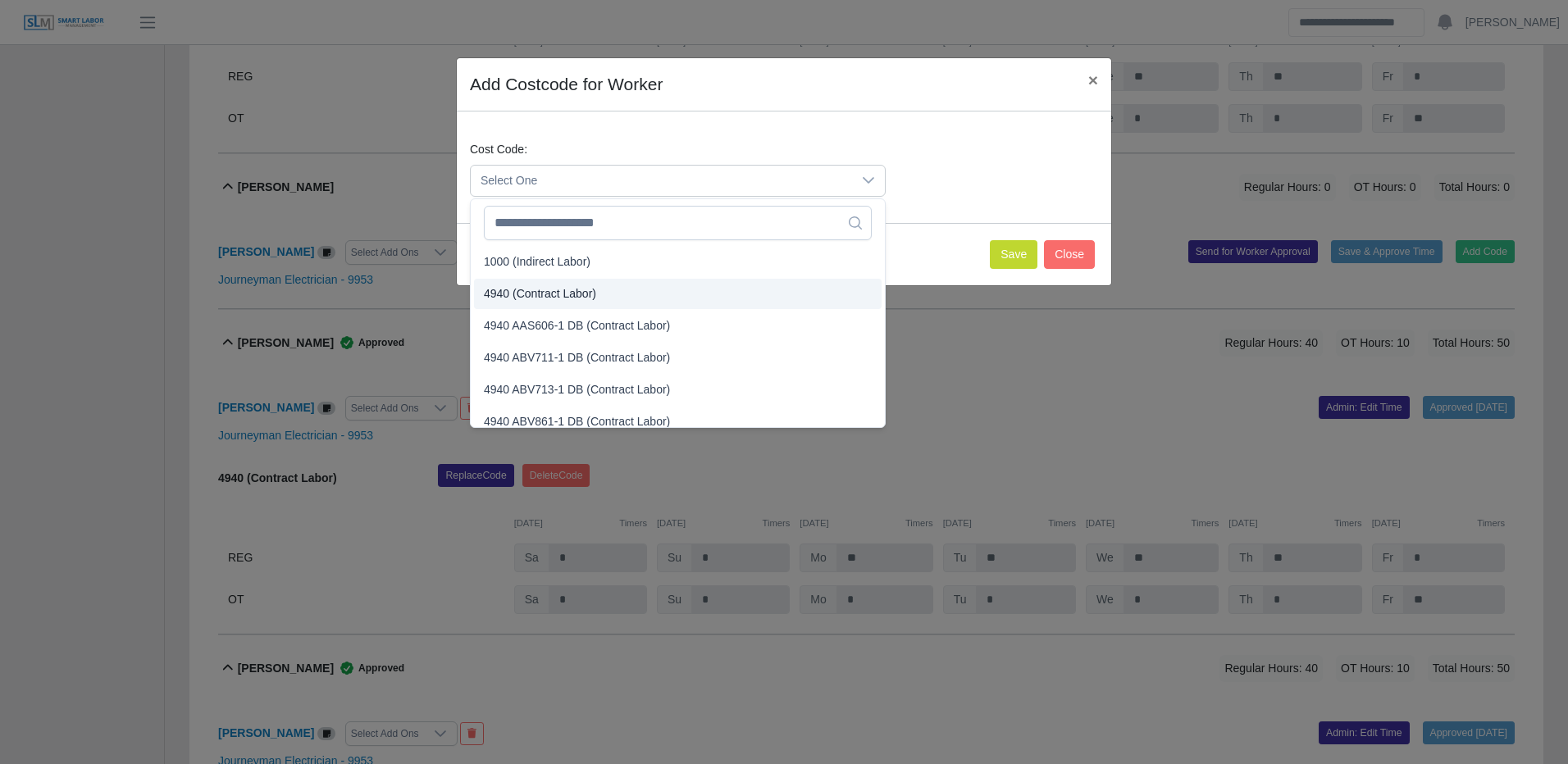
click at [527, 296] on span "4940 (Contract Labor)" at bounding box center [540, 293] width 113 height 17
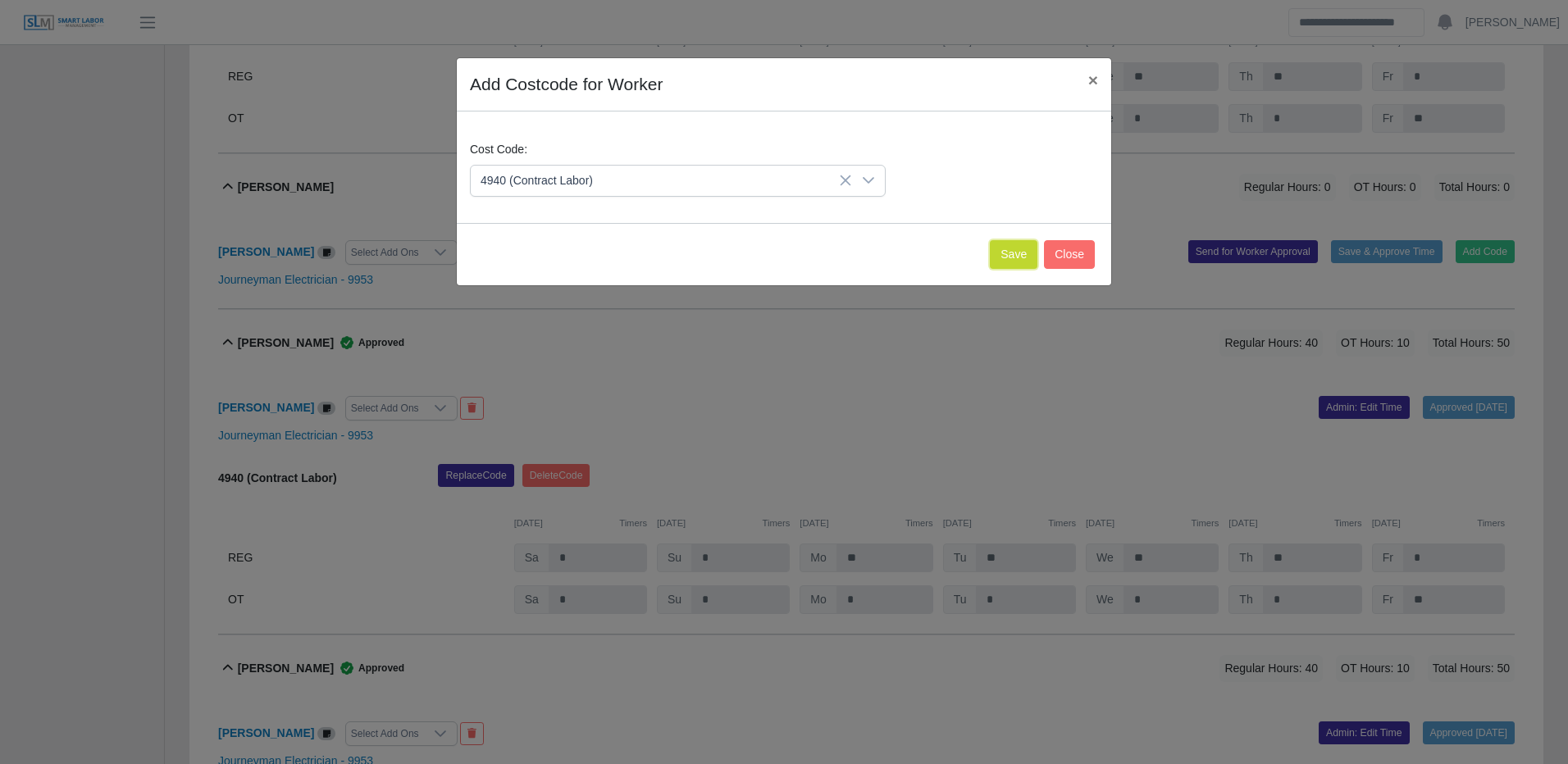
click at [1014, 257] on button "Save" at bounding box center [1013, 255] width 47 height 29
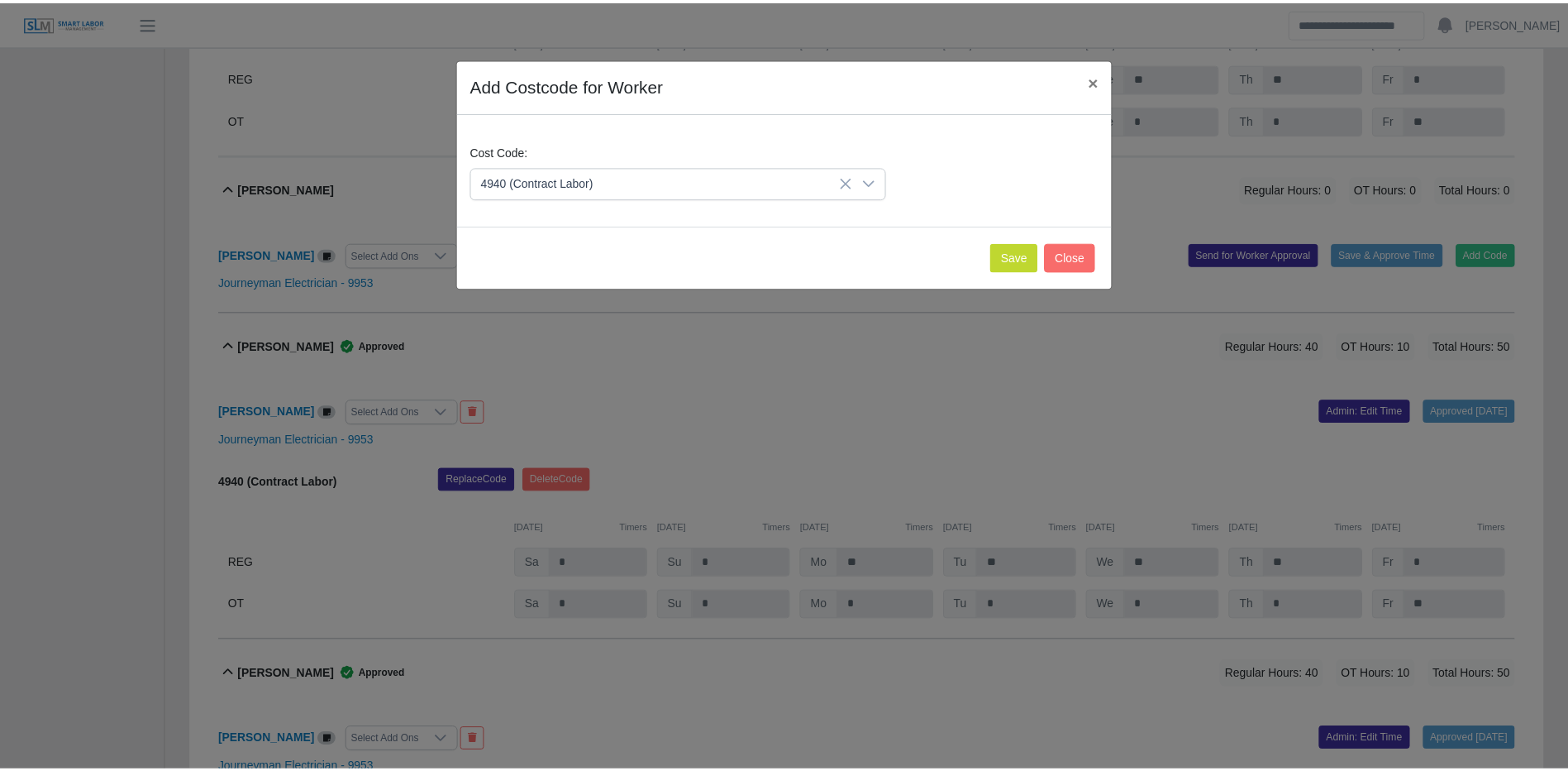
click
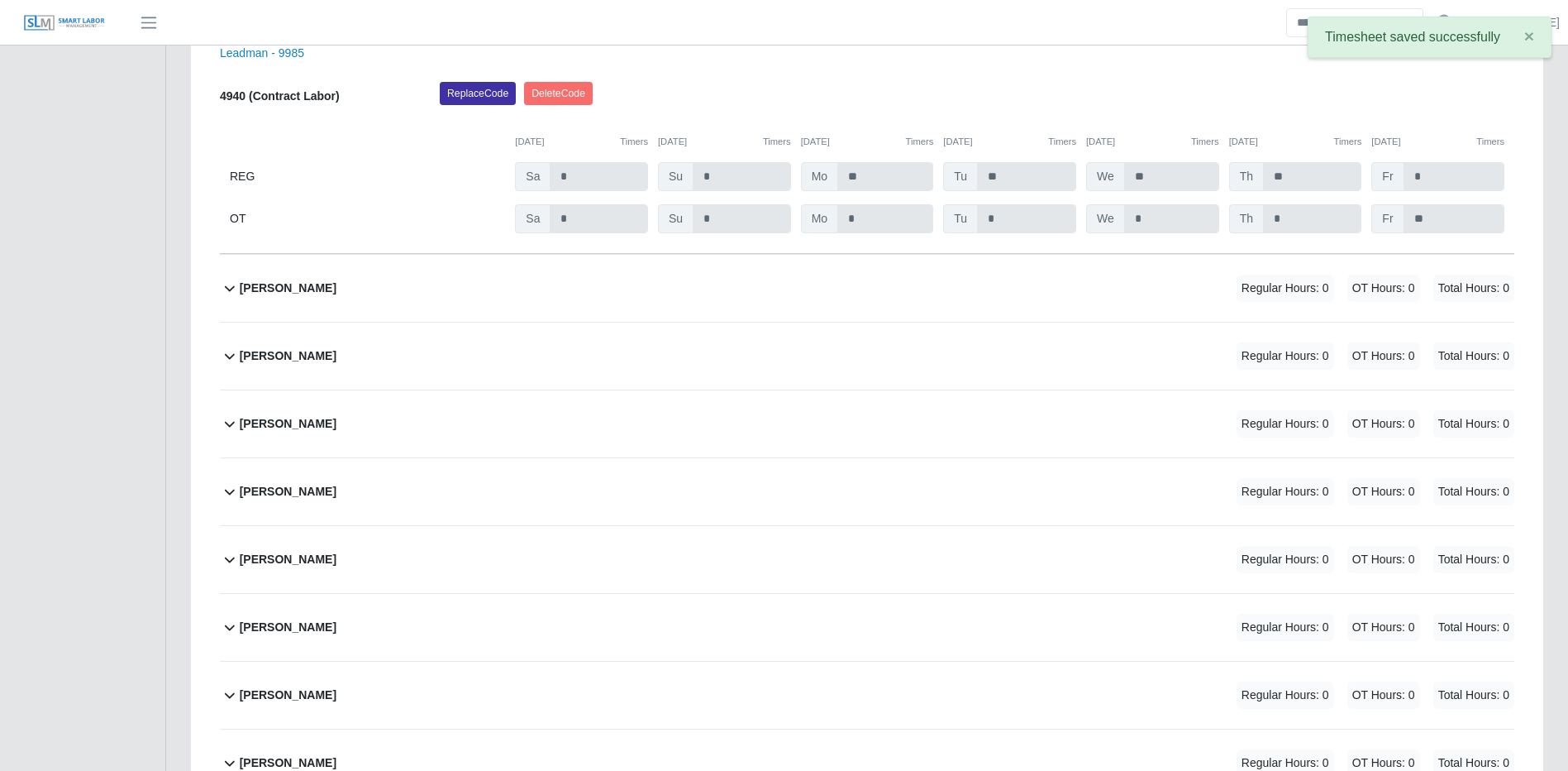
scroll to position [25369, 0]
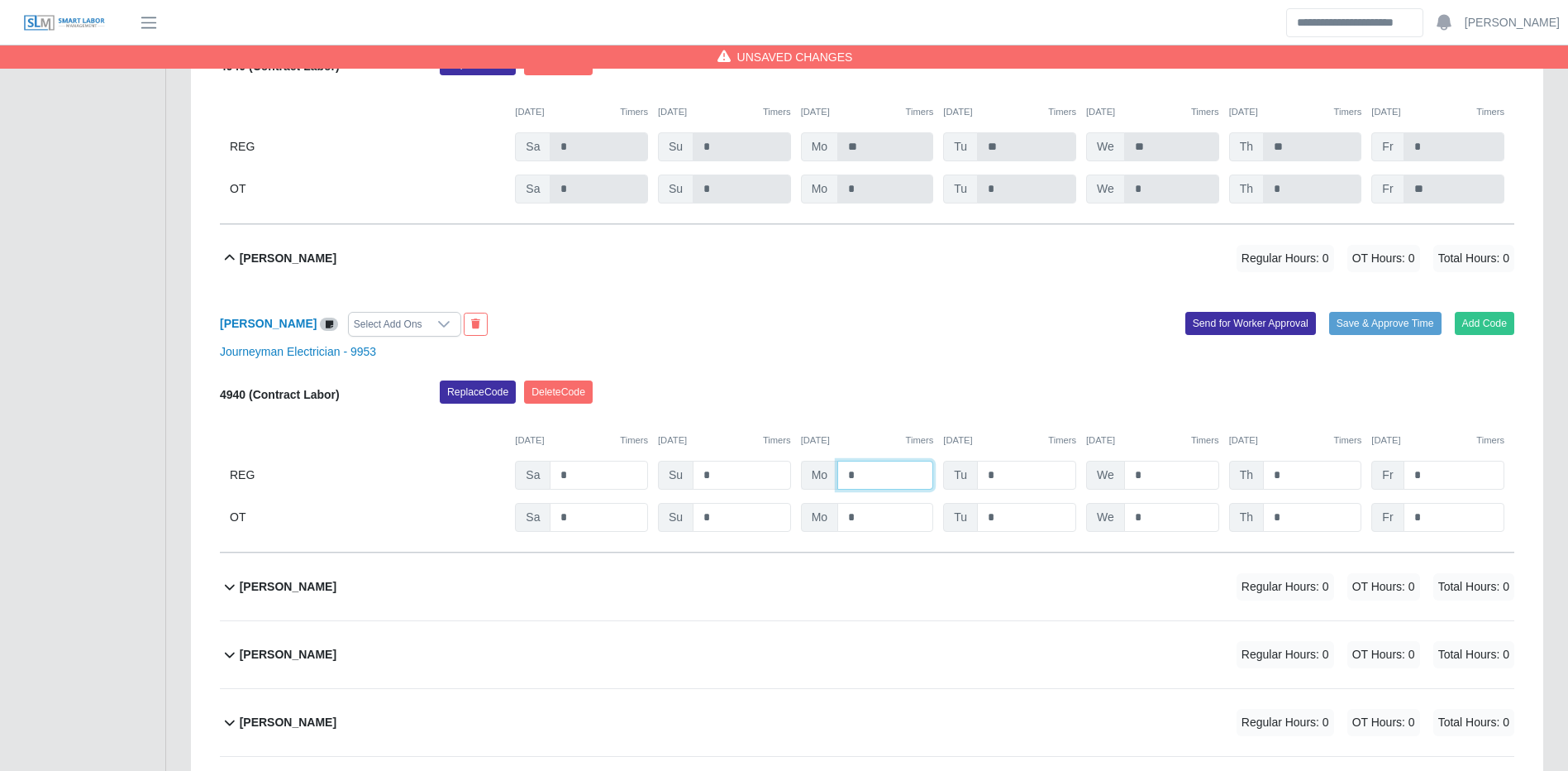
drag, startPoint x: 903, startPoint y: 522, endPoint x: 917, endPoint y: 505, distance: 22.0
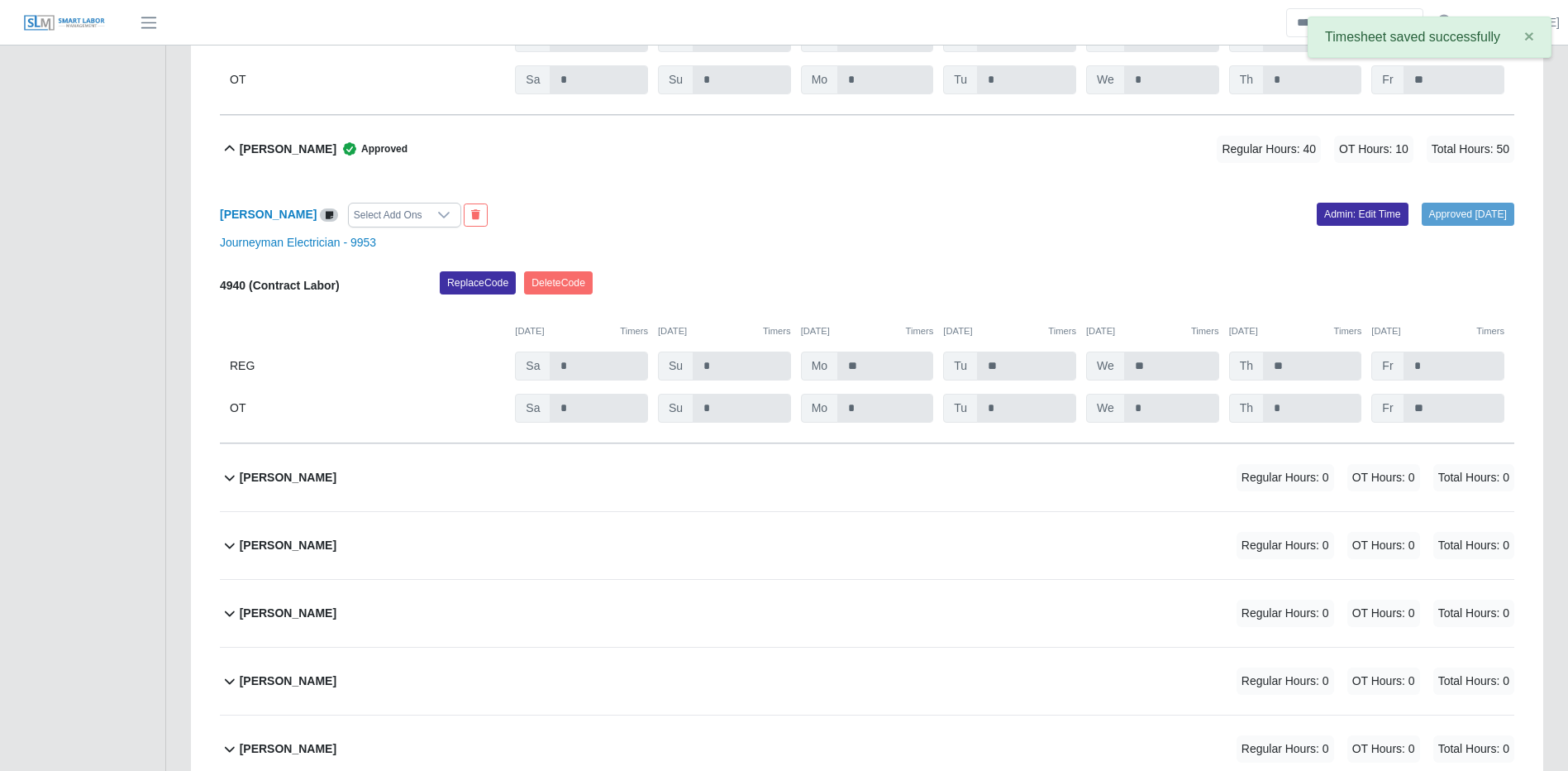
scroll to position [25700, 0]
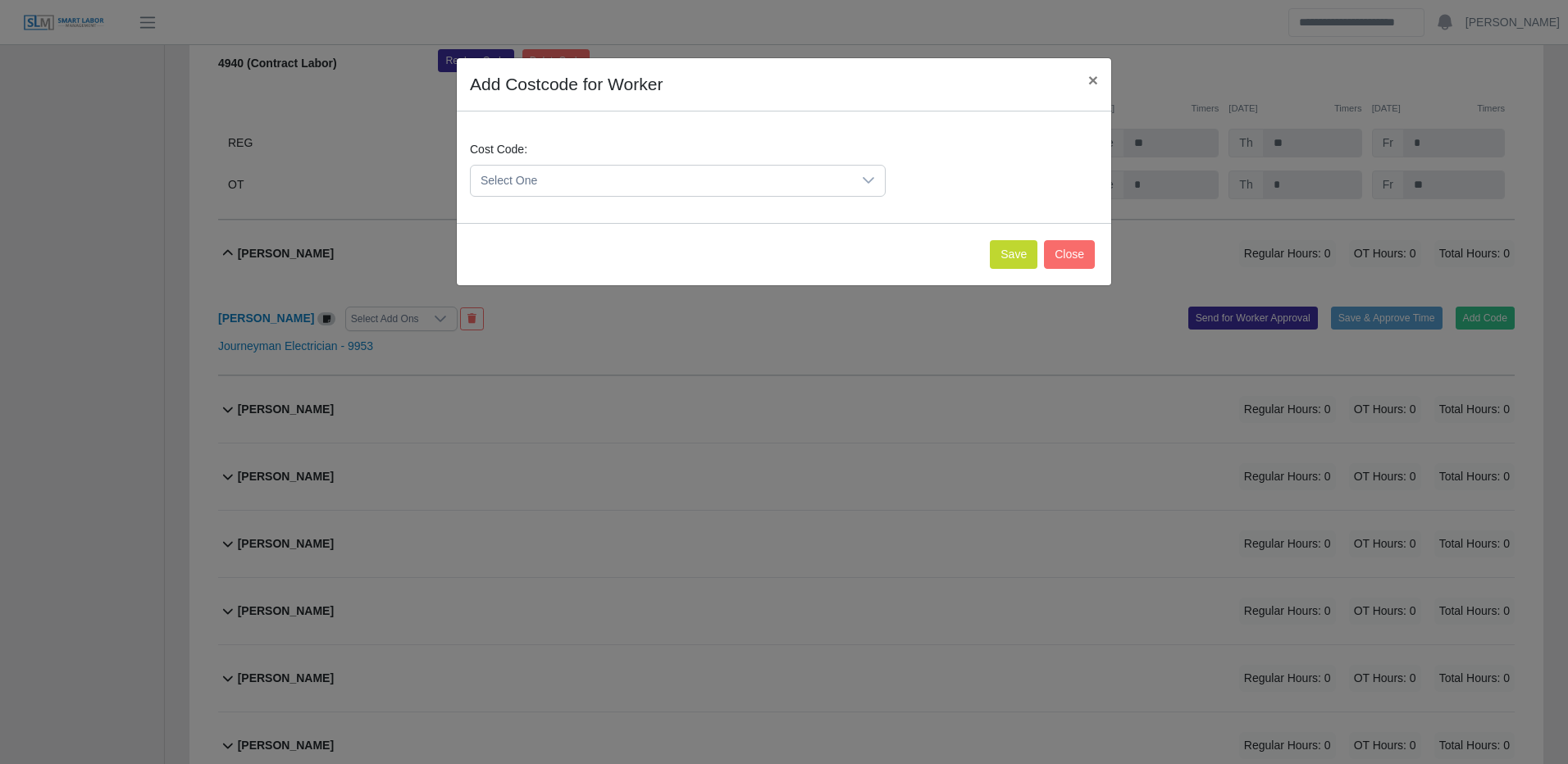
drag, startPoint x: 793, startPoint y: 171, endPoint x: 747, endPoint y: 181, distance: 47.1
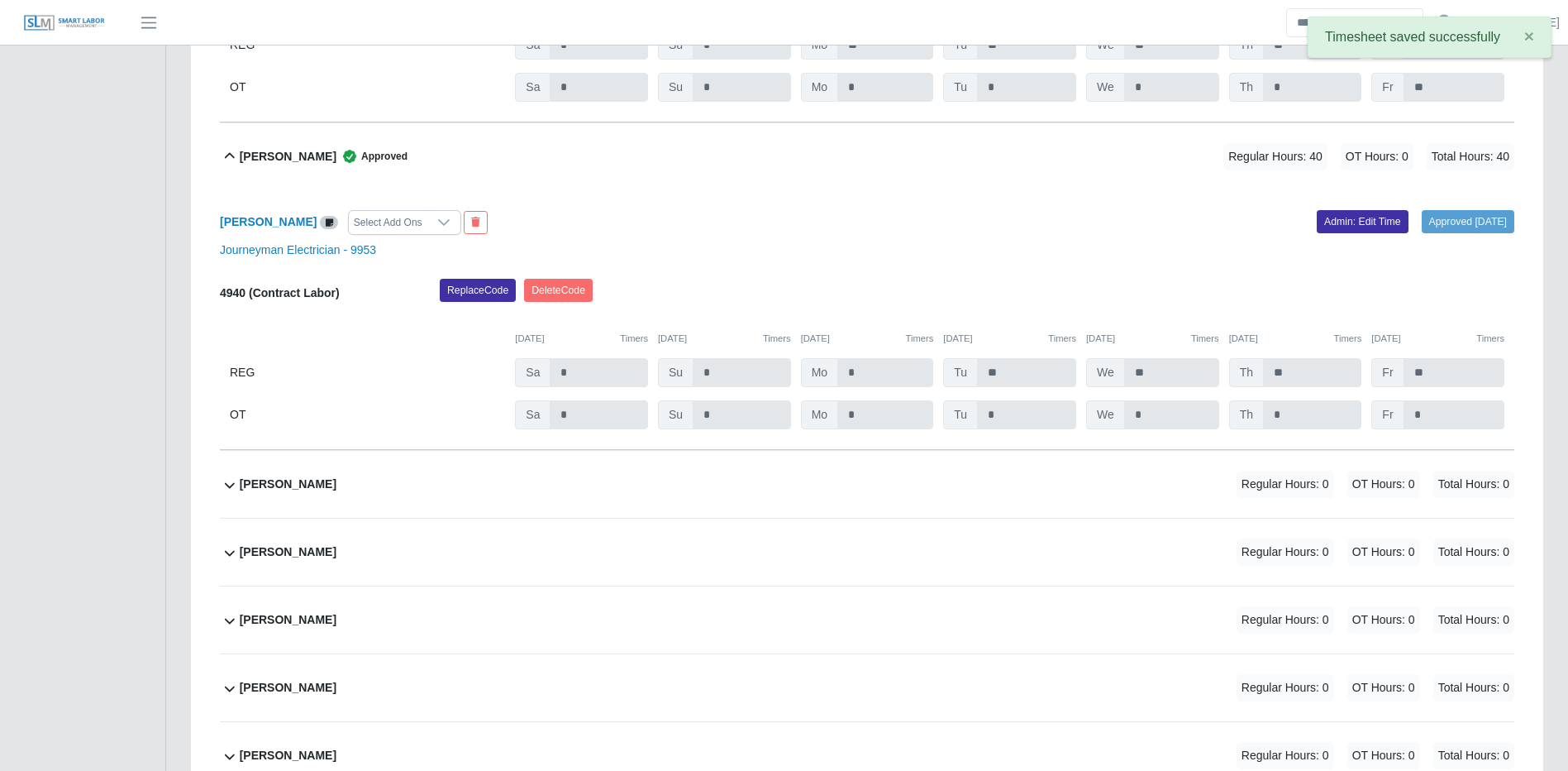
scroll to position [25948, 0]
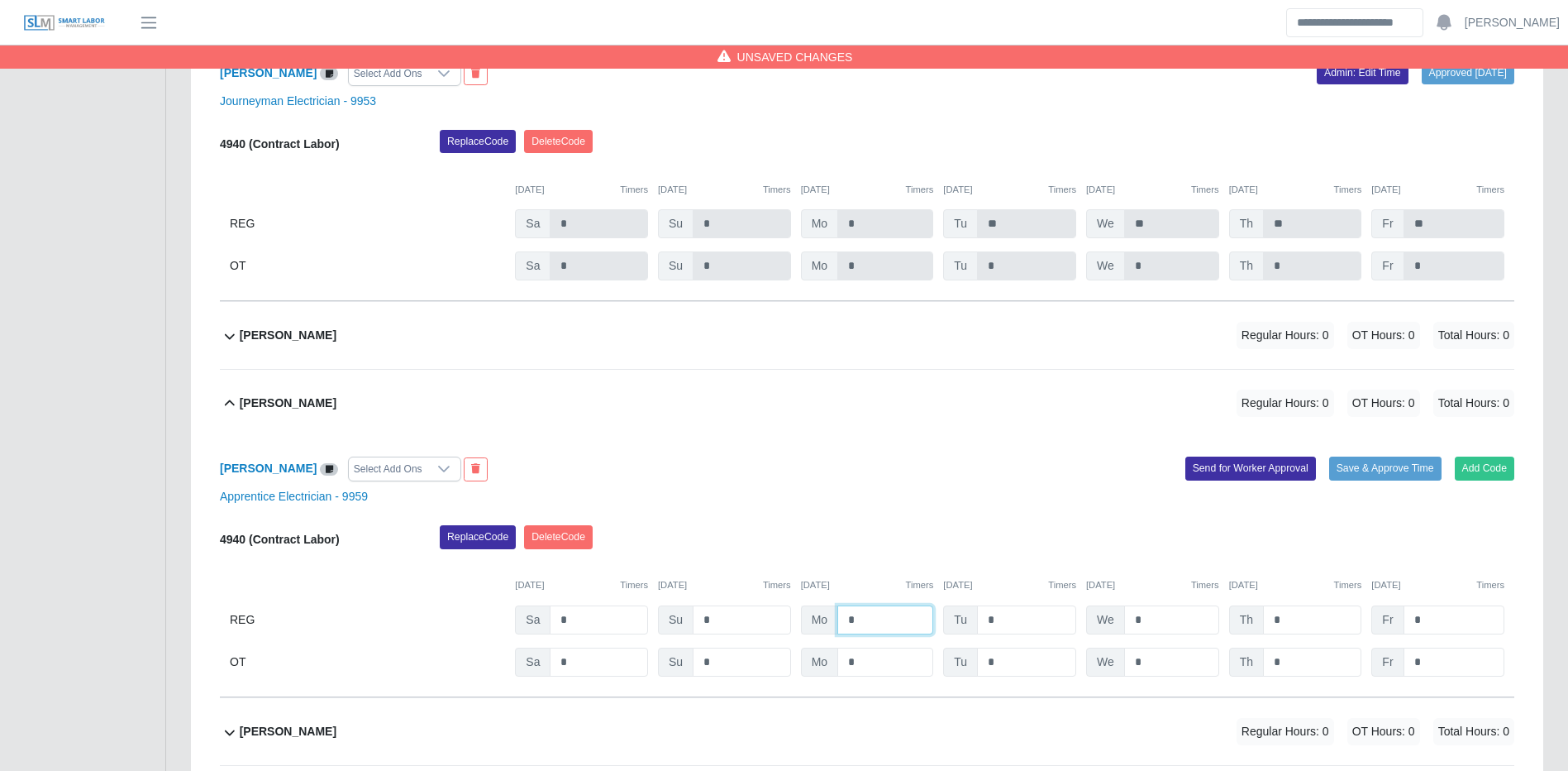
drag, startPoint x: 877, startPoint y: 668, endPoint x: 881, endPoint y: 655, distance: 13.6
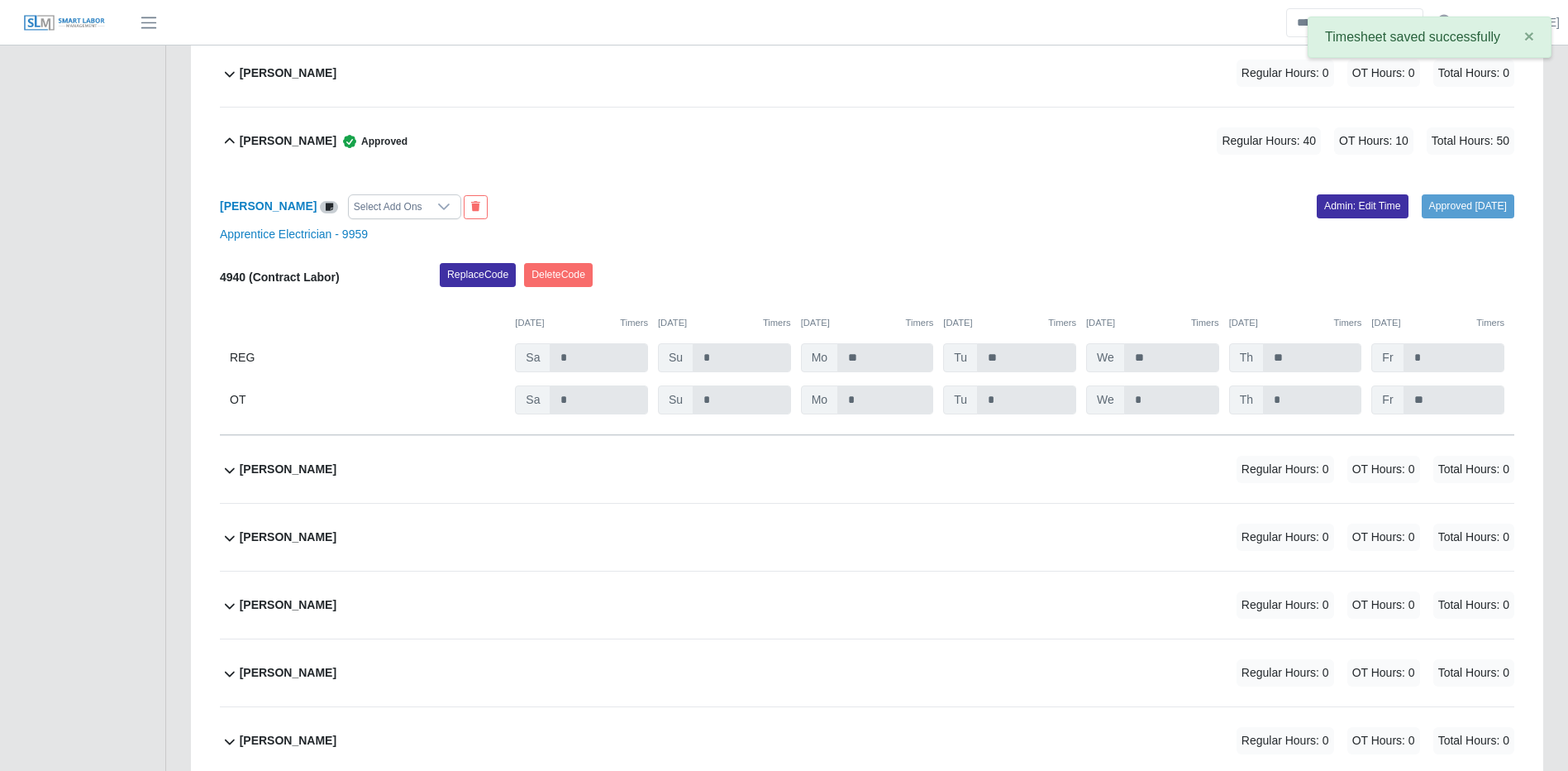
scroll to position [26361, 0]
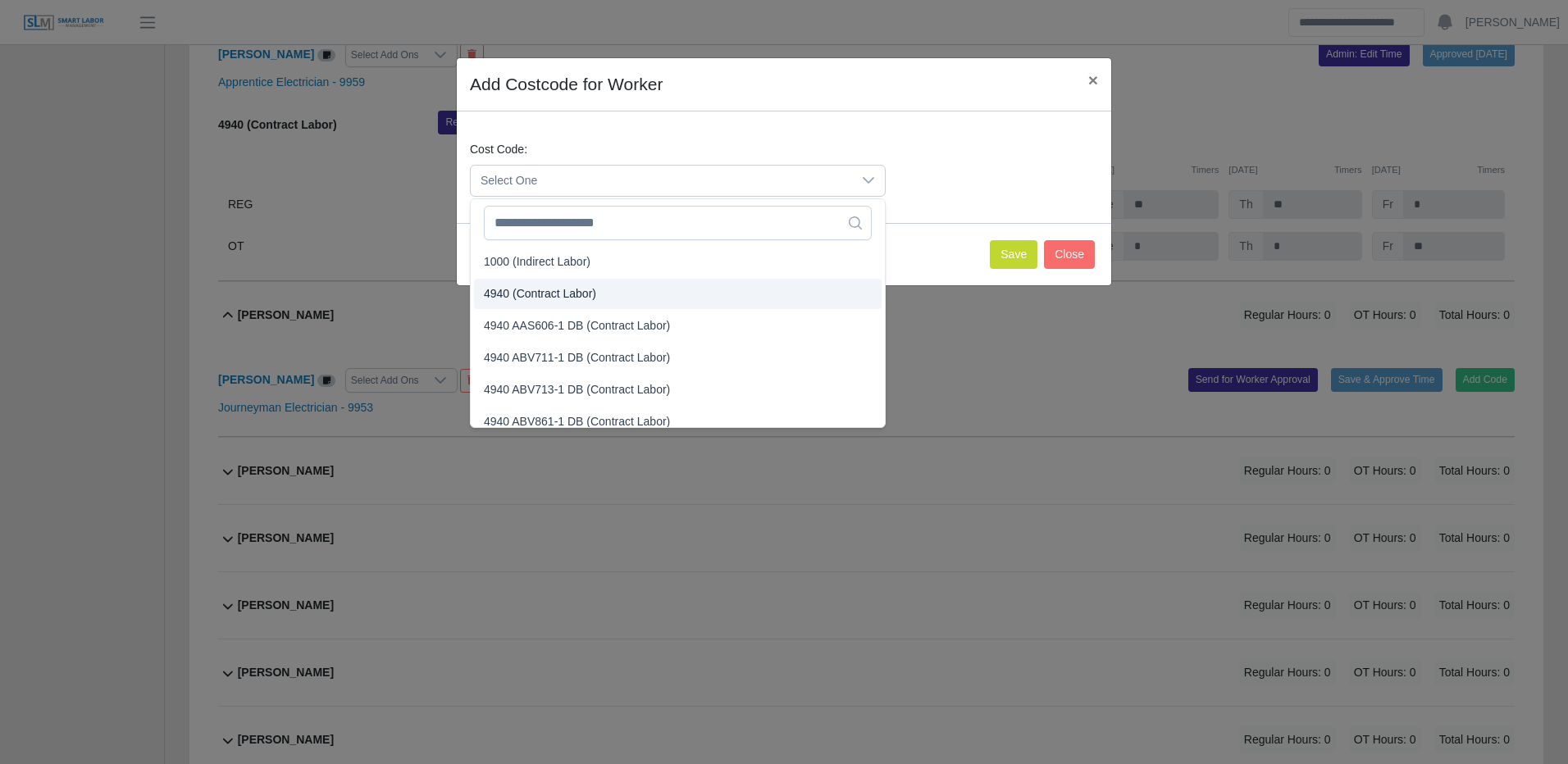
drag, startPoint x: 542, startPoint y: 289, endPoint x: 573, endPoint y: 291, distance: 31.1
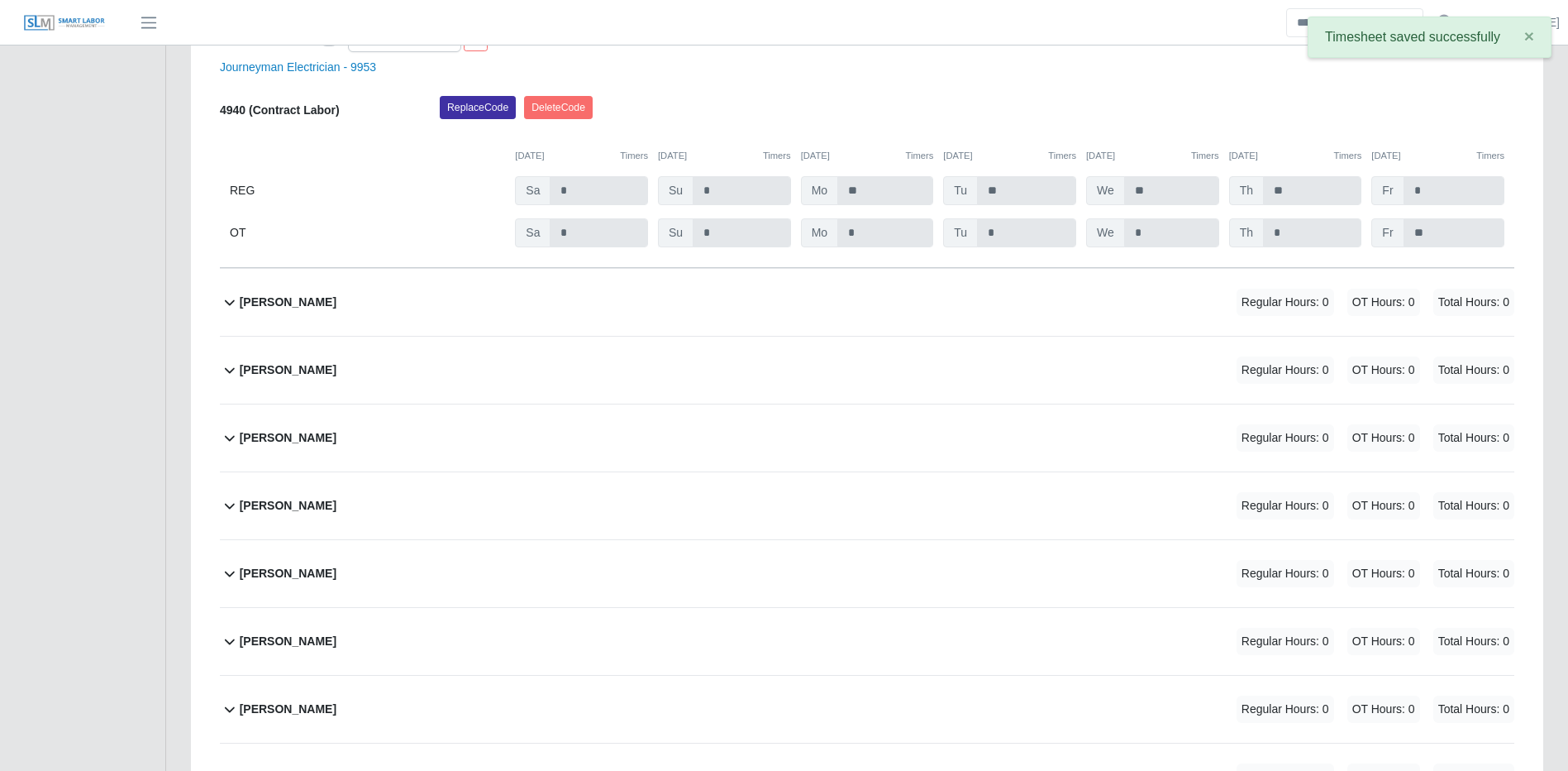
scroll to position [27106, 0]
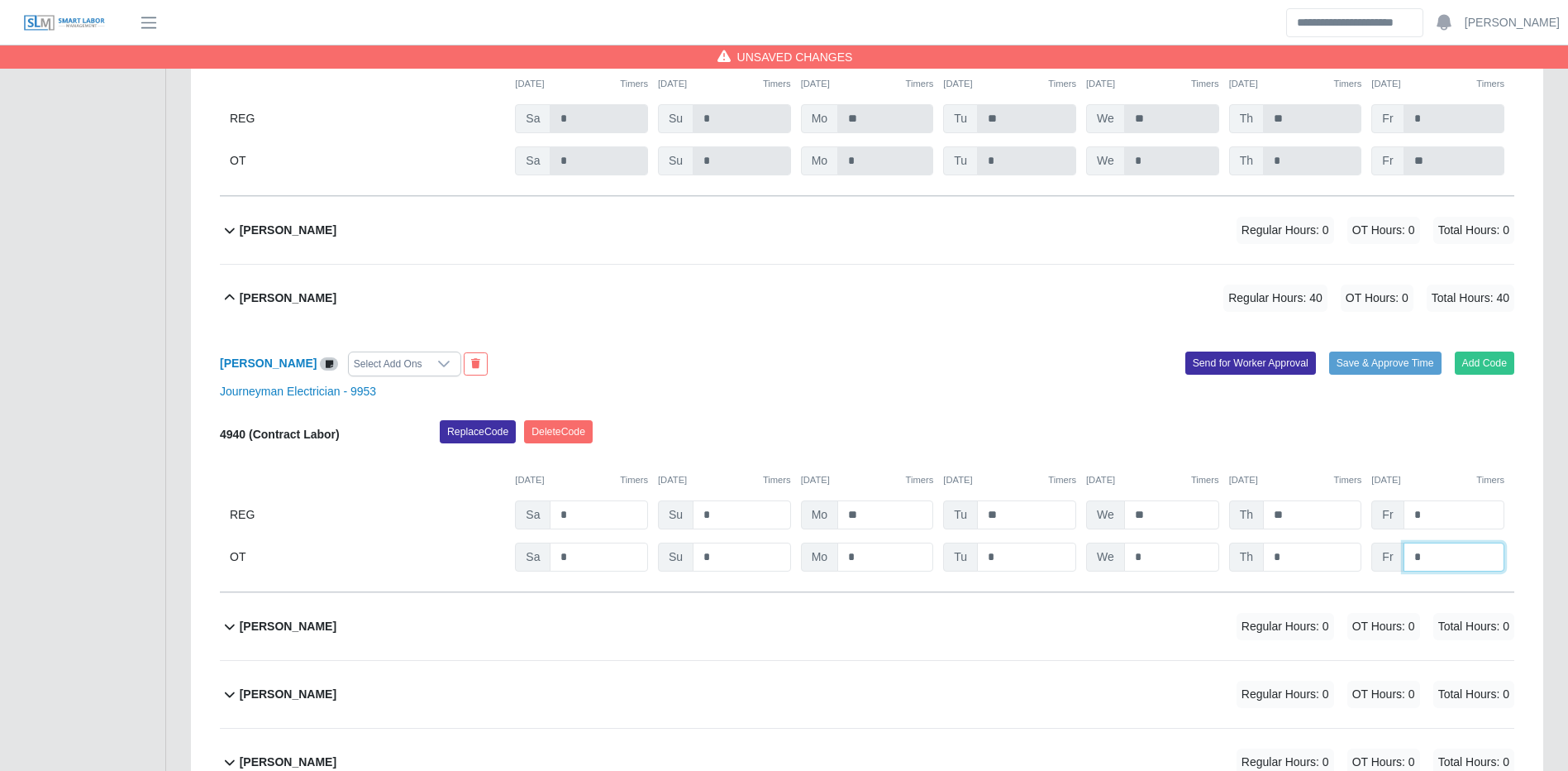
drag, startPoint x: 1494, startPoint y: 609, endPoint x: 1477, endPoint y: 619, distance: 19.7
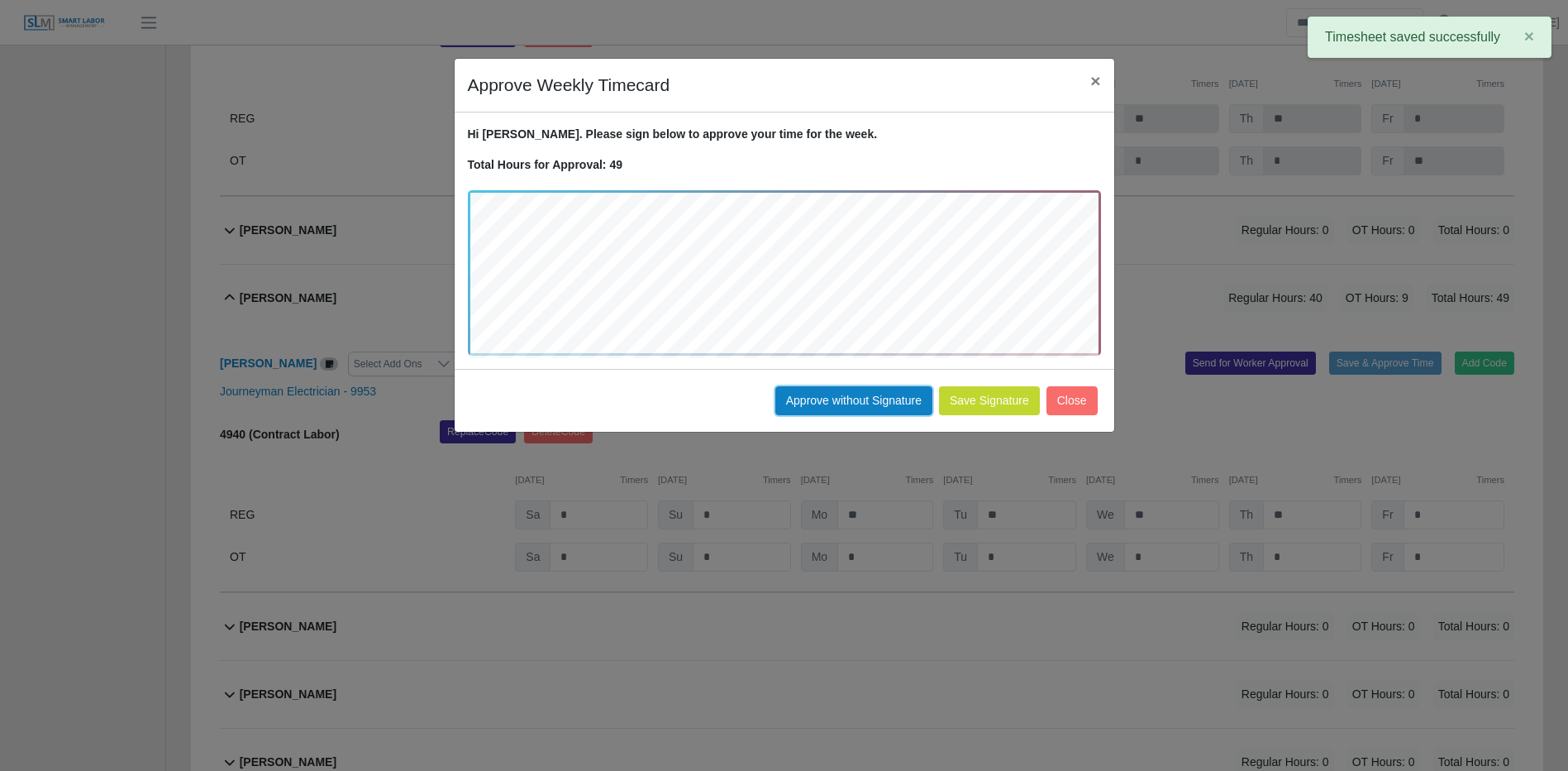
drag, startPoint x: 915, startPoint y: 392, endPoint x: 1375, endPoint y: 375, distance: 460.3
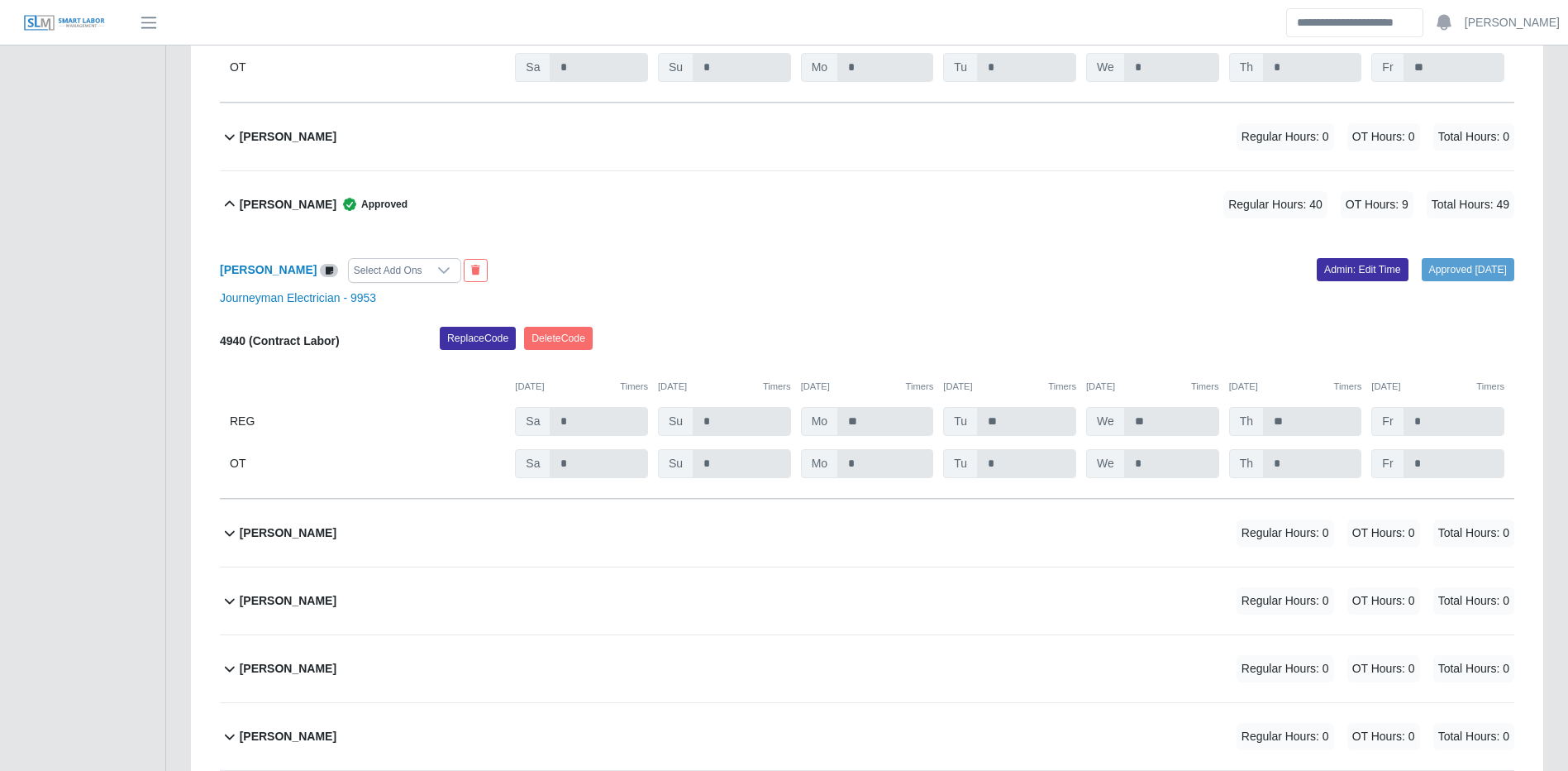
scroll to position [27436, 0]
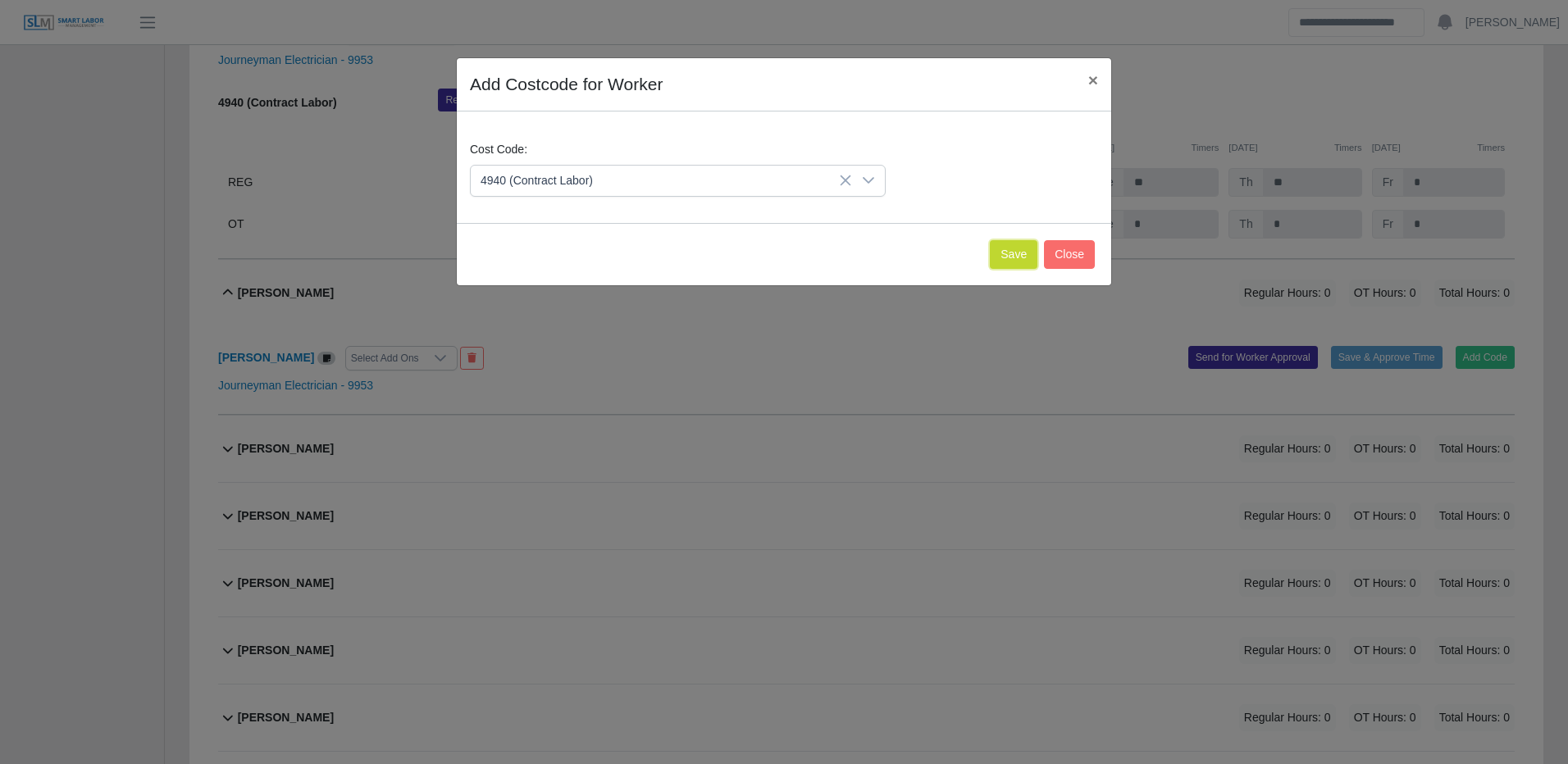
drag, startPoint x: 997, startPoint y: 255, endPoint x: 982, endPoint y: 371, distance: 117.0
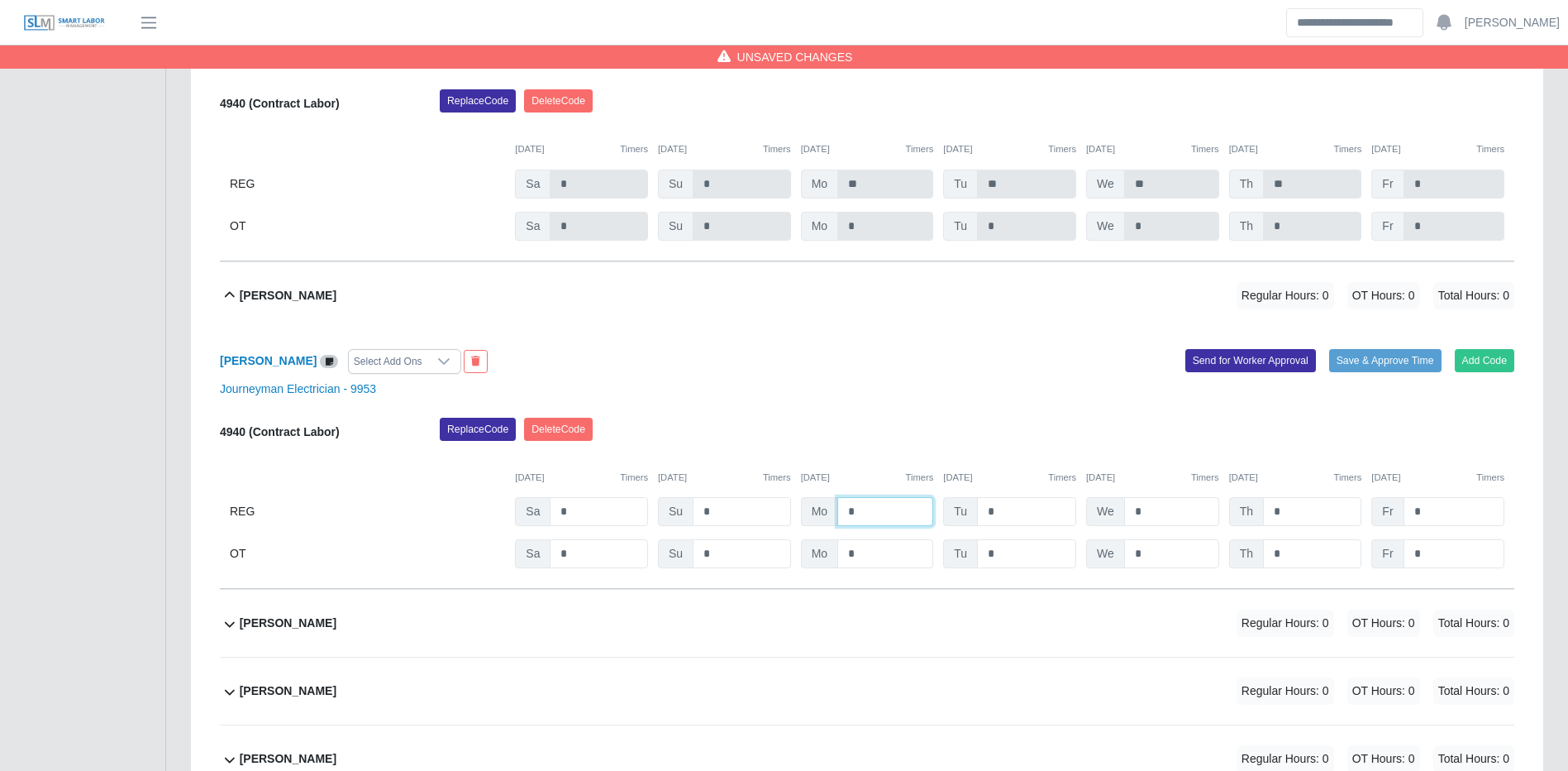
drag, startPoint x: 869, startPoint y: 554, endPoint x: 887, endPoint y: 547, distance: 19.3
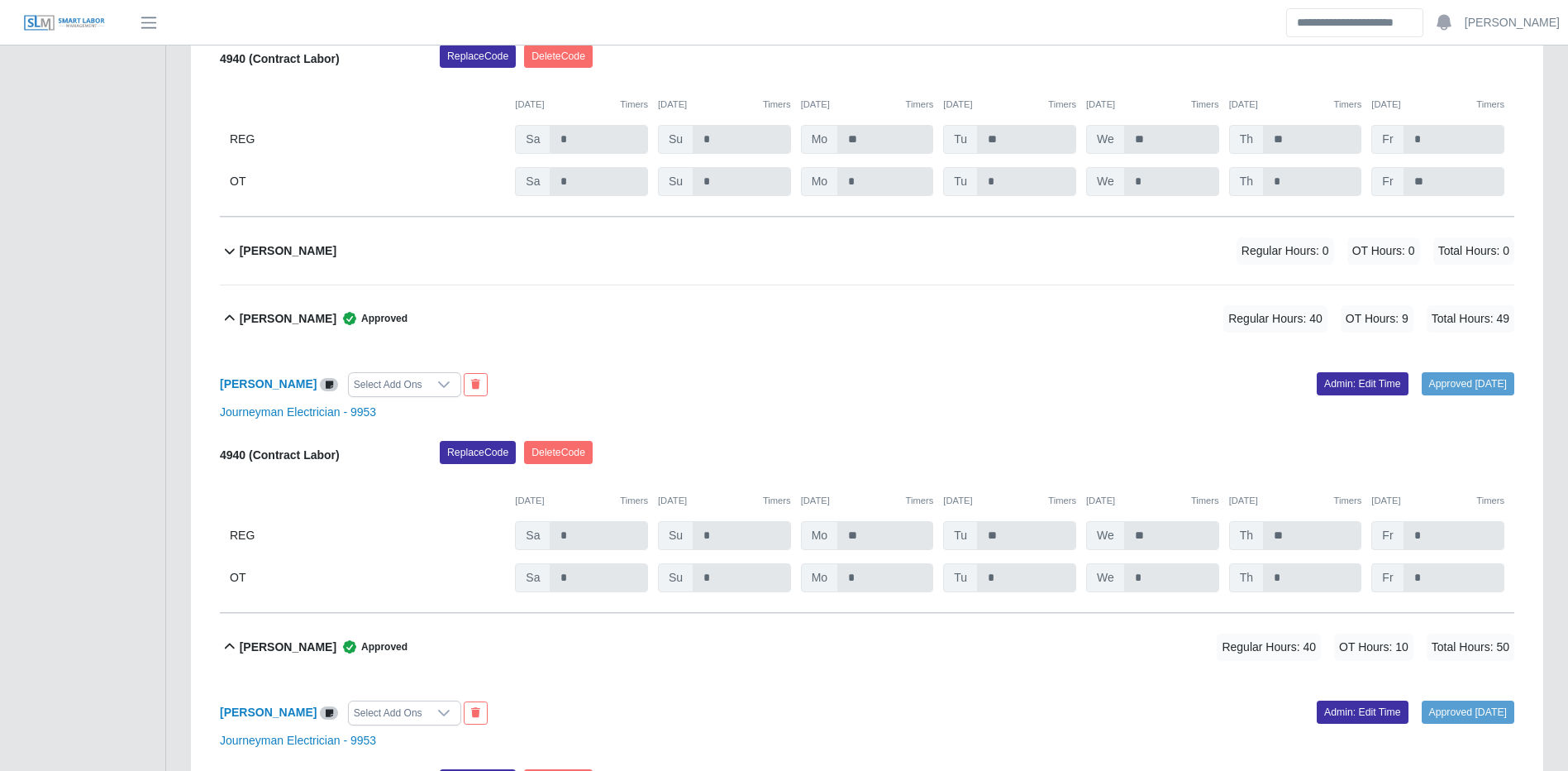
scroll to position [26858, 0]
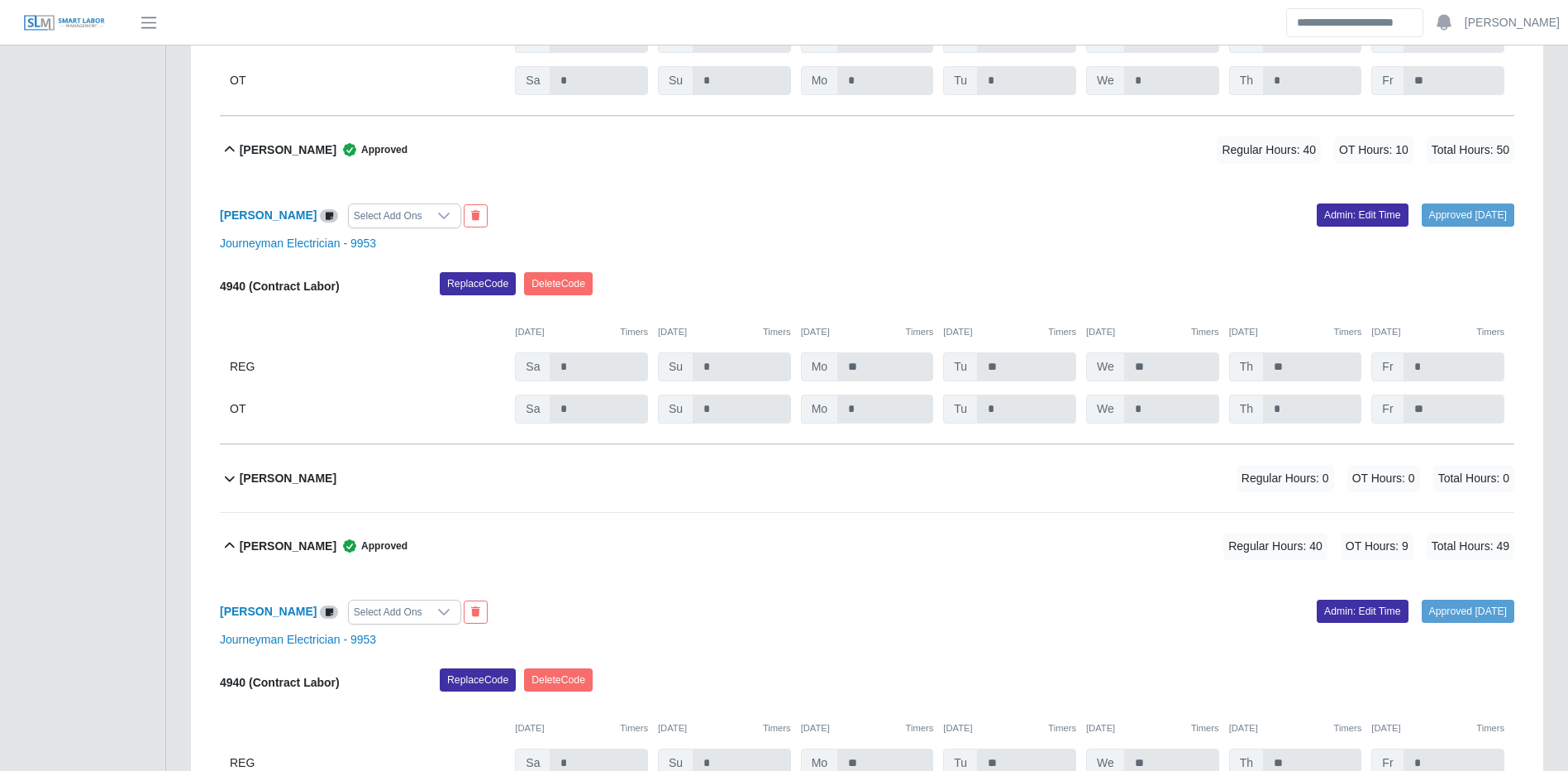
drag, startPoint x: 1090, startPoint y: 532, endPoint x: 1331, endPoint y: 562, distance: 242.9
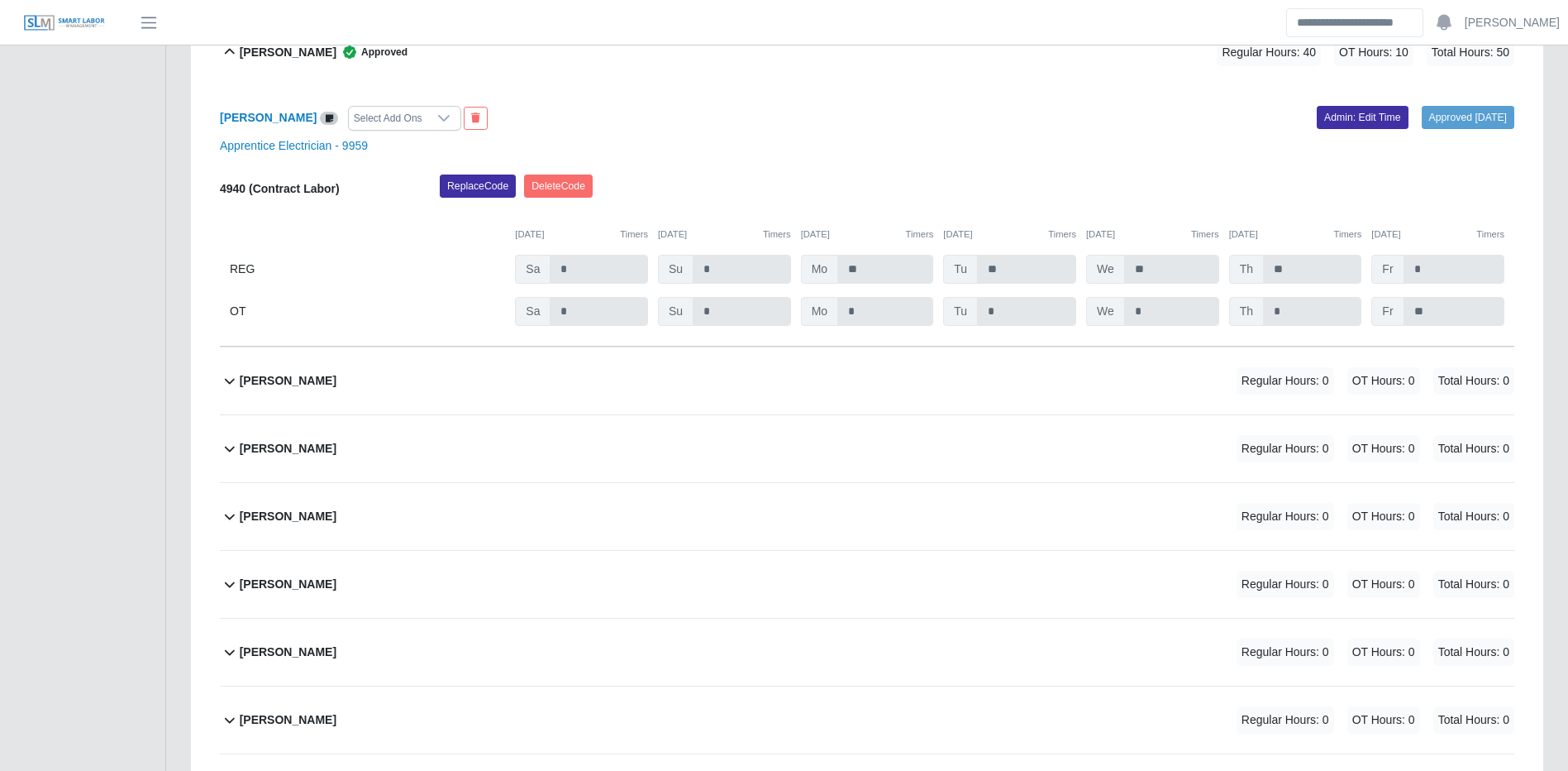
scroll to position [28925, 0]
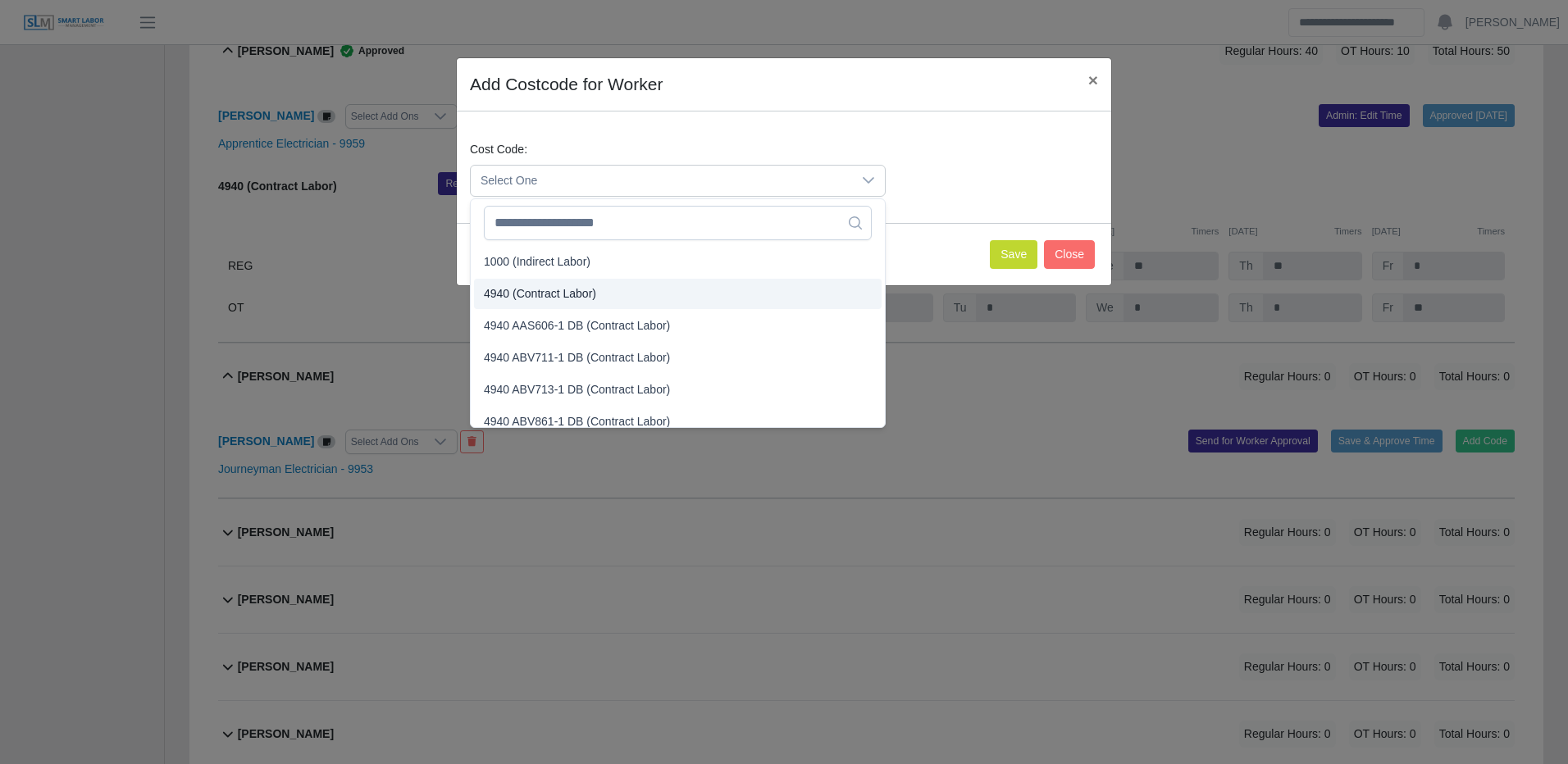
drag, startPoint x: 526, startPoint y: 291, endPoint x: 553, endPoint y: 284, distance: 27.9
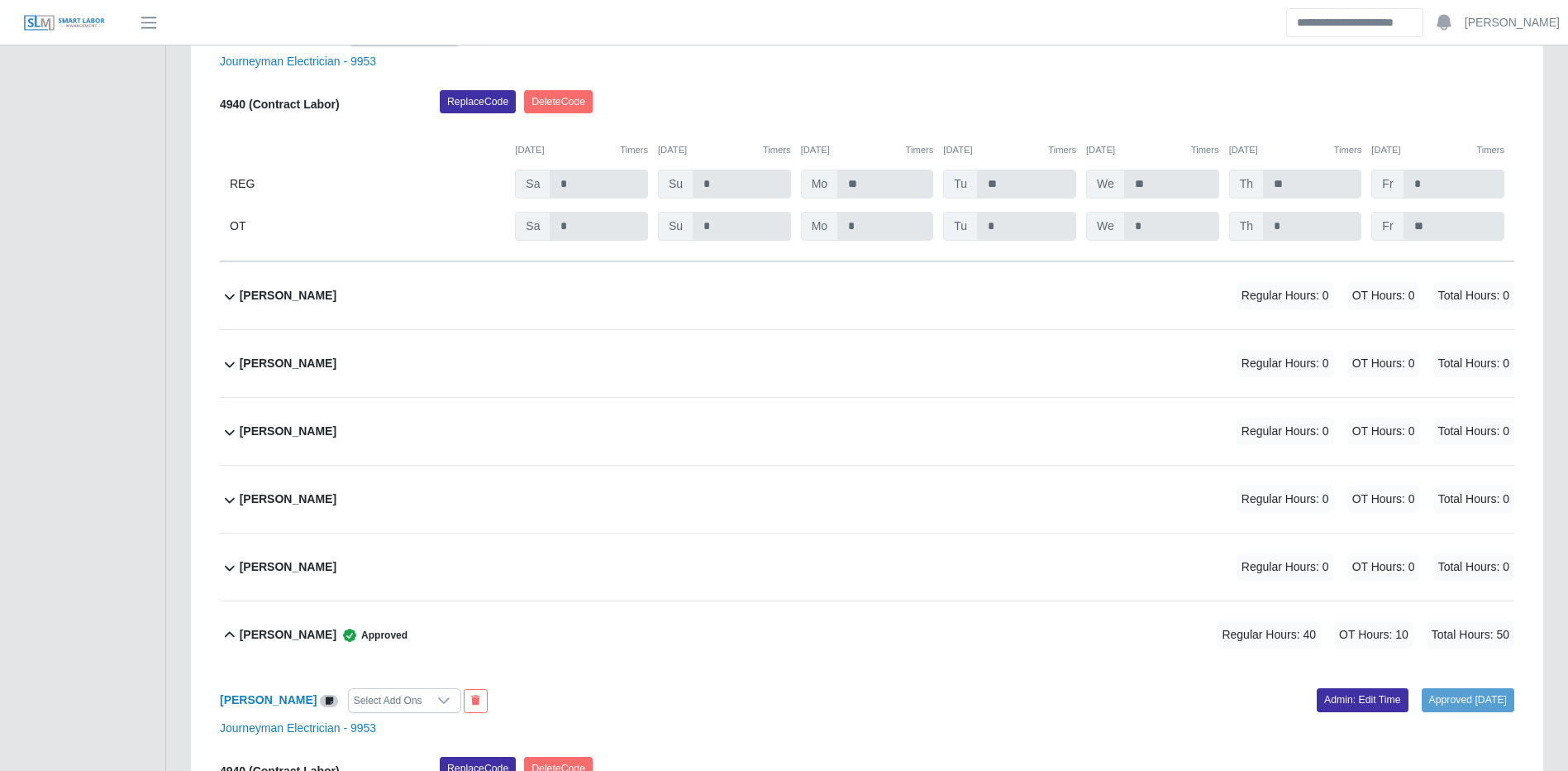
scroll to position [29339, 0]
drag, startPoint x: 733, startPoint y: 414, endPoint x: 721, endPoint y: 419, distance: 13.0
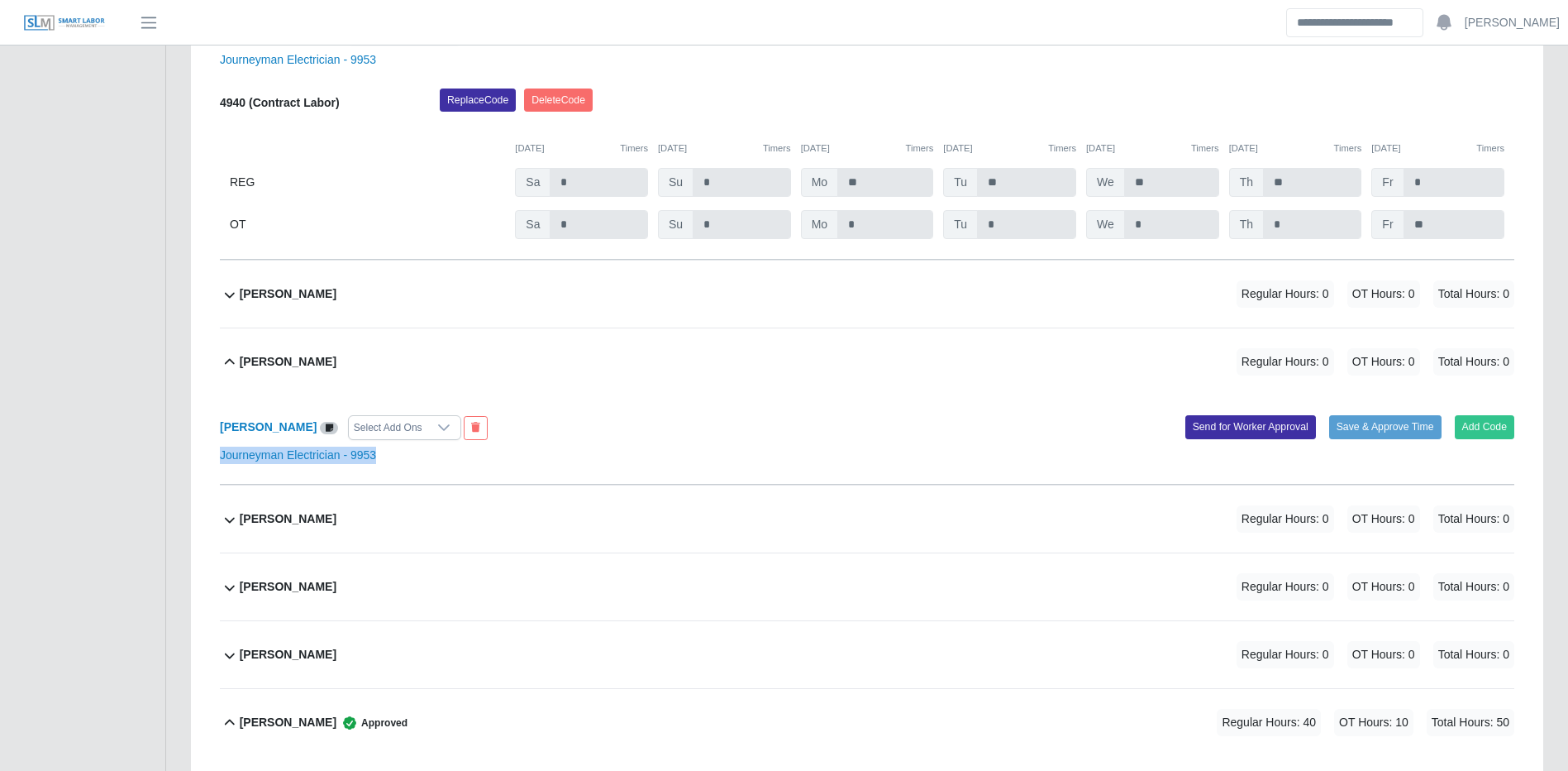
drag, startPoint x: 811, startPoint y: 474, endPoint x: 952, endPoint y: 530, distance: 151.7
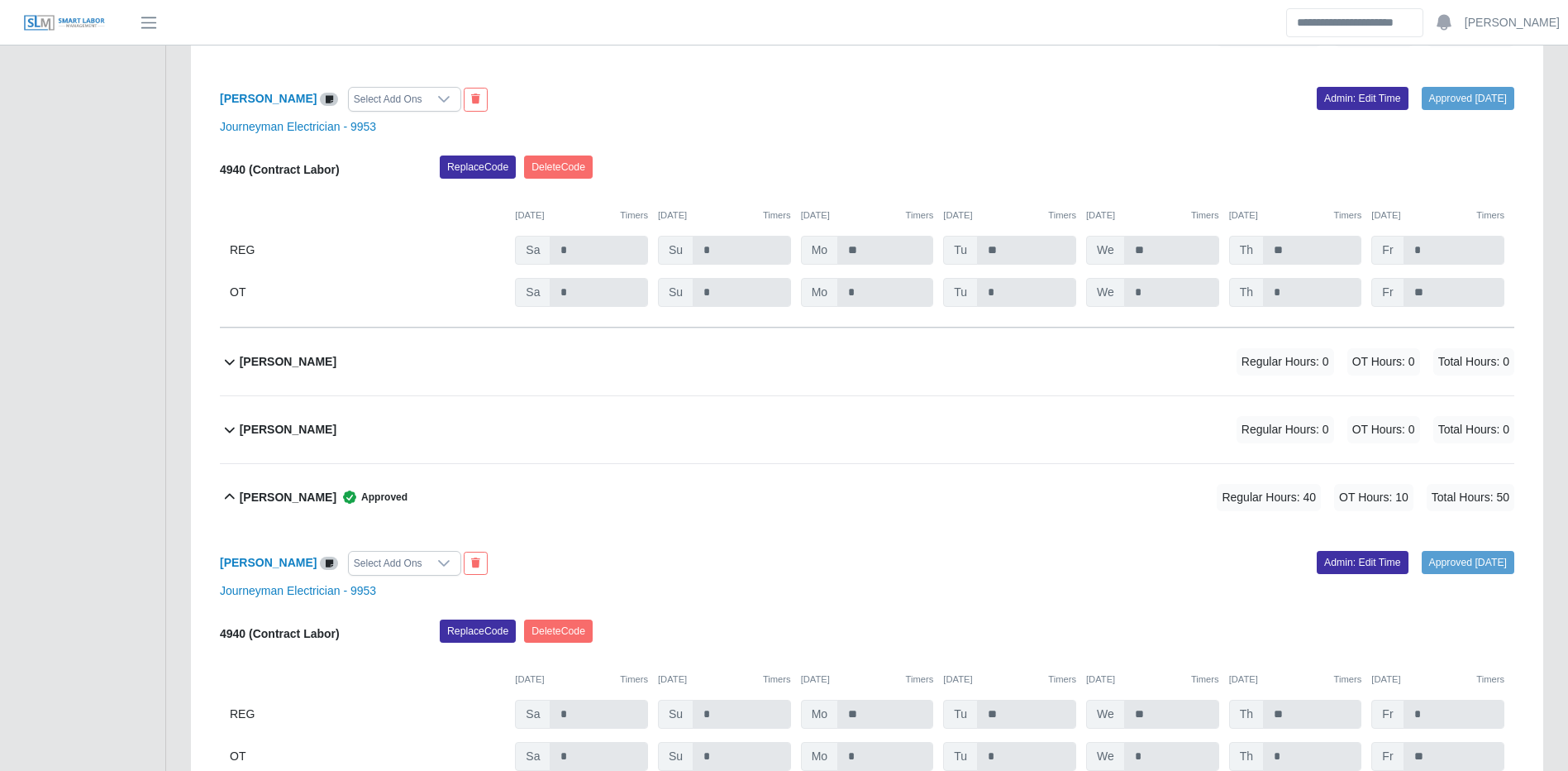
scroll to position [30083, 0]
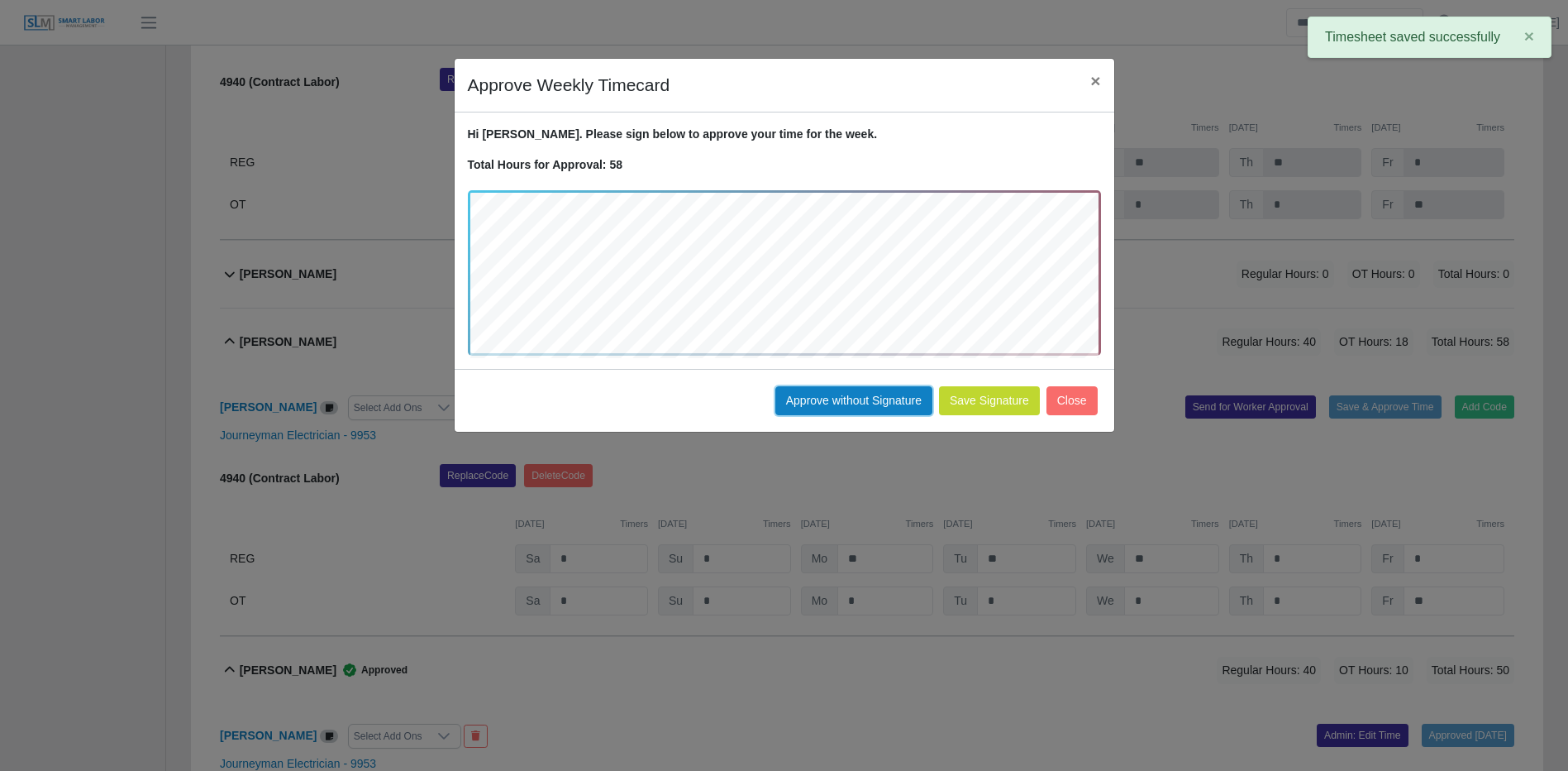
drag, startPoint x: 905, startPoint y: 408, endPoint x: 1014, endPoint y: 405, distance: 109.0
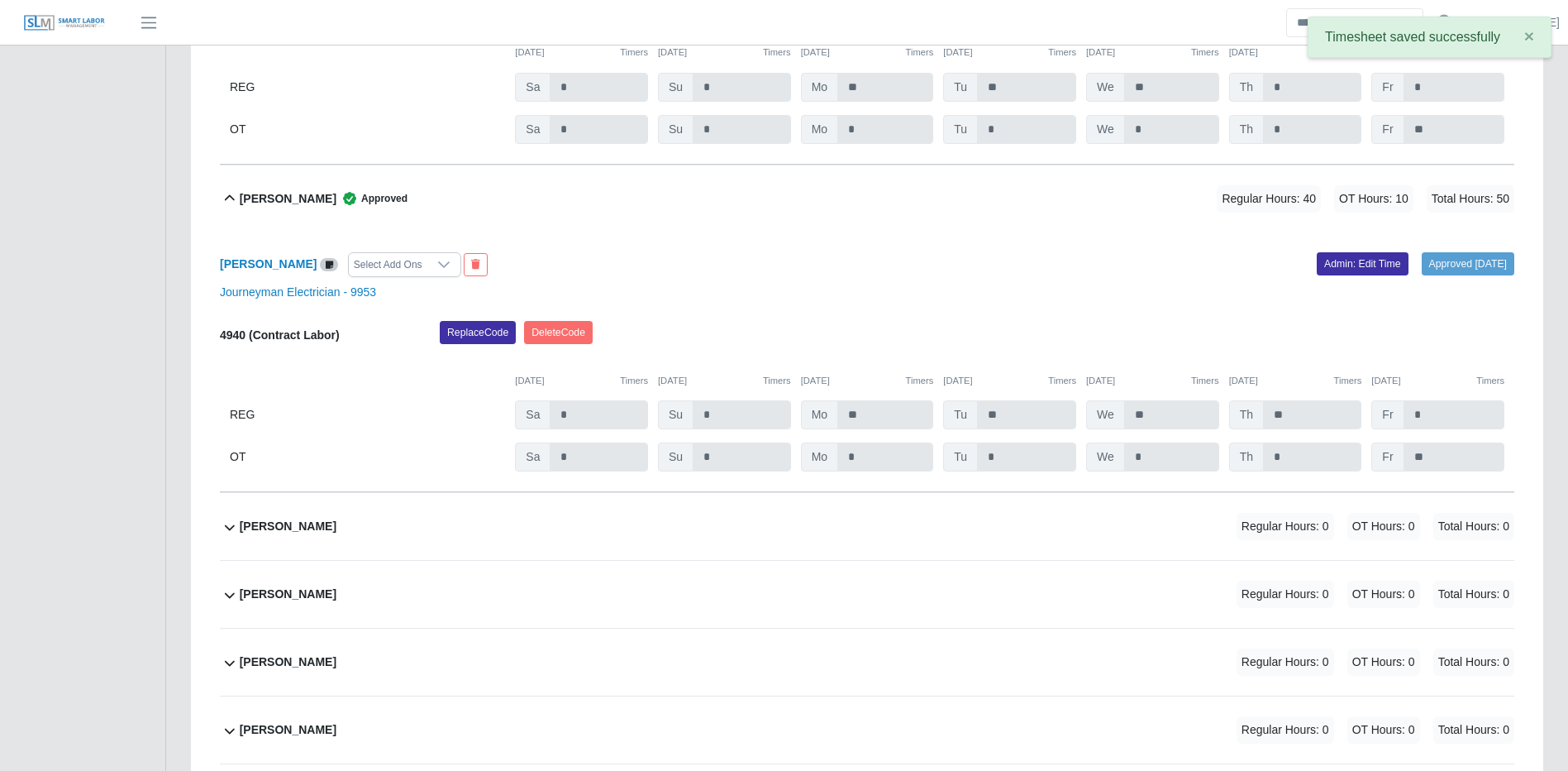
scroll to position [30827, 0]
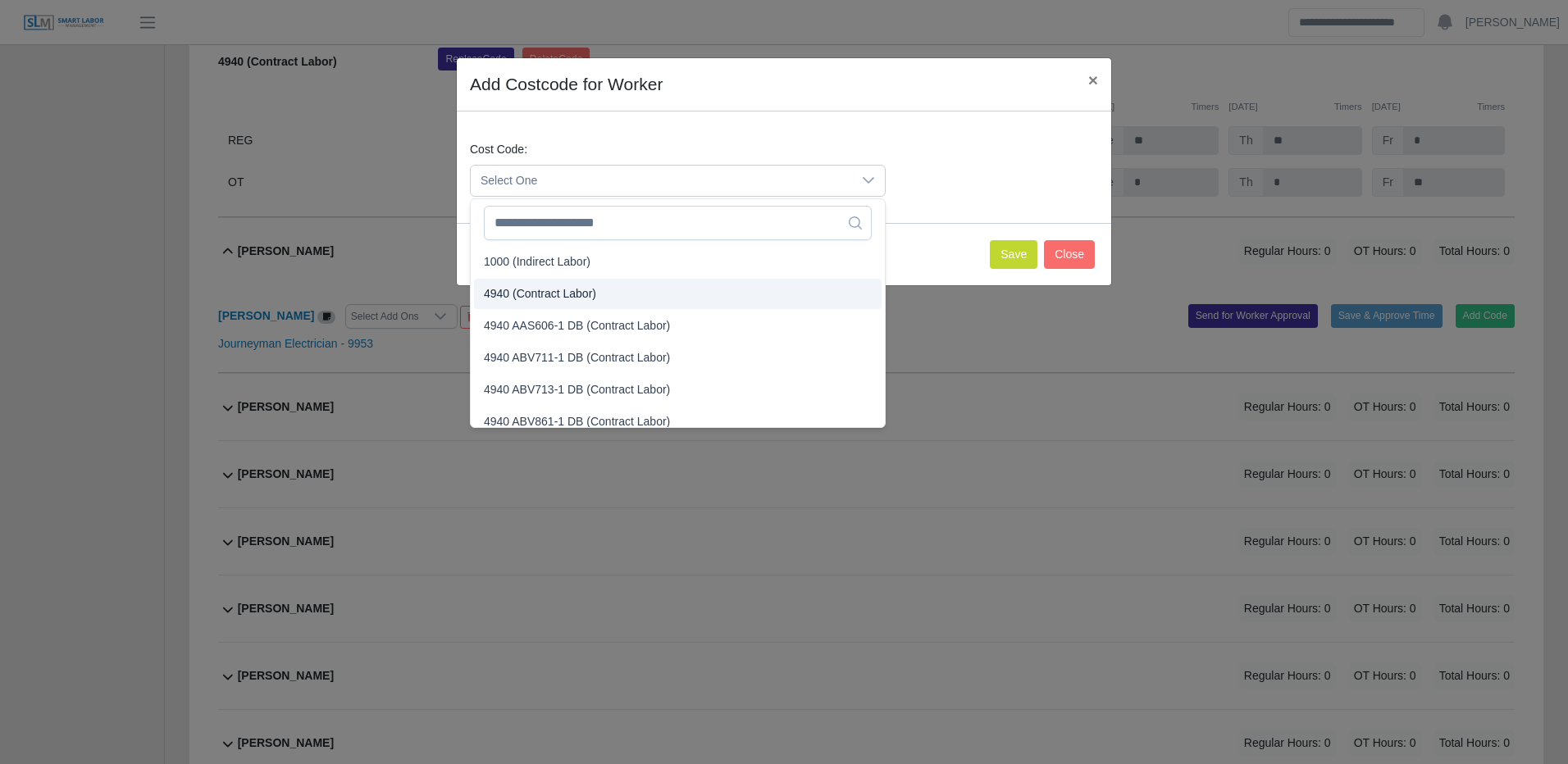
drag, startPoint x: 587, startPoint y: 297, endPoint x: 606, endPoint y: 298, distance: 19.0
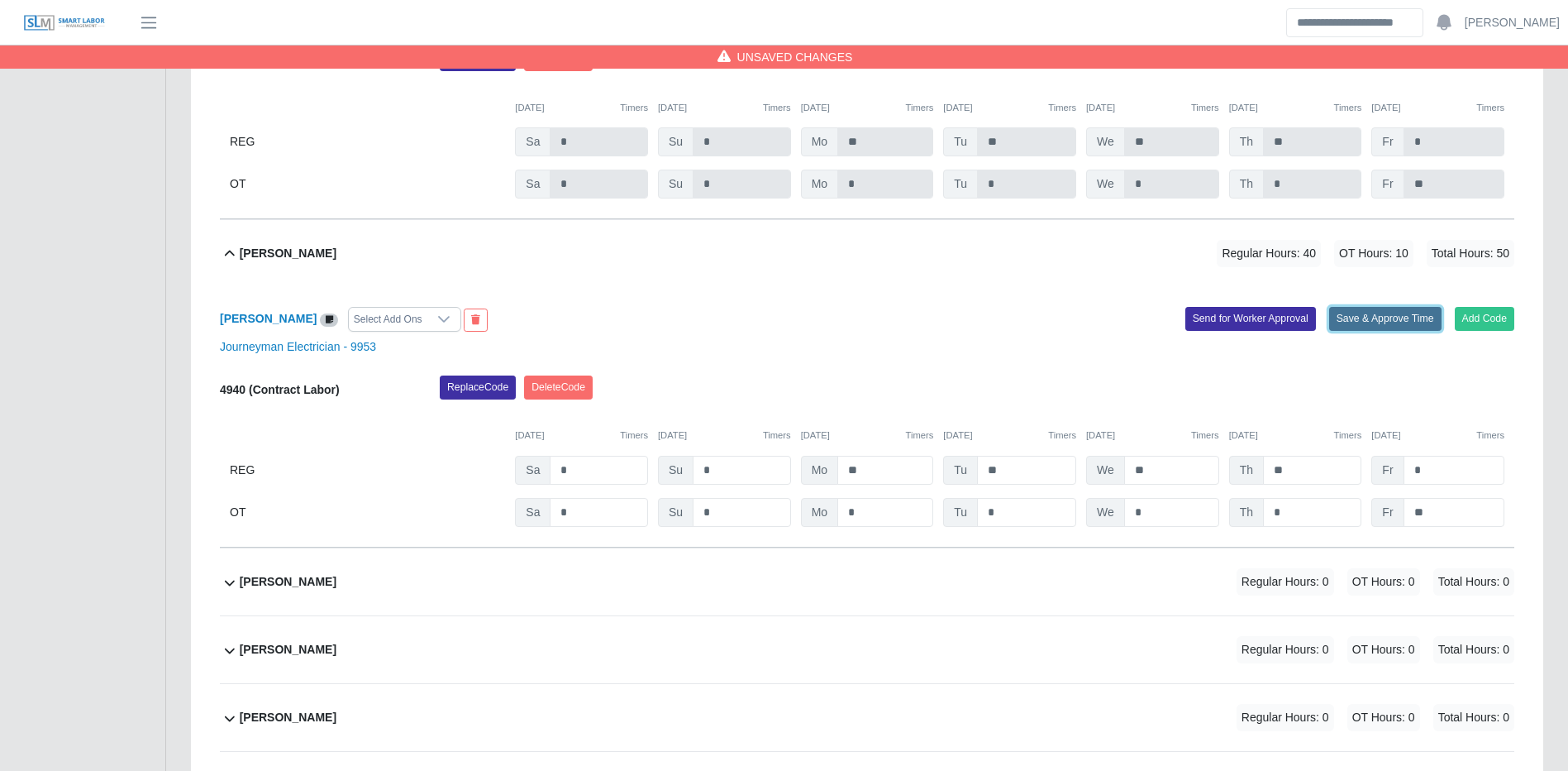
drag, startPoint x: 1356, startPoint y: 373, endPoint x: 1345, endPoint y: 375, distance: 11.2
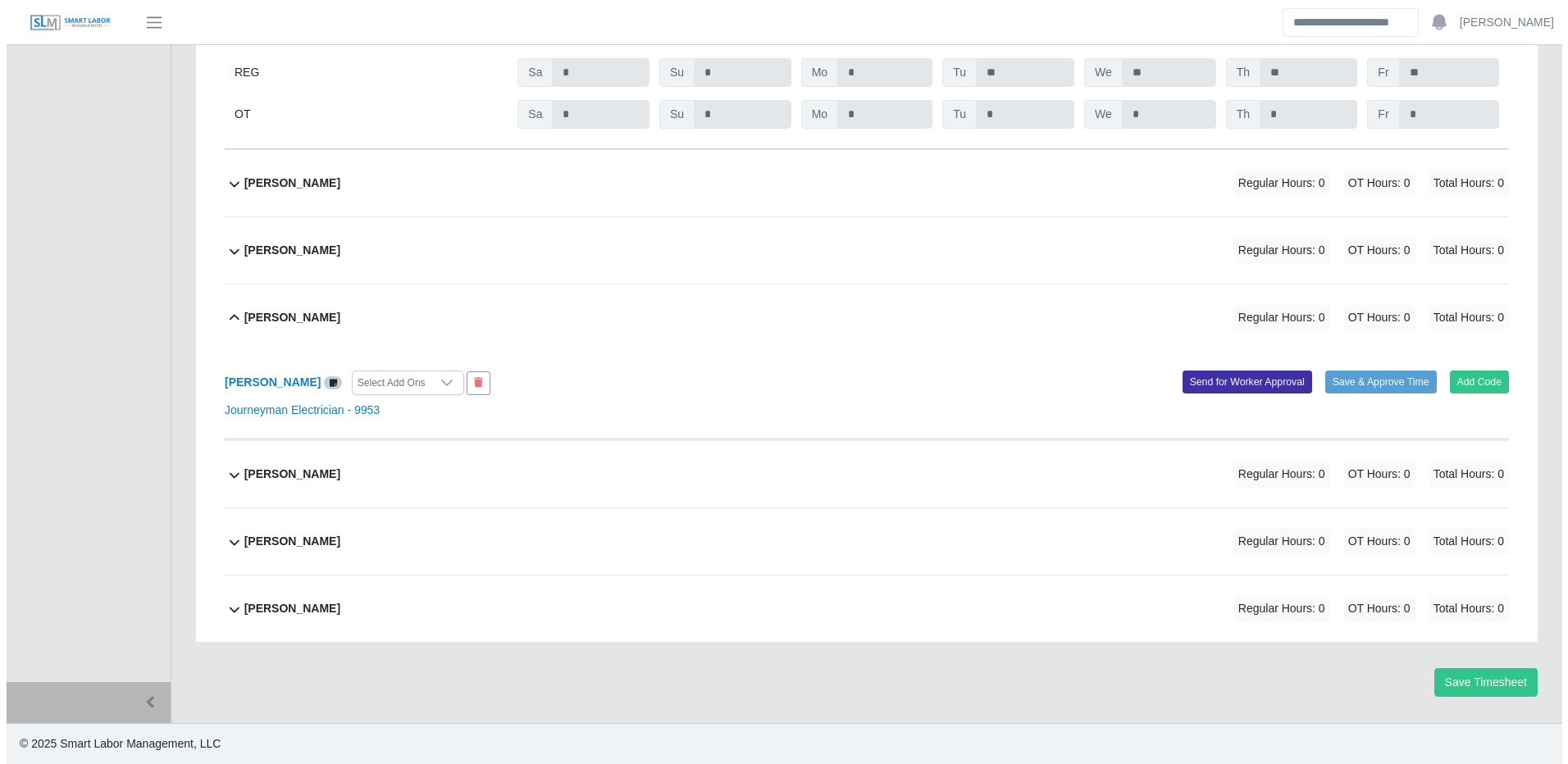
scroll to position [31292, 0]
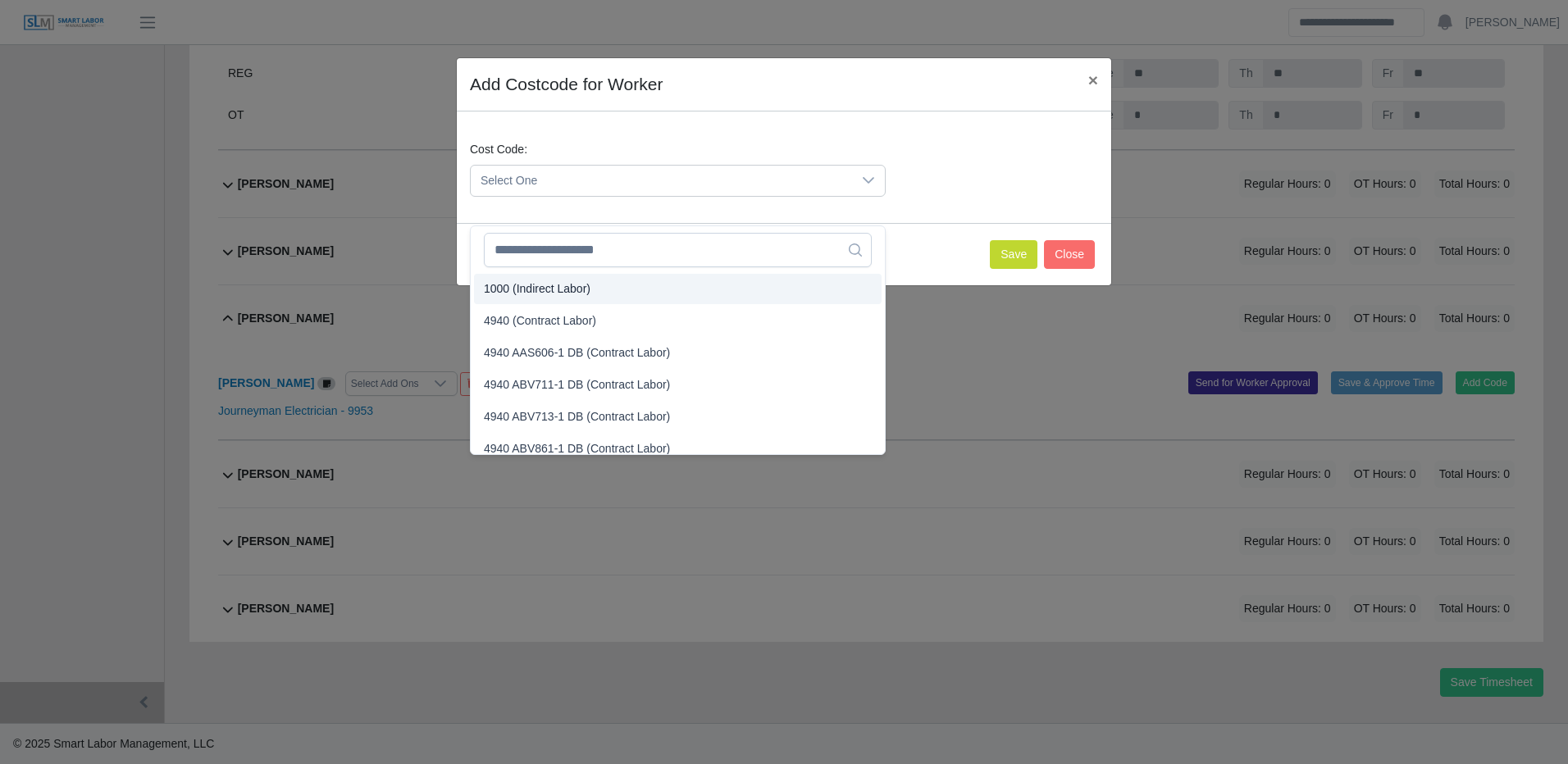
drag, startPoint x: 607, startPoint y: 297, endPoint x: 647, endPoint y: 287, distance: 41.2
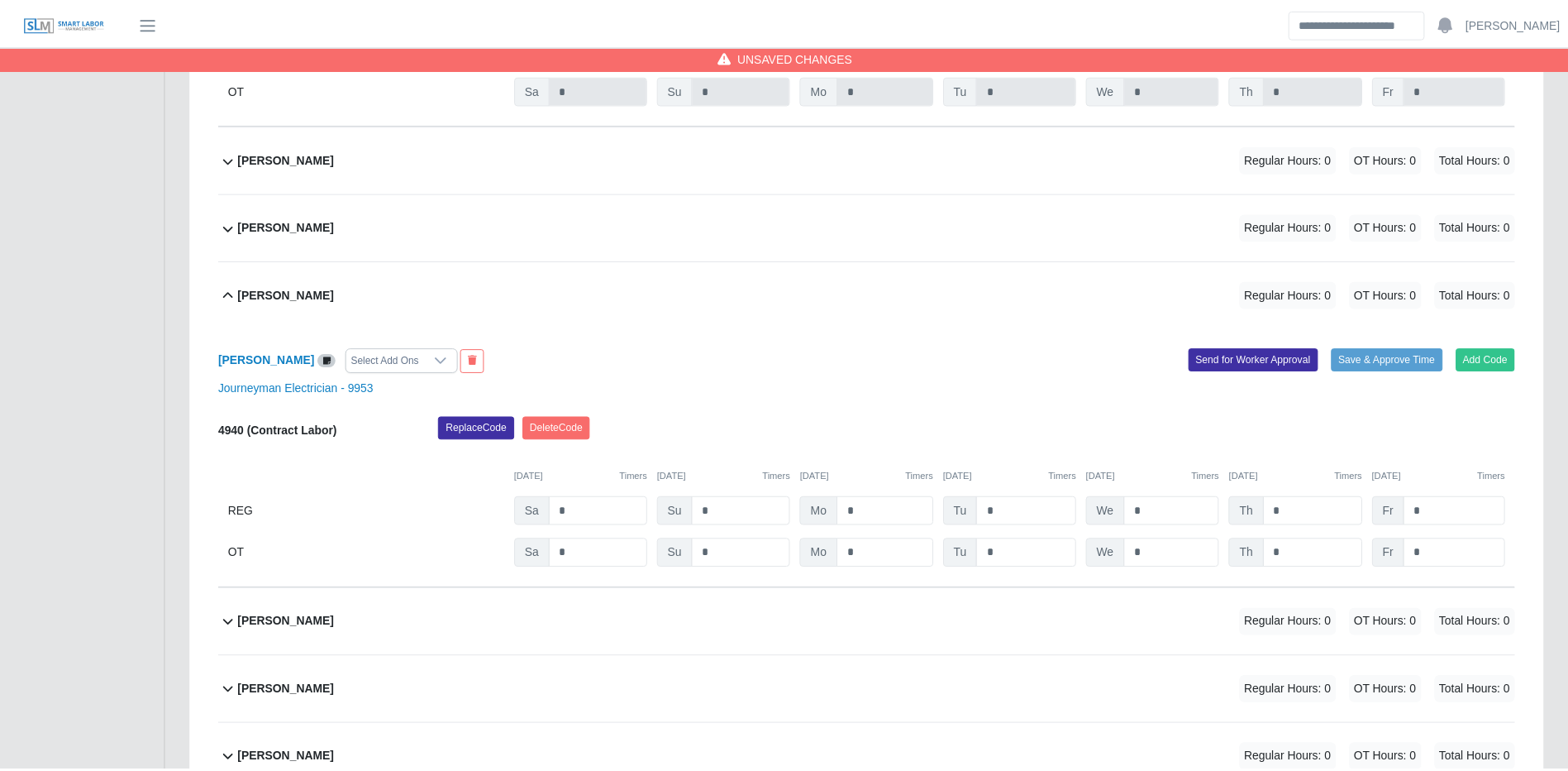
scroll to position [31750, 0]
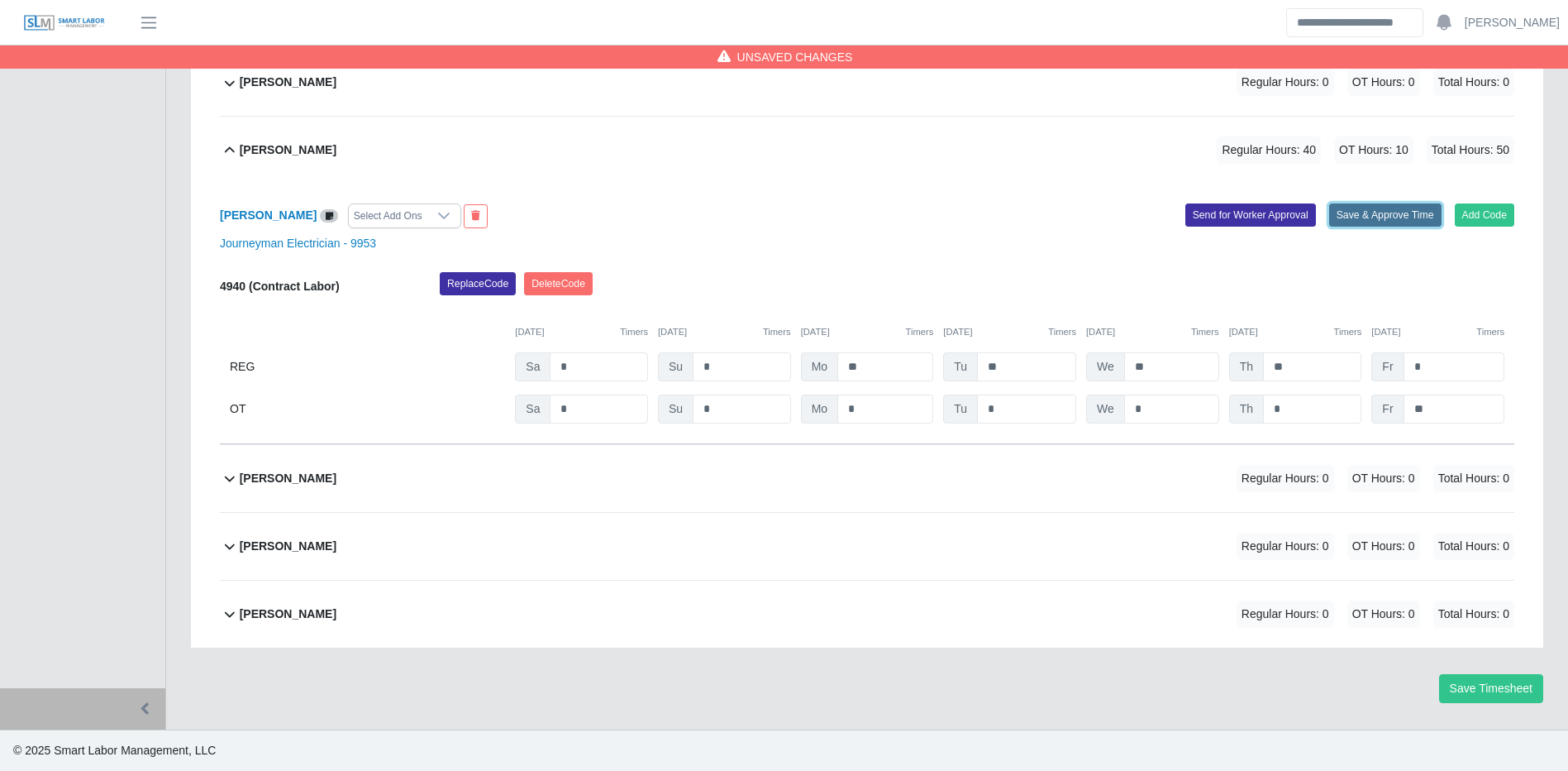
drag, startPoint x: 1340, startPoint y: 237, endPoint x: 1302, endPoint y: 243, distance: 38.5
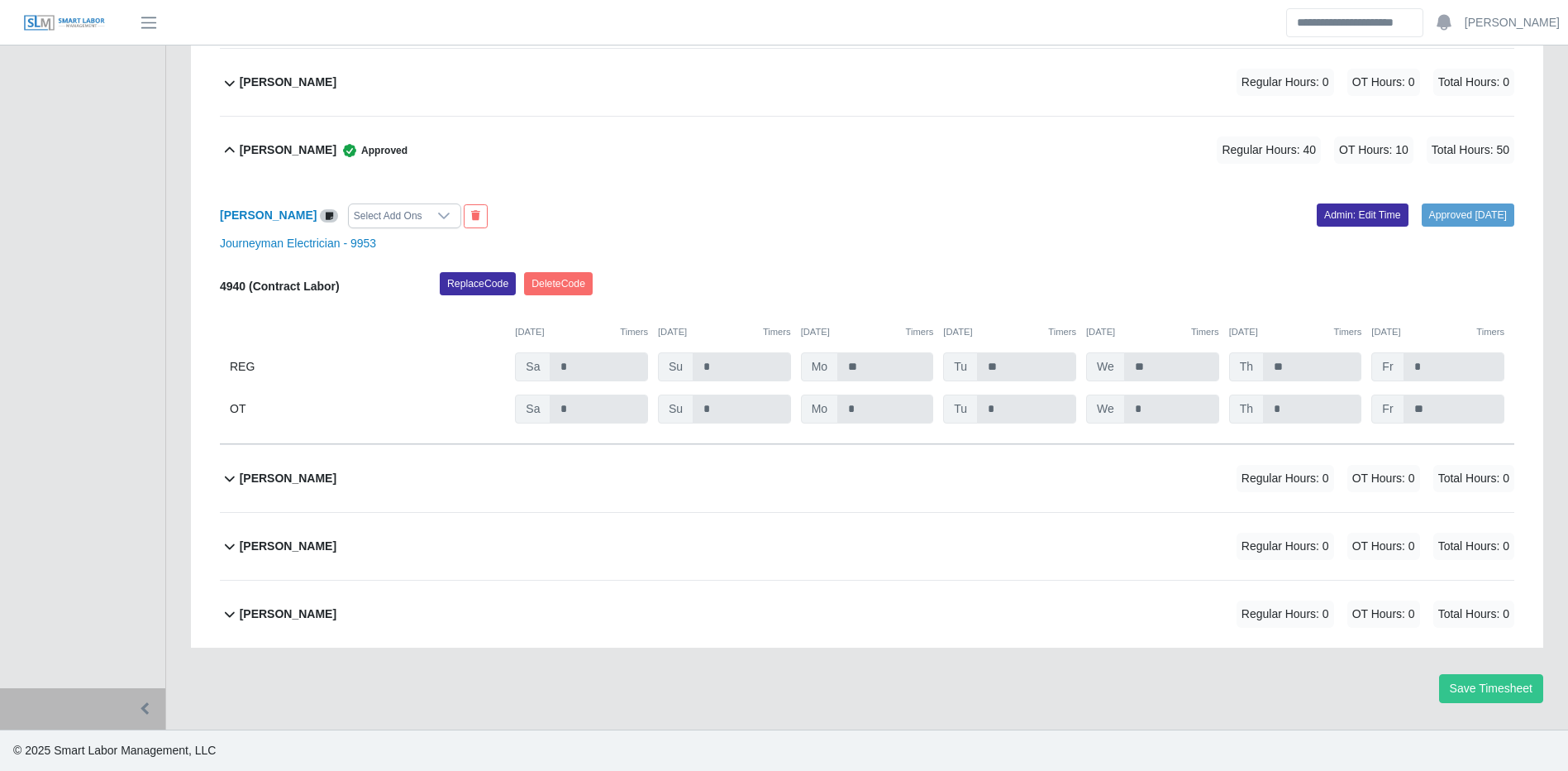
drag, startPoint x: 915, startPoint y: 478, endPoint x: 1026, endPoint y: 510, distance: 115.5
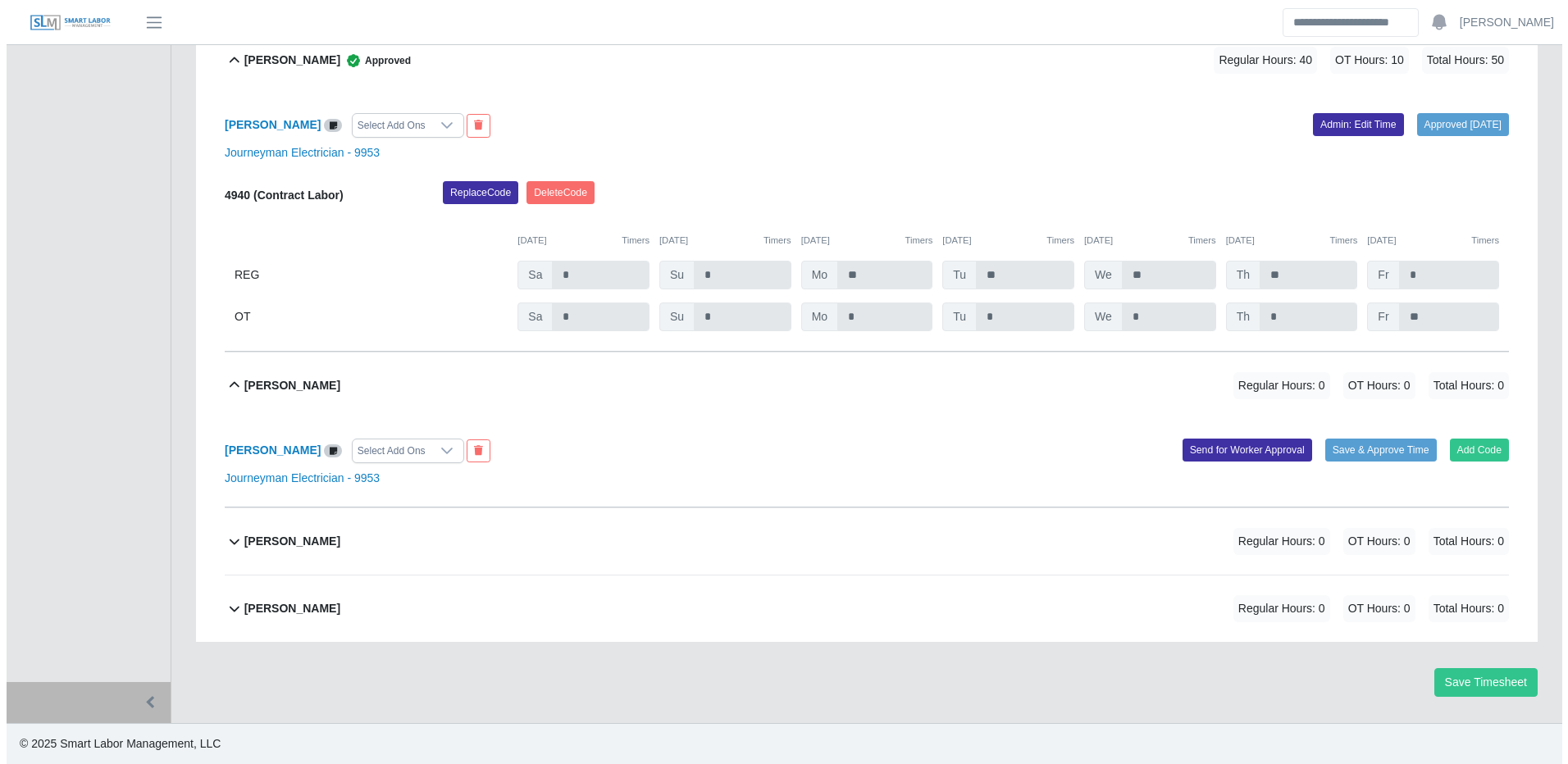
scroll to position [31577, 0]
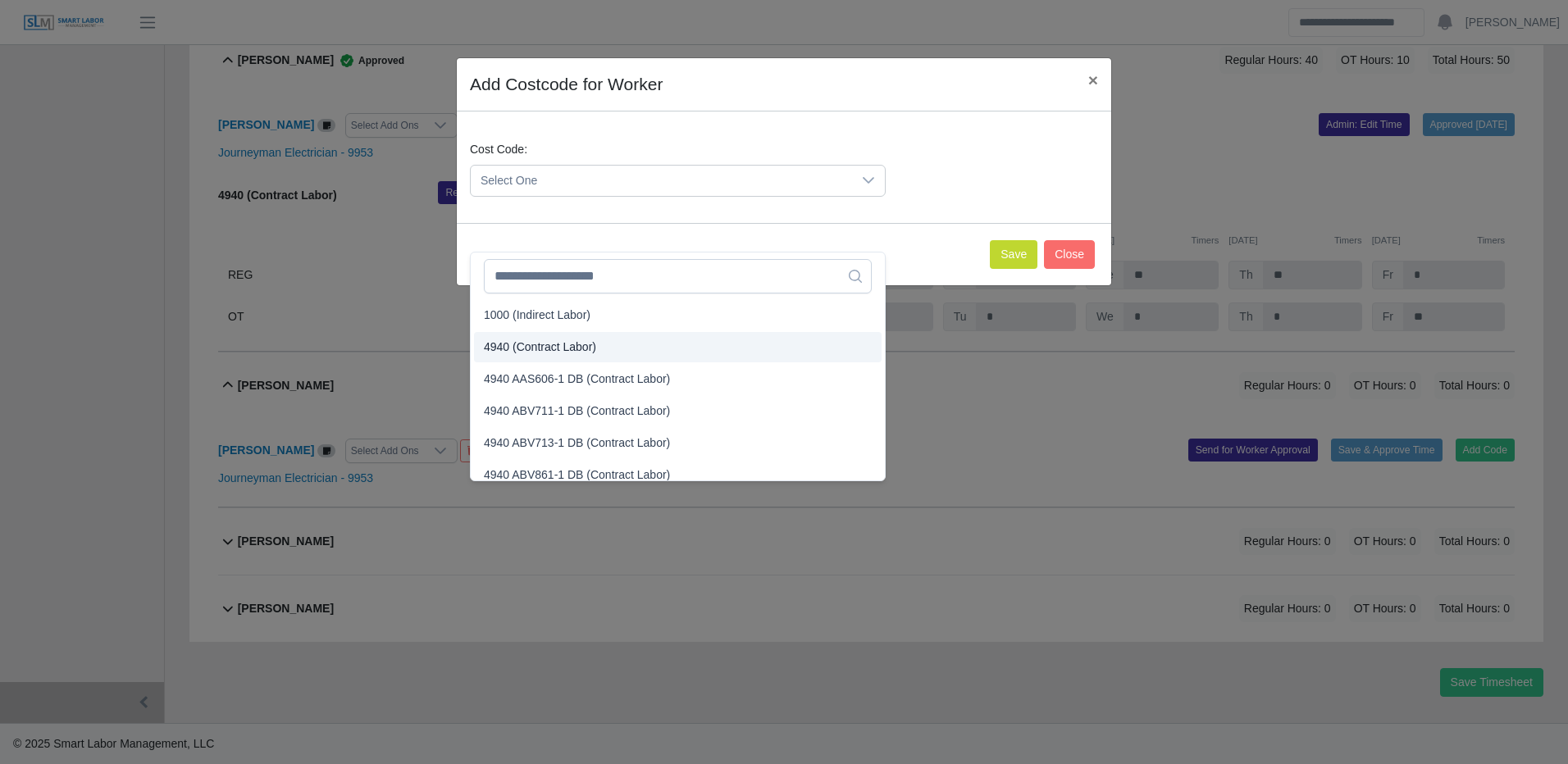
drag, startPoint x: 590, startPoint y: 300, endPoint x: 612, endPoint y: 294, distance: 22.8
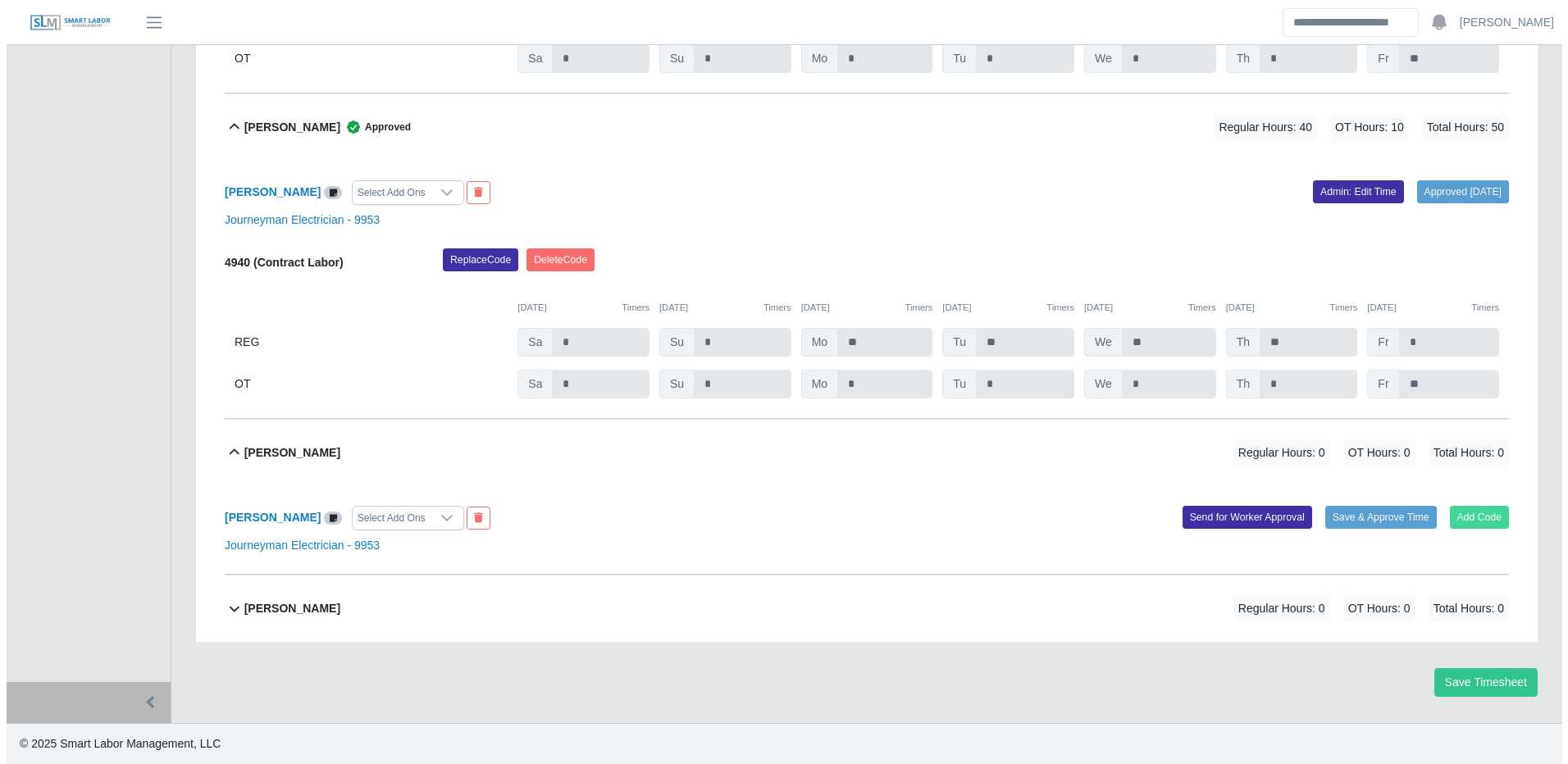
scroll to position [31836, 0]
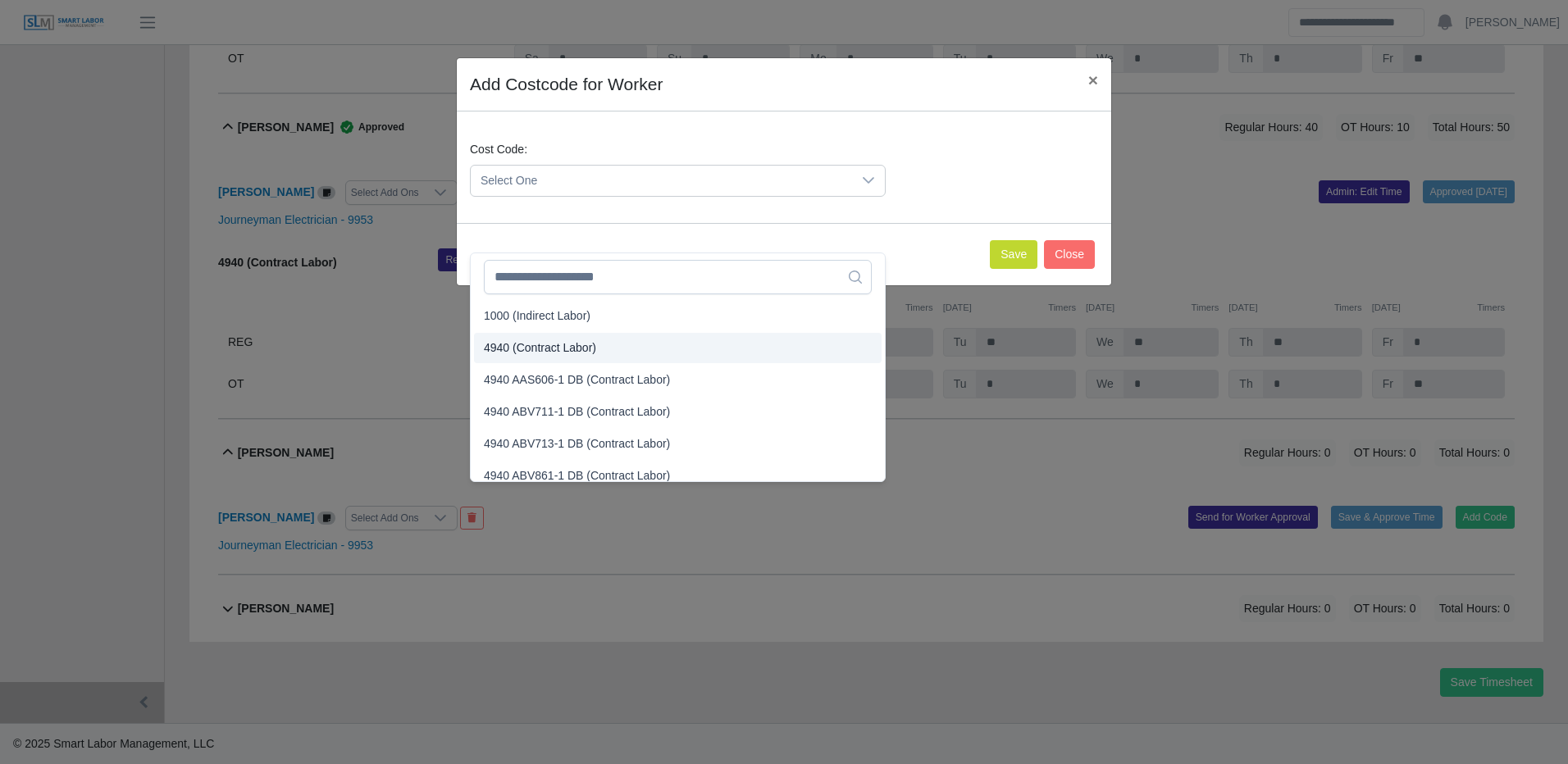
drag, startPoint x: 561, startPoint y: 289, endPoint x: 588, endPoint y: 284, distance: 27.5
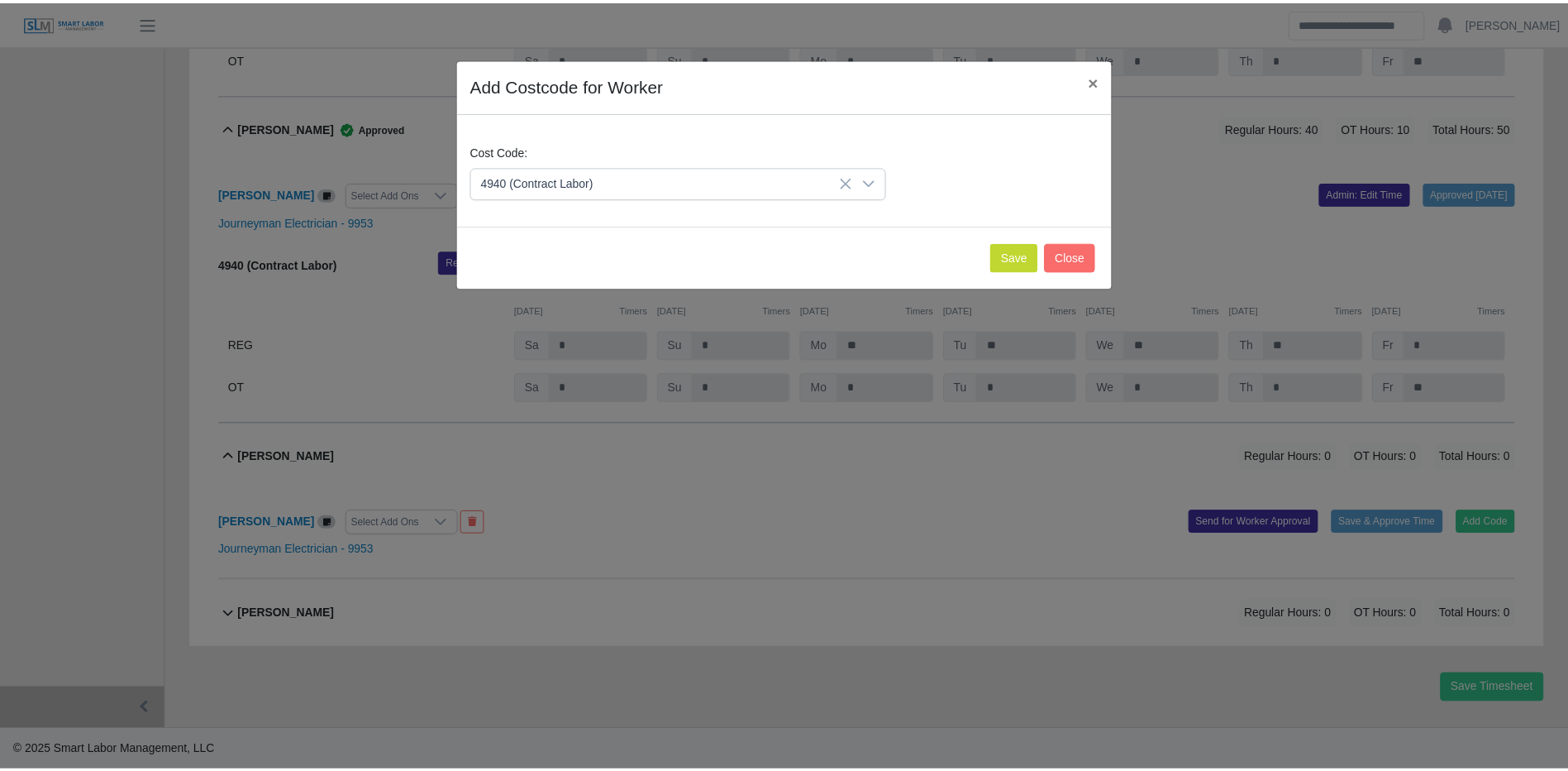
scroll to position [32298, 0]
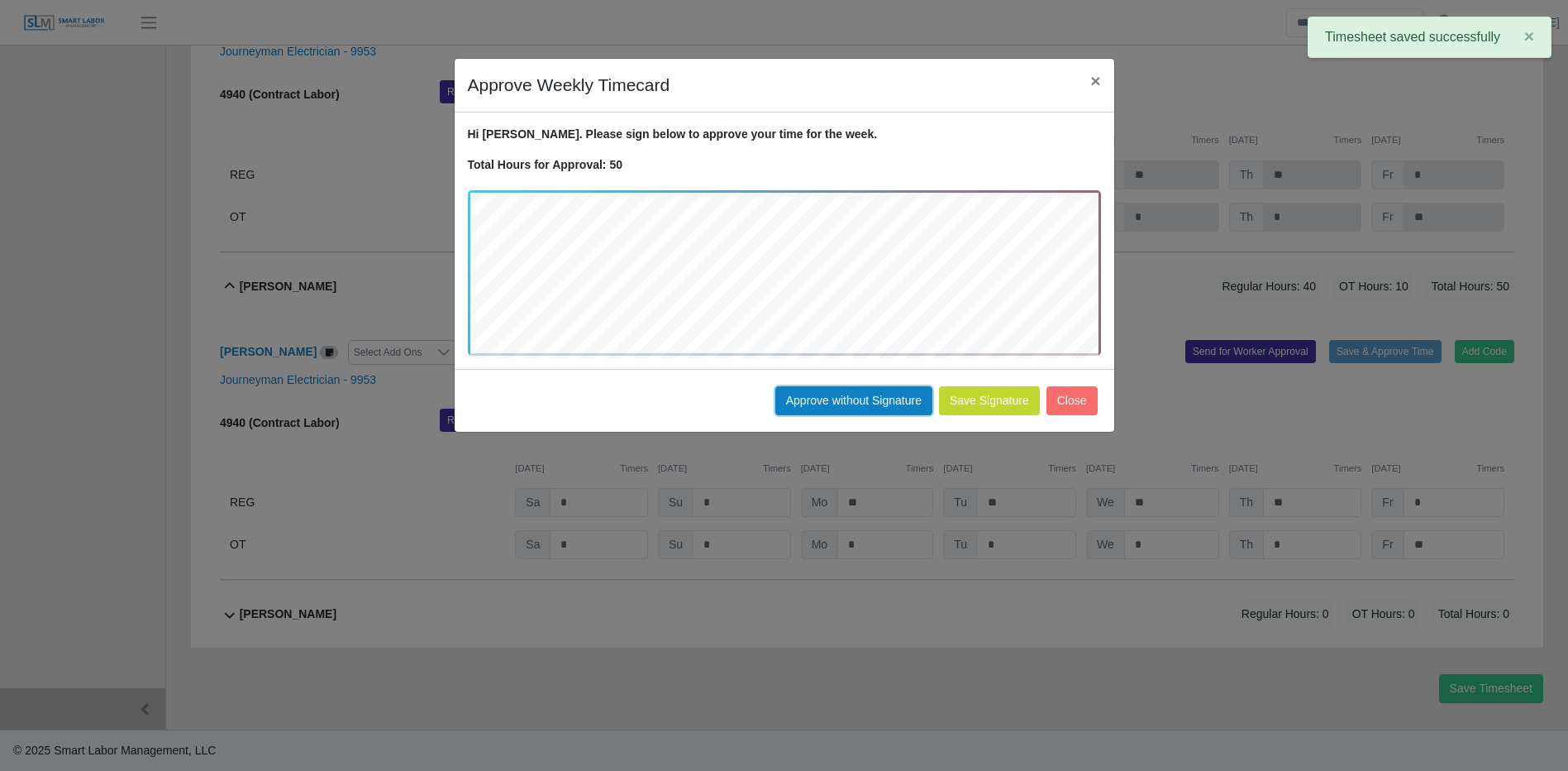
drag, startPoint x: 889, startPoint y: 398, endPoint x: 872, endPoint y: 390, distance: 18.8
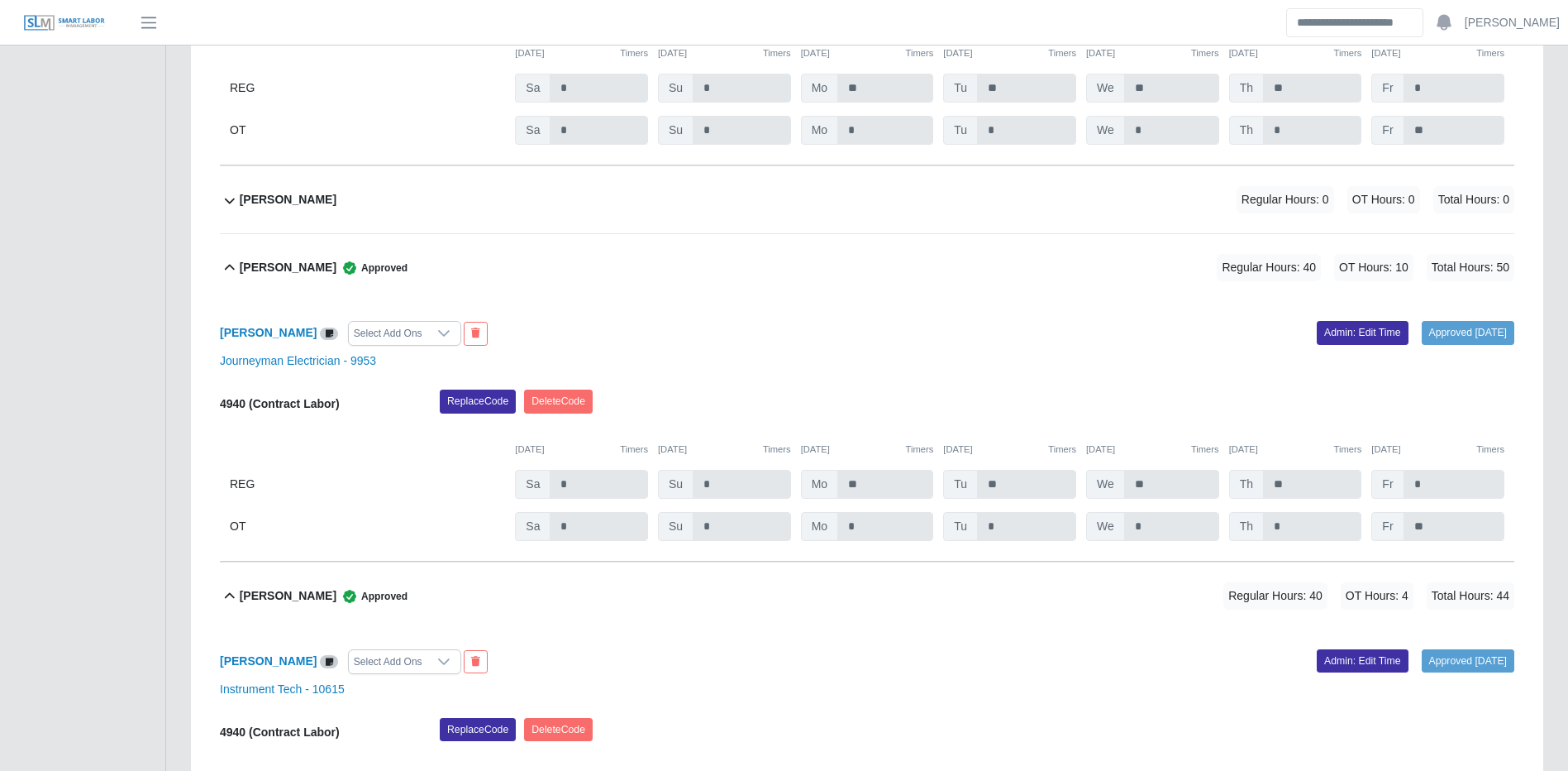
scroll to position [17742, 0]
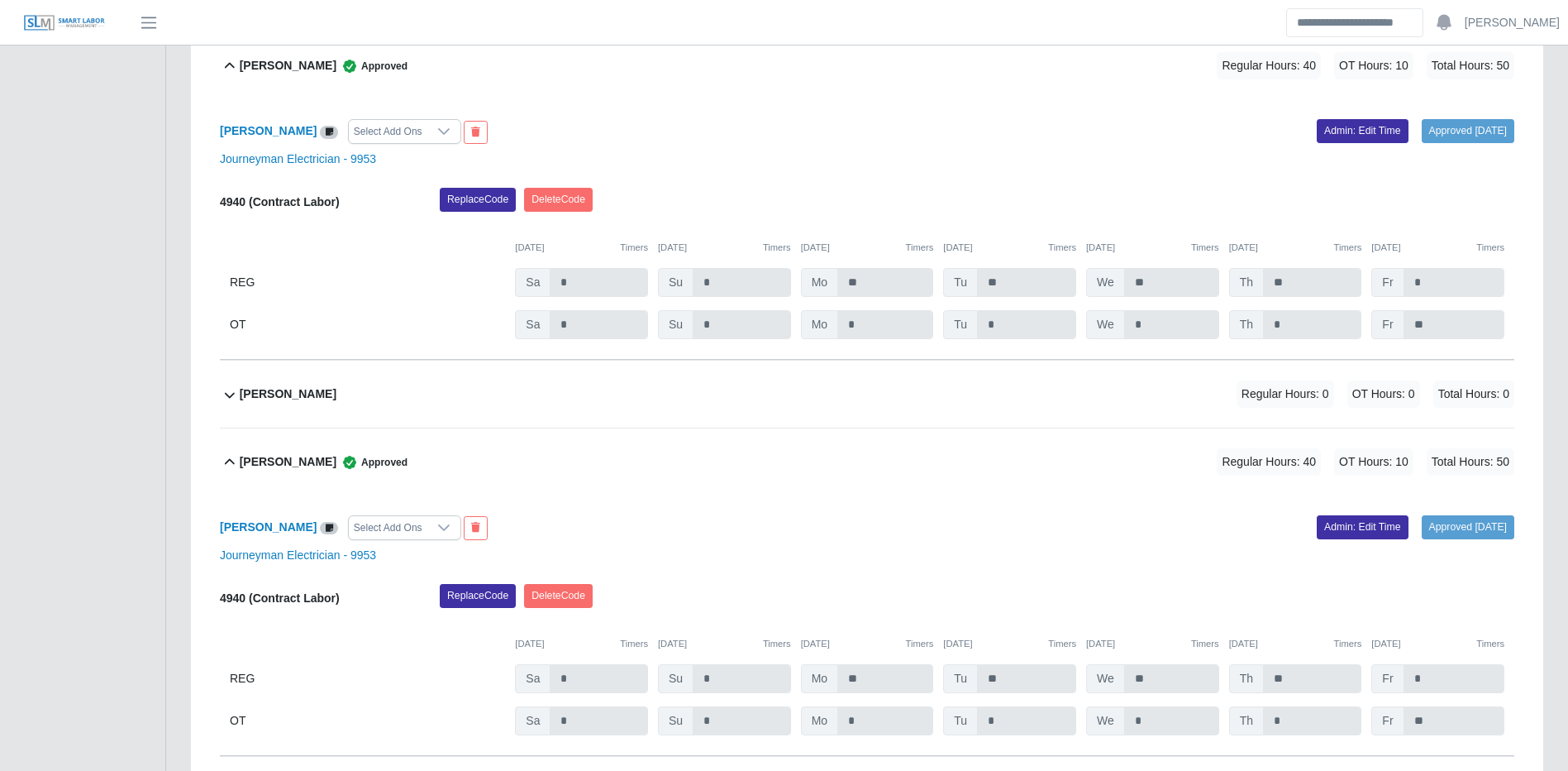
drag, startPoint x: 859, startPoint y: 440, endPoint x: 1054, endPoint y: 472, distance: 197.6
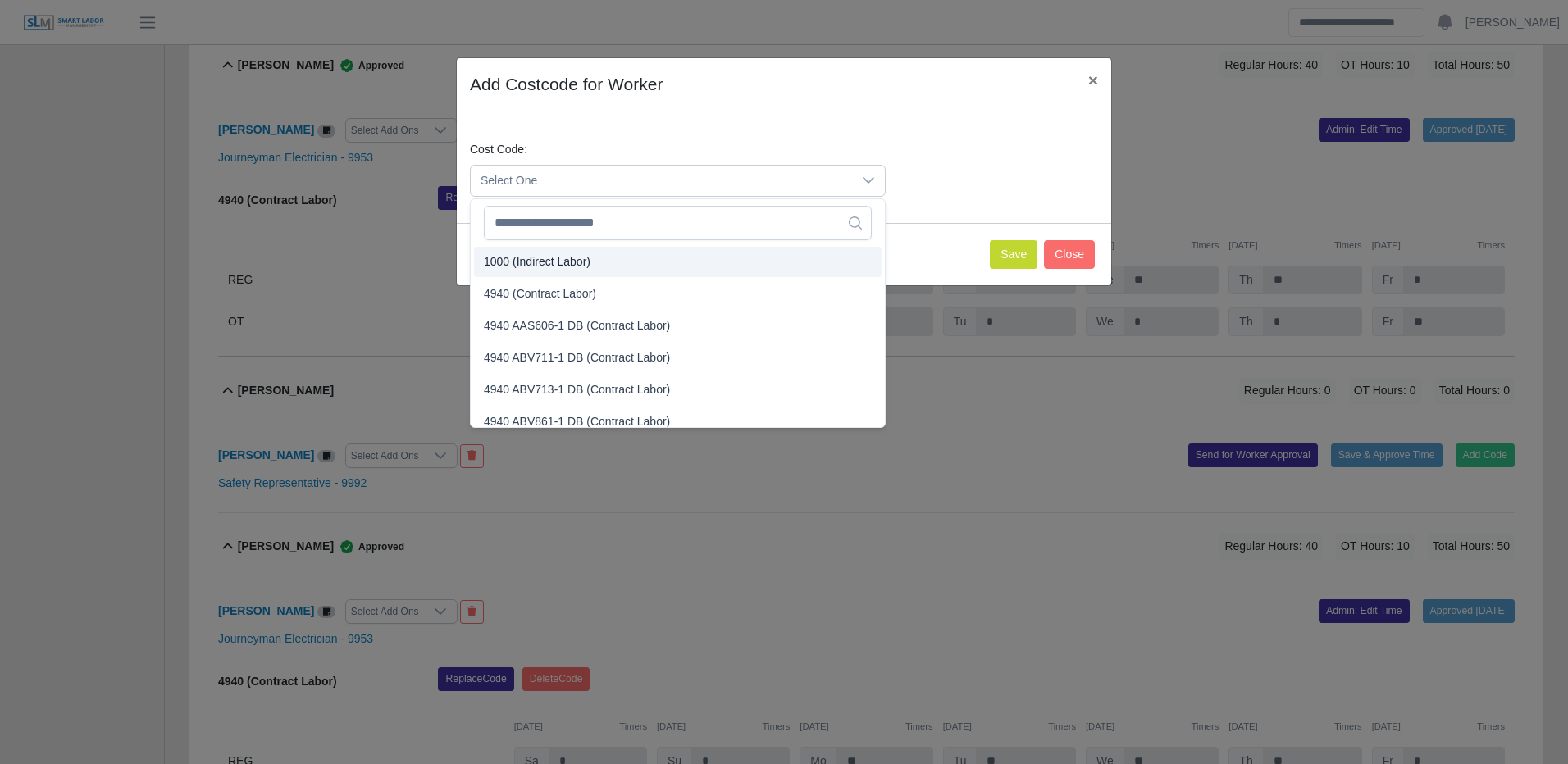
drag, startPoint x: 567, startPoint y: 283, endPoint x: 599, endPoint y: 282, distance: 32.0
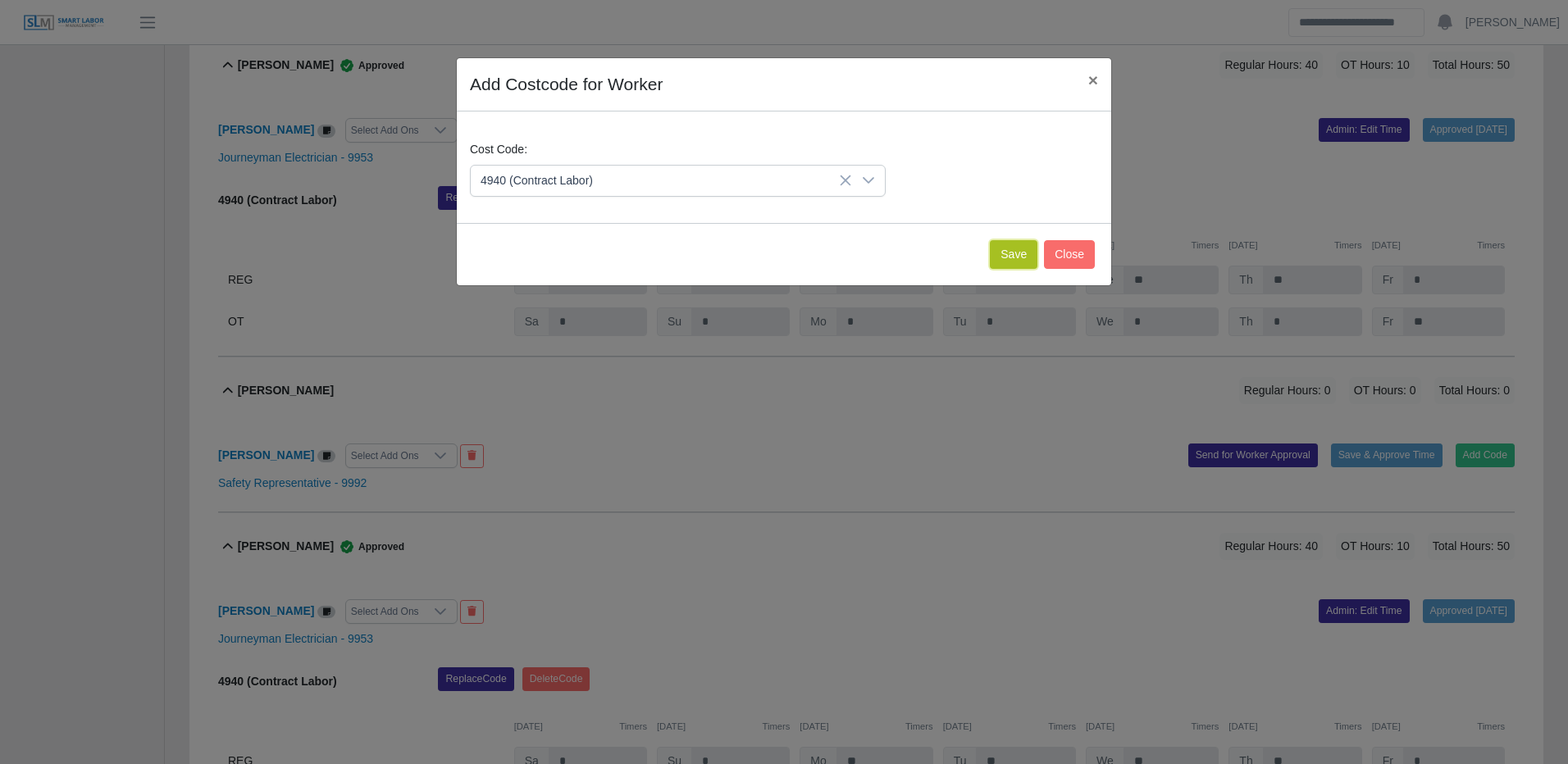
drag, startPoint x: 999, startPoint y: 258, endPoint x: 1011, endPoint y: 260, distance: 12.2
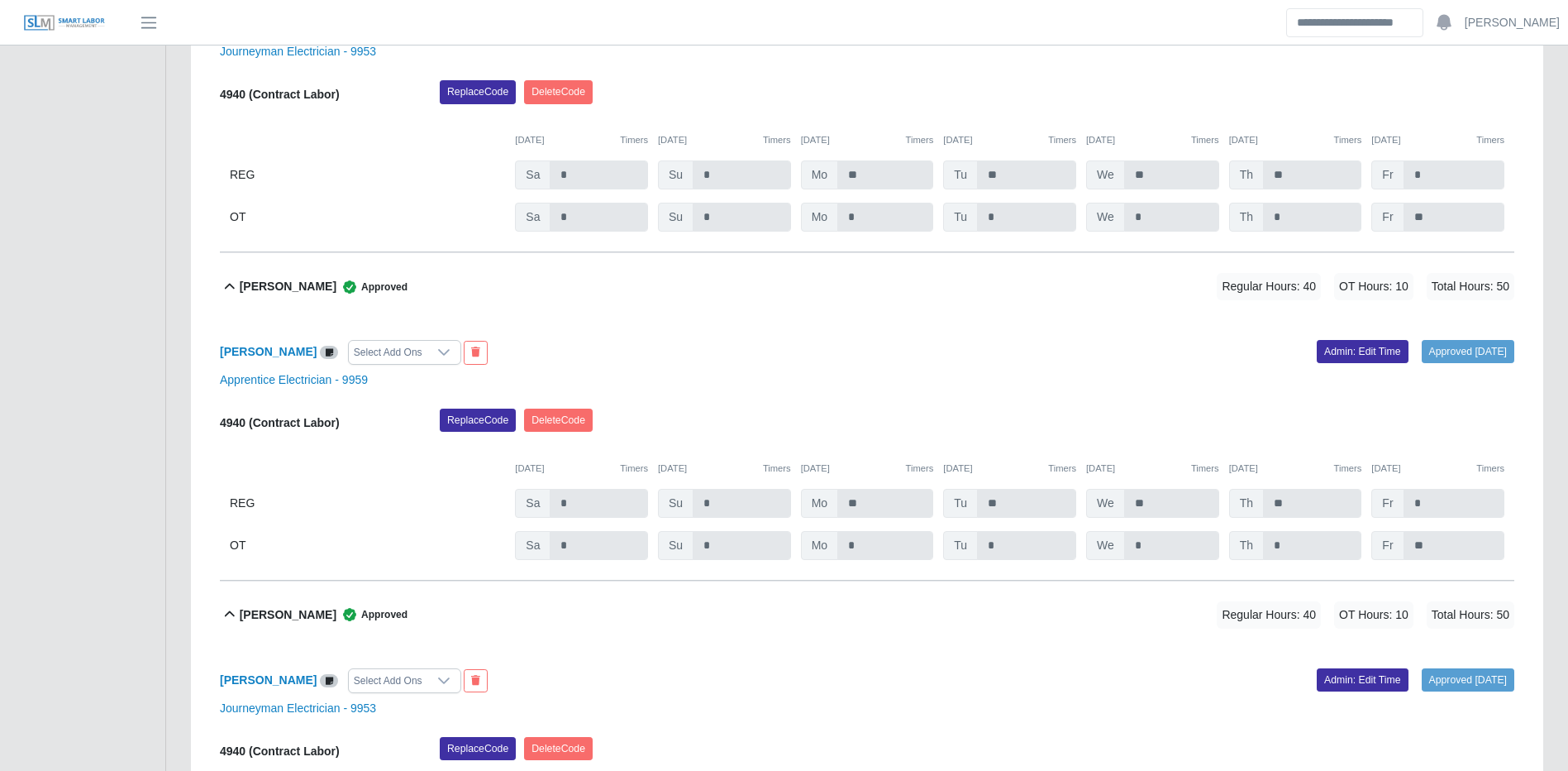
scroll to position [14765, 0]
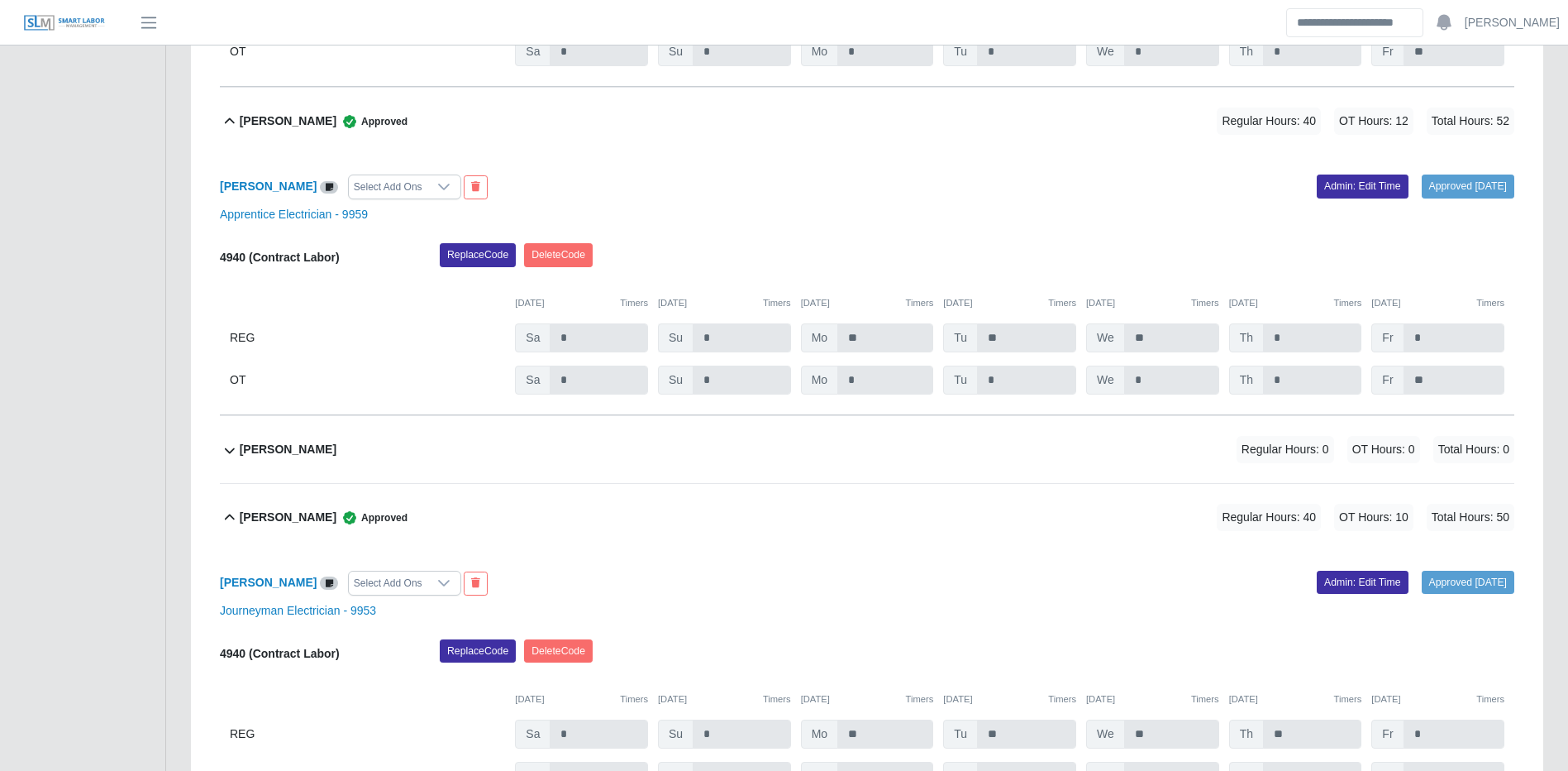
drag, startPoint x: 656, startPoint y: 525, endPoint x: 671, endPoint y: 522, distance: 15.3
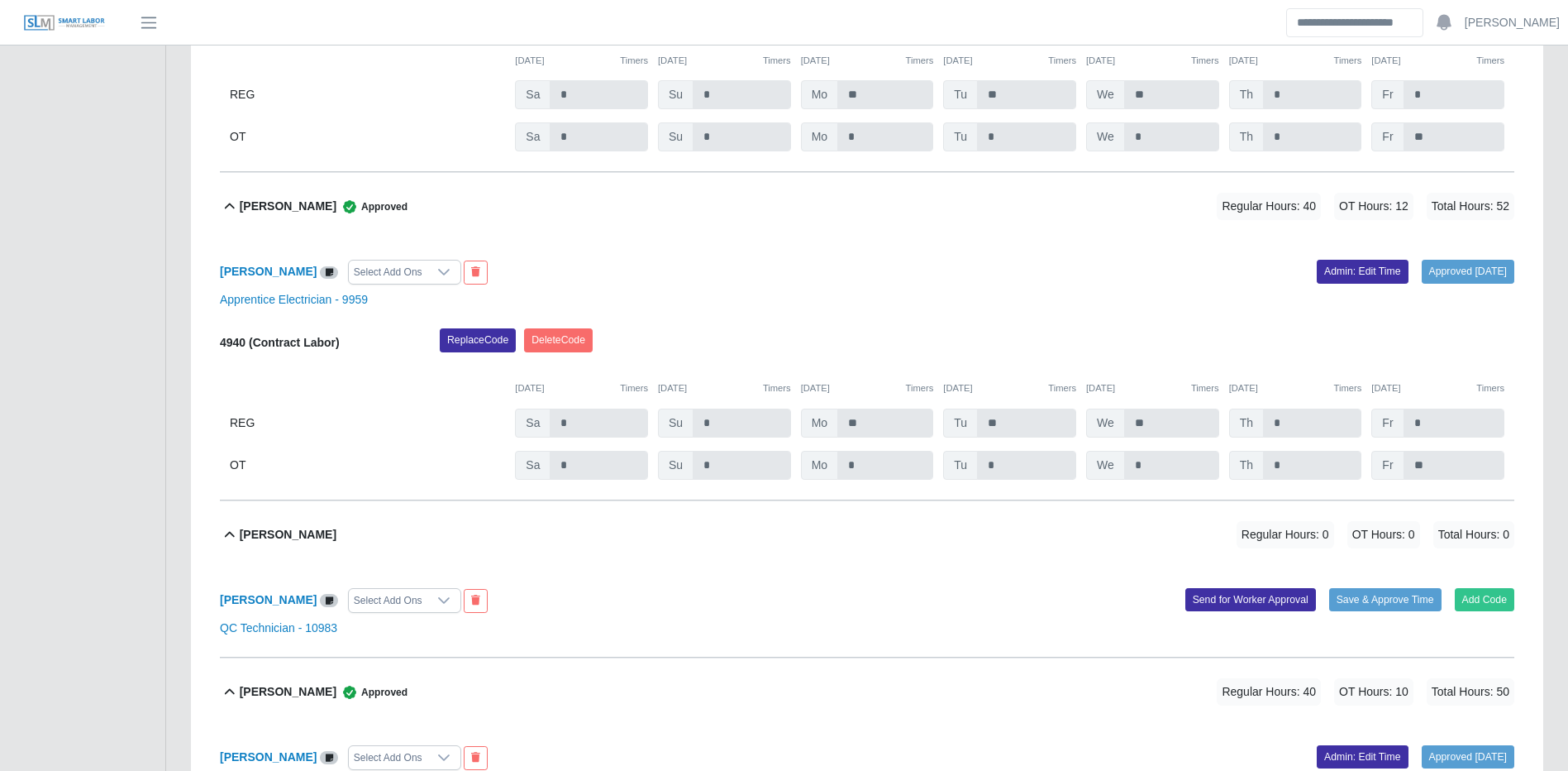
scroll to position [8066, 0]
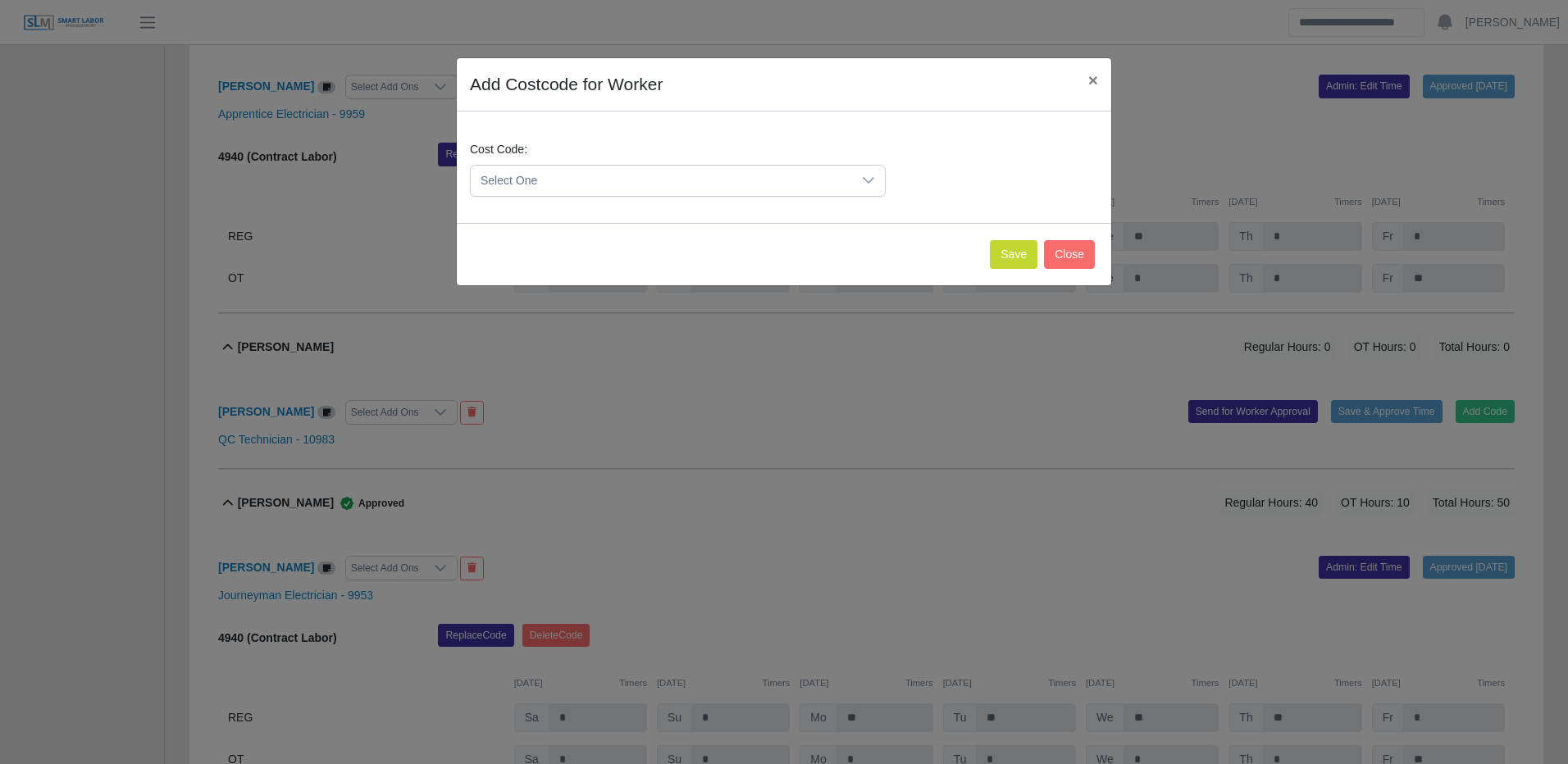
drag, startPoint x: 660, startPoint y: 170, endPoint x: 660, endPoint y: 191, distance: 21.0
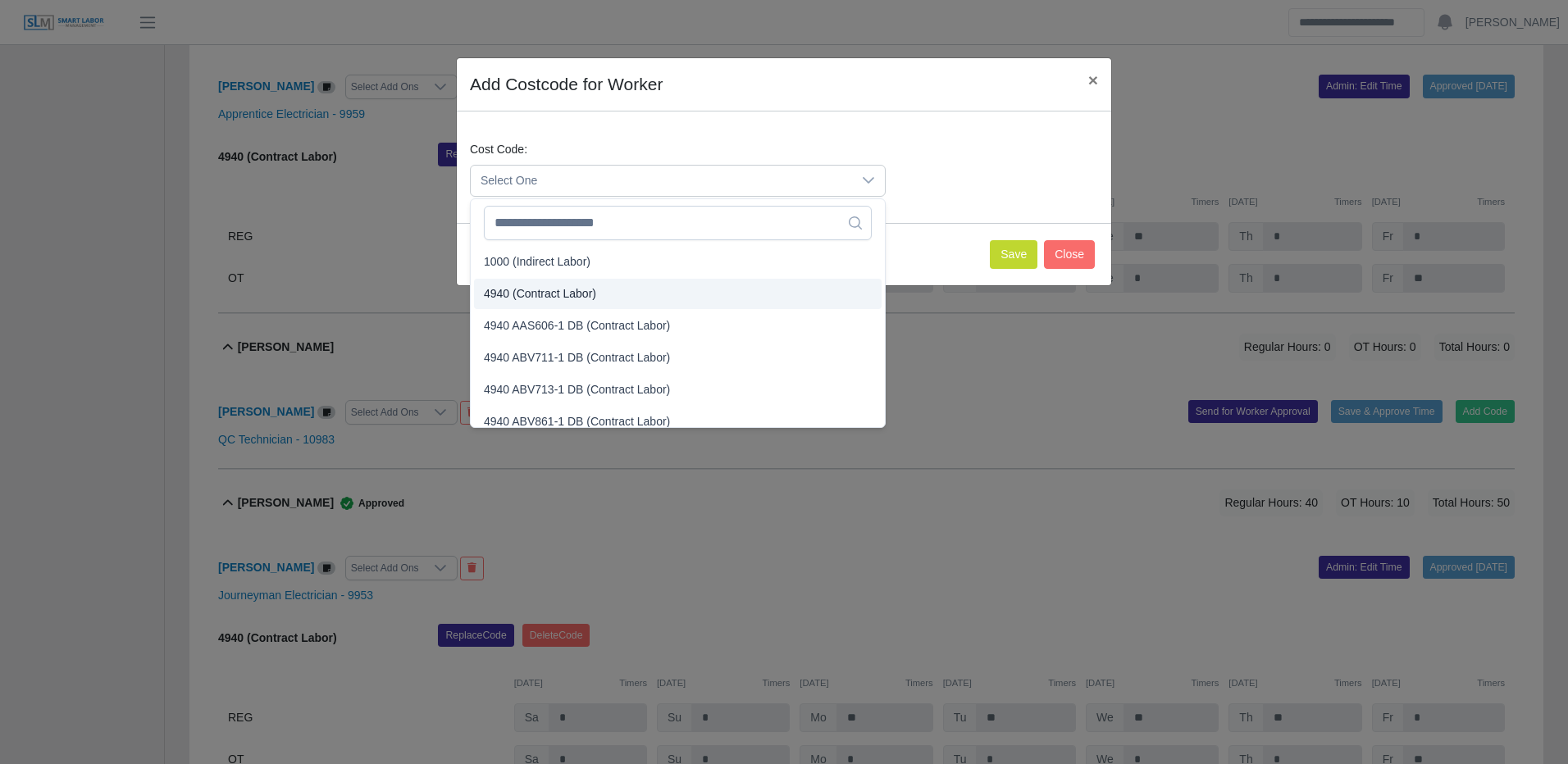
drag, startPoint x: 586, startPoint y: 293, endPoint x: 695, endPoint y: 276, distance: 110.3
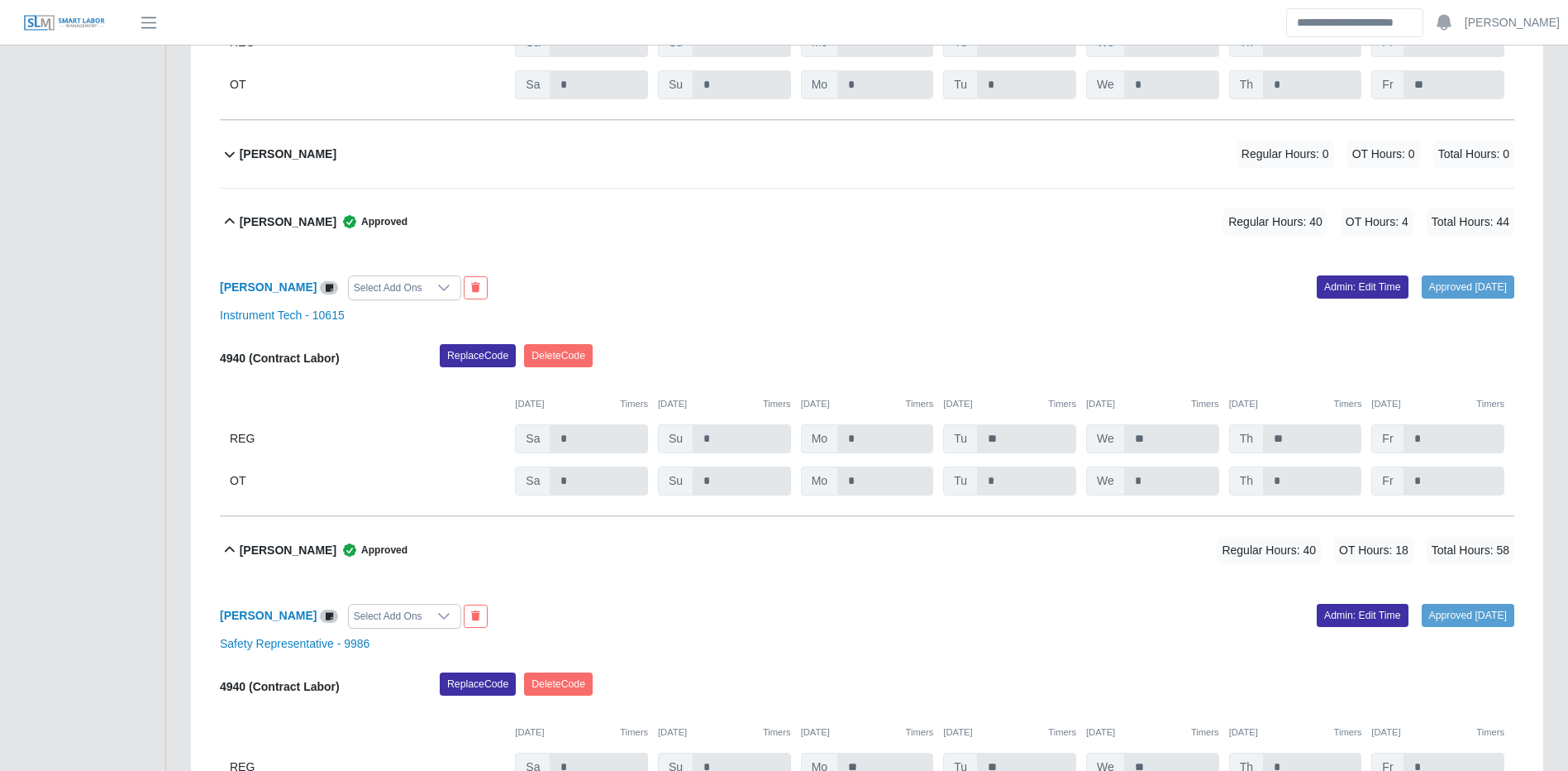
scroll to position [23284, 0]
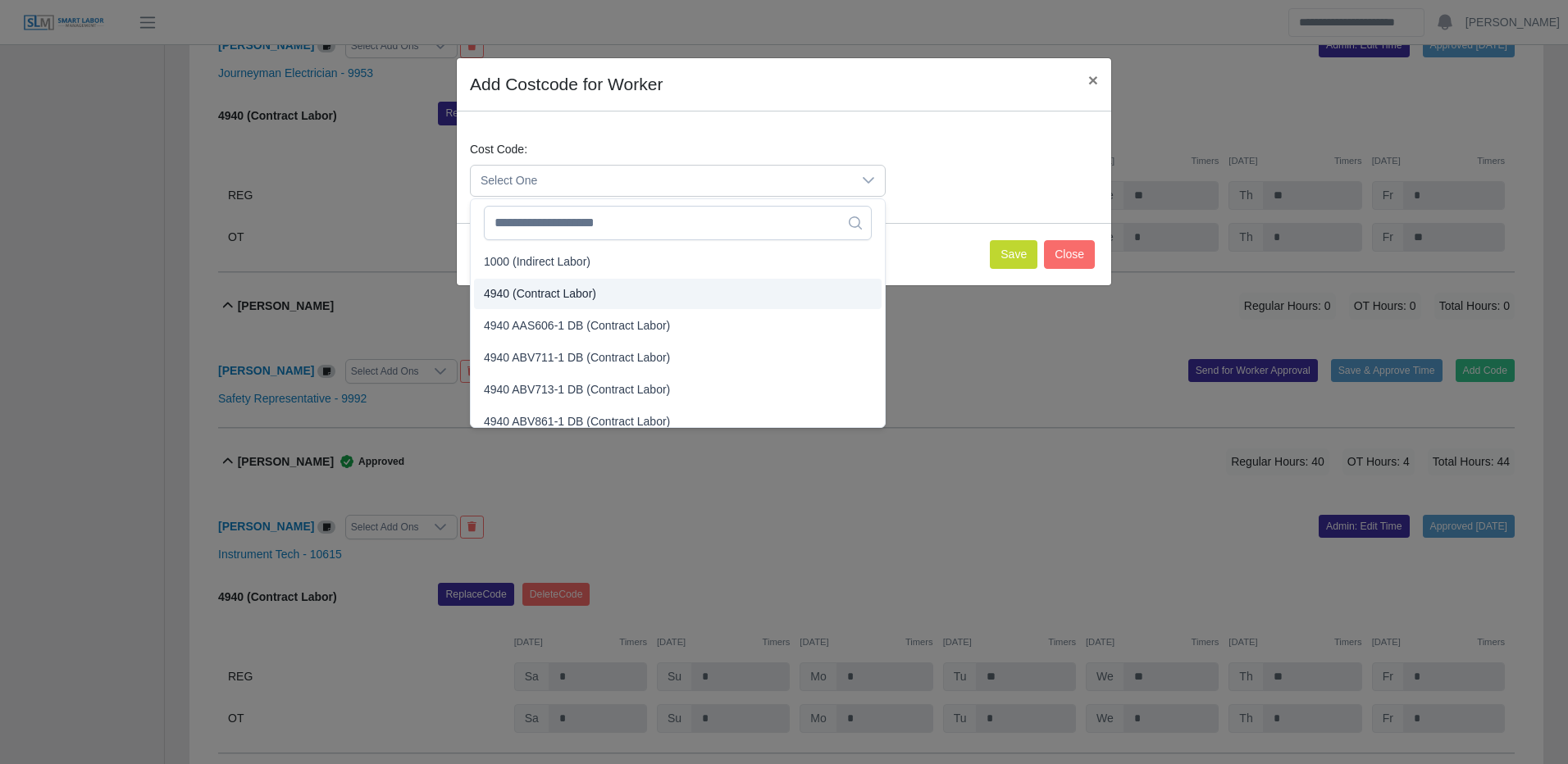
drag, startPoint x: 611, startPoint y: 298, endPoint x: 660, endPoint y: 288, distance: 50.0
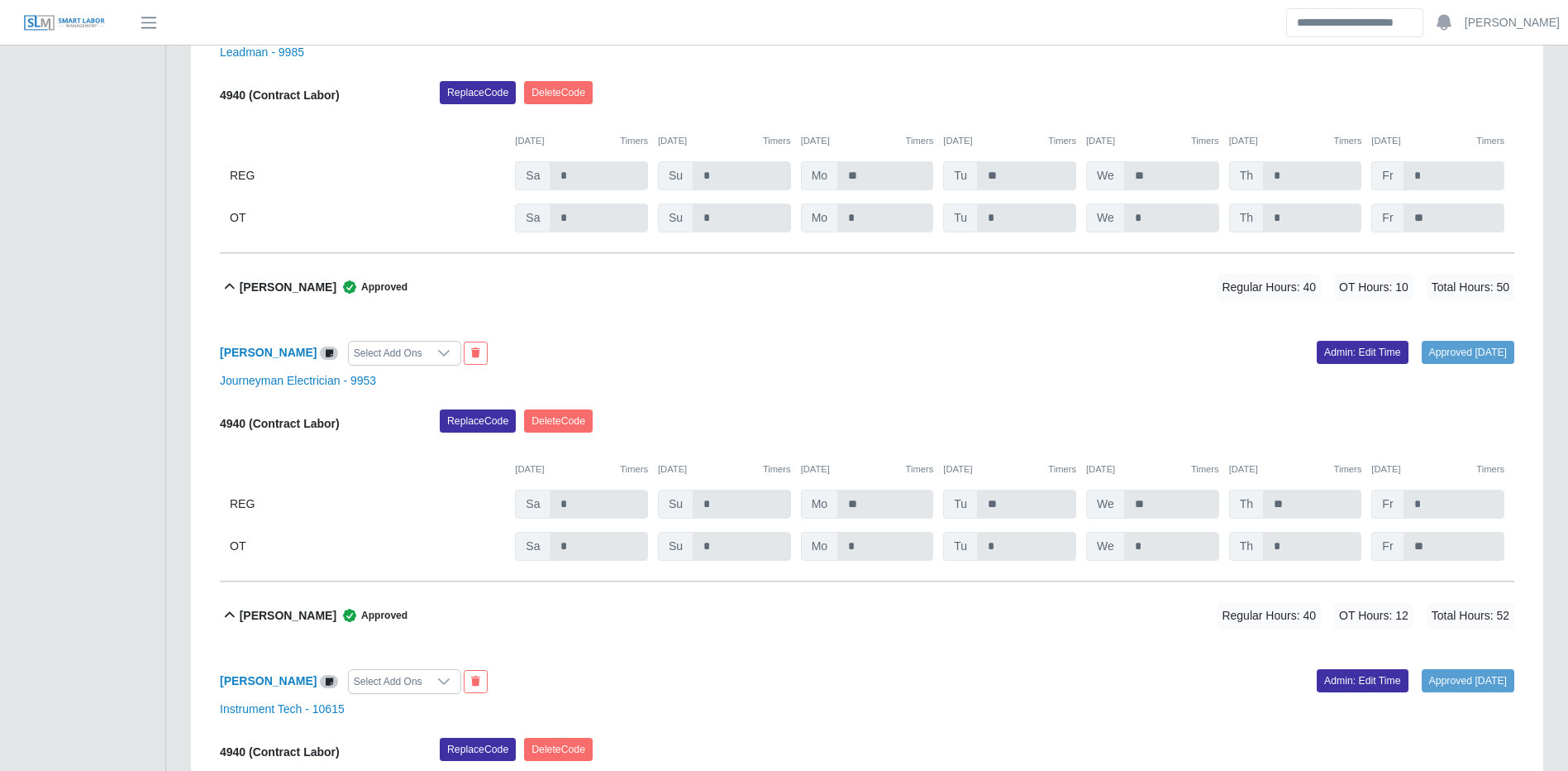
scroll to position [0, 0]
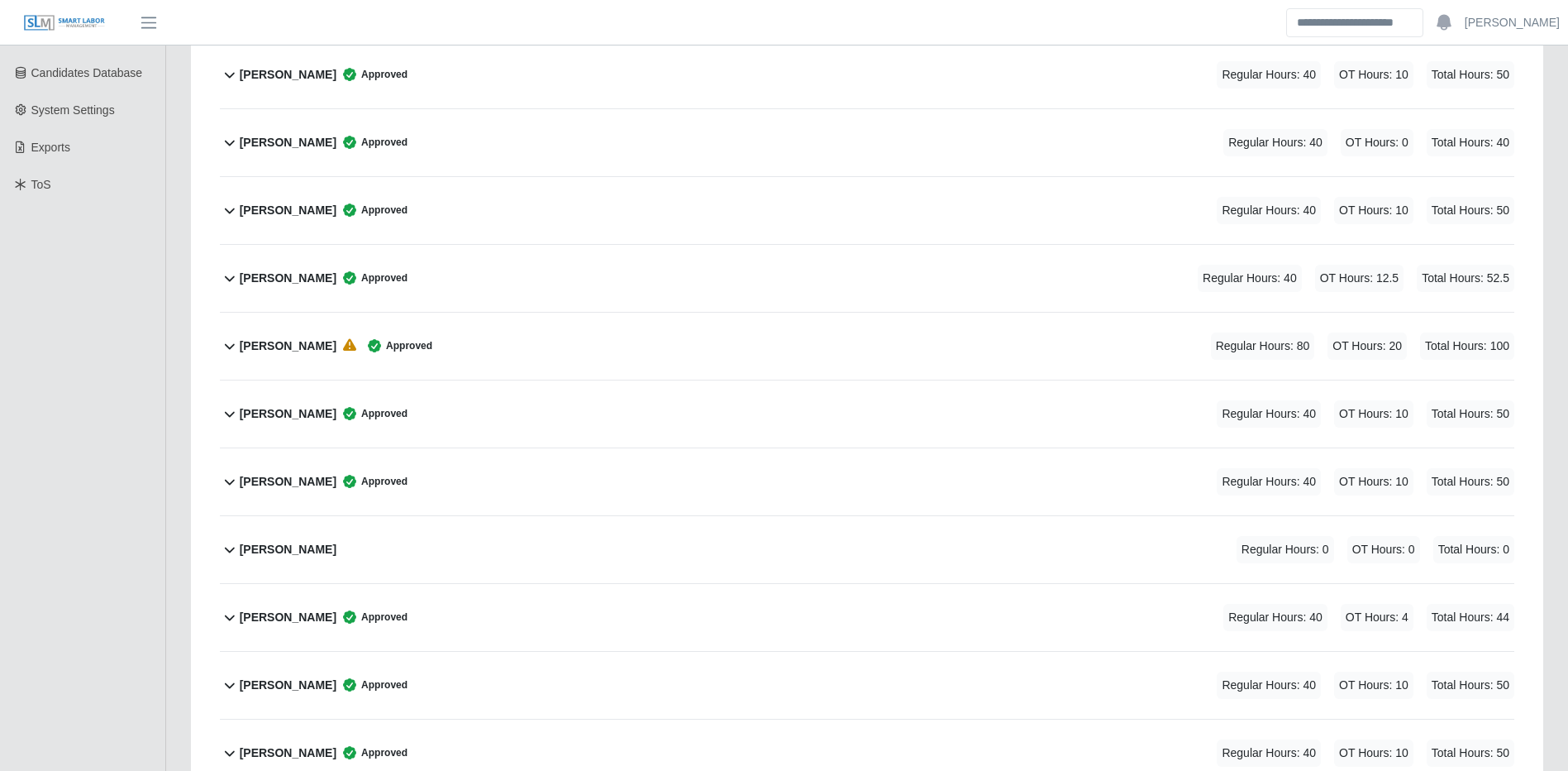
scroll to position [414, 0]
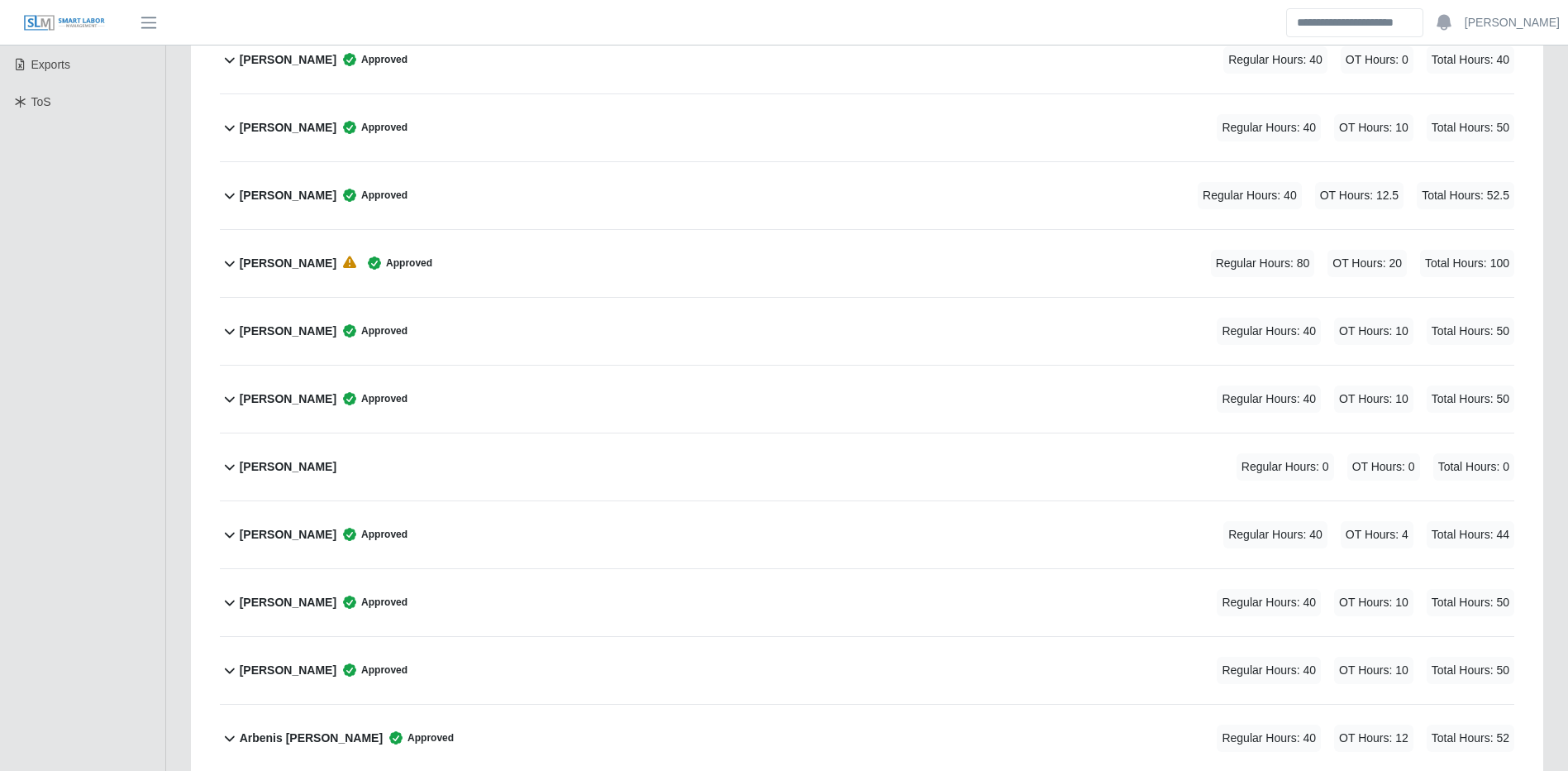
click at [1015, 251] on div "Angel Ocasio Maldonado Approved Regular Hours: 80 OT Hours: 20 Total Hours: 100" at bounding box center [877, 263] width 1275 height 67
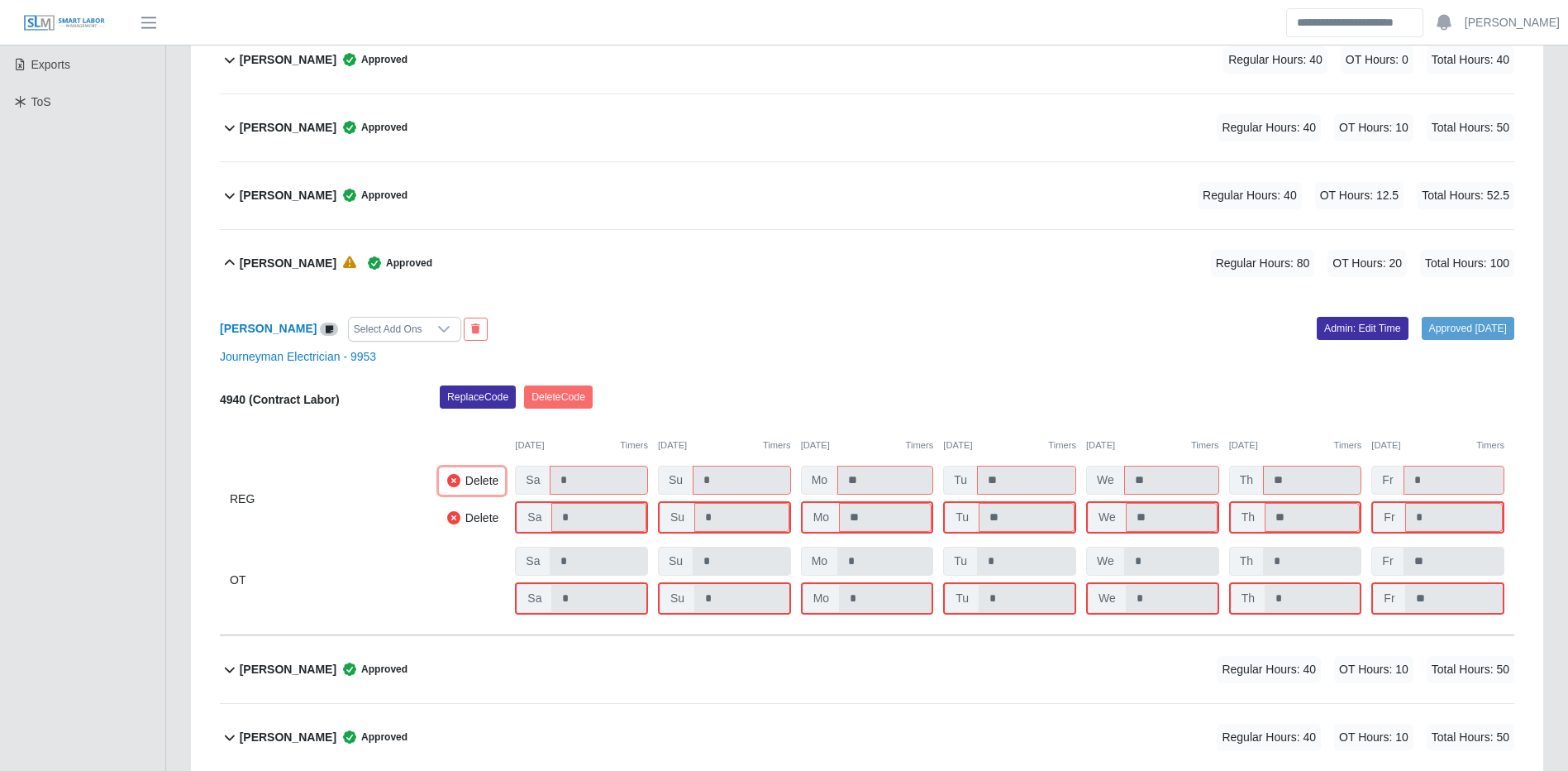
click at [466, 520] on button "Delete" at bounding box center [472, 518] width 66 height 27
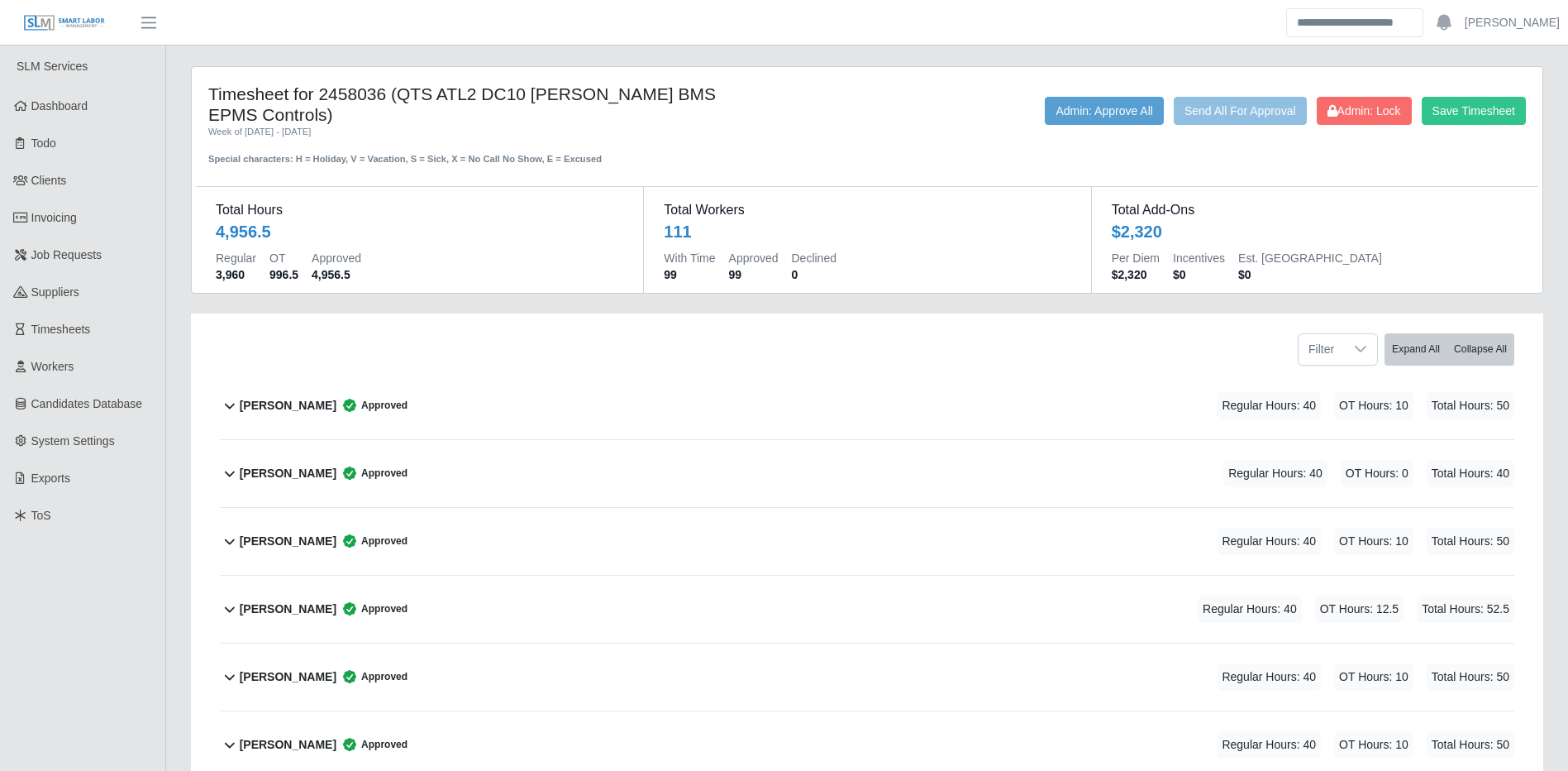
click at [827, 601] on div "[PERSON_NAME] Approved Regular Hours: 40 OT Hours: 12.5 Total Hours: 52.5" at bounding box center [877, 609] width 1275 height 67
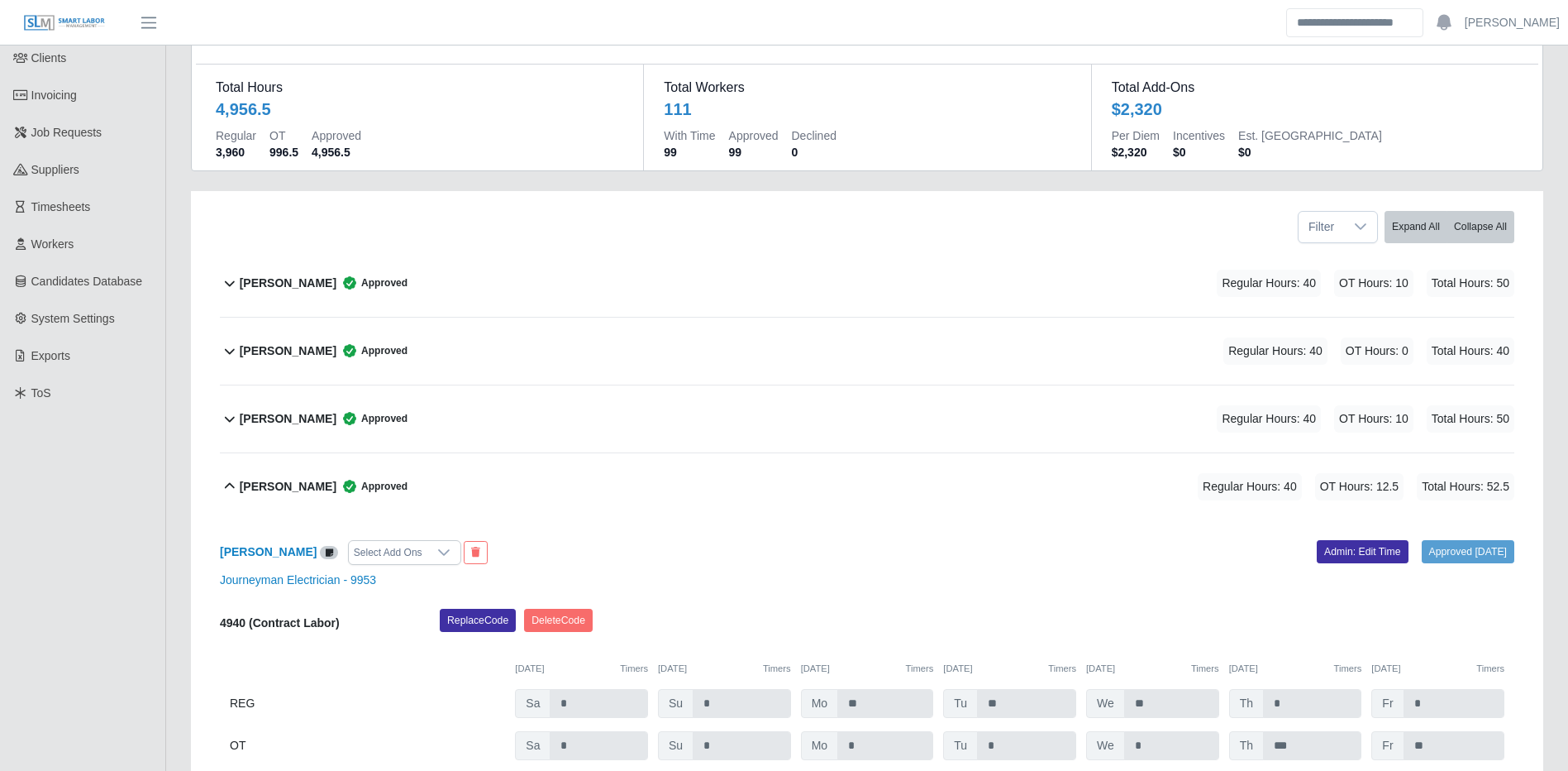
scroll to position [248, 0]
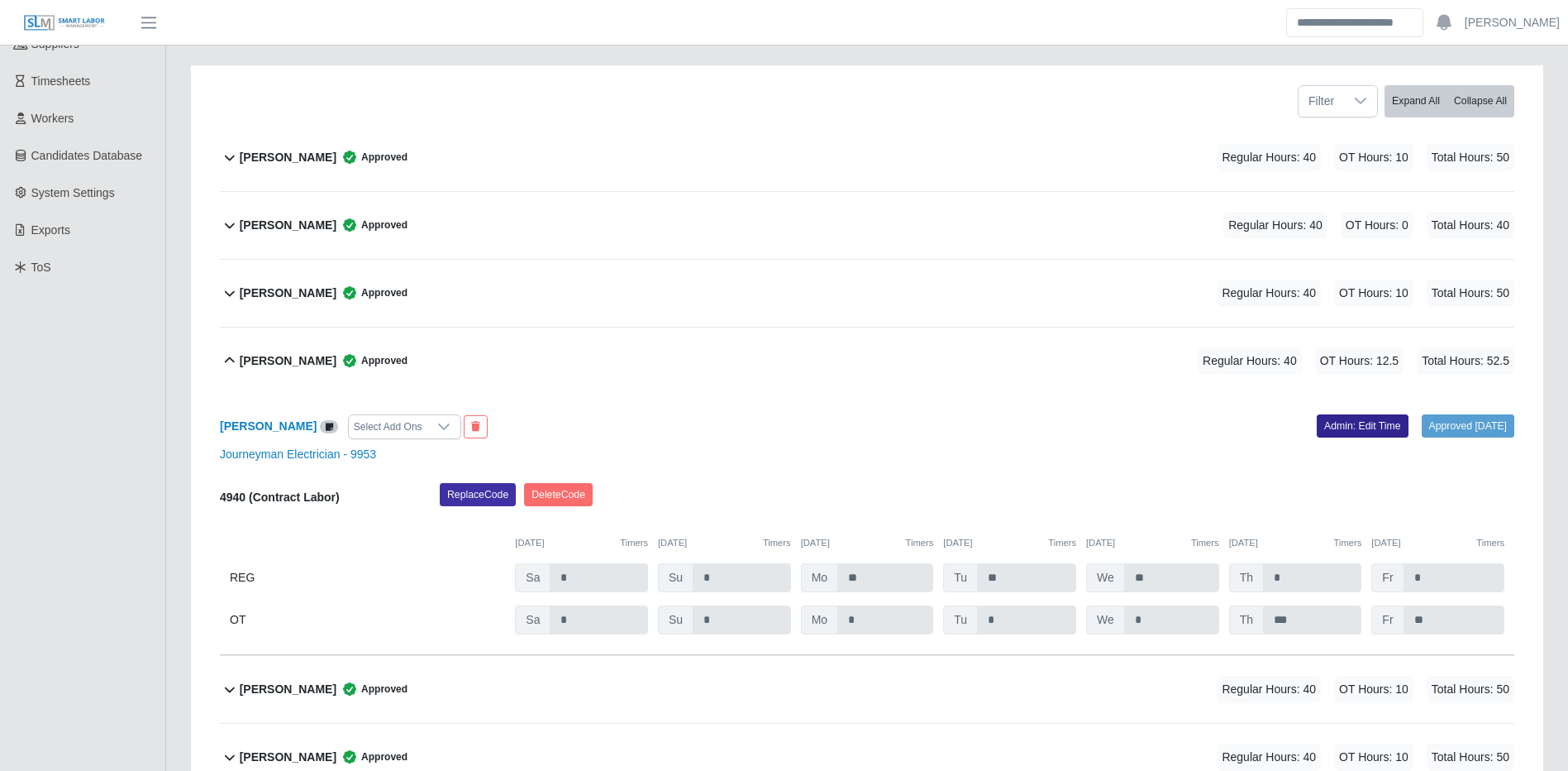
click at [1343, 432] on link "Admin: Edit Time" at bounding box center [1363, 425] width 92 height 23
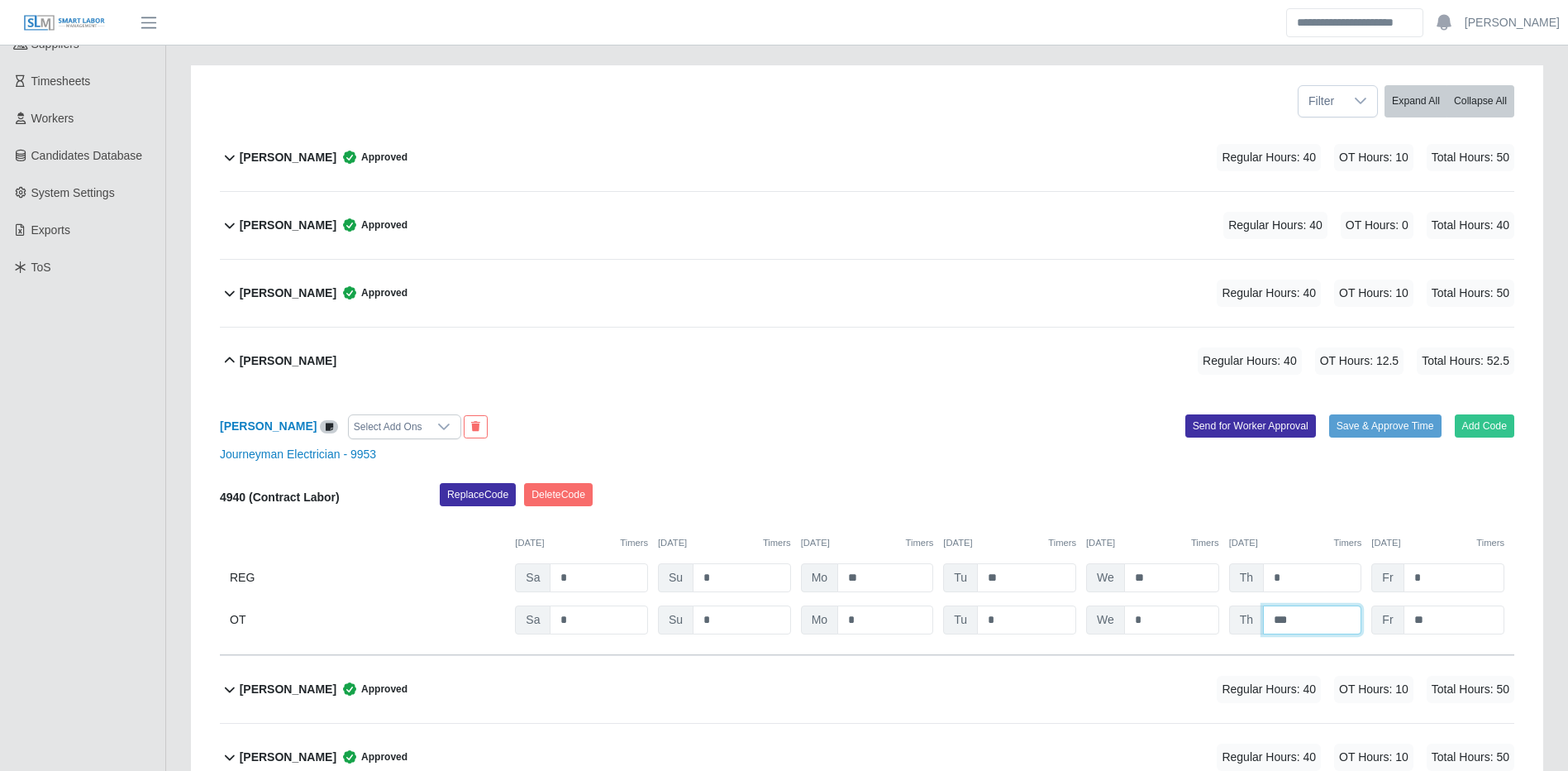
click at [1329, 628] on input "***" at bounding box center [1312, 620] width 98 height 29
click at [1329, 627] on input "***" at bounding box center [1312, 620] width 98 height 29
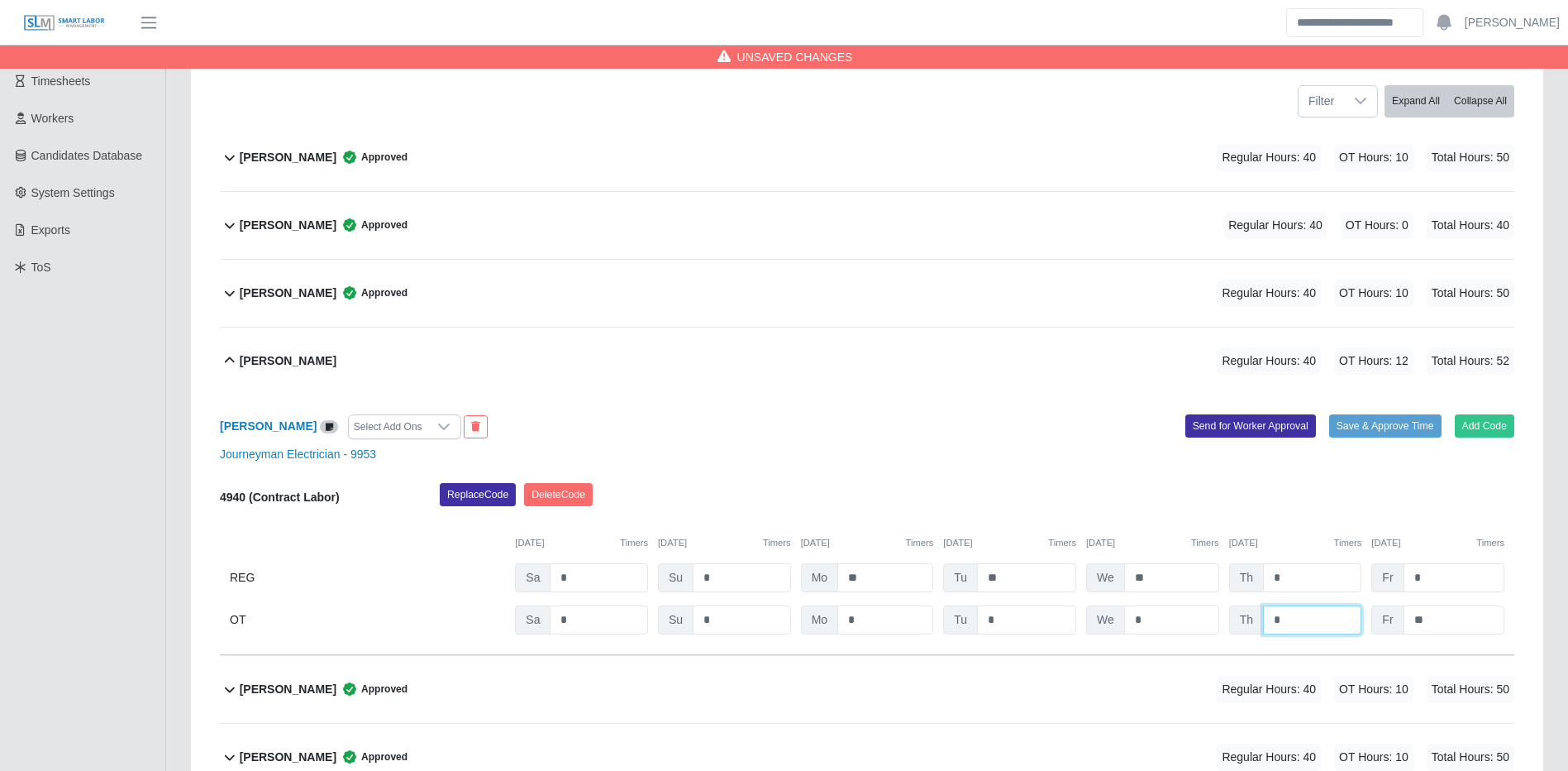
type input "*"
click at [1388, 522] on div "09/27/2025 Timers 09/28/2025 Timers 09/29/2025 Timers 09/30/2025 Timers 10/01/2…" at bounding box center [867, 533] width 1294 height 34
click at [1386, 424] on button "Save & Approve Time" at bounding box center [1385, 425] width 113 height 23
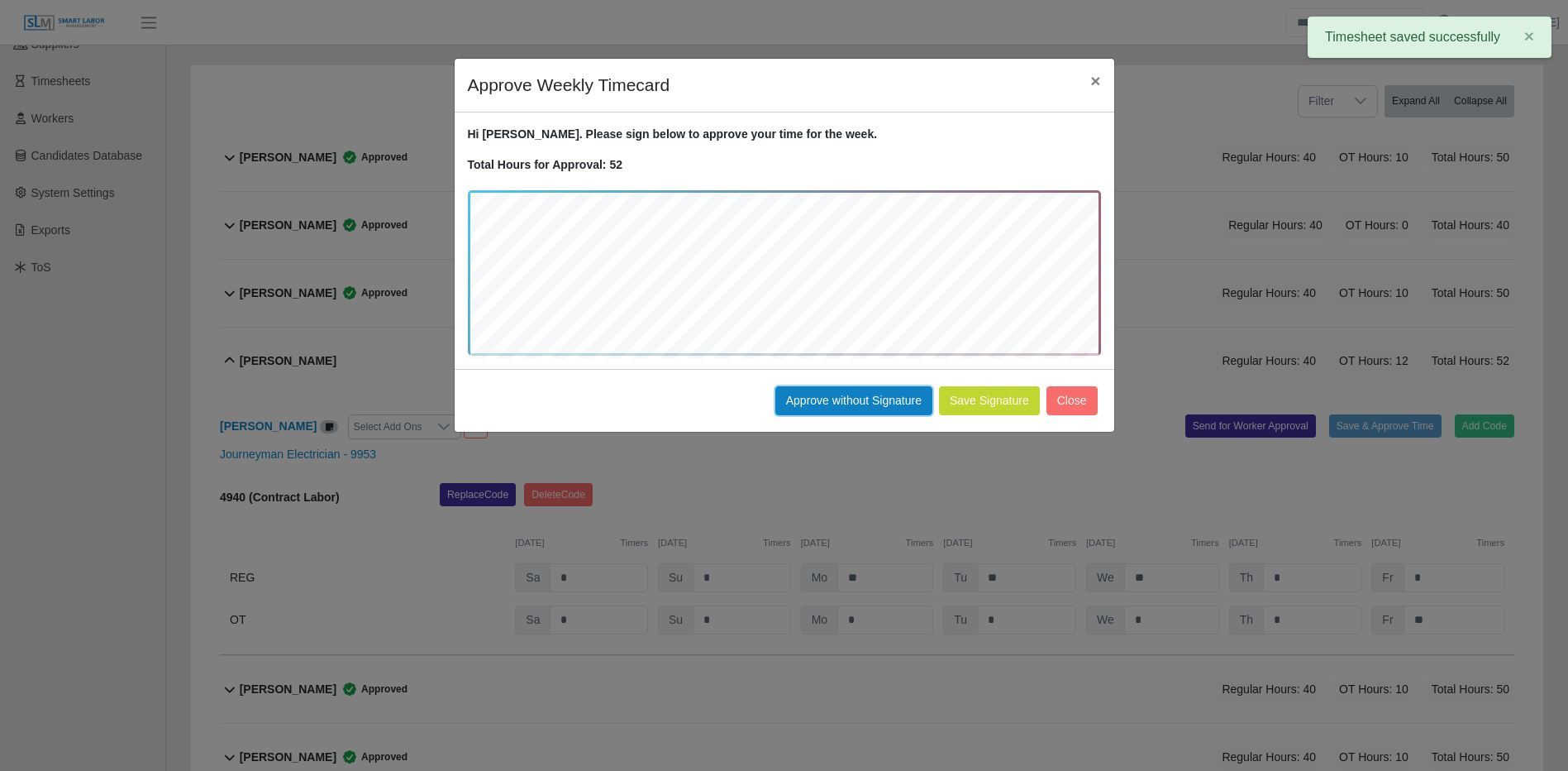
click at [859, 399] on button "Approve without Signature" at bounding box center [854, 401] width 157 height 29
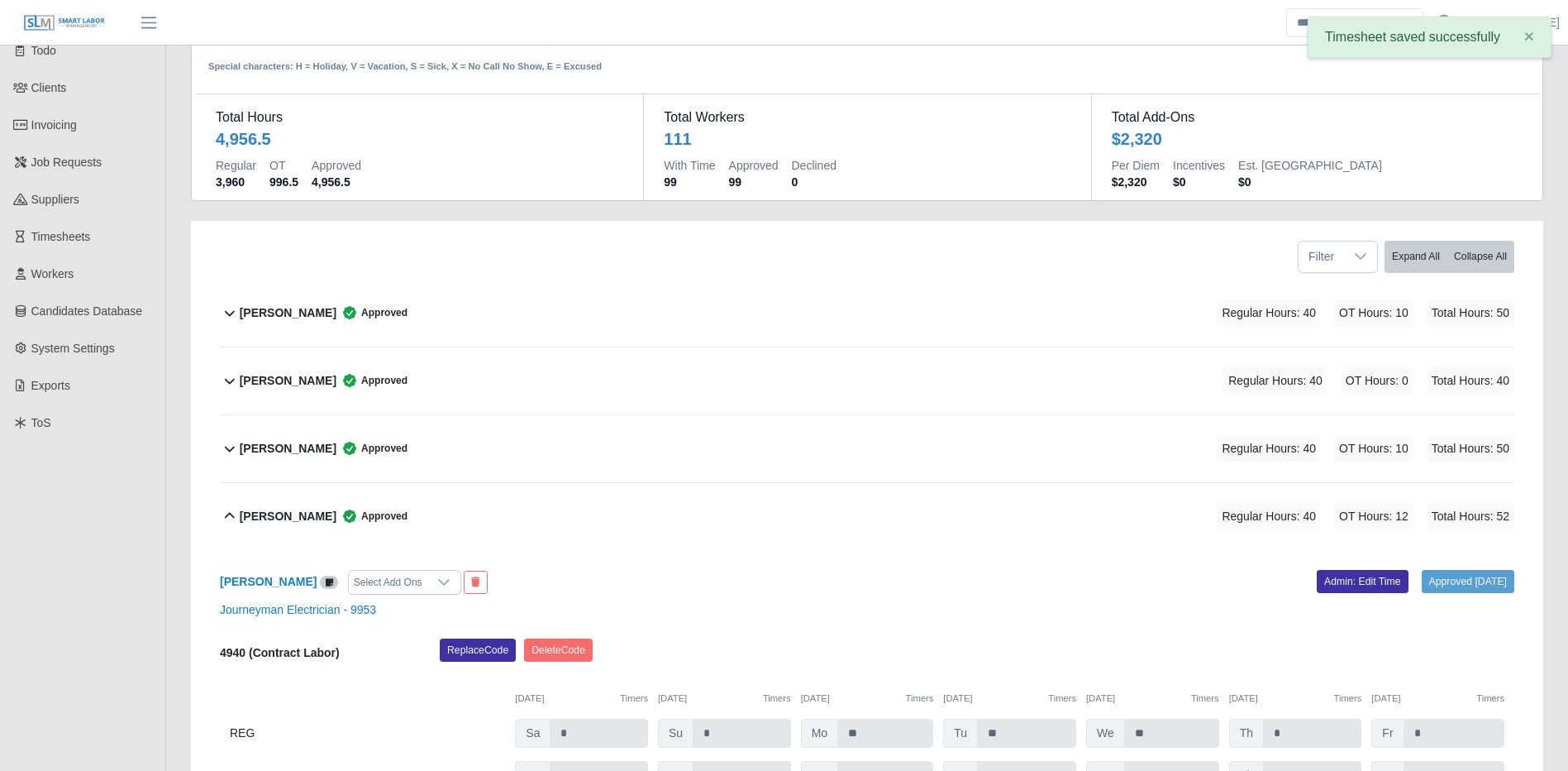
scroll to position [0, 0]
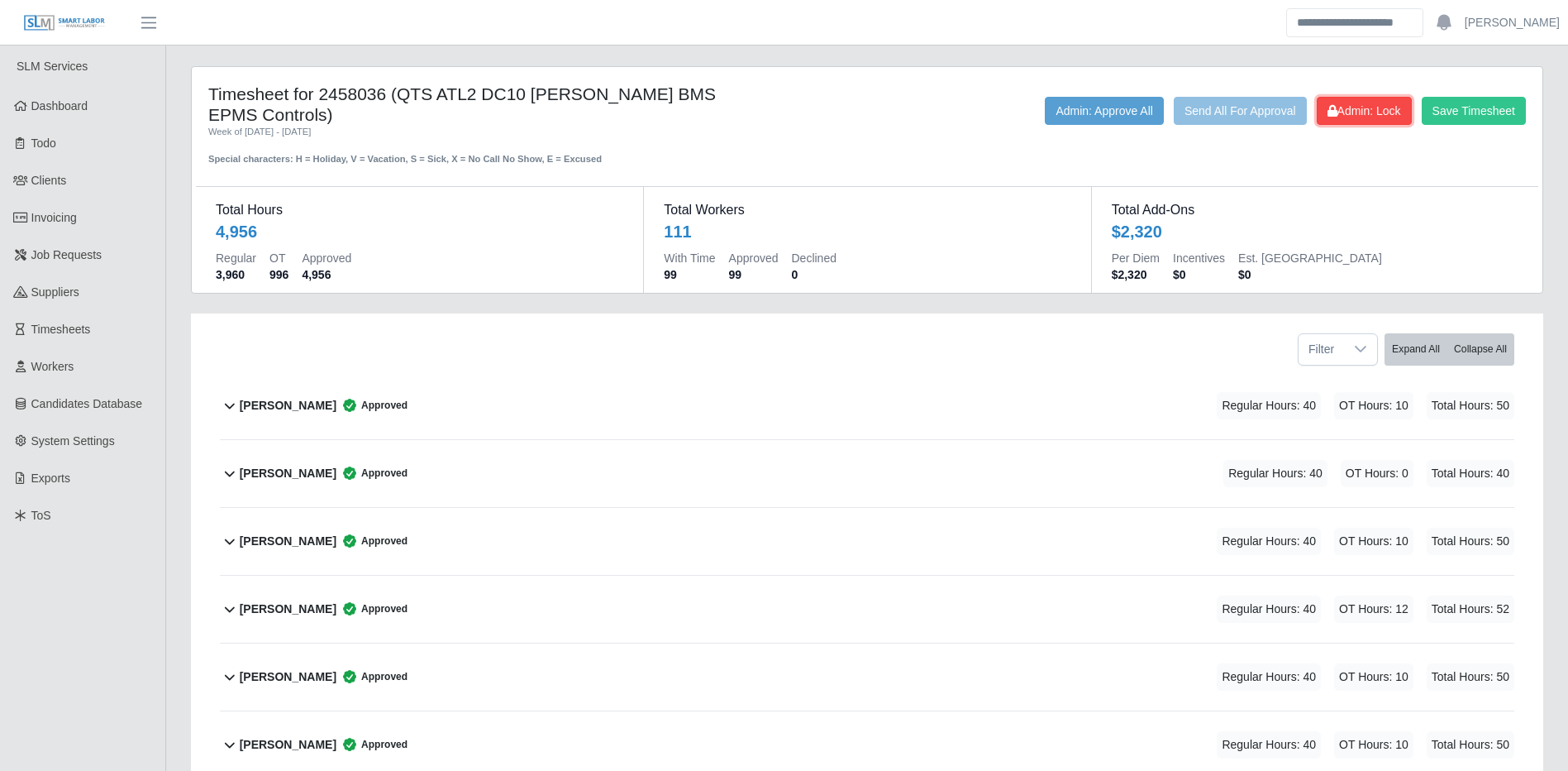
click at [1367, 99] on button "Admin: Lock" at bounding box center [1365, 111] width 95 height 28
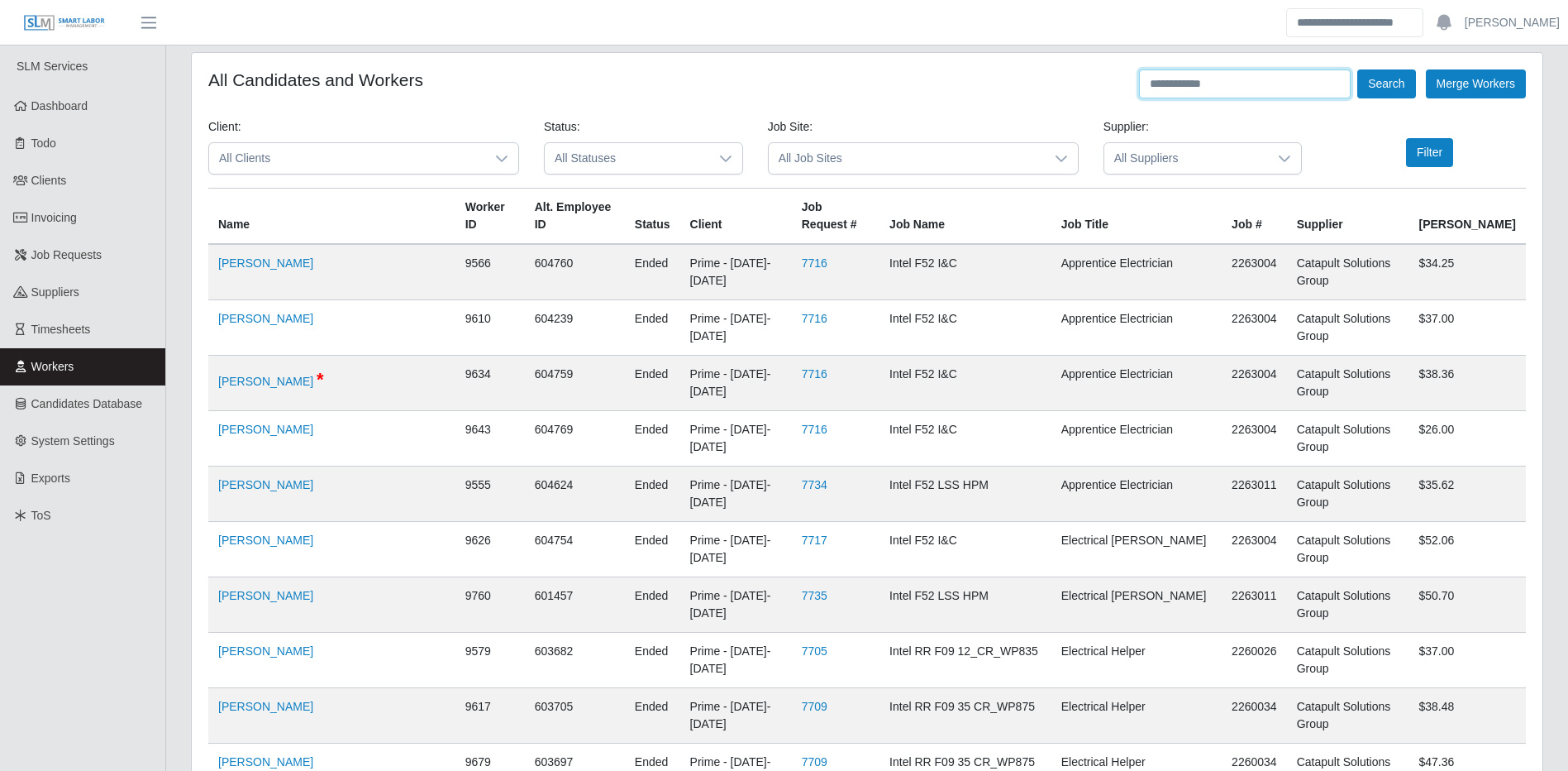
click at [1301, 79] on input "text" at bounding box center [1245, 84] width 211 height 29
type input "*"
type input "**********"
click at [1357, 70] on button "Search" at bounding box center [1386, 84] width 58 height 29
click at [1395, 82] on button "Search" at bounding box center [1386, 84] width 58 height 29
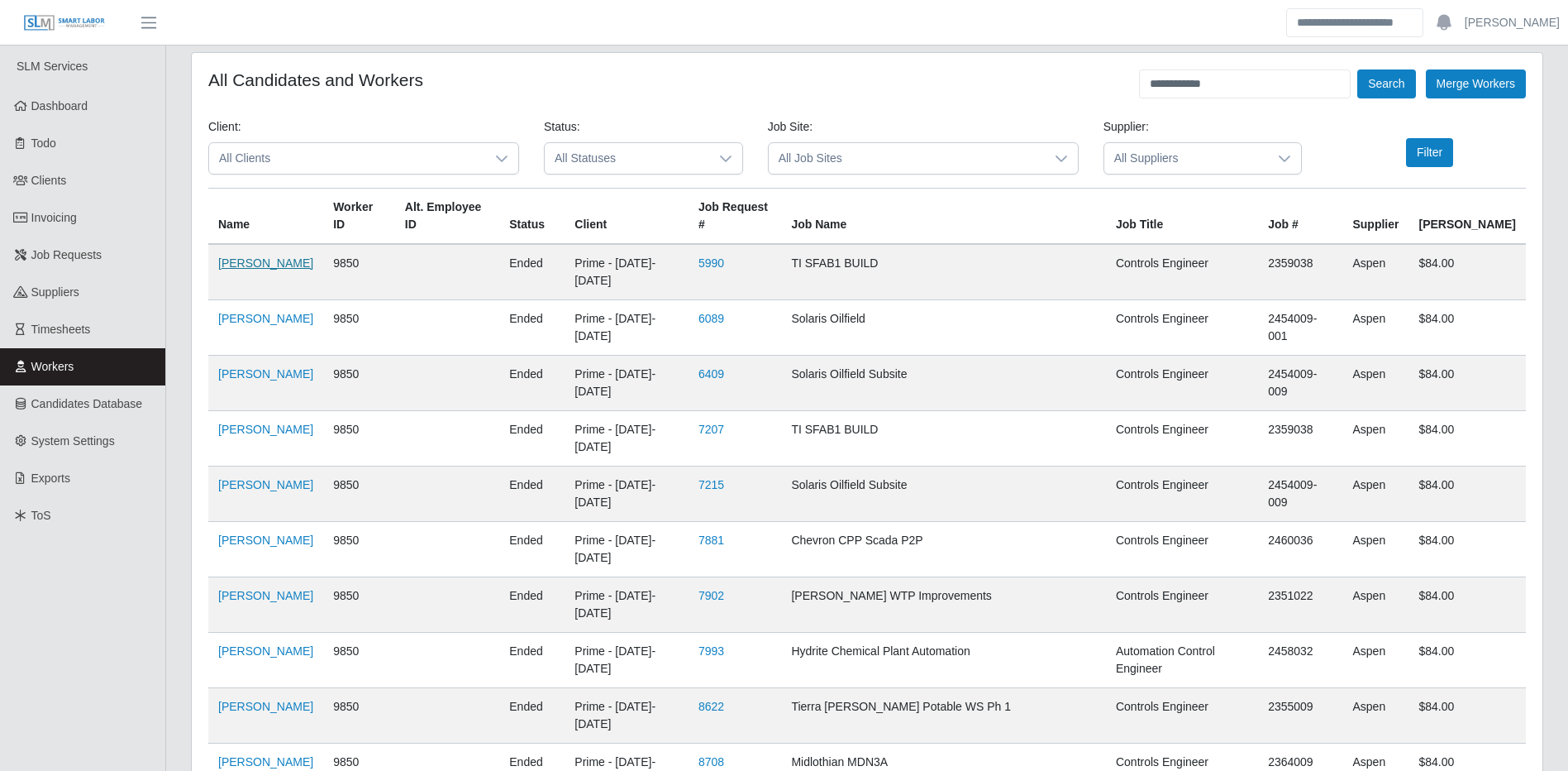
click at [235, 269] on link "[PERSON_NAME]" at bounding box center [265, 263] width 95 height 13
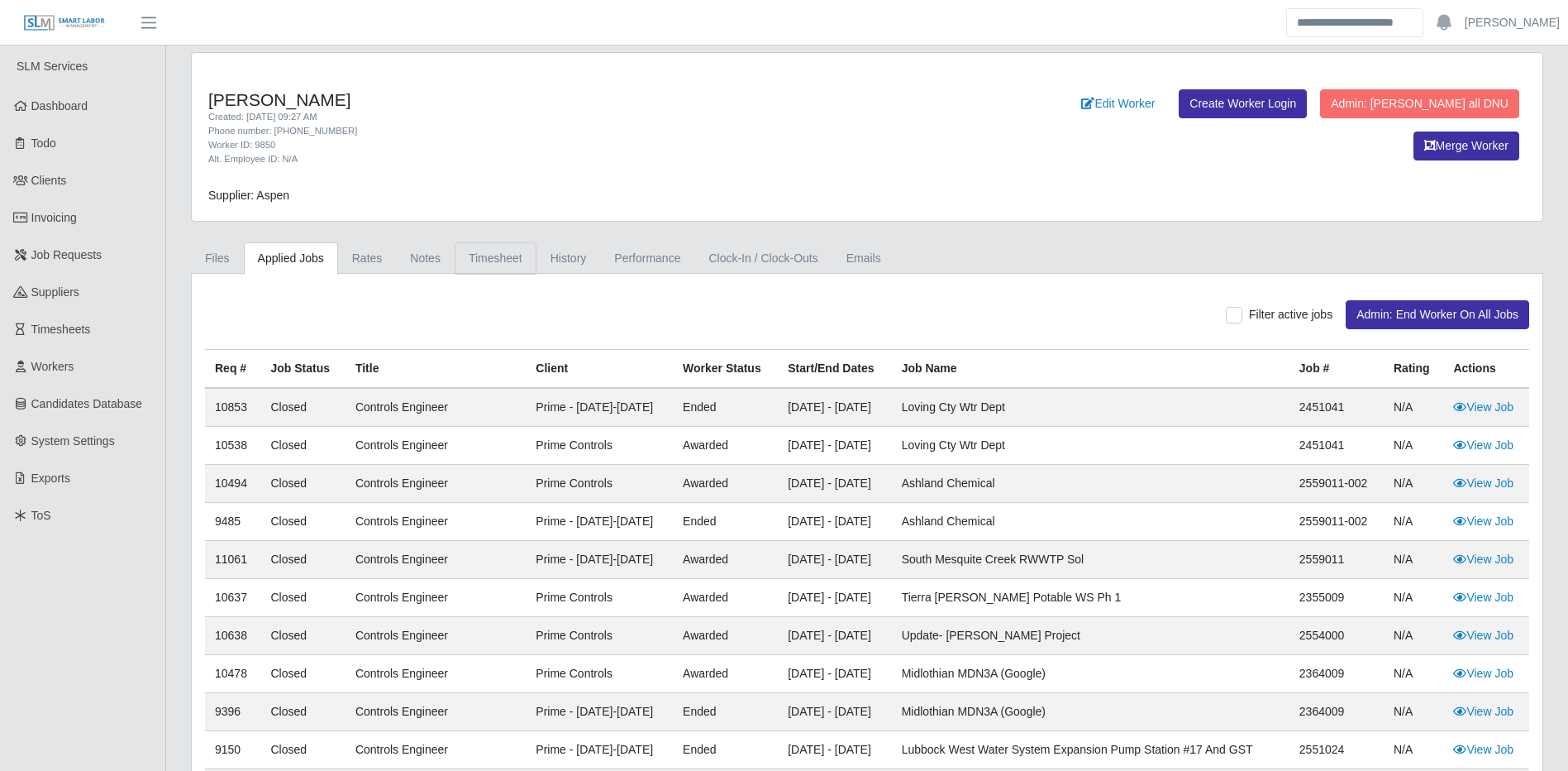
click at [504, 261] on link "Timesheet" at bounding box center [495, 258] width 81 height 32
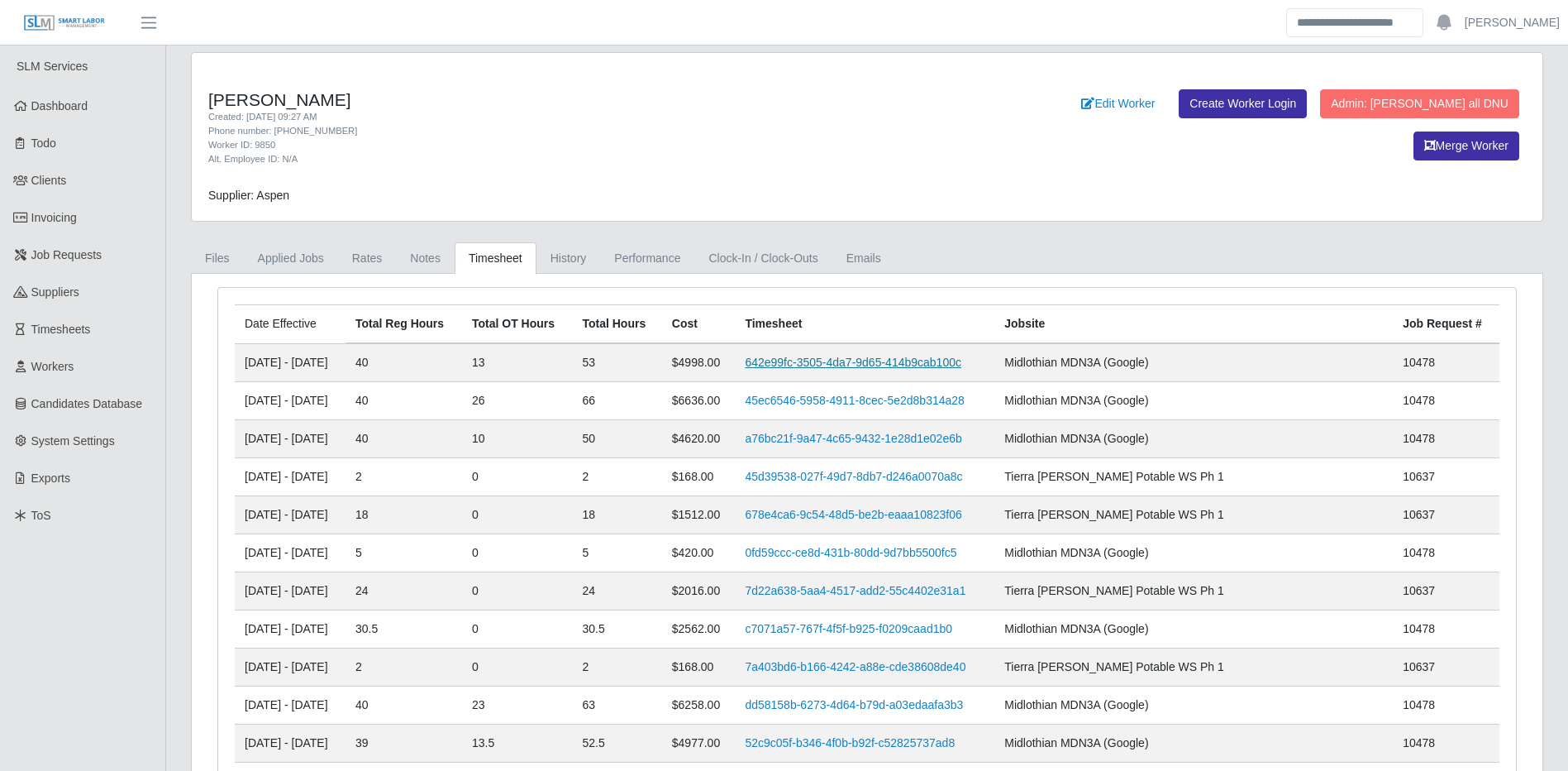
click at [872, 355] on link "642e99fc-3505-4da7-9d65-414b9cab100c" at bounding box center [853, 362] width 217 height 13
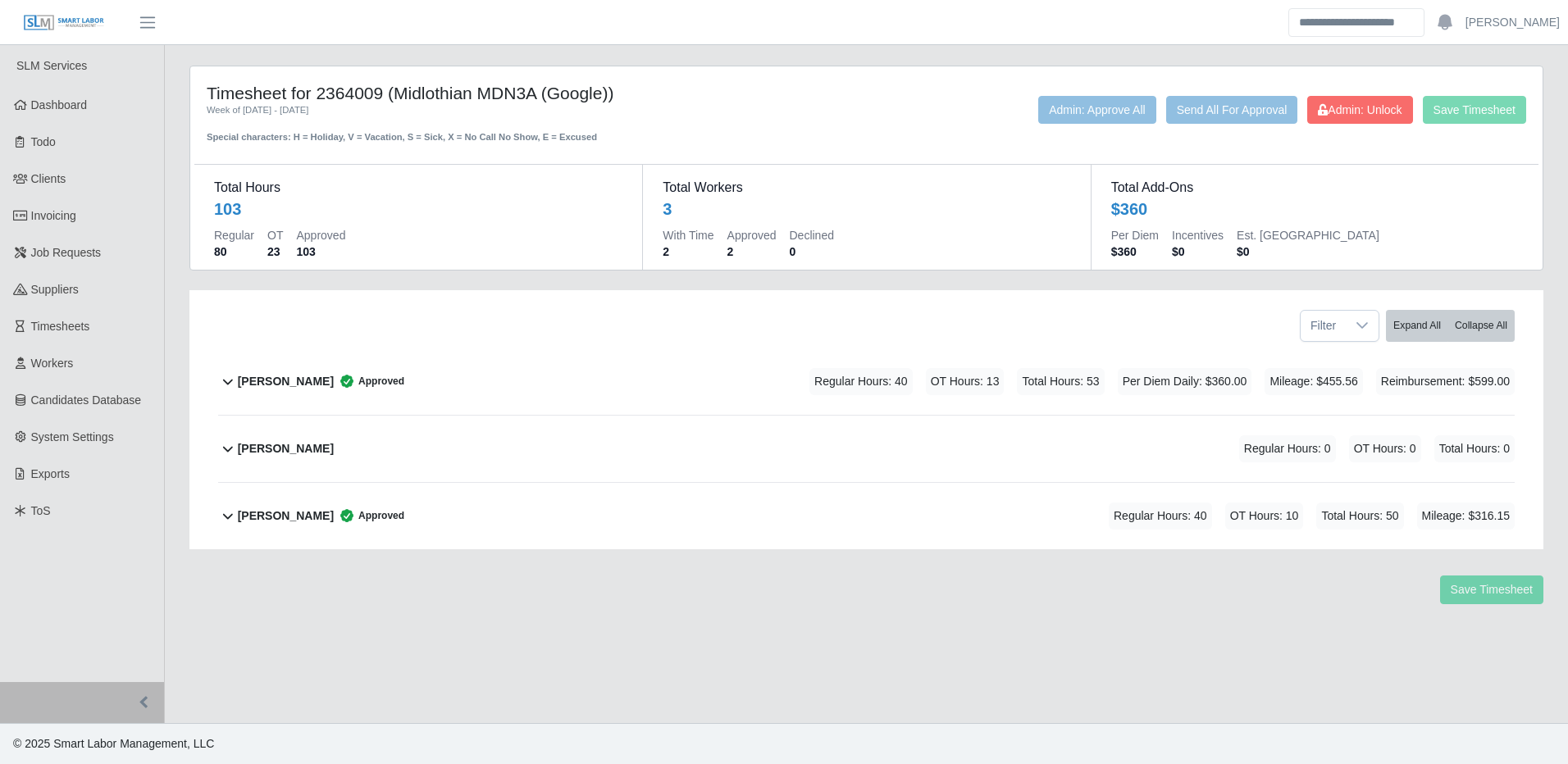
click at [707, 380] on div "[PERSON_NAME] Approved Regular Hours: 40 OT Hours: 13 Total Hours: 53 Per Diem …" at bounding box center [876, 381] width 1277 height 66
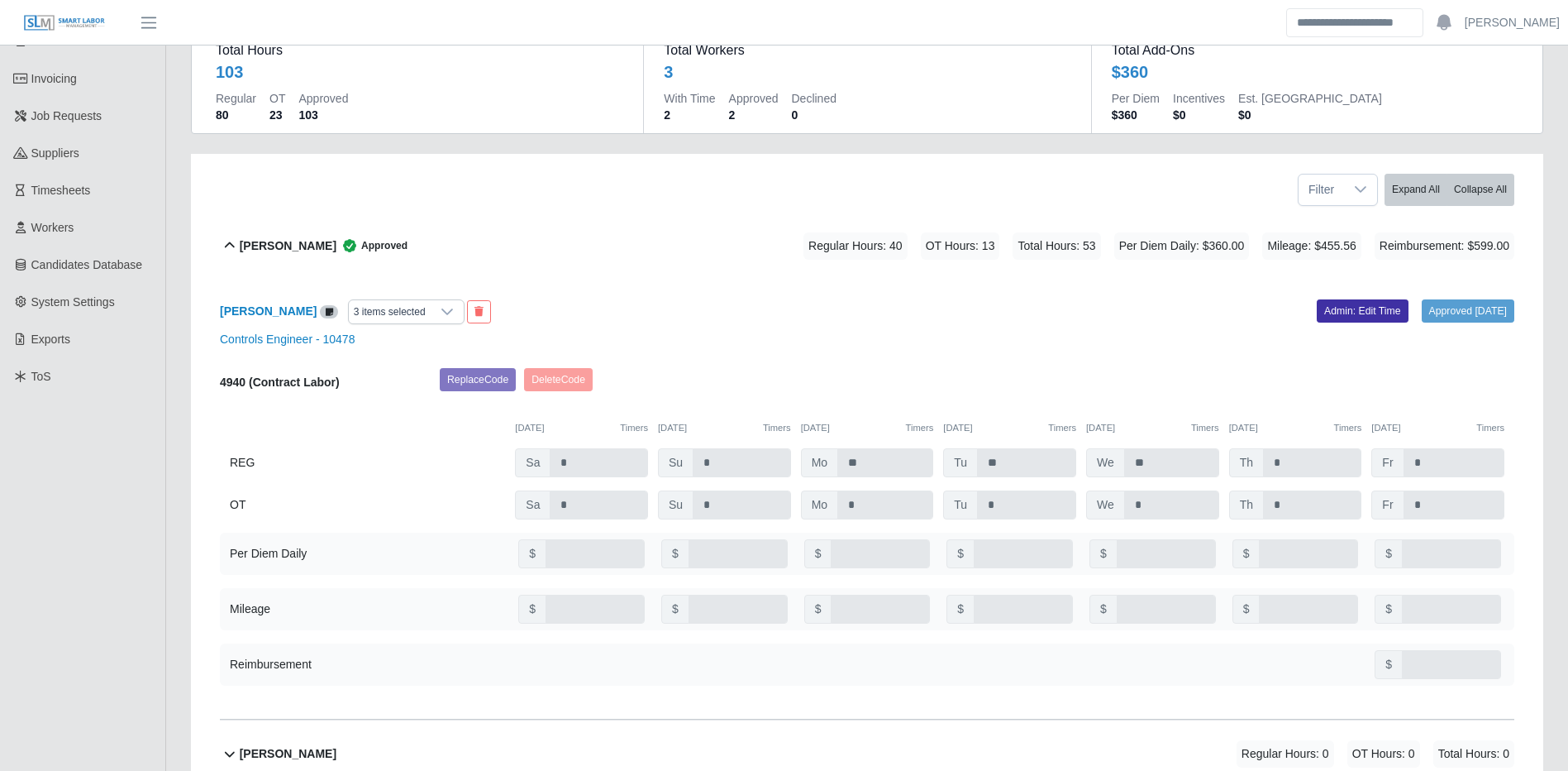
scroll to position [166, 0]
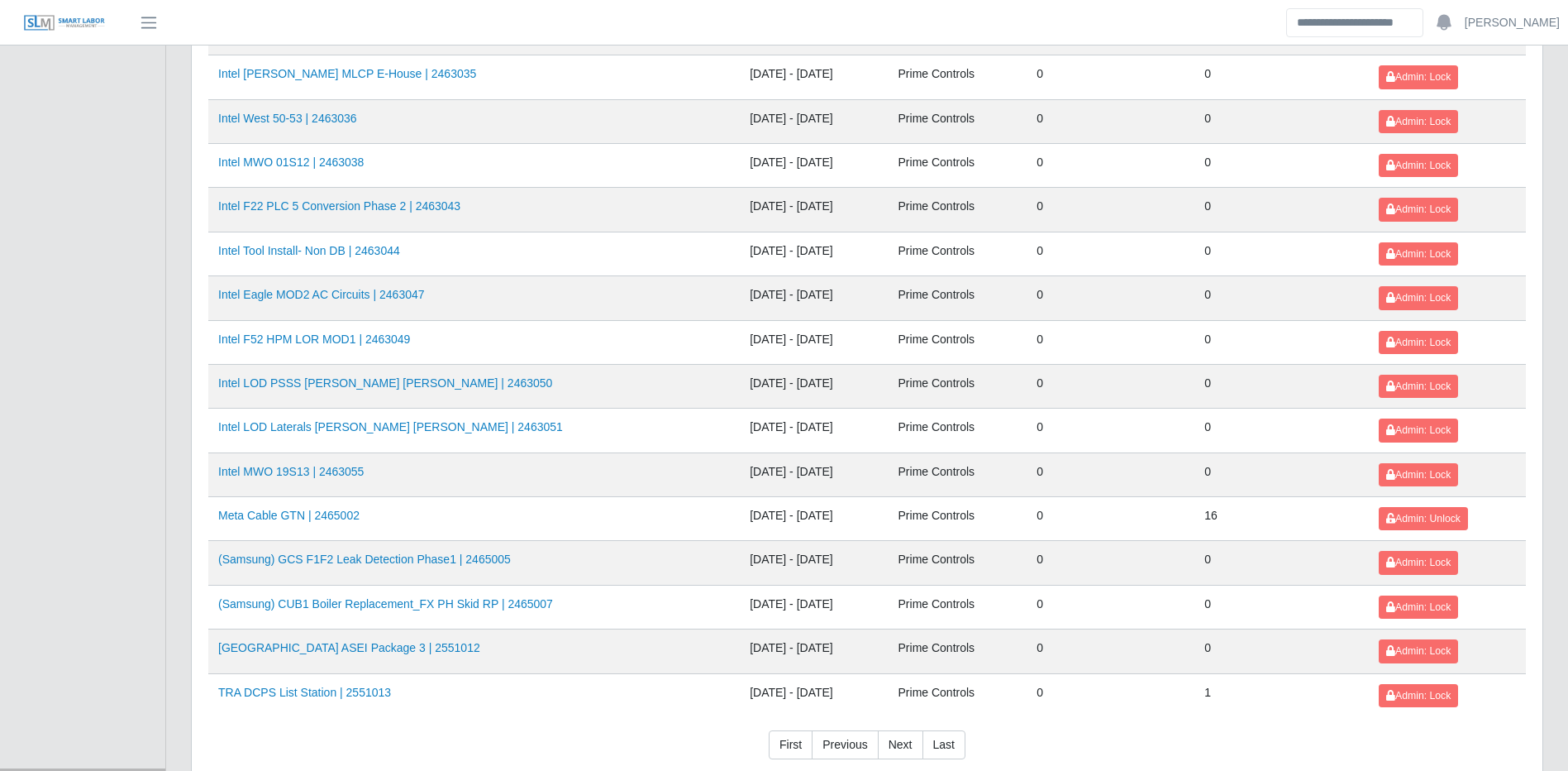
scroll to position [1765, 0]
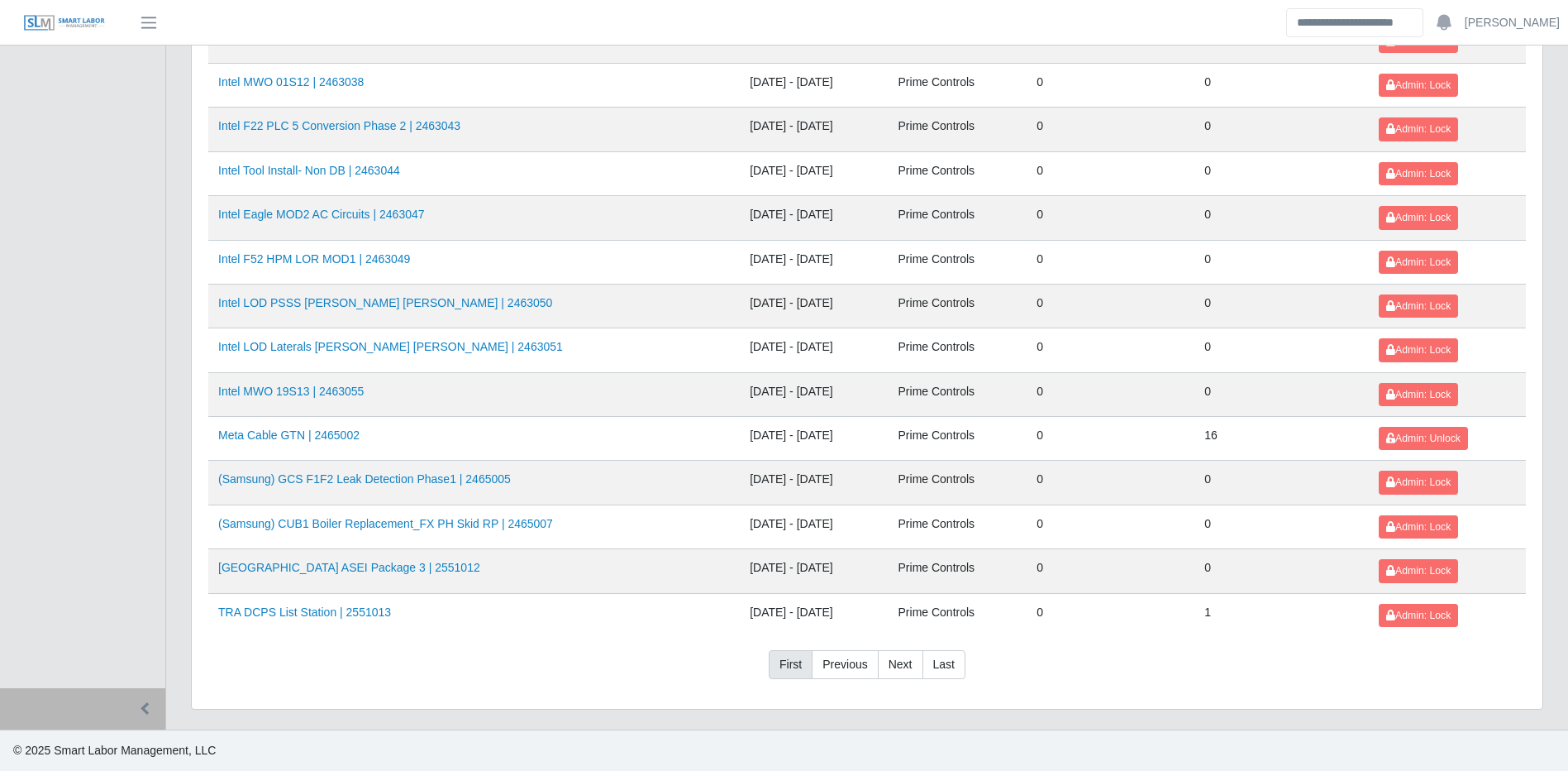
click at [781, 665] on link "First" at bounding box center [791, 665] width 44 height 30
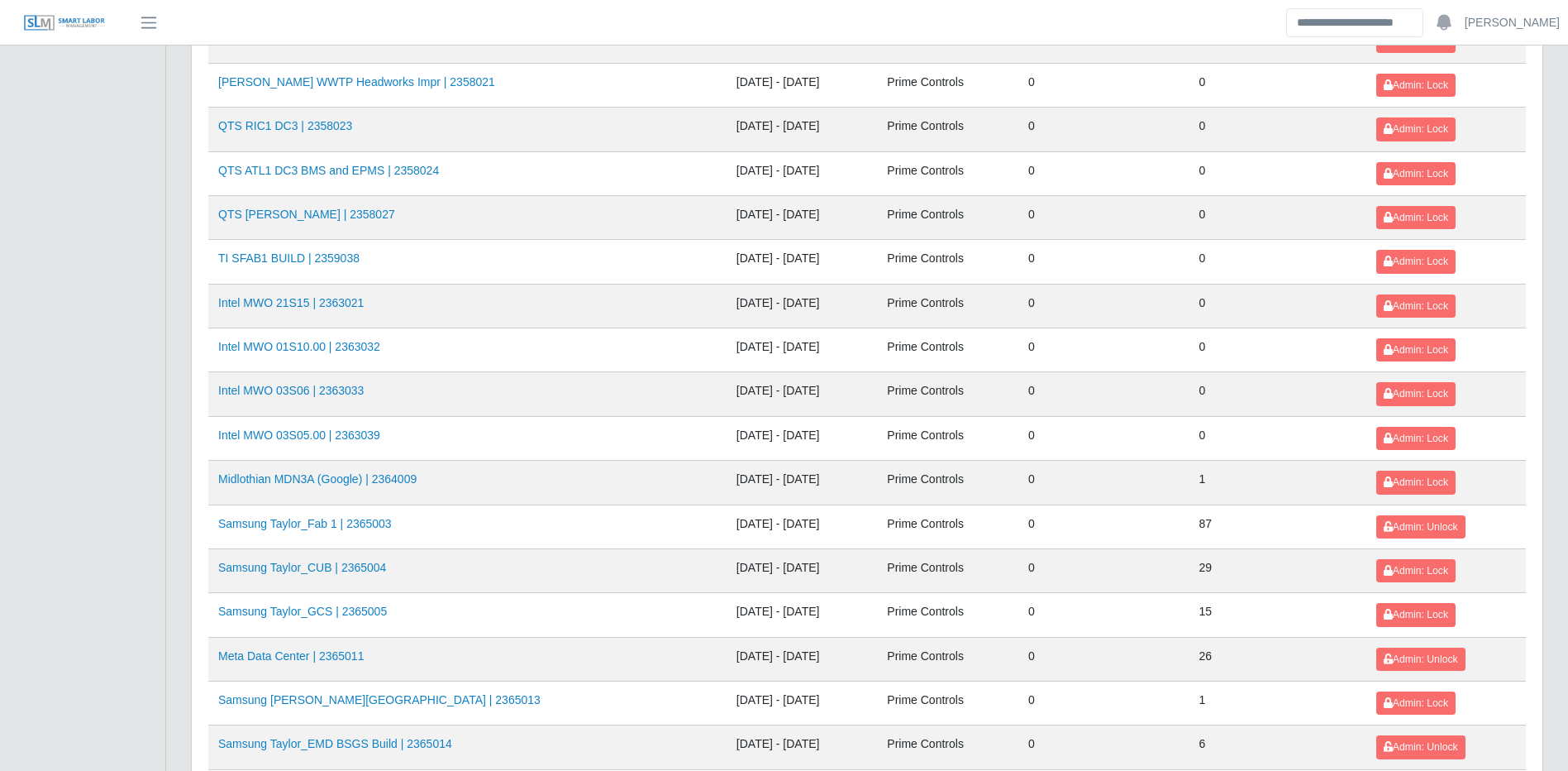
scroll to position [1269, 0]
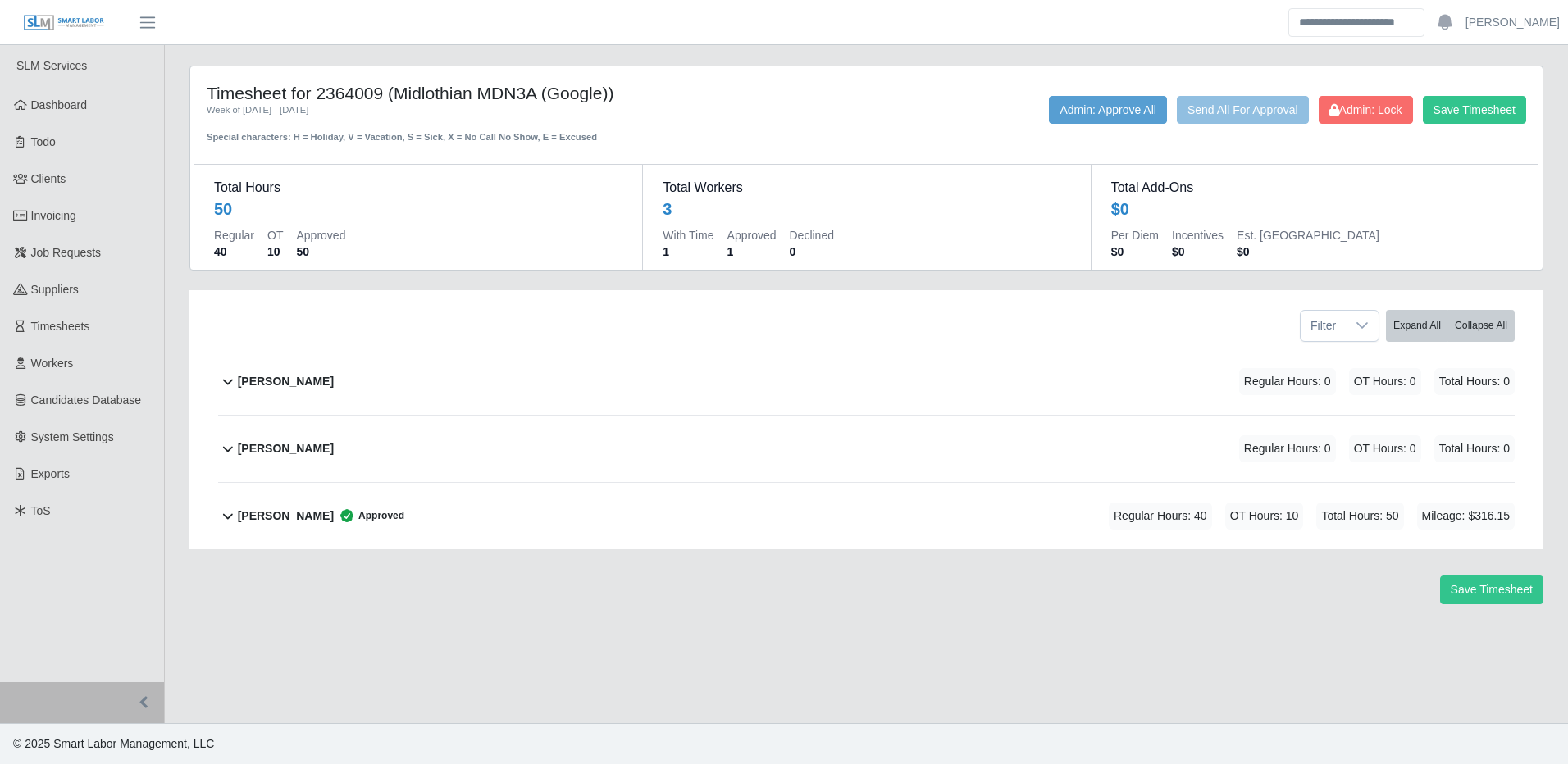
click at [498, 377] on div "[PERSON_NAME] Regular Hours: 0 OT Hours: 0 Total Hours: 0" at bounding box center [876, 381] width 1277 height 66
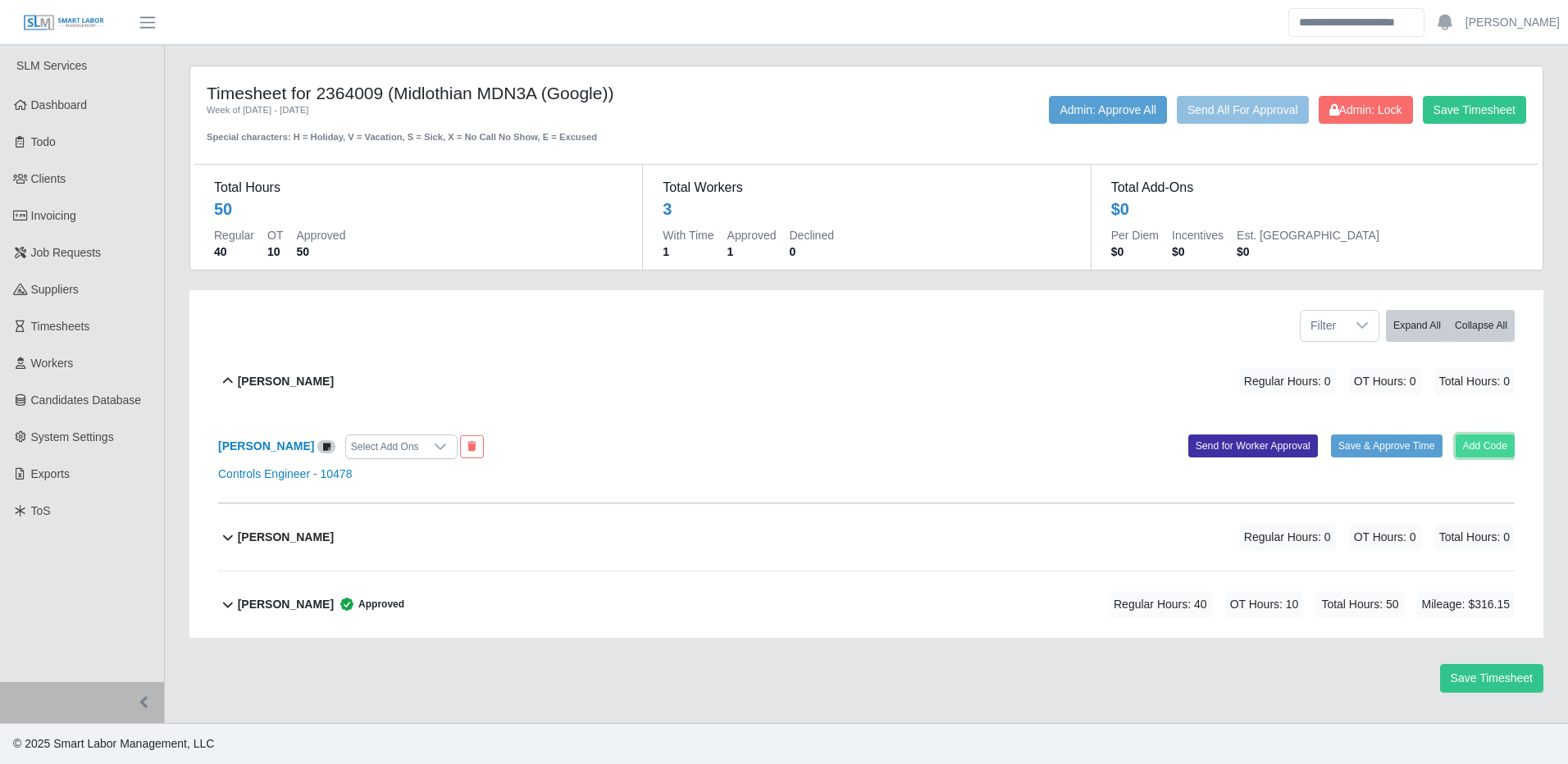
click at [1501, 444] on button "Add Code" at bounding box center [1485, 446] width 60 height 23
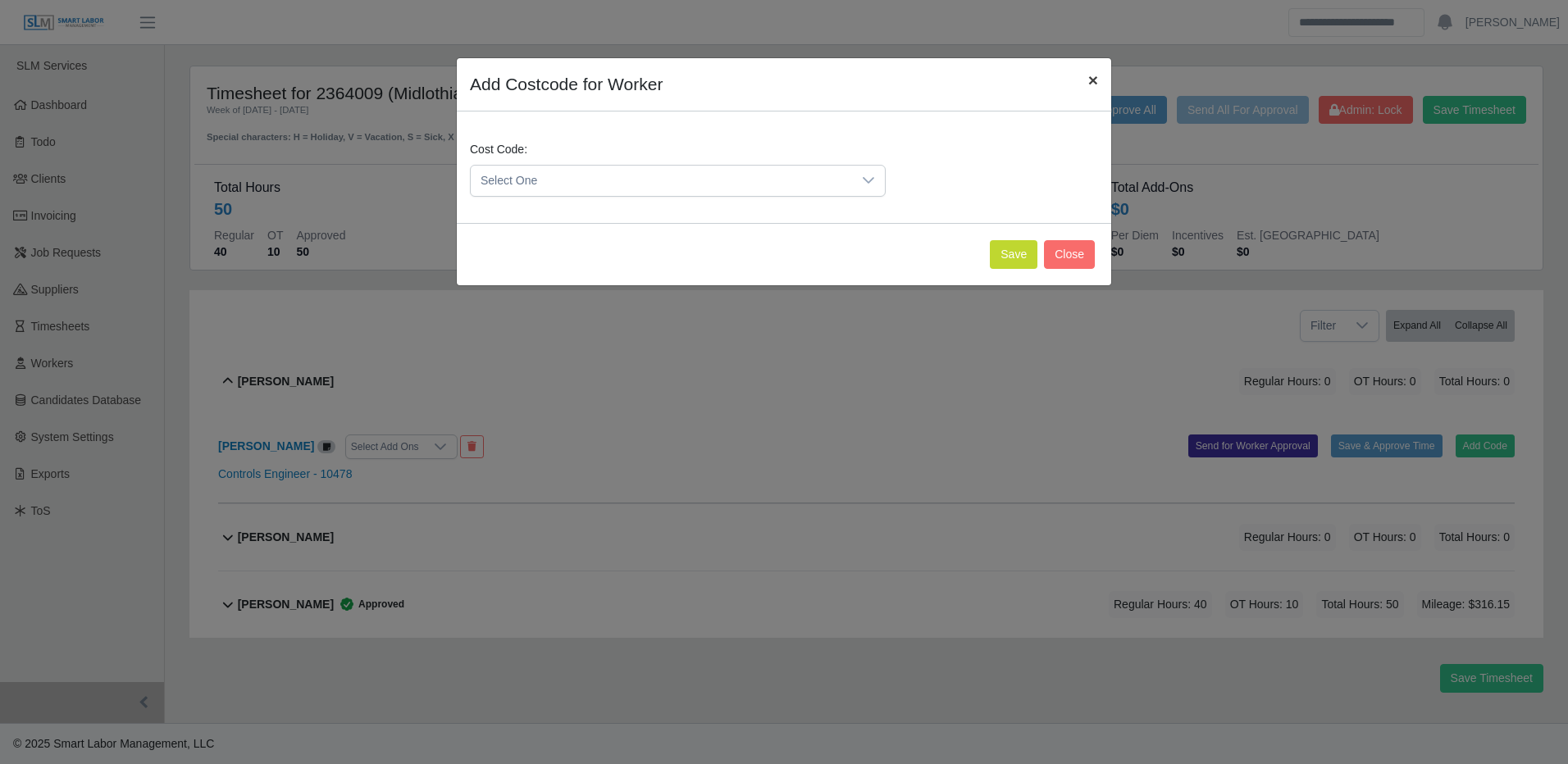
click at [1098, 89] on button "×" at bounding box center [1093, 80] width 36 height 44
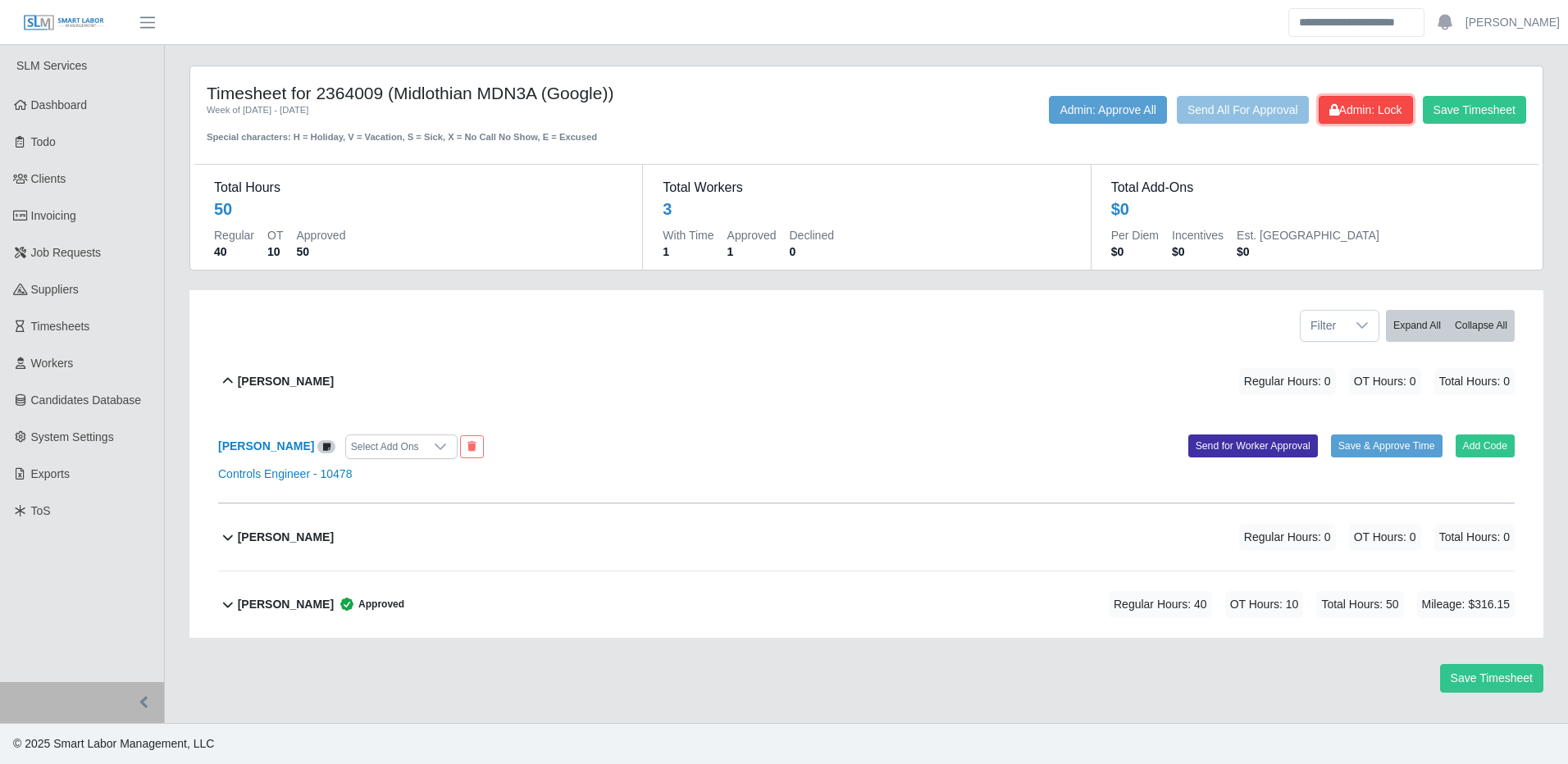
click at [1367, 110] on span "Admin: Lock" at bounding box center [1366, 110] width 73 height 13
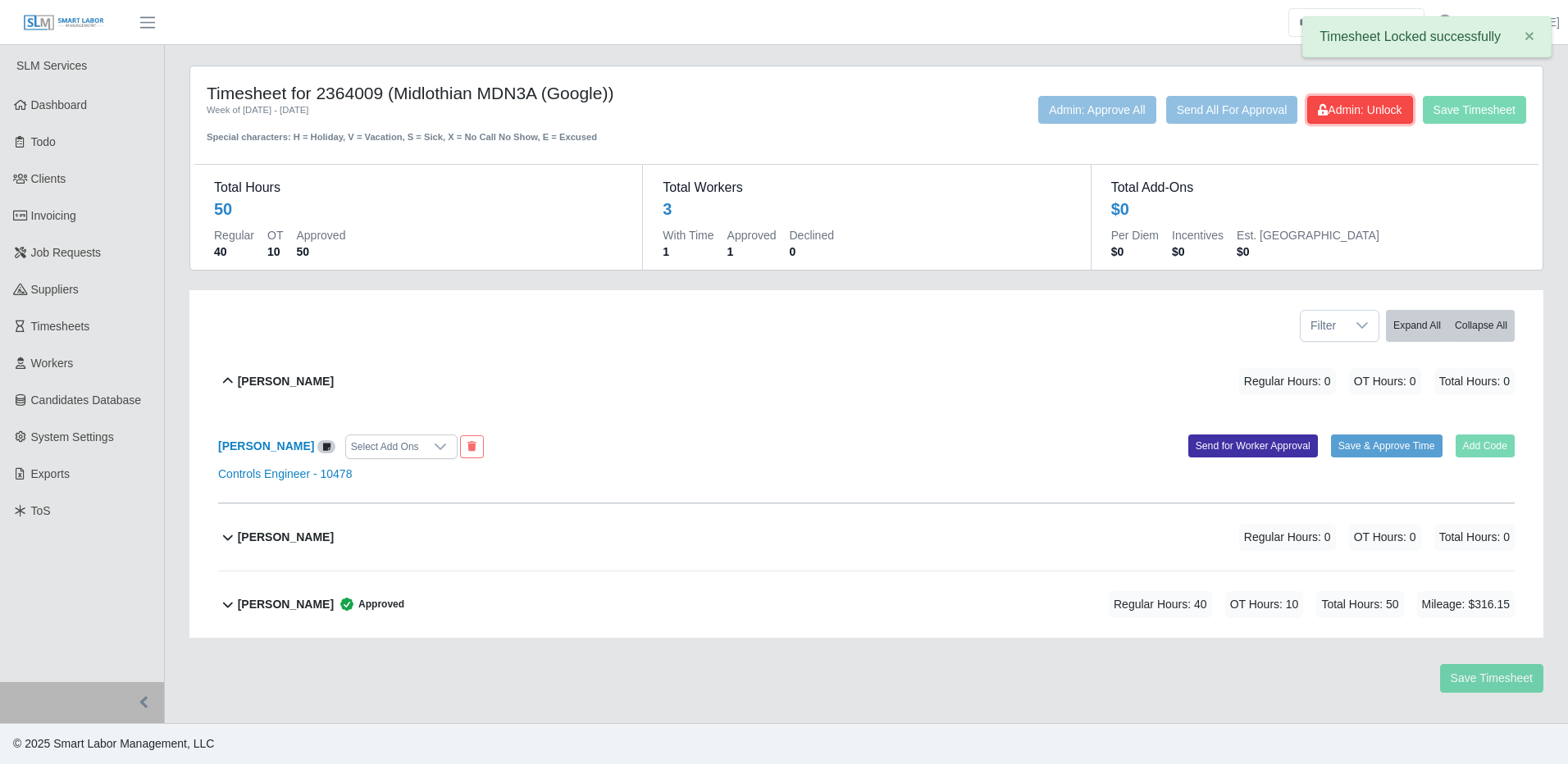
click at [1379, 104] on span "Admin: Unlock" at bounding box center [1359, 110] width 84 height 13
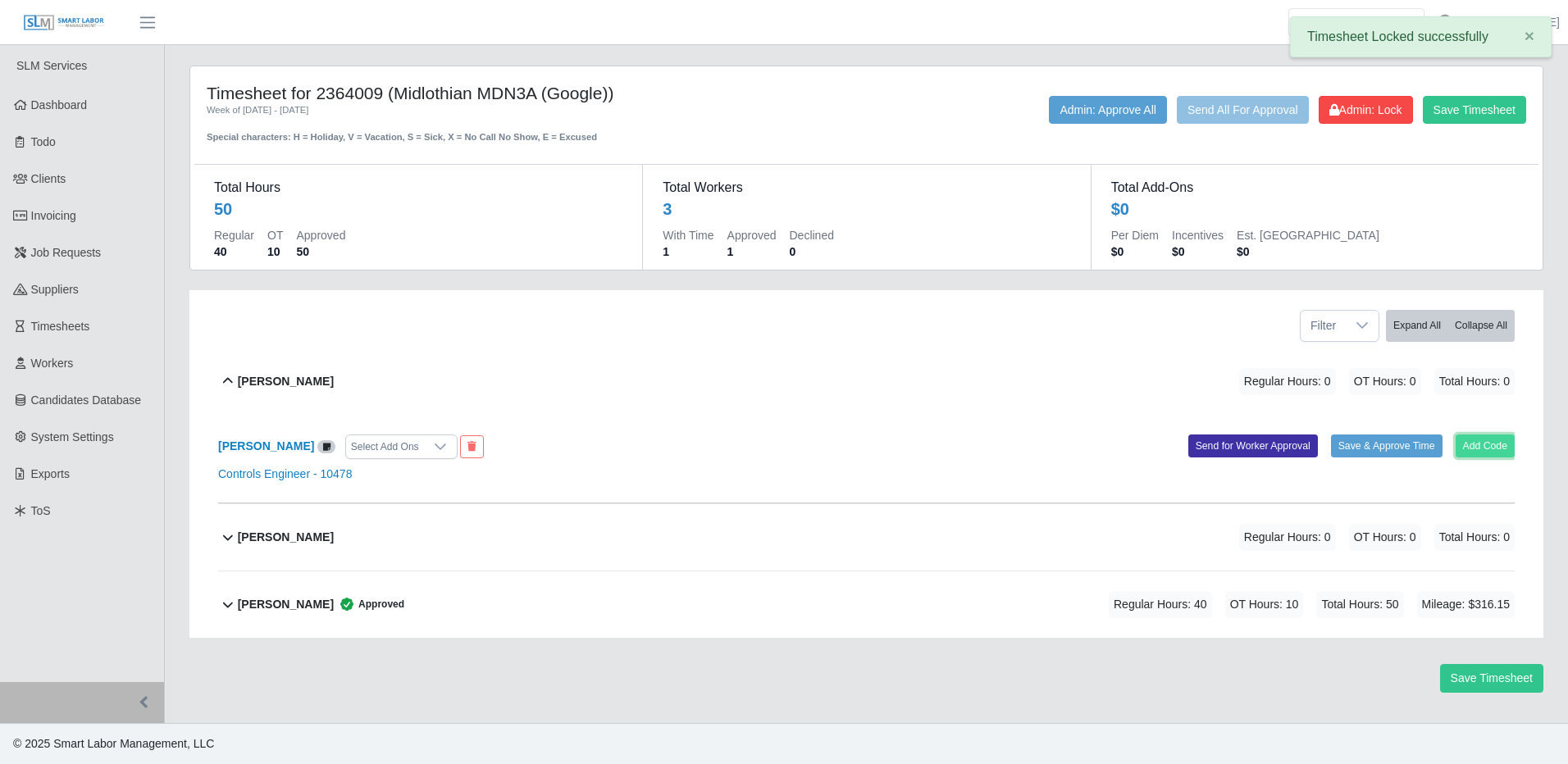
click at [1496, 447] on button "Add Code" at bounding box center [1485, 446] width 60 height 23
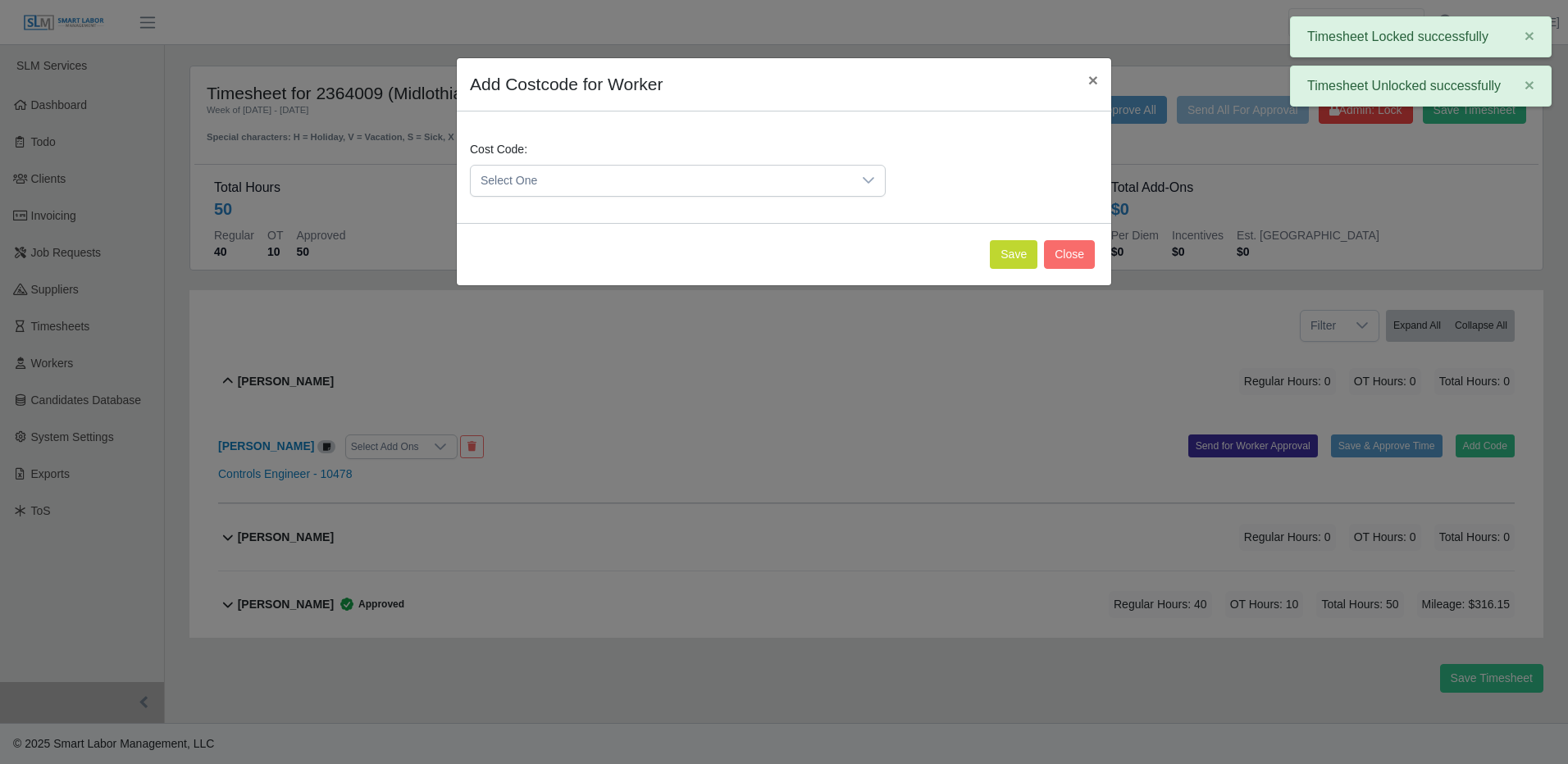
click at [817, 168] on span "Select One" at bounding box center [661, 180] width 381 height 30
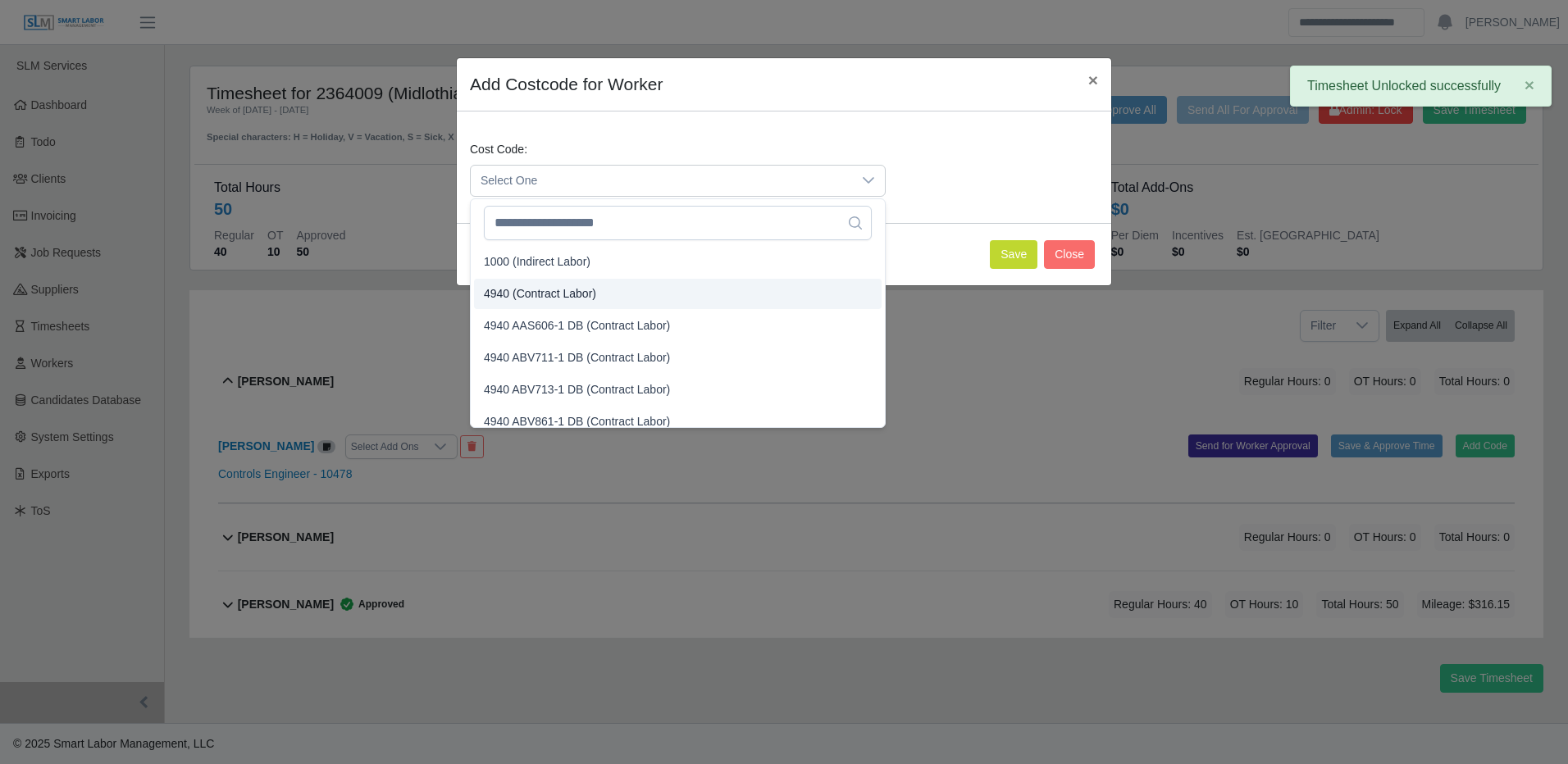
click at [563, 288] on span "4940 (Contract Labor)" at bounding box center [540, 293] width 113 height 17
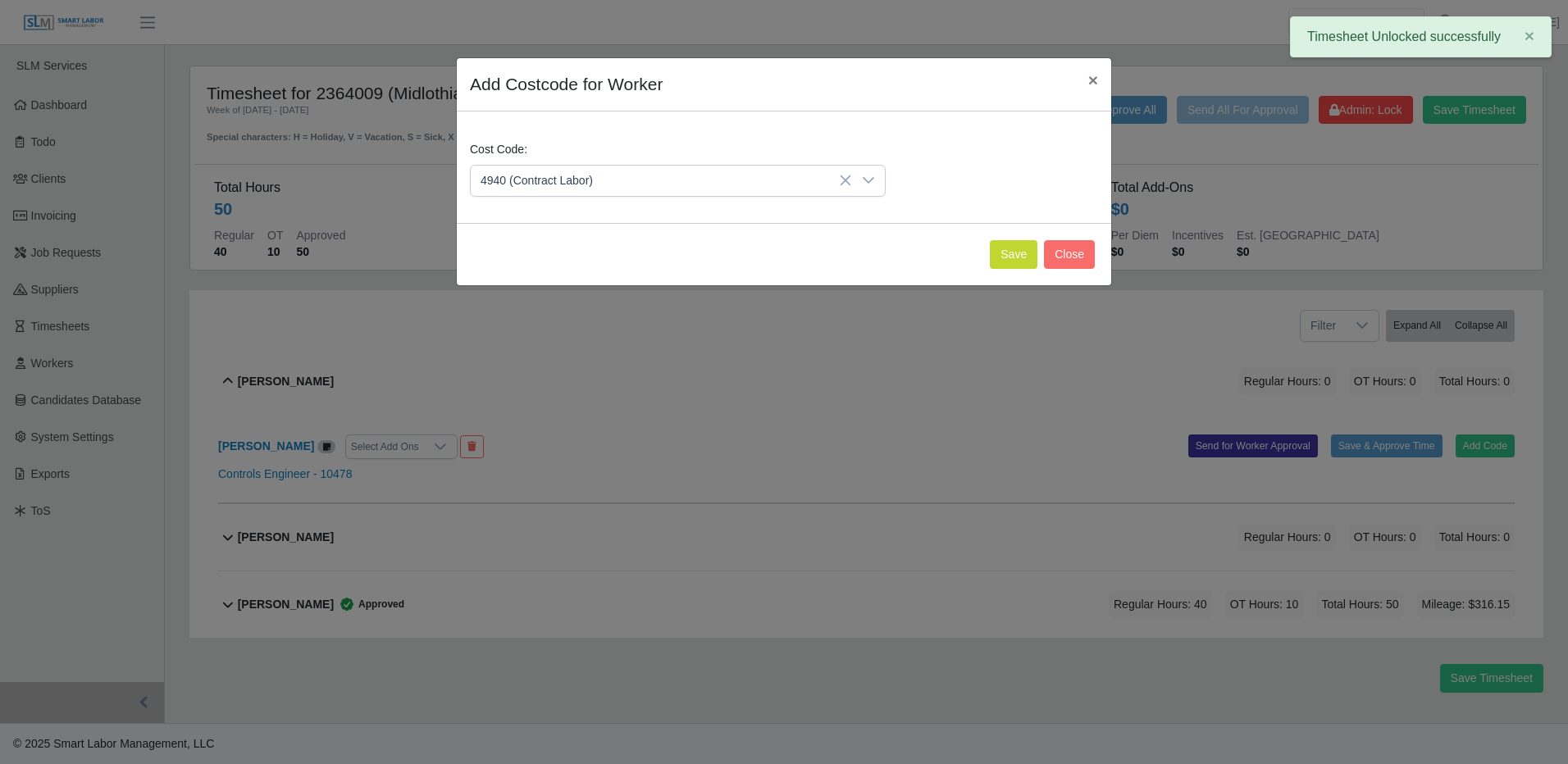
click at [1044, 250] on div "Save Close" at bounding box center [784, 254] width 655 height 63
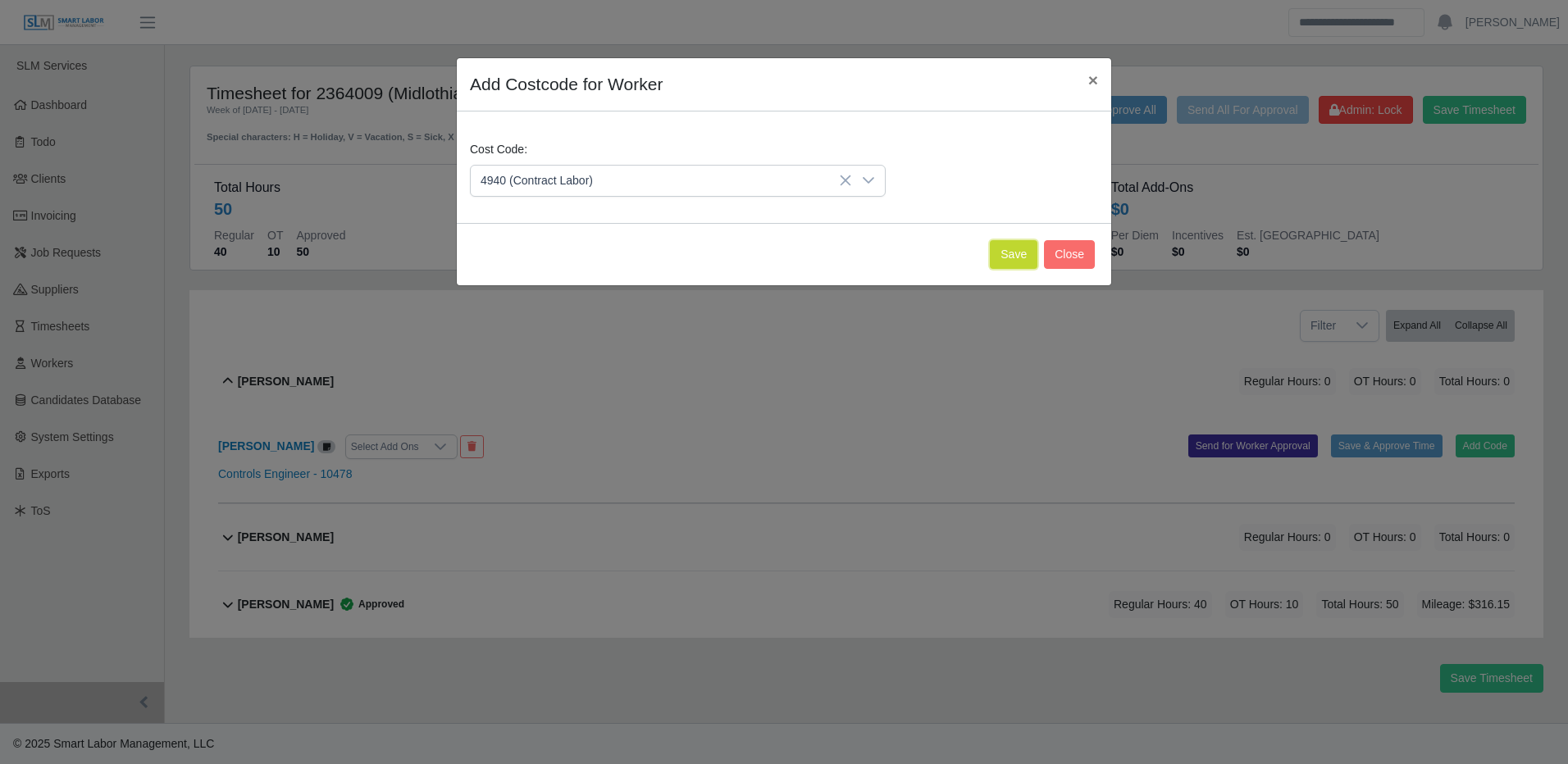
click at [1021, 250] on button "Save" at bounding box center [1013, 255] width 47 height 29
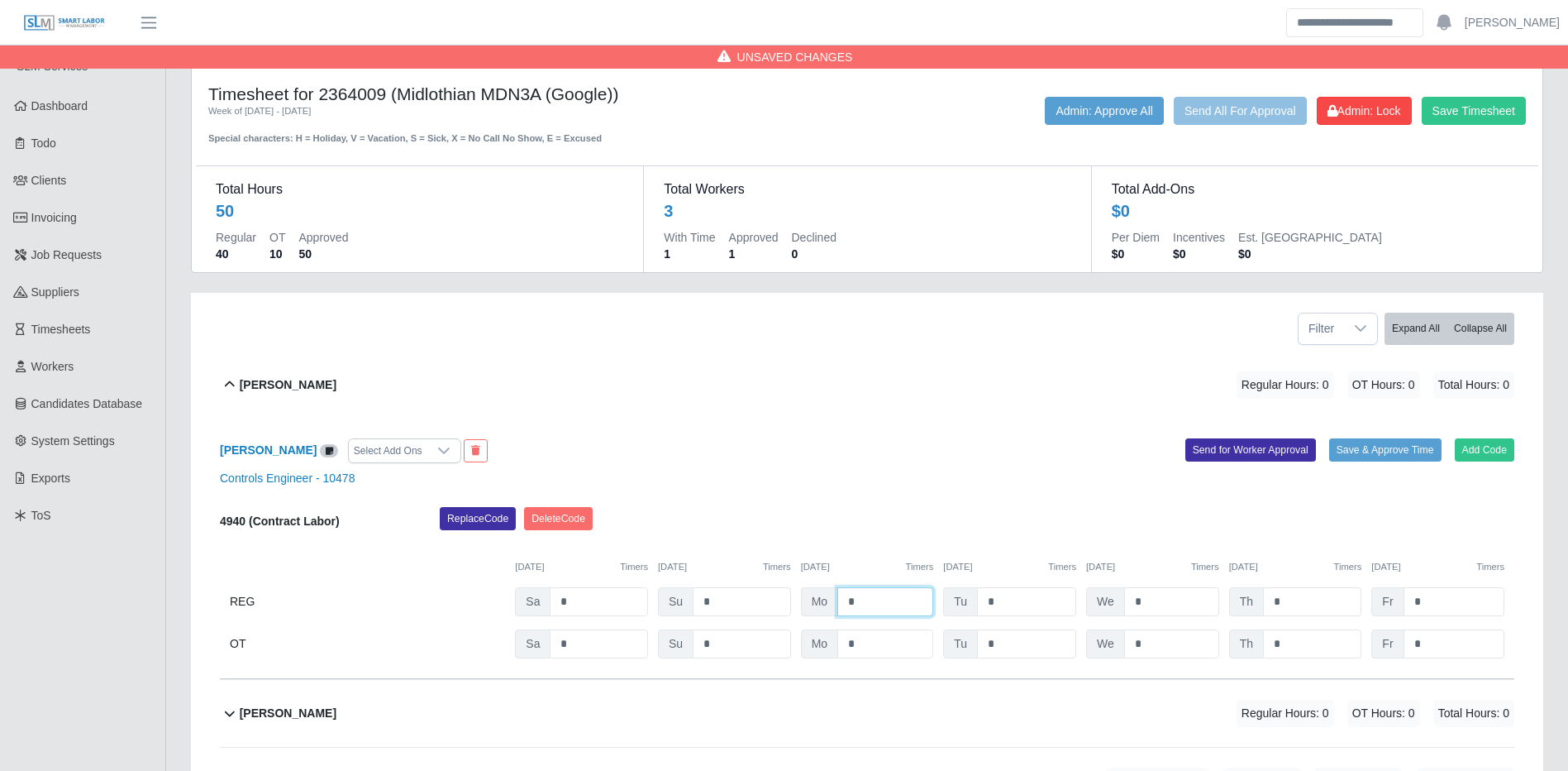
click at [867, 593] on input "*" at bounding box center [885, 602] width 96 height 29
type input "**"
type input "***"
type input "*"
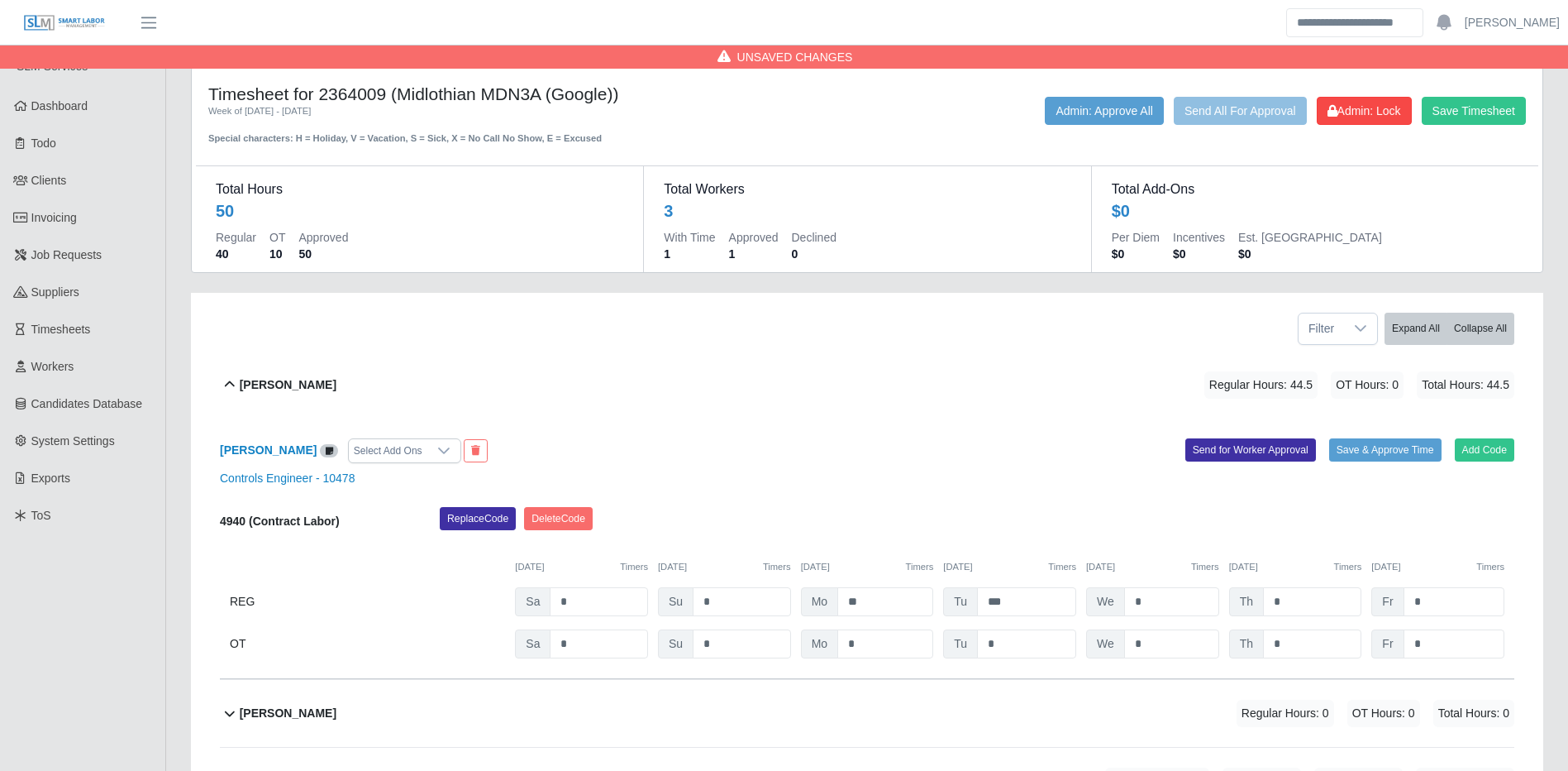
click at [1407, 547] on div "[DATE] Timers [DATE] Timers [DATE] Timers [DATE] Timers [DATE] Timers [DATE] Ti…" at bounding box center [867, 557] width 1294 height 34
click at [1422, 612] on input "*" at bounding box center [1454, 602] width 101 height 29
type input "*"
click at [1430, 563] on div "[DATE] Timers" at bounding box center [1437, 566] width 133 height 14
click at [1170, 591] on input "*" at bounding box center [1172, 602] width 95 height 29
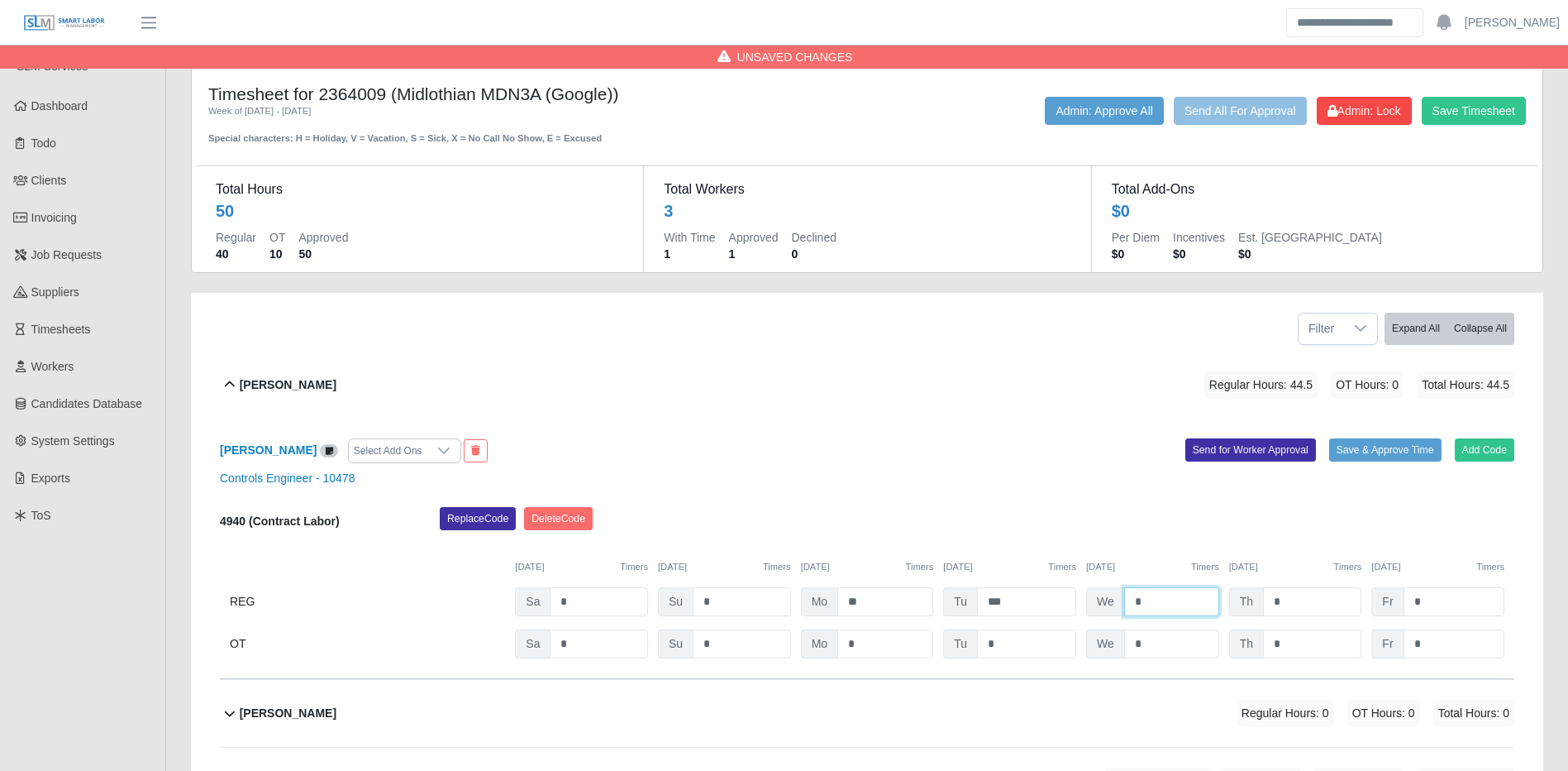
type input "*"
click at [1400, 504] on div "[PERSON_NAME] Select Add Ons Add Code Save & Approve Time Send for Worker Appro…" at bounding box center [867, 548] width 1294 height 260
click at [1302, 605] on input "*" at bounding box center [1312, 602] width 98 height 29
drag, startPoint x: 1442, startPoint y: 522, endPoint x: 1450, endPoint y: 568, distance: 46.7
click at [1442, 522] on div "Replace Code [GEOGRAPHIC_DATA] Code" at bounding box center [977, 524] width 1099 height 33
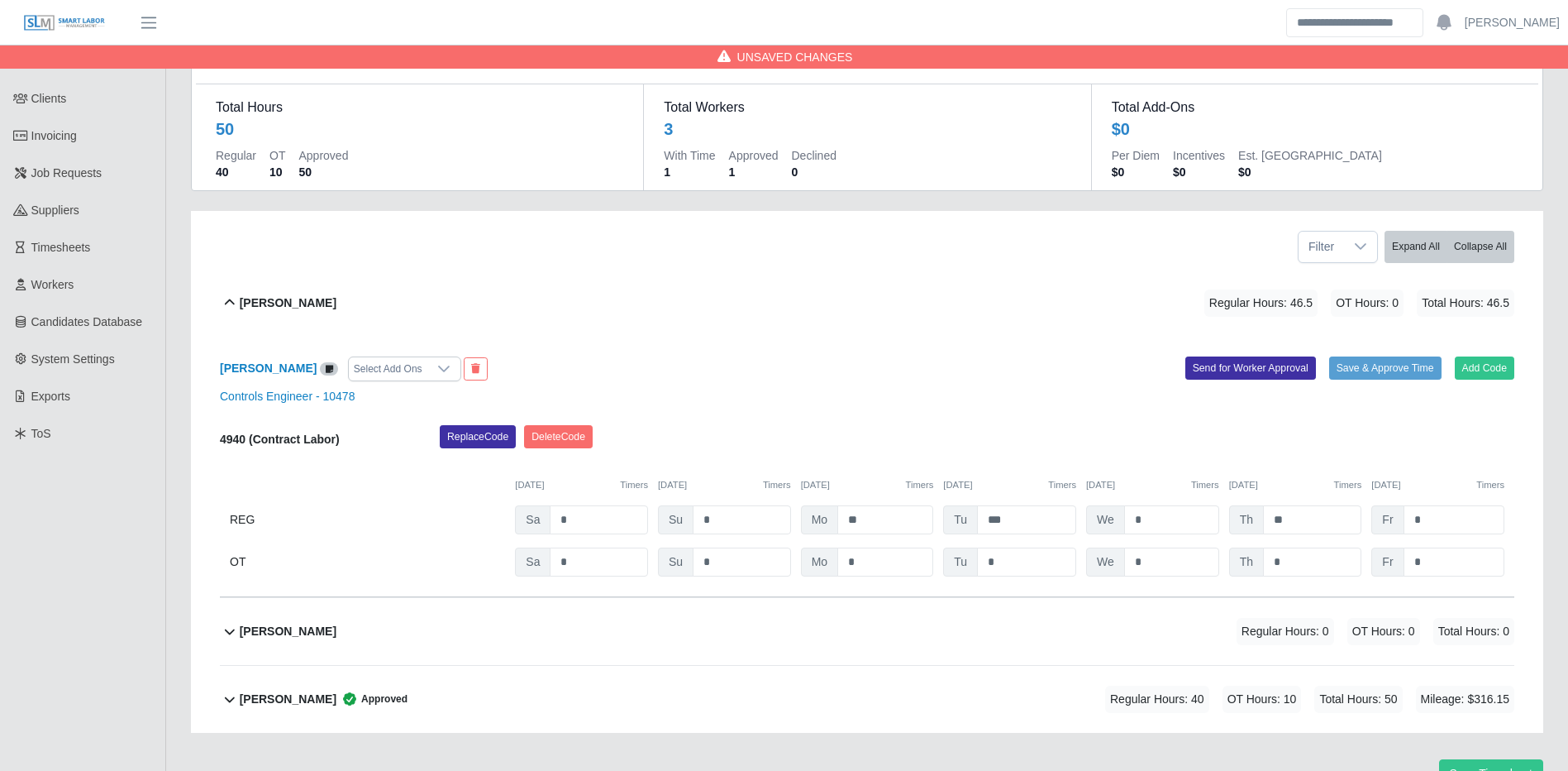
scroll to position [82, 0]
click at [1346, 526] on input "**" at bounding box center [1312, 519] width 98 height 29
type input "***"
click at [1324, 557] on input "*" at bounding box center [1312, 561] width 98 height 29
type input "***"
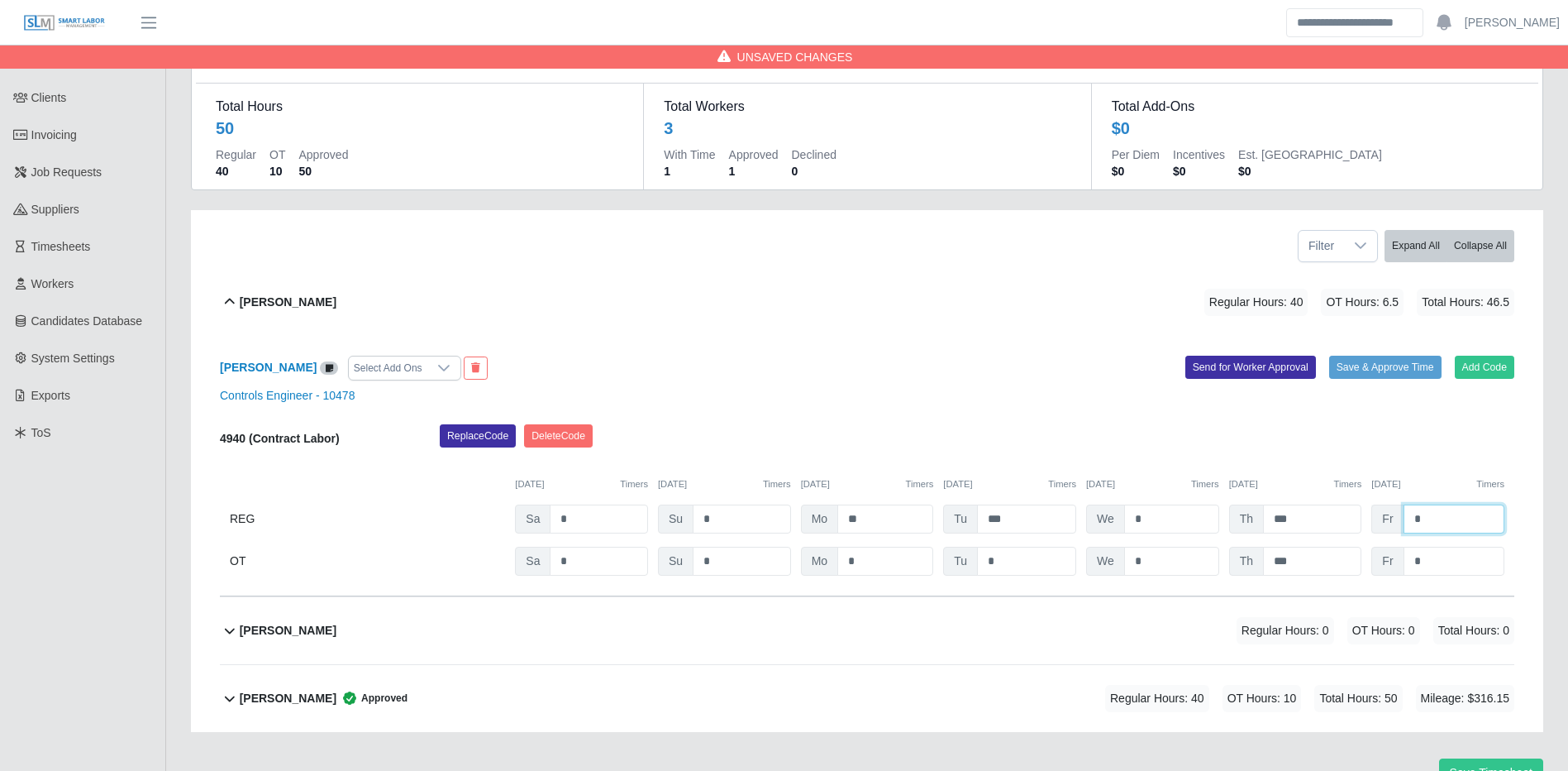
click at [1438, 516] on input "*" at bounding box center [1454, 519] width 101 height 29
click at [1453, 568] on input "*" at bounding box center [1454, 561] width 101 height 29
type input "*"
click at [1450, 386] on div "[PERSON_NAME] Select Add Ons Add Code Save & Approve Time Send for Worker Appro…" at bounding box center [867, 466] width 1294 height 260
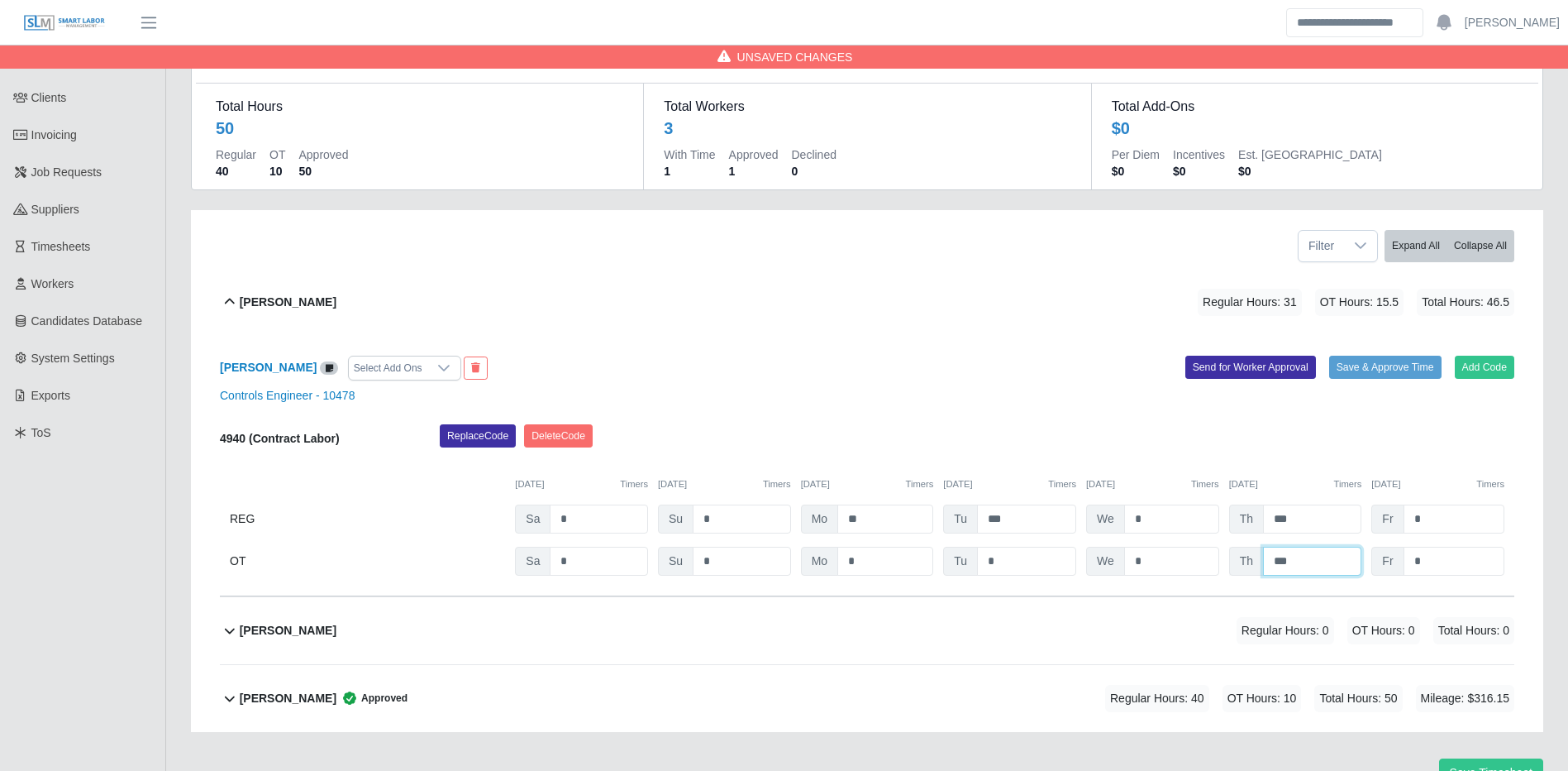
drag, startPoint x: 1303, startPoint y: 561, endPoint x: 1266, endPoint y: 552, distance: 38.1
click at [1266, 553] on input "***" at bounding box center [1312, 561] width 98 height 29
type input "*"
drag, startPoint x: 1308, startPoint y: 522, endPoint x: 1260, endPoint y: 516, distance: 48.4
click at [1260, 516] on div "Th ***" at bounding box center [1295, 519] width 133 height 29
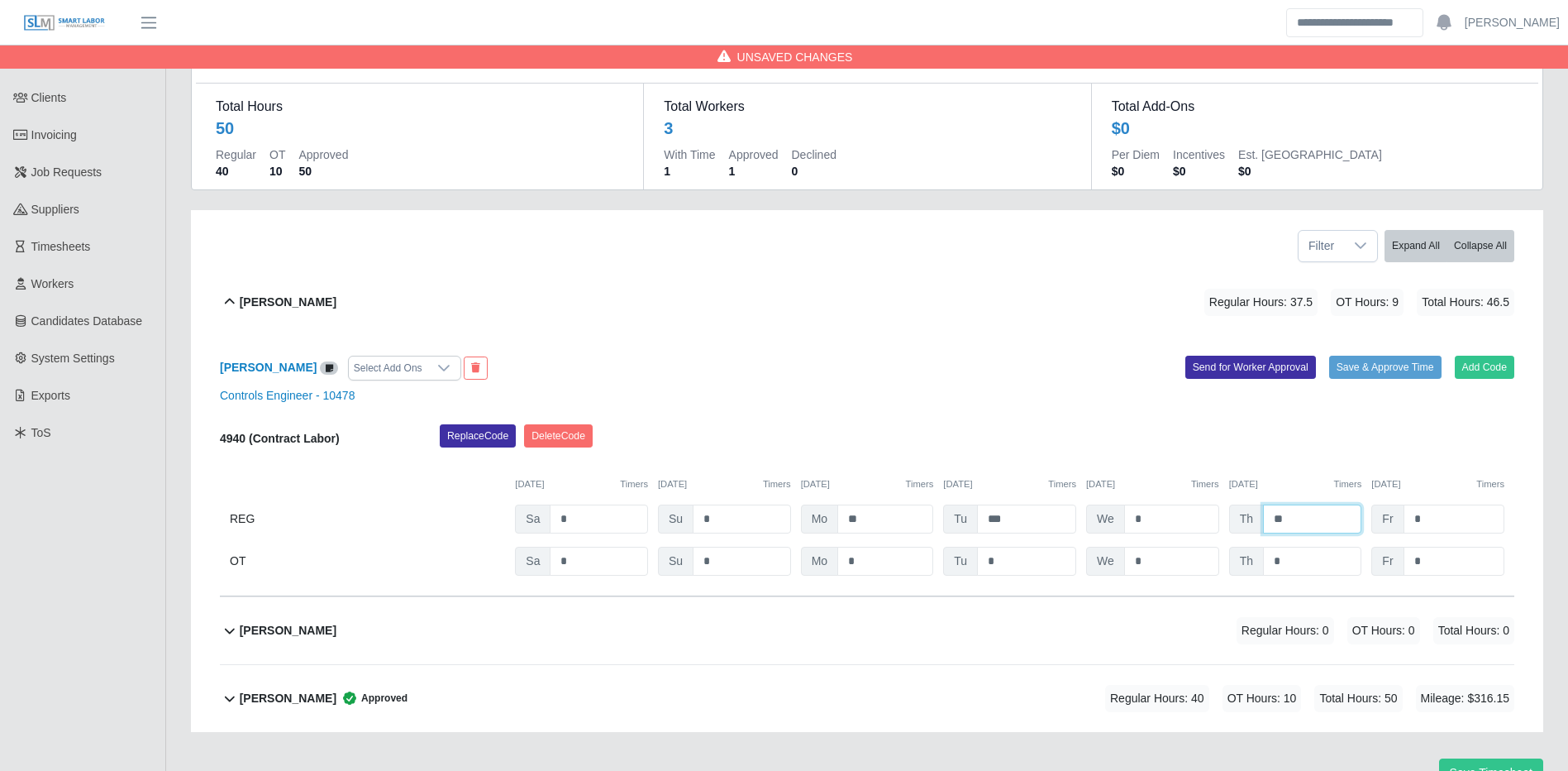
type input "**"
click at [1331, 420] on div "[PERSON_NAME] Select Add Ons Add Code Save & Approve Time Send for Worker Appro…" at bounding box center [867, 466] width 1294 height 260
click at [1446, 566] on input "*" at bounding box center [1454, 561] width 101 height 29
click at [1452, 511] on input "*" at bounding box center [1454, 519] width 101 height 29
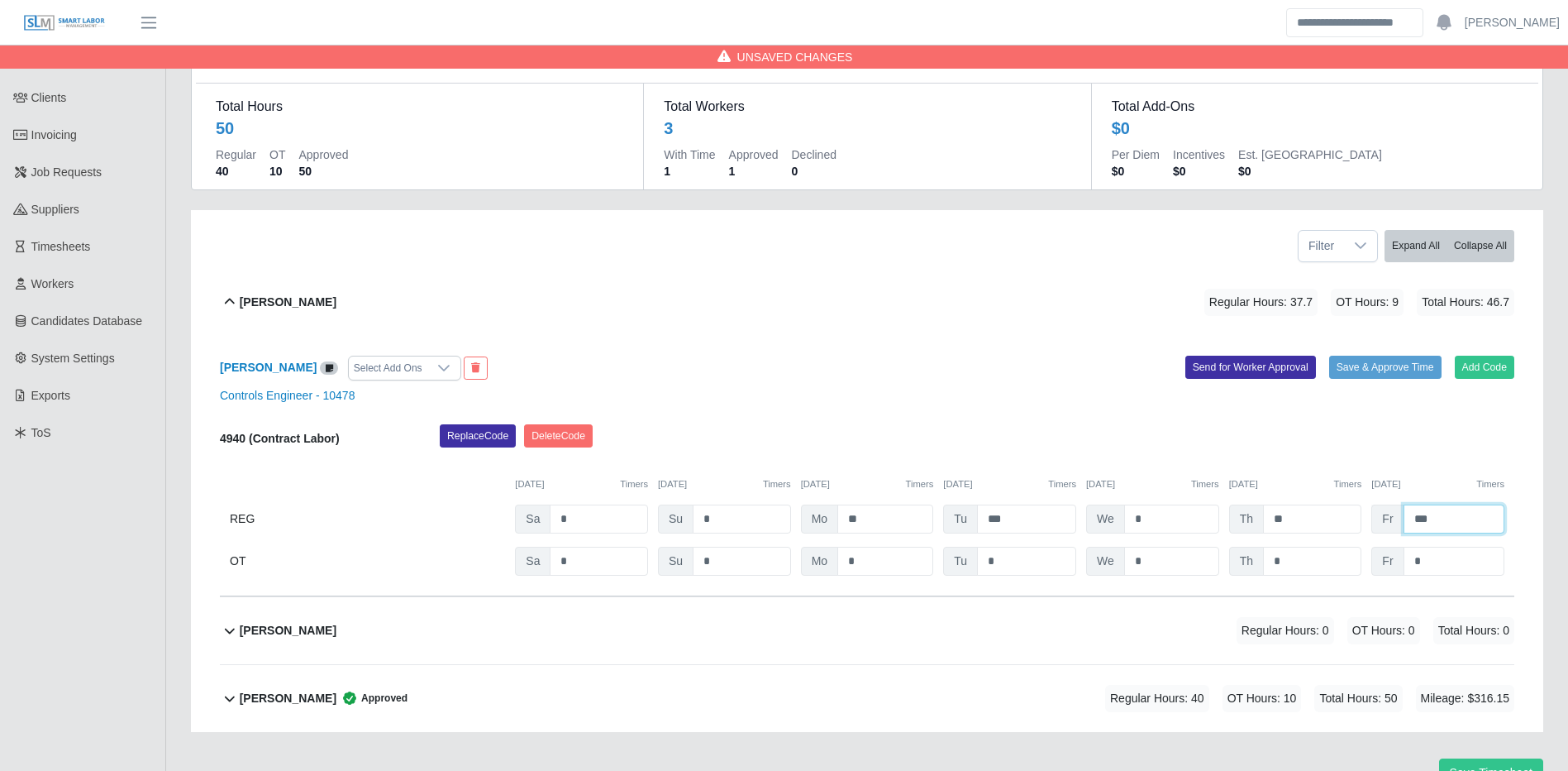
type input "*"
type input "***"
click at [1453, 558] on input "*" at bounding box center [1454, 561] width 101 height 29
type input "*"
click at [1419, 563] on input "***" at bounding box center [1454, 561] width 101 height 29
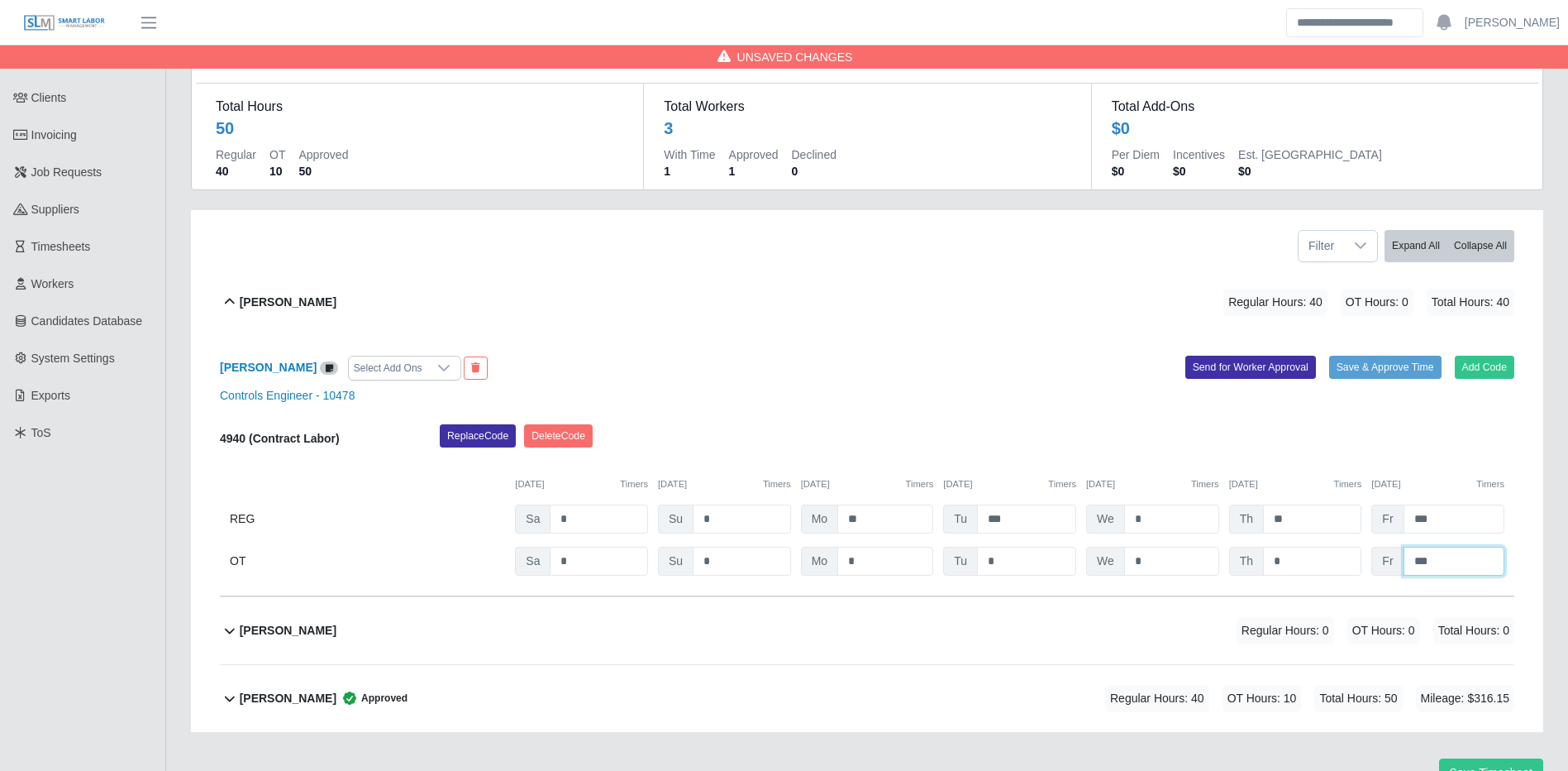
type input "*"
type input "***"
click at [377, 375] on div "Select Add Ons" at bounding box center [388, 367] width 79 height 23
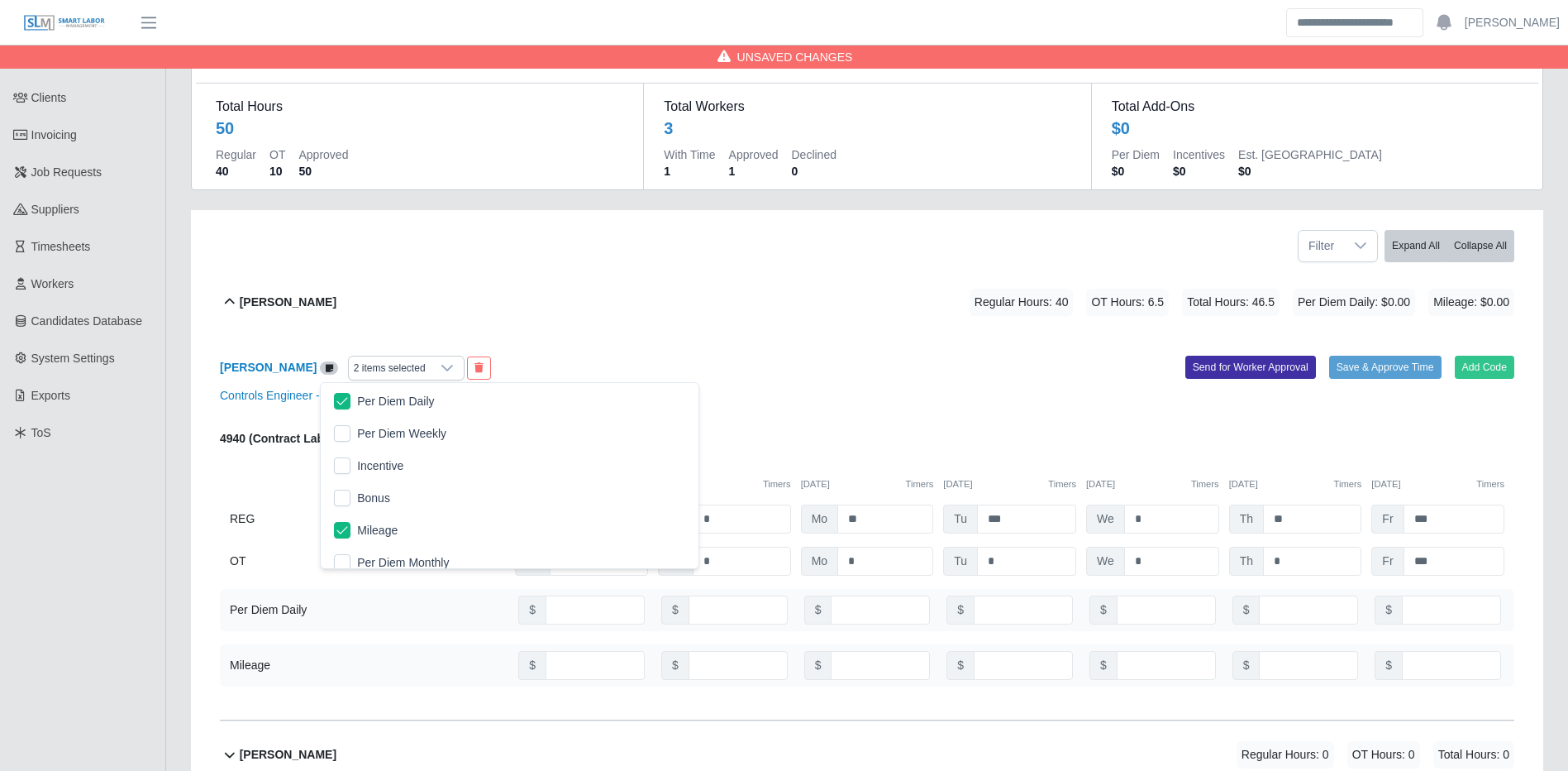
click at [894, 422] on div "[PERSON_NAME] 2 items selected Add Code Save & Approve Time Send for Worker App…" at bounding box center [867, 528] width 1294 height 385
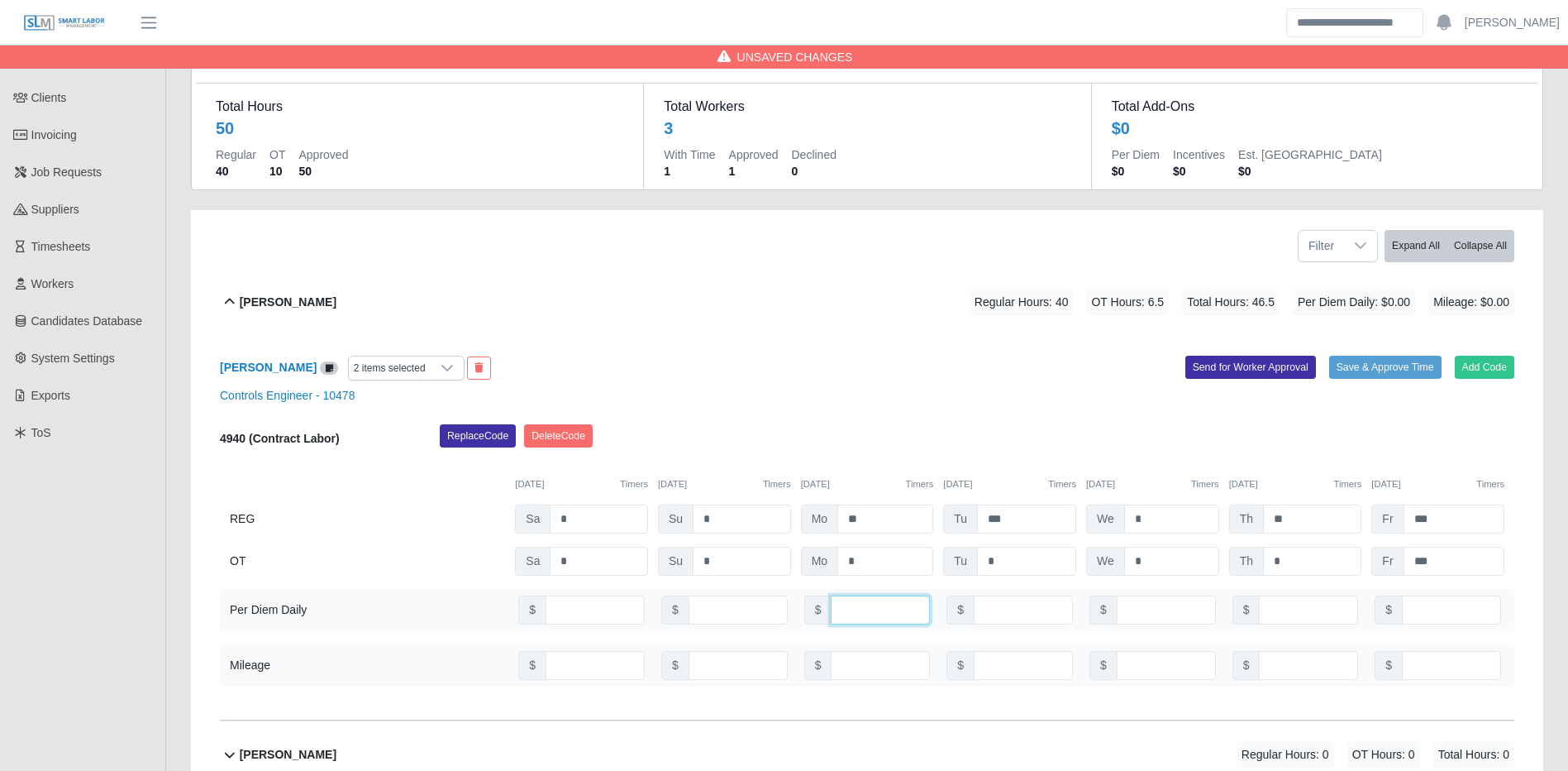
click at [881, 609] on input "number" at bounding box center [881, 610] width 99 height 29
type input "**"
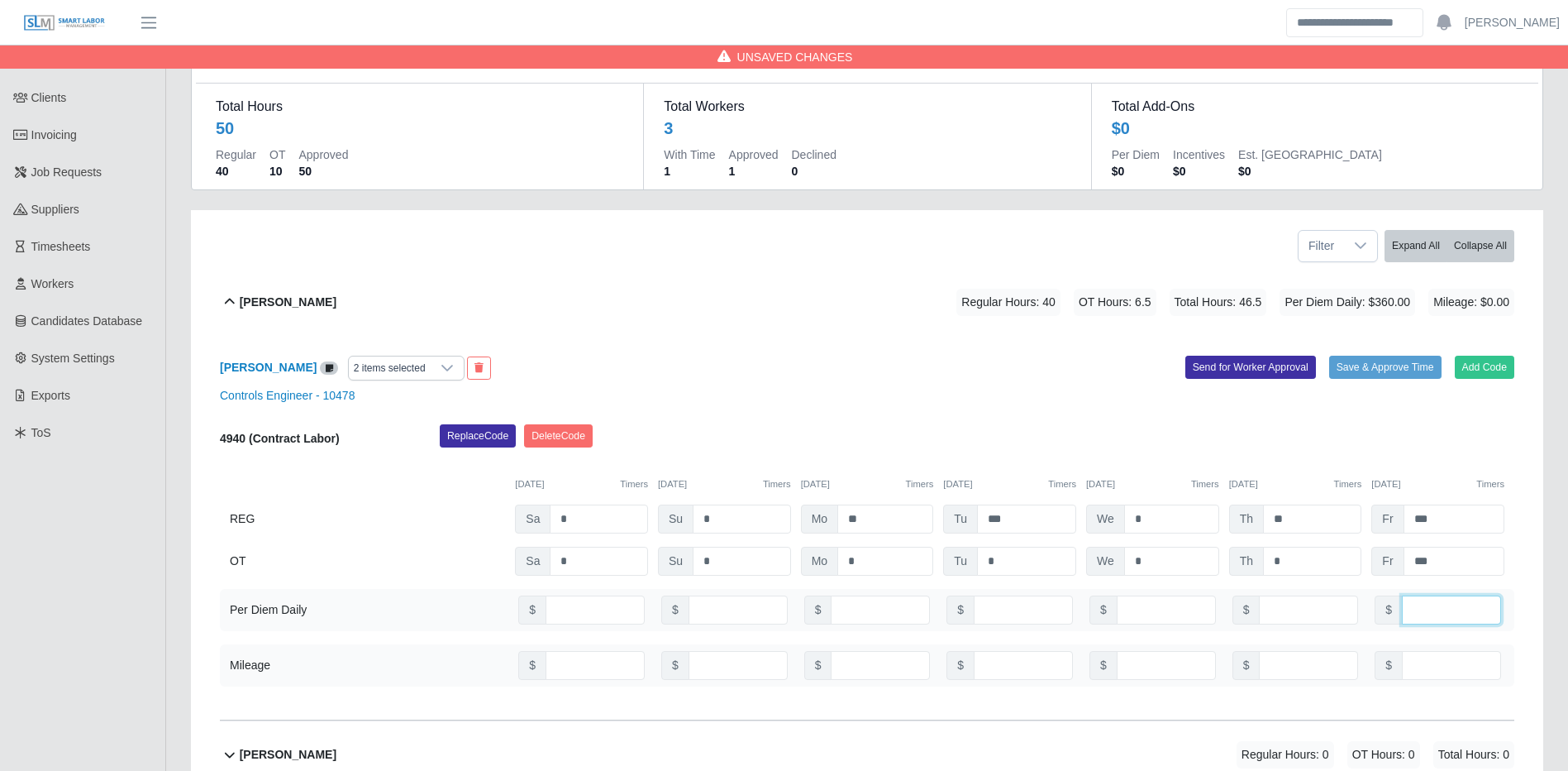
type input "**"
click at [858, 662] on input "number" at bounding box center [881, 666] width 99 height 29
type input "******"
click at [1038, 670] on input "******" at bounding box center [1023, 666] width 99 height 29
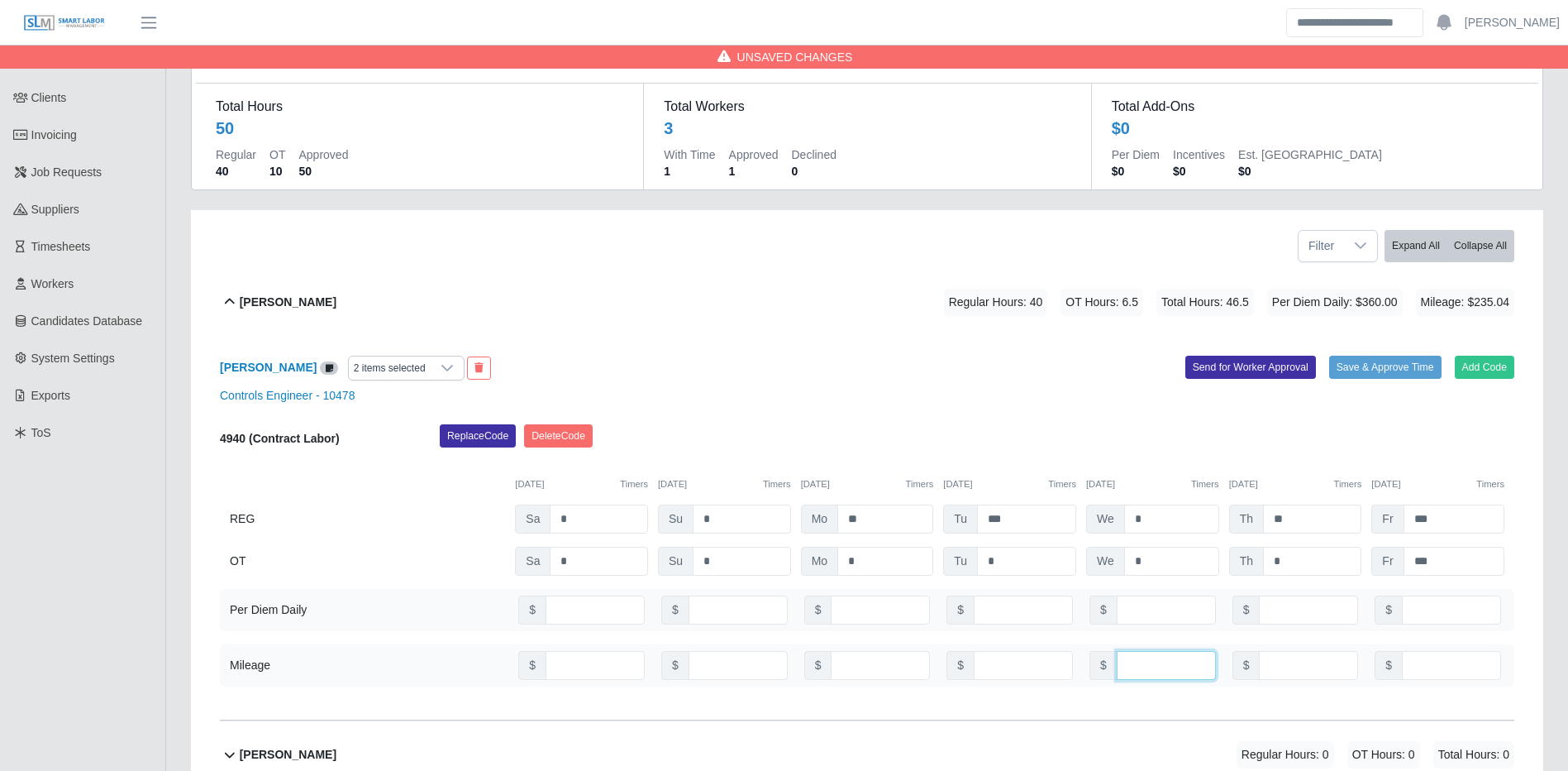
click at [1130, 664] on input "number" at bounding box center [1166, 666] width 99 height 29
type input "******"
click at [440, 374] on icon at bounding box center [447, 368] width 13 height 13
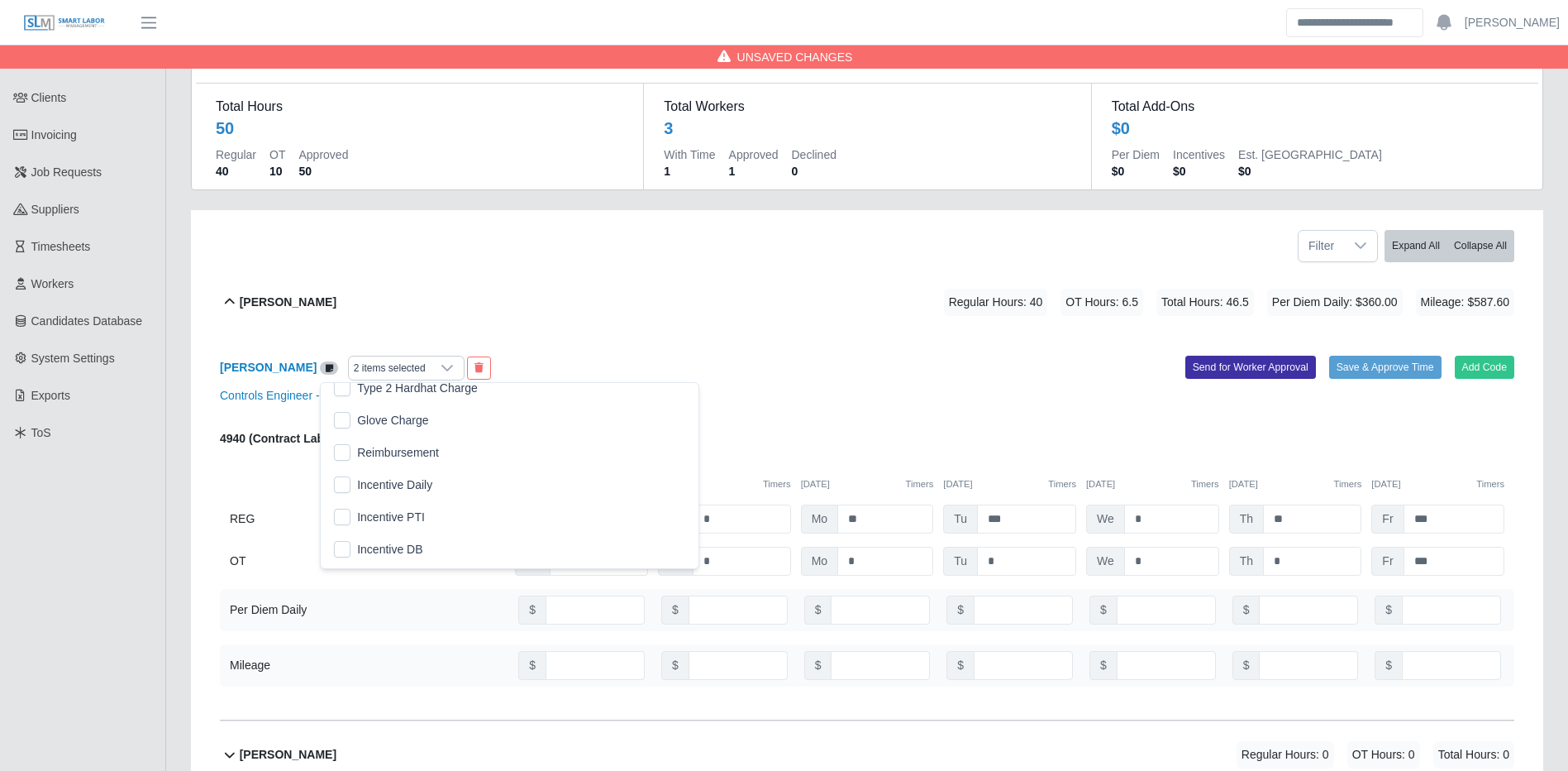
scroll to position [248, 0]
click at [414, 437] on span "Reimbursement" at bounding box center [397, 443] width 81 height 17
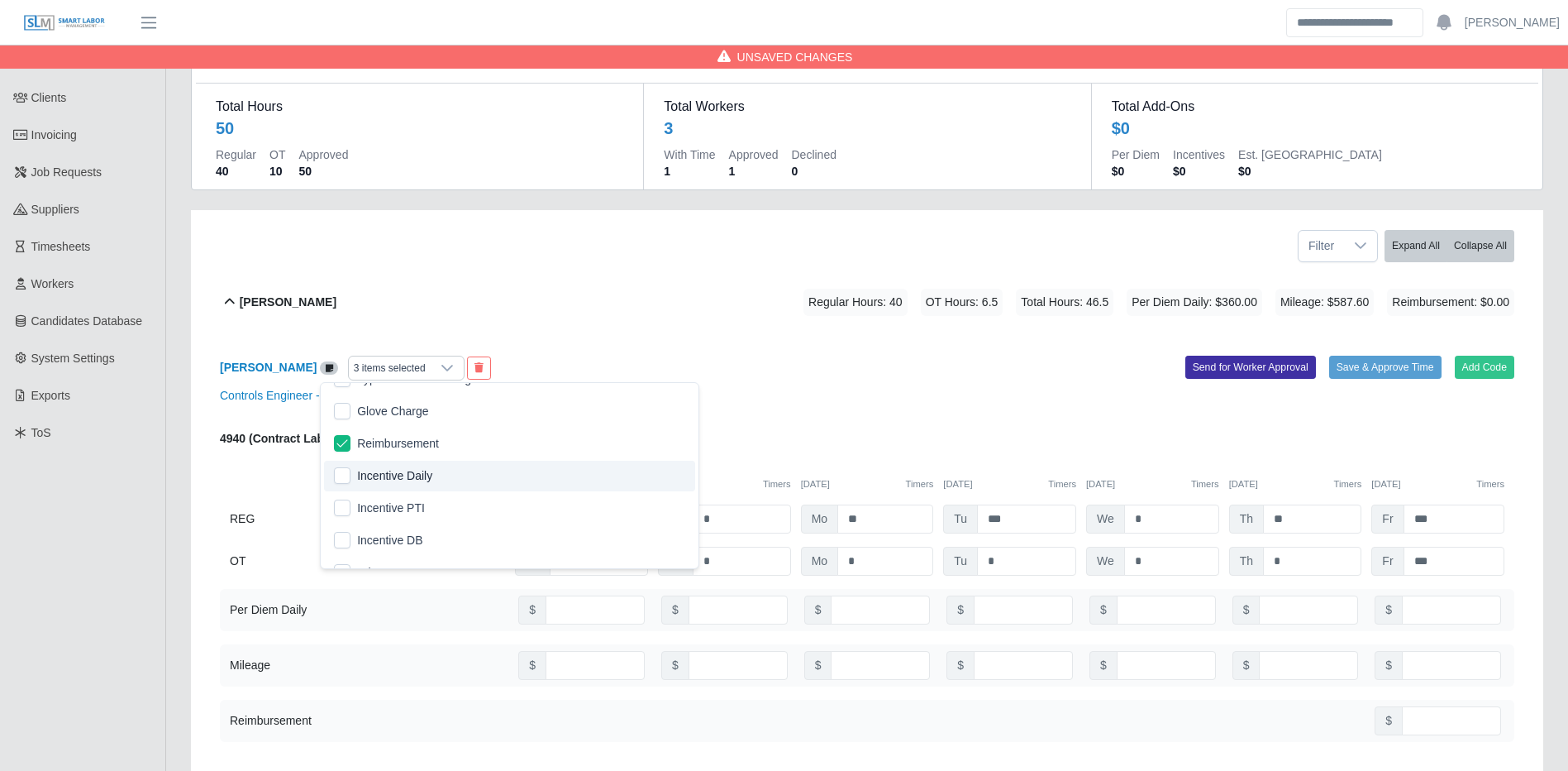
scroll to position [331, 0]
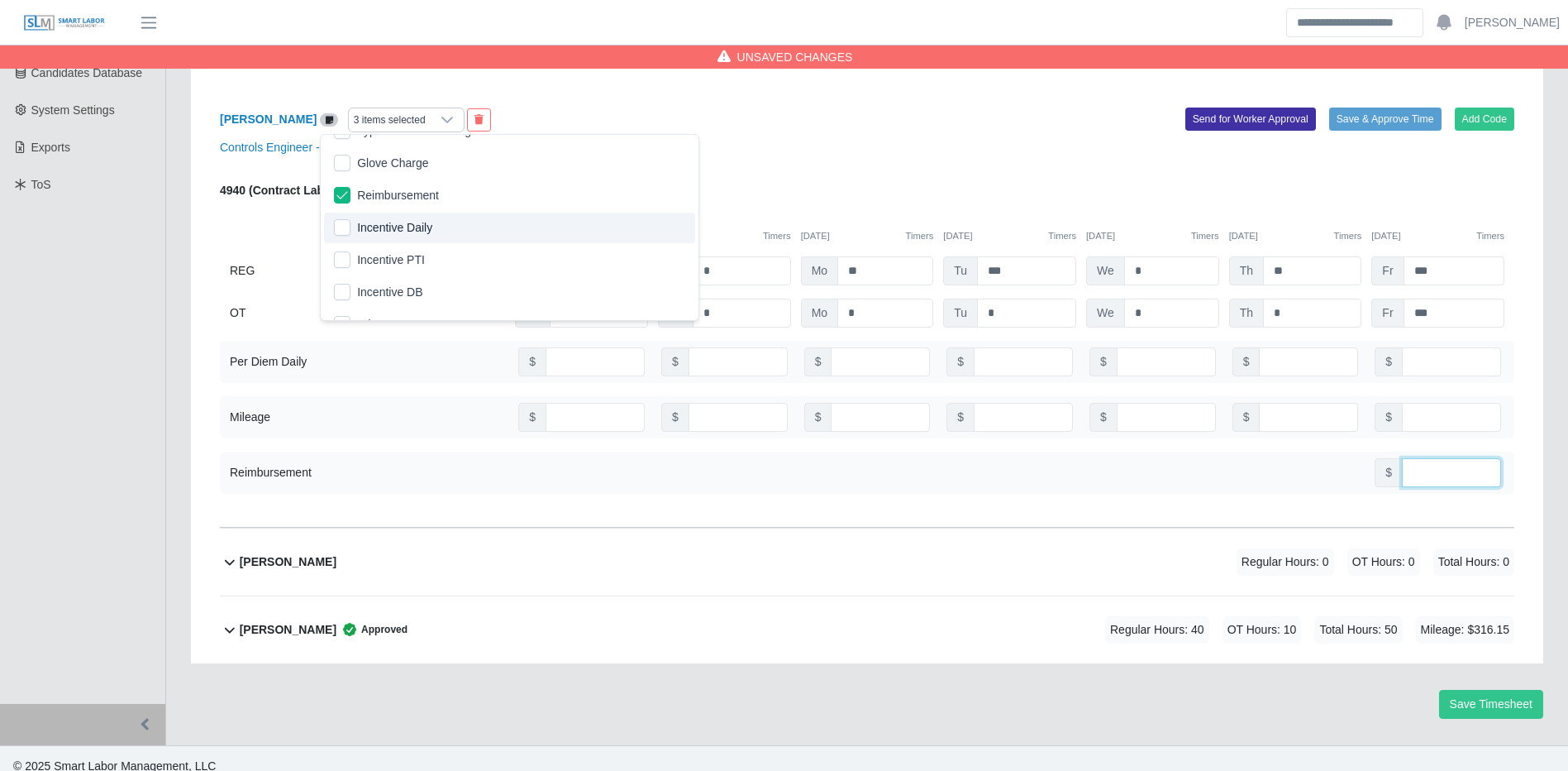
click at [1446, 469] on input "number" at bounding box center [1452, 472] width 99 height 29
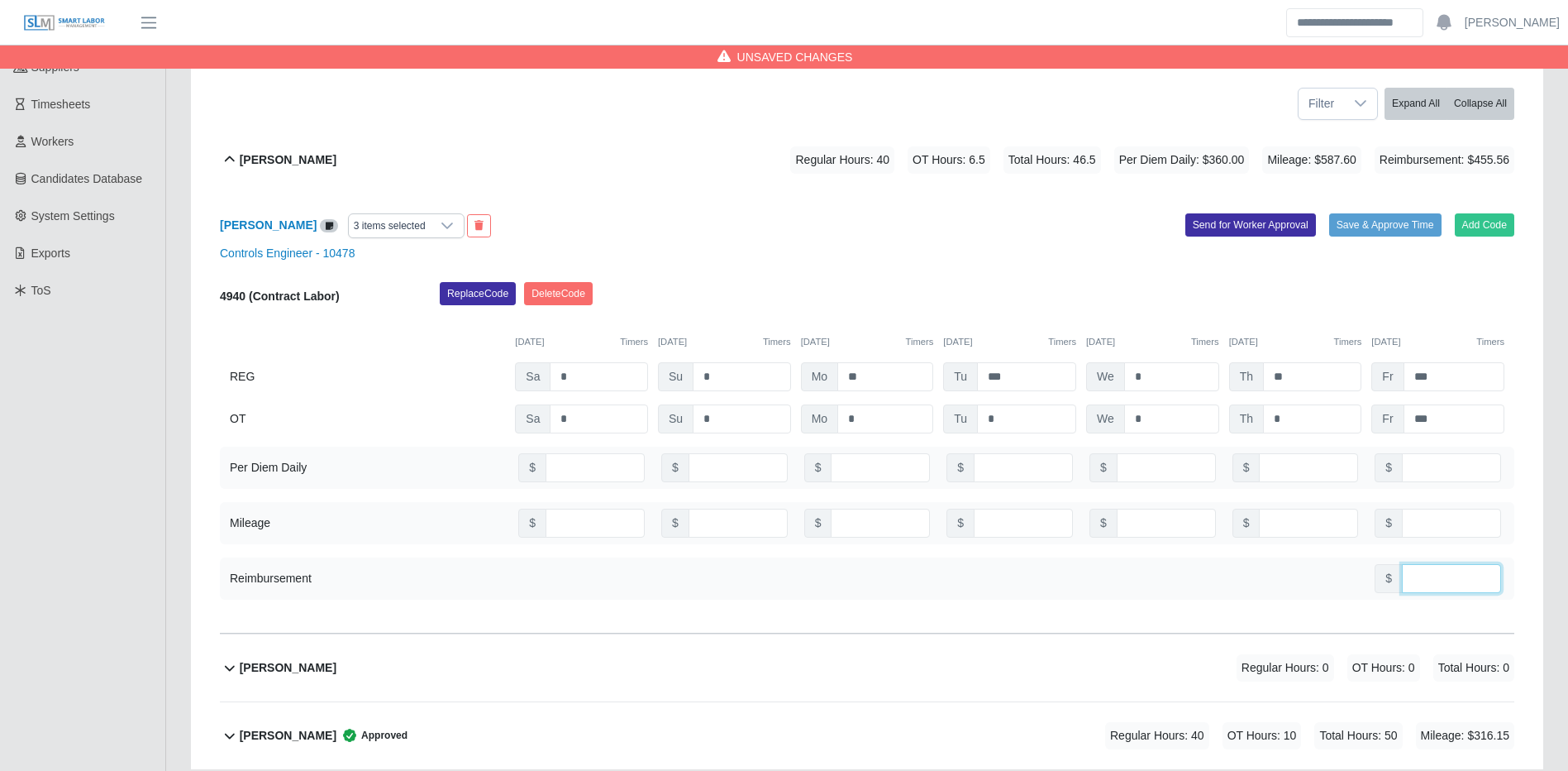
scroll to position [82, 0]
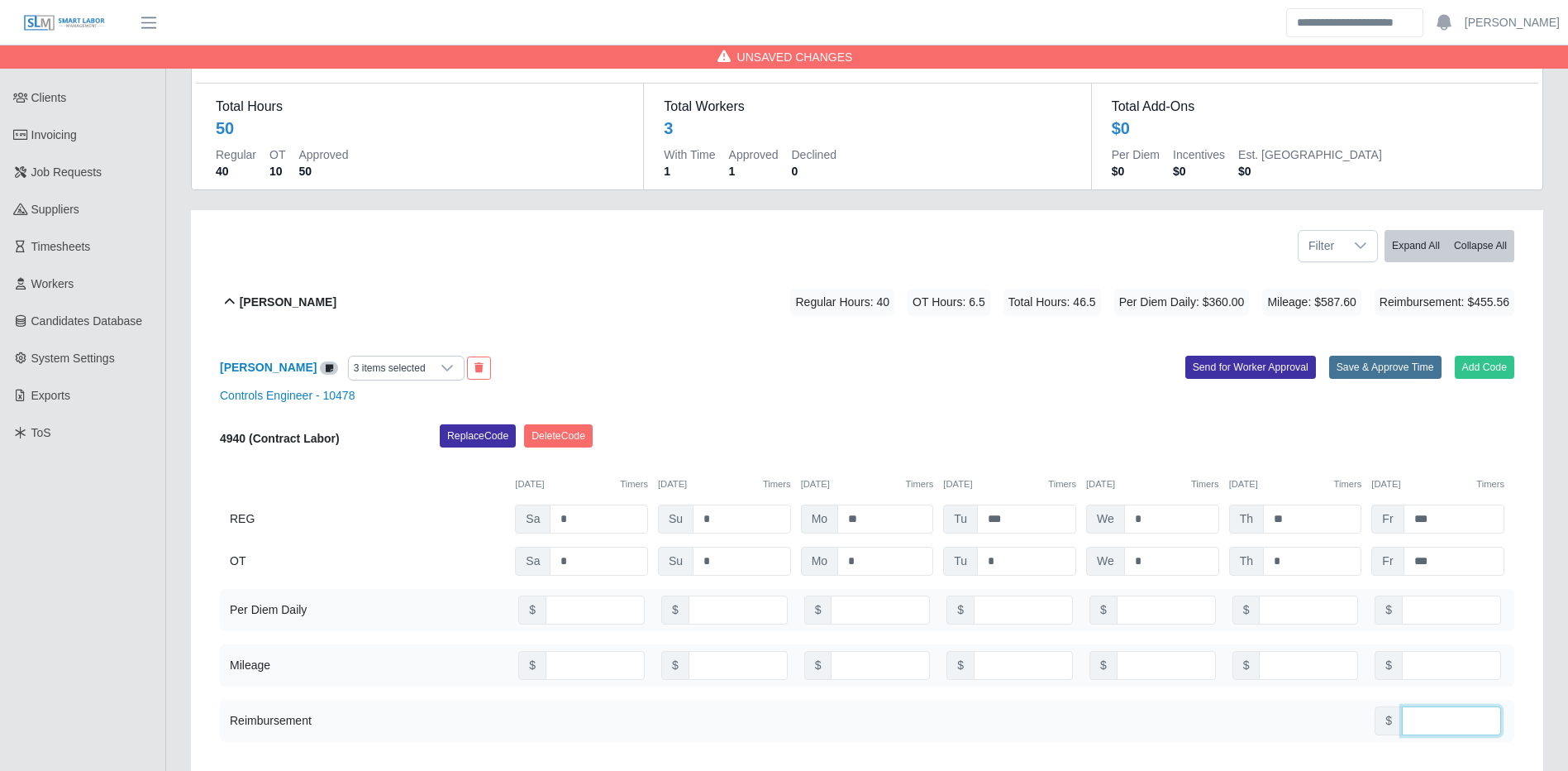
type input "******"
click at [1354, 372] on button "Save & Approve Time" at bounding box center [1385, 366] width 113 height 23
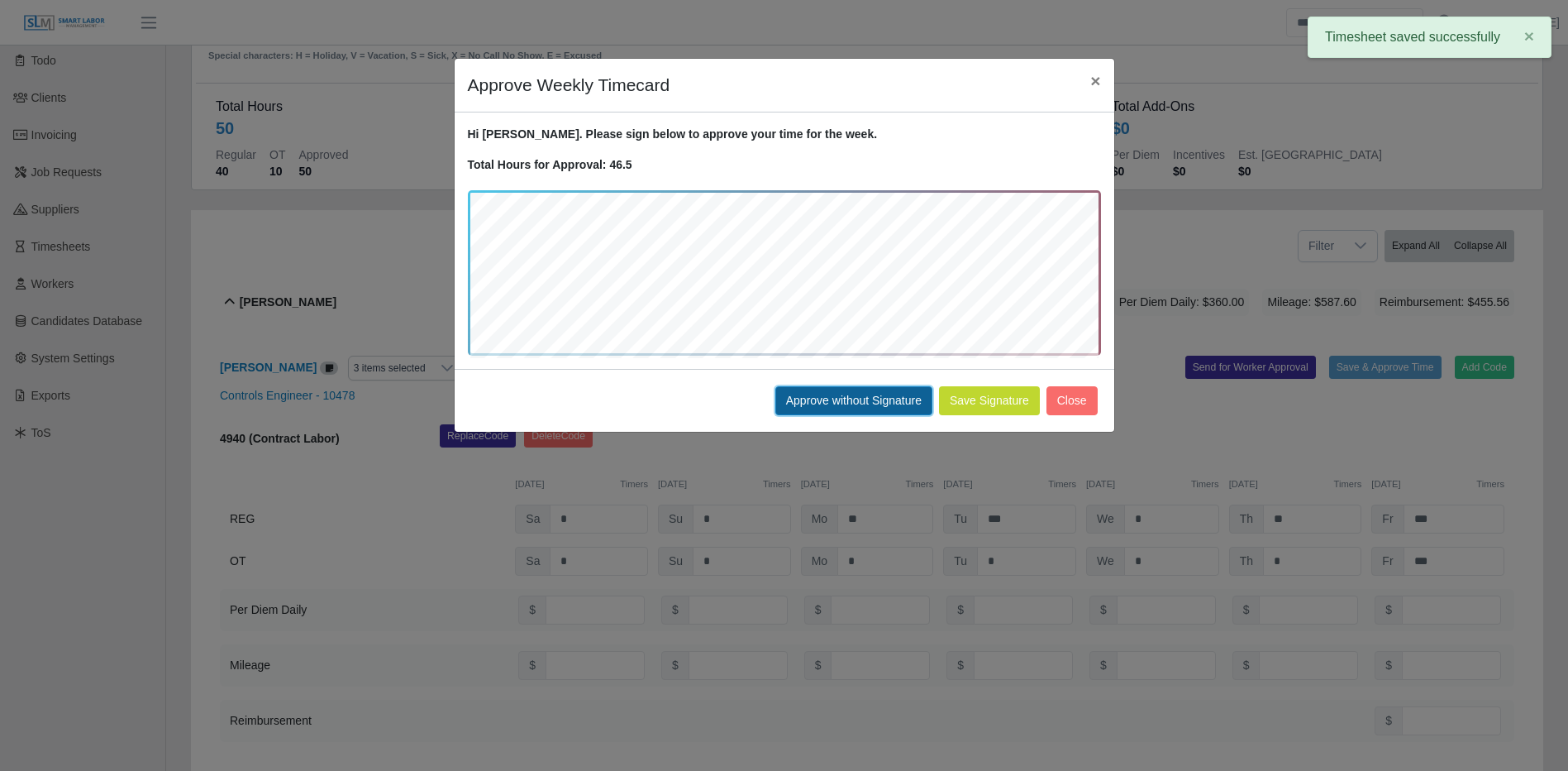
click at [873, 394] on button "Approve without Signature" at bounding box center [854, 401] width 157 height 29
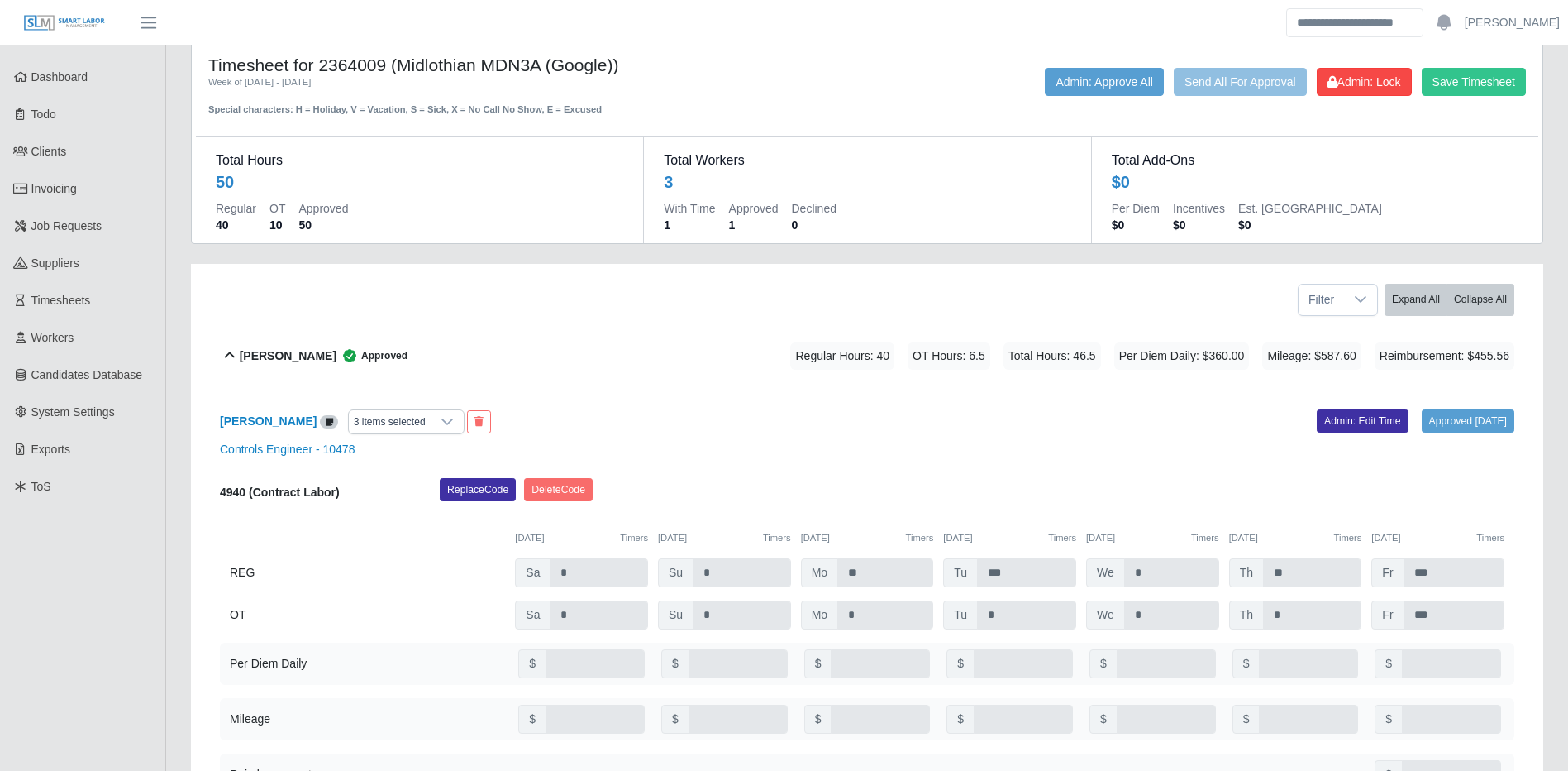
scroll to position [0, 0]
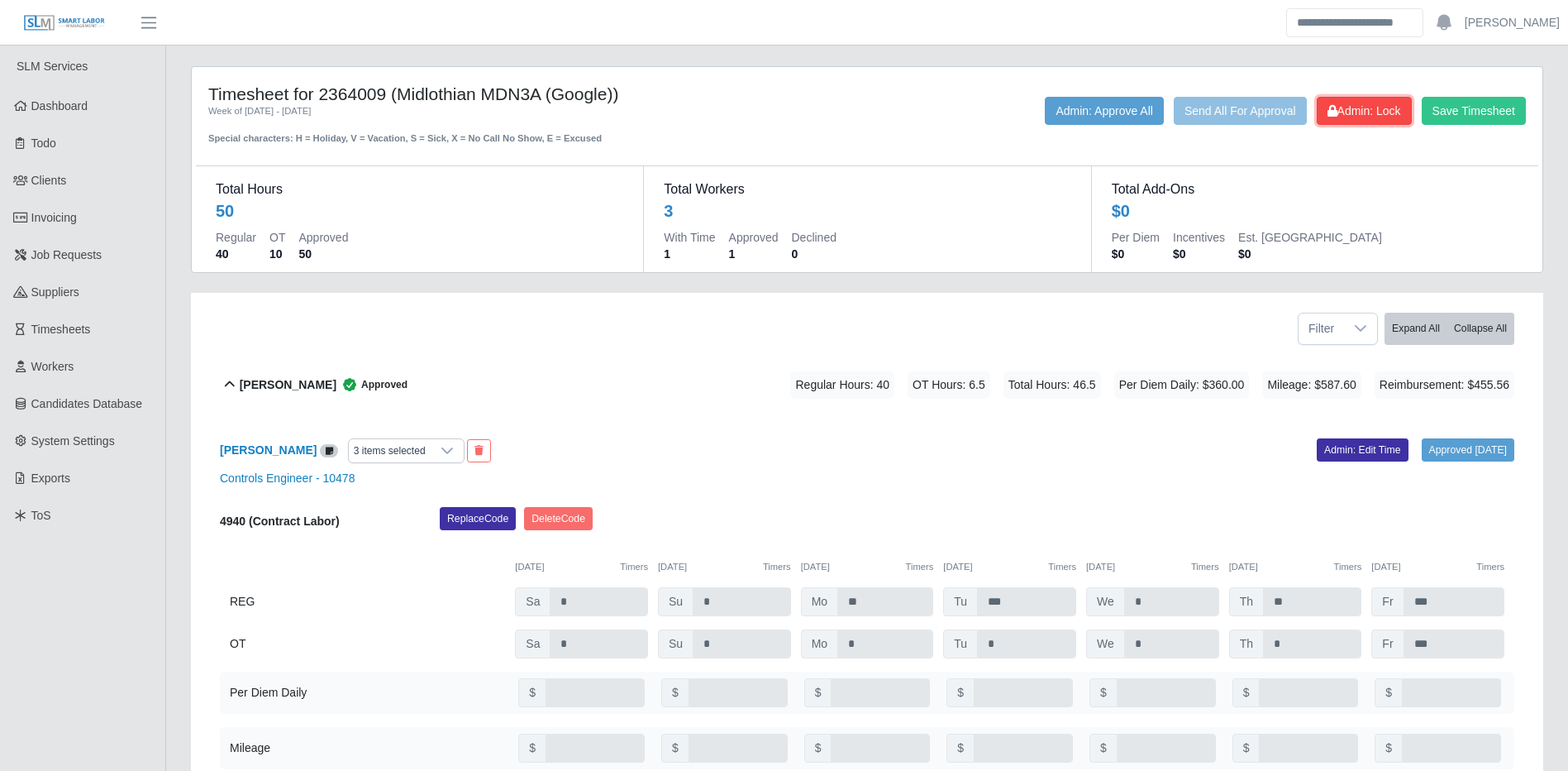
click at [1379, 107] on span "Admin: Lock" at bounding box center [1364, 111] width 73 height 13
